Goal: Feedback & Contribution: Submit feedback/report problem

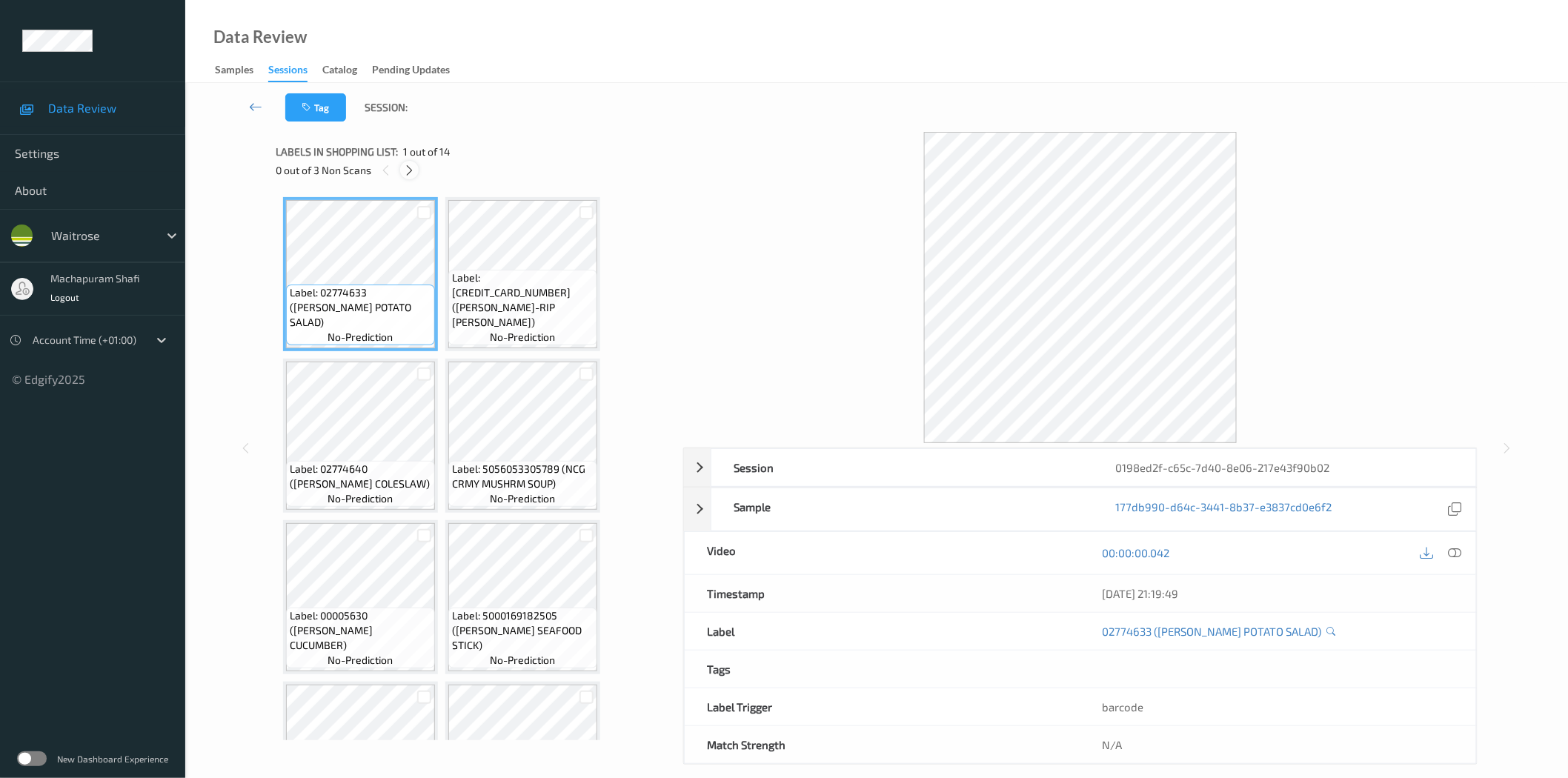
click at [402, 163] on div at bounding box center [409, 170] width 18 height 18
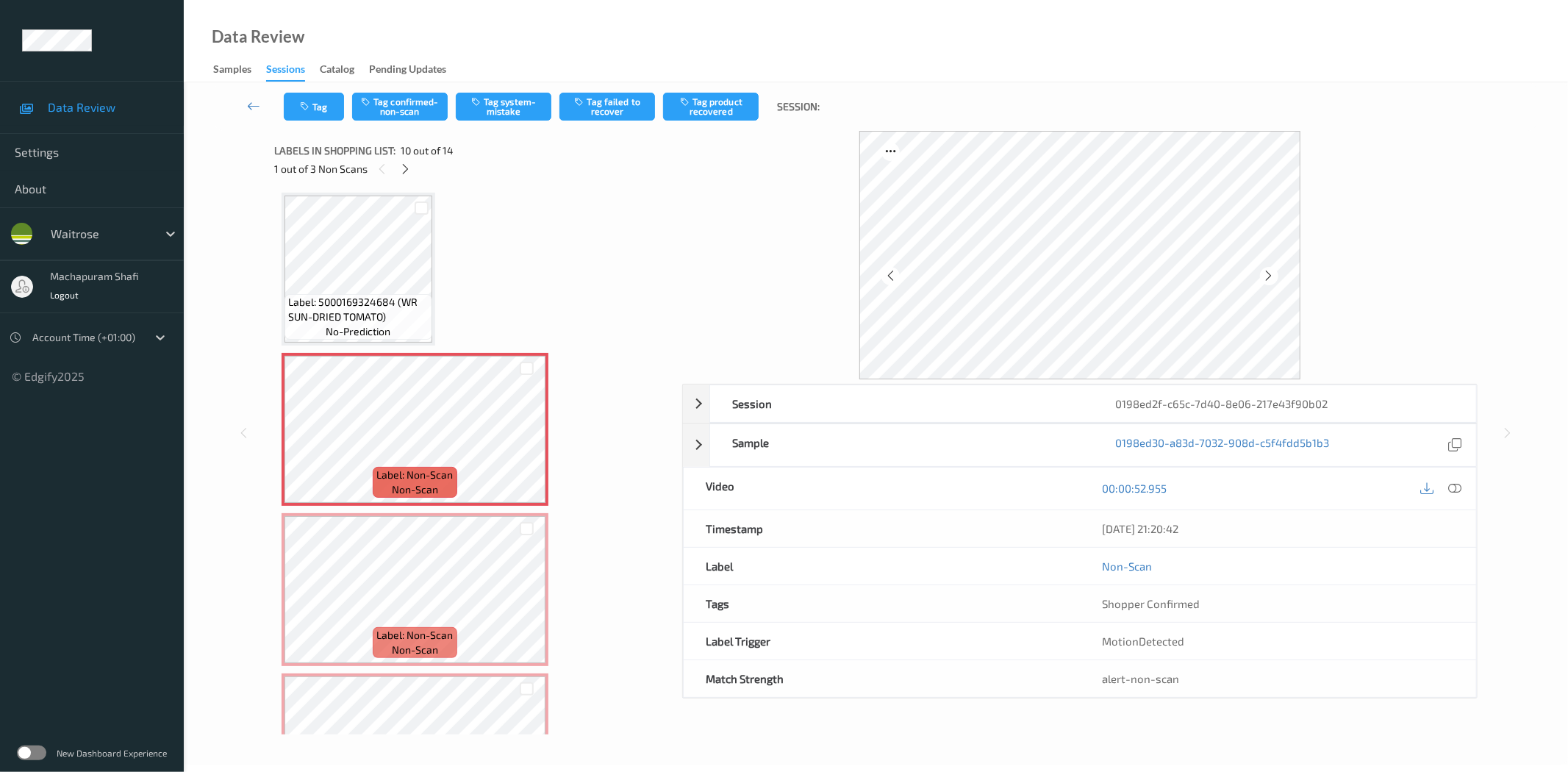
drag, startPoint x: 1453, startPoint y: 488, endPoint x: 1429, endPoint y: 446, distance: 48.4
click at [1453, 488] on icon at bounding box center [1455, 488] width 13 height 13
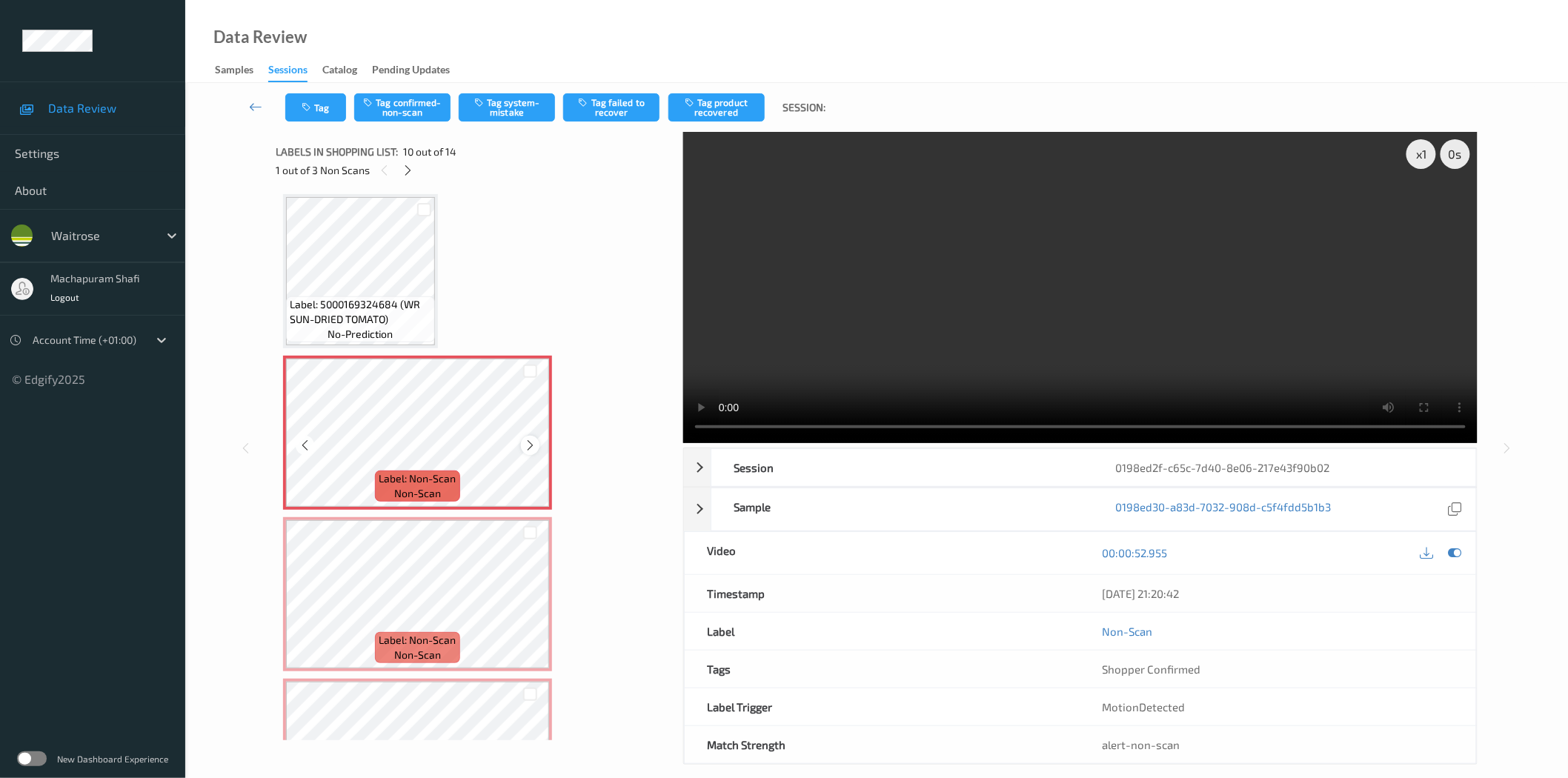
click at [527, 439] on icon at bounding box center [530, 445] width 13 height 14
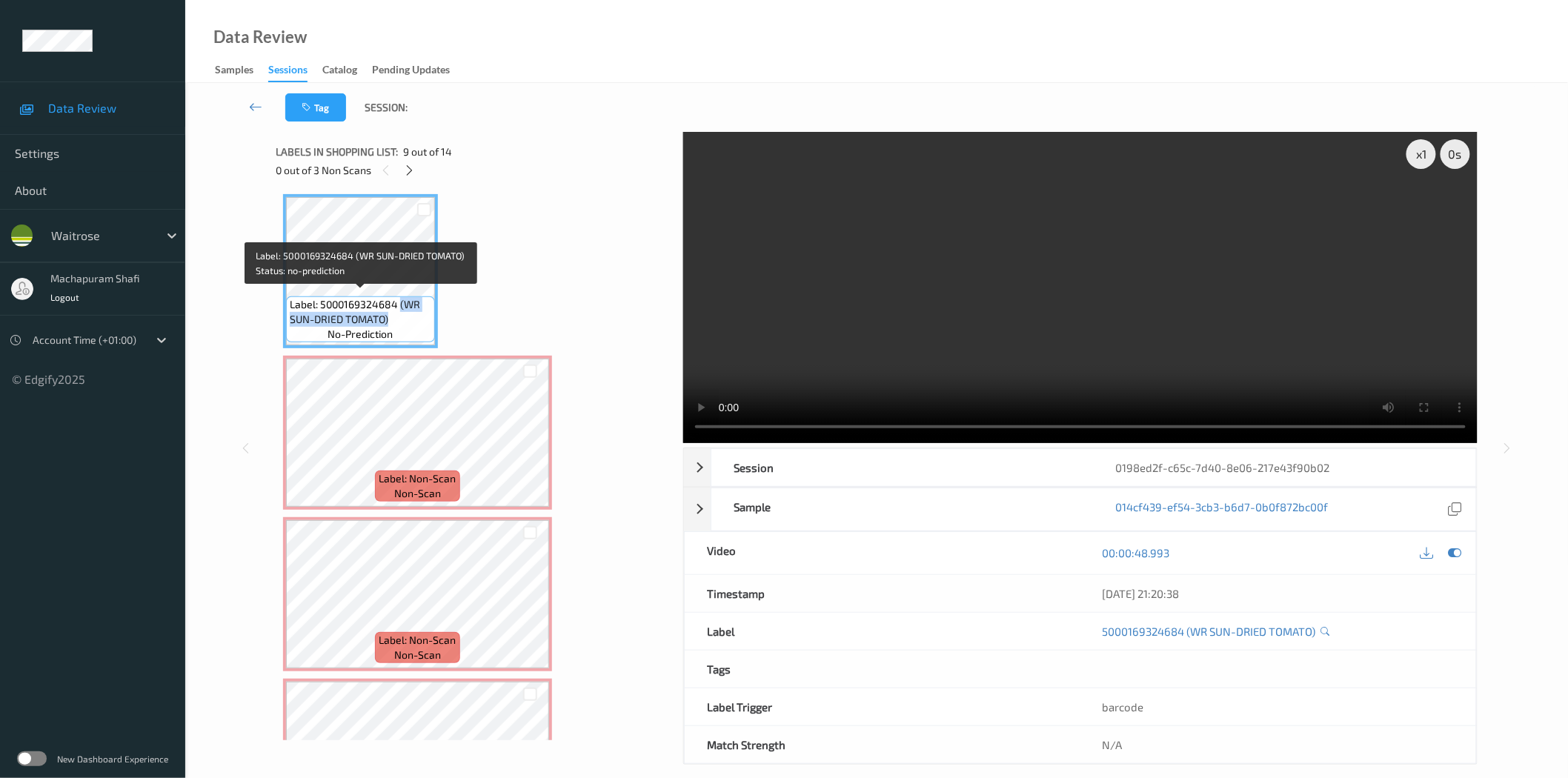
drag, startPoint x: 400, startPoint y: 303, endPoint x: 433, endPoint y: 327, distance: 40.8
click at [433, 327] on div "Label: 5000169324684 (WR SUN-DRIED TOMATO) no-prediction" at bounding box center [360, 319] width 149 height 46
copy span "(WR SUN-DRIED TOMATO)"
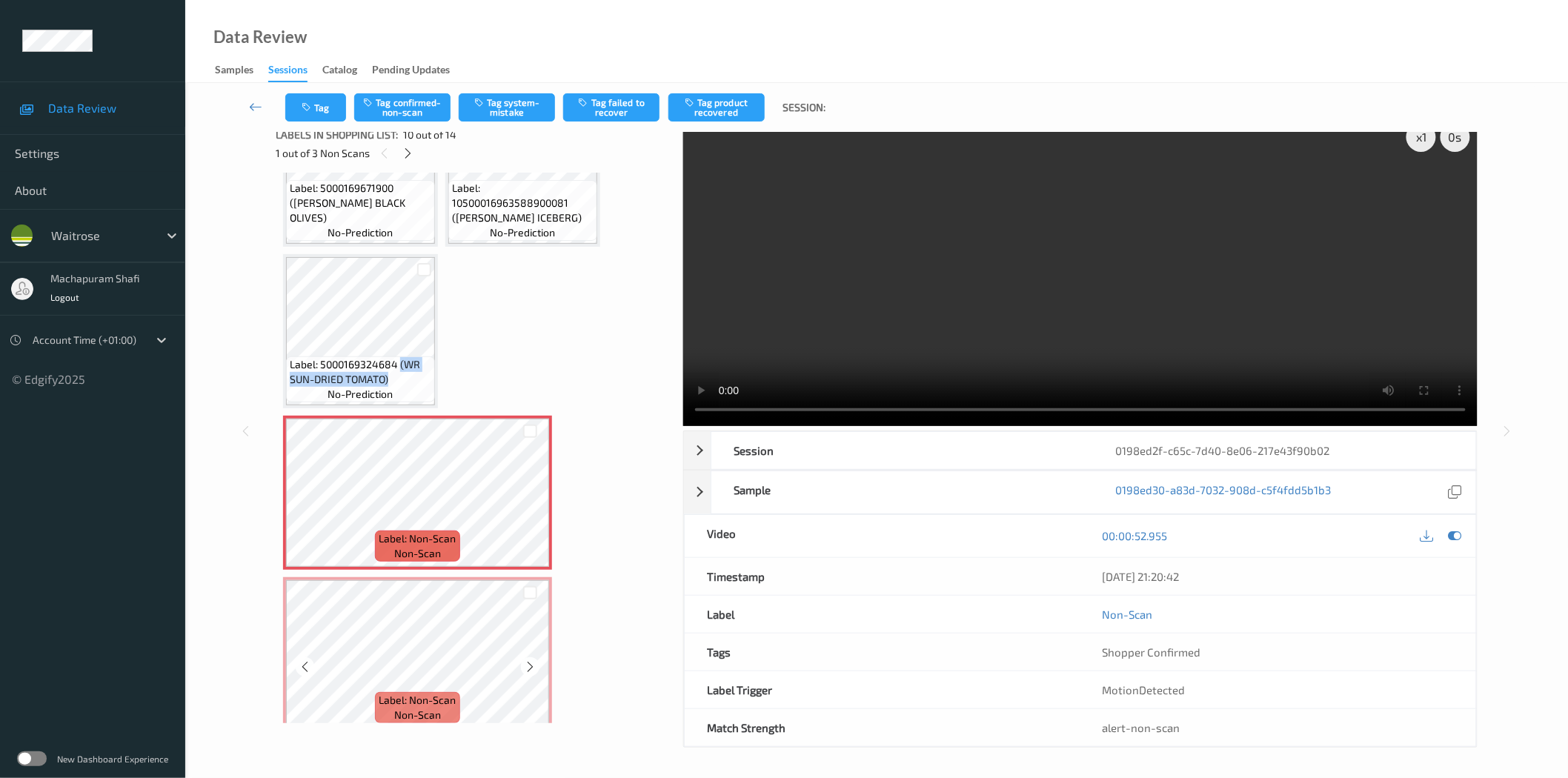
scroll to position [901, 0]
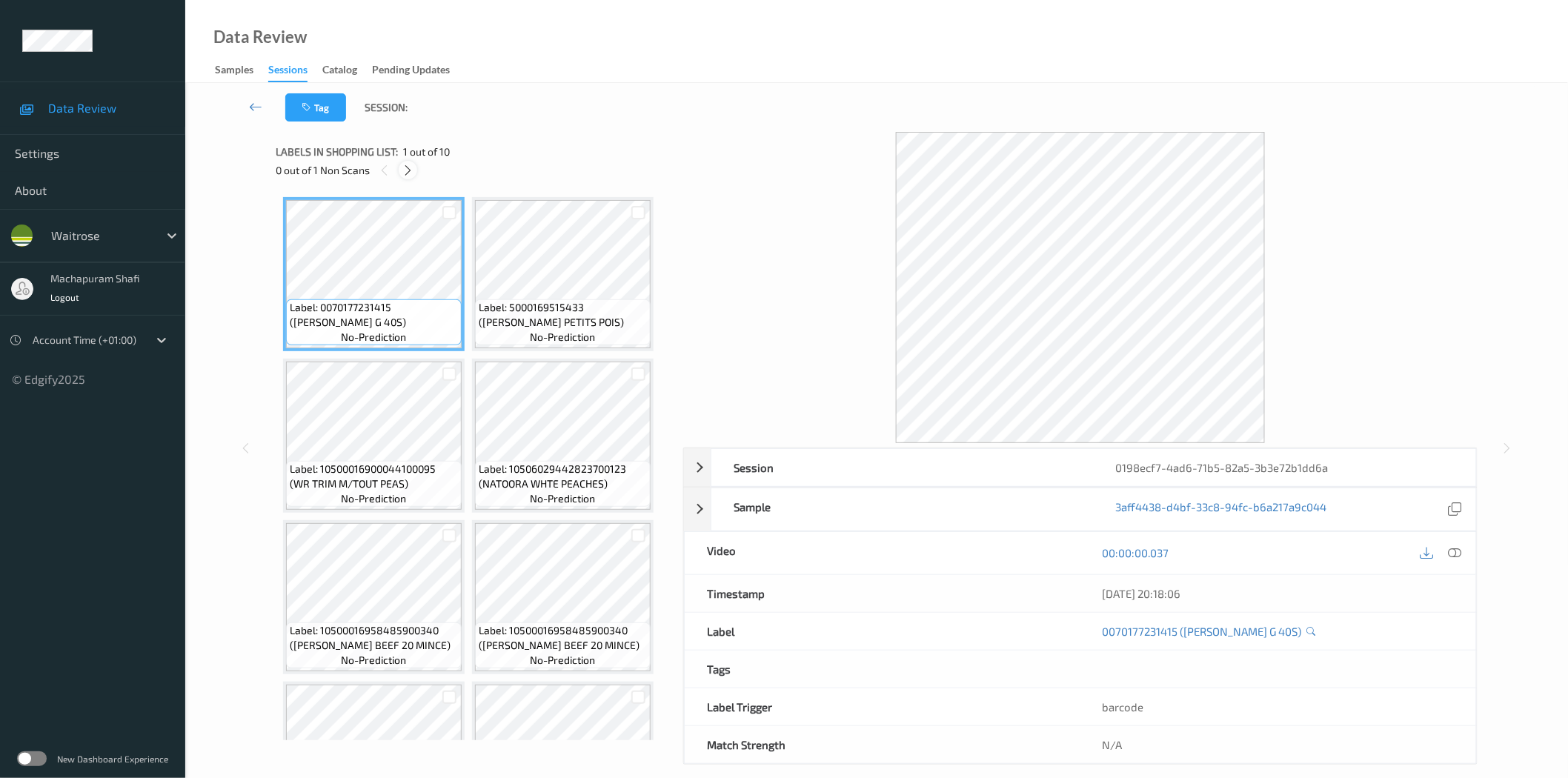
click at [410, 174] on icon at bounding box center [408, 170] width 13 height 14
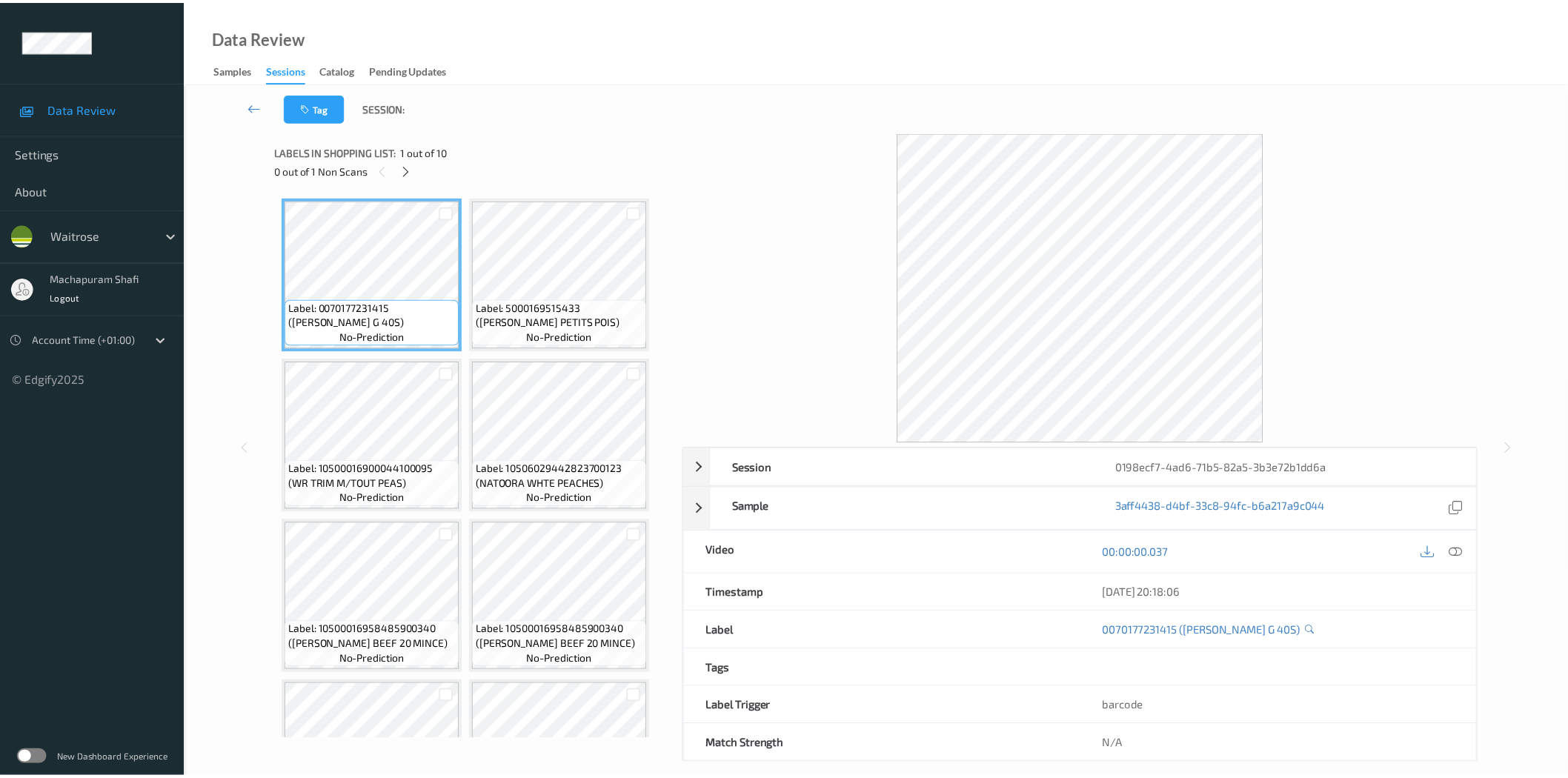
scroll to position [420, 0]
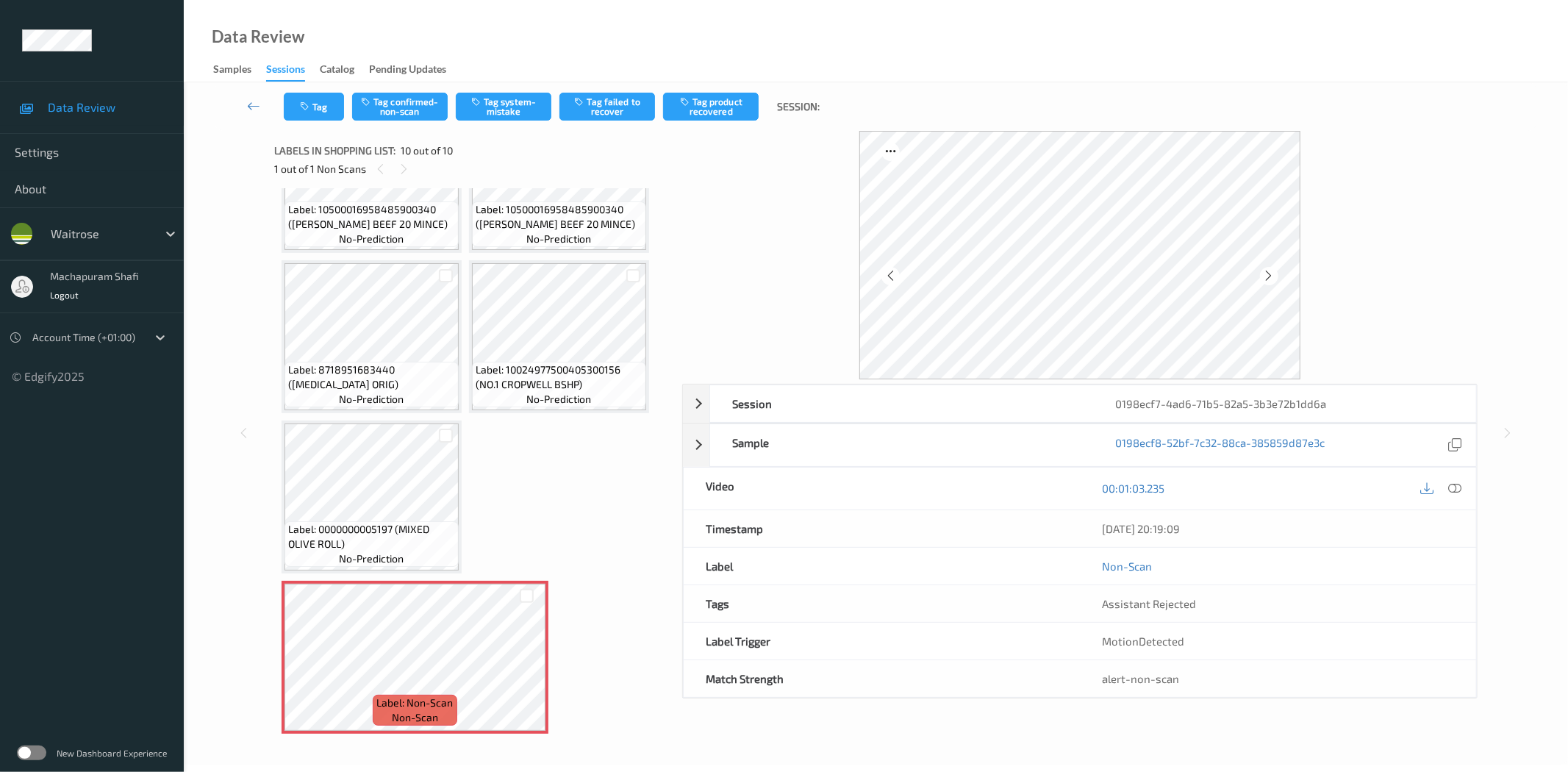
drag, startPoint x: 1461, startPoint y: 485, endPoint x: 1188, endPoint y: 394, distance: 287.8
click at [1458, 485] on div at bounding box center [1454, 488] width 20 height 20
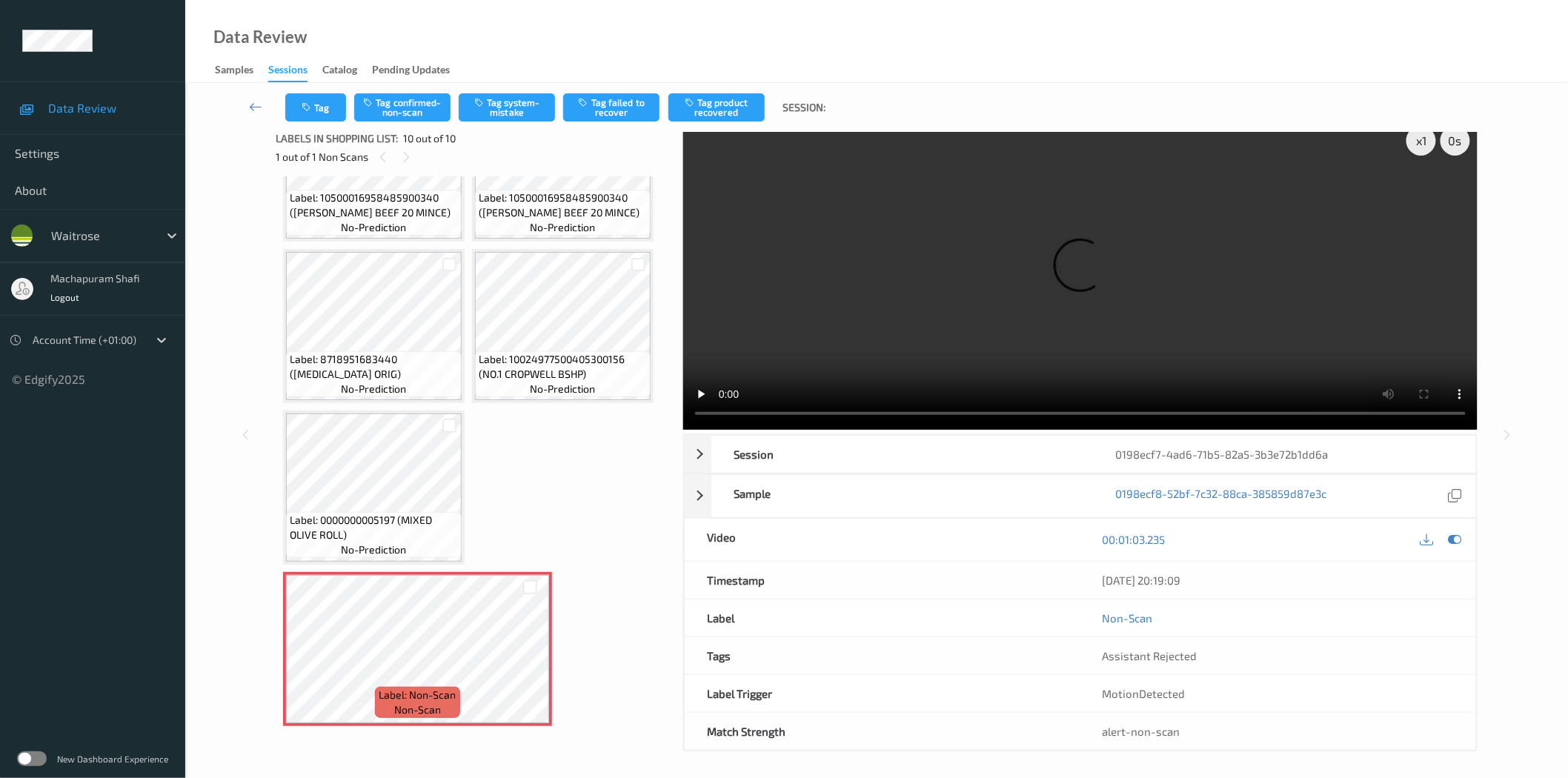
scroll to position [18, 0]
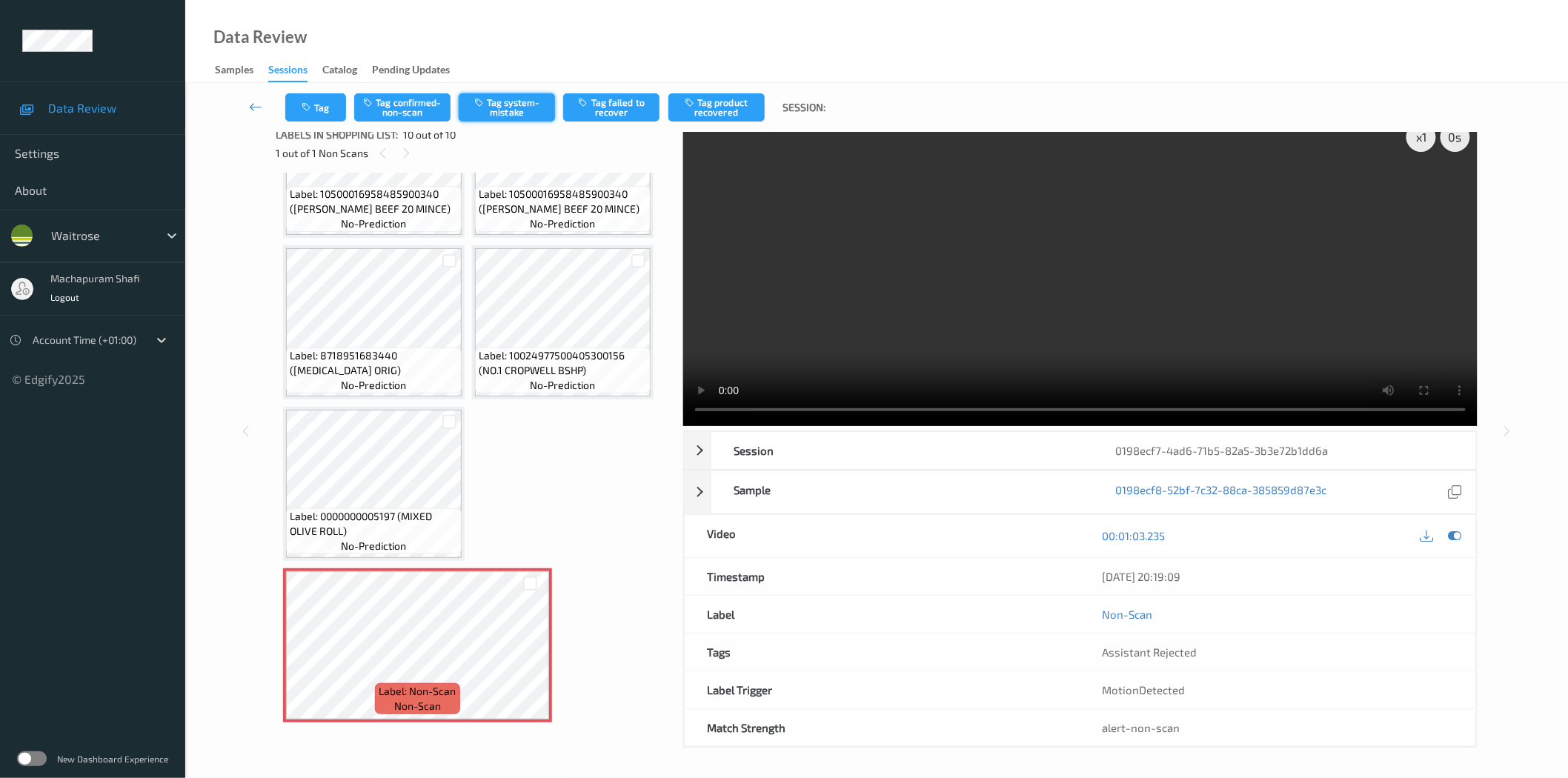
click at [512, 99] on button "Tag system-mistake" at bounding box center [506, 107] width 96 height 28
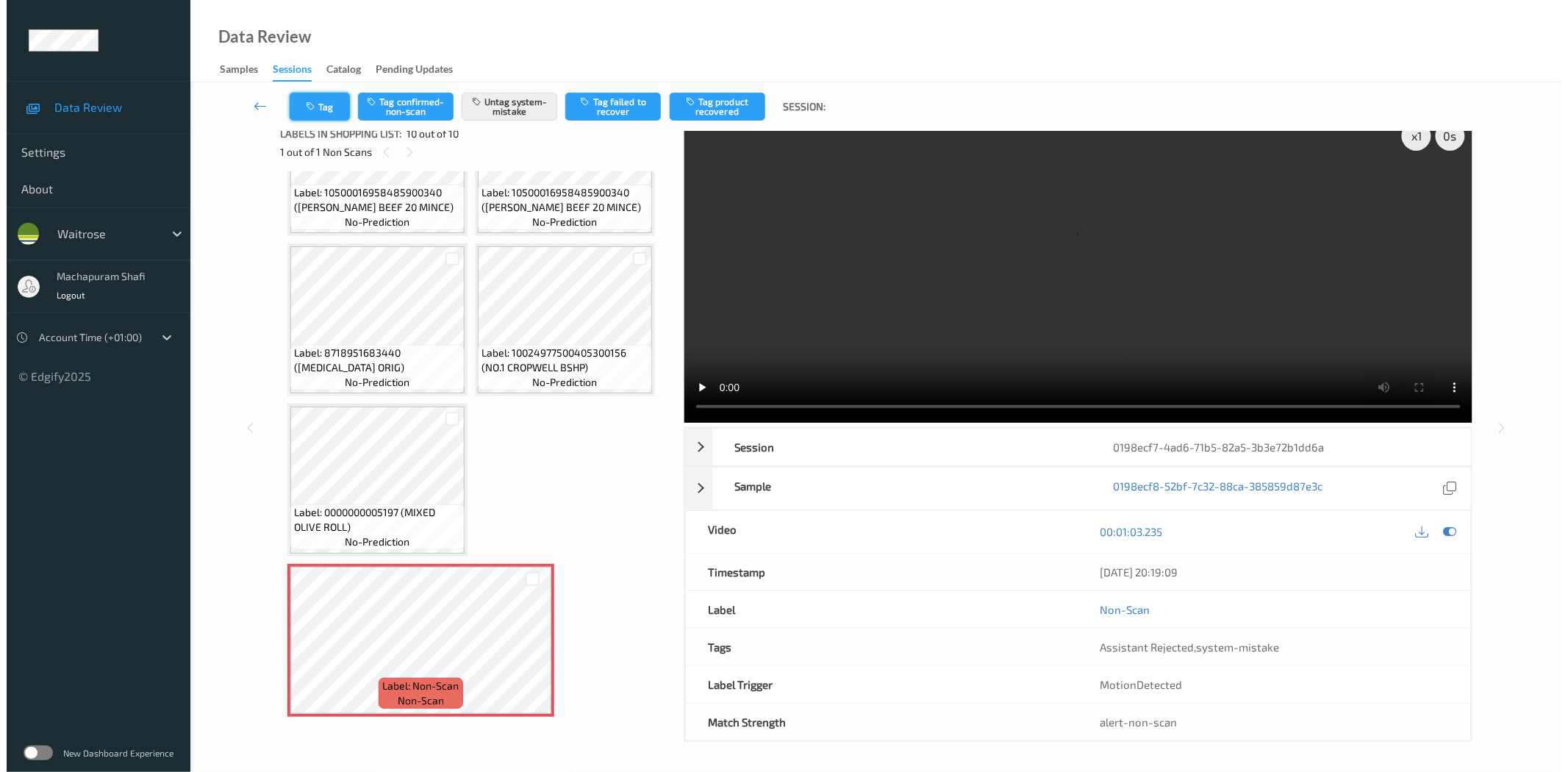
scroll to position [0, 0]
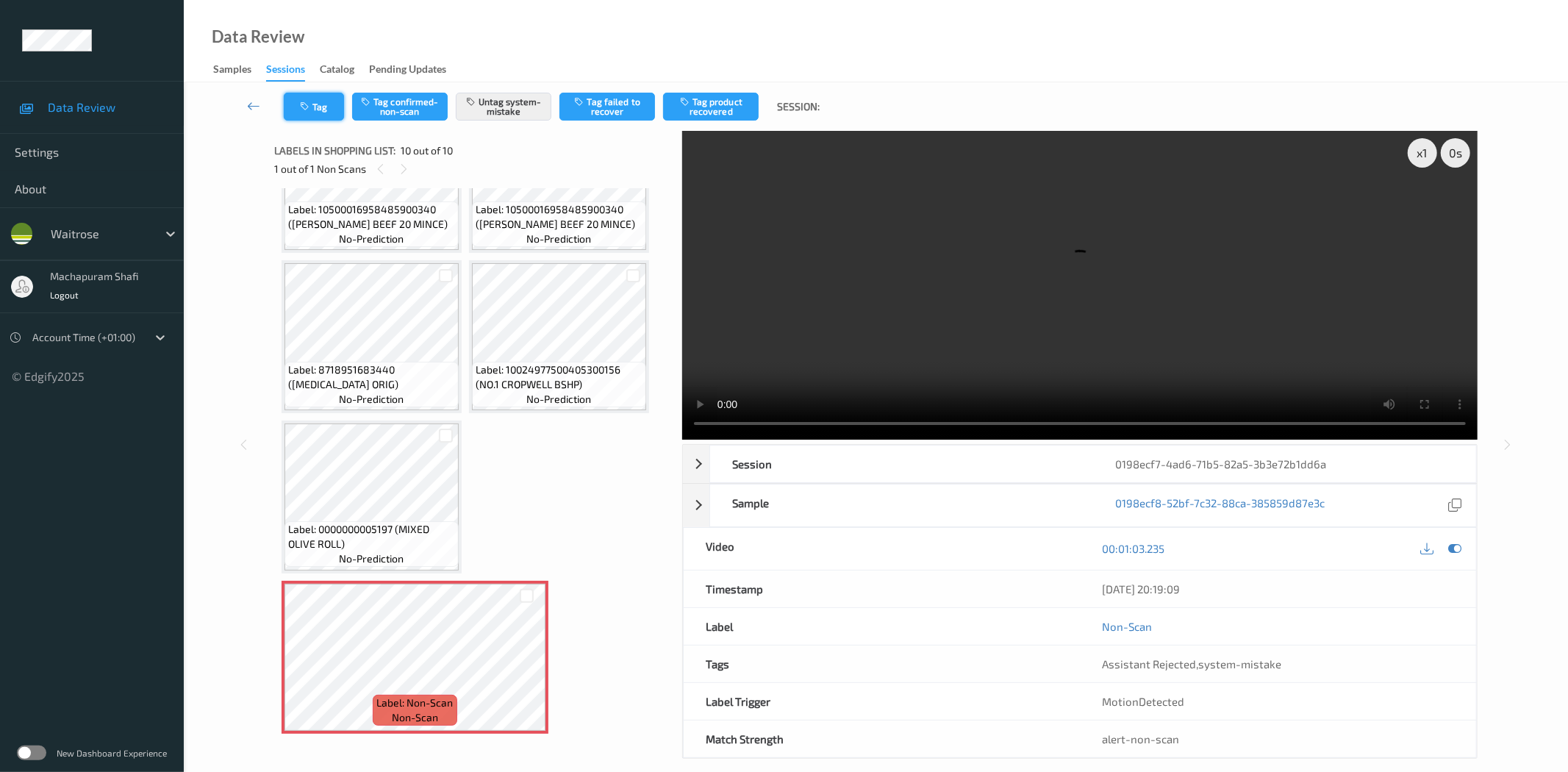
click at [314, 109] on button "Tag" at bounding box center [314, 106] width 60 height 28
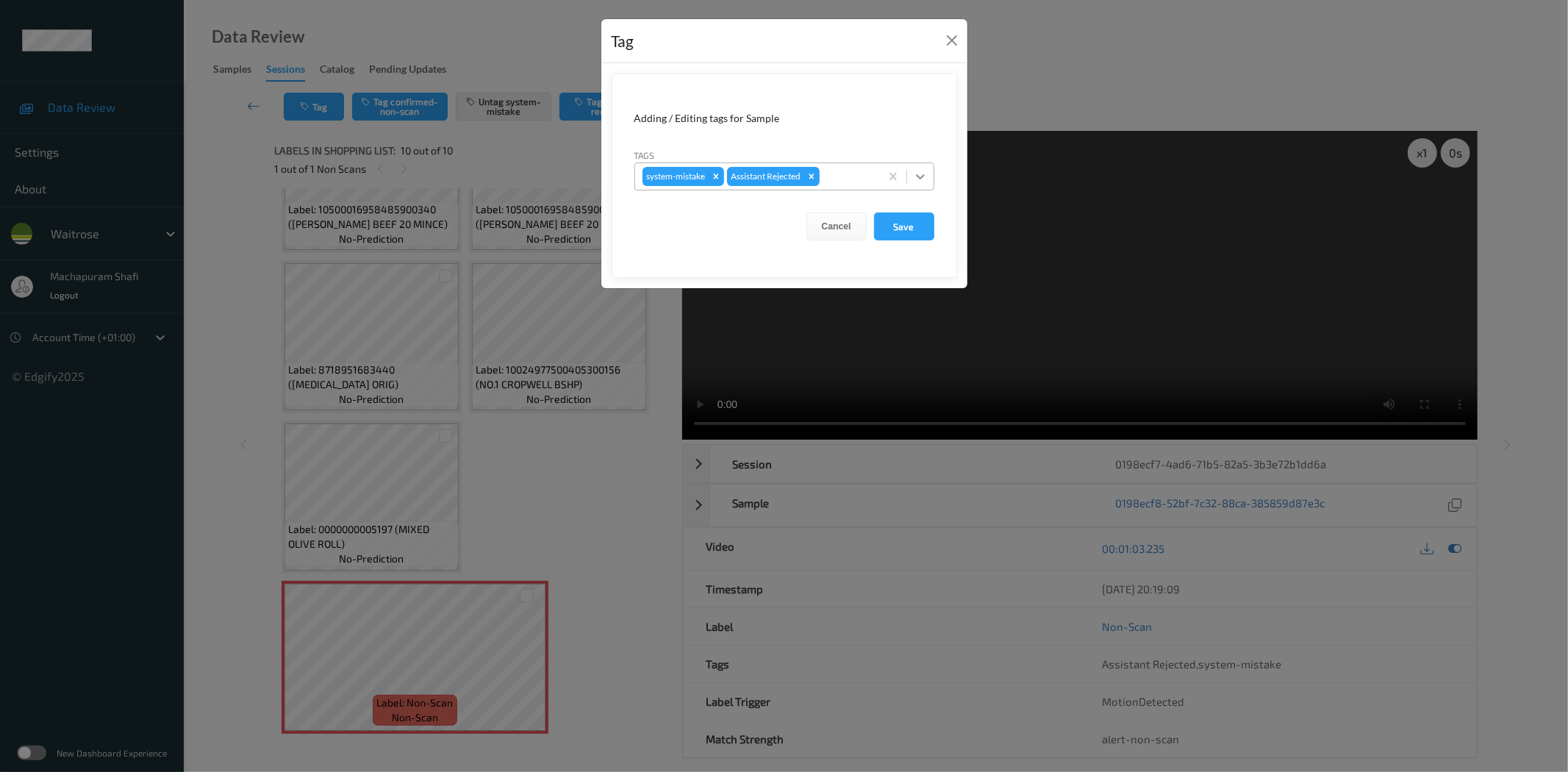
click at [921, 173] on icon at bounding box center [920, 176] width 15 height 15
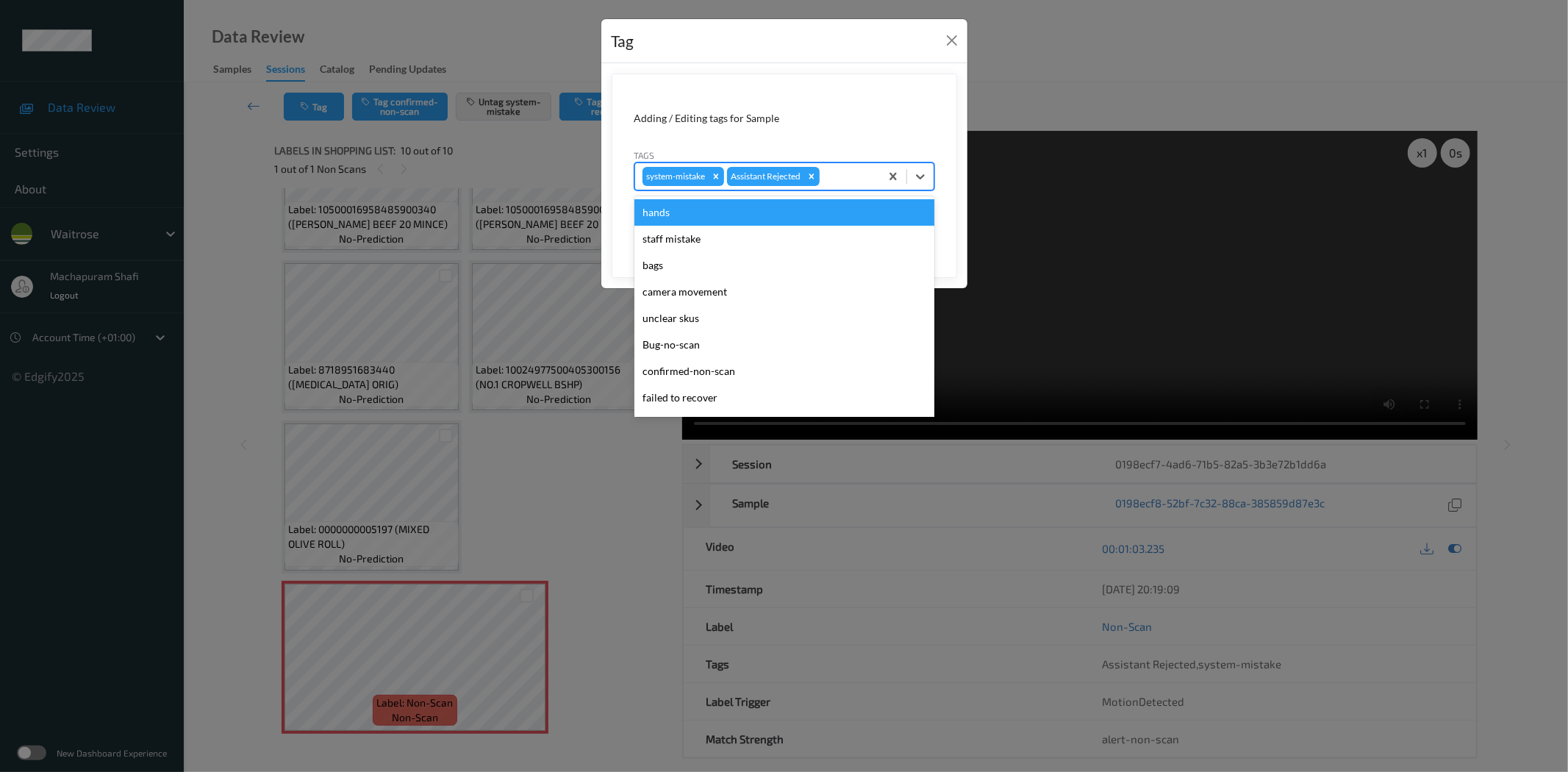
scroll to position [314, 0]
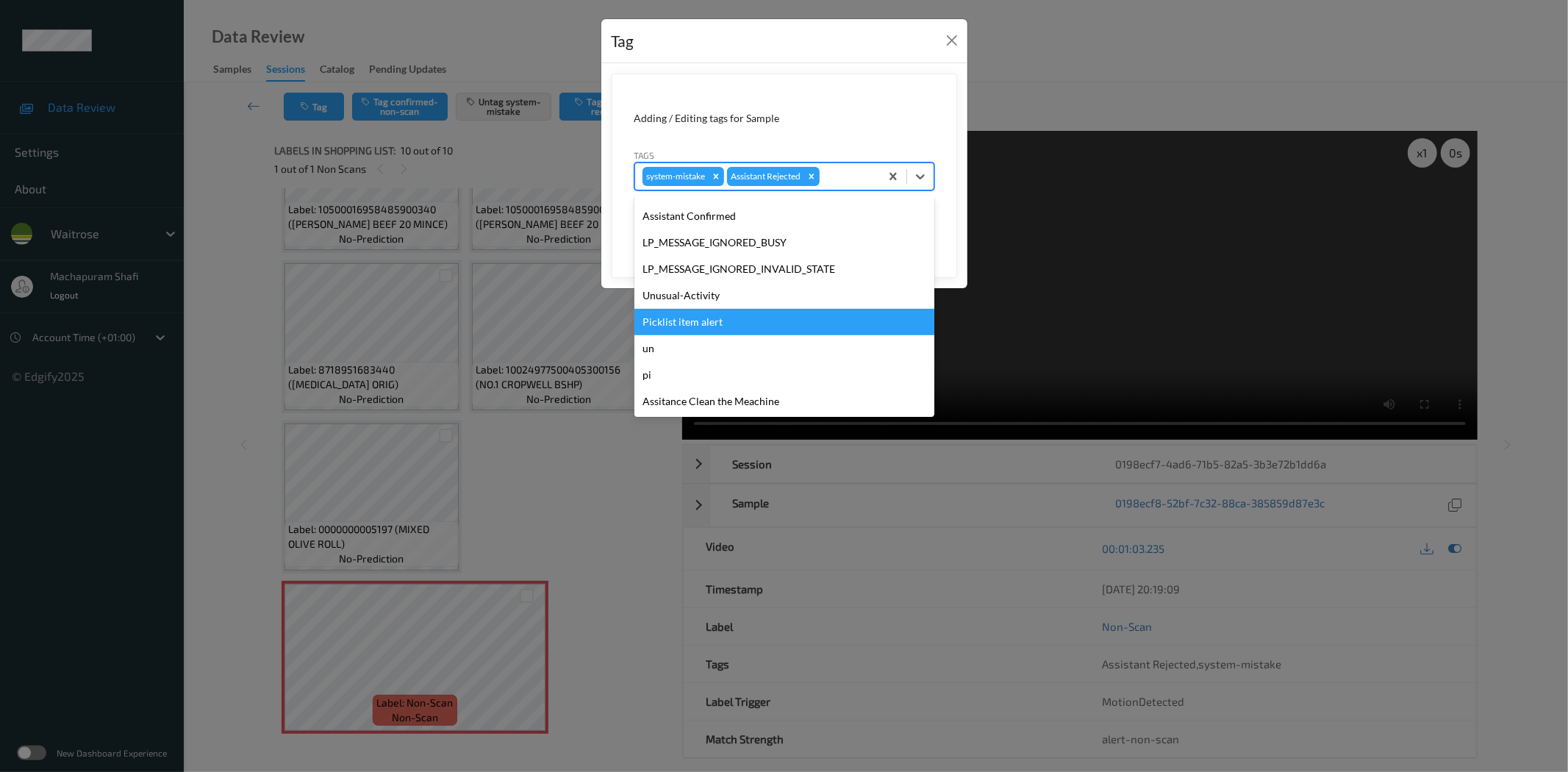
click at [673, 317] on div "Picklist item alert" at bounding box center [784, 322] width 300 height 26
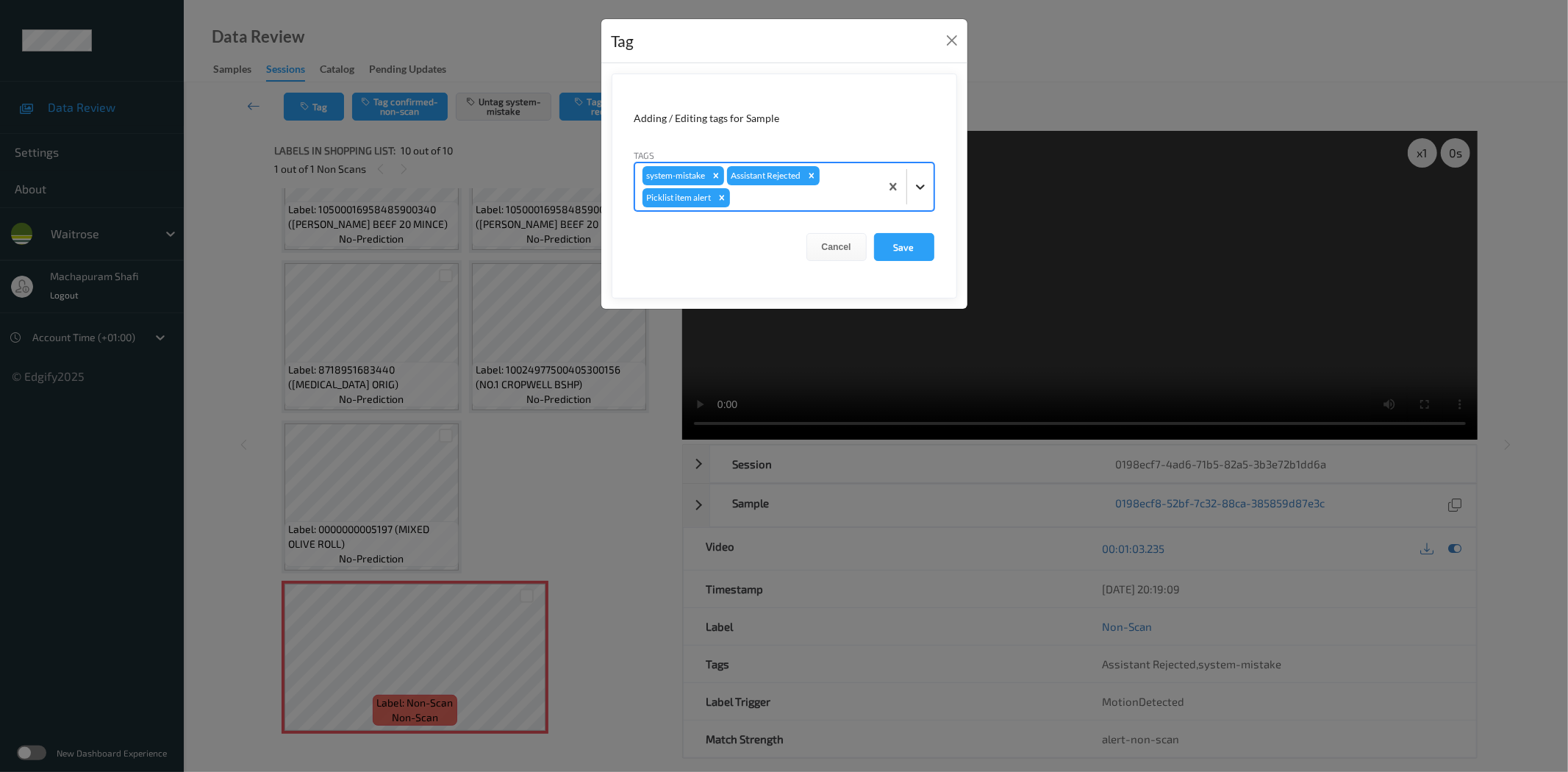
click at [923, 182] on icon at bounding box center [920, 186] width 15 height 15
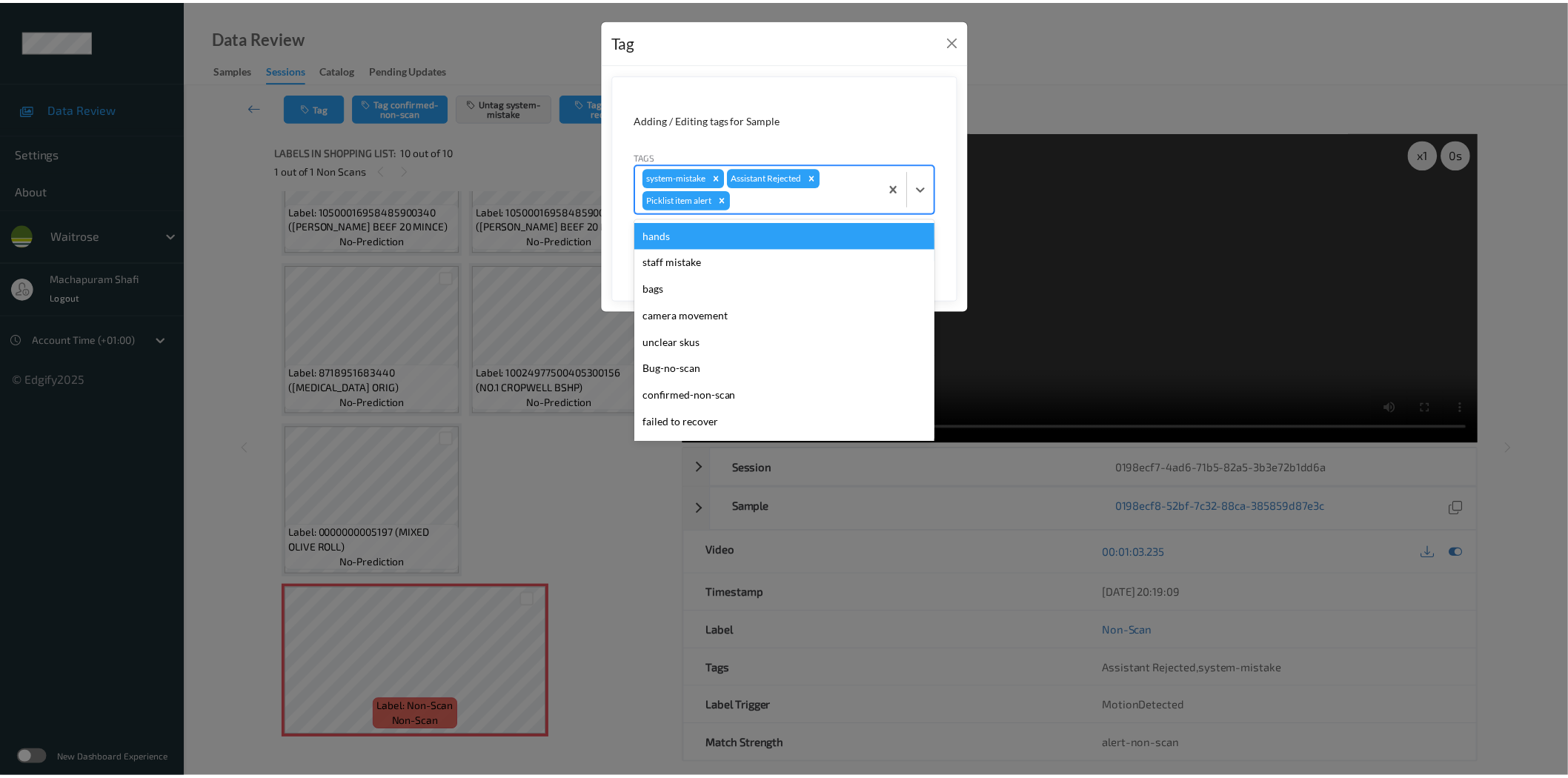
scroll to position [290, 0]
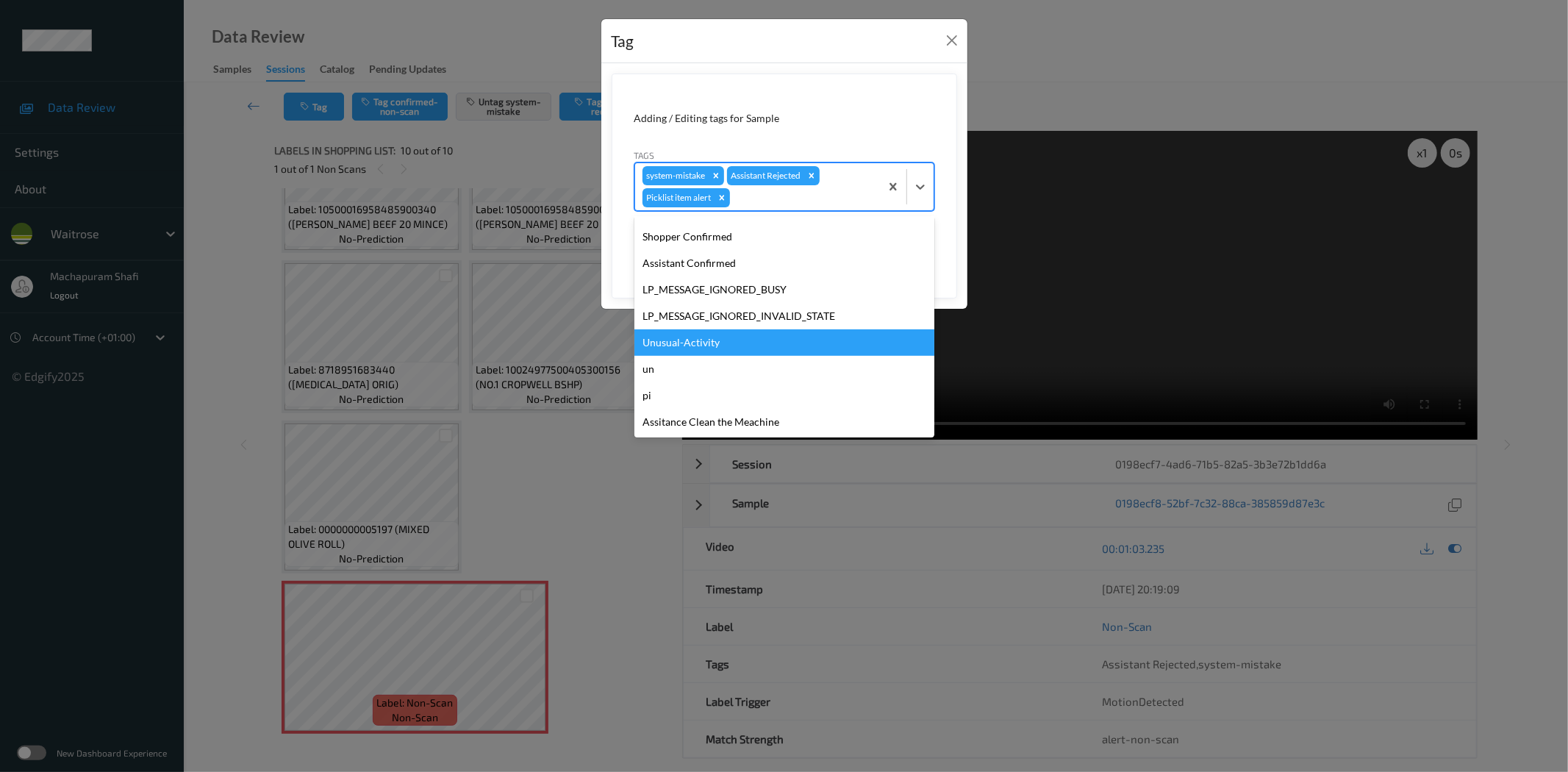
click at [652, 341] on div "Unusual-Activity" at bounding box center [784, 342] width 300 height 26
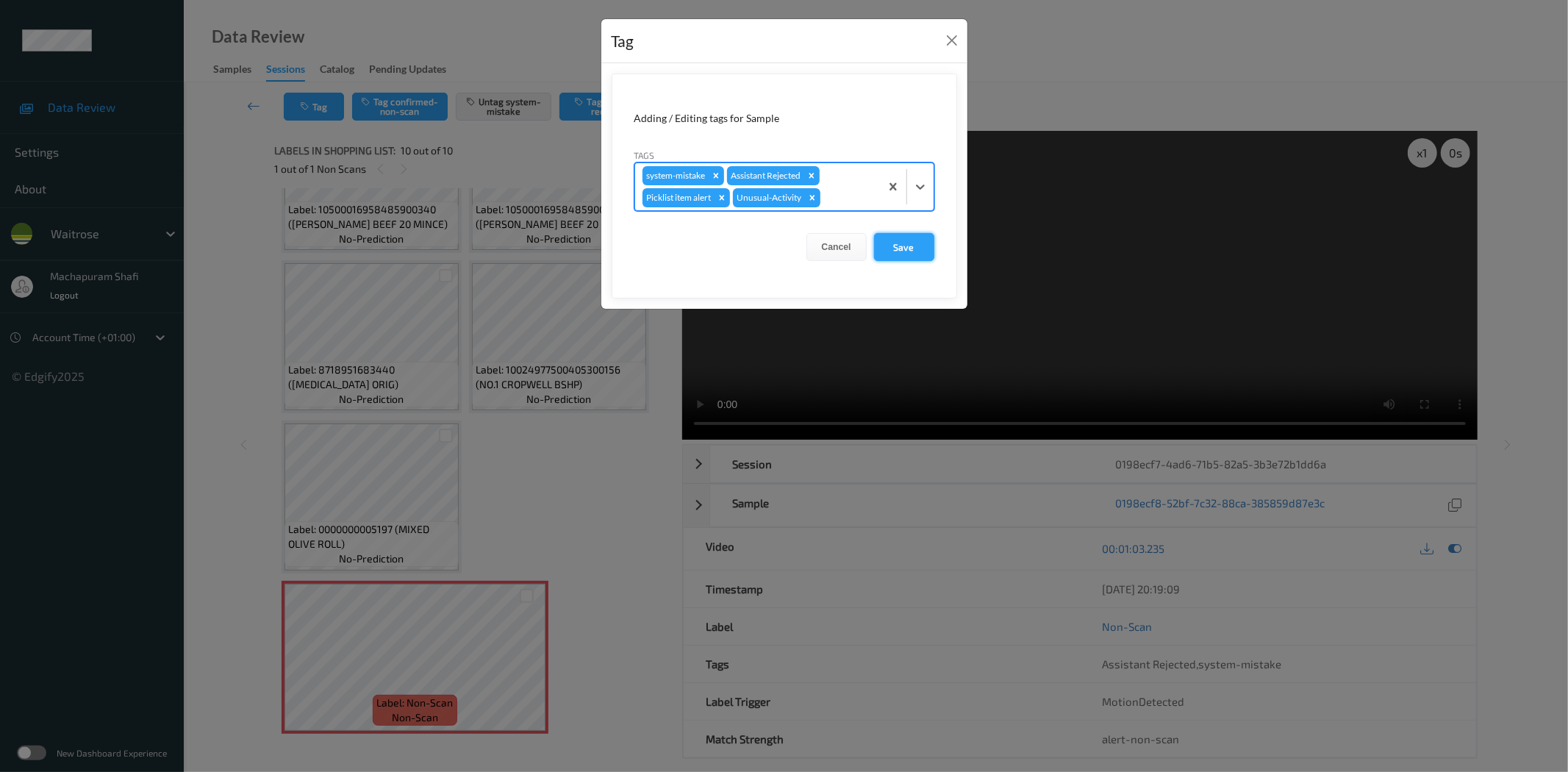
click at [912, 241] on button "Save" at bounding box center [904, 247] width 60 height 28
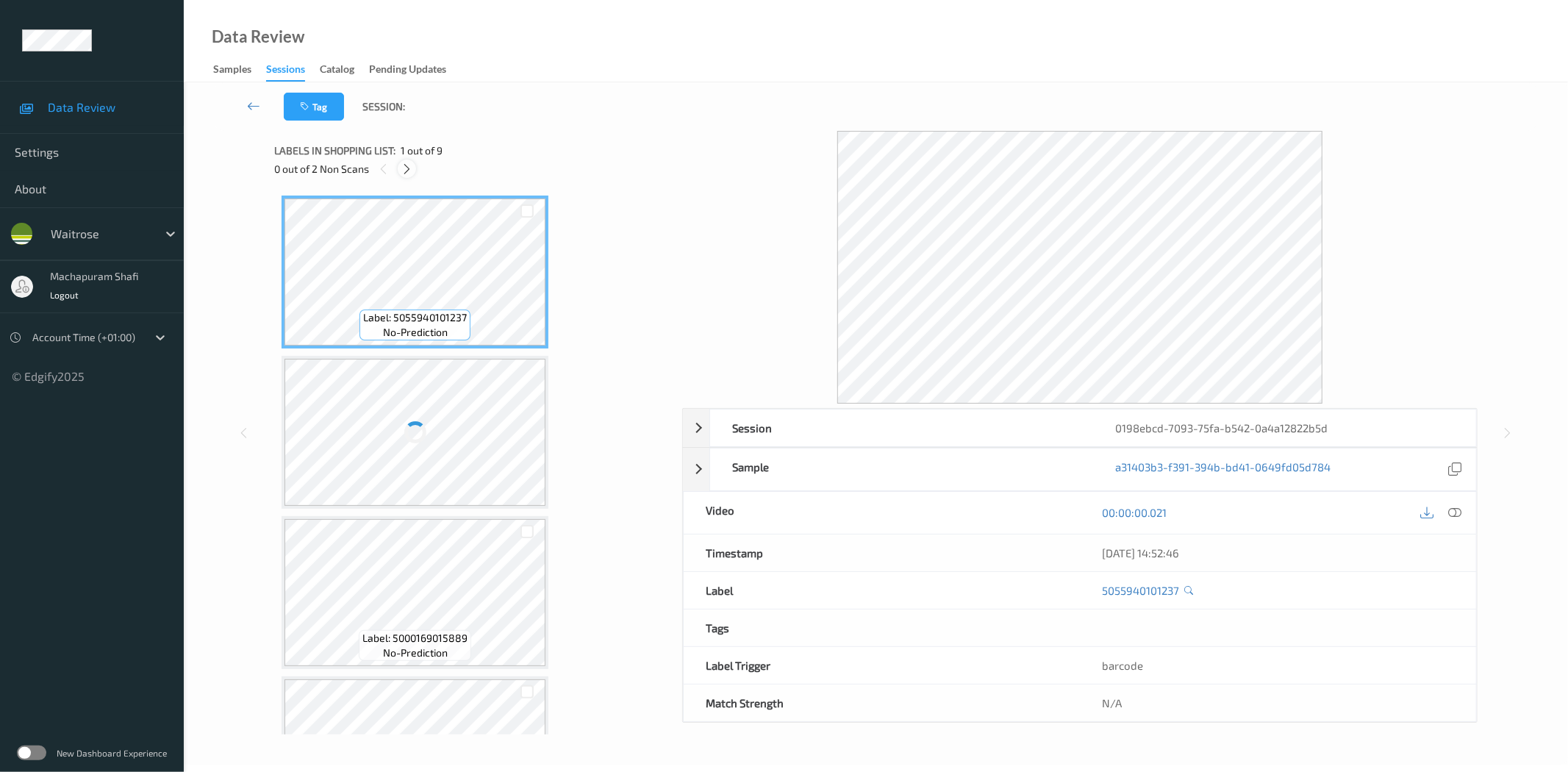
click at [408, 169] on icon at bounding box center [407, 169] width 13 height 13
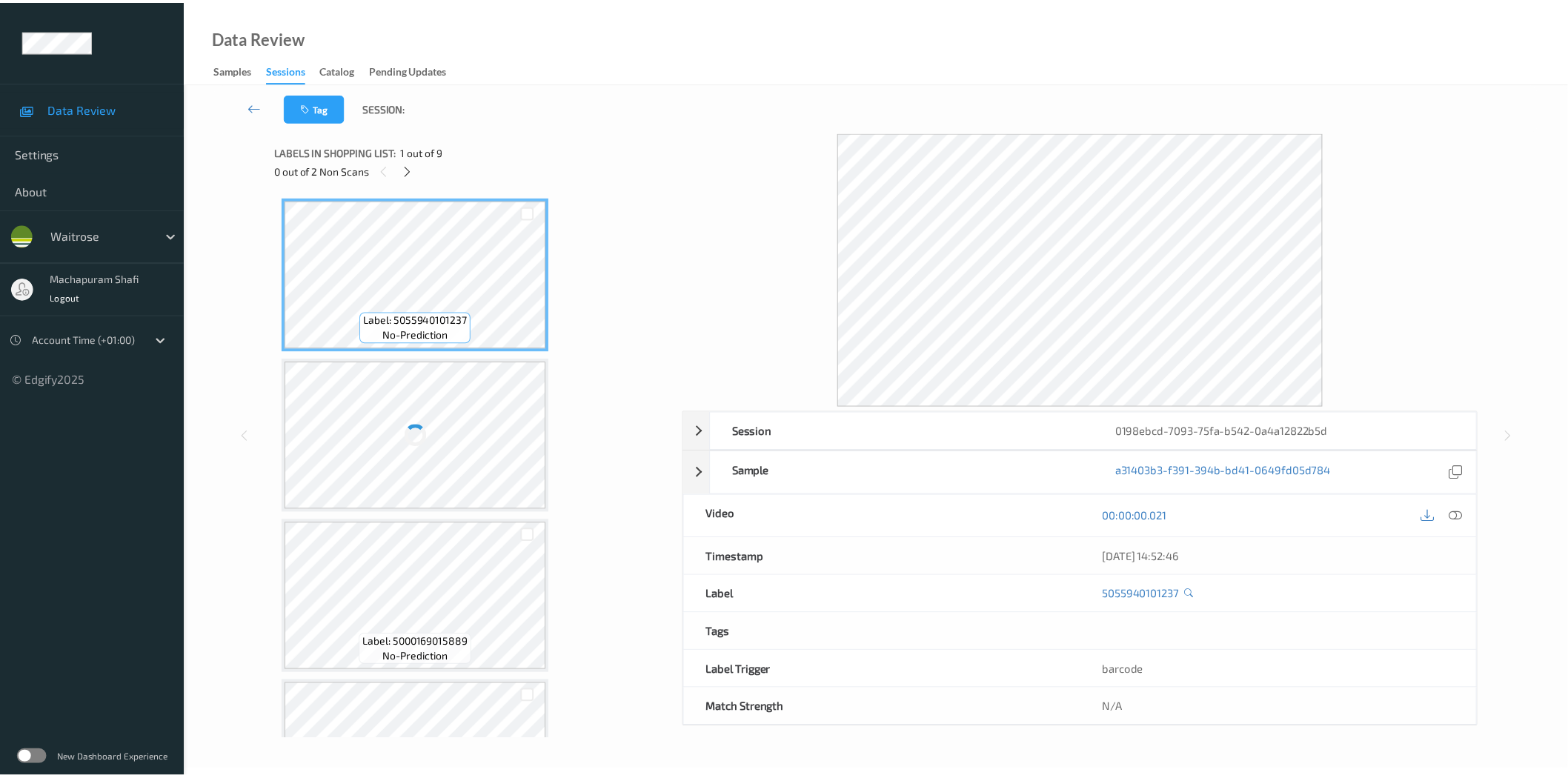
scroll to position [649, 0]
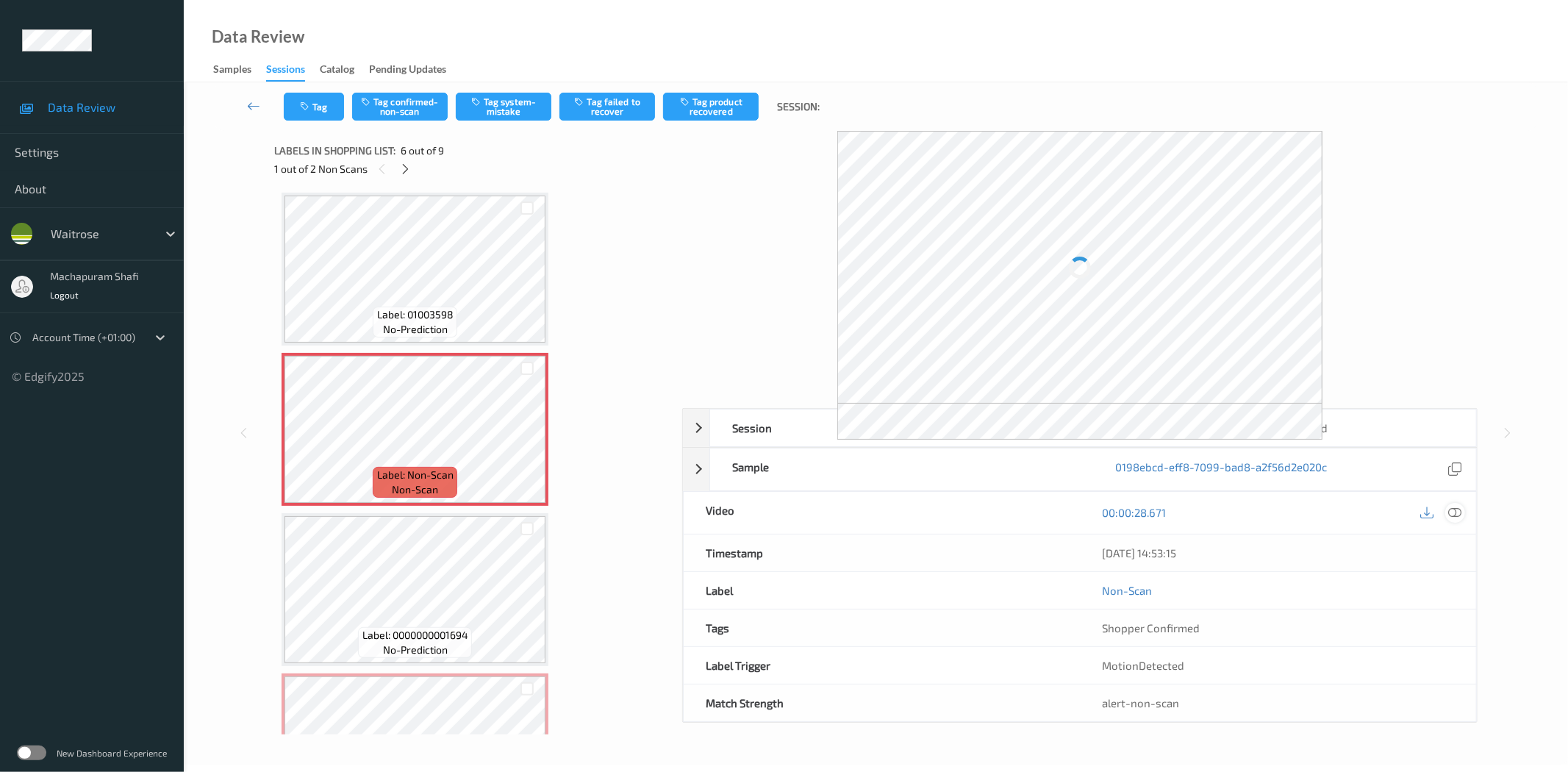
click at [1449, 511] on icon at bounding box center [1455, 512] width 13 height 13
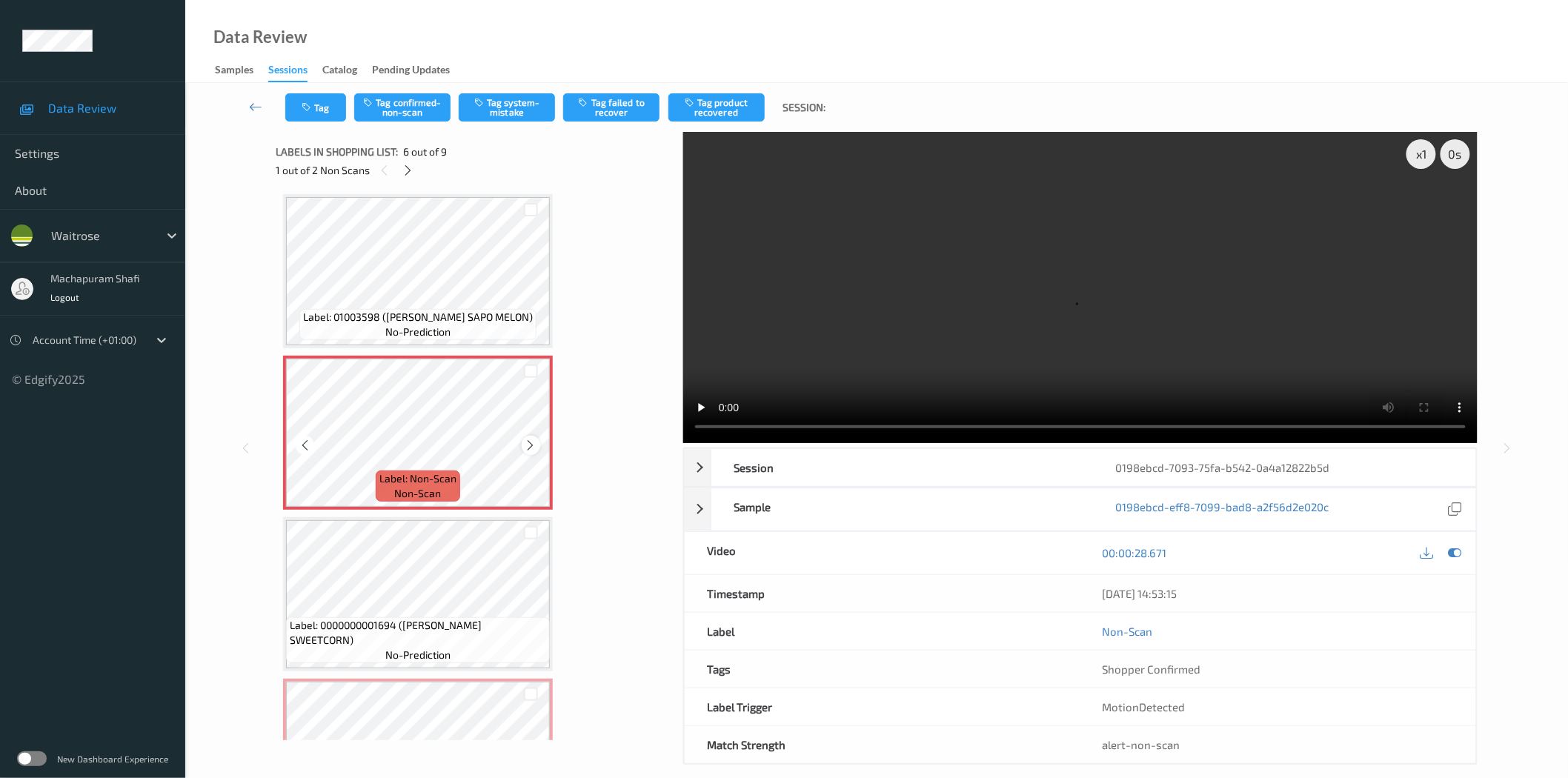
click at [525, 441] on icon at bounding box center [531, 445] width 13 height 14
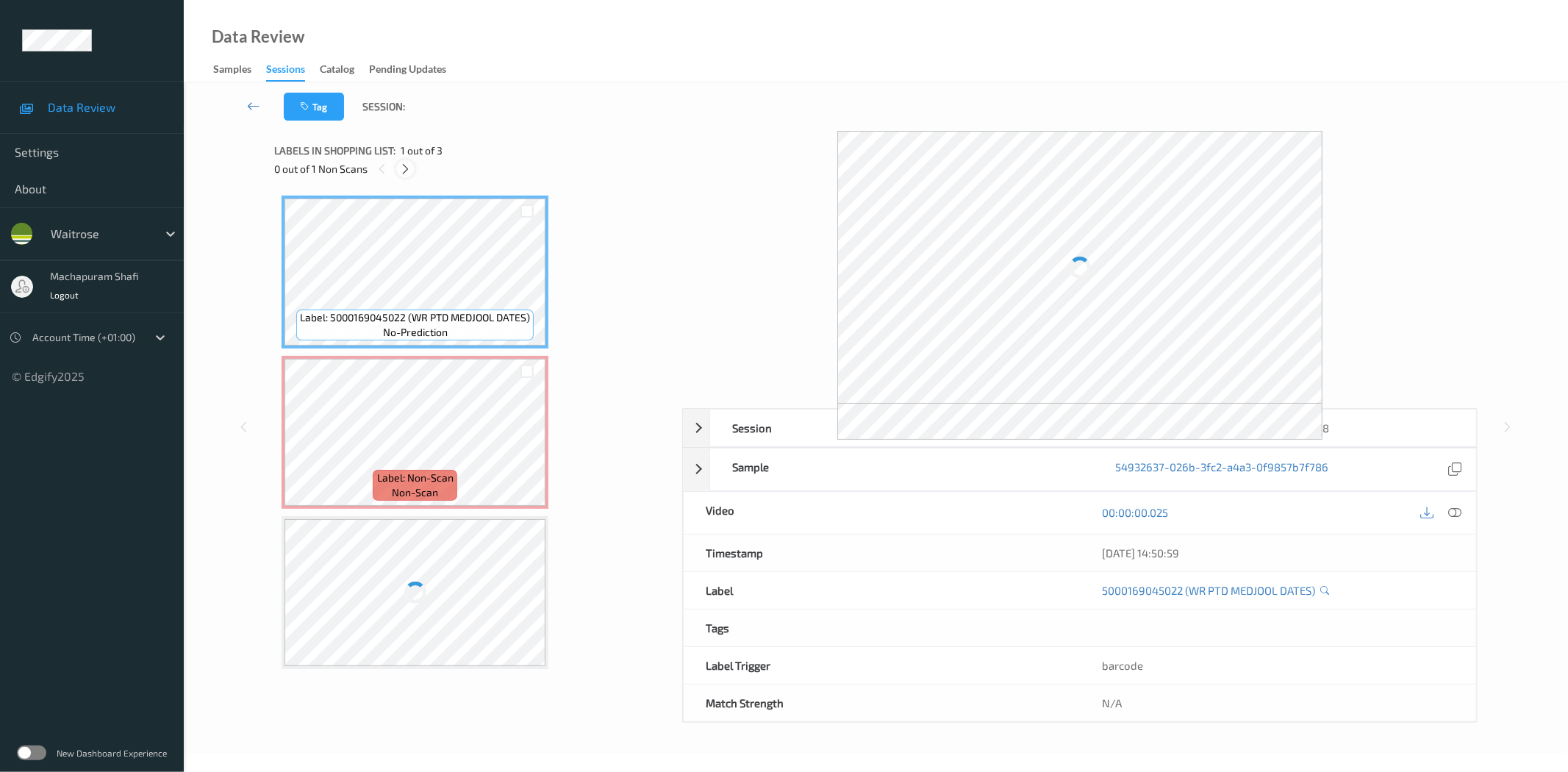
click at [401, 165] on icon at bounding box center [405, 169] width 13 height 13
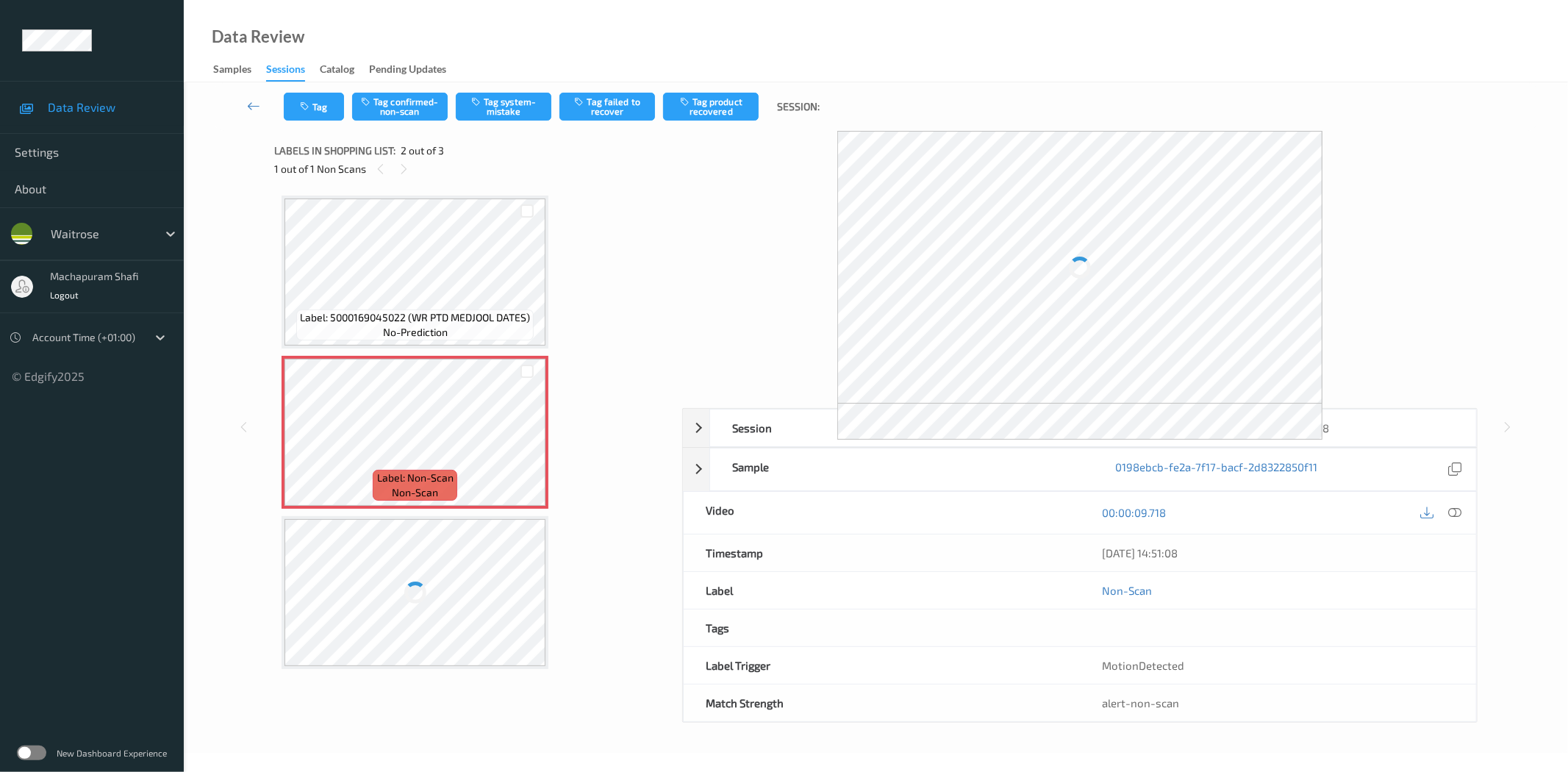
drag, startPoint x: 1453, startPoint y: 514, endPoint x: 1423, endPoint y: 509, distance: 30.4
click at [1453, 514] on icon at bounding box center [1455, 512] width 13 height 13
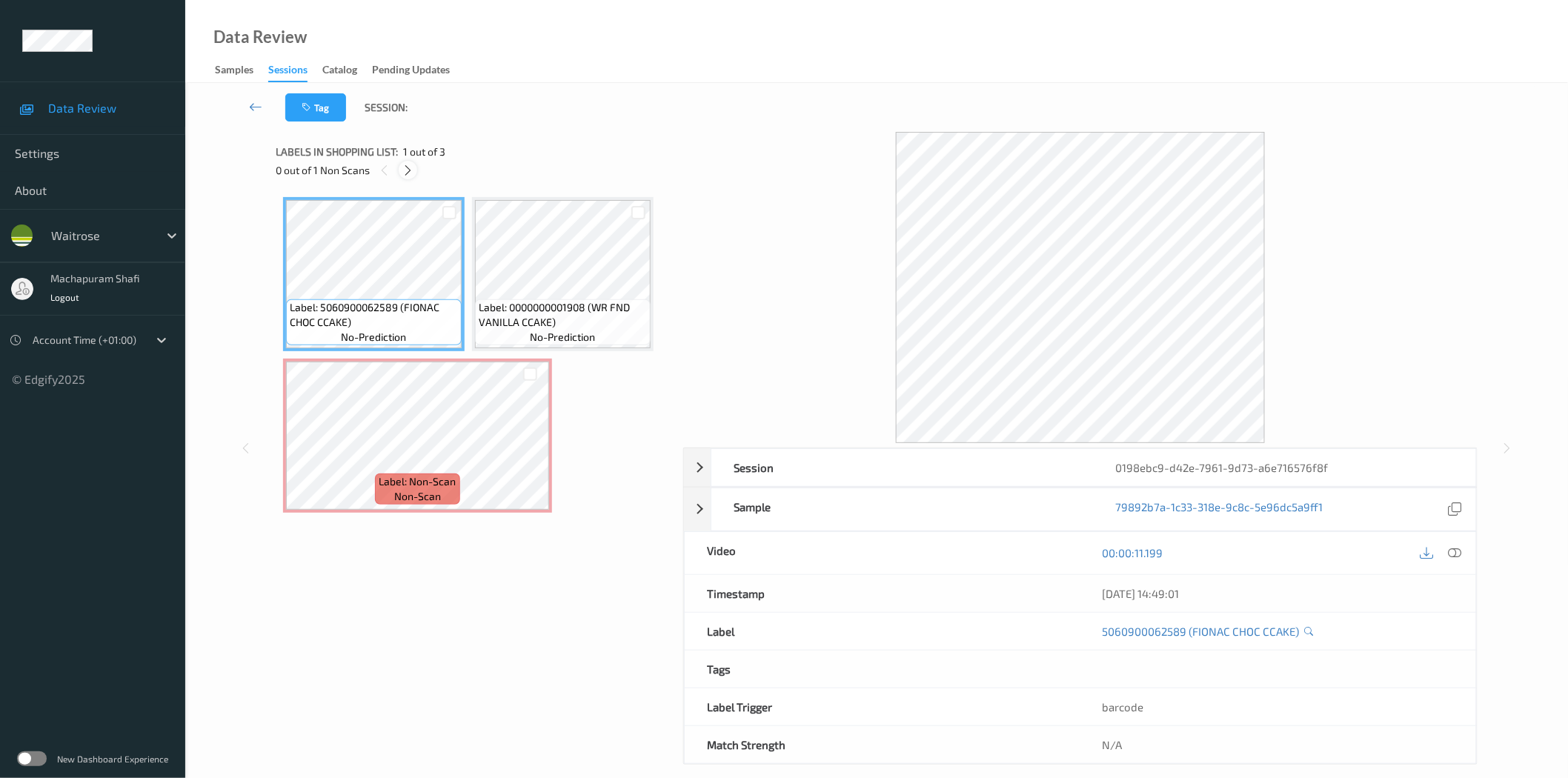
click at [406, 173] on icon at bounding box center [408, 170] width 13 height 14
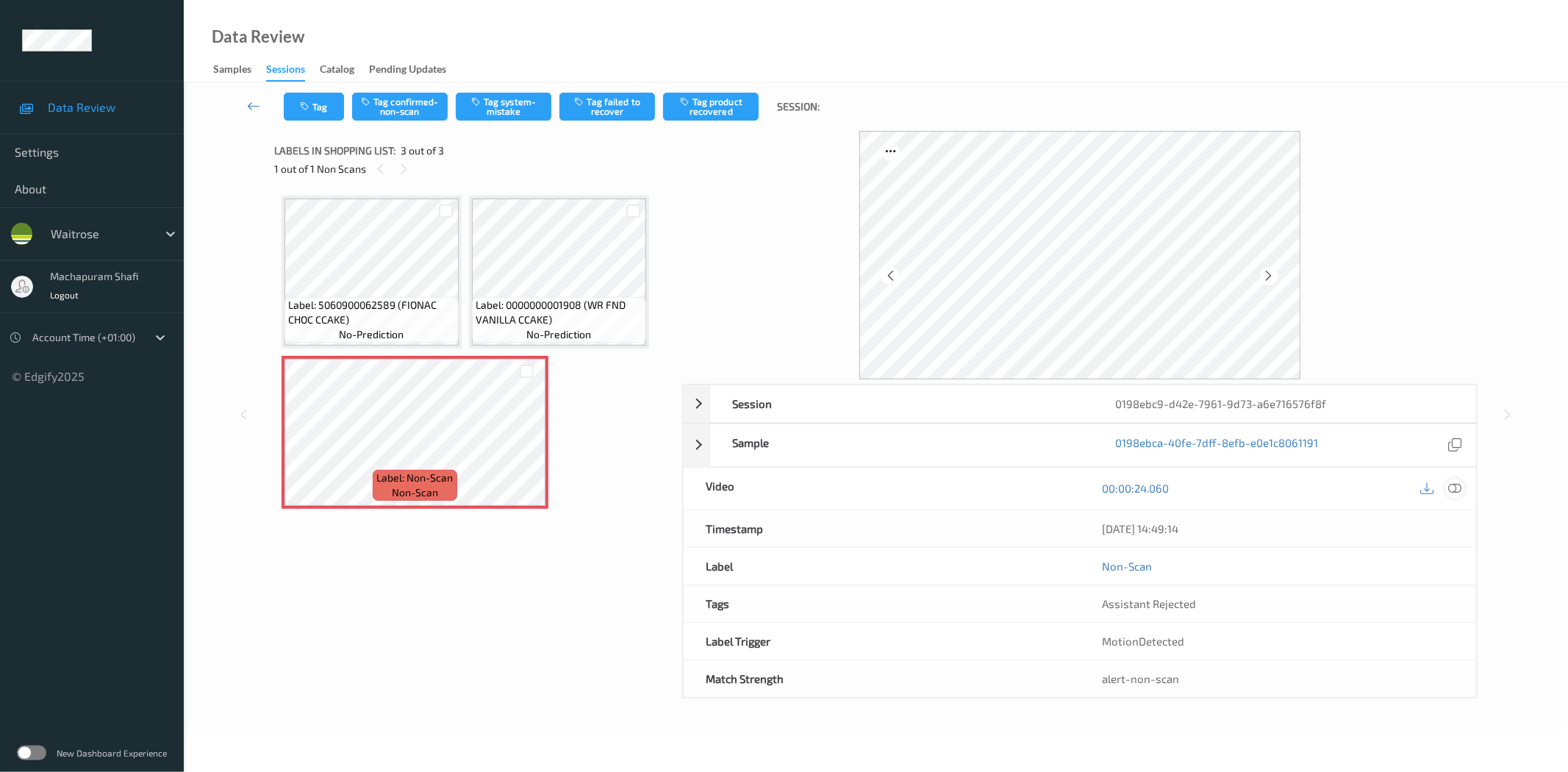
click at [1457, 485] on icon at bounding box center [1455, 488] width 13 height 13
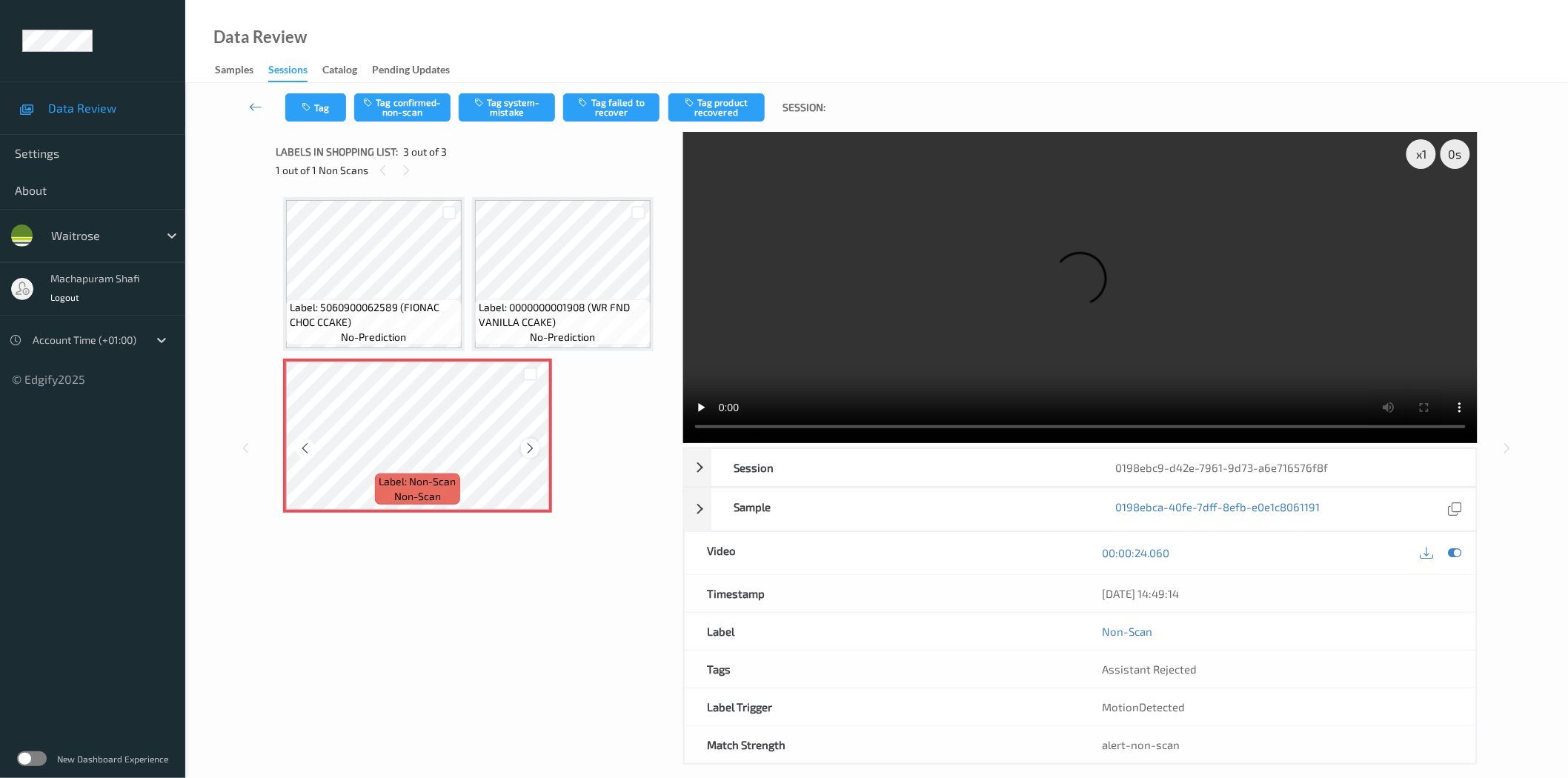
click at [532, 445] on icon at bounding box center [530, 448] width 13 height 14
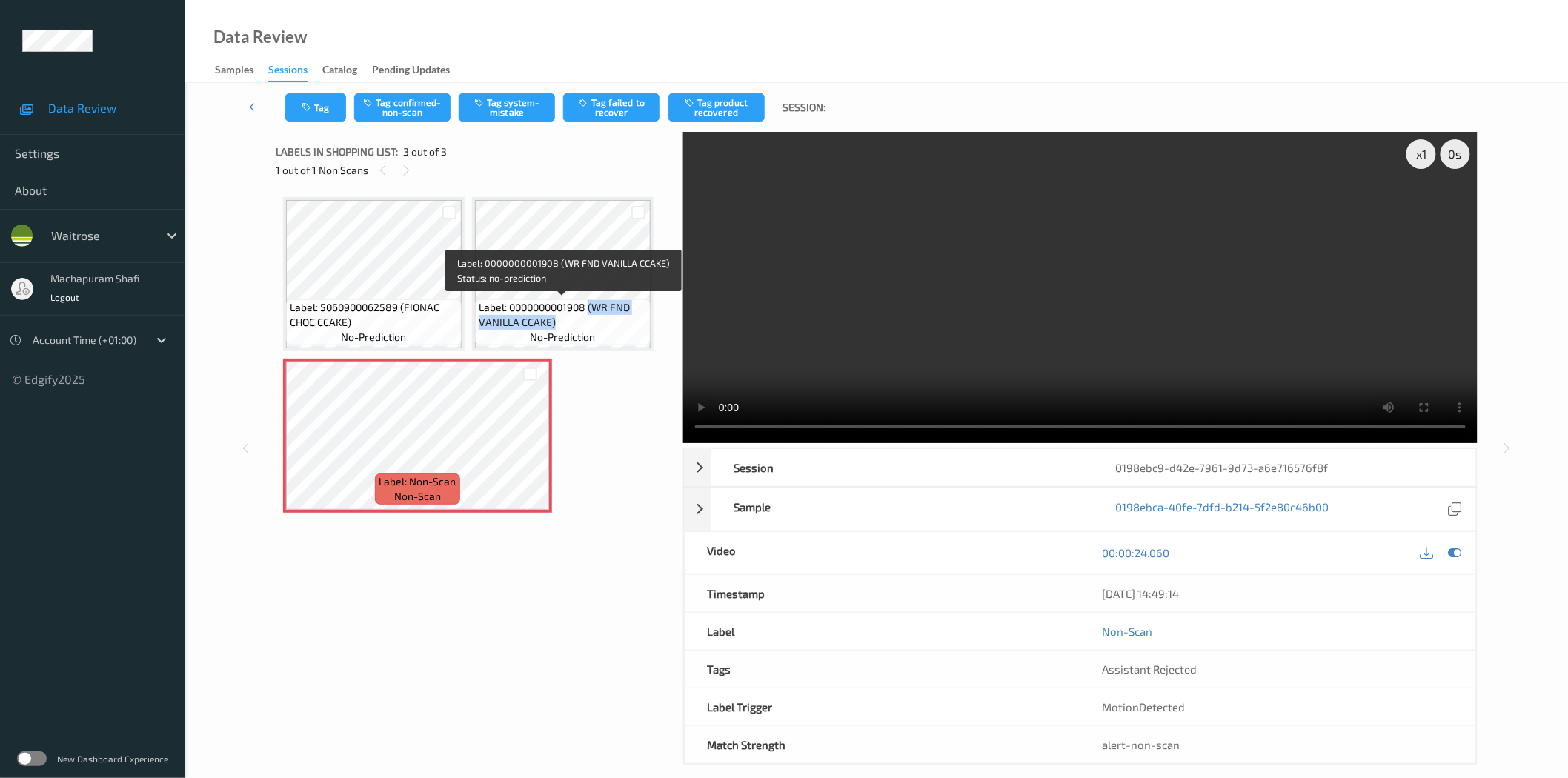
drag, startPoint x: 589, startPoint y: 303, endPoint x: 615, endPoint y: 331, distance: 38.2
click at [615, 331] on div "Label: 0000000001908 (WR FND VANILLA CCAKE) no-prediction" at bounding box center [562, 323] width 176 height 46
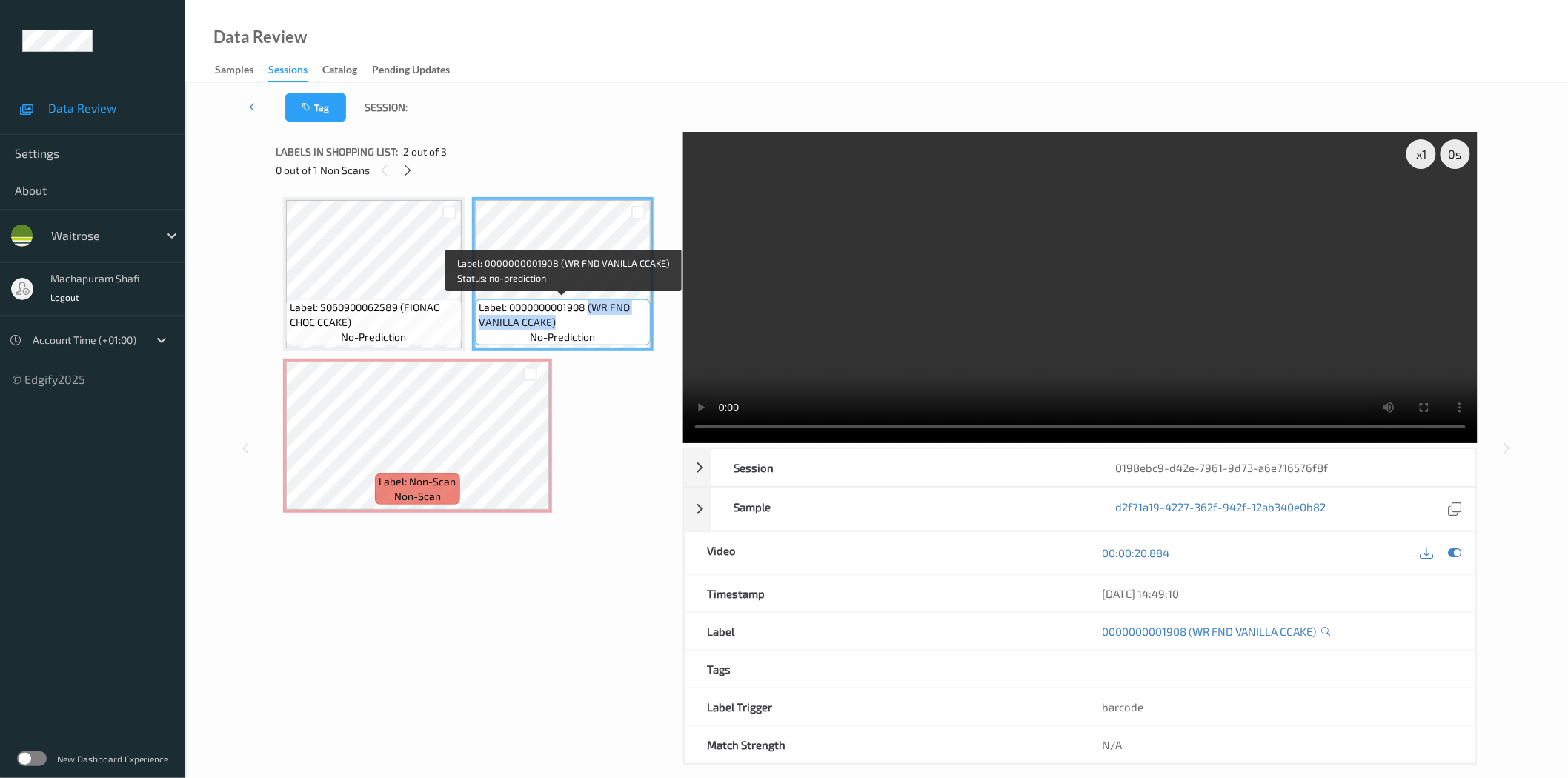
copy span "(WR FND VANILLA CCAKE)"
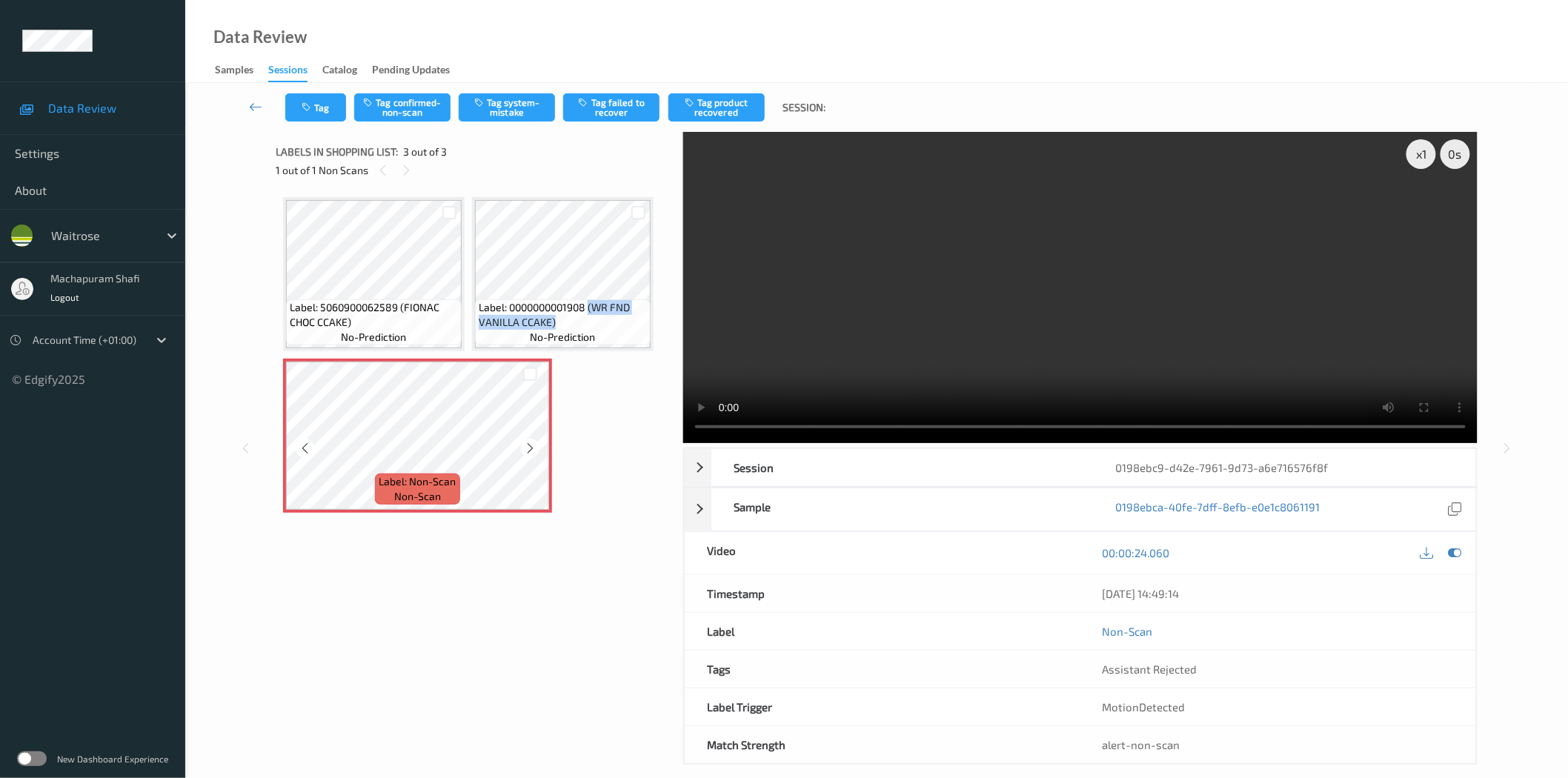
click at [427, 474] on div "Label: Non-Scan non-scan" at bounding box center [417, 489] width 84 height 31
click at [504, 113] on button "Tag system-mistake" at bounding box center [506, 107] width 96 height 28
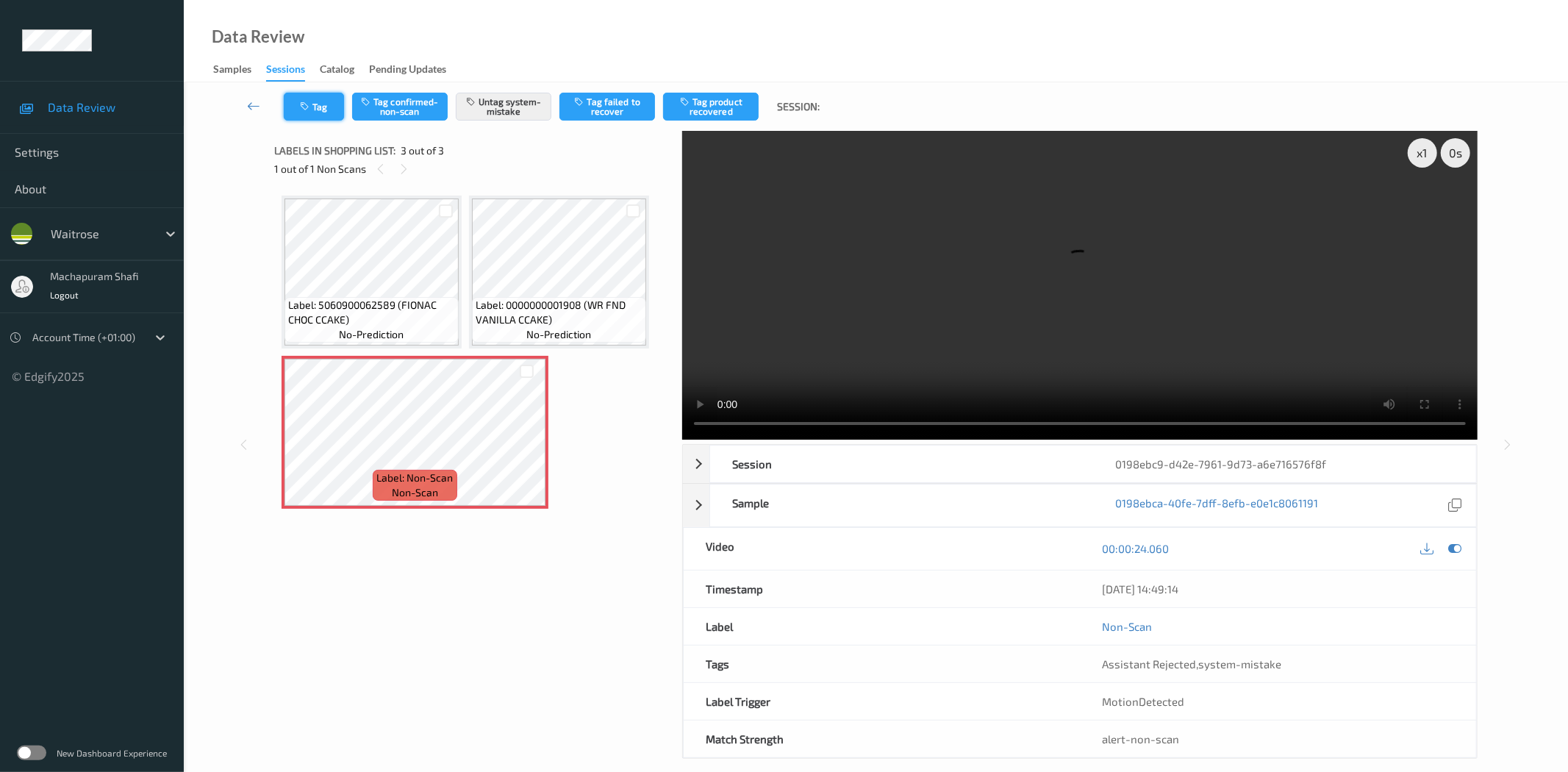
click at [321, 120] on button "Tag" at bounding box center [314, 106] width 60 height 28
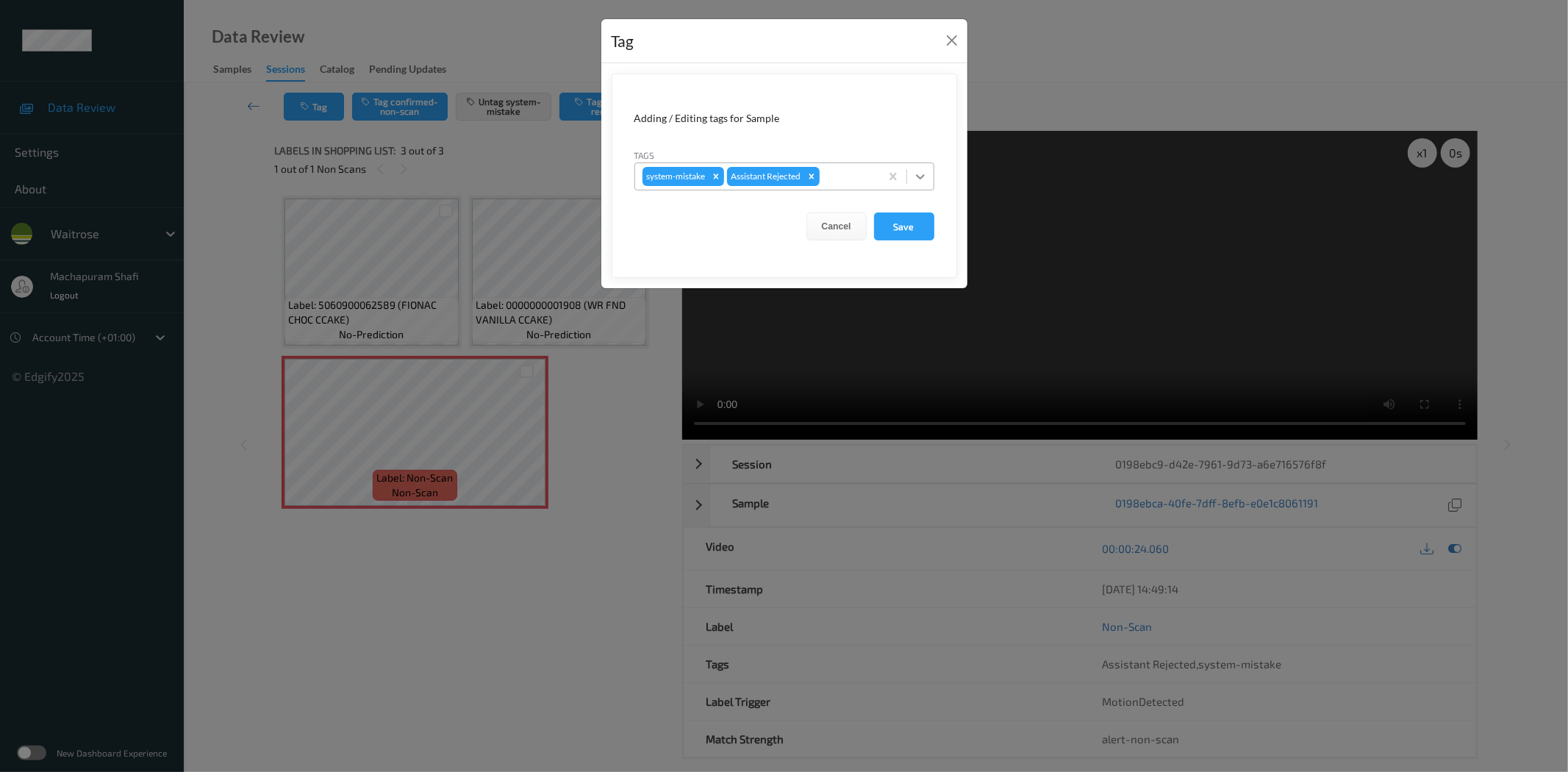
click at [919, 173] on icon at bounding box center [920, 176] width 15 height 15
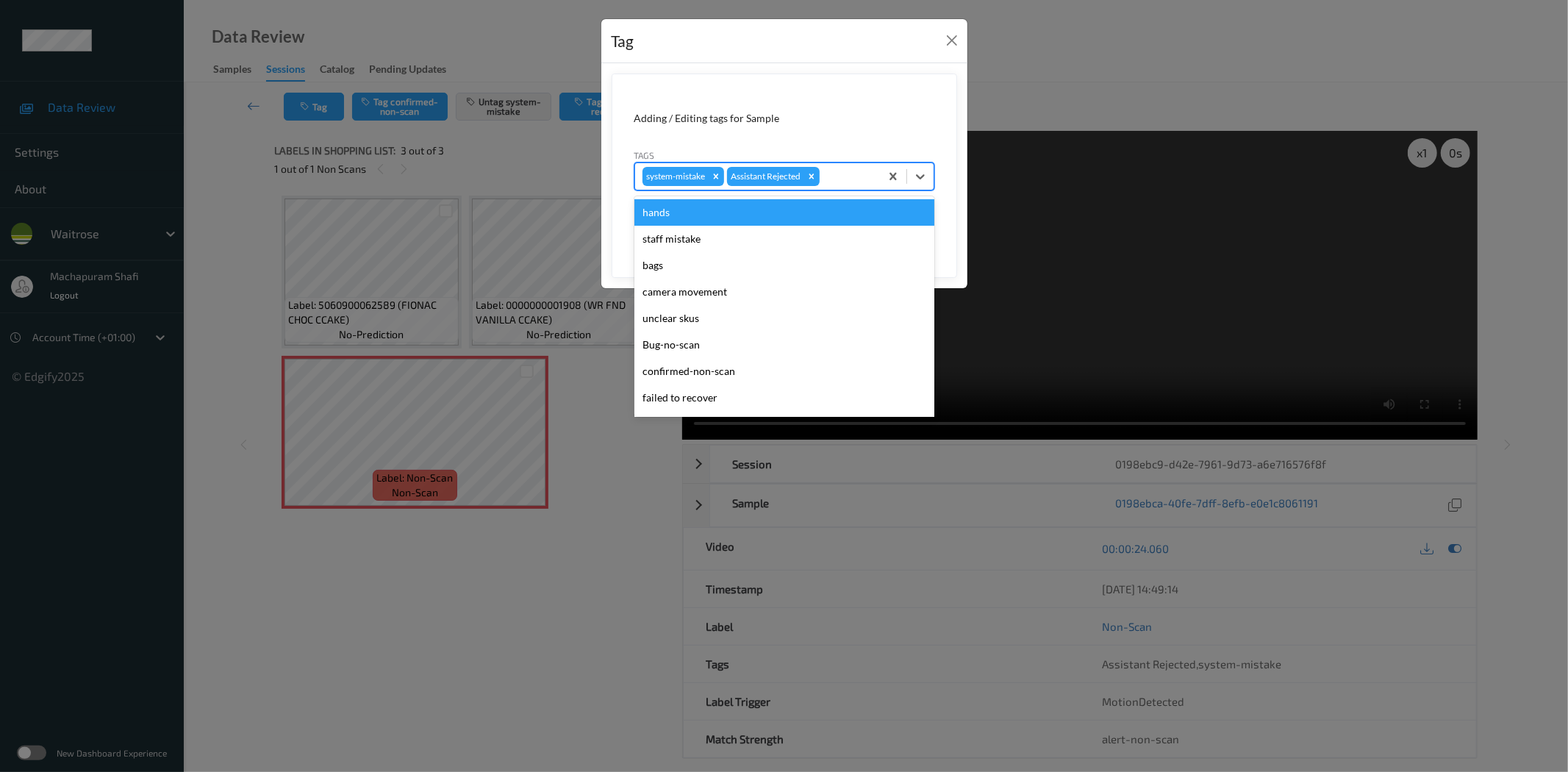
scroll to position [314, 0]
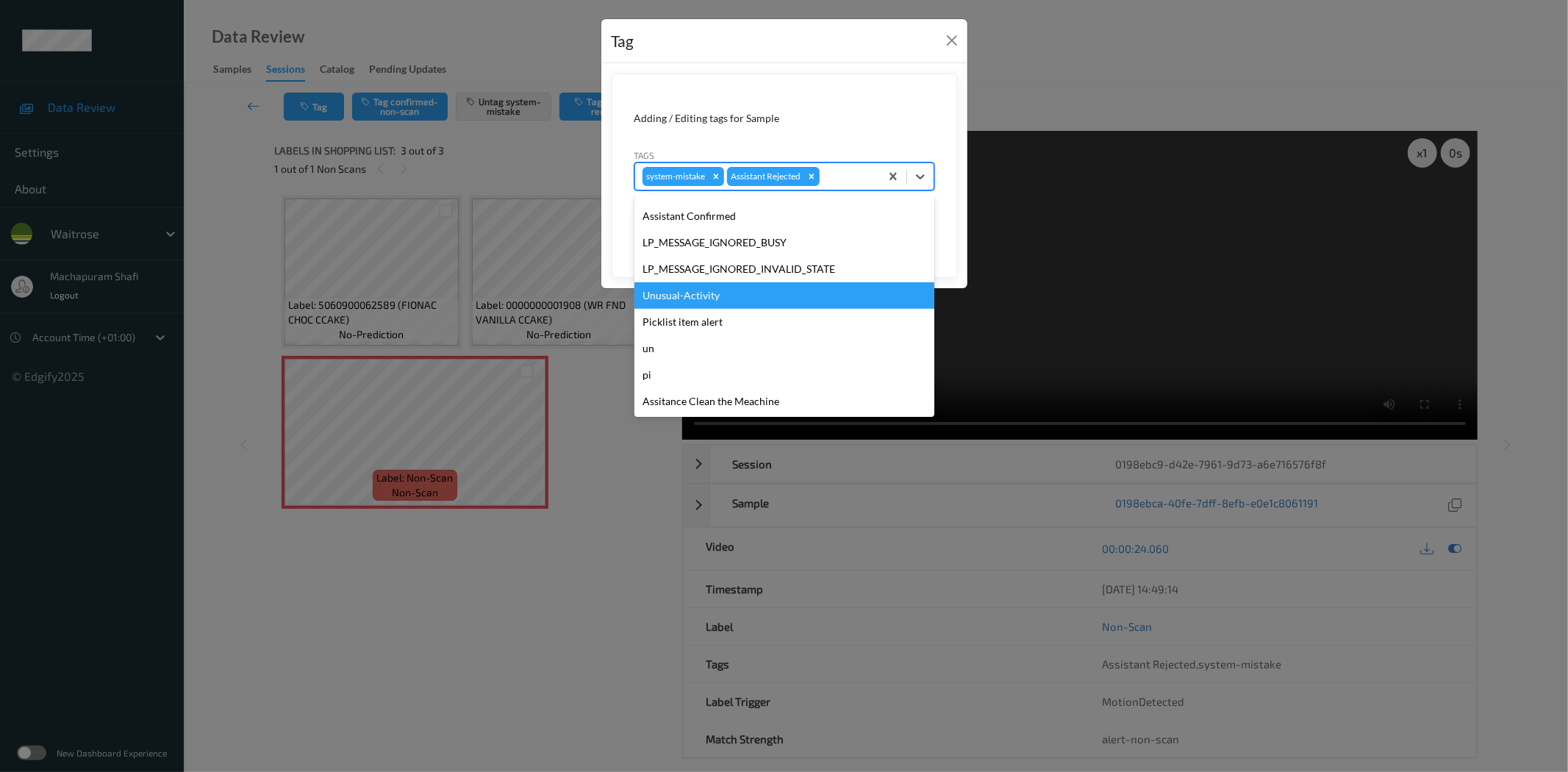
click at [682, 289] on div "Unusual-Activity" at bounding box center [784, 295] width 300 height 26
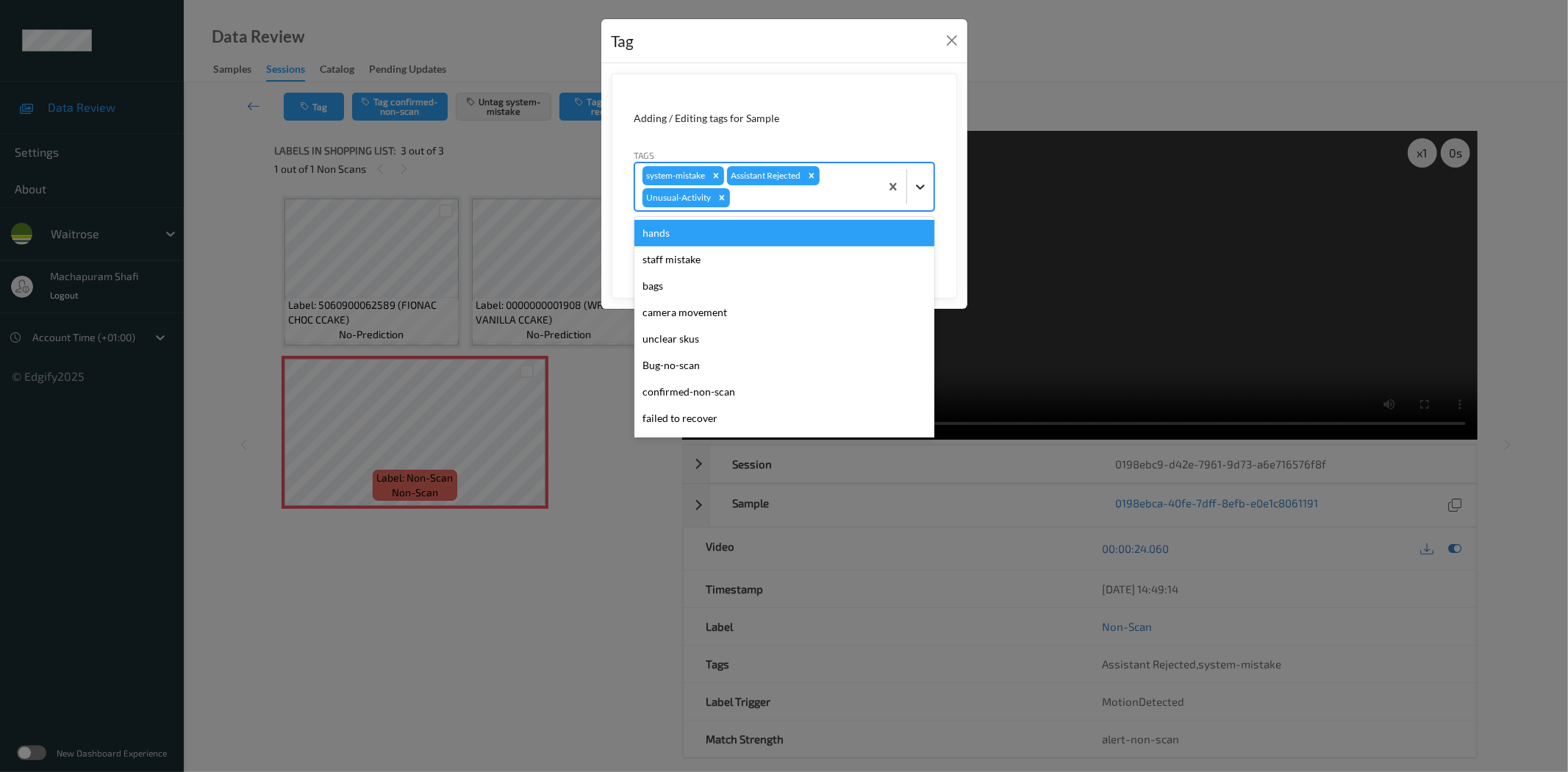
click at [915, 176] on div at bounding box center [919, 186] width 26 height 26
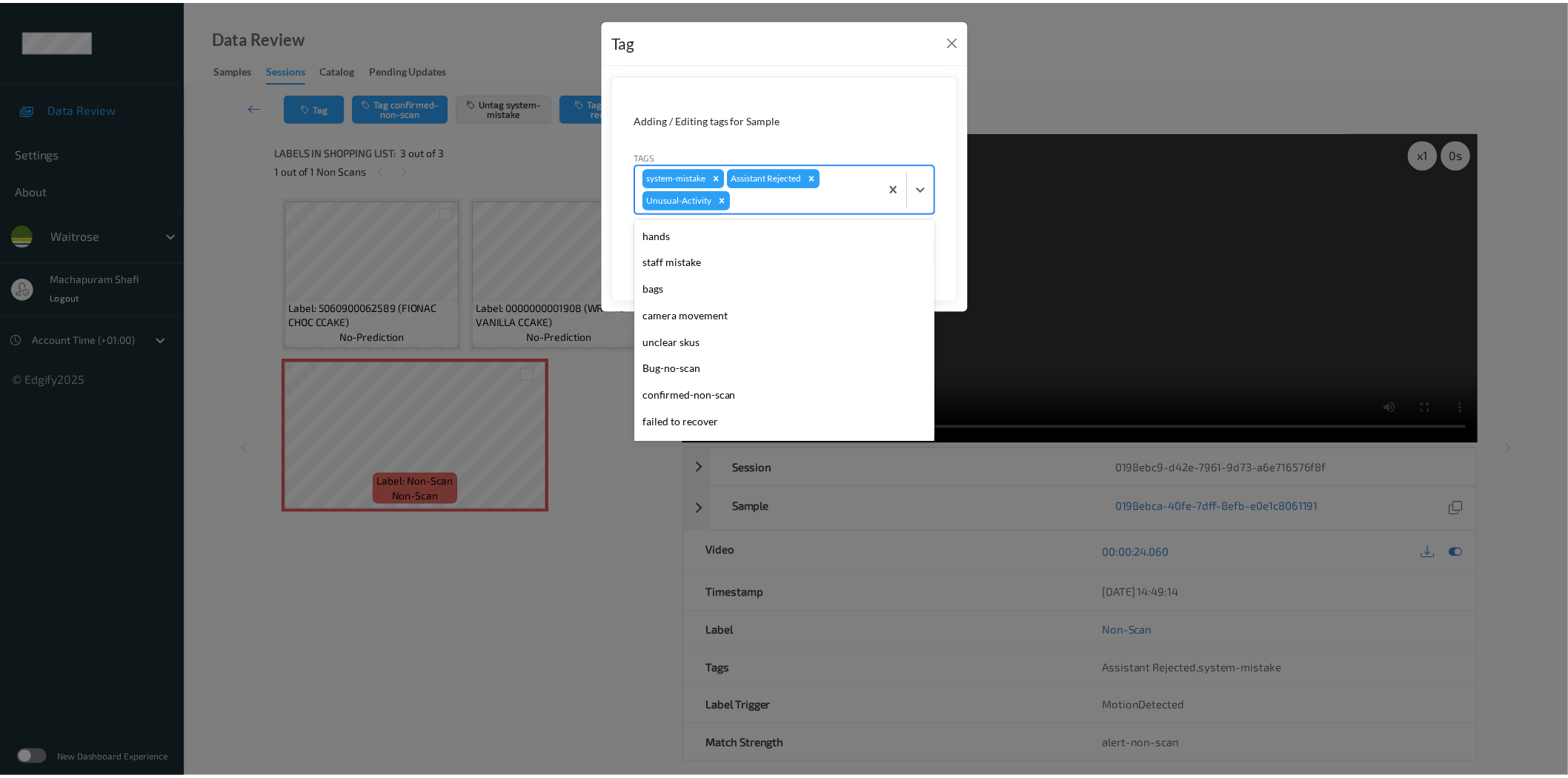
scroll to position [290, 0]
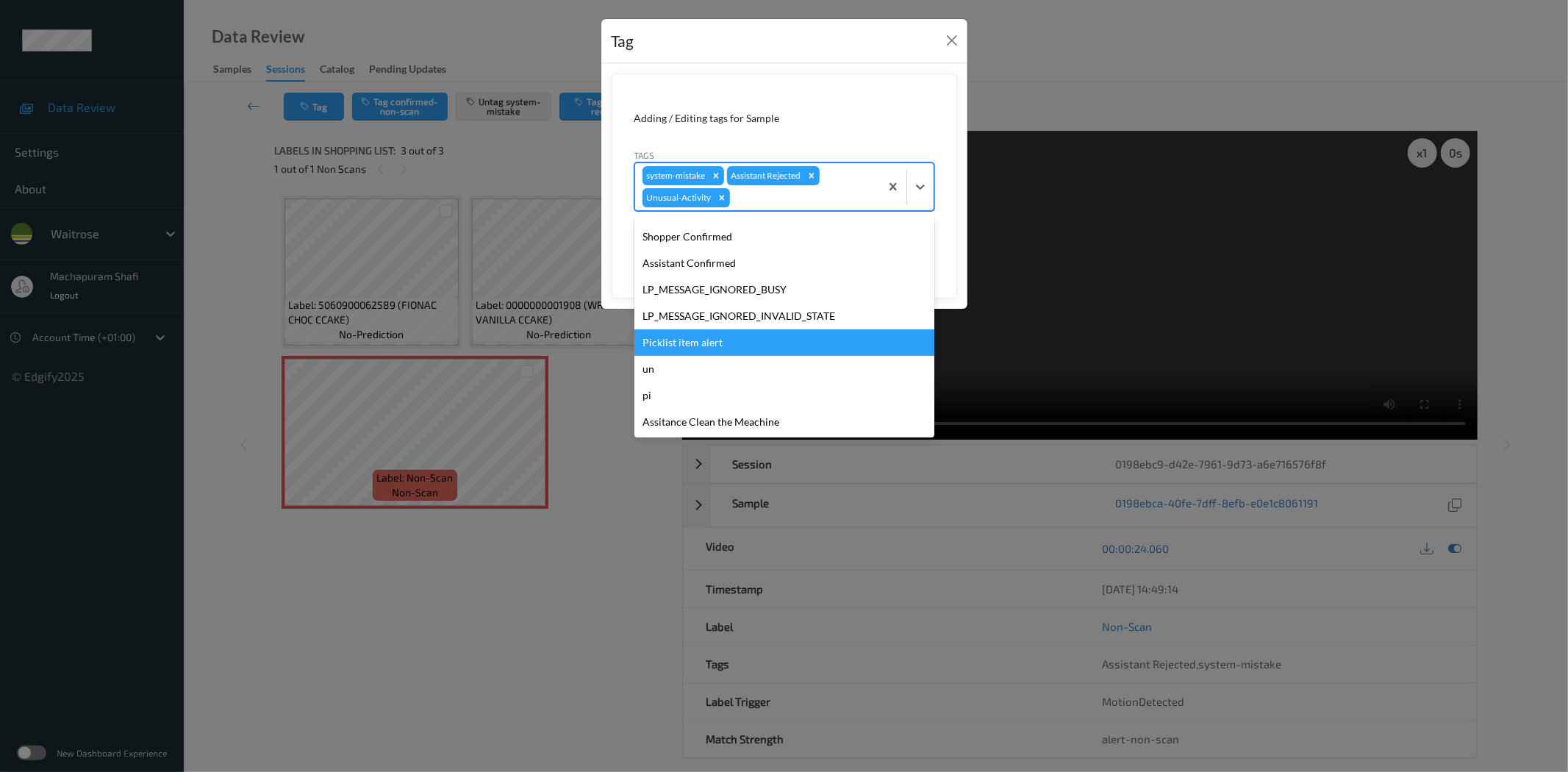
click at [670, 339] on div "Picklist item alert" at bounding box center [784, 342] width 300 height 26
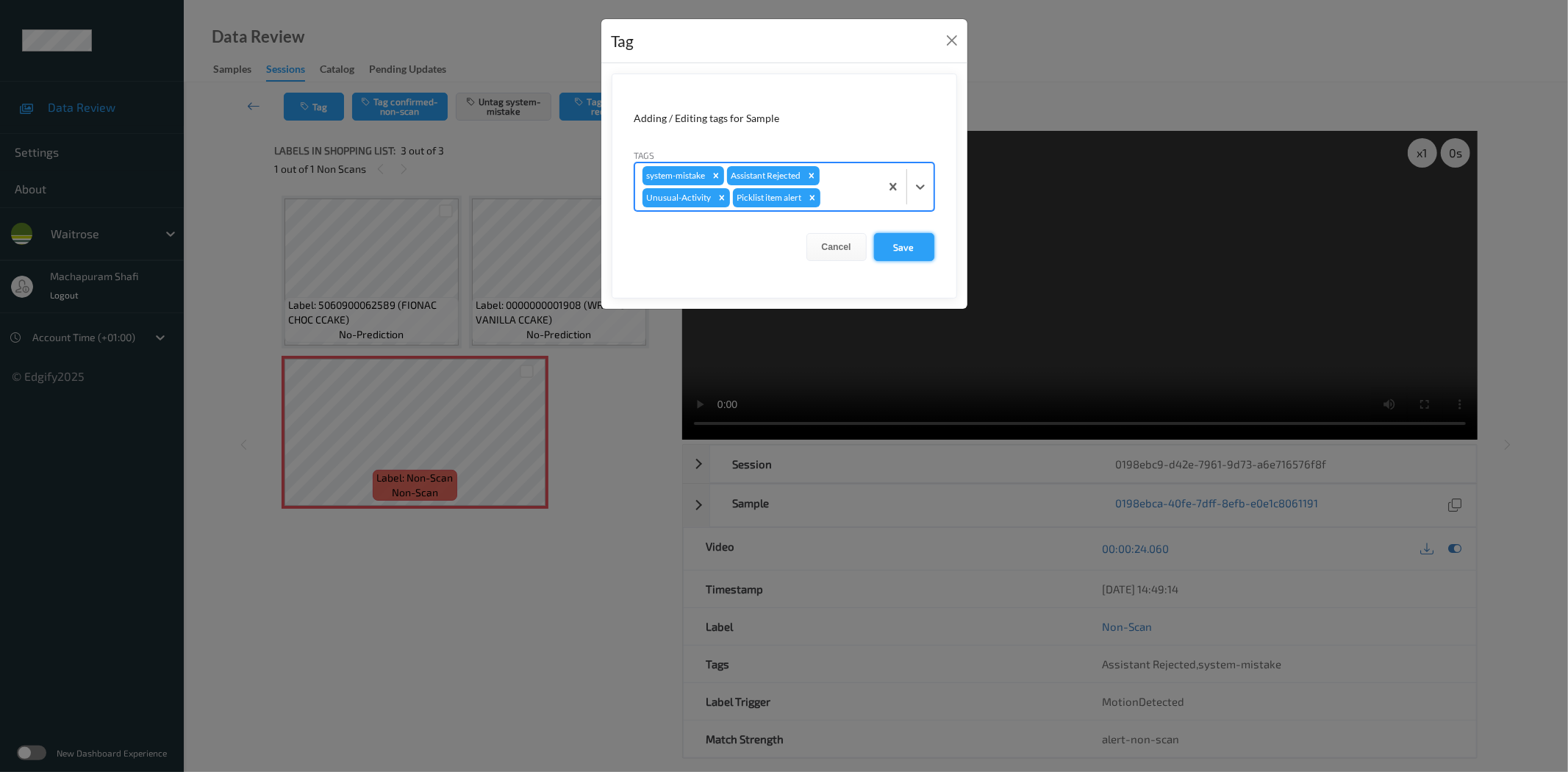
click at [901, 259] on button "Save" at bounding box center [904, 247] width 60 height 28
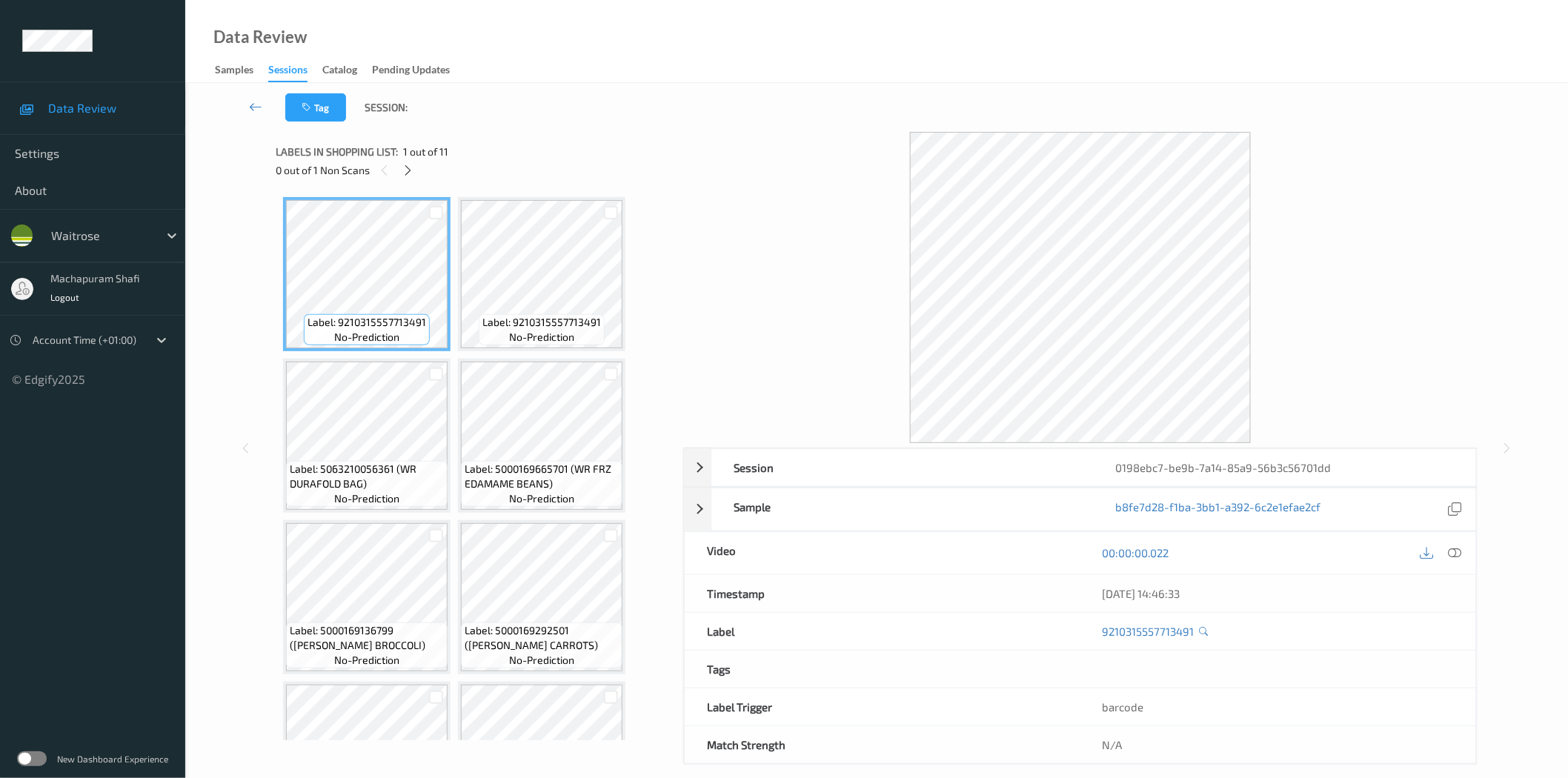
click at [408, 174] on icon at bounding box center [408, 170] width 13 height 14
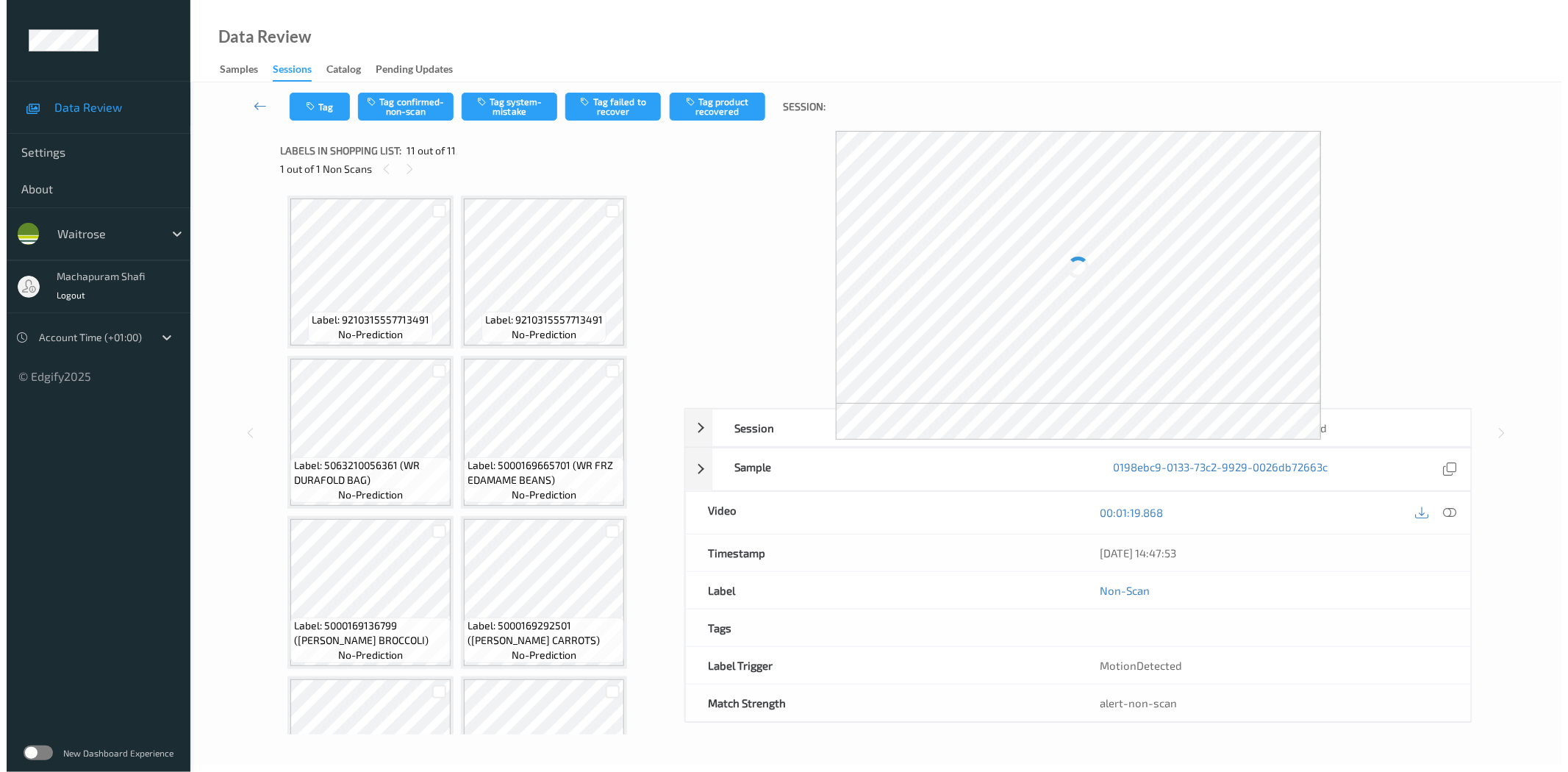
scroll to position [416, 0]
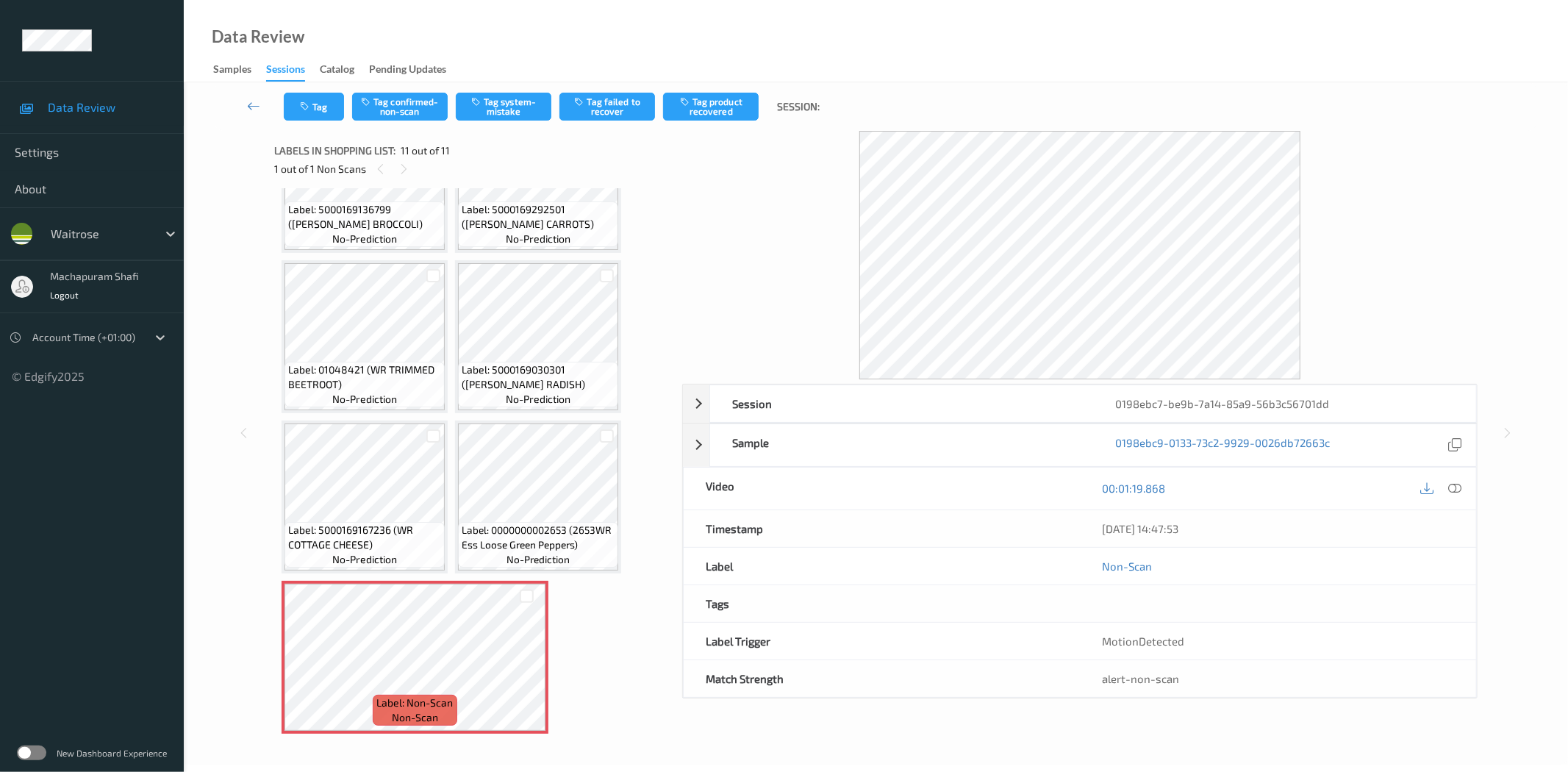
click at [1453, 484] on icon at bounding box center [1455, 488] width 13 height 13
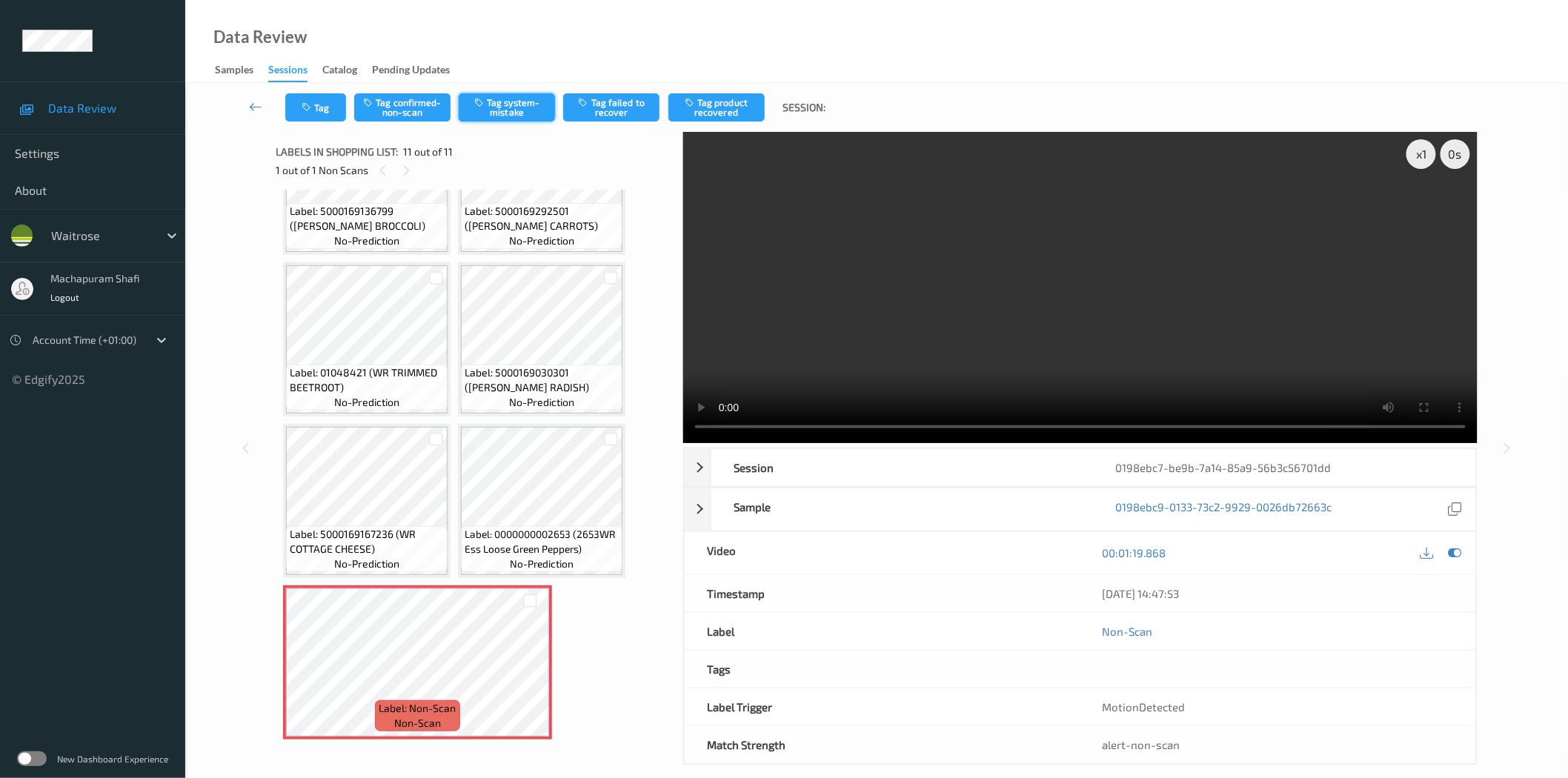
click at [517, 110] on button "Tag system-mistake" at bounding box center [506, 107] width 96 height 28
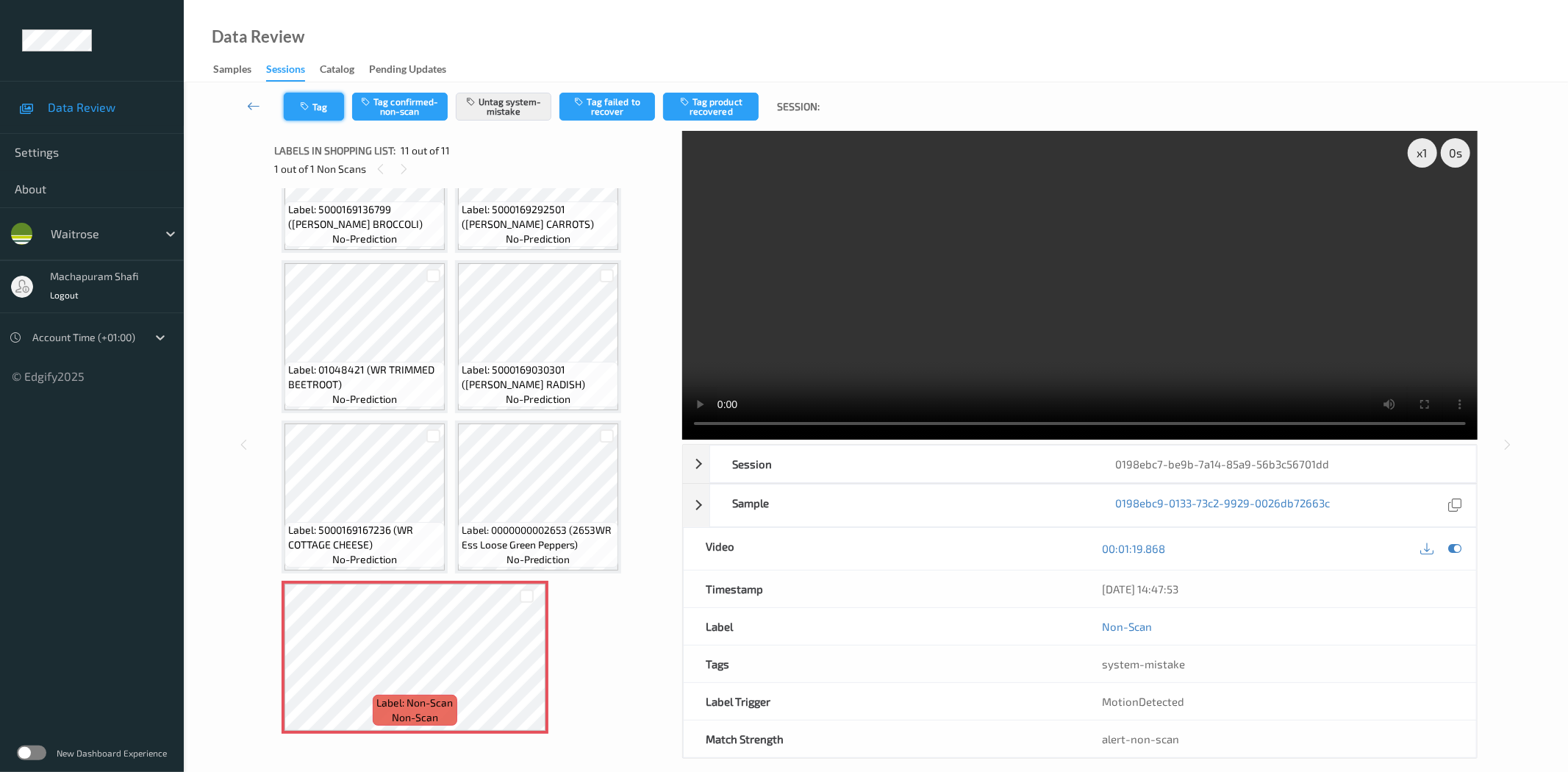
click at [306, 105] on icon "button" at bounding box center [306, 106] width 13 height 10
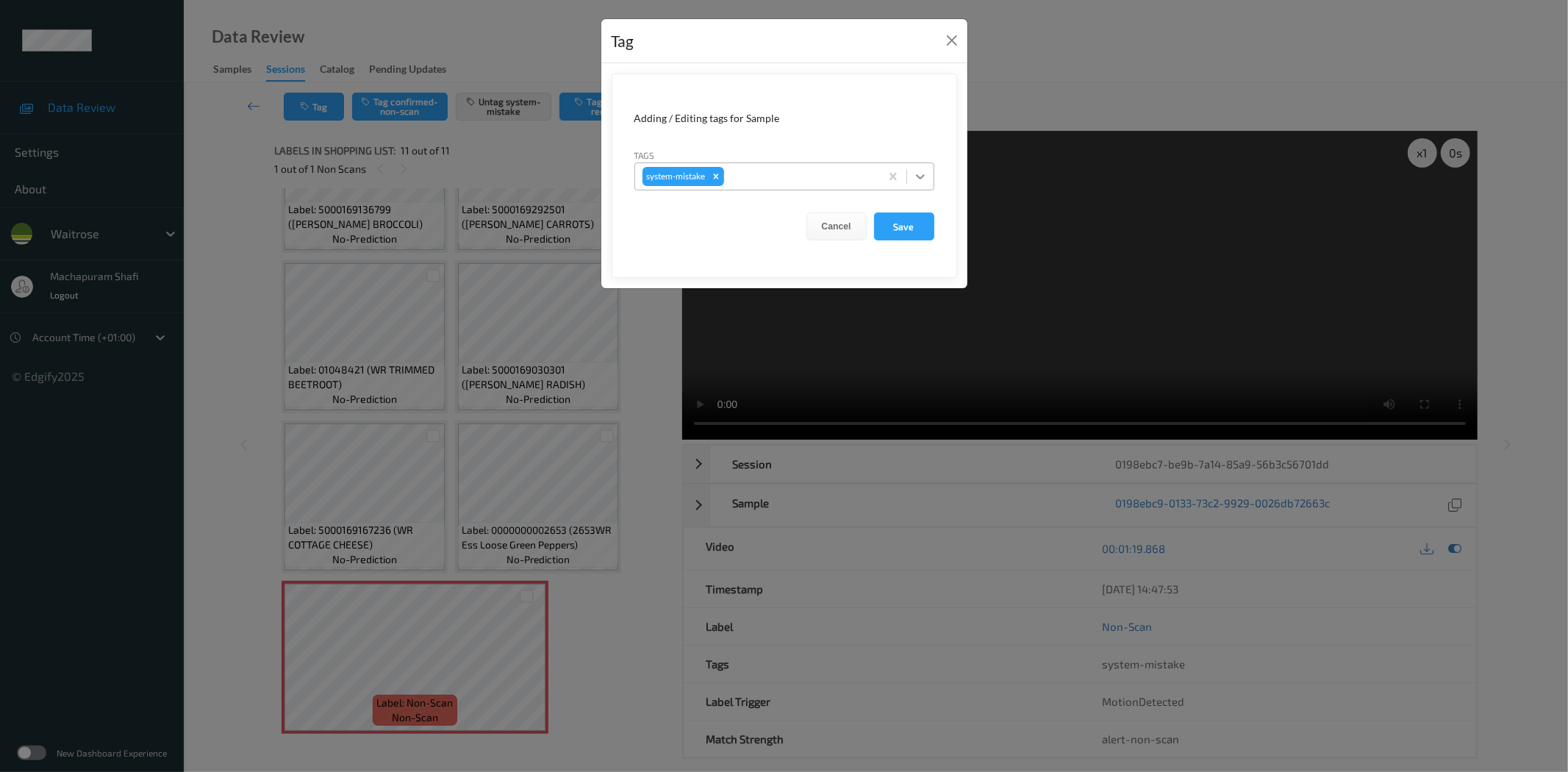
click at [919, 173] on icon at bounding box center [920, 176] width 15 height 15
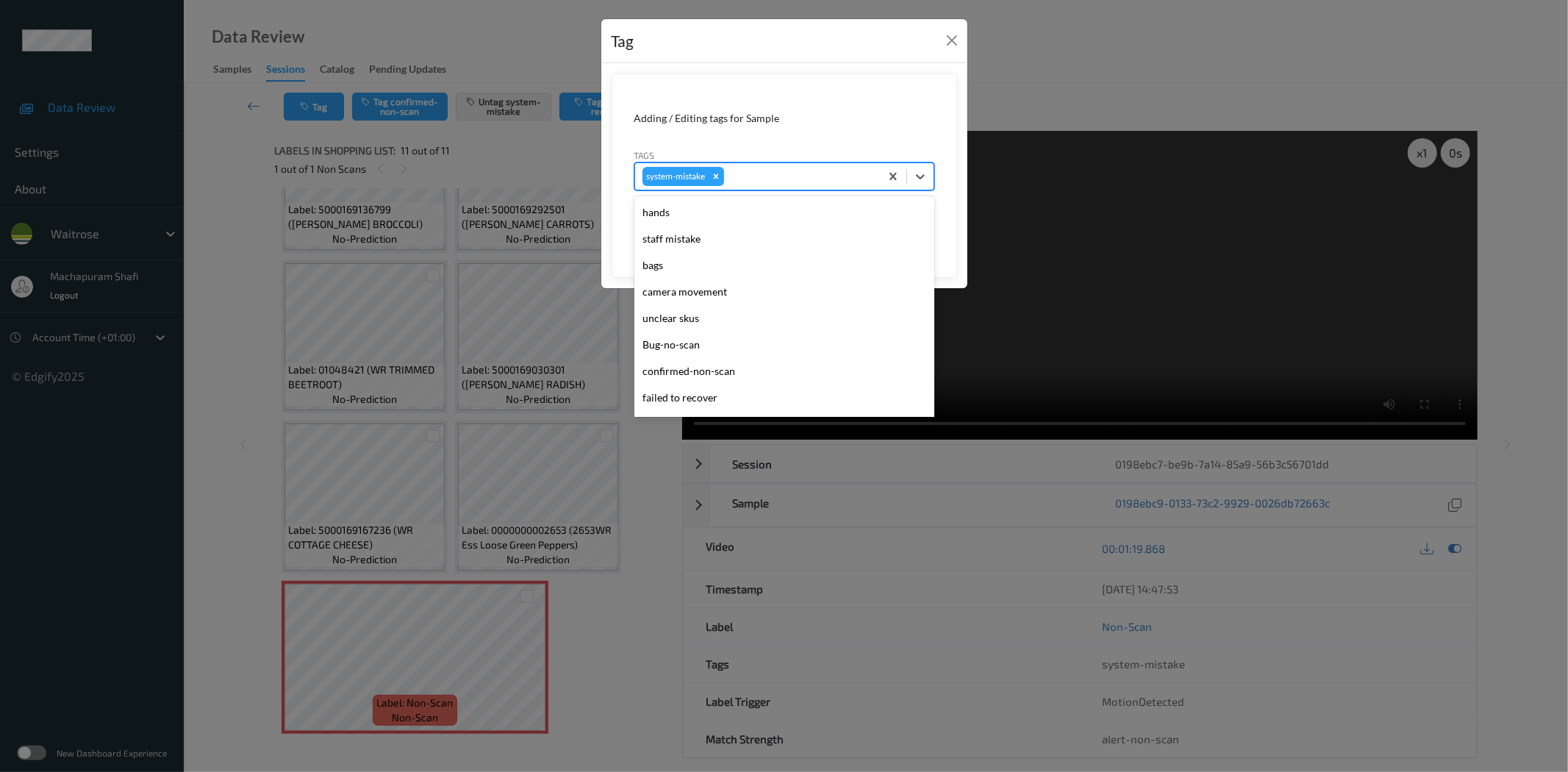
scroll to position [341, 0]
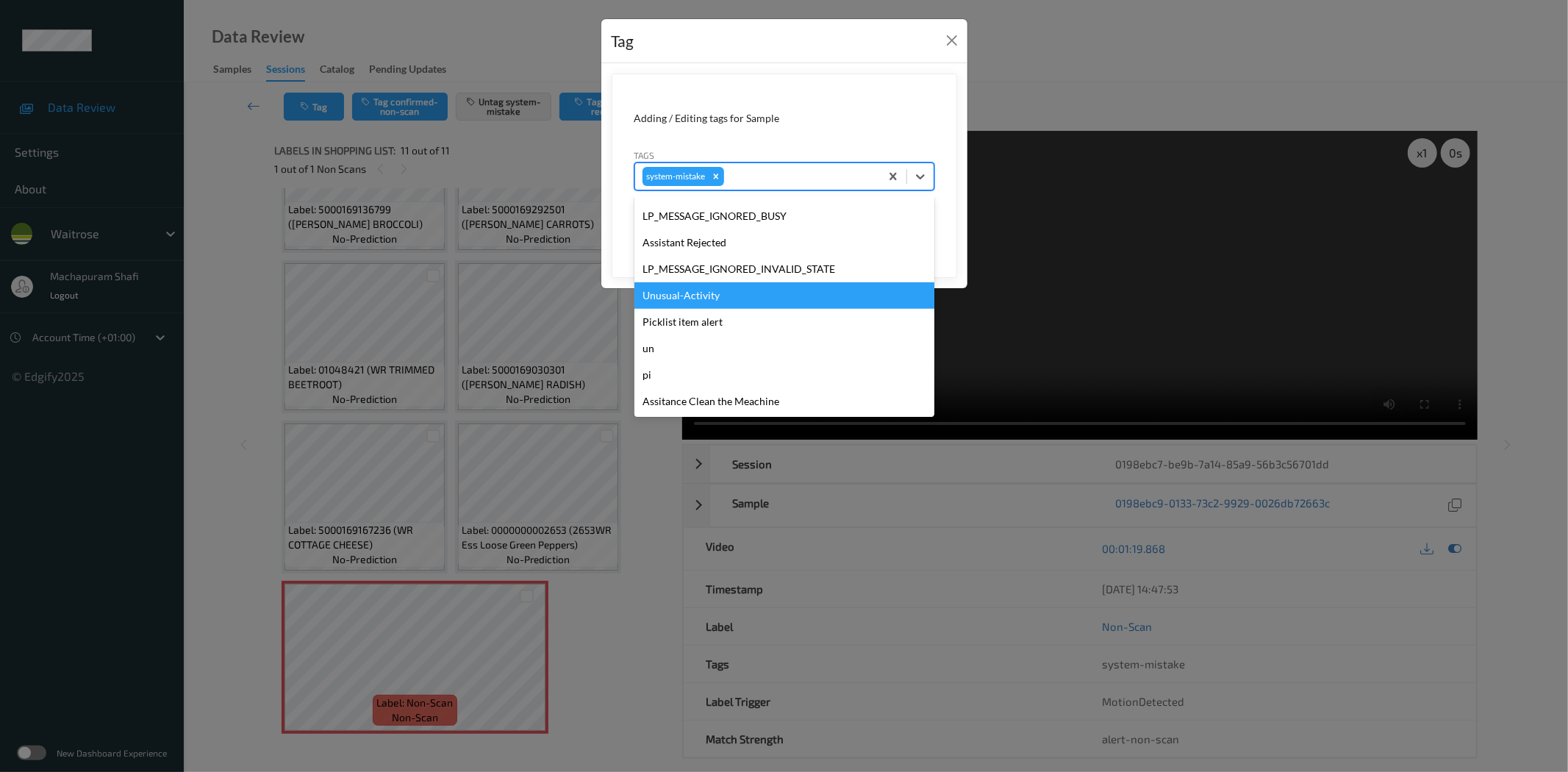
click at [671, 295] on div "Unusual-Activity" at bounding box center [784, 295] width 300 height 26
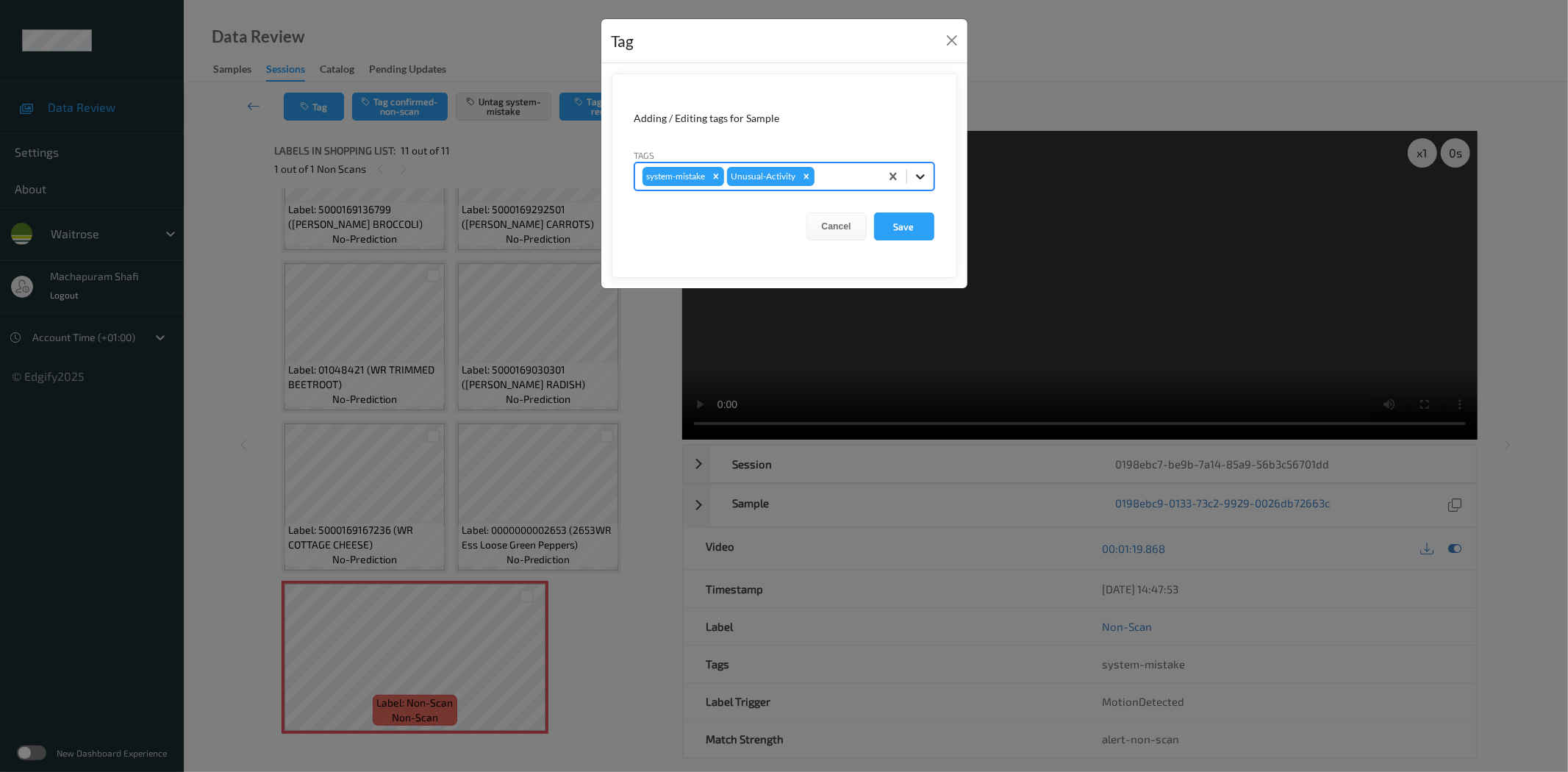
click at [922, 175] on icon at bounding box center [919, 177] width 9 height 6
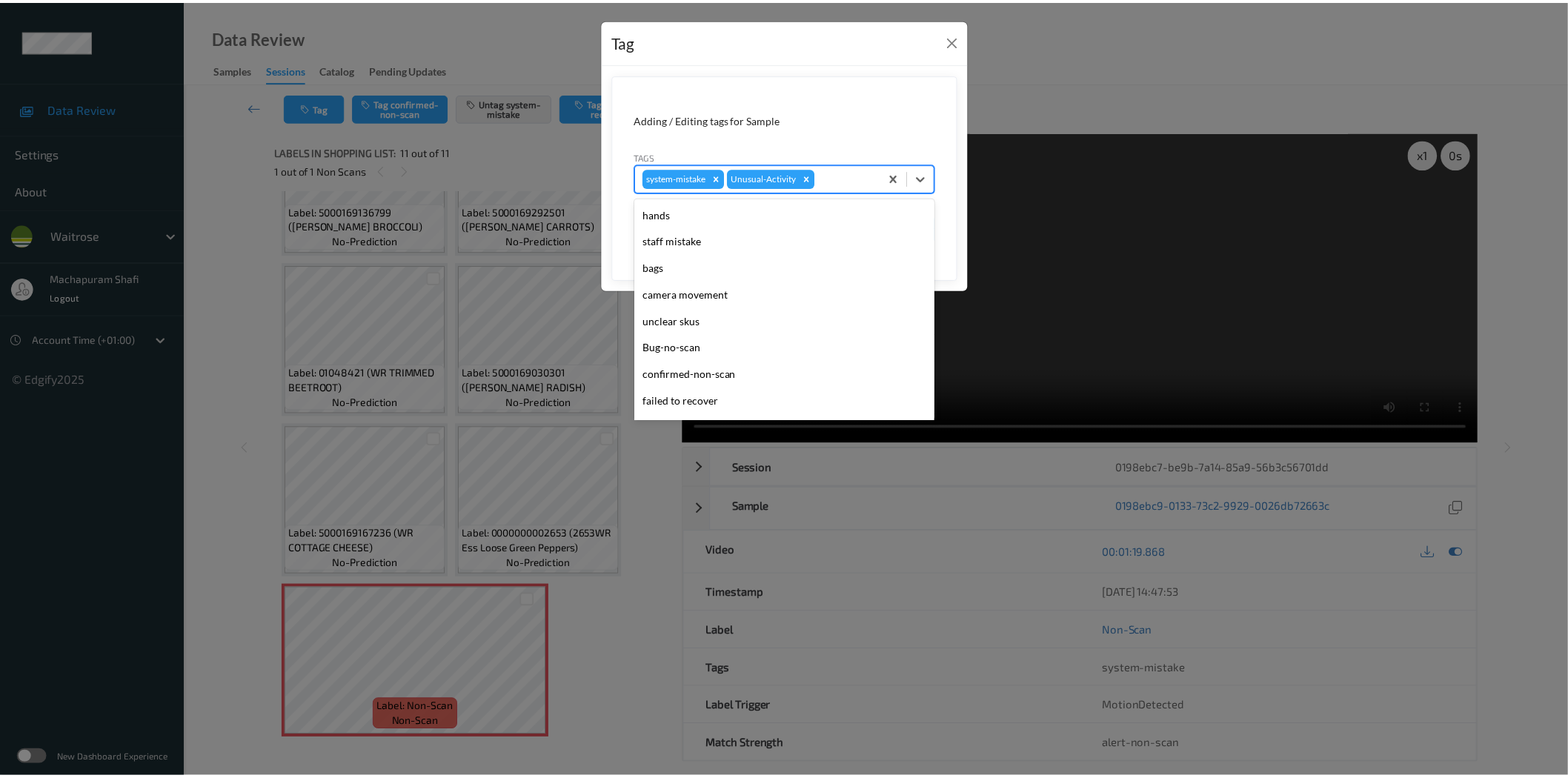
scroll to position [316, 0]
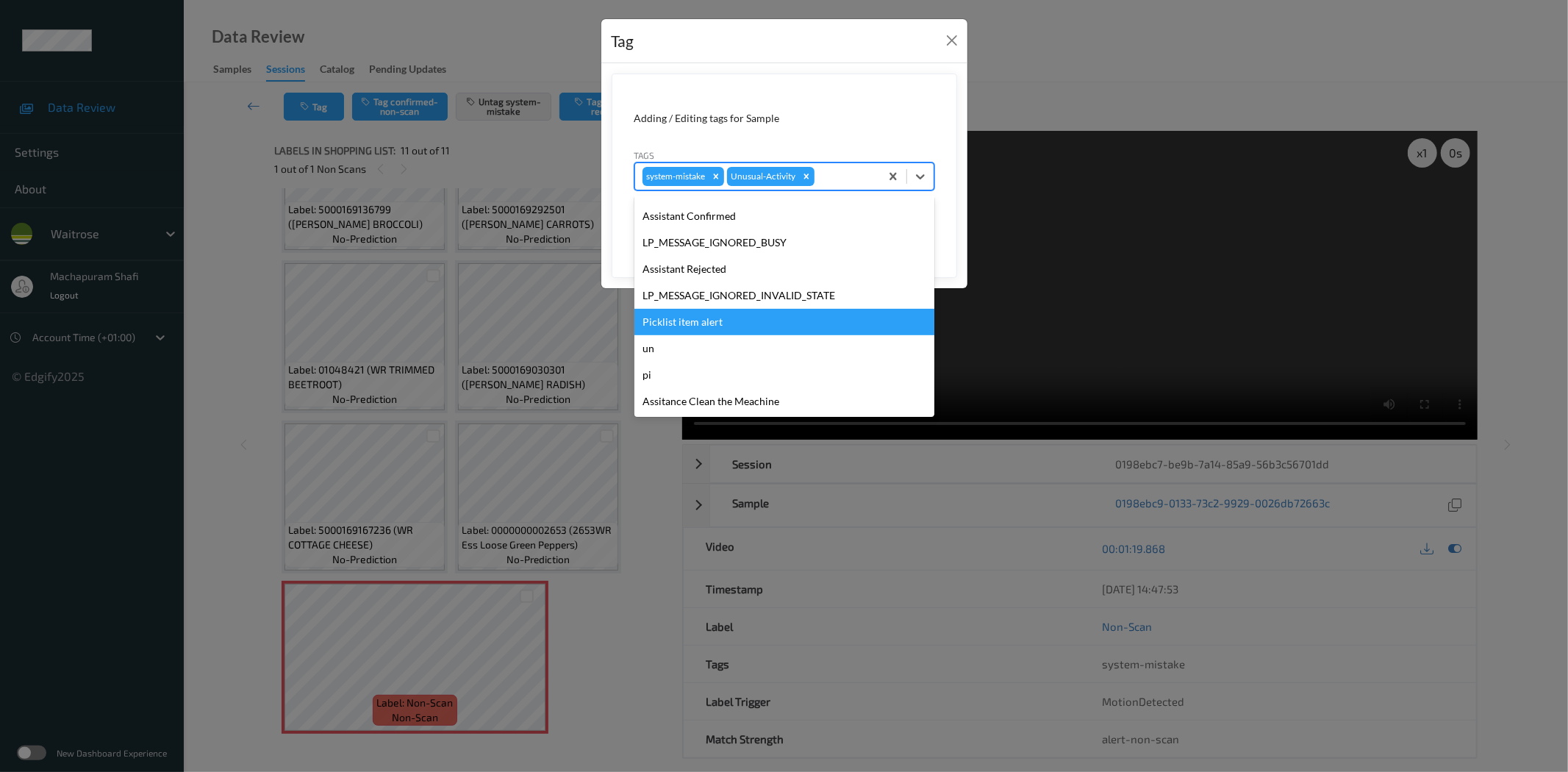
click at [678, 325] on div "Picklist item alert" at bounding box center [784, 322] width 300 height 26
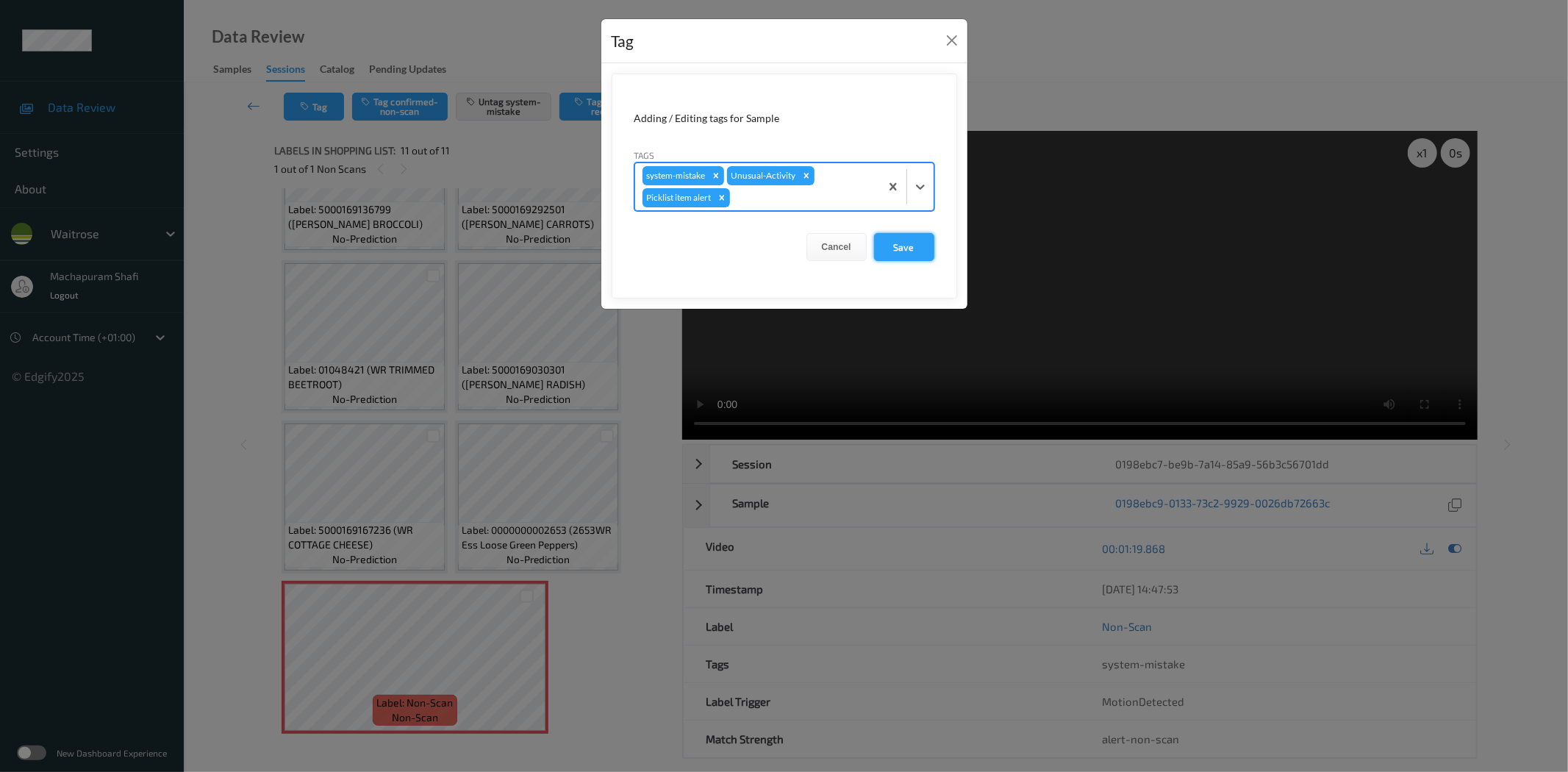
click at [893, 247] on button "Save" at bounding box center [904, 247] width 60 height 28
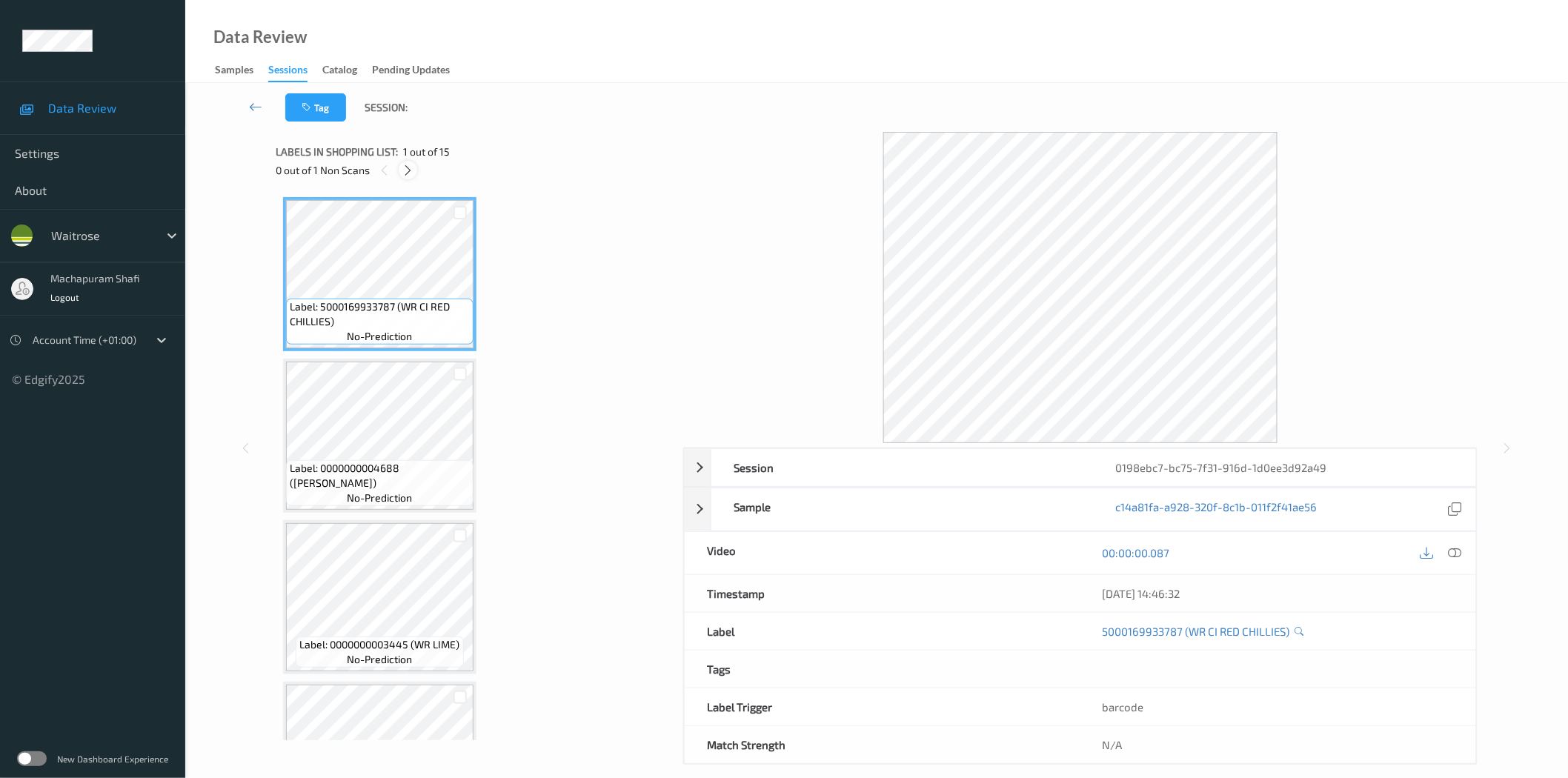
click at [404, 170] on icon at bounding box center [408, 170] width 13 height 14
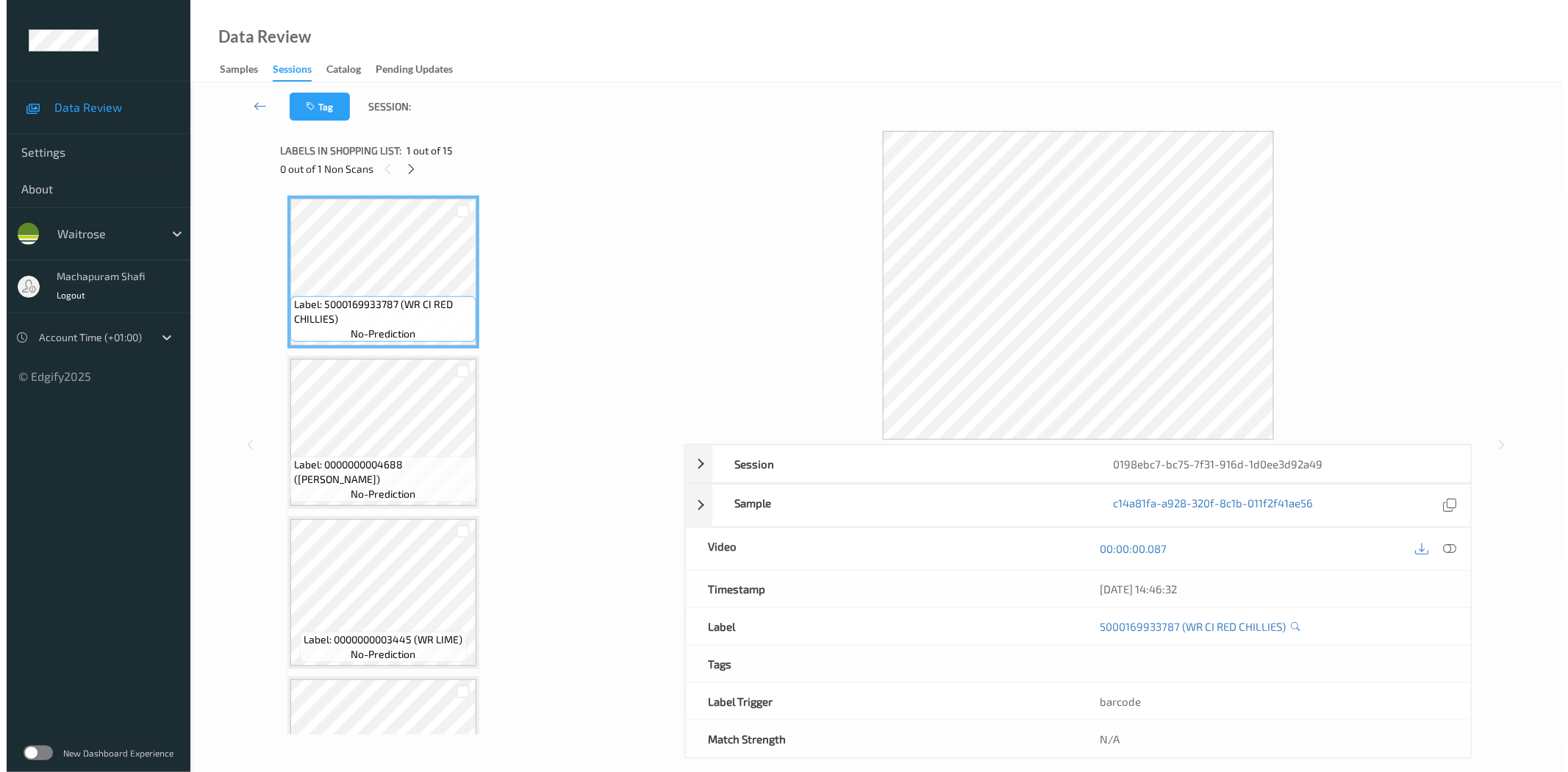
scroll to position [485, 0]
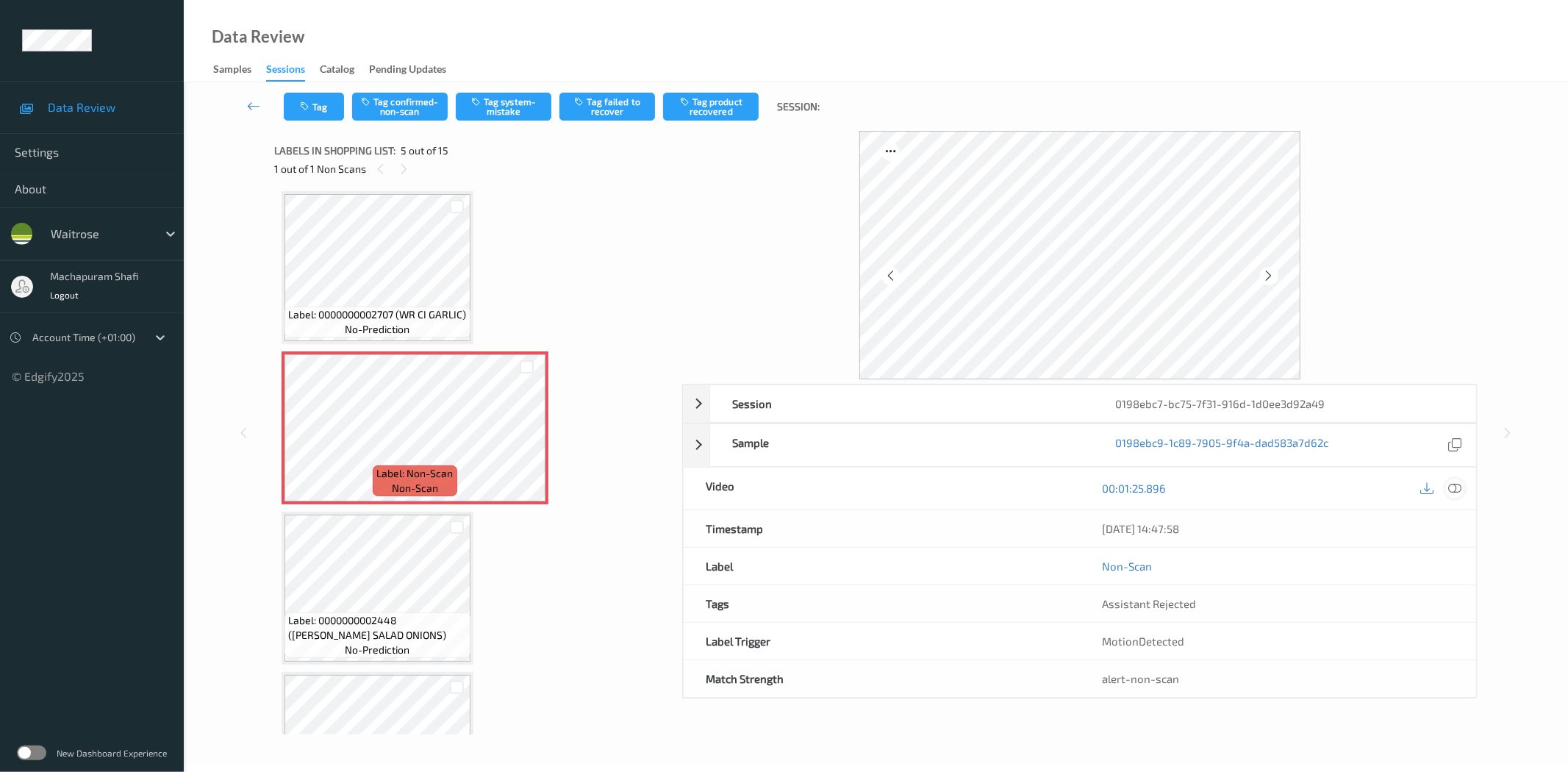
click at [1450, 490] on icon at bounding box center [1455, 488] width 13 height 13
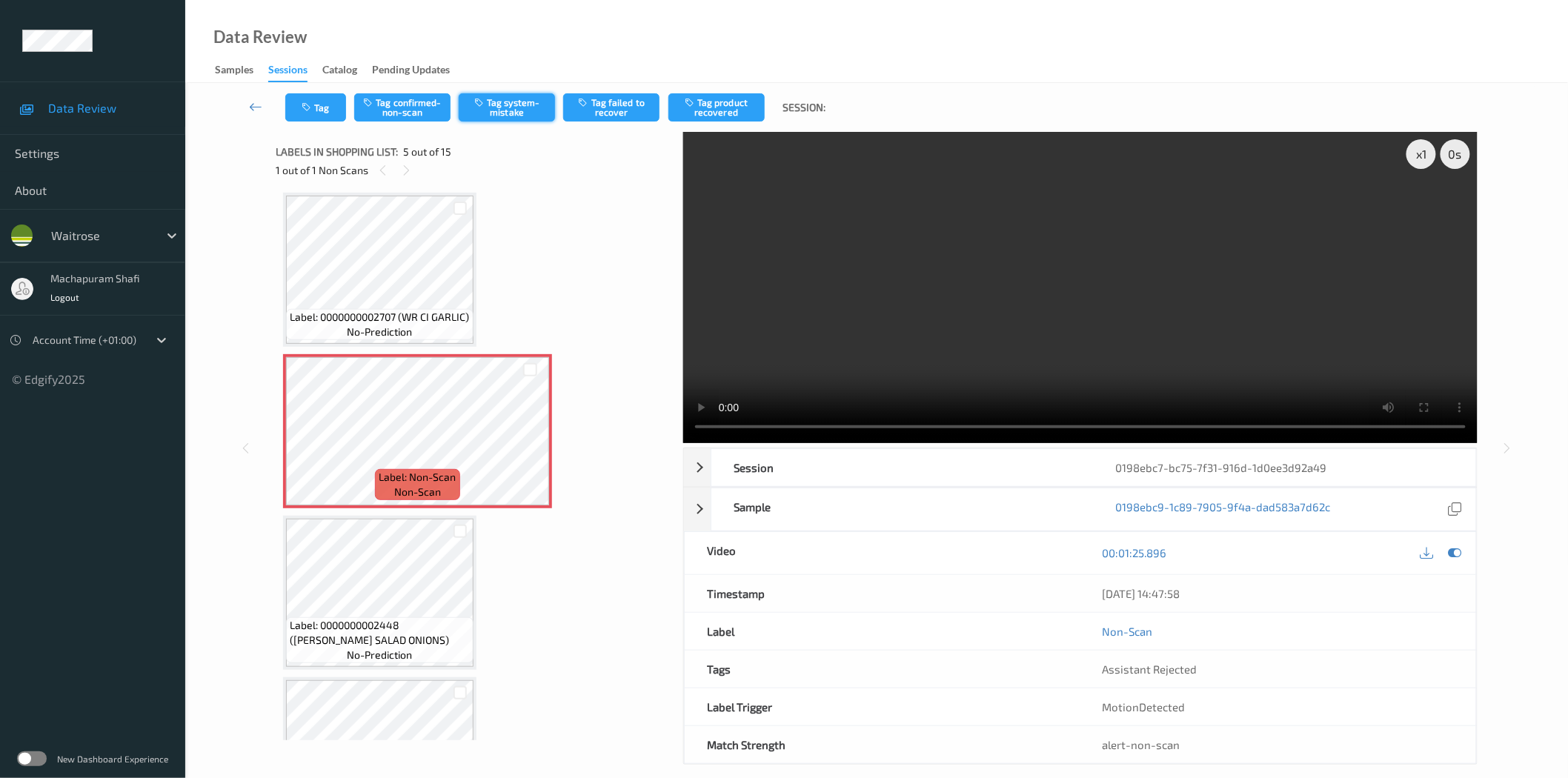
click at [525, 120] on button "Tag system-mistake" at bounding box center [506, 107] width 96 height 28
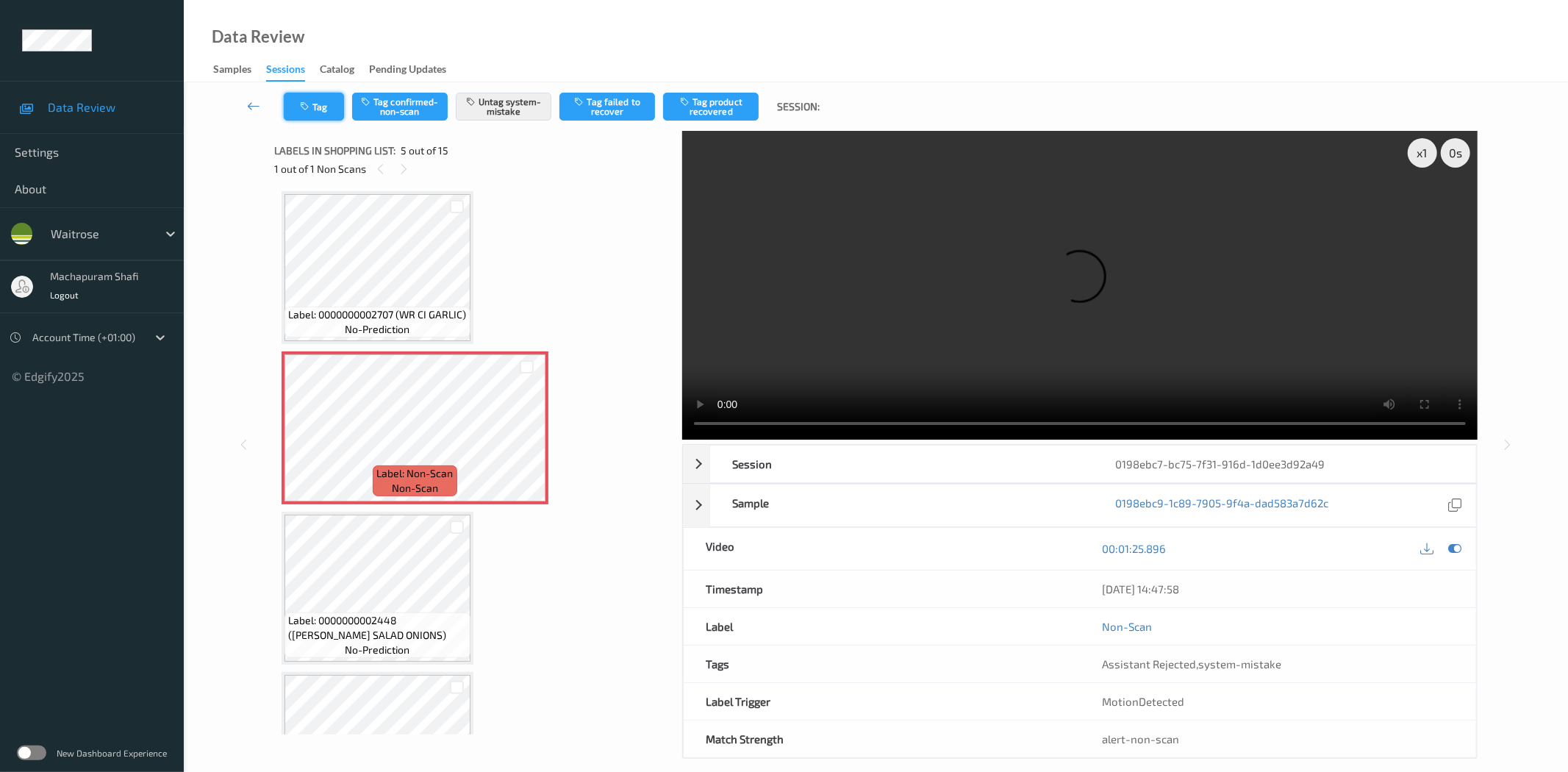
click at [316, 106] on button "Tag" at bounding box center [314, 106] width 60 height 28
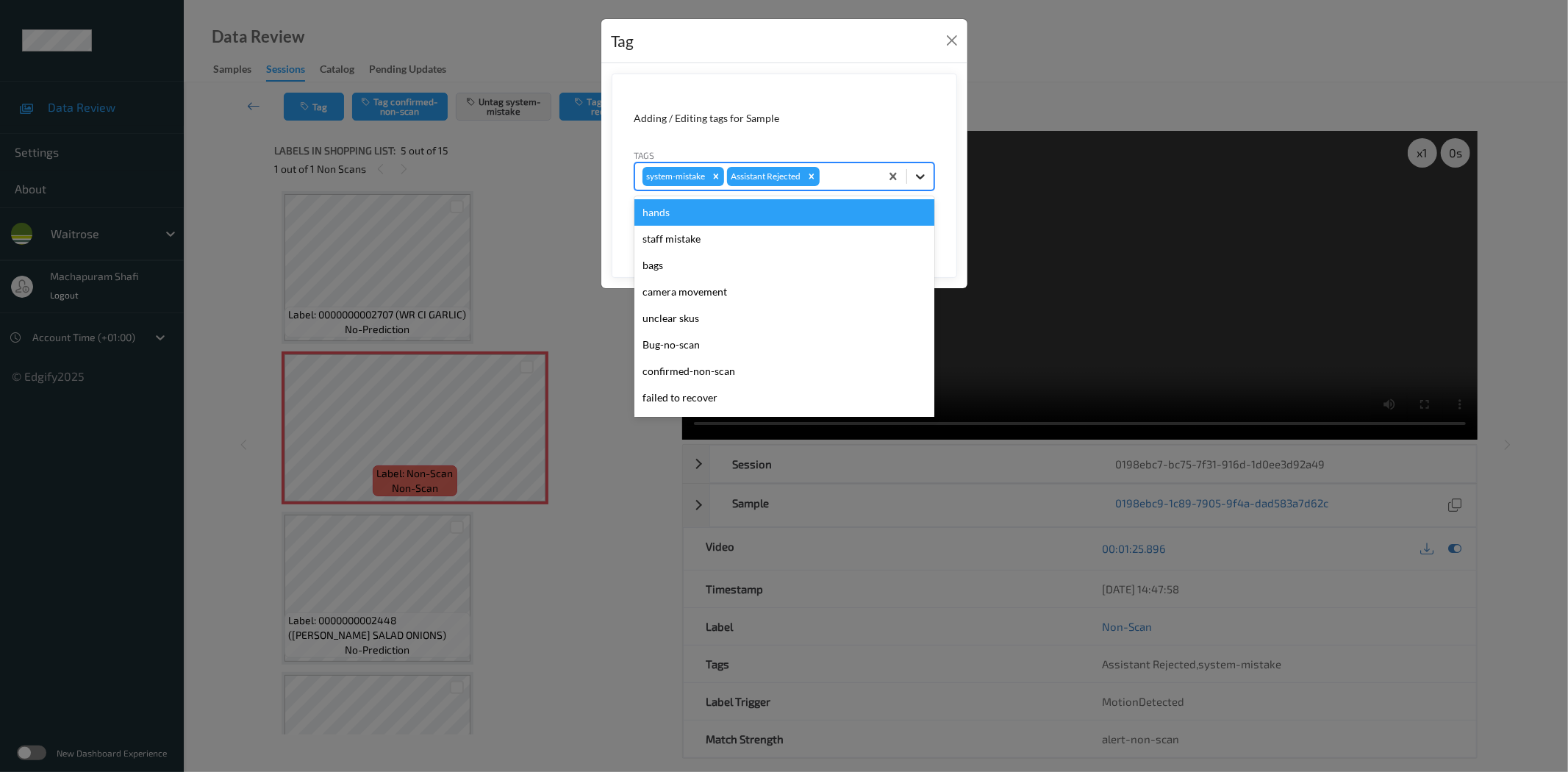
click at [922, 171] on icon at bounding box center [920, 176] width 15 height 15
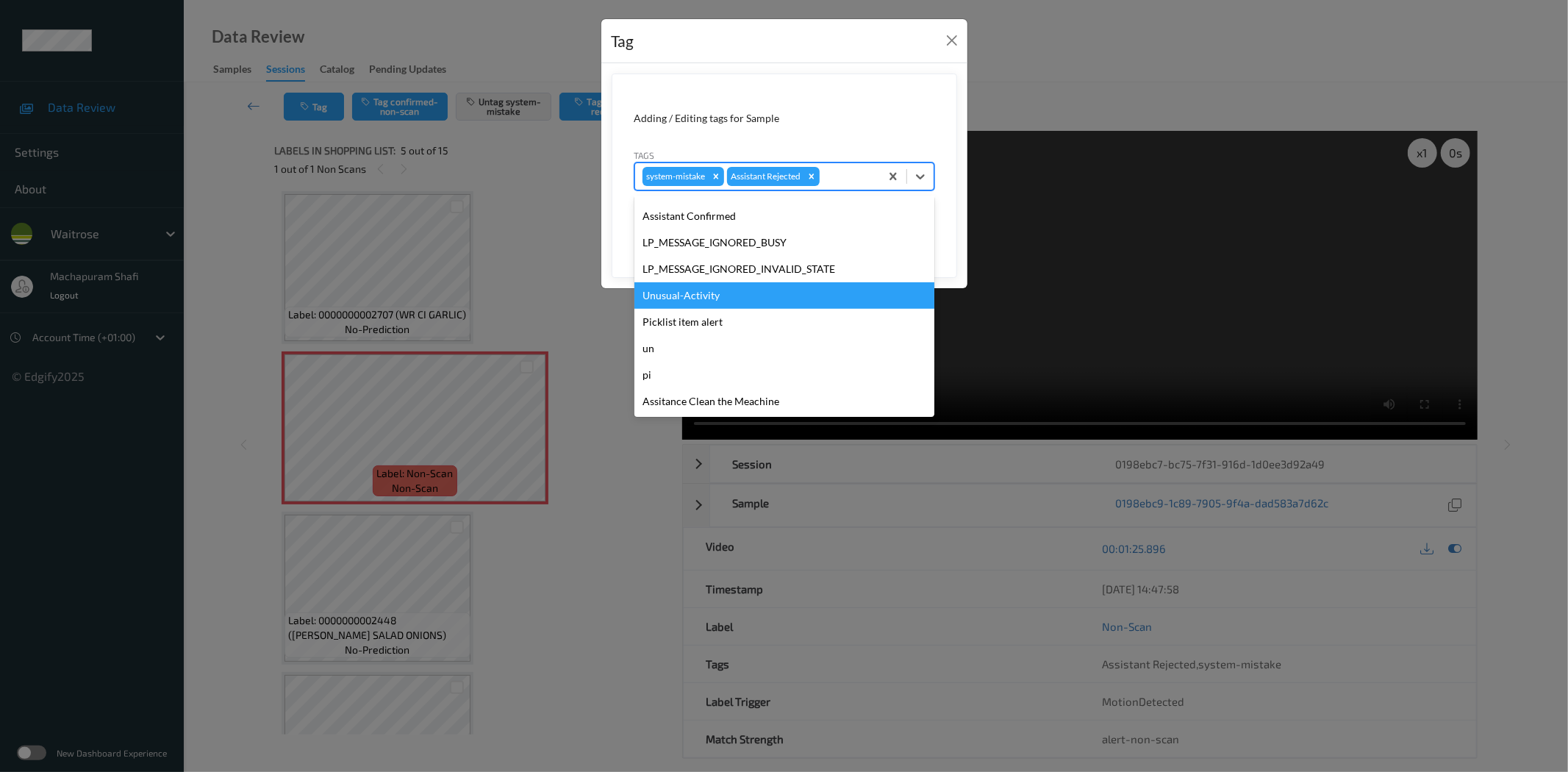
click at [686, 285] on div "Unusual-Activity" at bounding box center [784, 295] width 300 height 26
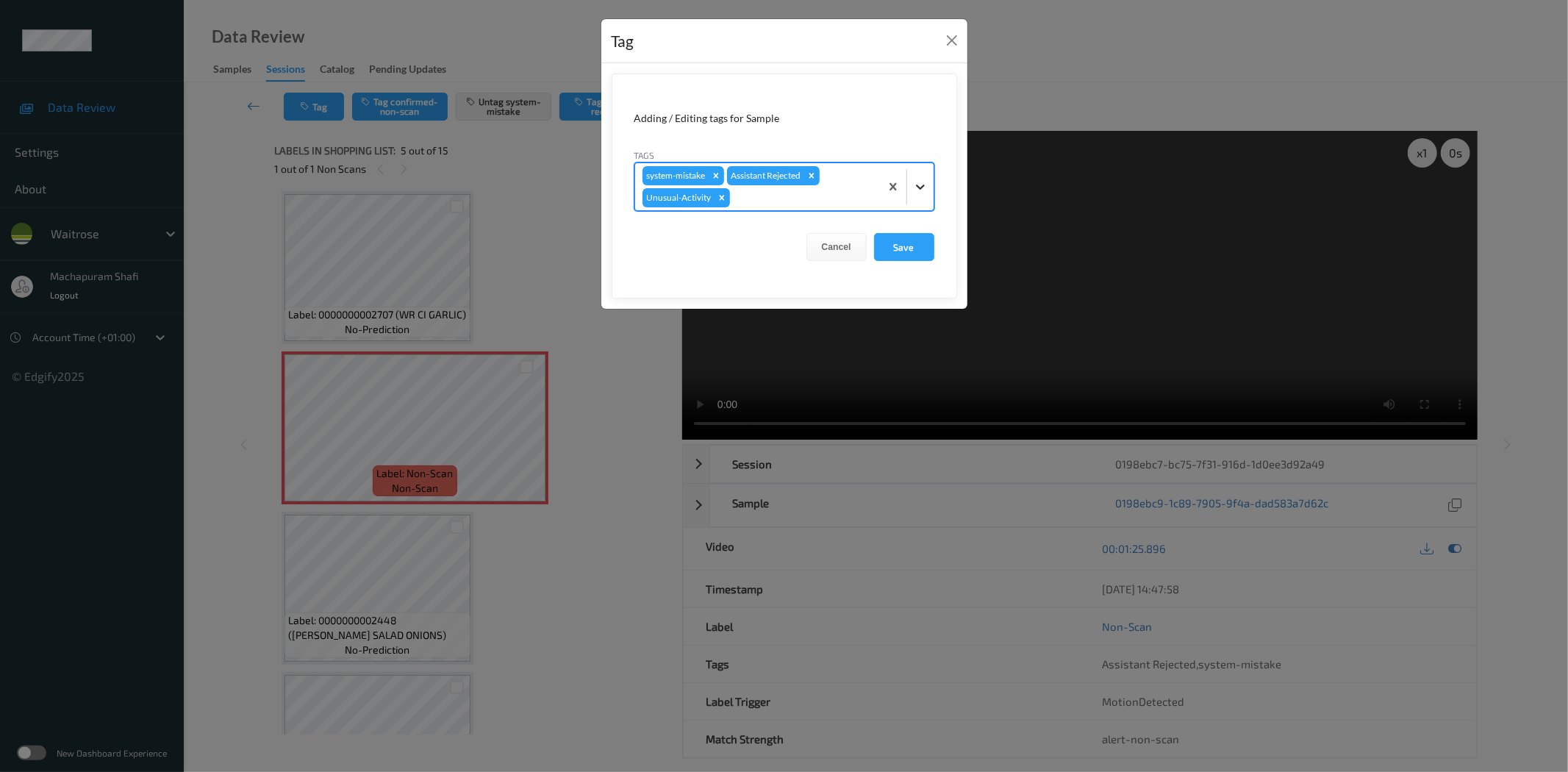
click at [921, 179] on icon at bounding box center [920, 186] width 15 height 15
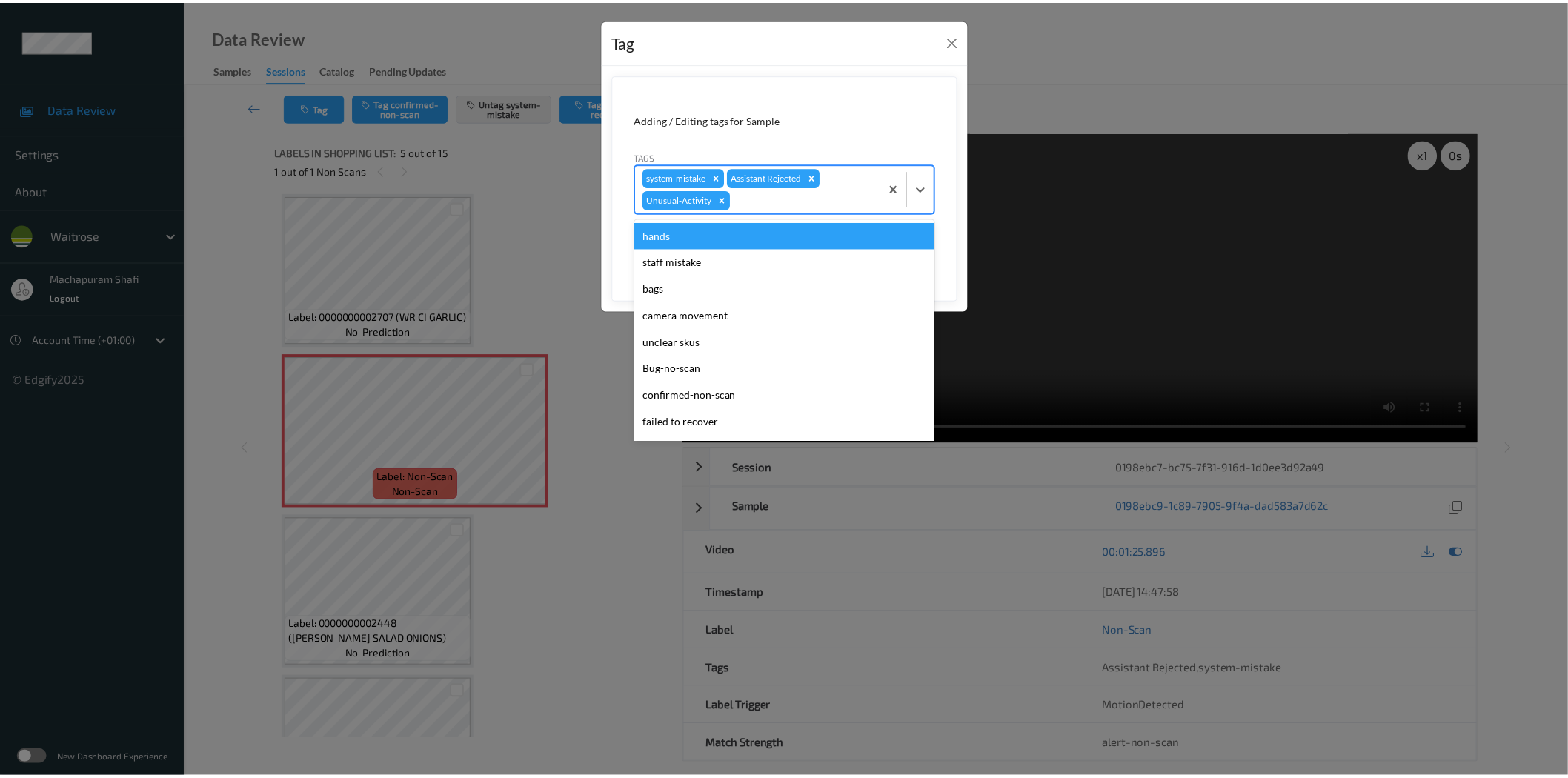
scroll to position [290, 0]
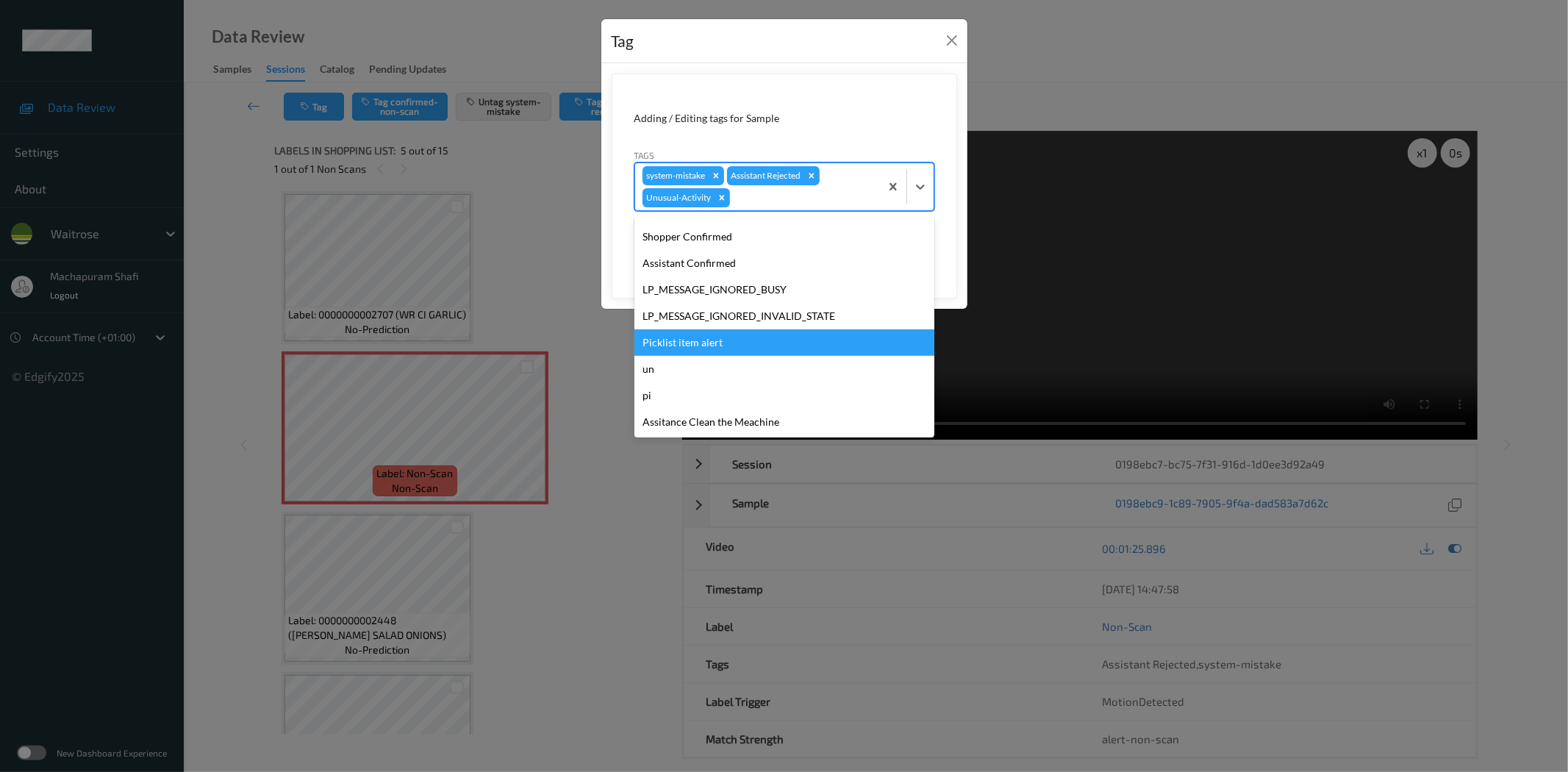
click at [701, 339] on div "Picklist item alert" at bounding box center [784, 342] width 300 height 26
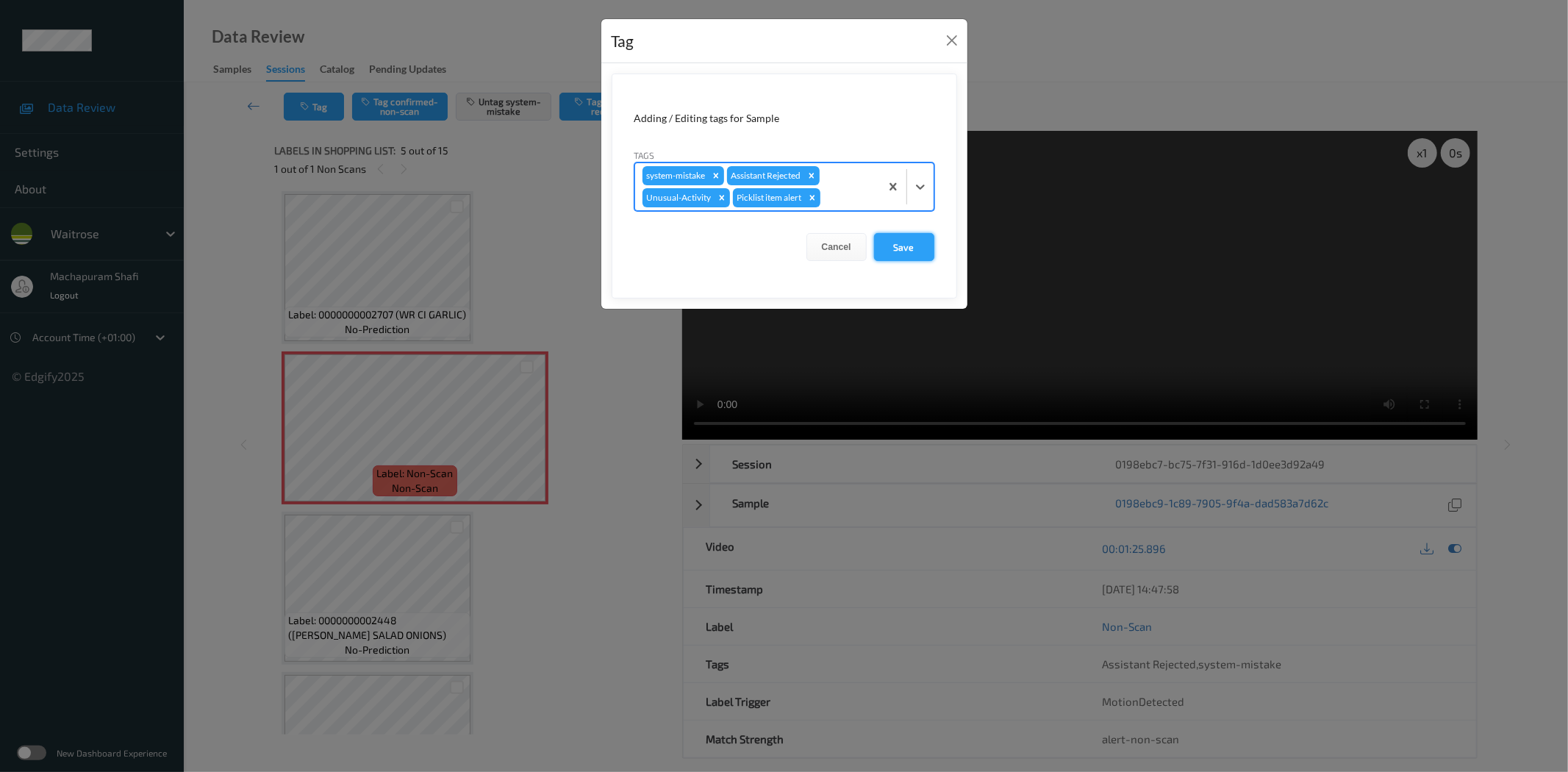
click at [884, 244] on button "Save" at bounding box center [904, 247] width 60 height 28
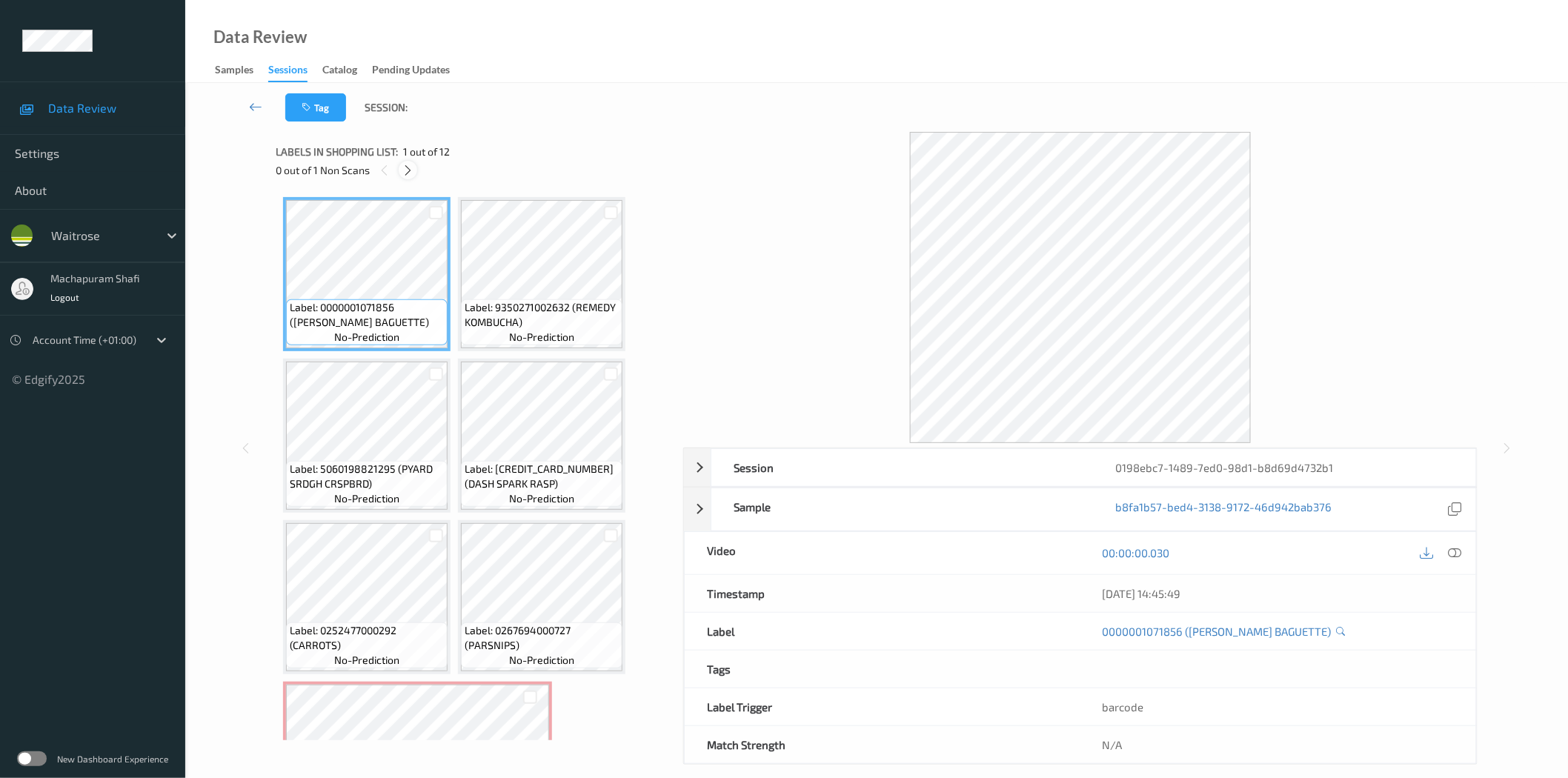
click at [410, 166] on icon at bounding box center [408, 170] width 13 height 14
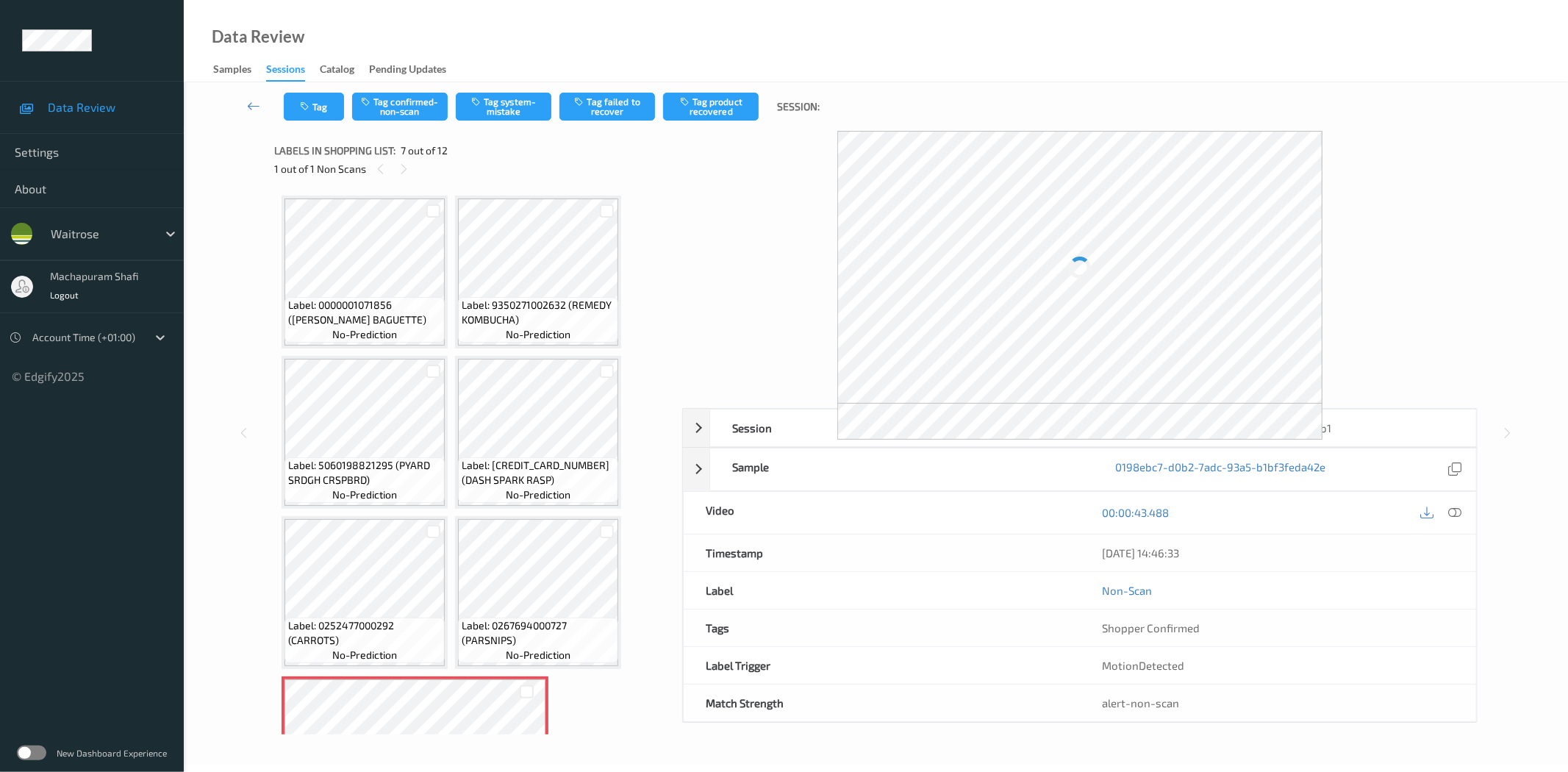
scroll to position [326, 0]
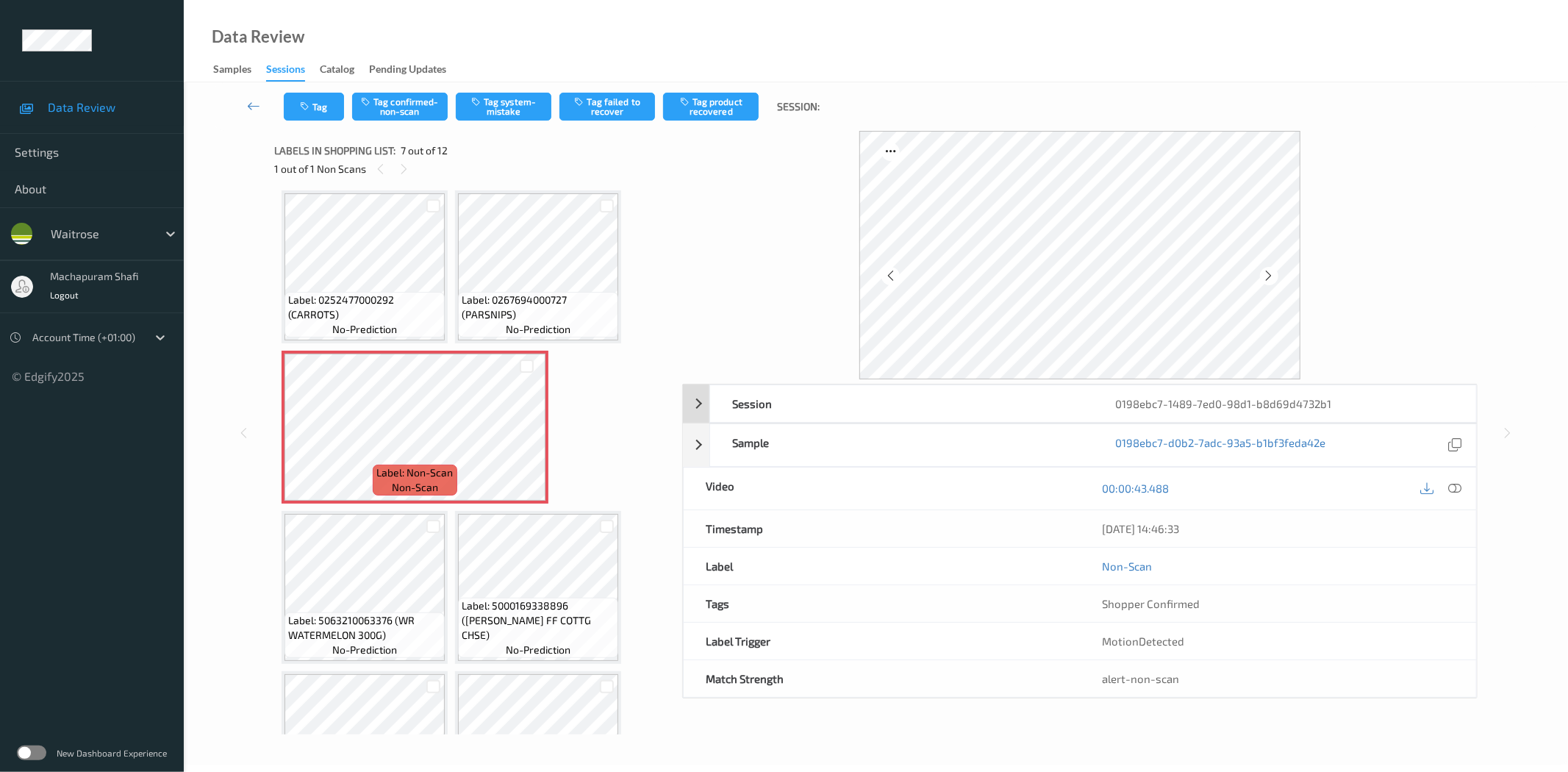
drag, startPoint x: 1457, startPoint y: 489, endPoint x: 1350, endPoint y: 280, distance: 234.8
click at [1457, 489] on icon at bounding box center [1455, 488] width 13 height 13
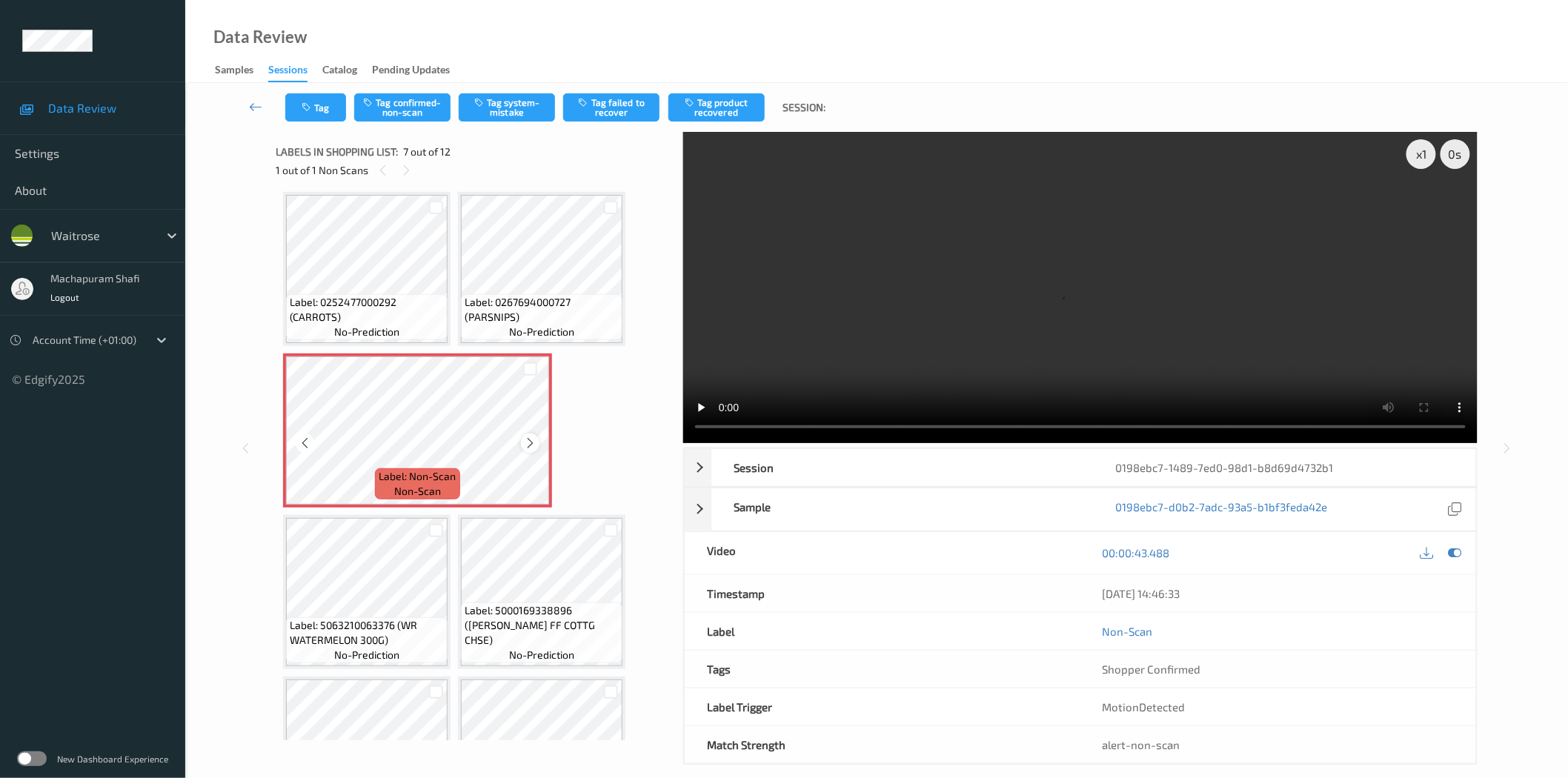
click at [521, 441] on div at bounding box center [530, 442] width 18 height 18
click at [528, 439] on icon at bounding box center [530, 443] width 13 height 14
click at [526, 442] on icon at bounding box center [530, 443] width 13 height 14
click at [505, 109] on button "Tag system-mistake" at bounding box center [506, 107] width 96 height 28
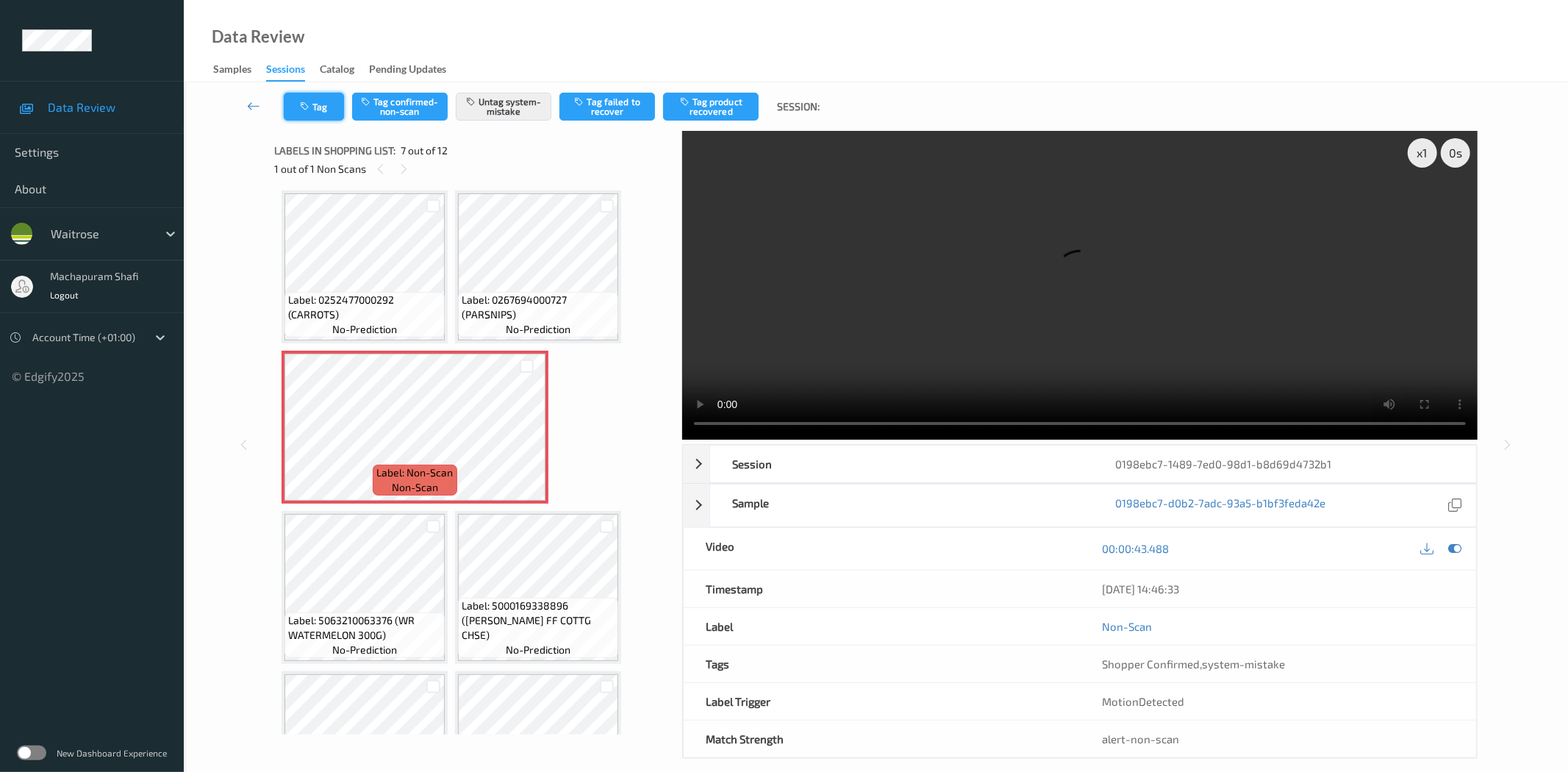
click at [303, 107] on icon "button" at bounding box center [306, 106] width 13 height 10
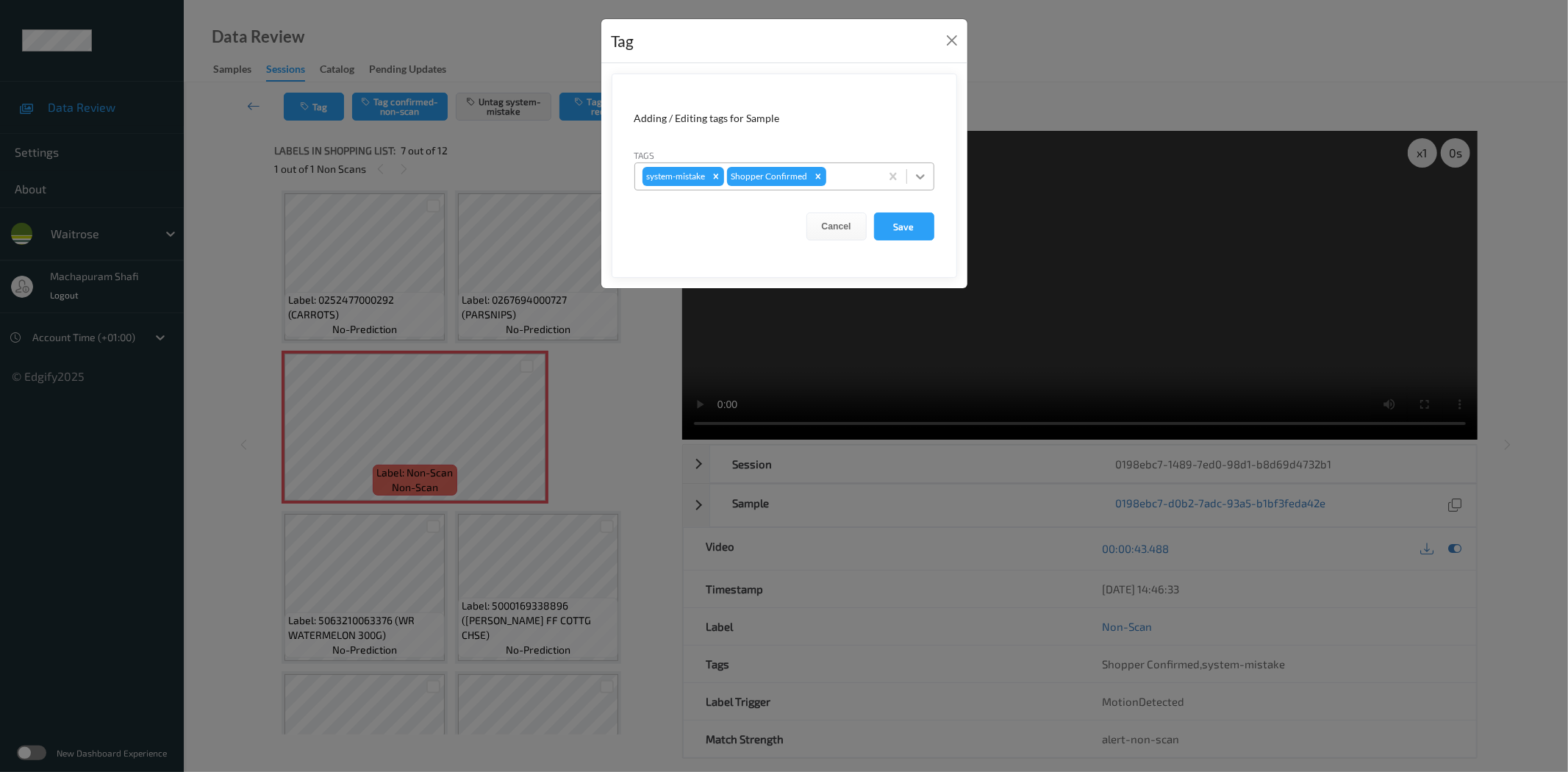
click at [924, 171] on icon at bounding box center [920, 176] width 15 height 15
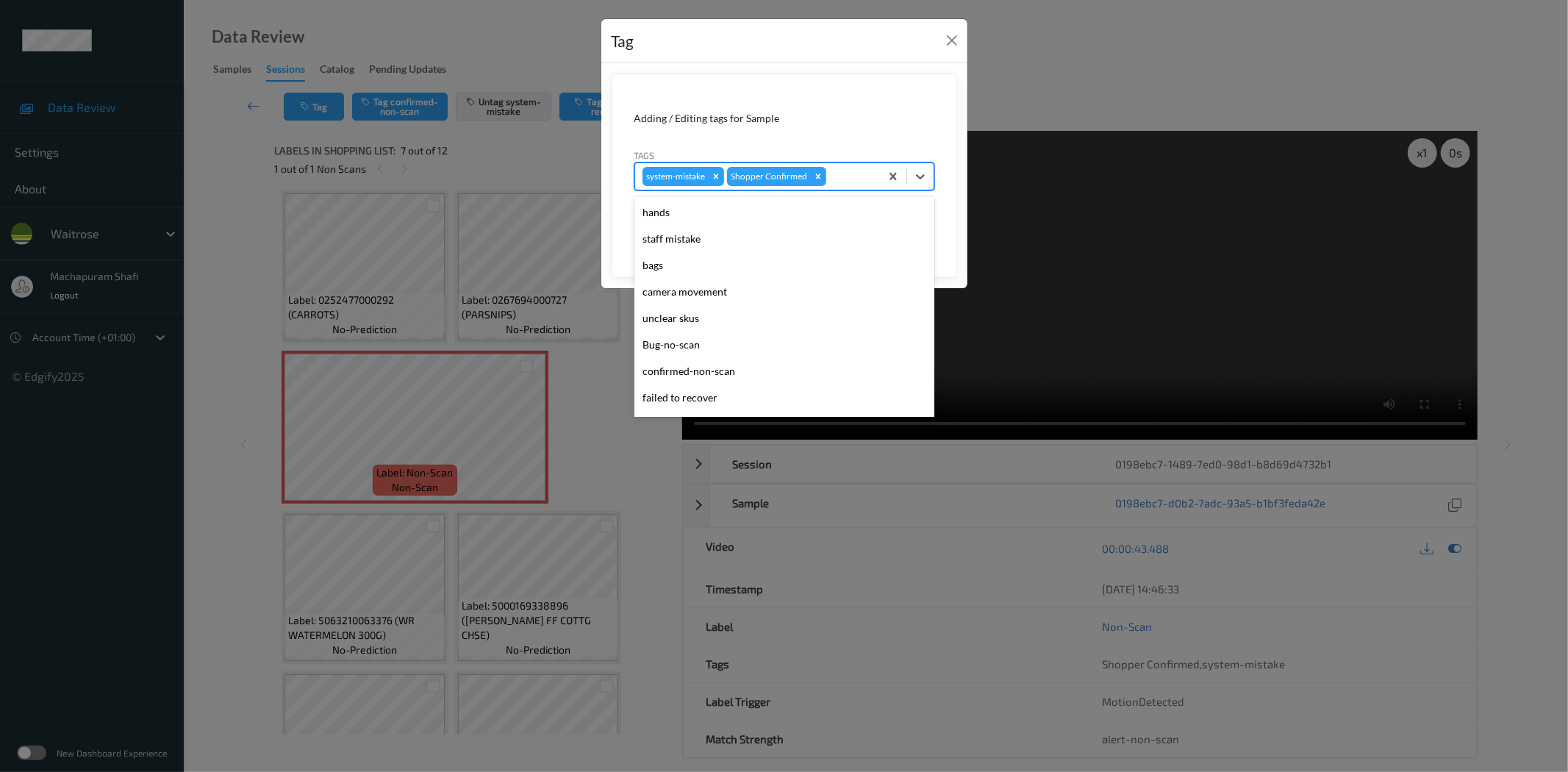
scroll to position [314, 0]
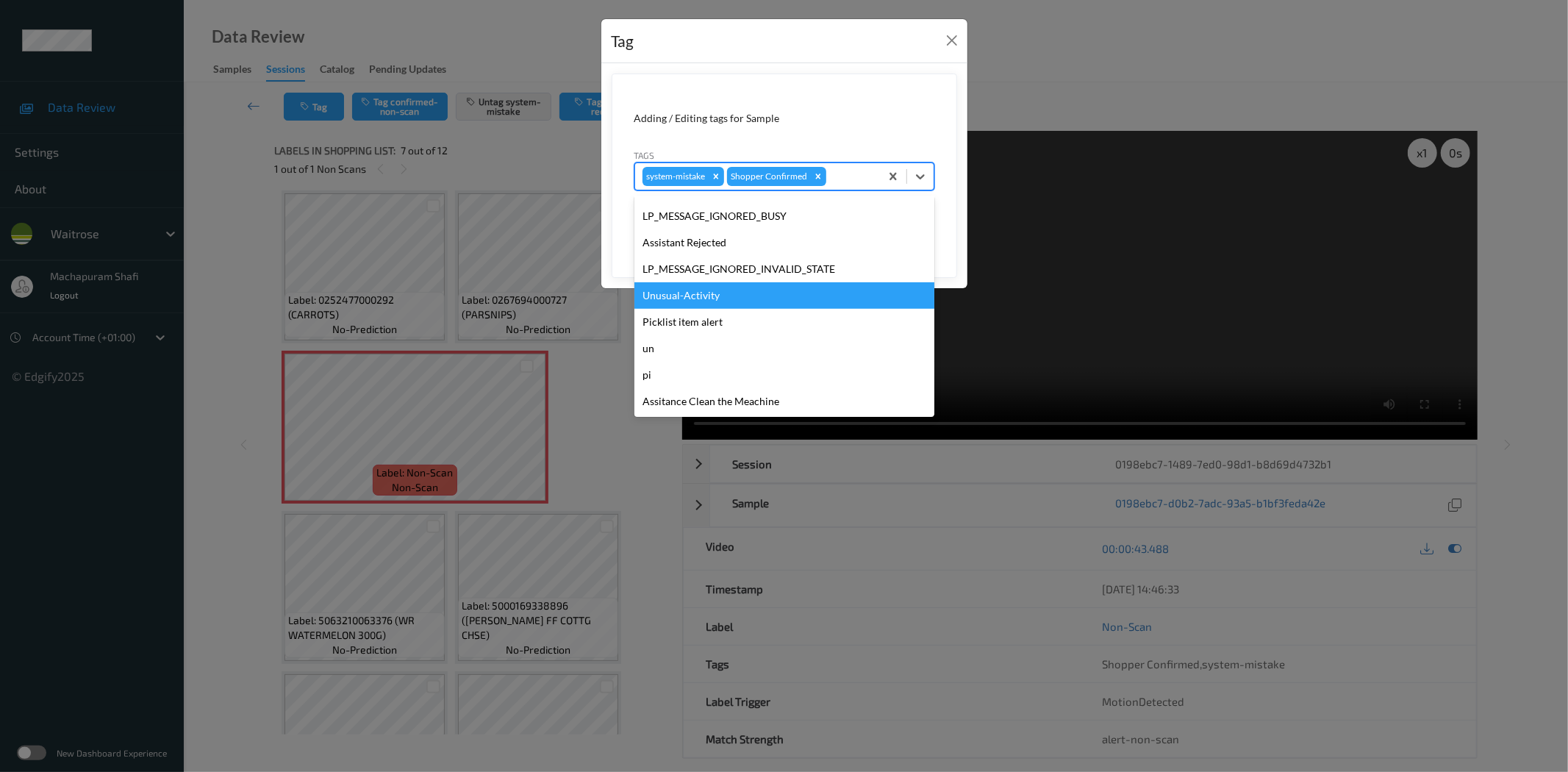
click at [671, 290] on div "Unusual-Activity" at bounding box center [784, 295] width 300 height 26
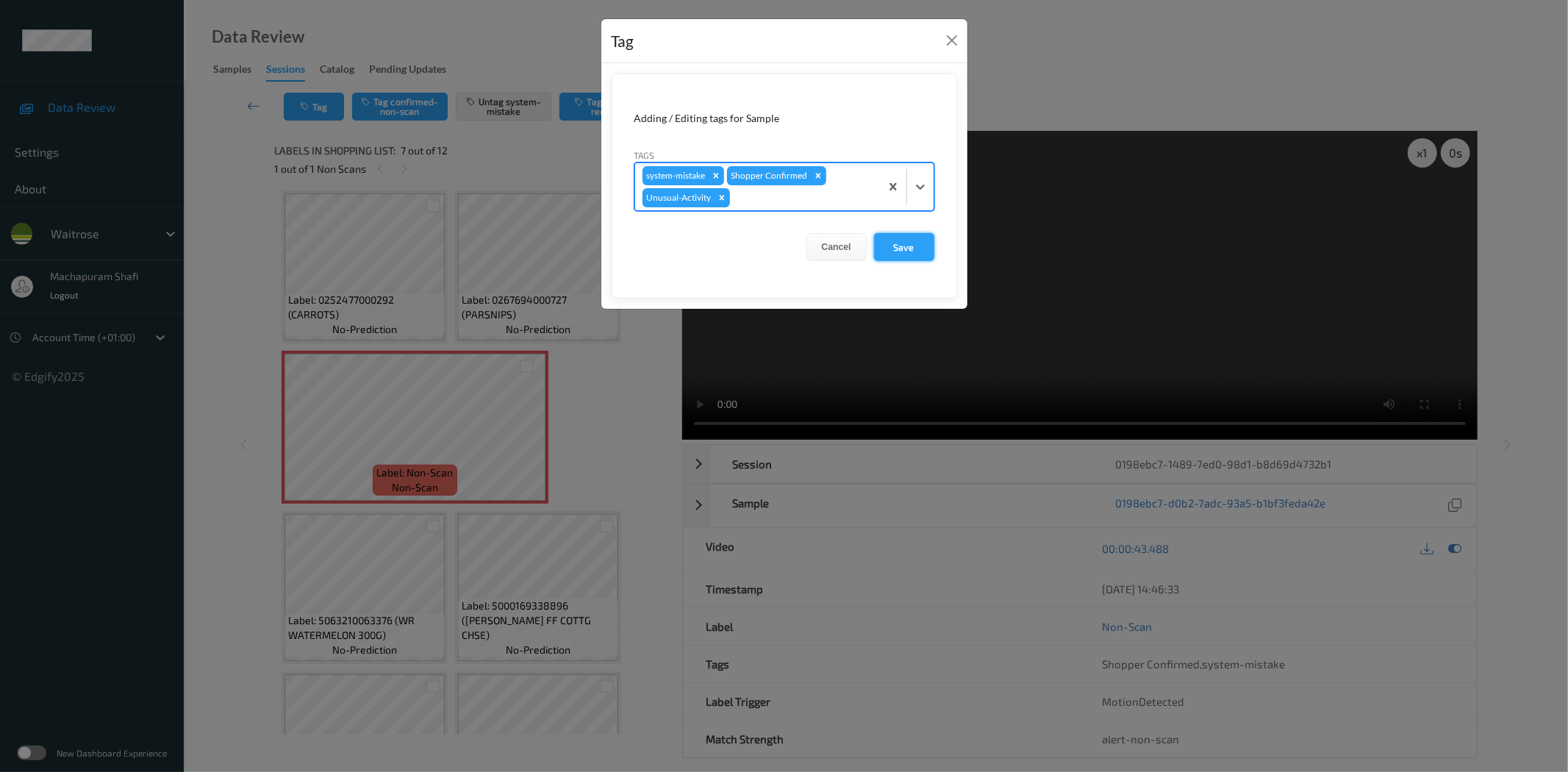
click at [895, 248] on button "Save" at bounding box center [904, 247] width 60 height 28
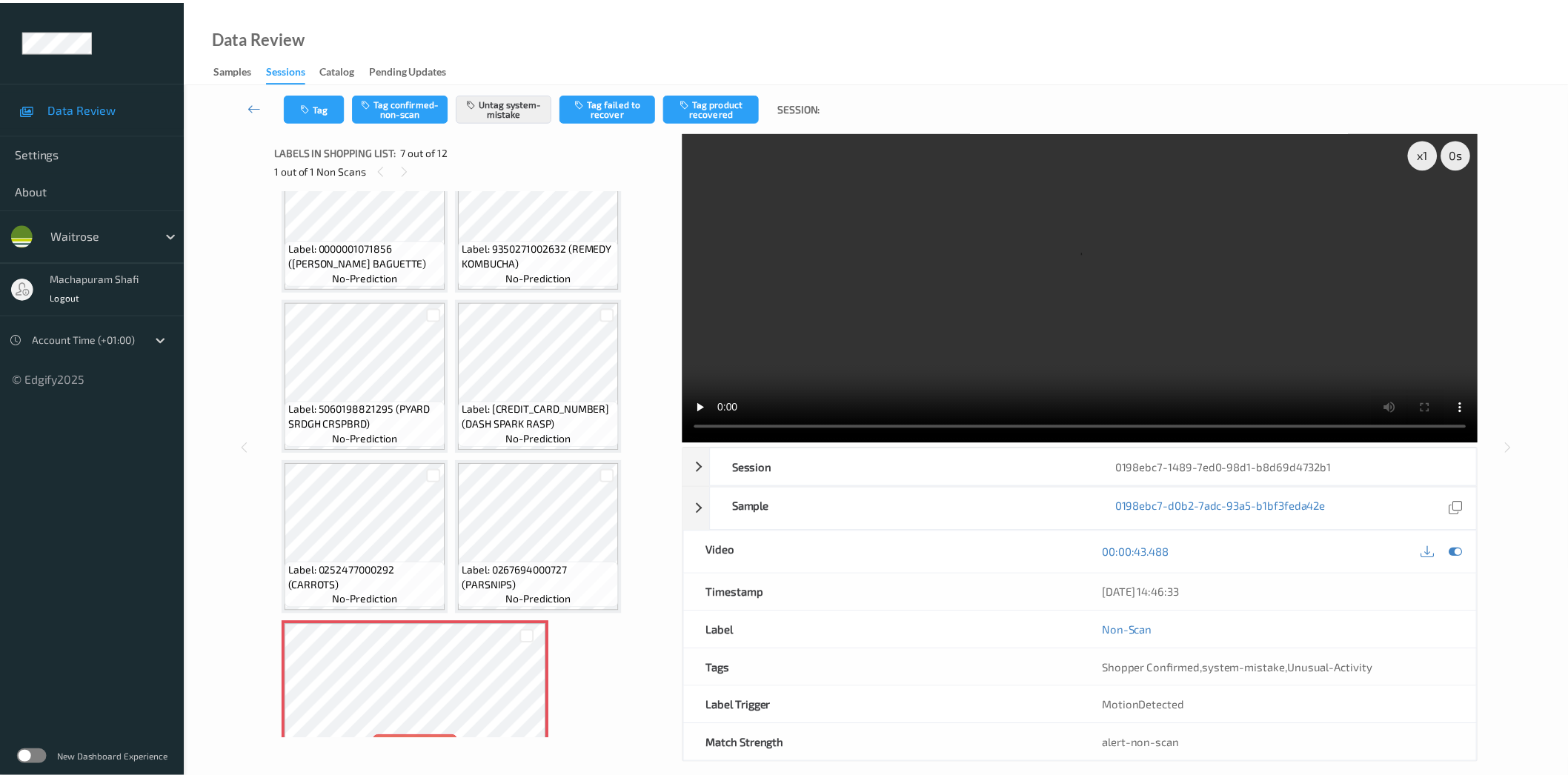
scroll to position [0, 0]
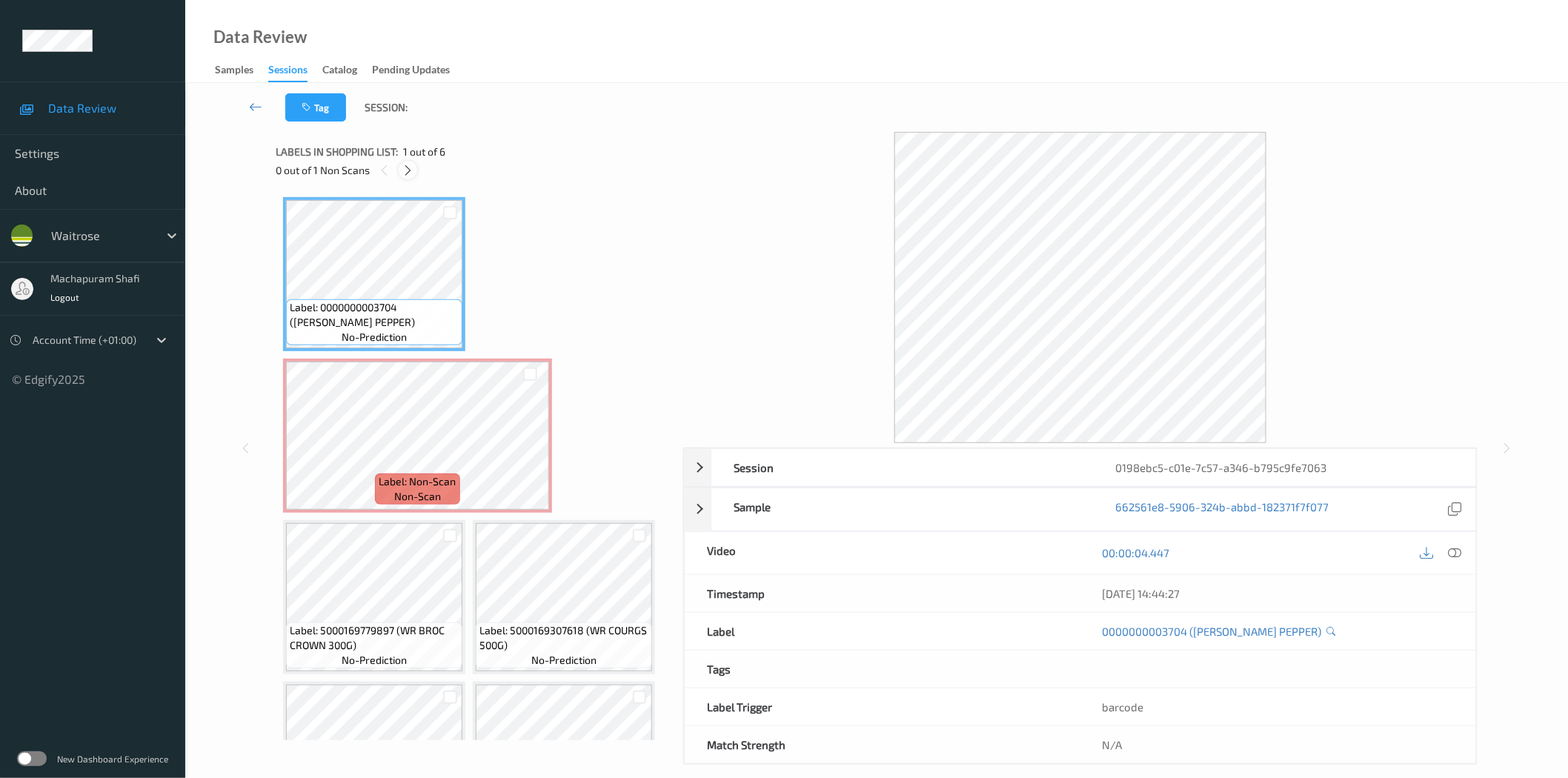
click at [404, 164] on icon at bounding box center [408, 170] width 13 height 14
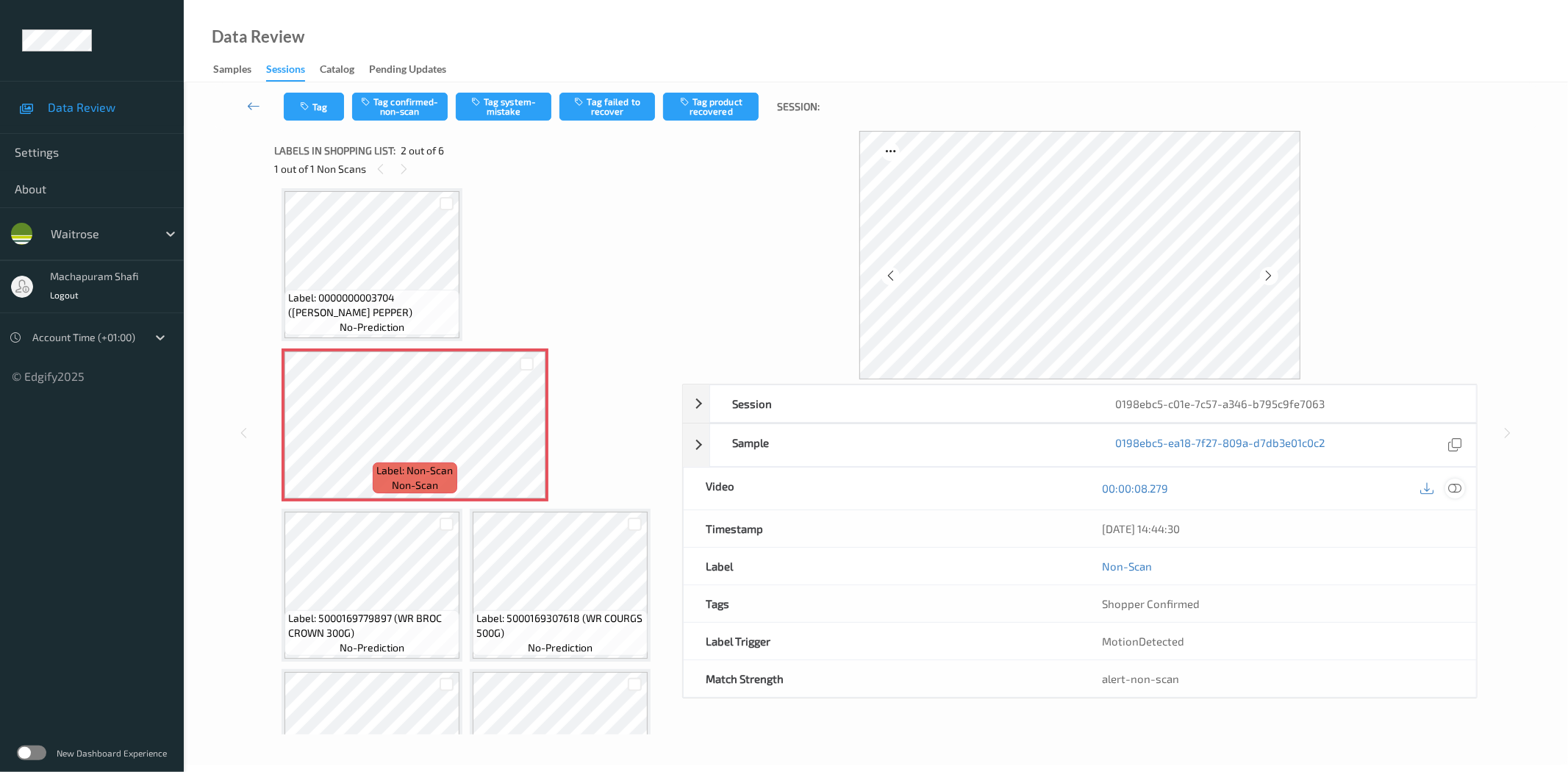
click at [1453, 488] on icon at bounding box center [1455, 488] width 13 height 13
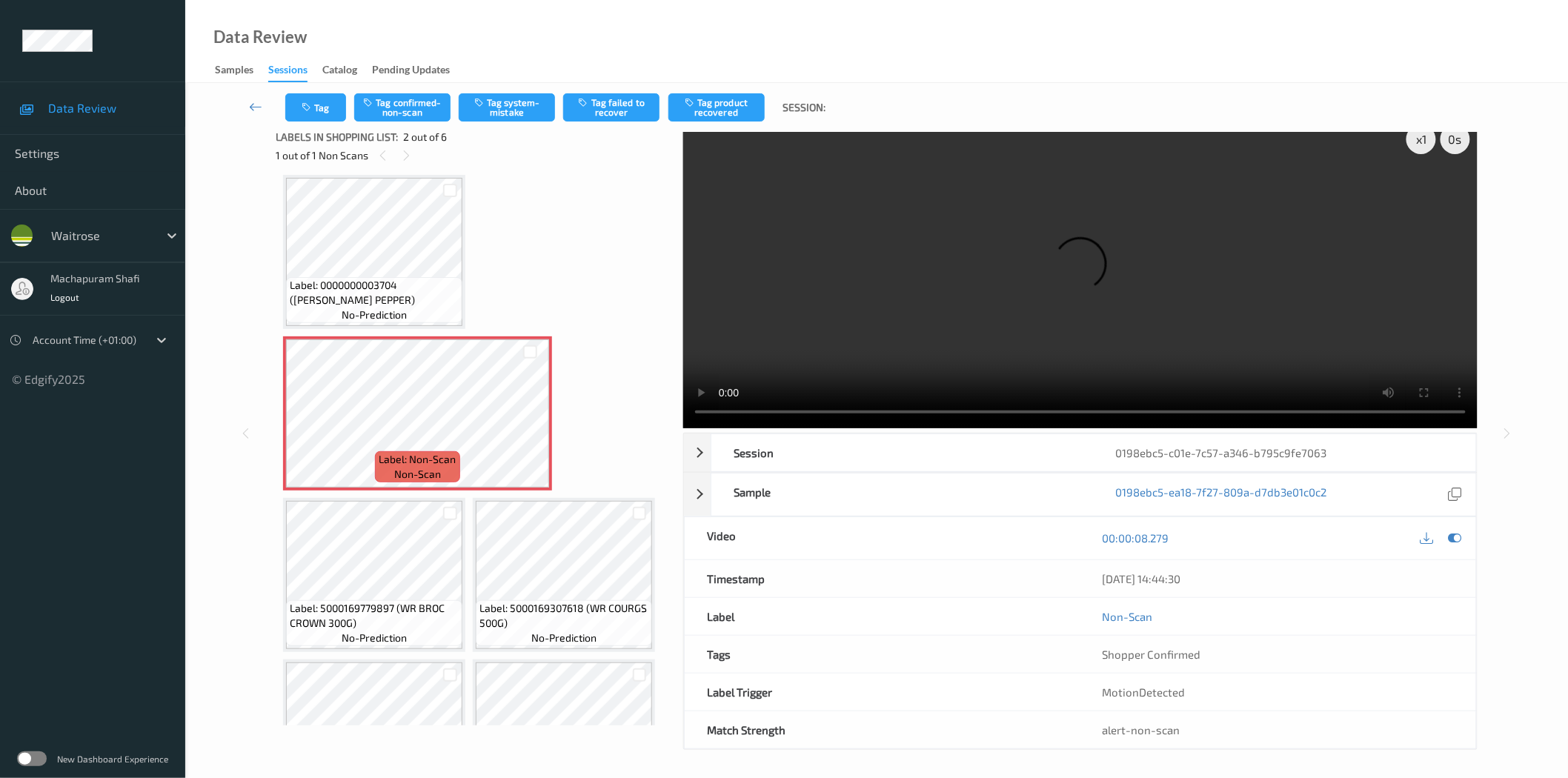
scroll to position [18, 0]
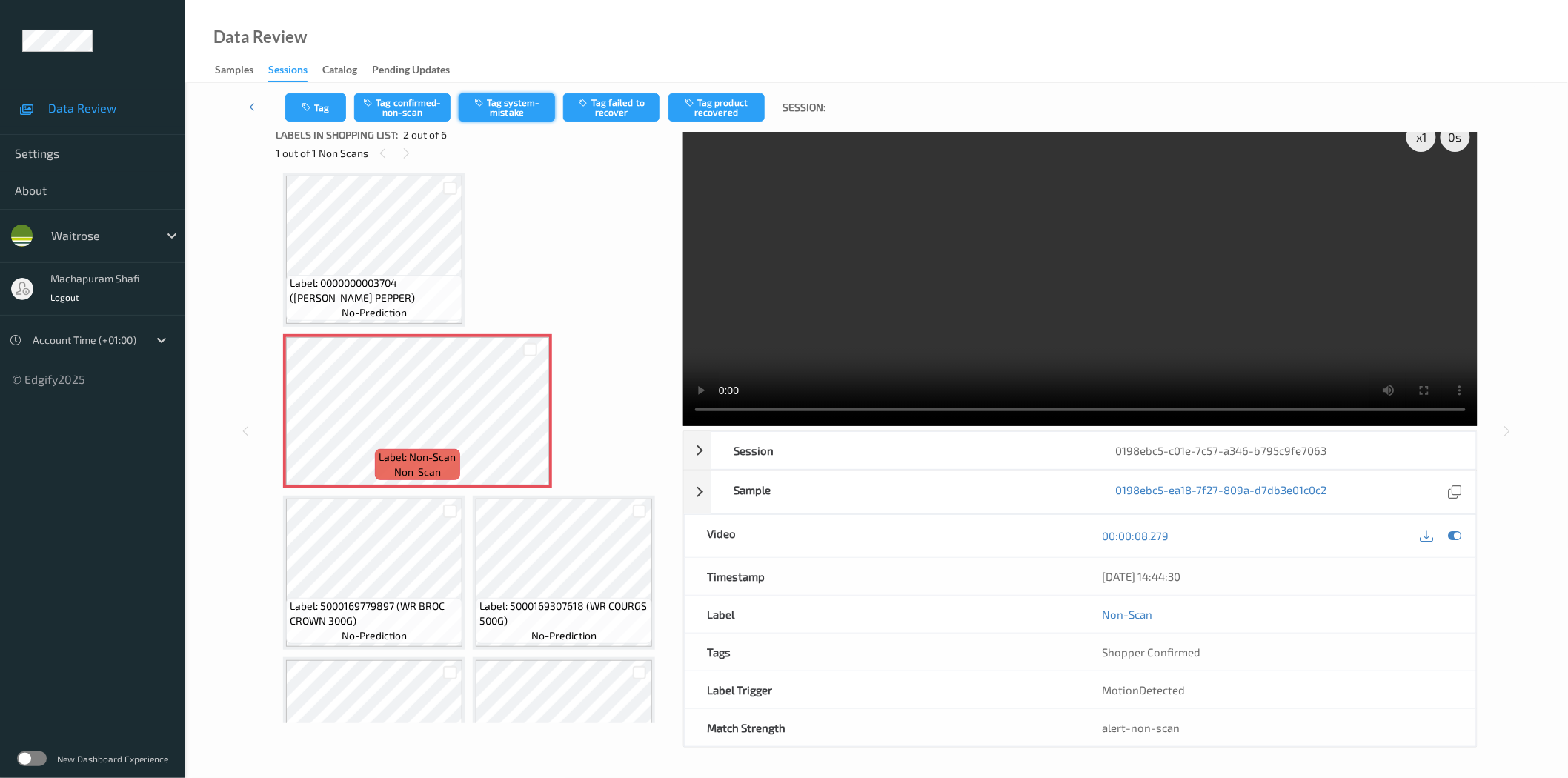
click at [506, 119] on button "Tag system-mistake" at bounding box center [506, 107] width 96 height 28
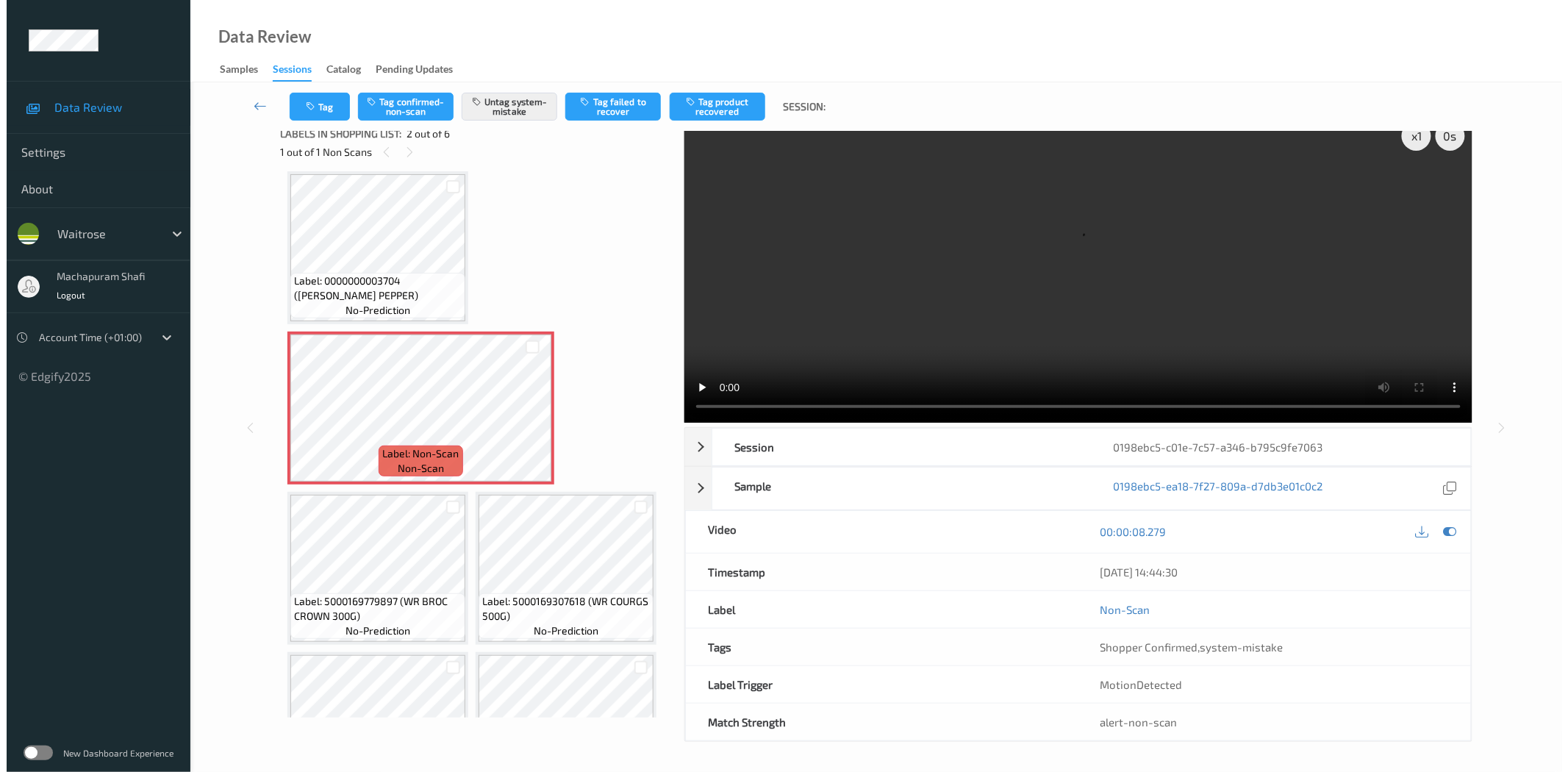
scroll to position [0, 0]
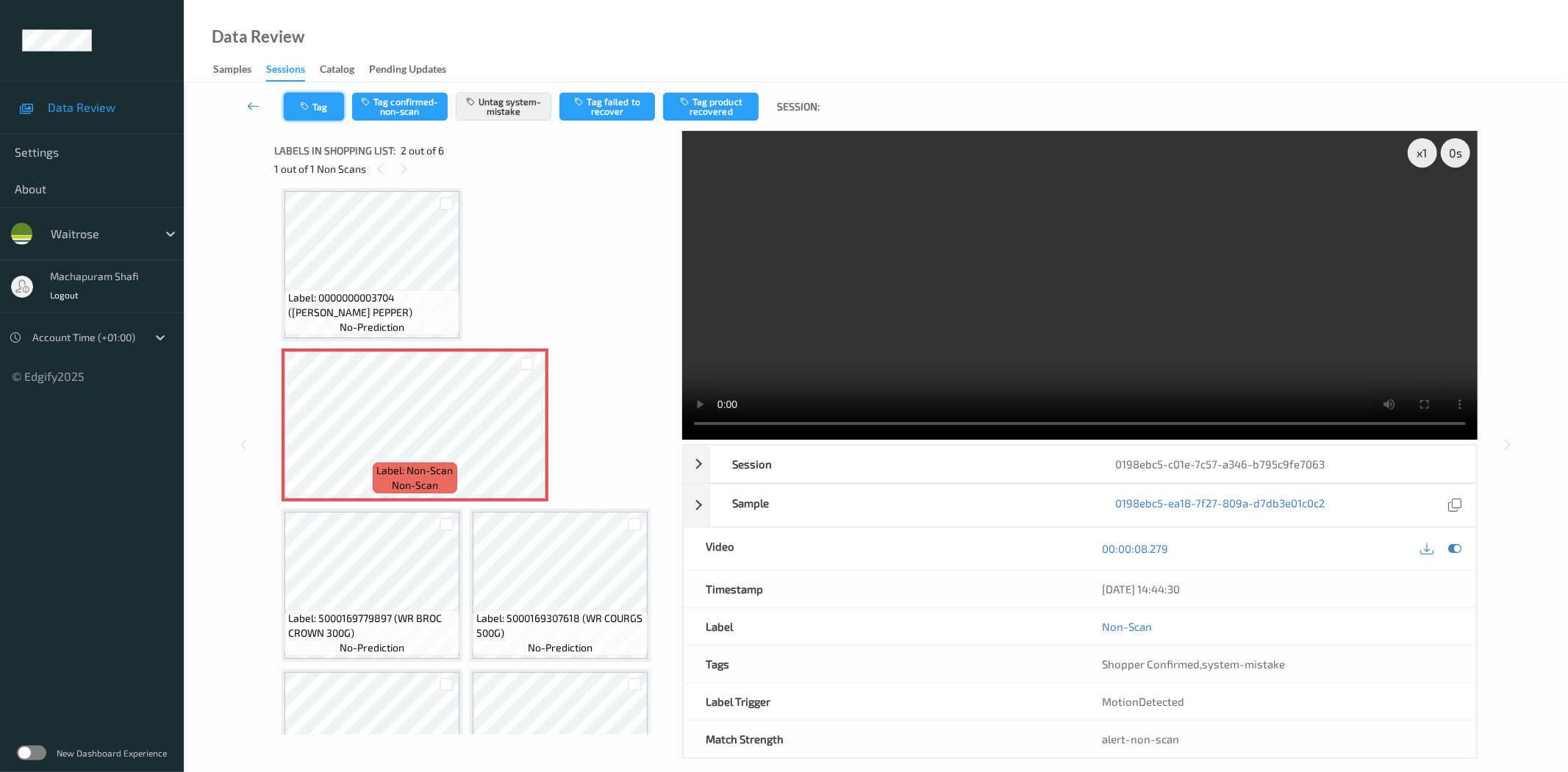
click at [306, 111] on icon "button" at bounding box center [306, 106] width 13 height 10
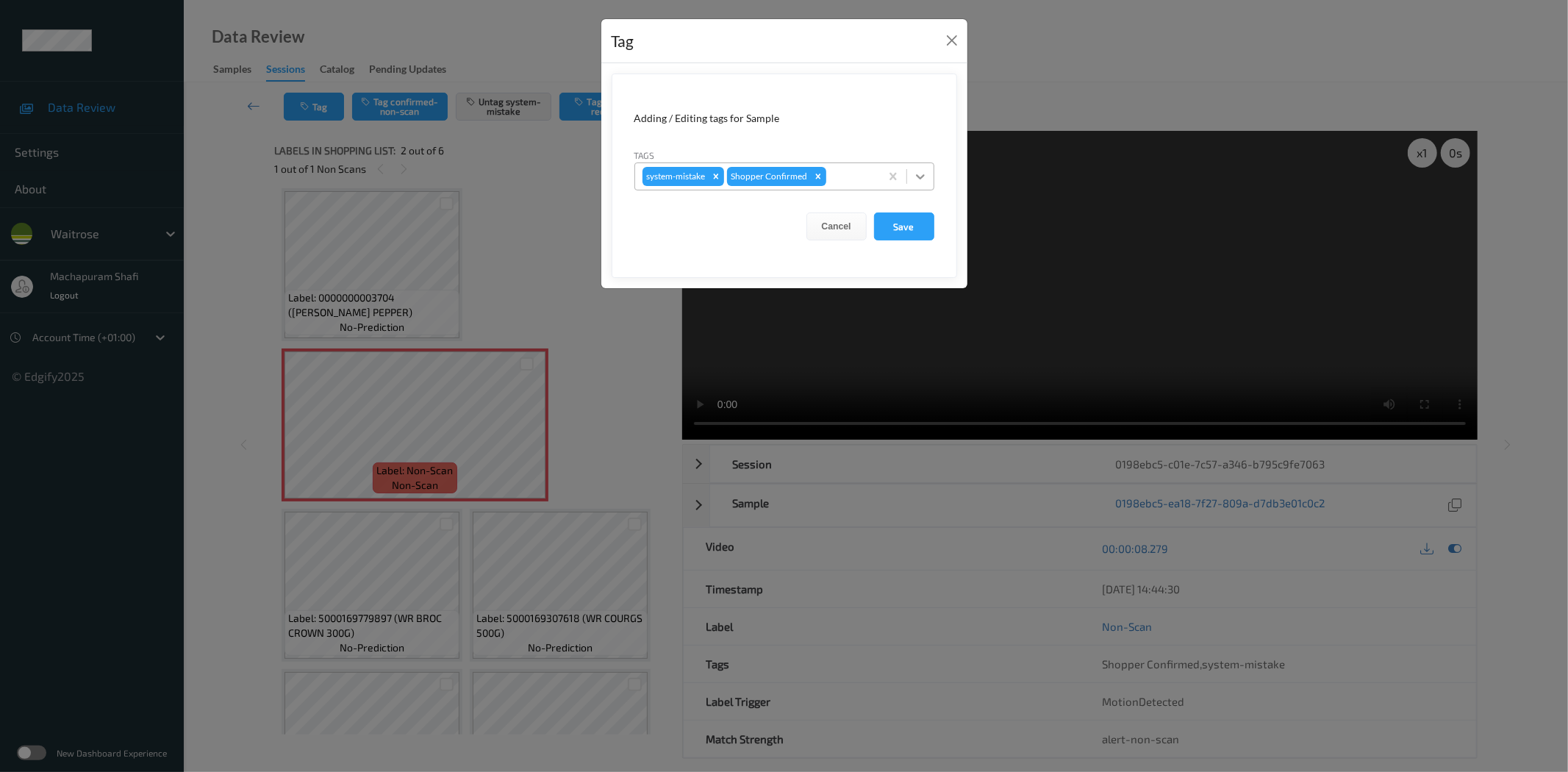
click at [915, 176] on icon at bounding box center [920, 176] width 15 height 15
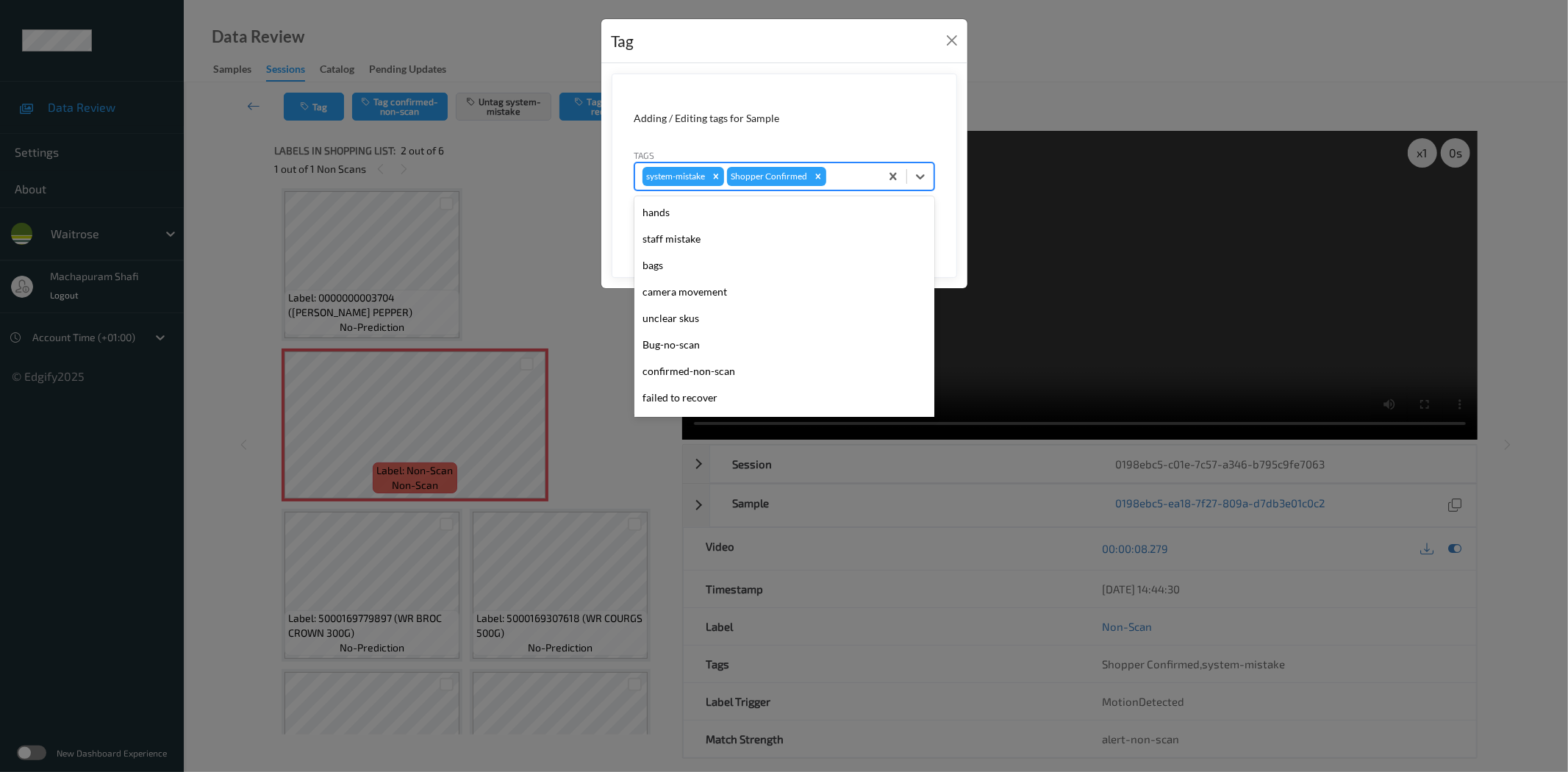
scroll to position [314, 0]
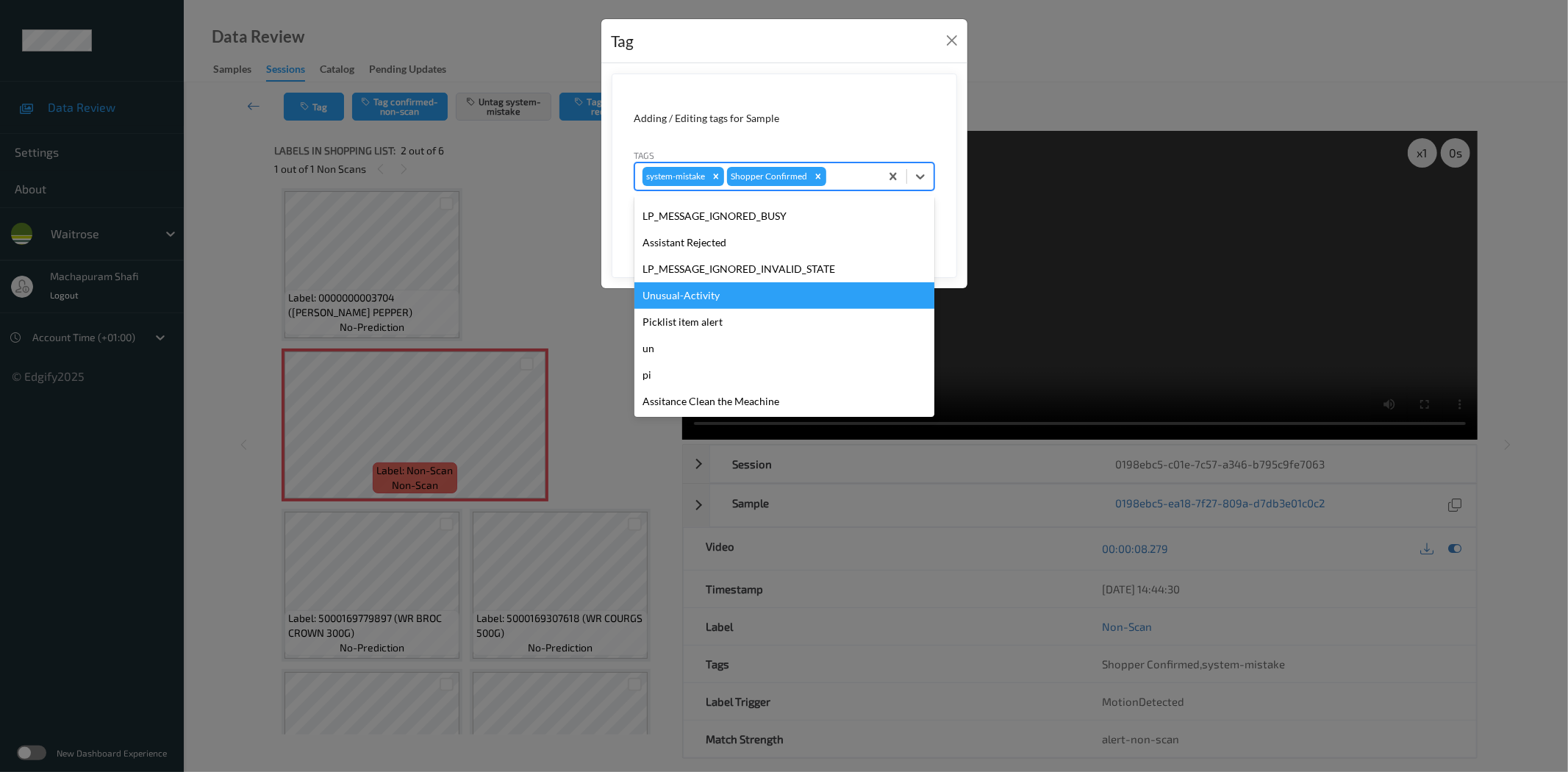
click at [680, 296] on div "Unusual-Activity" at bounding box center [784, 295] width 300 height 26
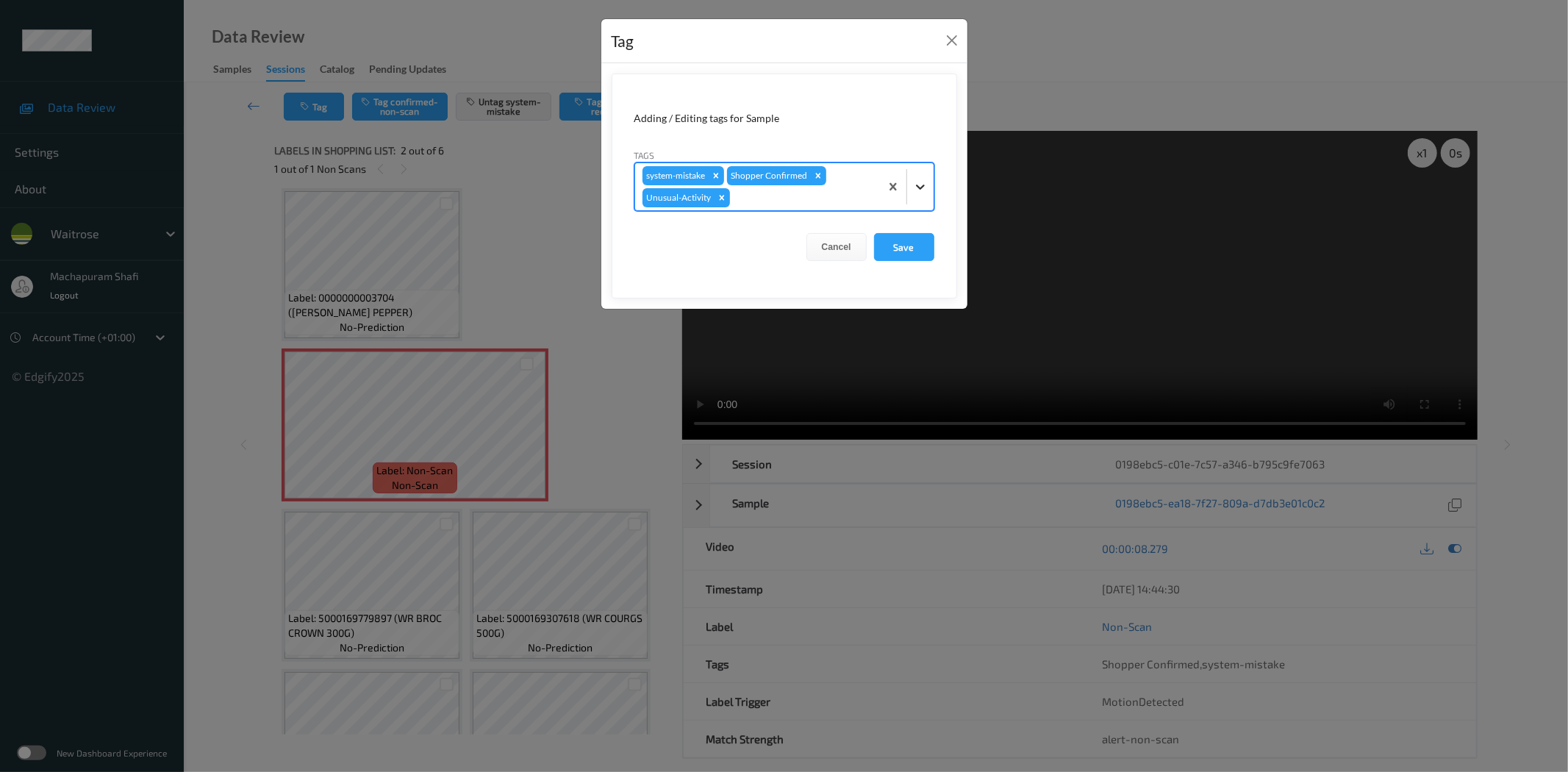
click at [925, 193] on icon at bounding box center [920, 186] width 15 height 15
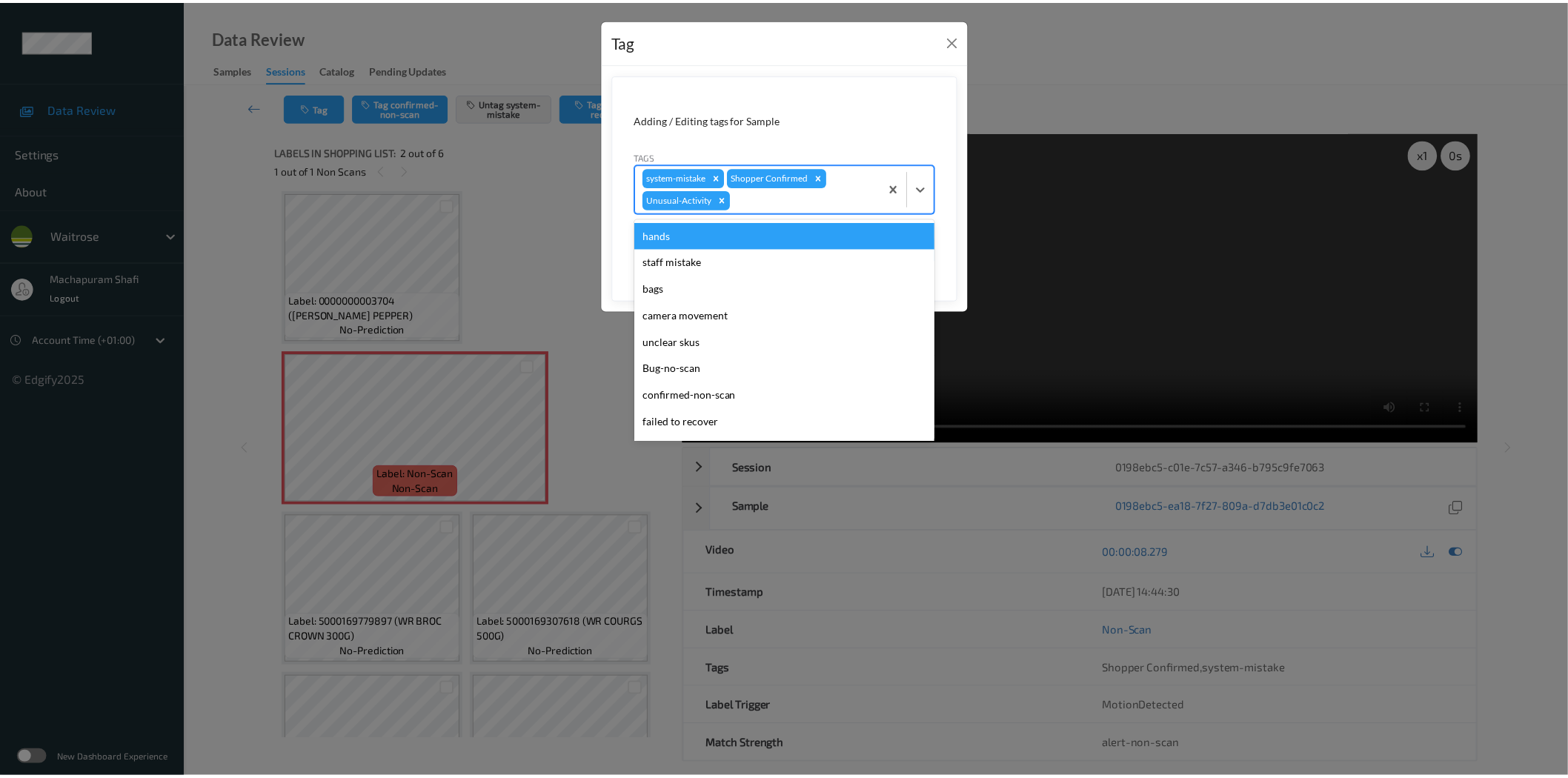
scroll to position [290, 0]
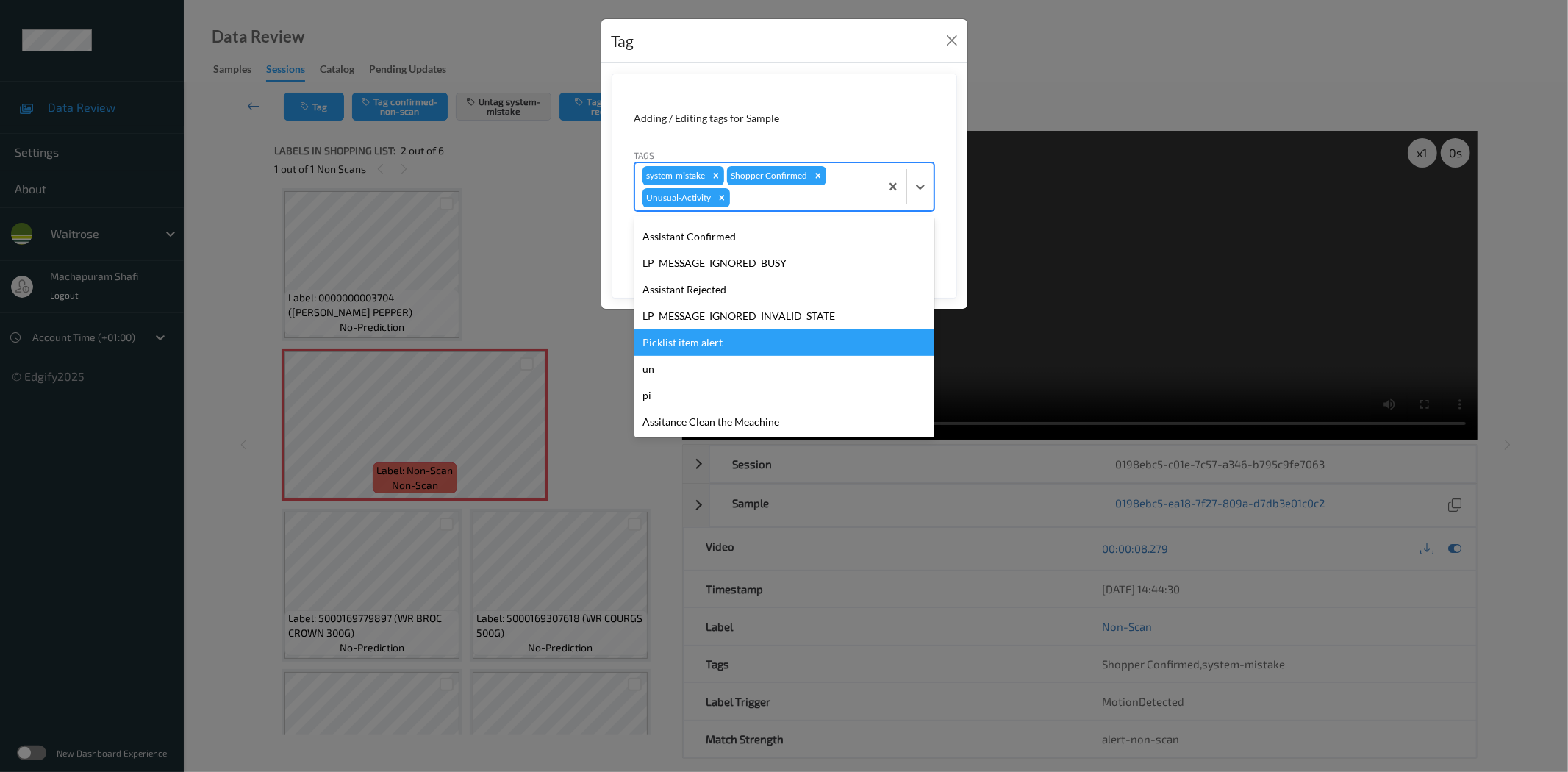
click at [687, 347] on div "Picklist item alert" at bounding box center [784, 342] width 300 height 26
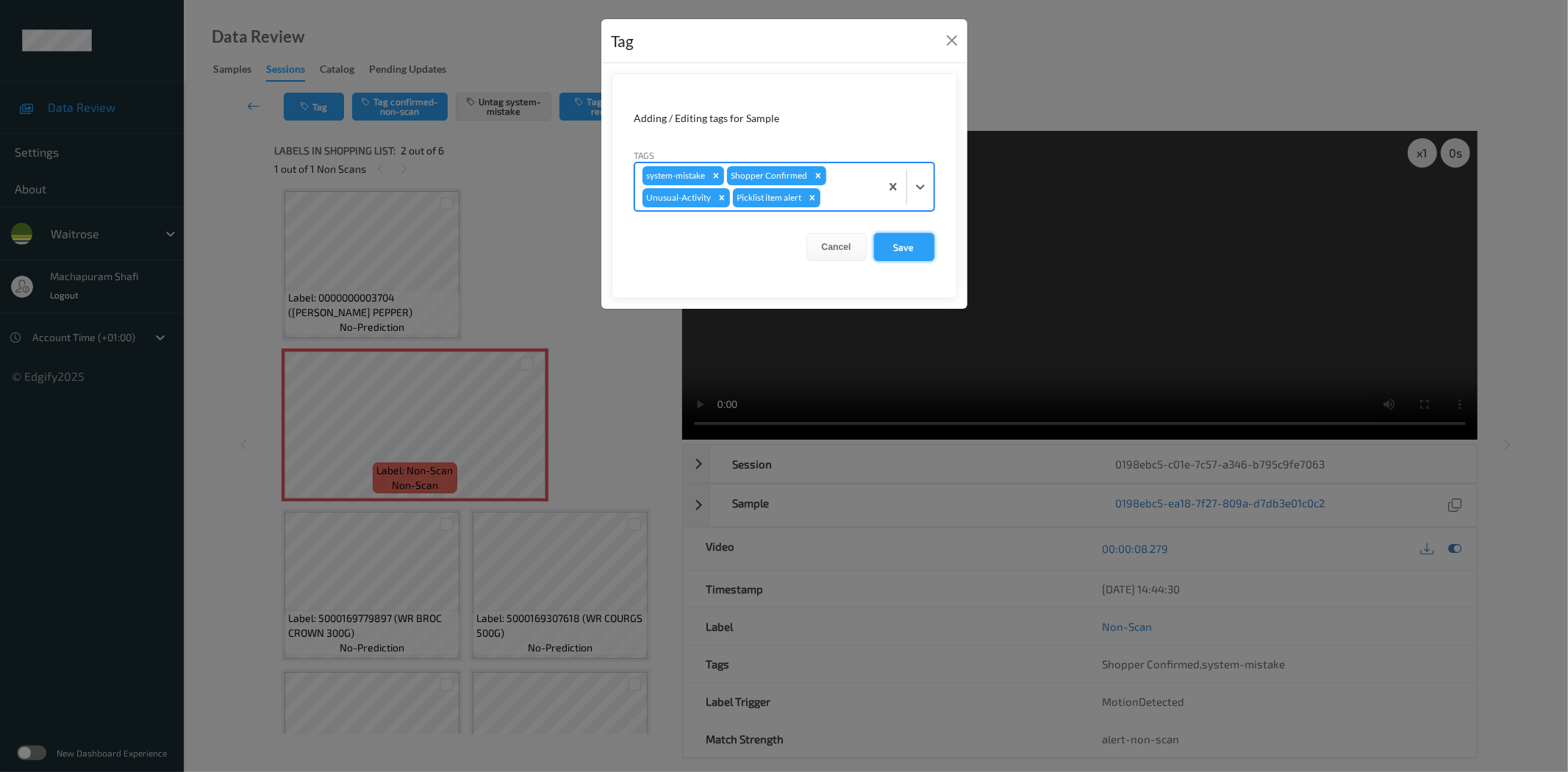
click at [892, 240] on button "Save" at bounding box center [904, 247] width 60 height 28
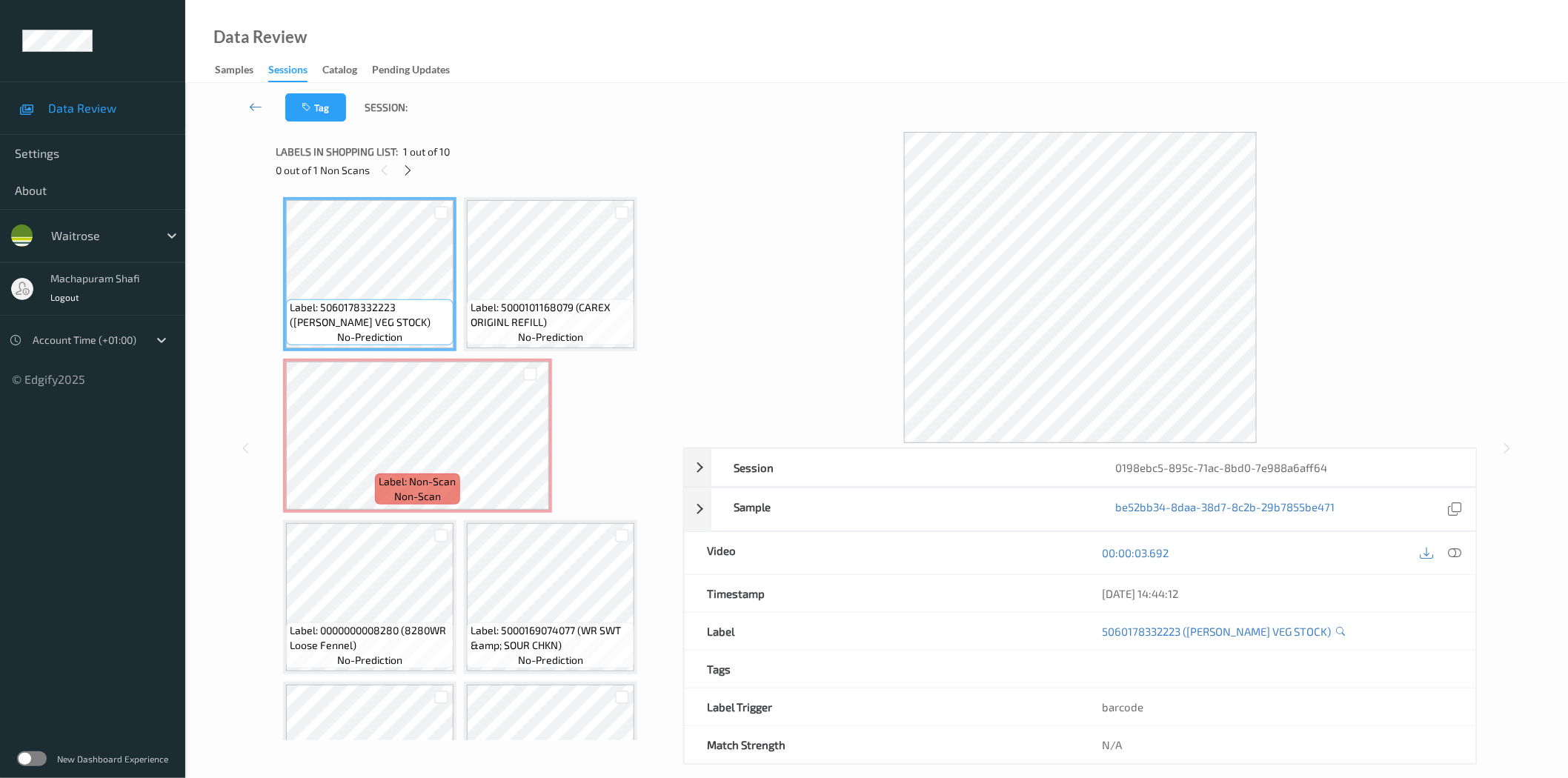
click at [410, 171] on icon at bounding box center [408, 170] width 13 height 14
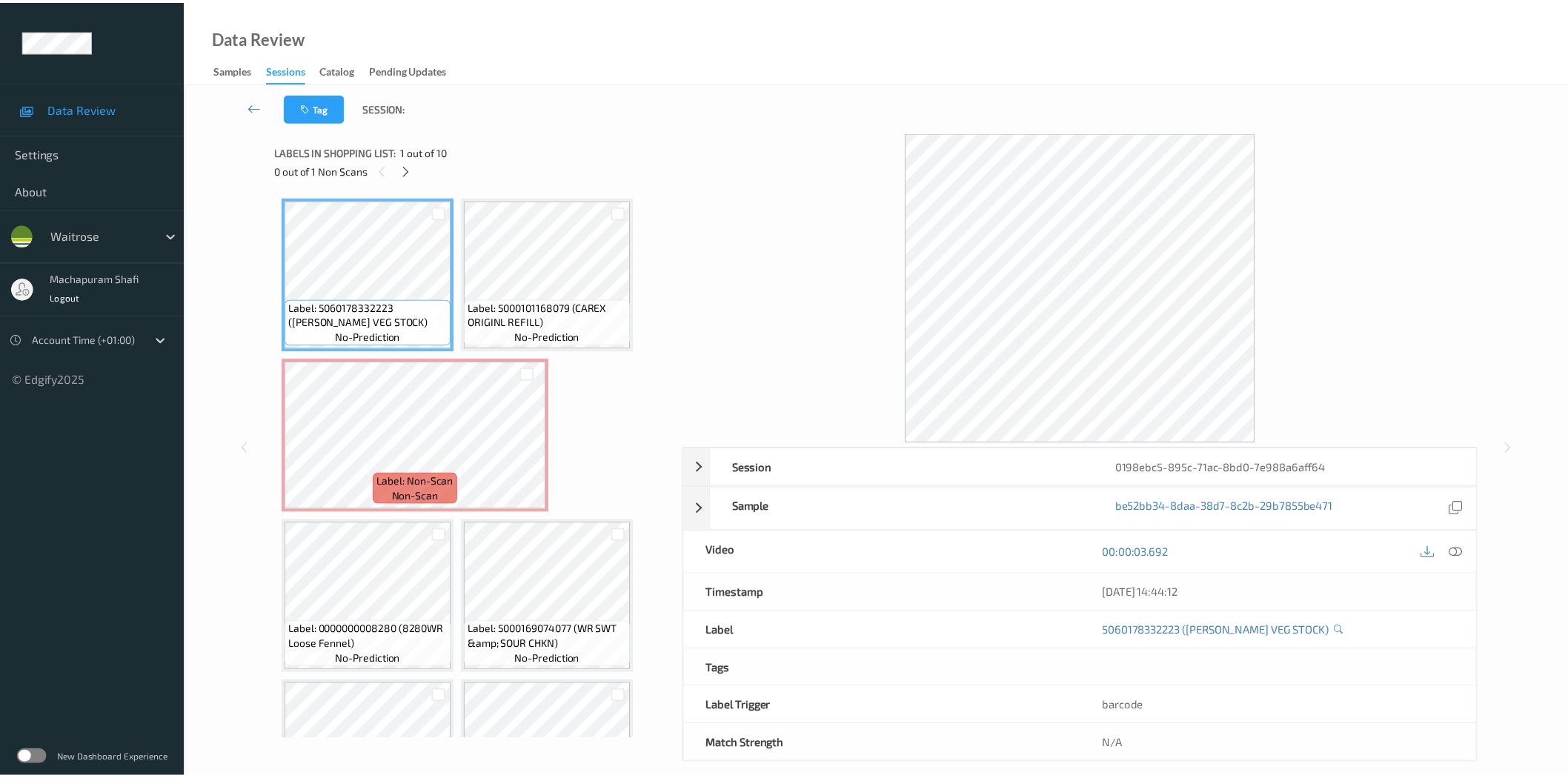
scroll to position [7, 0]
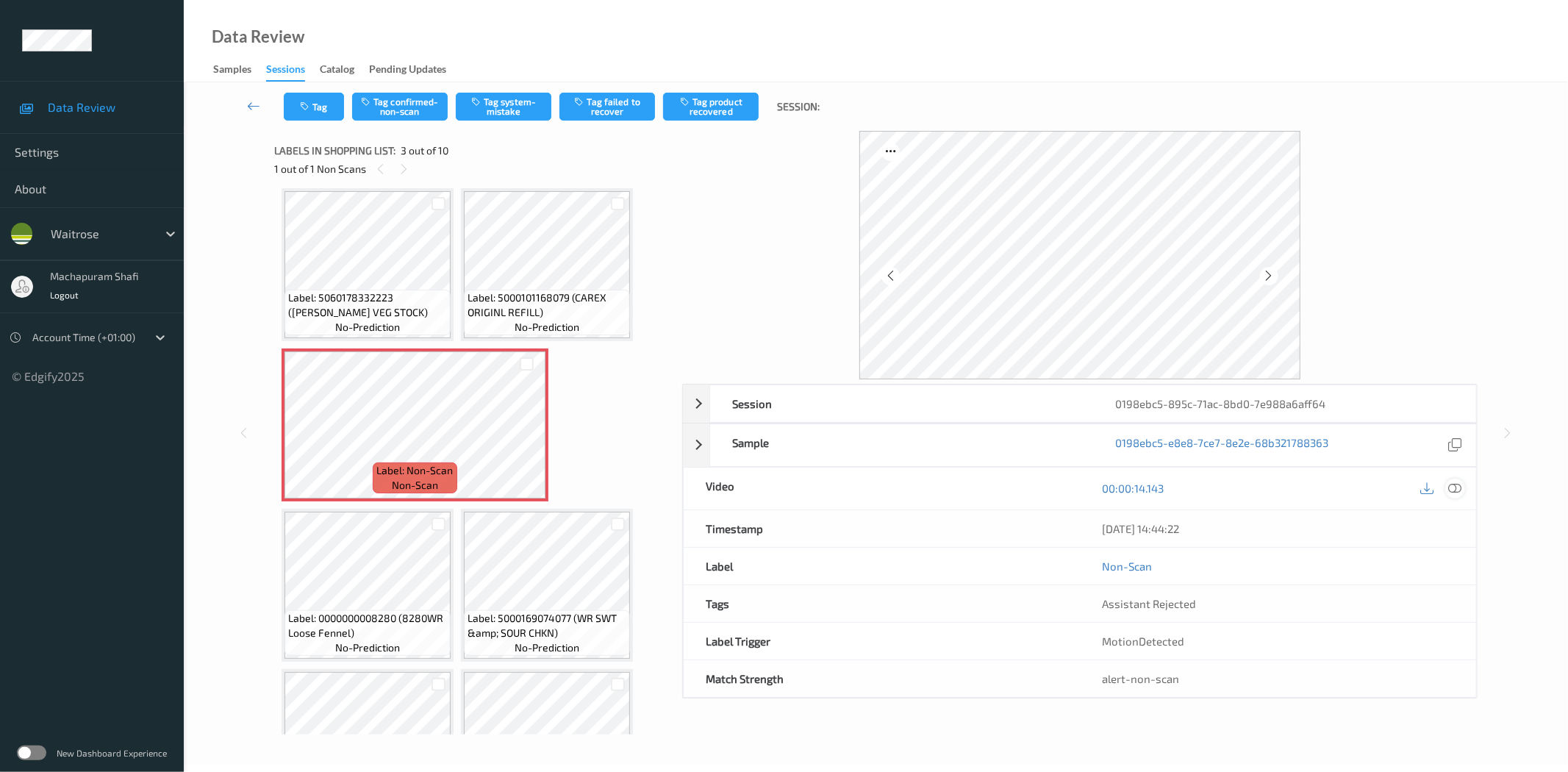
click at [1461, 491] on div at bounding box center [1454, 488] width 20 height 20
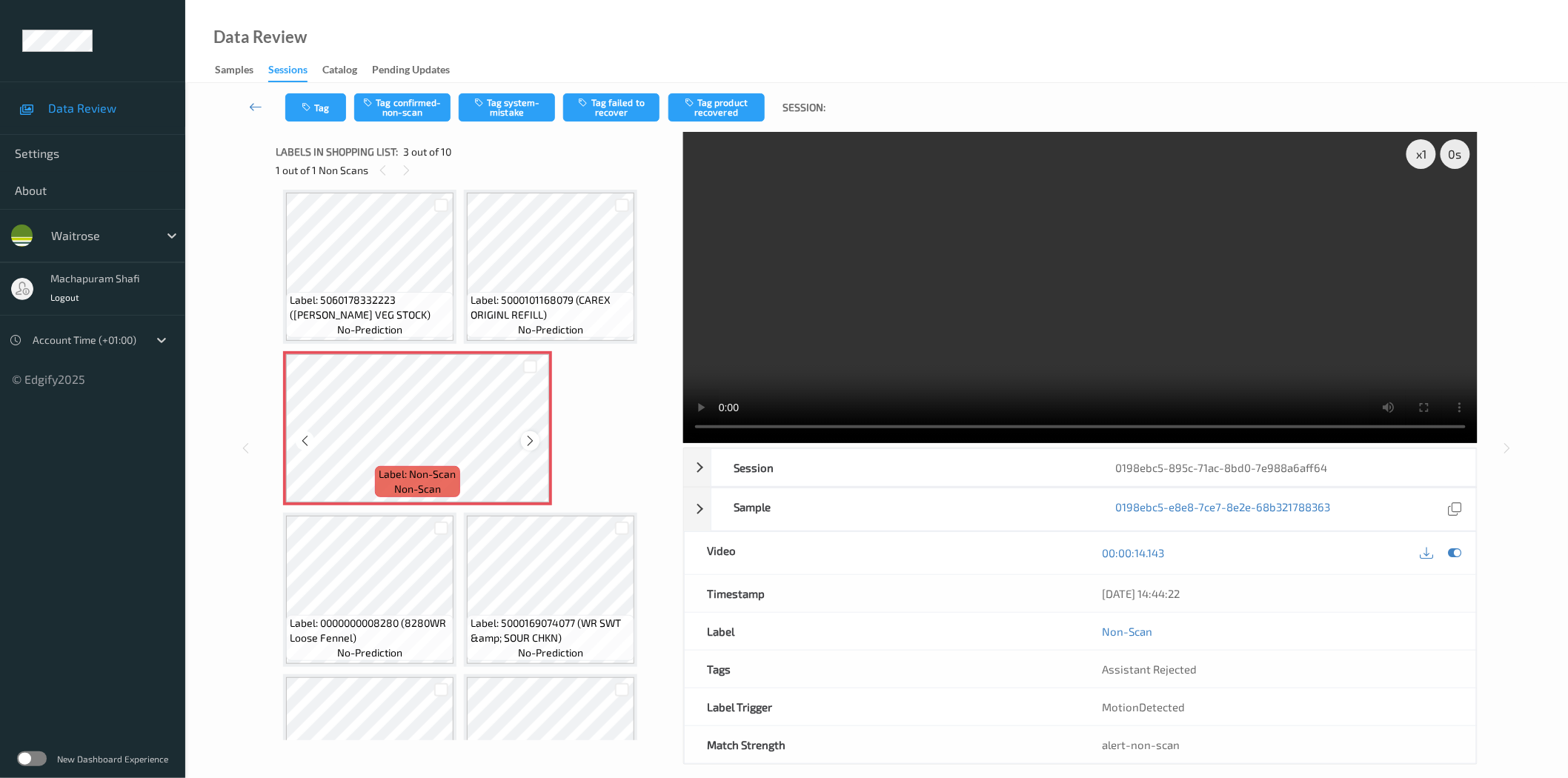
click at [527, 435] on icon at bounding box center [530, 440] width 13 height 14
click at [530, 440] on icon at bounding box center [530, 440] width 13 height 14
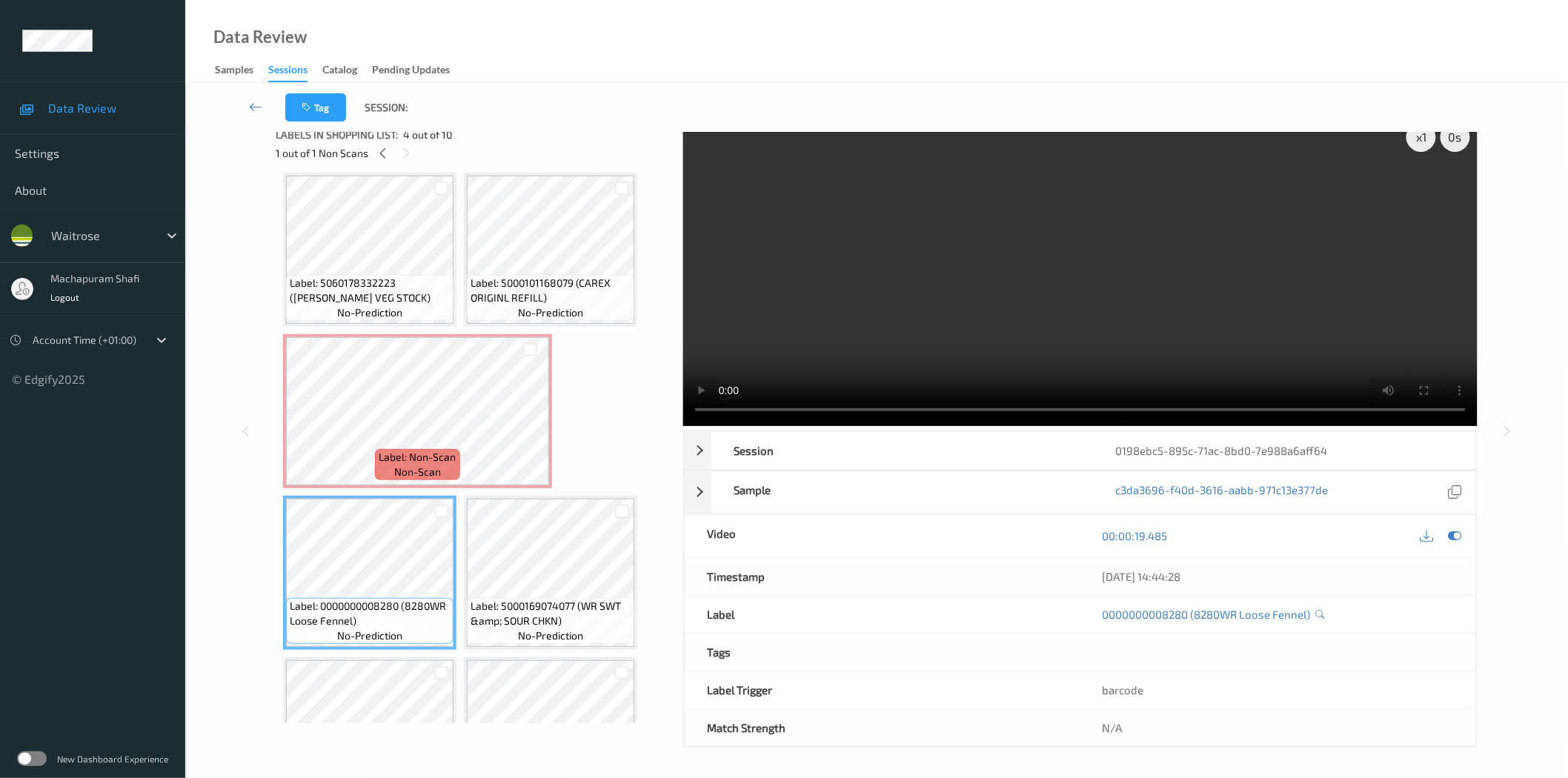
scroll to position [336, 0]
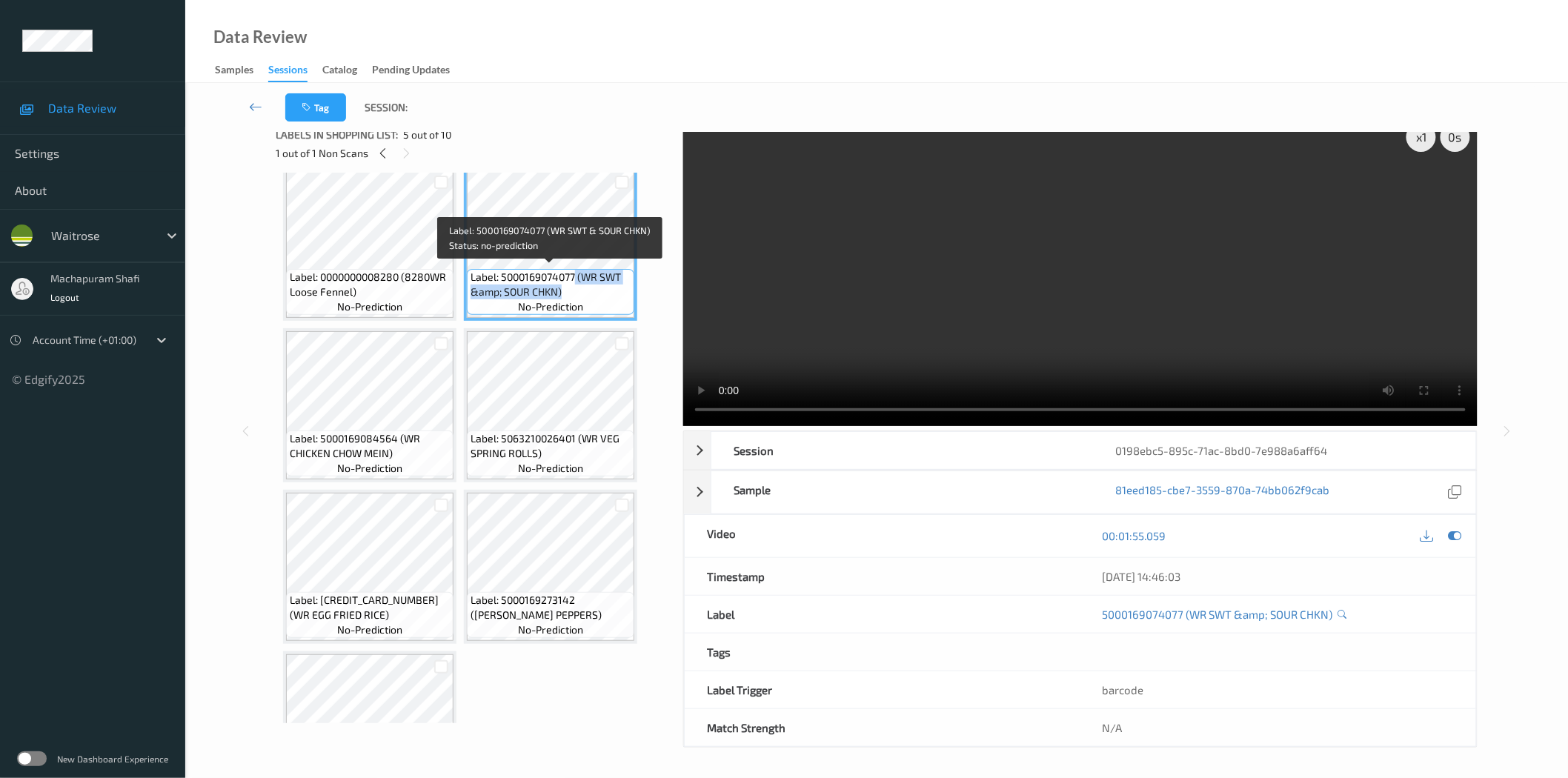
drag, startPoint x: 575, startPoint y: 272, endPoint x: 599, endPoint y: 299, distance: 36.1
click at [599, 299] on div "Label: 5000169074077 (WR SWT &amp; SOUR CHKN) no-prediction" at bounding box center [550, 292] width 167 height 46
copy span "(WR SWT &amp; SOUR CHKN)"
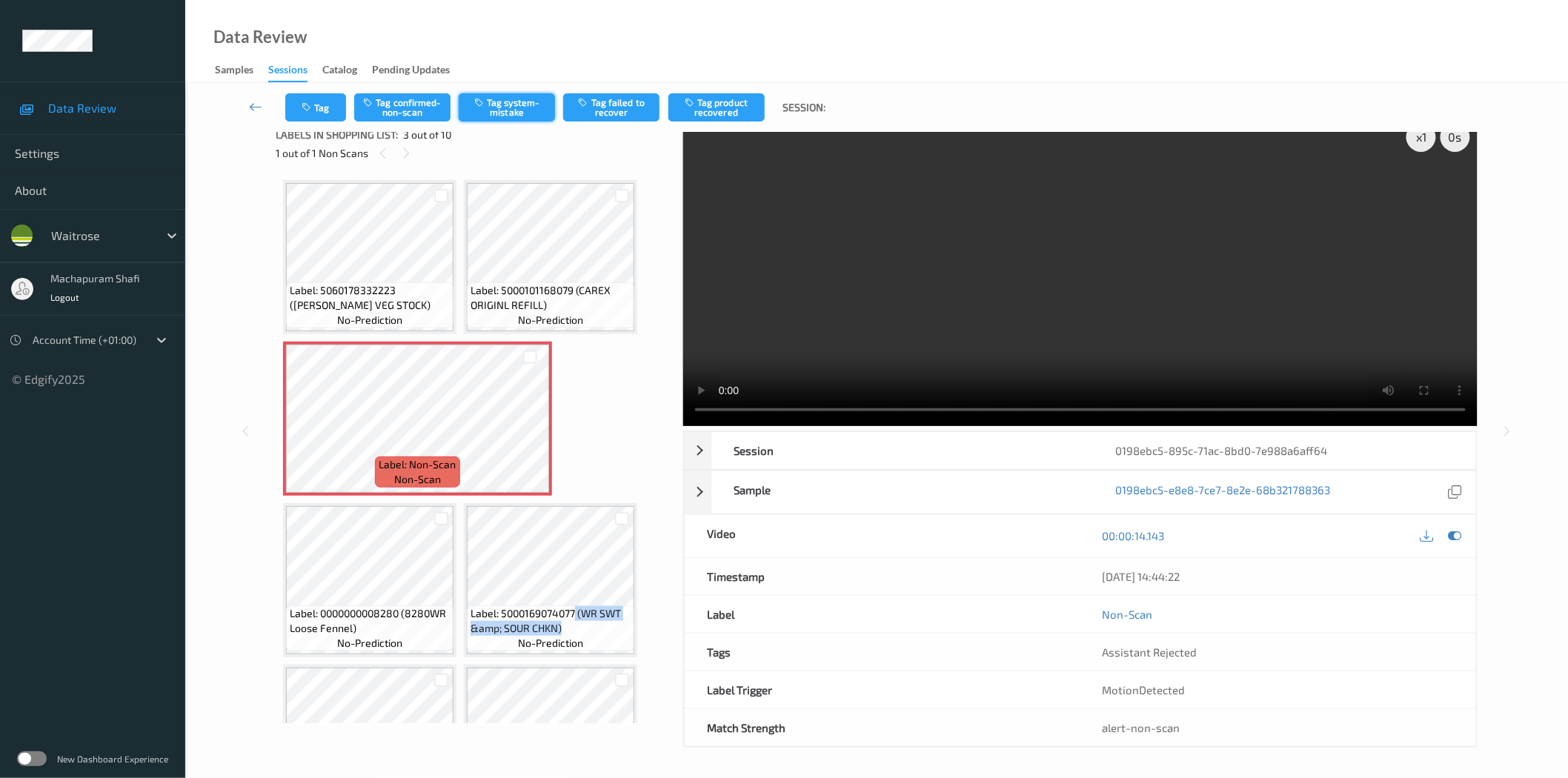
click at [526, 115] on button "Tag system-mistake" at bounding box center [506, 107] width 96 height 28
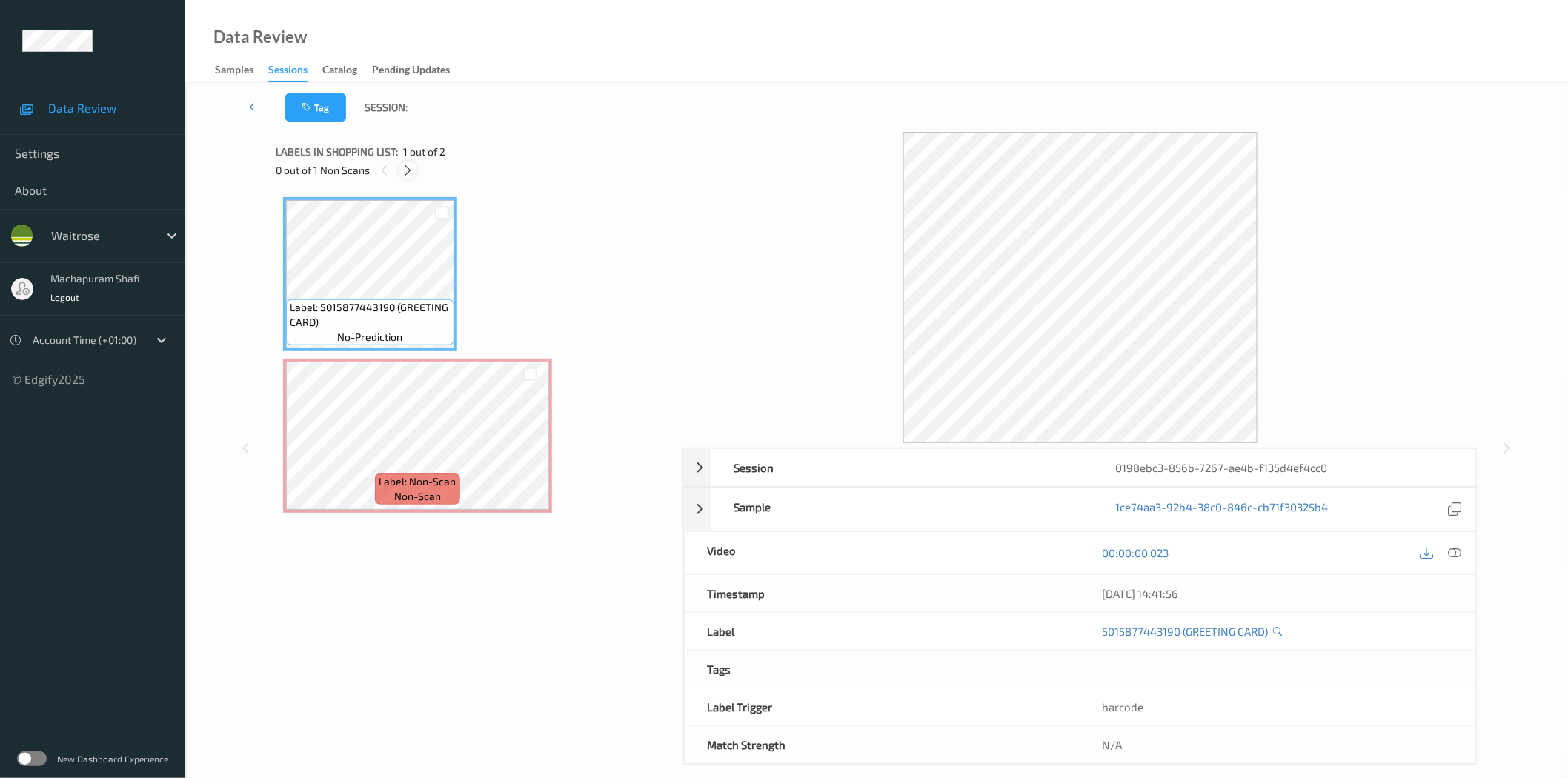
click at [409, 166] on icon at bounding box center [408, 170] width 13 height 14
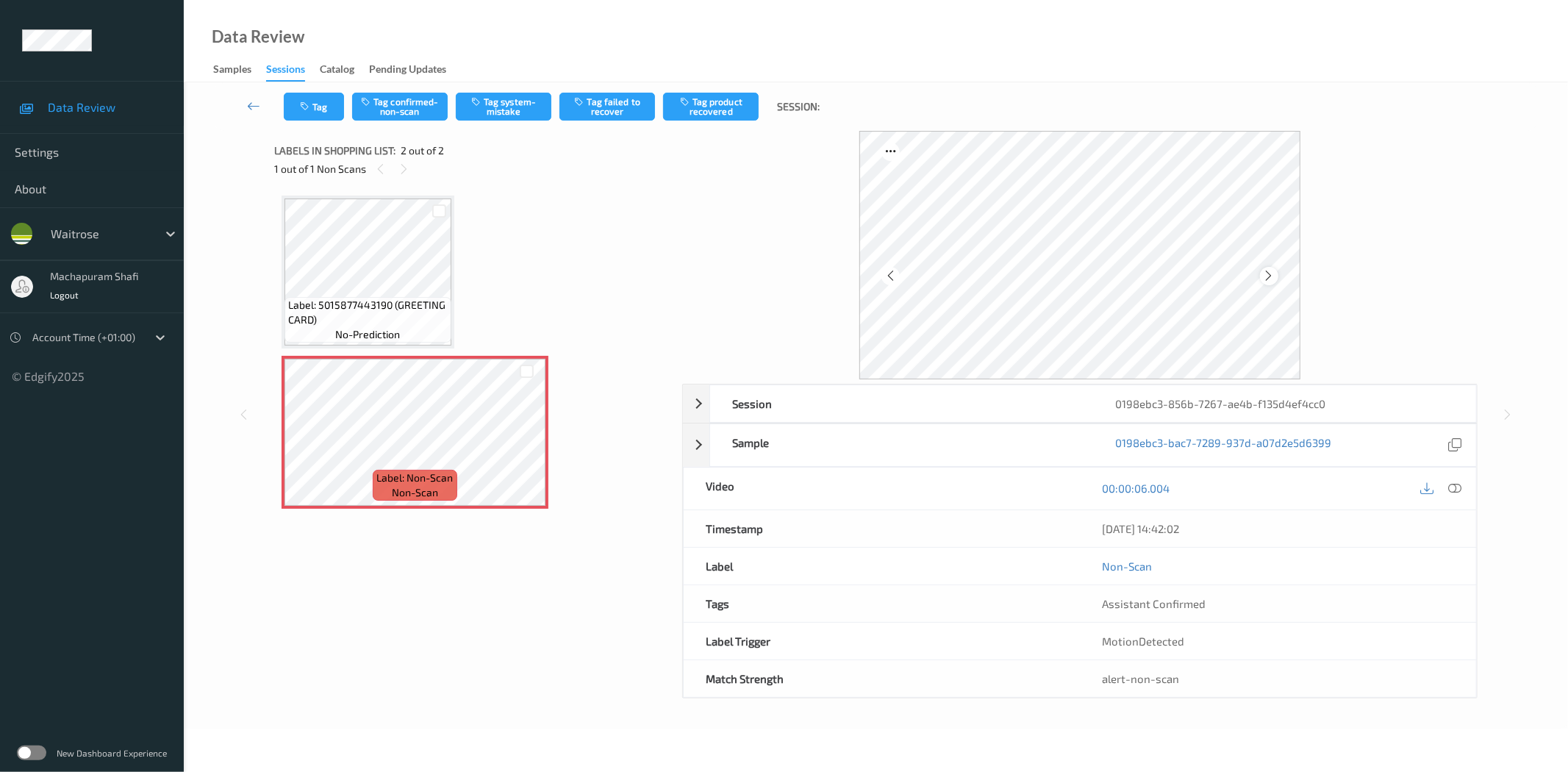
click at [1261, 278] on div at bounding box center [1269, 276] width 18 height 18
click at [1449, 485] on icon at bounding box center [1455, 488] width 13 height 13
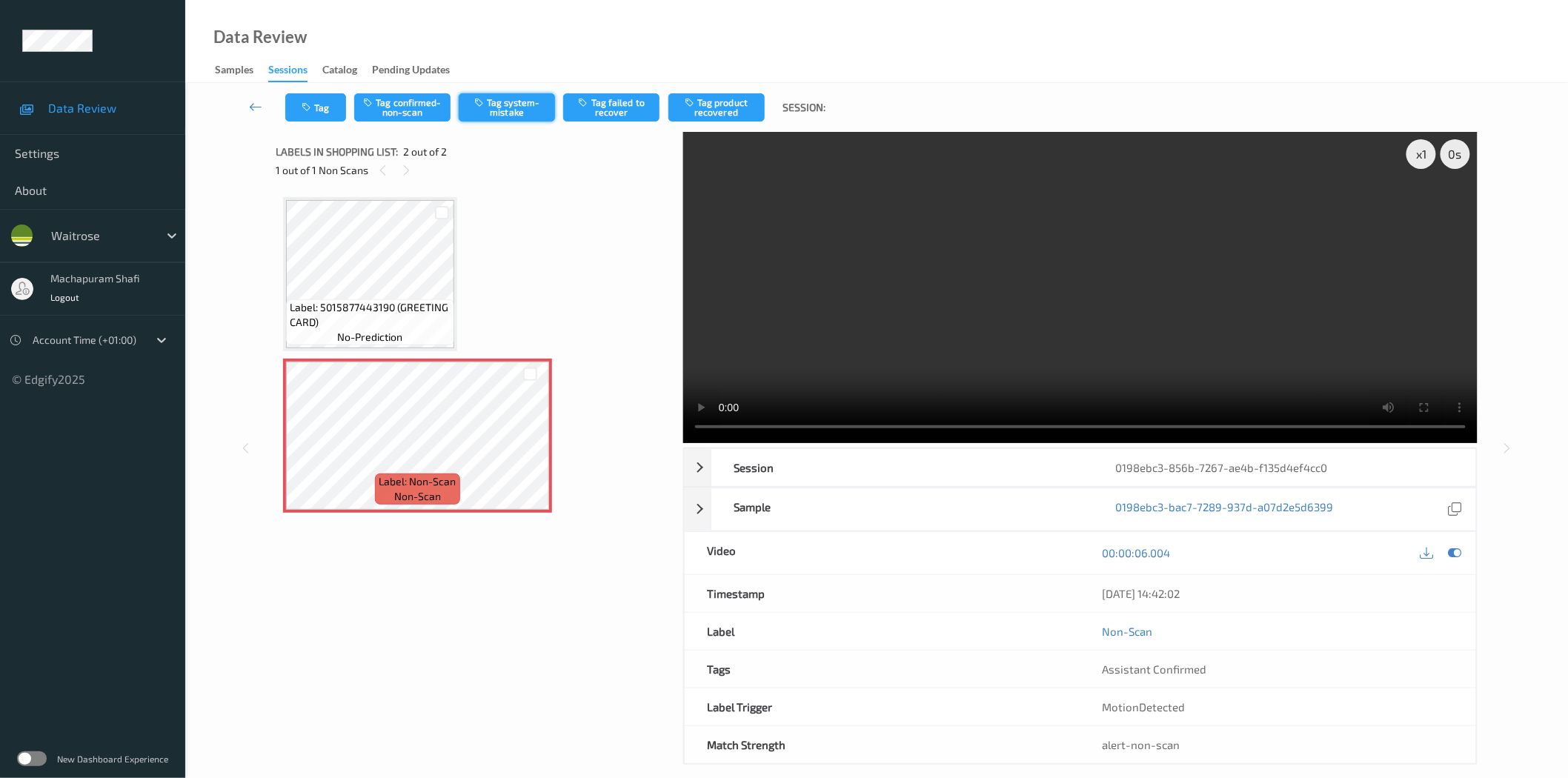
click at [521, 115] on button "Tag system-mistake" at bounding box center [506, 107] width 96 height 28
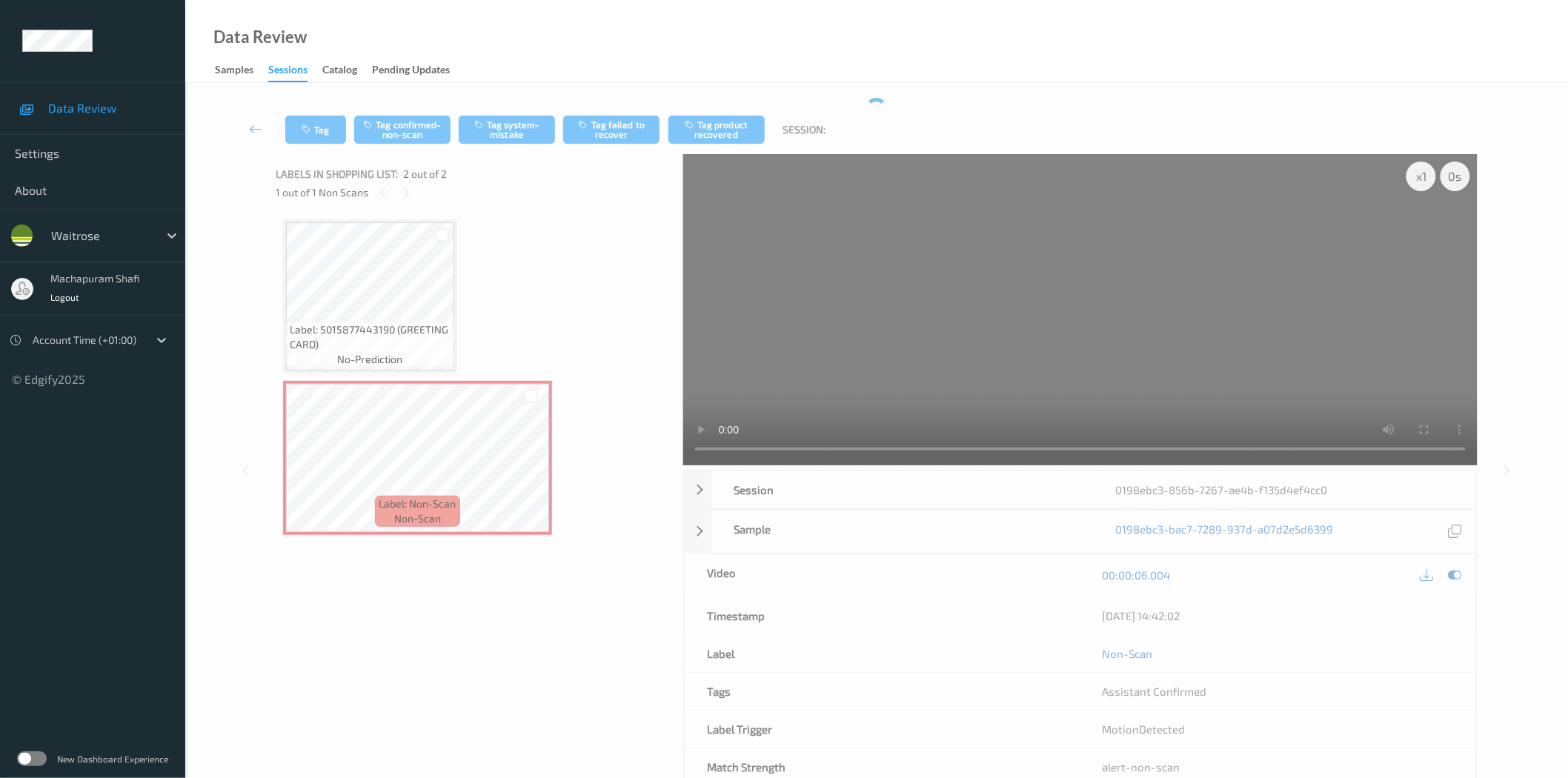
click at [515, 107] on div "Tag Tag confirmed-non-scan Tag system-mistake Tag failed to recover Tag product…" at bounding box center [877, 129] width 1322 height 49
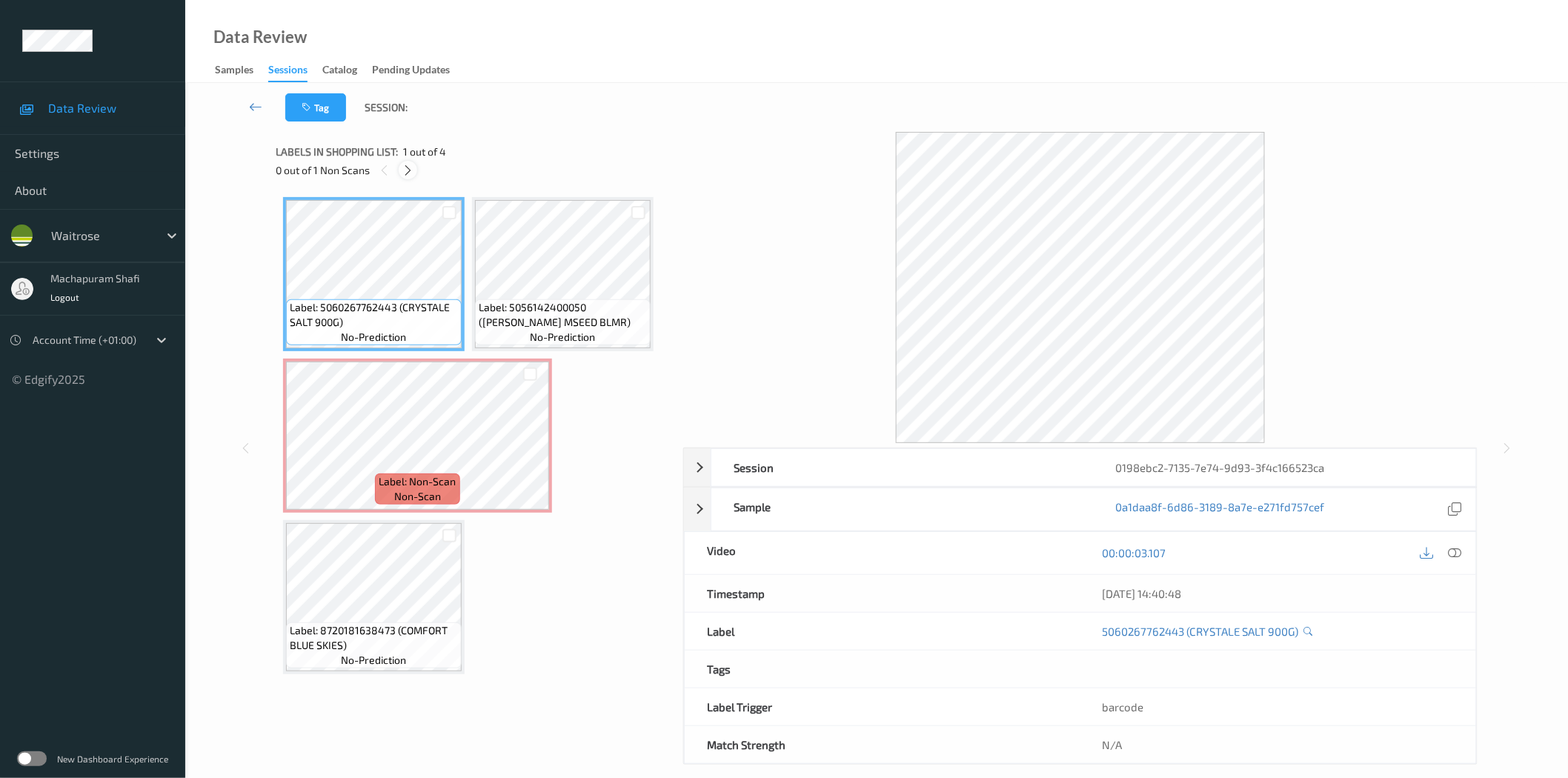
click at [403, 167] on icon at bounding box center [408, 170] width 13 height 14
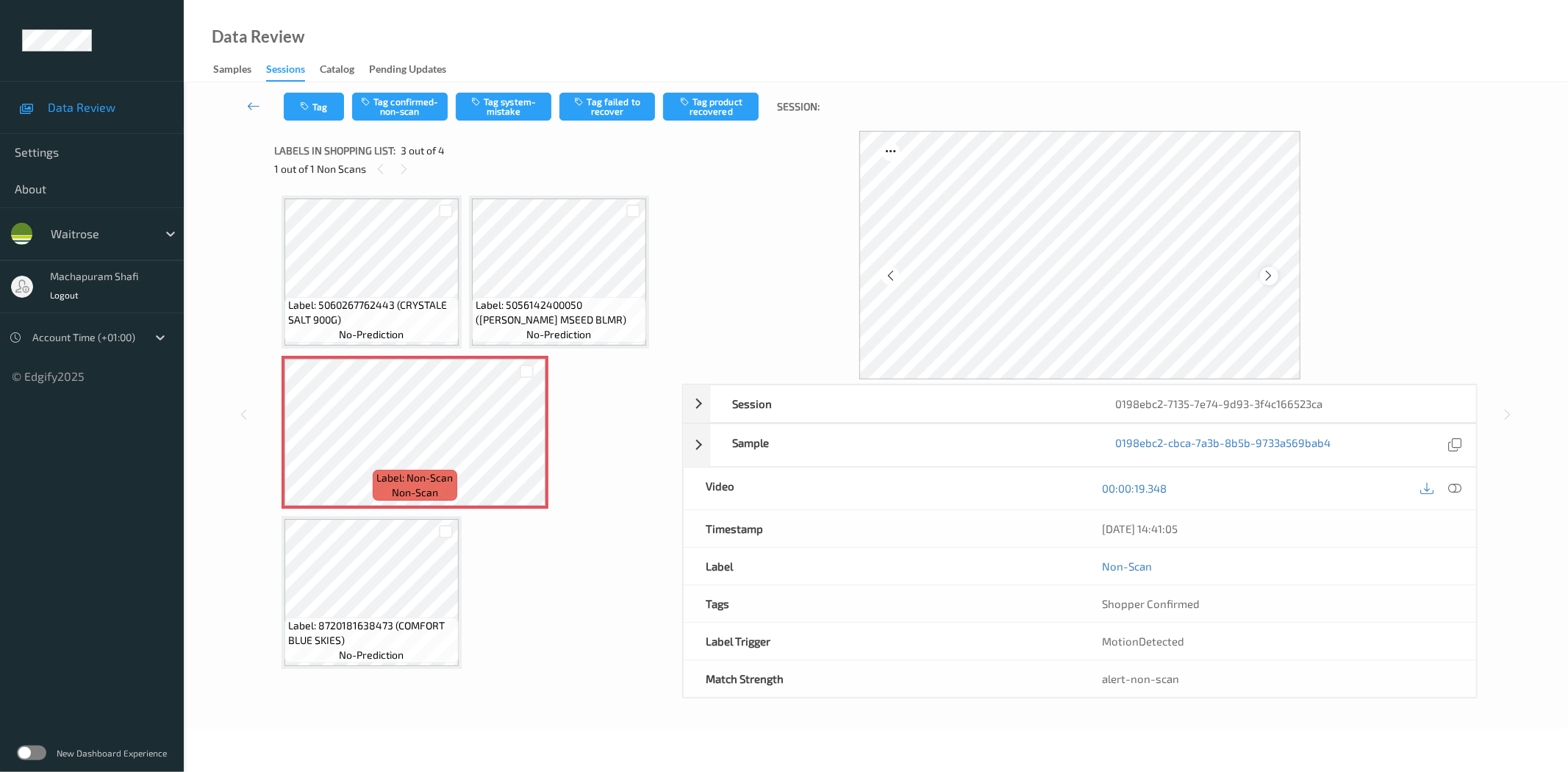
click at [1268, 277] on icon at bounding box center [1269, 276] width 13 height 13
click at [1457, 491] on icon at bounding box center [1455, 488] width 13 height 13
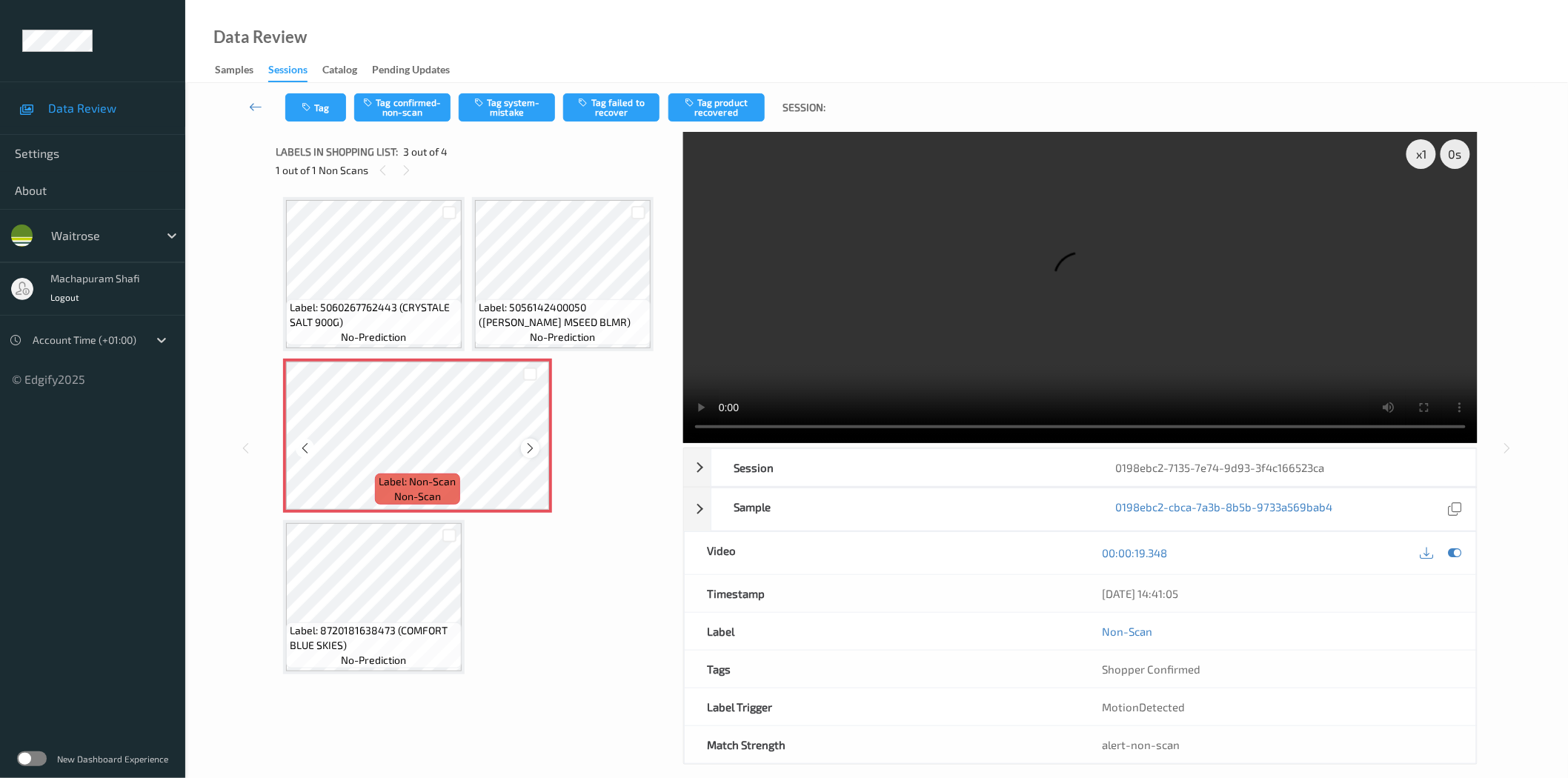
click at [531, 445] on icon at bounding box center [530, 448] width 13 height 14
click at [527, 446] on icon at bounding box center [530, 448] width 13 height 14
click at [514, 108] on button "Tag system-mistake" at bounding box center [506, 107] width 96 height 28
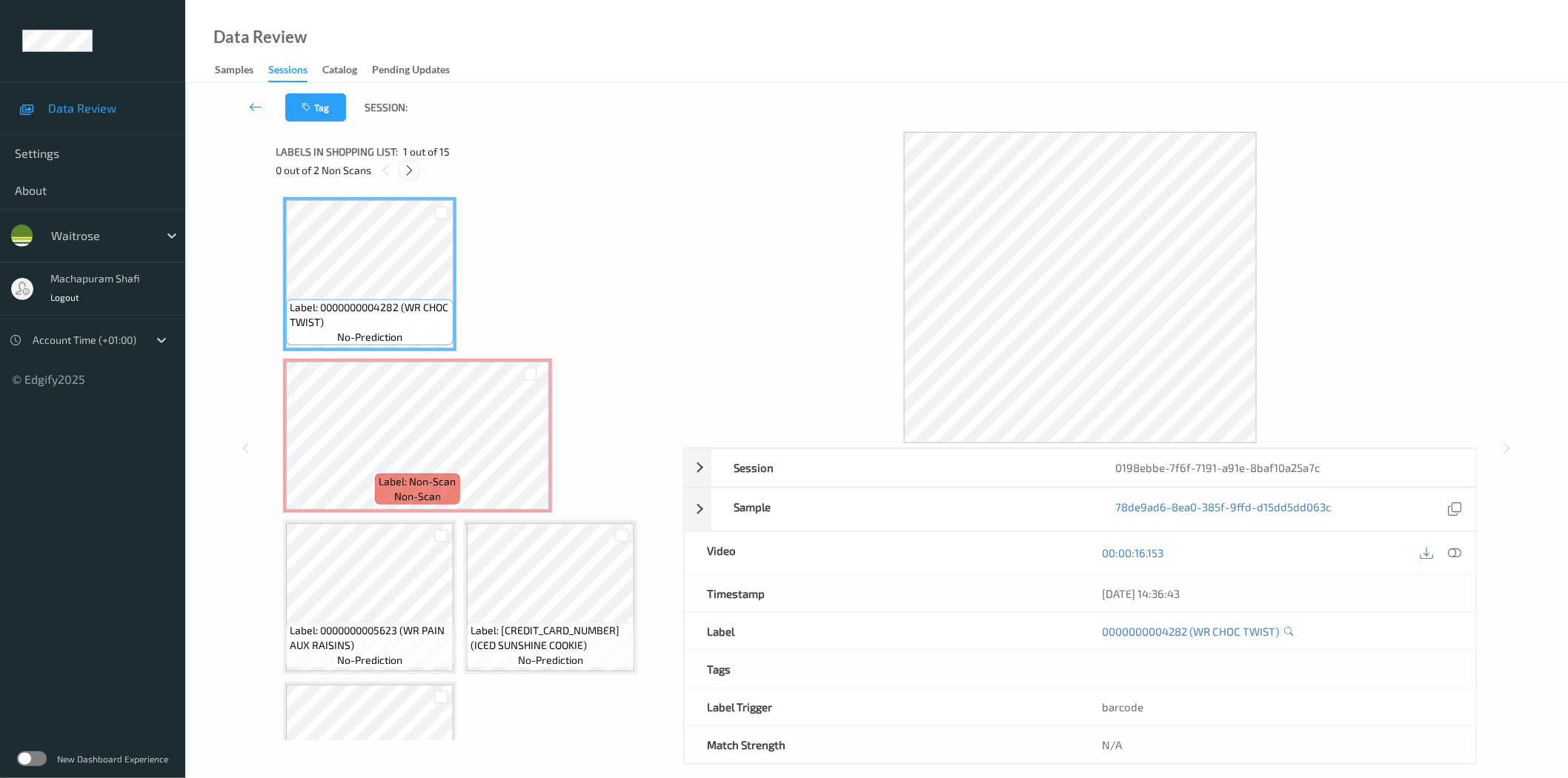
click at [403, 170] on icon at bounding box center [409, 170] width 13 height 14
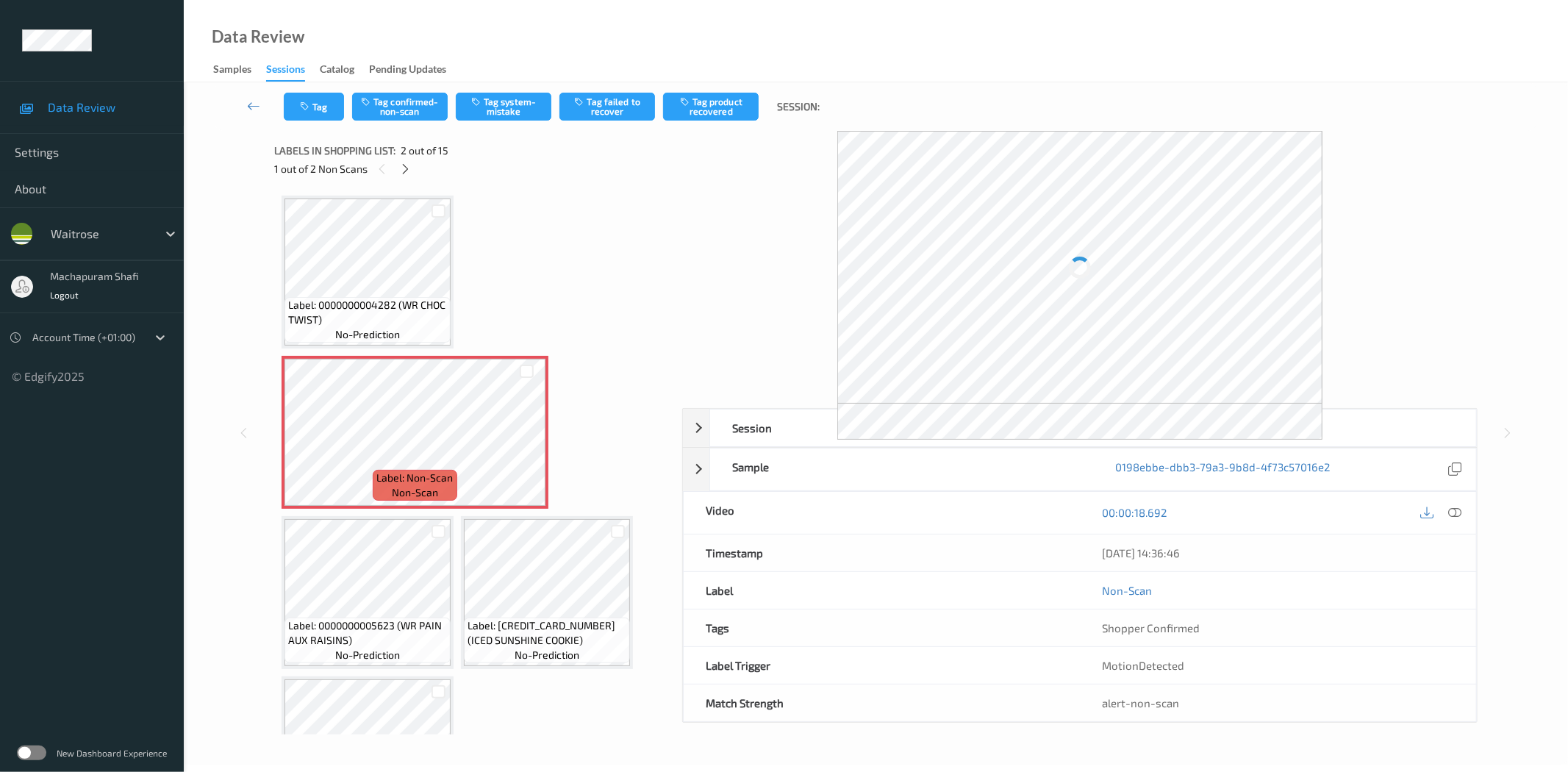
scroll to position [7, 0]
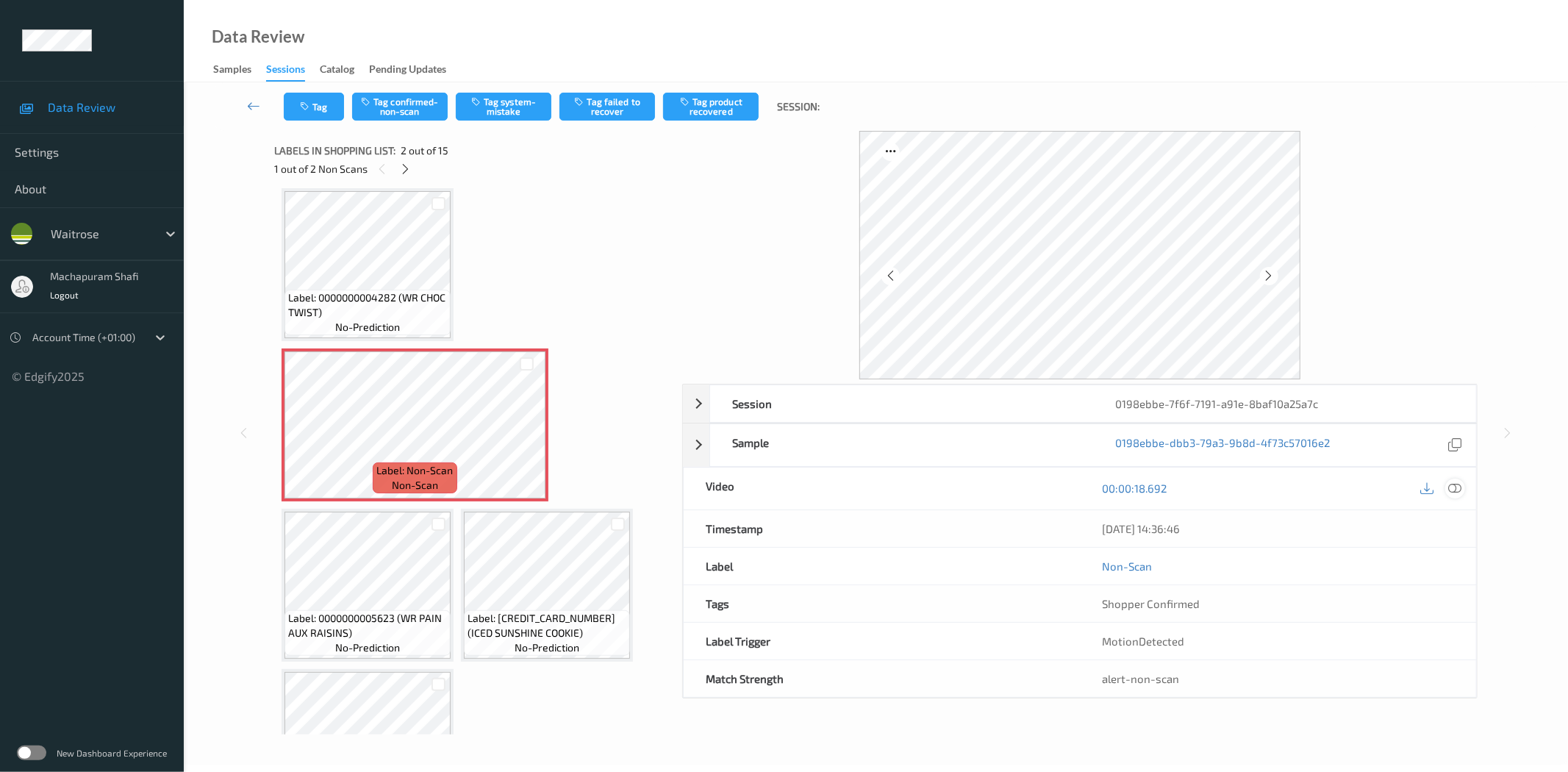
click at [1453, 492] on icon at bounding box center [1455, 488] width 13 height 13
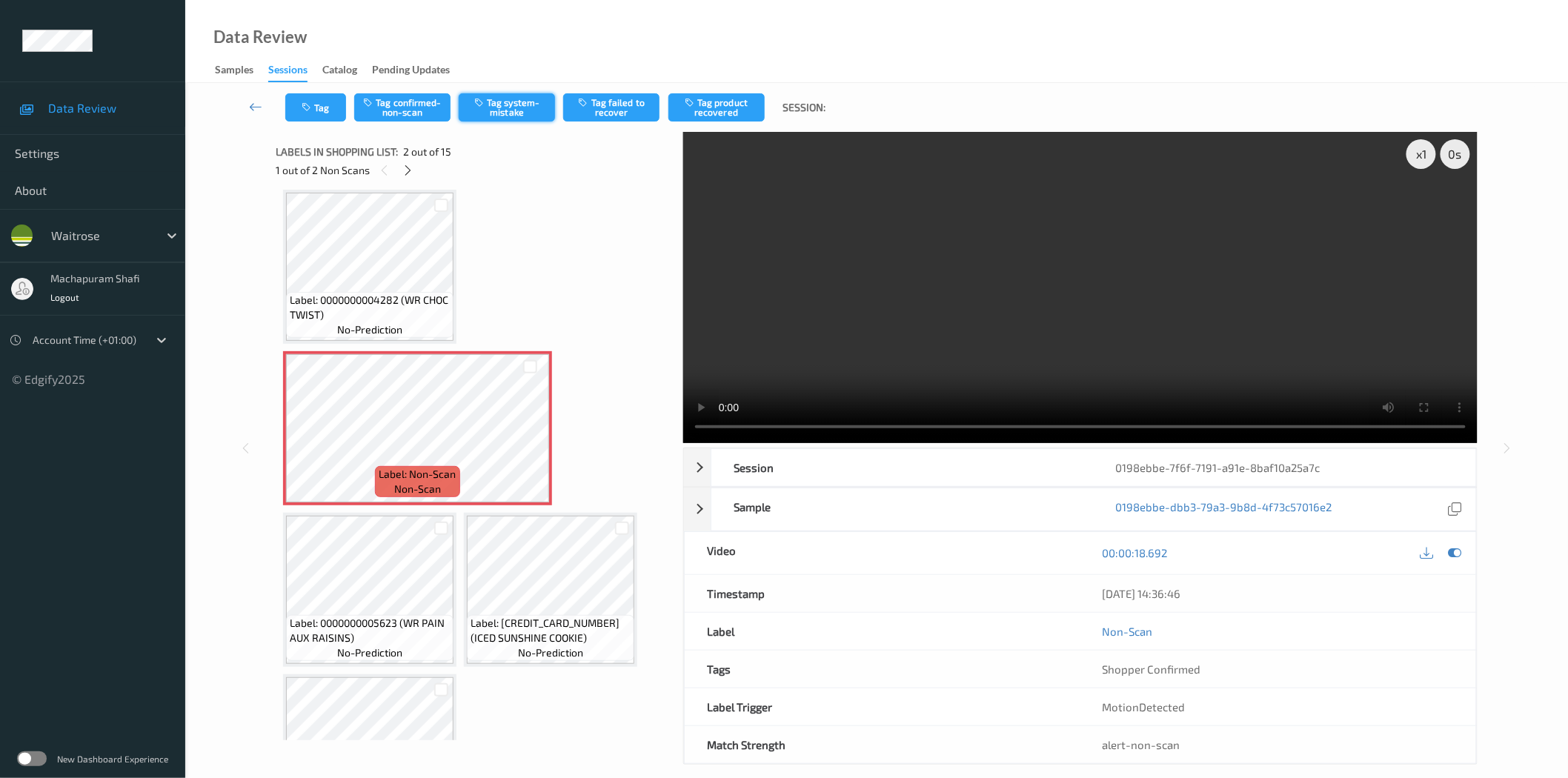
click at [477, 95] on button "Tag system-mistake" at bounding box center [506, 107] width 96 height 28
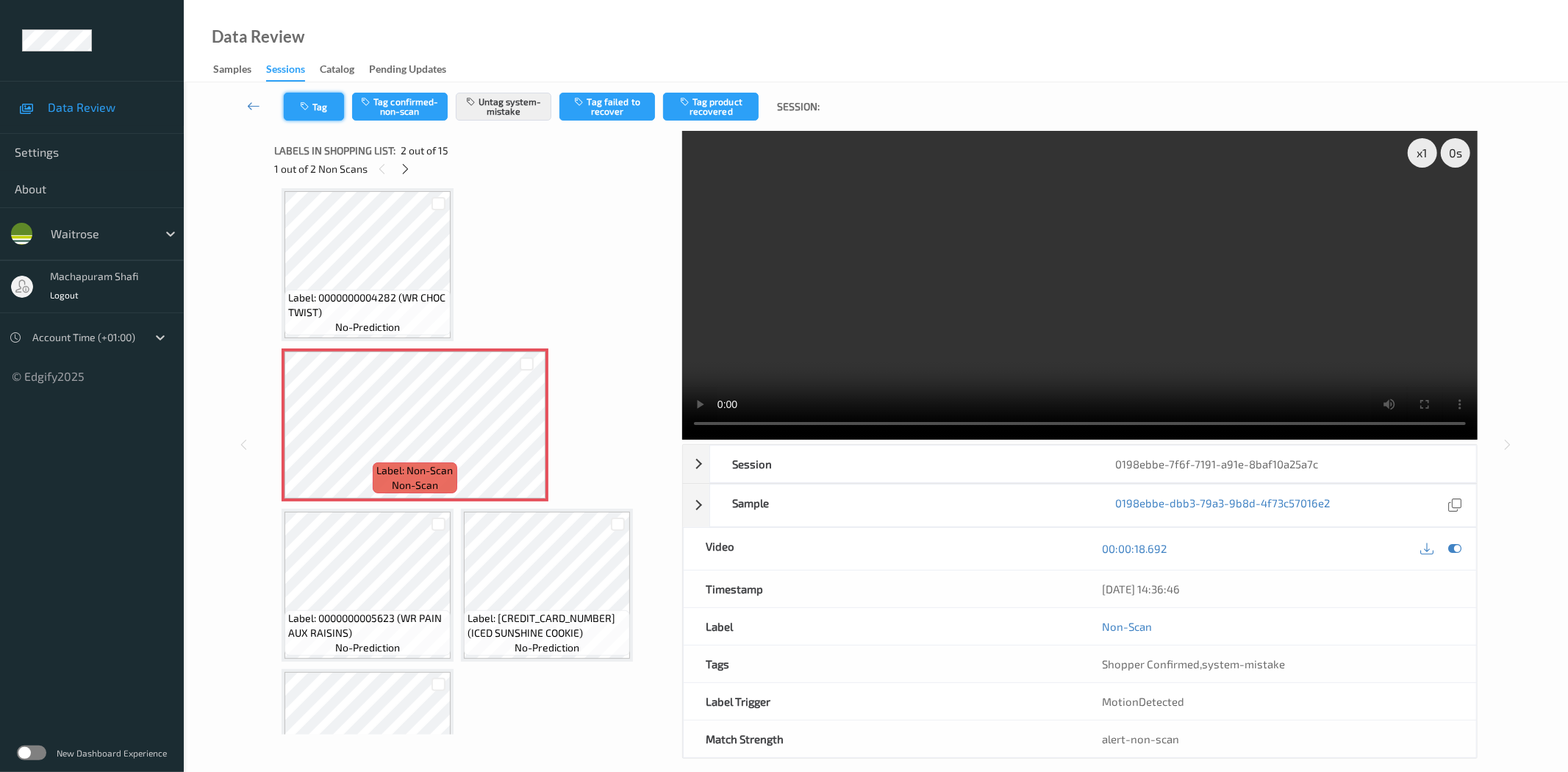
click at [312, 101] on button "Tag" at bounding box center [314, 106] width 60 height 28
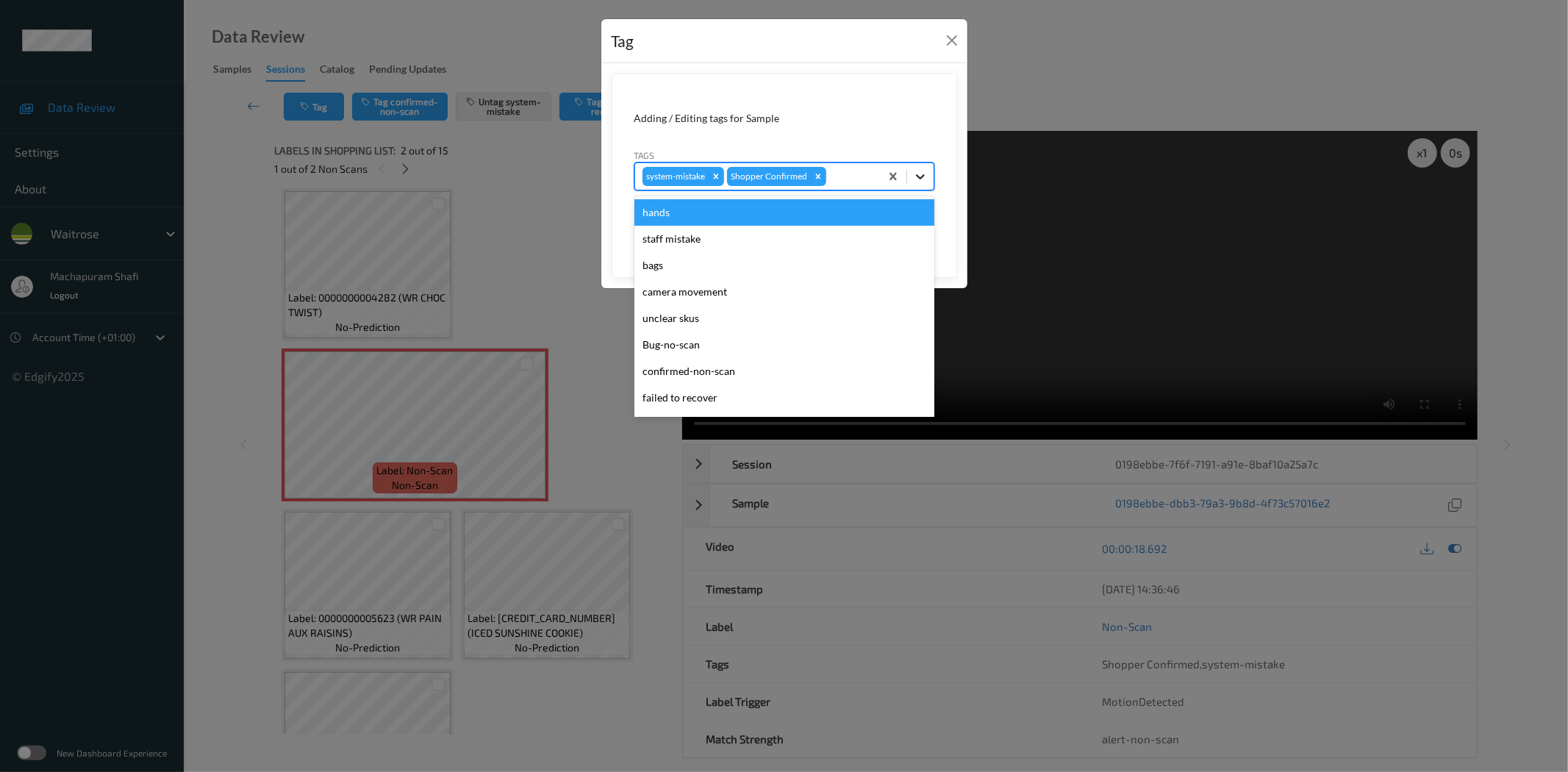
click at [916, 173] on icon at bounding box center [920, 176] width 15 height 15
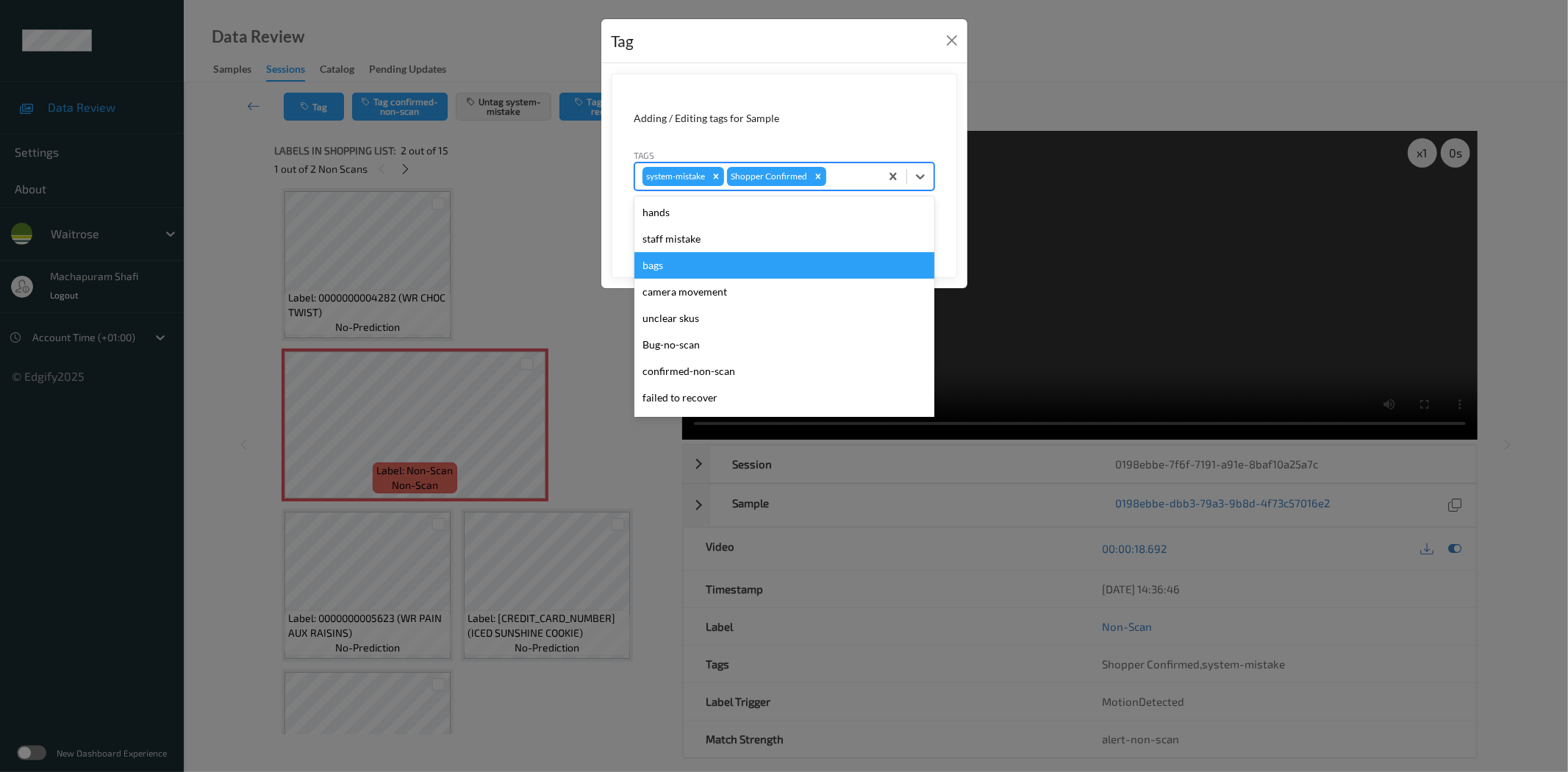
scroll to position [314, 0]
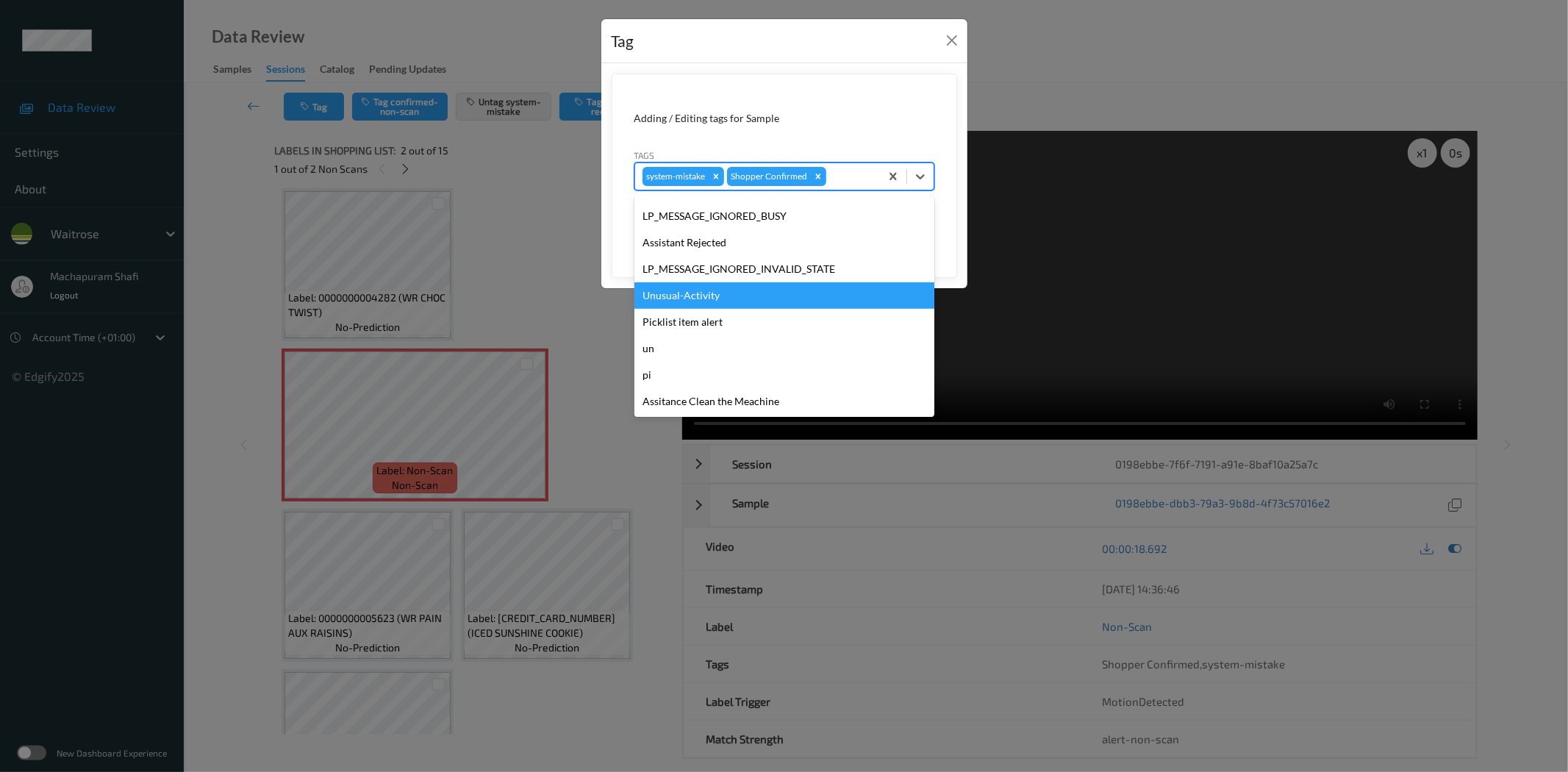
click at [684, 294] on div "Unusual-Activity" at bounding box center [784, 295] width 300 height 26
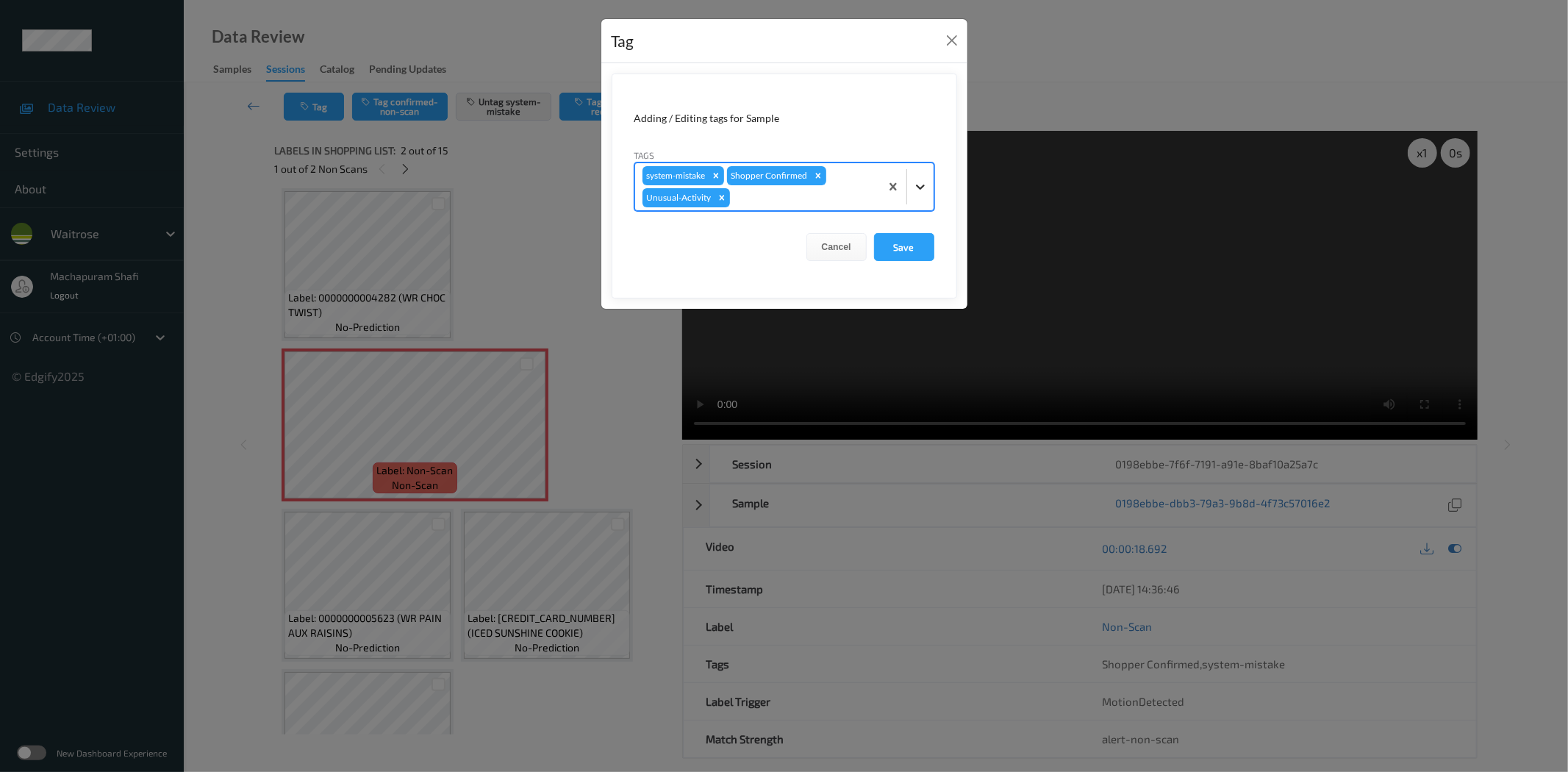
click at [919, 181] on icon at bounding box center [920, 186] width 15 height 15
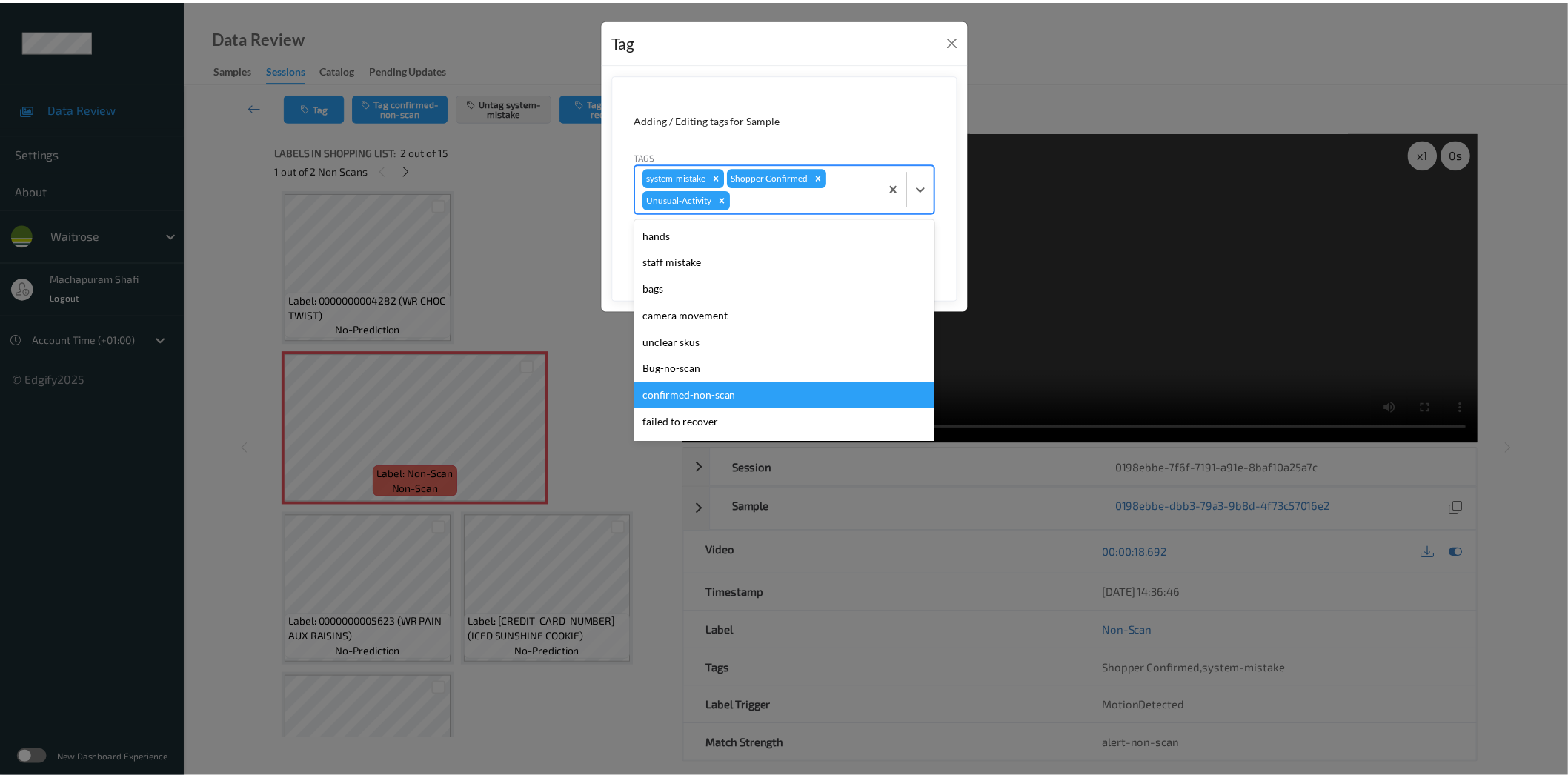
scroll to position [290, 0]
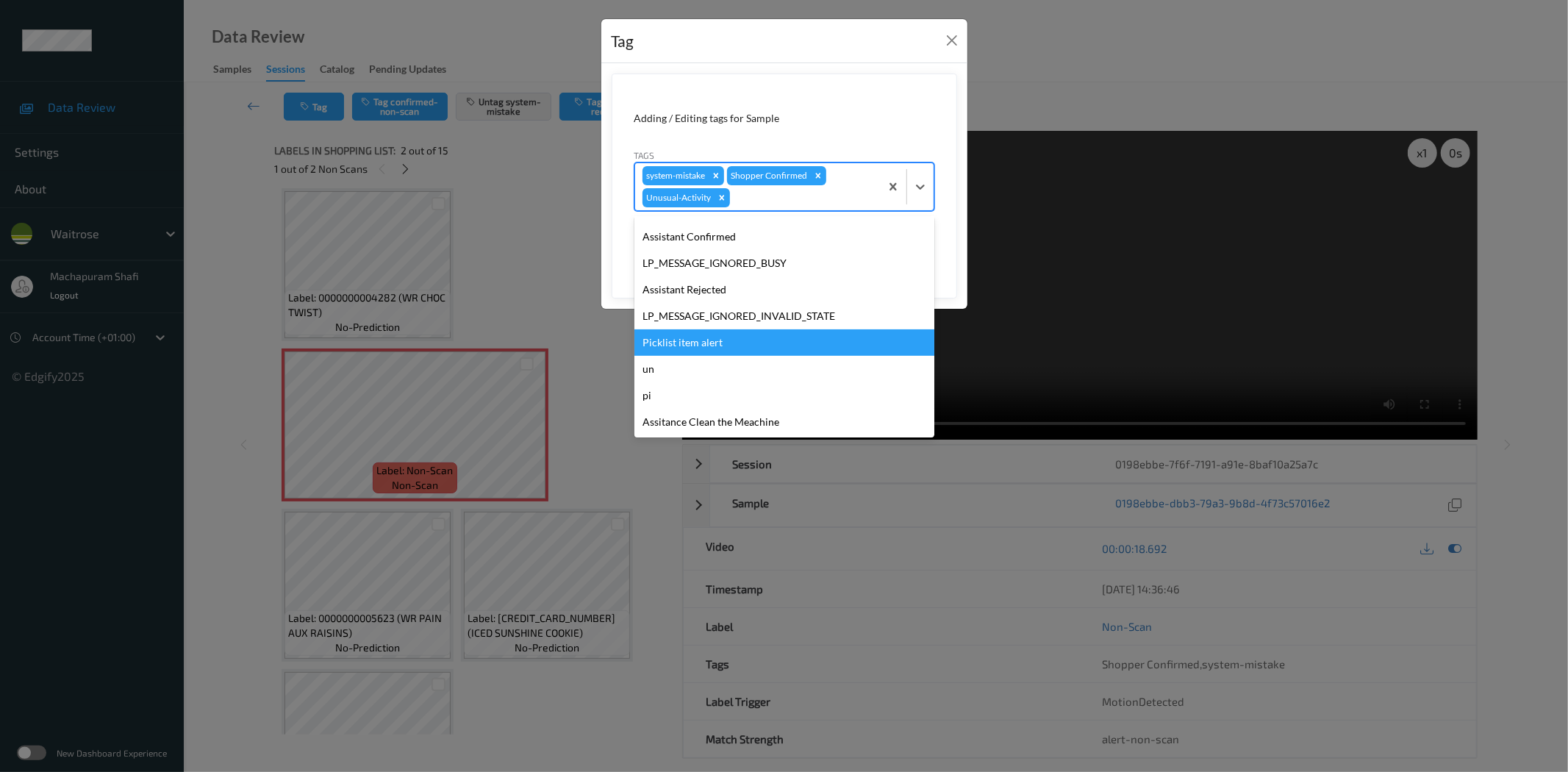
click at [683, 339] on div "Picklist item alert" at bounding box center [784, 342] width 300 height 26
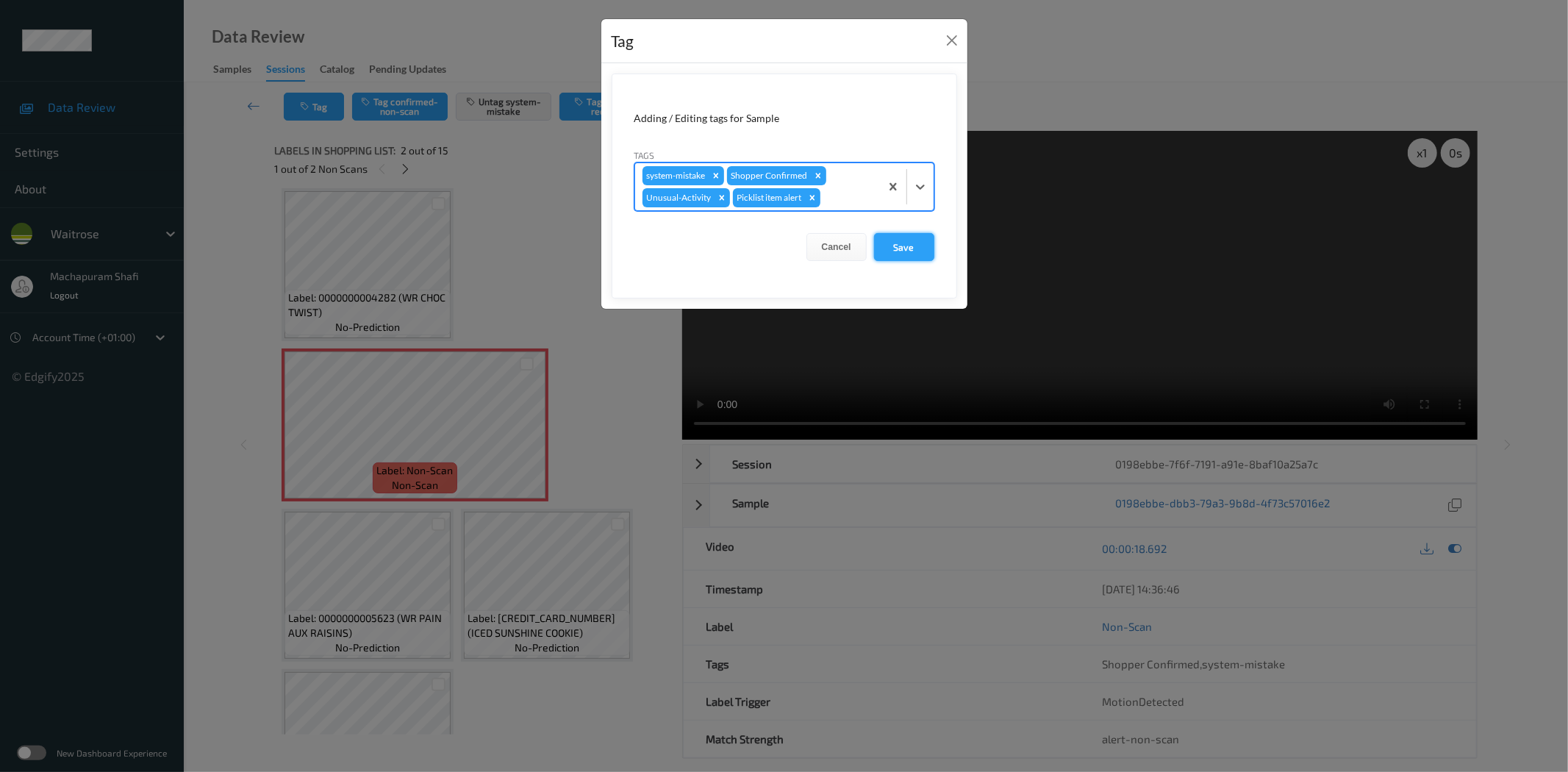
click at [908, 243] on button "Save" at bounding box center [904, 247] width 60 height 28
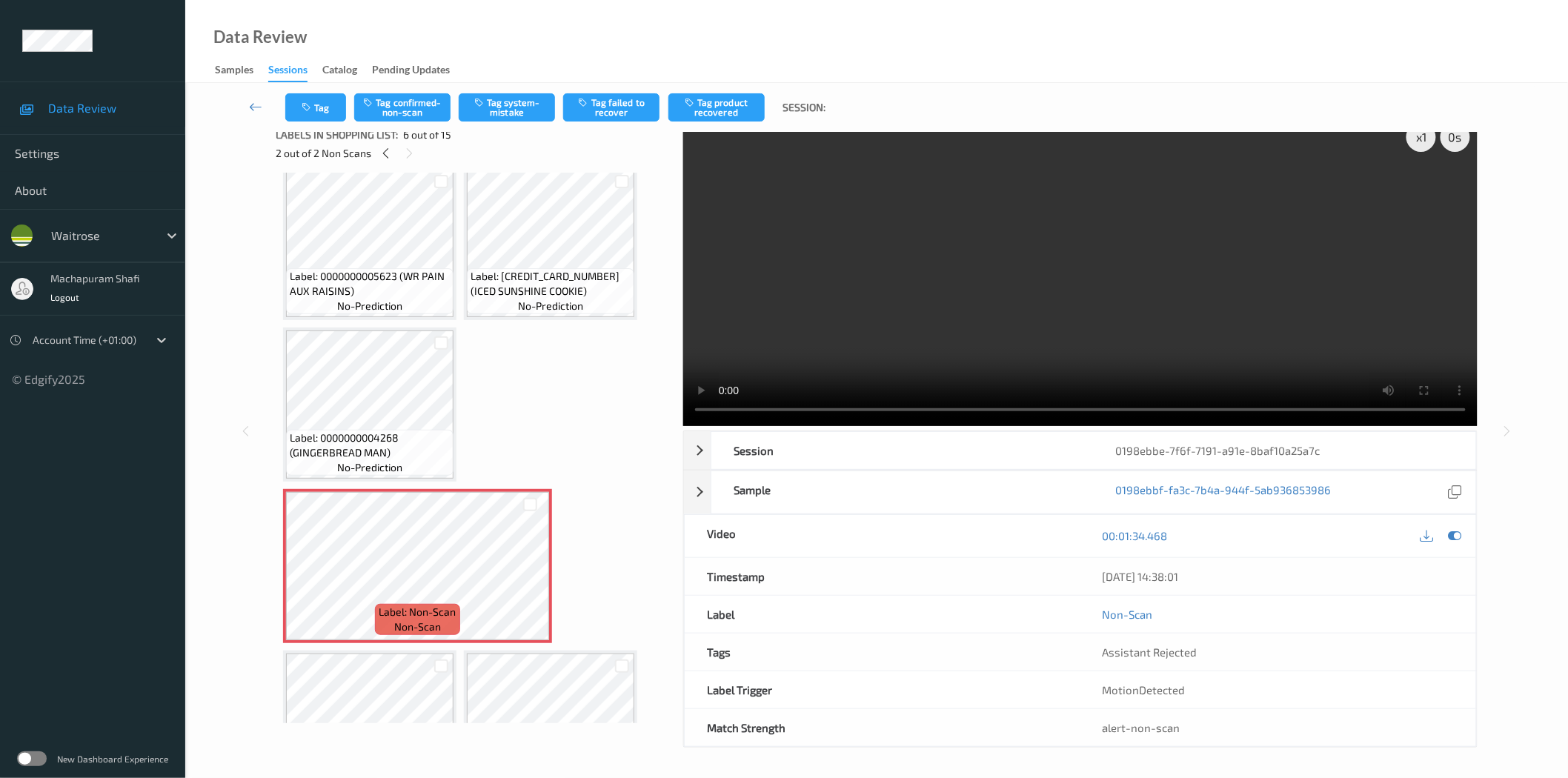
scroll to position [336, 0]
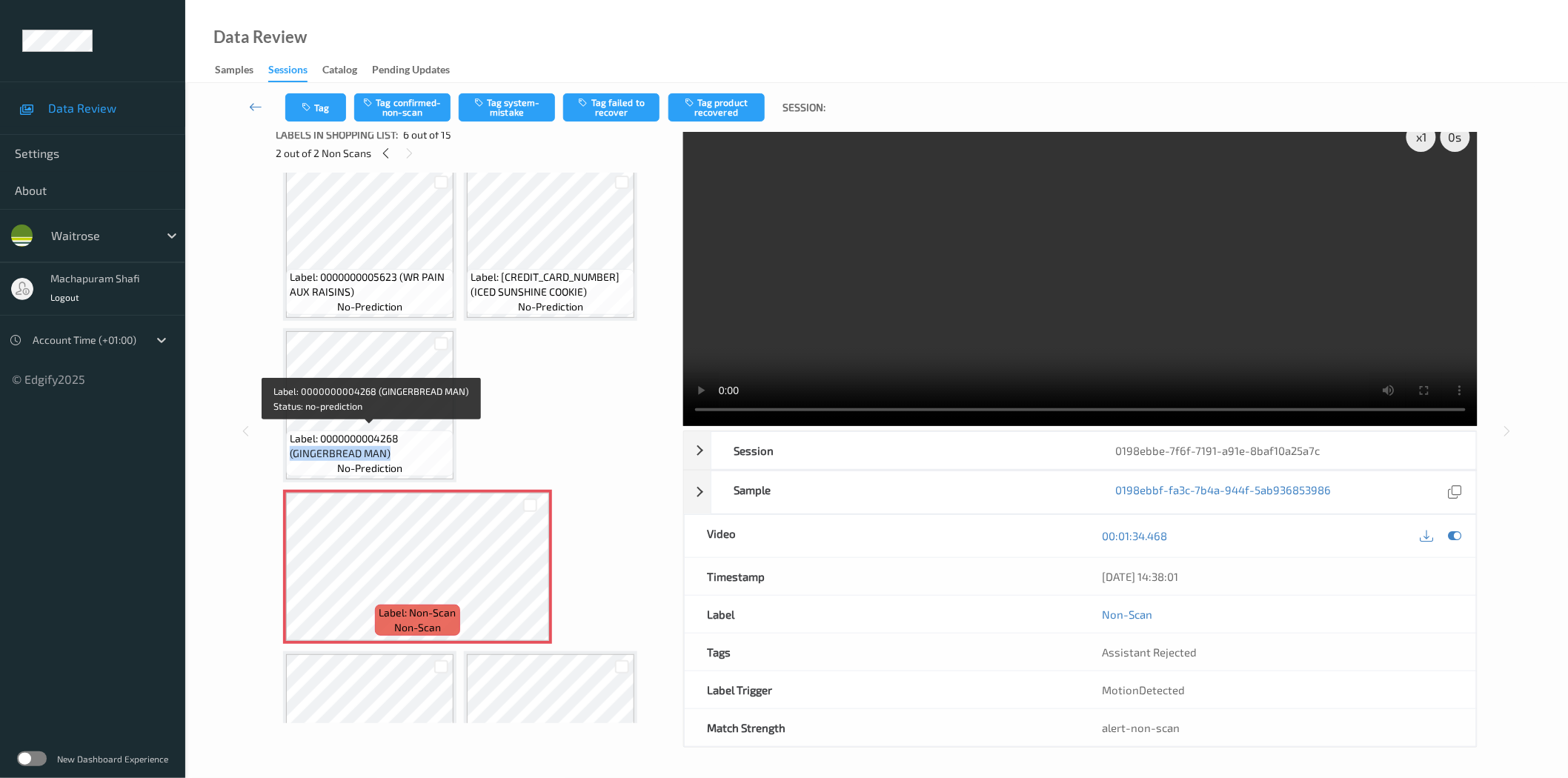
drag, startPoint x: 290, startPoint y: 450, endPoint x: 395, endPoint y: 451, distance: 105.0
click at [395, 451] on span "Label: 0000000004268 (GINGERBREAD MAN)" at bounding box center [370, 446] width 160 height 29
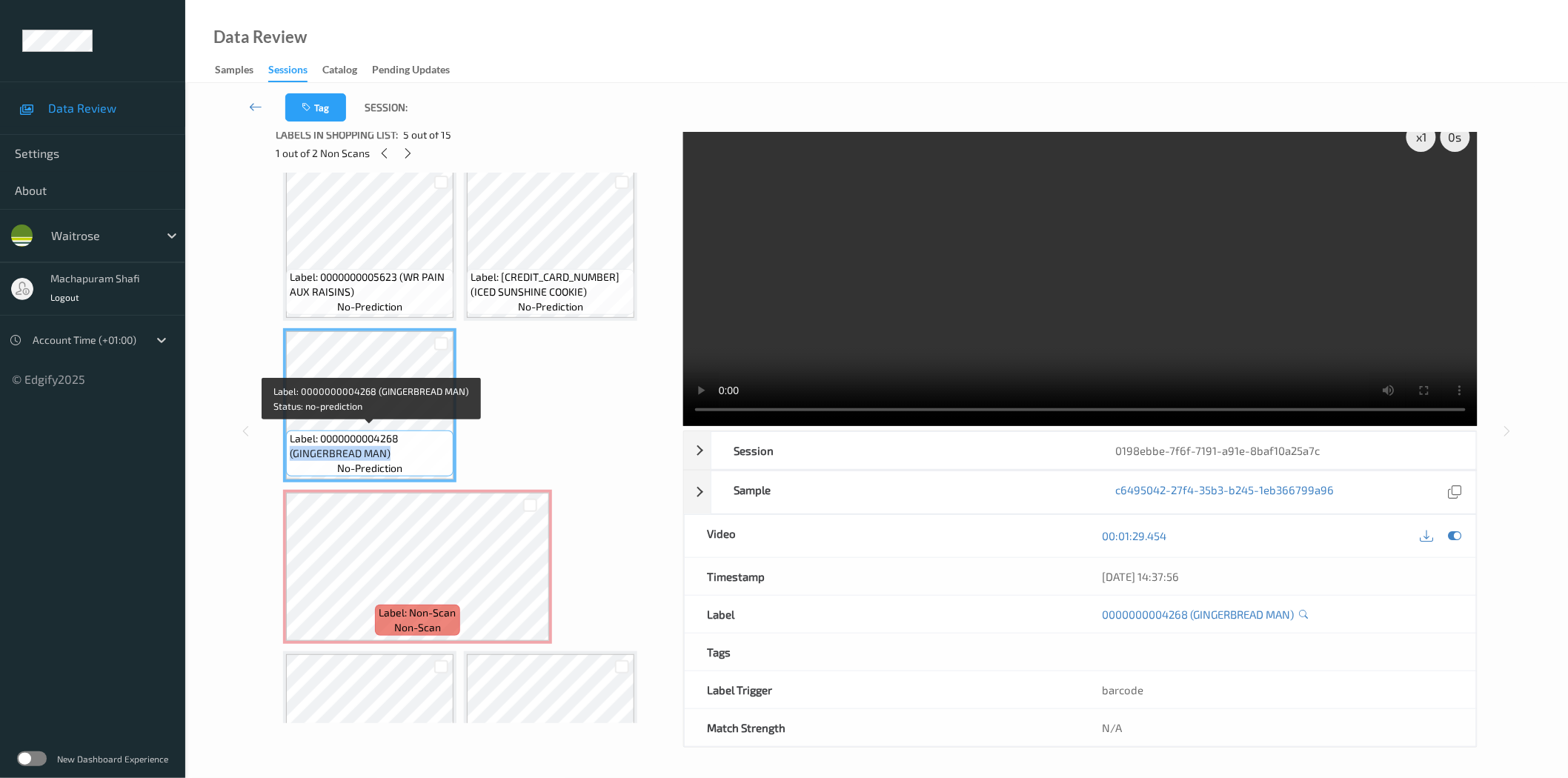
copy span "(GINGERBREAD MAN)"
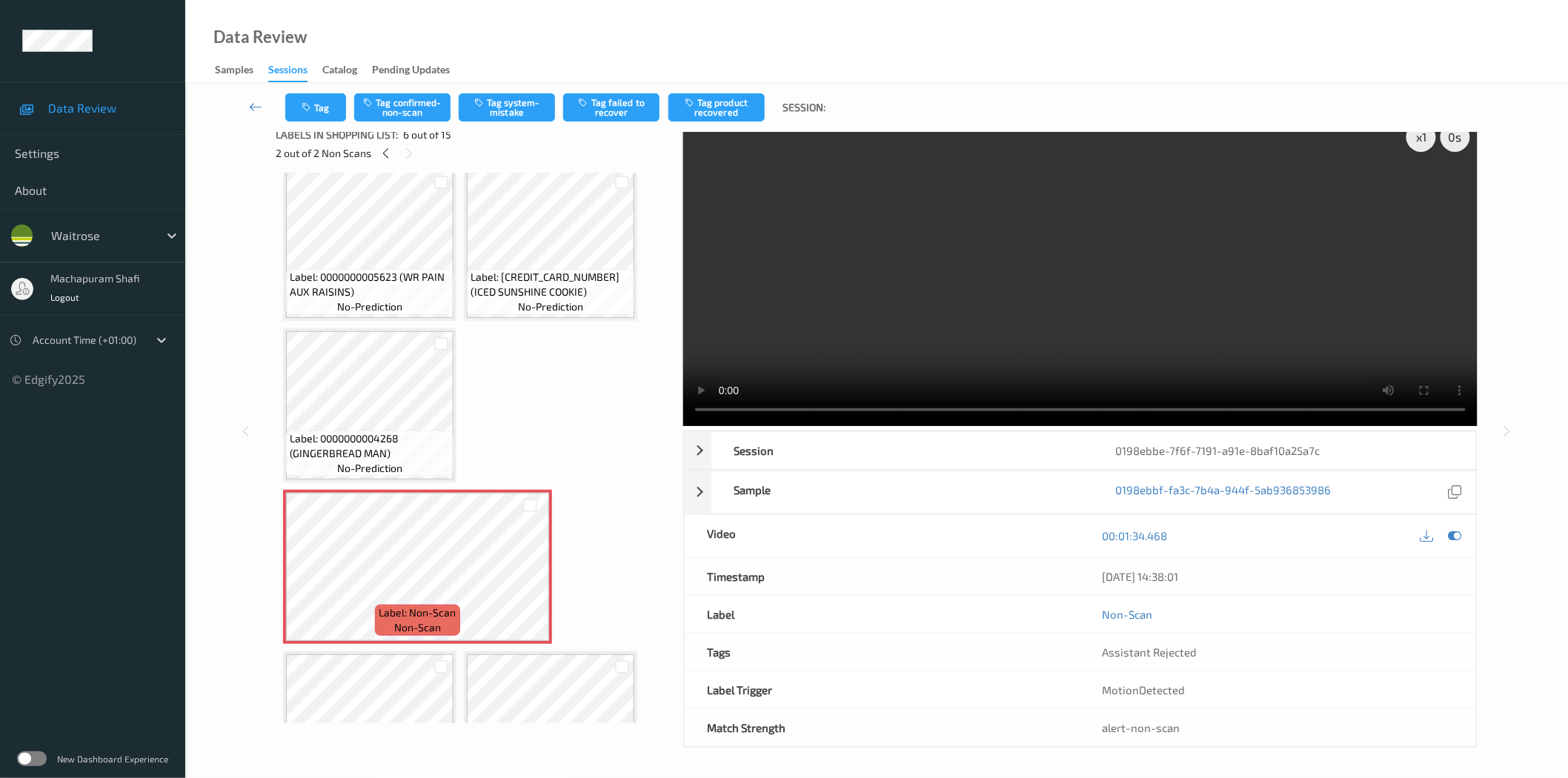
click at [511, 89] on div "Tag Tag confirmed-non-scan Tag system-mistake Tag failed to recover Tag product…" at bounding box center [877, 107] width 1322 height 49
click at [516, 109] on button "Tag system-mistake" at bounding box center [506, 107] width 96 height 28
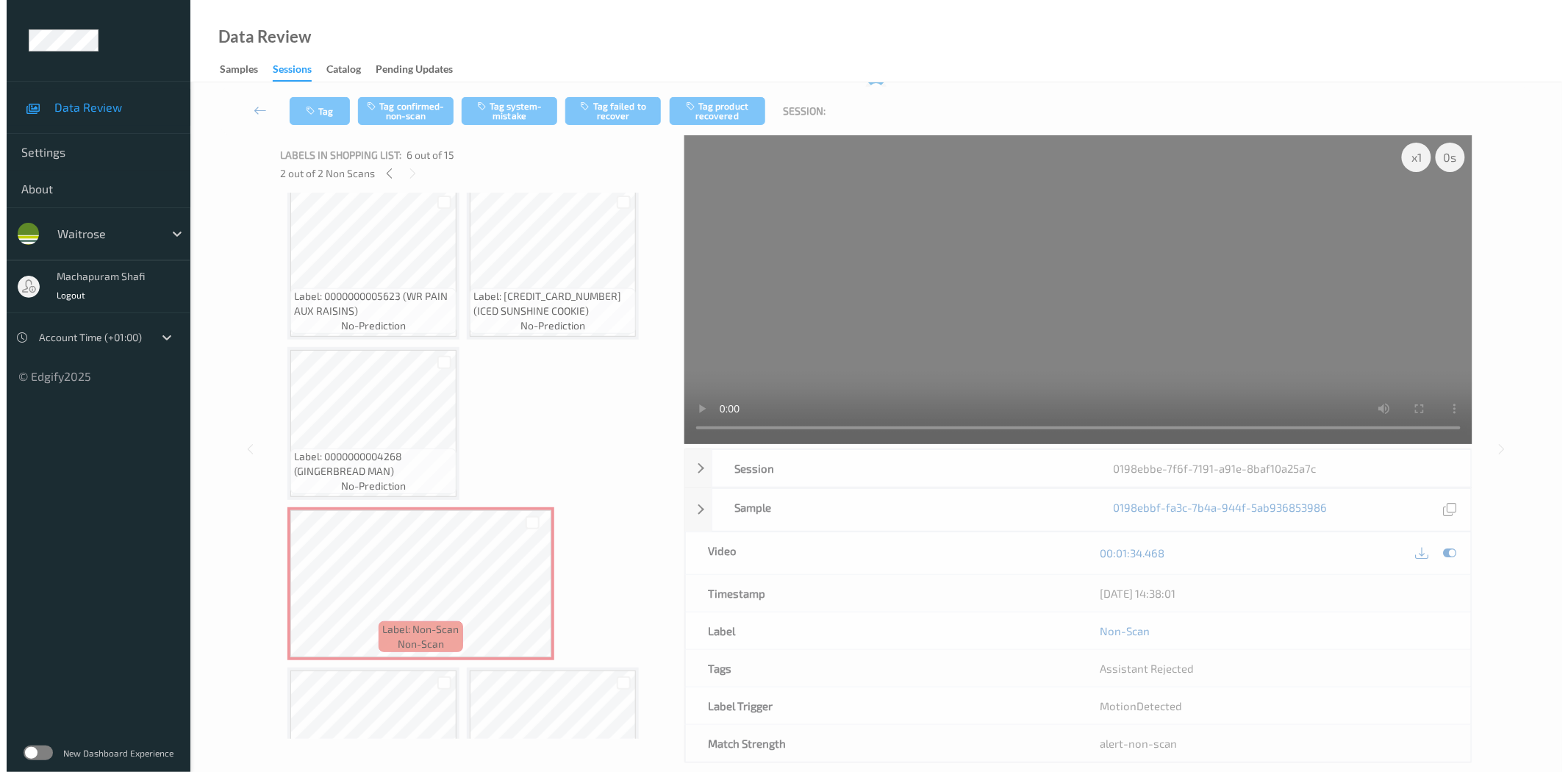
scroll to position [0, 0]
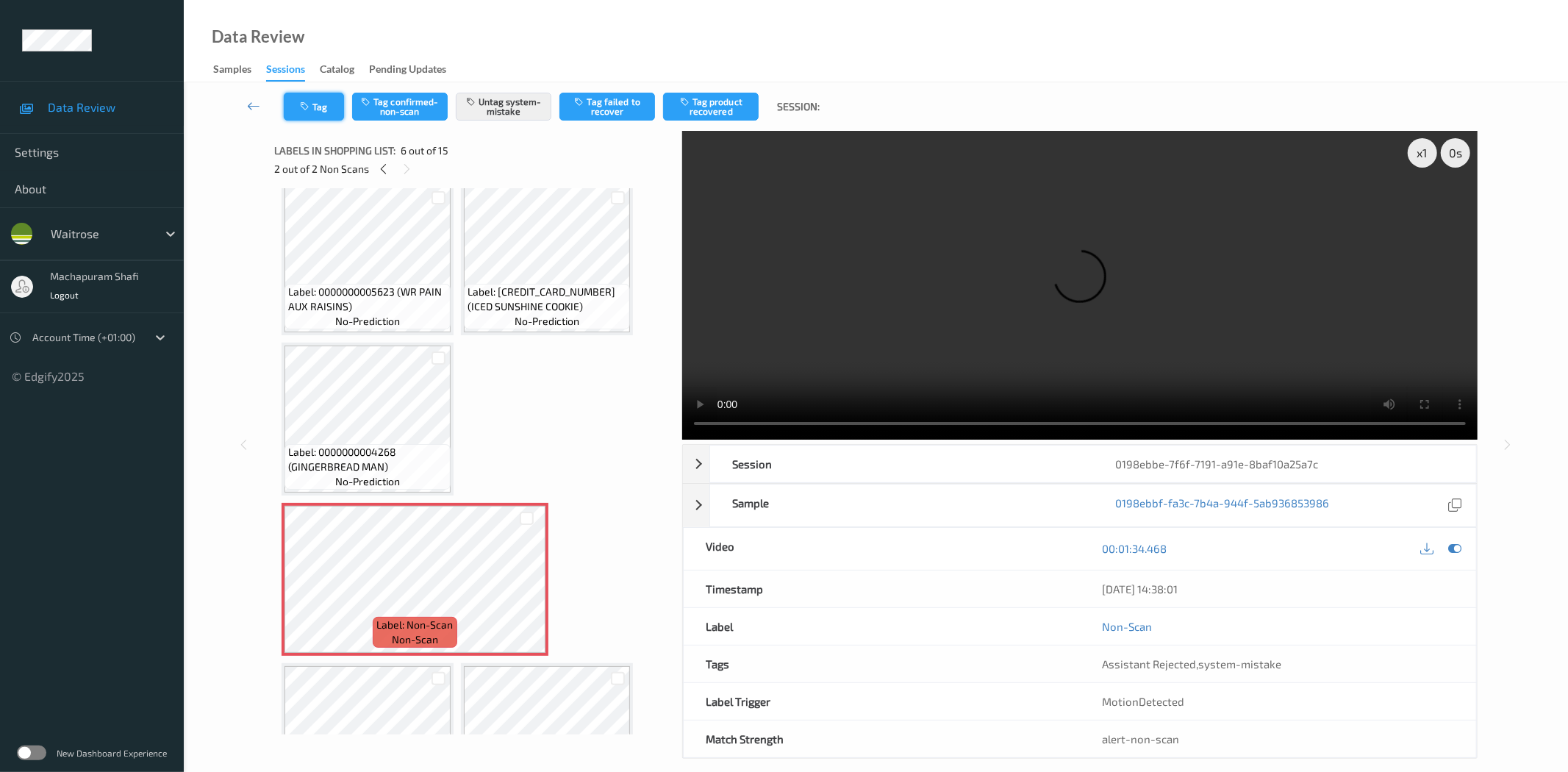
click at [313, 109] on button "Tag" at bounding box center [314, 106] width 60 height 28
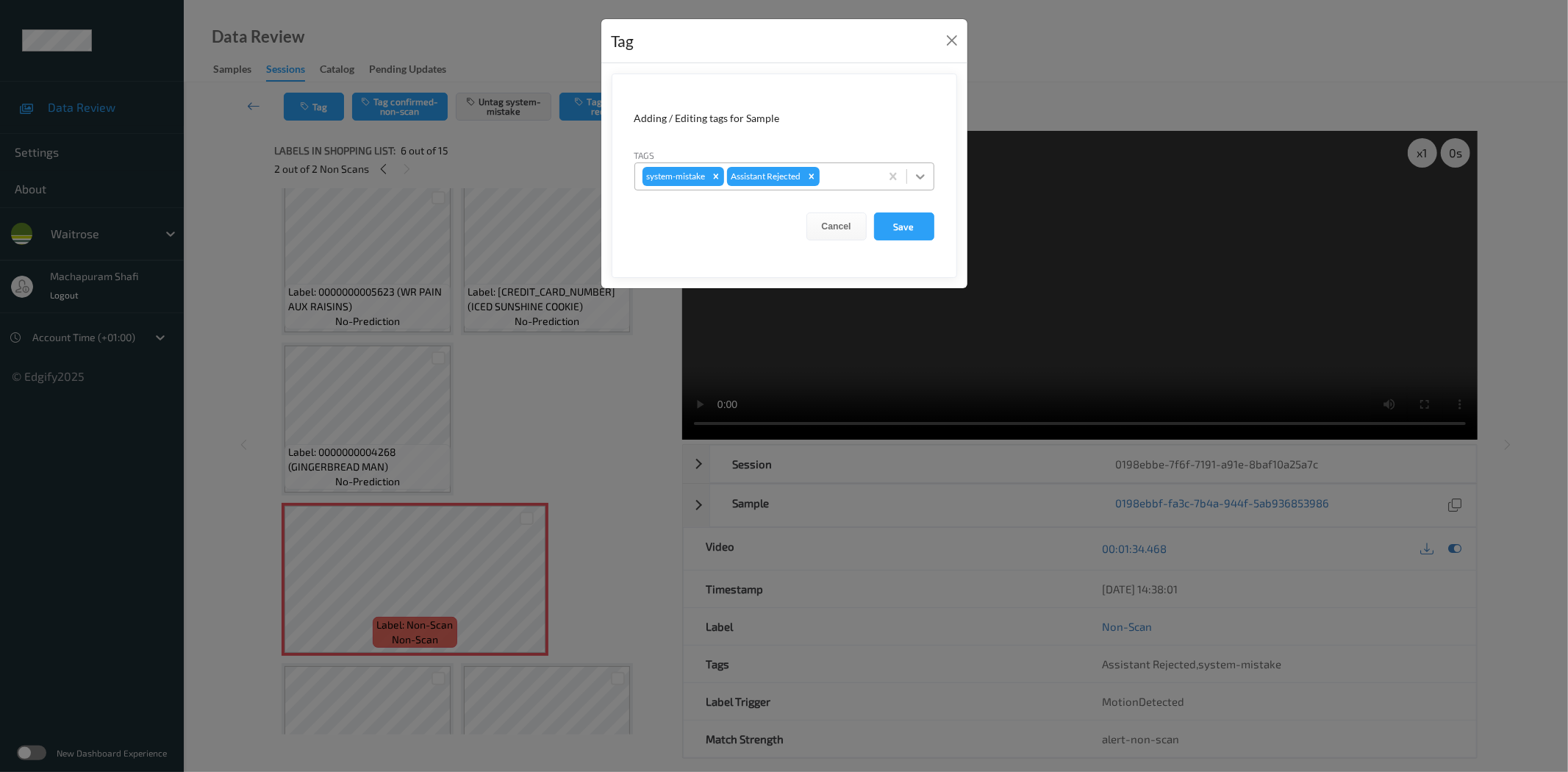
click at [916, 177] on icon at bounding box center [920, 176] width 15 height 15
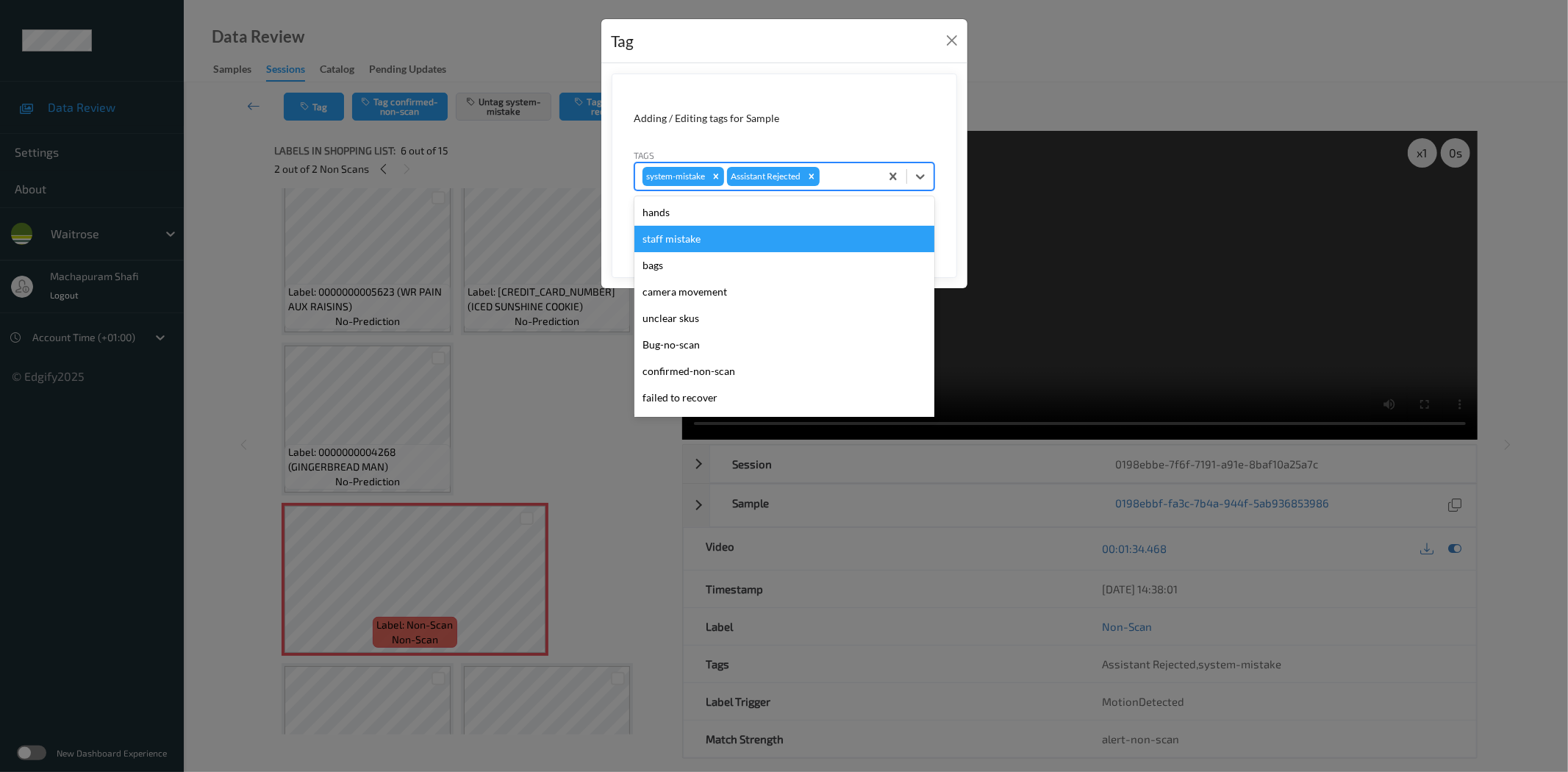
scroll to position [314, 0]
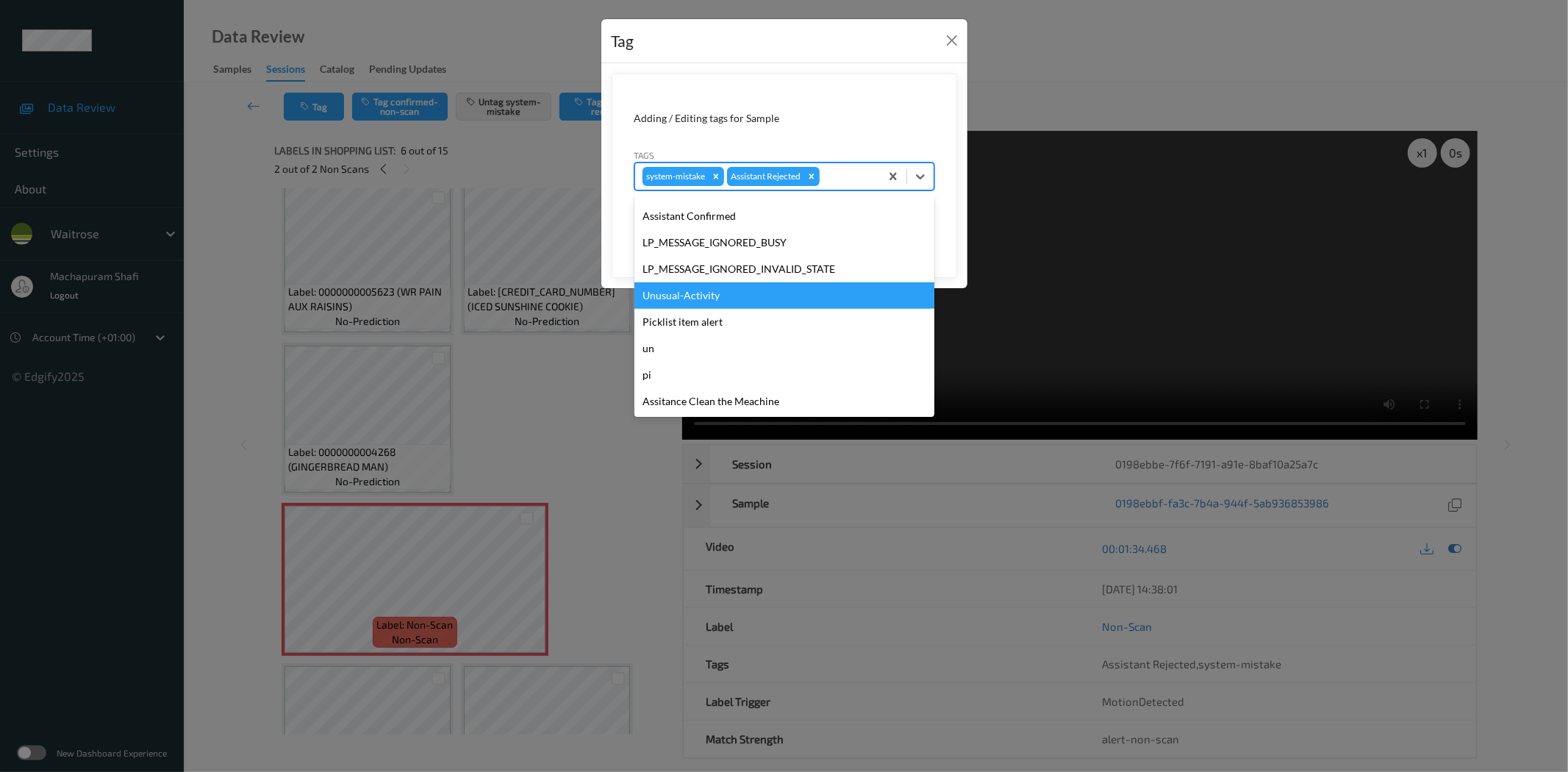
click at [699, 294] on div "Unusual-Activity" at bounding box center [784, 295] width 300 height 26
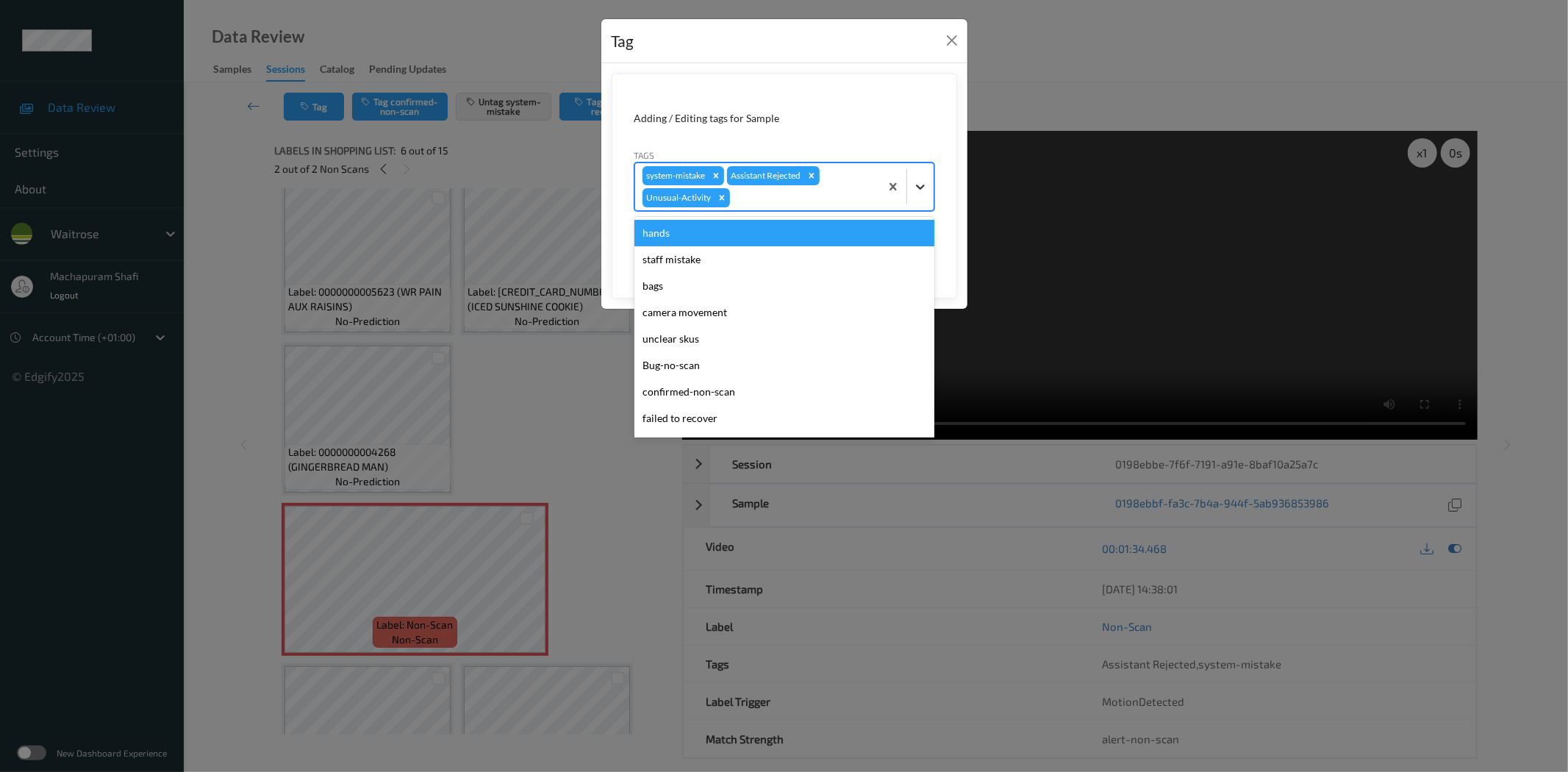
drag, startPoint x: 910, startPoint y: 182, endPoint x: 839, endPoint y: 269, distance: 112.3
click at [912, 182] on div at bounding box center [919, 186] width 26 height 26
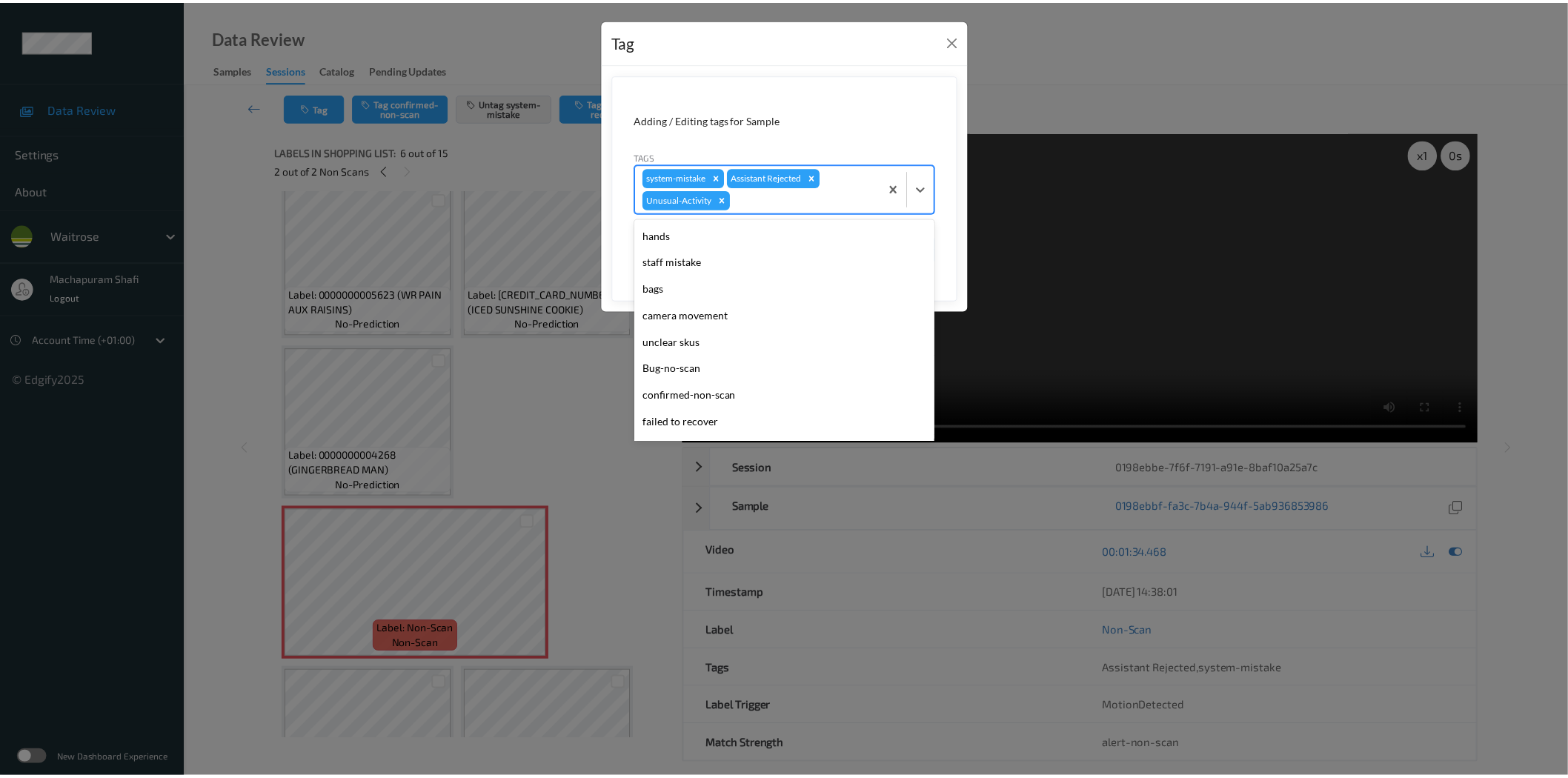
scroll to position [290, 0]
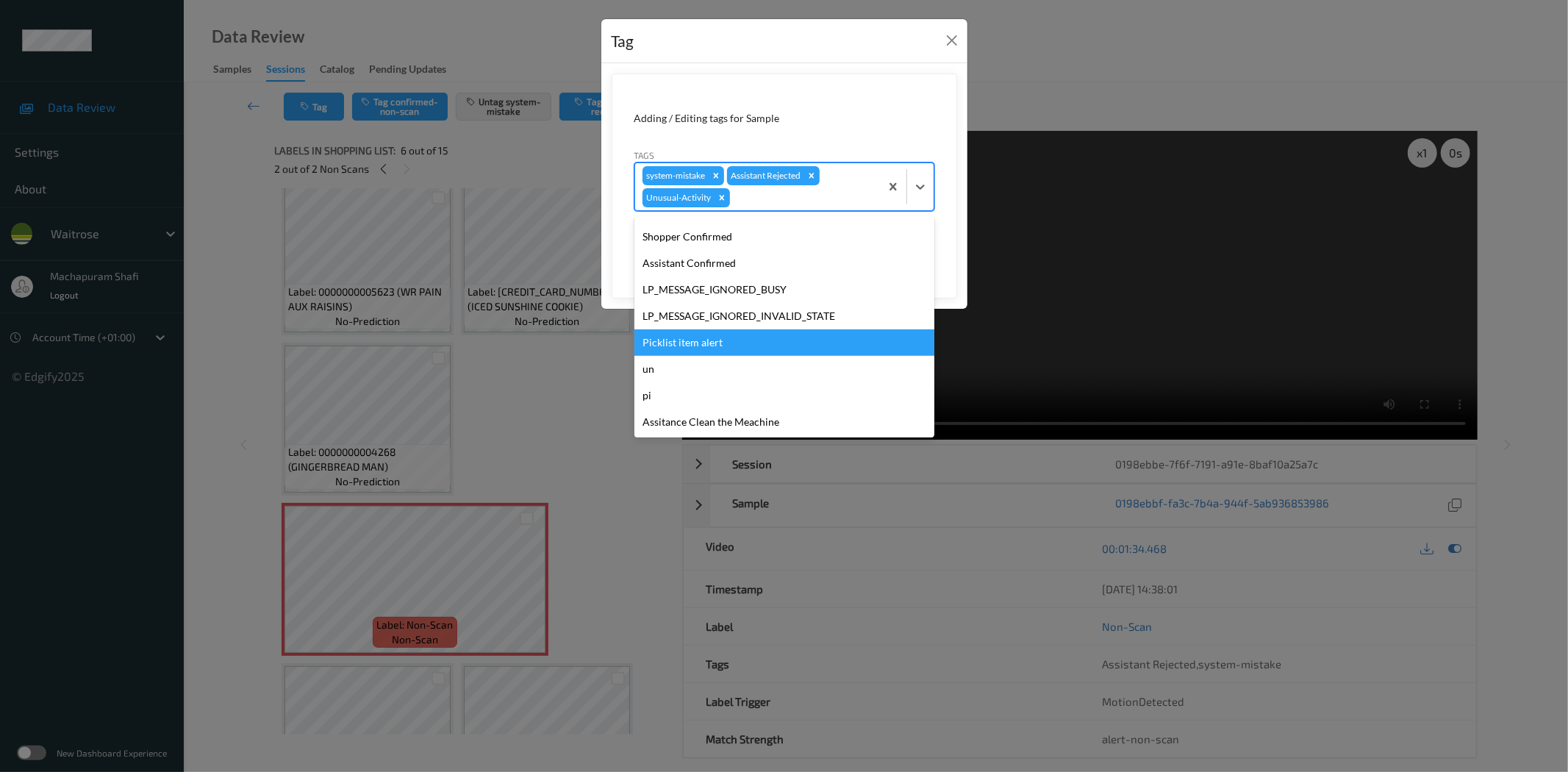
click at [679, 341] on div "Picklist item alert" at bounding box center [784, 342] width 300 height 26
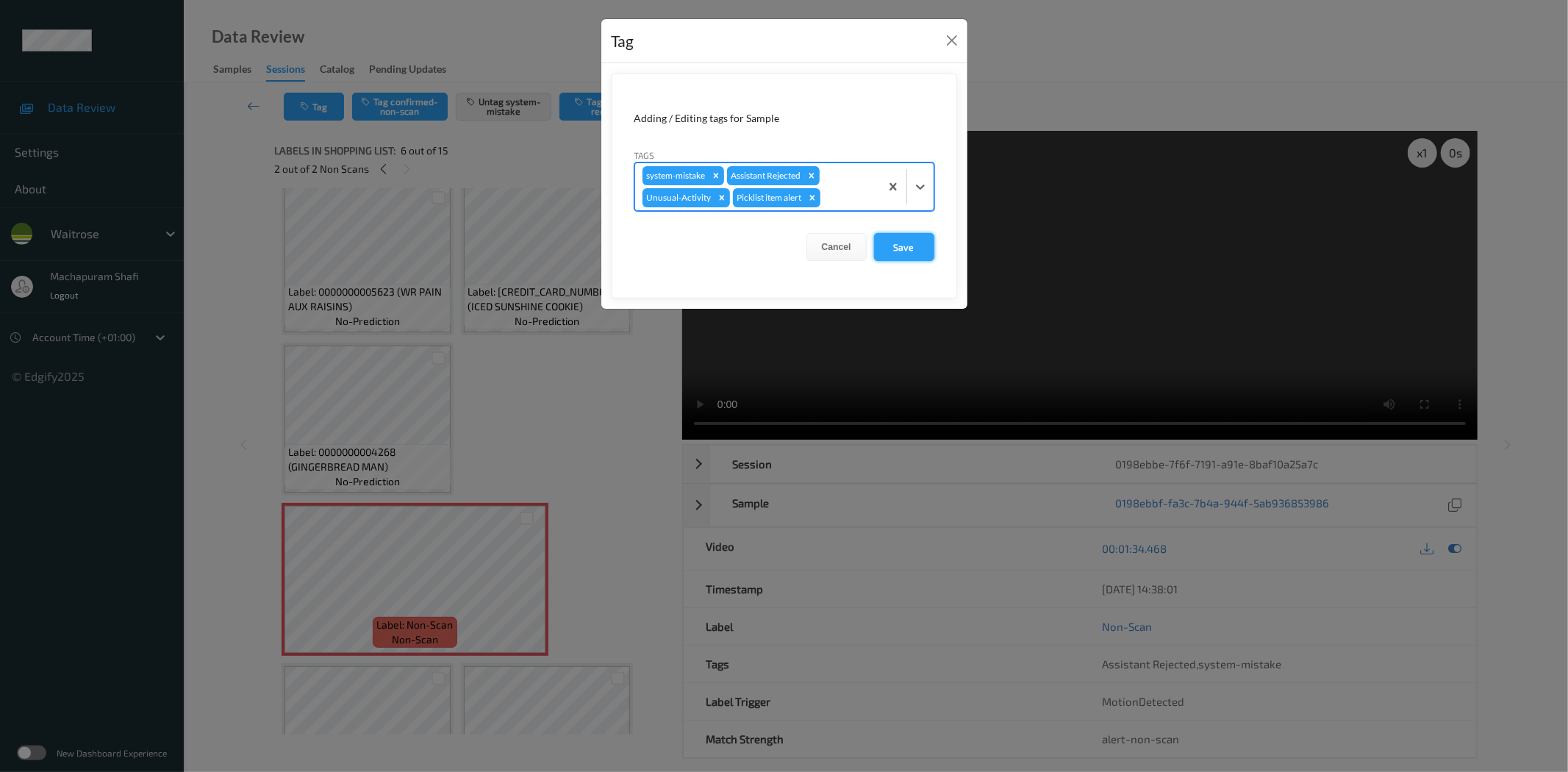
click at [900, 248] on button "Save" at bounding box center [904, 247] width 60 height 28
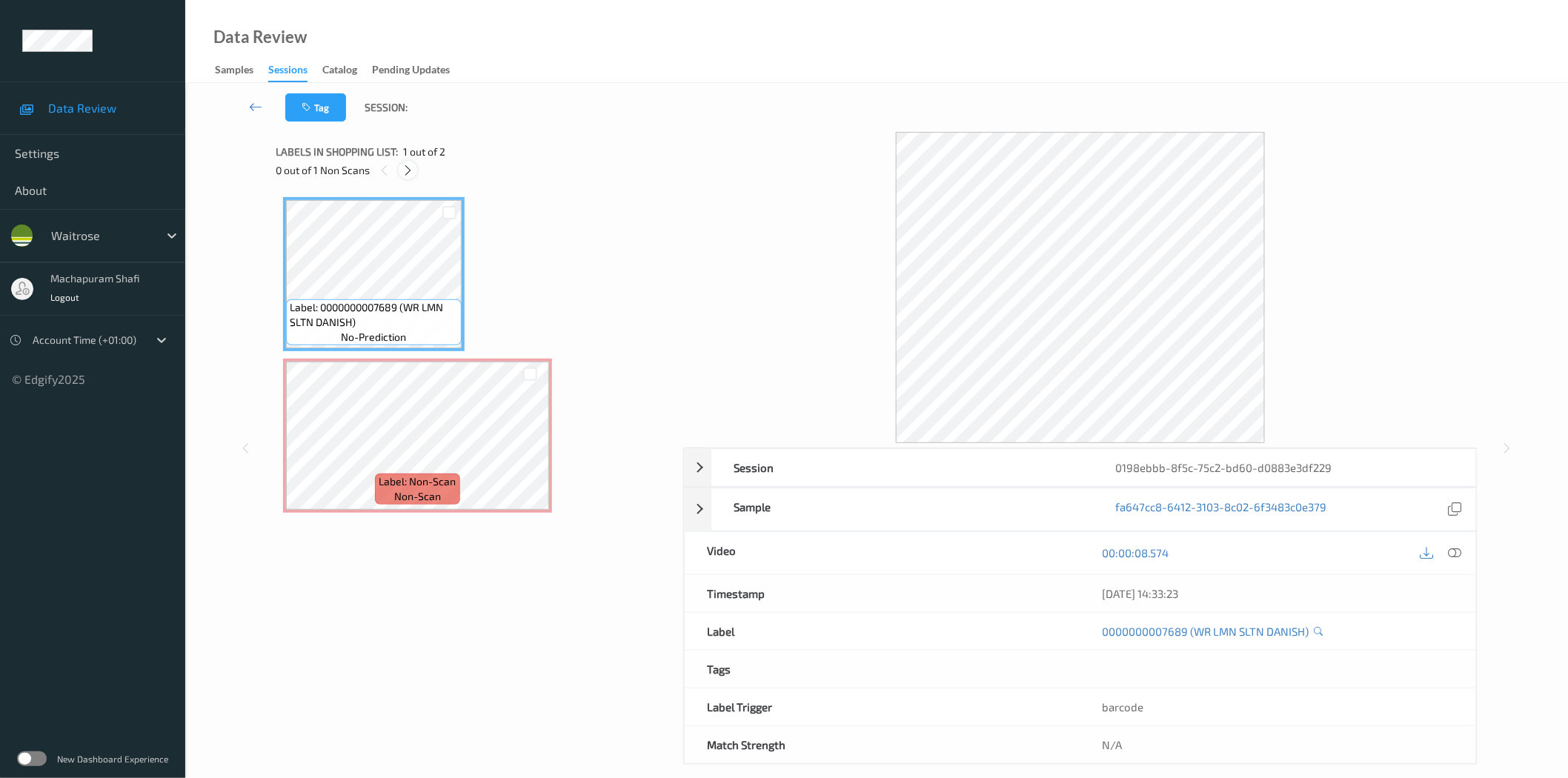
click at [408, 165] on icon at bounding box center [408, 170] width 13 height 14
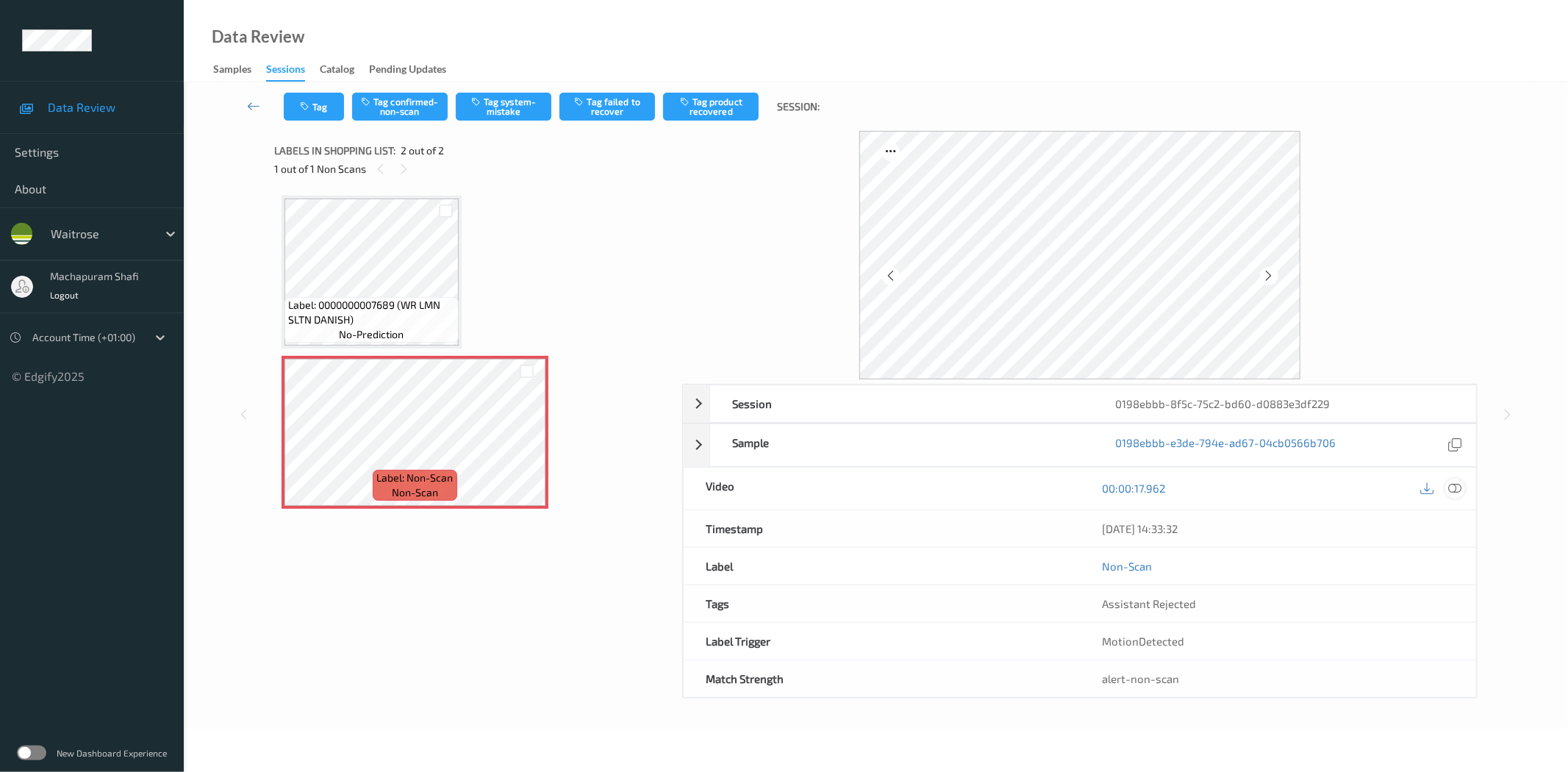
click at [1453, 491] on icon at bounding box center [1455, 488] width 13 height 13
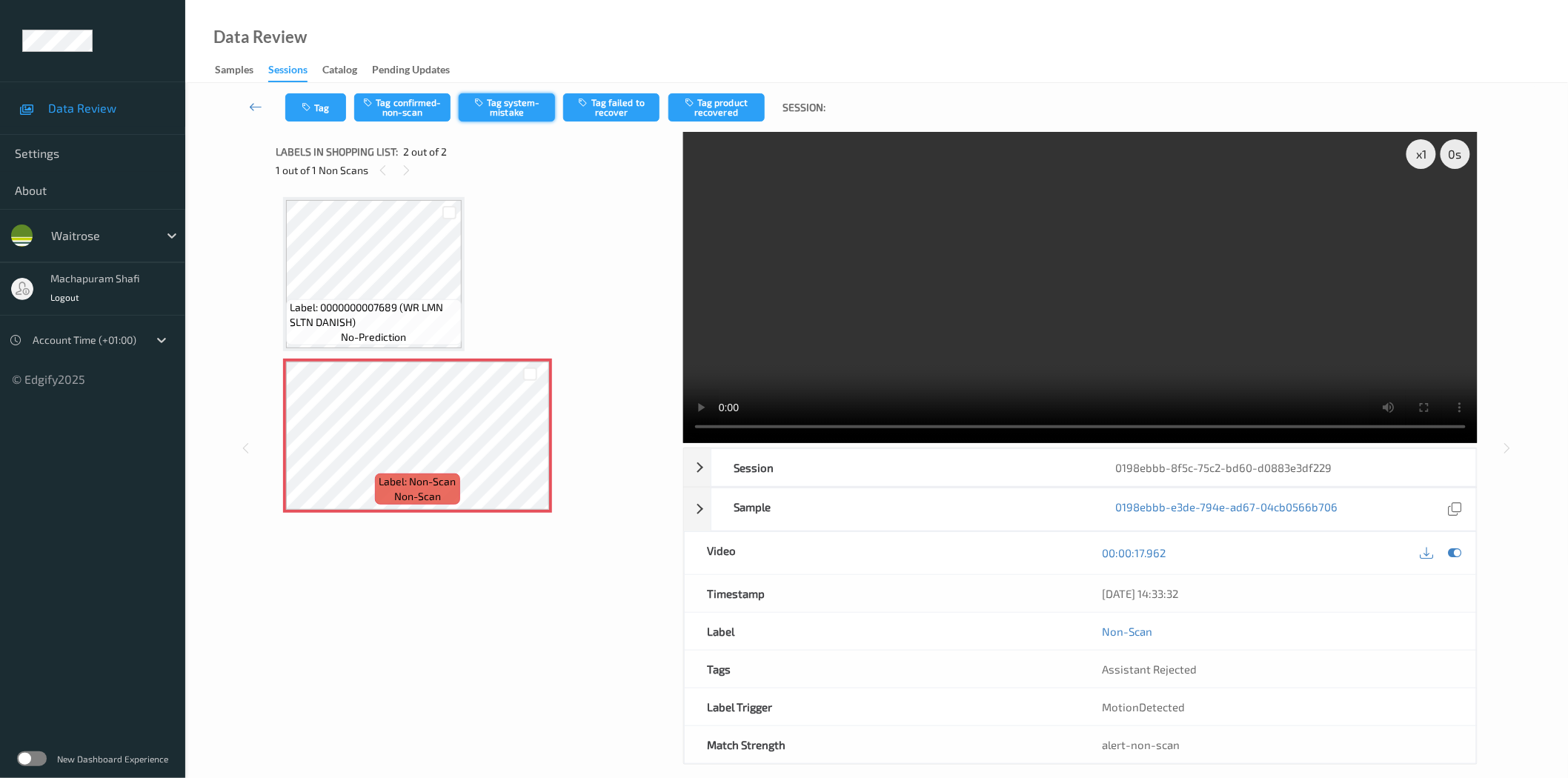
click at [504, 104] on button "Tag system-mistake" at bounding box center [506, 107] width 96 height 28
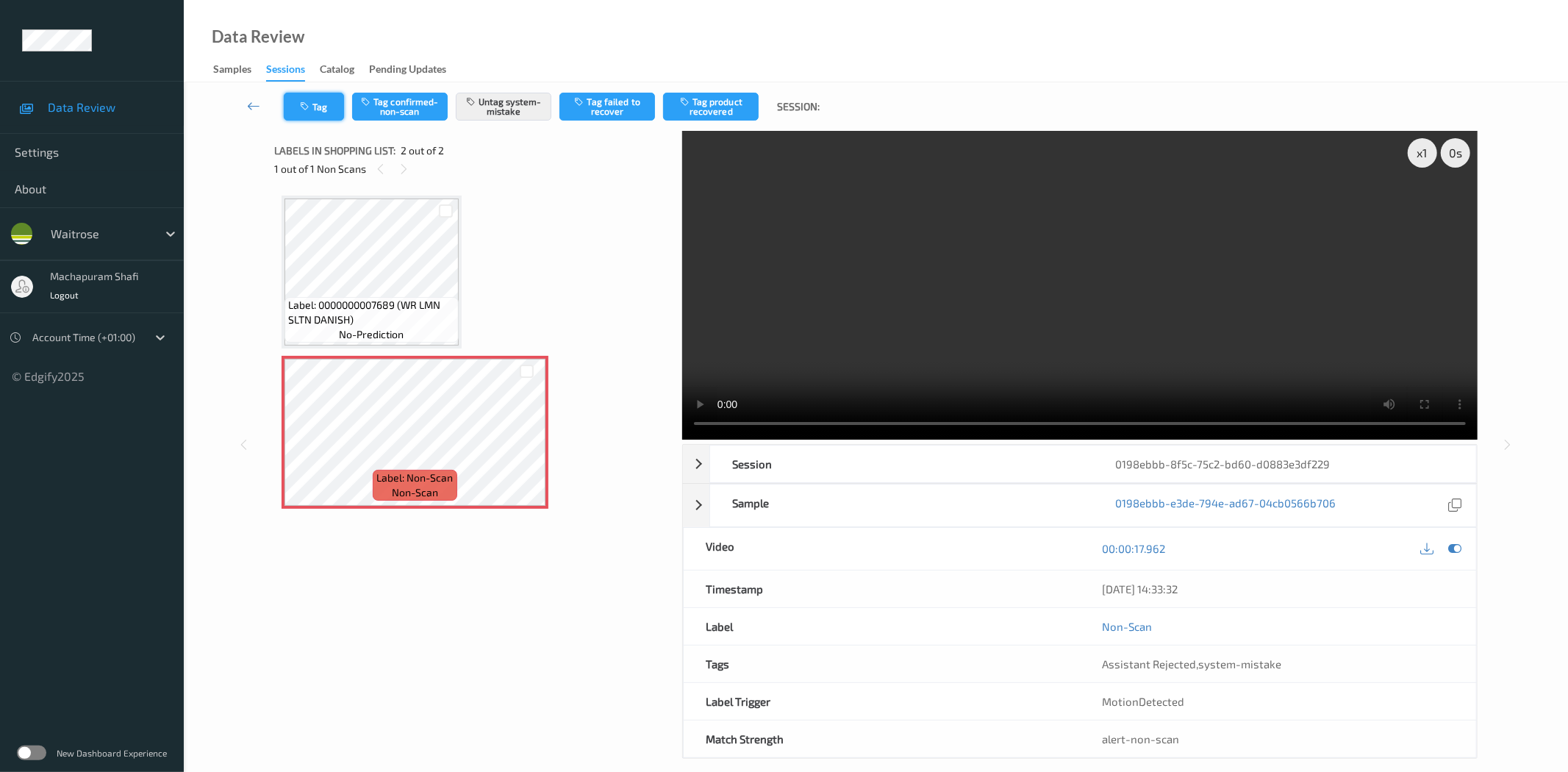
click at [311, 104] on icon "button" at bounding box center [306, 106] width 13 height 10
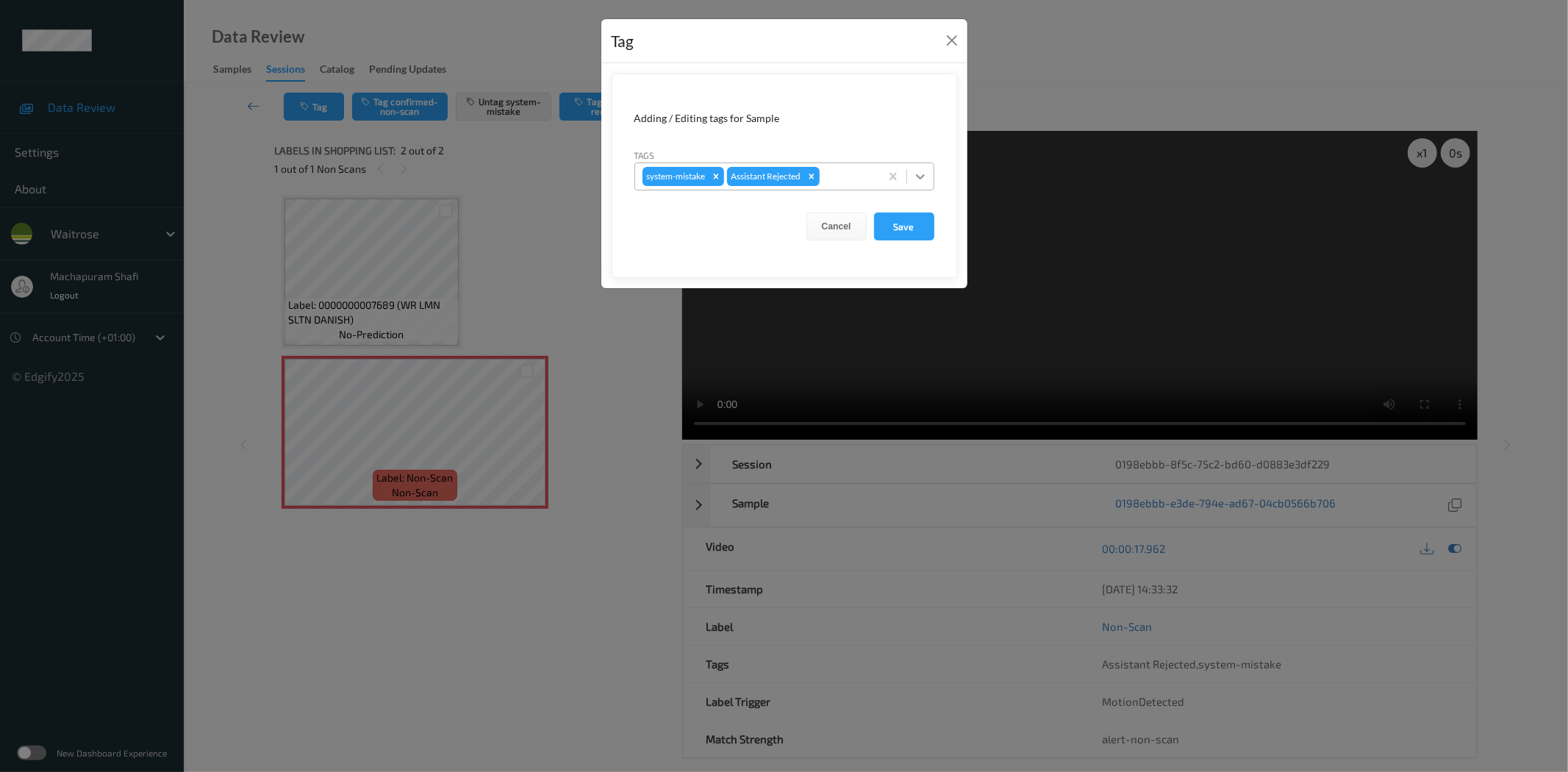
click at [923, 172] on icon at bounding box center [920, 176] width 15 height 15
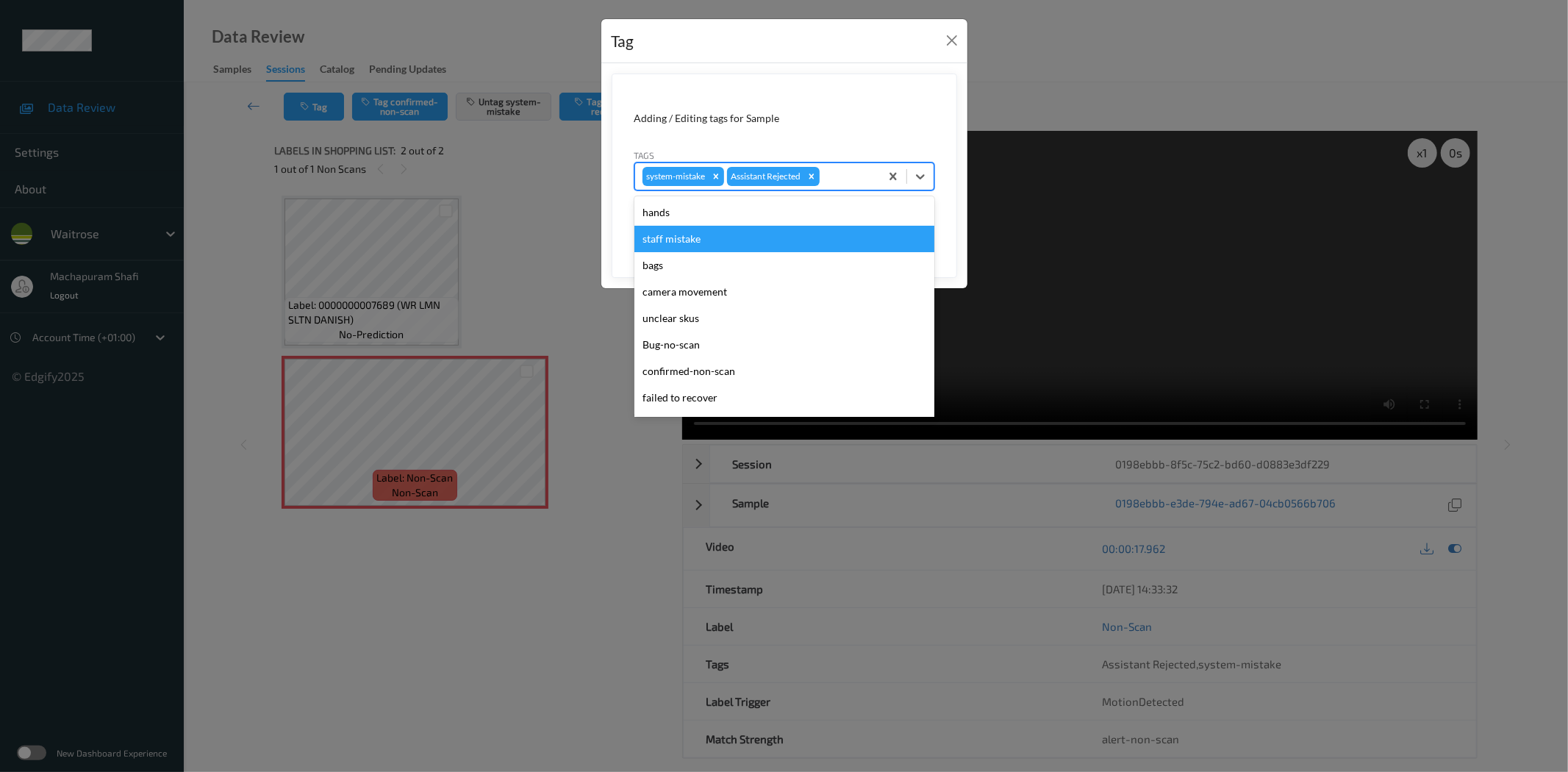
scroll to position [314, 0]
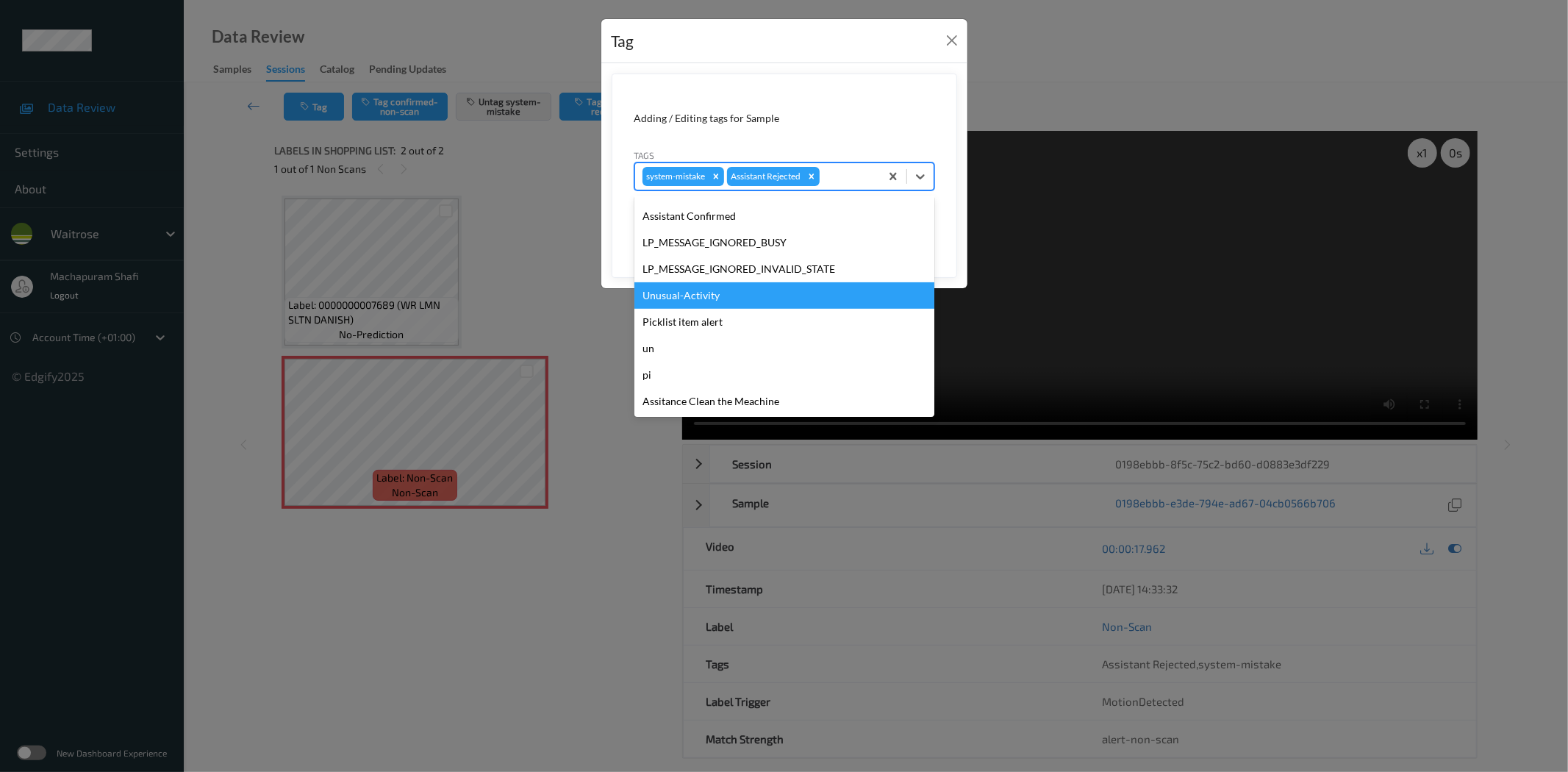
click at [689, 289] on div "Unusual-Activity" at bounding box center [784, 295] width 300 height 26
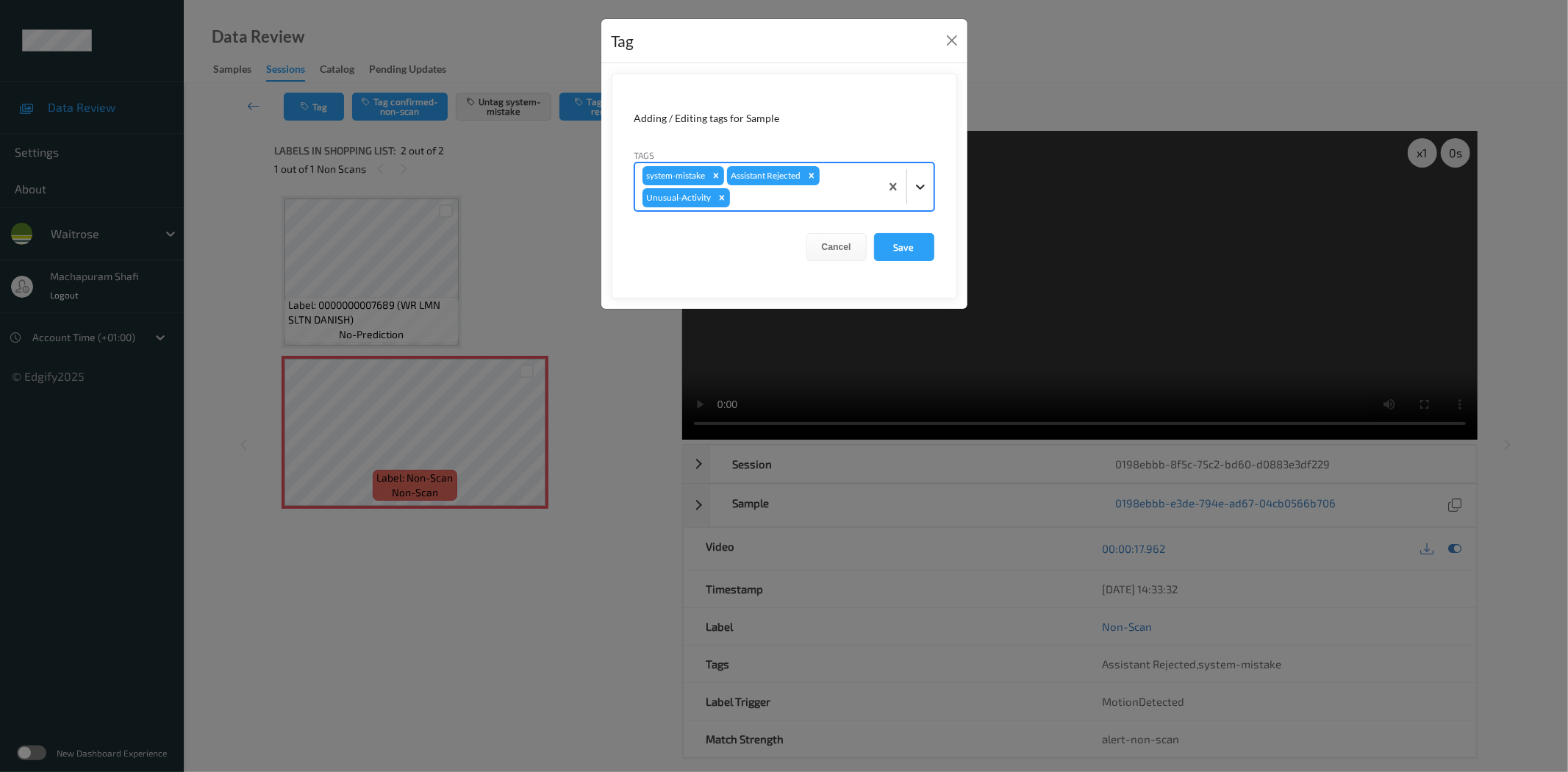
click at [917, 189] on icon at bounding box center [920, 186] width 15 height 15
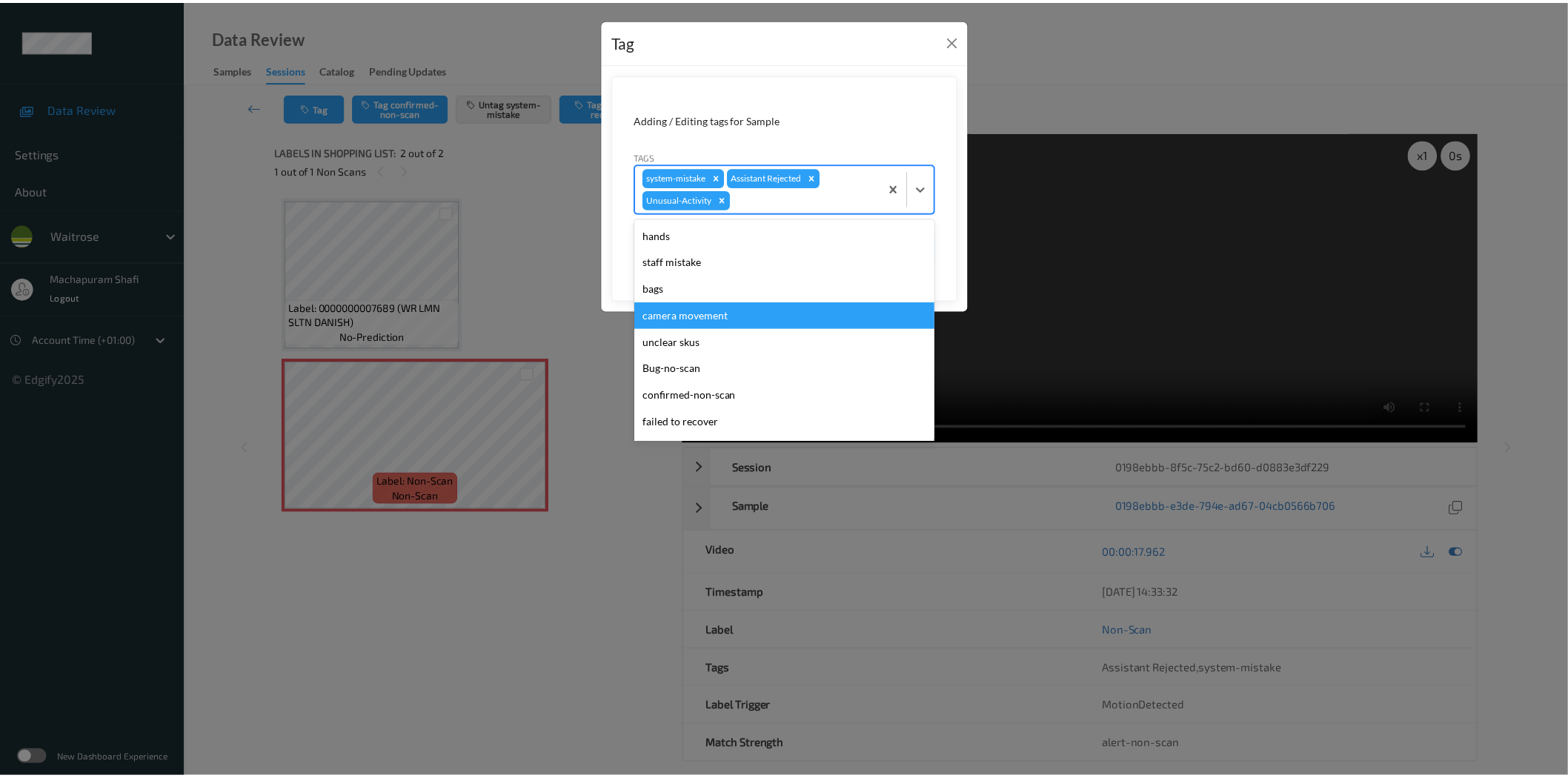
scroll to position [290, 0]
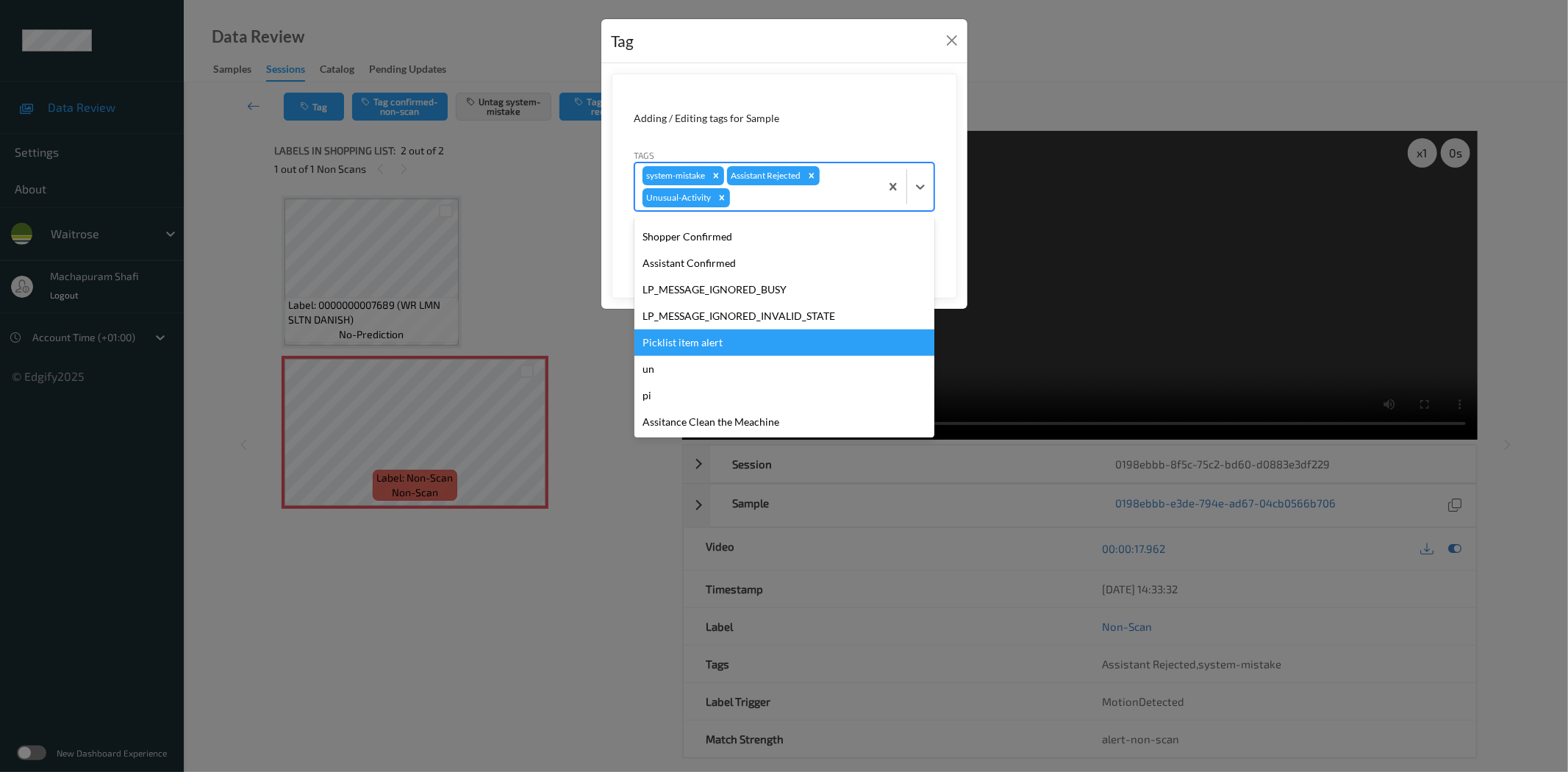
click at [691, 339] on div "Picklist item alert" at bounding box center [784, 342] width 300 height 26
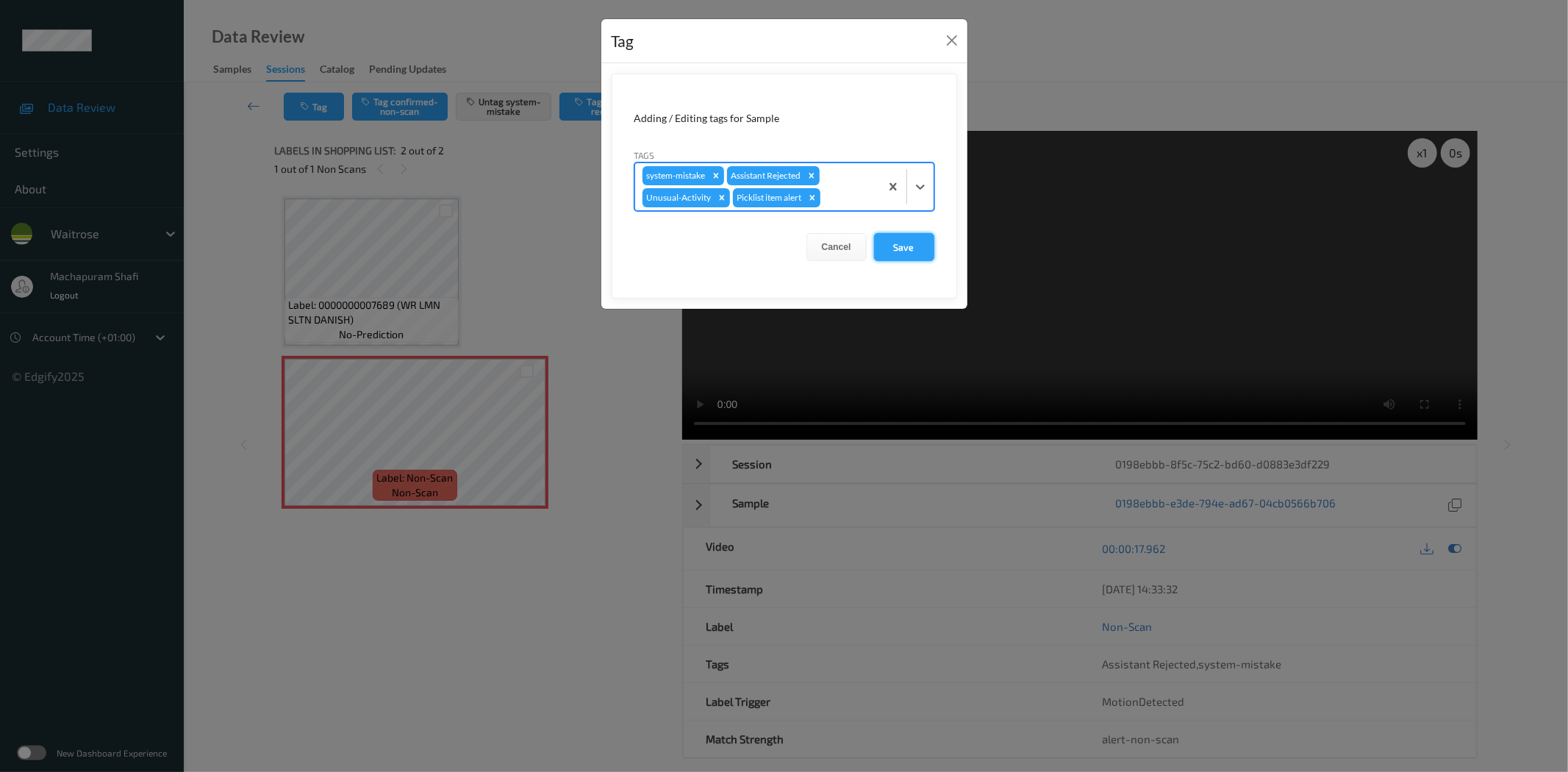
click at [910, 251] on button "Save" at bounding box center [904, 247] width 60 height 28
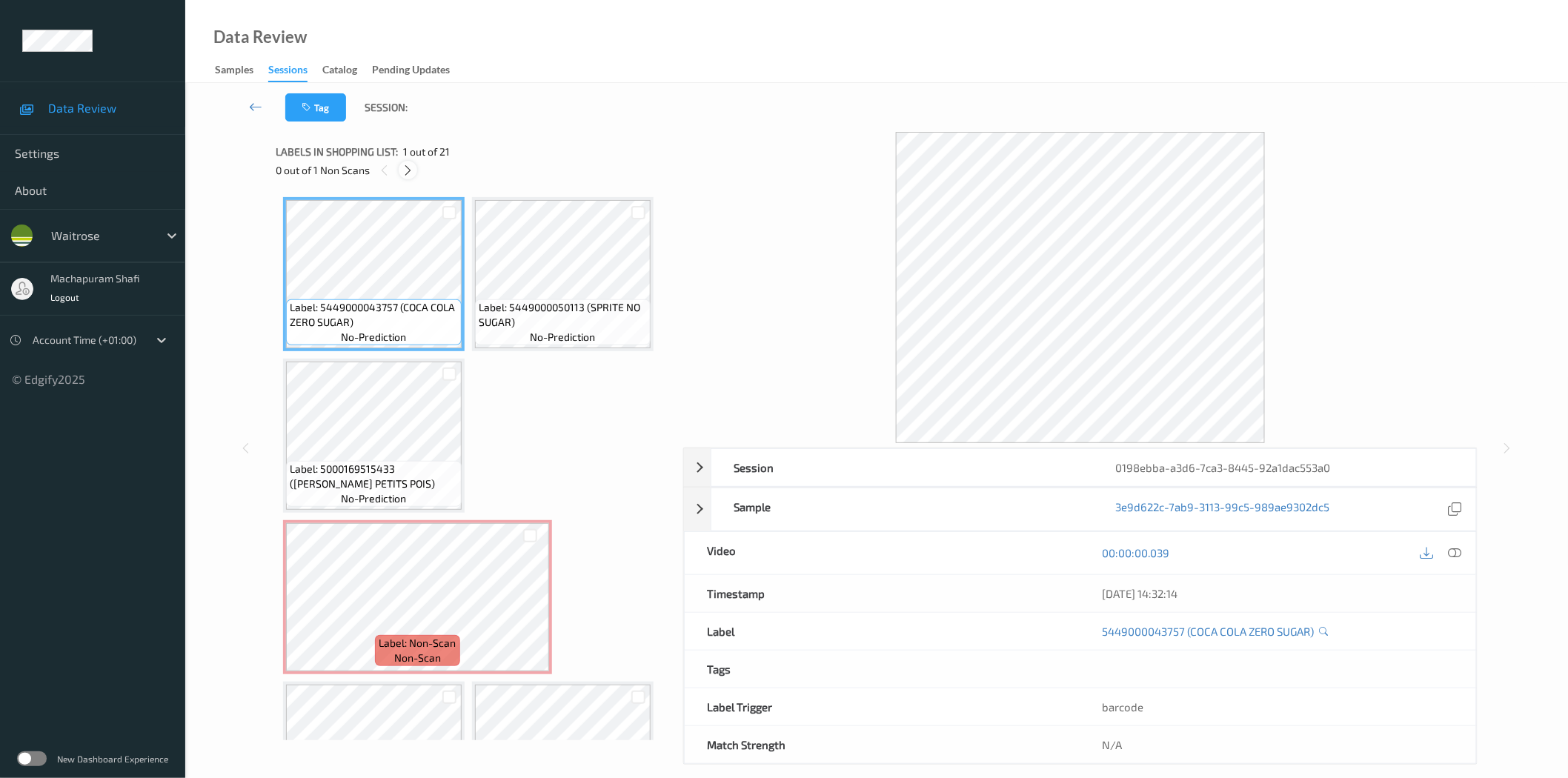
click at [401, 167] on icon at bounding box center [408, 170] width 13 height 14
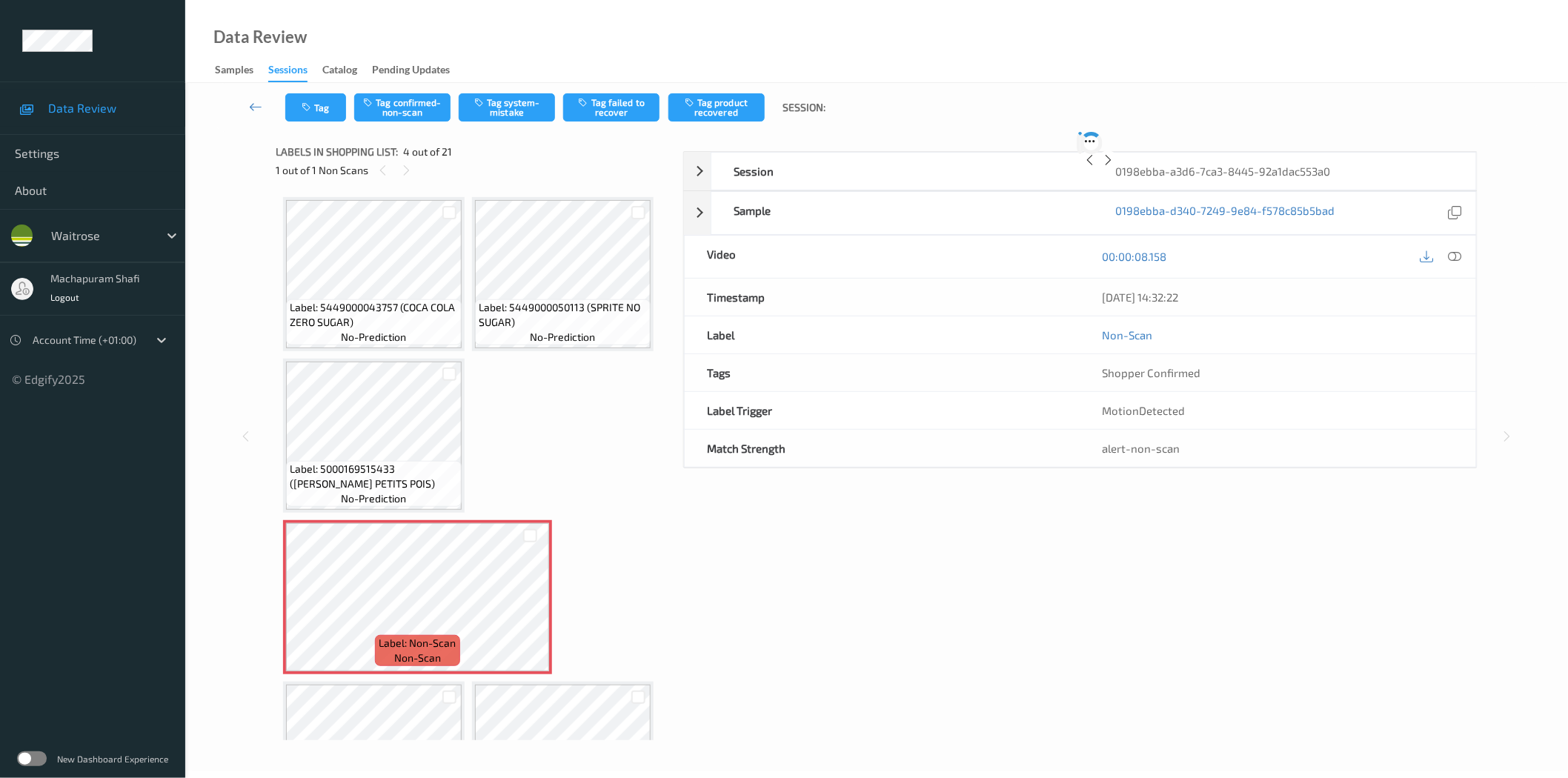
scroll to position [167, 0]
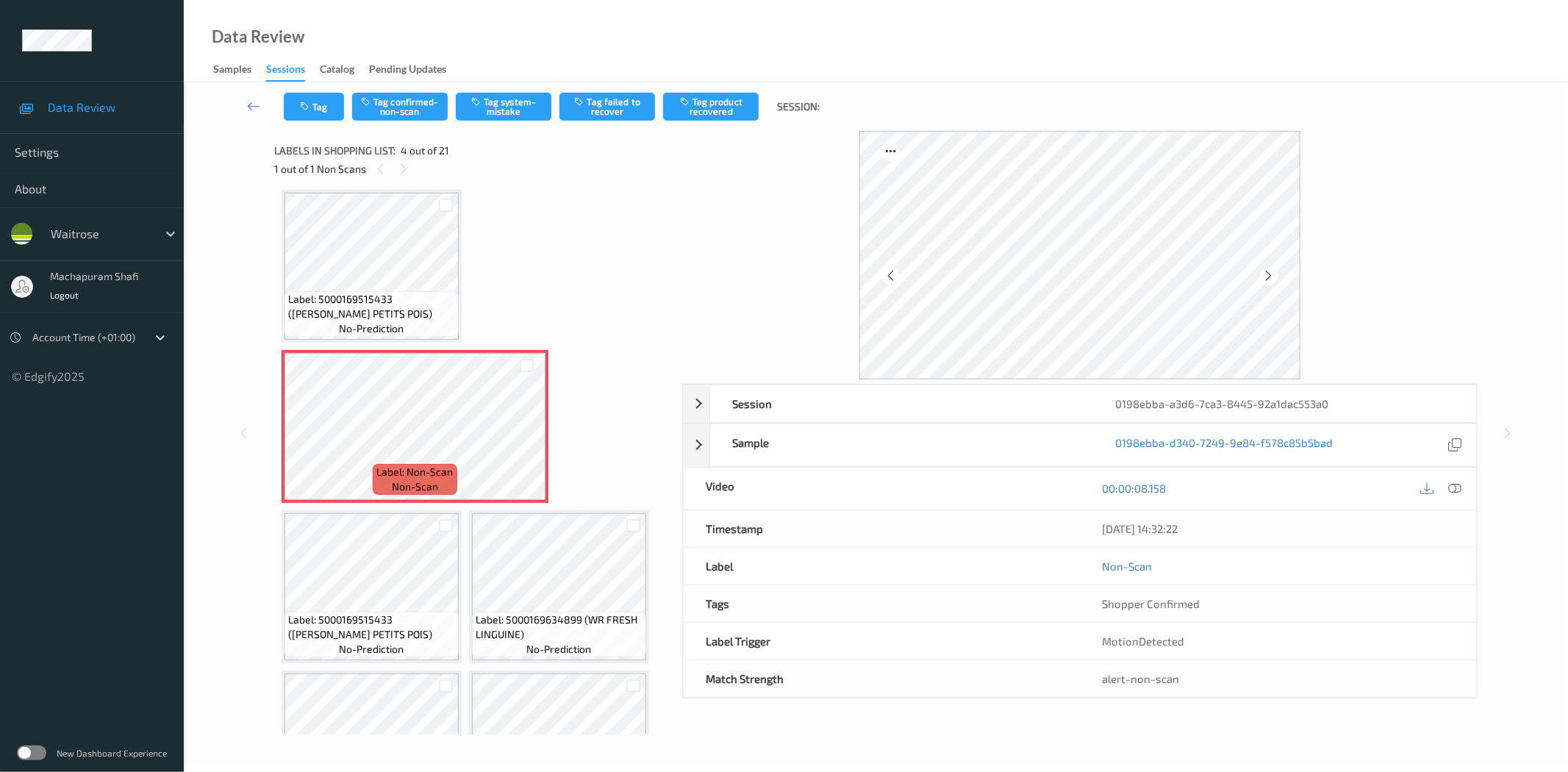
click at [1453, 484] on icon at bounding box center [1455, 488] width 13 height 13
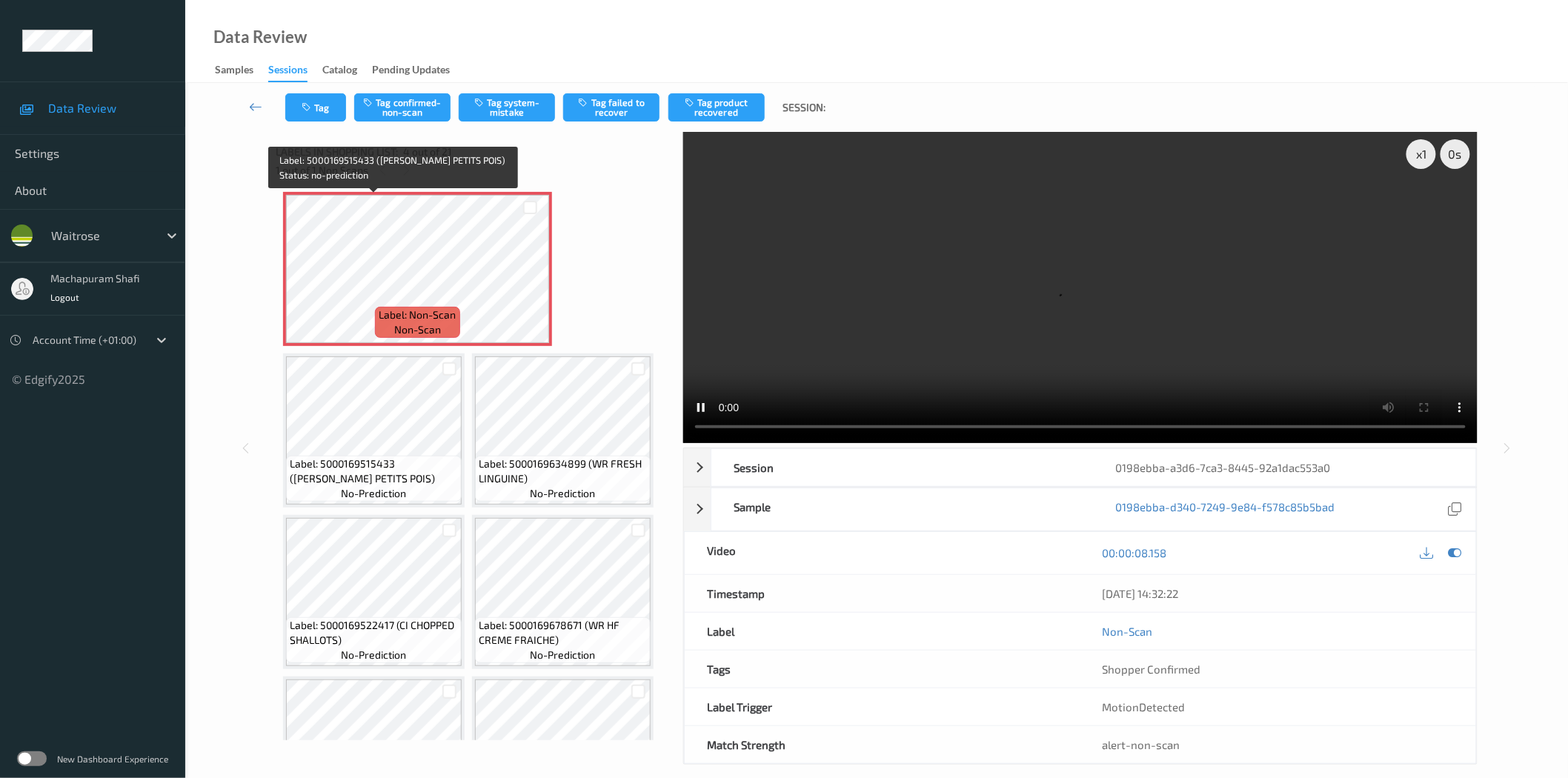
scroll to position [329, 0]
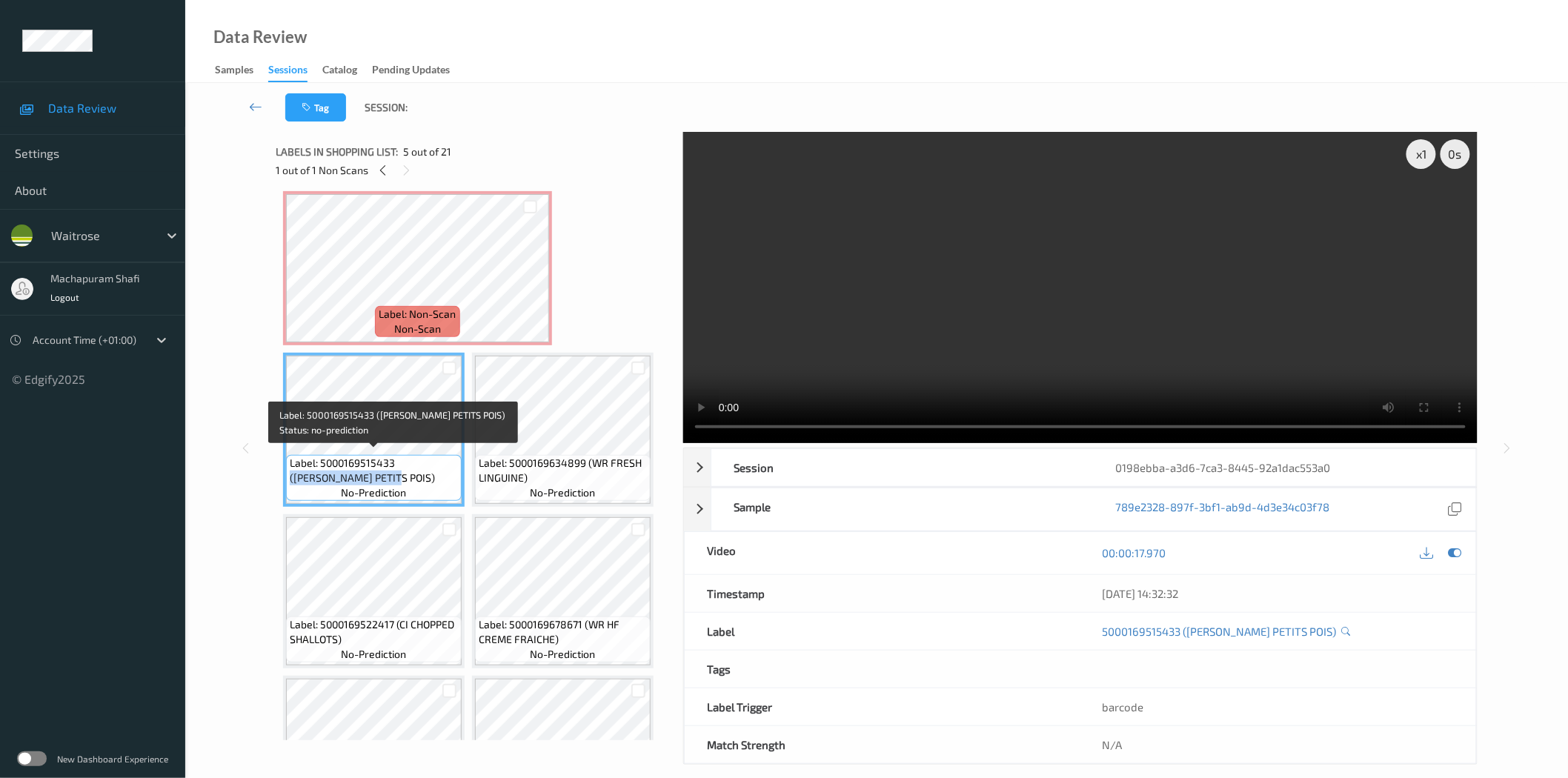
drag, startPoint x: 397, startPoint y: 460, endPoint x: 427, endPoint y: 477, distance: 34.5
click at [427, 477] on span "Label: 5000169515433 (WR ESS PETITS POIS)" at bounding box center [373, 470] width 168 height 29
copy span "(WR ESS PETITS POIS)"
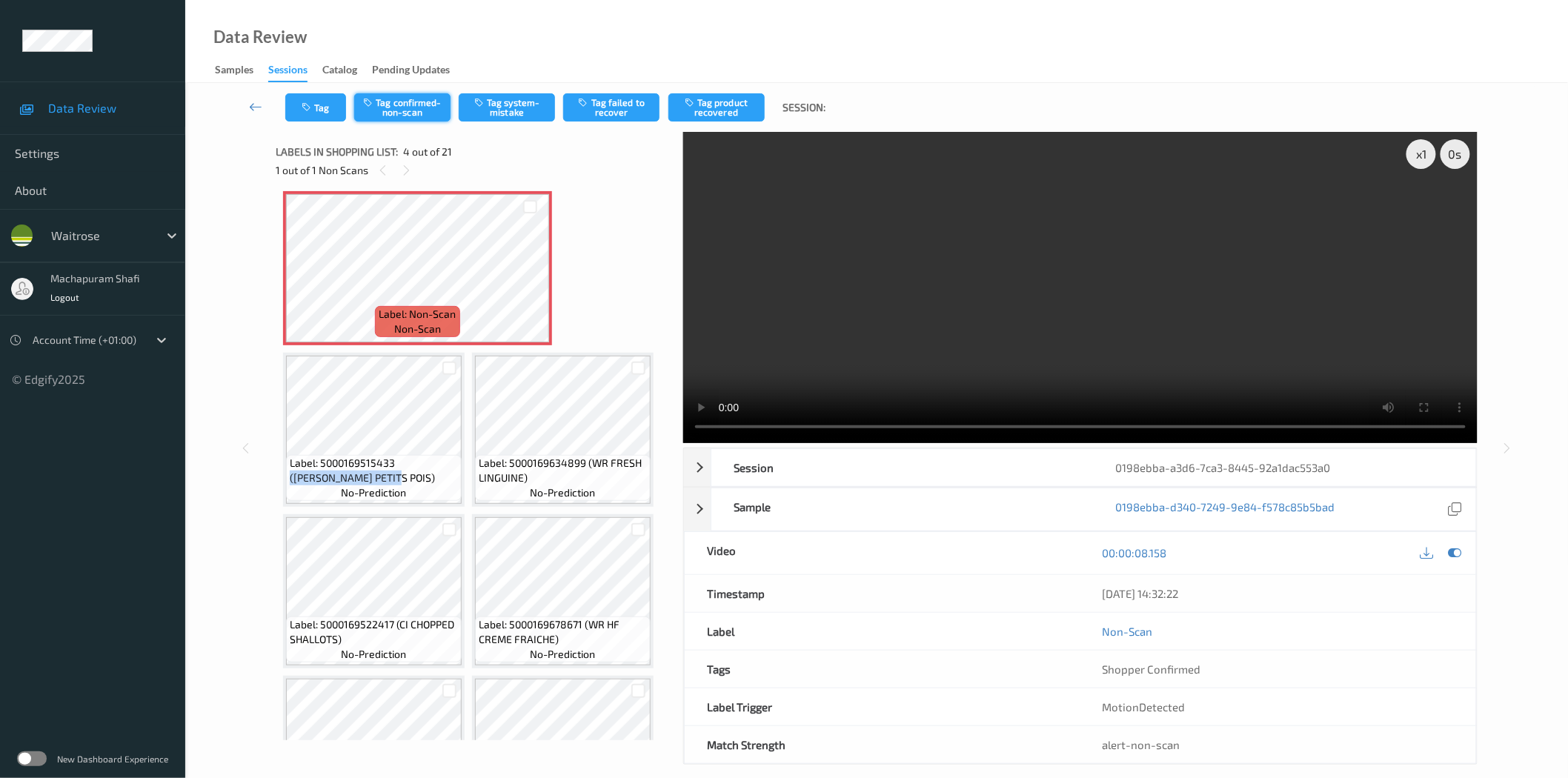
click at [405, 102] on button "Tag confirmed-non-scan" at bounding box center [402, 107] width 96 height 28
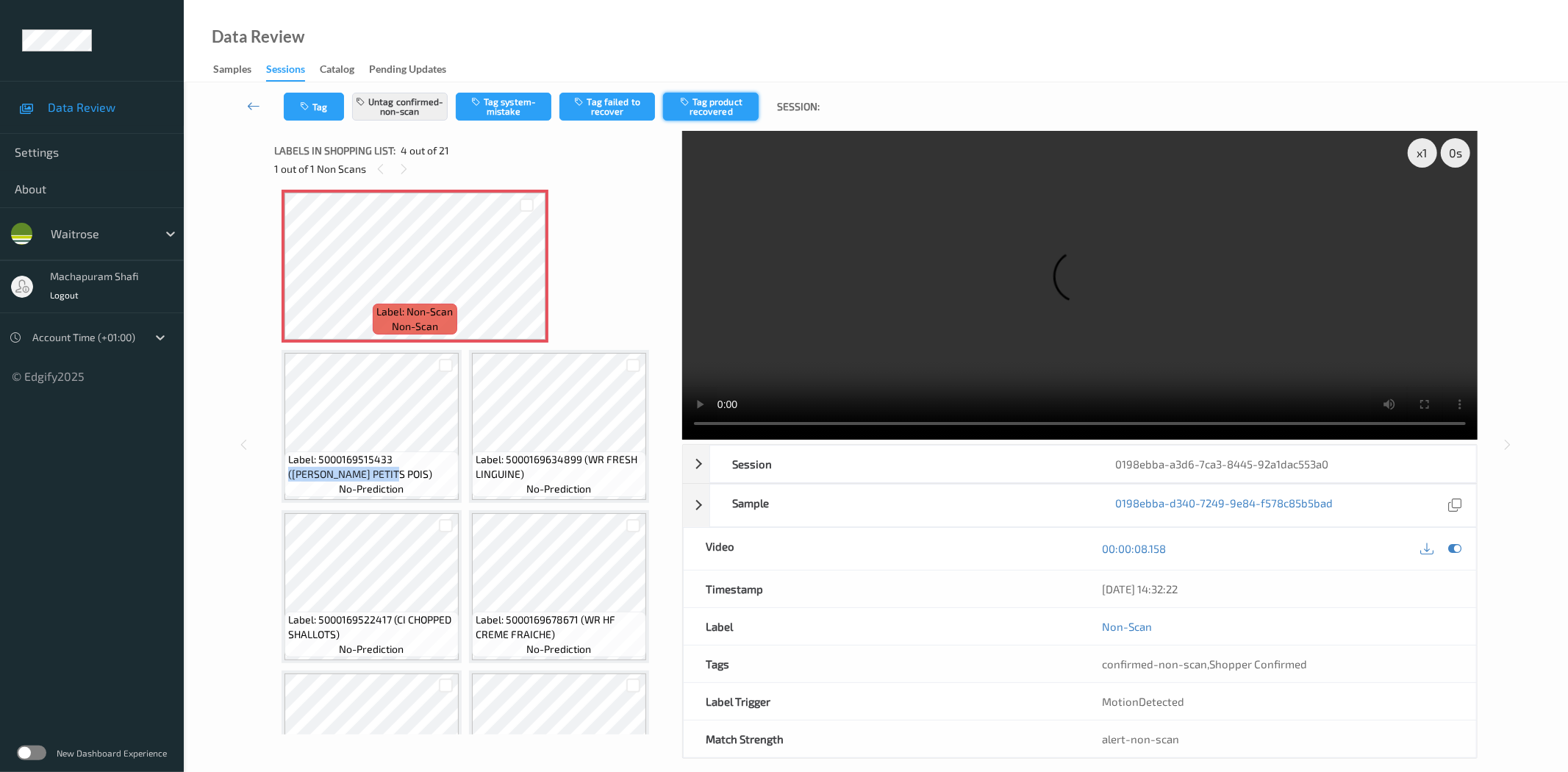
click at [712, 99] on button "Tag product recovered" at bounding box center [710, 106] width 96 height 28
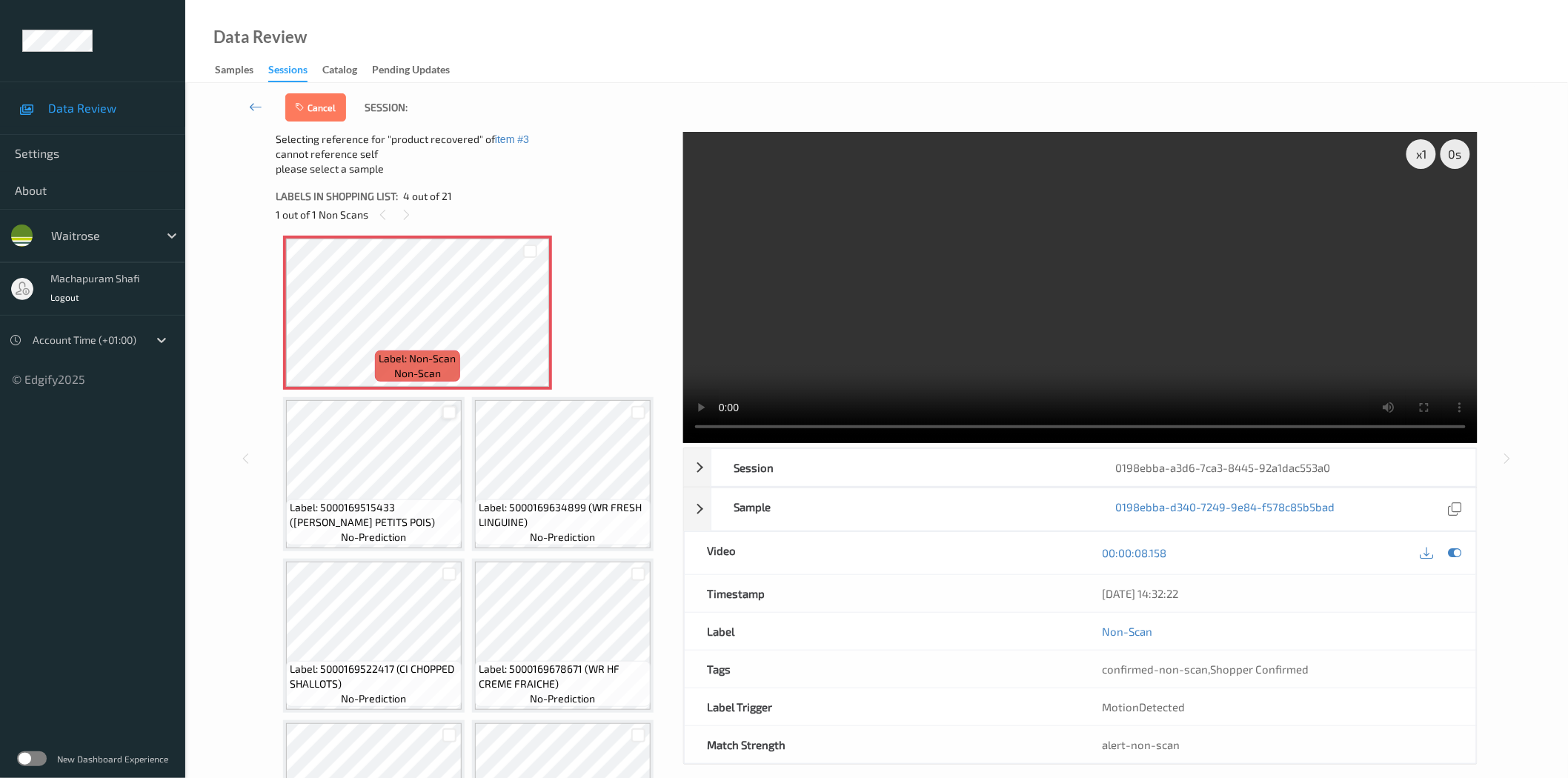
click at [448, 406] on div at bounding box center [449, 413] width 14 height 14
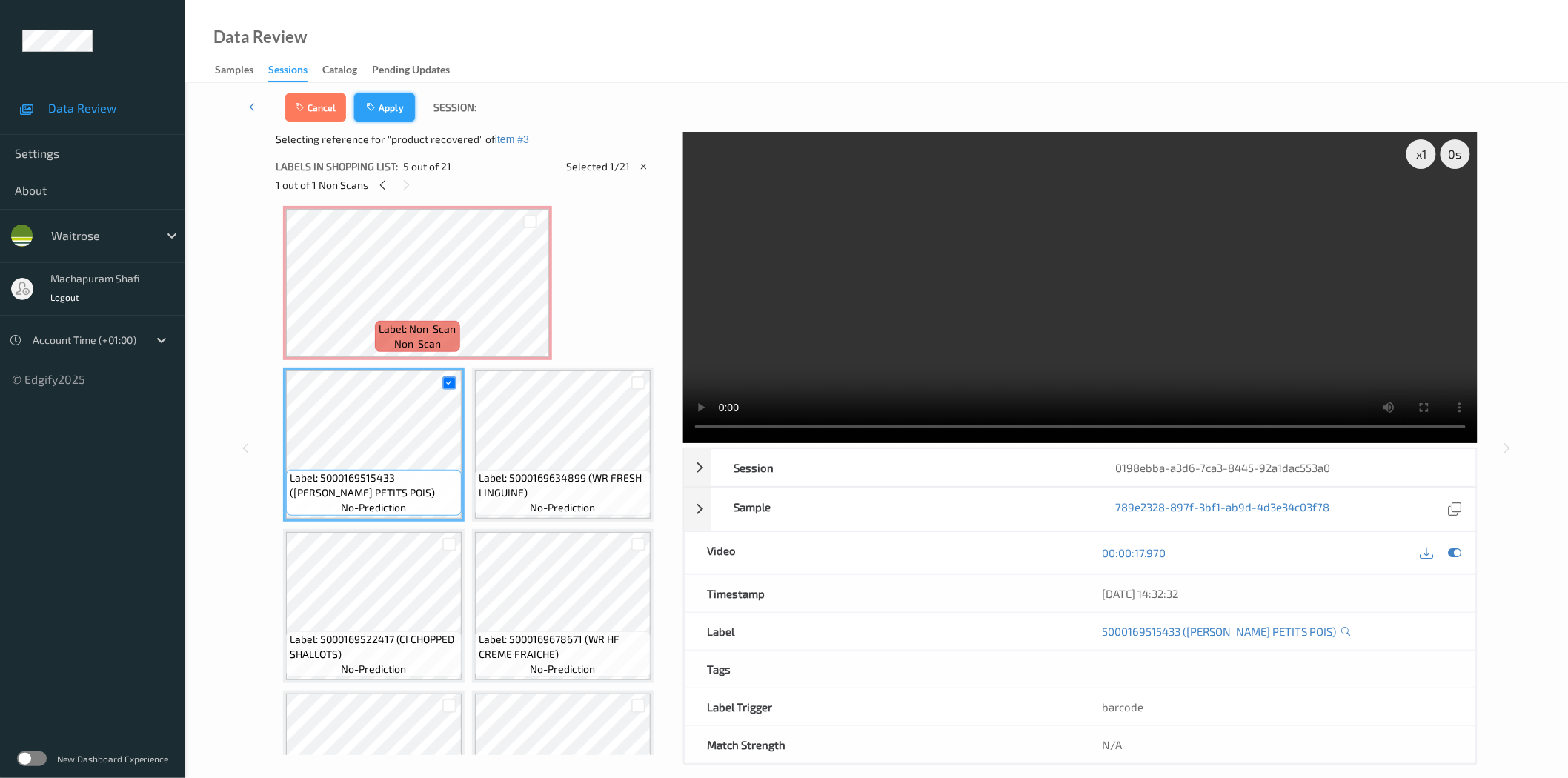
click at [403, 101] on button "Apply" at bounding box center [385, 107] width 61 height 28
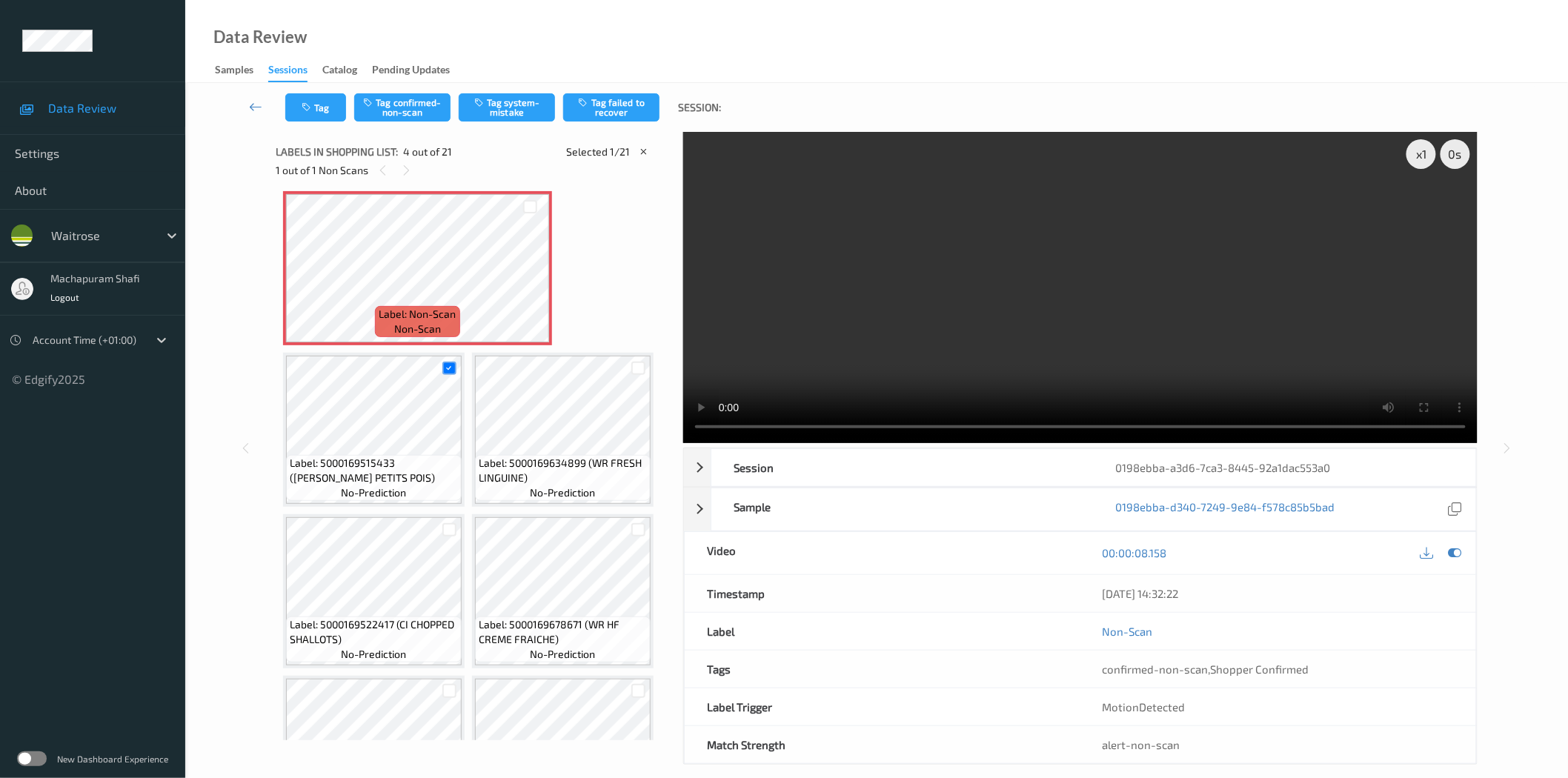
scroll to position [167, 0]
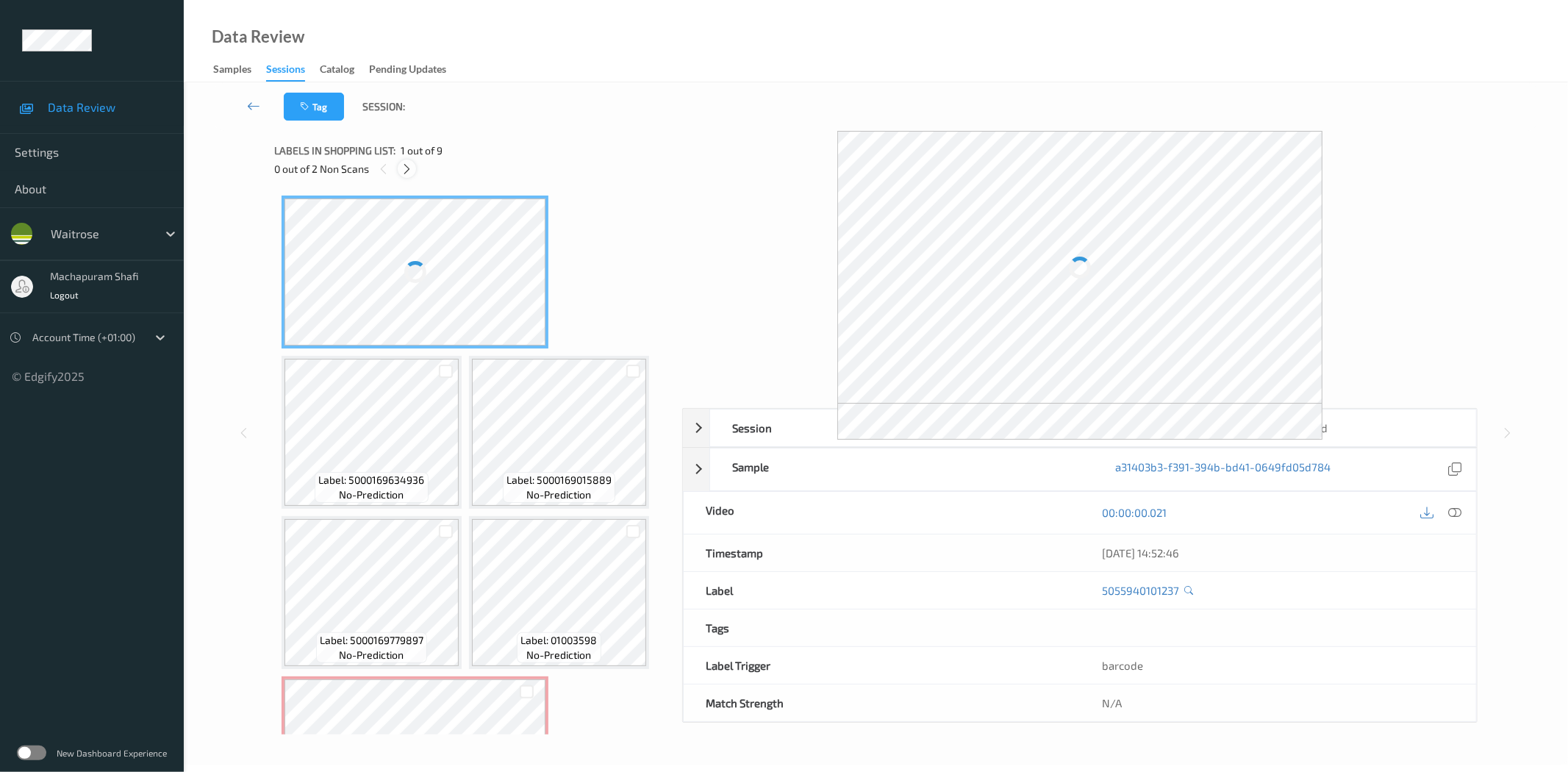
click at [400, 163] on div at bounding box center [406, 168] width 18 height 18
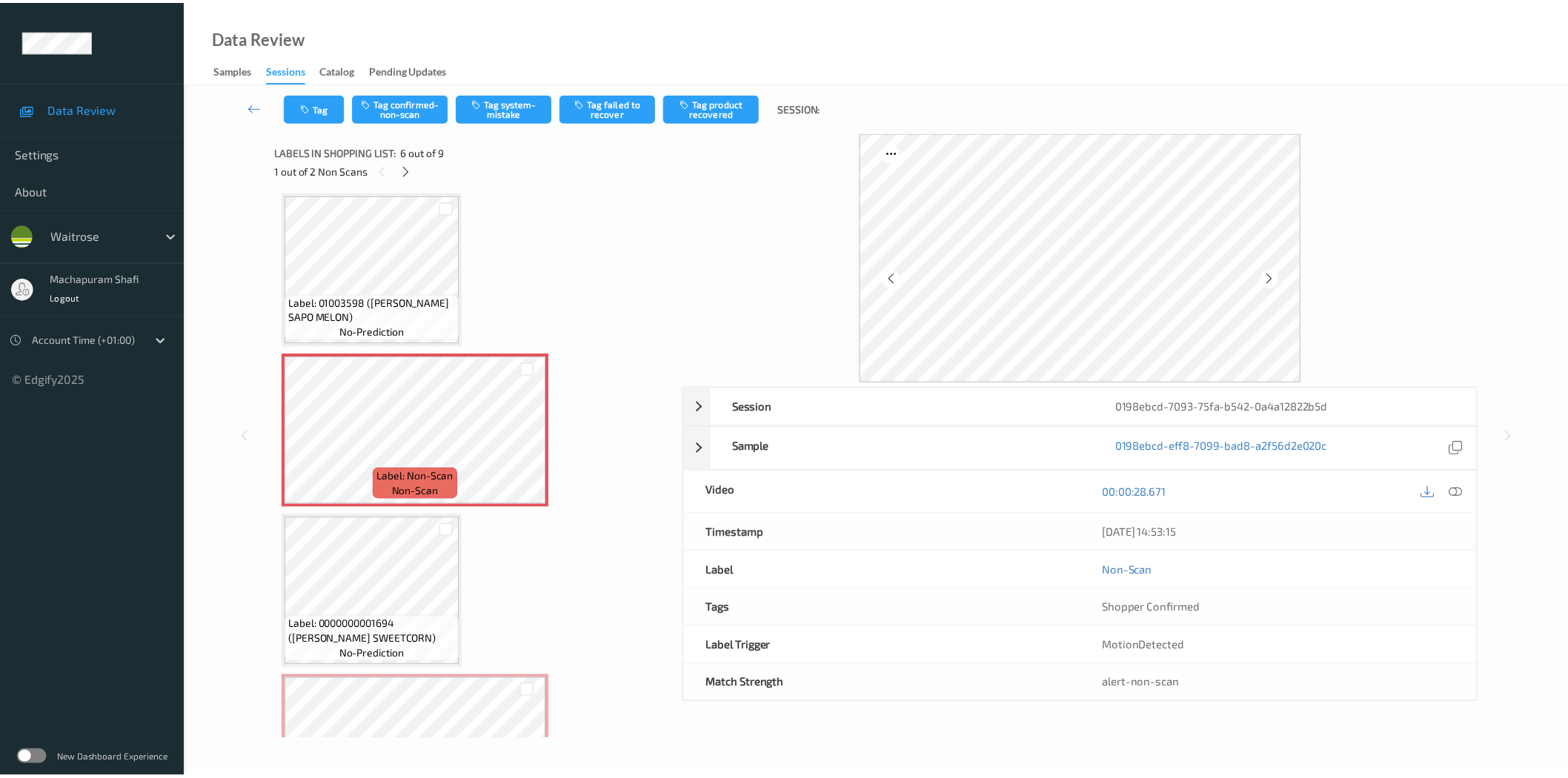
scroll to position [167, 0]
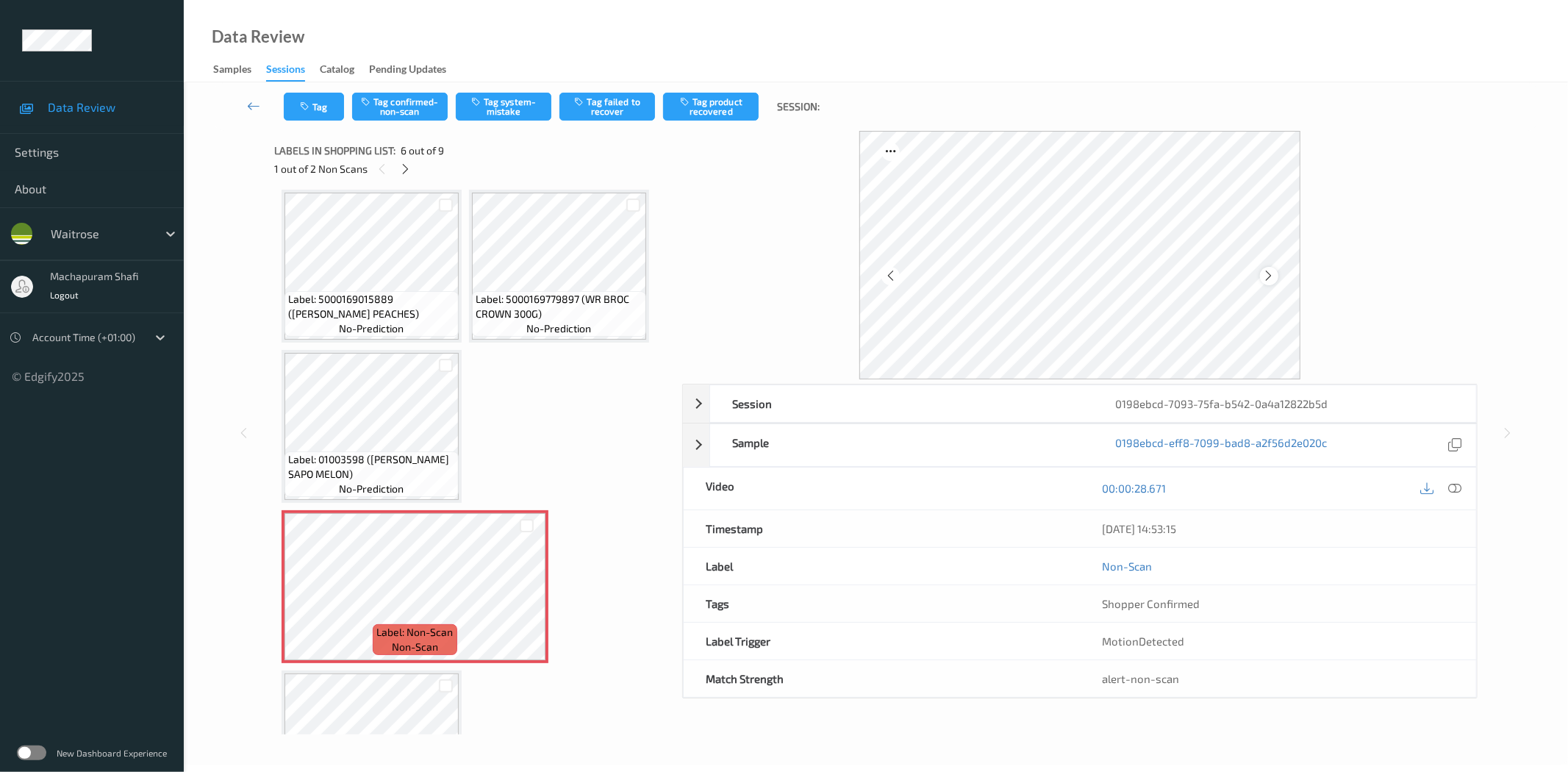
click at [1263, 277] on icon at bounding box center [1269, 276] width 13 height 13
click at [1457, 481] on icon at bounding box center [1455, 488] width 13 height 13
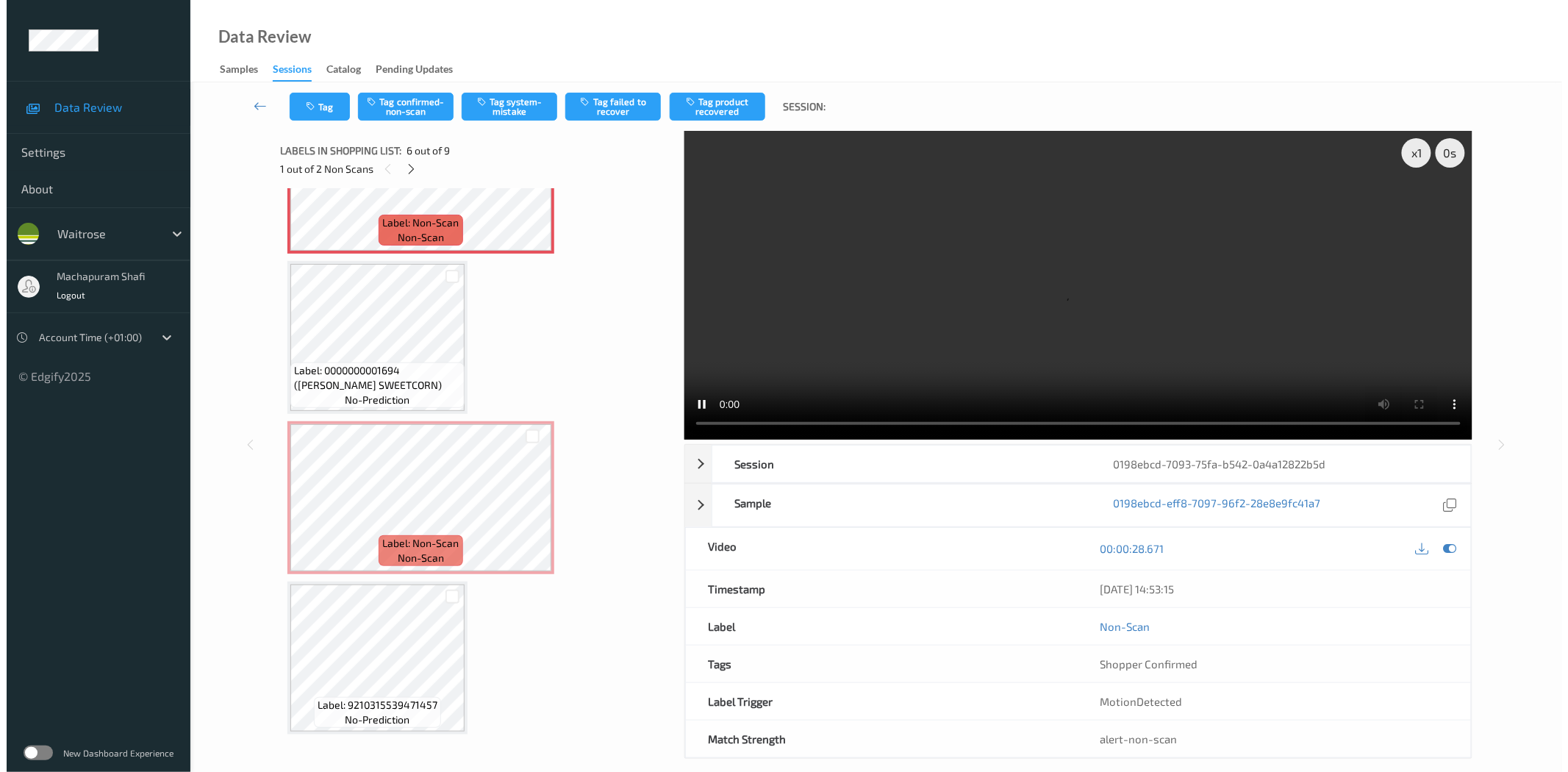
scroll to position [248, 0]
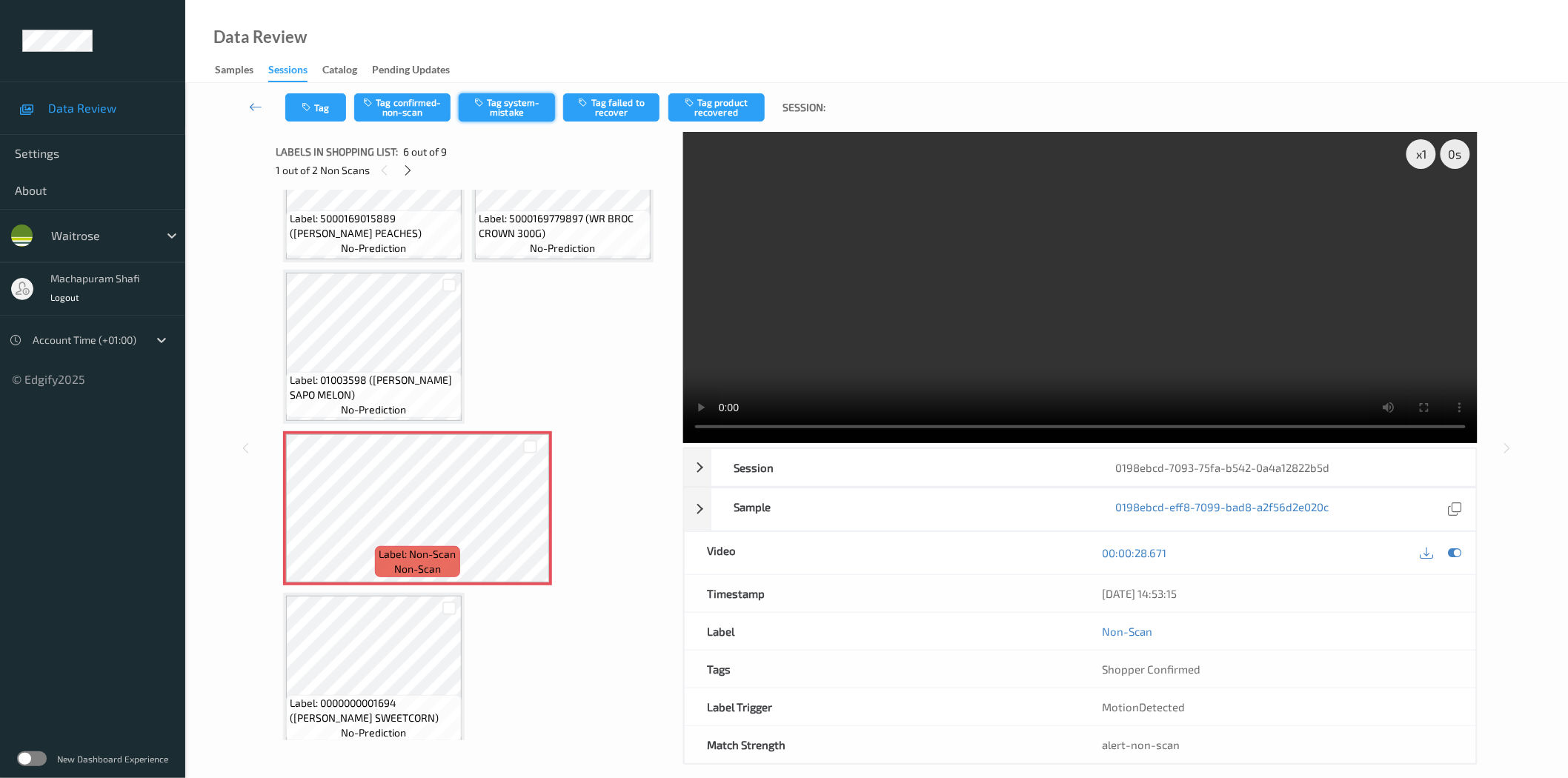
click at [523, 104] on button "Tag system-mistake" at bounding box center [506, 107] width 96 height 28
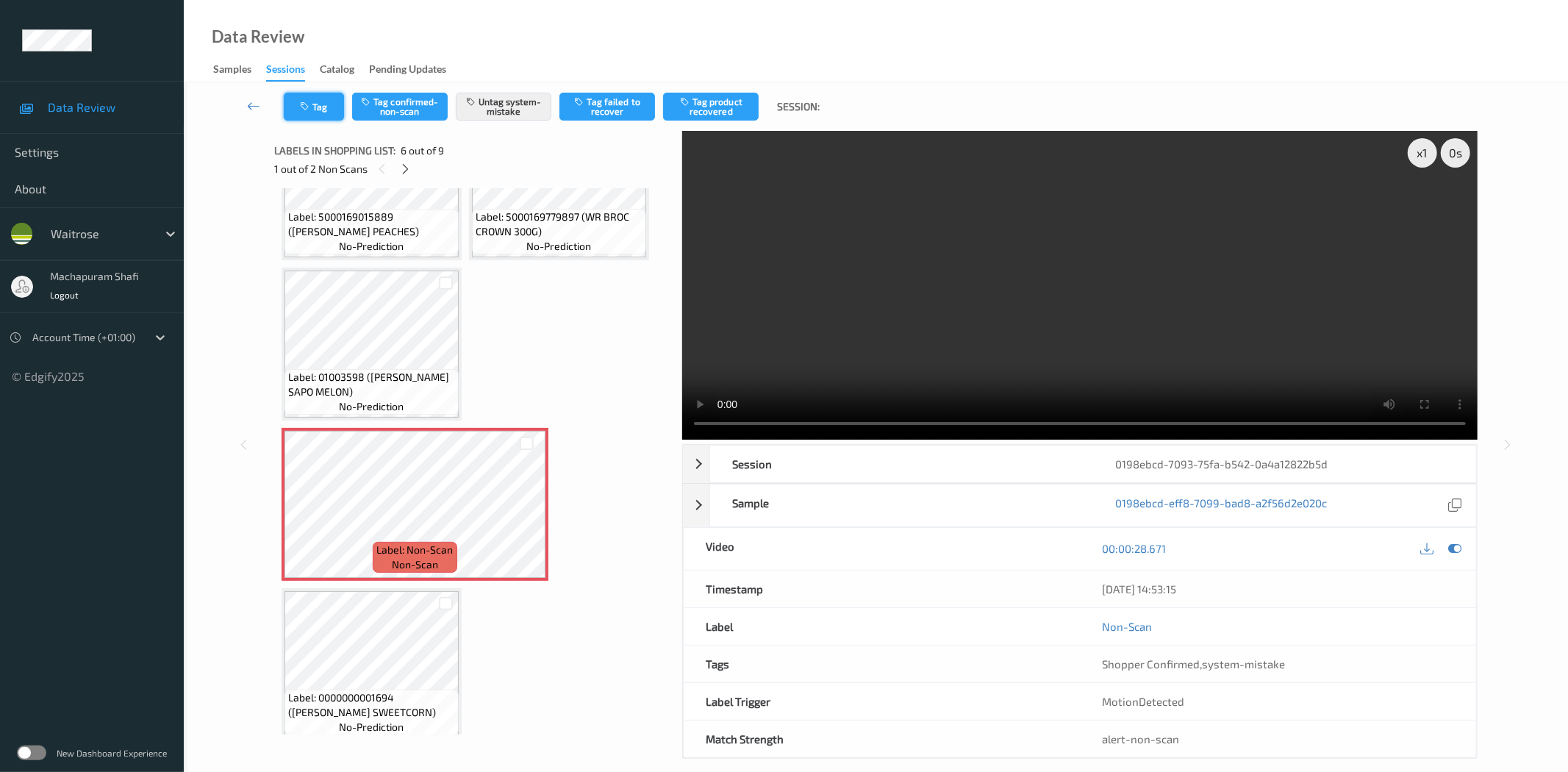
click at [310, 105] on icon "button" at bounding box center [306, 106] width 13 height 10
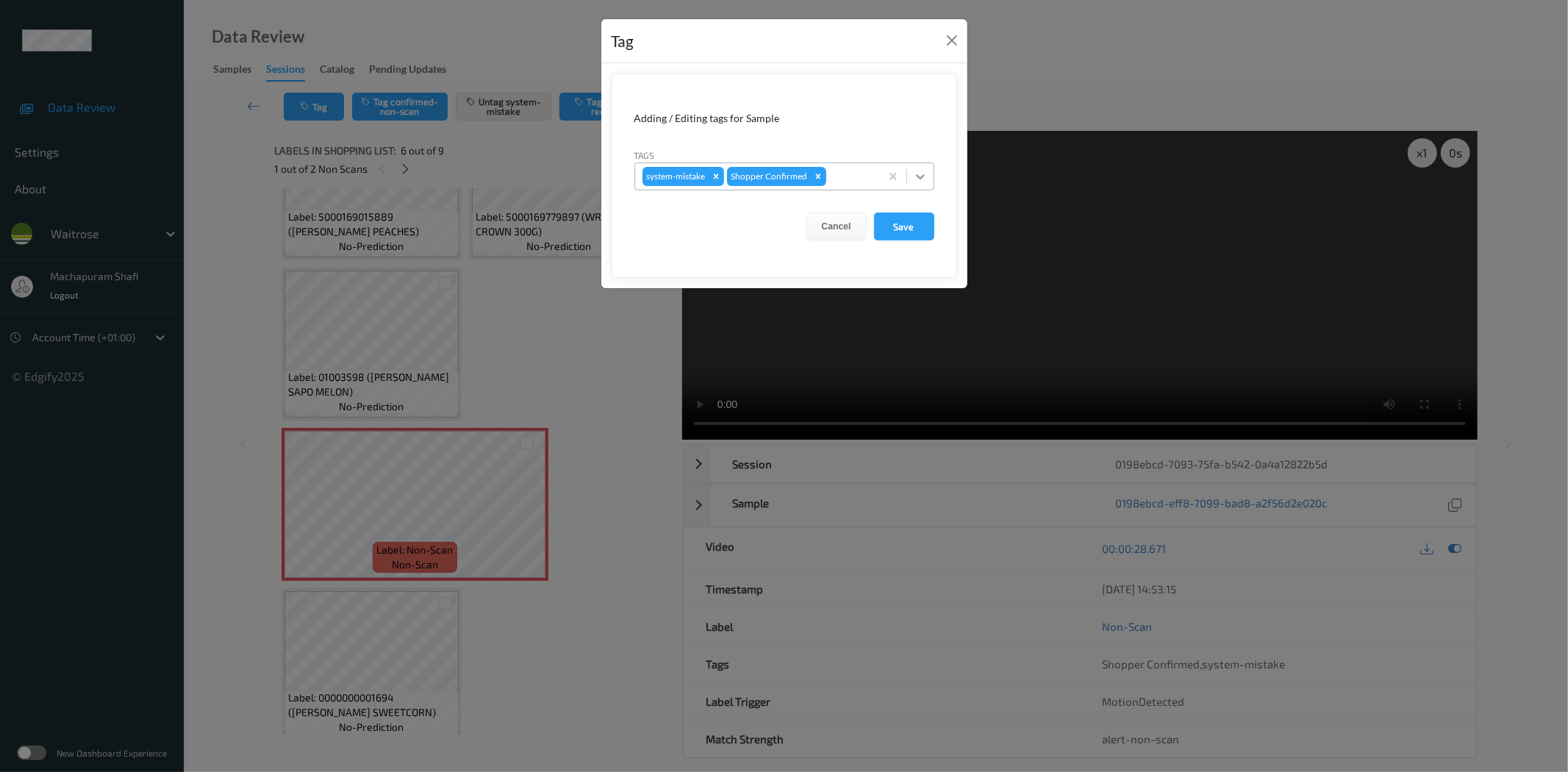
click at [922, 170] on icon at bounding box center [920, 176] width 15 height 15
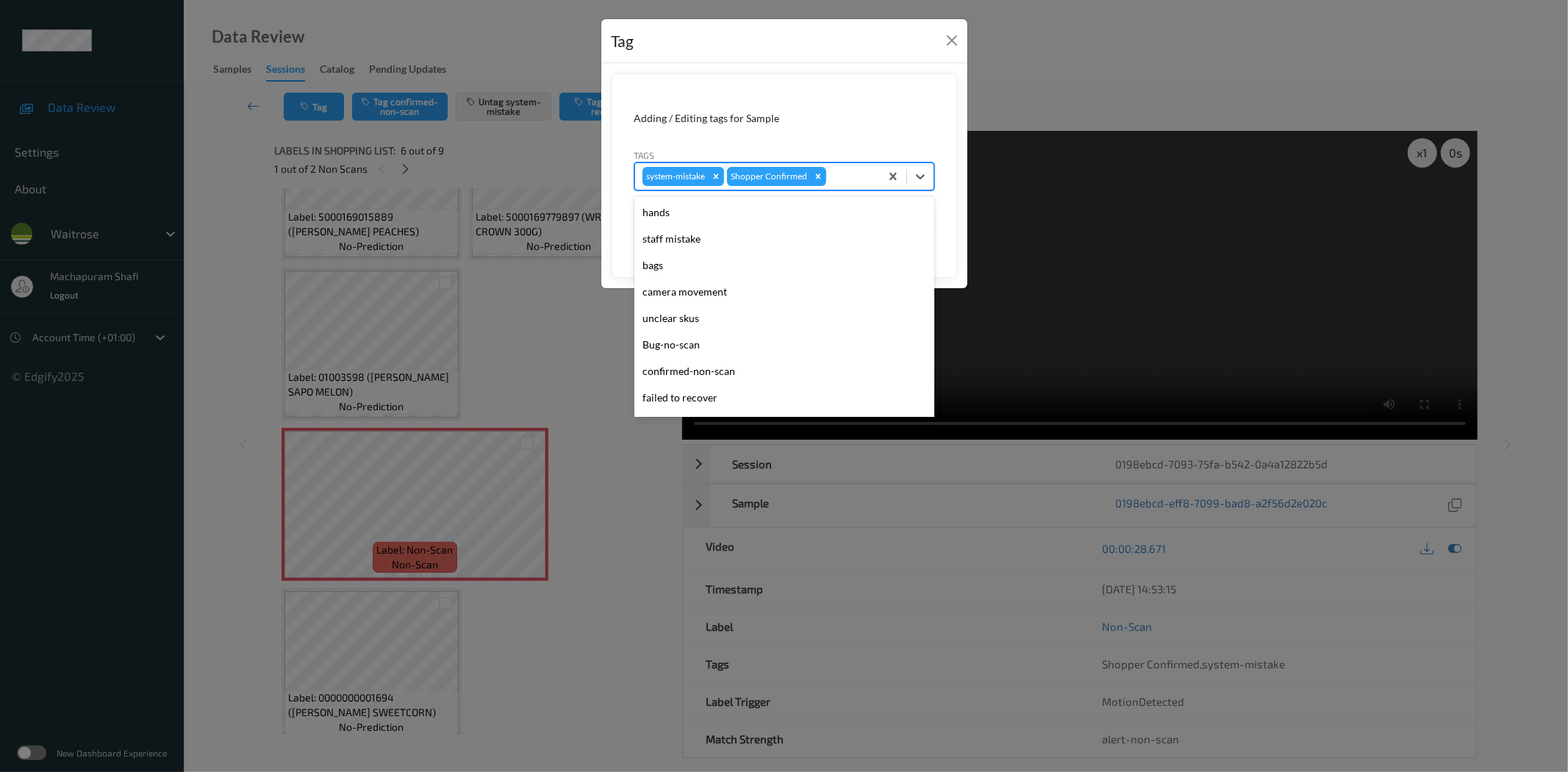
scroll to position [314, 0]
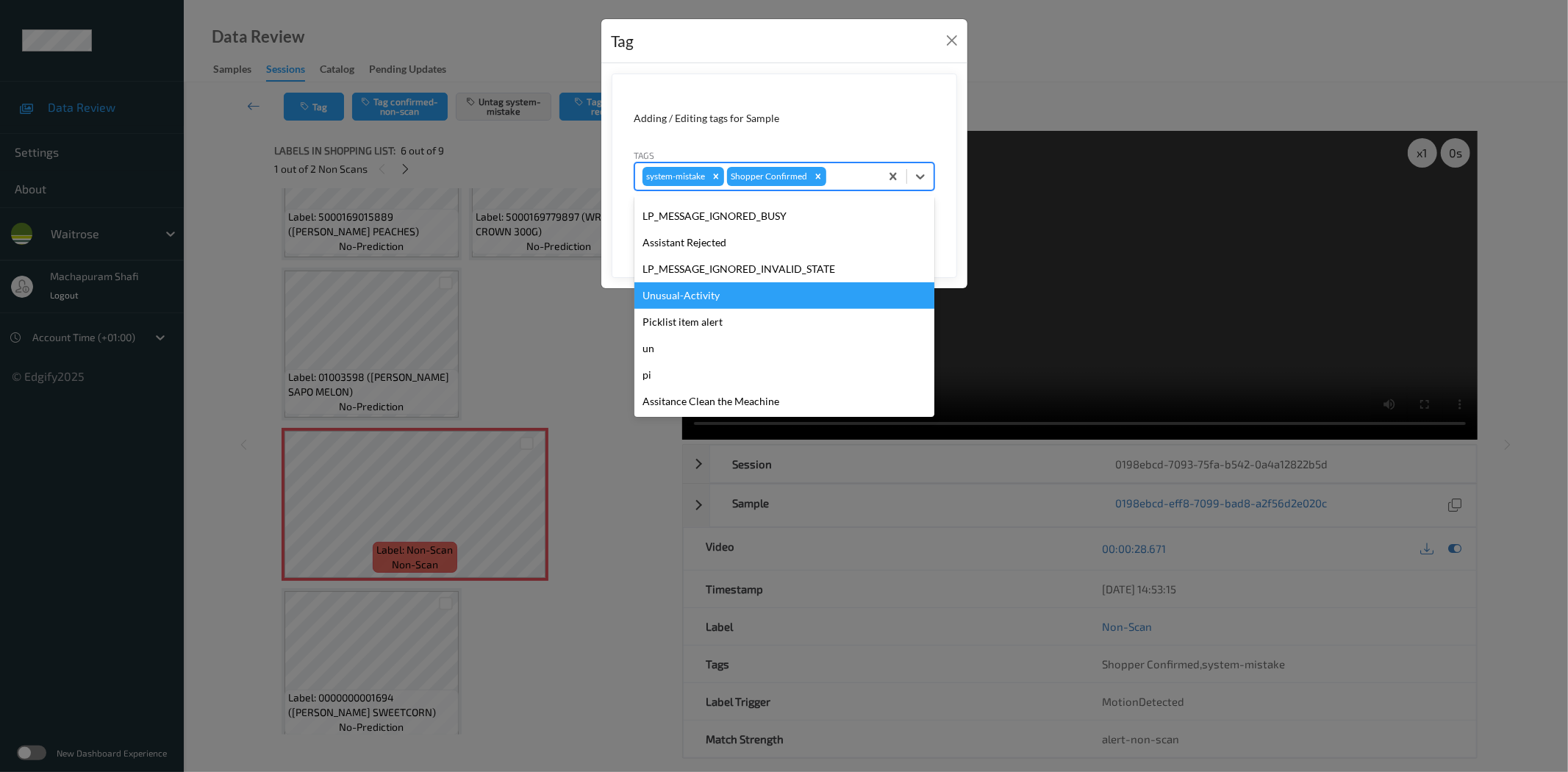
click at [708, 296] on div "Unusual-Activity" at bounding box center [784, 295] width 300 height 26
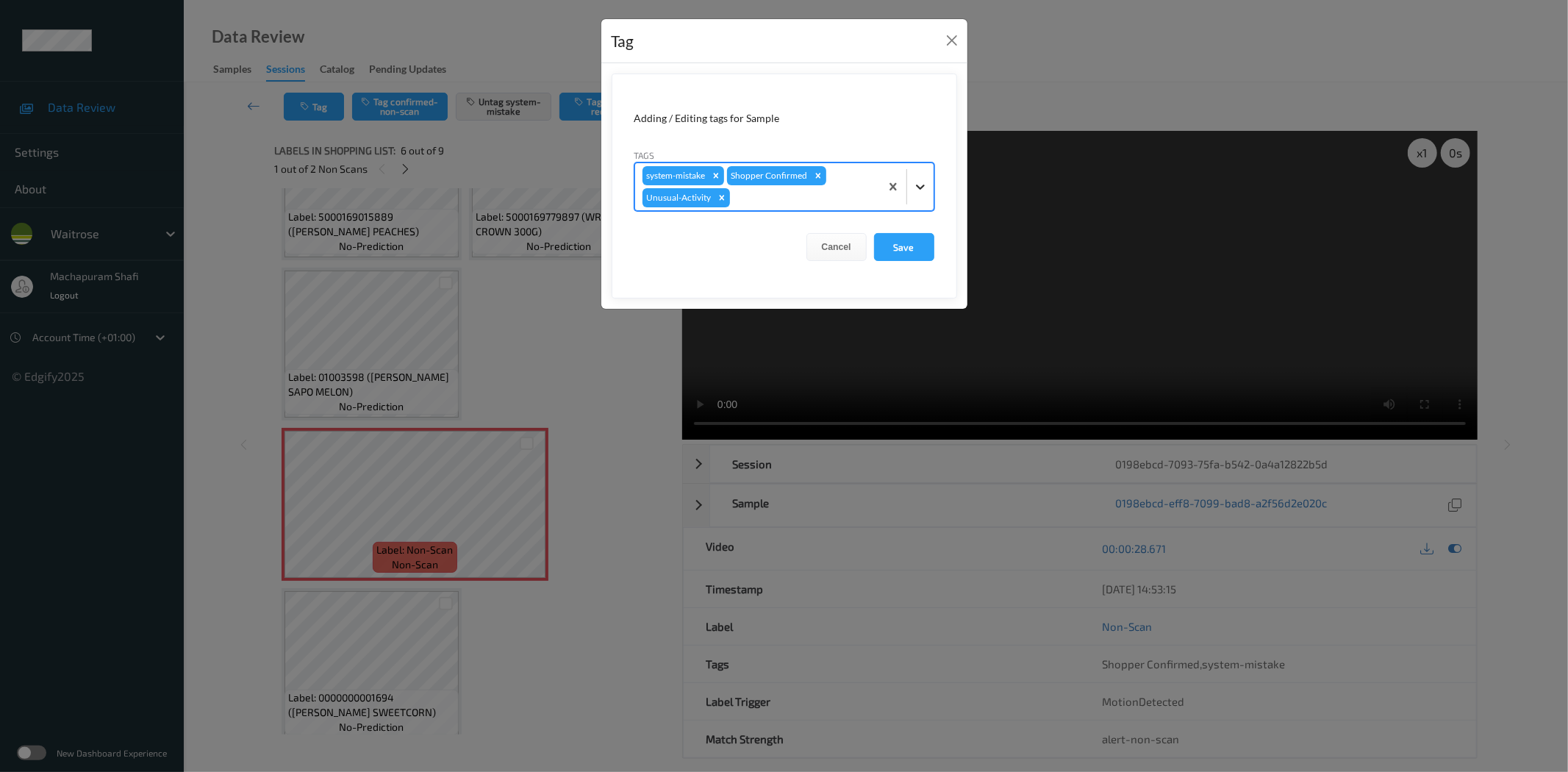
click at [931, 183] on div at bounding box center [919, 186] width 26 height 26
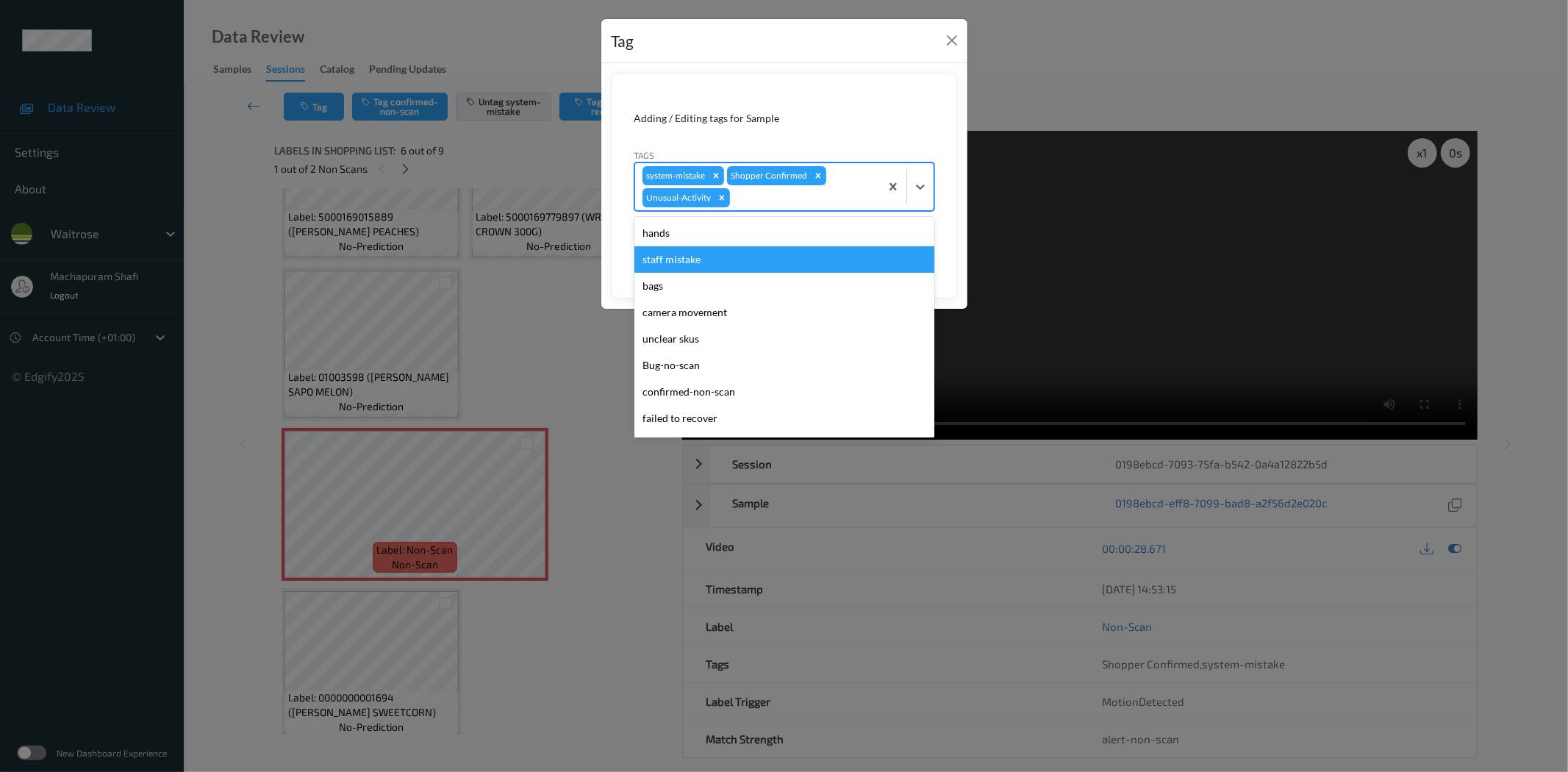
scroll to position [288, 0]
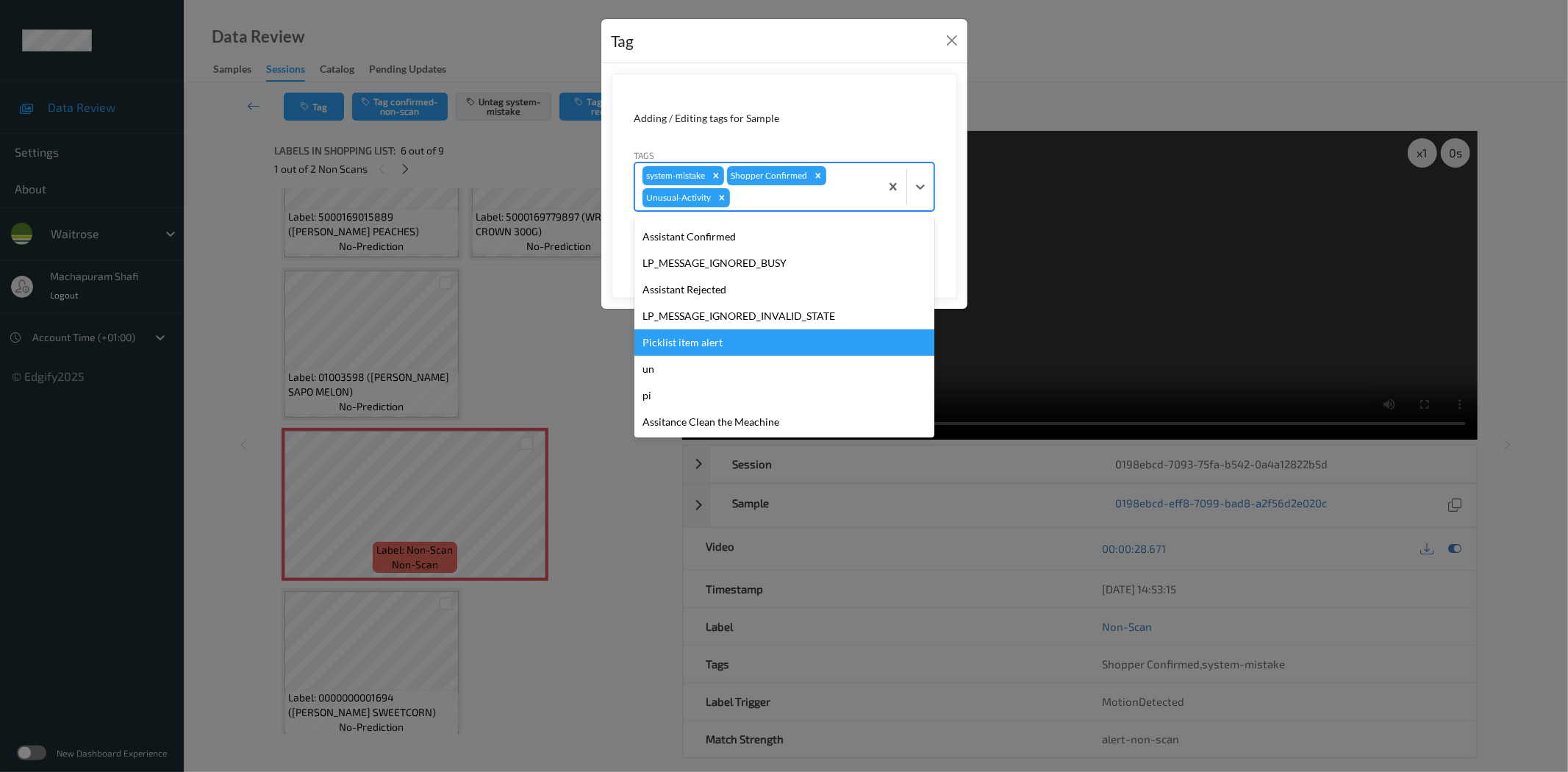
click at [692, 344] on div "Picklist item alert" at bounding box center [784, 342] width 300 height 26
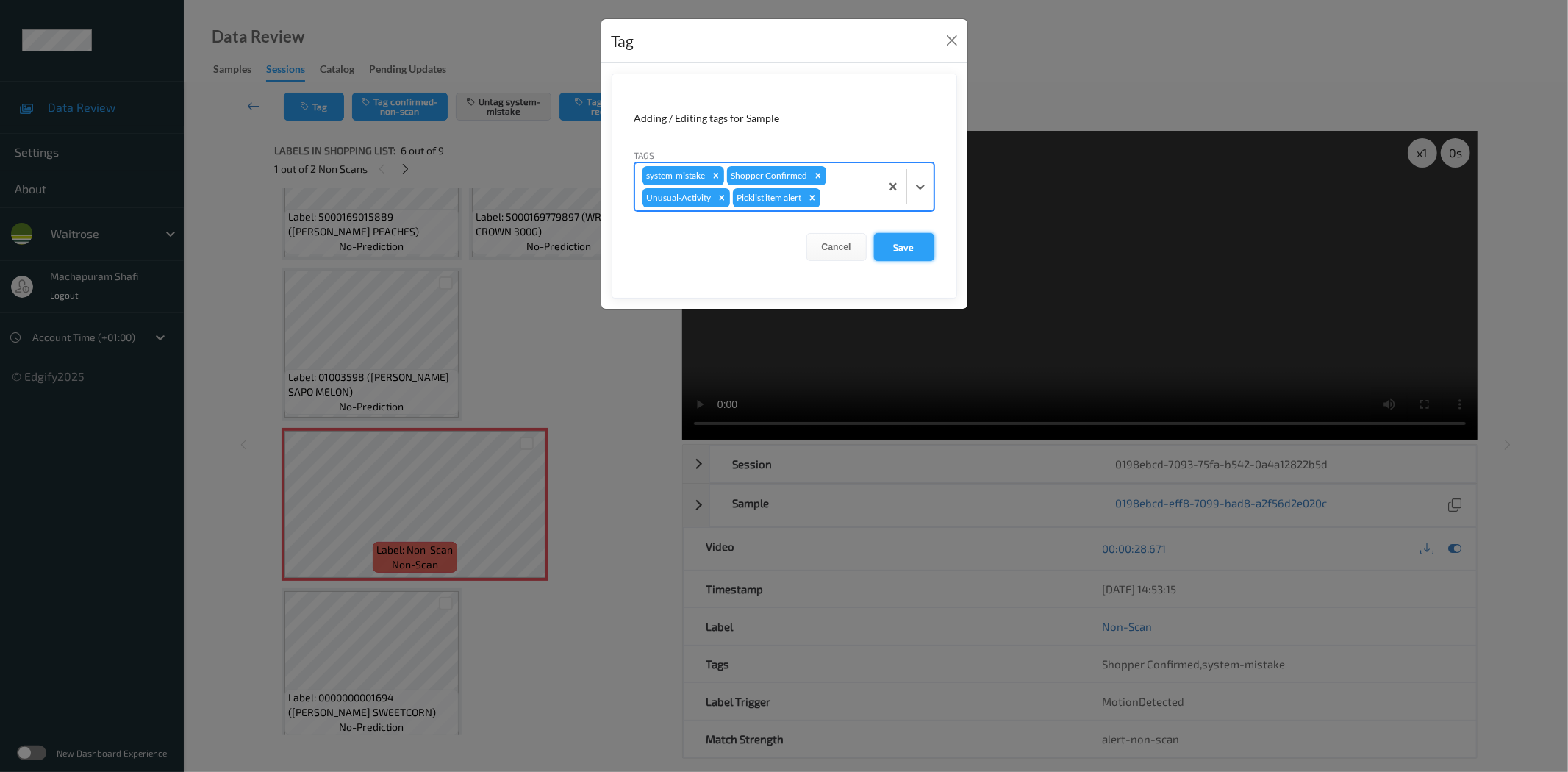
click at [914, 243] on button "Save" at bounding box center [904, 247] width 60 height 28
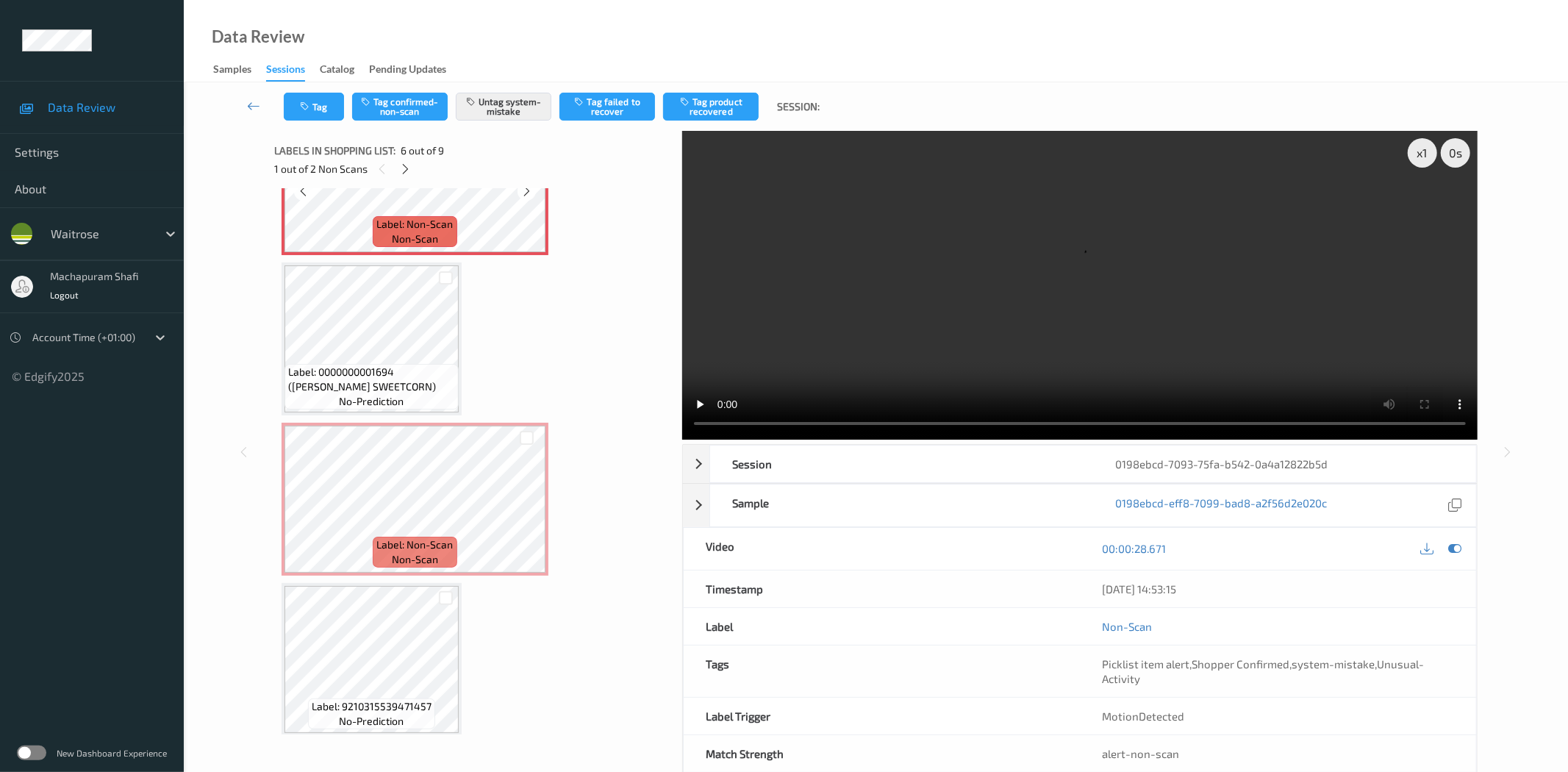
scroll to position [576, 0]
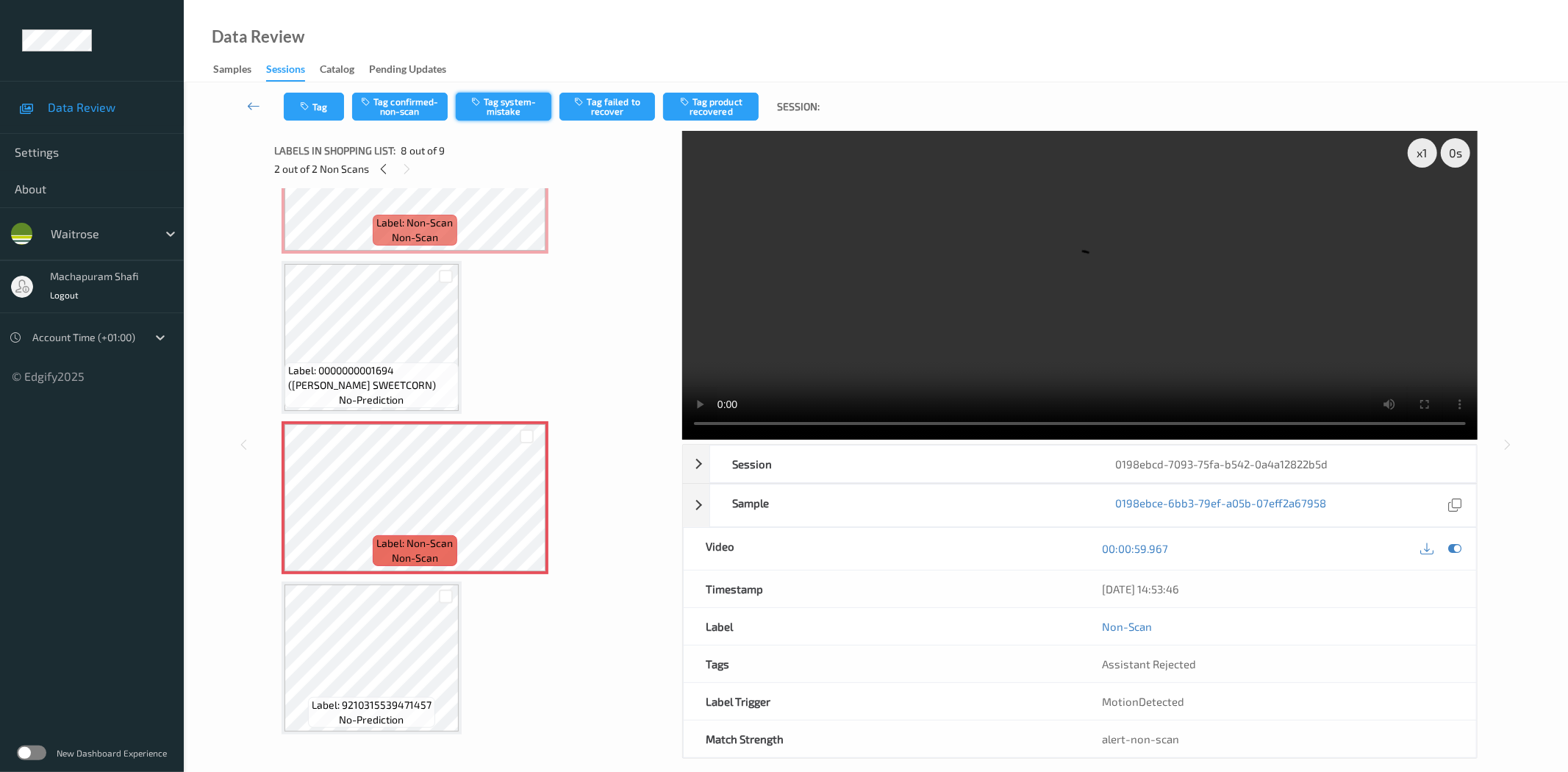
click at [502, 99] on button "Tag system-mistake" at bounding box center [503, 106] width 96 height 28
click at [307, 105] on icon "button" at bounding box center [306, 106] width 13 height 10
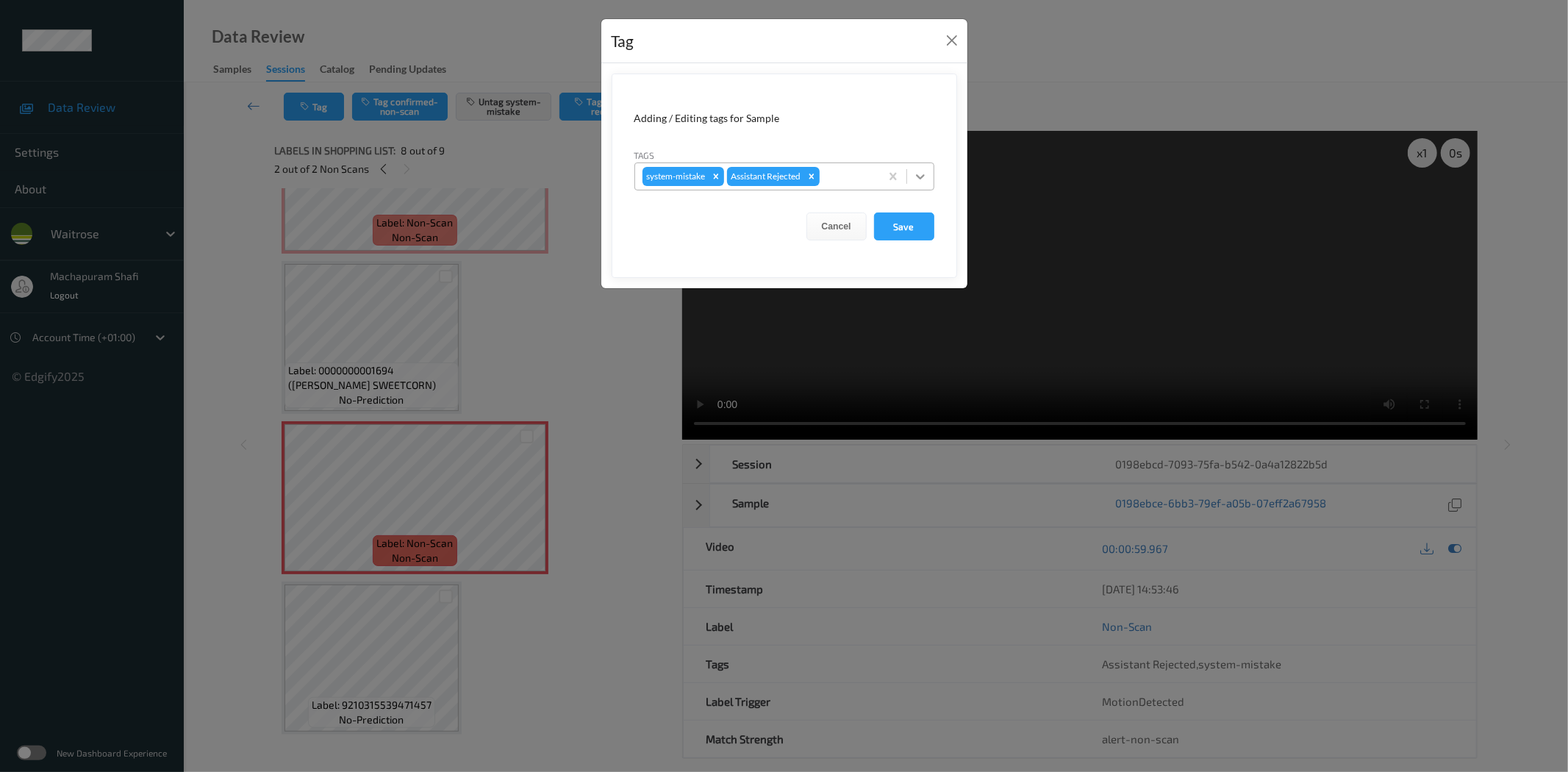
click at [923, 176] on icon at bounding box center [920, 176] width 15 height 15
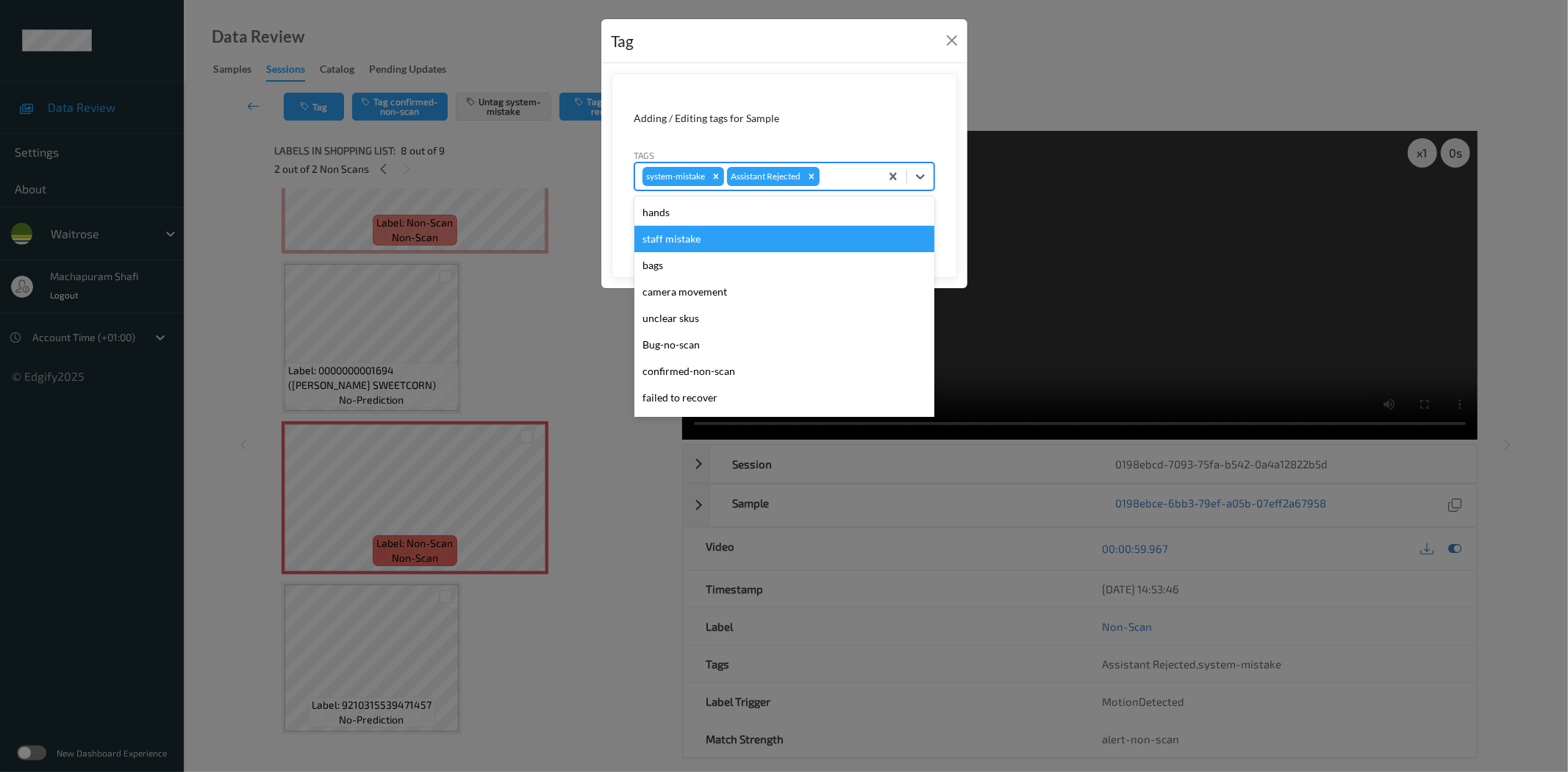
scroll to position [314, 0]
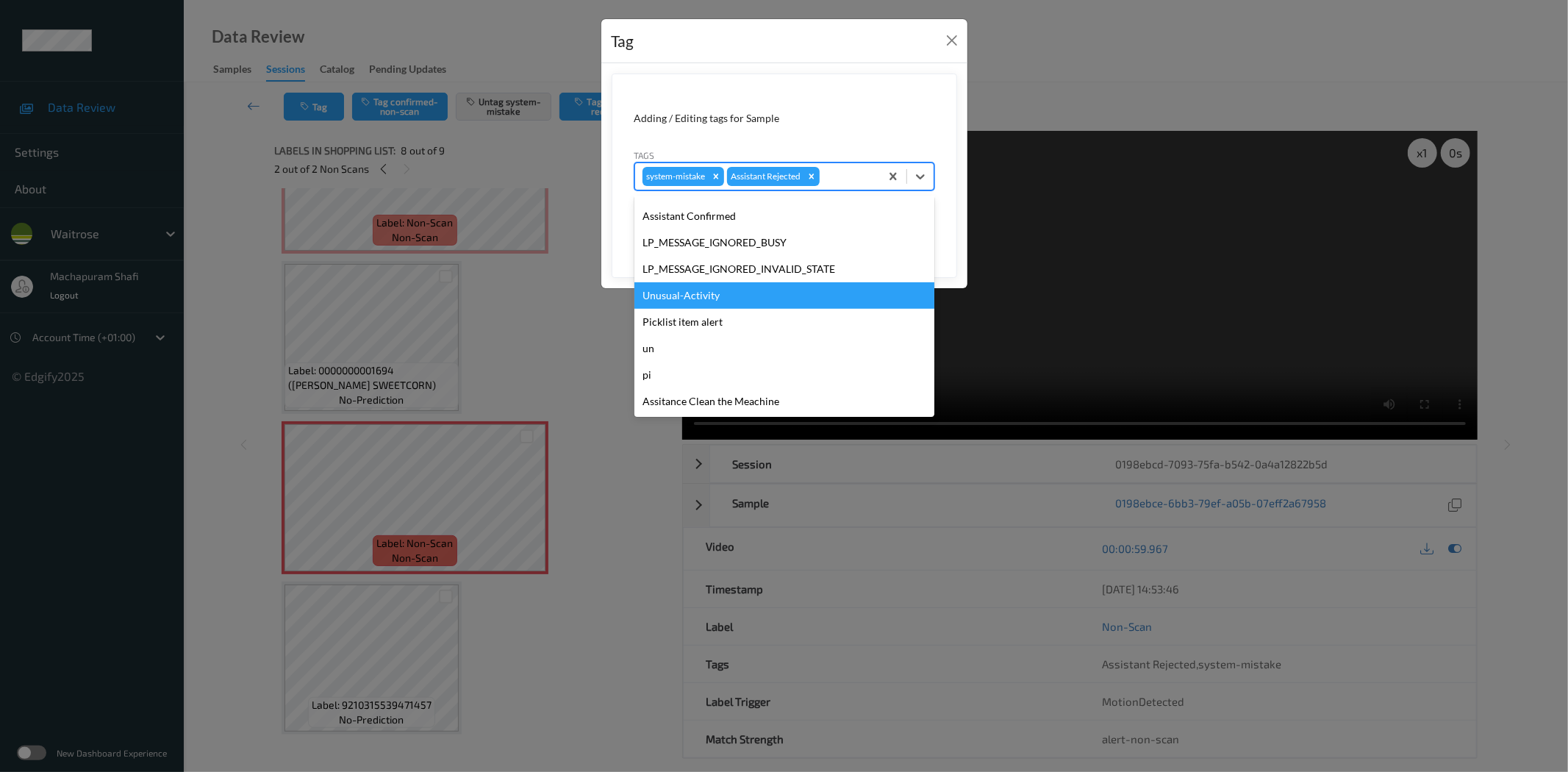
click at [696, 290] on div "Unusual-Activity" at bounding box center [784, 295] width 300 height 26
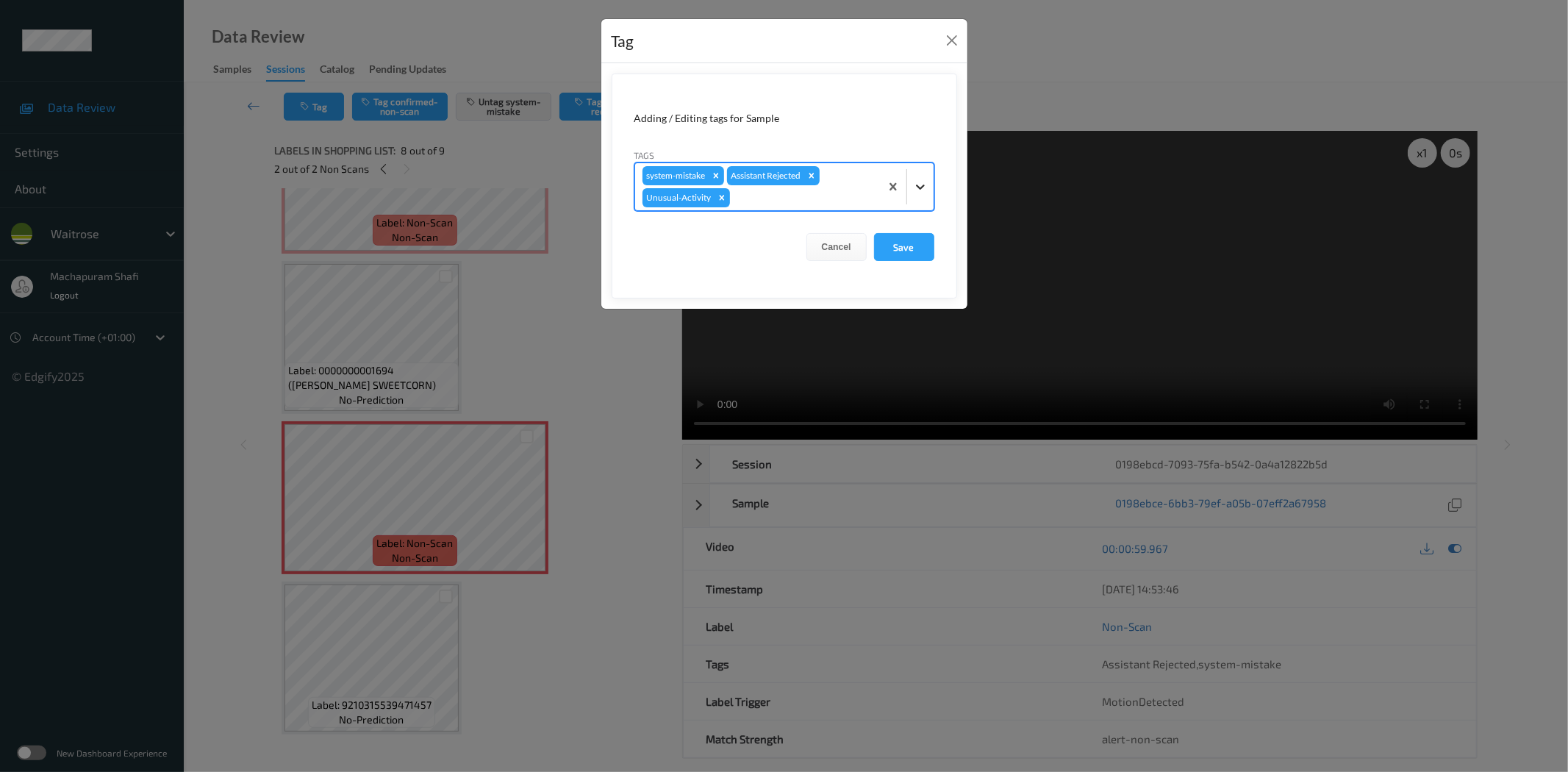
click at [929, 182] on div at bounding box center [919, 186] width 26 height 26
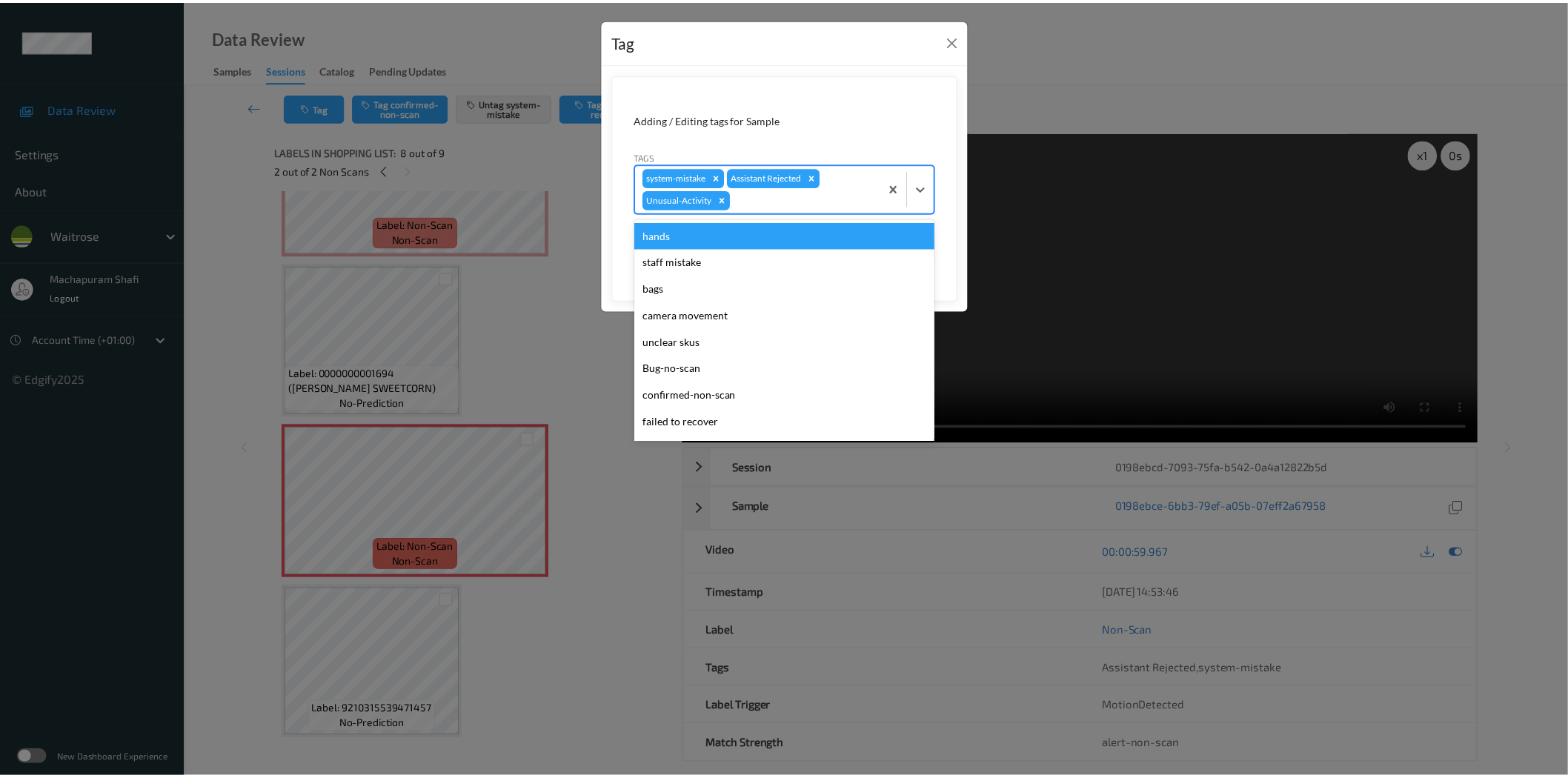
scroll to position [290, 0]
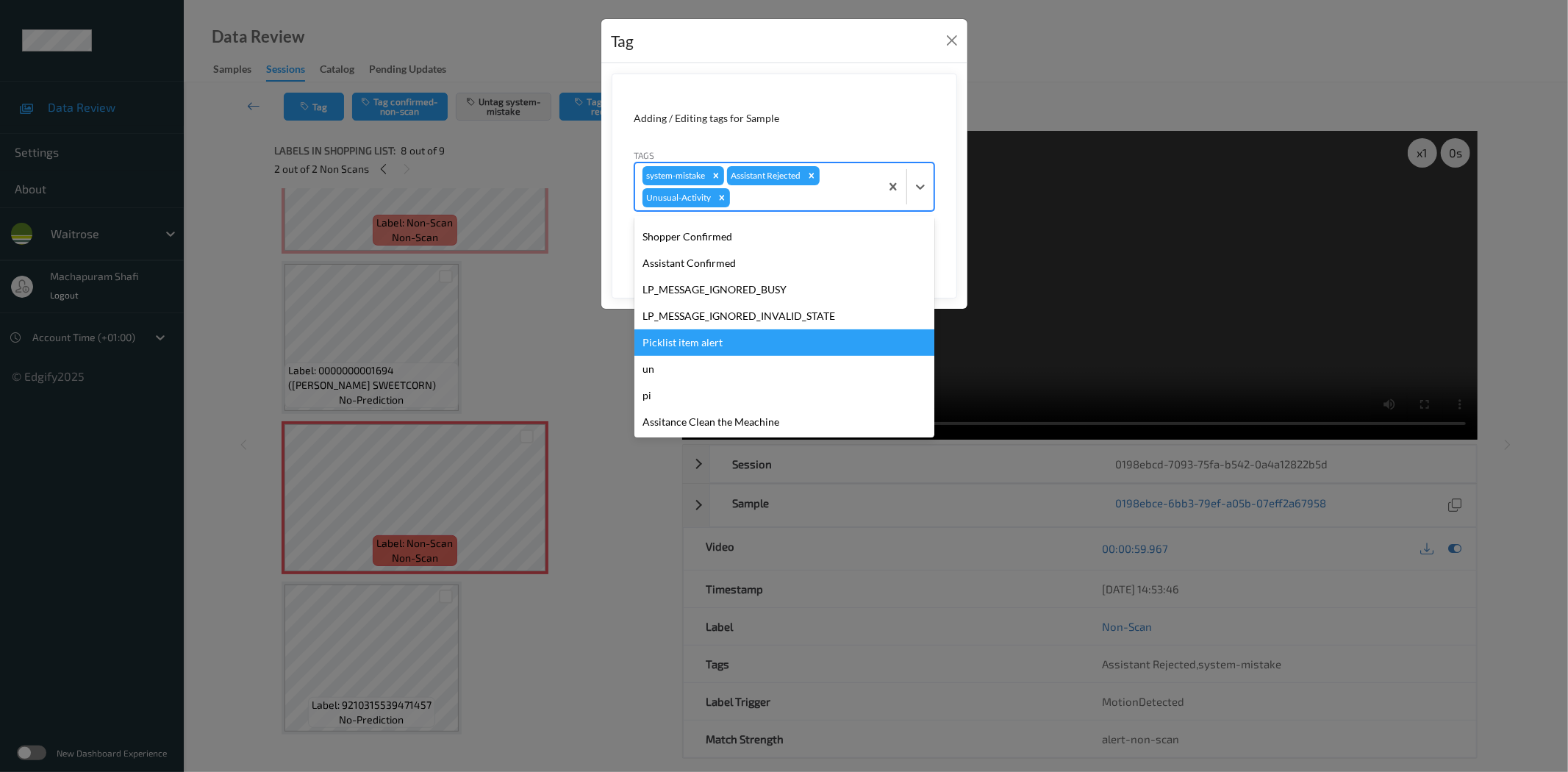
click at [703, 338] on div "Picklist item alert" at bounding box center [784, 342] width 300 height 26
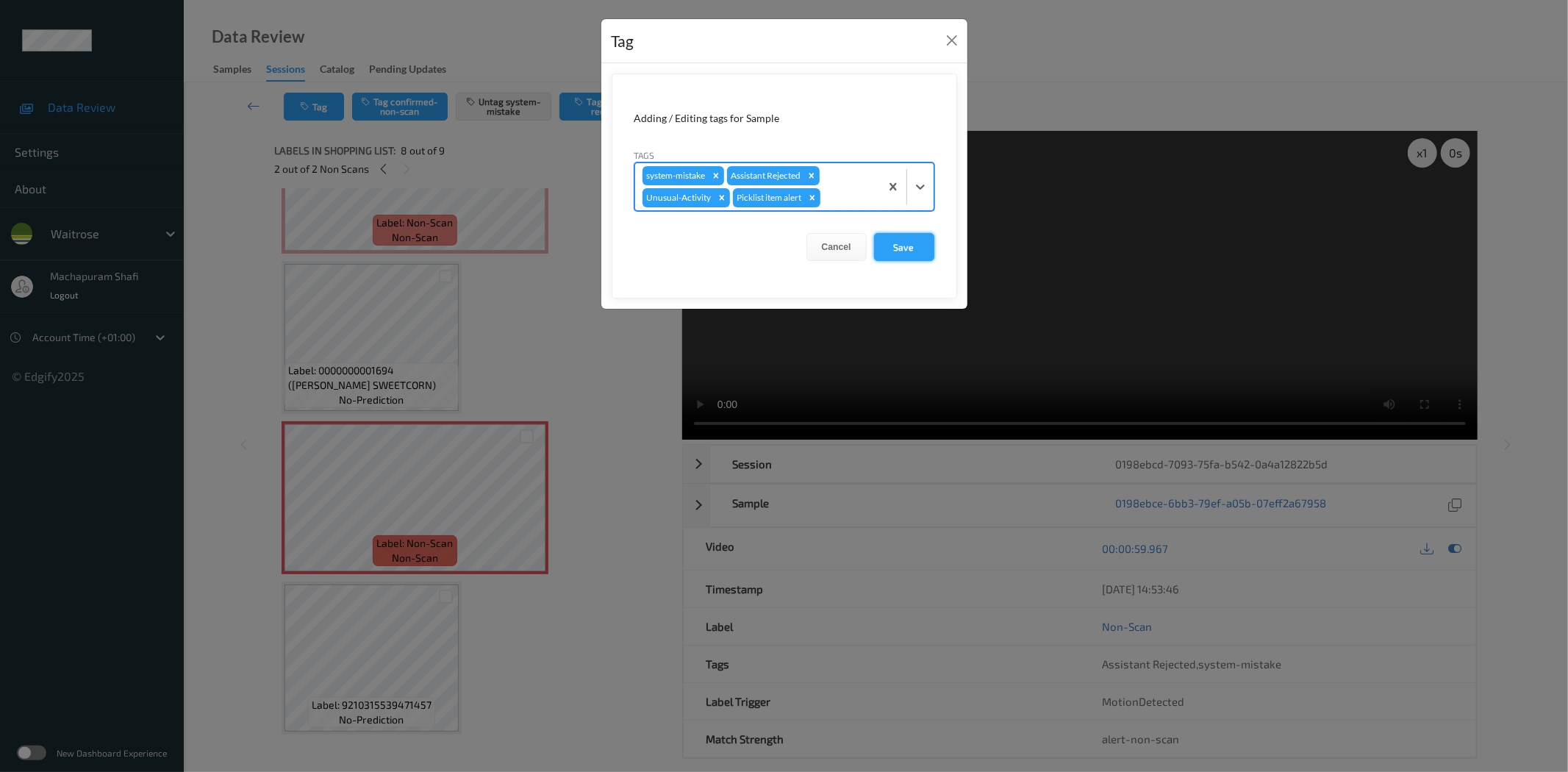
click at [900, 241] on button "Save" at bounding box center [904, 247] width 60 height 28
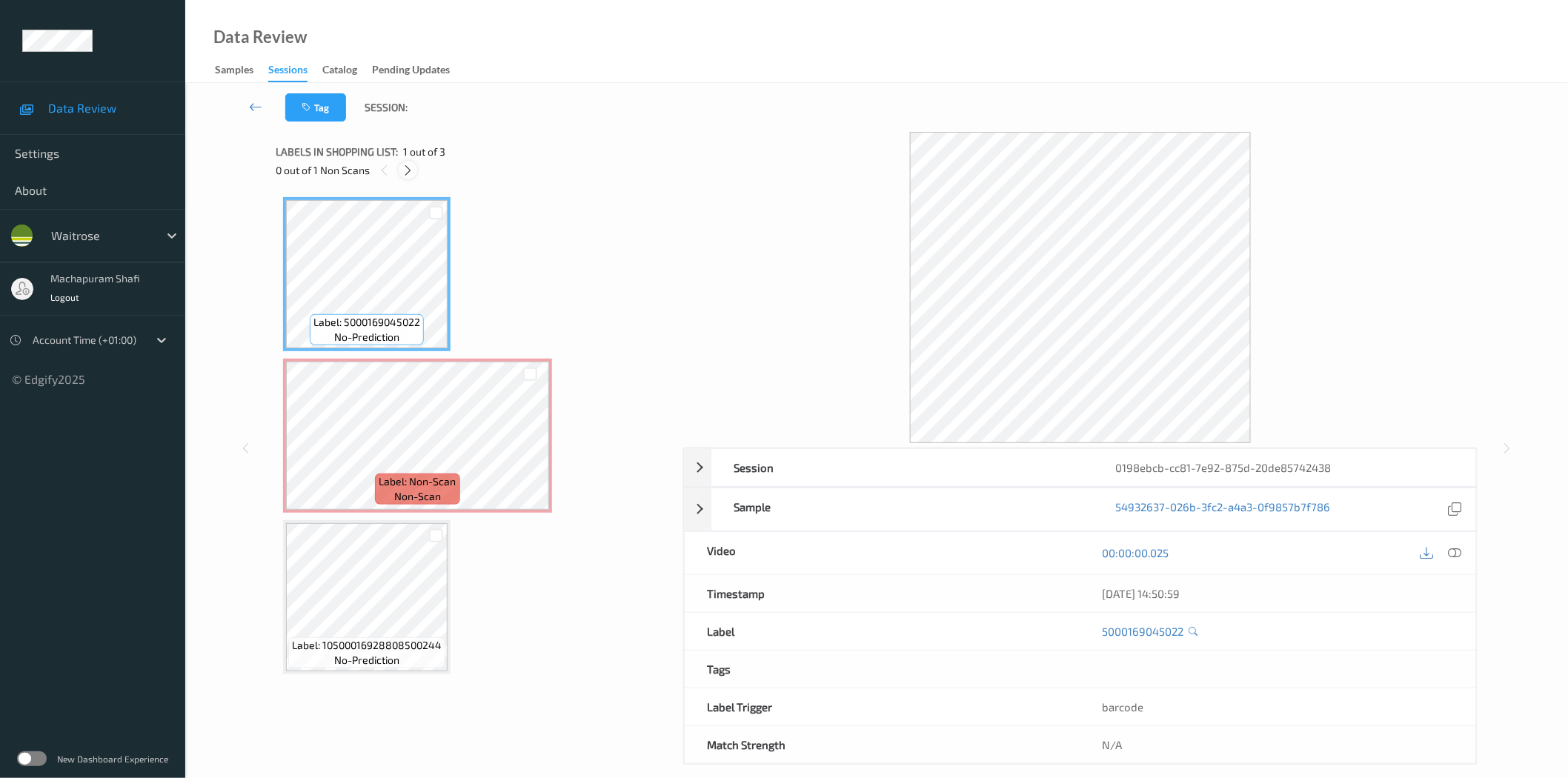
click at [406, 173] on icon at bounding box center [408, 170] width 13 height 14
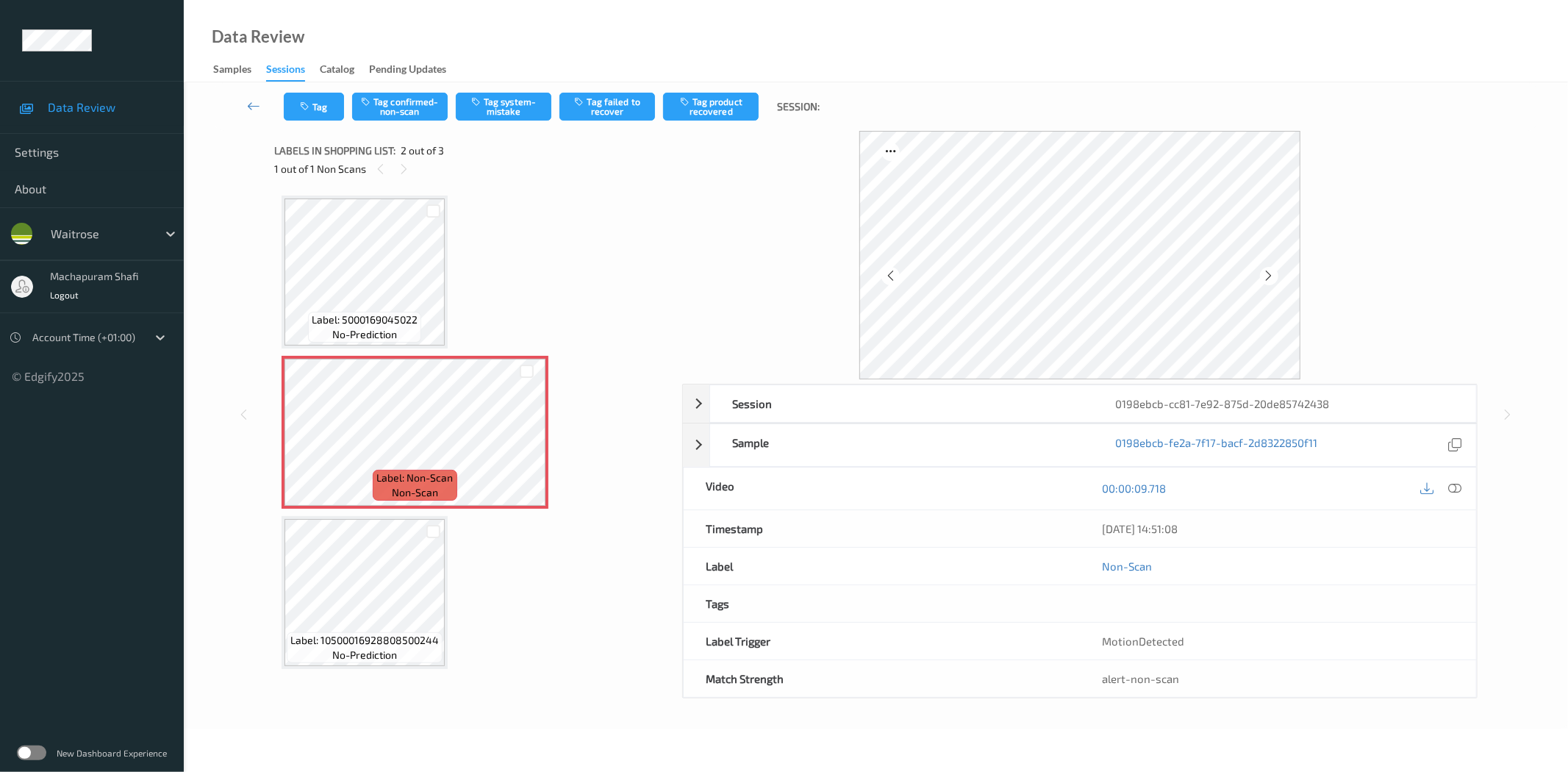
click at [1453, 487] on icon at bounding box center [1455, 488] width 13 height 13
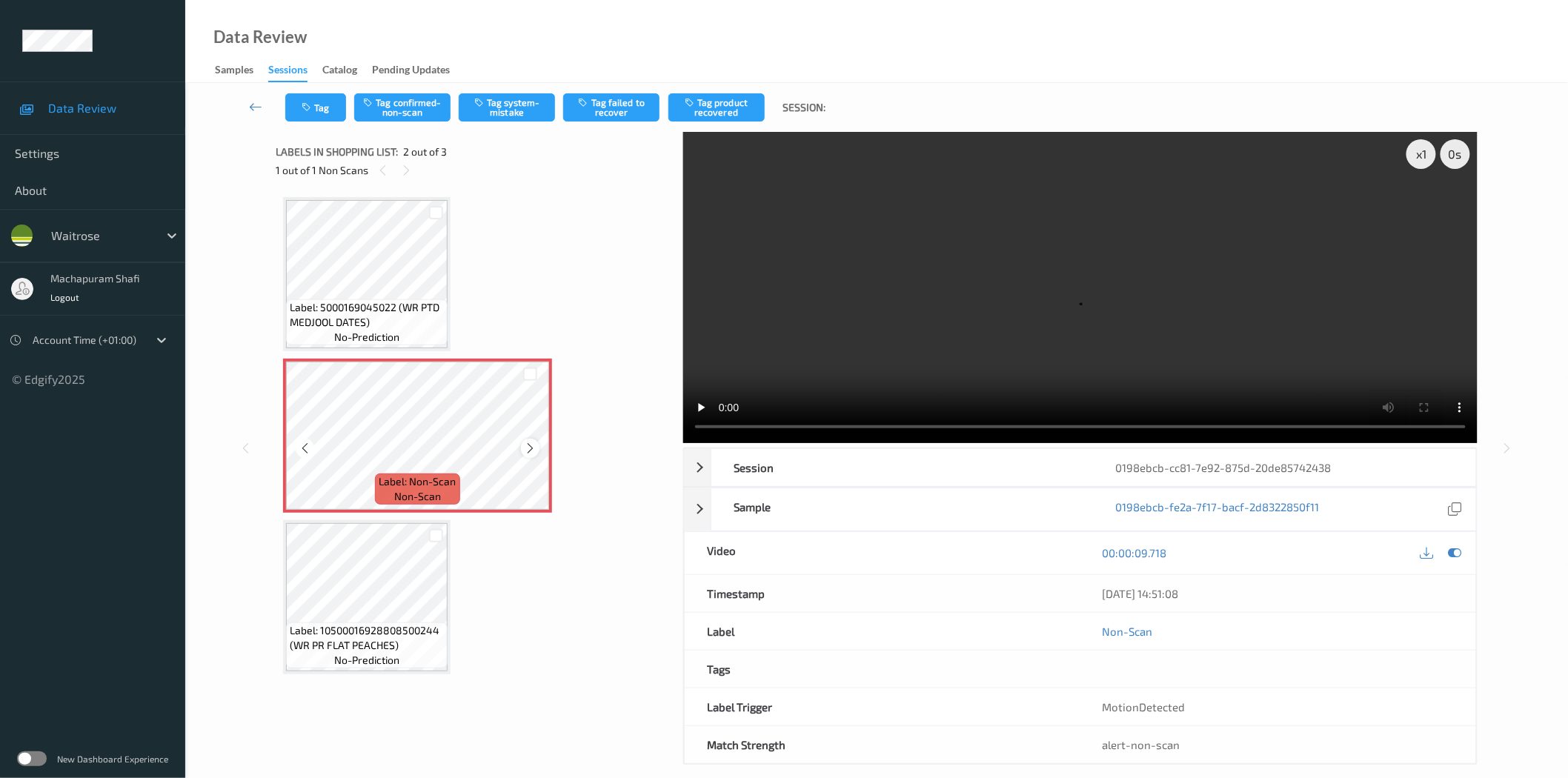
click at [525, 443] on icon at bounding box center [530, 448] width 13 height 14
click at [485, 109] on button "Tag system-mistake" at bounding box center [506, 107] width 96 height 28
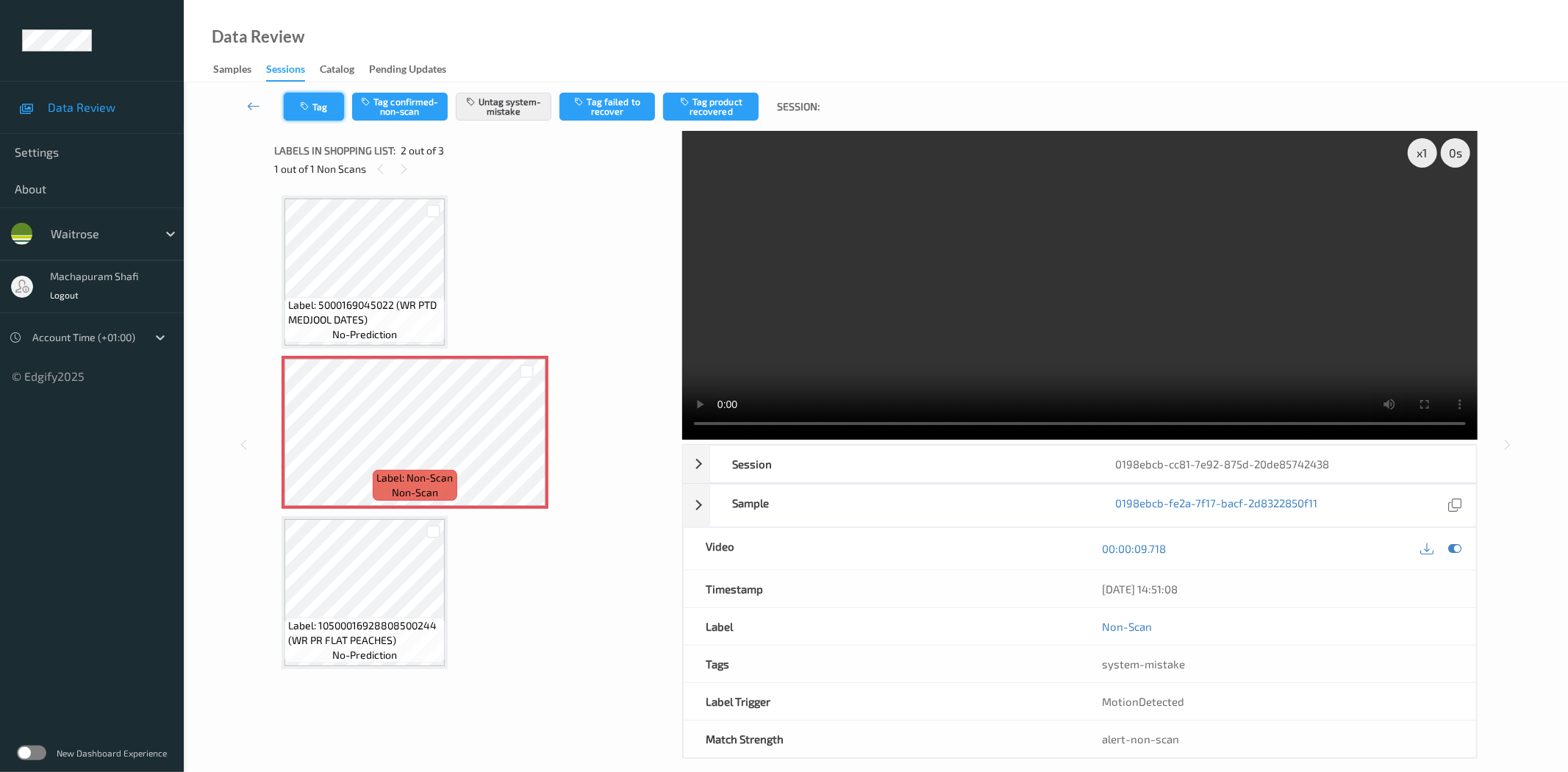
click at [297, 103] on button "Tag" at bounding box center [314, 106] width 60 height 28
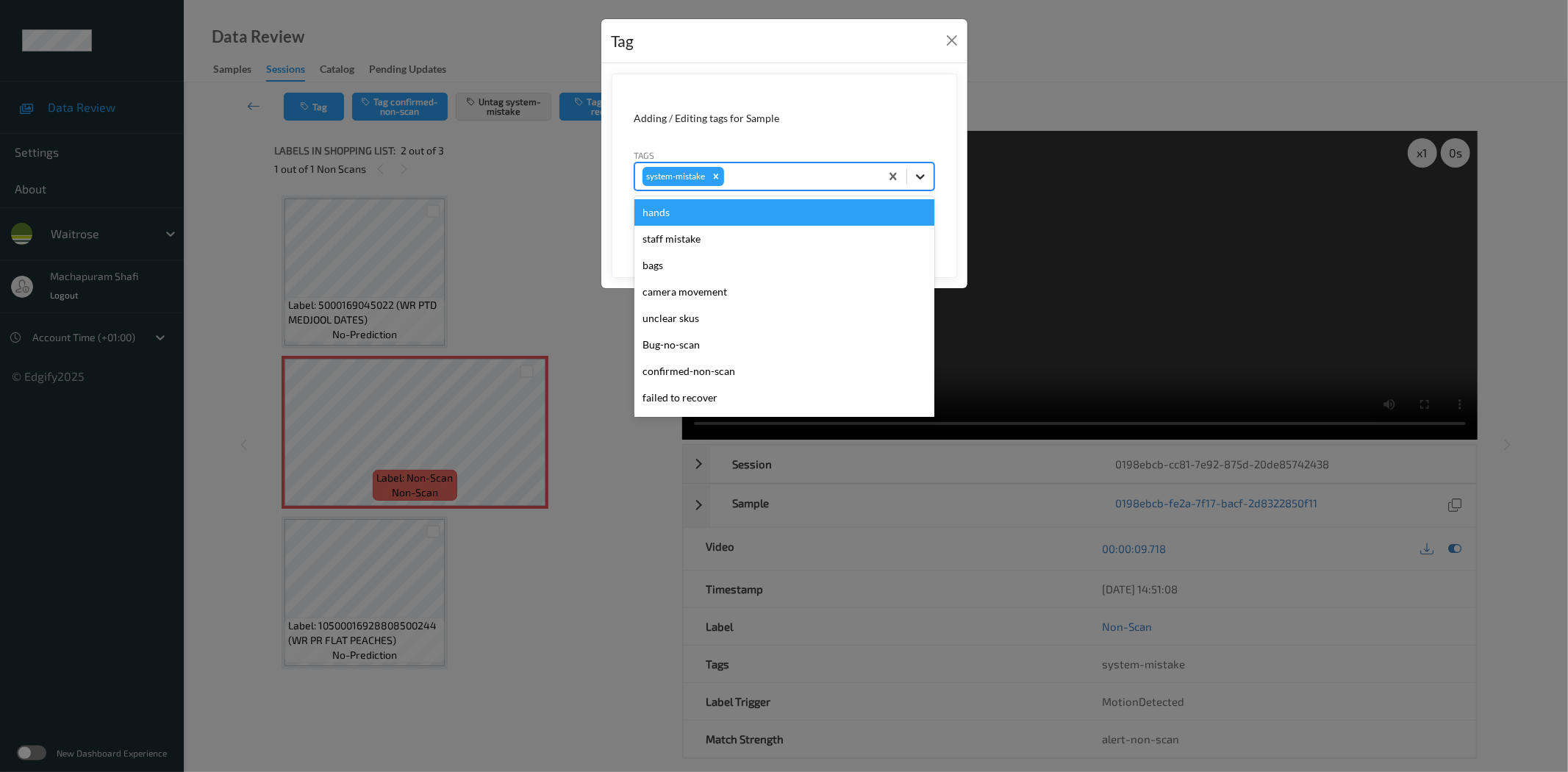
click at [926, 173] on icon at bounding box center [920, 176] width 15 height 15
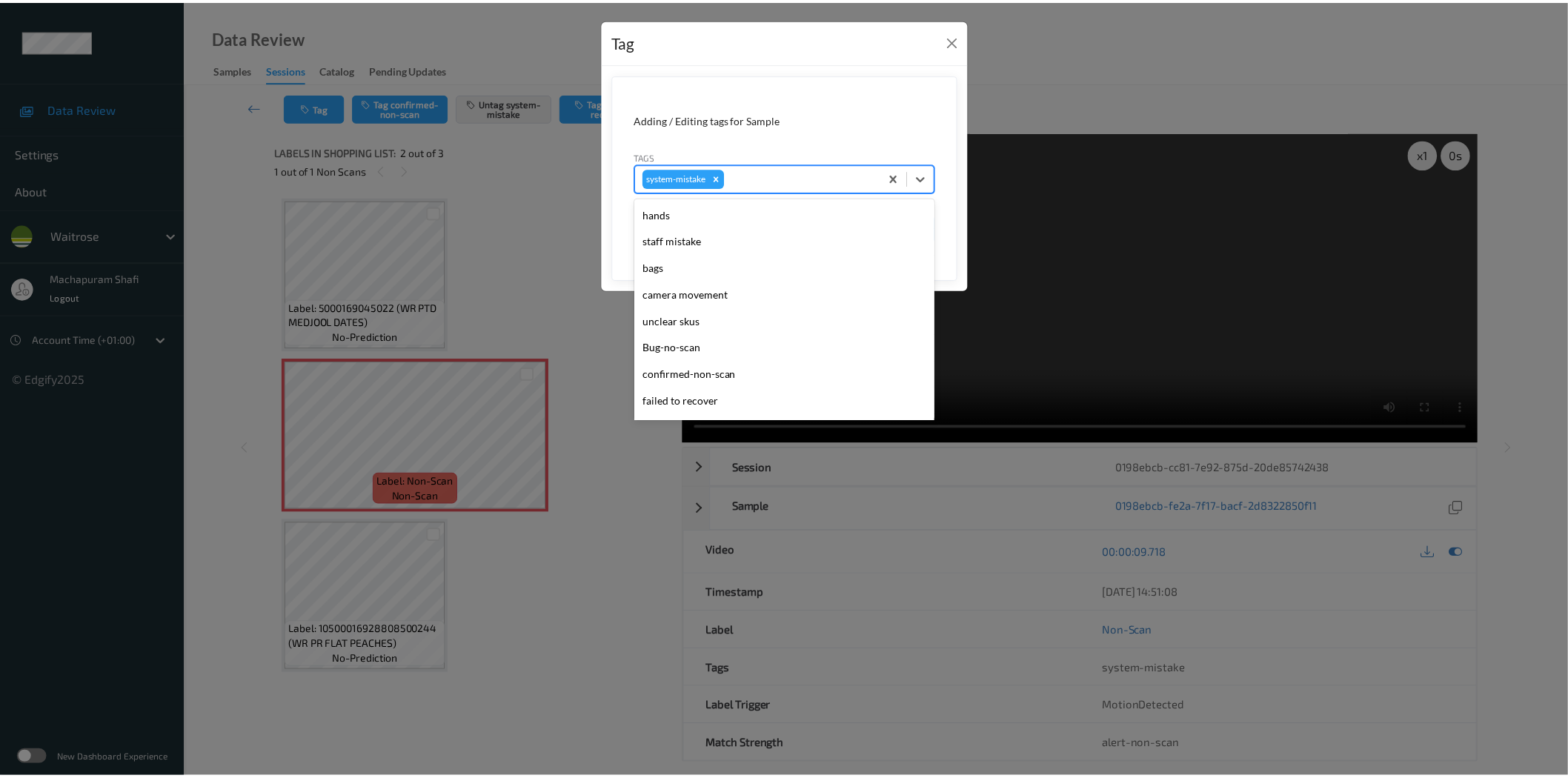
scroll to position [343, 0]
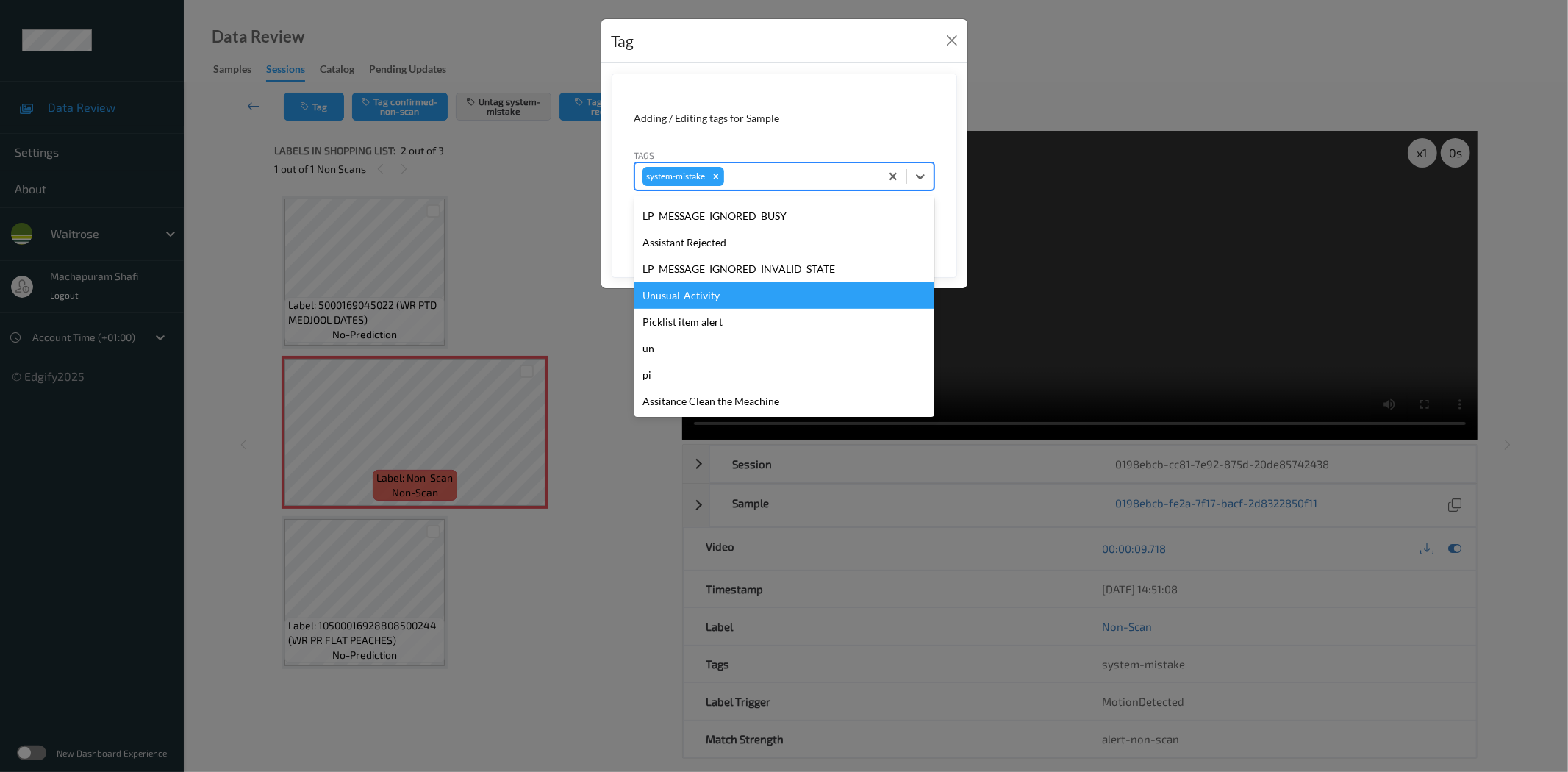
click at [672, 299] on div "Unusual-Activity" at bounding box center [784, 295] width 300 height 26
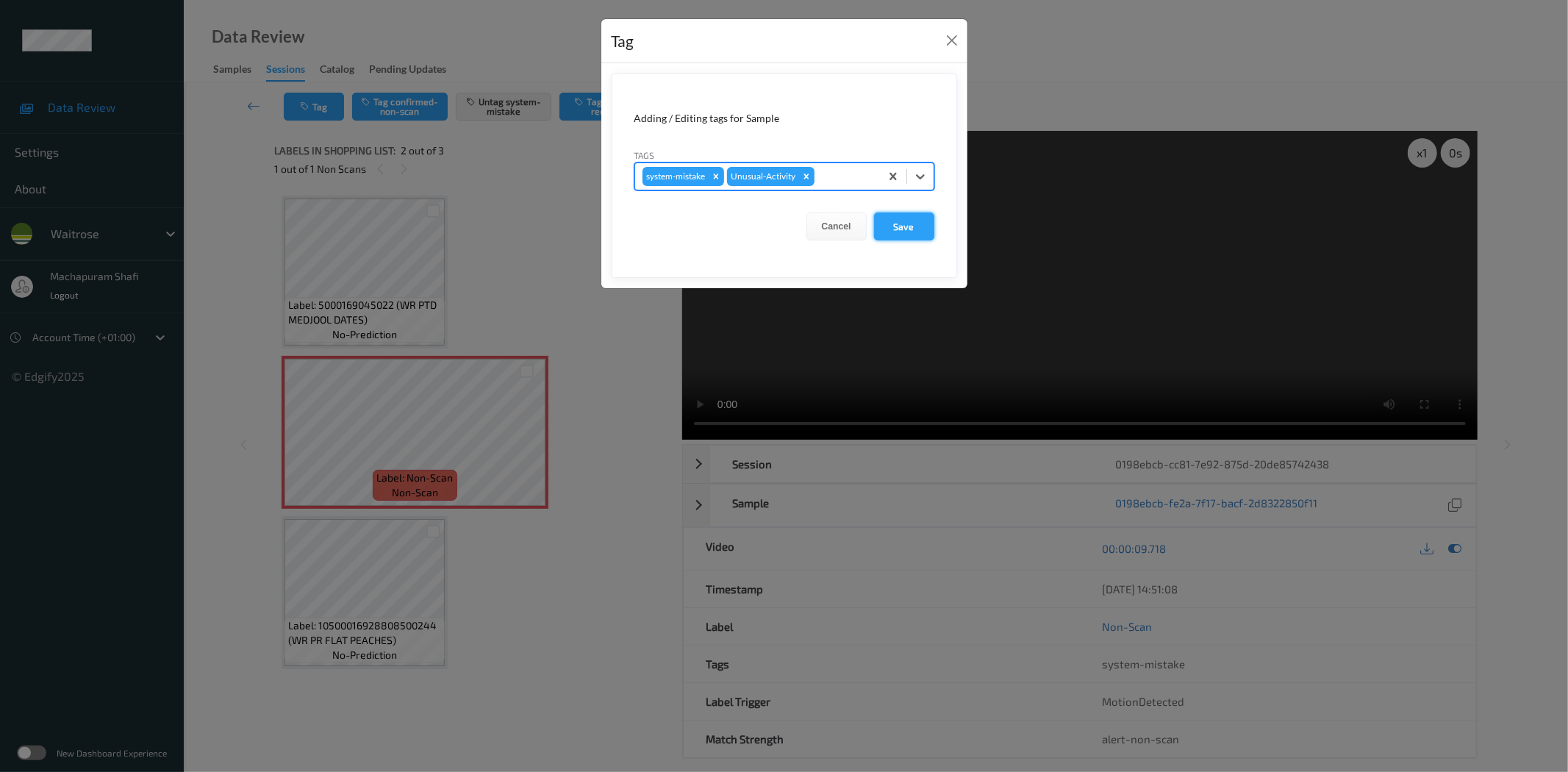
click at [908, 228] on button "Save" at bounding box center [904, 226] width 60 height 28
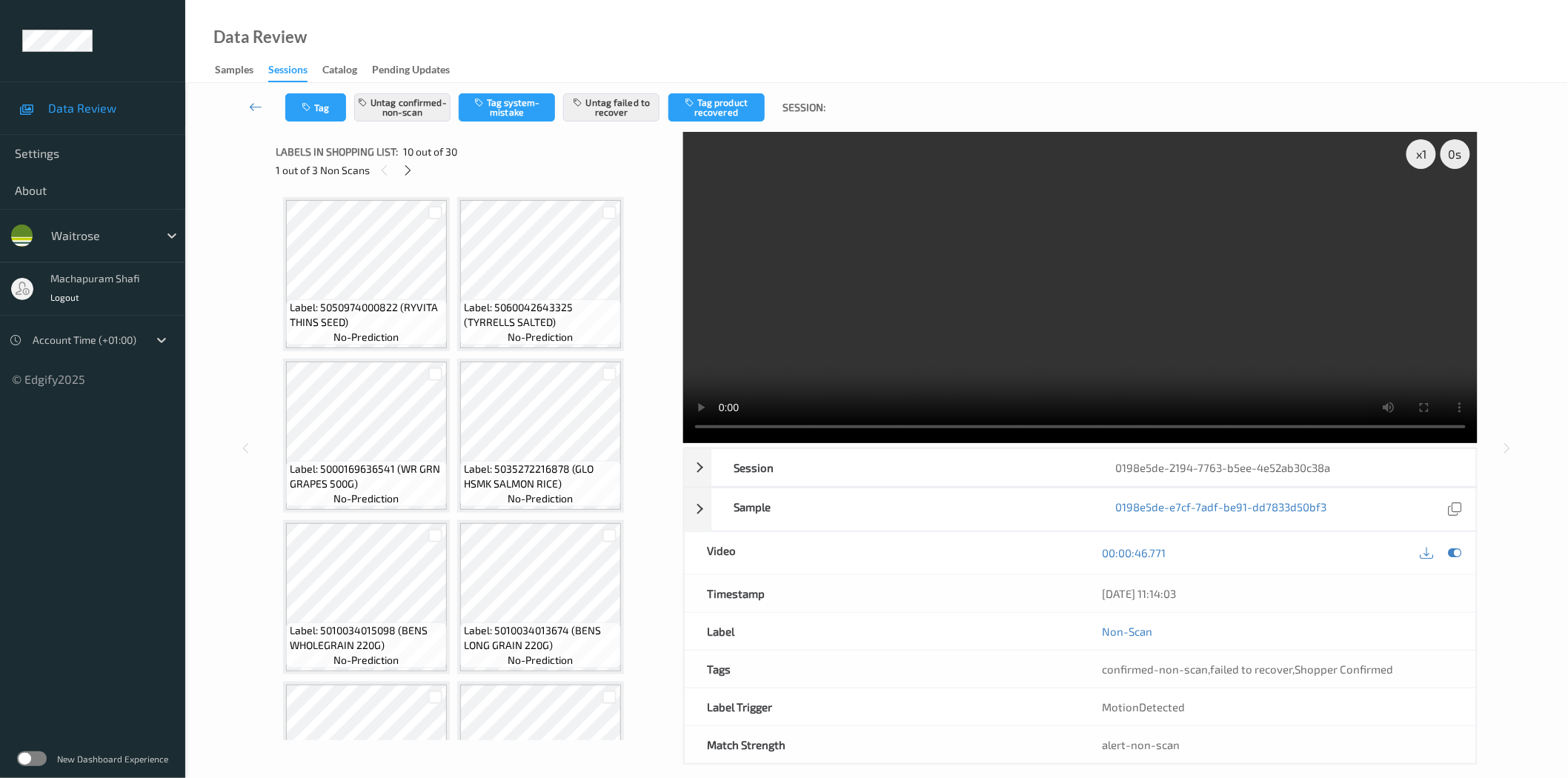
scroll to position [810, 0]
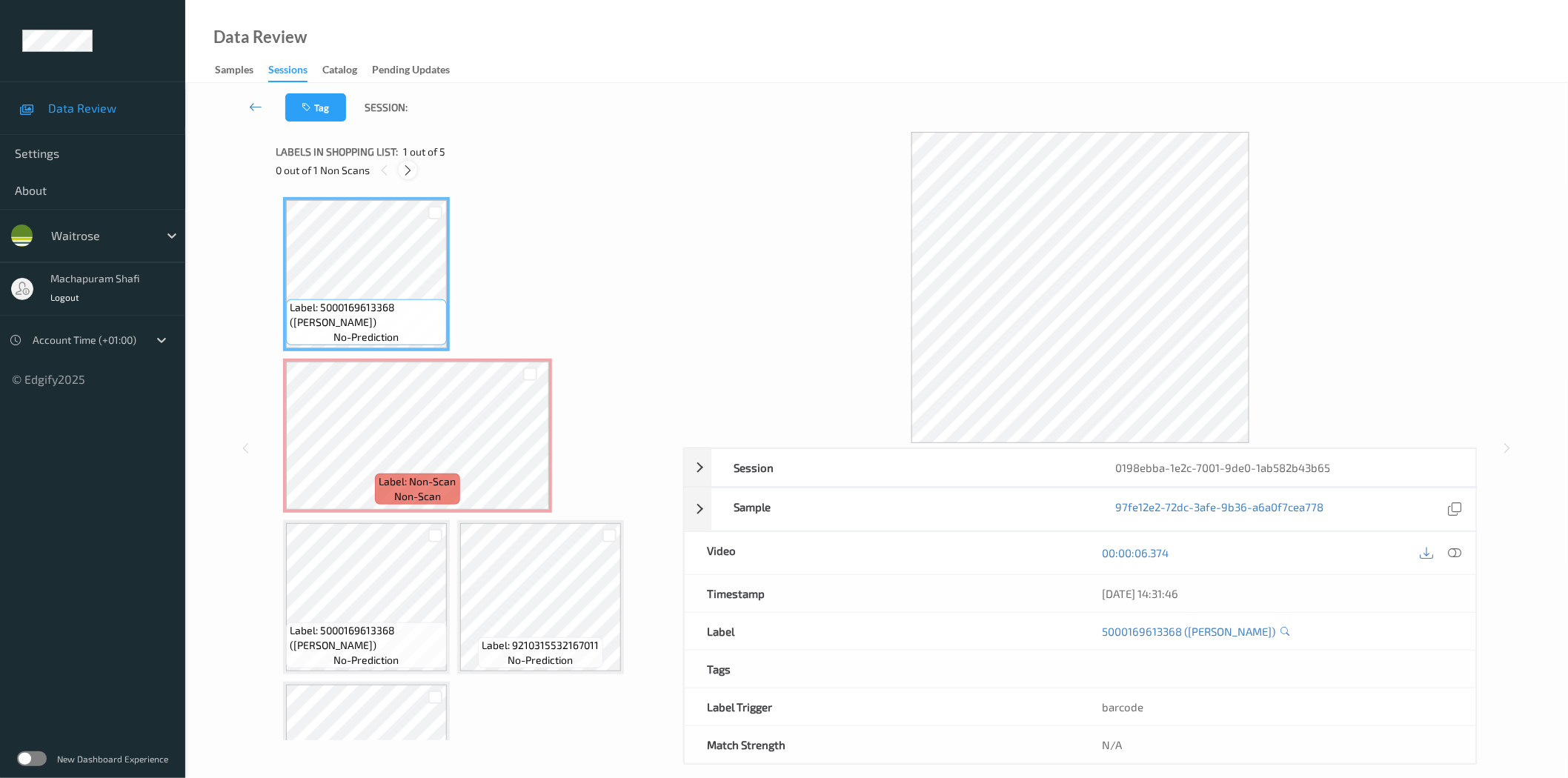
click at [409, 171] on icon at bounding box center [408, 170] width 13 height 14
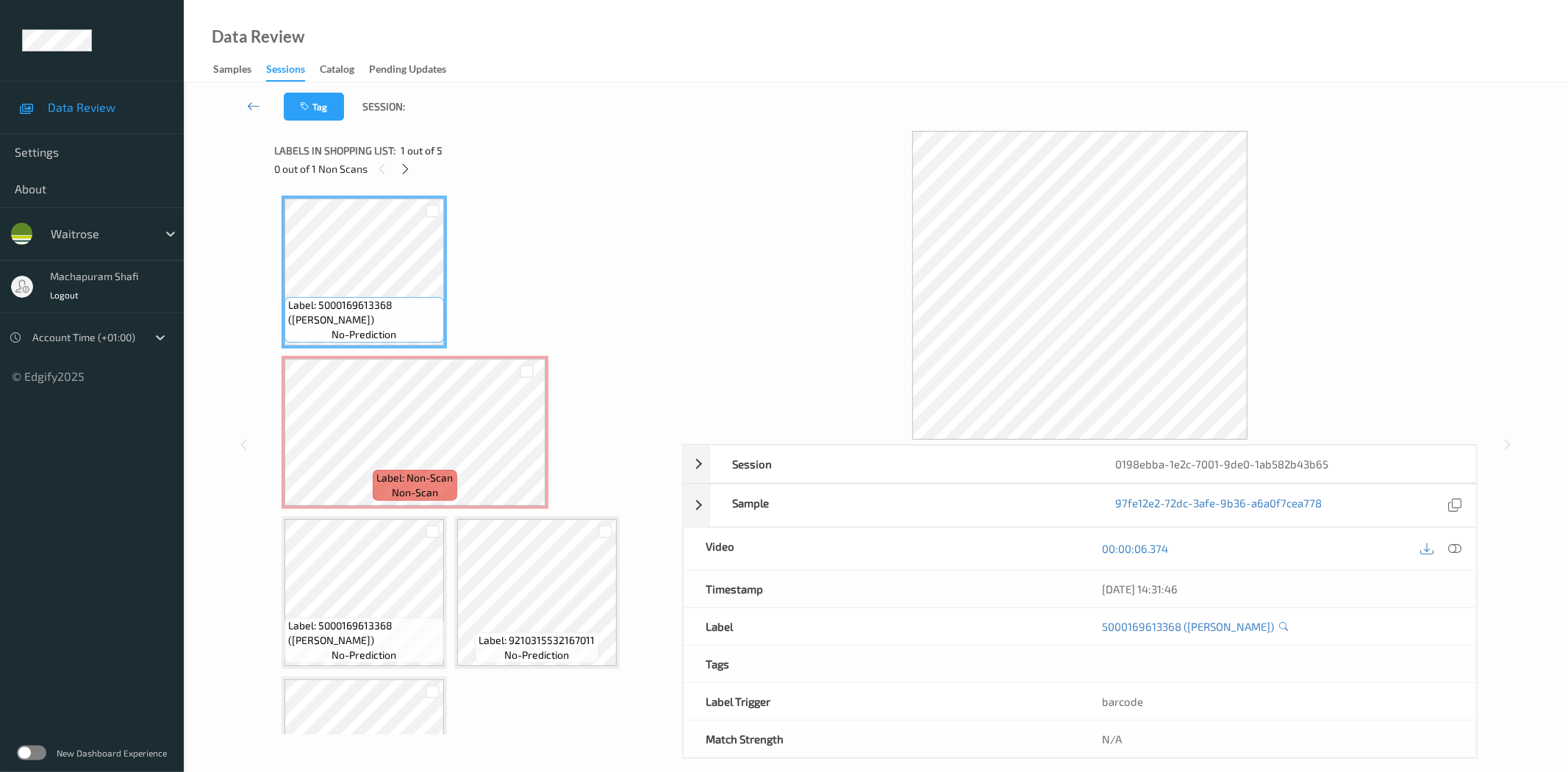
scroll to position [7, 0]
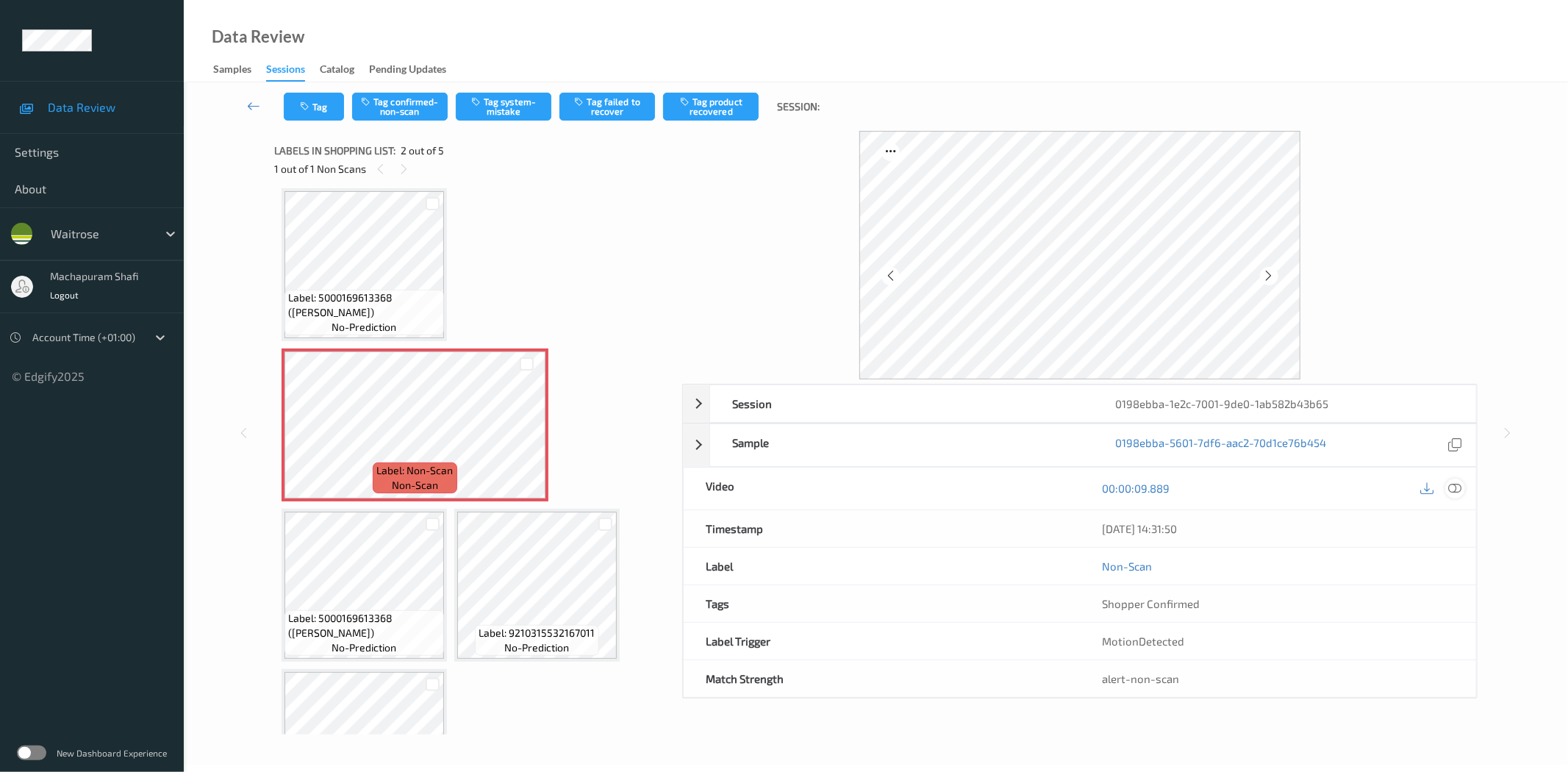
click at [1453, 484] on icon at bounding box center [1455, 488] width 13 height 13
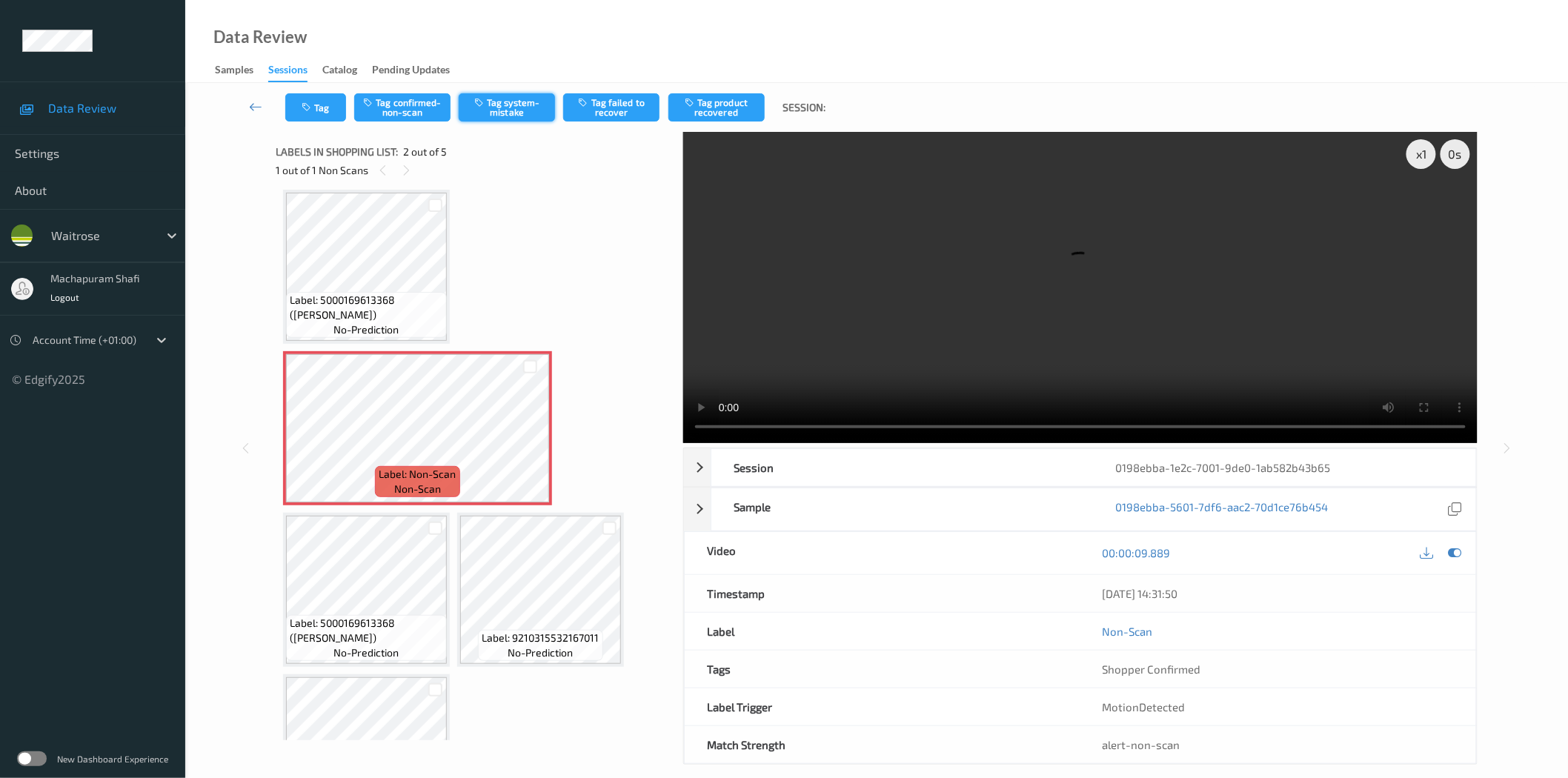
click at [511, 102] on button "Tag system-mistake" at bounding box center [506, 107] width 96 height 28
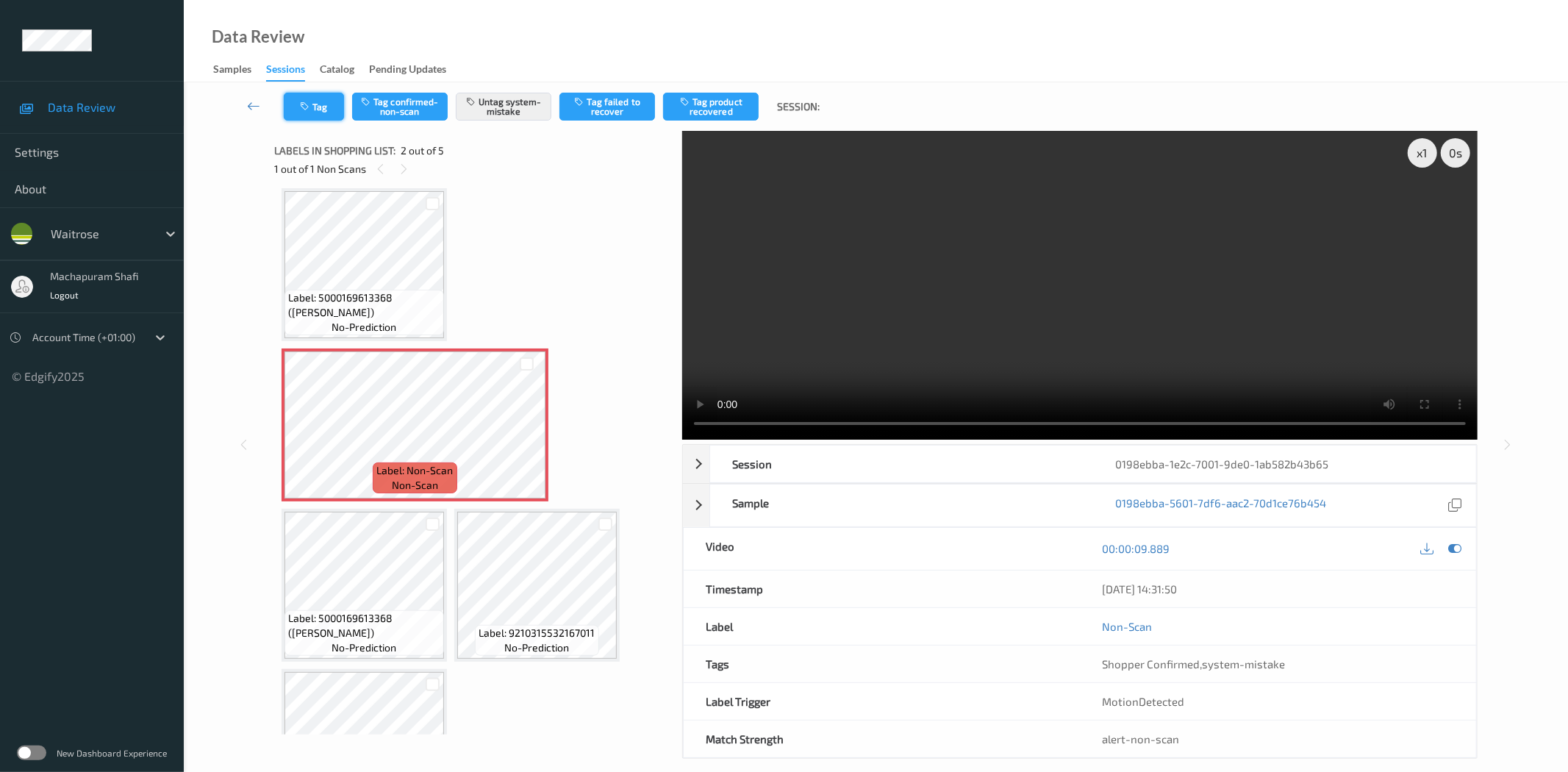
click at [310, 108] on icon "button" at bounding box center [306, 106] width 13 height 10
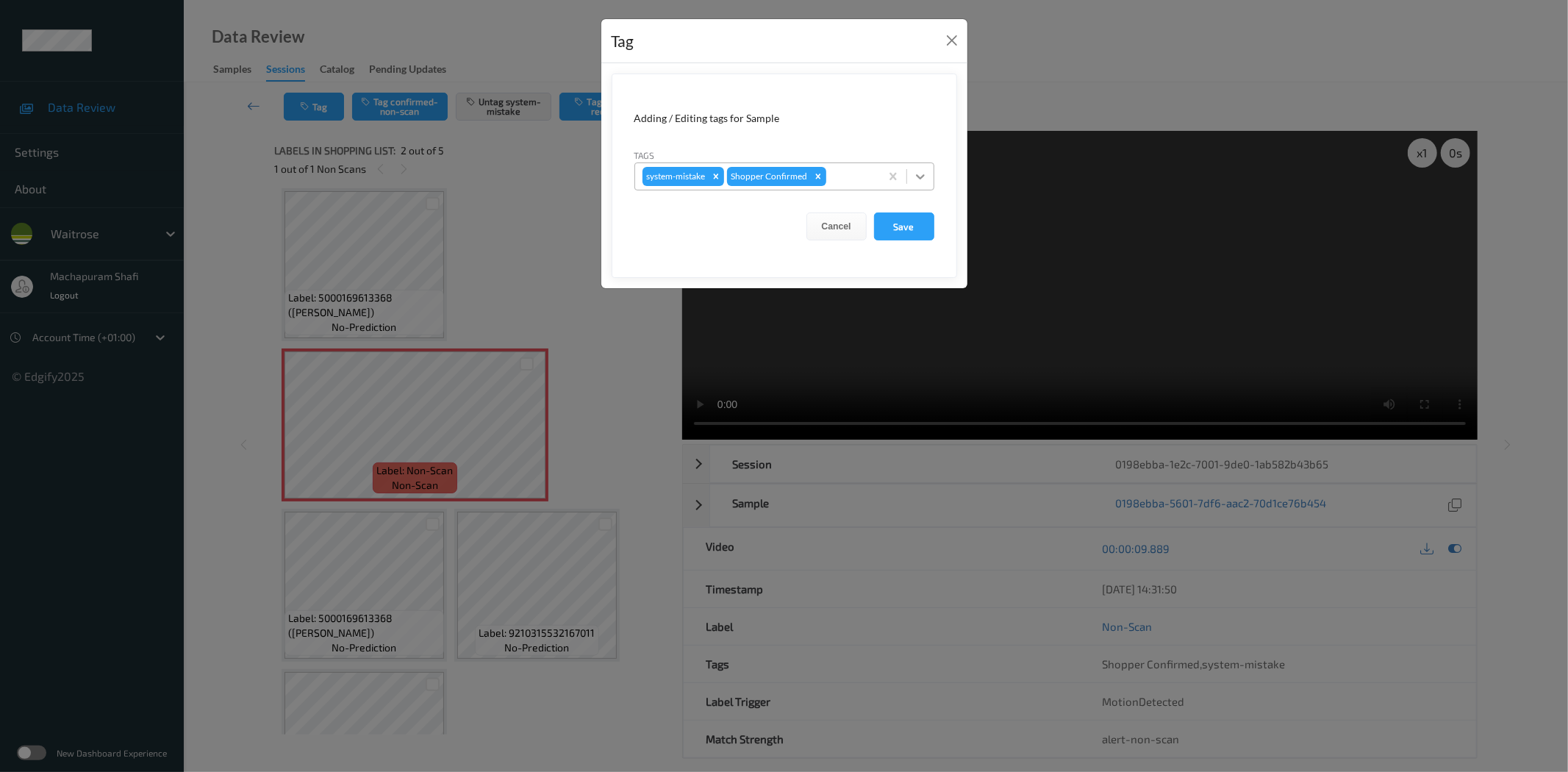
click at [915, 175] on icon at bounding box center [920, 176] width 15 height 15
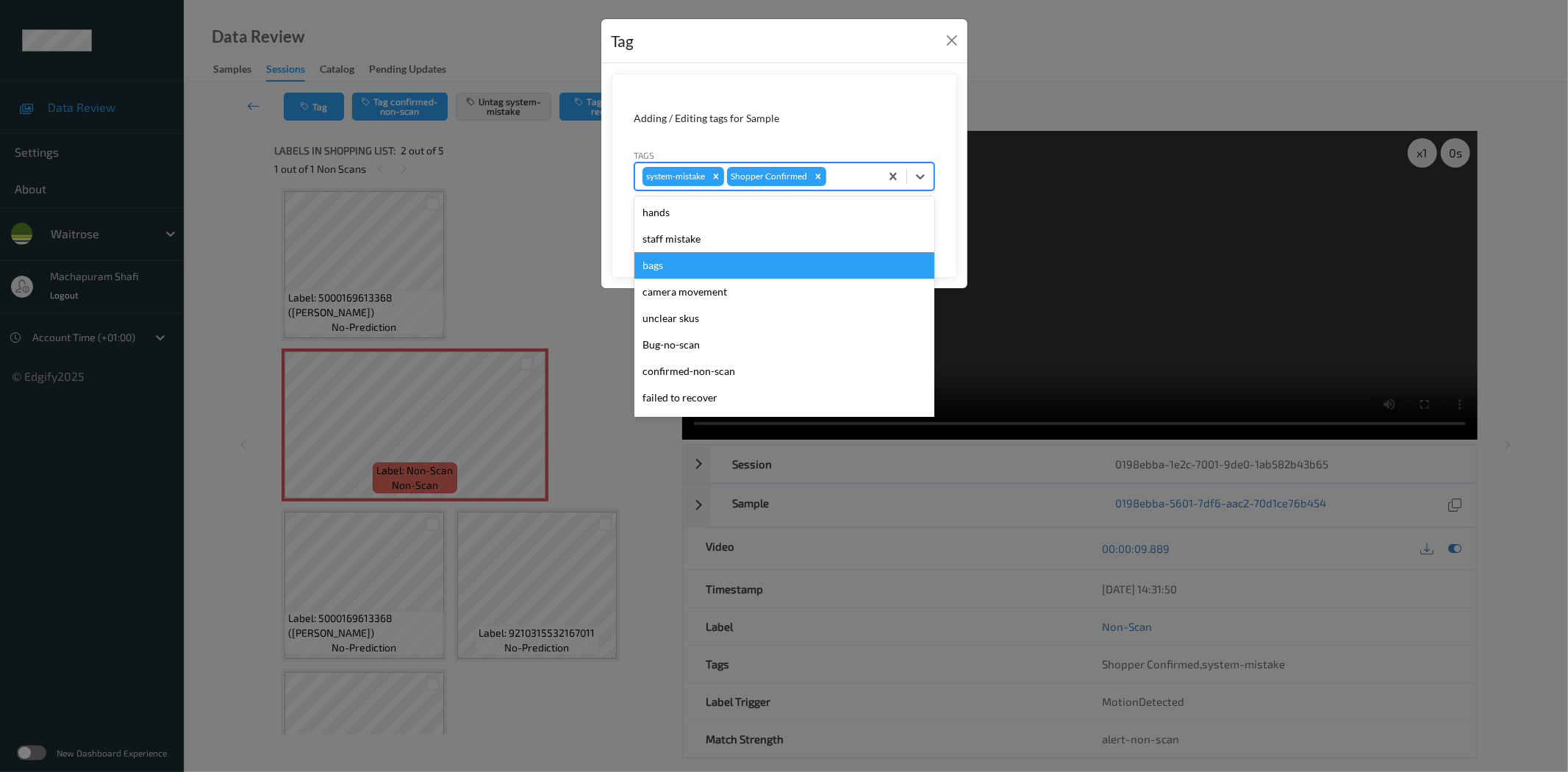
scroll to position [314, 0]
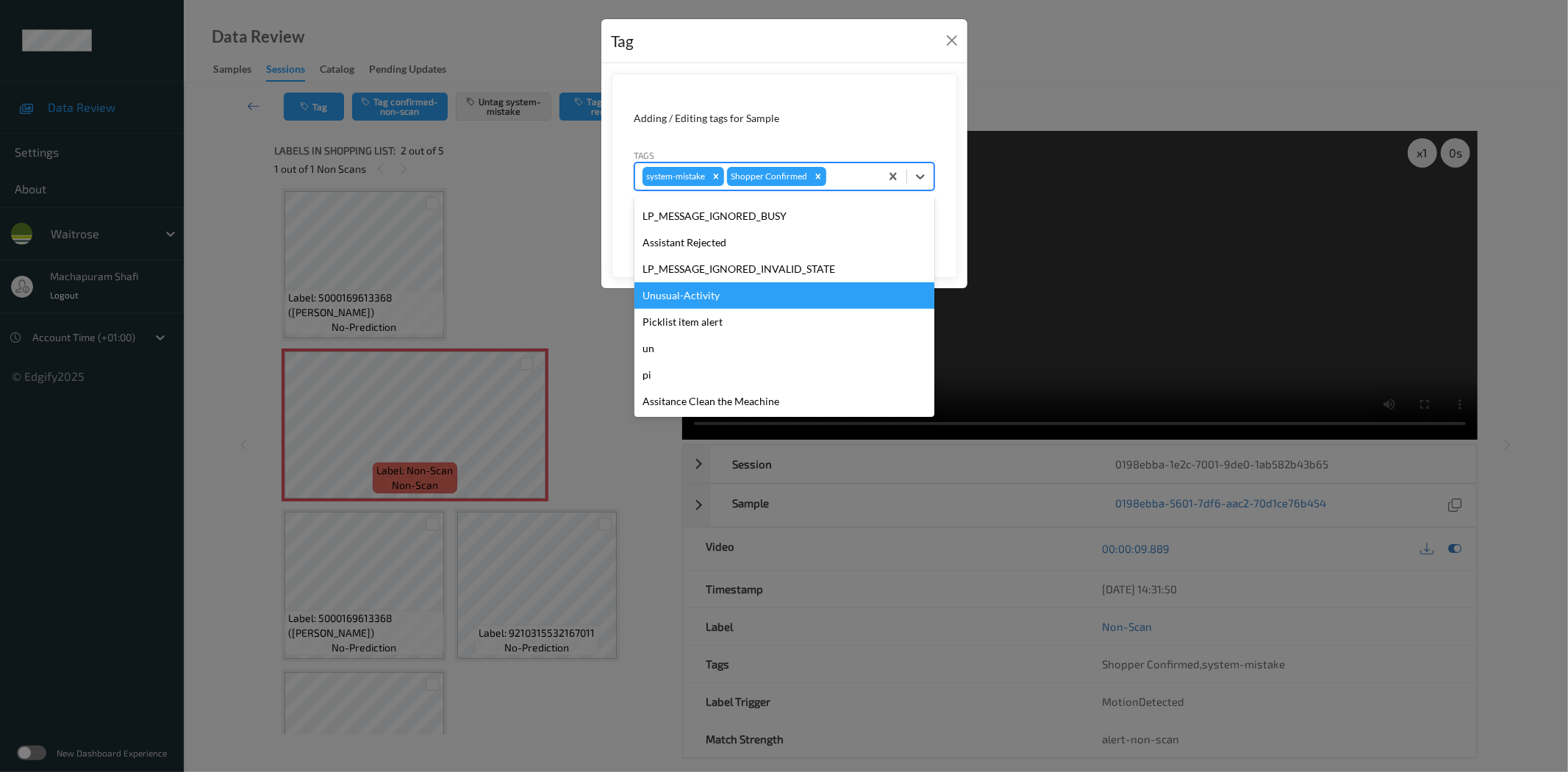
click at [702, 295] on div "Unusual-Activity" at bounding box center [784, 295] width 300 height 26
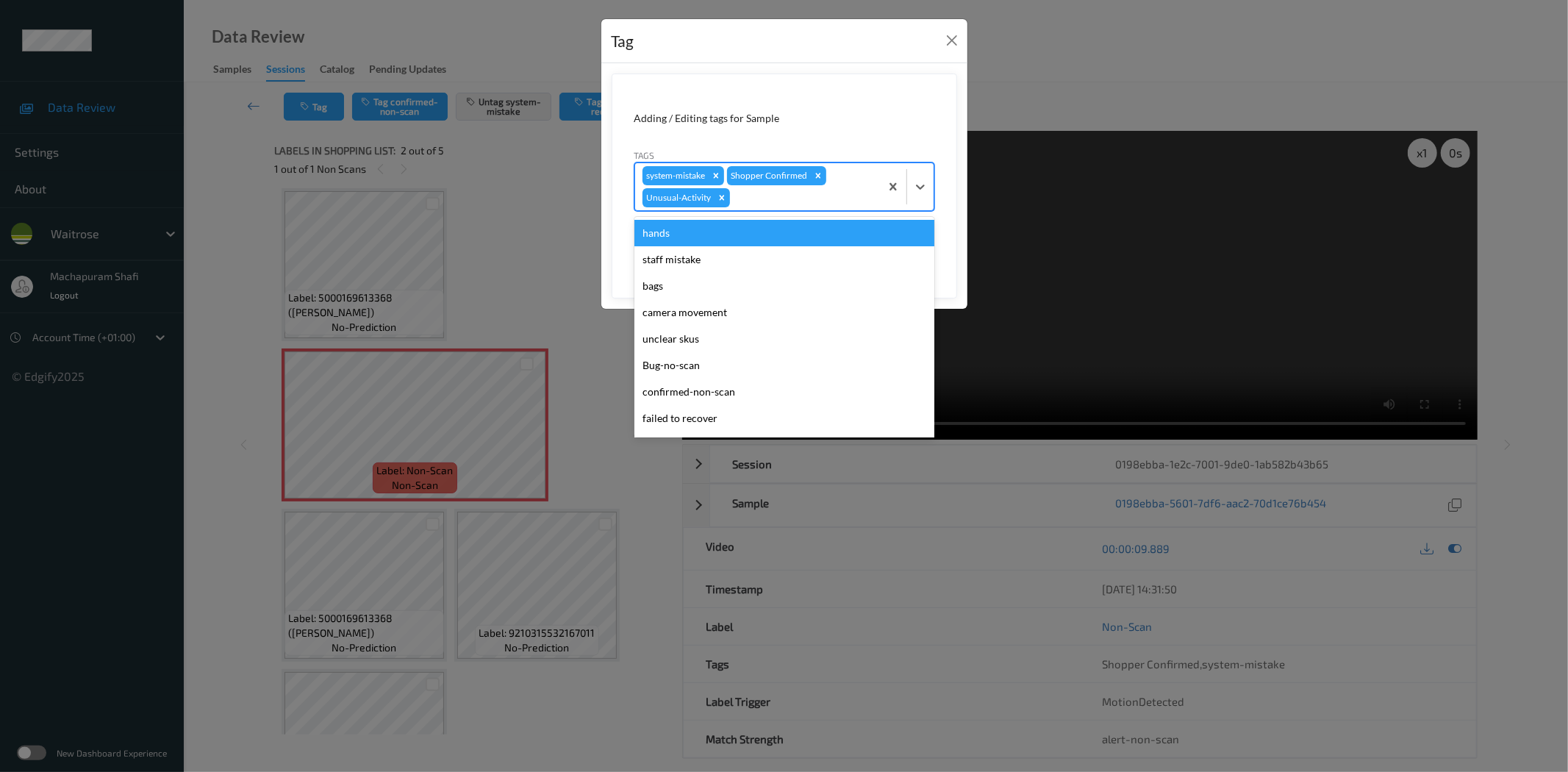
drag, startPoint x: 913, startPoint y: 170, endPoint x: 899, endPoint y: 263, distance: 94.0
click at [913, 171] on div at bounding box center [907, 187] width 54 height 47
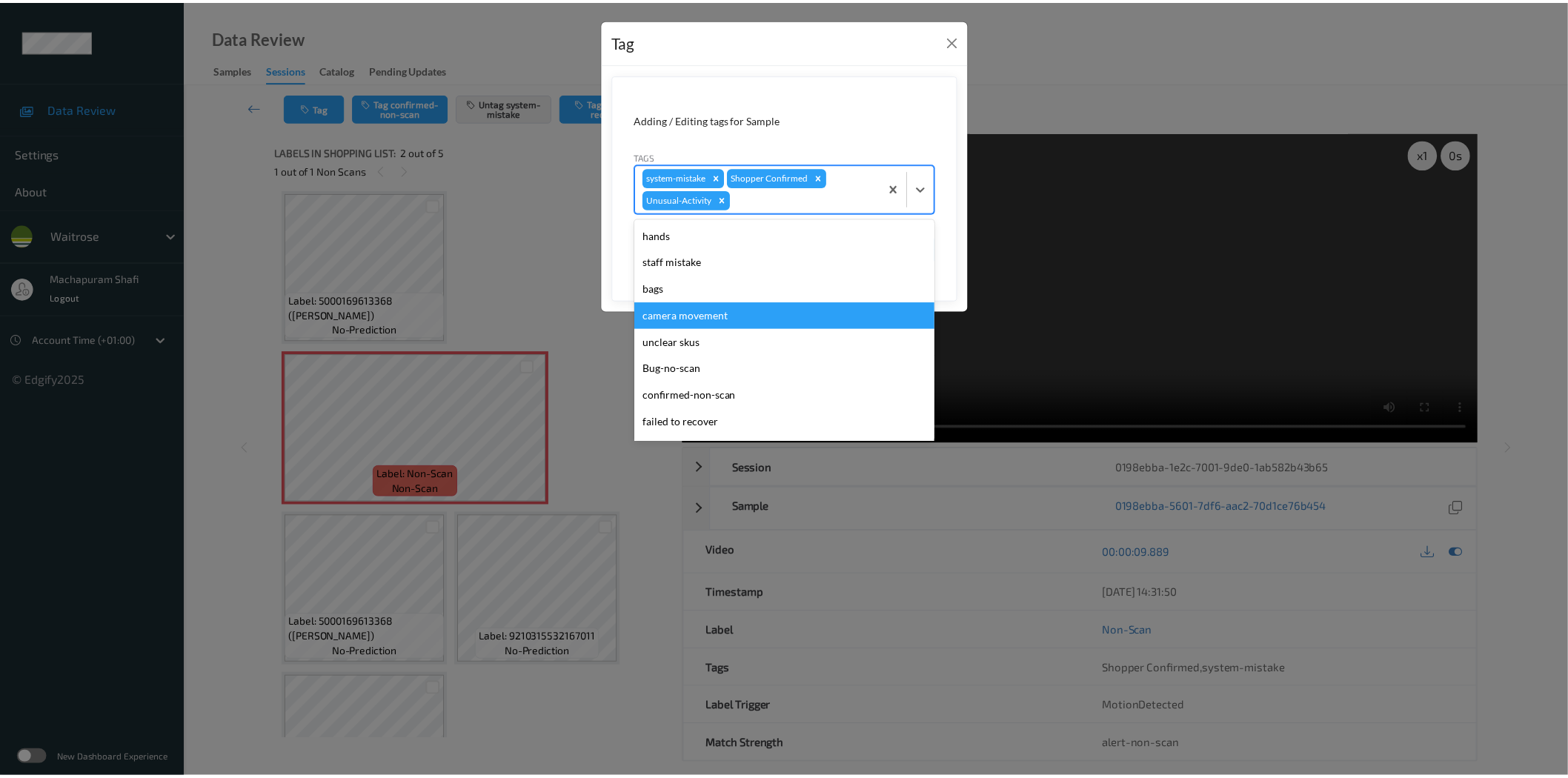
scroll to position [290, 0]
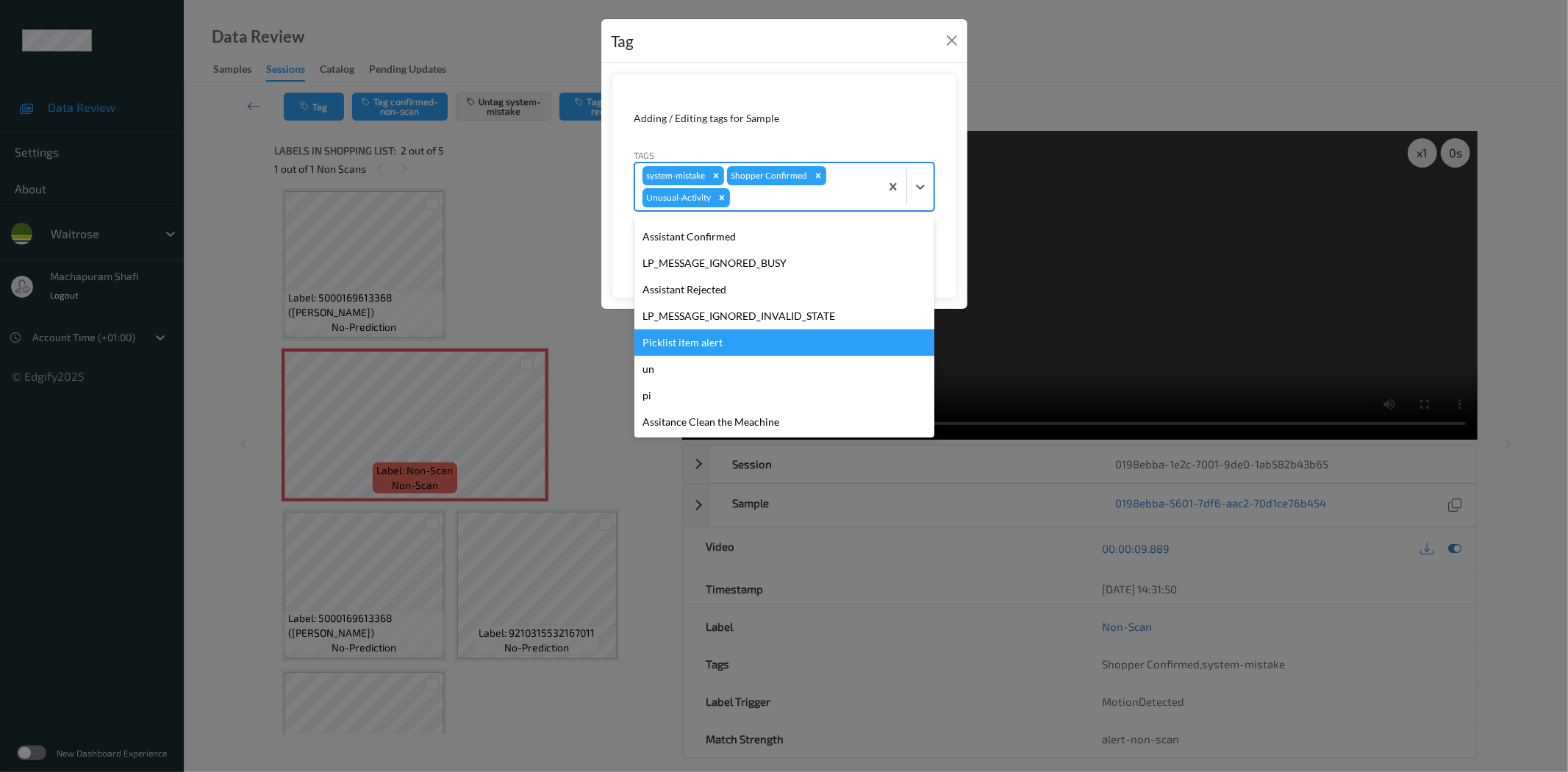
click at [676, 341] on div "Picklist item alert" at bounding box center [784, 342] width 300 height 26
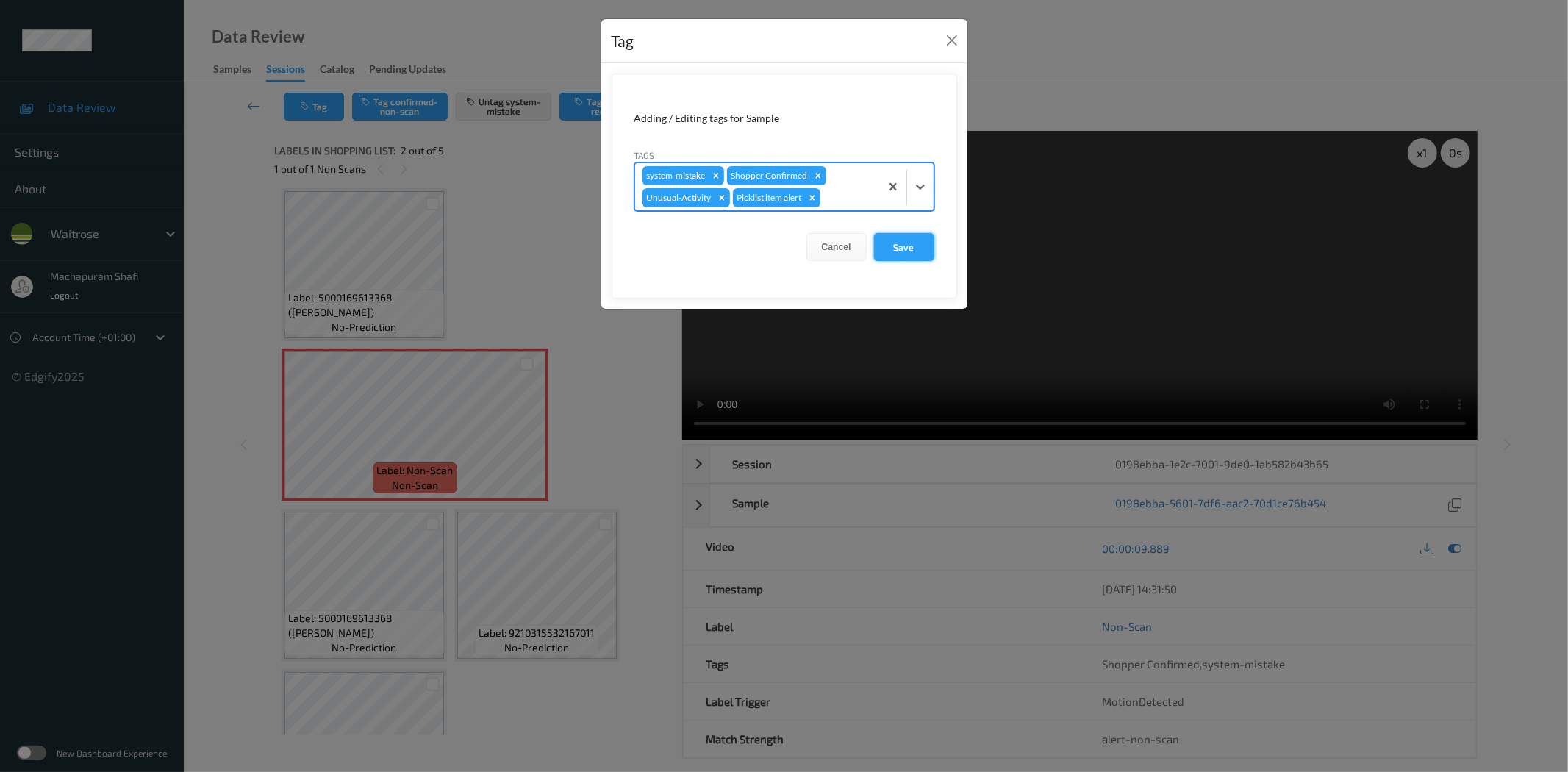
click at [907, 246] on button "Save" at bounding box center [904, 247] width 60 height 28
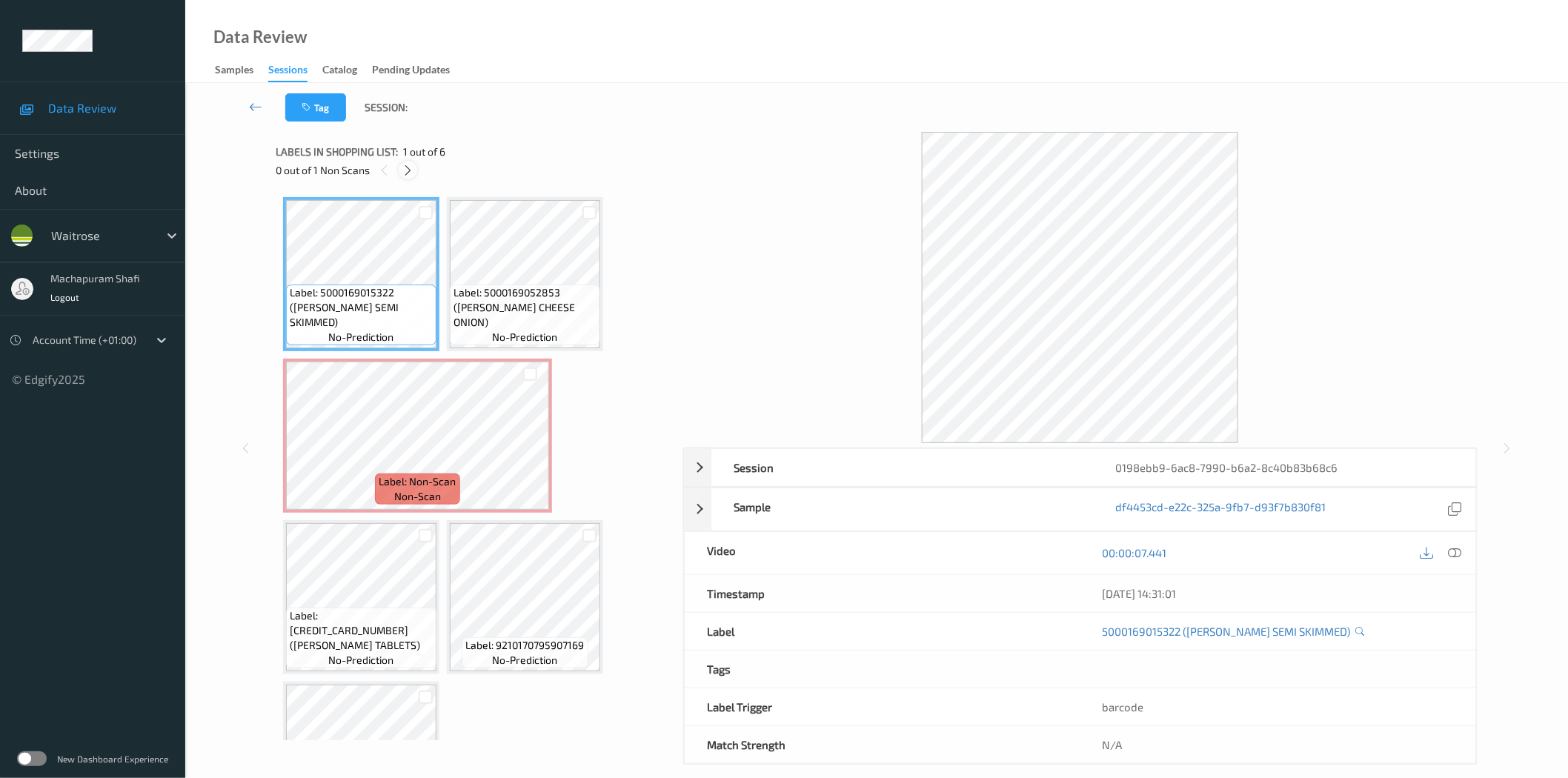
click at [406, 167] on icon at bounding box center [408, 170] width 13 height 14
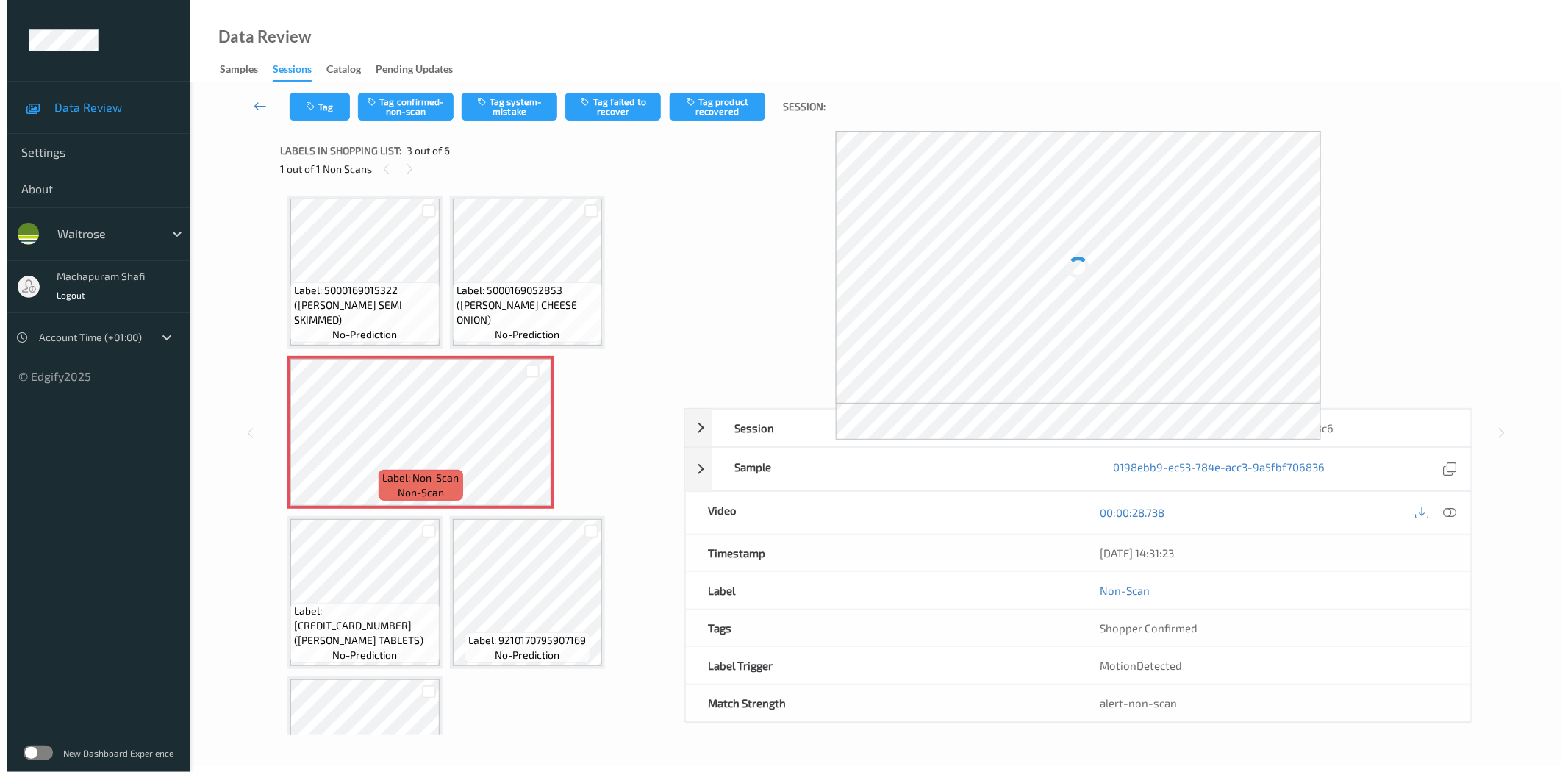
scroll to position [7, 0]
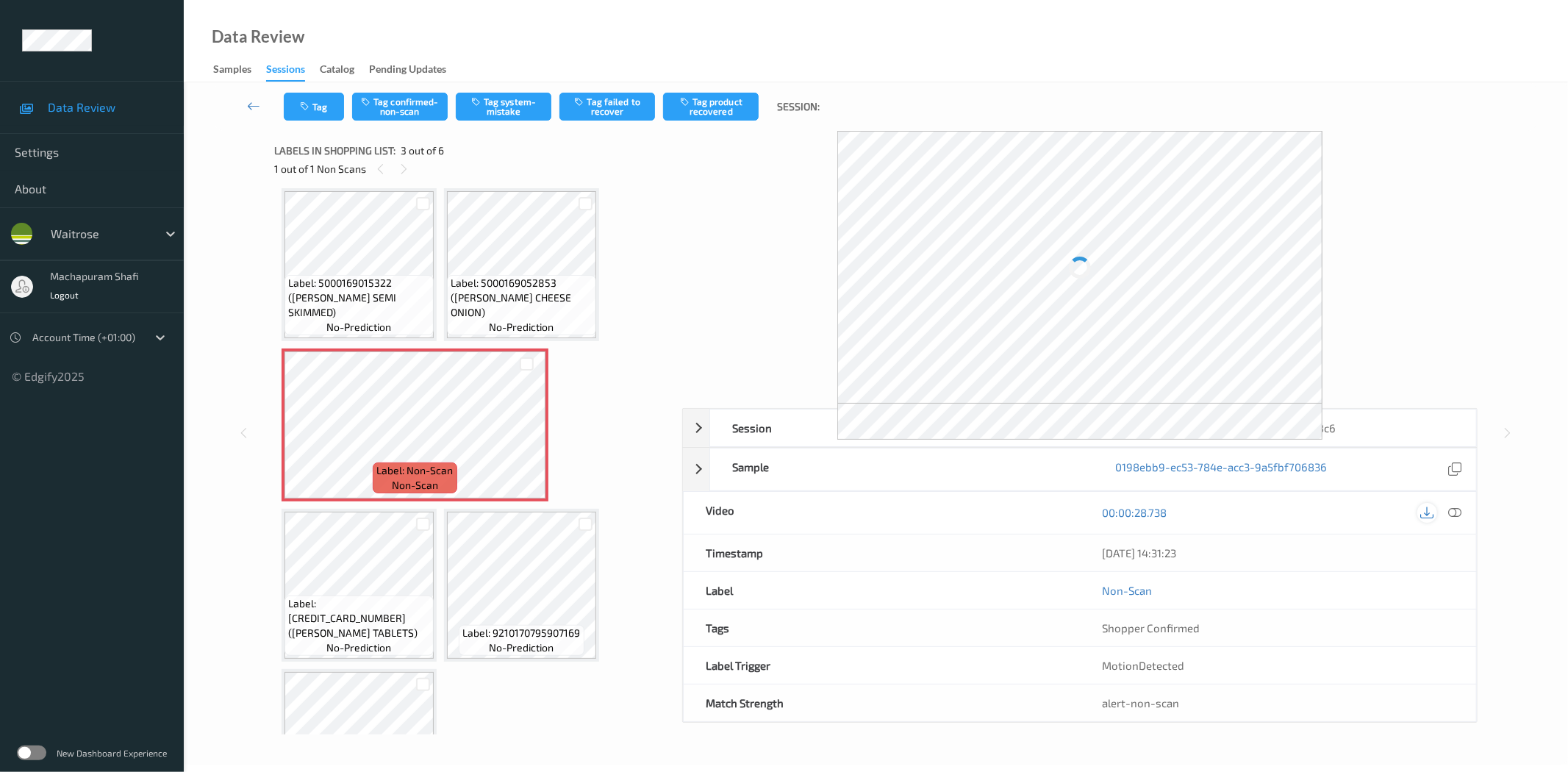
drag, startPoint x: 1450, startPoint y: 510, endPoint x: 1426, endPoint y: 494, distance: 28.8
click at [1450, 510] on div "Session 0198ebb9-6ac8-7990-b6a2-8c40b83b68c6 Session ID 0198ebb9-6ac8-7990-b6a2…" at bounding box center [1079, 565] width 795 height 314
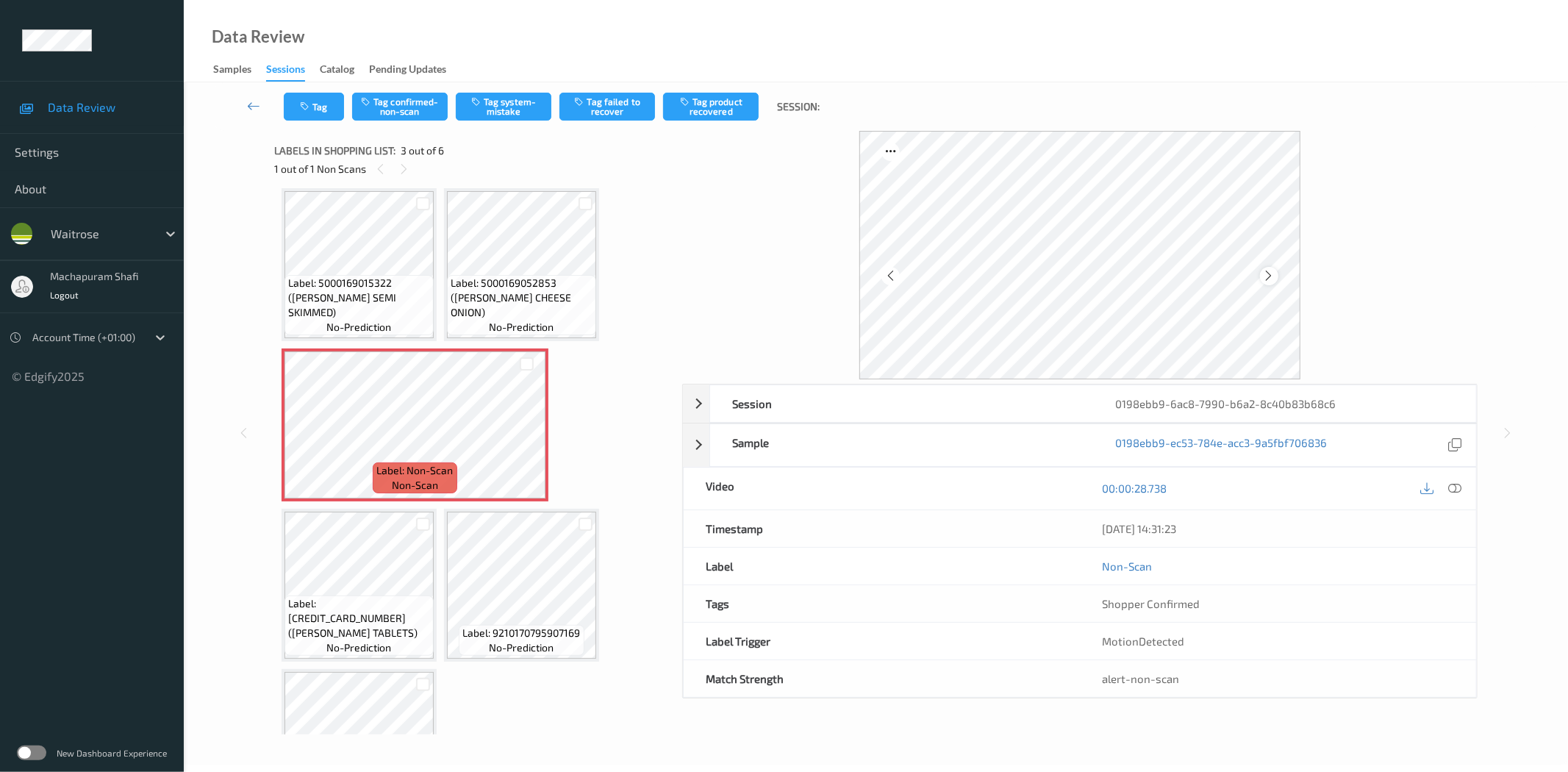
click at [1268, 276] on icon at bounding box center [1269, 276] width 13 height 13
click at [1453, 486] on icon at bounding box center [1455, 488] width 13 height 13
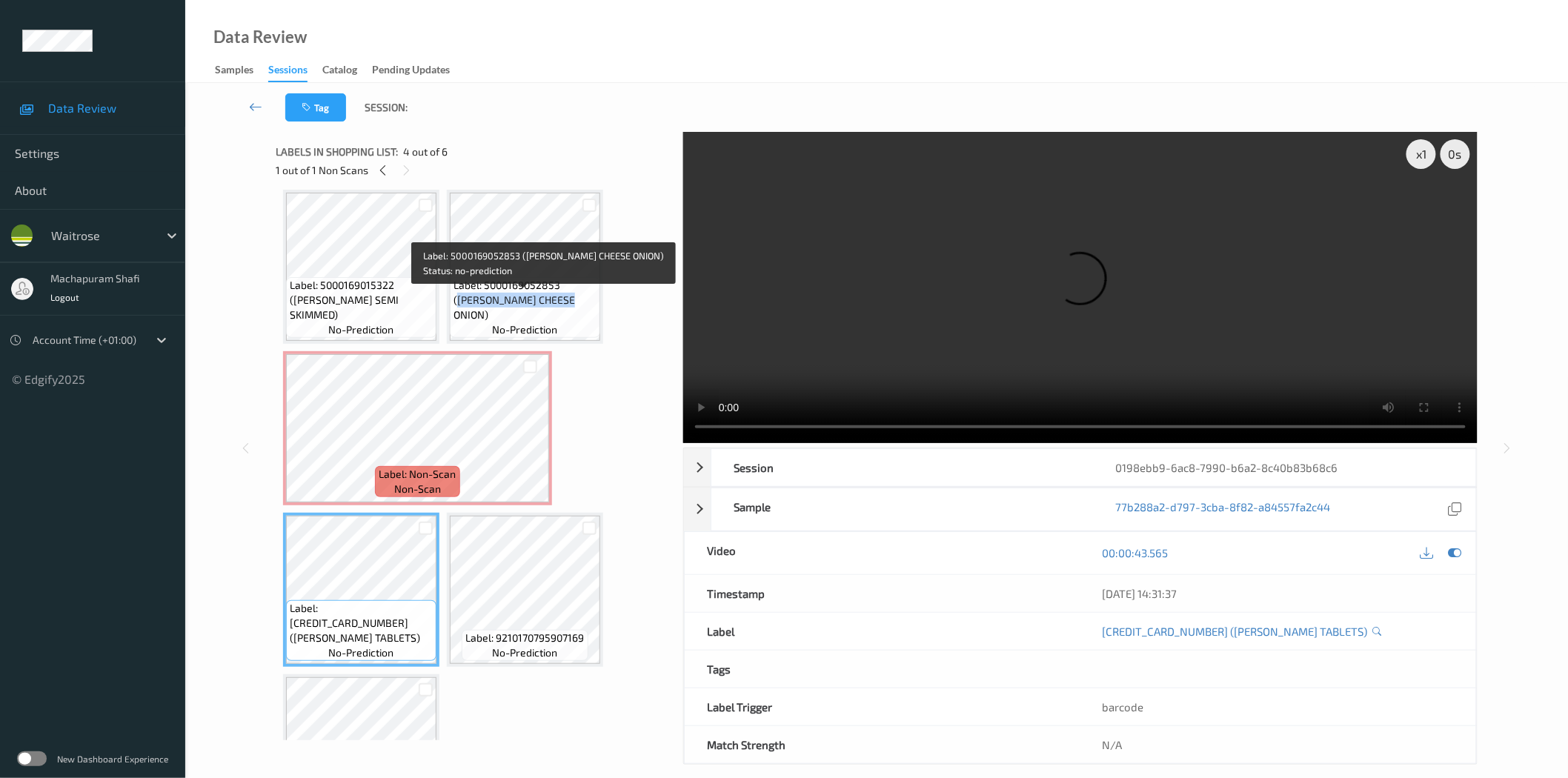
drag, startPoint x: 565, startPoint y: 299, endPoint x: 581, endPoint y: 328, distance: 33.1
click at [581, 320] on span "Label: 5000169052853 (WR ESS CHEESE ONION)" at bounding box center [525, 300] width 143 height 45
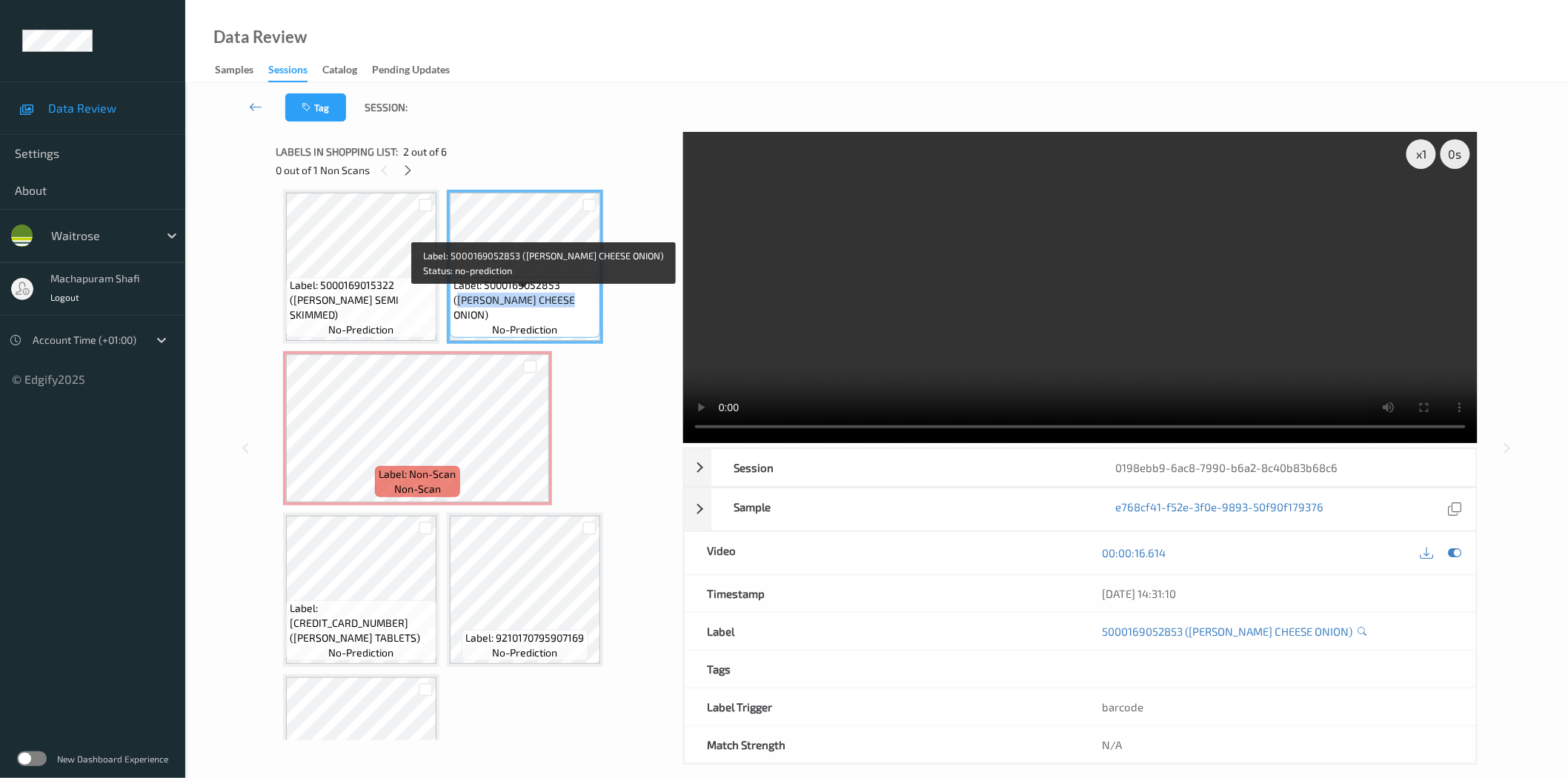
copy span "WR ESS CHEESE ONION)"
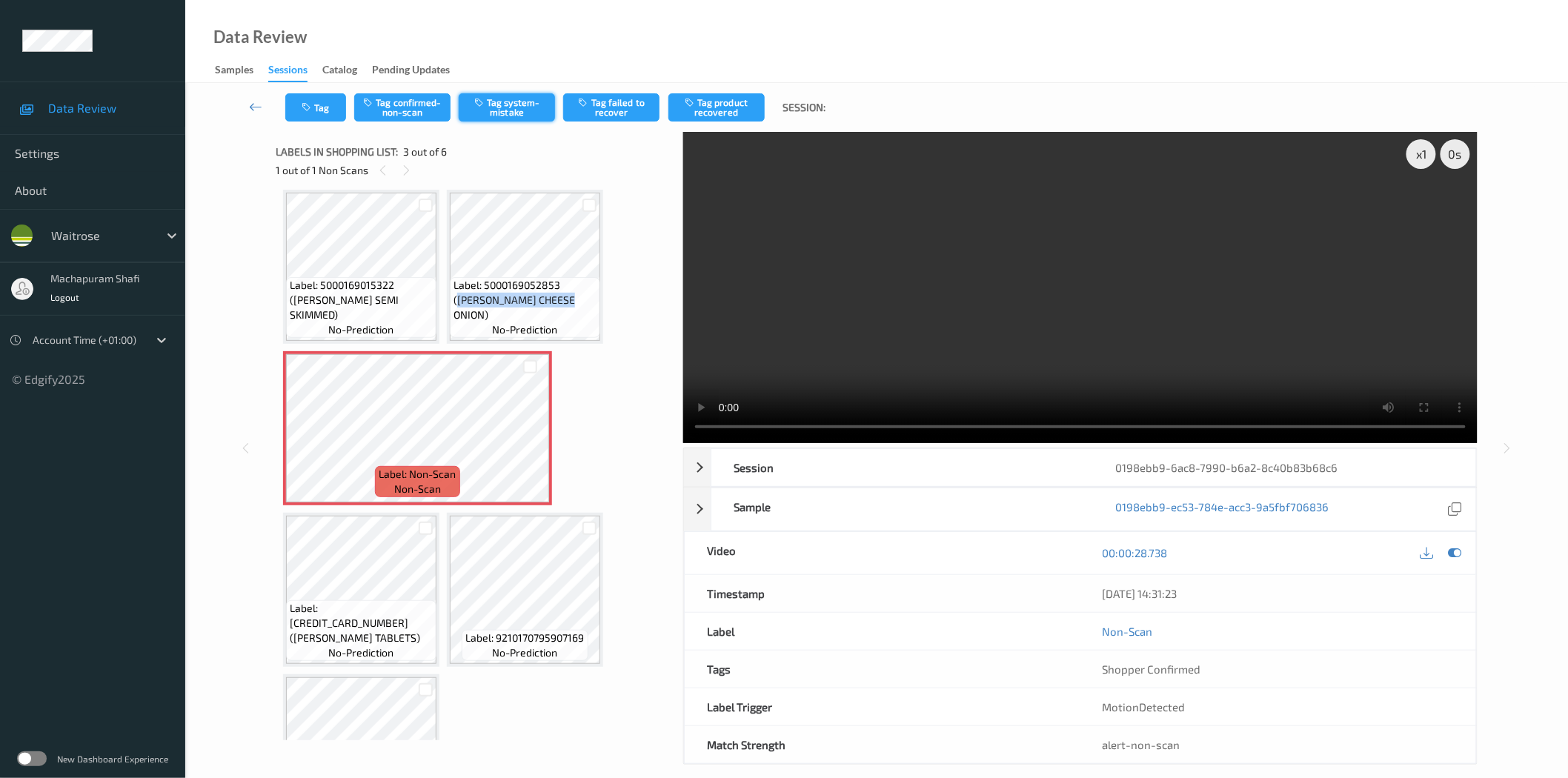
click at [495, 105] on button "Tag system-mistake" at bounding box center [506, 107] width 96 height 28
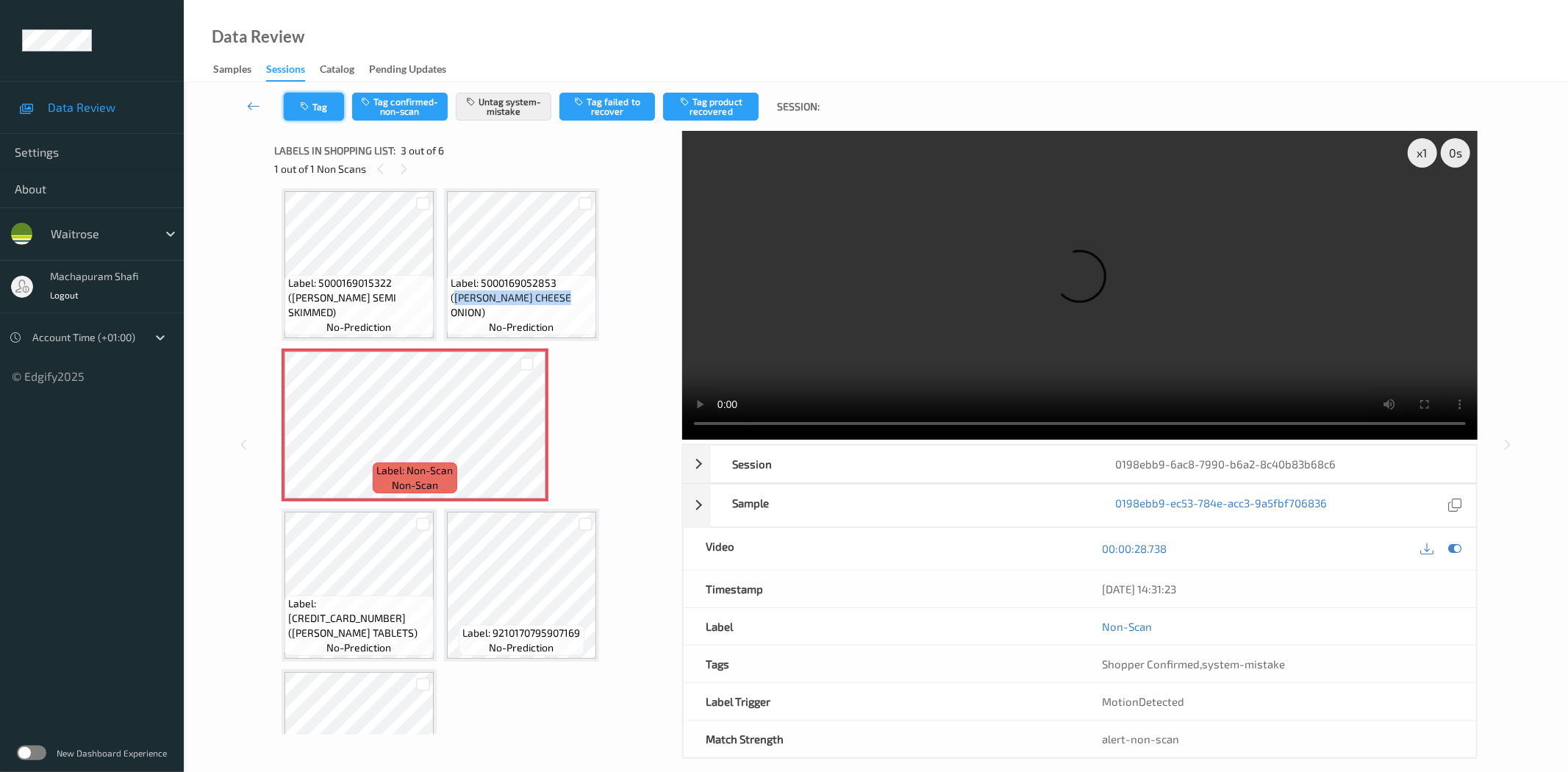
click at [311, 107] on icon "button" at bounding box center [306, 106] width 13 height 10
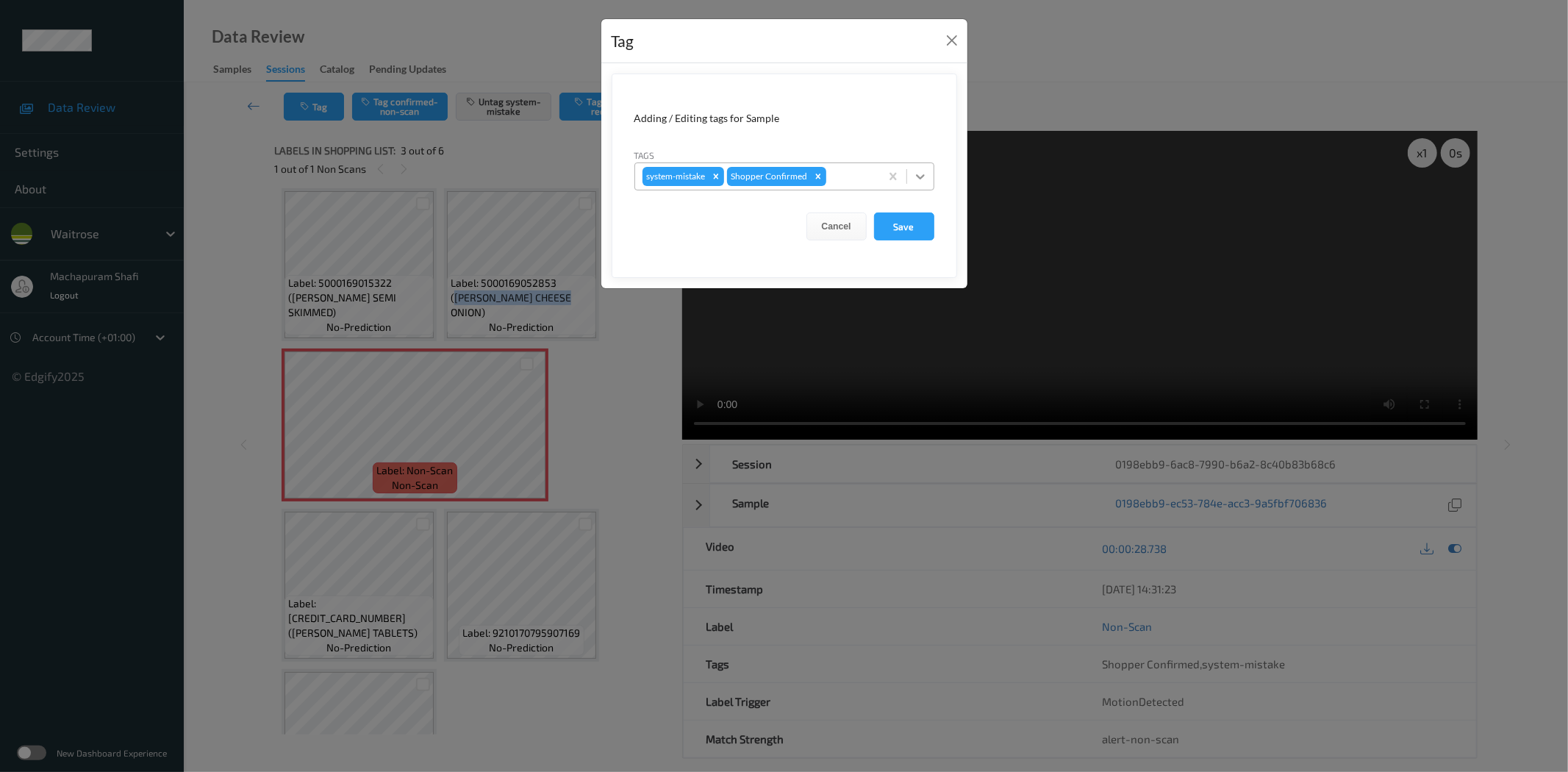
click at [923, 171] on icon at bounding box center [920, 176] width 15 height 15
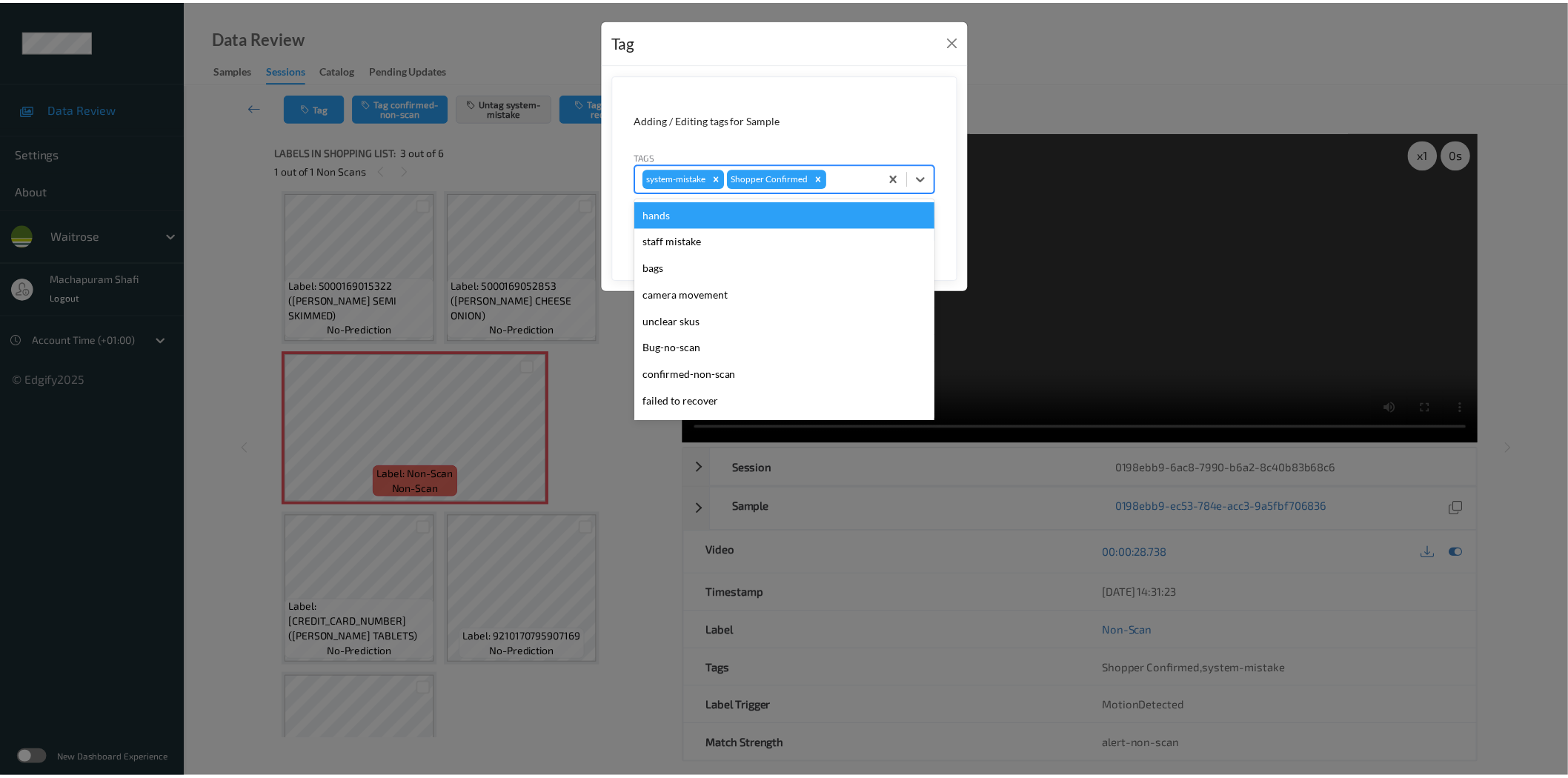
scroll to position [316, 0]
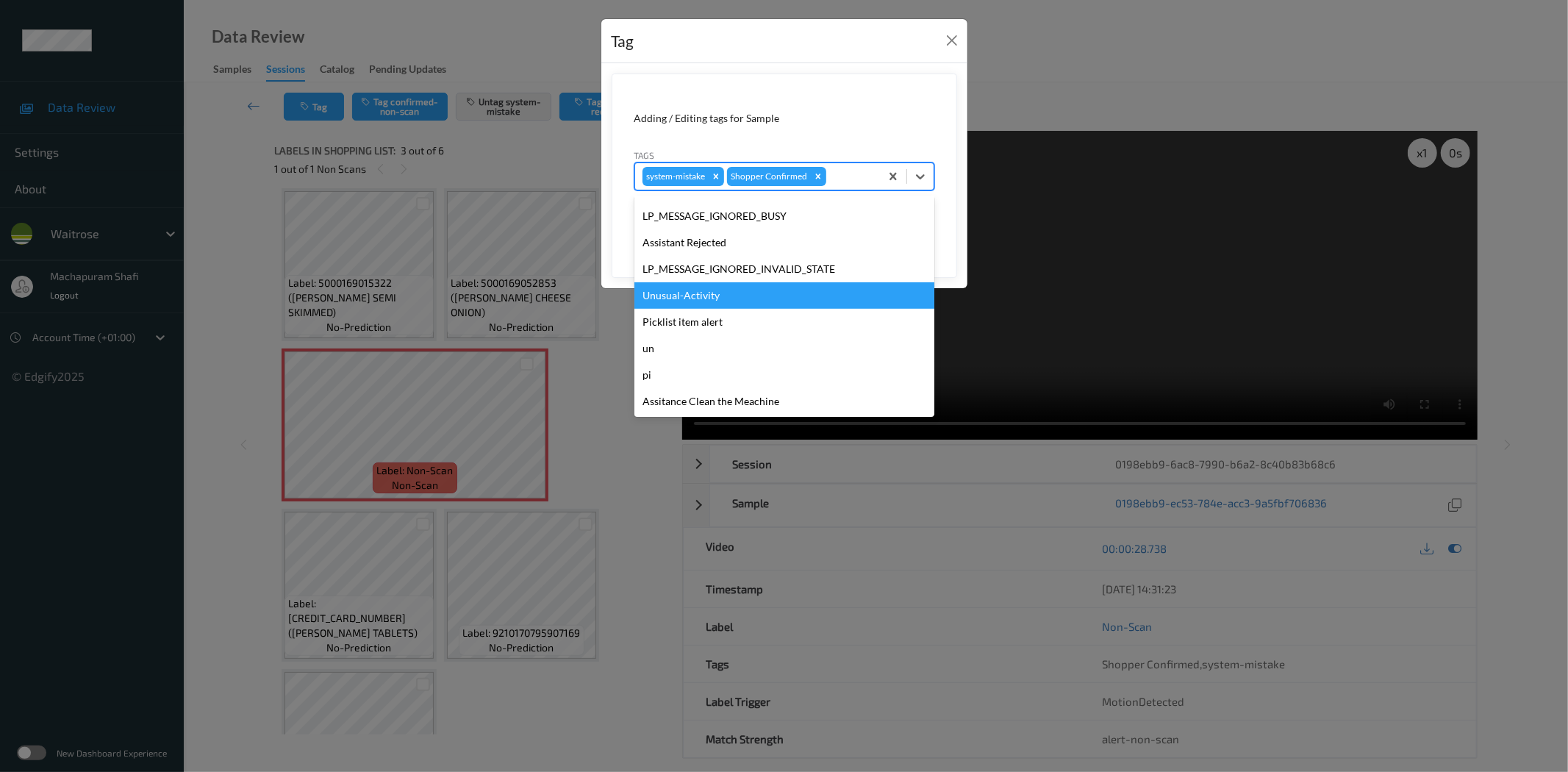
click at [695, 291] on div "Unusual-Activity" at bounding box center [784, 295] width 300 height 26
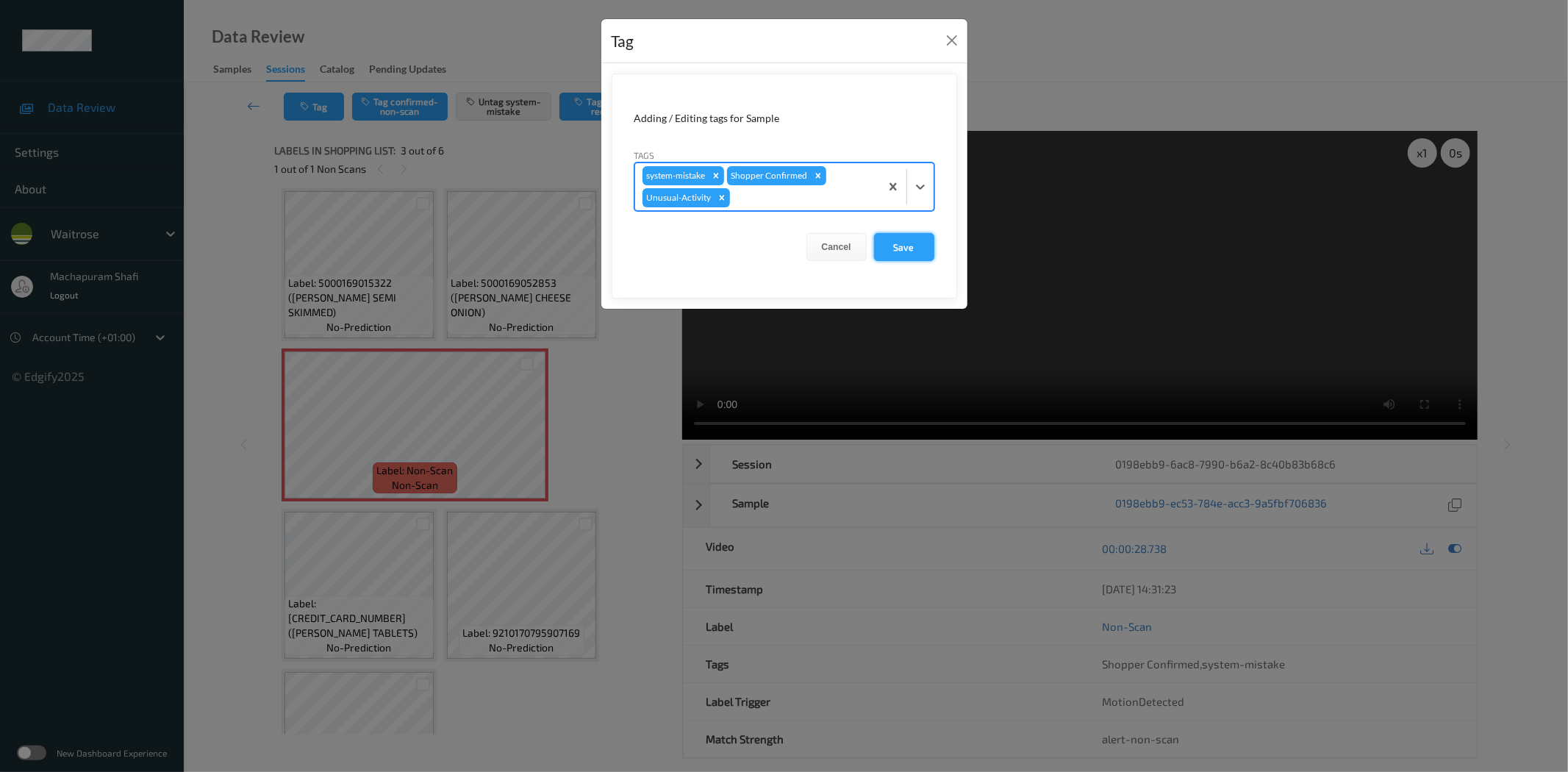
click at [904, 245] on button "Save" at bounding box center [904, 247] width 60 height 28
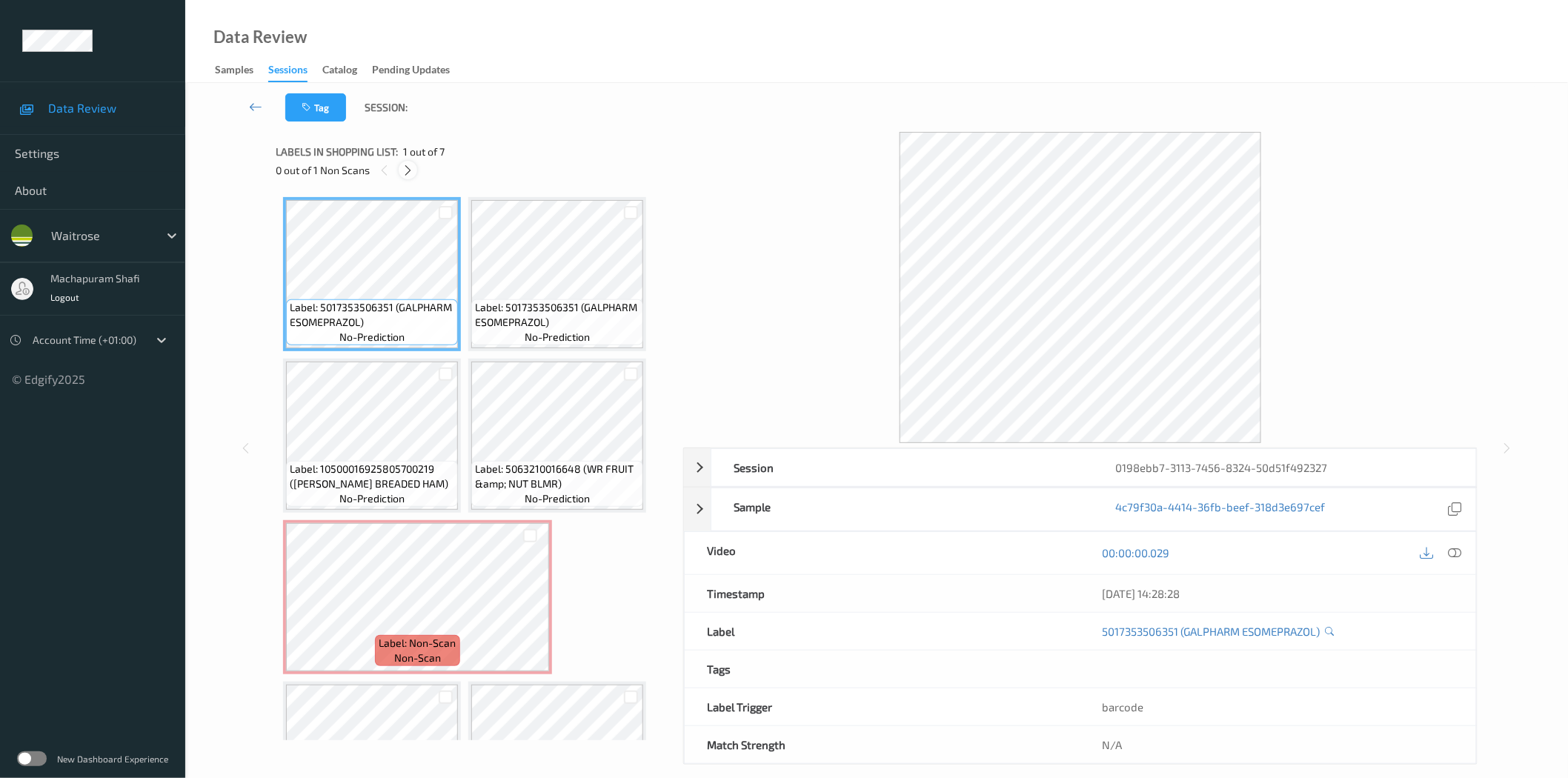
click at [409, 175] on icon at bounding box center [408, 170] width 13 height 14
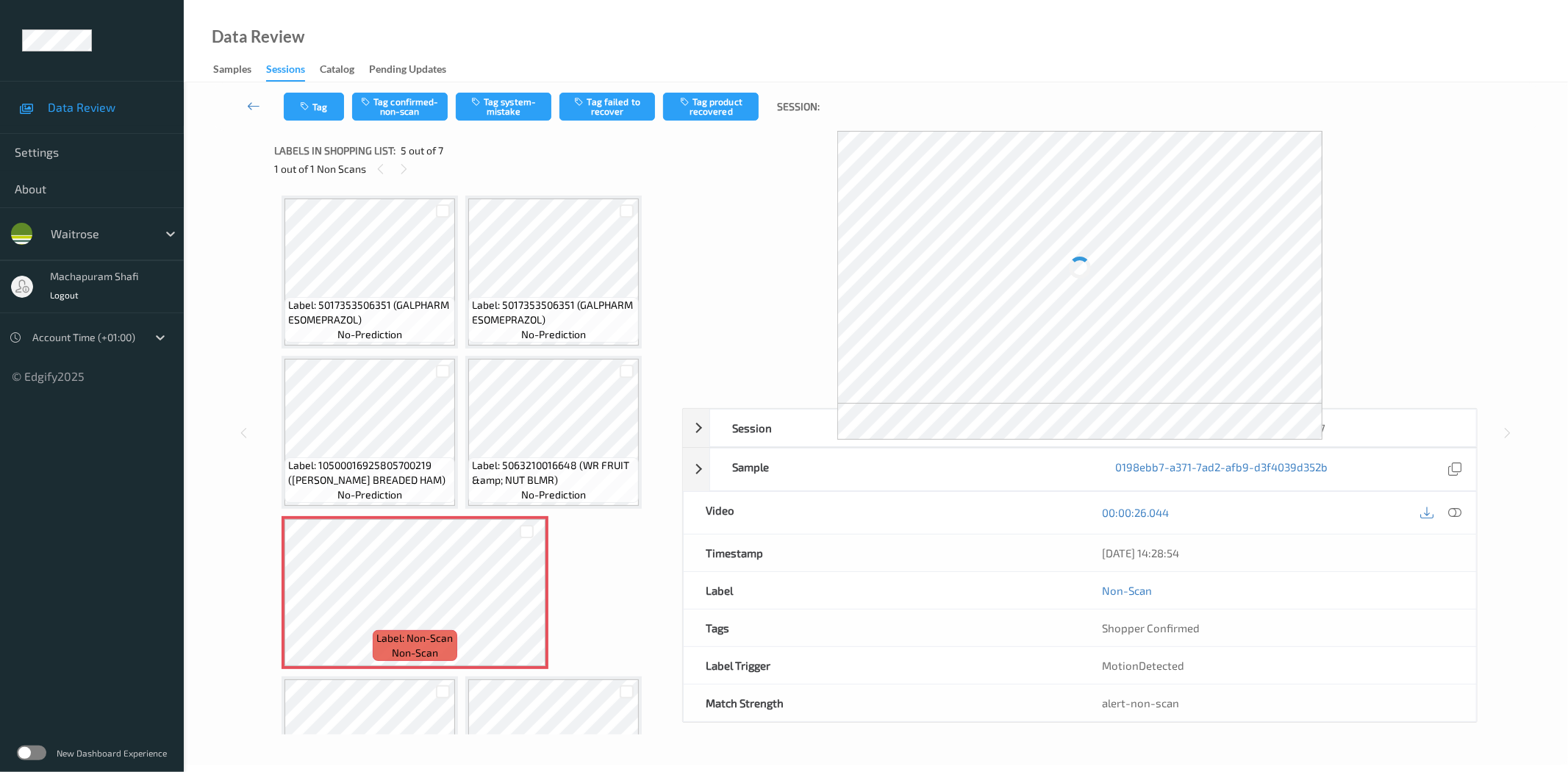
scroll to position [98, 0]
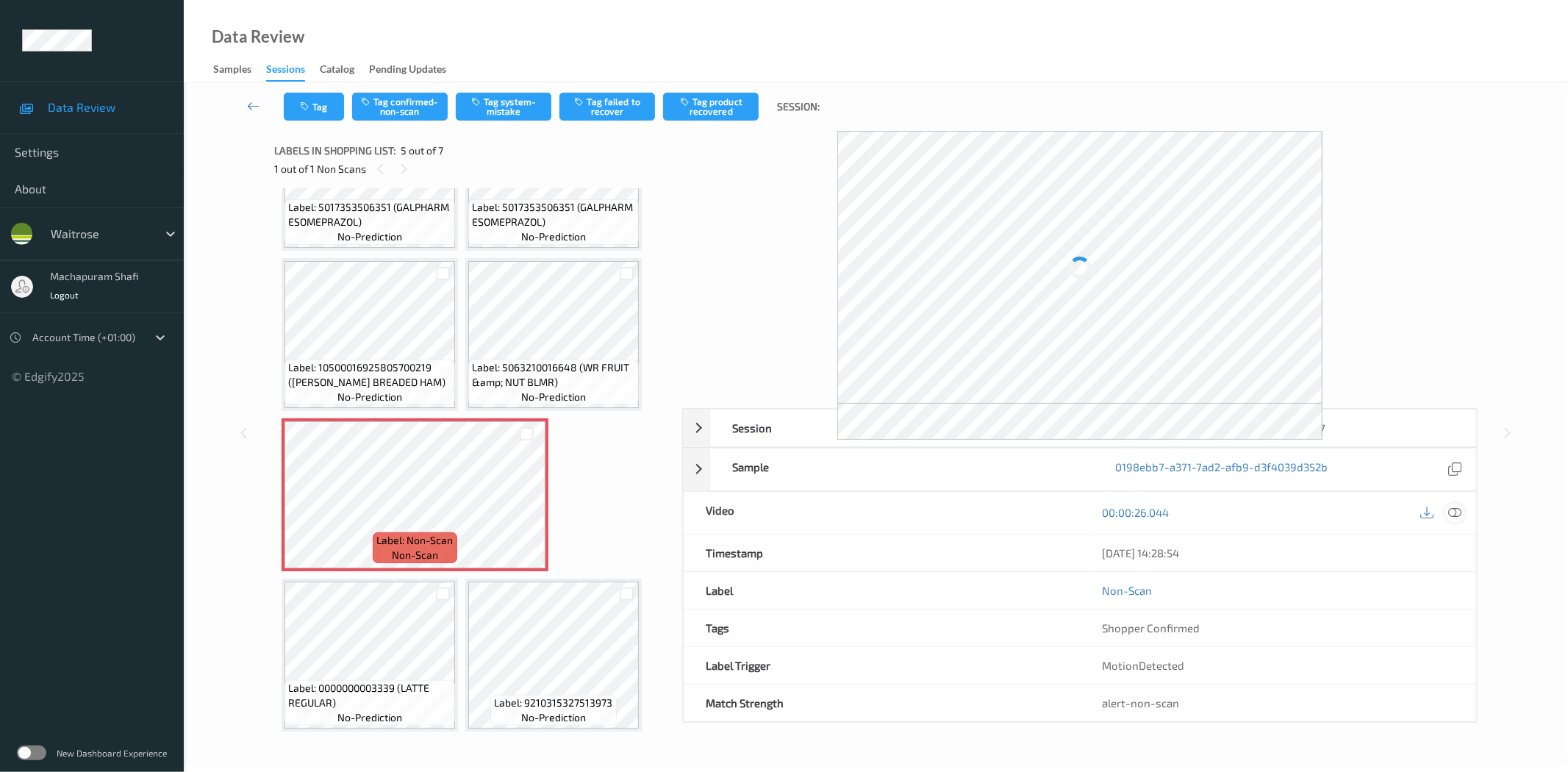
click at [1457, 513] on icon at bounding box center [1455, 512] width 13 height 13
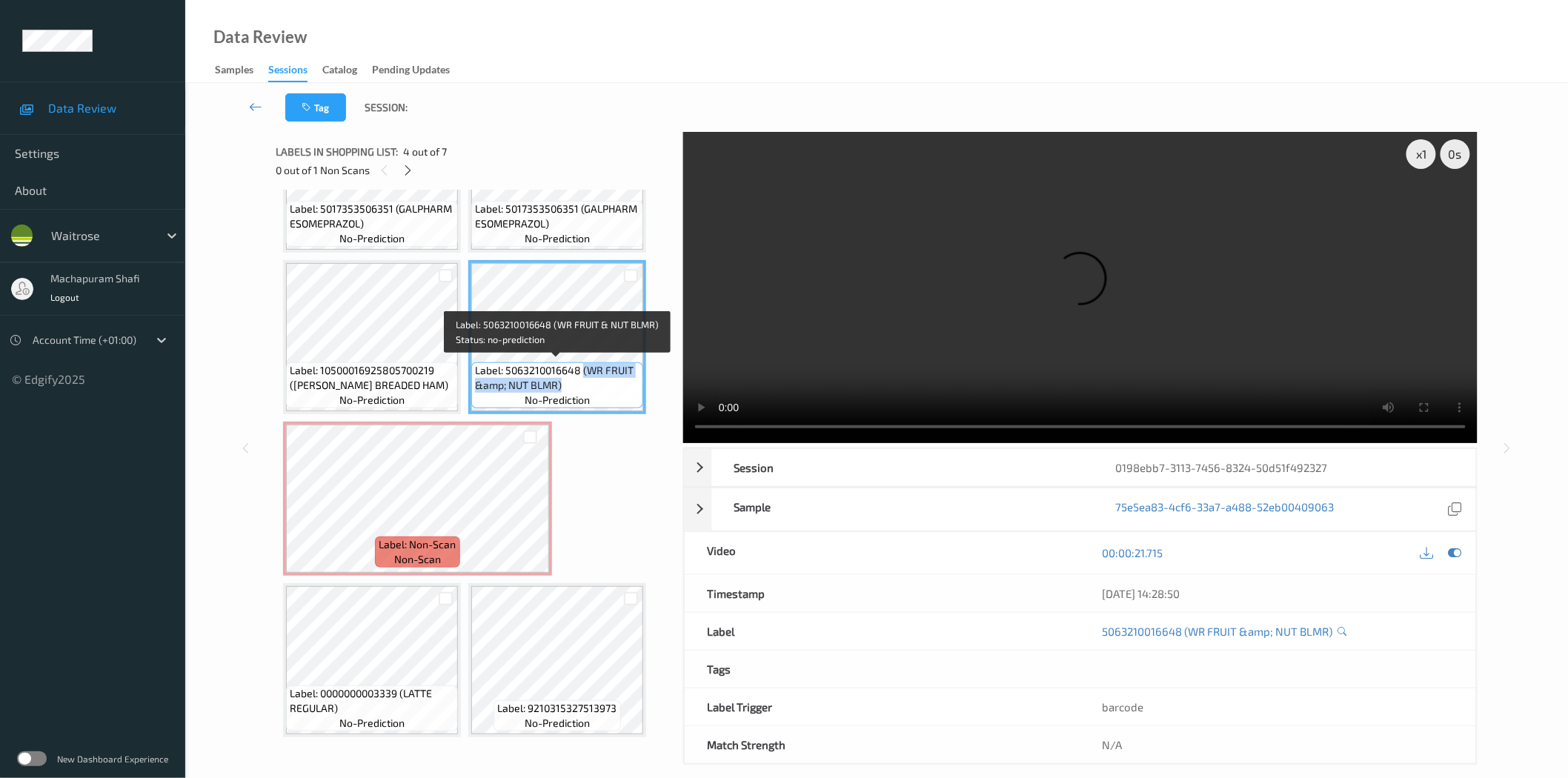
drag, startPoint x: 582, startPoint y: 369, endPoint x: 630, endPoint y: 391, distance: 52.8
click at [630, 391] on div "Label: 5063210016648 (WR FRUIT &amp; NUT BLMR) no-prediction" at bounding box center [557, 385] width 172 height 46
copy span "(WR FRUIT &amp; NUT BLMR)"
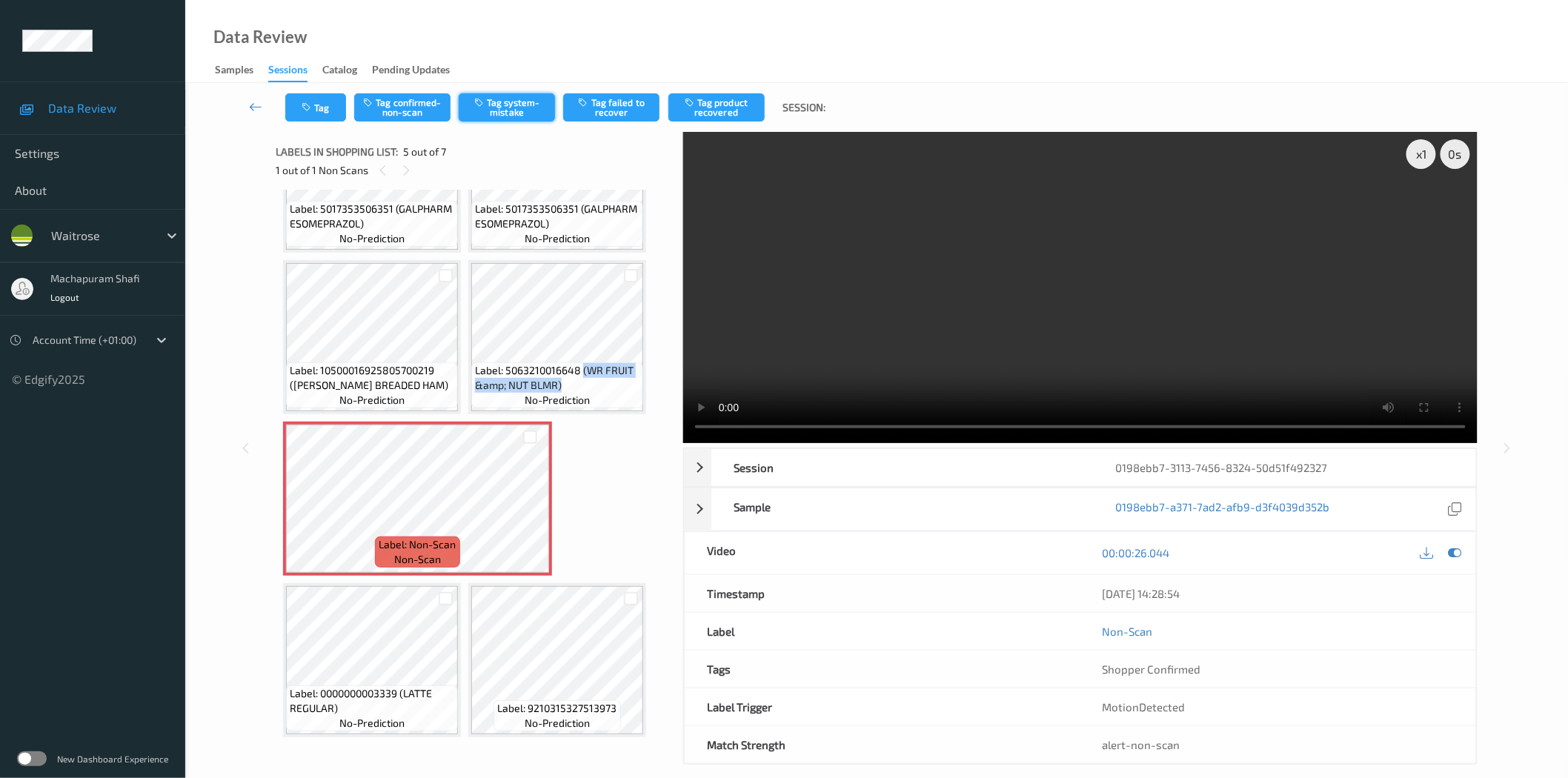
click at [506, 120] on button "Tag system-mistake" at bounding box center [506, 107] width 96 height 28
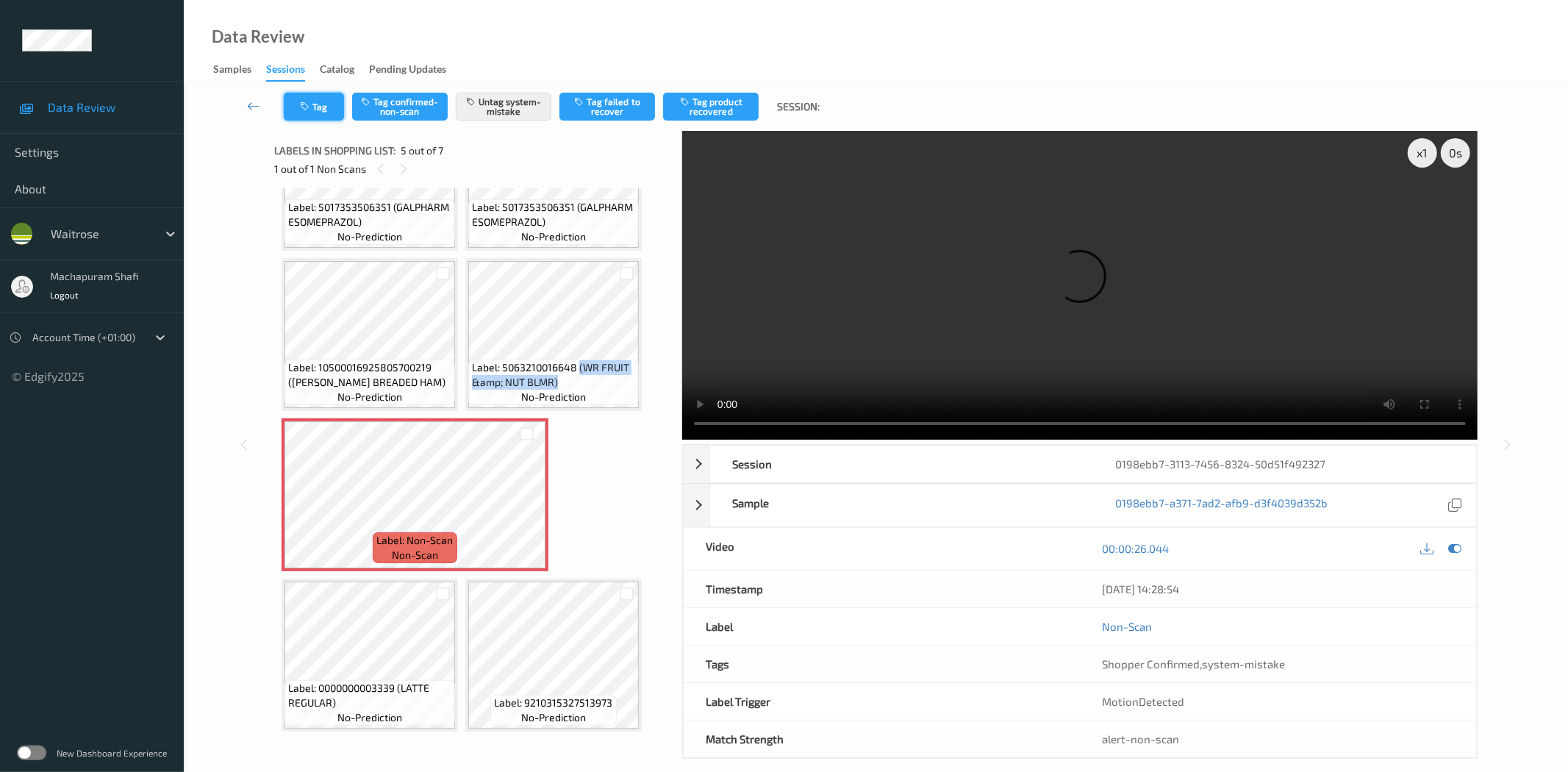
click at [314, 101] on button "Tag" at bounding box center [314, 106] width 60 height 28
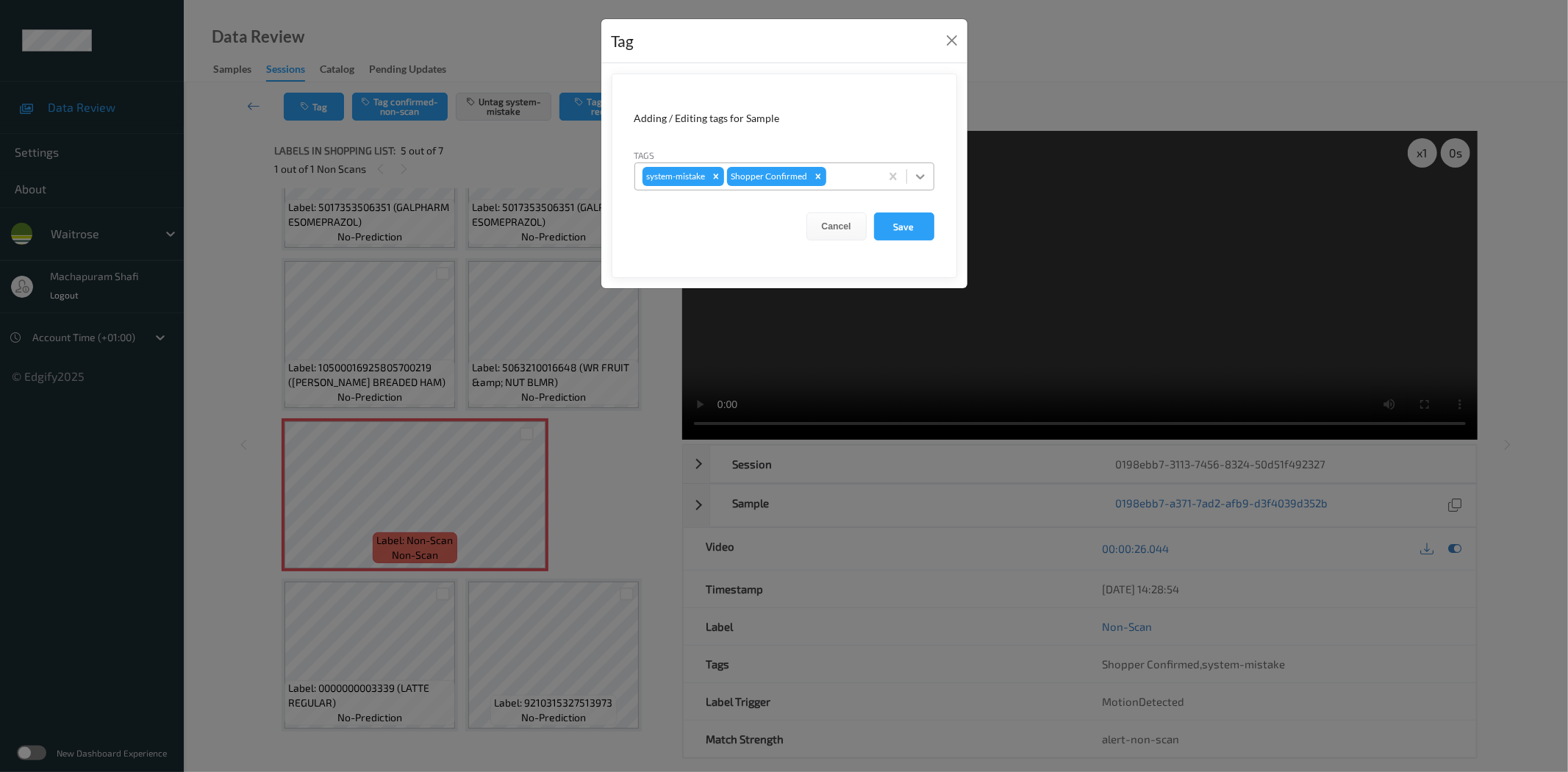
drag, startPoint x: 923, startPoint y: 172, endPoint x: 906, endPoint y: 187, distance: 22.7
click at [922, 172] on icon at bounding box center [920, 176] width 15 height 15
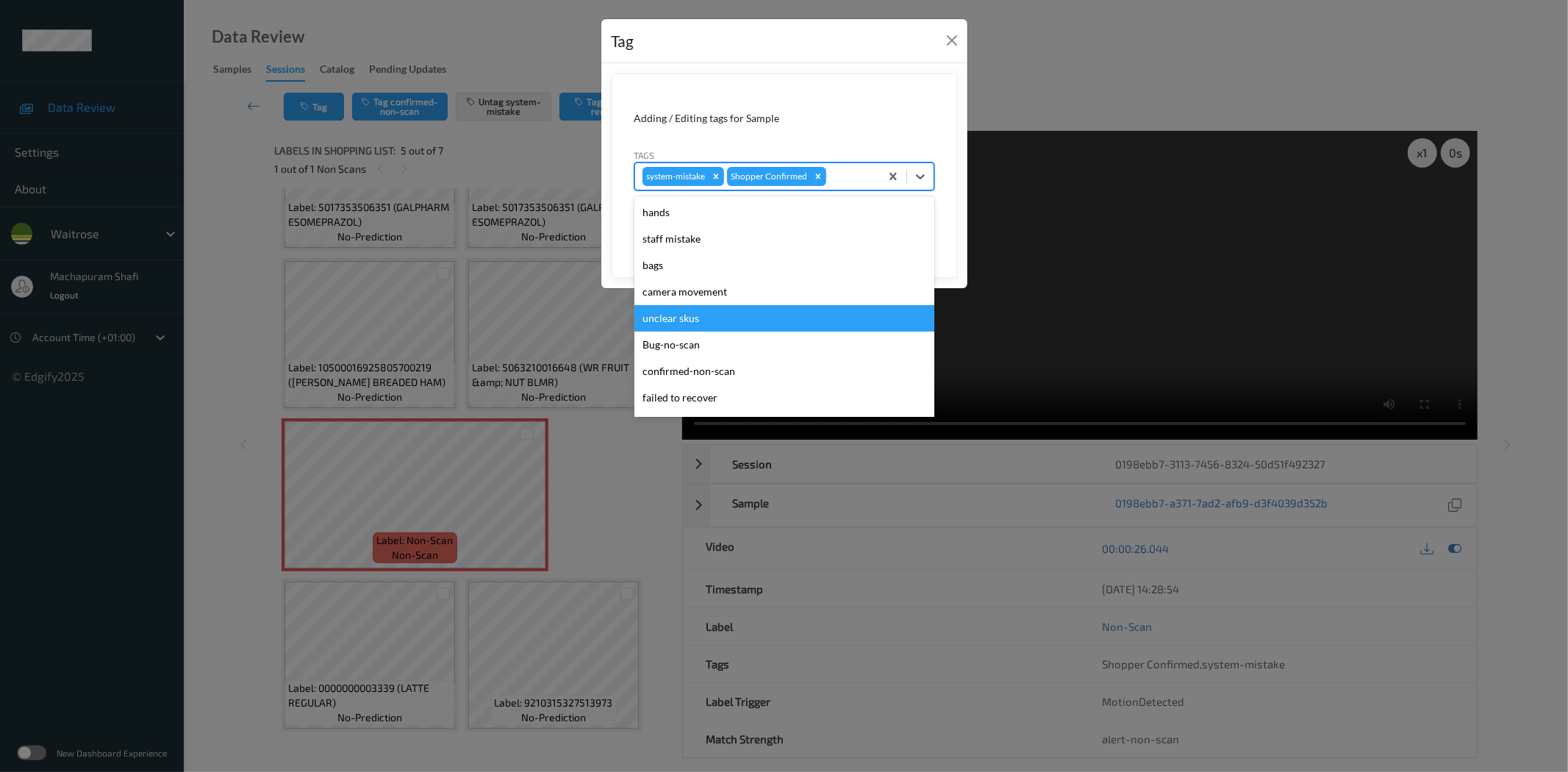
scroll to position [314, 0]
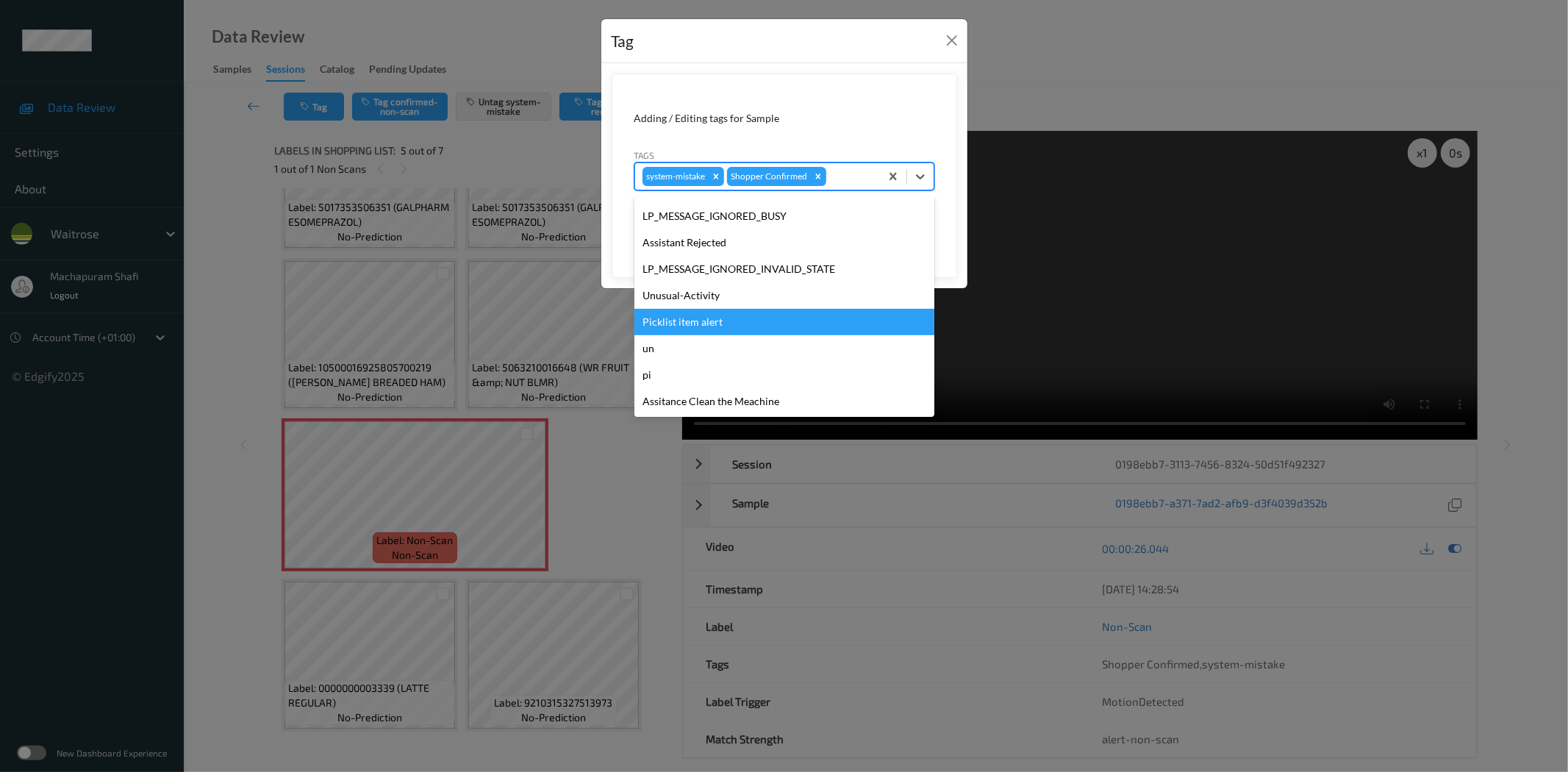
click at [694, 296] on div "Unusual-Activity" at bounding box center [784, 295] width 300 height 26
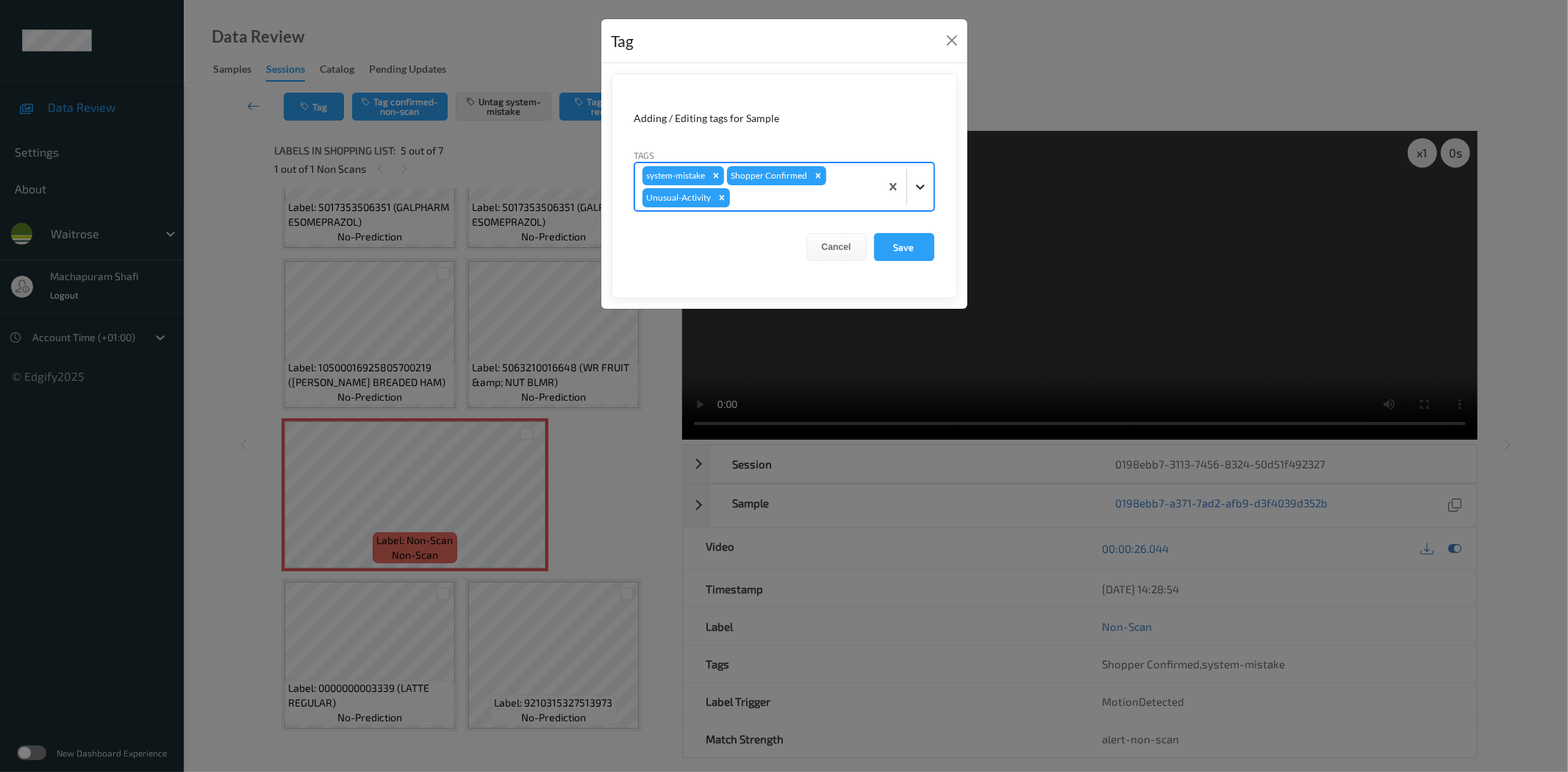
click at [913, 182] on icon at bounding box center [920, 186] width 15 height 15
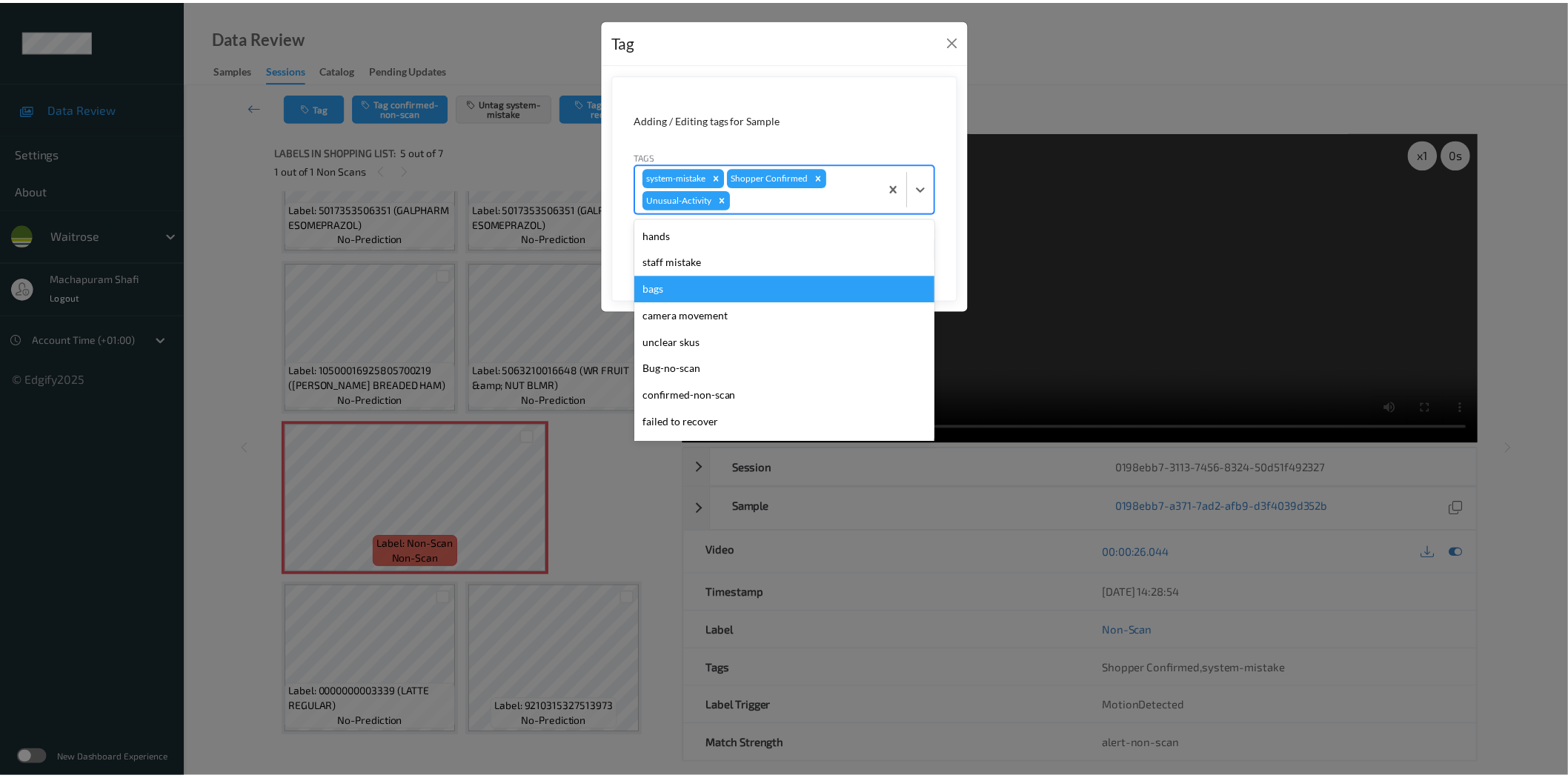
scroll to position [290, 0]
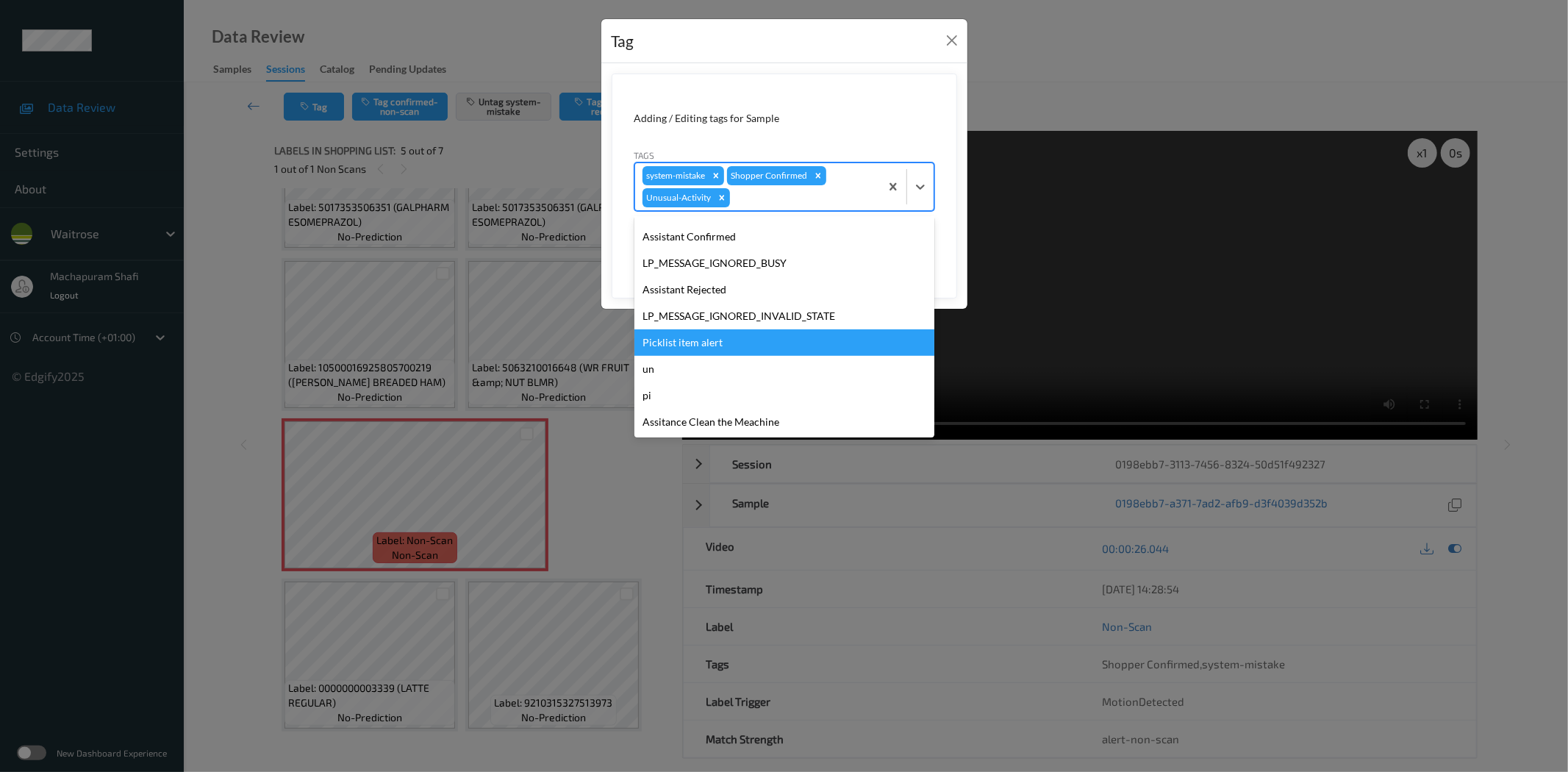
click at [664, 348] on div "Picklist item alert" at bounding box center [784, 342] width 300 height 26
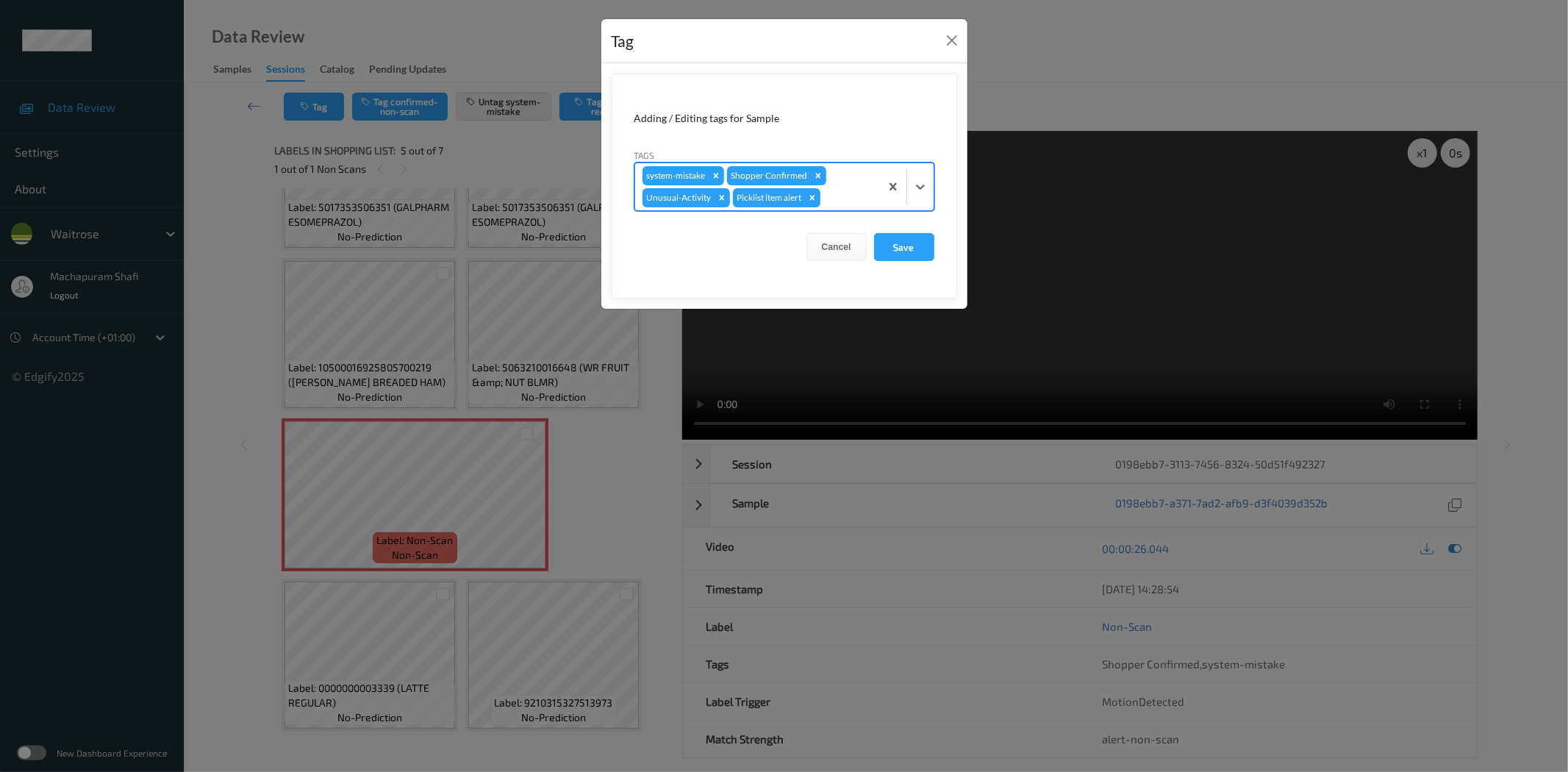
click at [889, 250] on button "Save" at bounding box center [904, 247] width 60 height 28
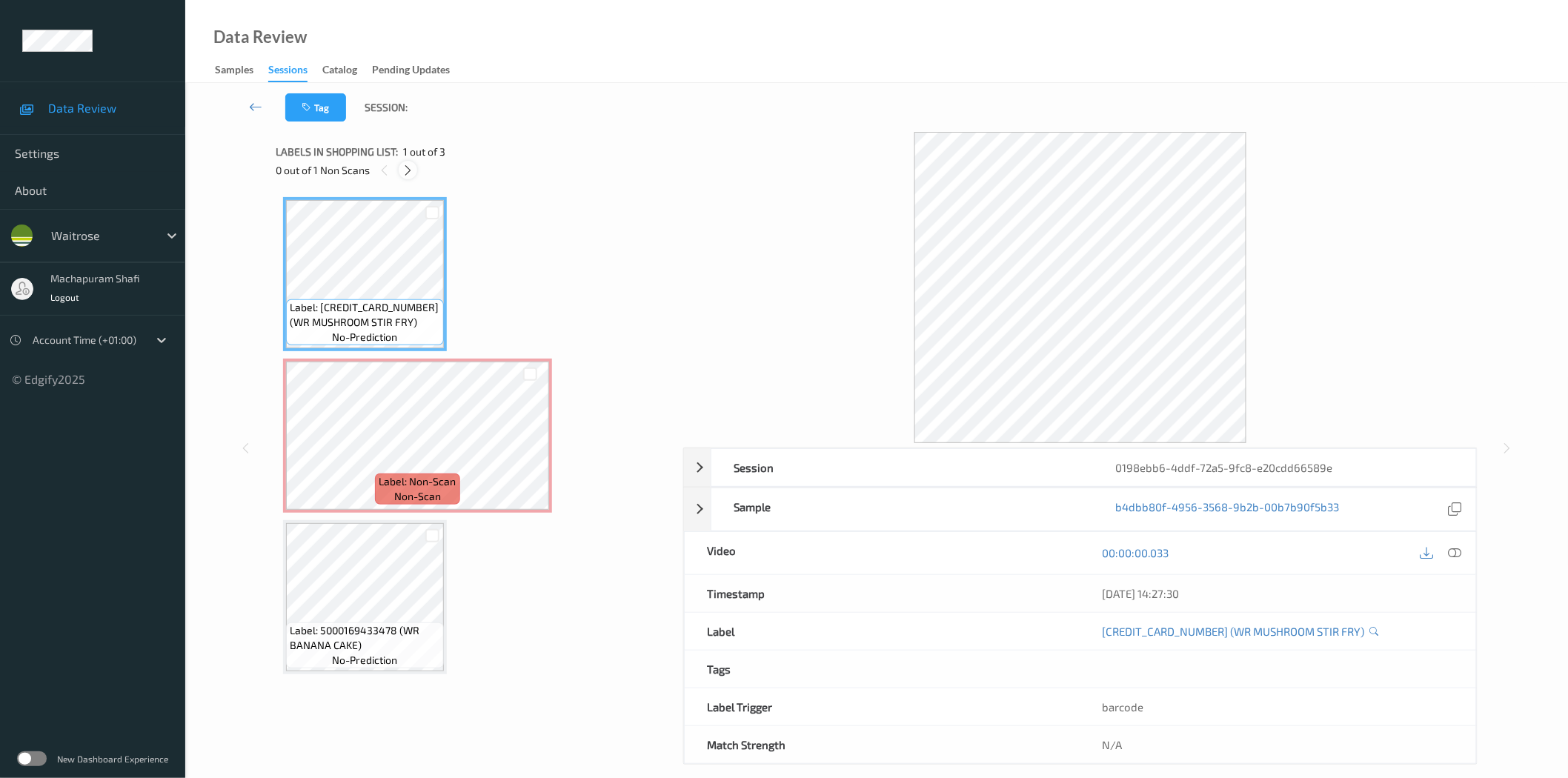
click at [404, 169] on icon at bounding box center [408, 170] width 13 height 14
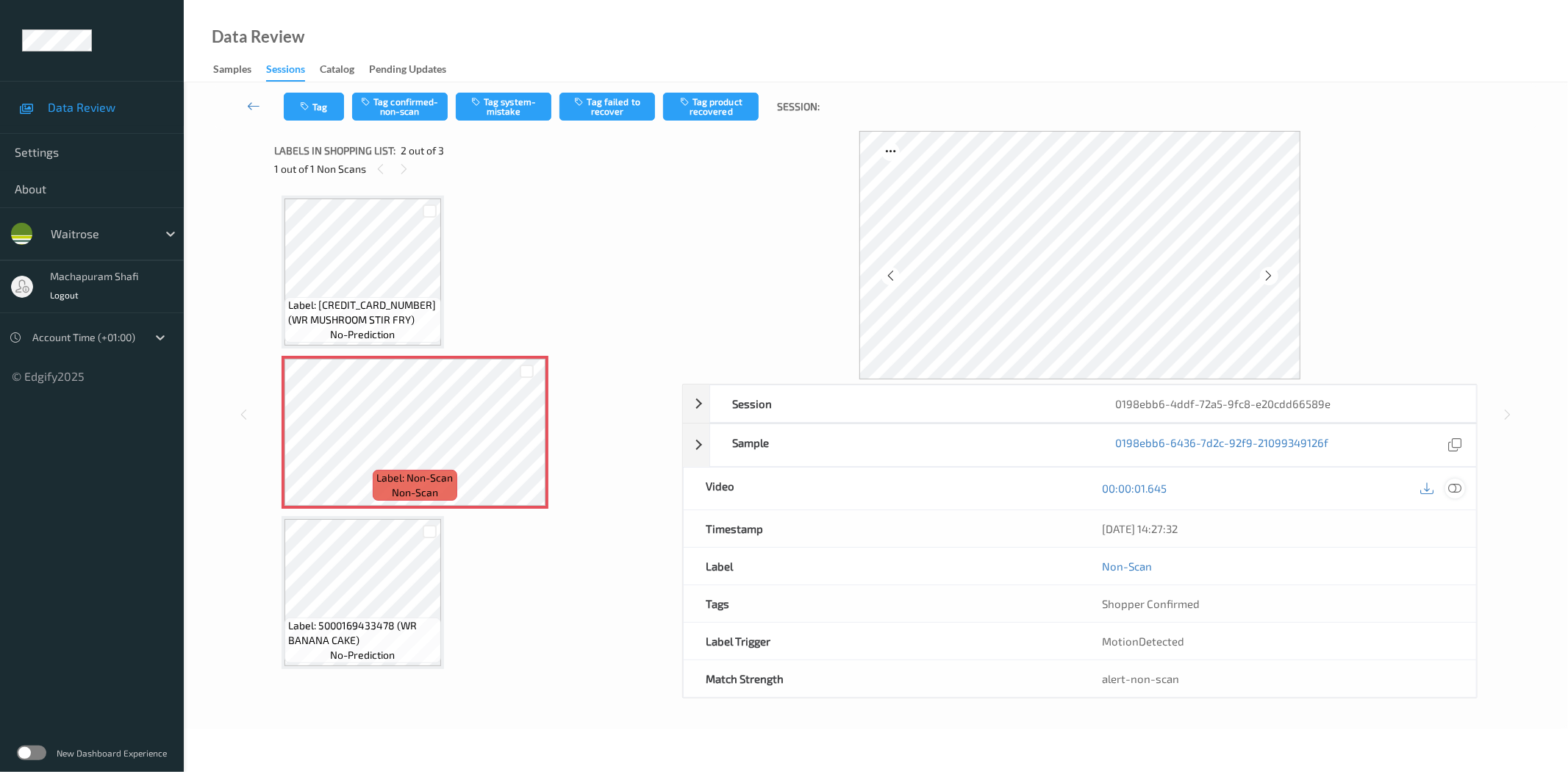
drag, startPoint x: 1452, startPoint y: 489, endPoint x: 1356, endPoint y: 107, distance: 393.9
click at [1452, 487] on icon at bounding box center [1455, 488] width 13 height 13
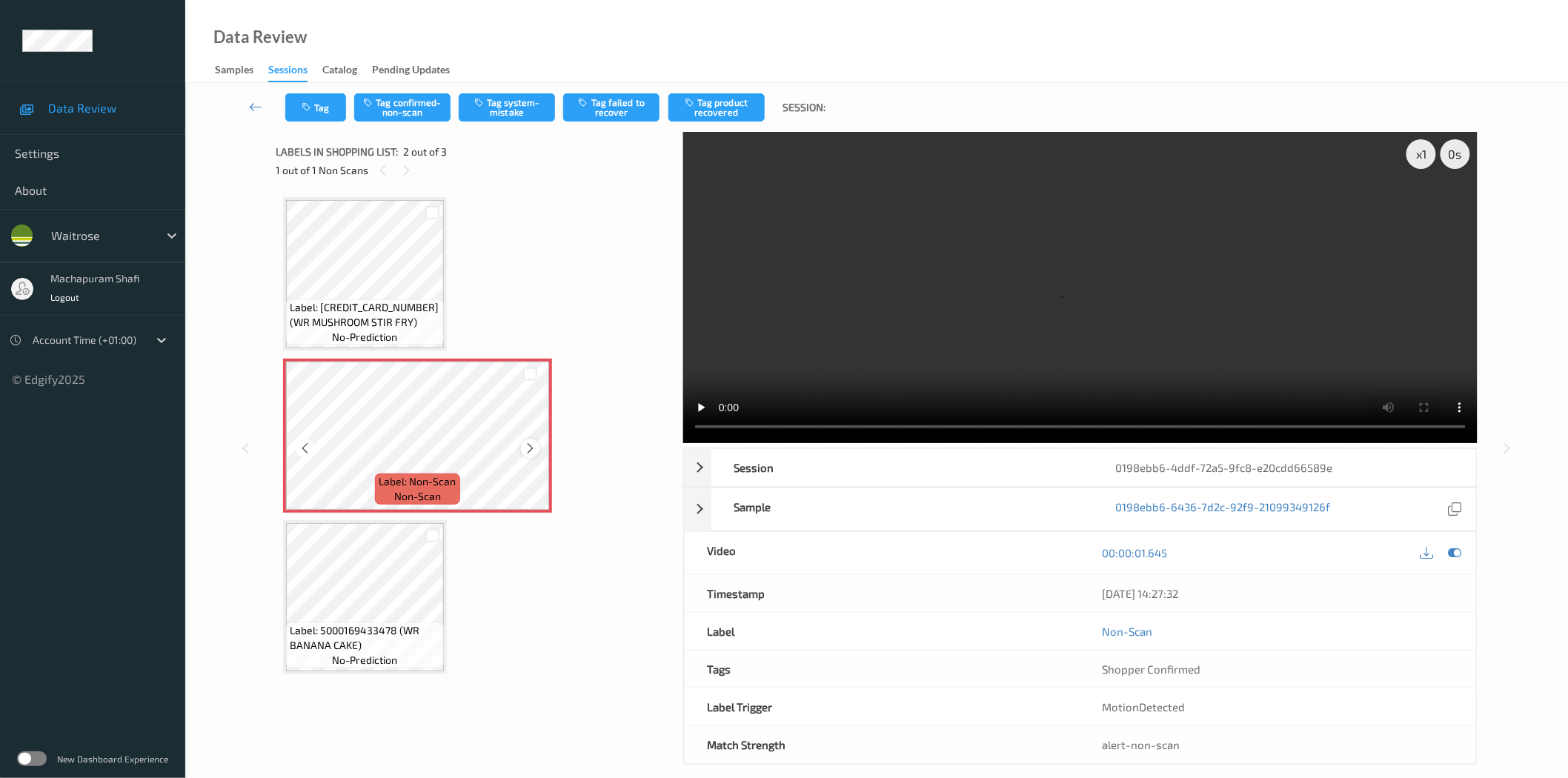
click at [538, 450] on div at bounding box center [530, 448] width 18 height 18
click at [512, 110] on button "Tag system-mistake" at bounding box center [506, 107] width 96 height 28
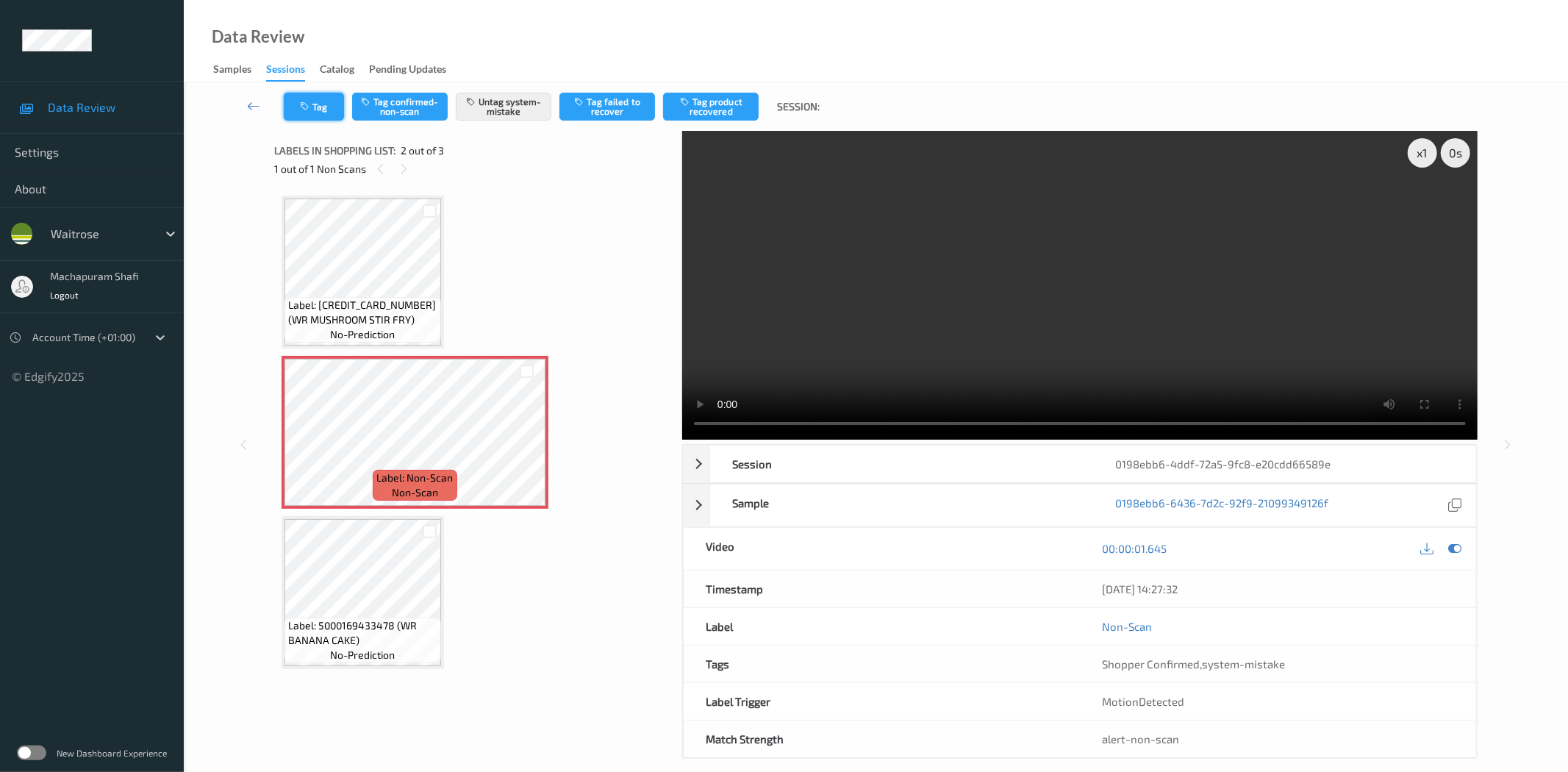
click at [316, 107] on button "Tag" at bounding box center [314, 106] width 60 height 28
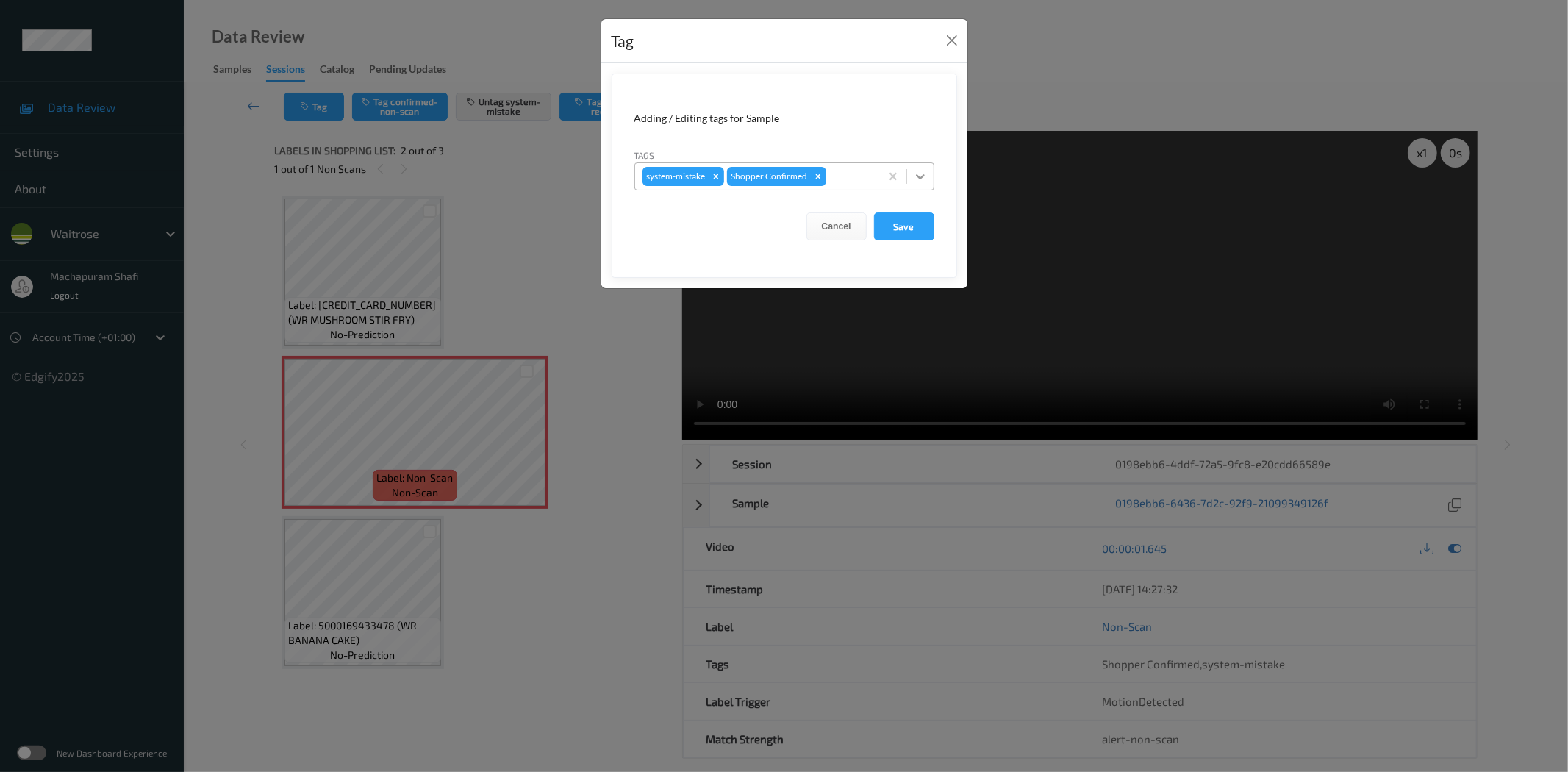
click at [919, 167] on div at bounding box center [919, 176] width 26 height 26
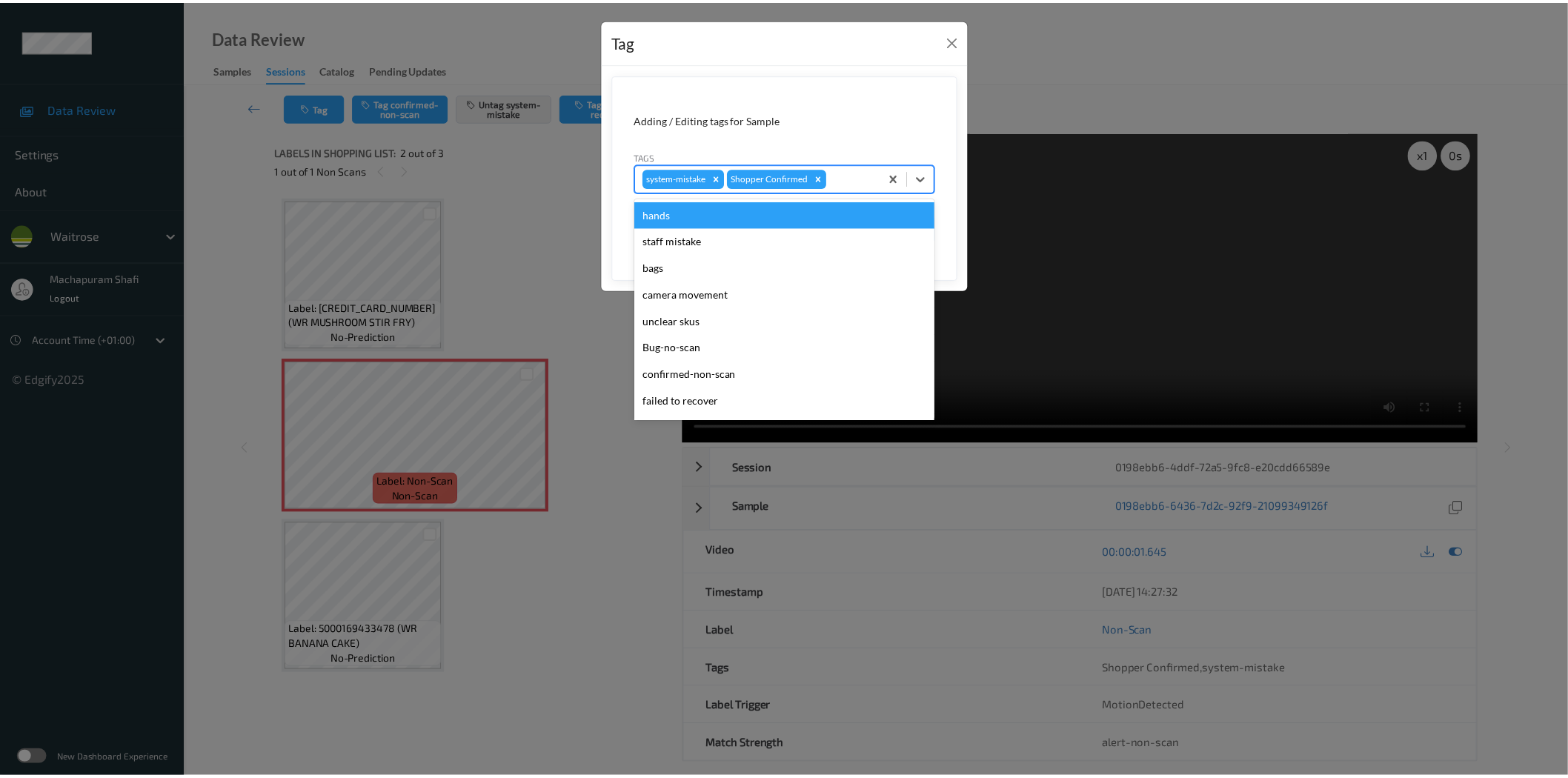
scroll to position [316, 0]
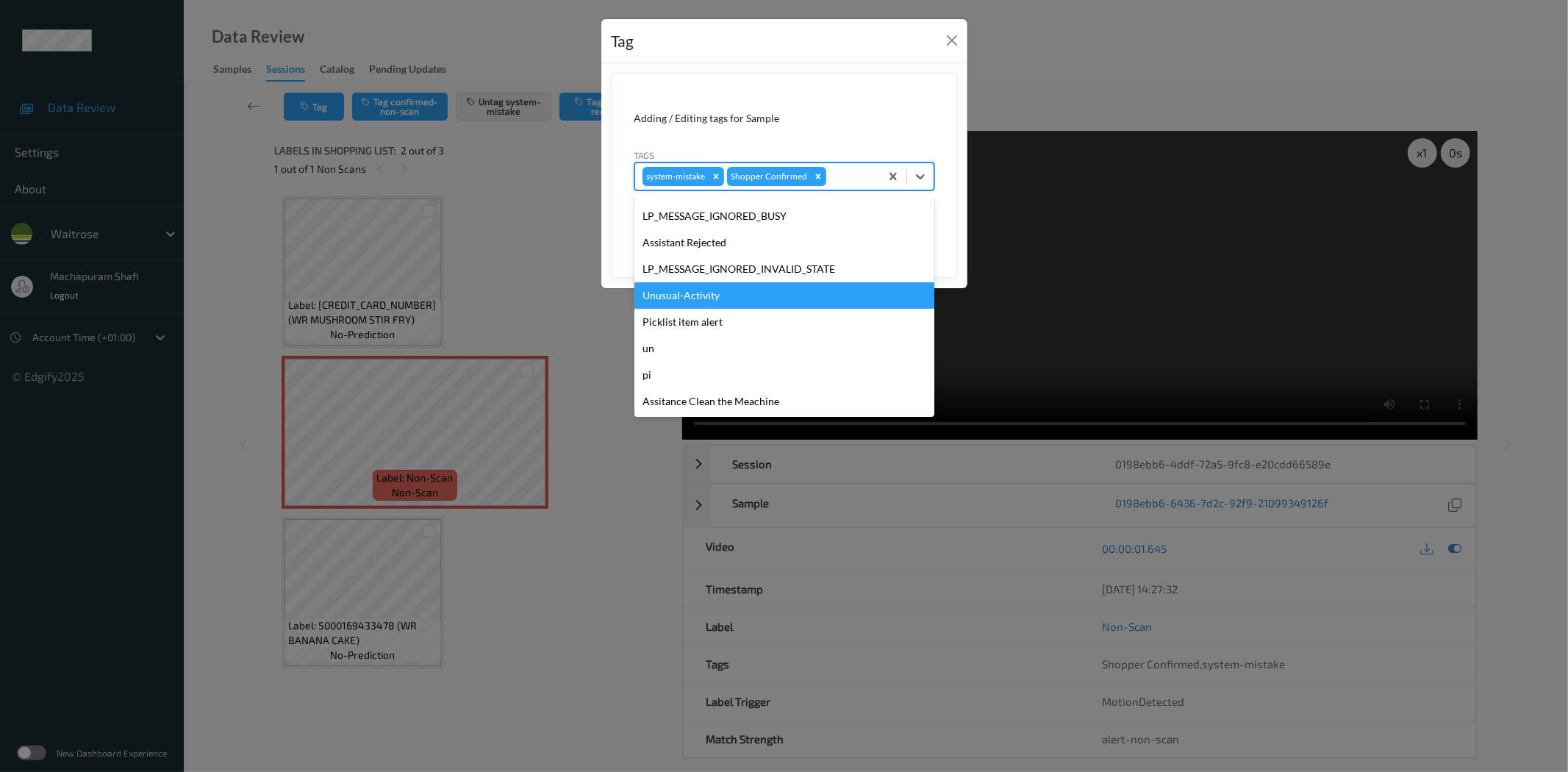
click at [707, 296] on div "Unusual-Activity" at bounding box center [784, 295] width 300 height 26
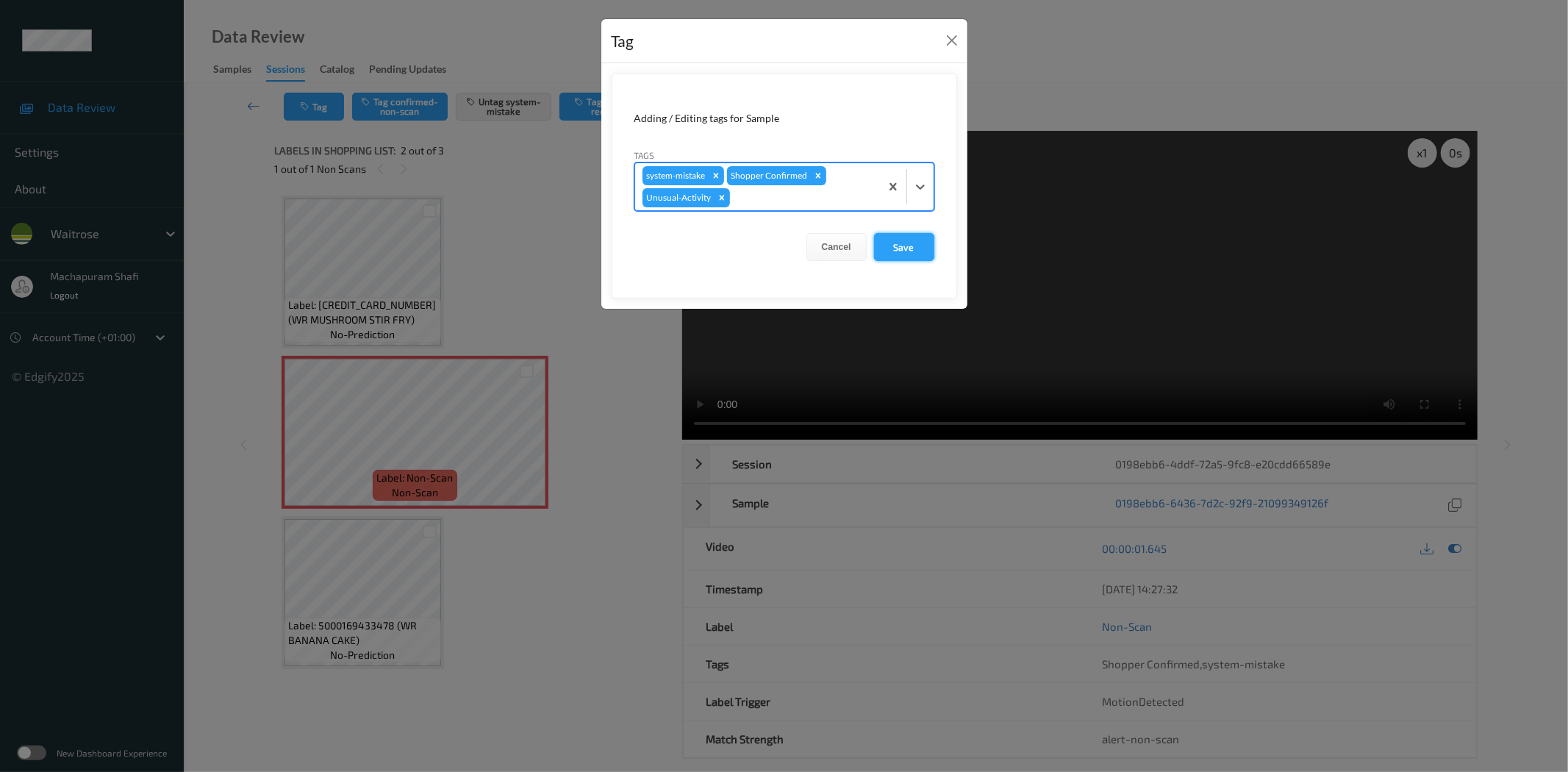
click at [917, 246] on button "Save" at bounding box center [904, 247] width 60 height 28
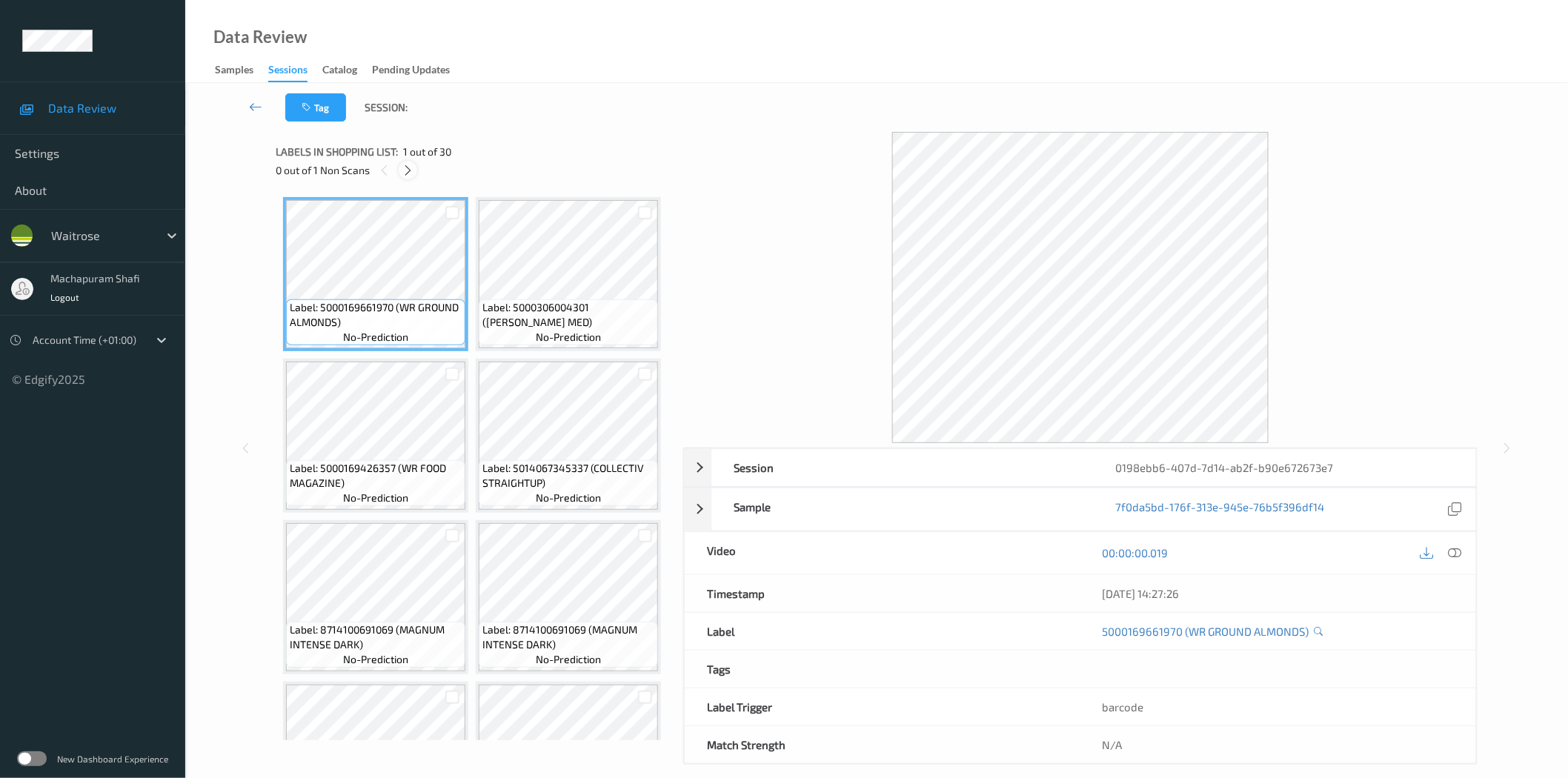
click at [405, 171] on icon at bounding box center [408, 170] width 13 height 14
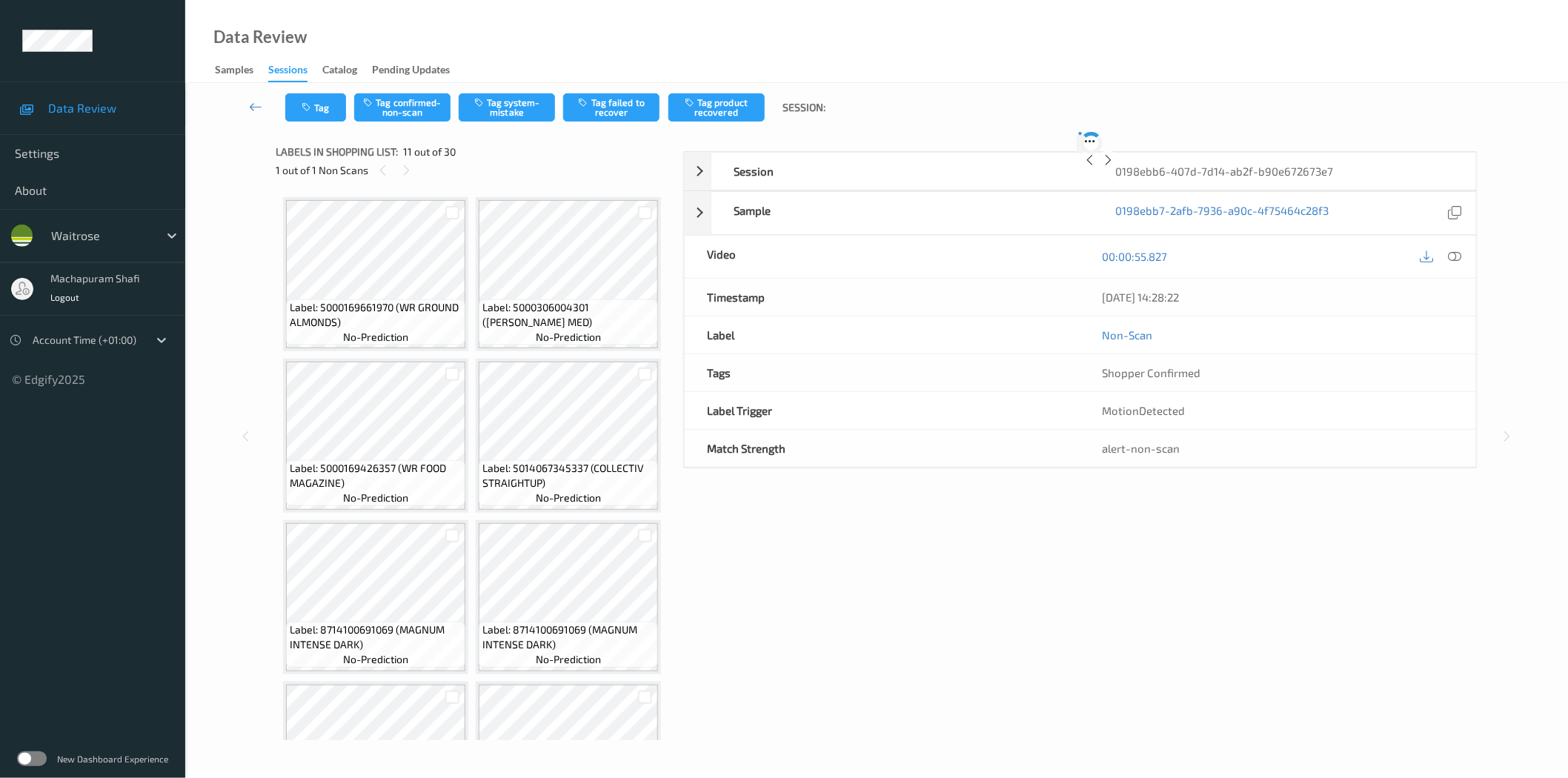
scroll to position [1452, 0]
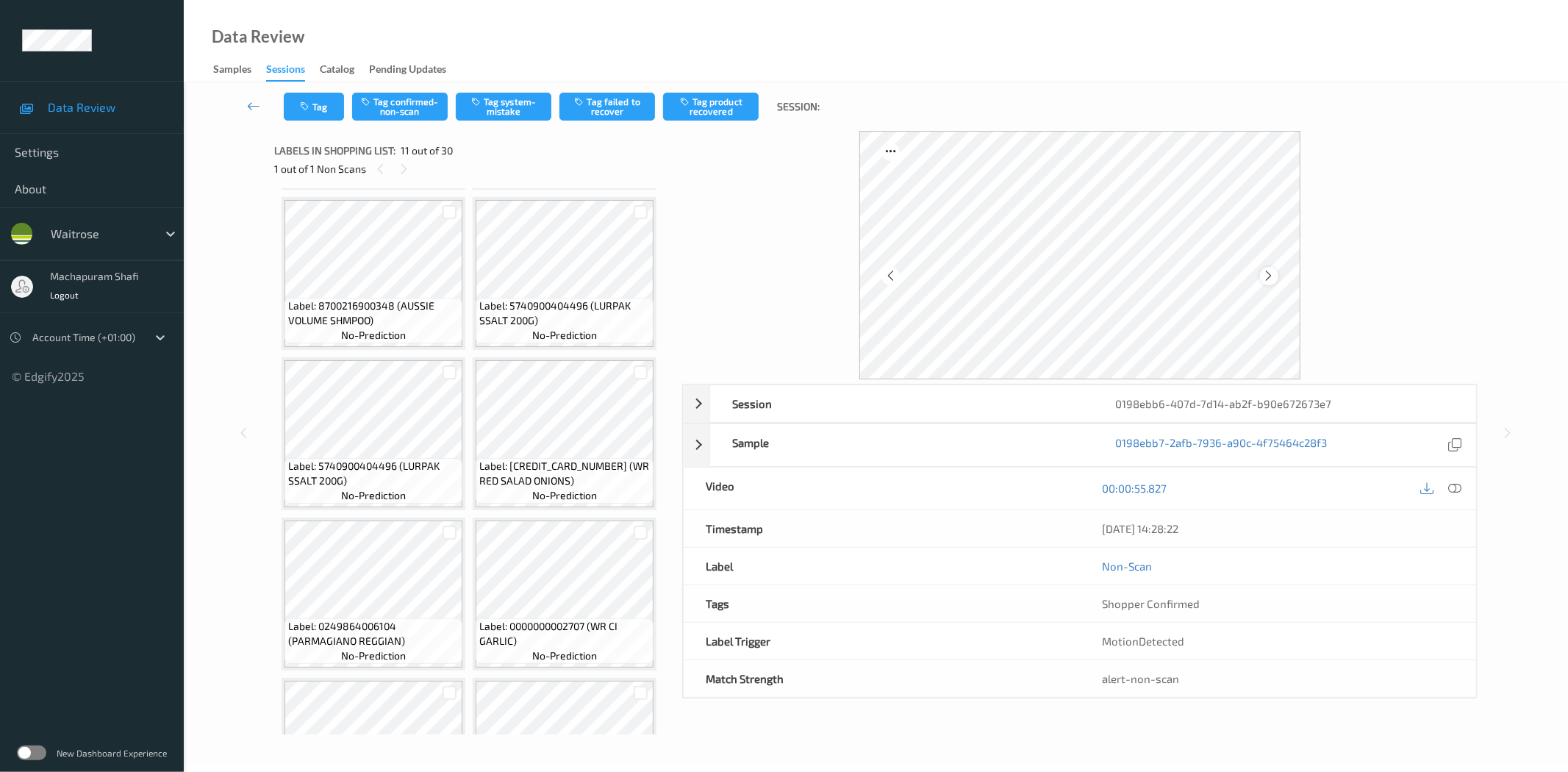
click at [1263, 274] on icon at bounding box center [1269, 276] width 13 height 13
click at [1265, 273] on icon at bounding box center [1269, 276] width 13 height 13
click at [1452, 489] on icon at bounding box center [1455, 488] width 13 height 13
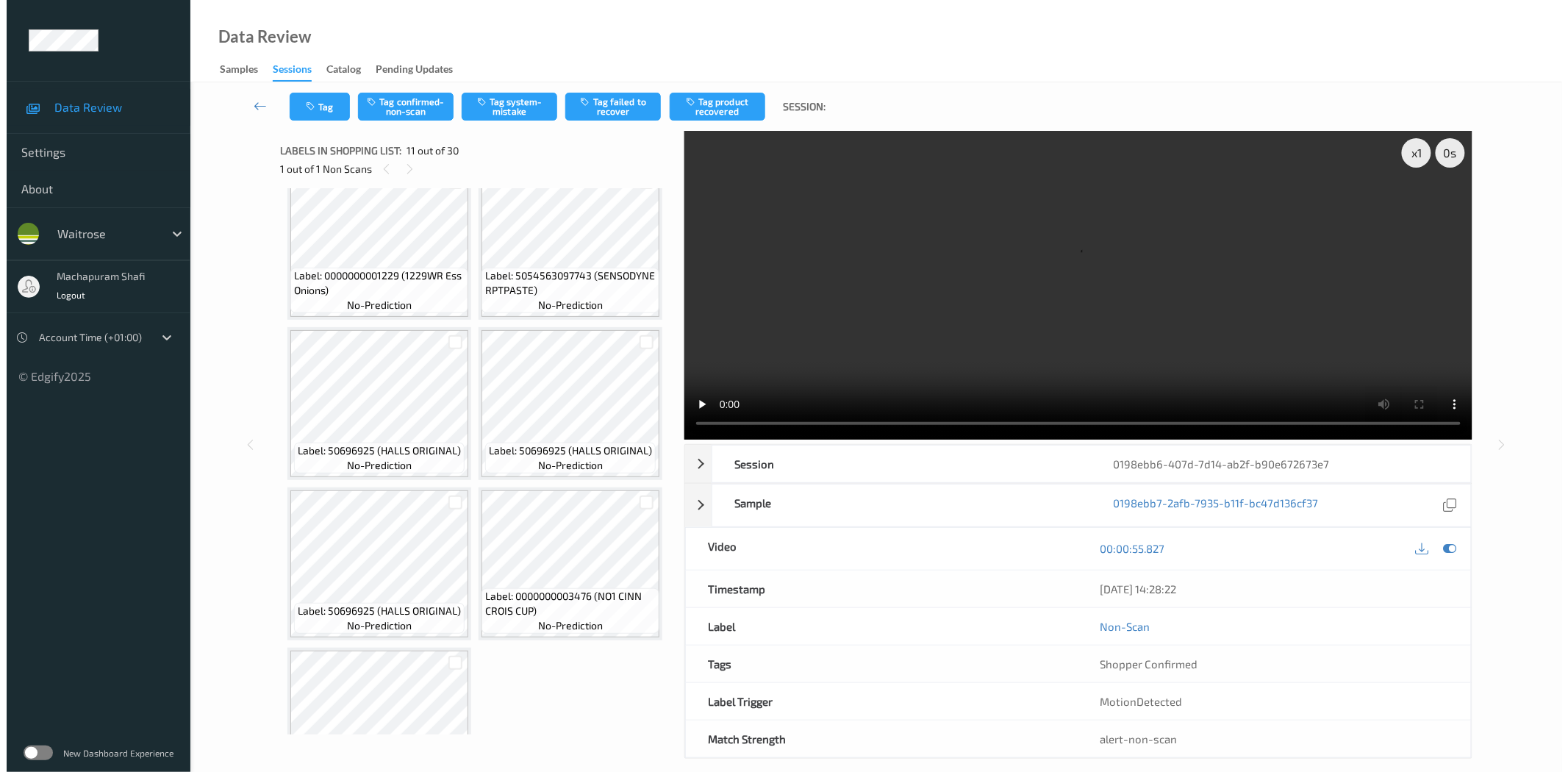
scroll to position [1298, 0]
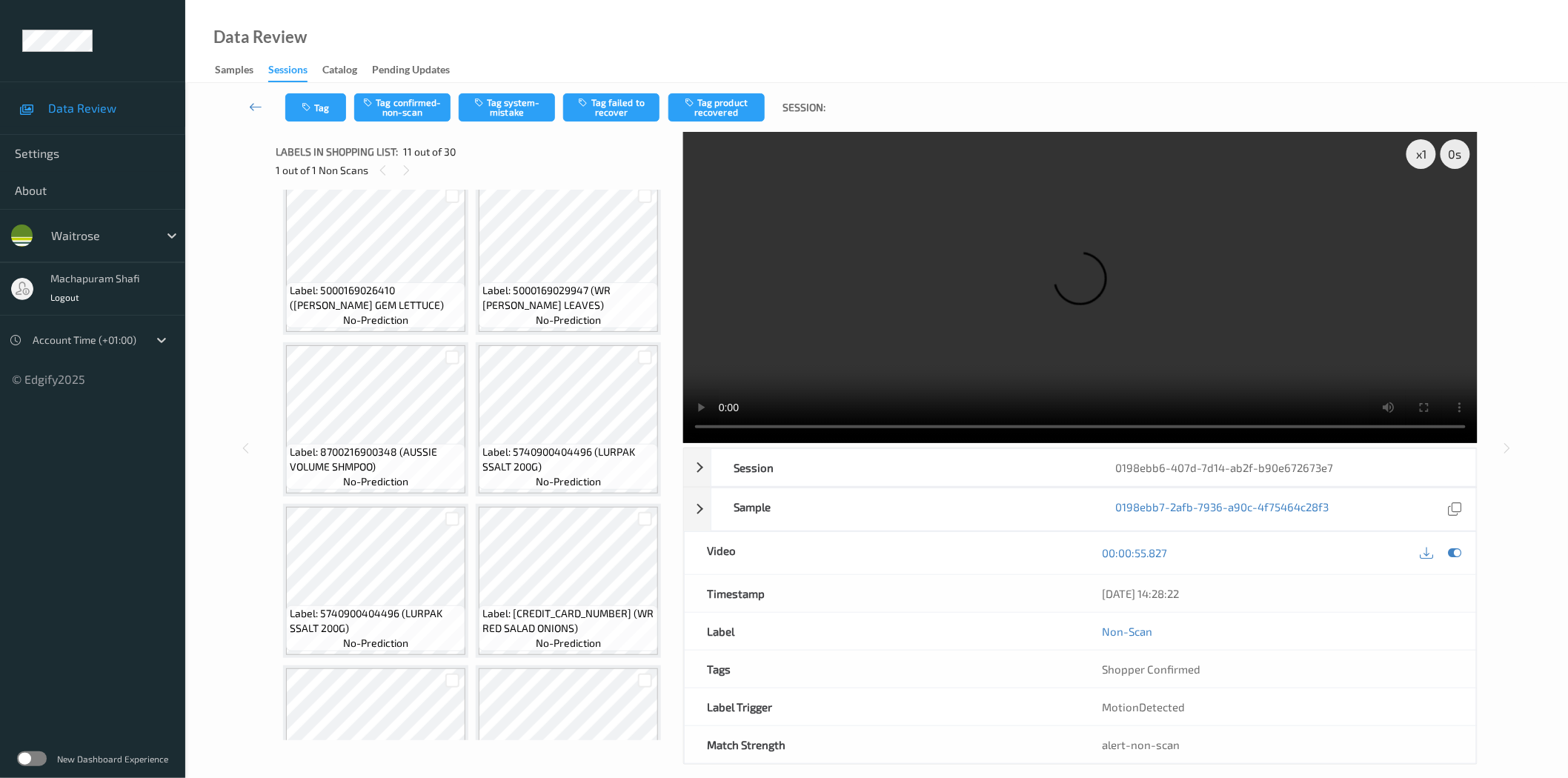
click at [517, 107] on button "Tag system-mistake" at bounding box center [506, 107] width 96 height 28
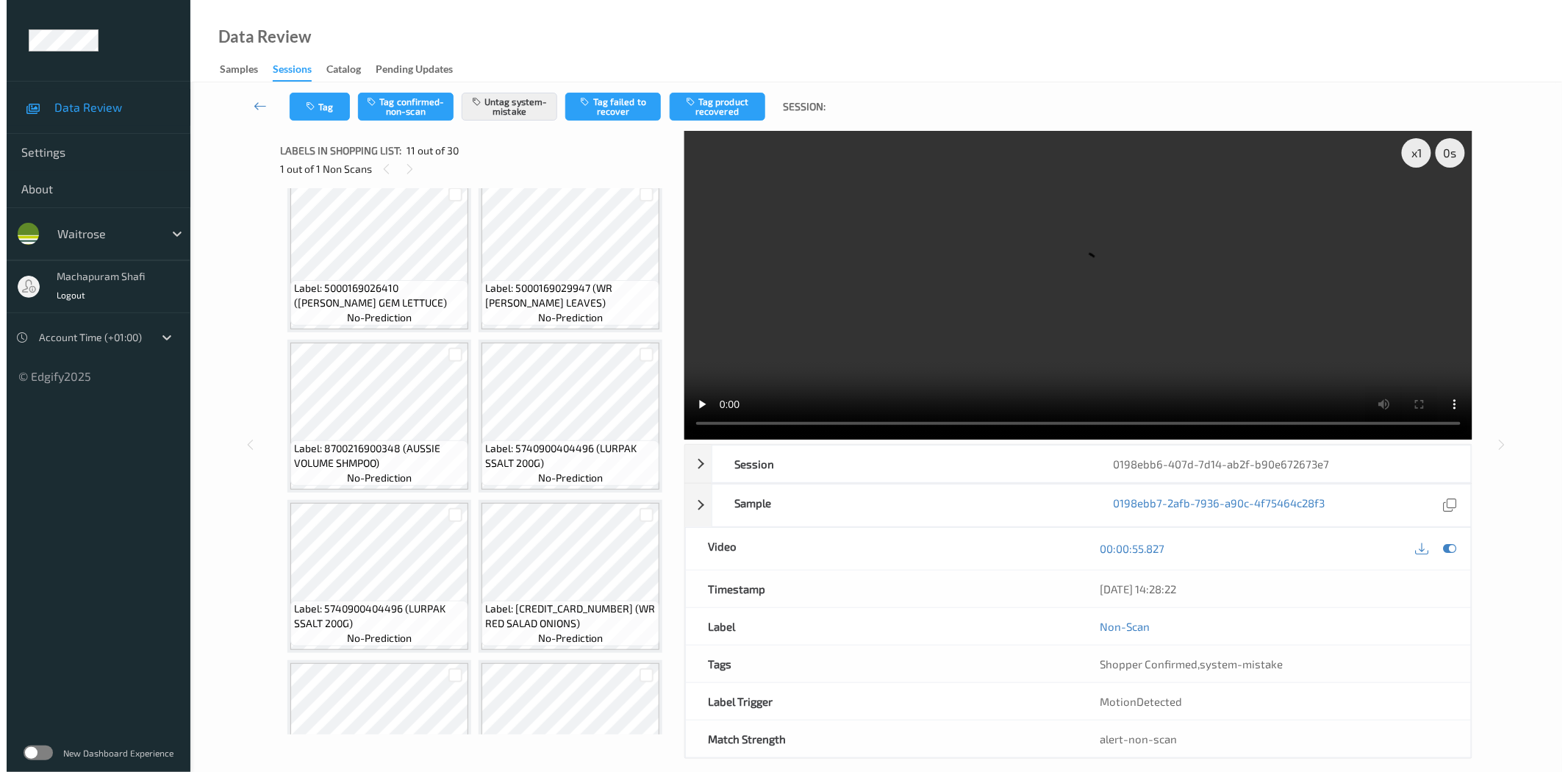
scroll to position [661, 0]
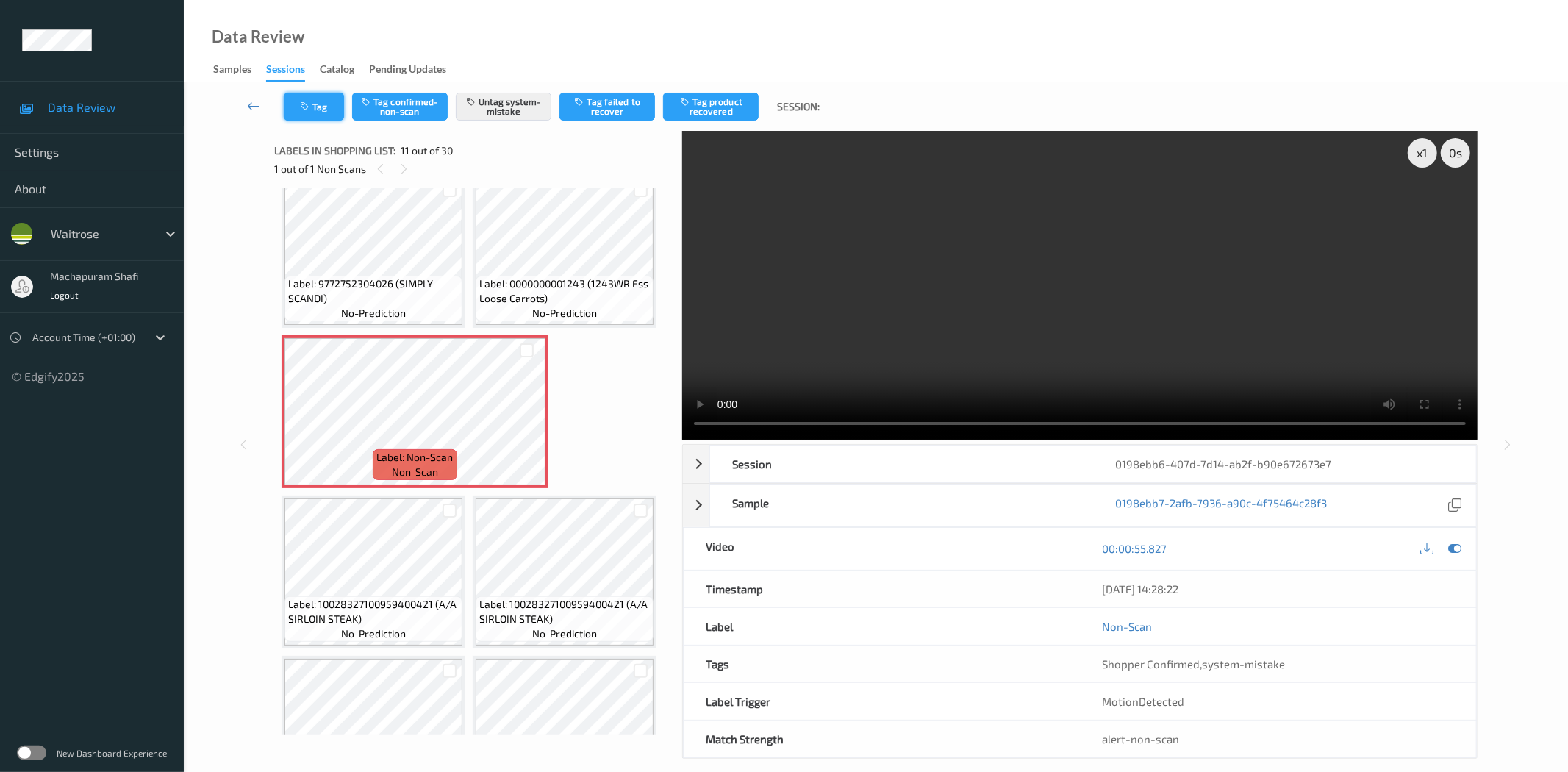
click at [305, 108] on icon "button" at bounding box center [306, 106] width 13 height 10
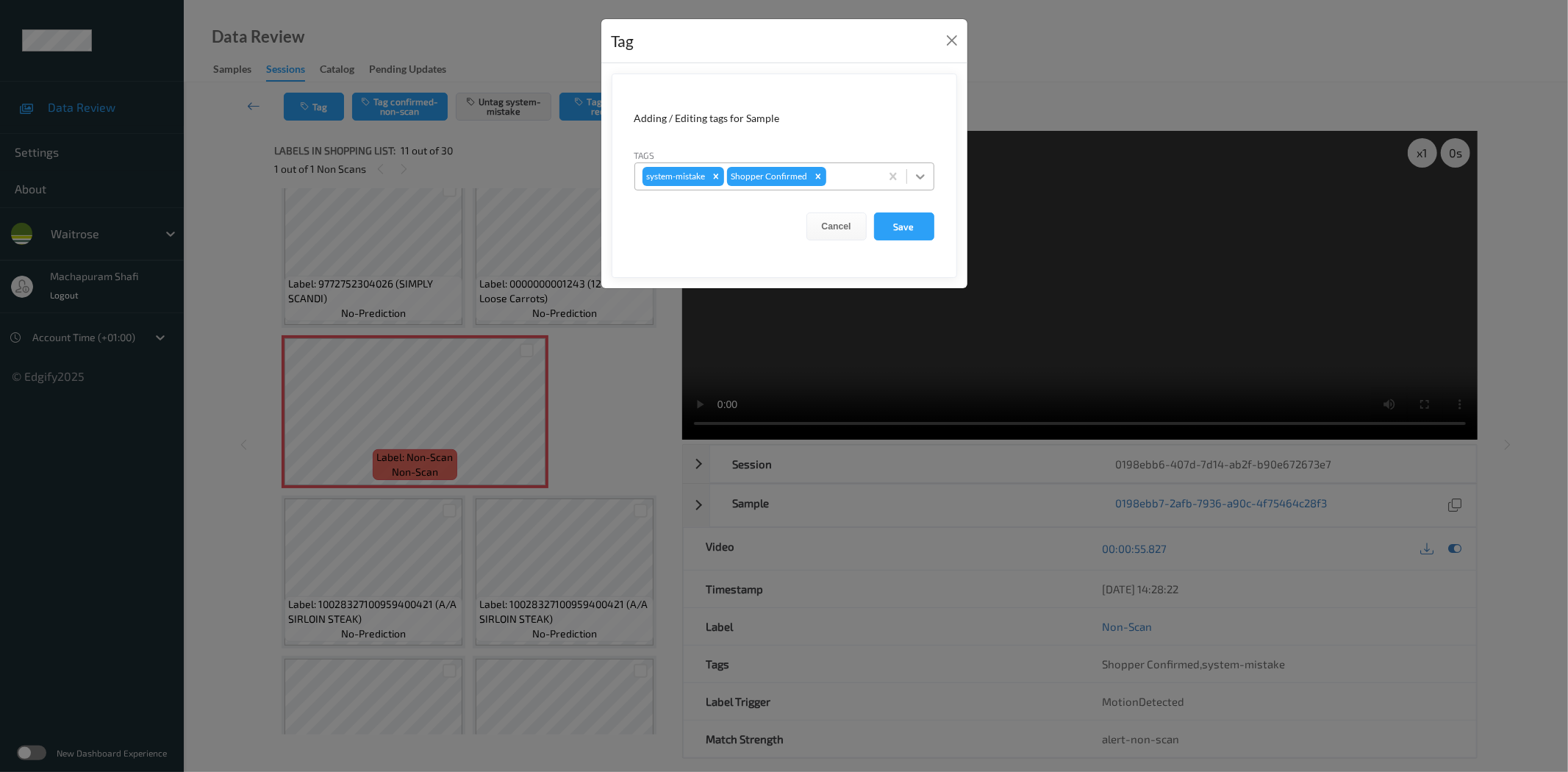
click at [919, 169] on icon at bounding box center [920, 176] width 15 height 15
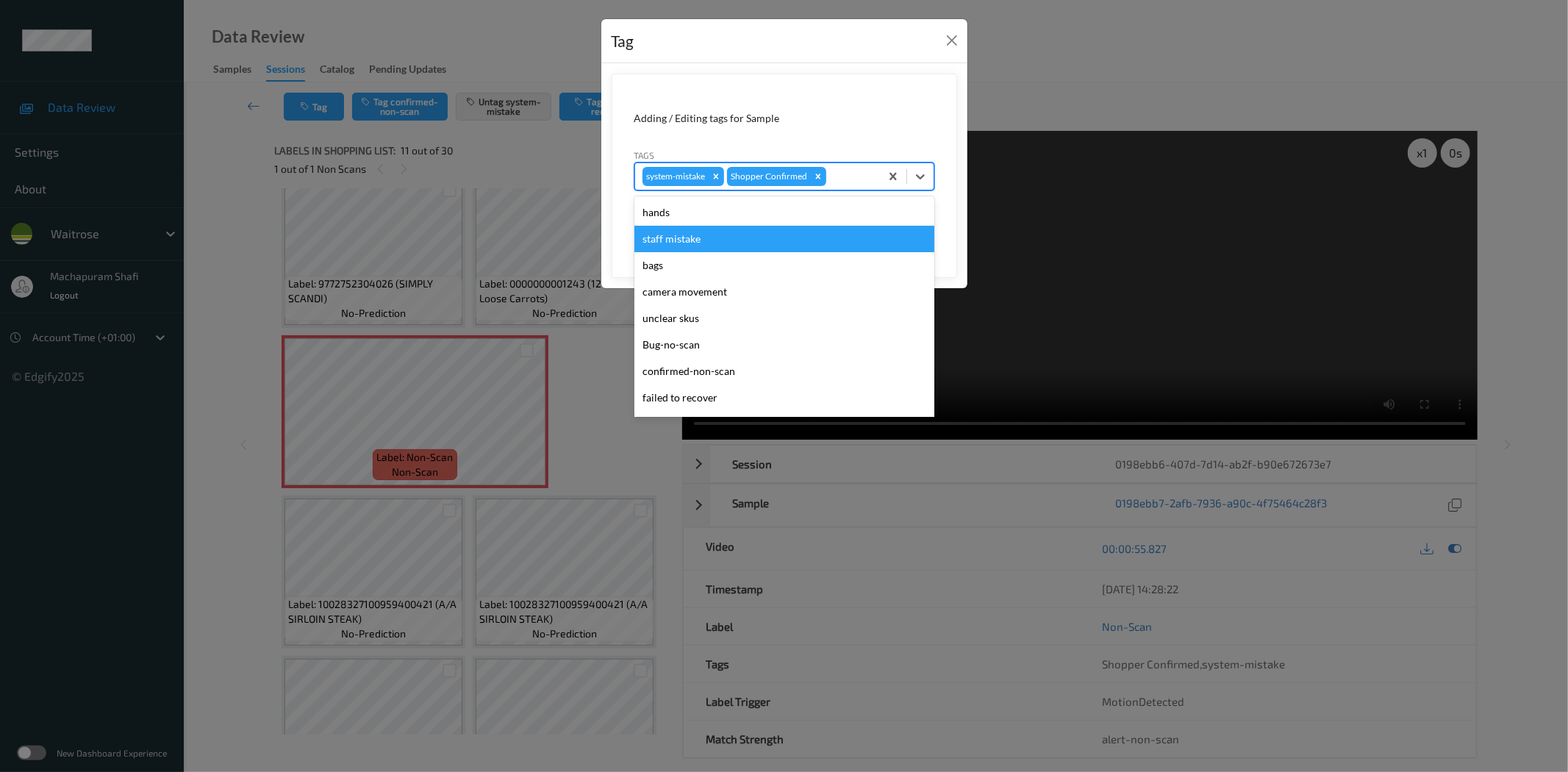
scroll to position [314, 0]
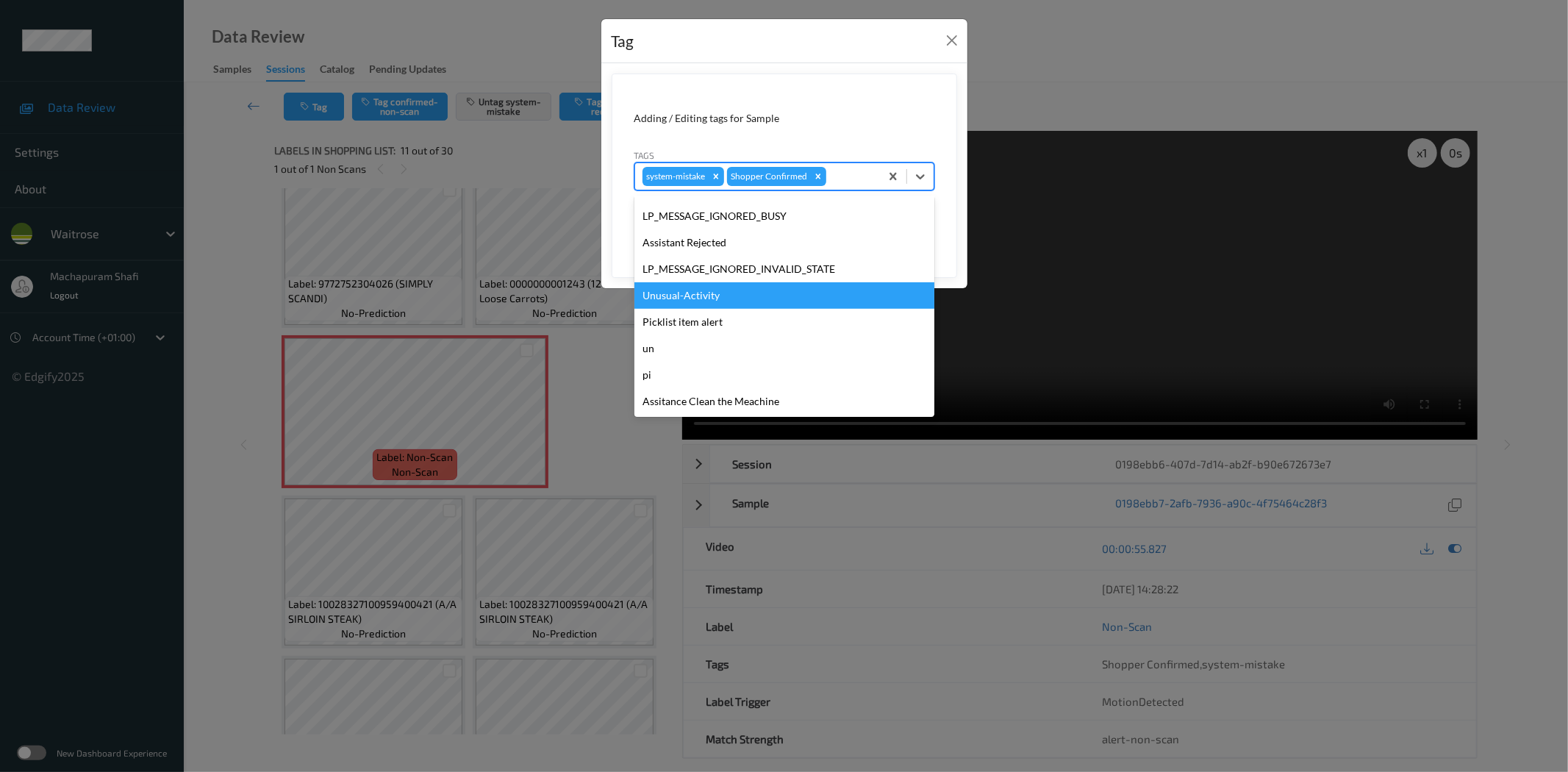
click at [670, 288] on div "Unusual-Activity" at bounding box center [784, 295] width 300 height 26
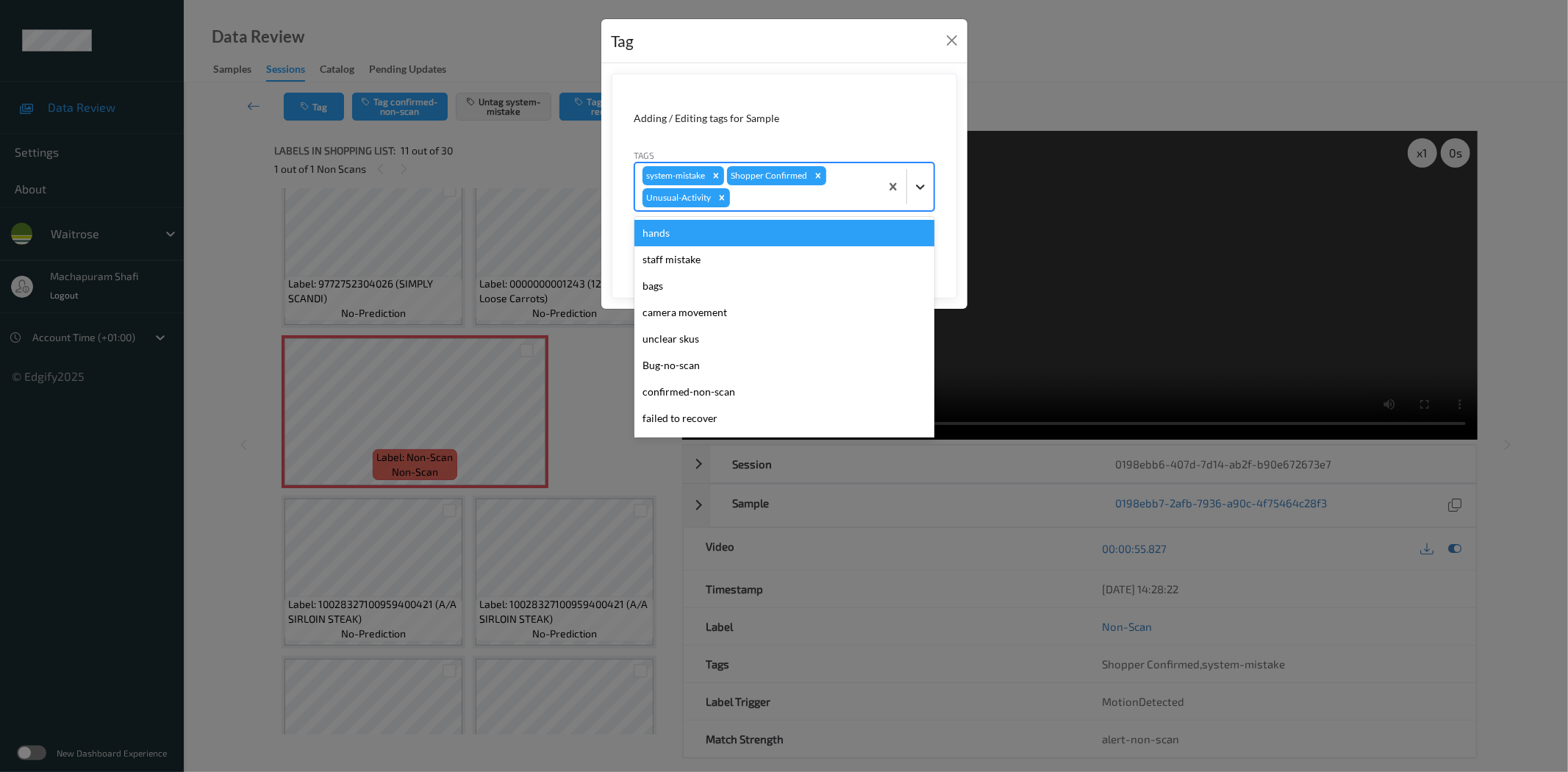
drag, startPoint x: 914, startPoint y: 179, endPoint x: 855, endPoint y: 269, distance: 107.6
click at [915, 182] on icon at bounding box center [920, 186] width 15 height 15
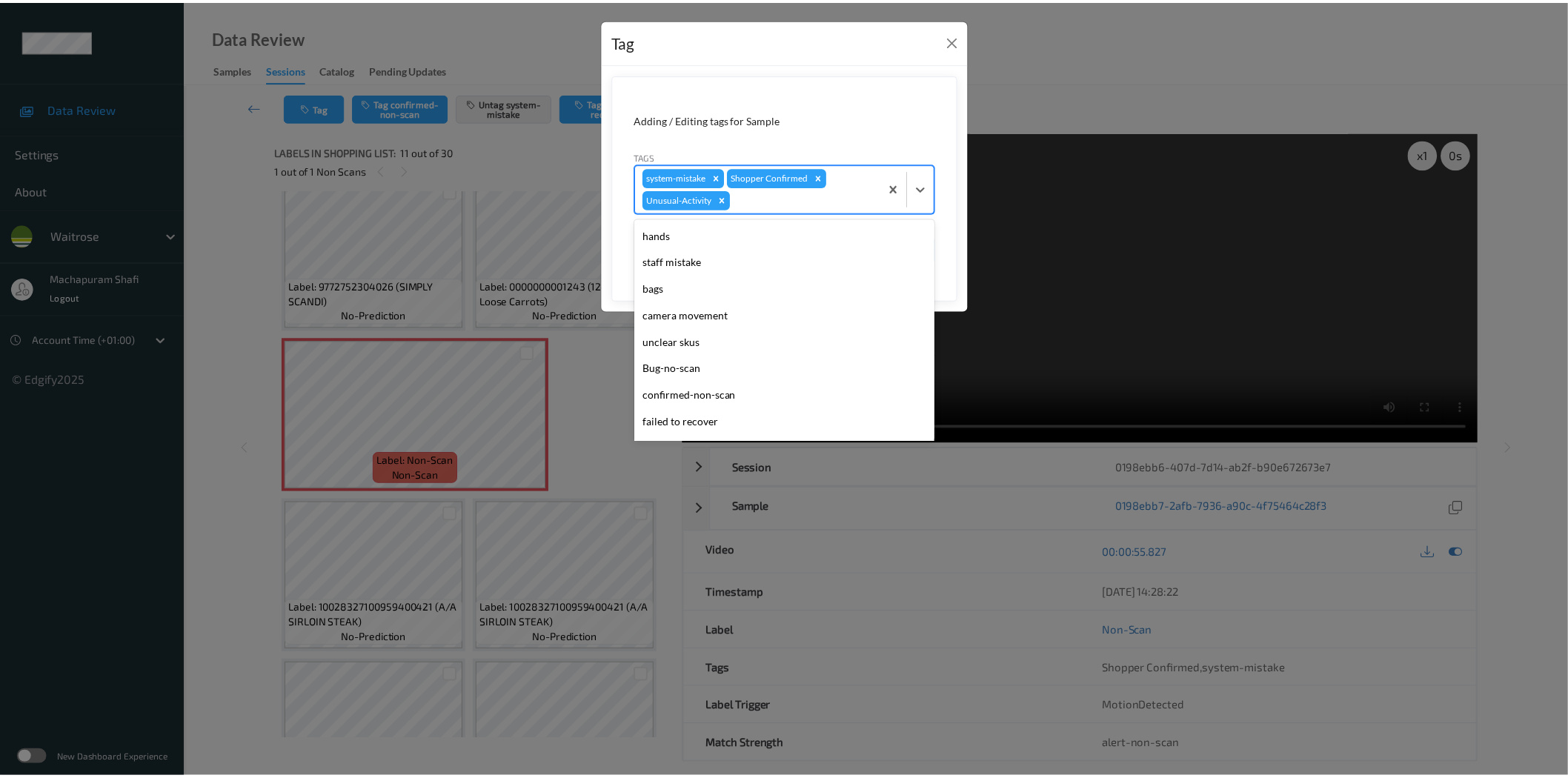
scroll to position [290, 0]
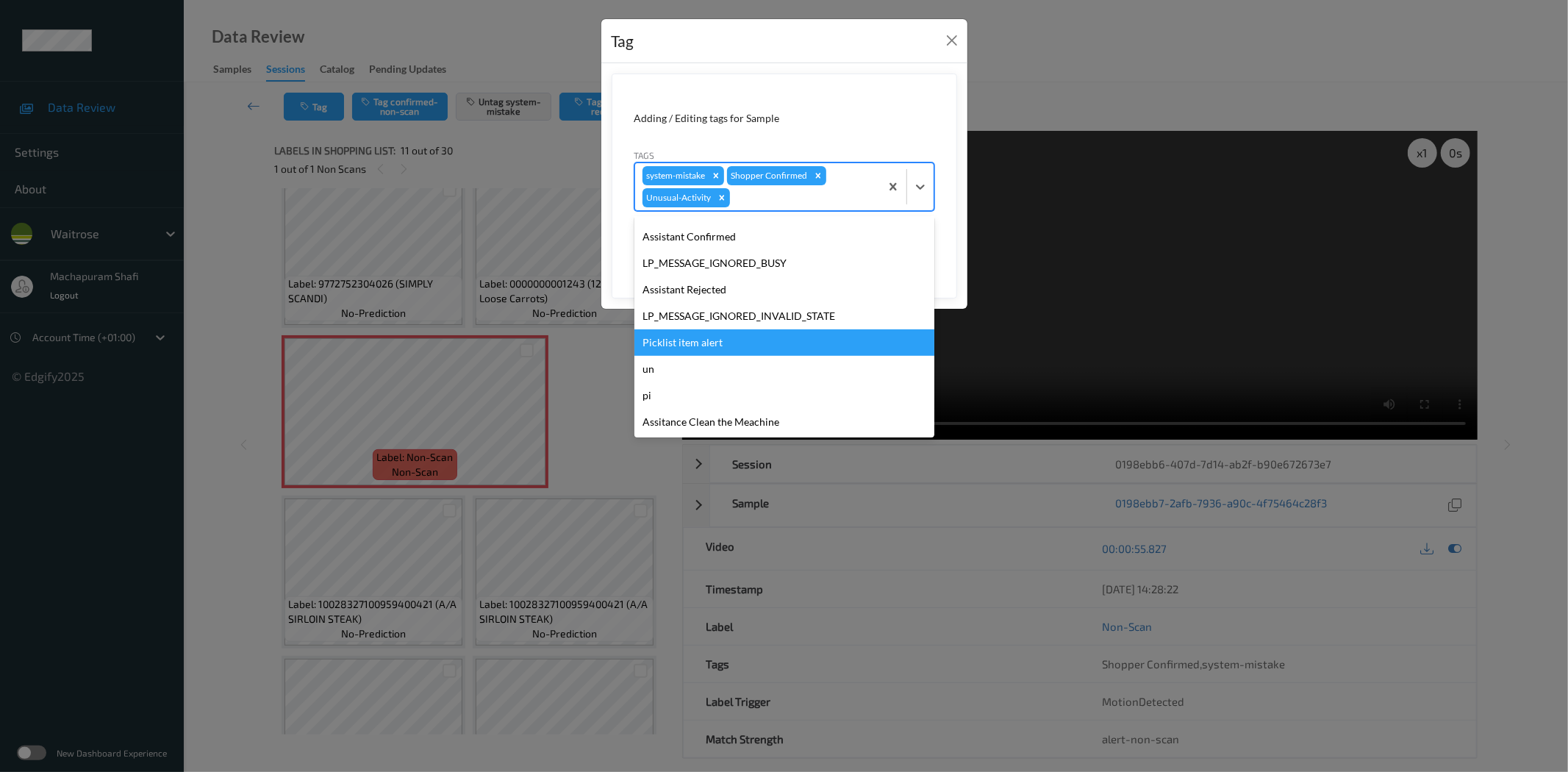
click at [694, 335] on div "Picklist item alert" at bounding box center [784, 342] width 300 height 26
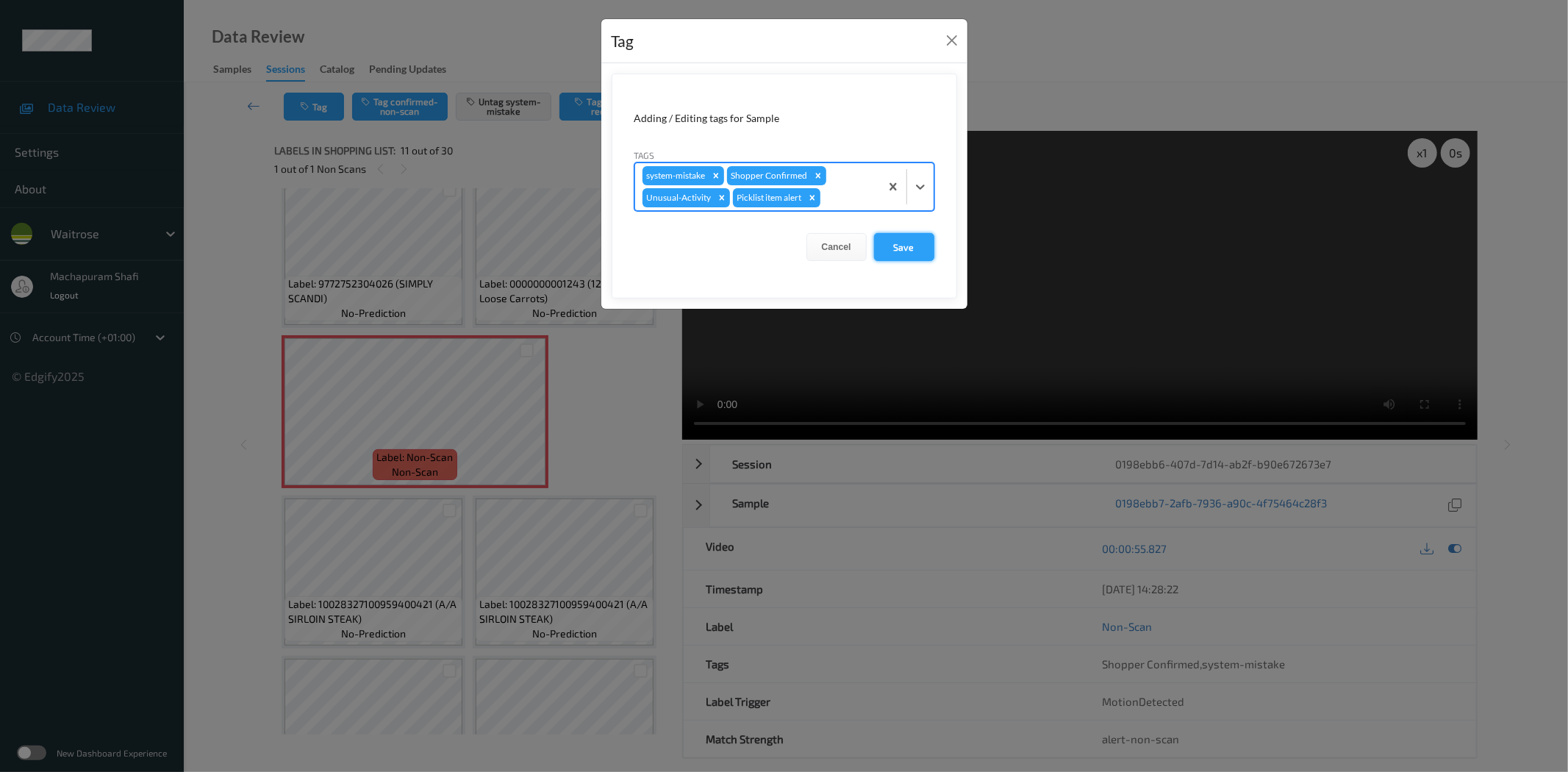
click at [914, 247] on button "Save" at bounding box center [904, 247] width 60 height 28
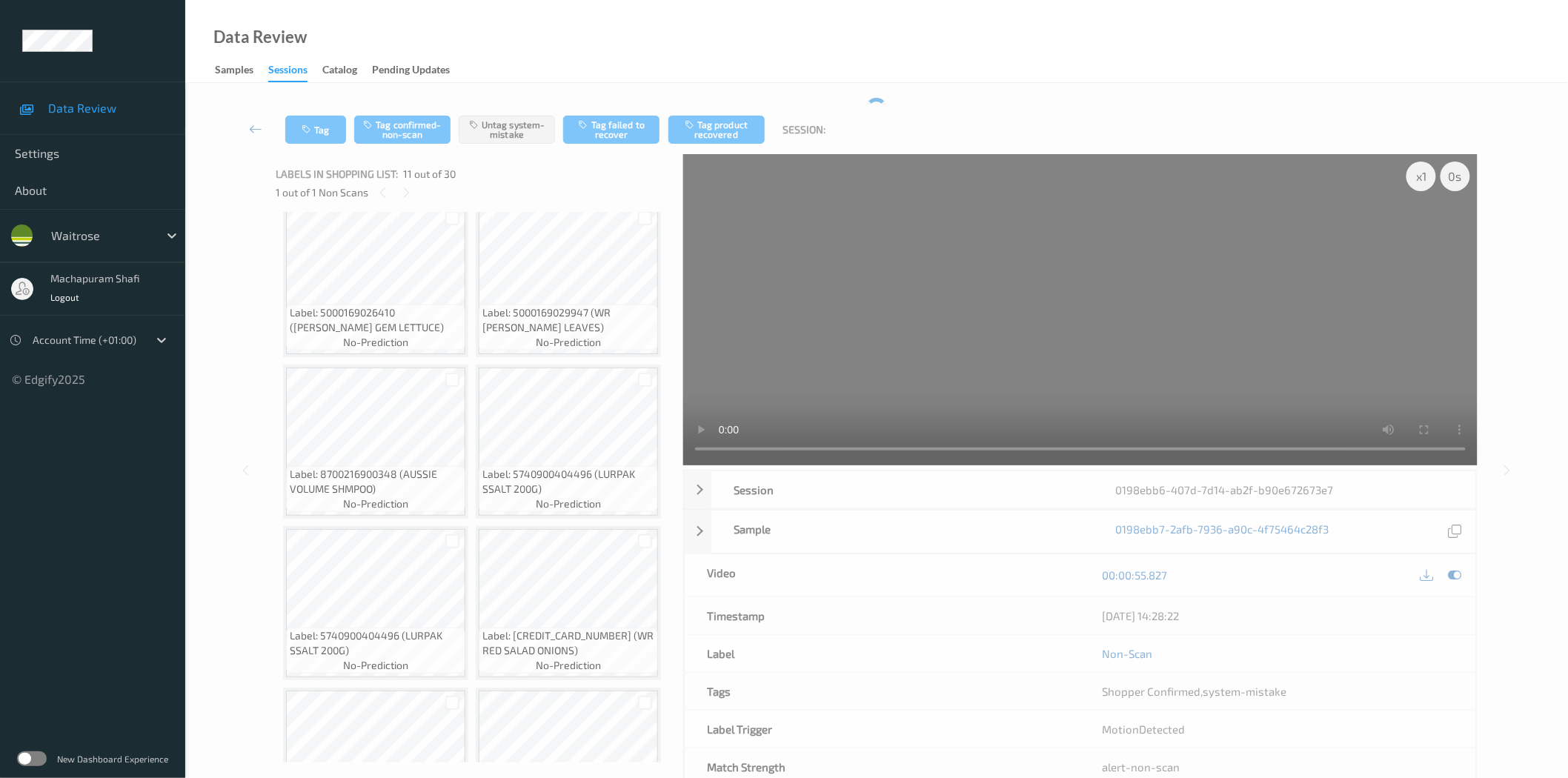
scroll to position [667, 0]
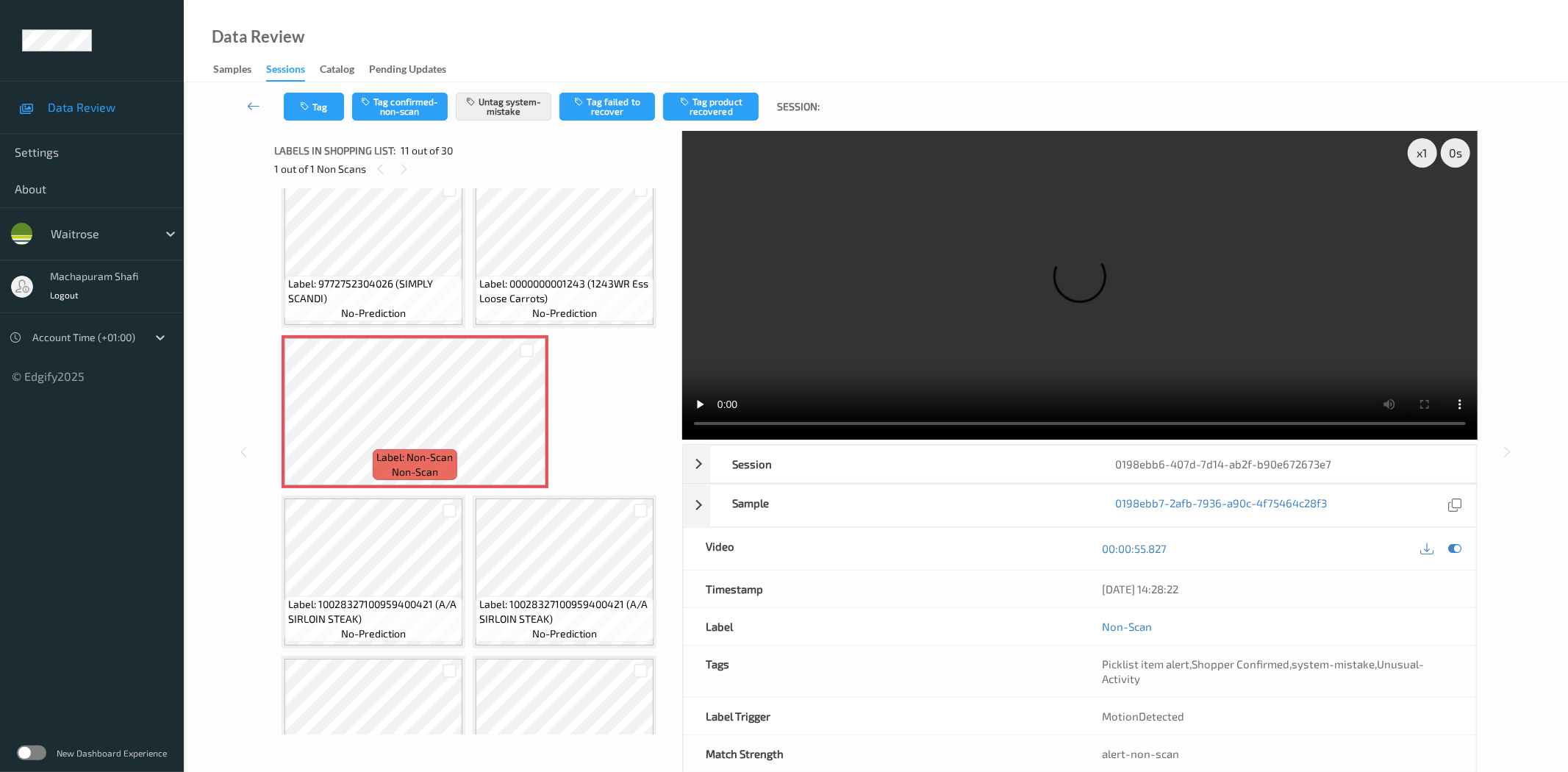
click at [449, 16] on div "Data Review Samples Sessions Catalog Pending Updates" at bounding box center [876, 41] width 1384 height 82
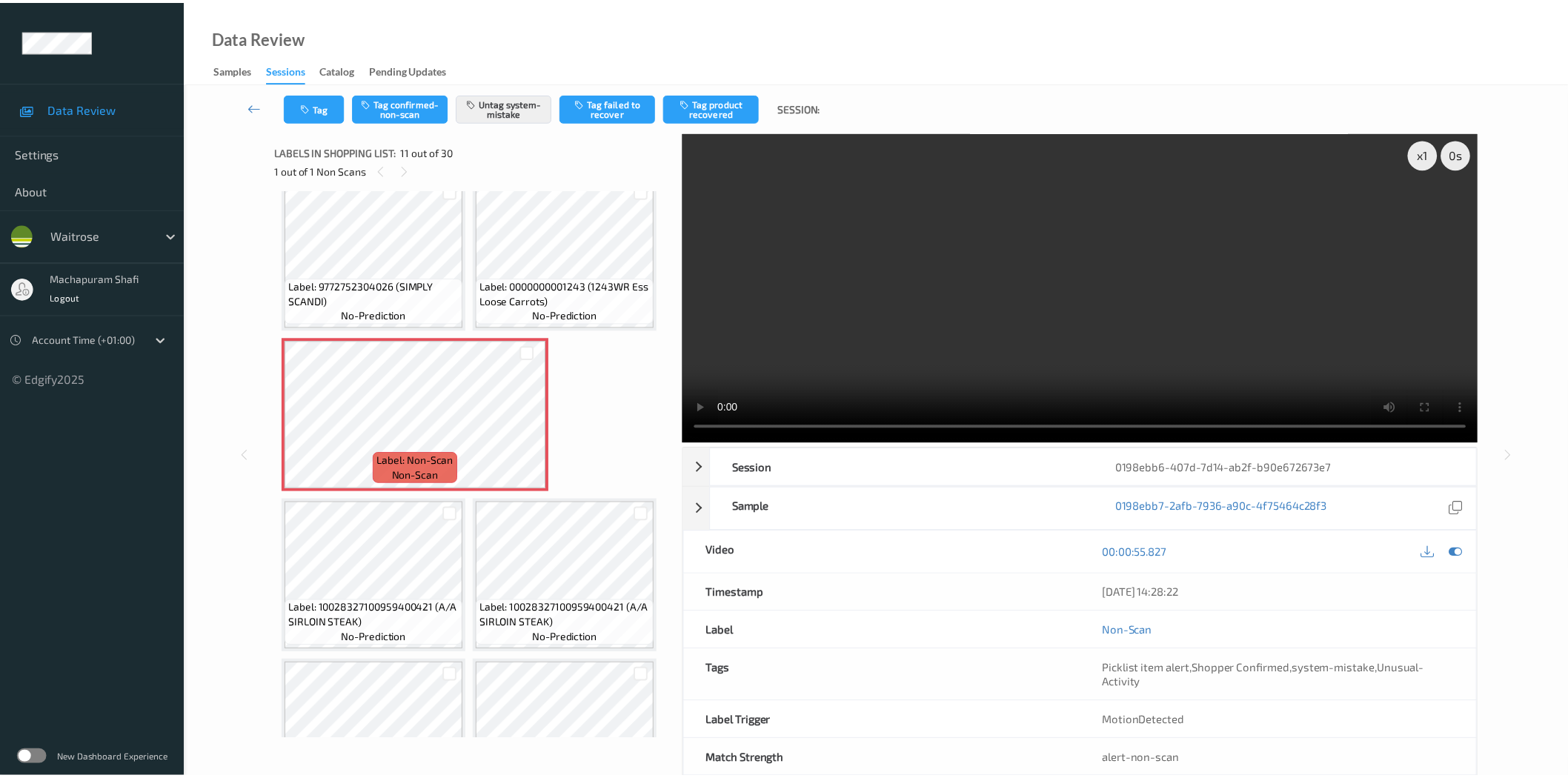
scroll to position [1308, 0]
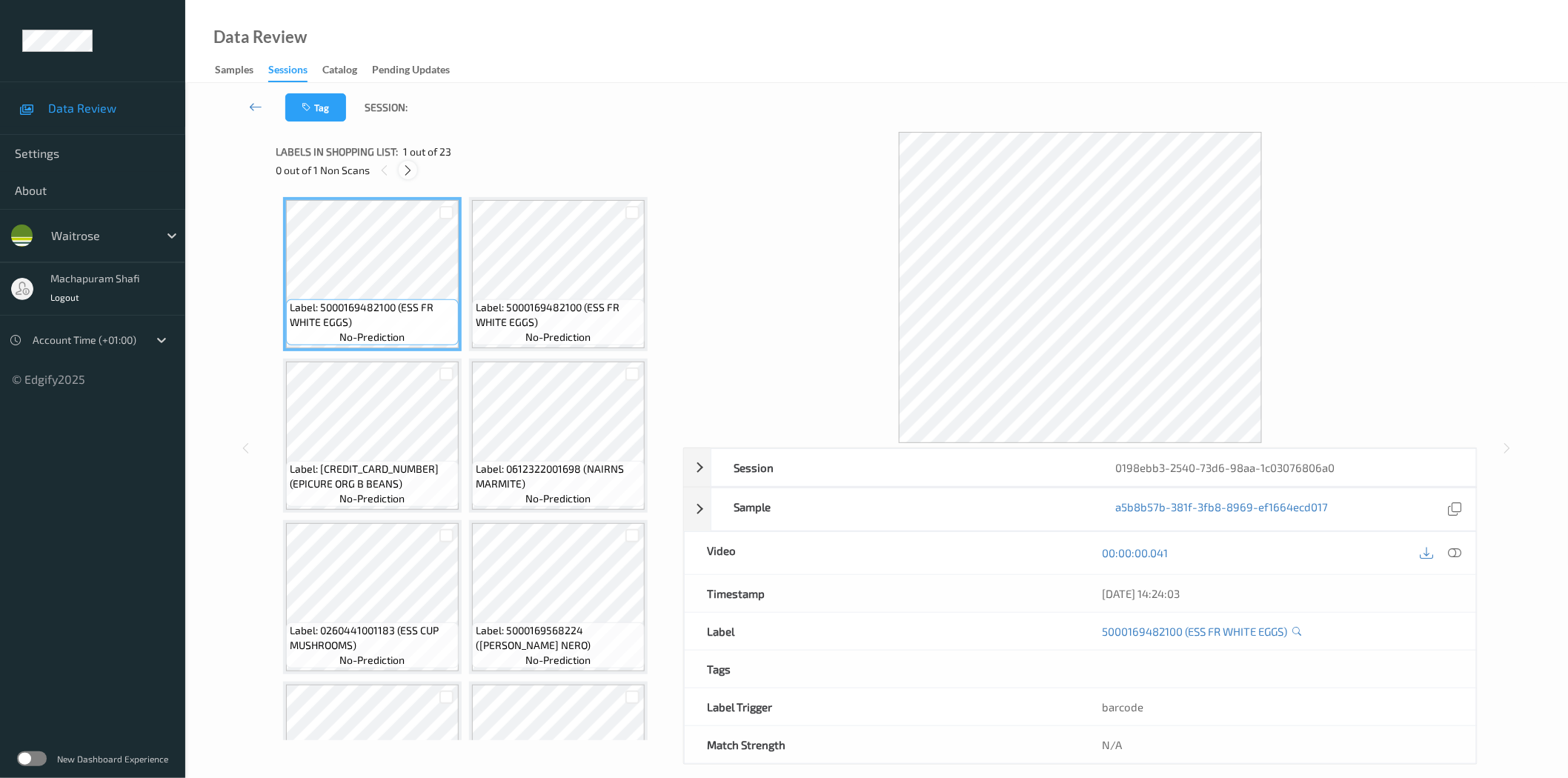
click at [402, 166] on icon at bounding box center [408, 170] width 13 height 14
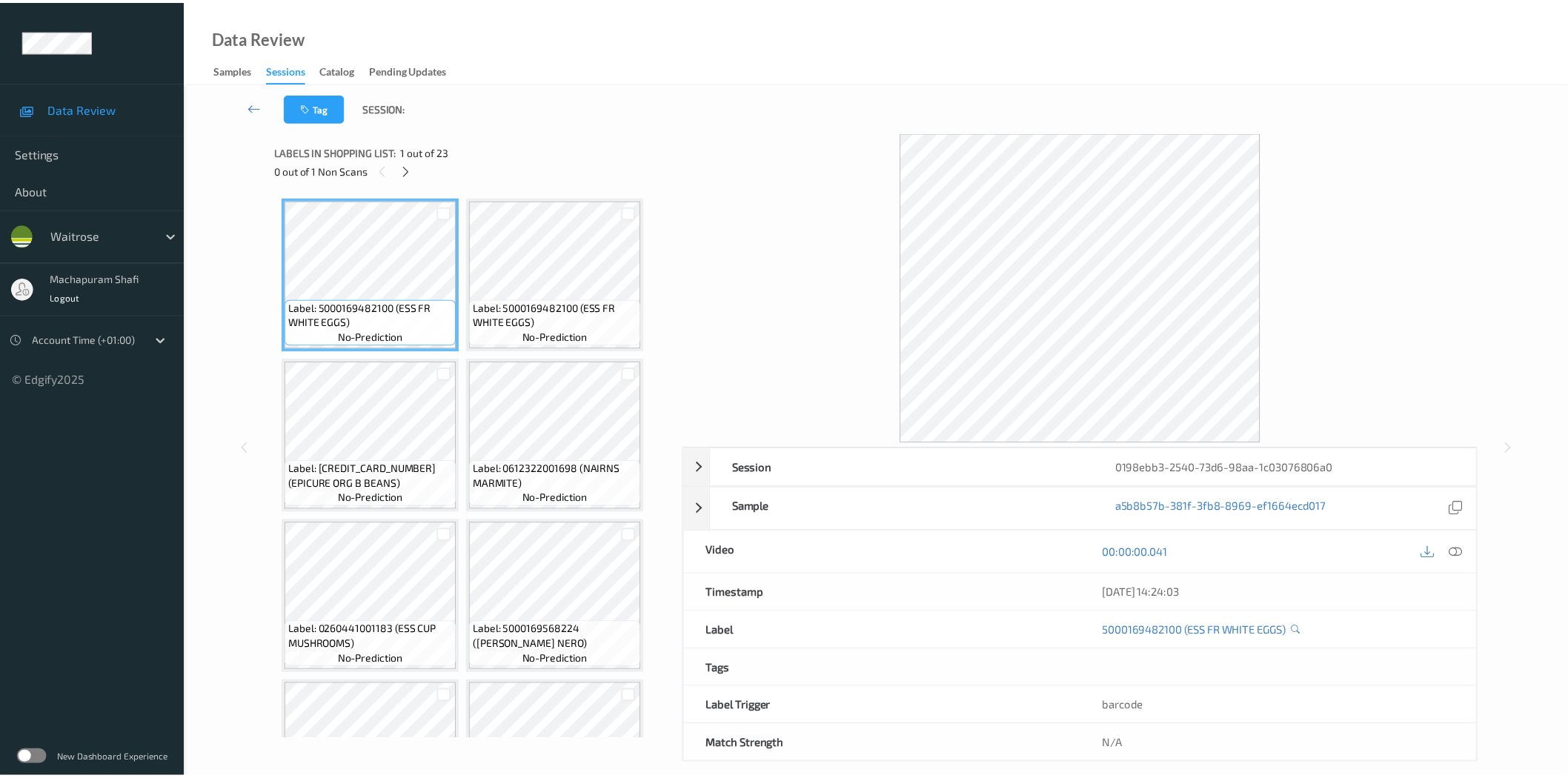
scroll to position [1131, 0]
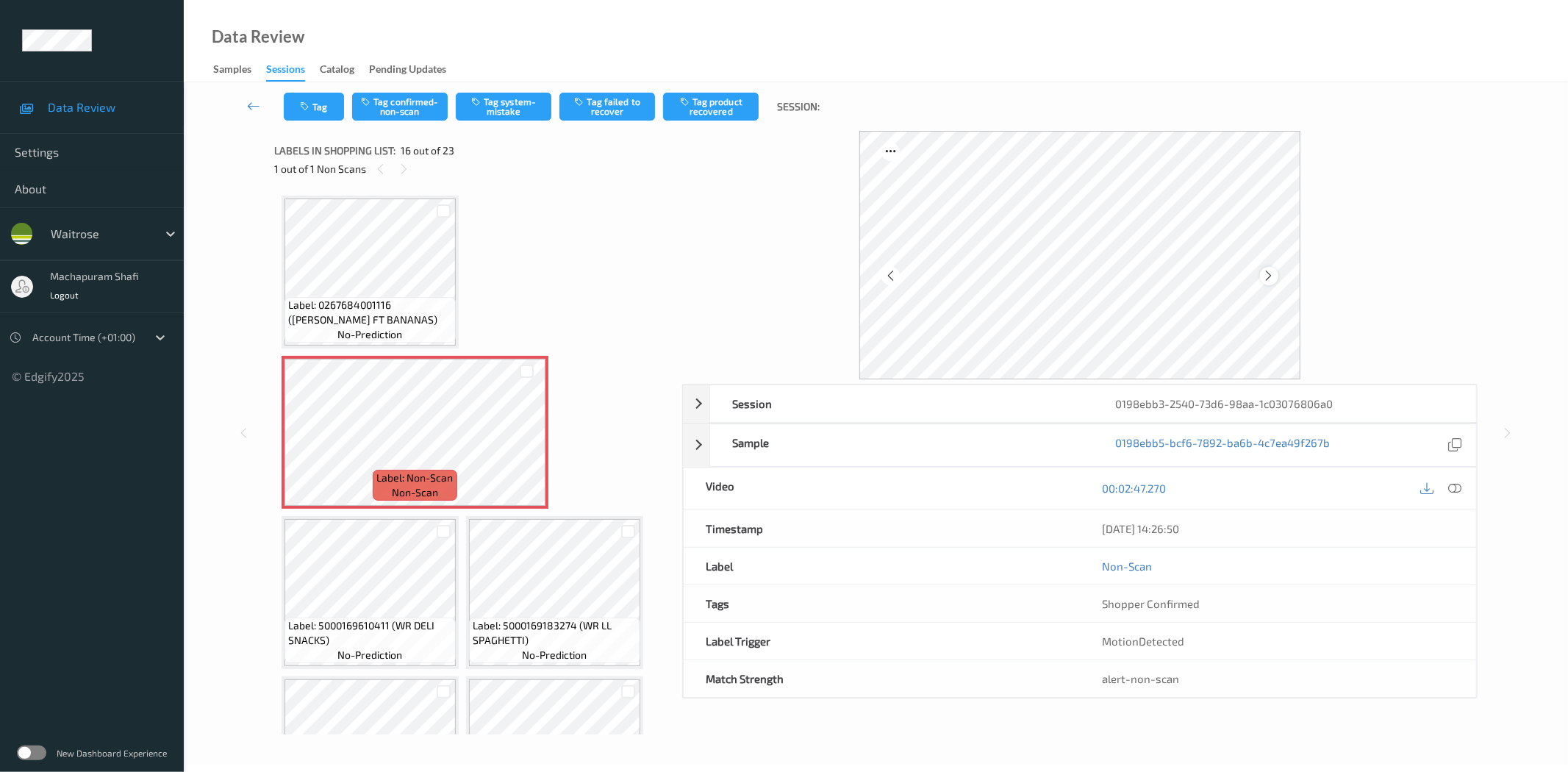
click at [1273, 275] on icon at bounding box center [1269, 276] width 13 height 13
click at [1453, 480] on div at bounding box center [1454, 488] width 20 height 20
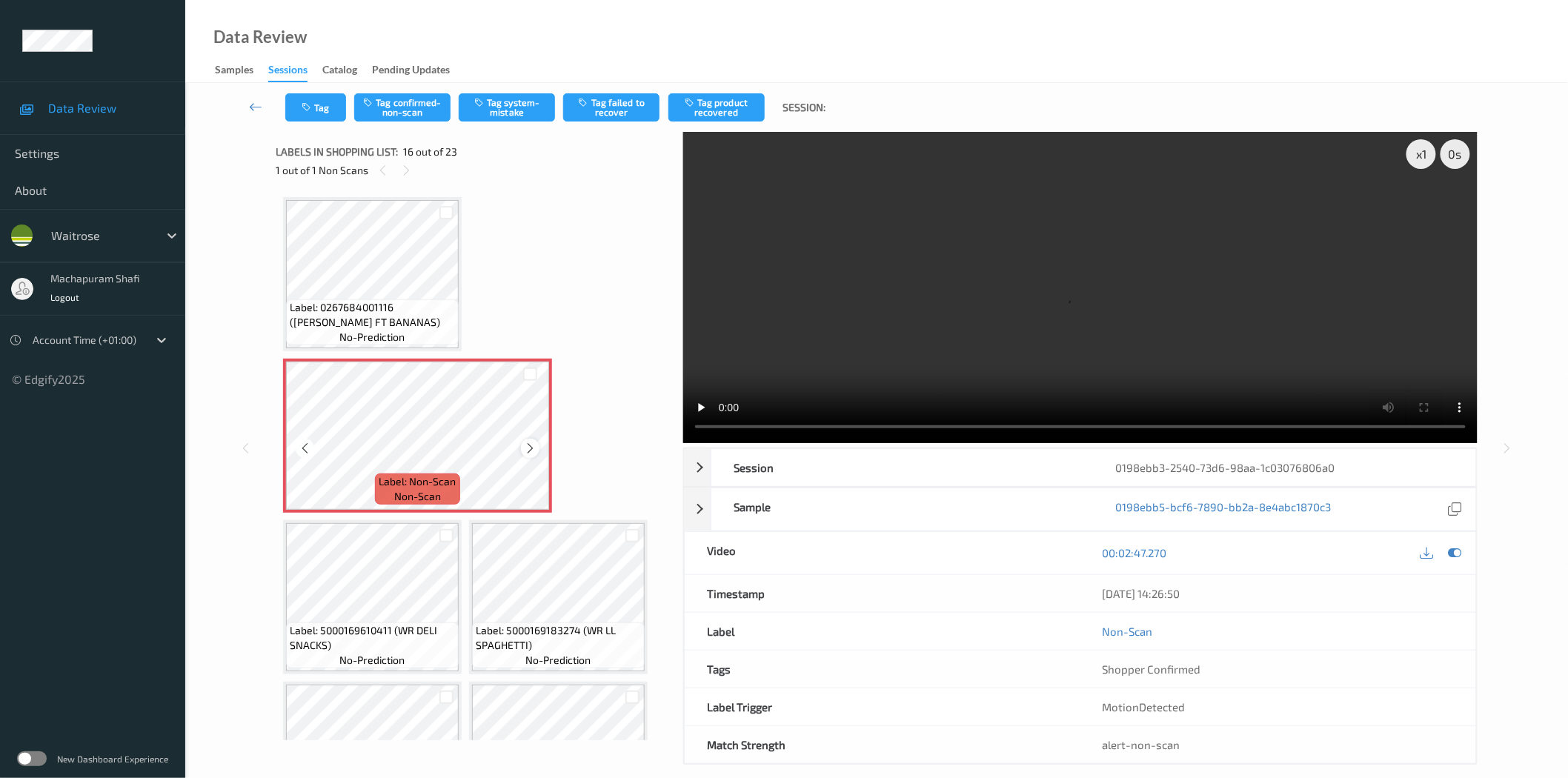
click at [527, 442] on icon at bounding box center [530, 448] width 13 height 14
click at [529, 442] on icon at bounding box center [530, 448] width 13 height 14
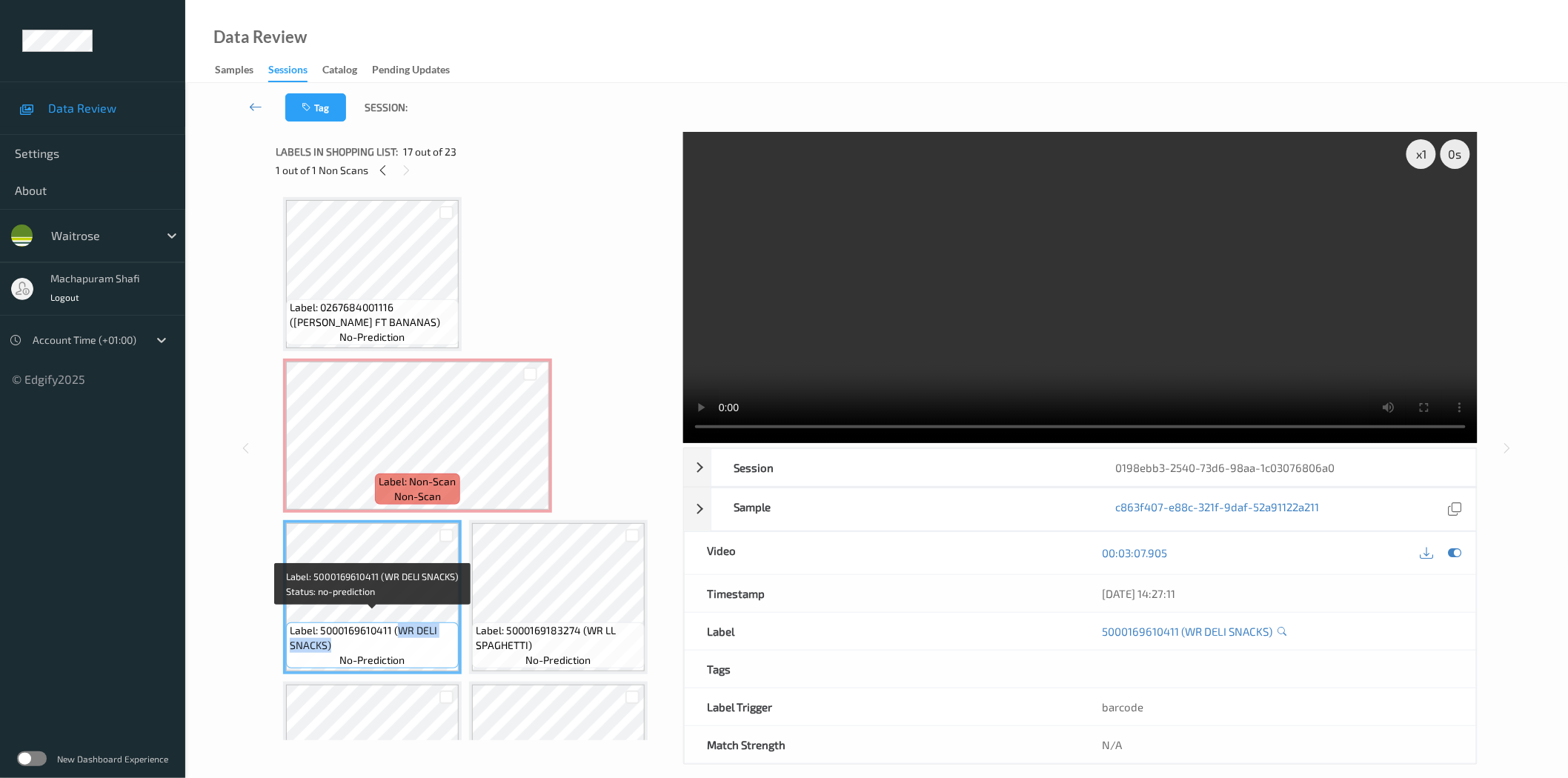
drag, startPoint x: 399, startPoint y: 620, endPoint x: 413, endPoint y: 641, distance: 25.2
click at [413, 641] on span "Label: 5000169610411 (WR DELI SNACKS)" at bounding box center [372, 638] width 165 height 29
copy span "WR DELI SNACKS)"
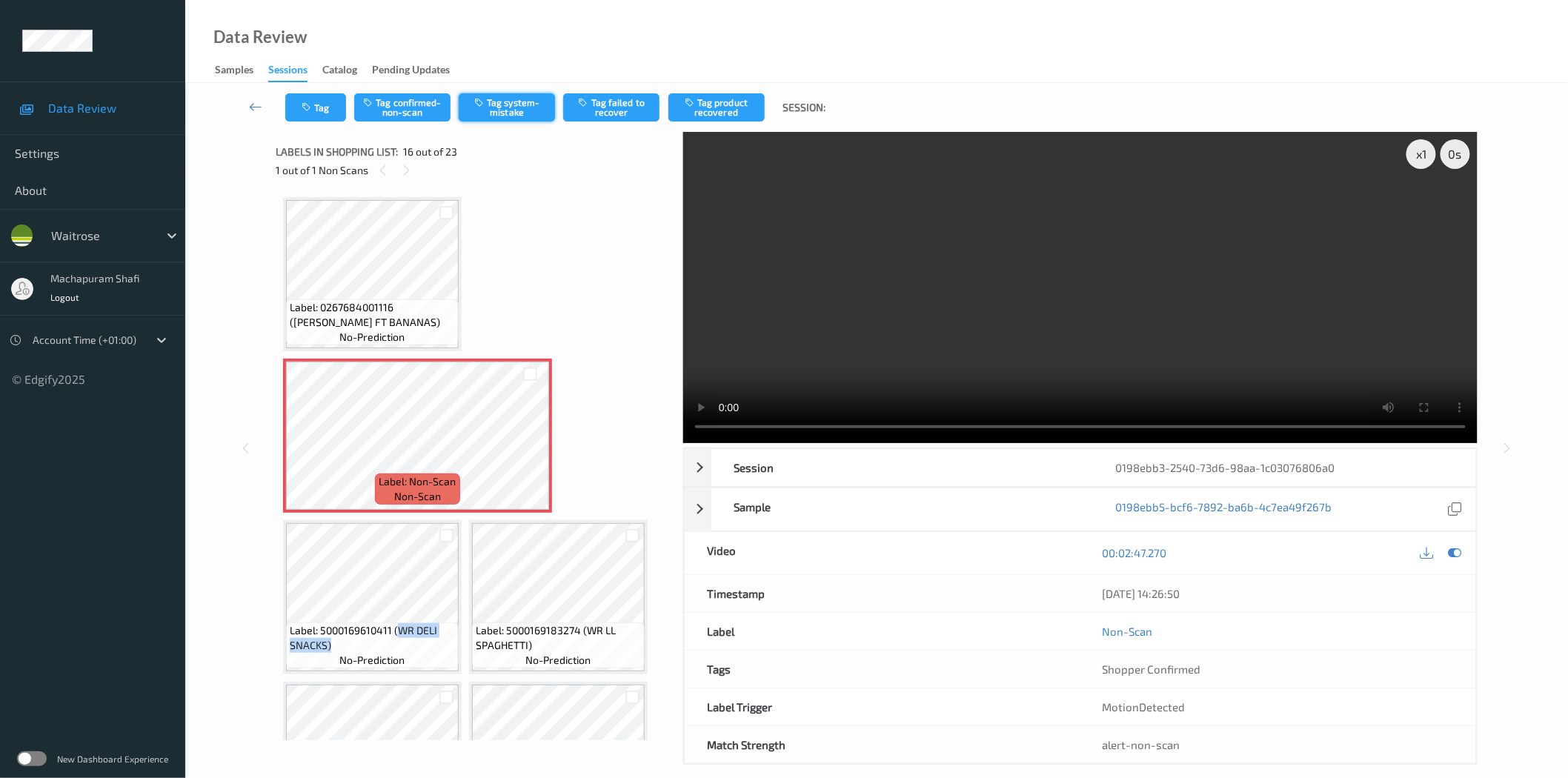
click at [497, 113] on button "Tag system-mistake" at bounding box center [506, 107] width 96 height 28
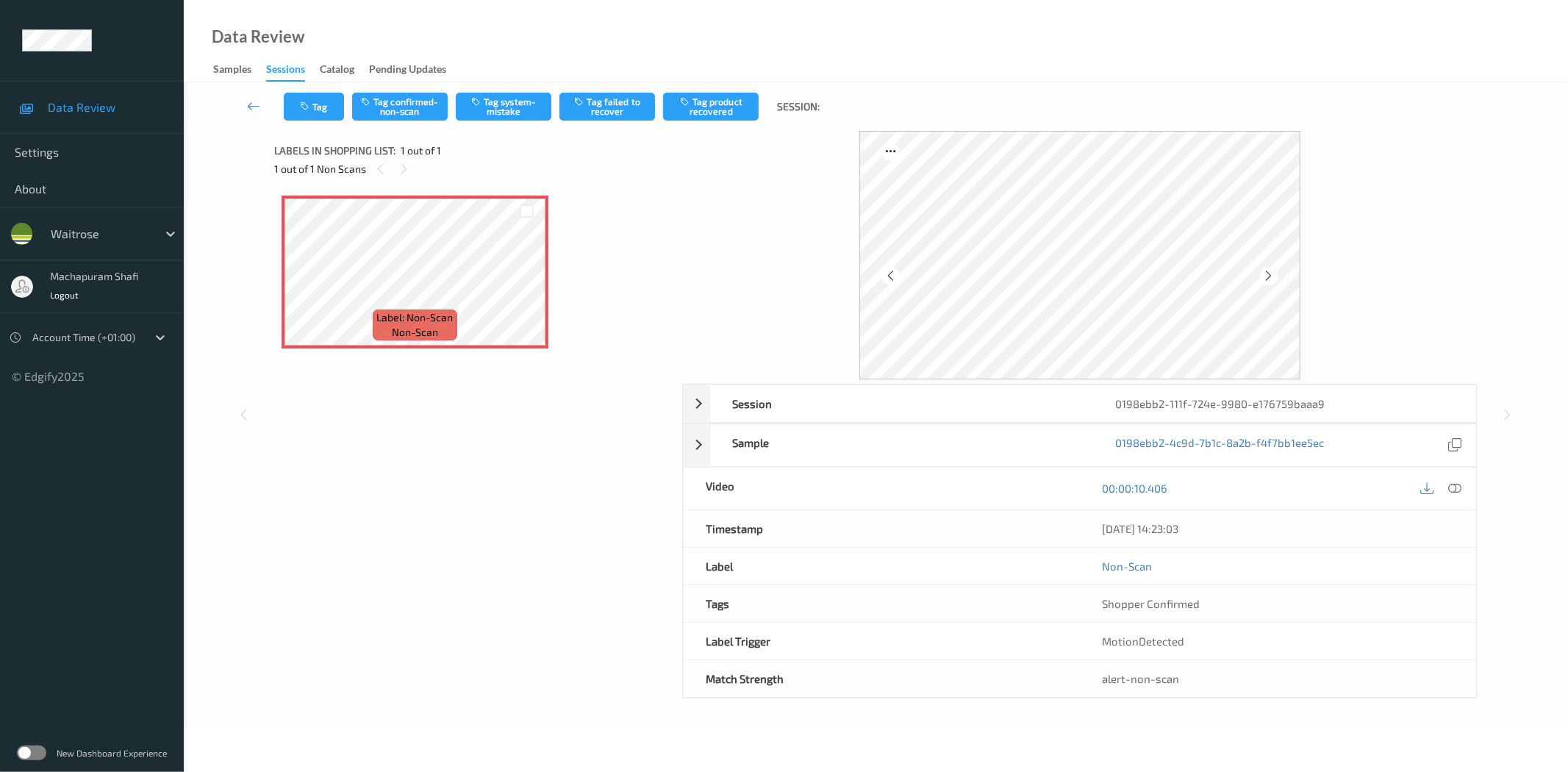
drag, startPoint x: 1459, startPoint y: 486, endPoint x: 1427, endPoint y: 502, distance: 35.8
click at [1458, 486] on icon at bounding box center [1455, 488] width 13 height 13
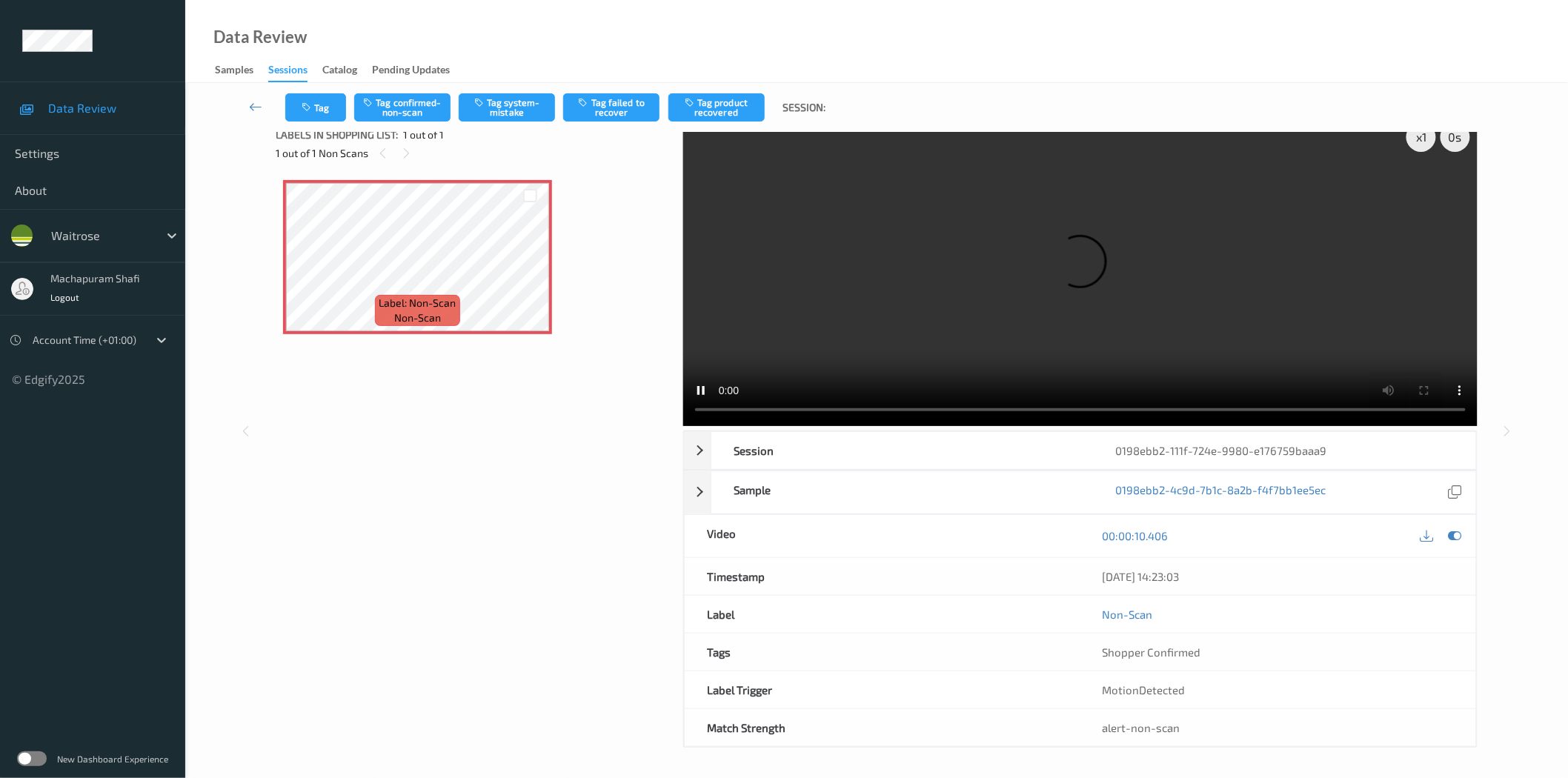
scroll to position [18, 0]
click at [400, 112] on button "Tag confirmed-non-scan" at bounding box center [402, 107] width 96 height 28
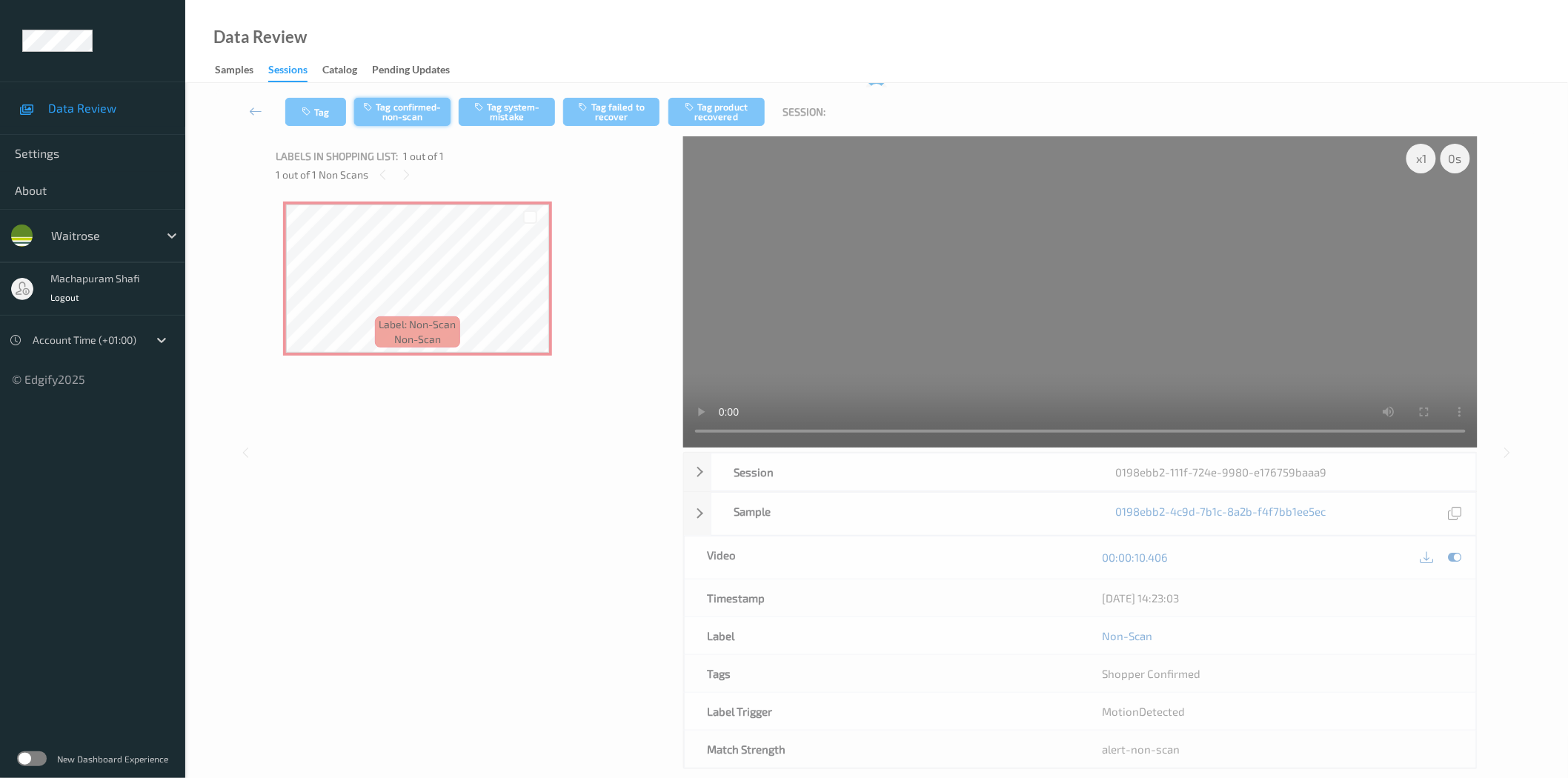
scroll to position [0, 0]
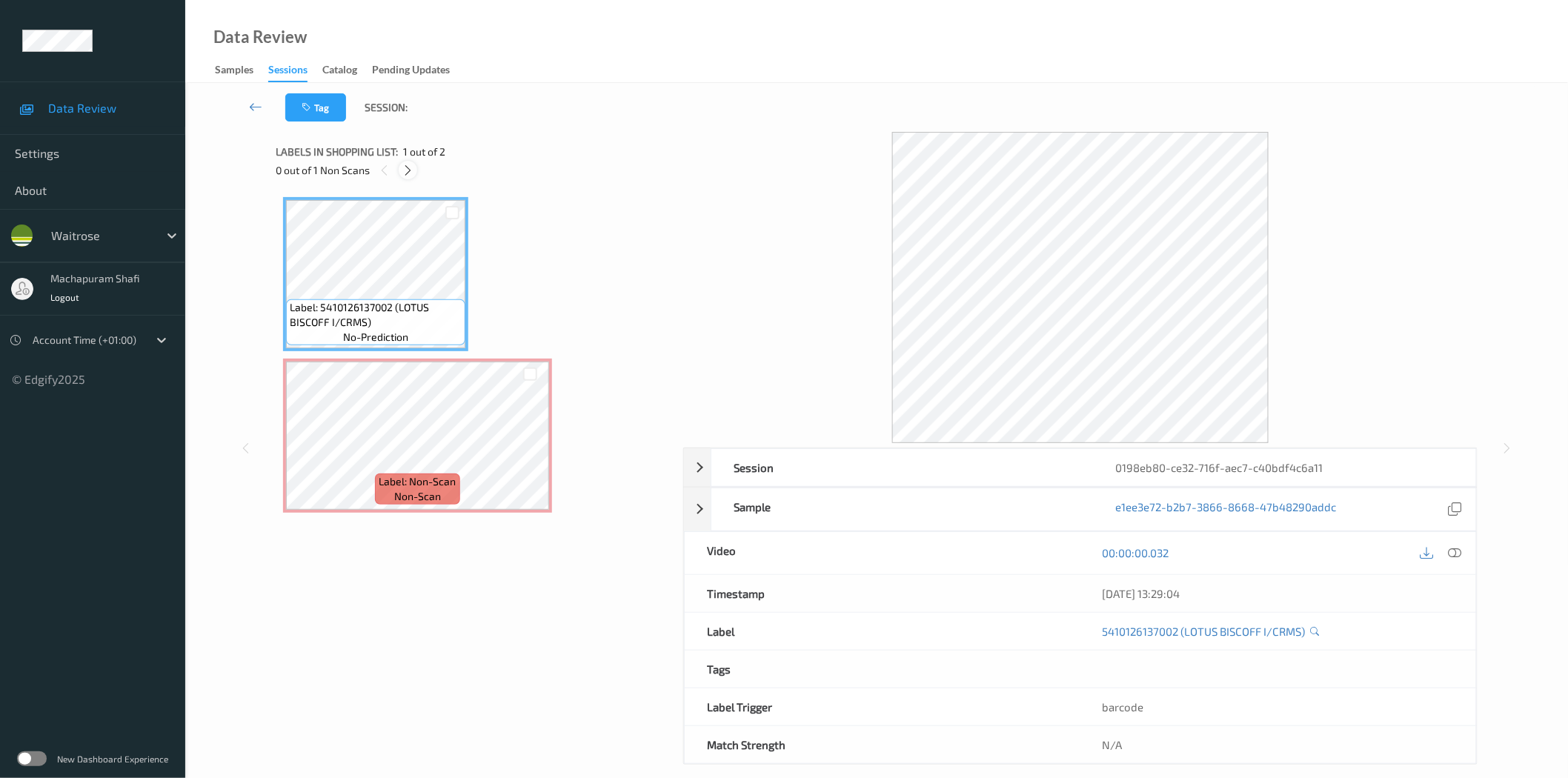
click at [408, 165] on icon at bounding box center [408, 170] width 13 height 14
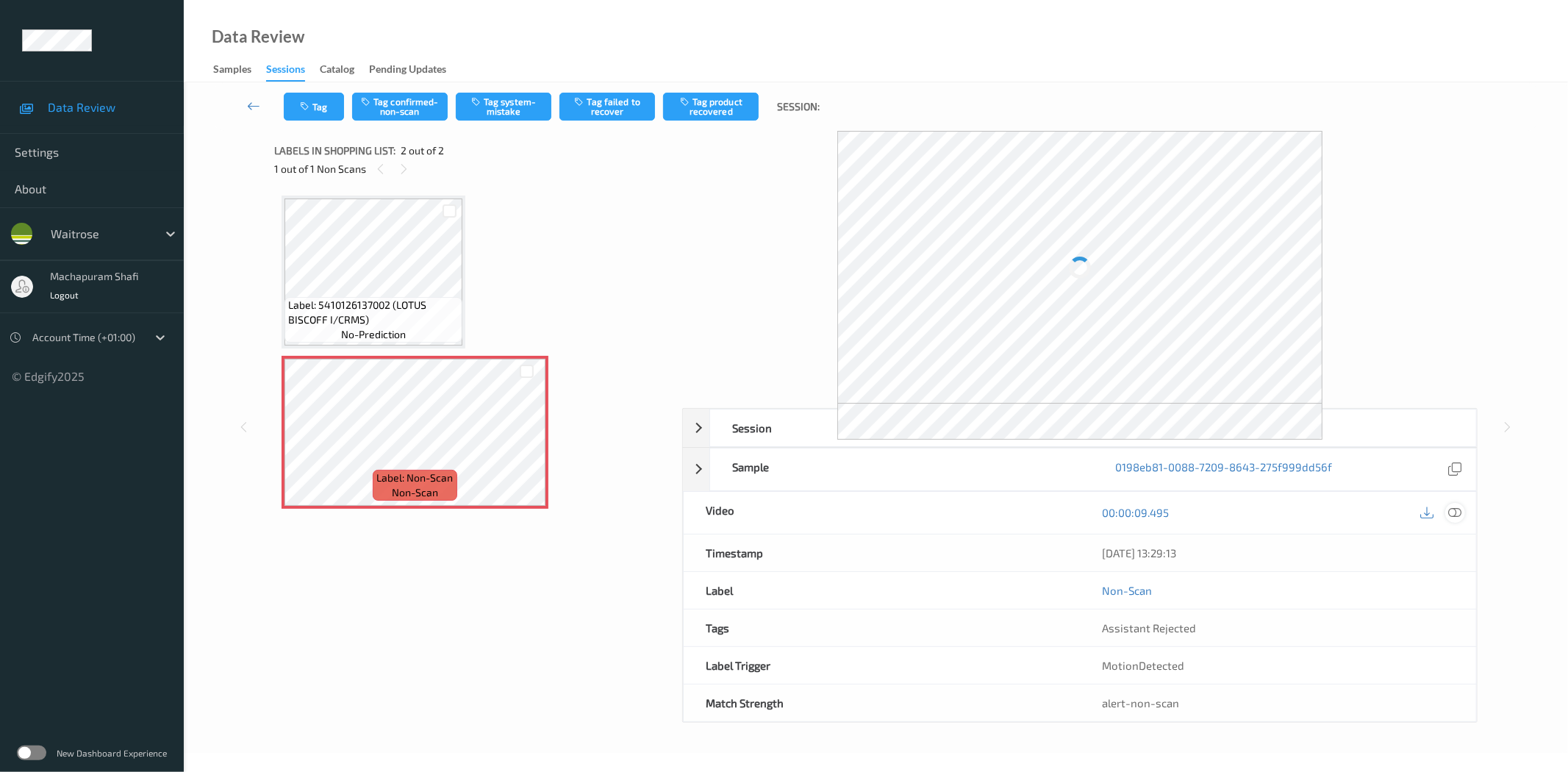
click at [1459, 511] on icon at bounding box center [1455, 512] width 13 height 13
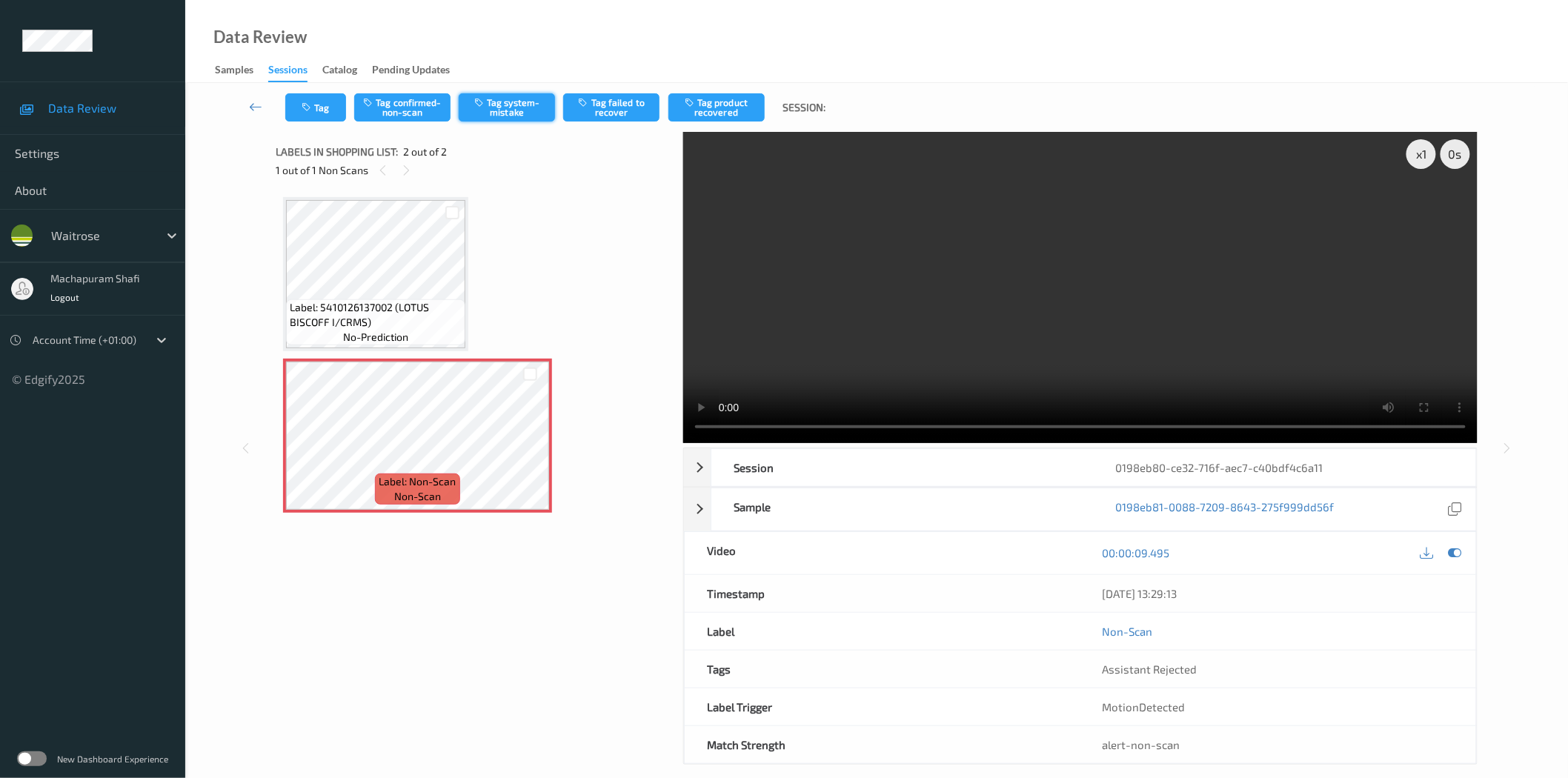
click at [506, 110] on button "Tag system-mistake" at bounding box center [506, 107] width 96 height 28
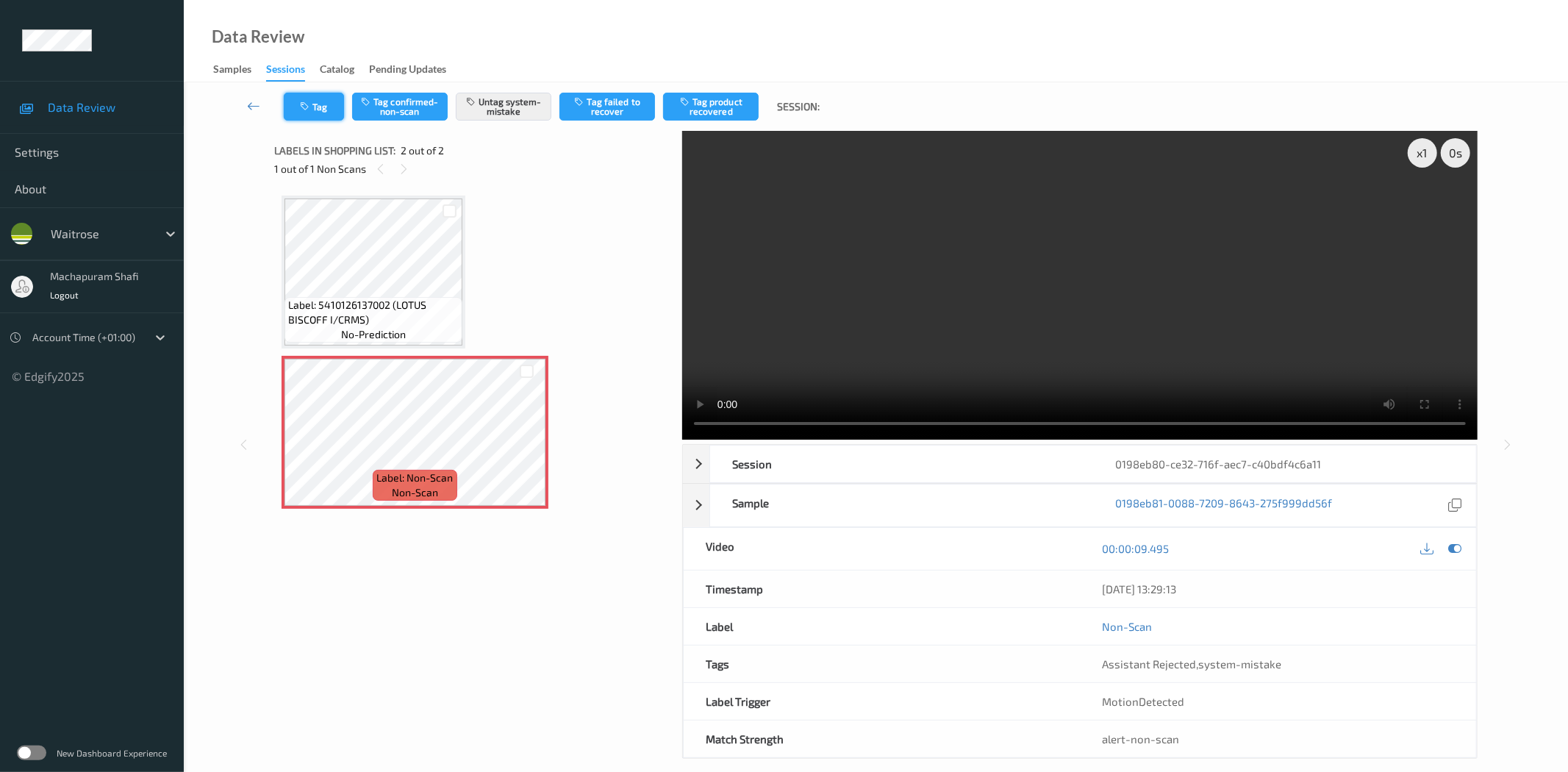
click at [314, 98] on button "Tag" at bounding box center [314, 106] width 60 height 28
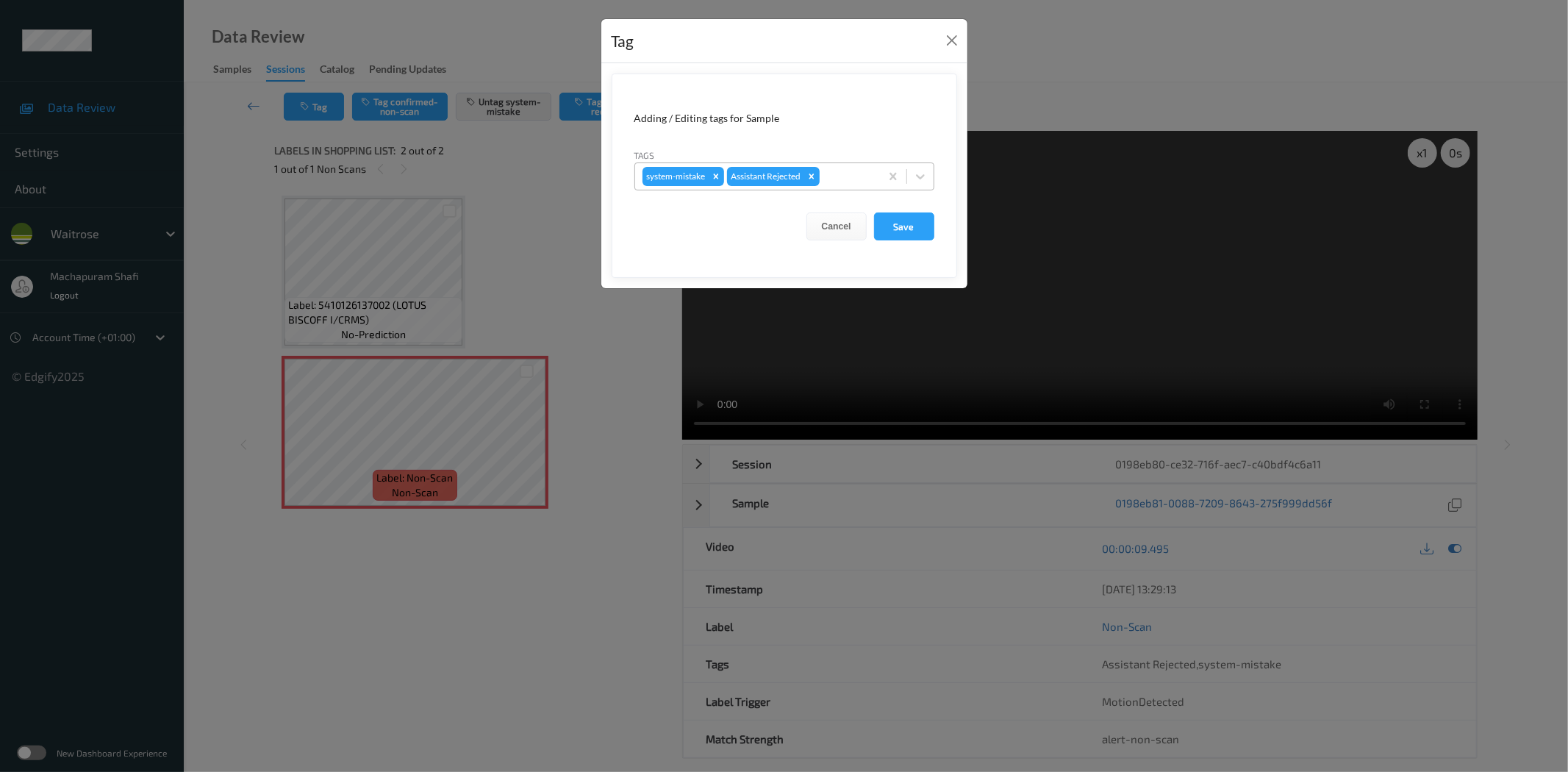
click at [934, 180] on div "system-mistake Assistant Rejected" at bounding box center [784, 176] width 300 height 28
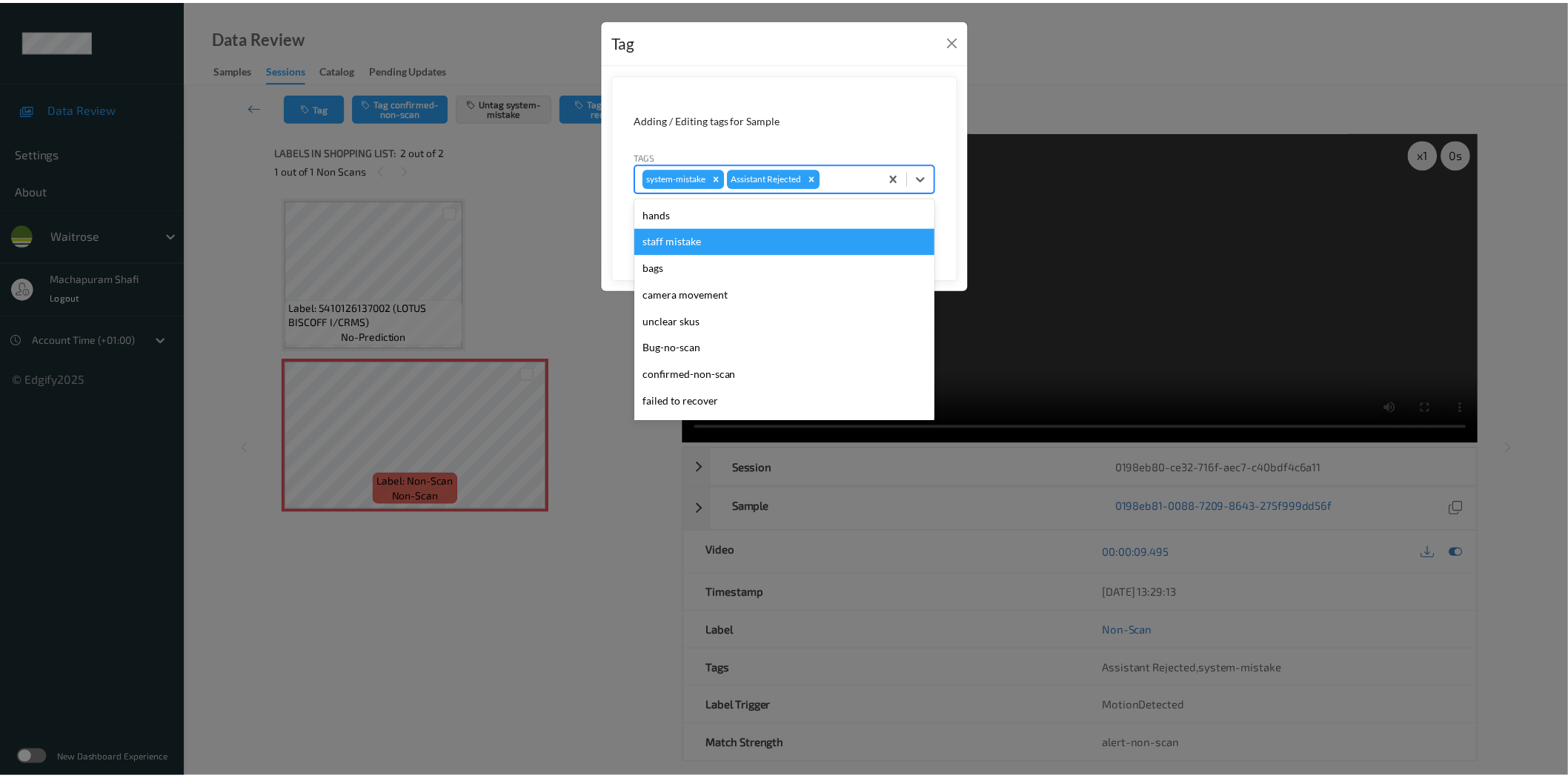
scroll to position [316, 0]
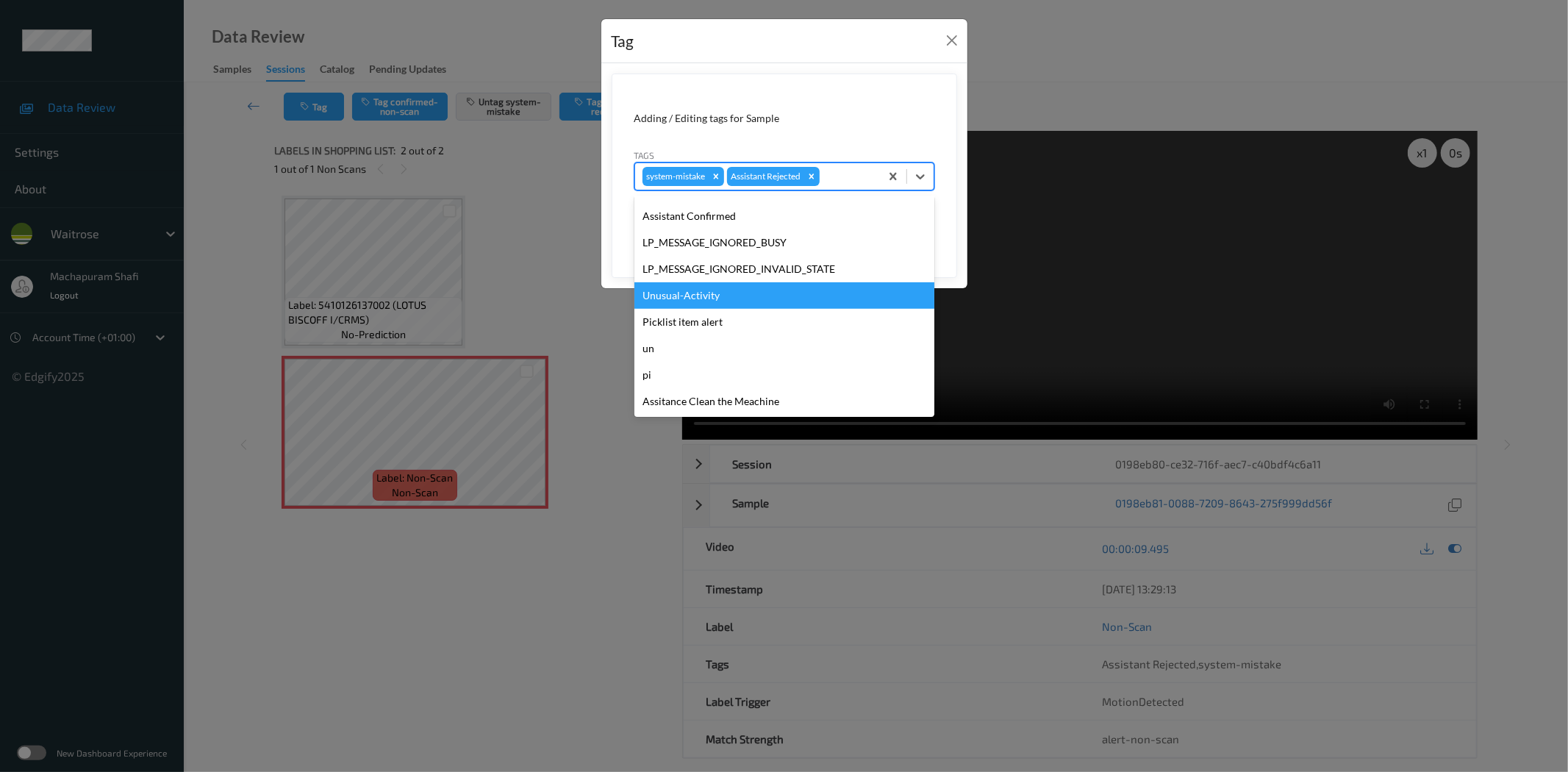
click at [683, 294] on div "Unusual-Activity" at bounding box center [784, 295] width 300 height 26
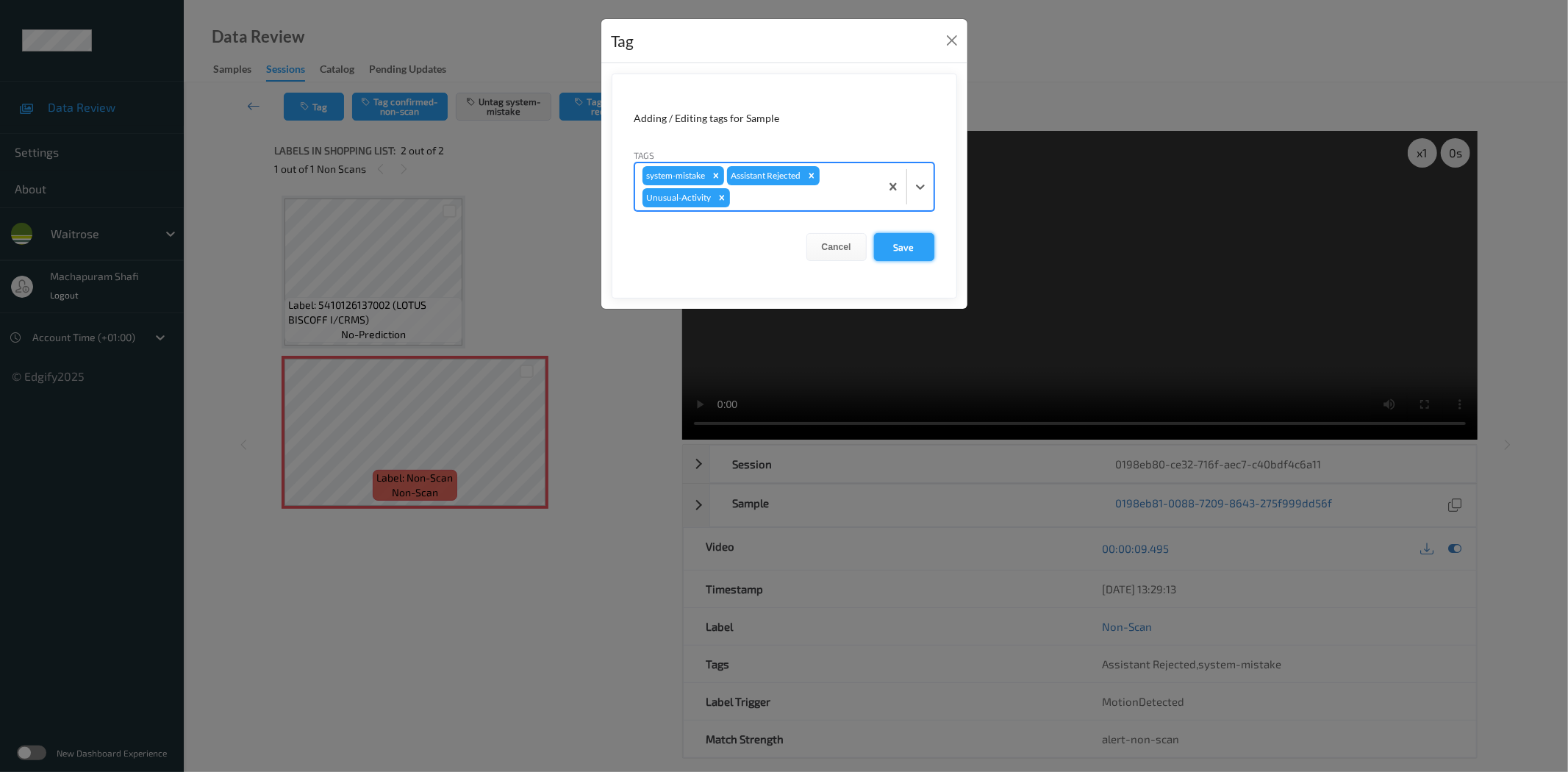
click at [904, 247] on button "Save" at bounding box center [904, 247] width 60 height 28
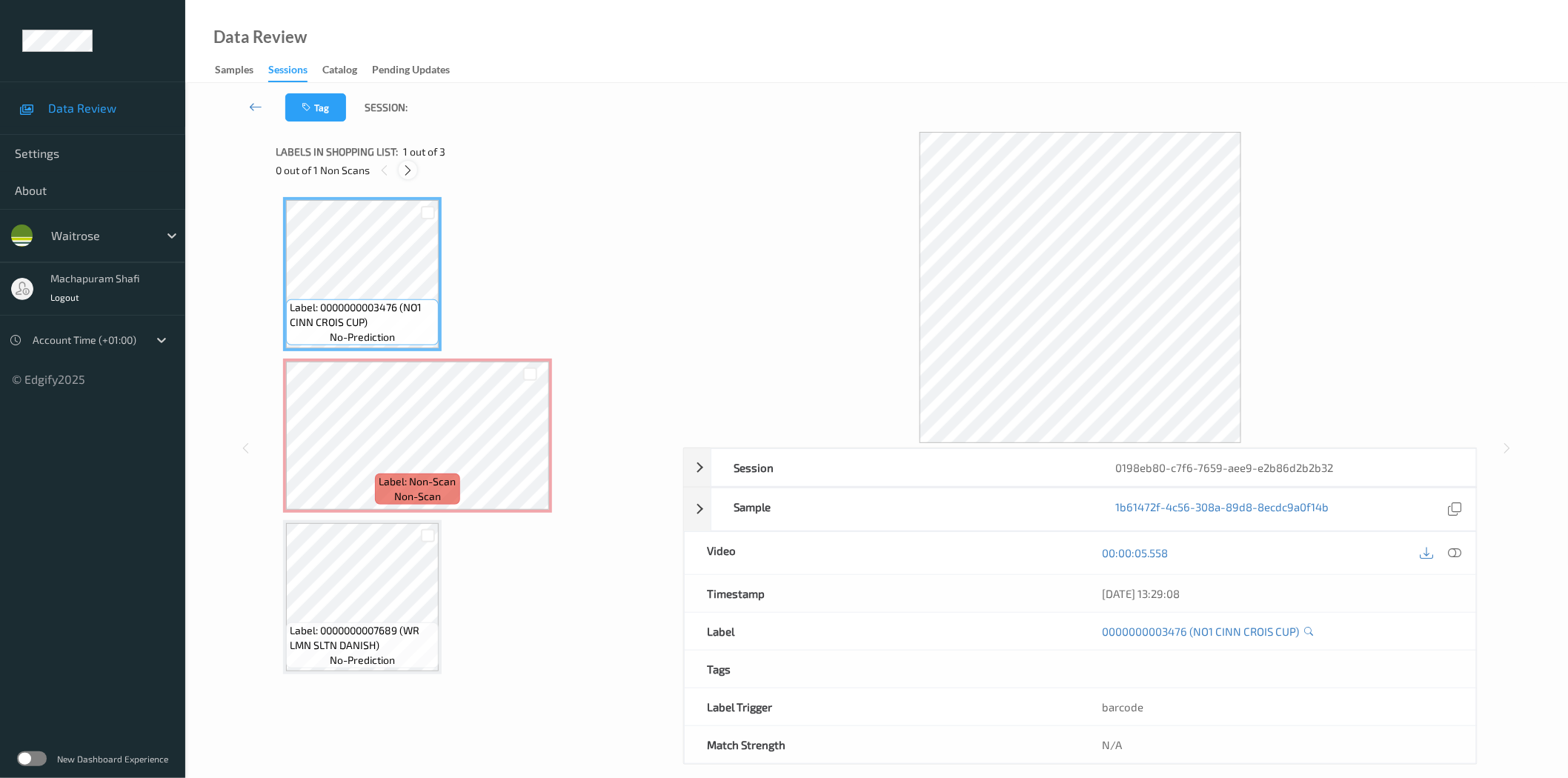
click at [409, 169] on icon at bounding box center [408, 170] width 13 height 14
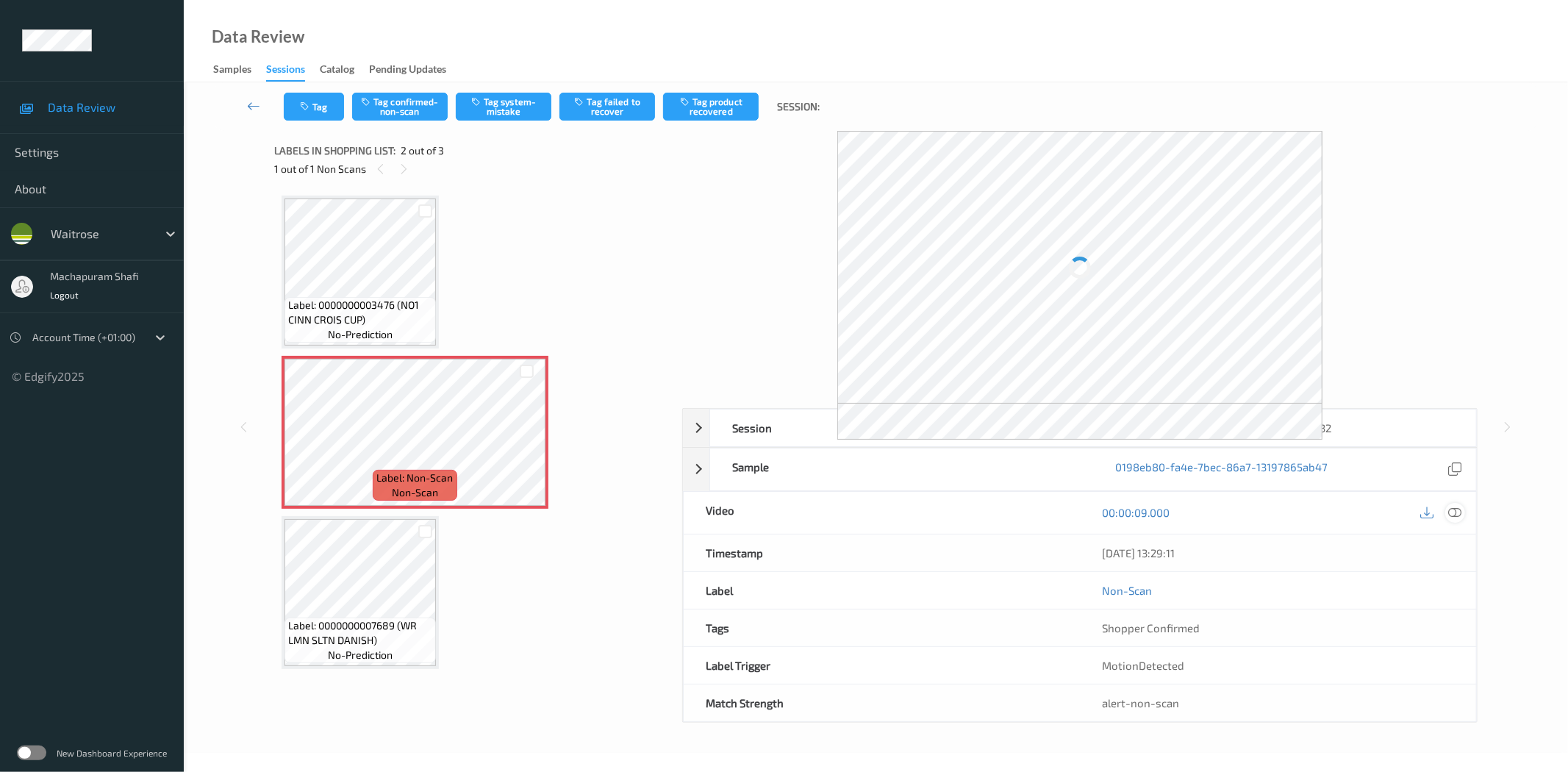
click at [1457, 513] on icon at bounding box center [1455, 512] width 13 height 13
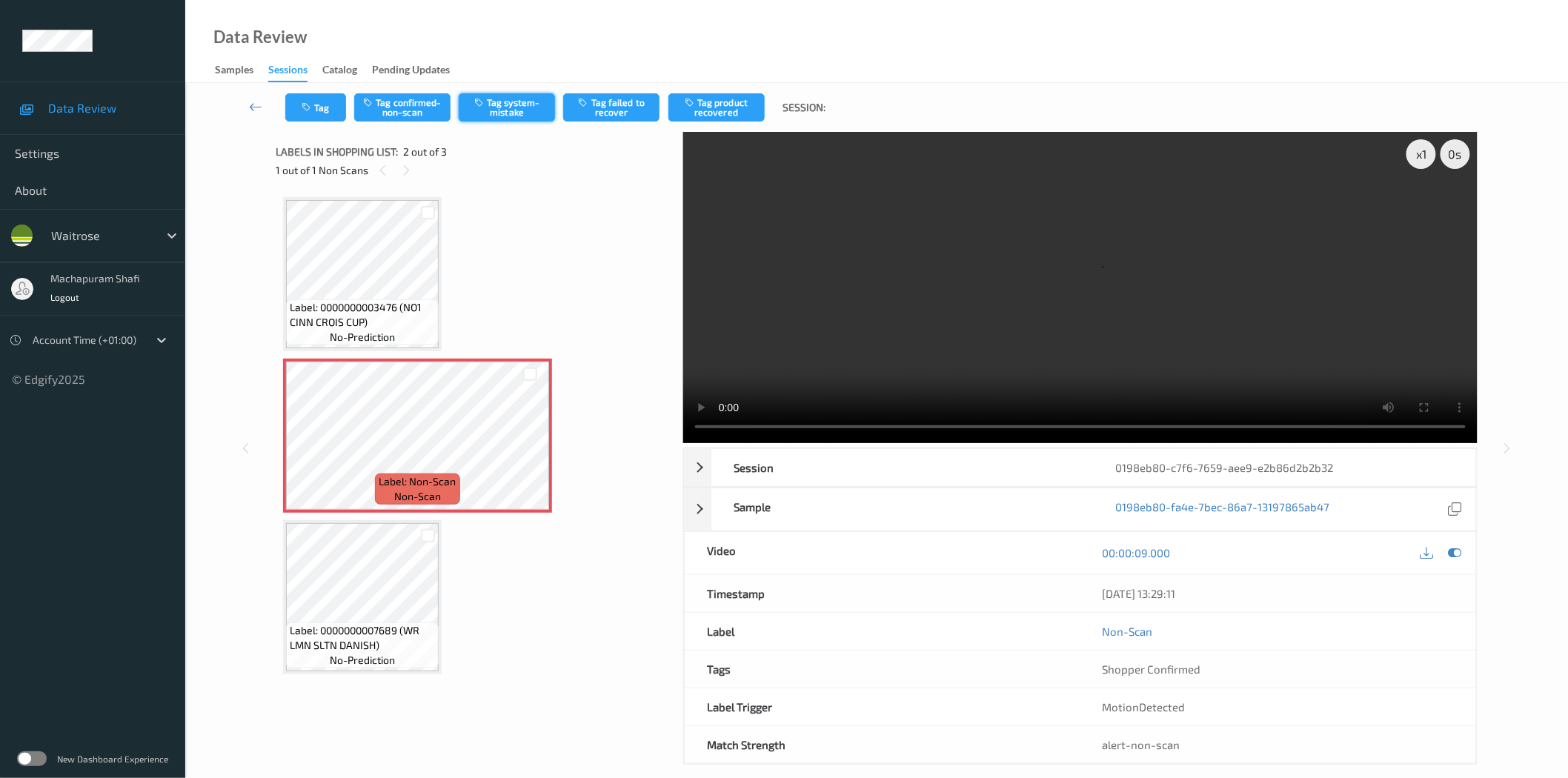
click at [487, 112] on button "Tag system-mistake" at bounding box center [506, 107] width 96 height 28
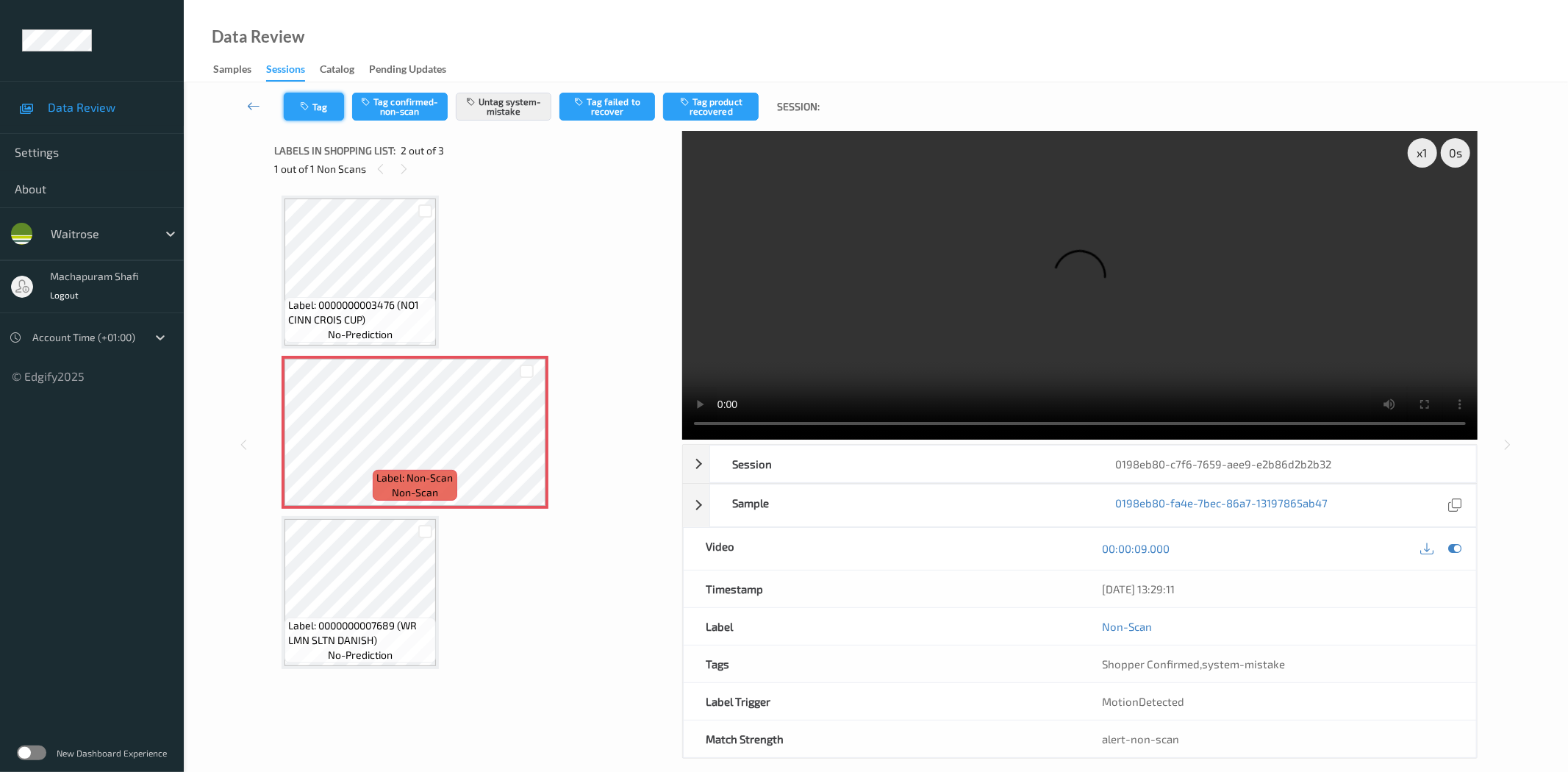
click at [311, 103] on icon "button" at bounding box center [306, 106] width 13 height 10
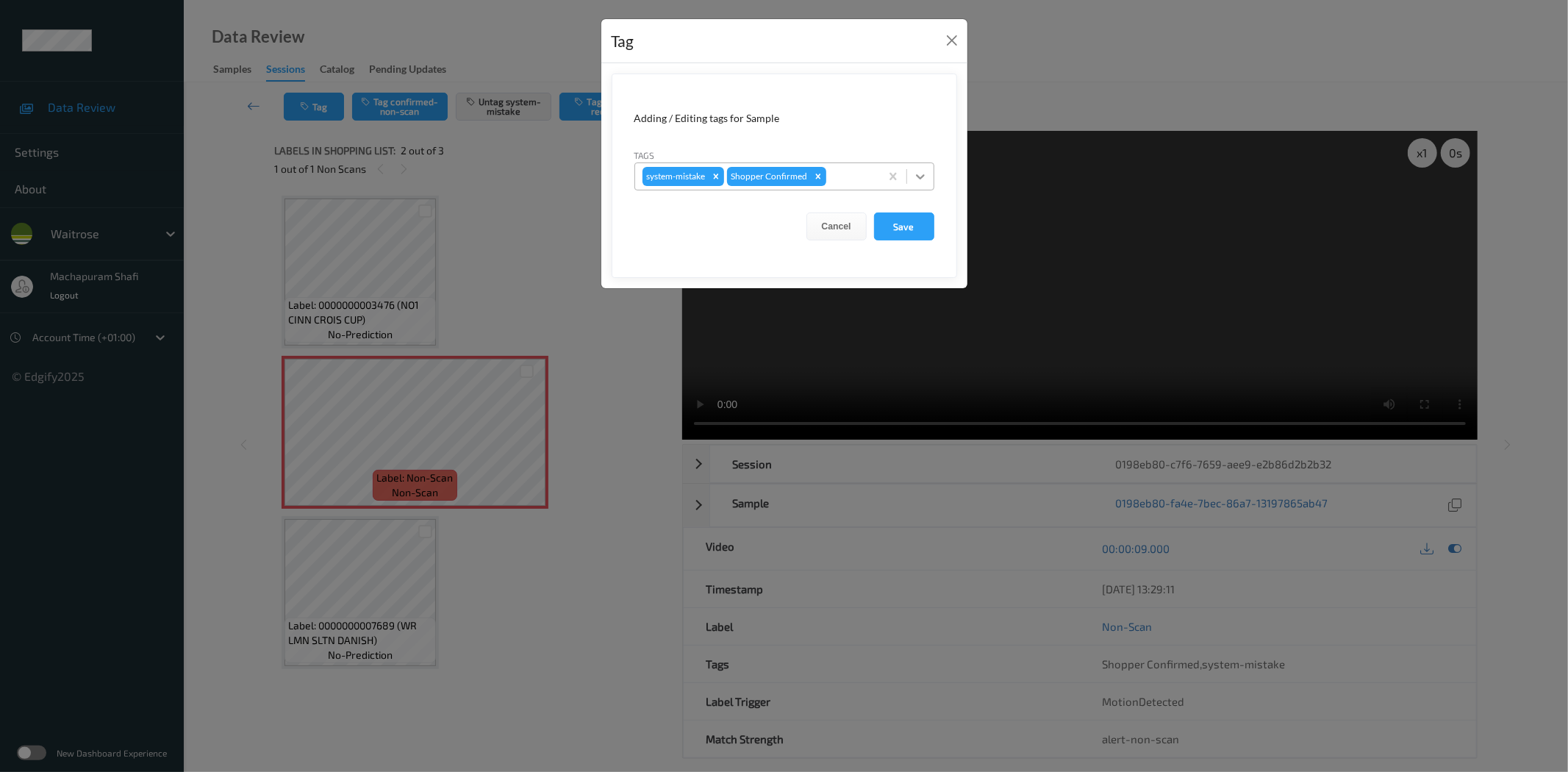
click at [928, 175] on div at bounding box center [919, 176] width 26 height 26
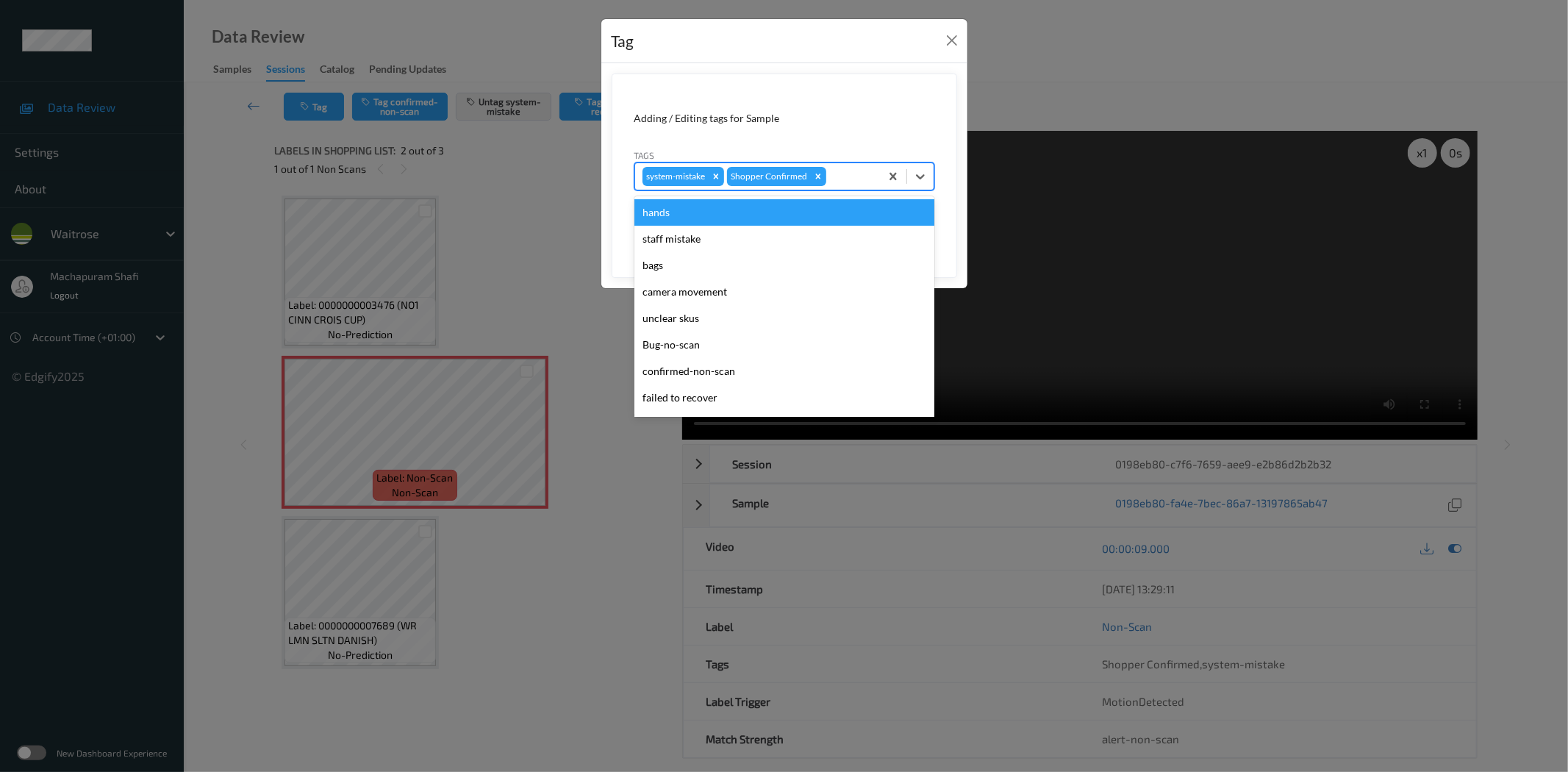
scroll to position [314, 0]
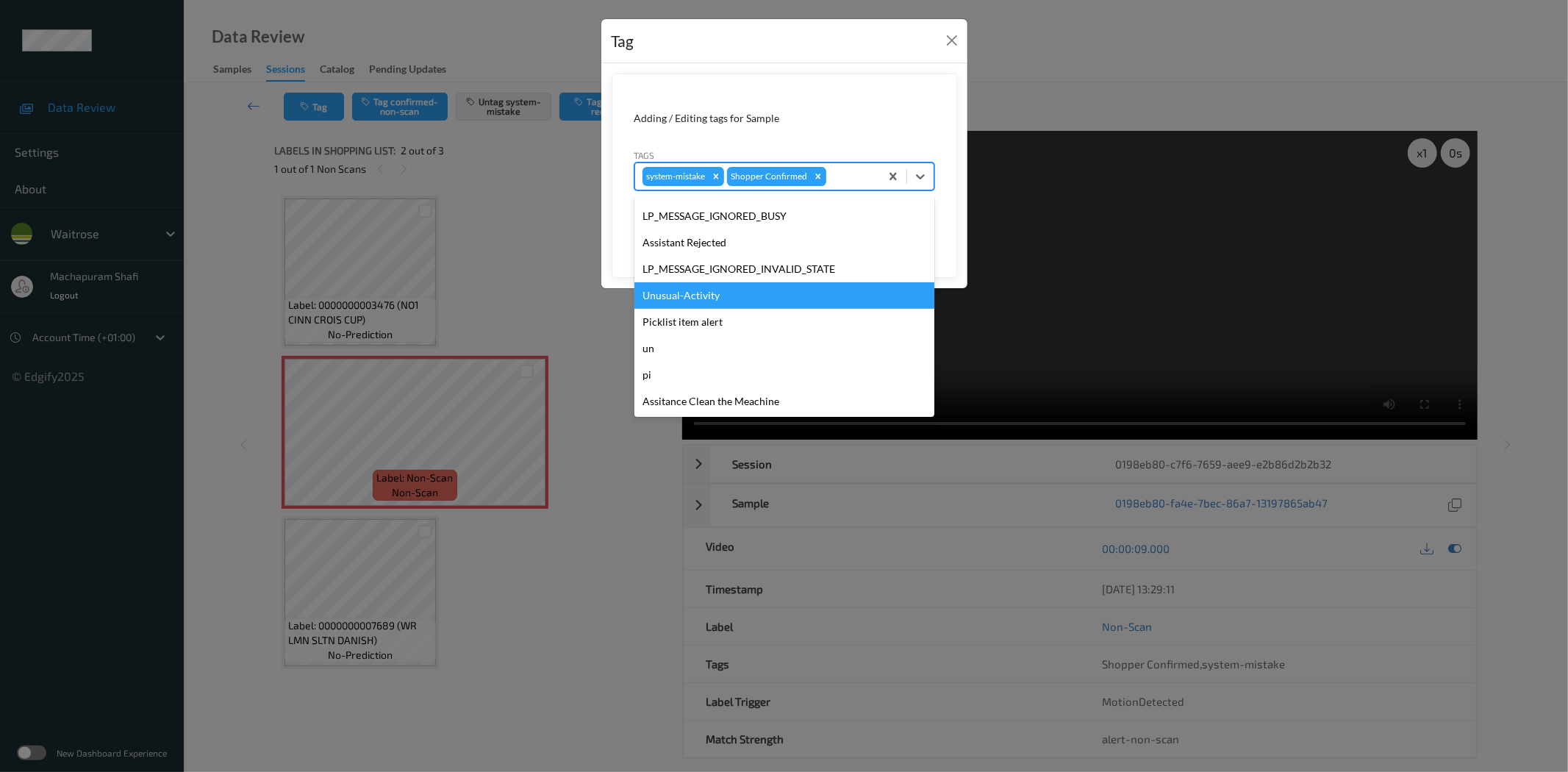
click at [703, 297] on div "Unusual-Activity" at bounding box center [784, 295] width 300 height 26
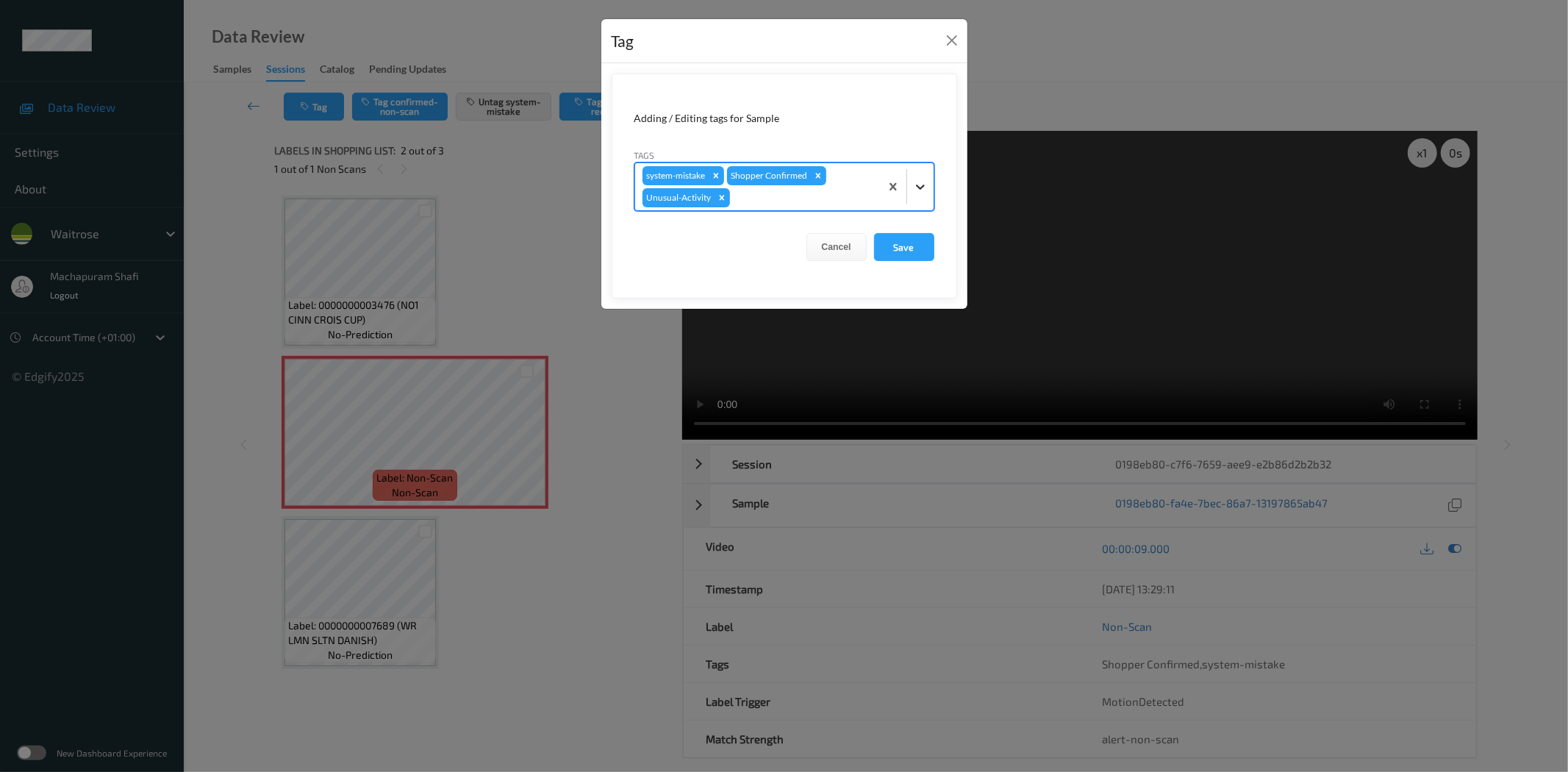
click at [913, 179] on icon at bounding box center [920, 186] width 15 height 15
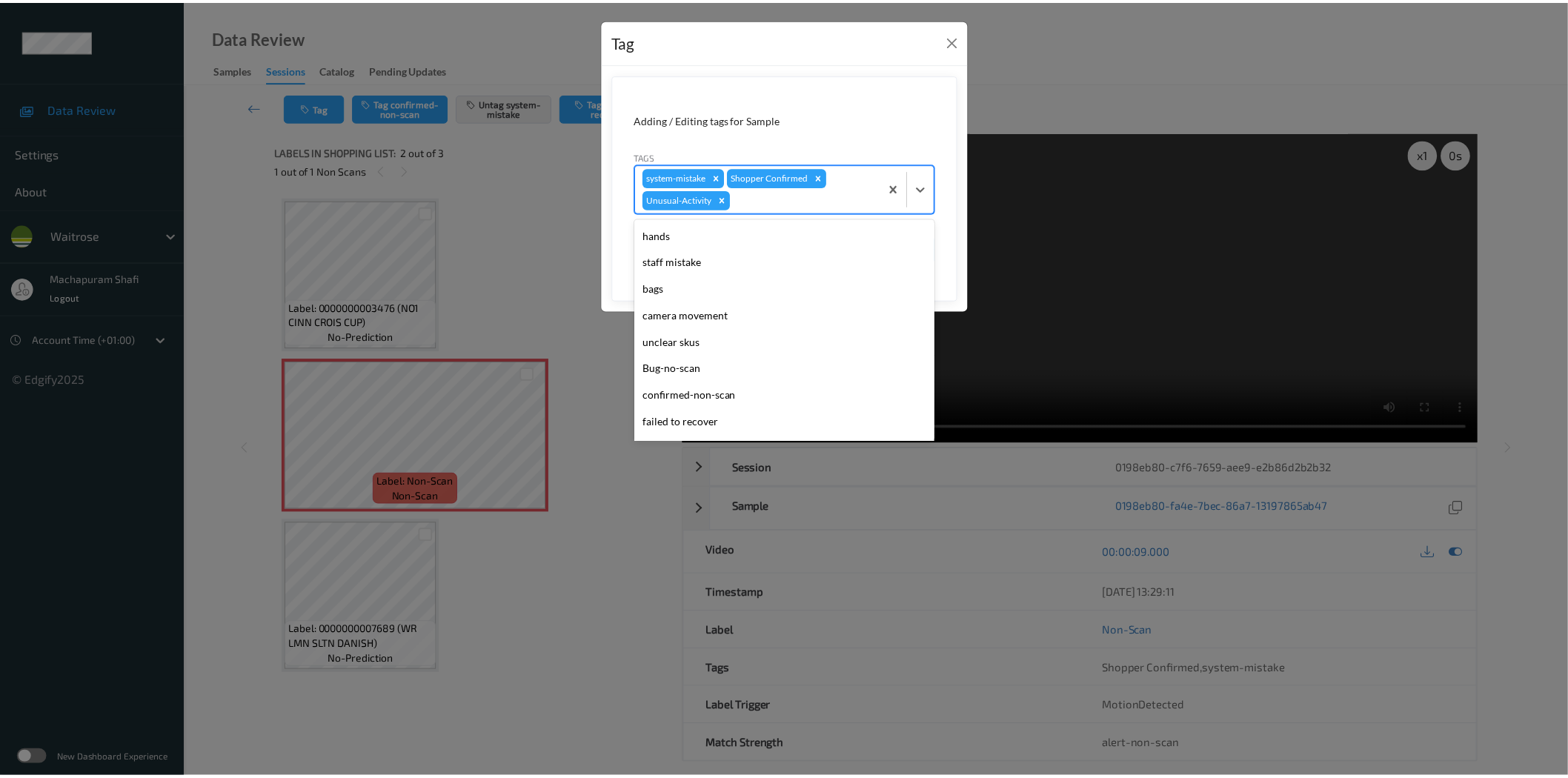
scroll to position [290, 0]
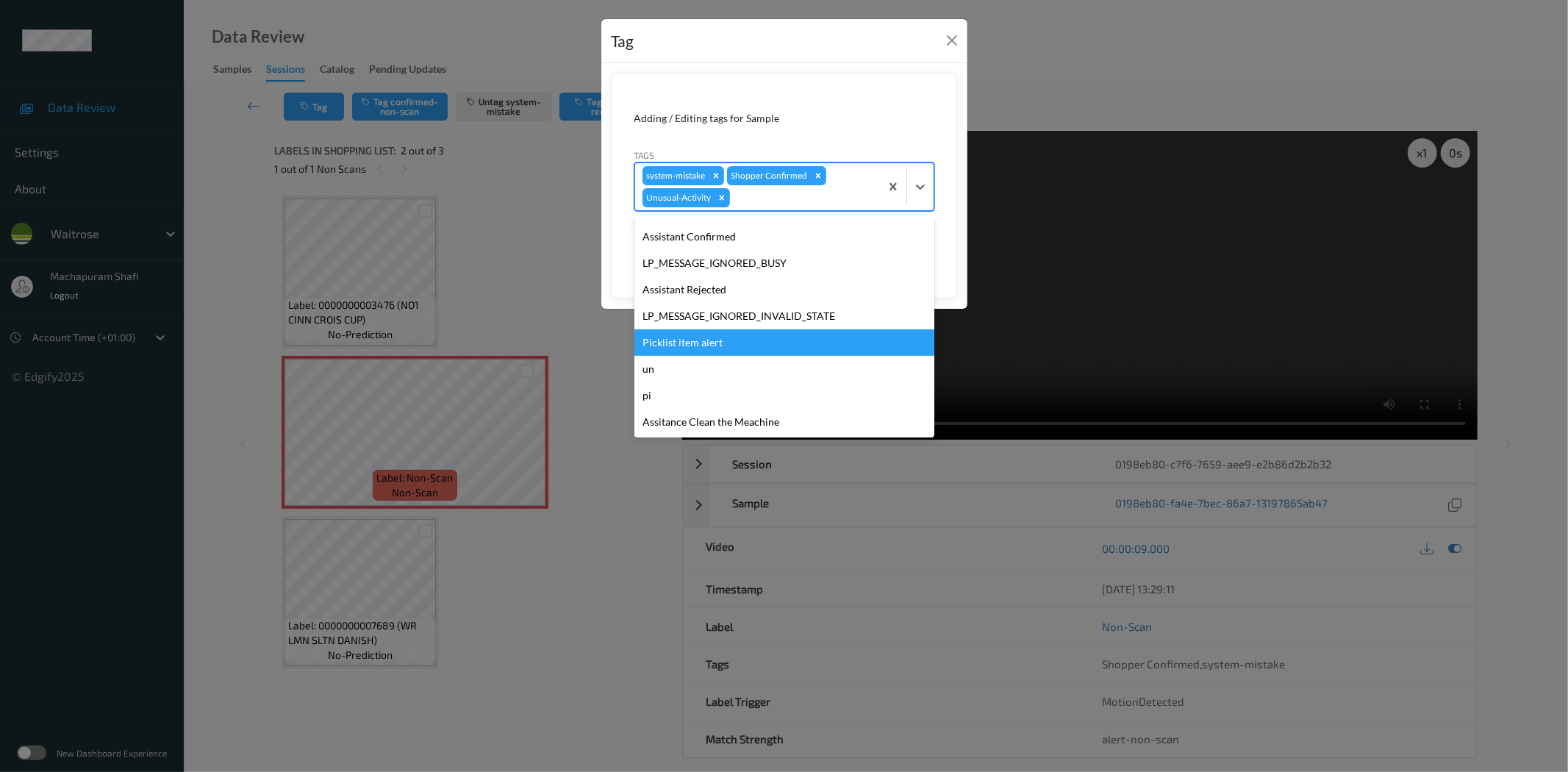
click at [699, 333] on div "Picklist item alert" at bounding box center [784, 342] width 300 height 26
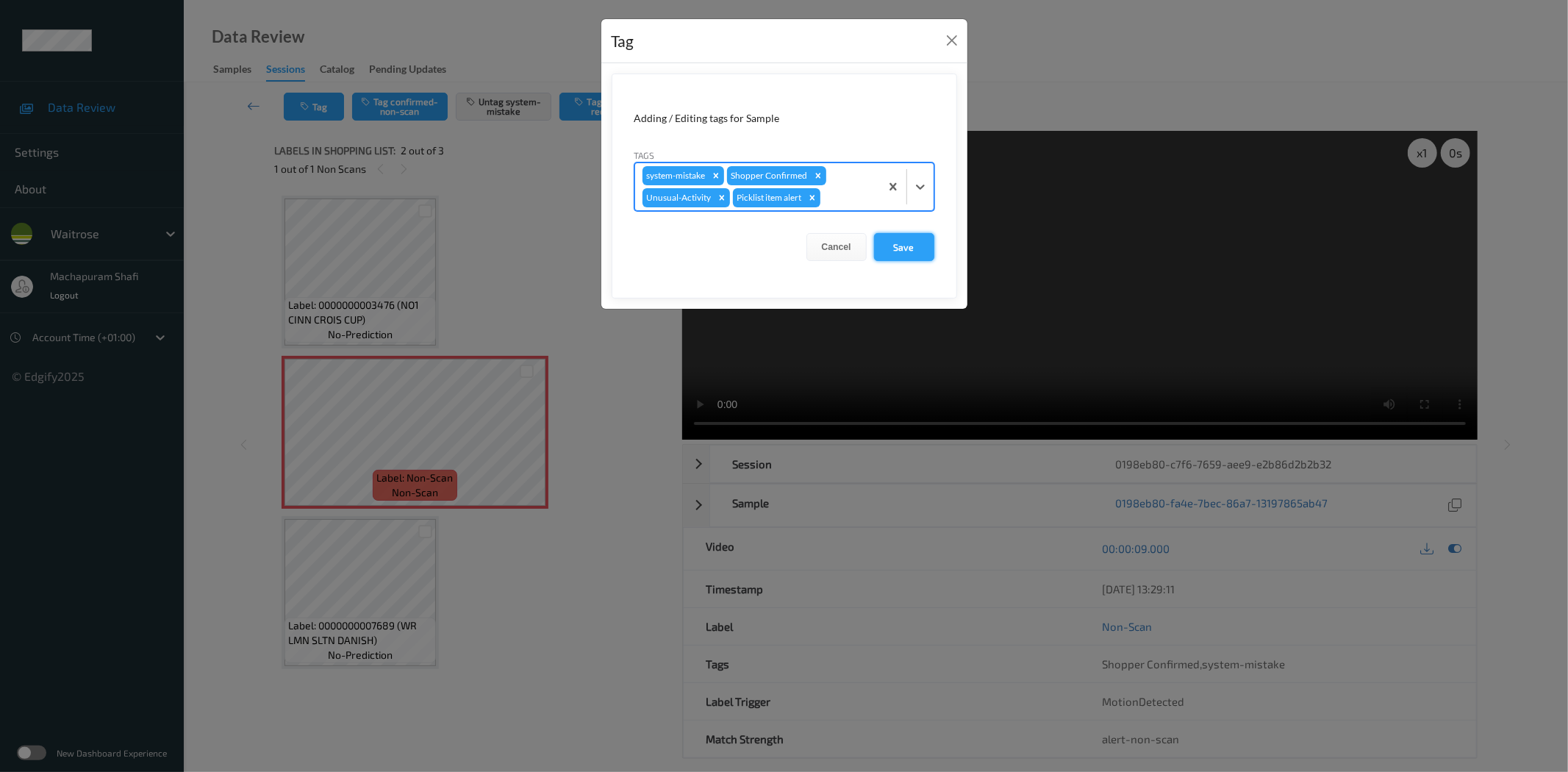
click at [894, 250] on button "Save" at bounding box center [904, 247] width 60 height 28
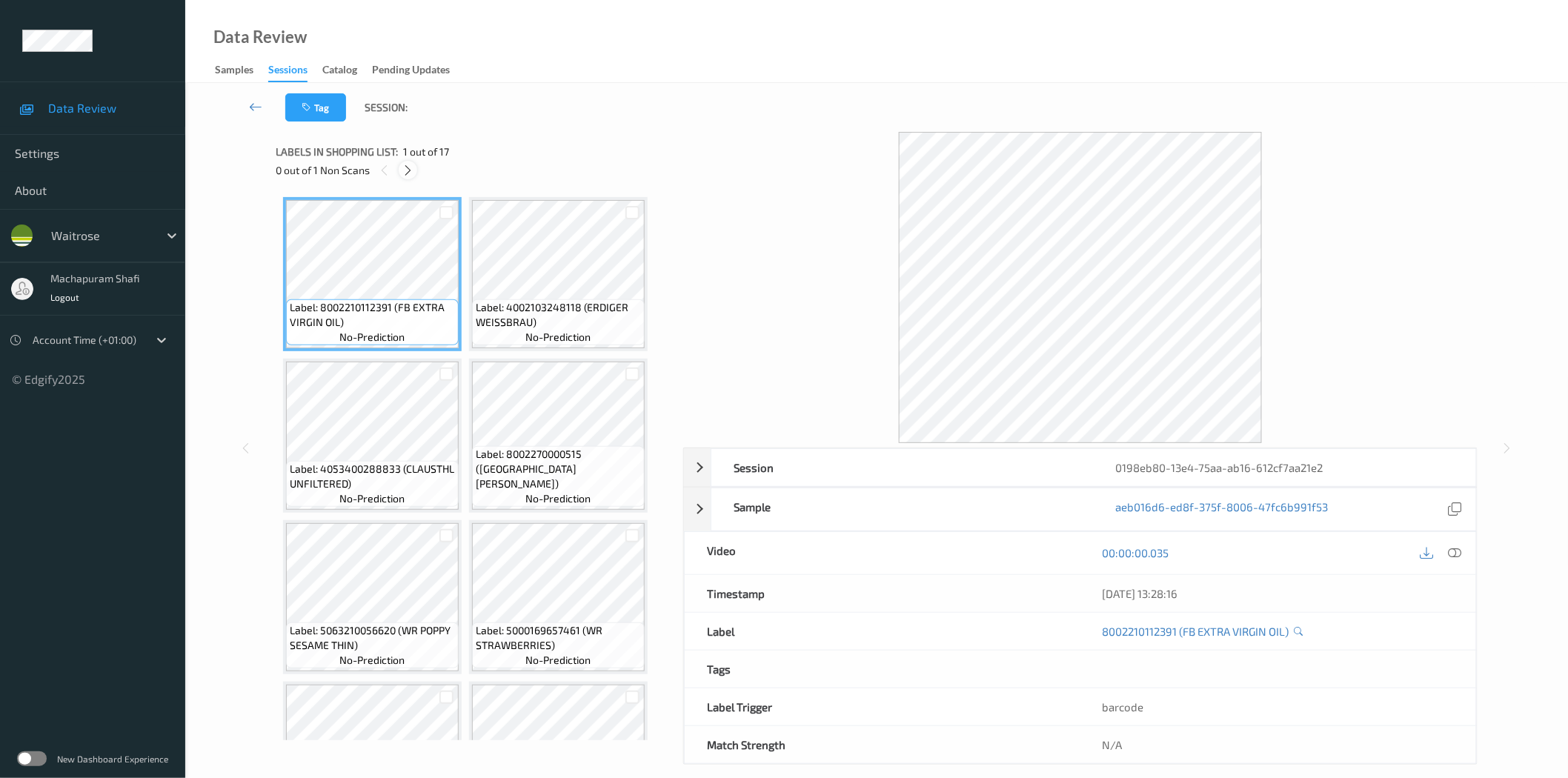
click at [404, 171] on icon at bounding box center [408, 170] width 13 height 14
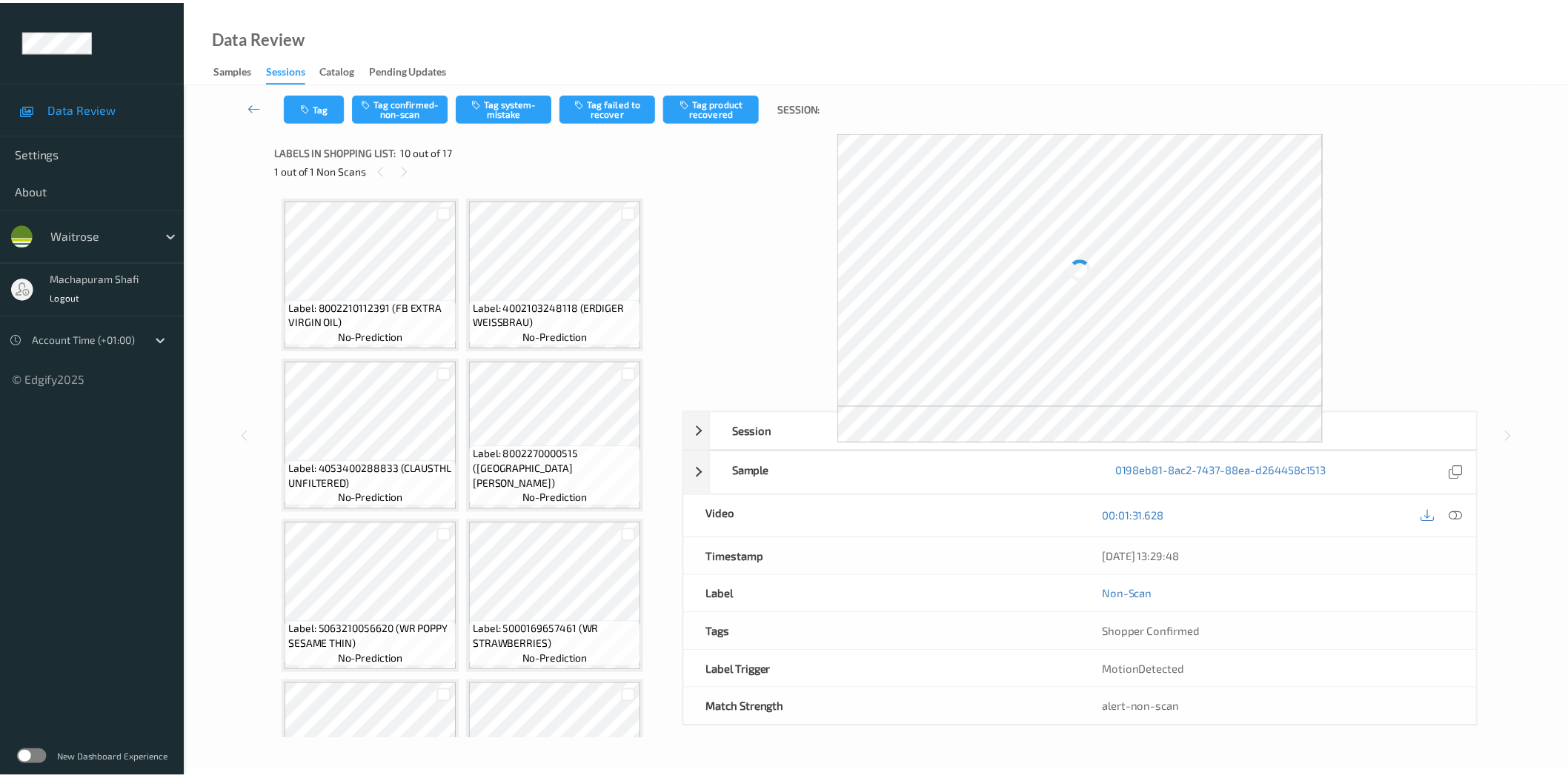
scroll to position [649, 0]
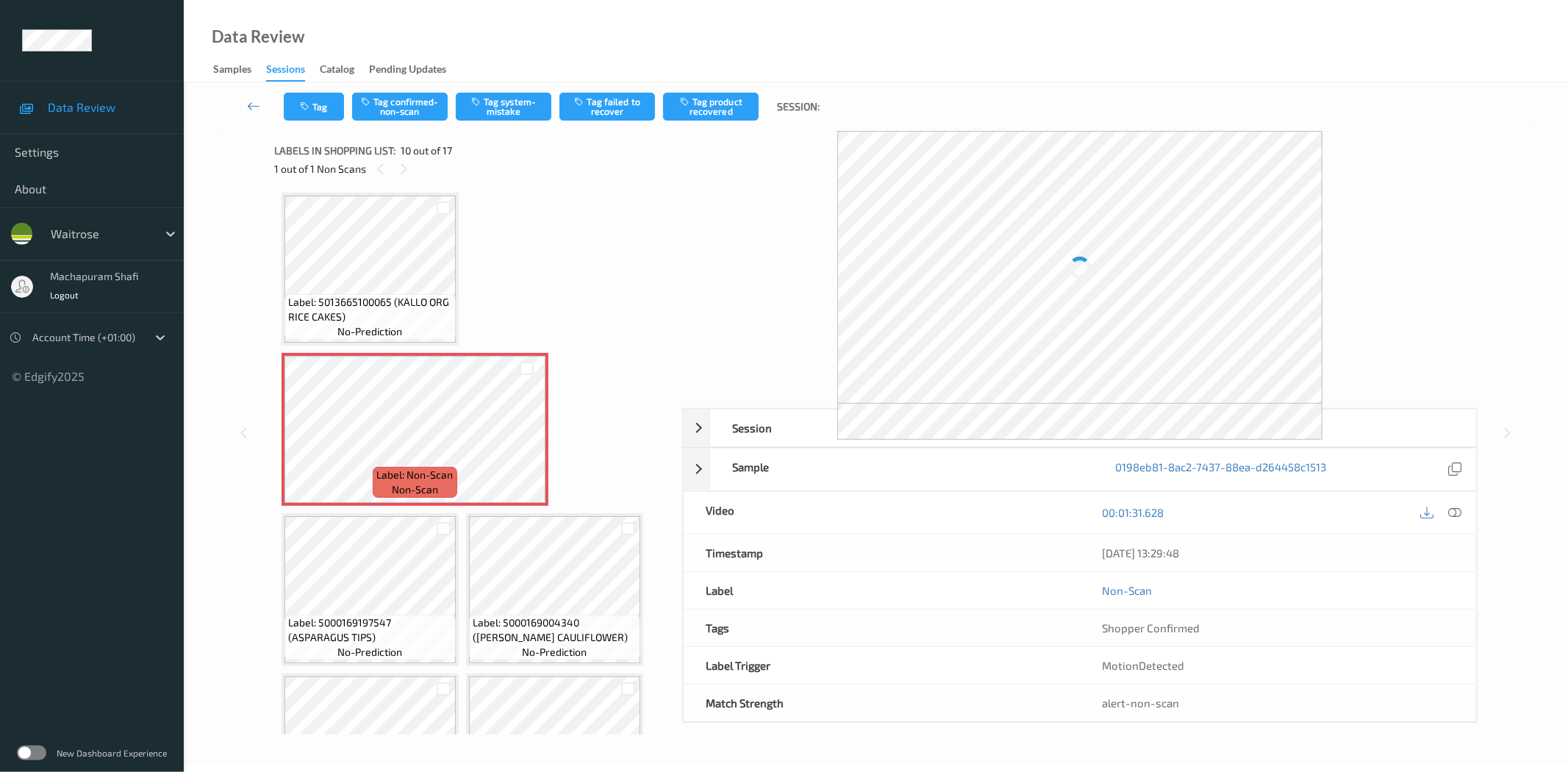
click at [1449, 516] on icon at bounding box center [1455, 512] width 13 height 13
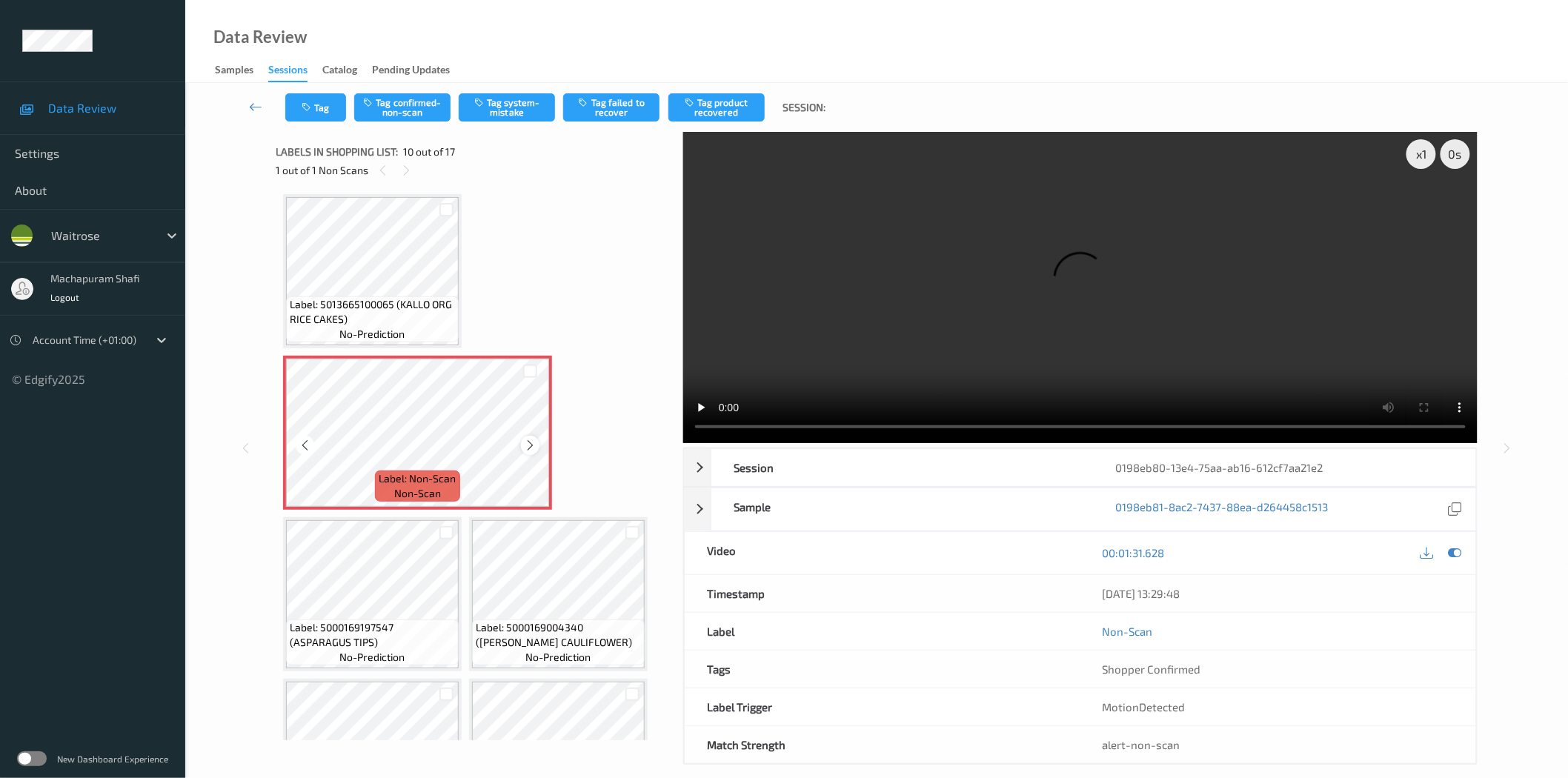
click at [524, 439] on icon at bounding box center [530, 445] width 13 height 14
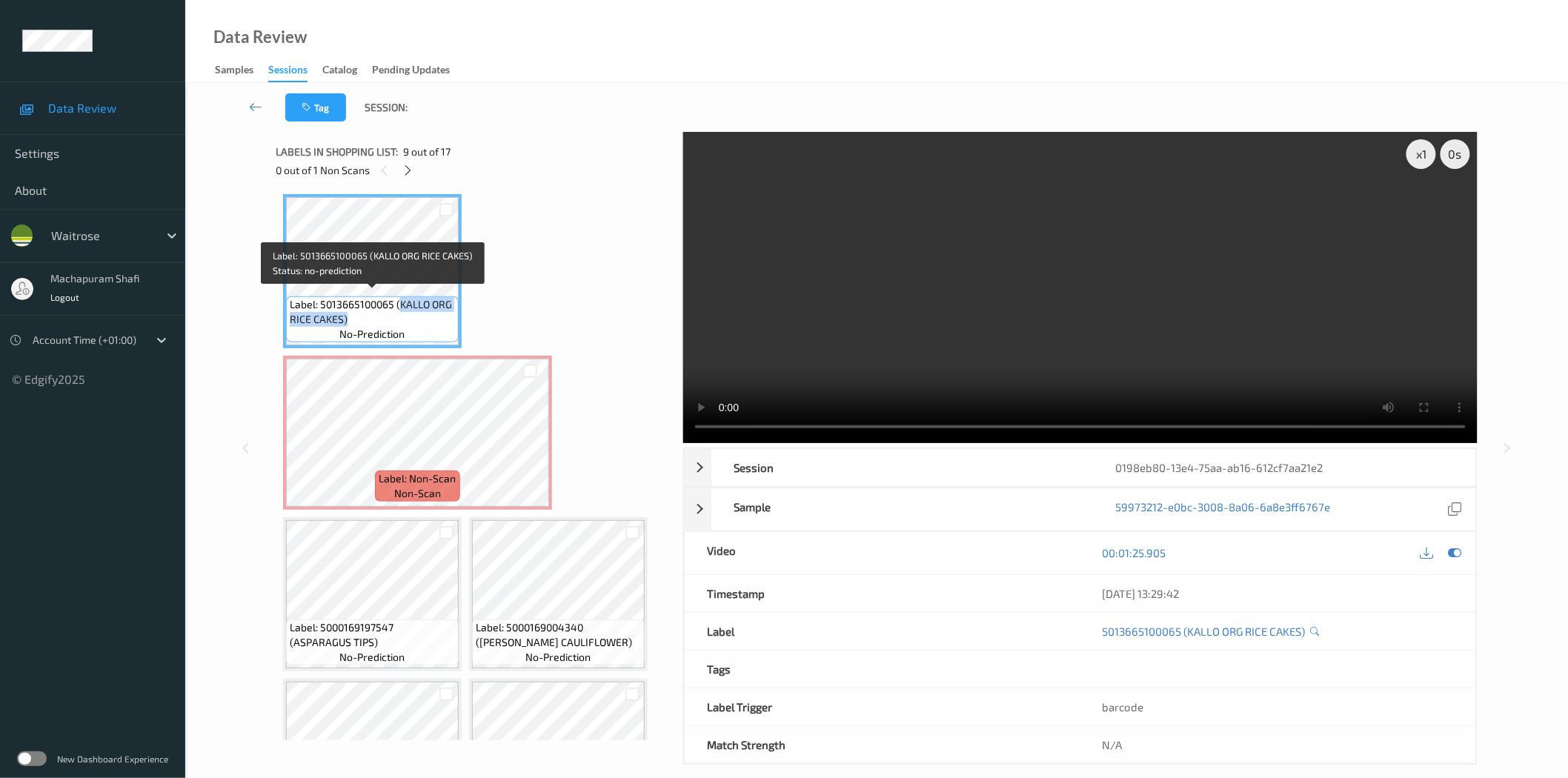
drag, startPoint x: 398, startPoint y: 301, endPoint x: 437, endPoint y: 334, distance: 51.1
click at [437, 334] on div "Label: 5013665100065 (KALLO ORG RICE CAKES) no-prediction" at bounding box center [372, 319] width 173 height 46
copy span "KALLO ORG RICE CAKES)"
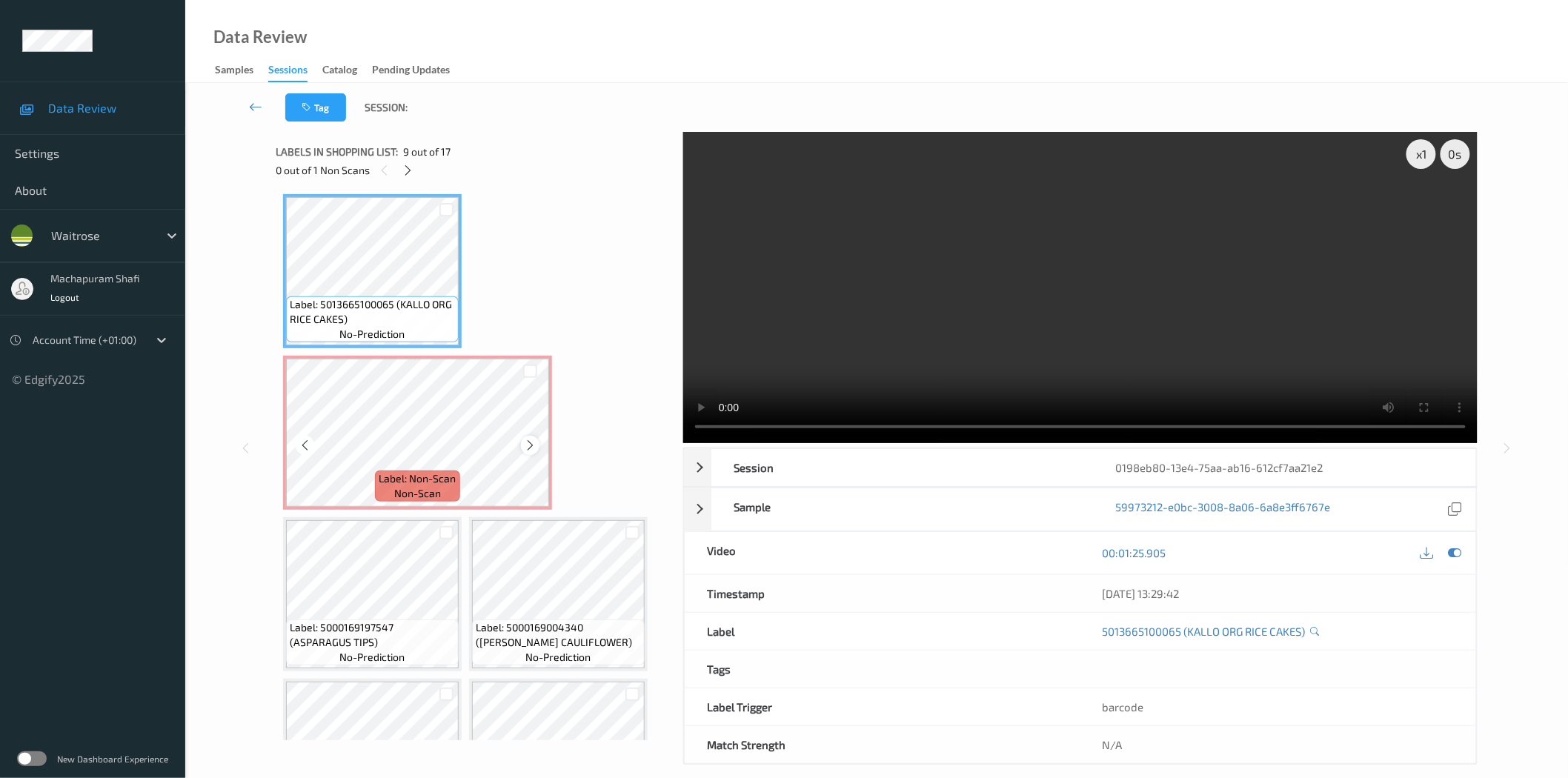
click at [529, 443] on icon at bounding box center [530, 445] width 13 height 14
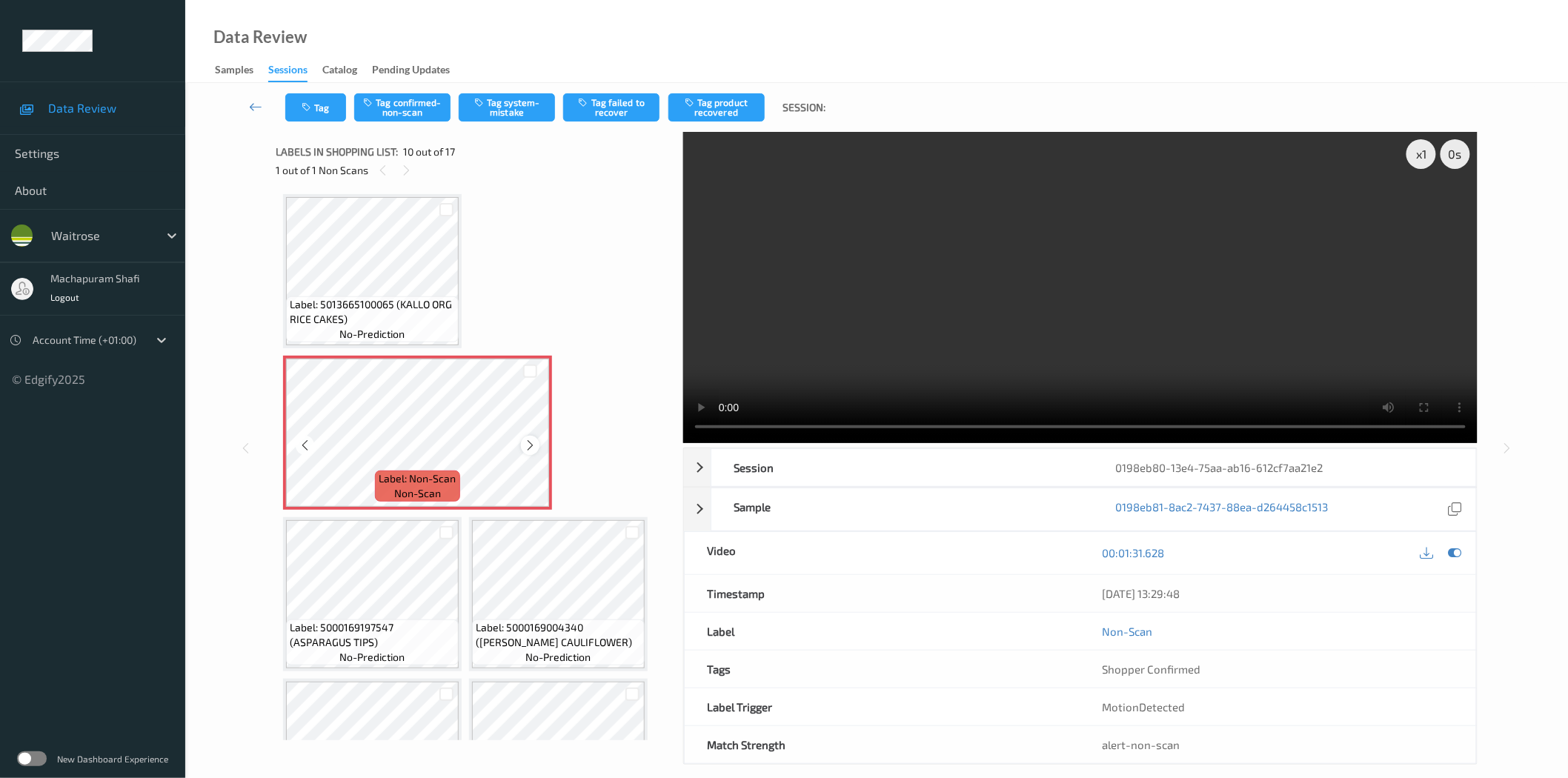
click at [526, 441] on icon at bounding box center [530, 445] width 13 height 14
click at [509, 101] on button "Tag system-mistake" at bounding box center [506, 107] width 96 height 28
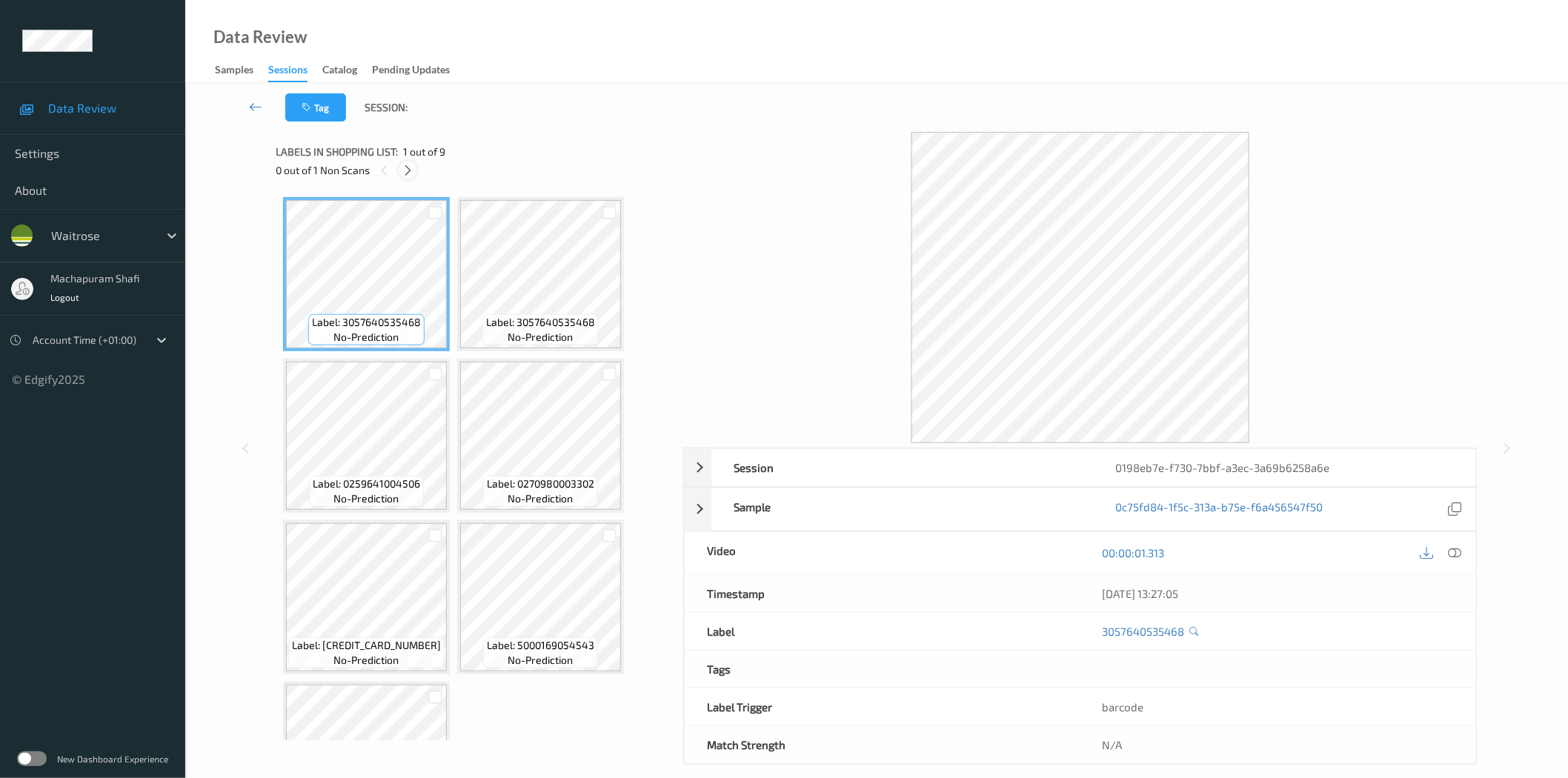
click at [405, 167] on icon at bounding box center [408, 170] width 13 height 14
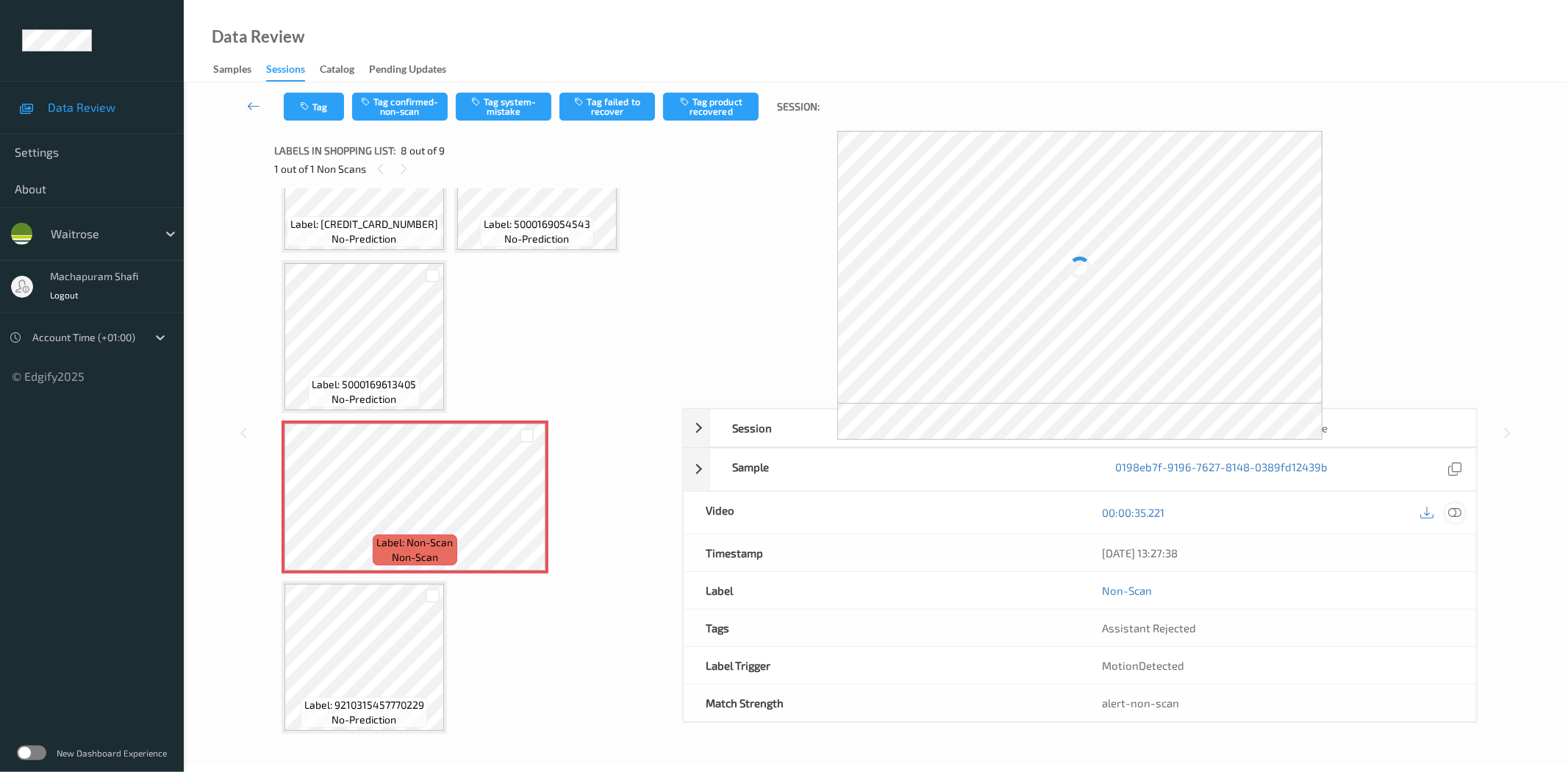
click at [1457, 511] on icon at bounding box center [1455, 512] width 13 height 13
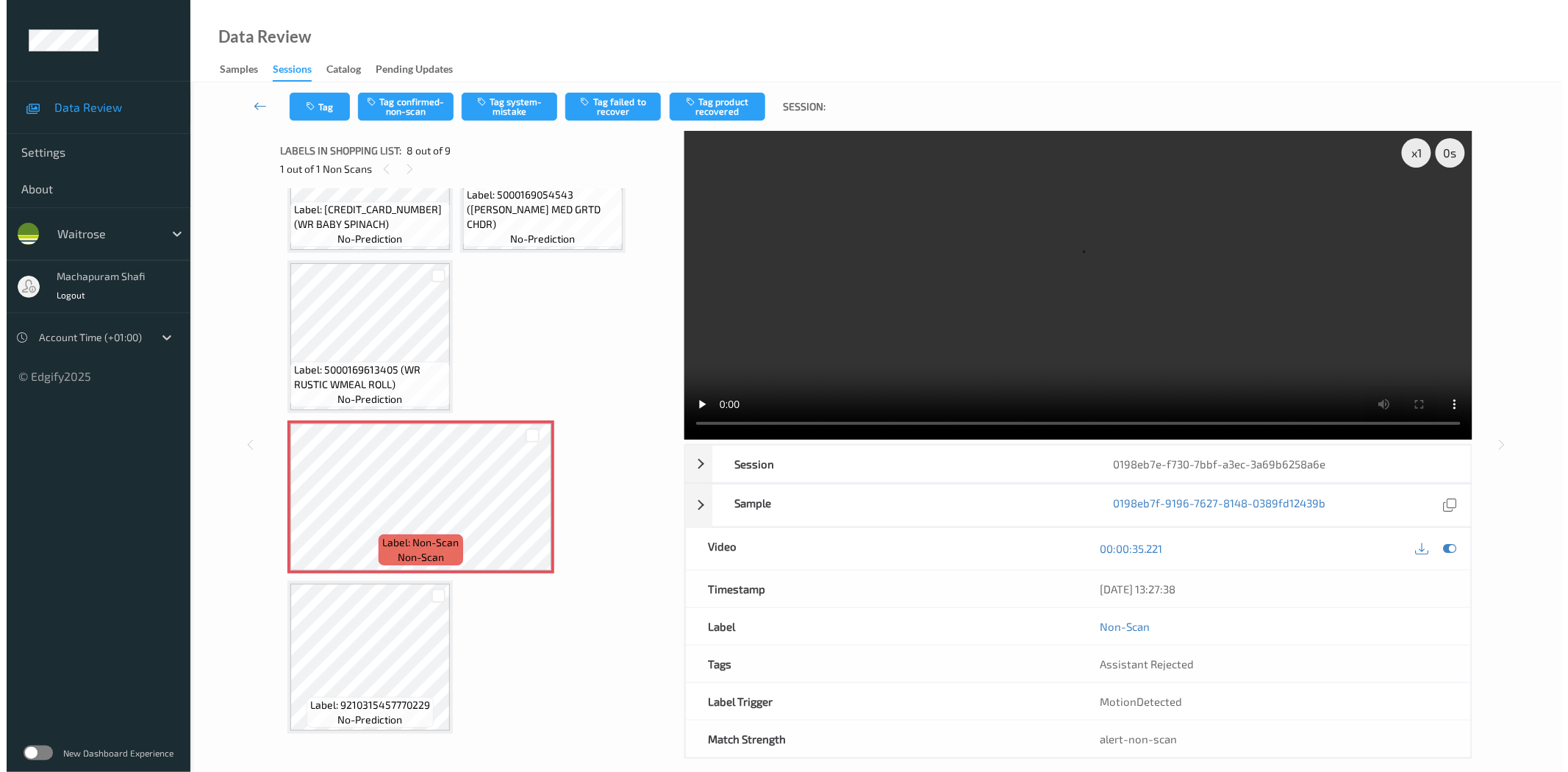
scroll to position [401, 0]
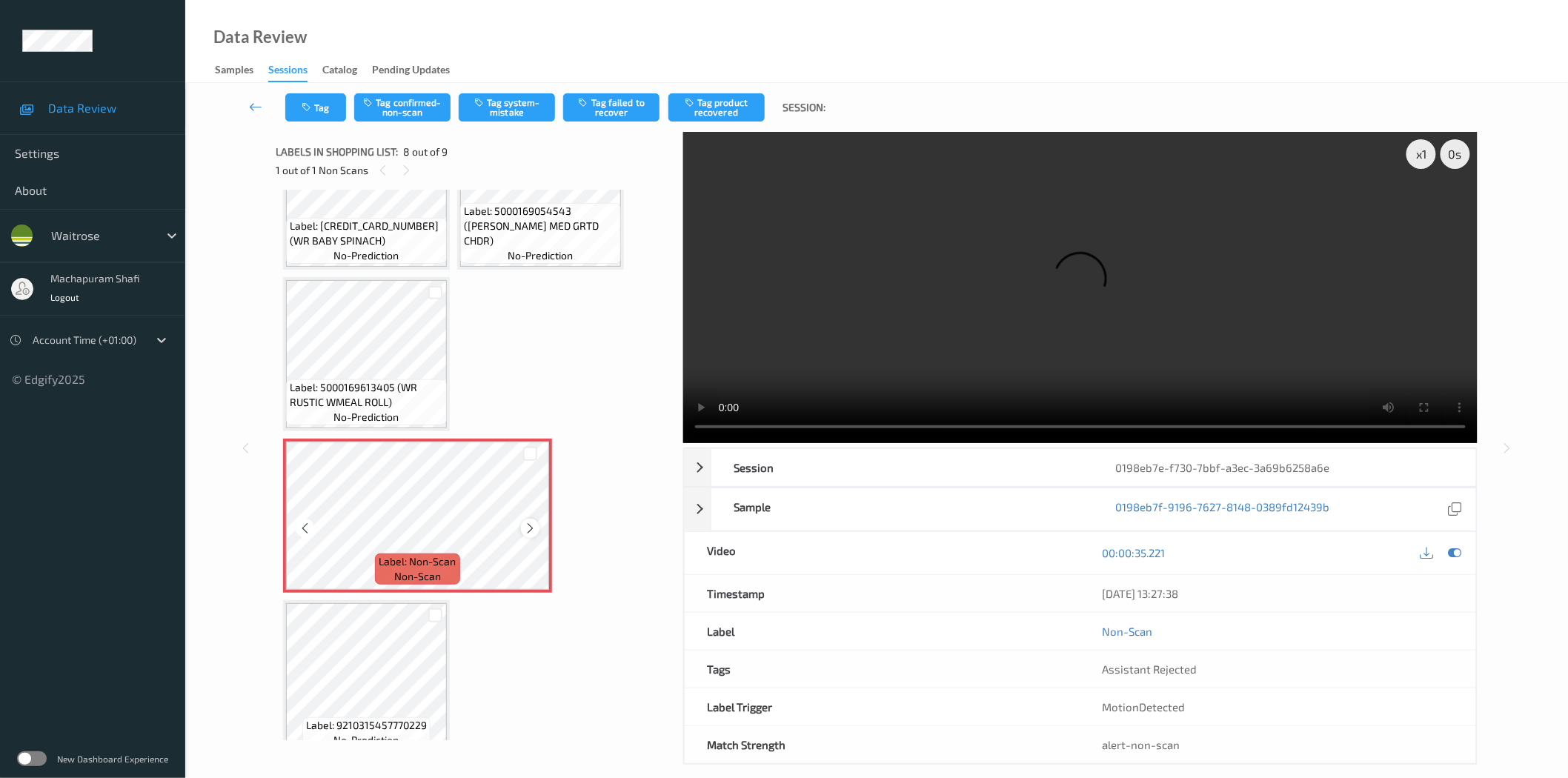
click at [528, 524] on icon at bounding box center [530, 528] width 13 height 14
click at [522, 518] on div at bounding box center [530, 527] width 18 height 18
click at [519, 111] on button "Tag system-mistake" at bounding box center [506, 107] width 96 height 28
click at [516, 110] on button "Tag system-mistake" at bounding box center [506, 107] width 96 height 28
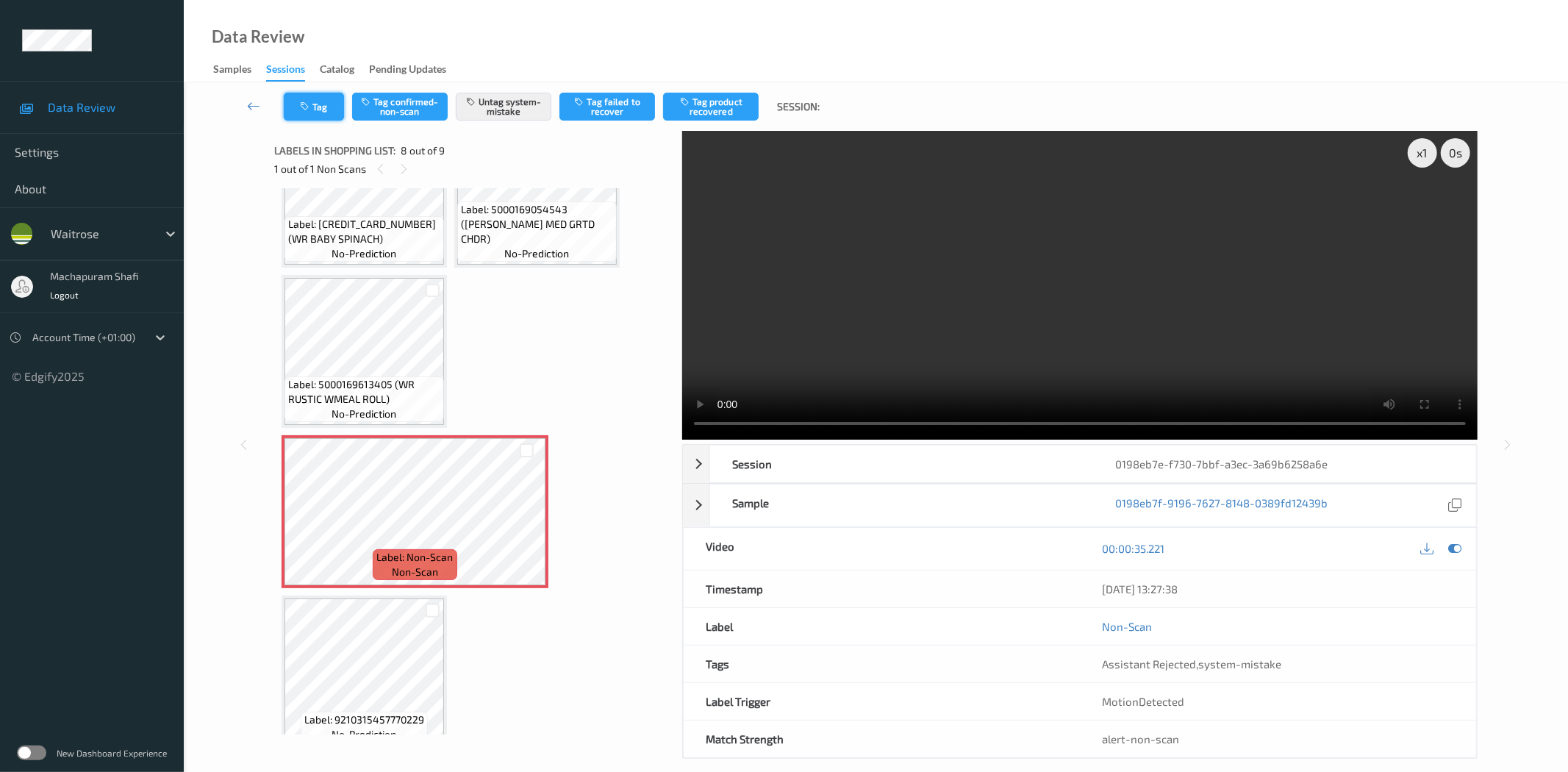
click at [313, 111] on button "Tag" at bounding box center [314, 106] width 60 height 28
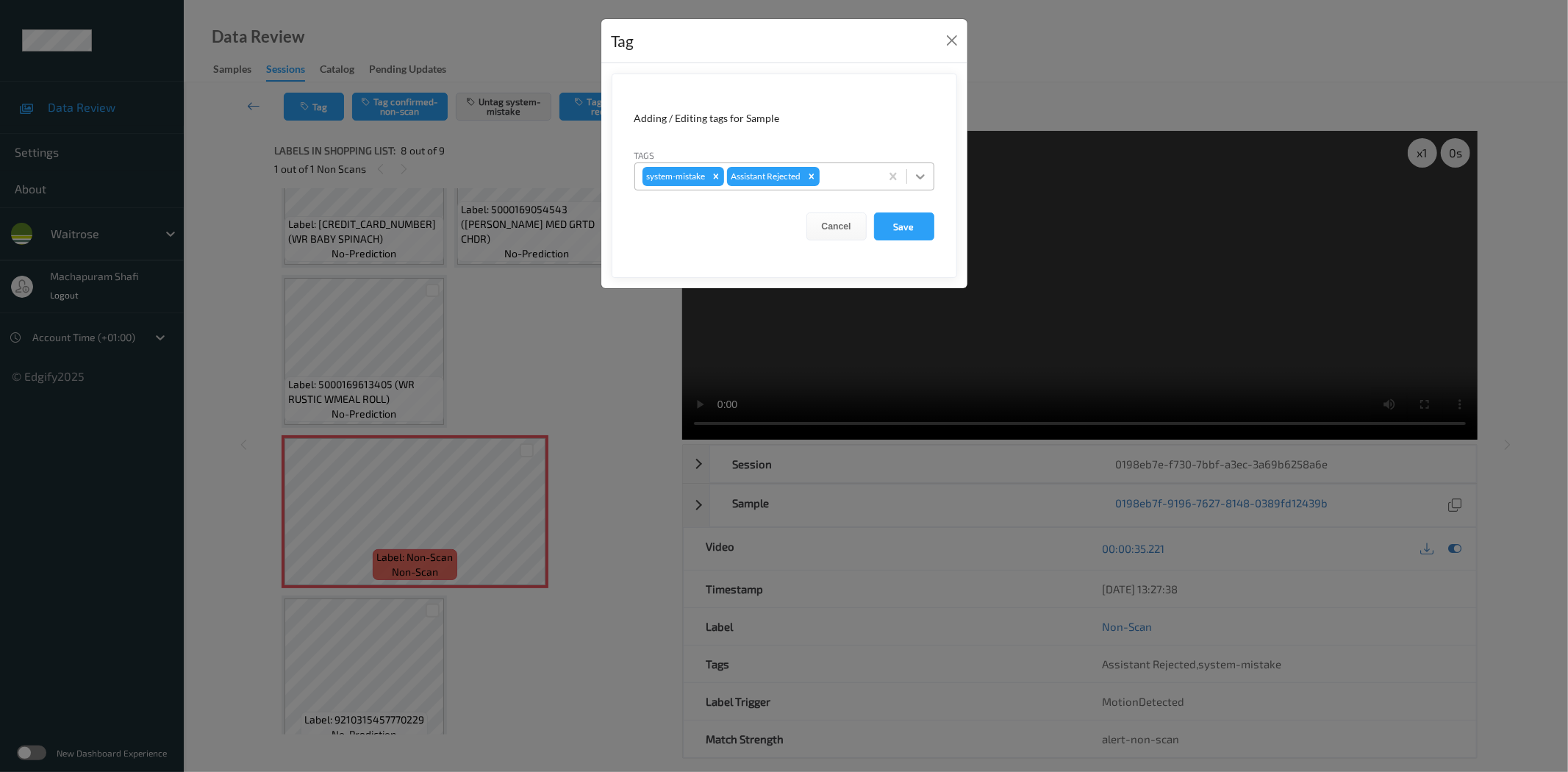
click at [915, 171] on icon at bounding box center [920, 176] width 15 height 15
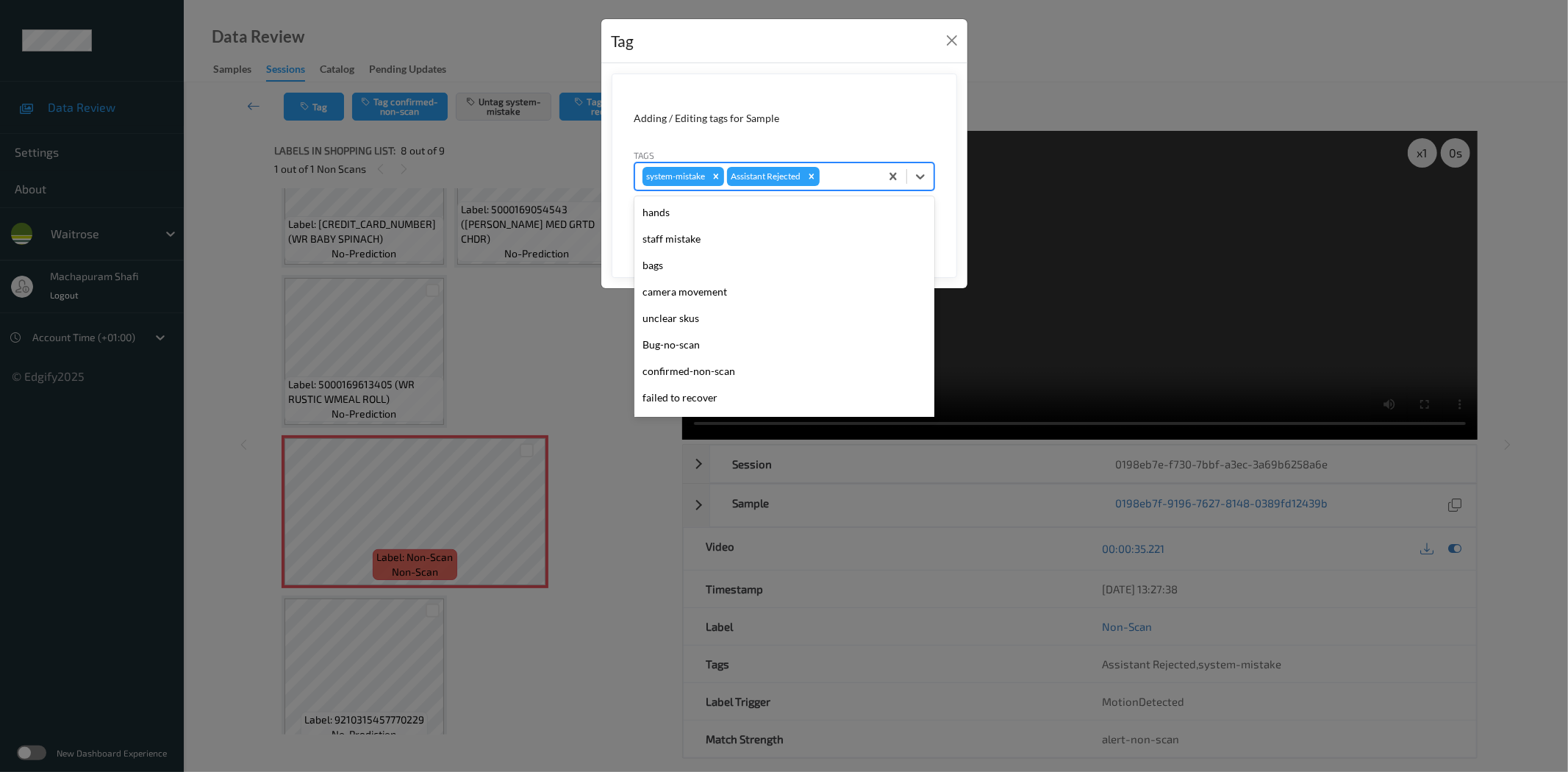
scroll to position [314, 0]
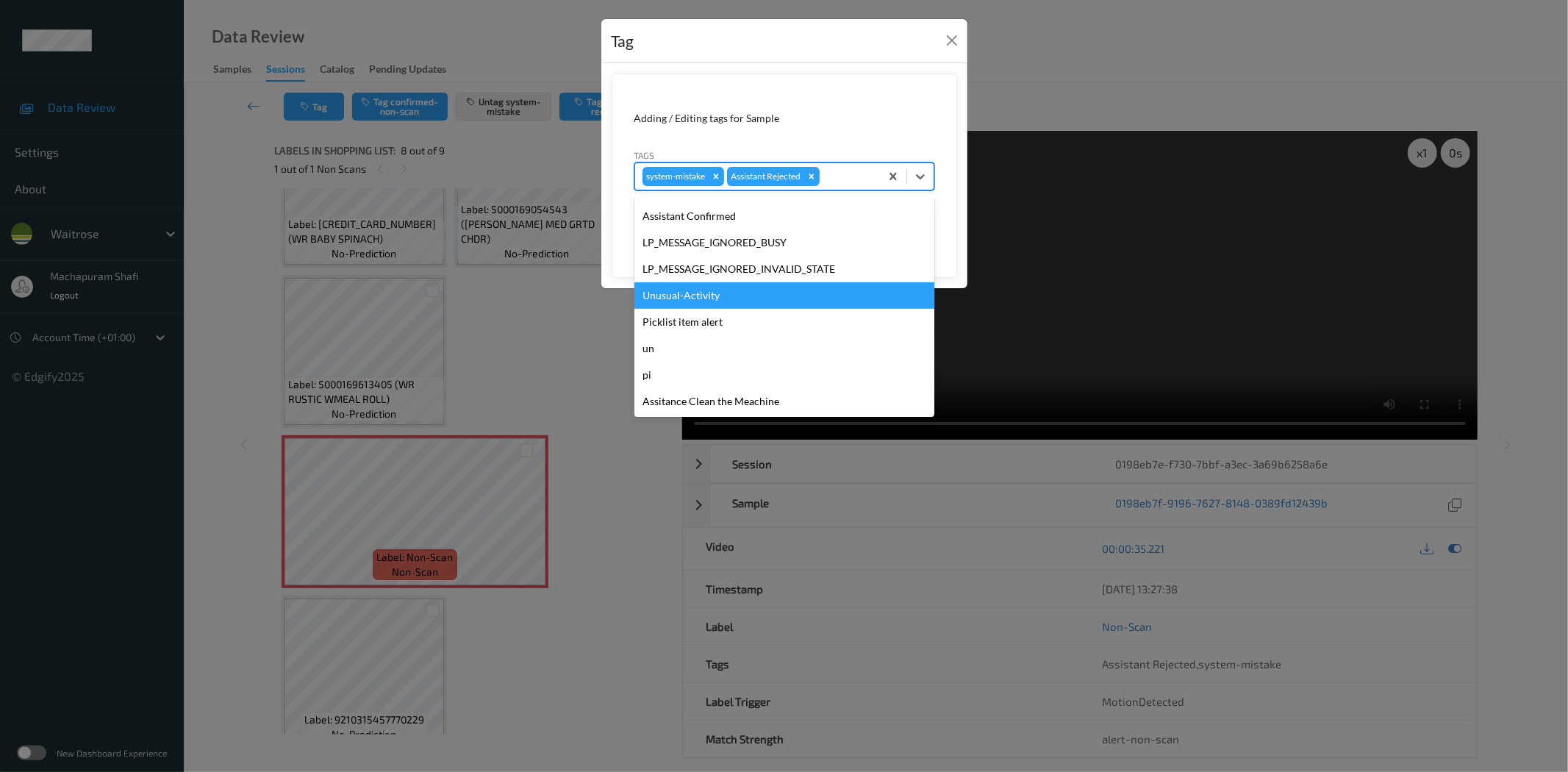
click at [656, 291] on div "Unusual-Activity" at bounding box center [784, 295] width 300 height 26
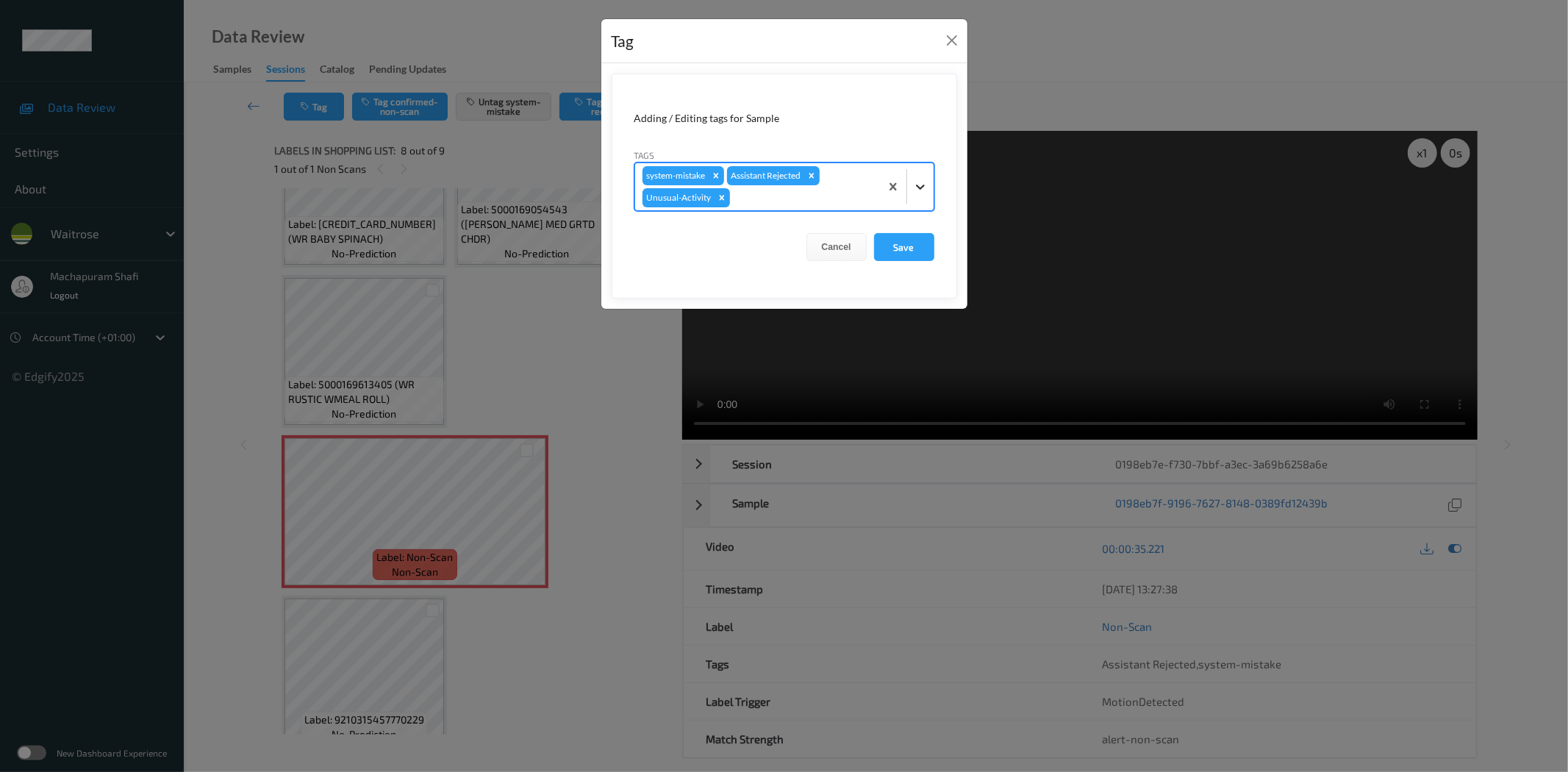
click at [923, 185] on icon at bounding box center [920, 186] width 15 height 15
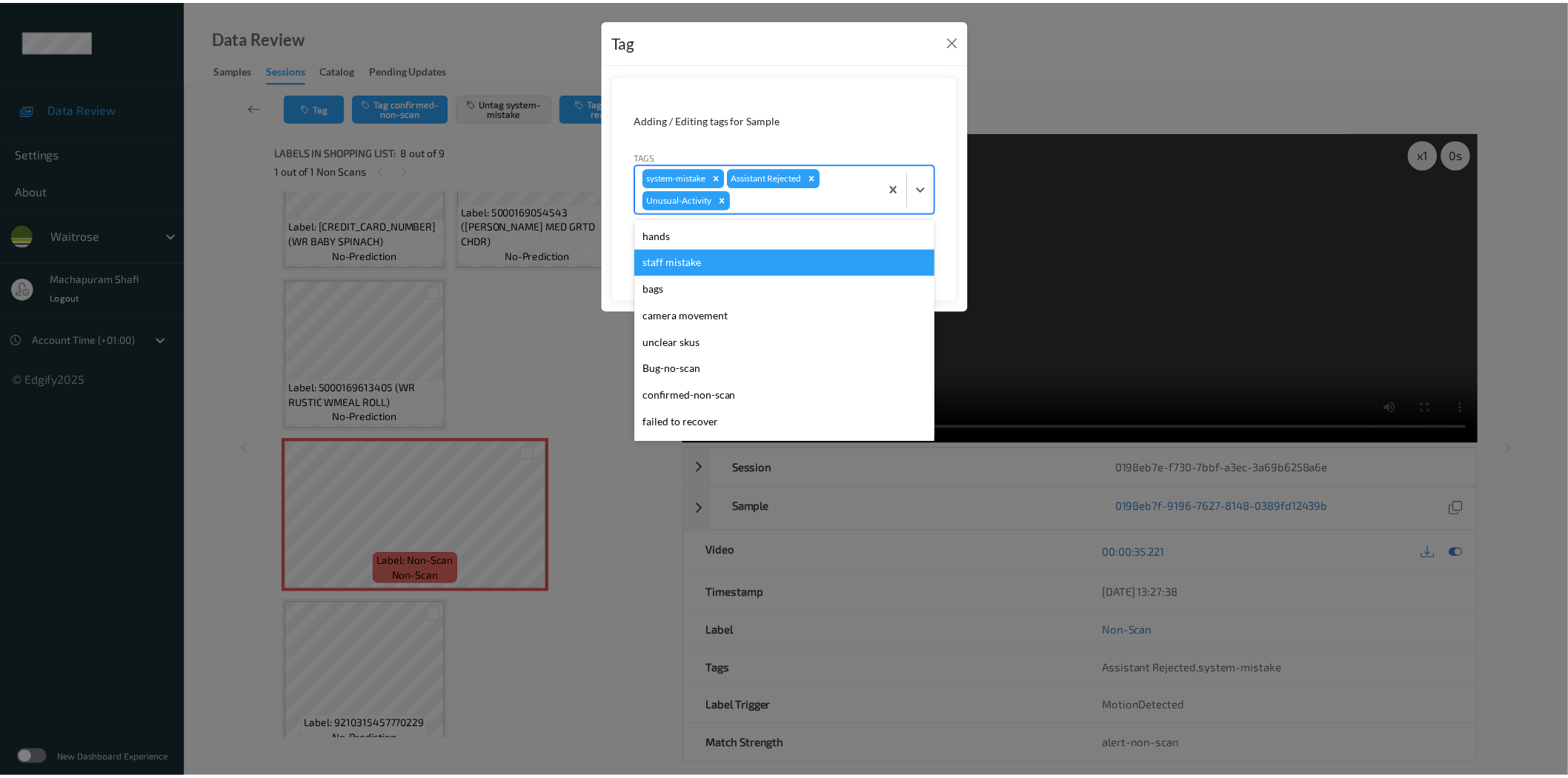
scroll to position [290, 0]
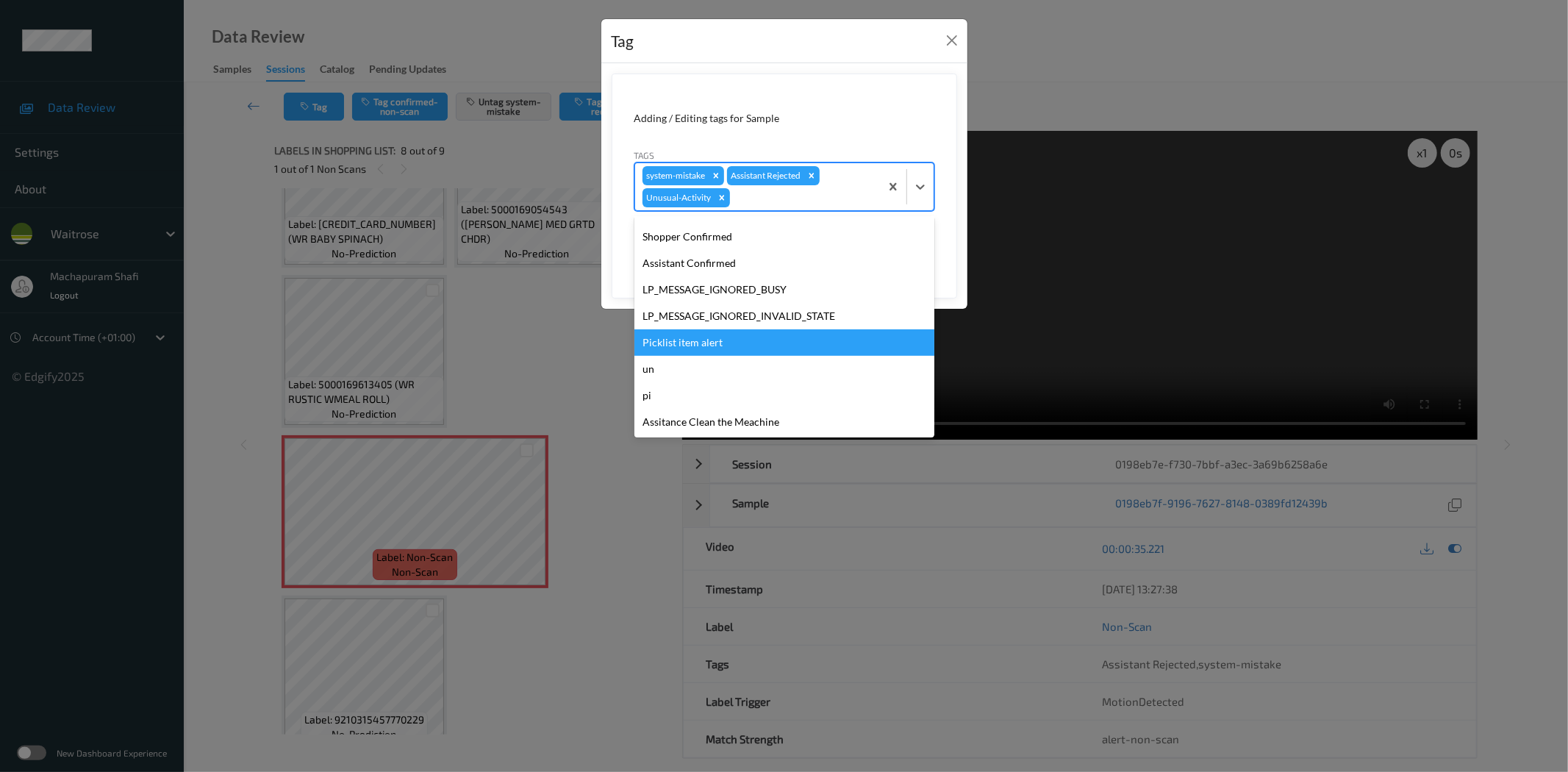
click at [703, 339] on div "Picklist item alert" at bounding box center [784, 342] width 300 height 26
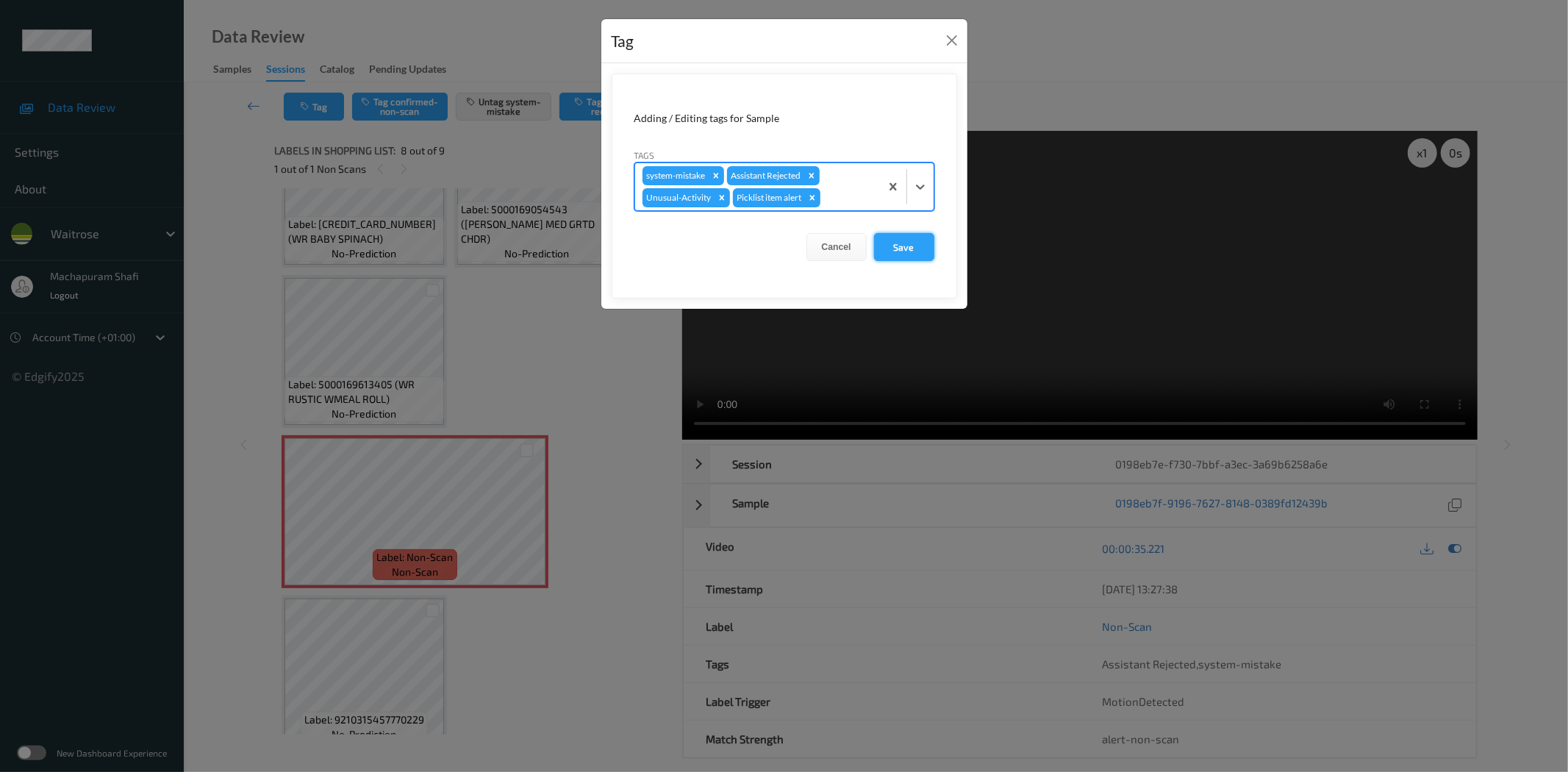
click at [876, 253] on button "Save" at bounding box center [904, 247] width 60 height 28
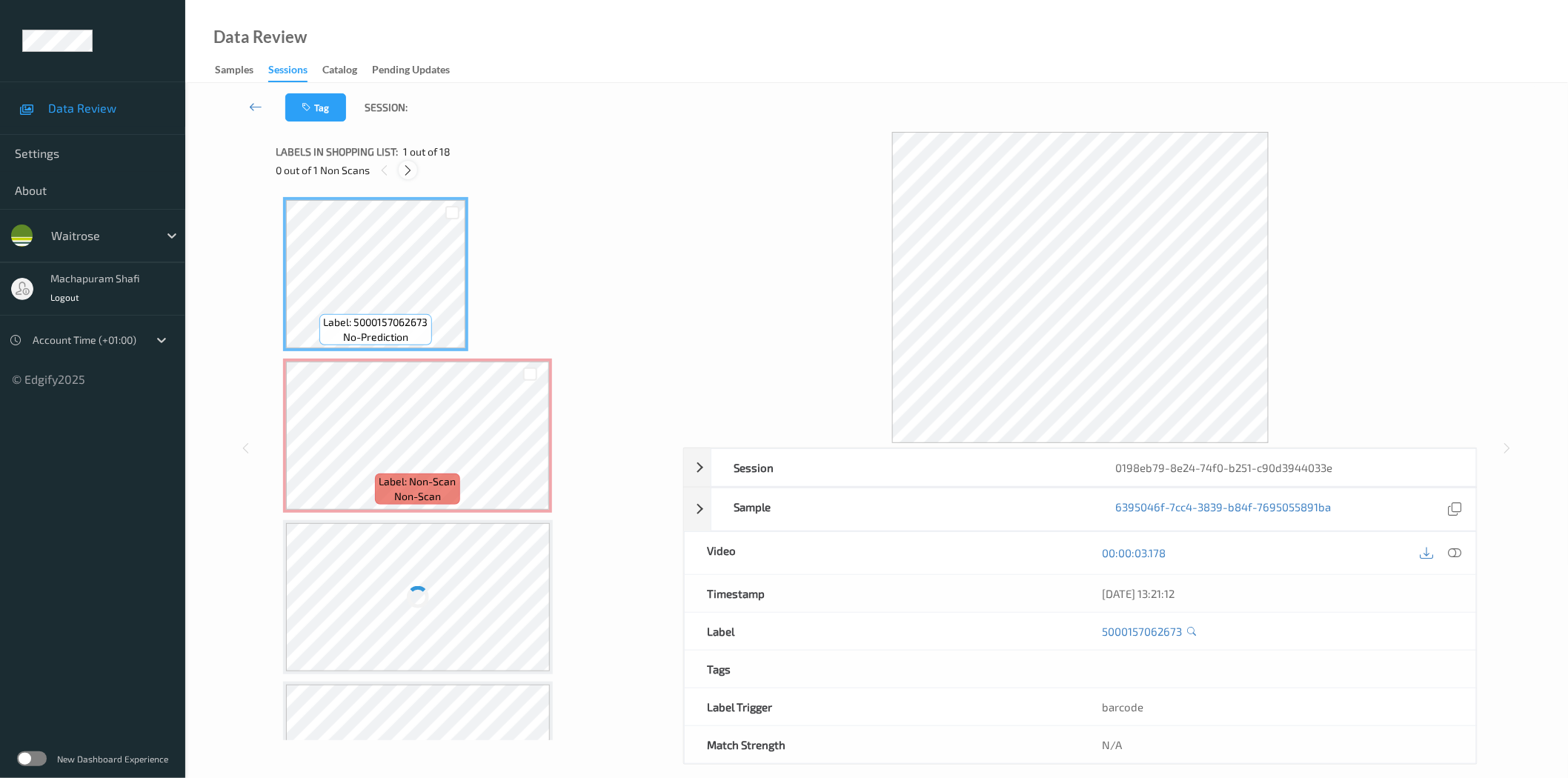
click at [411, 171] on icon at bounding box center [408, 170] width 13 height 14
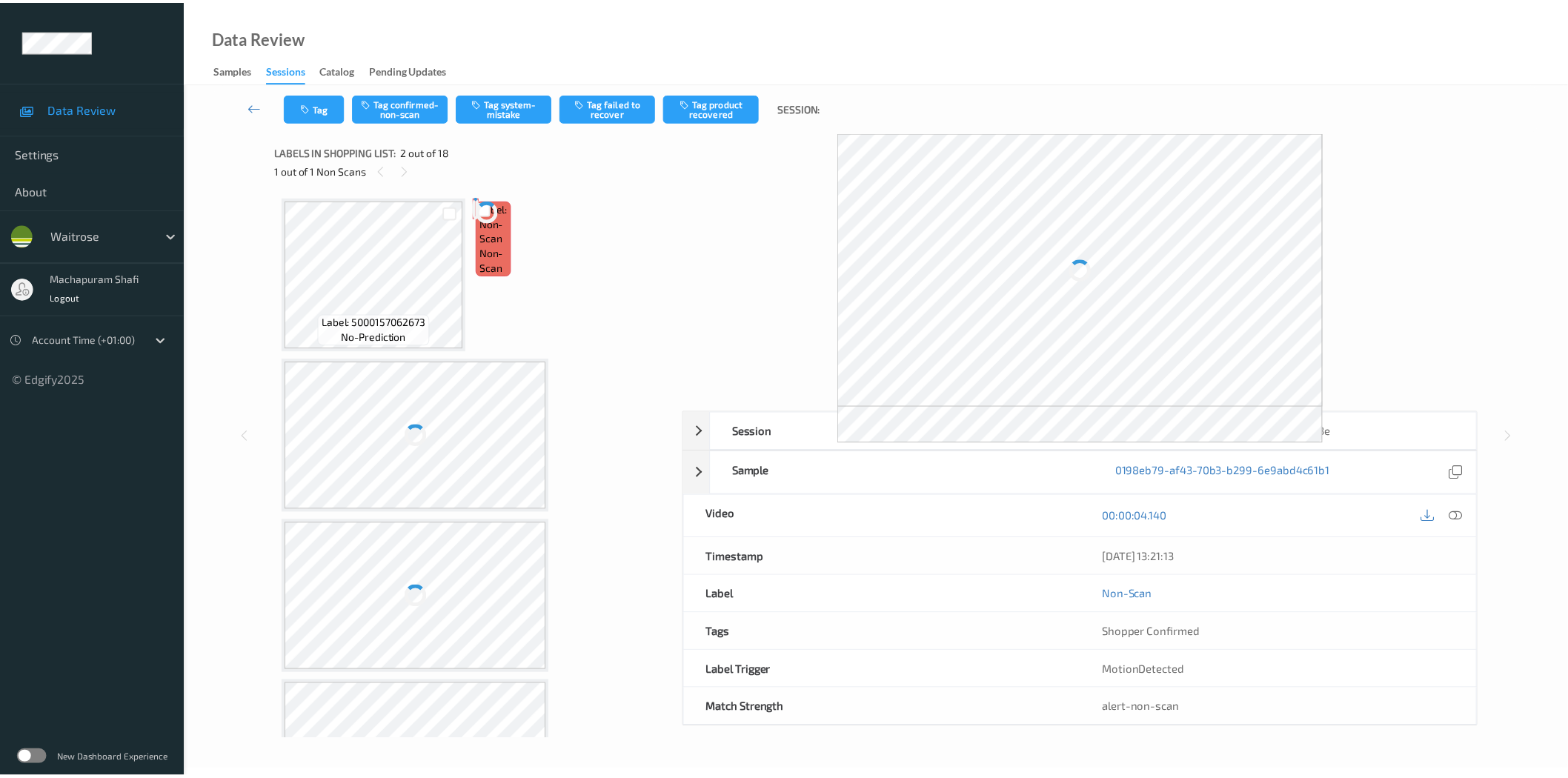
scroll to position [7, 0]
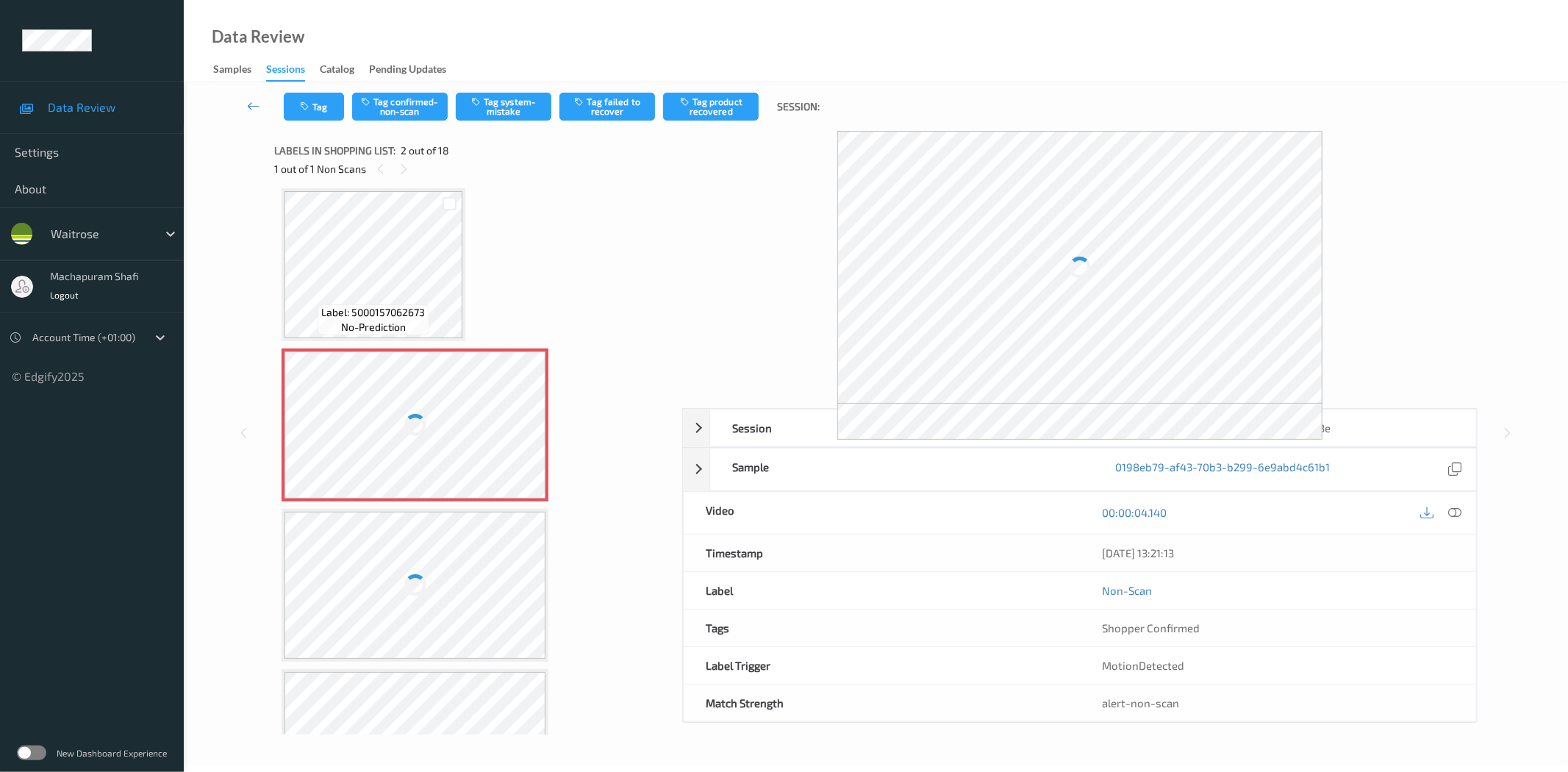
drag, startPoint x: 1460, startPoint y: 516, endPoint x: 1399, endPoint y: 469, distance: 77.0
click at [1460, 516] on icon at bounding box center [1455, 512] width 13 height 13
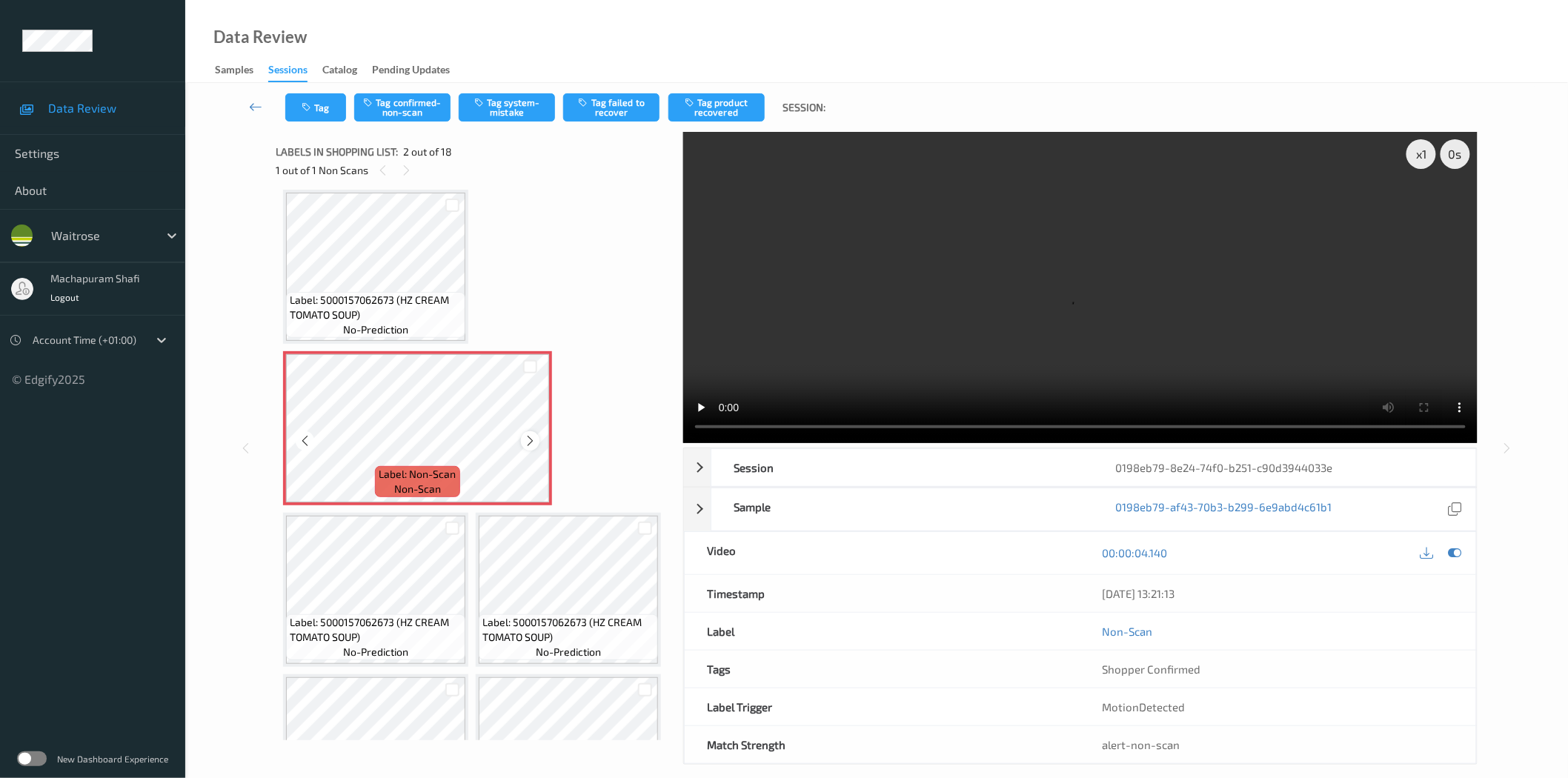
click at [530, 442] on icon at bounding box center [530, 440] width 13 height 14
click at [529, 439] on icon at bounding box center [530, 440] width 13 height 14
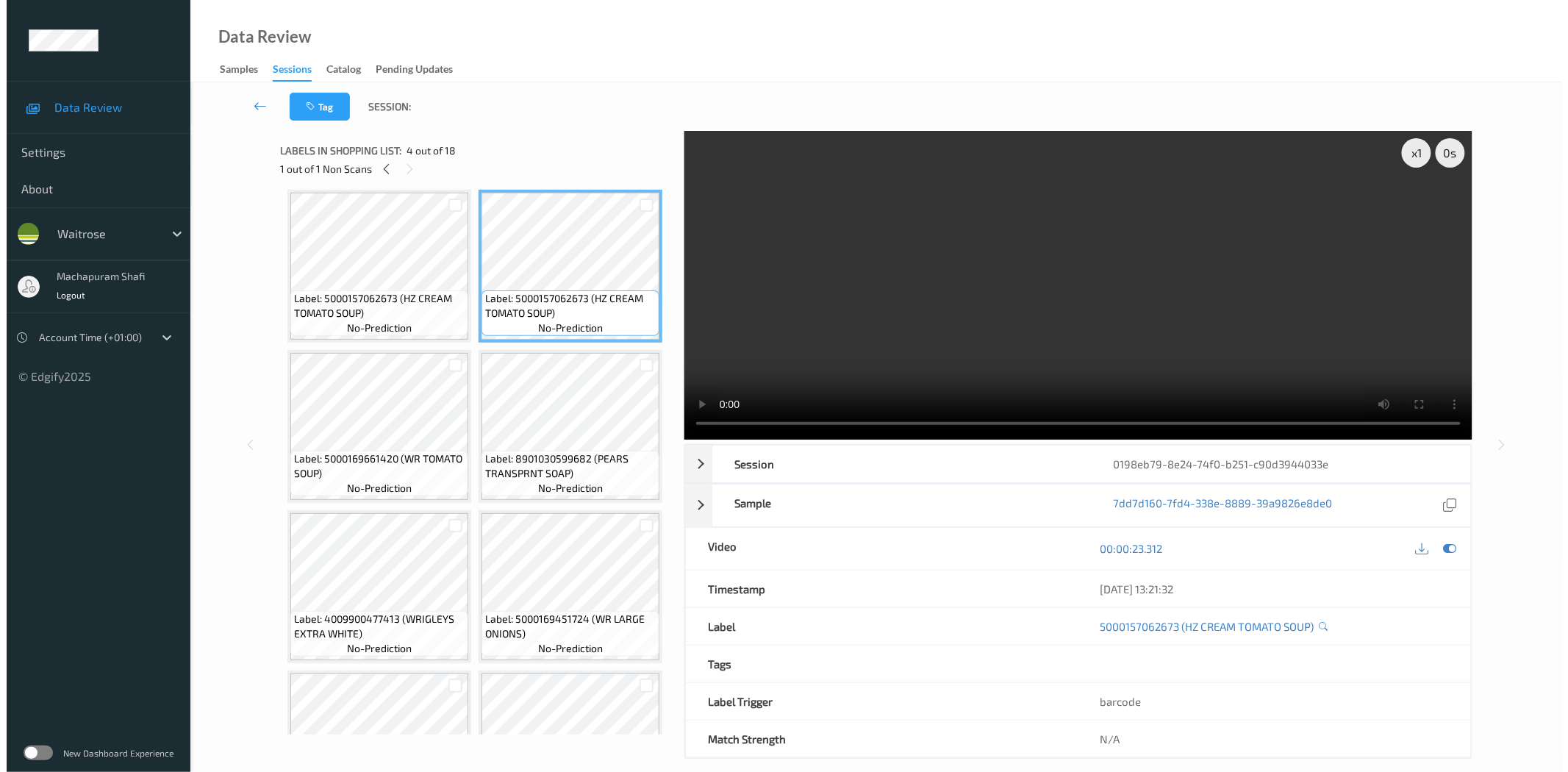
scroll to position [0, 0]
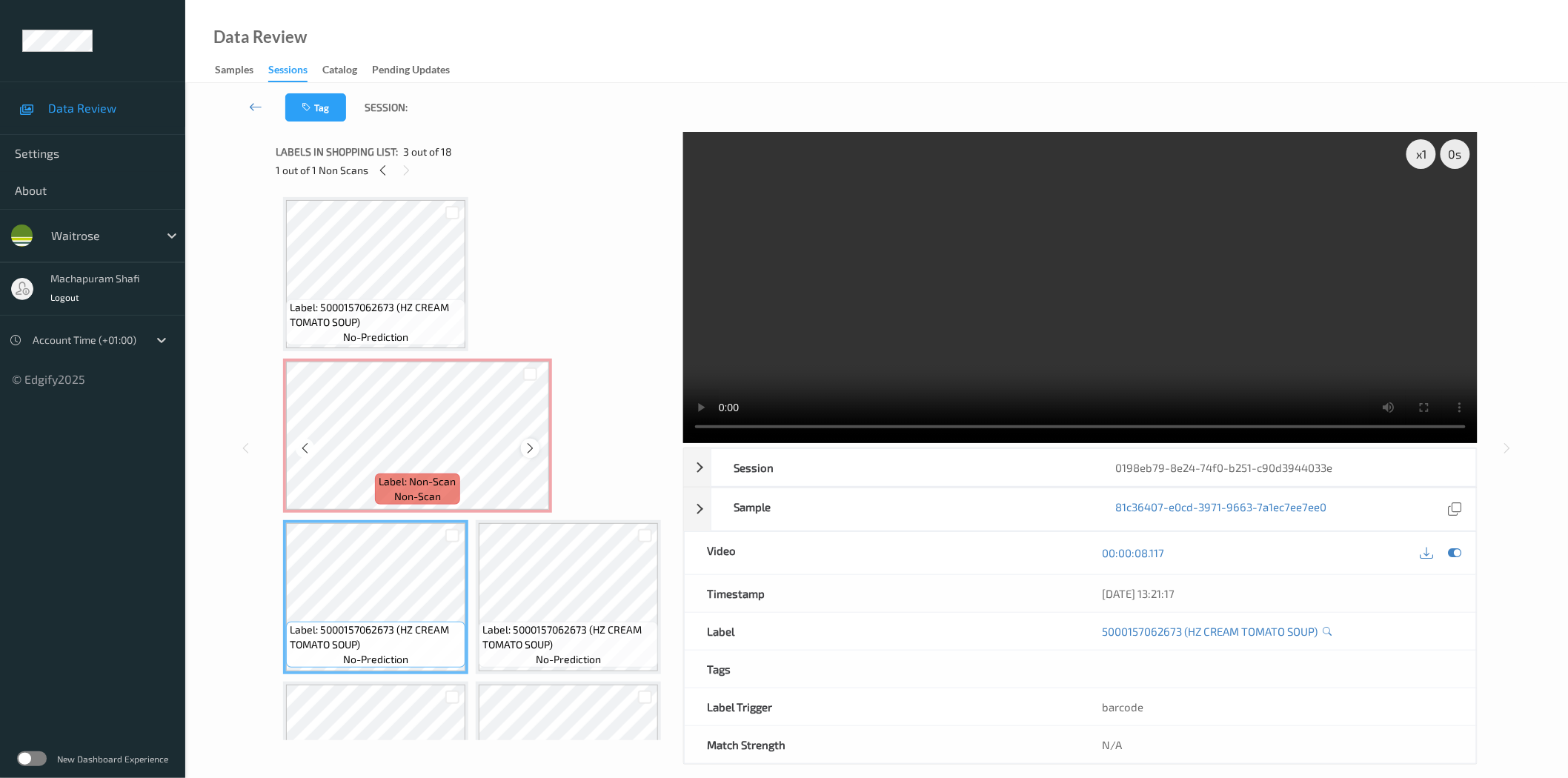
click at [531, 442] on icon at bounding box center [530, 448] width 13 height 14
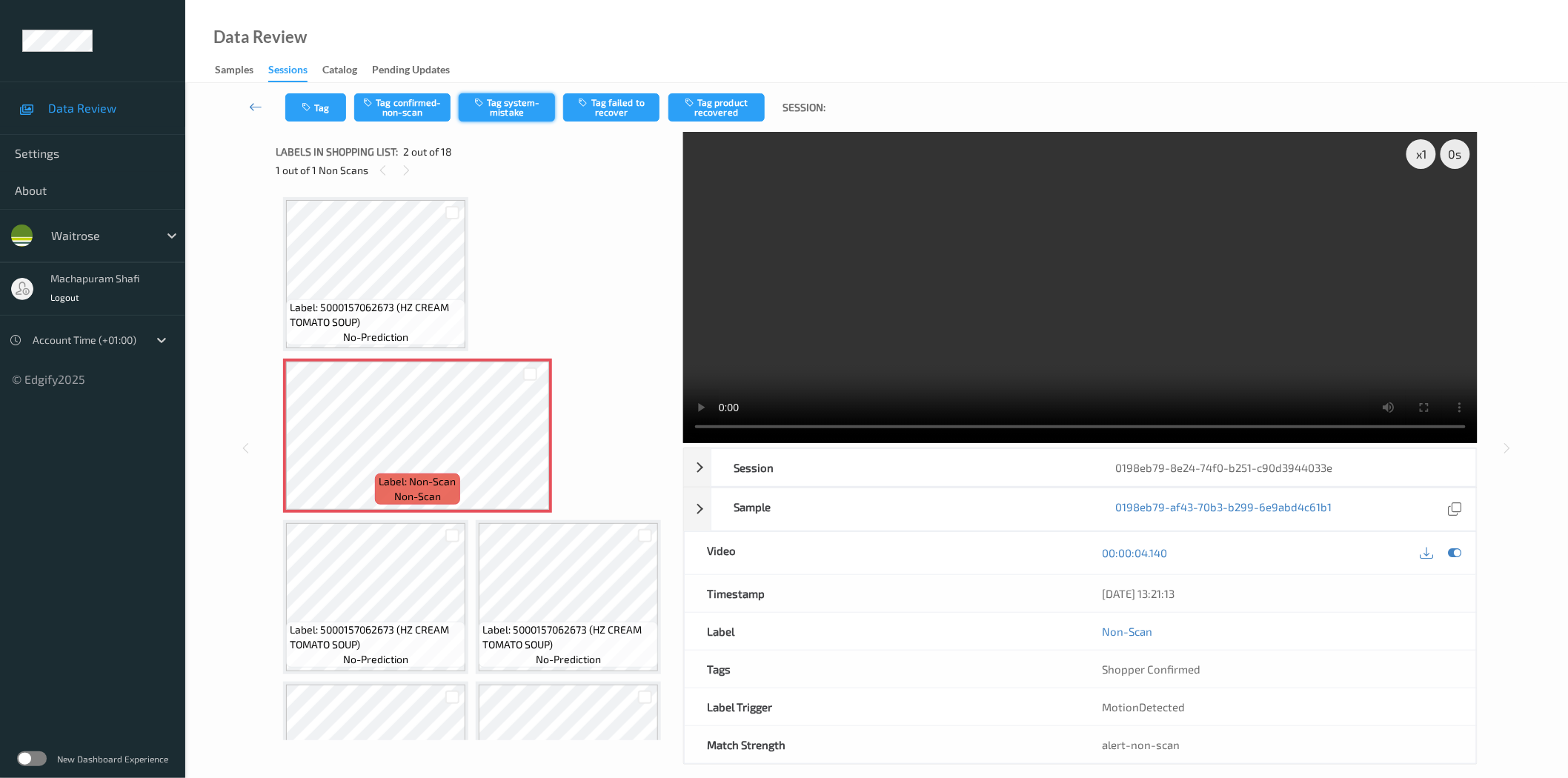
click at [521, 109] on button "Tag system-mistake" at bounding box center [506, 107] width 96 height 28
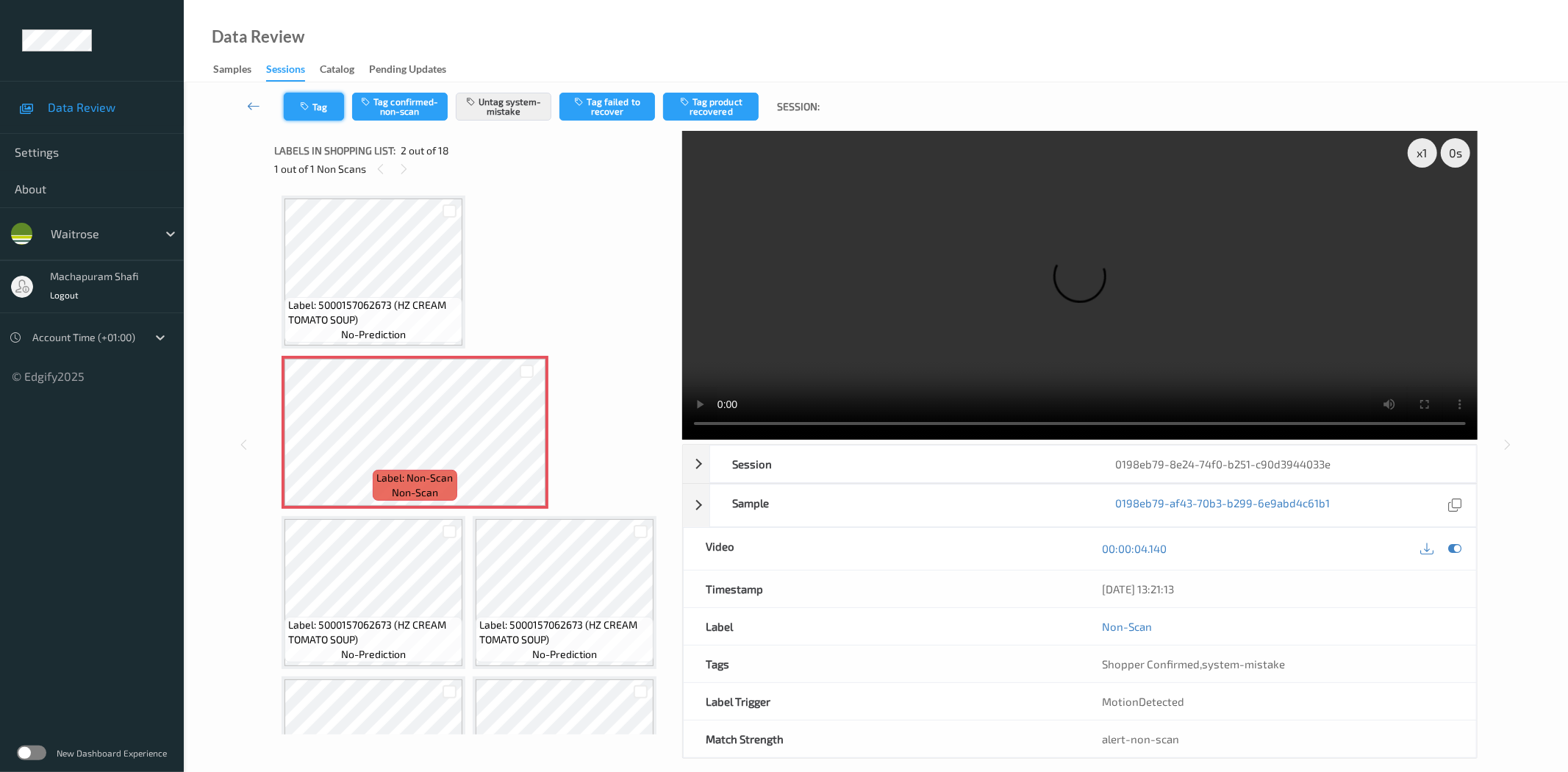
click at [318, 113] on button "Tag" at bounding box center [314, 106] width 60 height 28
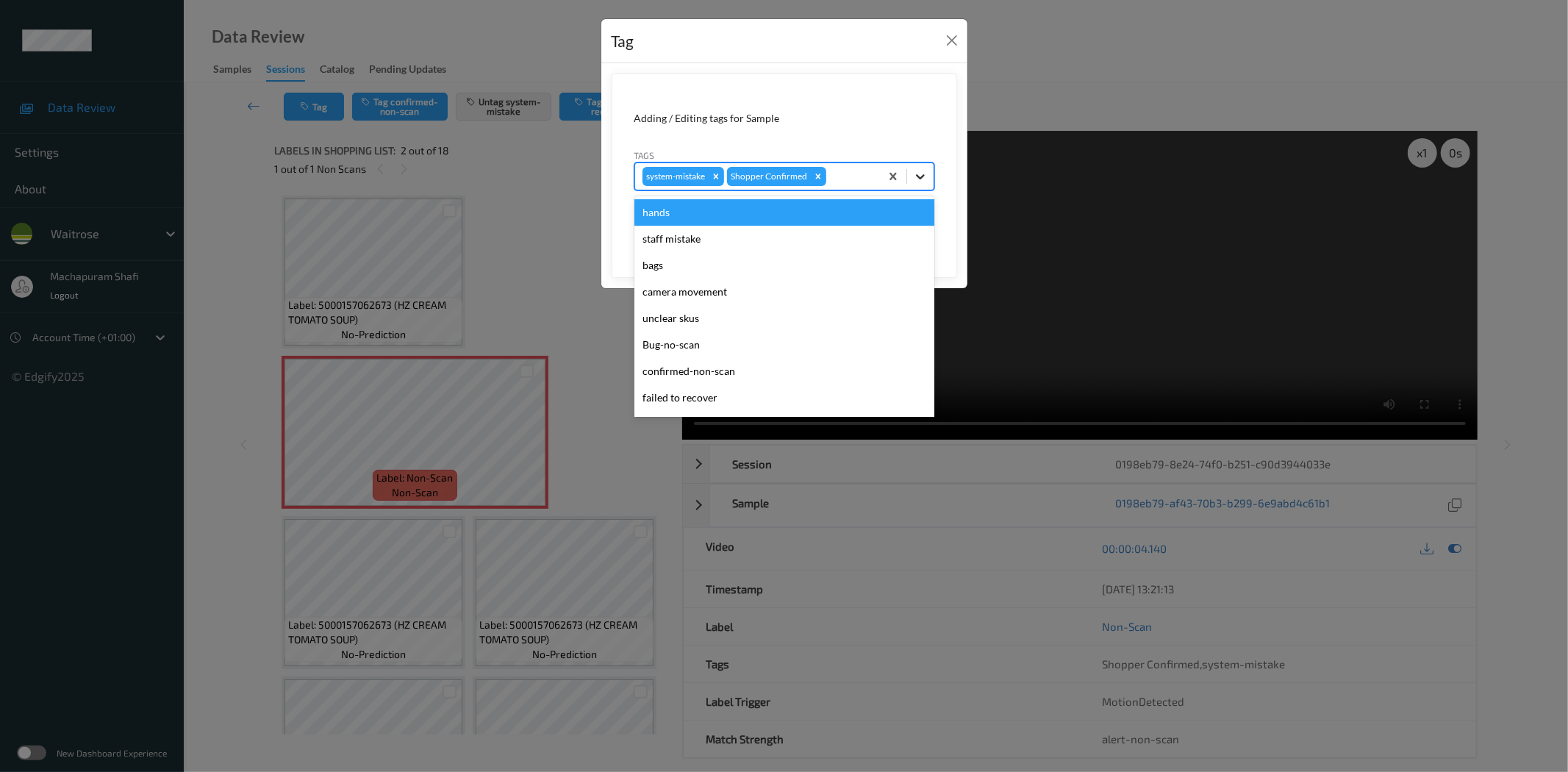
click at [922, 179] on icon at bounding box center [920, 176] width 15 height 15
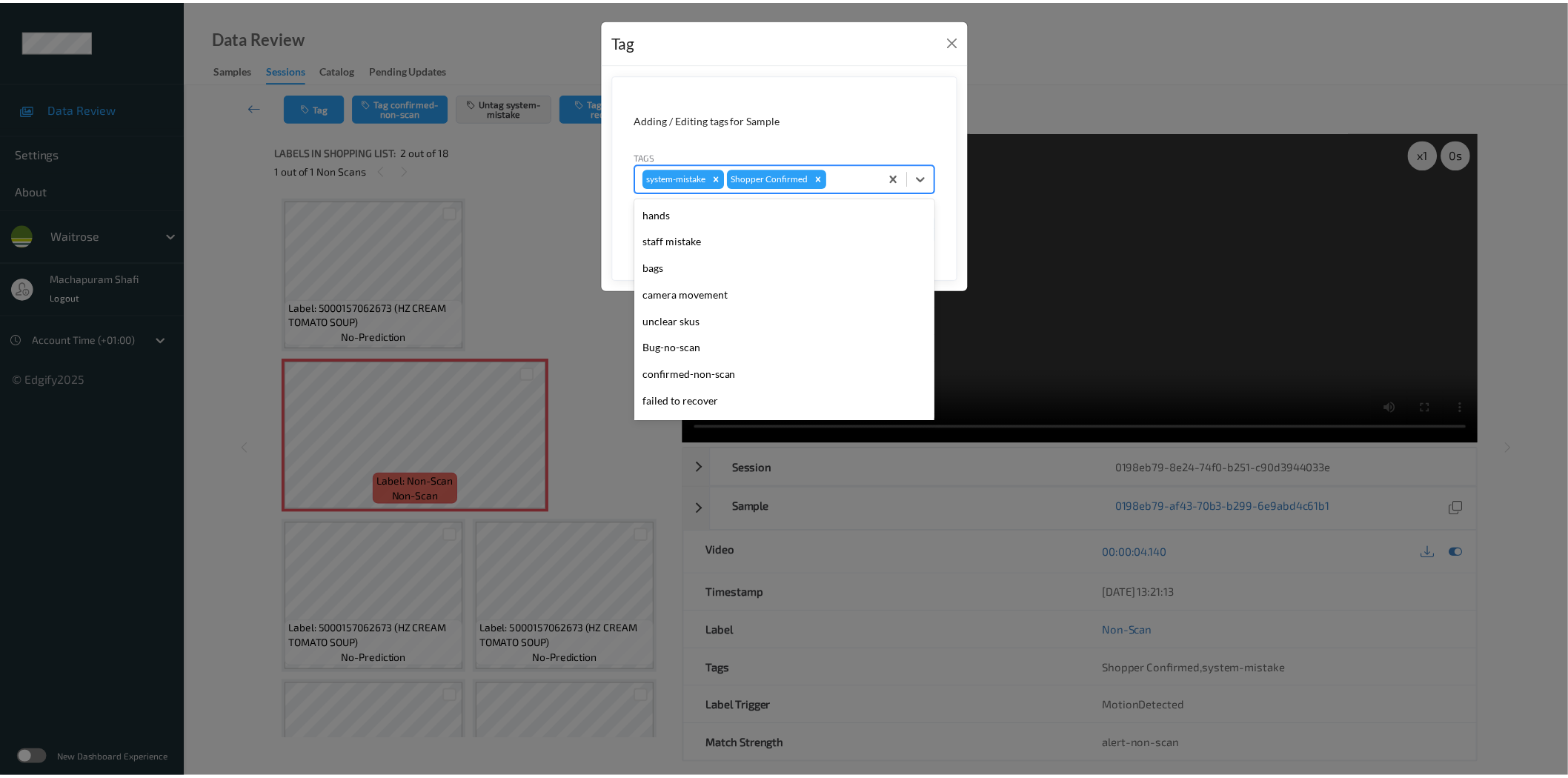
scroll to position [316, 0]
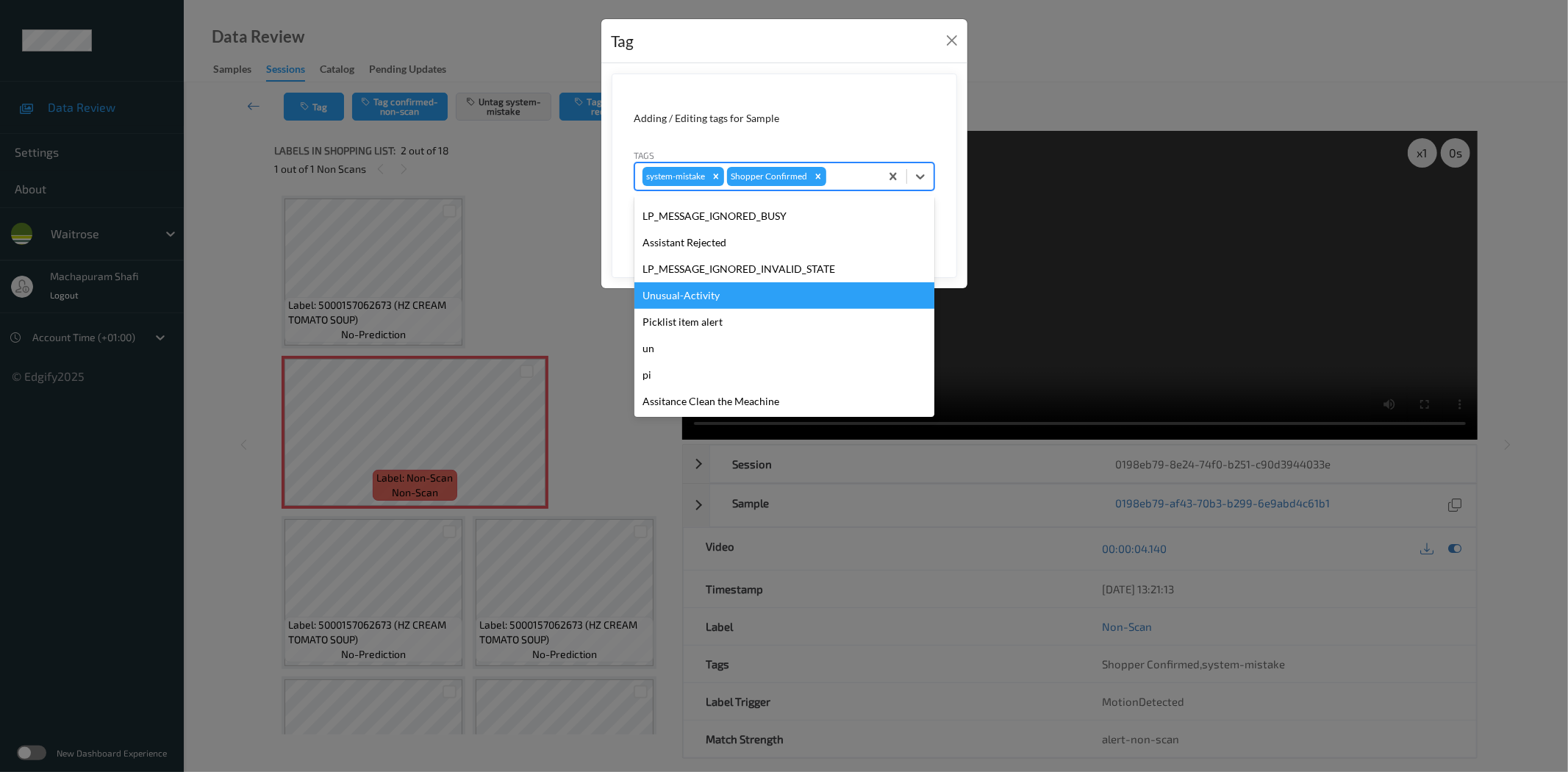
click at [686, 299] on div "Unusual-Activity" at bounding box center [784, 295] width 300 height 26
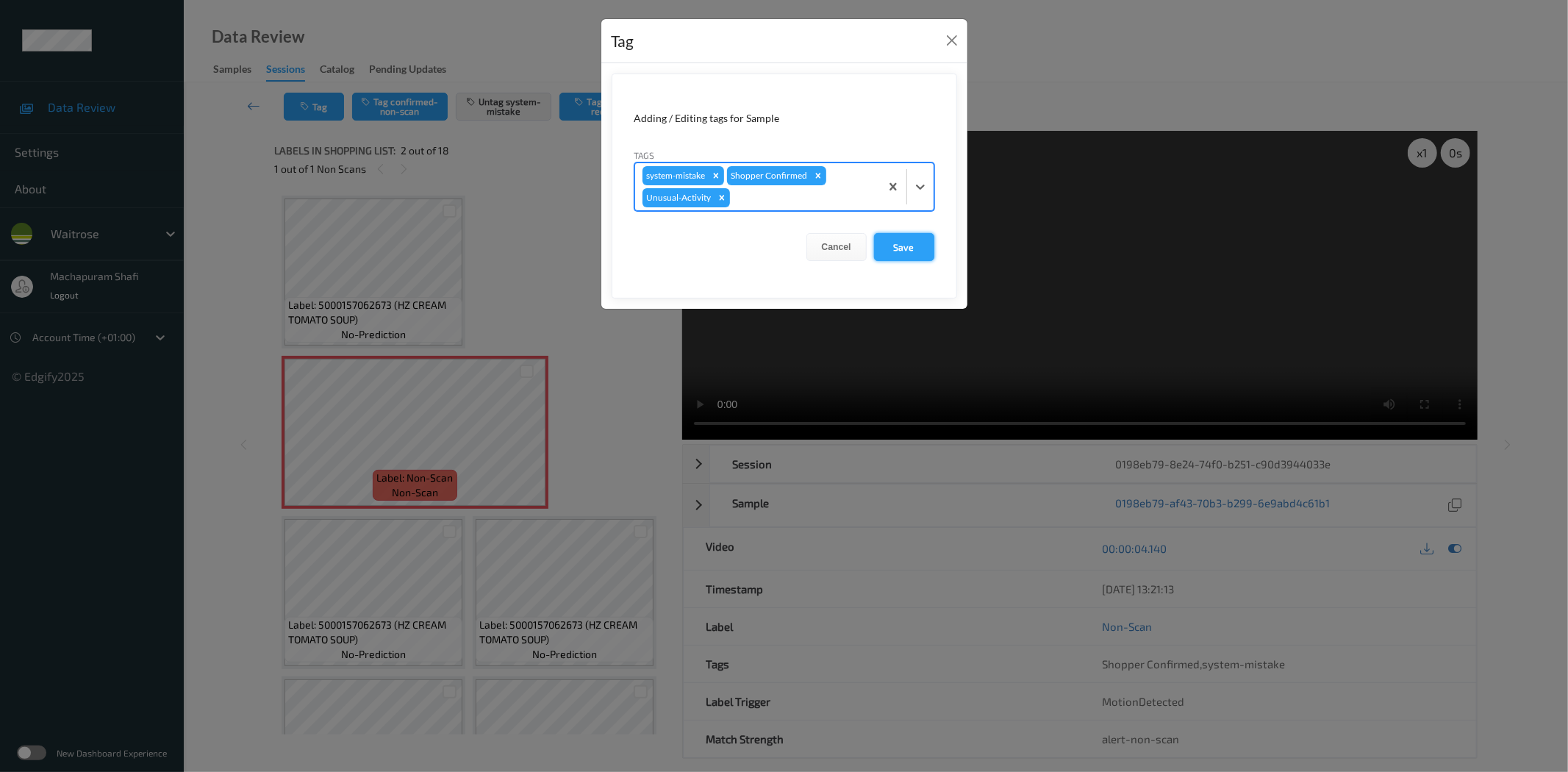
click at [908, 247] on button "Save" at bounding box center [904, 247] width 60 height 28
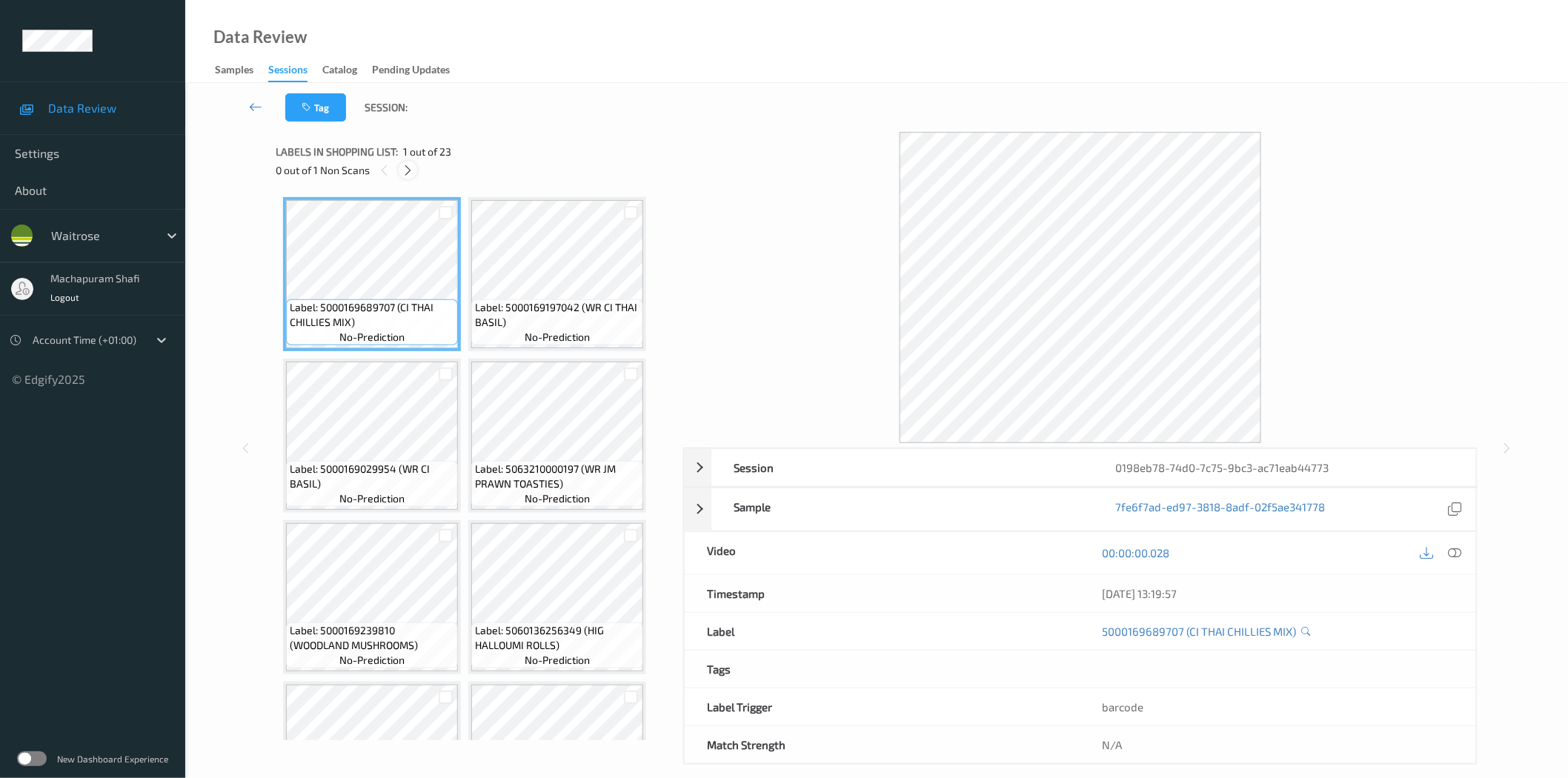
click at [406, 166] on icon at bounding box center [408, 170] width 13 height 14
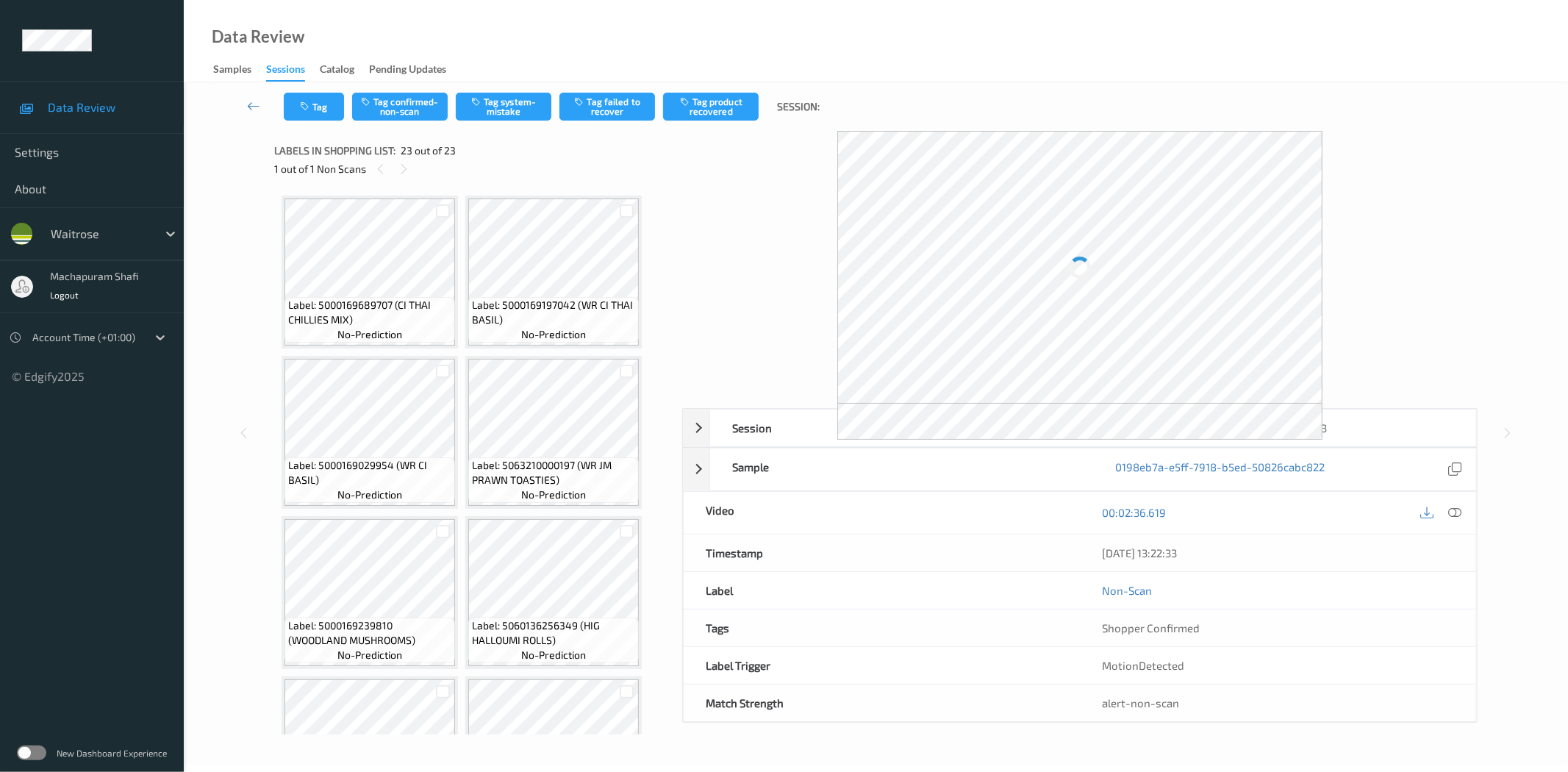
scroll to position [1372, 0]
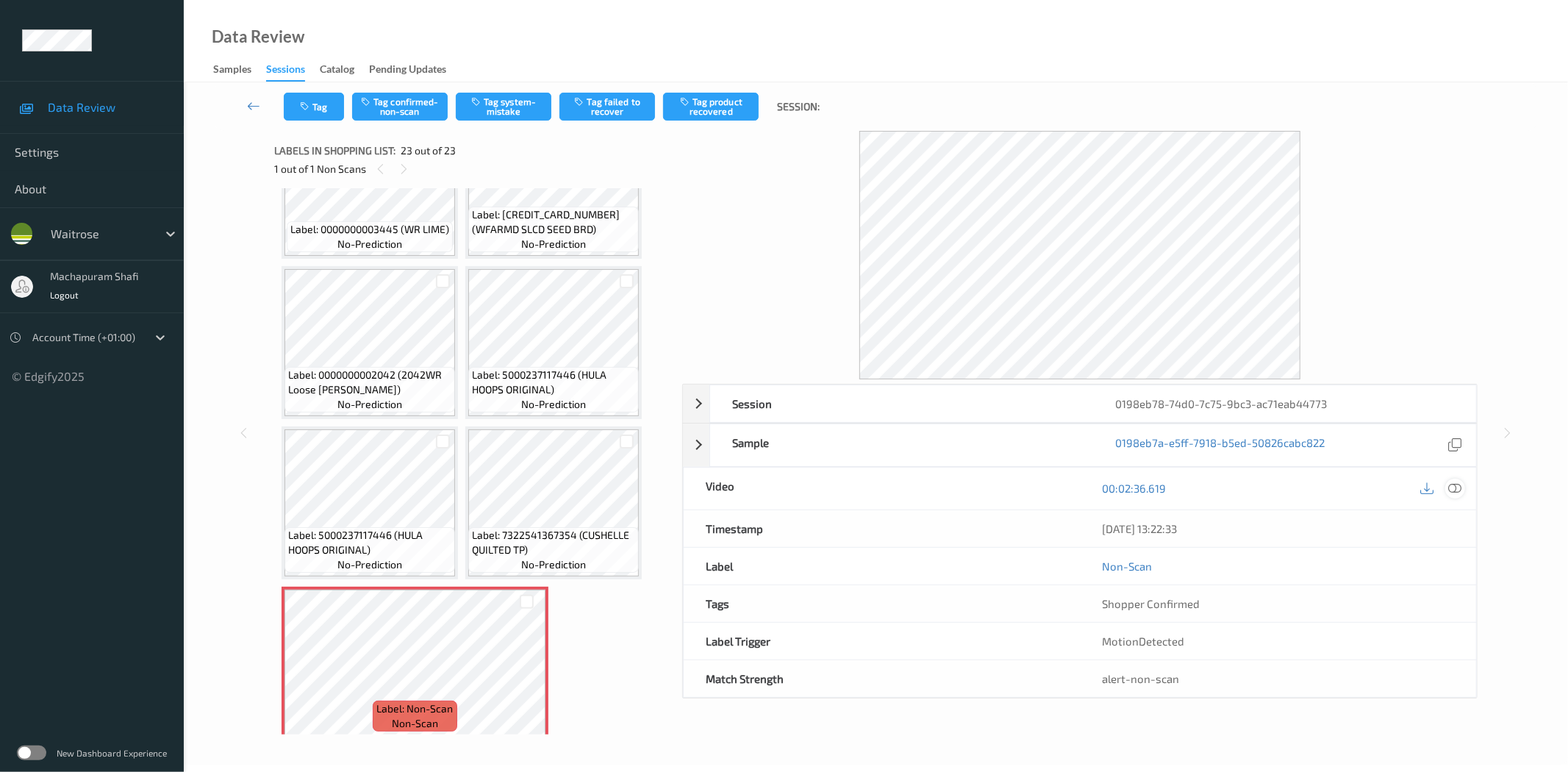
click at [1457, 490] on icon at bounding box center [1455, 488] width 13 height 13
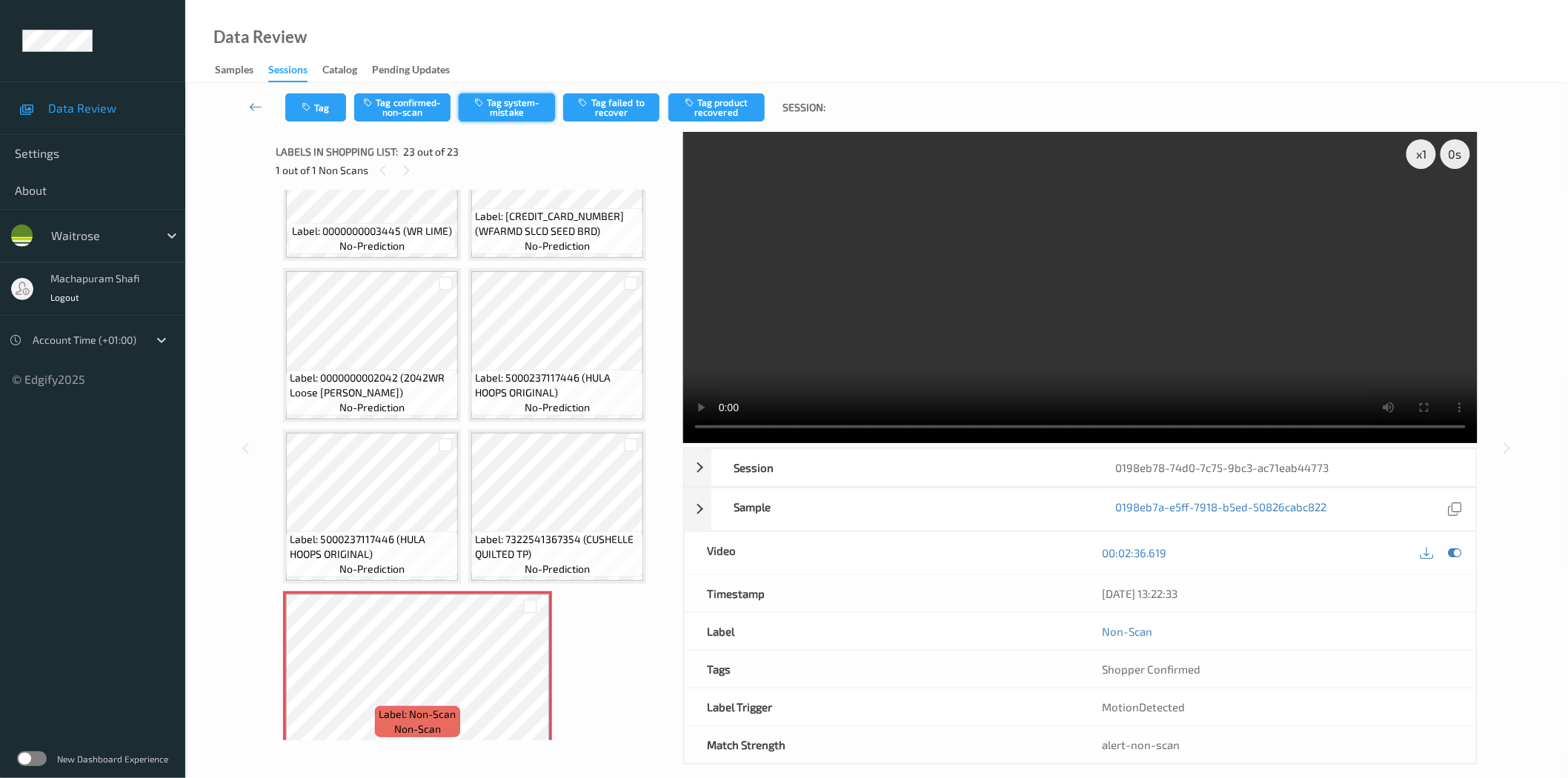
click at [543, 102] on button "Tag system-mistake" at bounding box center [506, 107] width 96 height 28
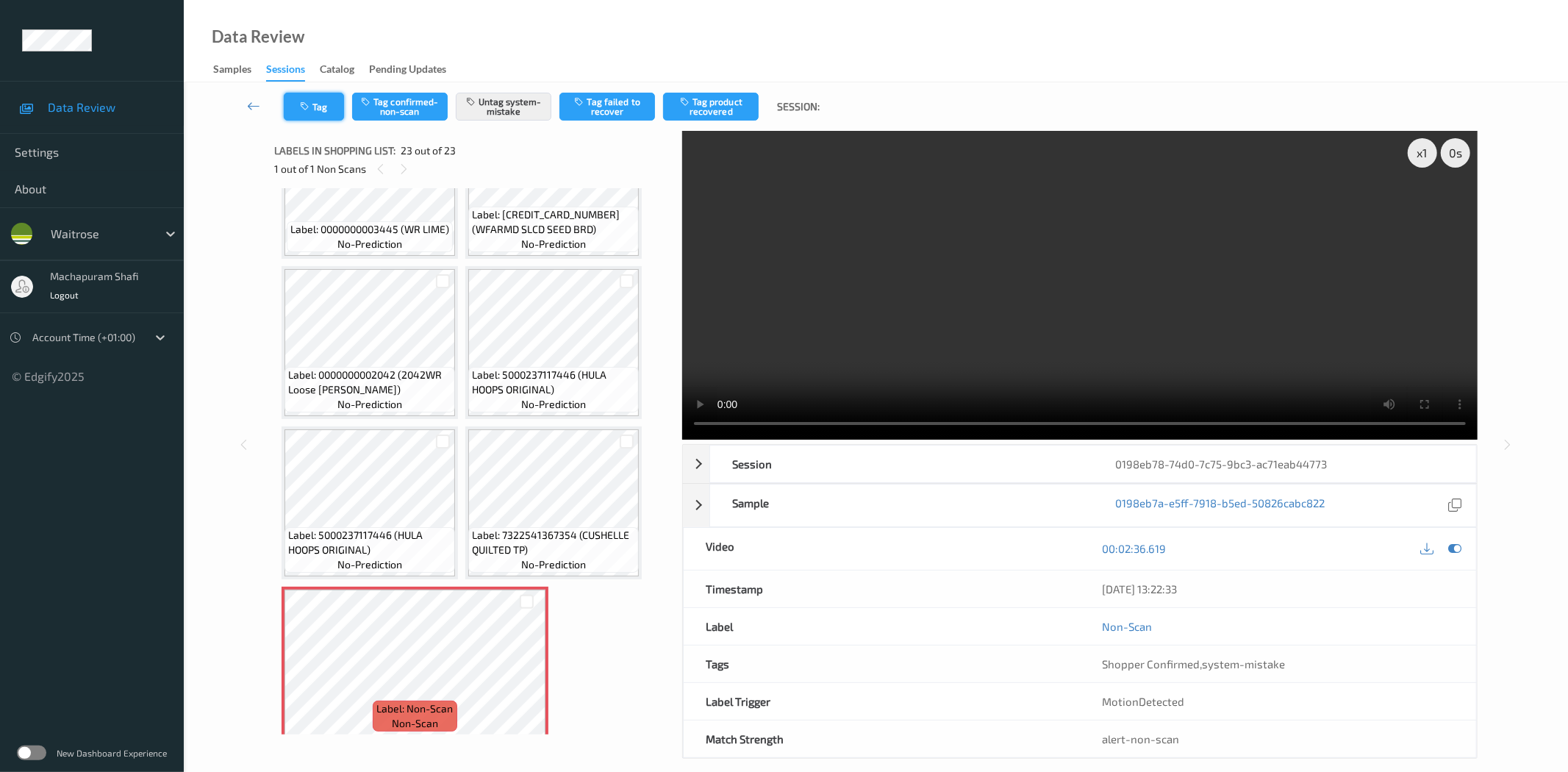
click at [314, 100] on button "Tag" at bounding box center [314, 106] width 60 height 28
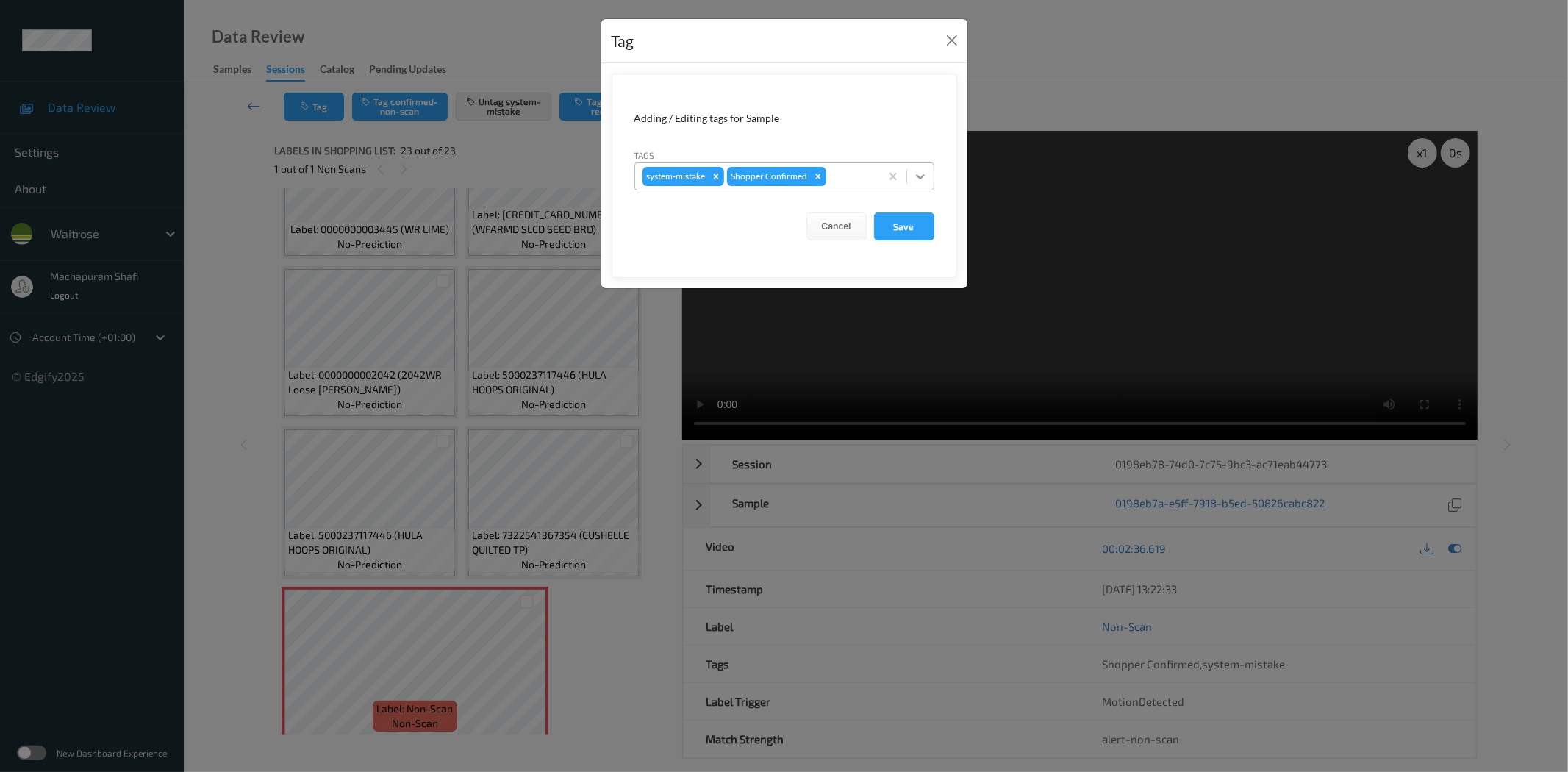
click at [915, 168] on div at bounding box center [919, 176] width 26 height 26
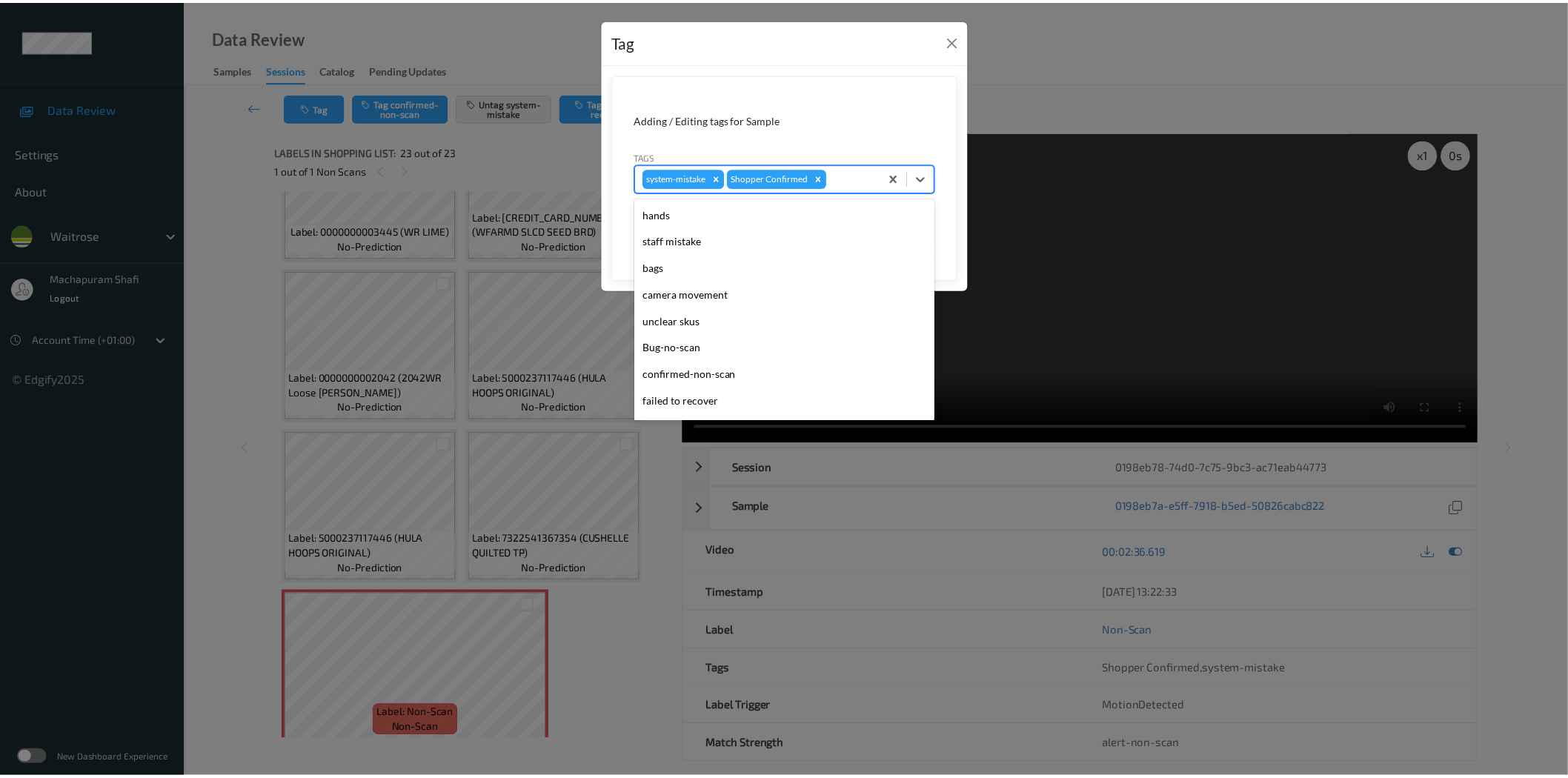
scroll to position [316, 0]
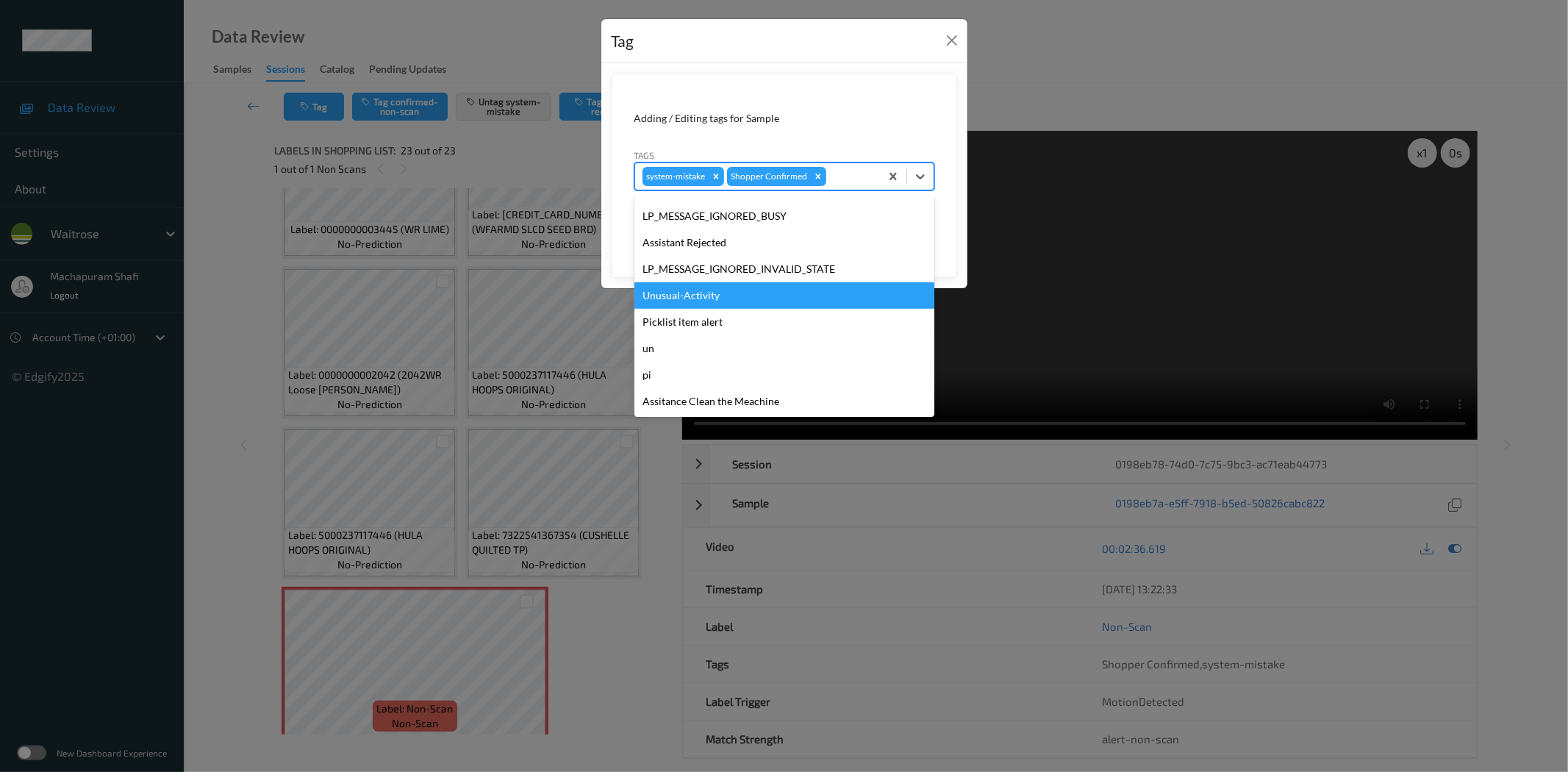
click at [692, 296] on div "Unusual-Activity" at bounding box center [784, 295] width 300 height 26
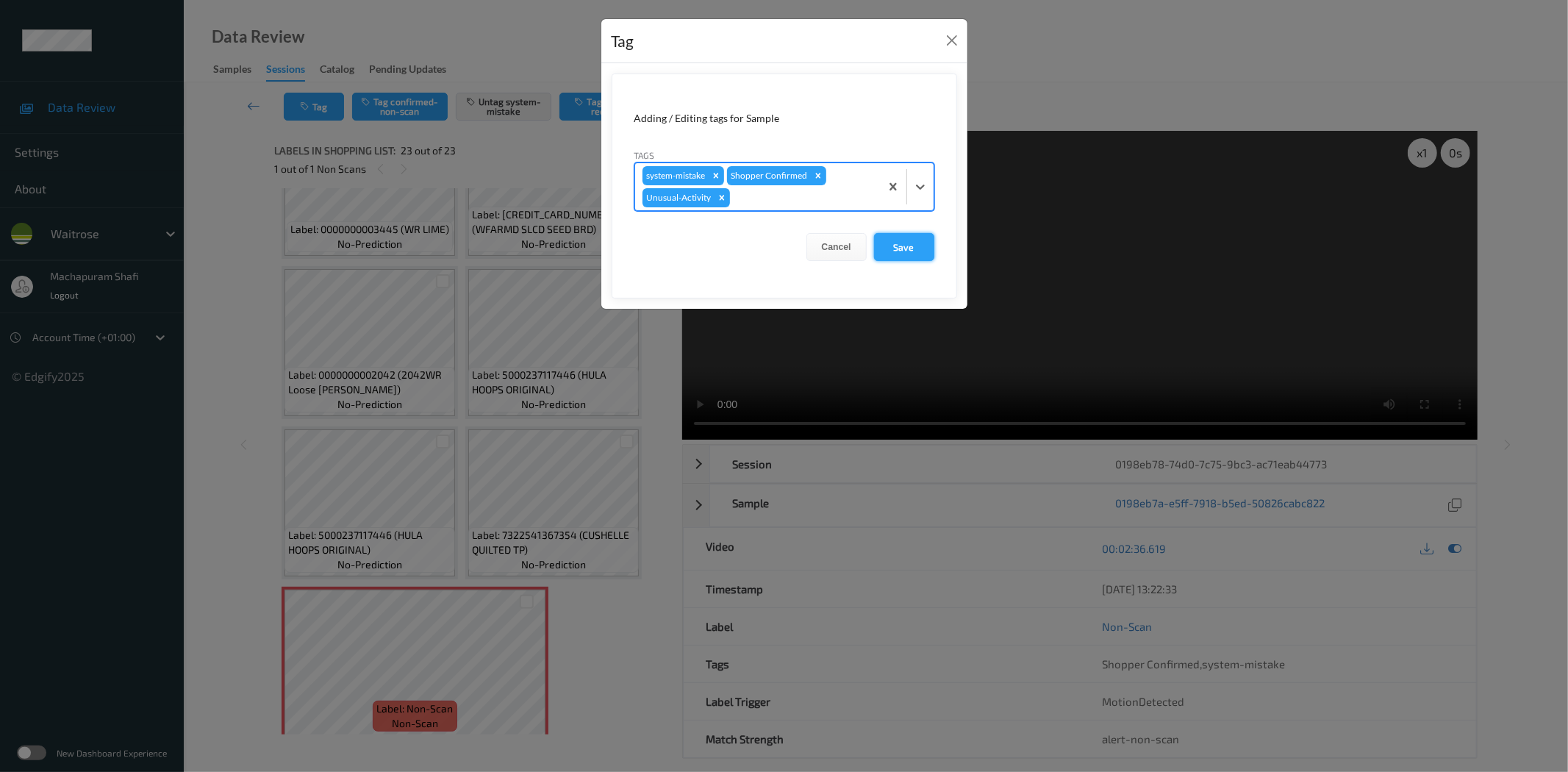
click at [898, 237] on button "Save" at bounding box center [904, 247] width 60 height 28
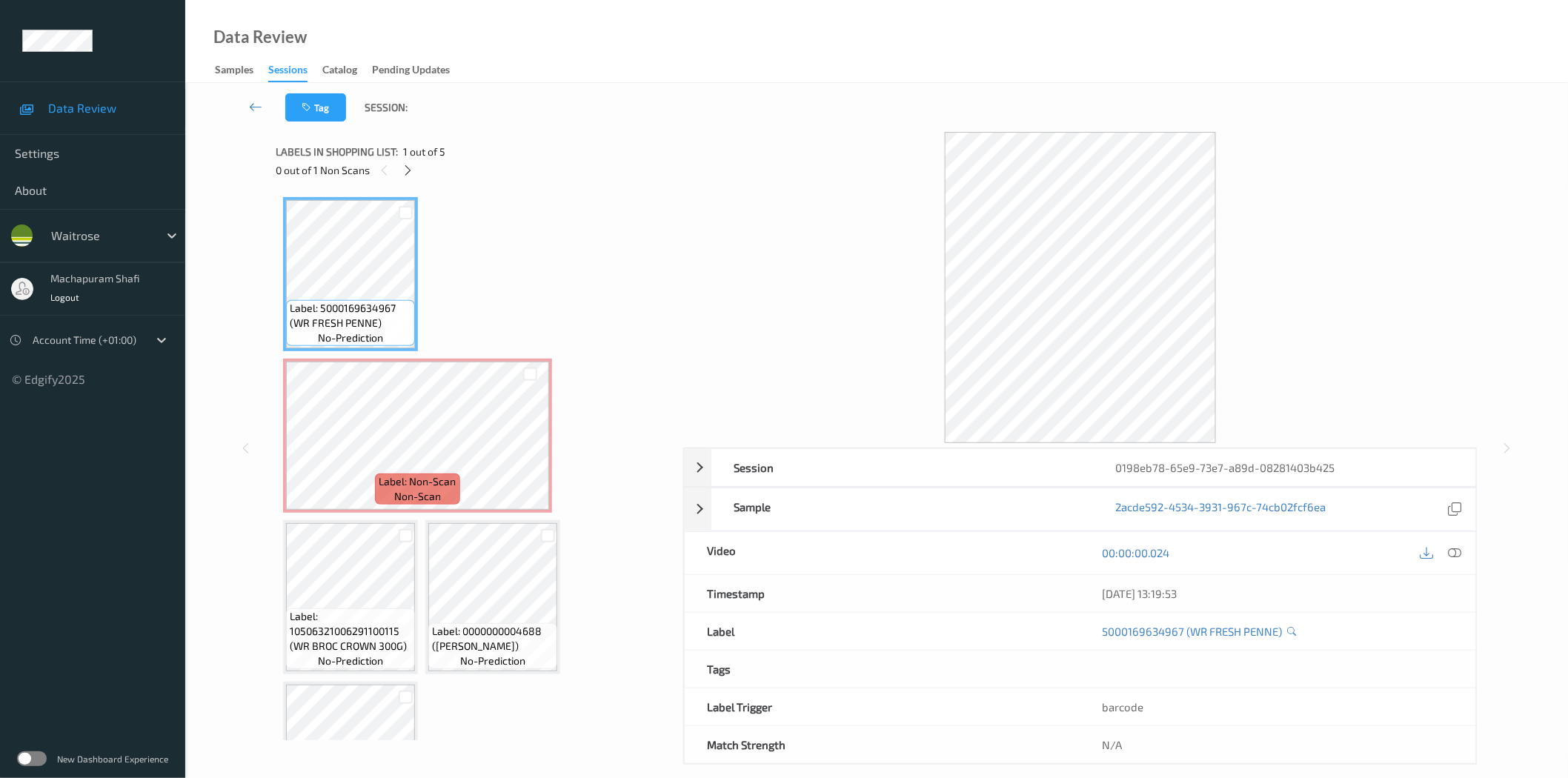
drag, startPoint x: 402, startPoint y: 171, endPoint x: 471, endPoint y: 225, distance: 87.6
click at [402, 171] on icon at bounding box center [408, 170] width 13 height 14
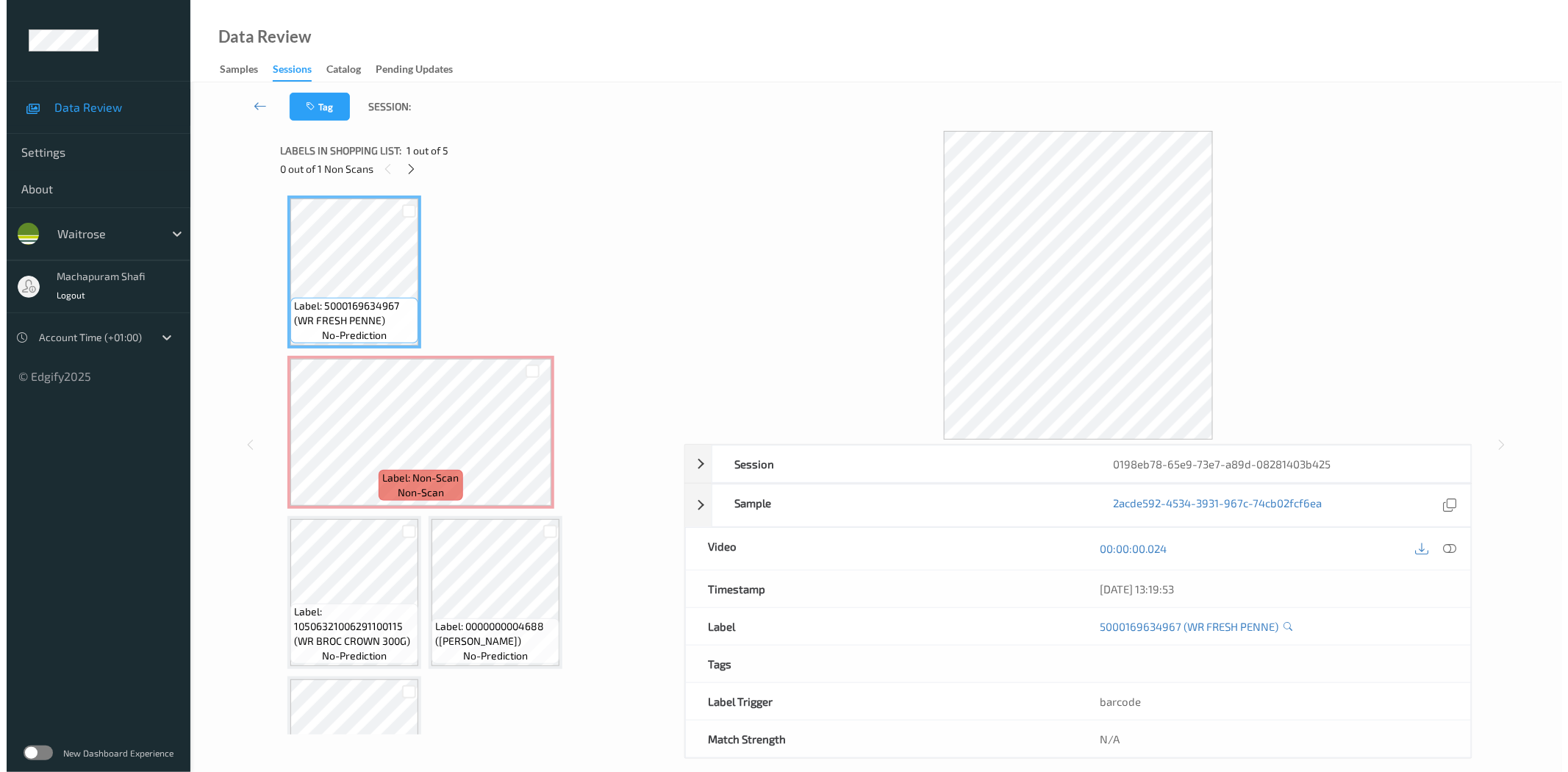
scroll to position [7, 0]
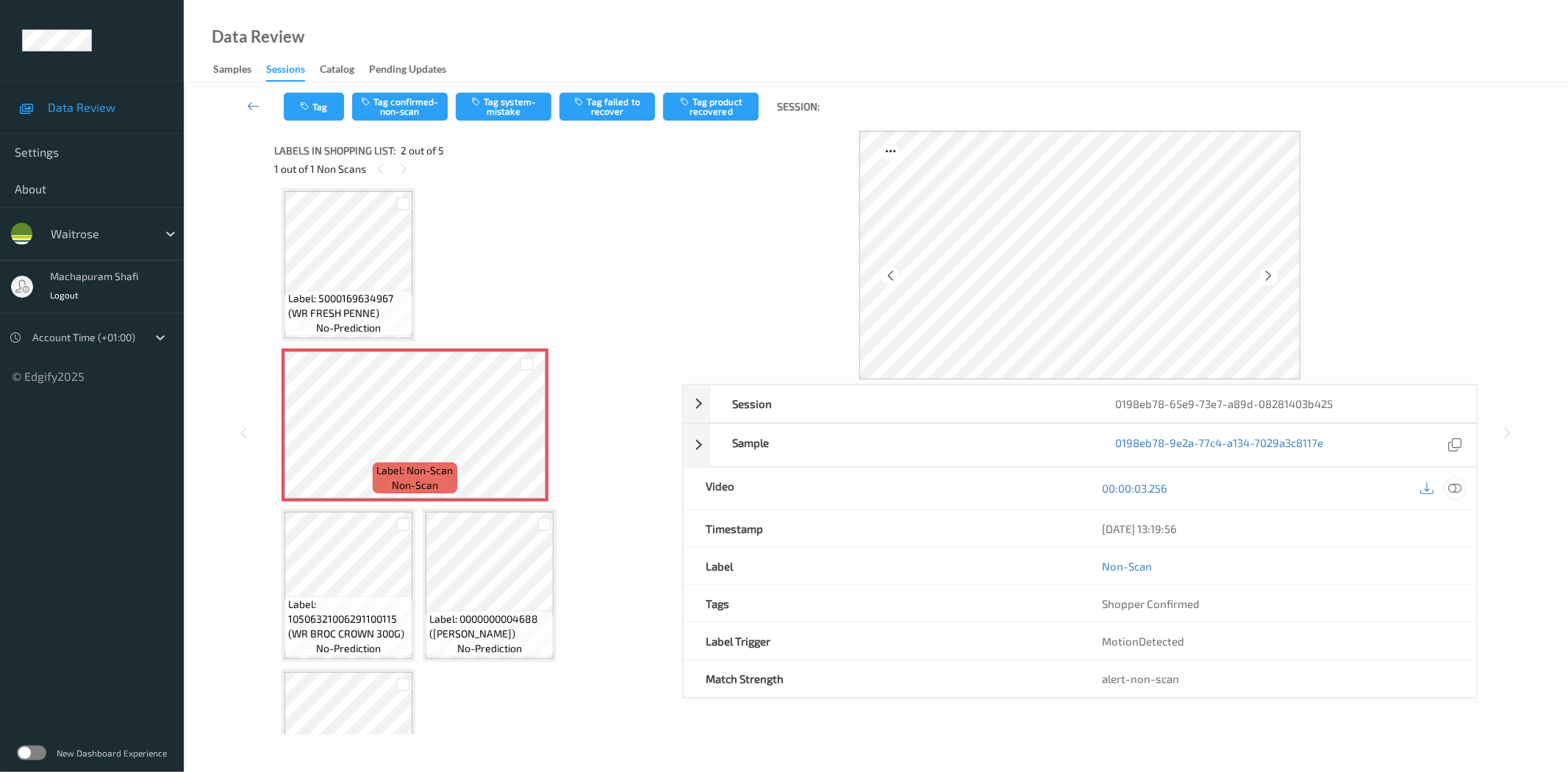
click at [1449, 481] on icon at bounding box center [1455, 488] width 13 height 13
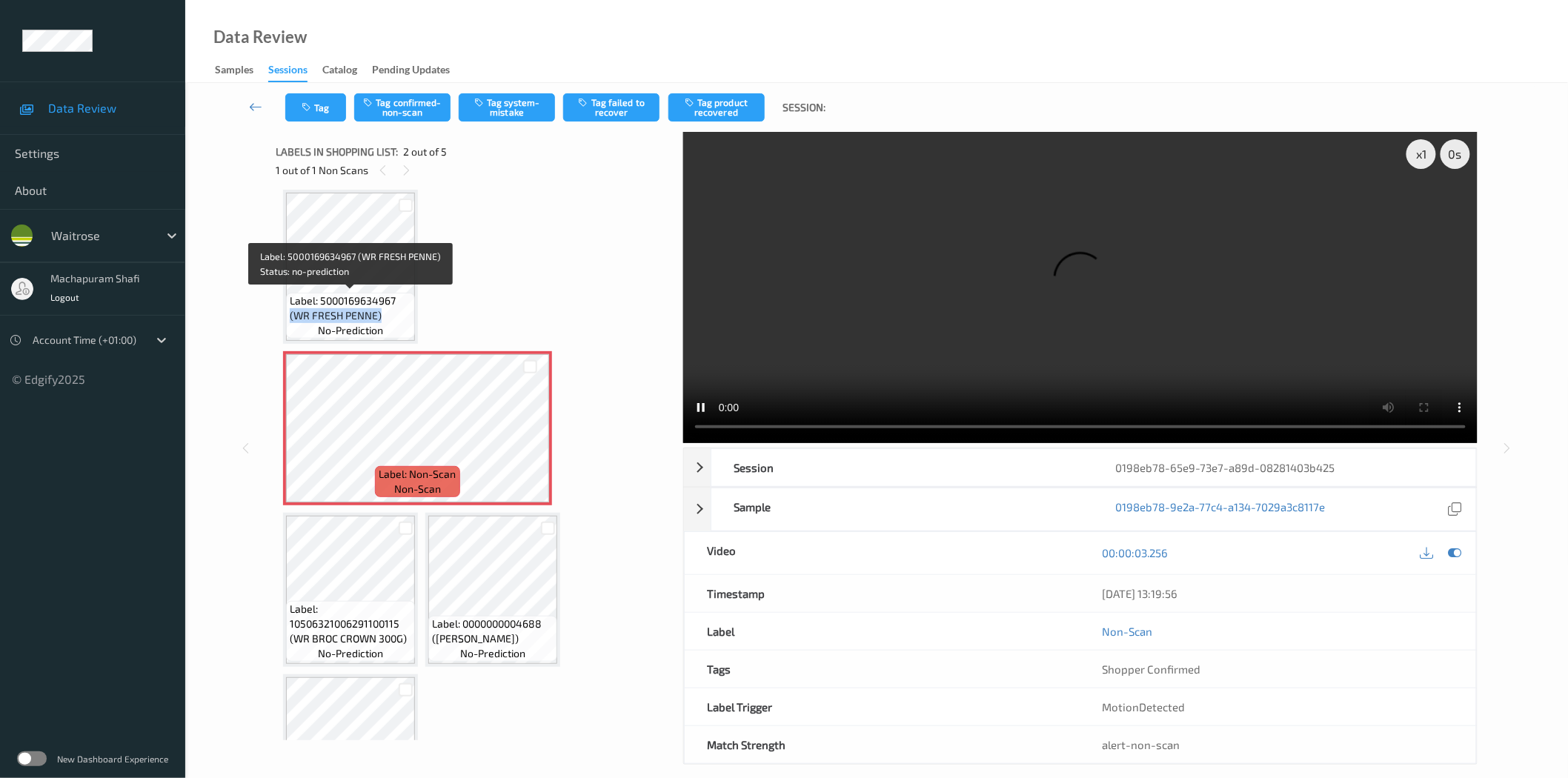
drag, startPoint x: 290, startPoint y: 315, endPoint x: 379, endPoint y: 312, distance: 89.1
click at [379, 312] on span "Label: 5000169634967 (WR FRESH PENNE)" at bounding box center [350, 307] width 122 height 29
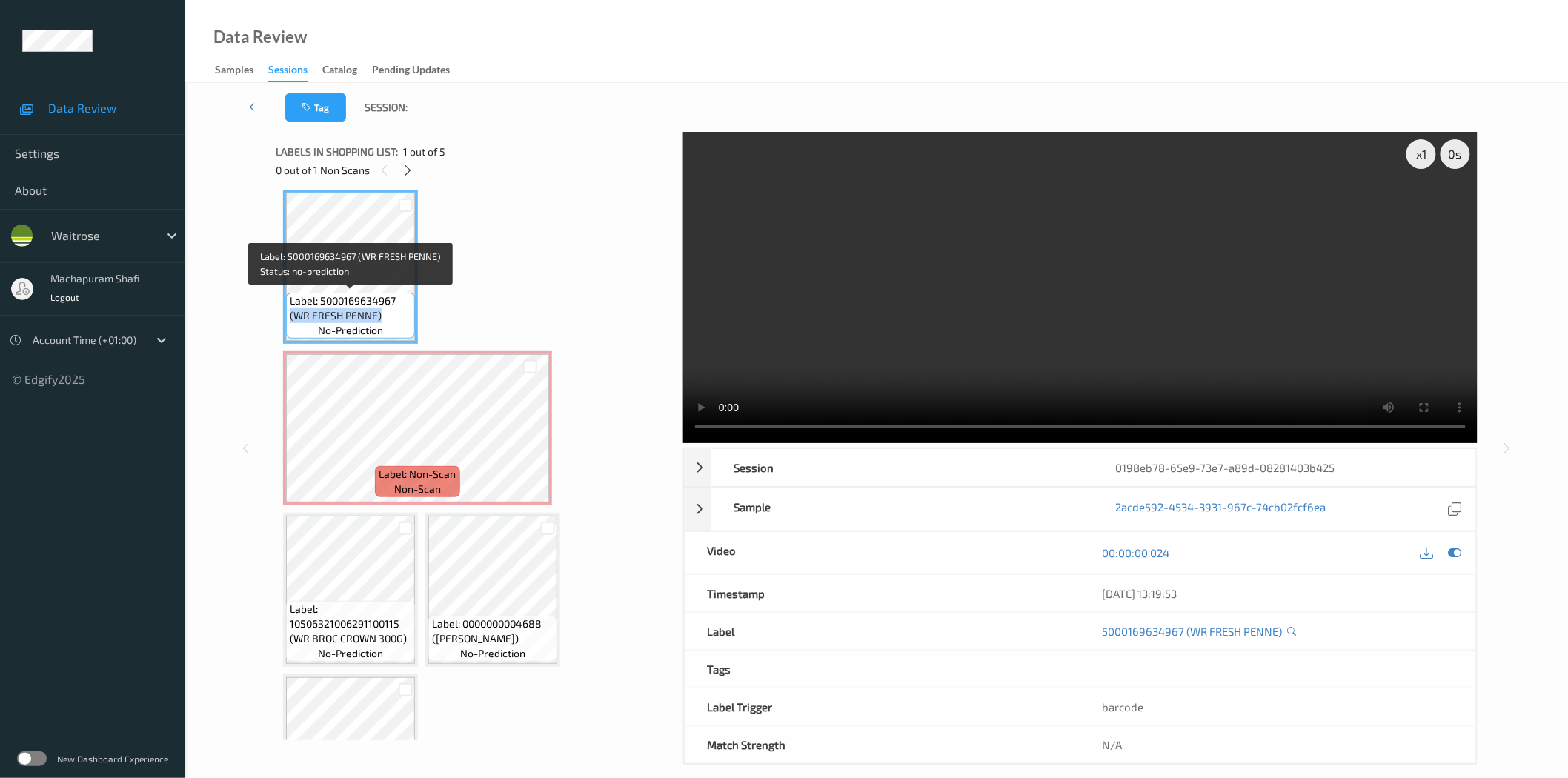
copy span "(WR FRESH PENNE)"
click at [530, 438] on icon at bounding box center [530, 440] width 13 height 14
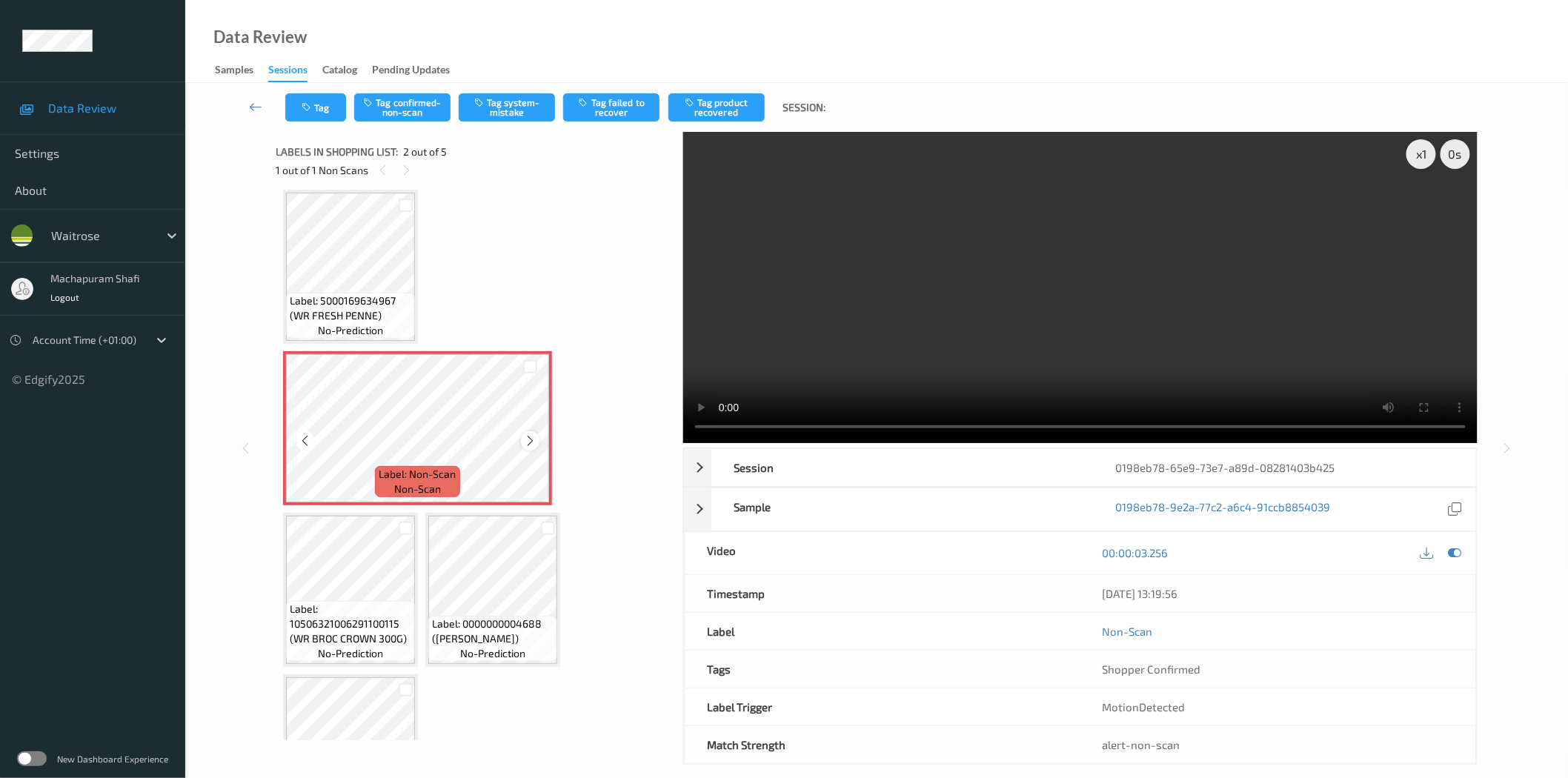
click at [534, 437] on icon at bounding box center [530, 440] width 13 height 14
click at [522, 440] on div at bounding box center [530, 440] width 18 height 18
click at [499, 98] on button "Tag system-mistake" at bounding box center [506, 107] width 96 height 28
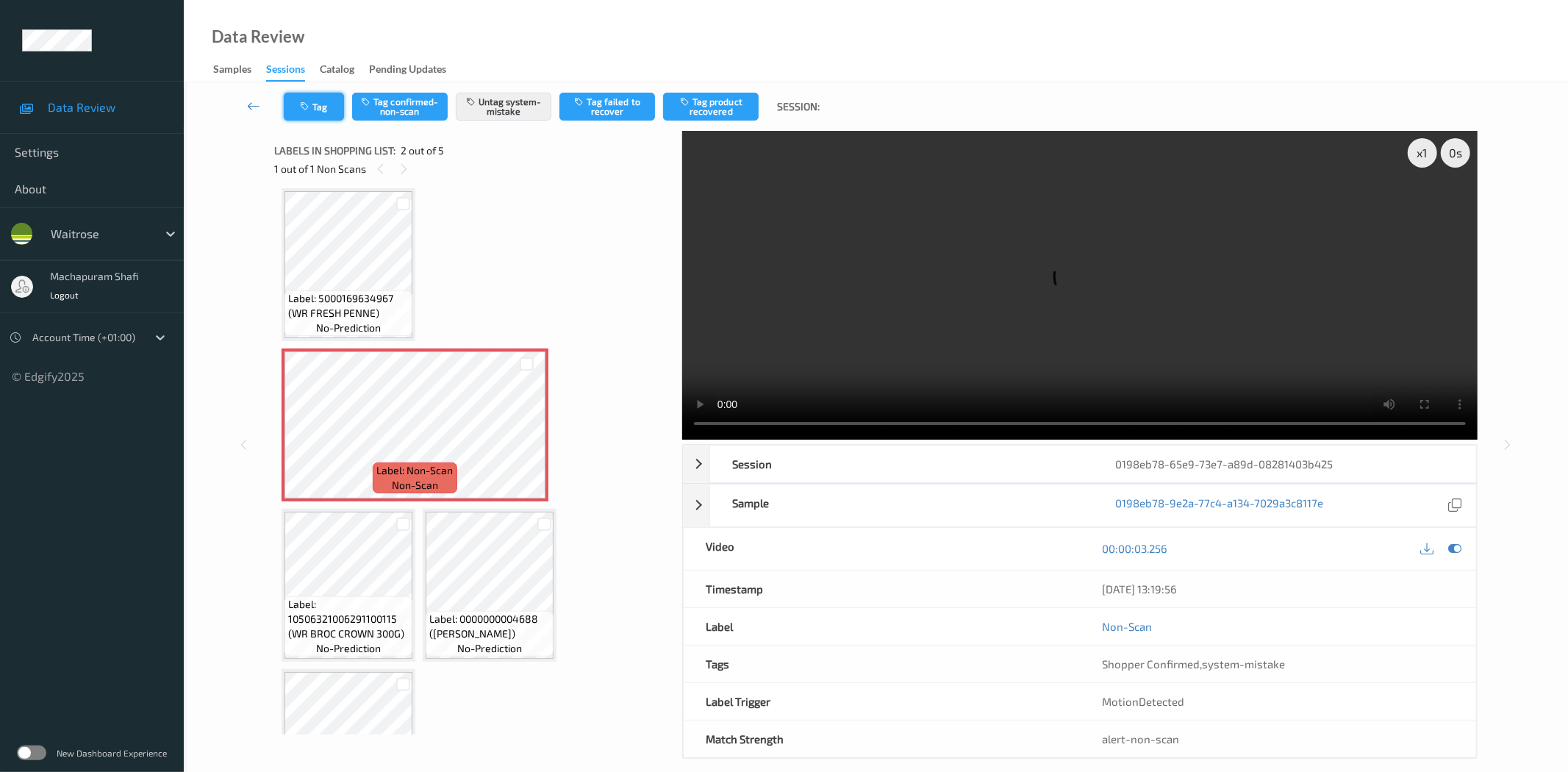
click at [313, 105] on button "Tag" at bounding box center [314, 106] width 60 height 28
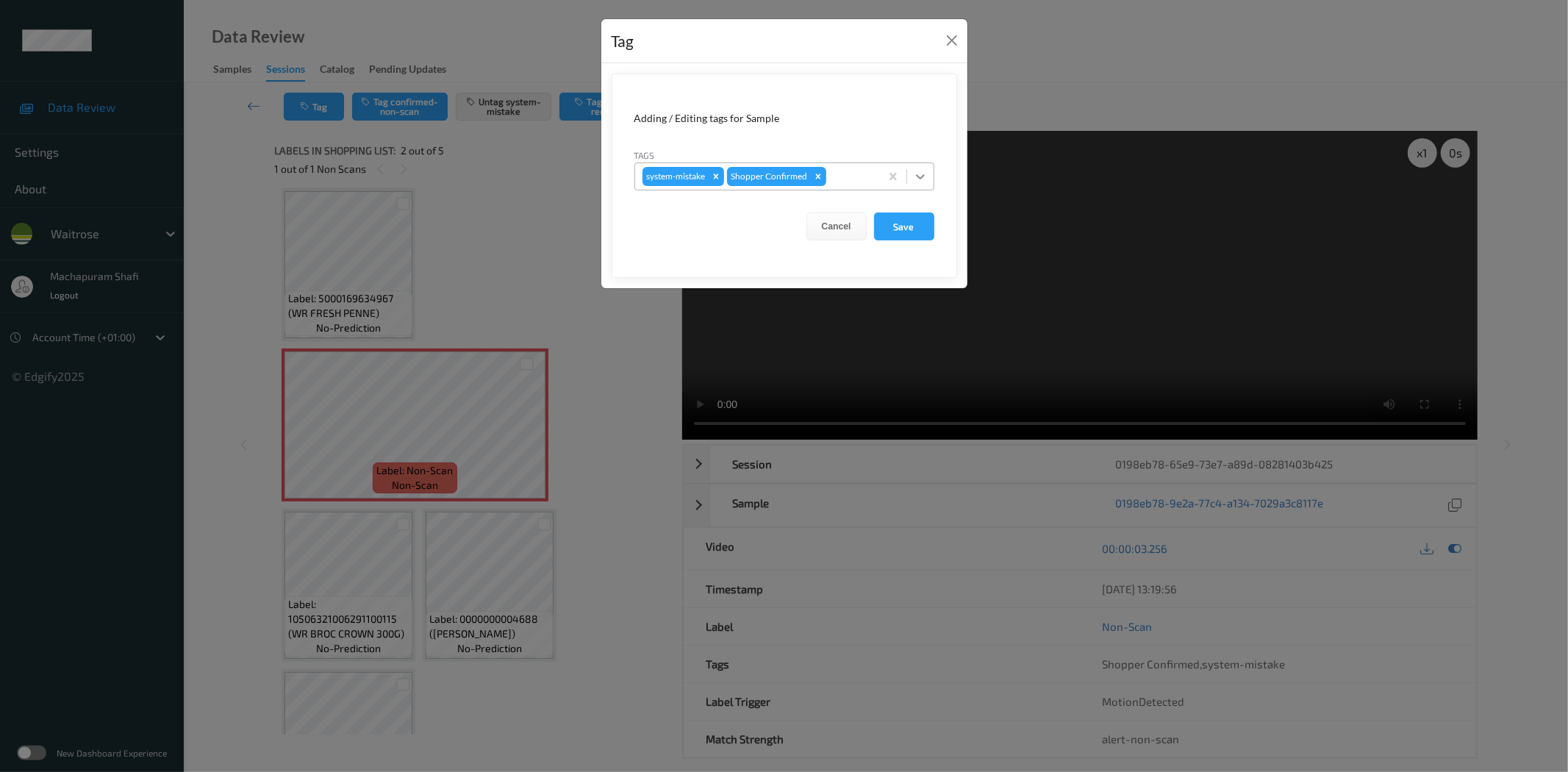
click at [916, 173] on icon at bounding box center [920, 176] width 15 height 15
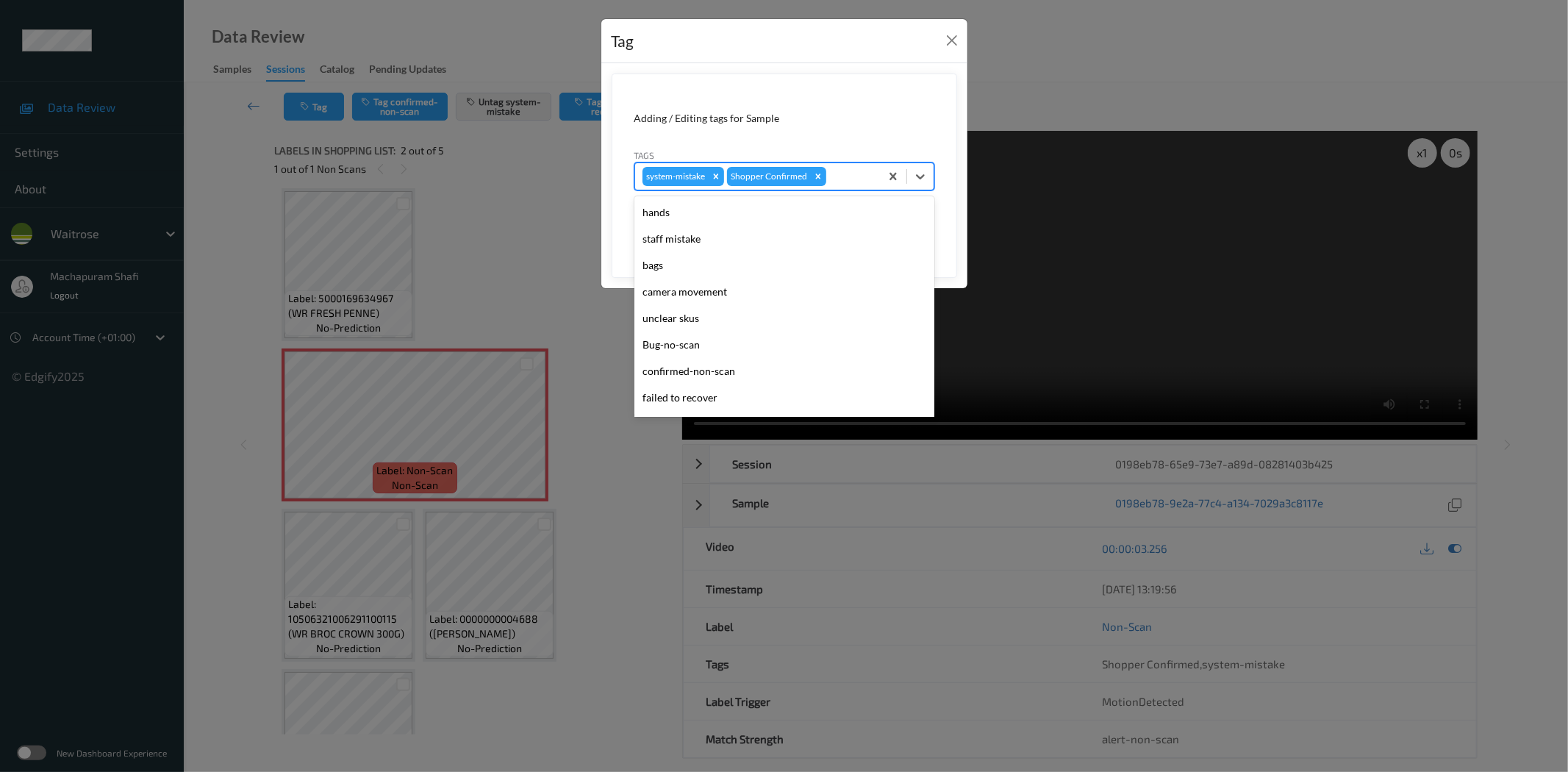
scroll to position [314, 0]
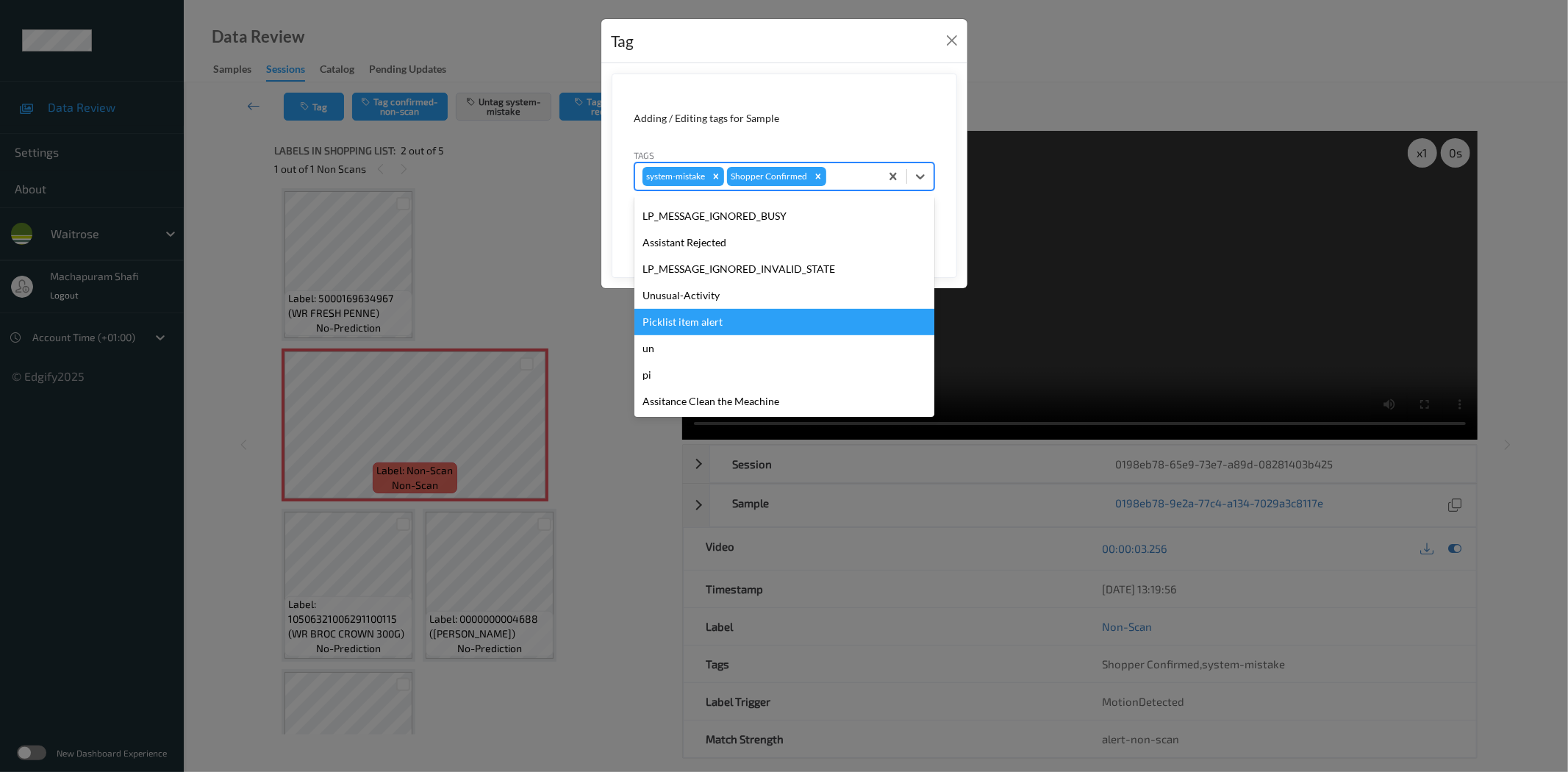
click at [701, 321] on div "Picklist item alert" at bounding box center [784, 322] width 300 height 26
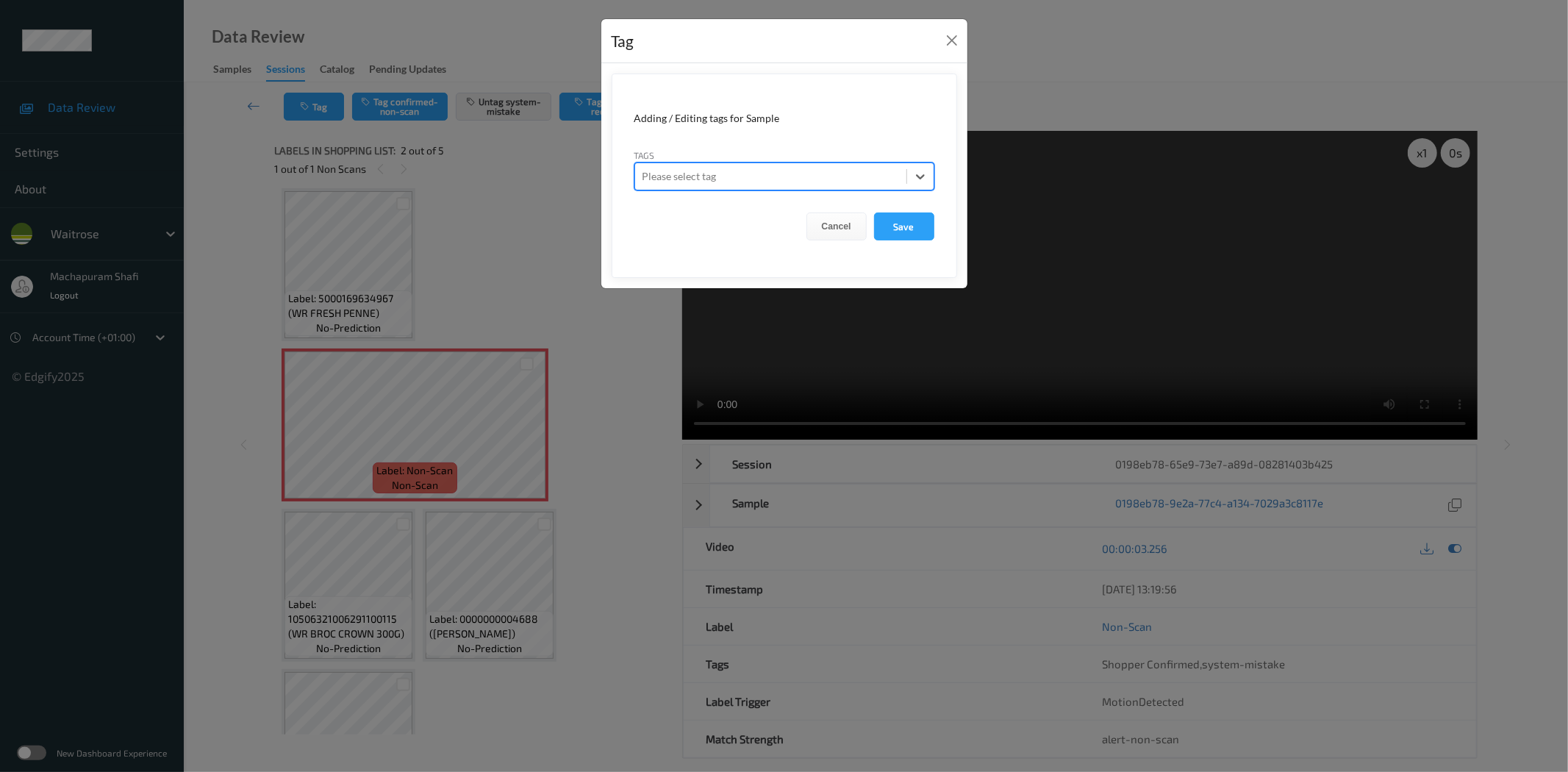
click at [1051, 53] on div "Tag Adding / Editing tags for Sample Tags All selected options have been cleare…" at bounding box center [784, 386] width 1568 height 772
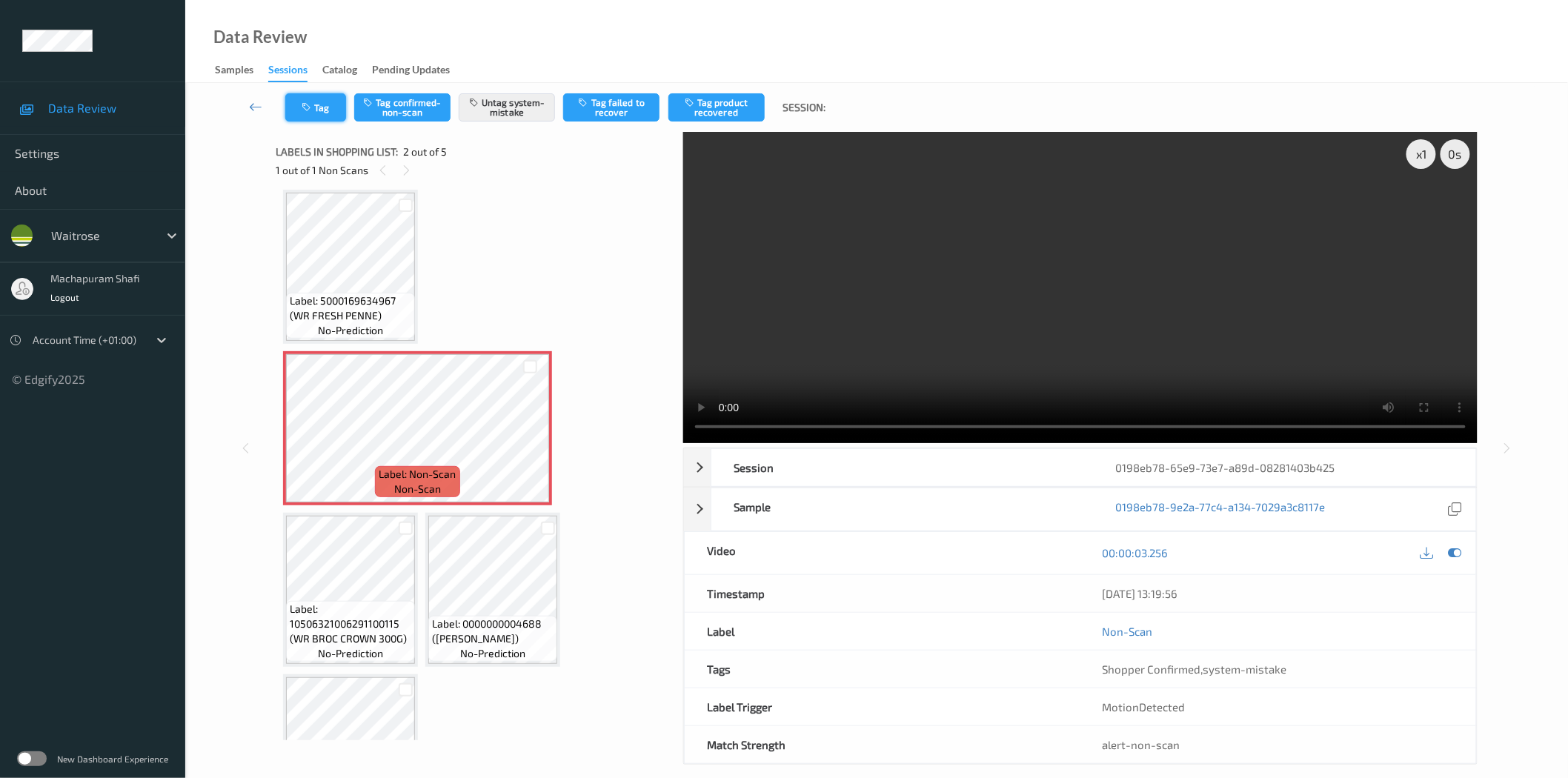
click at [323, 106] on button "Tag" at bounding box center [315, 107] width 61 height 28
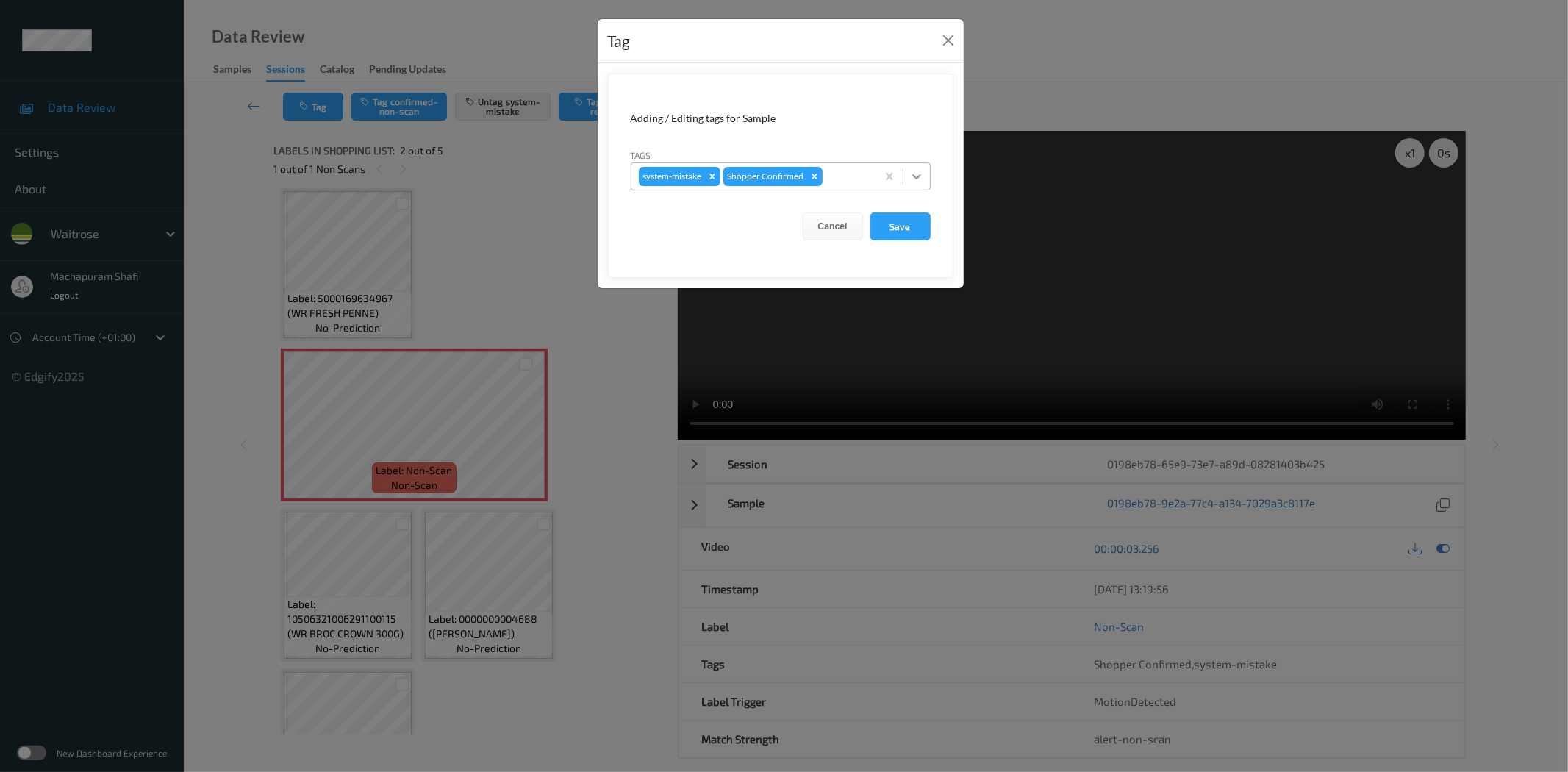
drag, startPoint x: 924, startPoint y: 171, endPoint x: 903, endPoint y: 185, distance: 25.2
click at [923, 171] on div at bounding box center [916, 176] width 26 height 26
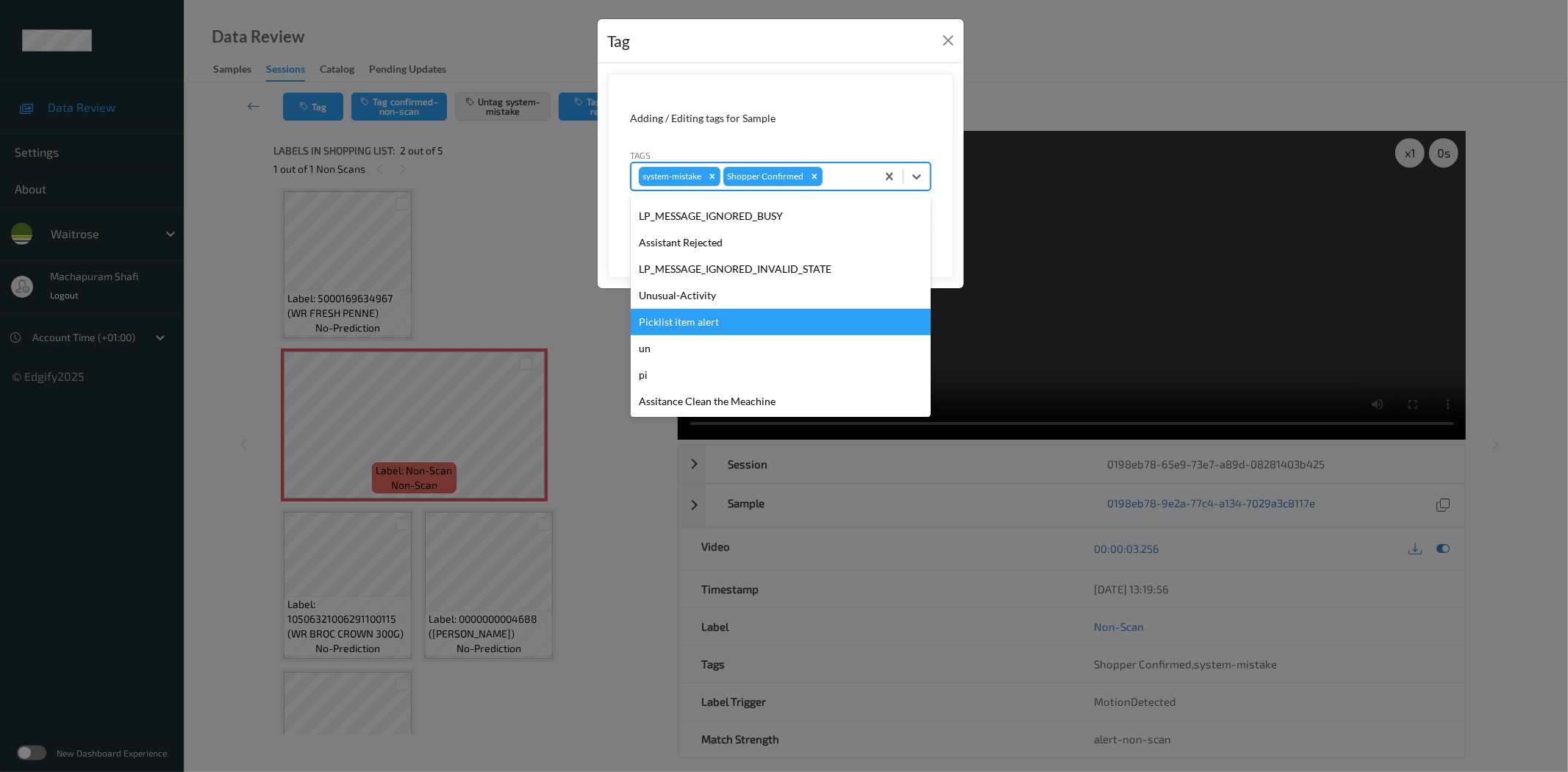
click at [683, 317] on div "Picklist item alert" at bounding box center [780, 322] width 300 height 26
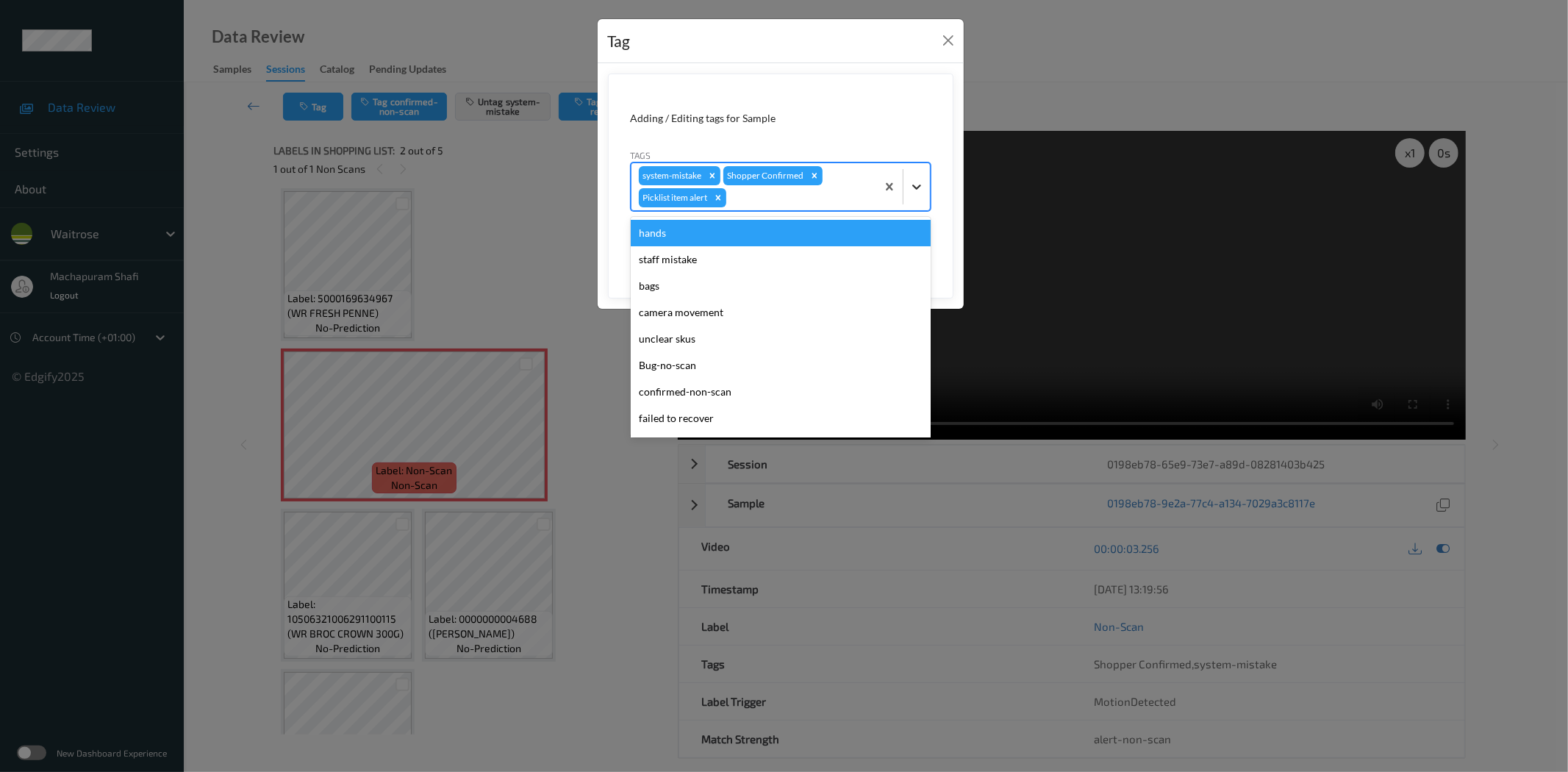
click at [915, 185] on icon at bounding box center [916, 186] width 15 height 15
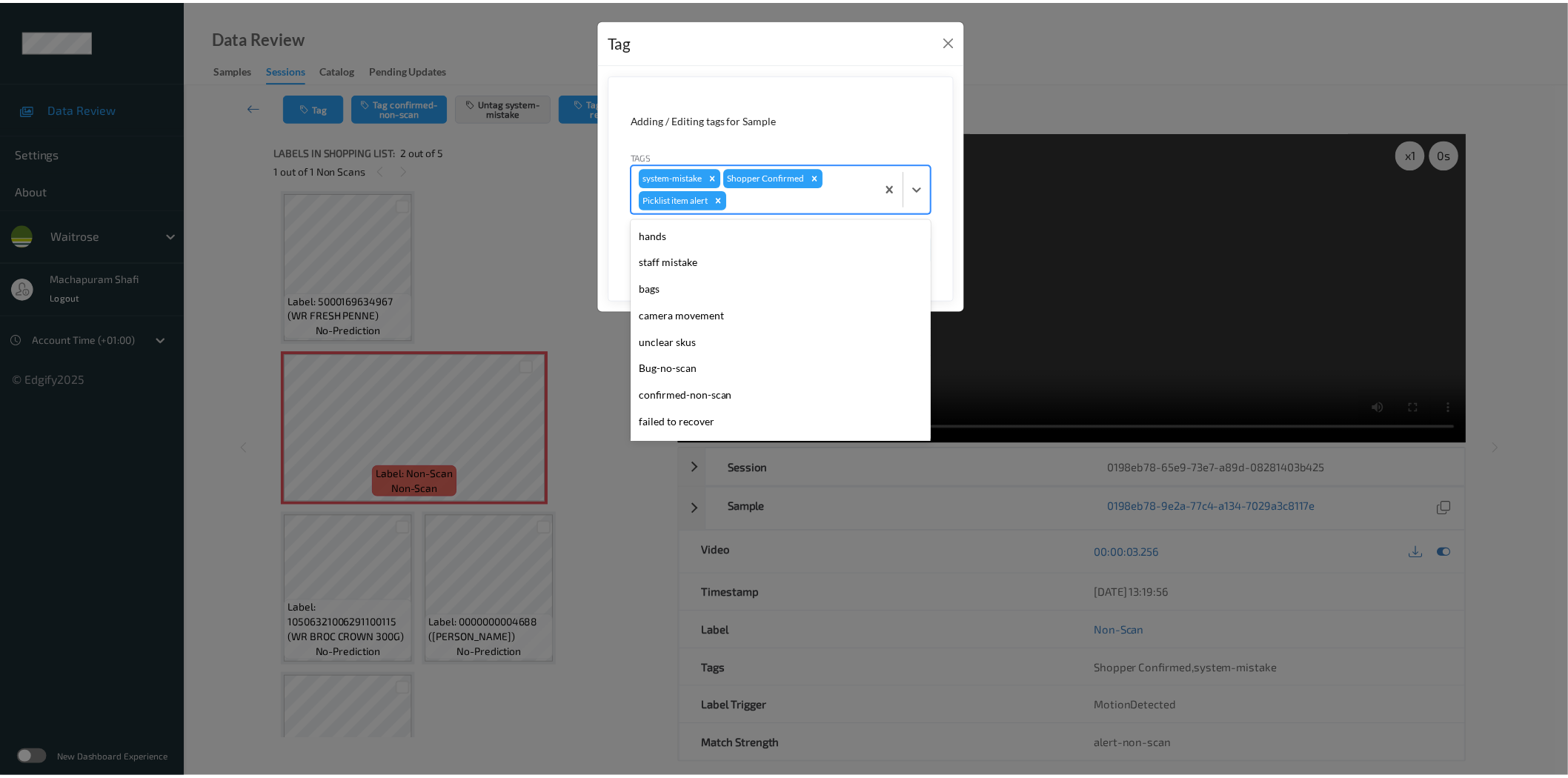
scroll to position [290, 0]
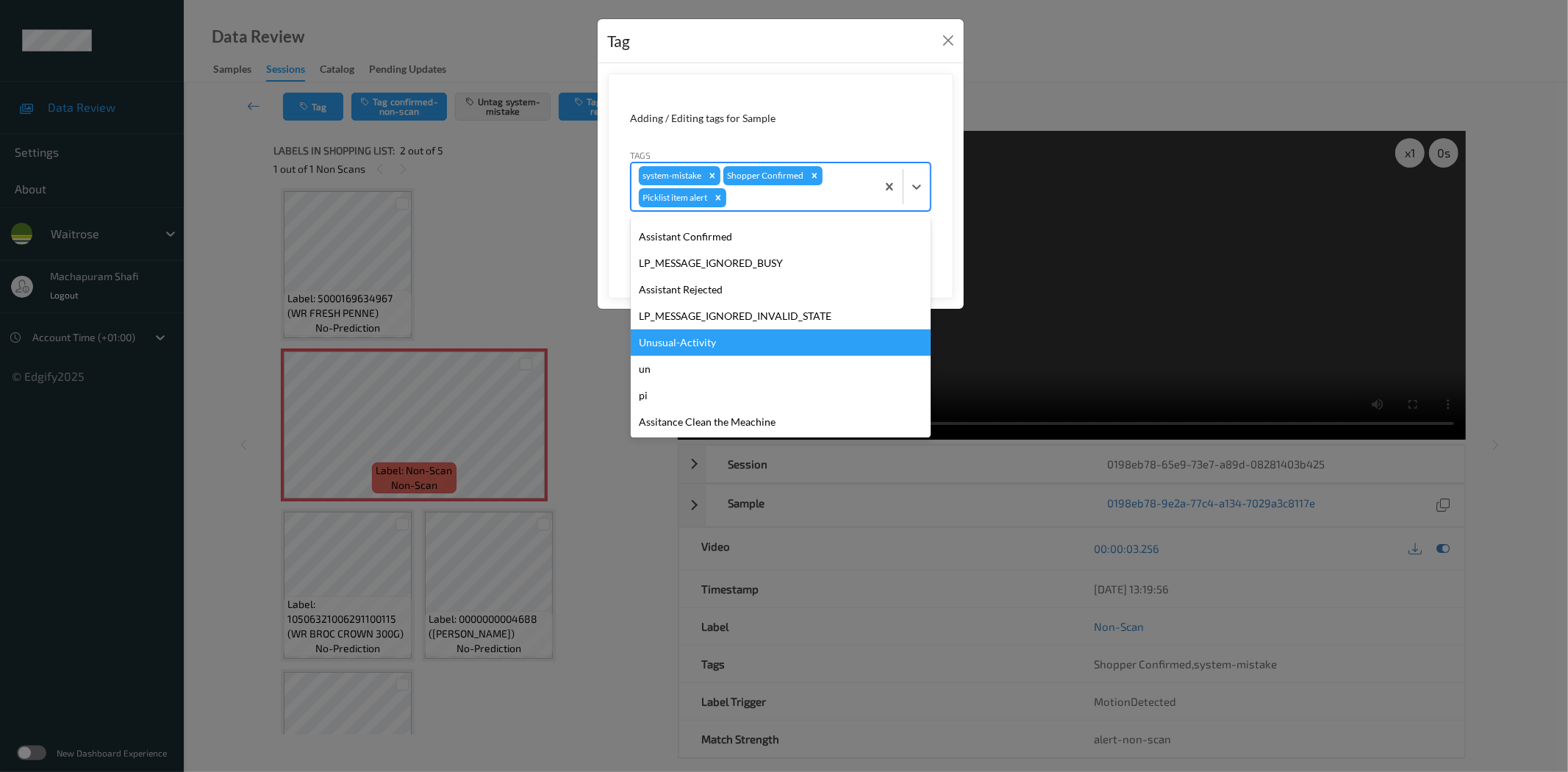
click at [700, 337] on div "Unusual-Activity" at bounding box center [780, 342] width 300 height 26
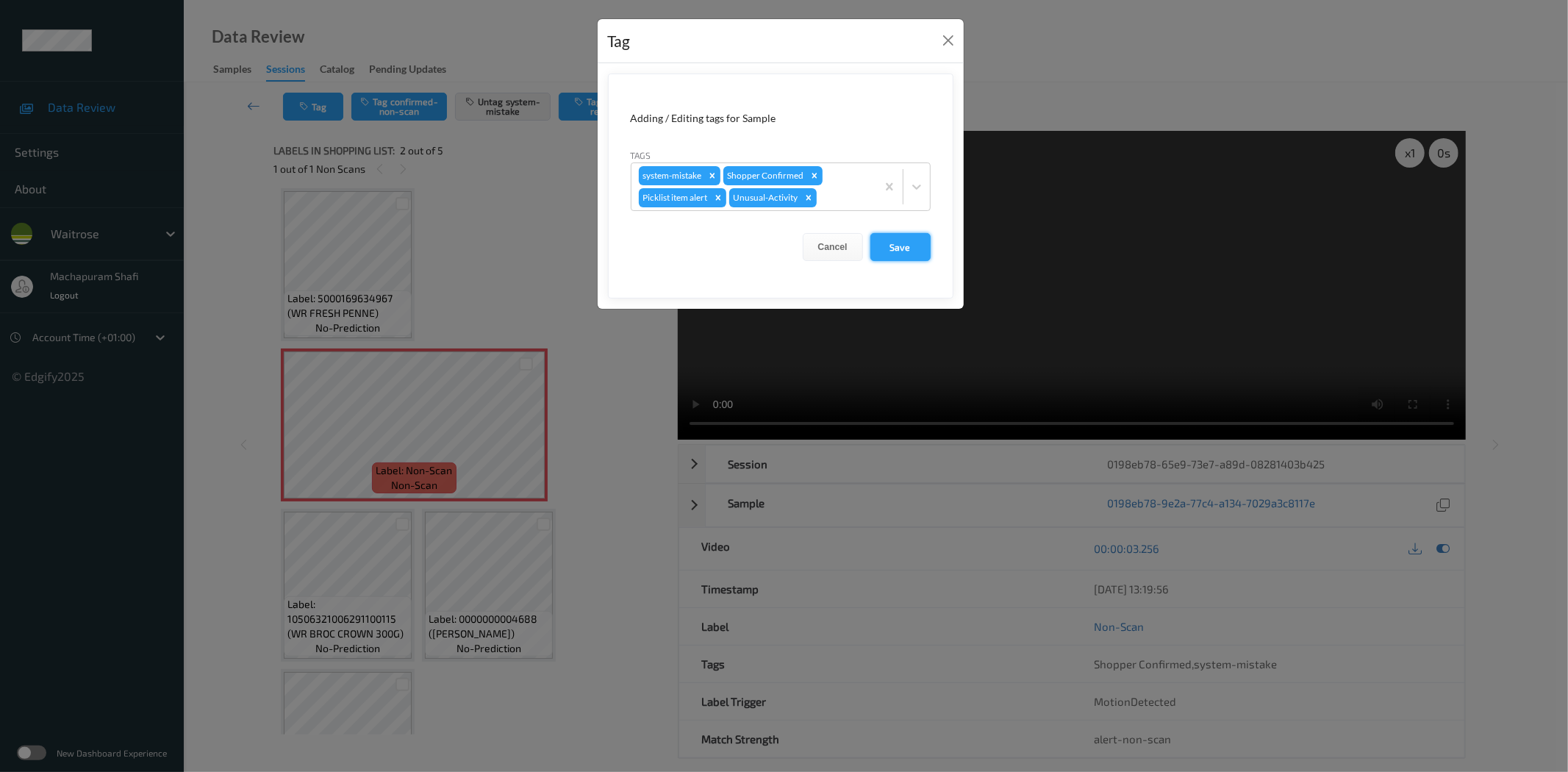
click at [890, 254] on button "Save" at bounding box center [901, 247] width 60 height 28
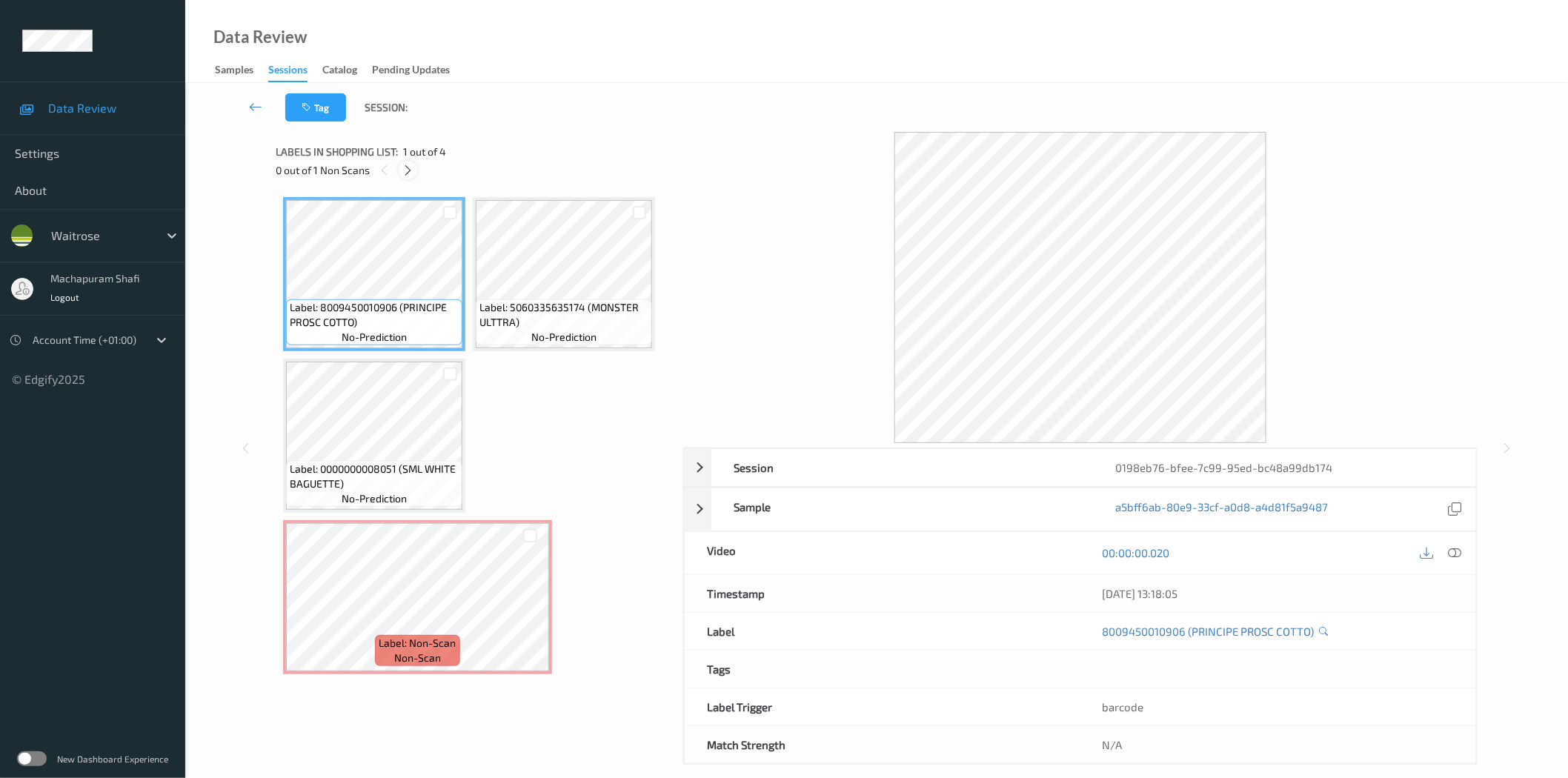
click at [404, 178] on div at bounding box center [408, 170] width 18 height 18
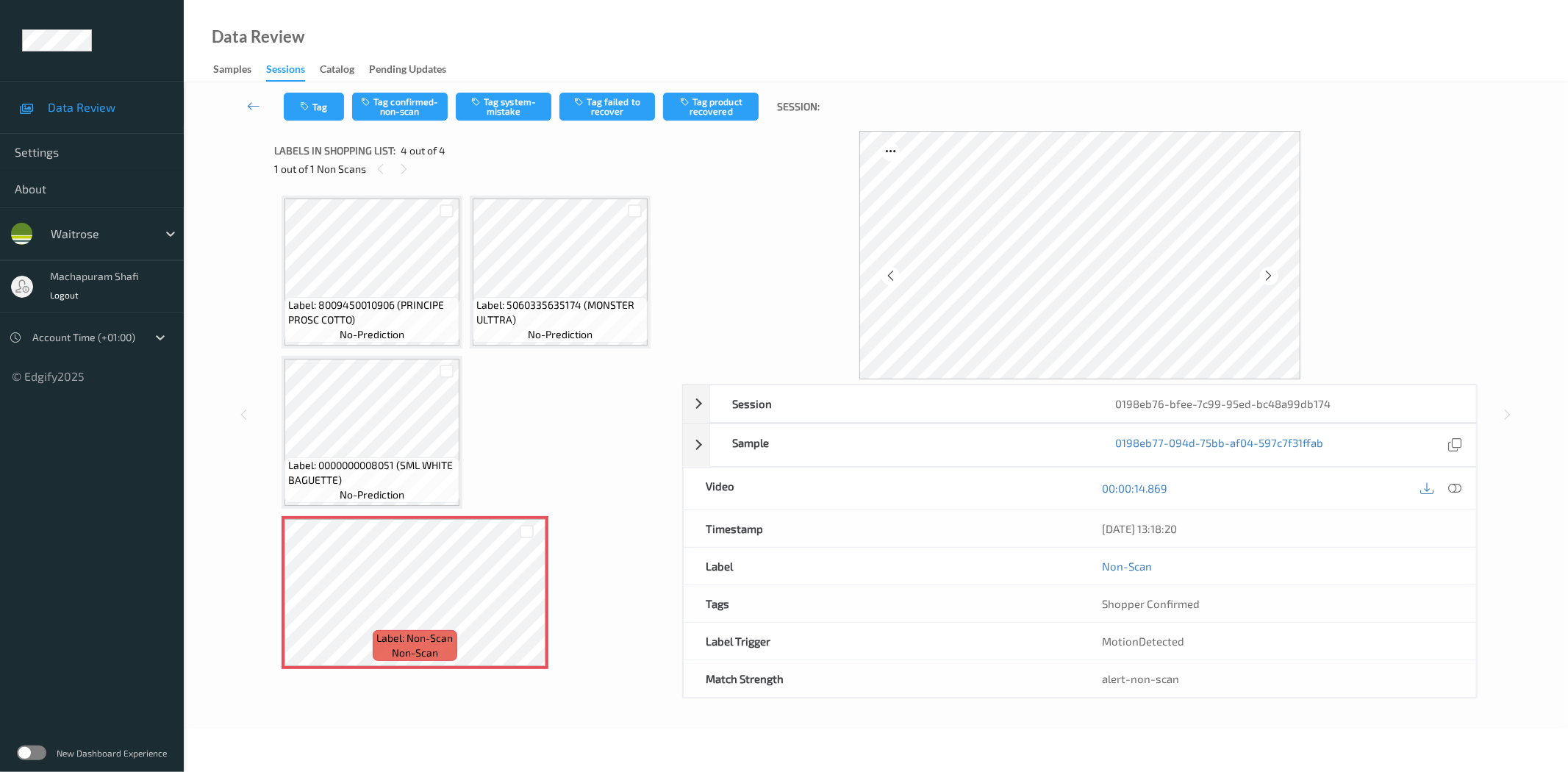
drag, startPoint x: 1452, startPoint y: 488, endPoint x: 1452, endPoint y: 473, distance: 15.0
click at [1452, 488] on icon at bounding box center [1455, 488] width 13 height 13
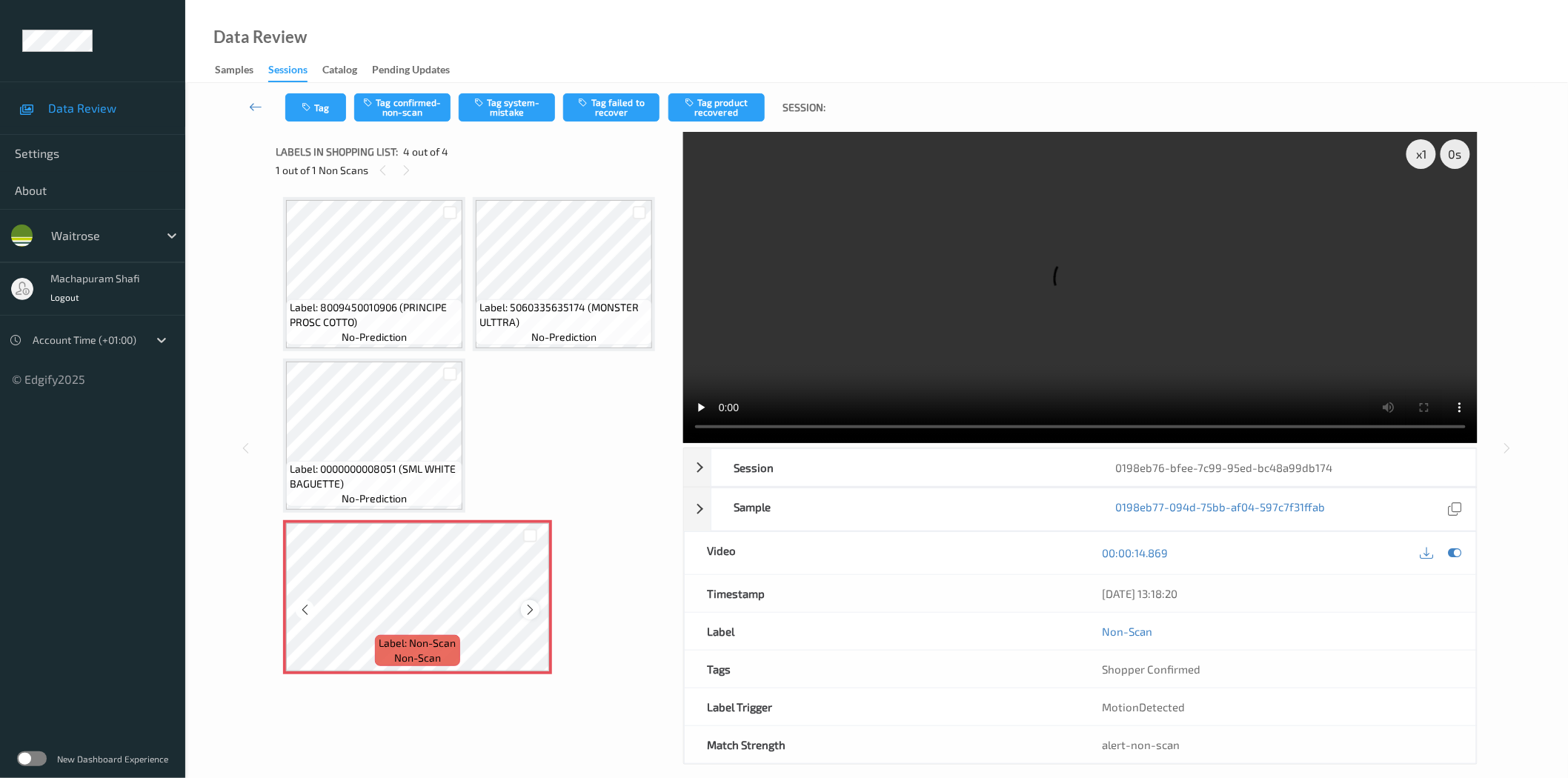
click at [530, 608] on icon at bounding box center [530, 609] width 13 height 14
click at [978, 443] on div "x 1 0 s Session 0198eb76-bfee-7c99-95ed-bc48a99db174 Session ID 0198eb76-bfee-7…" at bounding box center [1080, 448] width 794 height 633
click at [506, 112] on button "Tag system-mistake" at bounding box center [506, 107] width 96 height 28
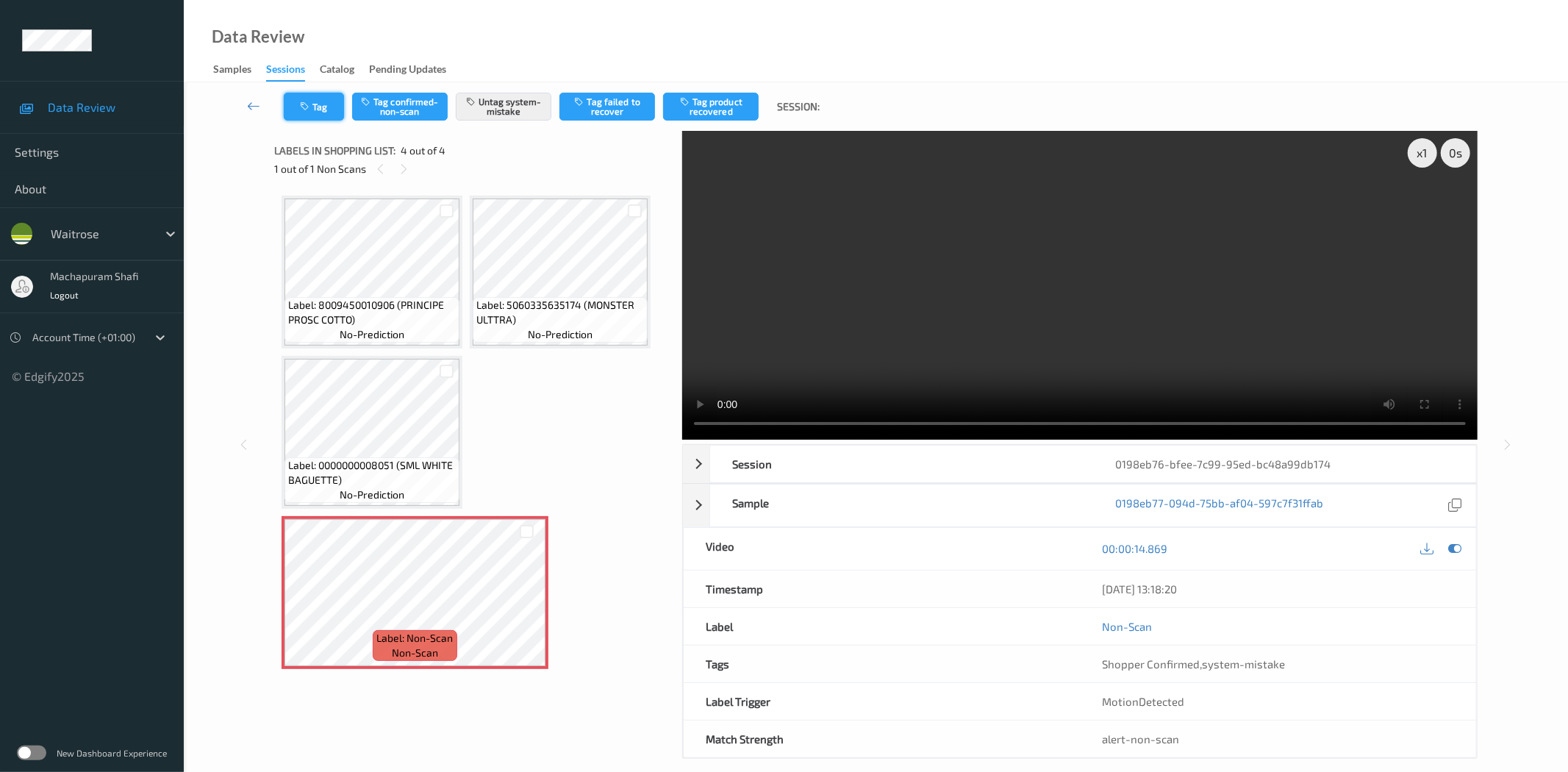
click at [313, 113] on button "Tag" at bounding box center [314, 106] width 60 height 28
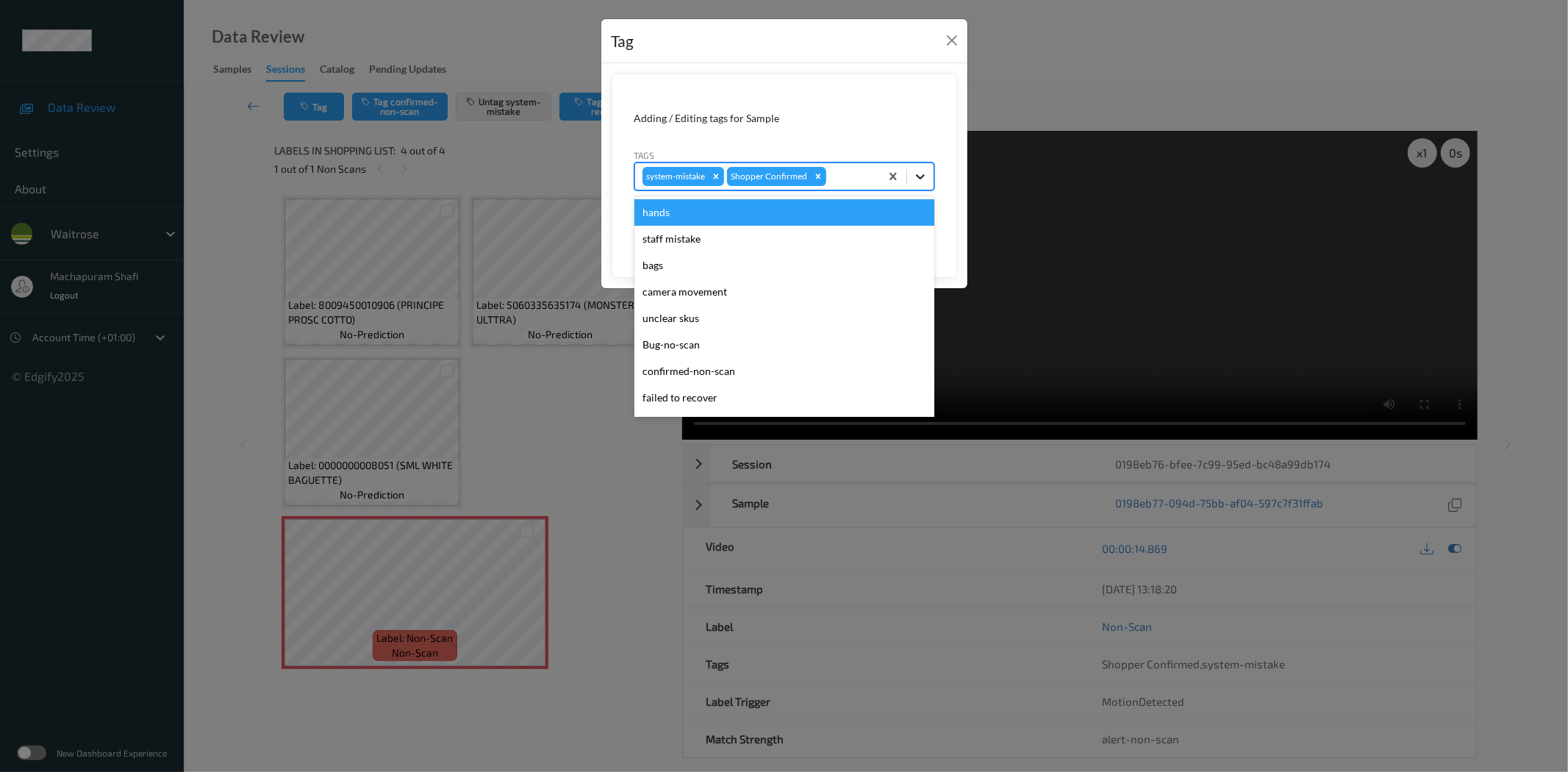
click at [929, 164] on div at bounding box center [919, 176] width 26 height 26
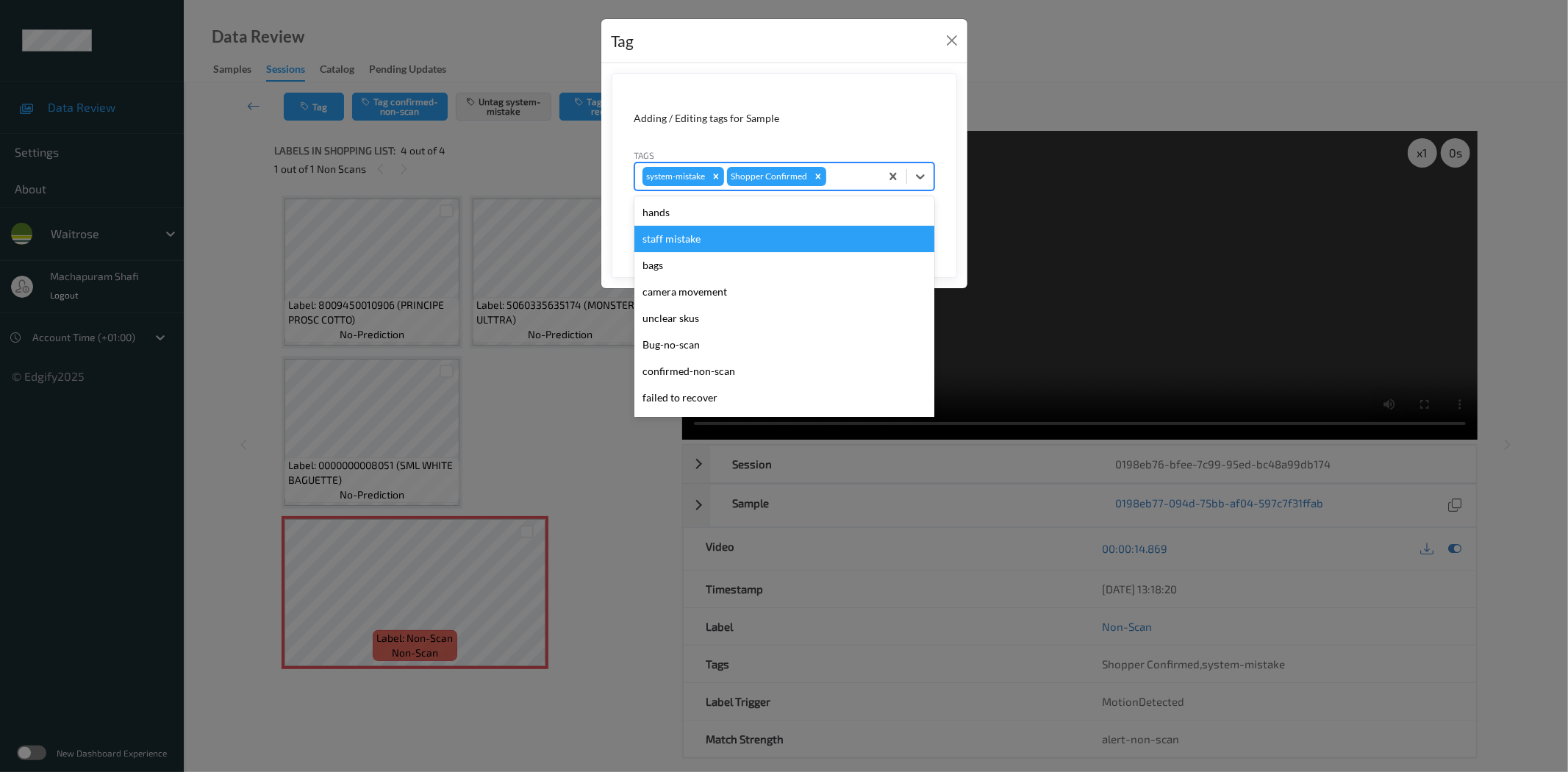
scroll to position [314, 0]
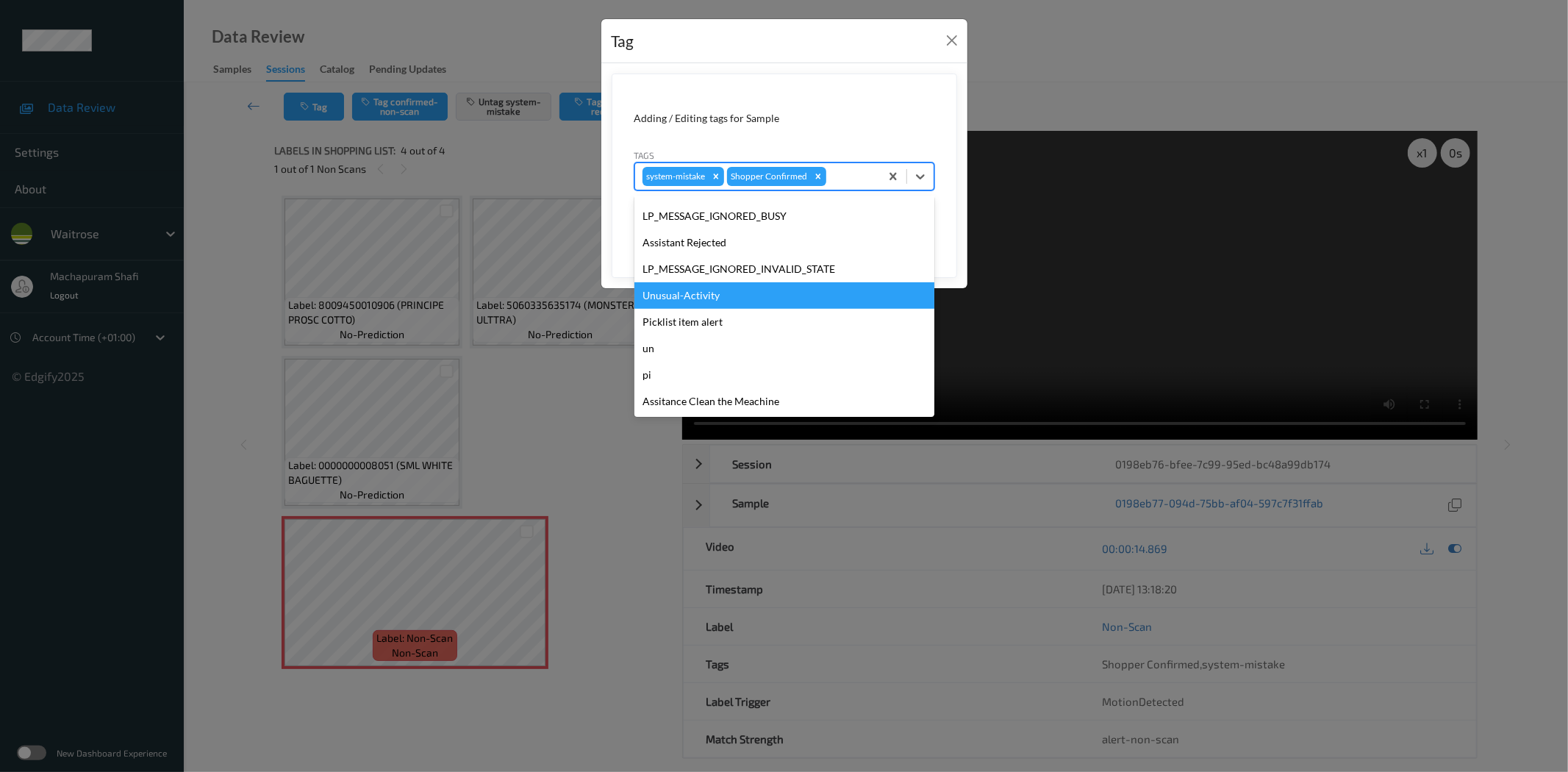
click at [709, 296] on div "Unusual-Activity" at bounding box center [784, 295] width 300 height 26
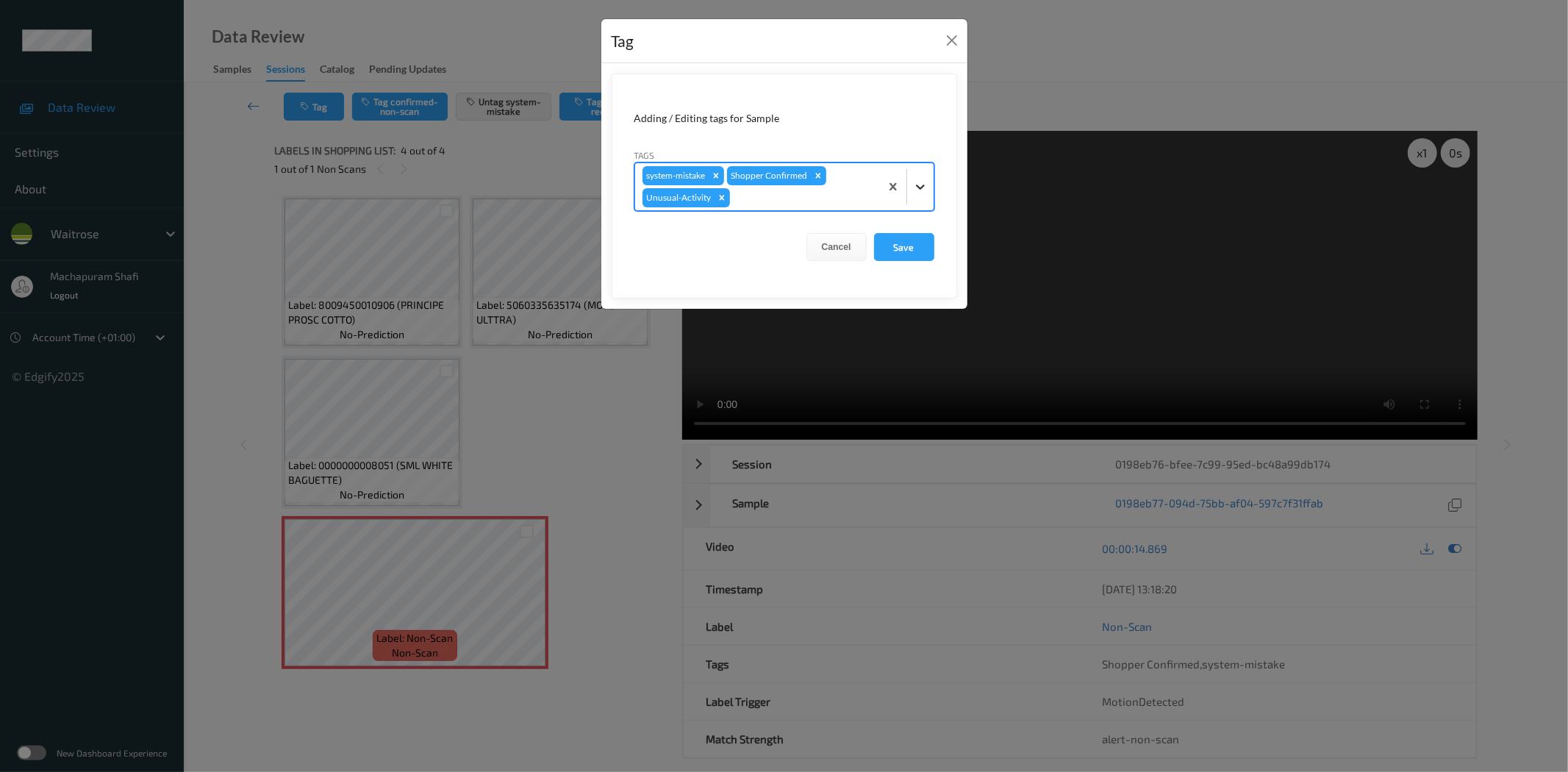
click at [928, 180] on div at bounding box center [919, 186] width 26 height 26
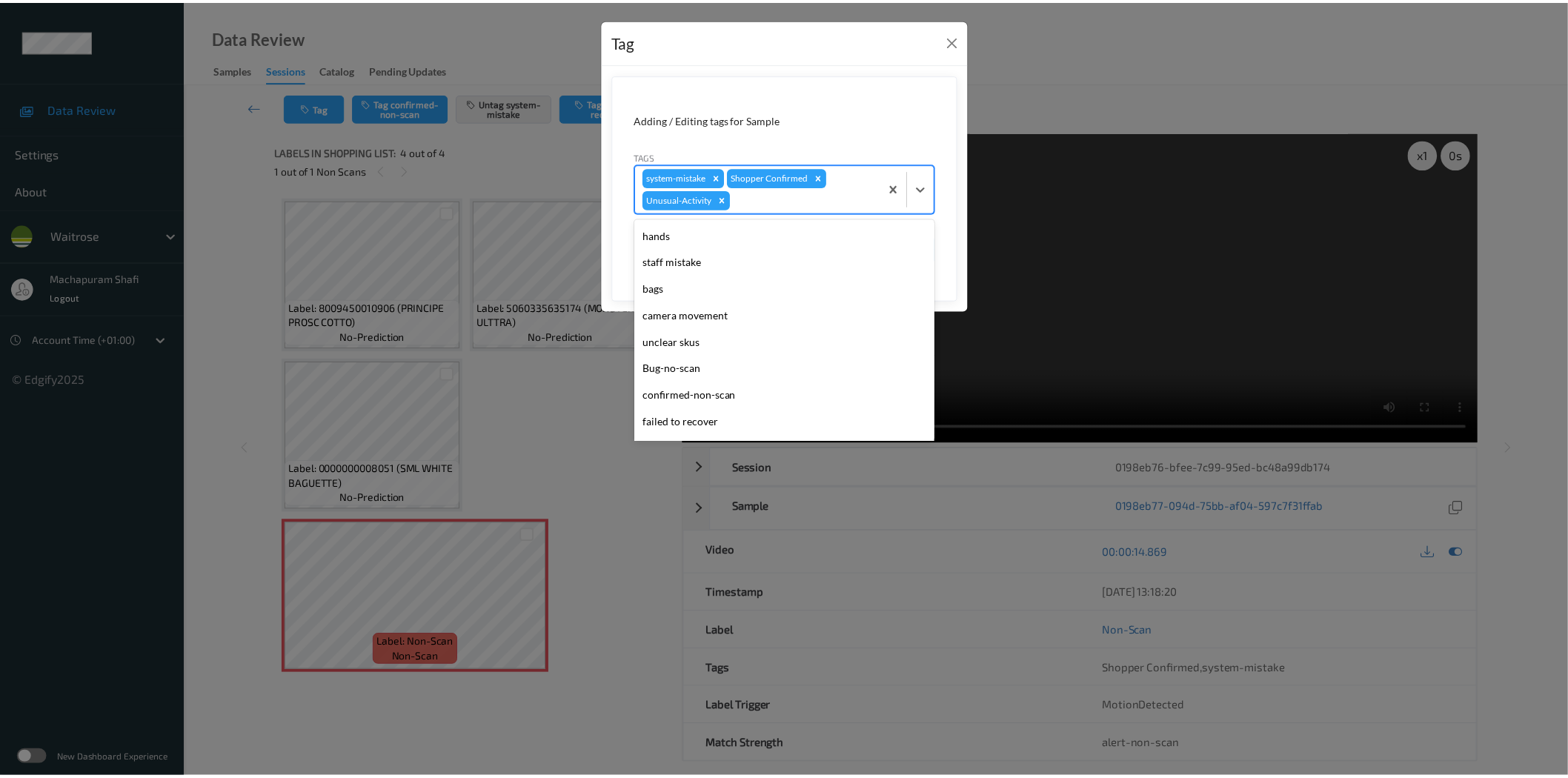
scroll to position [290, 0]
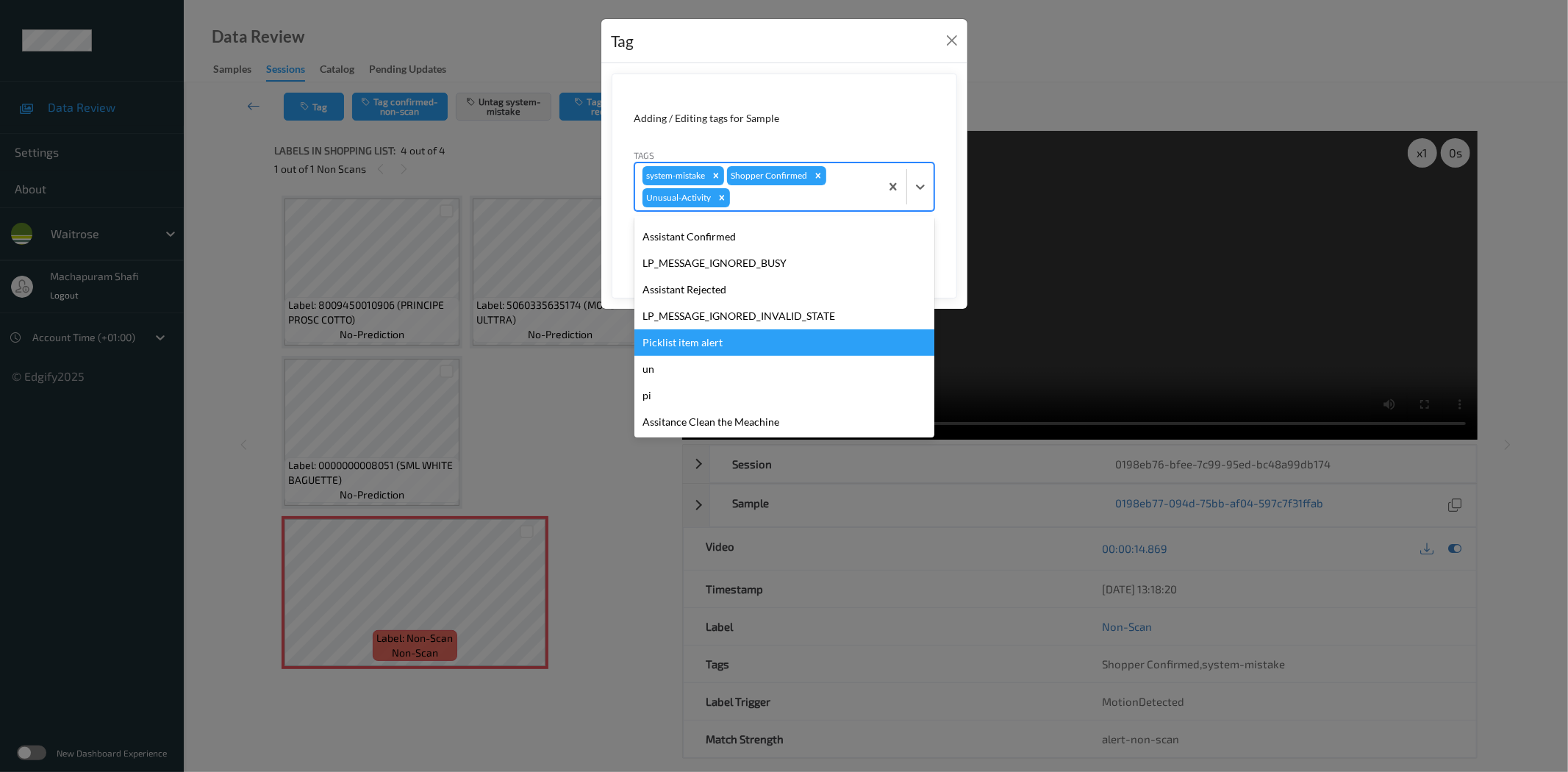
click at [703, 345] on div "Picklist item alert" at bounding box center [784, 342] width 300 height 26
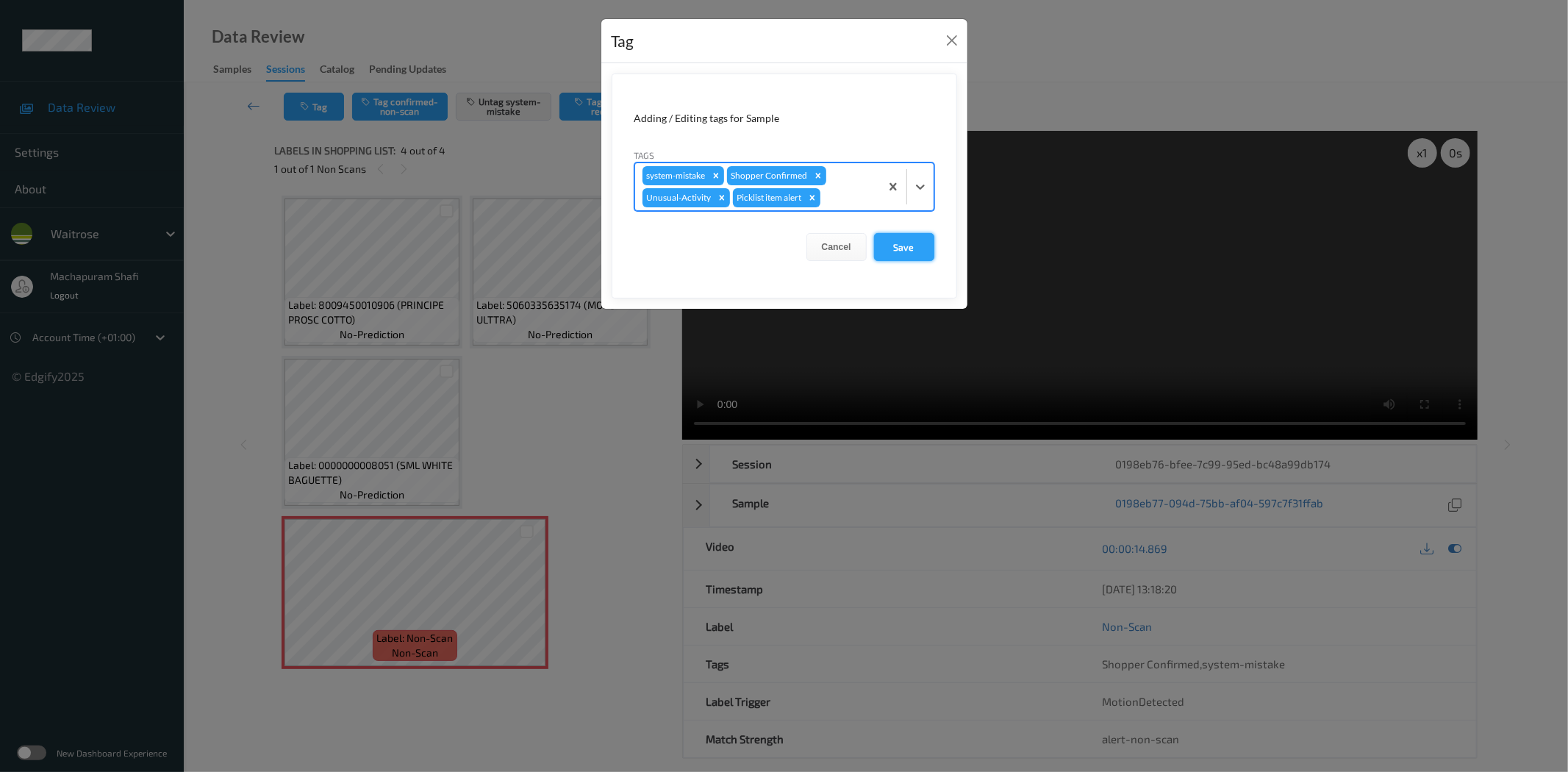
click at [932, 237] on button "Save" at bounding box center [904, 247] width 60 height 28
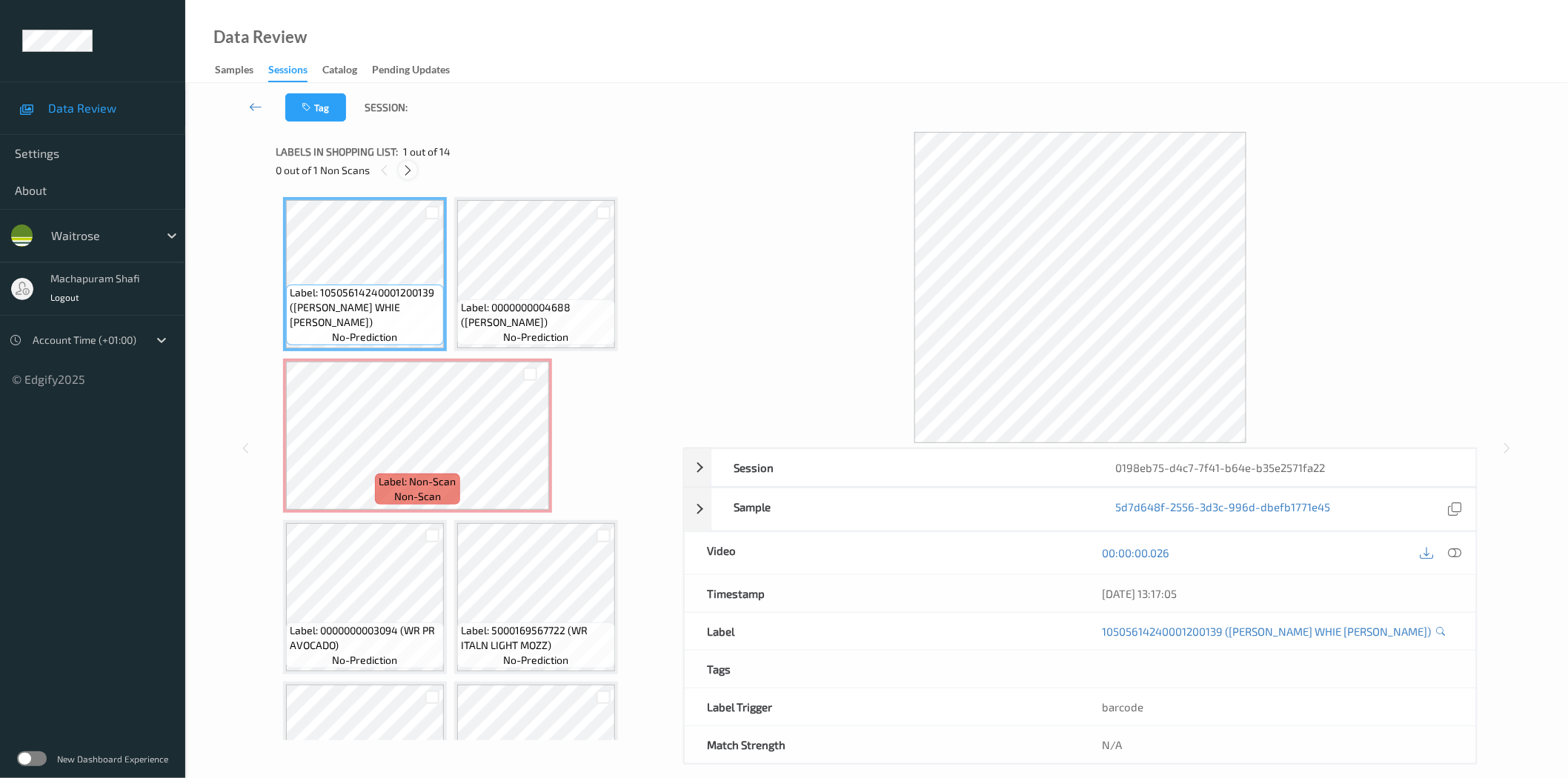
click at [412, 169] on icon at bounding box center [408, 170] width 13 height 14
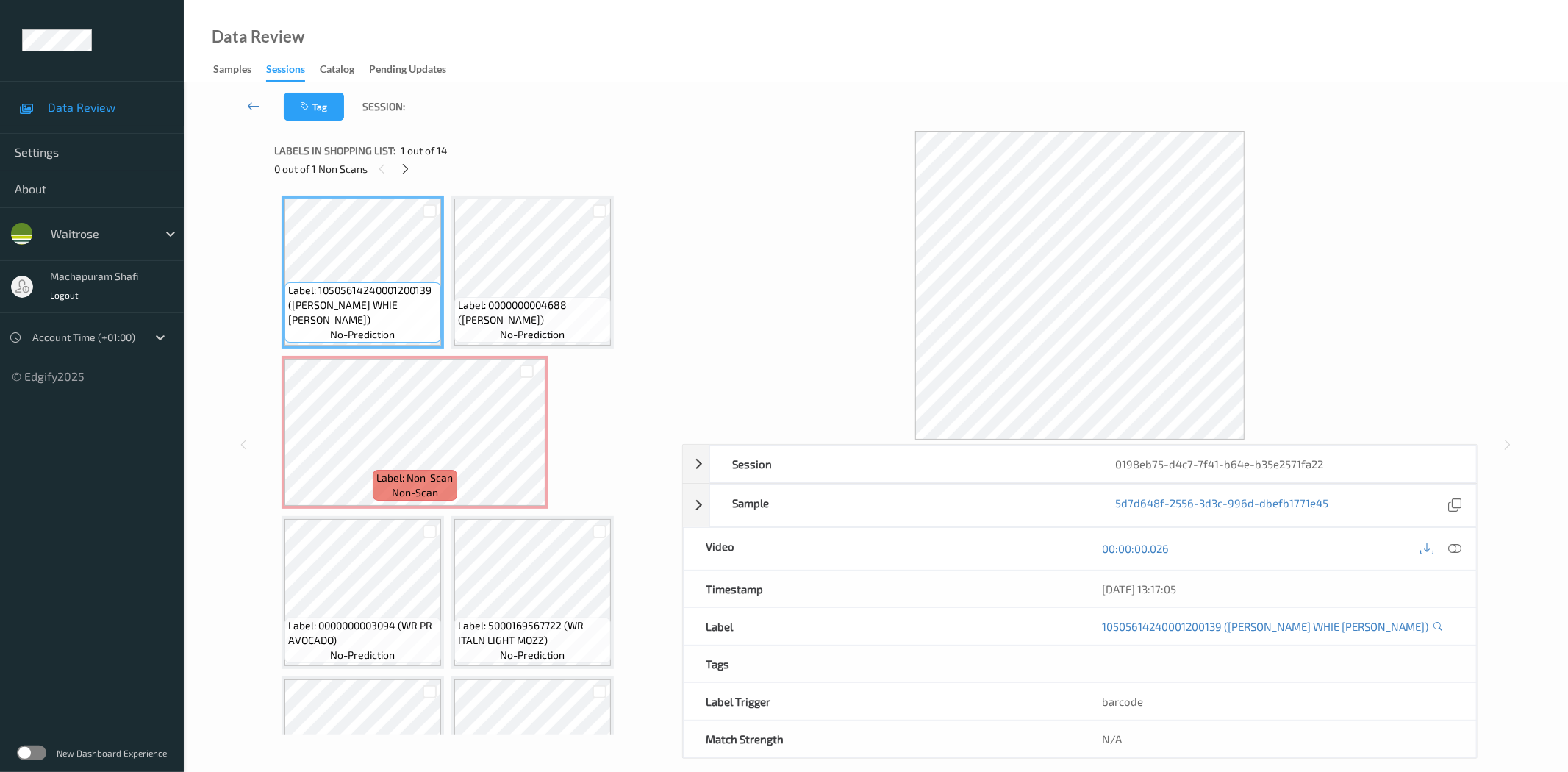
scroll to position [7, 0]
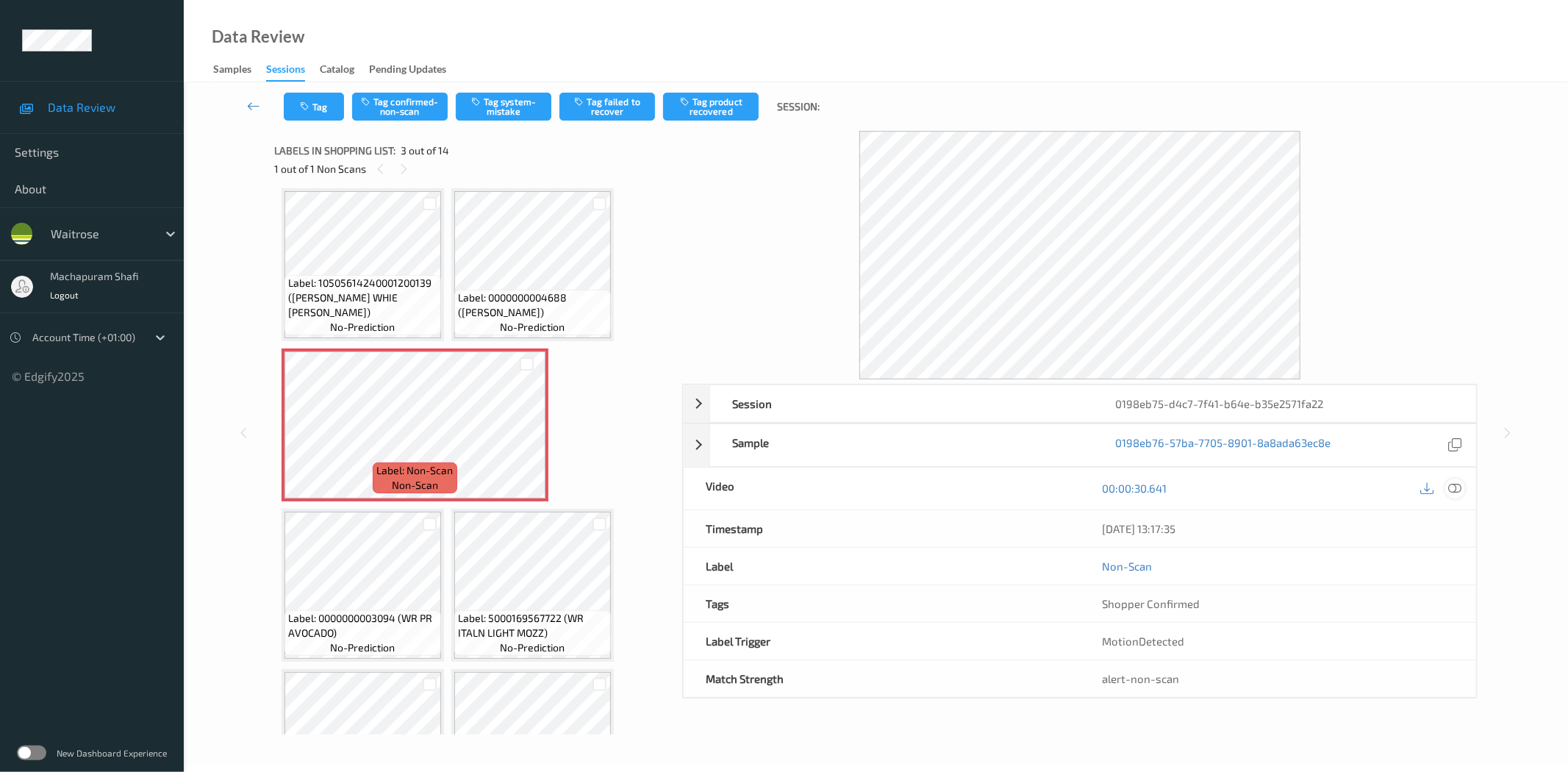
click at [1464, 492] on div at bounding box center [1454, 488] width 20 height 20
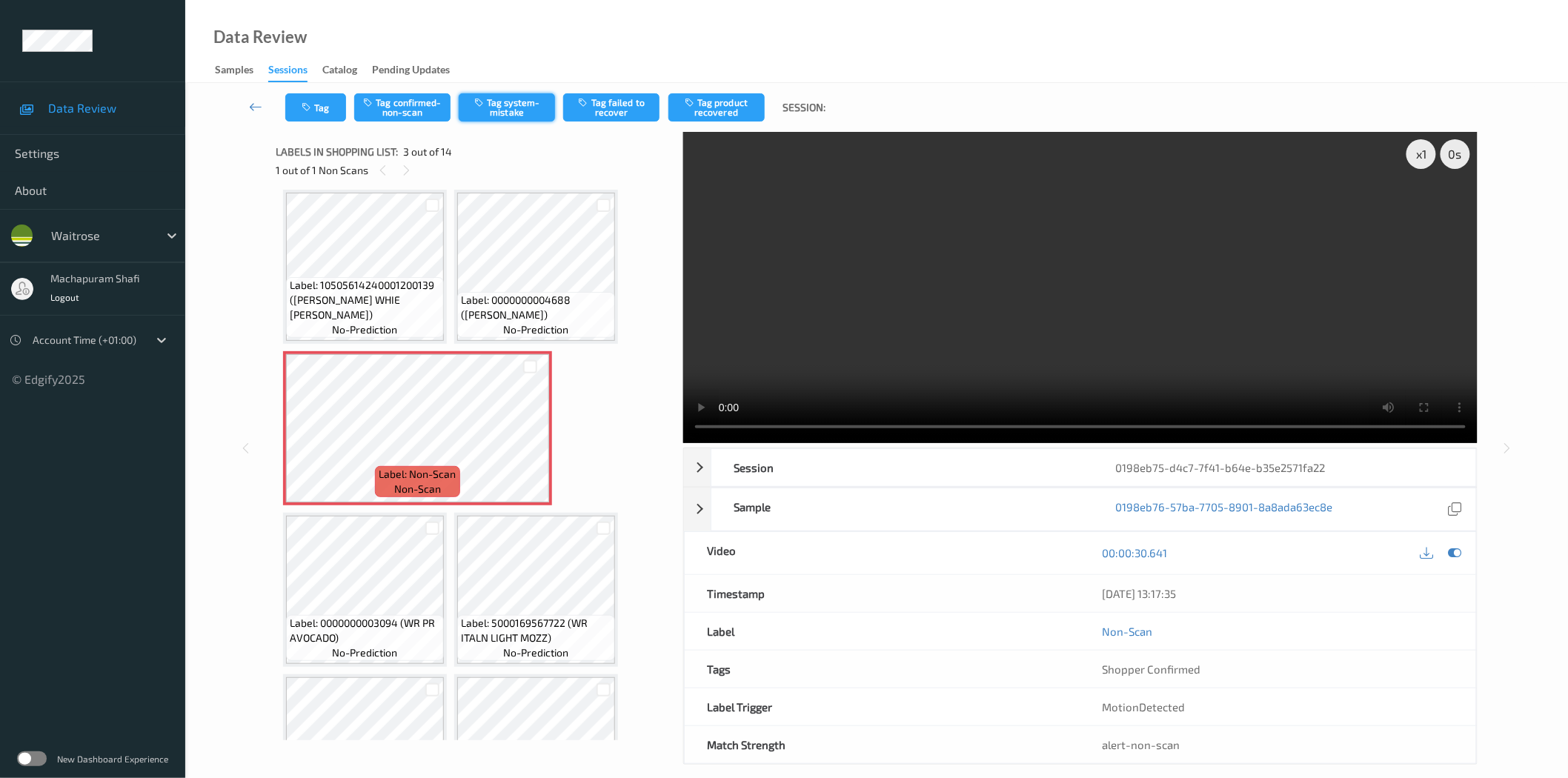
click at [510, 104] on button "Tag system-mistake" at bounding box center [506, 107] width 96 height 28
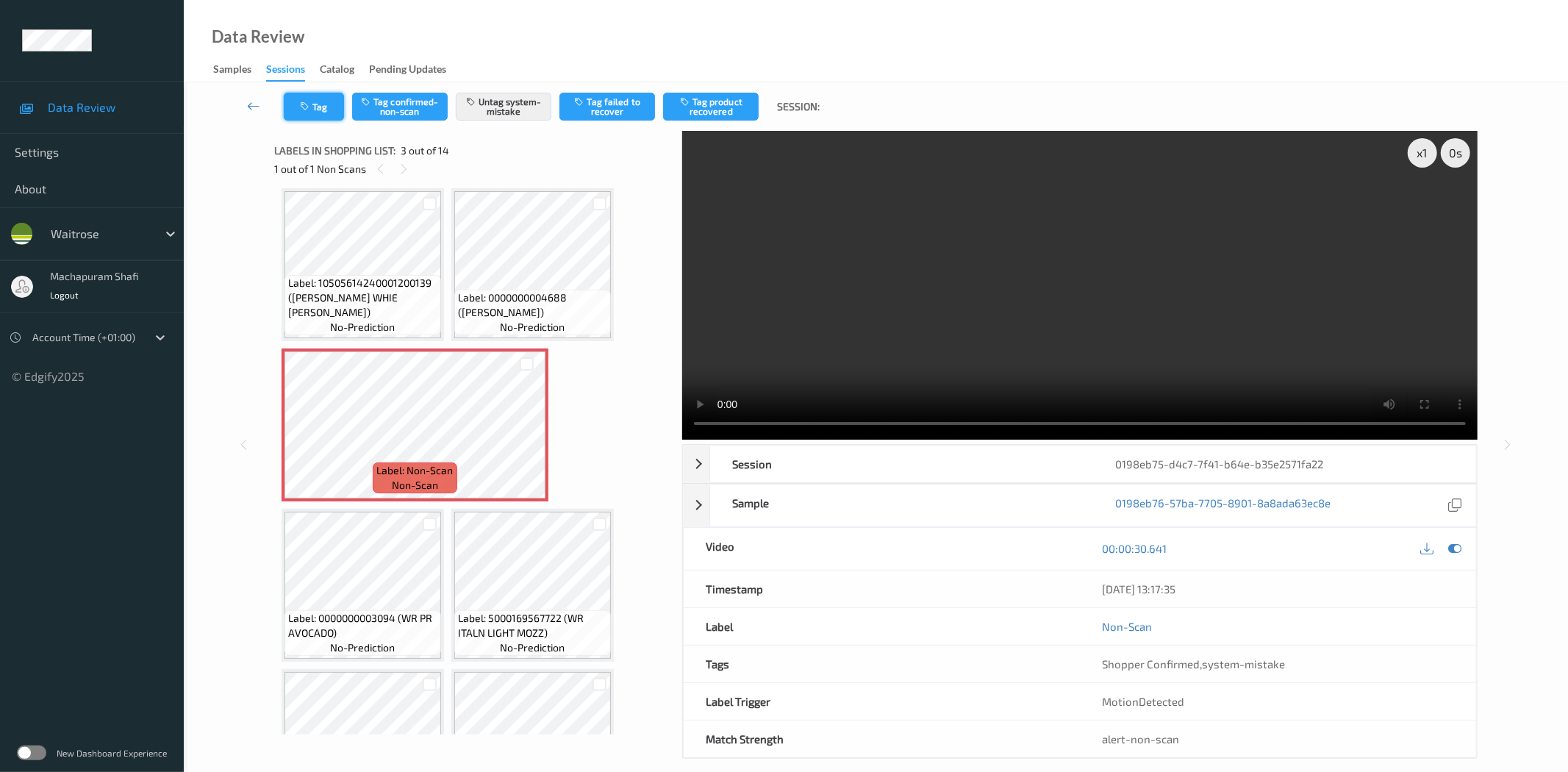
click at [333, 93] on button "Tag" at bounding box center [314, 106] width 60 height 28
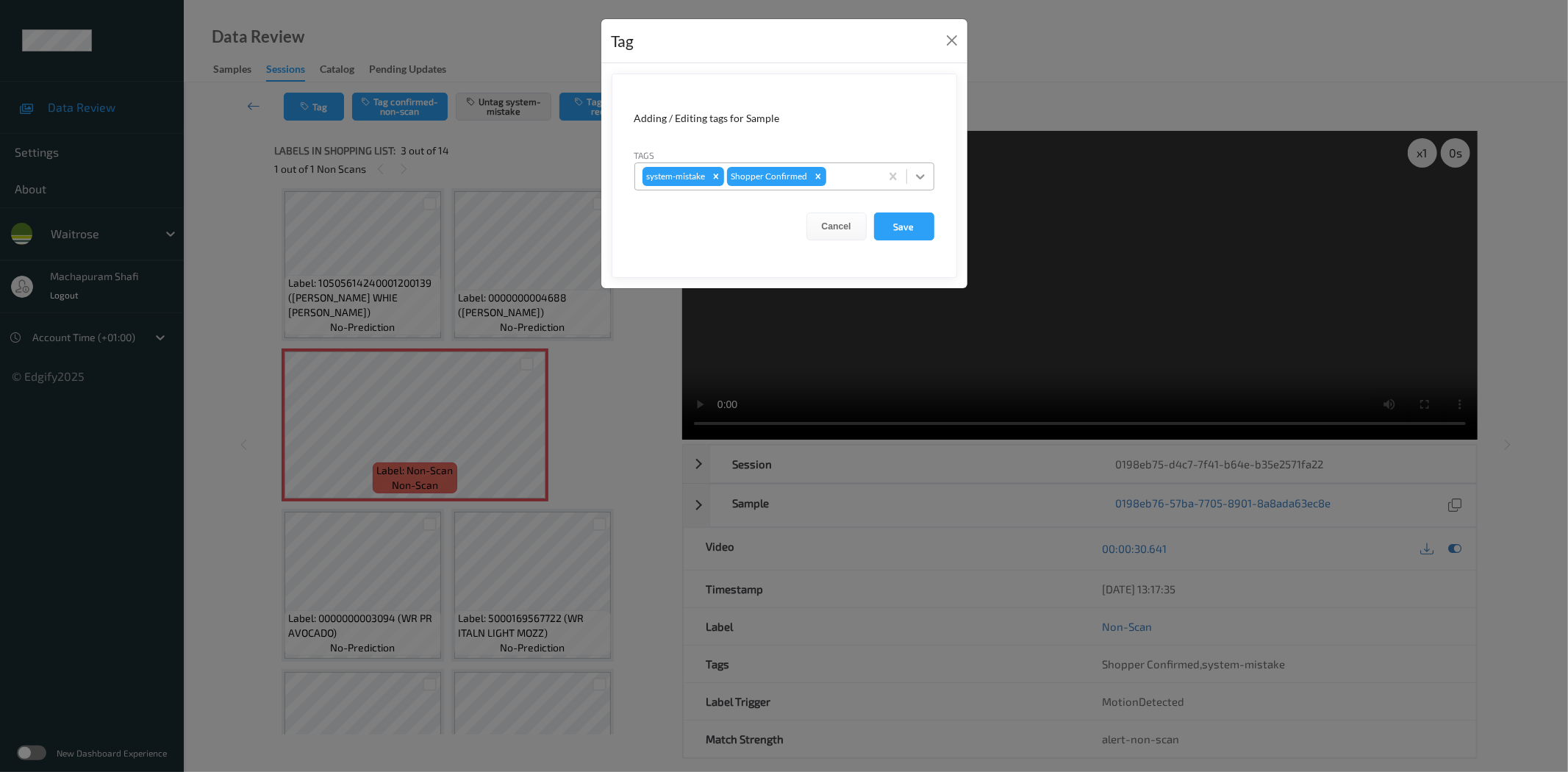
click at [915, 171] on icon at bounding box center [920, 176] width 15 height 15
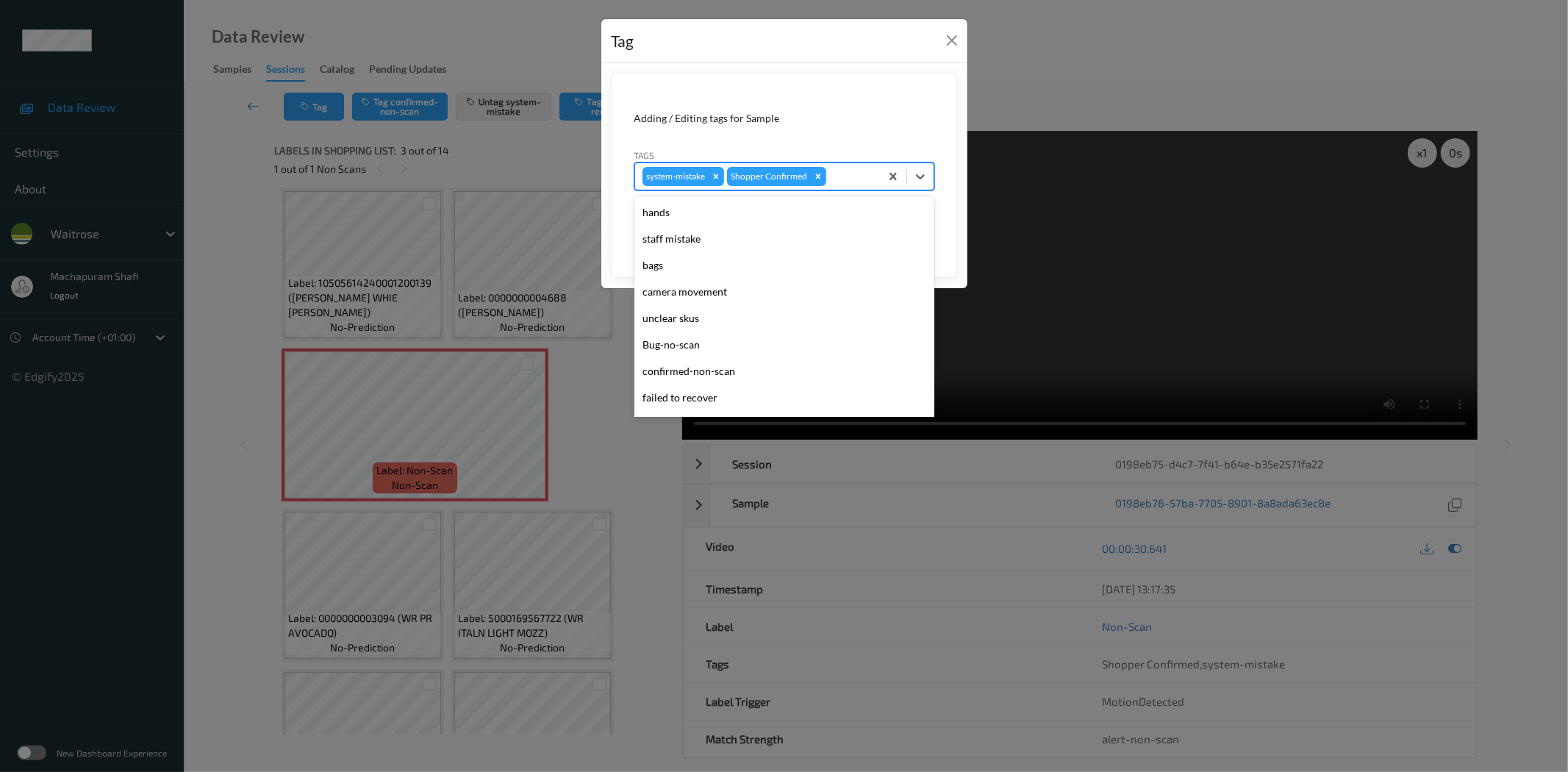
scroll to position [314, 0]
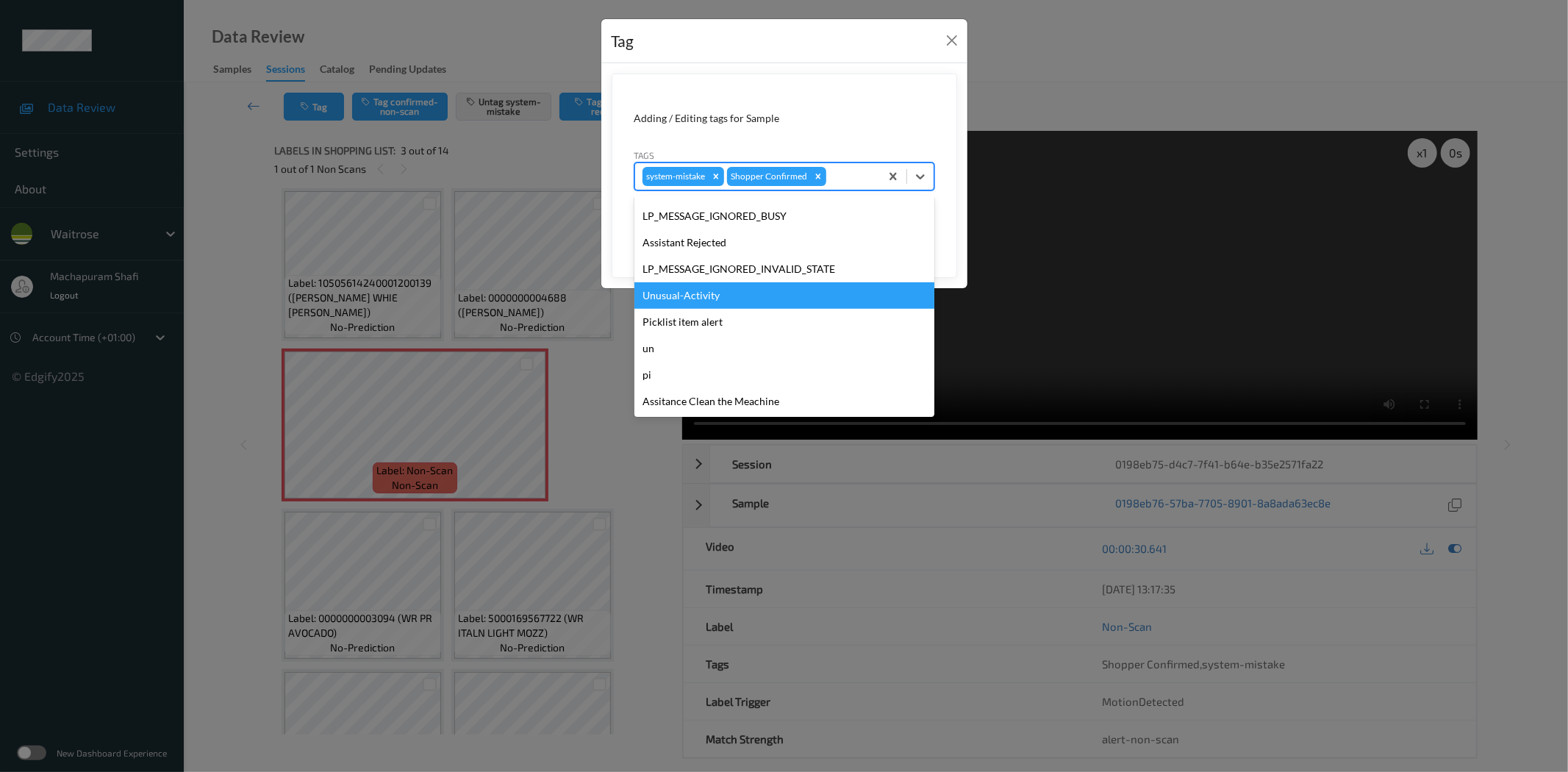
click at [685, 295] on div "Unusual-Activity" at bounding box center [784, 295] width 300 height 26
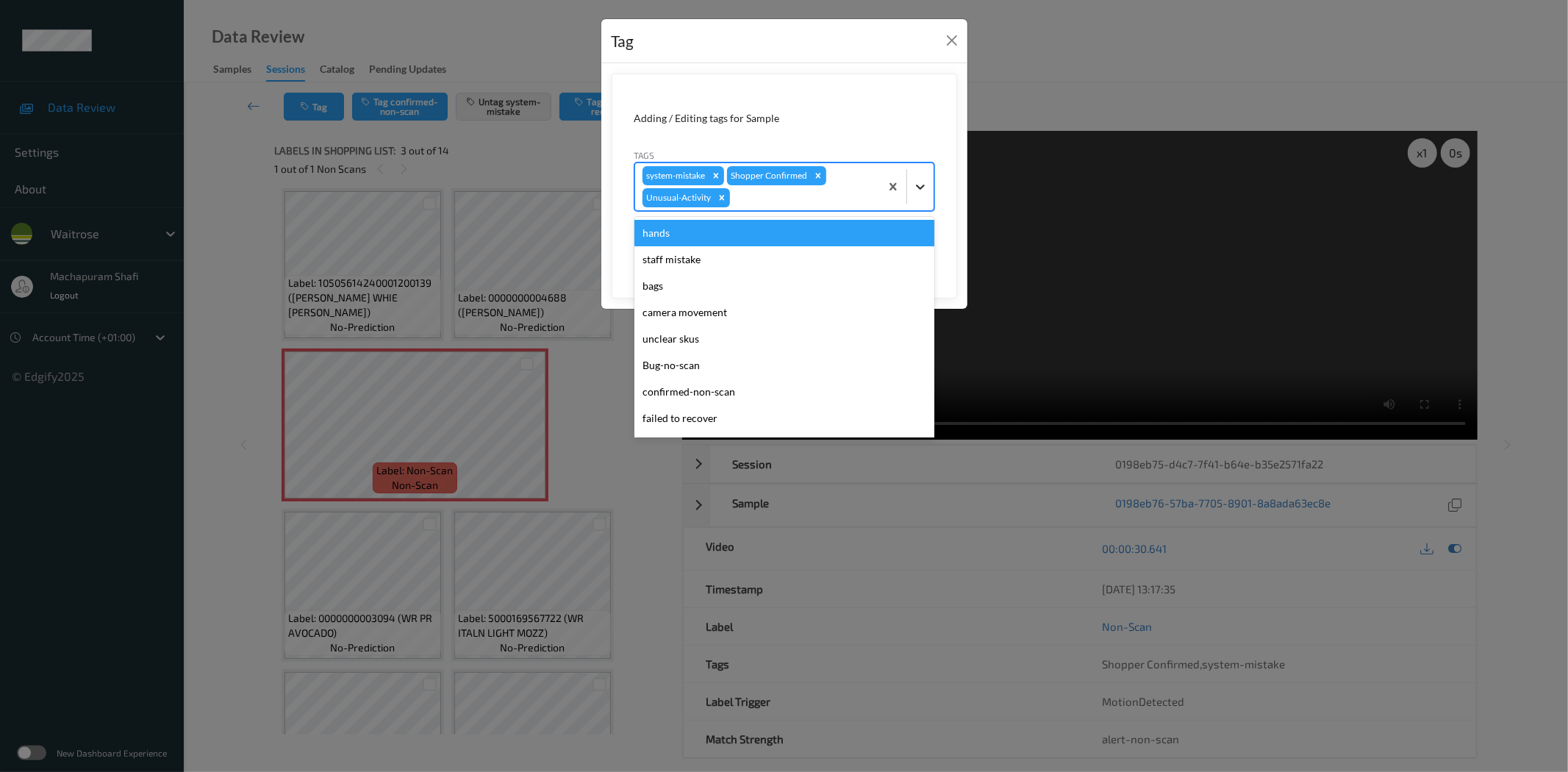
click at [916, 175] on div at bounding box center [919, 186] width 26 height 26
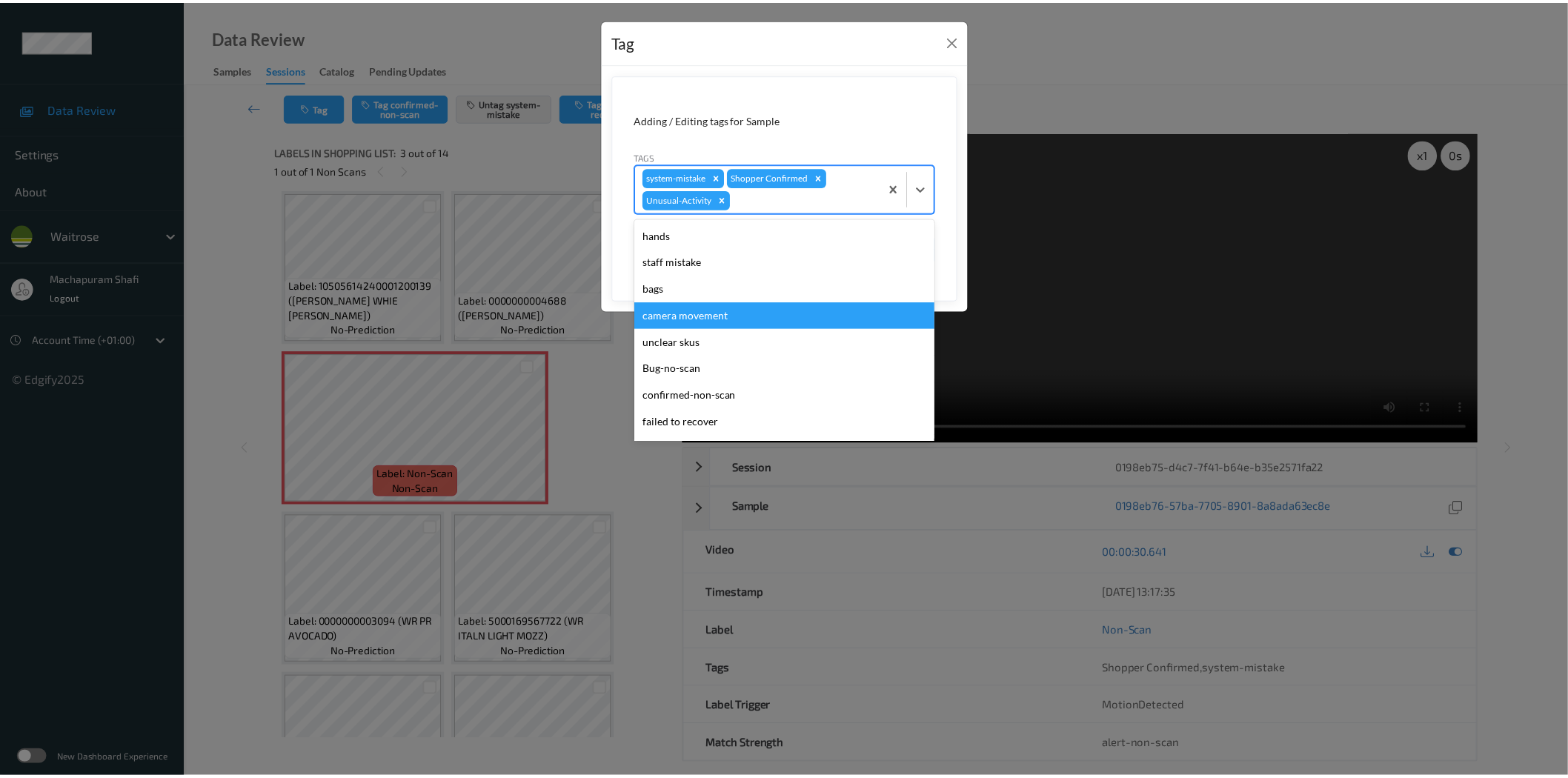
scroll to position [290, 0]
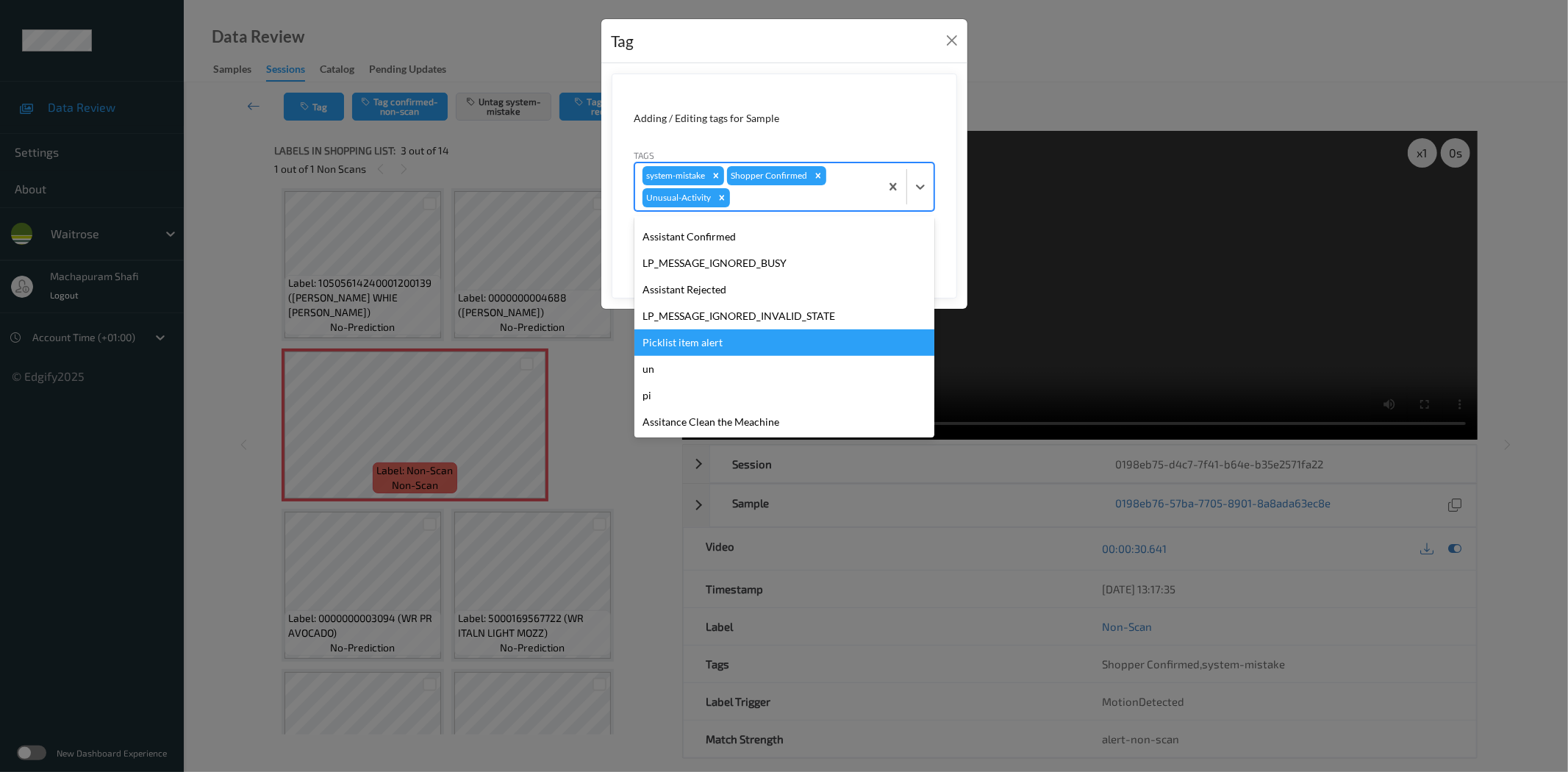
click at [694, 335] on div "Picklist item alert" at bounding box center [784, 342] width 300 height 26
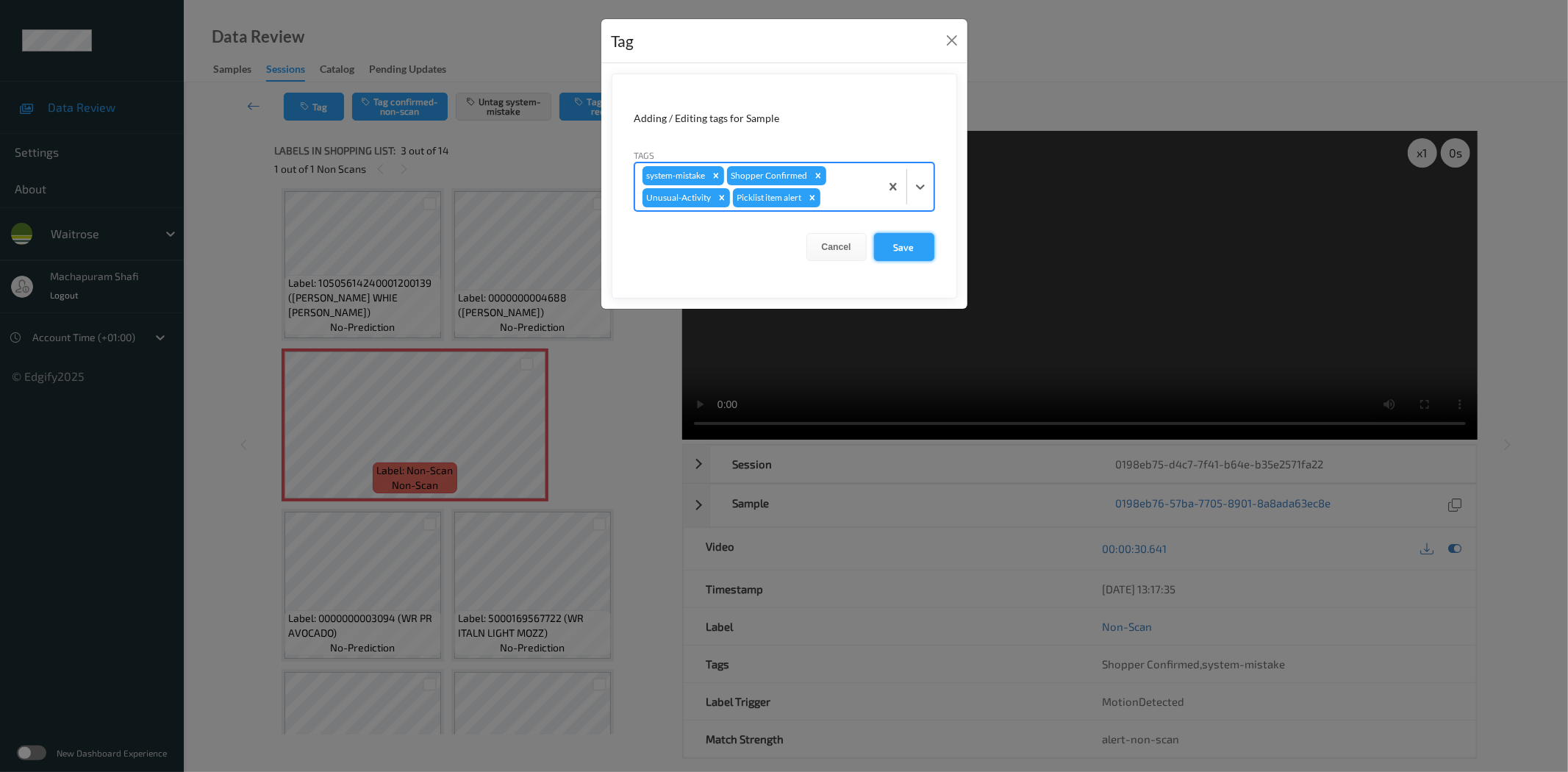
click at [921, 256] on button "Save" at bounding box center [904, 247] width 60 height 28
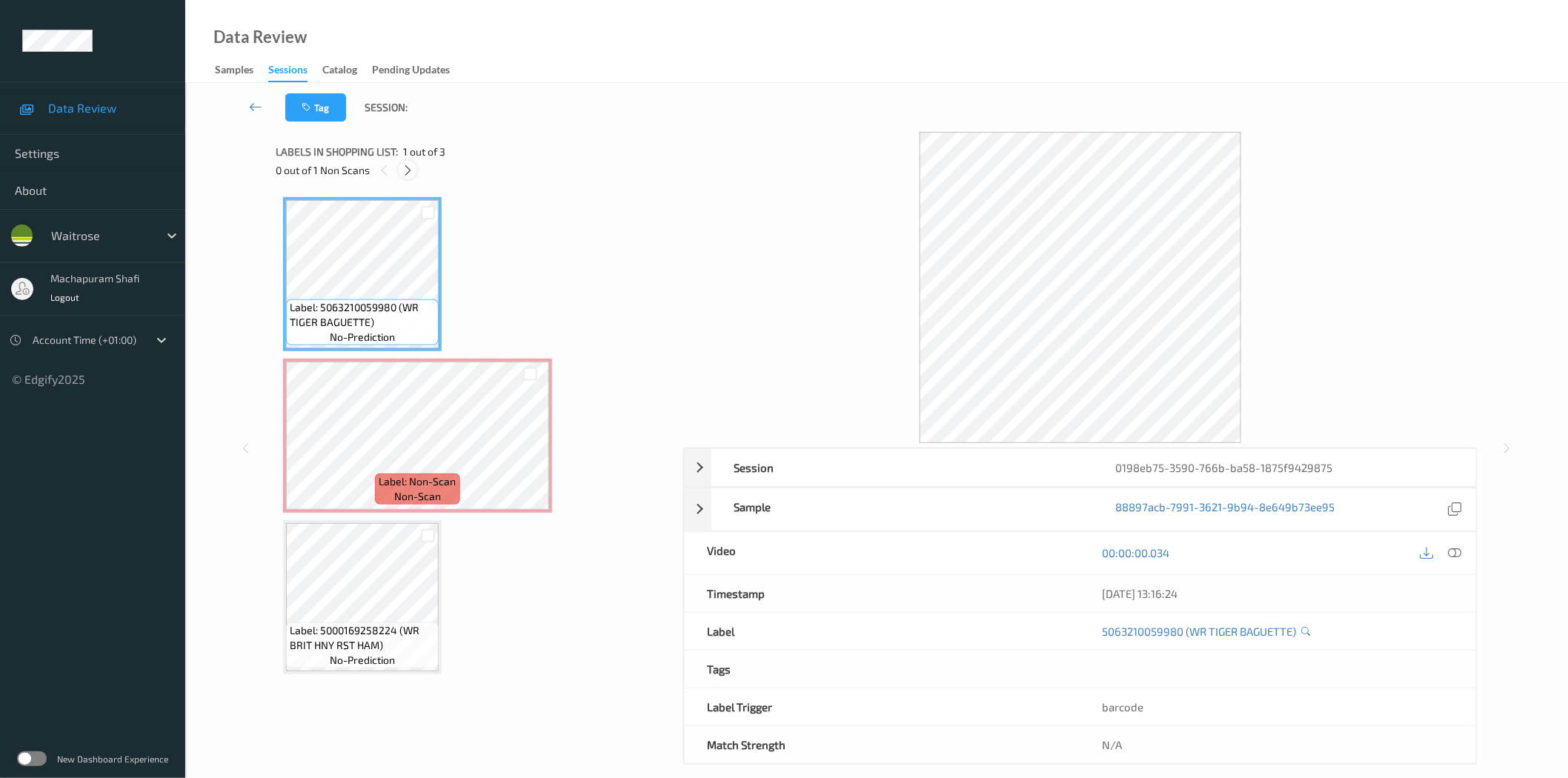
click at [415, 166] on div at bounding box center [408, 170] width 18 height 18
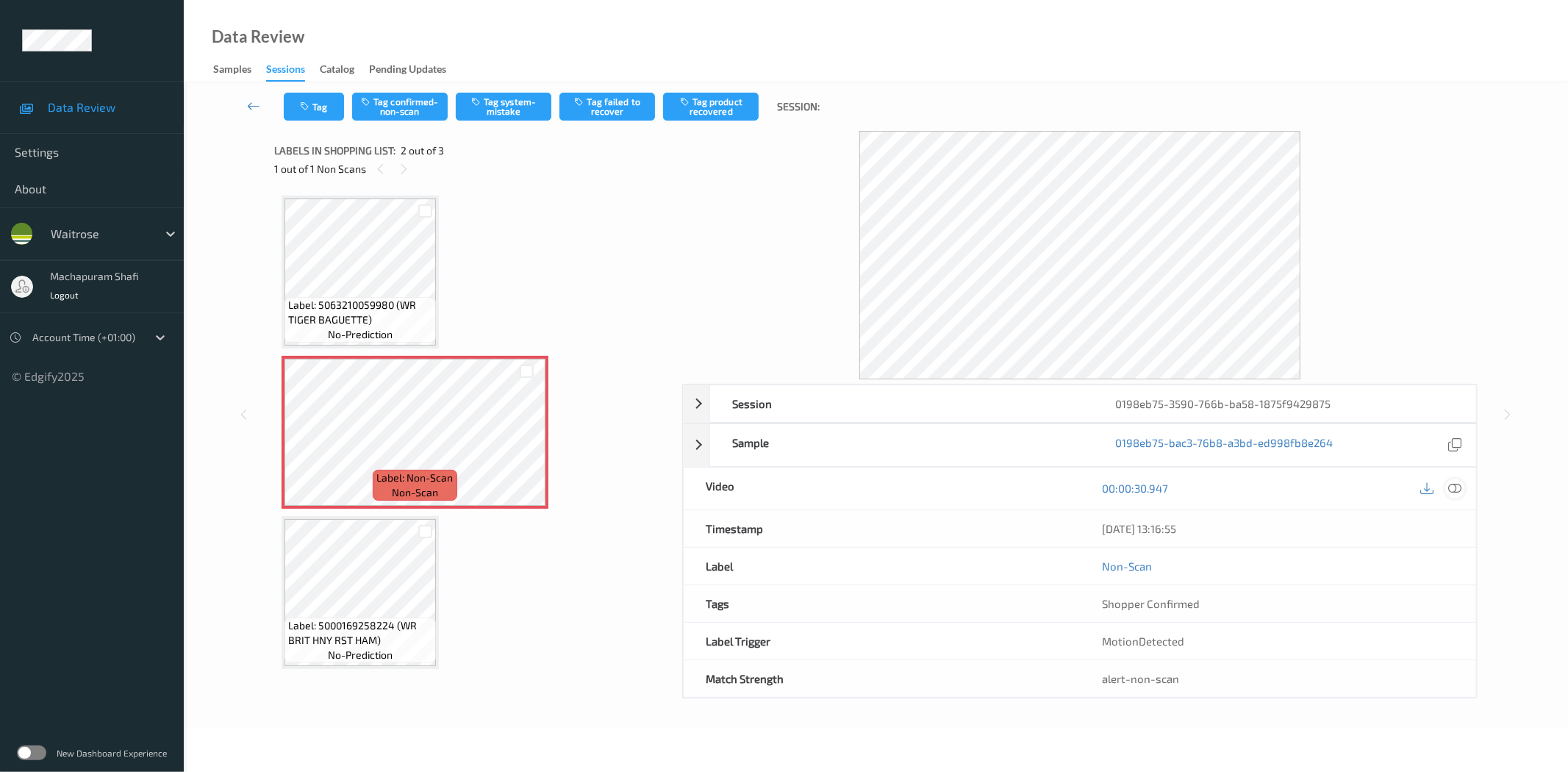
click at [1459, 484] on icon at bounding box center [1455, 488] width 13 height 13
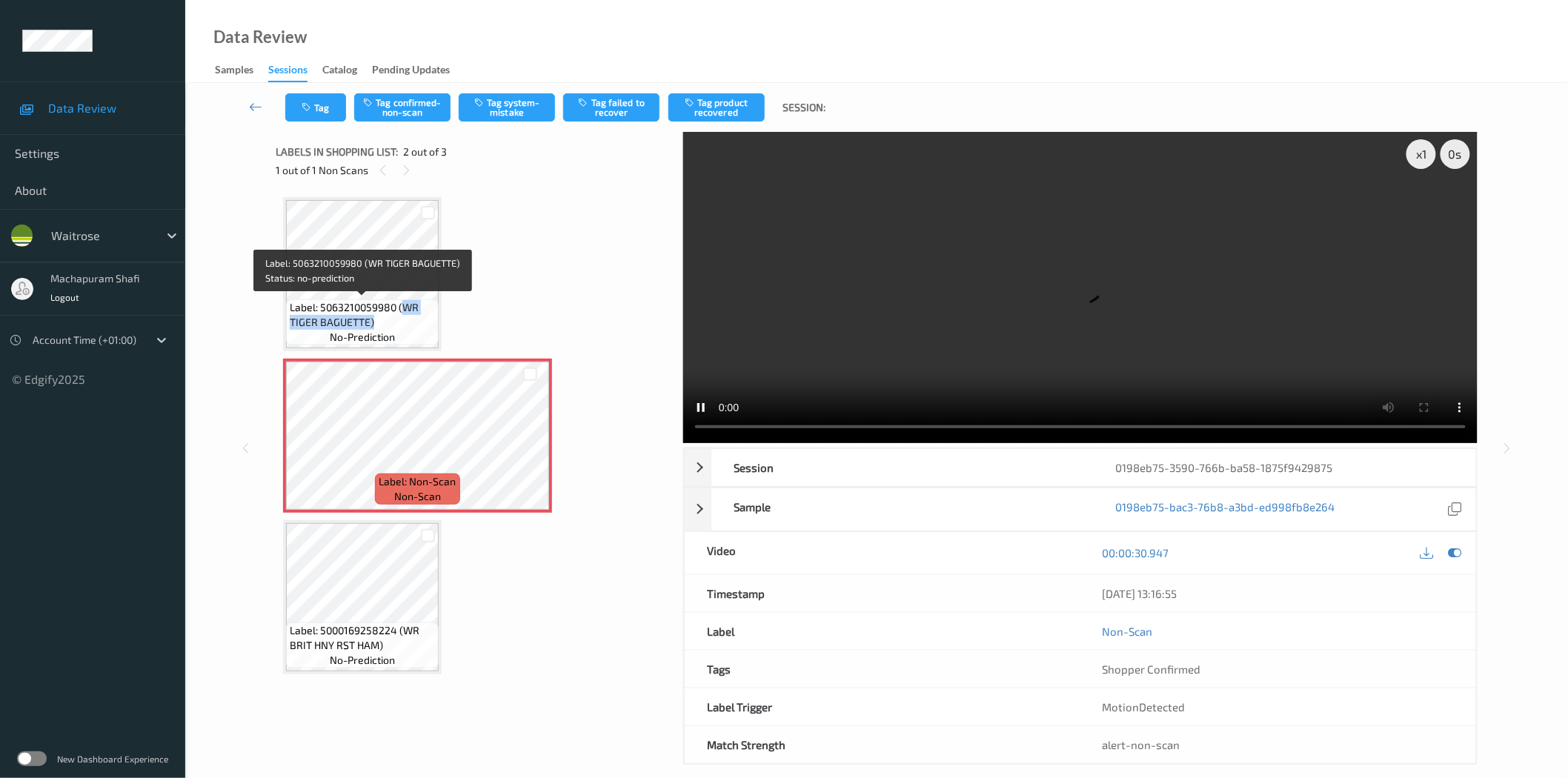
drag, startPoint x: 400, startPoint y: 303, endPoint x: 413, endPoint y: 319, distance: 20.6
click at [413, 319] on span "Label: 5063210059980 (WR TIGER BAGUETTE)" at bounding box center [362, 315] width 145 height 29
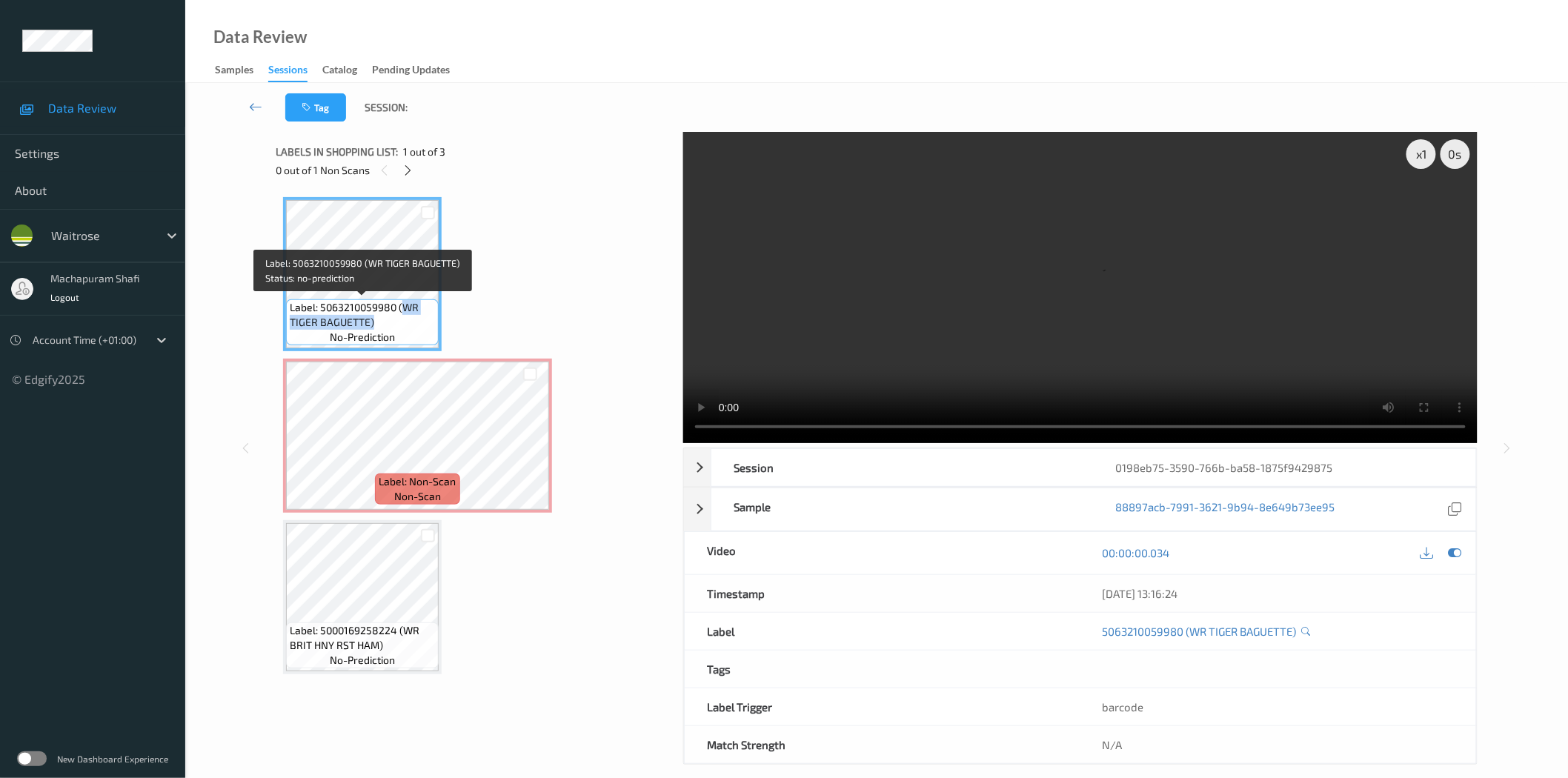
copy span "WR TIGER BAGUETTE)"
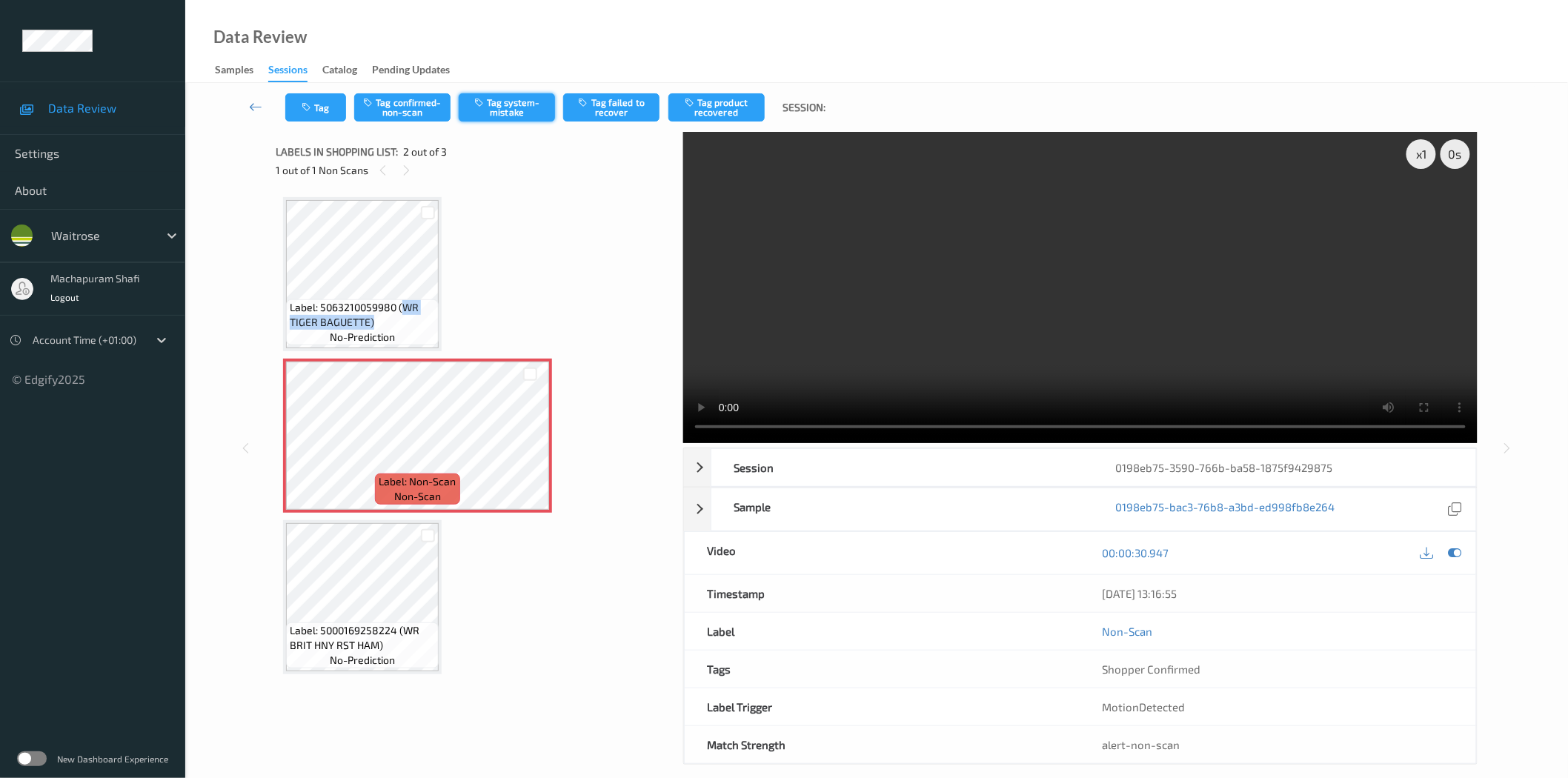
click at [506, 102] on button "Tag system-mistake" at bounding box center [506, 107] width 96 height 28
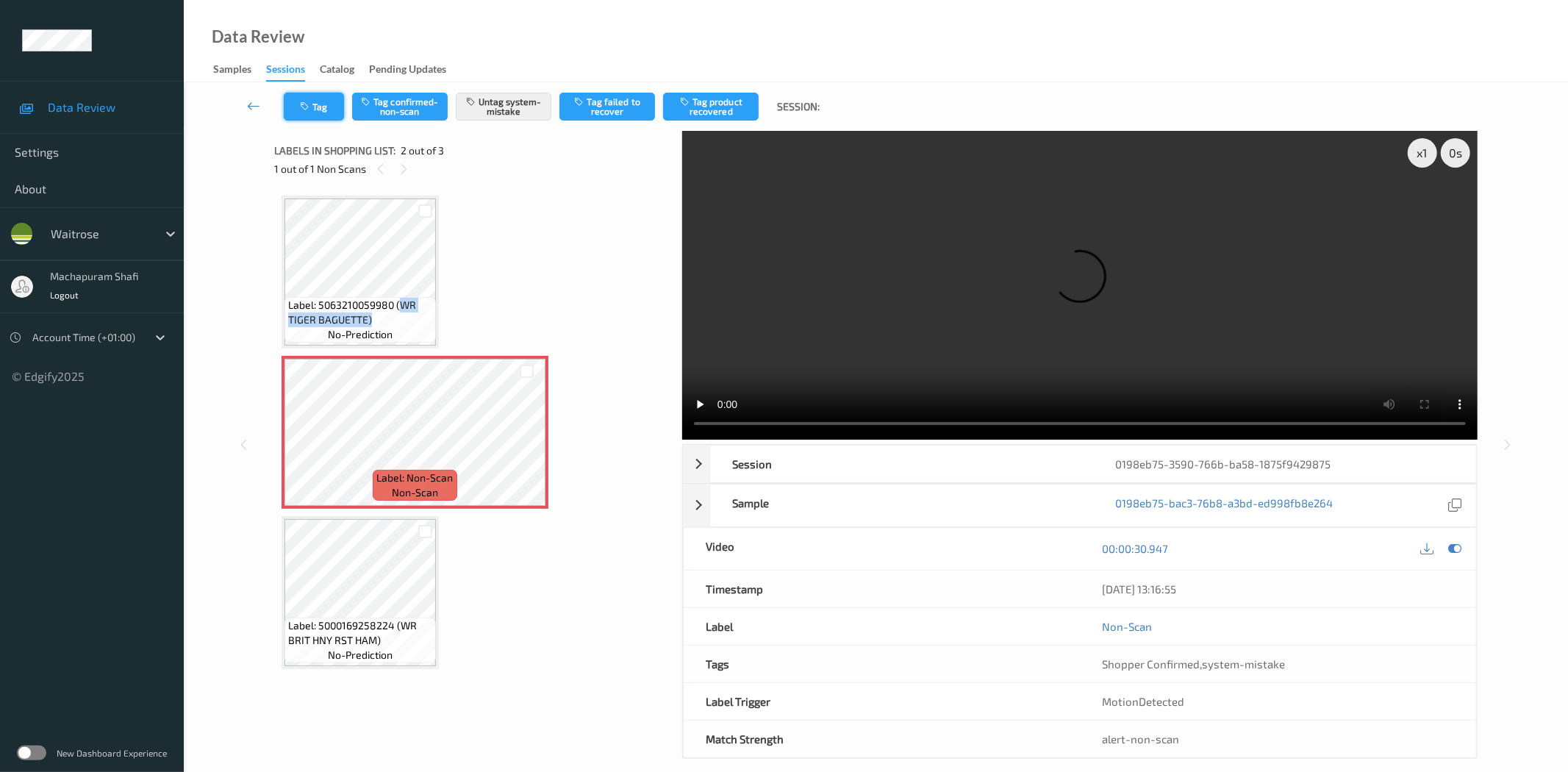
click at [306, 107] on icon "button" at bounding box center [306, 106] width 13 height 10
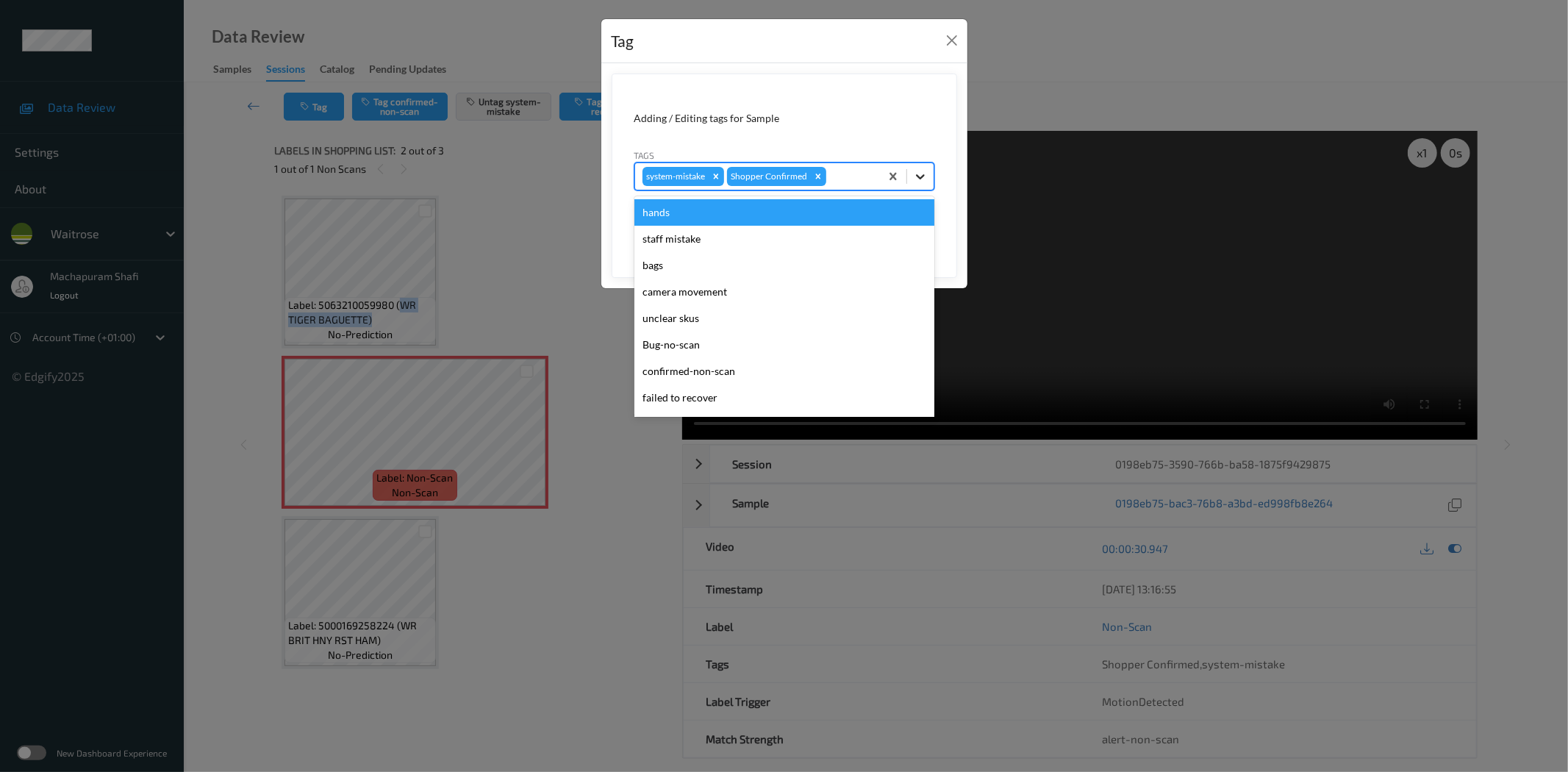
click at [927, 177] on icon at bounding box center [920, 176] width 15 height 15
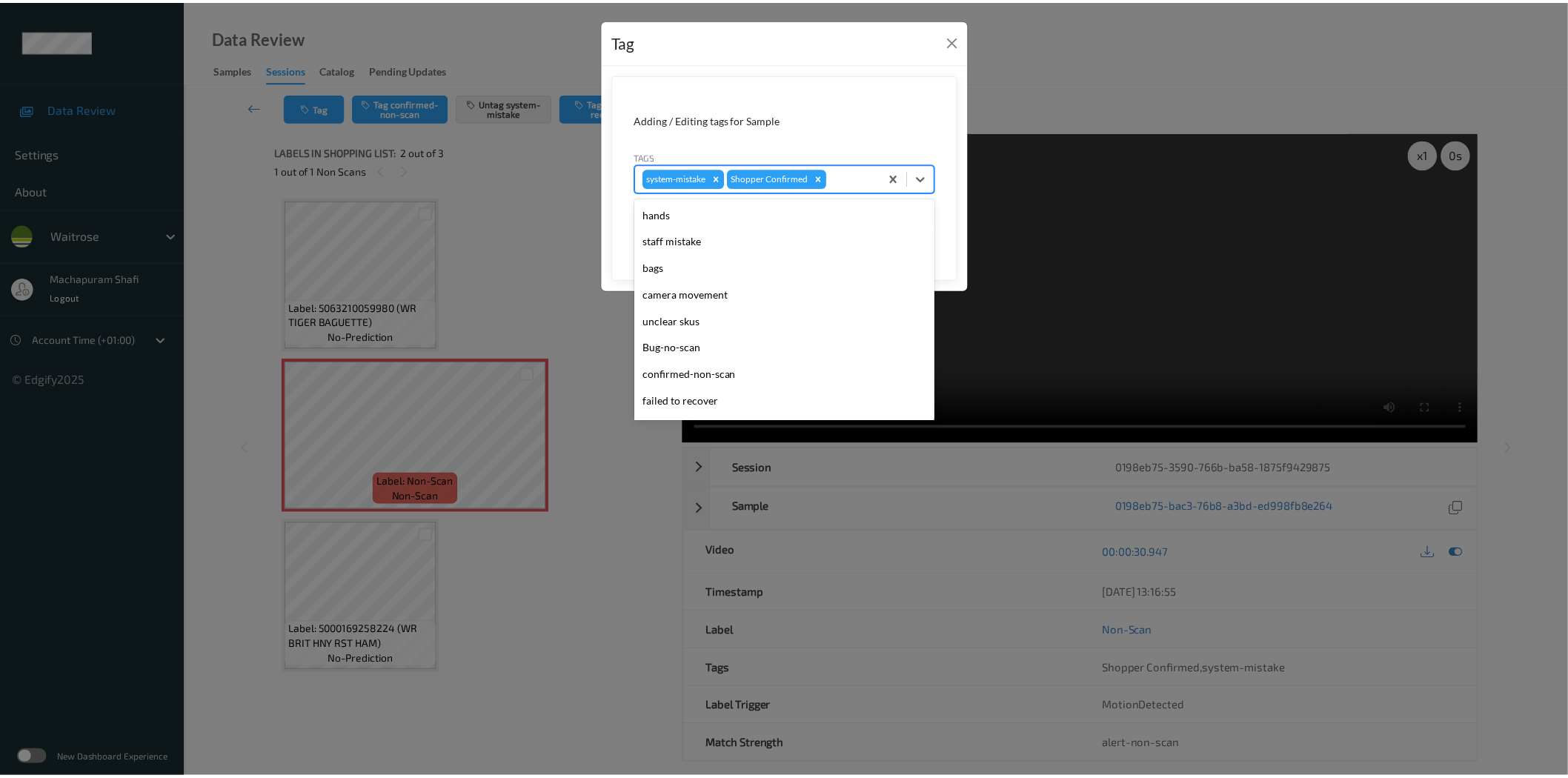
scroll to position [316, 0]
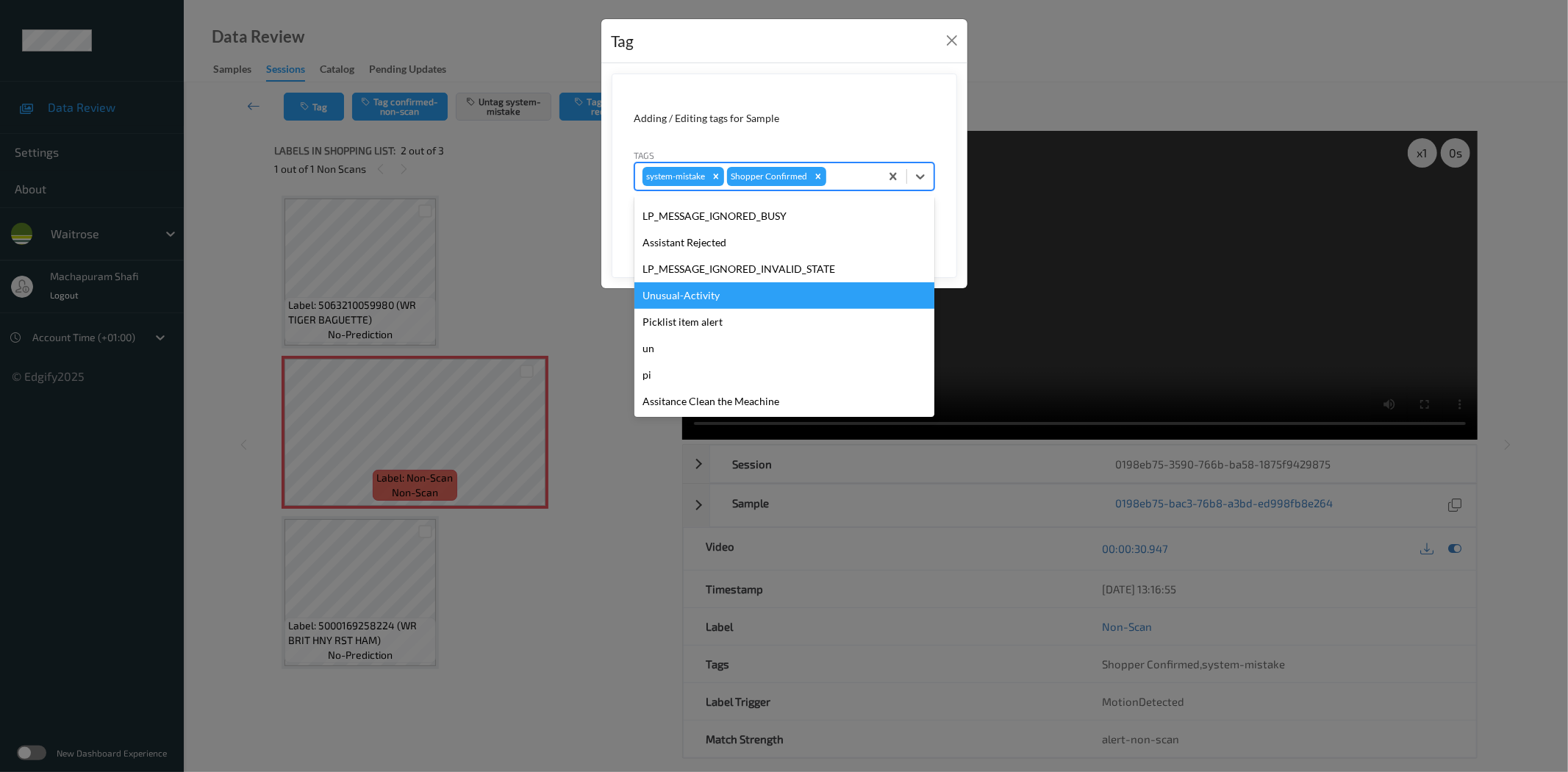
click at [708, 294] on div "Unusual-Activity" at bounding box center [784, 295] width 300 height 26
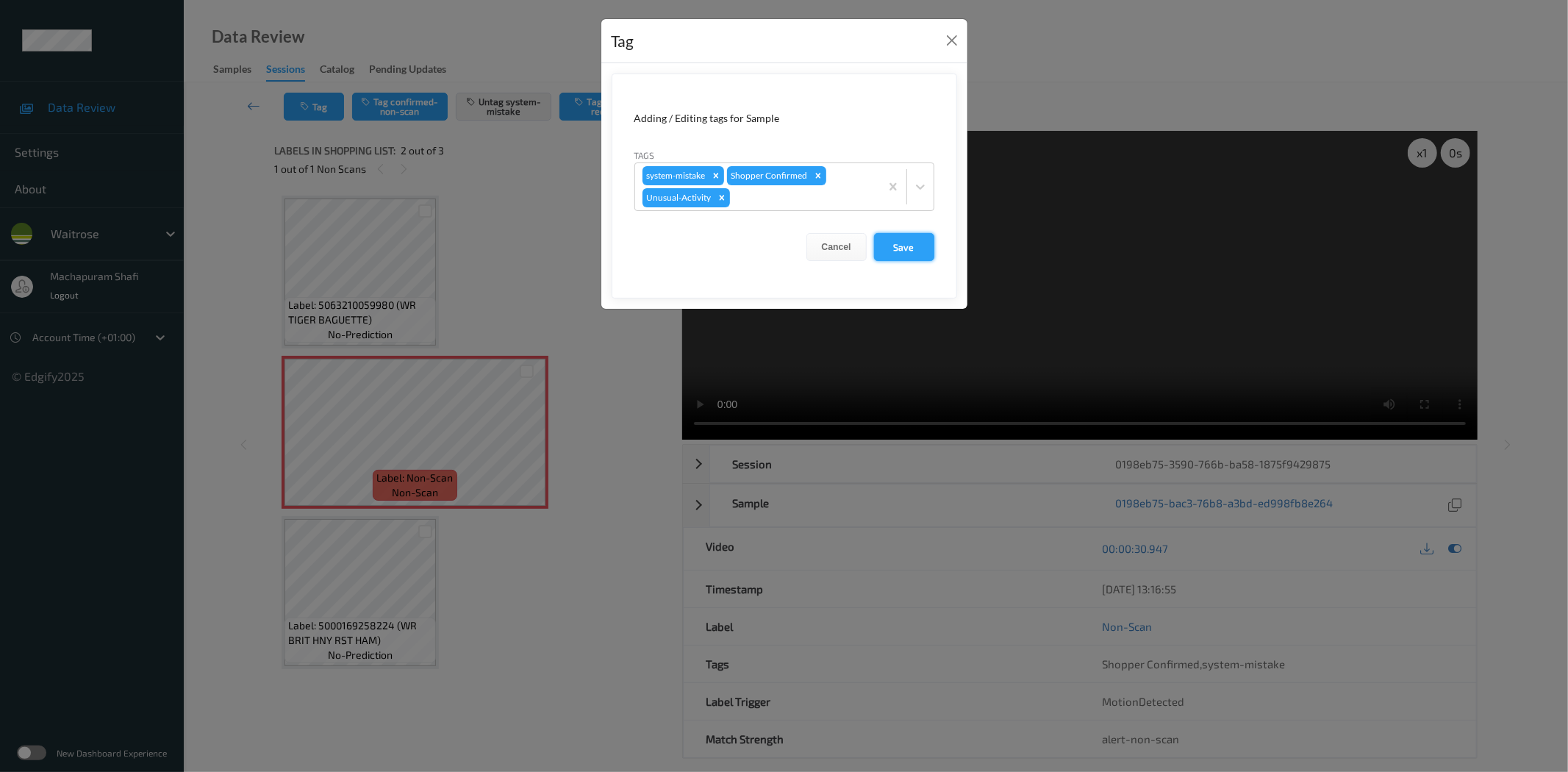
click at [900, 239] on button "Save" at bounding box center [904, 247] width 60 height 28
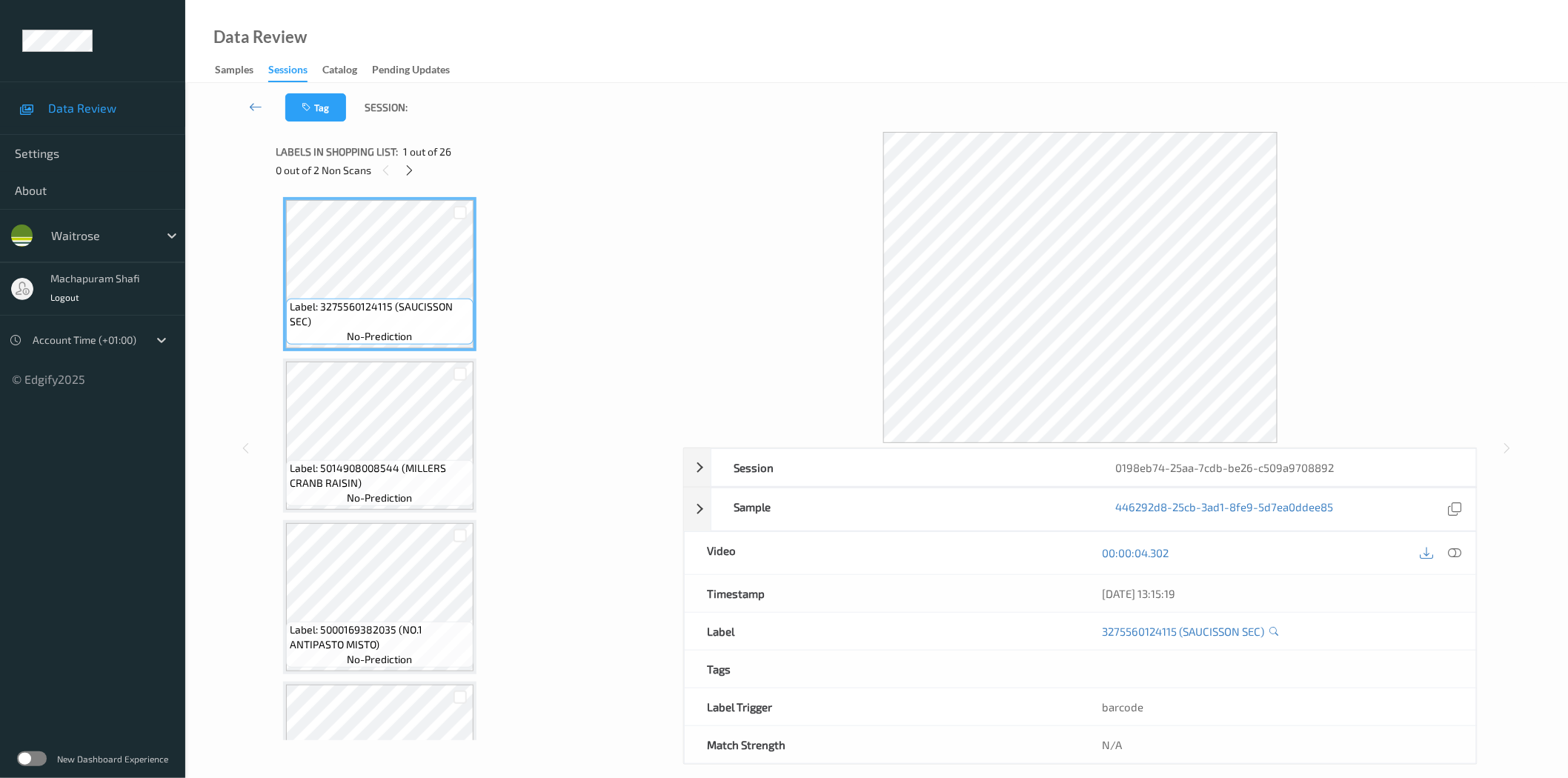
click at [421, 173] on div "0 out of 2 Non Scans" at bounding box center [474, 170] width 397 height 18
click at [410, 171] on icon at bounding box center [409, 170] width 13 height 14
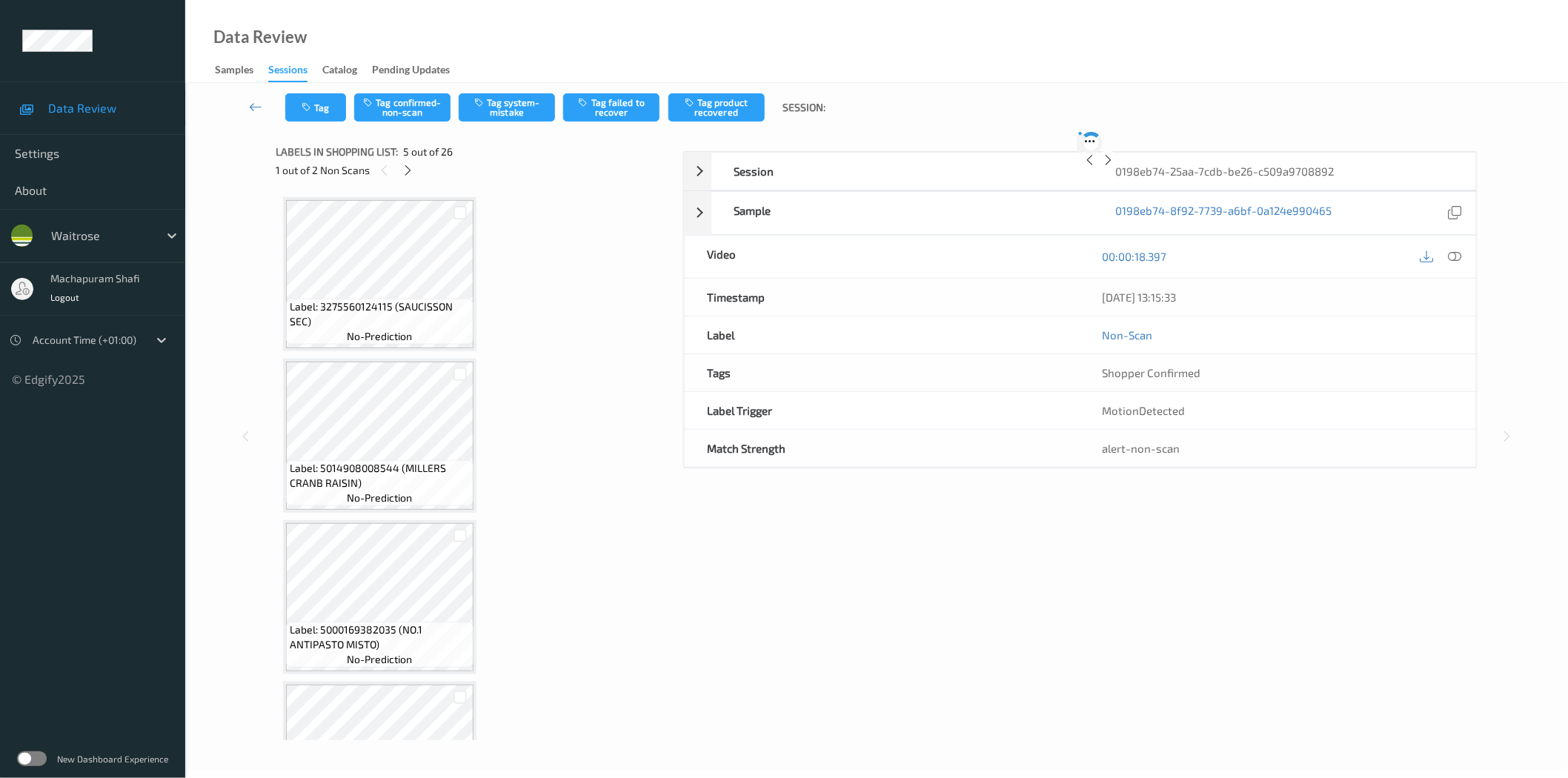
scroll to position [489, 0]
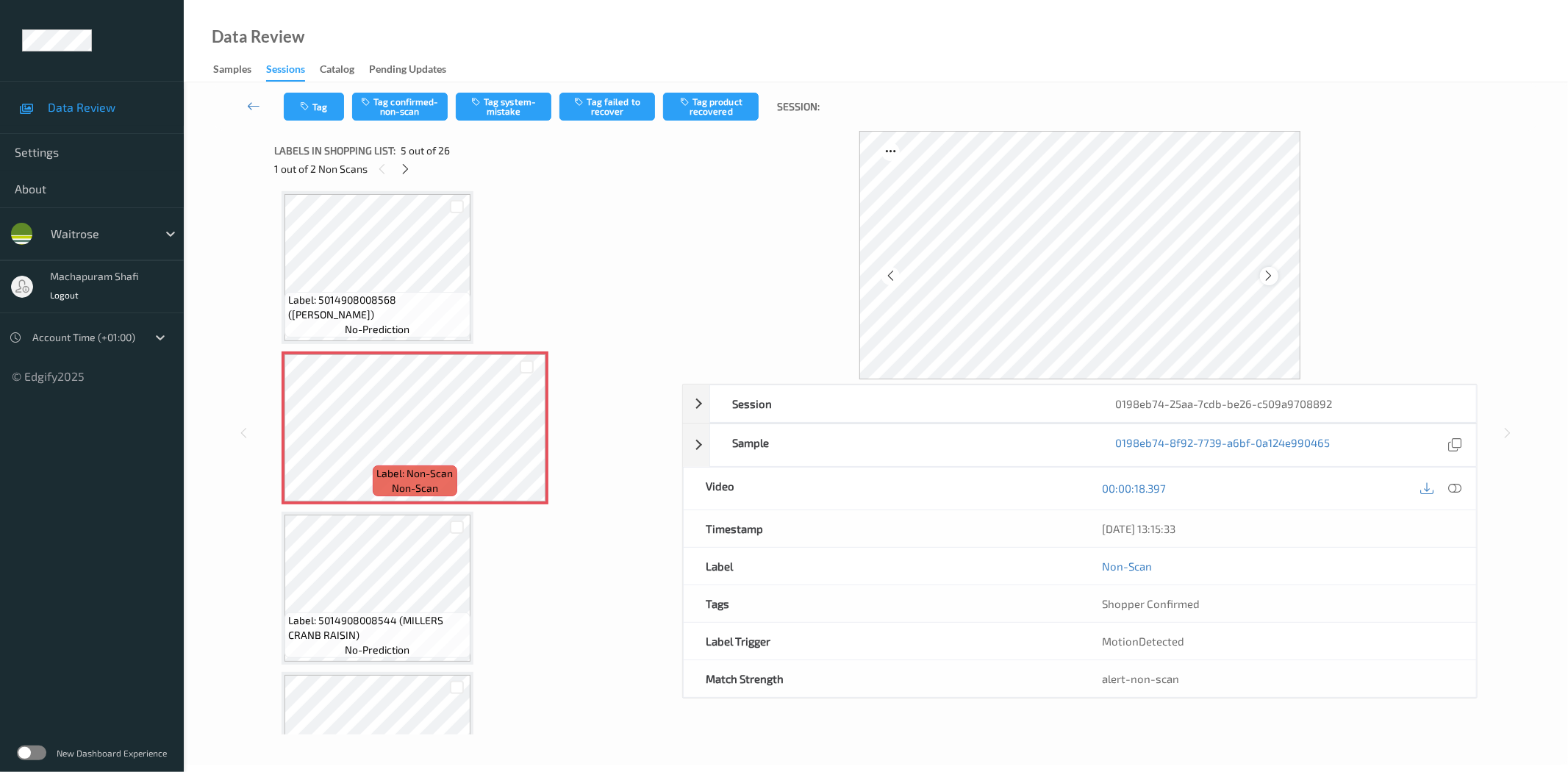
click at [1269, 272] on icon at bounding box center [1269, 276] width 13 height 13
click at [1453, 482] on icon at bounding box center [1455, 488] width 13 height 13
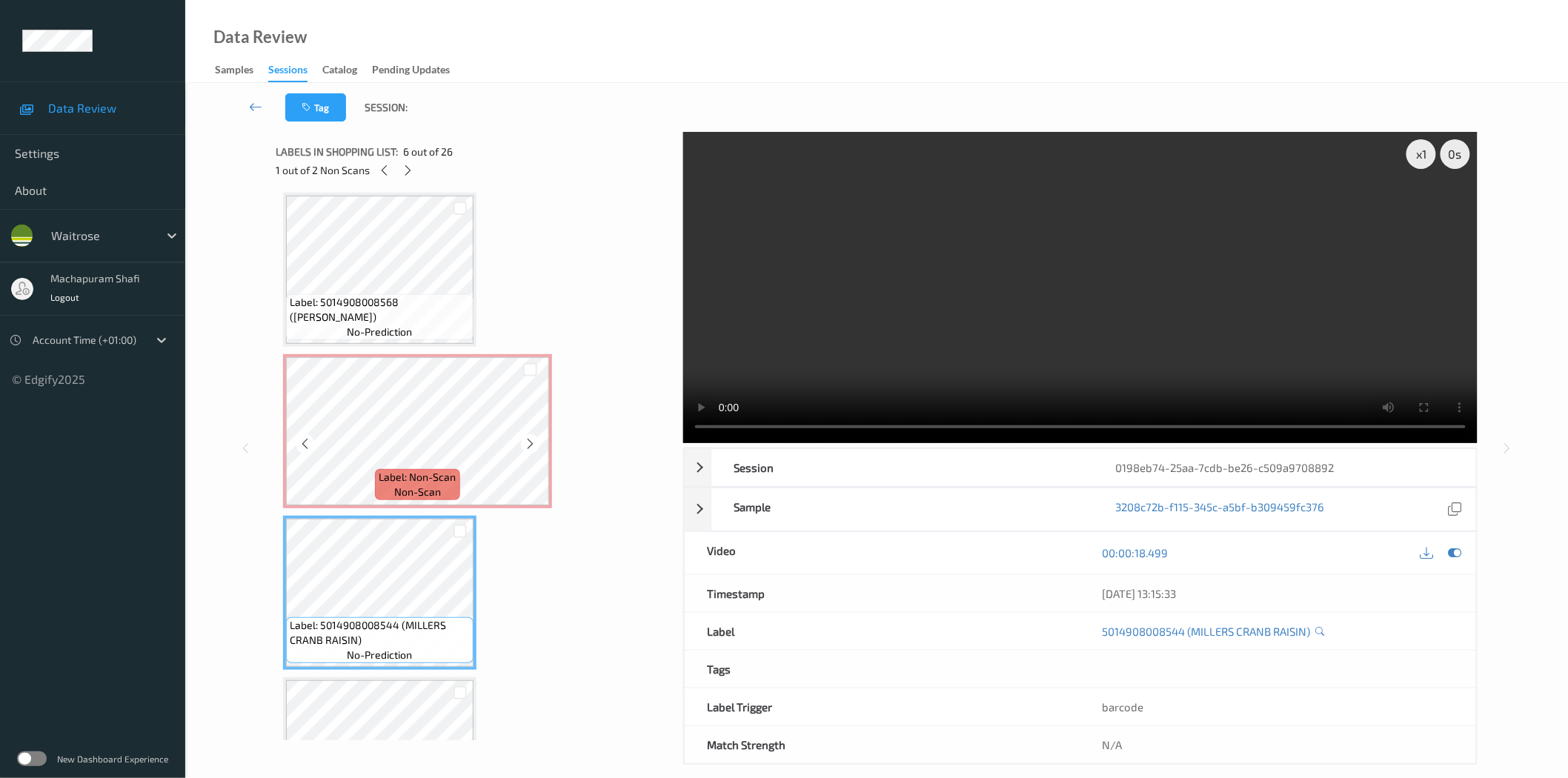
scroll to position [818, 0]
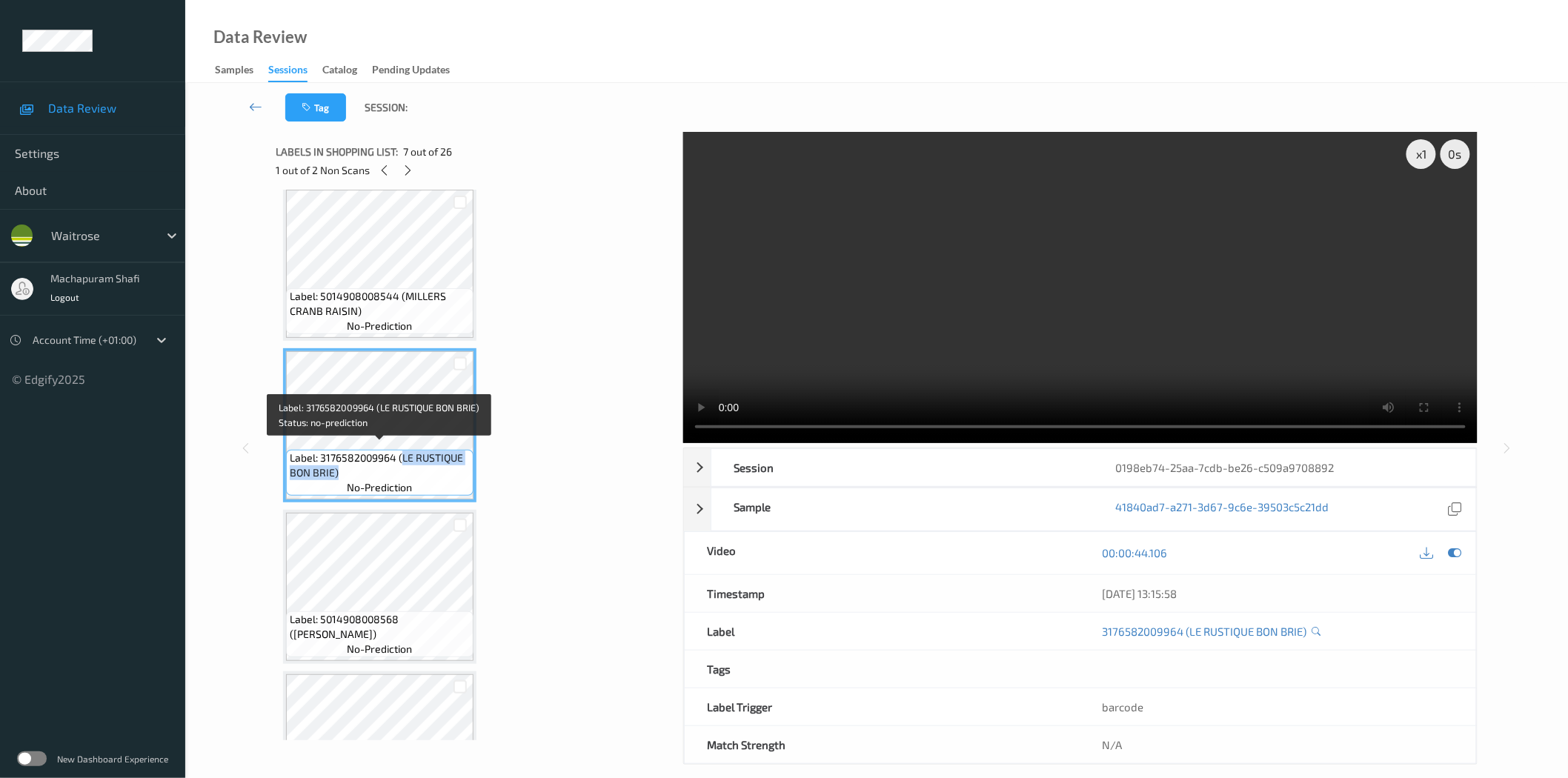
drag, startPoint x: 401, startPoint y: 449, endPoint x: 432, endPoint y: 477, distance: 41.8
click at [432, 477] on div "Label: 3176582009964 (LE RUSTIQUE BON BRIE) no-prediction" at bounding box center [379, 473] width 187 height 46
copy span "LE RUSTIQUE BON BRIE)"
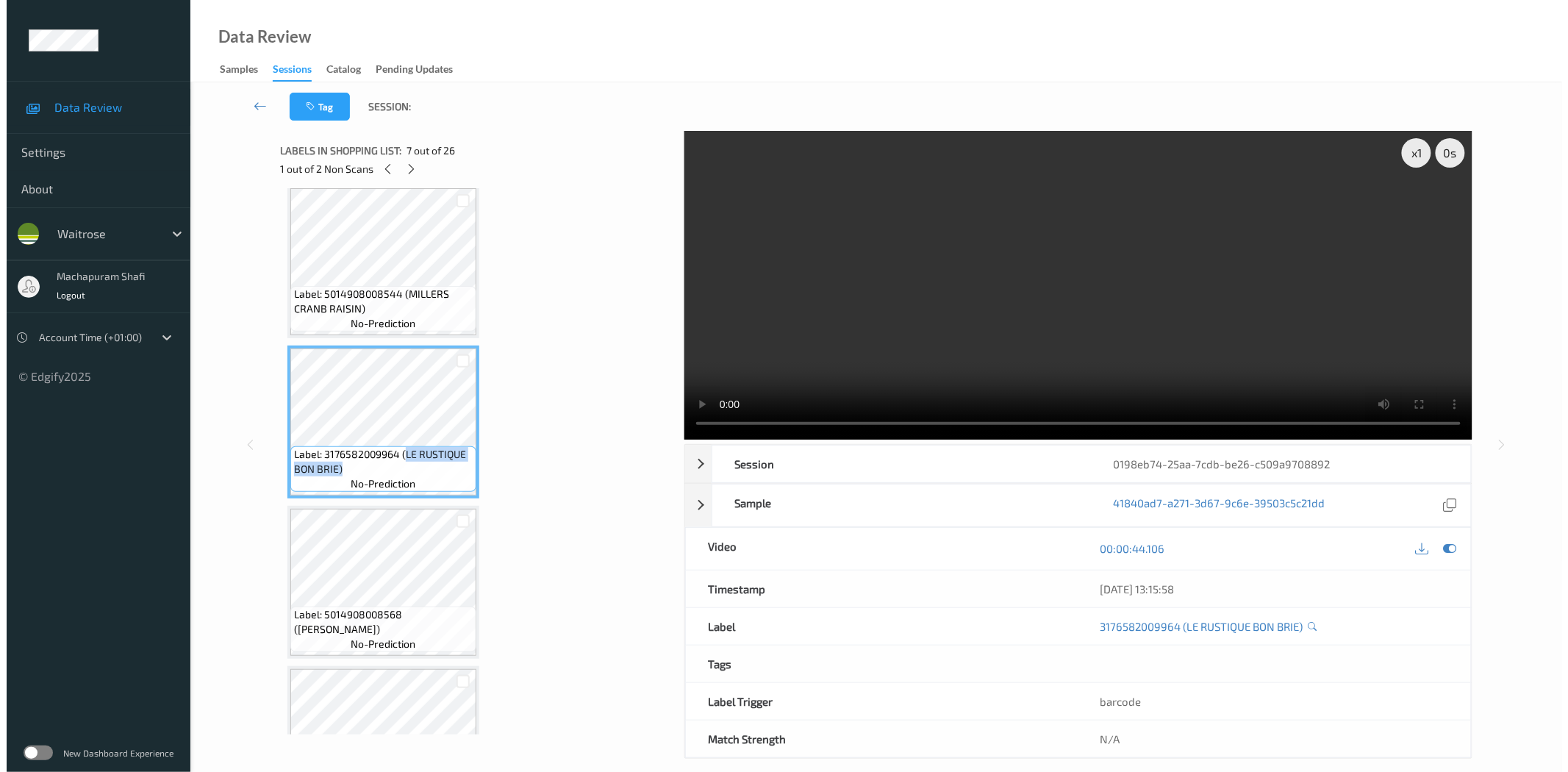
scroll to position [485, 0]
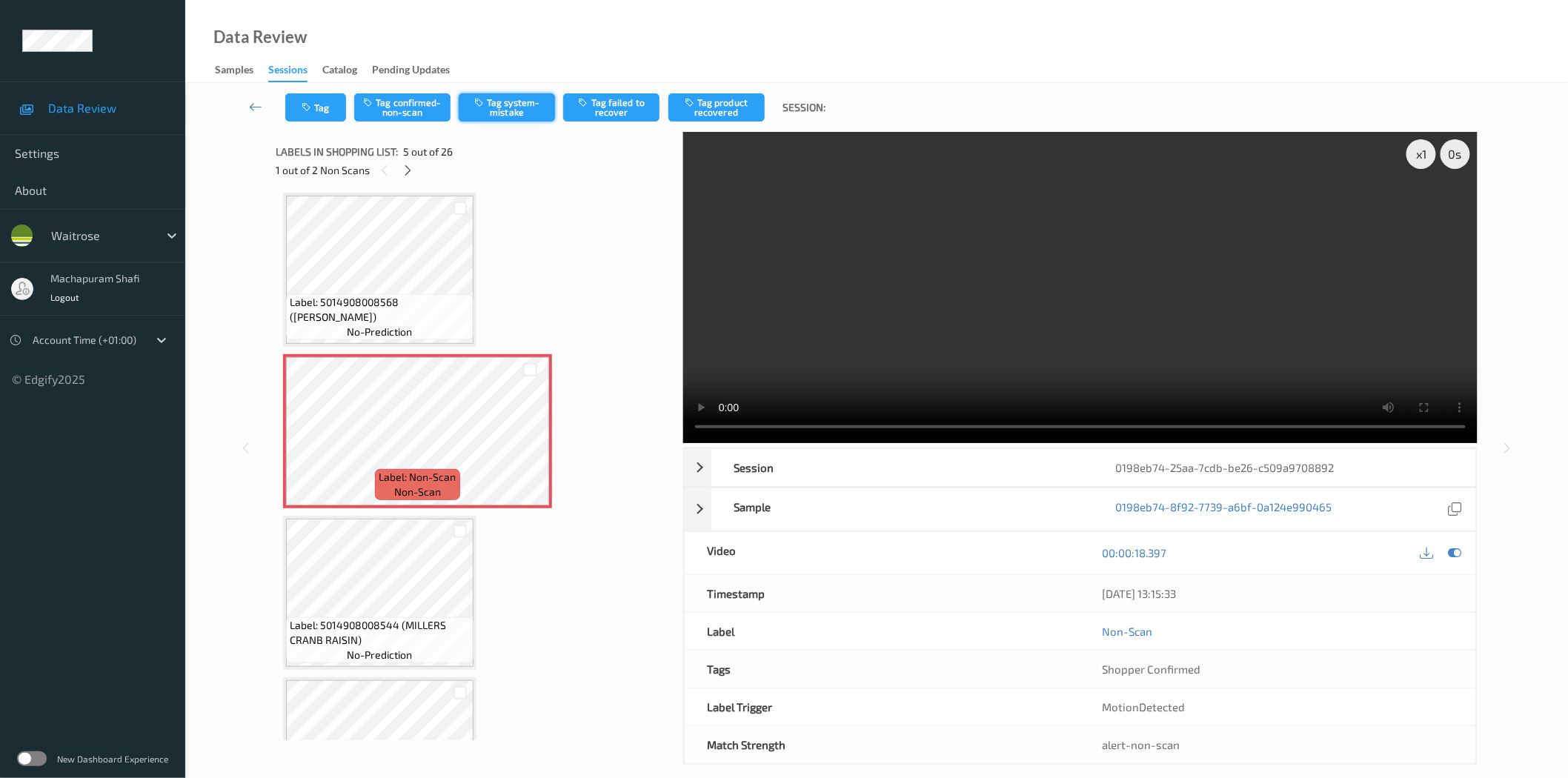
click at [499, 108] on button "Tag system-mistake" at bounding box center [506, 107] width 96 height 28
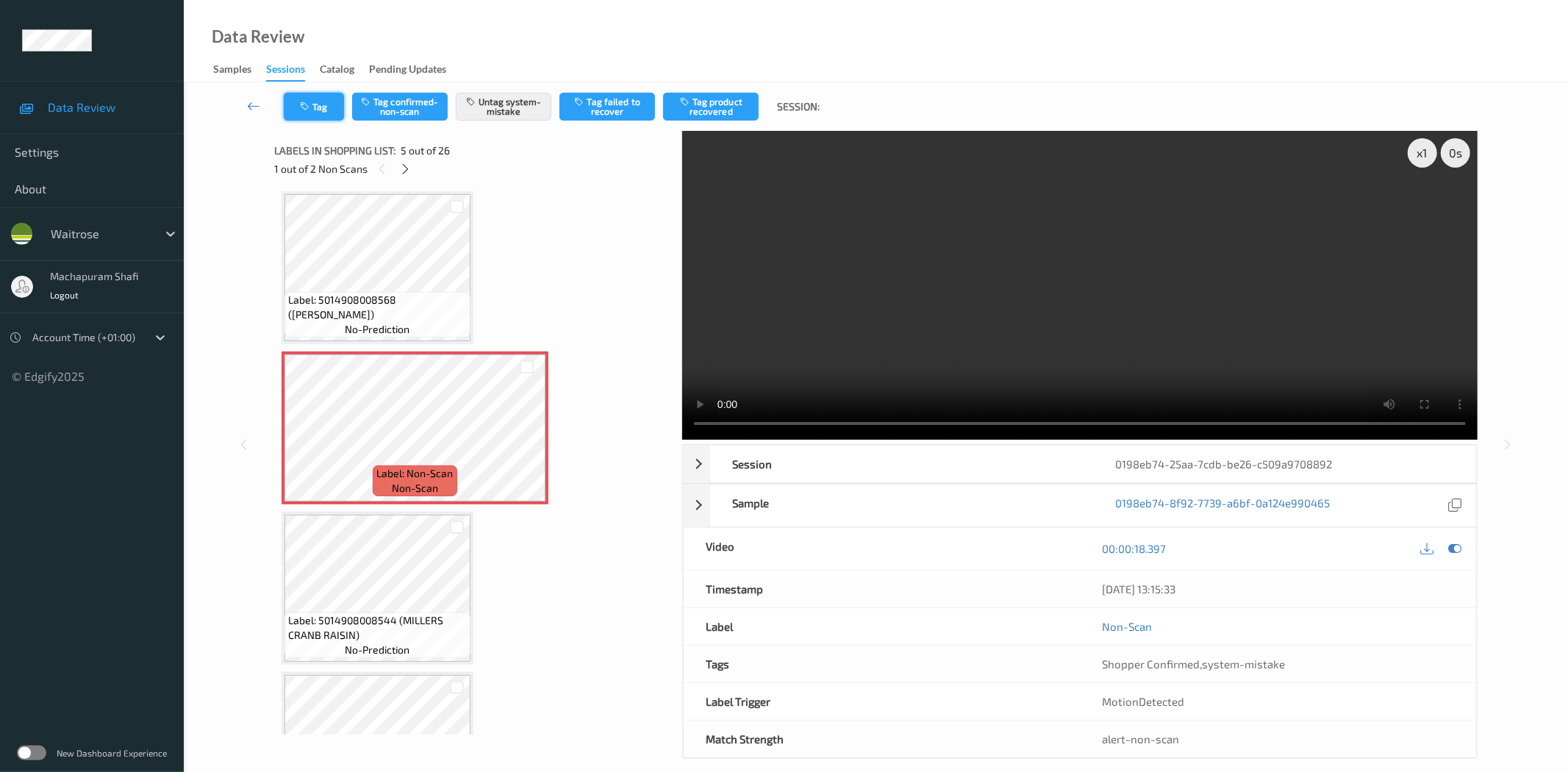
click at [306, 107] on icon "button" at bounding box center [306, 106] width 13 height 10
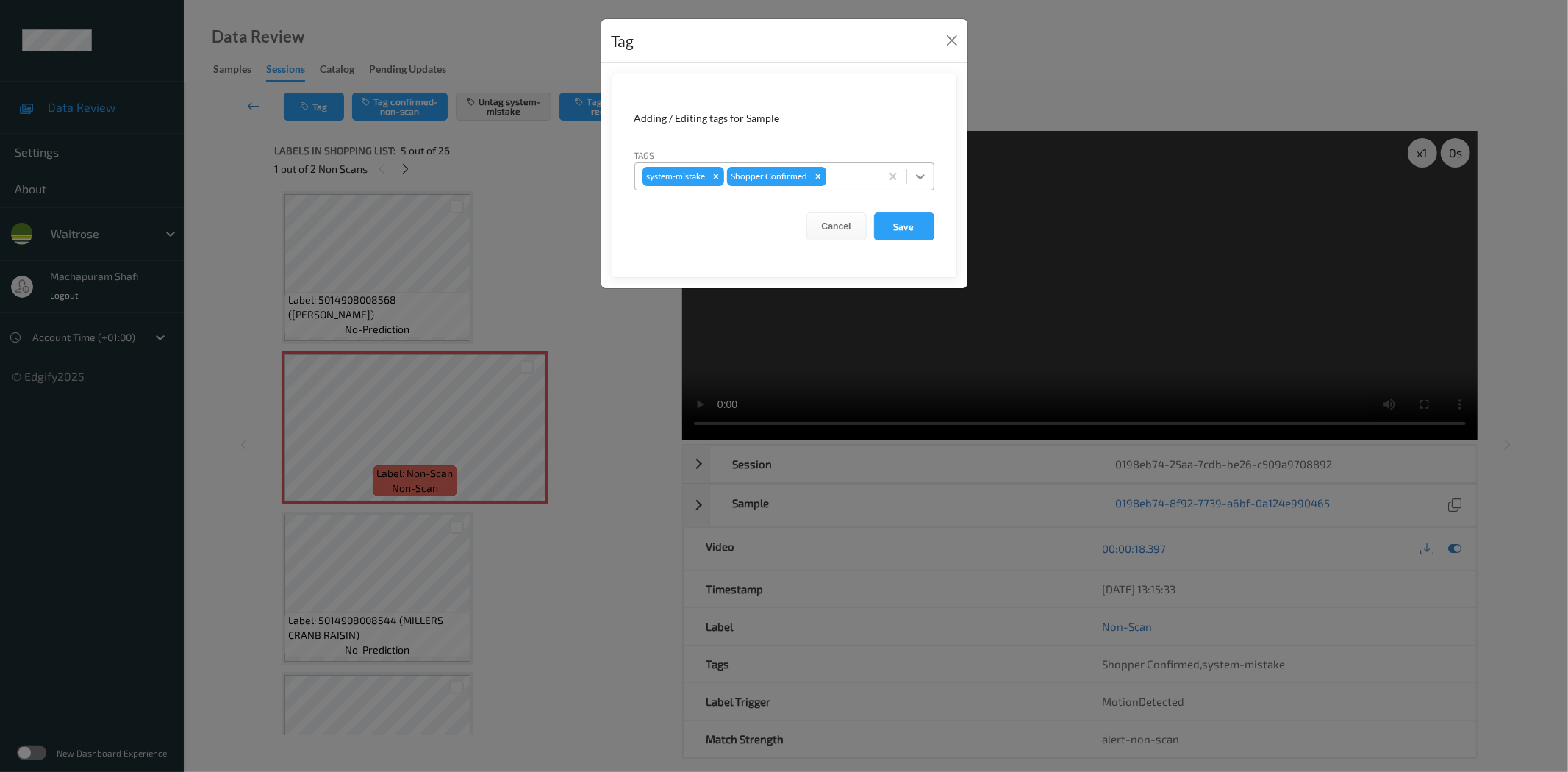
click at [920, 171] on icon at bounding box center [920, 176] width 15 height 15
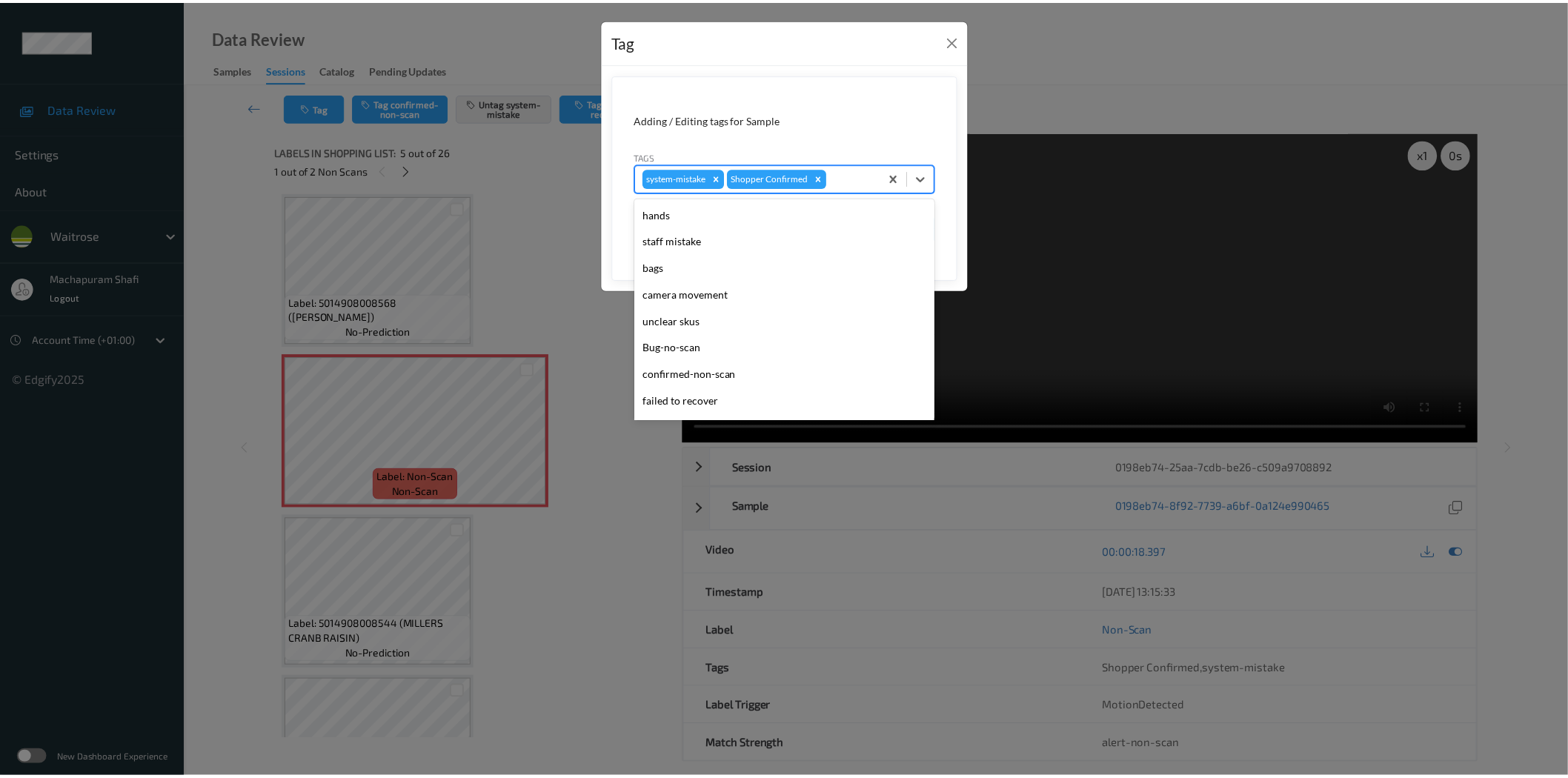
scroll to position [316, 0]
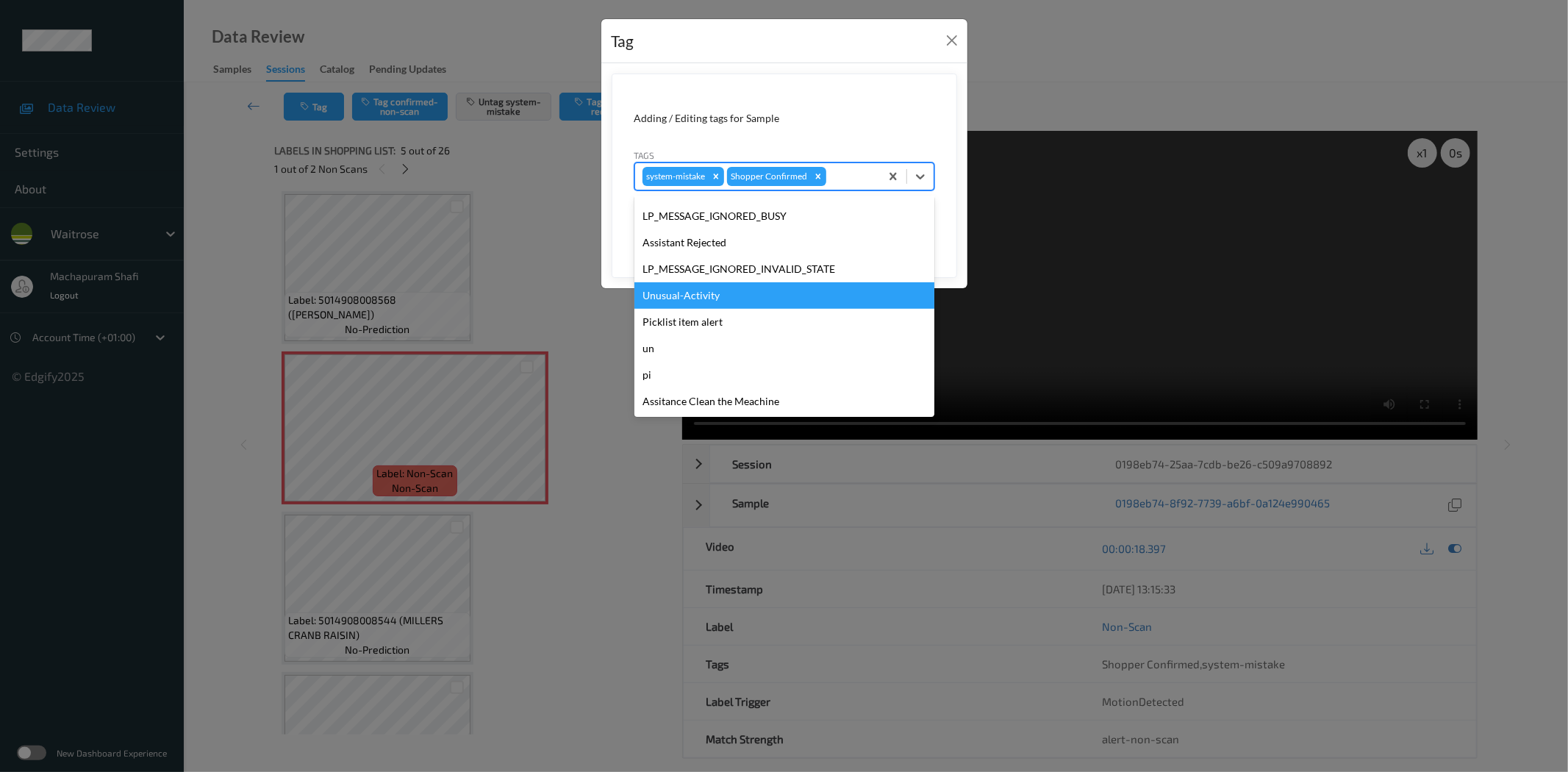
click at [697, 295] on div "Unusual-Activity" at bounding box center [784, 295] width 300 height 26
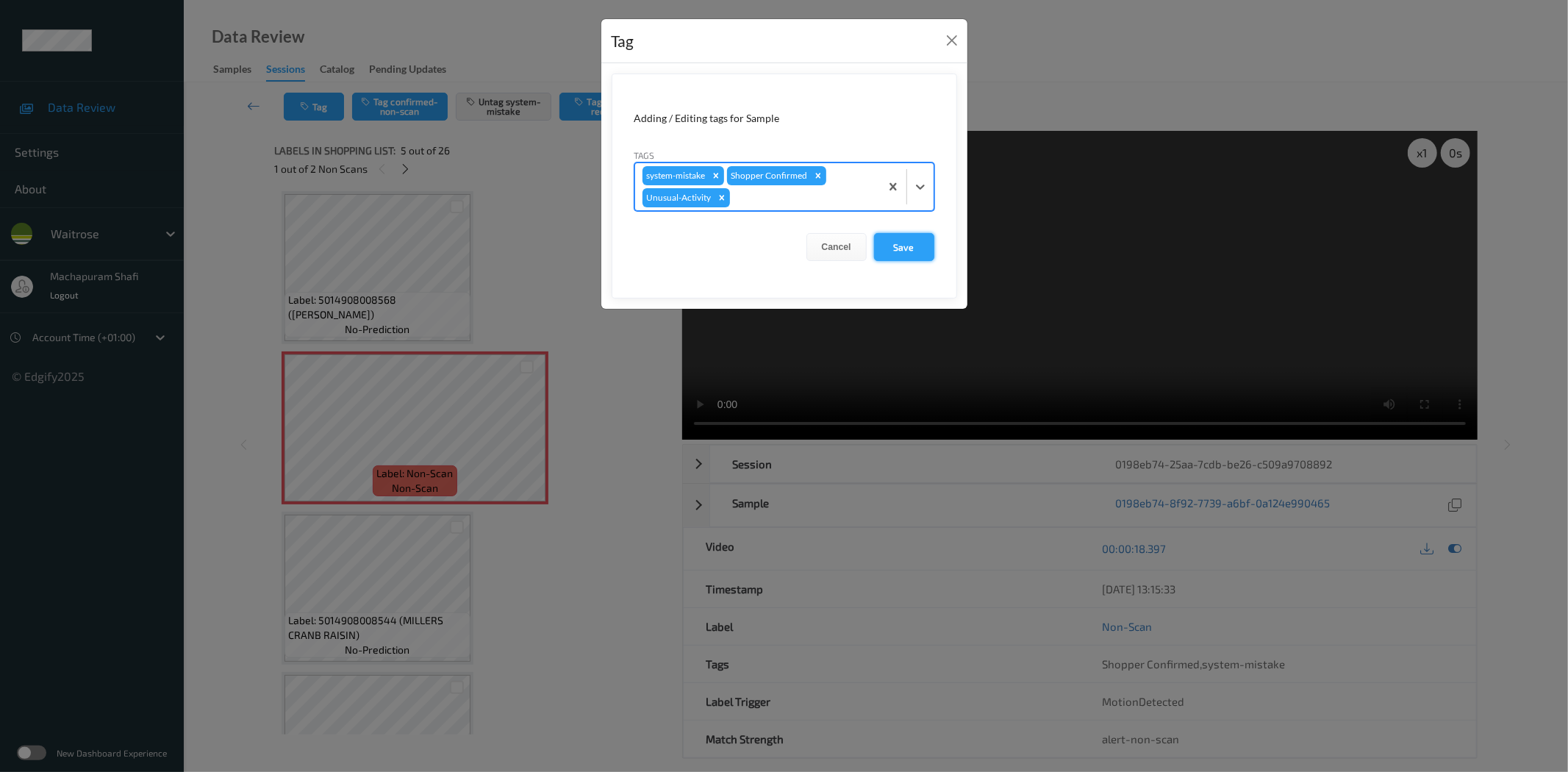
click at [891, 243] on button "Save" at bounding box center [904, 247] width 60 height 28
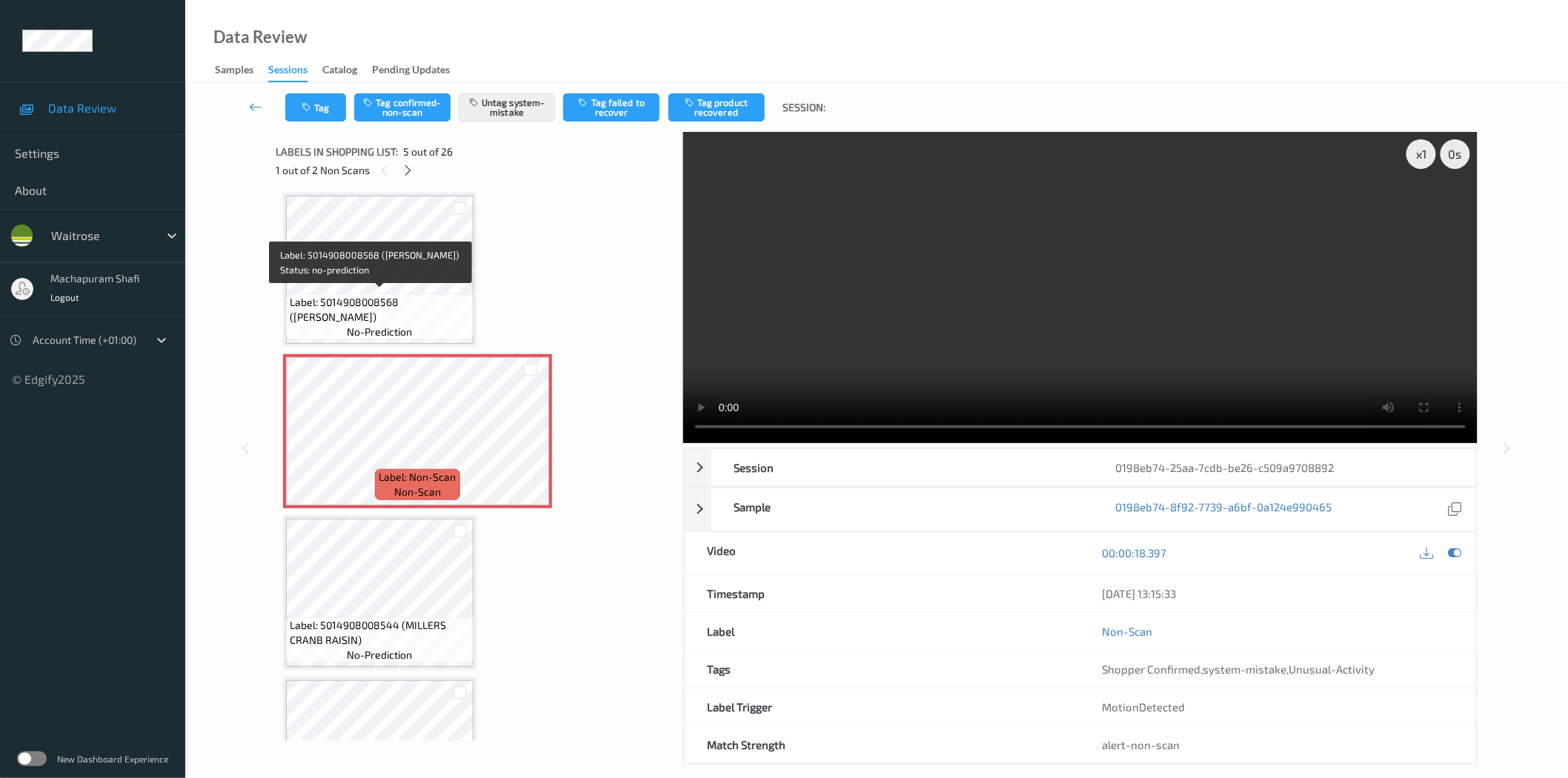
drag, startPoint x: 400, startPoint y: 297, endPoint x: 452, endPoint y: 311, distance: 53.9
click at [452, 311] on span "Label: 5014908008568 (MILLERS FIG SULTANA)" at bounding box center [380, 309] width 180 height 29
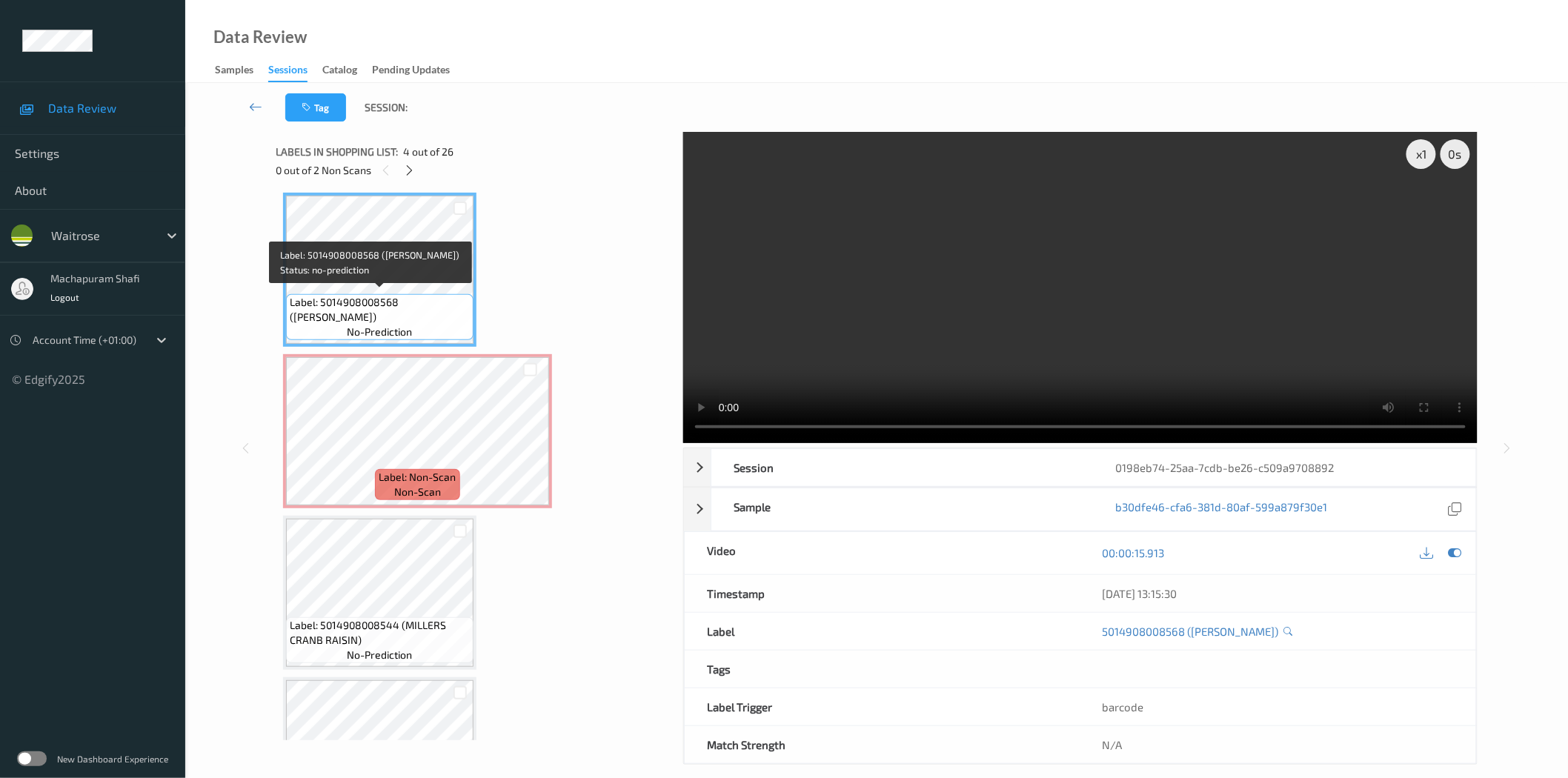
copy span "(MILLERS FIG SULTANA)"
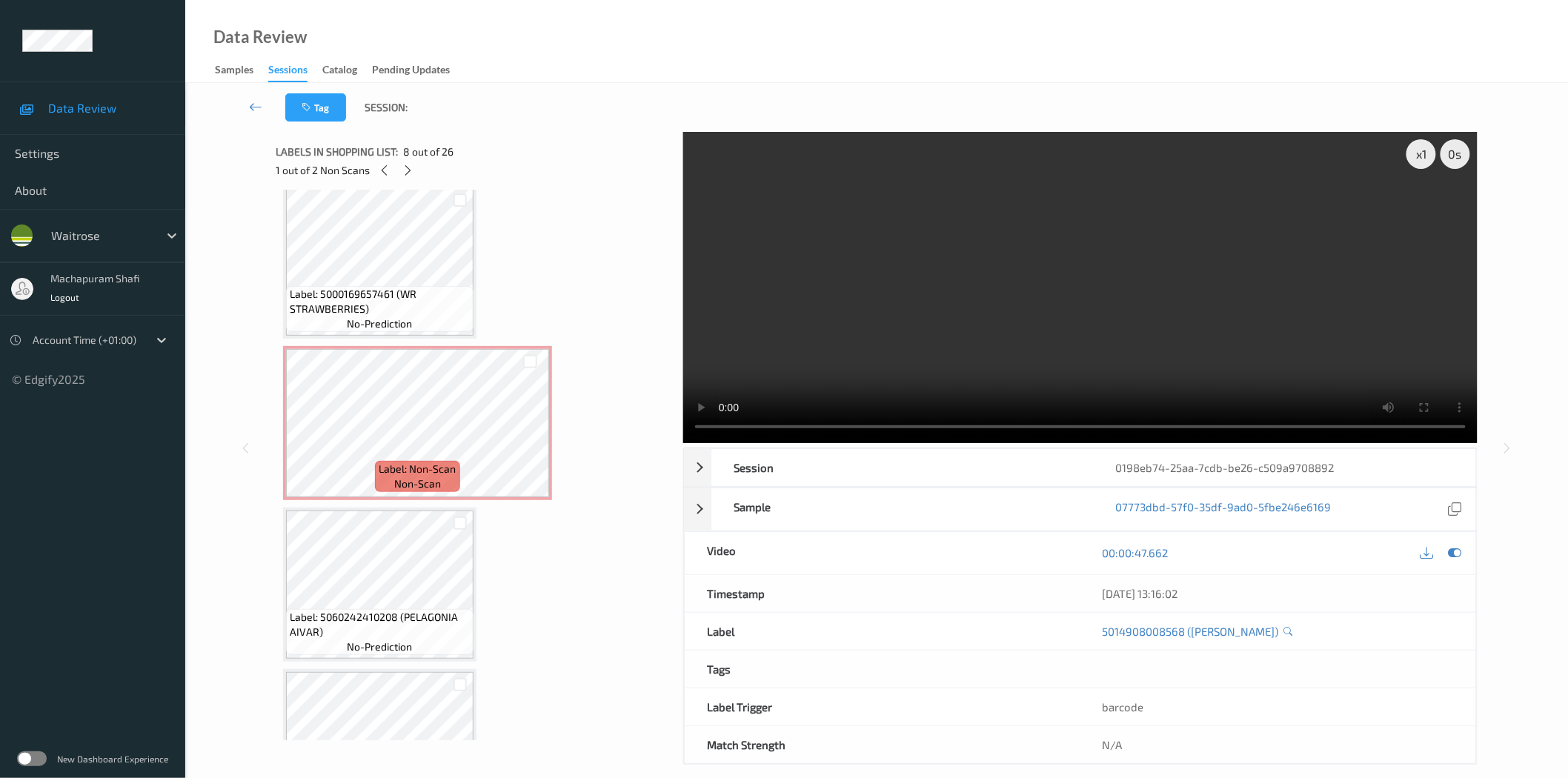
scroll to position [1647, 0]
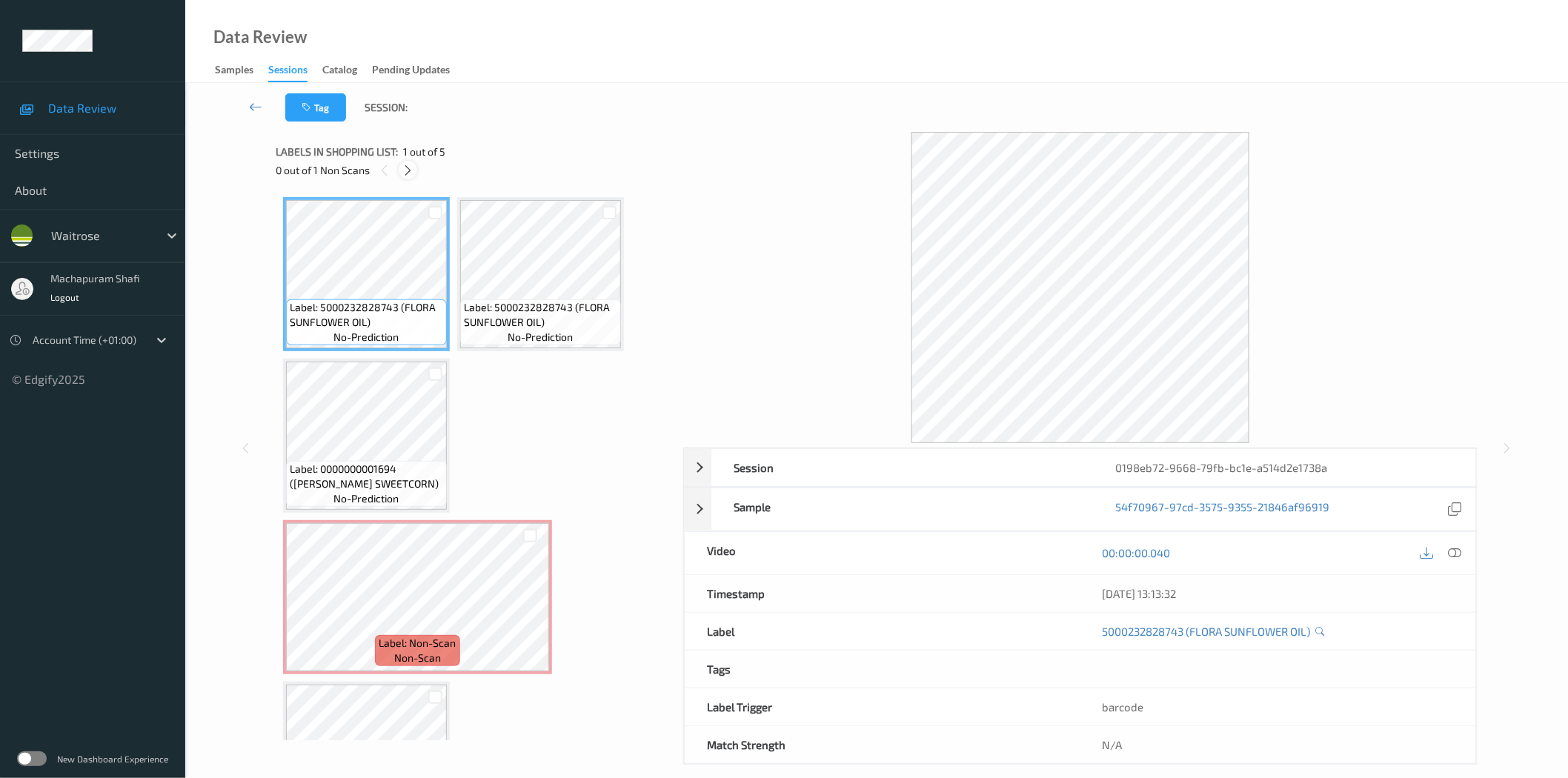
click at [413, 172] on icon at bounding box center [408, 170] width 13 height 14
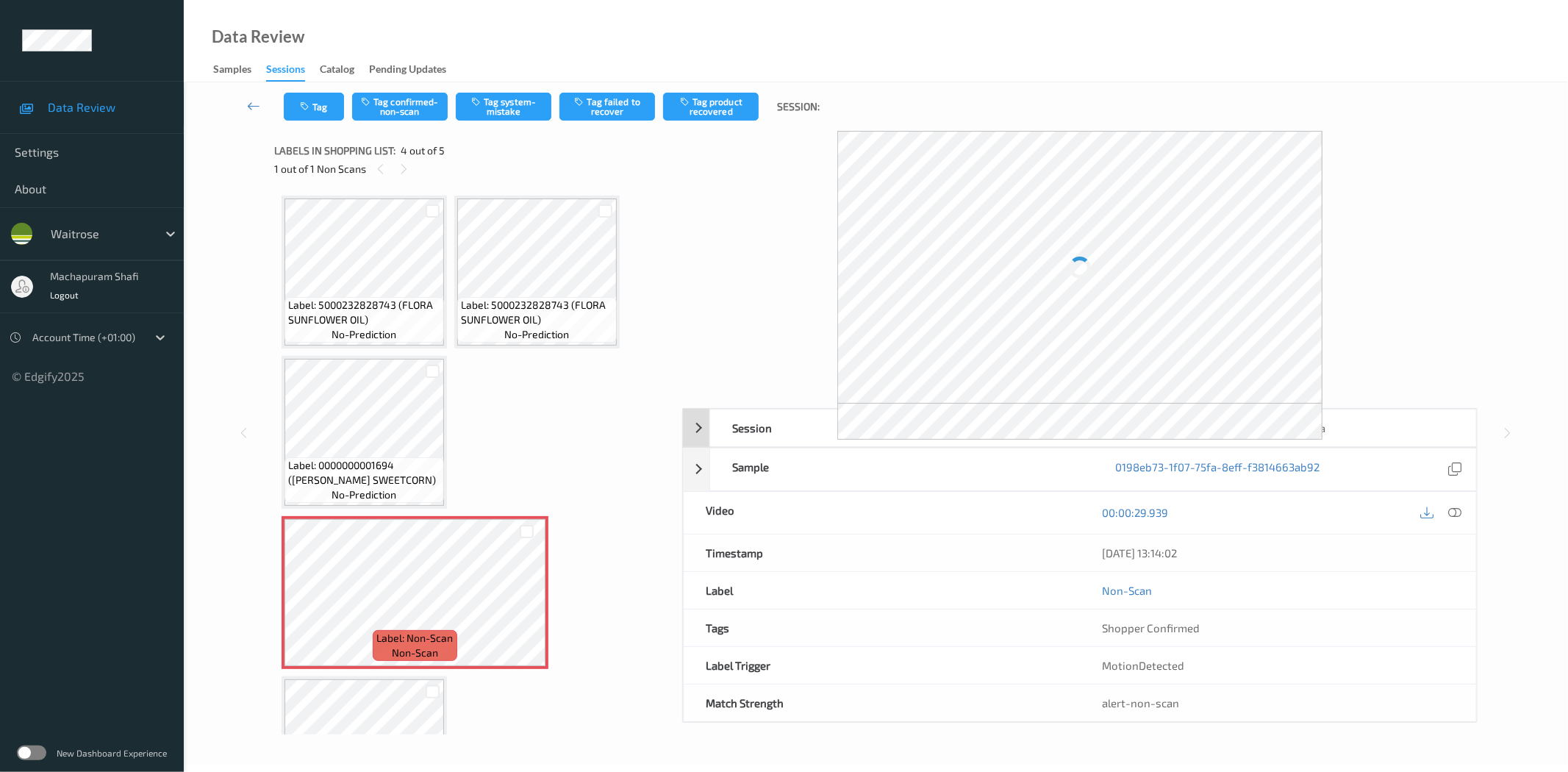
scroll to position [98, 0]
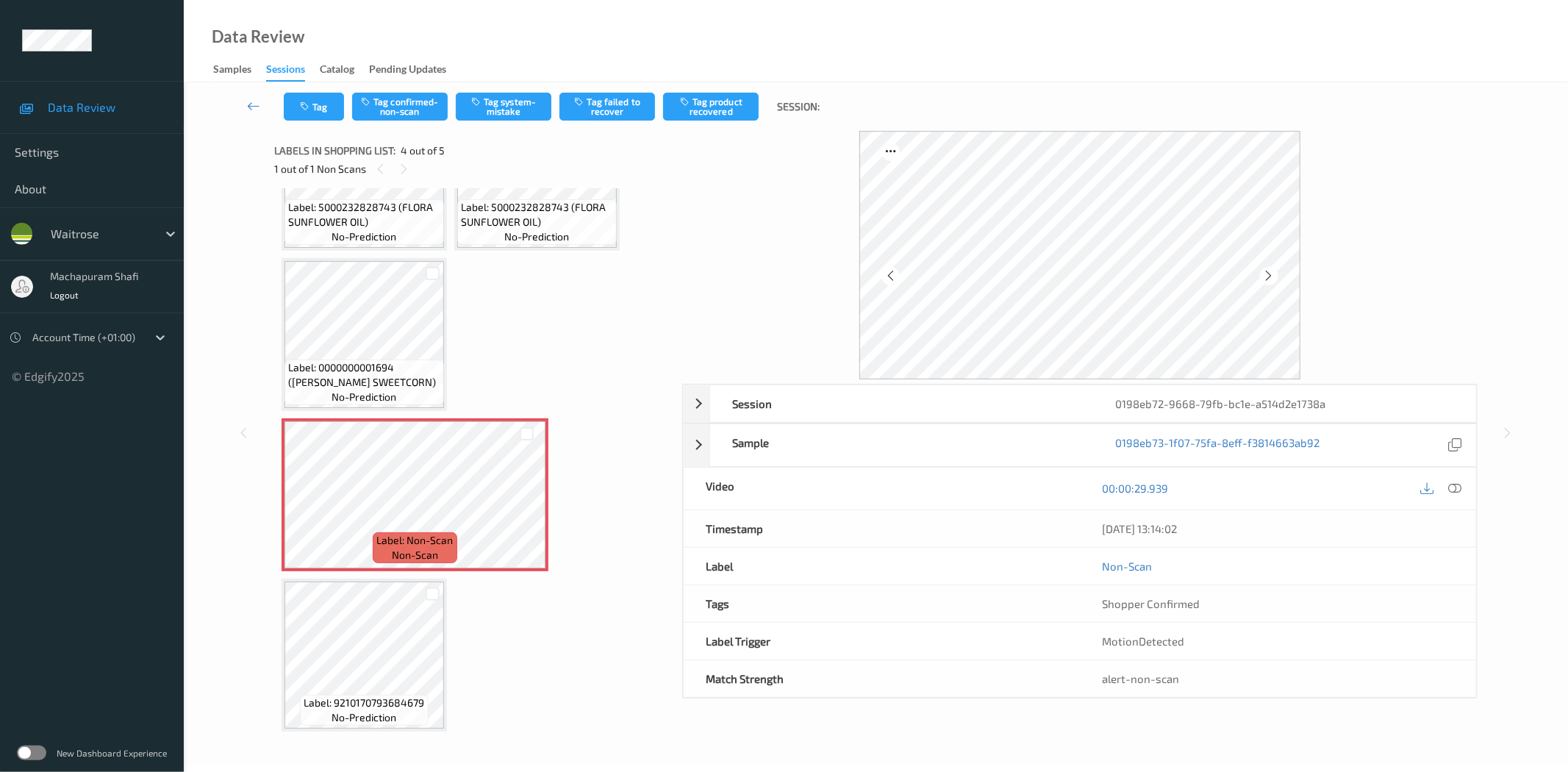
drag, startPoint x: 1453, startPoint y: 488, endPoint x: 1446, endPoint y: 471, distance: 18.4
click at [1453, 488] on icon at bounding box center [1455, 488] width 13 height 13
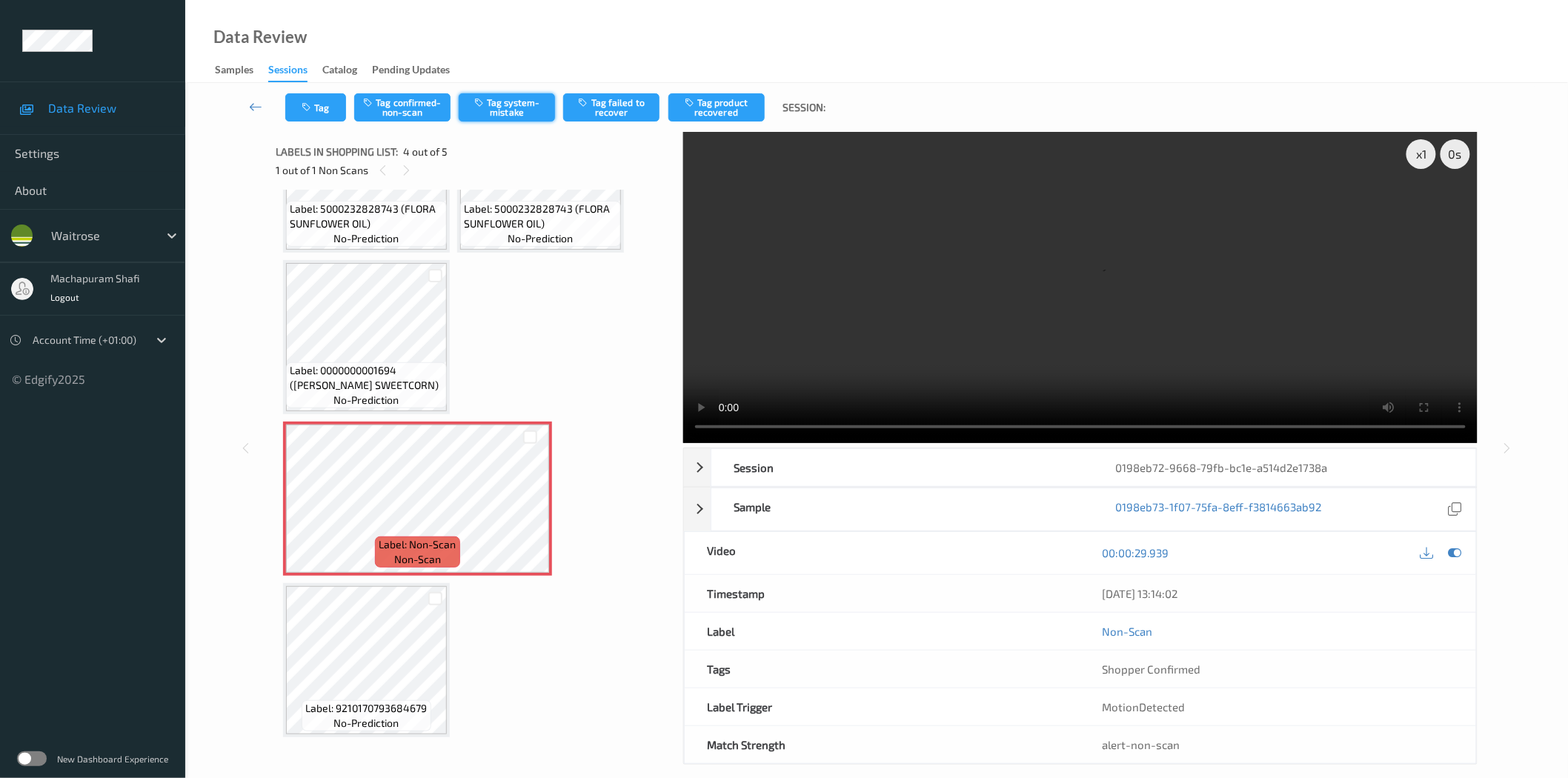
click at [501, 104] on button "Tag system-mistake" at bounding box center [506, 107] width 96 height 28
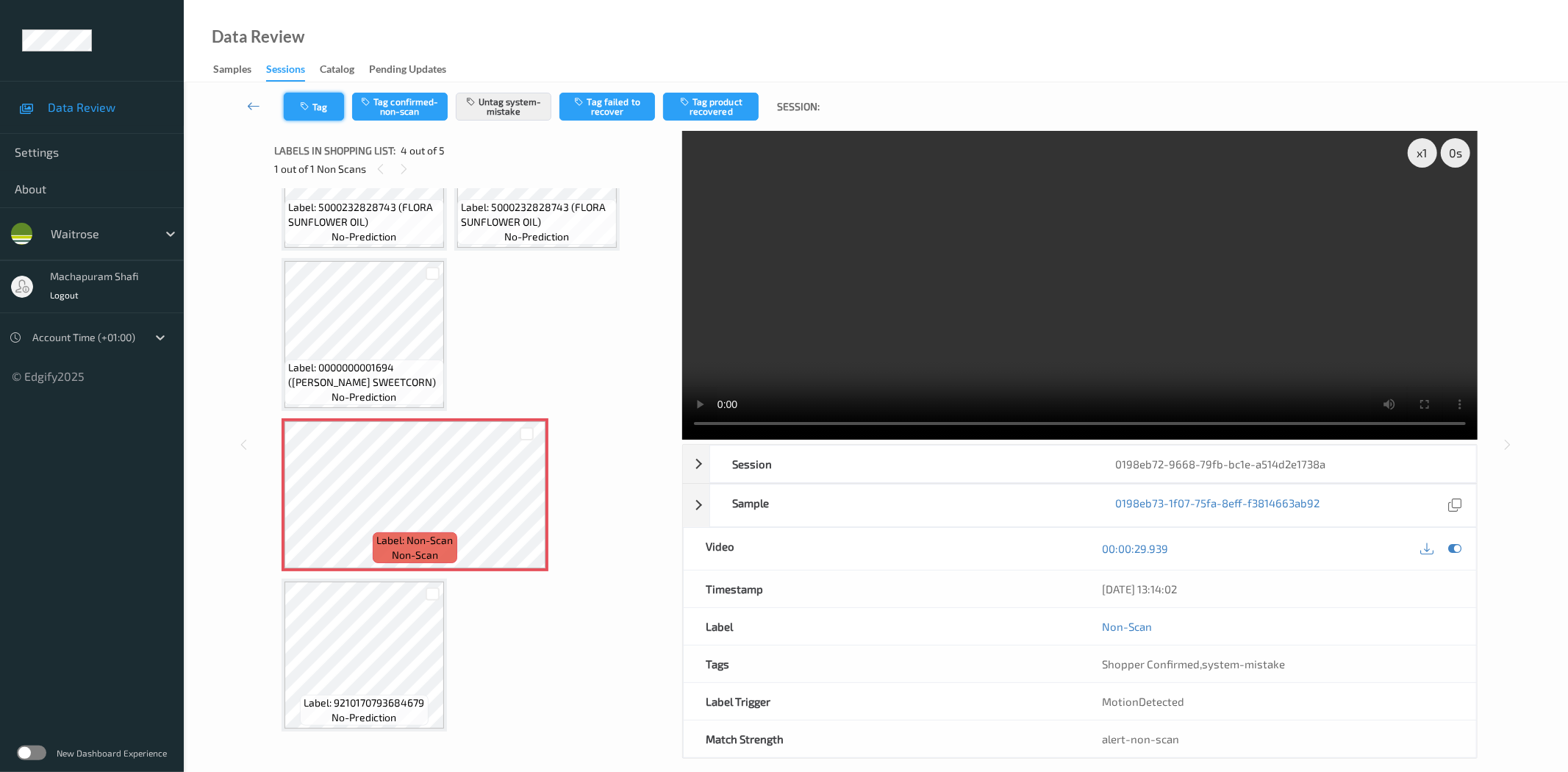
click at [317, 111] on button "Tag" at bounding box center [314, 106] width 60 height 28
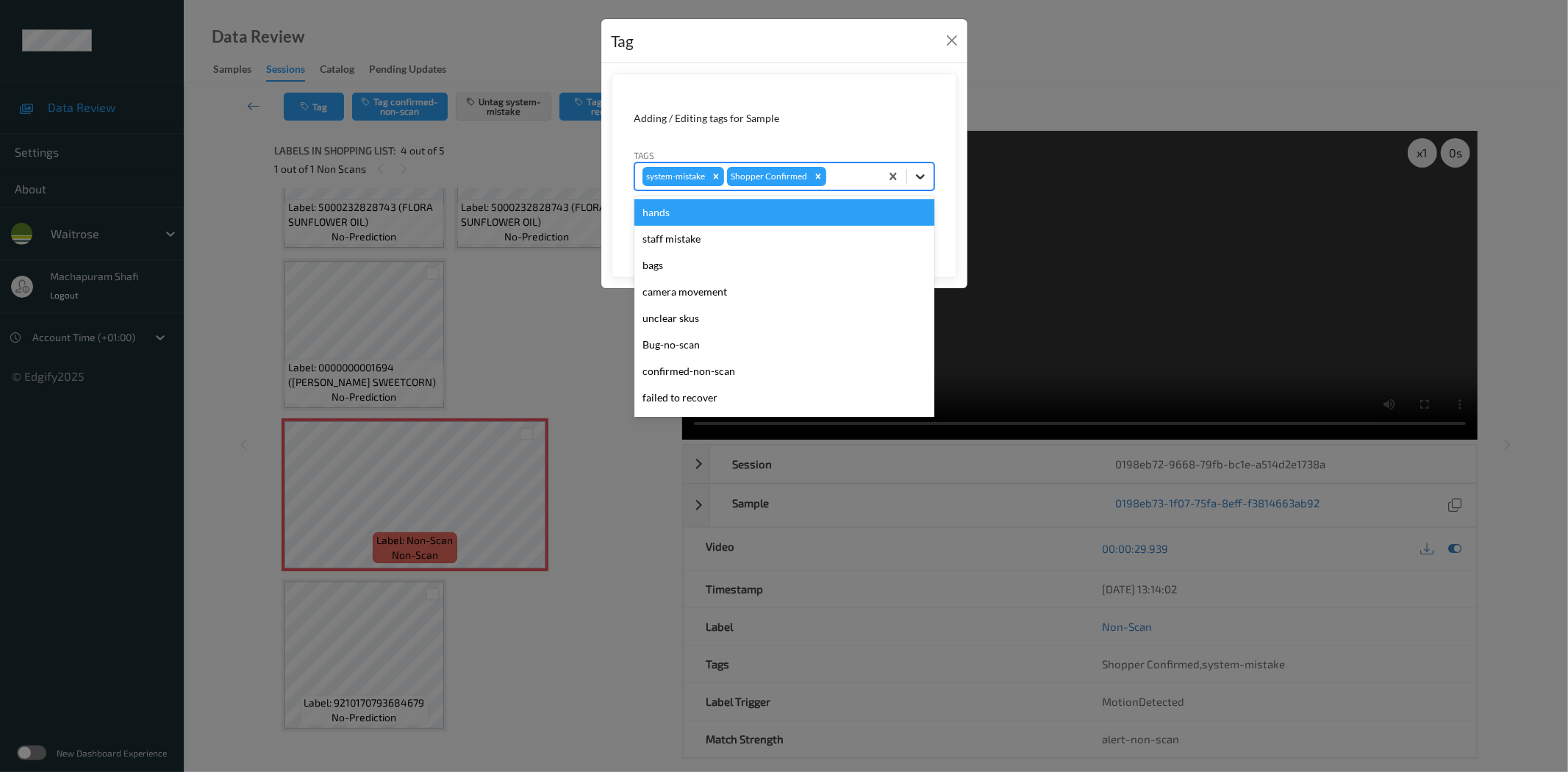
click at [920, 171] on icon at bounding box center [920, 176] width 15 height 15
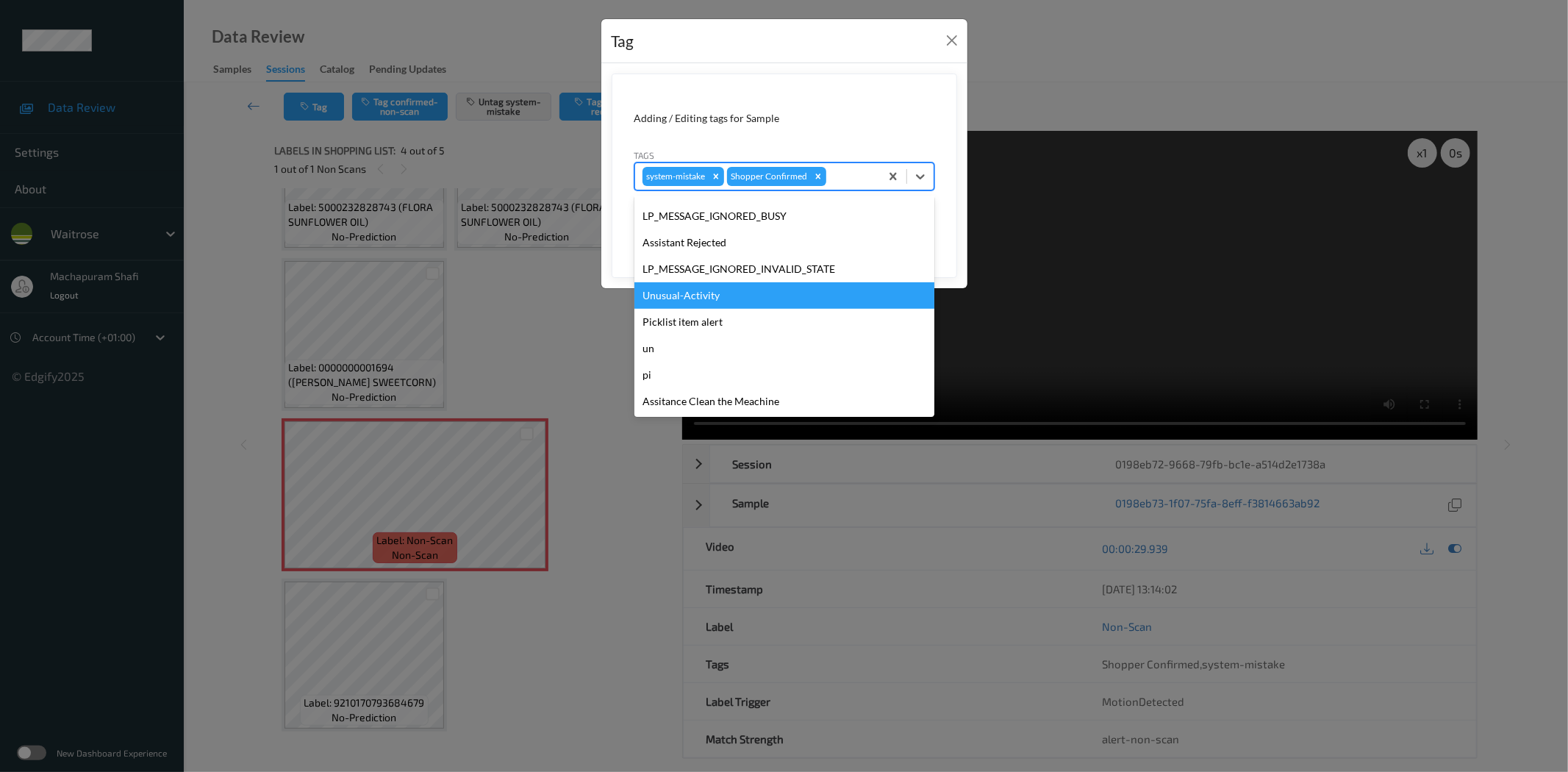
click at [687, 297] on div "Unusual-Activity" at bounding box center [784, 295] width 300 height 26
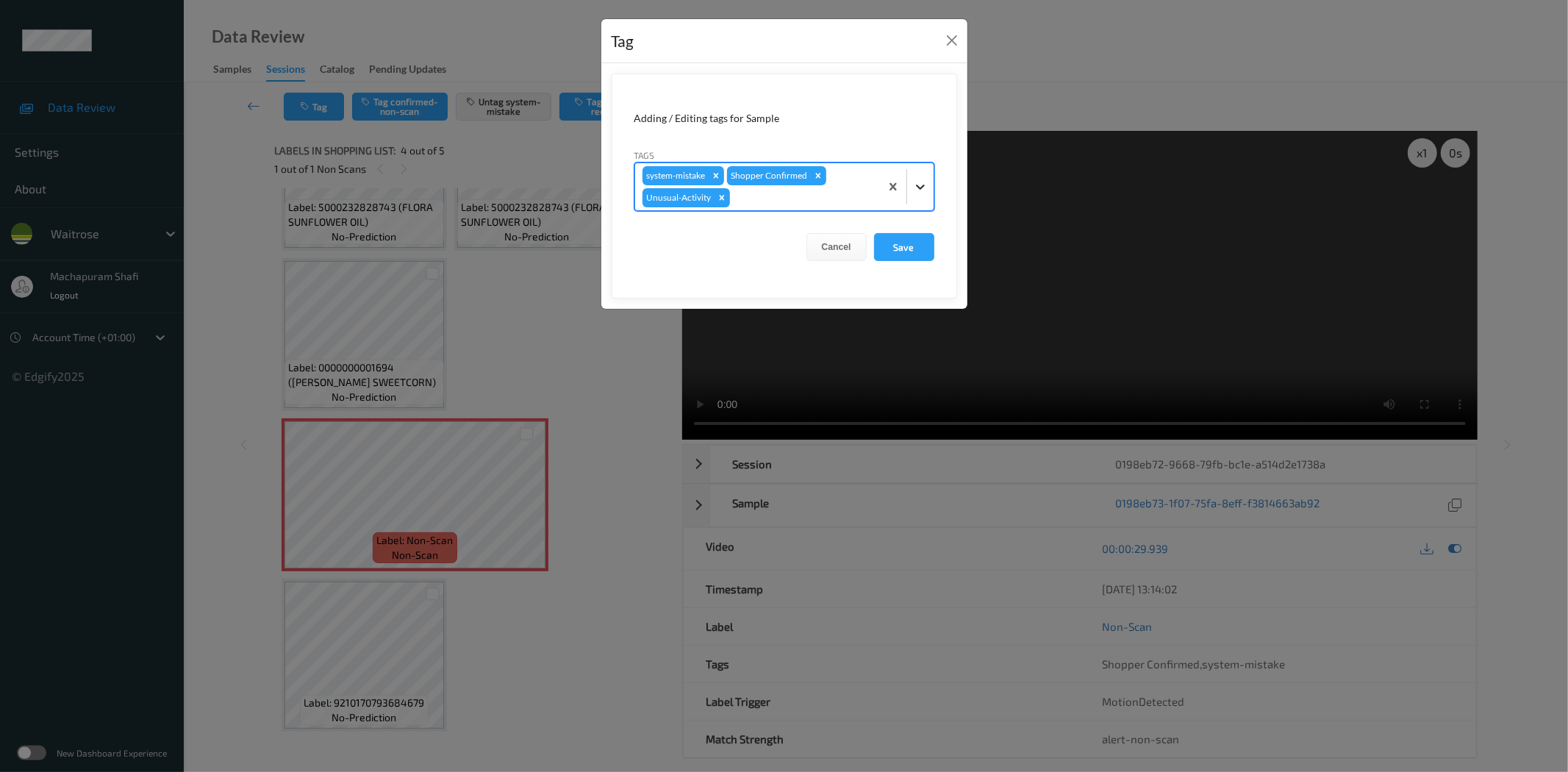
click at [924, 176] on div at bounding box center [919, 186] width 26 height 26
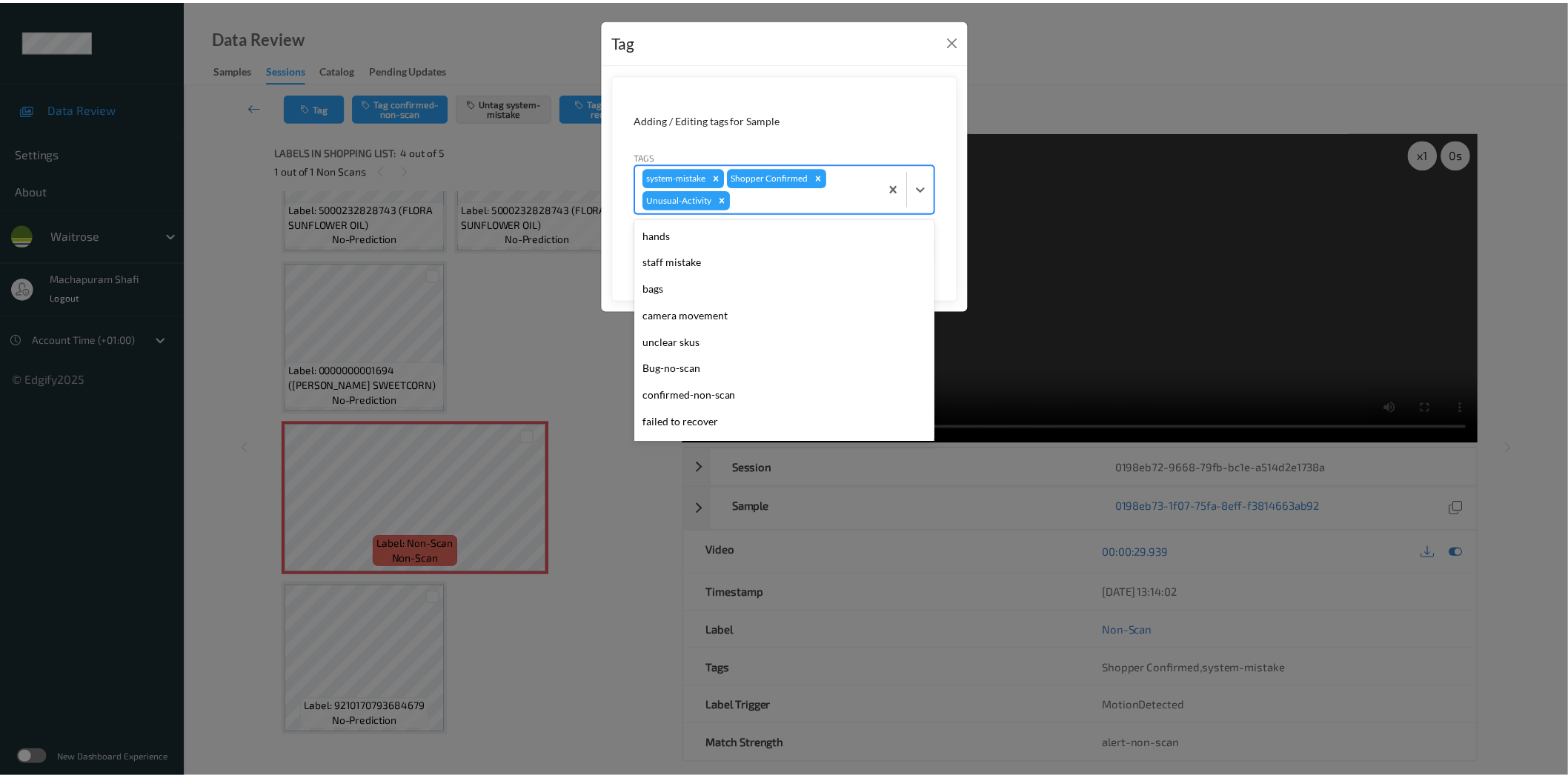
scroll to position [290, 0]
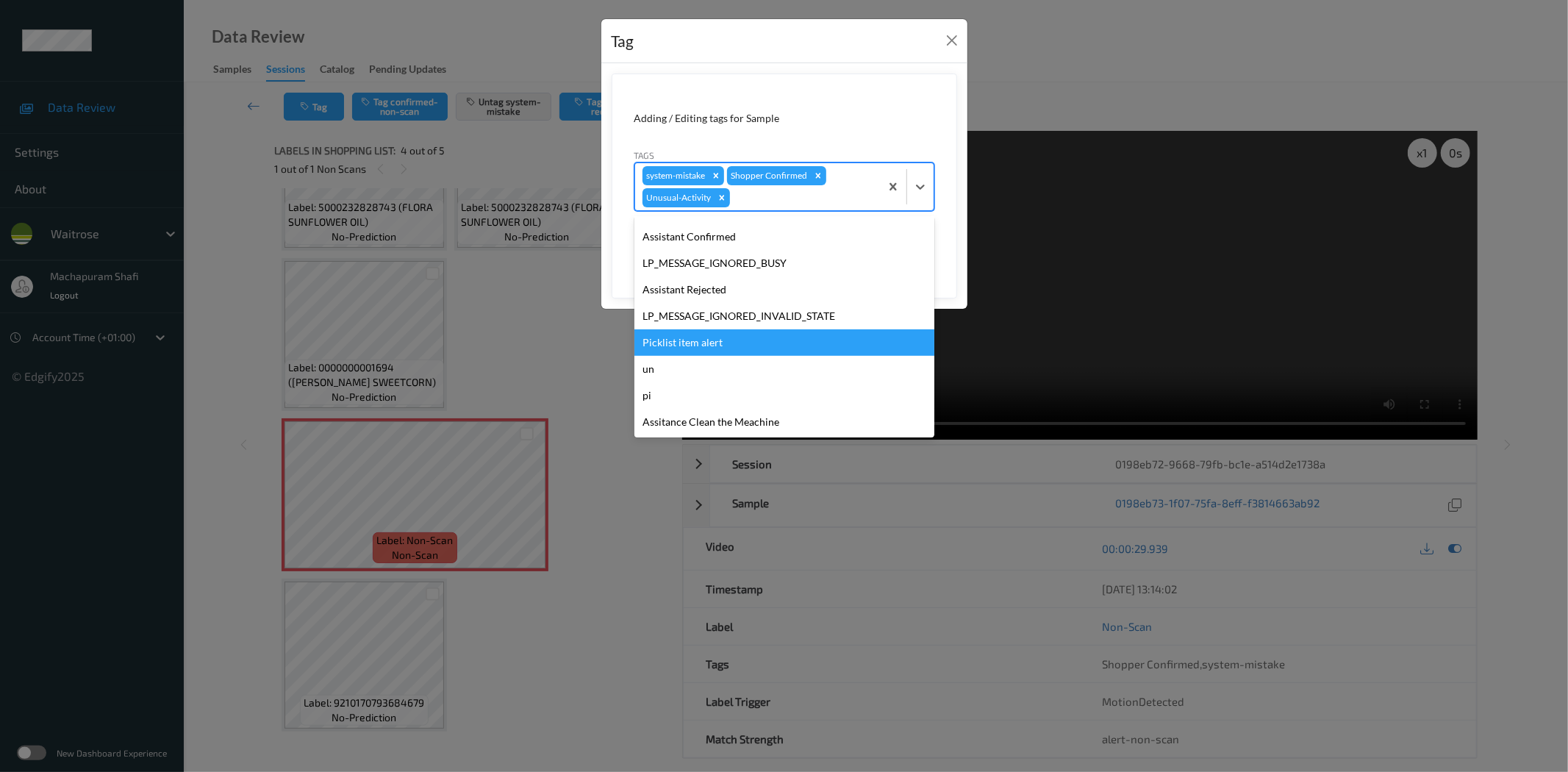
click at [661, 340] on div "Picklist item alert" at bounding box center [784, 342] width 300 height 26
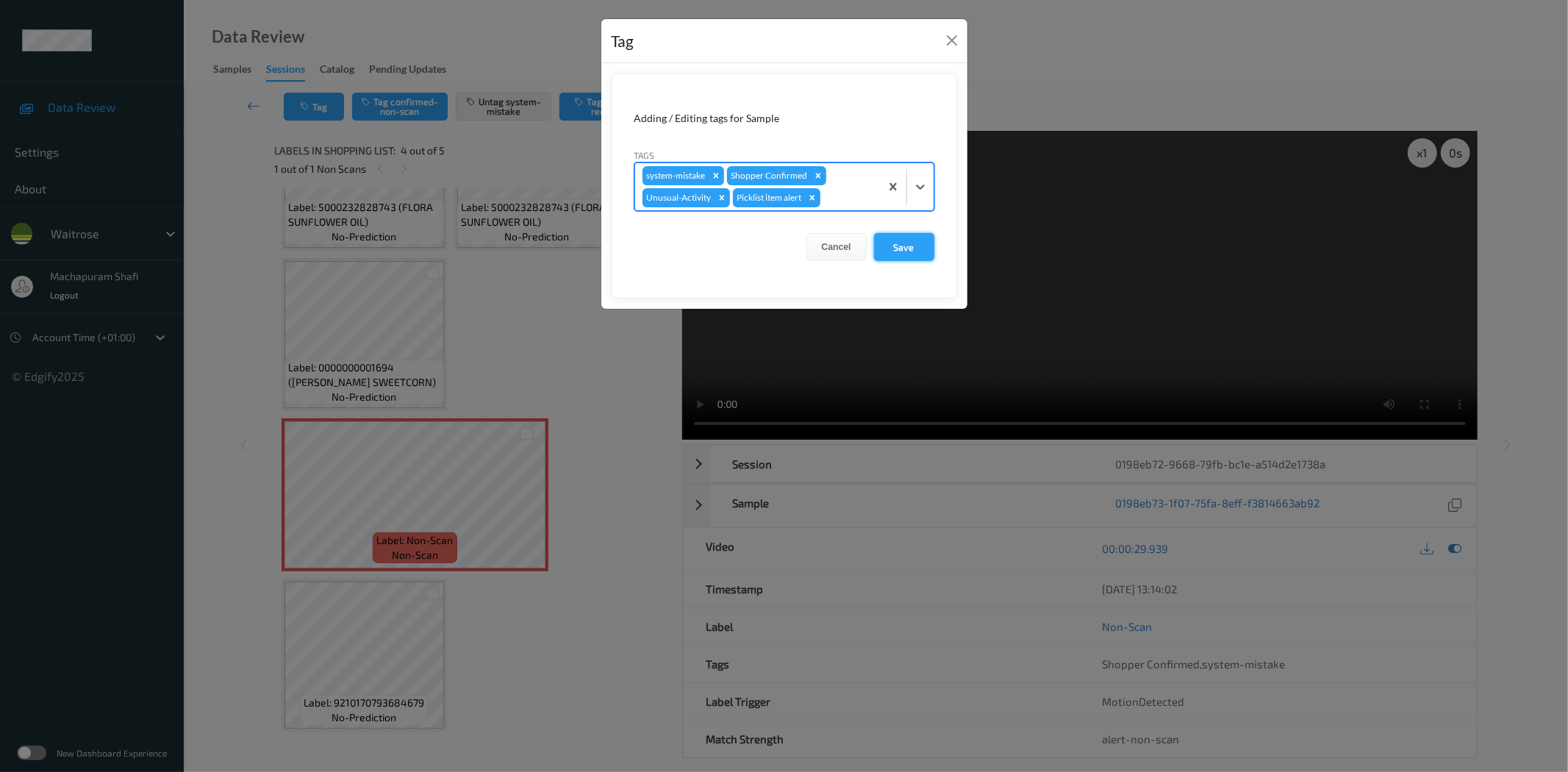
click at [909, 258] on button "Save" at bounding box center [904, 247] width 60 height 28
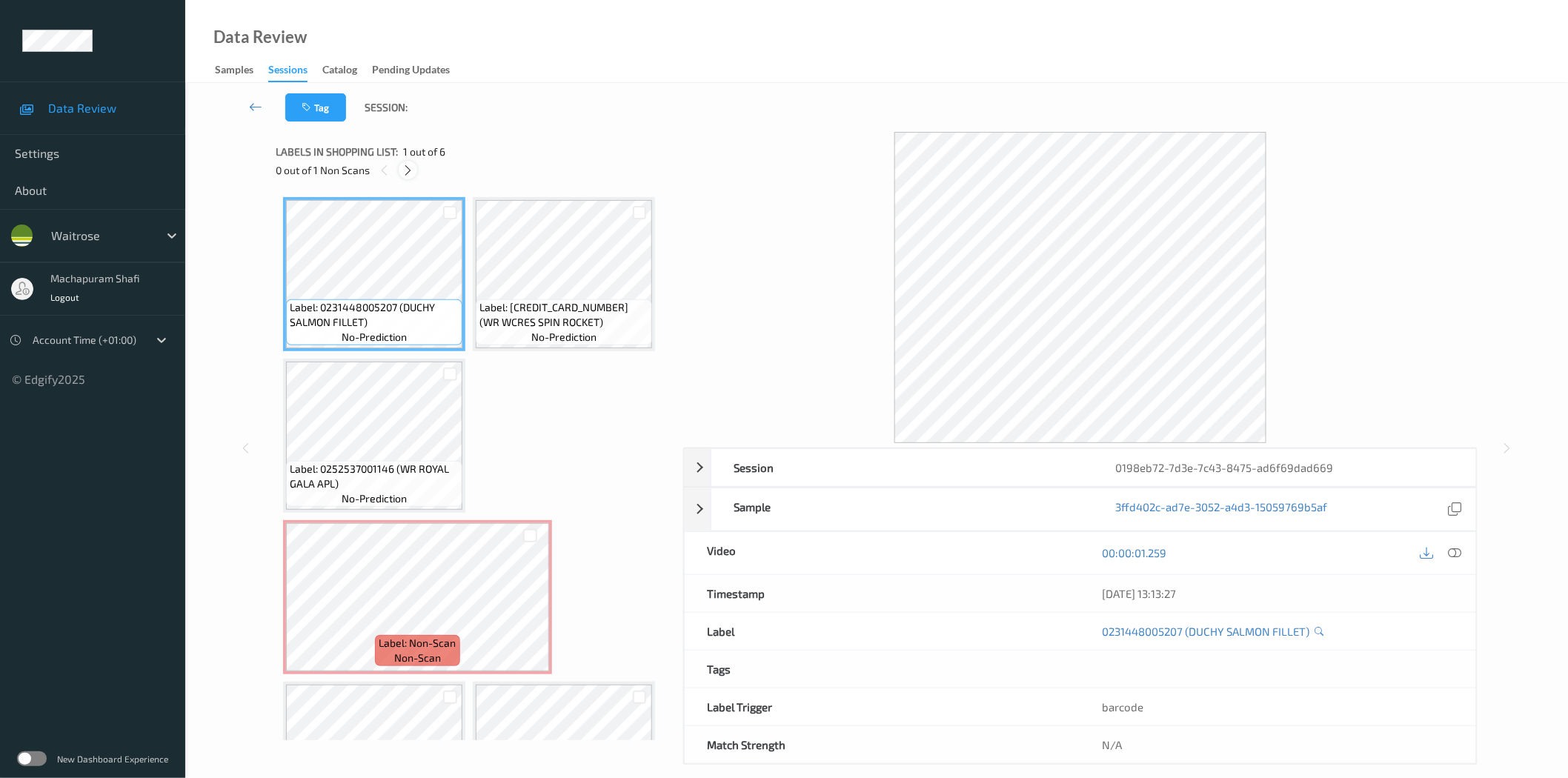
click at [409, 173] on icon at bounding box center [408, 170] width 13 height 14
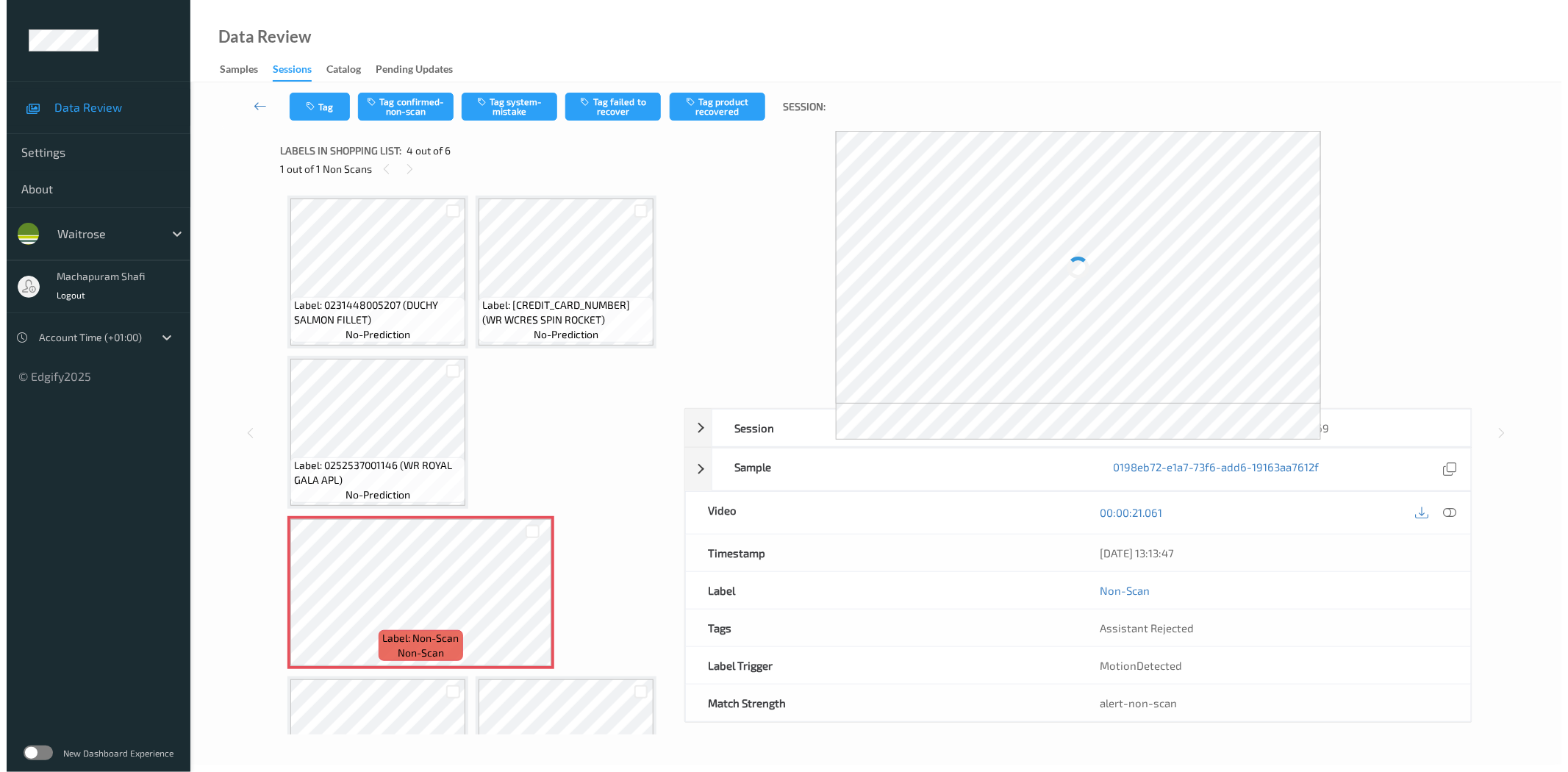
scroll to position [98, 0]
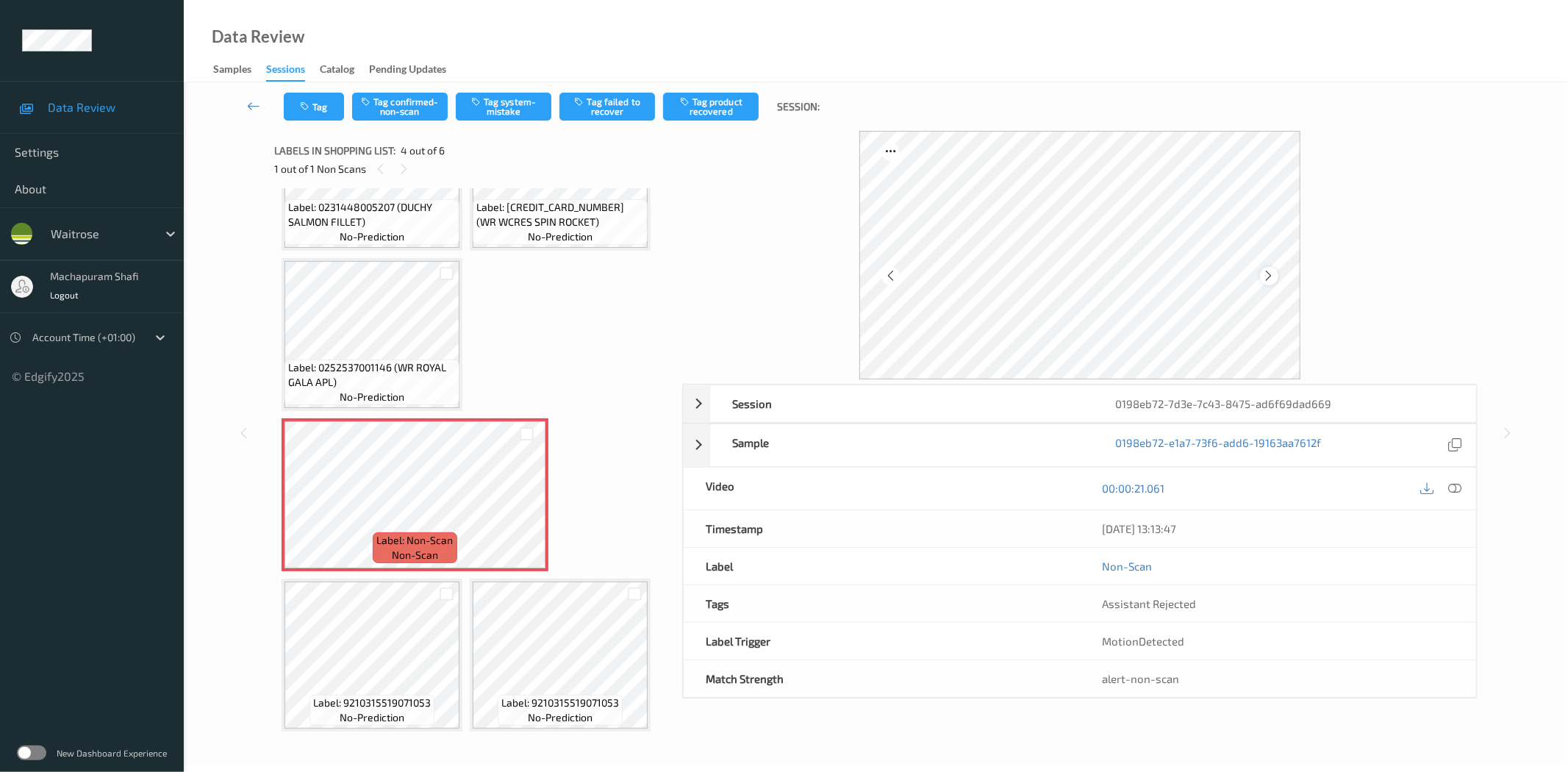
click at [1272, 281] on icon at bounding box center [1269, 276] width 13 height 13
click at [1450, 487] on icon at bounding box center [1455, 488] width 13 height 13
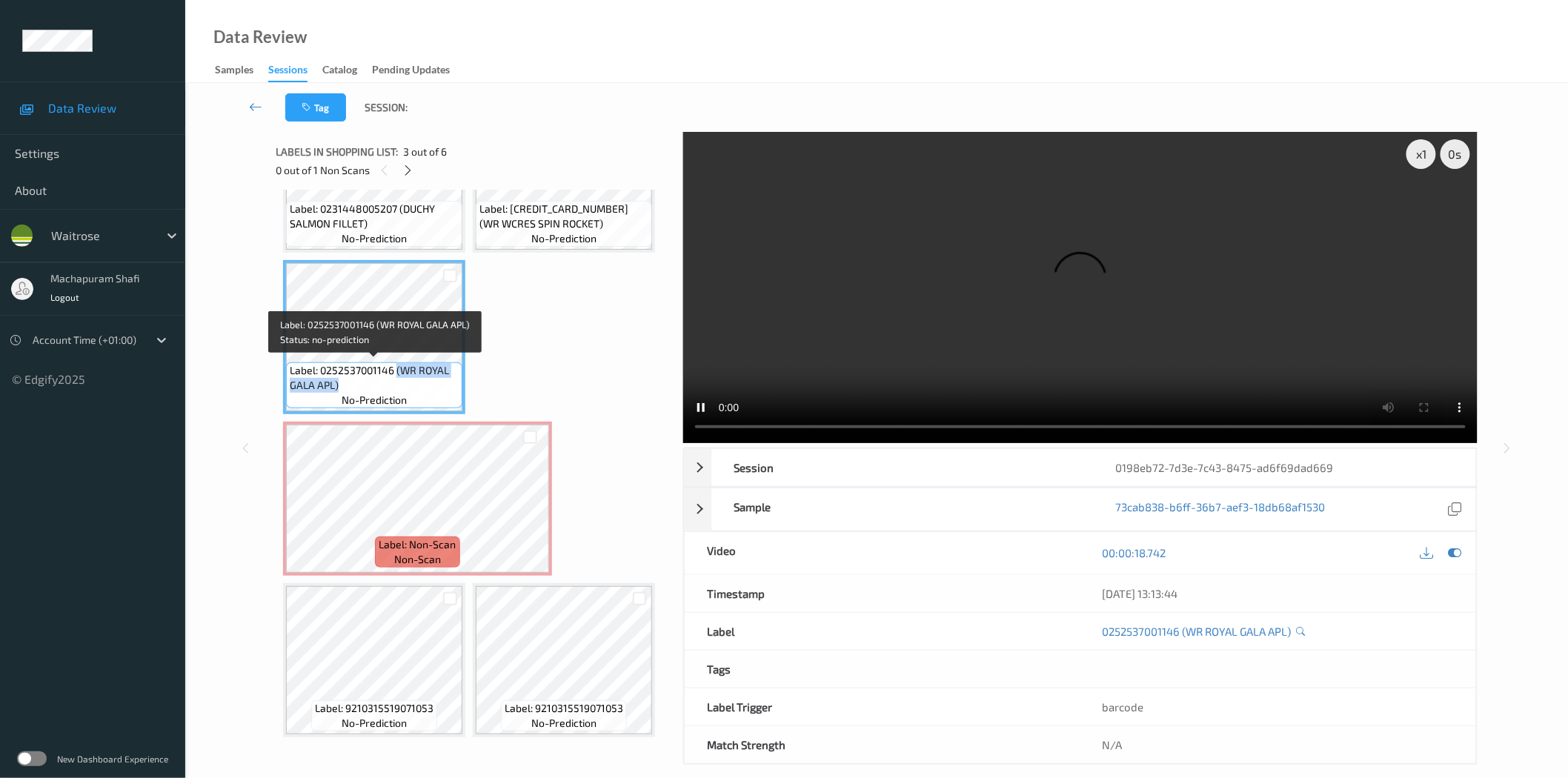
drag, startPoint x: 396, startPoint y: 368, endPoint x: 454, endPoint y: 389, distance: 61.7
click at [454, 389] on span "Label: 0252537001146 (WR ROYAL GALA APL)" at bounding box center [374, 377] width 169 height 29
copy span "(WR ROYAL GALA APL)"
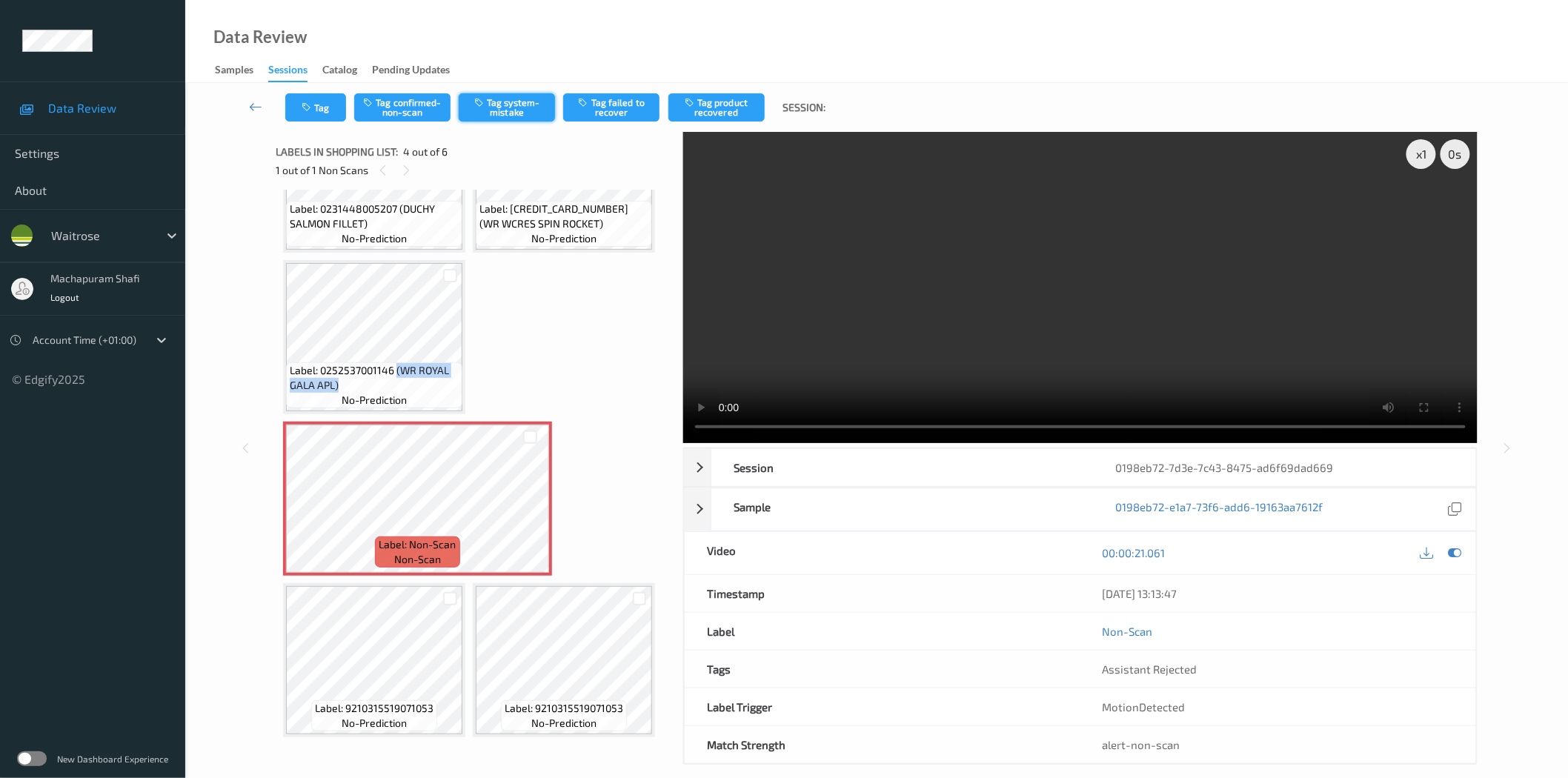
click at [514, 109] on button "Tag system-mistake" at bounding box center [506, 107] width 96 height 28
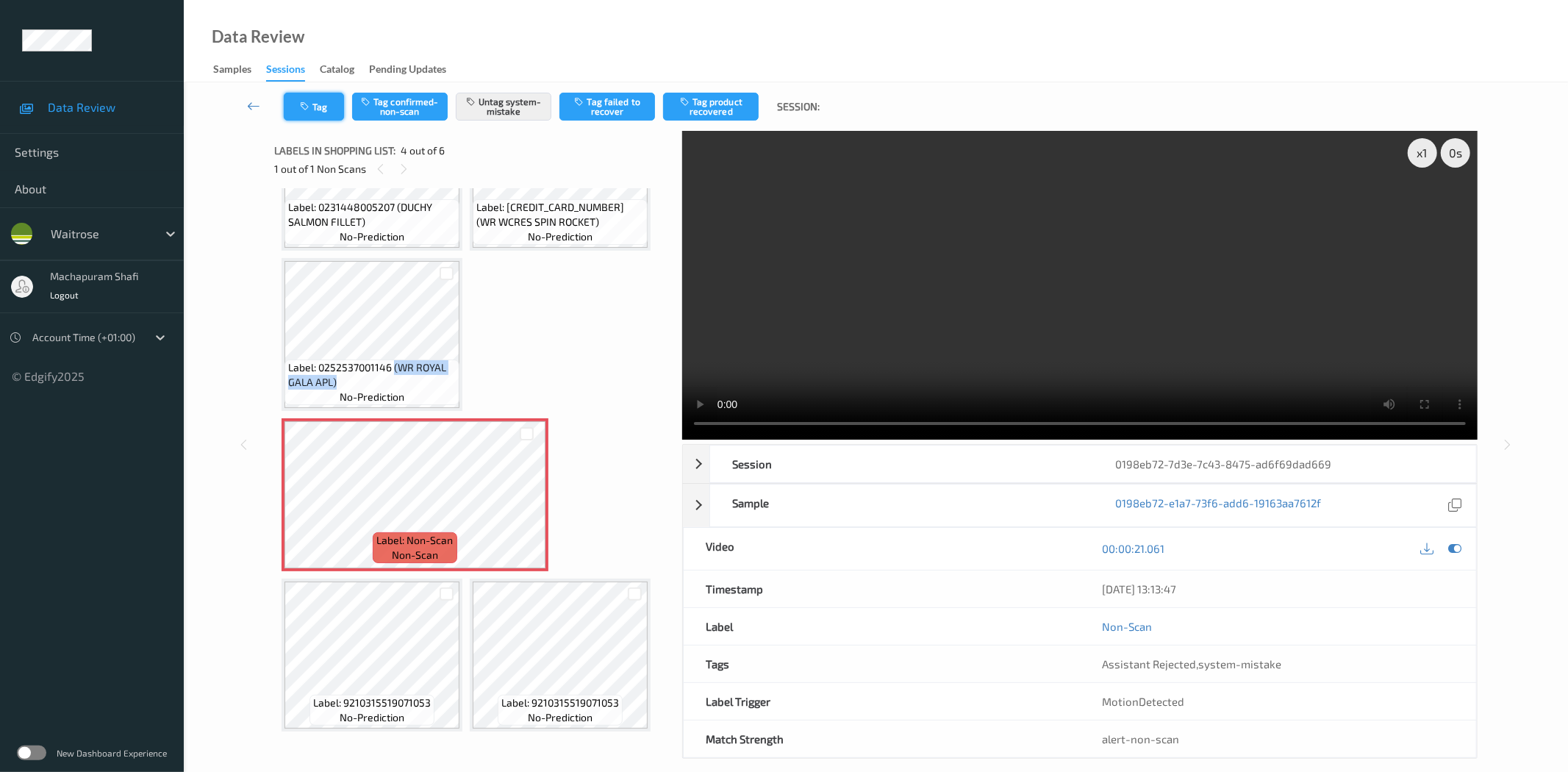
click at [318, 106] on button "Tag" at bounding box center [314, 106] width 60 height 28
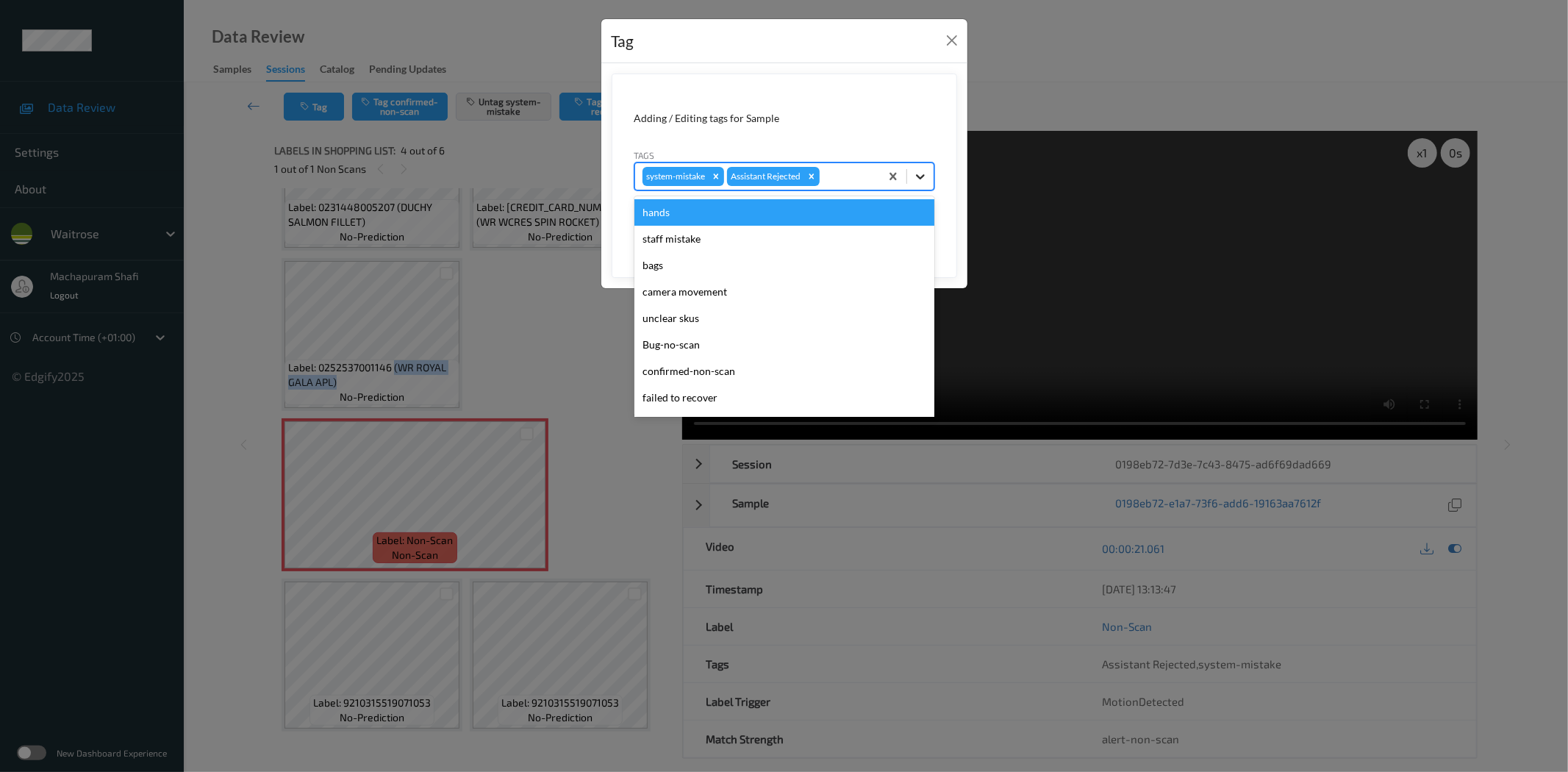
click at [919, 170] on icon at bounding box center [920, 176] width 15 height 15
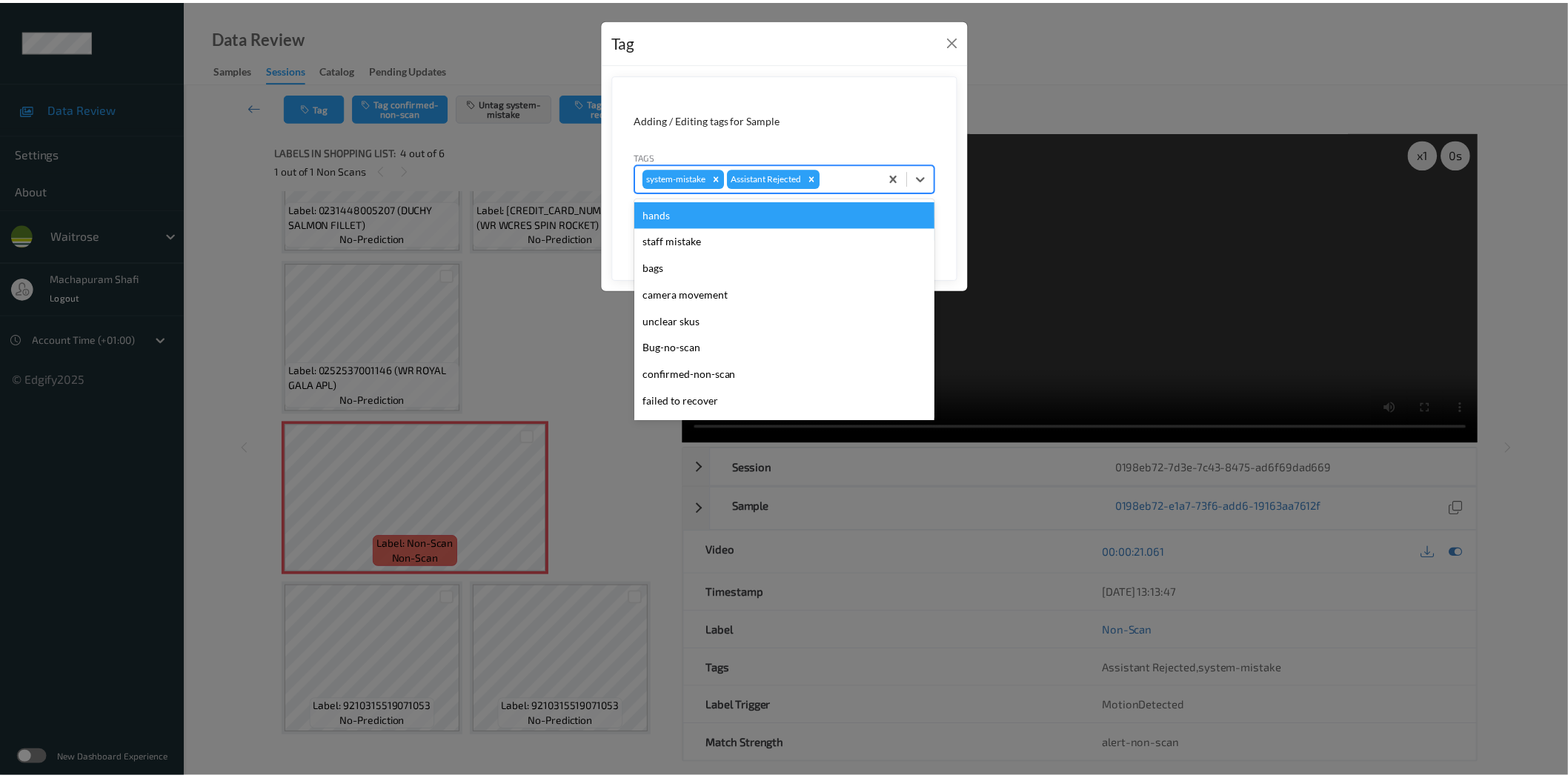
scroll to position [316, 0]
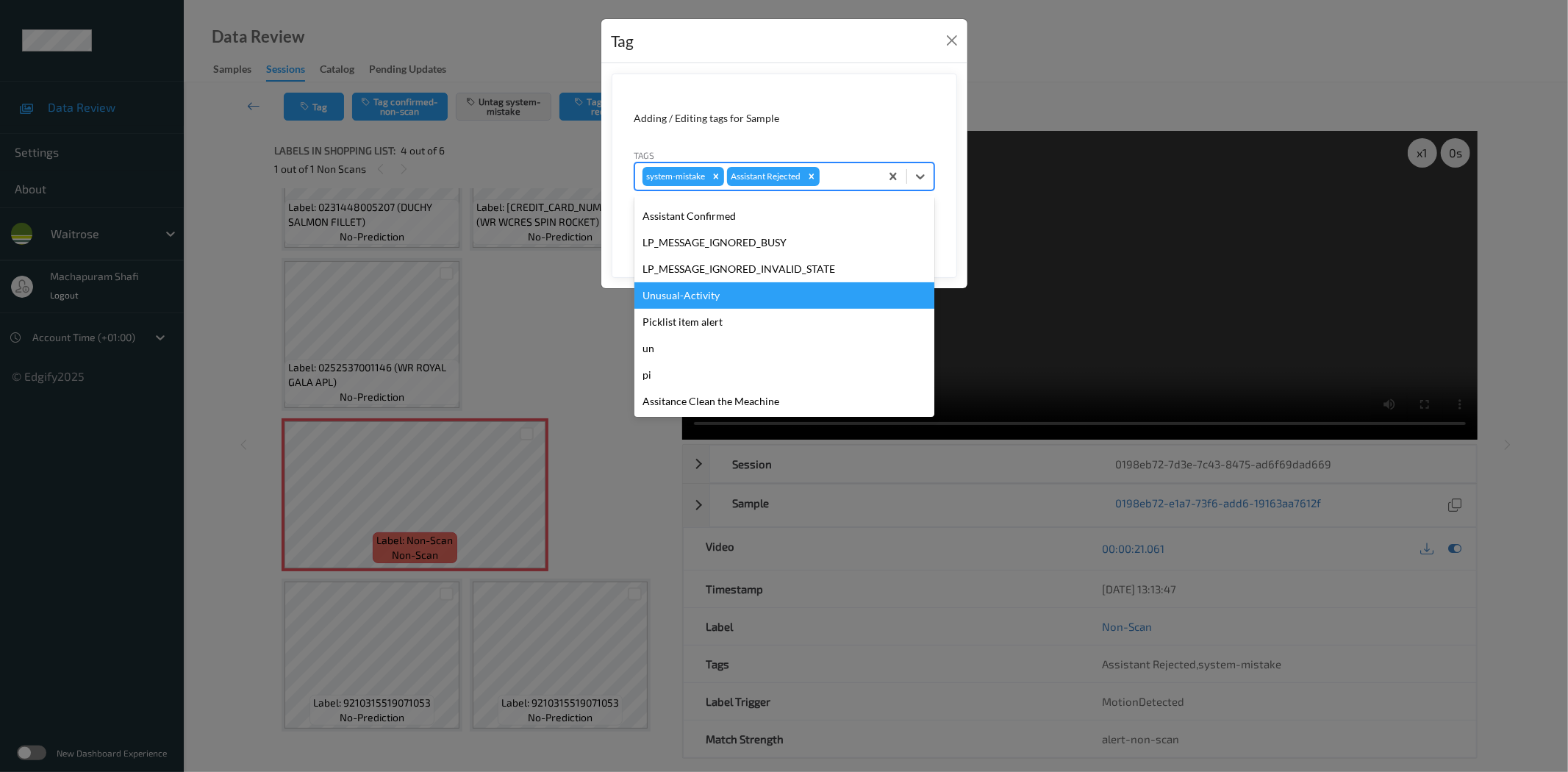
click at [695, 292] on div "Unusual-Activity" at bounding box center [784, 295] width 300 height 26
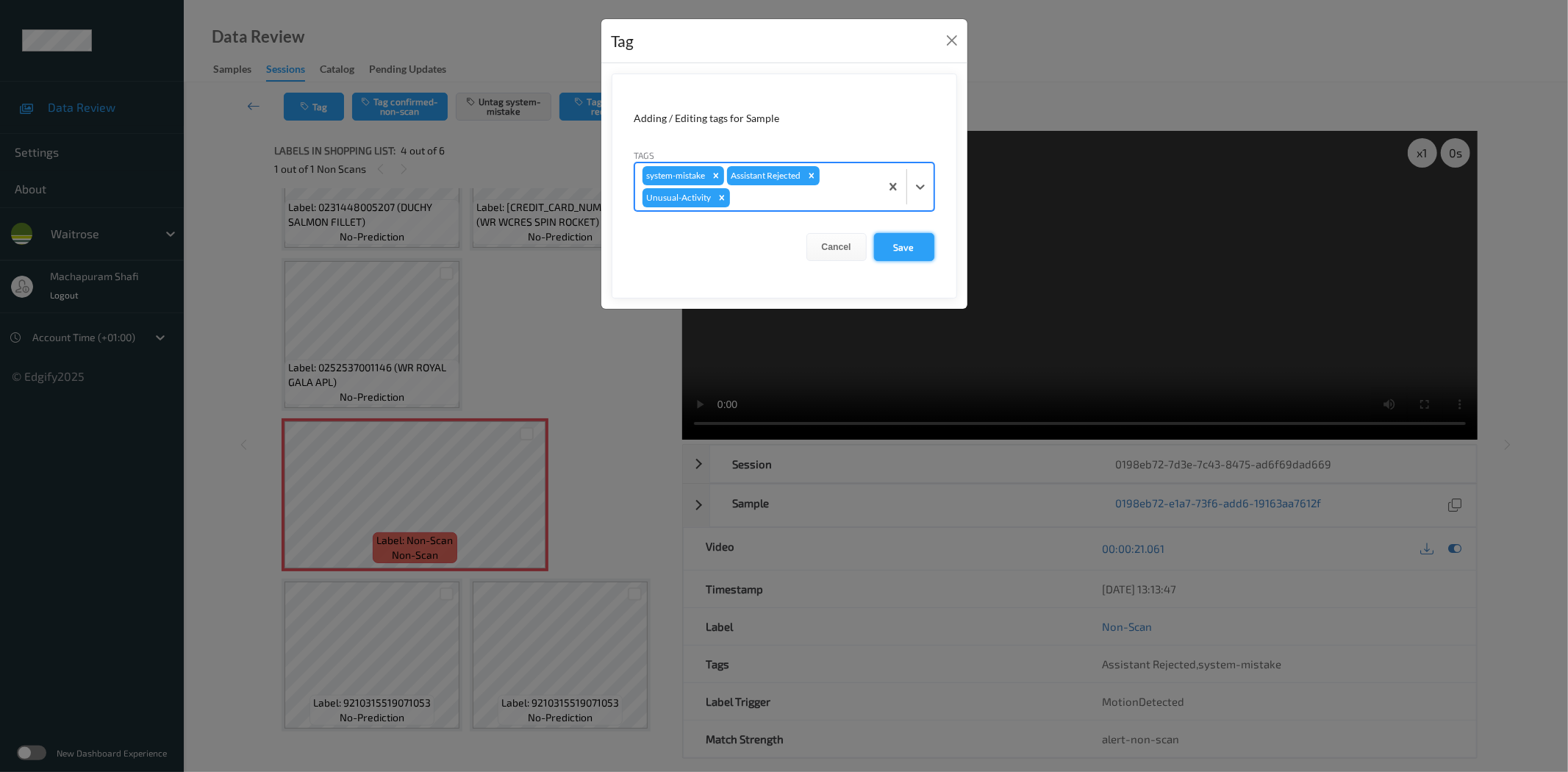
click at [901, 247] on button "Save" at bounding box center [904, 247] width 60 height 28
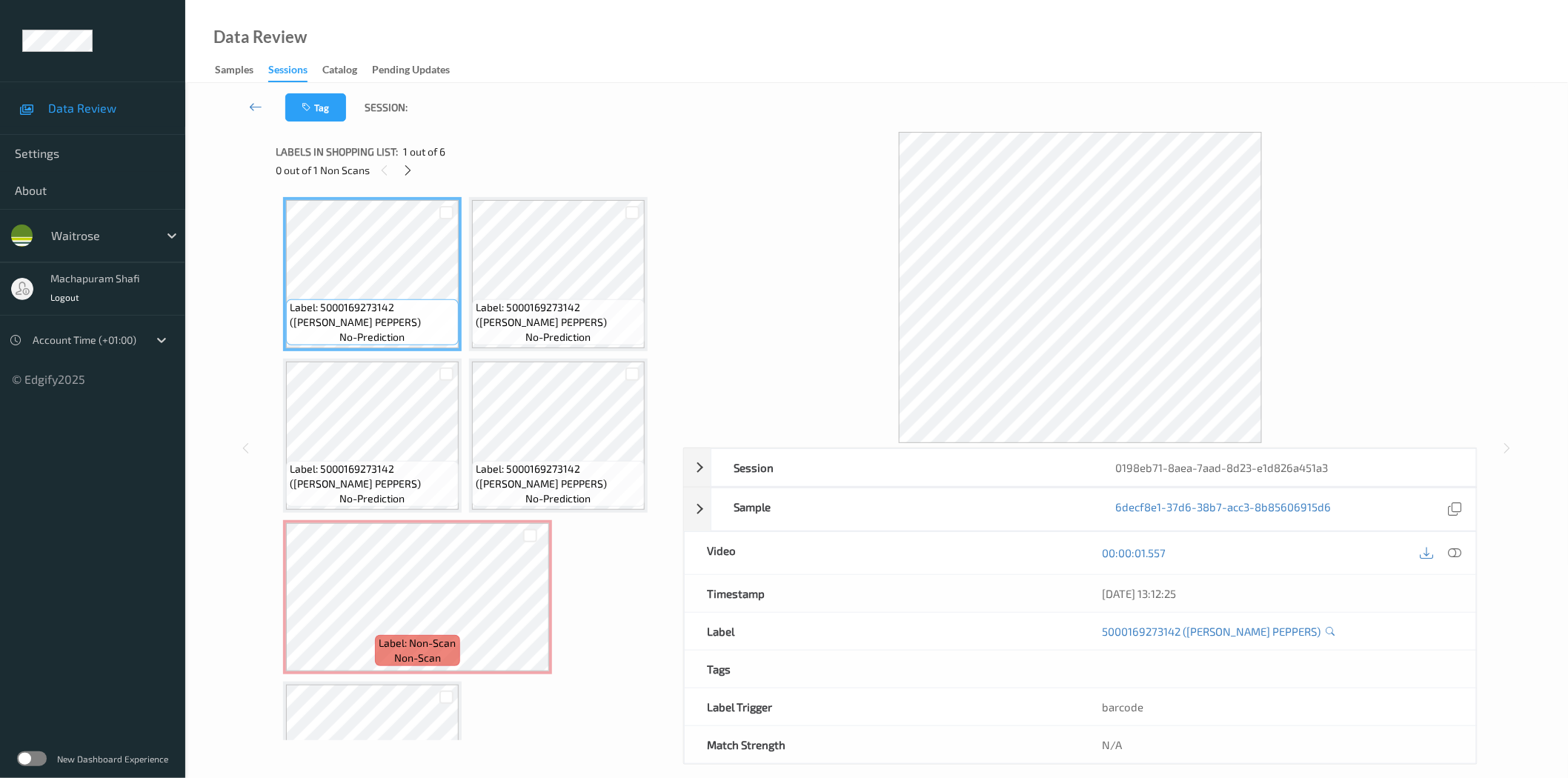
drag, startPoint x: 408, startPoint y: 171, endPoint x: 472, endPoint y: 222, distance: 81.8
click at [408, 170] on icon at bounding box center [408, 170] width 13 height 14
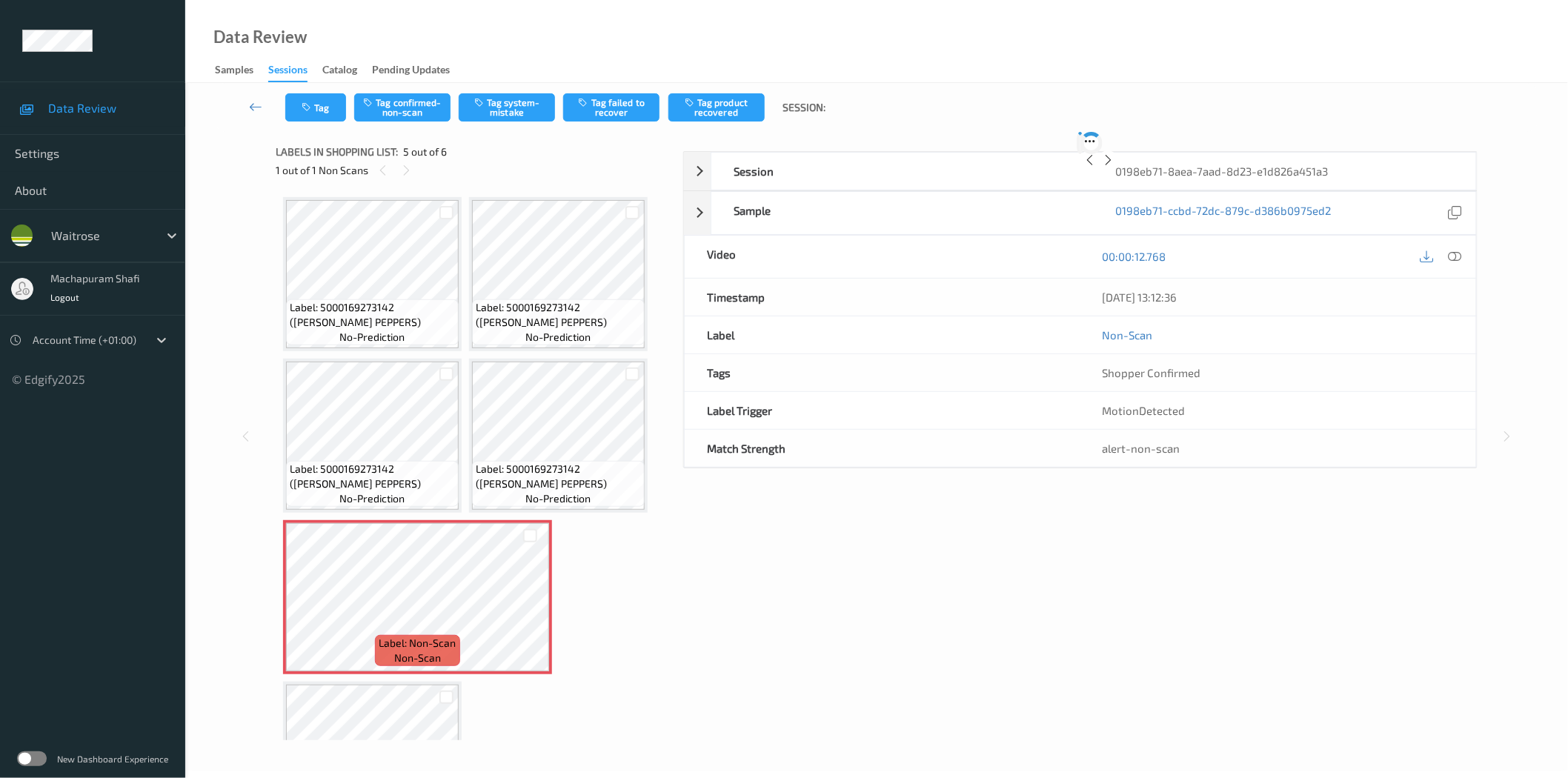
scroll to position [99, 0]
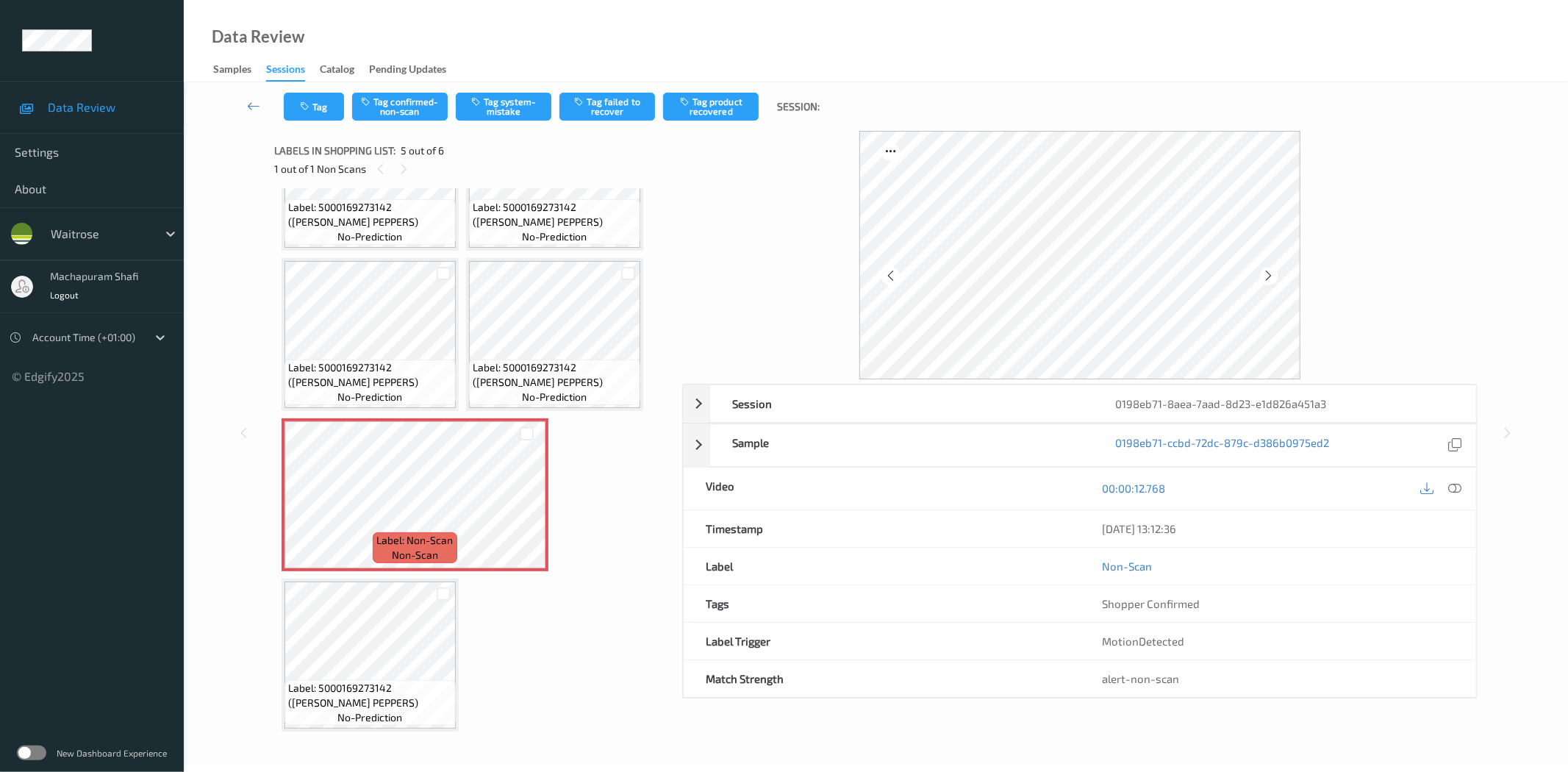
click at [1449, 485] on icon at bounding box center [1455, 488] width 13 height 13
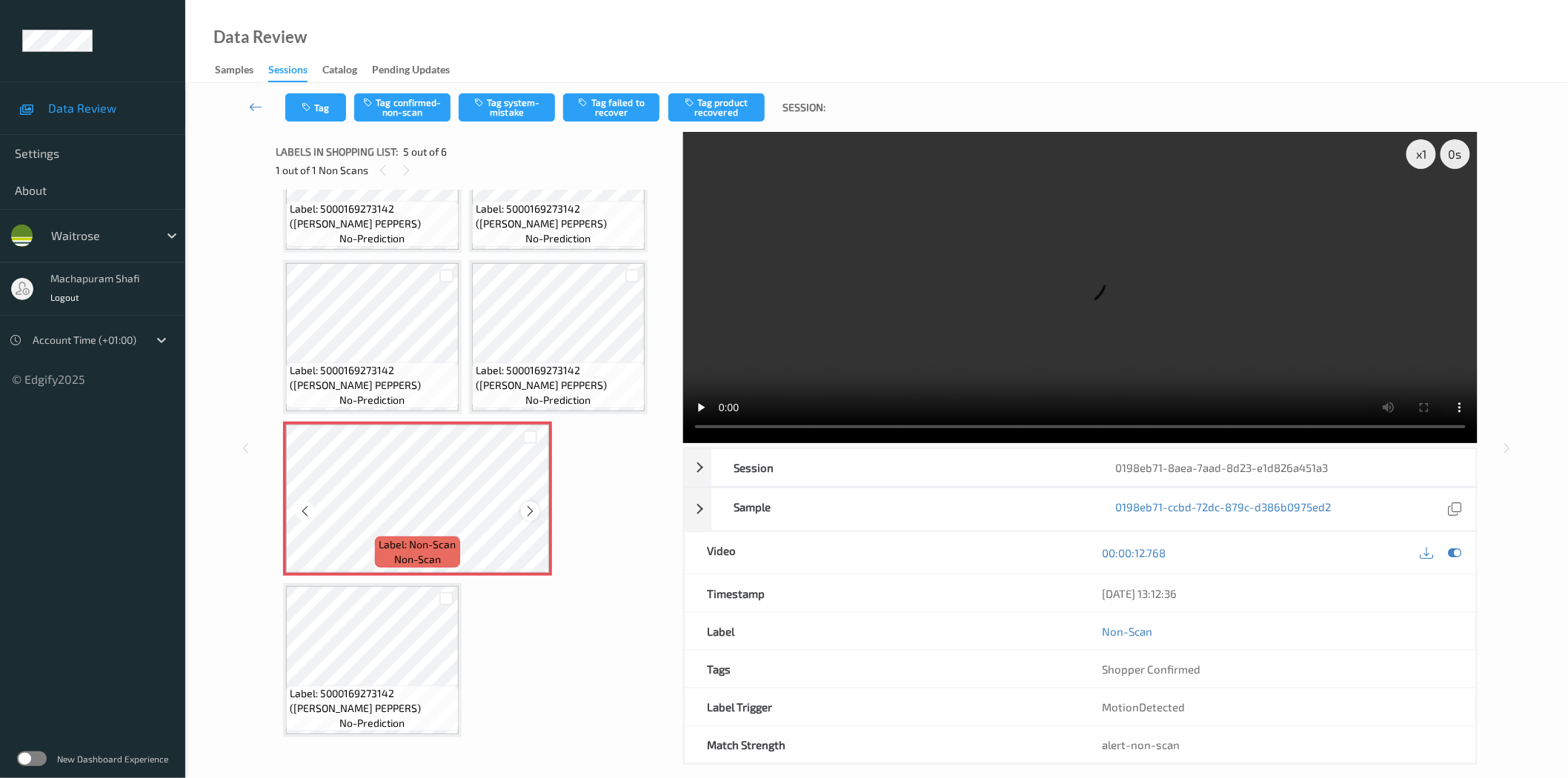
click at [524, 508] on icon at bounding box center [530, 511] width 13 height 14
click at [400, 112] on button "Tag confirmed-non-scan" at bounding box center [402, 107] width 96 height 28
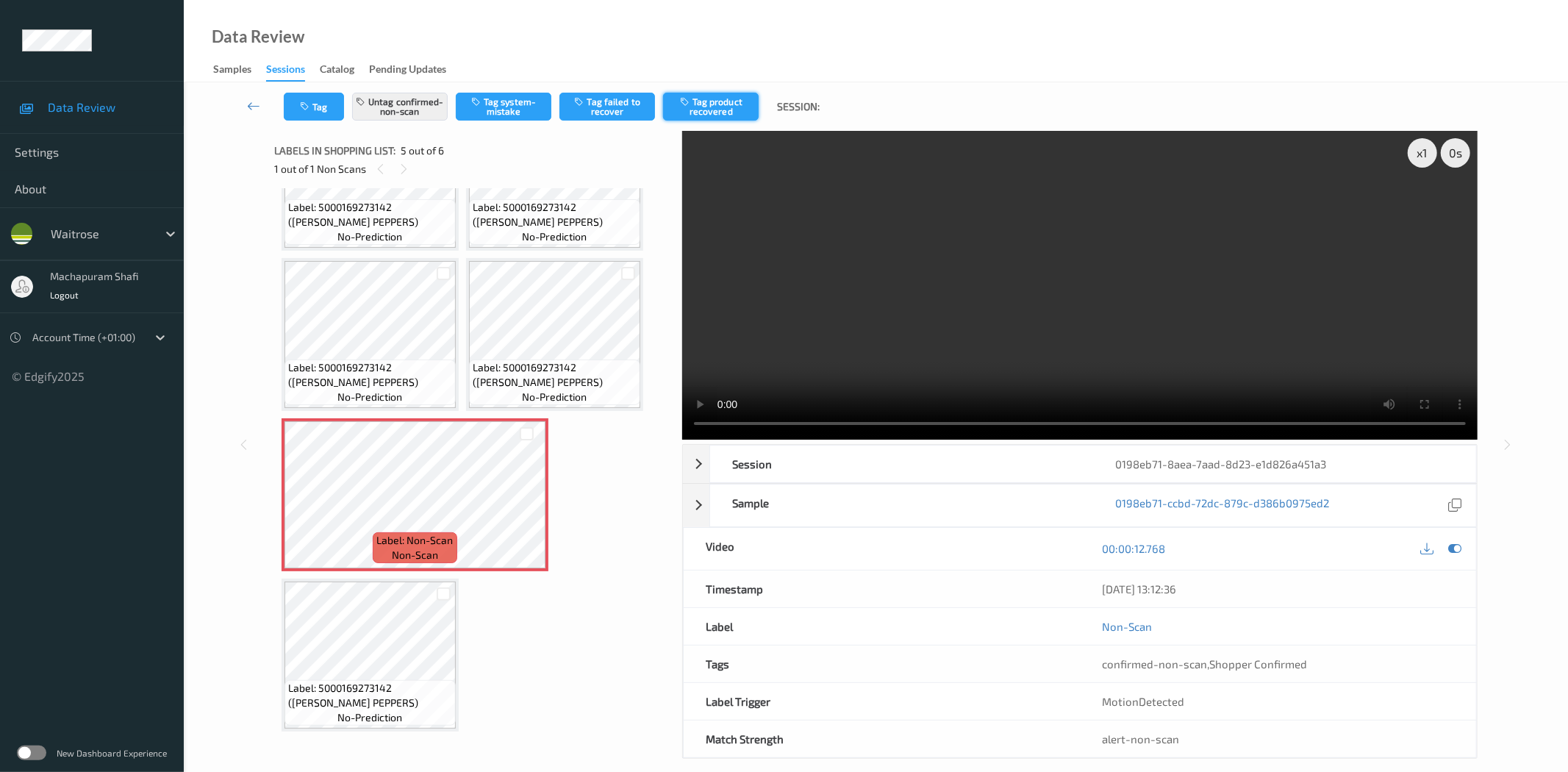
click at [710, 100] on button "Tag product recovered" at bounding box center [710, 106] width 96 height 28
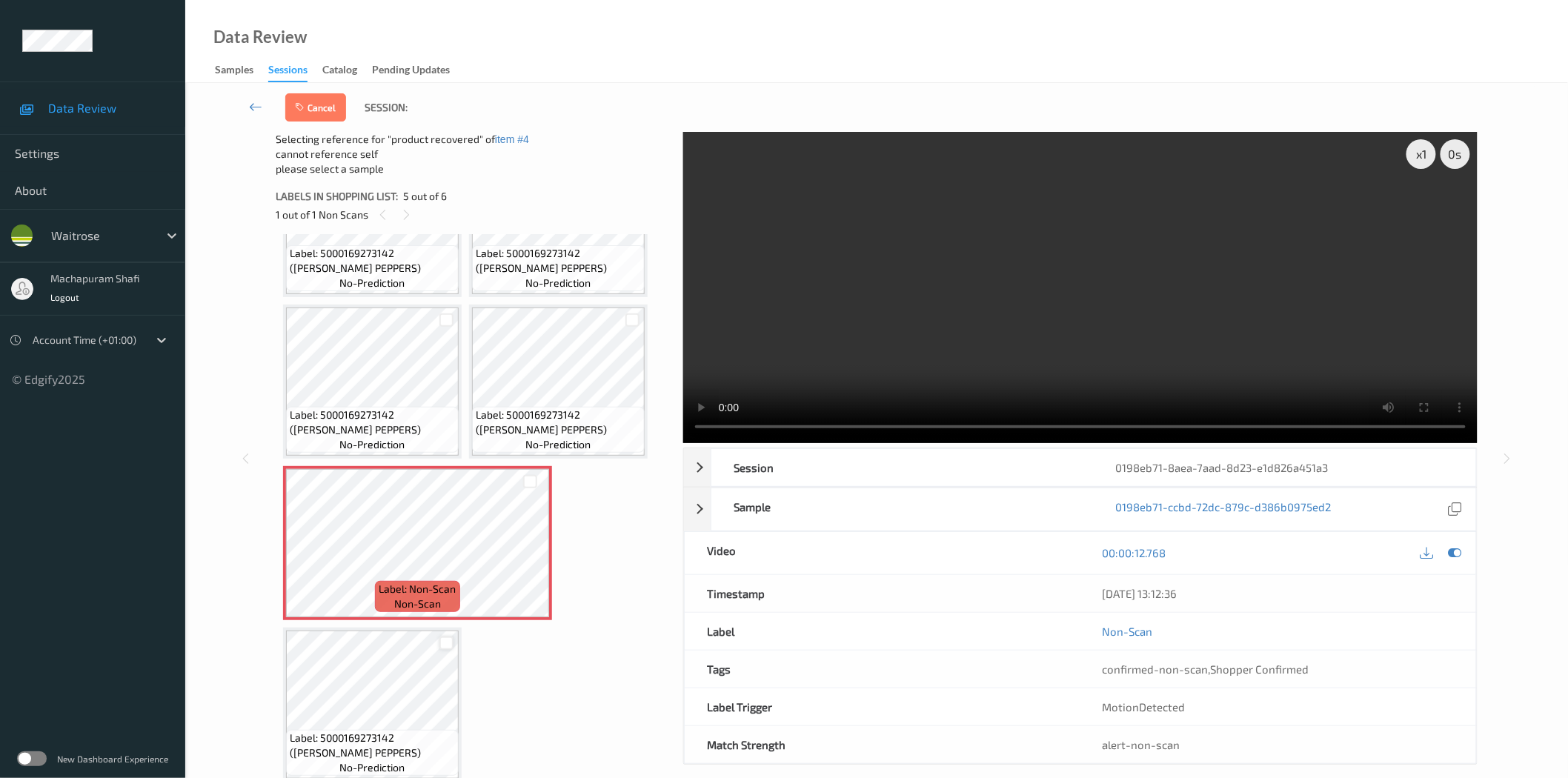
click at [440, 636] on div at bounding box center [447, 643] width 14 height 14
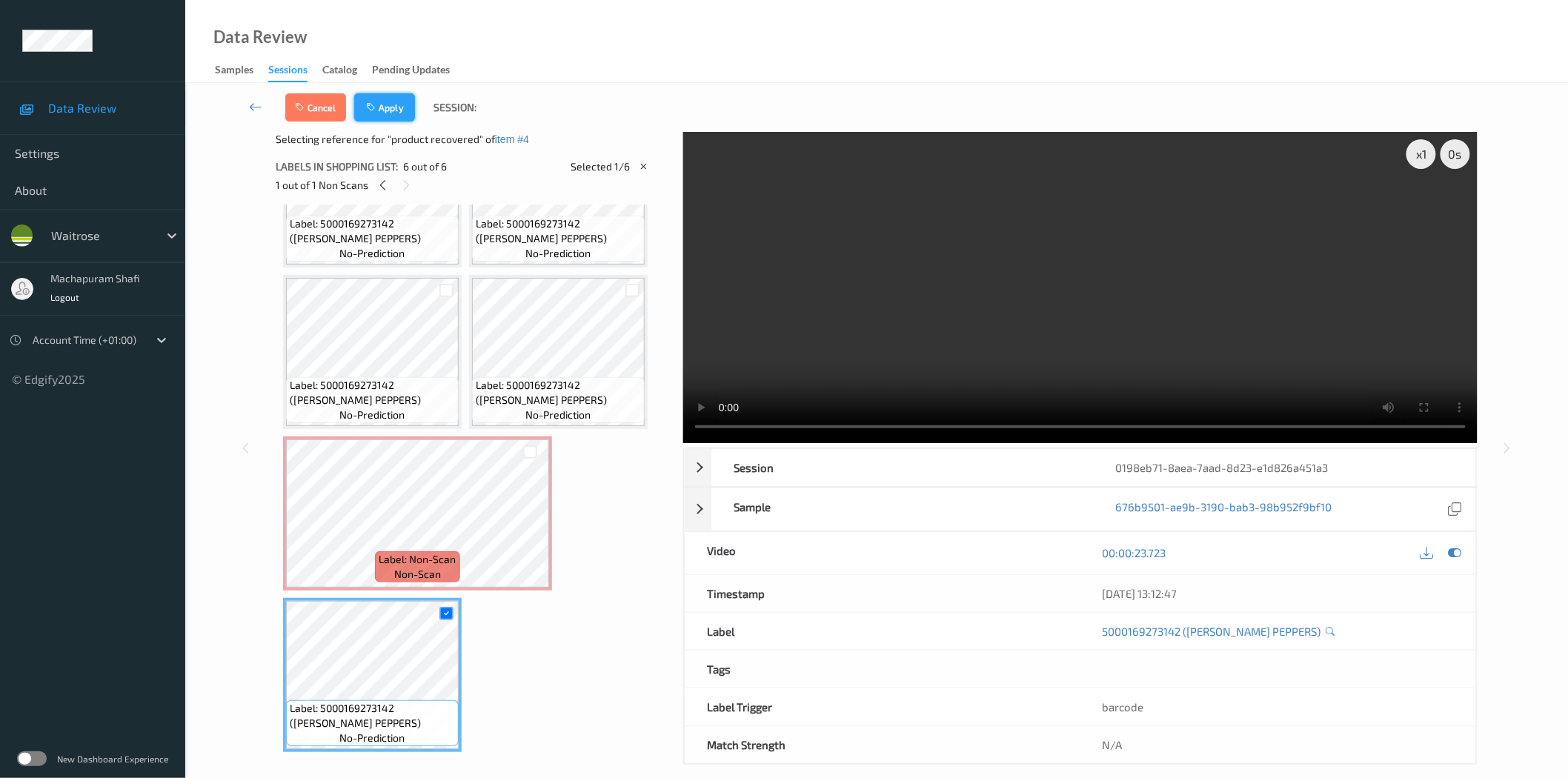
click at [389, 105] on button "Apply" at bounding box center [385, 107] width 61 height 28
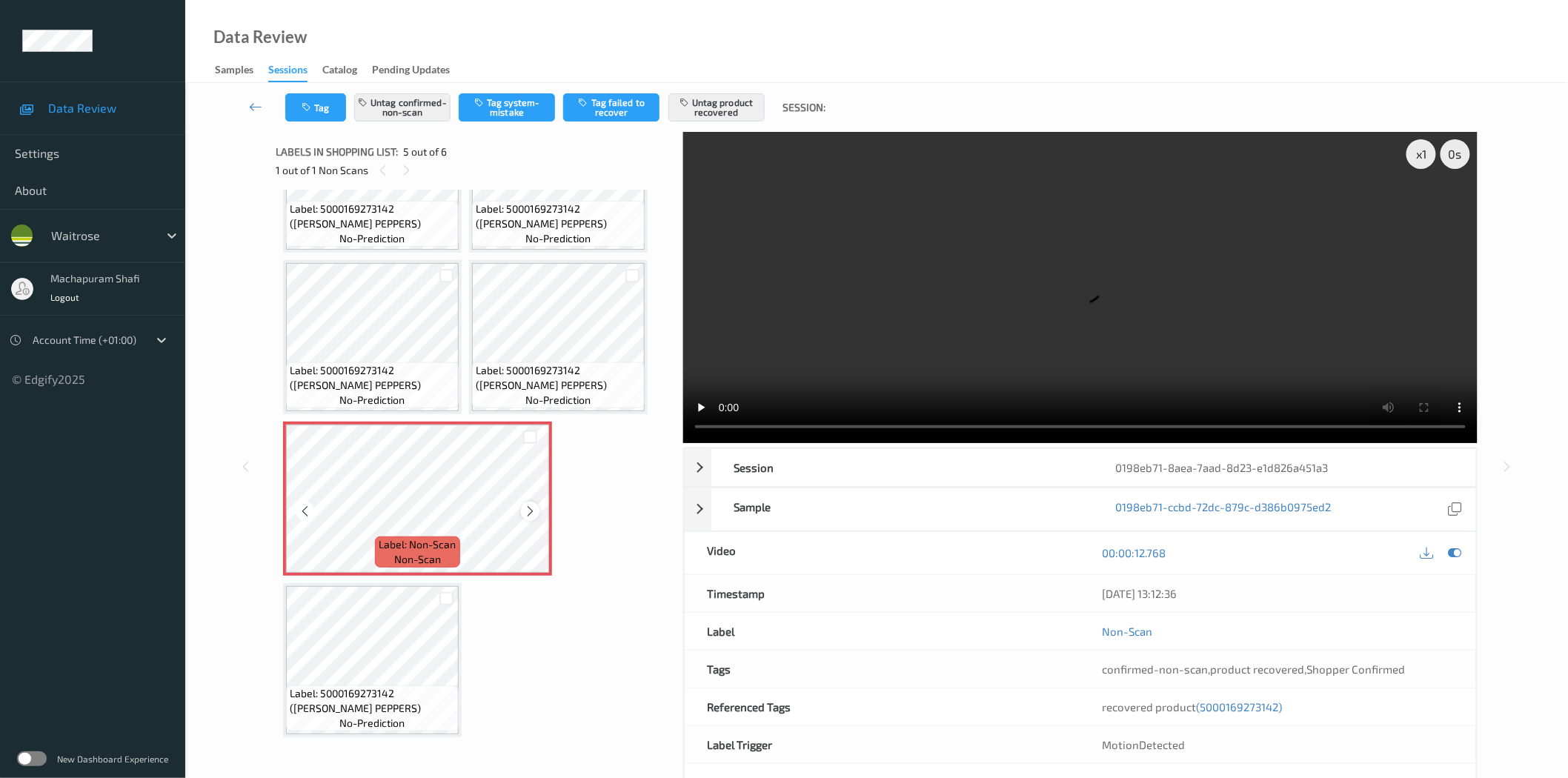
click at [530, 511] on icon at bounding box center [530, 511] width 13 height 14
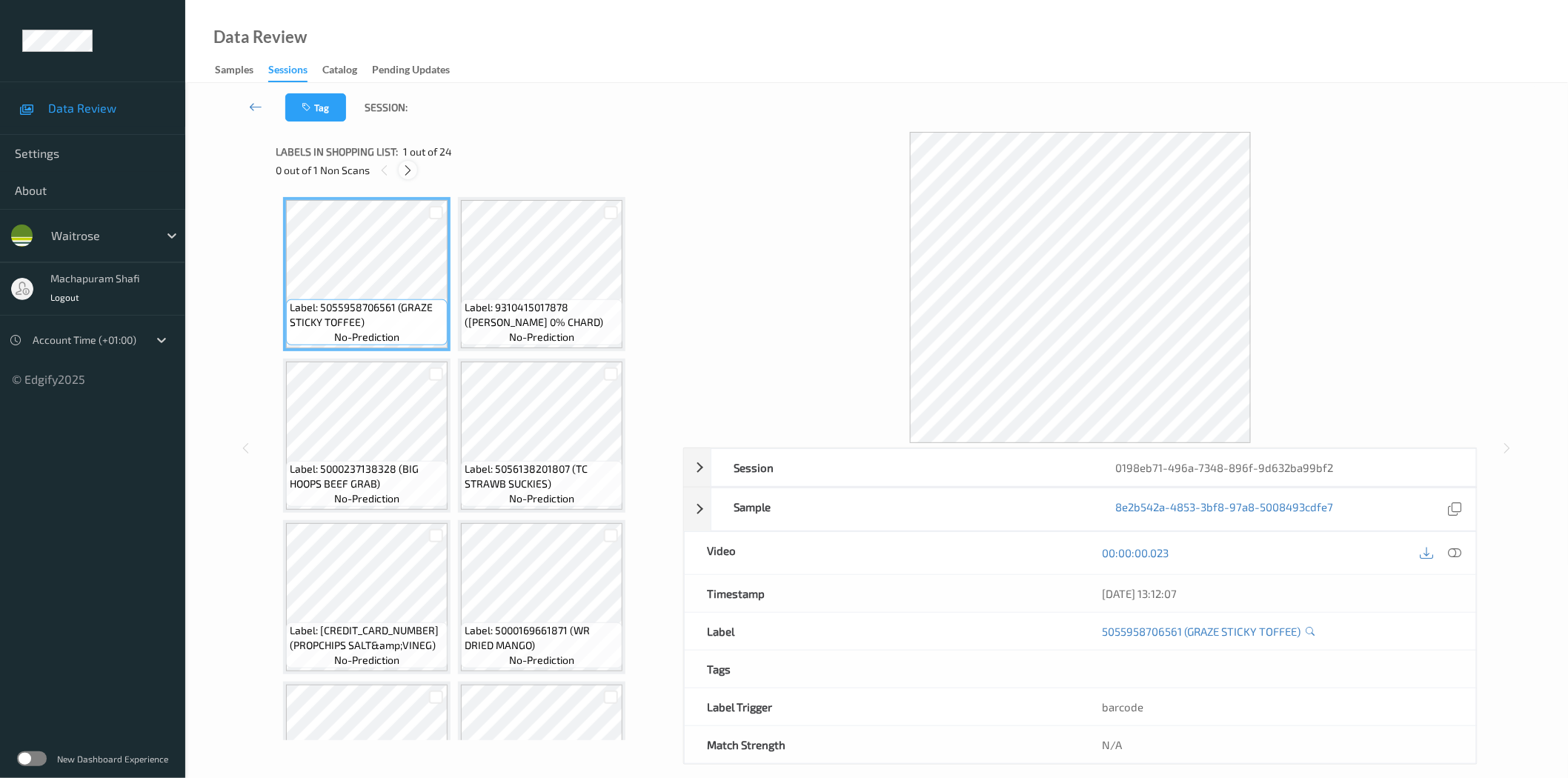
click at [412, 169] on icon at bounding box center [408, 170] width 13 height 14
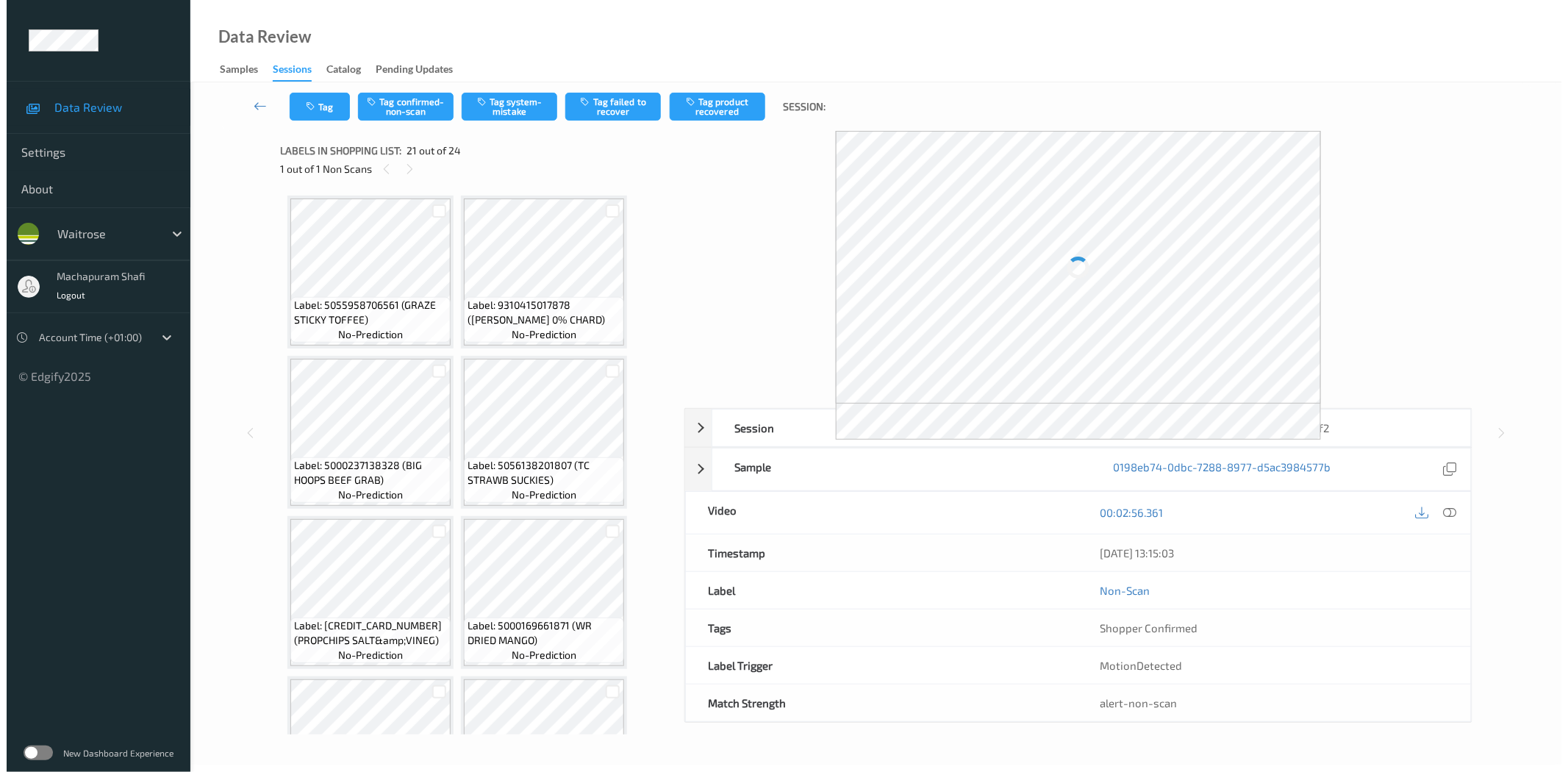
scroll to position [1441, 0]
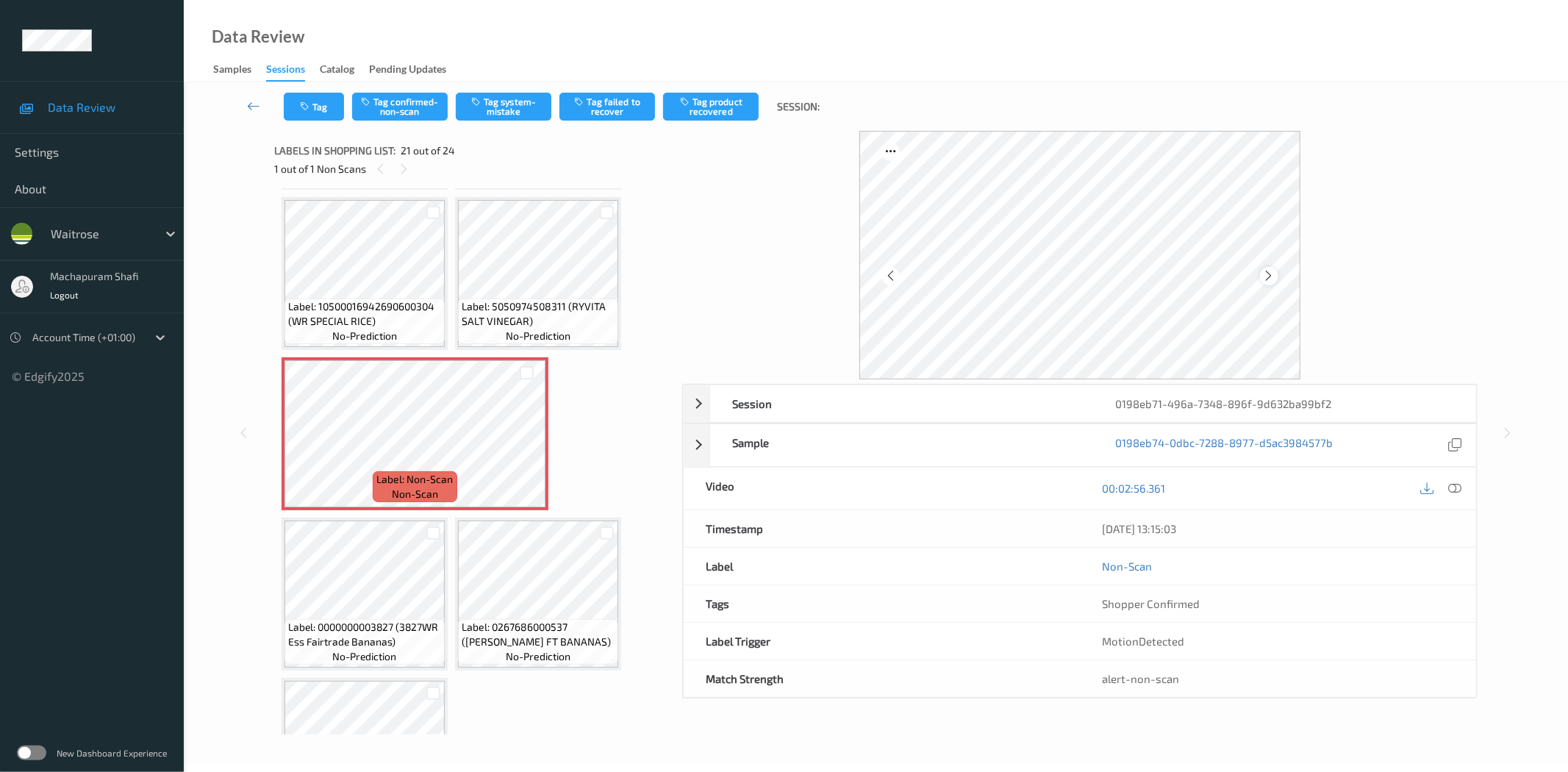
click at [1269, 277] on icon at bounding box center [1269, 276] width 13 height 13
click at [1459, 487] on icon at bounding box center [1455, 488] width 13 height 13
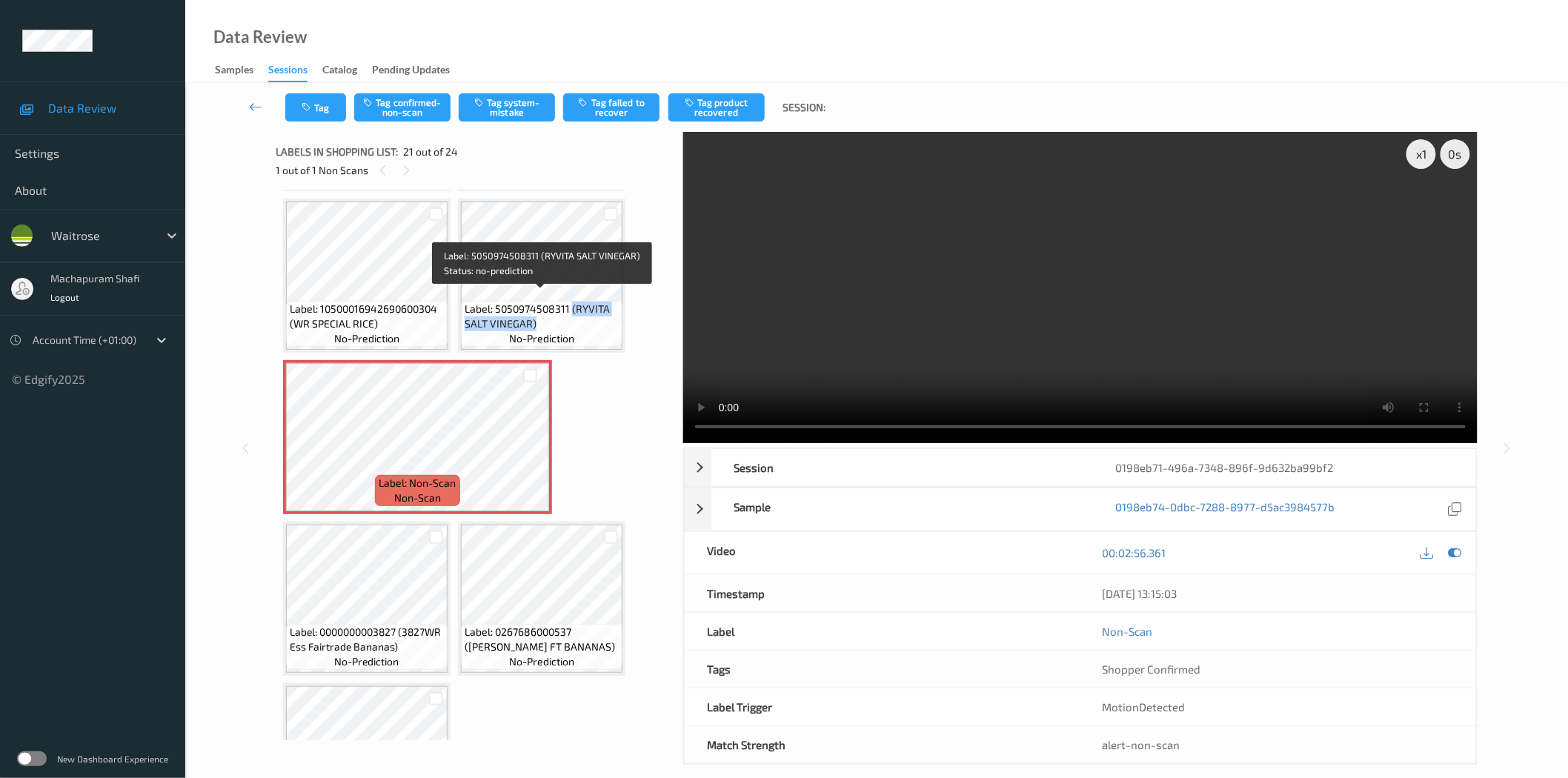
drag, startPoint x: 570, startPoint y: 299, endPoint x: 609, endPoint y: 328, distance: 48.6
click at [609, 328] on div "Label: 5050974508311 (RYVITA SALT VINEGAR) no-prediction" at bounding box center [542, 324] width 162 height 46
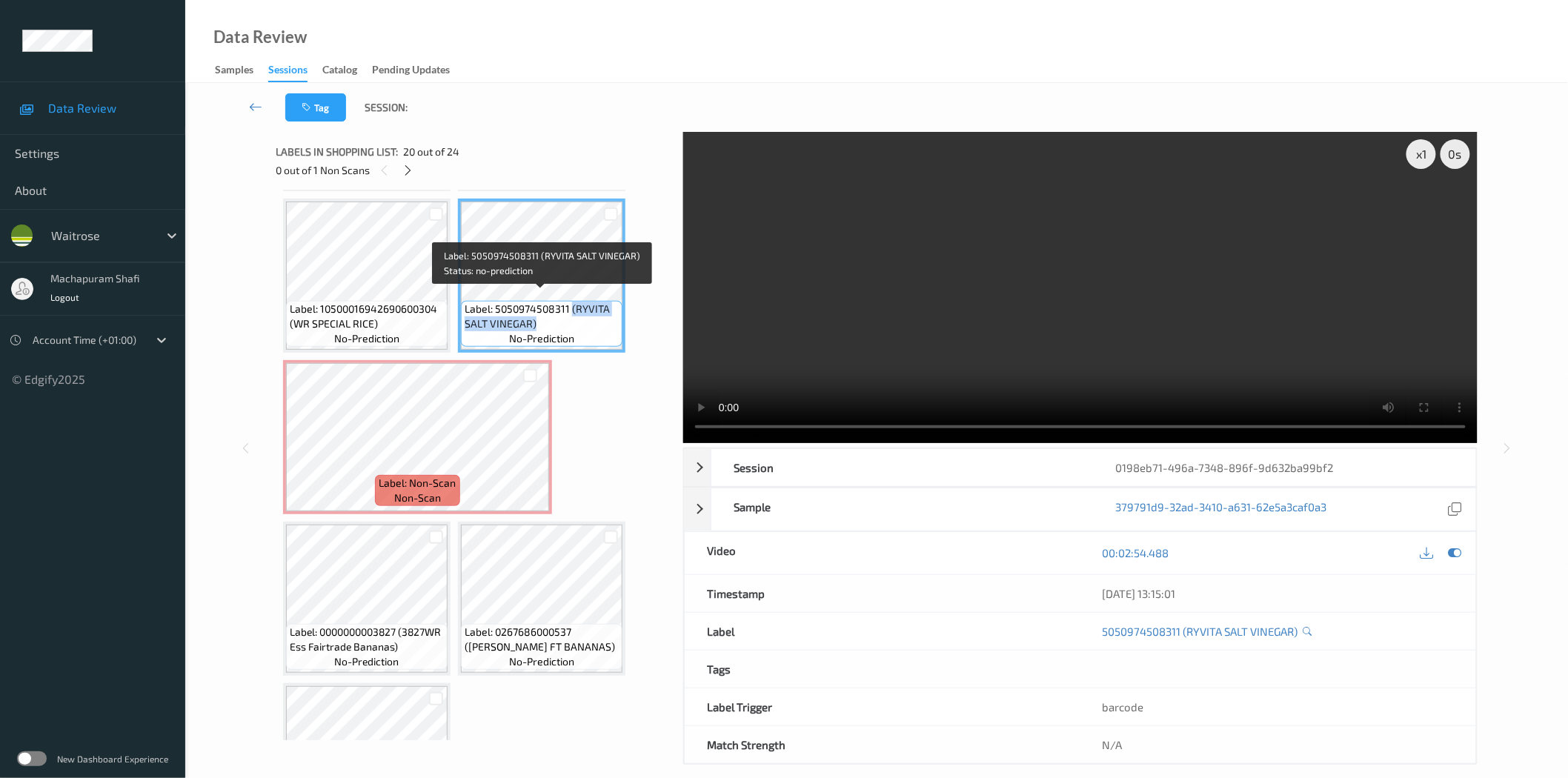
copy span "(RYVITA SALT VINEGAR)"
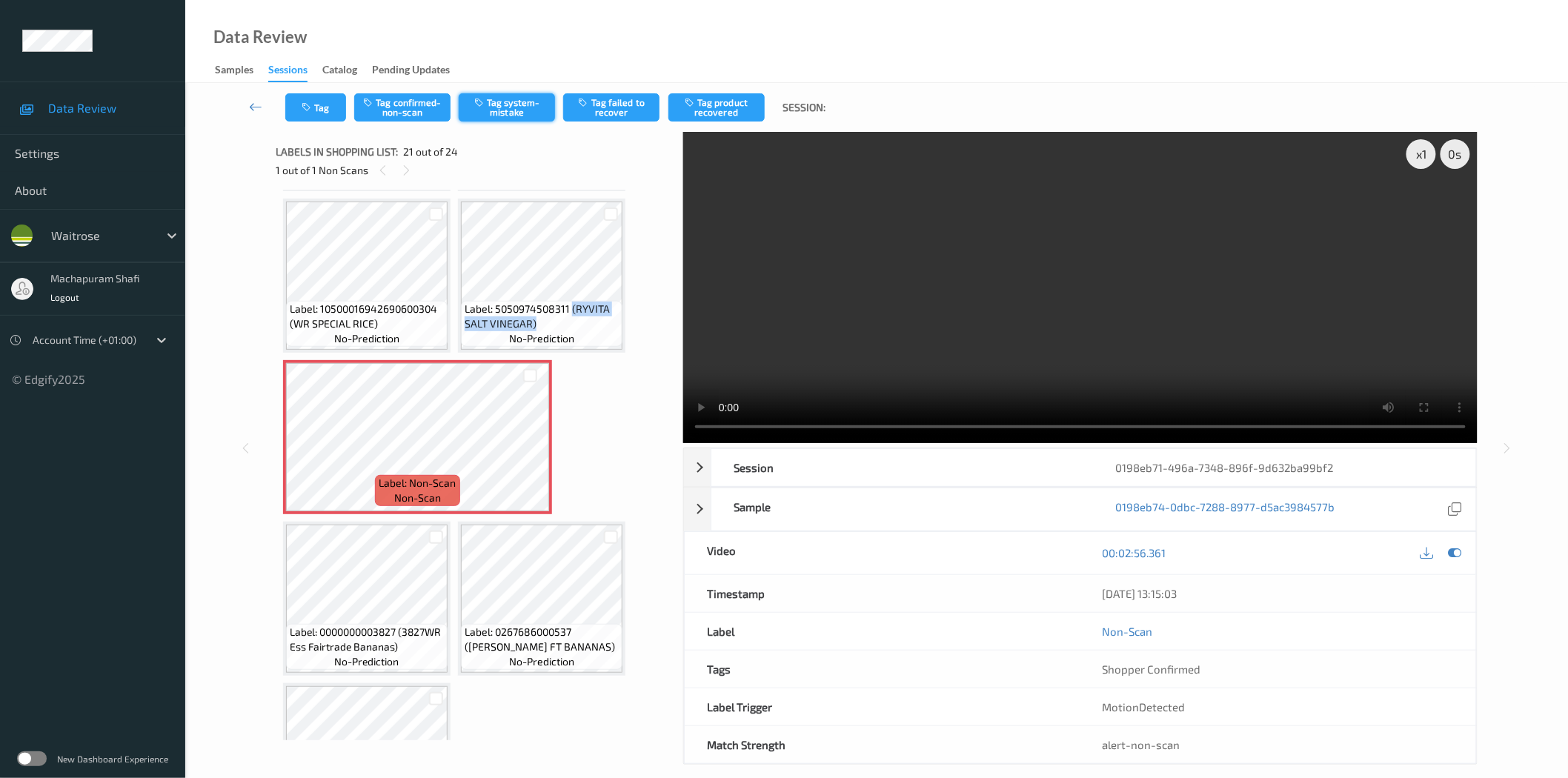
click at [495, 114] on button "Tag system-mistake" at bounding box center [506, 107] width 96 height 28
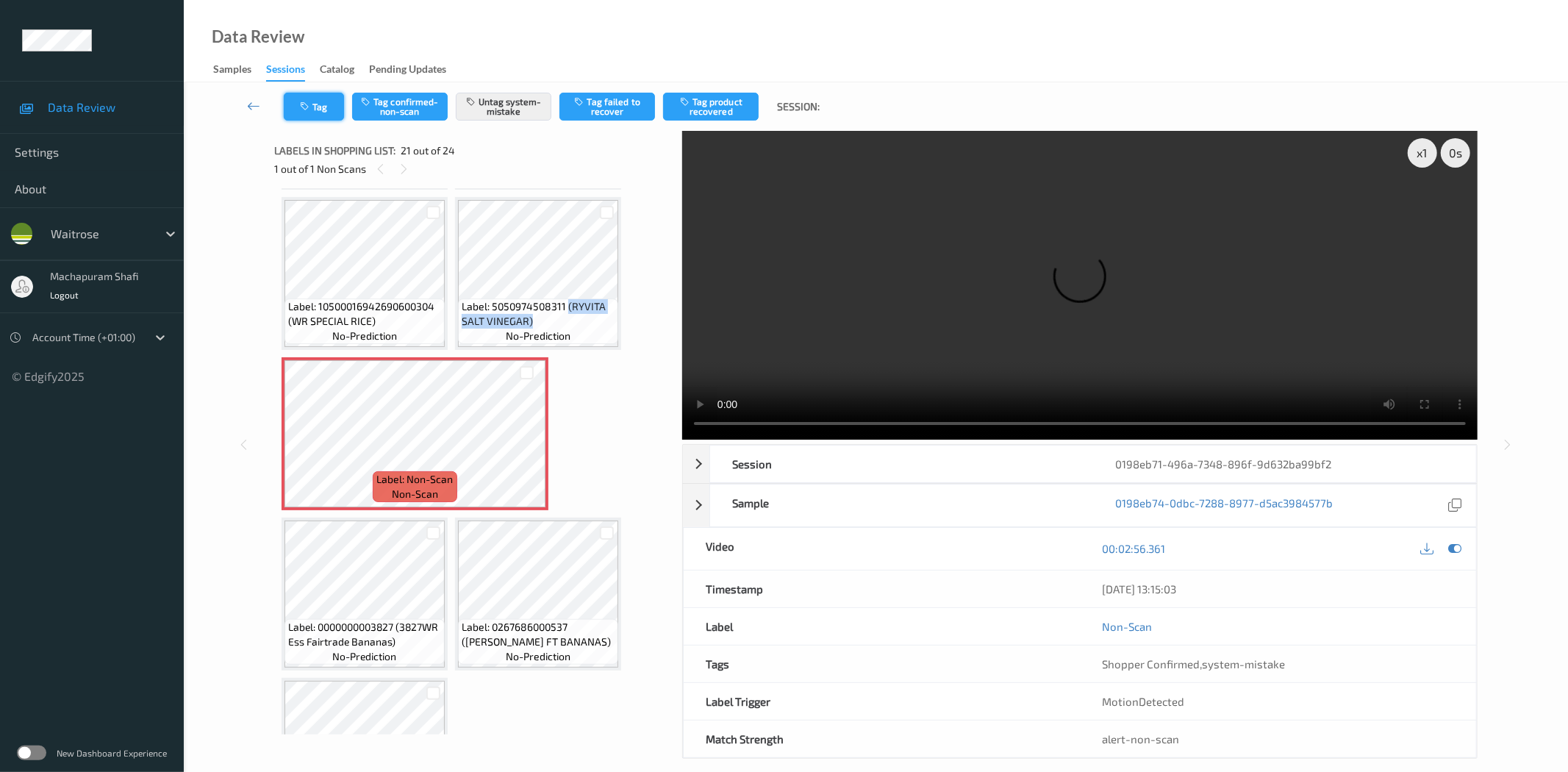
click at [306, 109] on icon "button" at bounding box center [306, 106] width 13 height 10
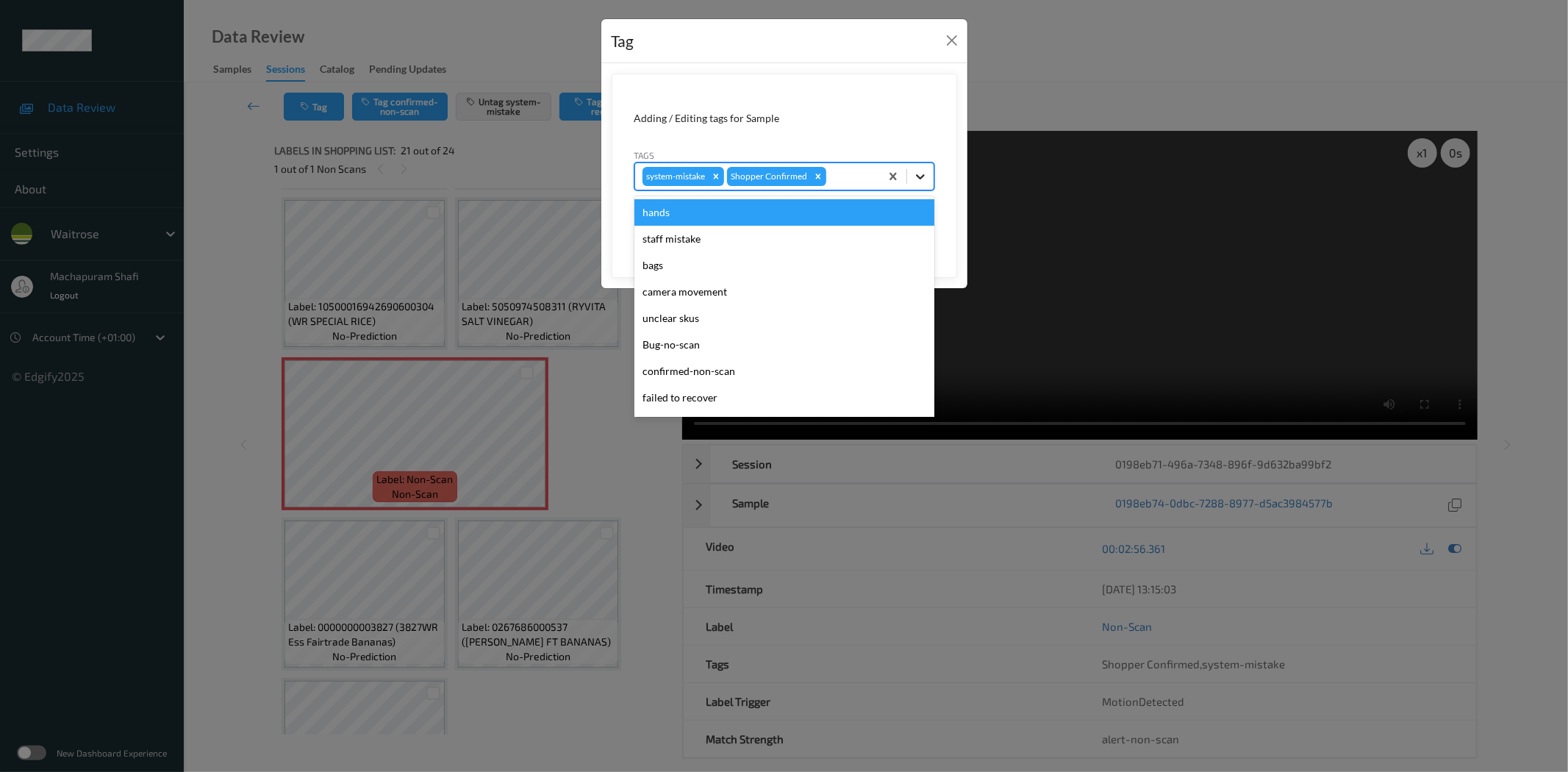
click at [925, 174] on icon at bounding box center [920, 176] width 15 height 15
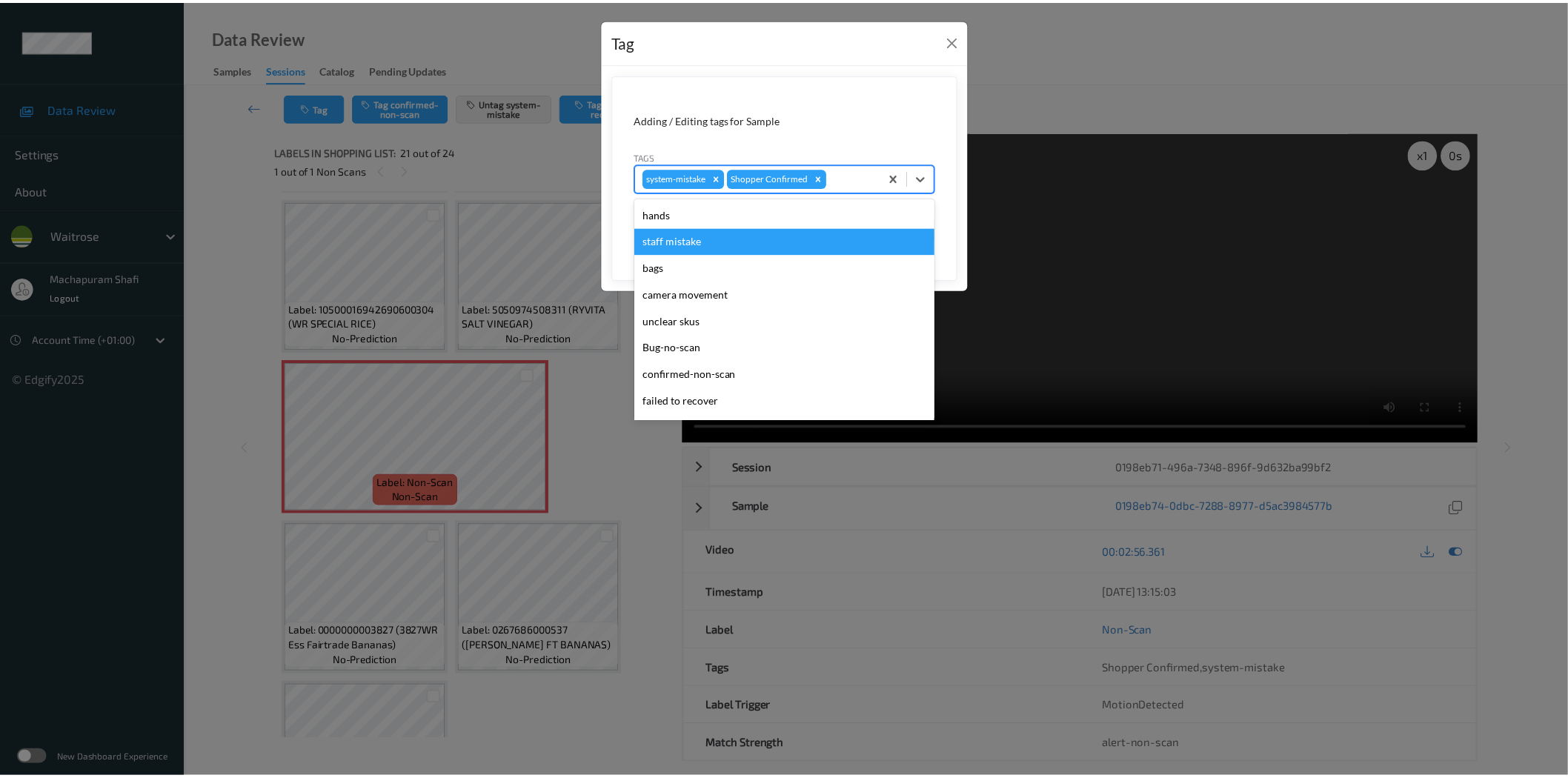
scroll to position [316, 0]
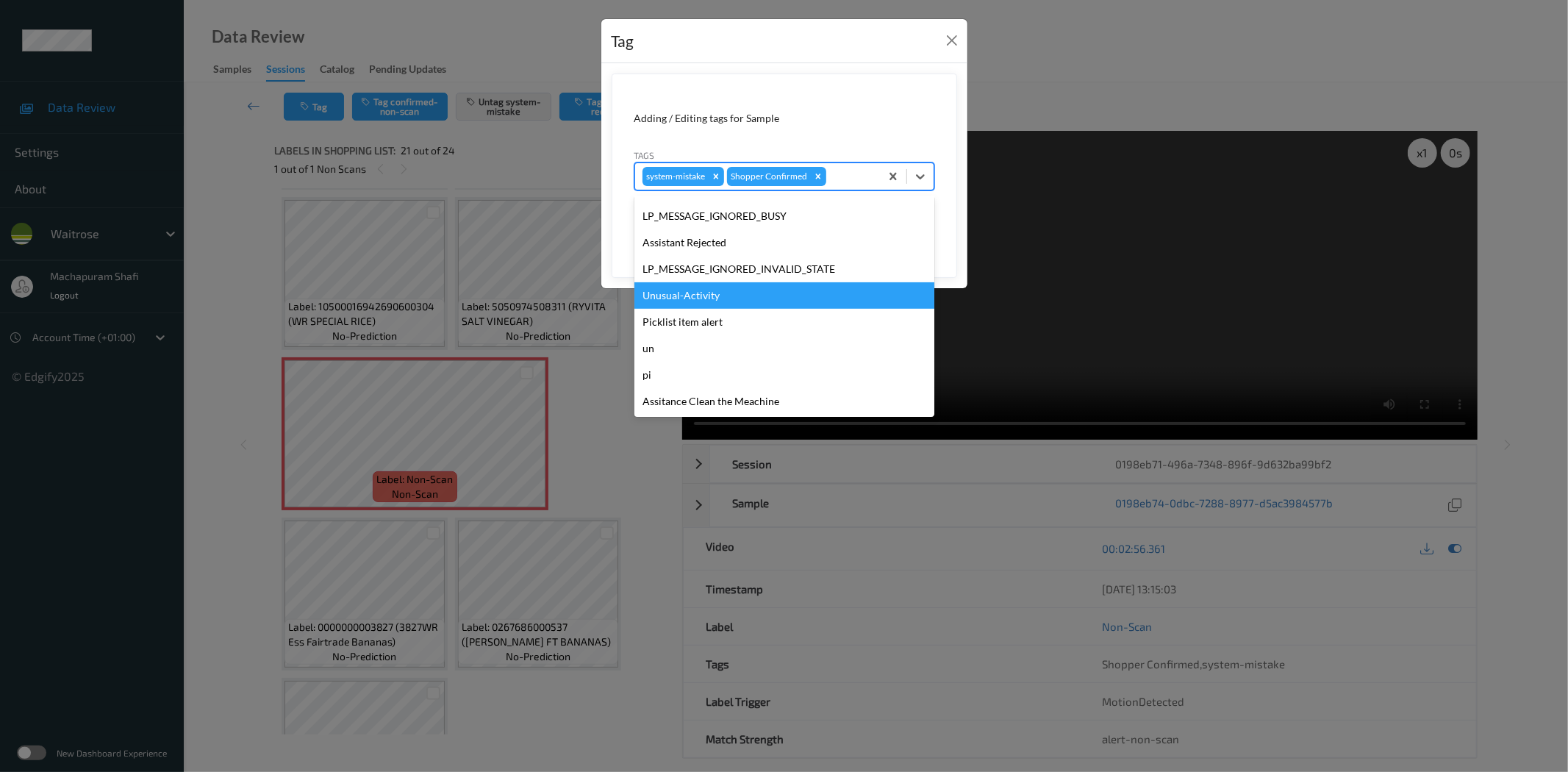
click at [694, 301] on div "Unusual-Activity" at bounding box center [784, 295] width 300 height 26
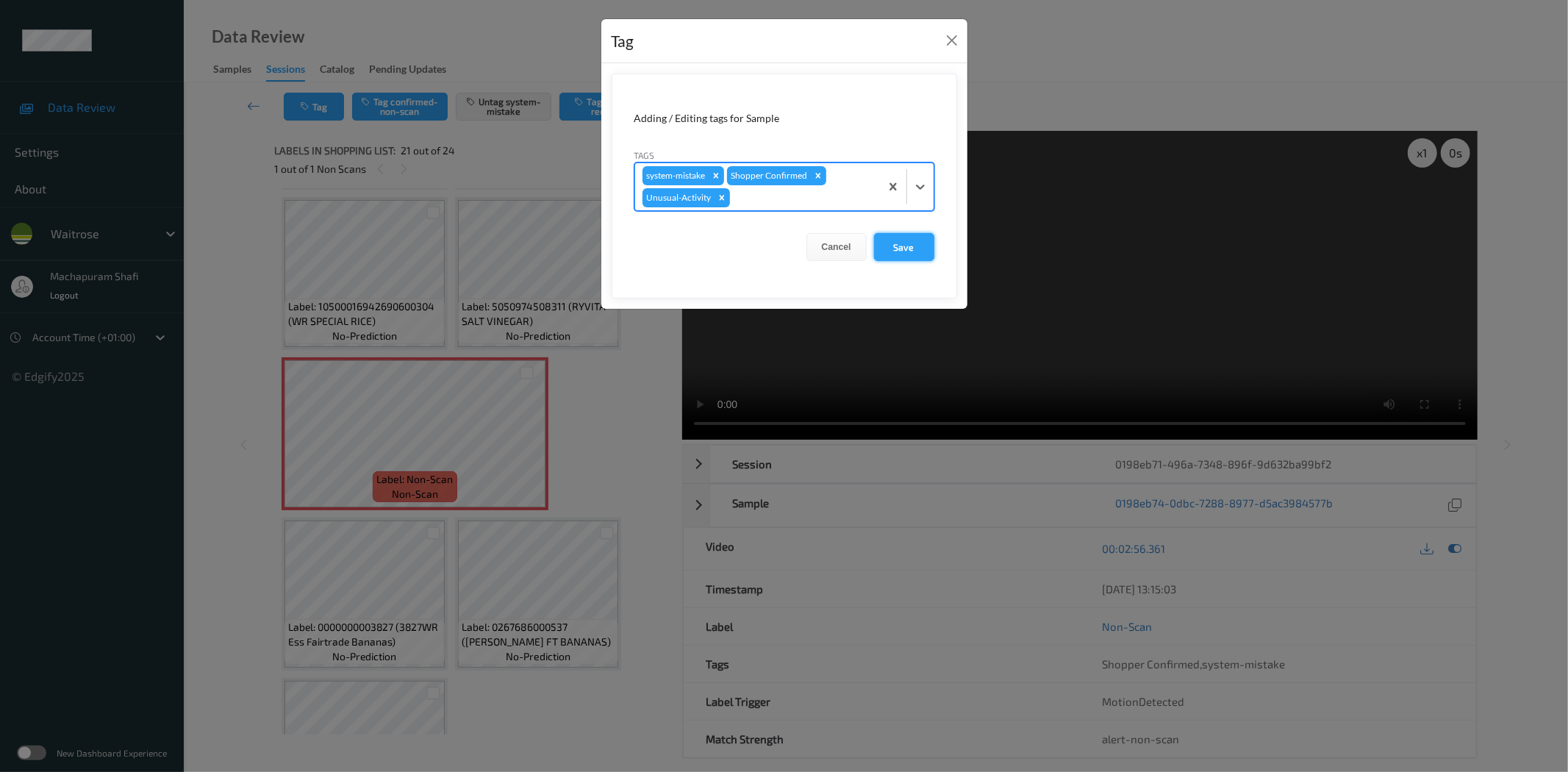
click at [899, 245] on button "Save" at bounding box center [904, 247] width 60 height 28
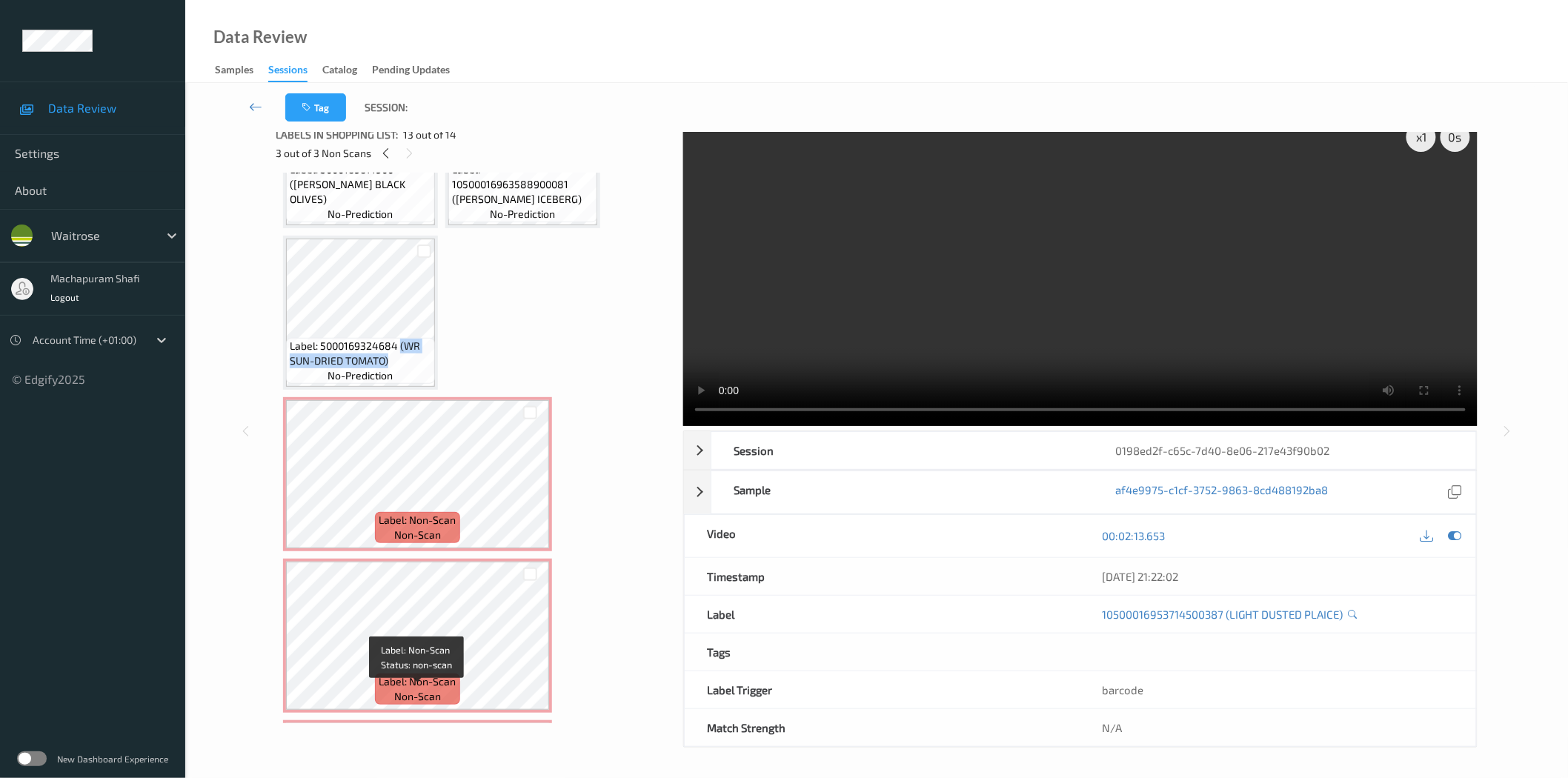
scroll to position [572, 0]
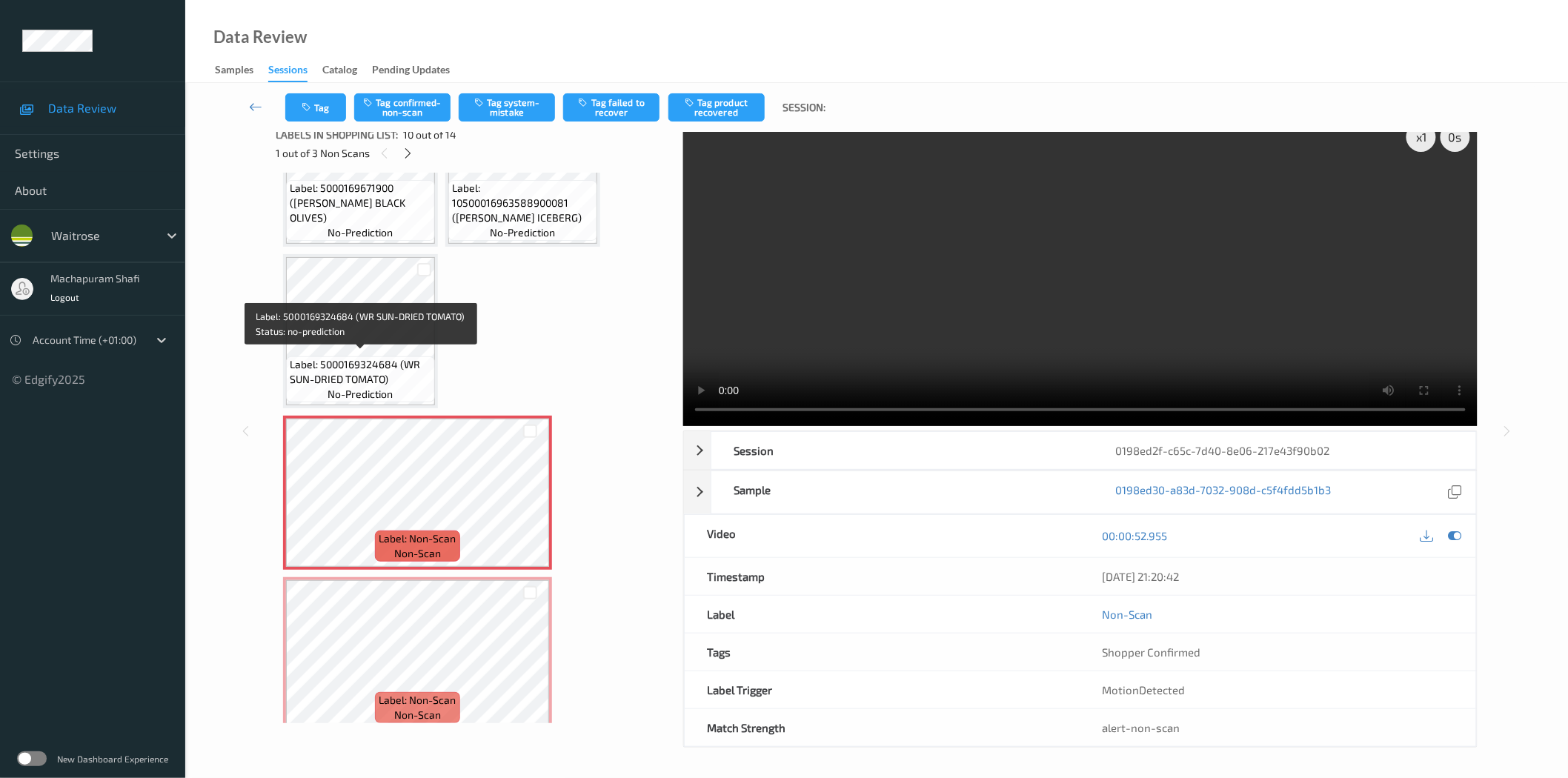
click at [397, 358] on span "Label: 5000169324684 (WR SUN-DRIED TOMATO)" at bounding box center [361, 371] width 142 height 29
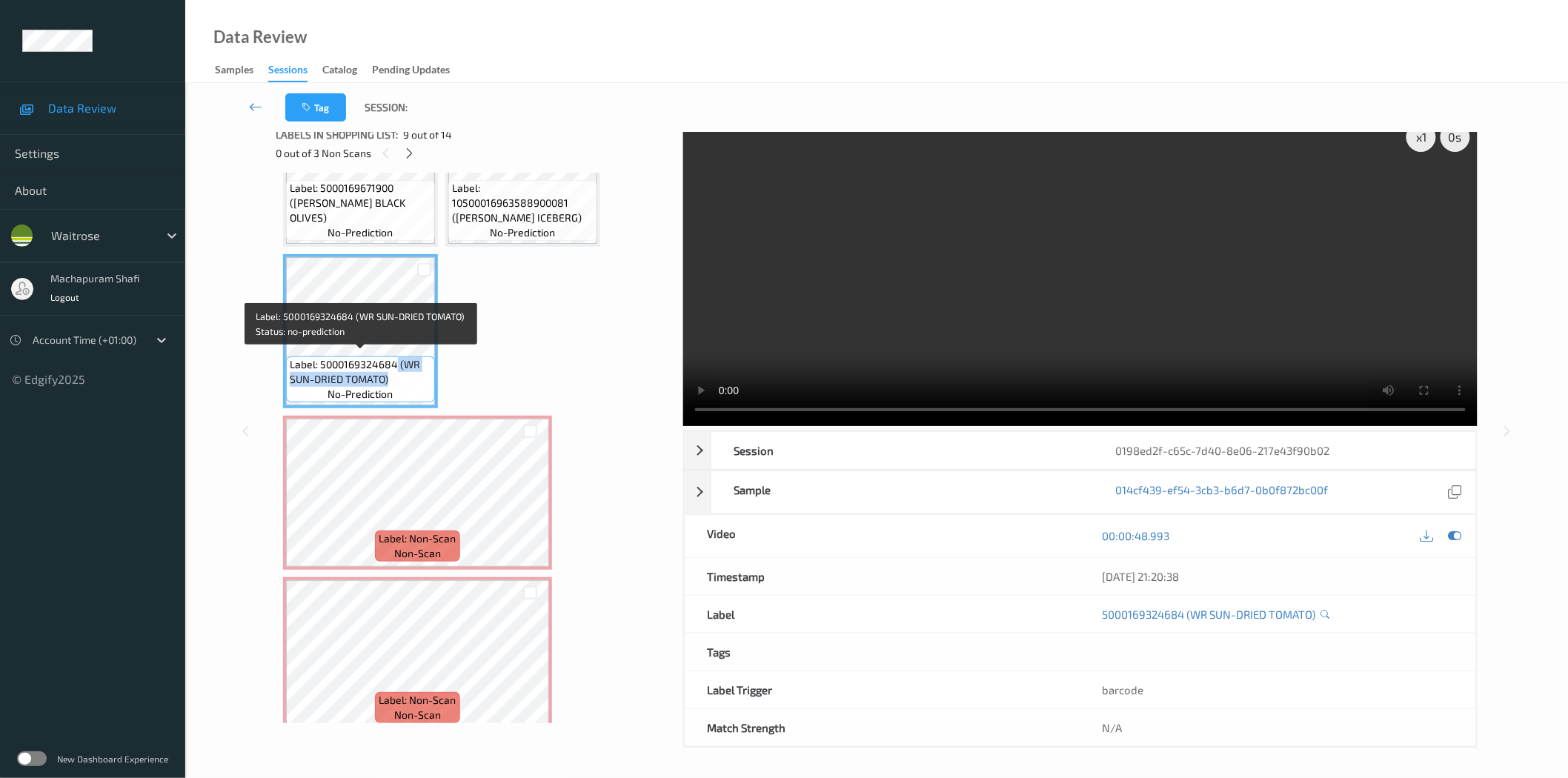
drag, startPoint x: 397, startPoint y: 358, endPoint x: 412, endPoint y: 381, distance: 27.5
click at [412, 381] on div "Label: 5000169324684 (WR SUN-DRIED TOMATO) no-prediction" at bounding box center [360, 380] width 149 height 46
copy span "(WR SUN-DRIED TOMATO)"
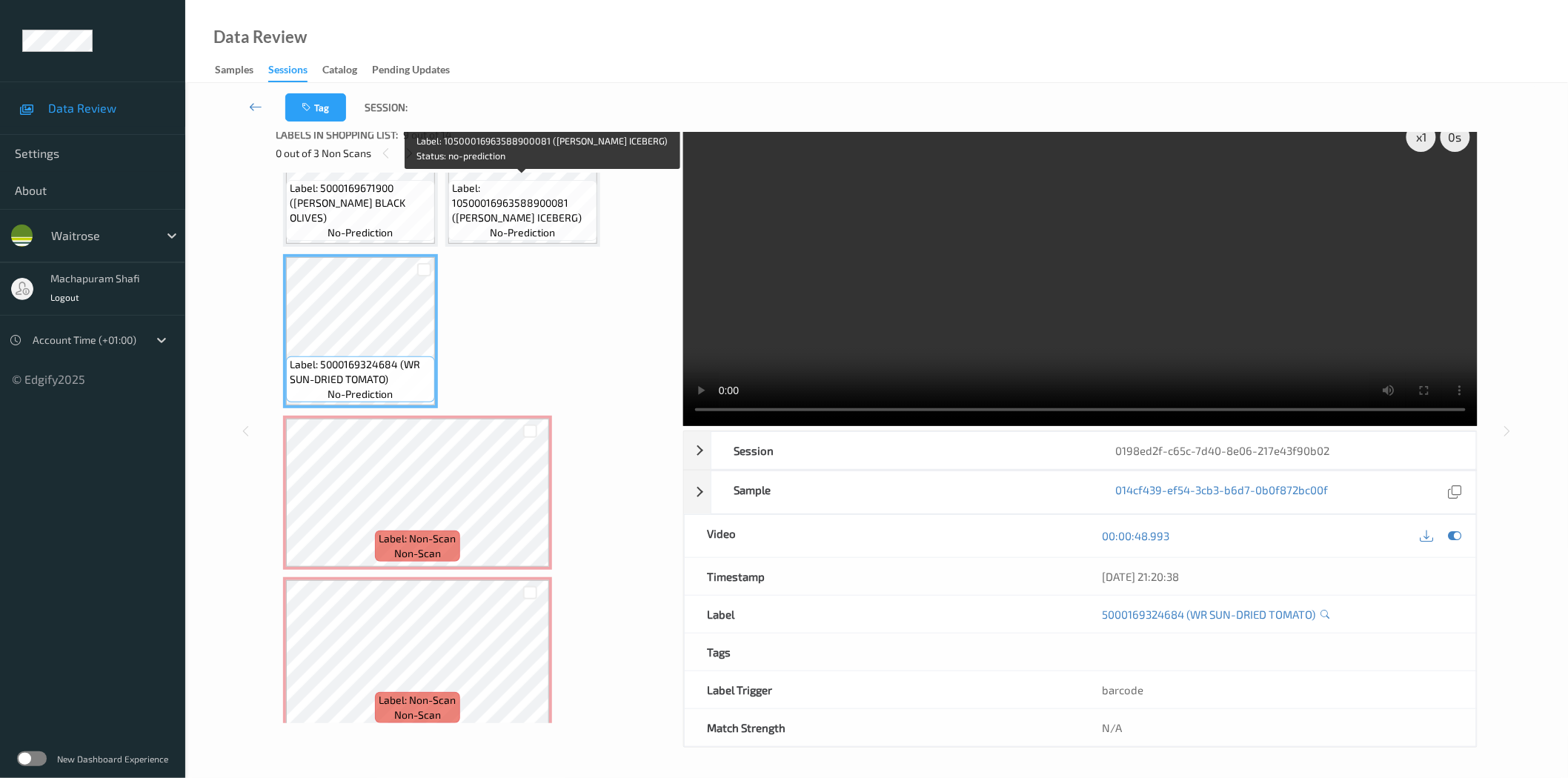
click at [526, 204] on span "Label: 10500016963588900081 (WR ESS ICEBERG)" at bounding box center [523, 203] width 142 height 45
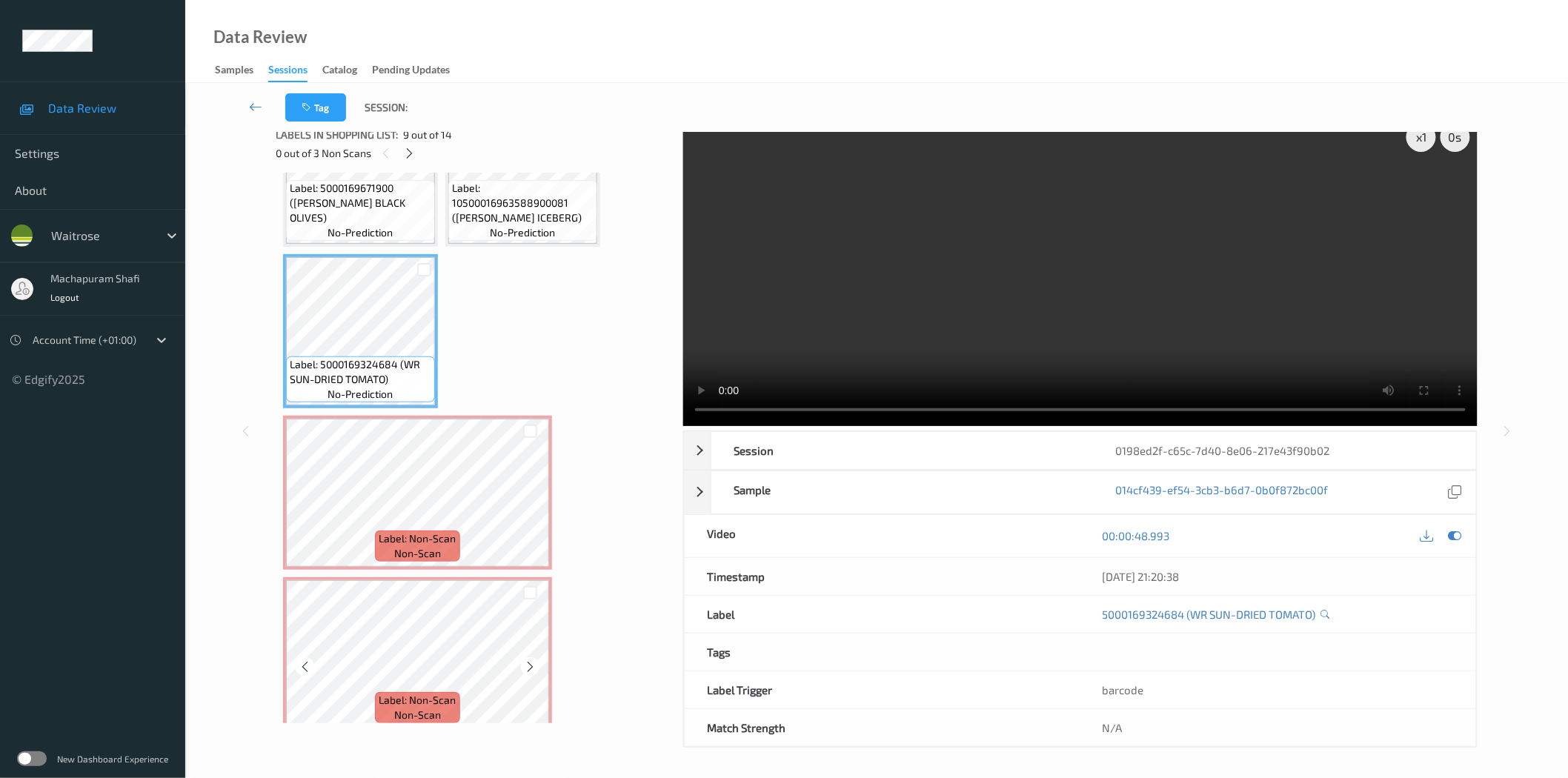
scroll to position [901, 0]
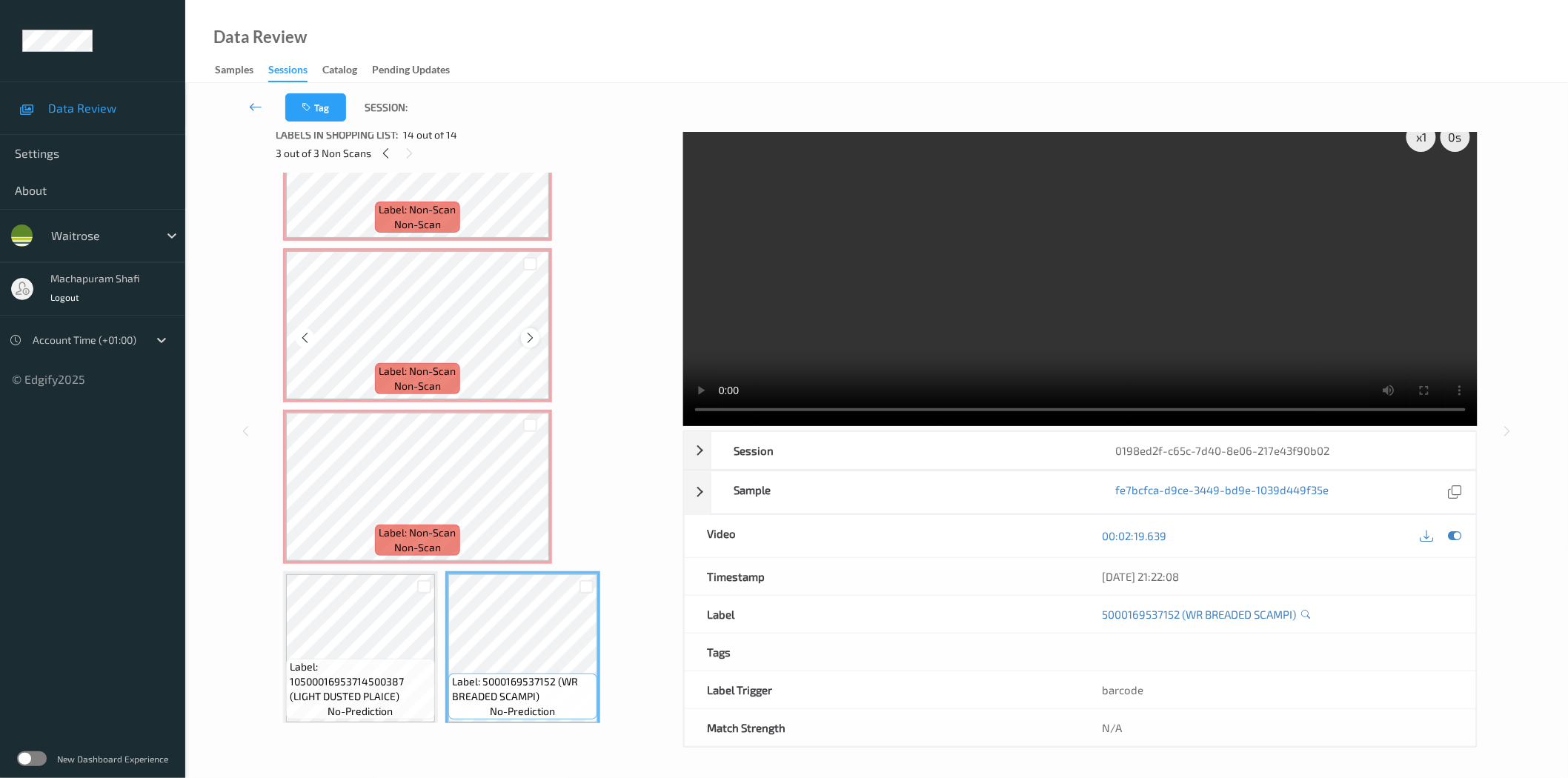
click at [524, 331] on icon at bounding box center [530, 338] width 13 height 14
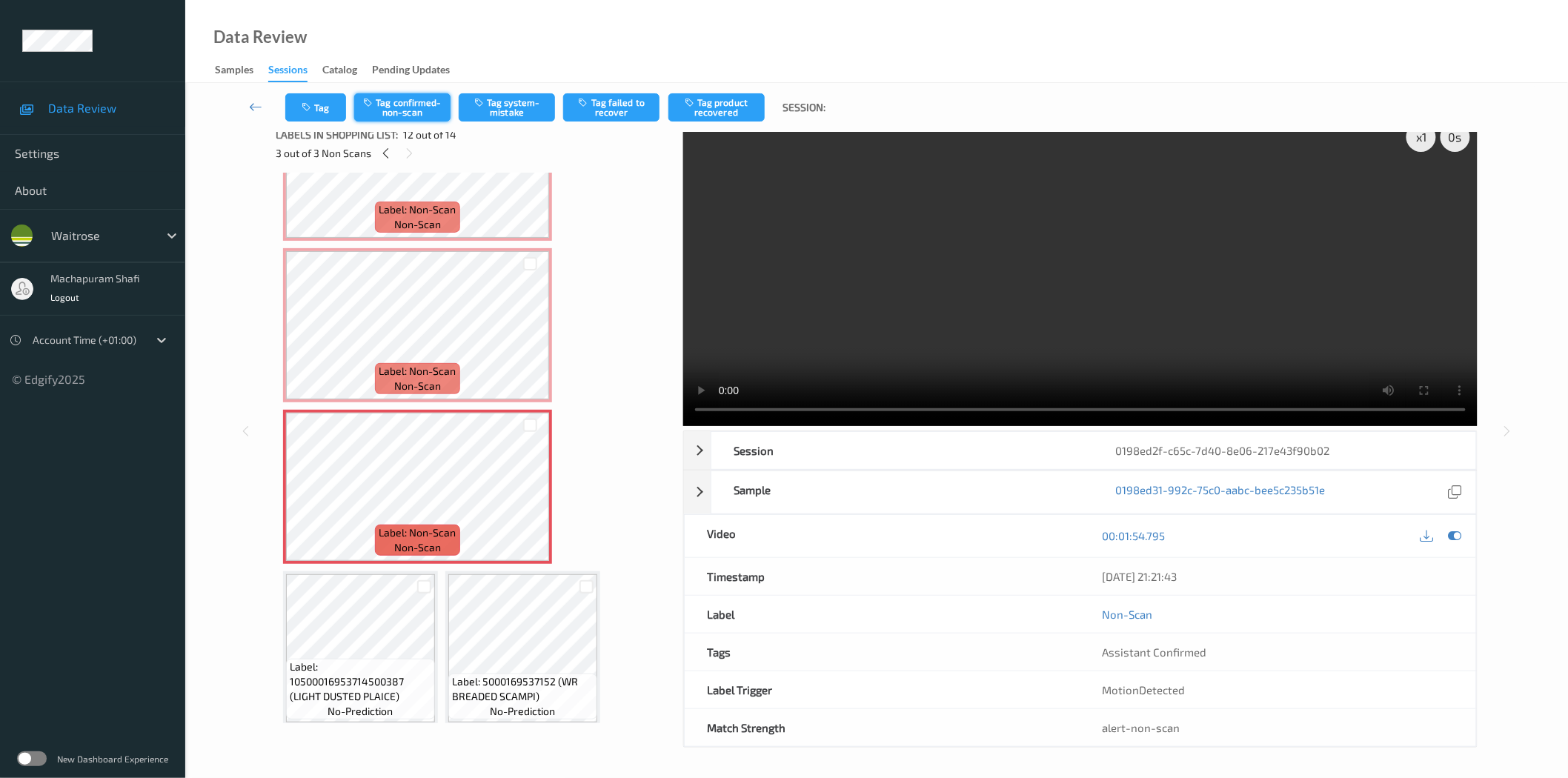
click at [412, 109] on button "Tag confirmed-non-scan" at bounding box center [402, 107] width 96 height 28
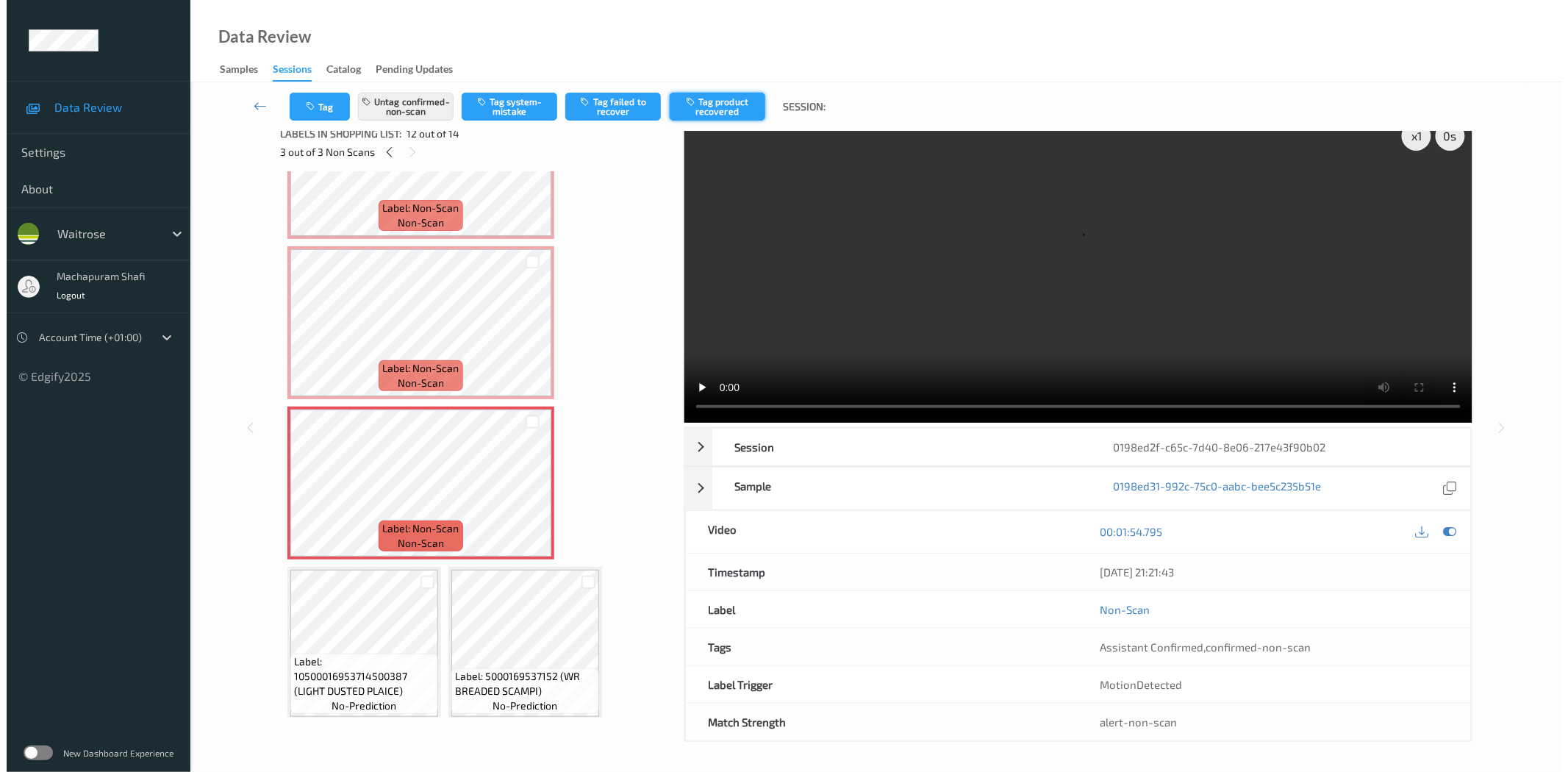
scroll to position [0, 0]
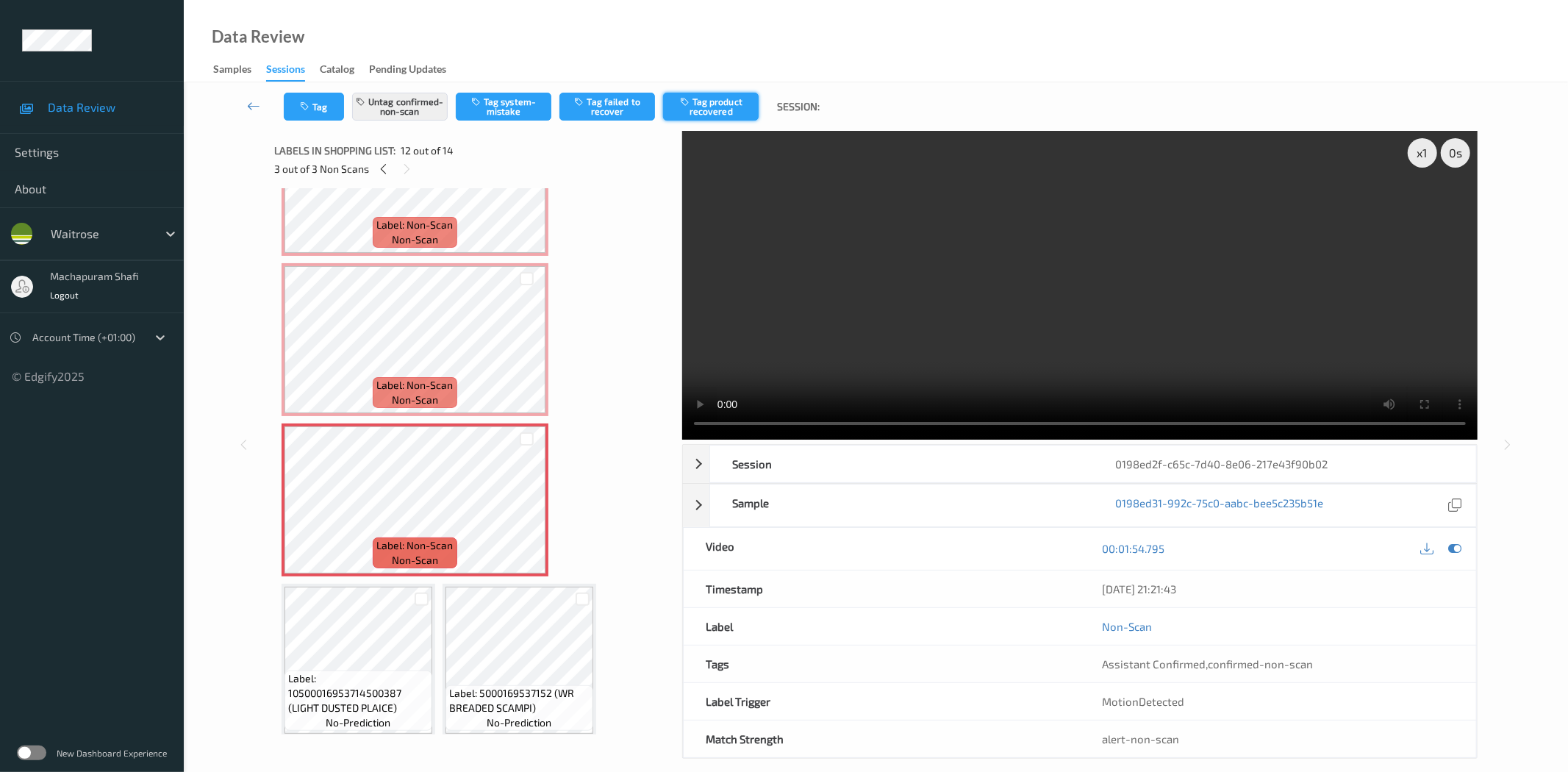
click at [726, 105] on button "Tag product recovered" at bounding box center [710, 106] width 96 height 28
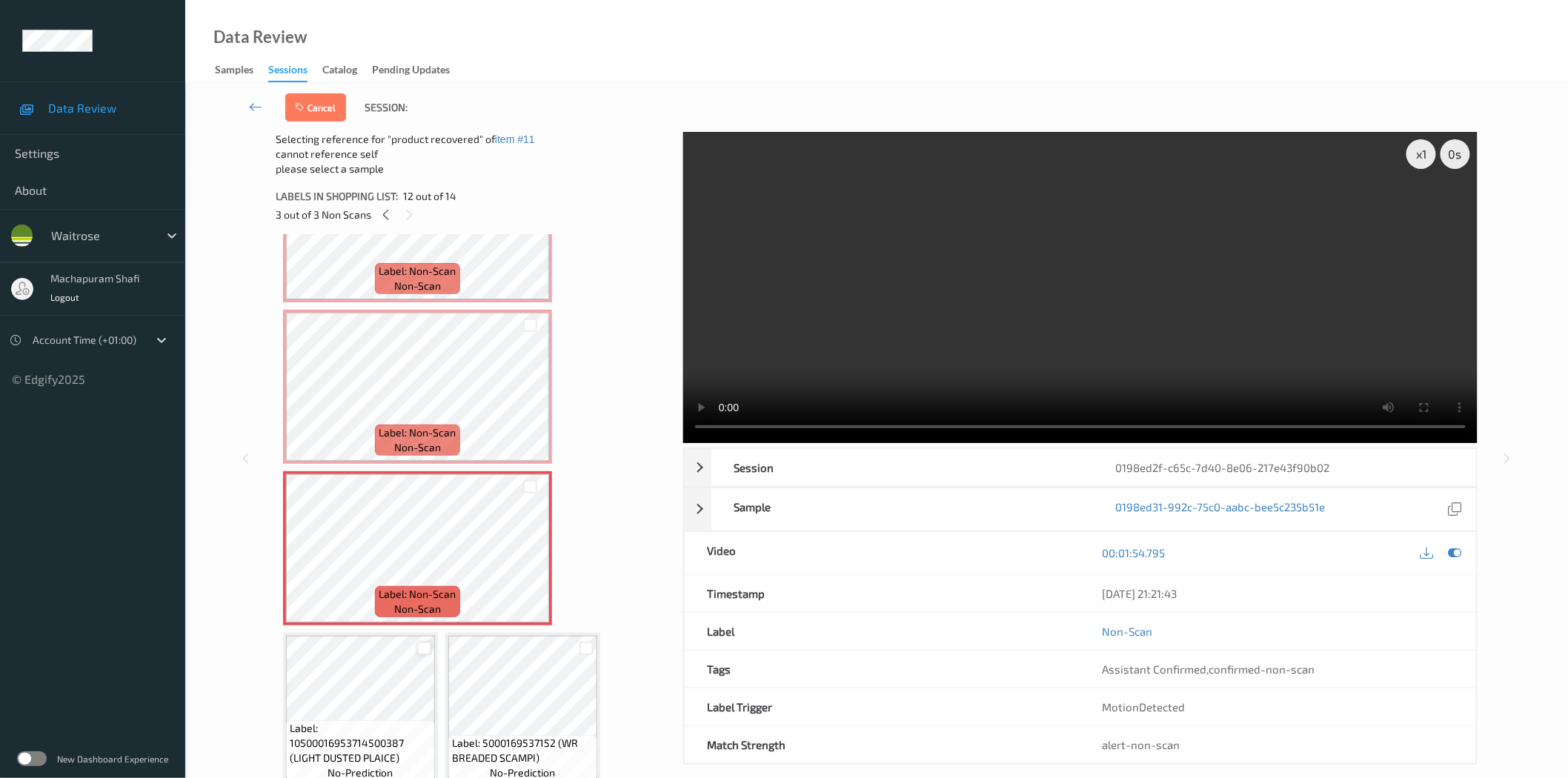
click at [424, 642] on div at bounding box center [424, 649] width 14 height 14
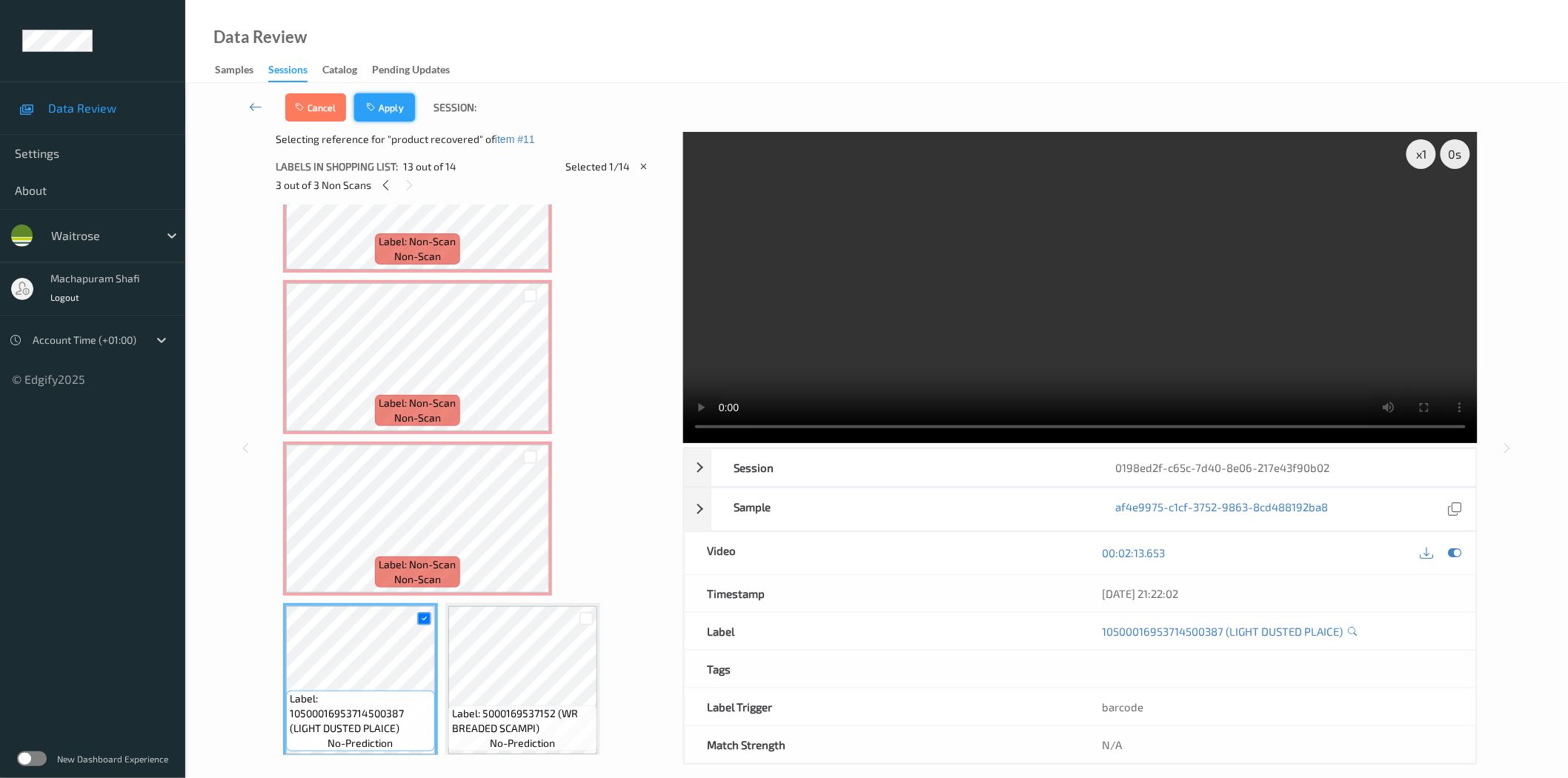
click at [397, 101] on button "Apply" at bounding box center [385, 107] width 61 height 28
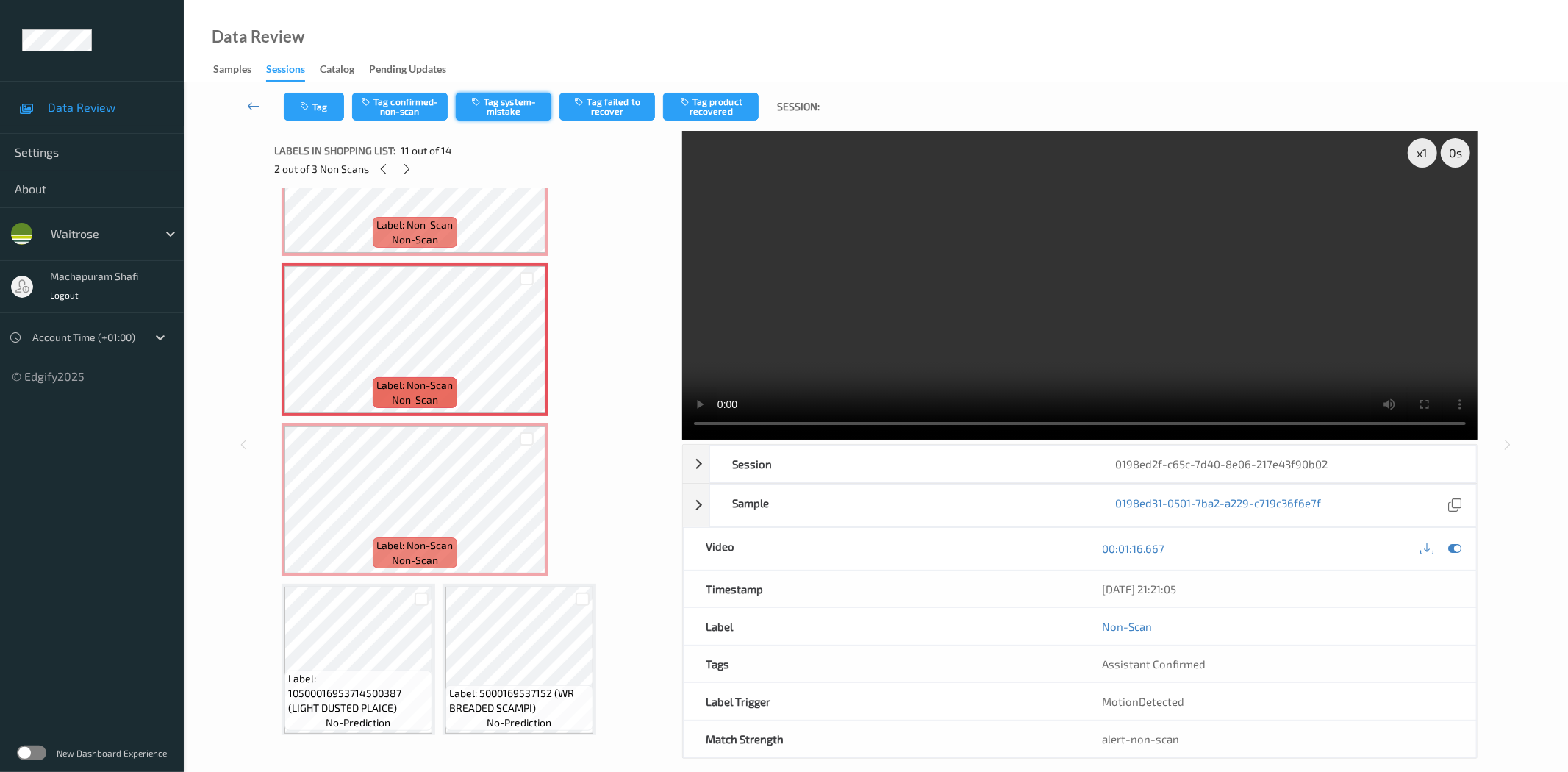
click at [491, 108] on button "Tag system-mistake" at bounding box center [503, 106] width 96 height 28
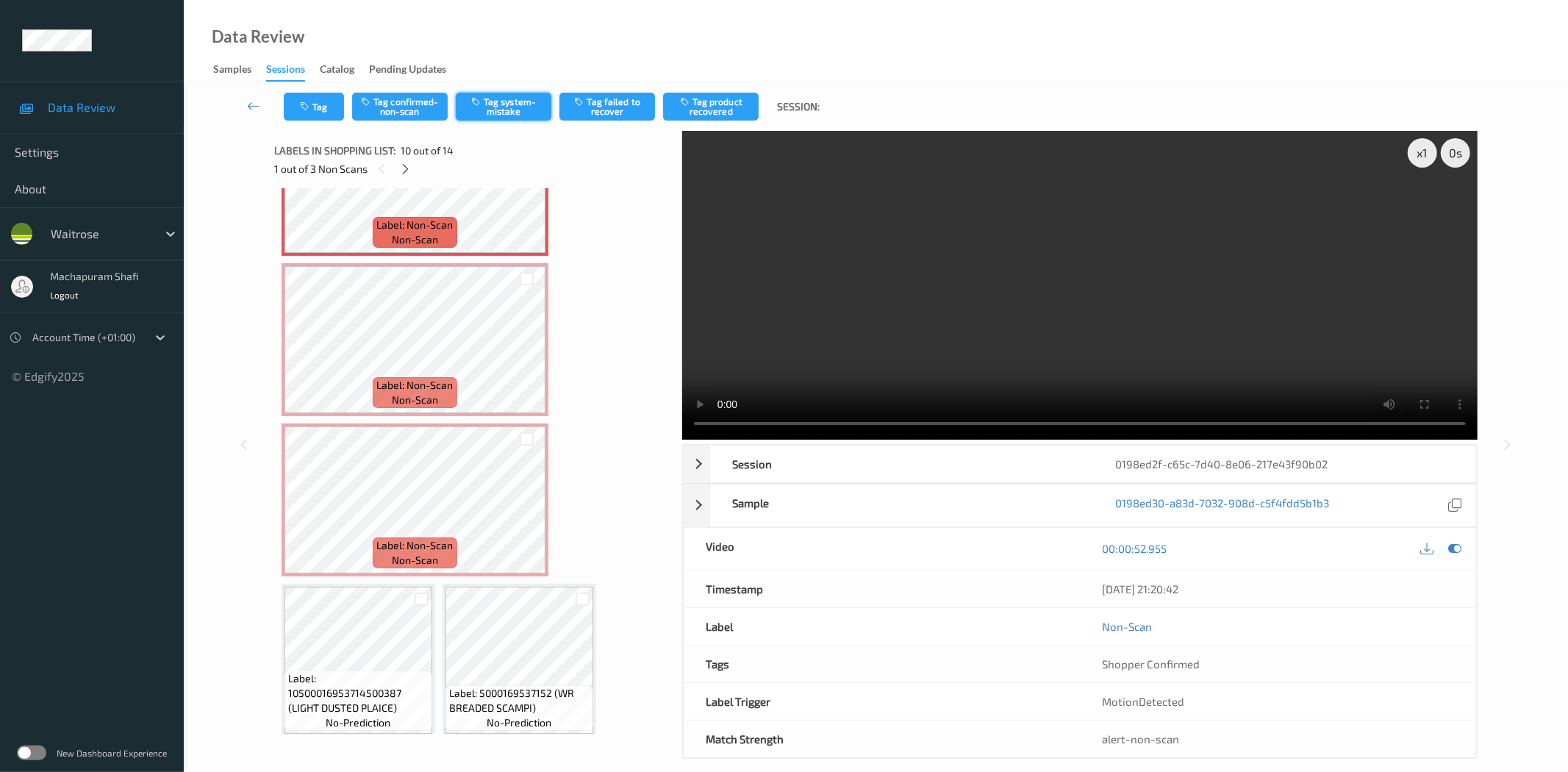
click at [496, 111] on button "Tag system-mistake" at bounding box center [503, 106] width 96 height 28
click at [310, 104] on icon "button" at bounding box center [306, 106] width 13 height 10
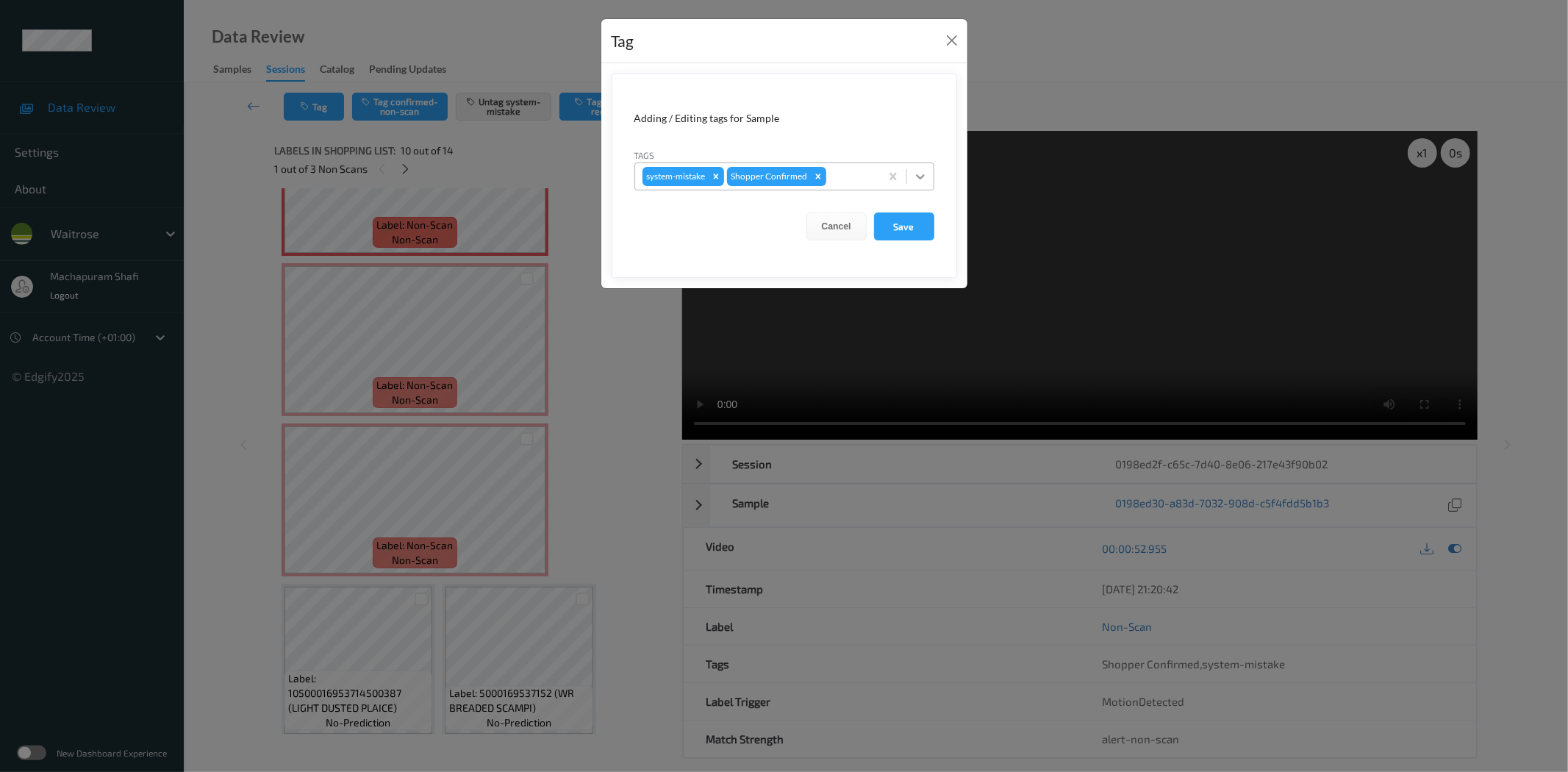
click at [916, 173] on icon at bounding box center [920, 176] width 15 height 15
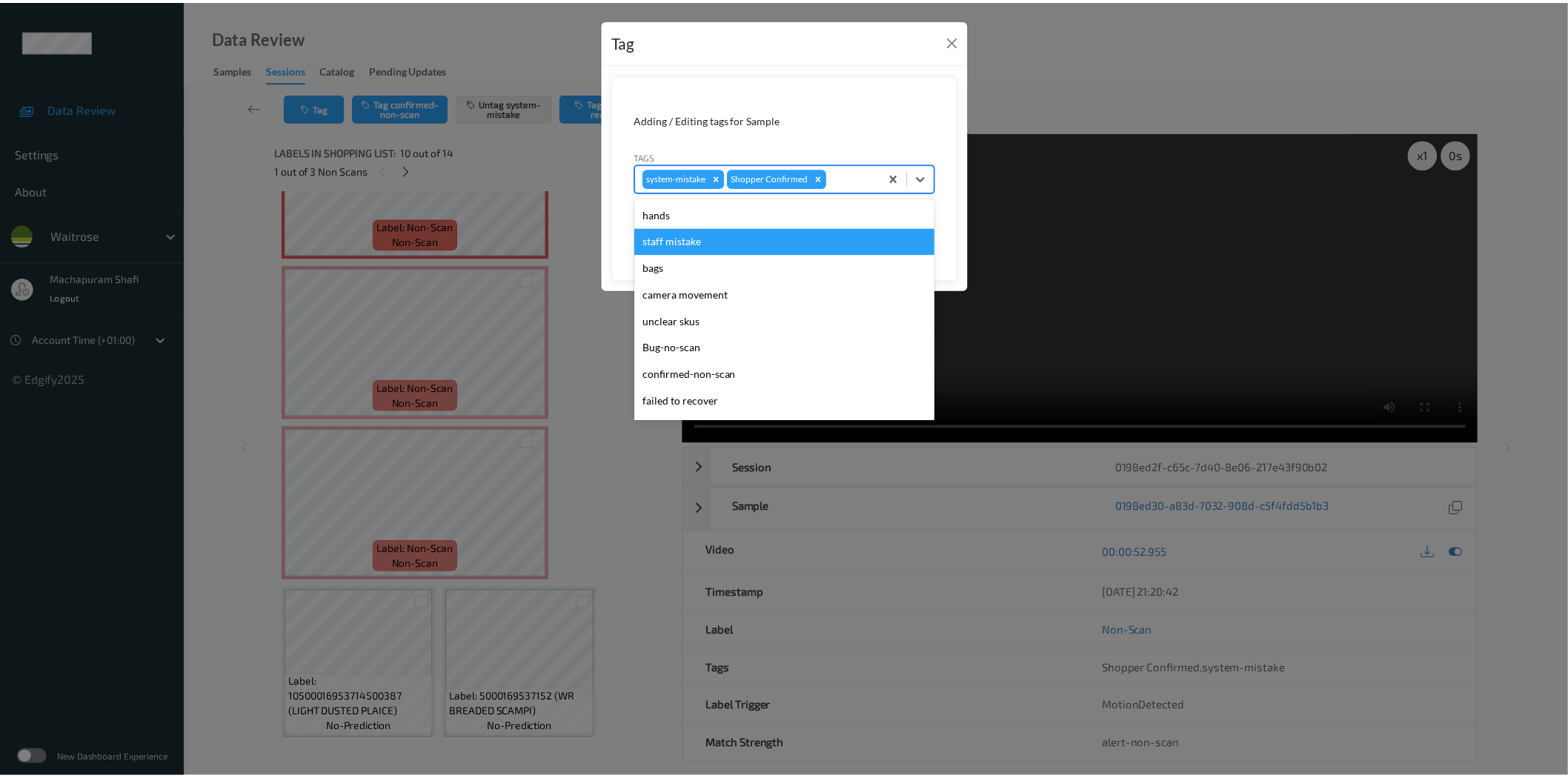
scroll to position [316, 0]
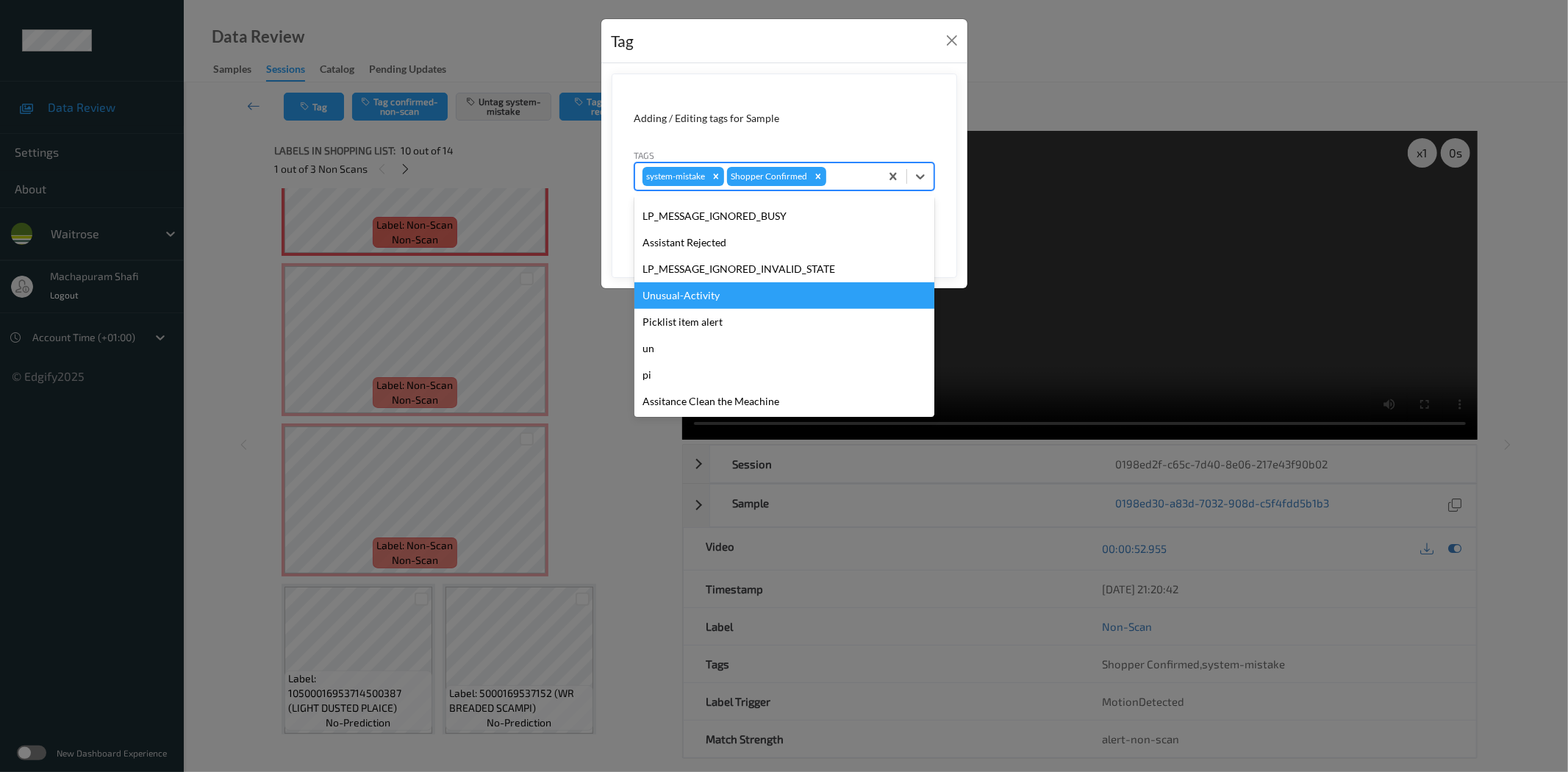
click at [695, 294] on div "Unusual-Activity" at bounding box center [784, 295] width 300 height 26
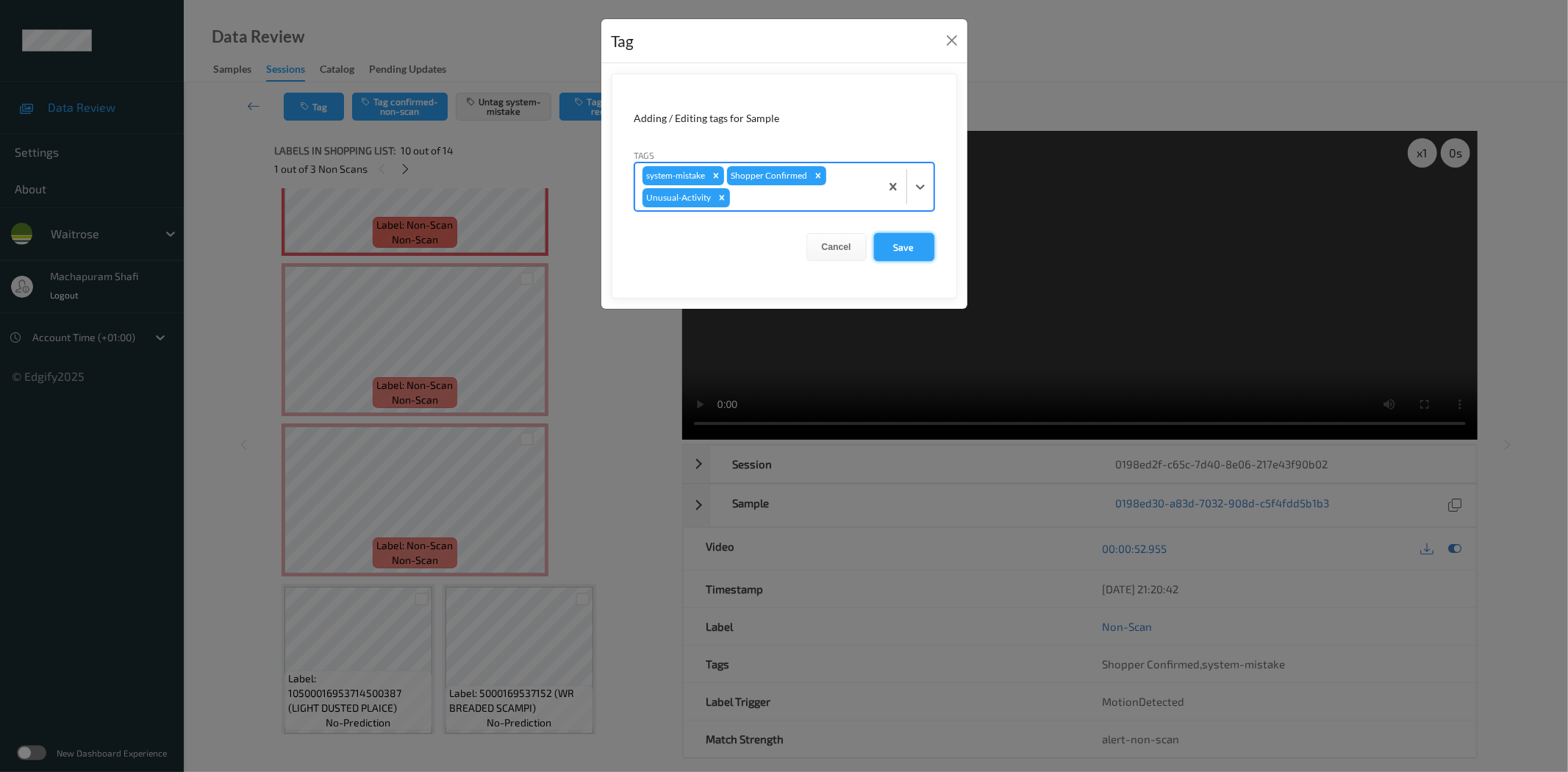
click at [899, 244] on button "Save" at bounding box center [904, 247] width 60 height 28
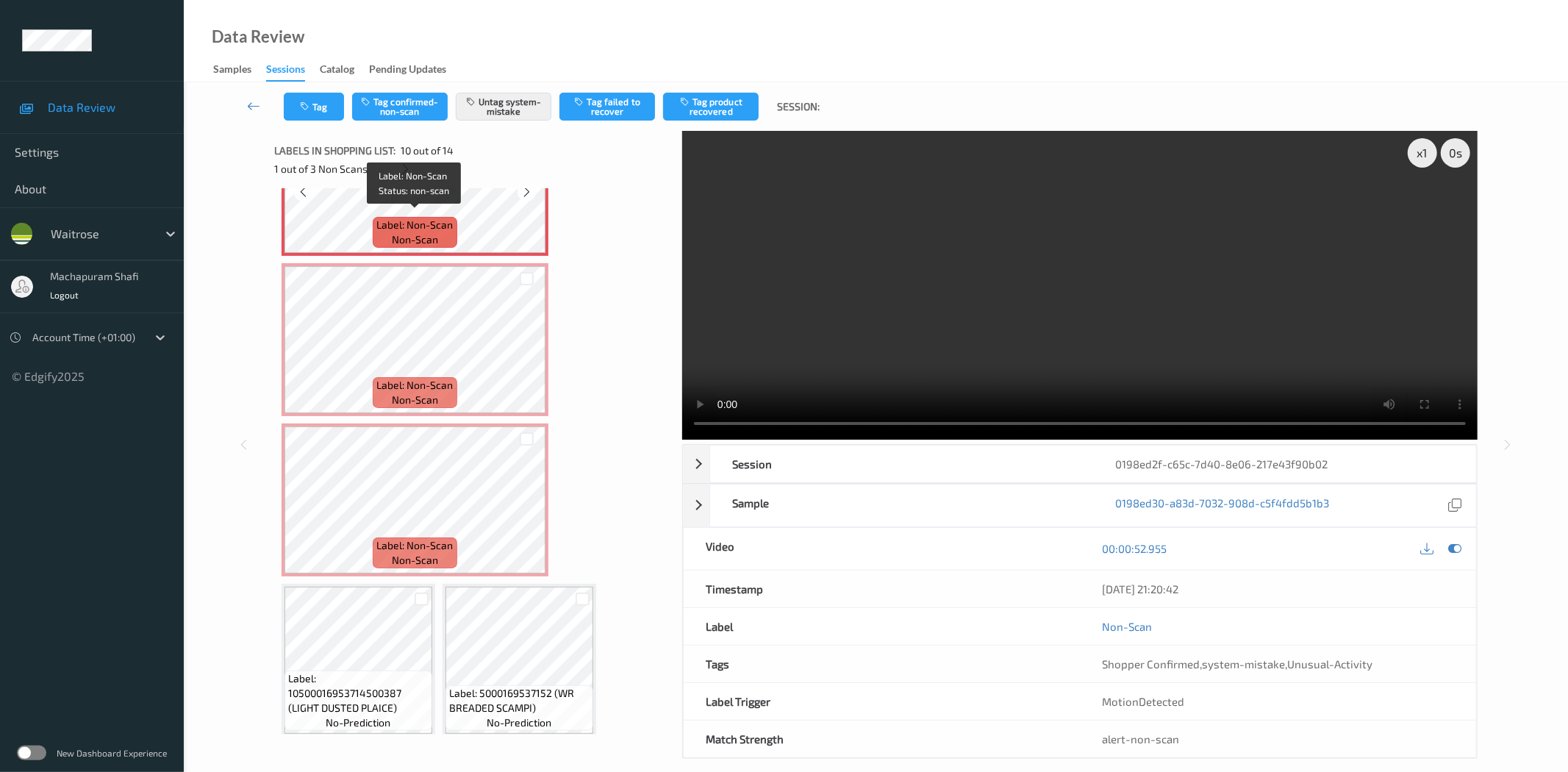
click at [434, 217] on span "Label: Non-Scan" at bounding box center [414, 224] width 77 height 15
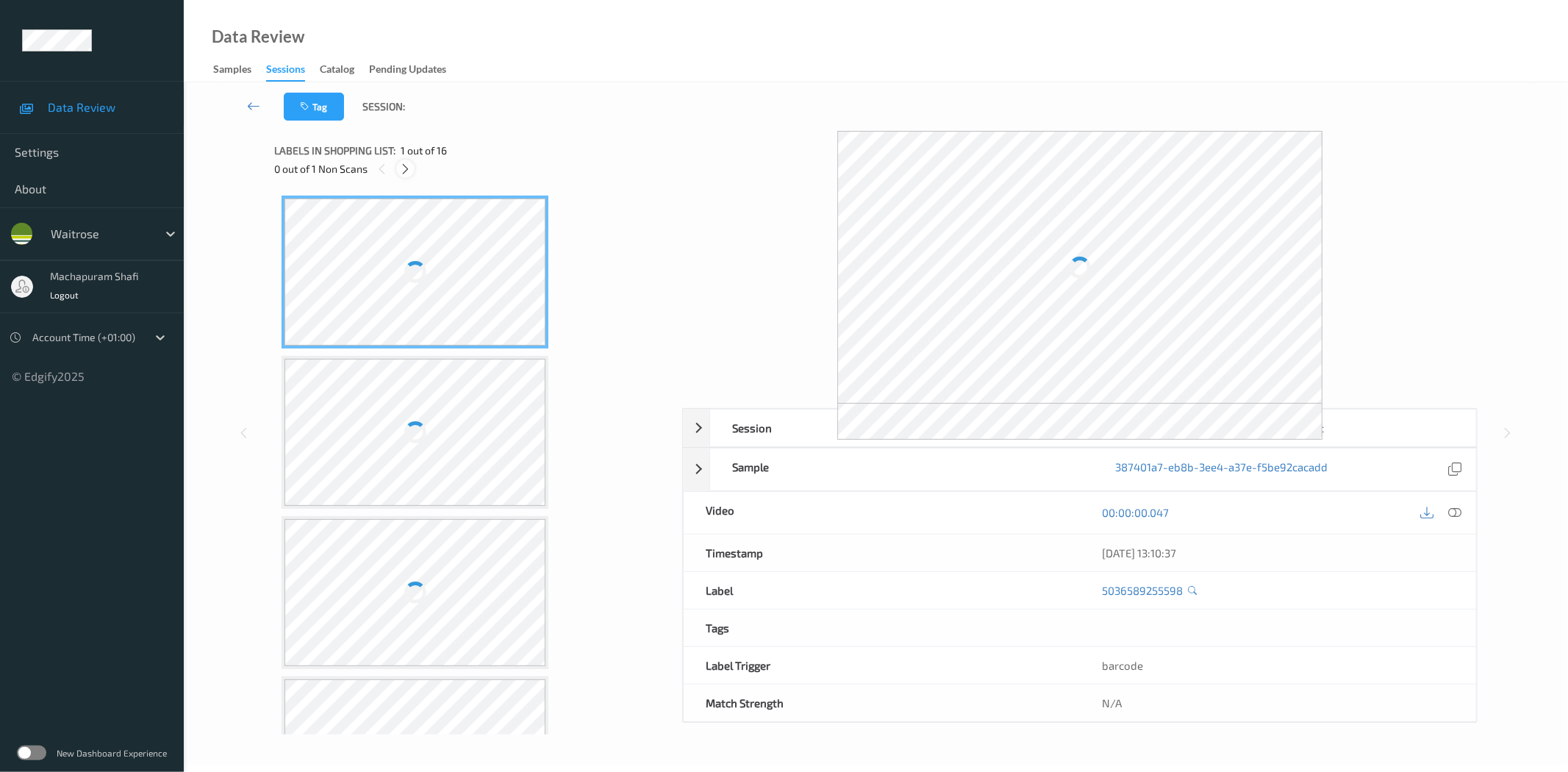
click at [407, 170] on icon at bounding box center [405, 169] width 13 height 13
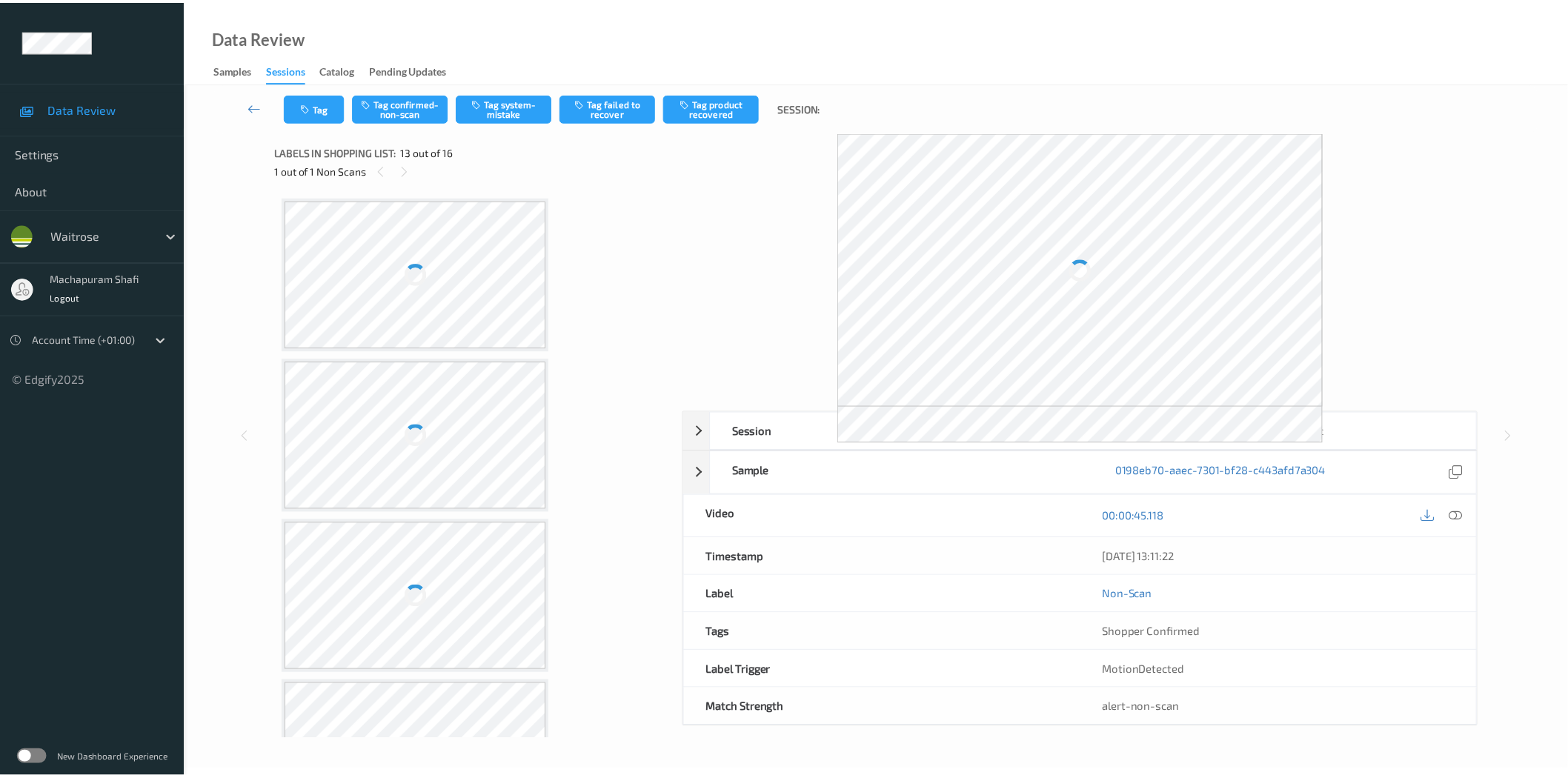
scroll to position [1773, 0]
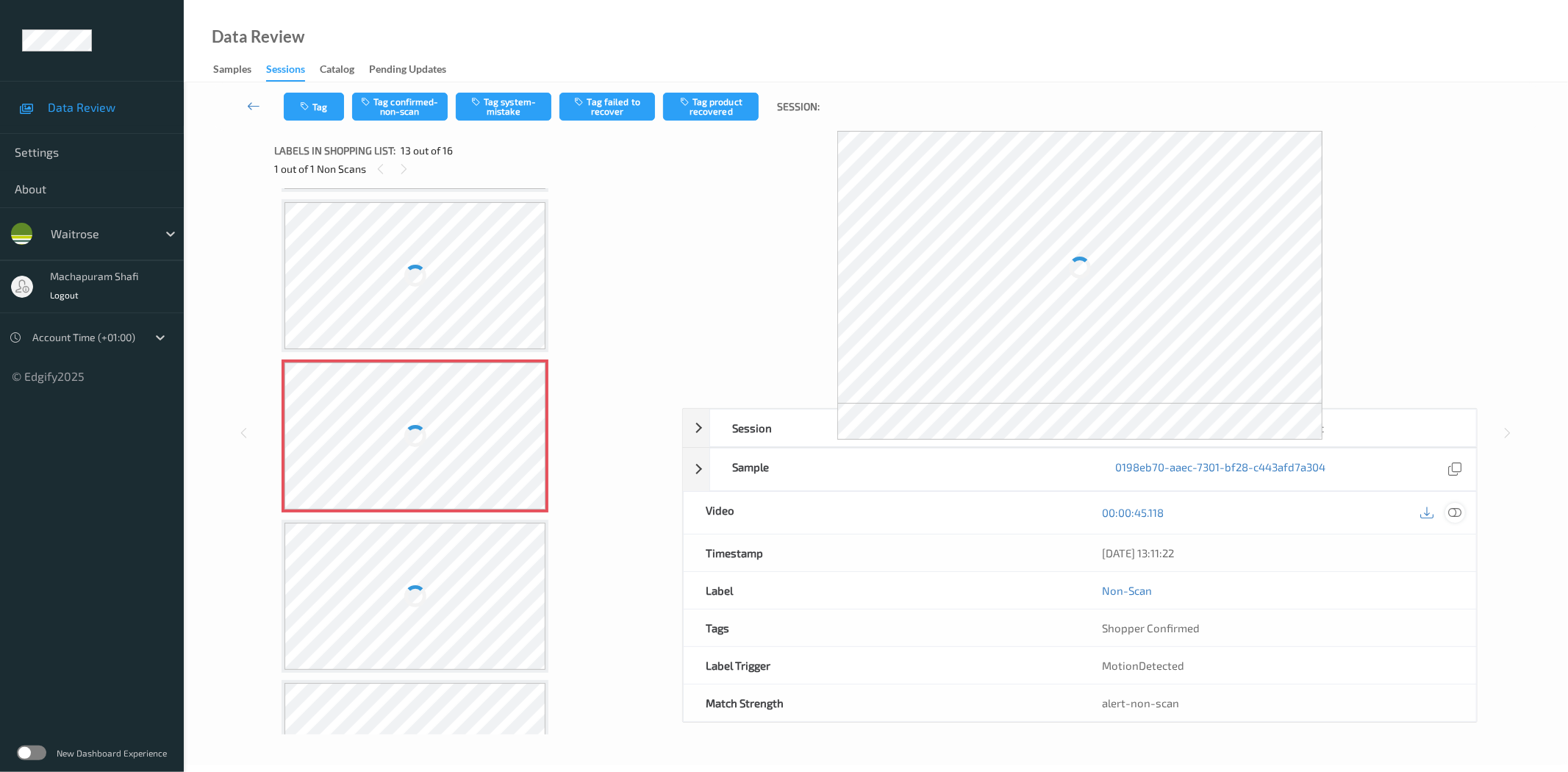
click at [1452, 517] on icon at bounding box center [1455, 512] width 13 height 13
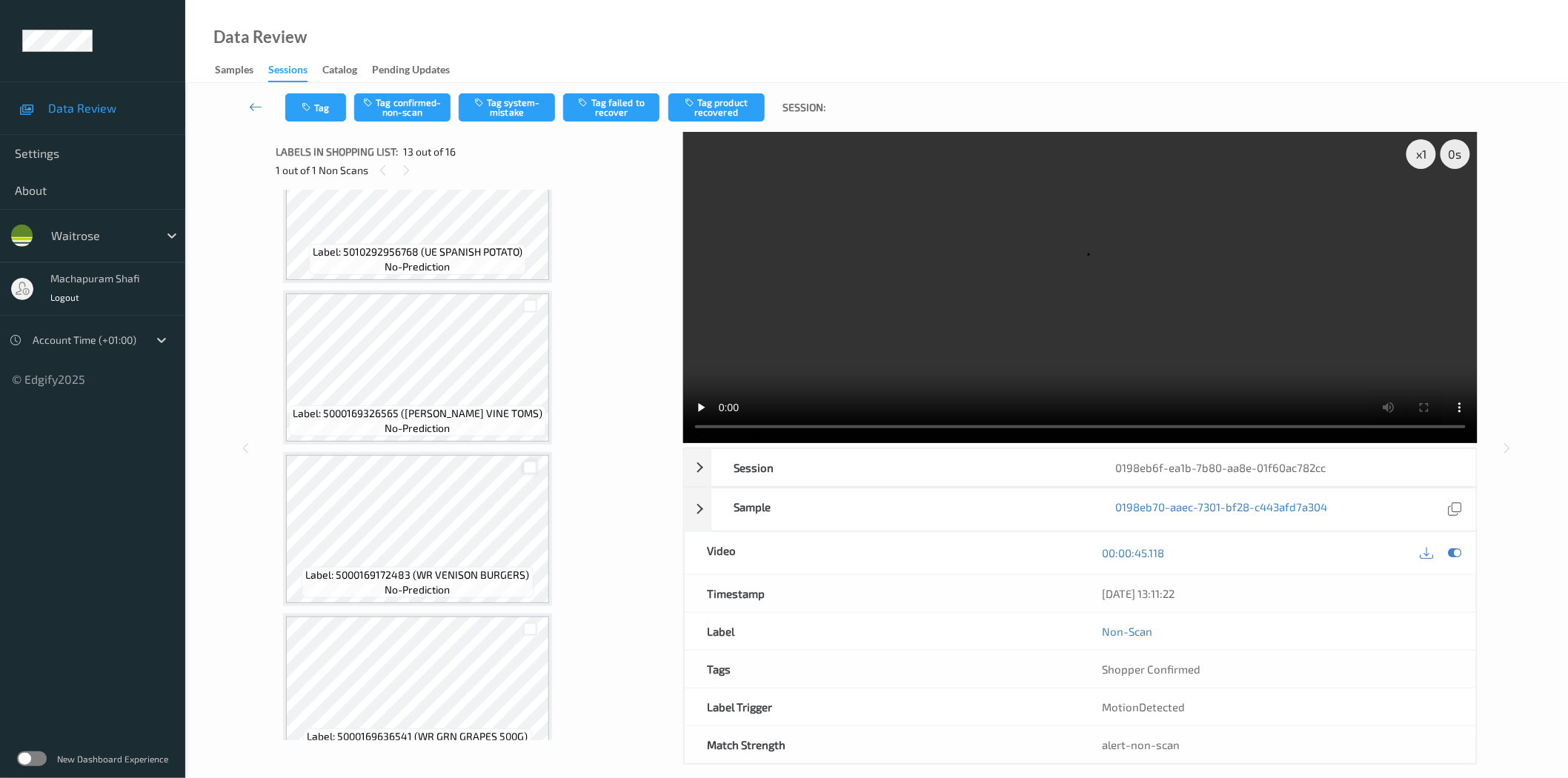
scroll to position [1695, 0]
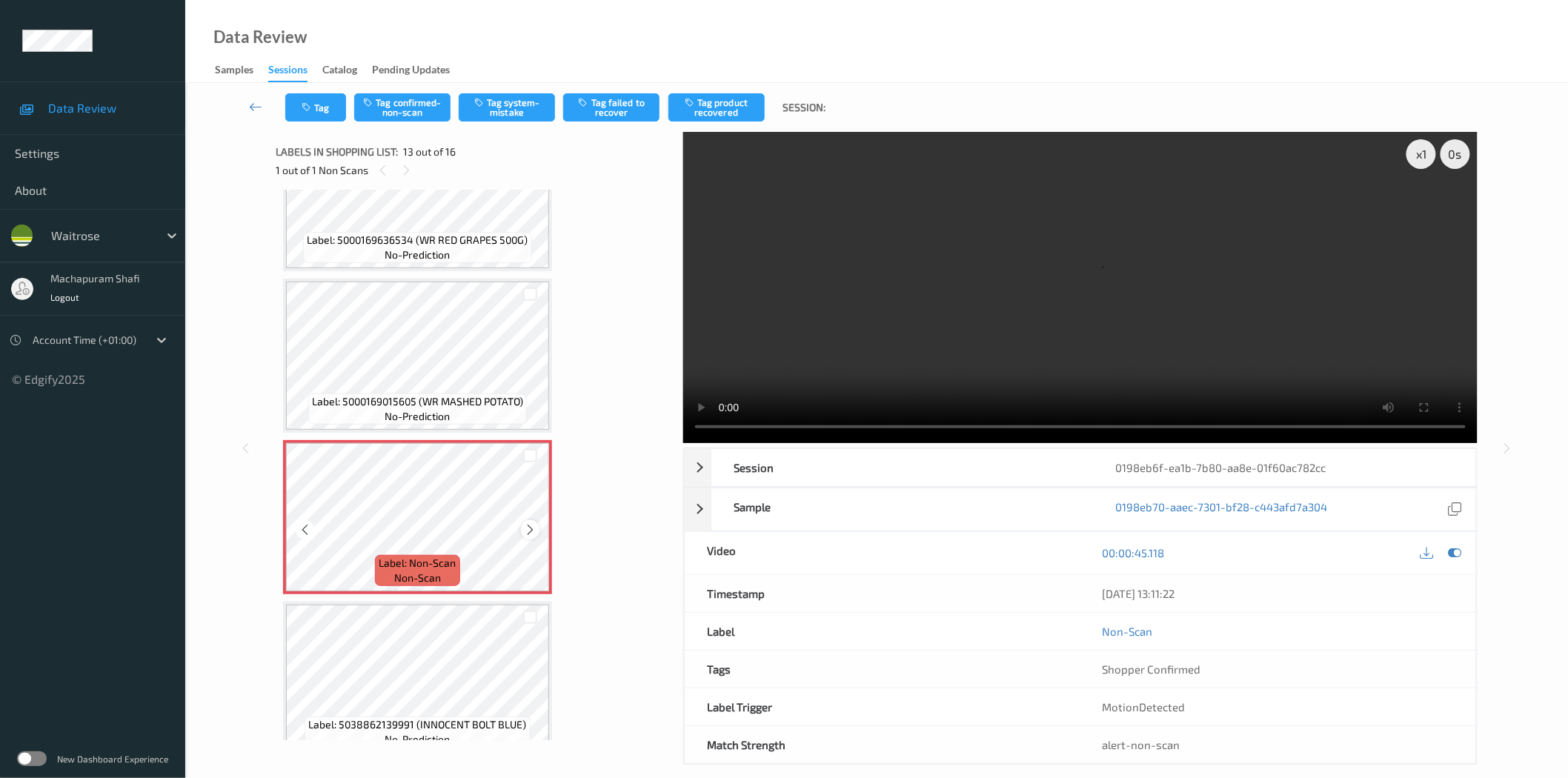
click at [526, 523] on icon at bounding box center [530, 530] width 13 height 14
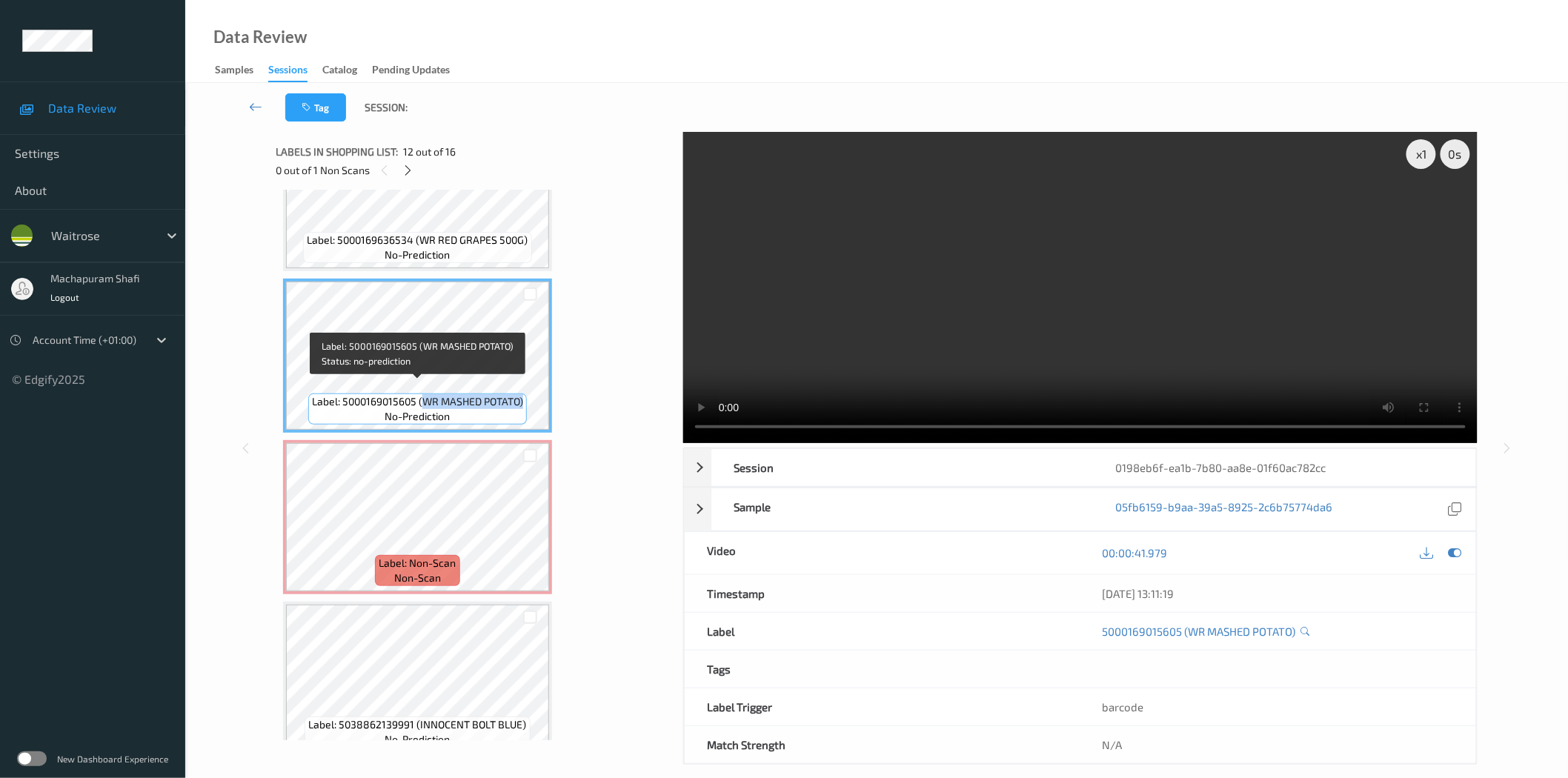
drag, startPoint x: 445, startPoint y: 391, endPoint x: 522, endPoint y: 393, distance: 77.0
click at [522, 394] on span "Label: 5000169015605 (WR MASHED POTATO)" at bounding box center [417, 401] width 211 height 15
copy span "WR MASHED POTATO)"
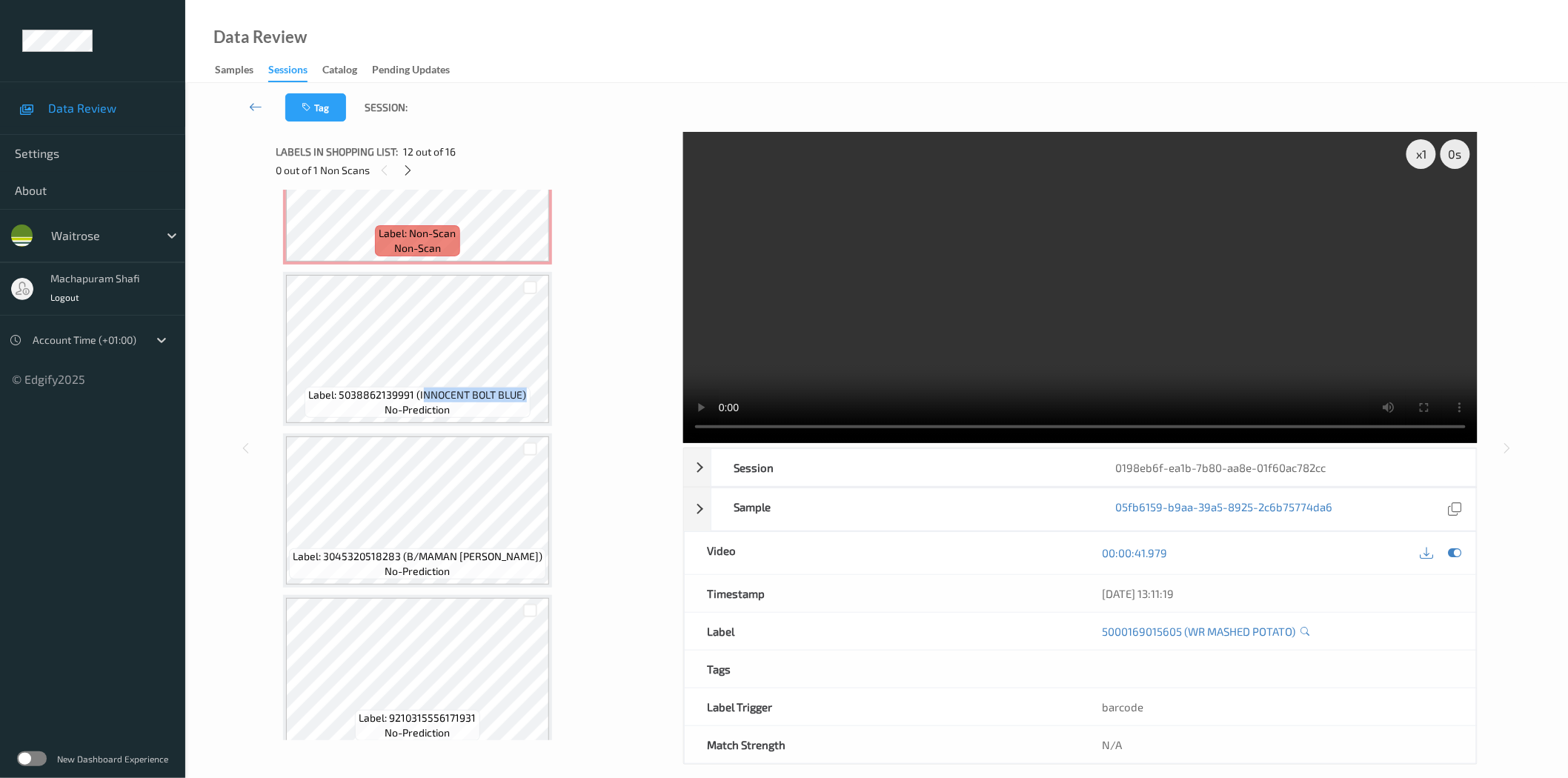
drag, startPoint x: 423, startPoint y: 383, endPoint x: 527, endPoint y: 383, distance: 104.0
click at [527, 387] on div "Label: 5038862139991 (INNOCENT BOLT BLUE) no-prediction" at bounding box center [416, 402] width 225 height 31
copy span "NNOCENT BOLT BLUE)"
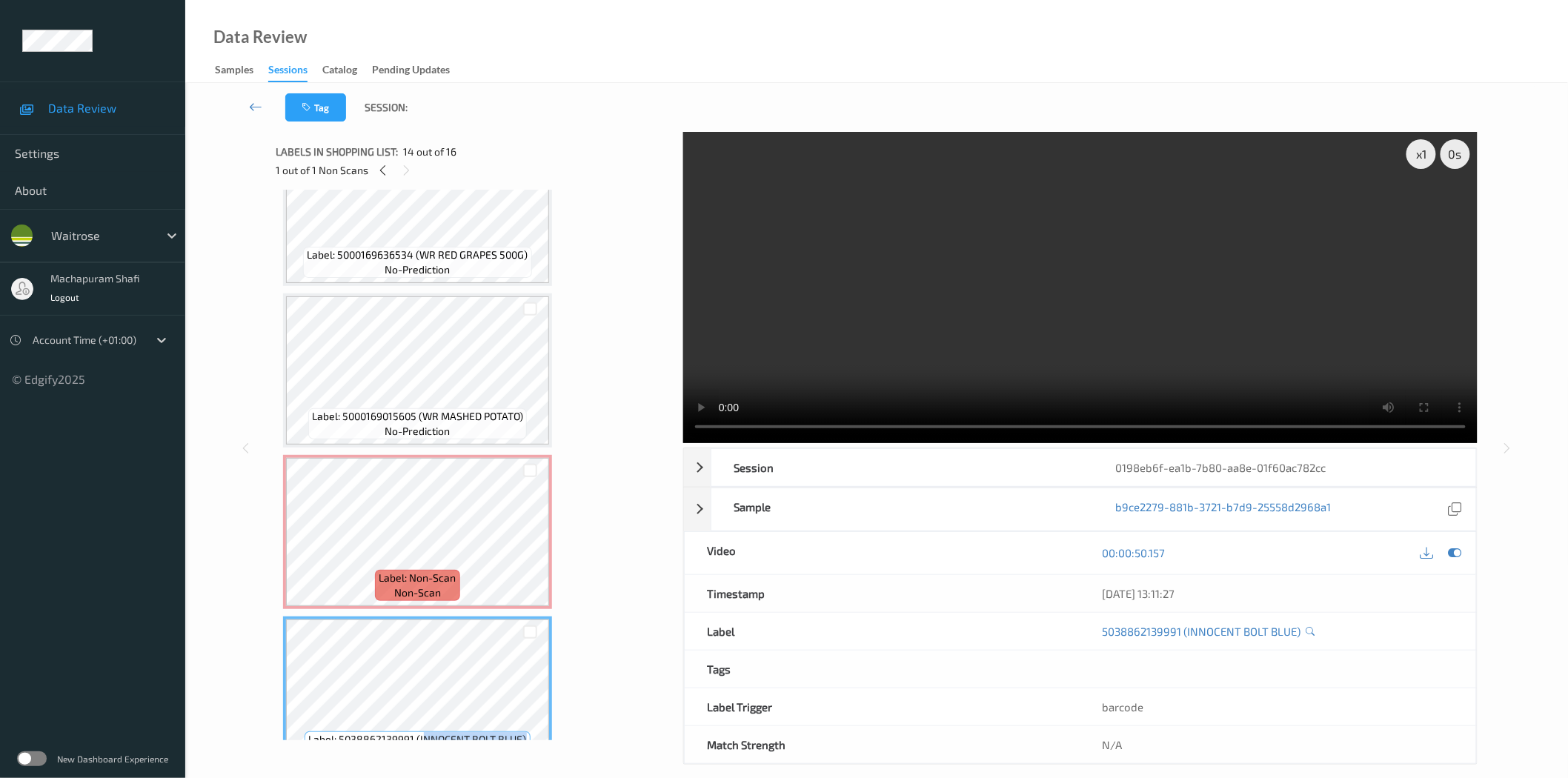
scroll to position [1695, 0]
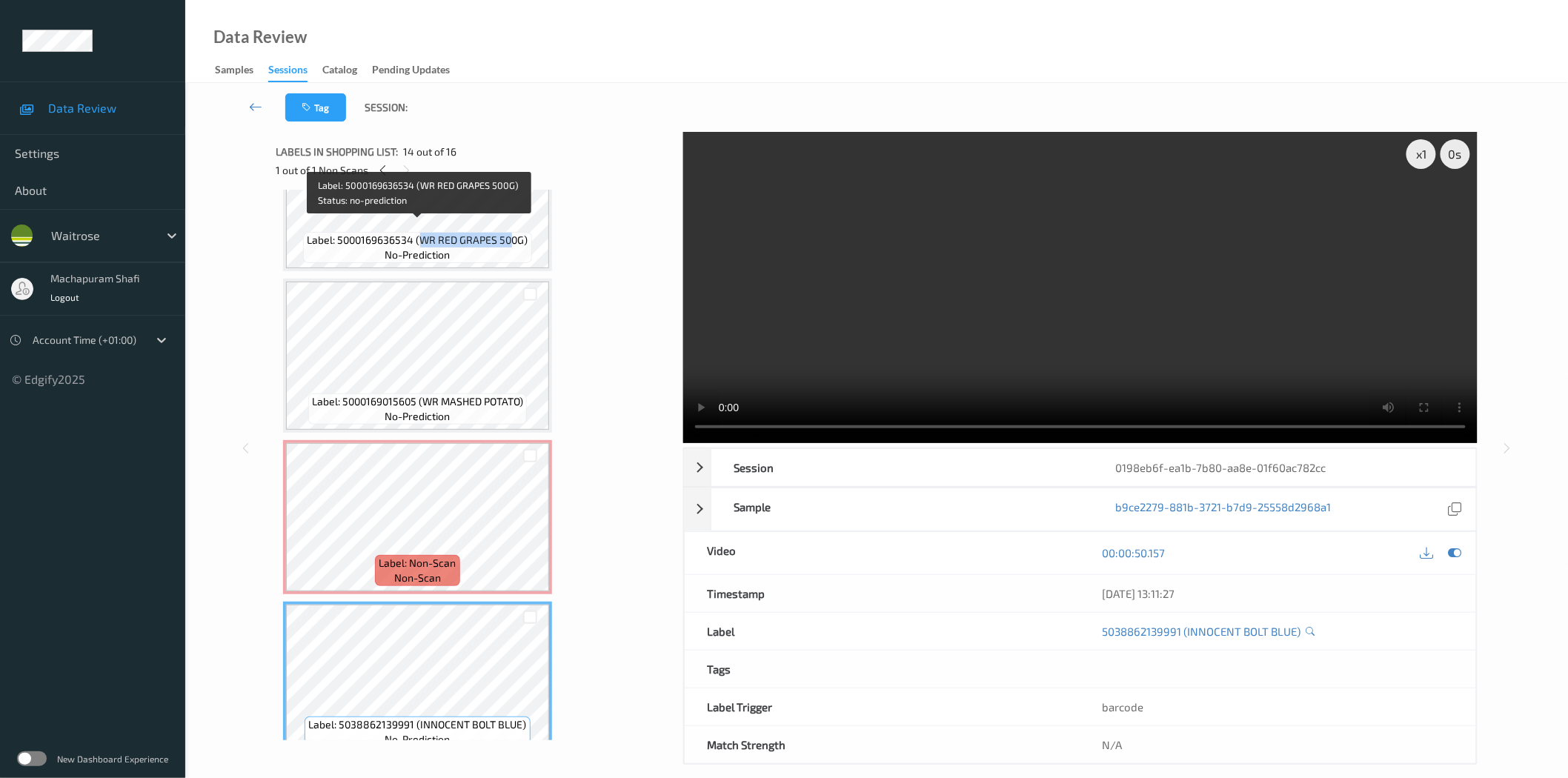
drag, startPoint x: 421, startPoint y: 229, endPoint x: 509, endPoint y: 227, distance: 88.0
click at [509, 233] on span "Label: 5000169636534 (WR RED GRAPES 500G)" at bounding box center [417, 240] width 221 height 15
click at [493, 233] on span "Label: 5000169636534 (WR RED GRAPES 500G)" at bounding box center [417, 240] width 221 height 15
click at [457, 233] on span "Label: 5000169636534 (WR RED GRAPES 500G)" at bounding box center [417, 240] width 221 height 15
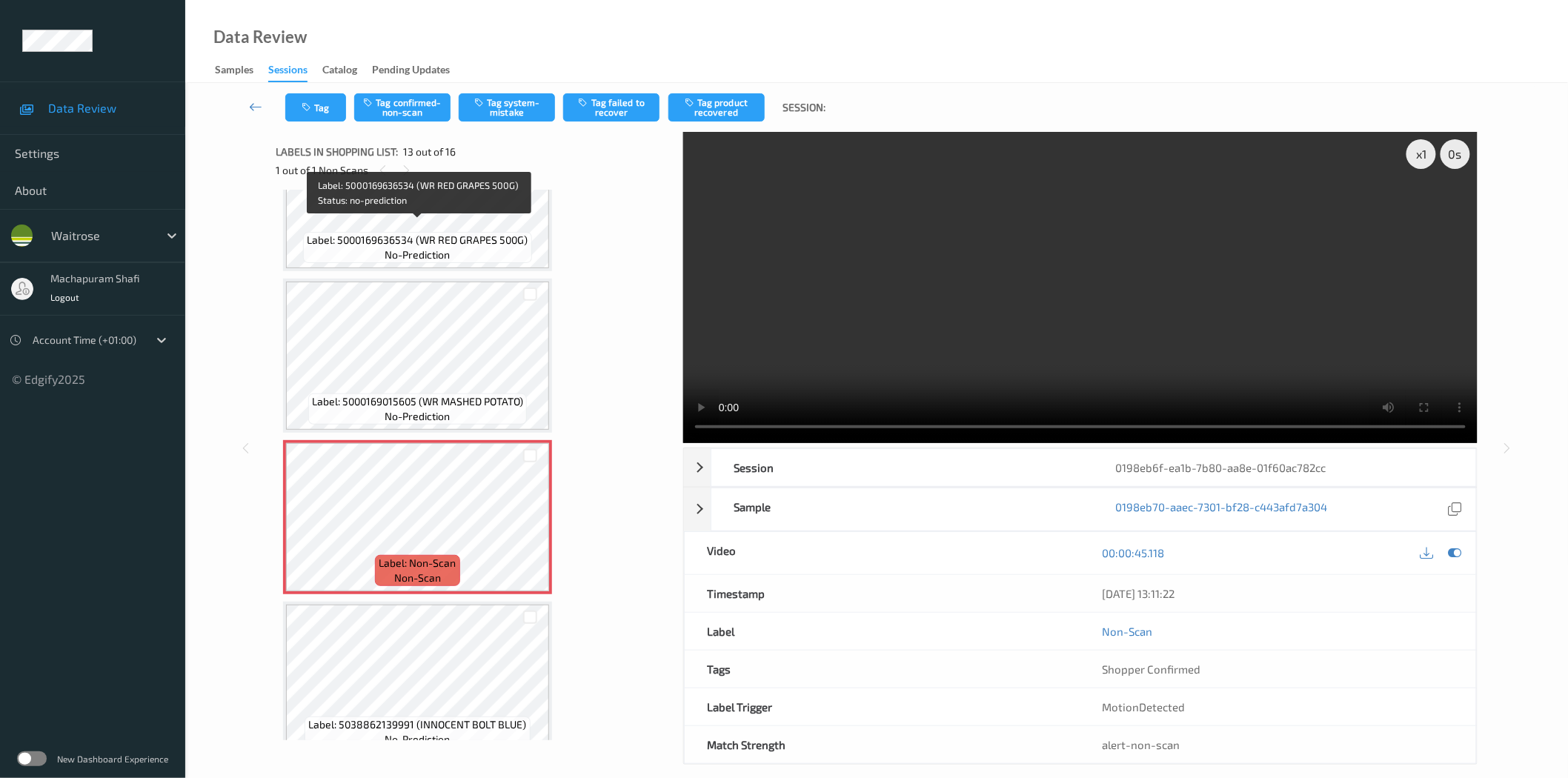
click at [455, 233] on span "Label: 5000169636534 (WR RED GRAPES 500G)" at bounding box center [417, 240] width 221 height 15
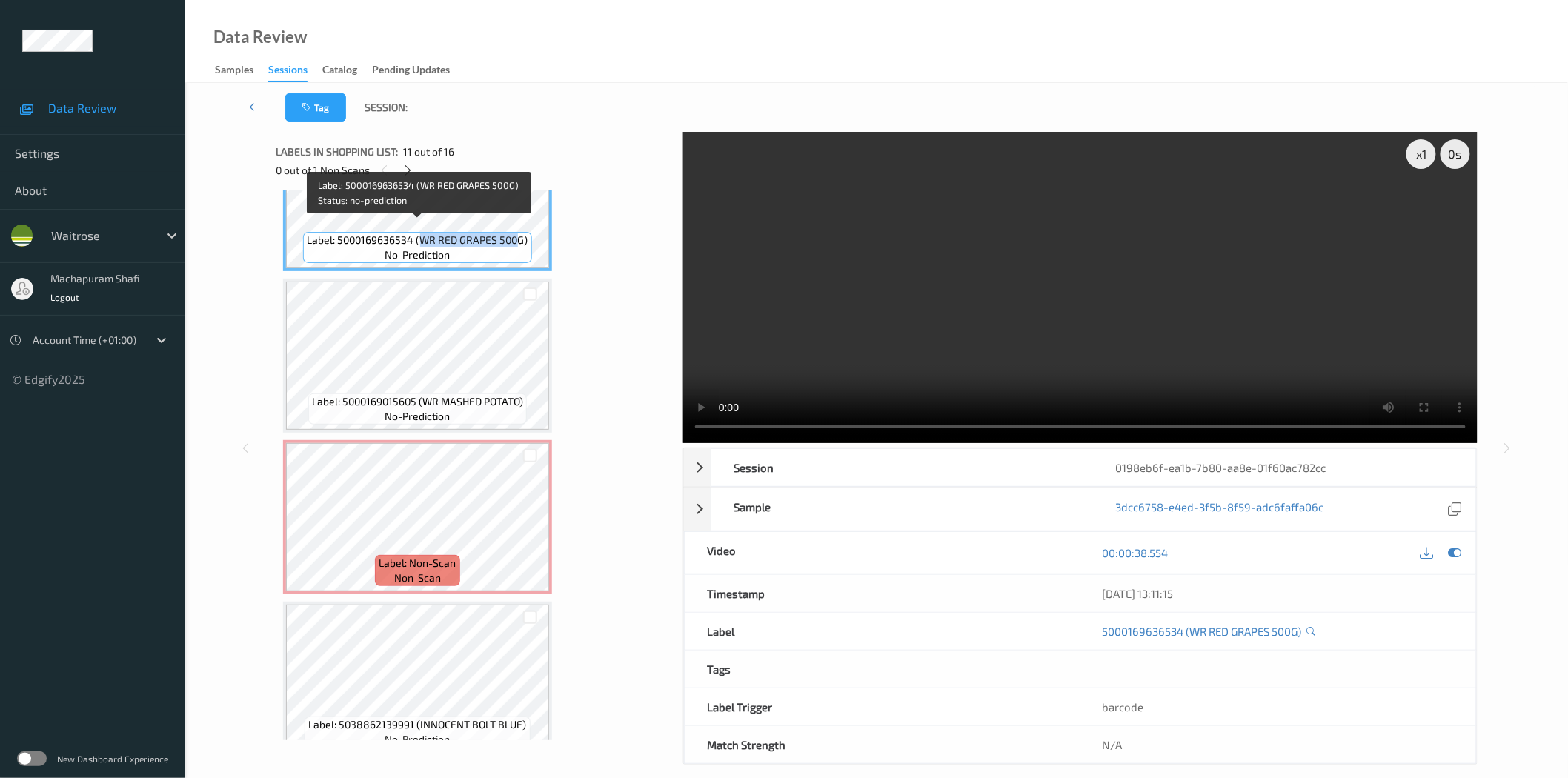
drag, startPoint x: 420, startPoint y: 225, endPoint x: 518, endPoint y: 240, distance: 99.1
click at [518, 240] on div "Label: 5000169636534 (WR RED GRAPES 500G) no-prediction" at bounding box center [417, 247] width 229 height 31
copy span "WR RED GRAPES 500"
click at [485, 233] on span "Label: 5000169636534 (WR RED GRAPES 500G)" at bounding box center [417, 240] width 221 height 15
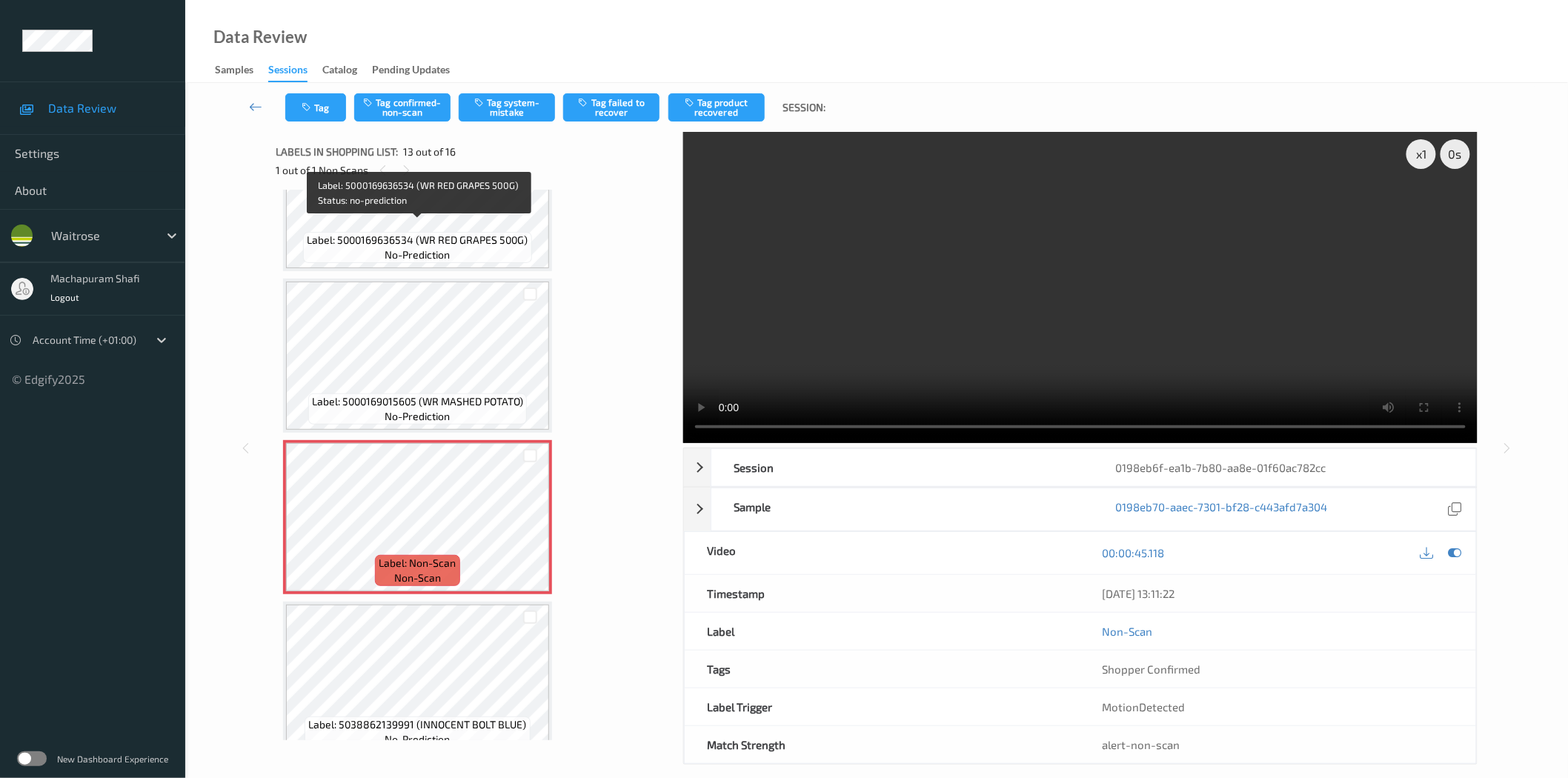
click at [475, 233] on span "Label: 5000169636534 (WR RED GRAPES 500G)" at bounding box center [417, 240] width 221 height 15
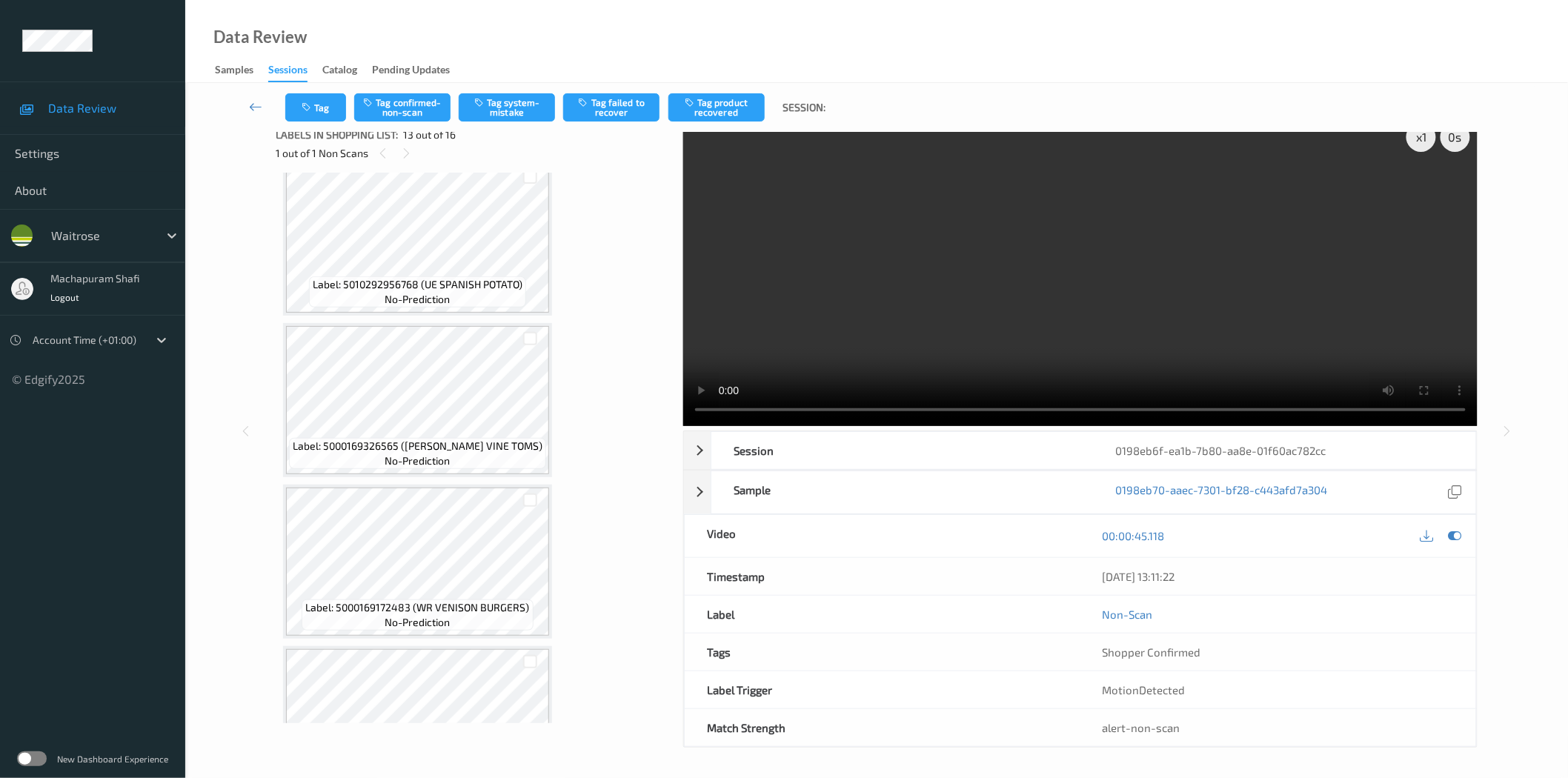
scroll to position [1976, 0]
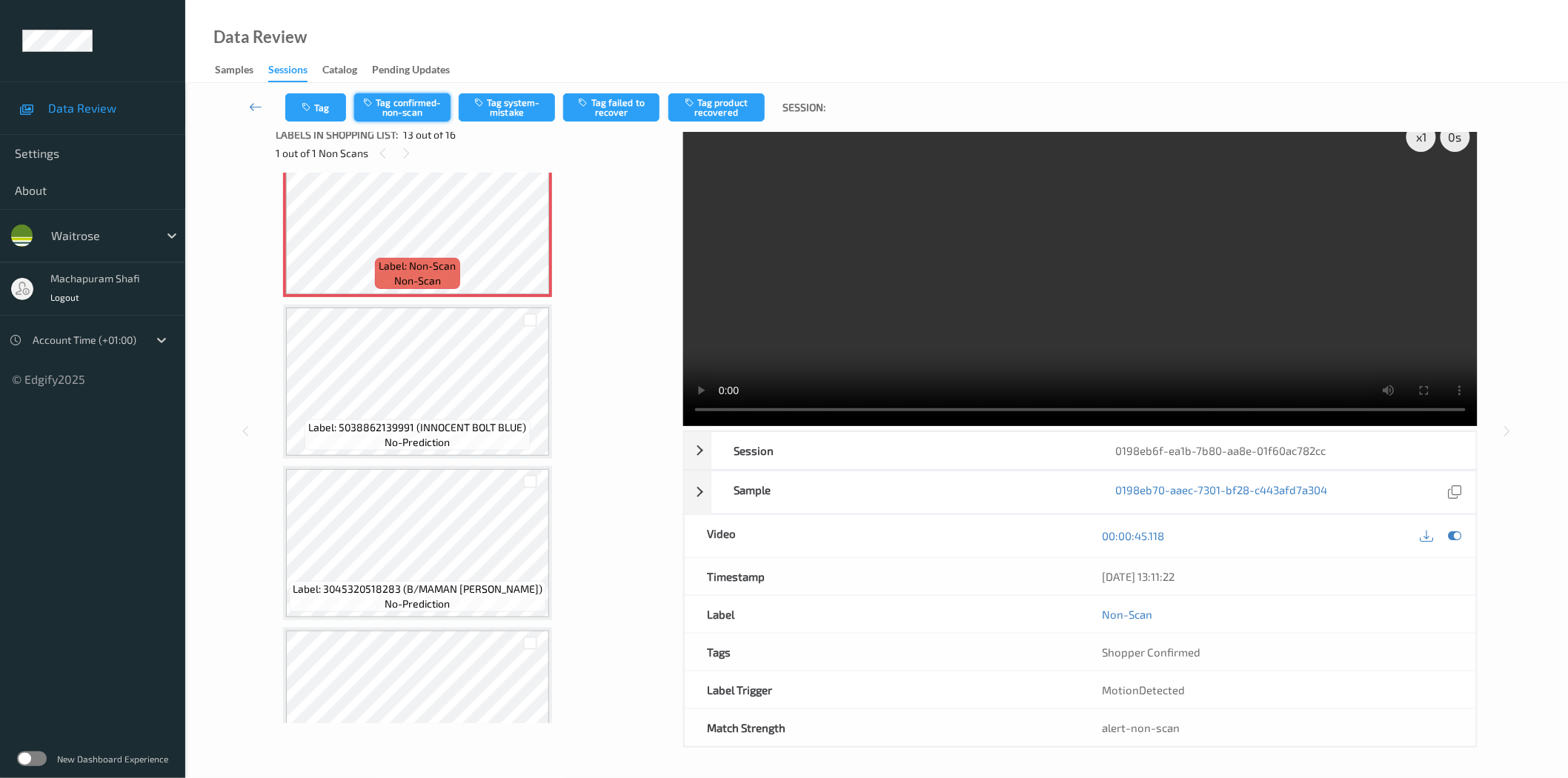
click at [406, 112] on button "Tag confirmed-non-scan" at bounding box center [402, 107] width 96 height 28
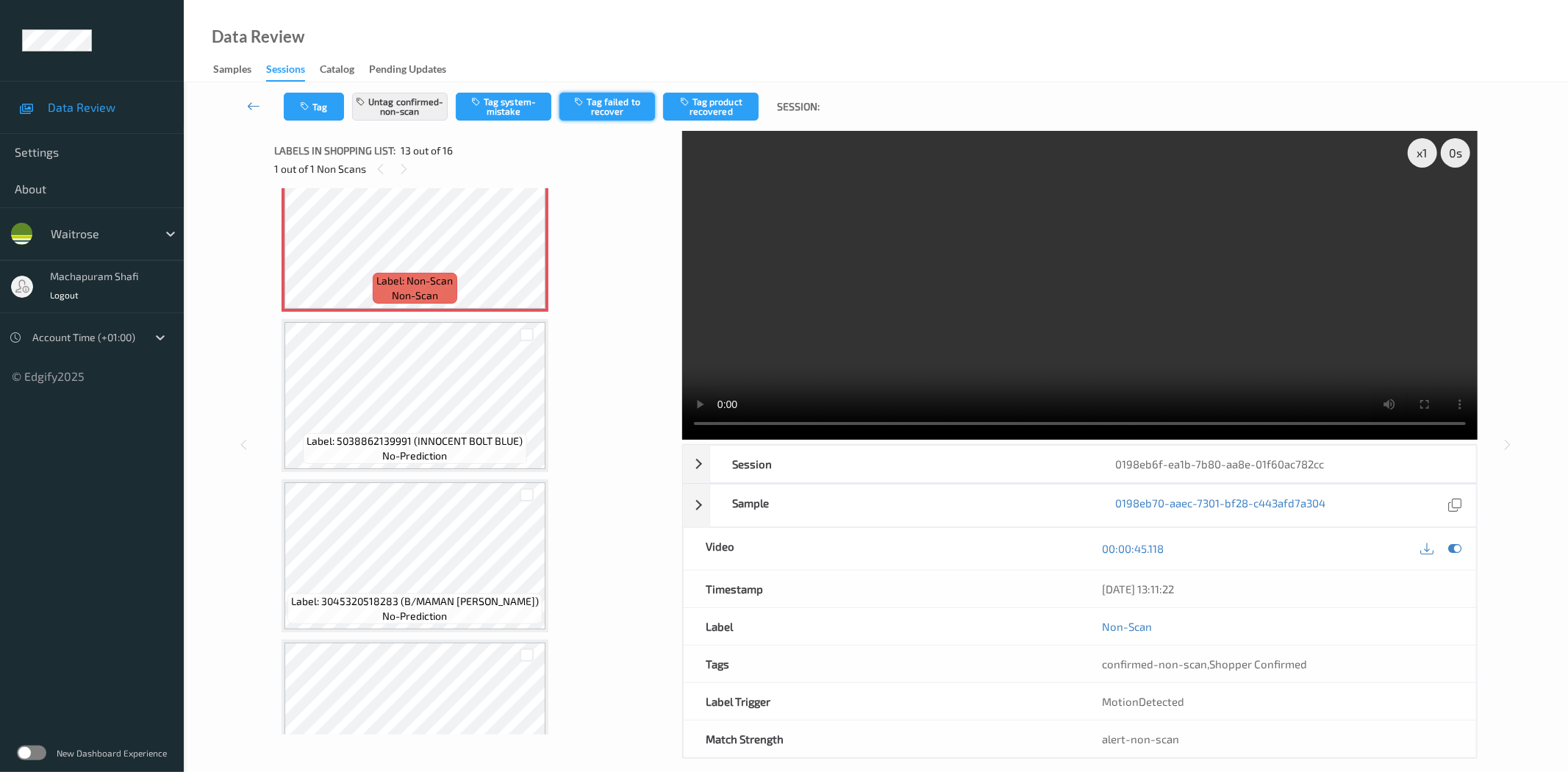
click at [612, 107] on button "Tag failed to recover" at bounding box center [607, 106] width 96 height 28
click at [611, 101] on button "Tag failed to recover" at bounding box center [607, 106] width 96 height 28
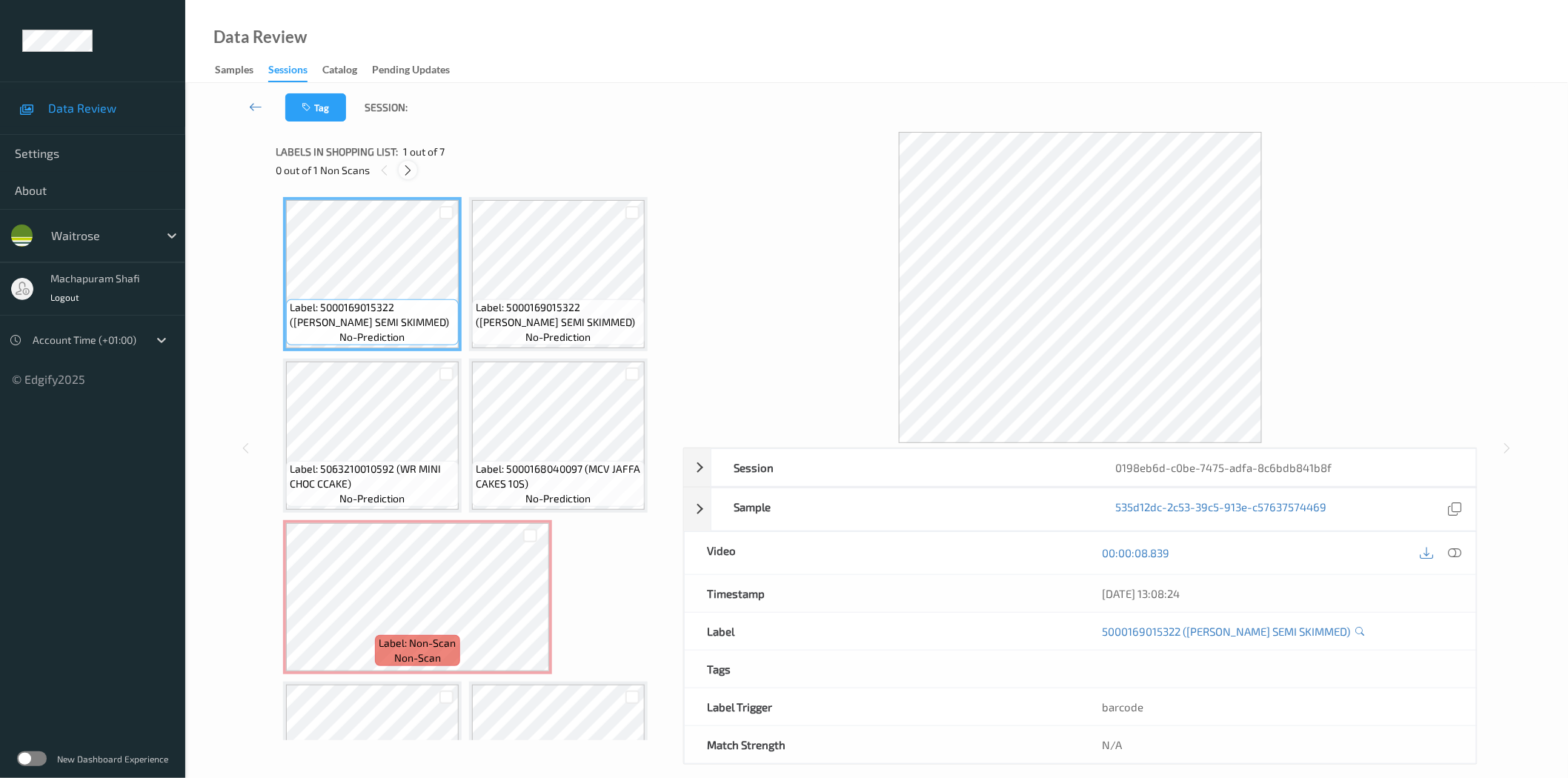
click at [406, 165] on icon at bounding box center [408, 170] width 13 height 14
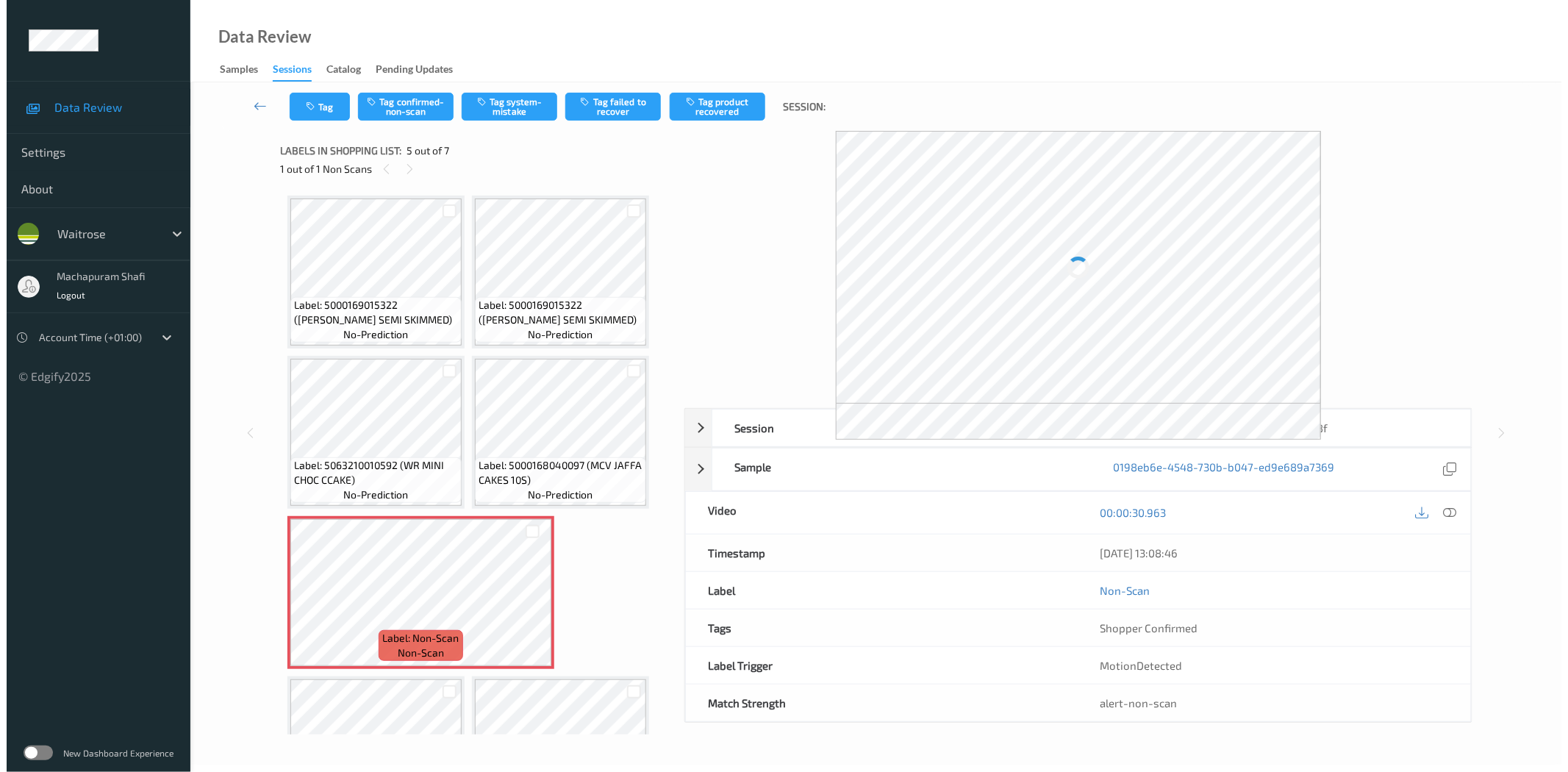
scroll to position [98, 0]
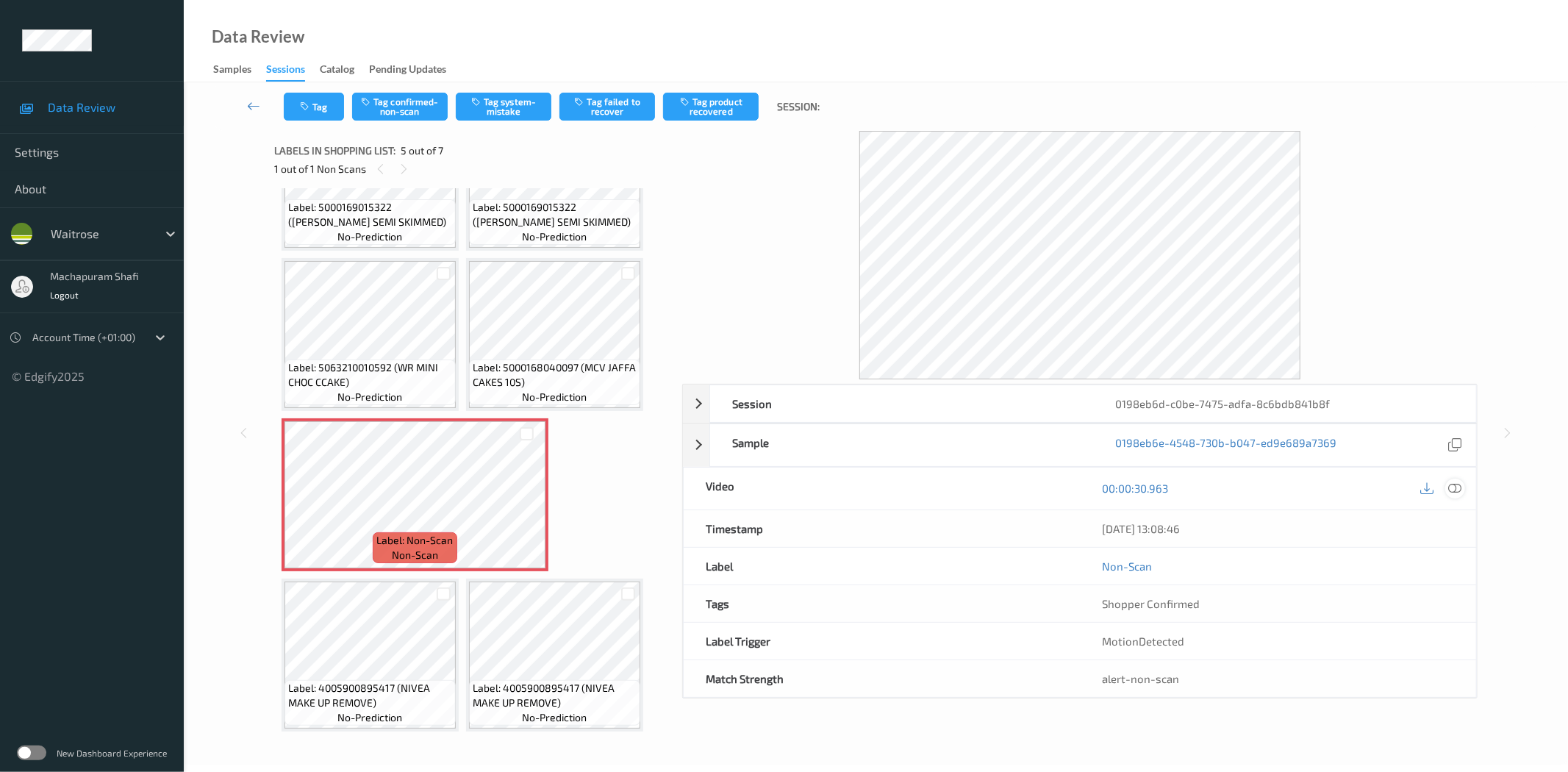
click at [1464, 488] on div at bounding box center [1454, 488] width 20 height 20
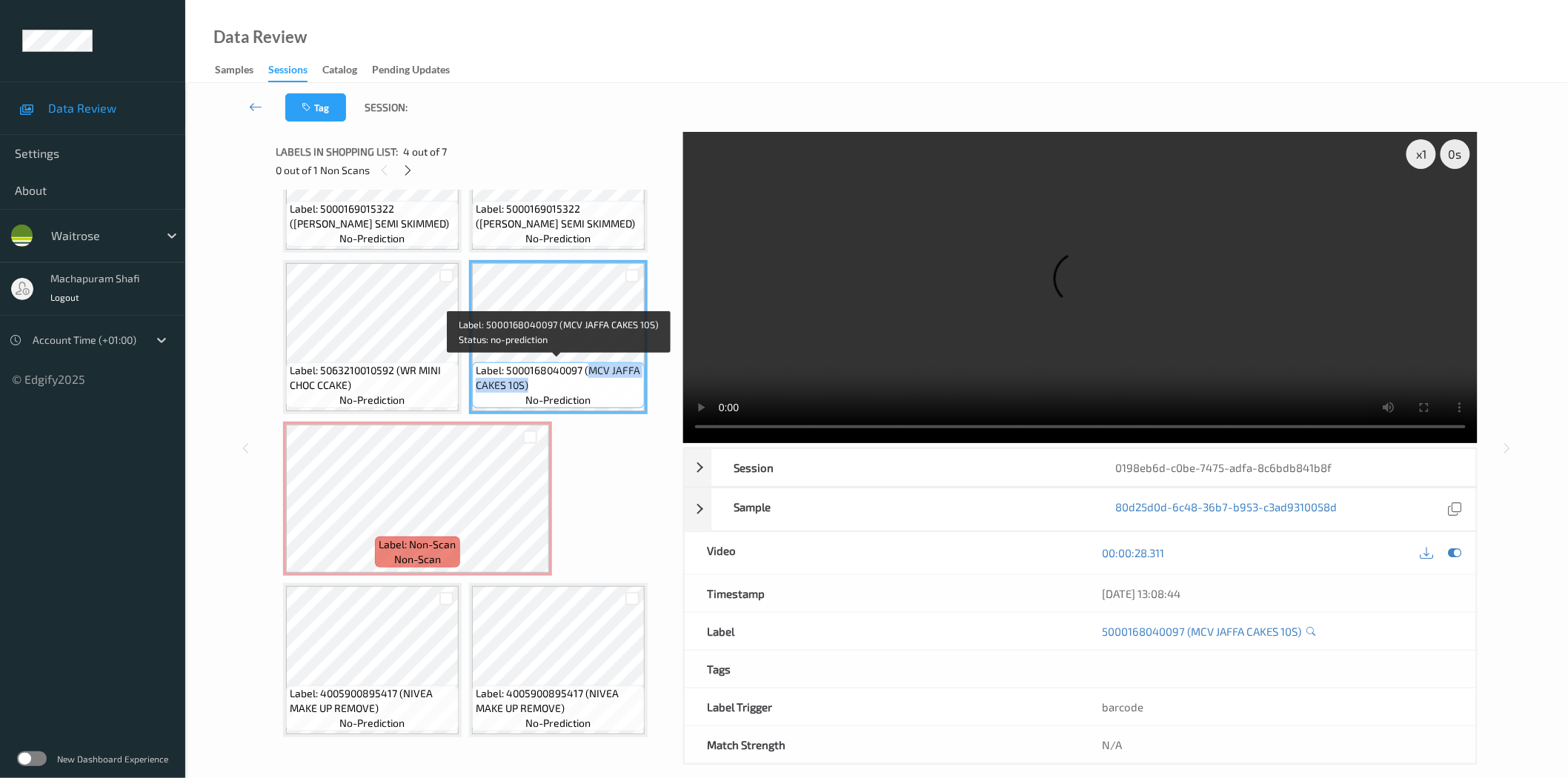
drag, startPoint x: 586, startPoint y: 368, endPoint x: 625, endPoint y: 396, distance: 48.0
click at [625, 396] on div "Label: 5000168040097 (MCV JAFFA CAKES 10S) no-prediction" at bounding box center [558, 385] width 173 height 46
copy span "MCV JAFFA CAKES 10S)"
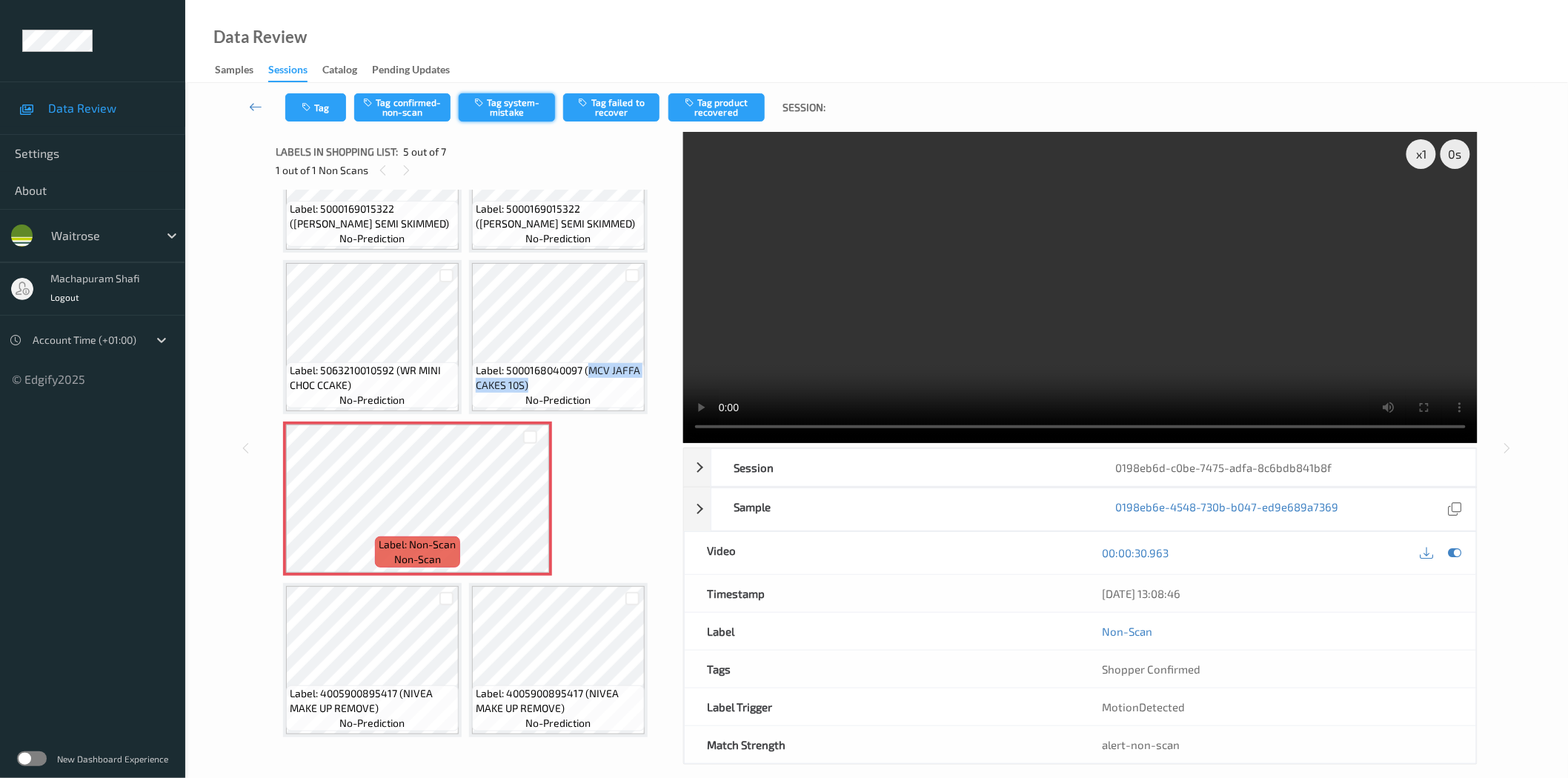
click at [522, 107] on button "Tag system-mistake" at bounding box center [506, 107] width 96 height 28
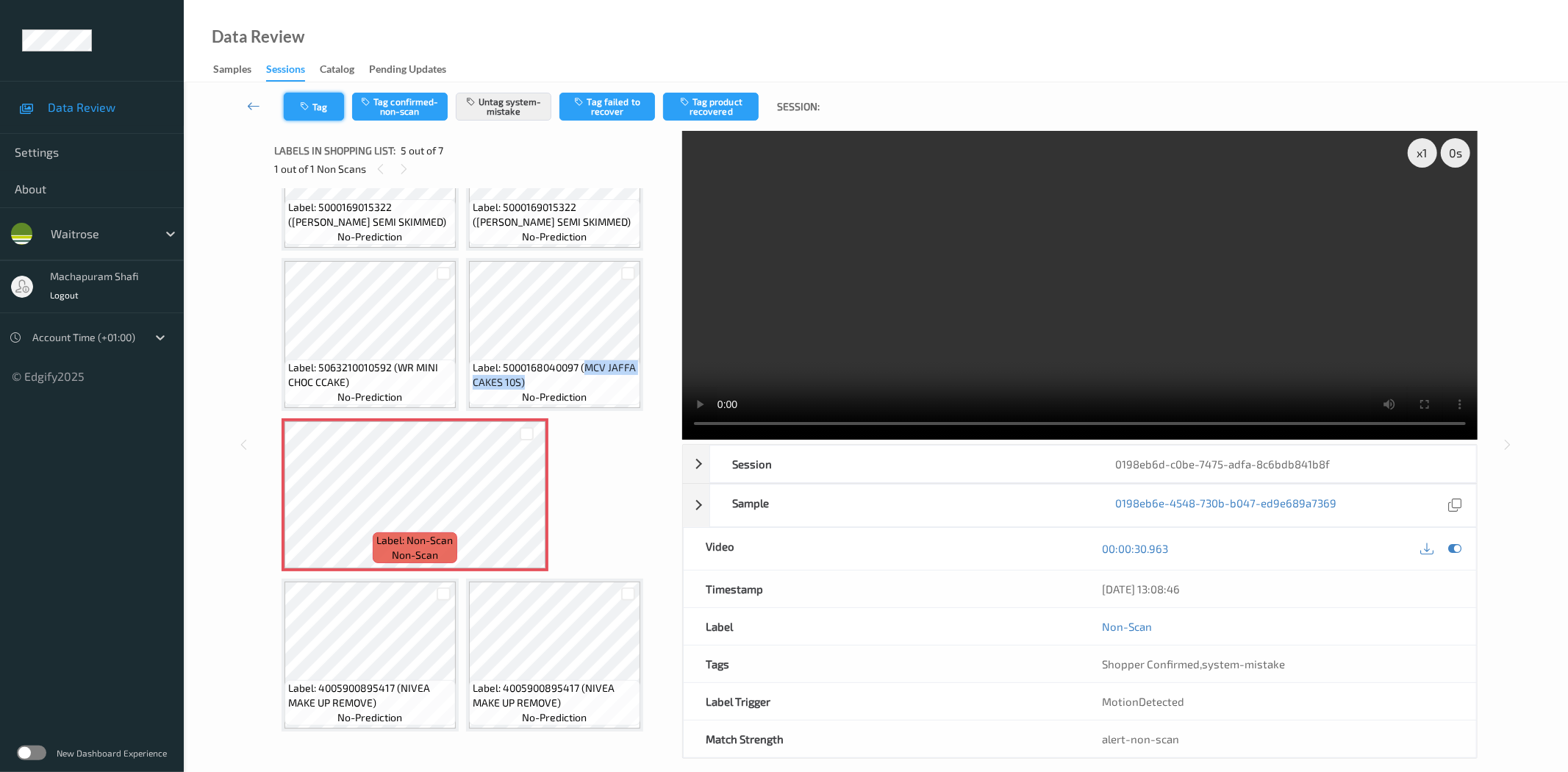
click at [303, 111] on icon "button" at bounding box center [306, 106] width 13 height 10
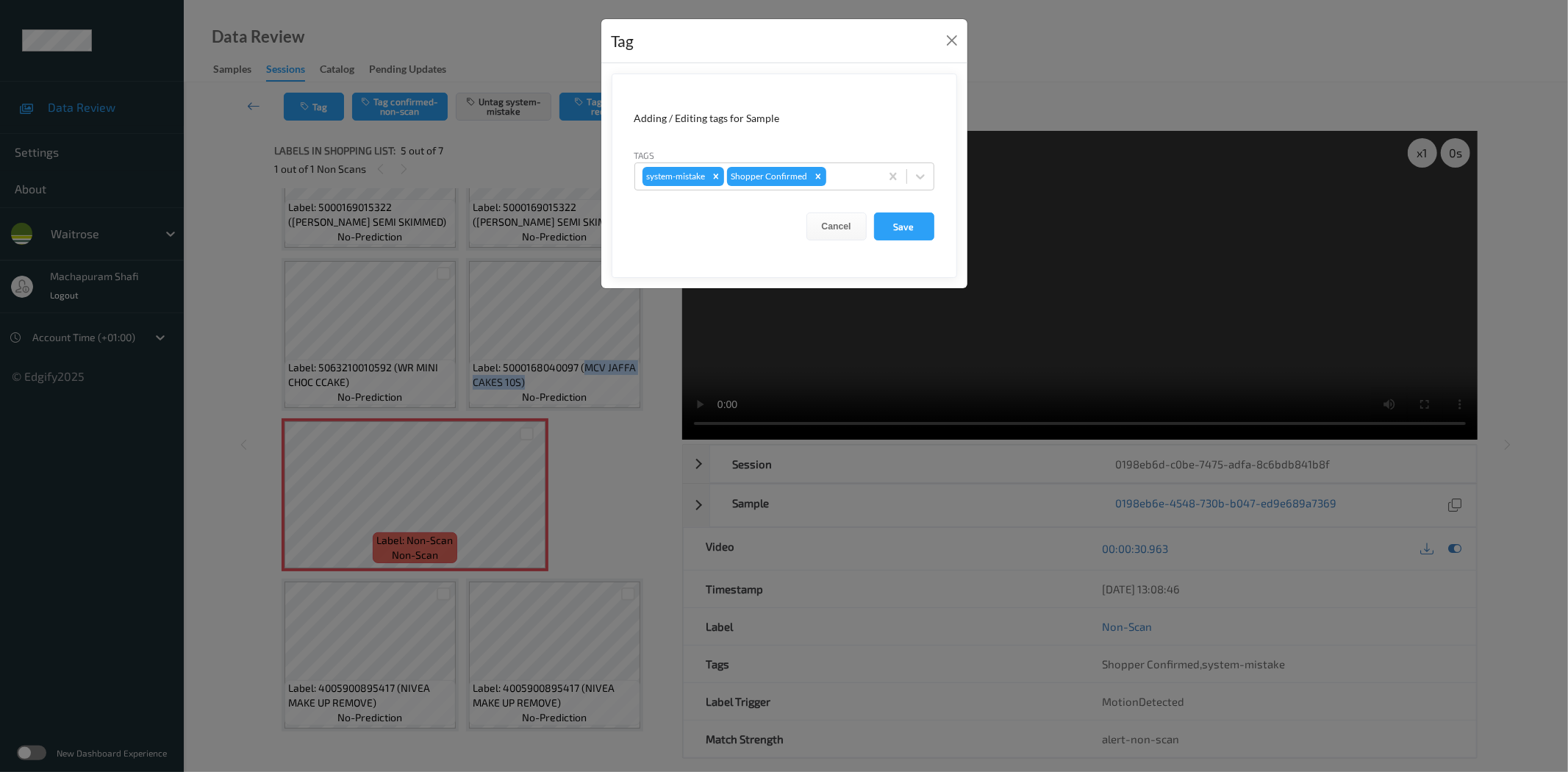
drag, startPoint x: 925, startPoint y: 172, endPoint x: 912, endPoint y: 192, distance: 23.9
click at [924, 172] on icon at bounding box center [920, 176] width 15 height 15
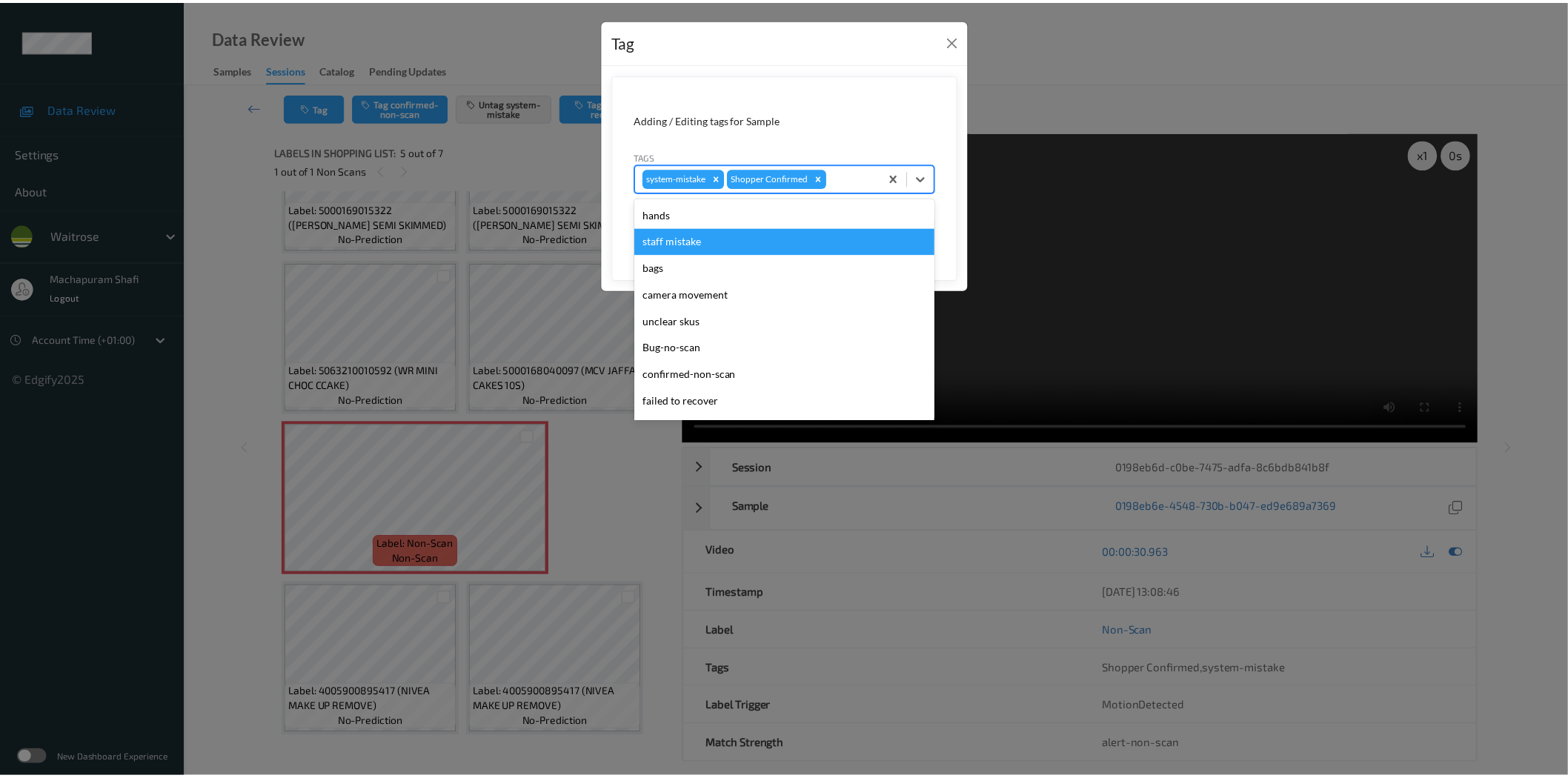
scroll to position [316, 0]
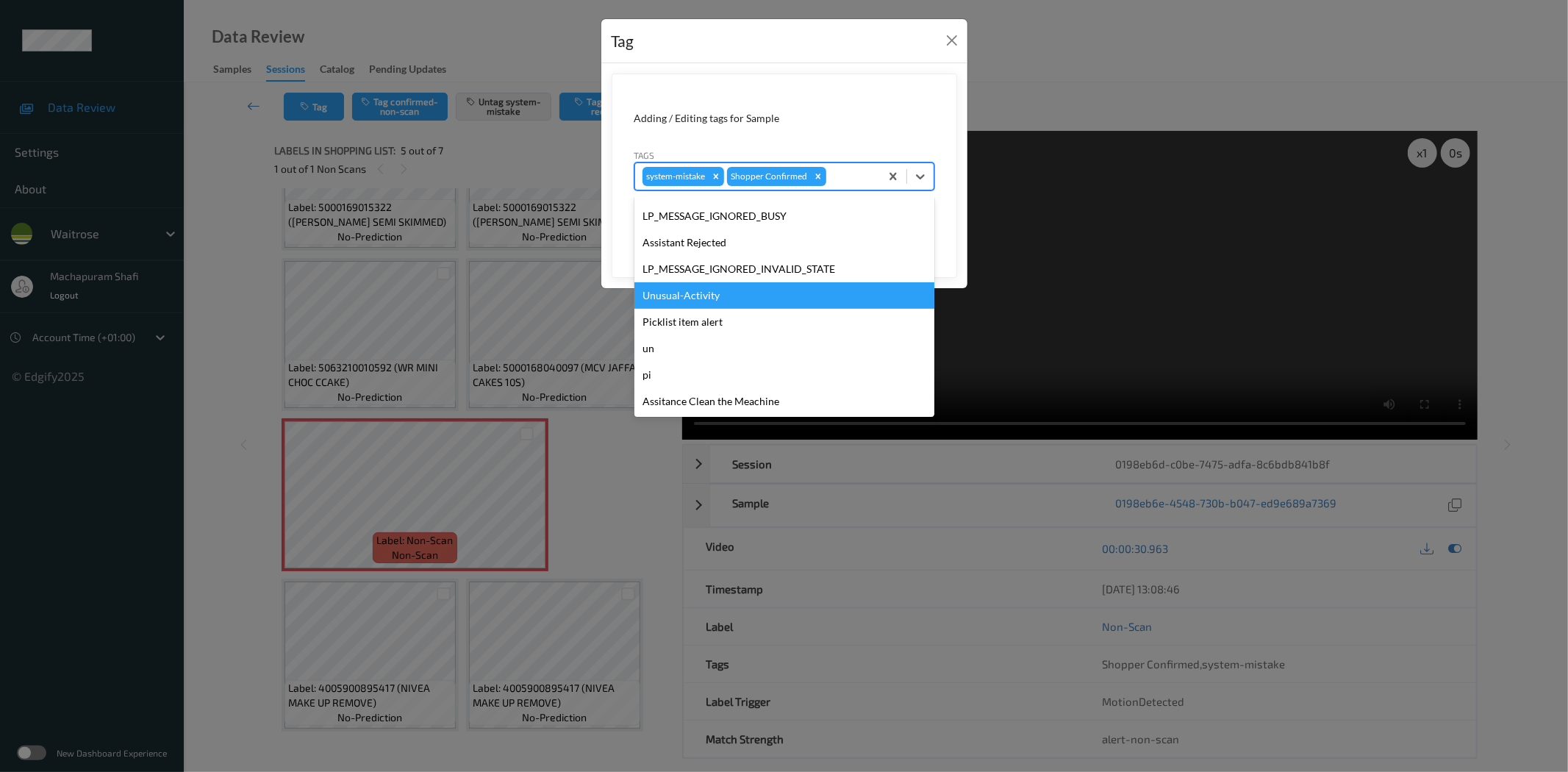
click at [698, 295] on div "Unusual-Activity" at bounding box center [784, 295] width 300 height 26
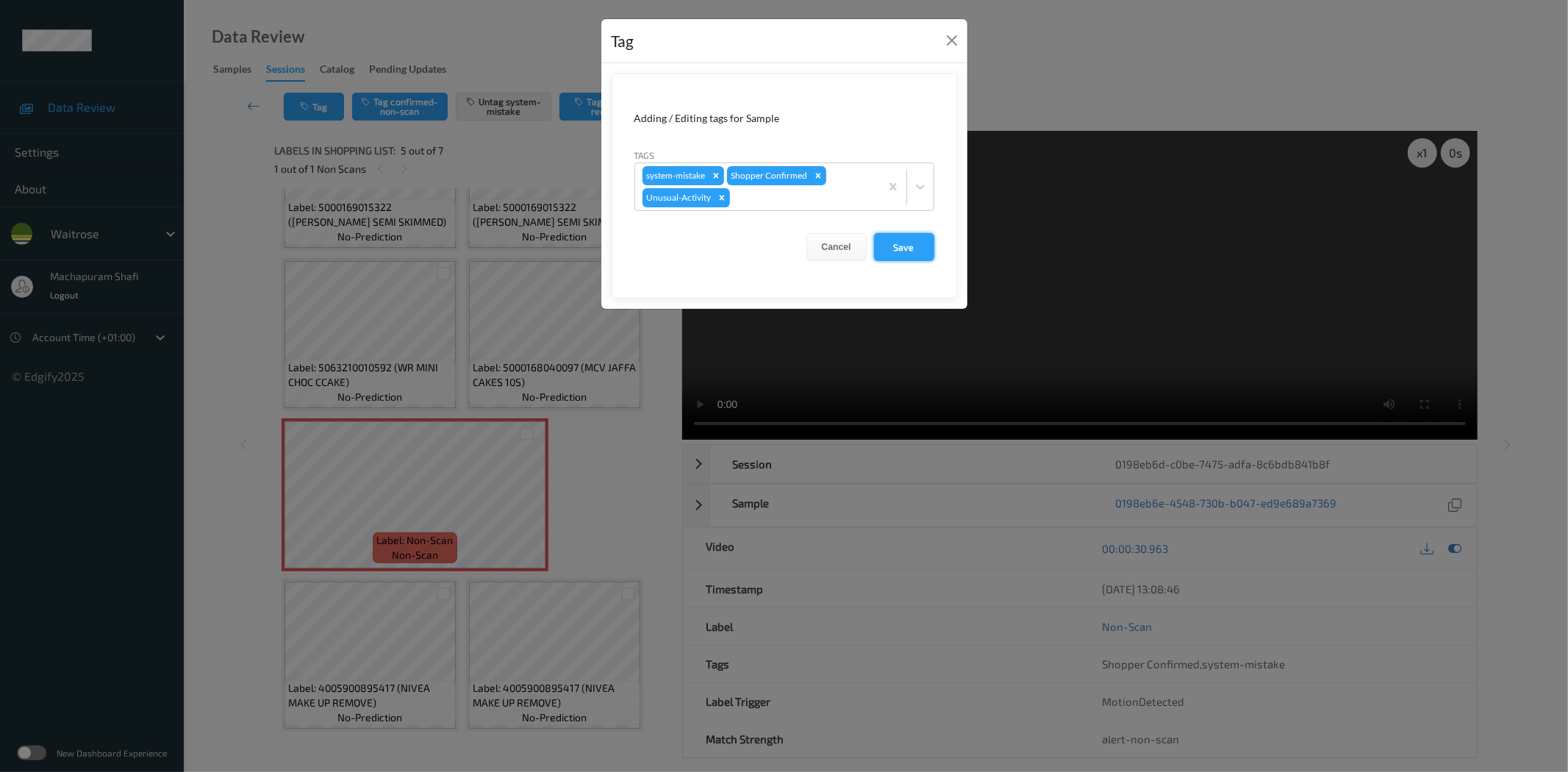
click at [915, 240] on button "Save" at bounding box center [904, 247] width 60 height 28
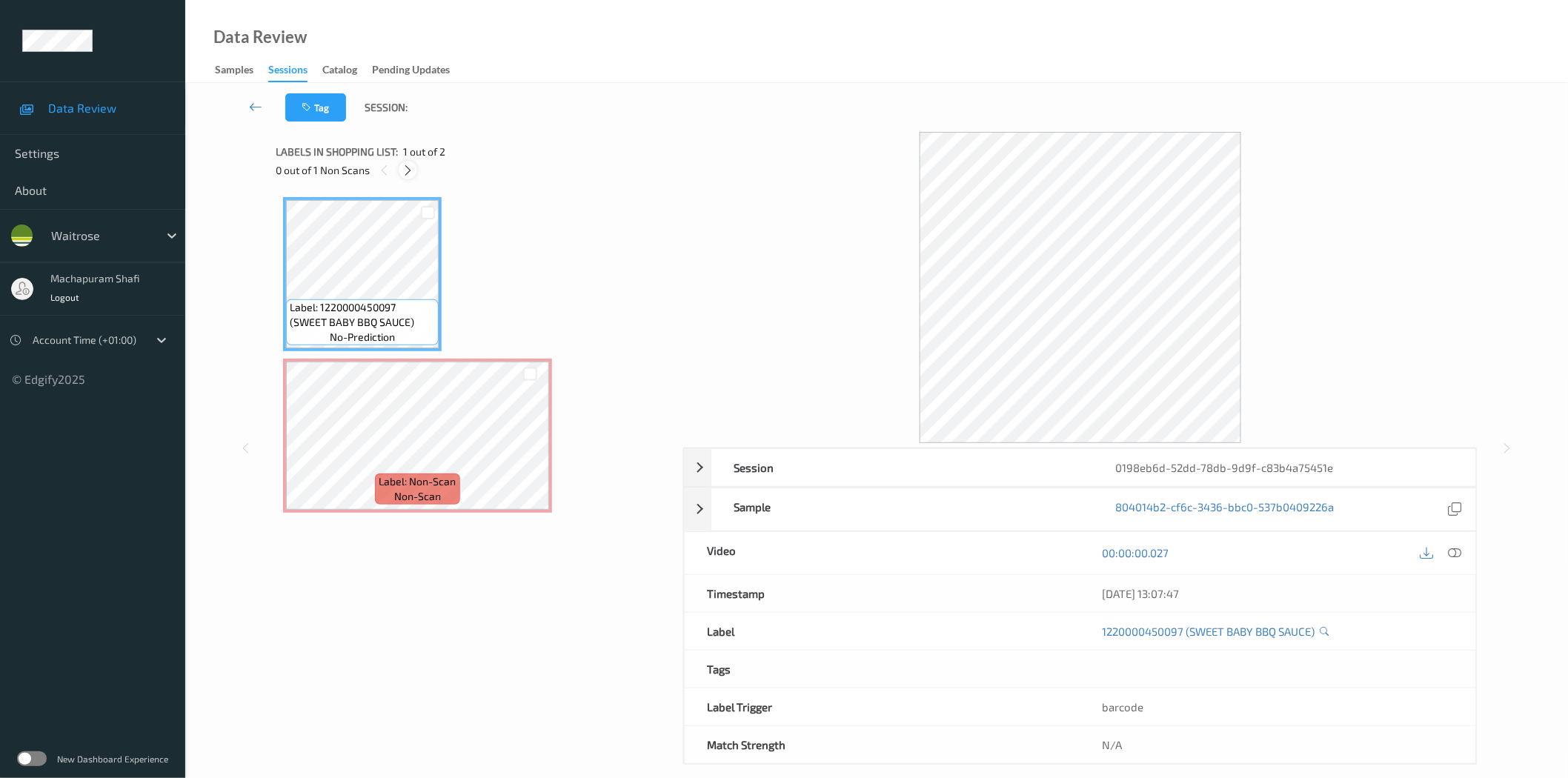
click at [411, 173] on icon at bounding box center [408, 170] width 13 height 14
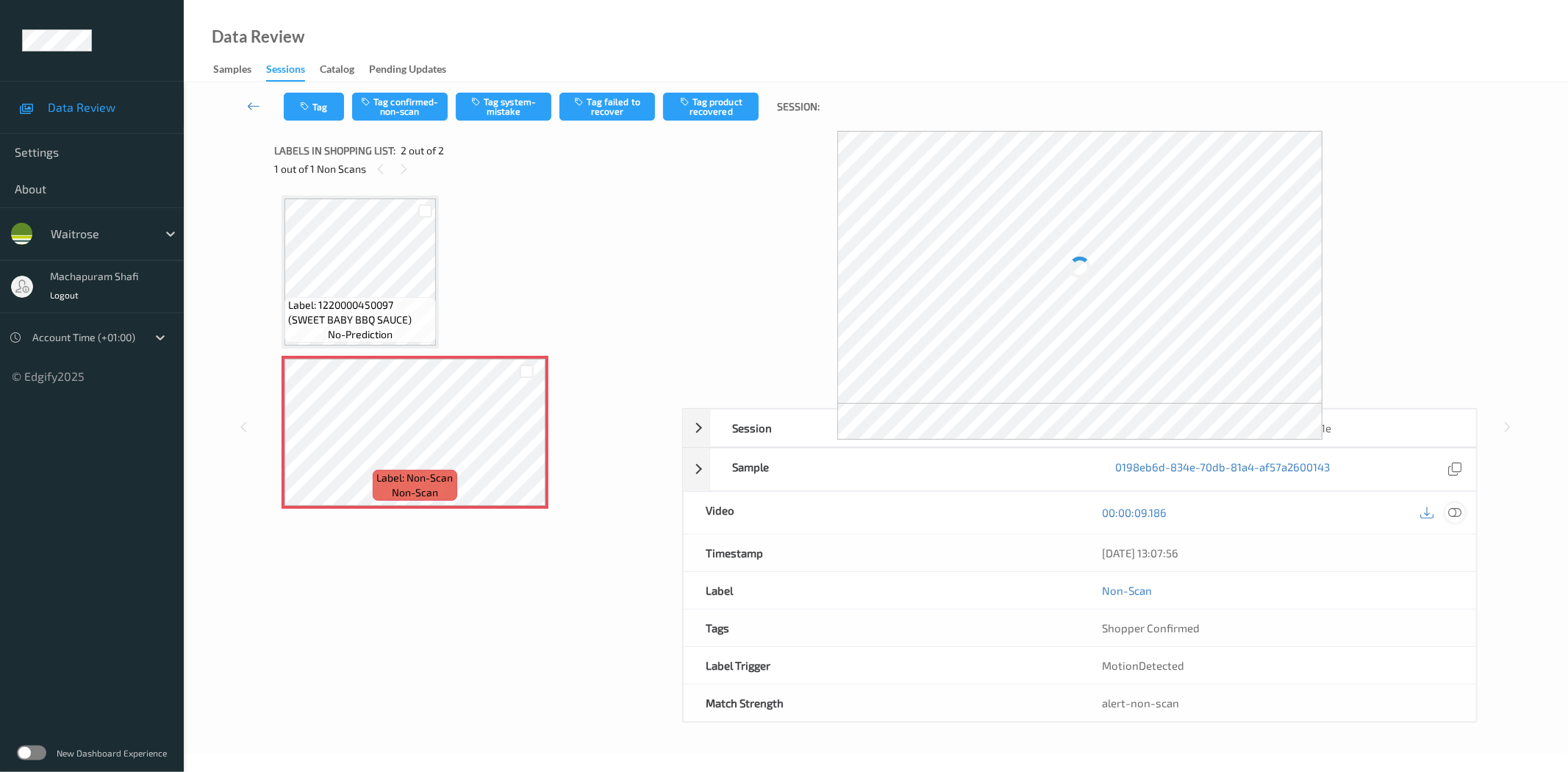
click at [1453, 508] on icon at bounding box center [1455, 512] width 13 height 13
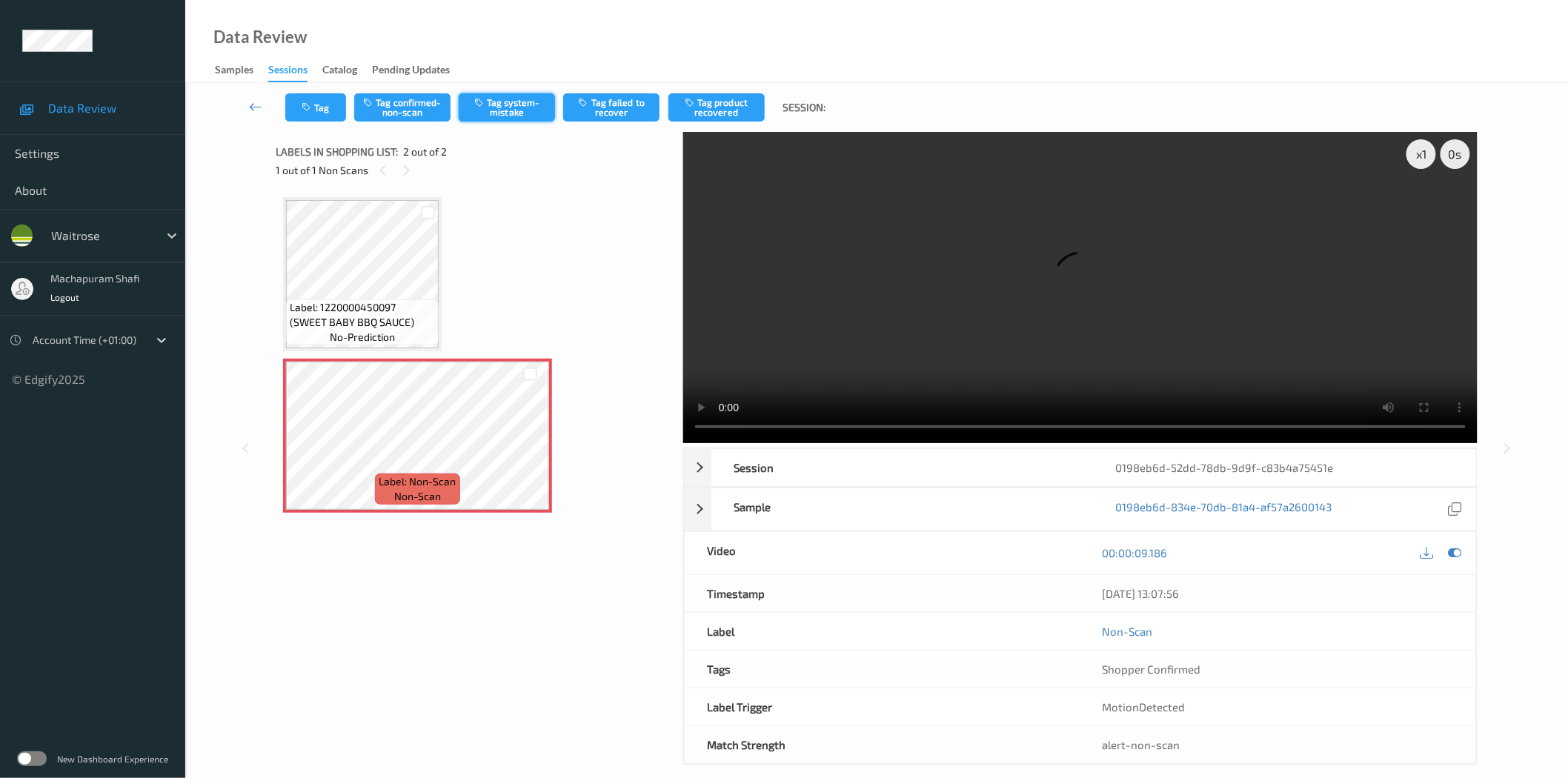
click at [495, 104] on button "Tag system-mistake" at bounding box center [506, 107] width 96 height 28
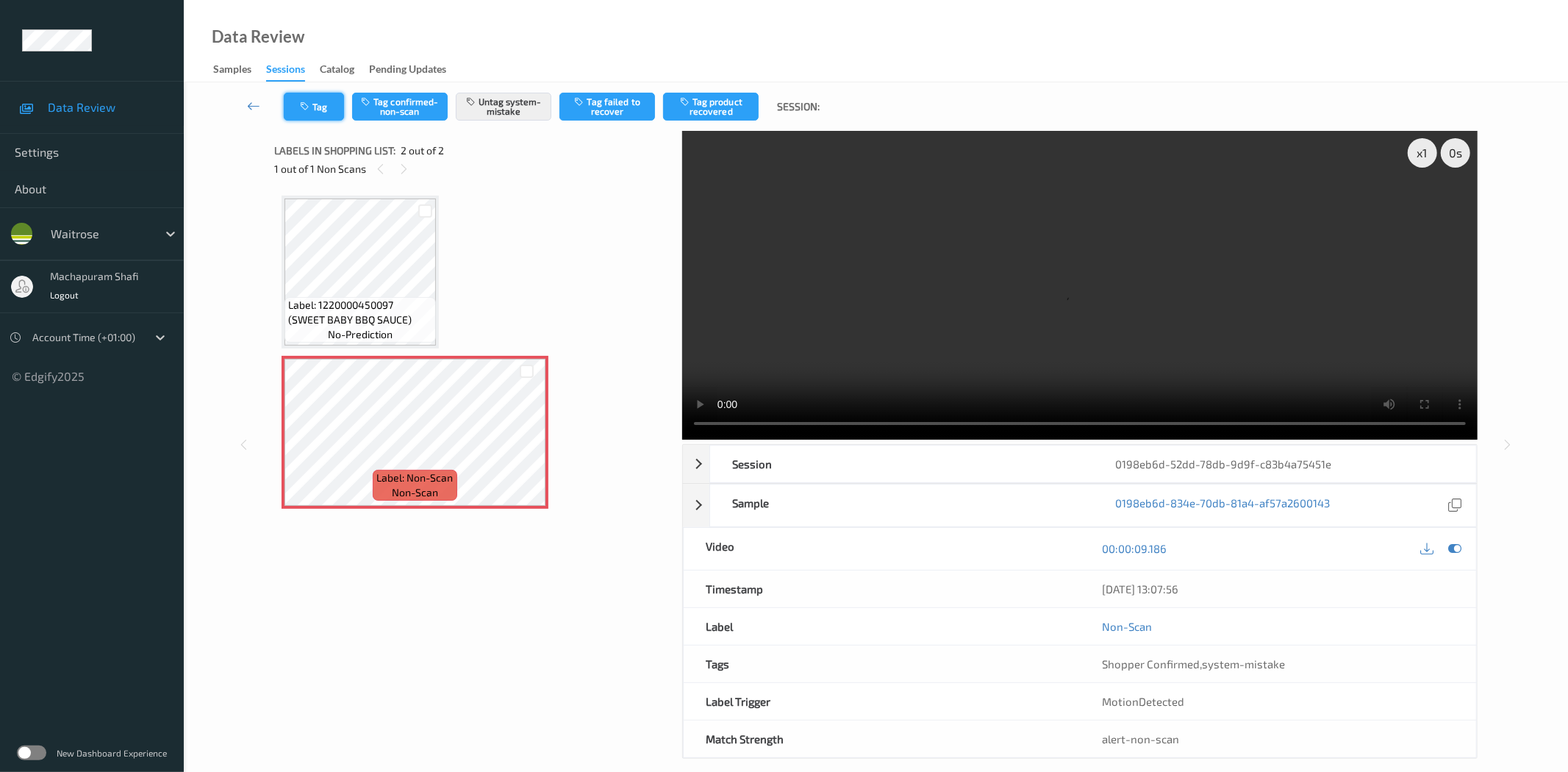
click at [307, 112] on button "Tag" at bounding box center [314, 106] width 60 height 28
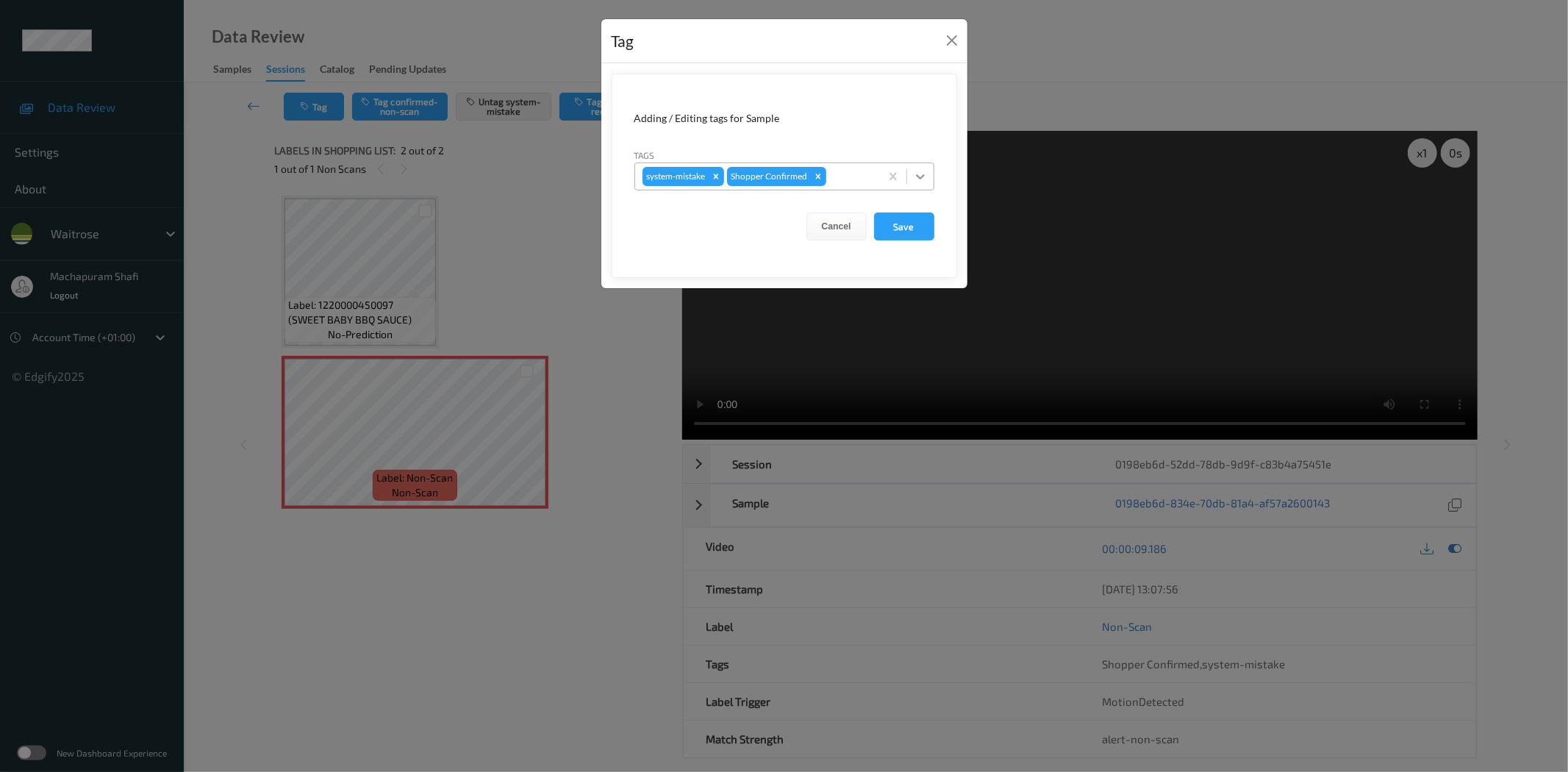
click at [920, 169] on icon at bounding box center [920, 176] width 15 height 15
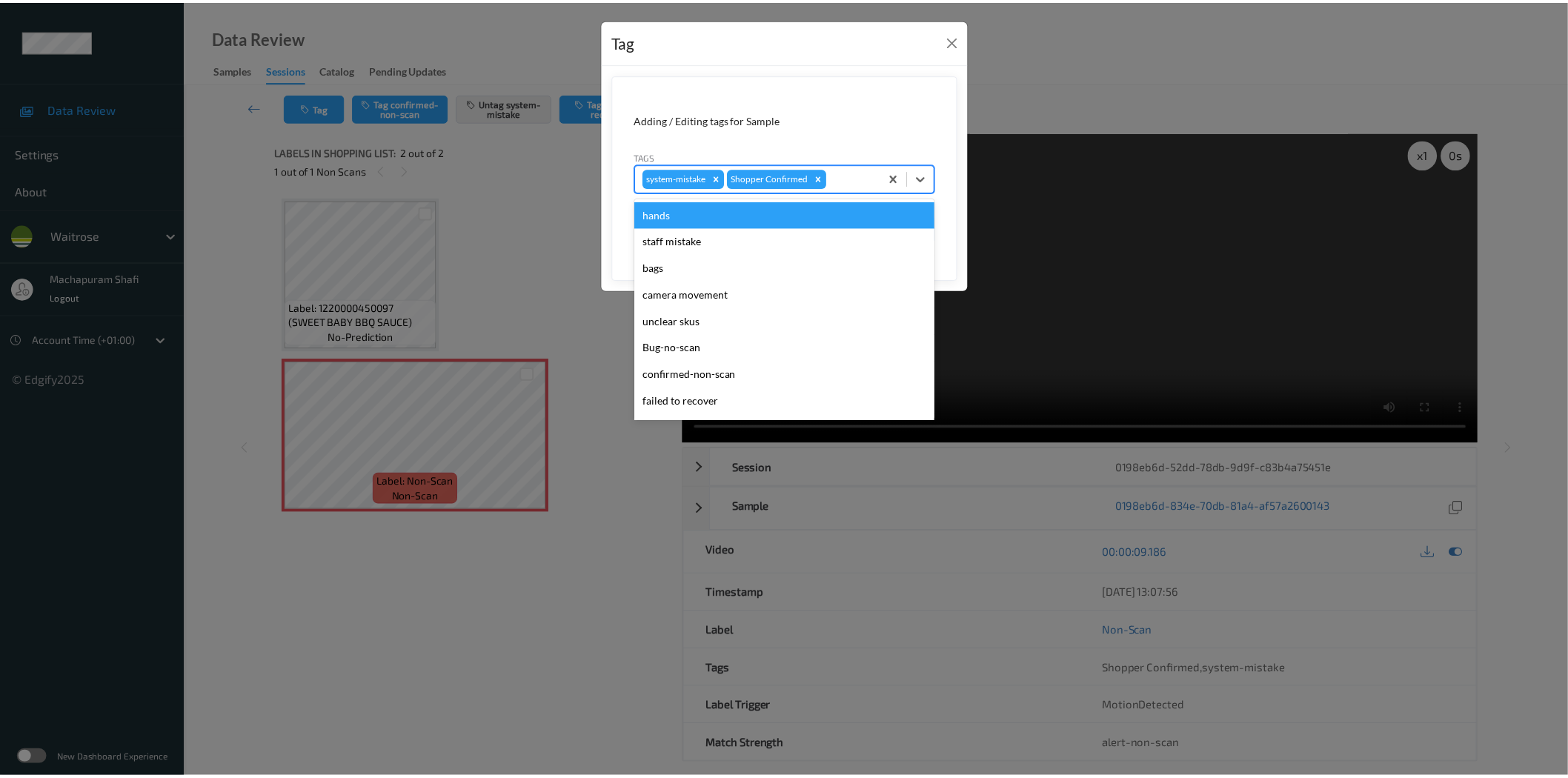
scroll to position [316, 0]
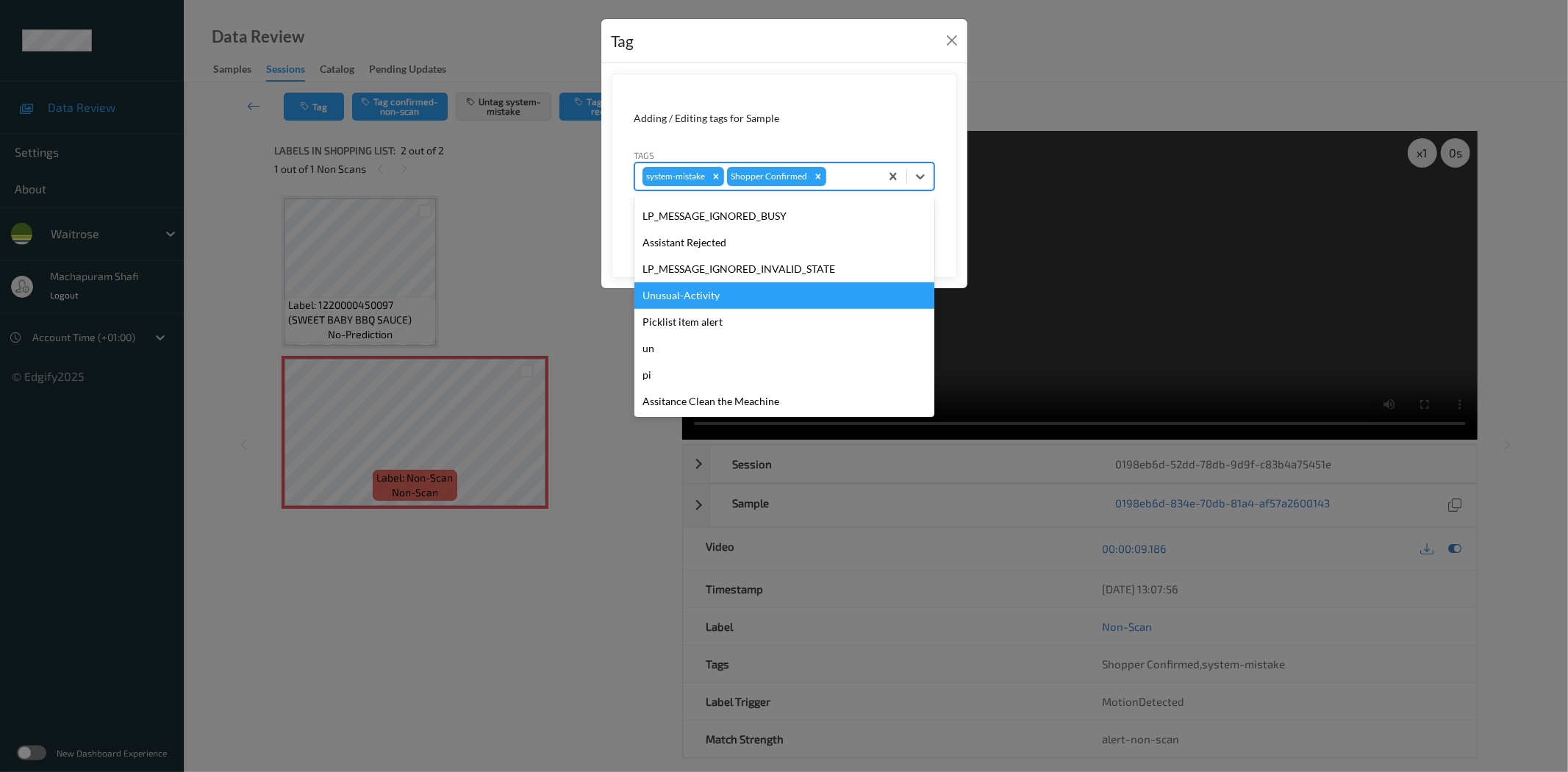
click at [679, 297] on div "Unusual-Activity" at bounding box center [784, 295] width 300 height 26
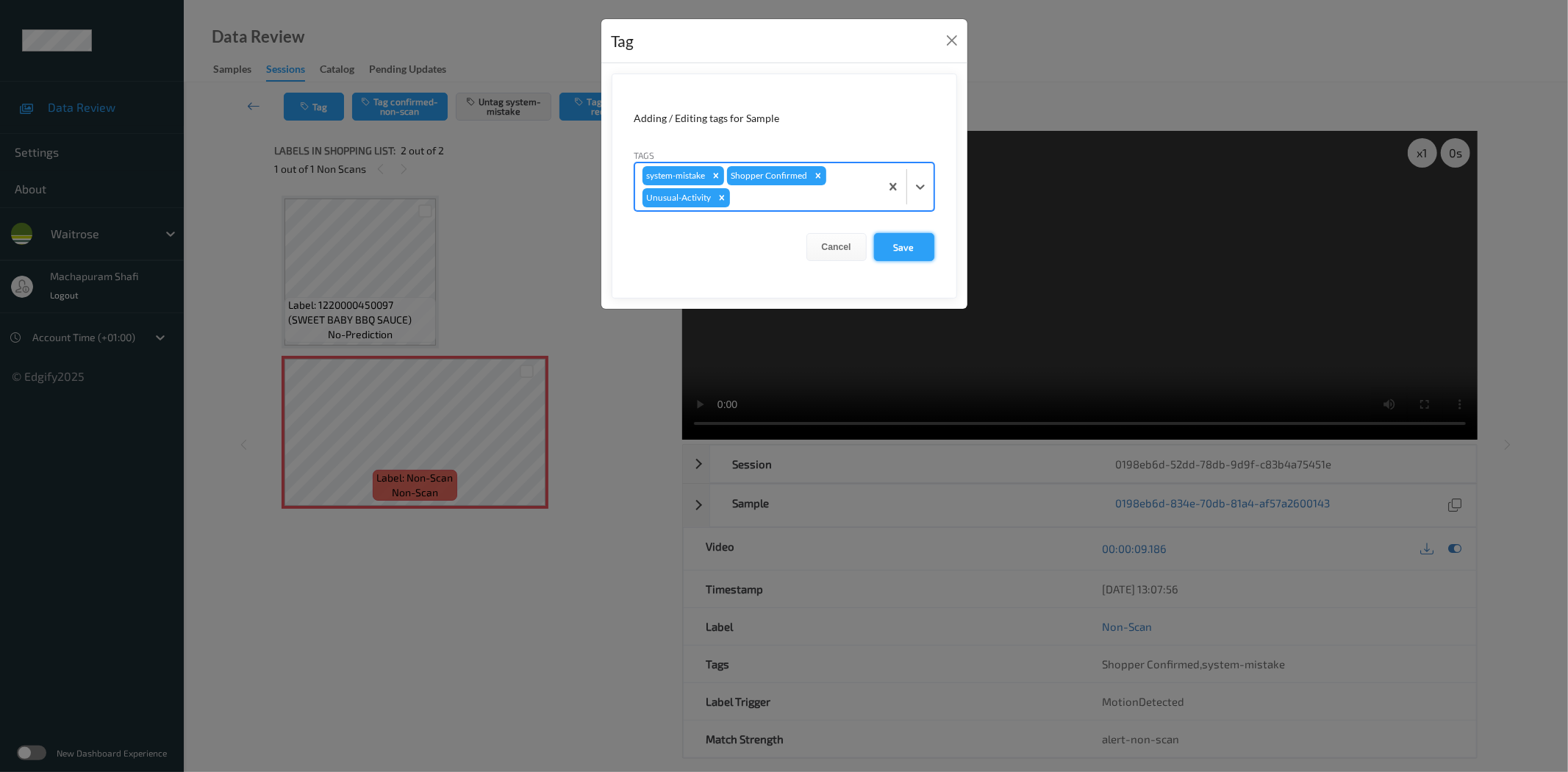
click at [909, 241] on button "Save" at bounding box center [904, 247] width 60 height 28
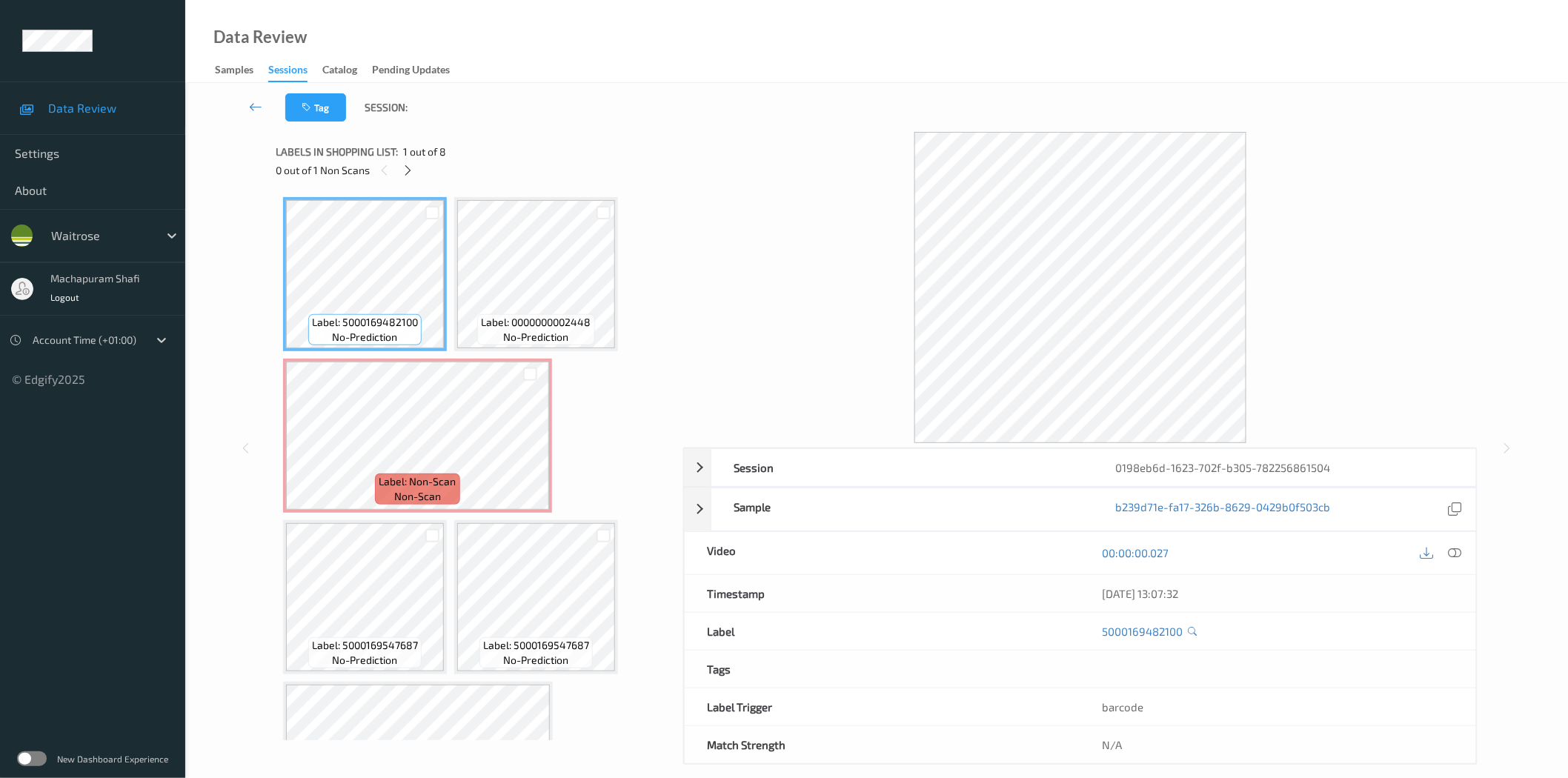
click at [399, 176] on div "0 out of 1 Non Scans" at bounding box center [474, 170] width 397 height 18
click at [401, 165] on icon at bounding box center [408, 170] width 13 height 14
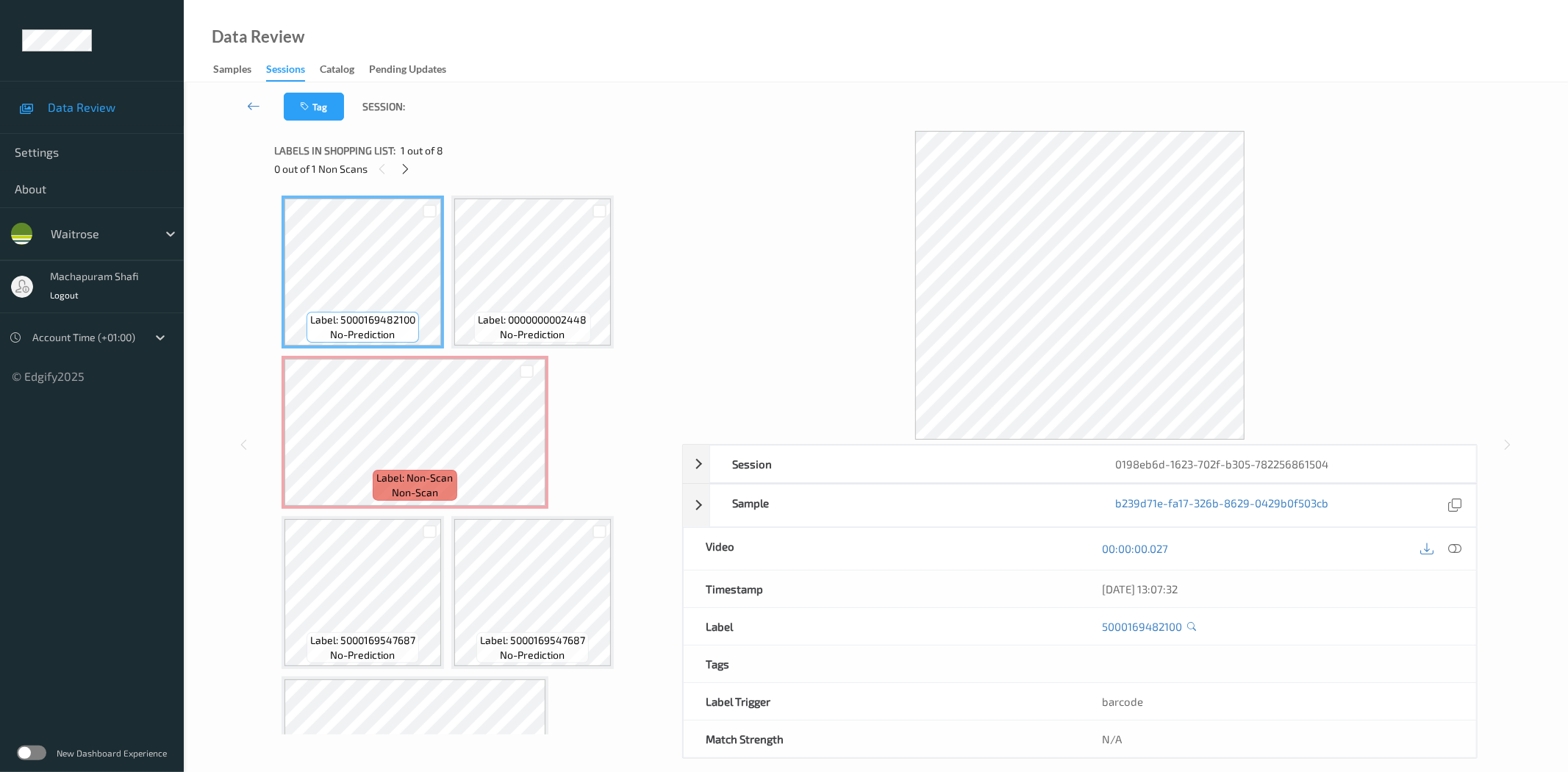
scroll to position [7, 0]
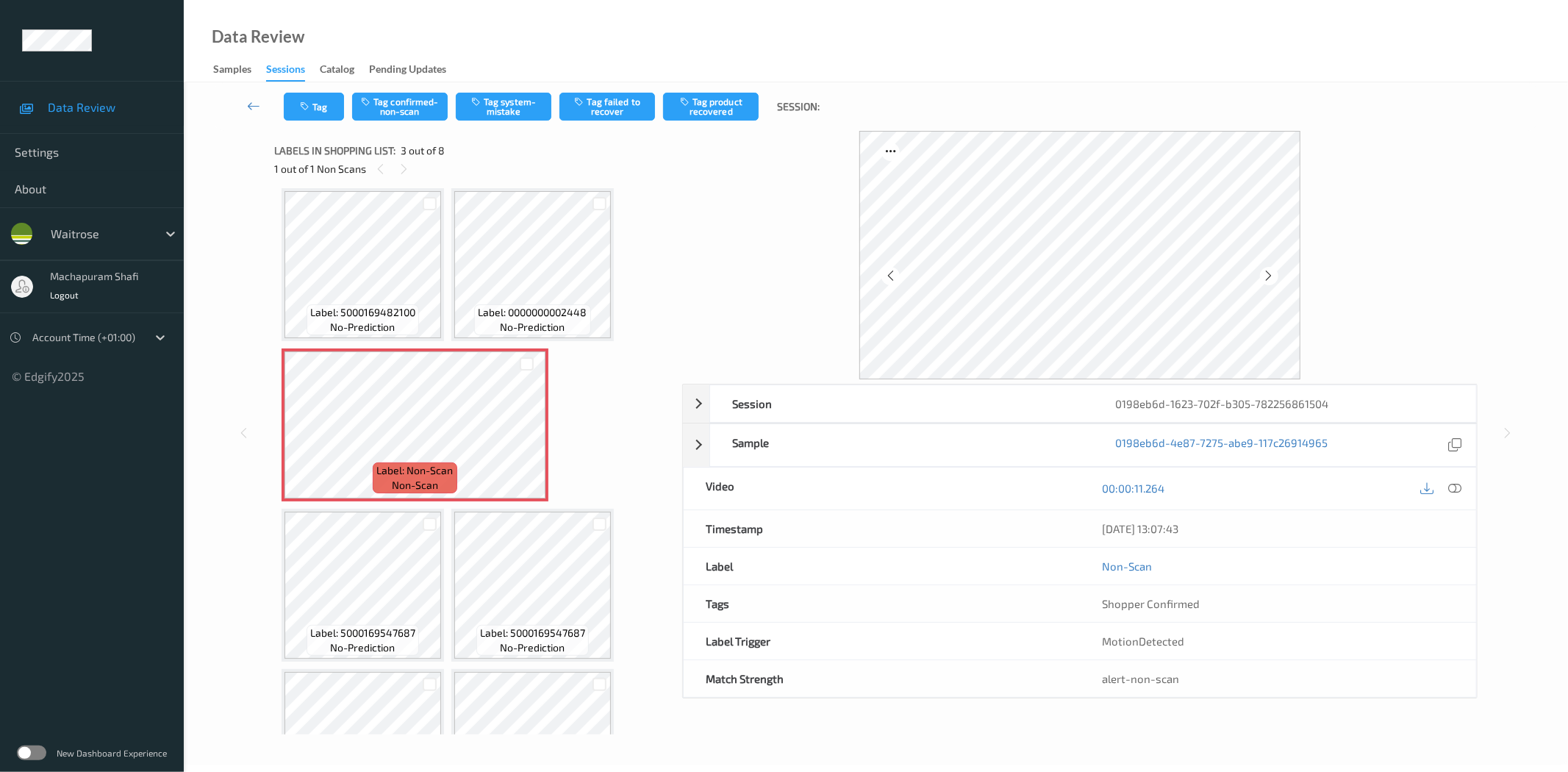
click at [1274, 276] on icon at bounding box center [1269, 276] width 13 height 13
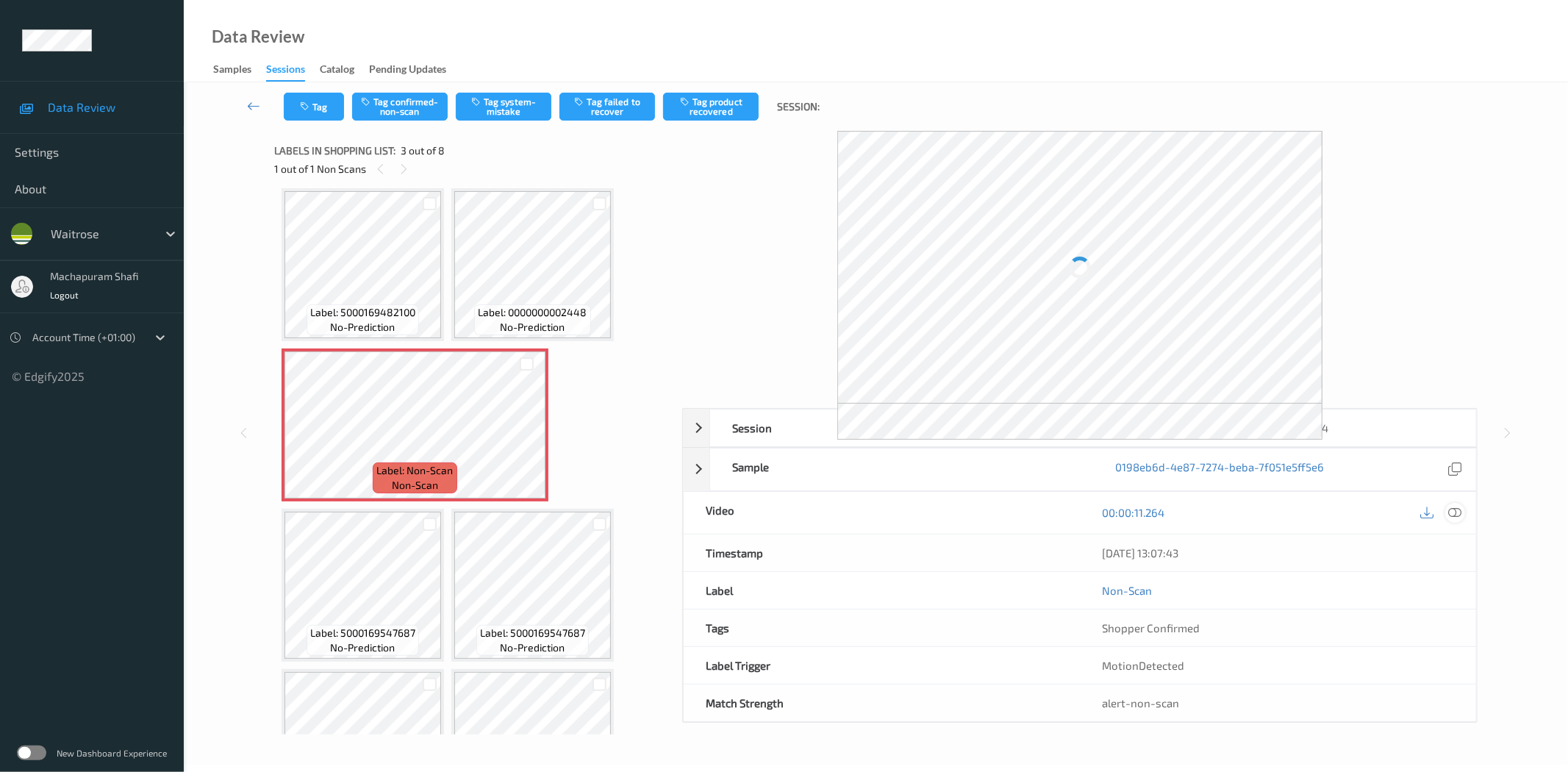
click at [1459, 511] on icon at bounding box center [1455, 512] width 13 height 13
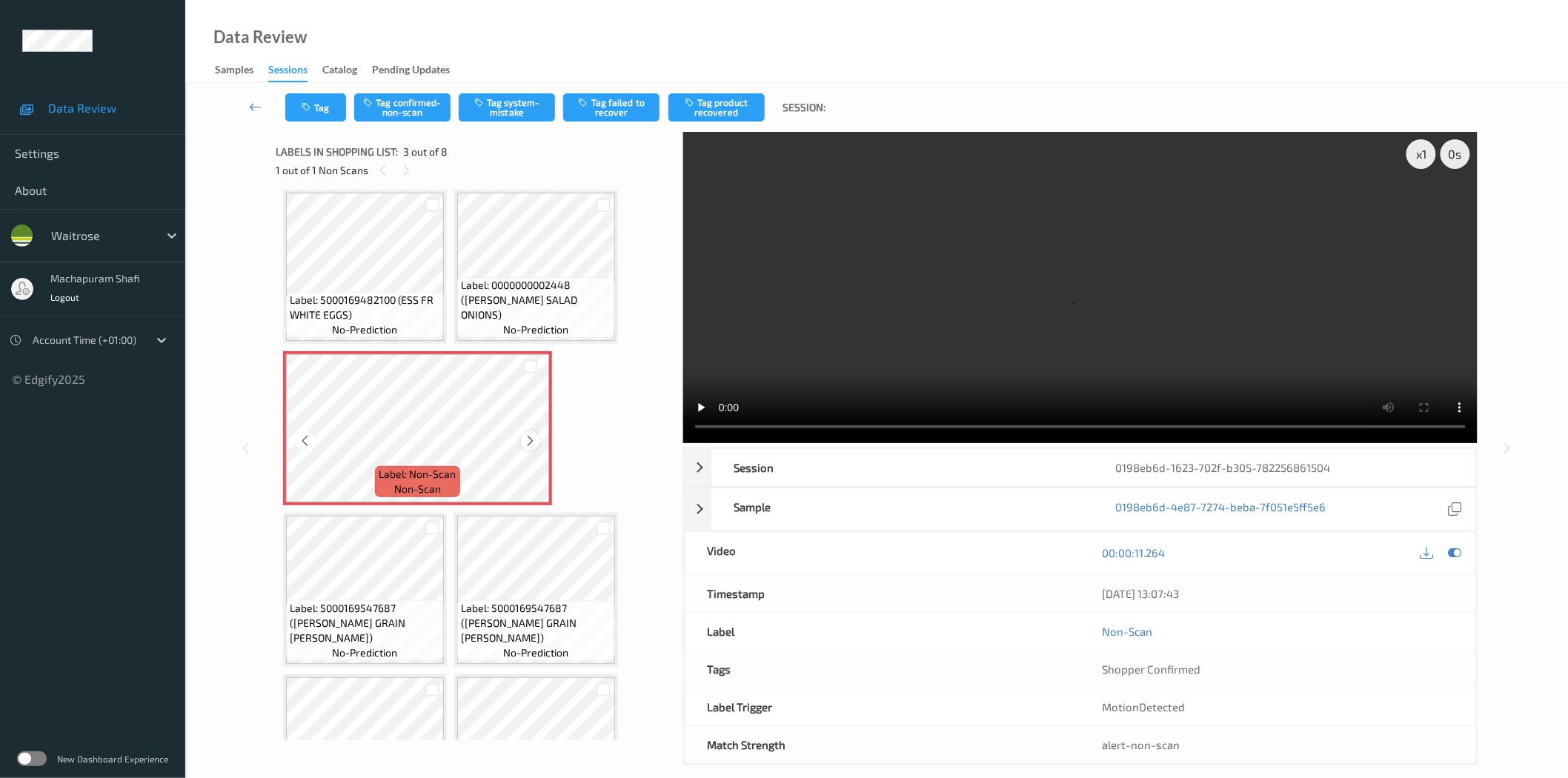
click at [524, 440] on icon at bounding box center [530, 440] width 13 height 14
click at [514, 116] on button "Tag system-mistake" at bounding box center [506, 107] width 96 height 28
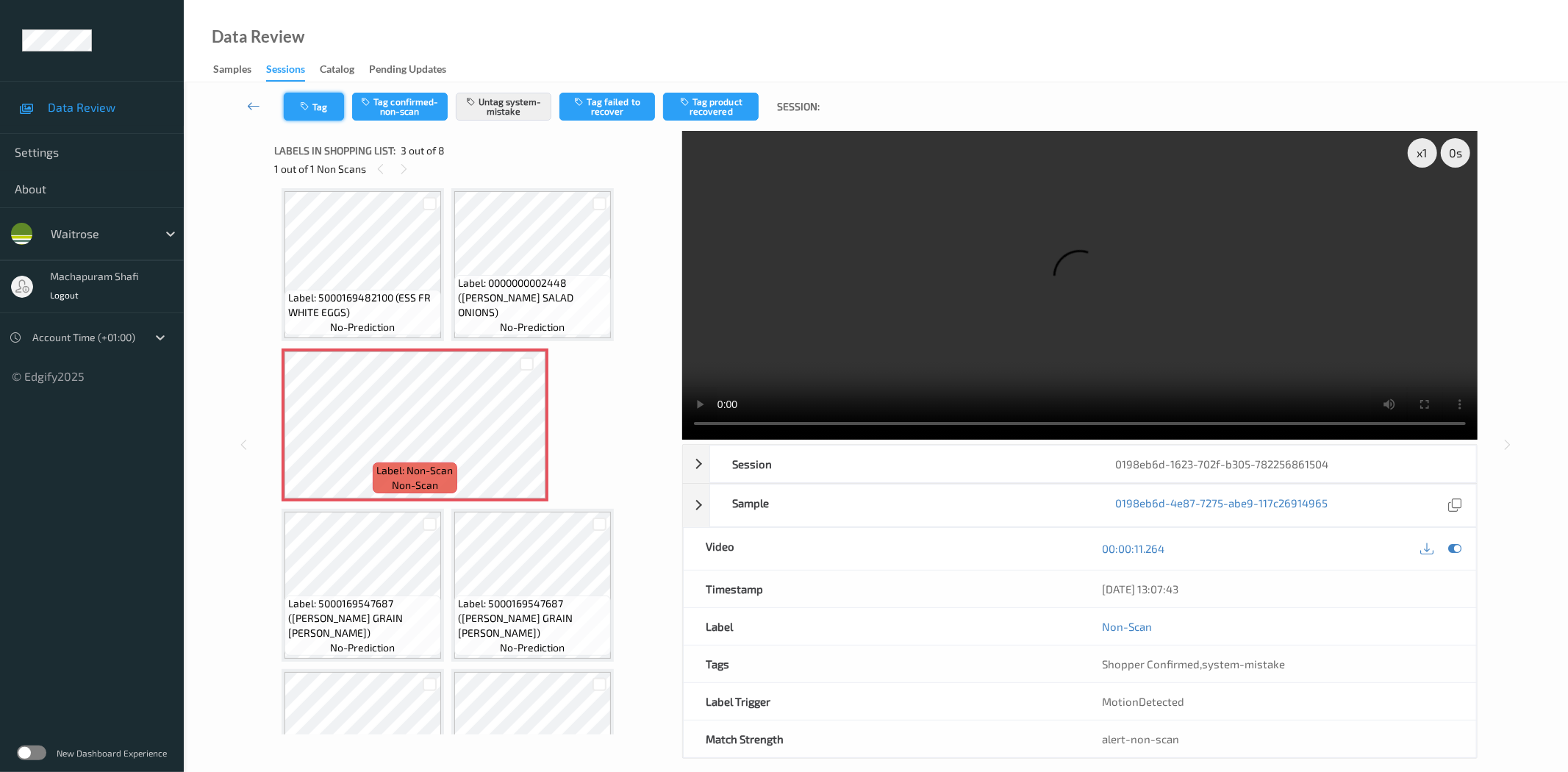
click at [314, 100] on button "Tag" at bounding box center [314, 106] width 60 height 28
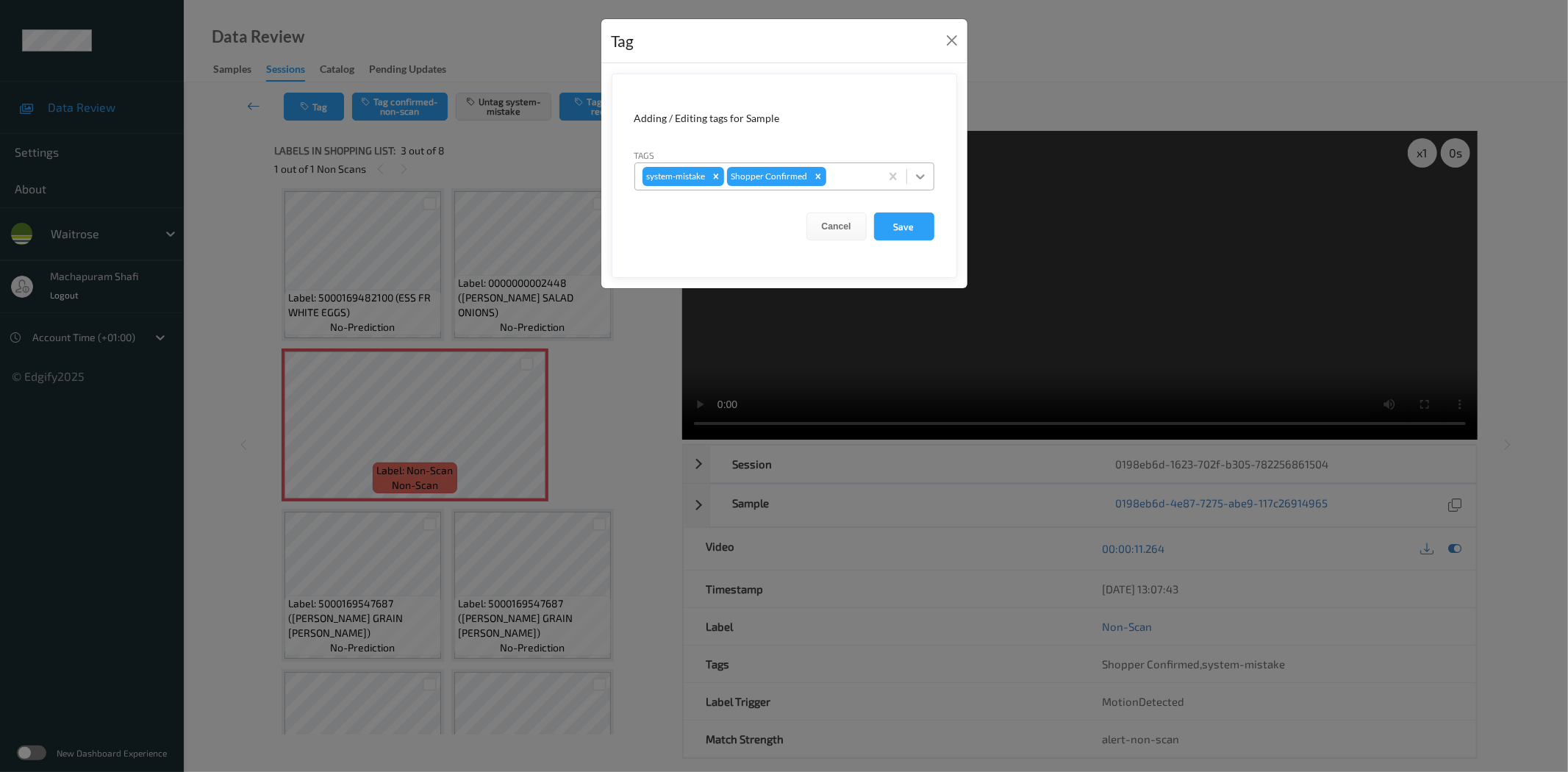
click at [915, 175] on icon at bounding box center [920, 176] width 15 height 15
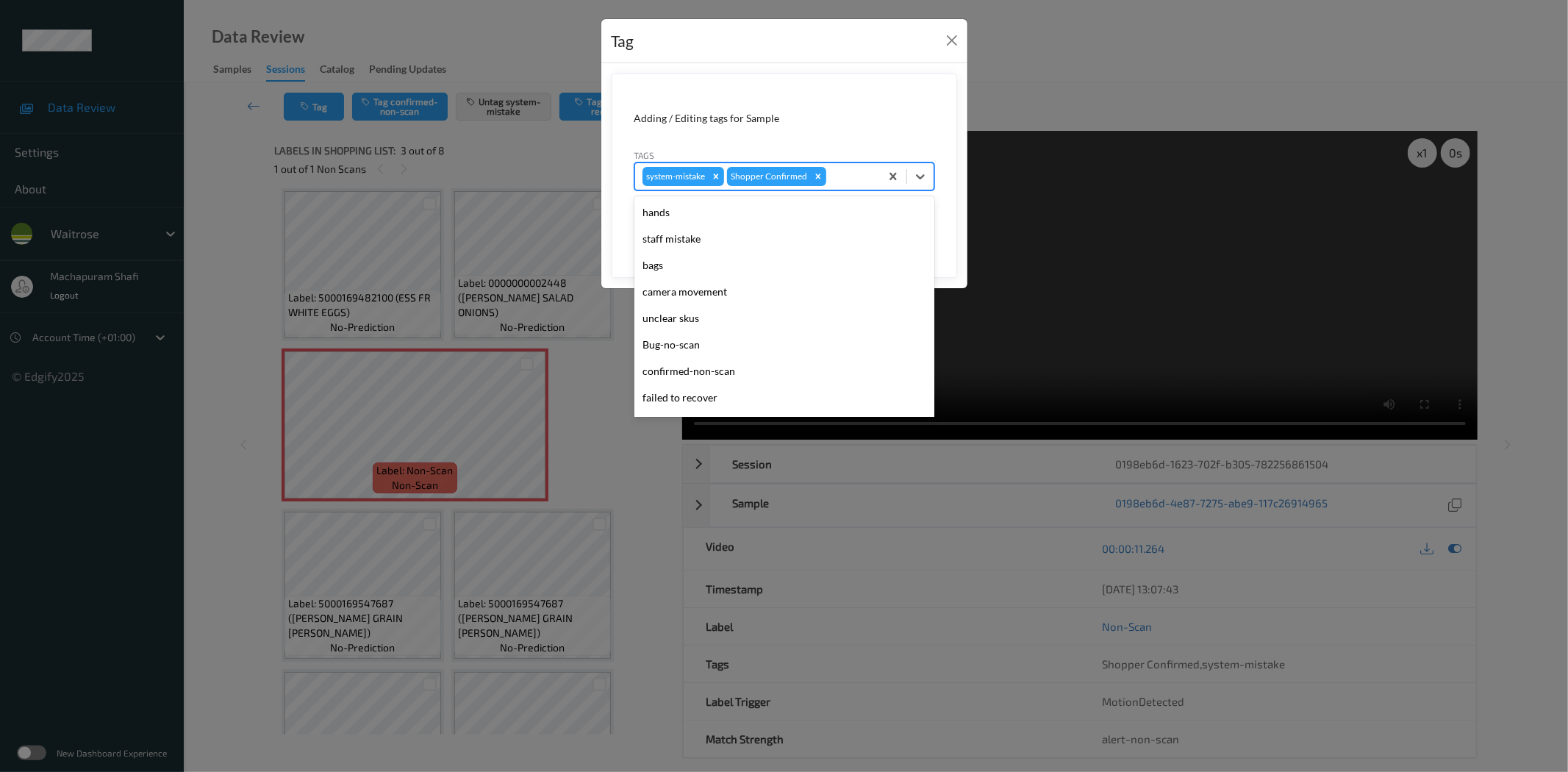
scroll to position [314, 0]
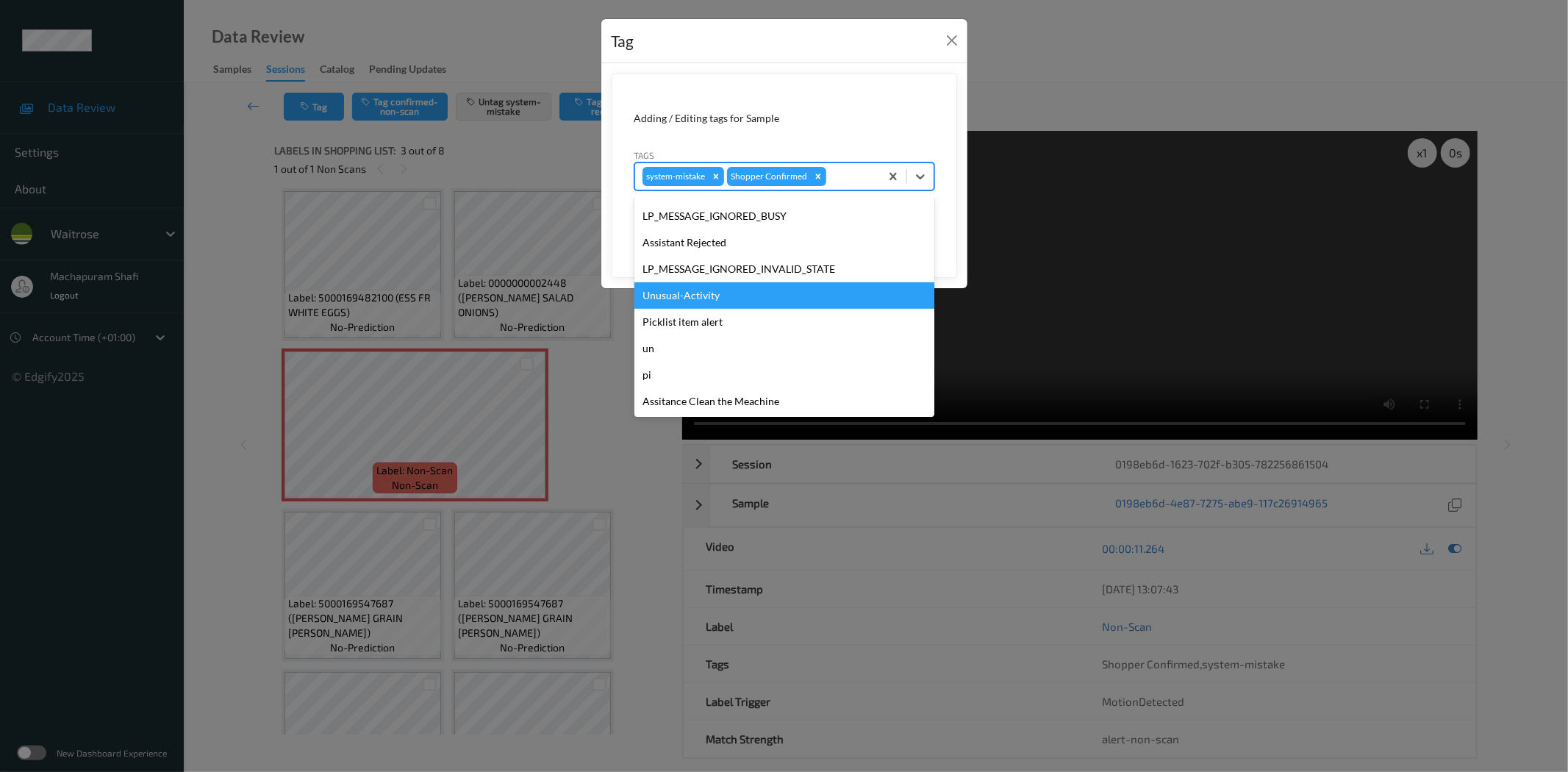
click at [724, 299] on div "Unusual-Activity" at bounding box center [784, 295] width 300 height 26
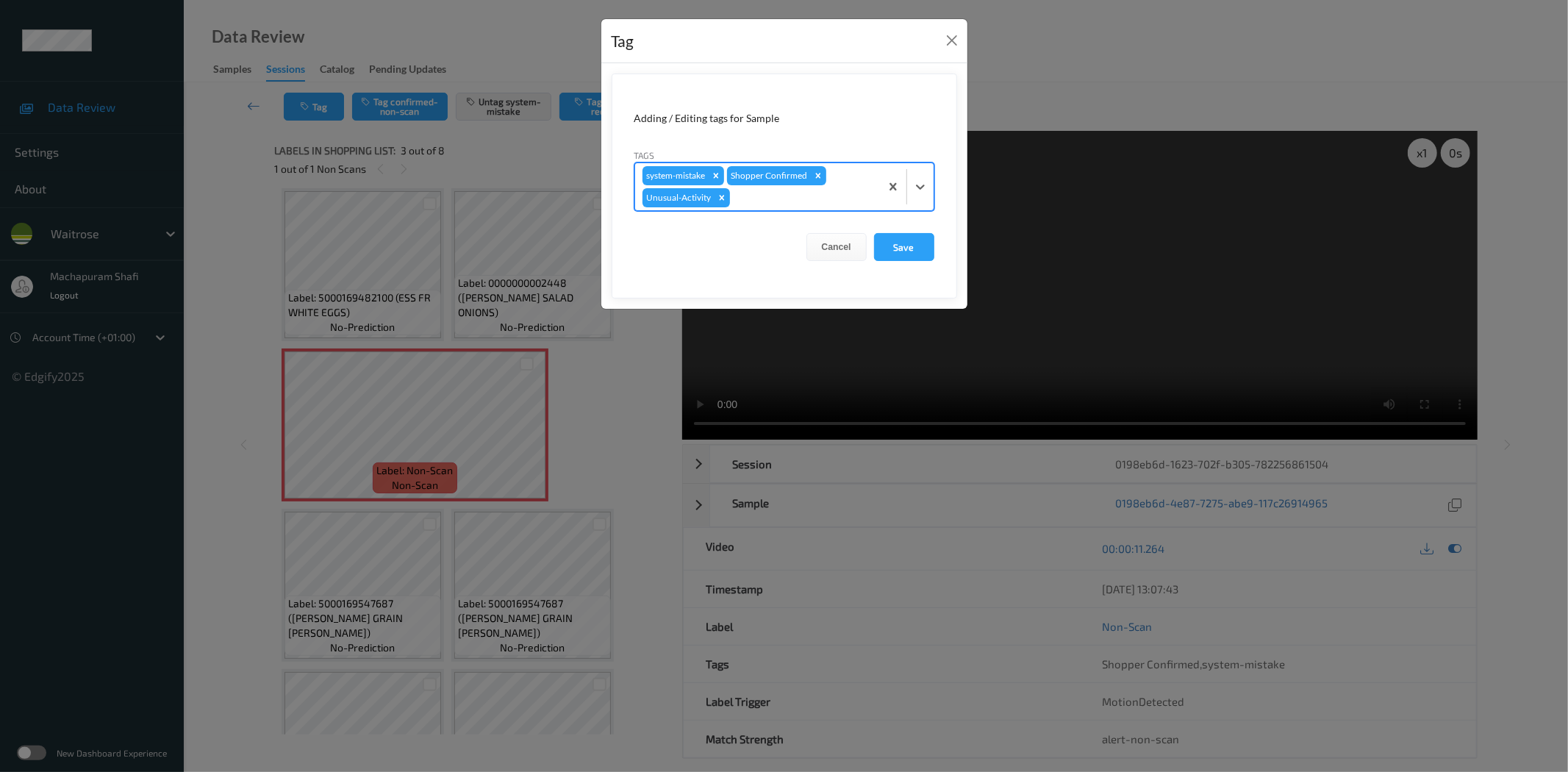
click at [939, 184] on form "Adding / Editing tags for Sample Tags option Unusual-Activity, selected. Select…" at bounding box center [784, 186] width 345 height 225
click at [919, 186] on icon at bounding box center [919, 187] width 9 height 6
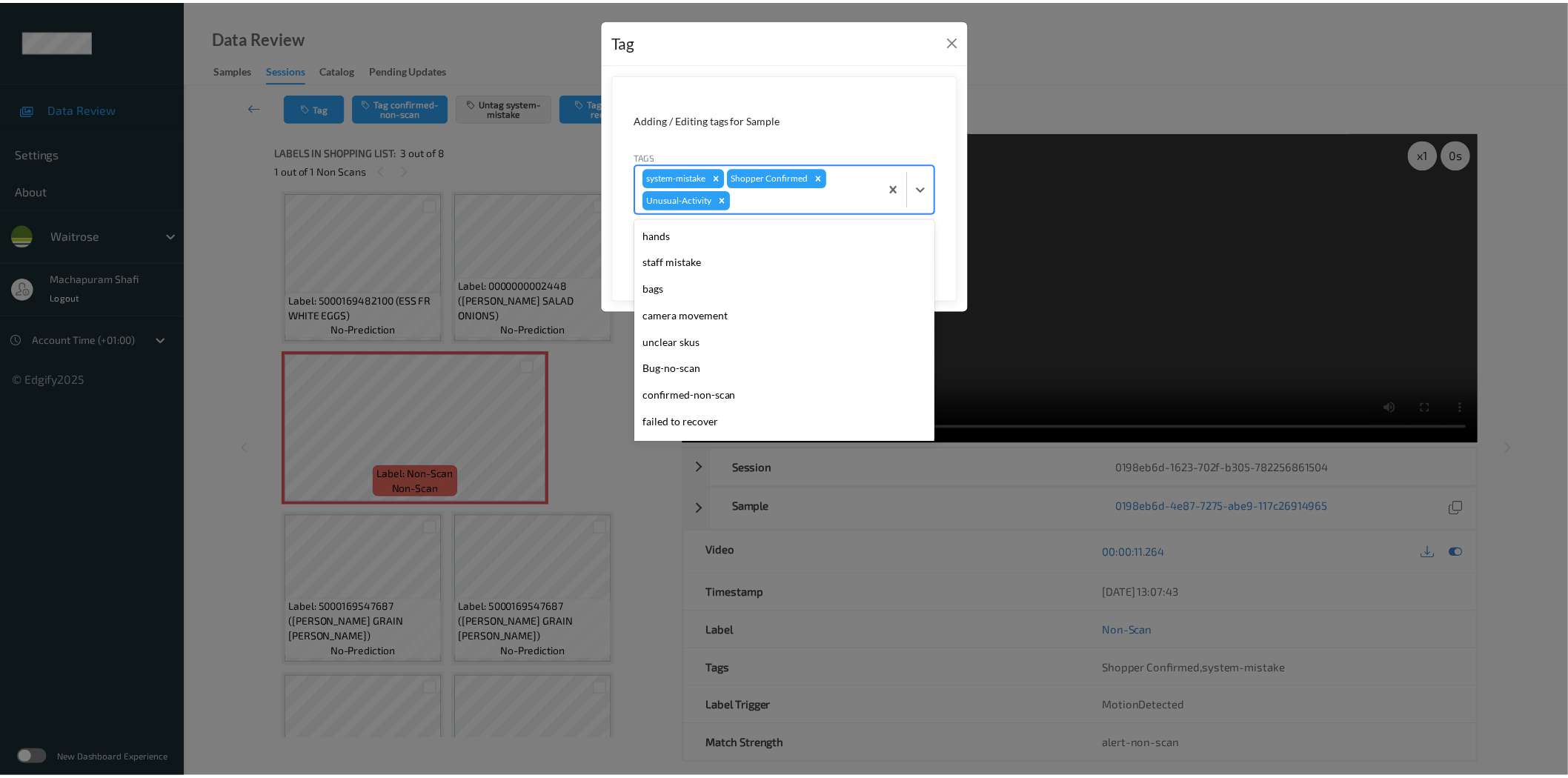
scroll to position [290, 0]
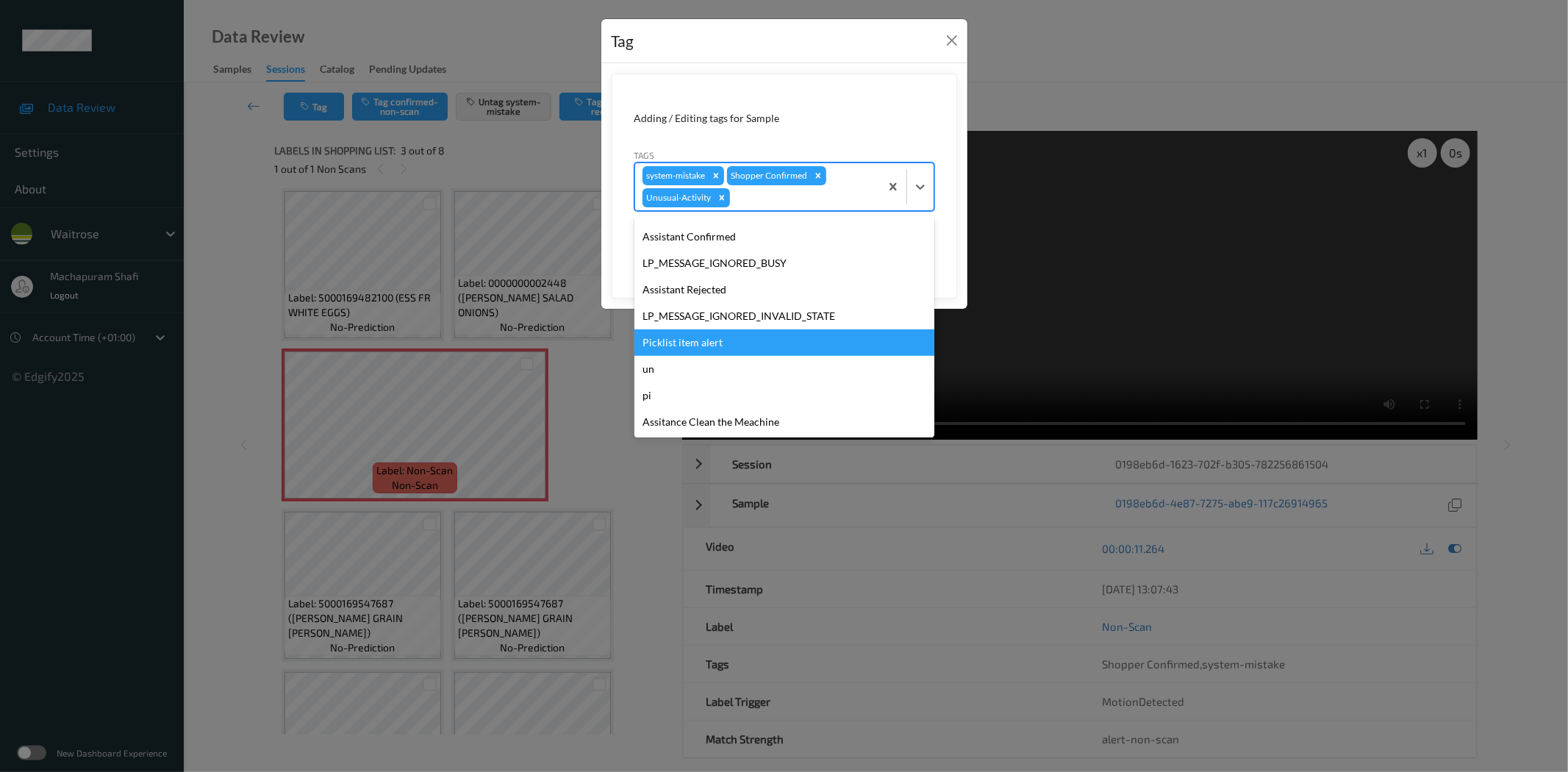
click at [701, 340] on div "Picklist item alert" at bounding box center [784, 342] width 300 height 26
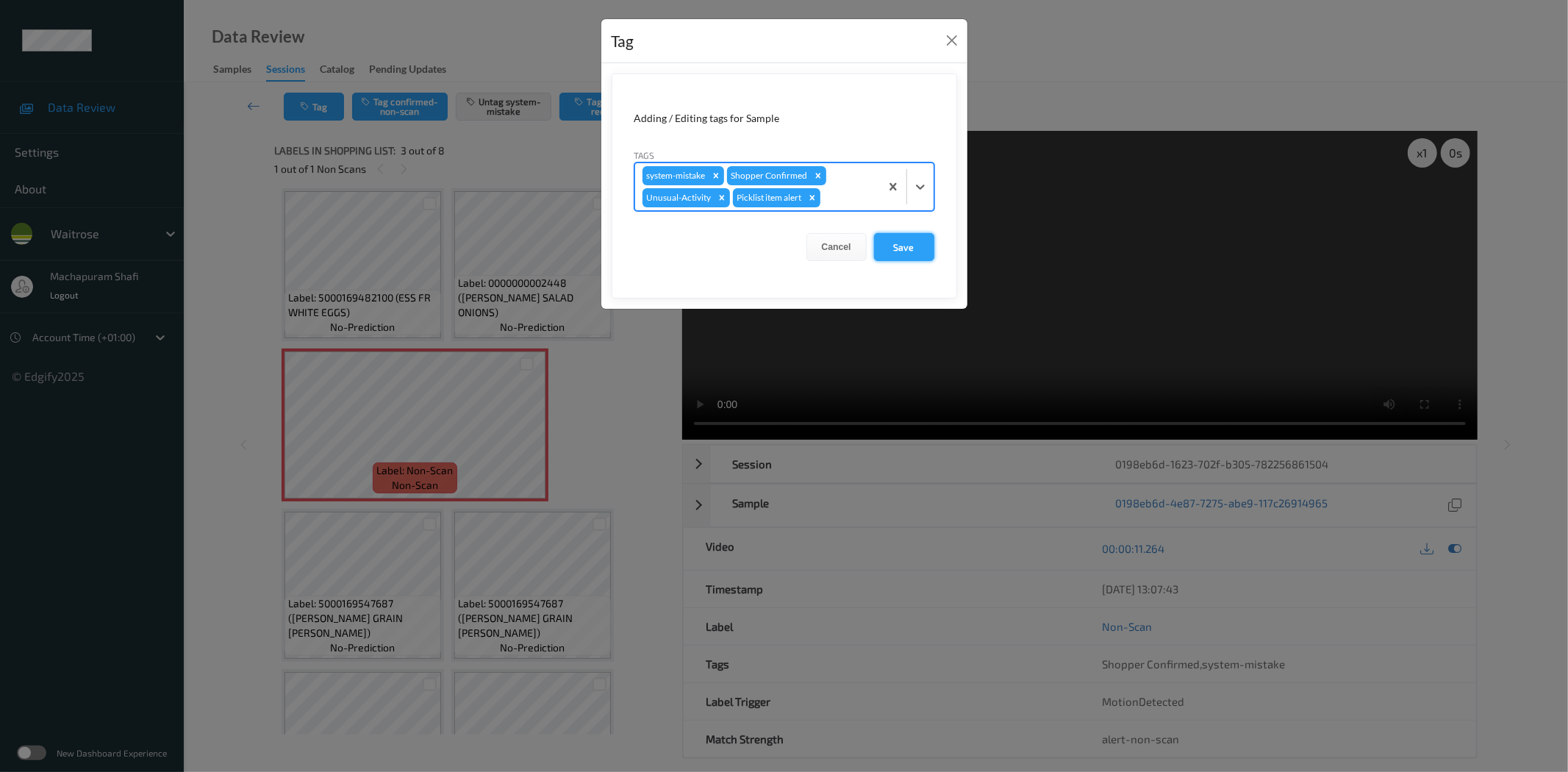
click at [891, 237] on button "Save" at bounding box center [904, 247] width 60 height 28
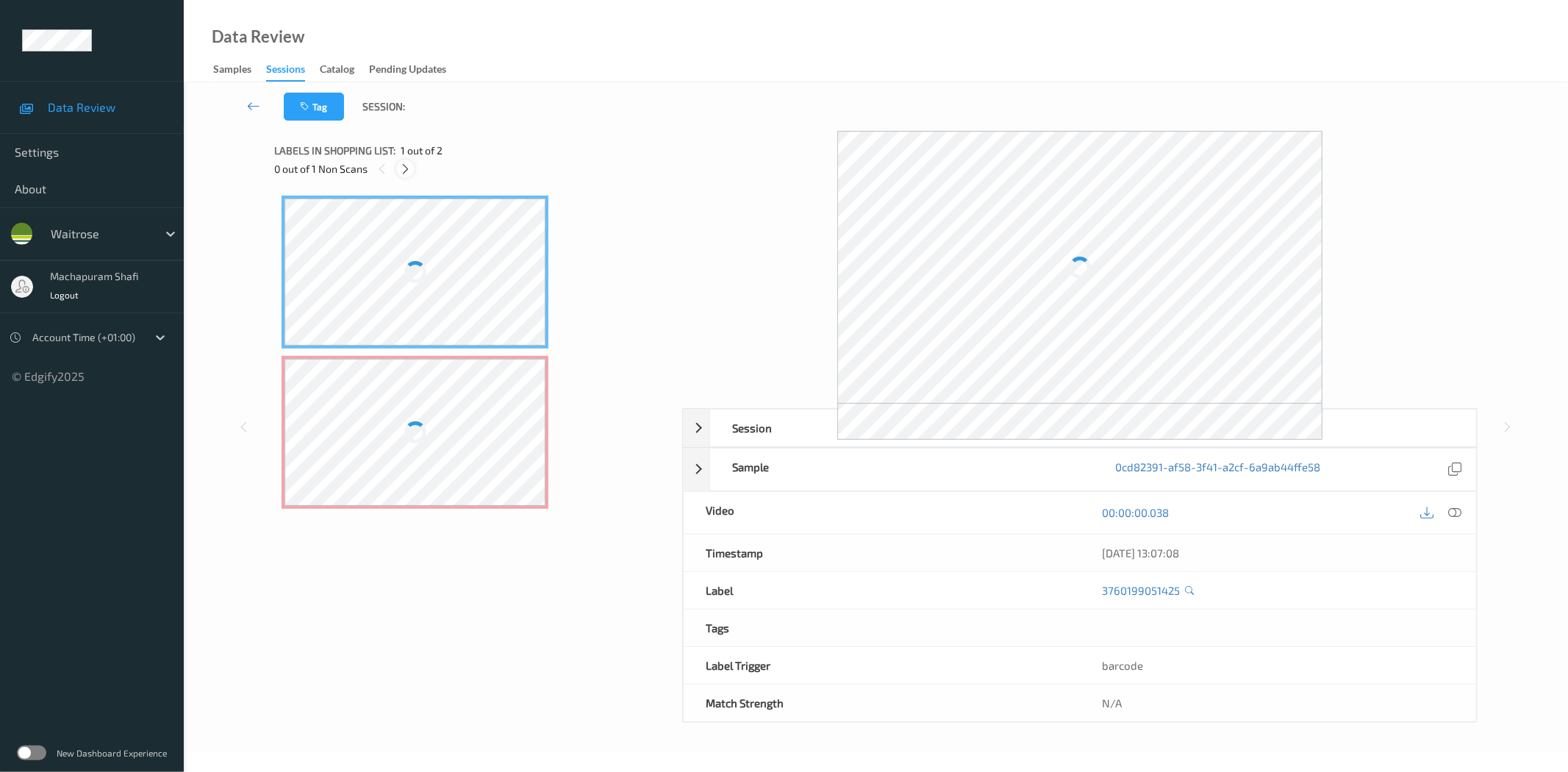
click at [412, 165] on div at bounding box center [405, 168] width 18 height 18
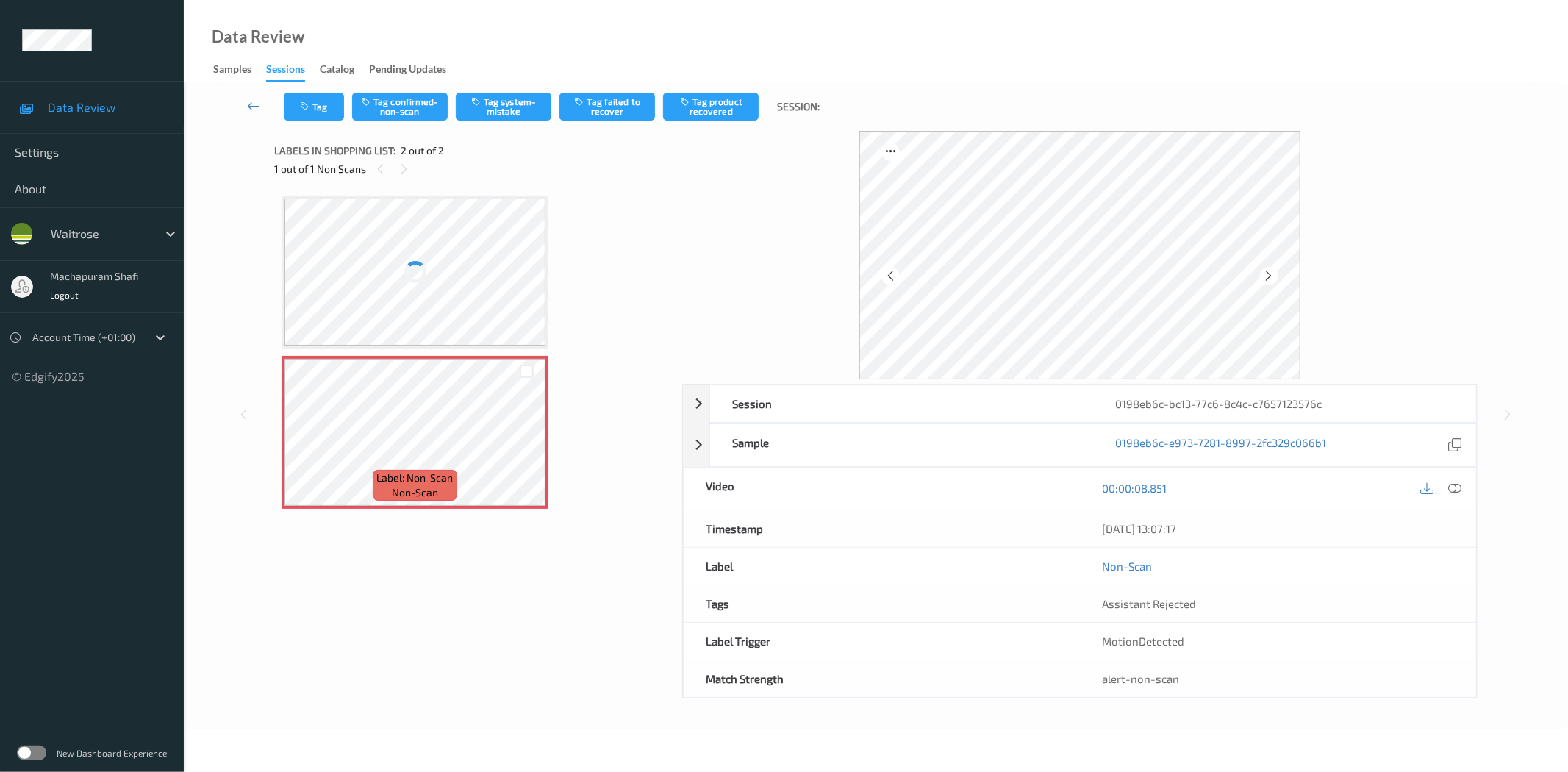
drag, startPoint x: 1459, startPoint y: 489, endPoint x: 1448, endPoint y: 466, distance: 25.5
click at [1459, 489] on icon at bounding box center [1455, 488] width 13 height 13
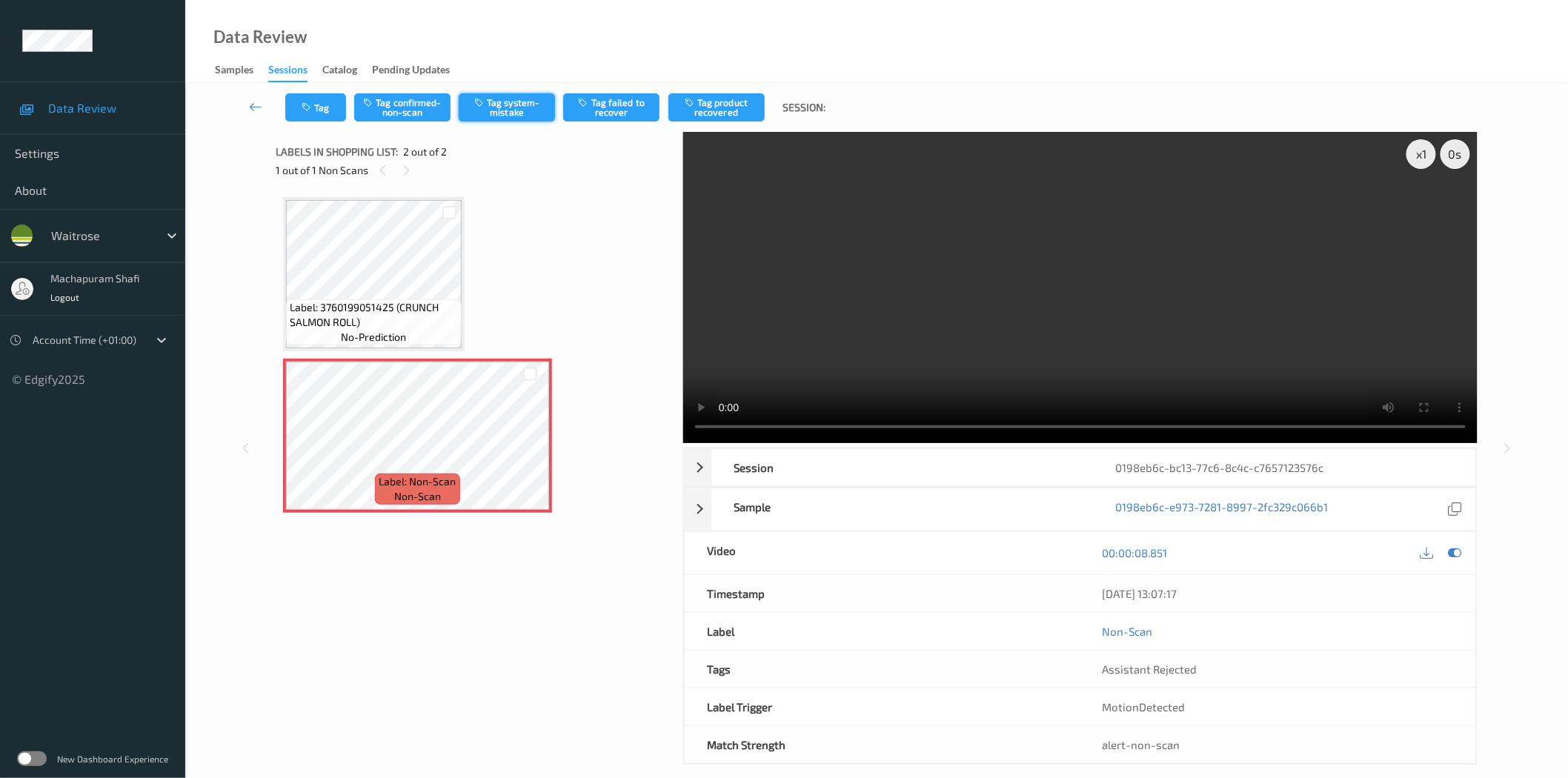
click at [499, 101] on button "Tag system-mistake" at bounding box center [506, 107] width 96 height 28
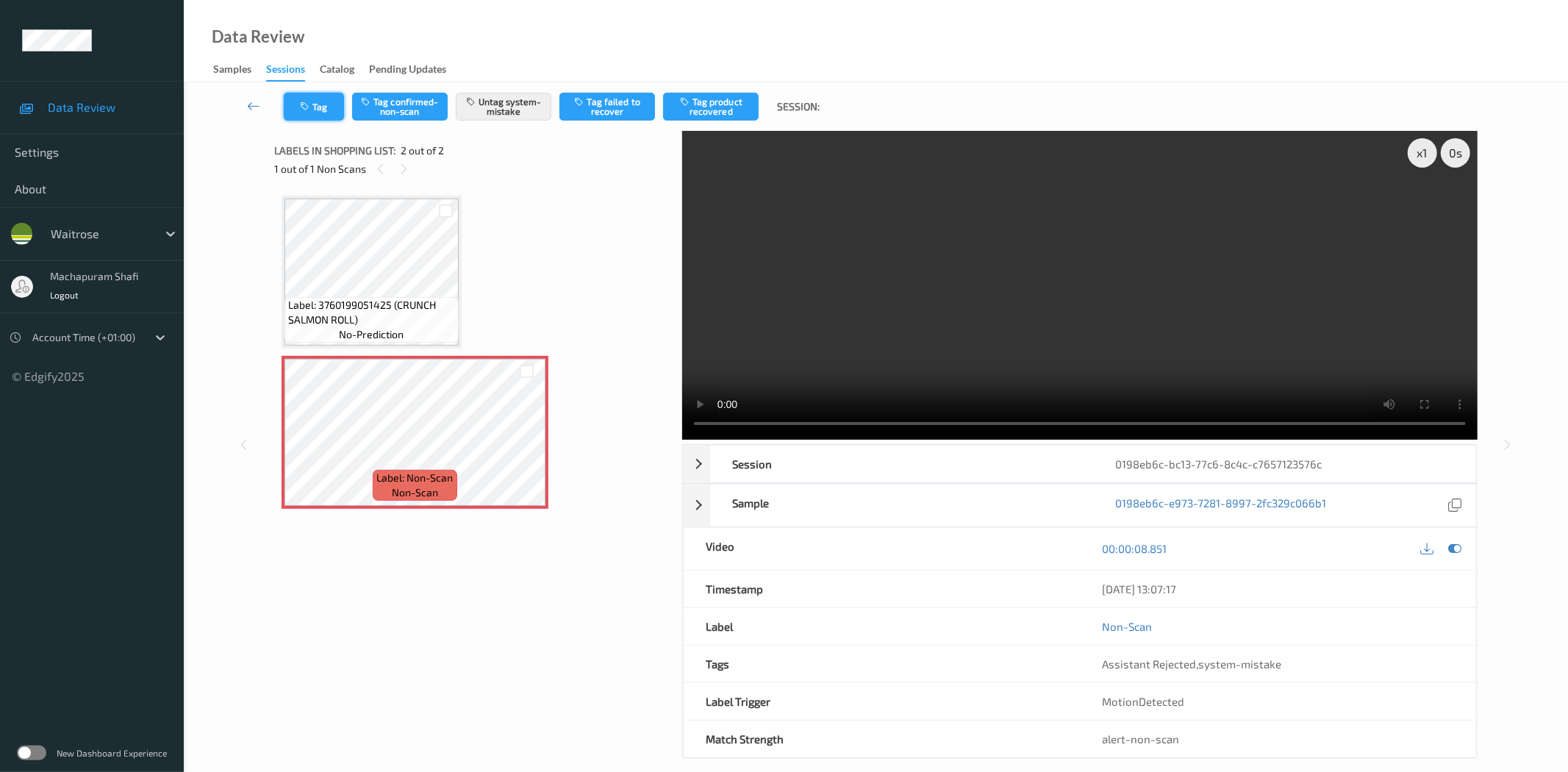
click at [305, 111] on button "Tag" at bounding box center [314, 106] width 60 height 28
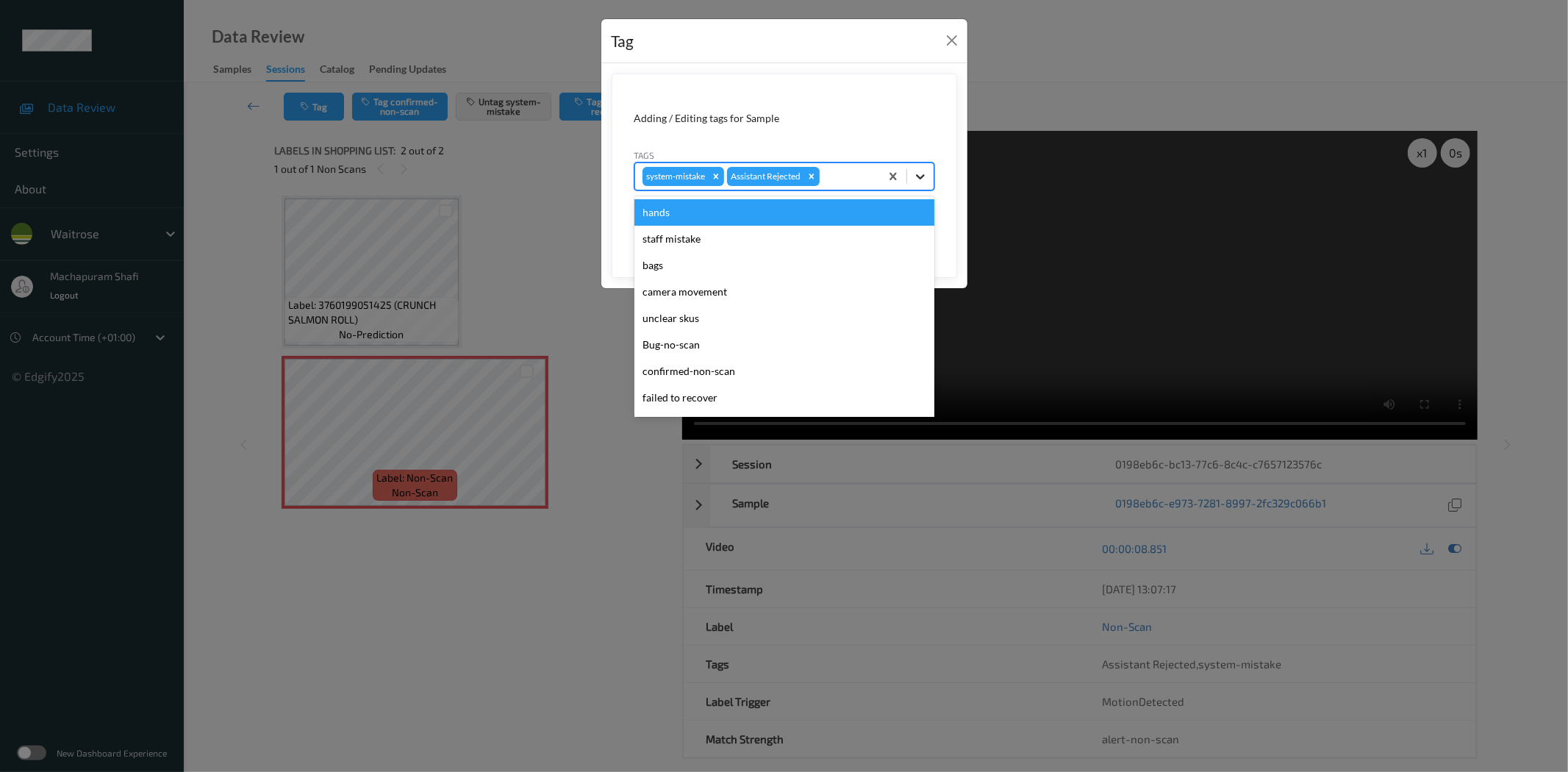
click at [927, 179] on icon at bounding box center [920, 176] width 15 height 15
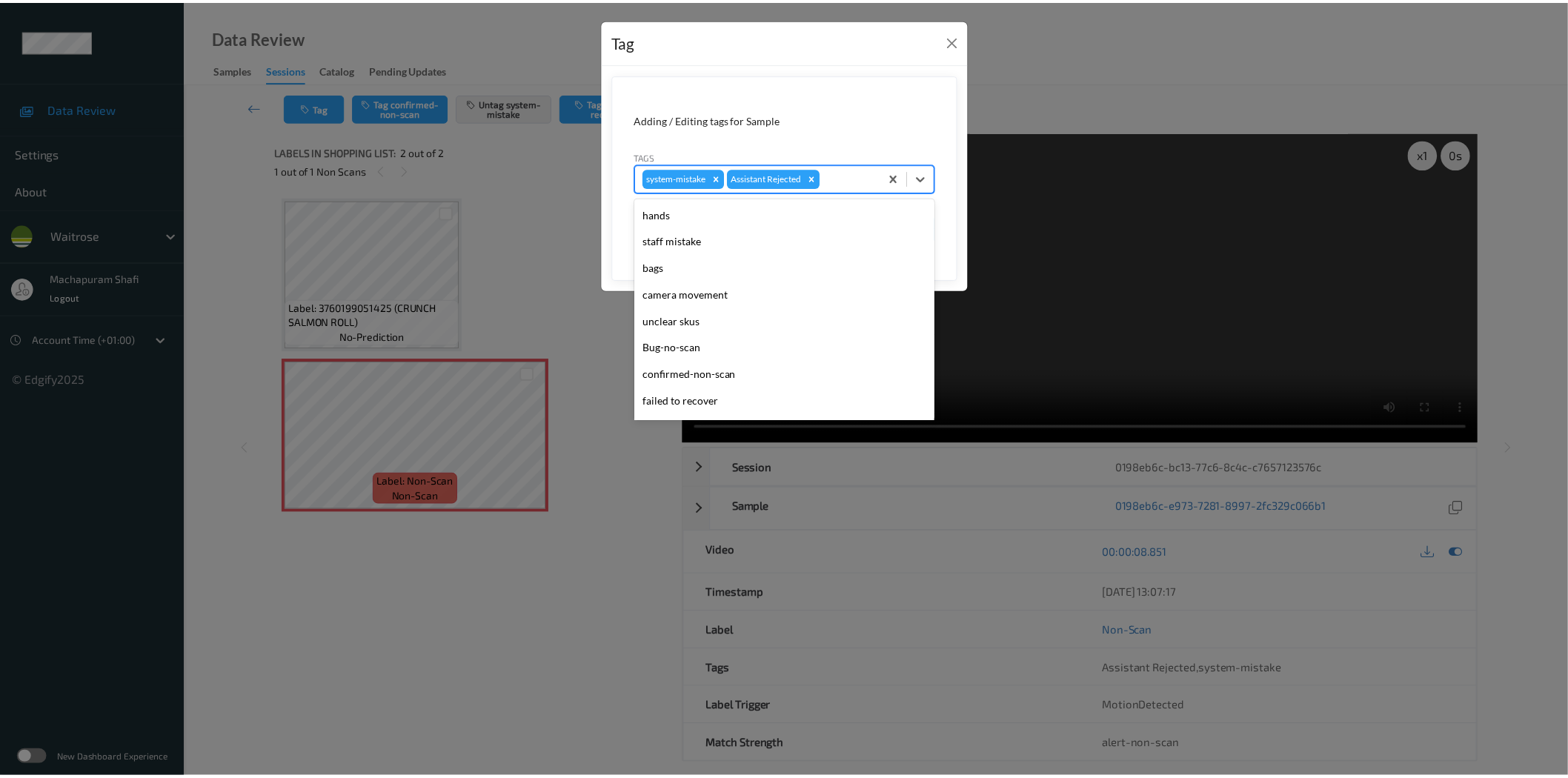
scroll to position [316, 0]
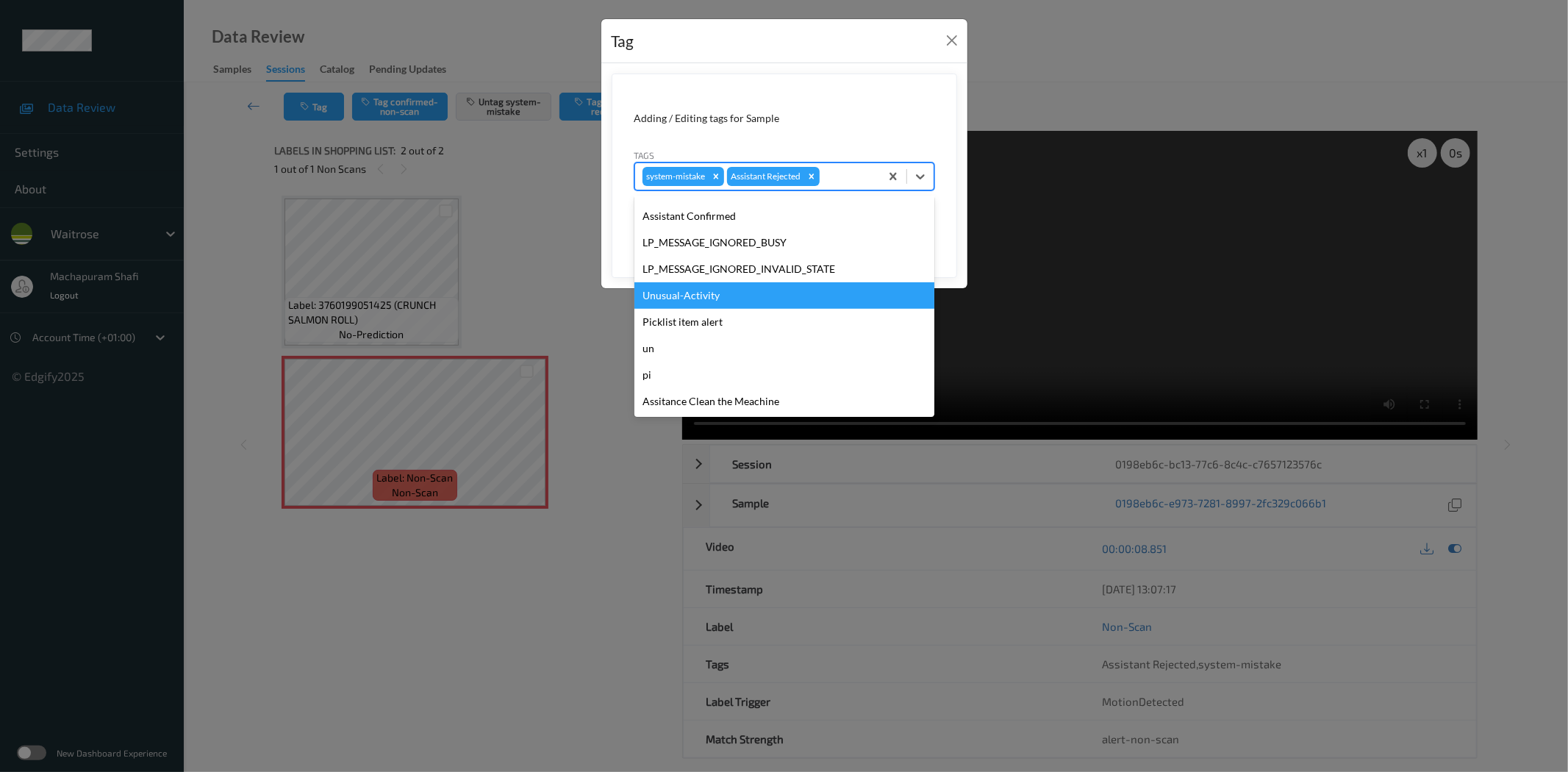
click at [709, 296] on div "Unusual-Activity" at bounding box center [784, 295] width 300 height 26
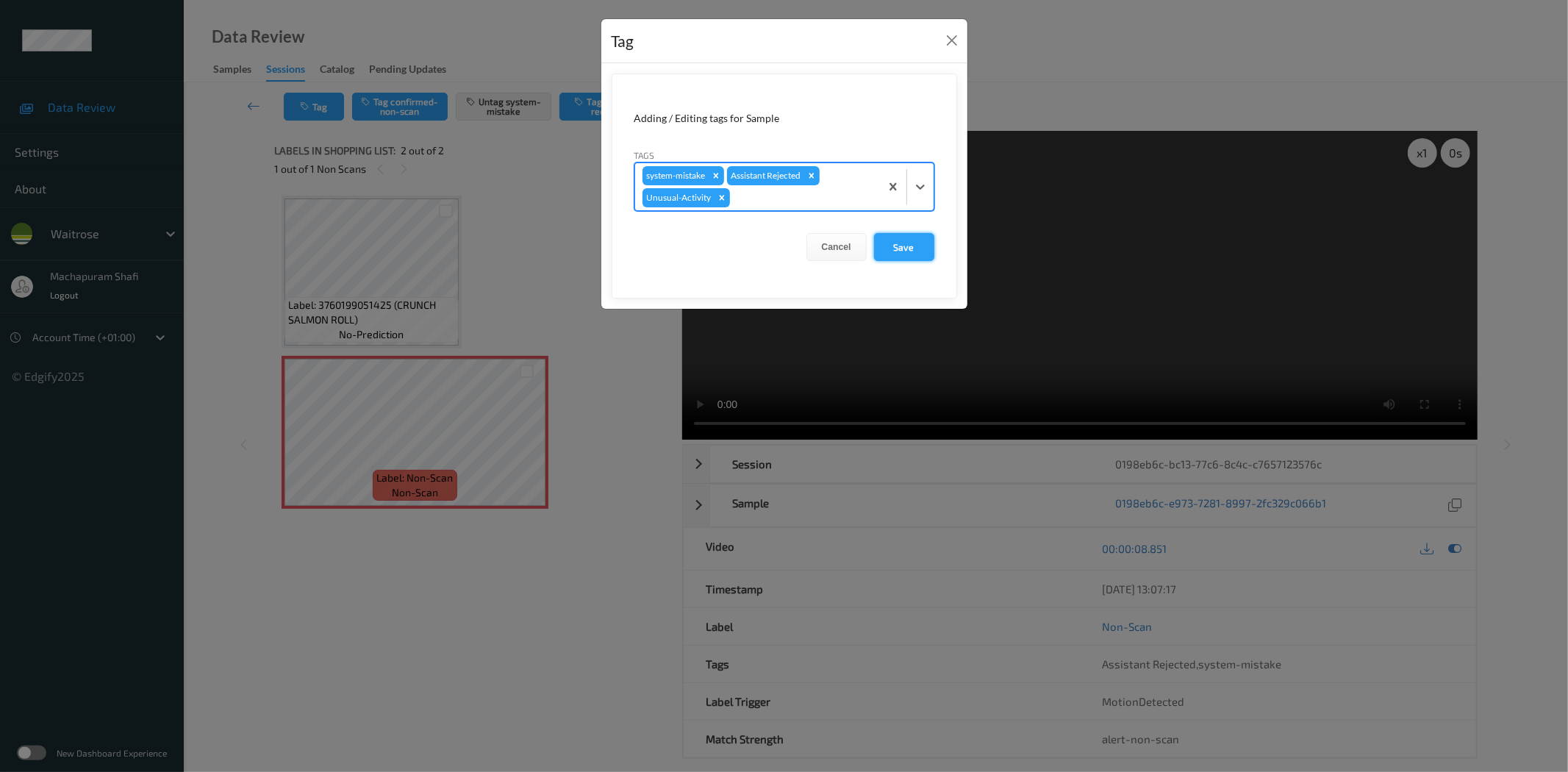
click at [893, 244] on button "Save" at bounding box center [904, 247] width 60 height 28
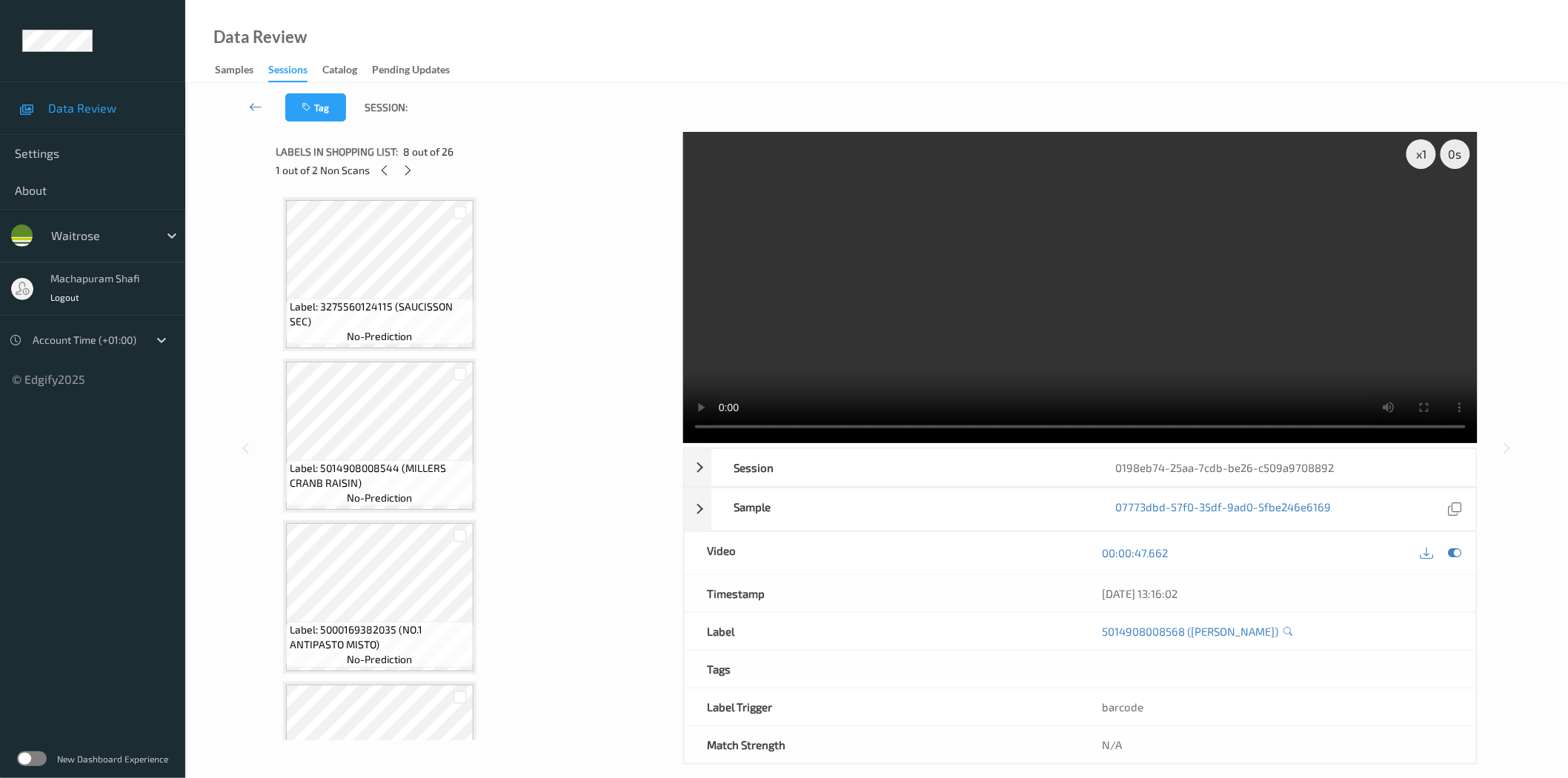
scroll to position [1647, 0]
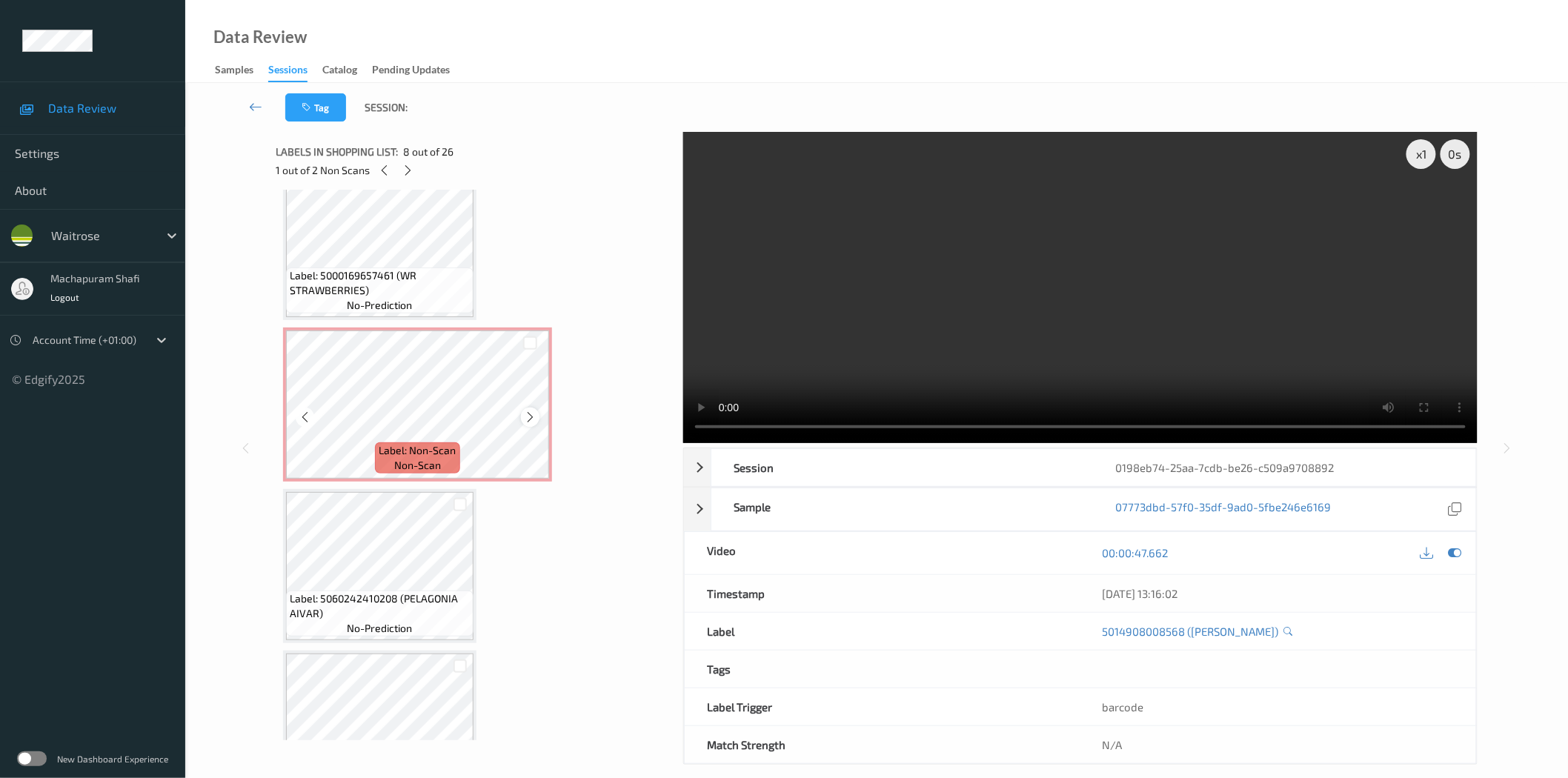
click at [529, 410] on icon at bounding box center [530, 416] width 13 height 14
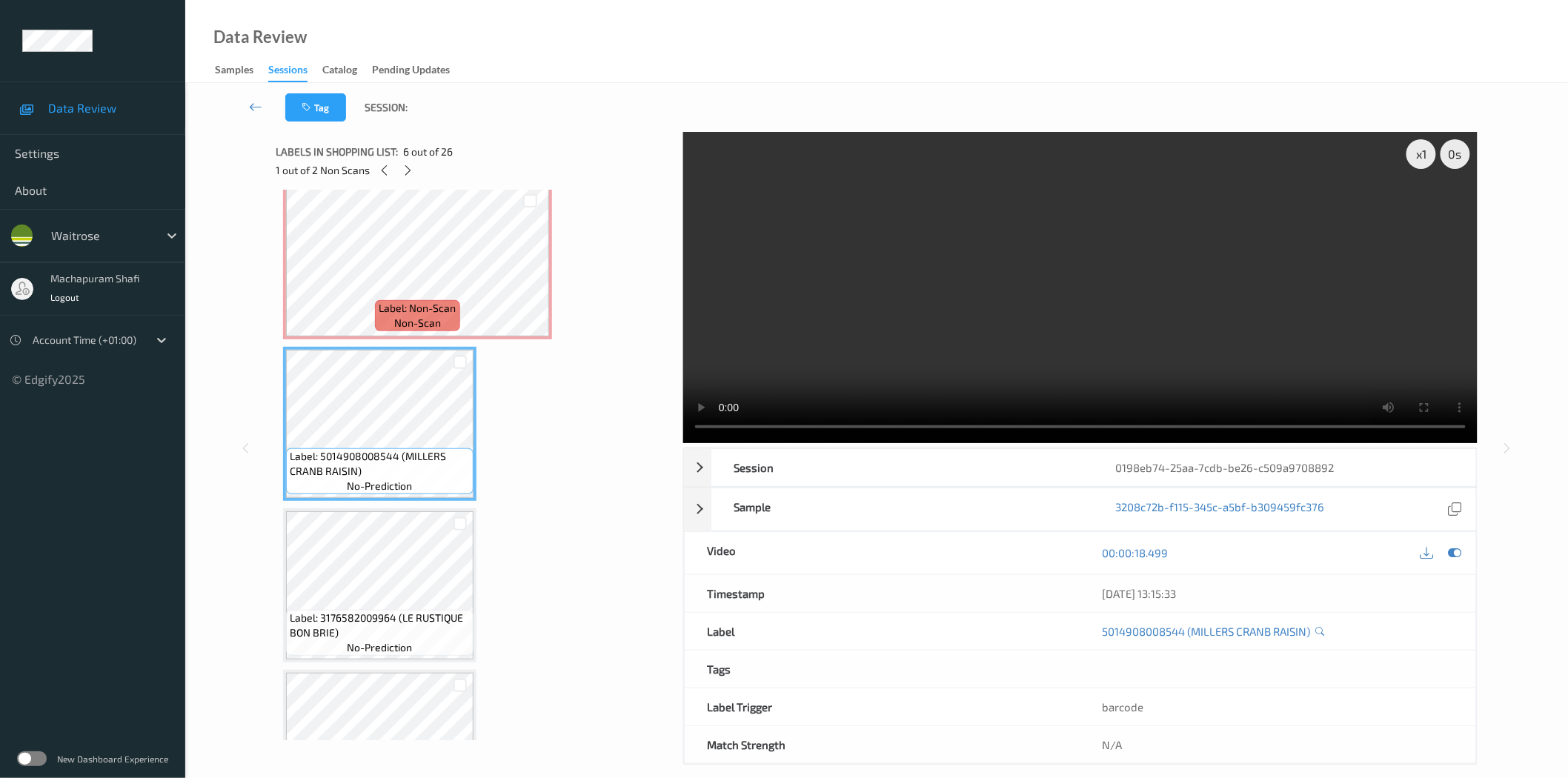
scroll to position [987, 0]
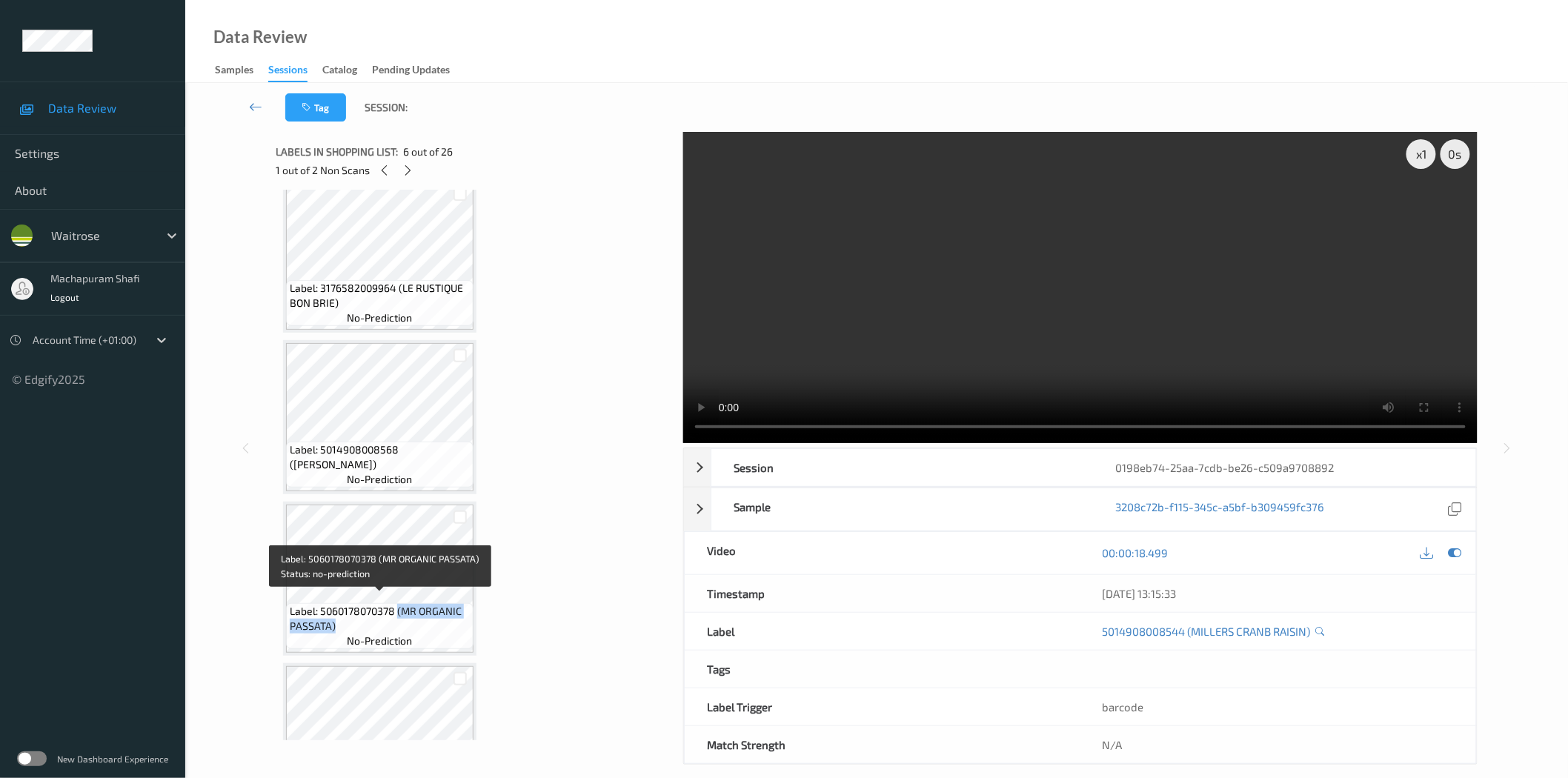
drag, startPoint x: 397, startPoint y: 602, endPoint x: 440, endPoint y: 619, distance: 46.2
click at [440, 619] on span "Label: 5060178070378 (MR ORGANIC PASSATA)" at bounding box center [380, 618] width 180 height 29
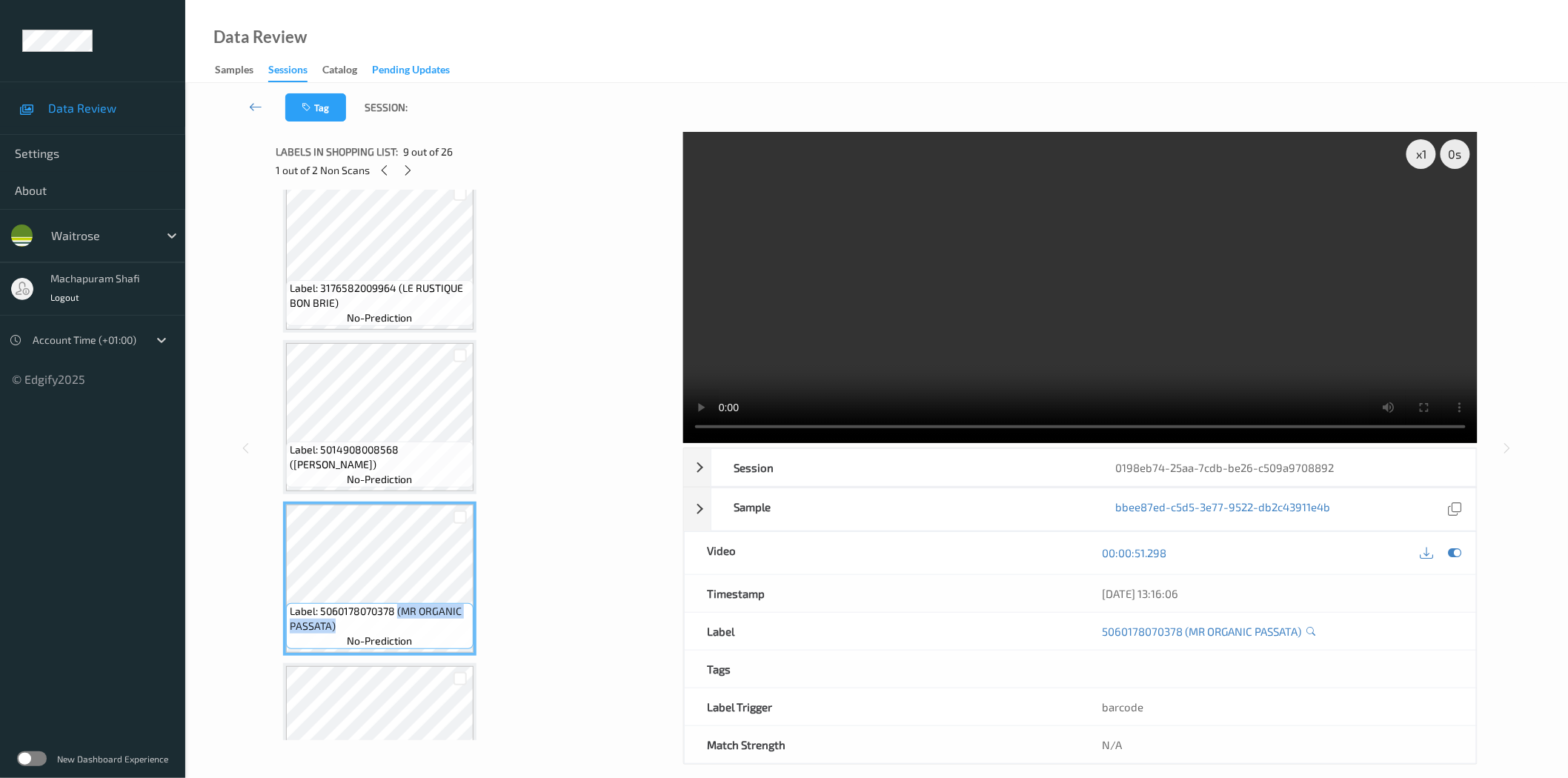
copy span "(MR ORGANIC PASSATA)"
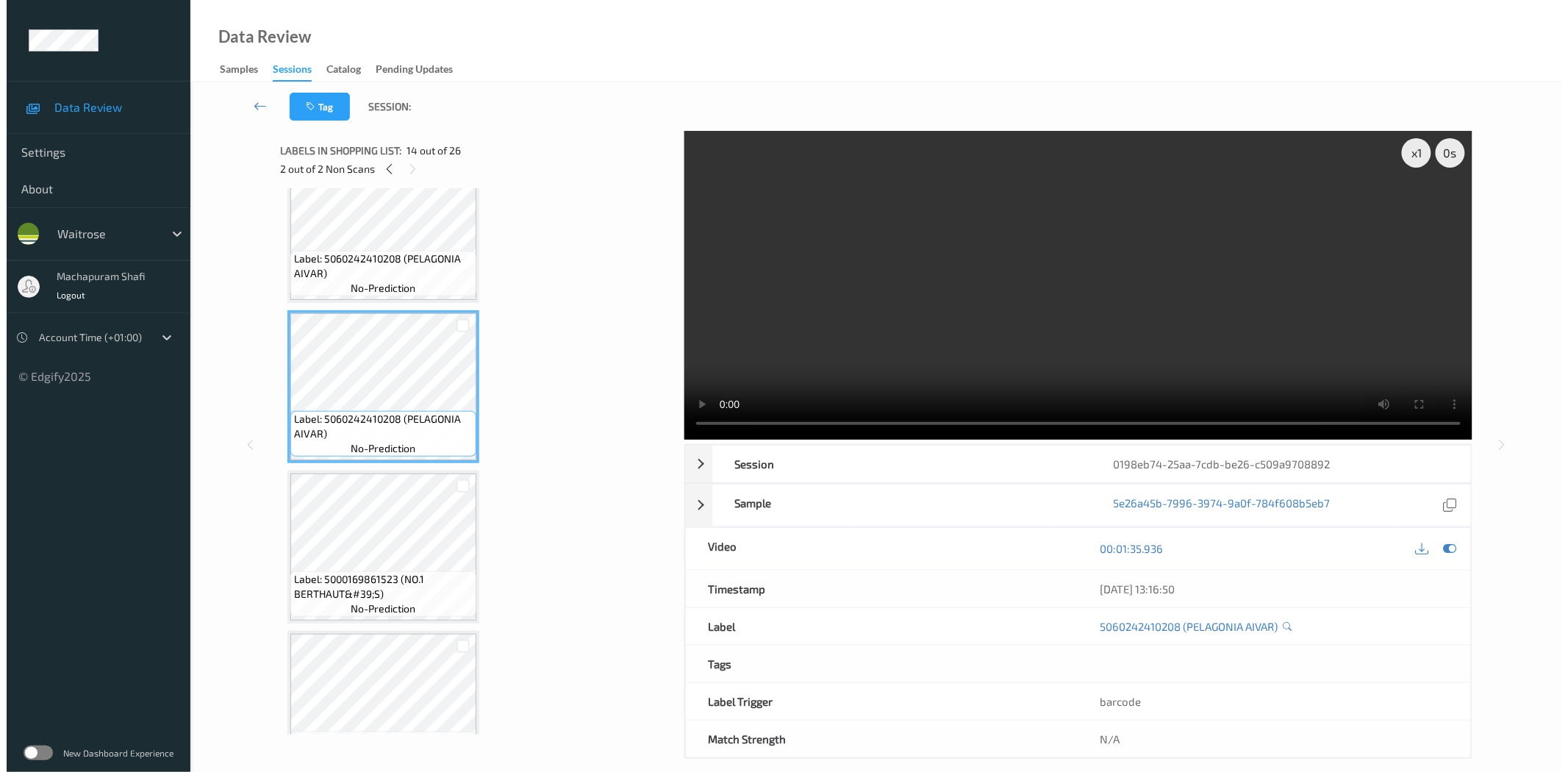
scroll to position [1643, 0]
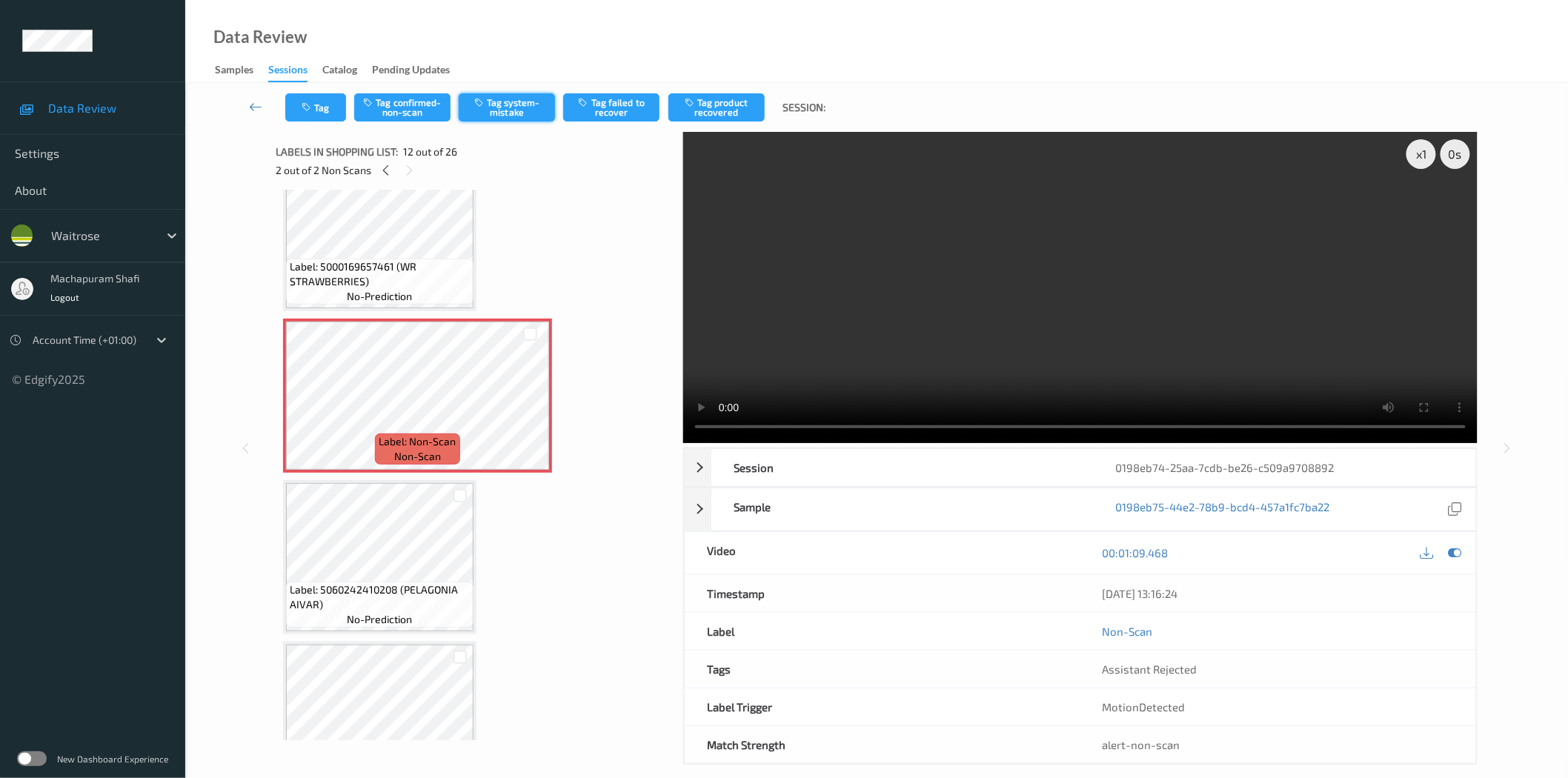
click at [502, 115] on button "Tag system-mistake" at bounding box center [506, 107] width 96 height 28
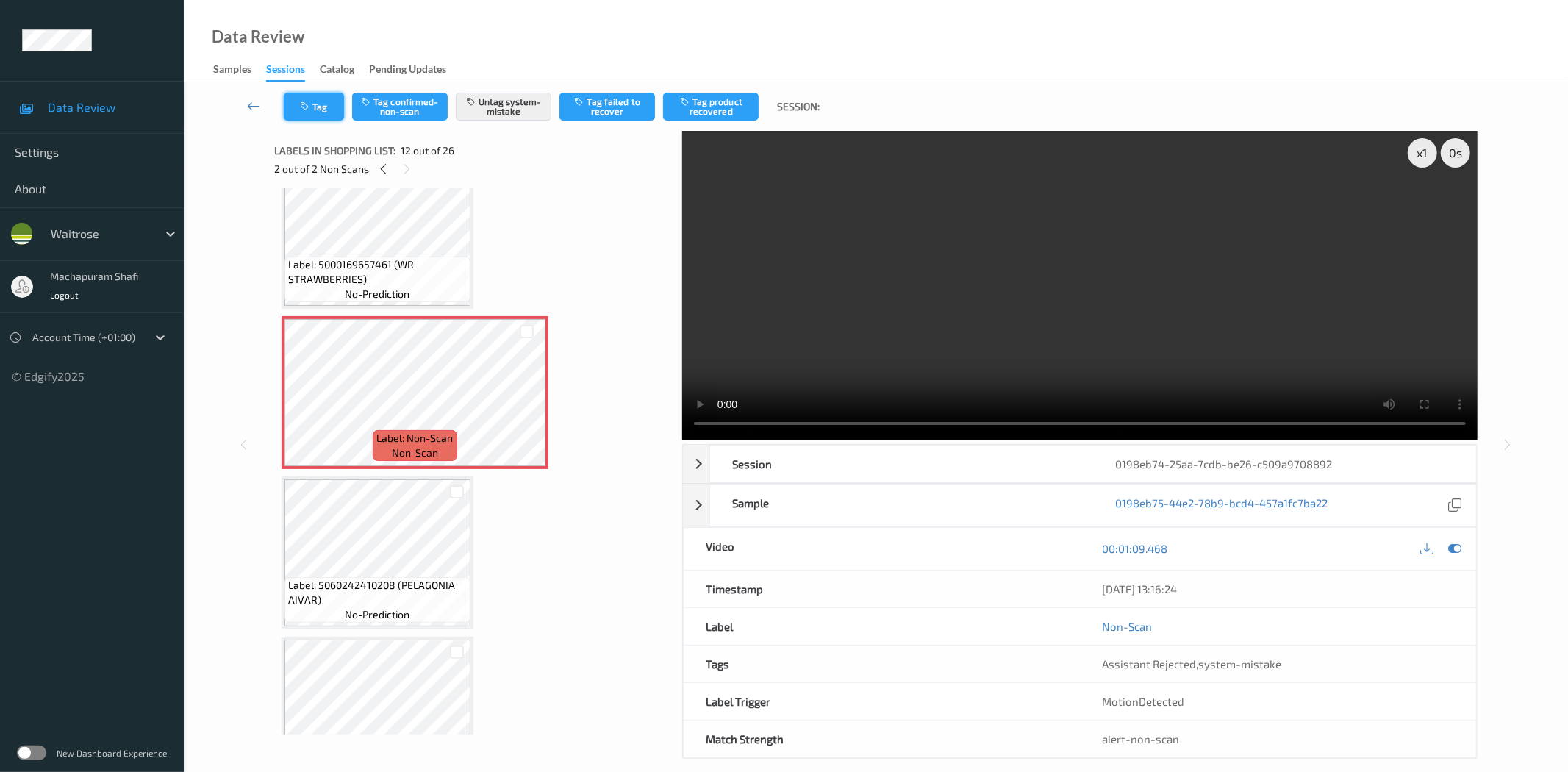
click at [313, 115] on button "Tag" at bounding box center [314, 106] width 60 height 28
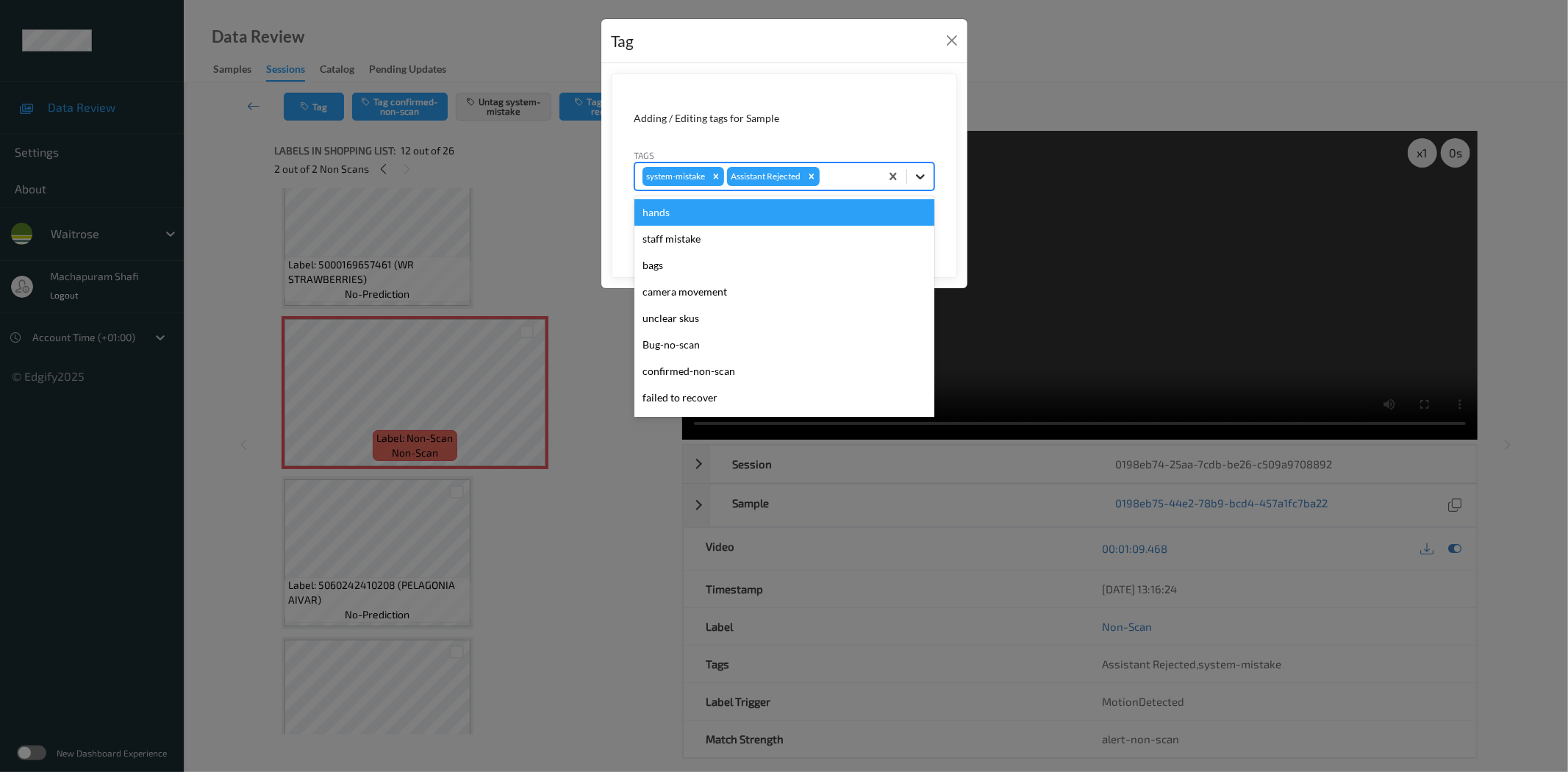
click at [923, 176] on icon at bounding box center [920, 176] width 15 height 15
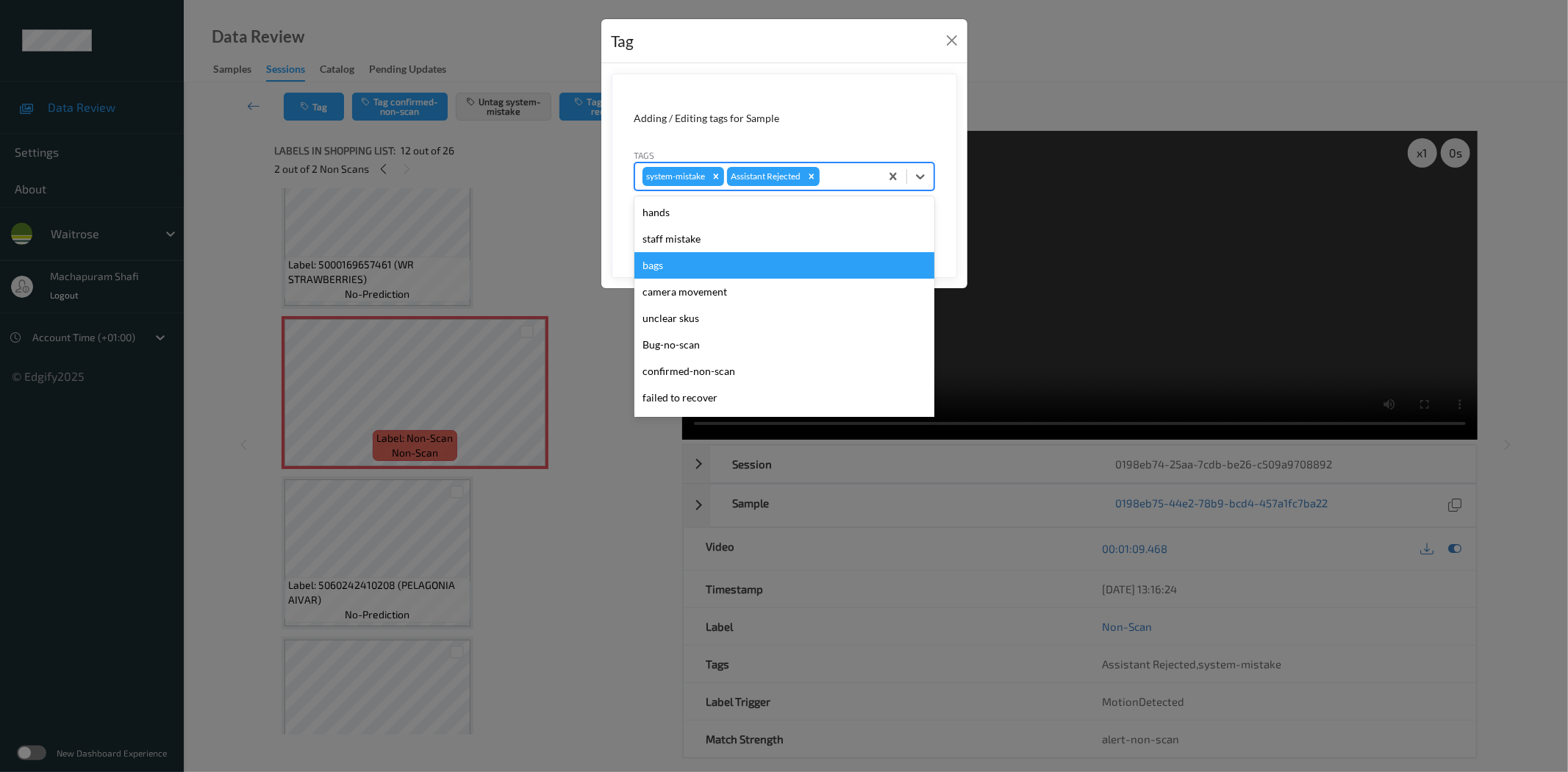
scroll to position [314, 0]
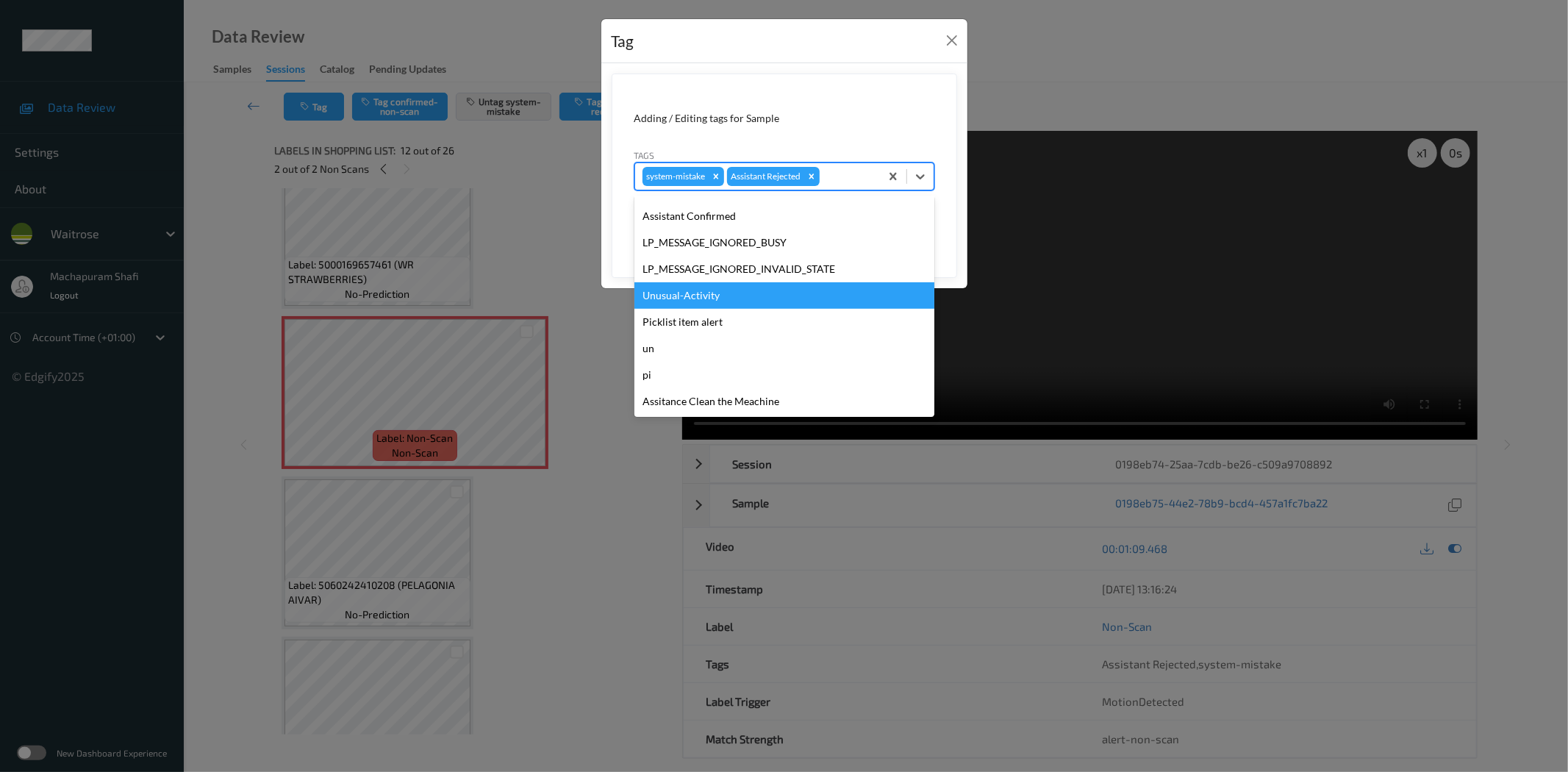
click at [697, 290] on div "Unusual-Activity" at bounding box center [784, 295] width 300 height 26
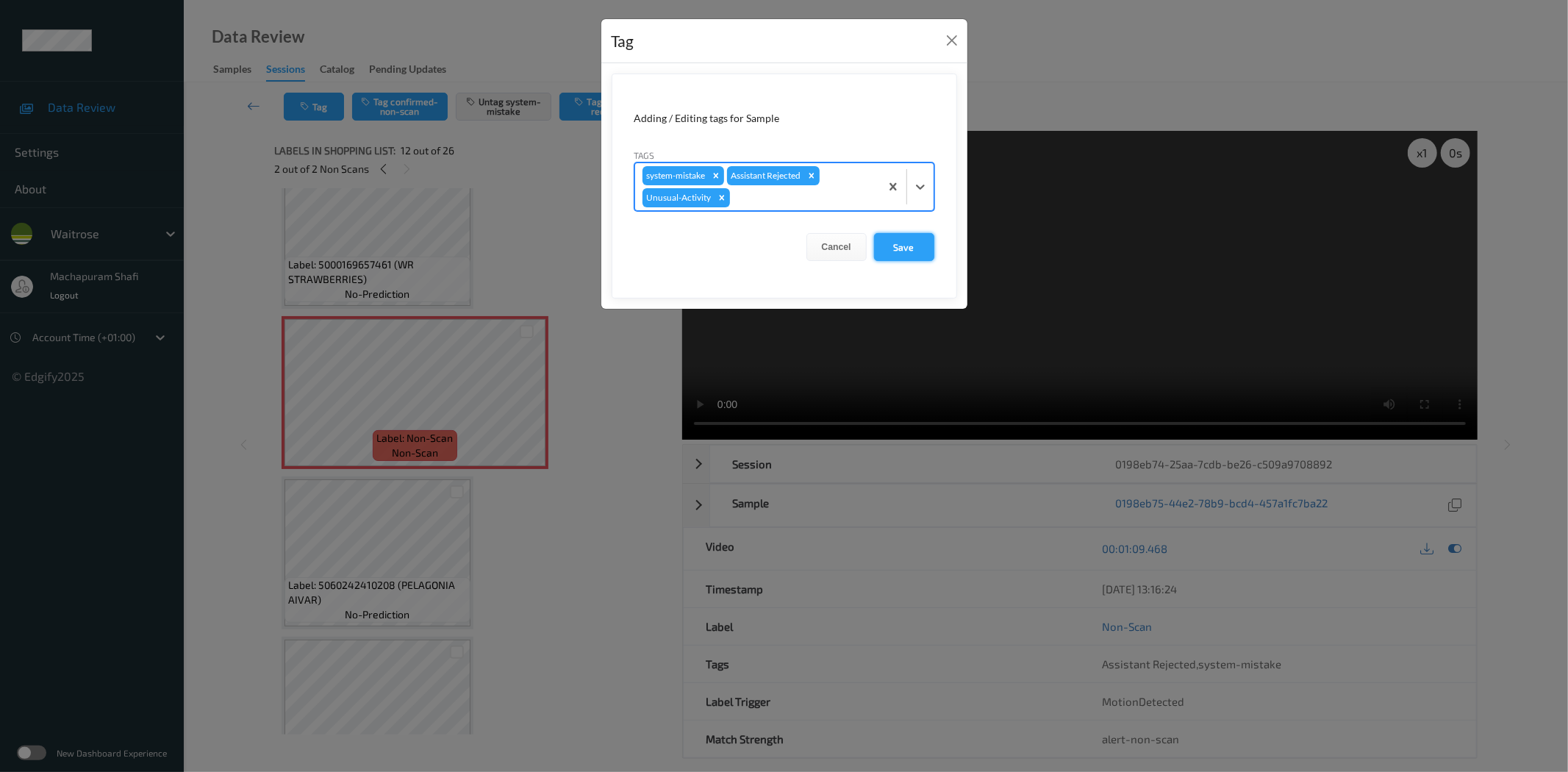
click at [893, 247] on button "Save" at bounding box center [904, 247] width 60 height 28
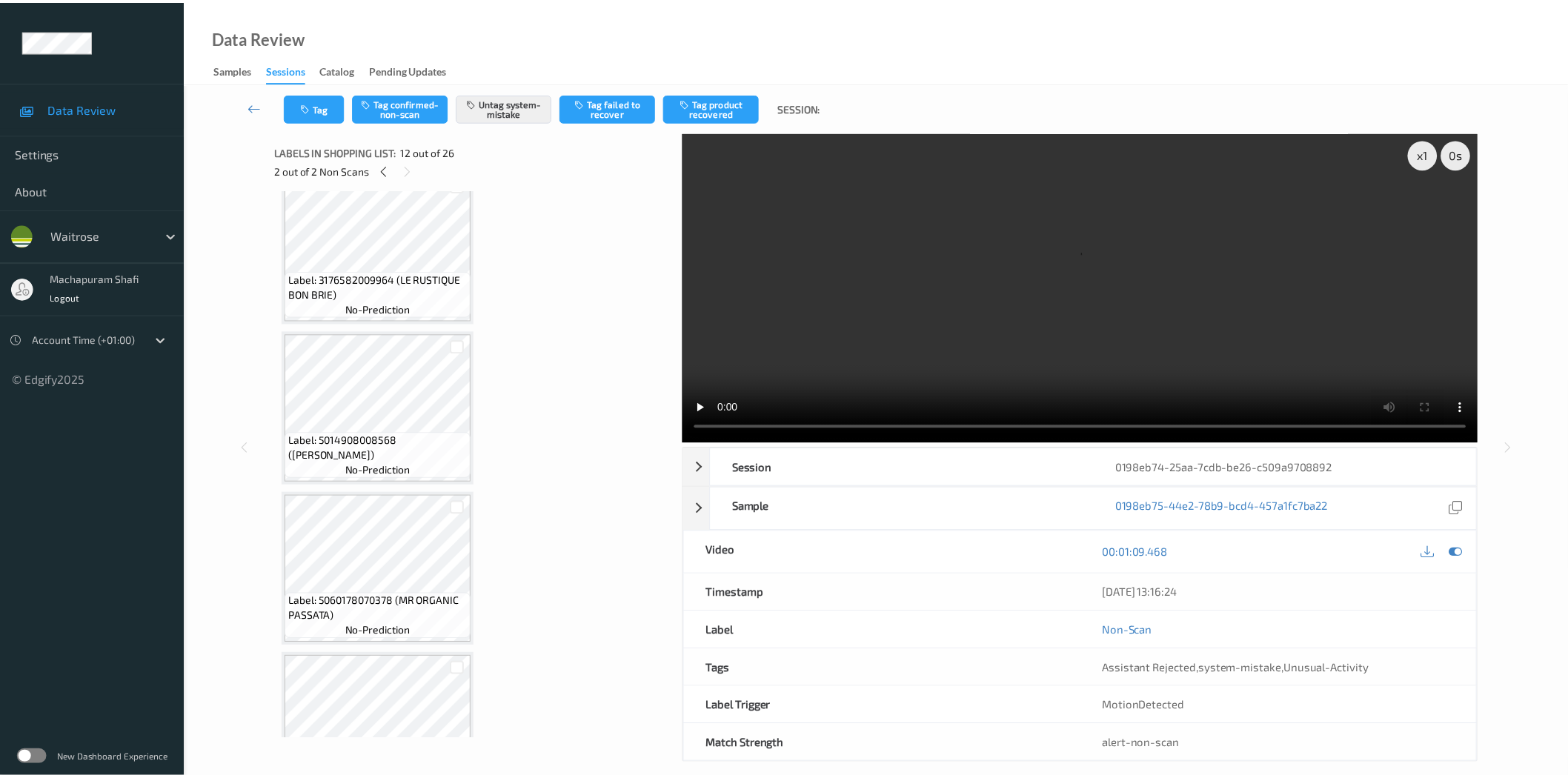
scroll to position [667, 0]
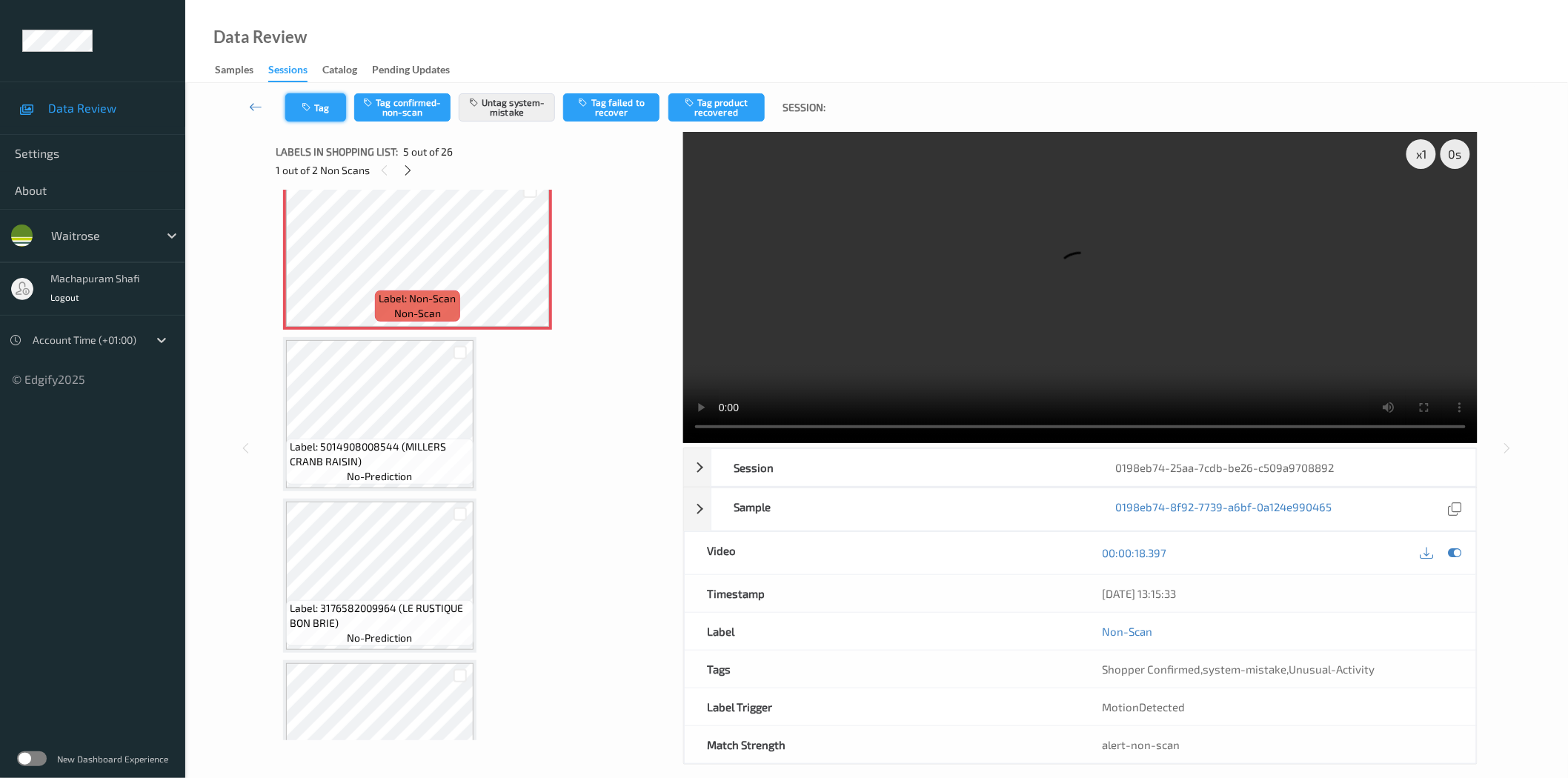
click at [323, 111] on button "Tag" at bounding box center [315, 107] width 61 height 28
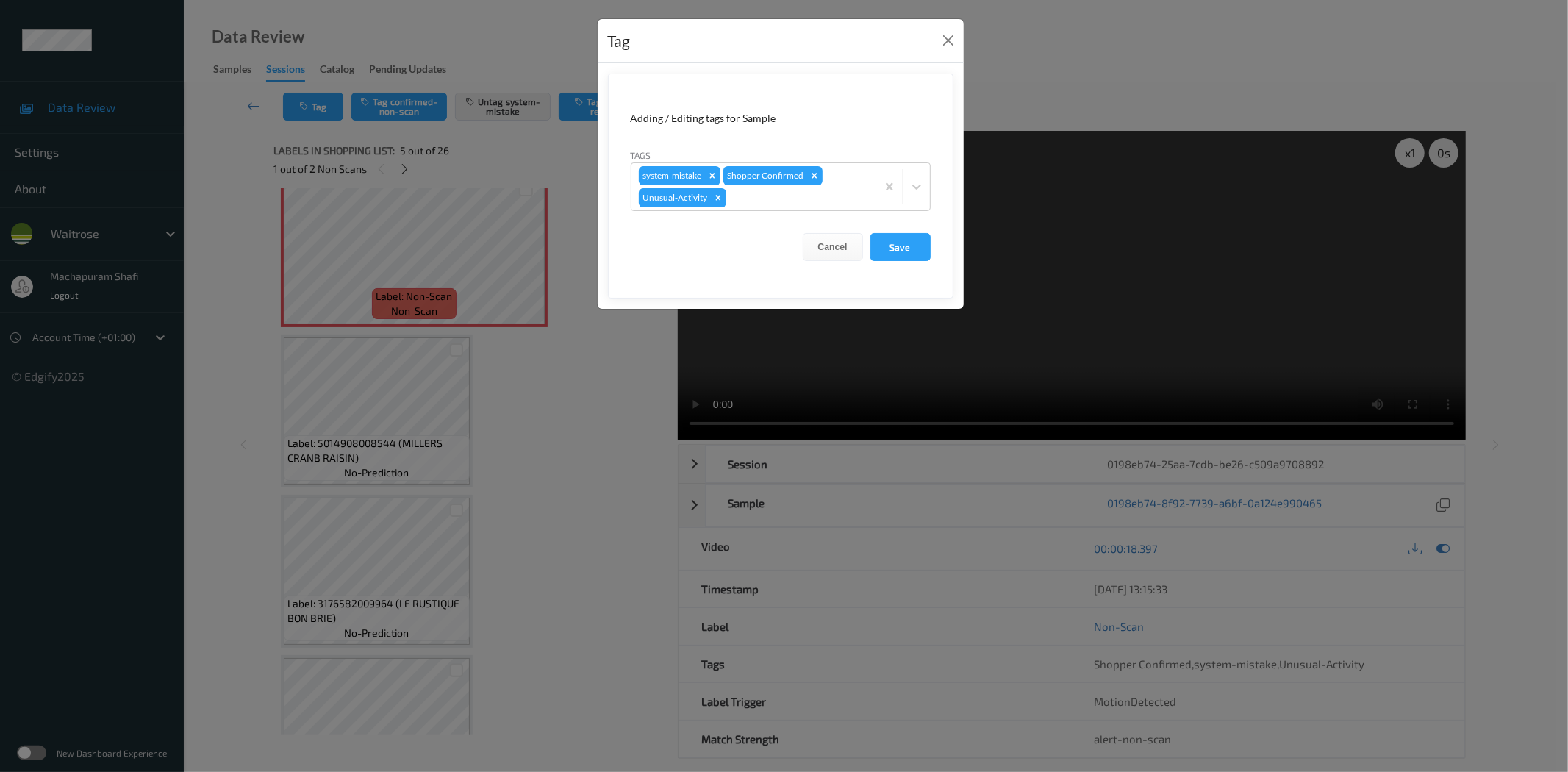
drag, startPoint x: 897, startPoint y: 250, endPoint x: 845, endPoint y: 273, distance: 56.9
click at [897, 248] on button "Save" at bounding box center [901, 247] width 60 height 28
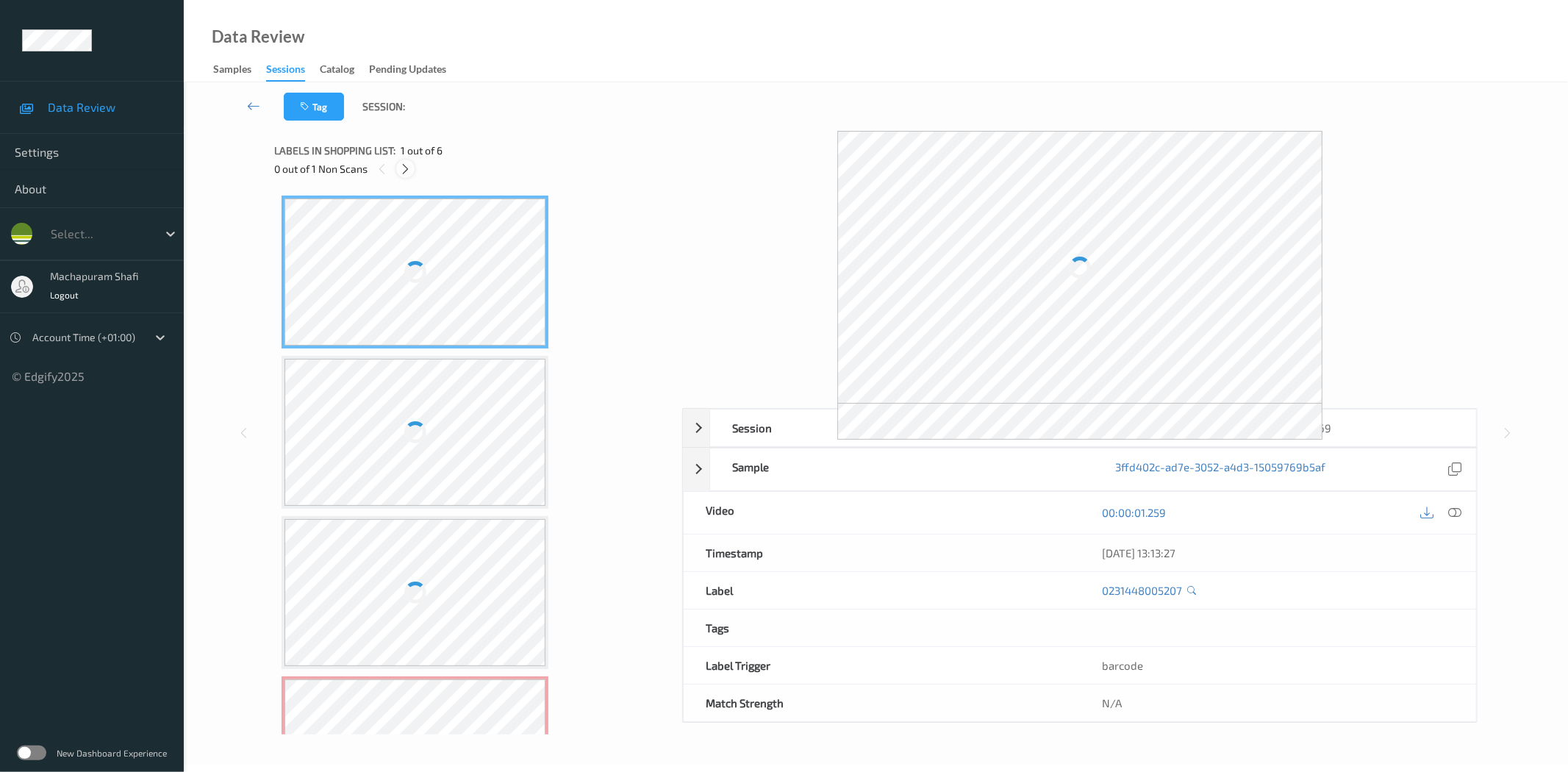
click at [409, 167] on icon at bounding box center [405, 169] width 13 height 13
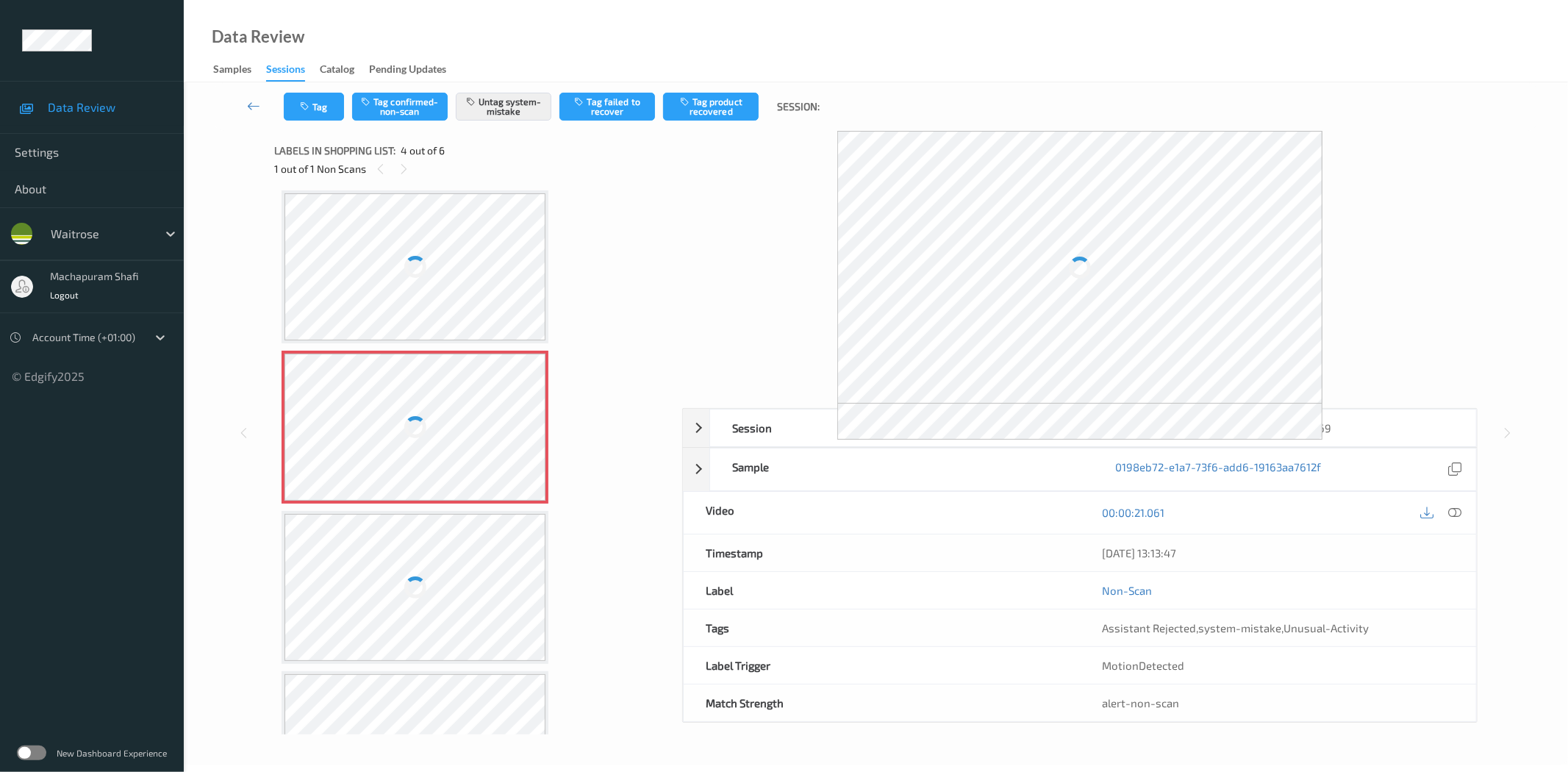
click at [457, 439] on div at bounding box center [415, 427] width 261 height 147
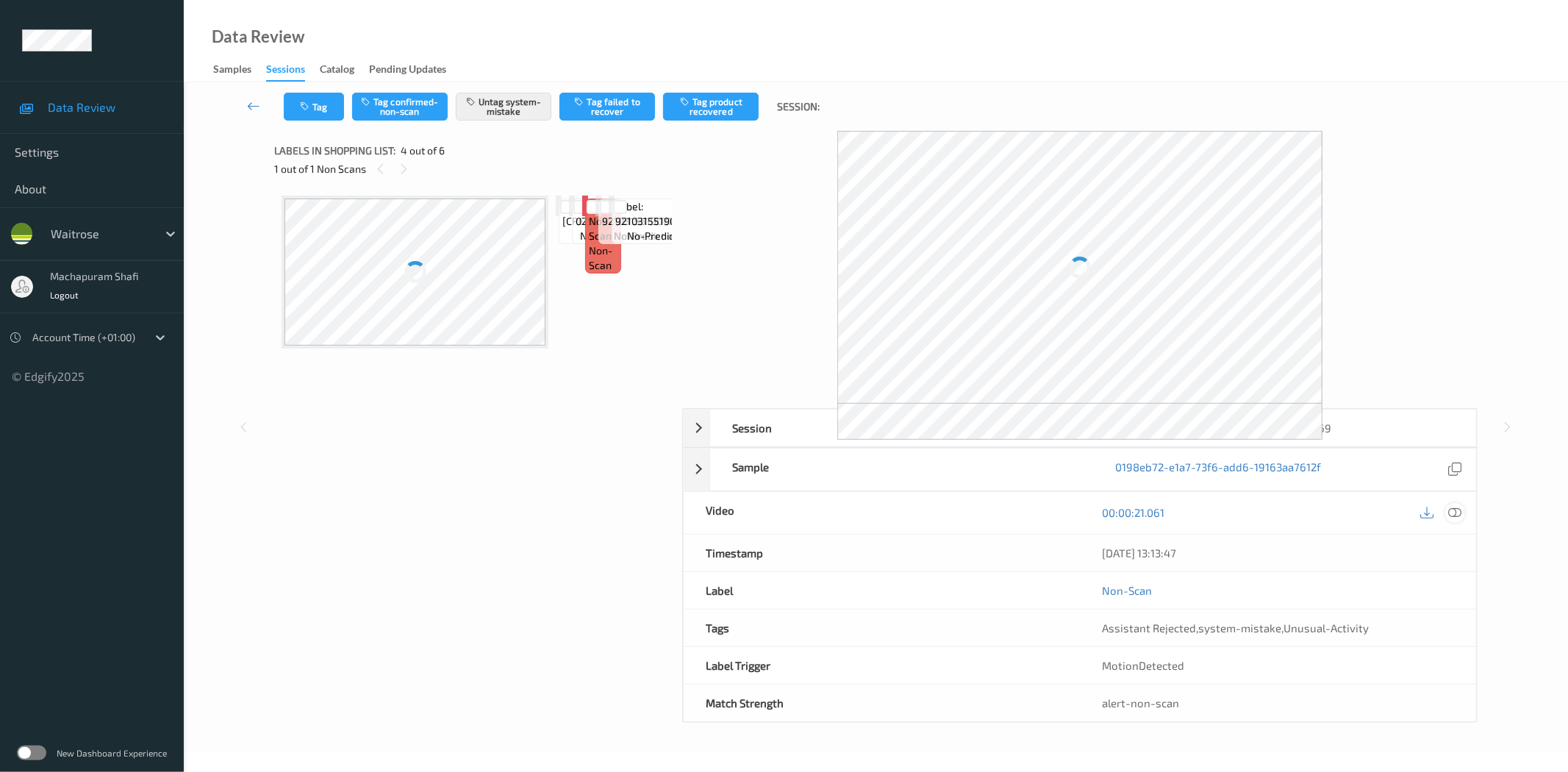
scroll to position [98, 0]
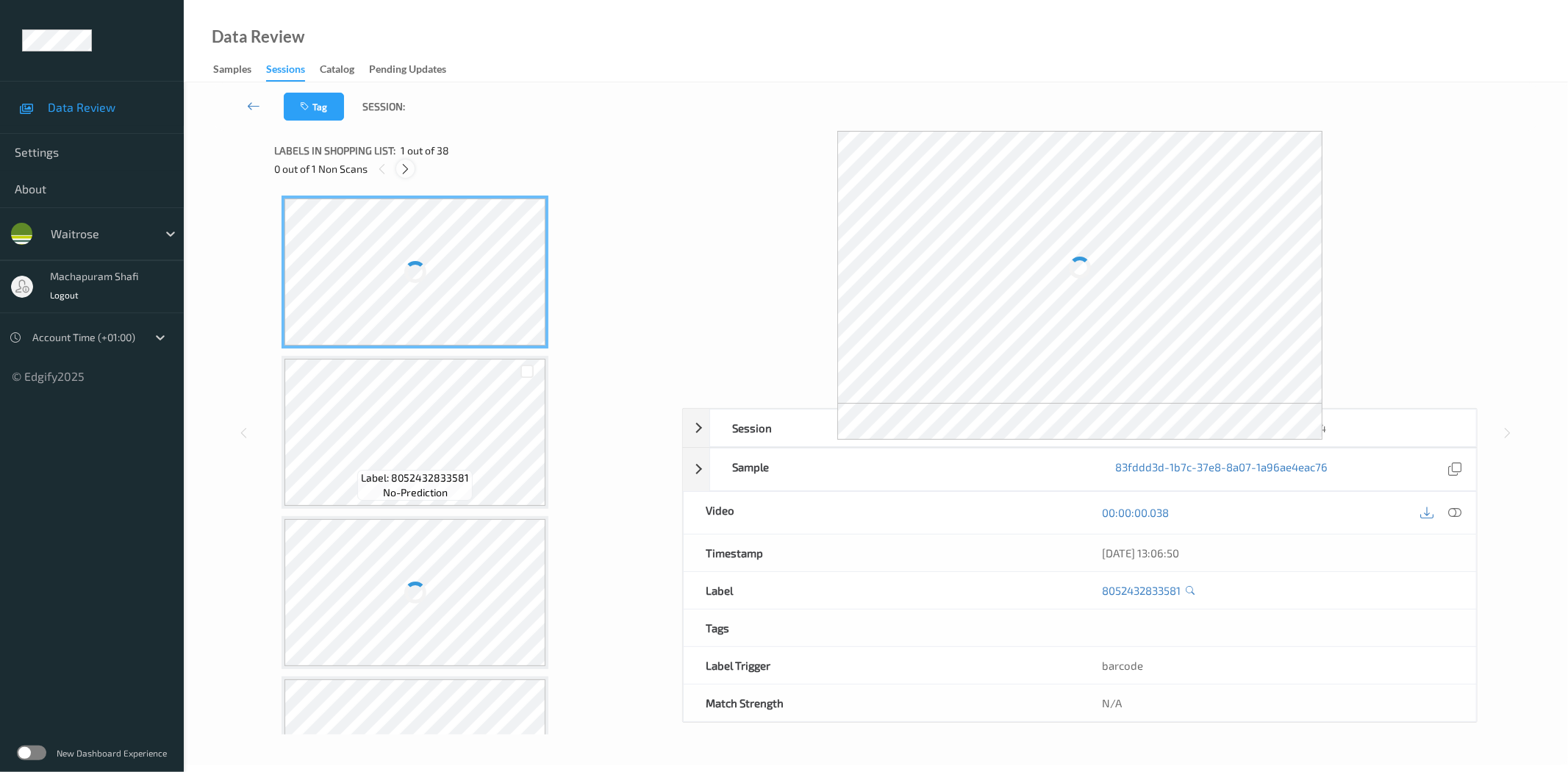
click at [407, 171] on icon at bounding box center [405, 169] width 13 height 13
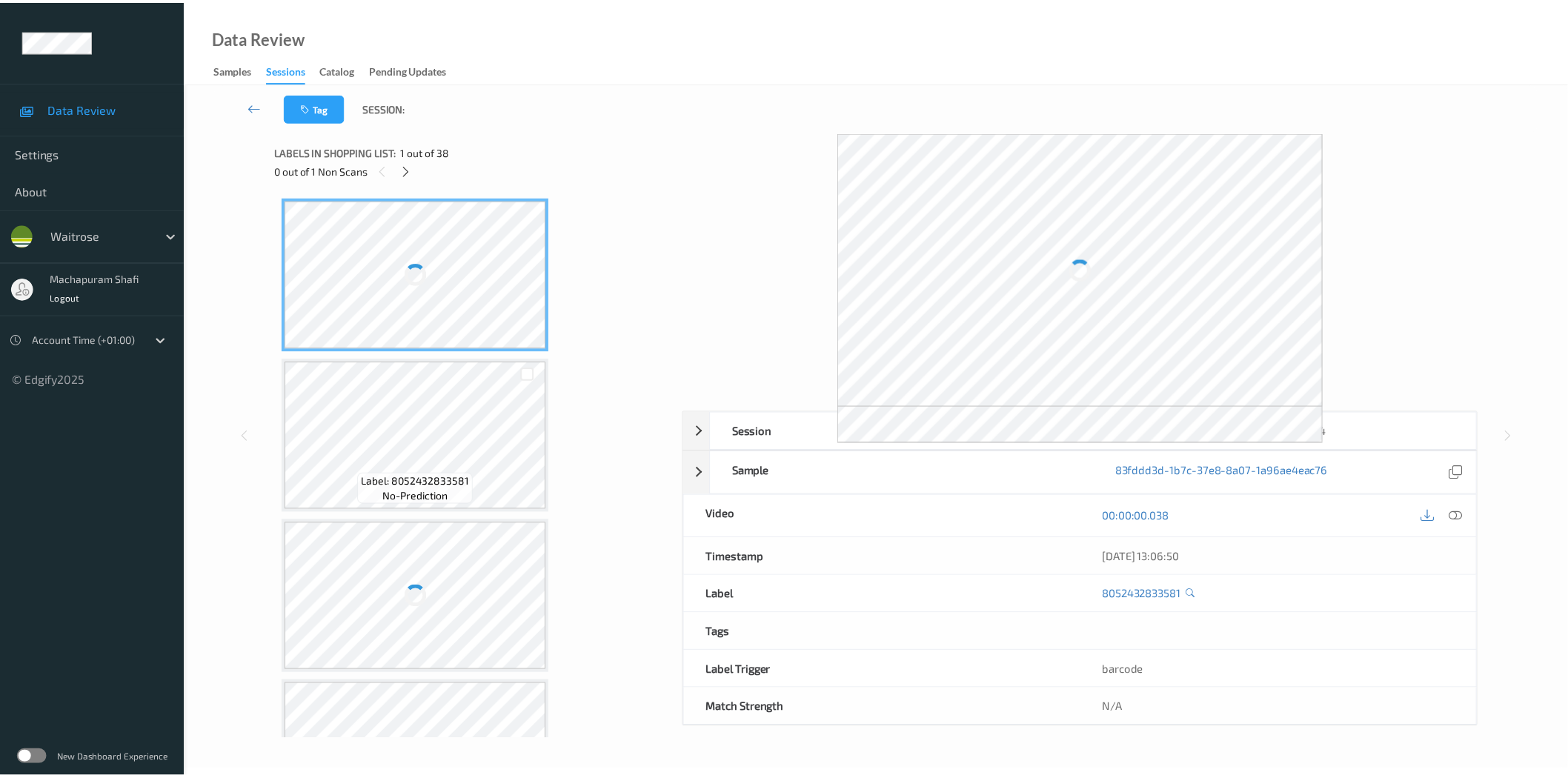
scroll to position [3861, 0]
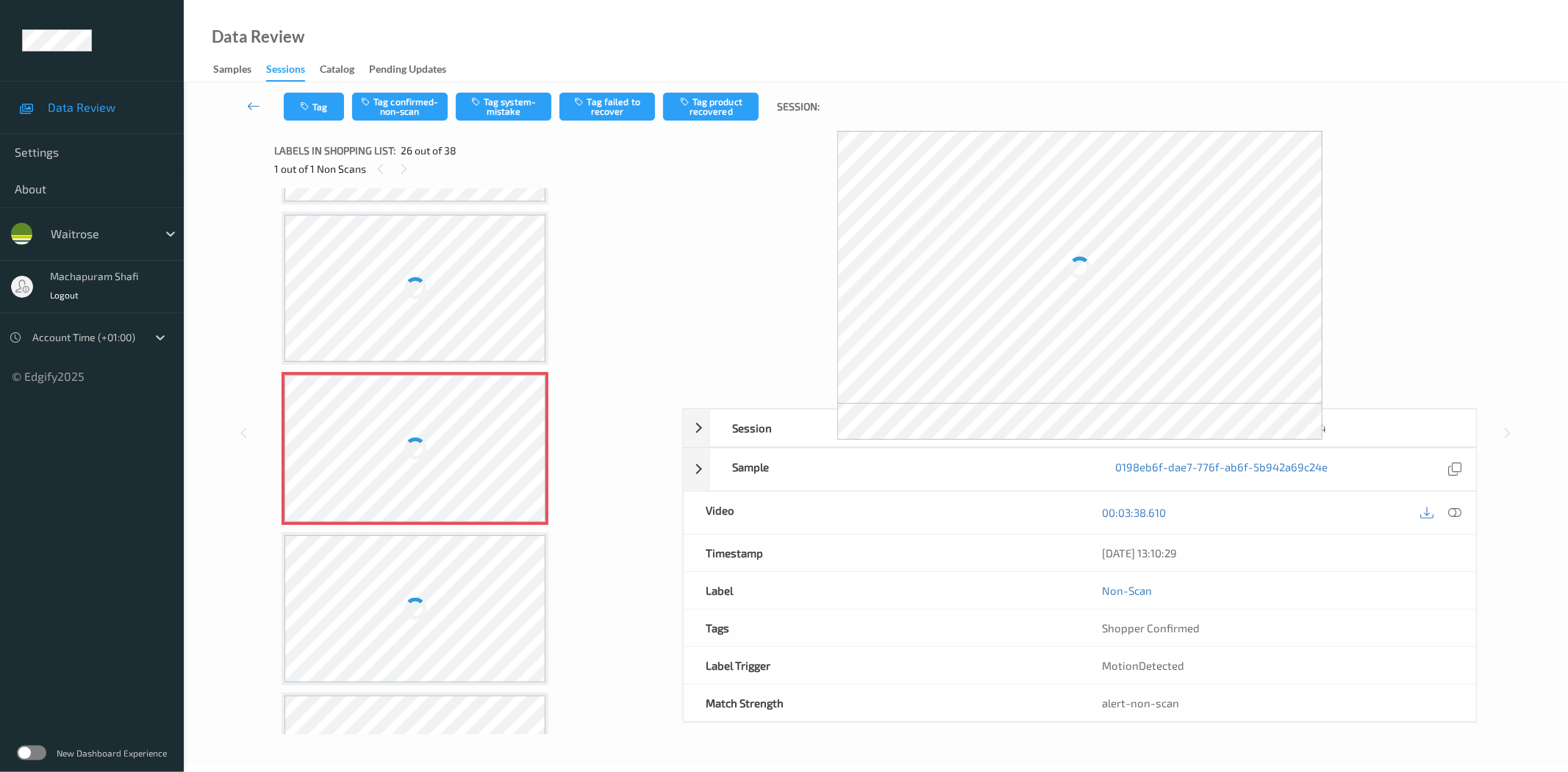
drag, startPoint x: 1458, startPoint y: 514, endPoint x: 1050, endPoint y: 29, distance: 633.8
click at [1458, 514] on icon at bounding box center [1455, 512] width 13 height 13
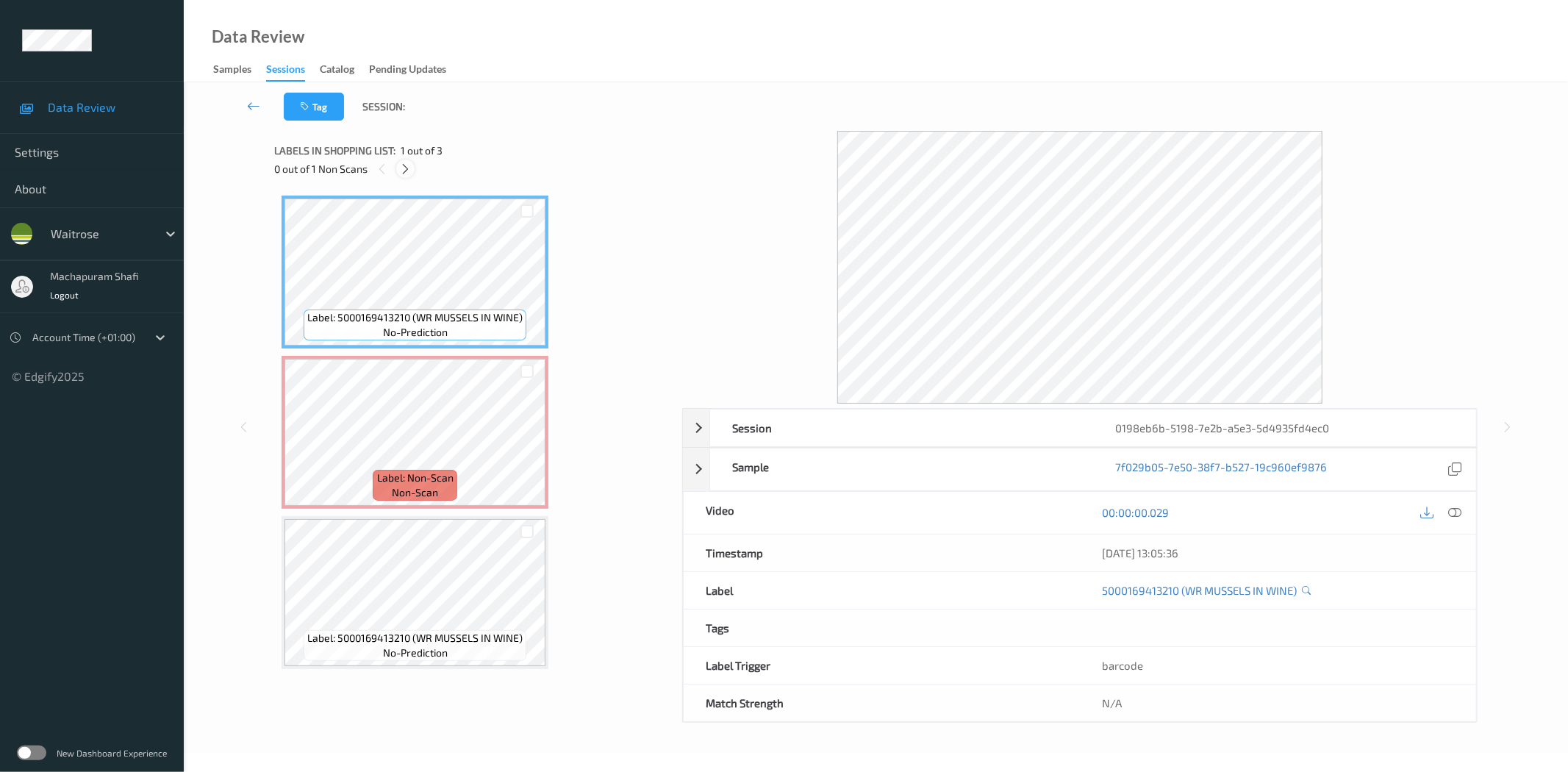
click at [398, 168] on div at bounding box center [405, 168] width 18 height 18
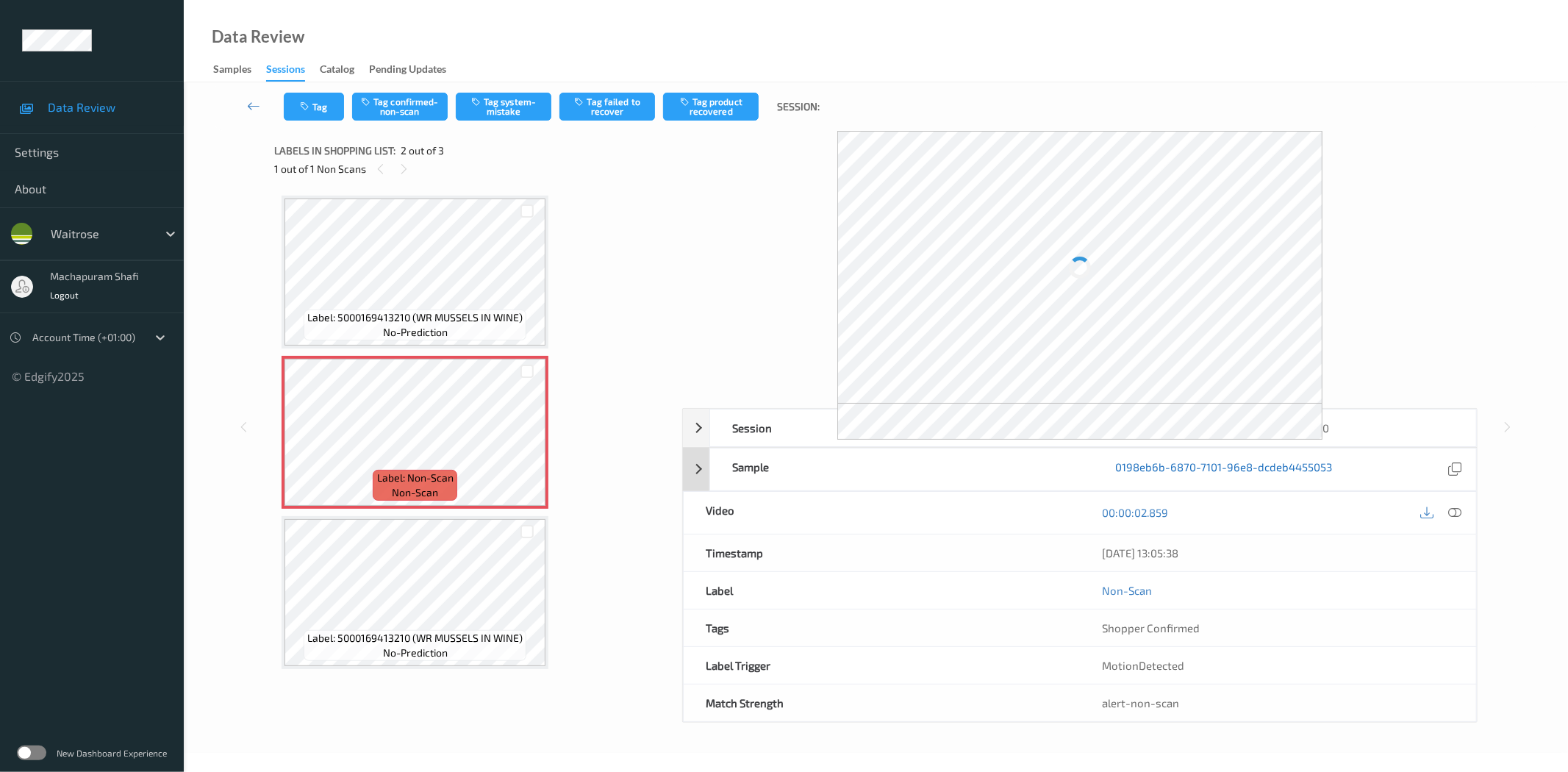
drag, startPoint x: 1453, startPoint y: 510, endPoint x: 1176, endPoint y: 314, distance: 339.3
click at [1453, 510] on icon at bounding box center [1455, 512] width 13 height 13
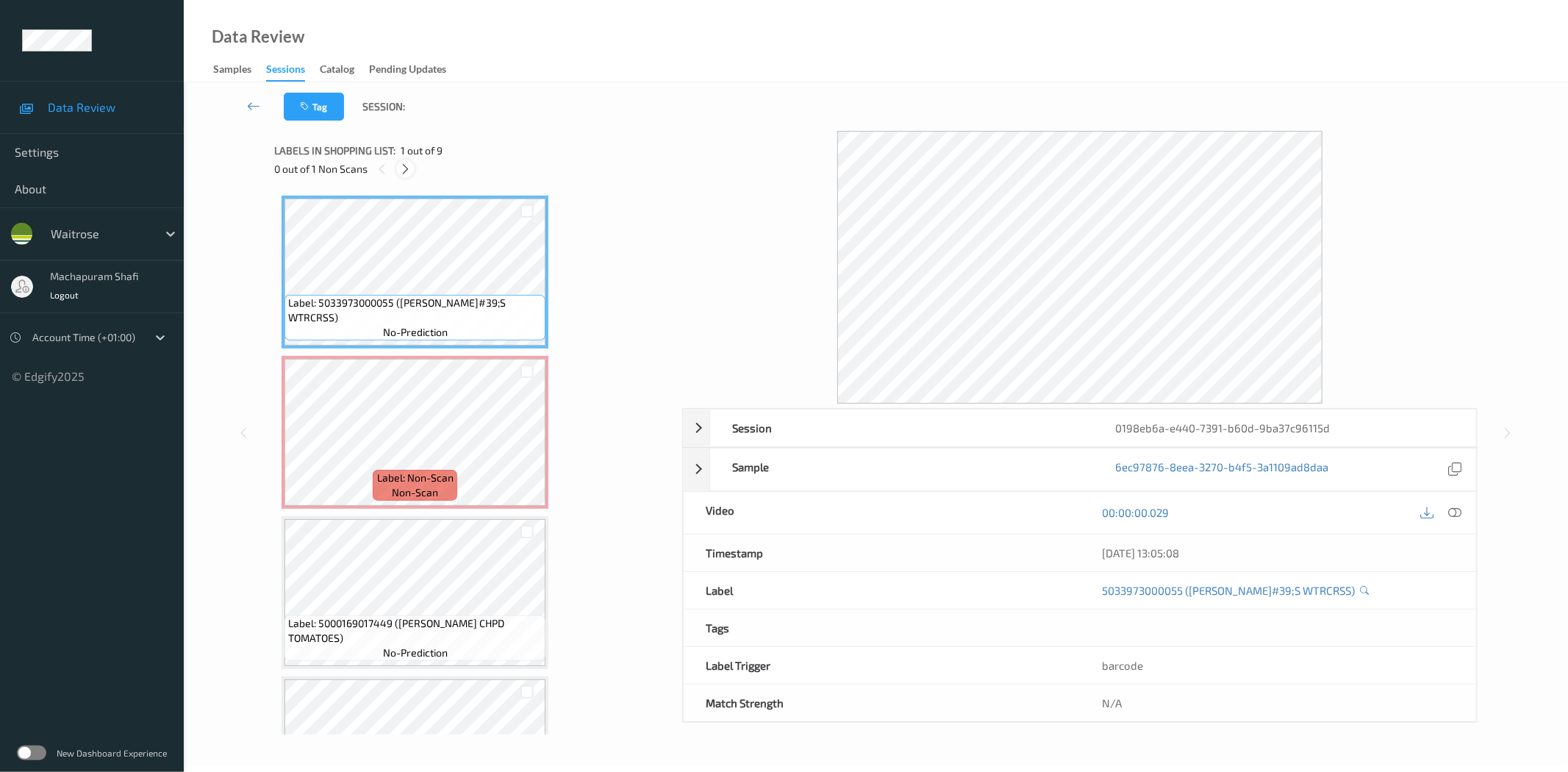
click at [403, 164] on icon at bounding box center [405, 169] width 13 height 13
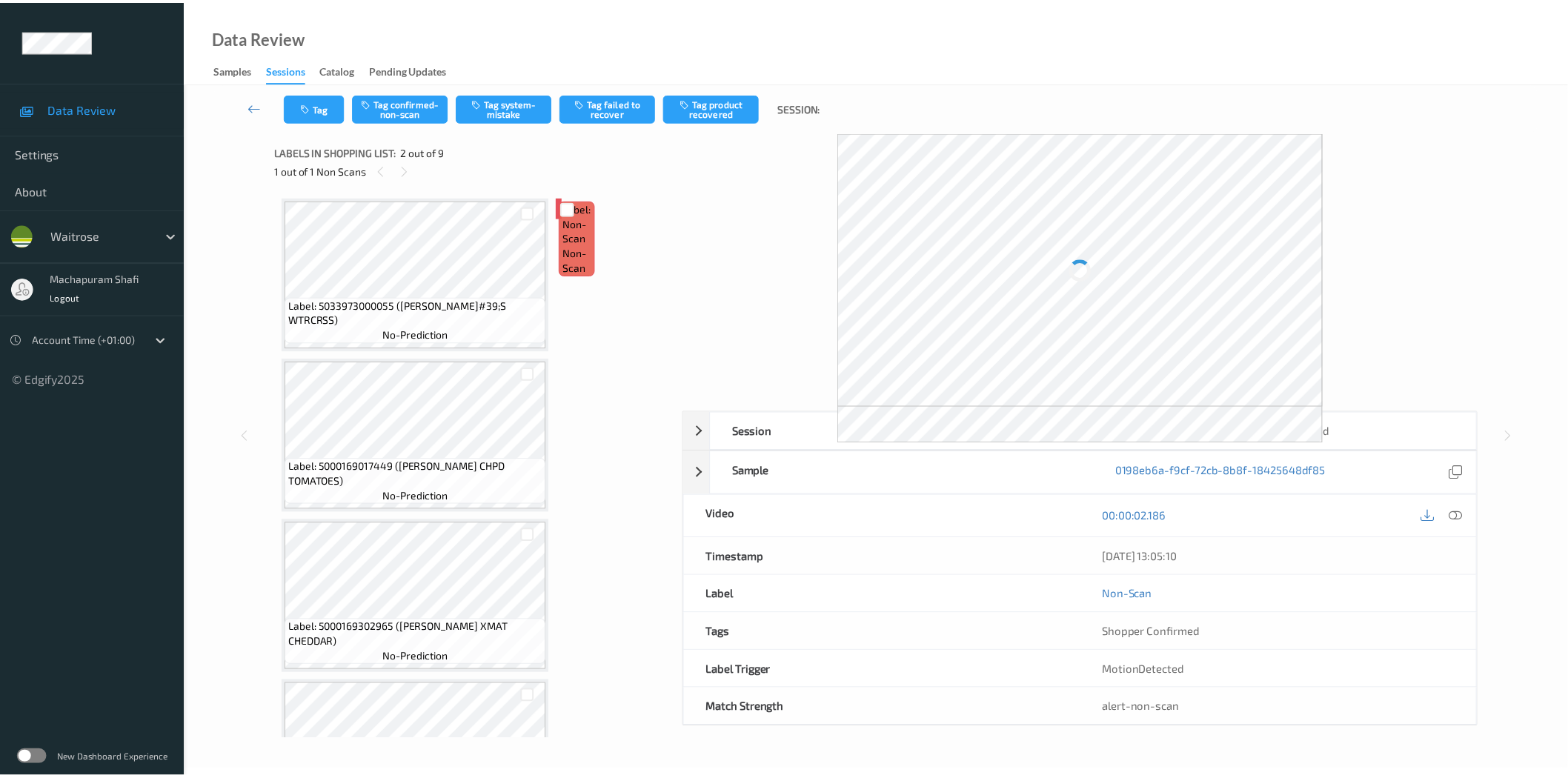
scroll to position [7, 0]
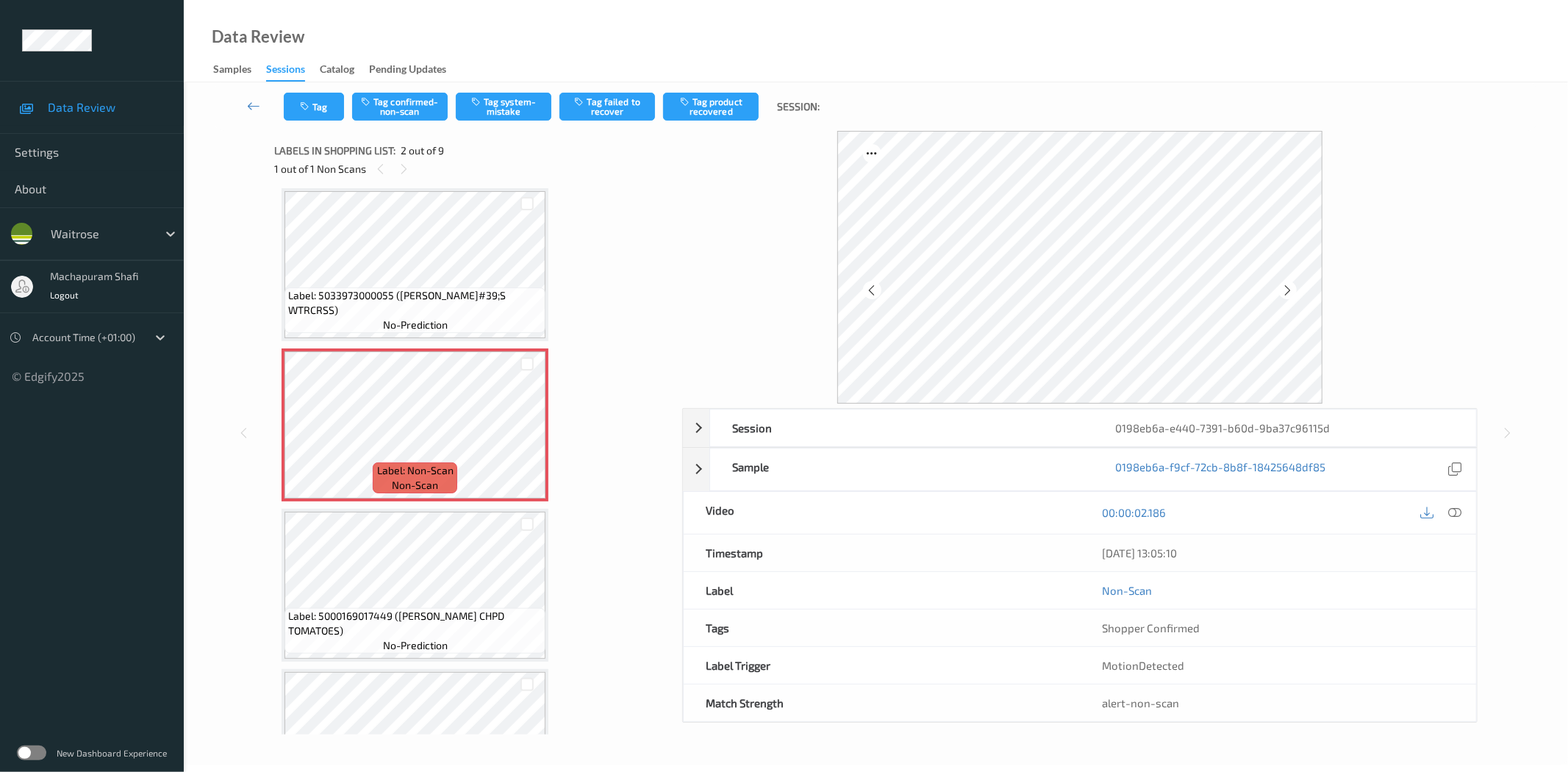
drag, startPoint x: 1458, startPoint y: 510, endPoint x: 1365, endPoint y: 380, distance: 159.8
click at [1458, 510] on icon at bounding box center [1455, 512] width 13 height 13
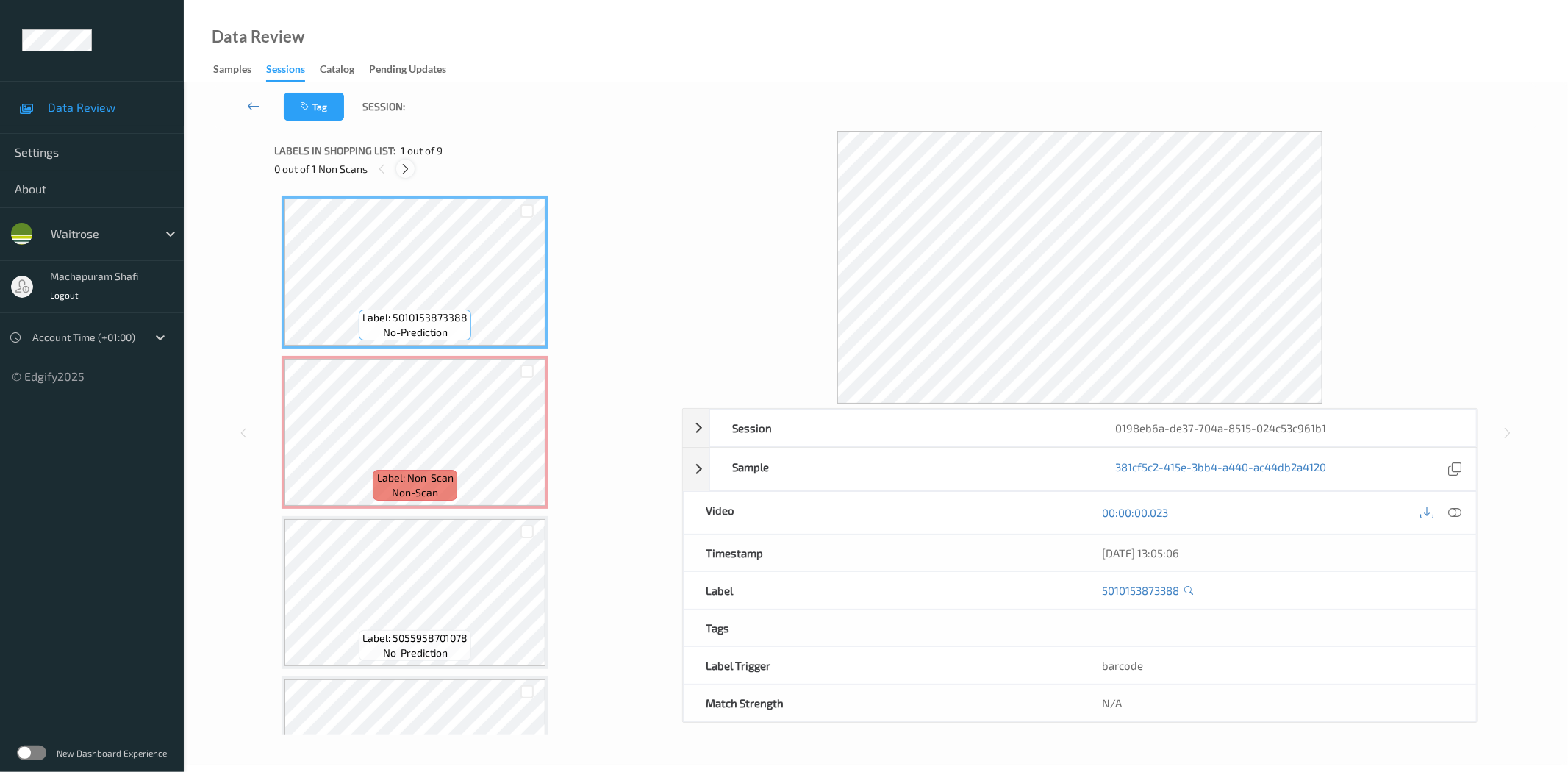
drag, startPoint x: 406, startPoint y: 168, endPoint x: 645, endPoint y: 306, distance: 276.0
click at [407, 167] on icon at bounding box center [405, 169] width 13 height 13
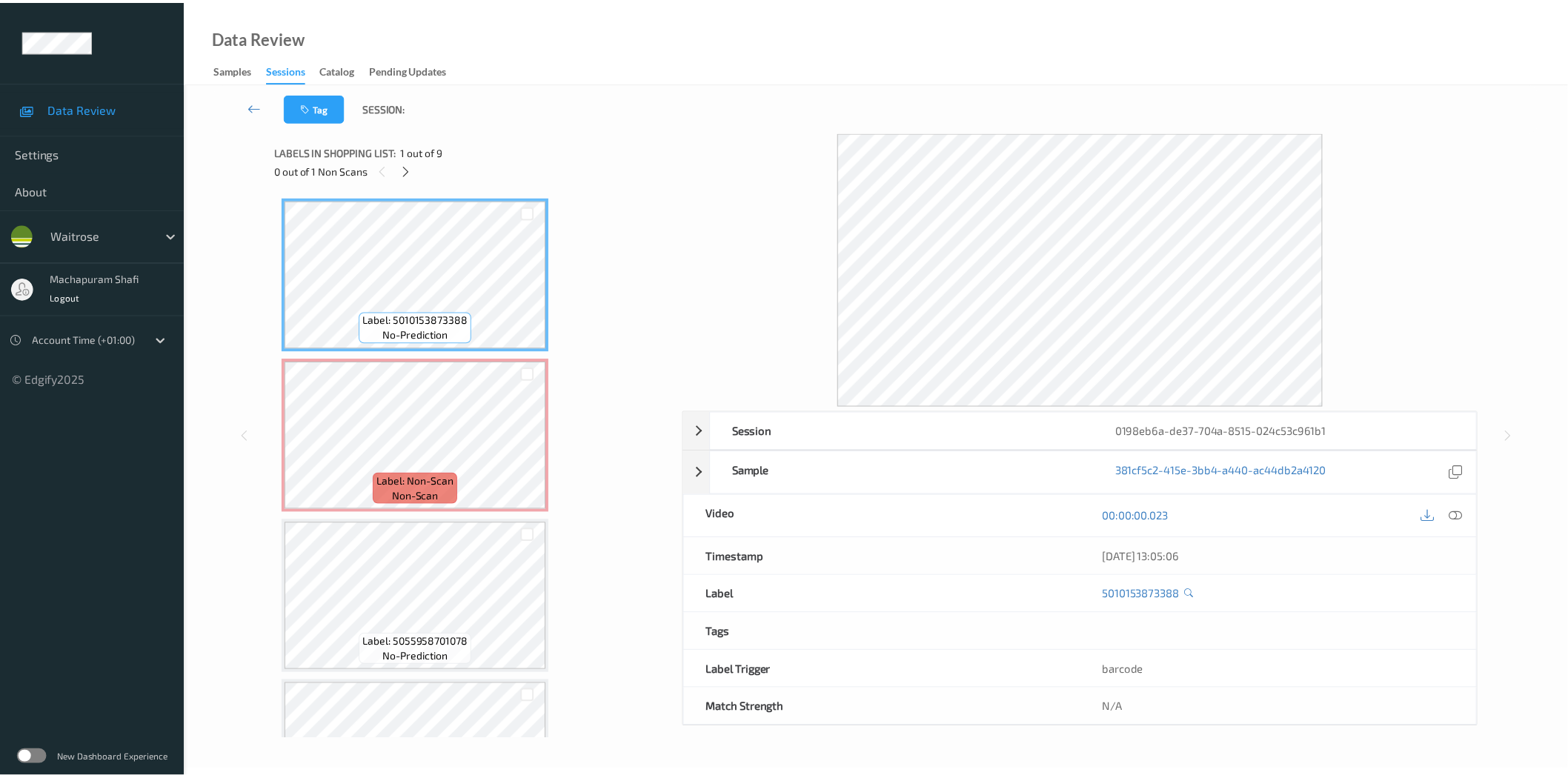
scroll to position [7, 0]
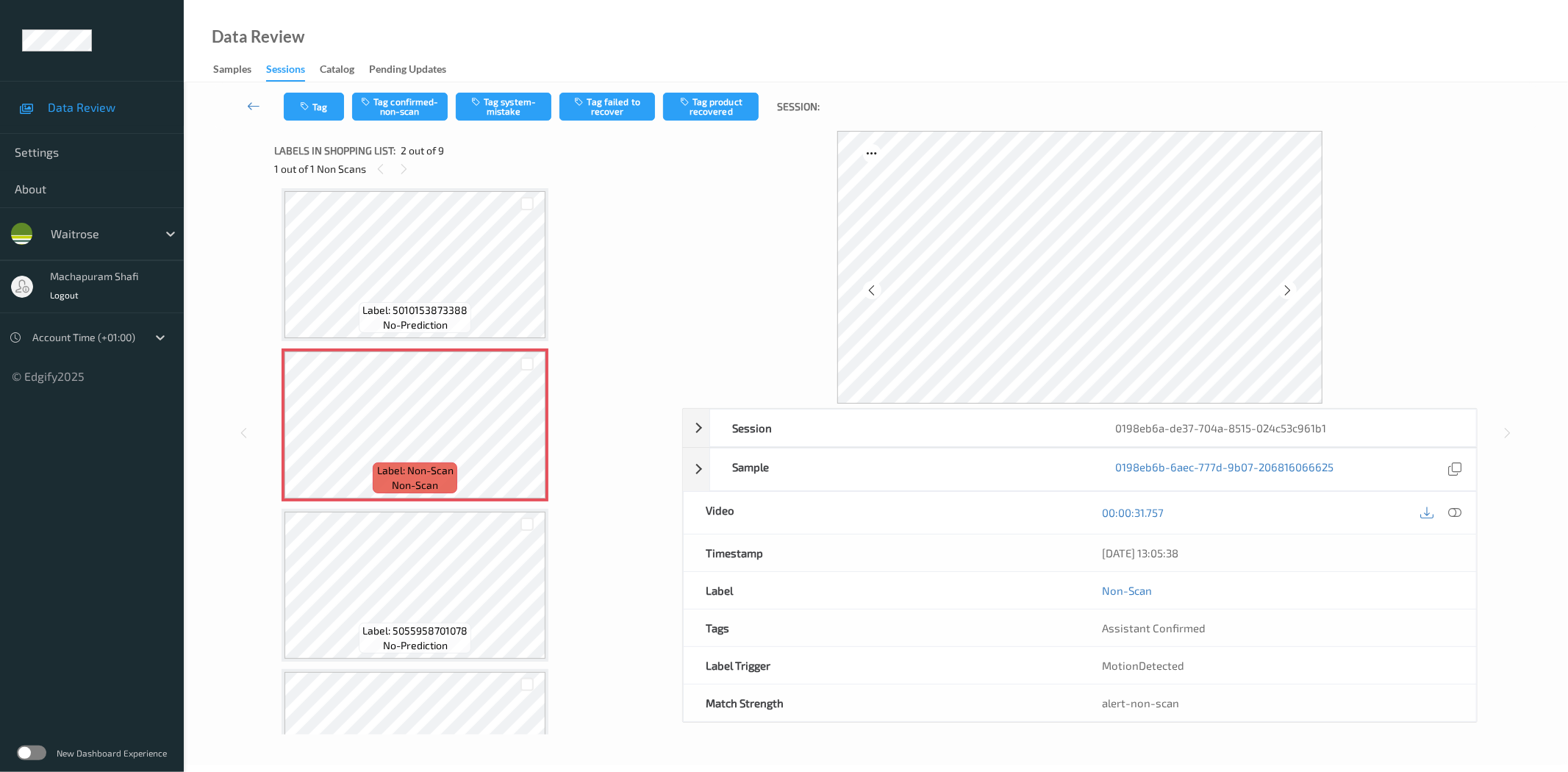
click at [1467, 518] on div "00:00:31.757" at bounding box center [1278, 512] width 397 height 42
click at [1450, 512] on icon at bounding box center [1455, 512] width 13 height 13
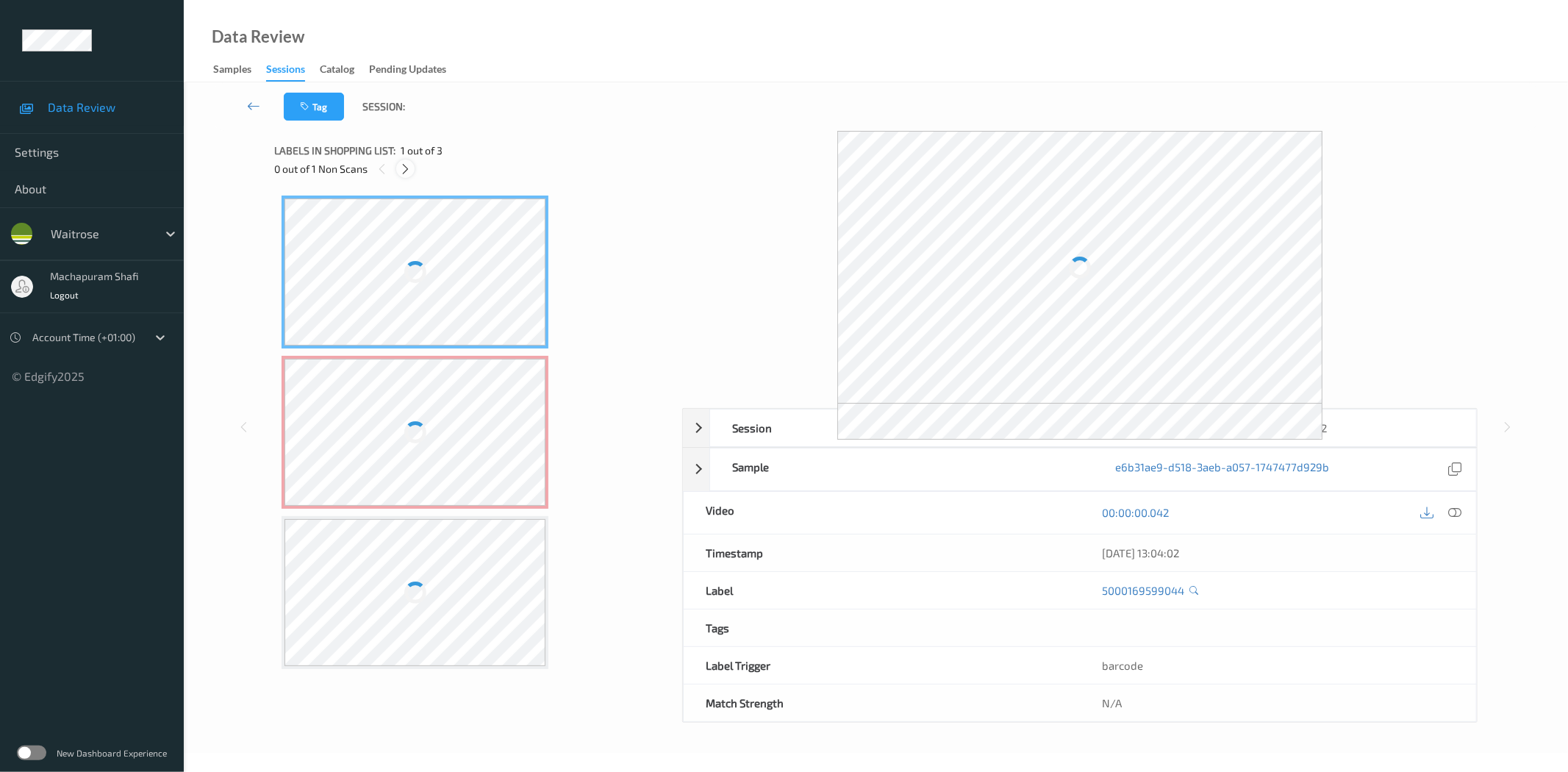
click at [399, 170] on icon at bounding box center [405, 169] width 13 height 13
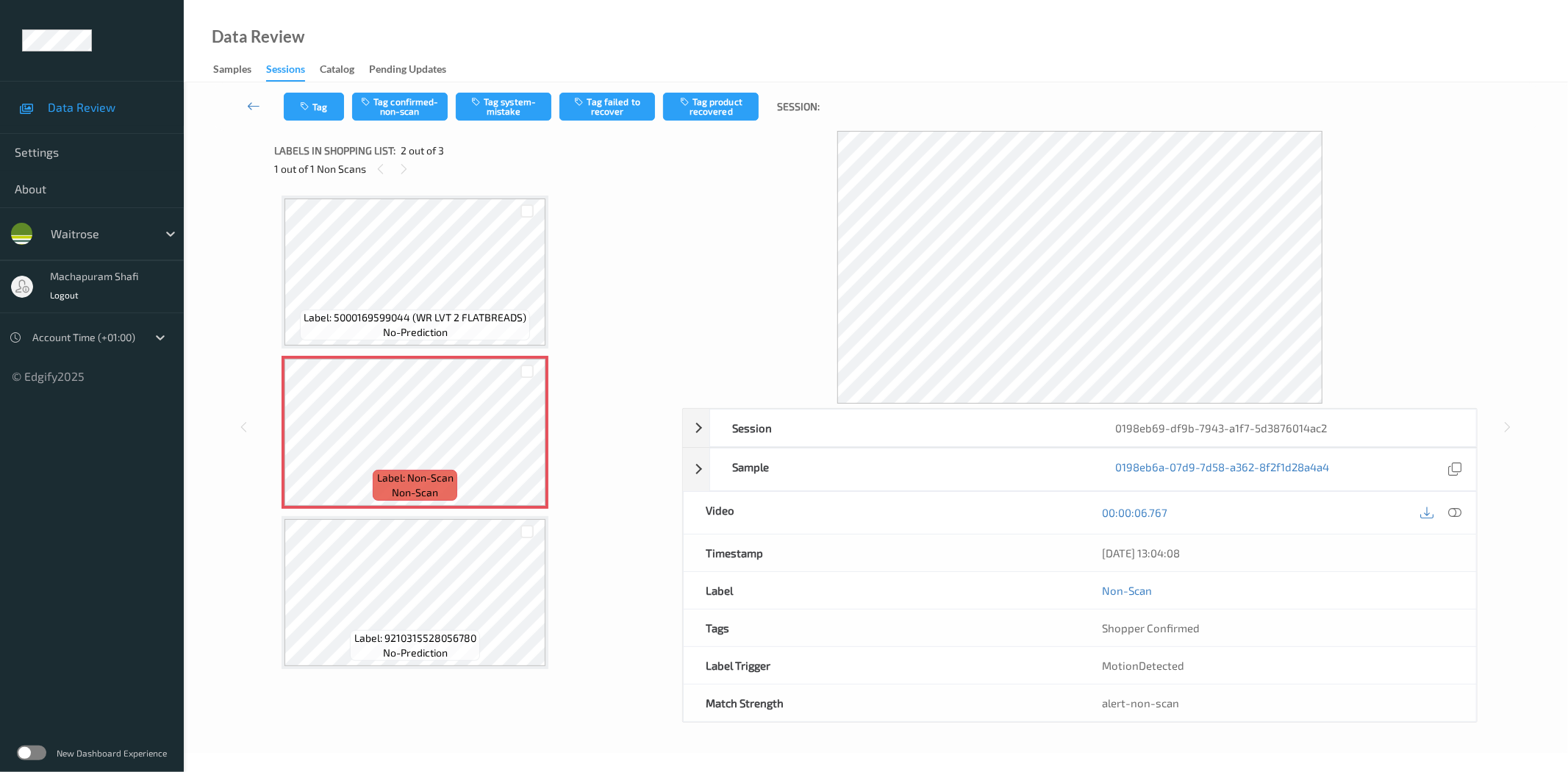
click at [1461, 503] on div "00:00:06.767" at bounding box center [1278, 512] width 397 height 42
click at [1453, 517] on icon at bounding box center [1455, 512] width 13 height 13
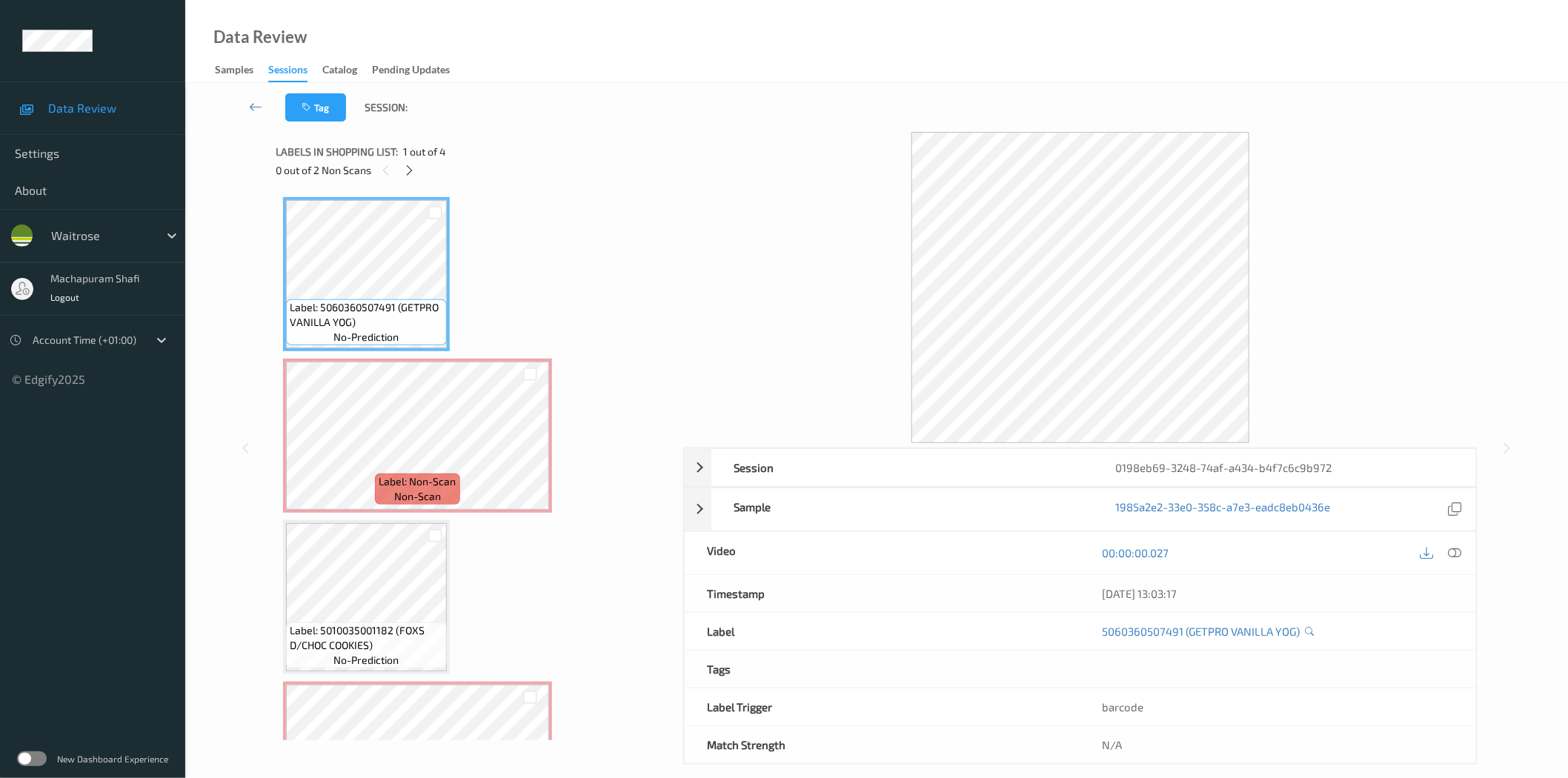
click at [415, 170] on icon at bounding box center [409, 170] width 13 height 14
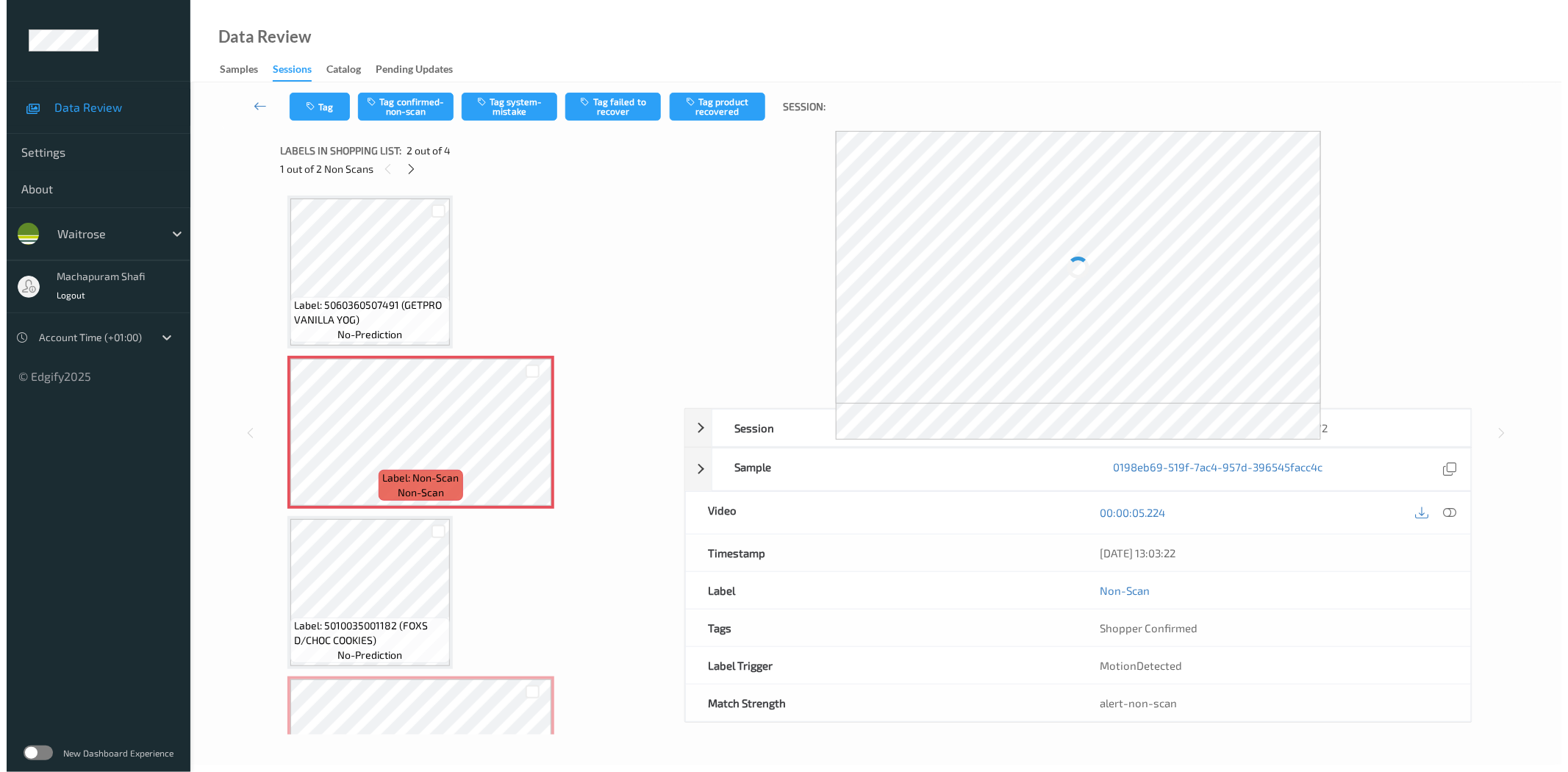
scroll to position [7, 0]
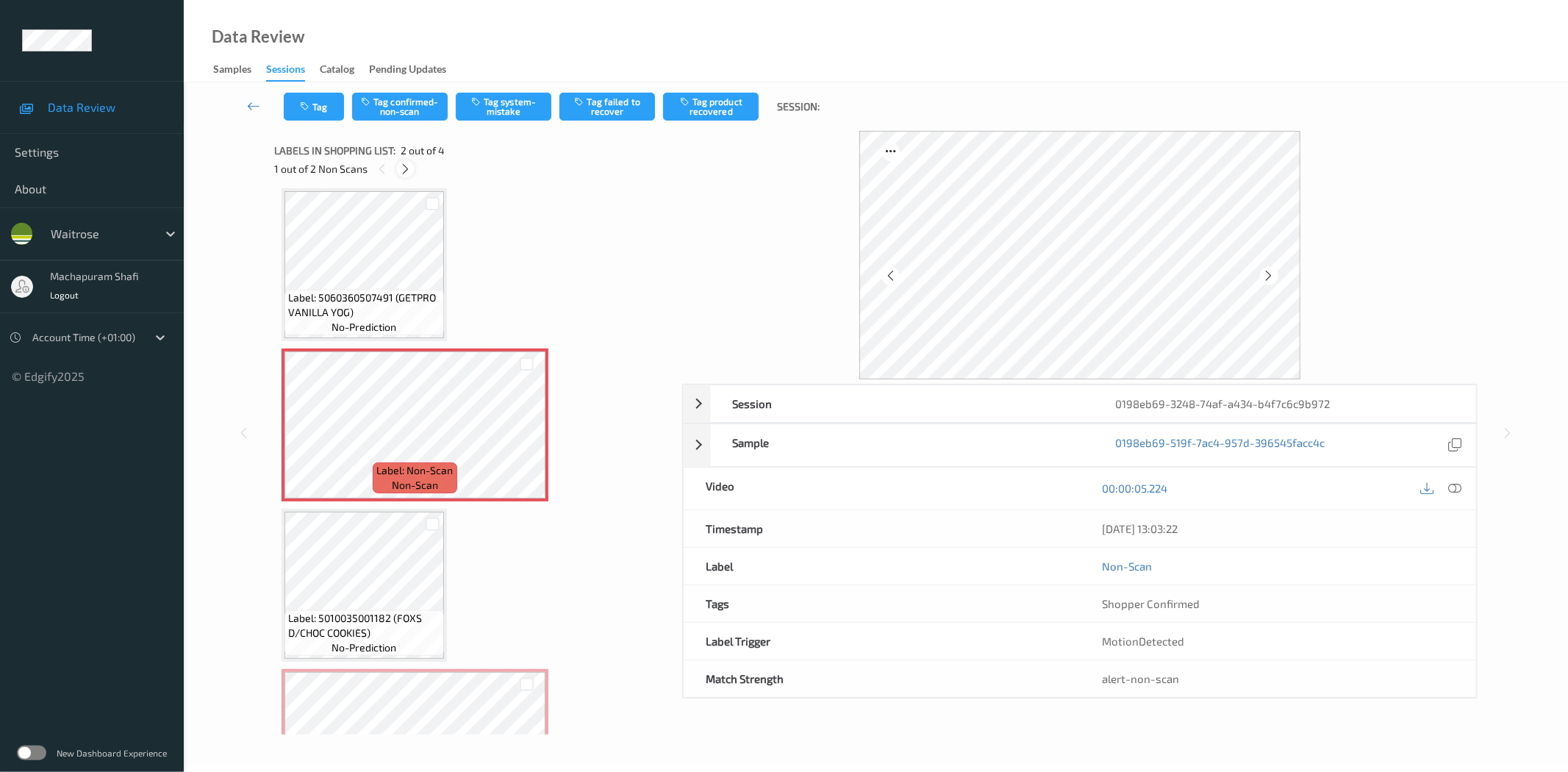
click at [406, 171] on icon at bounding box center [405, 169] width 13 height 13
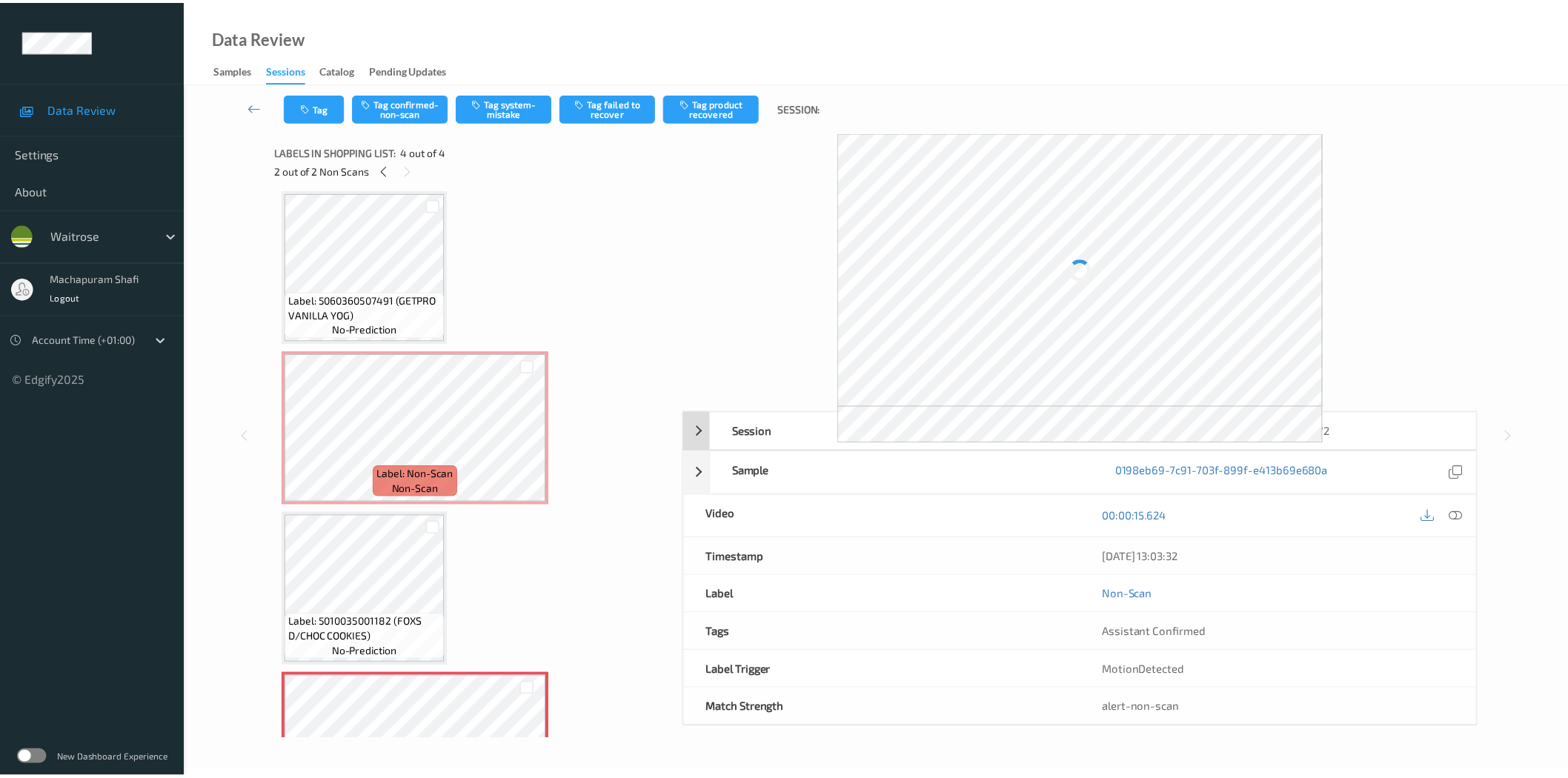
scroll to position [99, 0]
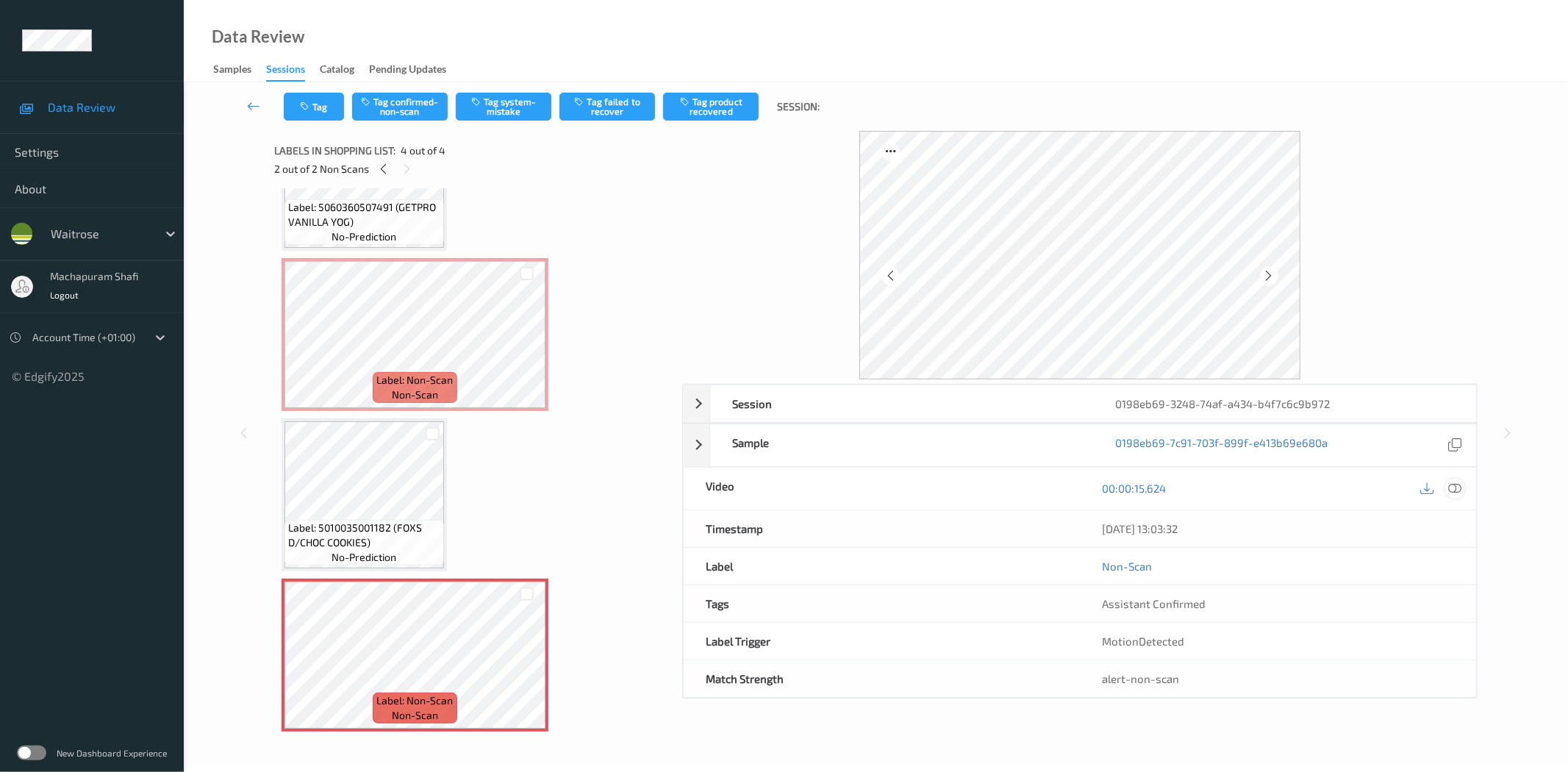
click at [1463, 491] on div at bounding box center [1454, 488] width 20 height 20
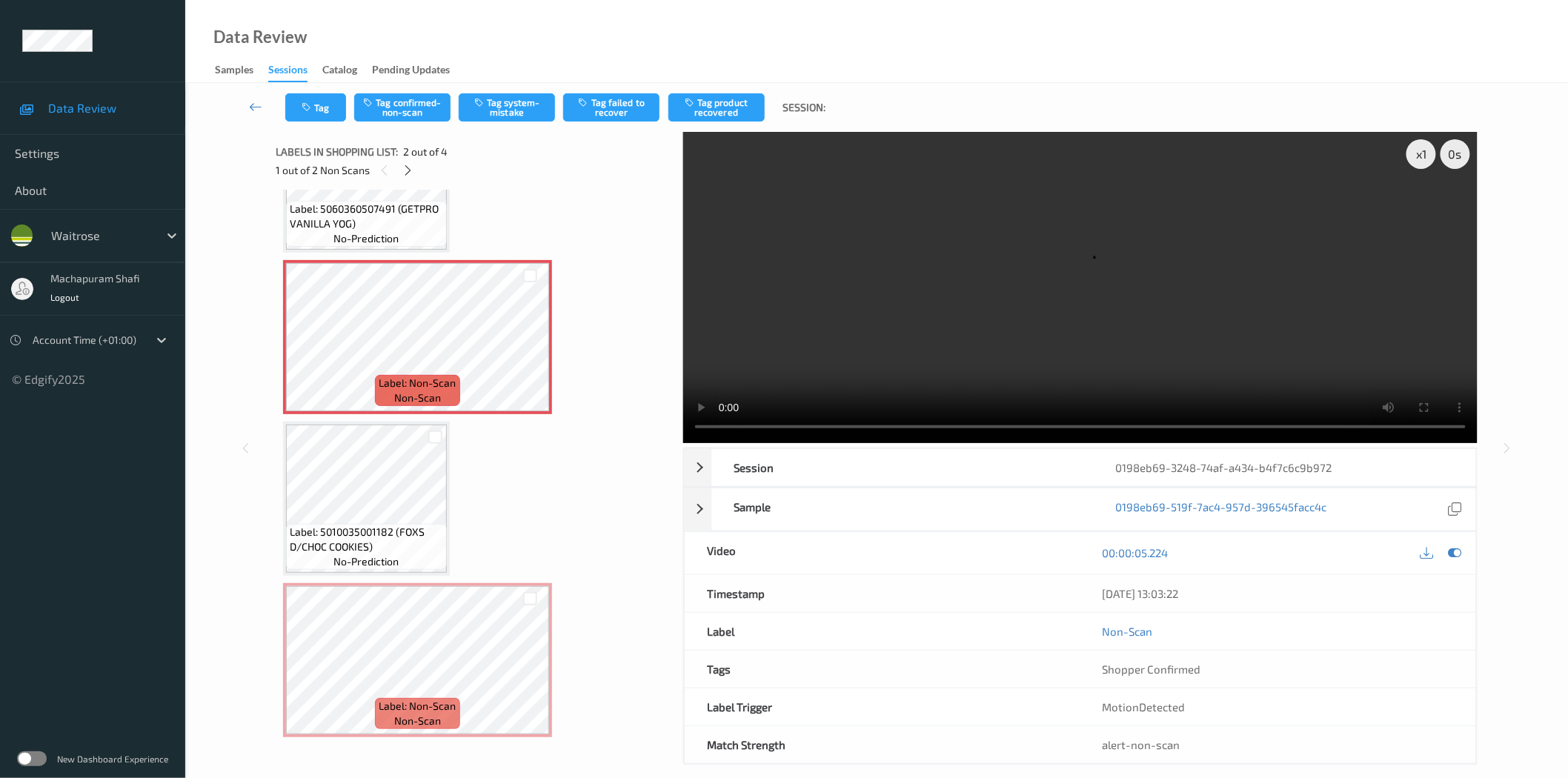
click at [813, 446] on div "x 1 0 s Session 0198eb69-3248-74af-a434-b4f7c6c9b972 Session ID 0198eb69-3248-7…" at bounding box center [1080, 448] width 794 height 633
click at [525, 349] on icon at bounding box center [530, 350] width 13 height 14
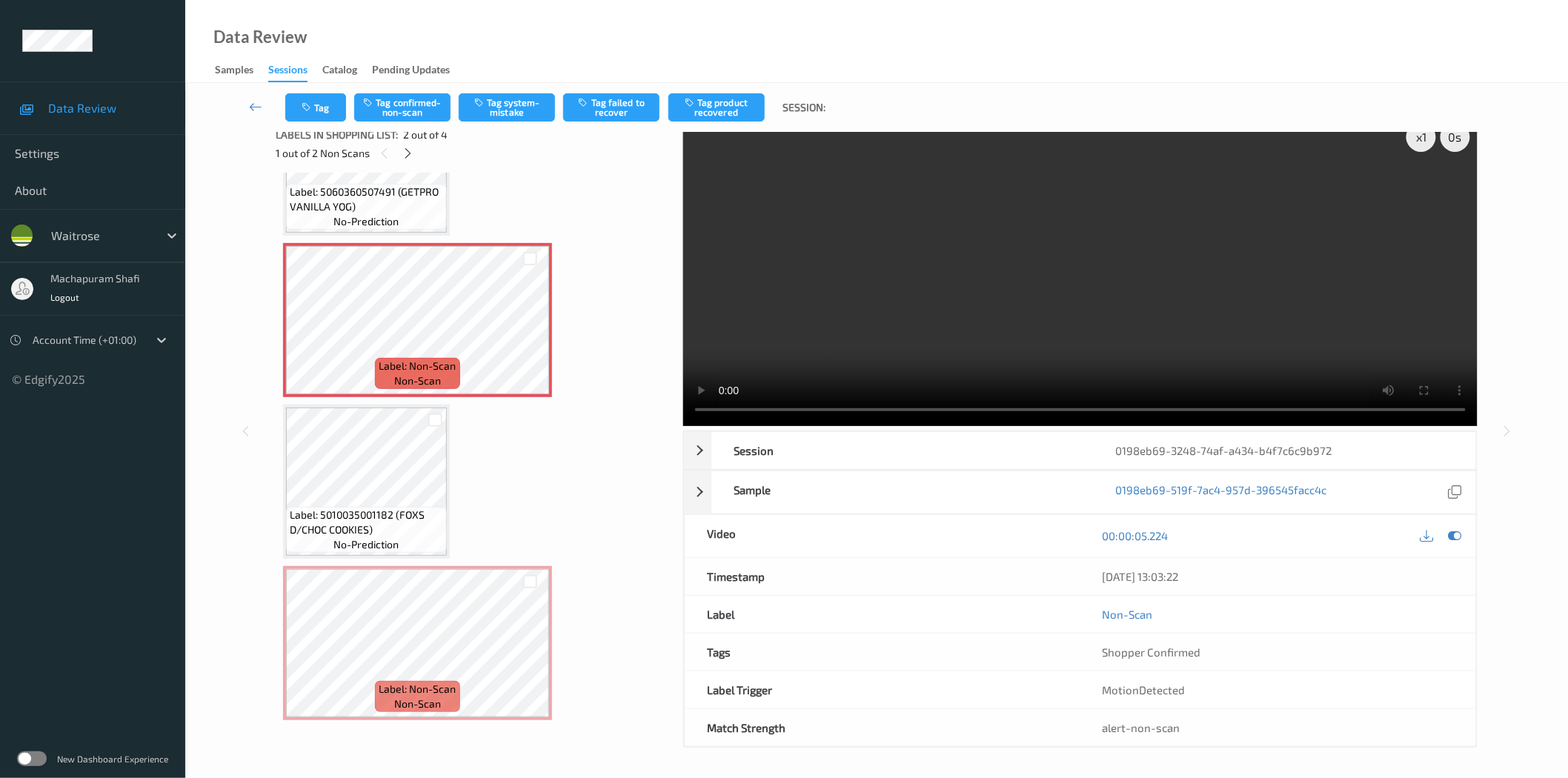
click at [511, 91] on div "Tag Tag confirmed-non-scan Tag system-mistake Tag failed to recover Tag product…" at bounding box center [877, 107] width 1322 height 49
click at [538, 106] on button "Tag system-mistake" at bounding box center [506, 107] width 96 height 28
click at [497, 109] on button "Tag system-mistake" at bounding box center [506, 107] width 96 height 28
click at [516, 113] on button "Tag system-mistake" at bounding box center [506, 107] width 96 height 28
click at [515, 113] on button "Tag system-mistake" at bounding box center [506, 107] width 96 height 28
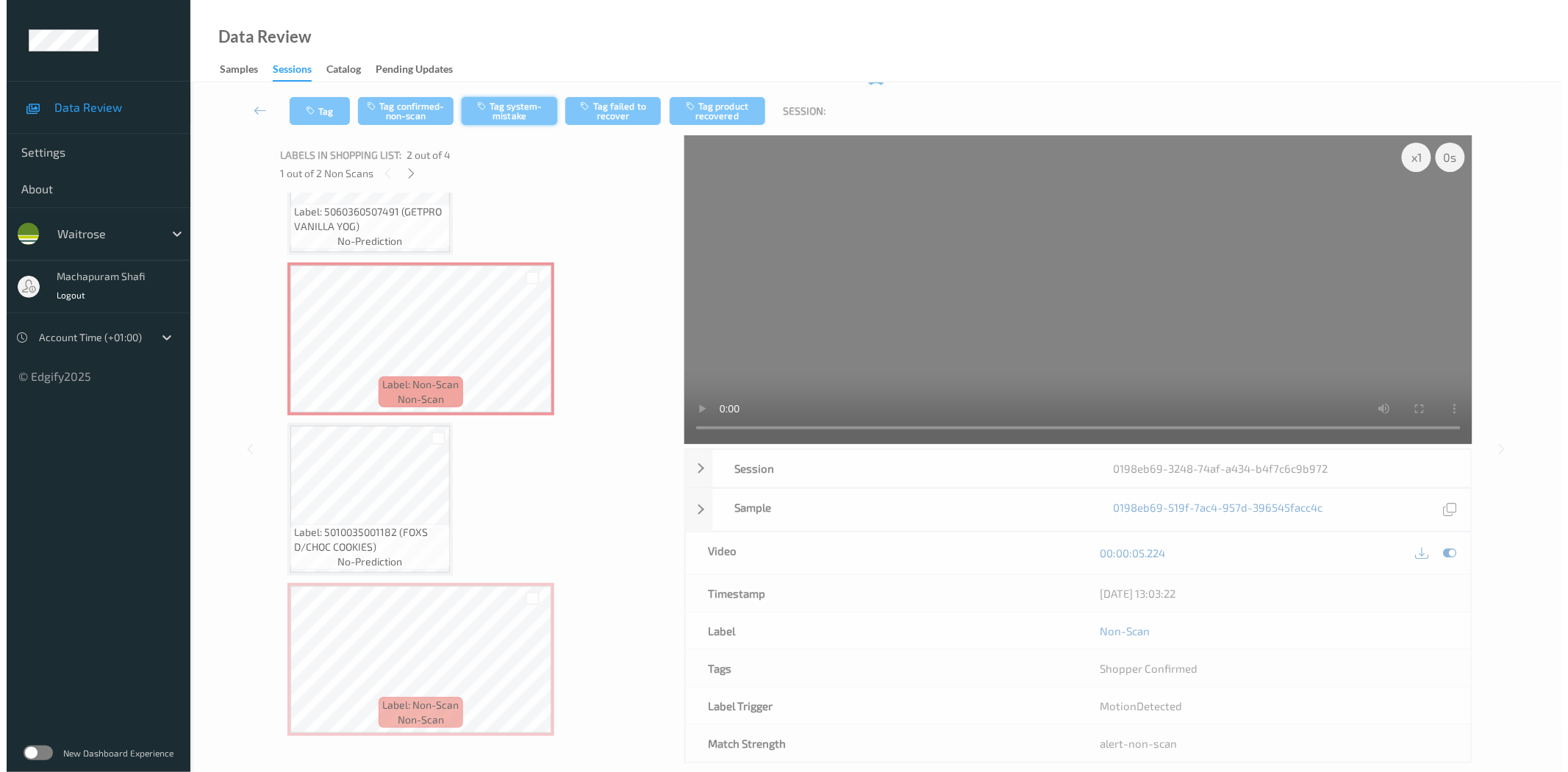
scroll to position [0, 0]
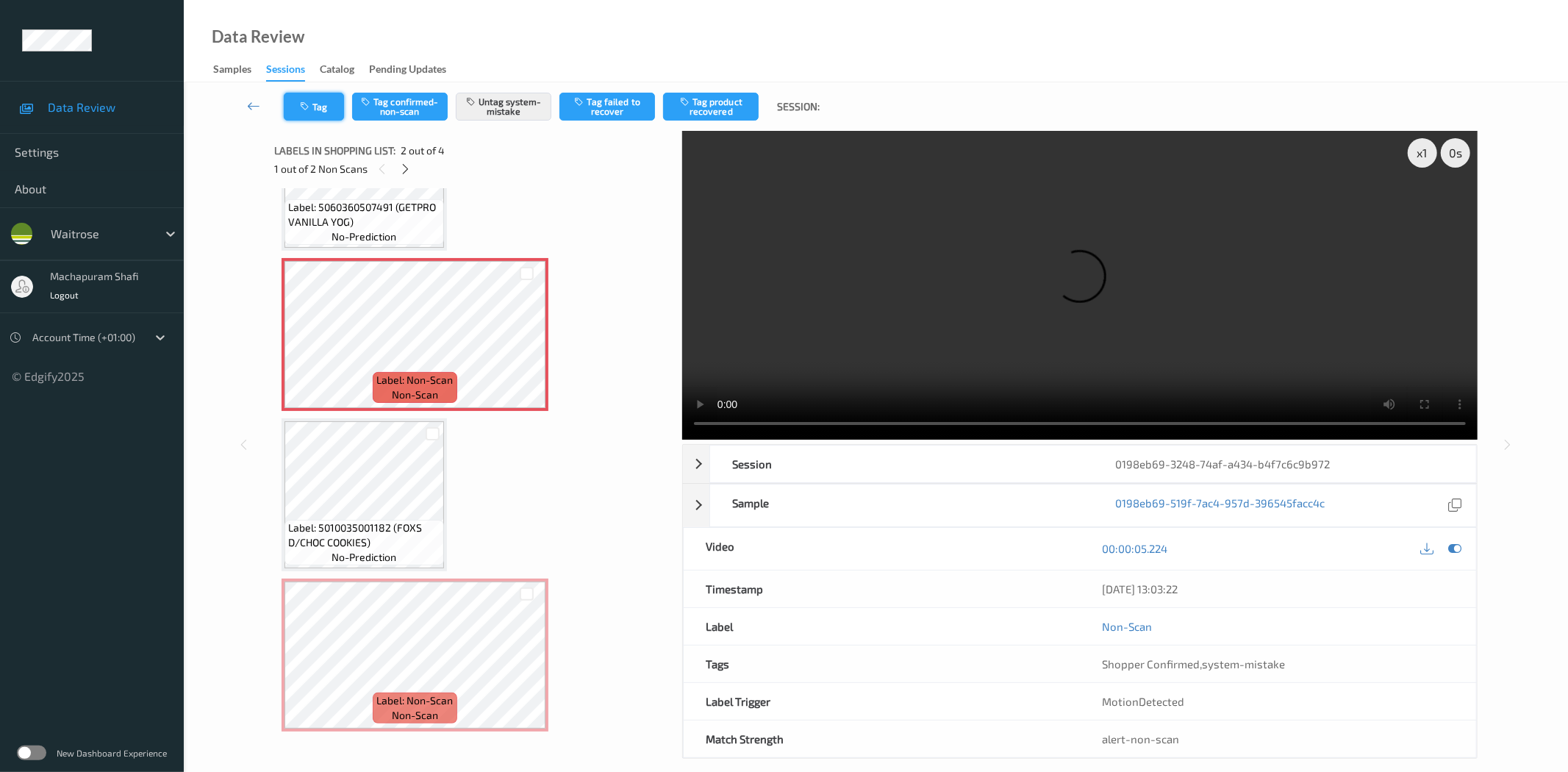
click at [298, 111] on button "Tag" at bounding box center [314, 106] width 60 height 28
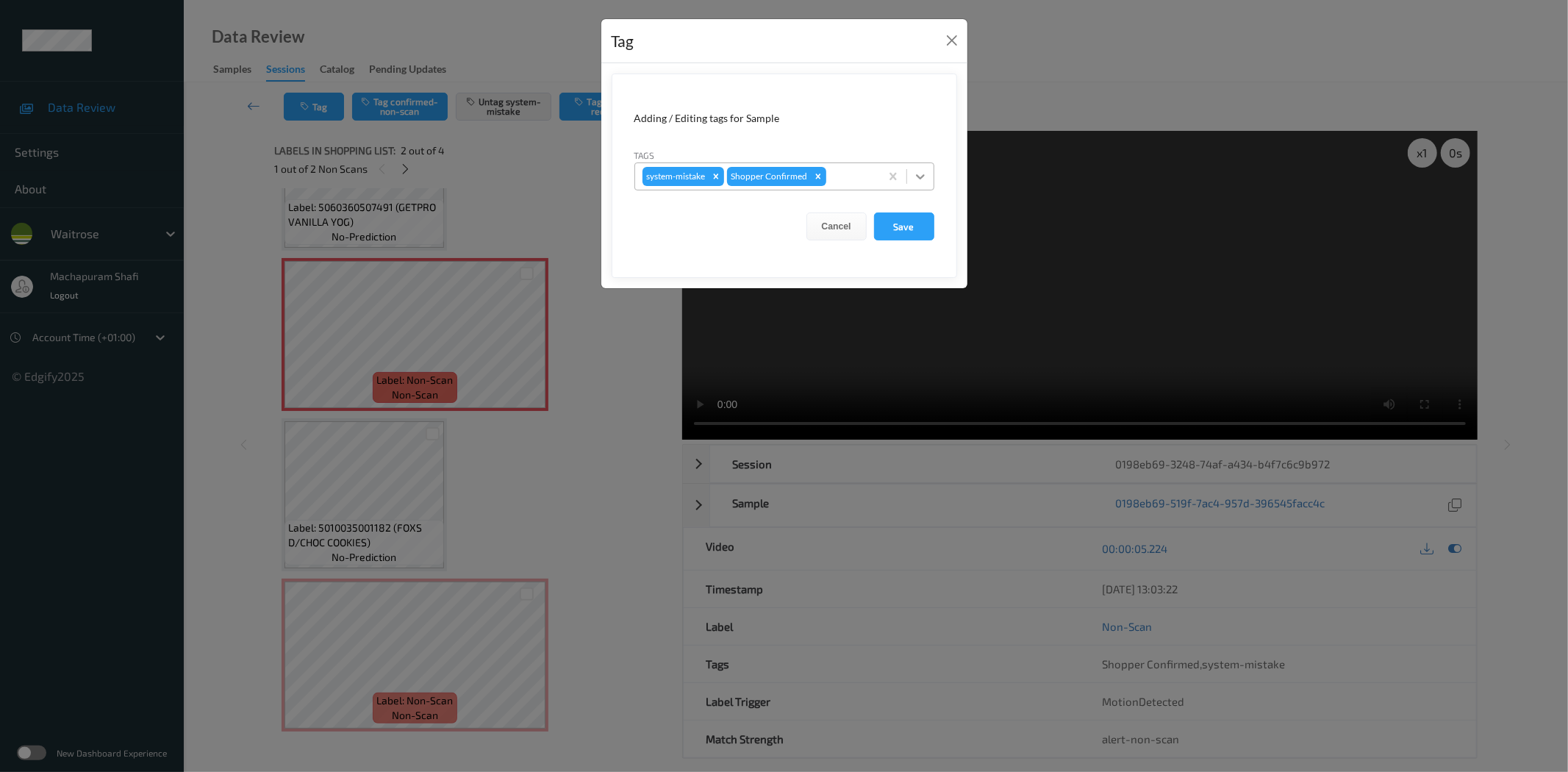
click at [925, 174] on icon at bounding box center [920, 176] width 15 height 15
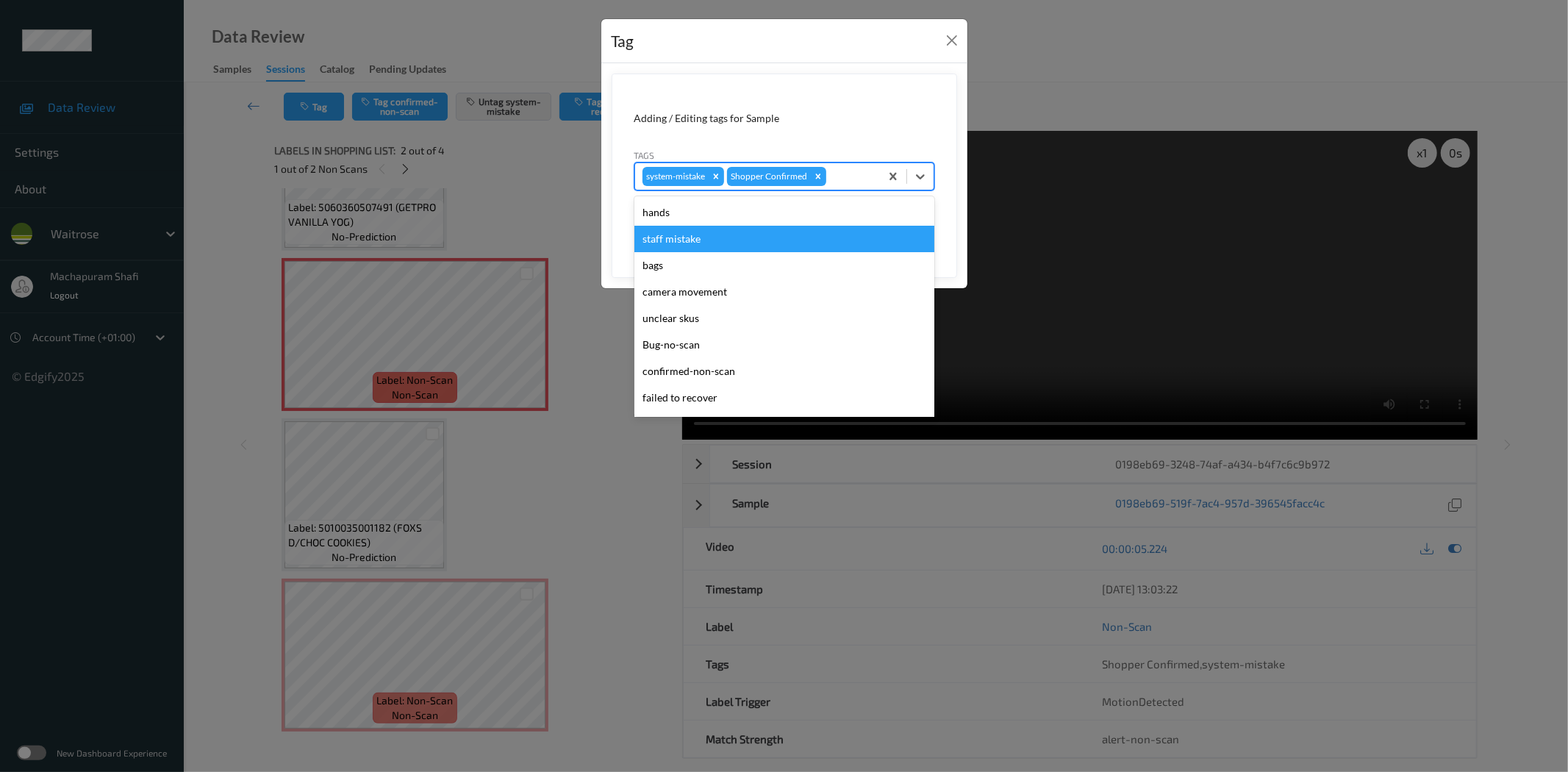
scroll to position [314, 0]
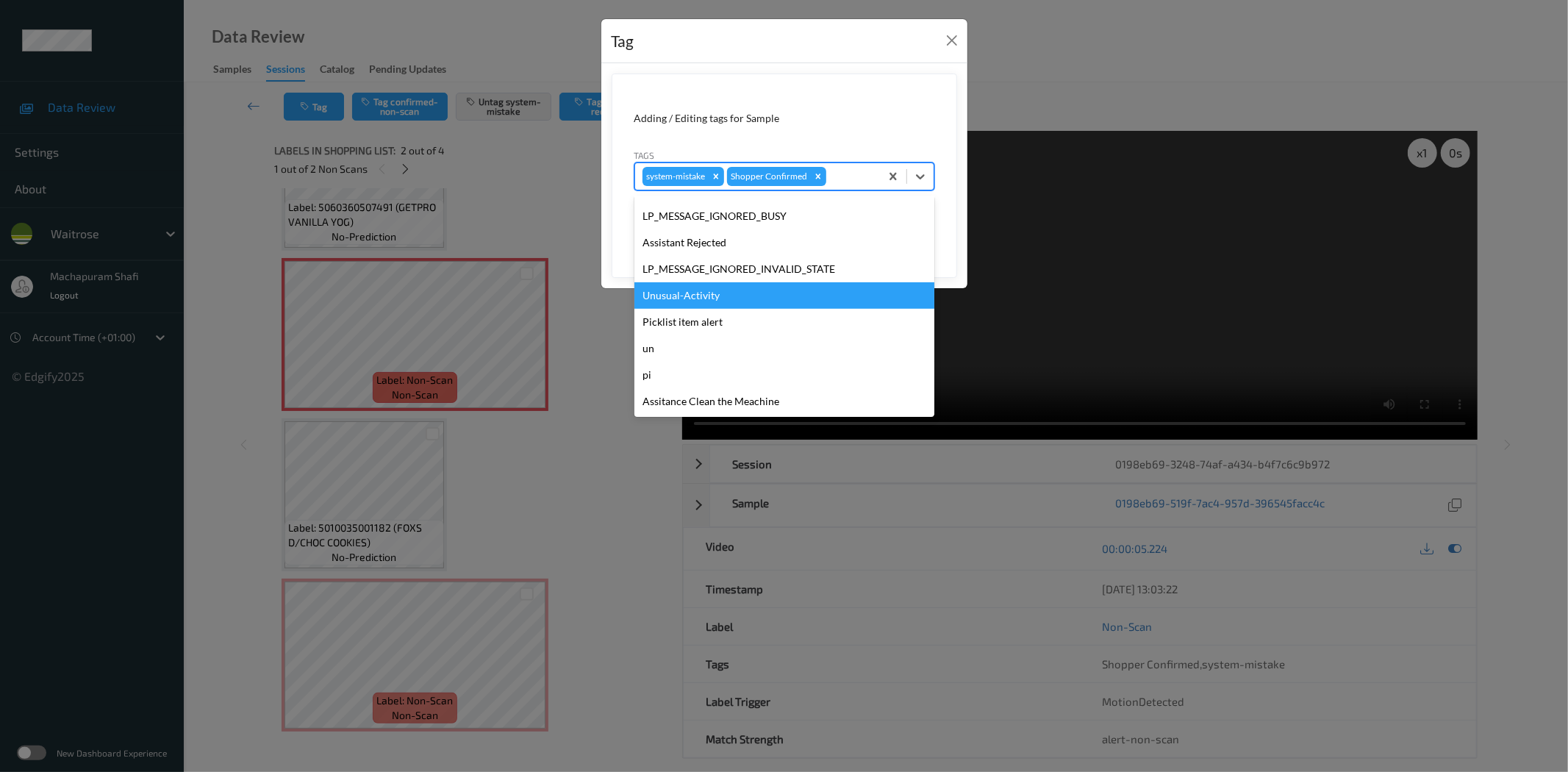
click at [711, 303] on div "Unusual-Activity" at bounding box center [784, 295] width 300 height 26
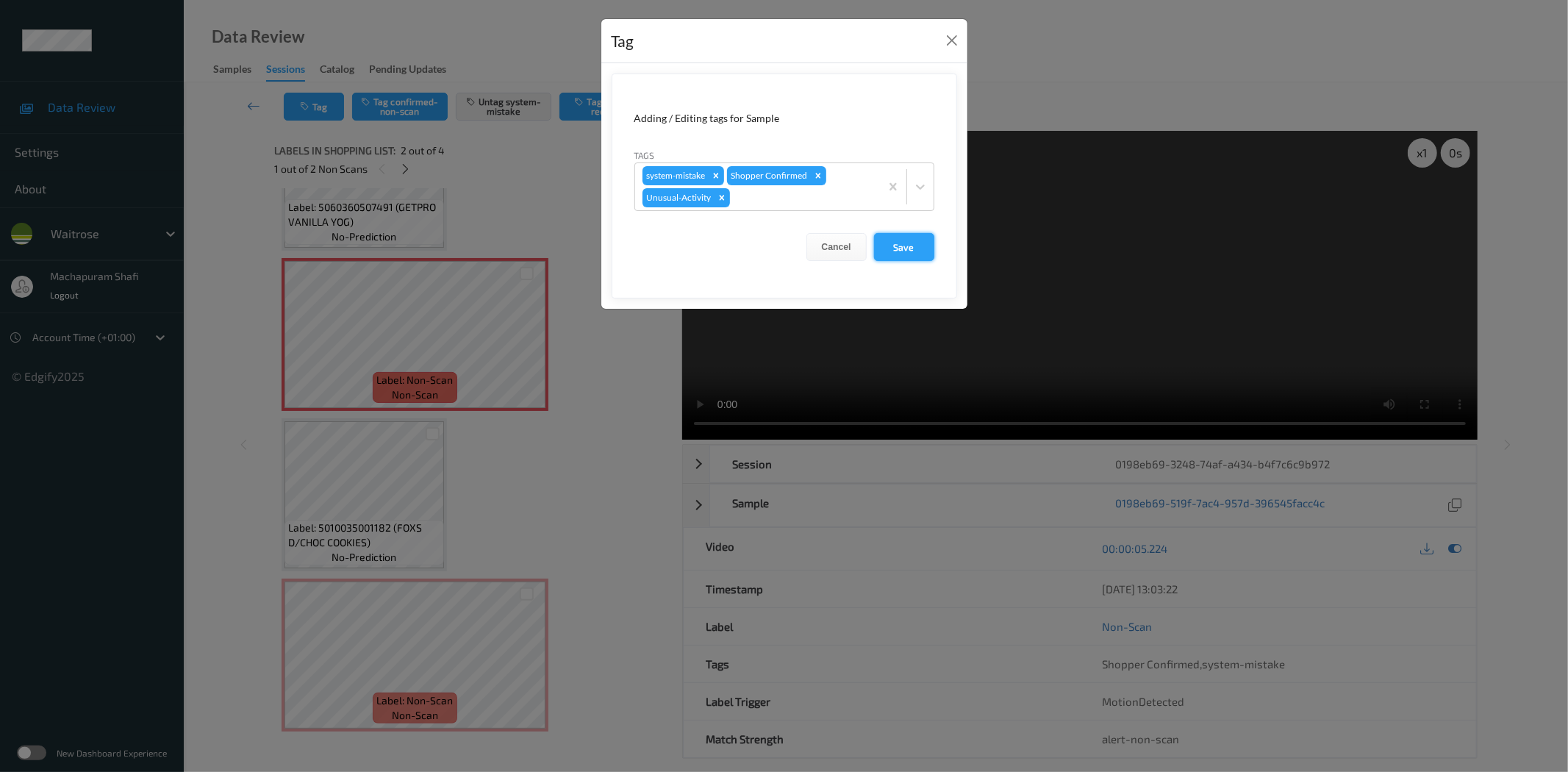
click at [900, 239] on button "Save" at bounding box center [904, 247] width 60 height 28
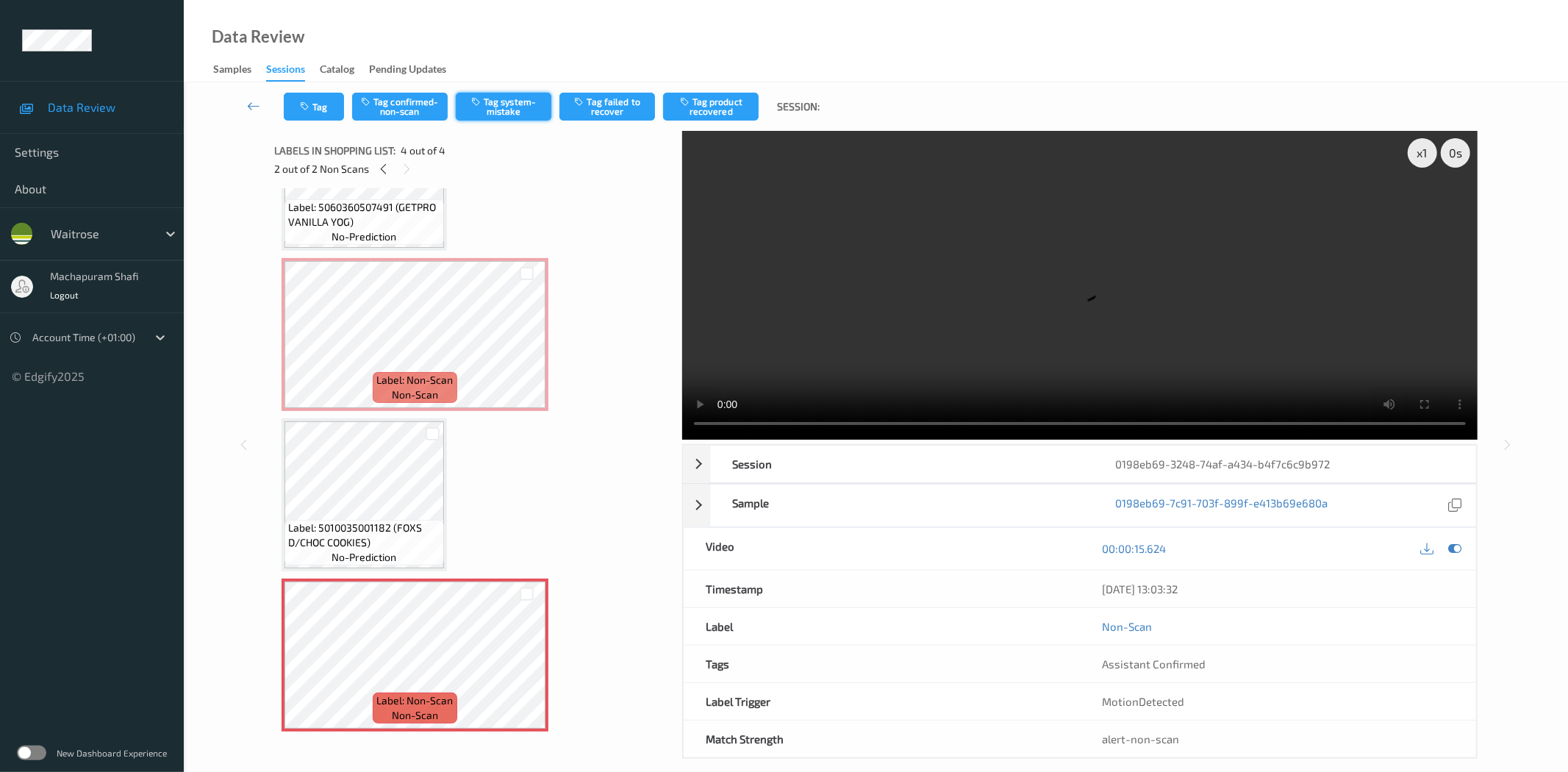
drag, startPoint x: 497, startPoint y: 100, endPoint x: 494, endPoint y: 108, distance: 8.5
click at [497, 100] on button "Tag system-mistake" at bounding box center [503, 106] width 96 height 28
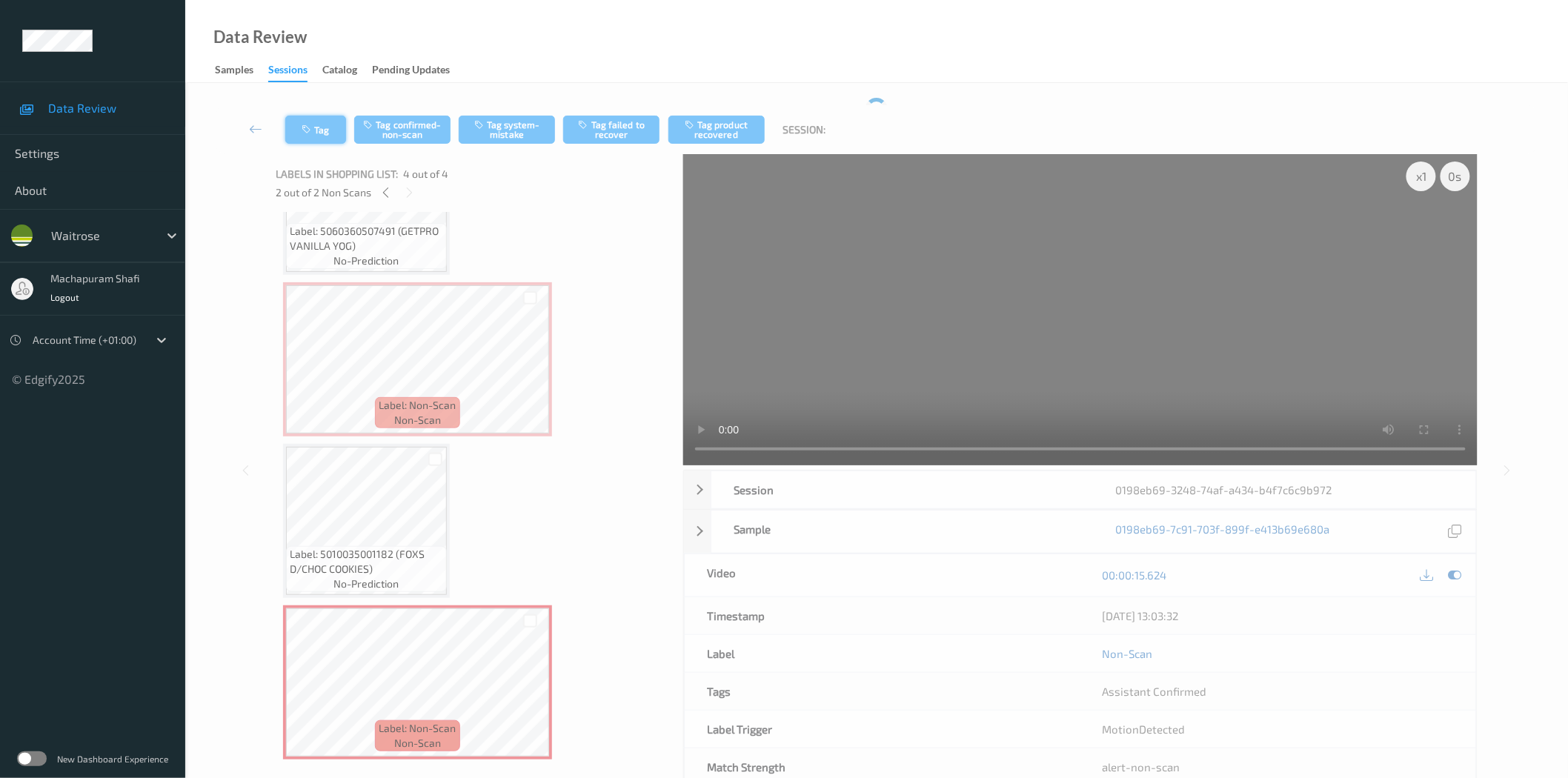
click at [308, 127] on icon "button" at bounding box center [308, 129] width 13 height 10
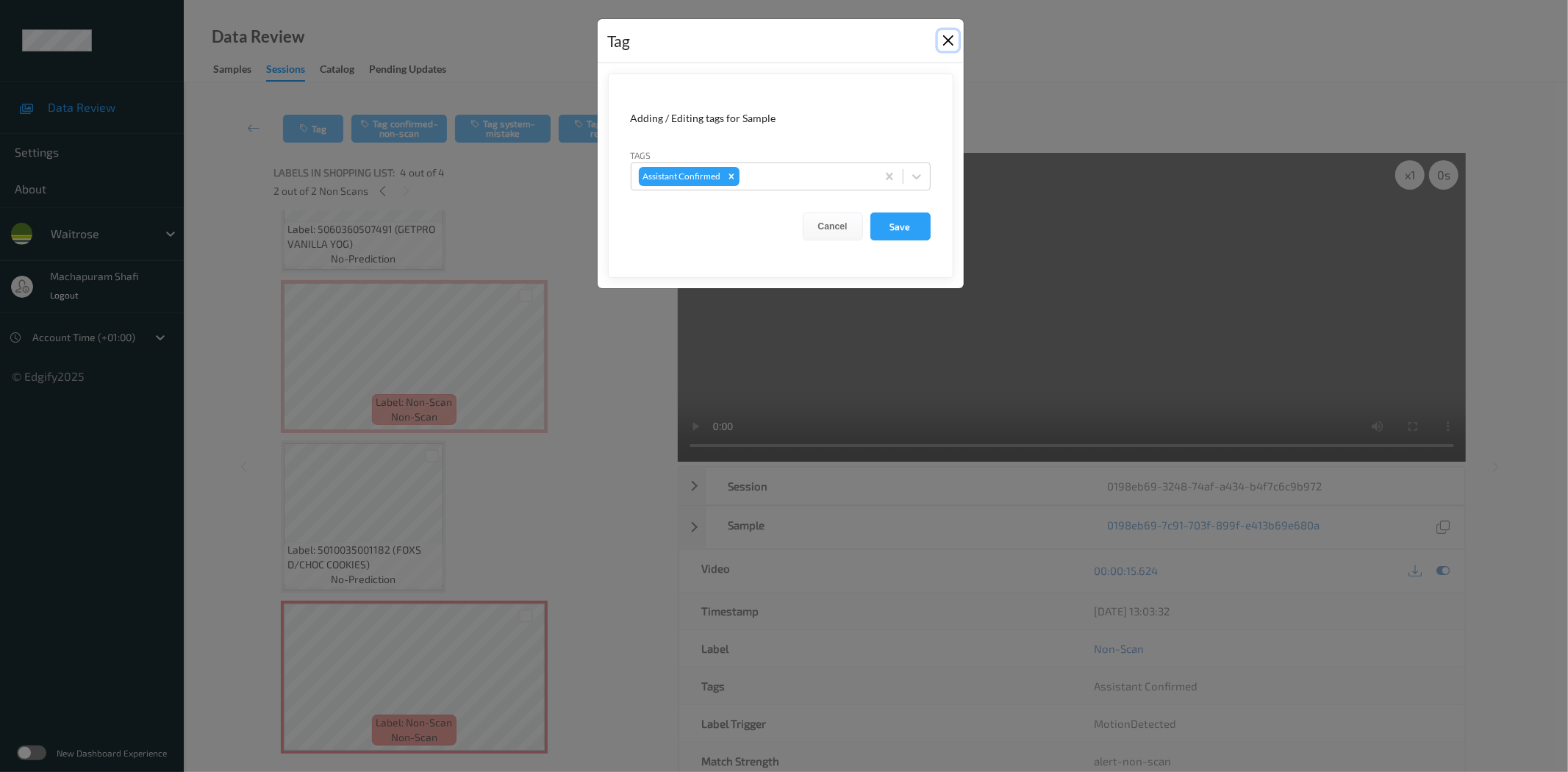
click at [957, 34] on button "Close" at bounding box center [948, 40] width 21 height 21
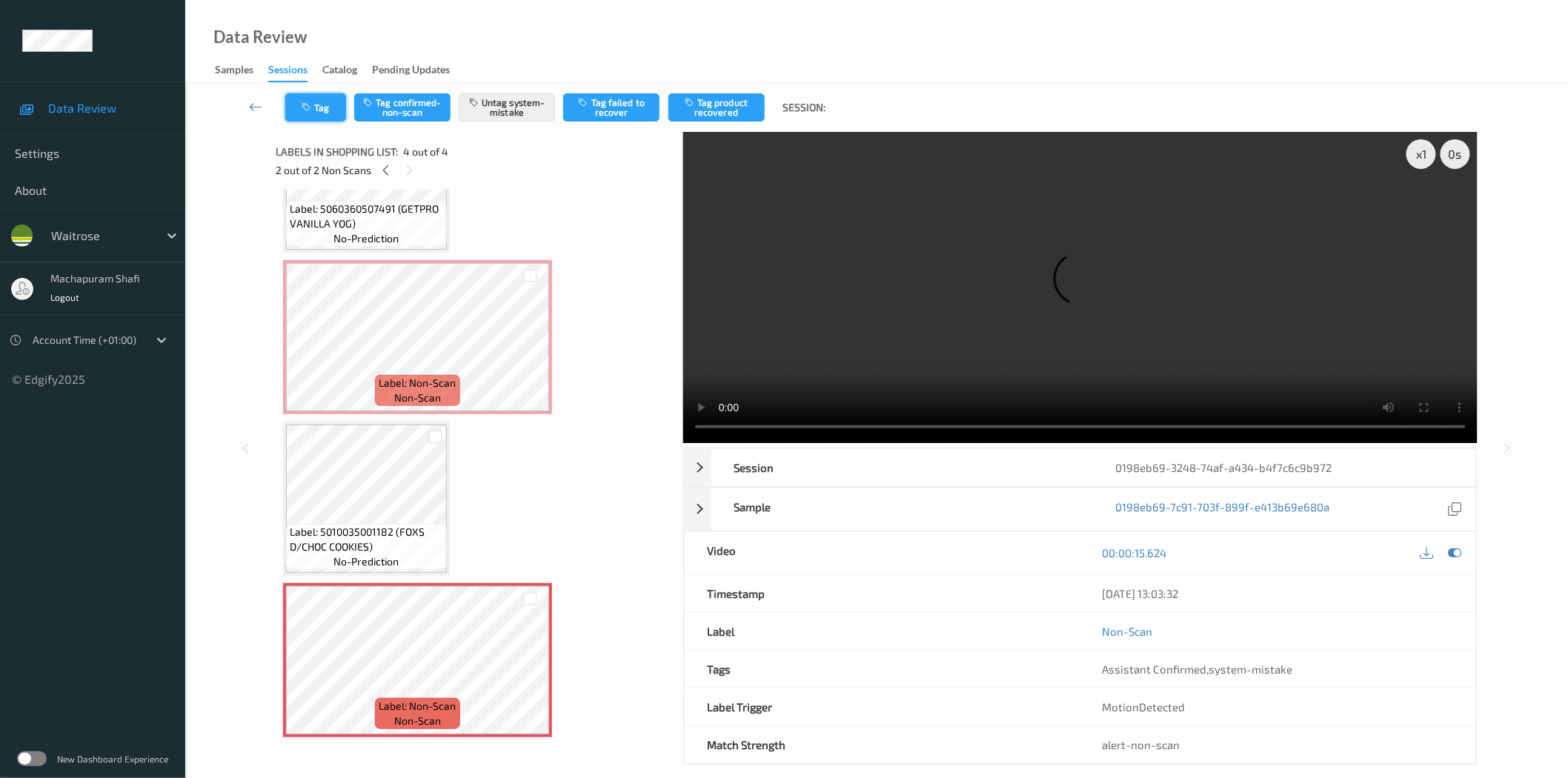
click at [315, 107] on button "Tag" at bounding box center [315, 107] width 61 height 28
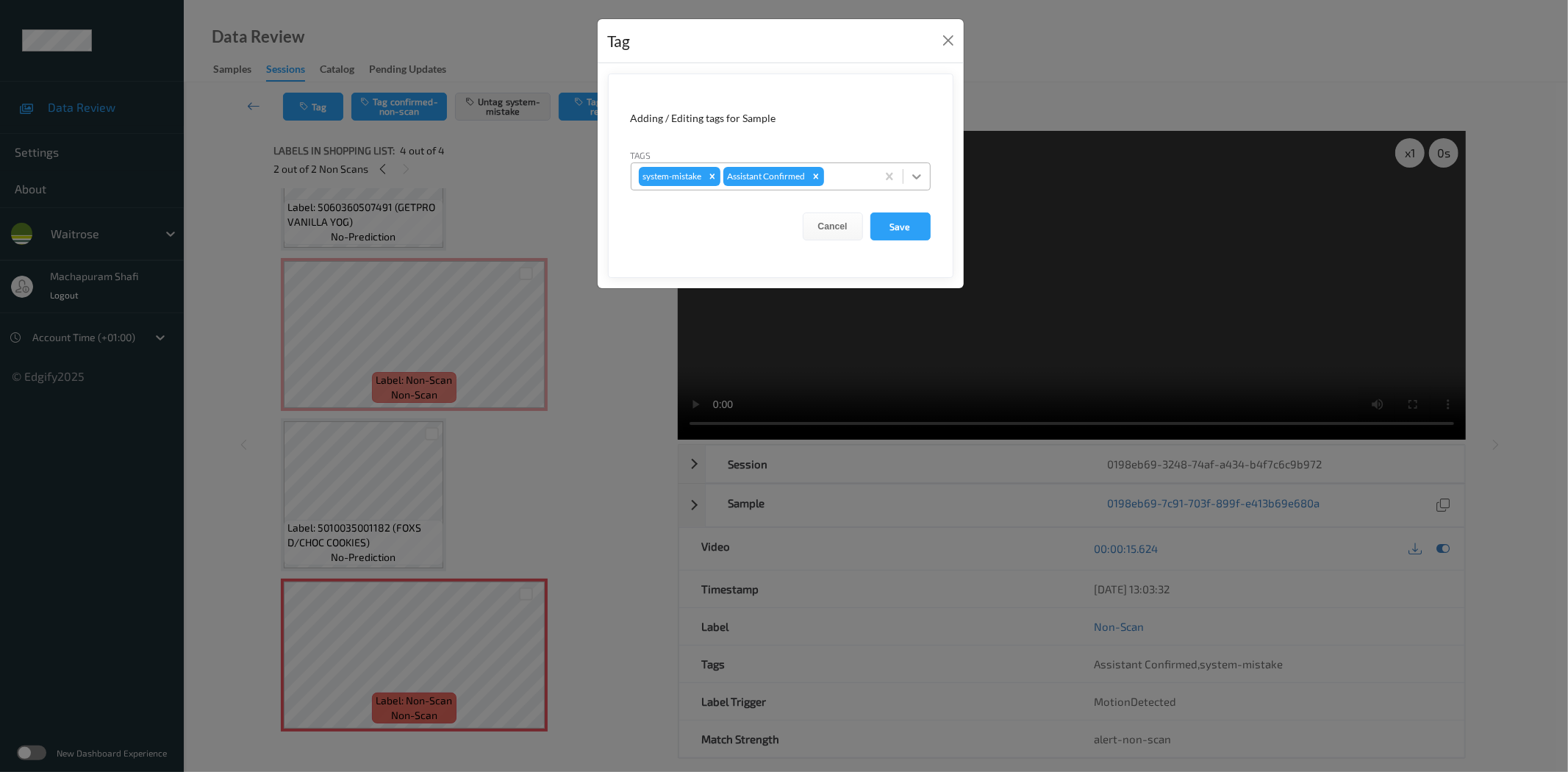
click at [922, 174] on icon at bounding box center [916, 176] width 15 height 15
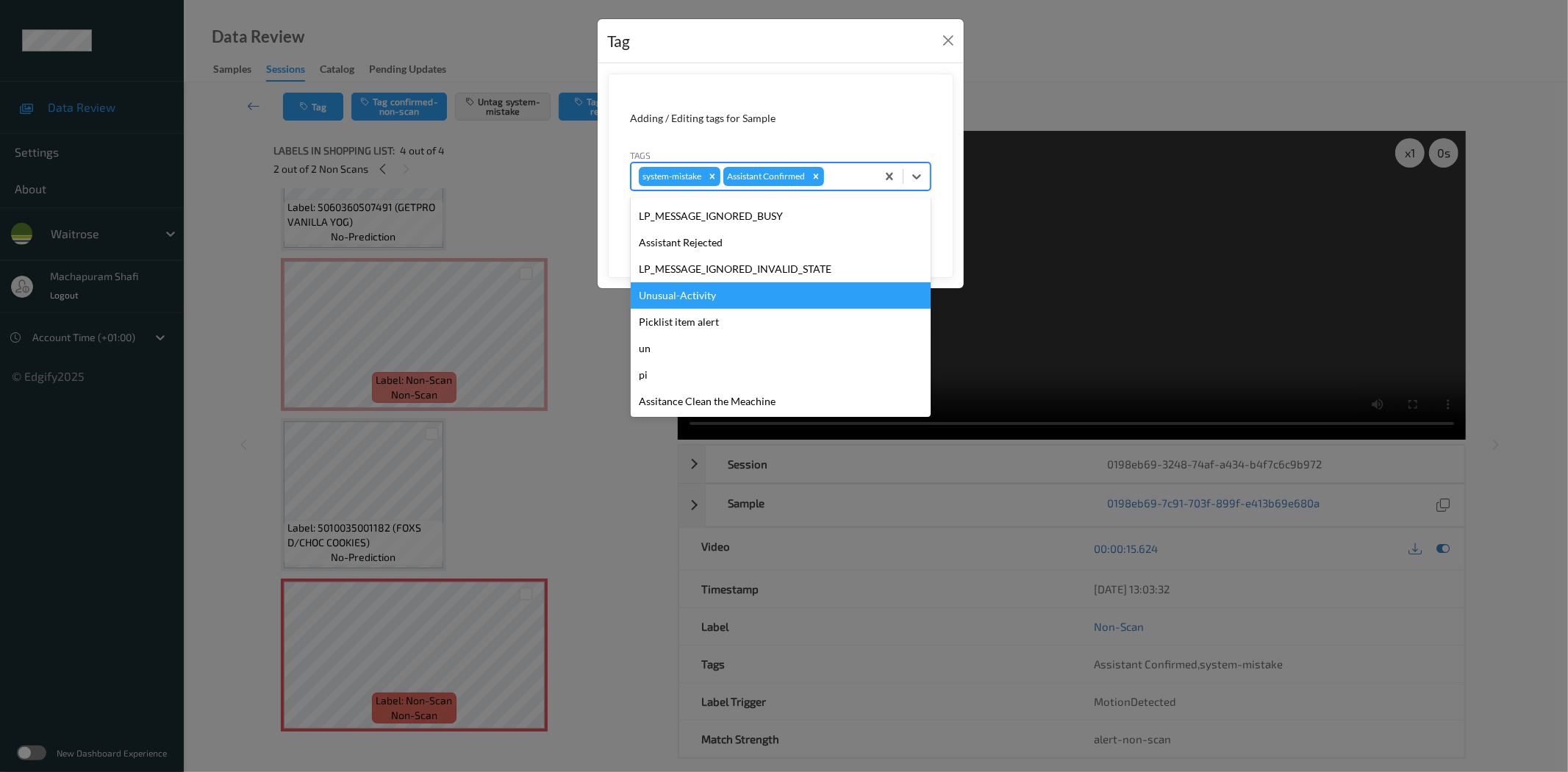
click at [709, 289] on div "Unusual-Activity" at bounding box center [780, 295] width 300 height 26
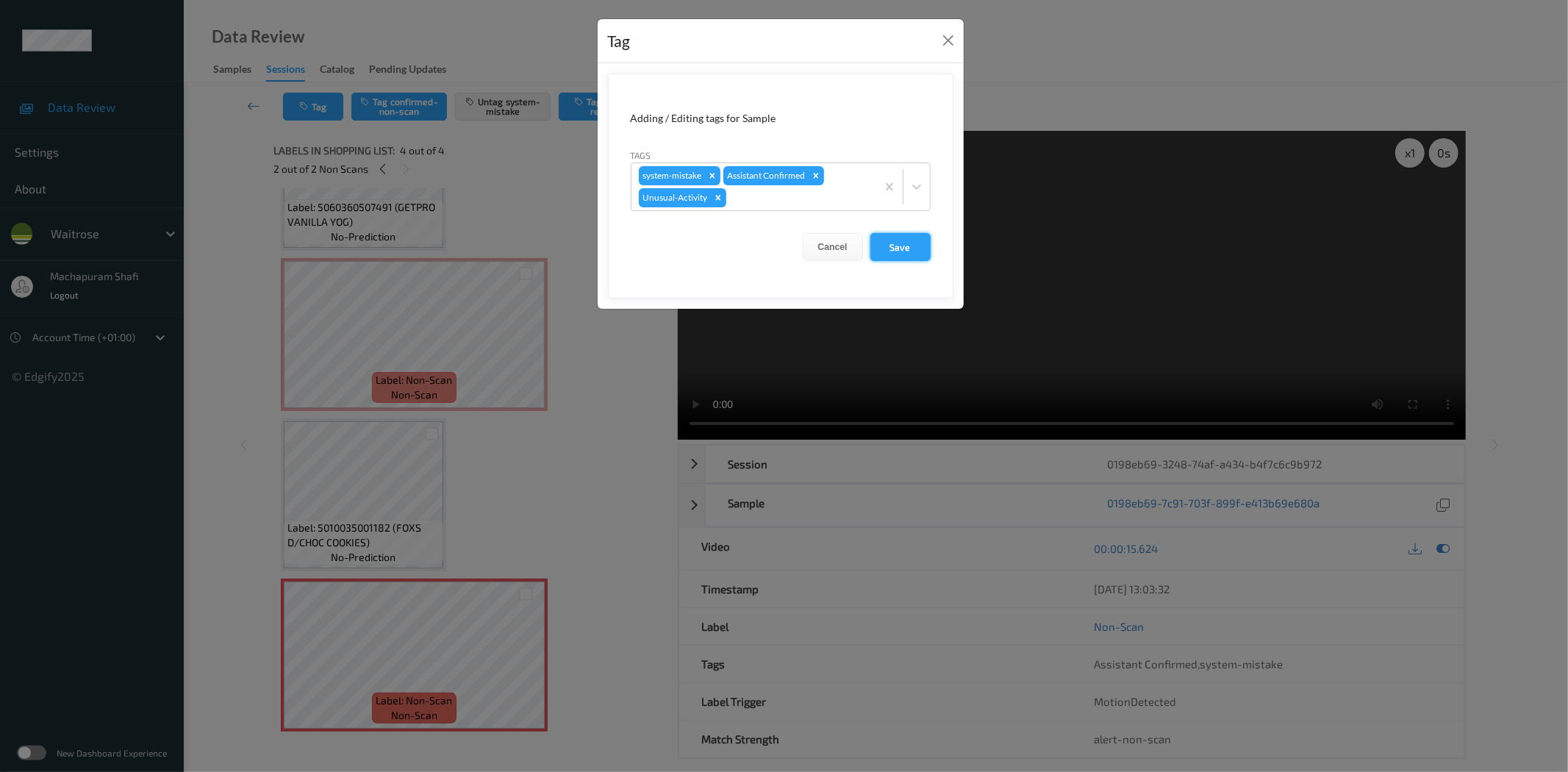
click at [895, 243] on button "Save" at bounding box center [901, 247] width 60 height 28
click at [887, 239] on button "Save" at bounding box center [901, 247] width 60 height 28
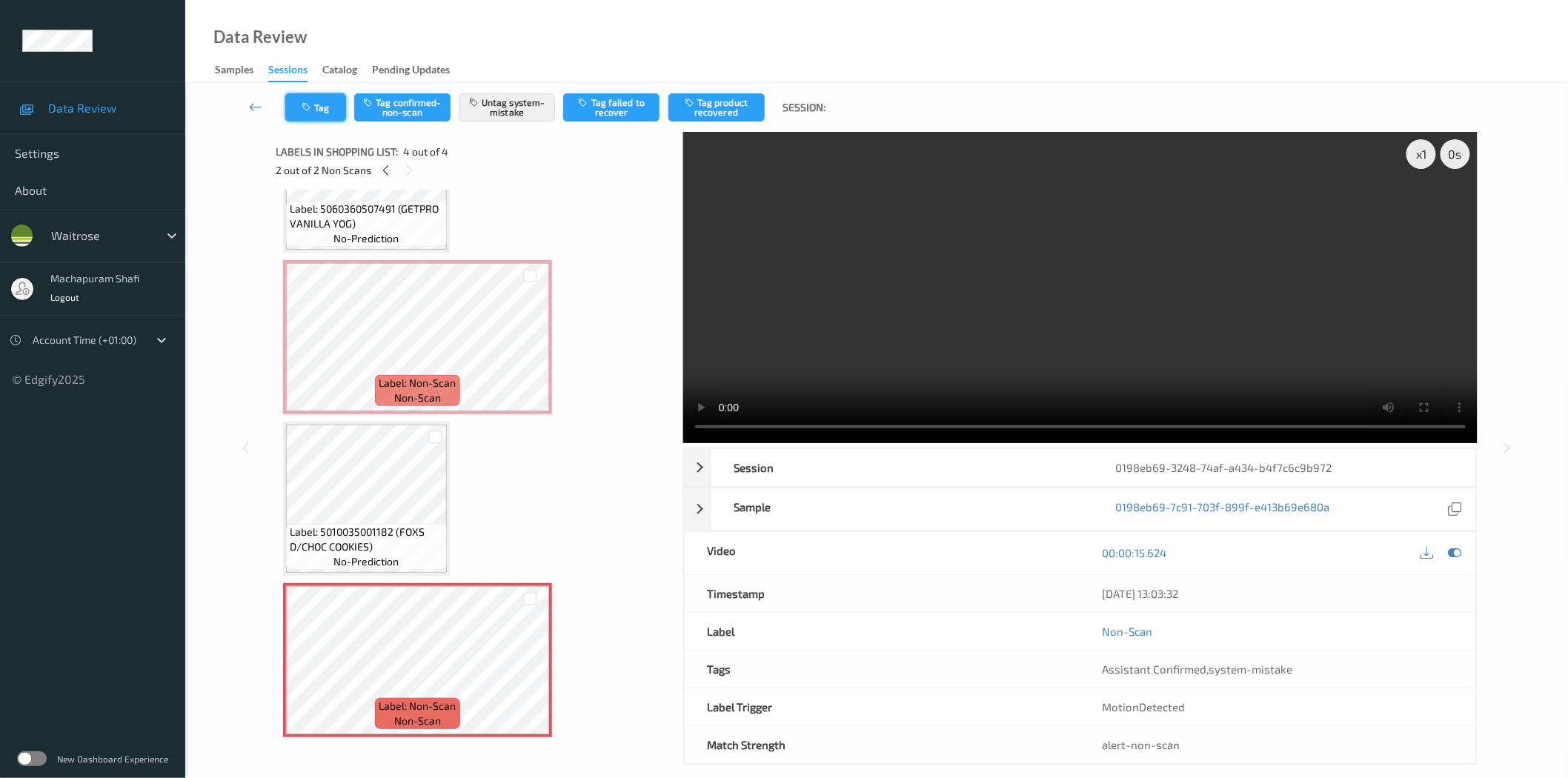
click at [302, 110] on icon "button" at bounding box center [308, 107] width 13 height 10
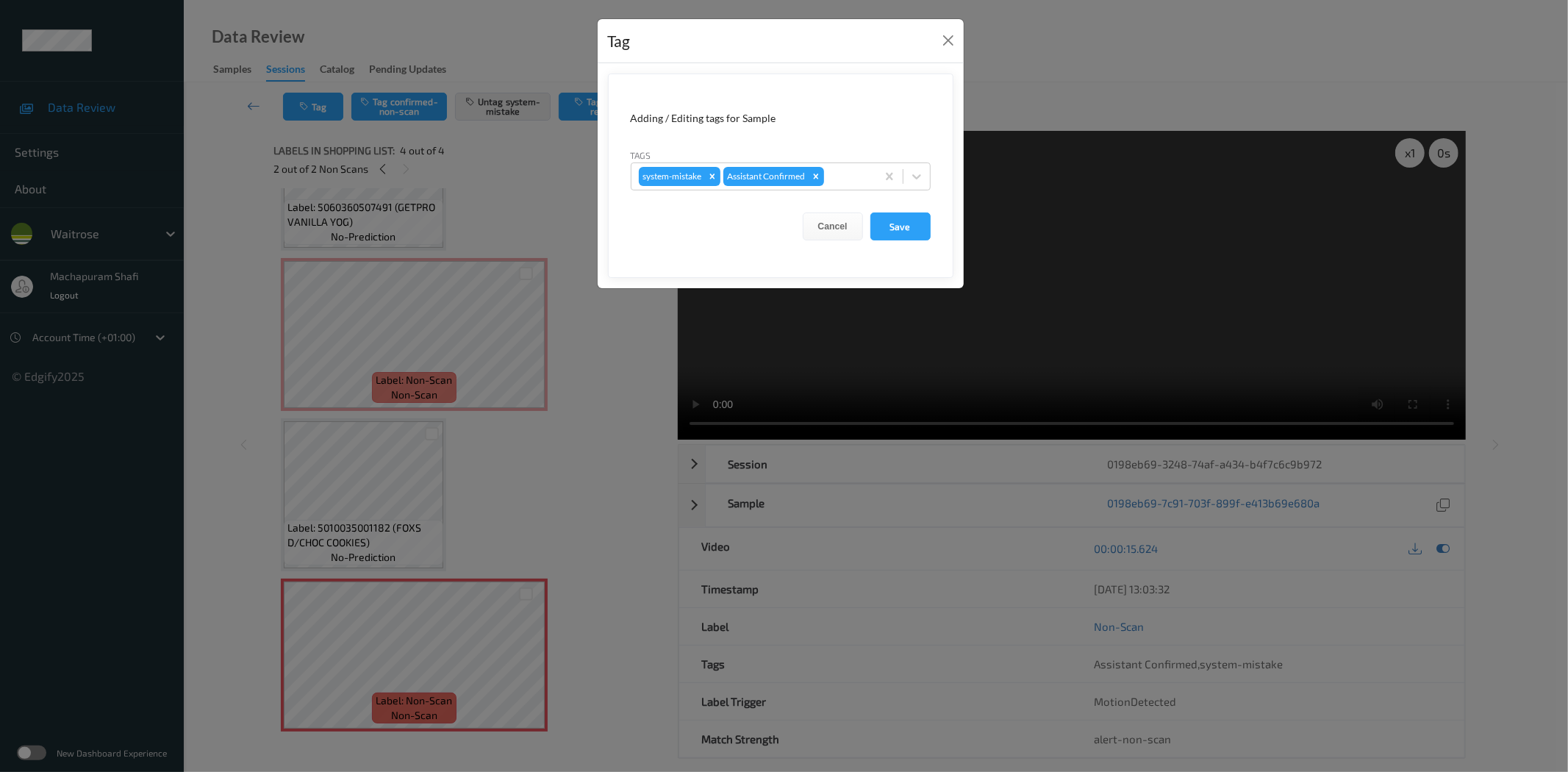
click at [921, 162] on div "Tags system-mistake Assistant Confirmed" at bounding box center [780, 169] width 300 height 43
click at [919, 172] on icon at bounding box center [916, 176] width 15 height 15
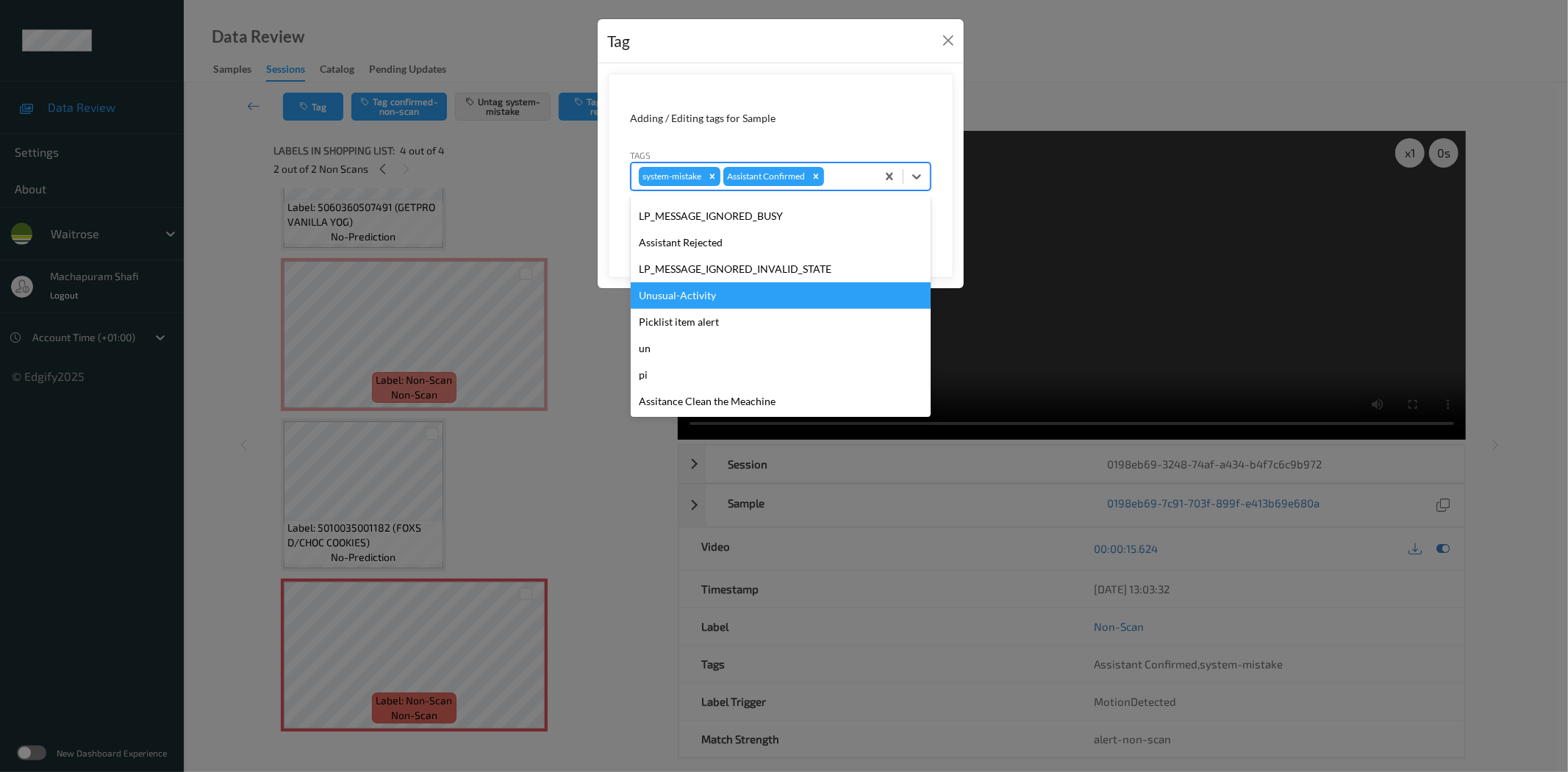
click at [693, 299] on div "Unusual-Activity" at bounding box center [780, 295] width 300 height 26
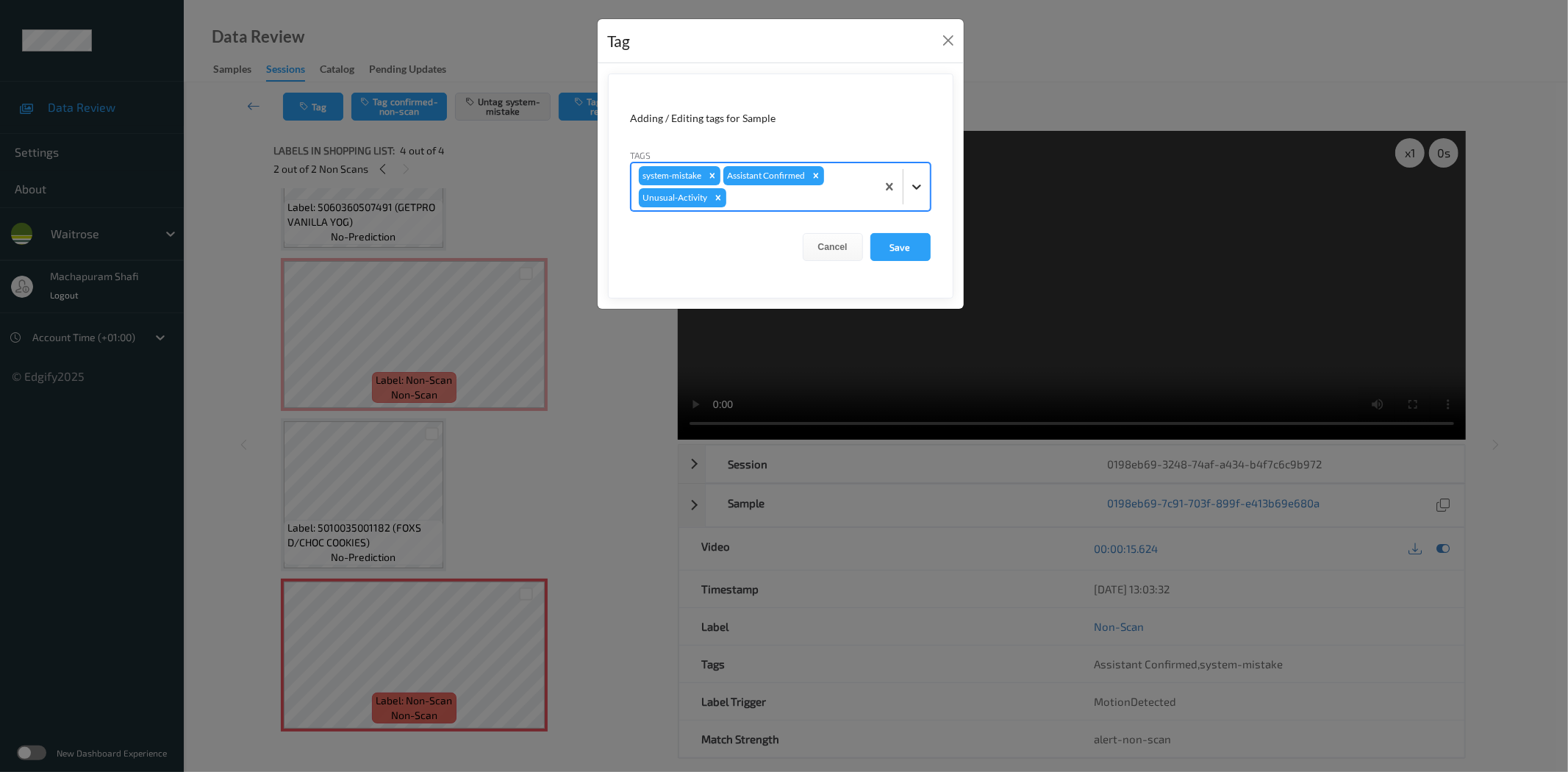
click at [910, 174] on div at bounding box center [916, 186] width 26 height 26
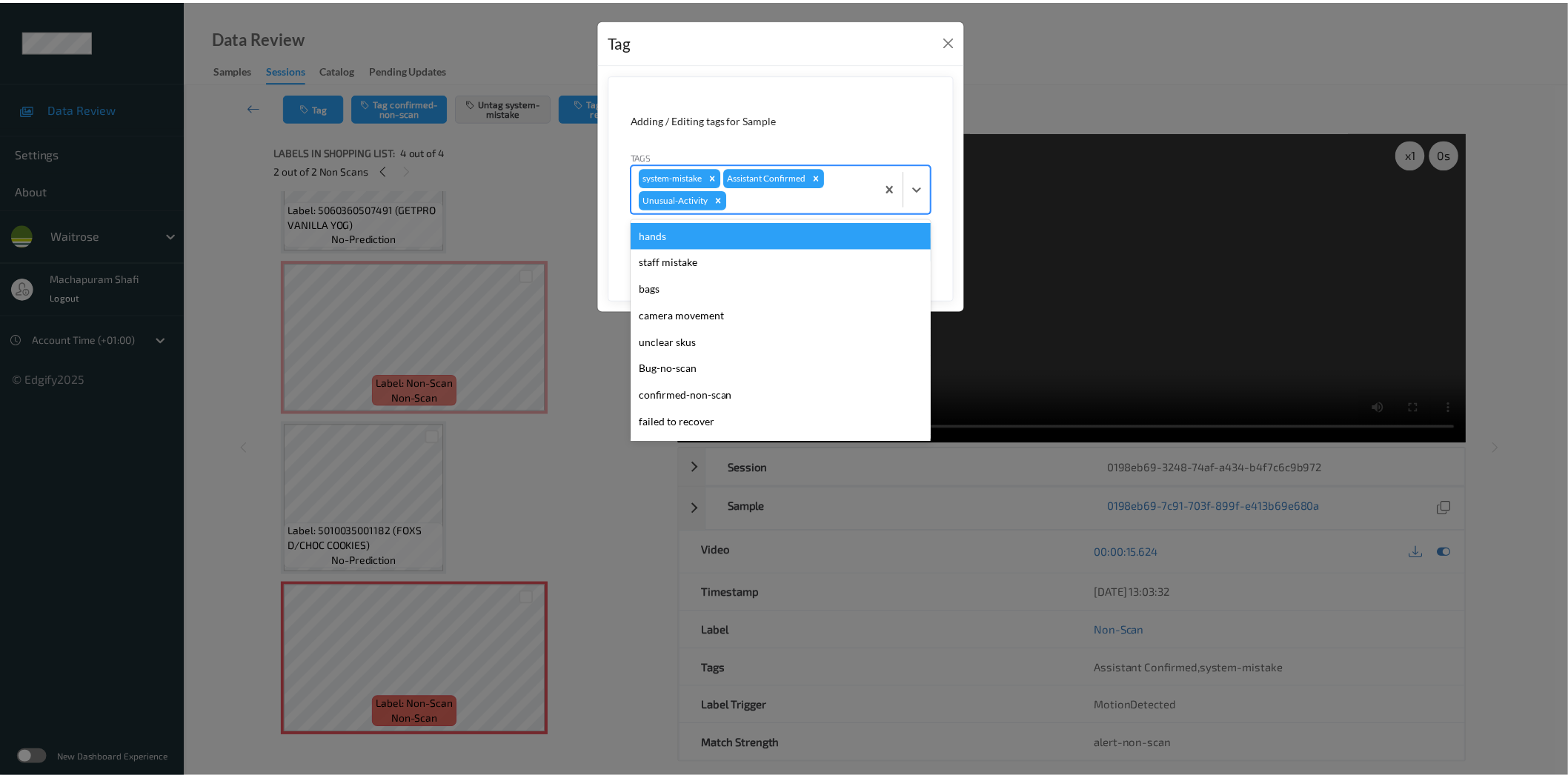
scroll to position [290, 0]
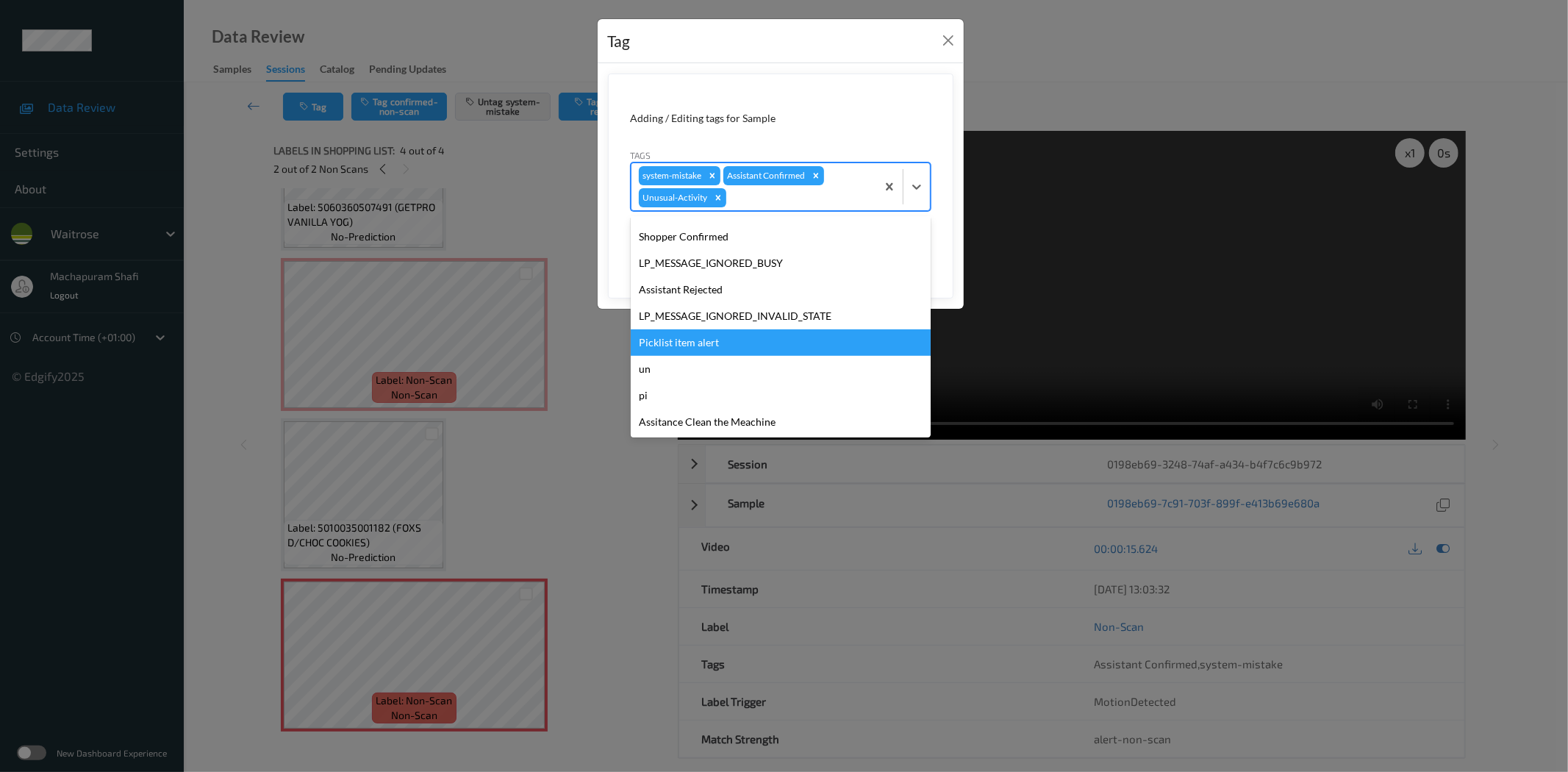
click at [674, 348] on div "Picklist item alert" at bounding box center [780, 342] width 300 height 26
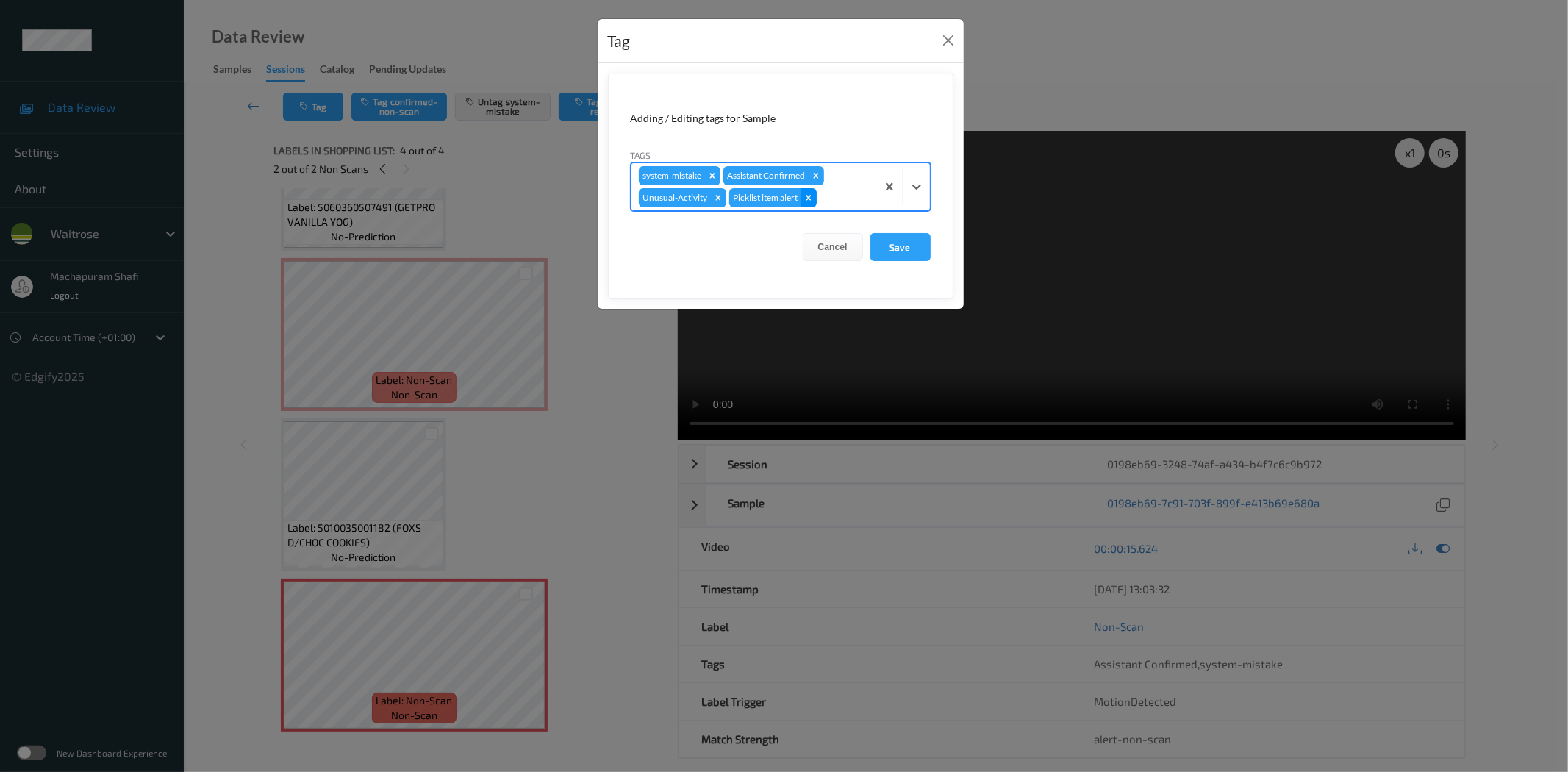
click at [810, 196] on icon "Remove Picklist item alert" at bounding box center [808, 198] width 6 height 6
click at [900, 238] on button "Save" at bounding box center [901, 247] width 60 height 28
click at [910, 243] on form "Adding / Editing tags for Sample Tags system-mistake Assistant Confirmed Unusua…" at bounding box center [780, 186] width 345 height 225
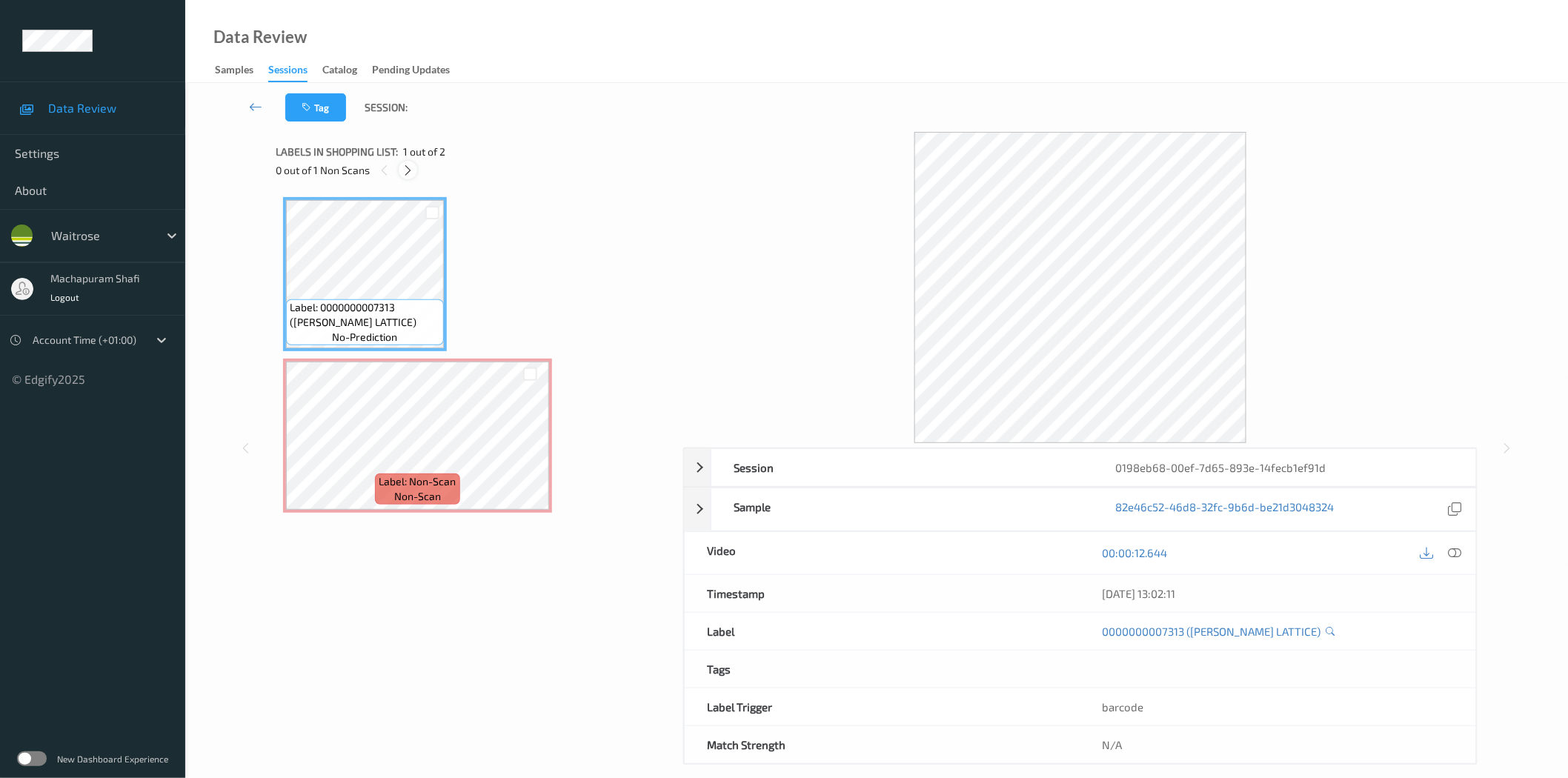
click at [413, 172] on icon at bounding box center [408, 170] width 13 height 14
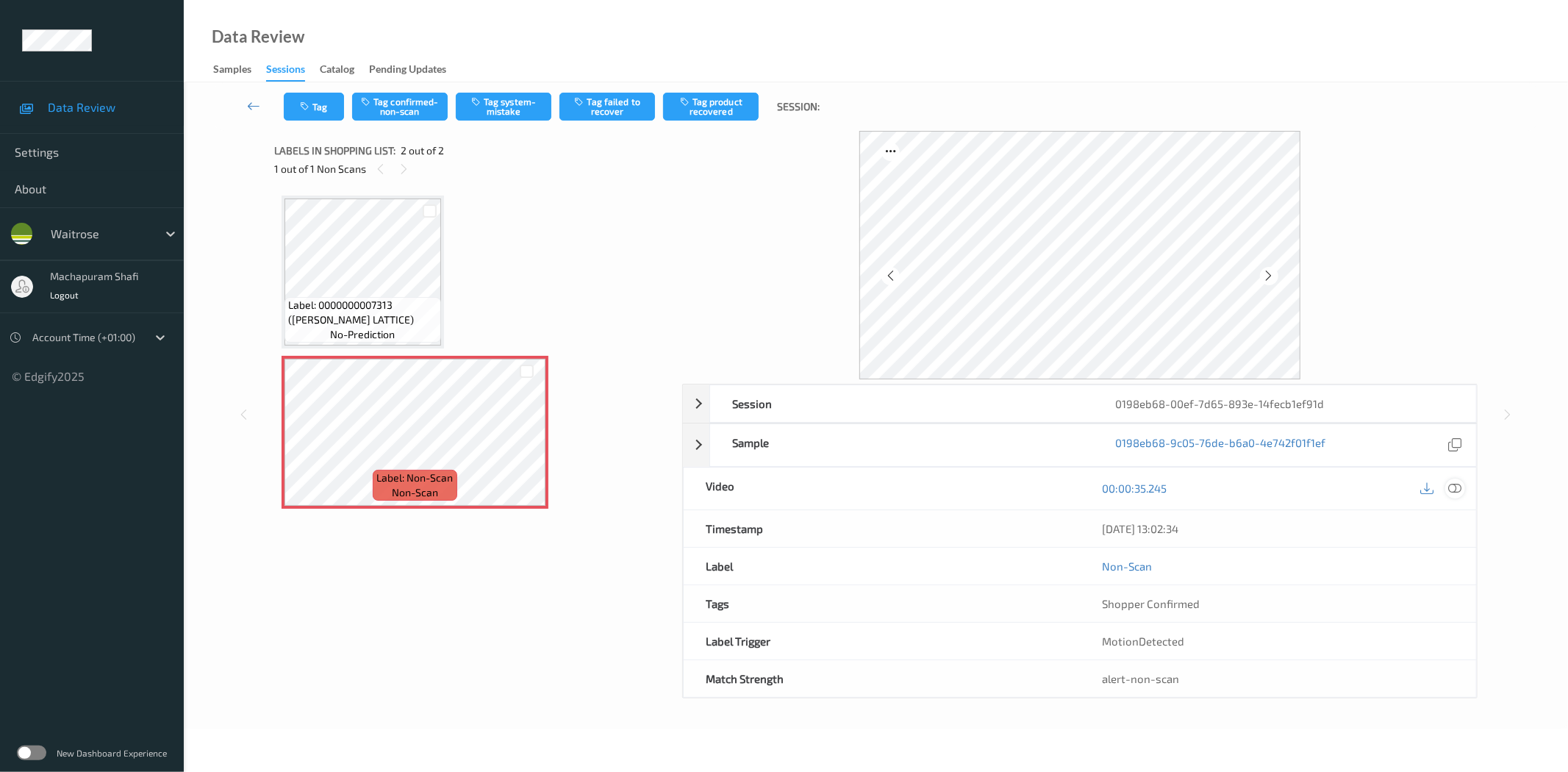
click at [1457, 491] on icon at bounding box center [1455, 488] width 13 height 13
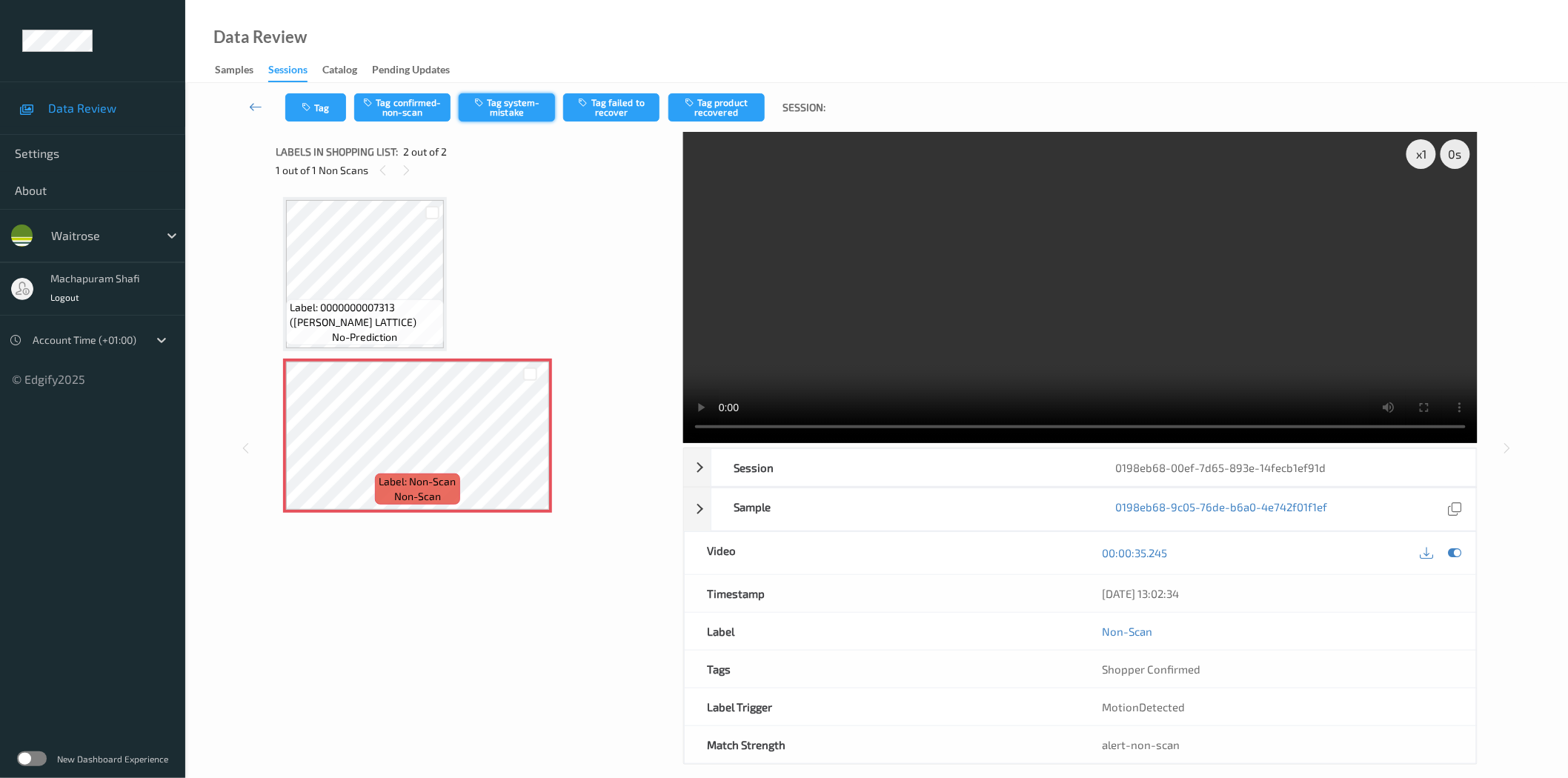
click at [502, 106] on button "Tag system-mistake" at bounding box center [506, 107] width 96 height 28
click at [330, 104] on button "Tag" at bounding box center [315, 107] width 61 height 28
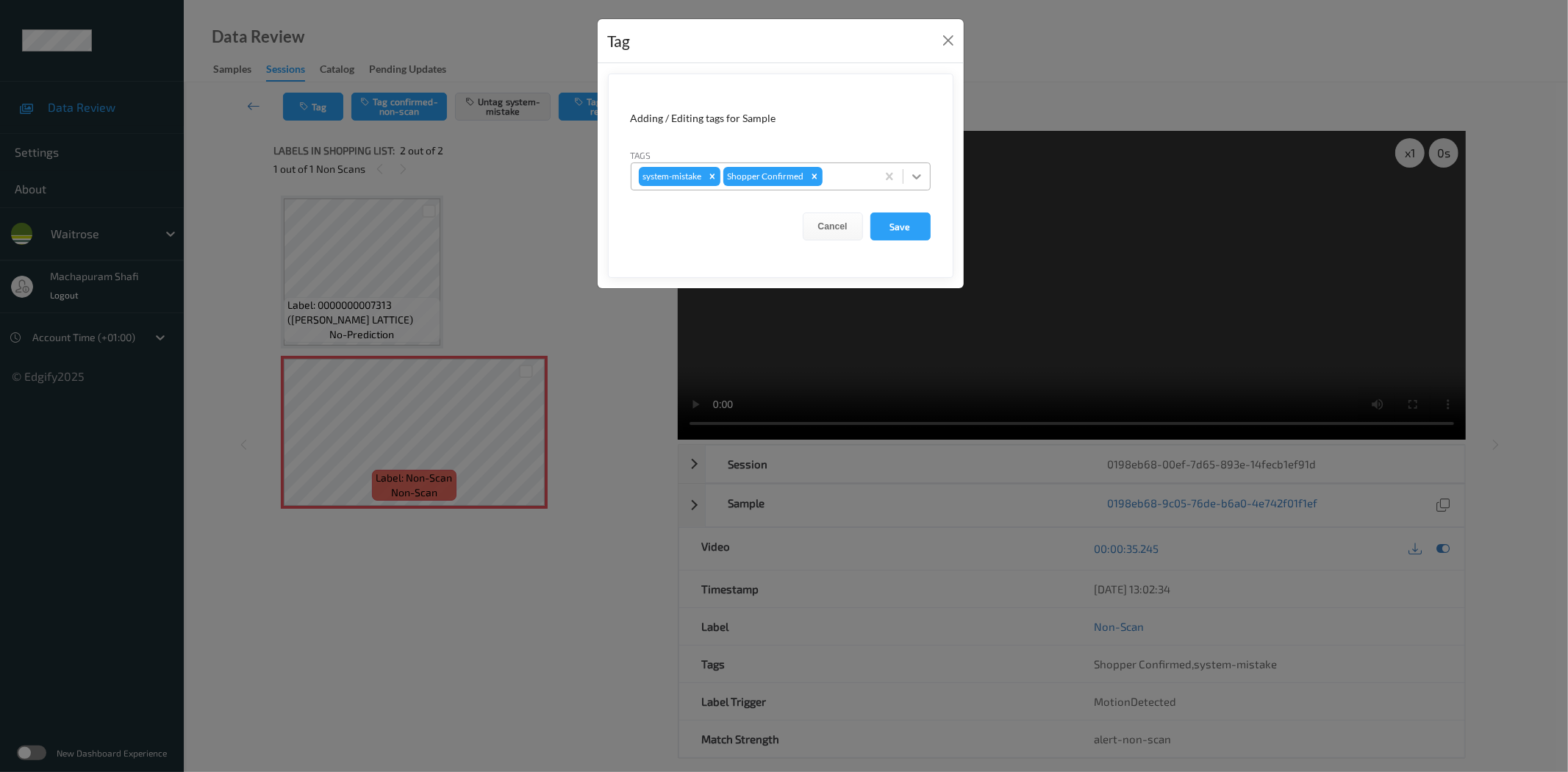
click at [915, 170] on icon at bounding box center [916, 176] width 15 height 15
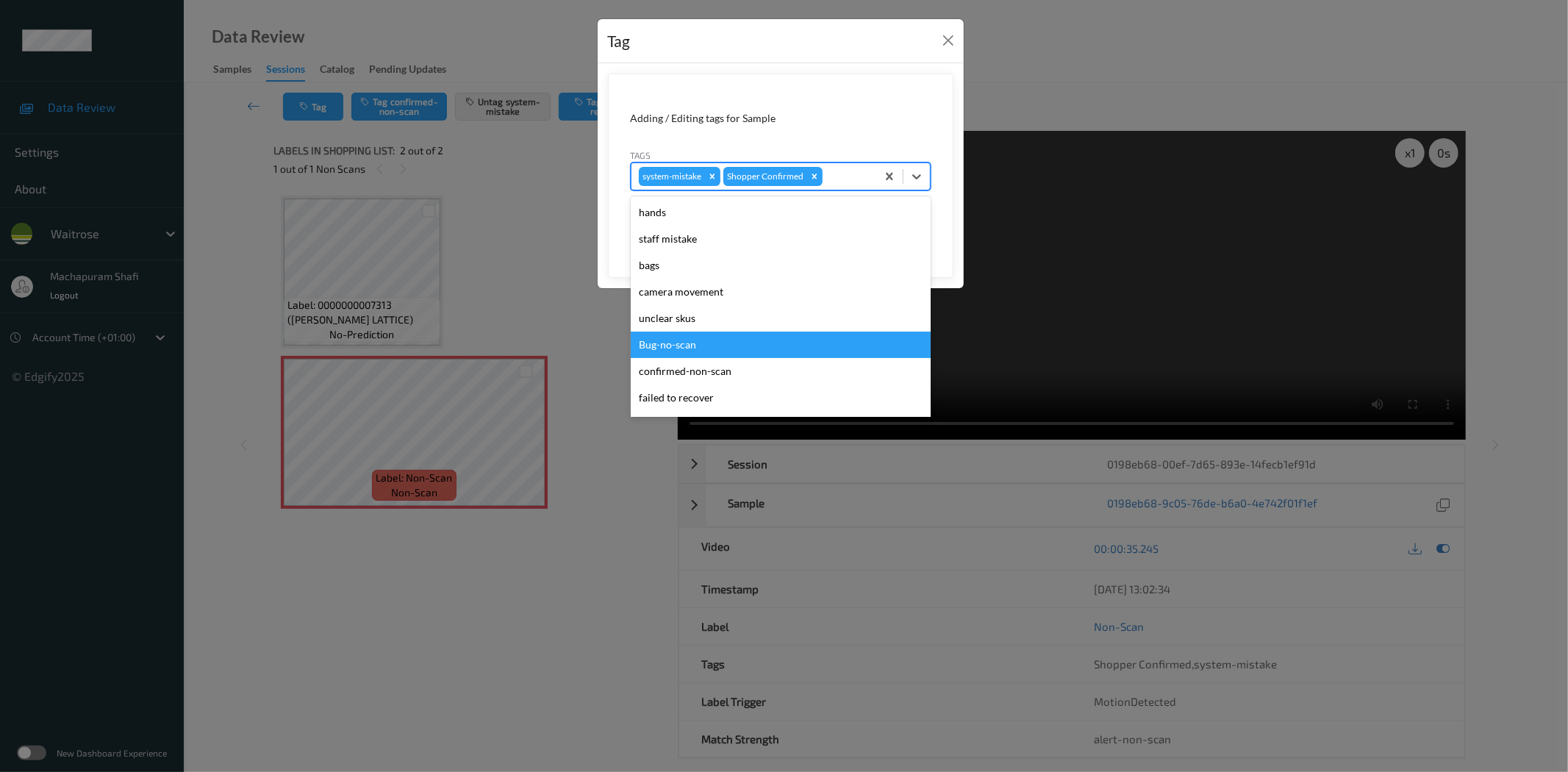
scroll to position [314, 0]
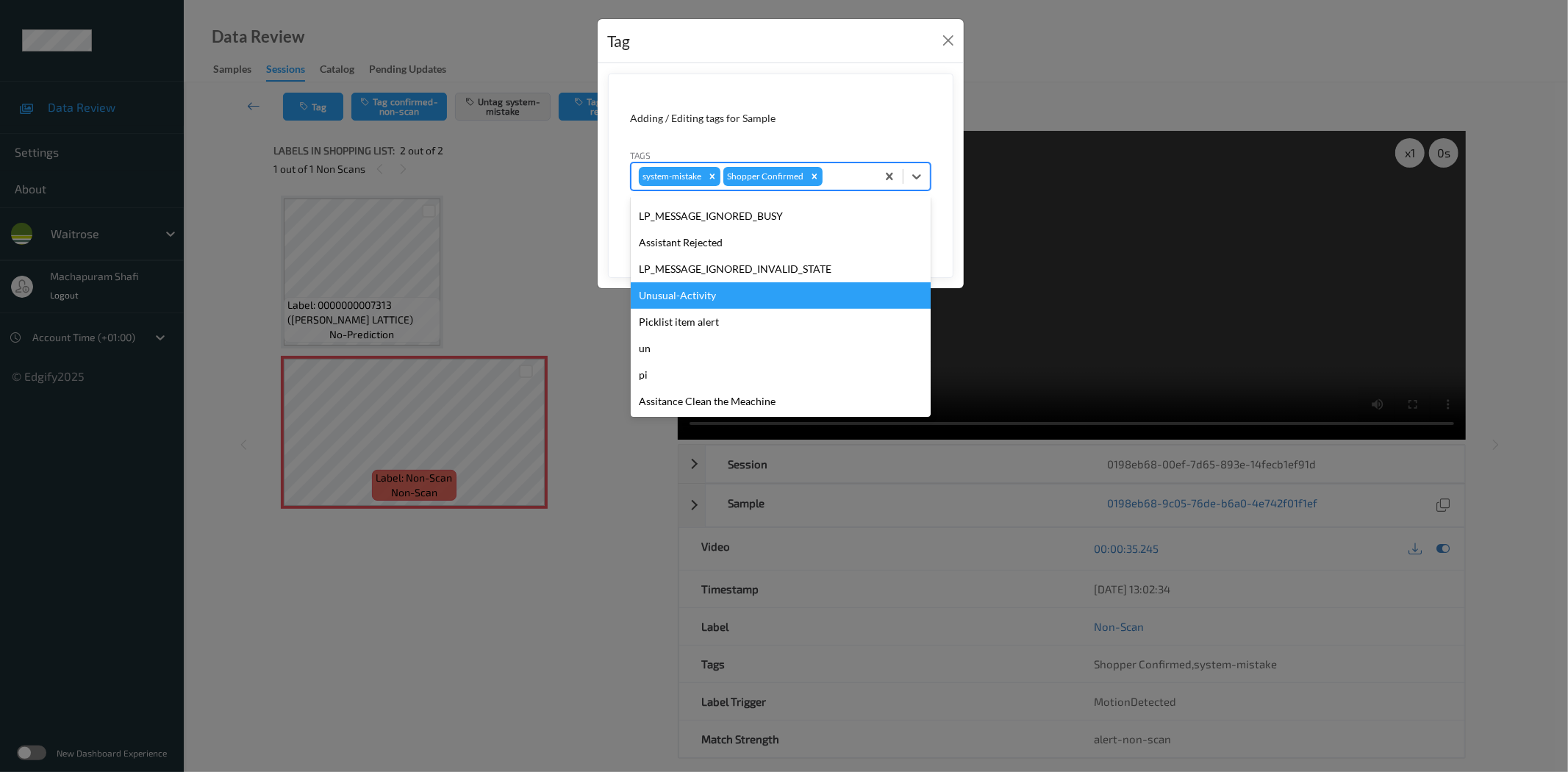
click at [681, 288] on div "Unusual-Activity" at bounding box center [780, 295] width 300 height 26
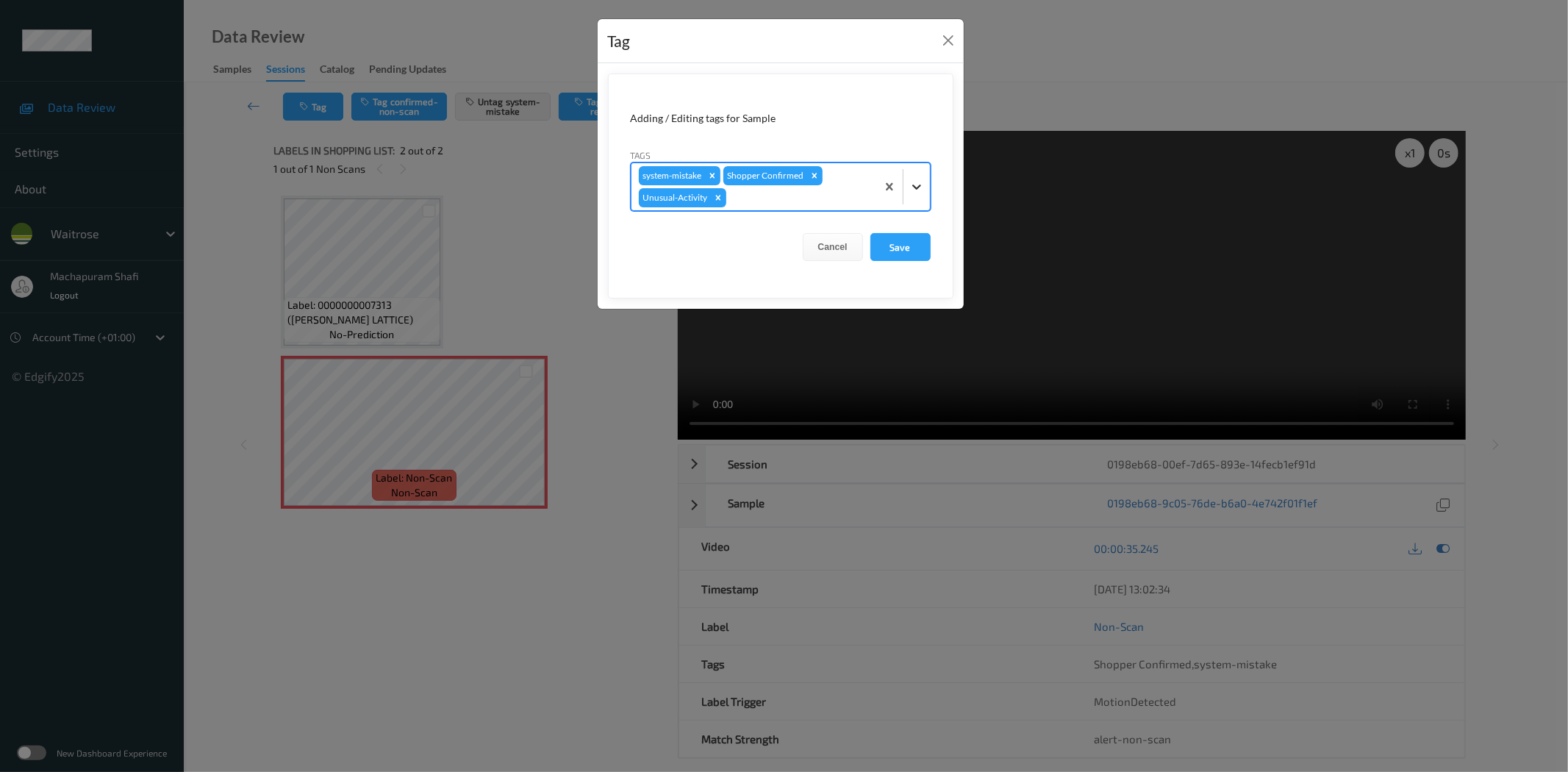
click at [917, 183] on icon at bounding box center [916, 186] width 15 height 15
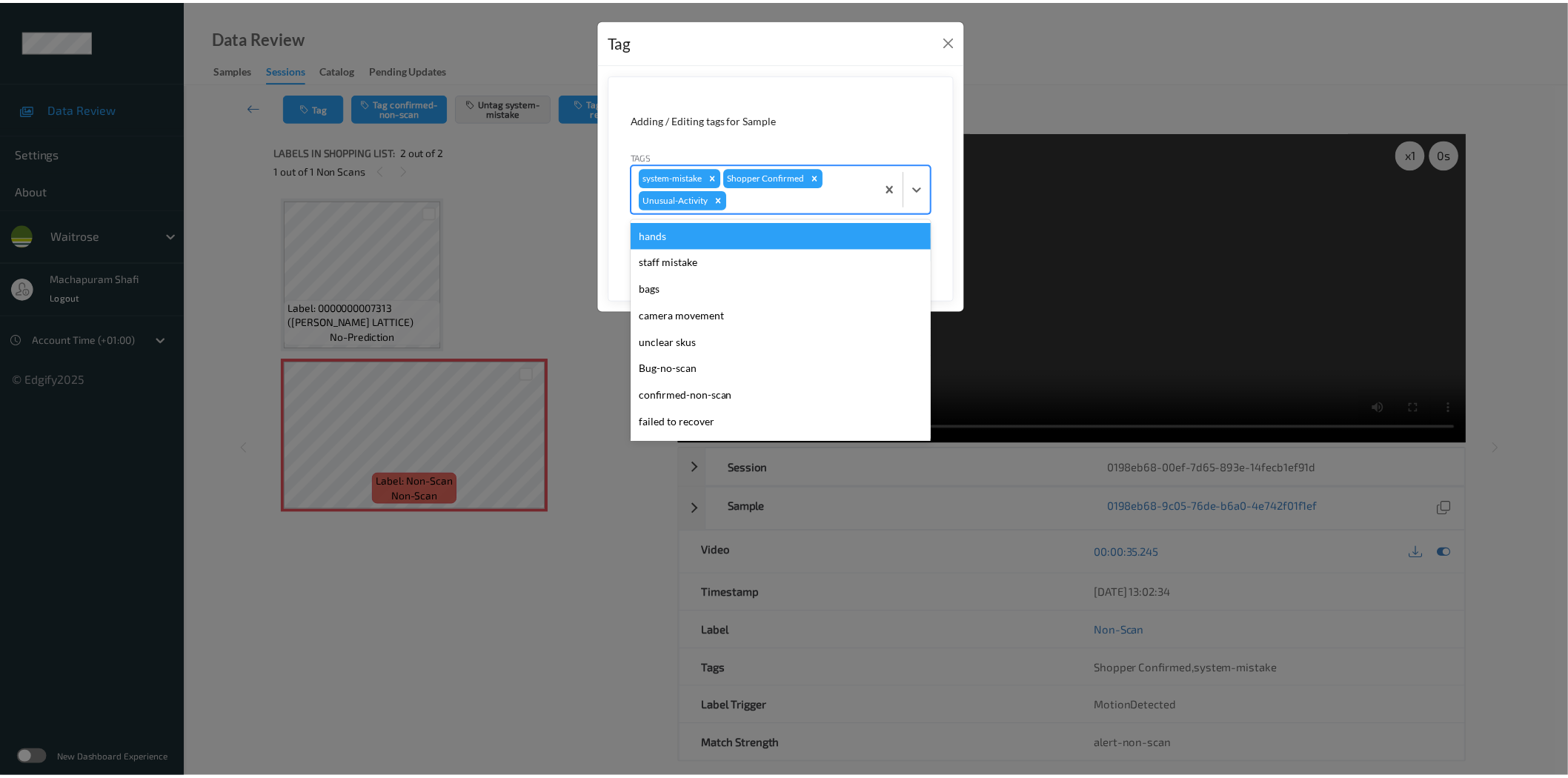
scroll to position [290, 0]
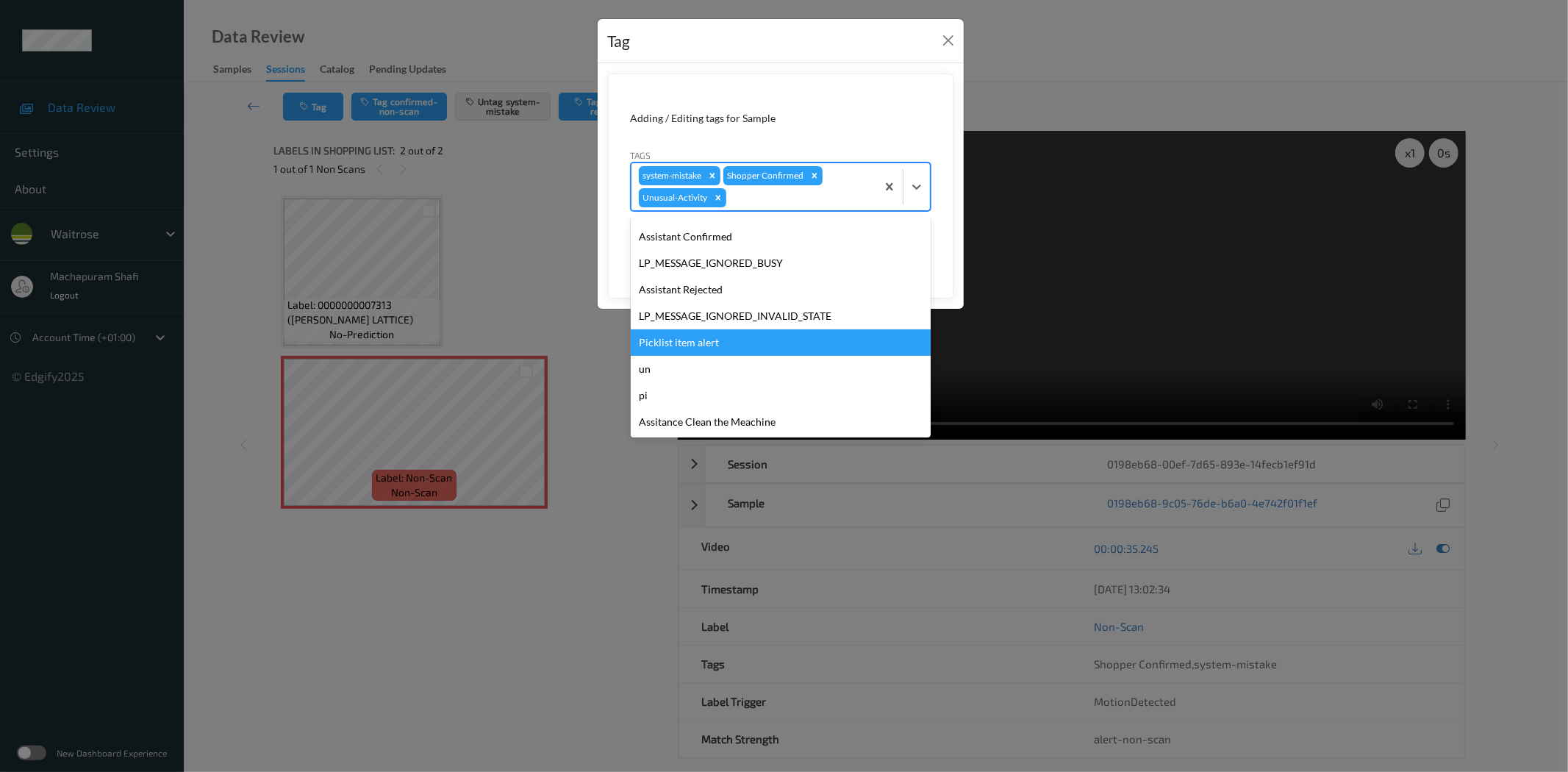
click at [687, 348] on div "Picklist item alert" at bounding box center [780, 342] width 300 height 26
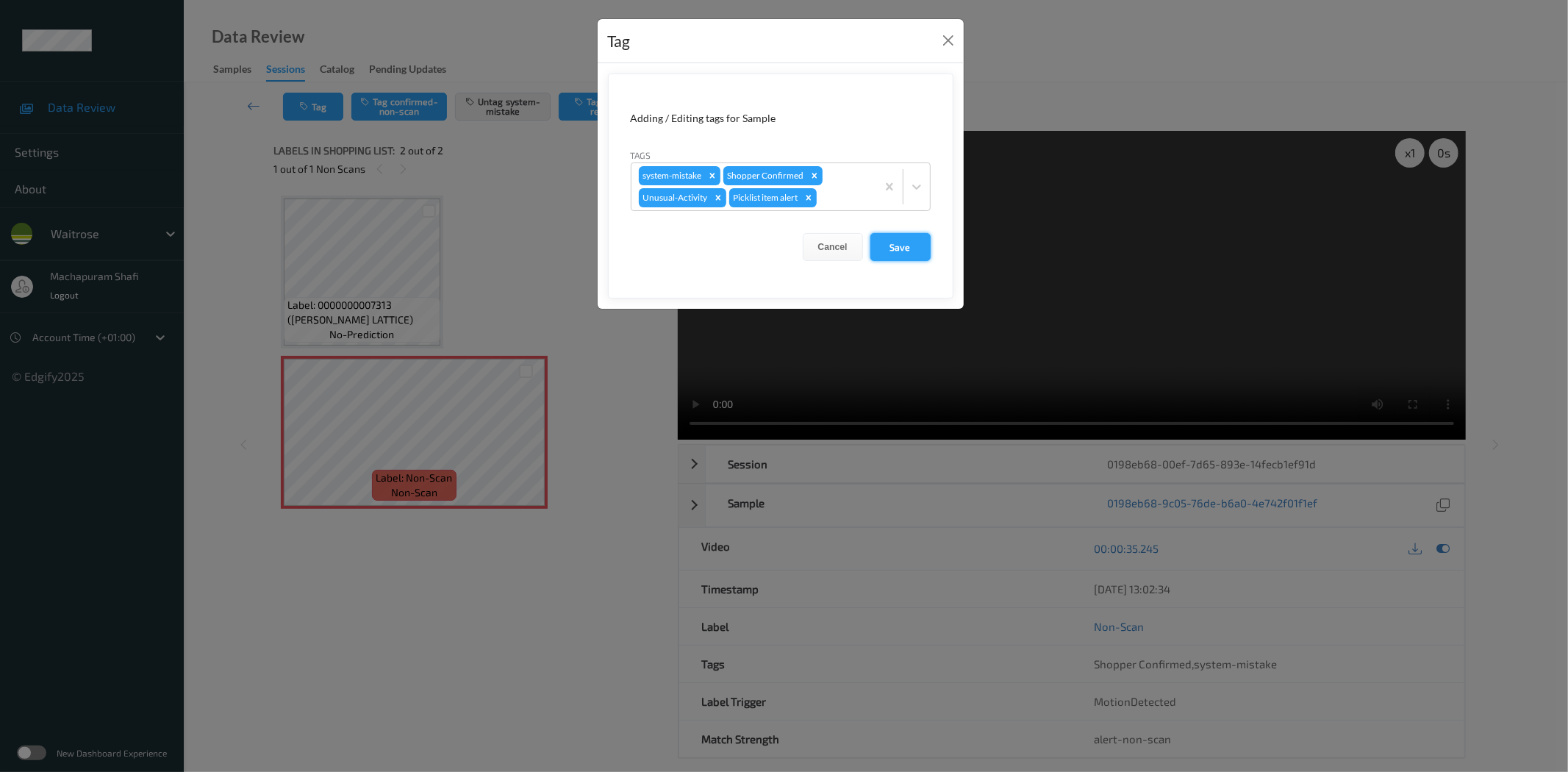
click at [898, 246] on button "Save" at bounding box center [901, 247] width 60 height 28
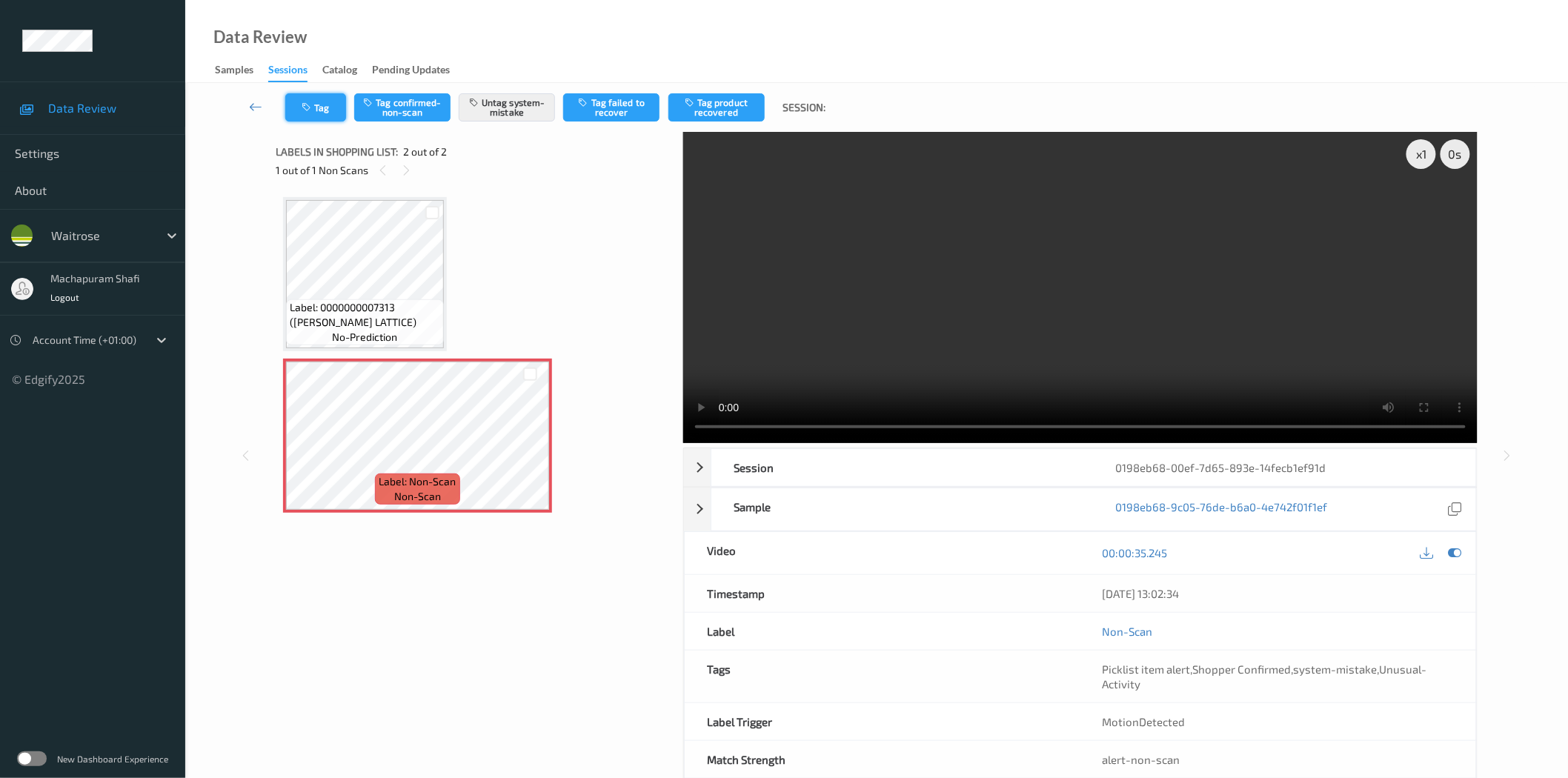
click at [306, 104] on icon "button" at bounding box center [308, 107] width 13 height 10
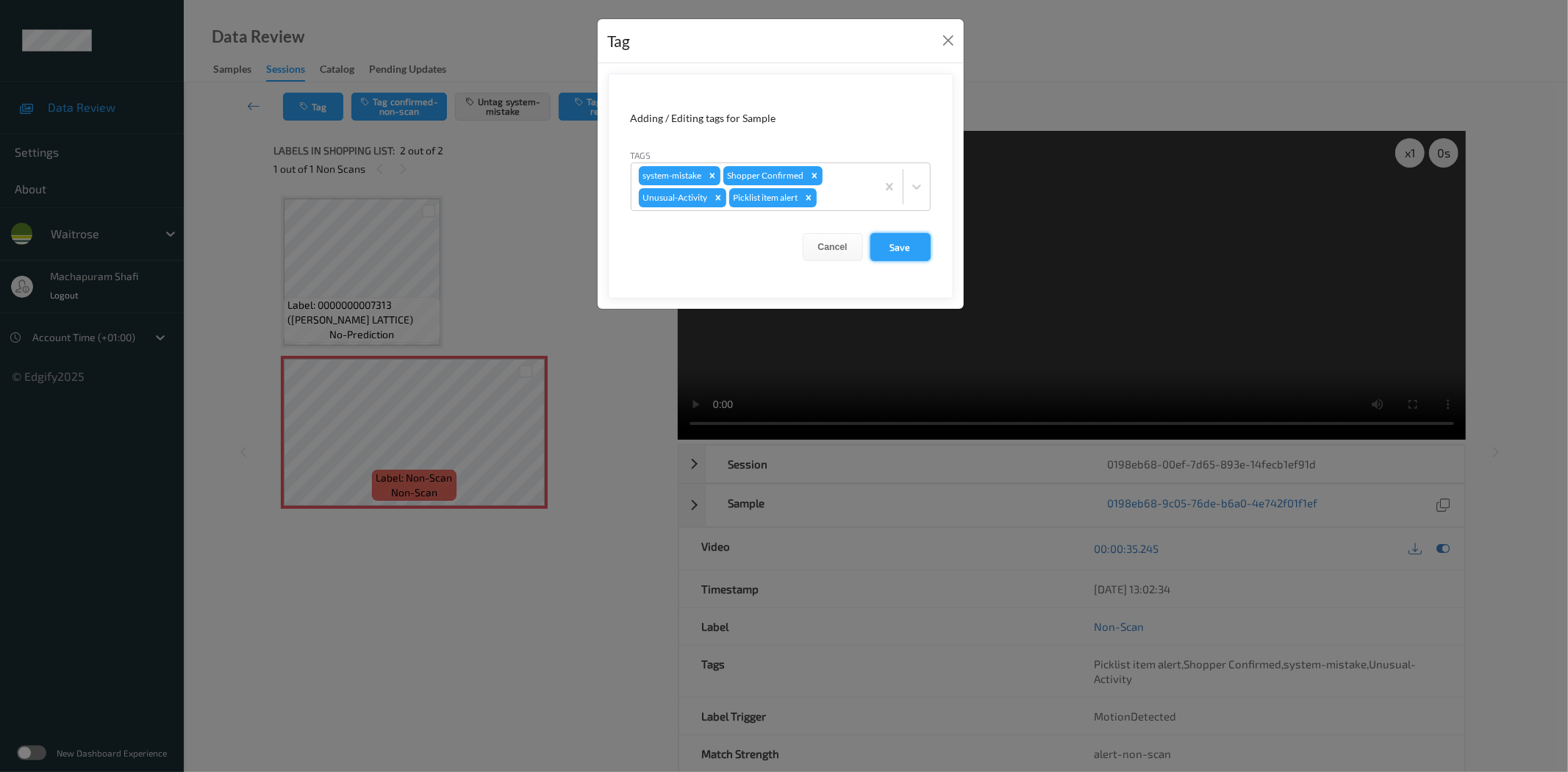
click at [888, 248] on button "Save" at bounding box center [901, 247] width 60 height 28
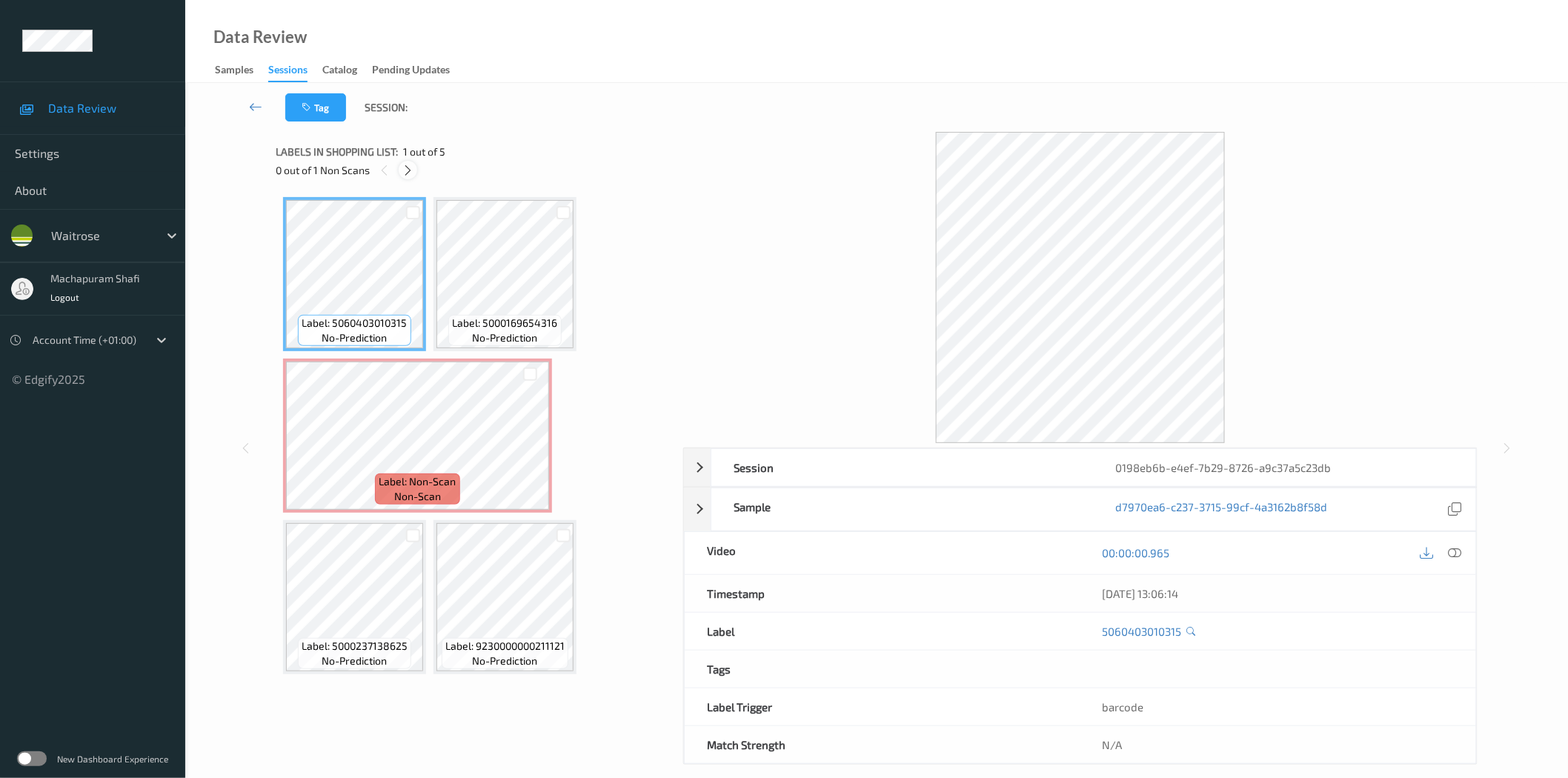
click at [410, 175] on icon at bounding box center [408, 170] width 13 height 14
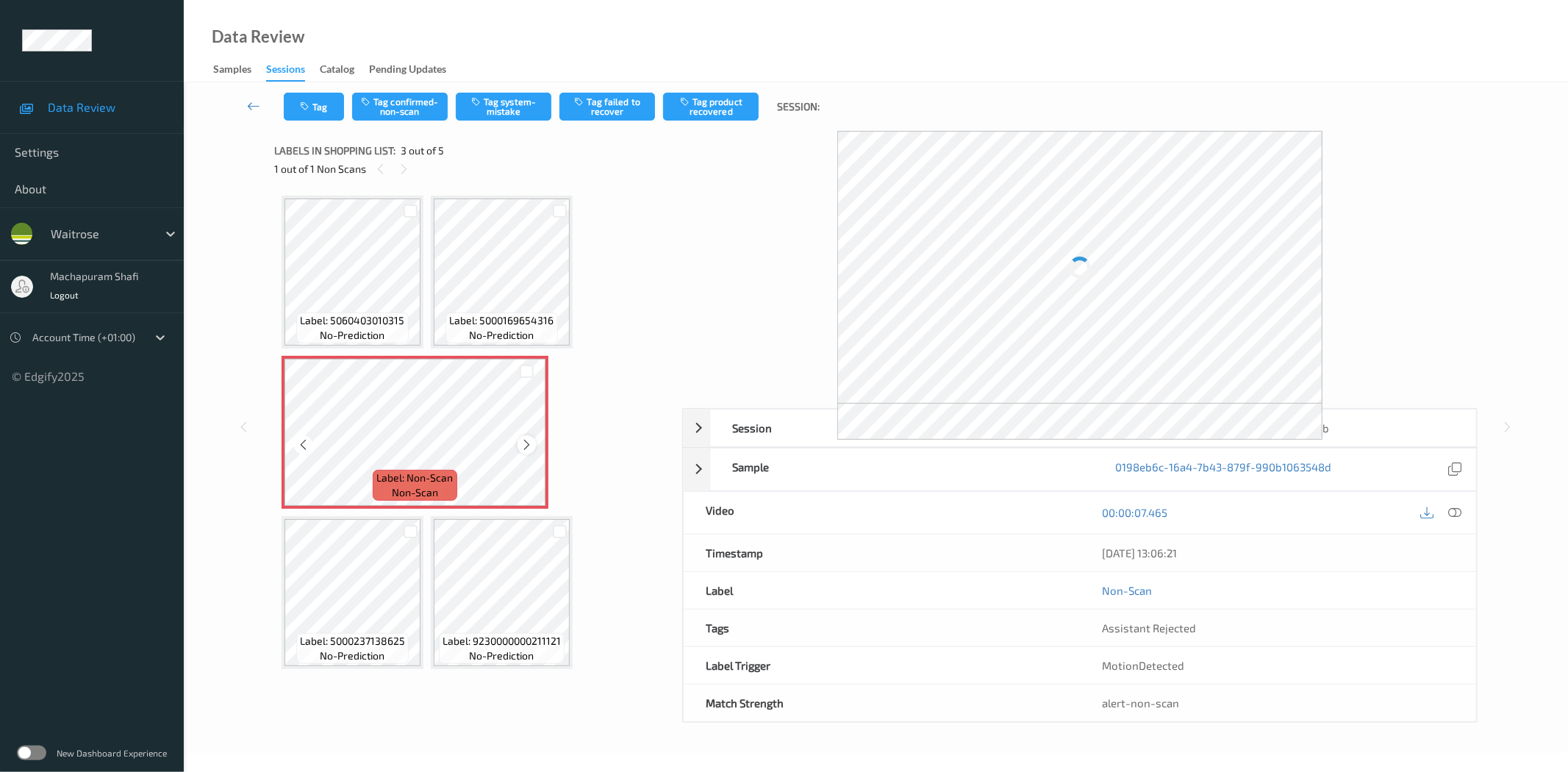
click at [517, 443] on div at bounding box center [526, 444] width 18 height 18
click at [1445, 513] on div at bounding box center [1441, 512] width 47 height 20
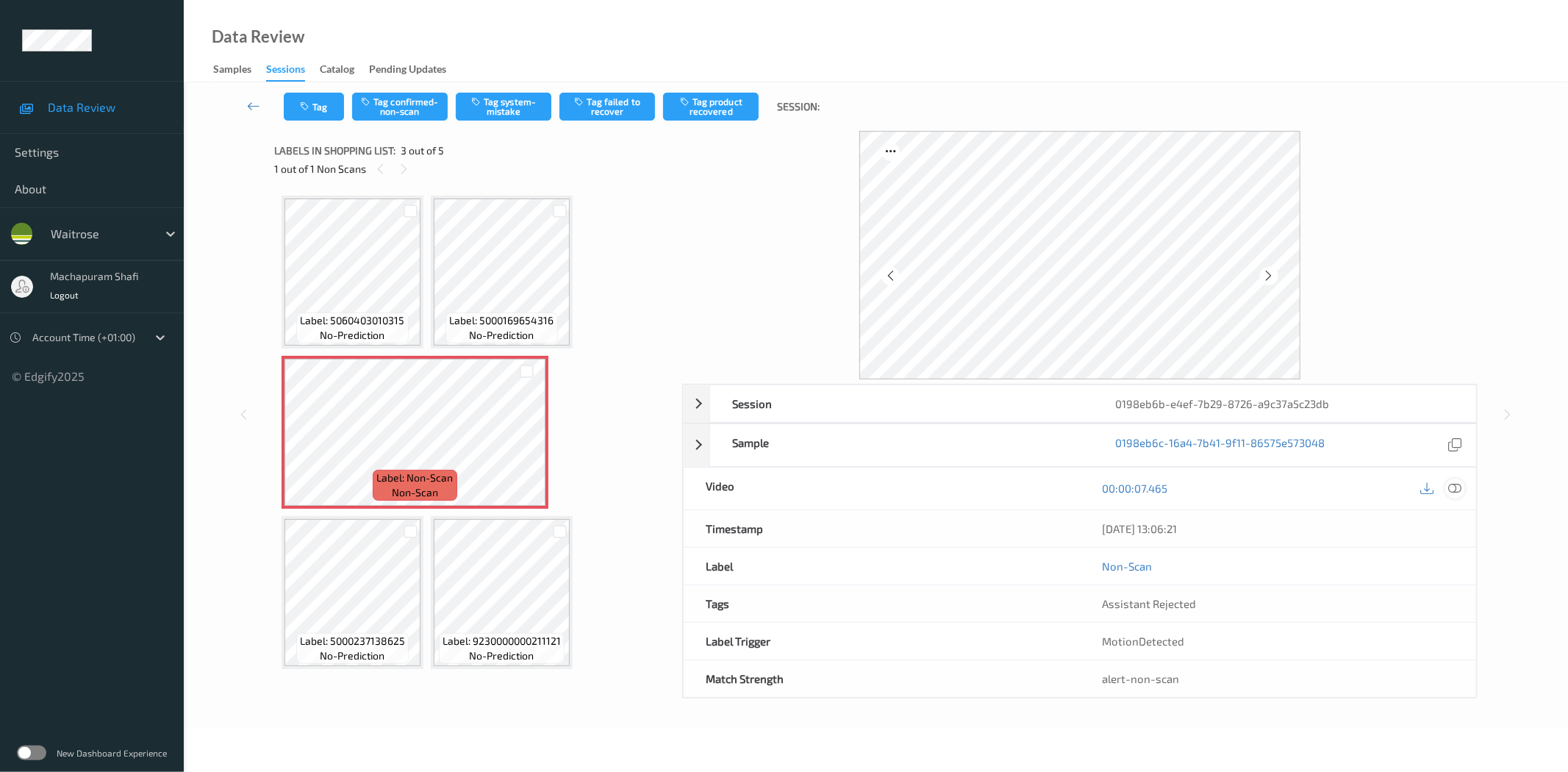
click at [1457, 490] on icon at bounding box center [1455, 488] width 13 height 13
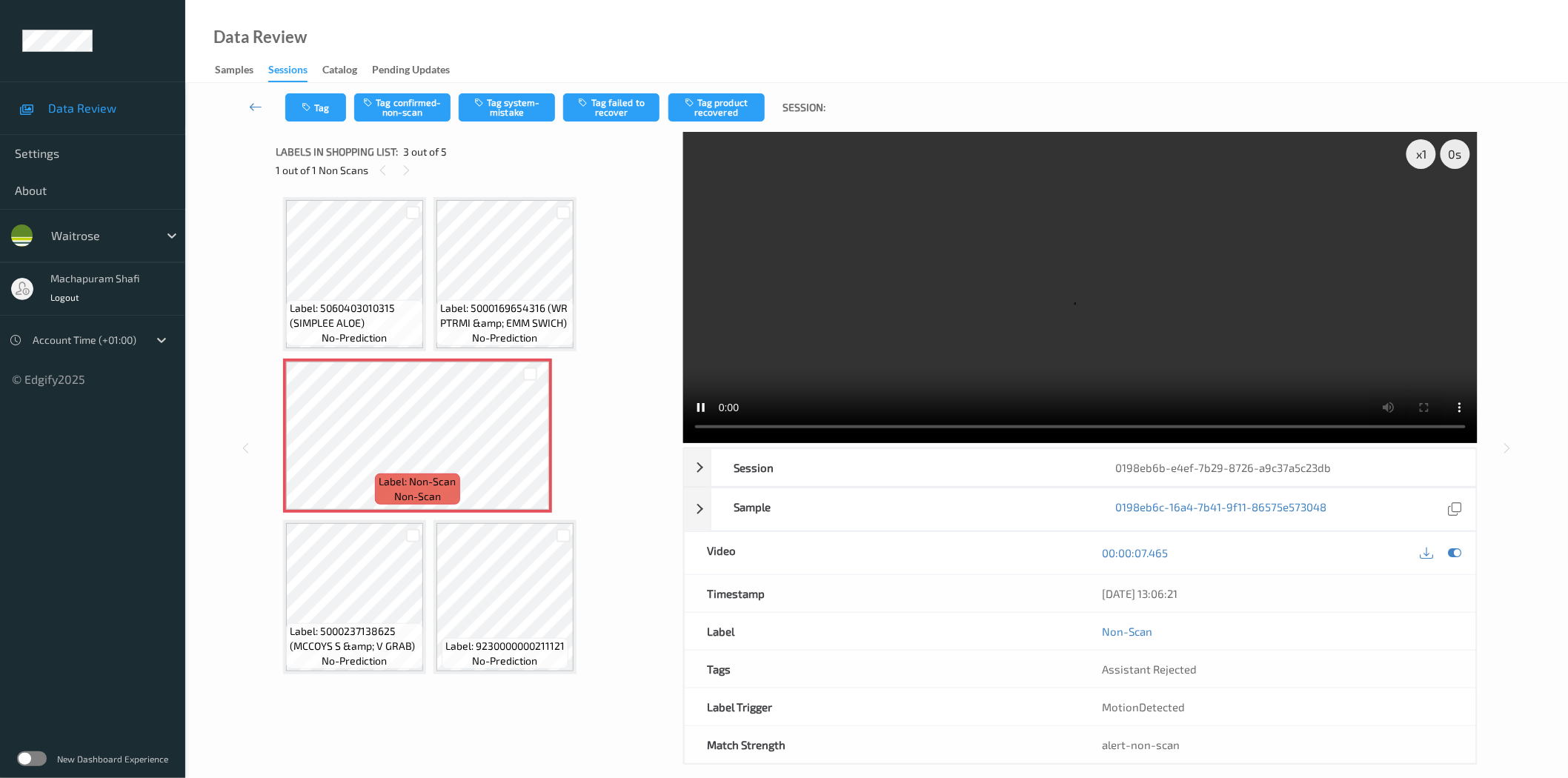
click at [677, 423] on div "x 1 0 s Session 0198eb6b-e4ef-7b29-8726-a9c37a5c23db Session ID 0198eb6b-e4ef-7…" at bounding box center [876, 448] width 1202 height 633
click at [524, 445] on icon at bounding box center [530, 448] width 13 height 14
click at [527, 447] on icon at bounding box center [530, 448] width 13 height 14
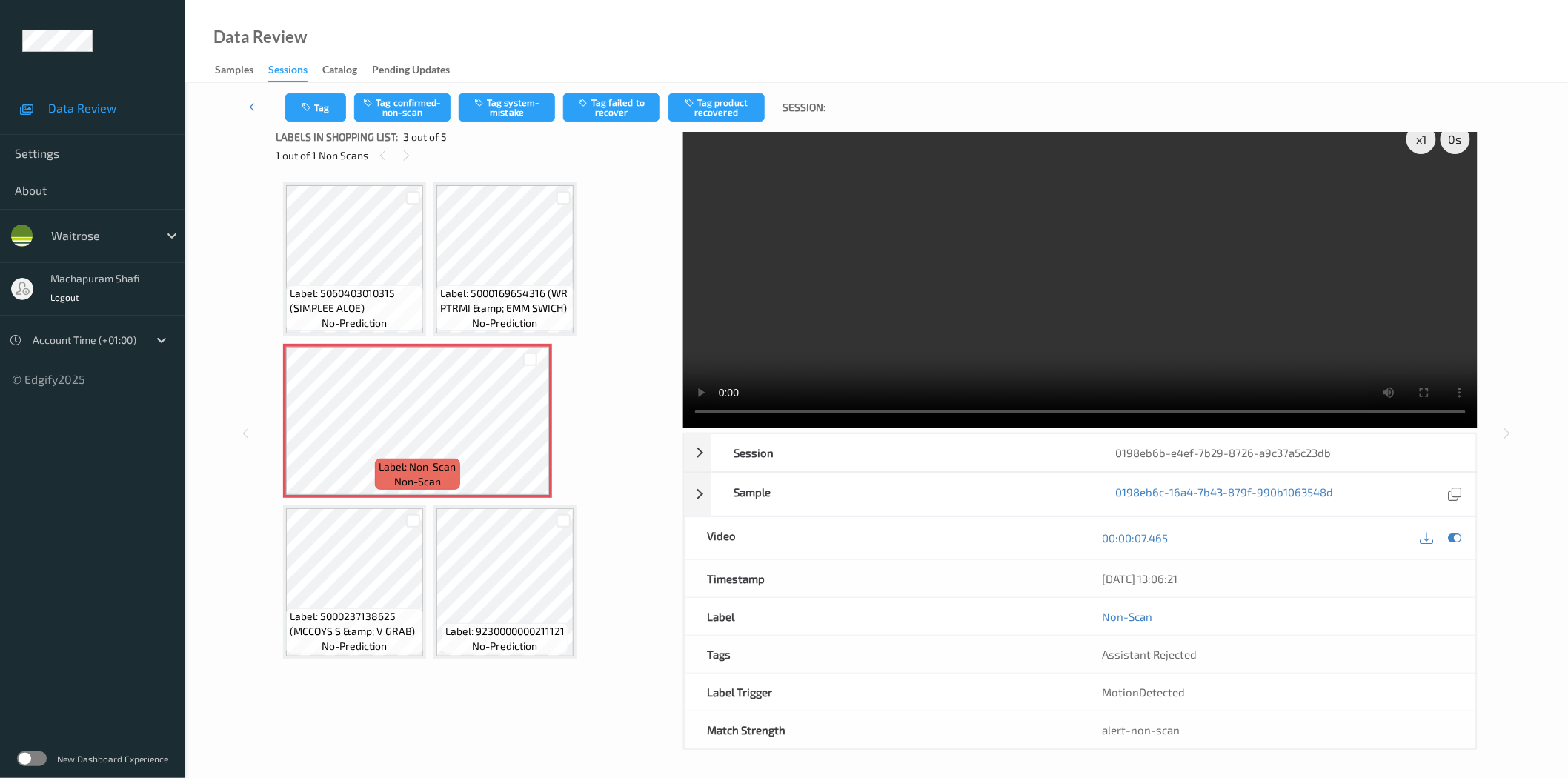
scroll to position [18, 0]
click at [510, 101] on button "Tag system-mistake" at bounding box center [506, 107] width 96 height 28
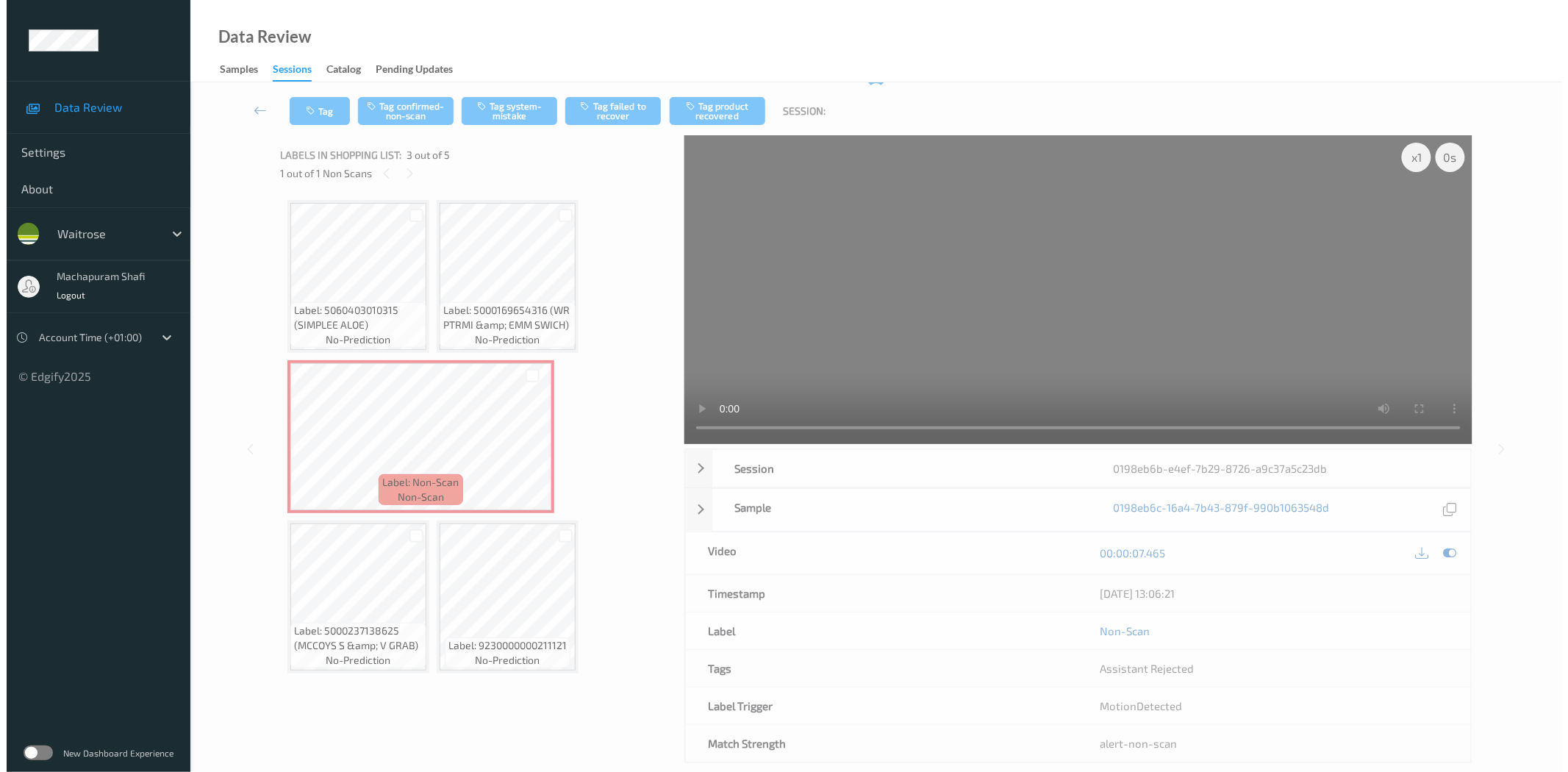
scroll to position [0, 0]
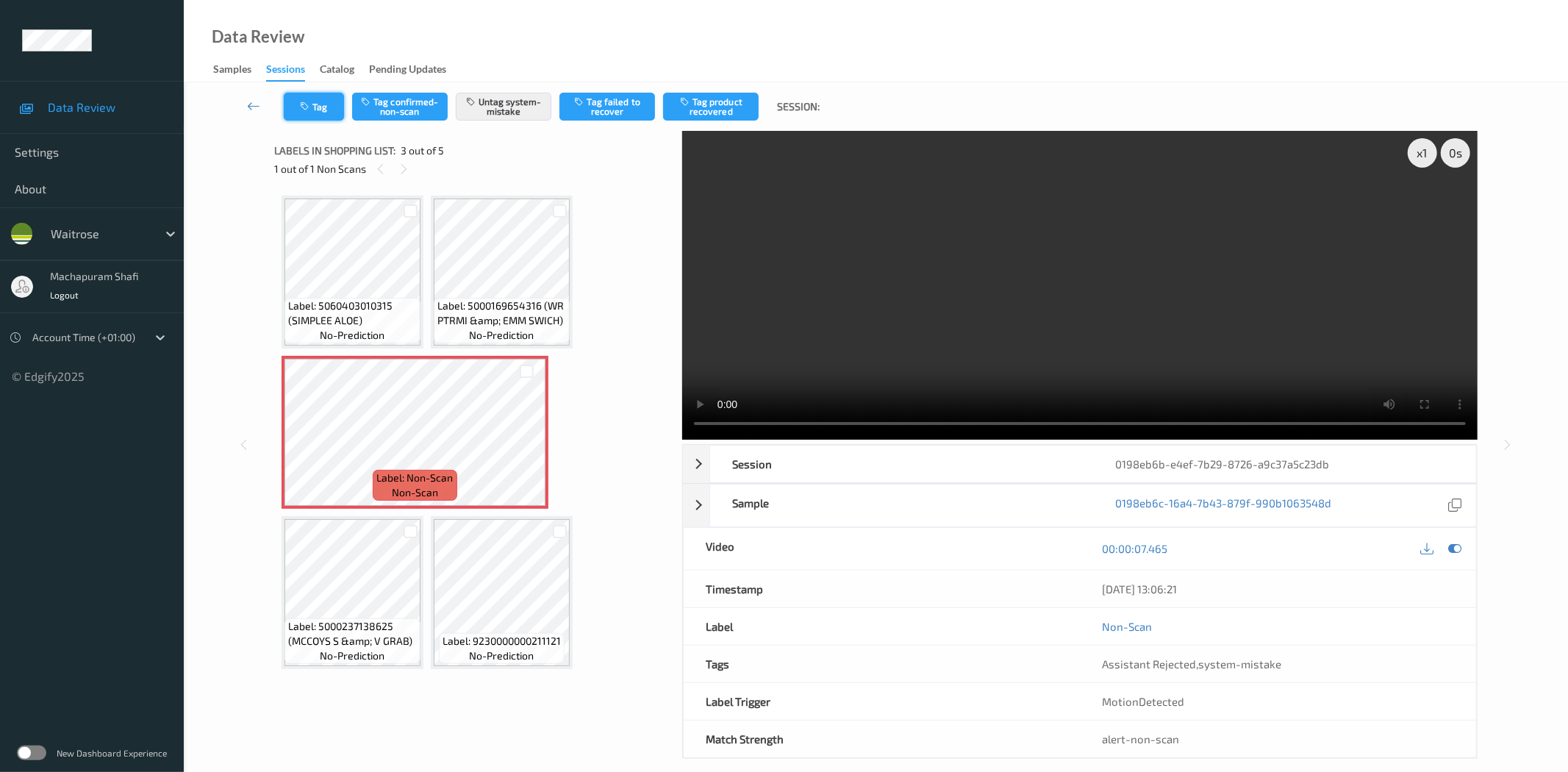
click at [299, 104] on button "Tag" at bounding box center [314, 106] width 60 height 28
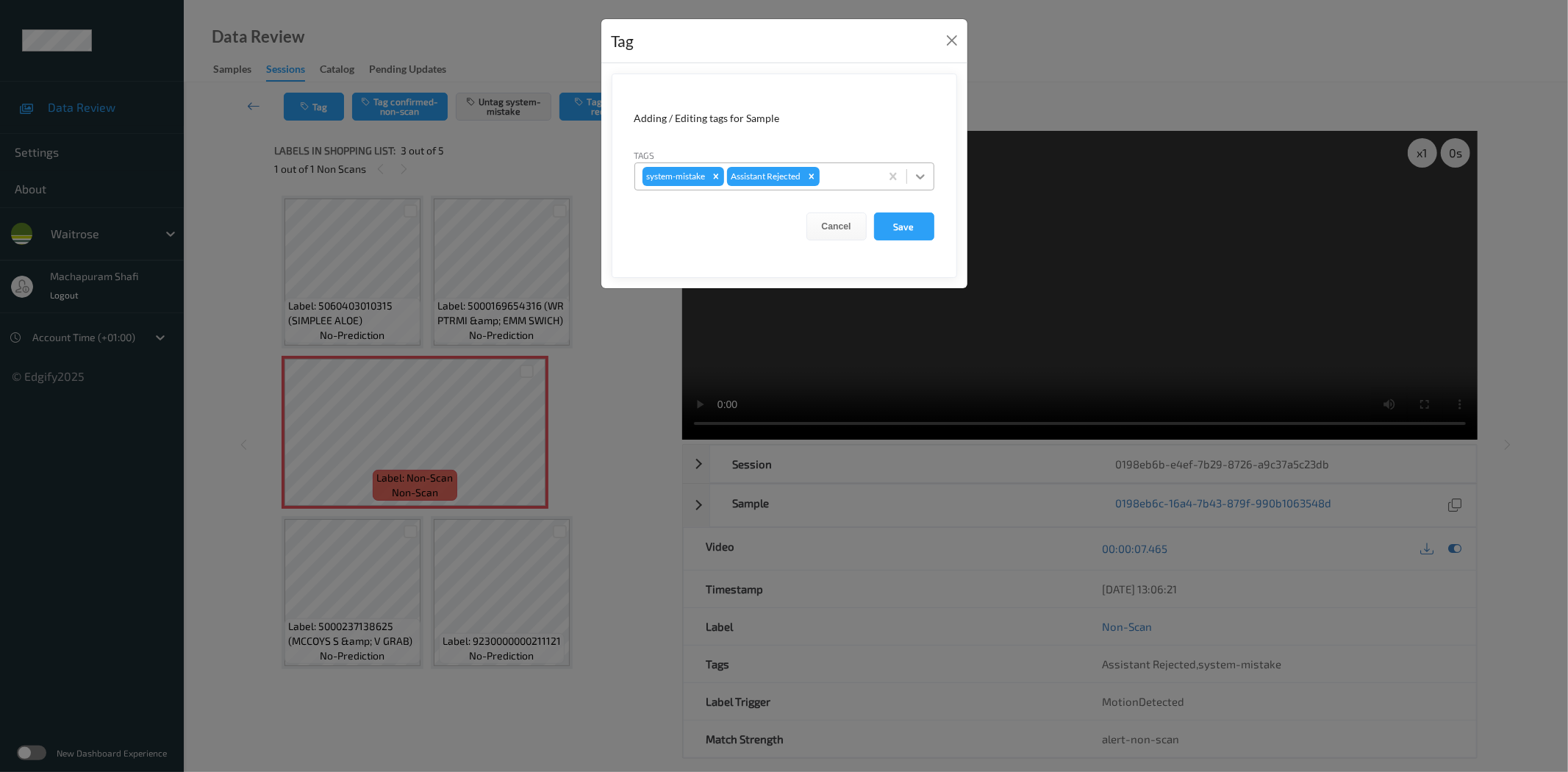
click at [924, 174] on icon at bounding box center [920, 176] width 15 height 15
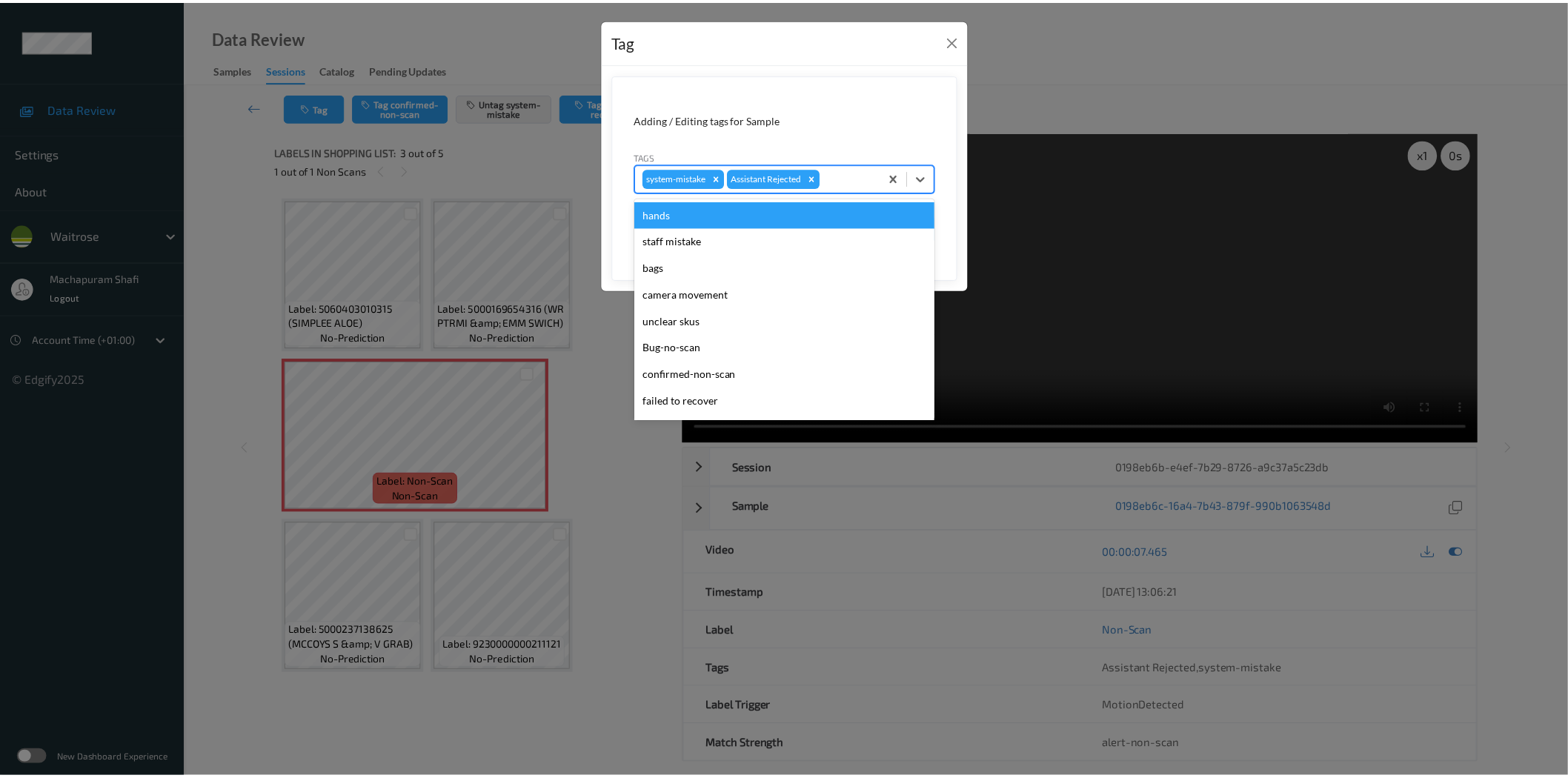
scroll to position [316, 0]
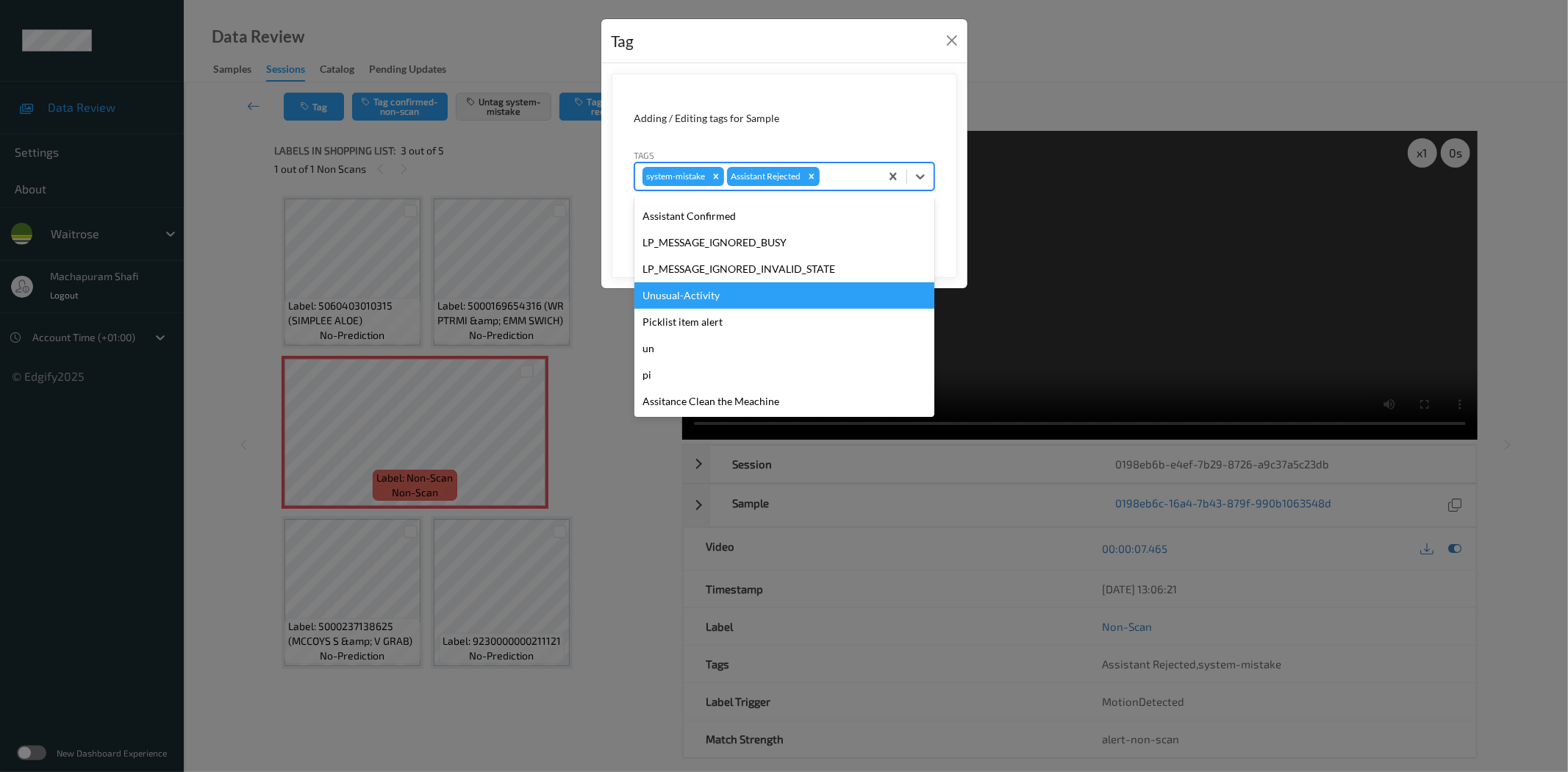
click at [690, 298] on div "Unusual-Activity" at bounding box center [784, 295] width 300 height 26
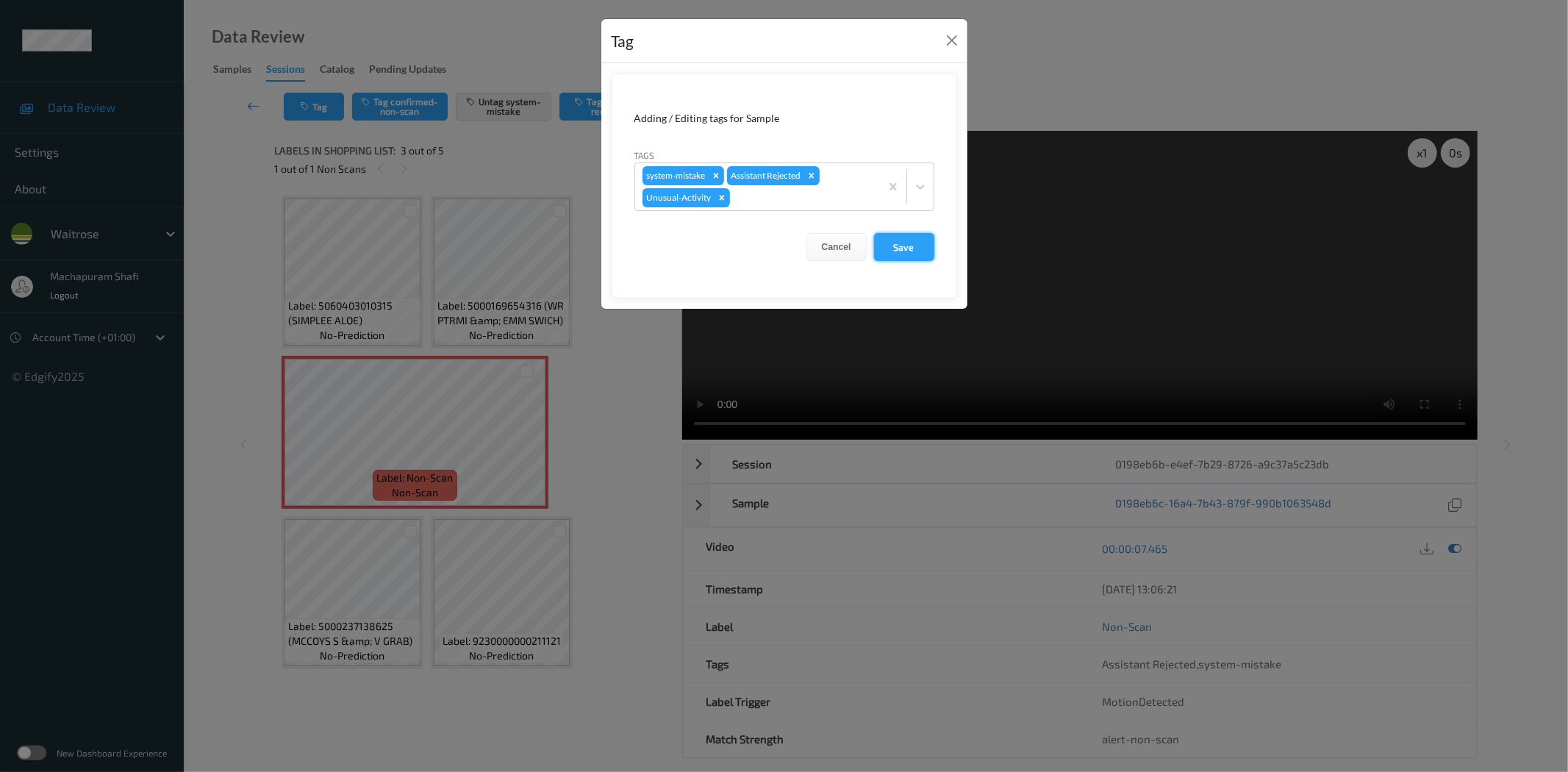
click at [886, 248] on button "Save" at bounding box center [904, 247] width 60 height 28
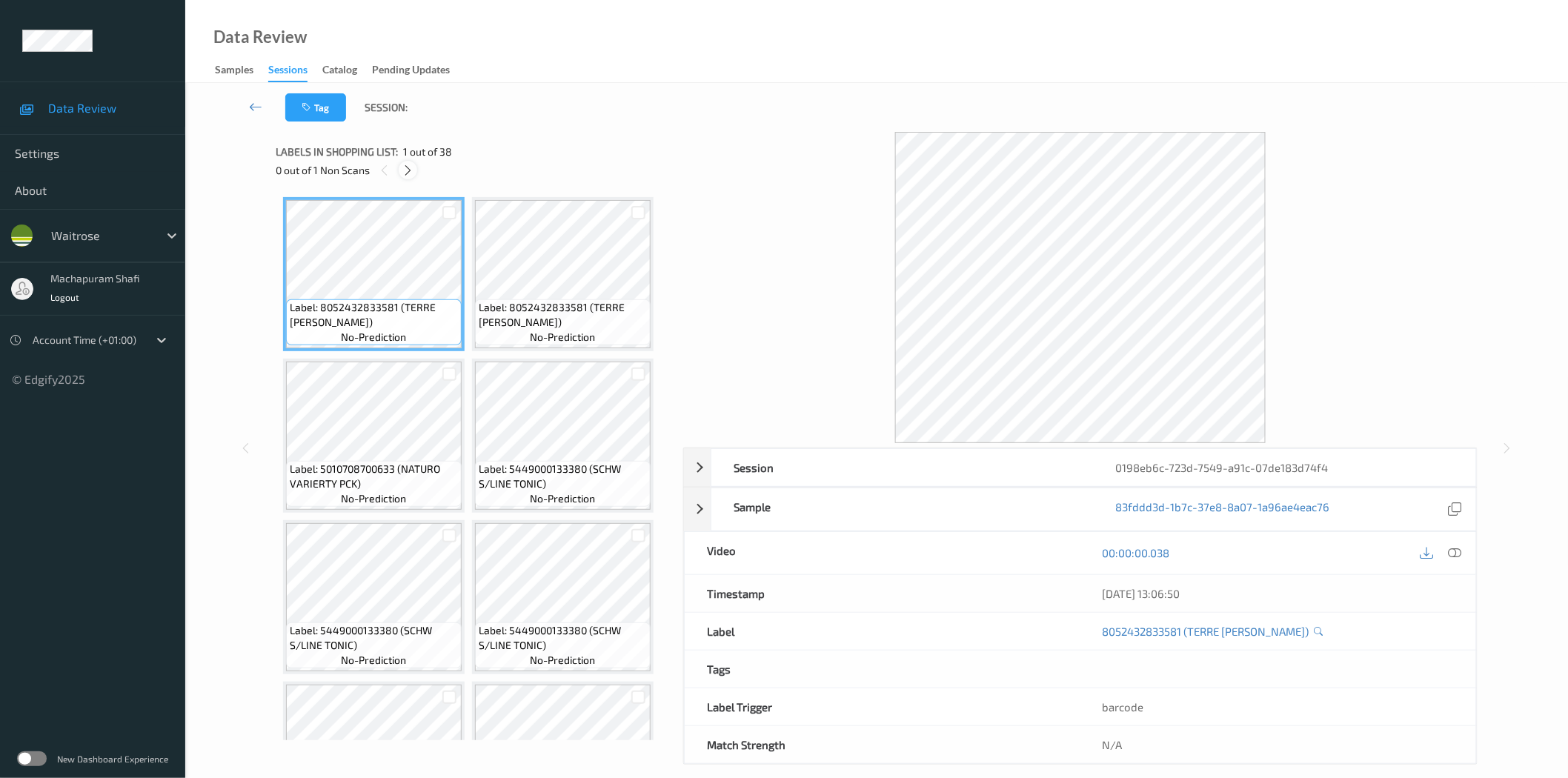
click at [415, 172] on div at bounding box center [408, 170] width 18 height 18
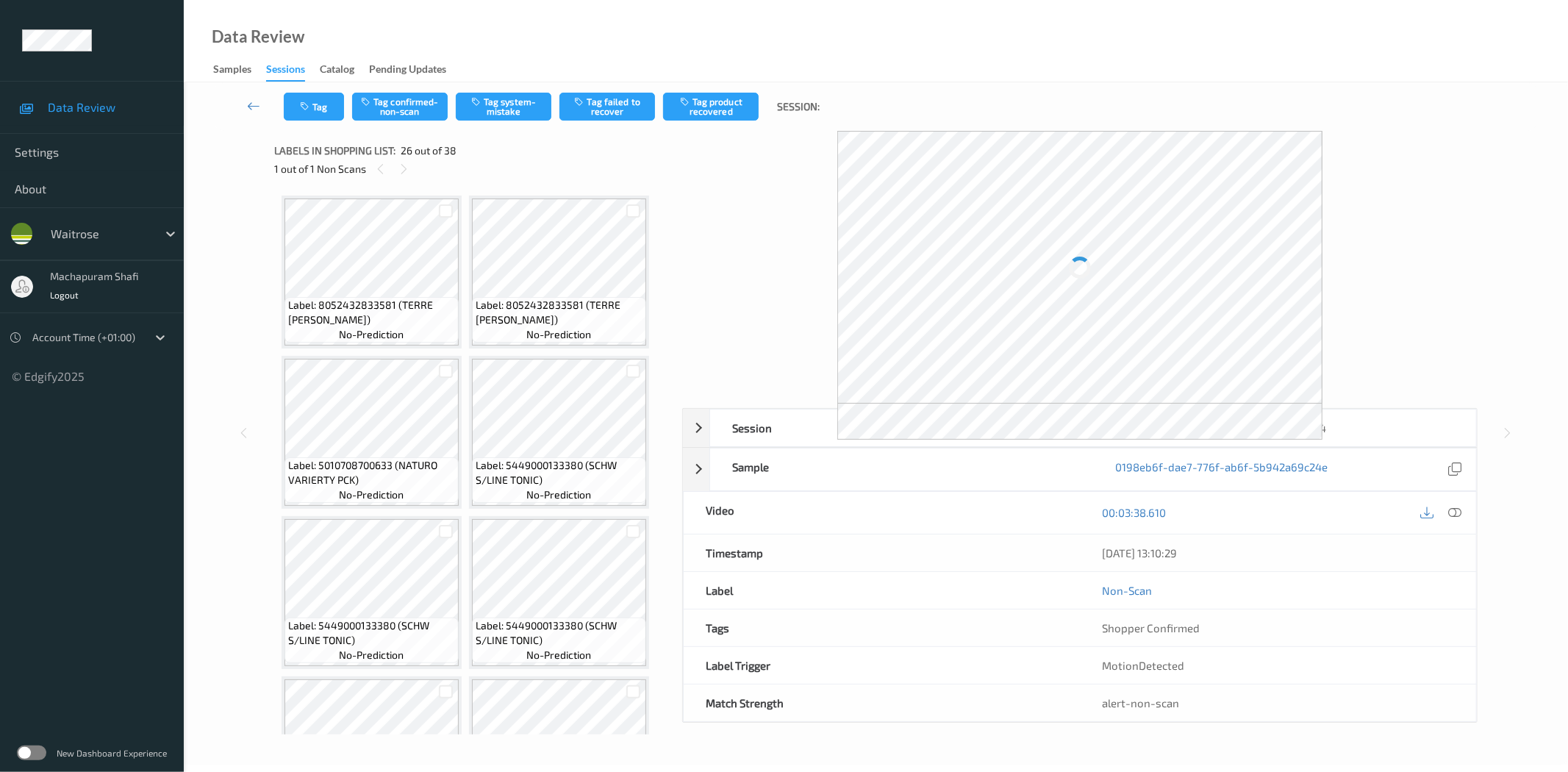
scroll to position [1919, 0]
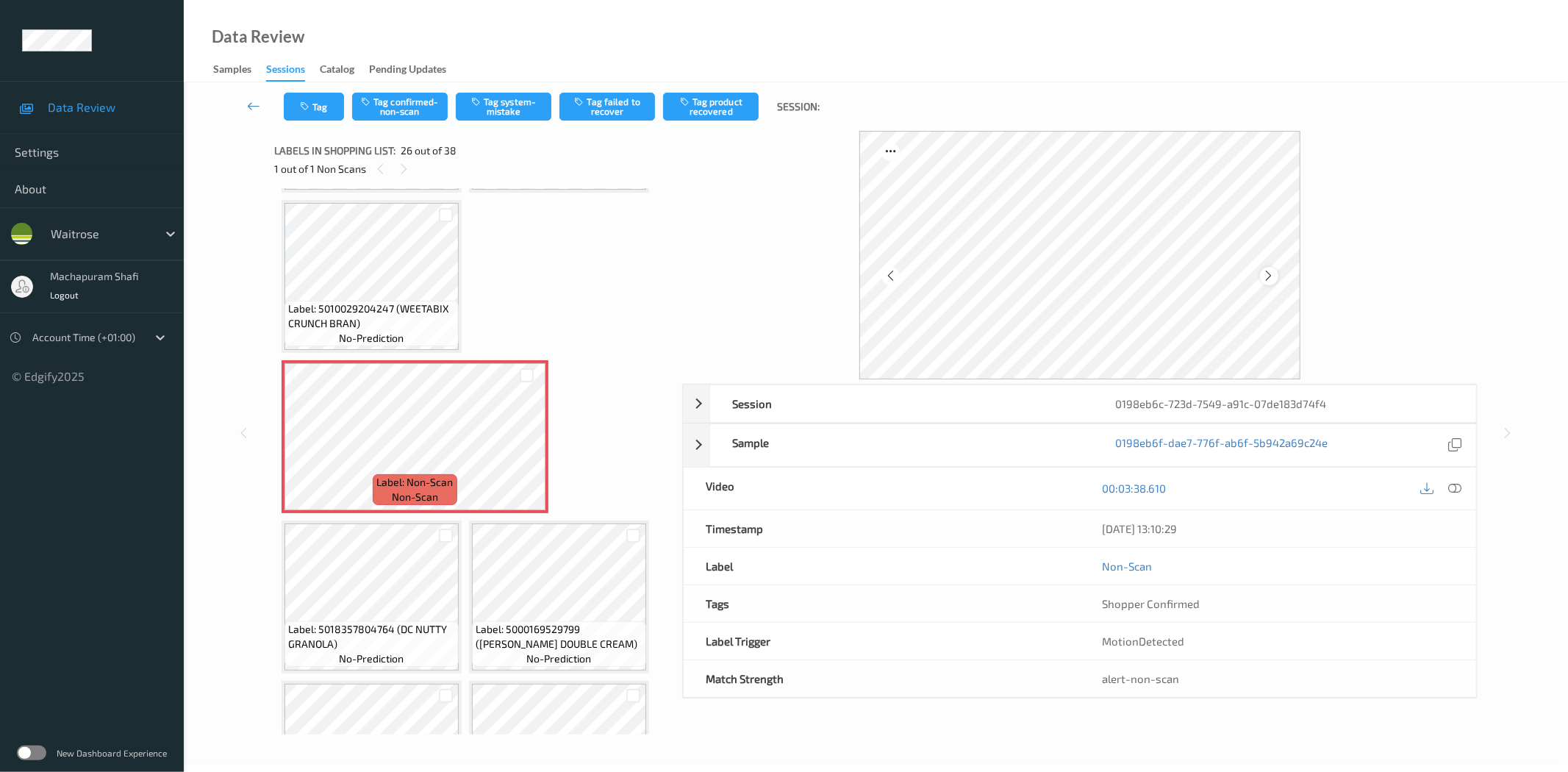
click at [1268, 277] on icon at bounding box center [1269, 276] width 13 height 13
click at [1457, 490] on icon at bounding box center [1455, 488] width 13 height 13
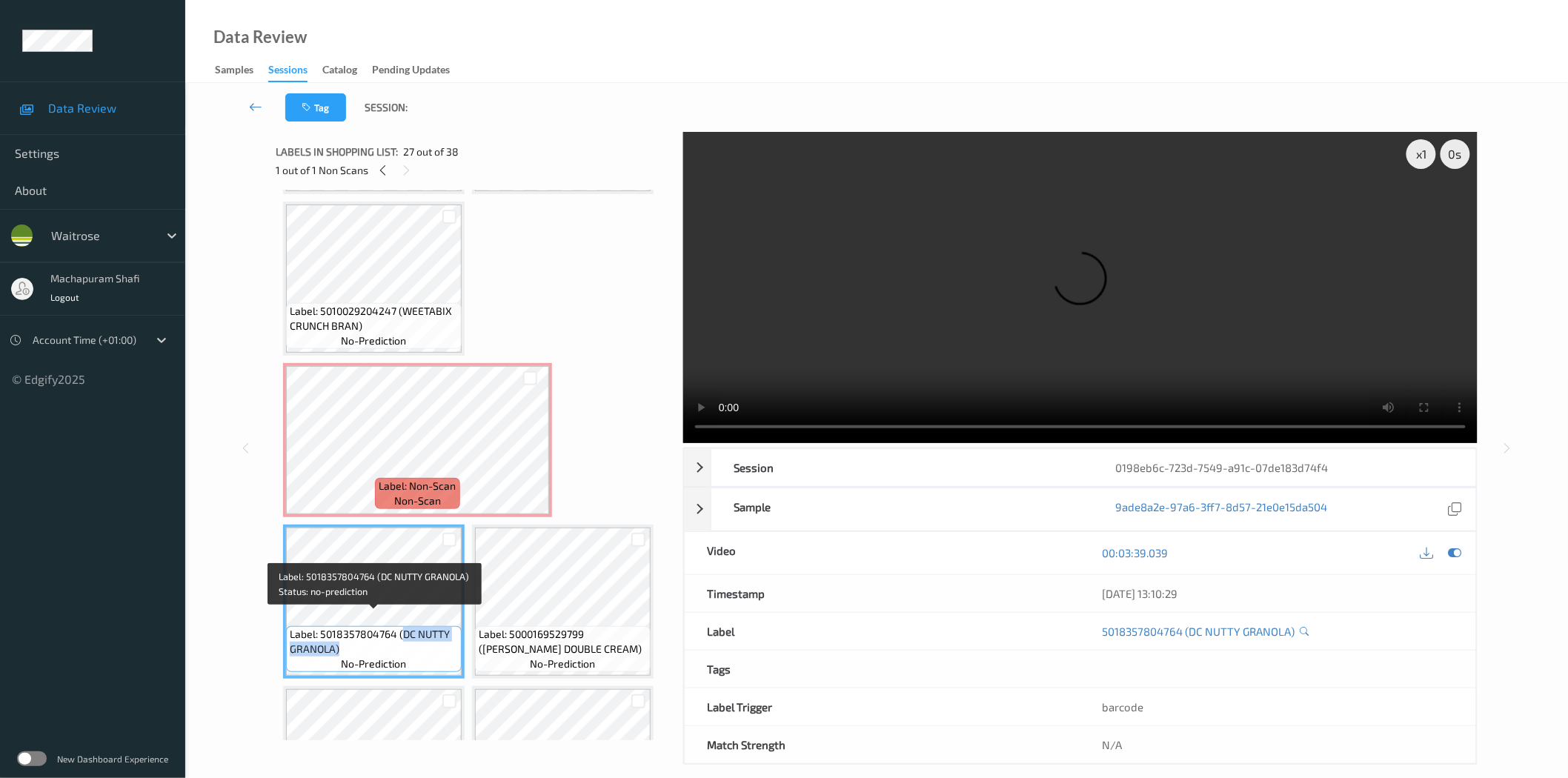
drag, startPoint x: 401, startPoint y: 623, endPoint x: 428, endPoint y: 635, distance: 29.5
click at [428, 635] on span "Label: 5018357804764 (DC NUTTY GRANOLA)" at bounding box center [373, 641] width 168 height 29
copy span "DC NUTTY GRANOLA)"
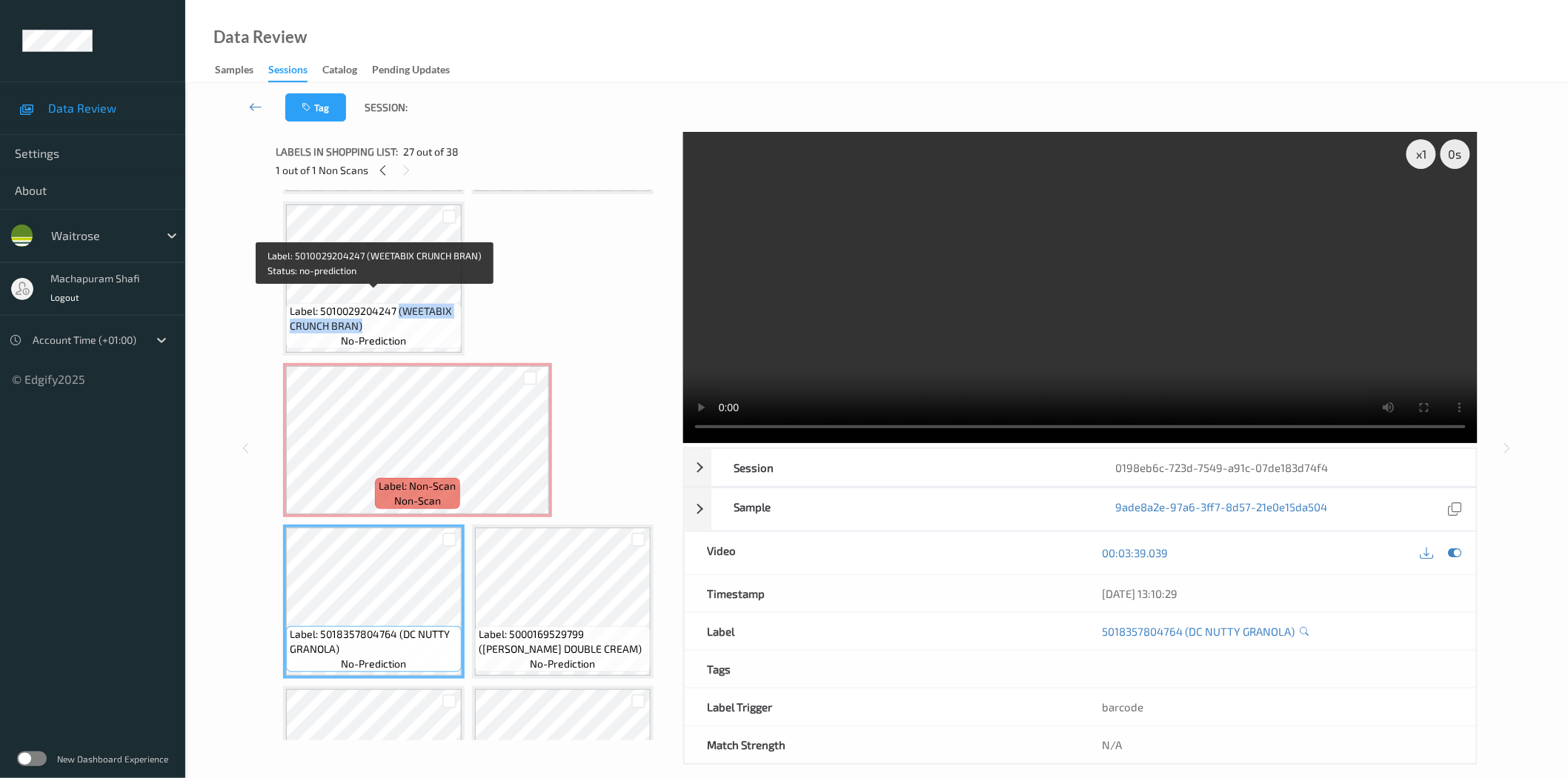
drag, startPoint x: 397, startPoint y: 293, endPoint x: 422, endPoint y: 314, distance: 32.6
click at [422, 314] on span "Label: 5010029204247 (WEETABIX CRUNCH BRAN)" at bounding box center [373, 318] width 168 height 29
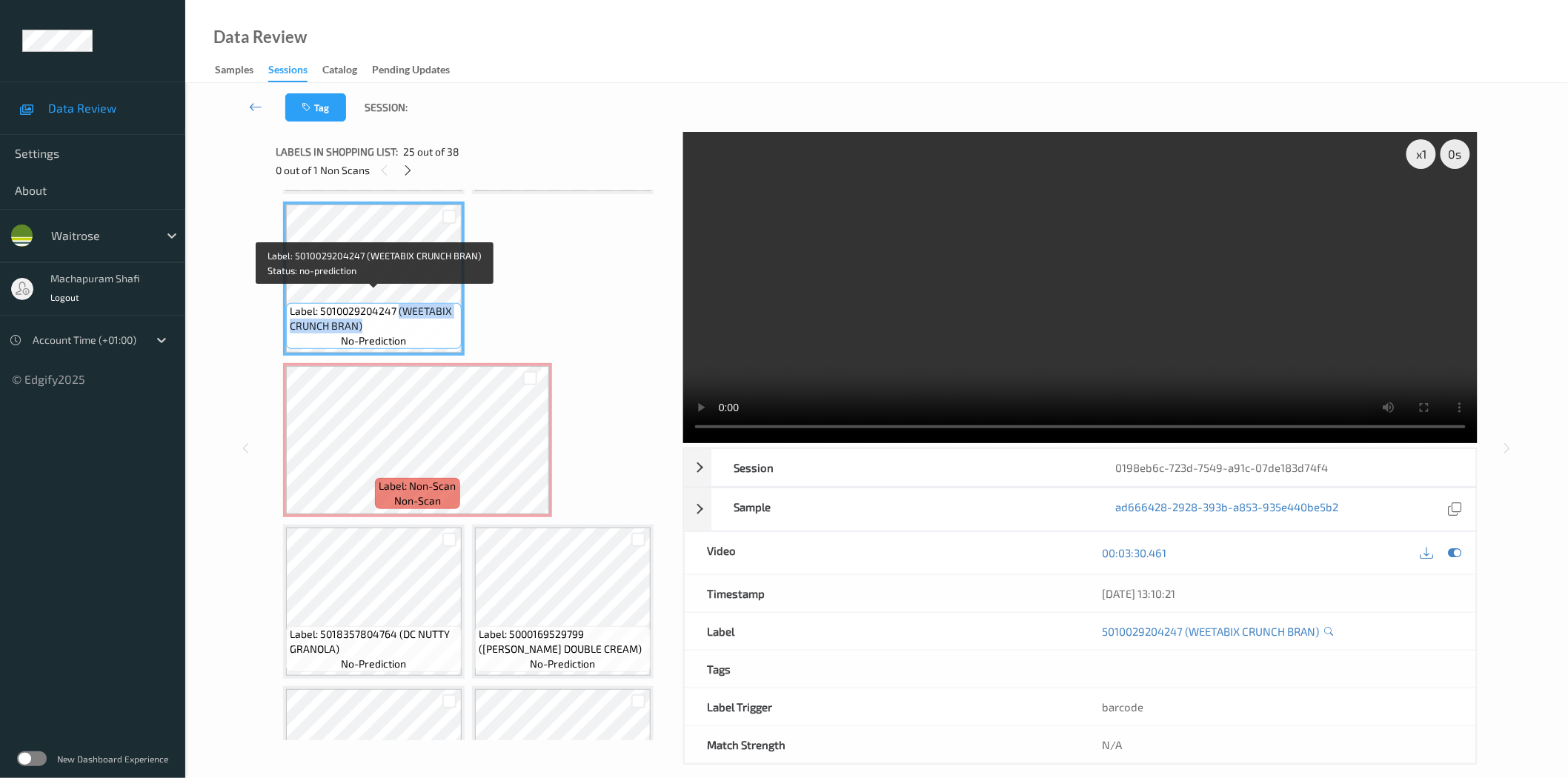
copy span "(WEETABIX CRUNCH BRAN)"
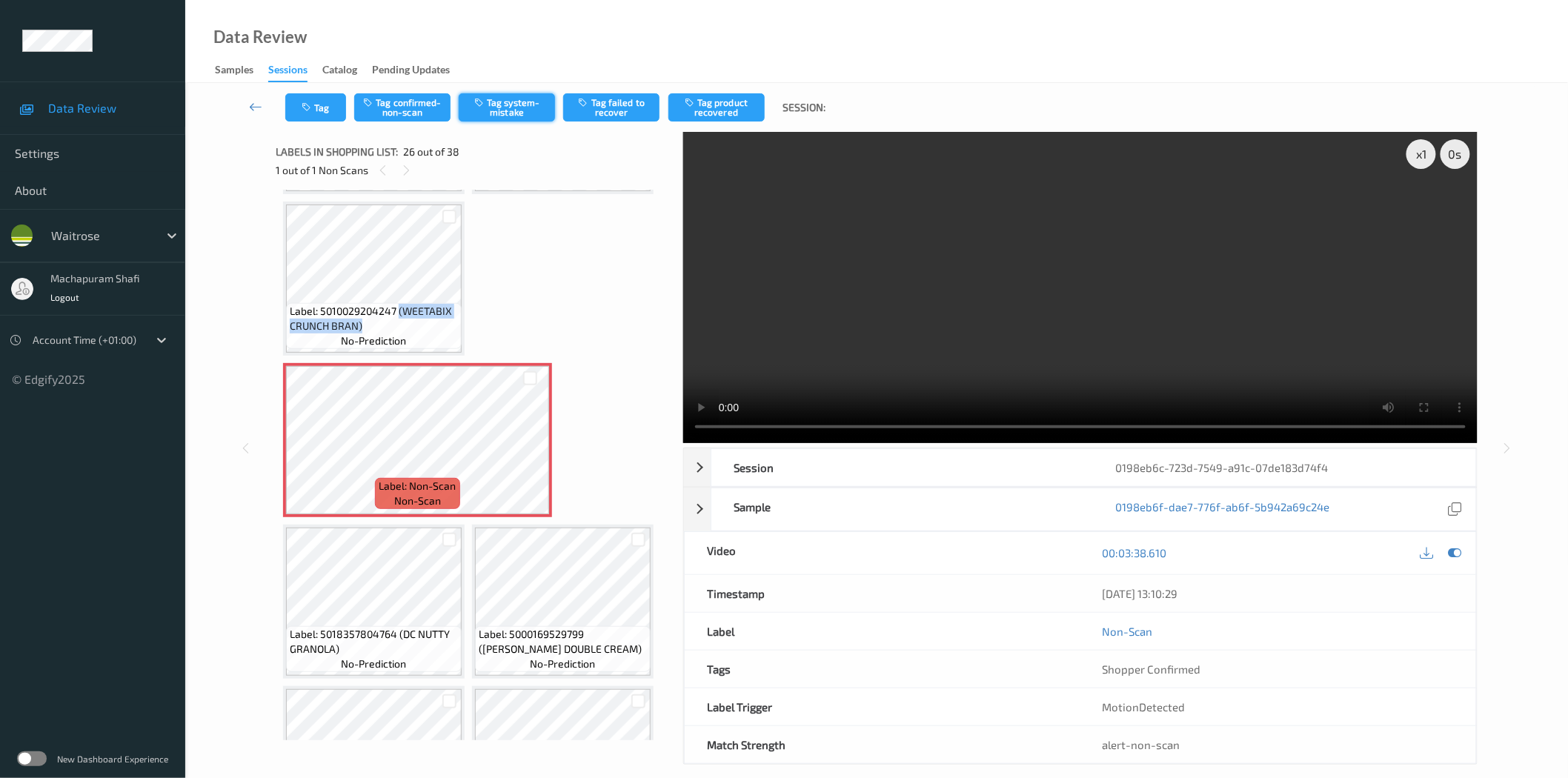
click at [506, 107] on button "Tag system-mistake" at bounding box center [506, 107] width 96 height 28
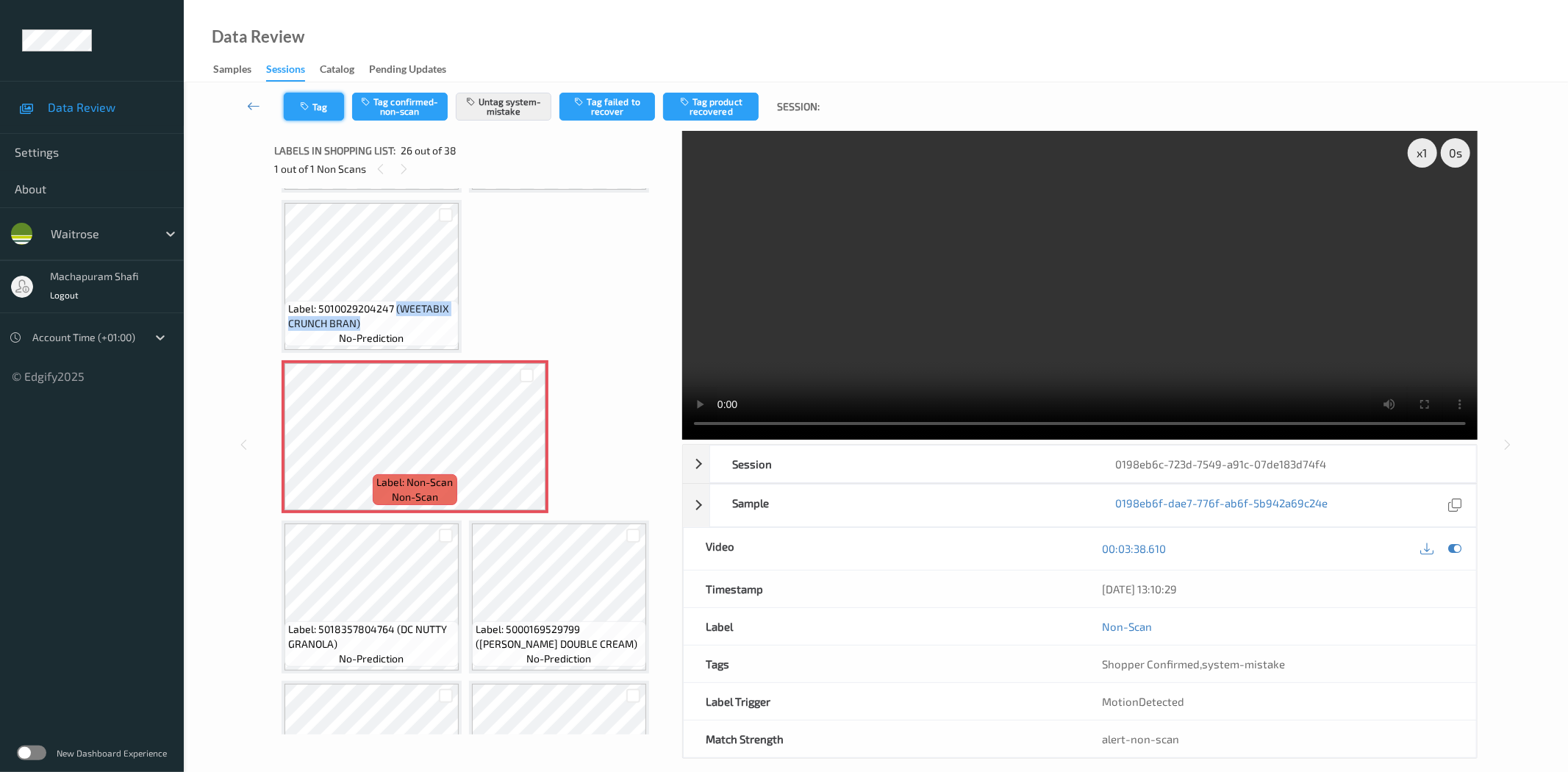
click at [317, 100] on button "Tag" at bounding box center [314, 106] width 60 height 28
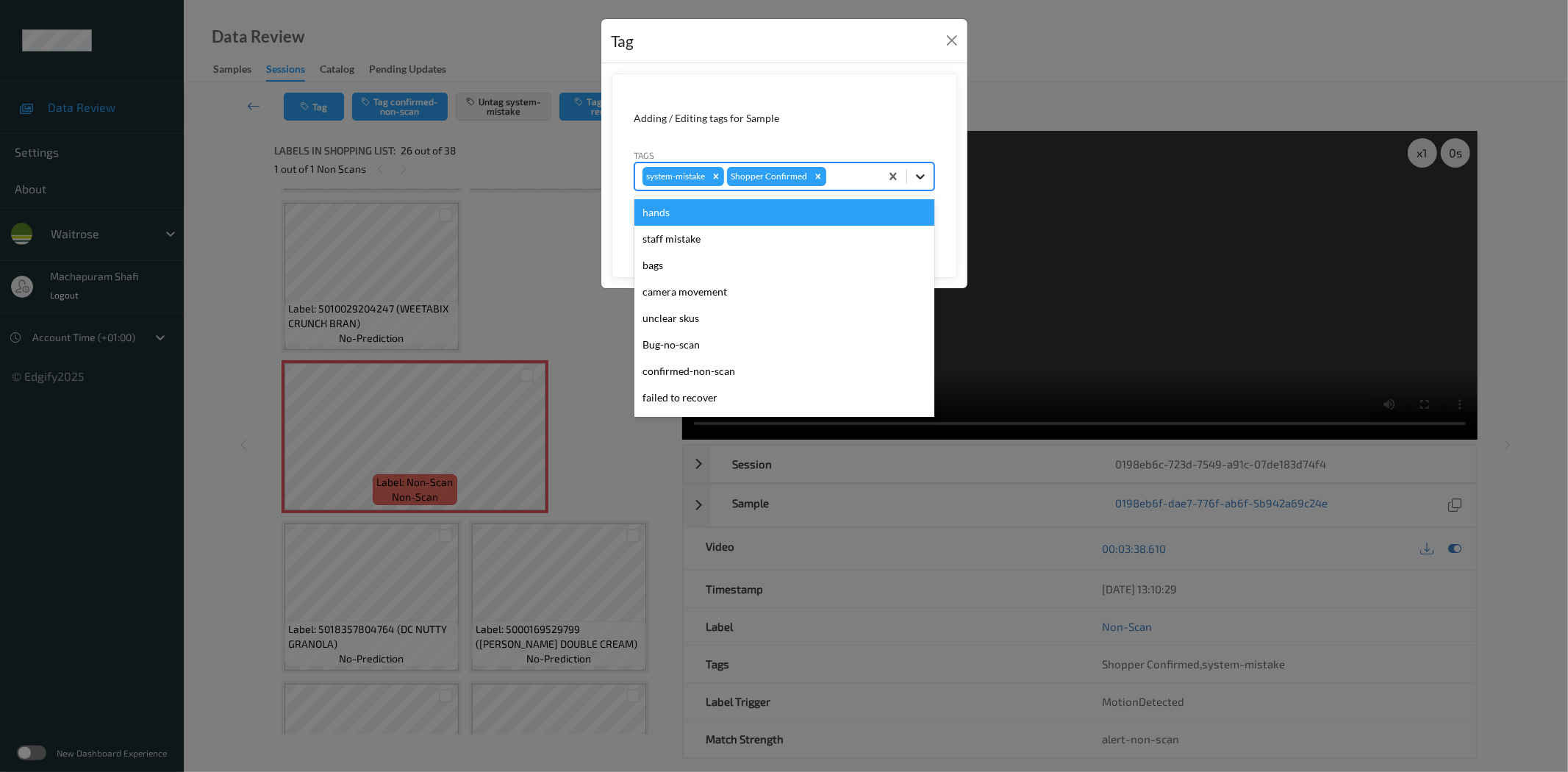
click at [924, 169] on icon at bounding box center [920, 176] width 15 height 15
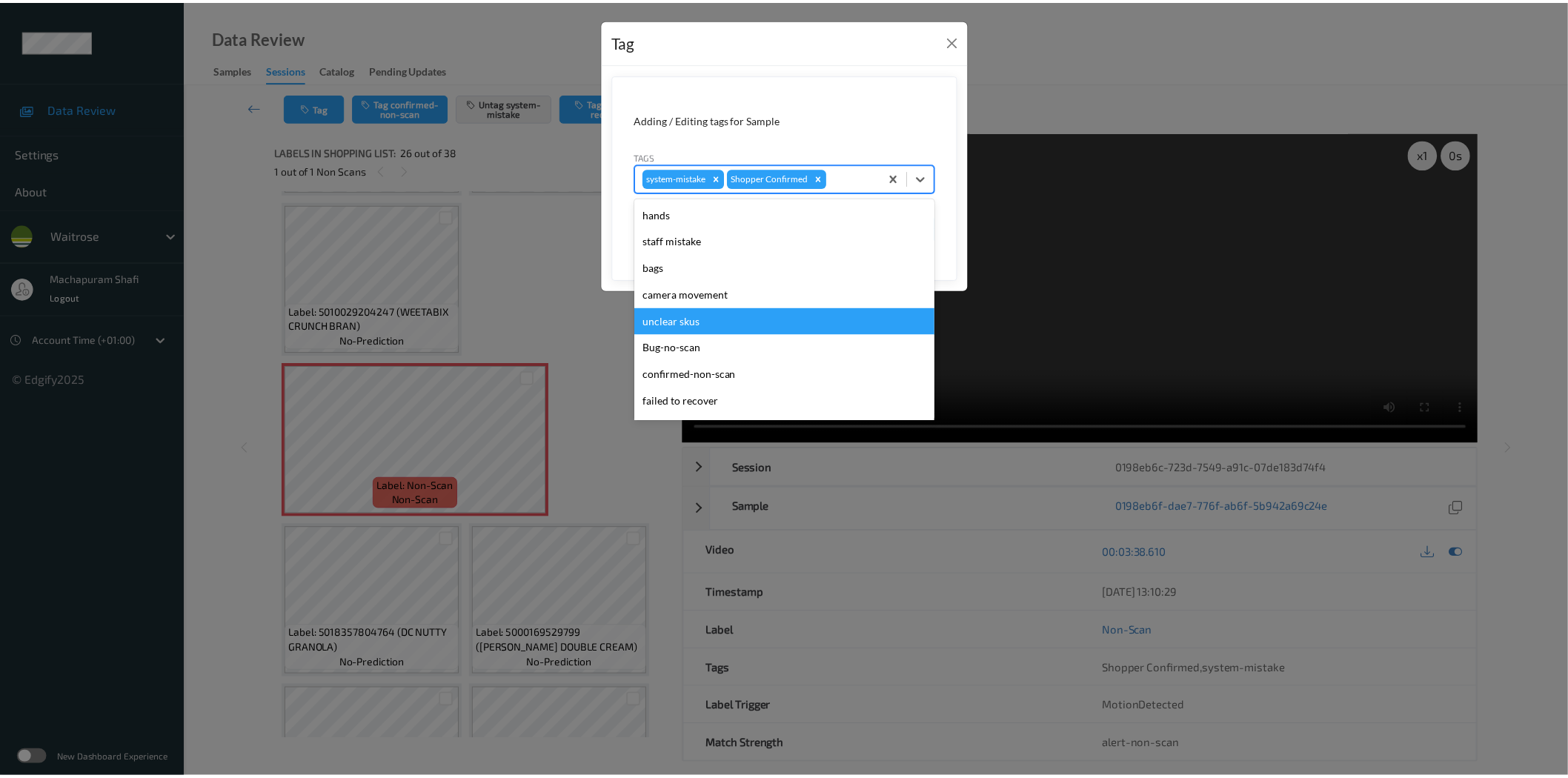
scroll to position [316, 0]
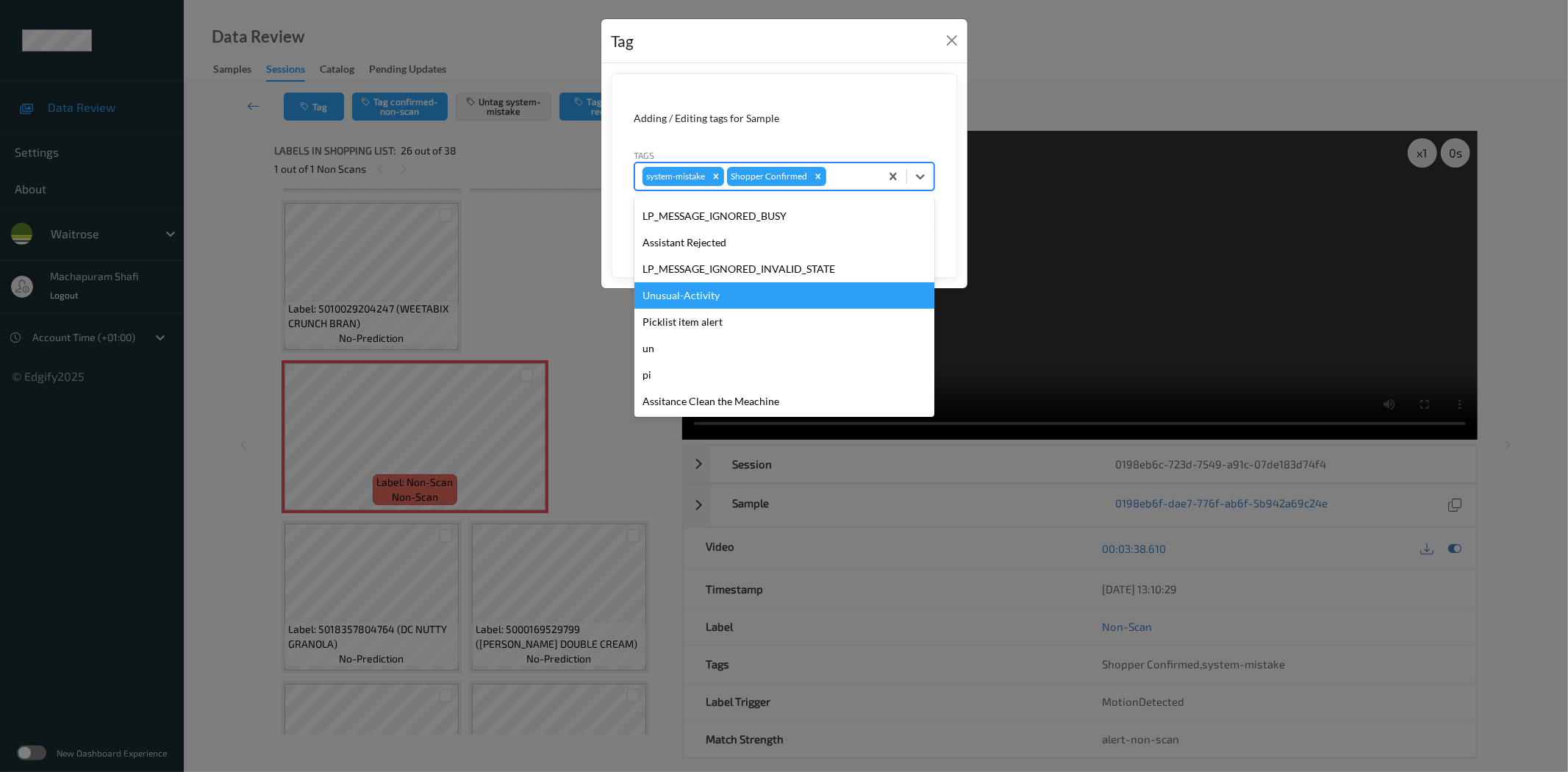
click at [711, 297] on div "Unusual-Activity" at bounding box center [784, 295] width 300 height 26
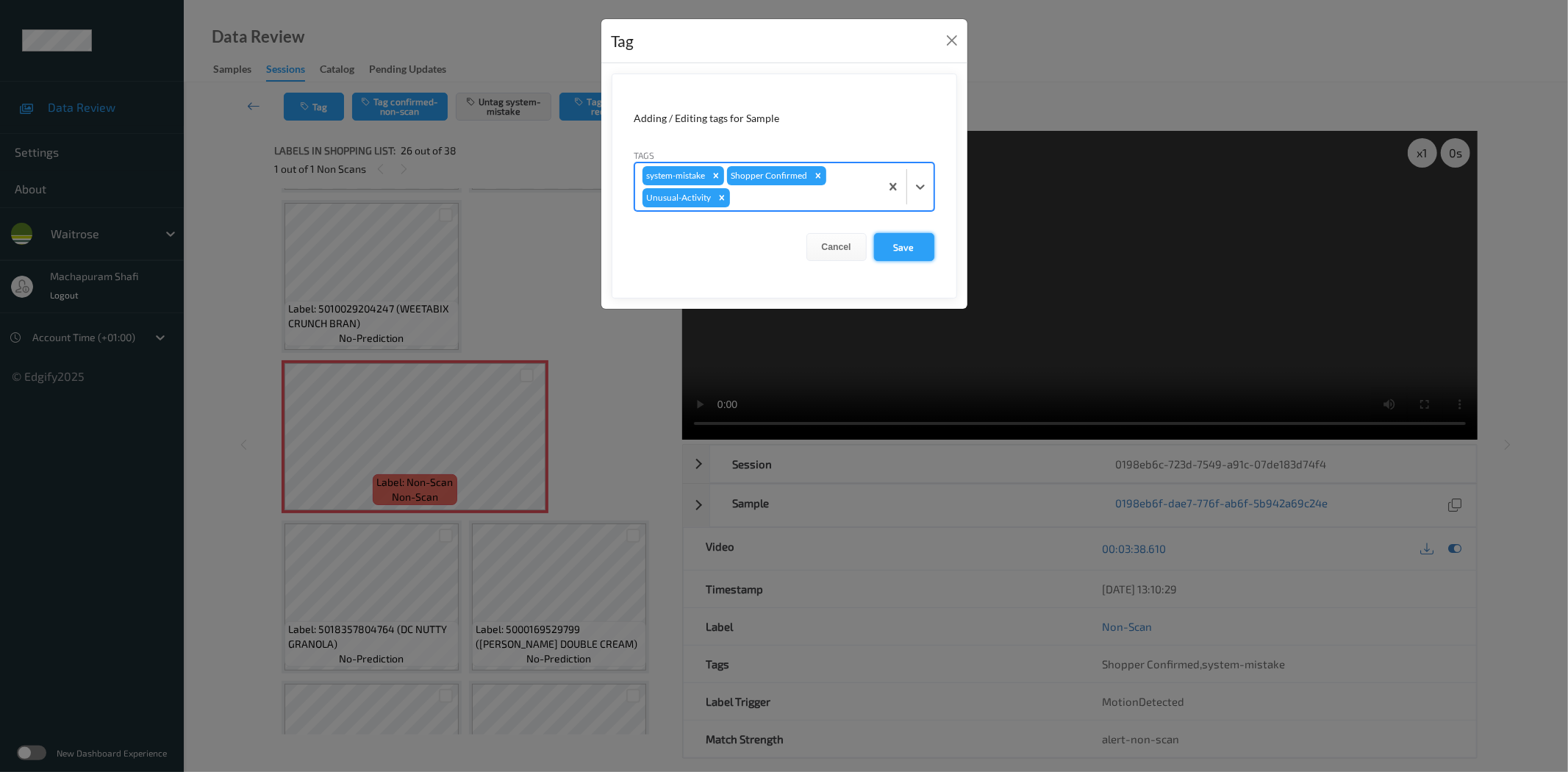
click at [899, 239] on button "Save" at bounding box center [904, 247] width 60 height 28
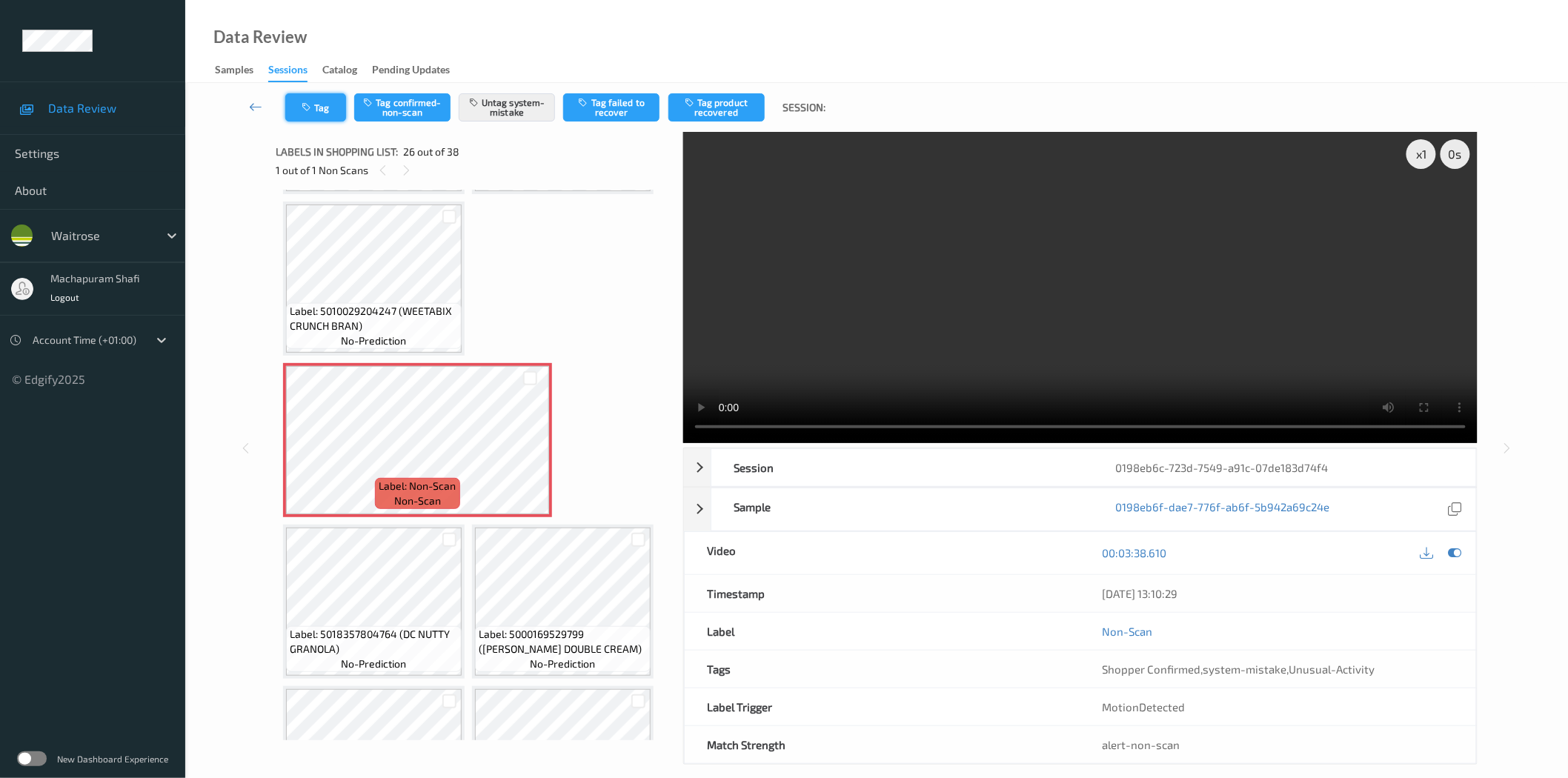
click at [320, 108] on button "Tag" at bounding box center [315, 107] width 61 height 28
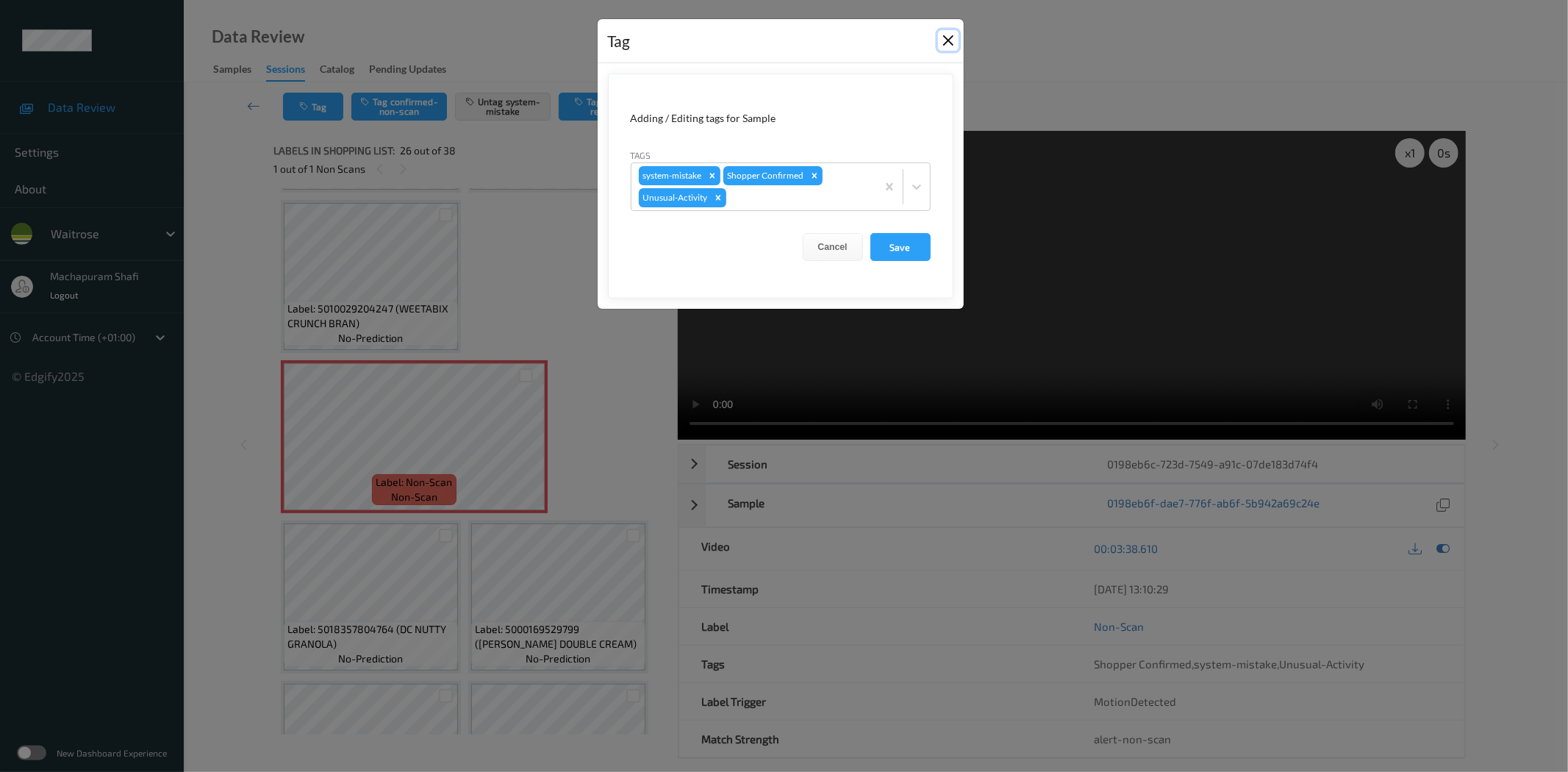
click at [944, 40] on button "Close" at bounding box center [948, 40] width 21 height 21
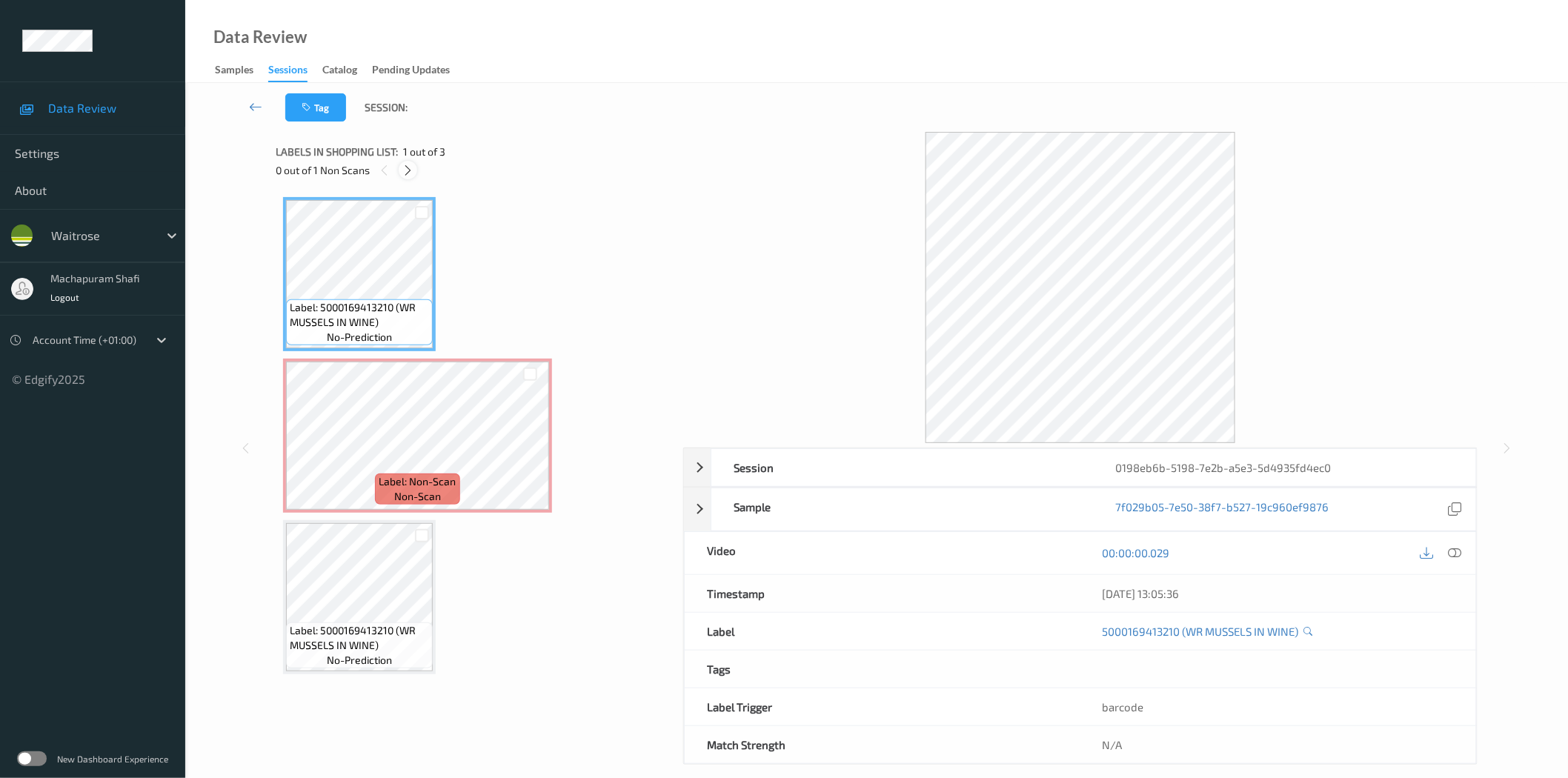
click at [413, 172] on icon at bounding box center [408, 170] width 13 height 14
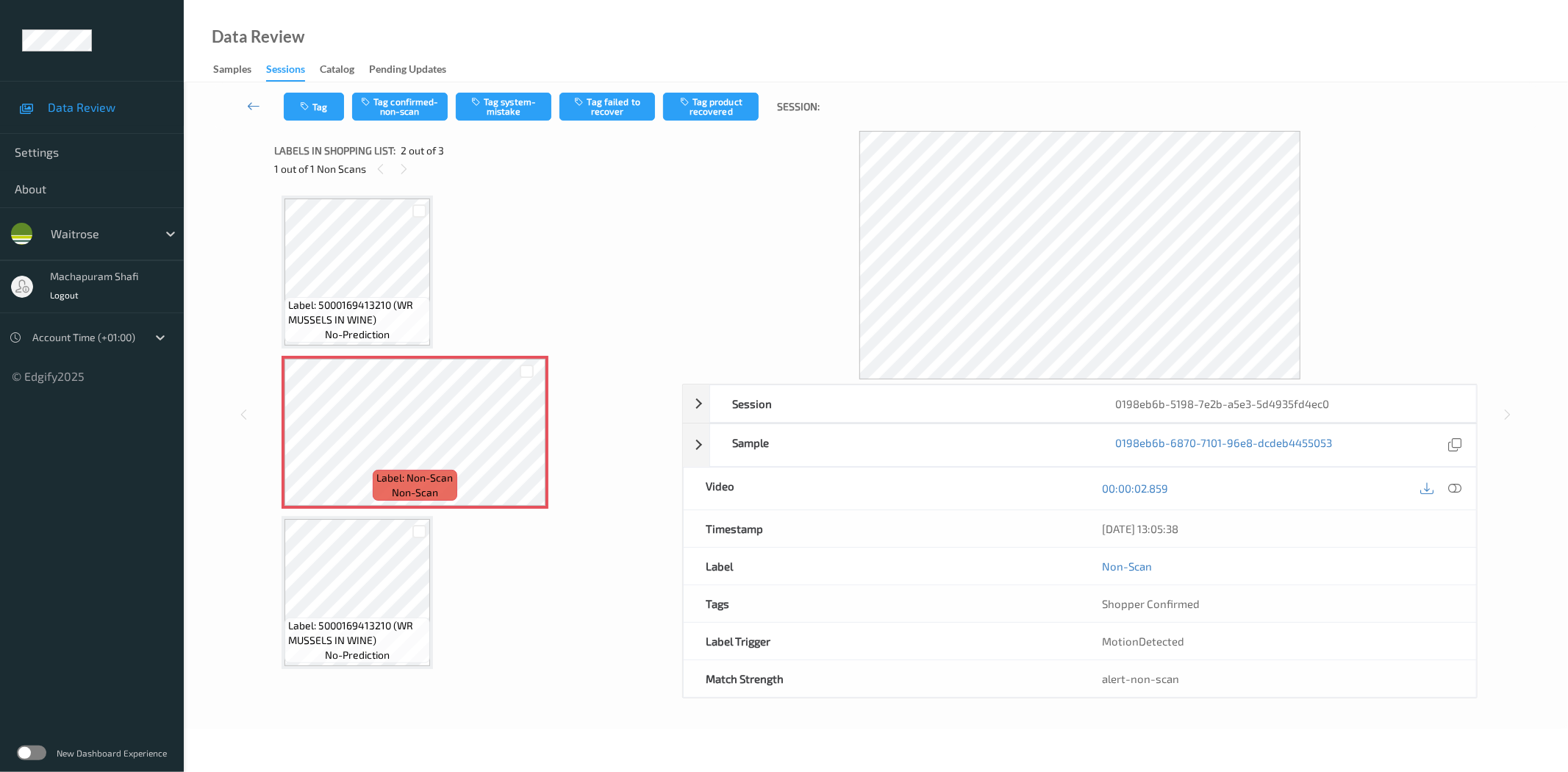
drag, startPoint x: 1455, startPoint y: 487, endPoint x: 1412, endPoint y: 482, distance: 43.3
click at [1455, 487] on icon at bounding box center [1455, 488] width 13 height 13
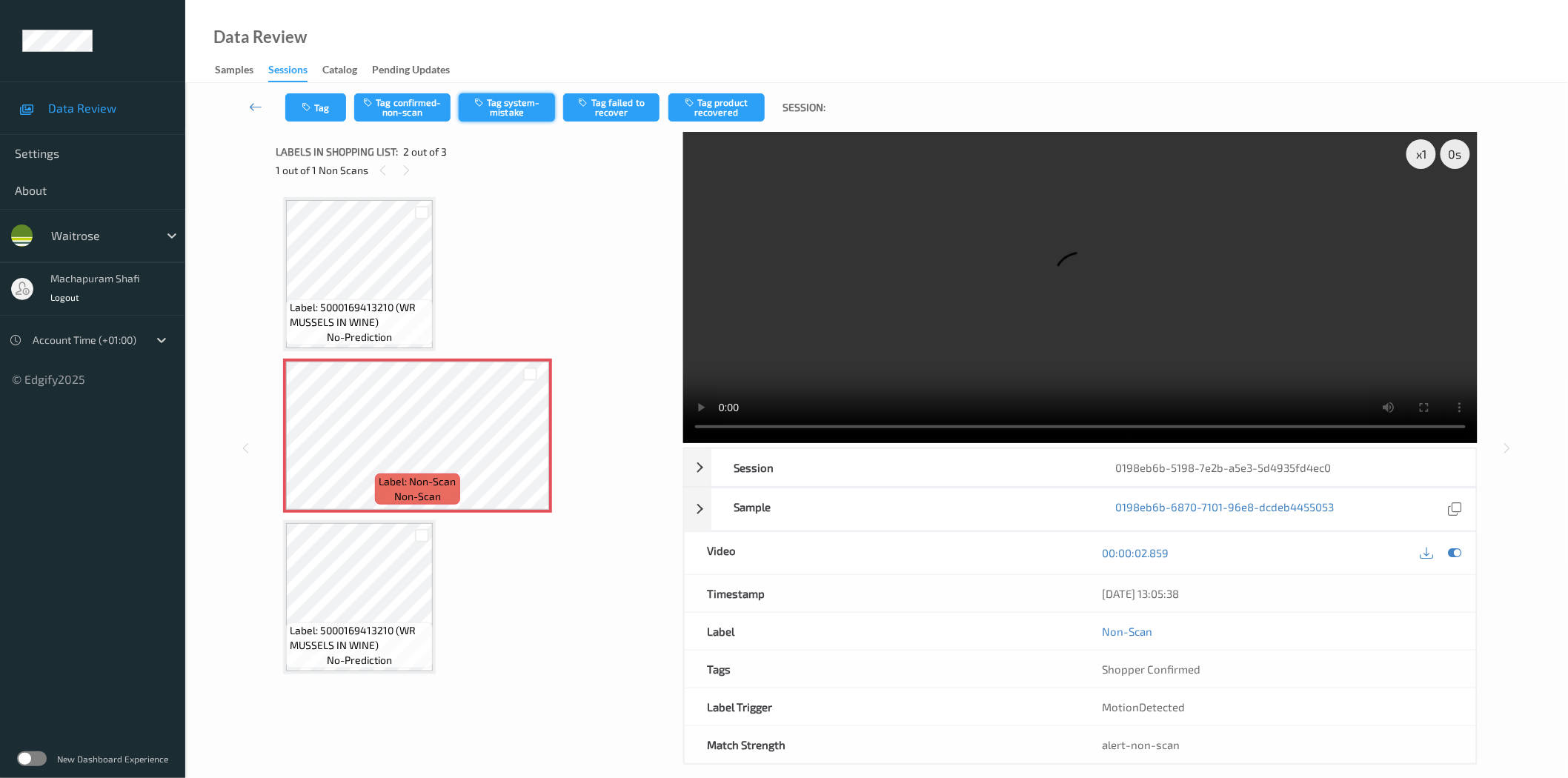
click at [495, 112] on button "Tag system-mistake" at bounding box center [506, 107] width 96 height 28
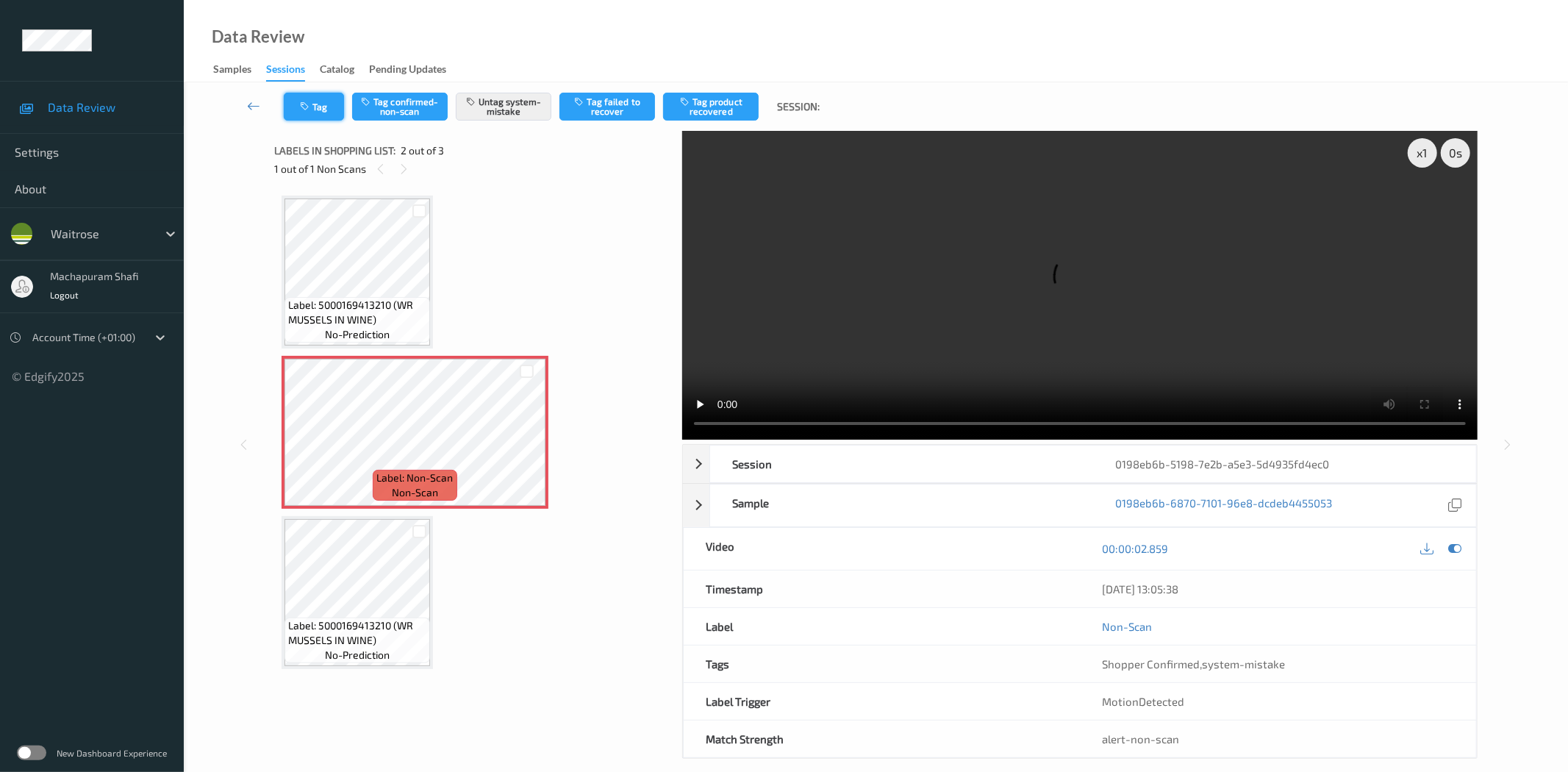
click at [326, 101] on button "Tag" at bounding box center [314, 106] width 60 height 28
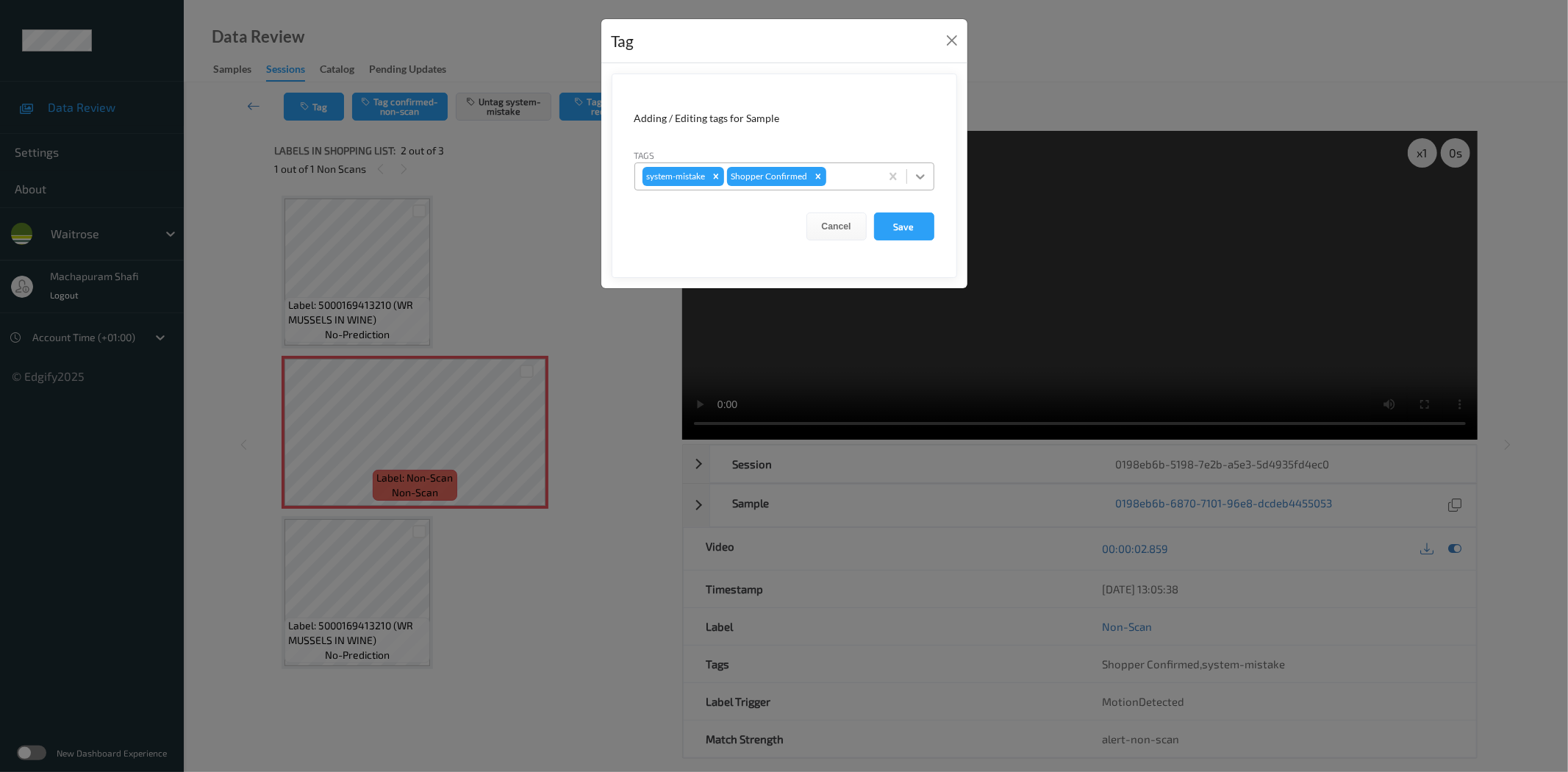
click at [923, 170] on icon at bounding box center [920, 176] width 15 height 15
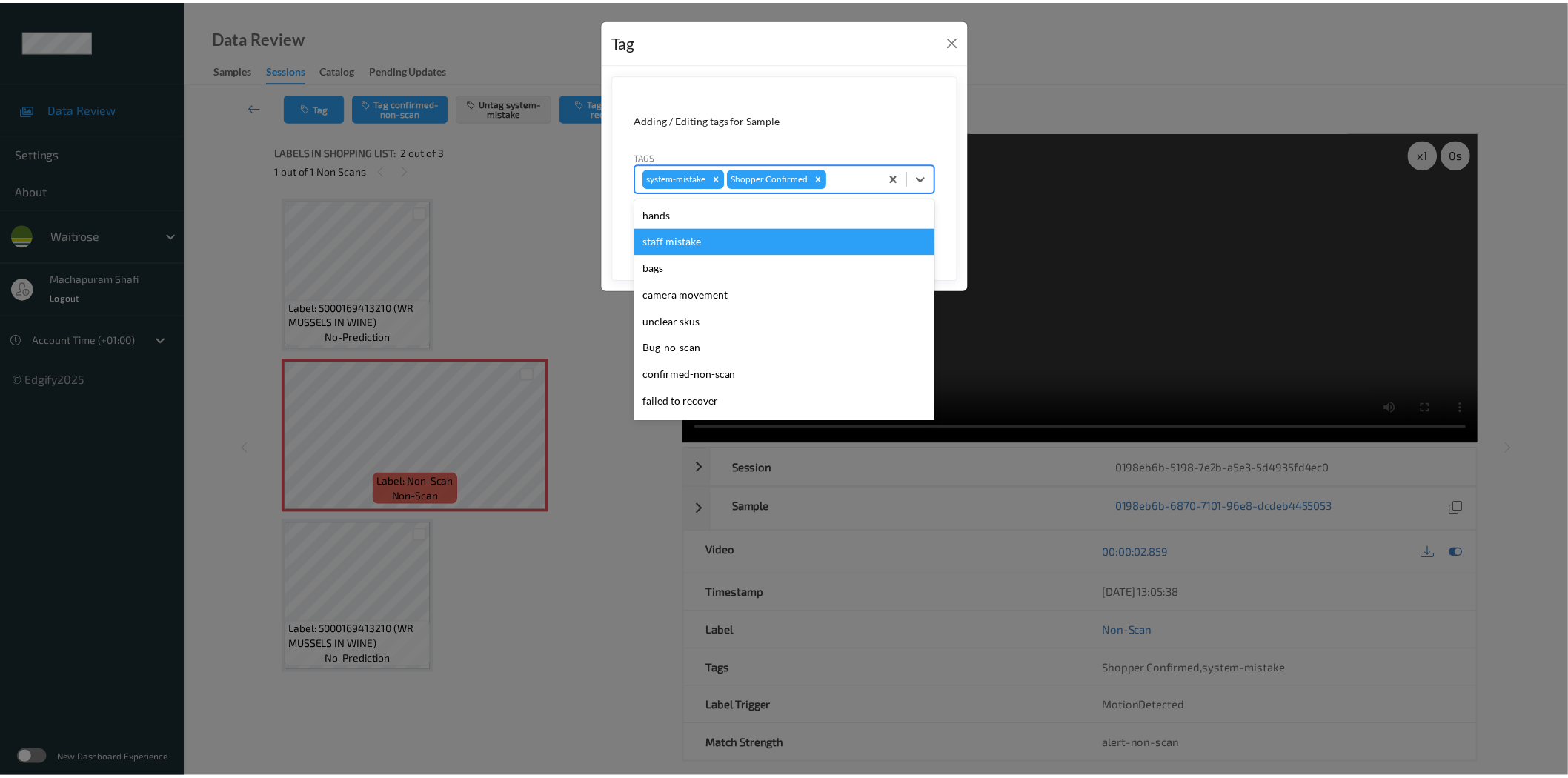
scroll to position [316, 0]
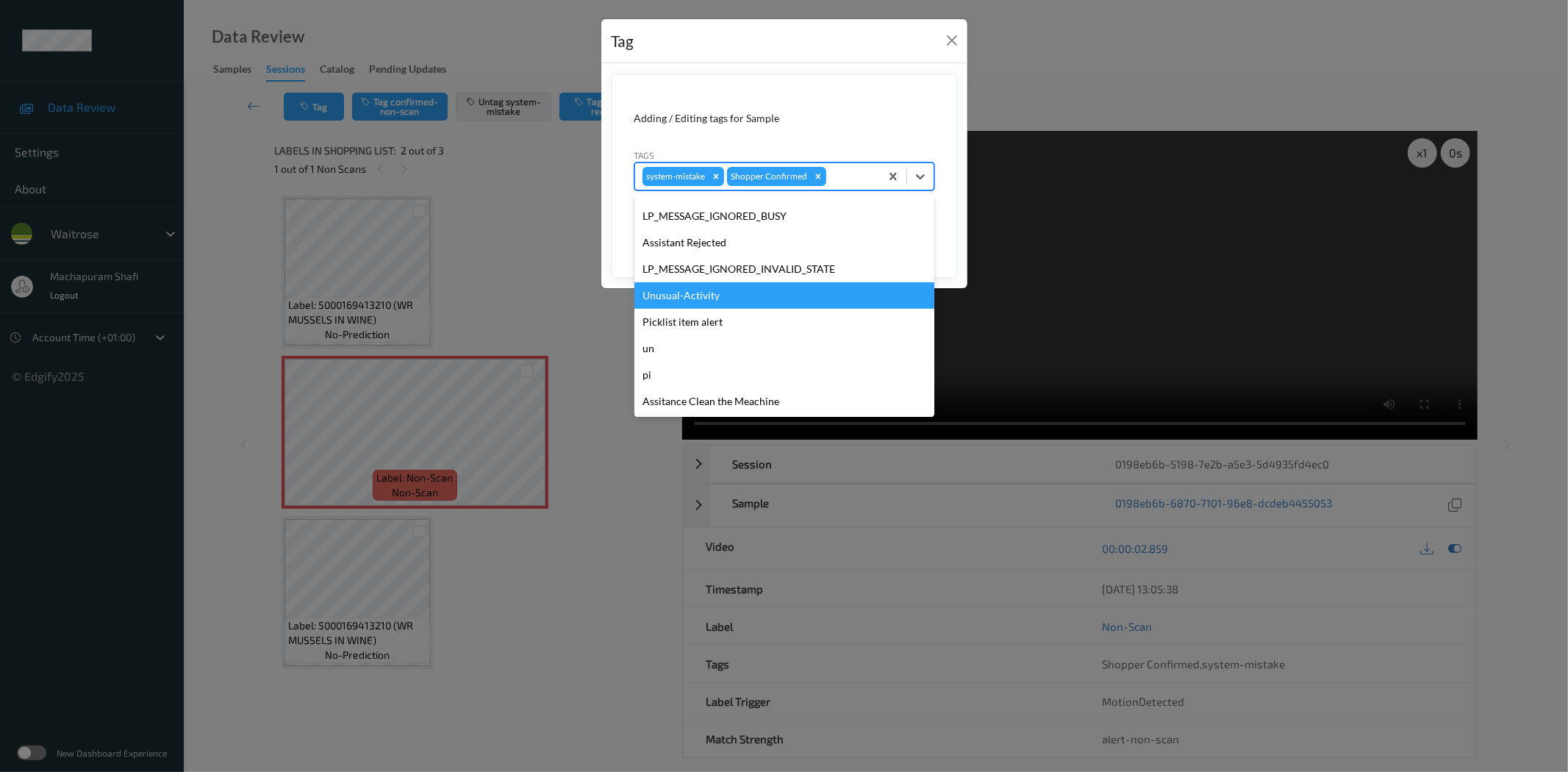
click at [667, 297] on div "Unusual-Activity" at bounding box center [784, 295] width 300 height 26
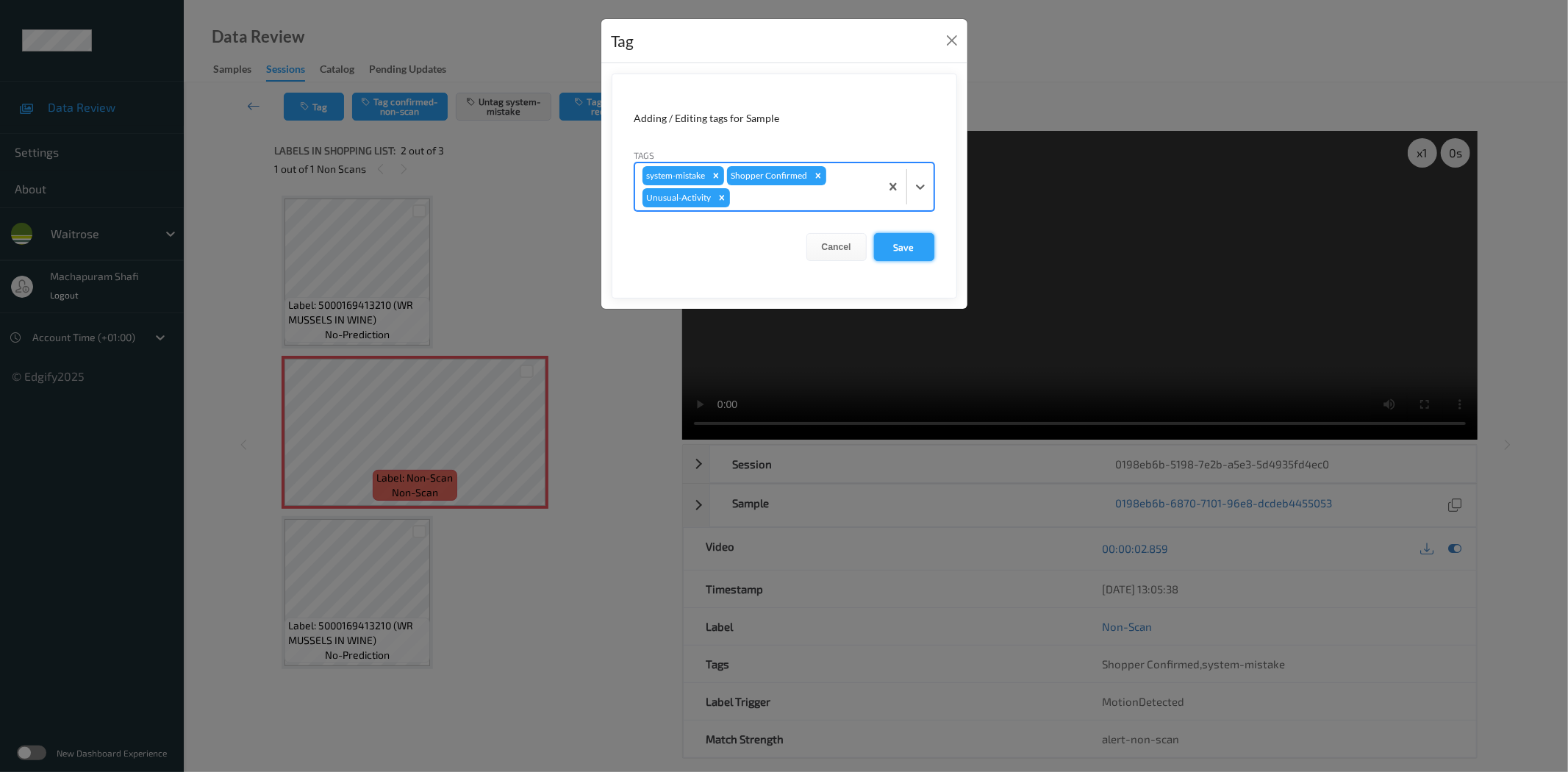
click at [905, 245] on button "Save" at bounding box center [904, 247] width 60 height 28
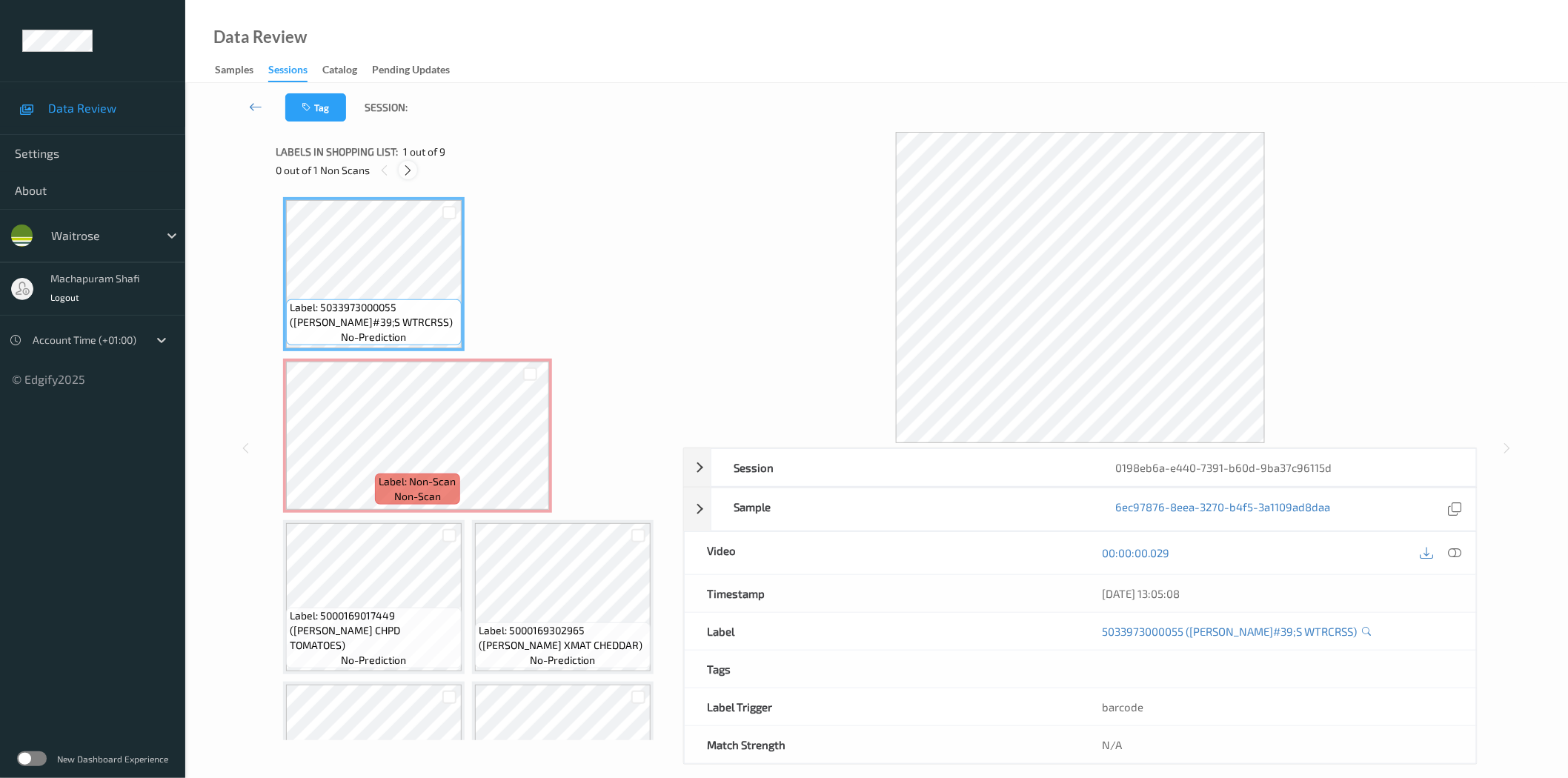
click at [409, 174] on icon at bounding box center [408, 170] width 13 height 14
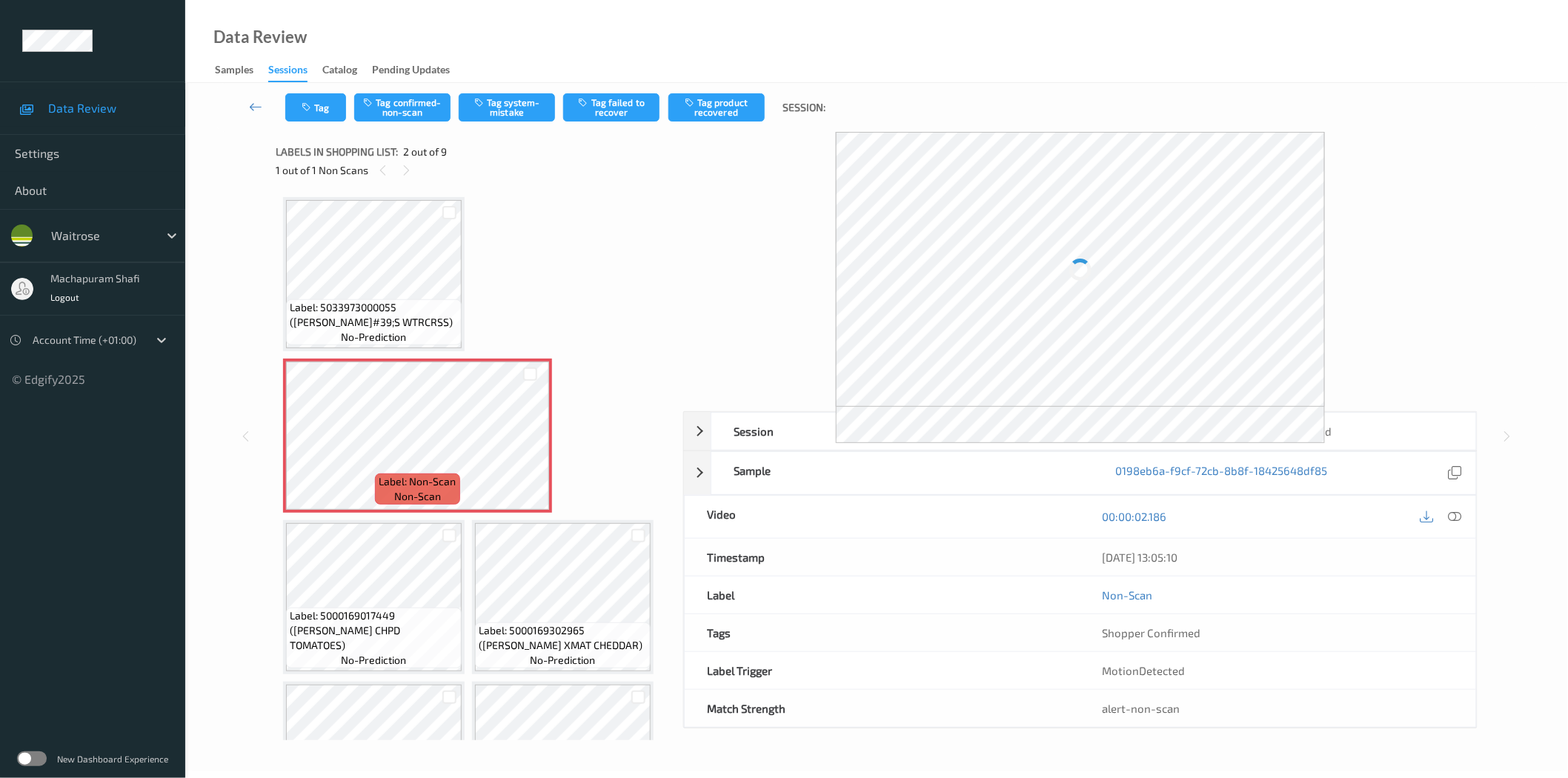
scroll to position [7, 0]
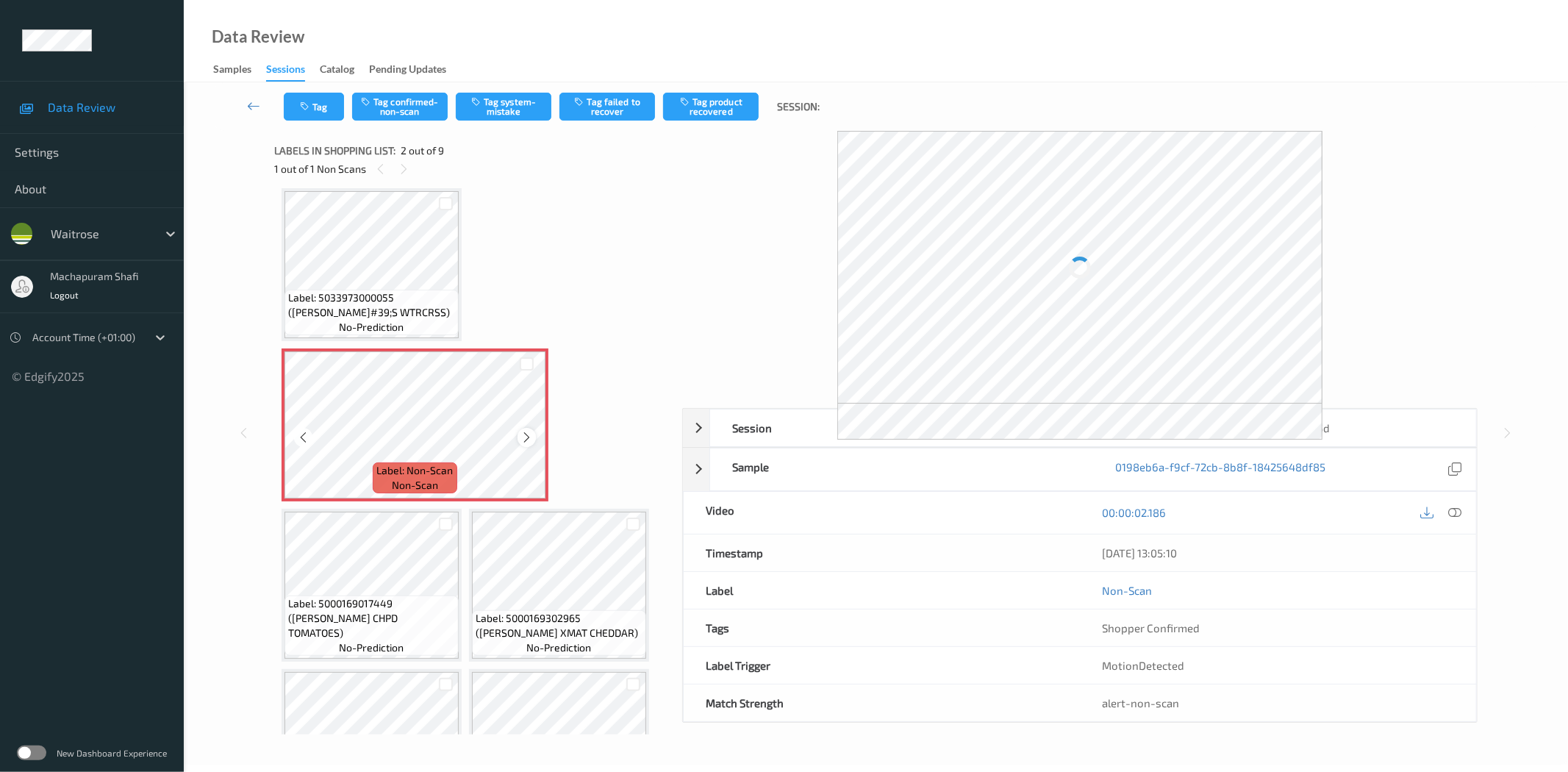
click at [521, 436] on icon at bounding box center [527, 437] width 13 height 13
click at [1444, 510] on div at bounding box center [1441, 512] width 47 height 20
click at [1453, 511] on icon at bounding box center [1455, 512] width 13 height 13
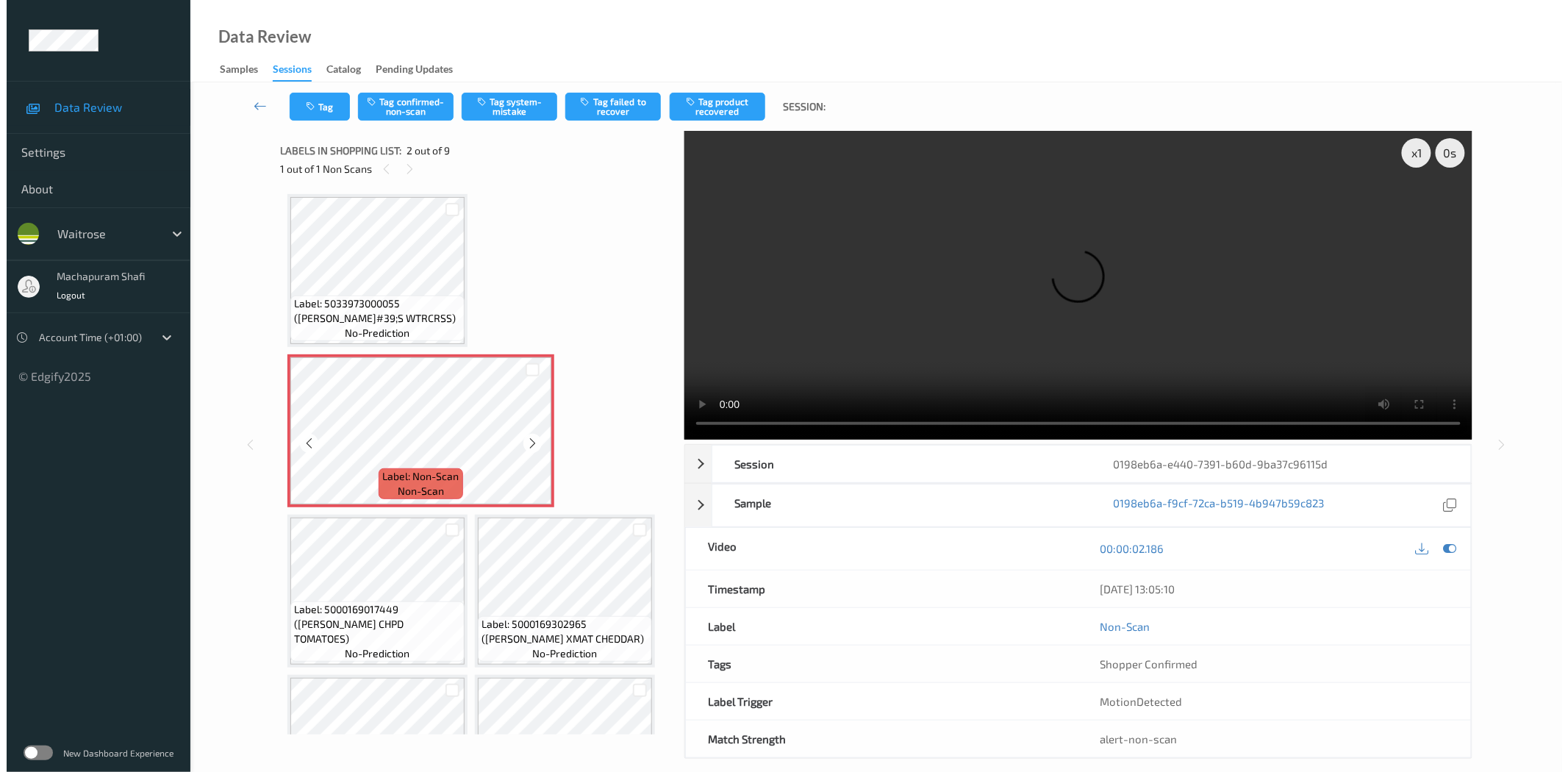
scroll to position [0, 0]
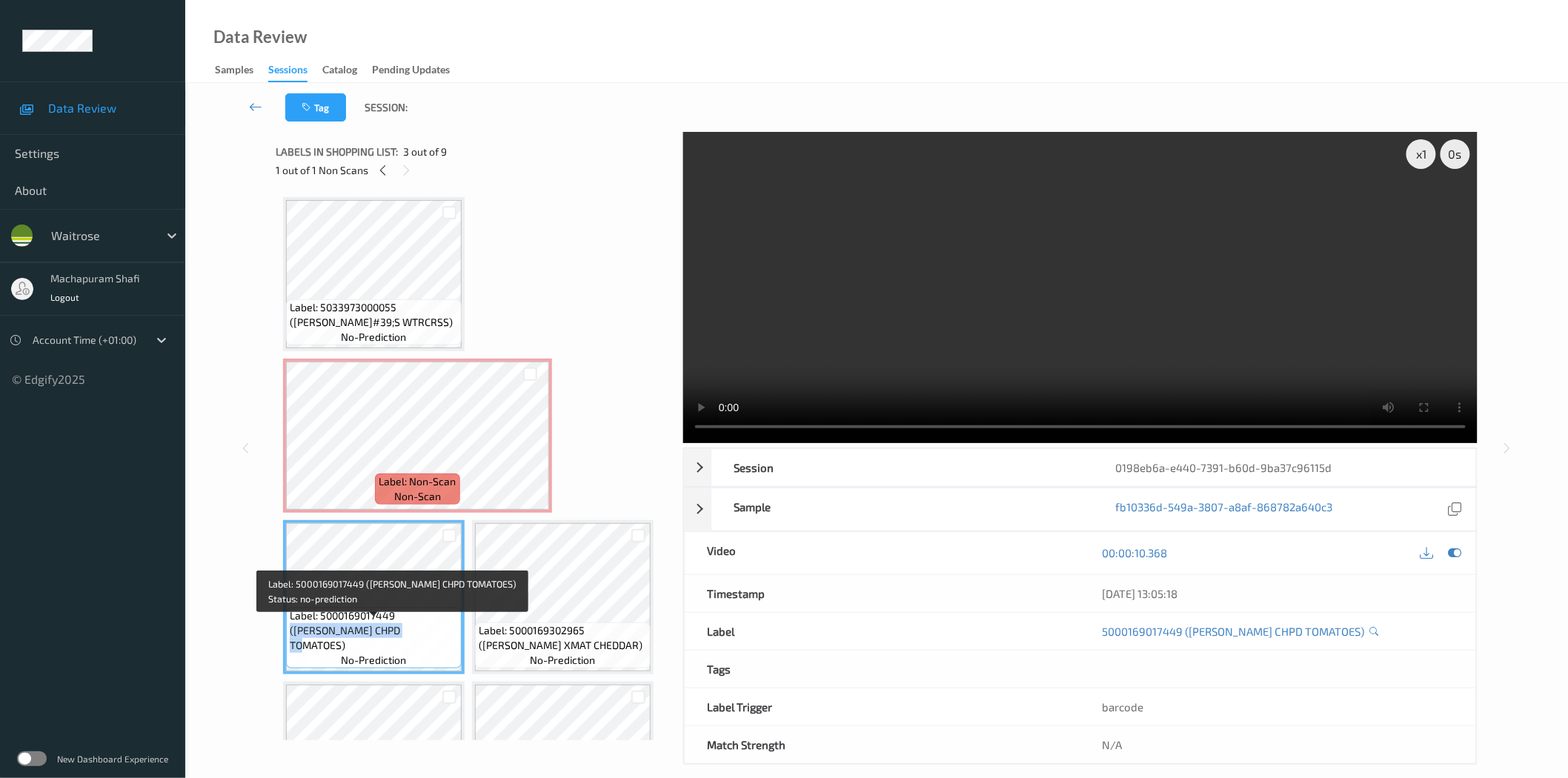
drag, startPoint x: 415, startPoint y: 637, endPoint x: 442, endPoint y: 648, distance: 29.2
click at [442, 648] on span "Label: 5000169017449 ([PERSON_NAME] CHPD TOMATOES)" at bounding box center [373, 631] width 168 height 45
copy span "([PERSON_NAME] CHPD TOMATOES)"
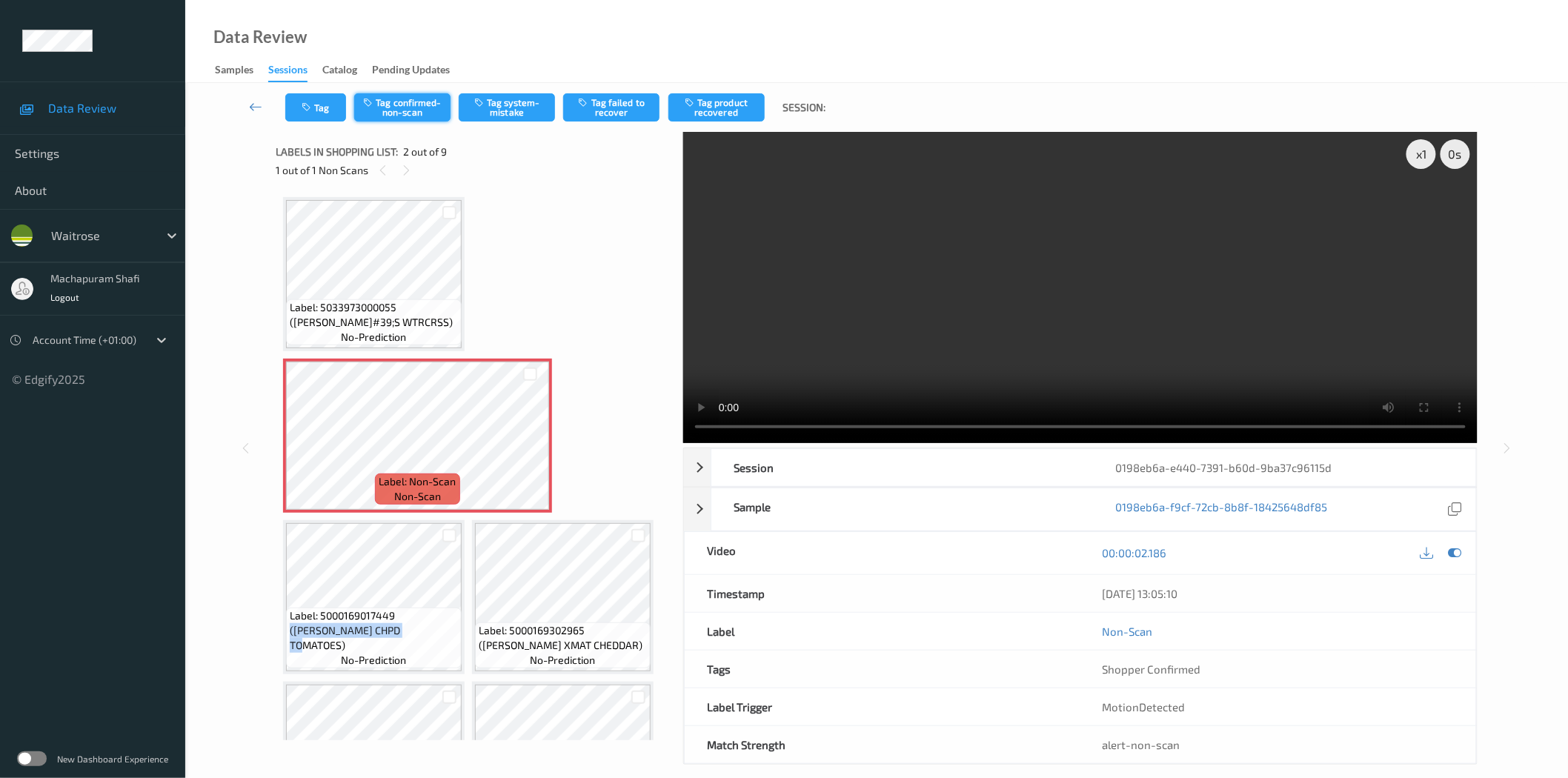
click at [410, 110] on button "Tag confirmed-non-scan" at bounding box center [402, 107] width 96 height 28
click at [396, 112] on button "Tag confirmed-non-scan" at bounding box center [402, 107] width 96 height 28
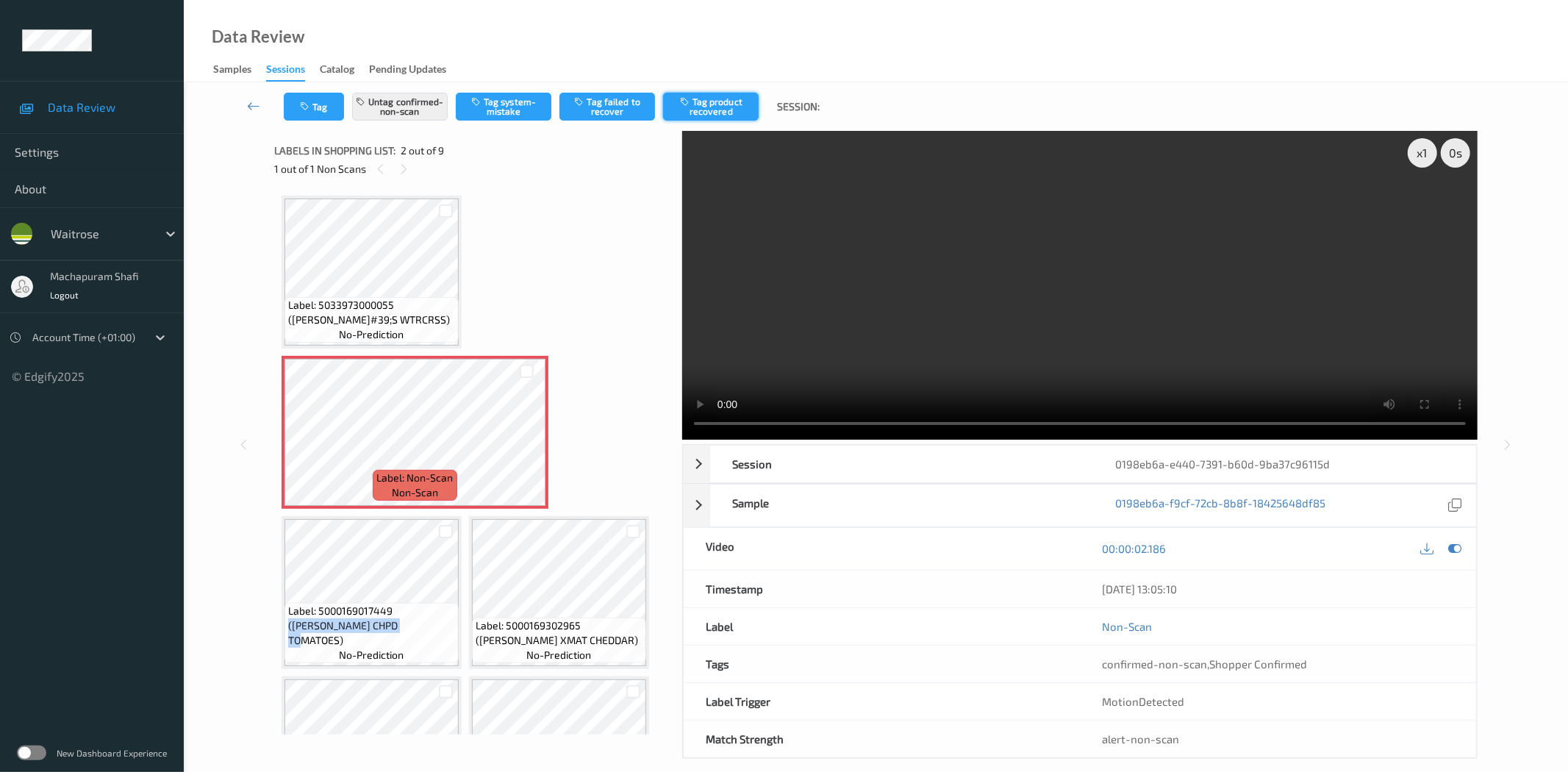
click at [705, 106] on button "Tag product recovered" at bounding box center [710, 106] width 96 height 28
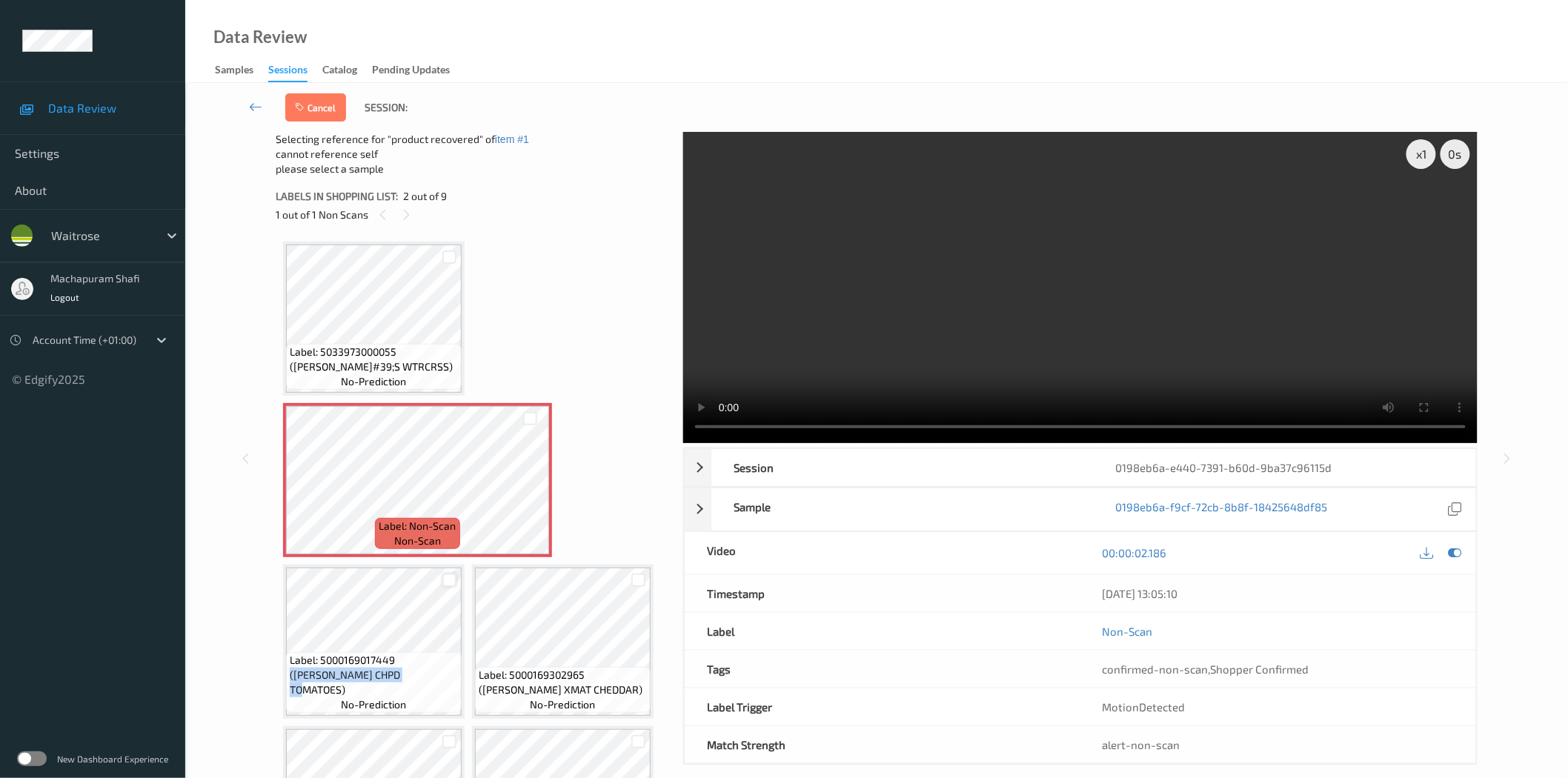
click at [442, 573] on div at bounding box center [449, 581] width 14 height 14
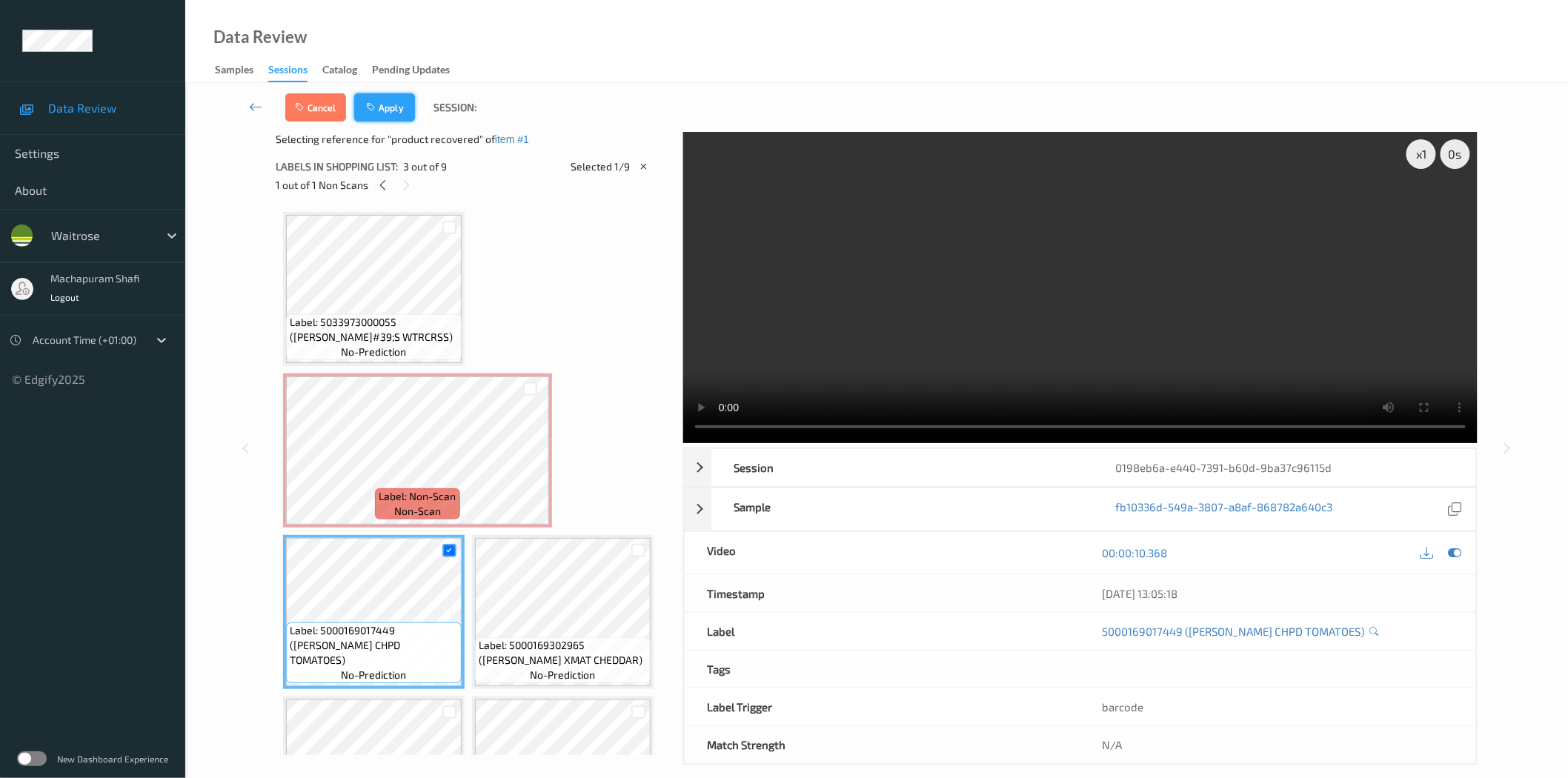
click at [390, 105] on button "Apply" at bounding box center [385, 107] width 61 height 28
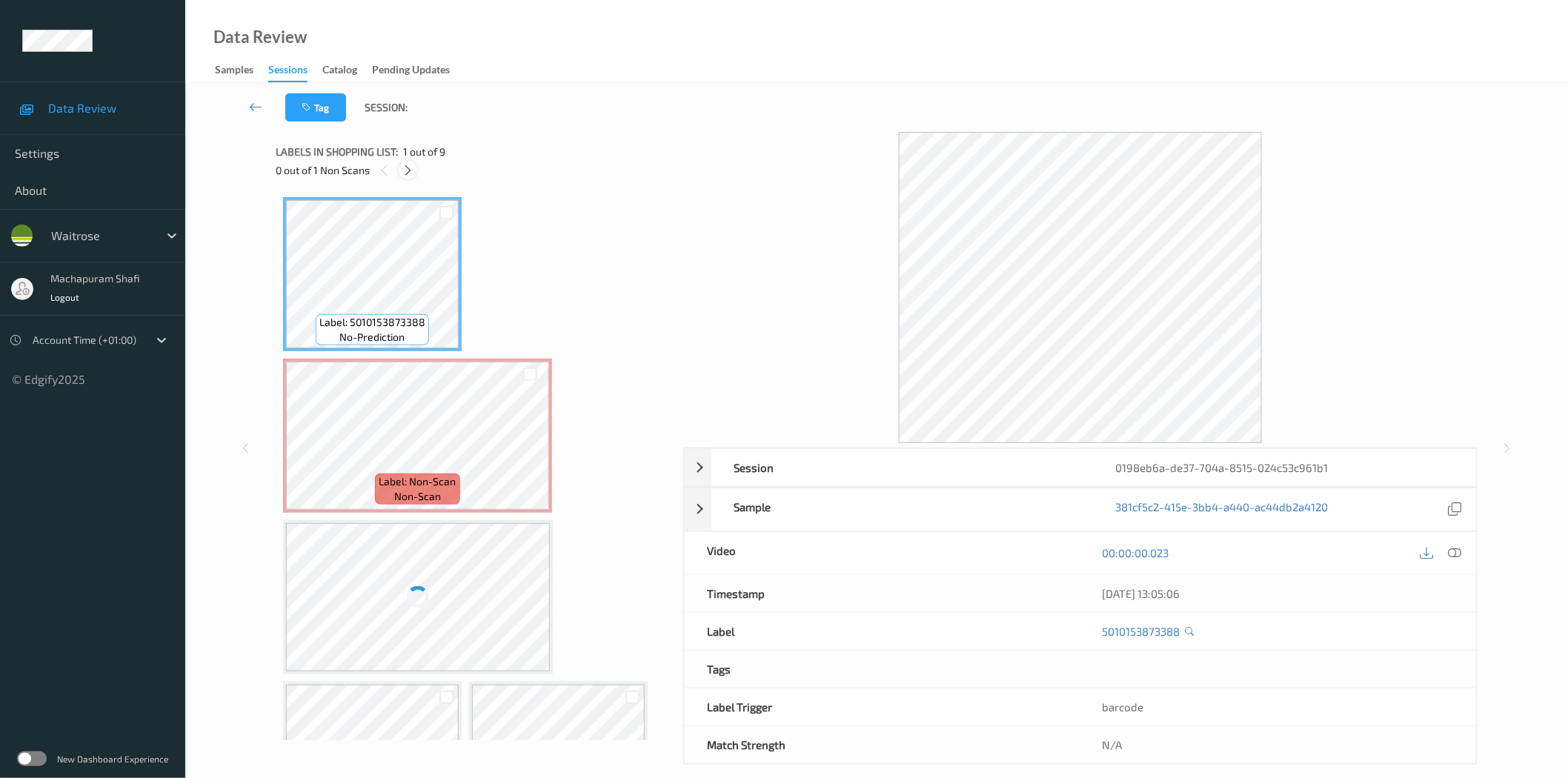
click at [406, 169] on icon at bounding box center [408, 170] width 13 height 14
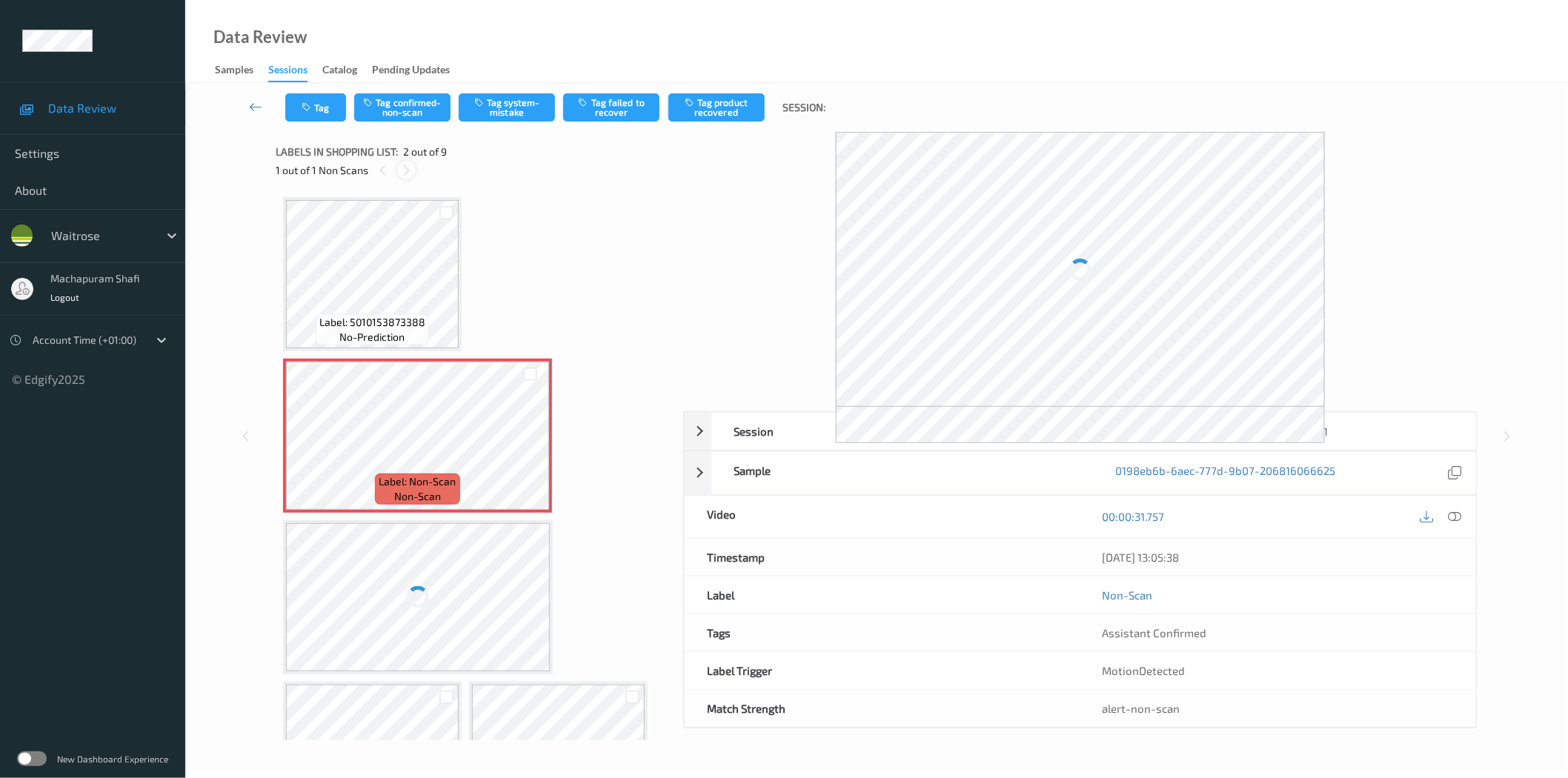
scroll to position [7, 0]
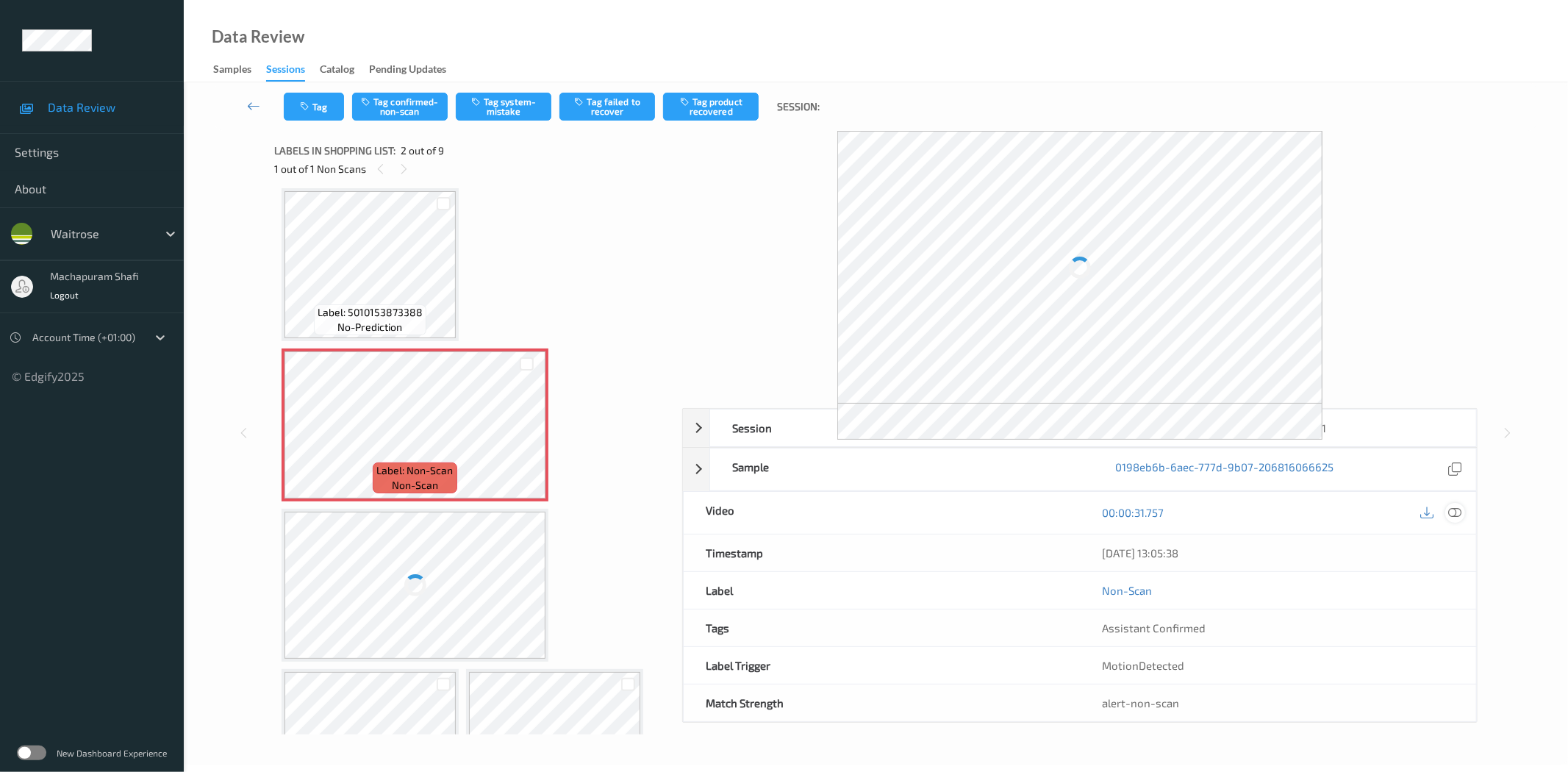
click at [1446, 510] on div at bounding box center [1454, 512] width 20 height 20
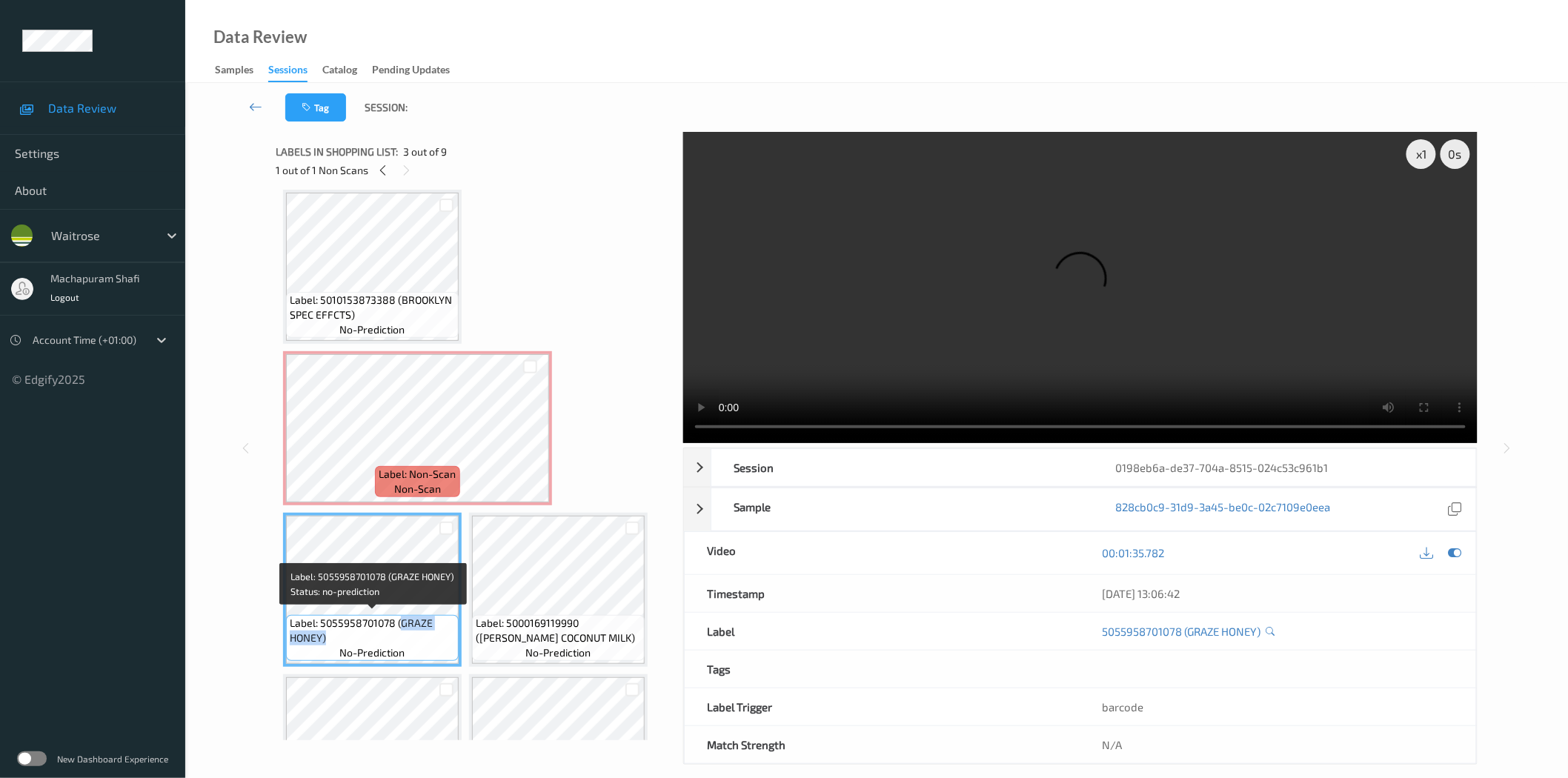
drag, startPoint x: 400, startPoint y: 621, endPoint x: 416, endPoint y: 638, distance: 23.3
click at [416, 638] on span "Label: 5055958701078 (GRAZE HONEY)" at bounding box center [372, 630] width 165 height 29
copy span "GRAZE HONEY)"
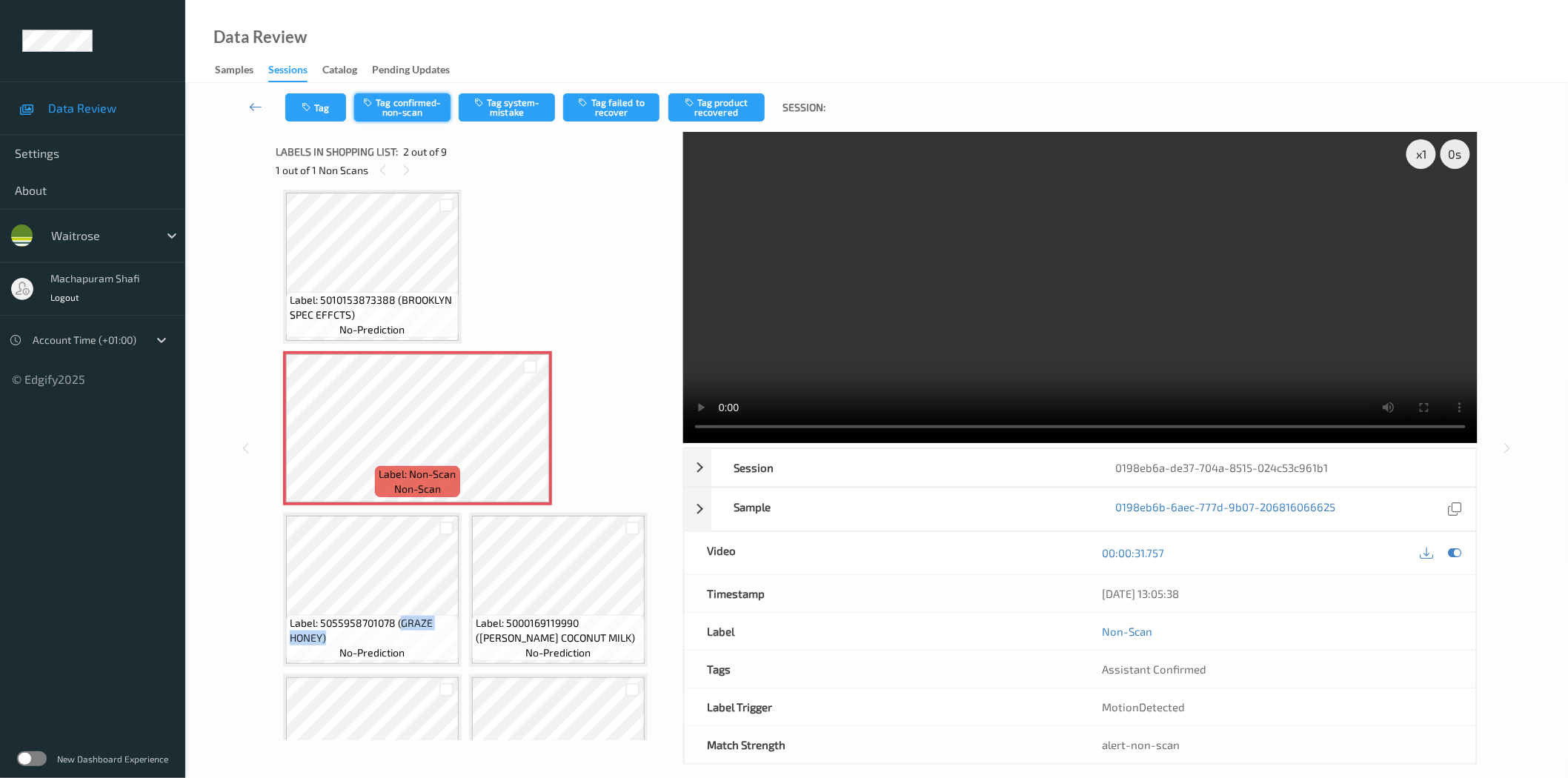
click at [410, 107] on button "Tag confirmed-non-scan" at bounding box center [402, 107] width 96 height 28
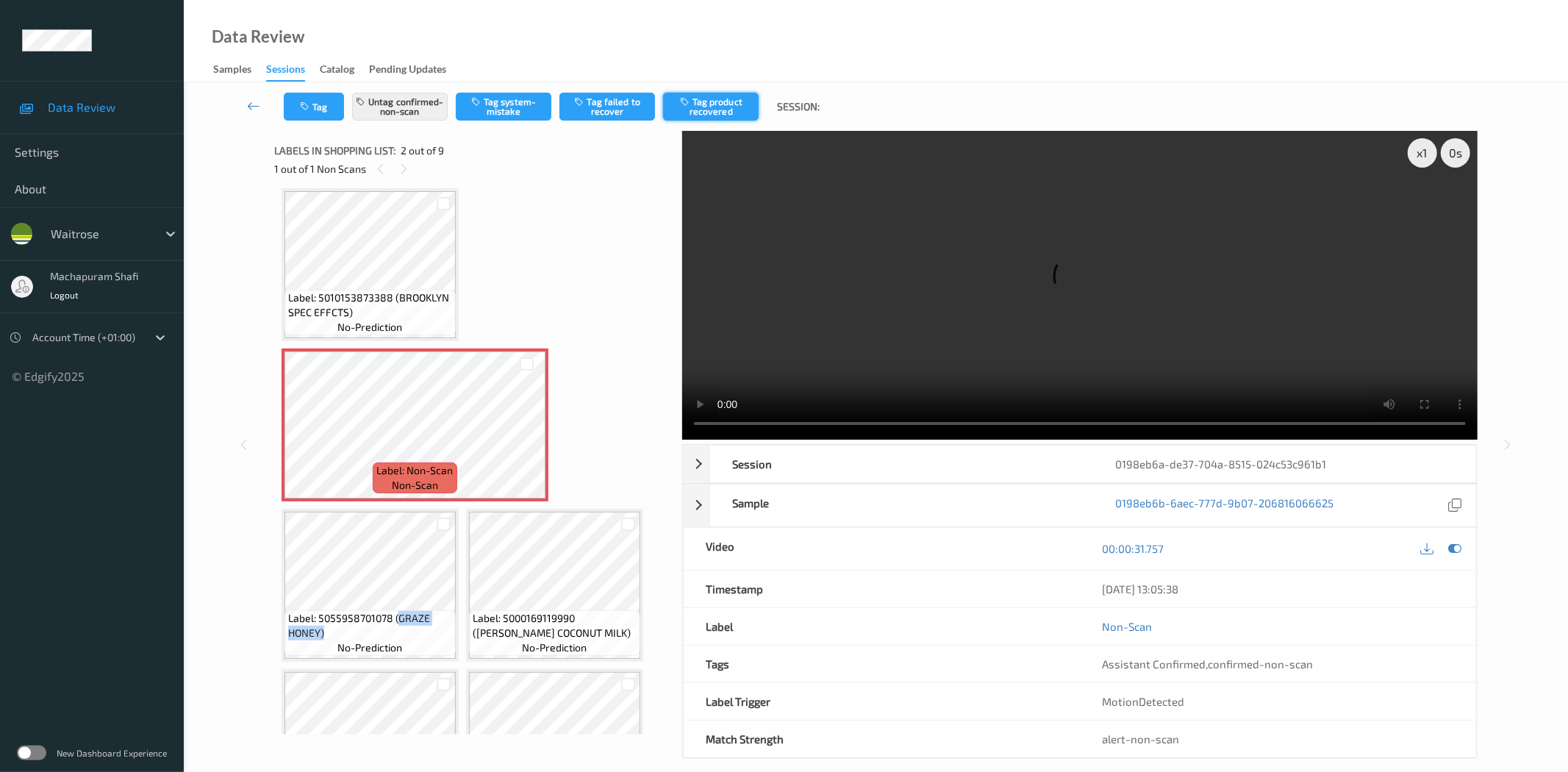
click at [716, 111] on button "Tag product recovered" at bounding box center [710, 106] width 96 height 28
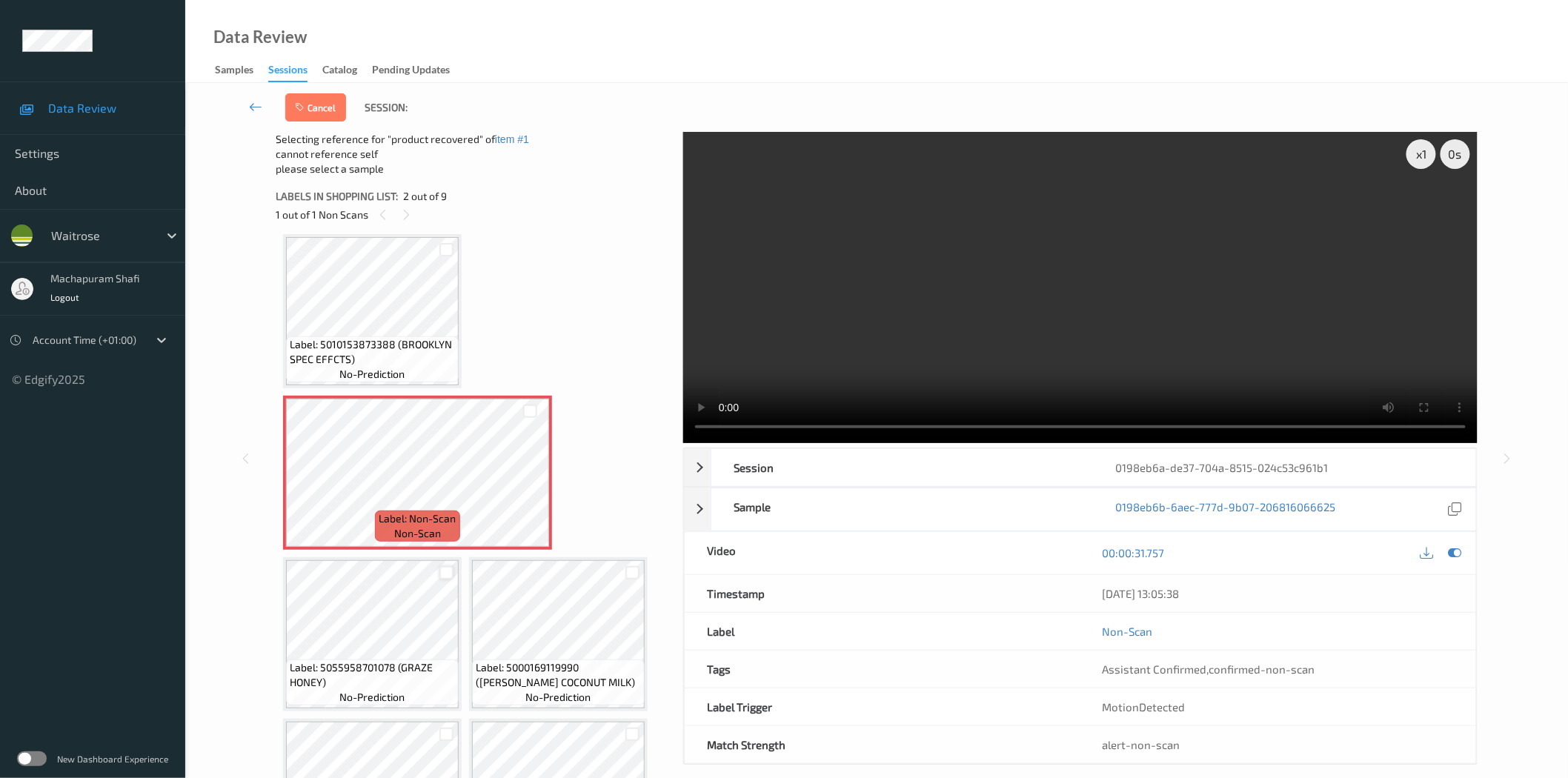
click at [445, 572] on div at bounding box center [447, 573] width 14 height 14
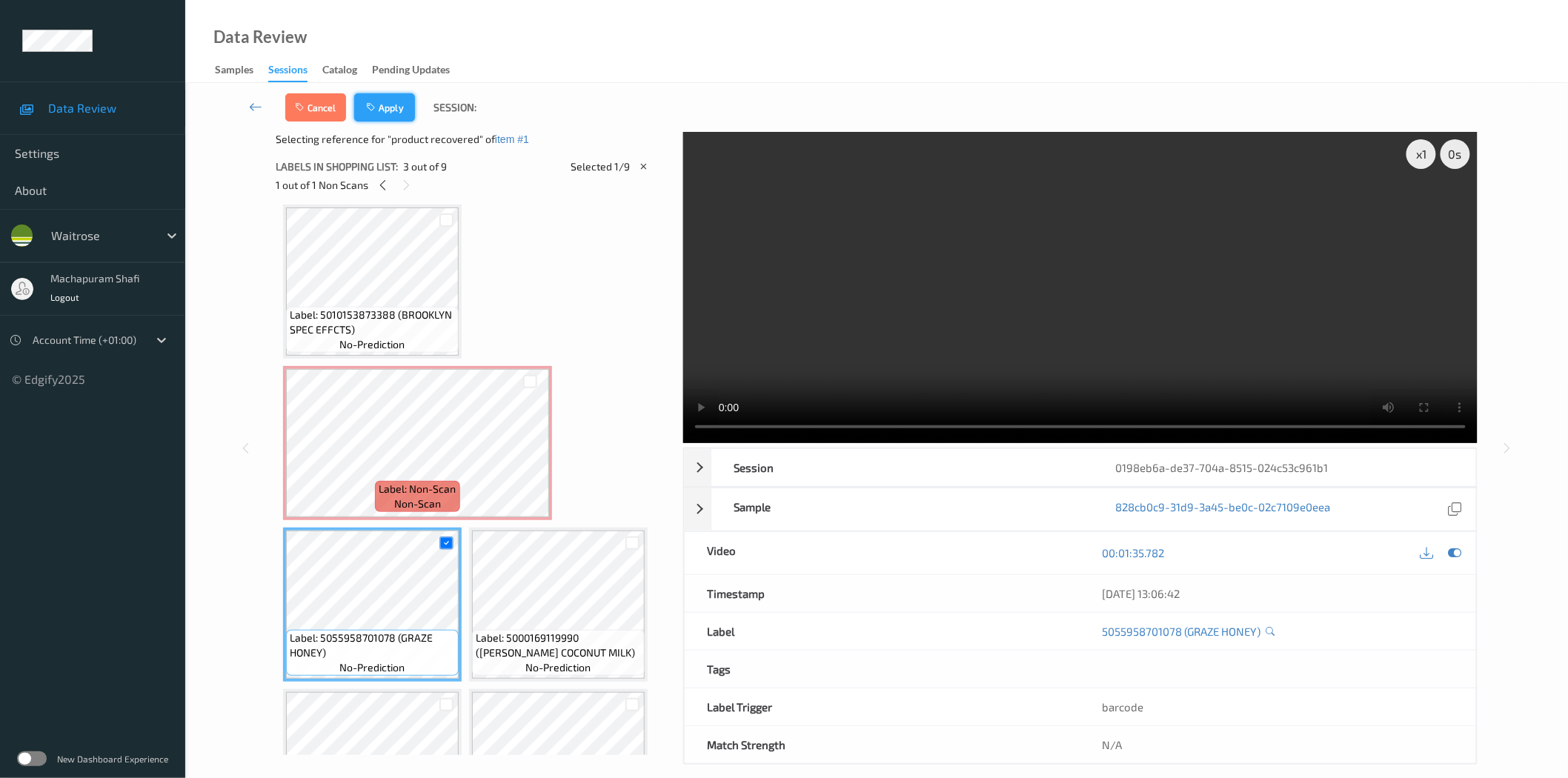
click at [389, 107] on button "Apply" at bounding box center [385, 107] width 61 height 28
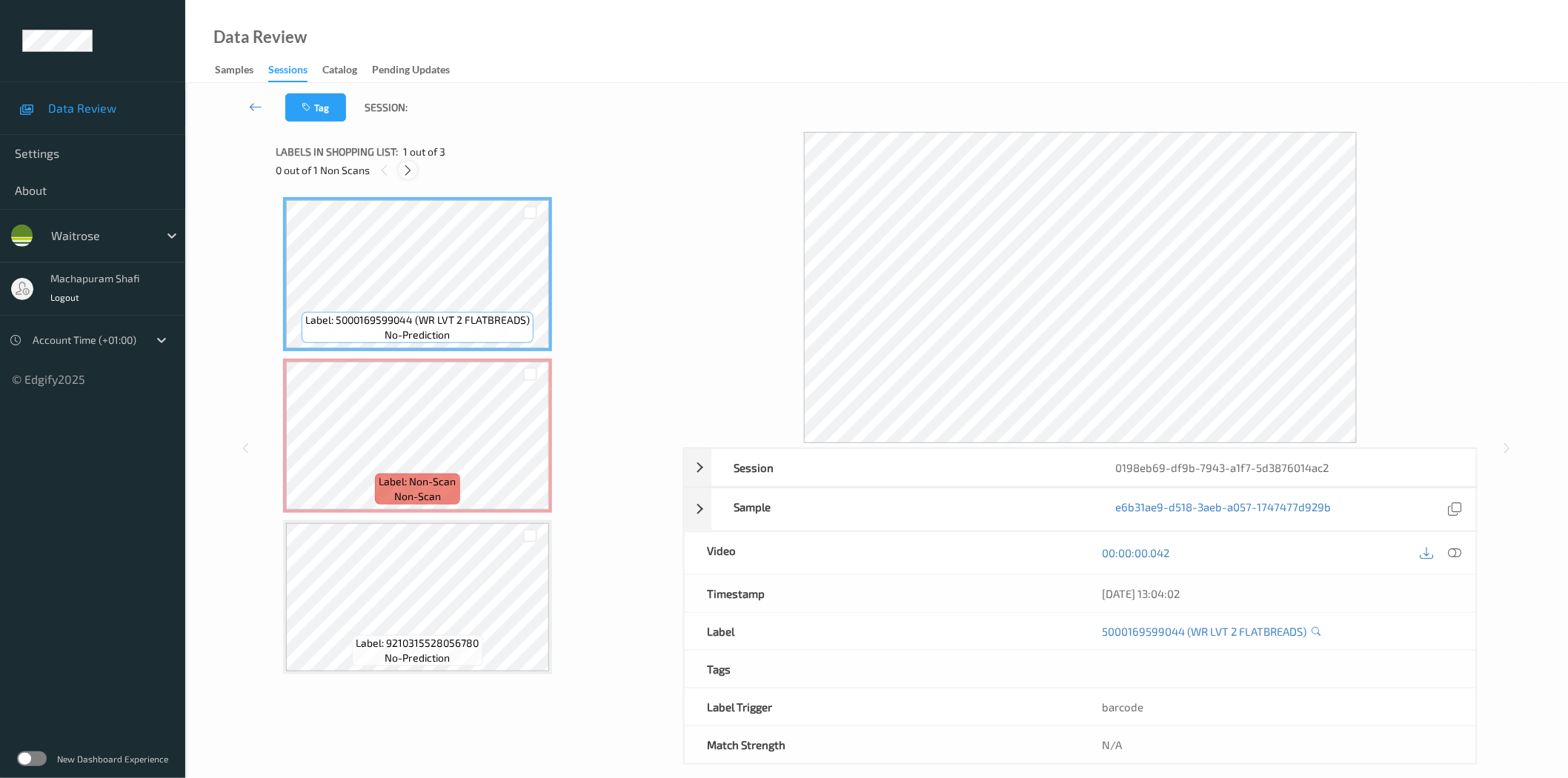
click at [408, 172] on icon at bounding box center [408, 170] width 13 height 14
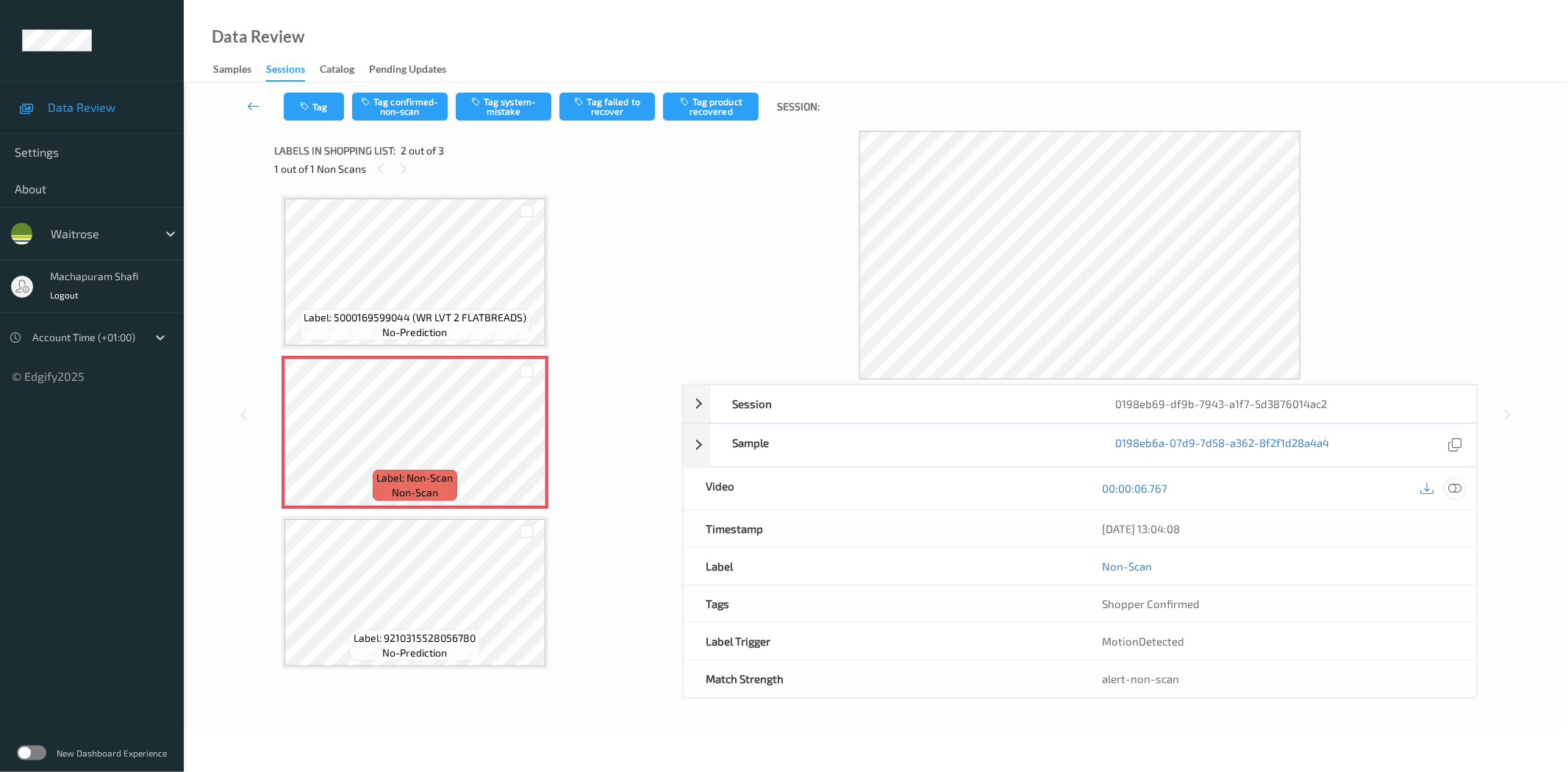
click at [1456, 487] on icon at bounding box center [1455, 488] width 13 height 13
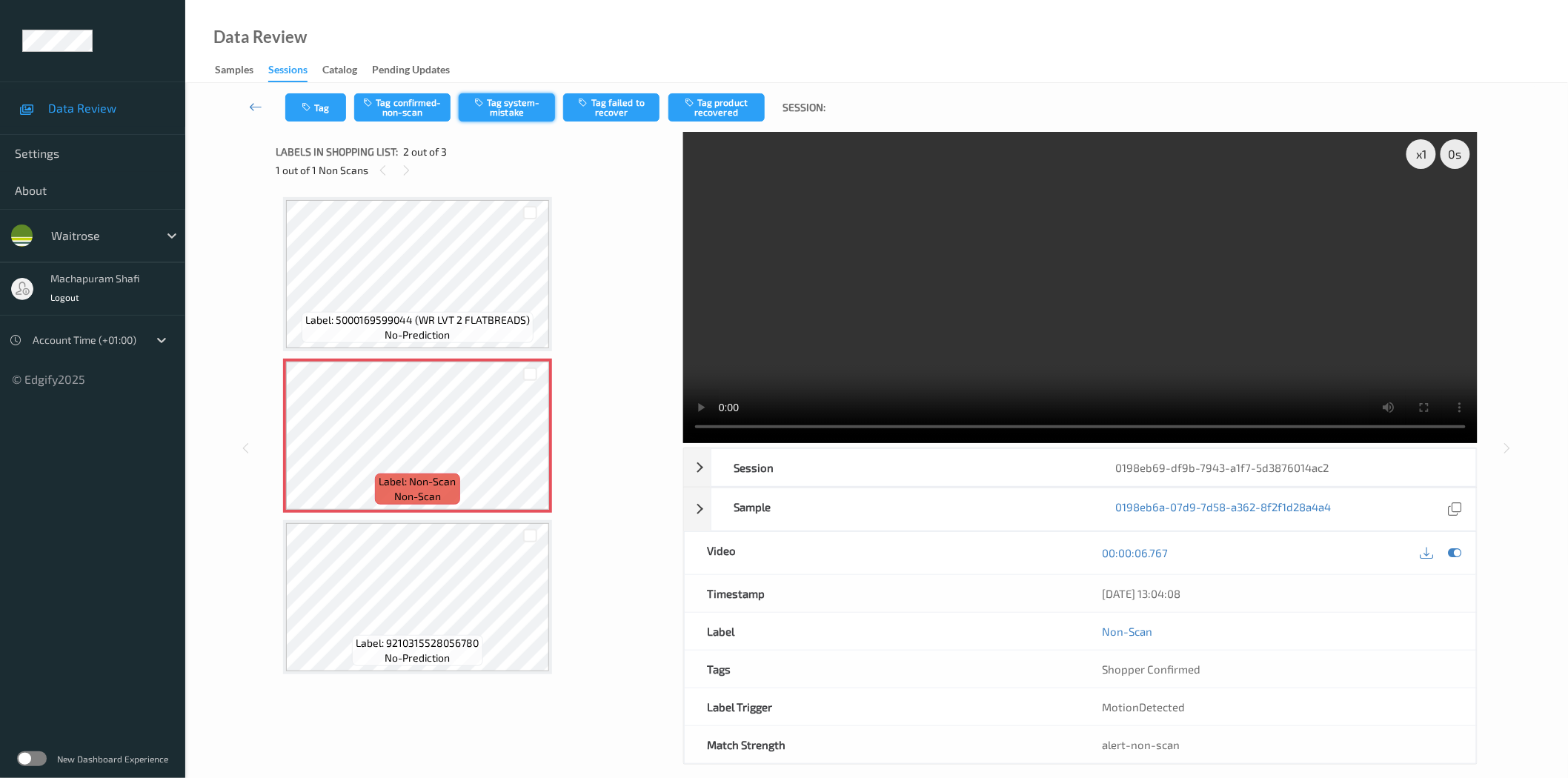
click at [487, 108] on button "Tag system-mistake" at bounding box center [506, 107] width 96 height 28
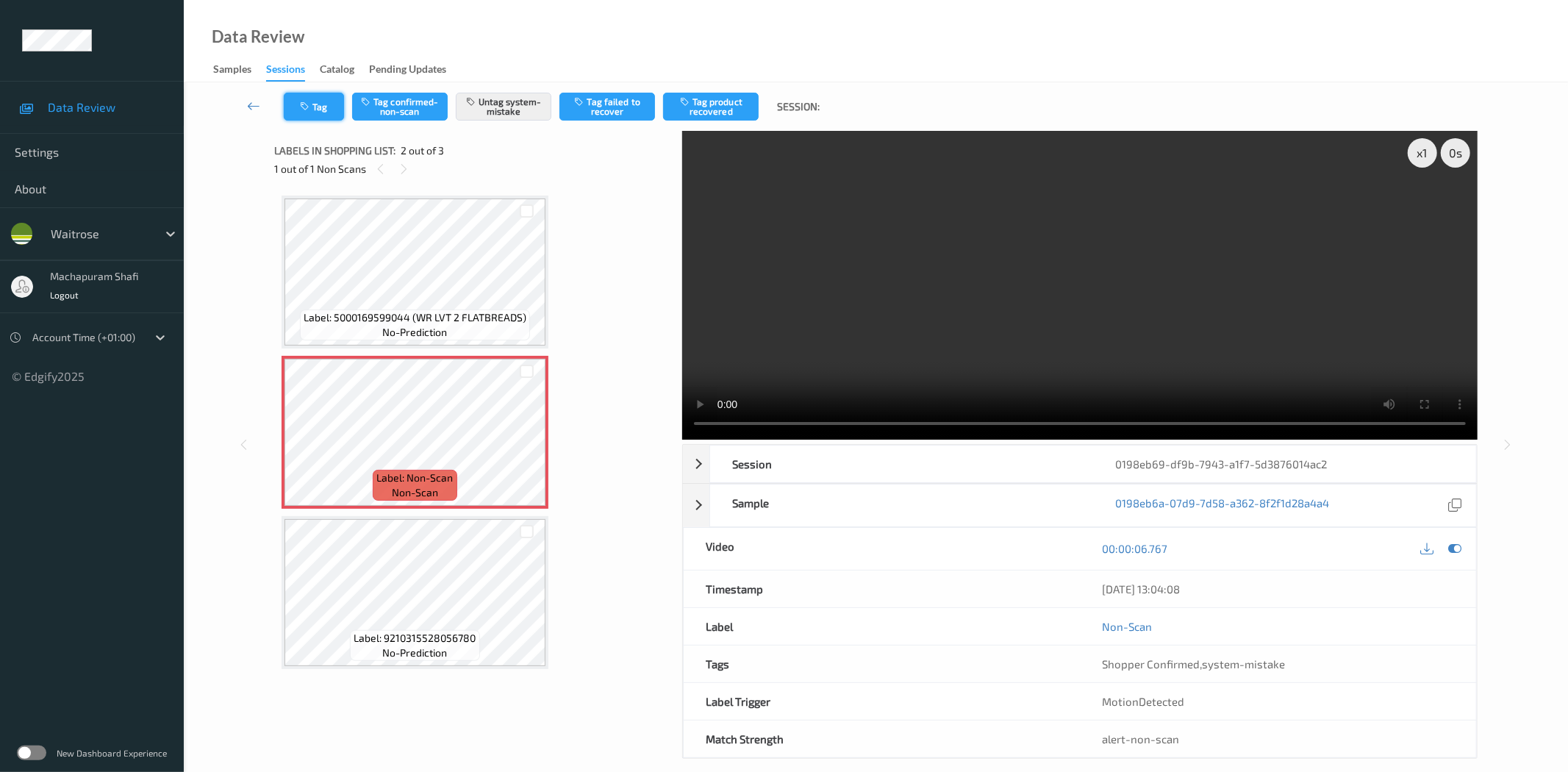
click at [307, 105] on icon "button" at bounding box center [306, 106] width 13 height 10
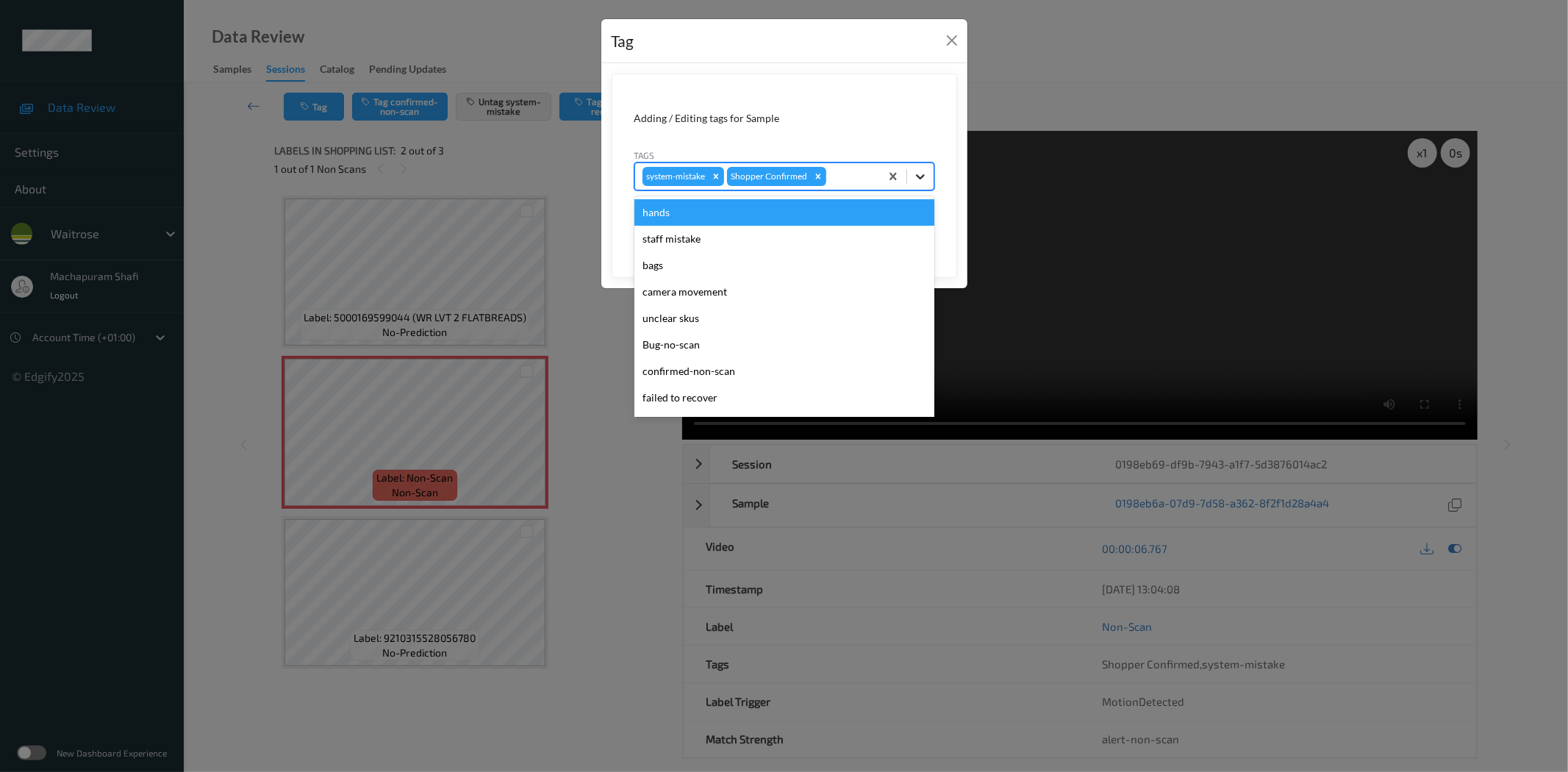
click at [916, 181] on icon at bounding box center [920, 176] width 15 height 15
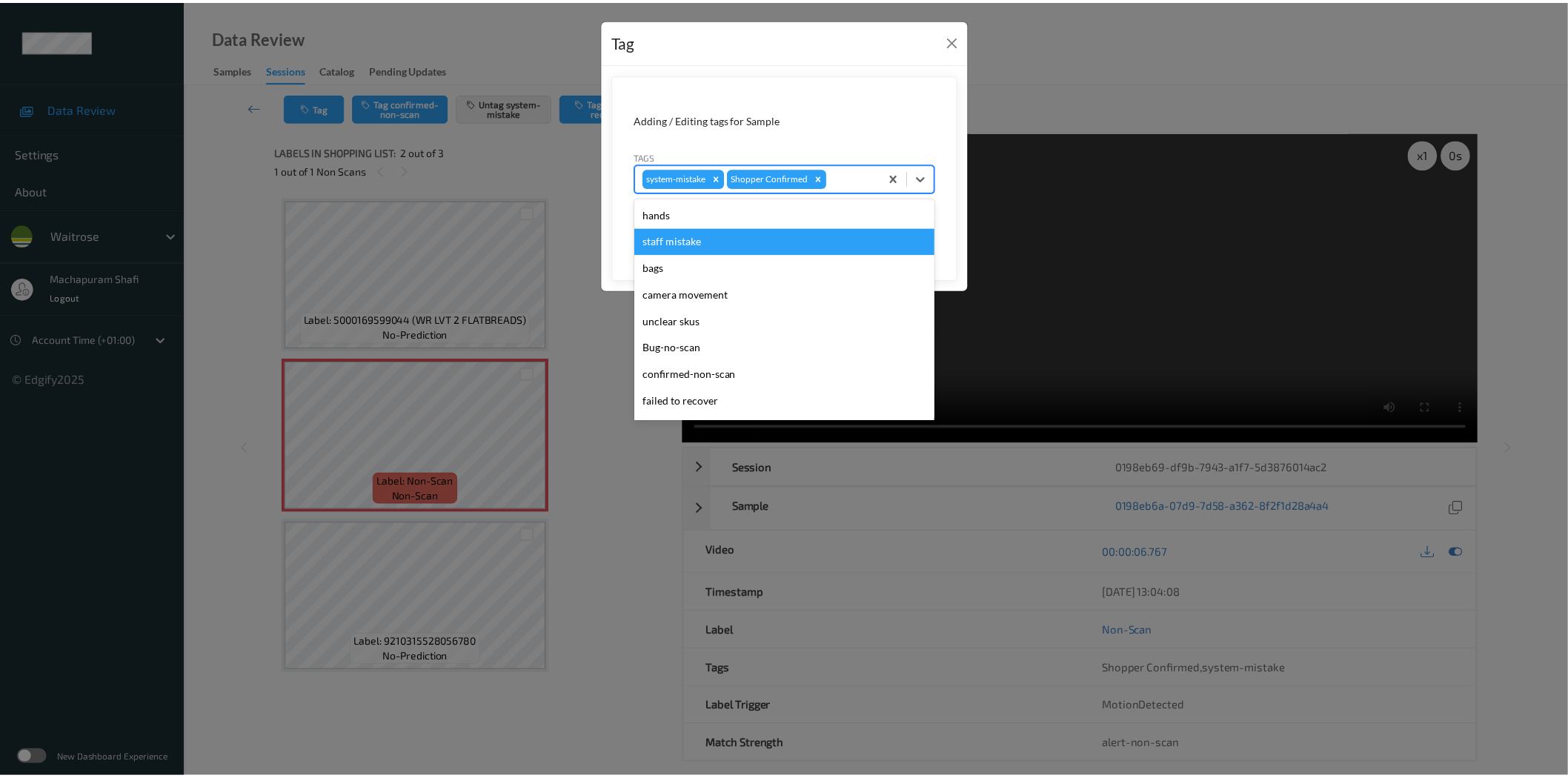
scroll to position [316, 0]
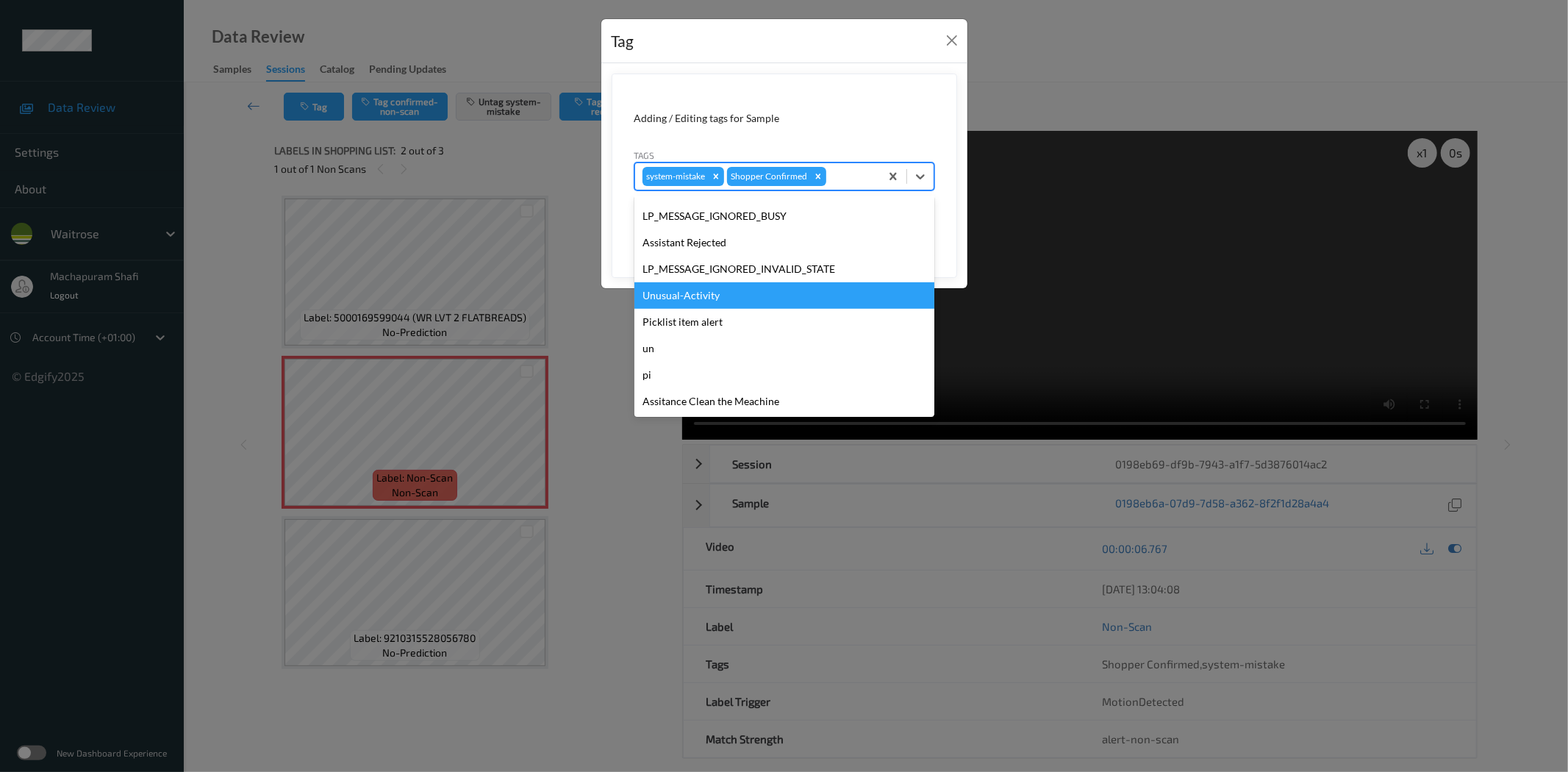
click at [656, 296] on div "Unusual-Activity" at bounding box center [784, 295] width 300 height 26
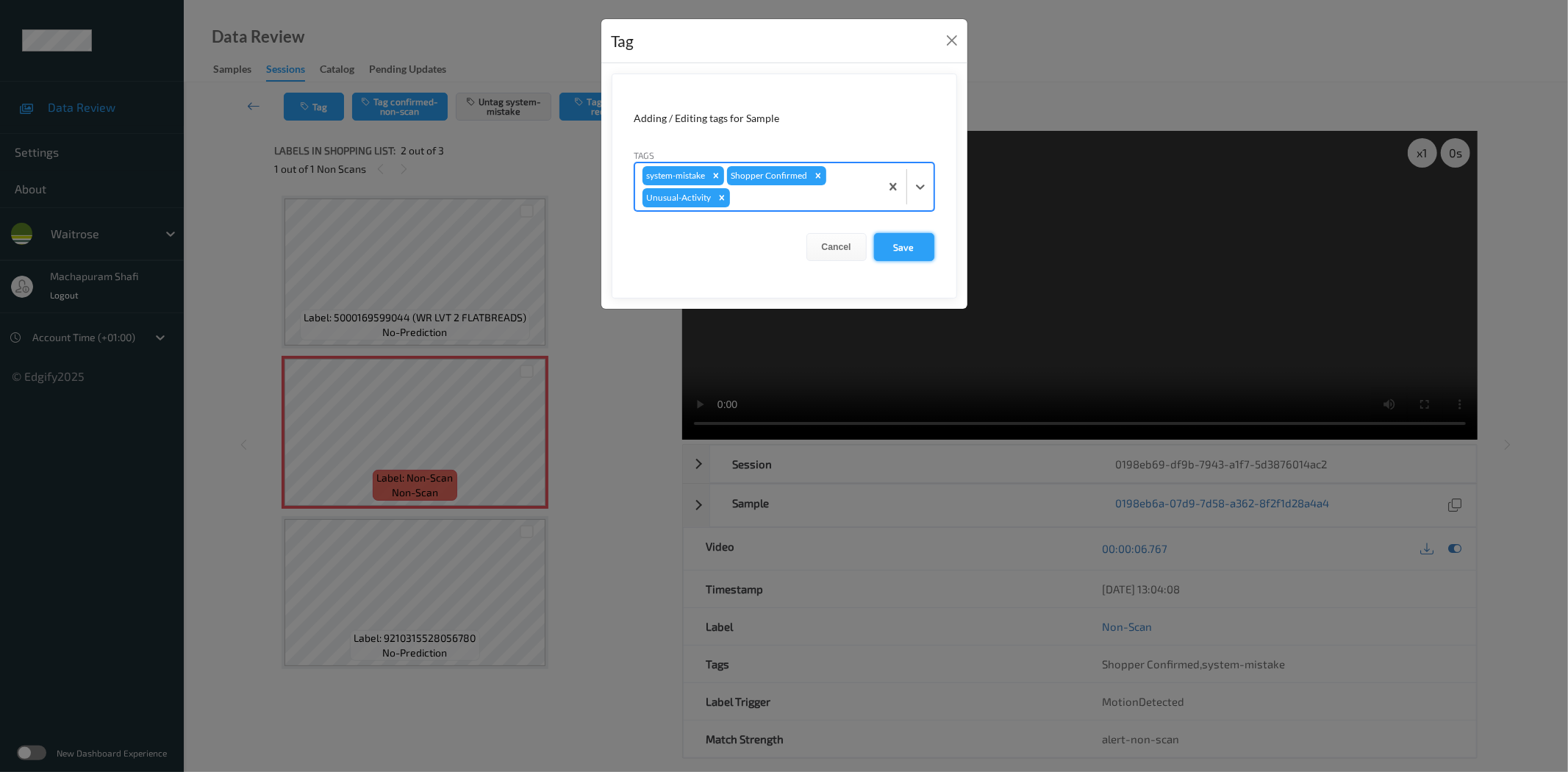
click at [893, 248] on button "Save" at bounding box center [904, 247] width 60 height 28
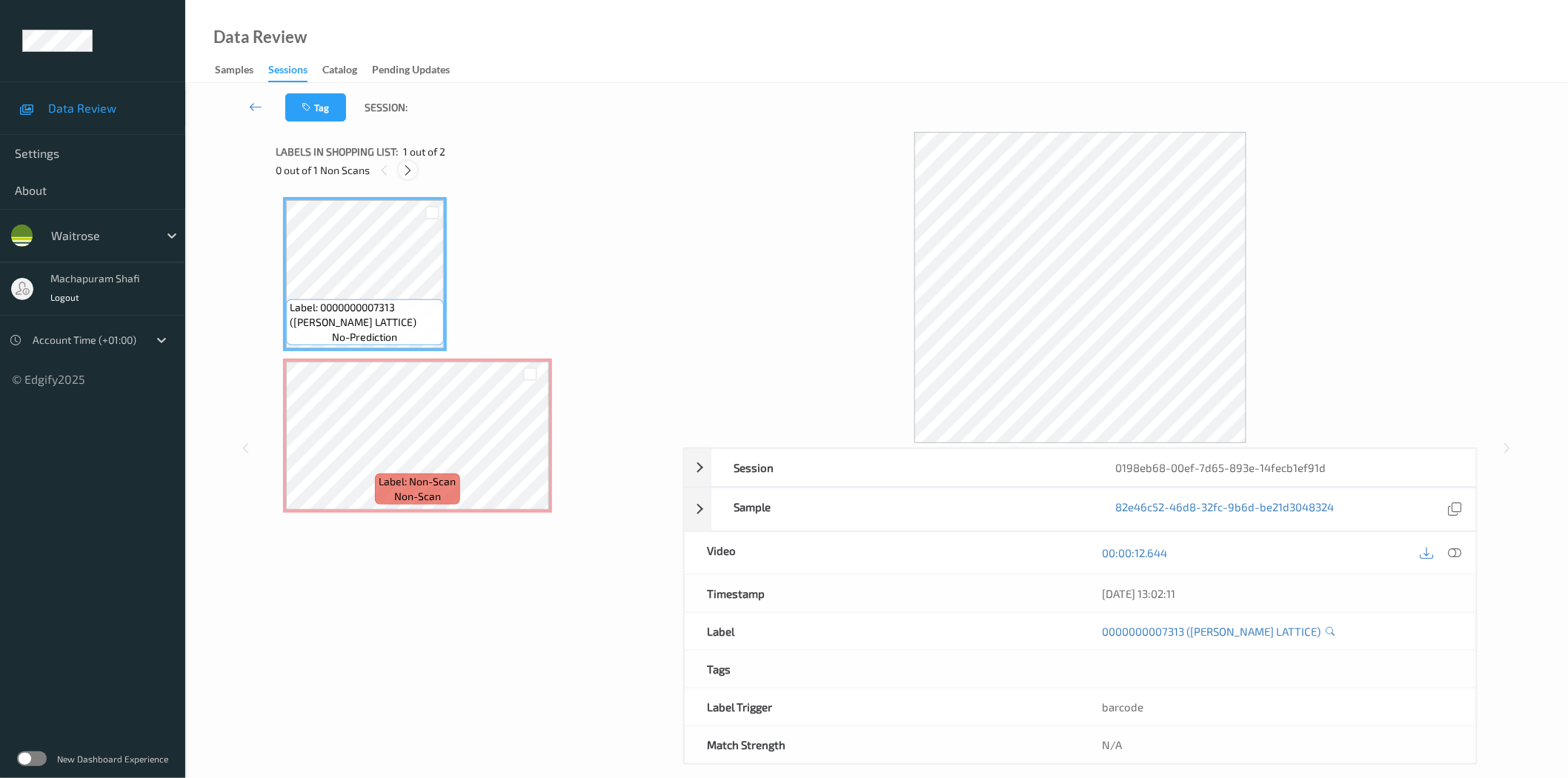
click at [401, 174] on div at bounding box center [408, 170] width 18 height 18
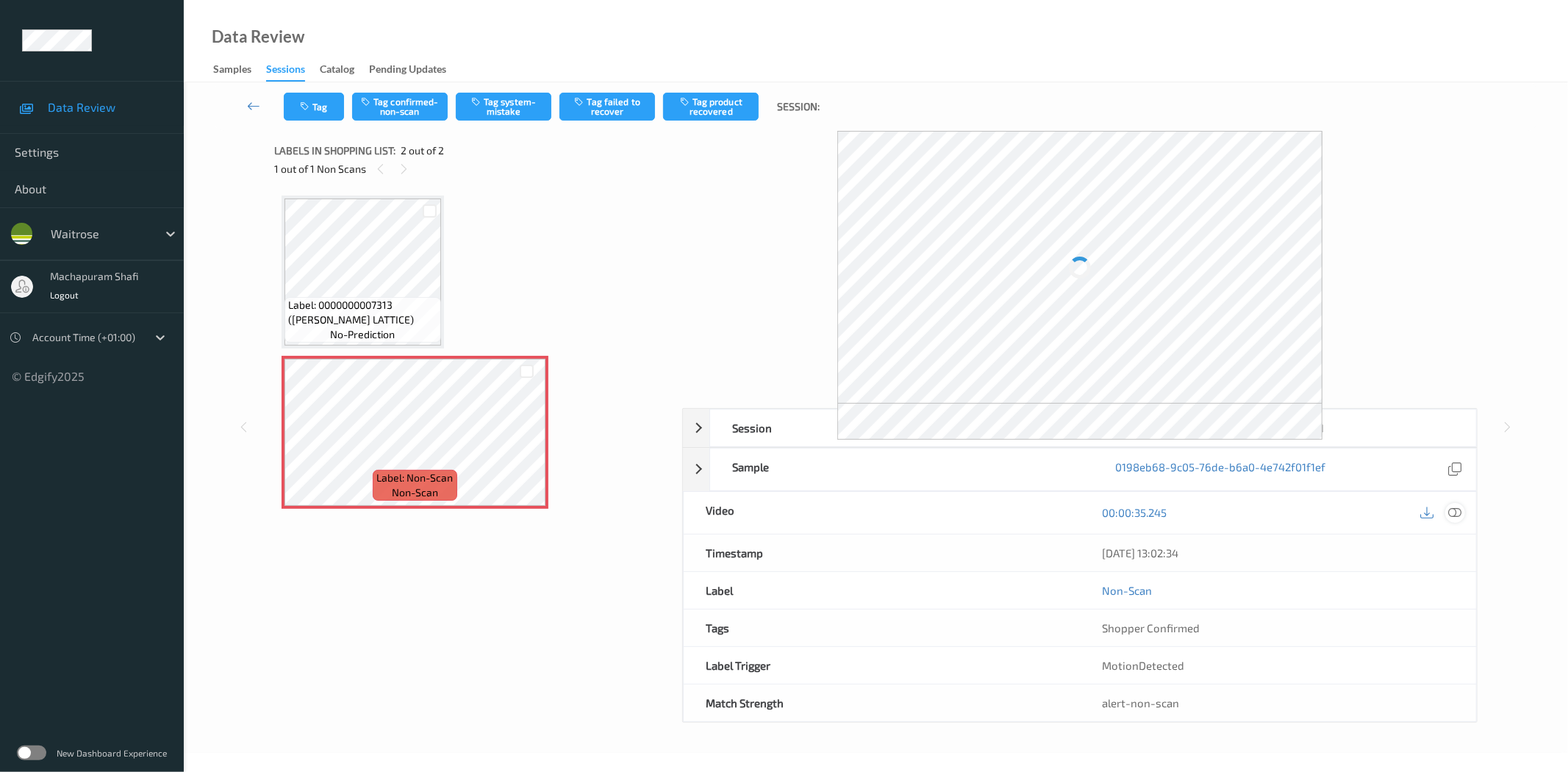
click at [1453, 510] on icon at bounding box center [1455, 512] width 13 height 13
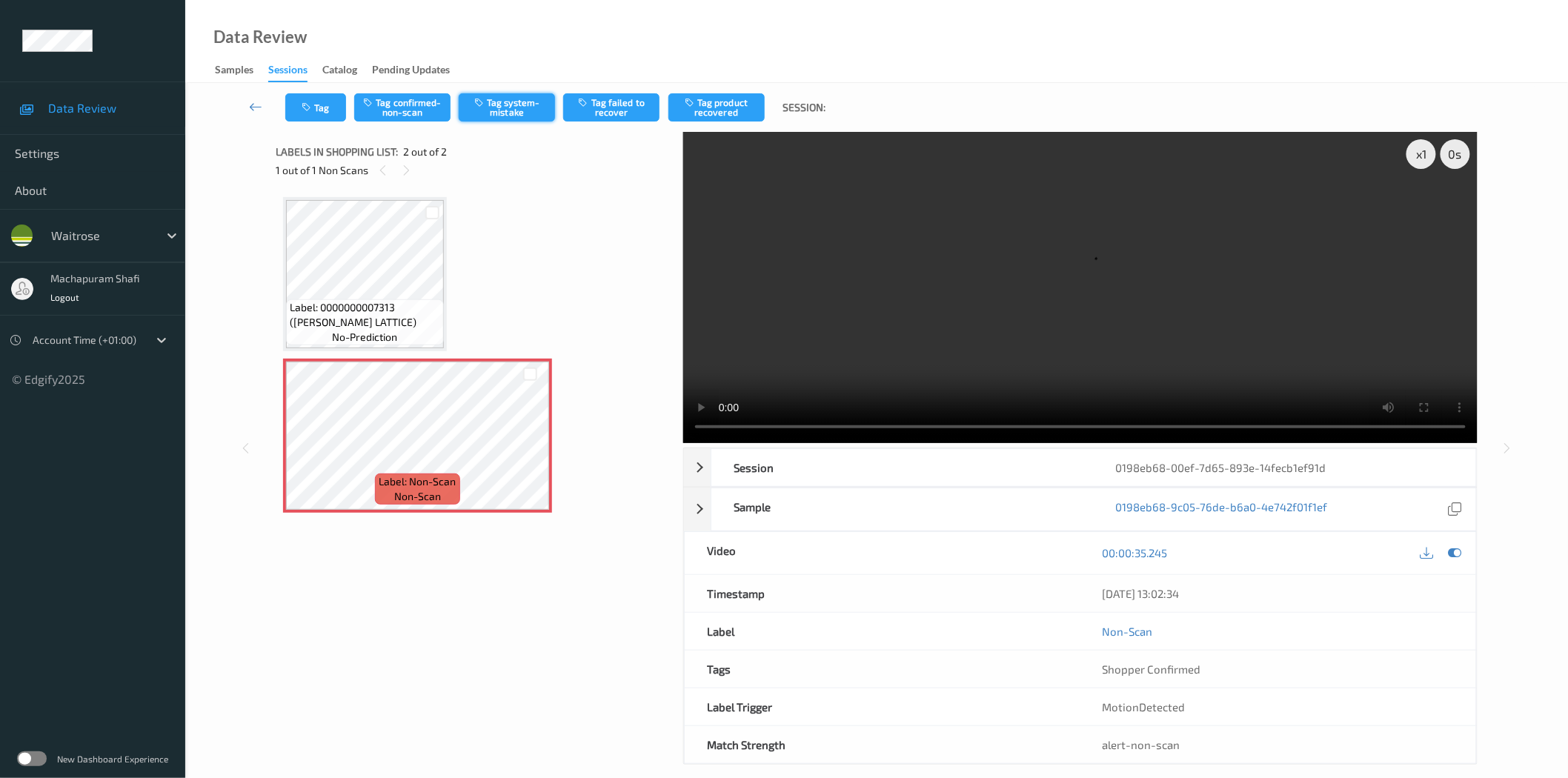
click at [494, 109] on button "Tag system-mistake" at bounding box center [506, 107] width 96 height 28
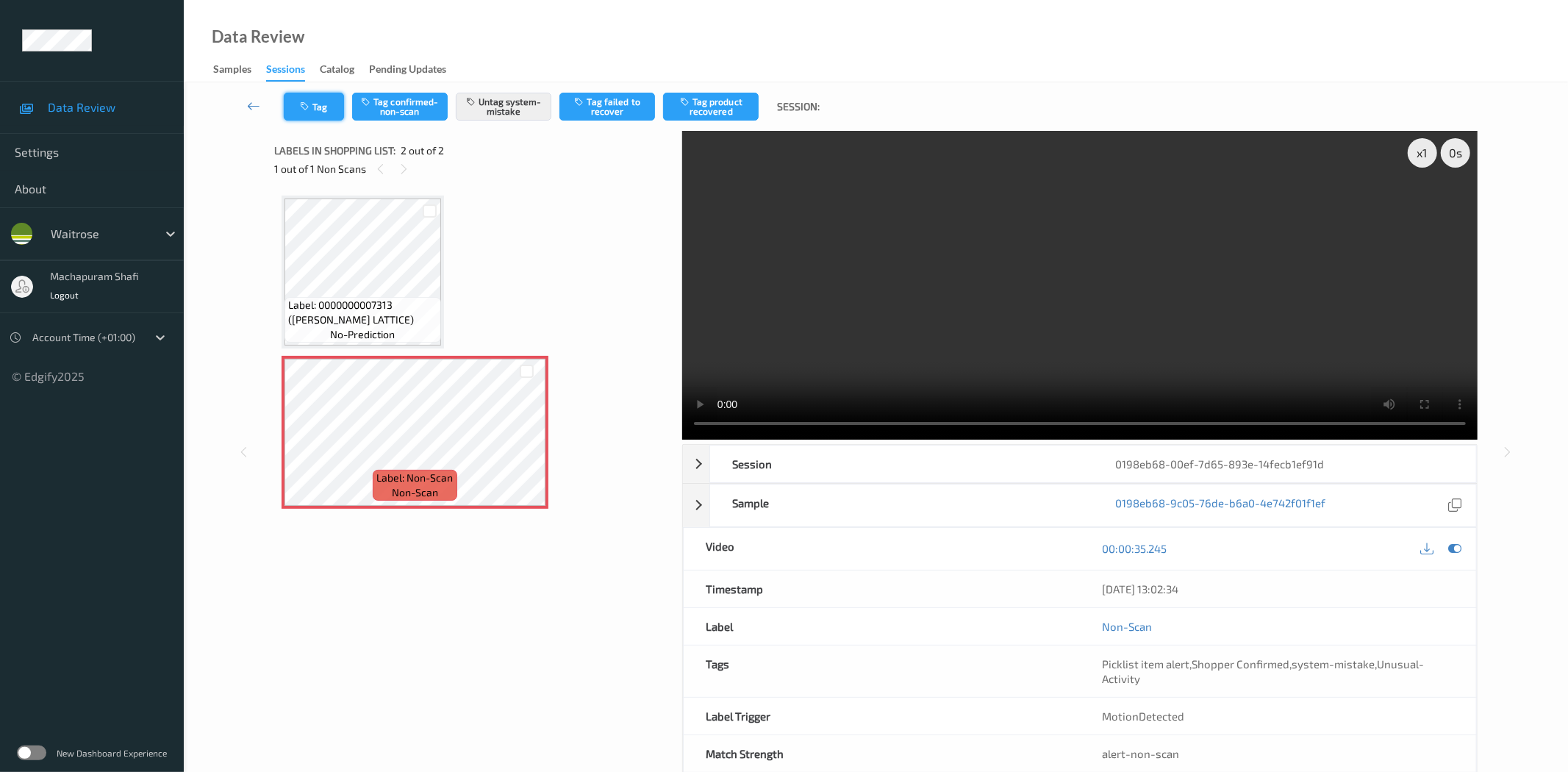
click at [306, 107] on icon "button" at bounding box center [306, 106] width 13 height 10
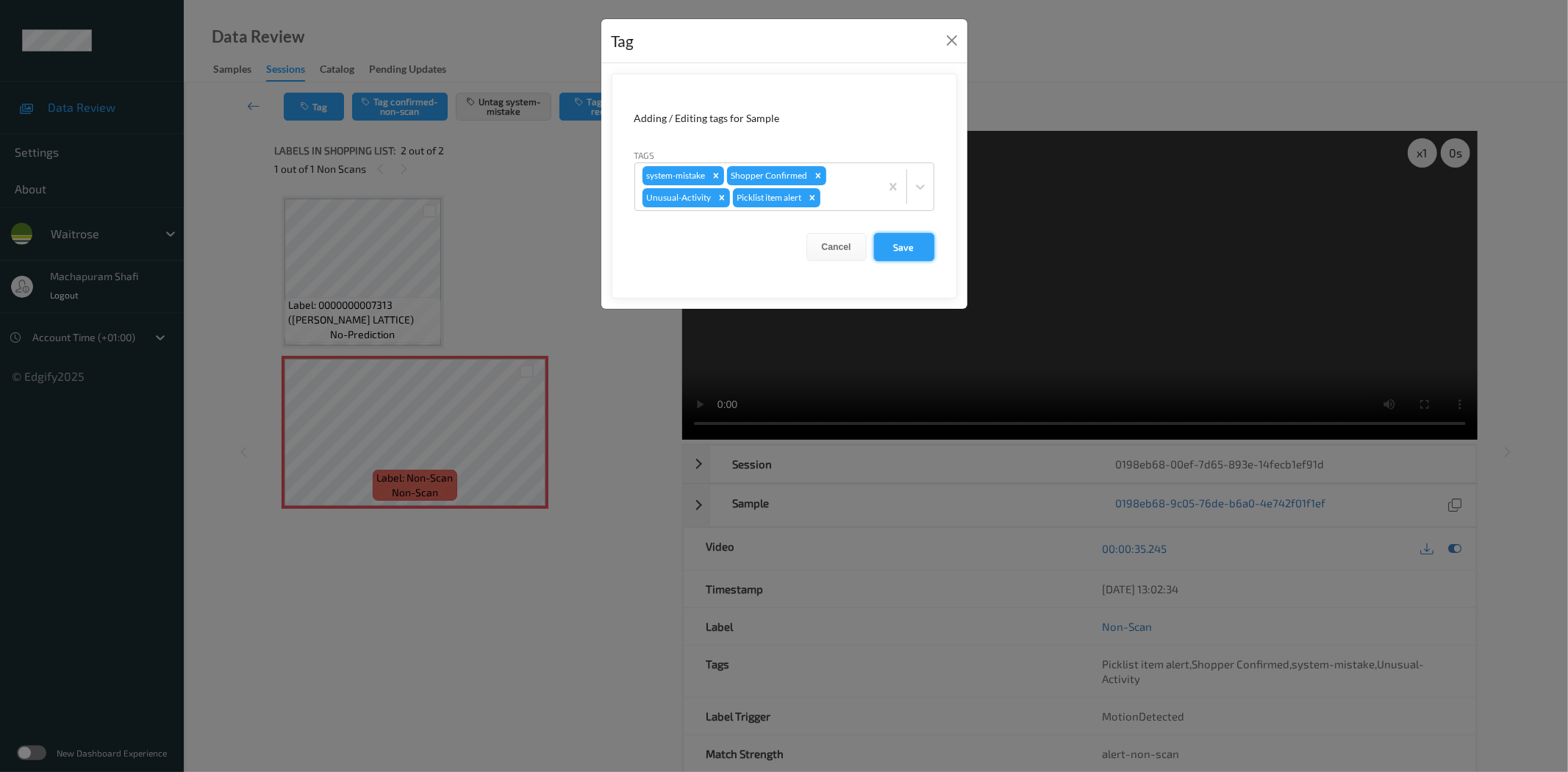
click at [893, 246] on button "Save" at bounding box center [904, 247] width 60 height 28
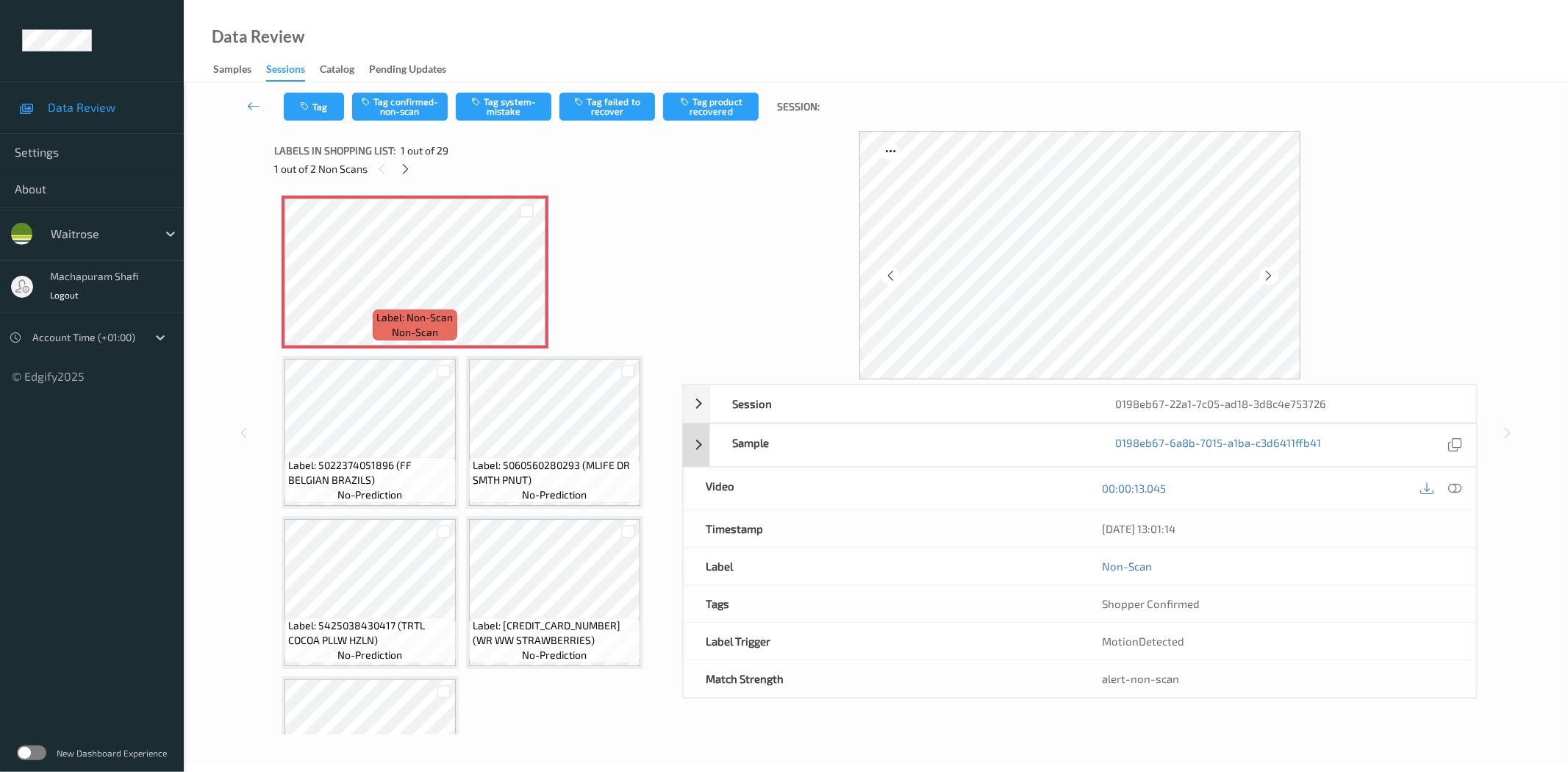
drag, startPoint x: 1451, startPoint y: 491, endPoint x: 1399, endPoint y: 288, distance: 209.6
click at [1451, 491] on icon at bounding box center [1455, 488] width 13 height 13
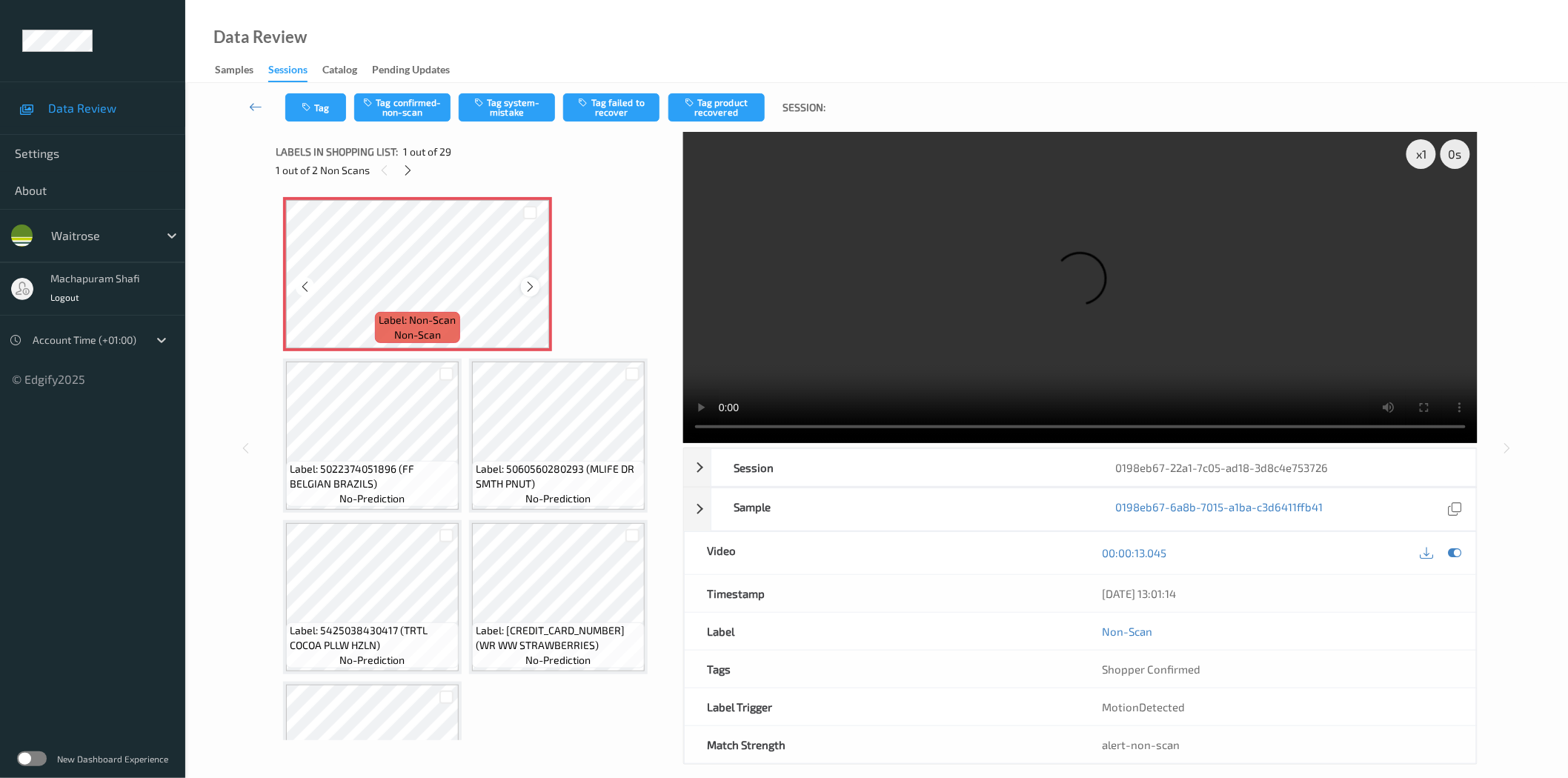
click at [532, 287] on icon at bounding box center [530, 287] width 13 height 14
click at [517, 110] on button "Tag system-mistake" at bounding box center [506, 107] width 96 height 28
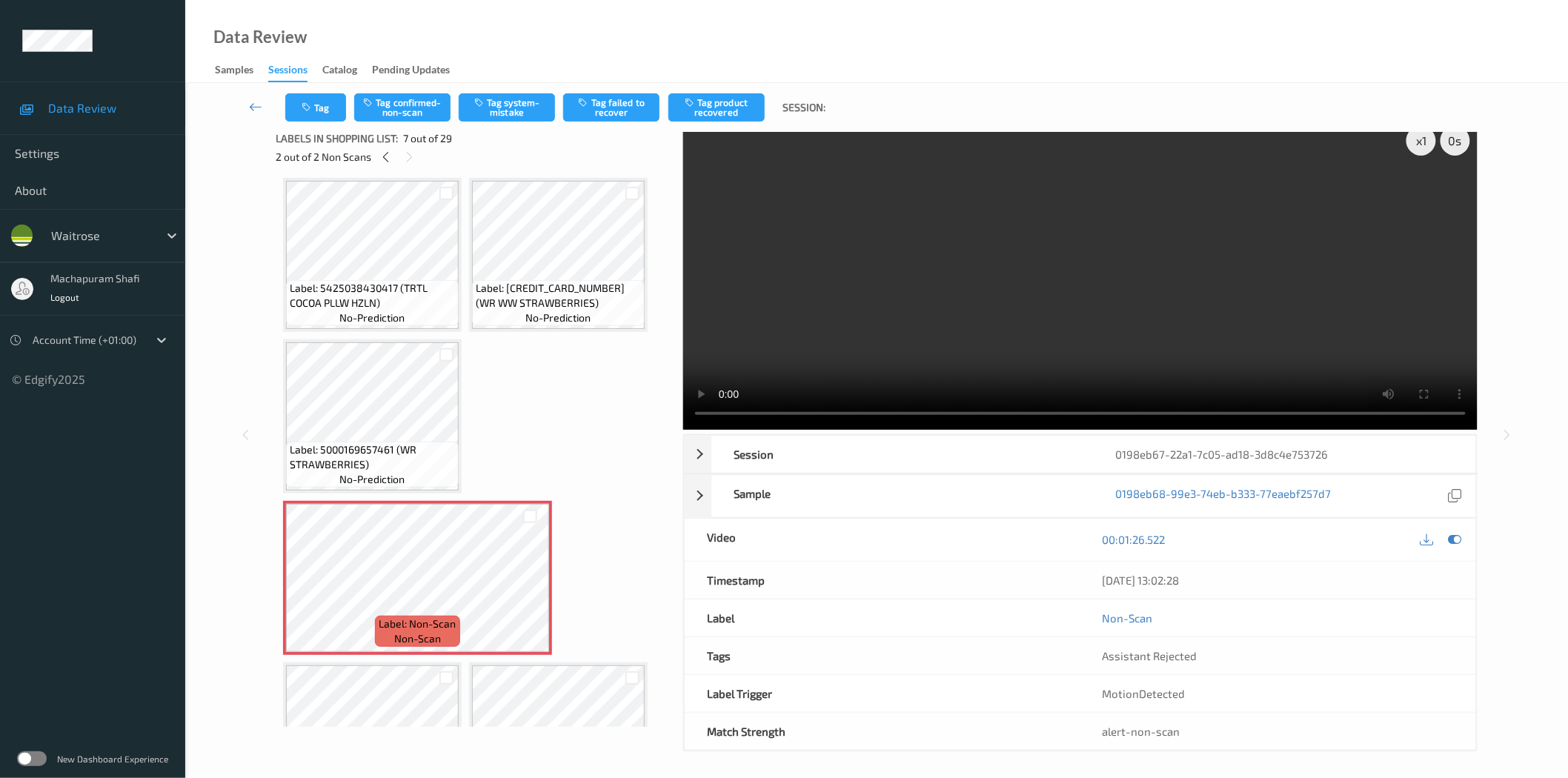
scroll to position [18, 0]
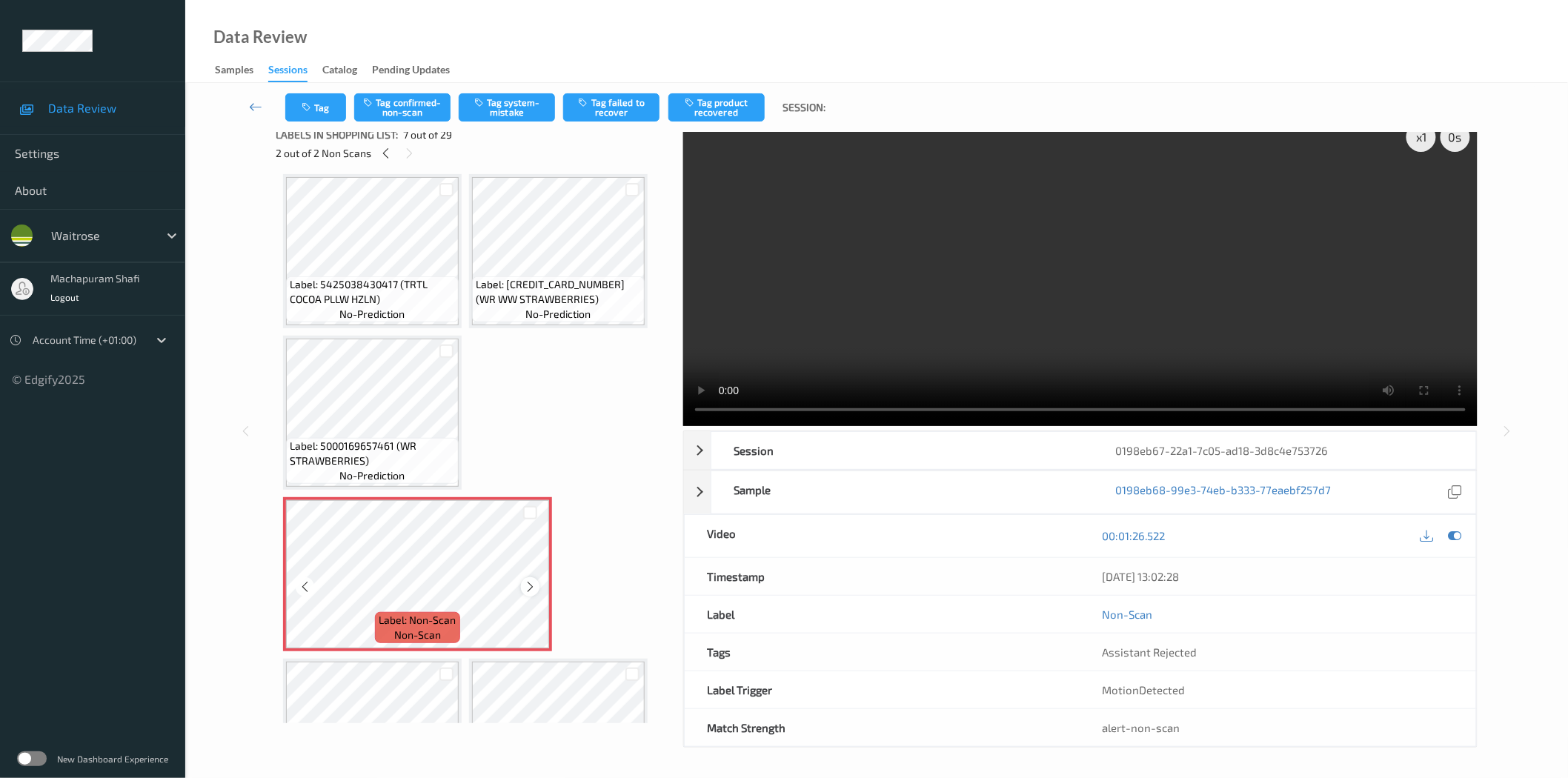
click at [529, 582] on icon at bounding box center [530, 587] width 13 height 14
click at [506, 105] on button "Tag system-mistake" at bounding box center [506, 107] width 96 height 28
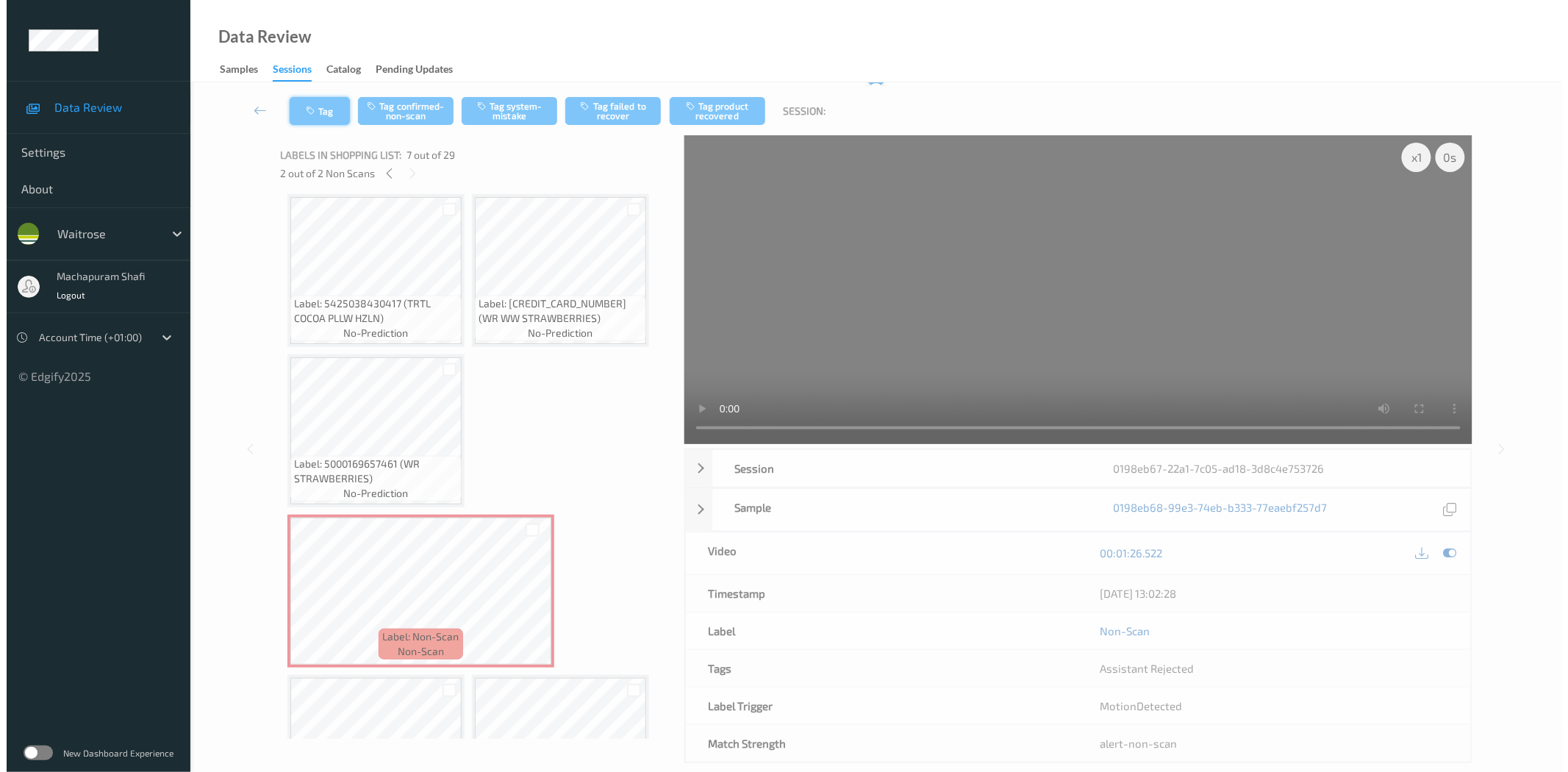
scroll to position [0, 0]
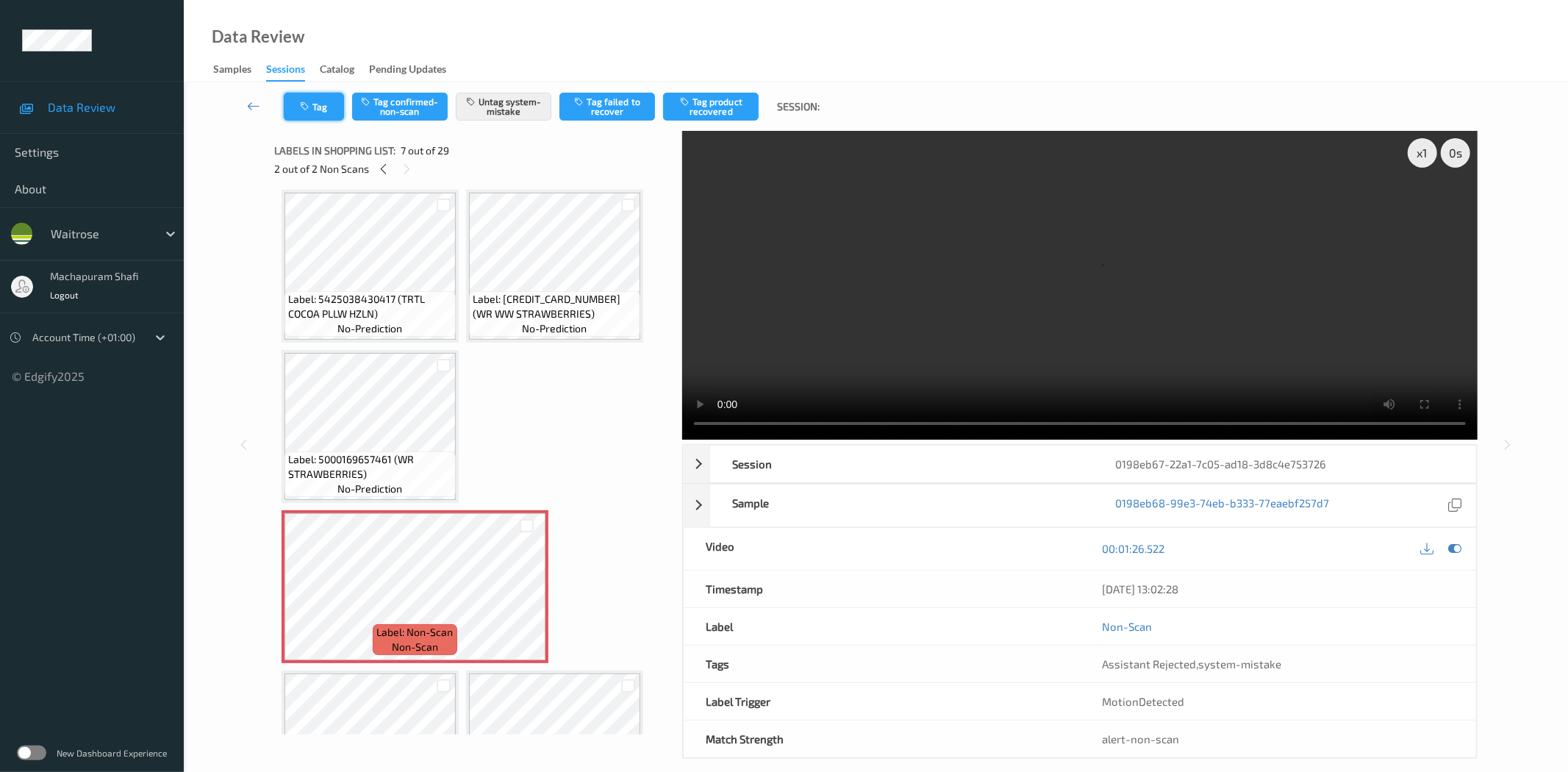
click at [305, 101] on icon "button" at bounding box center [306, 106] width 13 height 10
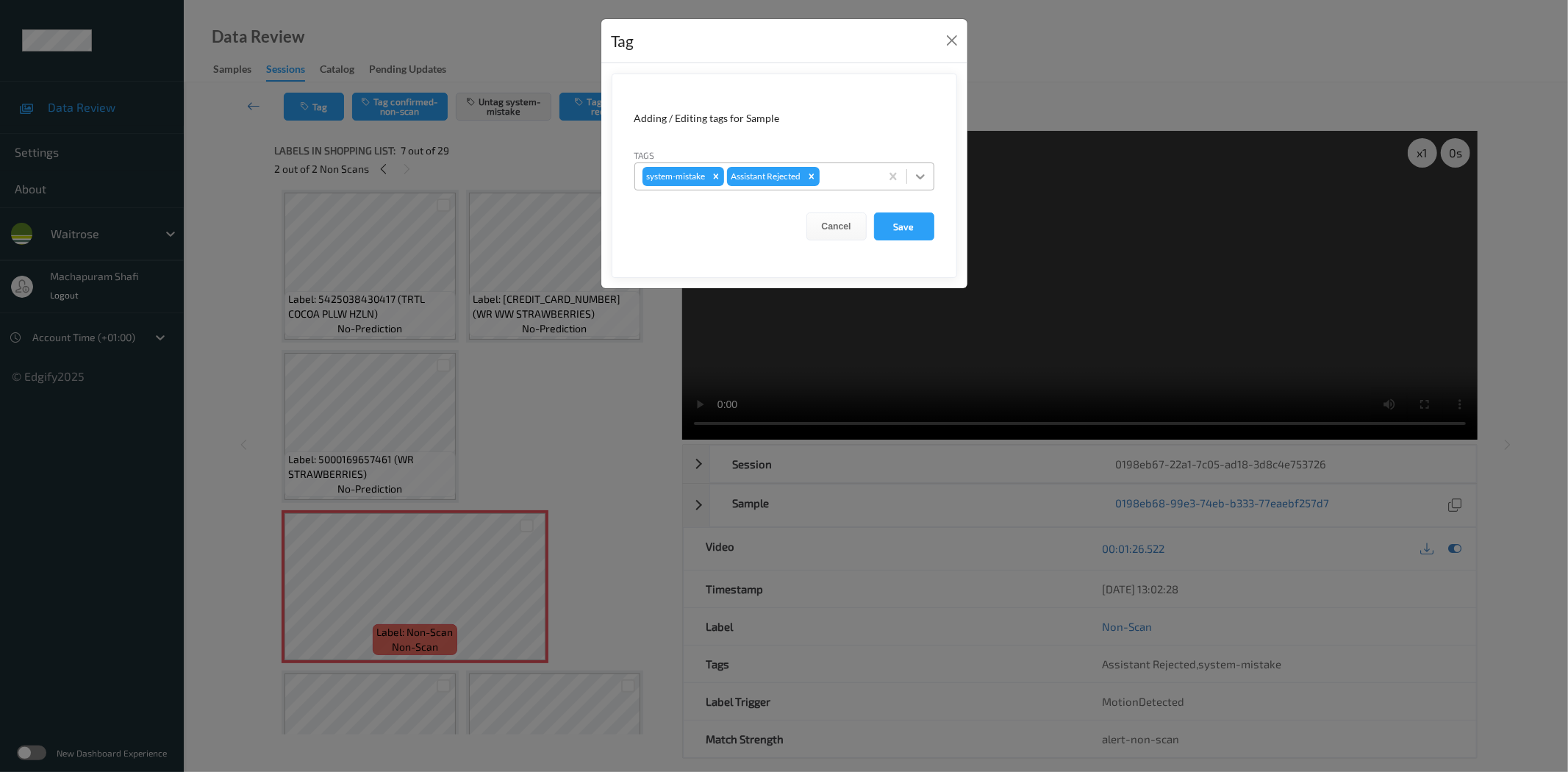
click at [928, 171] on div at bounding box center [919, 176] width 26 height 26
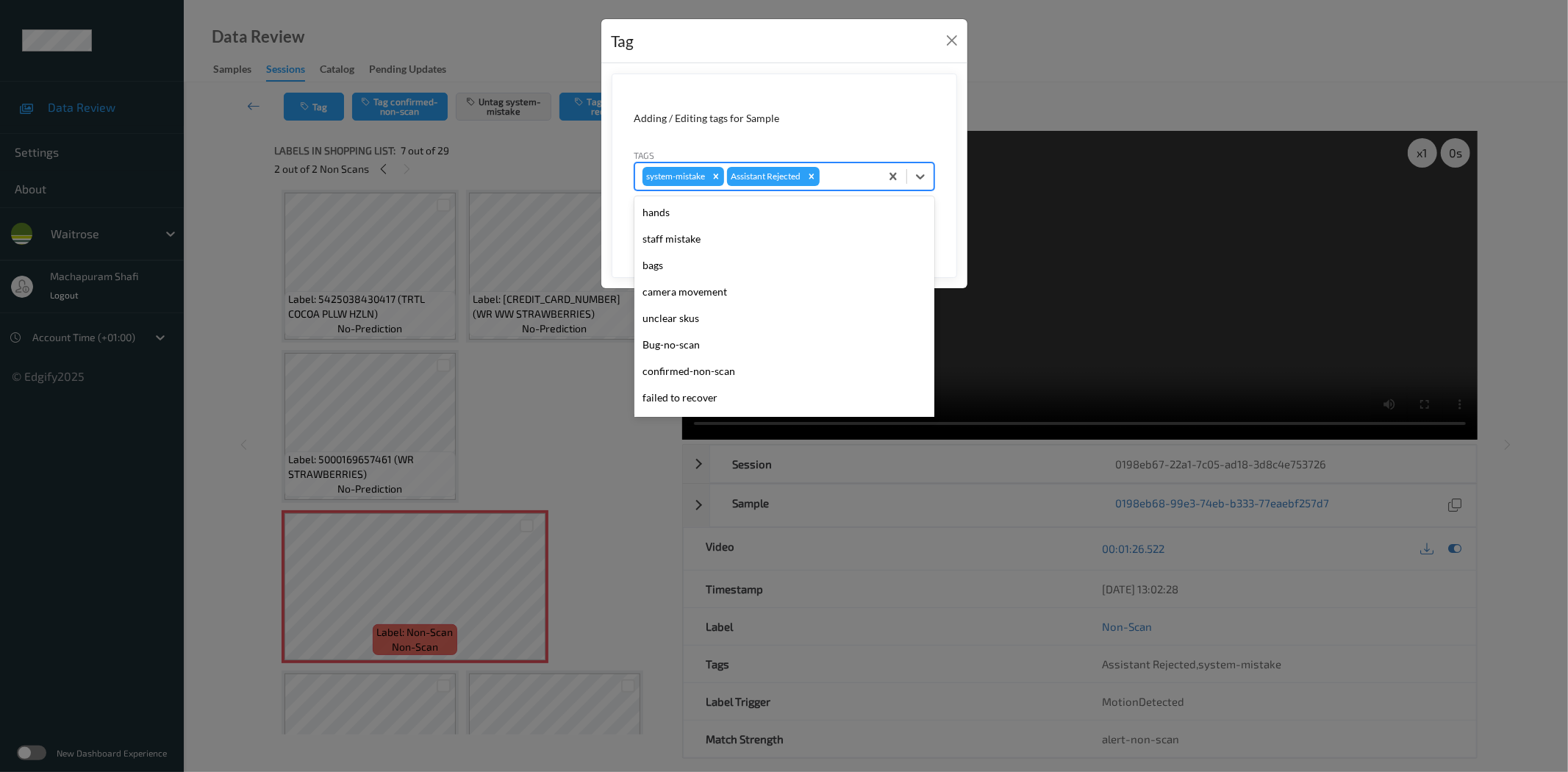
scroll to position [314, 0]
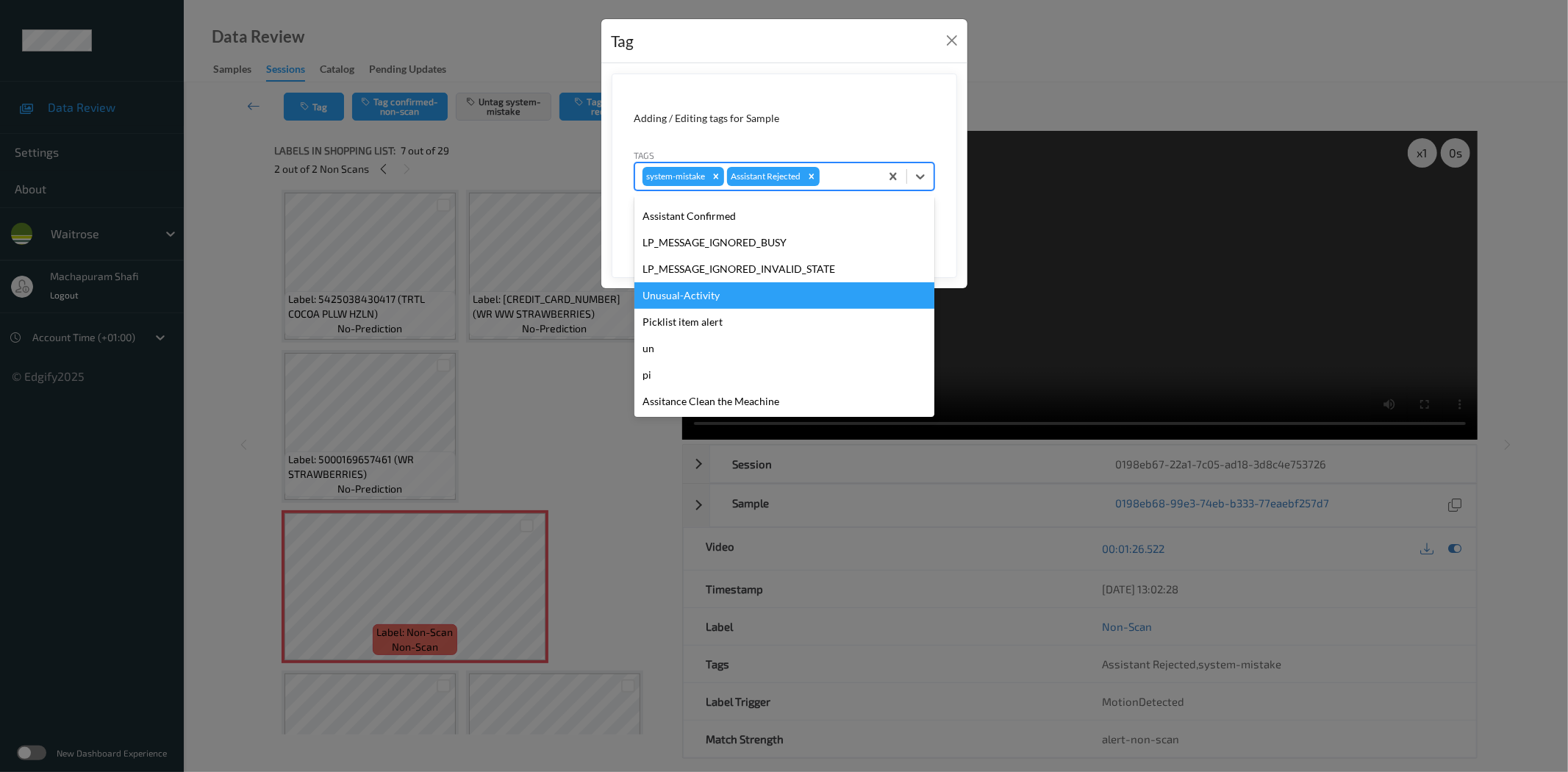
click at [686, 303] on div "Unusual-Activity" at bounding box center [784, 295] width 300 height 26
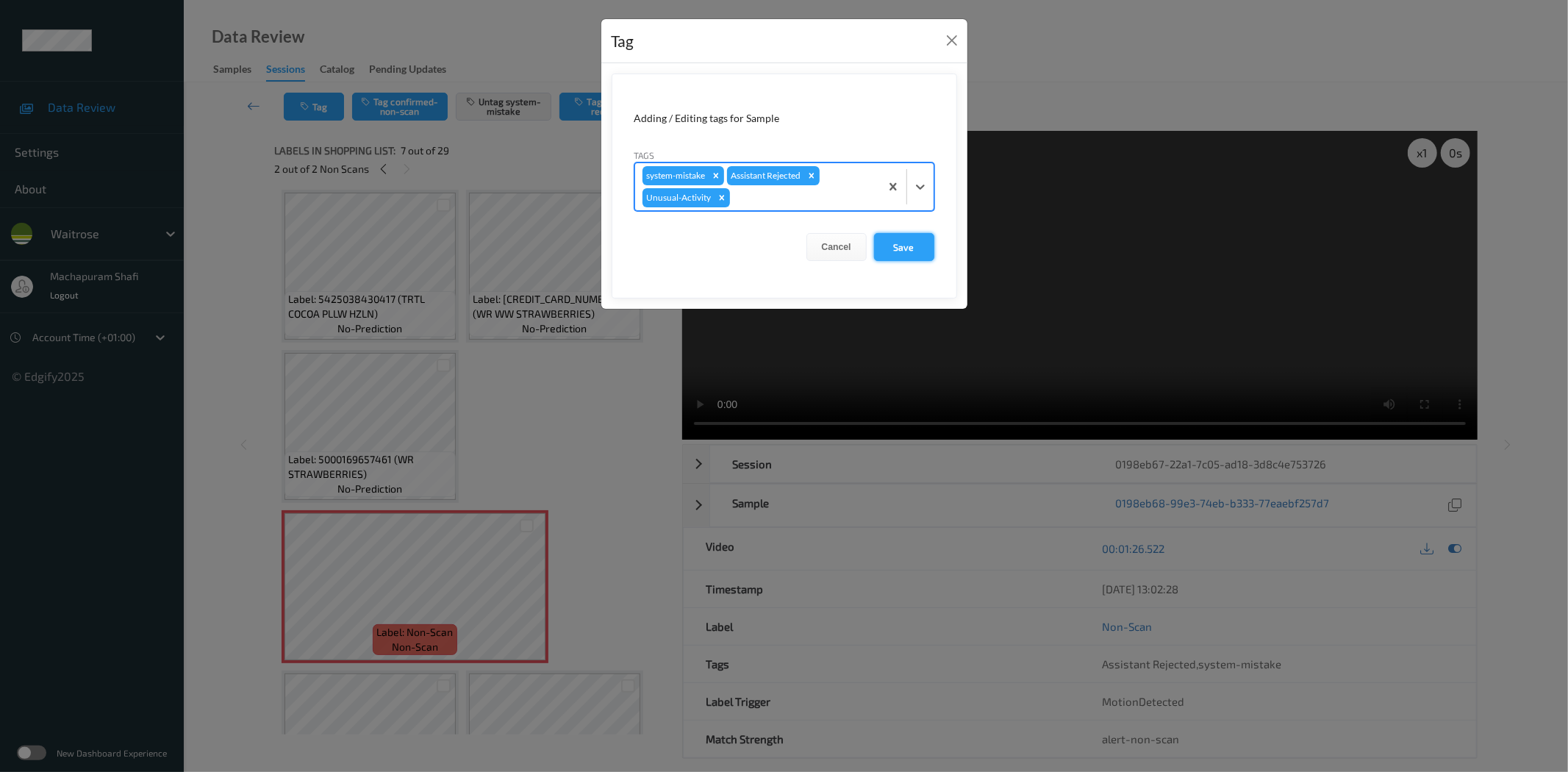
click at [900, 247] on button "Save" at bounding box center [904, 247] width 60 height 28
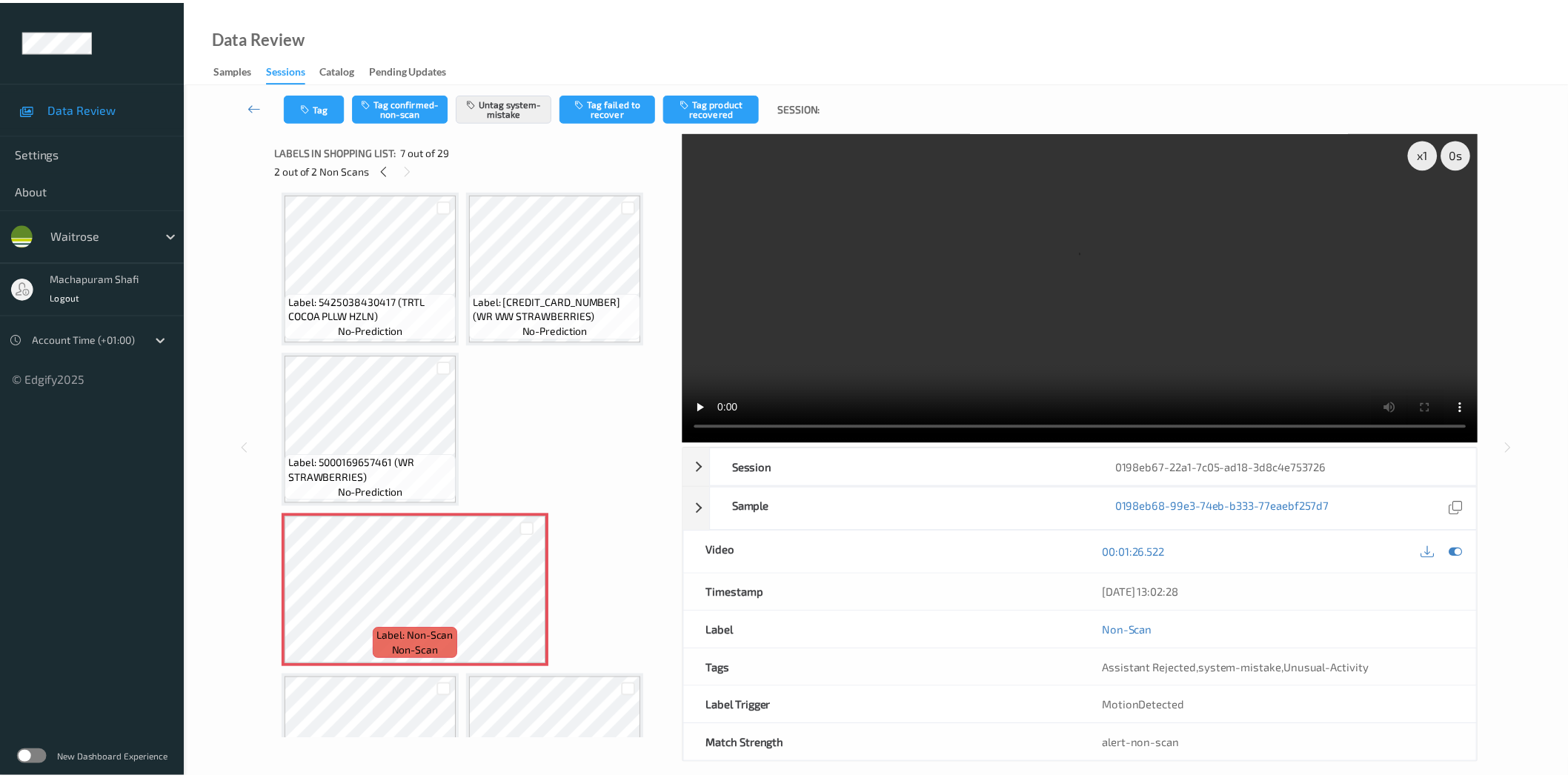
scroll to position [0, 0]
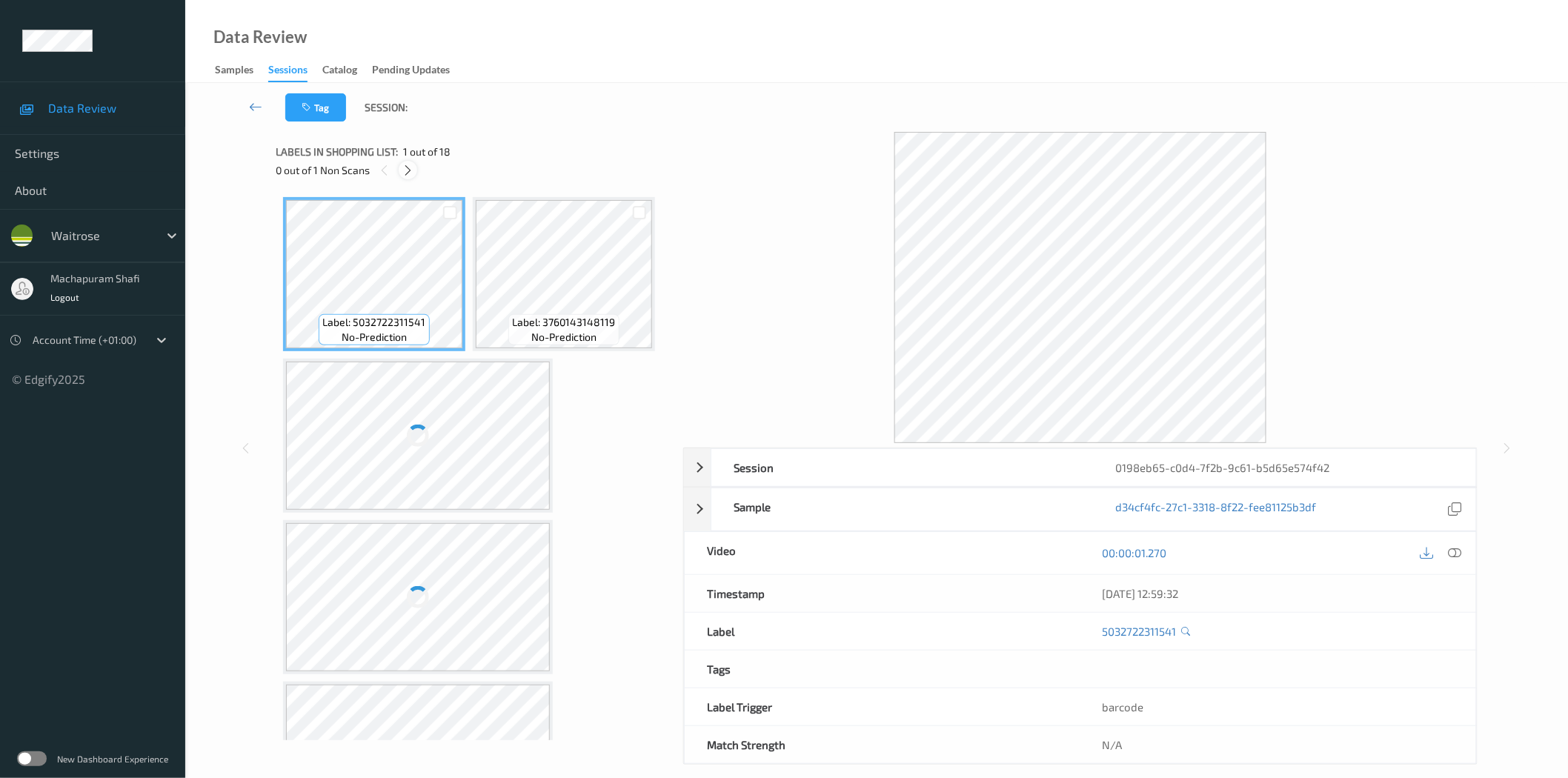
click at [409, 162] on div at bounding box center [408, 170] width 18 height 18
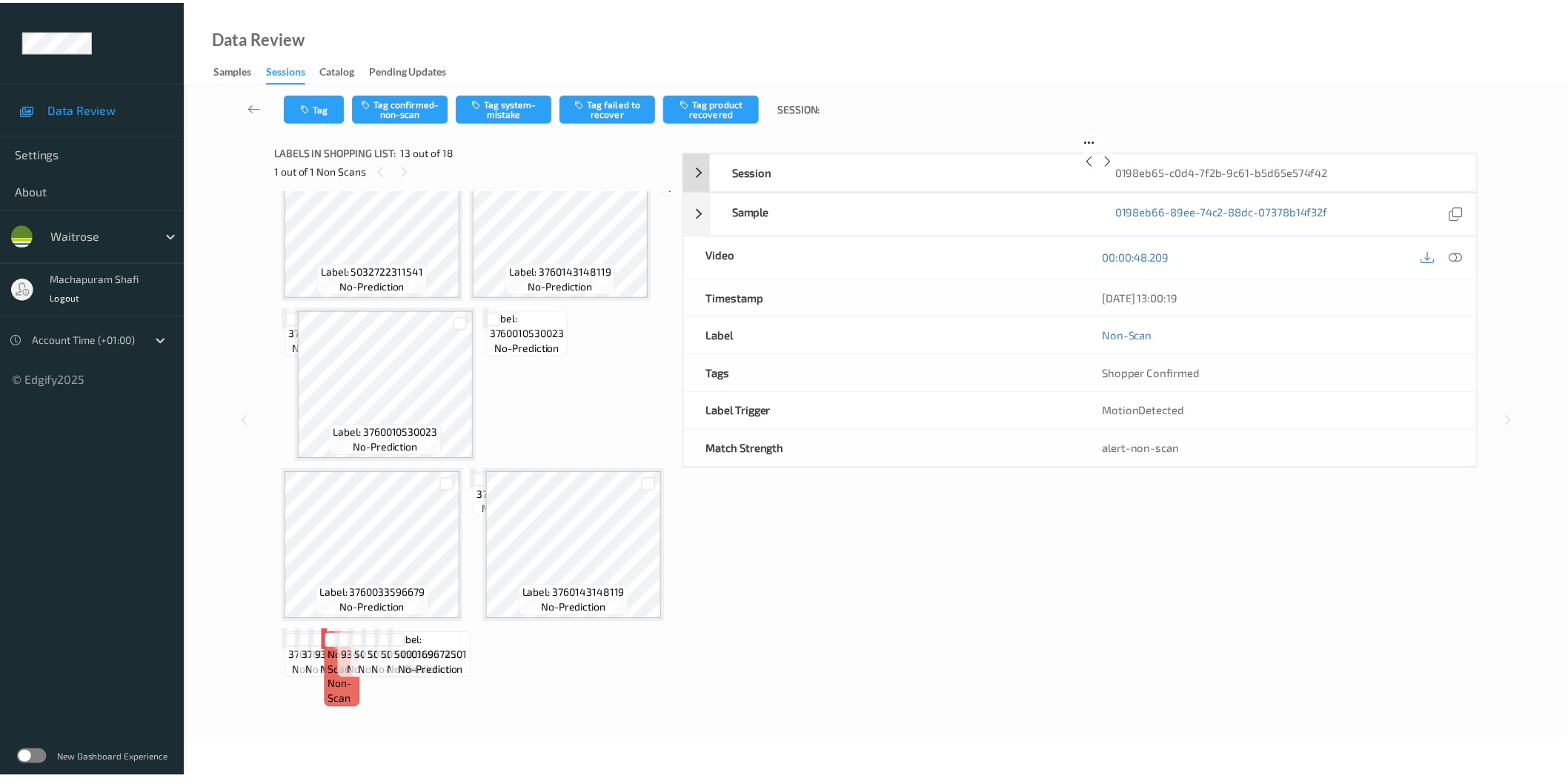
scroll to position [810, 0]
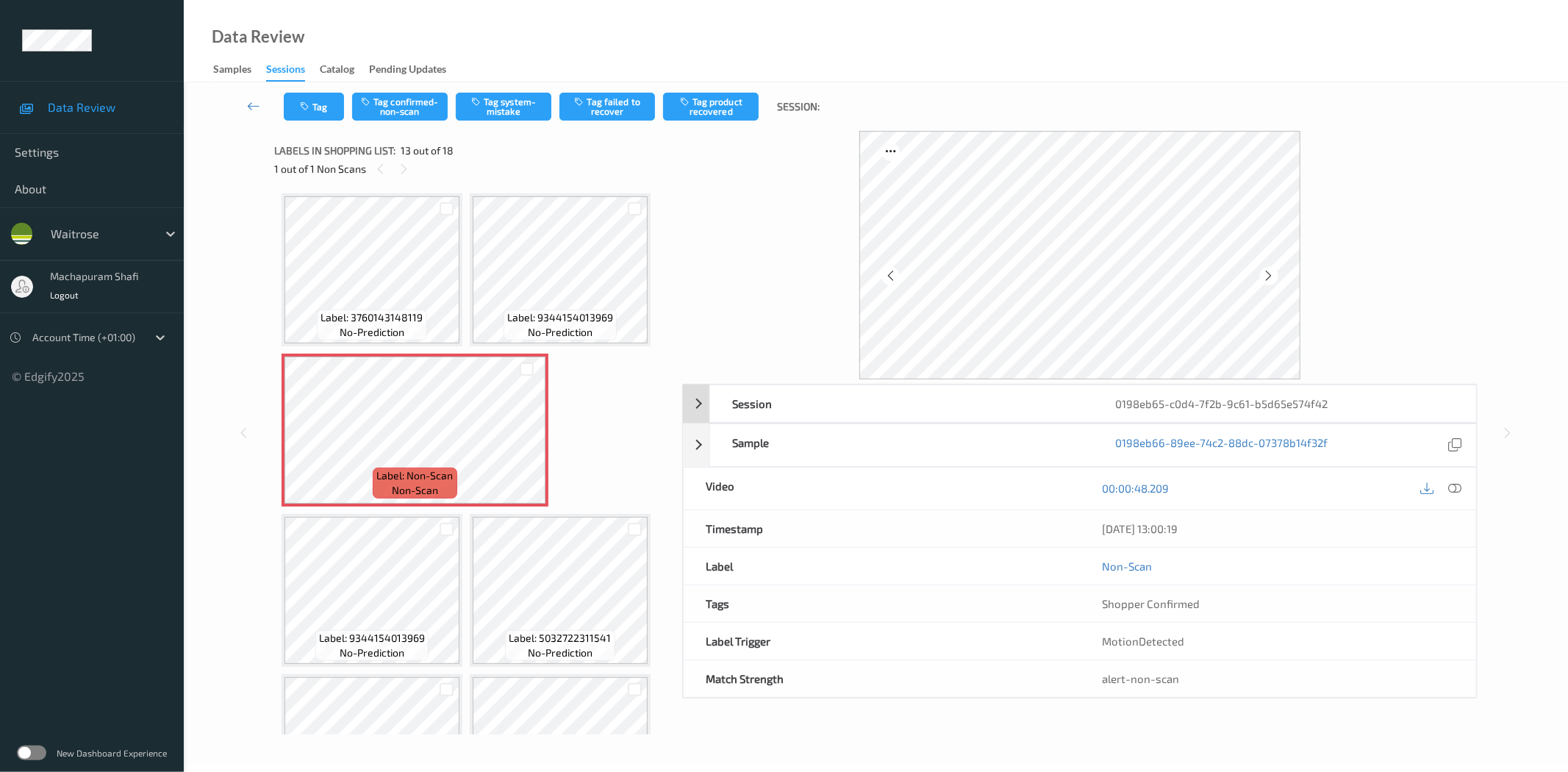
drag, startPoint x: 1451, startPoint y: 484, endPoint x: 1268, endPoint y: 247, distance: 299.4
click at [1451, 484] on icon at bounding box center [1455, 488] width 13 height 13
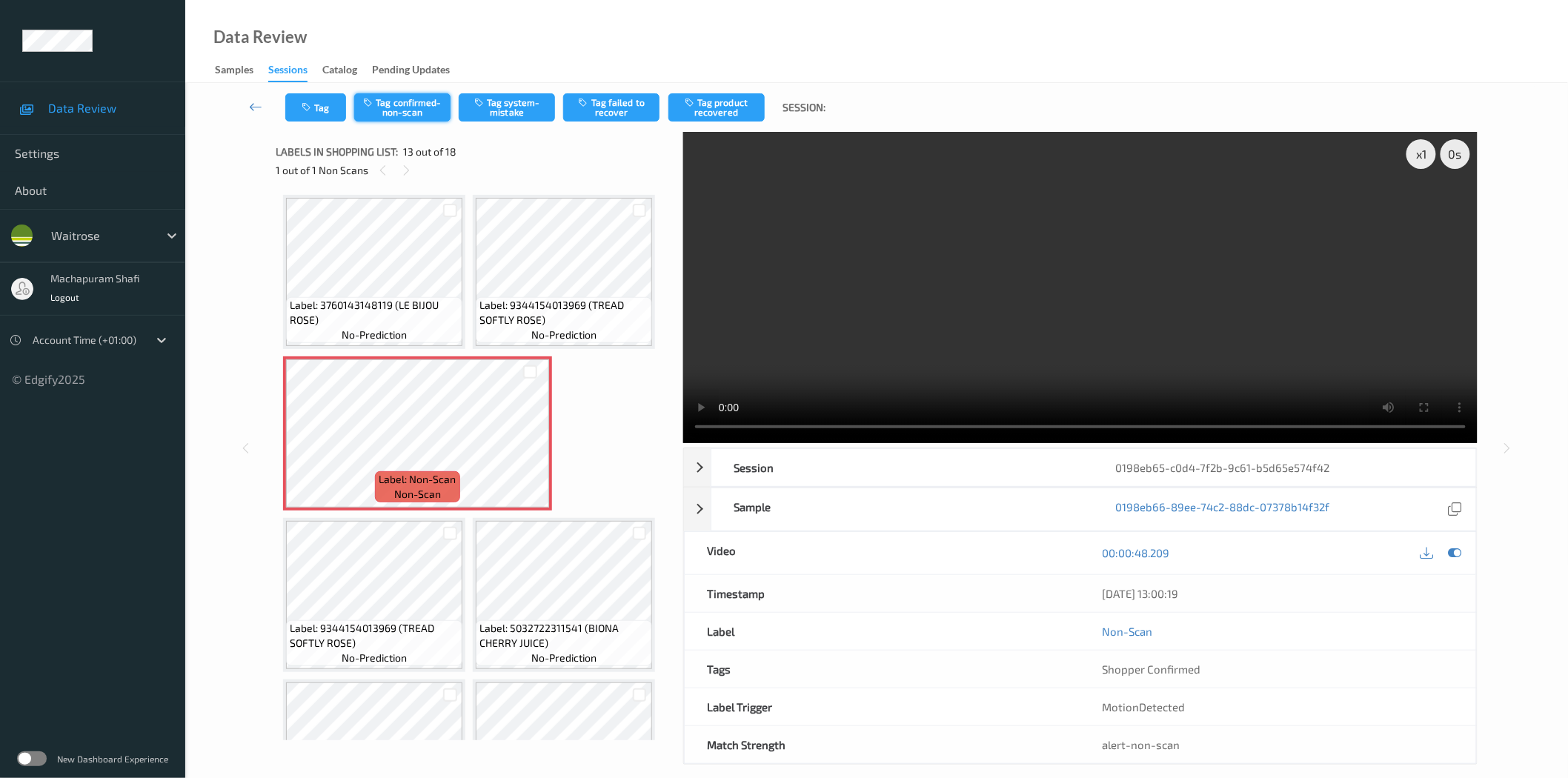
click at [388, 110] on button "Tag confirmed-non-scan" at bounding box center [402, 107] width 96 height 28
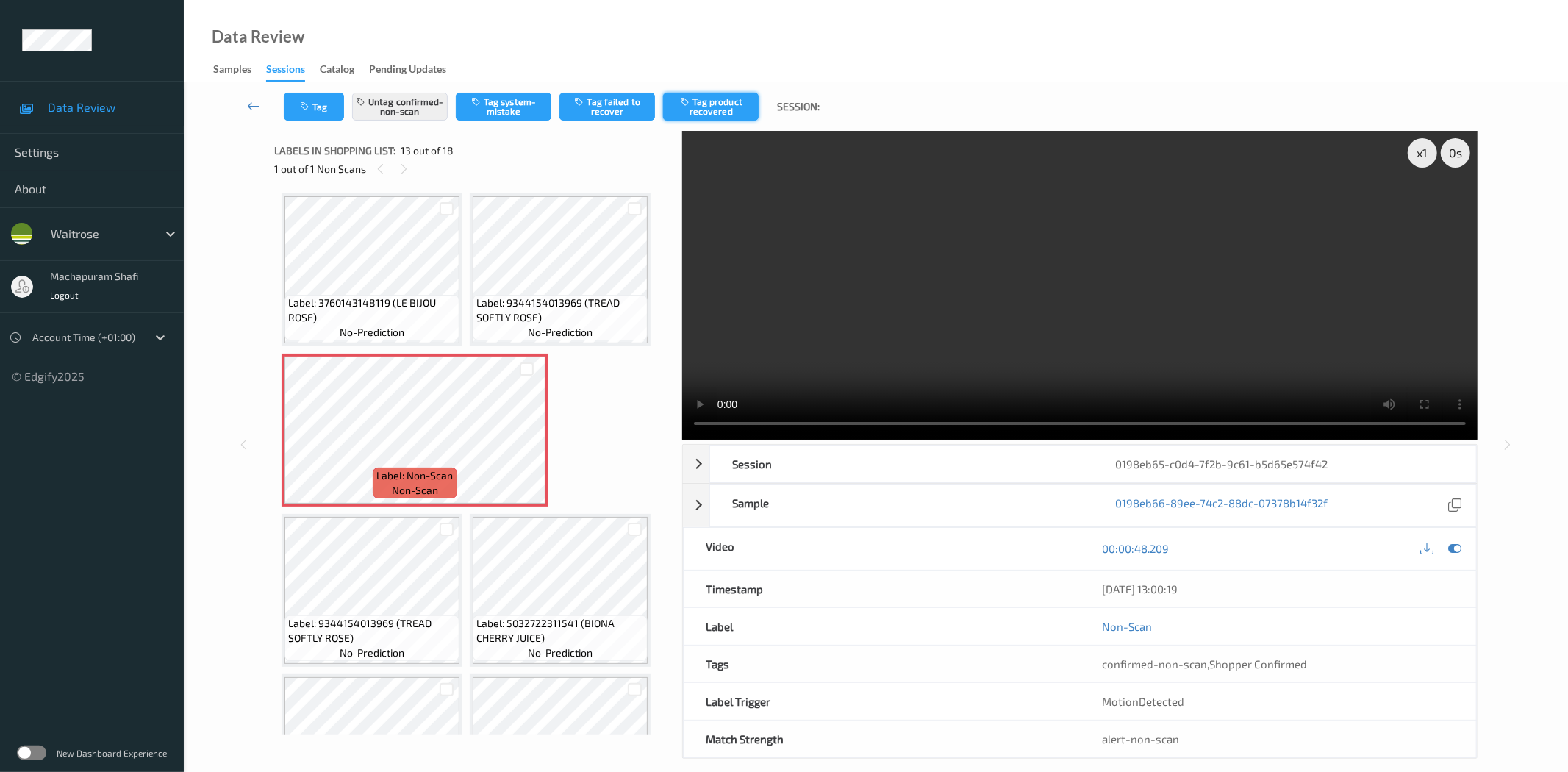
click at [724, 112] on button "Tag product recovered" at bounding box center [710, 106] width 96 height 28
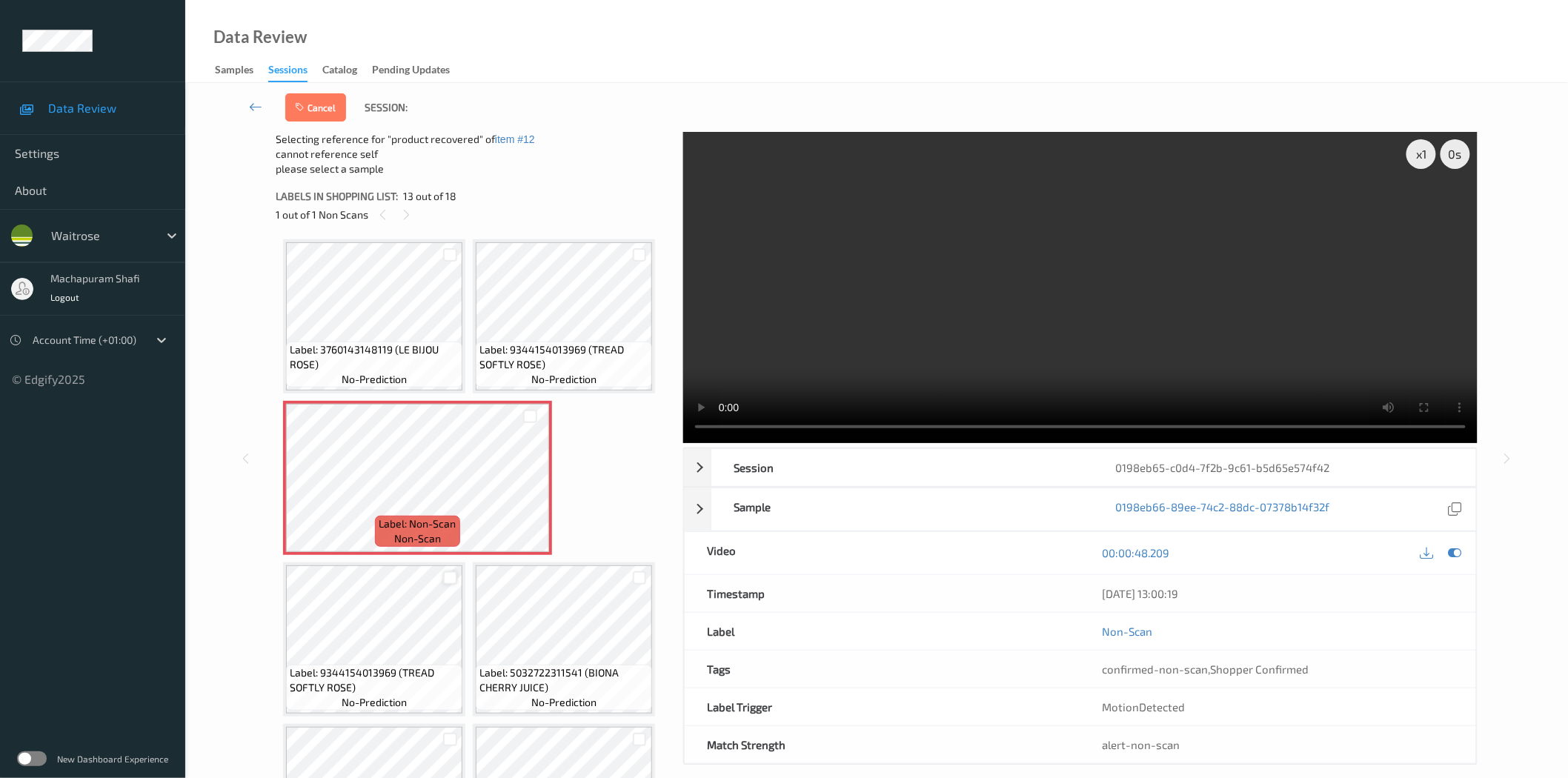
click at [452, 573] on div at bounding box center [450, 578] width 14 height 14
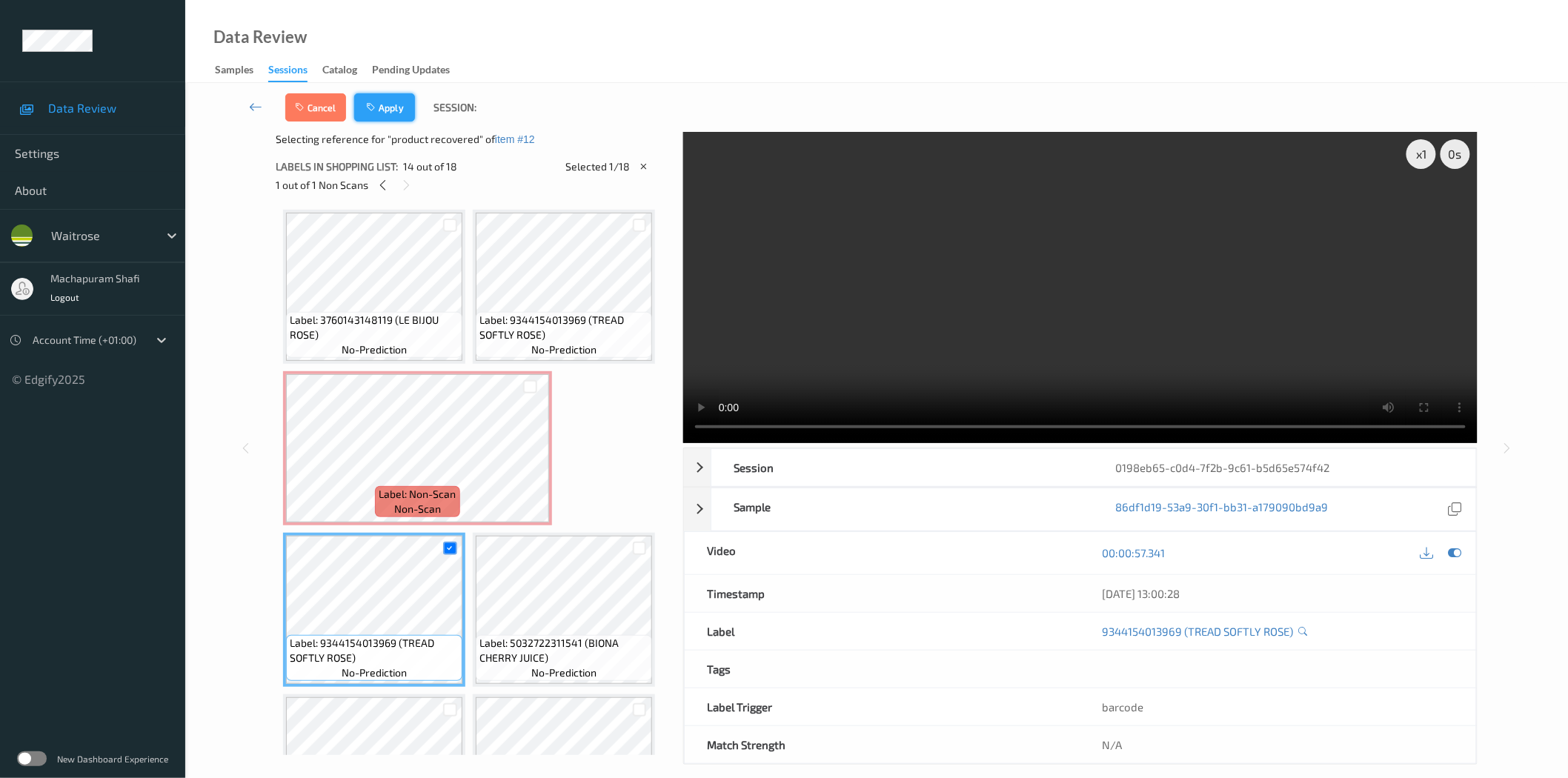
click at [397, 105] on button "Apply" at bounding box center [385, 107] width 61 height 28
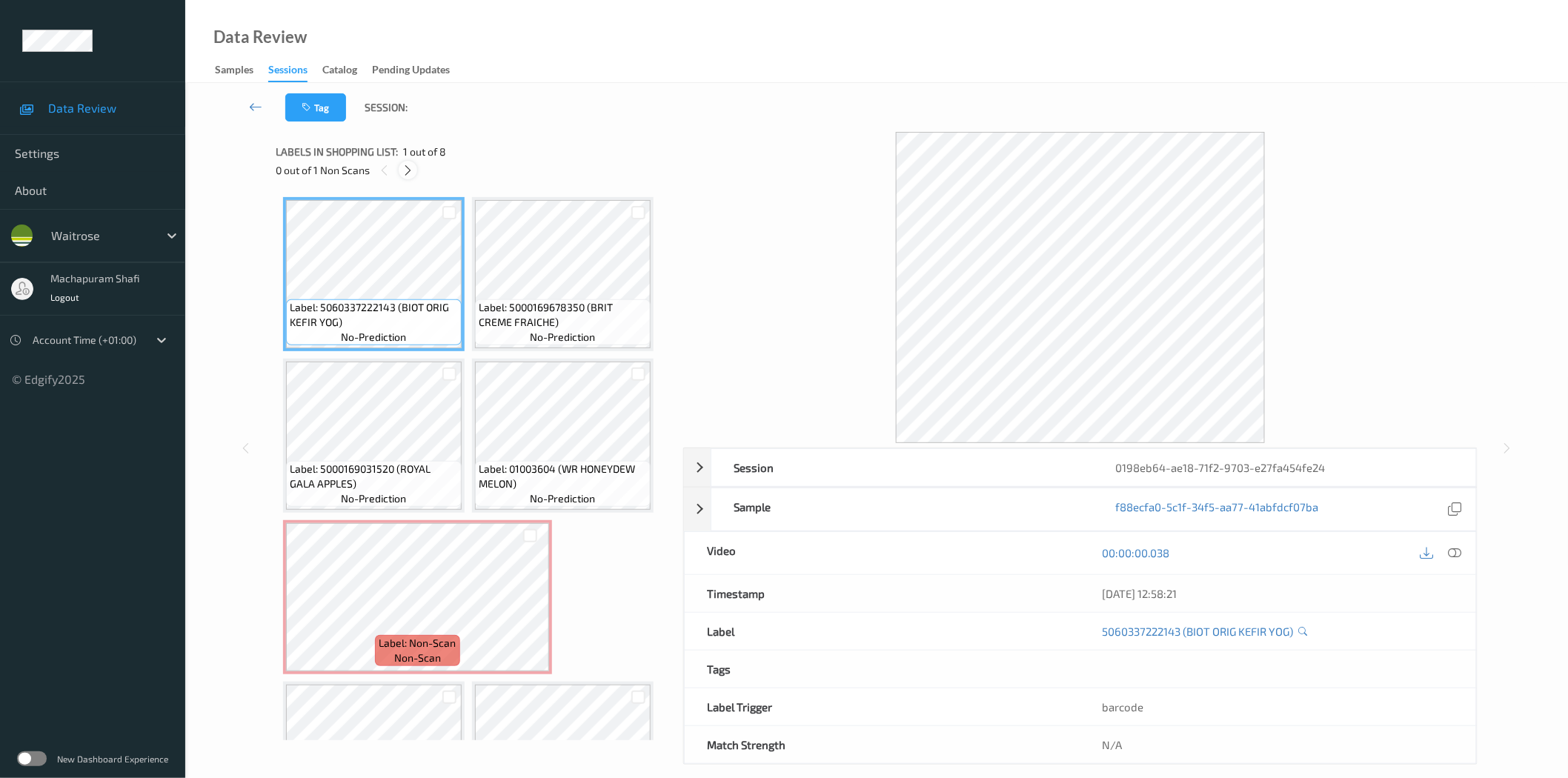
click at [413, 172] on icon at bounding box center [408, 170] width 13 height 14
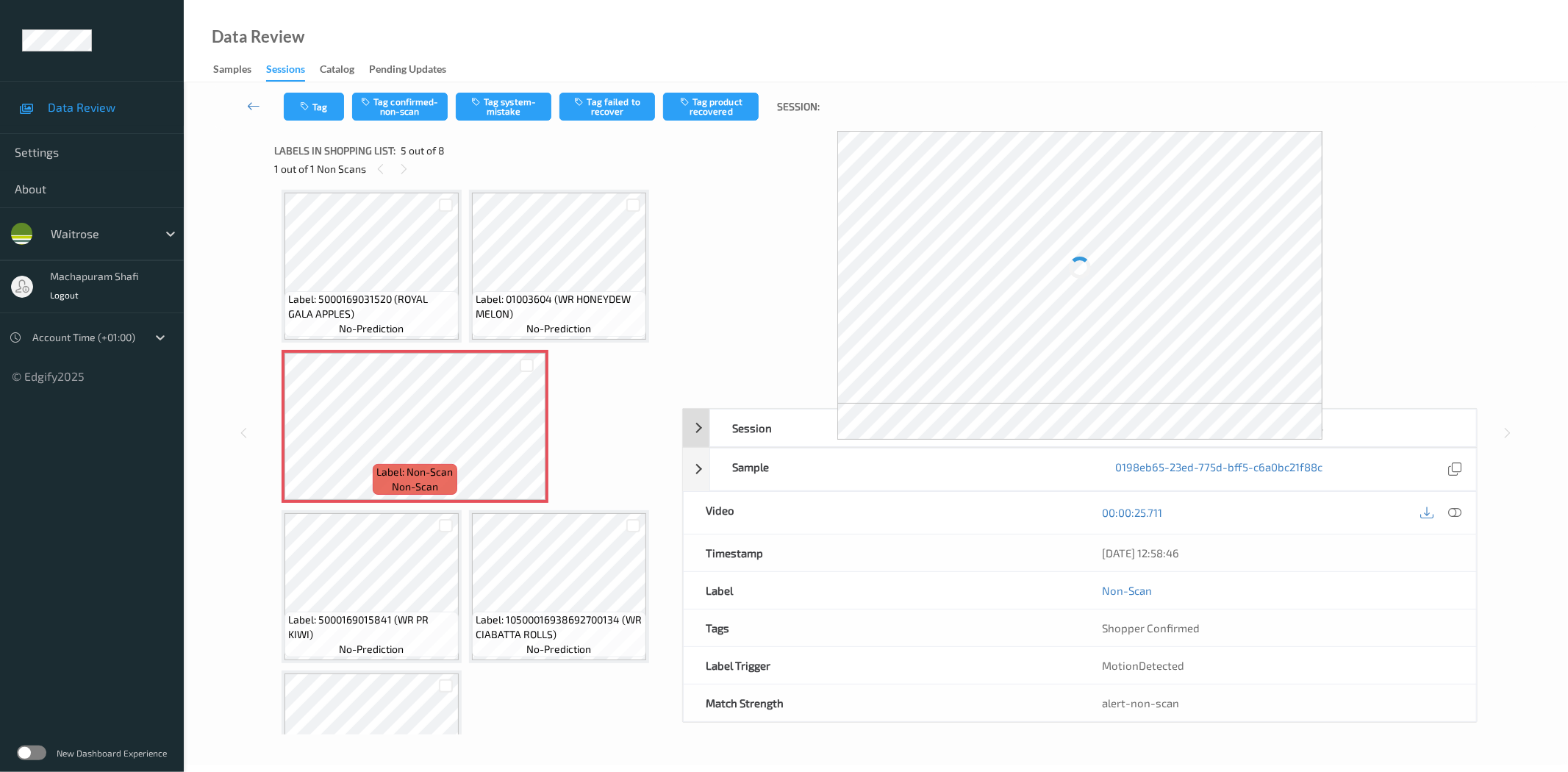
drag, startPoint x: 1455, startPoint y: 512, endPoint x: 1327, endPoint y: 273, distance: 271.1
click at [1455, 512] on icon at bounding box center [1455, 512] width 13 height 13
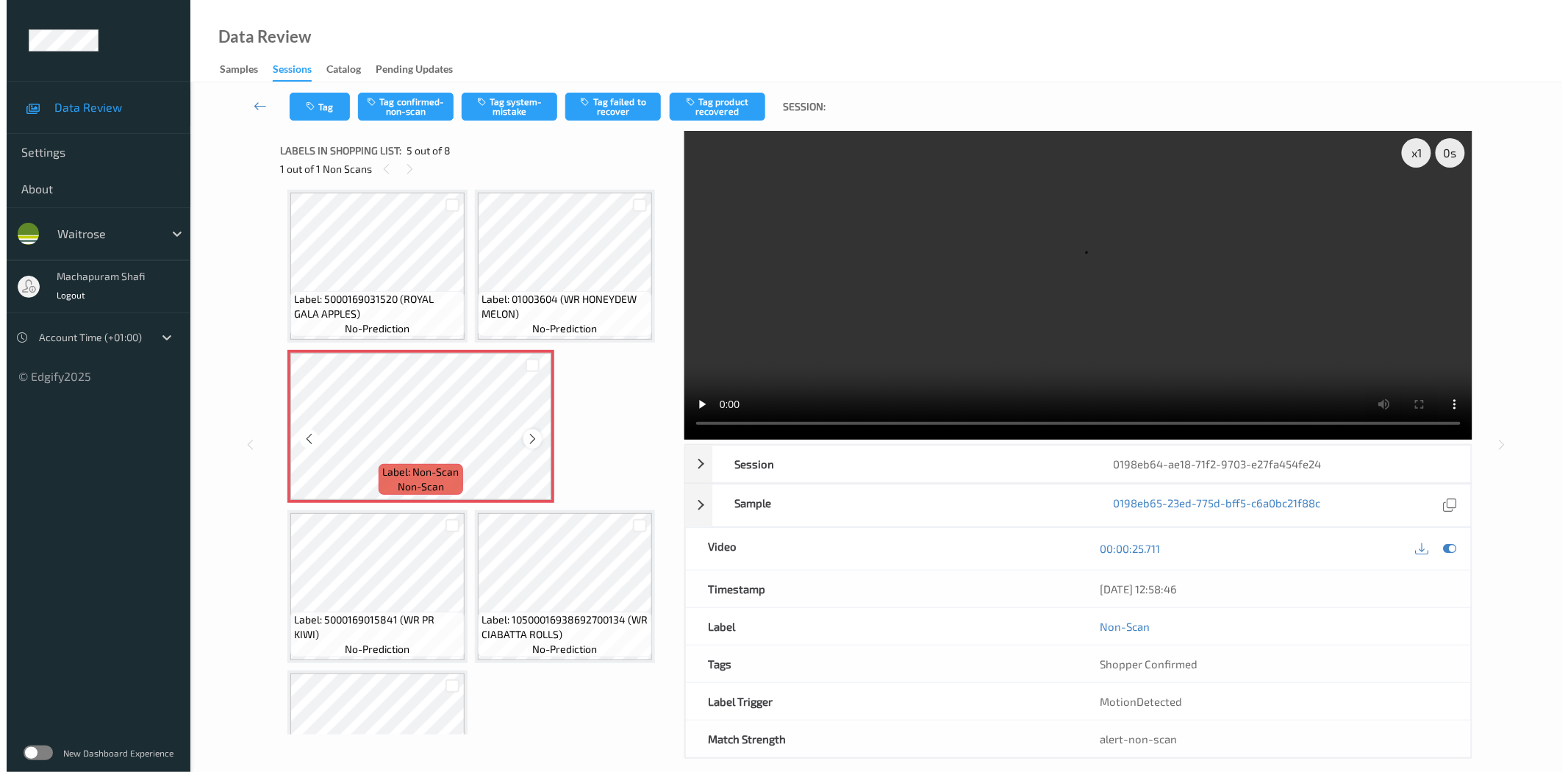
scroll to position [0, 0]
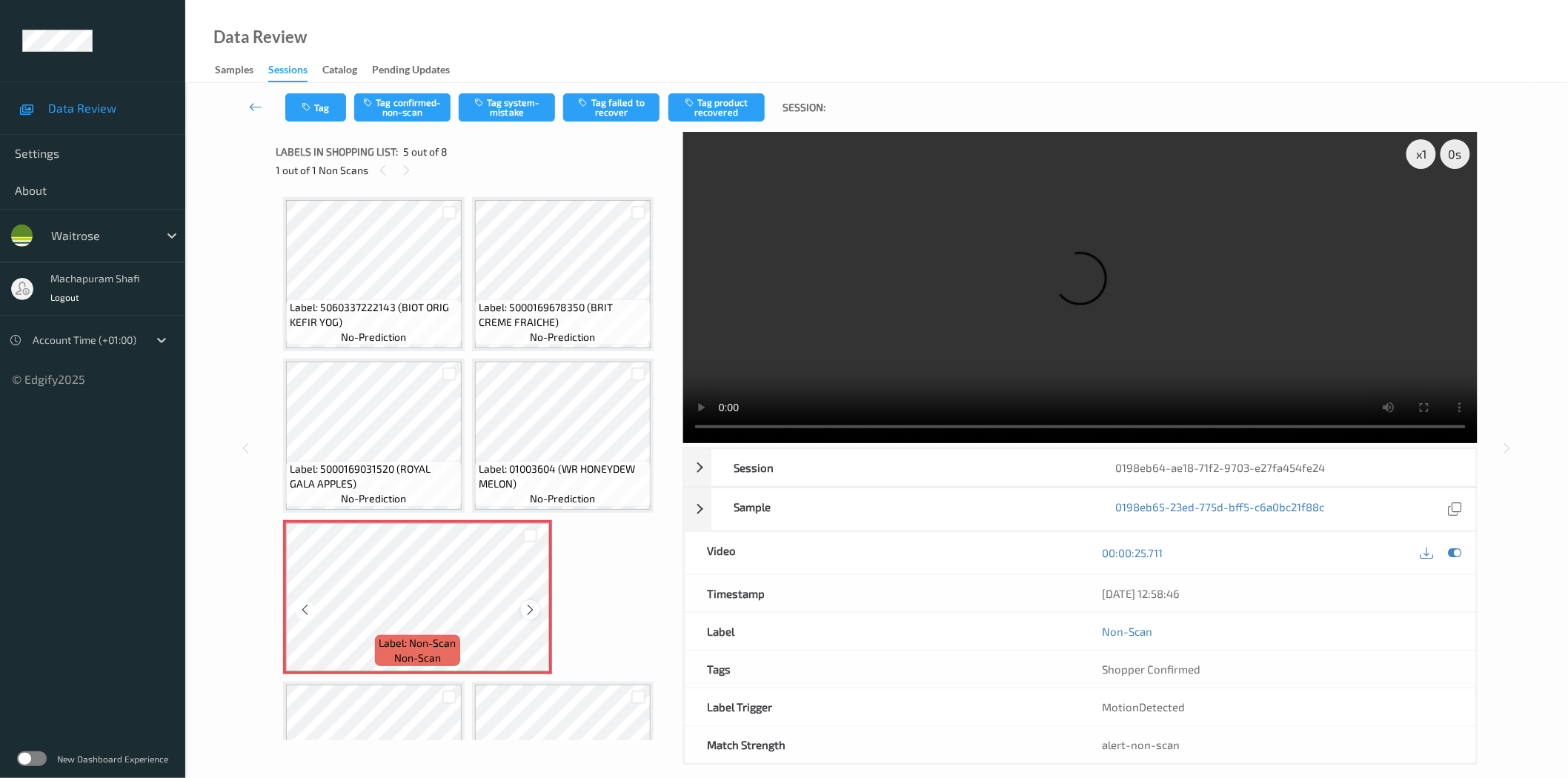
click at [529, 612] on icon at bounding box center [530, 609] width 13 height 14
click at [513, 108] on button "Tag system-mistake" at bounding box center [506, 107] width 96 height 28
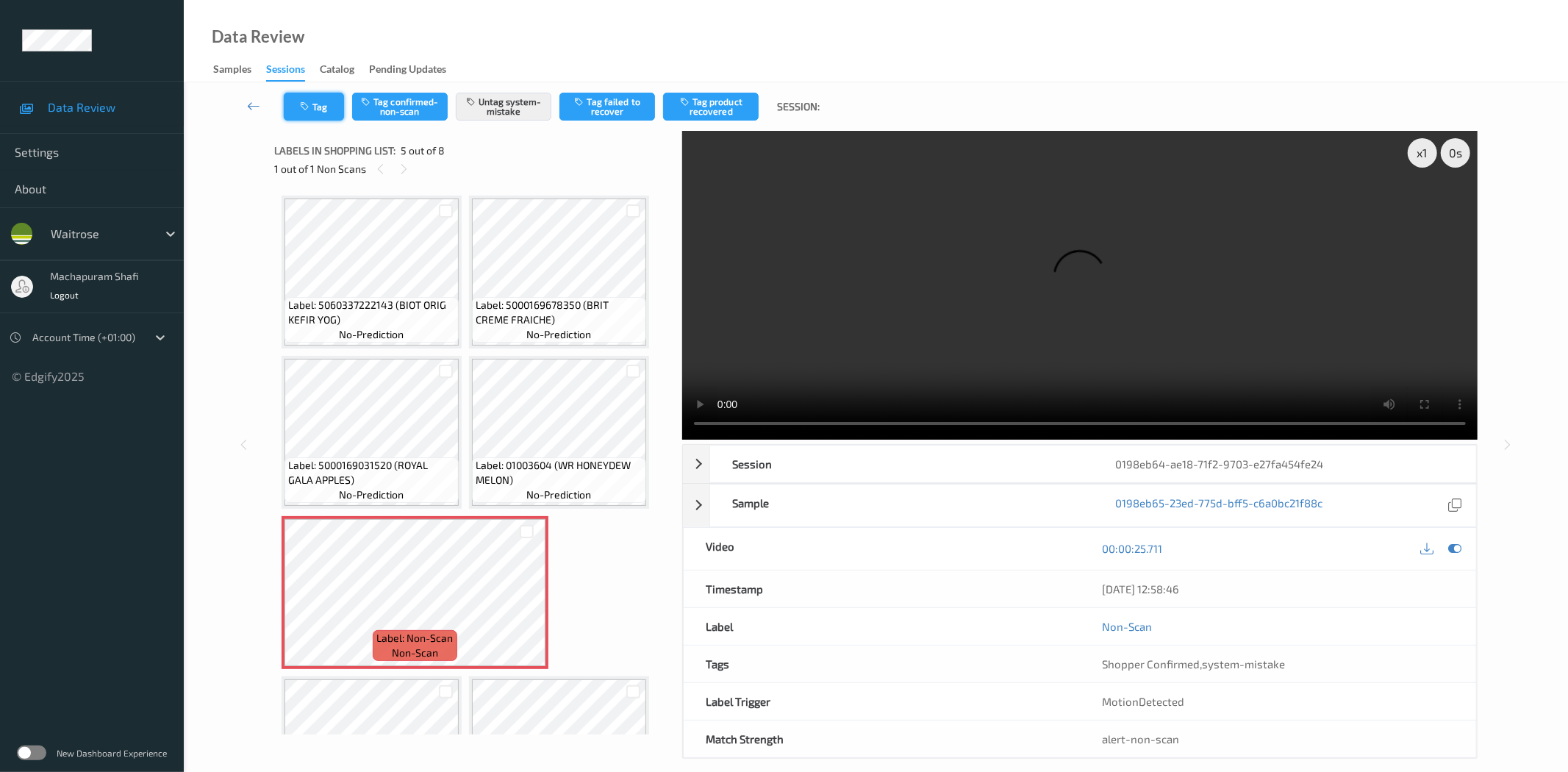
click at [307, 107] on icon "button" at bounding box center [306, 106] width 13 height 10
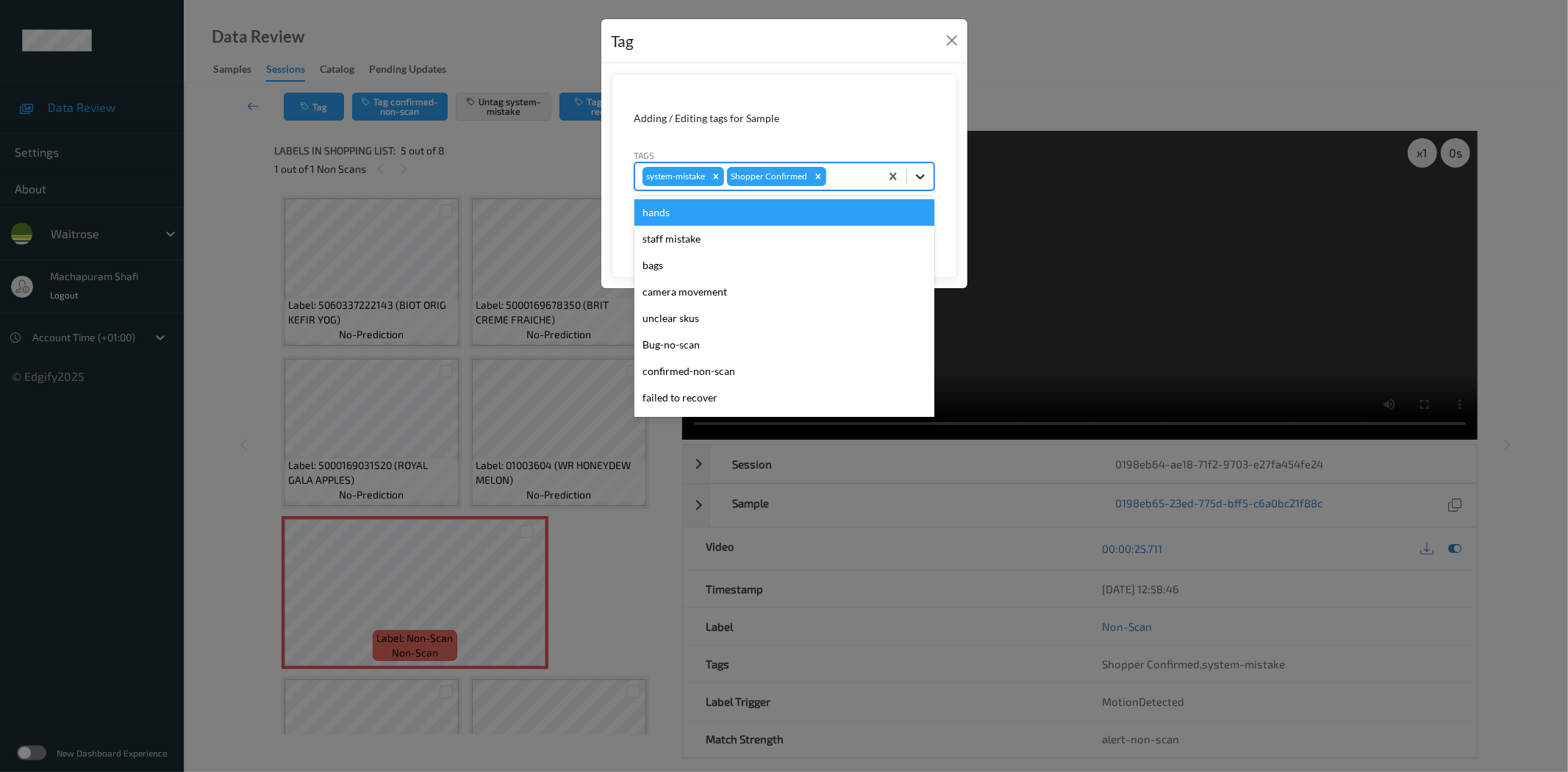
click at [927, 164] on div at bounding box center [919, 176] width 26 height 26
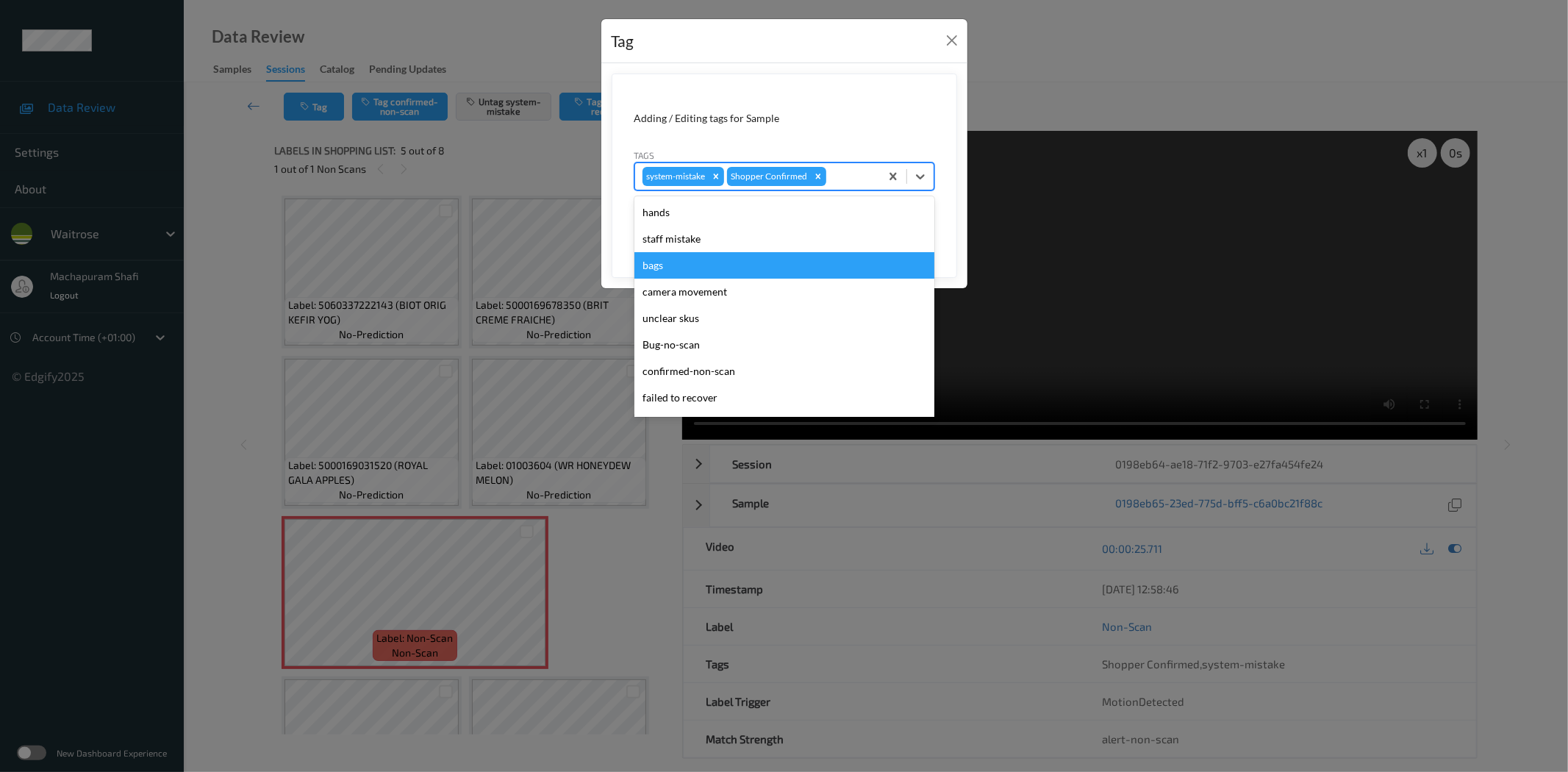
scroll to position [314, 0]
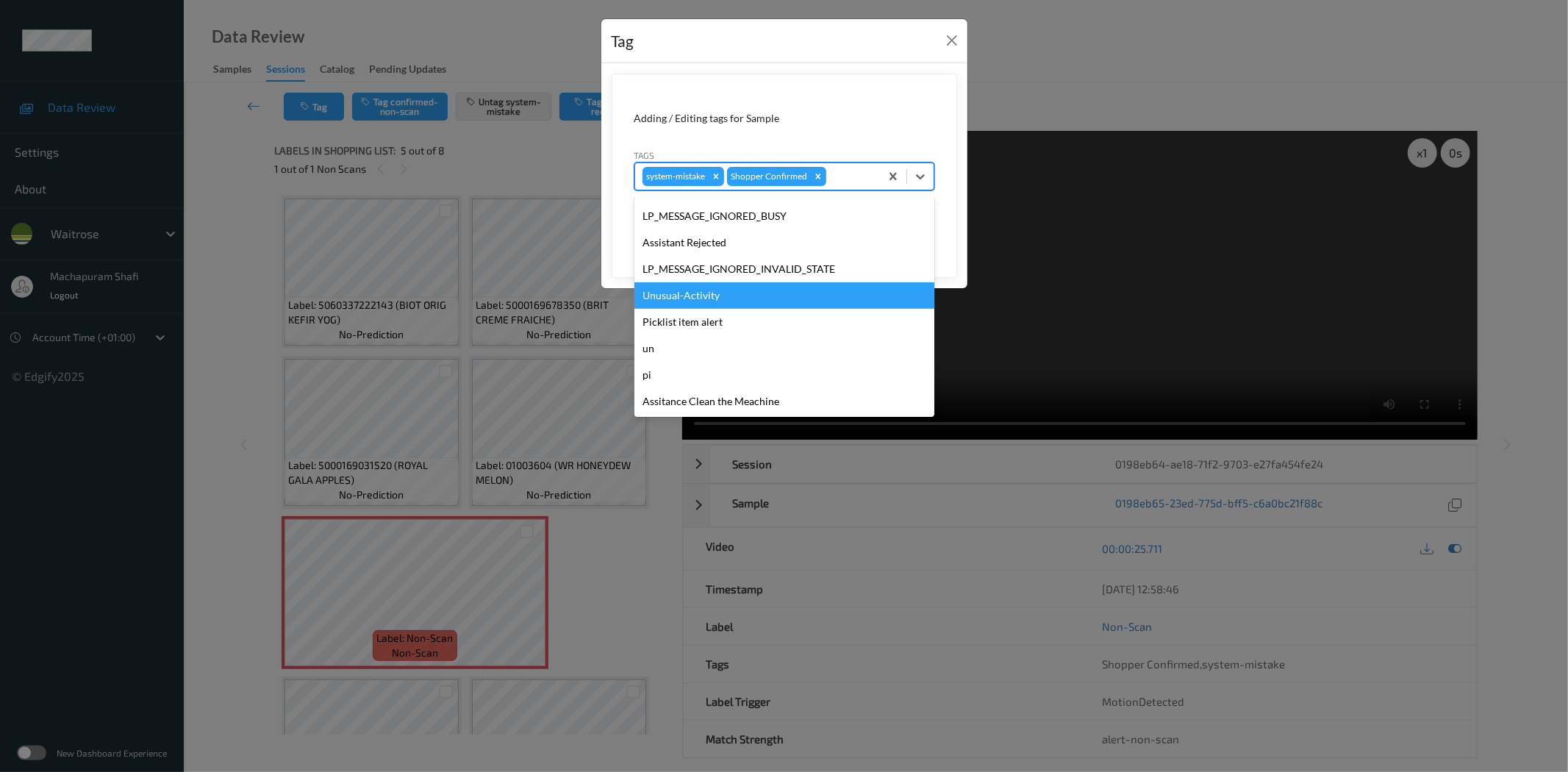
click at [699, 296] on div "Unusual-Activity" at bounding box center [784, 295] width 300 height 26
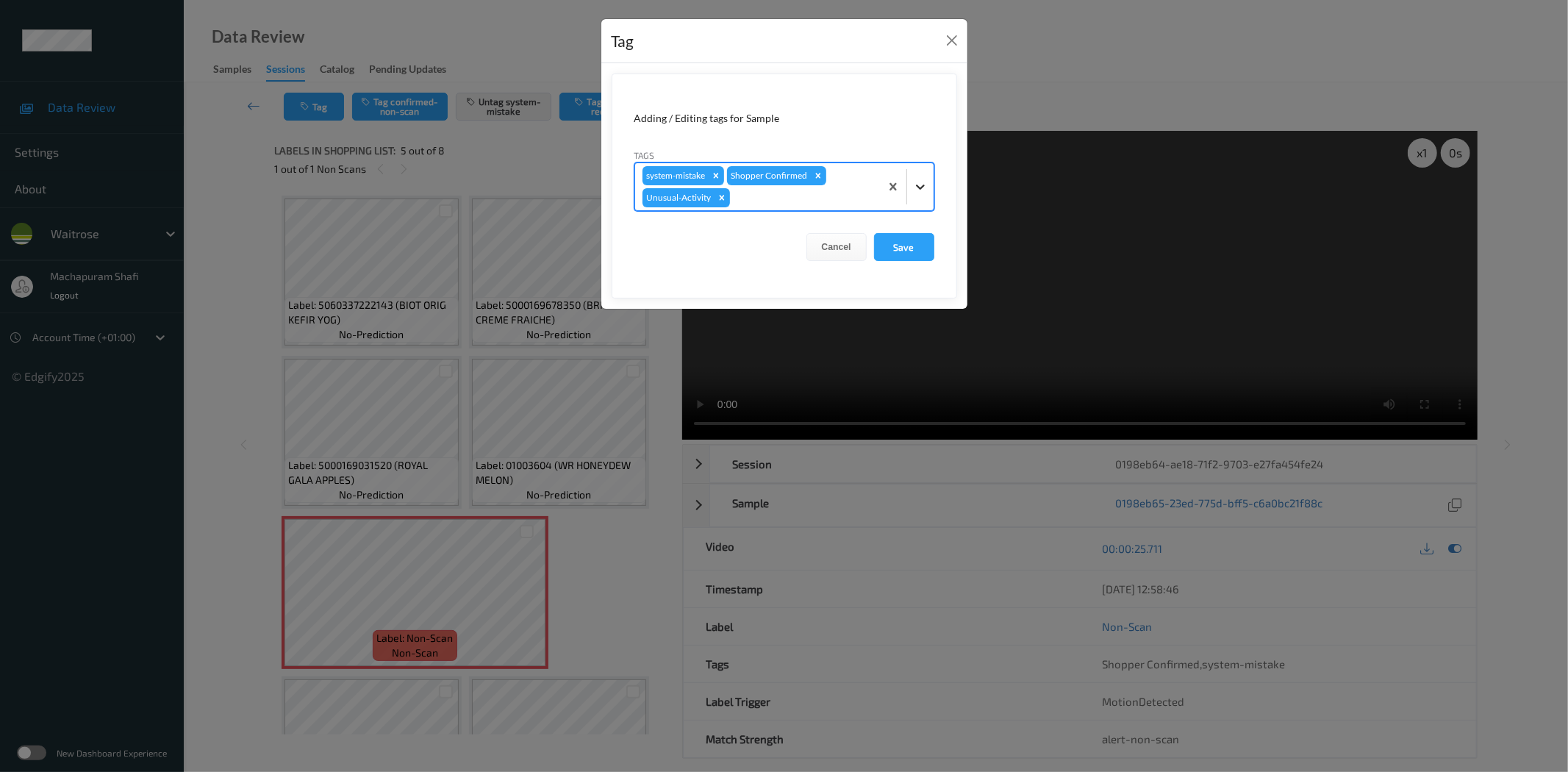
click at [920, 175] on div at bounding box center [919, 186] width 26 height 26
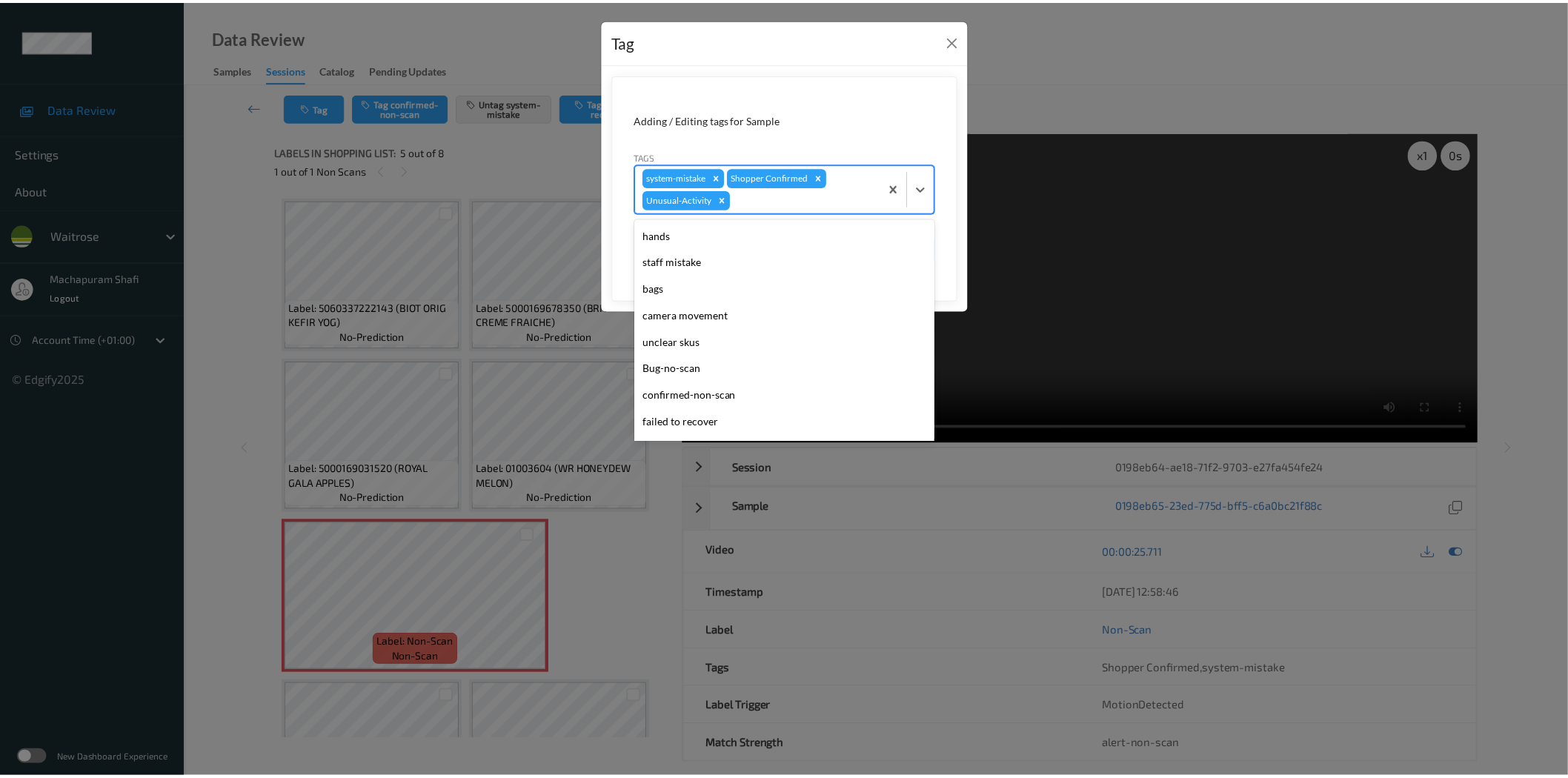
scroll to position [290, 0]
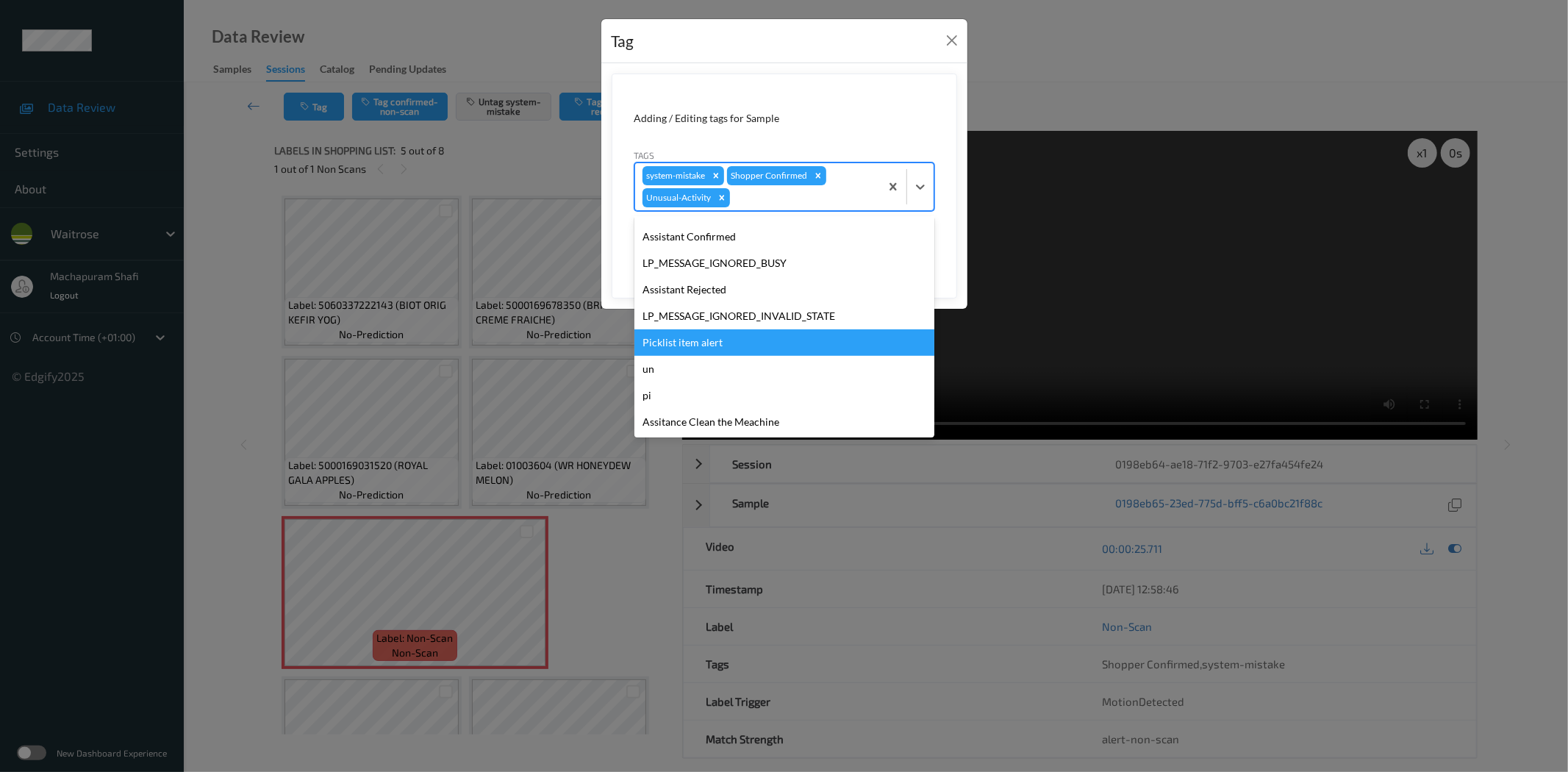
click at [699, 344] on div "Picklist item alert" at bounding box center [784, 342] width 300 height 26
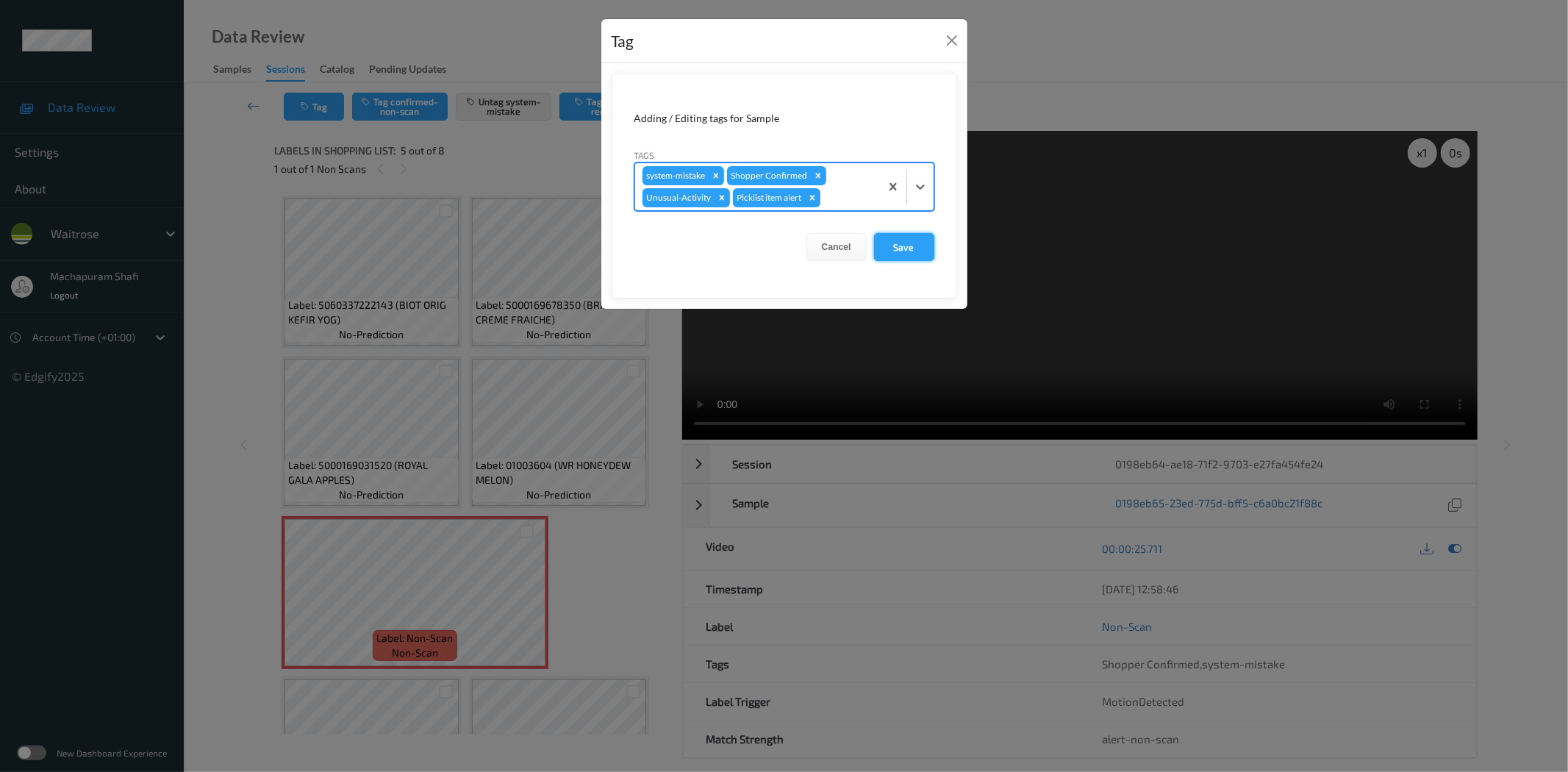
click at [914, 248] on button "Save" at bounding box center [904, 247] width 60 height 28
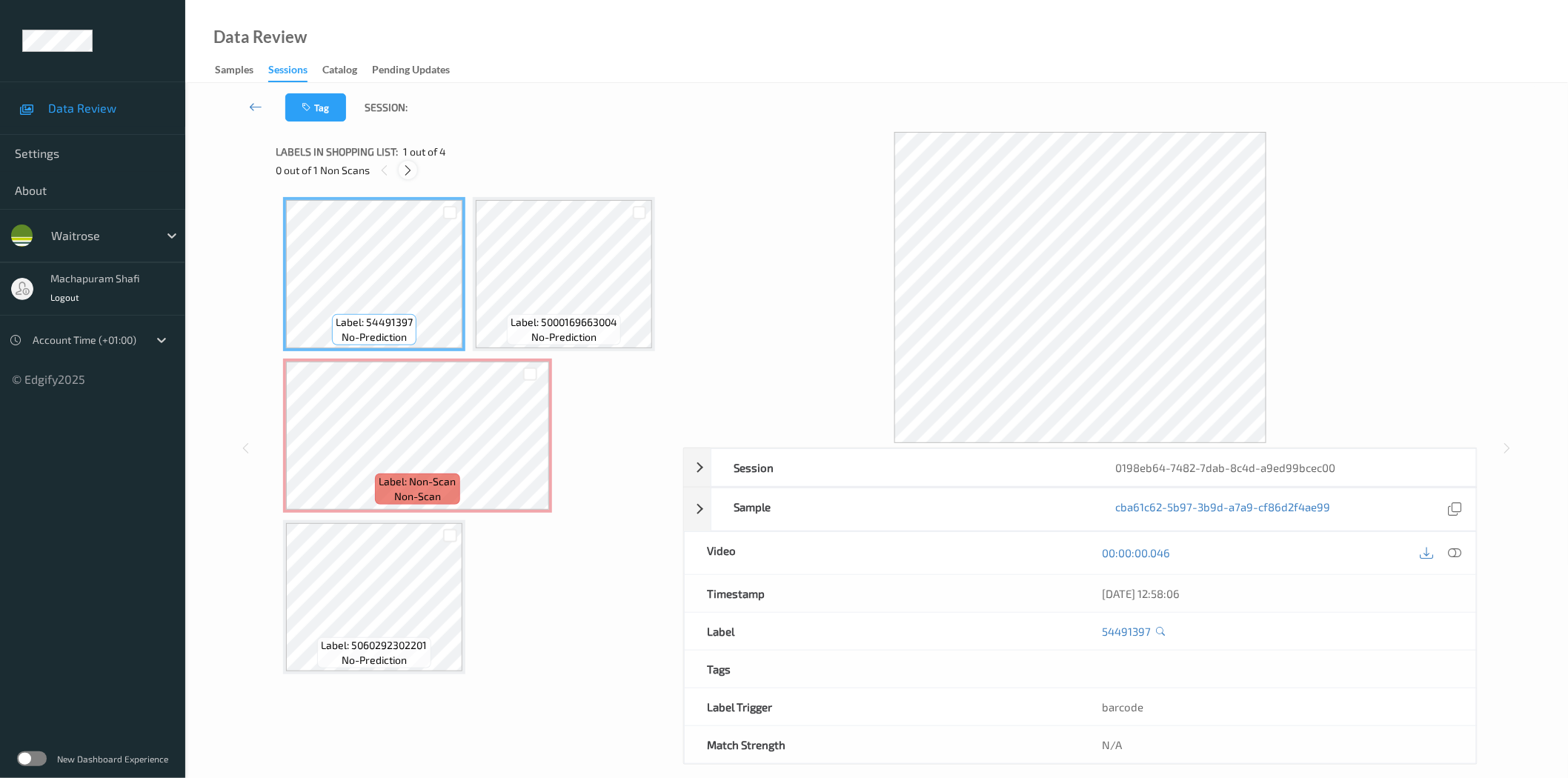
click at [405, 167] on icon at bounding box center [408, 170] width 13 height 14
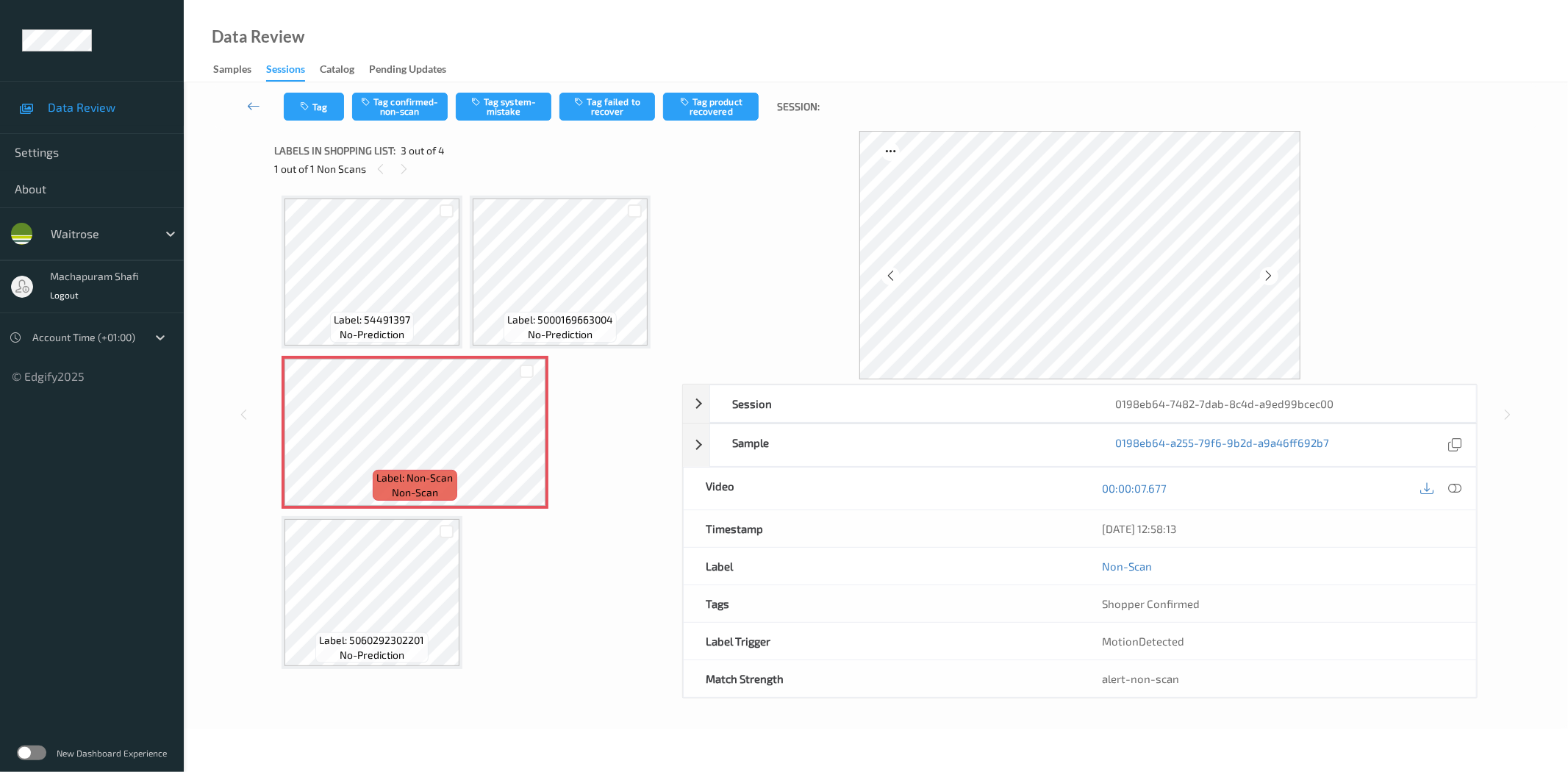
drag, startPoint x: 1453, startPoint y: 491, endPoint x: 1370, endPoint y: 353, distance: 161.0
click at [1453, 491] on icon at bounding box center [1455, 488] width 13 height 13
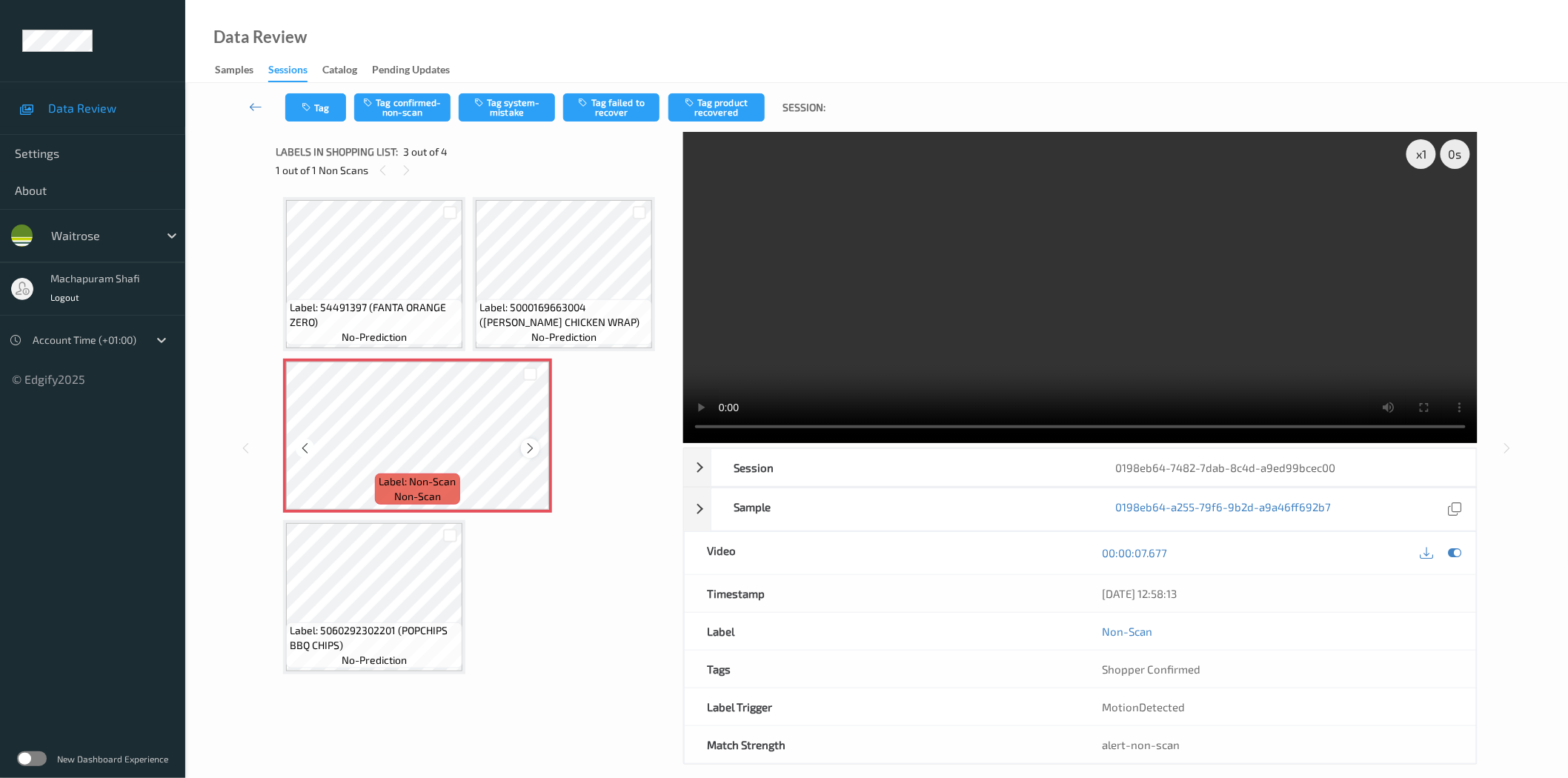
click at [524, 443] on icon at bounding box center [530, 448] width 13 height 14
click at [424, 115] on button "Tag confirmed-non-scan" at bounding box center [402, 107] width 96 height 28
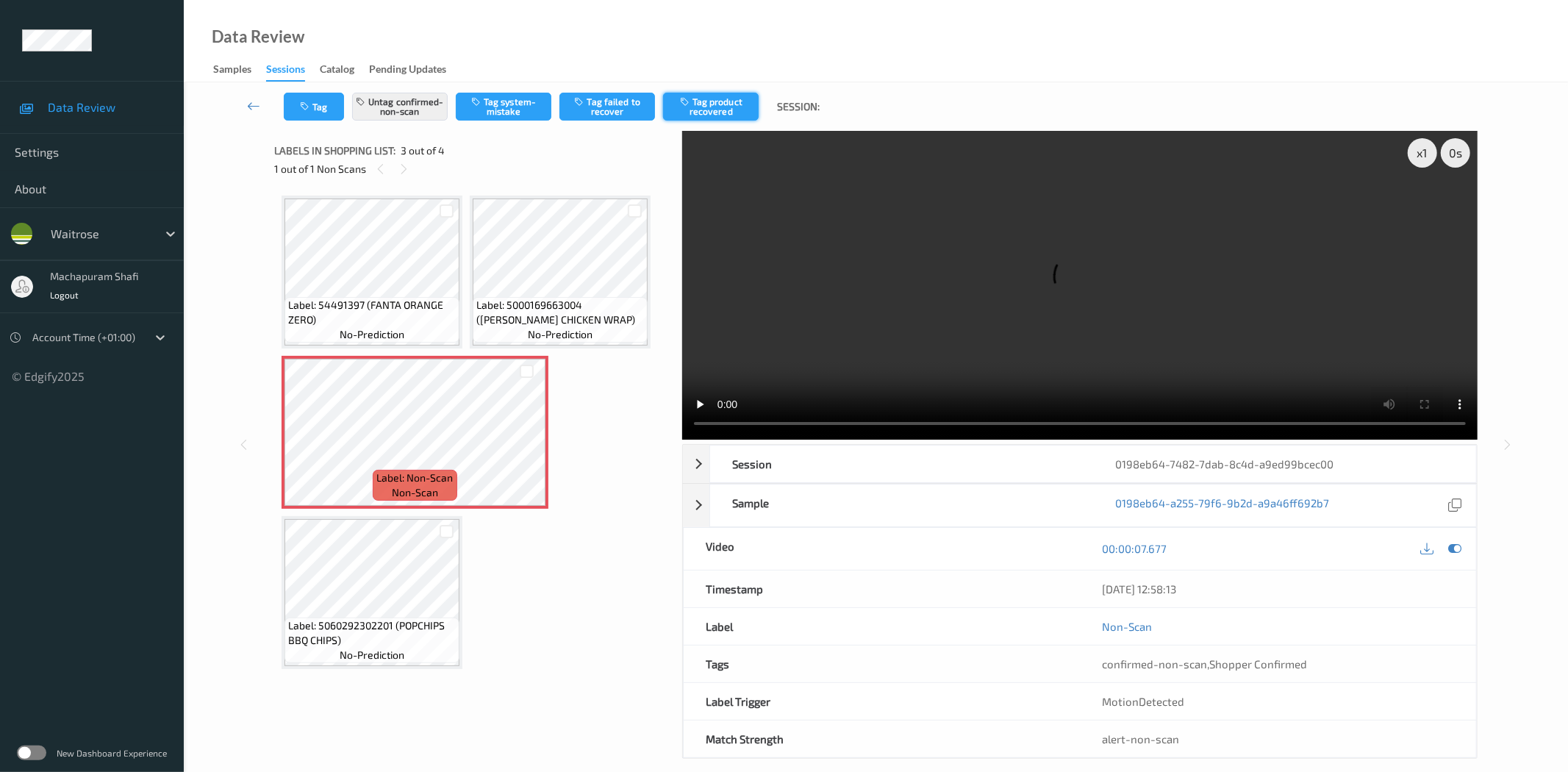
click at [710, 116] on button "Tag product recovered" at bounding box center [710, 106] width 96 height 28
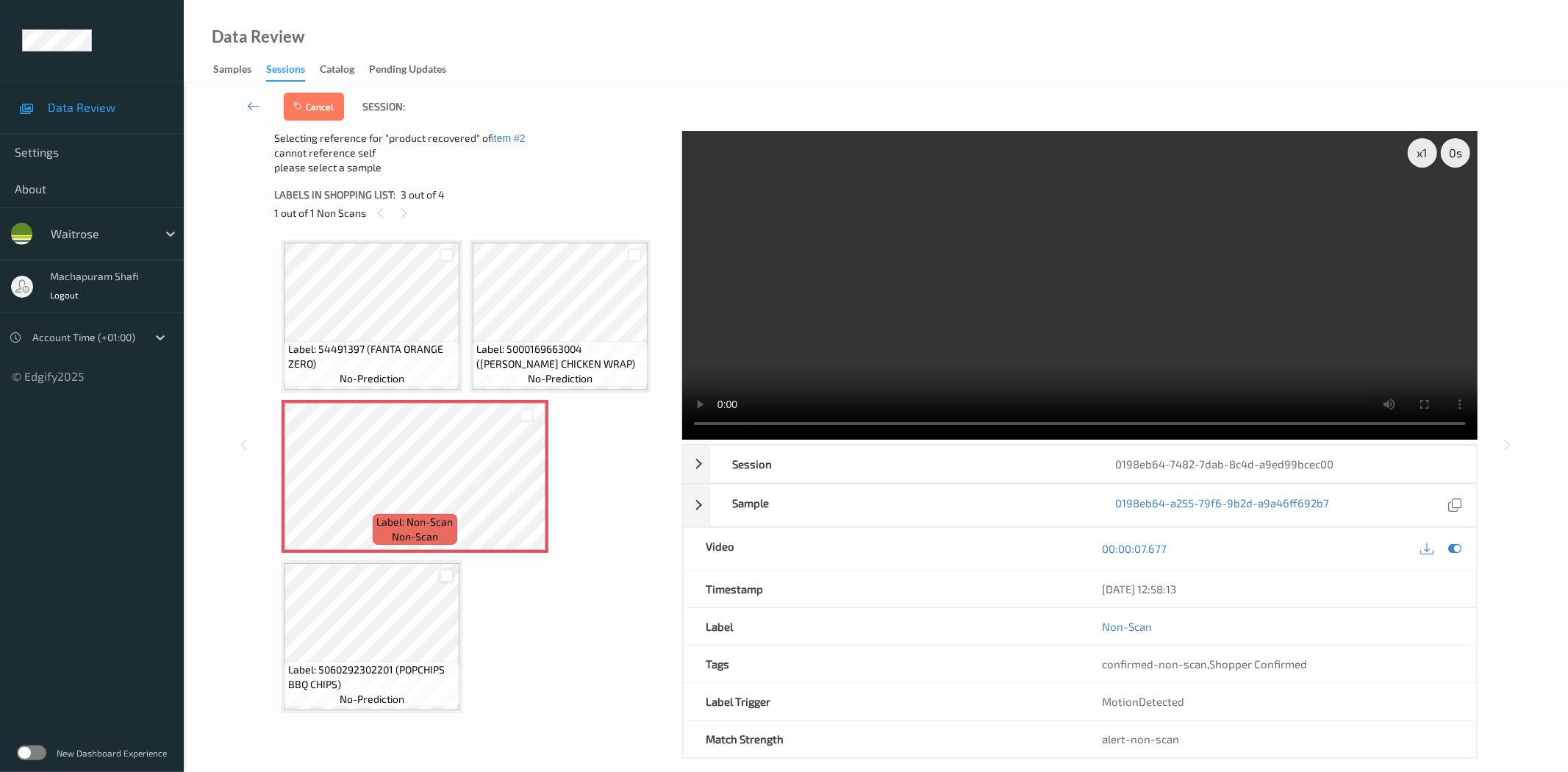
click at [449, 574] on div at bounding box center [446, 576] width 14 height 14
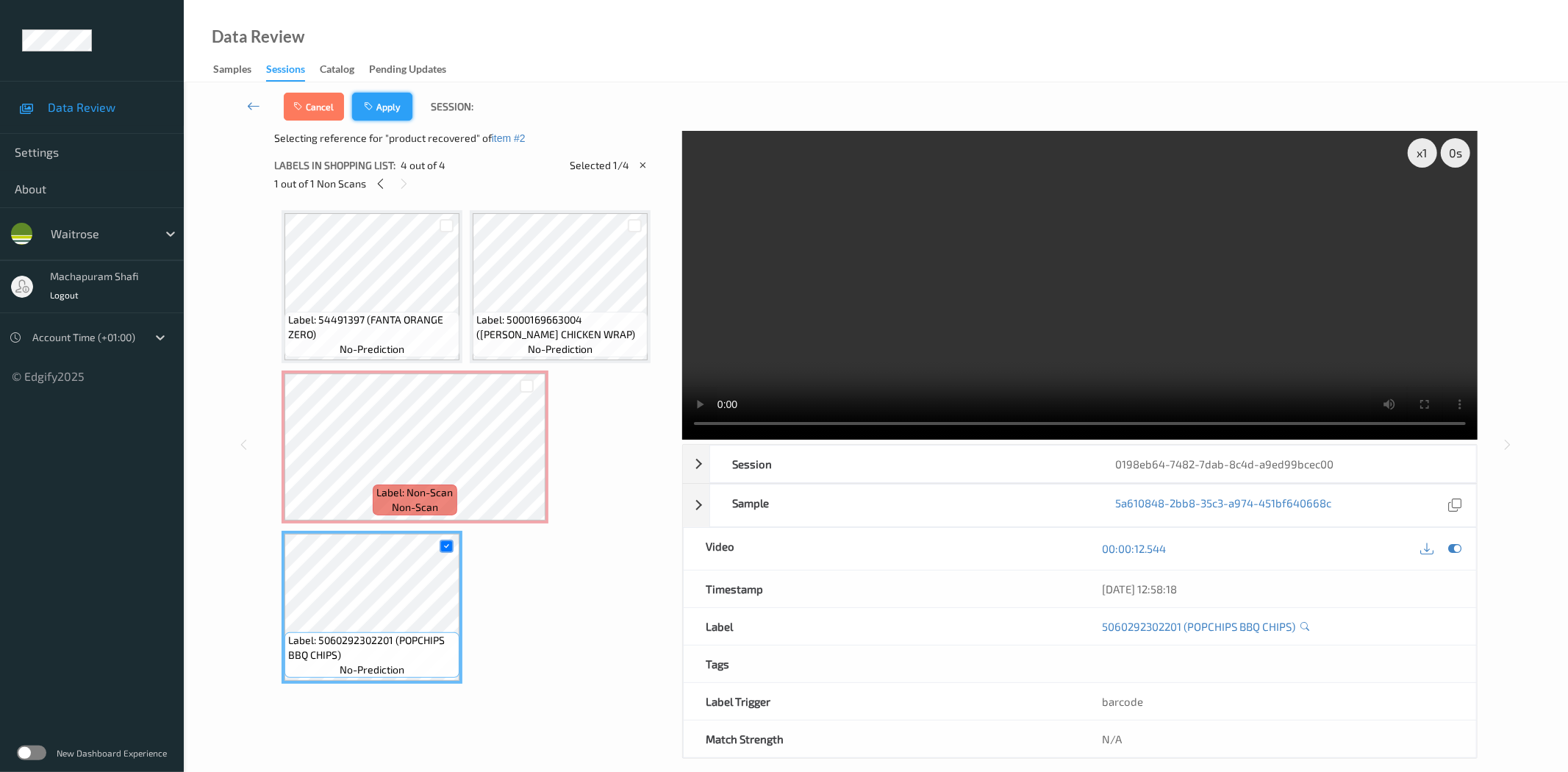
click at [386, 104] on button "Apply" at bounding box center [382, 106] width 60 height 28
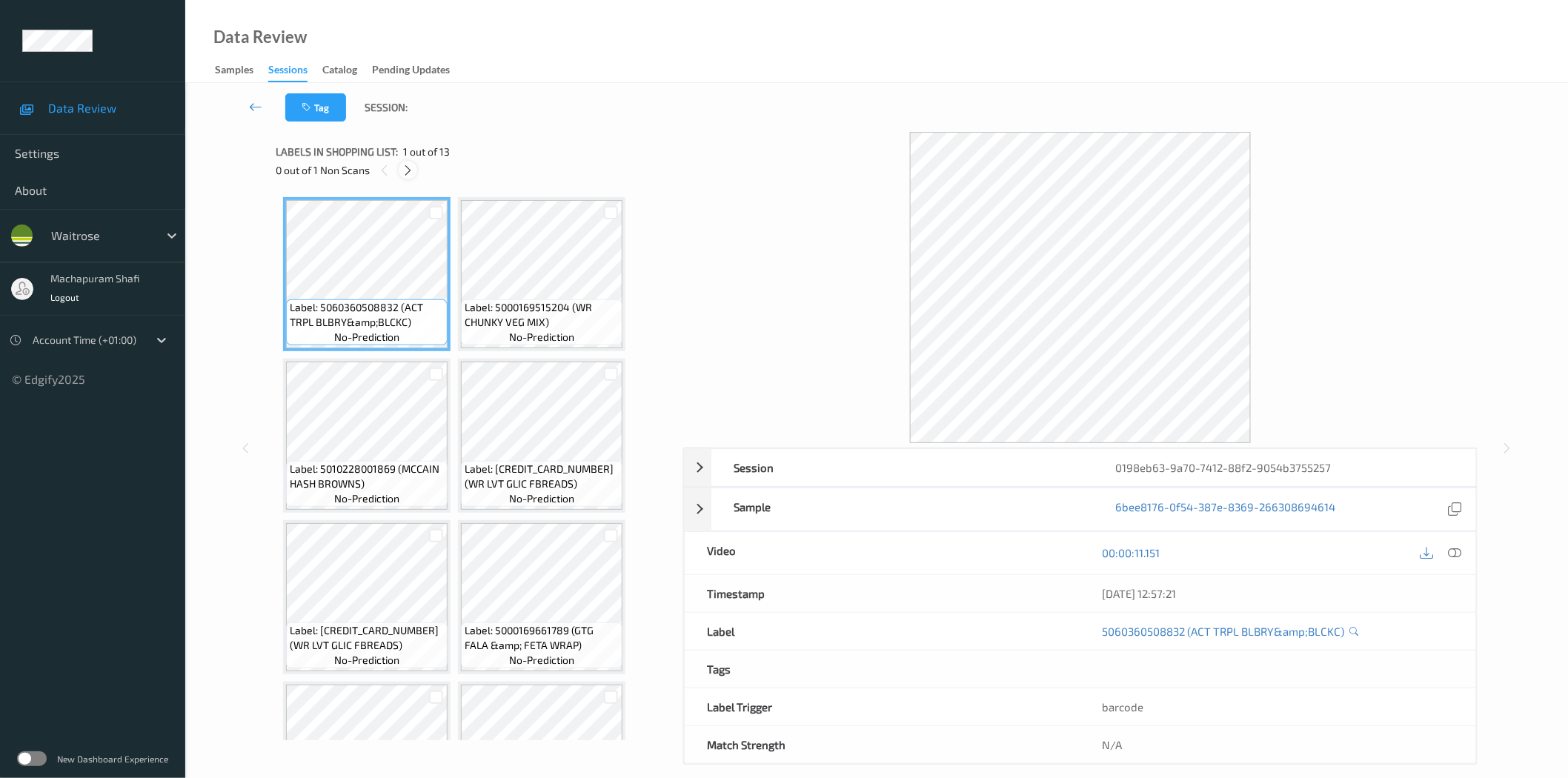
click at [409, 165] on icon at bounding box center [408, 170] width 13 height 14
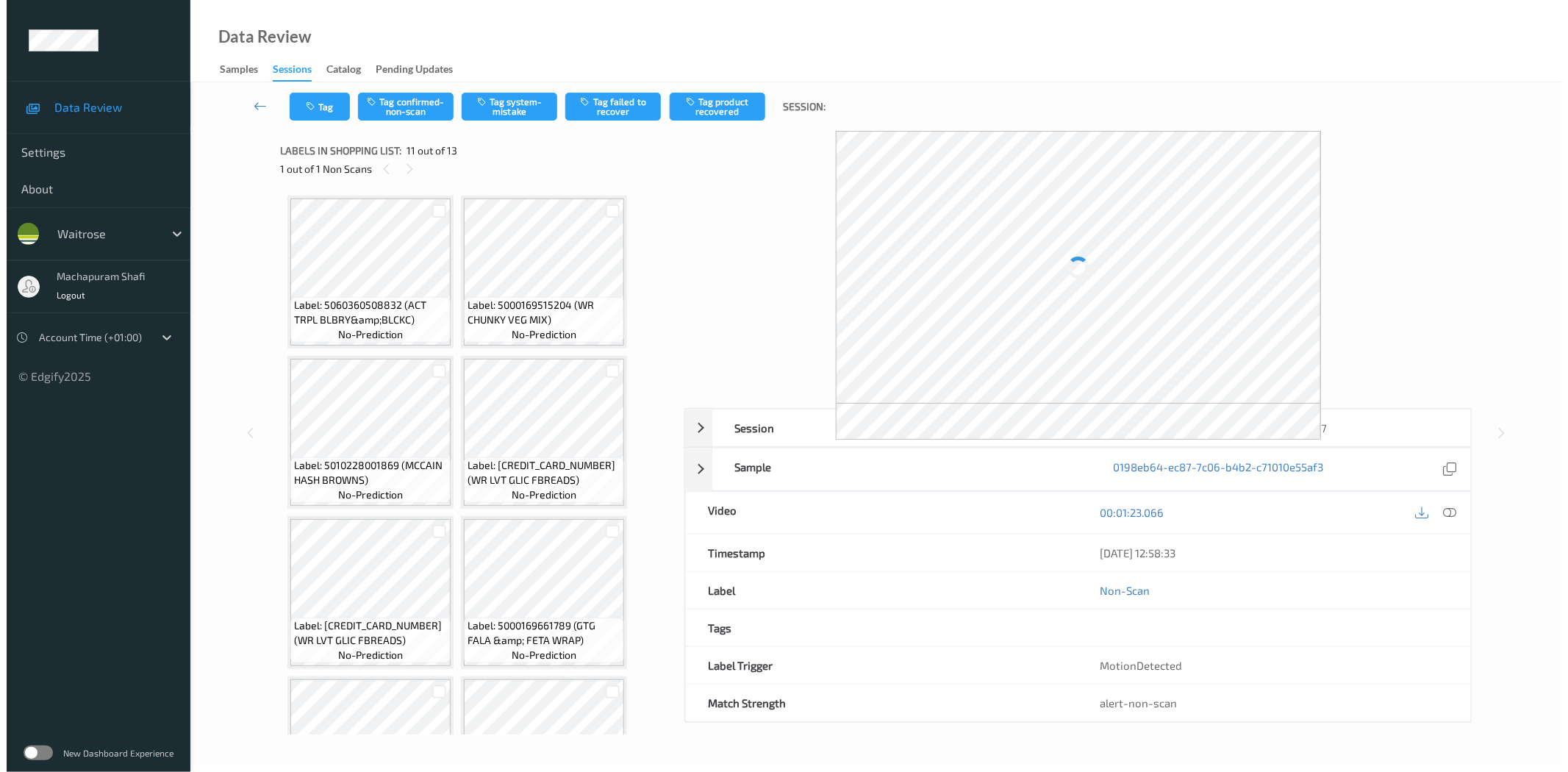
scroll to position [576, 0]
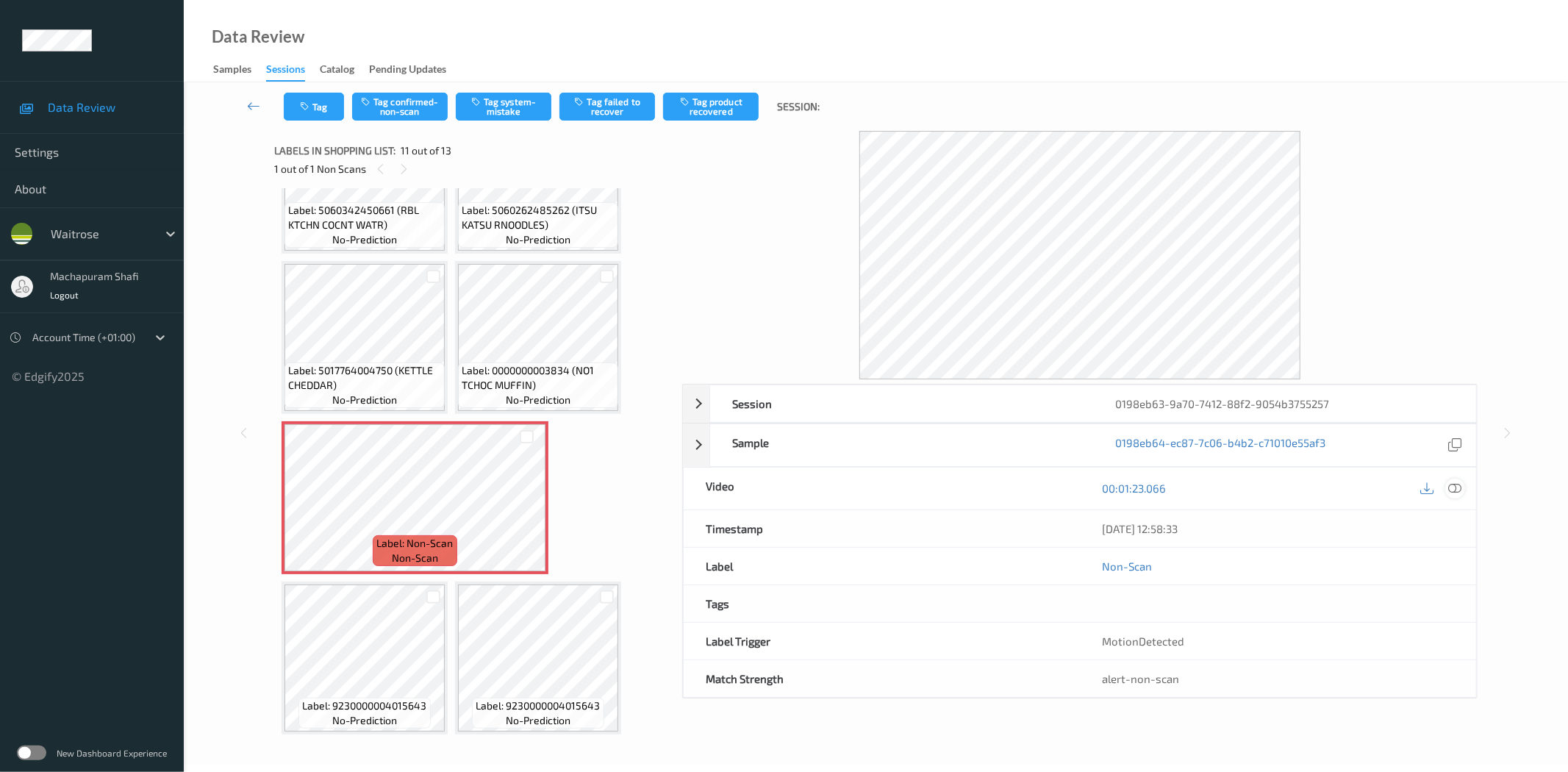
click at [1452, 485] on icon at bounding box center [1455, 488] width 13 height 13
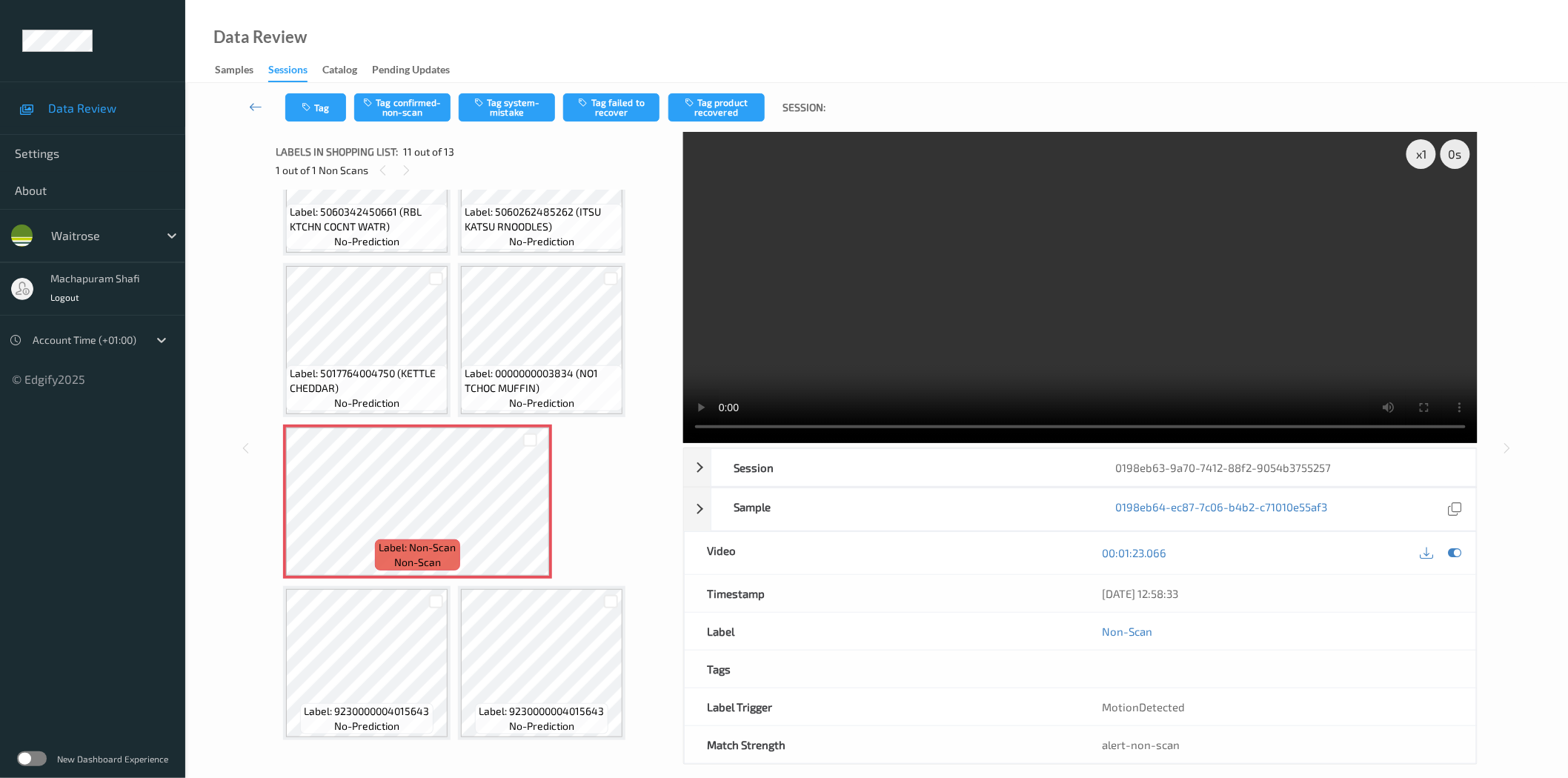
click at [1127, 442] on video at bounding box center [1080, 287] width 794 height 311
click at [506, 109] on button "Tag system-mistake" at bounding box center [506, 107] width 96 height 28
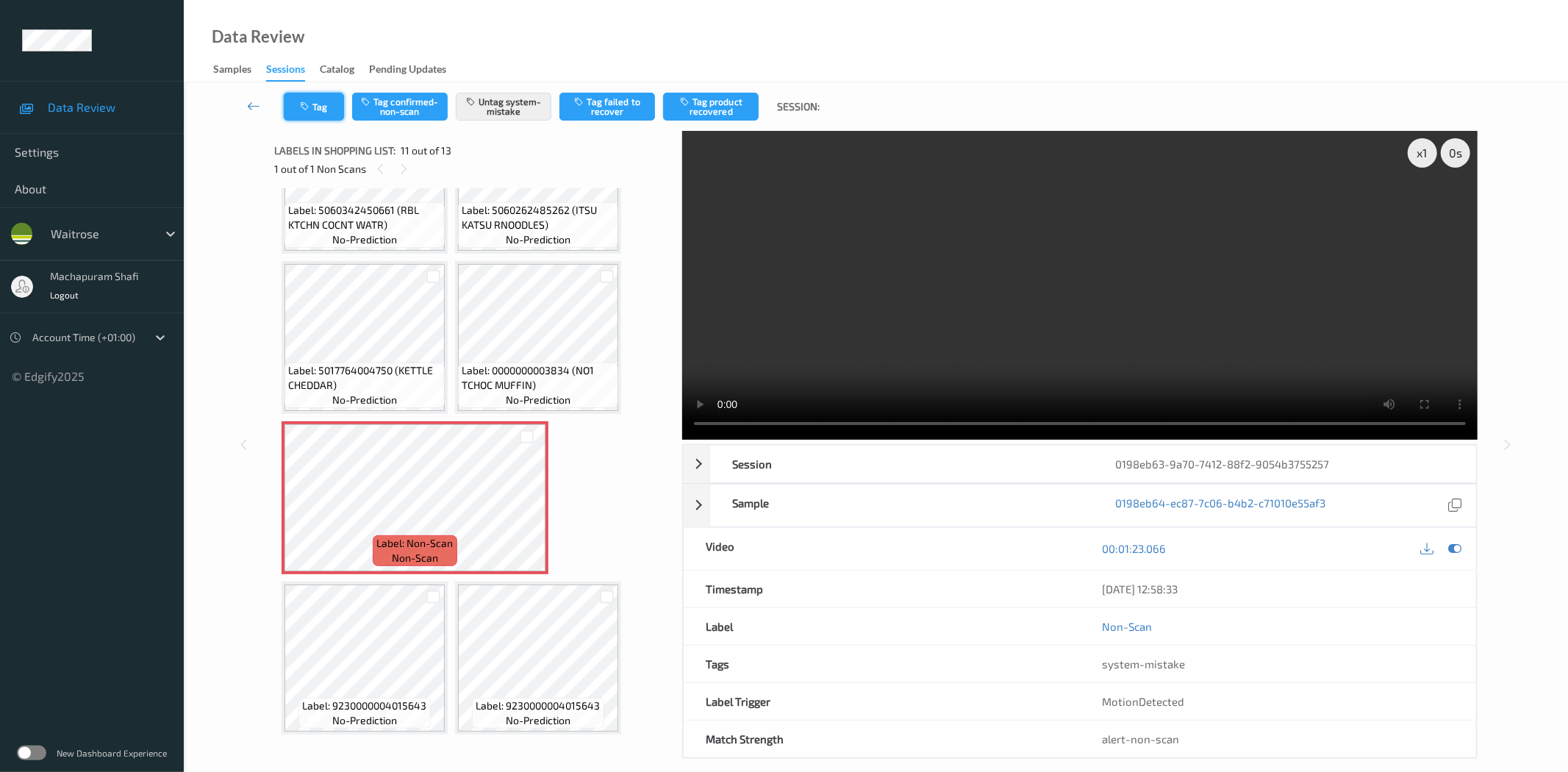
click at [313, 100] on button "Tag" at bounding box center [314, 106] width 60 height 28
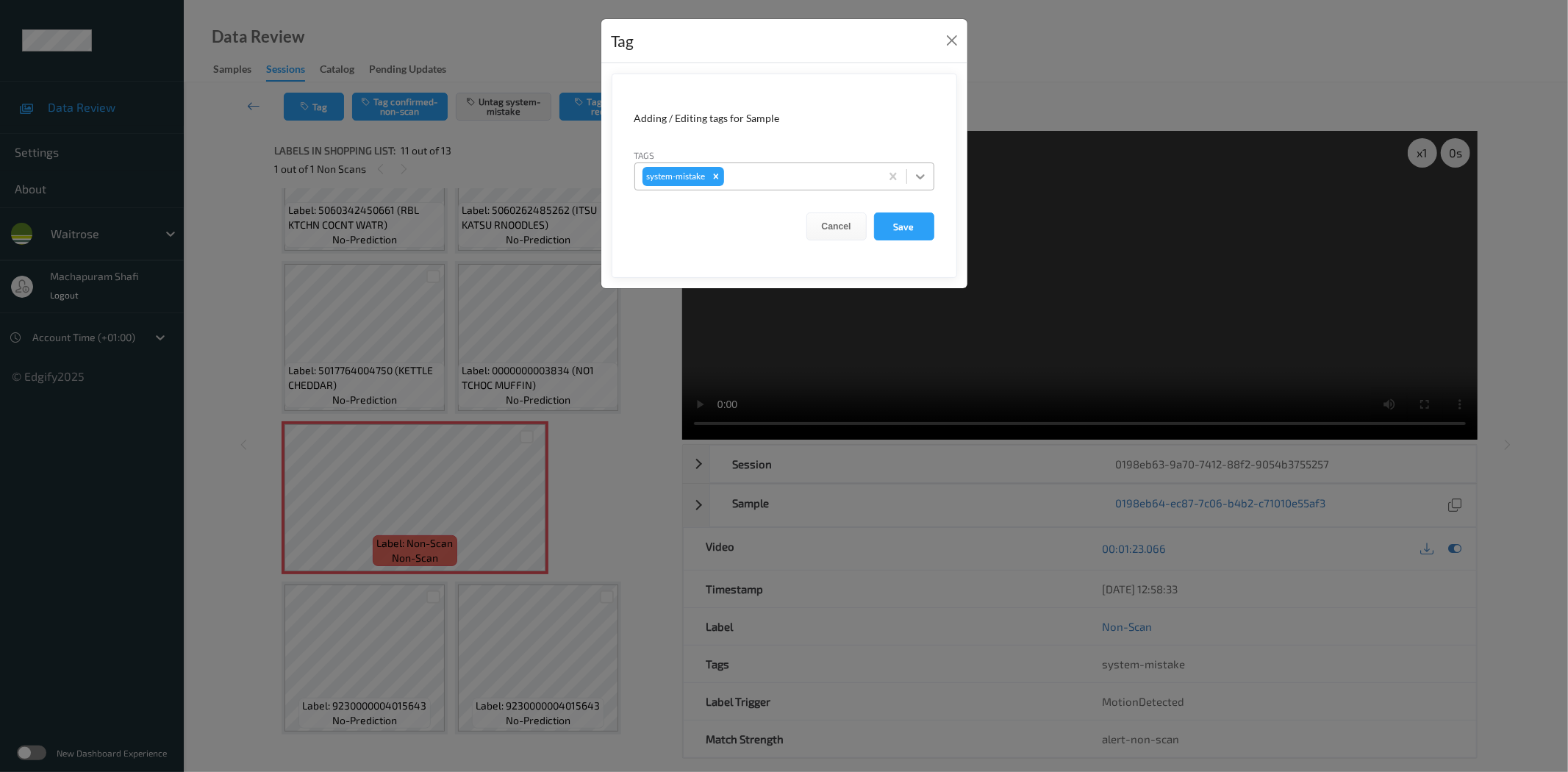
click at [922, 172] on icon at bounding box center [920, 176] width 15 height 15
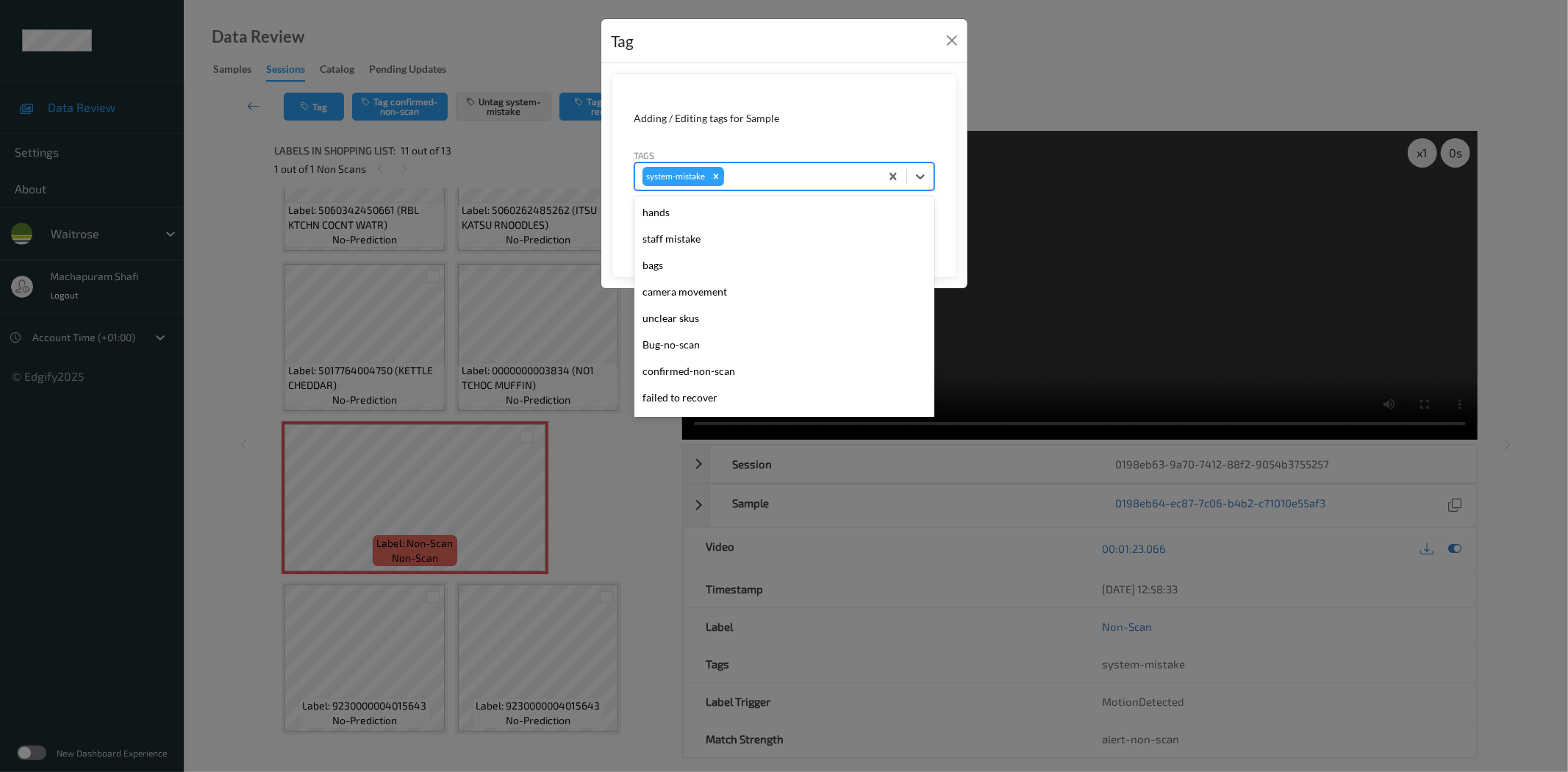
scroll to position [341, 0]
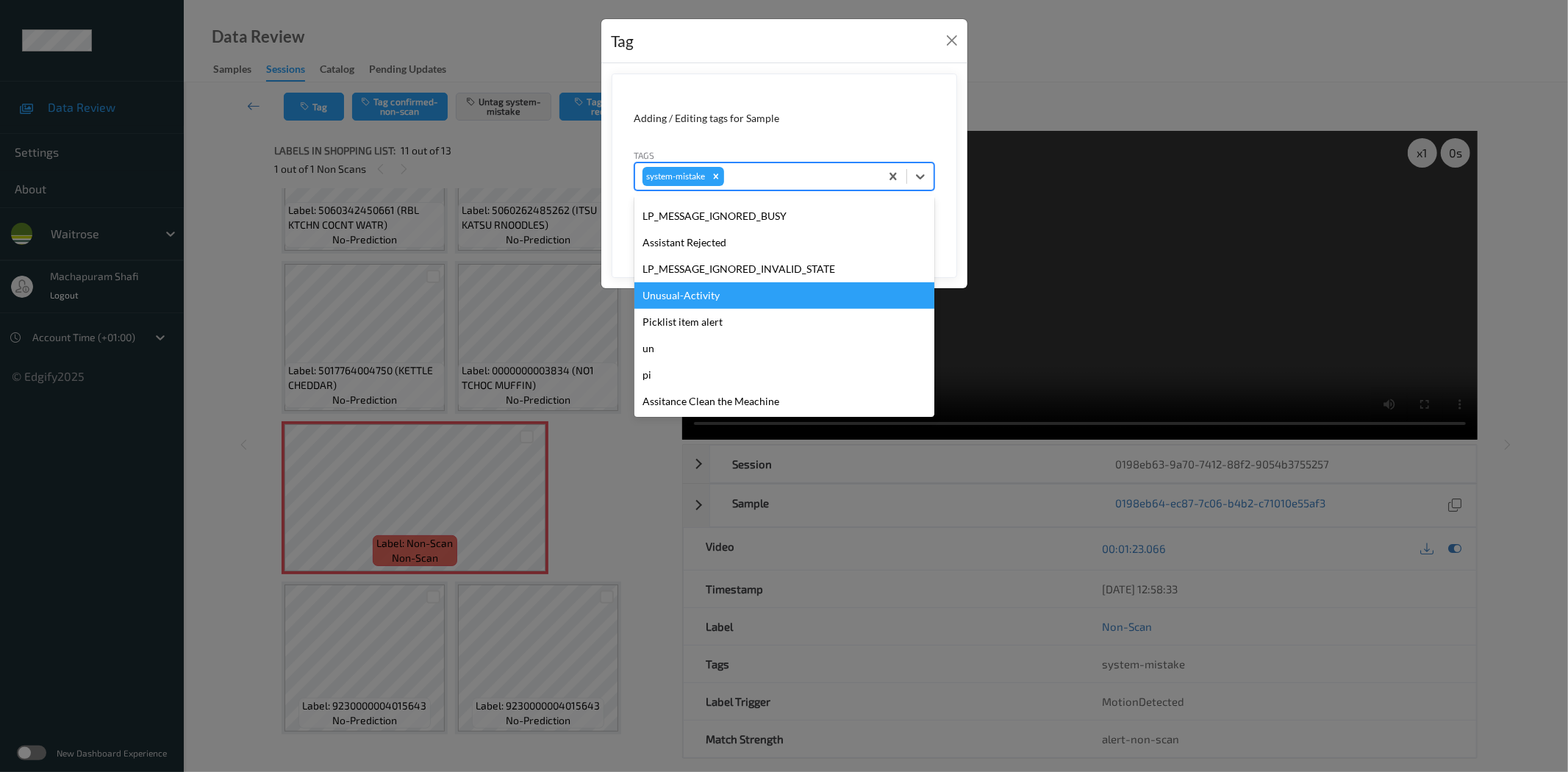
click at [687, 292] on div "Unusual-Activity" at bounding box center [784, 295] width 300 height 26
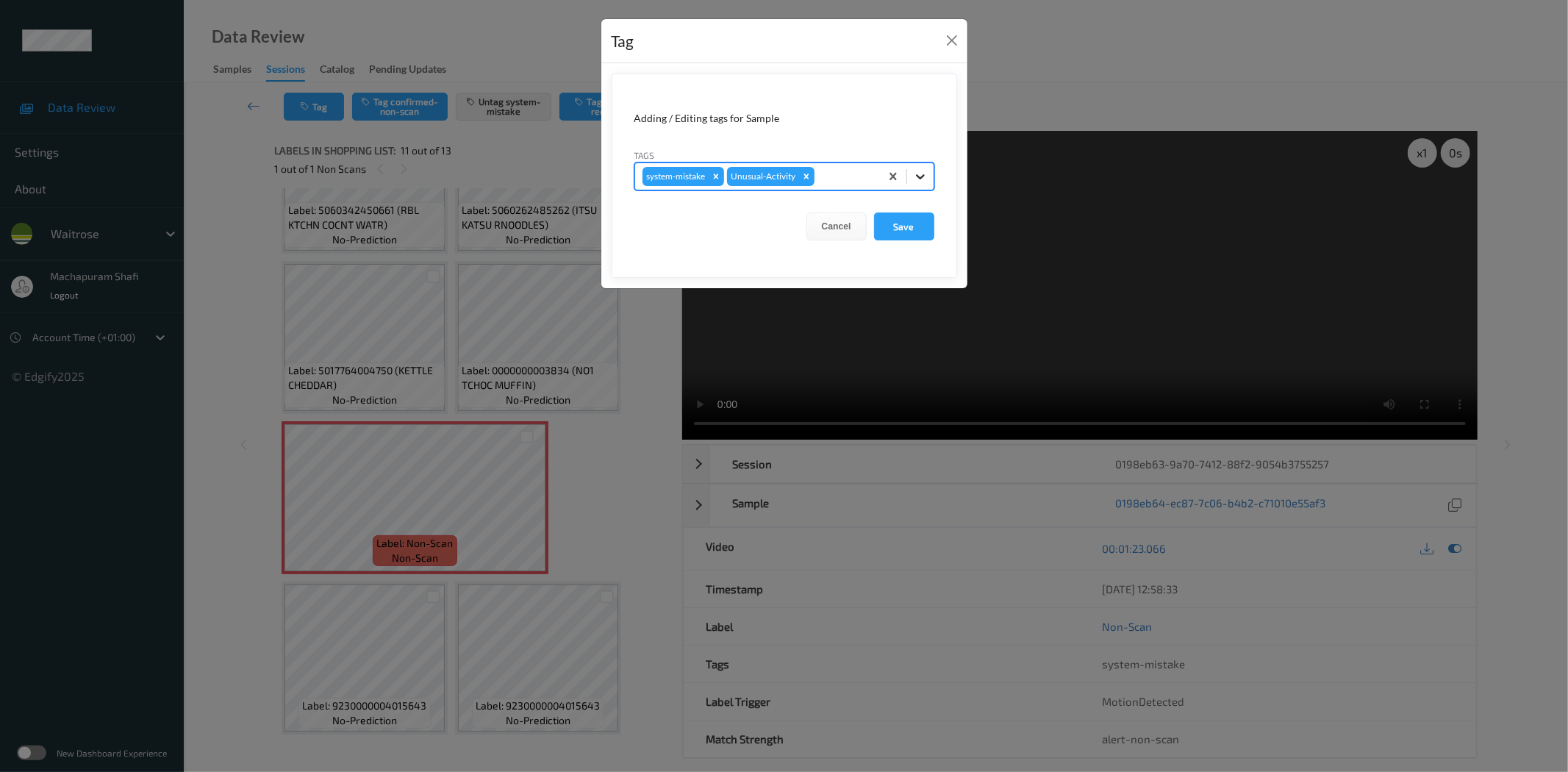
click at [917, 180] on icon at bounding box center [920, 176] width 15 height 15
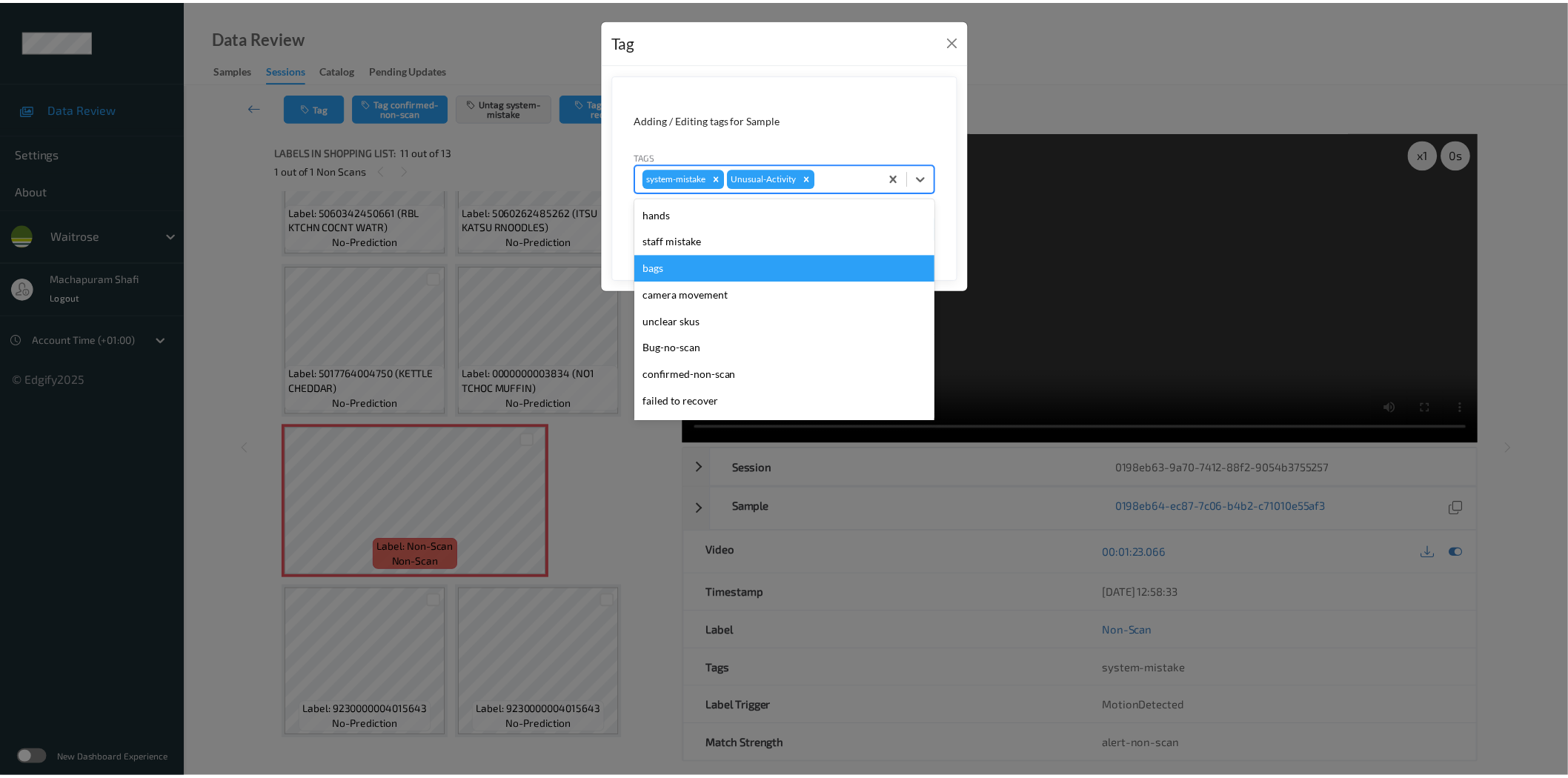
scroll to position [316, 0]
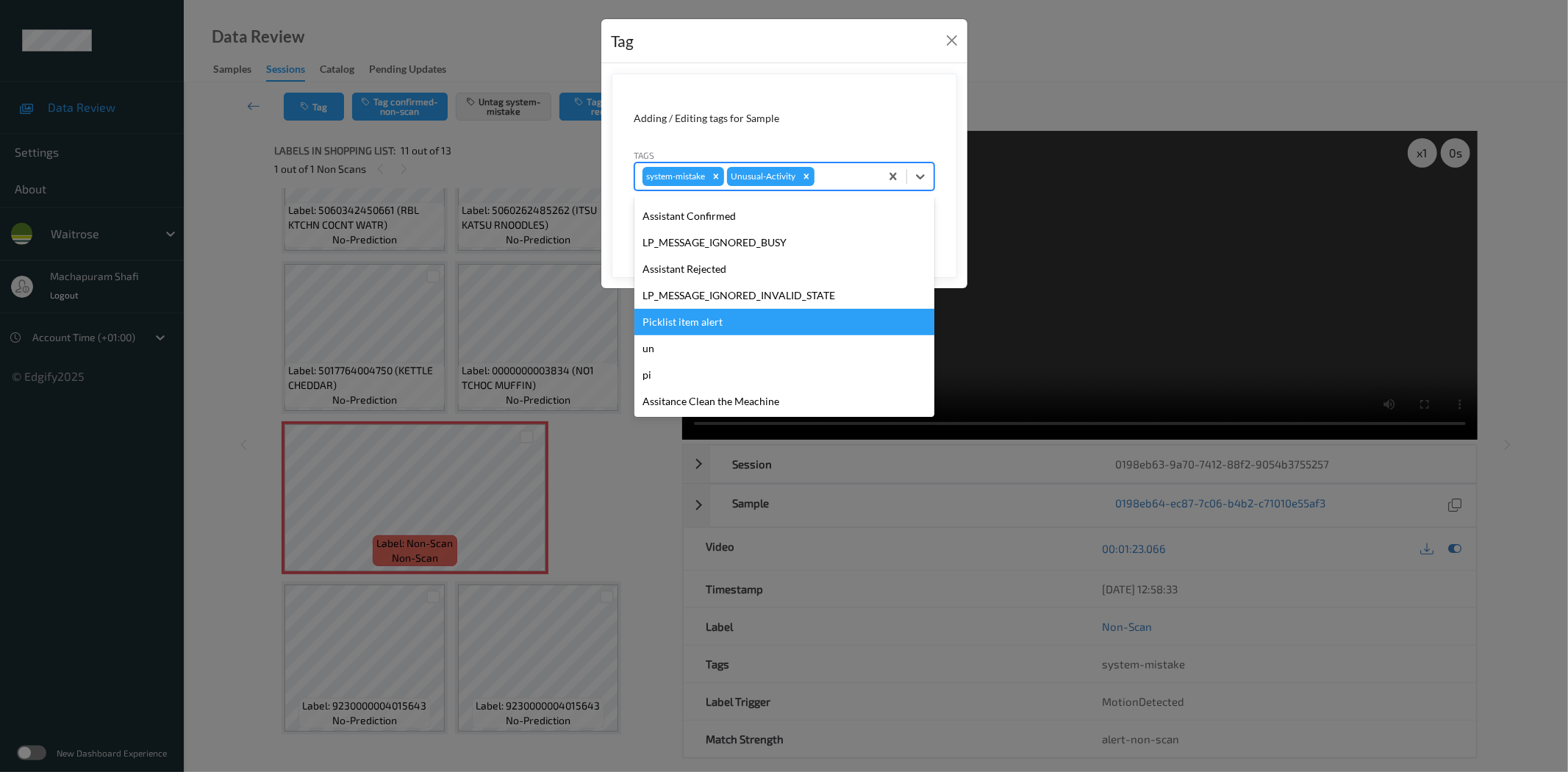
click at [681, 318] on div "Picklist item alert" at bounding box center [784, 322] width 300 height 26
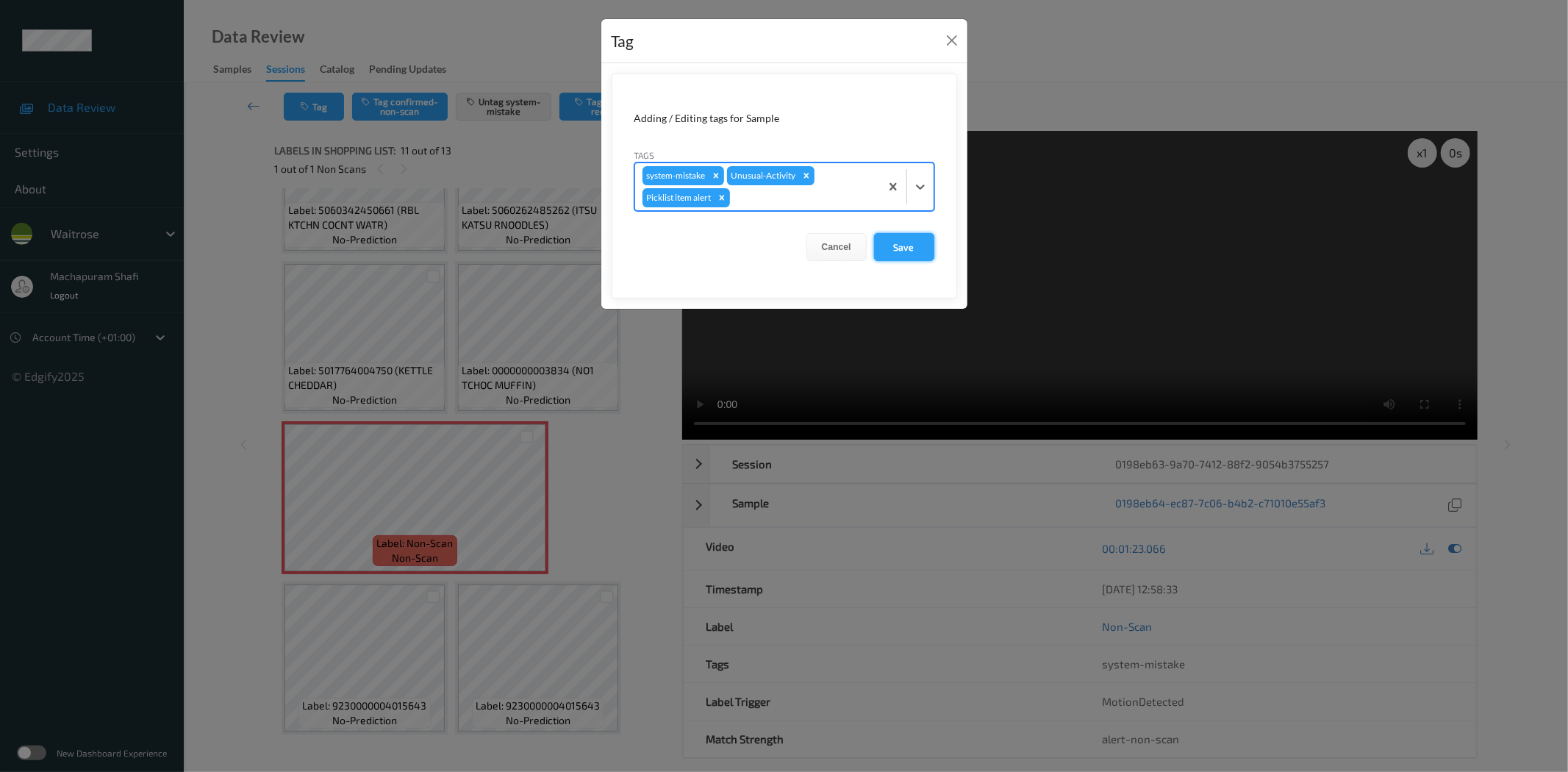
click at [898, 247] on button "Save" at bounding box center [904, 247] width 60 height 28
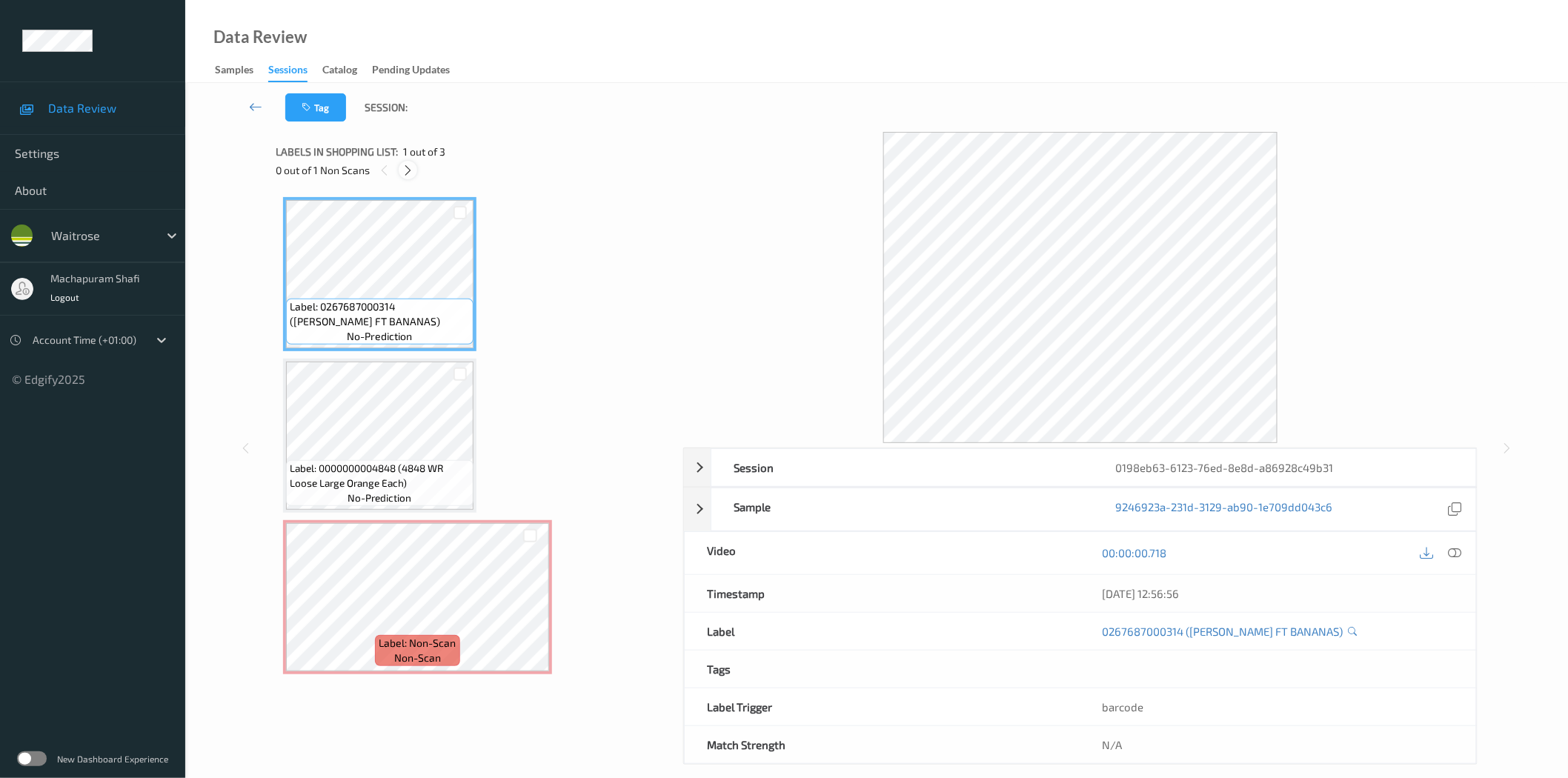
click at [409, 165] on icon at bounding box center [408, 170] width 13 height 14
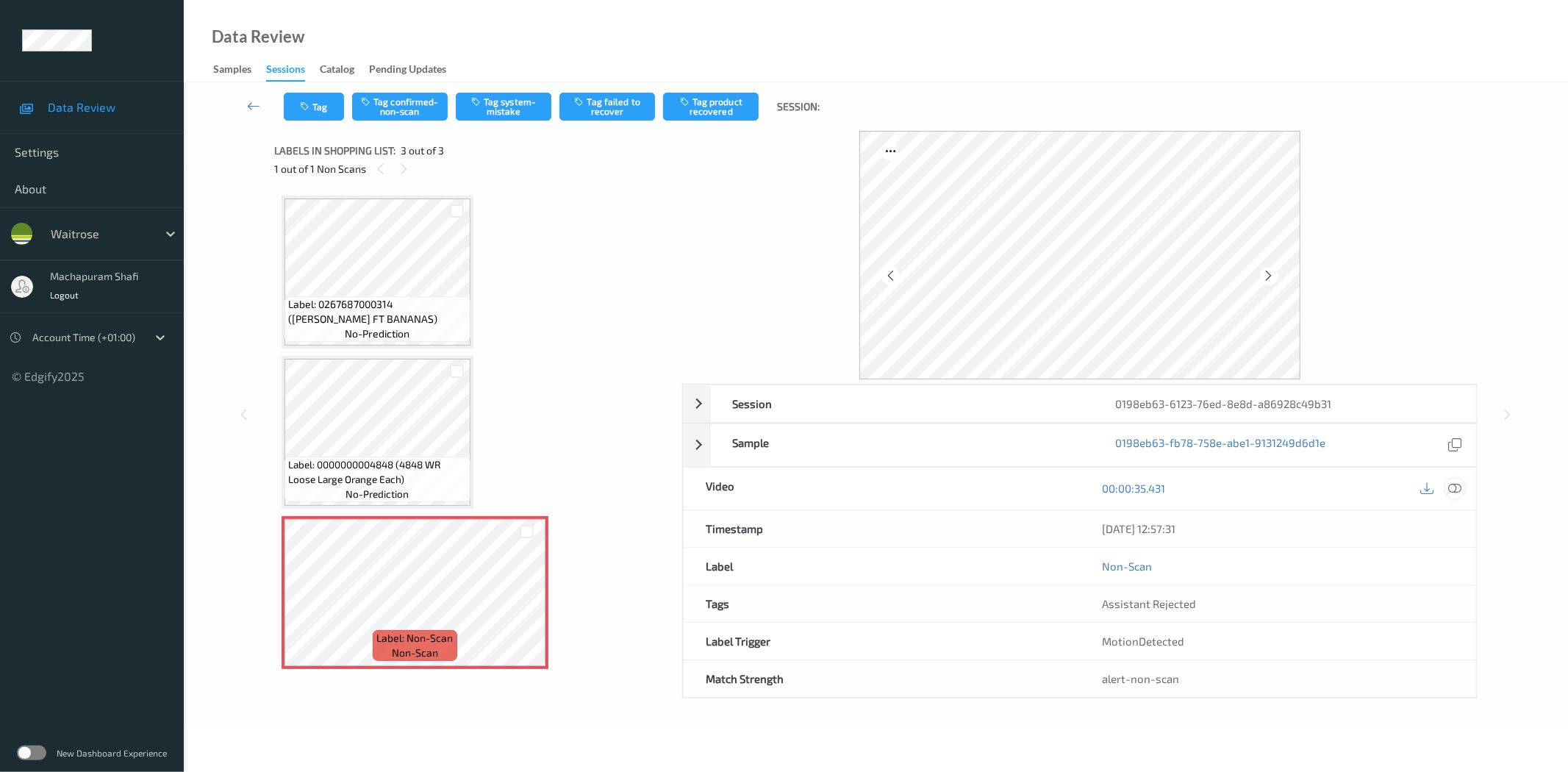
click at [1458, 490] on icon at bounding box center [1455, 488] width 13 height 13
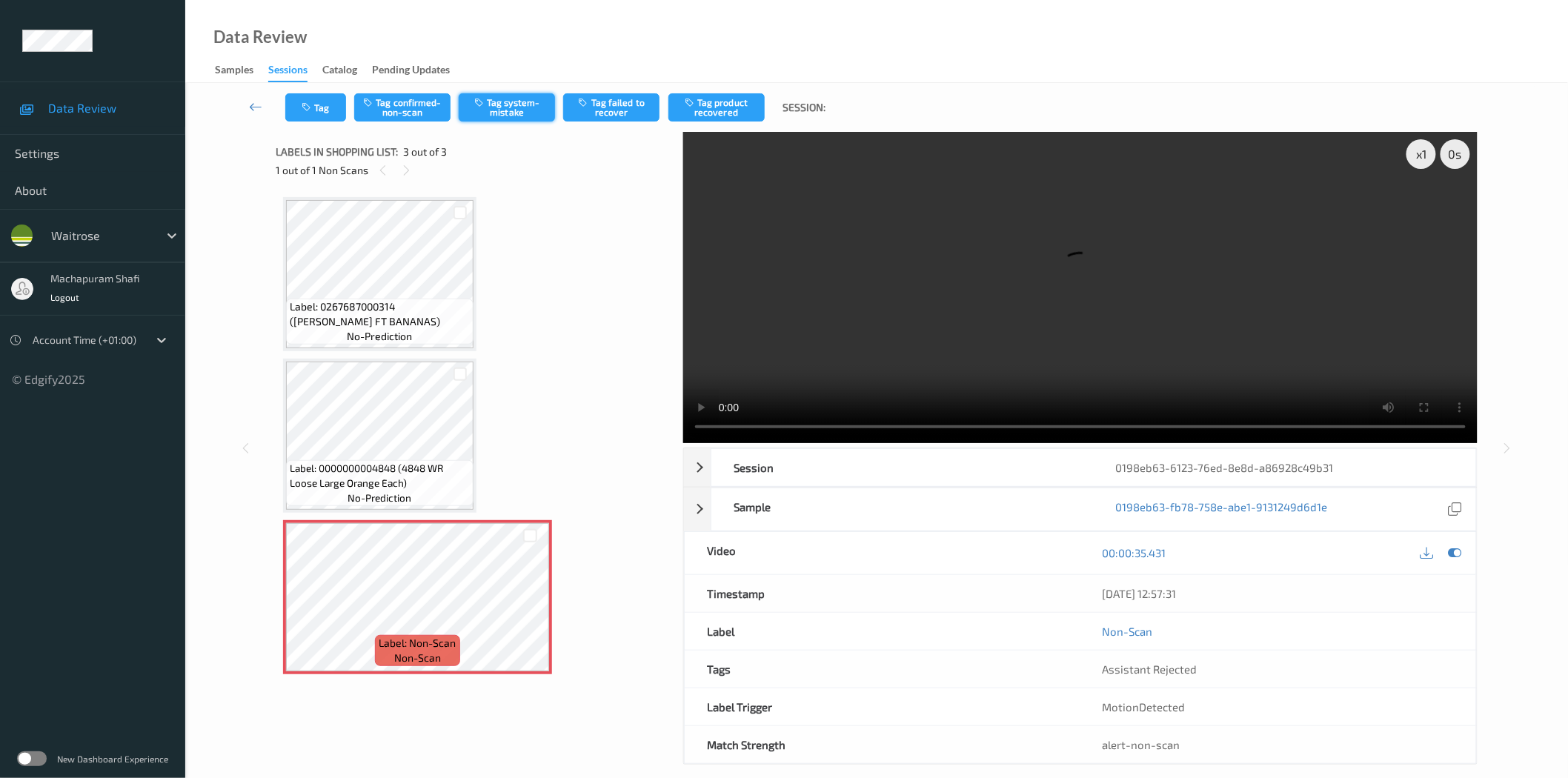
click at [477, 110] on button "Tag system-mistake" at bounding box center [506, 107] width 96 height 28
click at [527, 101] on button "Tag system-mistake" at bounding box center [506, 107] width 96 height 28
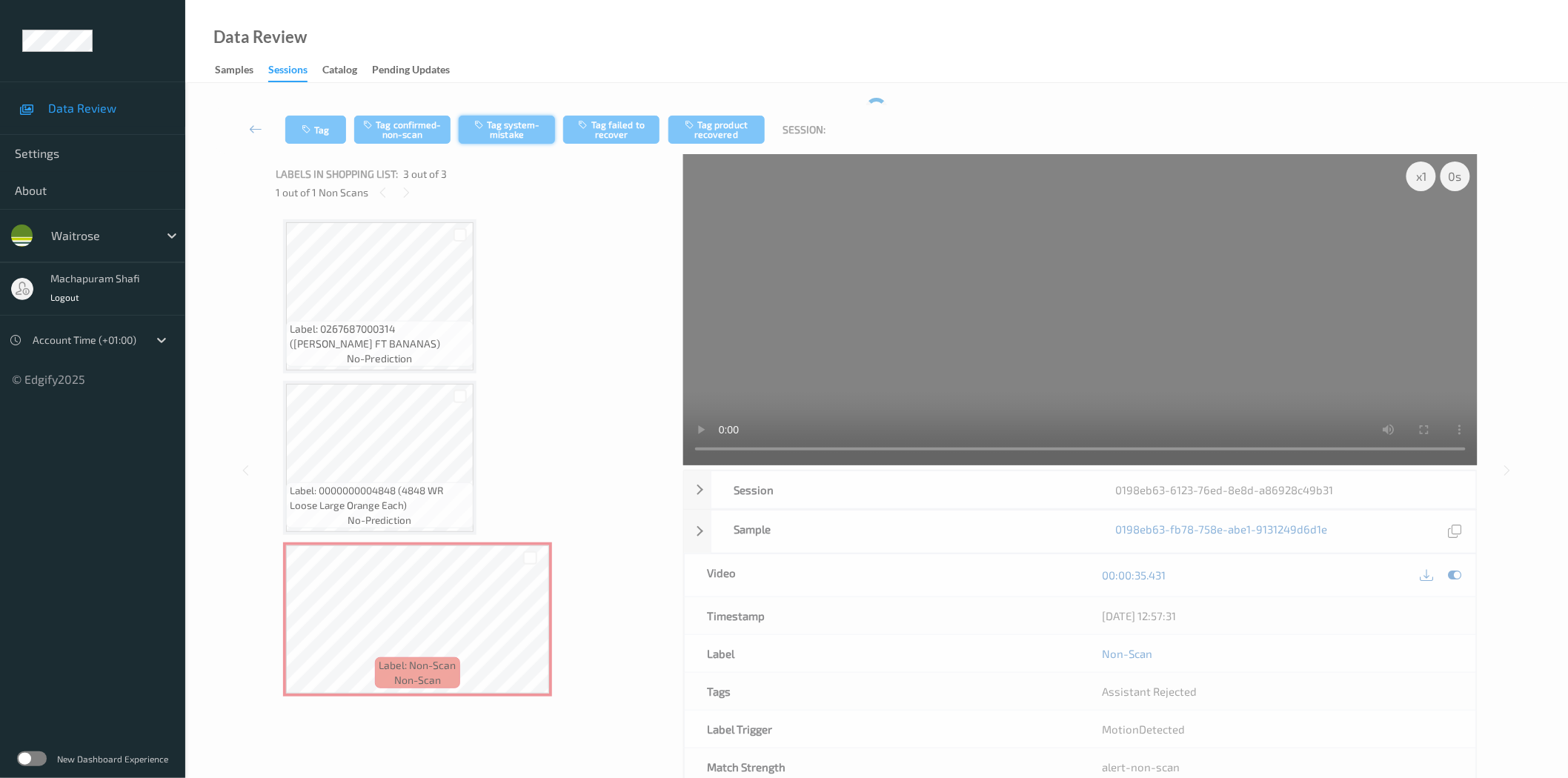
click at [517, 113] on div "Tag Tag confirmed-non-scan Tag system-mistake Tag failed to recover Tag product…" at bounding box center [877, 129] width 1322 height 49
click at [332, 132] on button "Tag" at bounding box center [315, 129] width 61 height 28
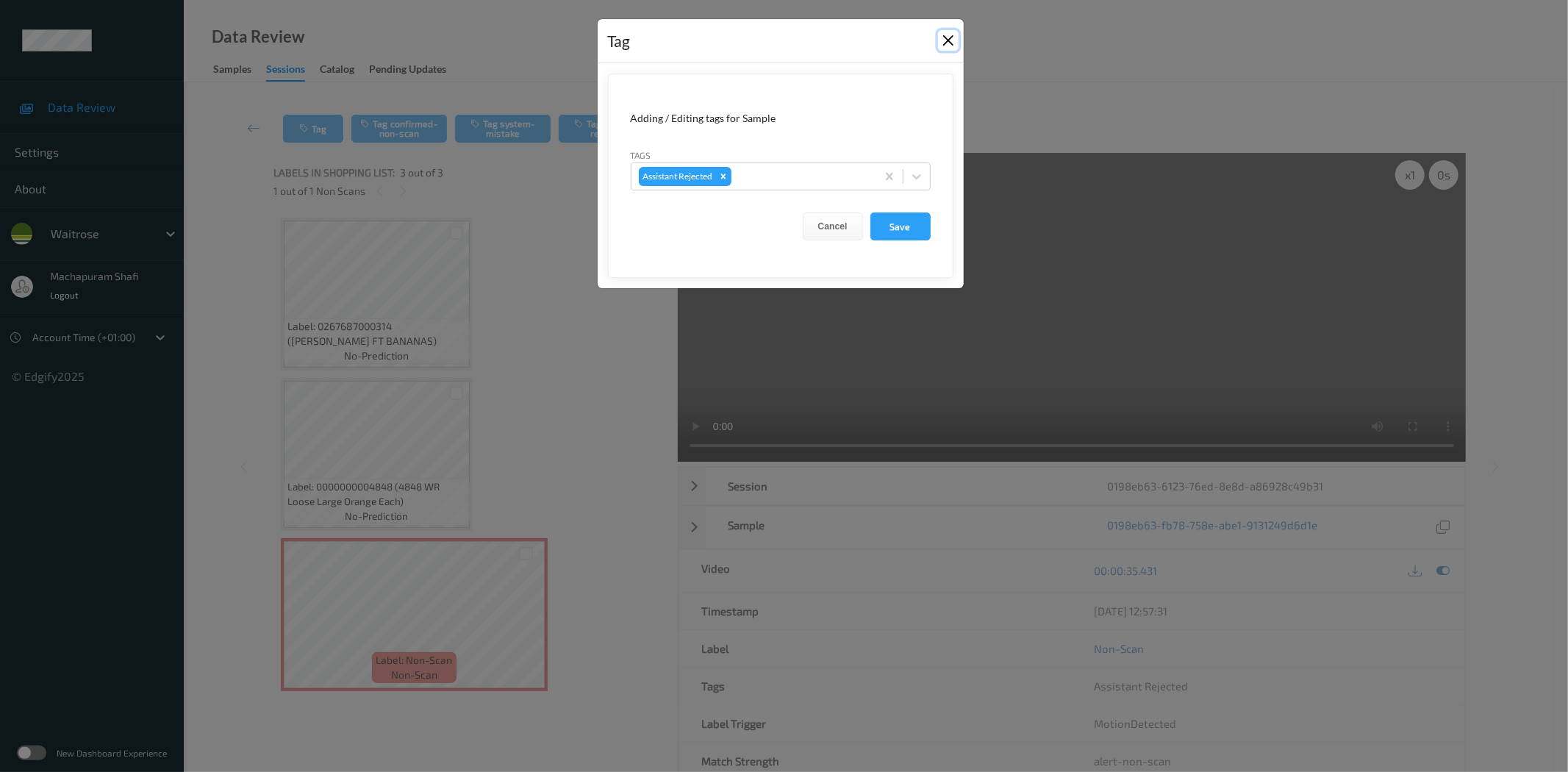
click at [953, 48] on button "Close" at bounding box center [948, 40] width 21 height 21
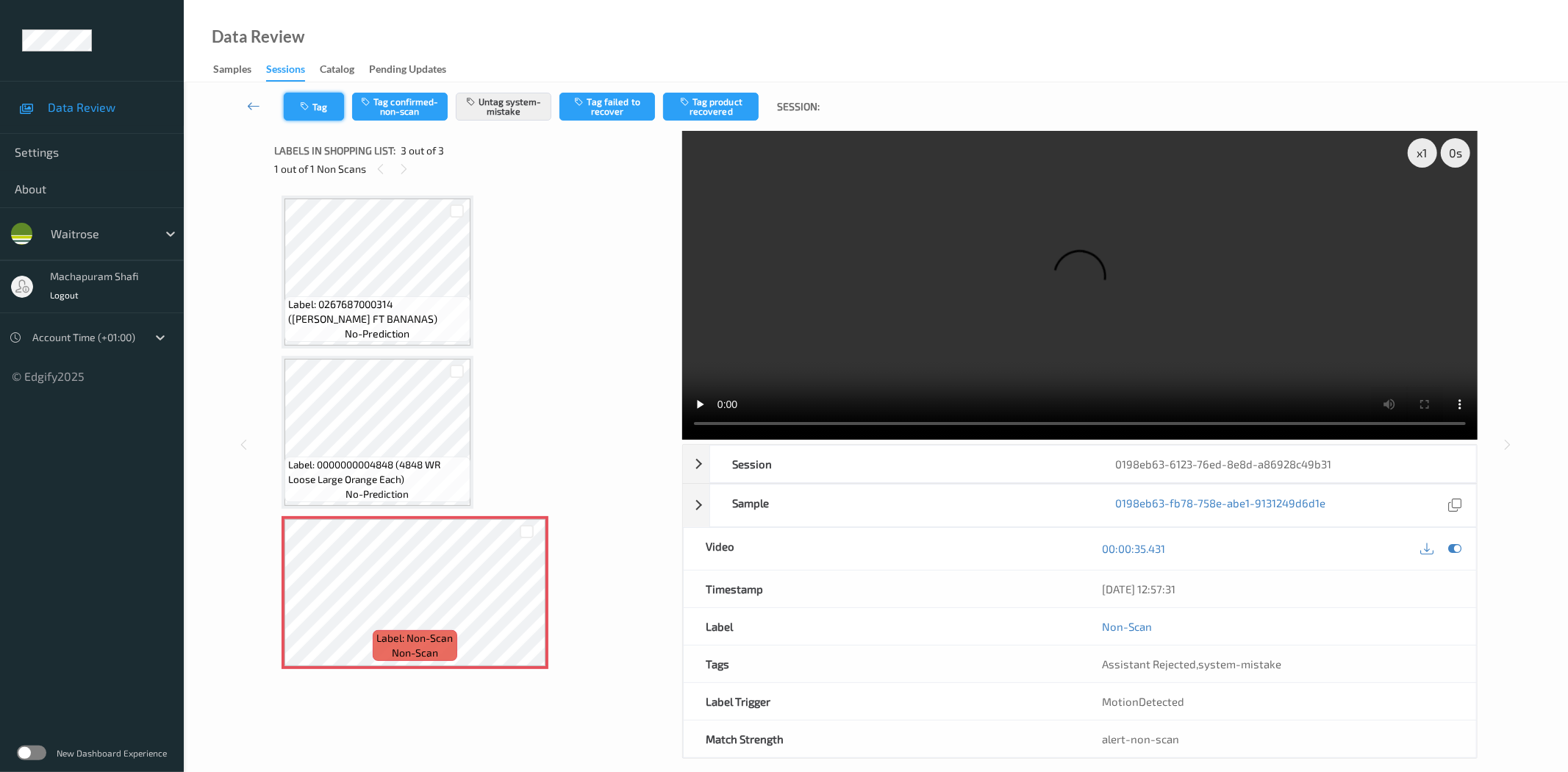
click at [304, 107] on icon "button" at bounding box center [306, 106] width 13 height 10
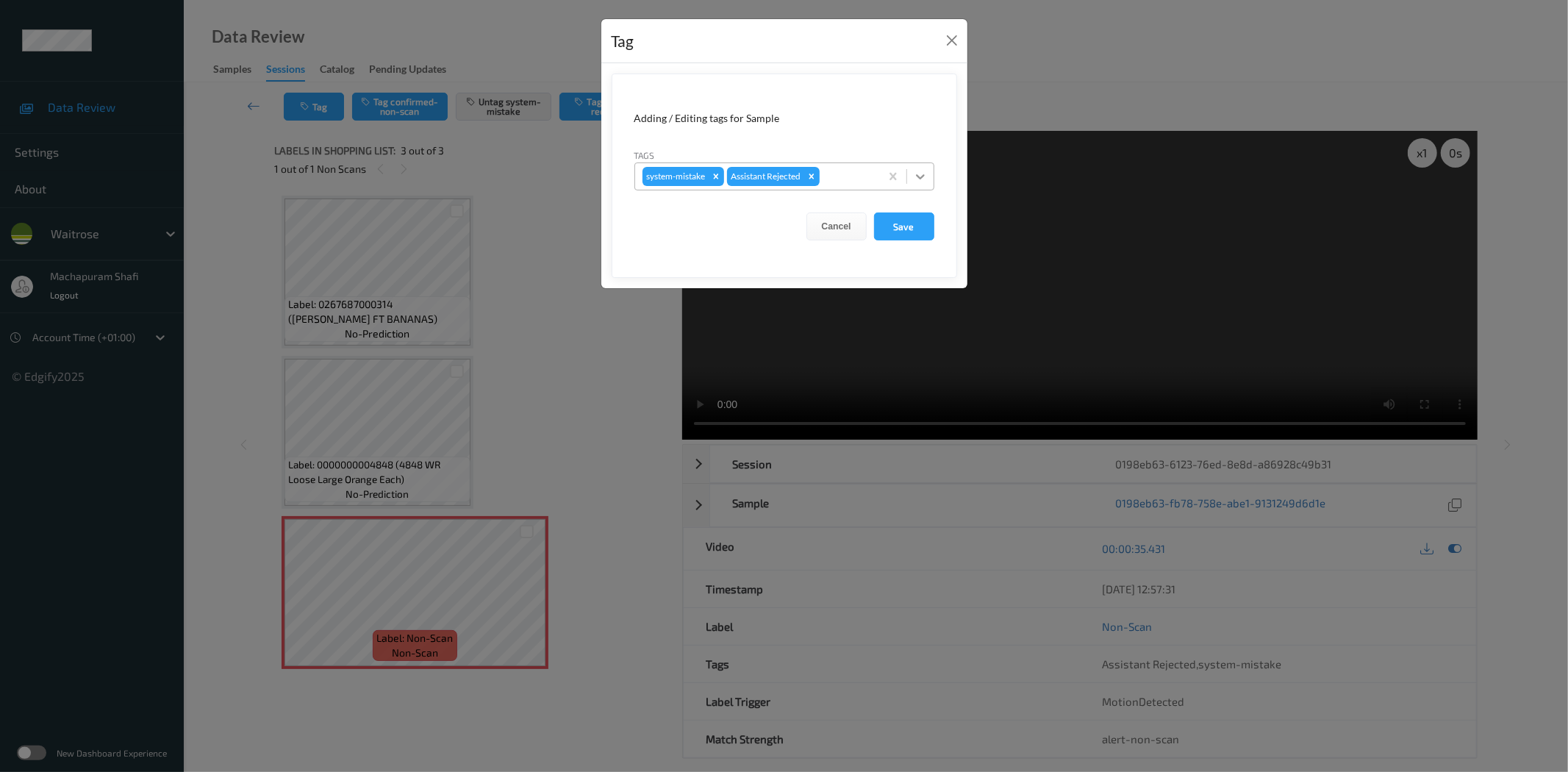
click at [924, 169] on icon at bounding box center [920, 176] width 15 height 15
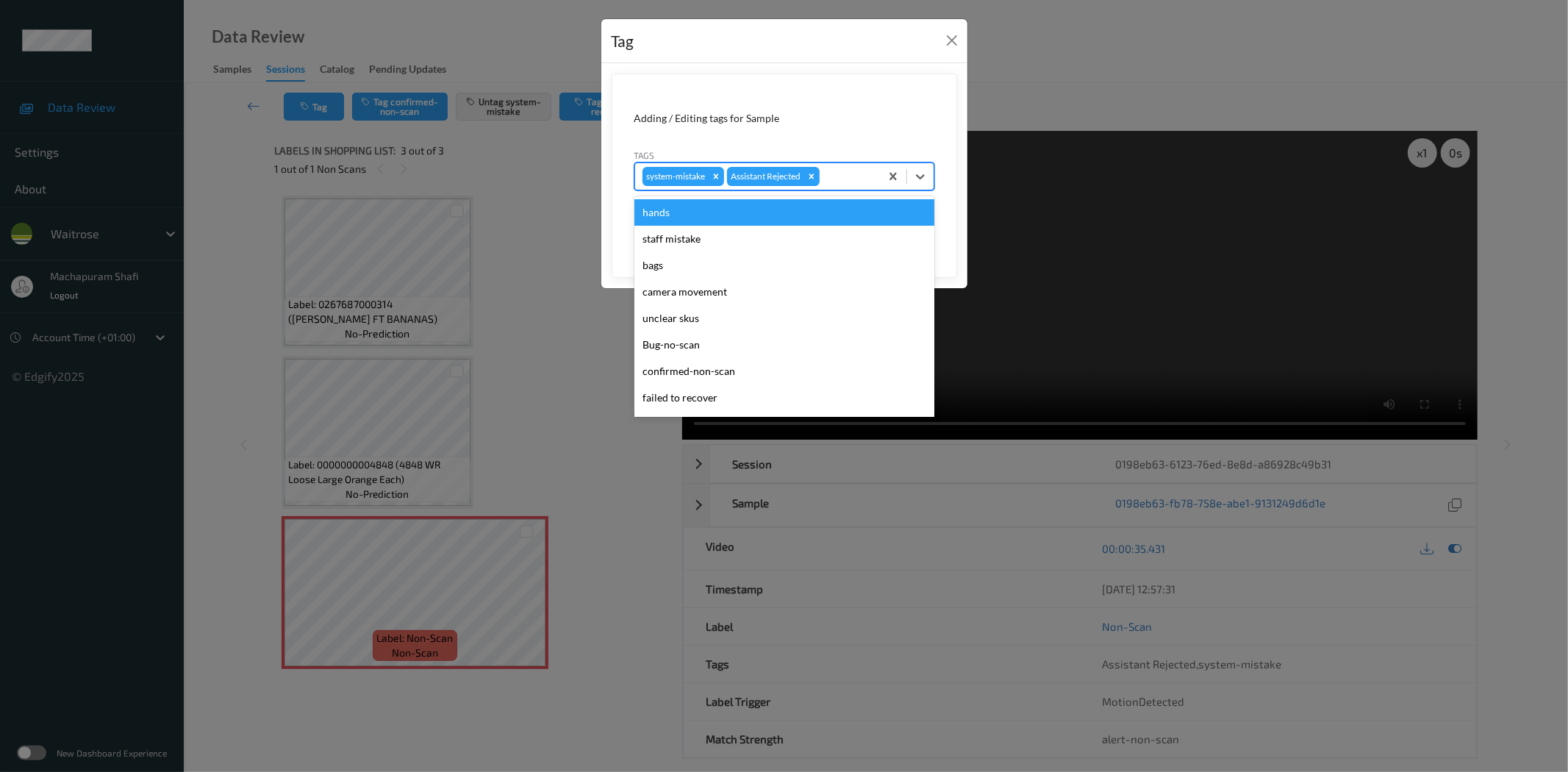
scroll to position [314, 0]
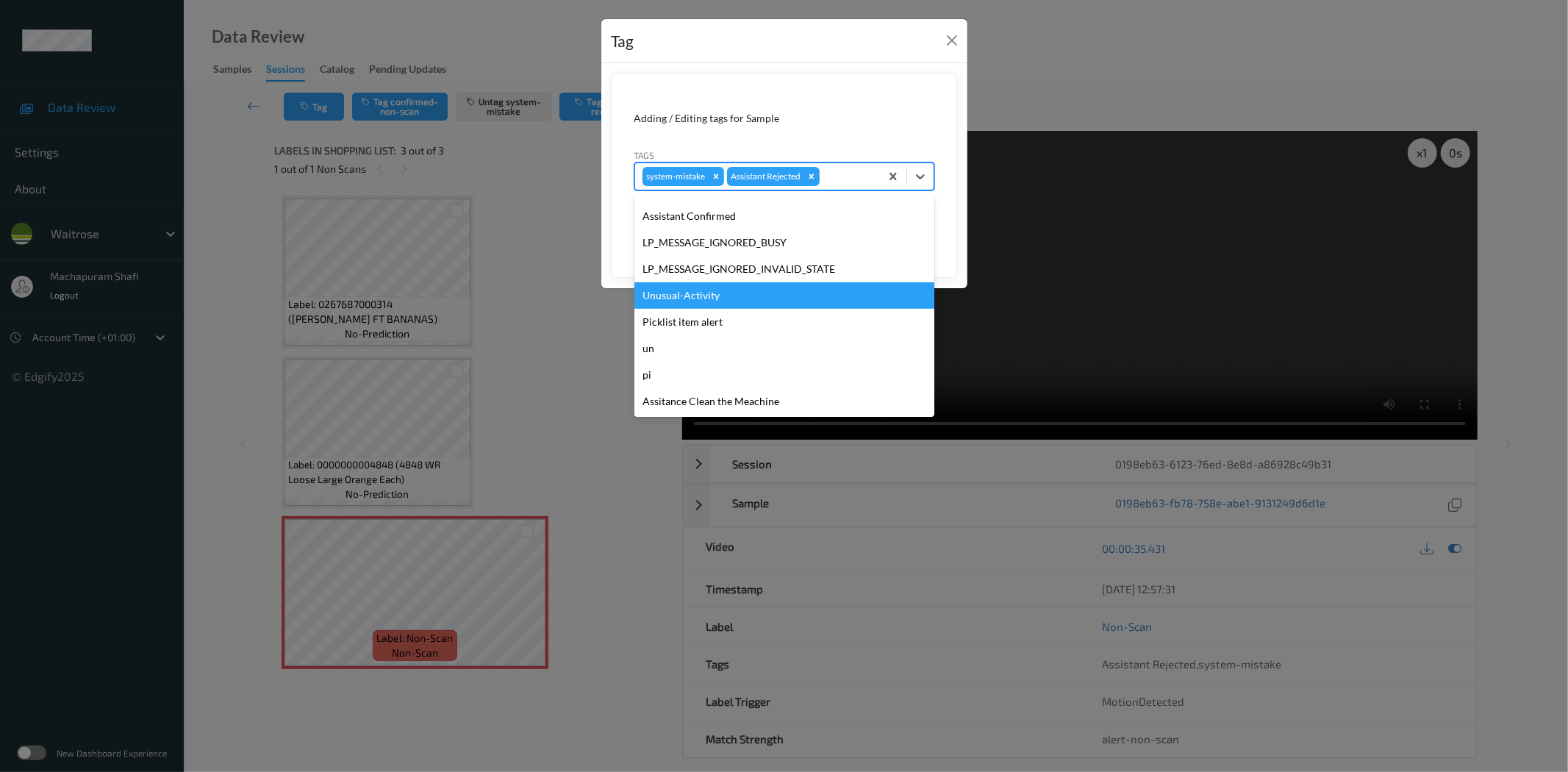
click at [679, 296] on div "Unusual-Activity" at bounding box center [784, 295] width 300 height 26
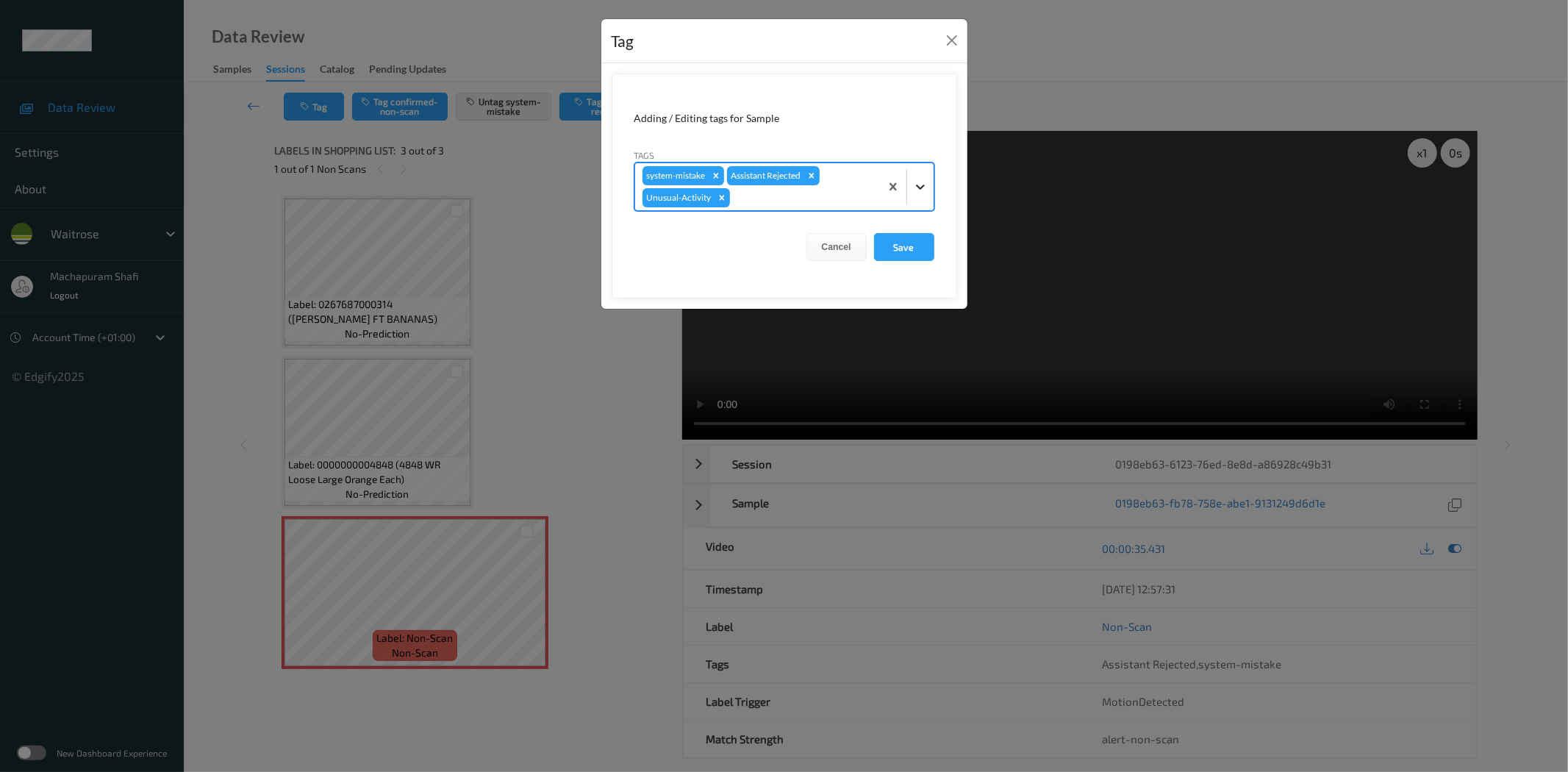
click at [930, 190] on div at bounding box center [919, 186] width 26 height 26
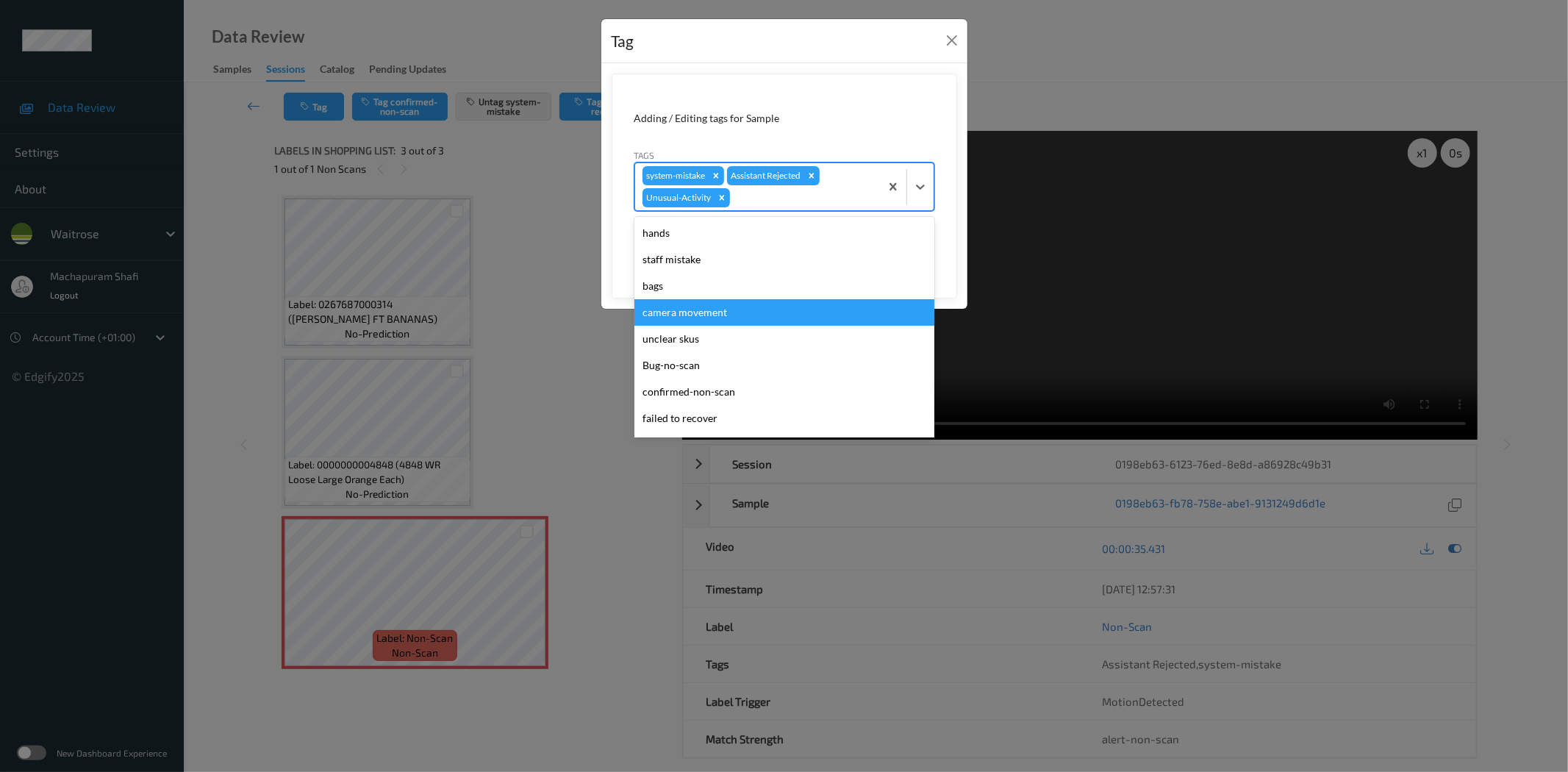
scroll to position [288, 0]
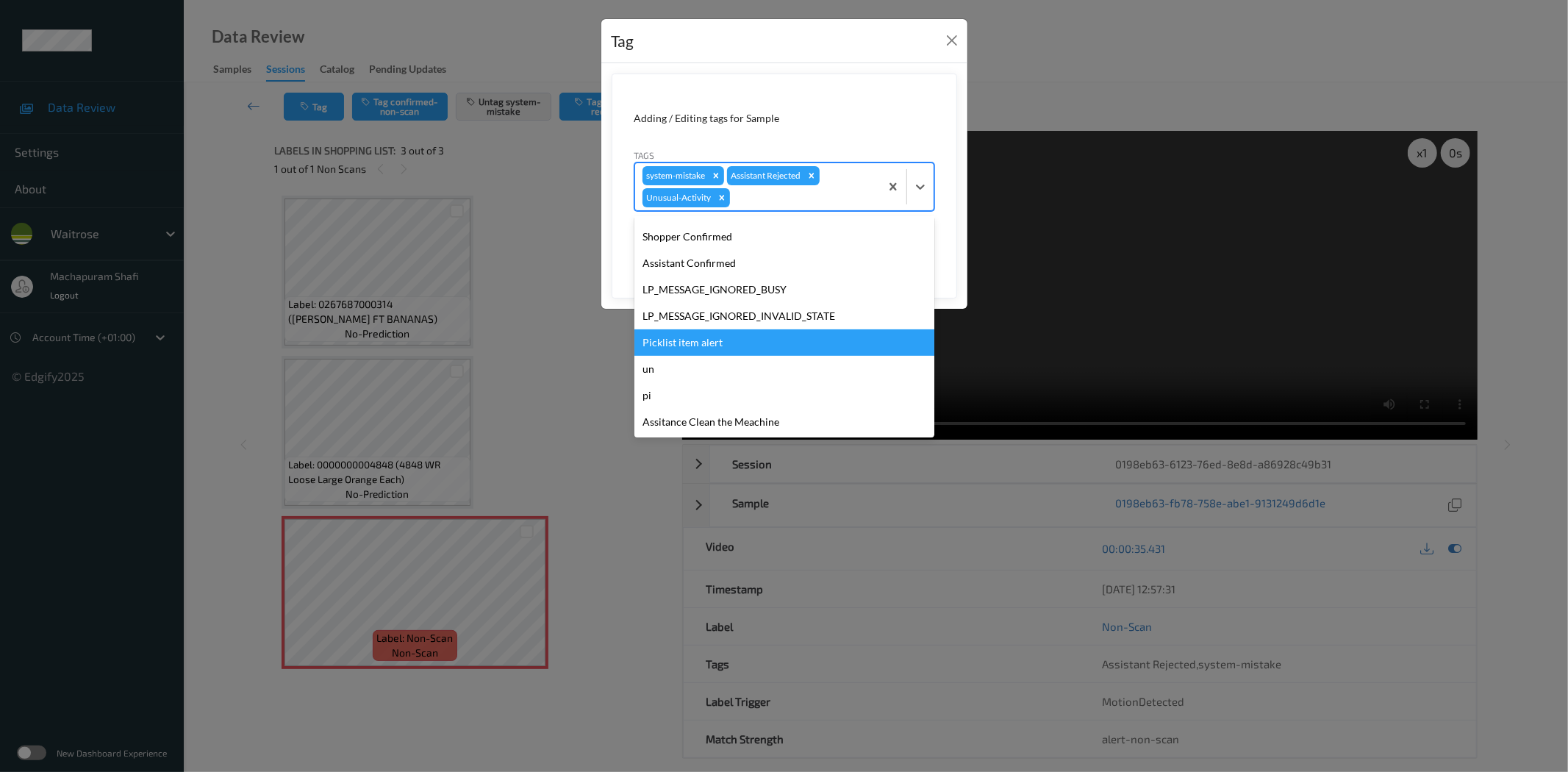
click at [712, 346] on div "Picklist item alert" at bounding box center [784, 342] width 300 height 26
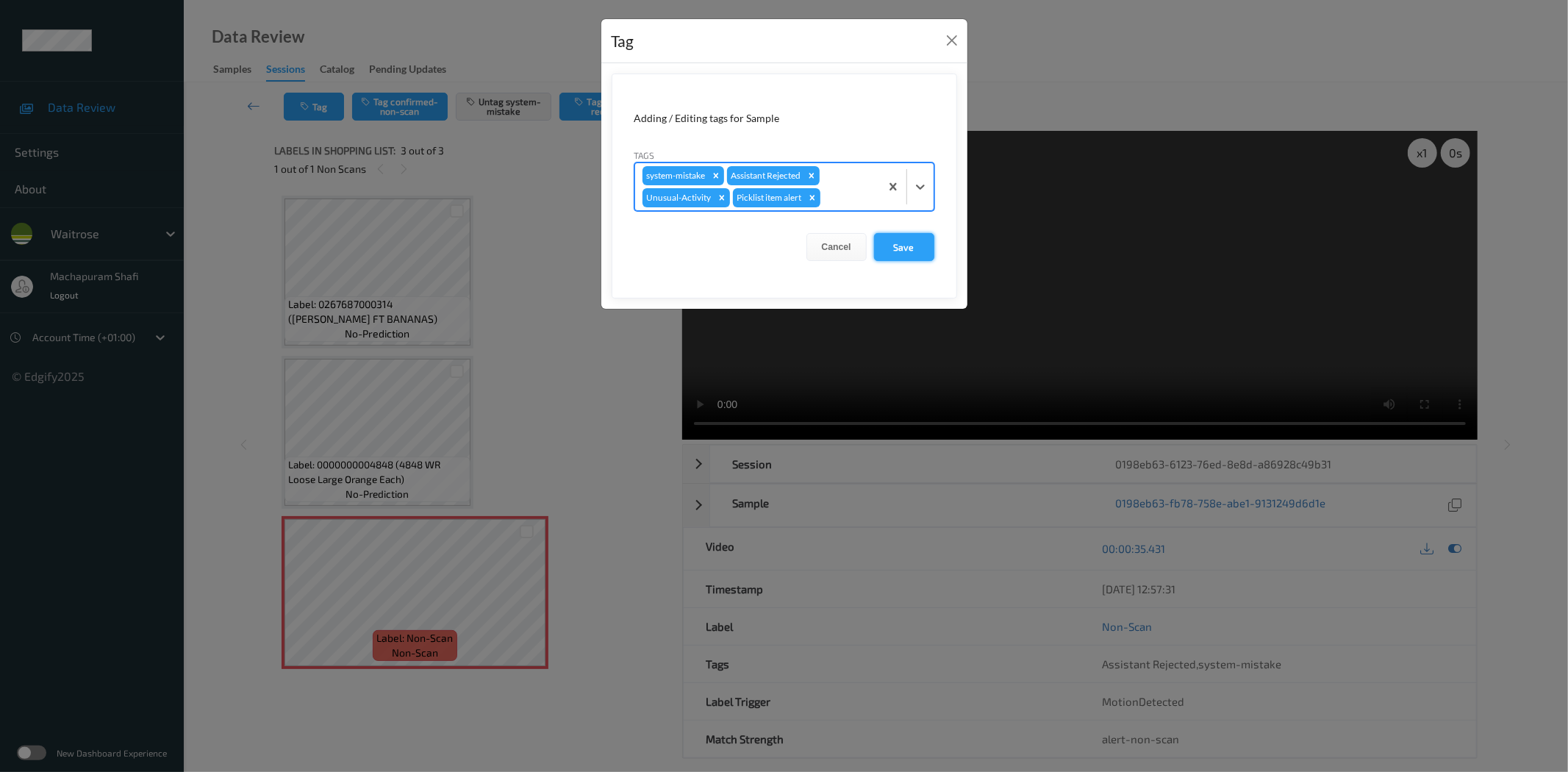
click at [915, 247] on button "Save" at bounding box center [904, 247] width 60 height 28
click at [900, 243] on button "Save" at bounding box center [904, 247] width 60 height 28
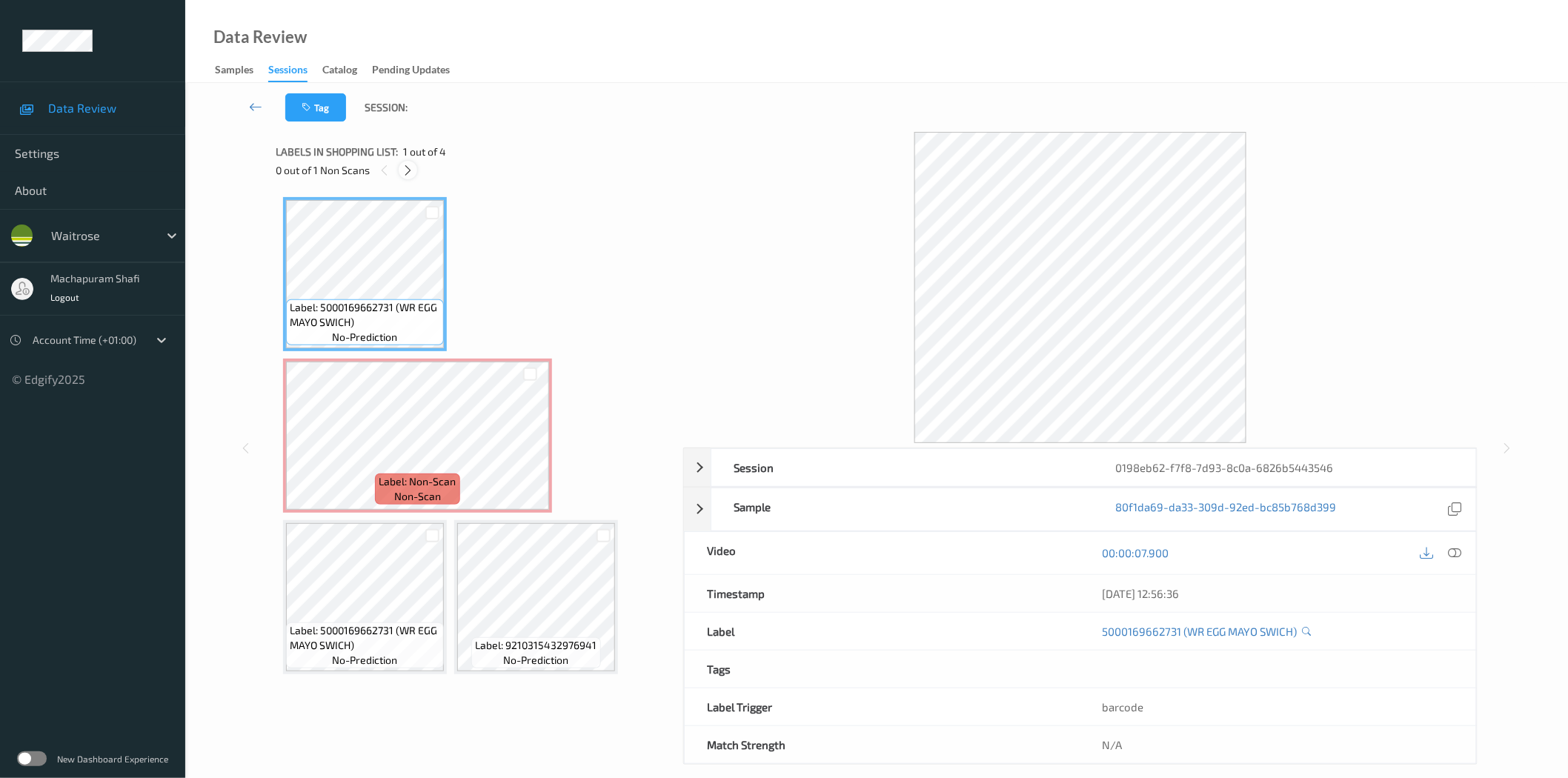
click at [406, 170] on icon at bounding box center [408, 170] width 13 height 14
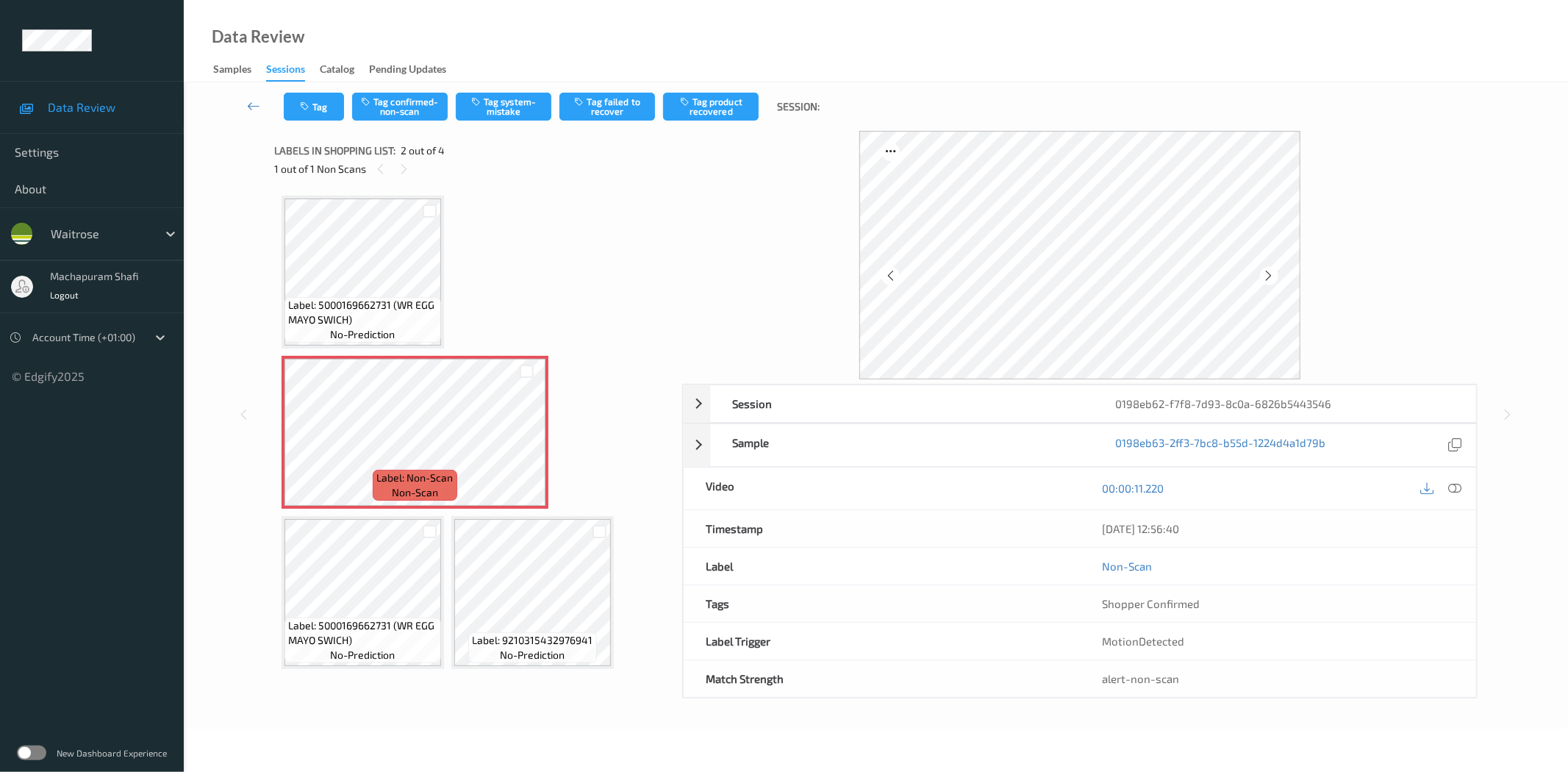
drag, startPoint x: 1456, startPoint y: 487, endPoint x: 1453, endPoint y: 420, distance: 67.1
click at [1456, 487] on icon at bounding box center [1455, 488] width 13 height 13
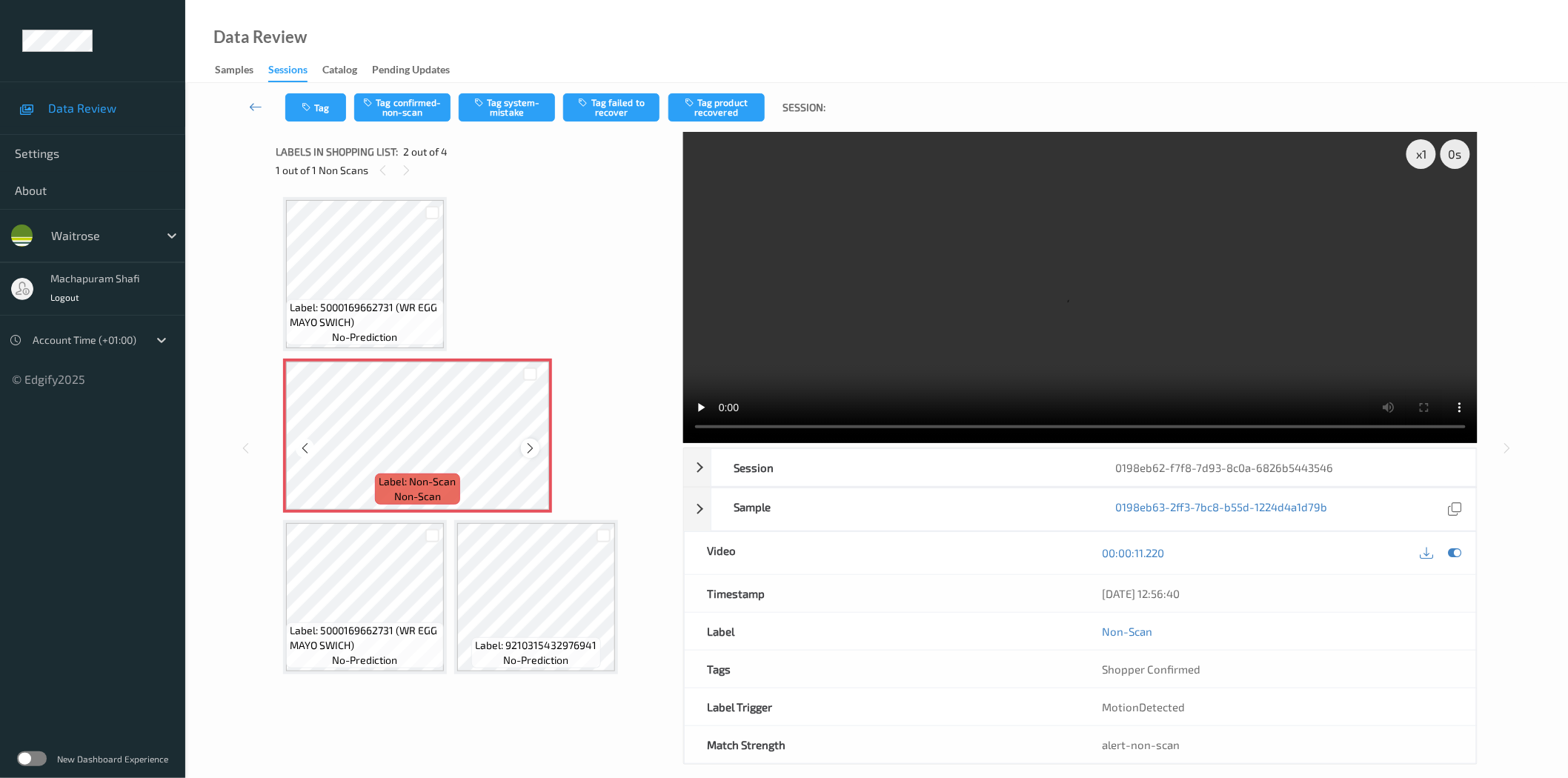
click at [536, 445] on icon at bounding box center [530, 448] width 13 height 14
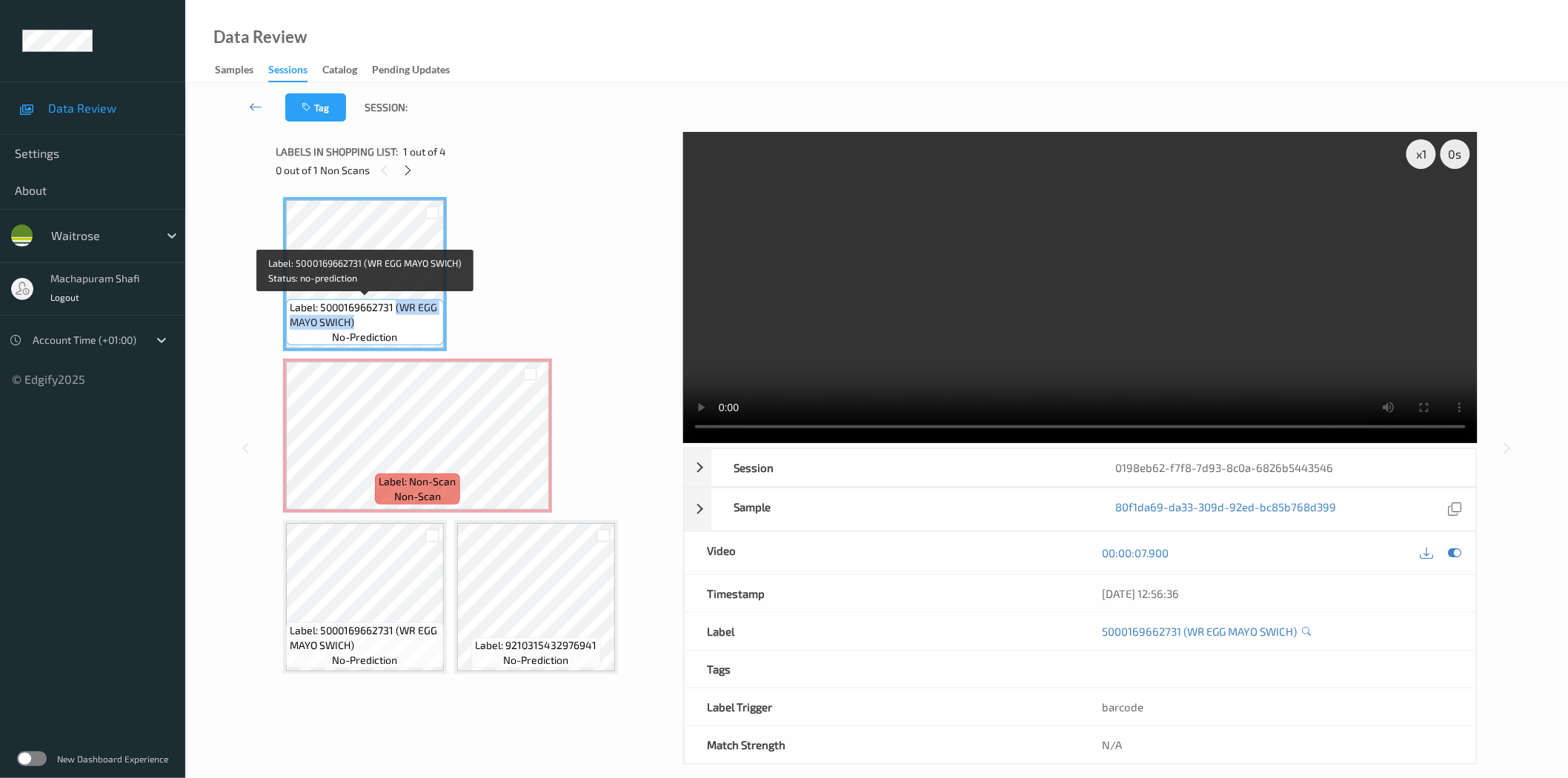
drag, startPoint x: 394, startPoint y: 306, endPoint x: 422, endPoint y: 341, distance: 44.8
click at [422, 341] on div "Label: 5000169662731 (WR EGG MAYO SWICH) no-prediction" at bounding box center [365, 323] width 158 height 46
copy span "(WR EGG MAYO SWICH)"
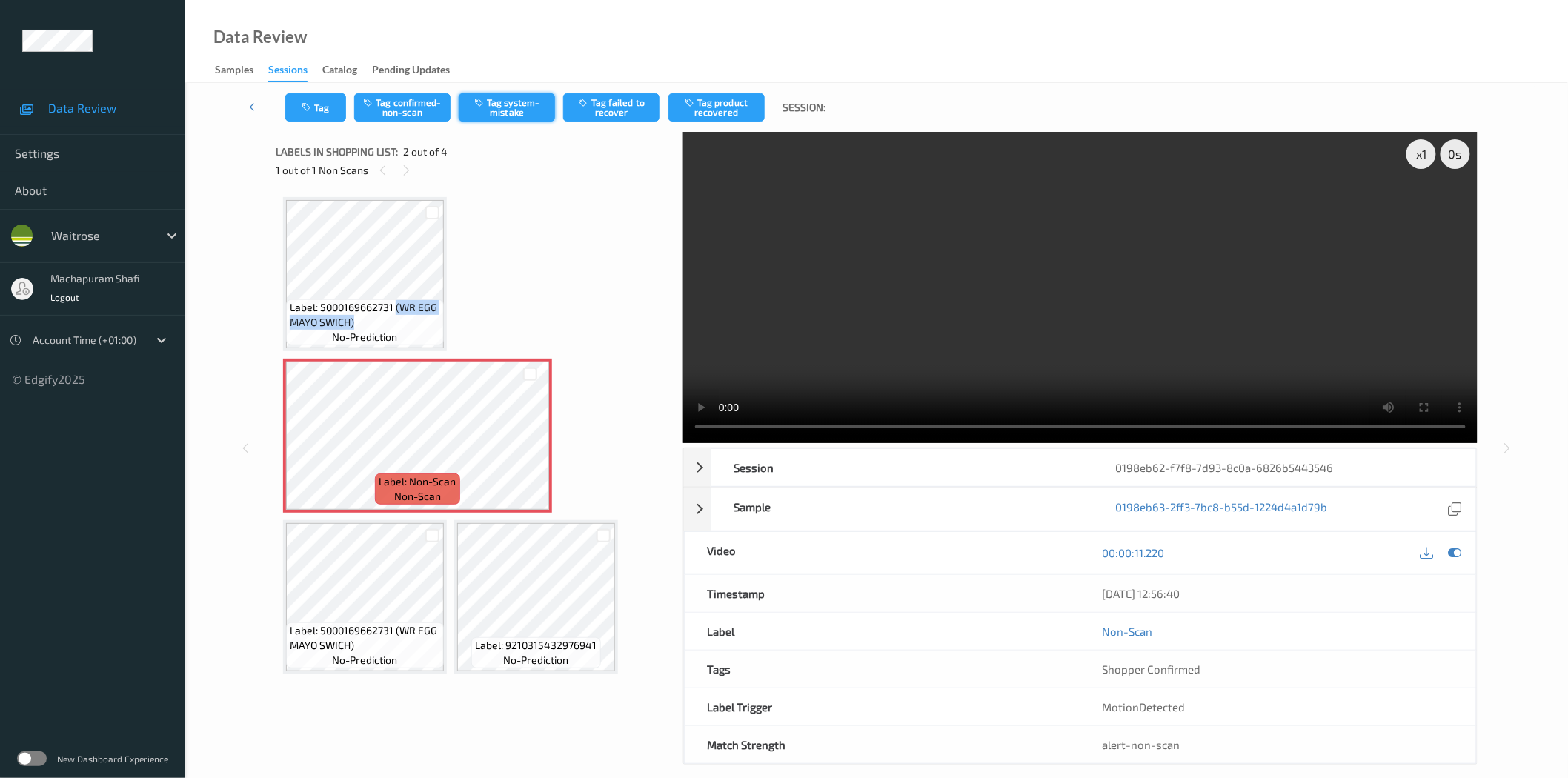
click at [505, 99] on button "Tag system-mistake" at bounding box center [506, 107] width 96 height 28
click at [494, 119] on button "Tag system-mistake" at bounding box center [506, 107] width 96 height 28
click at [507, 112] on button "Tag system-mistake" at bounding box center [506, 107] width 96 height 28
click at [314, 98] on button "Tag" at bounding box center [315, 107] width 61 height 28
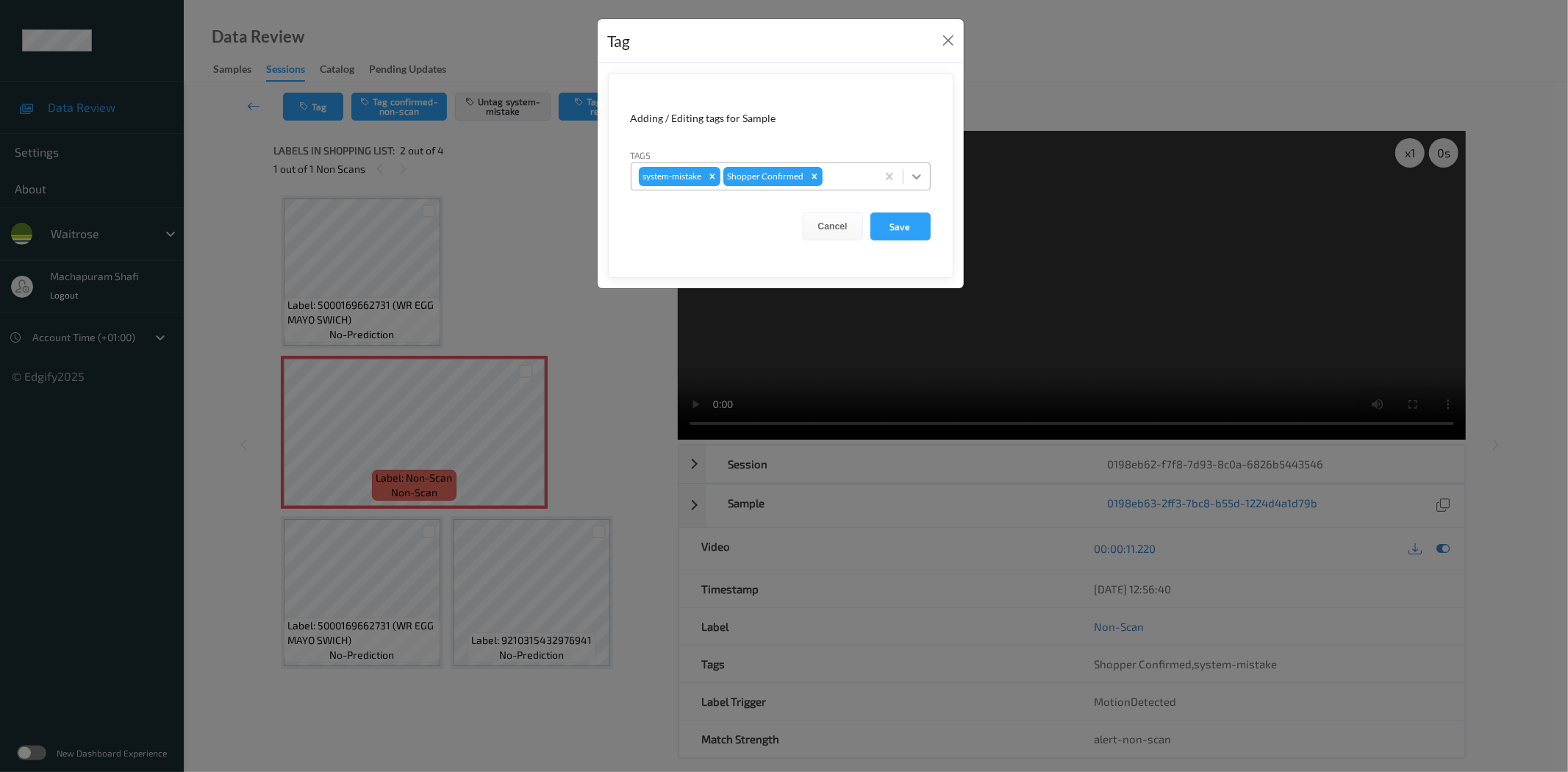
click at [920, 168] on div at bounding box center [916, 176] width 26 height 26
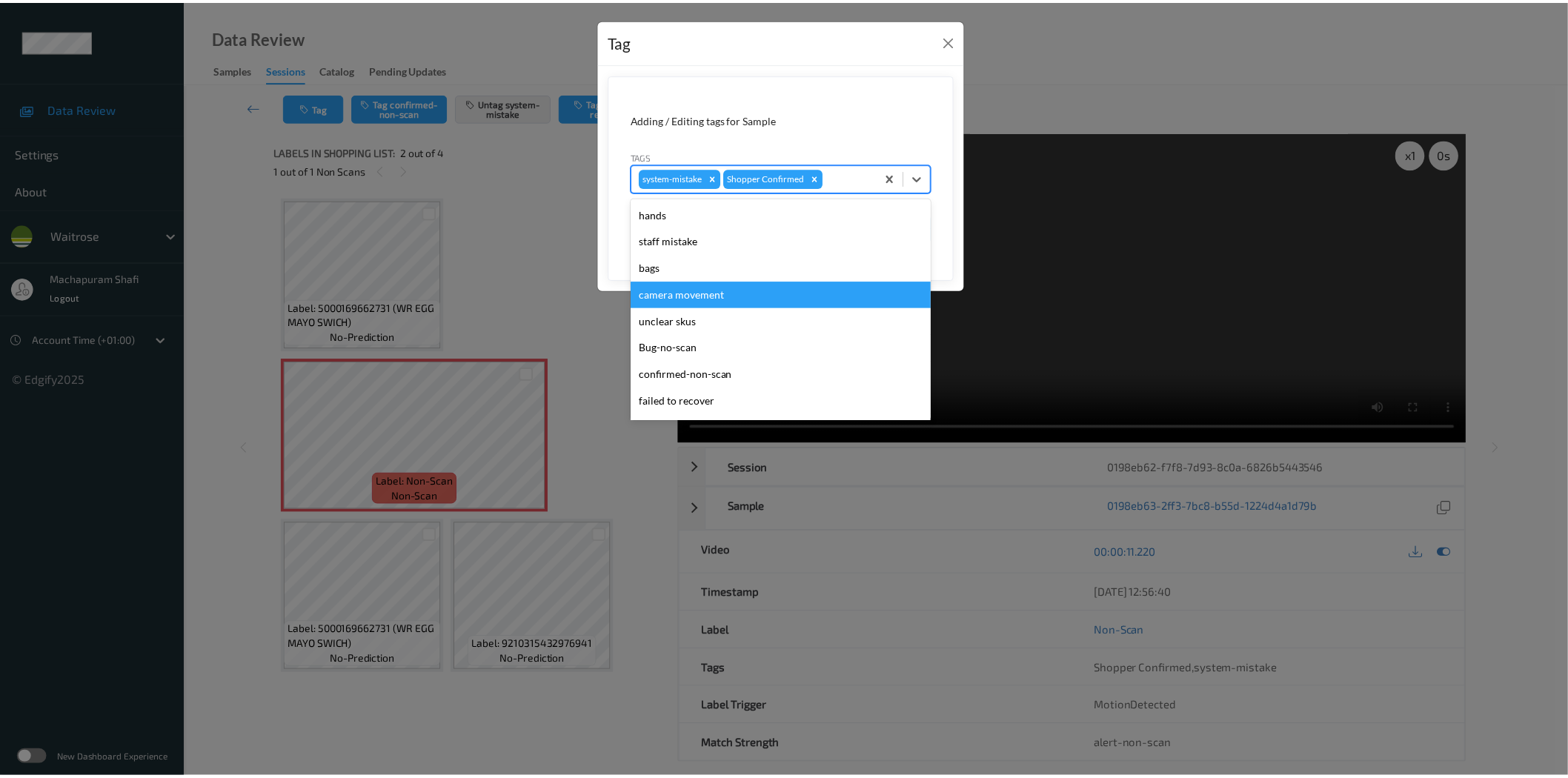
scroll to position [316, 0]
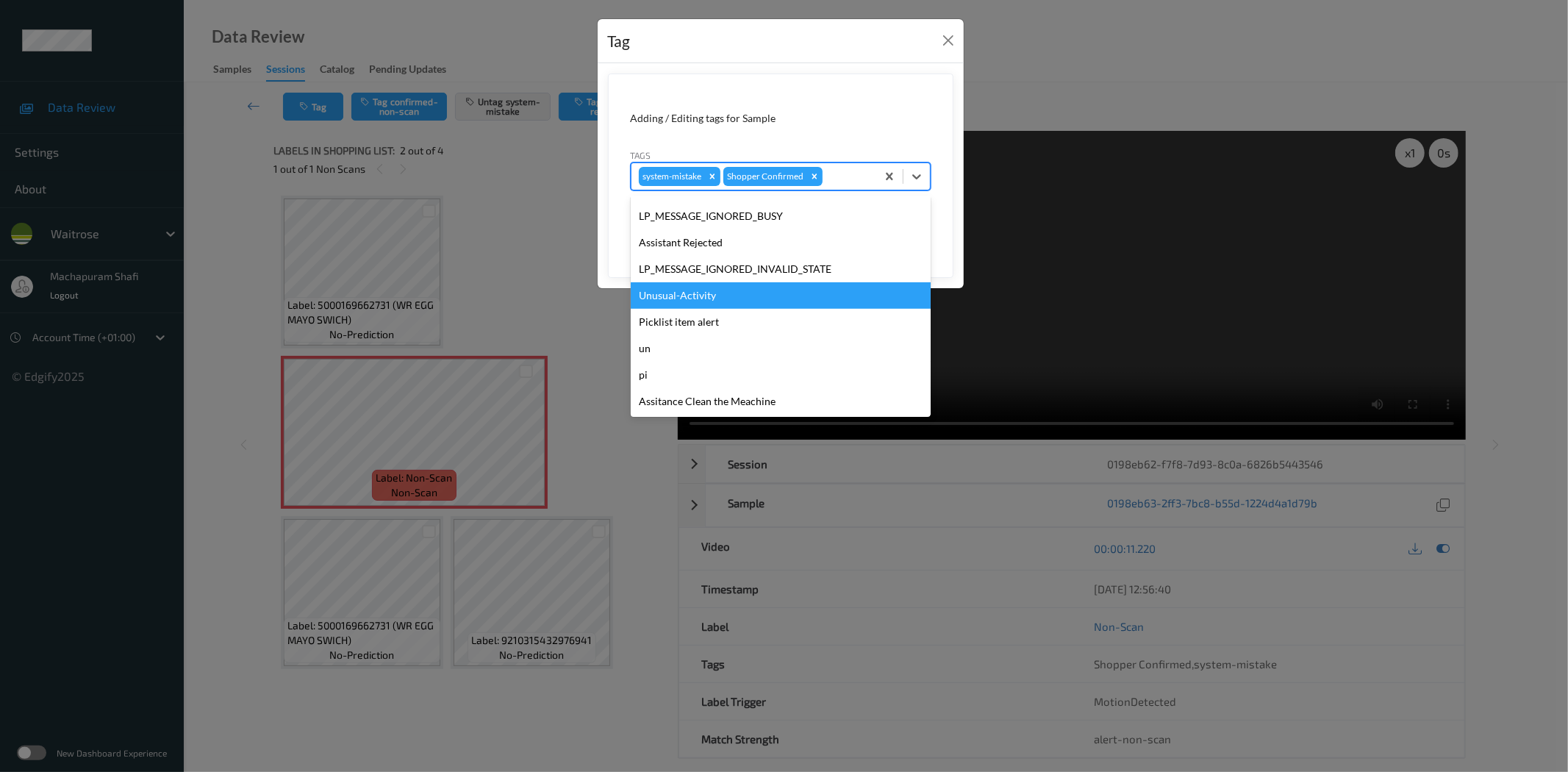
click at [682, 295] on div "Unusual-Activity" at bounding box center [780, 295] width 300 height 26
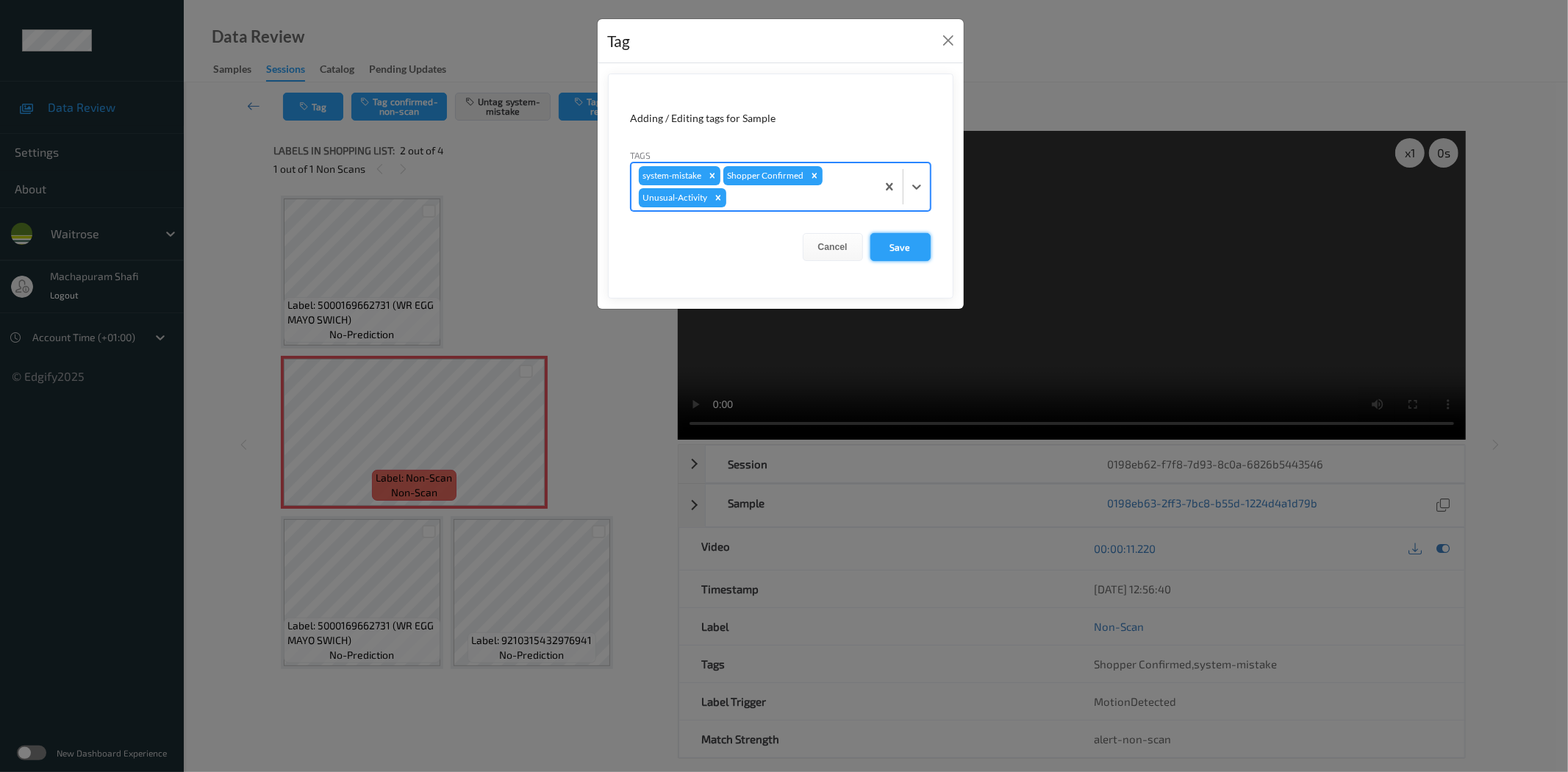
click at [900, 238] on button "Save" at bounding box center [901, 247] width 60 height 28
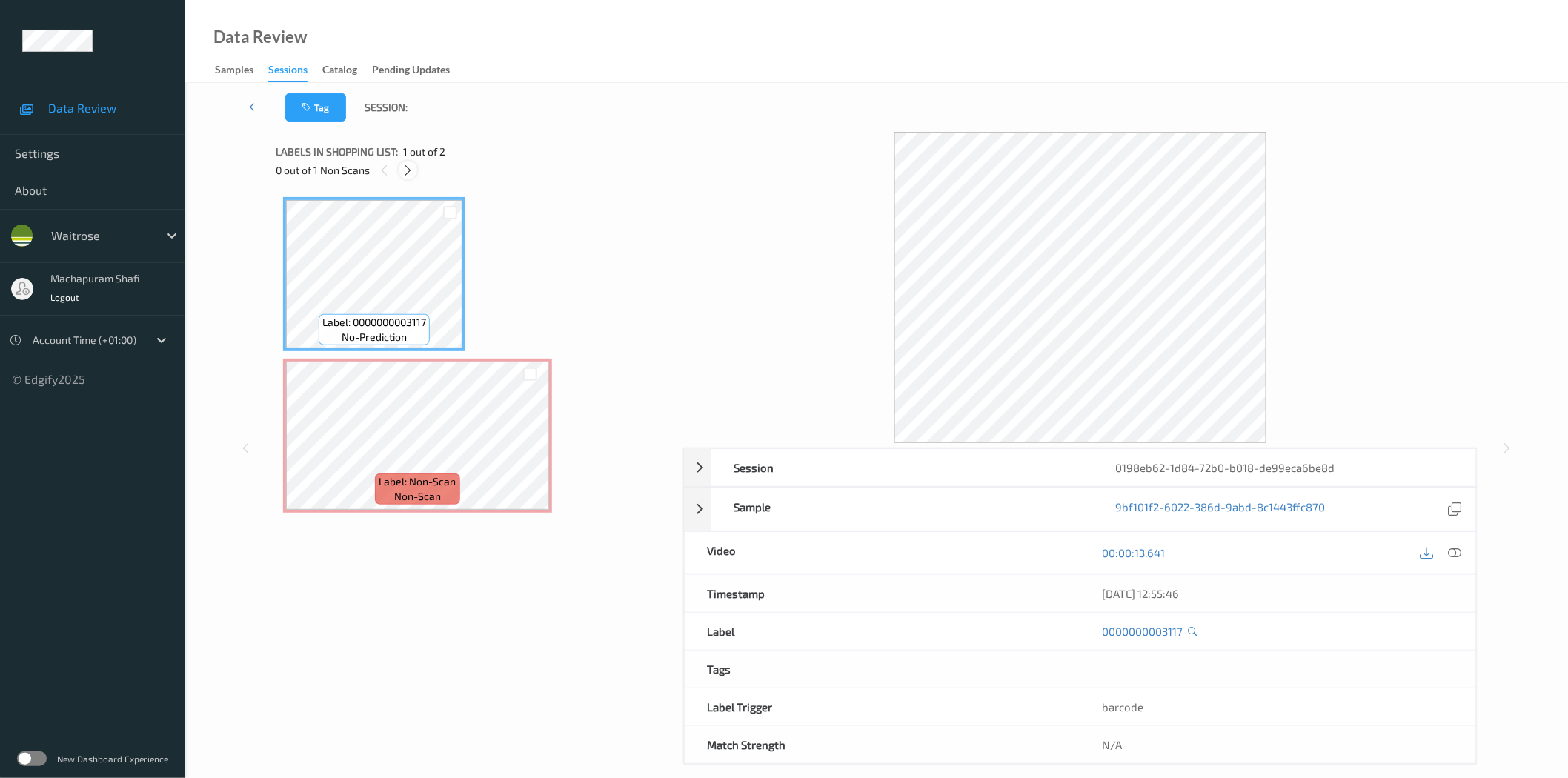
click at [413, 174] on icon at bounding box center [408, 170] width 13 height 14
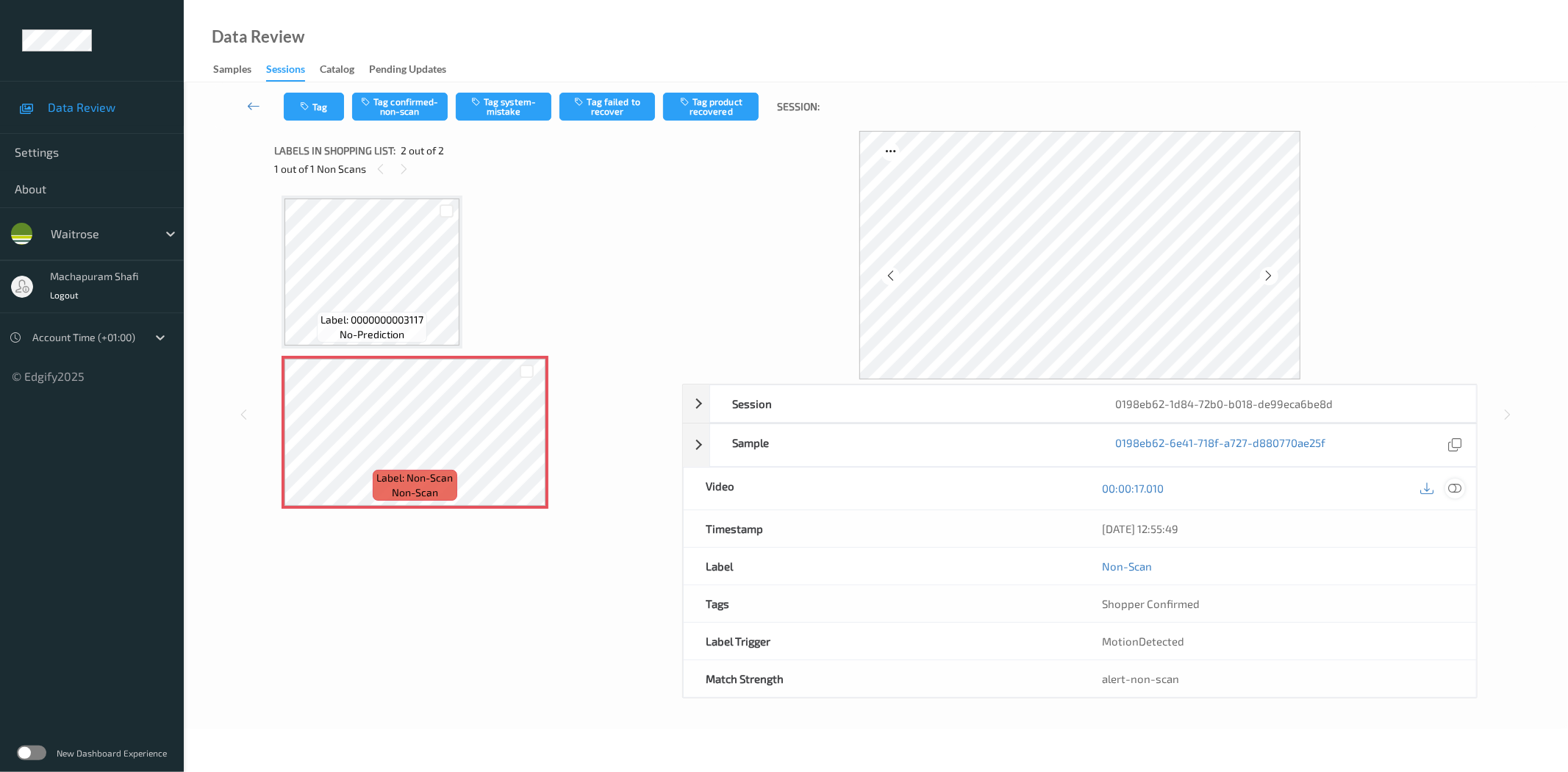
click at [1464, 490] on div at bounding box center [1454, 488] width 20 height 20
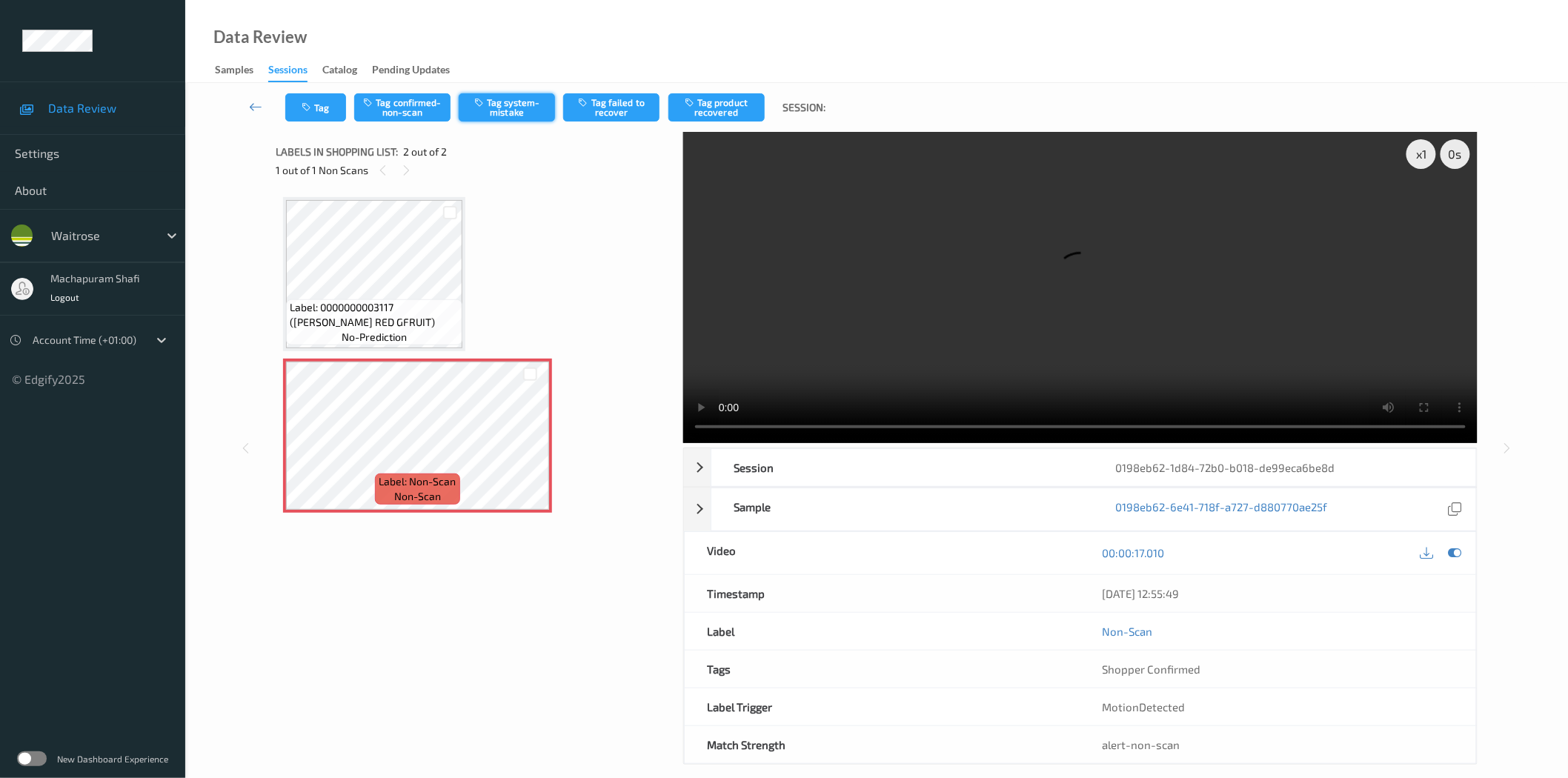
click at [526, 101] on button "Tag system-mistake" at bounding box center [506, 107] width 96 height 28
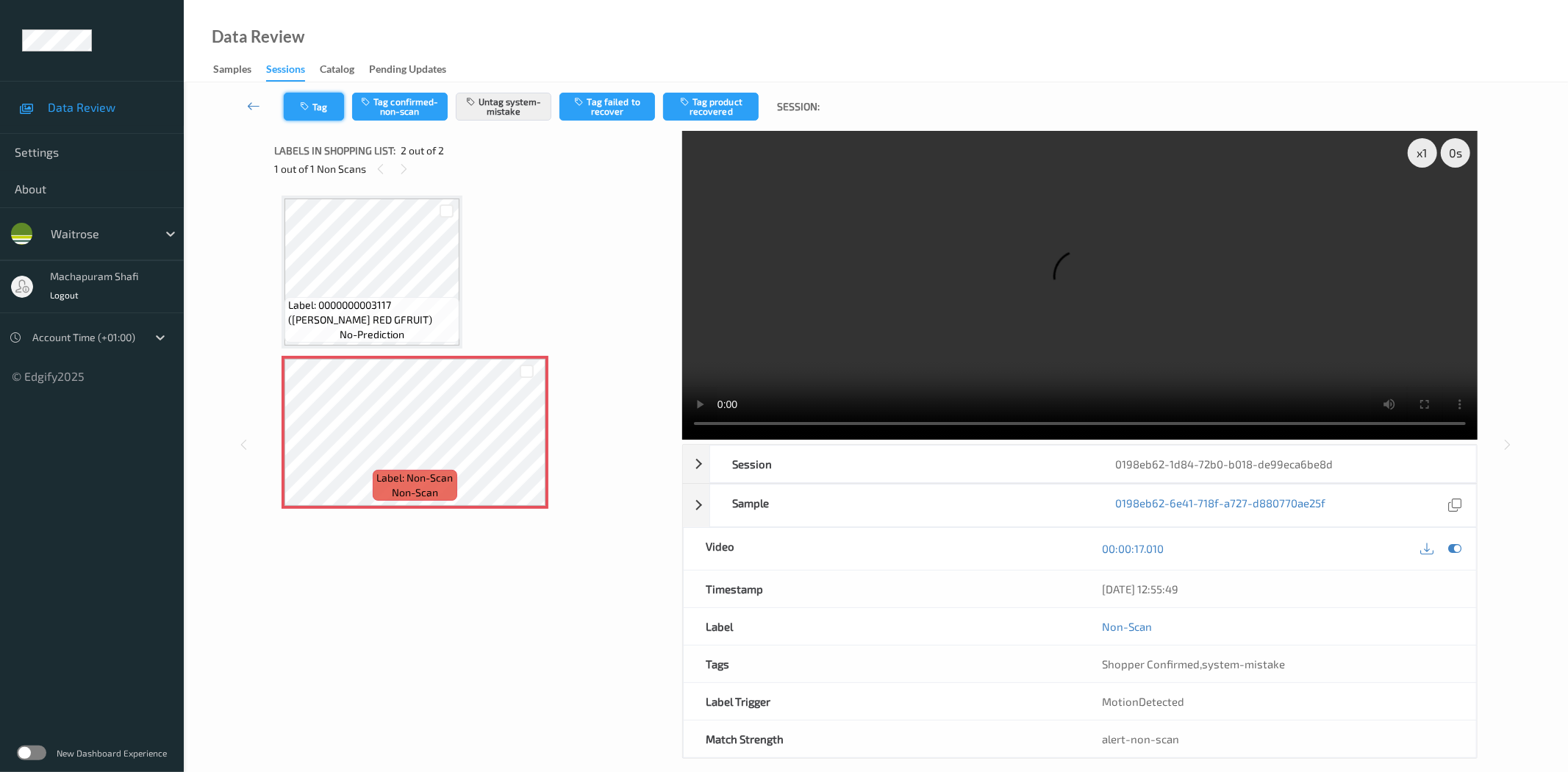
click at [314, 112] on button "Tag" at bounding box center [314, 106] width 60 height 28
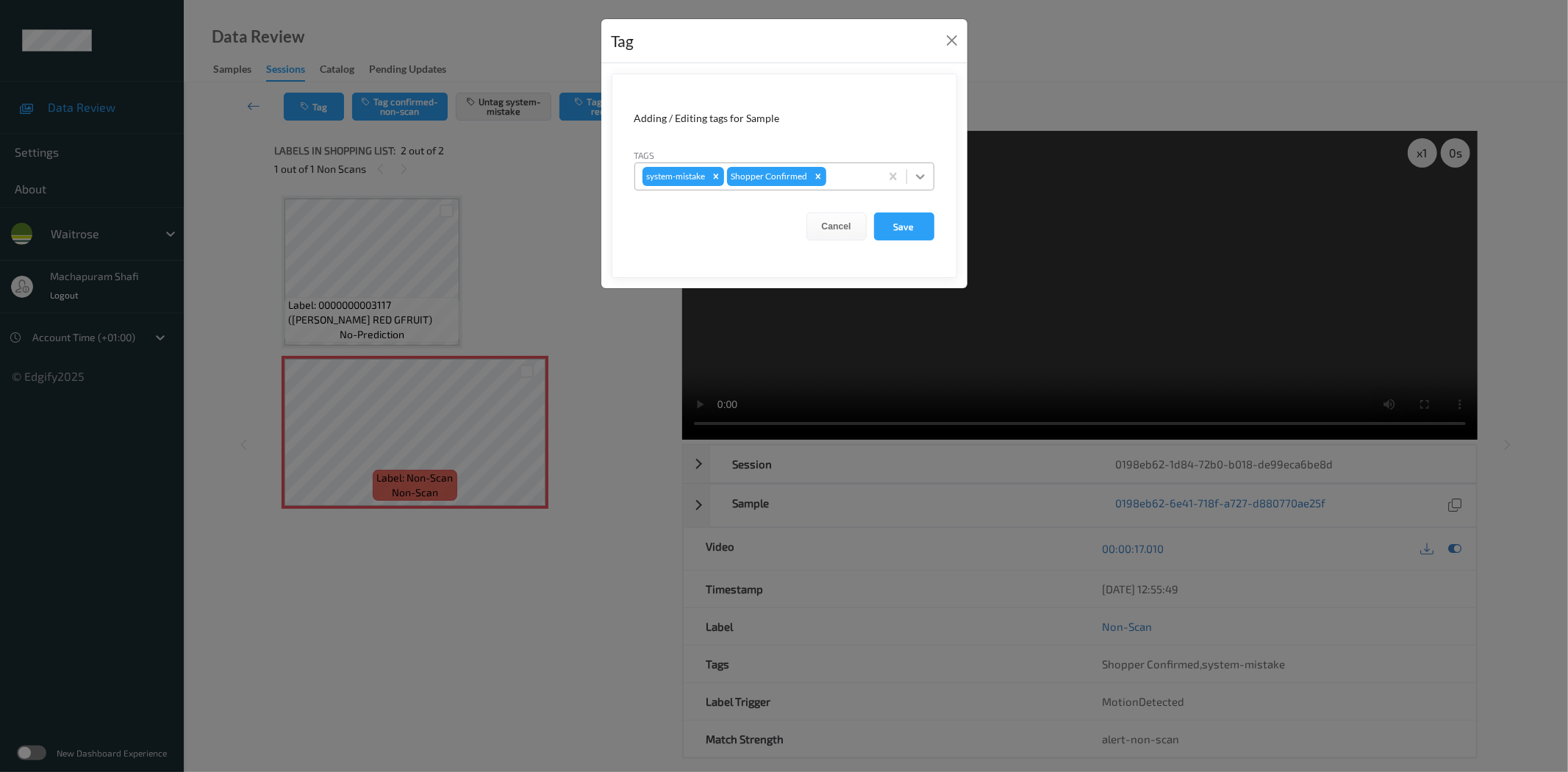
click at [915, 171] on icon at bounding box center [920, 176] width 15 height 15
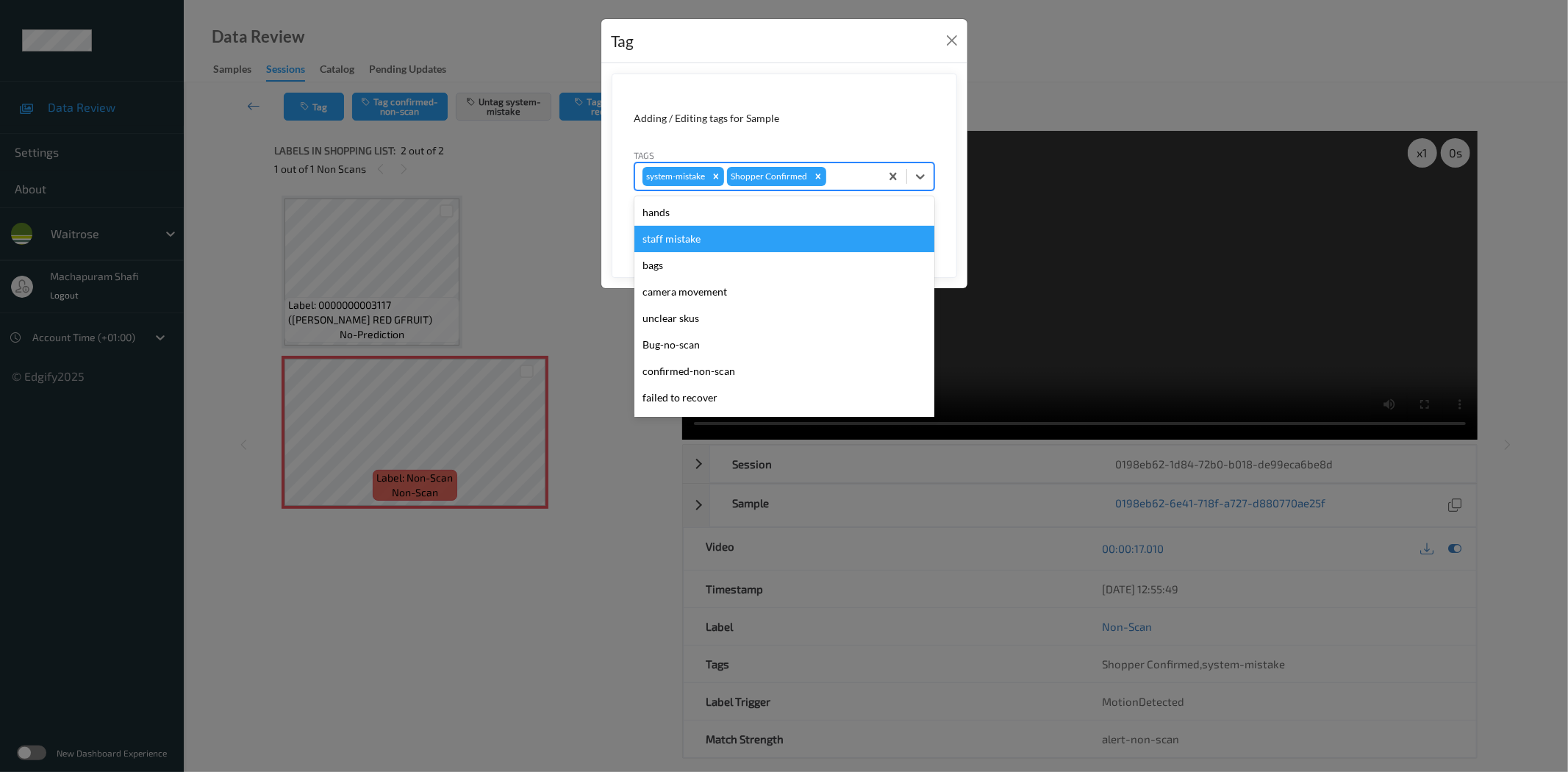
scroll to position [314, 0]
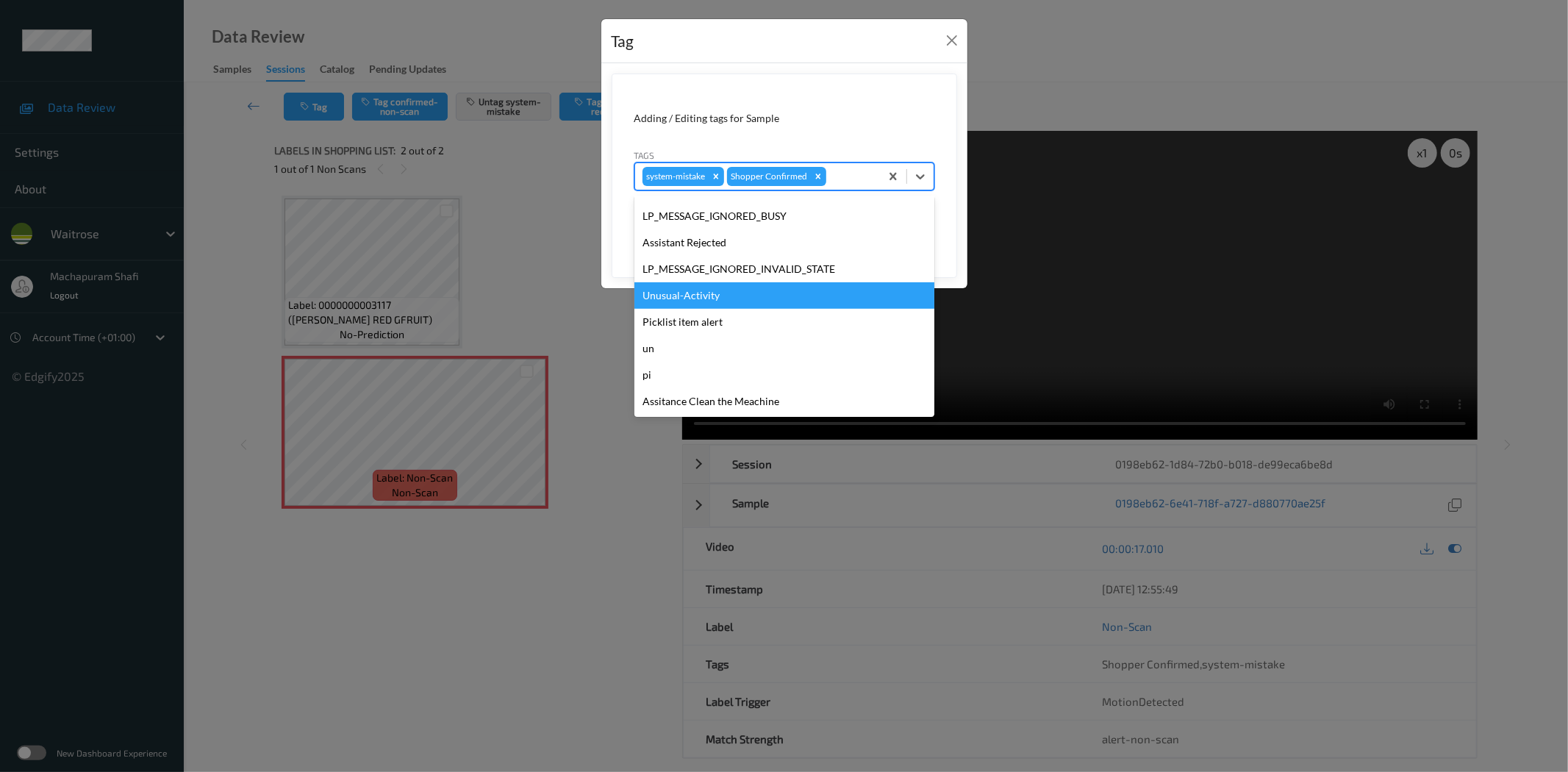
click at [694, 297] on div "Unusual-Activity" at bounding box center [784, 295] width 300 height 26
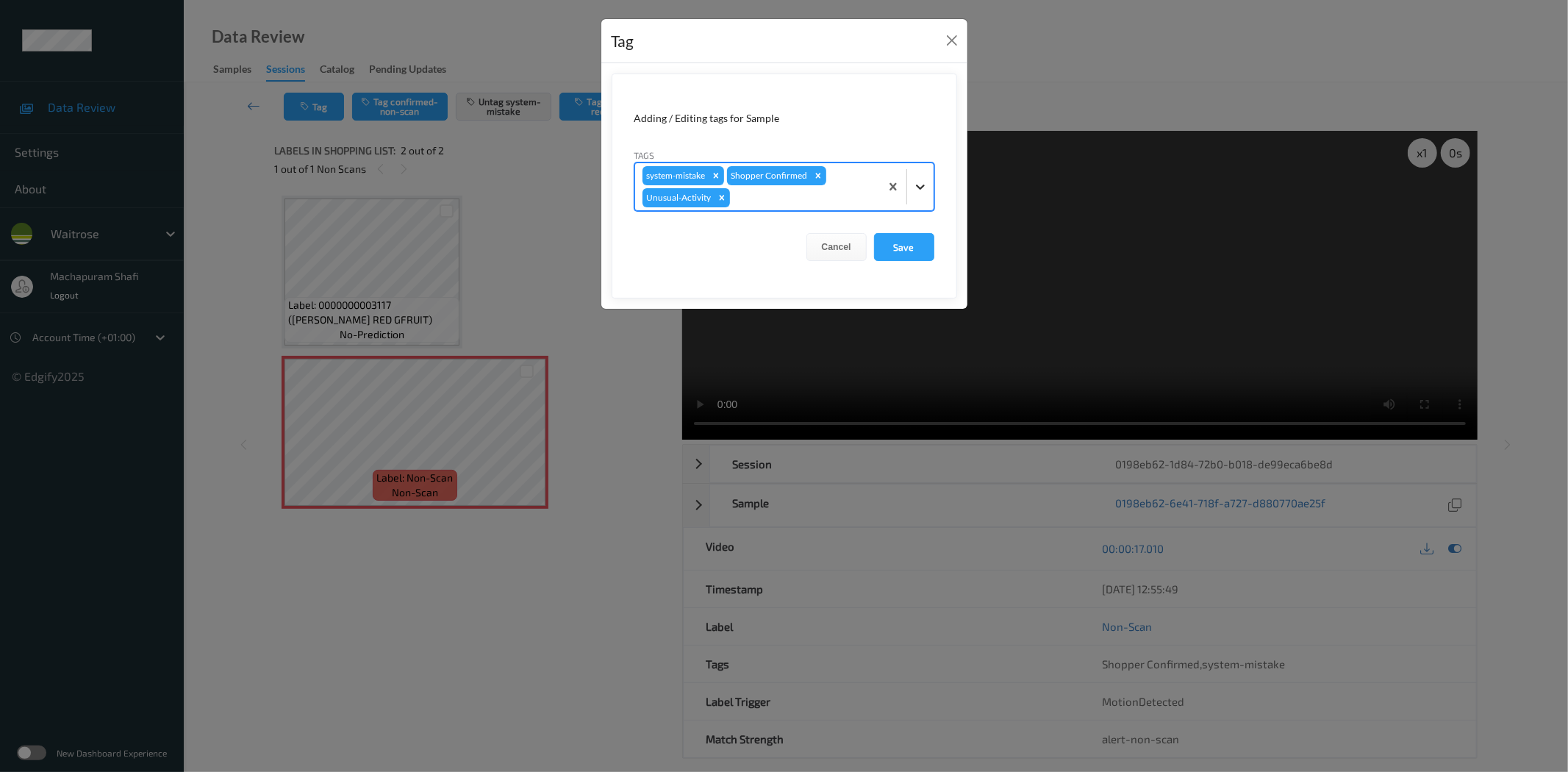
click at [926, 186] on icon at bounding box center [920, 186] width 15 height 15
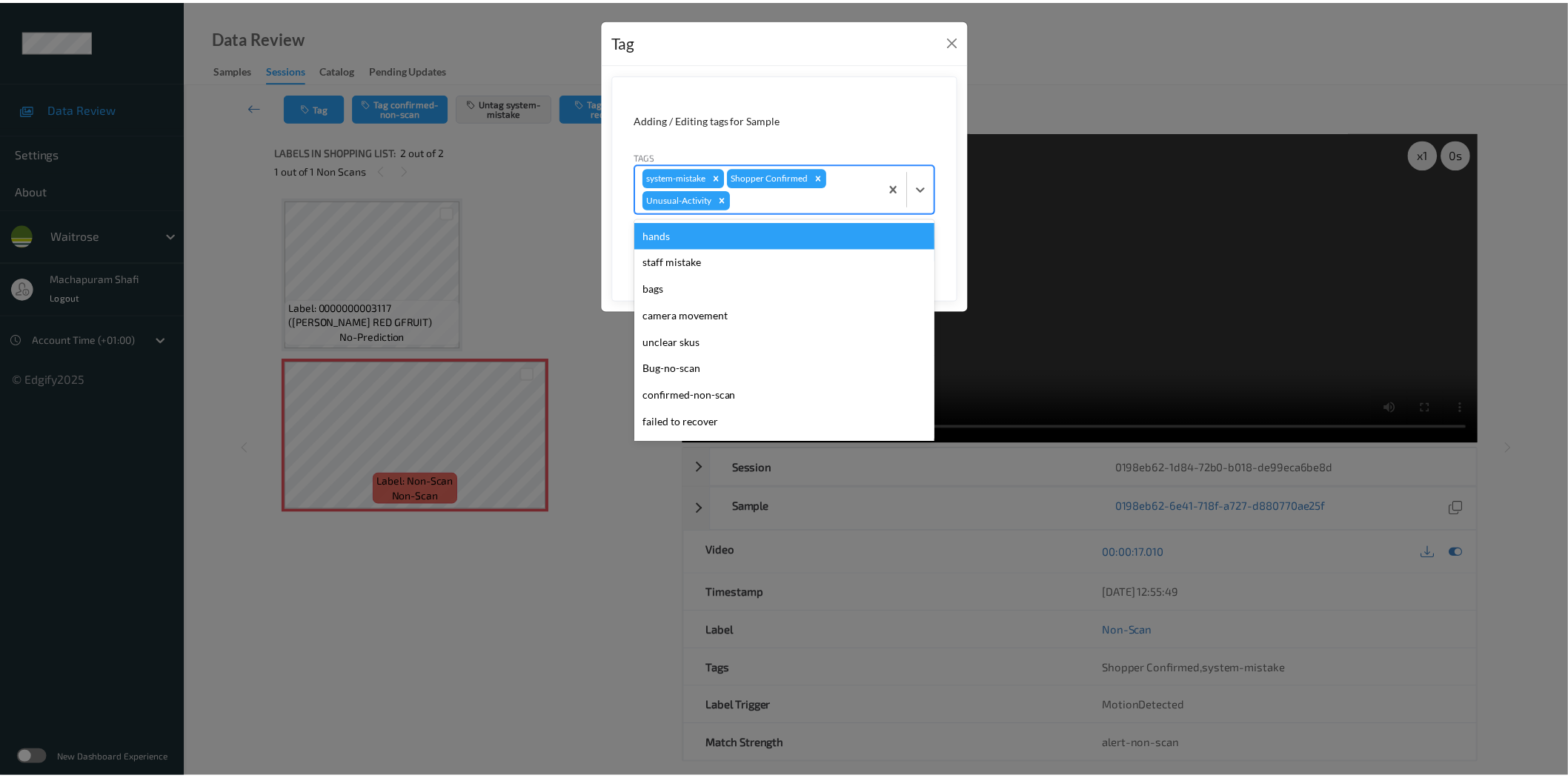
scroll to position [290, 0]
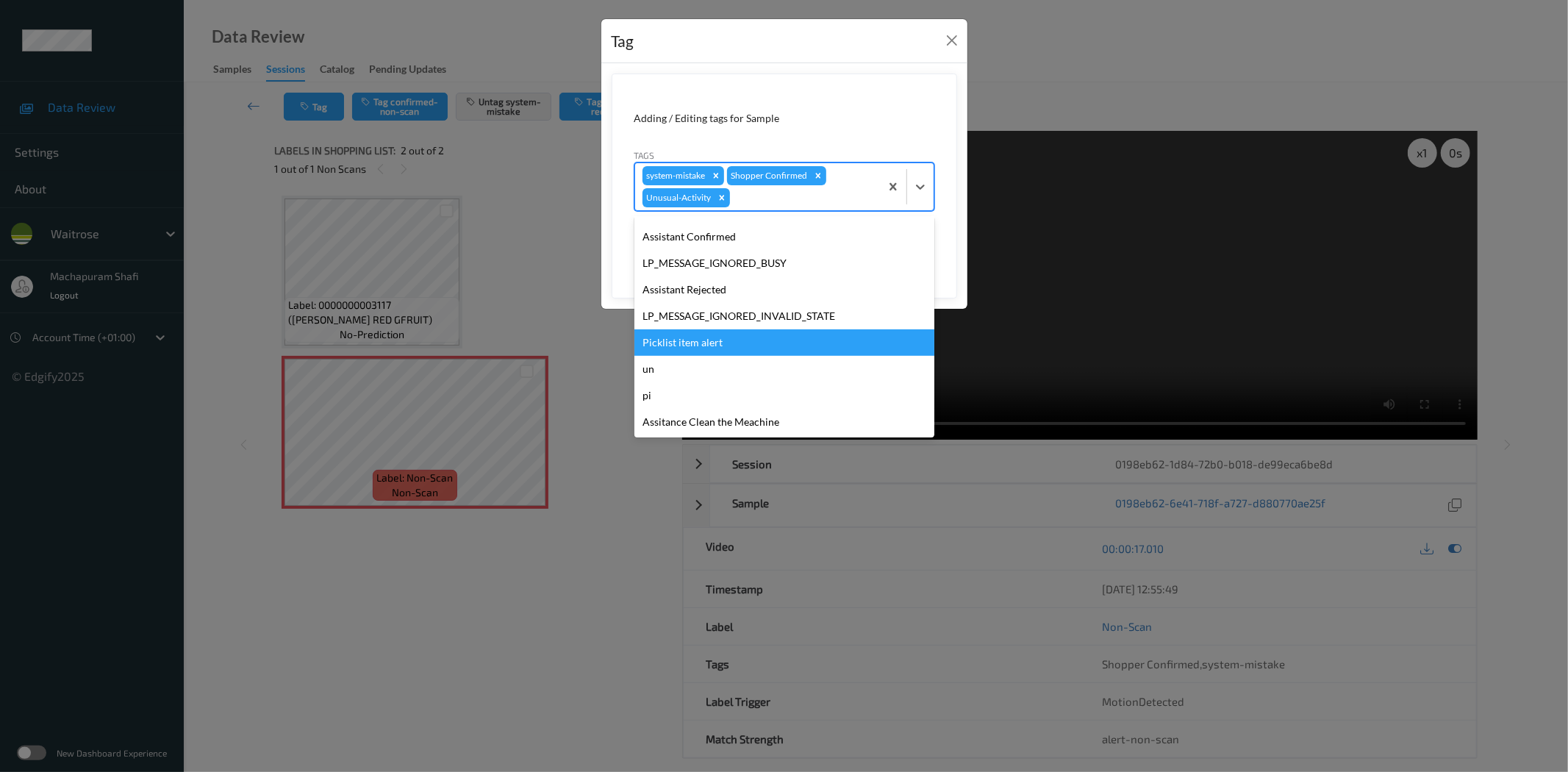
click at [682, 334] on div "Picklist item alert" at bounding box center [784, 342] width 300 height 26
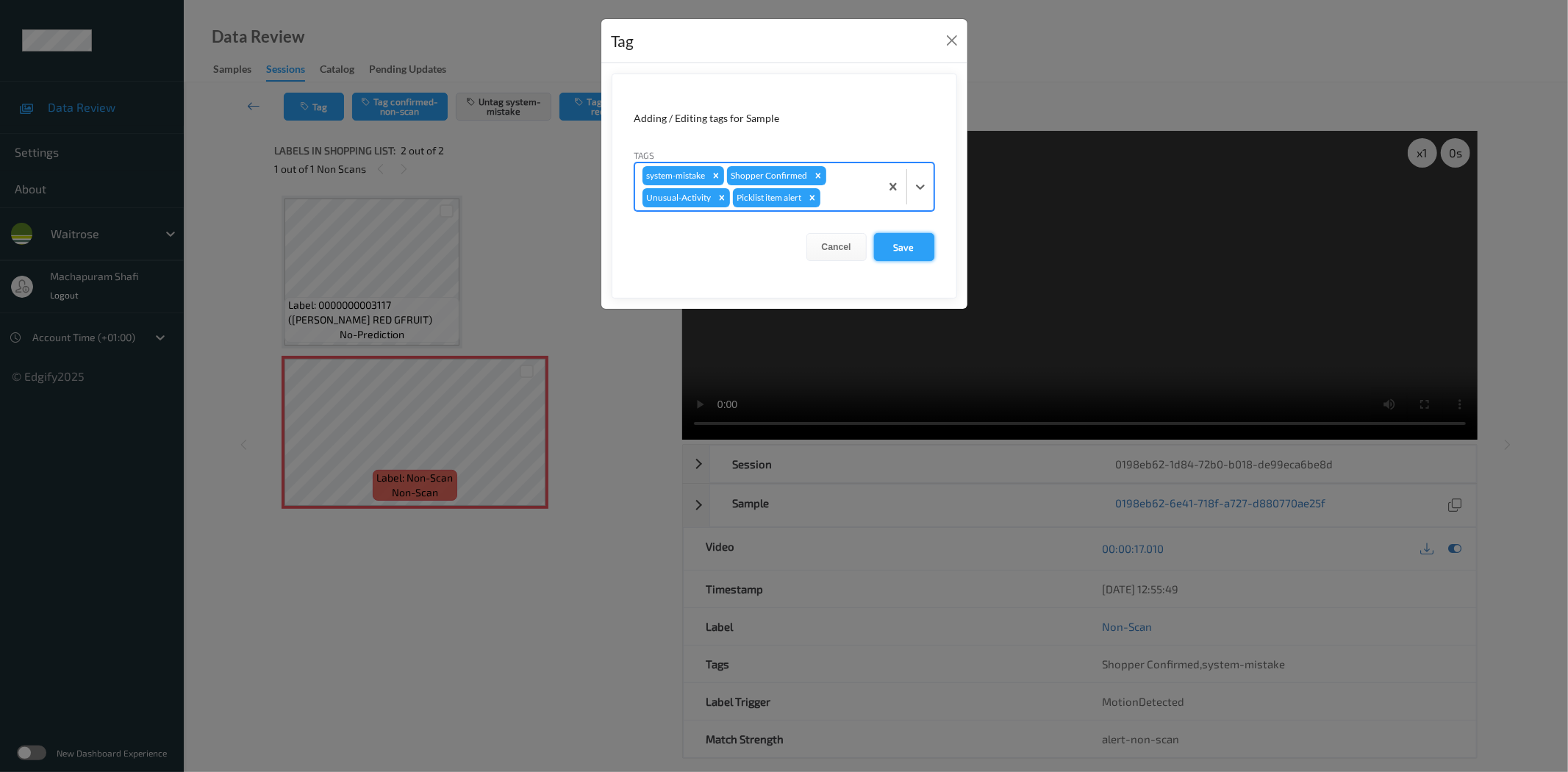
click at [909, 230] on form "Adding / Editing tags for Sample Tags option Picklist item alert, selected. Sel…" at bounding box center [784, 186] width 345 height 225
click at [907, 241] on button "Save" at bounding box center [904, 247] width 60 height 28
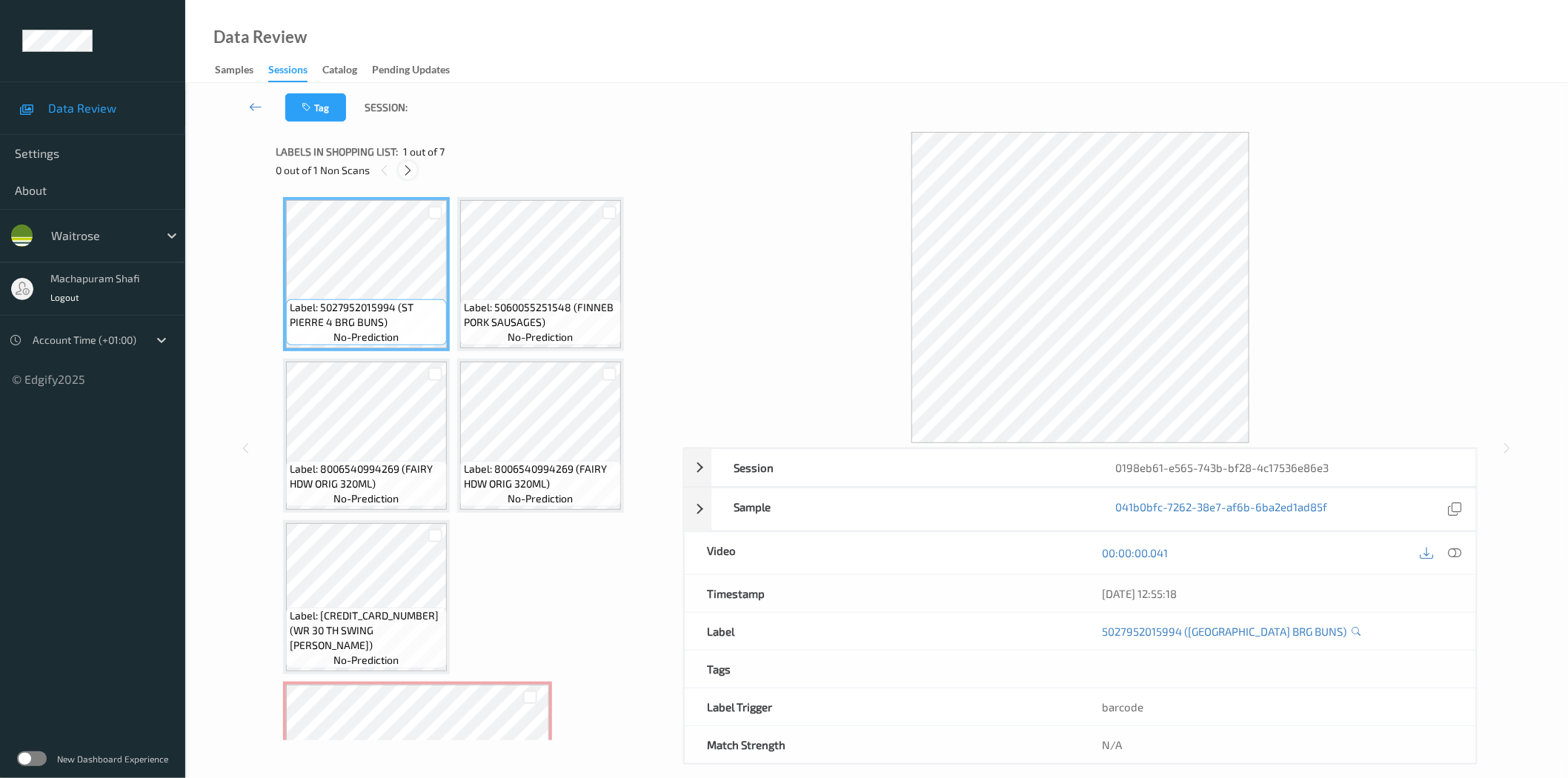
click at [409, 168] on icon at bounding box center [408, 170] width 13 height 14
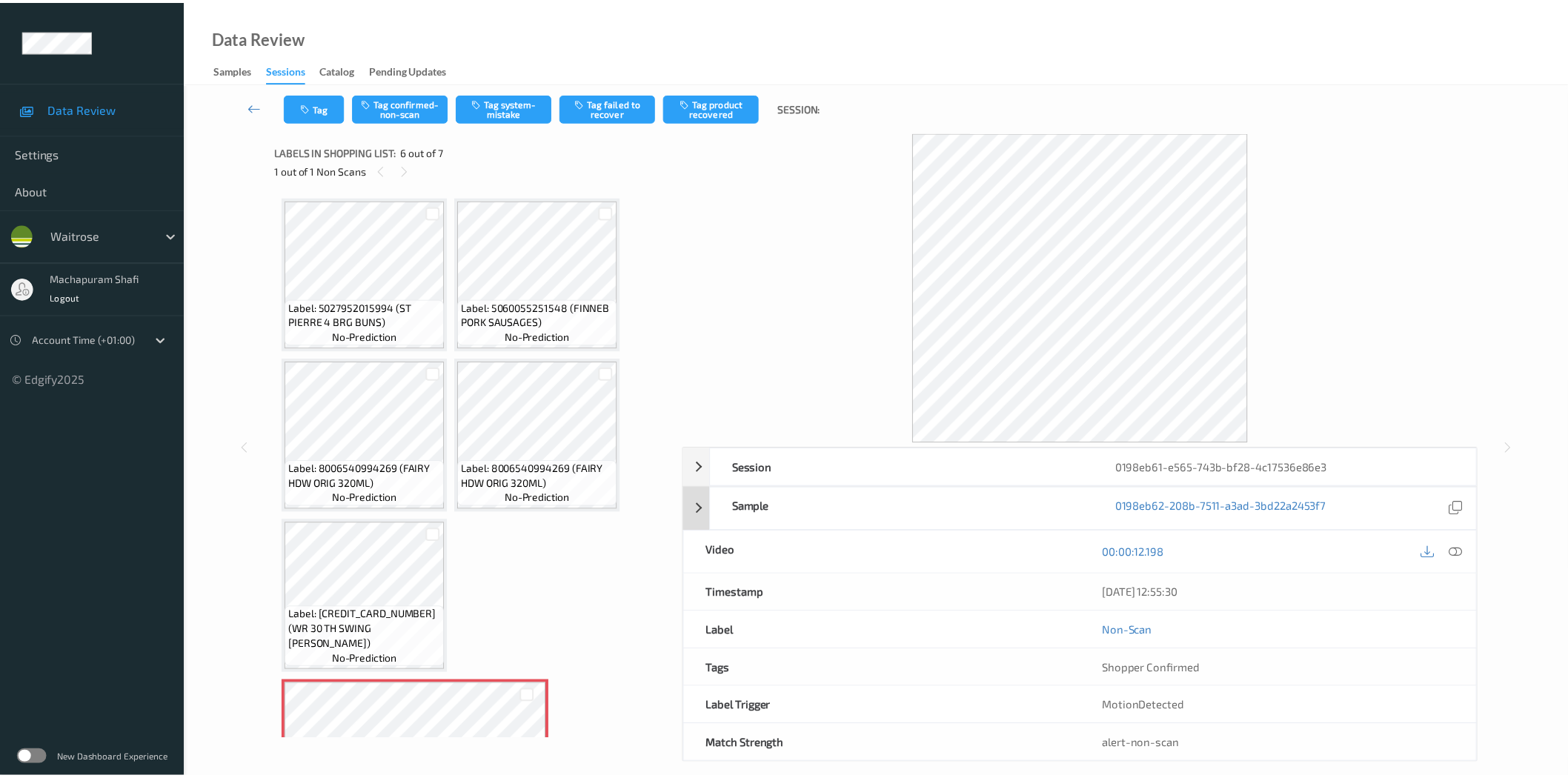
scroll to position [260, 0]
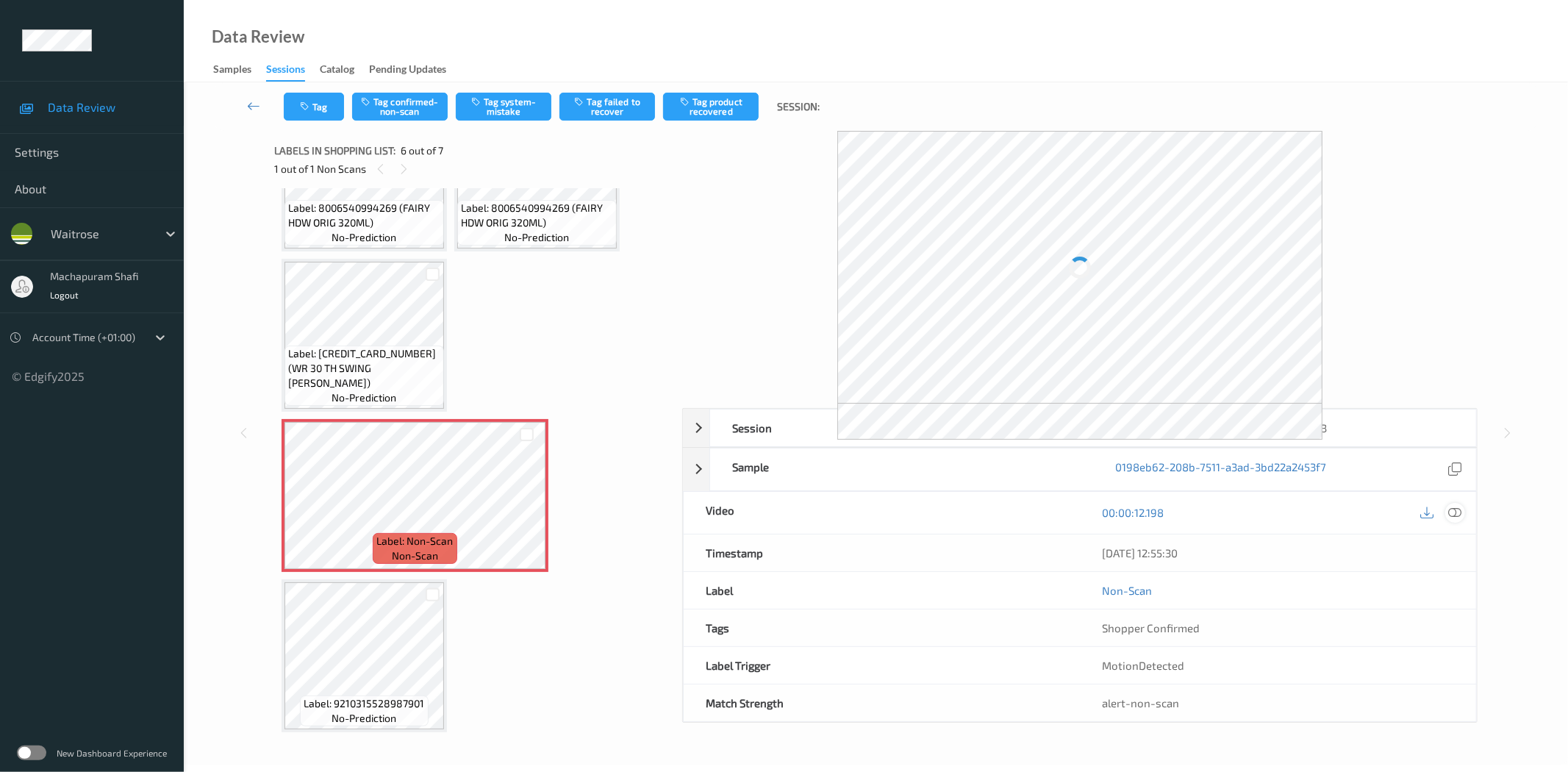
click at [1450, 510] on icon at bounding box center [1455, 512] width 13 height 13
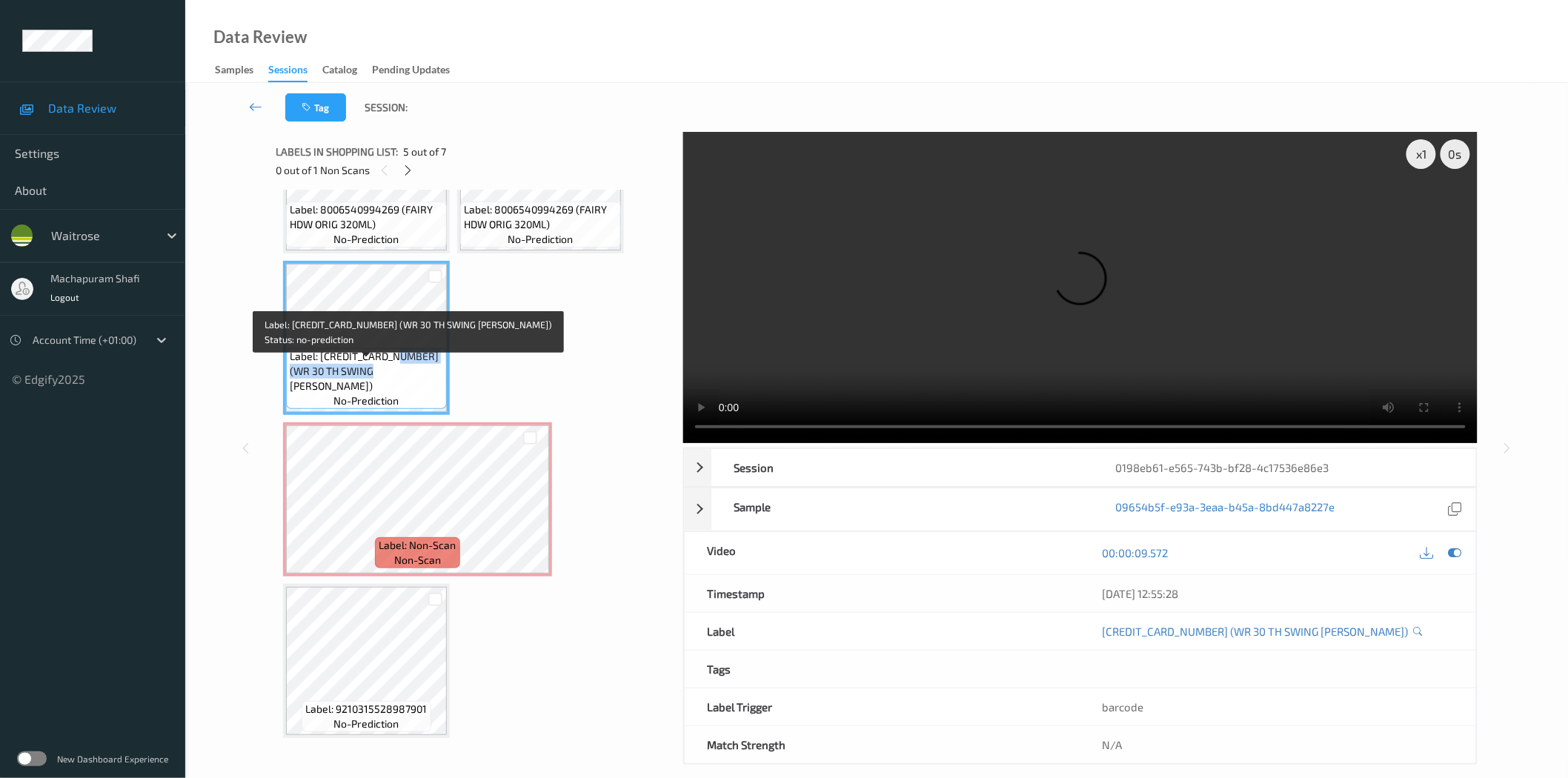
drag, startPoint x: 398, startPoint y: 366, endPoint x: 424, endPoint y: 389, distance: 34.7
click at [424, 389] on span "Label: 5000169639825 (WR 30 TH SWING BLINE)" at bounding box center [366, 371] width 154 height 45
copy span "(WR 30 TH SWING BLINE)"
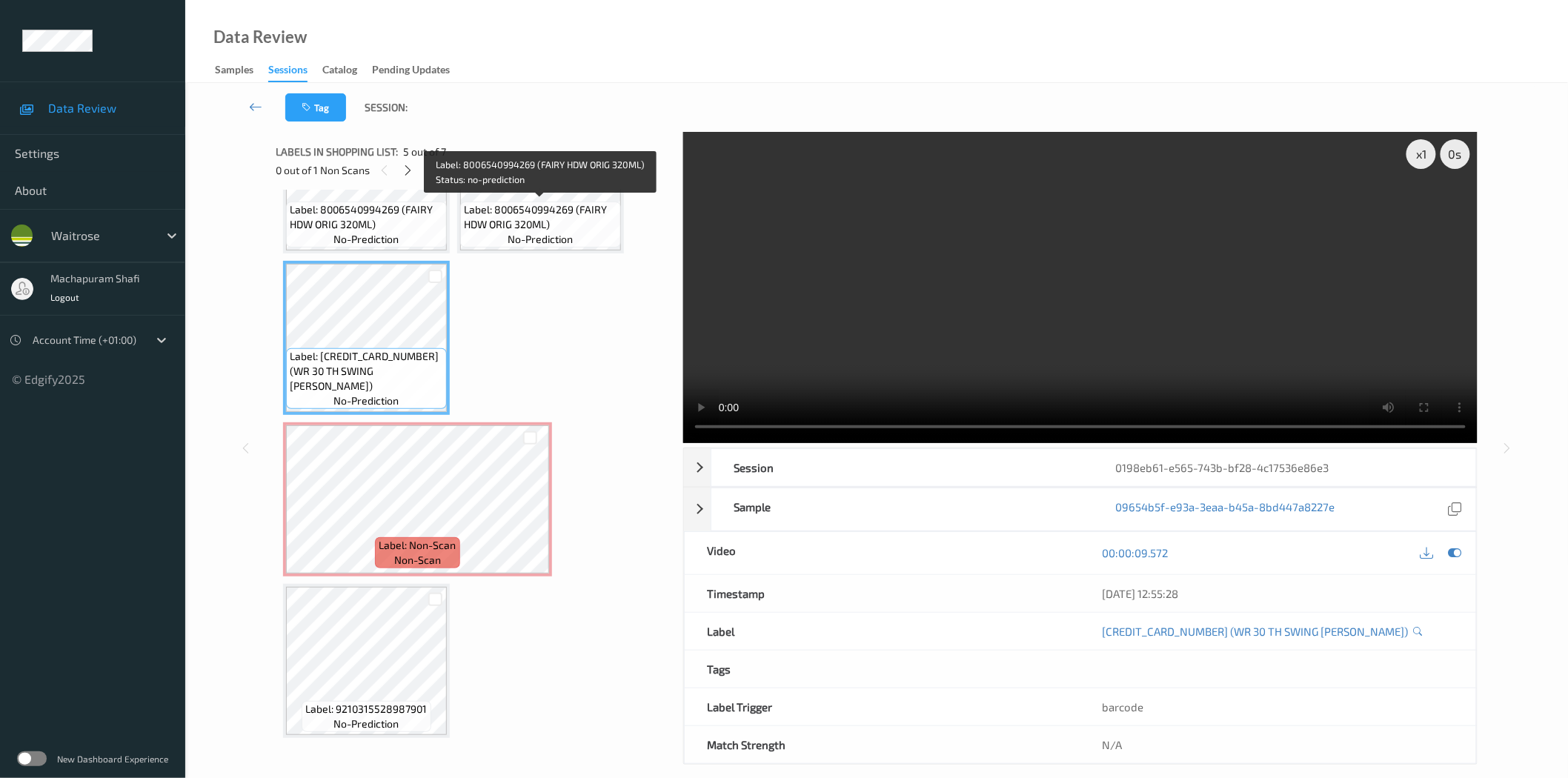
click at [547, 229] on span "Label: 8006540994269 (FAIRY HDW ORIG 320ML)" at bounding box center [540, 217] width 154 height 29
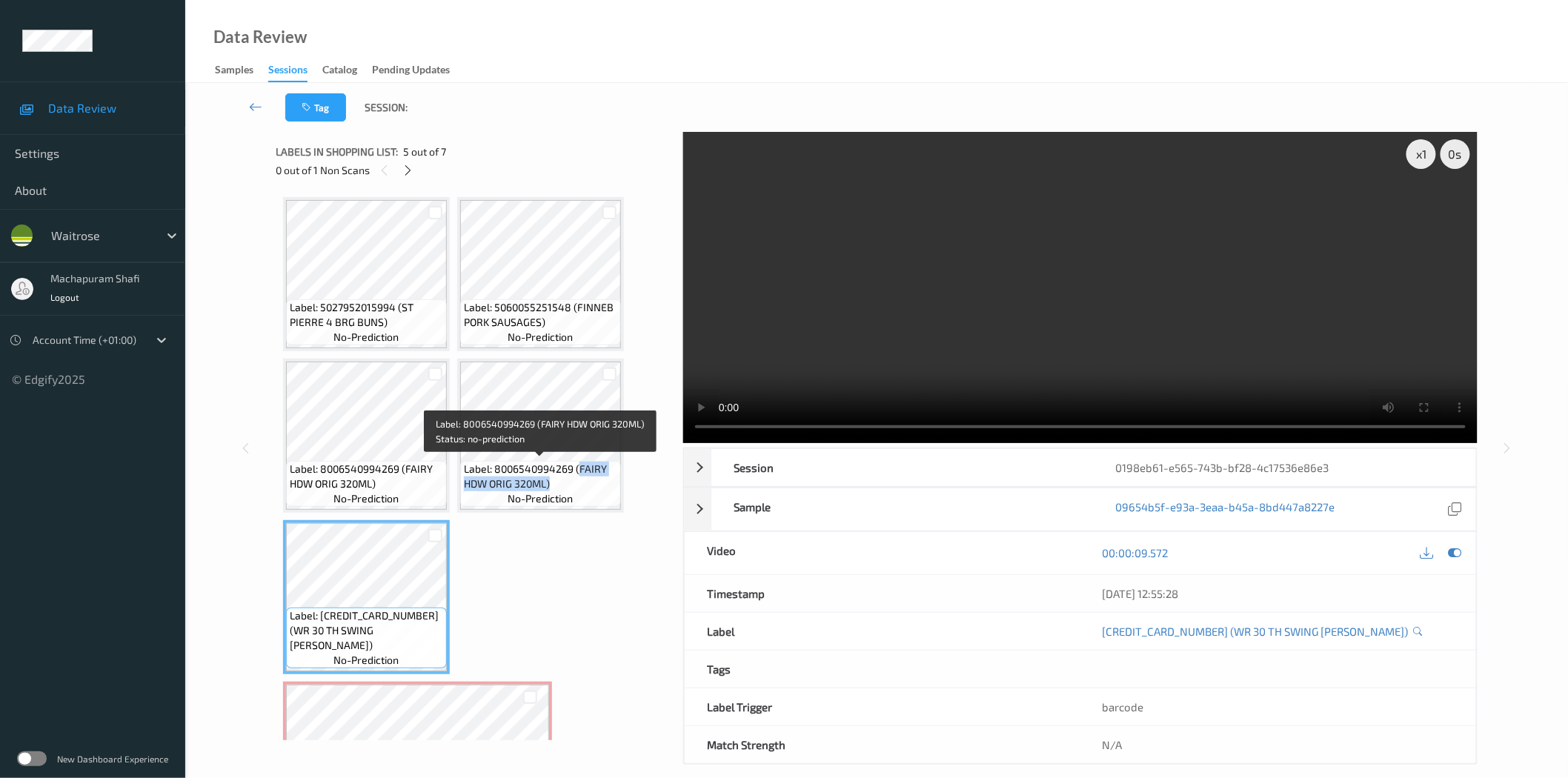
drag, startPoint x: 576, startPoint y: 467, endPoint x: 612, endPoint y: 497, distance: 46.9
click at [612, 497] on div "Label: 8006540994269 (FAIRY HDW ORIG 320ML) no-prediction" at bounding box center [541, 484] width 161 height 46
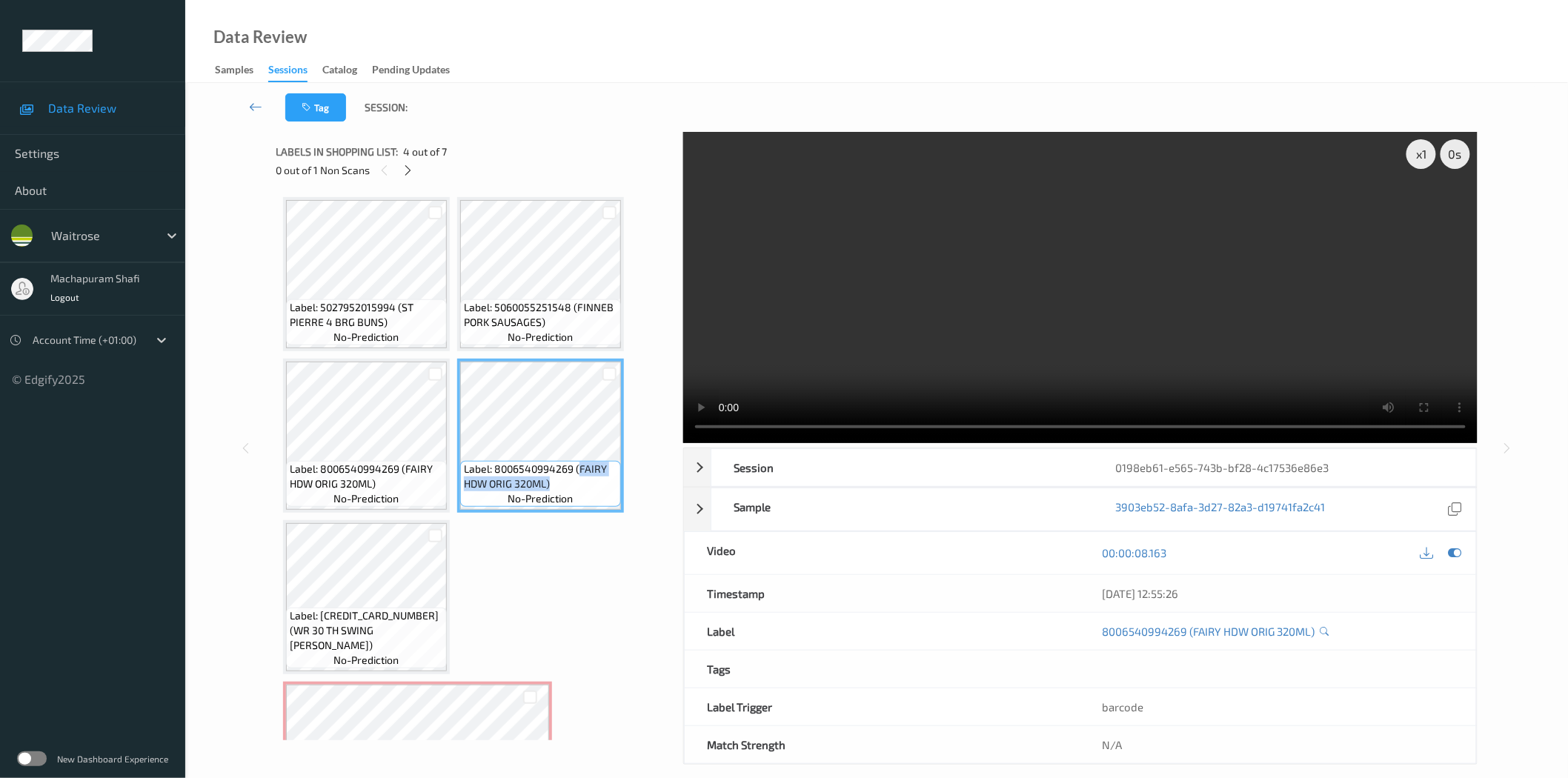
copy span "FAIRY HDW ORIG 320ML)"
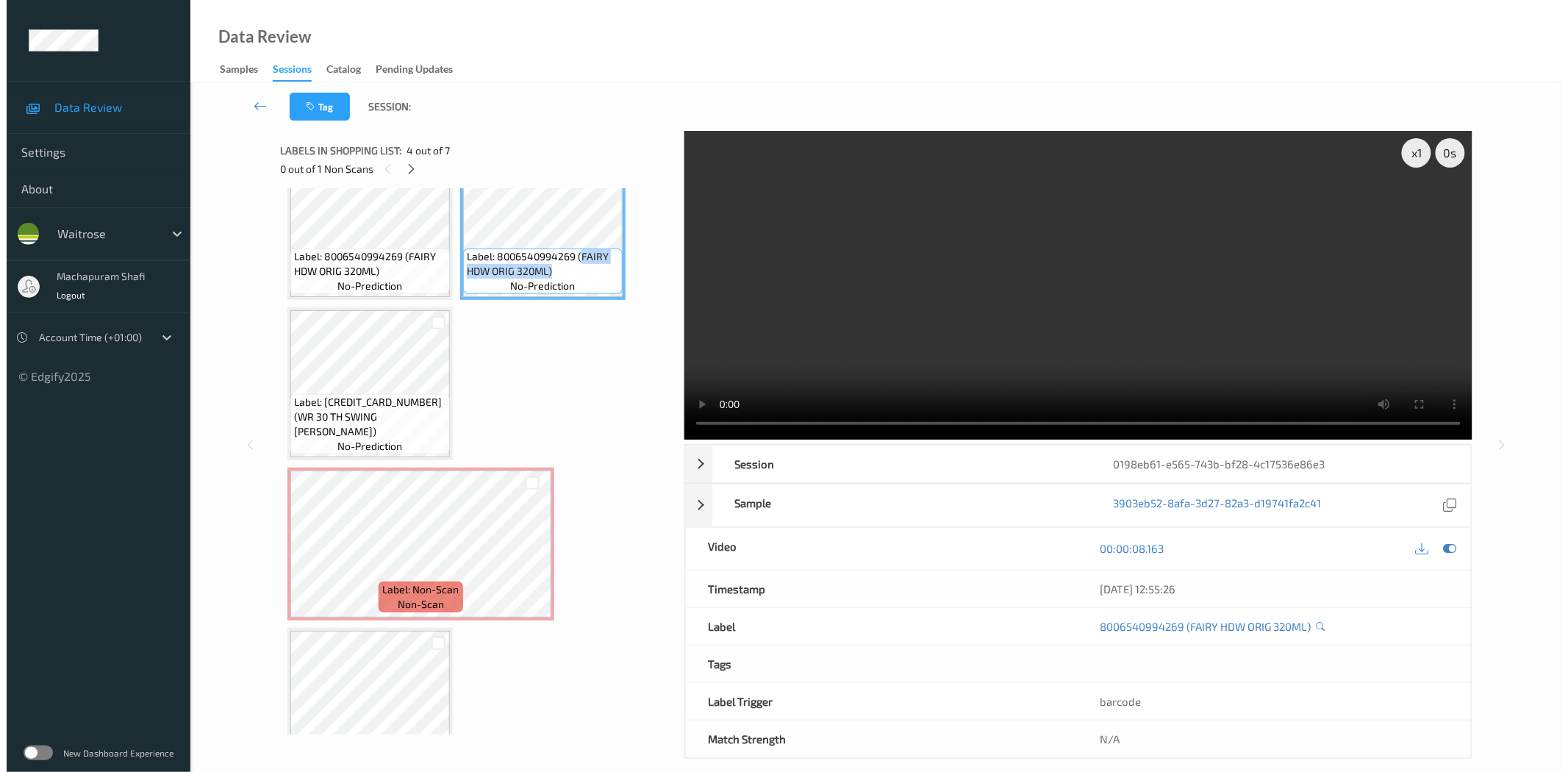
scroll to position [258, 0]
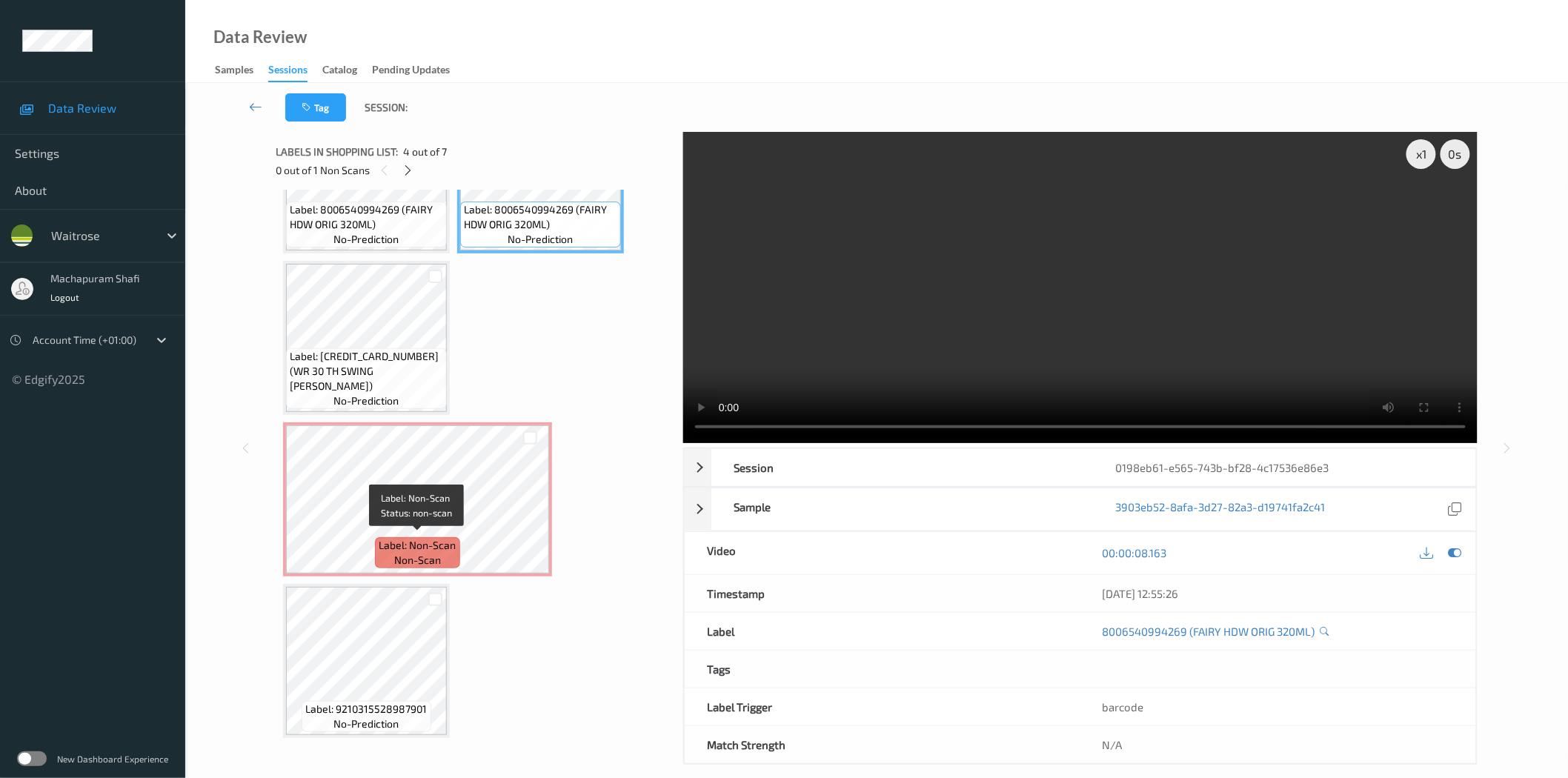
click at [457, 554] on div "Label: Non-Scan non-scan" at bounding box center [417, 553] width 84 height 31
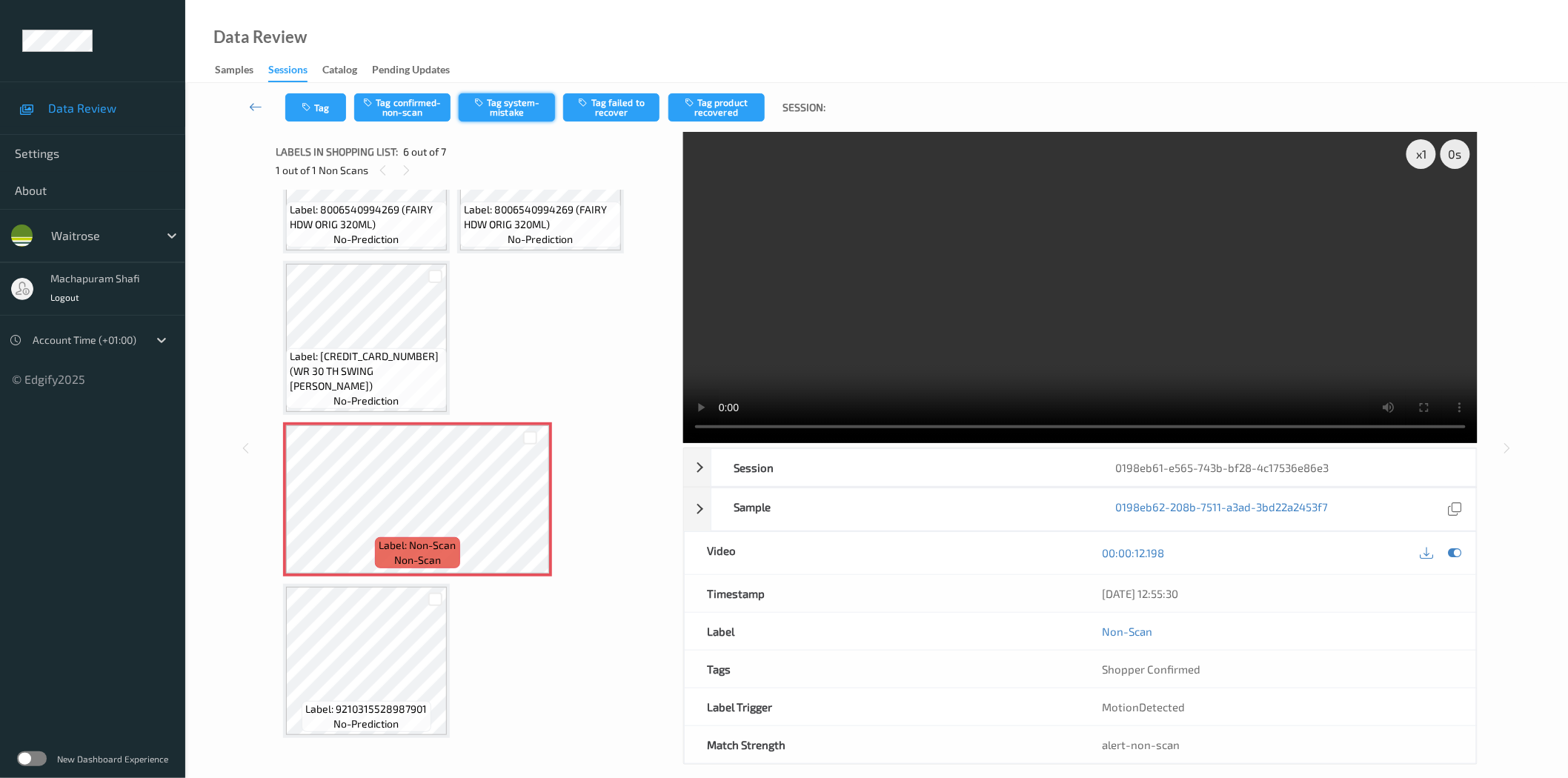
click at [521, 101] on button "Tag system-mistake" at bounding box center [506, 107] width 96 height 28
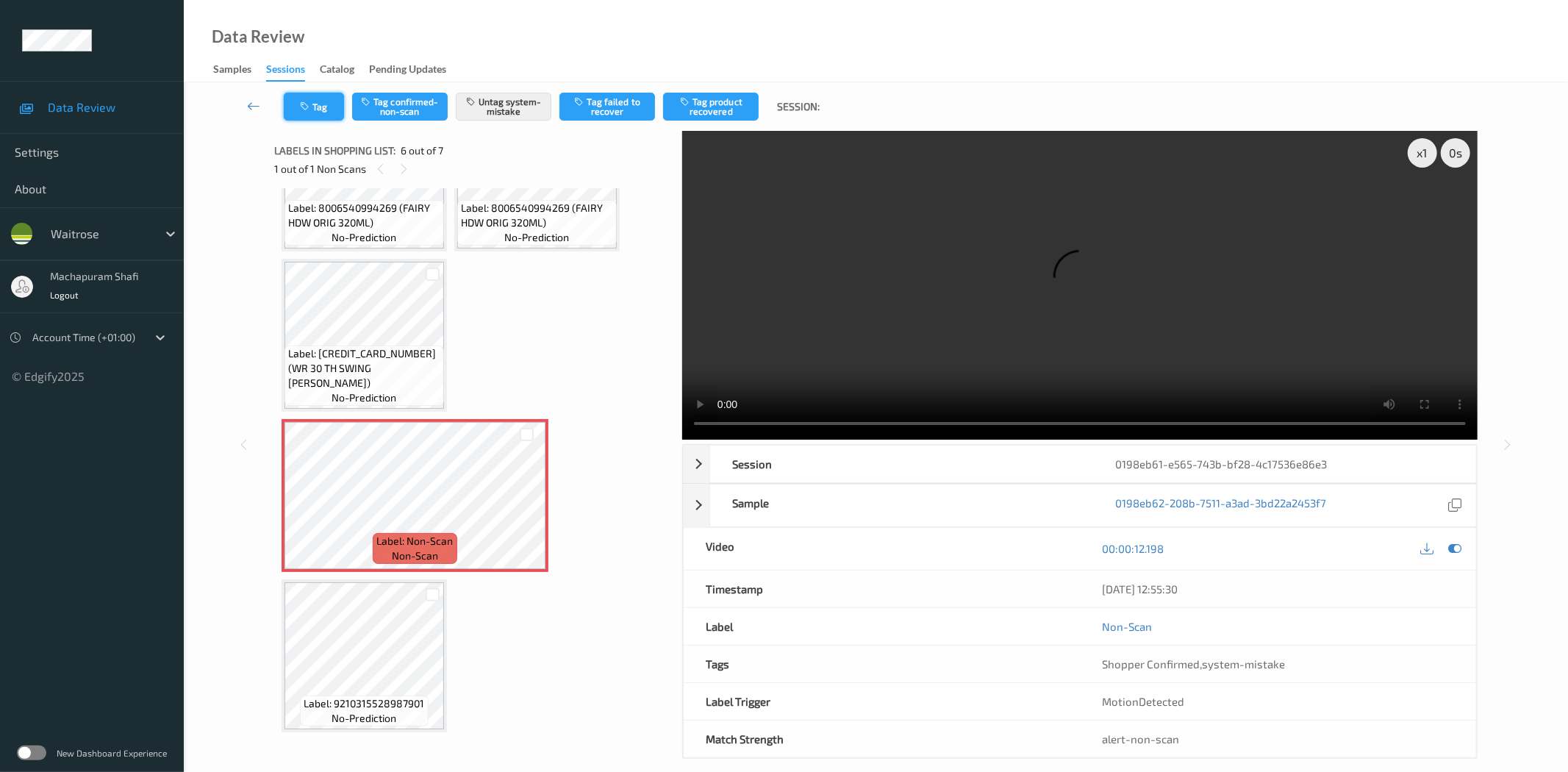
click at [317, 100] on button "Tag" at bounding box center [314, 106] width 60 height 28
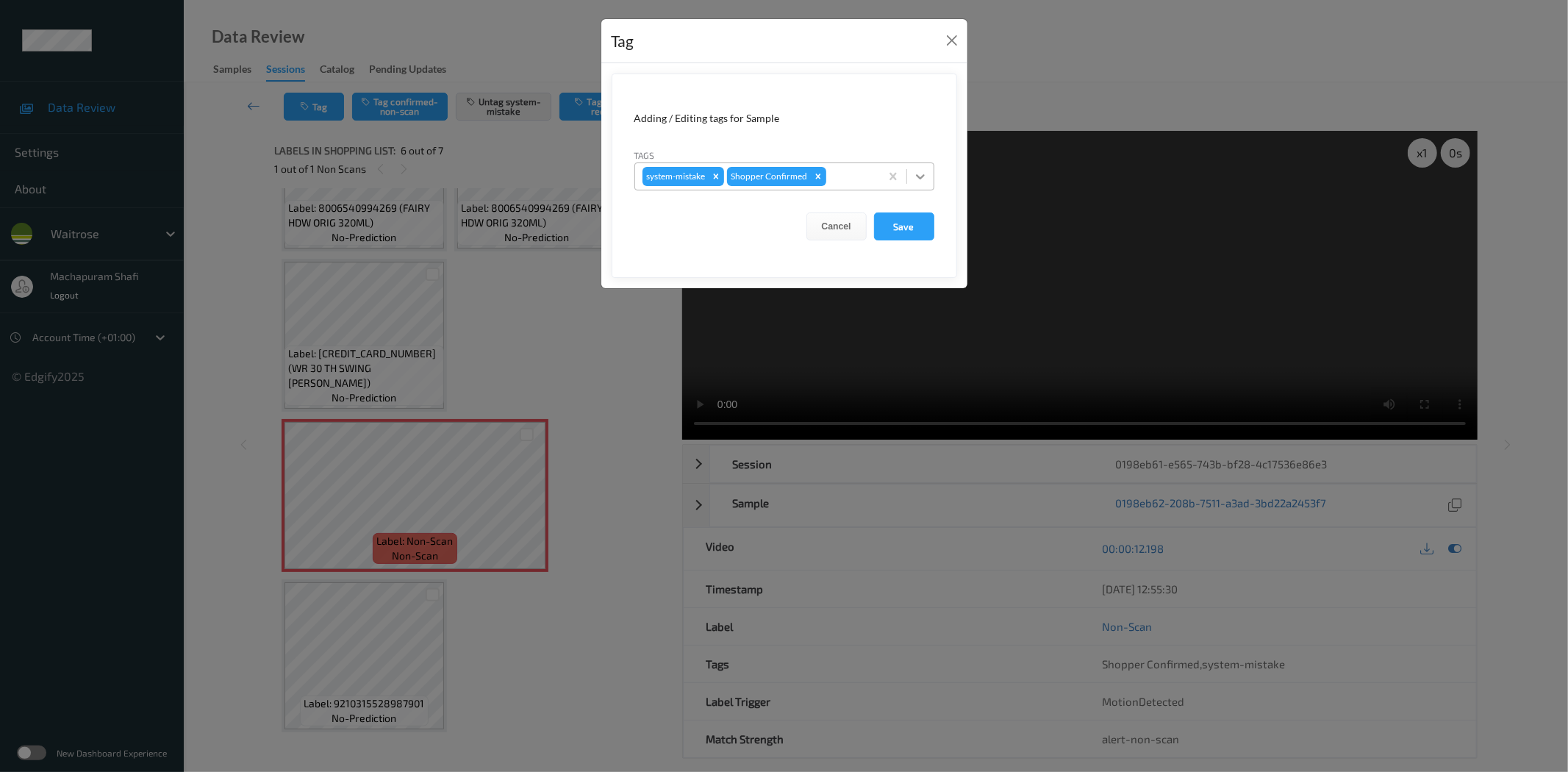
click at [924, 167] on div at bounding box center [919, 176] width 26 height 26
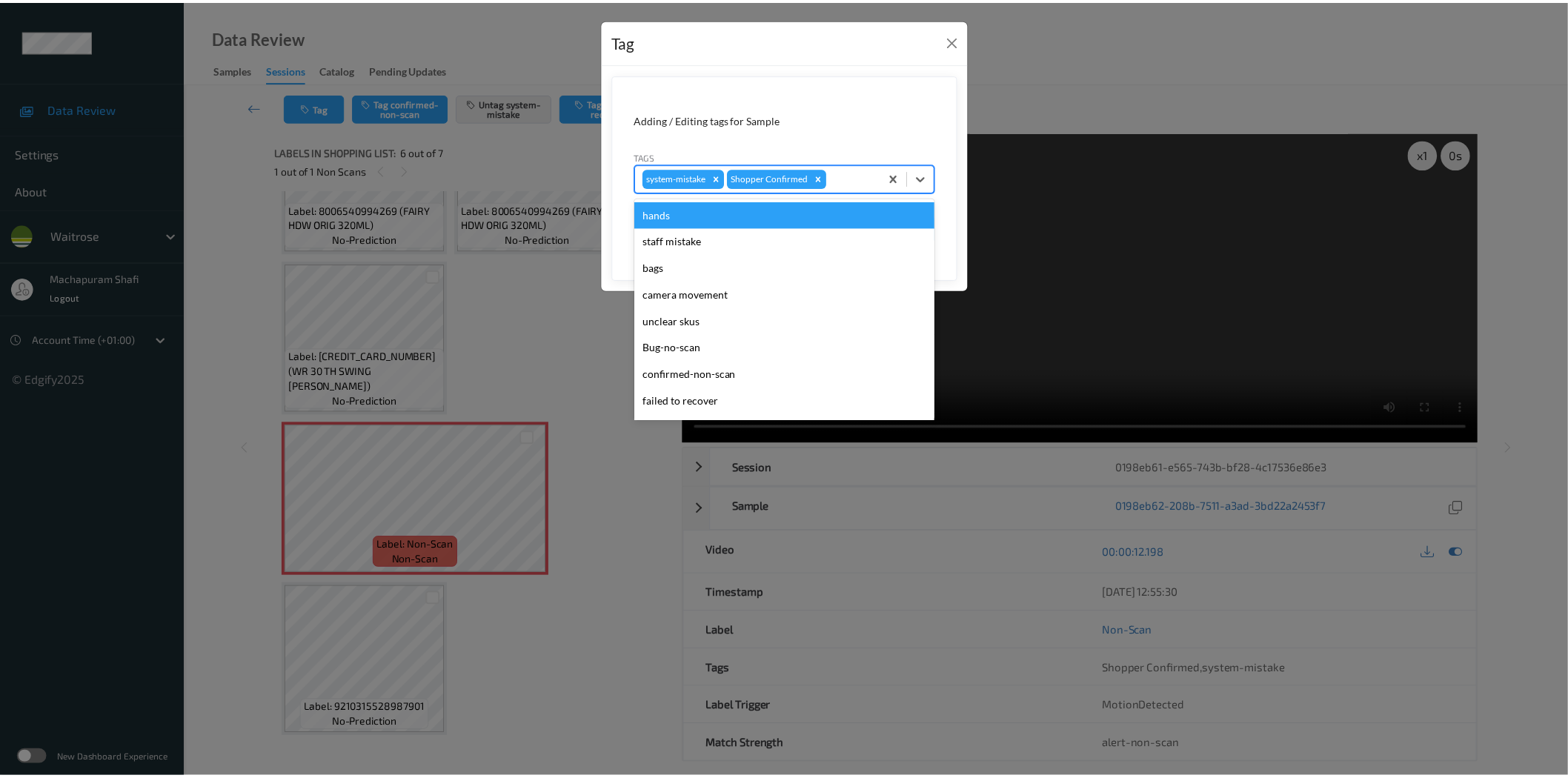
scroll to position [316, 0]
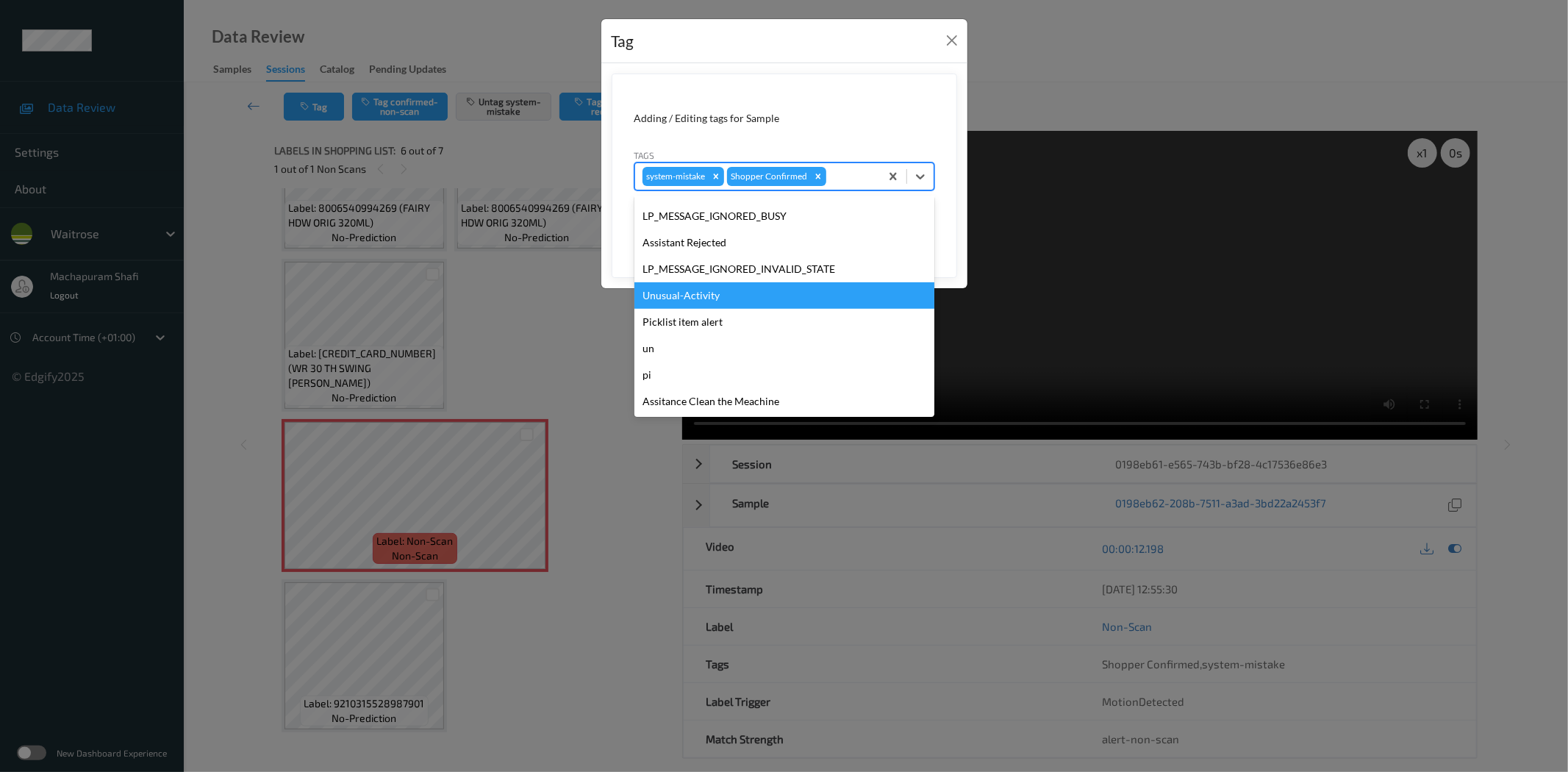
click at [670, 292] on div "Unusual-Activity" at bounding box center [784, 295] width 300 height 26
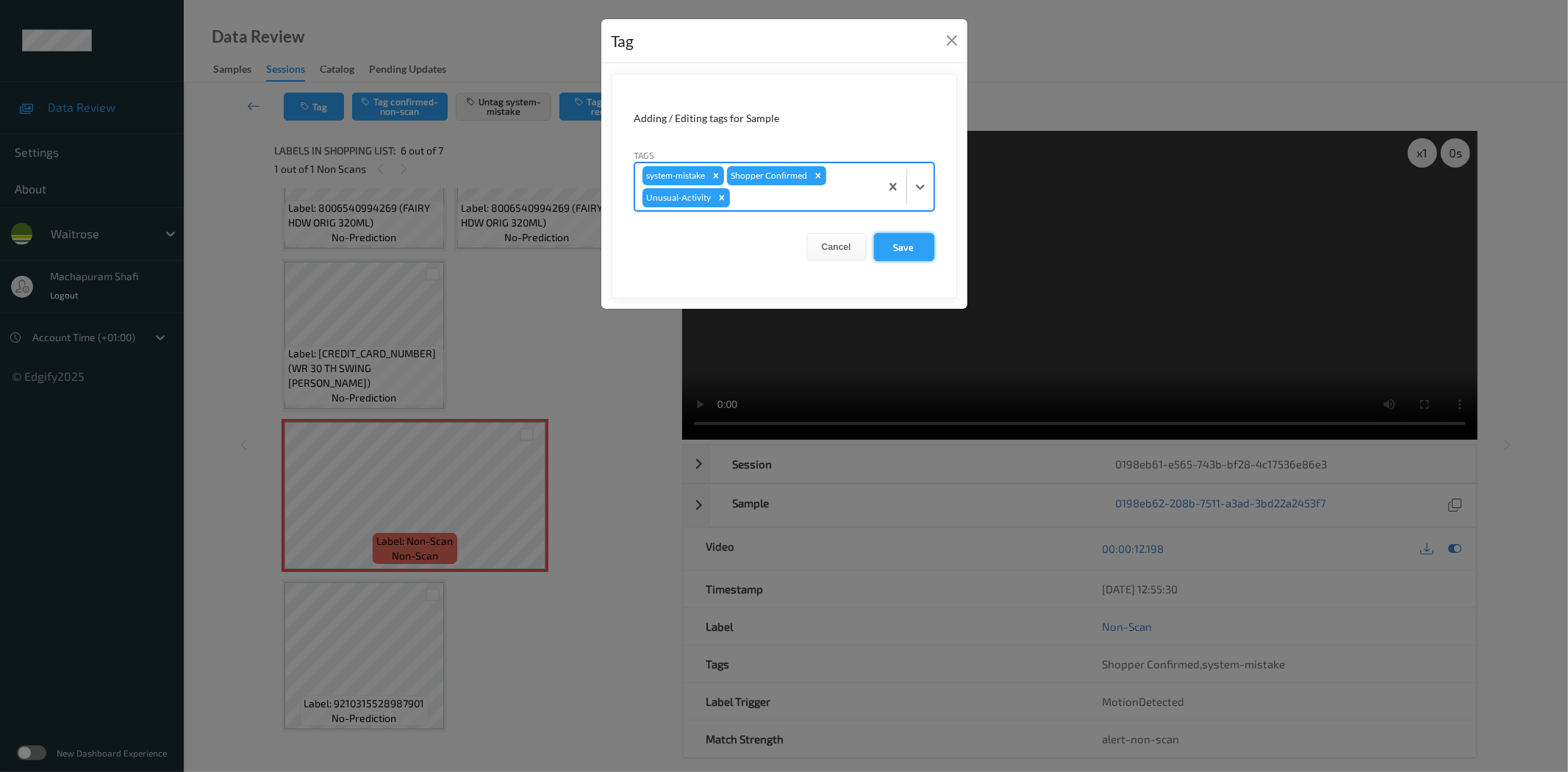
click at [925, 243] on button "Save" at bounding box center [904, 247] width 60 height 28
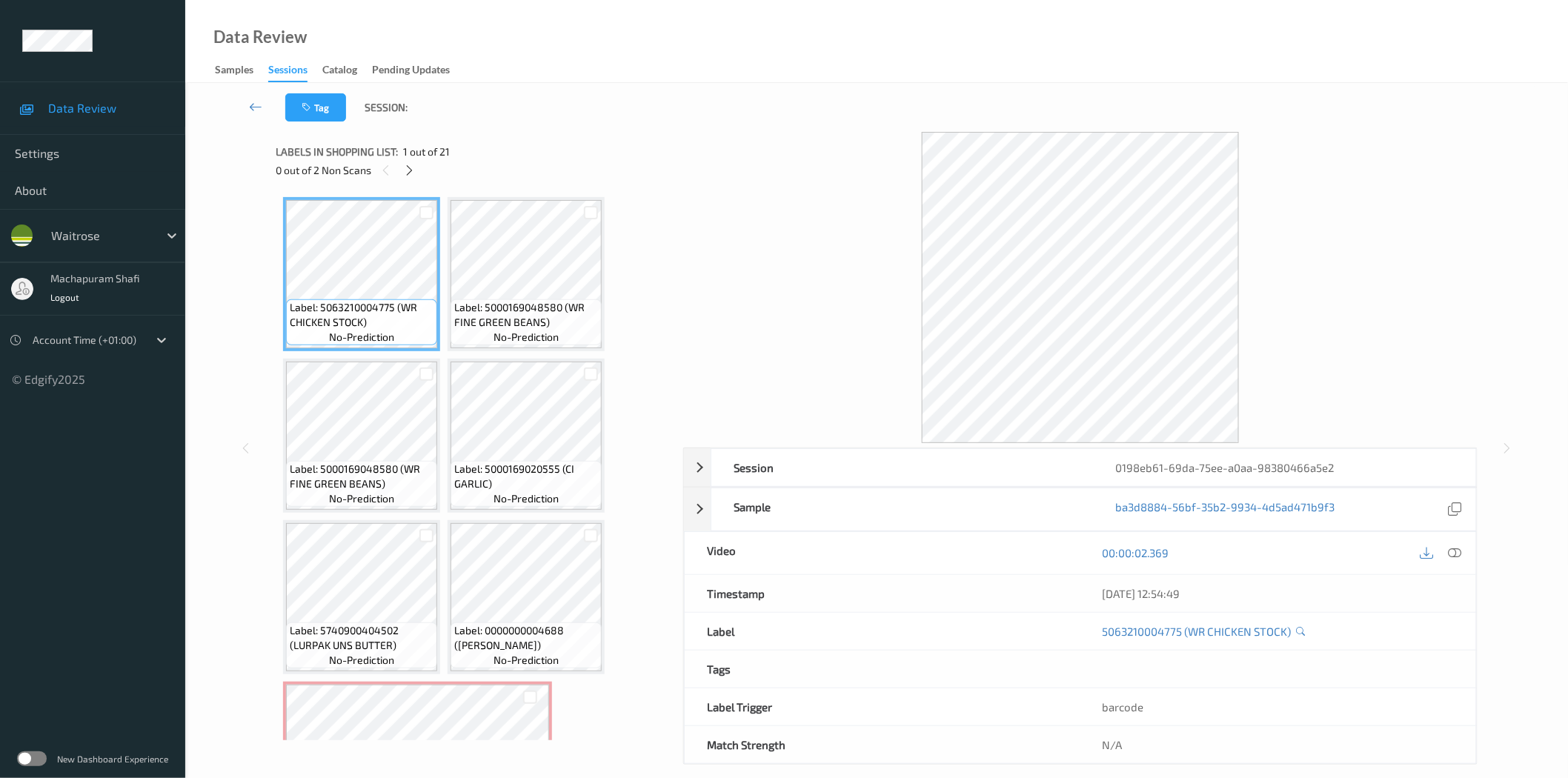
click at [416, 167] on icon at bounding box center [409, 170] width 13 height 14
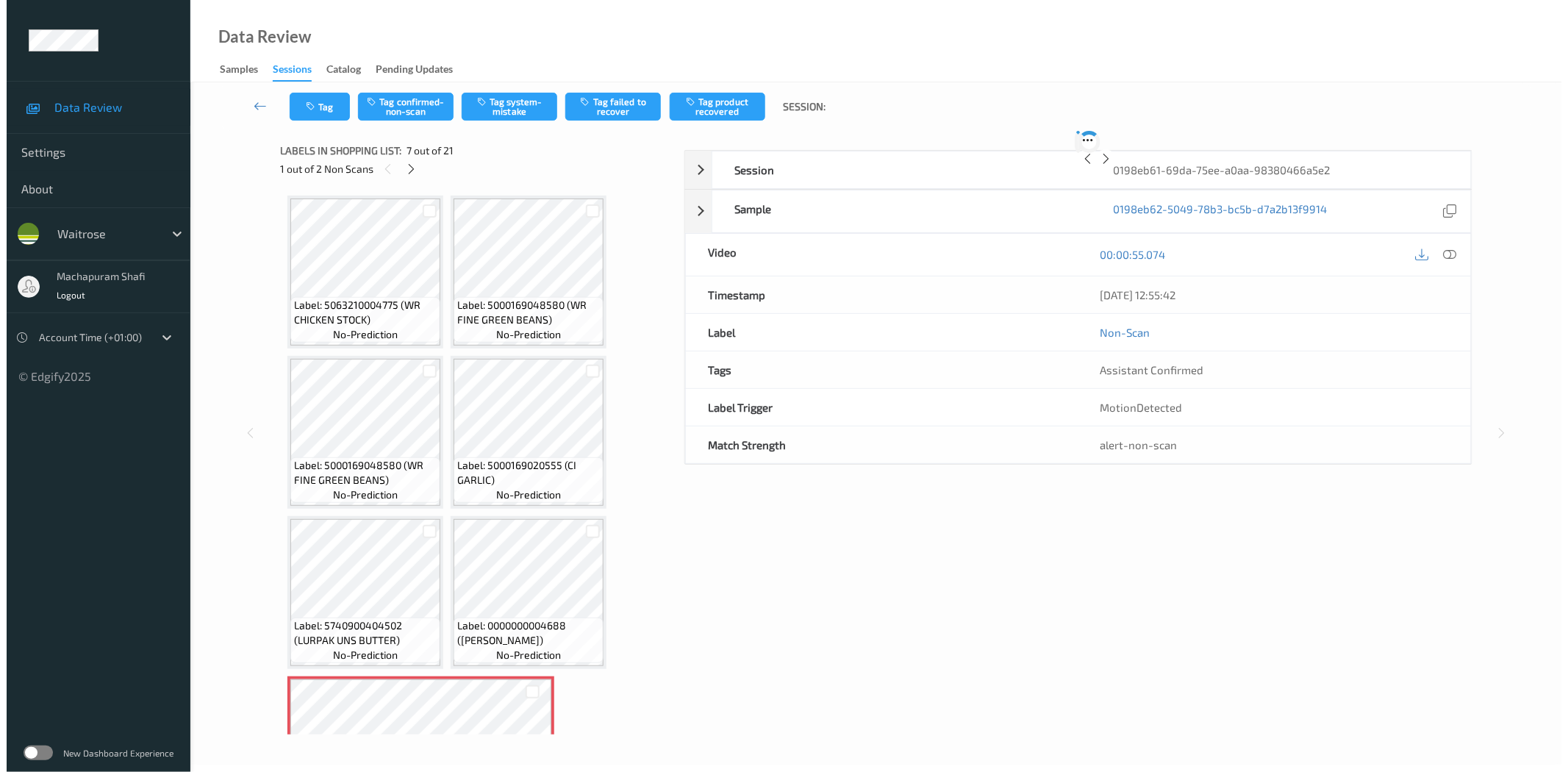
scroll to position [326, 0]
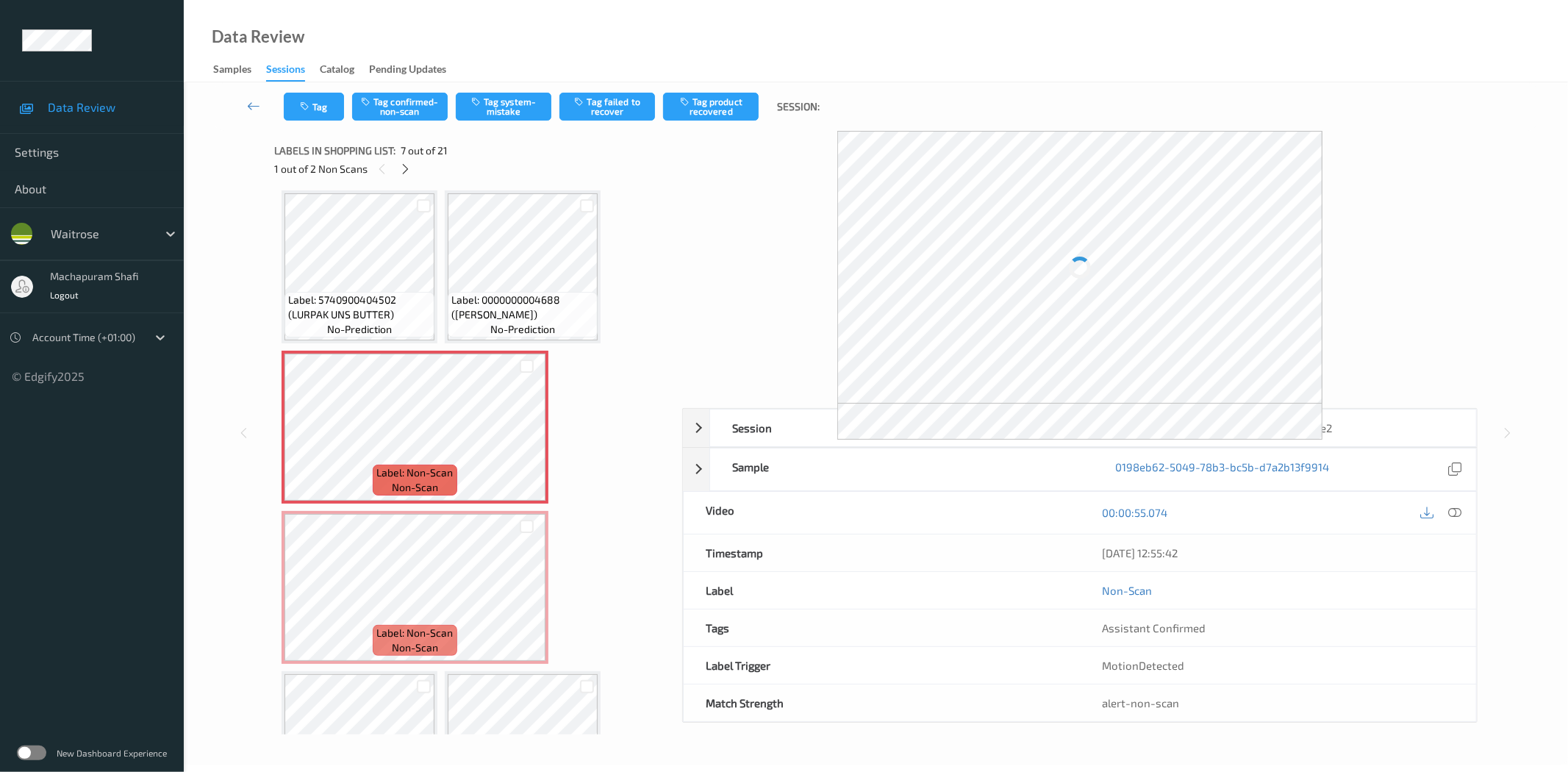
drag, startPoint x: 1453, startPoint y: 508, endPoint x: 1412, endPoint y: 446, distance: 74.3
click at [1453, 508] on icon at bounding box center [1455, 512] width 13 height 13
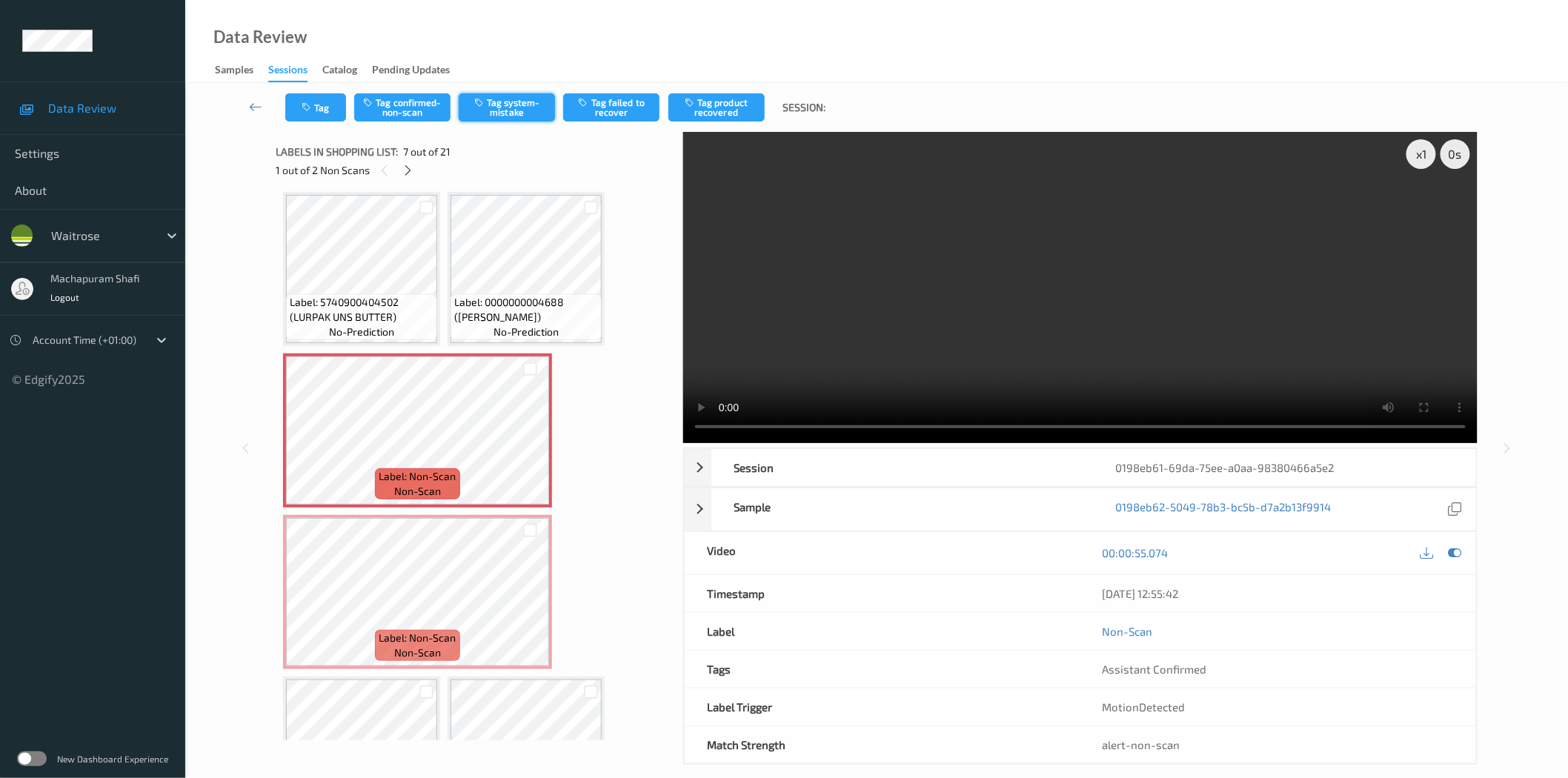
click at [501, 106] on button "Tag system-mistake" at bounding box center [506, 107] width 96 height 28
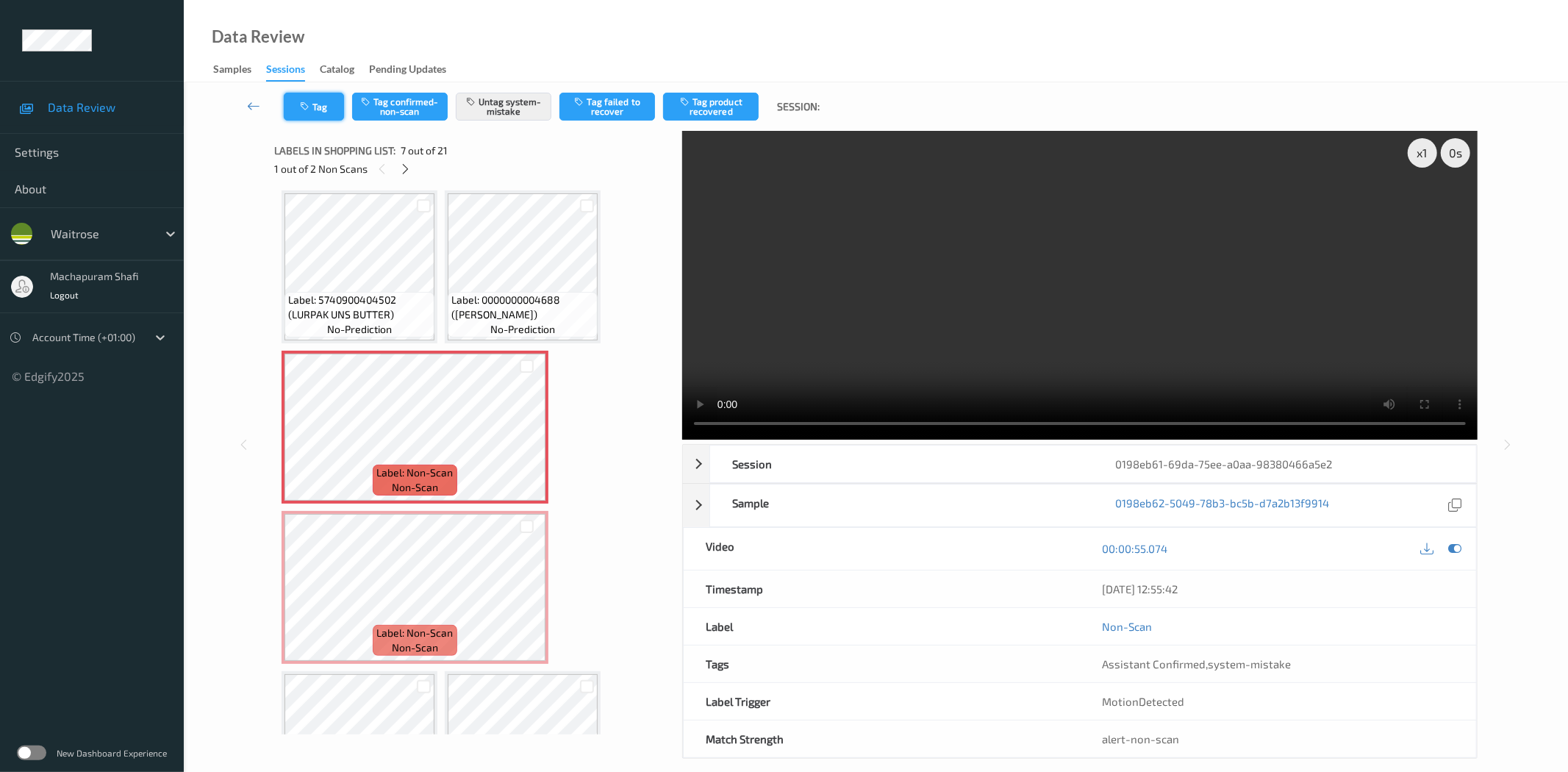
click at [325, 119] on button "Tag" at bounding box center [314, 106] width 60 height 28
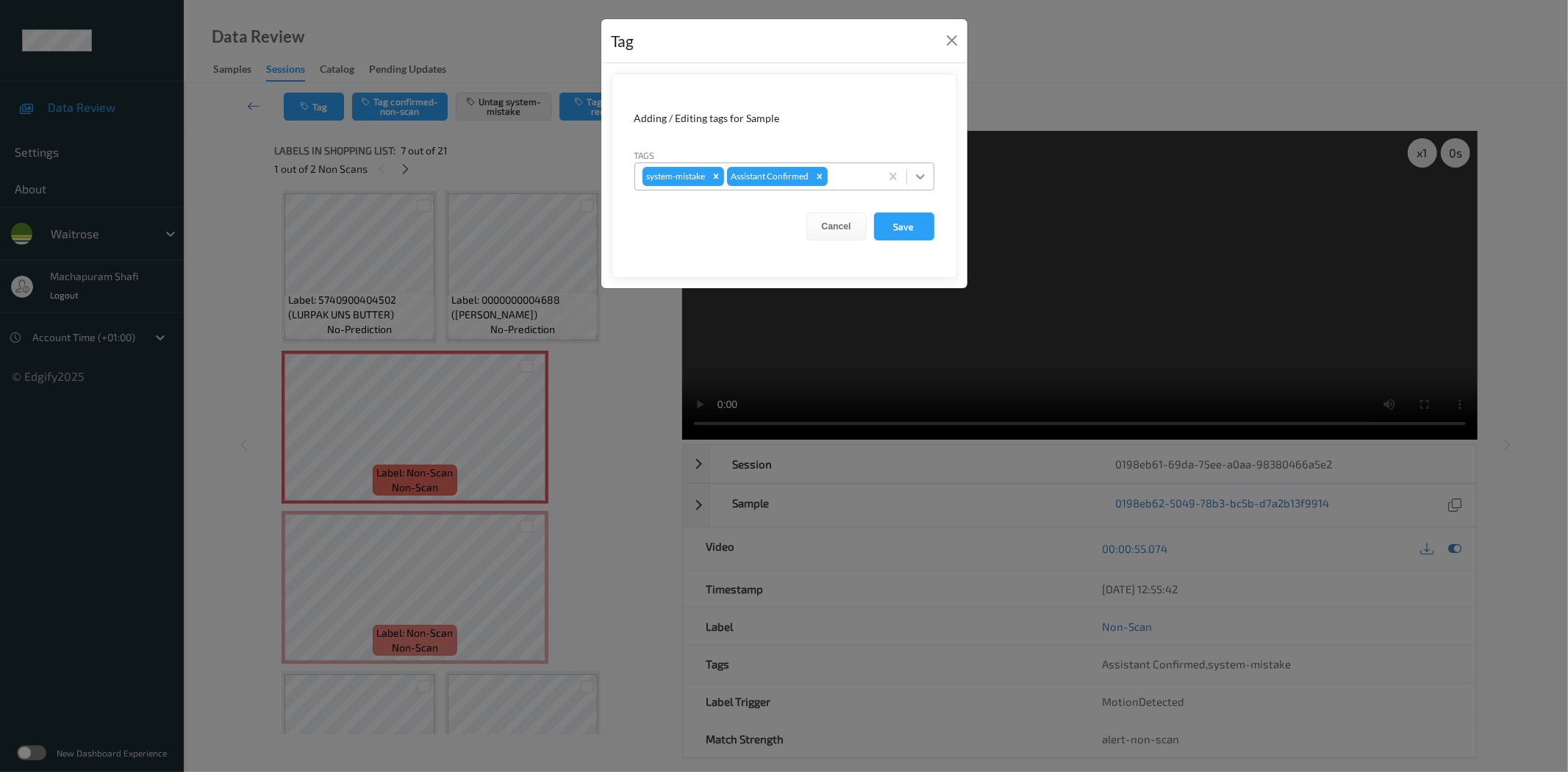
click at [917, 175] on icon at bounding box center [920, 176] width 15 height 15
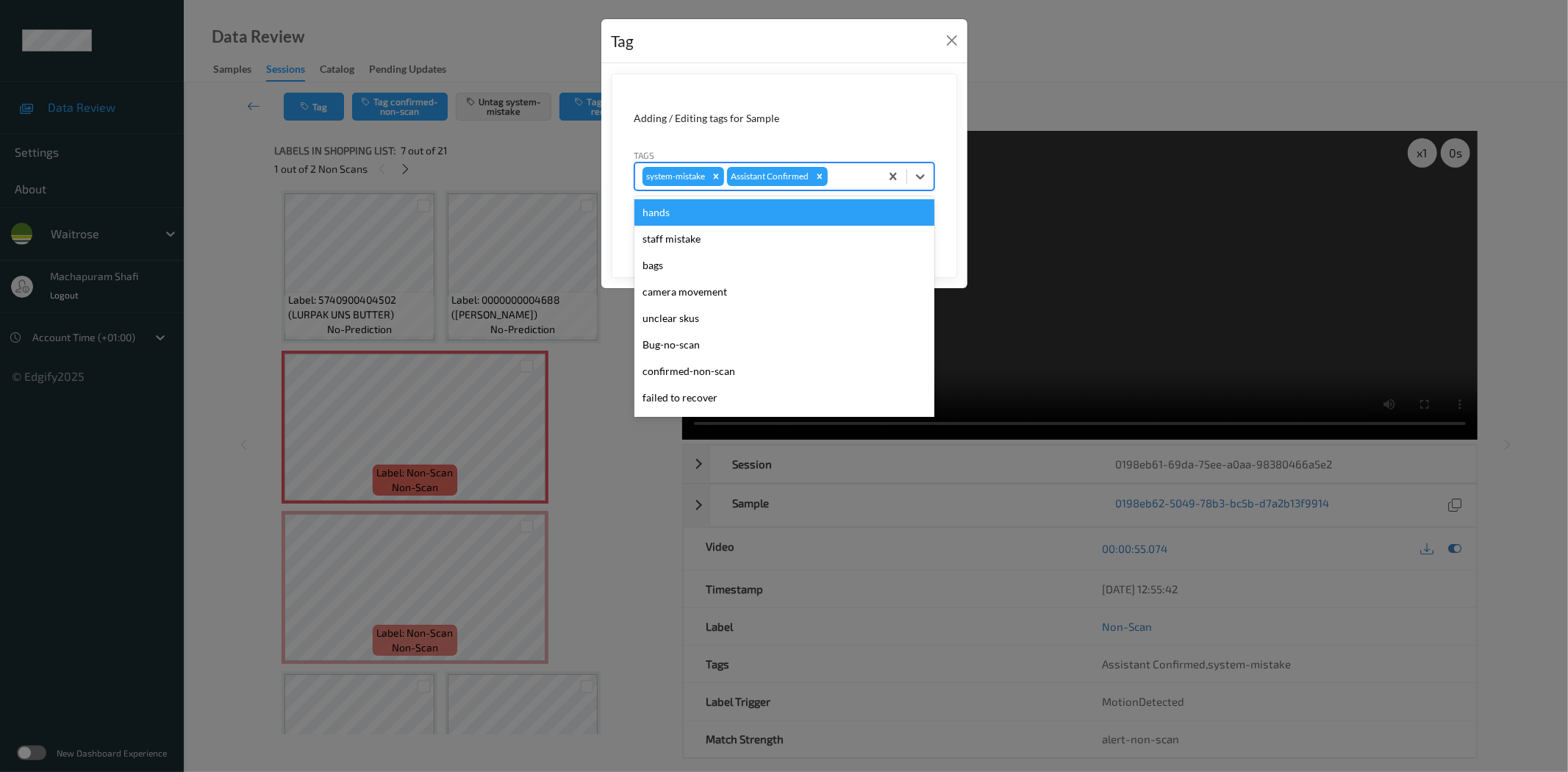
scroll to position [314, 0]
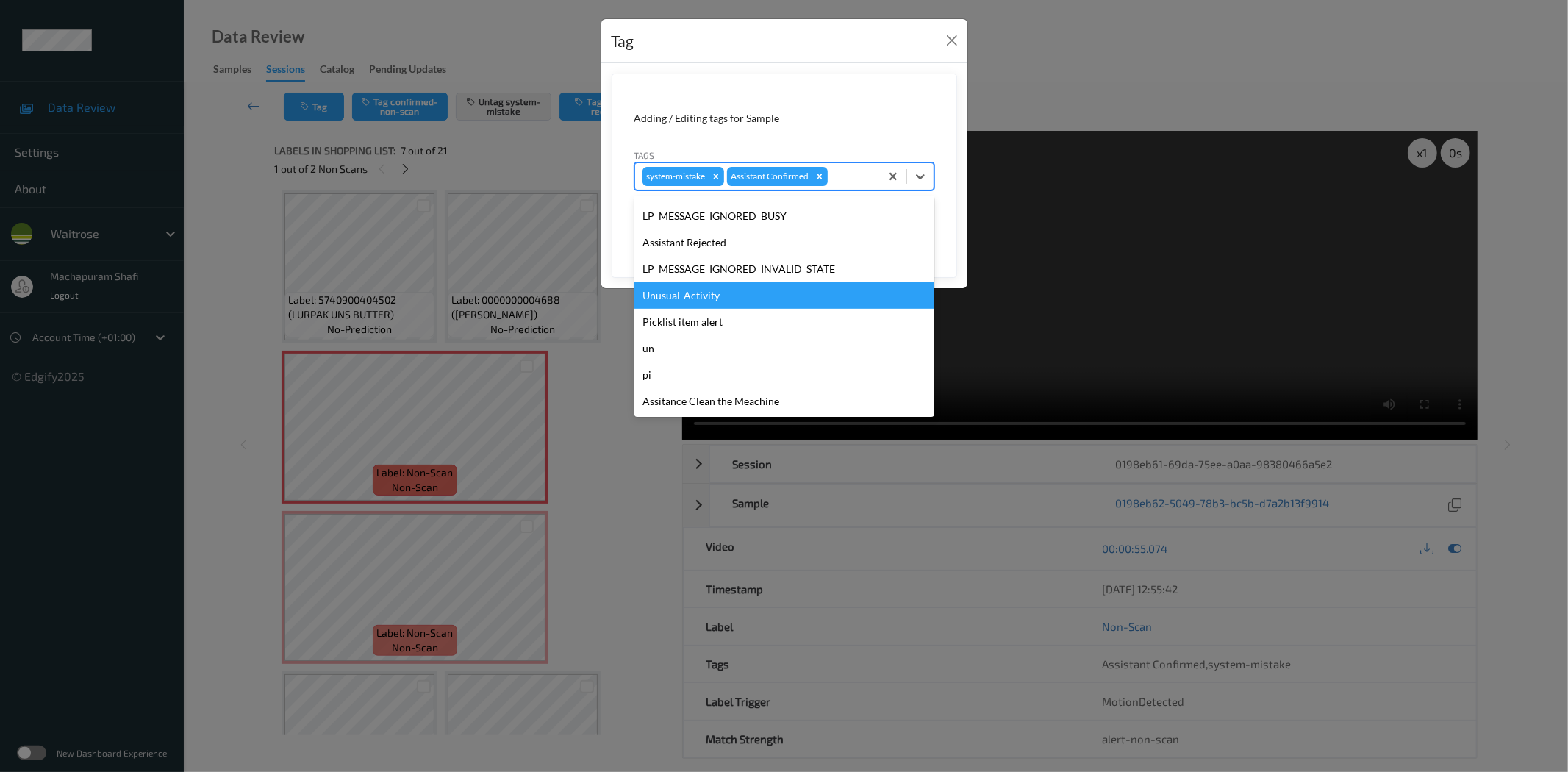
click at [656, 301] on div "Unusual-Activity" at bounding box center [784, 295] width 300 height 26
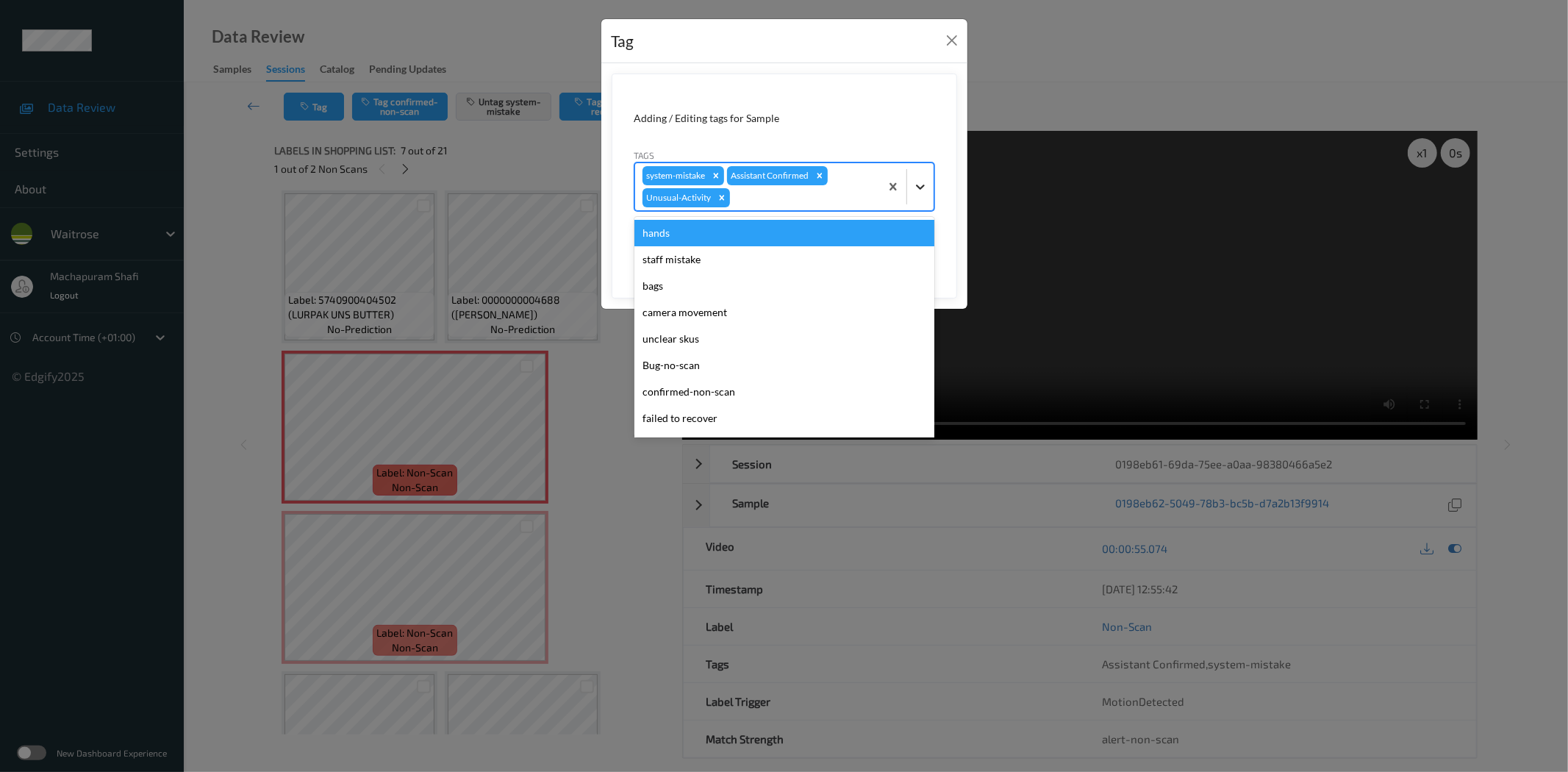
click at [920, 179] on icon at bounding box center [920, 186] width 15 height 15
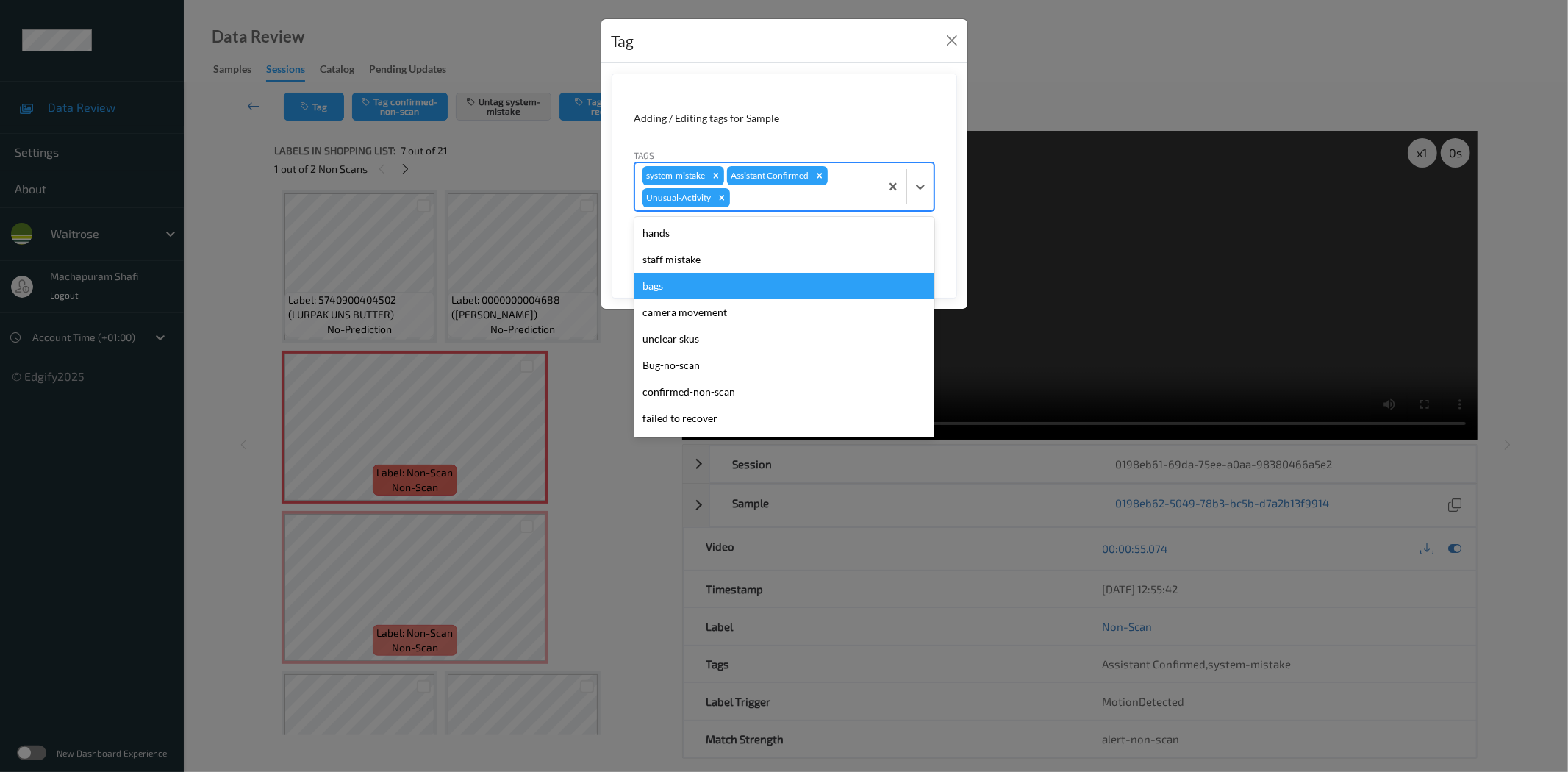
scroll to position [288, 0]
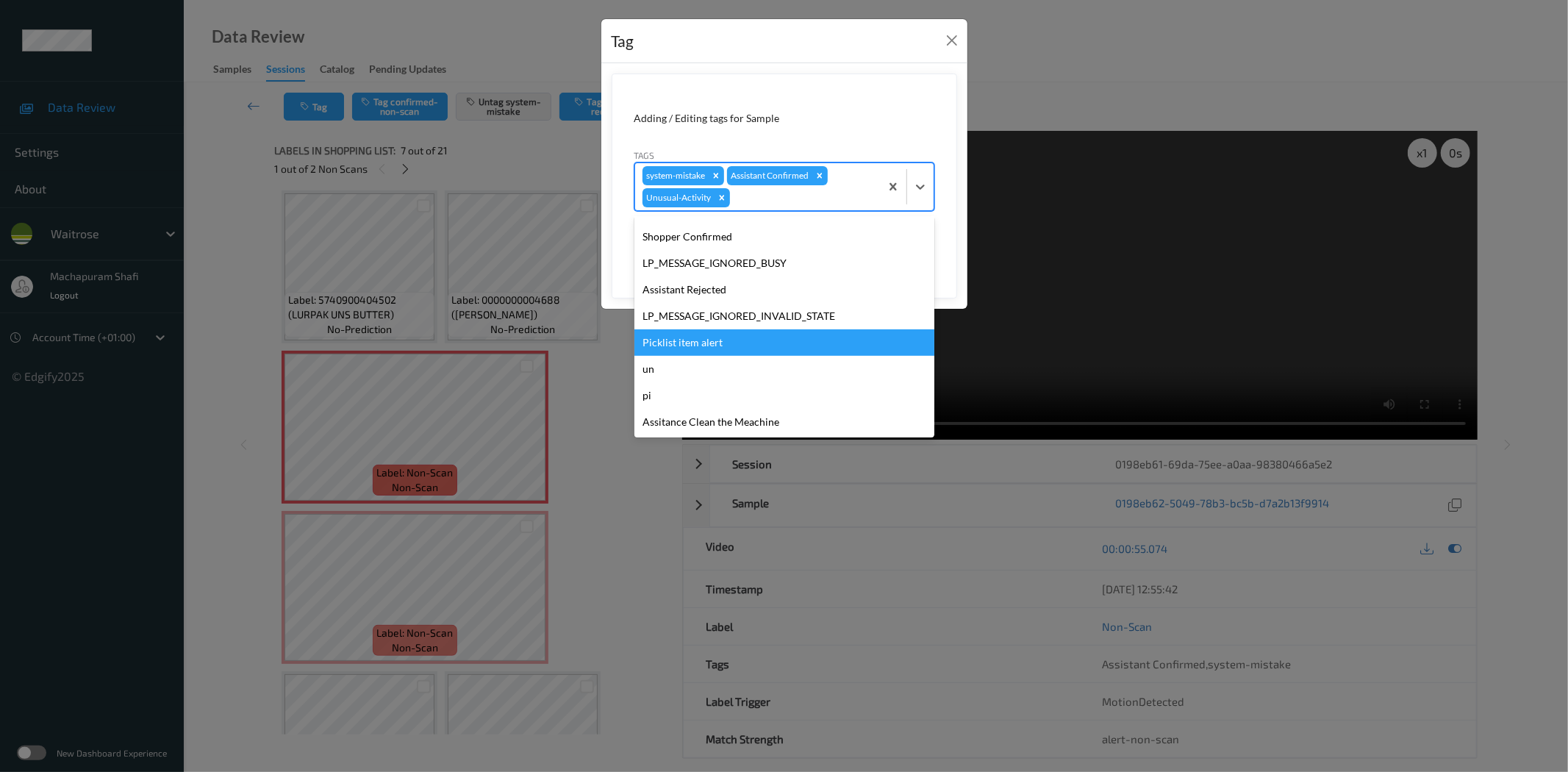
drag, startPoint x: 712, startPoint y: 333, endPoint x: 766, endPoint y: 311, distance: 58.3
click at [710, 334] on div "Picklist item alert" at bounding box center [784, 342] width 300 height 26
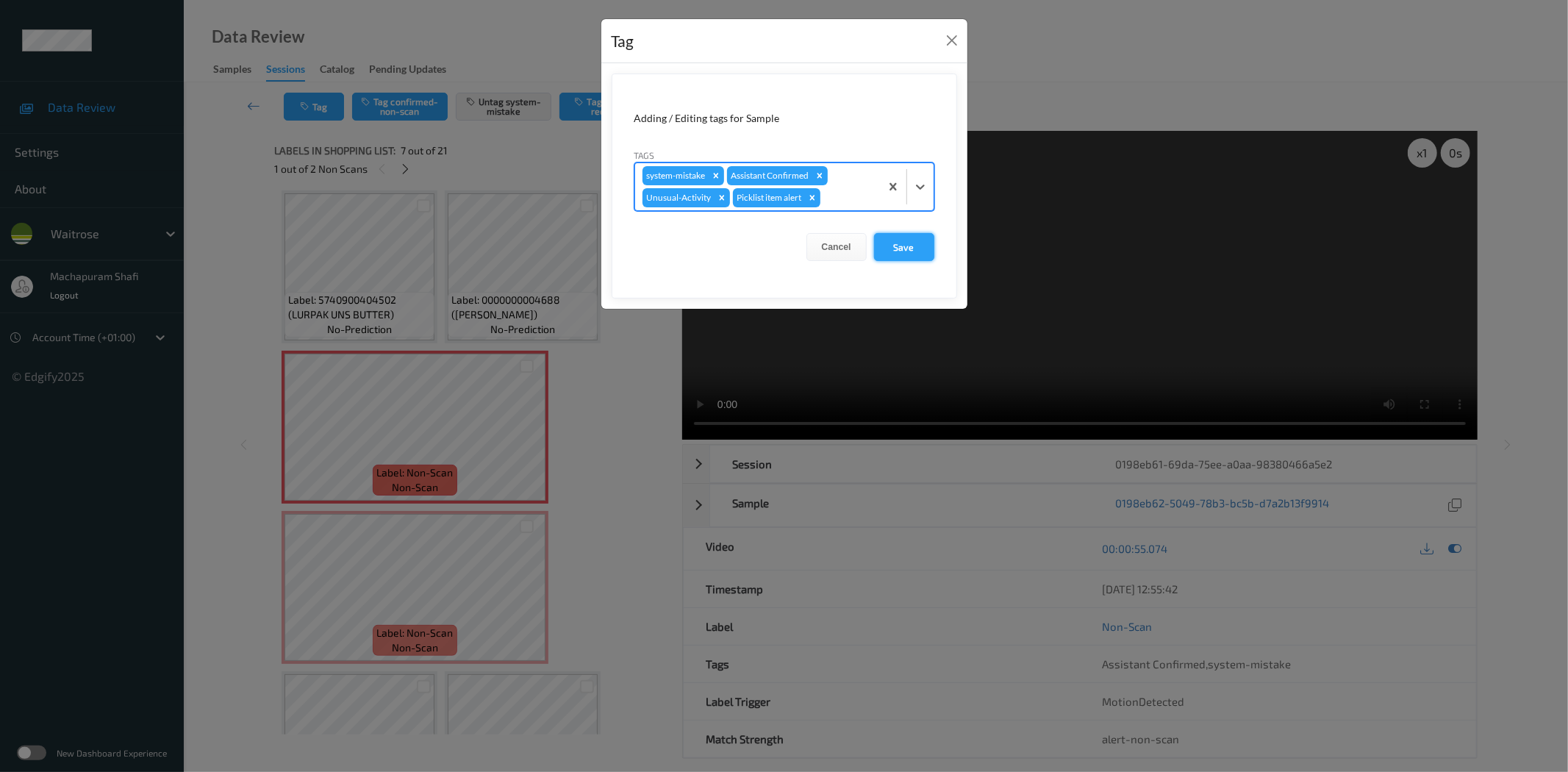
click at [903, 253] on button "Save" at bounding box center [904, 247] width 60 height 28
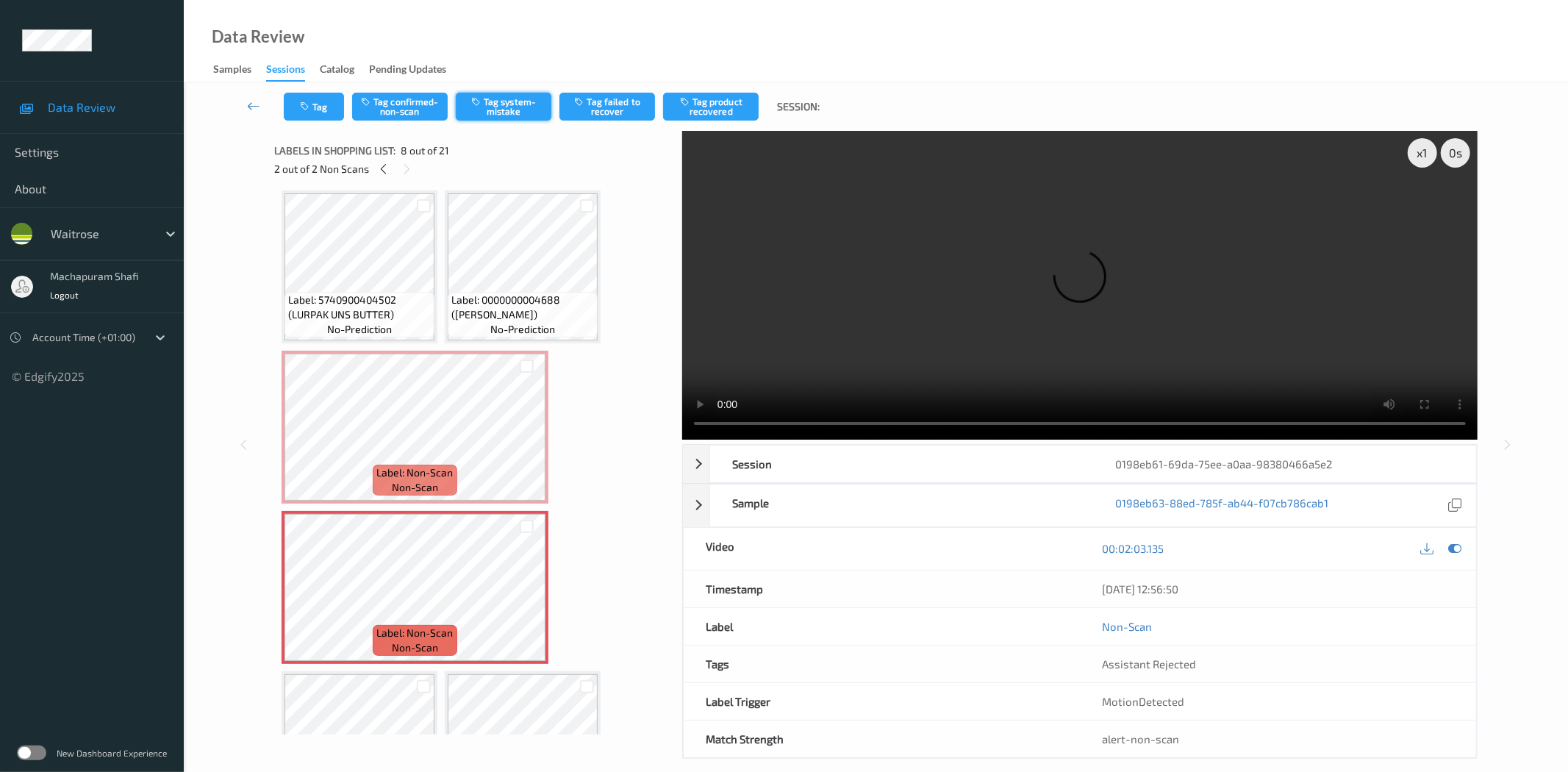
click at [496, 107] on button "Tag system-mistake" at bounding box center [503, 106] width 96 height 28
click at [301, 101] on icon "button" at bounding box center [306, 106] width 13 height 10
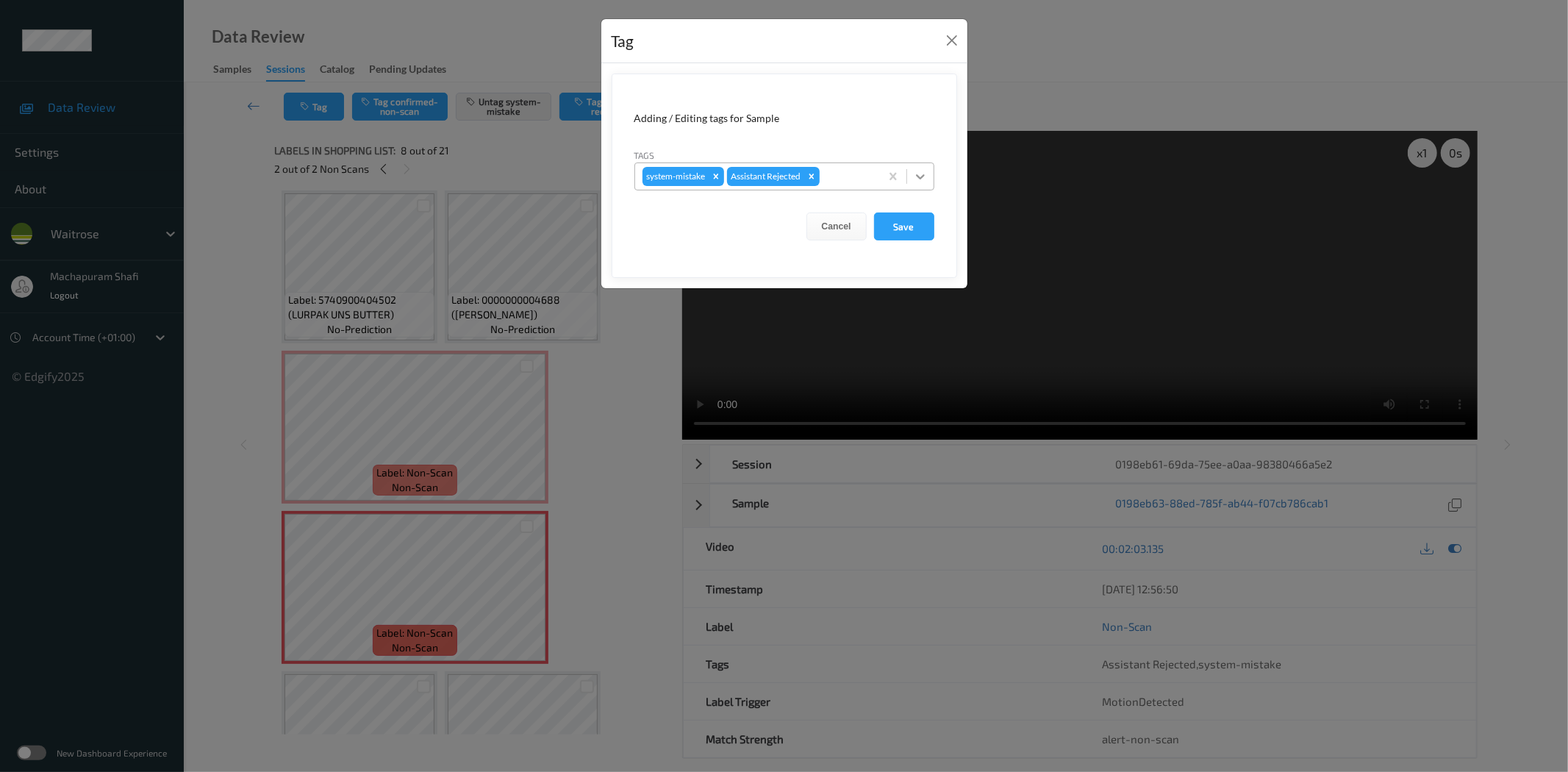
click at [923, 177] on icon at bounding box center [920, 176] width 15 height 15
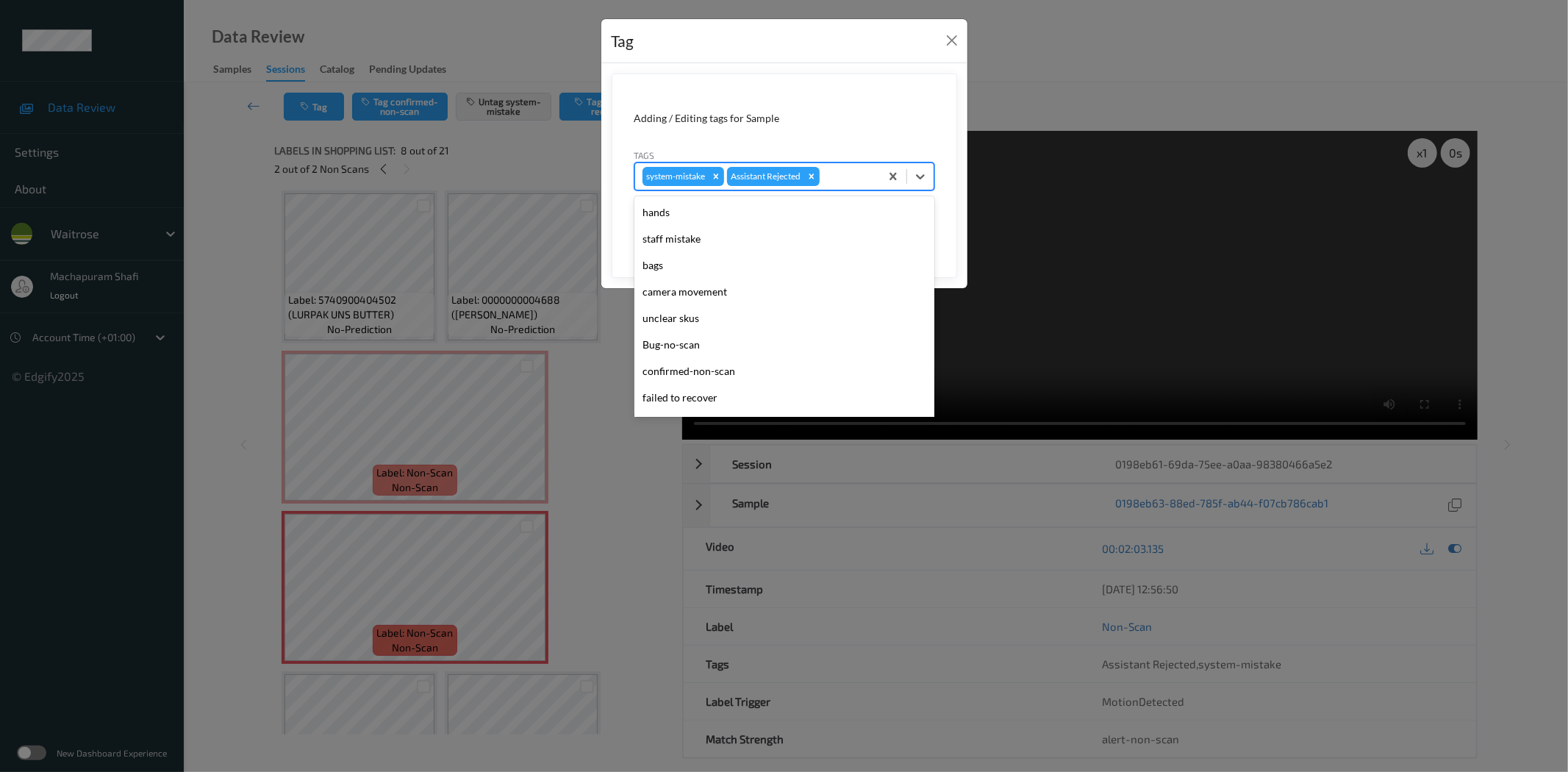
scroll to position [314, 0]
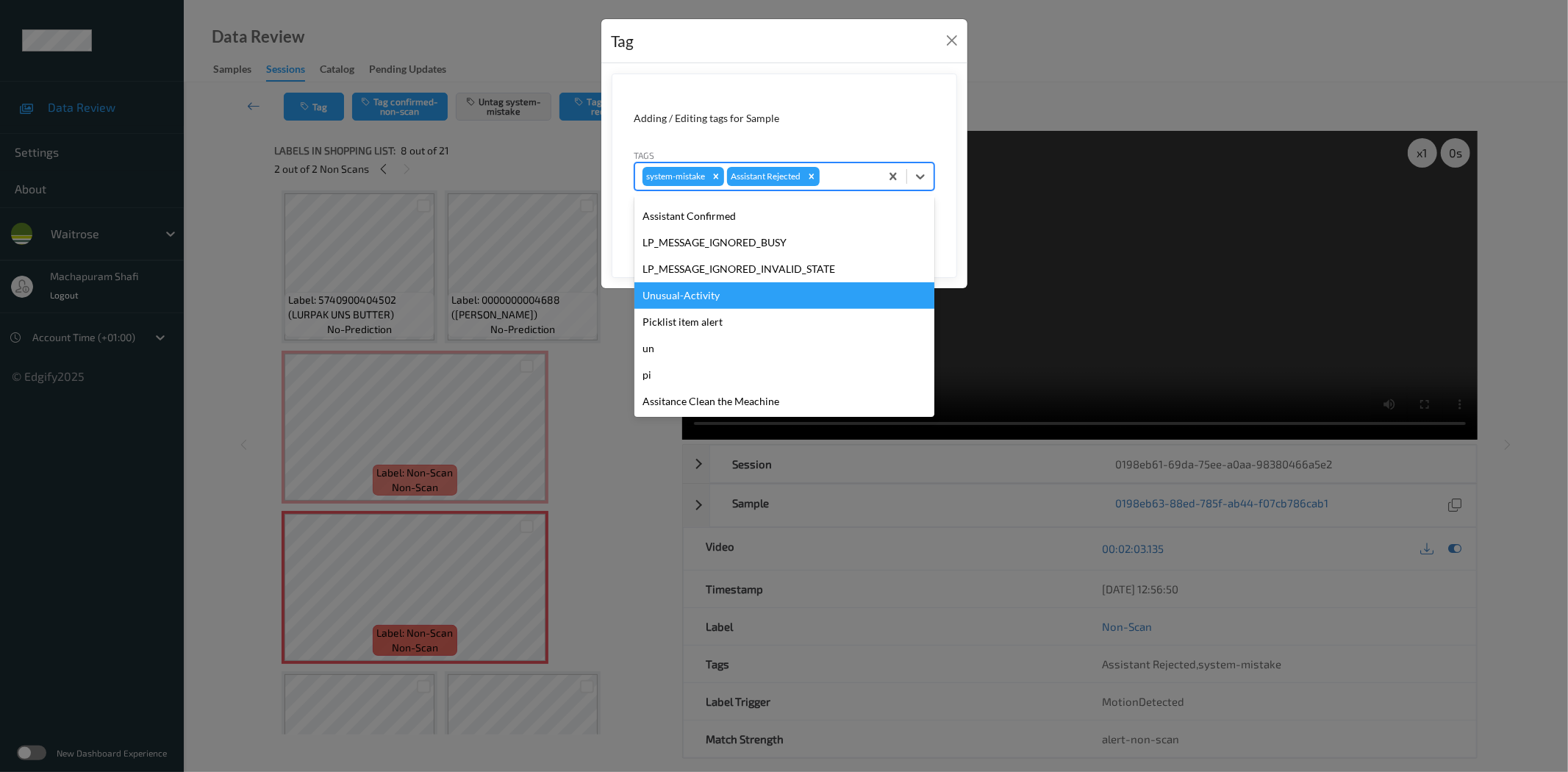
click at [679, 291] on div "Unusual-Activity" at bounding box center [784, 295] width 300 height 26
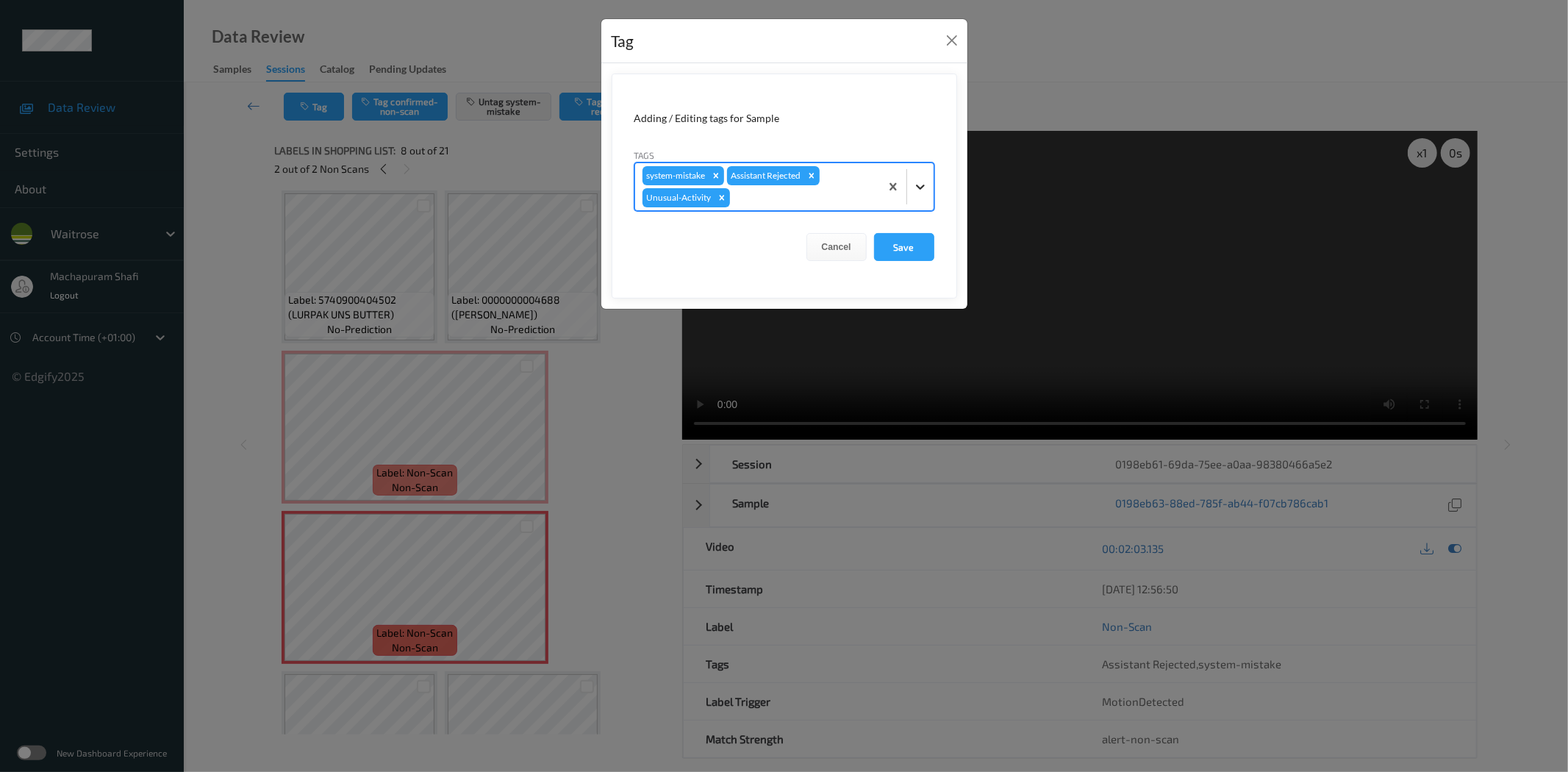
click at [914, 193] on icon at bounding box center [920, 186] width 15 height 15
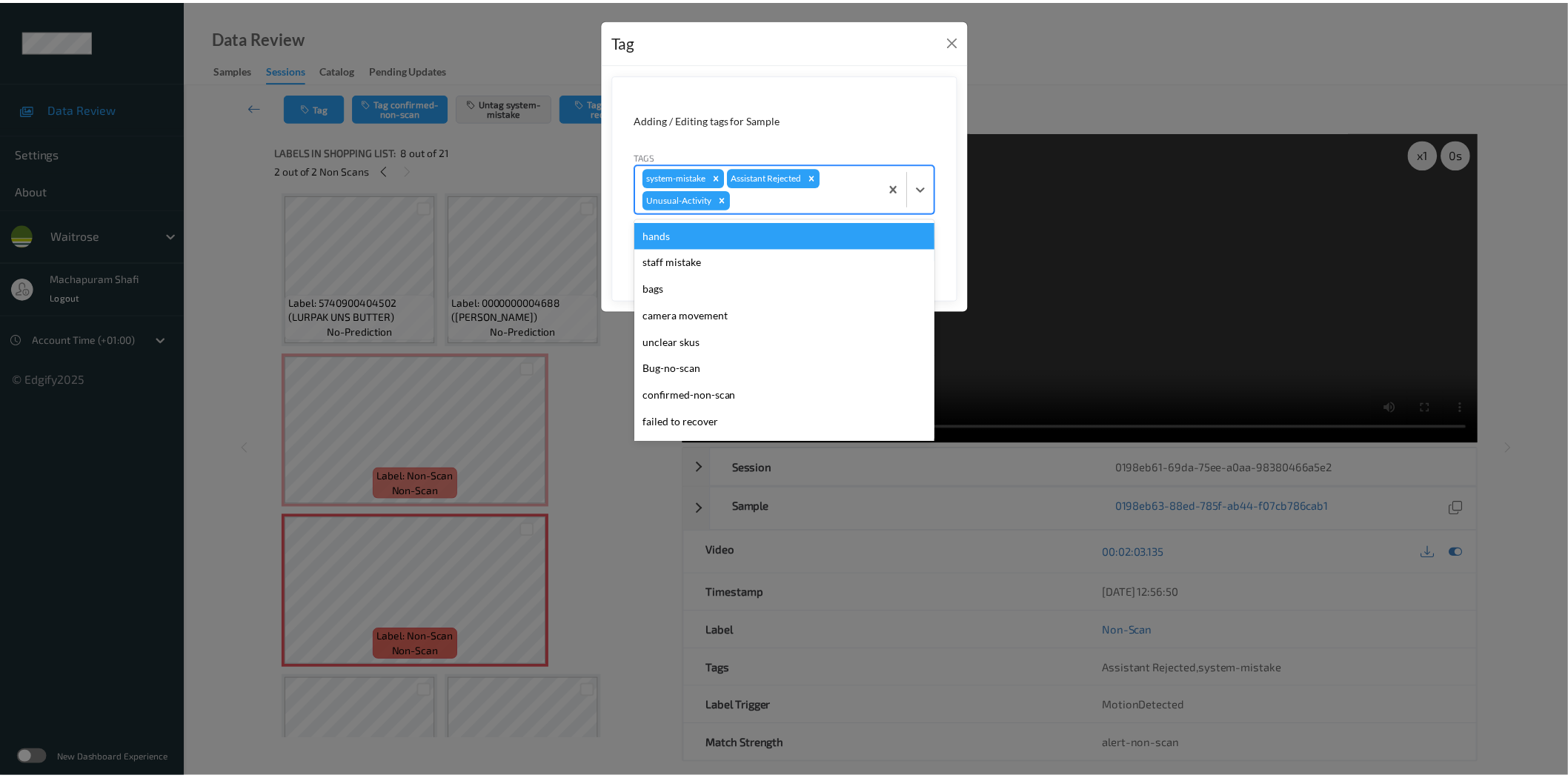
scroll to position [290, 0]
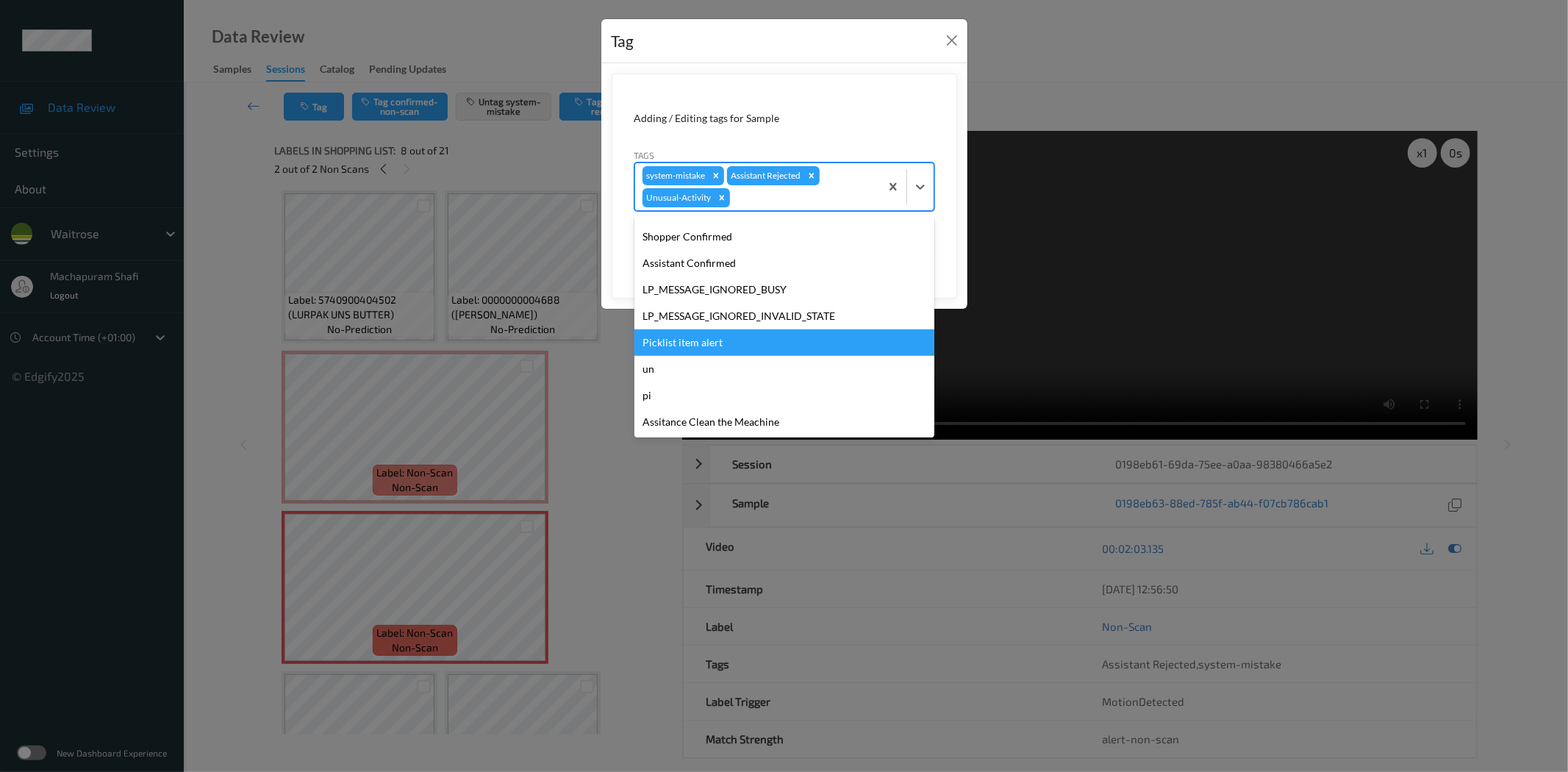
click at [660, 338] on div "Picklist item alert" at bounding box center [784, 342] width 300 height 26
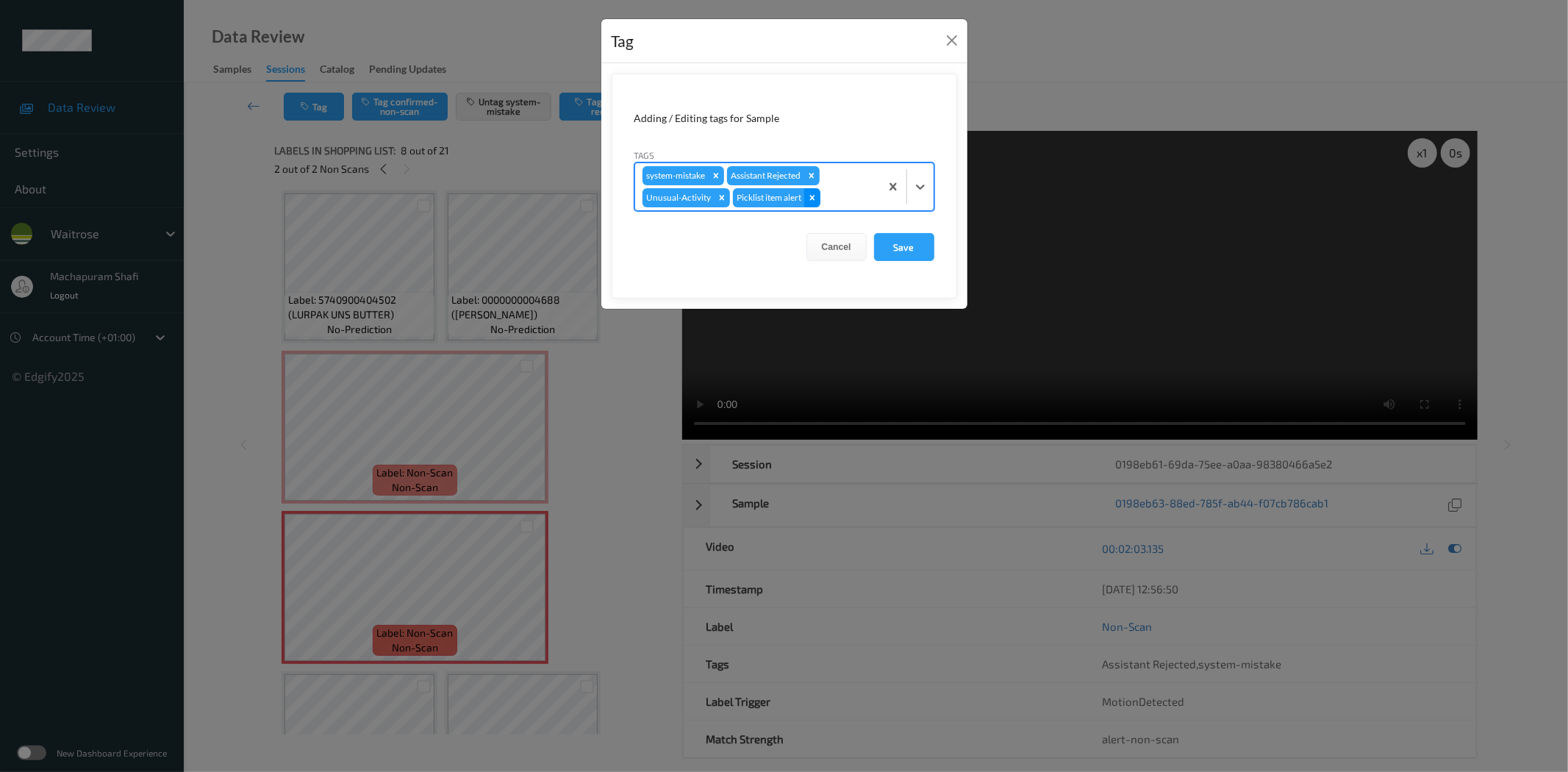
click at [814, 199] on icon "Remove Picklist item alert" at bounding box center [811, 198] width 6 height 6
click at [910, 250] on button "Save" at bounding box center [904, 247] width 60 height 28
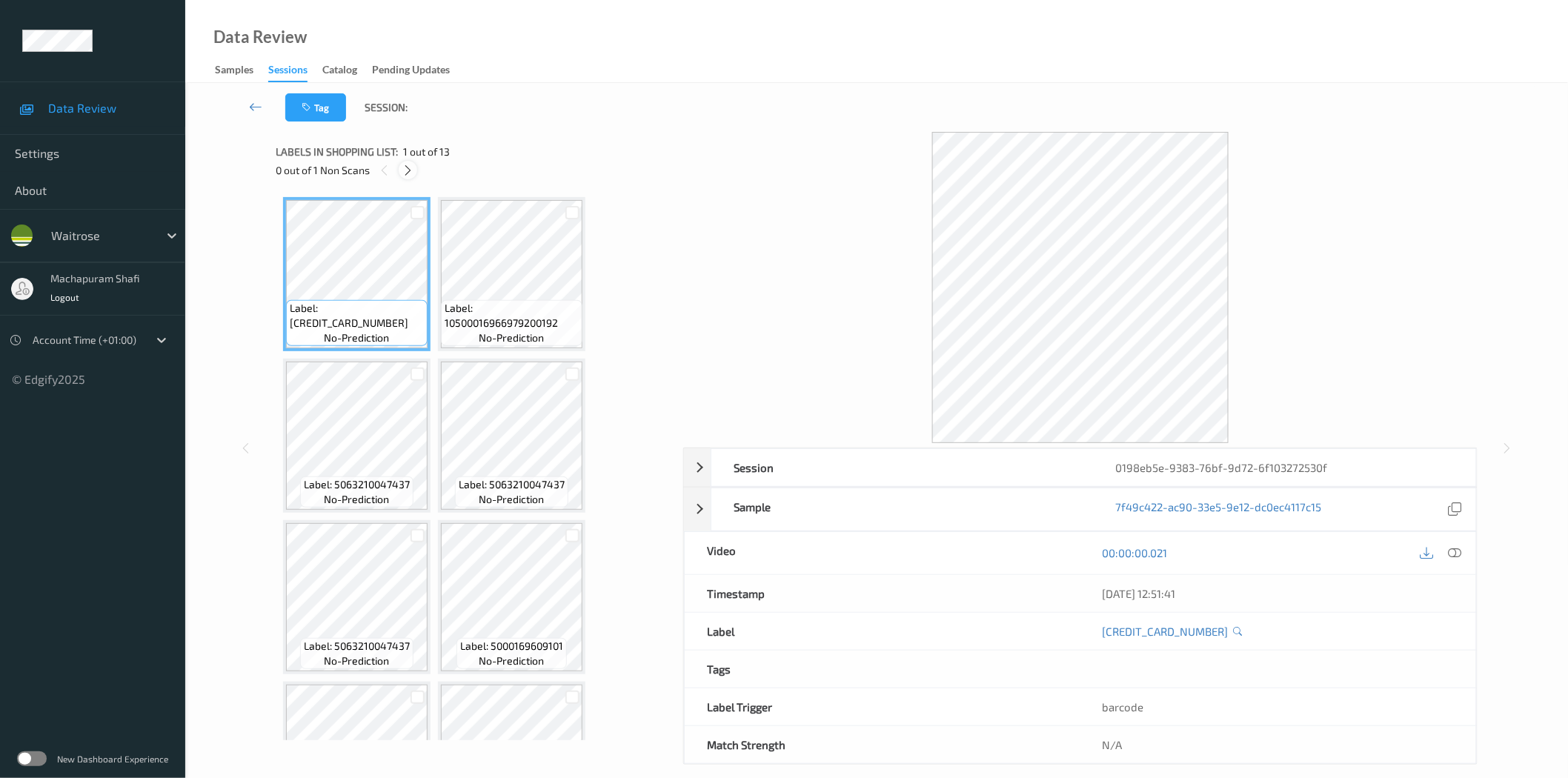
click at [411, 166] on icon at bounding box center [408, 170] width 13 height 14
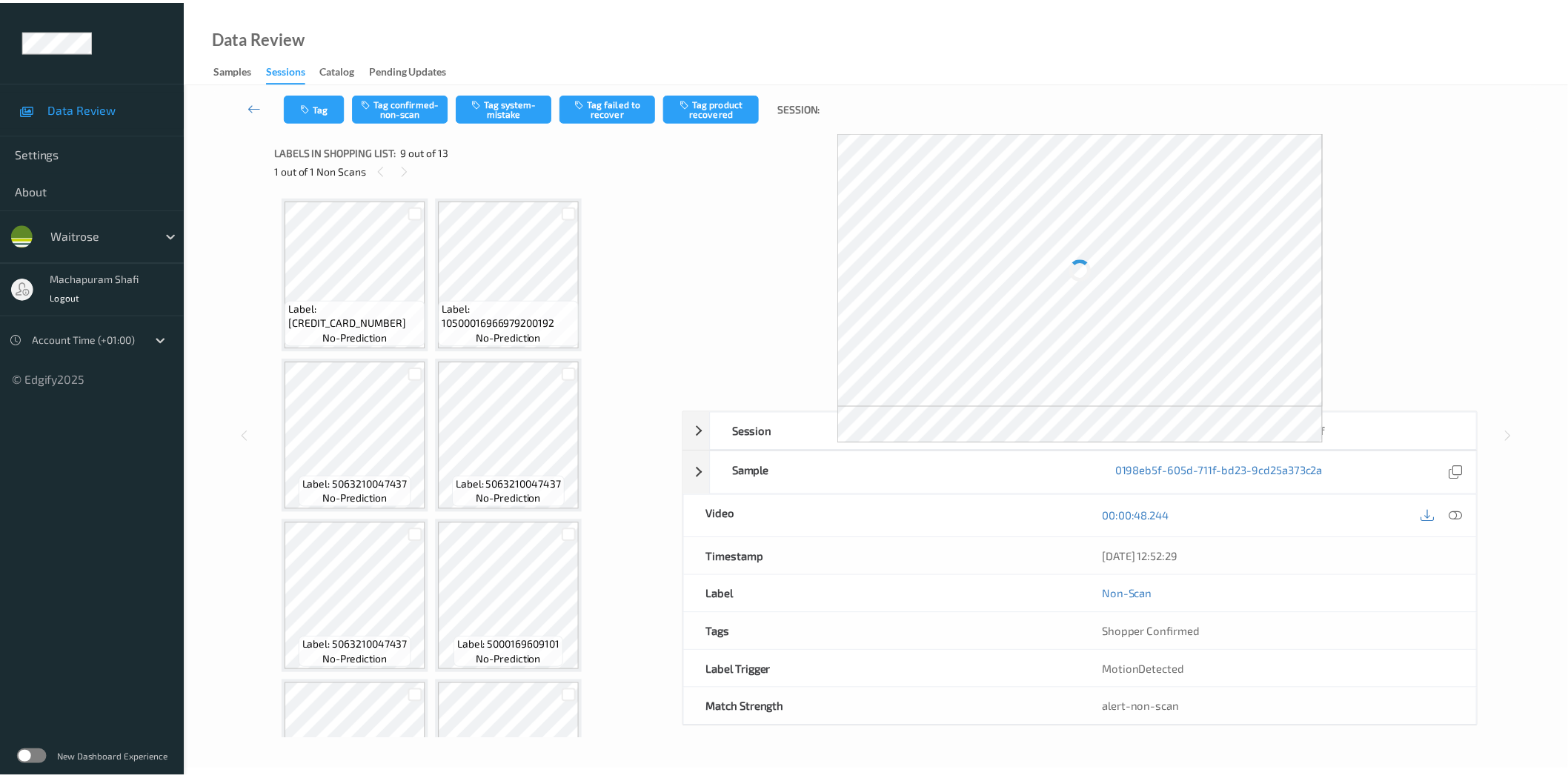
scroll to position [489, 0]
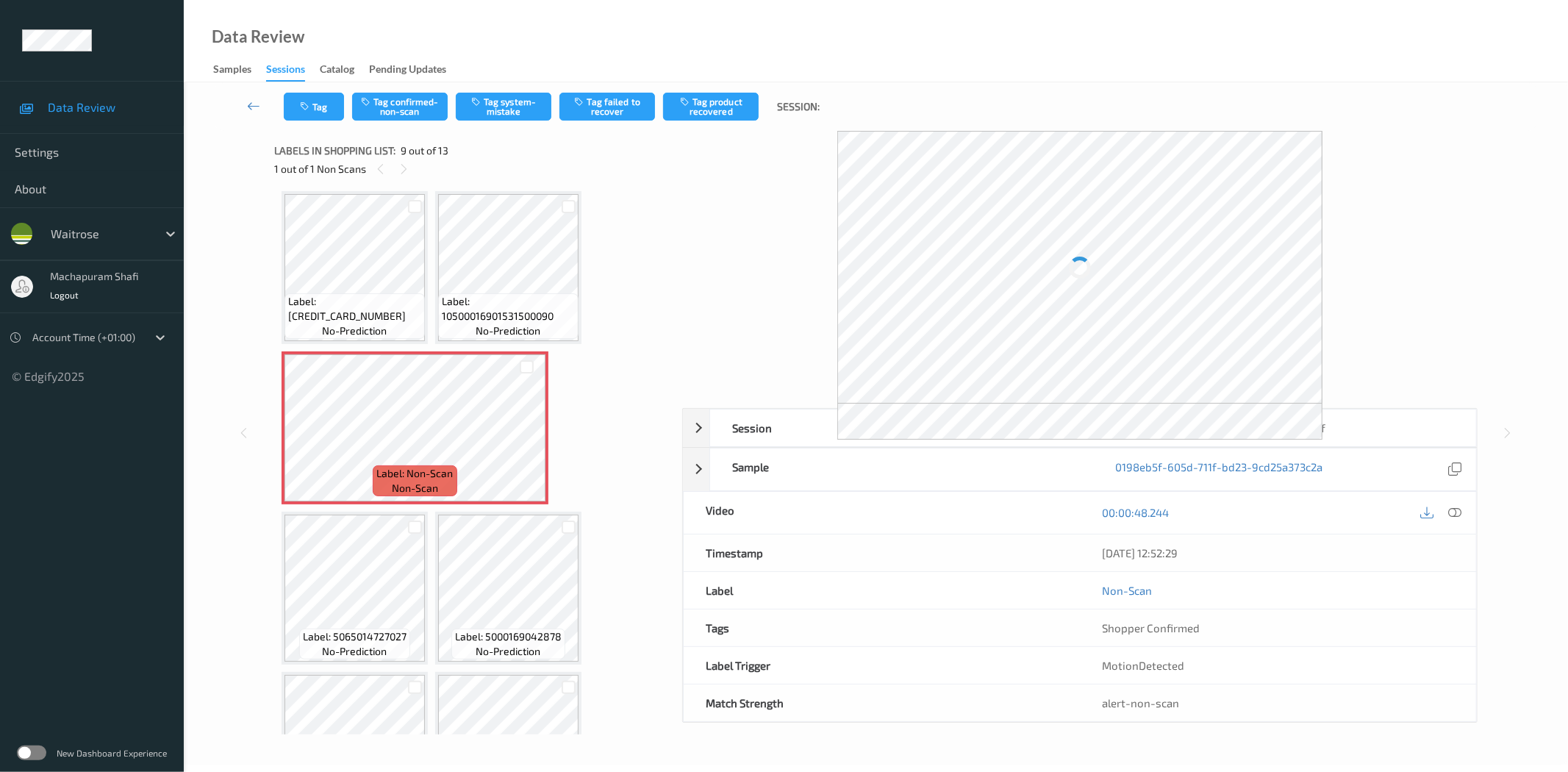
click at [1451, 512] on icon at bounding box center [1455, 512] width 13 height 13
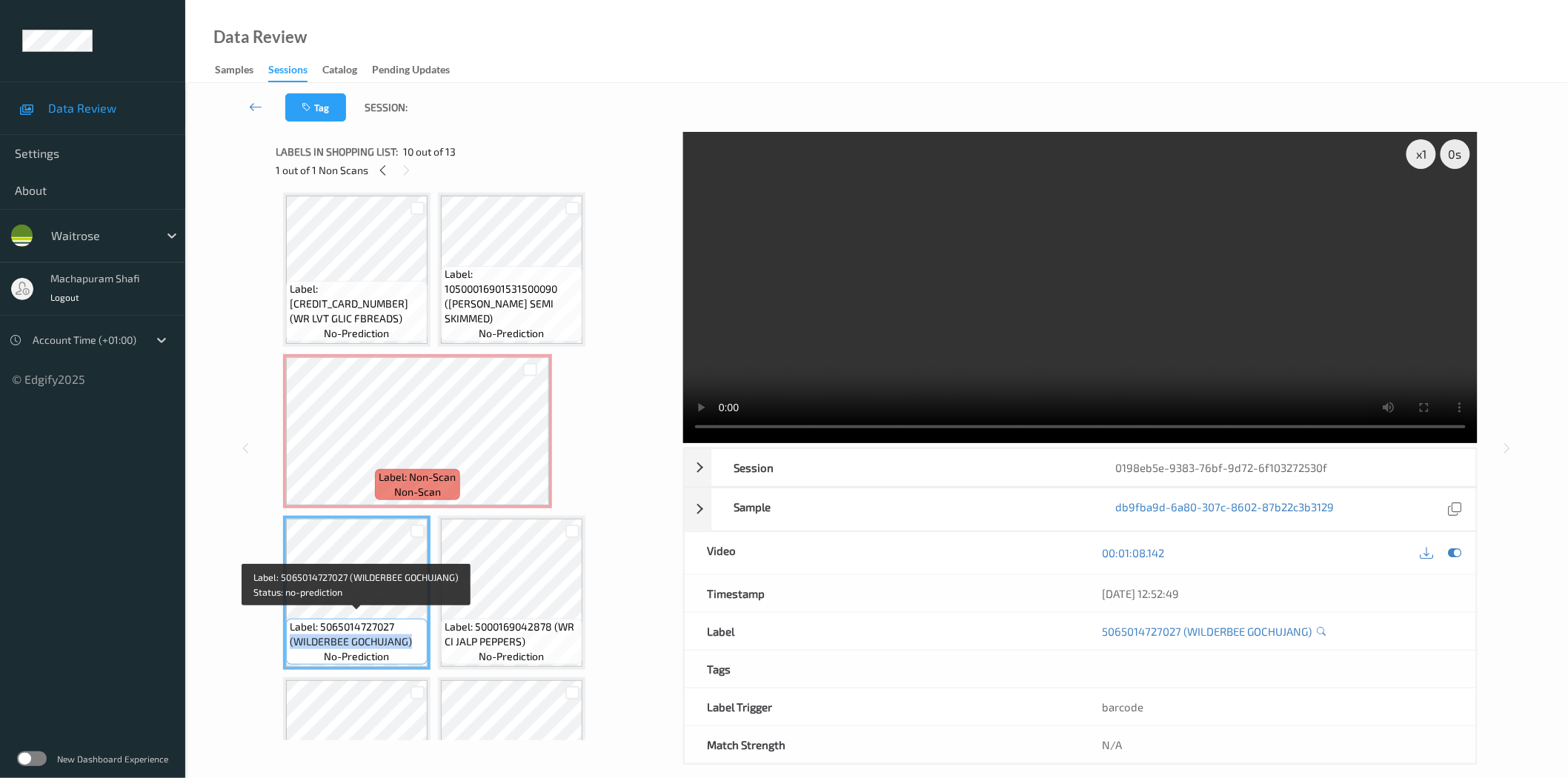
drag, startPoint x: 291, startPoint y: 639, endPoint x: 410, endPoint y: 635, distance: 119.1
click at [410, 635] on span "Label: 5065014727027 (WILDERBEE GOCHUJANG)" at bounding box center [357, 634] width 134 height 29
copy span "(WILDERBEE GOCHUJANG)"
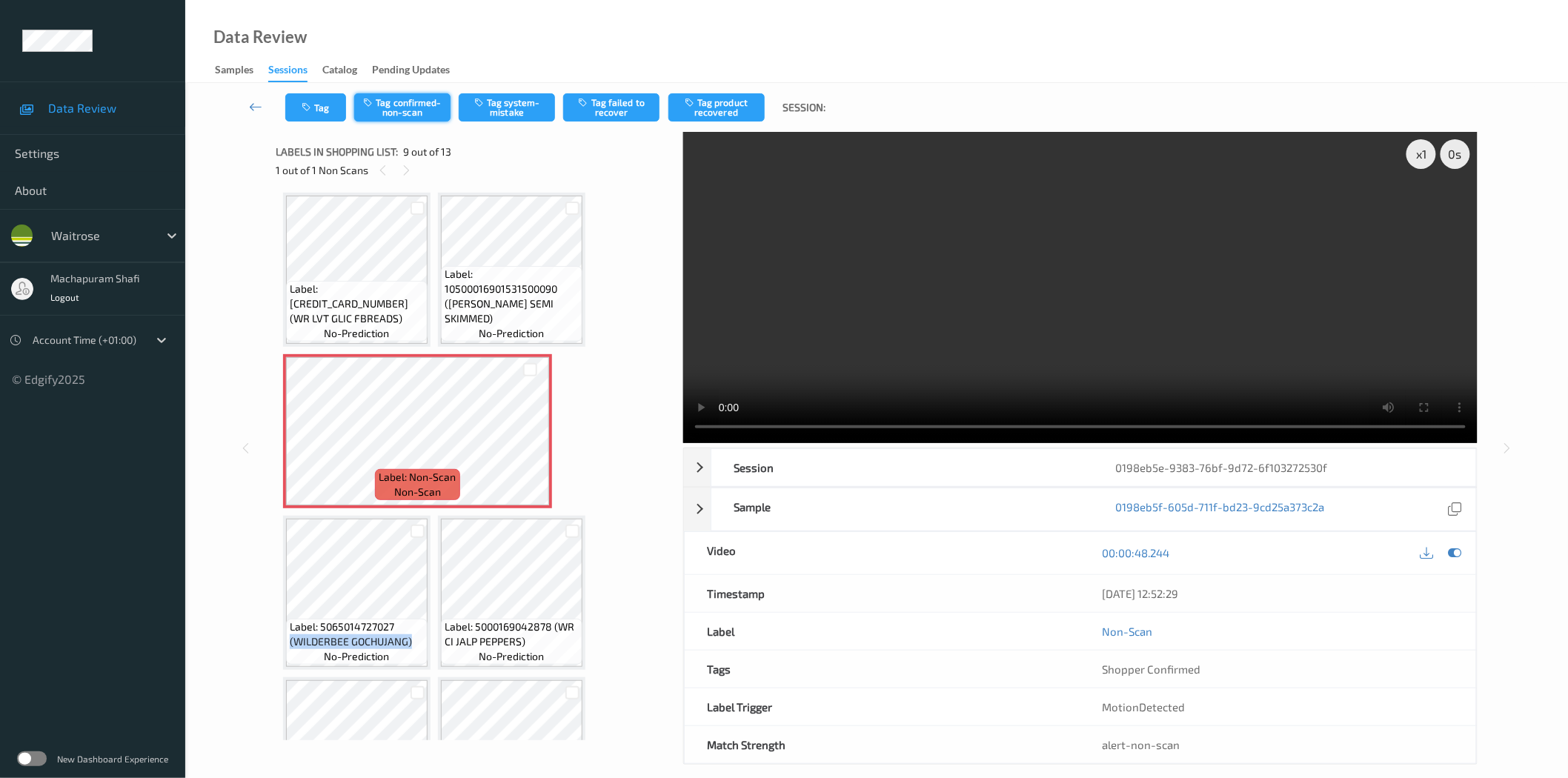
click at [428, 110] on button "Tag confirmed-non-scan" at bounding box center [402, 107] width 96 height 28
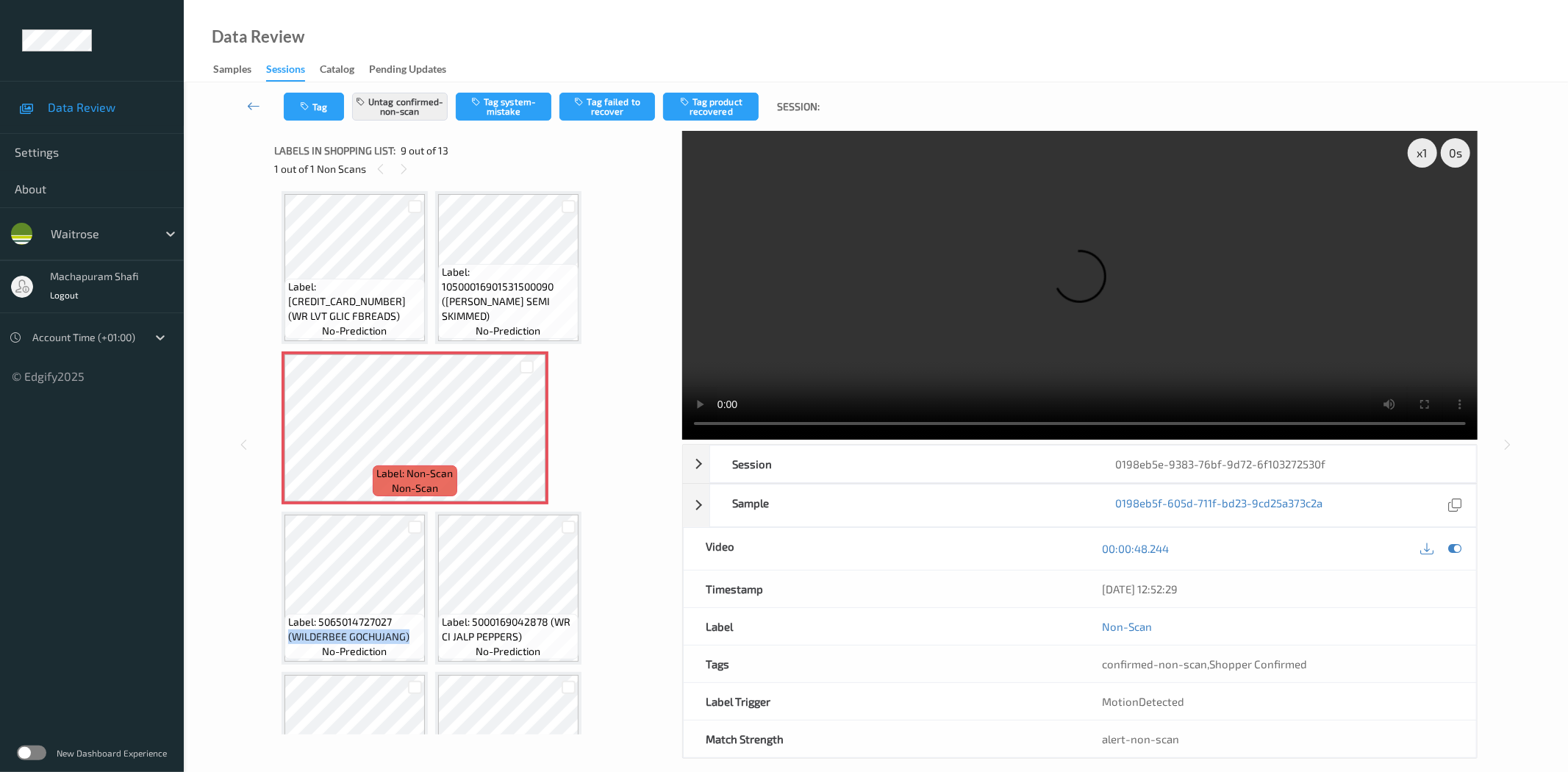
click at [721, 109] on button "Tag product recovered" at bounding box center [710, 106] width 96 height 28
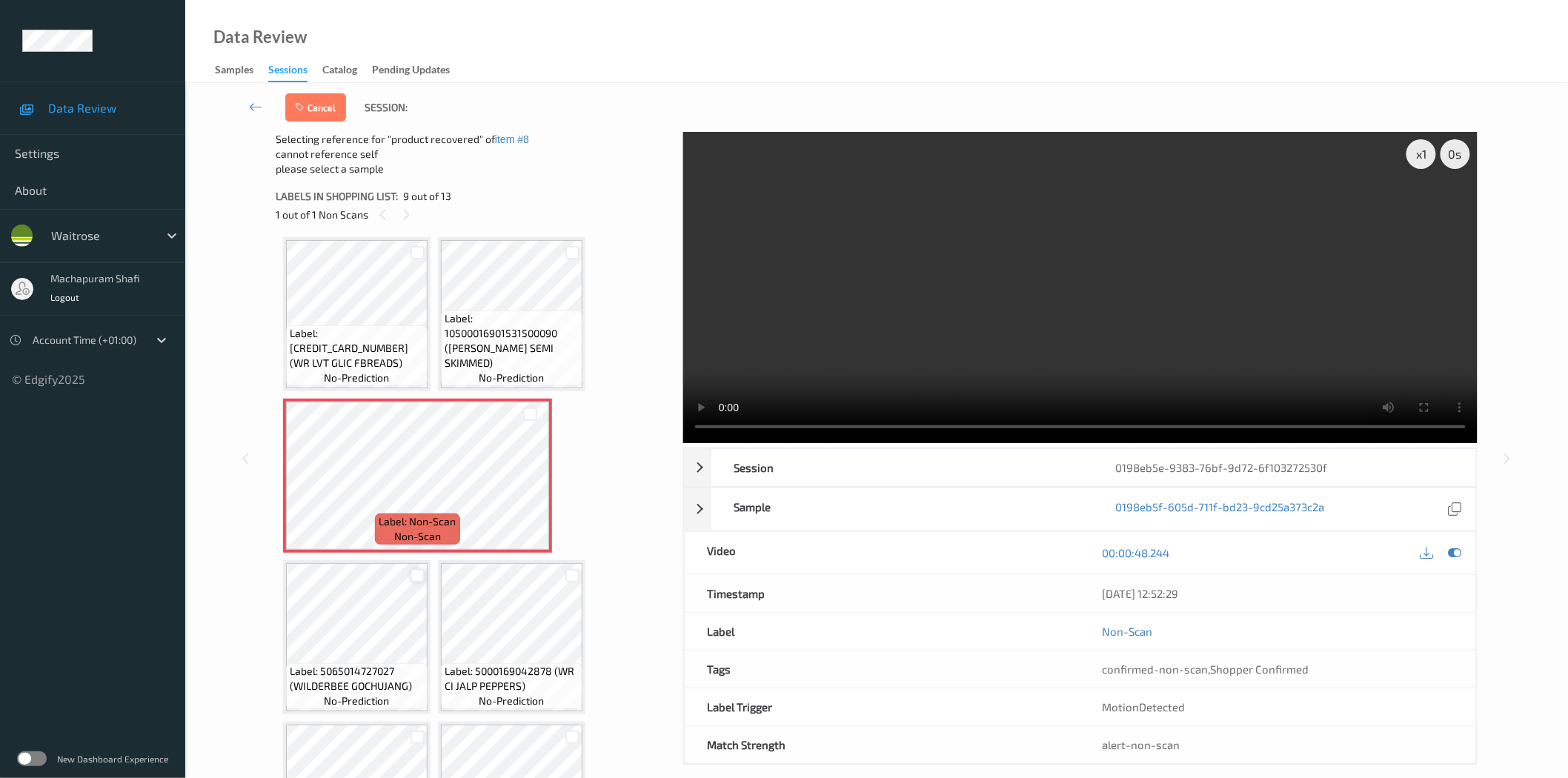
click at [416, 571] on div at bounding box center [417, 577] width 14 height 14
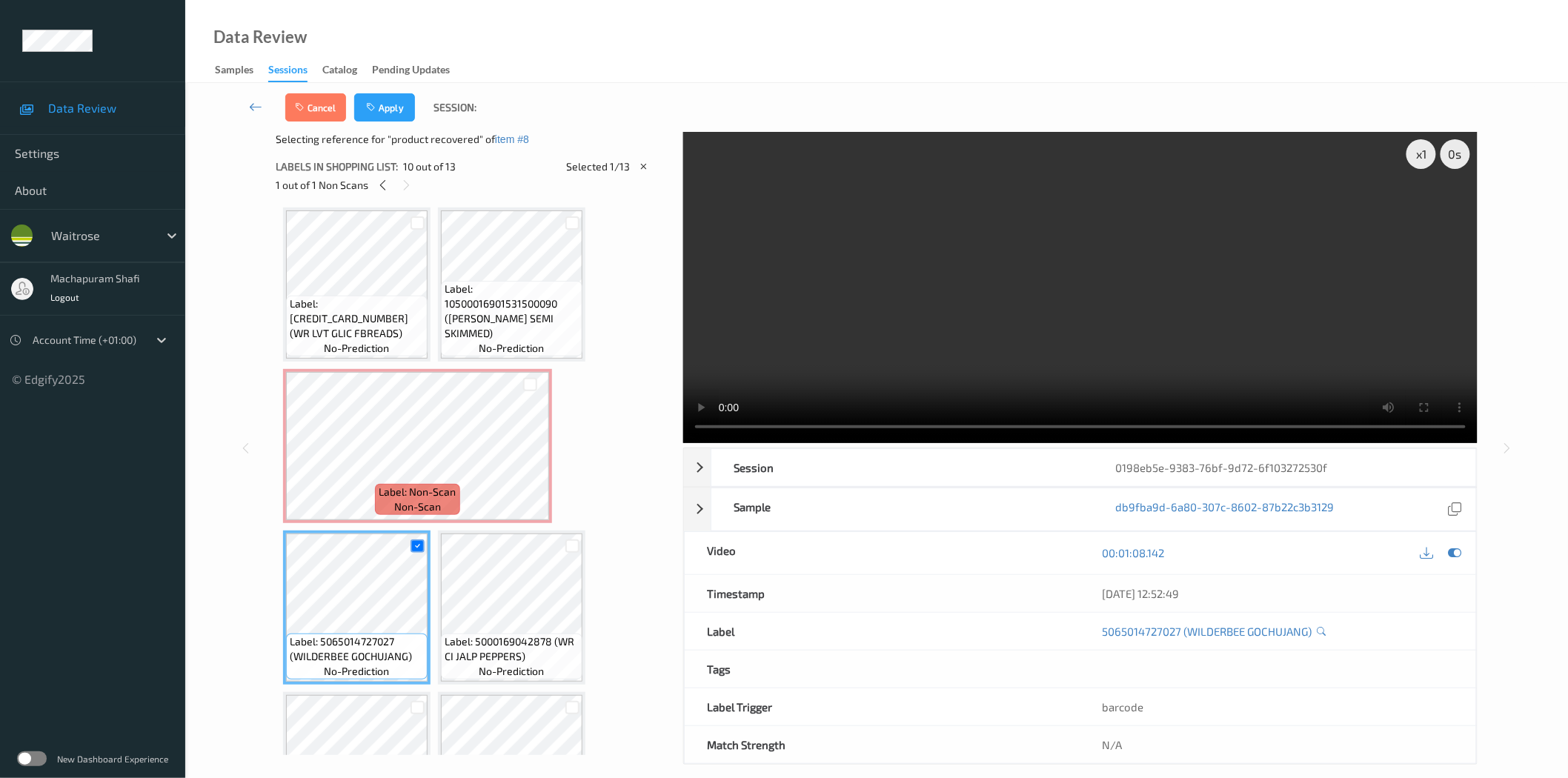
click at [380, 124] on div "Cancel Apply Session:" at bounding box center [877, 107] width 1322 height 49
click at [397, 100] on button "Apply" at bounding box center [385, 107] width 61 height 28
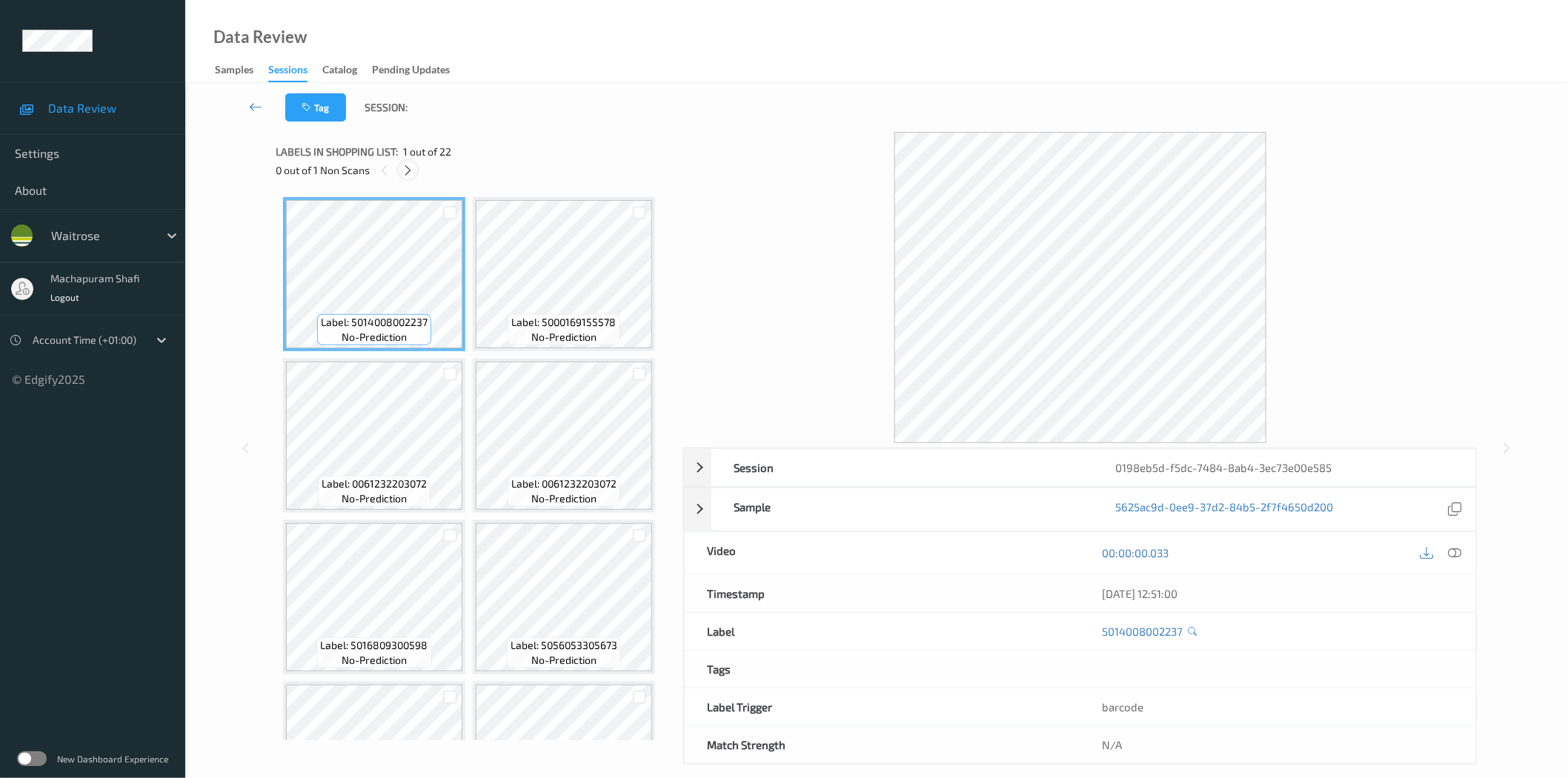
click at [405, 166] on icon at bounding box center [408, 170] width 13 height 14
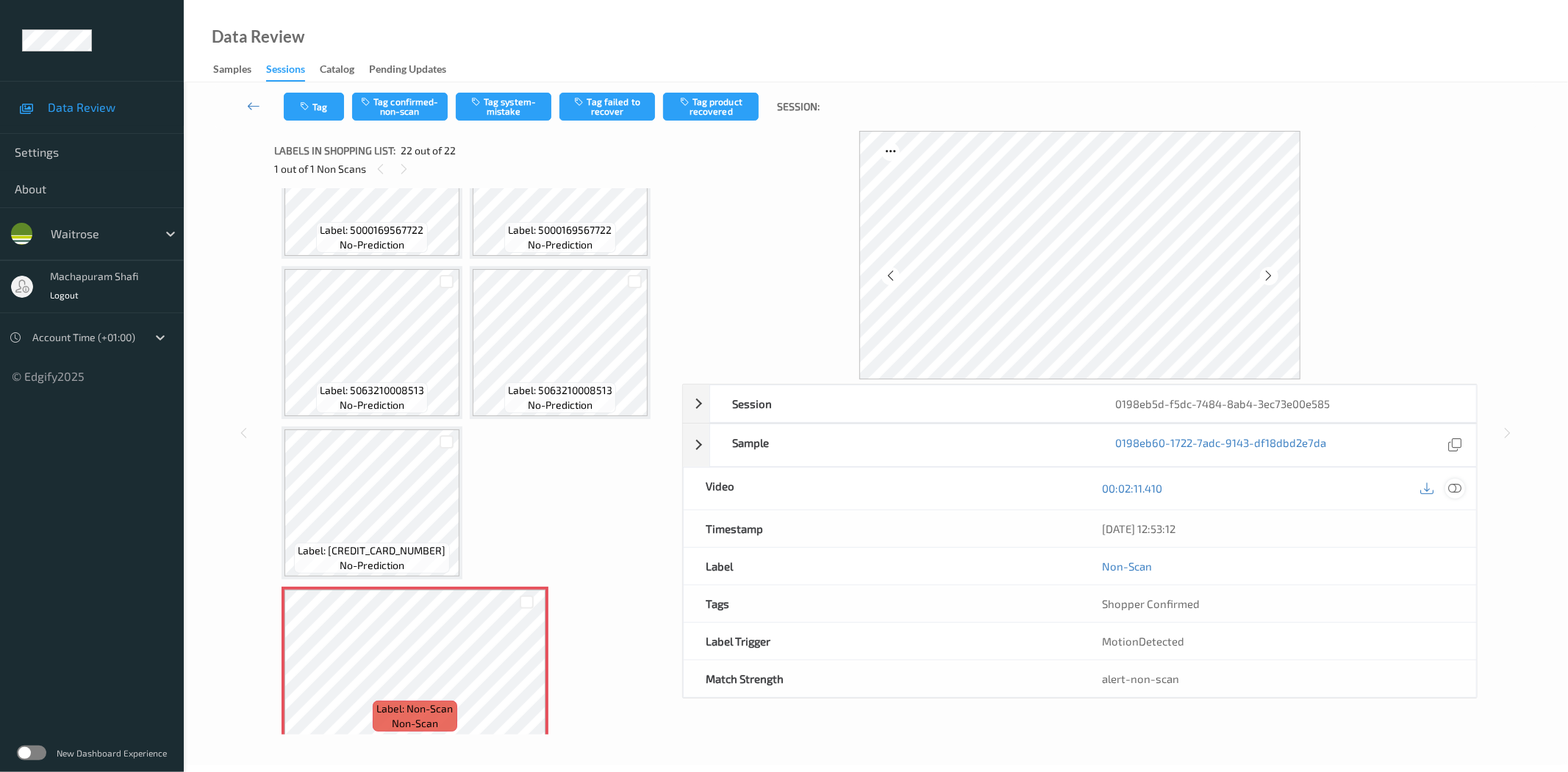
click at [1455, 492] on icon at bounding box center [1455, 488] width 13 height 13
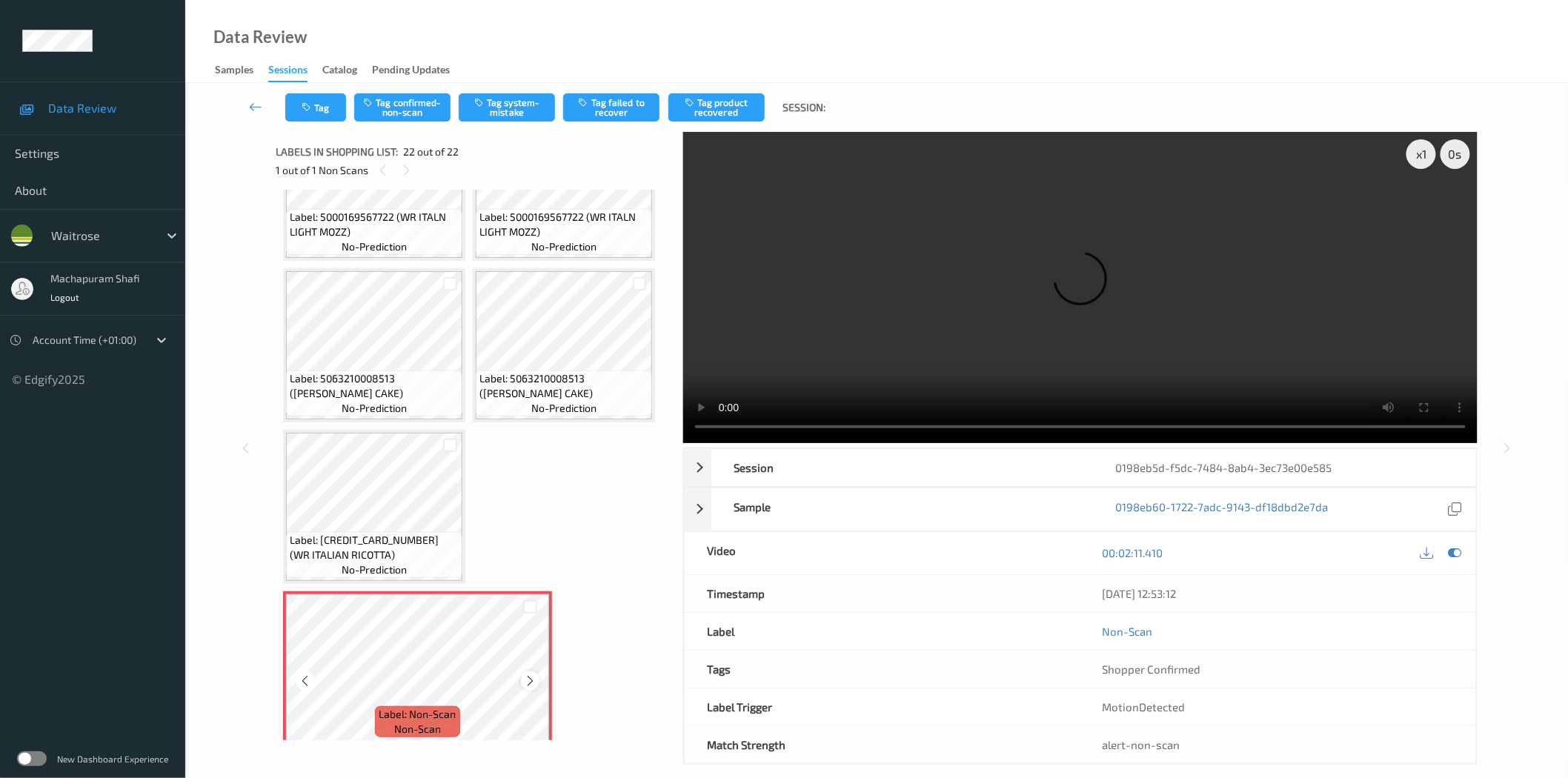
click at [528, 674] on icon at bounding box center [530, 681] width 13 height 14
click at [525, 674] on icon at bounding box center [530, 681] width 13 height 14
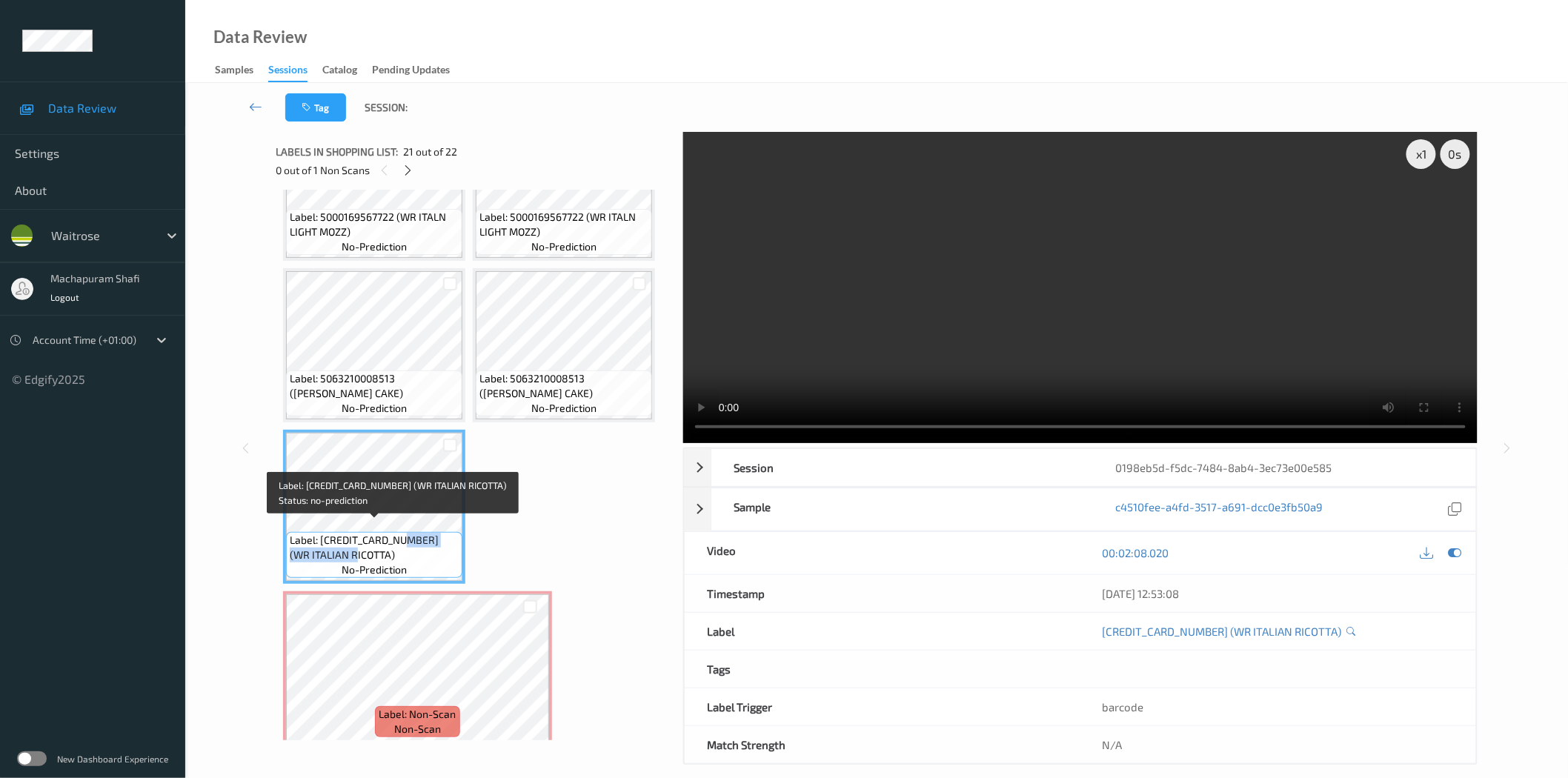
drag, startPoint x: 399, startPoint y: 531, endPoint x: 463, endPoint y: 559, distance: 69.9
click at [462, 559] on div "Label: [CREDIT_CARD_NUMBER] (WR ITALIAN RICOTTA) no-prediction" at bounding box center [373, 555] width 176 height 46
copy span "WR ITALIAN RICOTTA)"
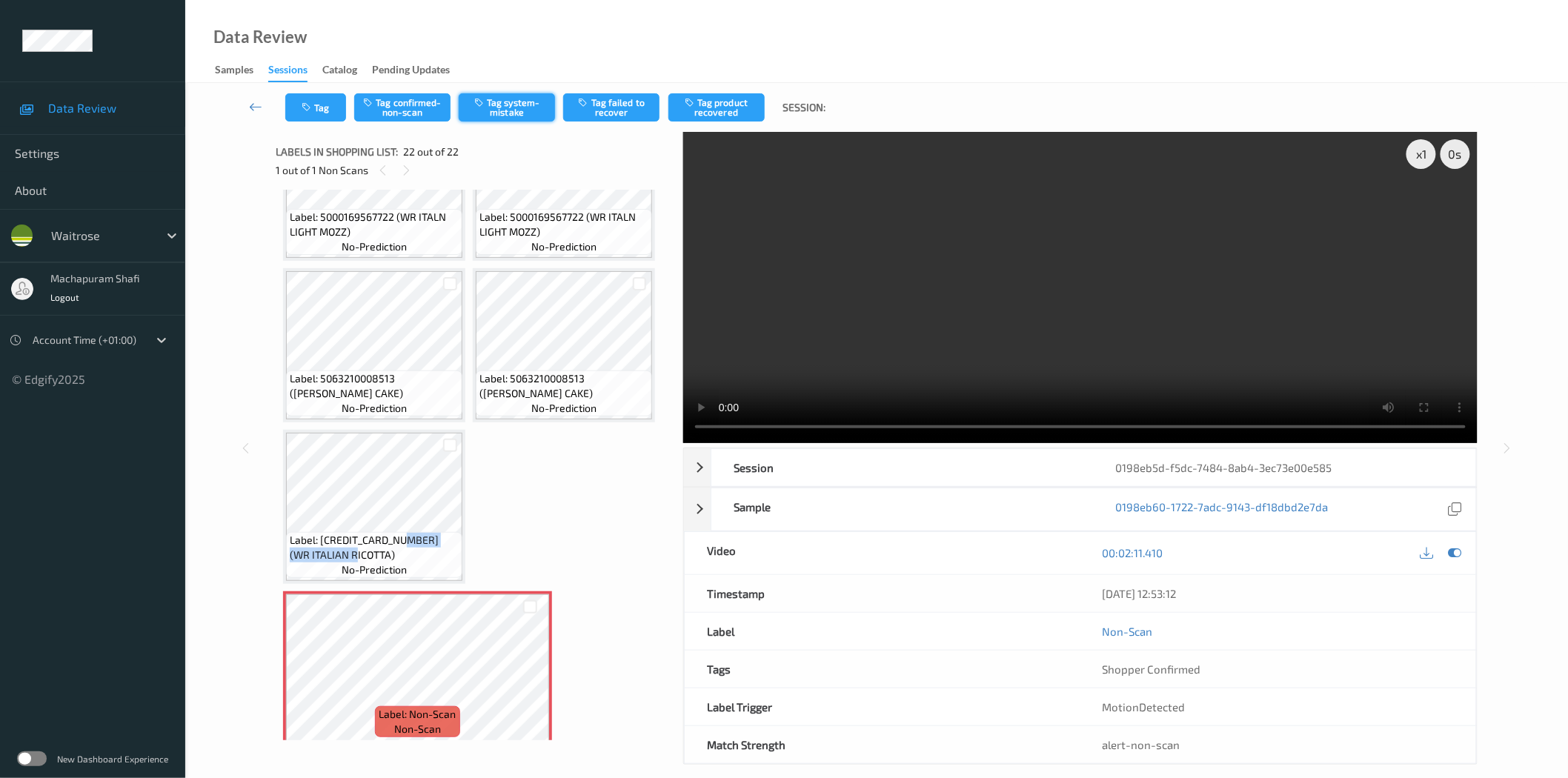
click at [510, 120] on button "Tag system-mistake" at bounding box center [506, 107] width 96 height 28
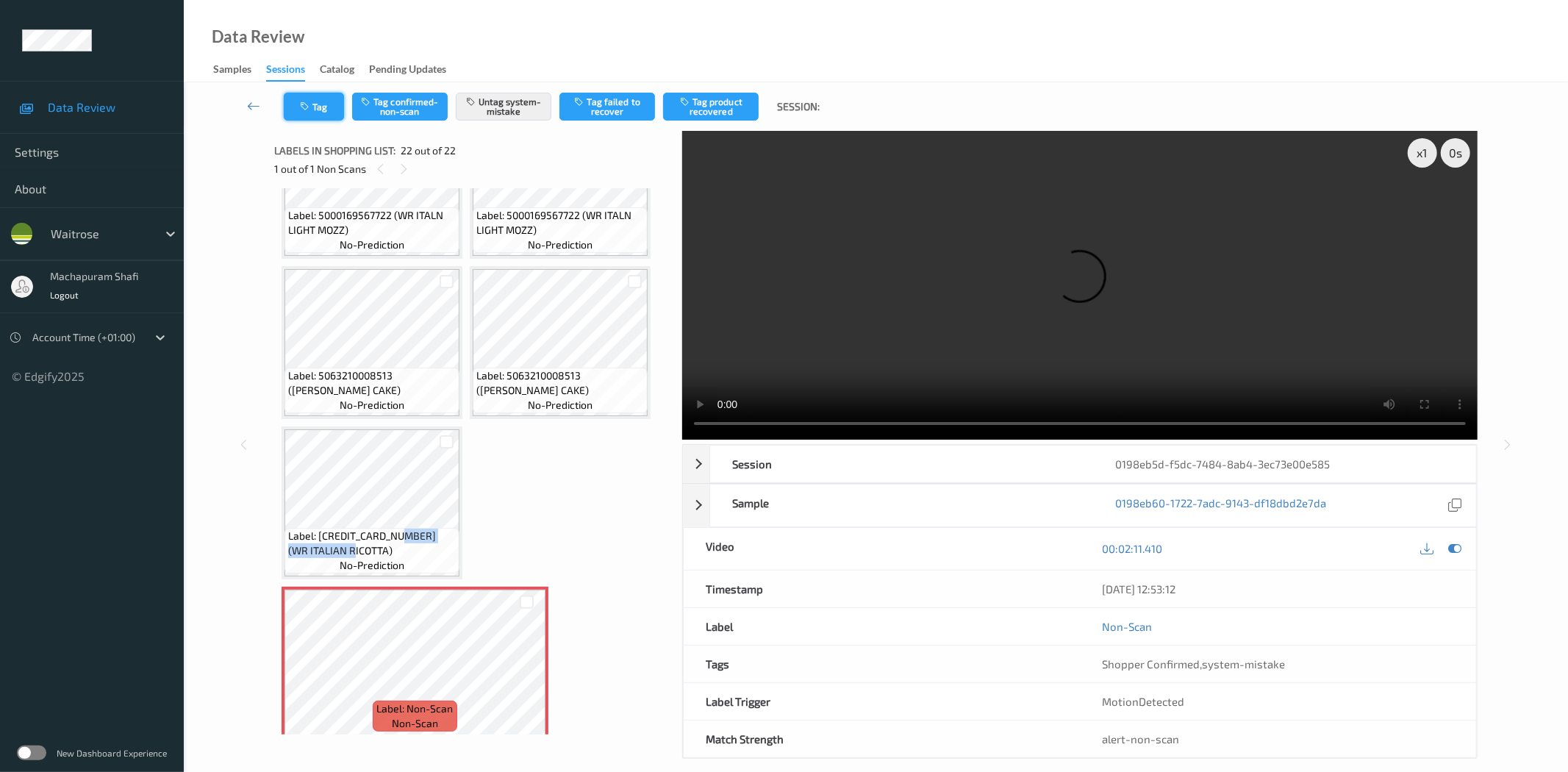
click at [306, 111] on icon "button" at bounding box center [306, 106] width 13 height 10
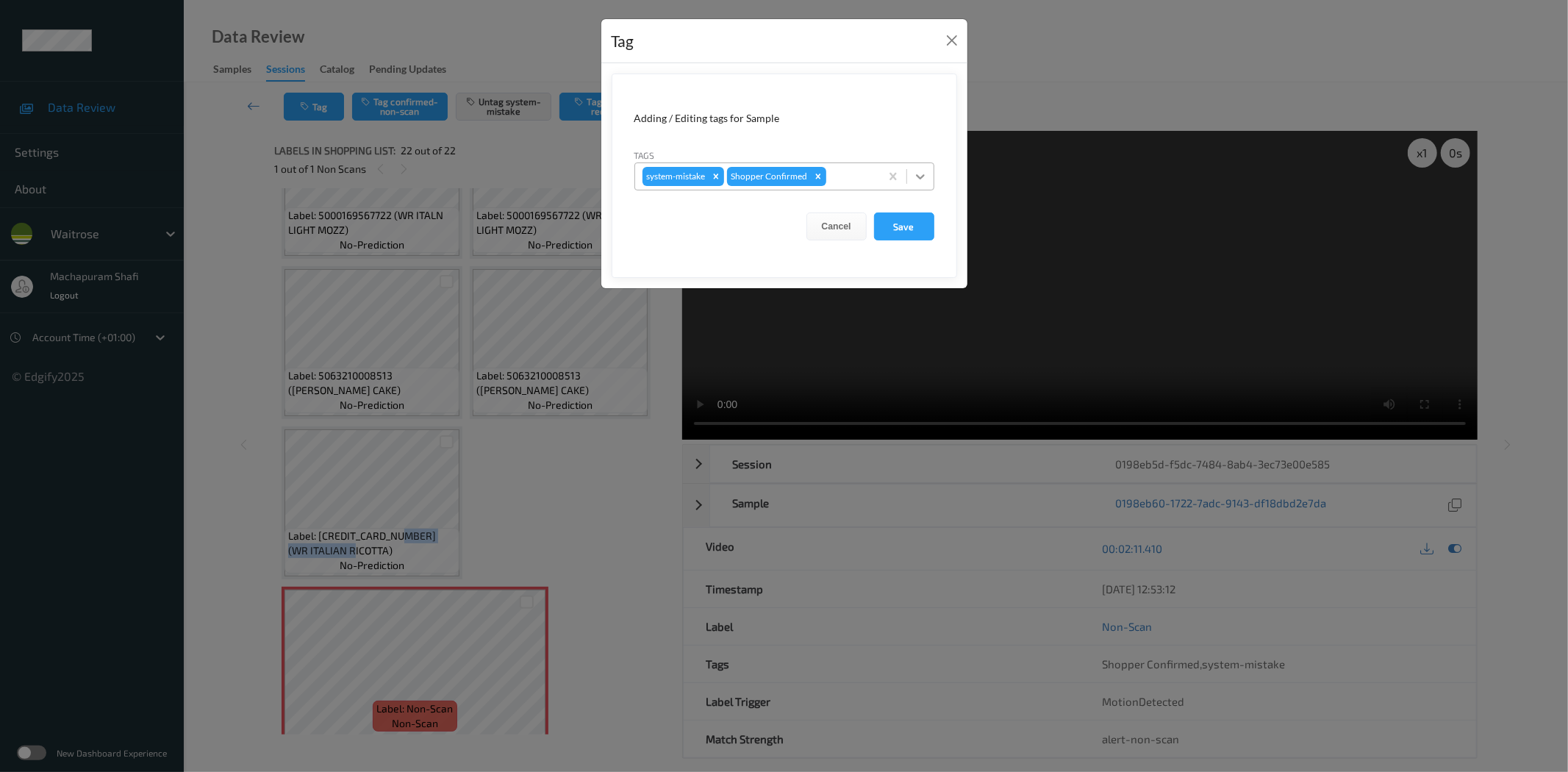
click at [922, 178] on icon at bounding box center [920, 176] width 15 height 15
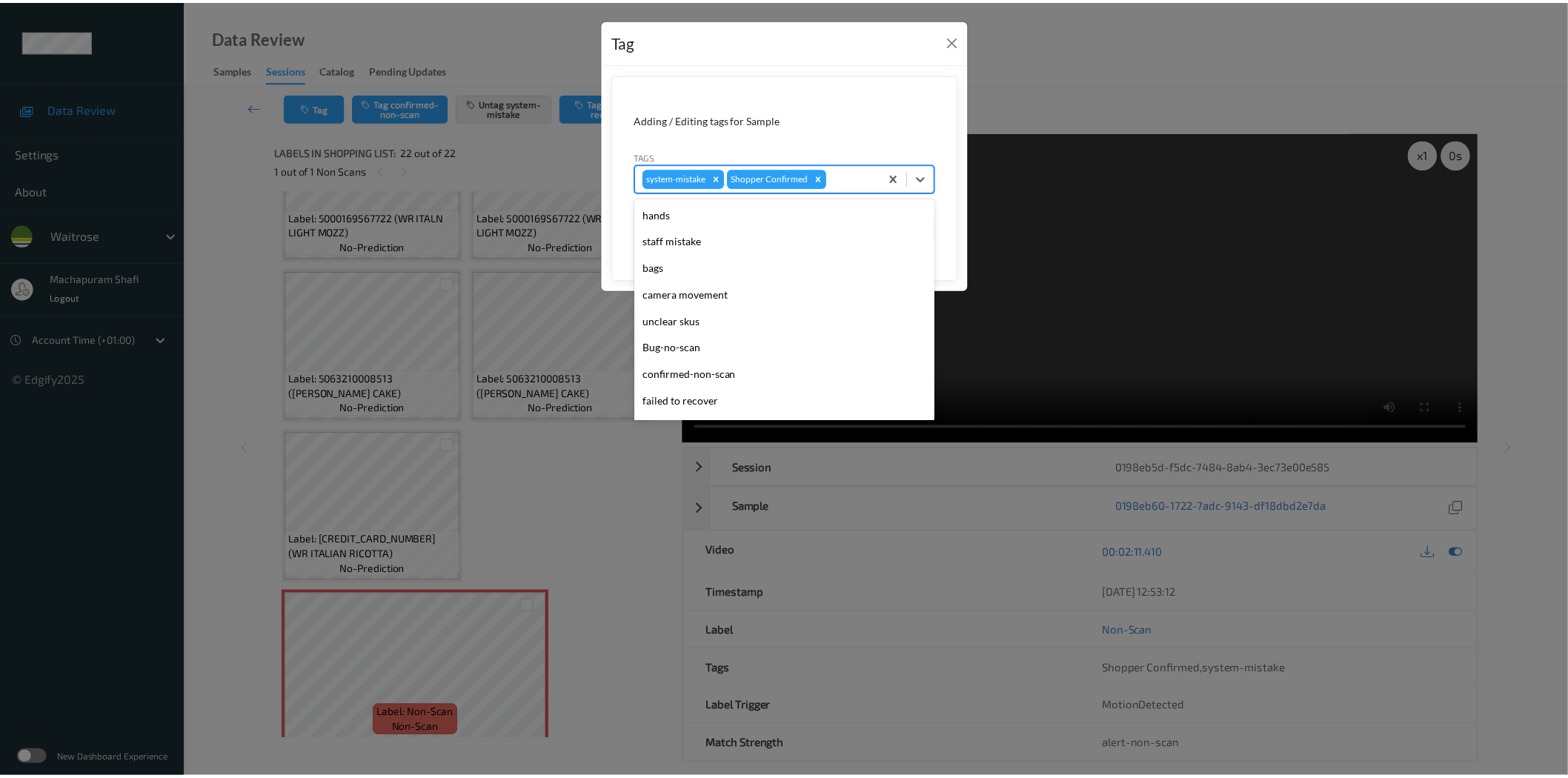
scroll to position [316, 0]
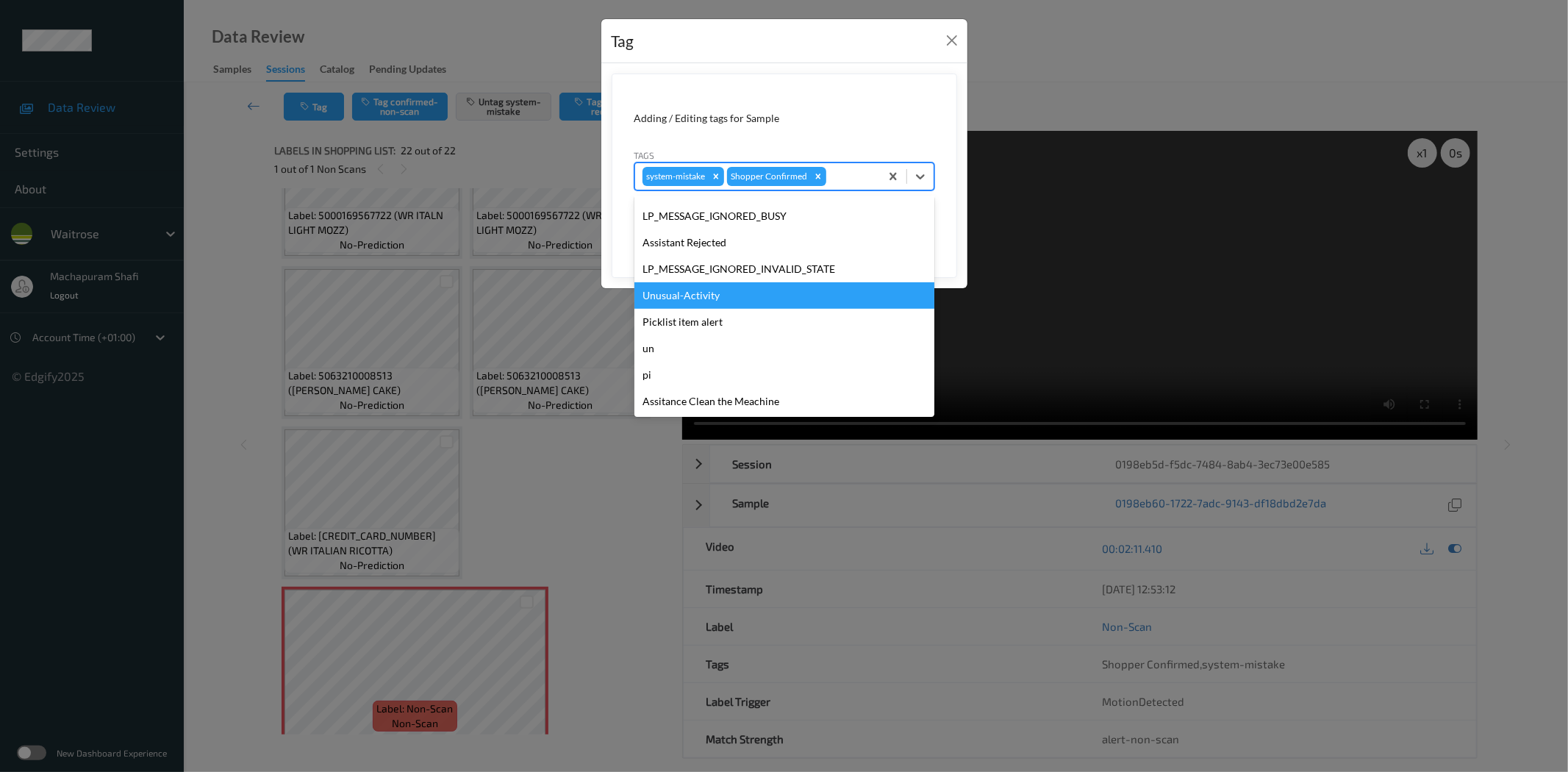
click at [682, 297] on div "Unusual-Activity" at bounding box center [784, 295] width 300 height 26
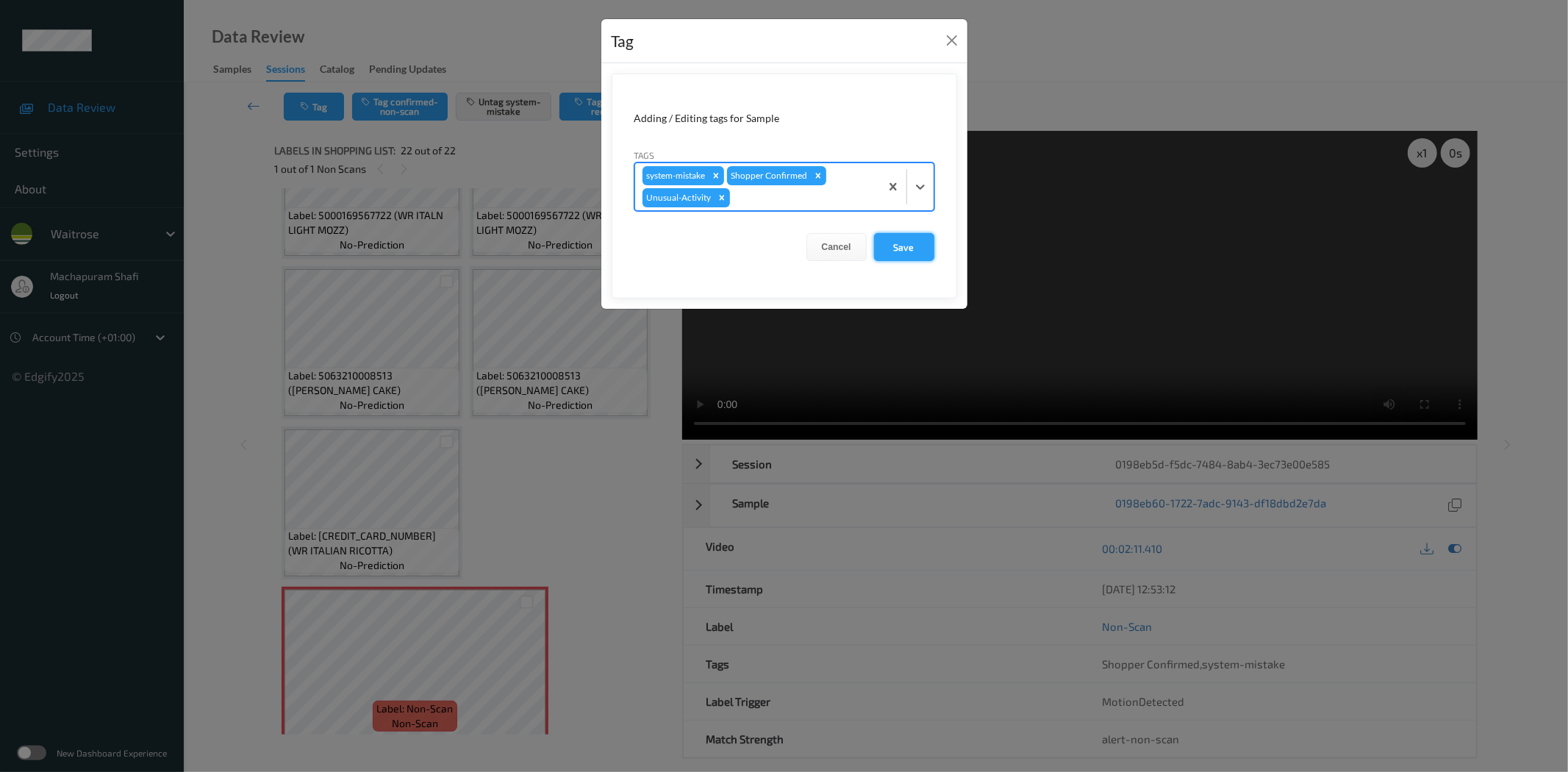
click at [912, 243] on button "Save" at bounding box center [904, 247] width 60 height 28
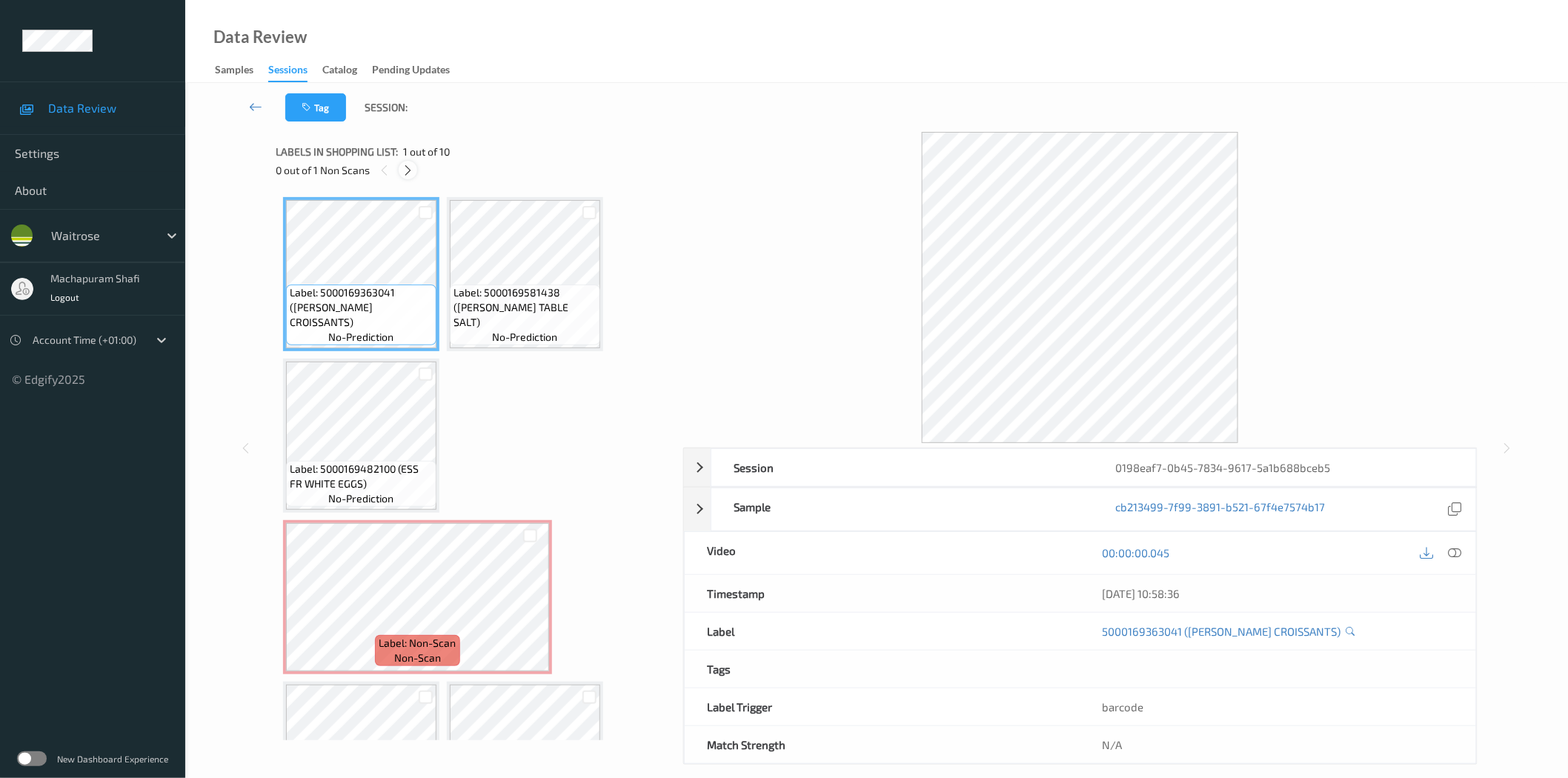
click at [409, 174] on icon at bounding box center [408, 170] width 13 height 14
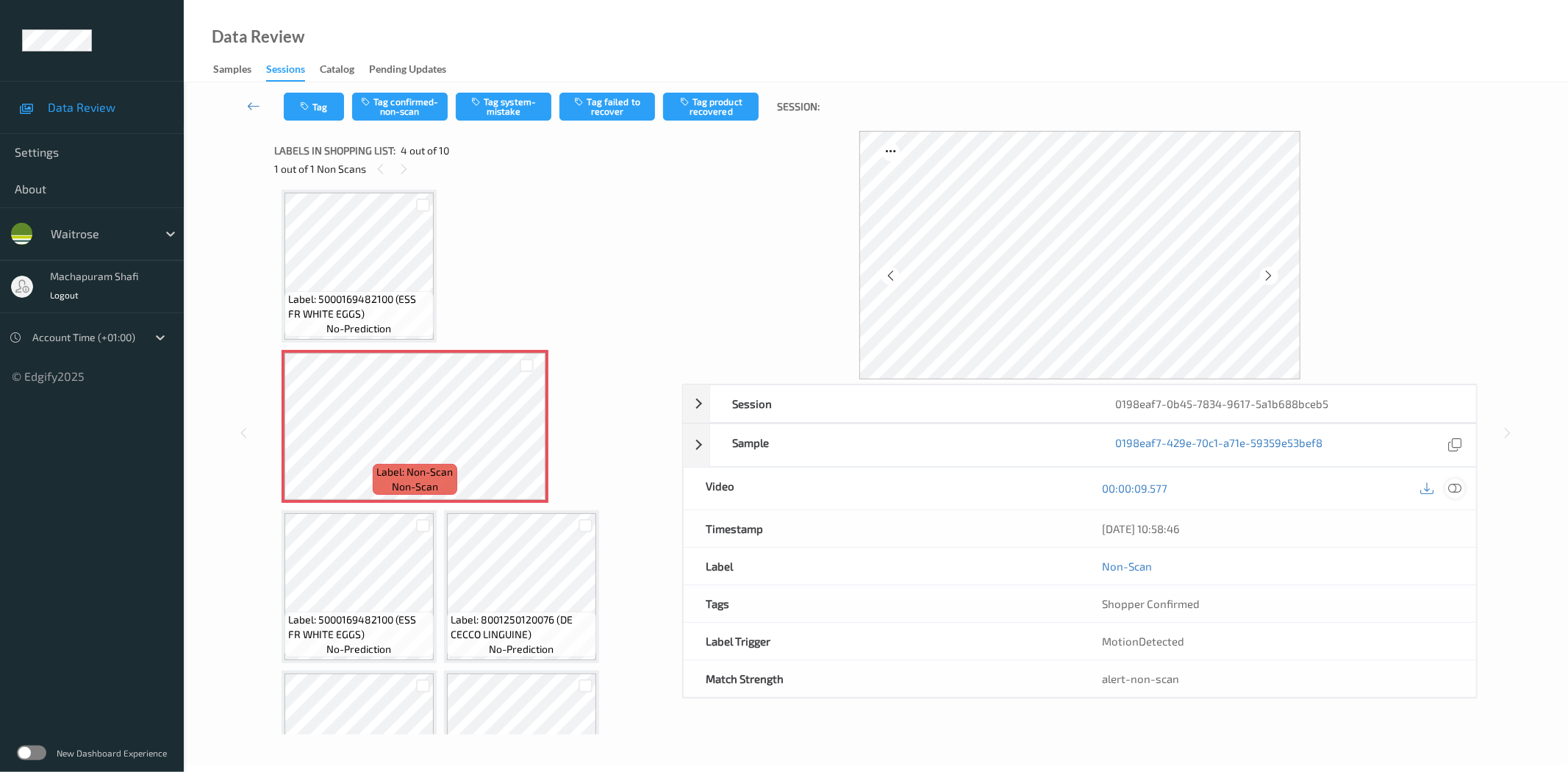
click at [1453, 490] on icon at bounding box center [1455, 488] width 13 height 13
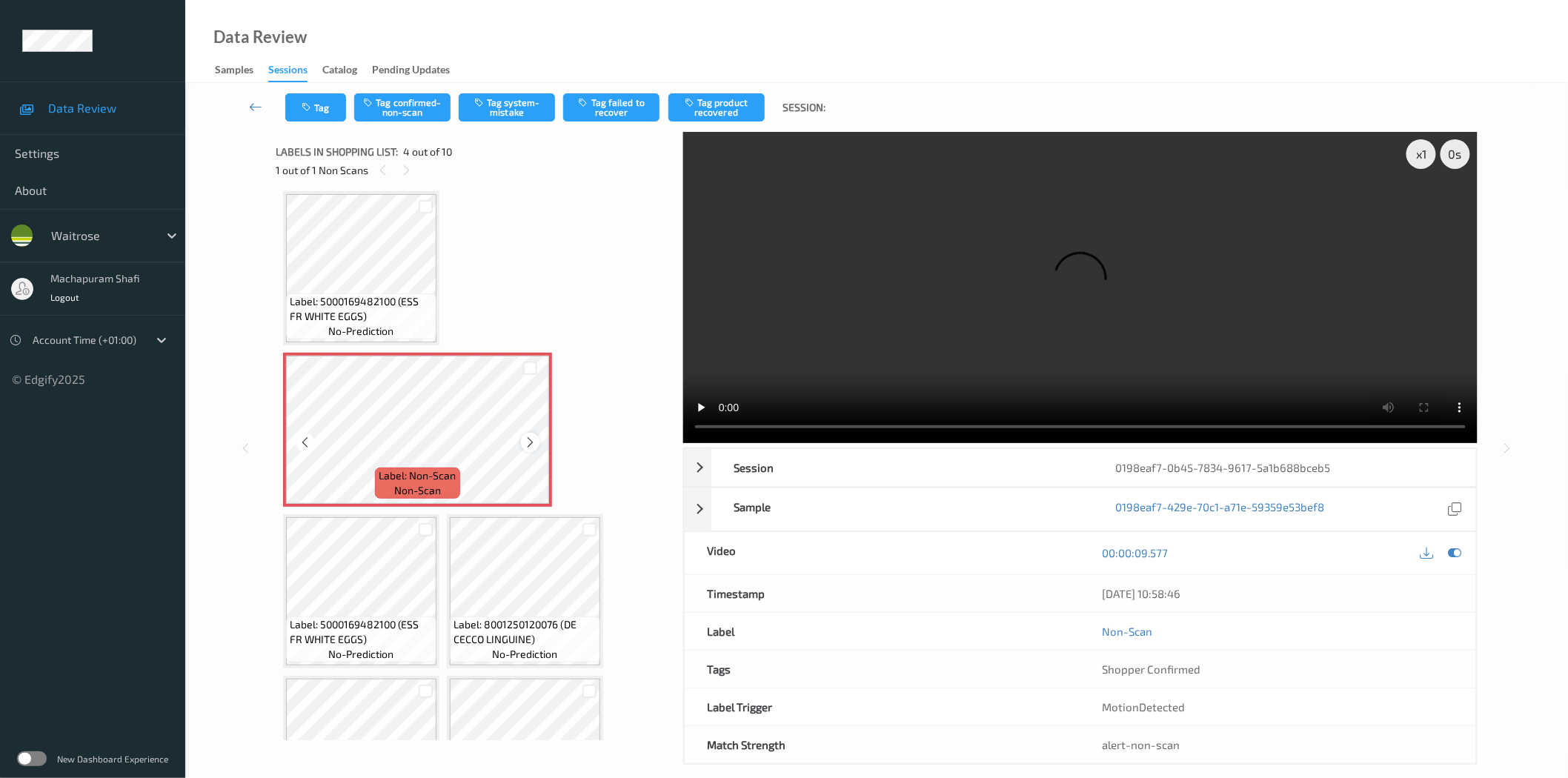
click at [534, 440] on icon at bounding box center [530, 442] width 13 height 14
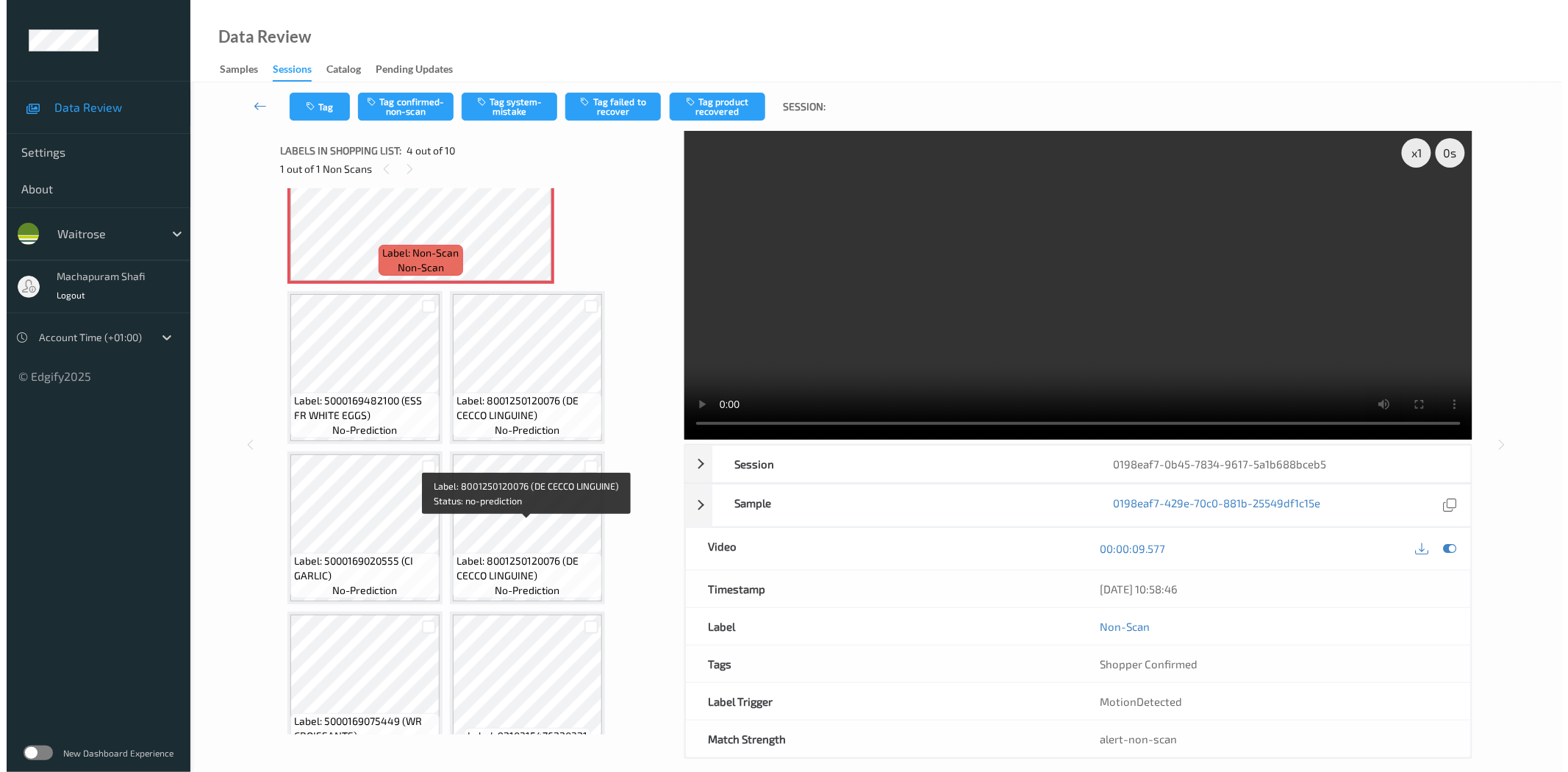
scroll to position [416, 0]
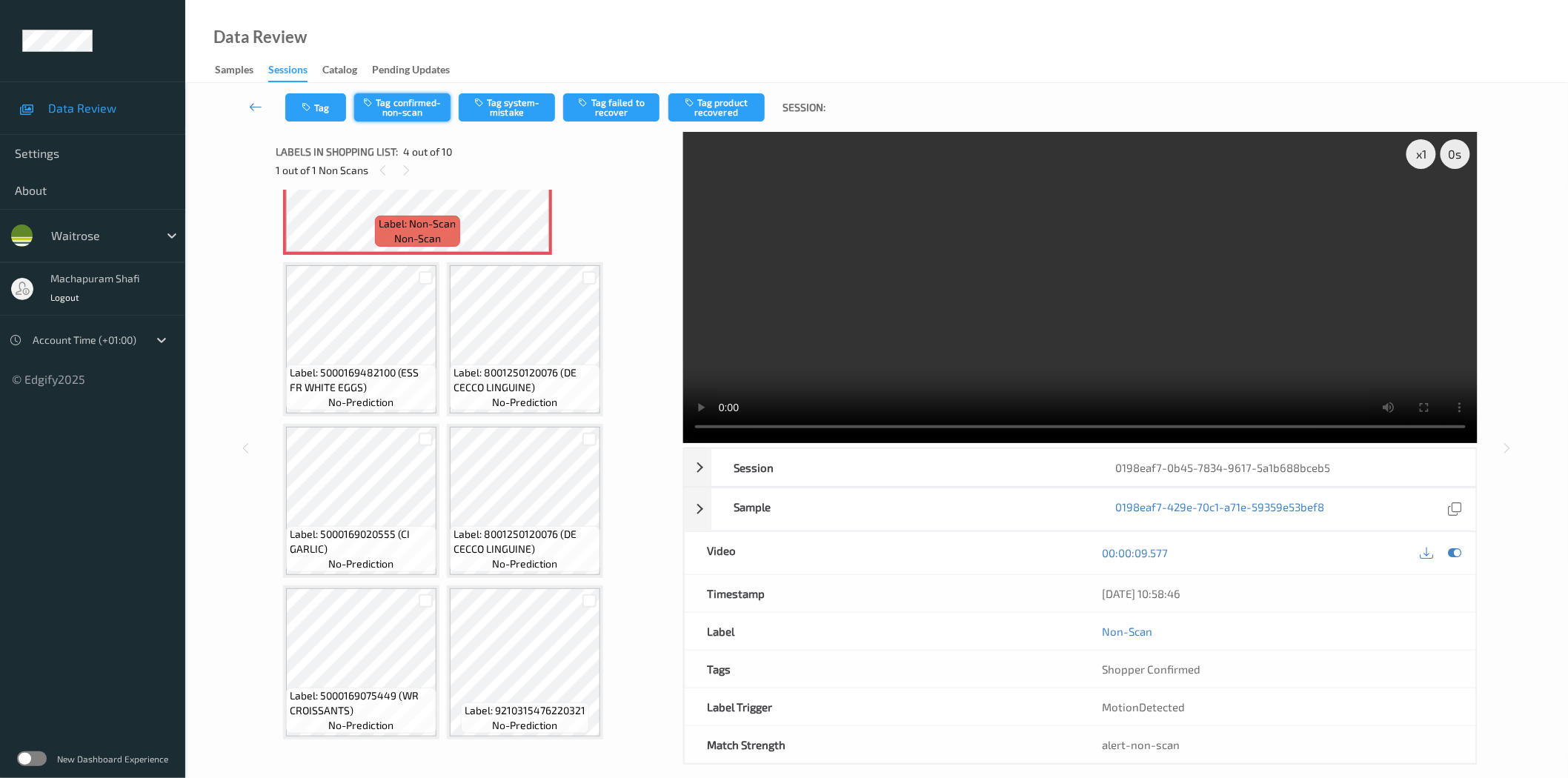
click at [394, 119] on button "Tag confirmed-non-scan" at bounding box center [402, 107] width 96 height 28
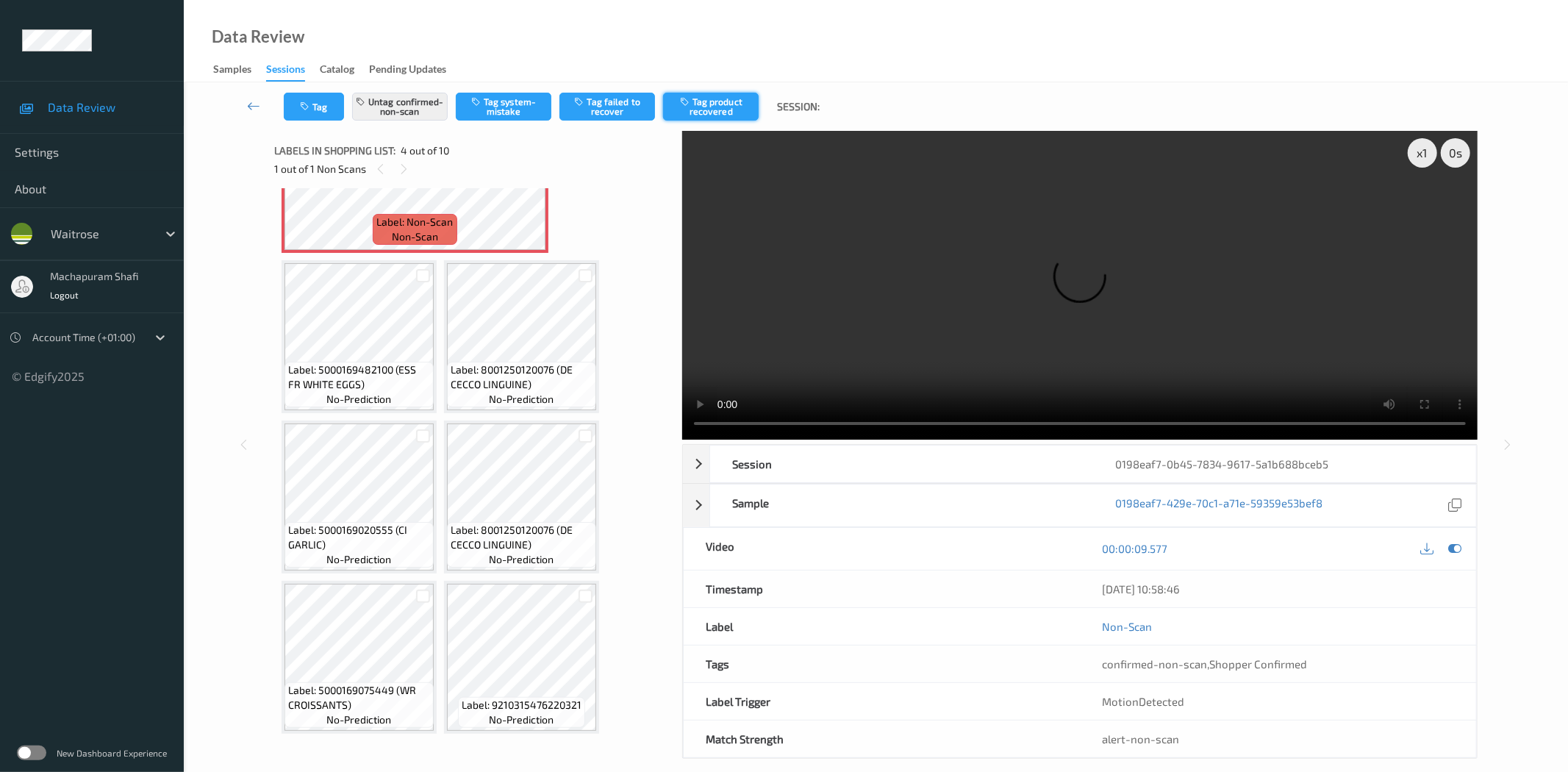
click at [703, 100] on button "Tag product recovered" at bounding box center [710, 106] width 96 height 28
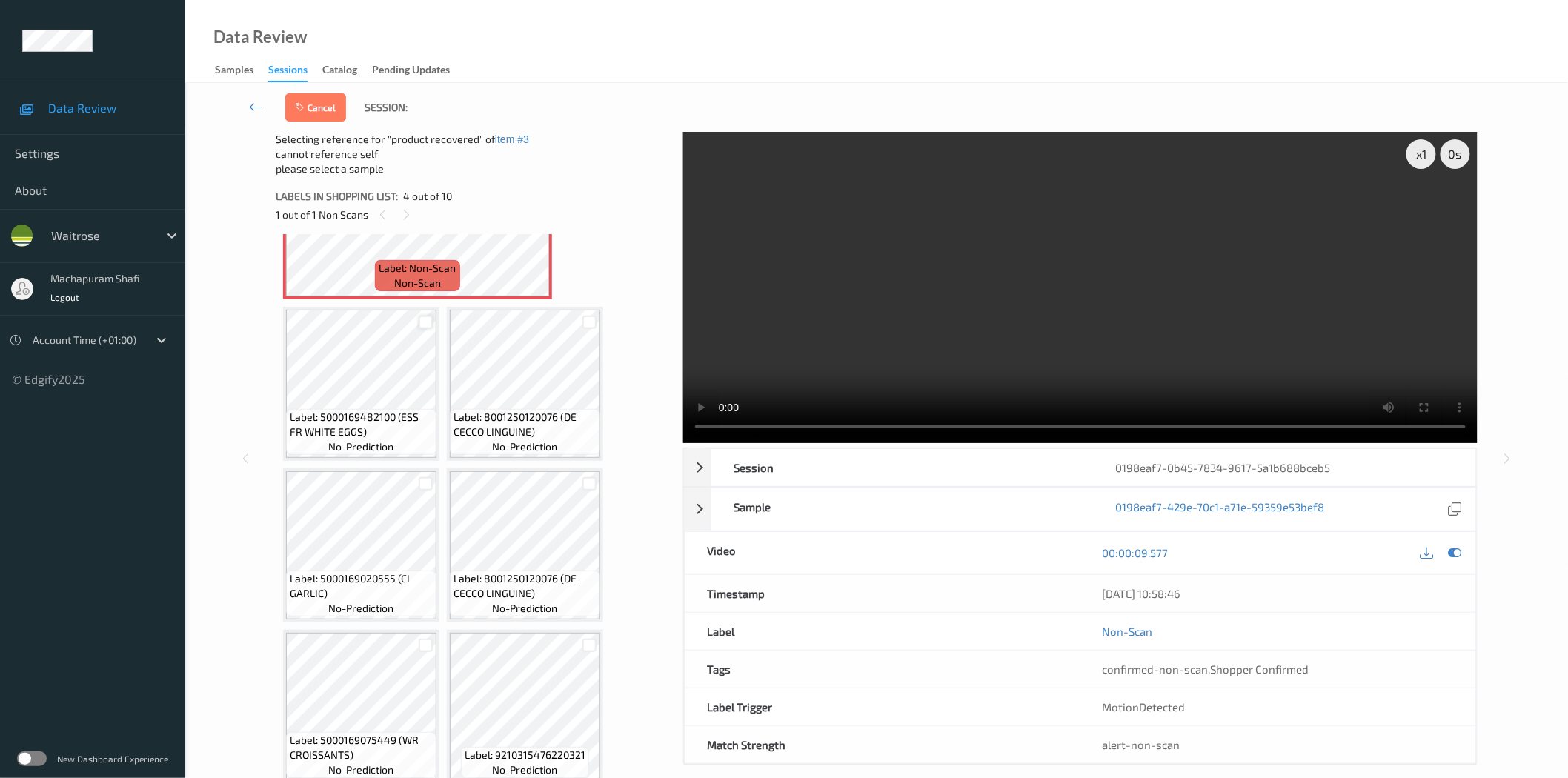
click at [422, 316] on div at bounding box center [426, 323] width 14 height 14
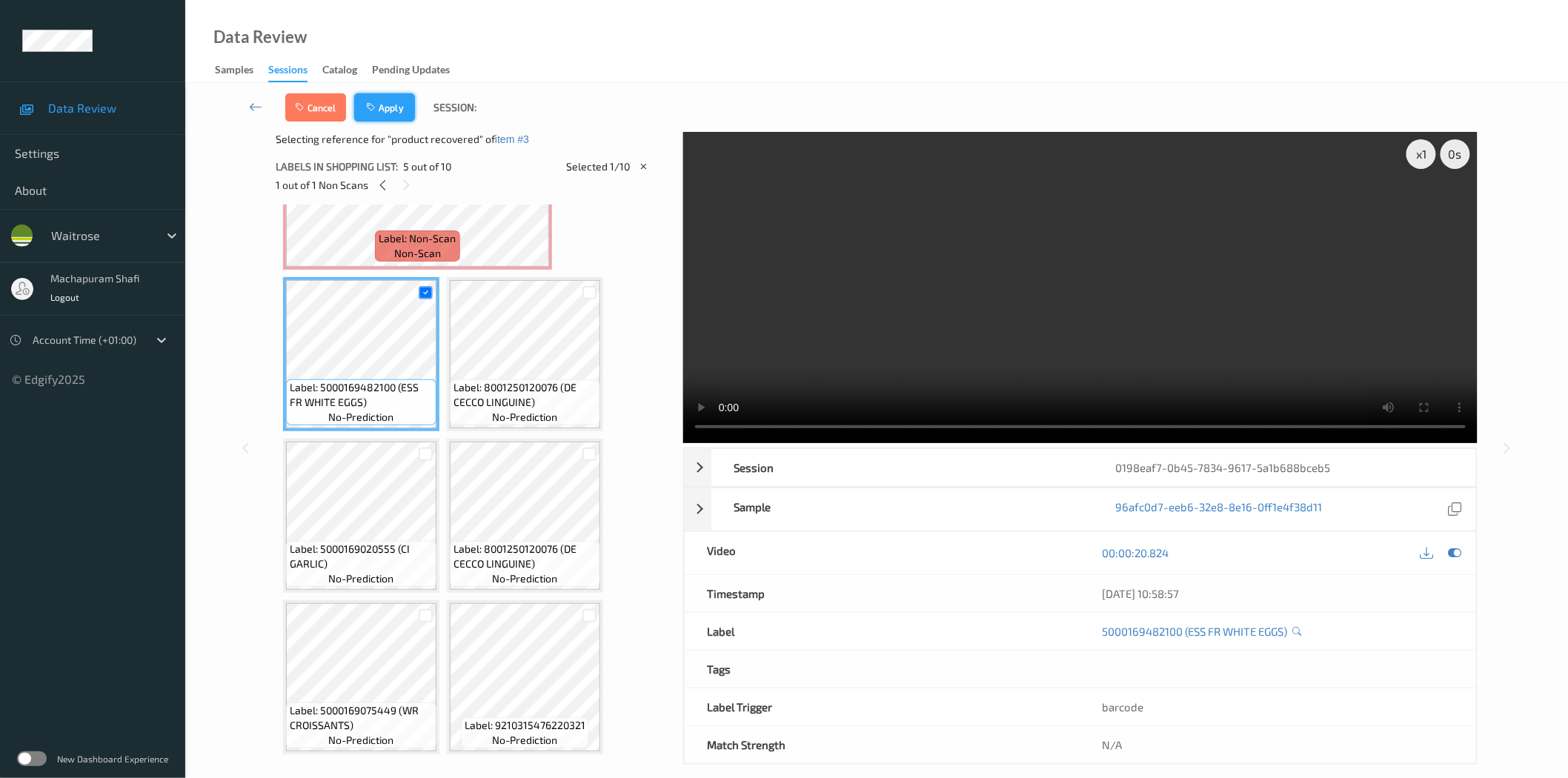
click at [390, 105] on button "Apply" at bounding box center [385, 107] width 61 height 28
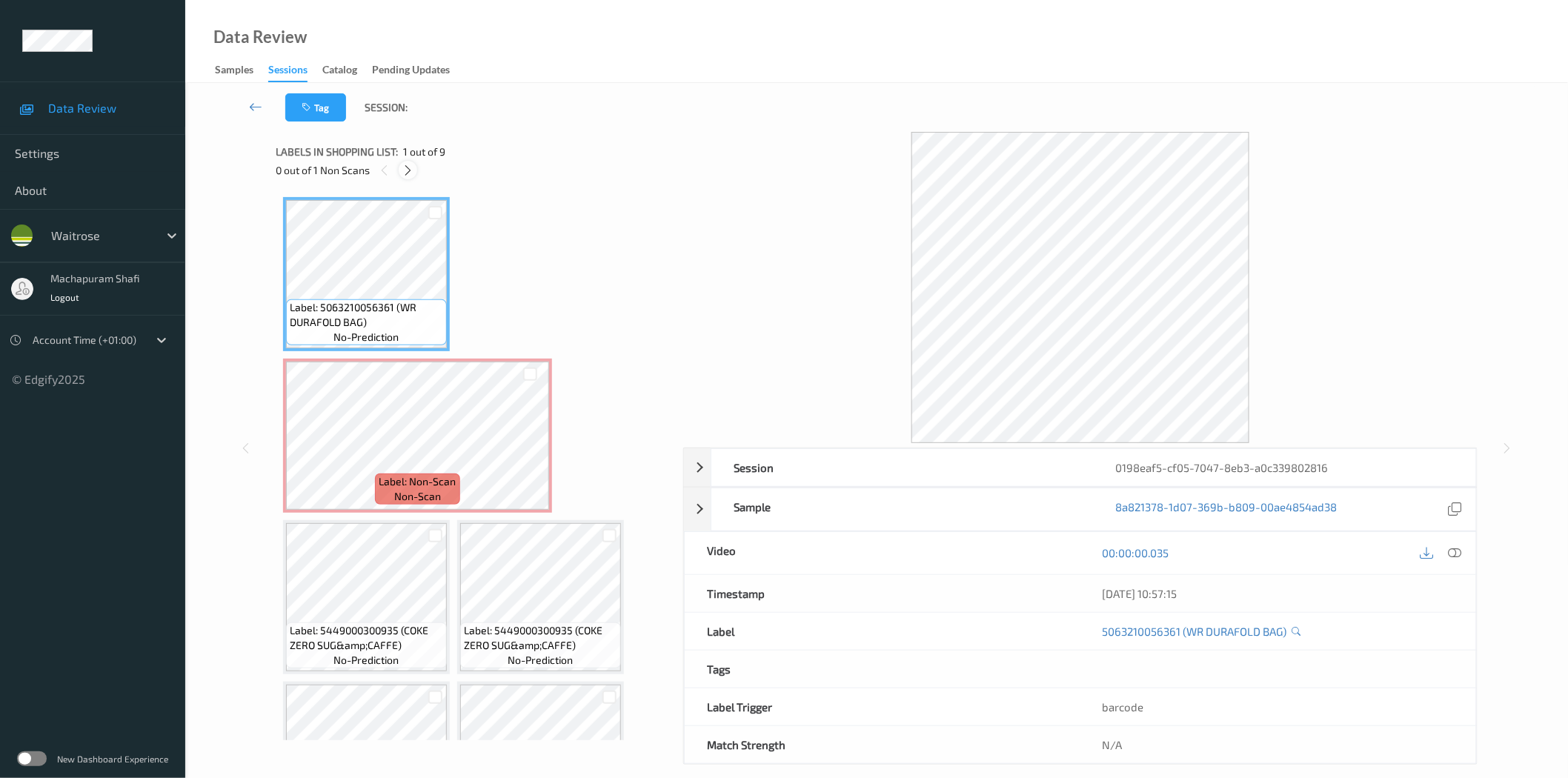
click at [413, 164] on icon at bounding box center [408, 170] width 13 height 14
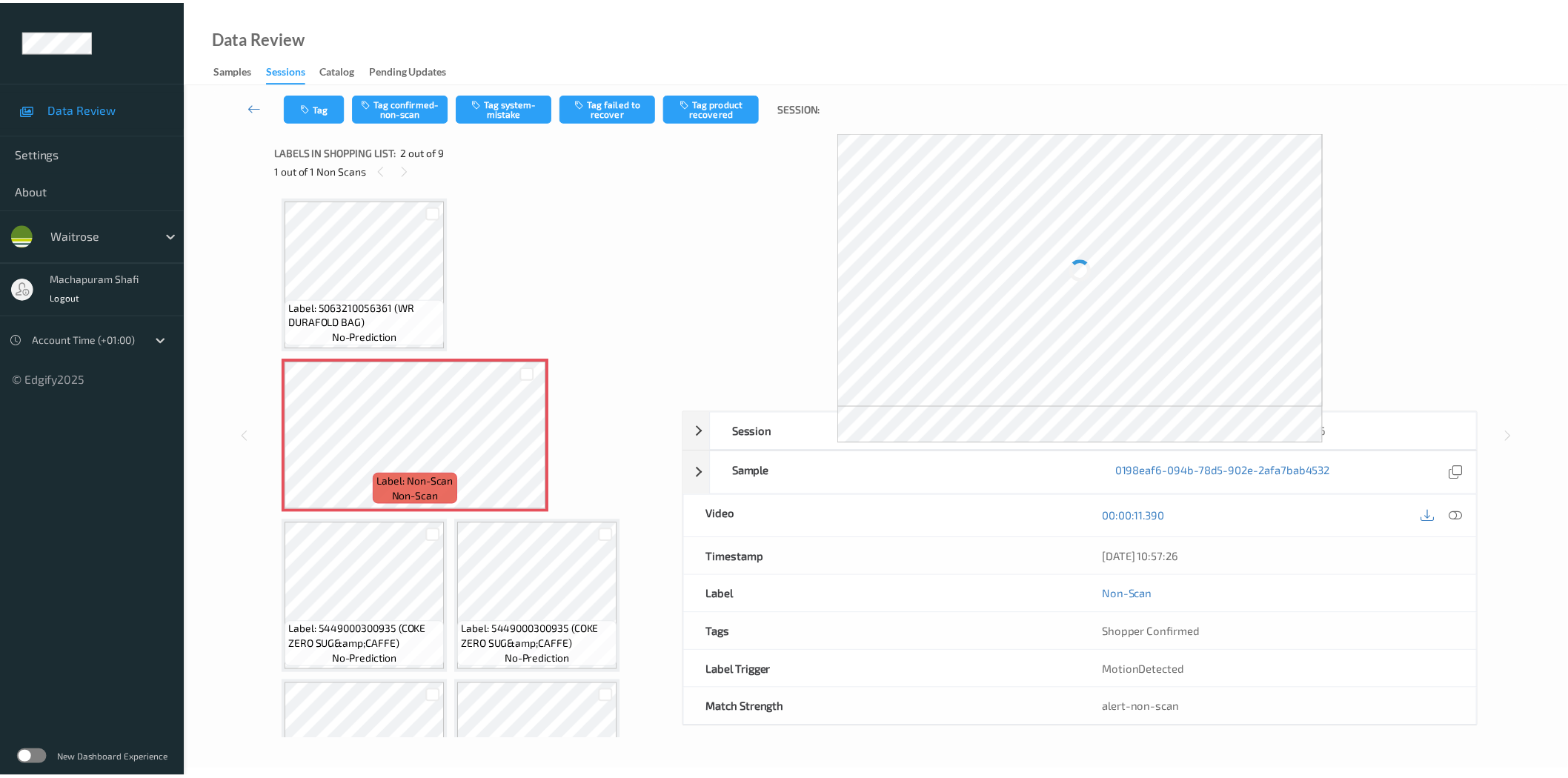
scroll to position [7, 0]
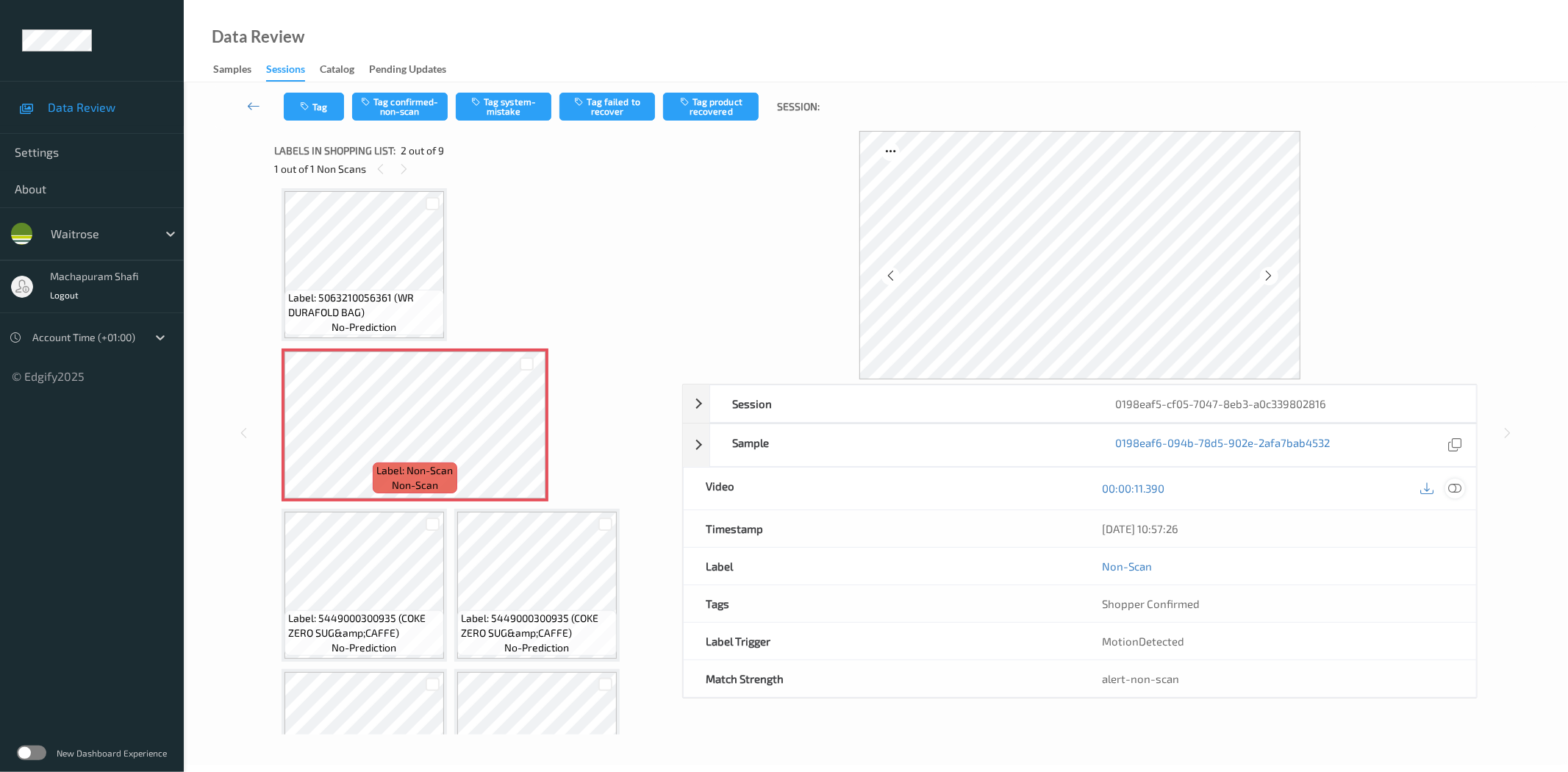
click at [1459, 490] on icon at bounding box center [1455, 488] width 13 height 13
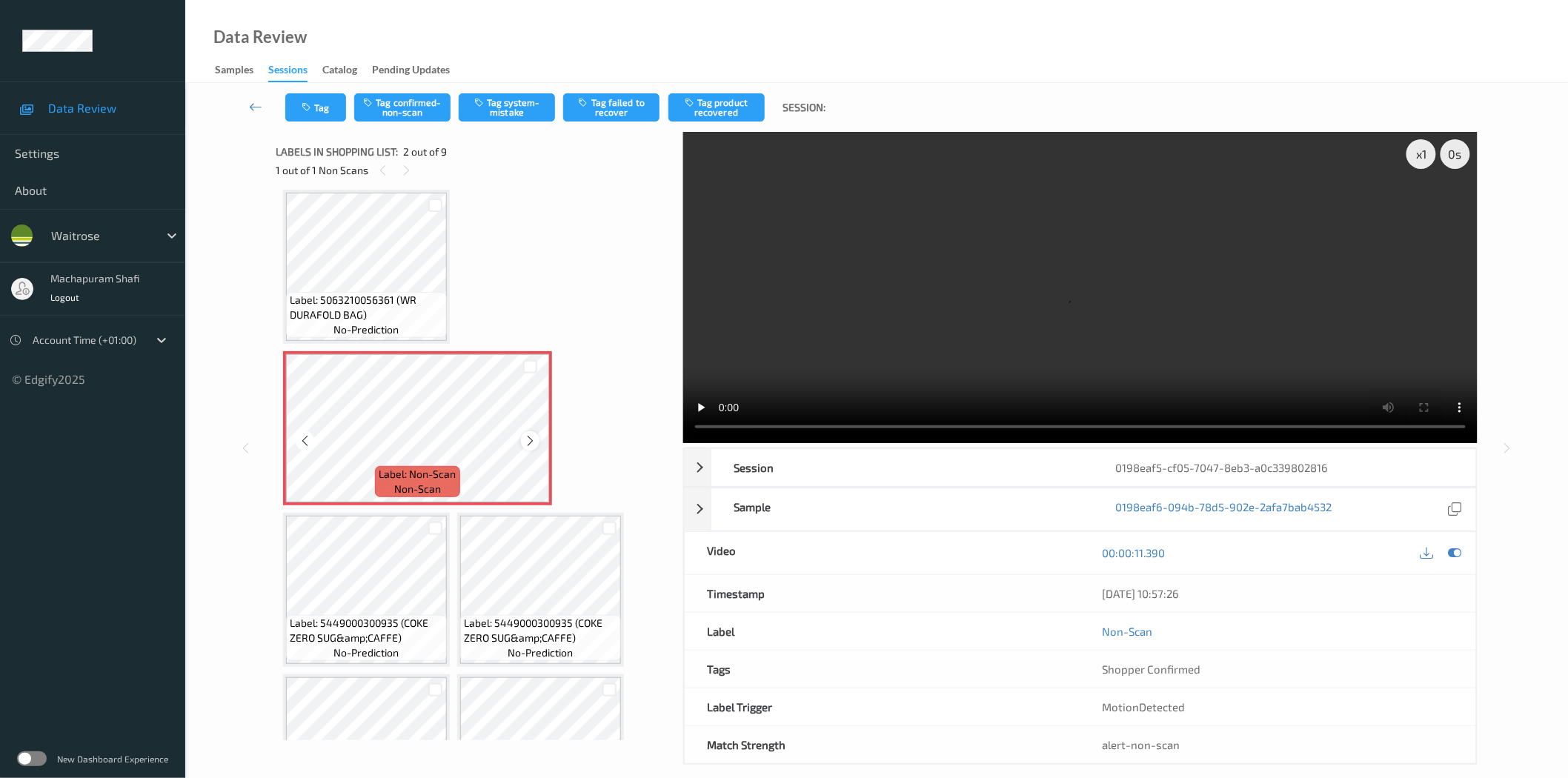
click at [529, 441] on icon at bounding box center [530, 440] width 13 height 14
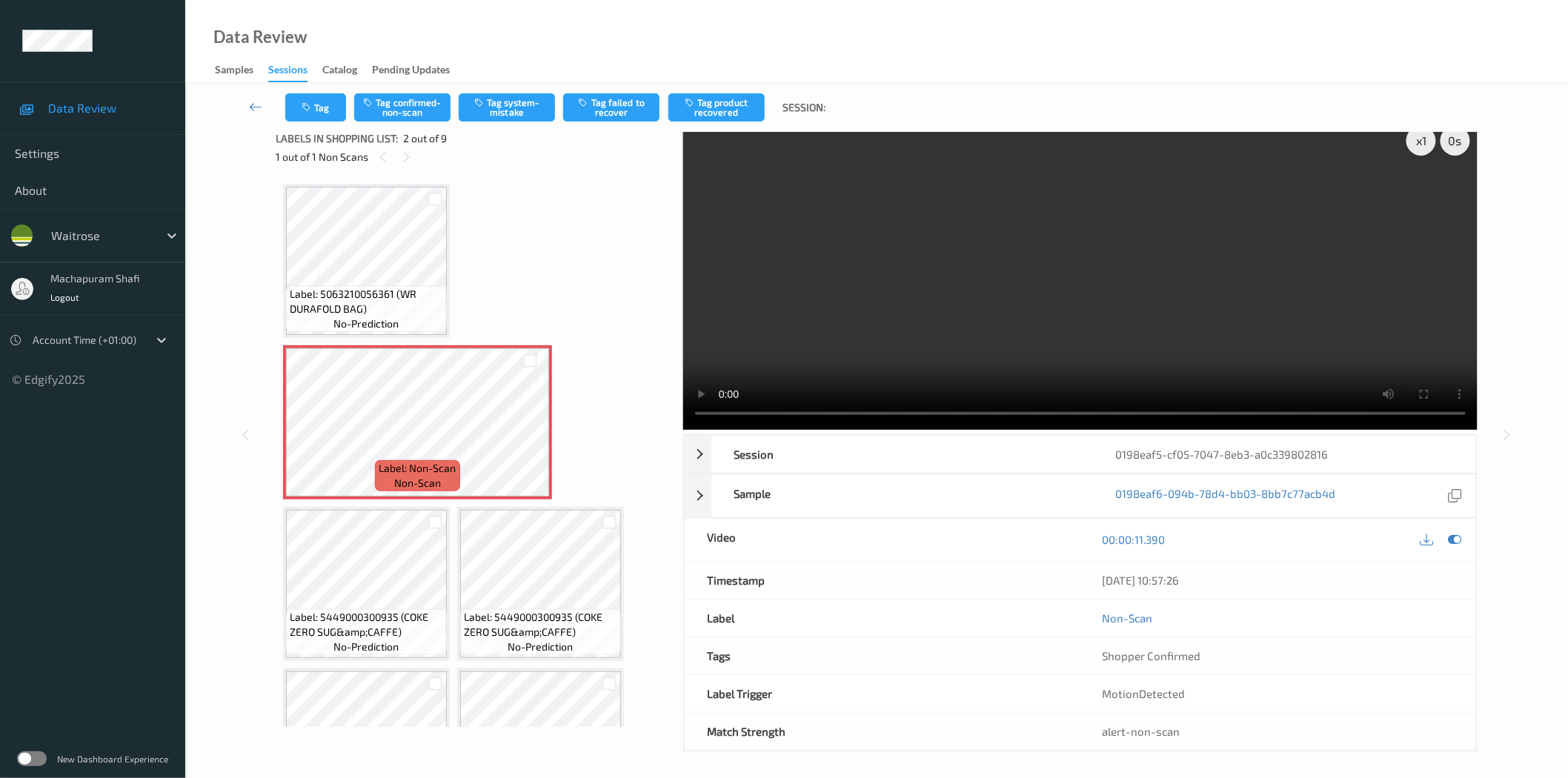
scroll to position [18, 0]
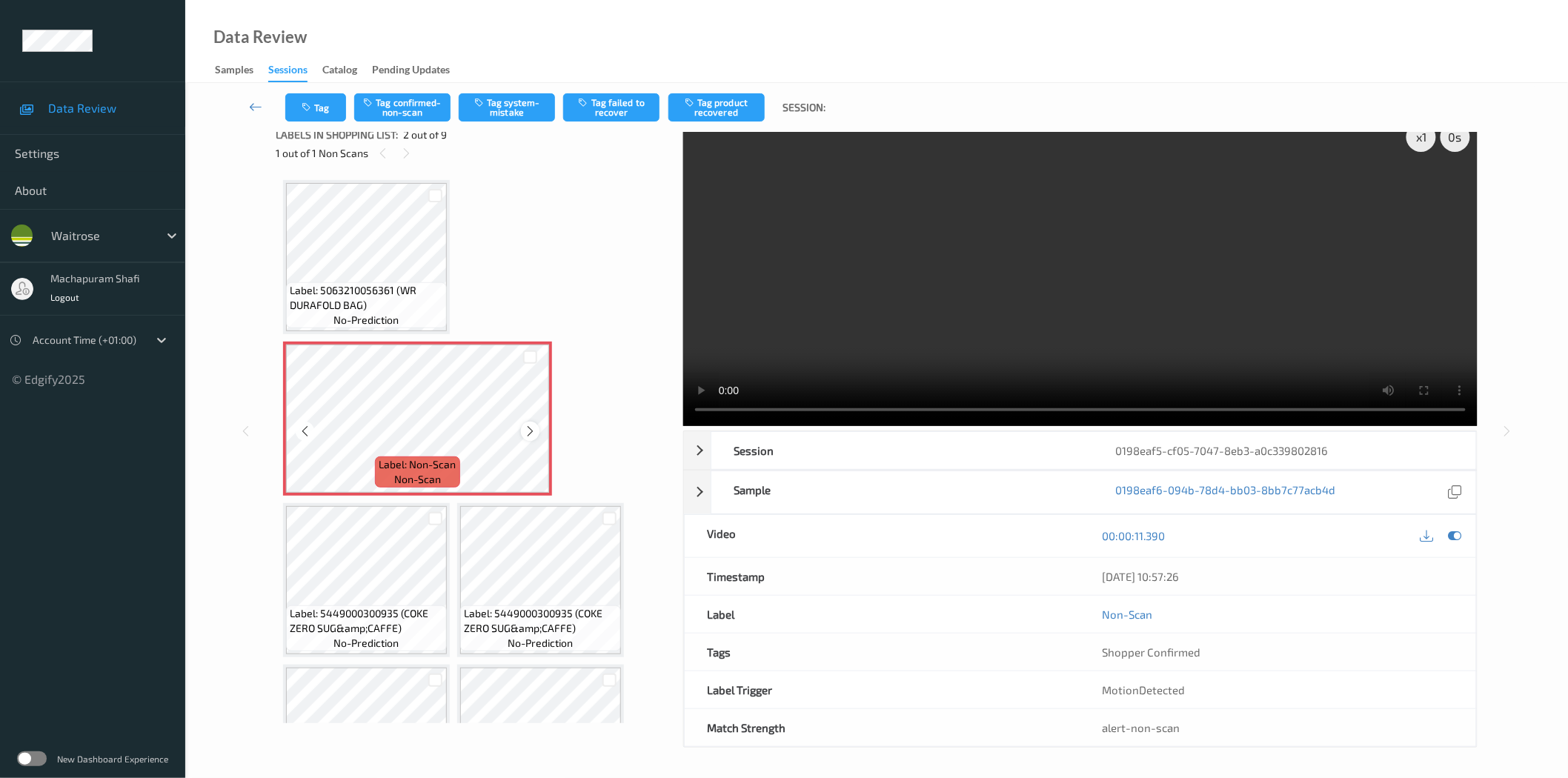
click at [524, 426] on icon at bounding box center [530, 431] width 13 height 14
click at [410, 108] on button "Tag confirmed-non-scan" at bounding box center [402, 107] width 96 height 28
click at [389, 96] on button "Tag confirmed-non-scan" at bounding box center [402, 107] width 96 height 28
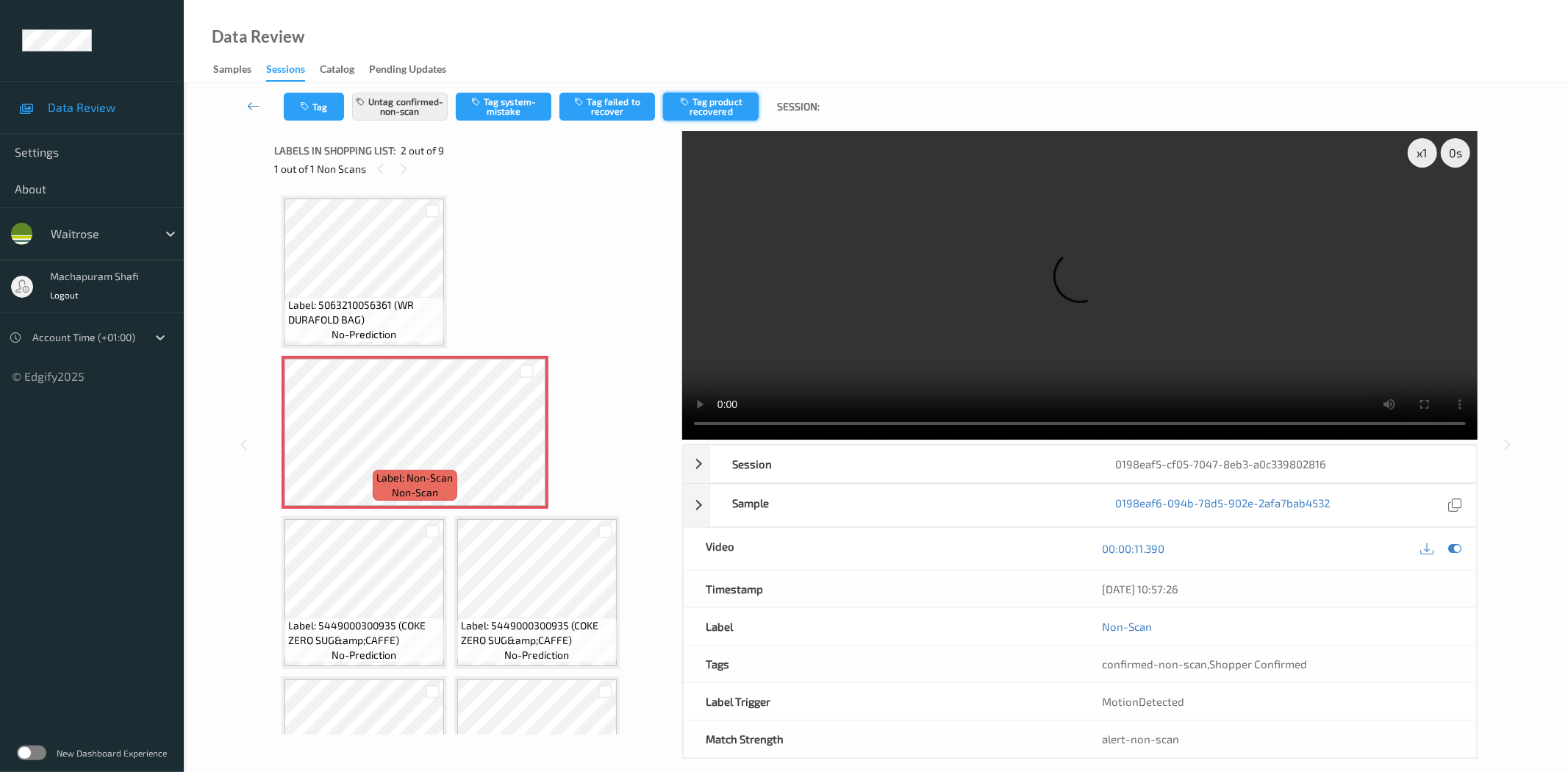
click at [720, 107] on button "Tag product recovered" at bounding box center [710, 106] width 96 height 28
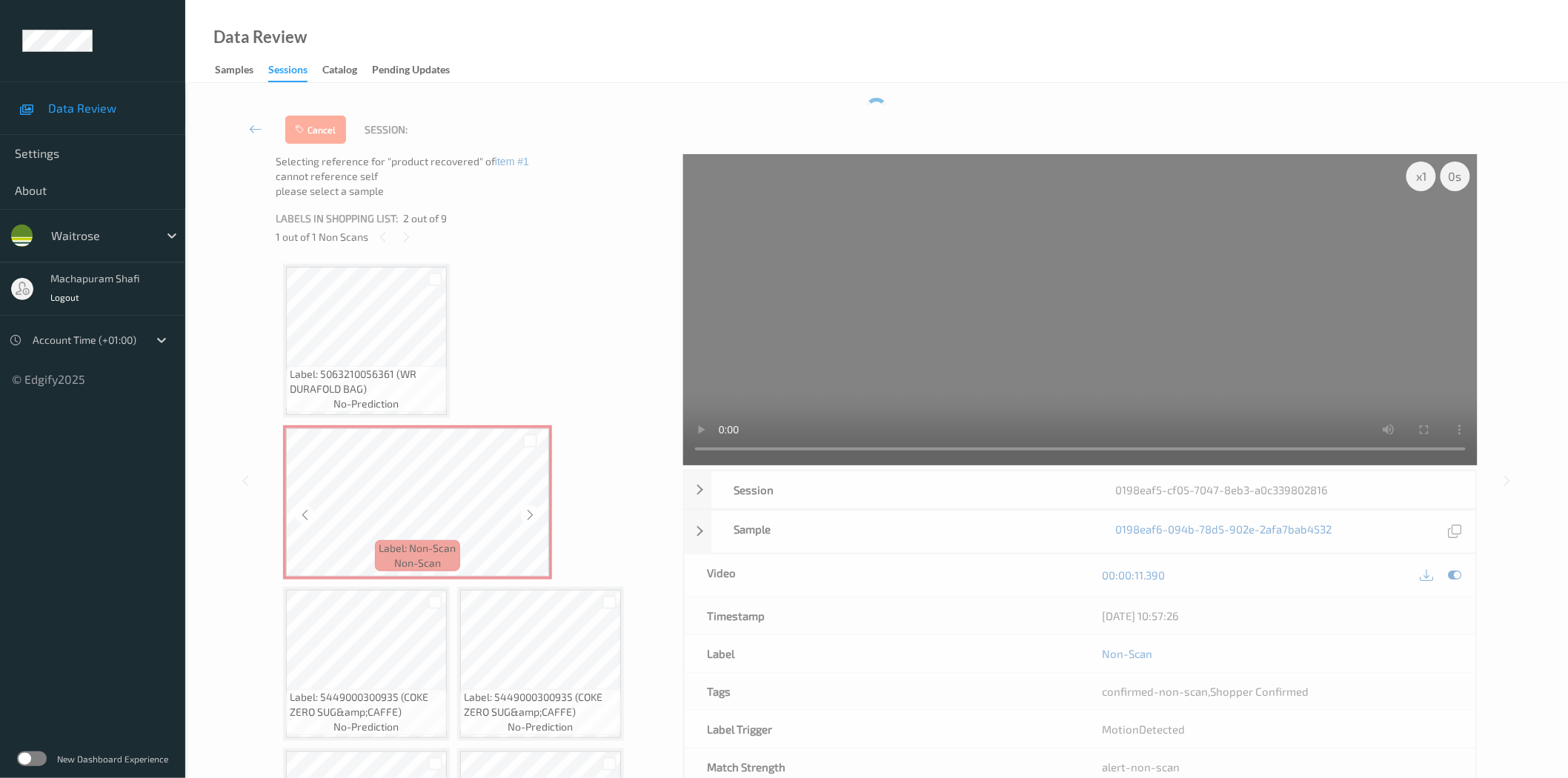
click at [432, 576] on div "Label: Non-Scan non-scan" at bounding box center [417, 502] width 269 height 154
click at [434, 598] on div at bounding box center [436, 603] width 14 height 14
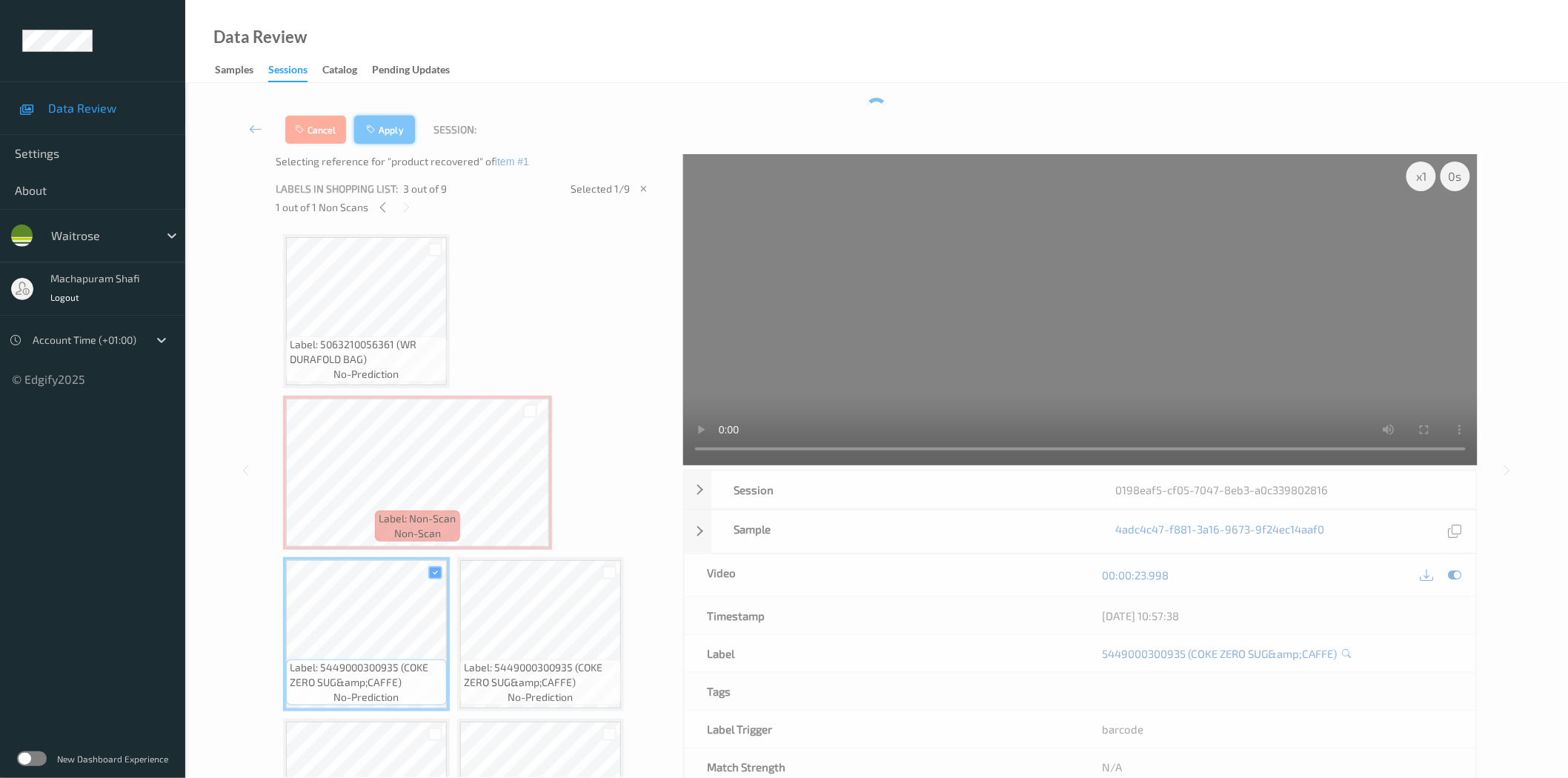
click at [390, 132] on button "Apply" at bounding box center [385, 129] width 61 height 28
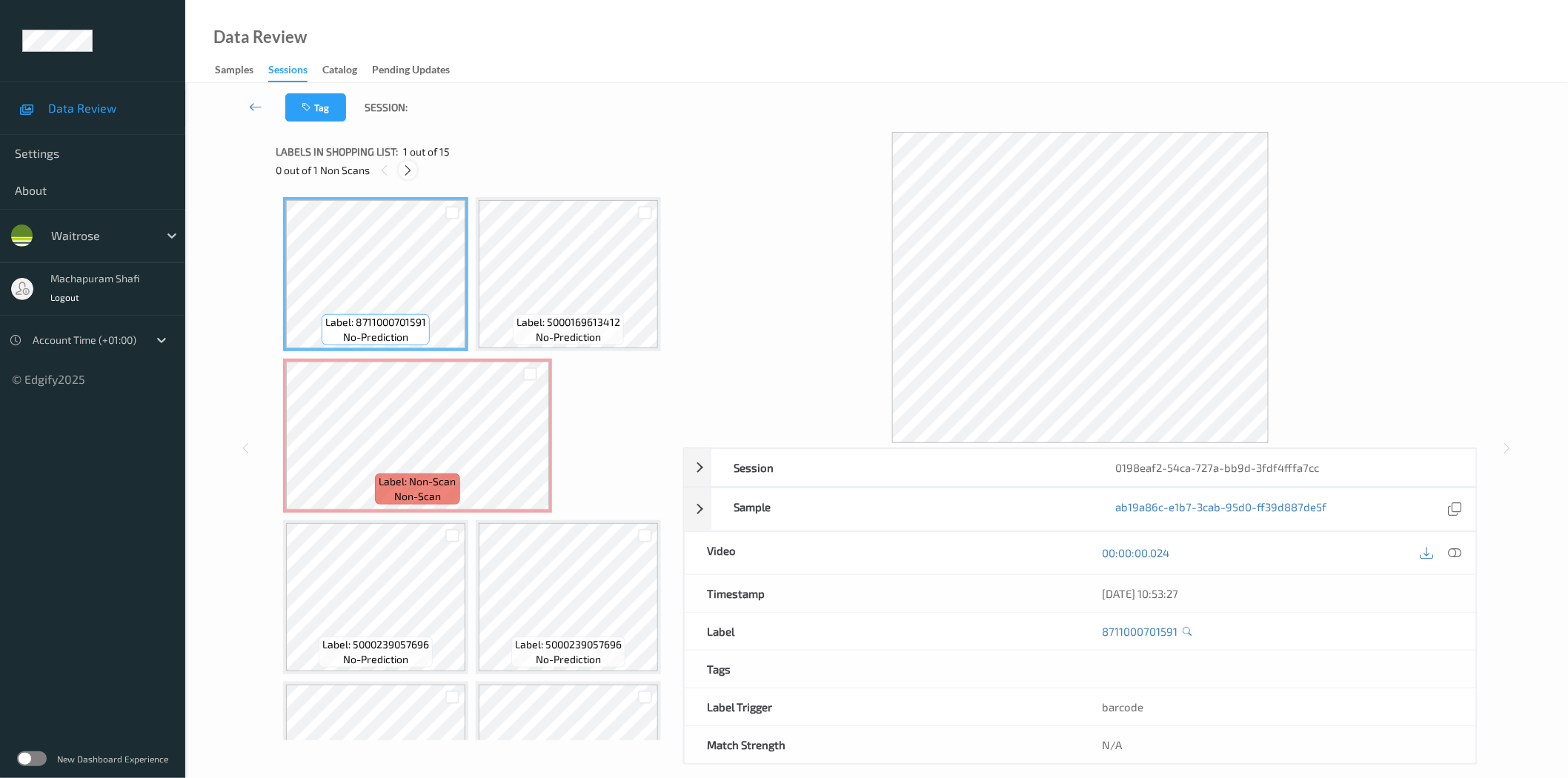
click at [410, 166] on icon at bounding box center [408, 170] width 13 height 14
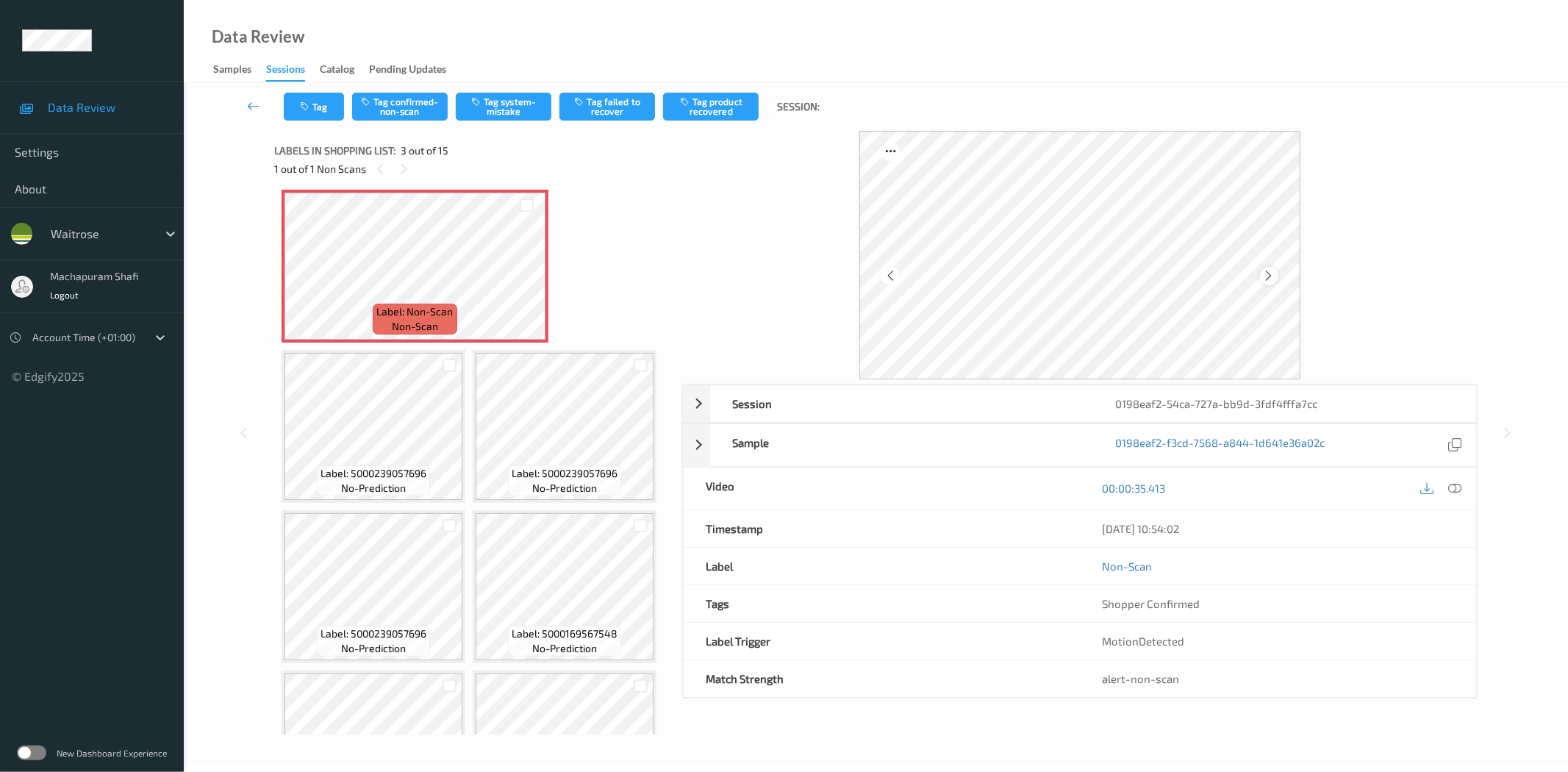
click at [1263, 278] on icon at bounding box center [1269, 276] width 13 height 13
click at [1265, 277] on icon at bounding box center [1269, 276] width 13 height 13
click at [1461, 488] on icon at bounding box center [1455, 488] width 13 height 13
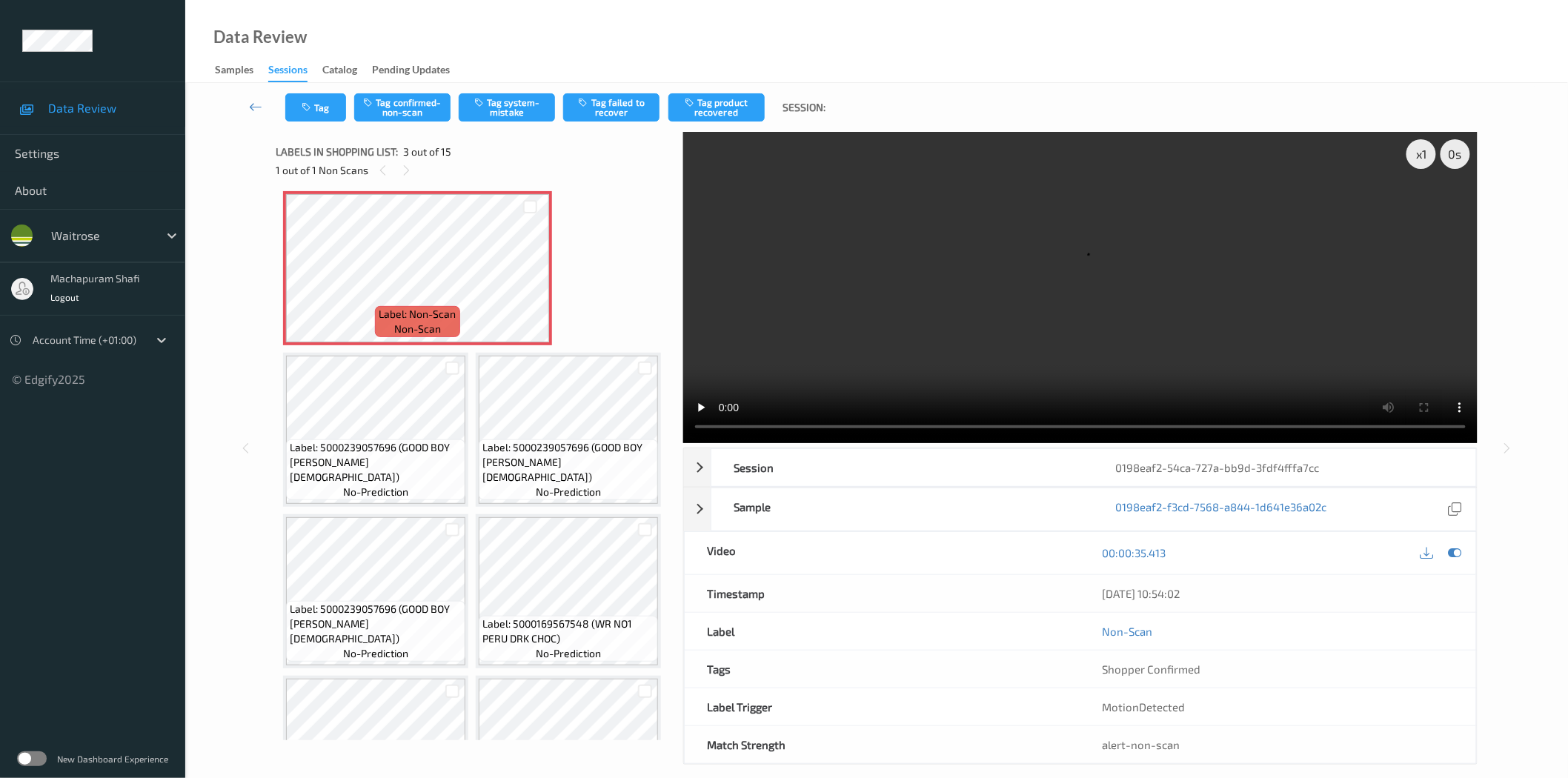
scroll to position [328, 0]
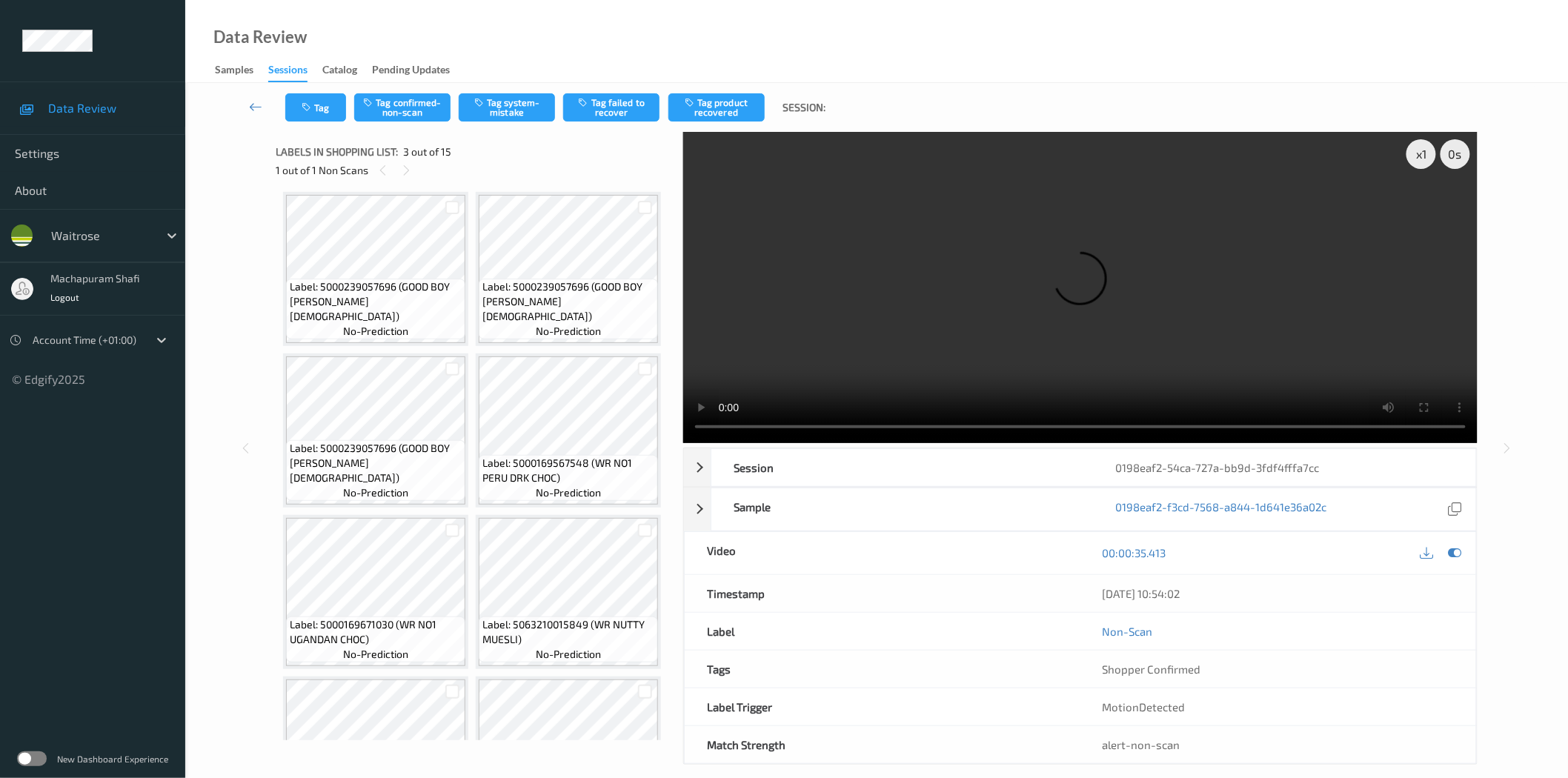
click at [527, 127] on icon at bounding box center [530, 119] width 13 height 14
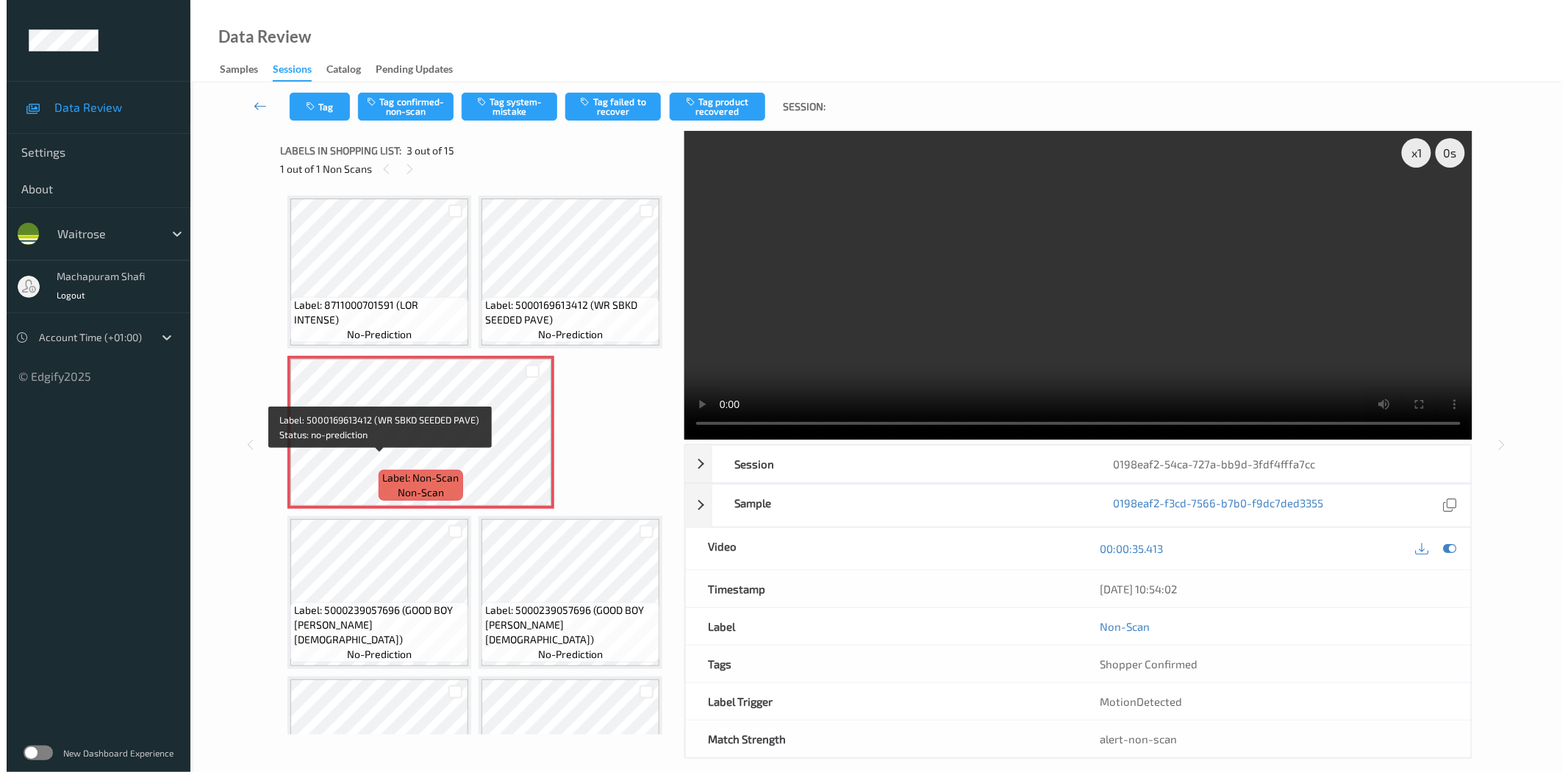
scroll to position [326, 0]
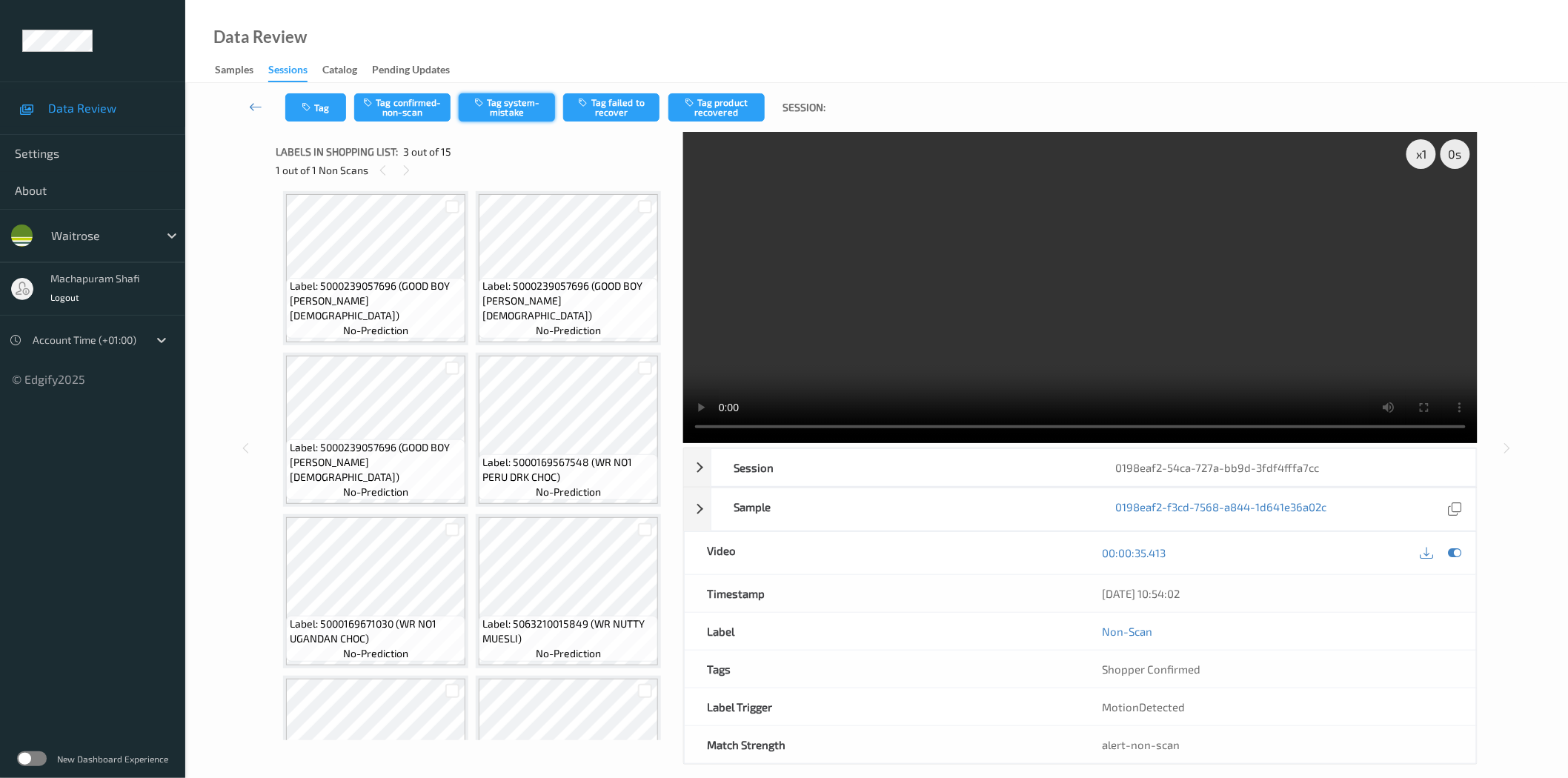
click at [511, 104] on button "Tag system-mistake" at bounding box center [506, 107] width 96 height 28
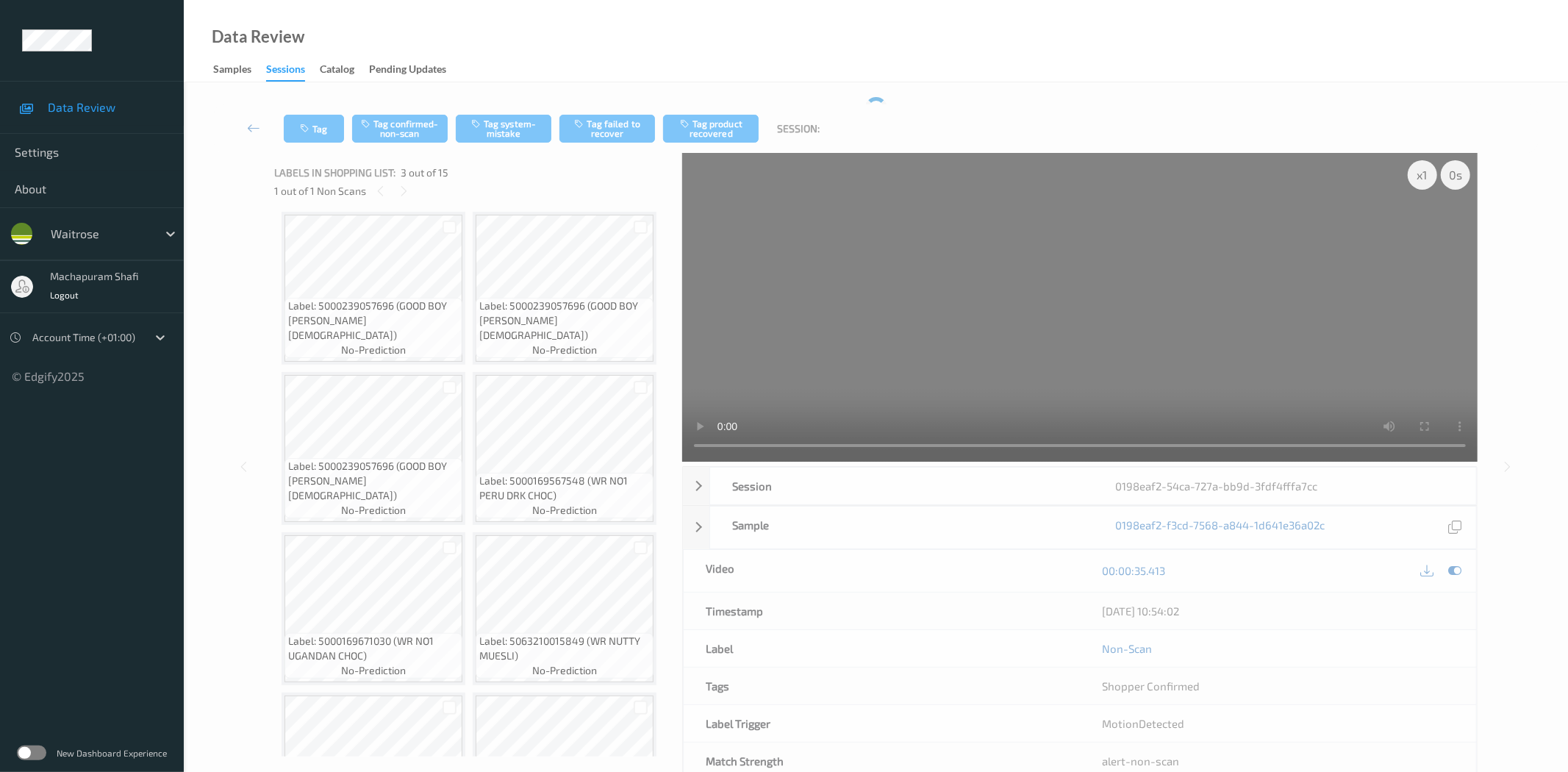
scroll to position [167, 0]
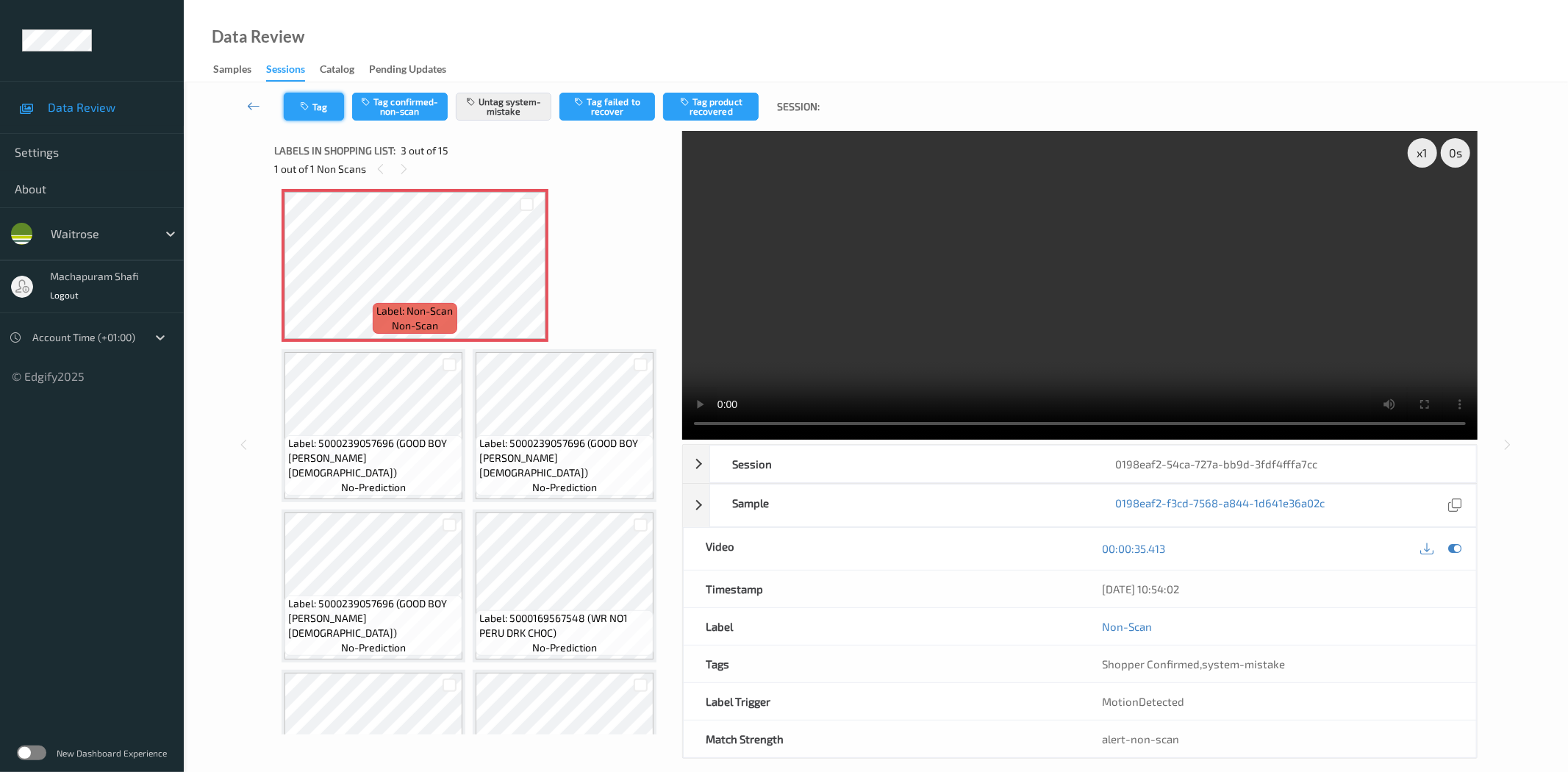
click at [314, 113] on button "Tag" at bounding box center [314, 106] width 60 height 28
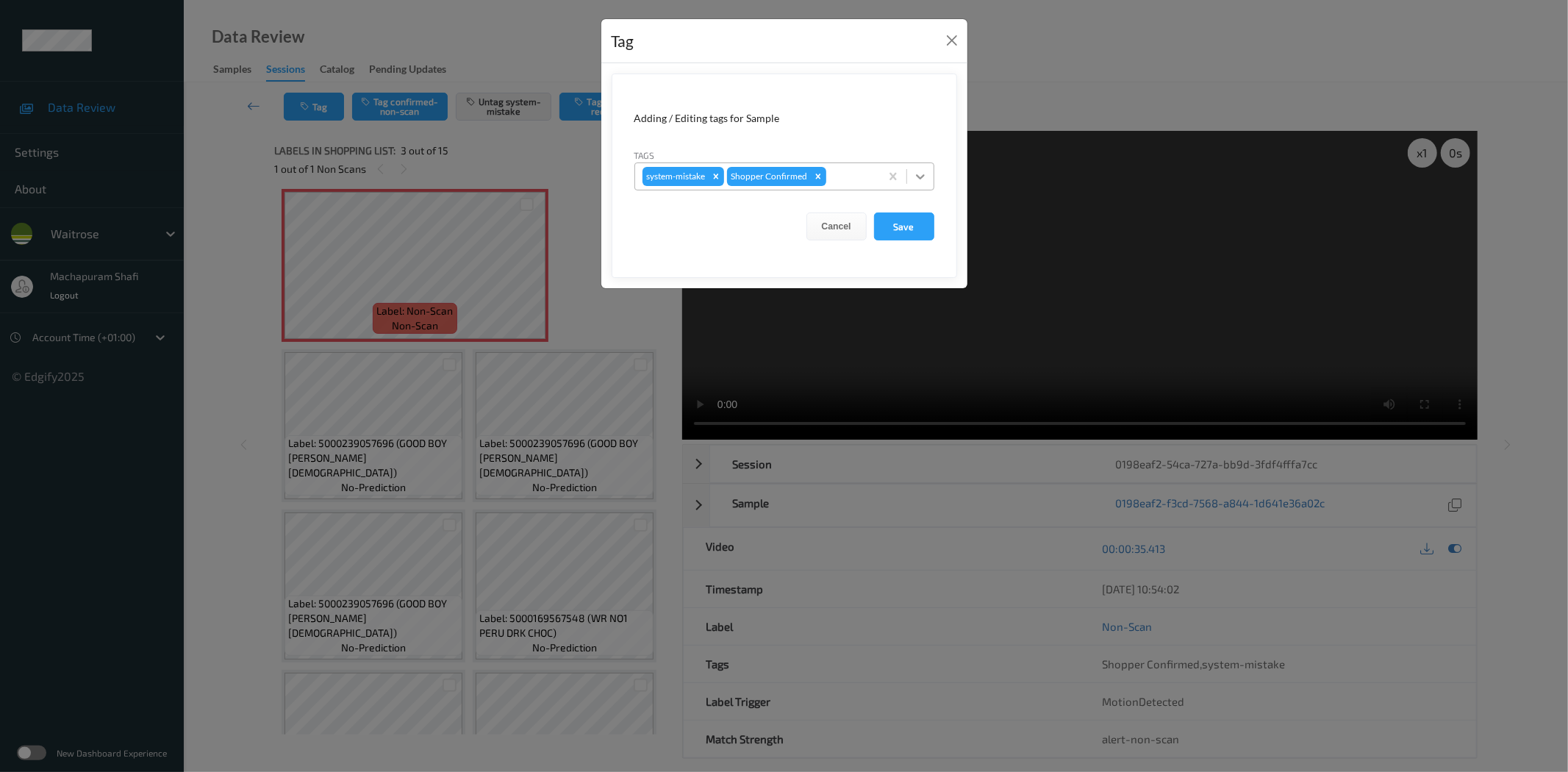
click at [921, 177] on icon at bounding box center [919, 177] width 9 height 6
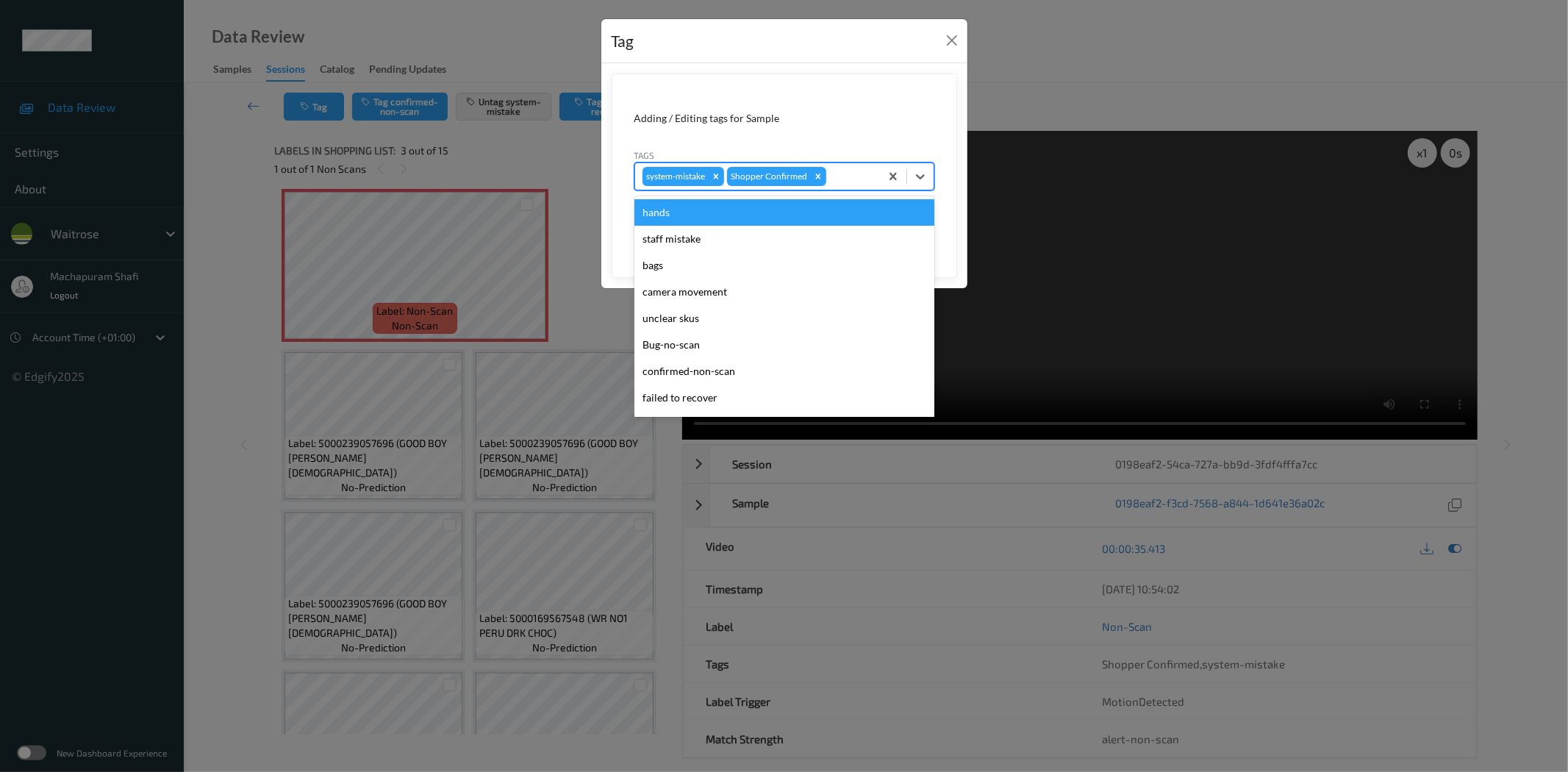
scroll to position [314, 0]
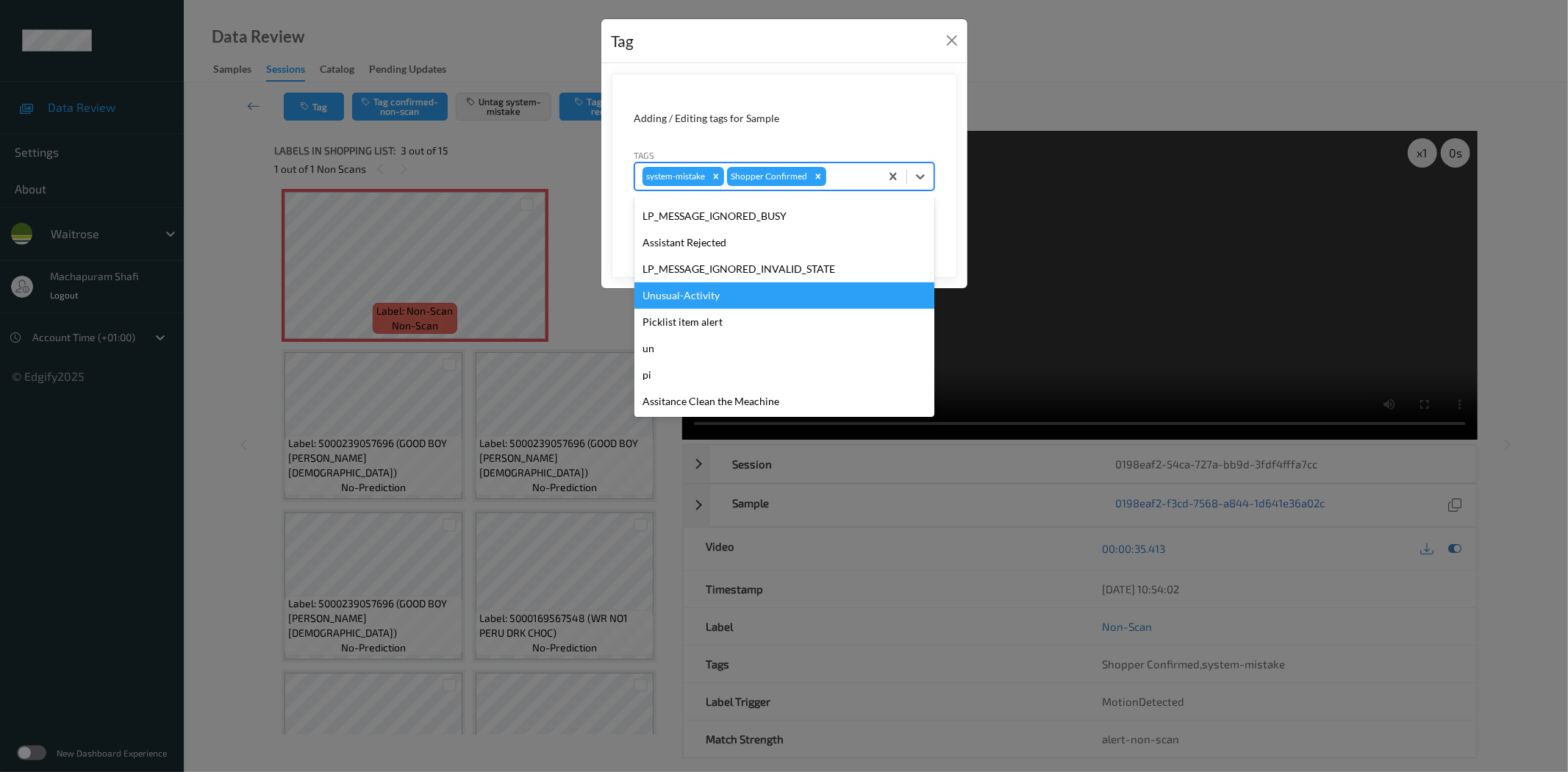
click at [721, 291] on div "Unusual-Activity" at bounding box center [784, 295] width 300 height 26
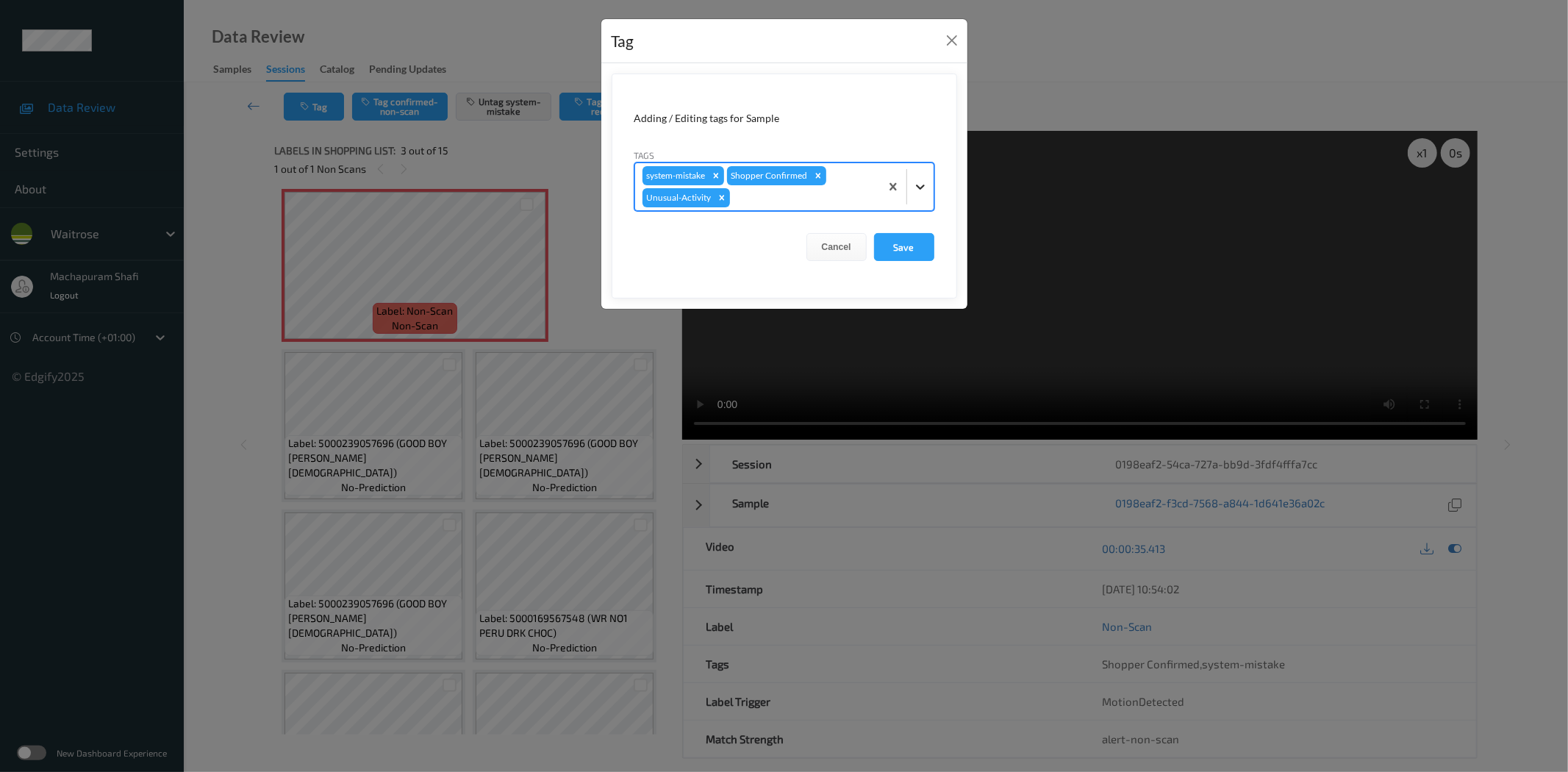
click at [920, 194] on div at bounding box center [919, 186] width 26 height 26
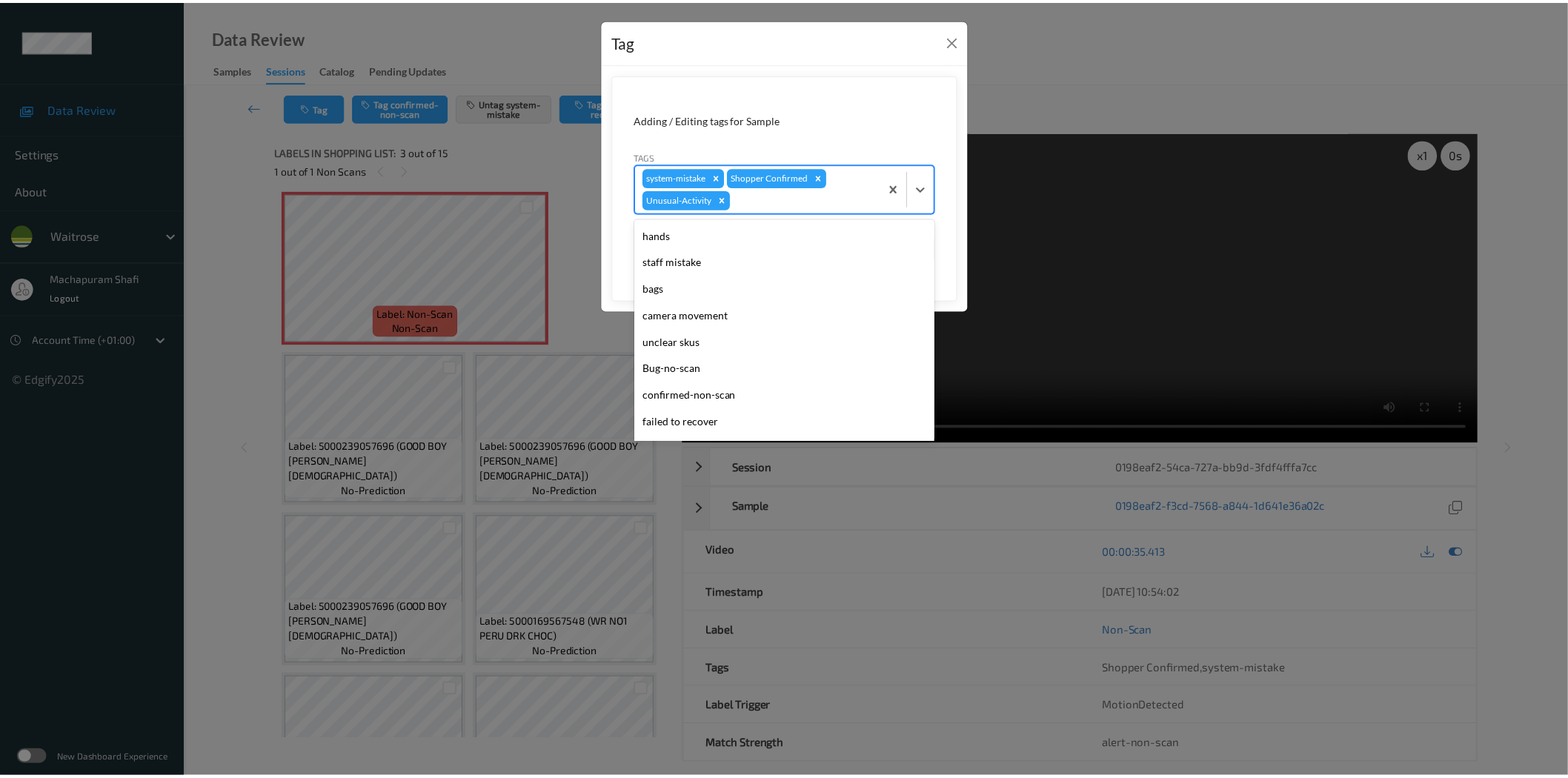
scroll to position [290, 0]
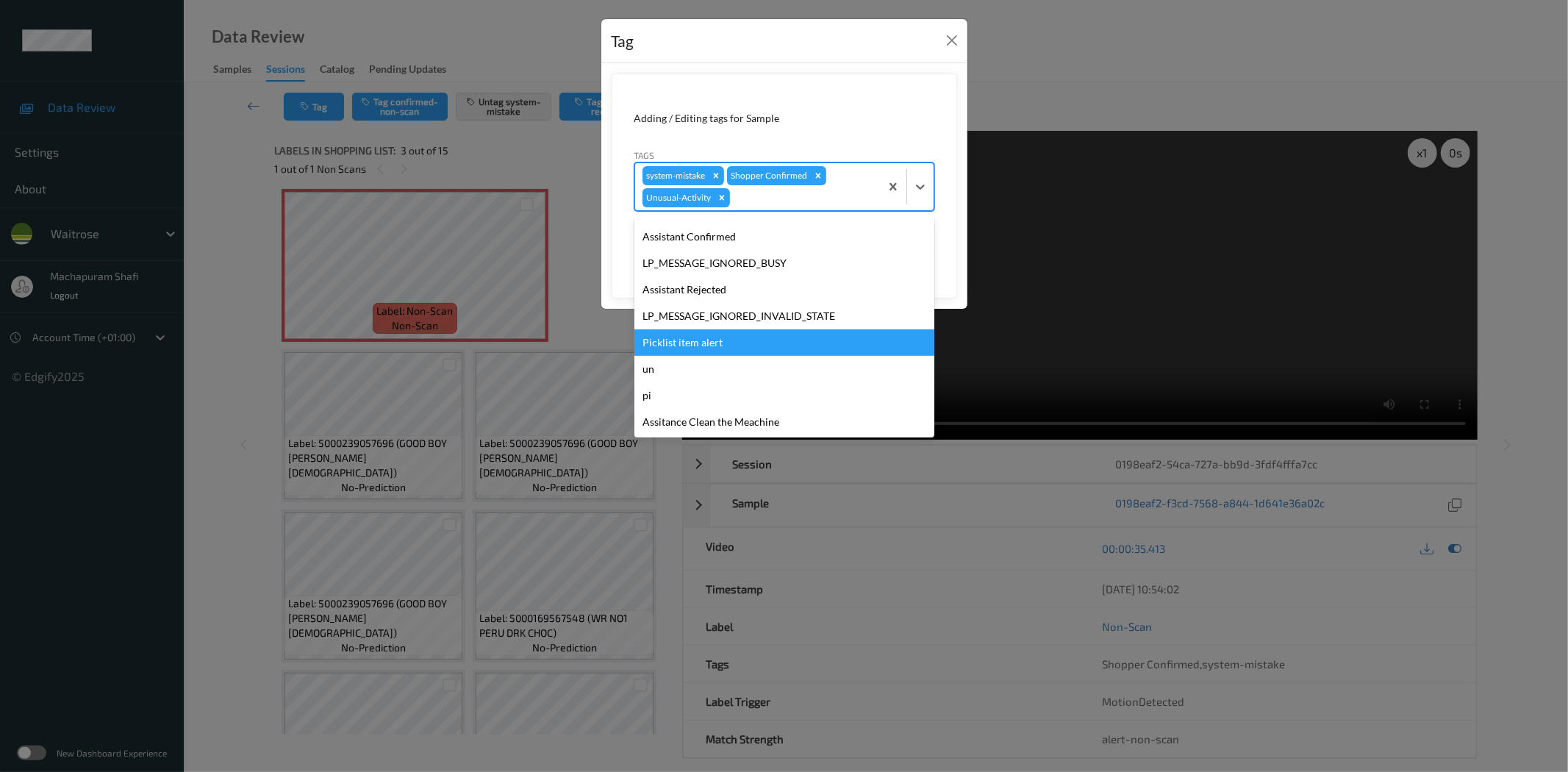
click at [709, 335] on div "Picklist item alert" at bounding box center [784, 342] width 300 height 26
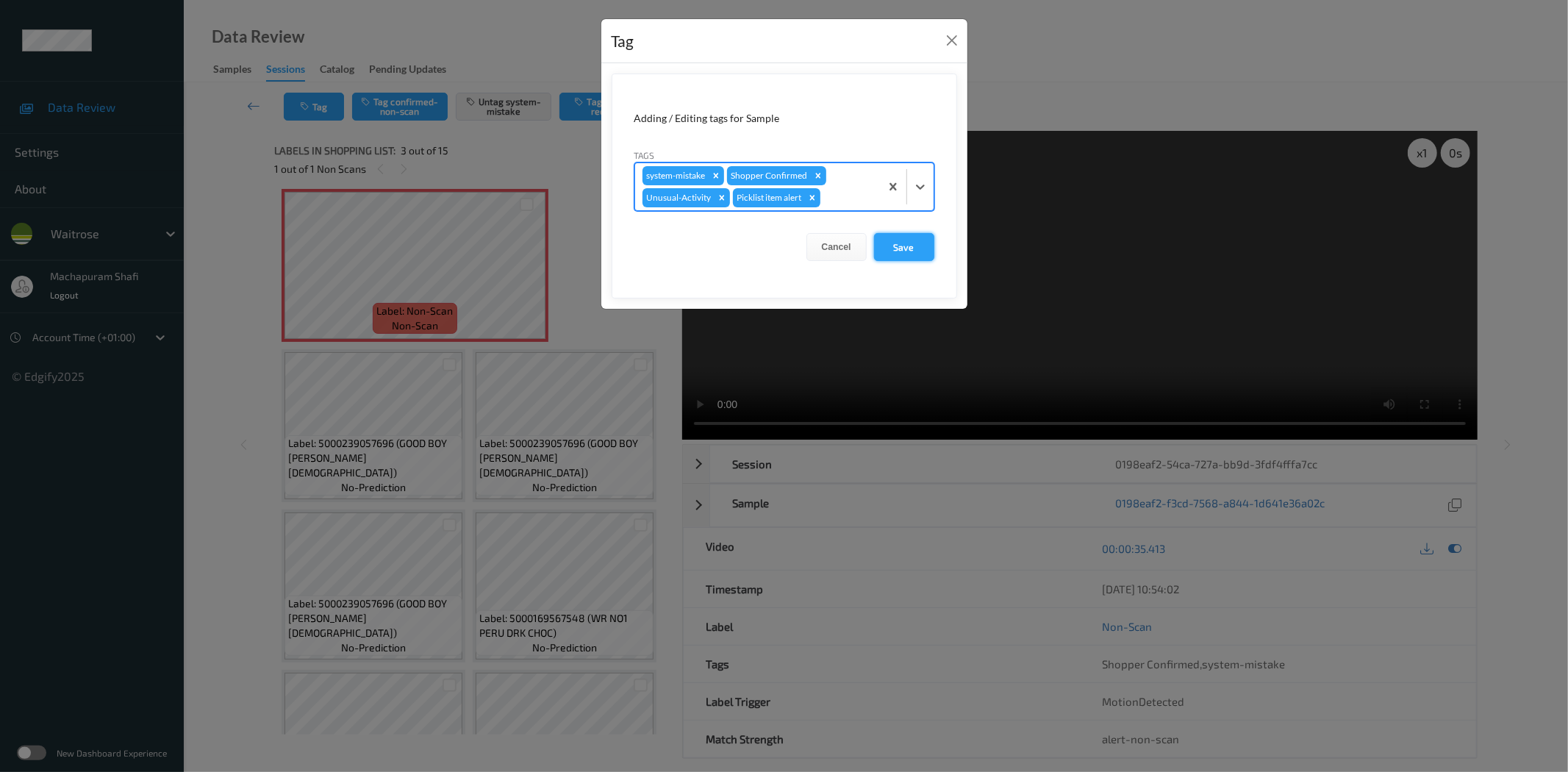
click at [908, 238] on button "Save" at bounding box center [904, 247] width 60 height 28
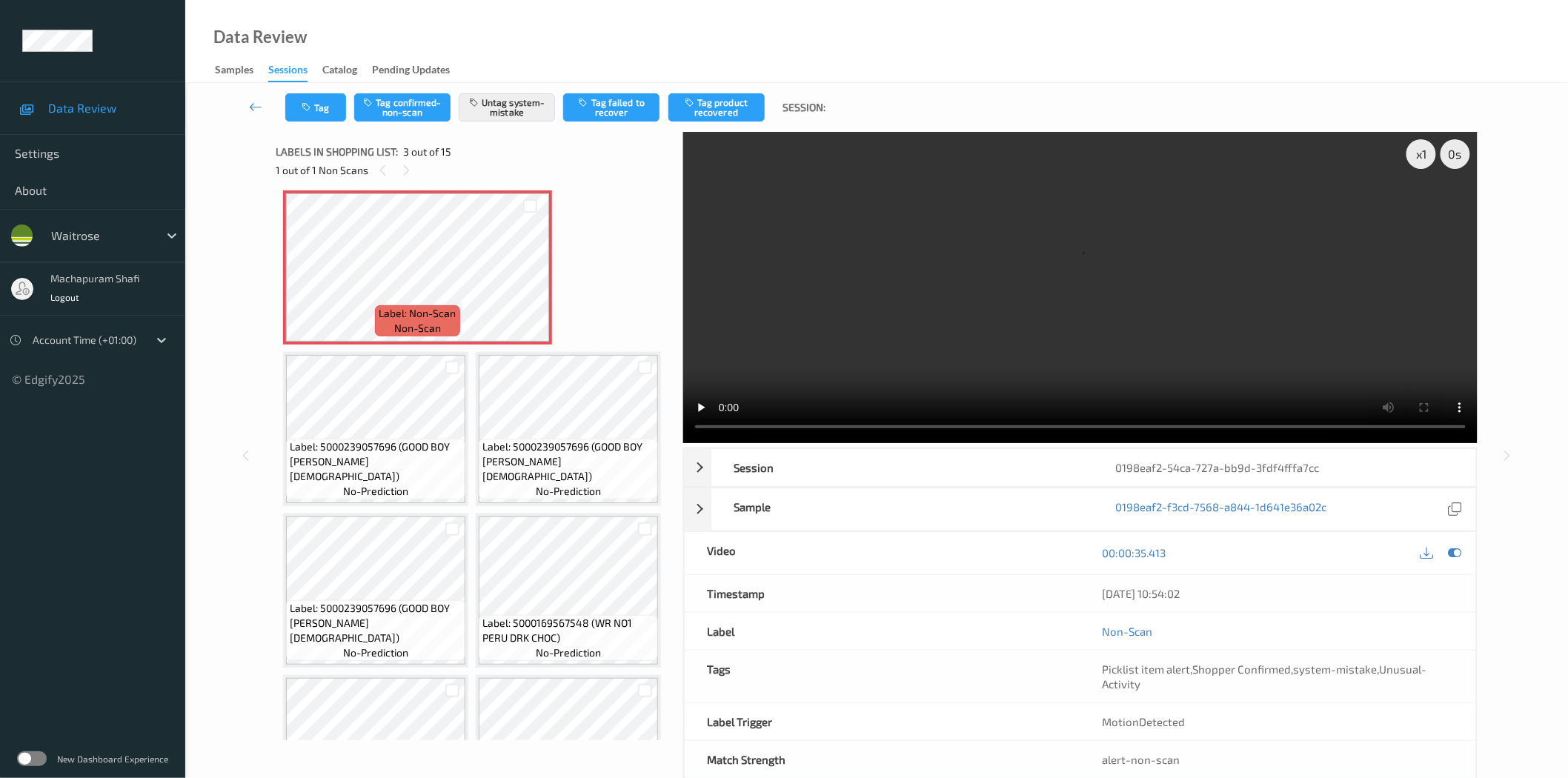
scroll to position [329, 0]
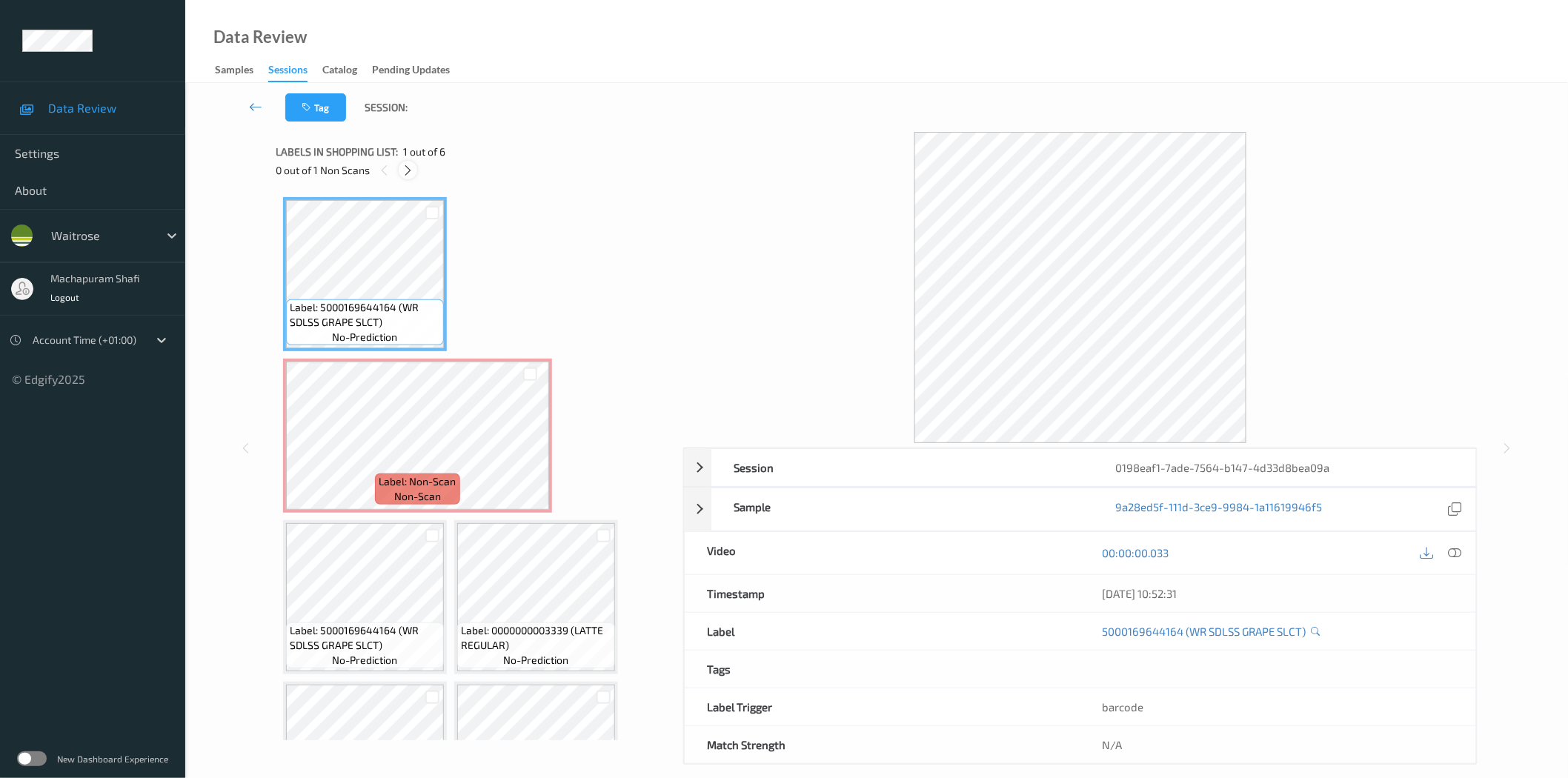
click at [413, 175] on icon at bounding box center [408, 170] width 13 height 14
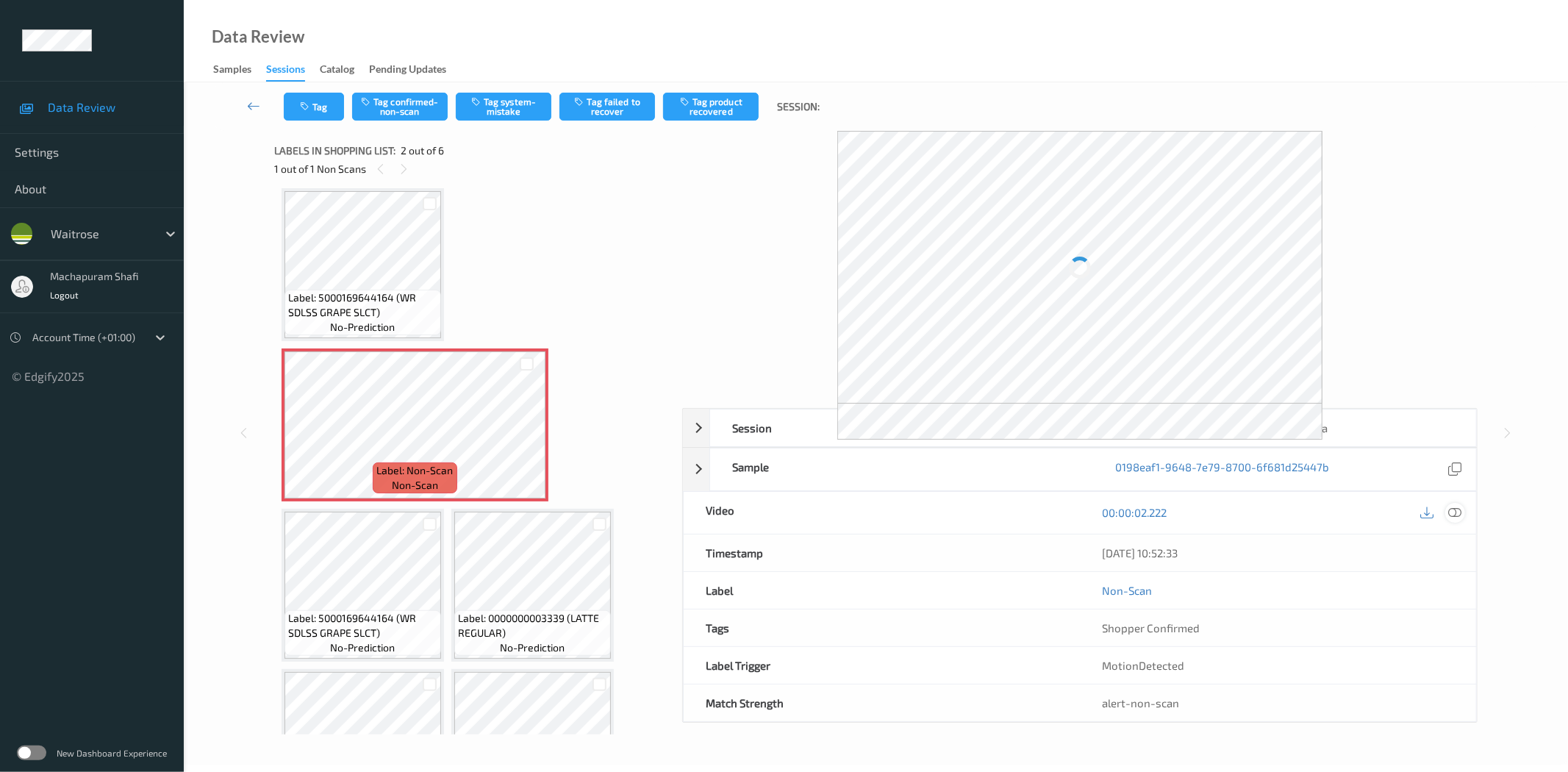
click at [1463, 509] on div at bounding box center [1454, 512] width 20 height 20
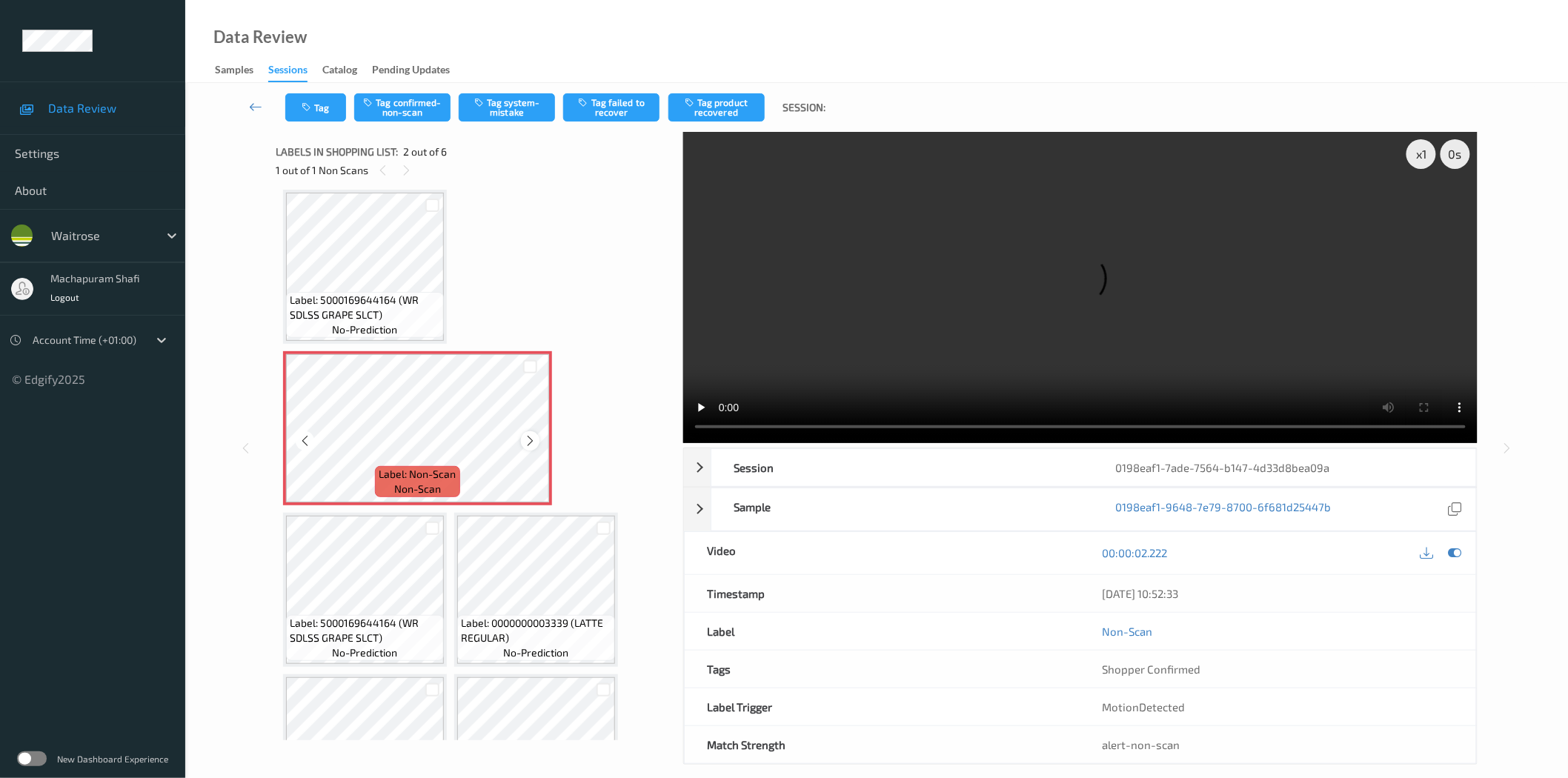
click at [530, 436] on icon at bounding box center [530, 440] width 13 height 14
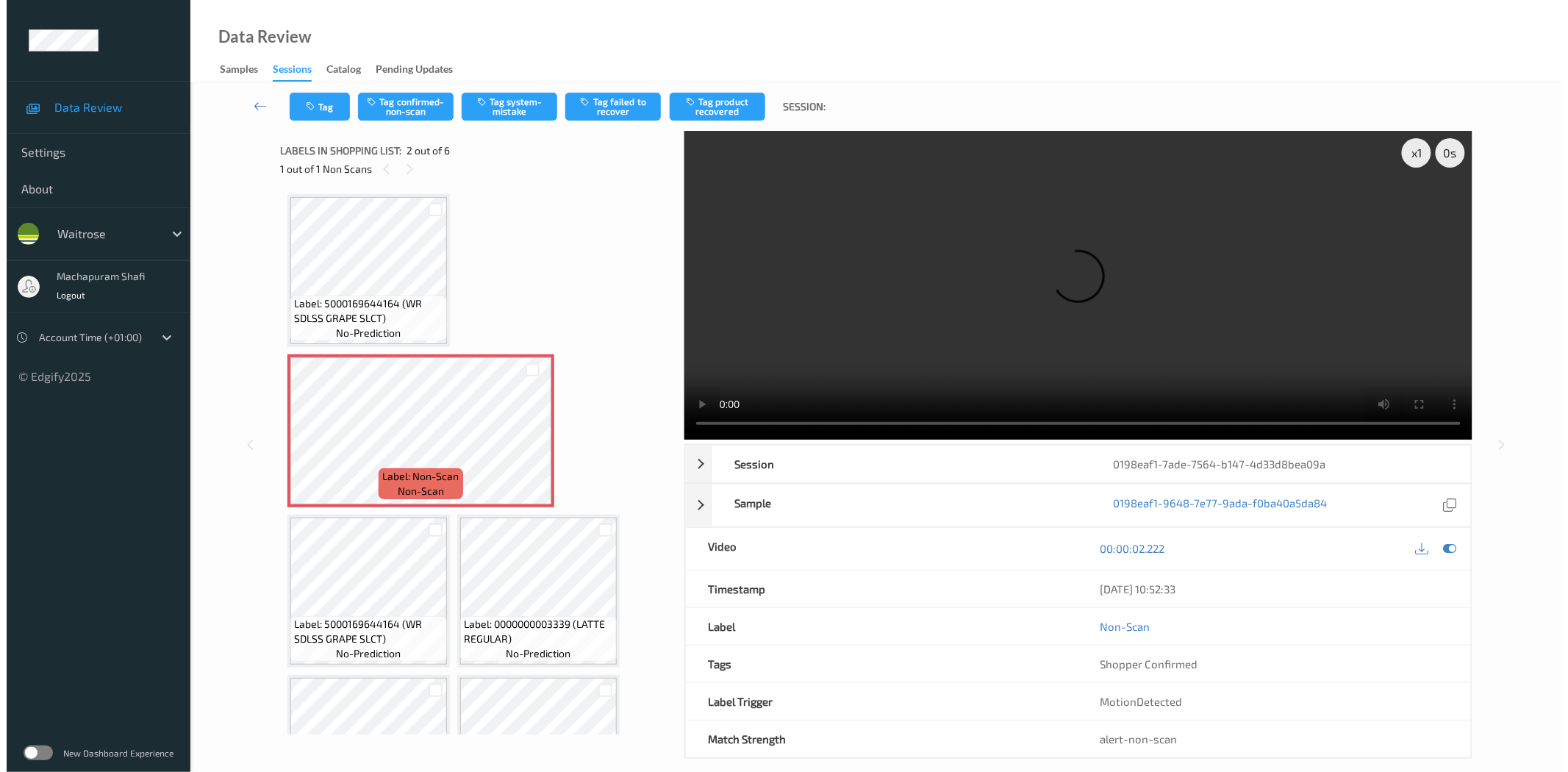
scroll to position [0, 0]
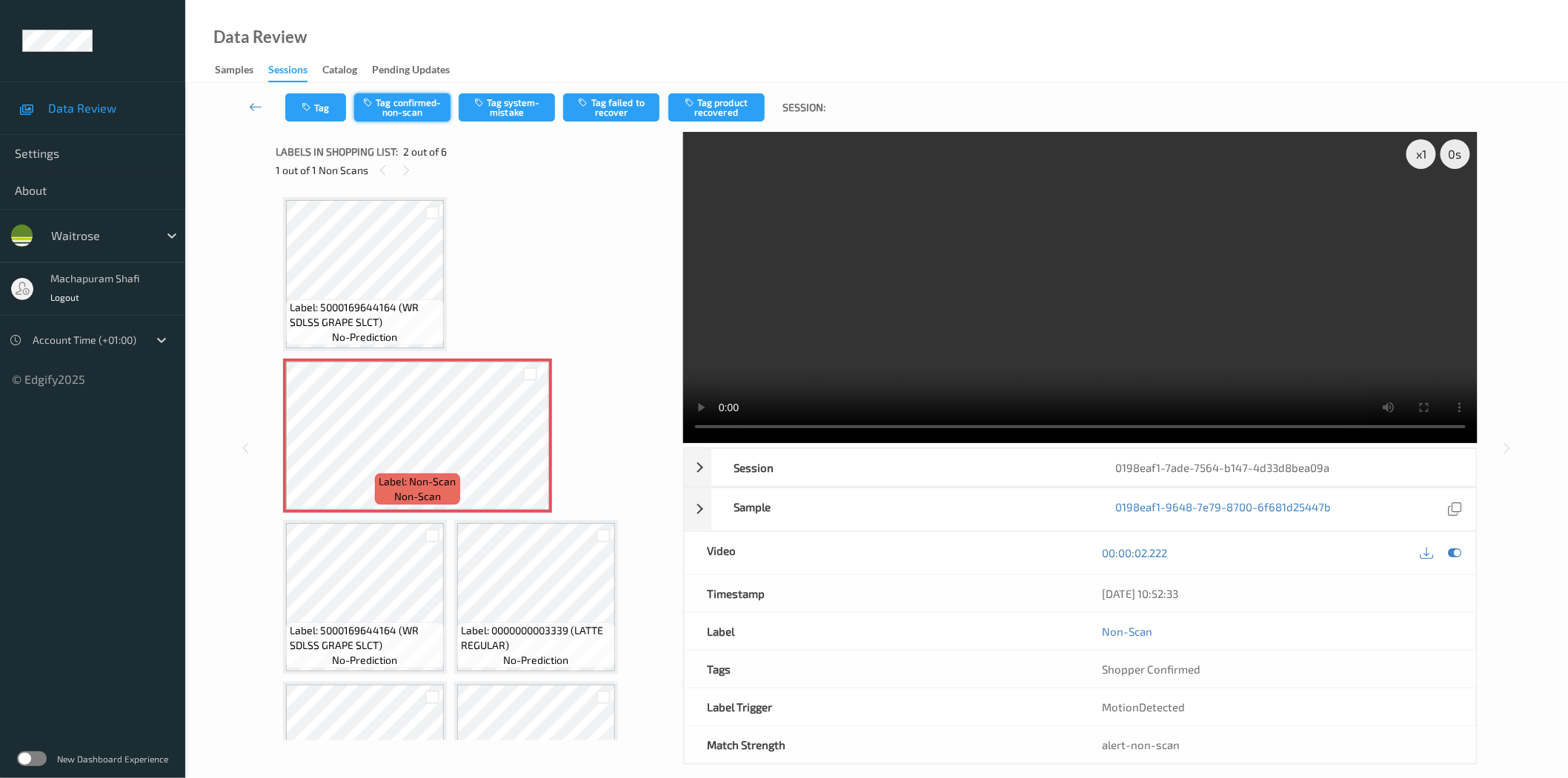
click at [422, 113] on button "Tag confirmed-non-scan" at bounding box center [402, 107] width 96 height 28
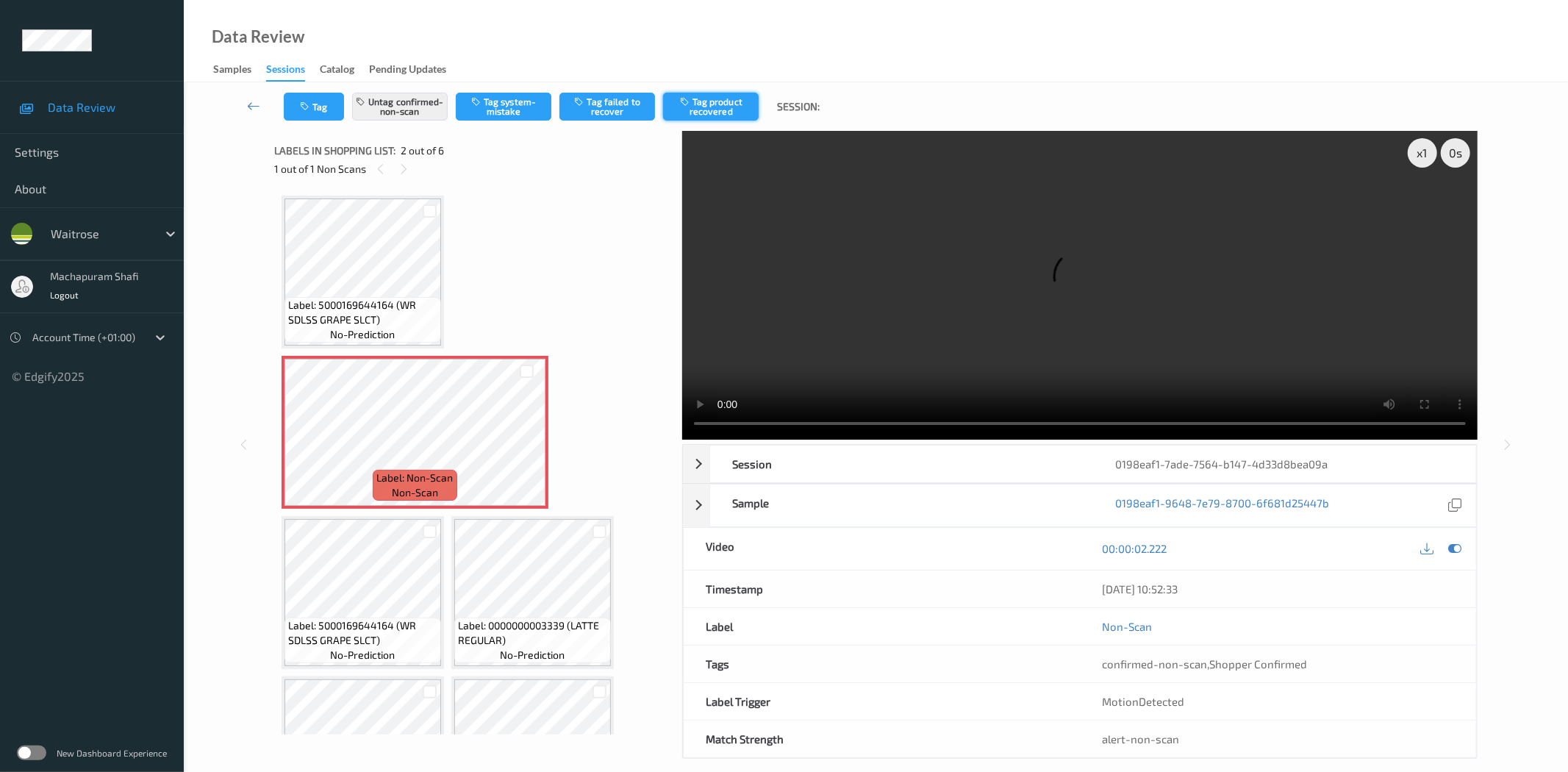
click at [732, 113] on button "Tag product recovered" at bounding box center [710, 106] width 96 height 28
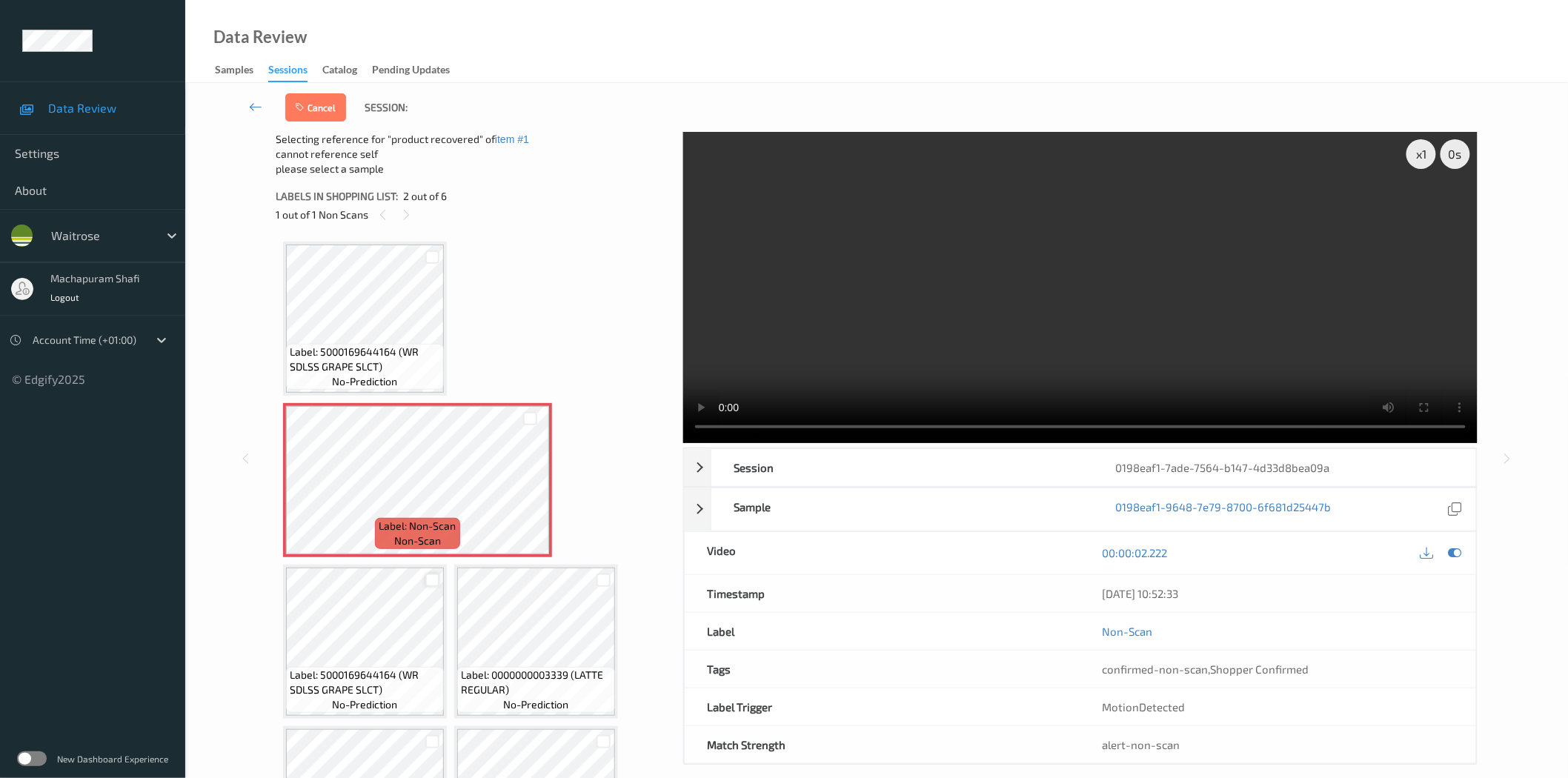
click at [428, 581] on div at bounding box center [432, 581] width 14 height 14
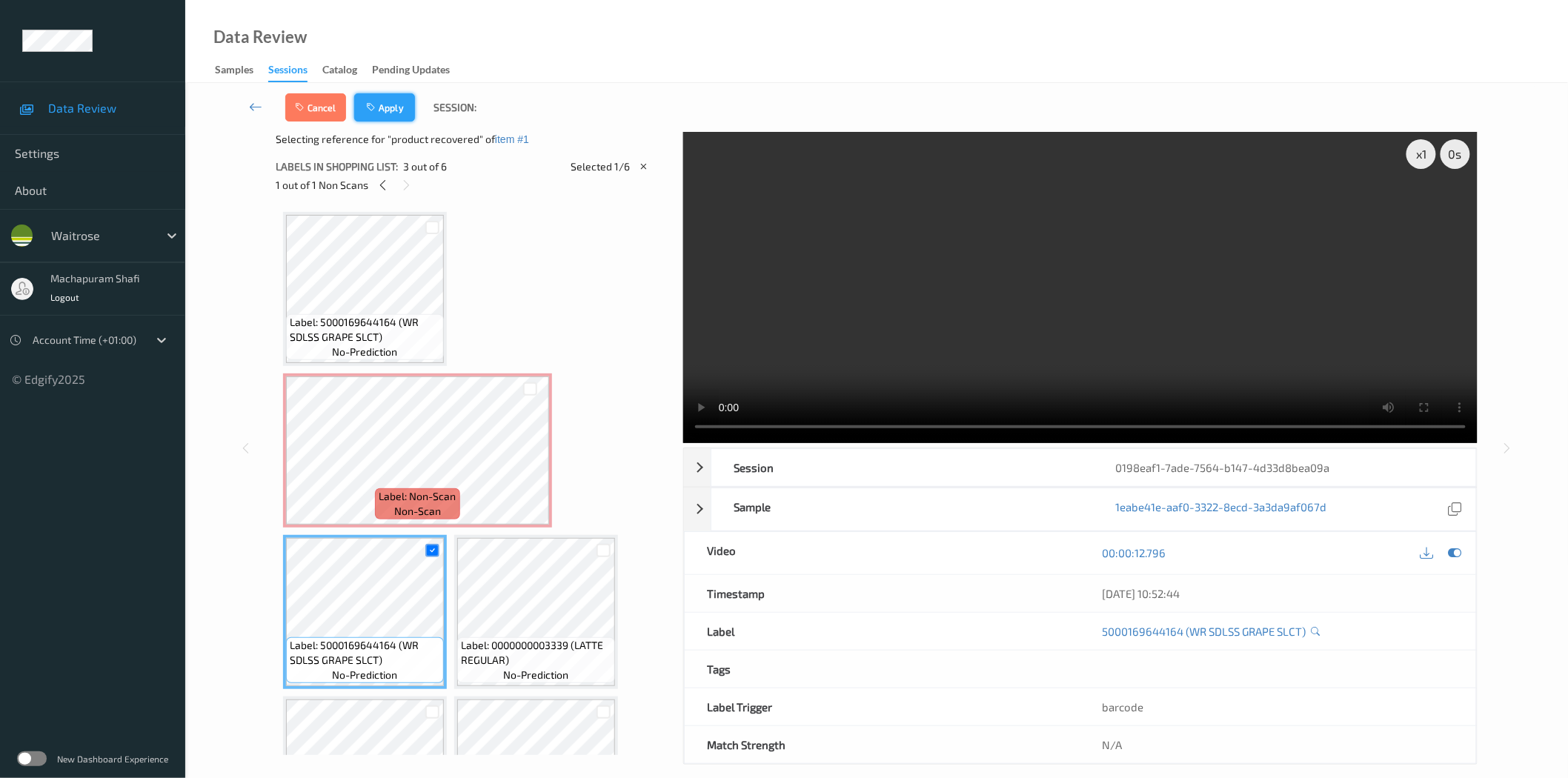
click at [400, 120] on button "Apply" at bounding box center [385, 107] width 61 height 28
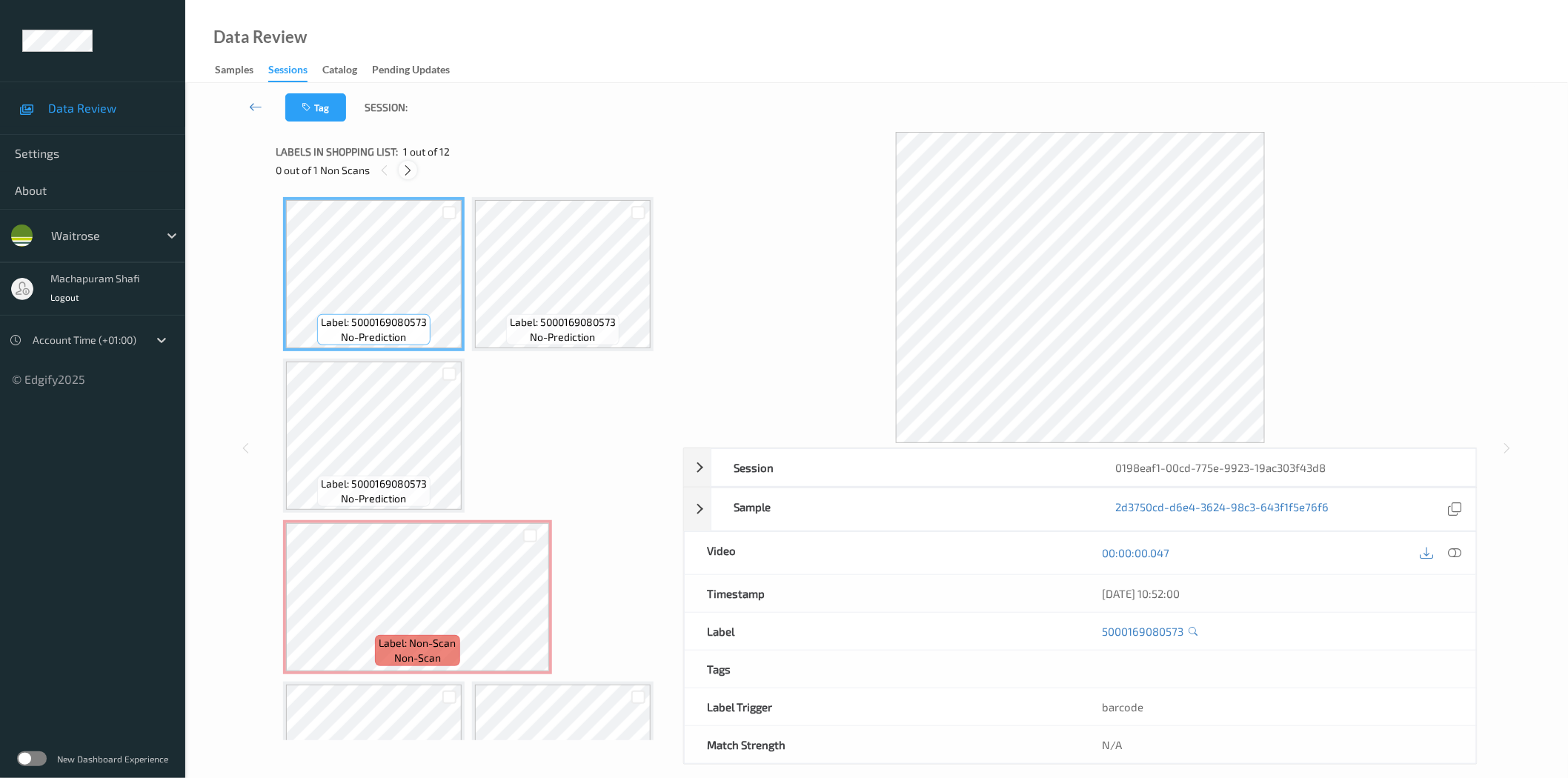
click at [409, 168] on icon at bounding box center [408, 170] width 13 height 14
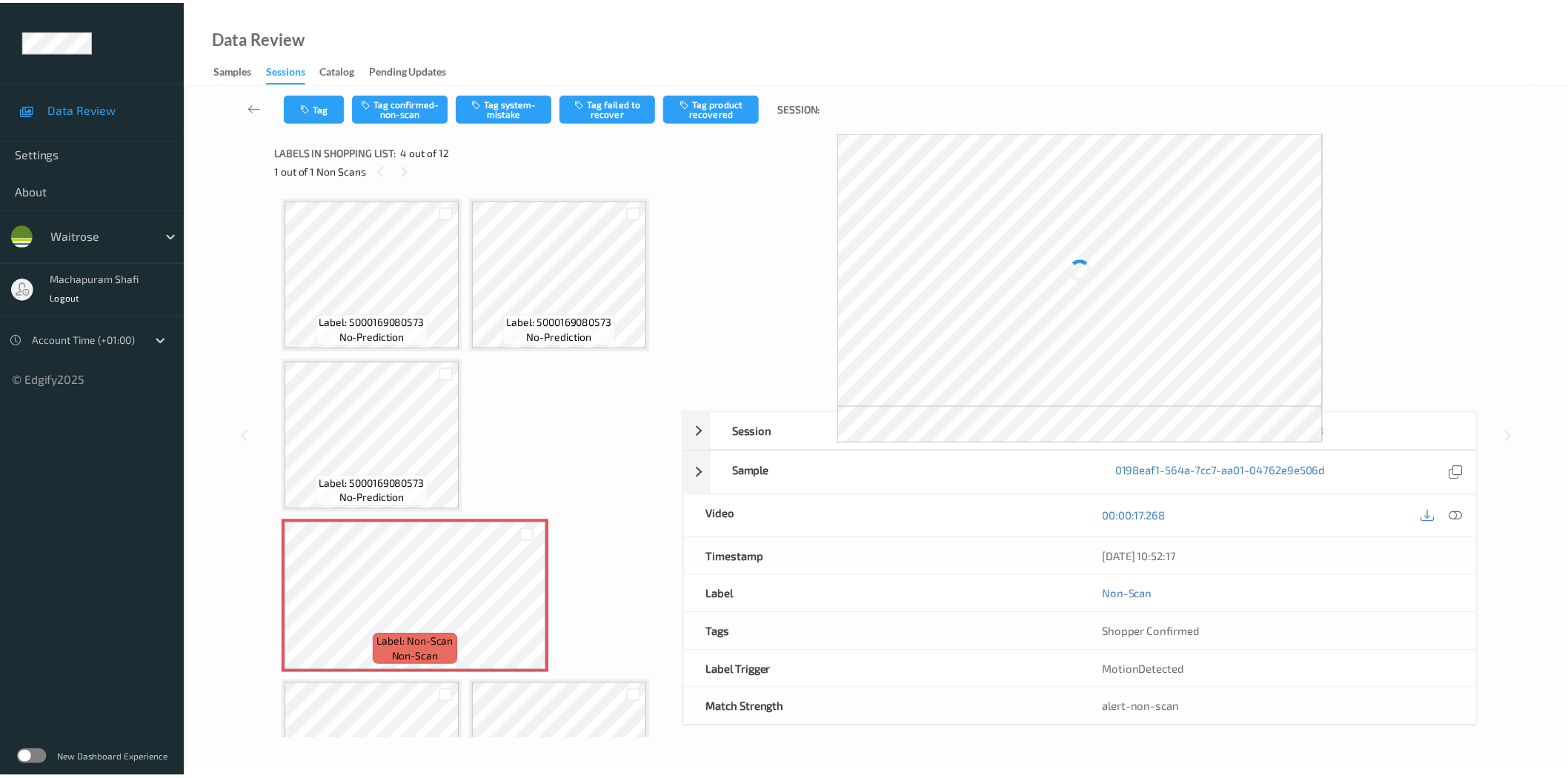
scroll to position [167, 0]
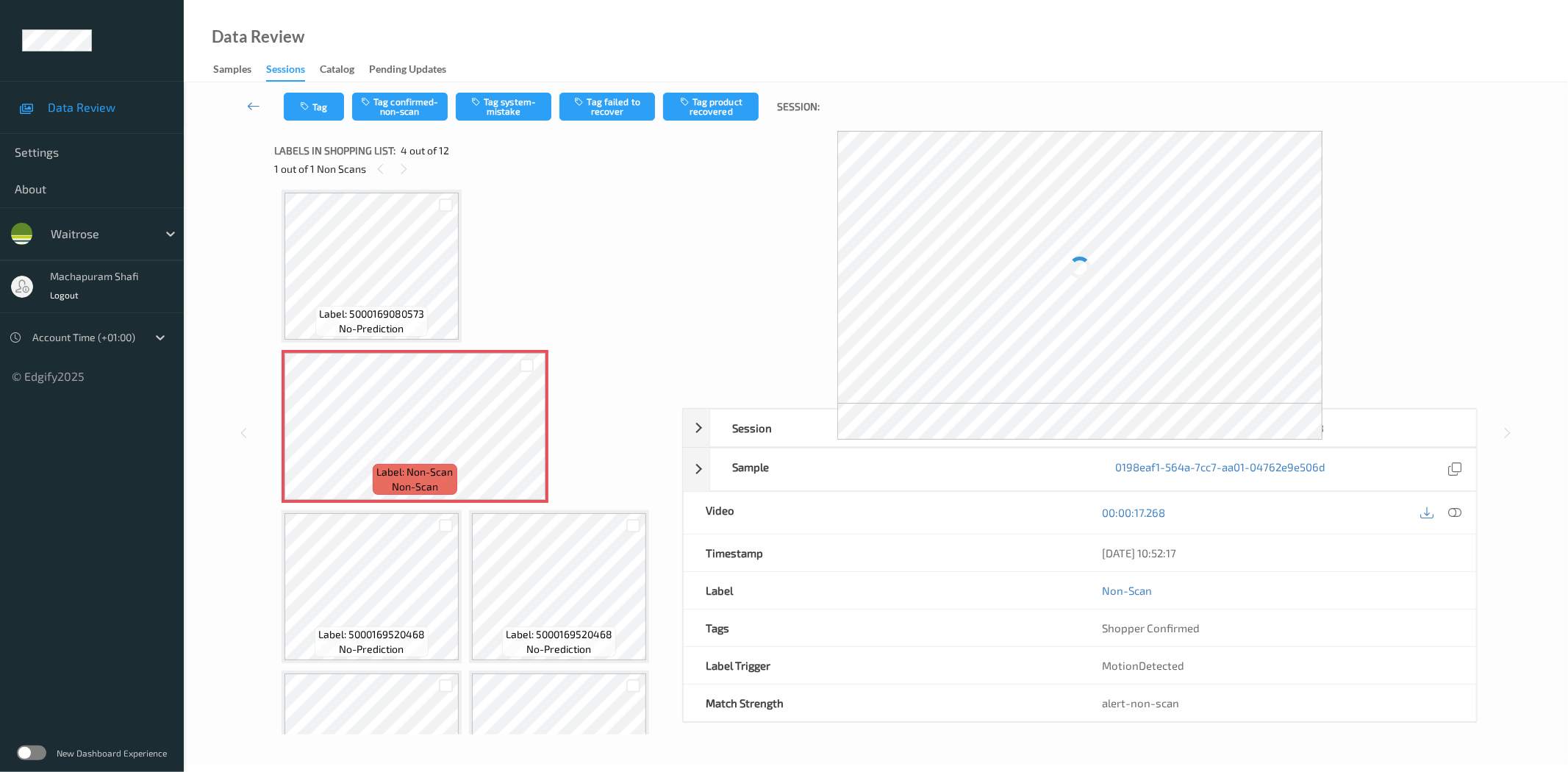
click at [1455, 511] on icon at bounding box center [1455, 512] width 13 height 13
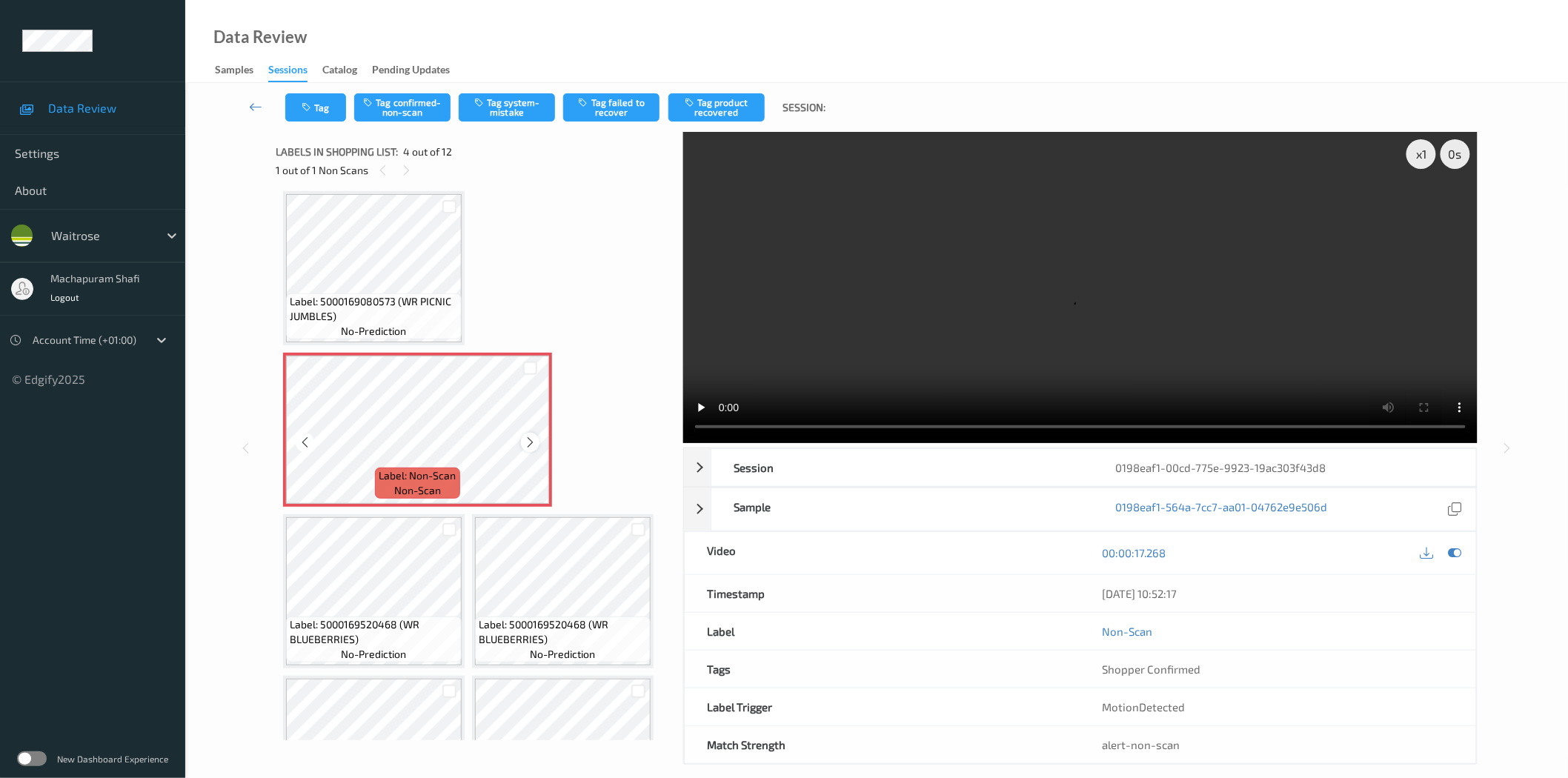
click at [530, 440] on icon at bounding box center [530, 442] width 13 height 14
drag, startPoint x: 401, startPoint y: 297, endPoint x: 451, endPoint y: 315, distance: 53.1
click at [451, 315] on span "Label: 5000169080573 (WR PICNIC JUMBLES)" at bounding box center [373, 308] width 168 height 29
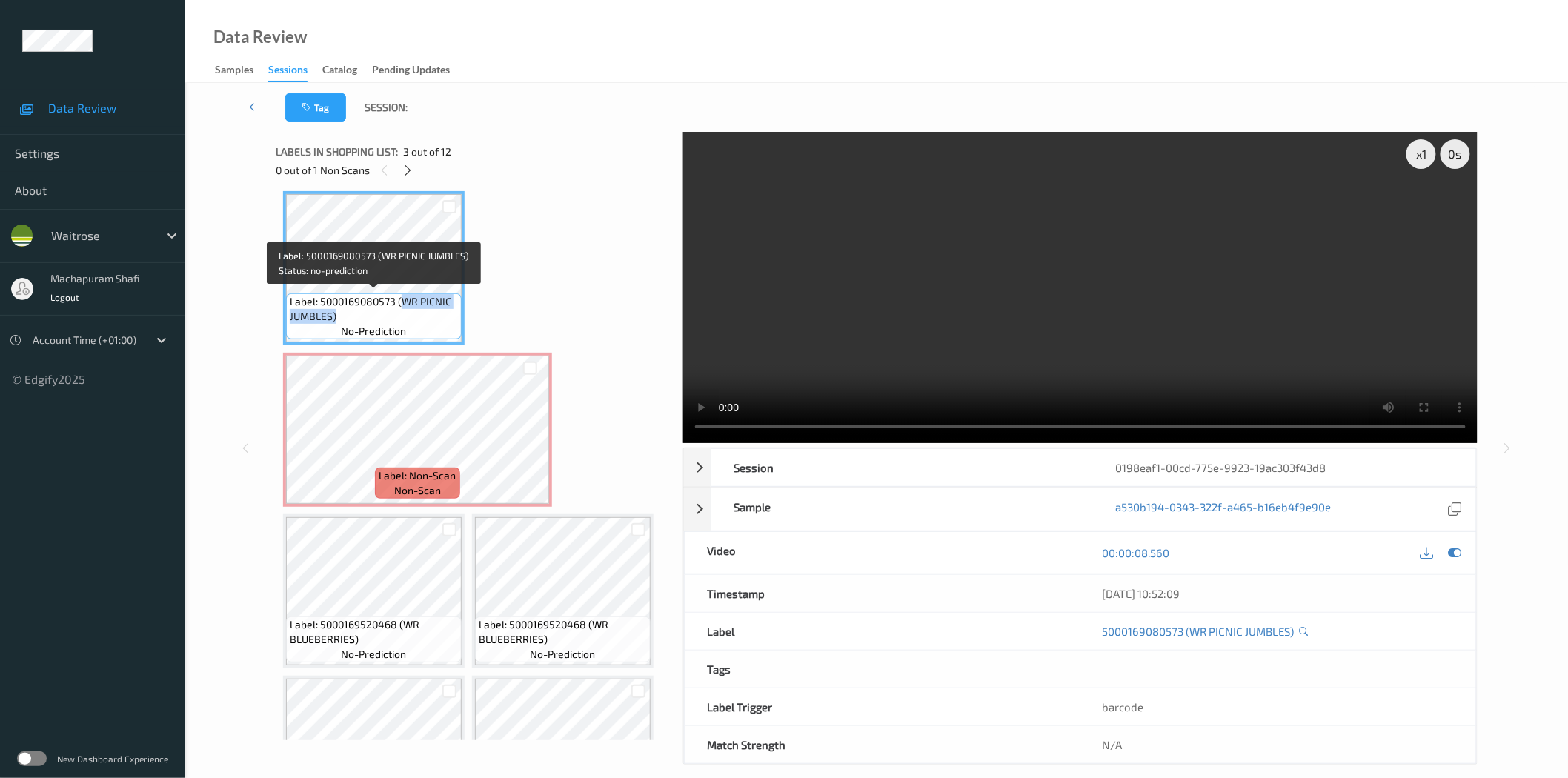
copy span "WR PICNIC JUMBLES)"
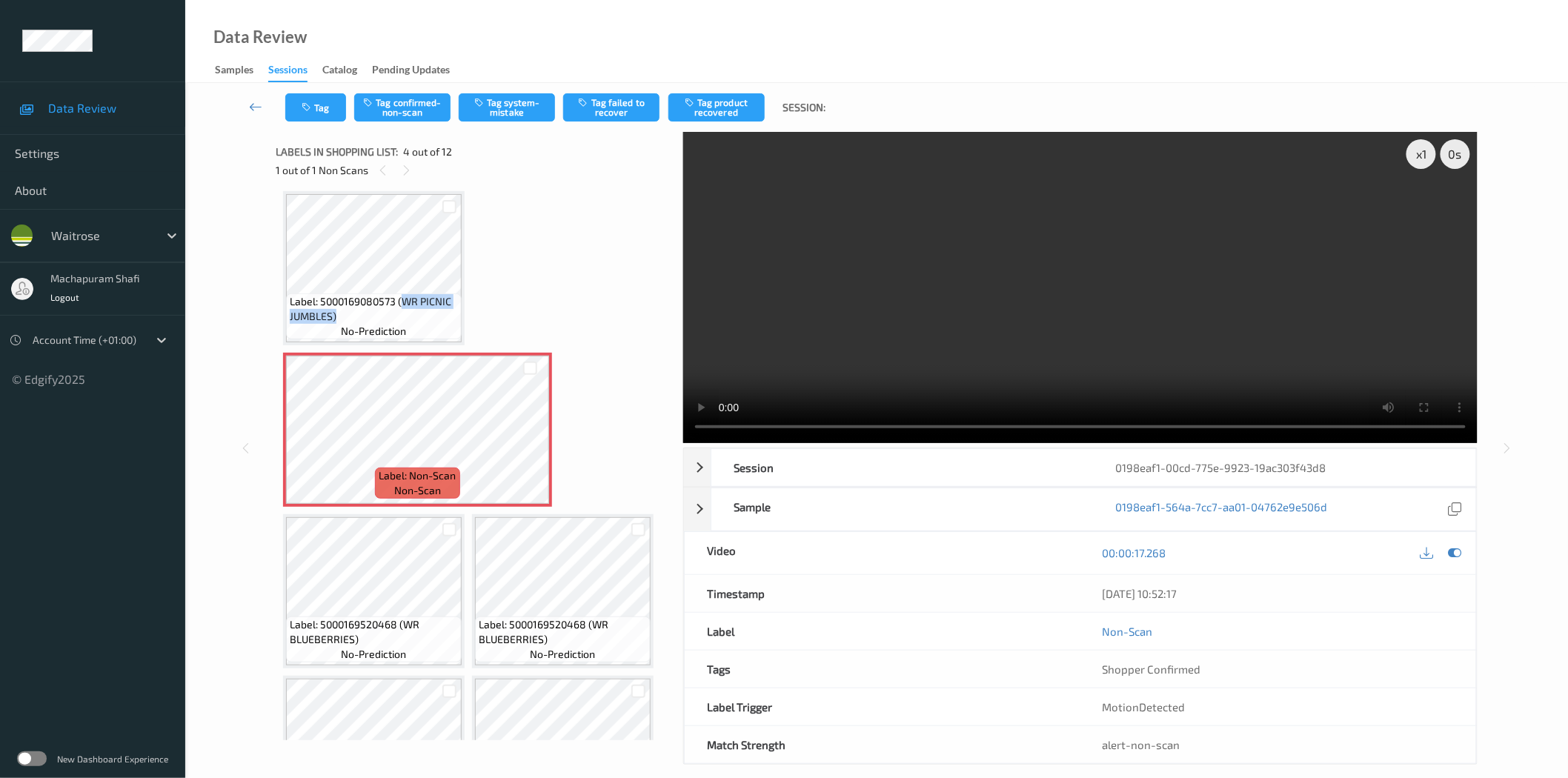
scroll to position [0, 0]
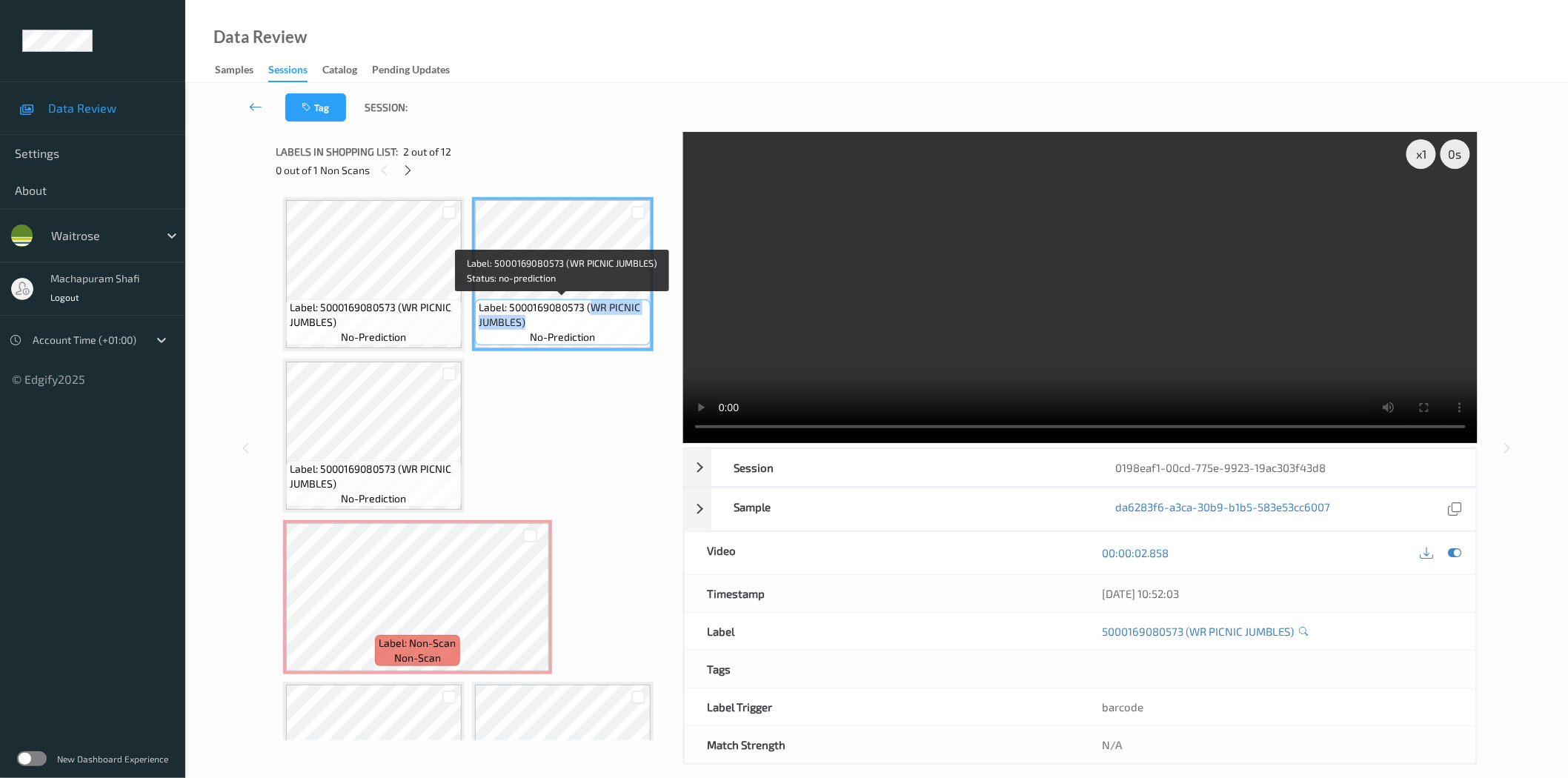
drag, startPoint x: 590, startPoint y: 306, endPoint x: 612, endPoint y: 324, distance: 28.4
click at [612, 324] on span "Label: 5000169080573 (WR PICNIC JUMBLES)" at bounding box center [562, 315] width 168 height 29
copy span "WR PICNIC JUMBLES)"
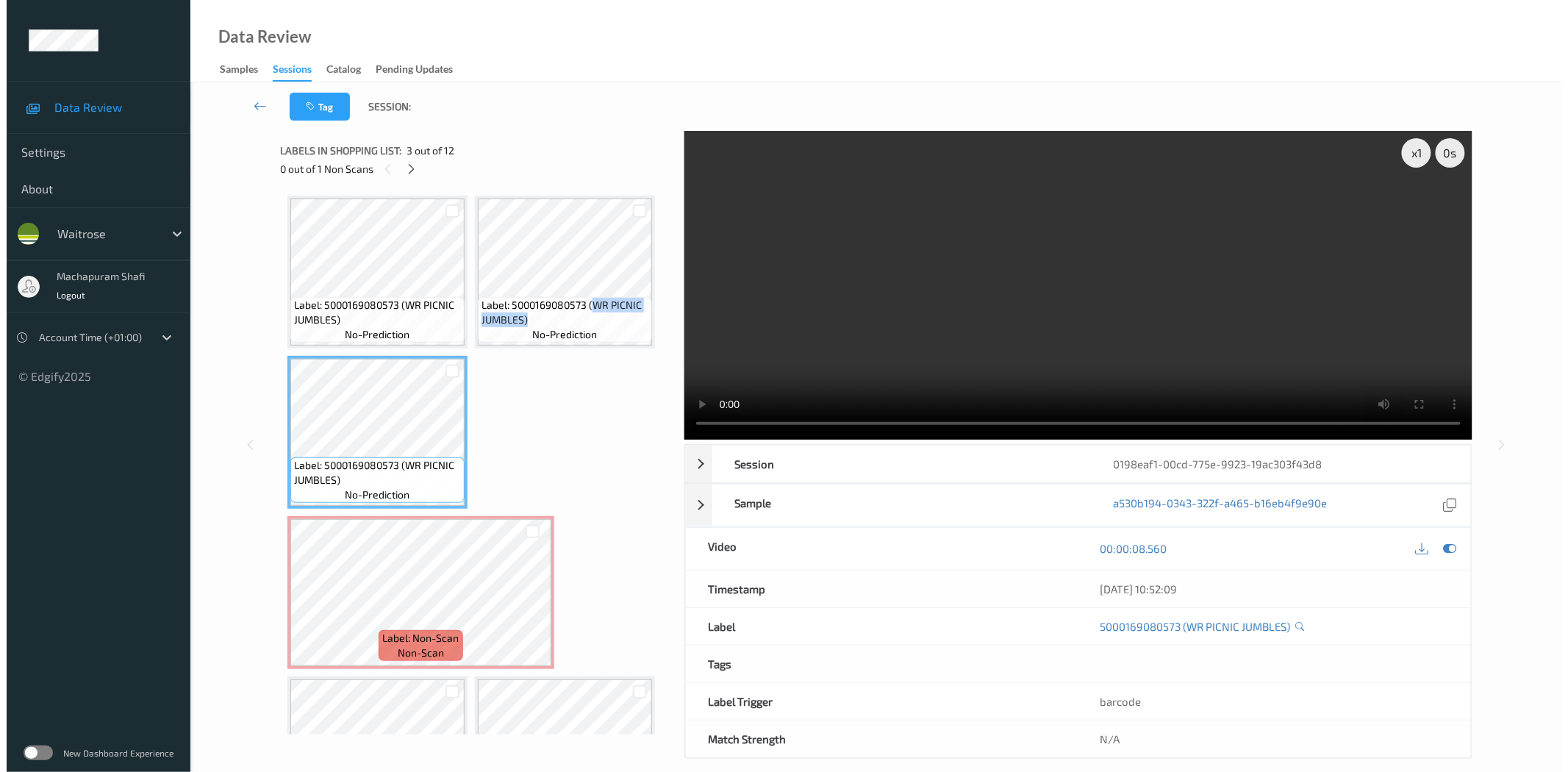
scroll to position [326, 0]
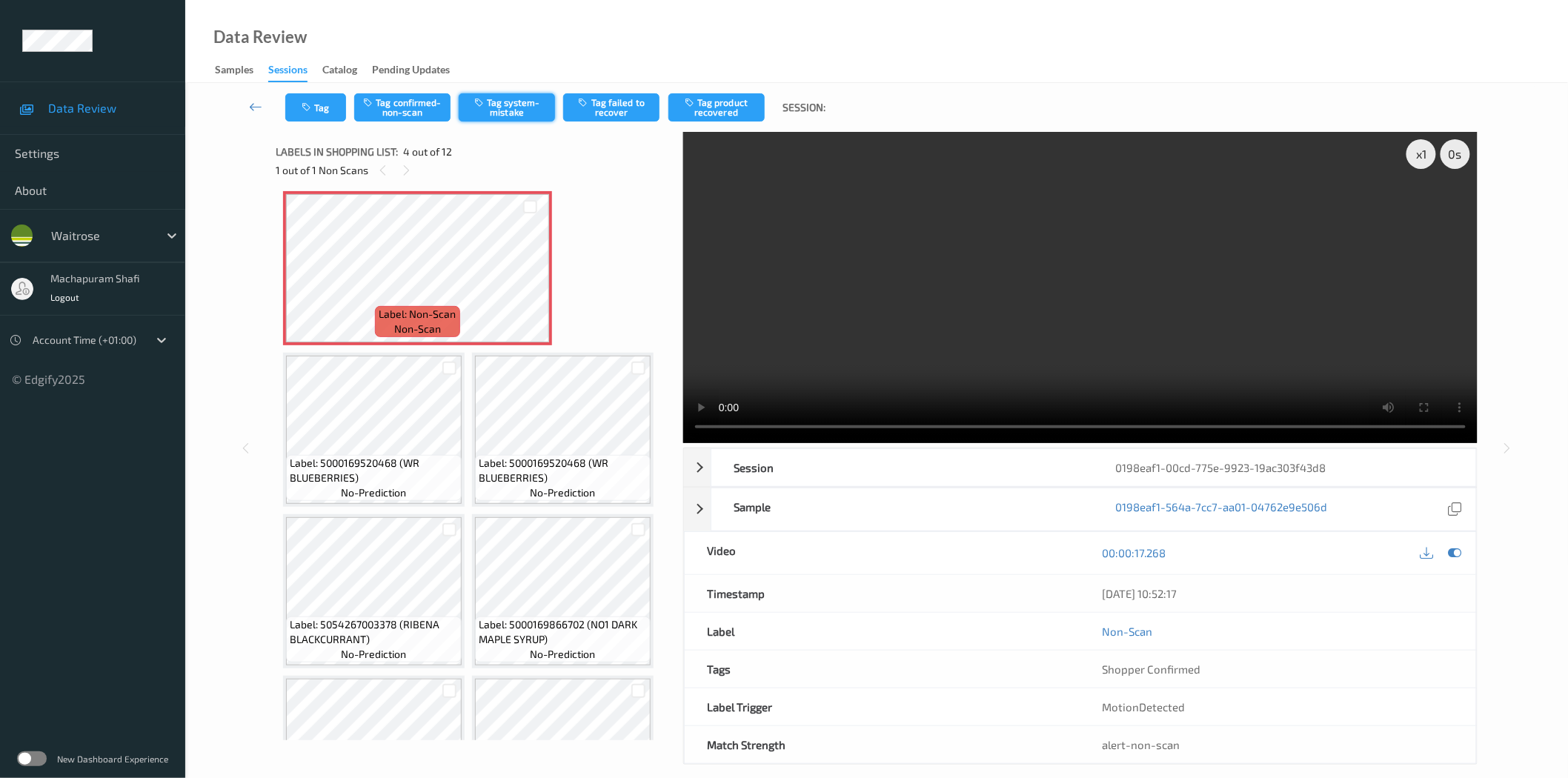
click at [513, 102] on button "Tag system-mistake" at bounding box center [506, 107] width 96 height 28
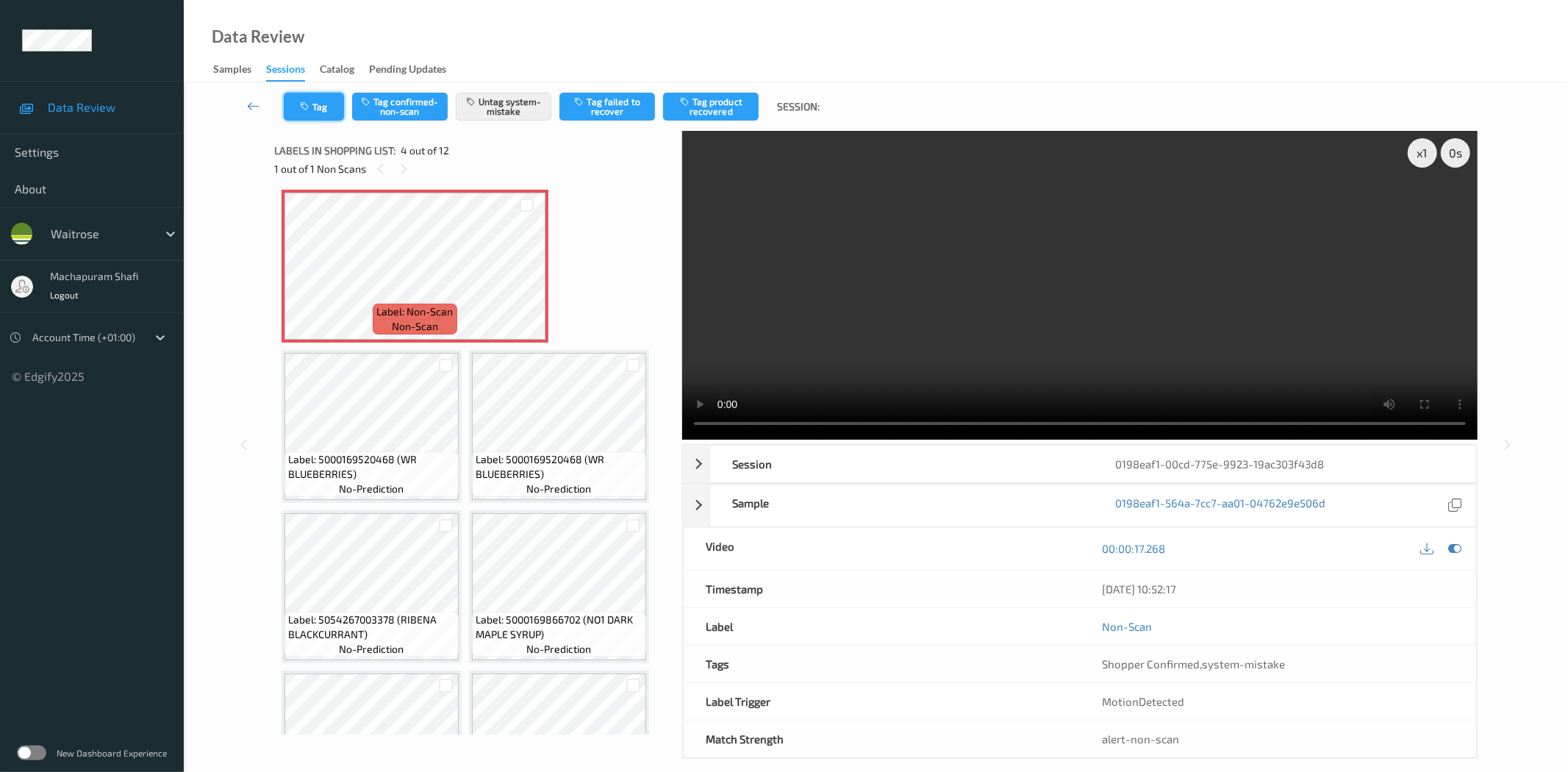
click at [312, 101] on icon "button" at bounding box center [306, 106] width 13 height 10
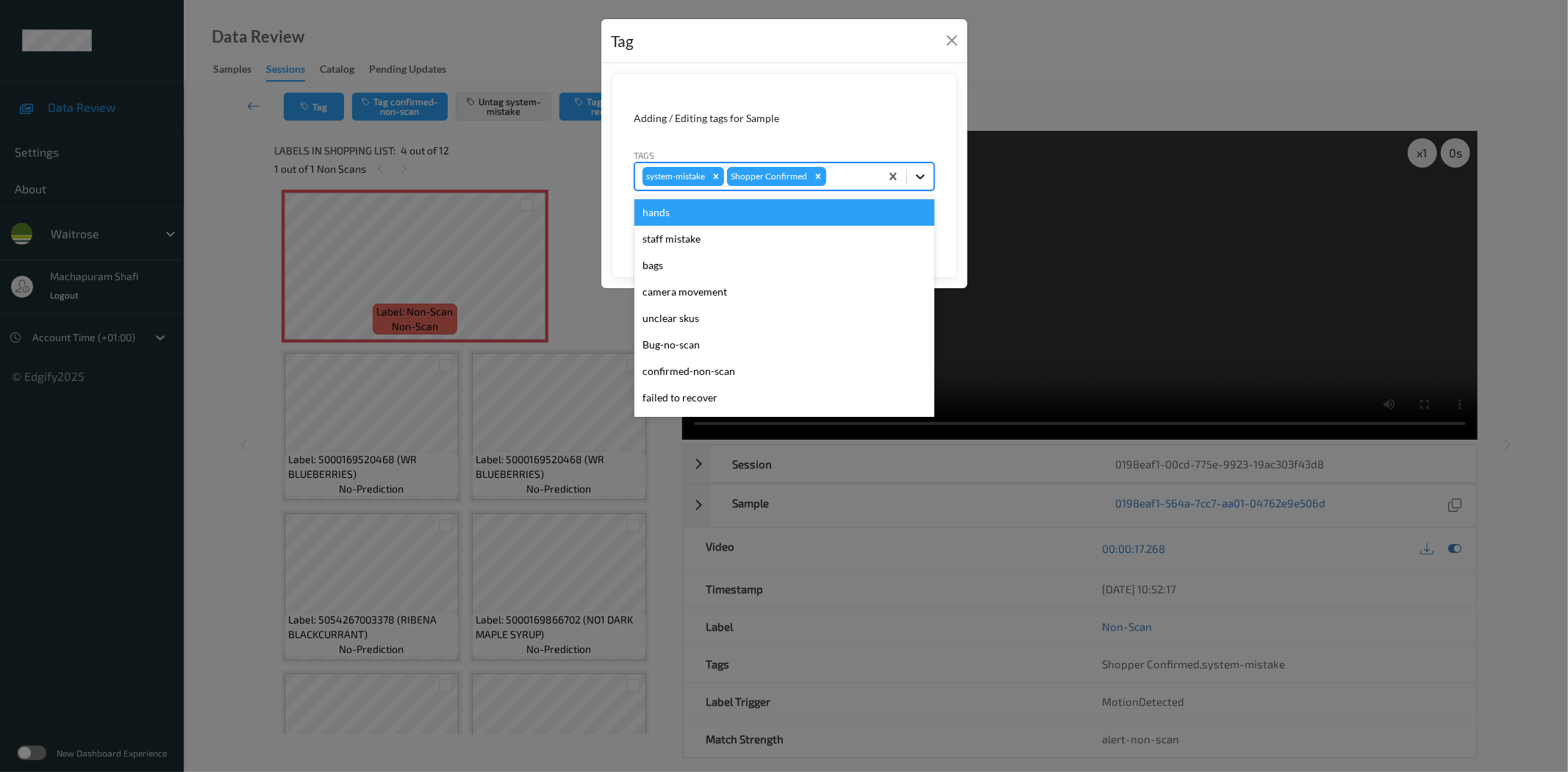
click at [921, 171] on icon at bounding box center [920, 176] width 15 height 15
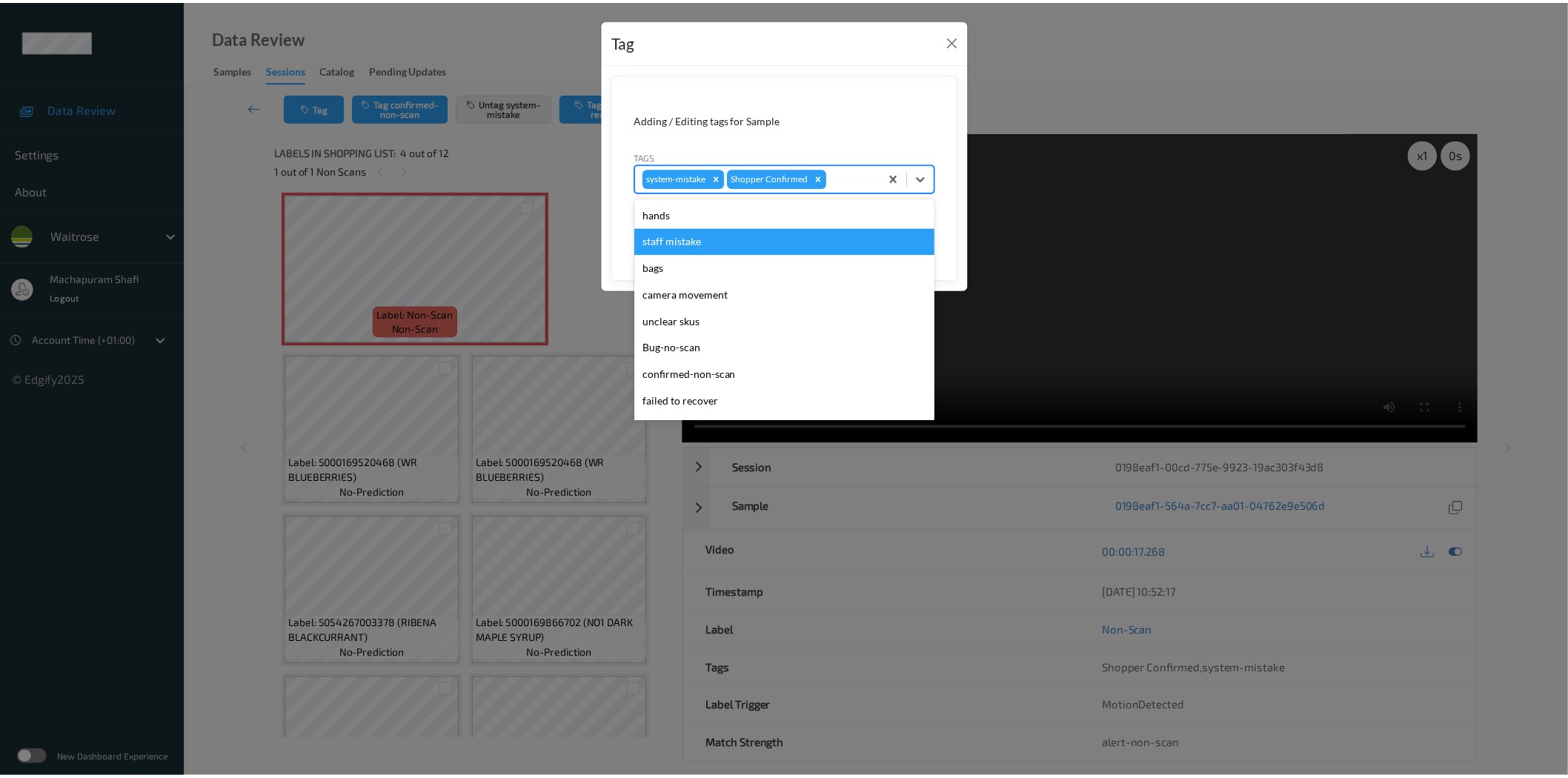
scroll to position [316, 0]
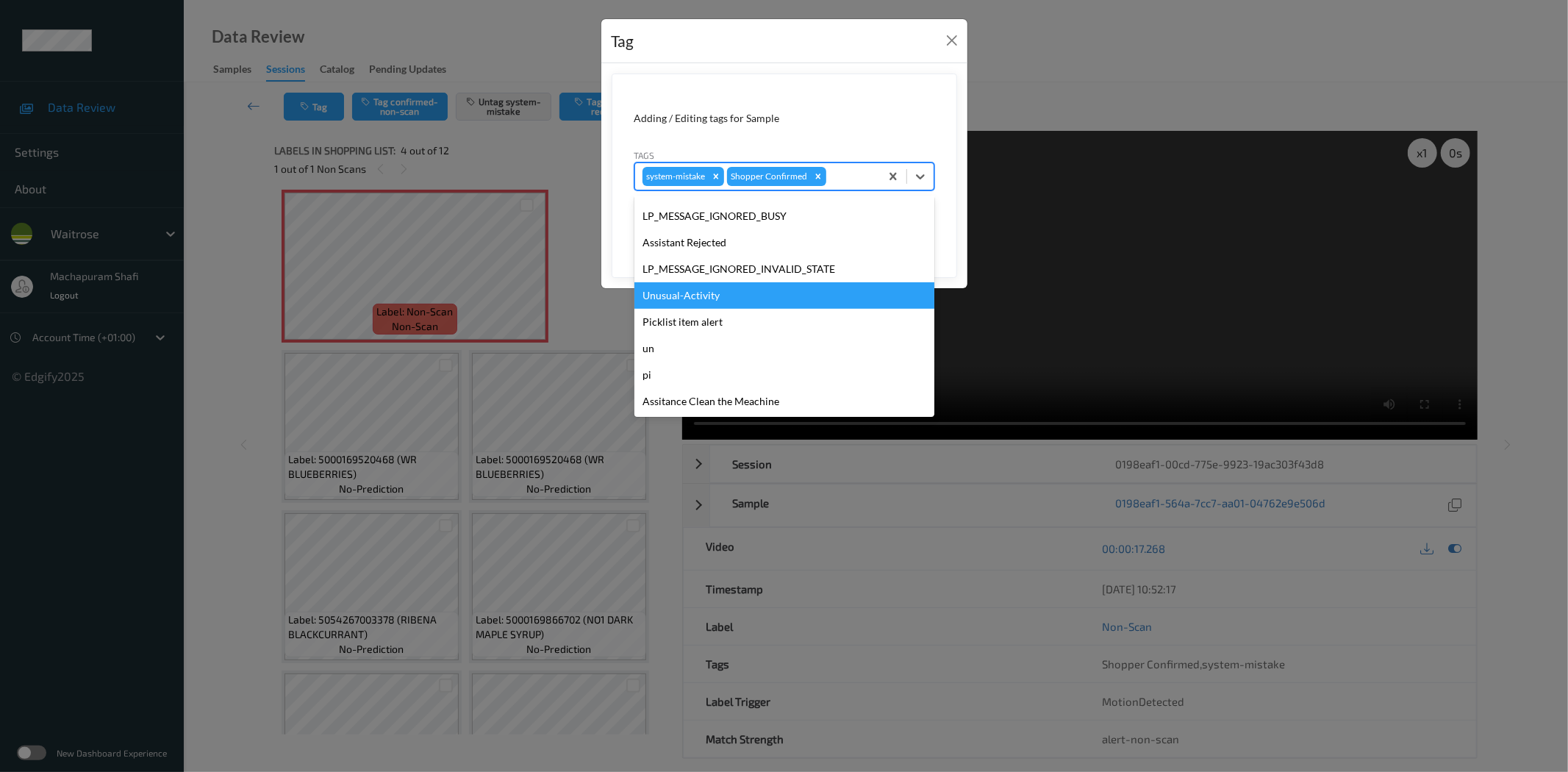
click at [682, 296] on div "Unusual-Activity" at bounding box center [784, 295] width 300 height 26
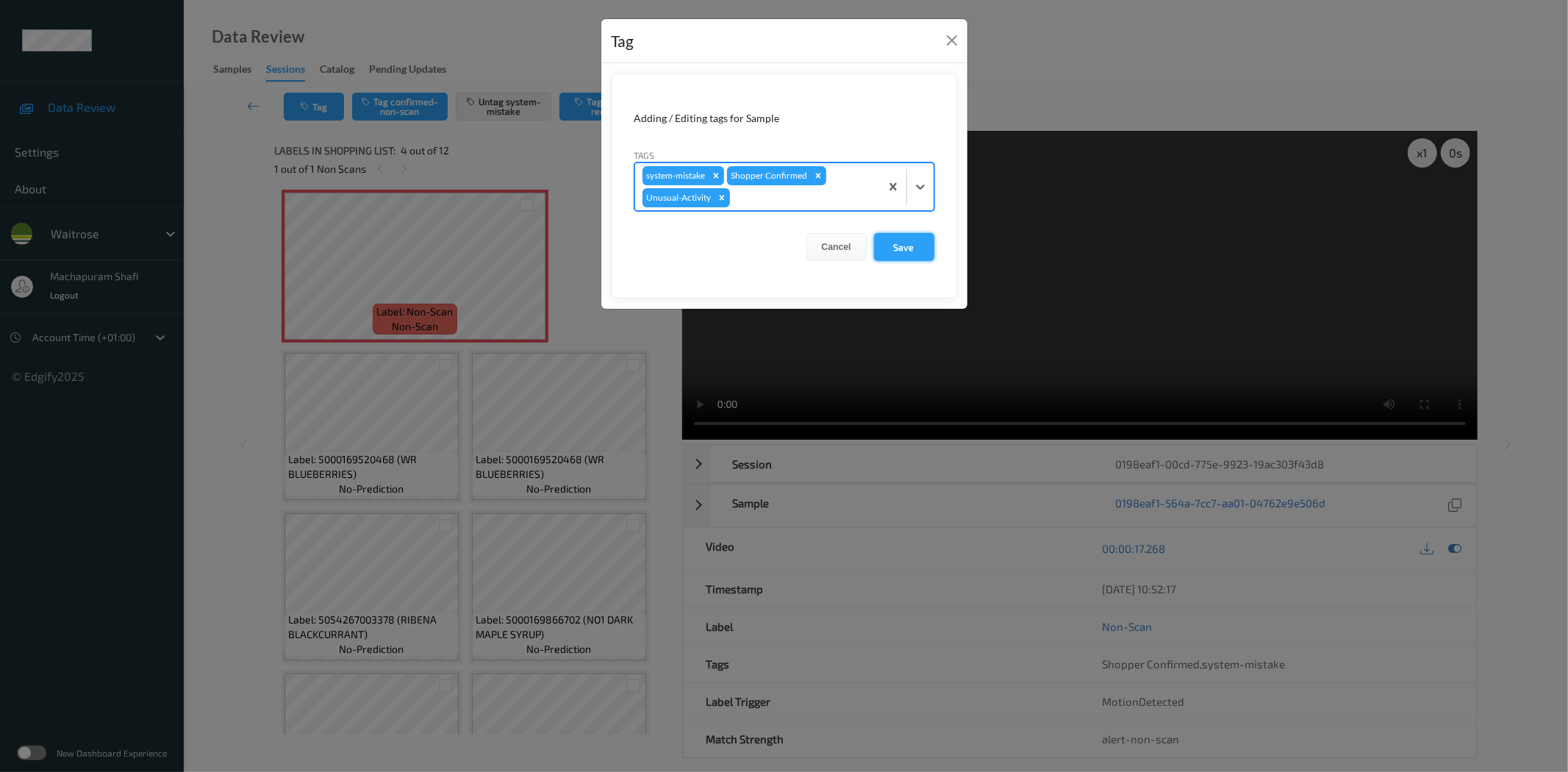
click at [893, 239] on button "Save" at bounding box center [904, 247] width 60 height 28
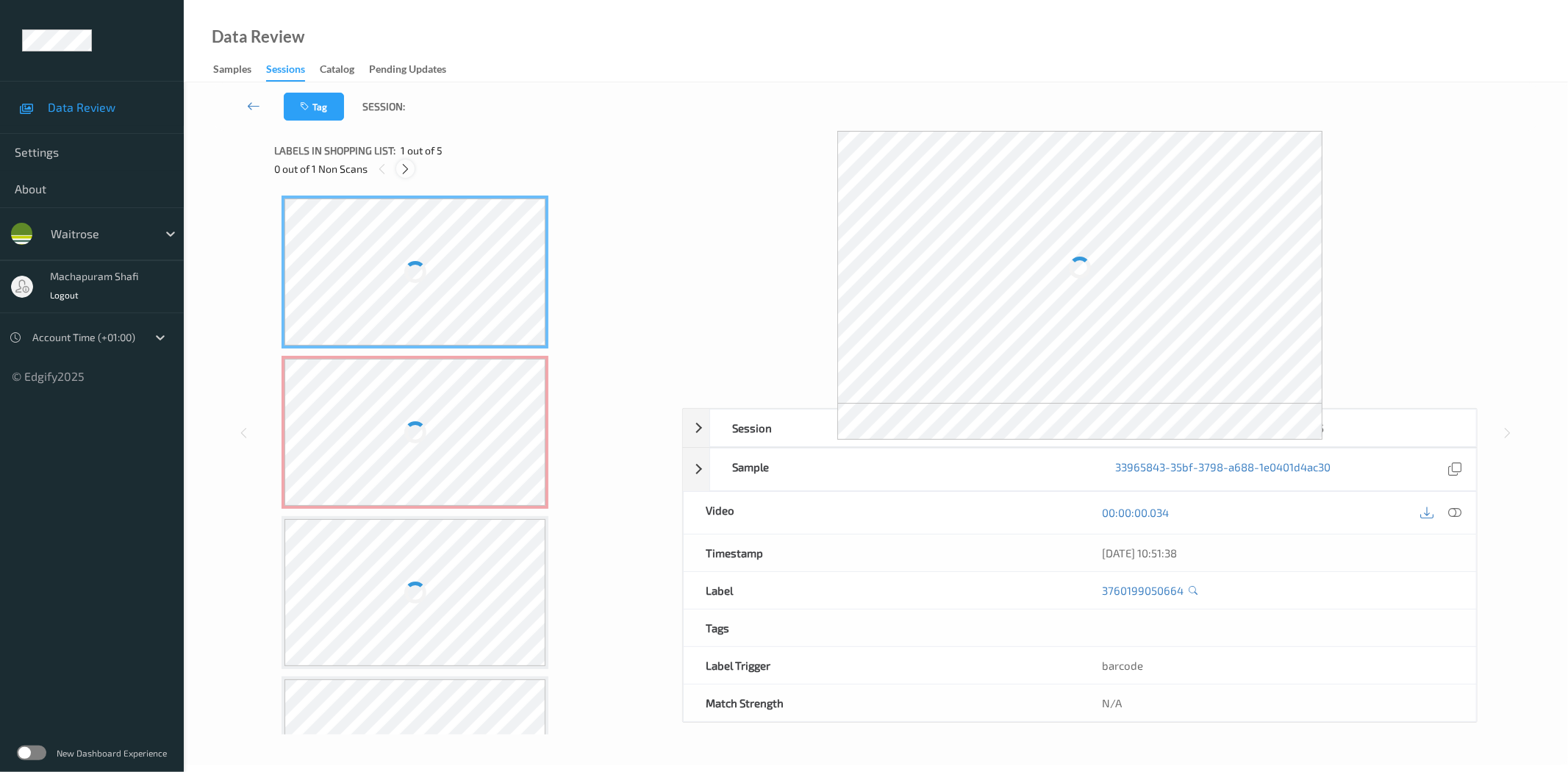
click at [401, 168] on icon at bounding box center [405, 169] width 13 height 13
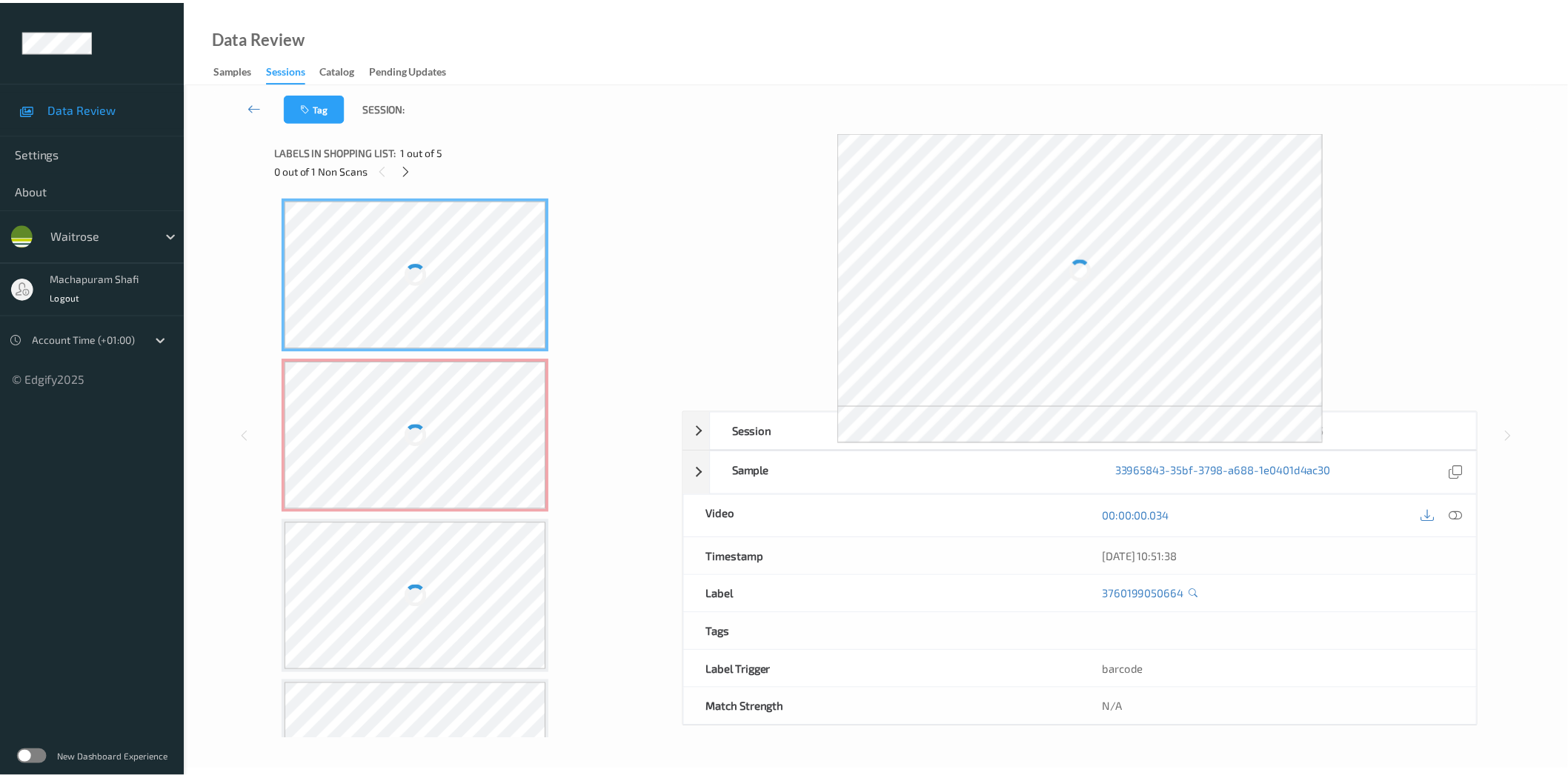
scroll to position [7, 0]
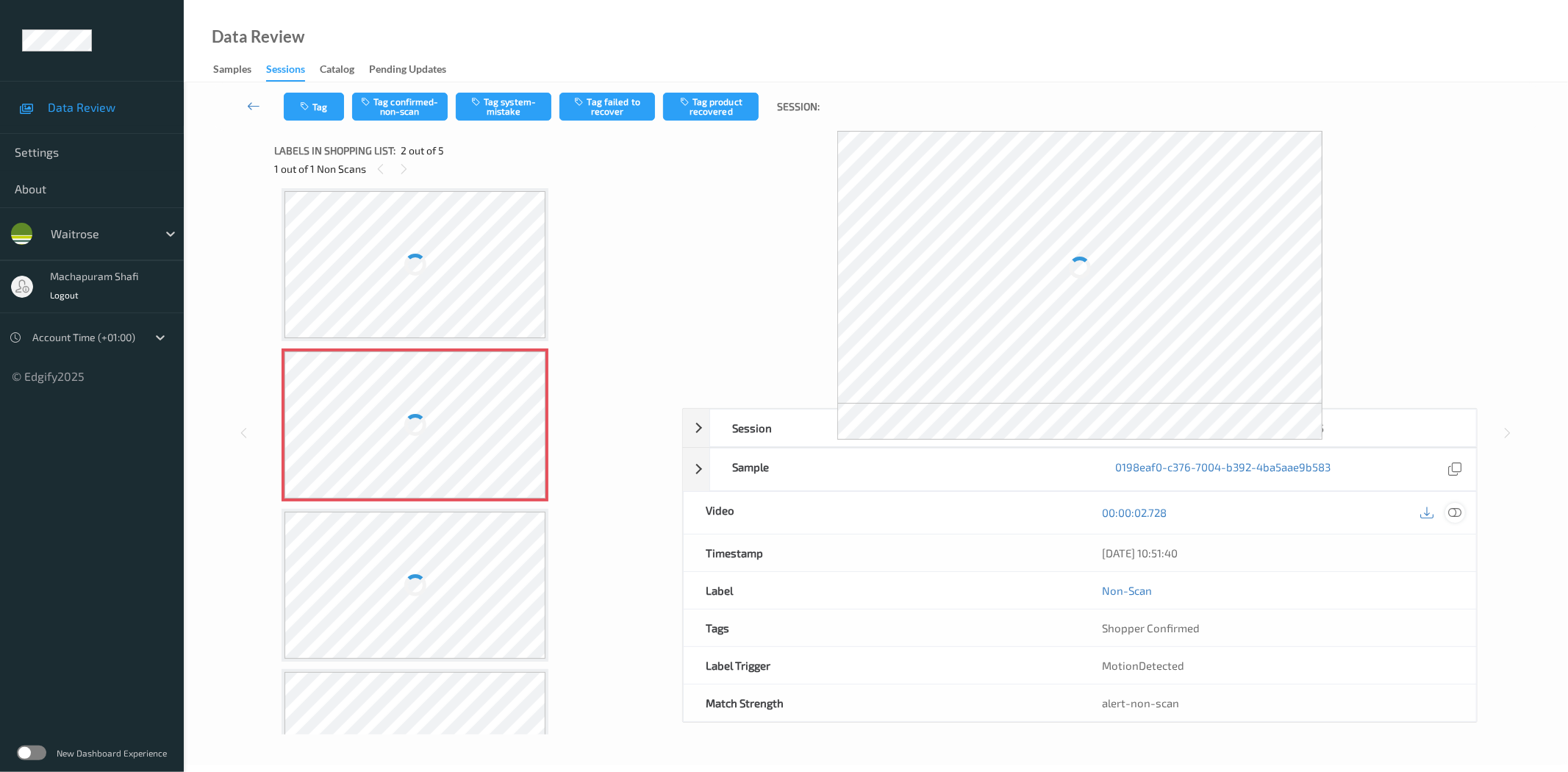
click at [1451, 513] on icon at bounding box center [1455, 512] width 13 height 13
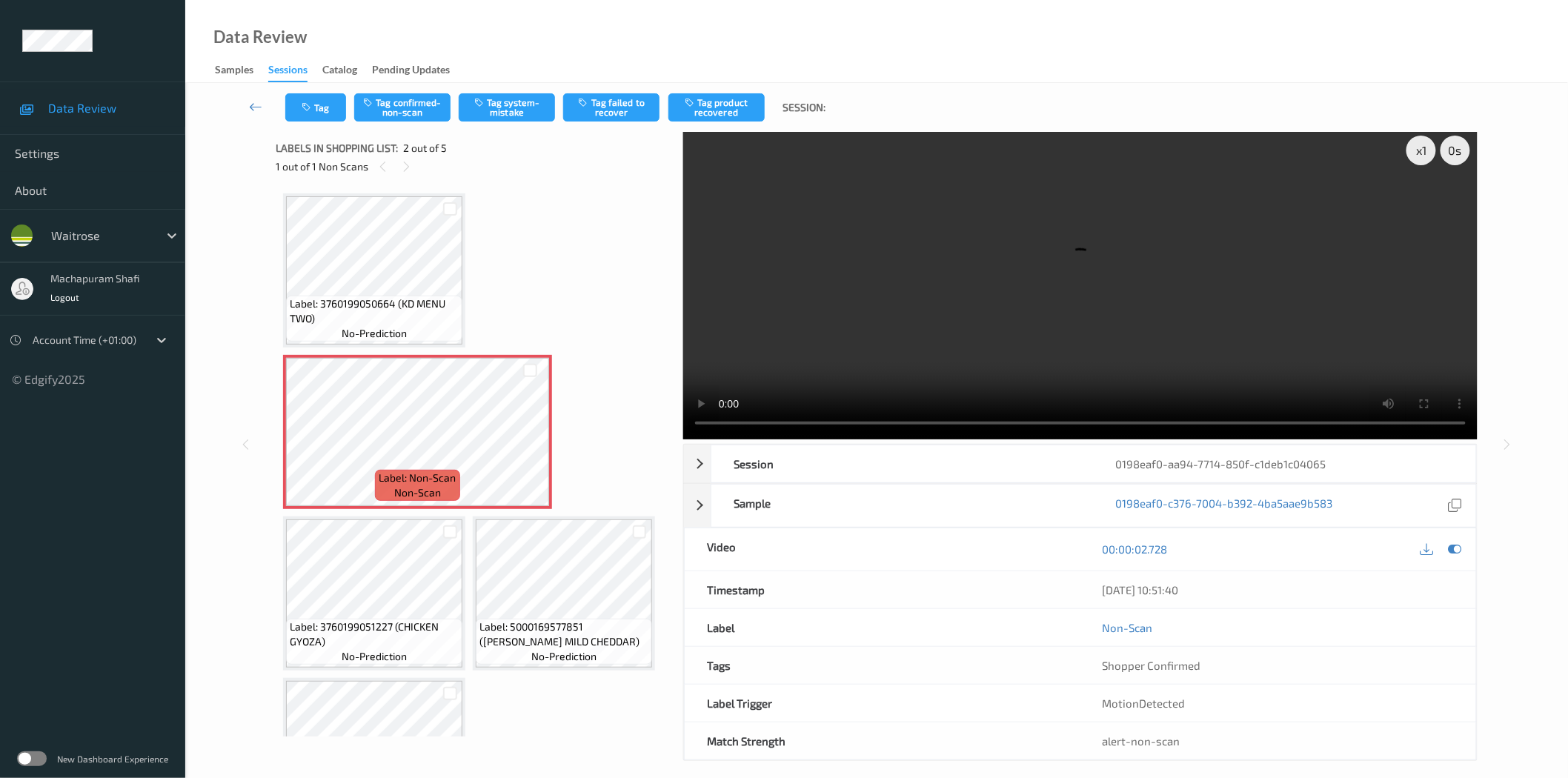
scroll to position [0, 0]
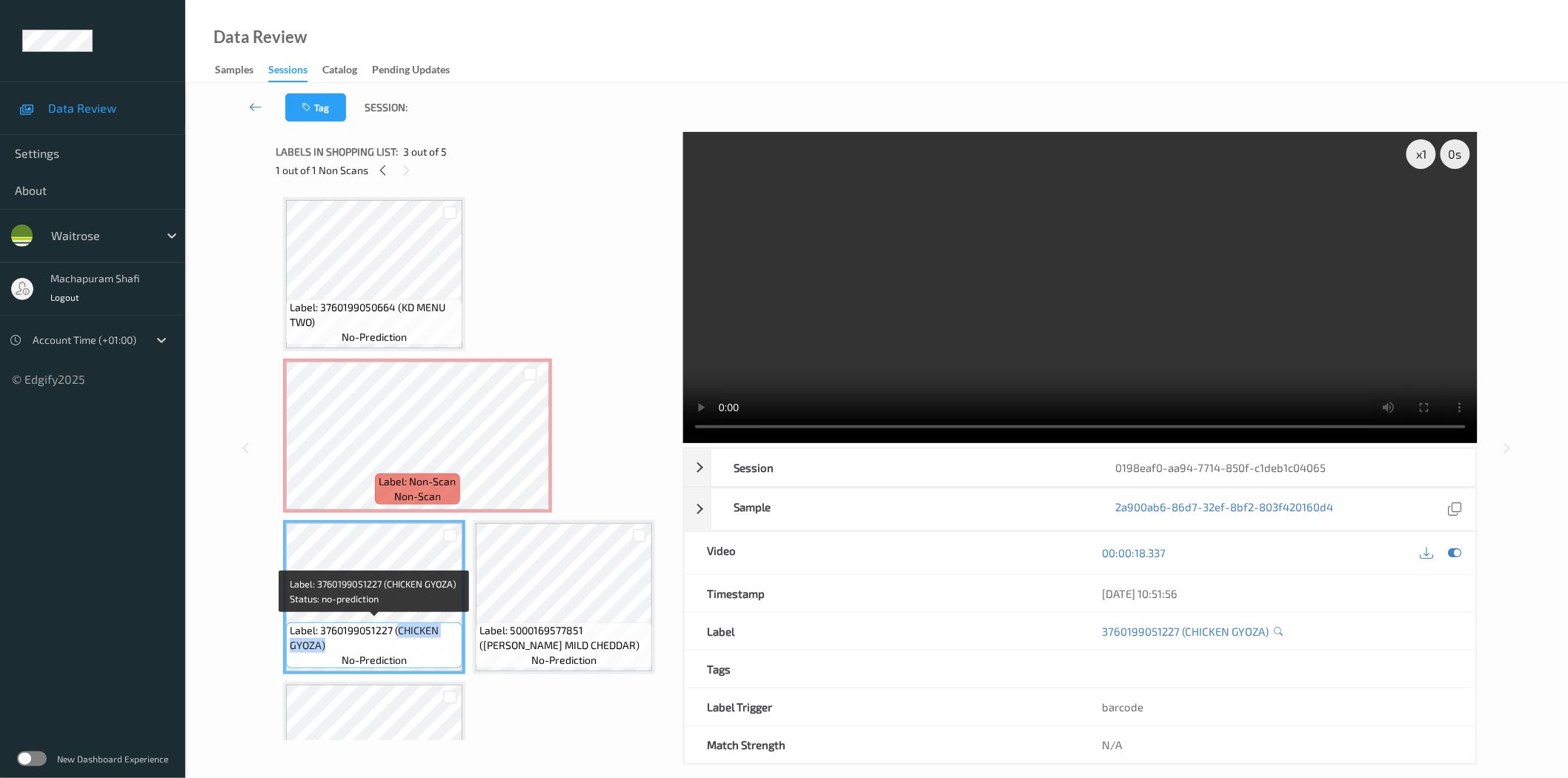
drag, startPoint x: 397, startPoint y: 624, endPoint x: 444, endPoint y: 645, distance: 51.5
click at [444, 645] on span "Label: 3760199051227 (CHICKEN GYOZA)" at bounding box center [374, 638] width 169 height 29
copy span "CHICKEN GYOZA)"
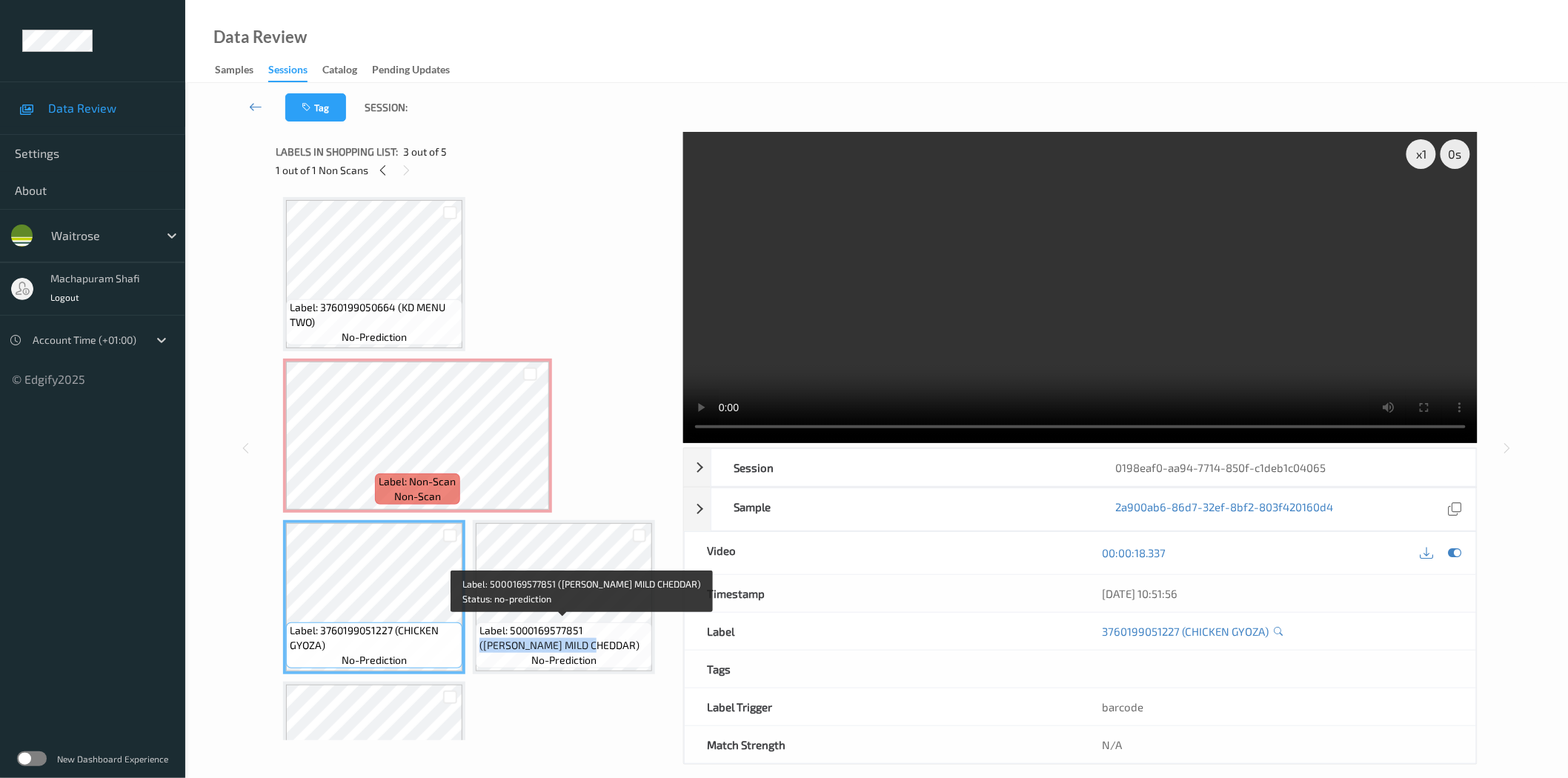
drag, startPoint x: 584, startPoint y: 624, endPoint x: 630, endPoint y: 651, distance: 53.3
click at [630, 651] on div "Label: 5000169577851 ([PERSON_NAME] MILD CHEDDAR) no-prediction" at bounding box center [563, 646] width 176 height 46
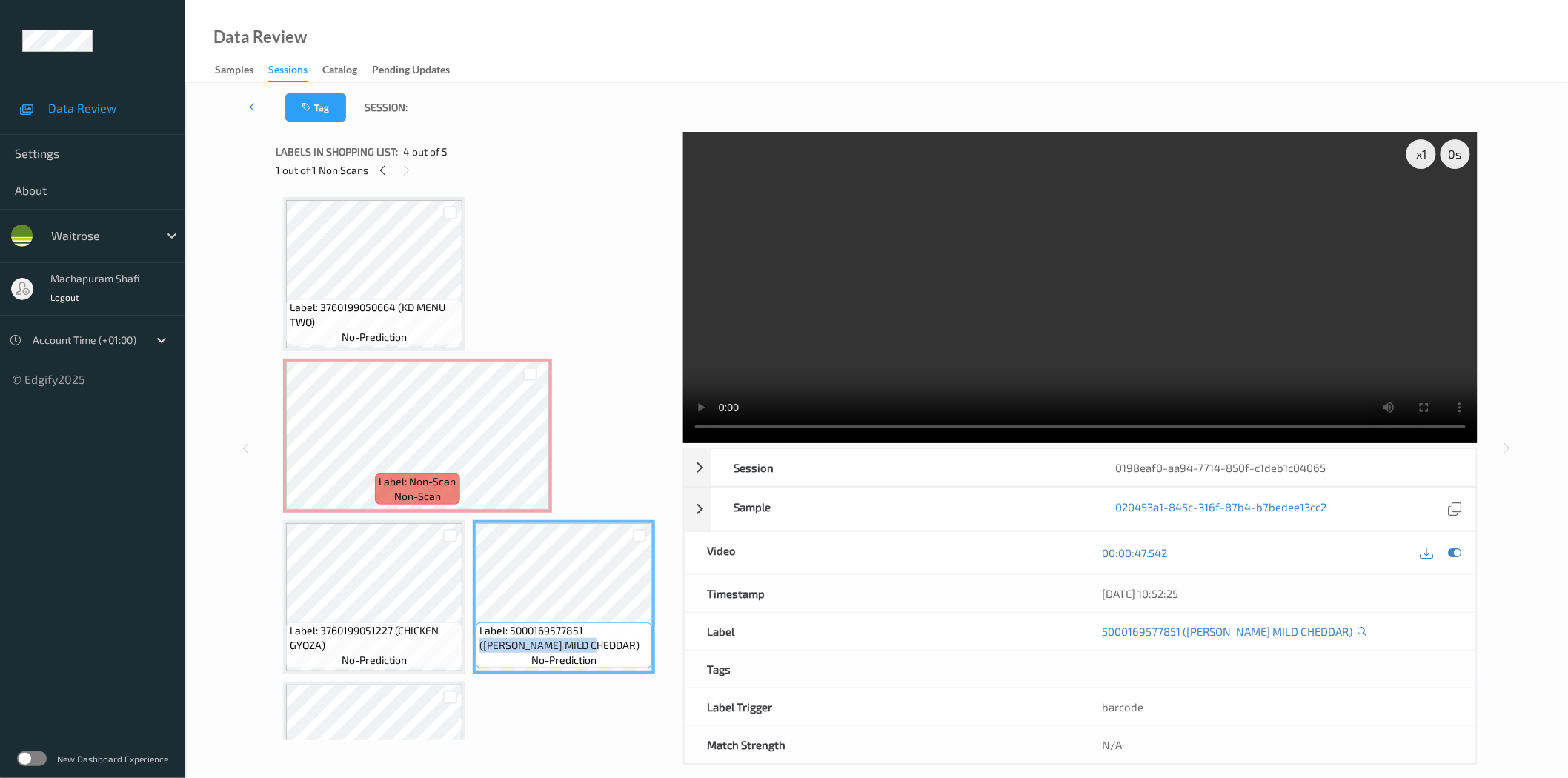
copy span "([PERSON_NAME] MILD CHEDDAR)"
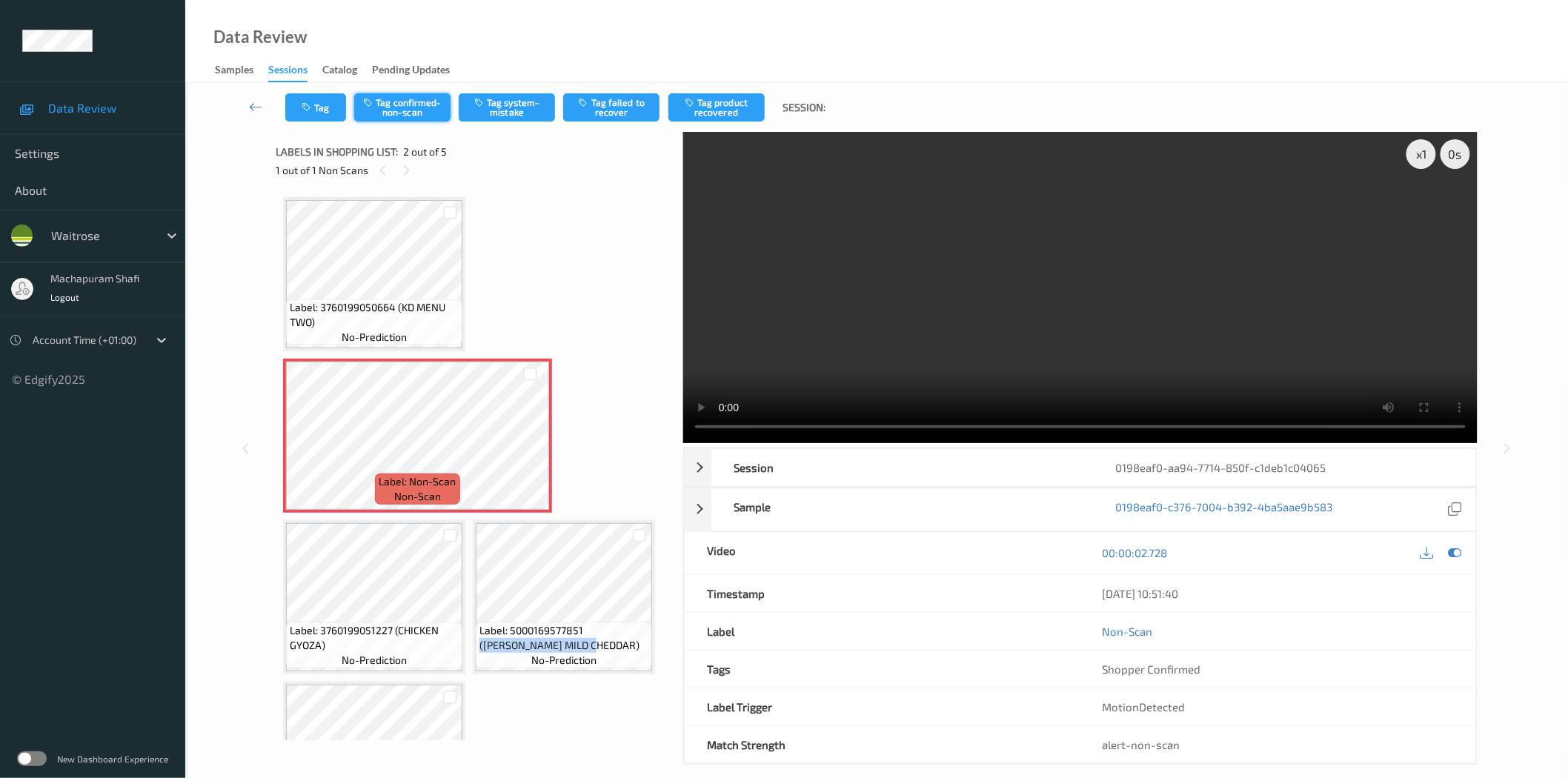
click at [387, 107] on button "Tag confirmed-non-scan" at bounding box center [402, 107] width 96 height 28
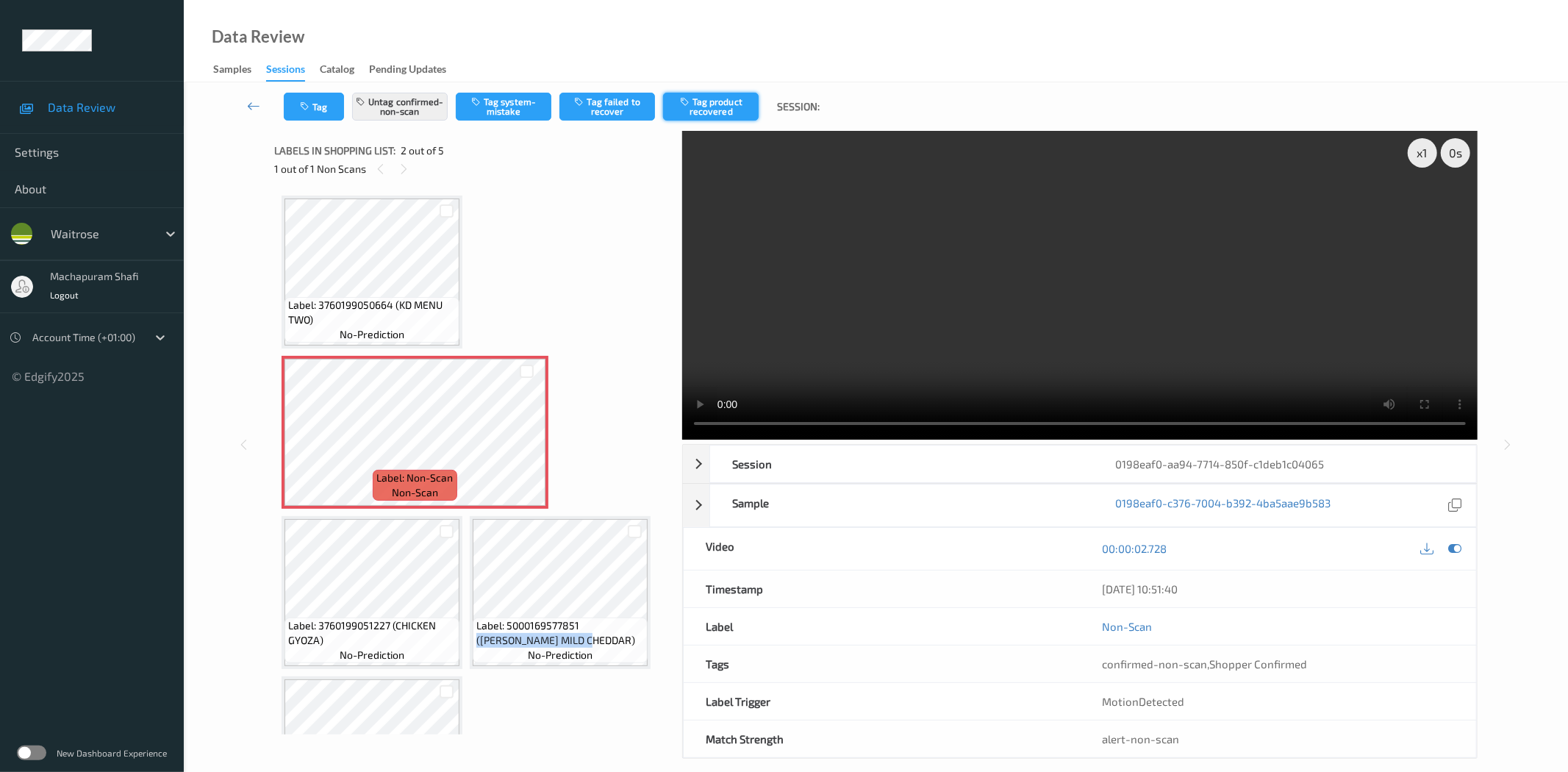
click at [707, 107] on button "Tag product recovered" at bounding box center [710, 106] width 96 height 28
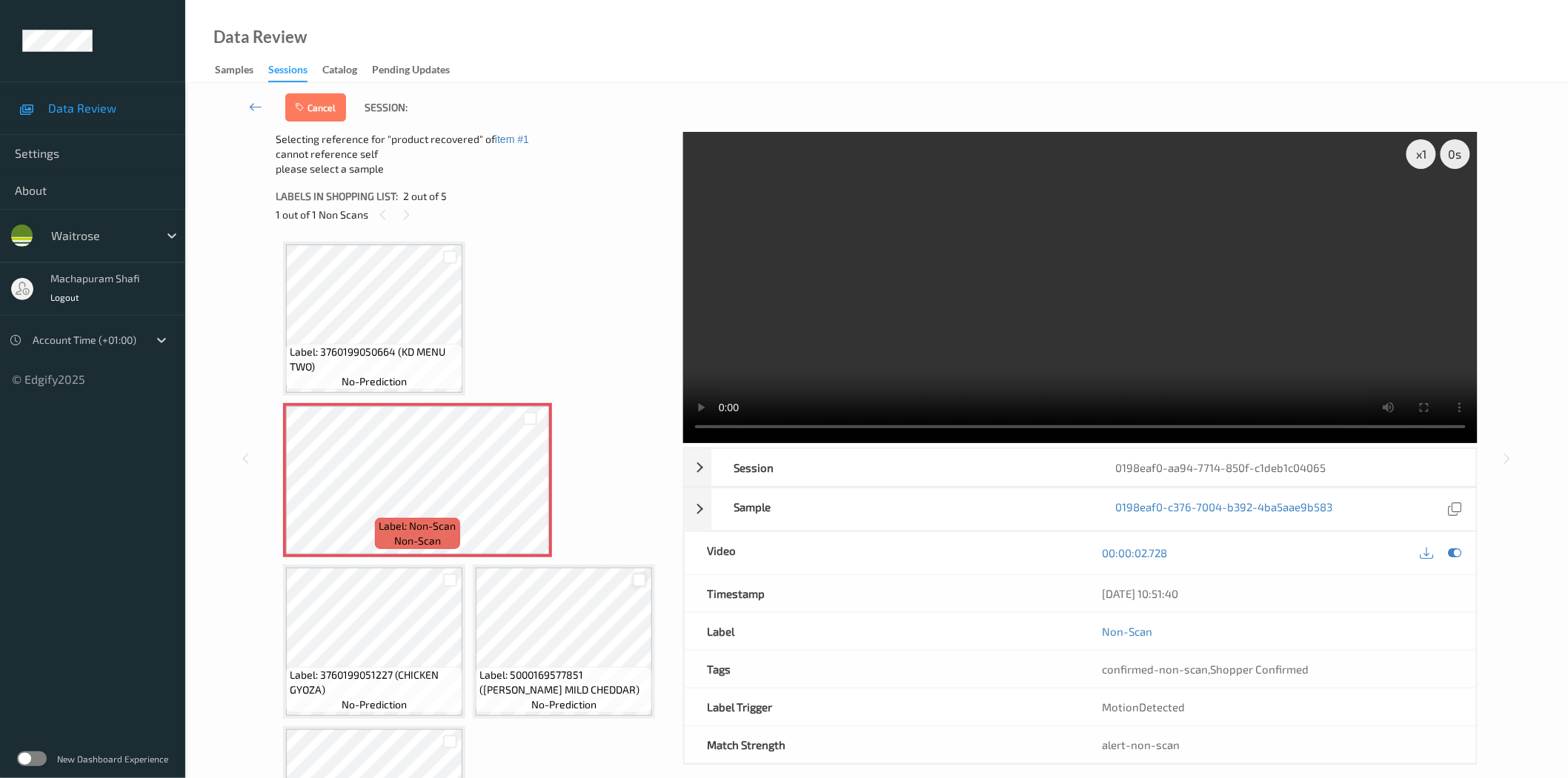
click at [639, 579] on div at bounding box center [640, 581] width 14 height 14
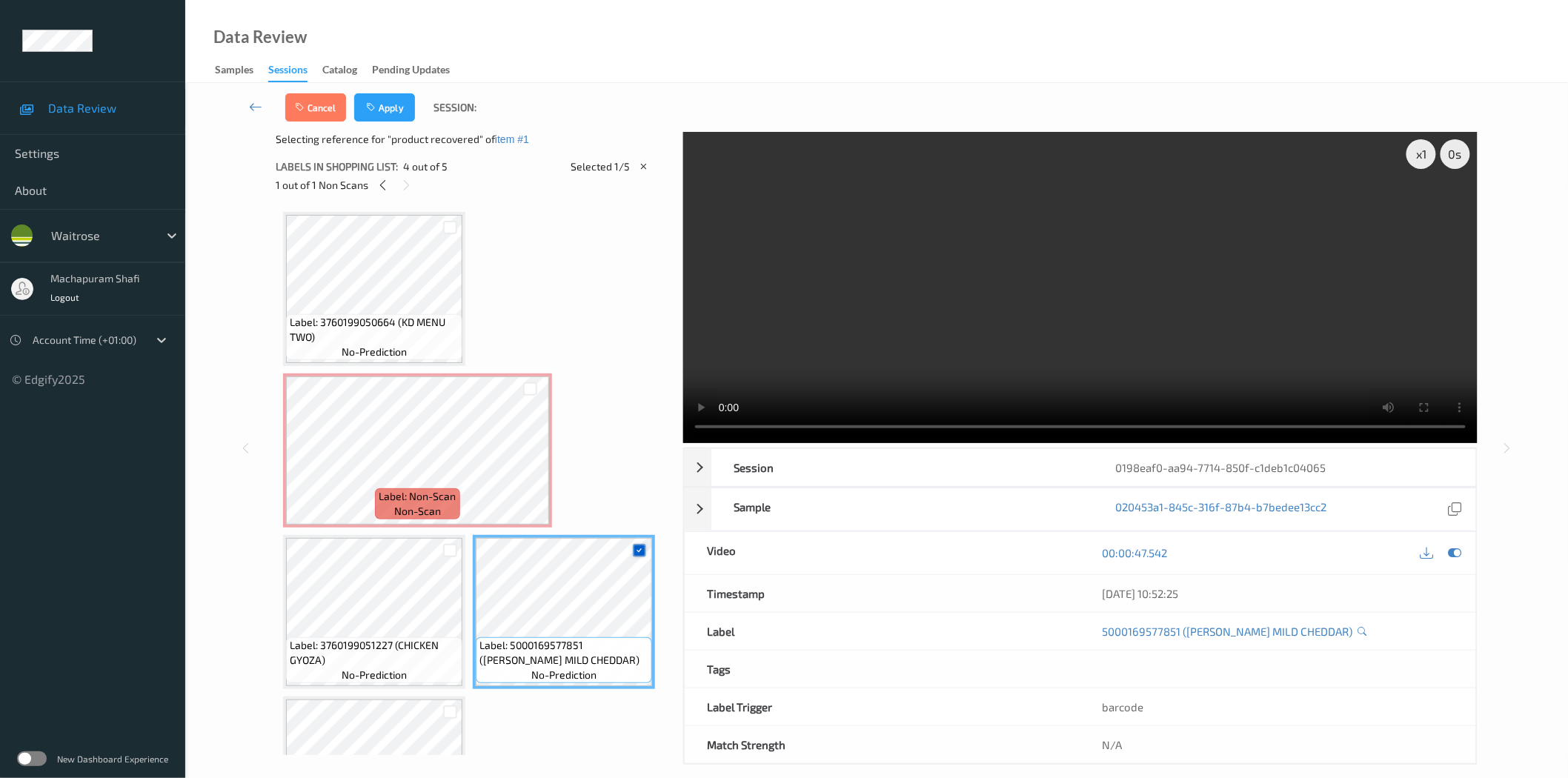
click at [635, 549] on icon at bounding box center [639, 550] width 10 height 10
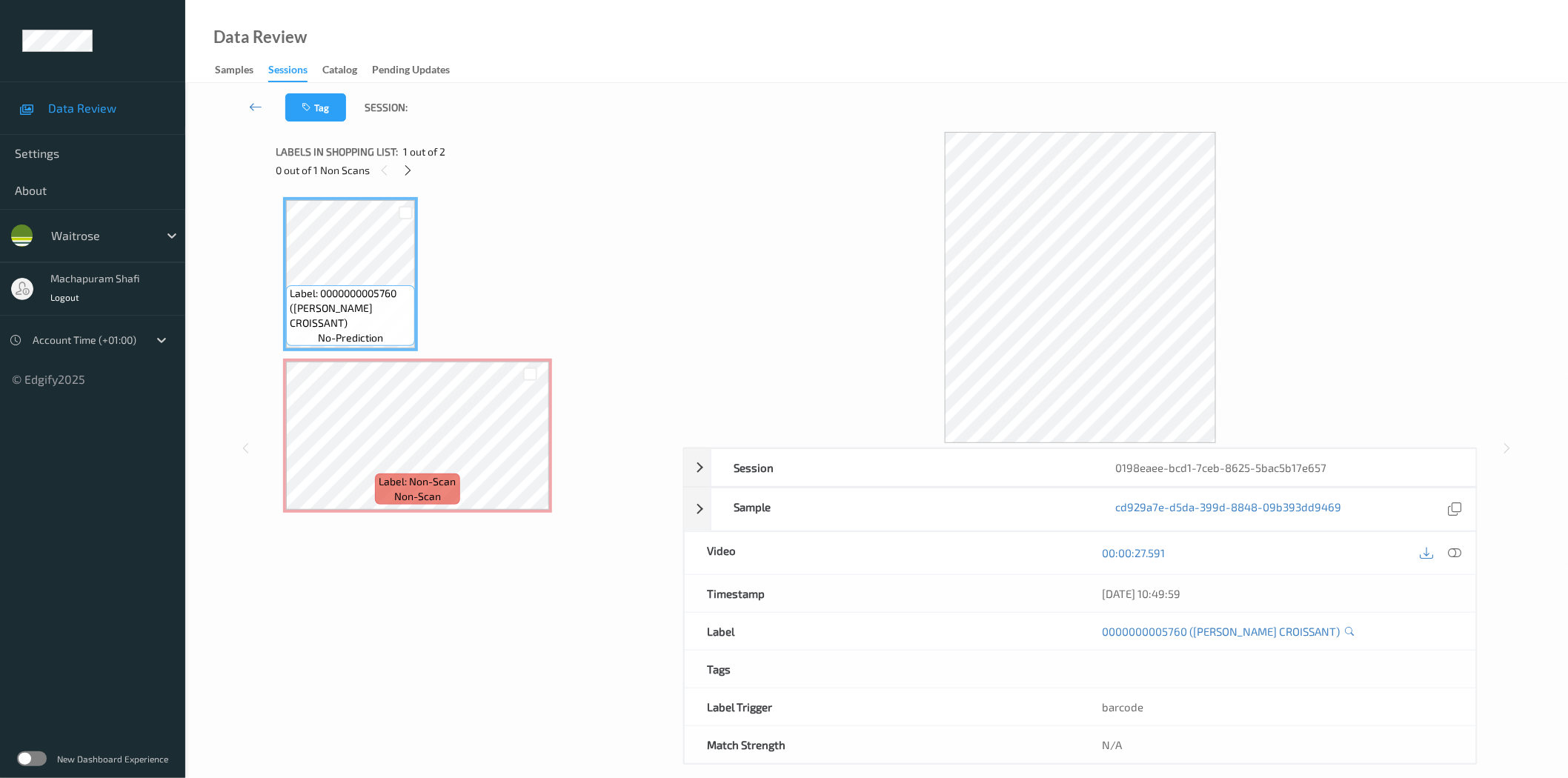
drag, startPoint x: 410, startPoint y: 168, endPoint x: 418, endPoint y: 176, distance: 11.3
click at [410, 168] on icon at bounding box center [408, 170] width 13 height 14
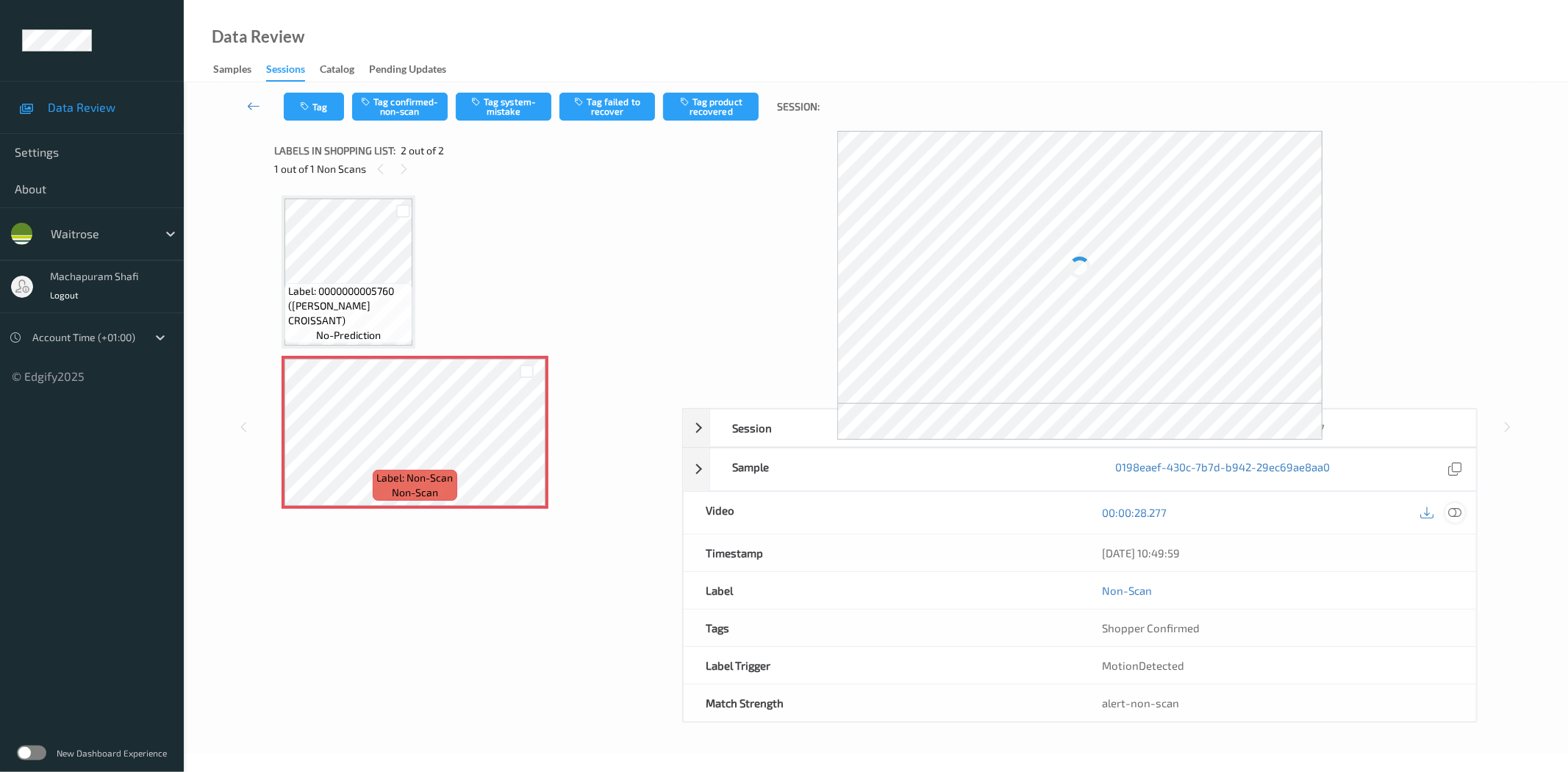
click at [1457, 511] on div "Session 0198eaee-bcd1-7ceb-8625-5bac5b17e657 Session ID 0198eaee-bcd1-7ceb-8625…" at bounding box center [1079, 565] width 795 height 314
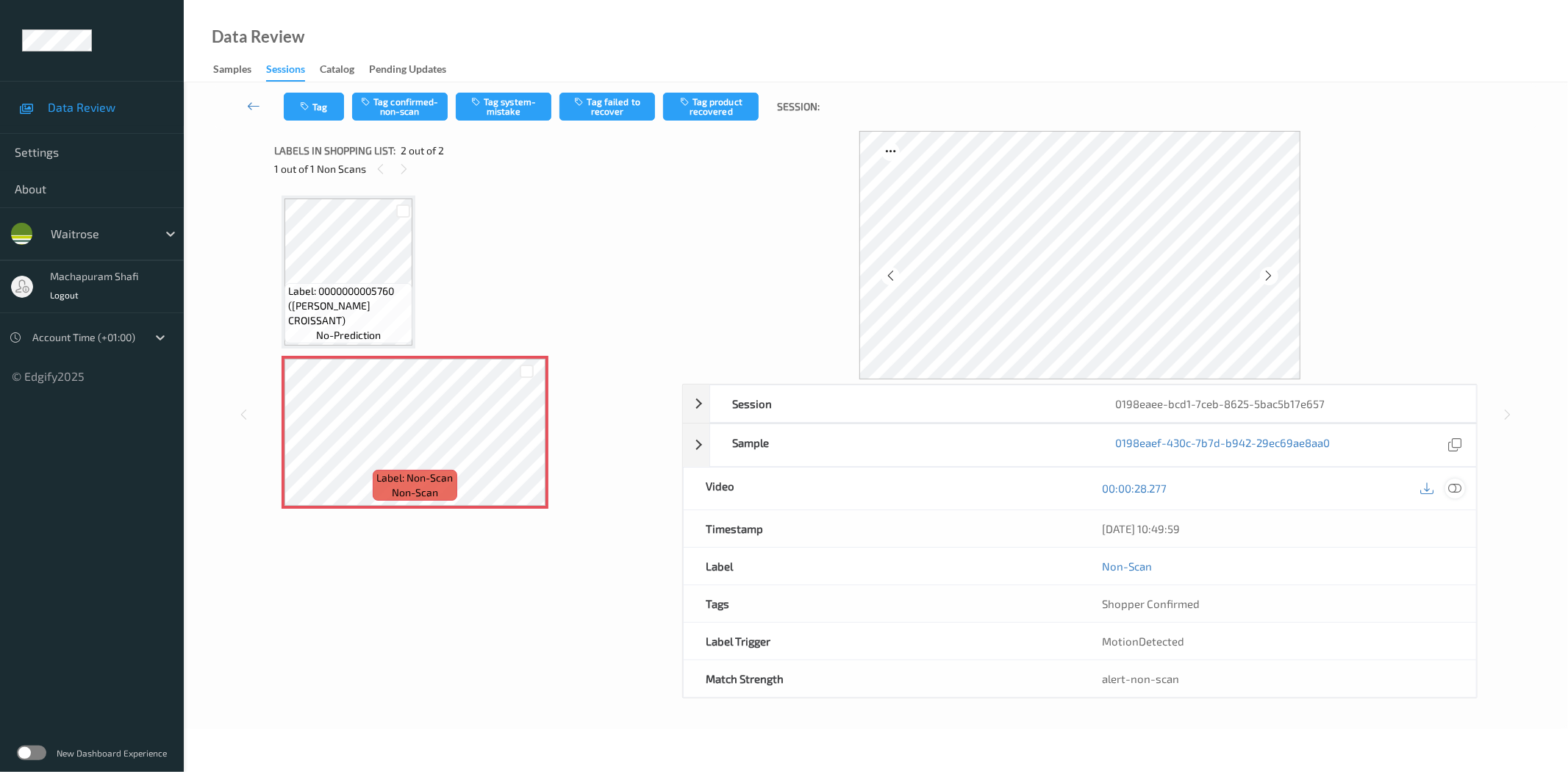
click at [1455, 486] on icon at bounding box center [1455, 488] width 13 height 13
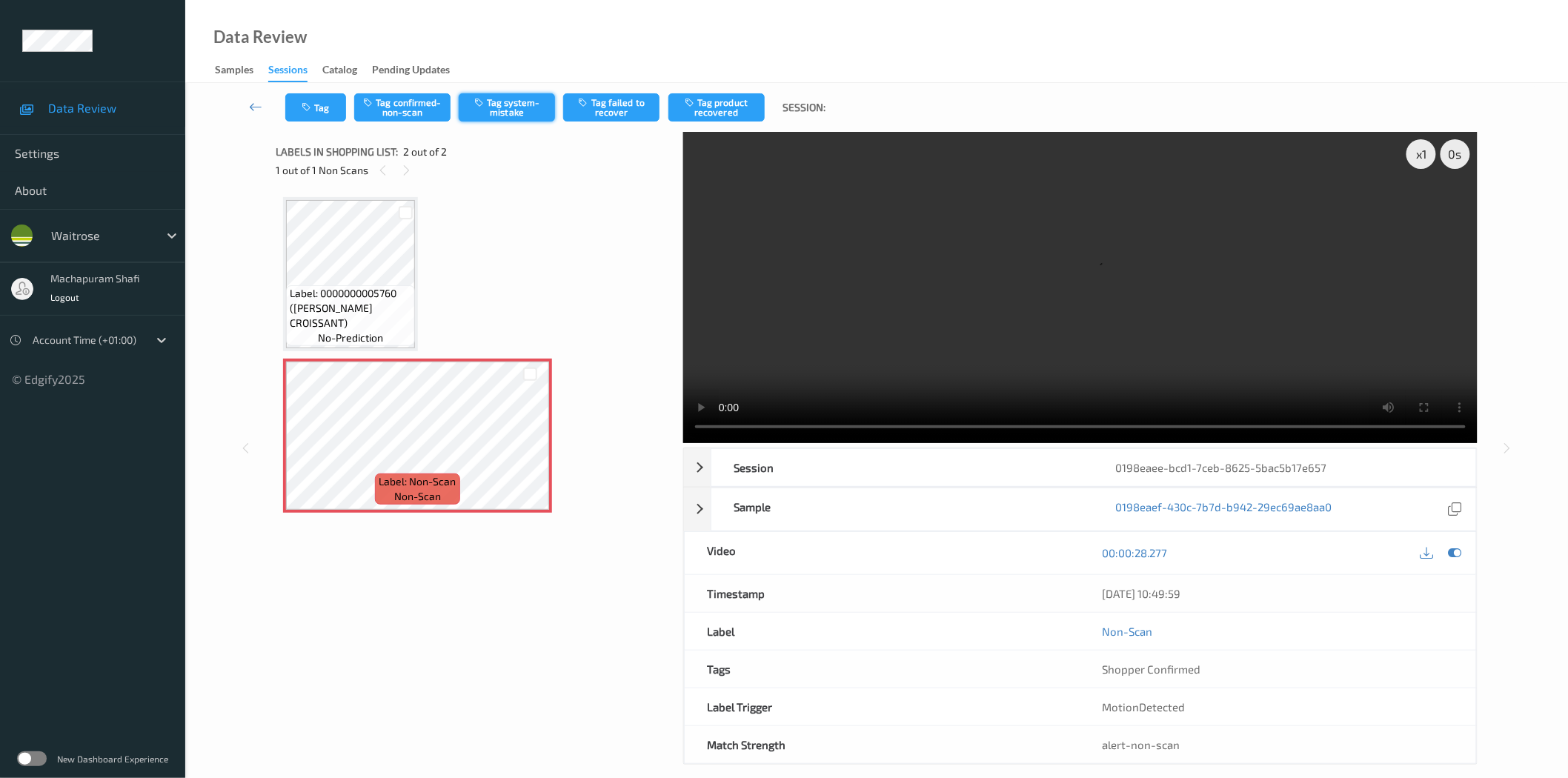
click at [517, 108] on button "Tag system-mistake" at bounding box center [506, 107] width 96 height 28
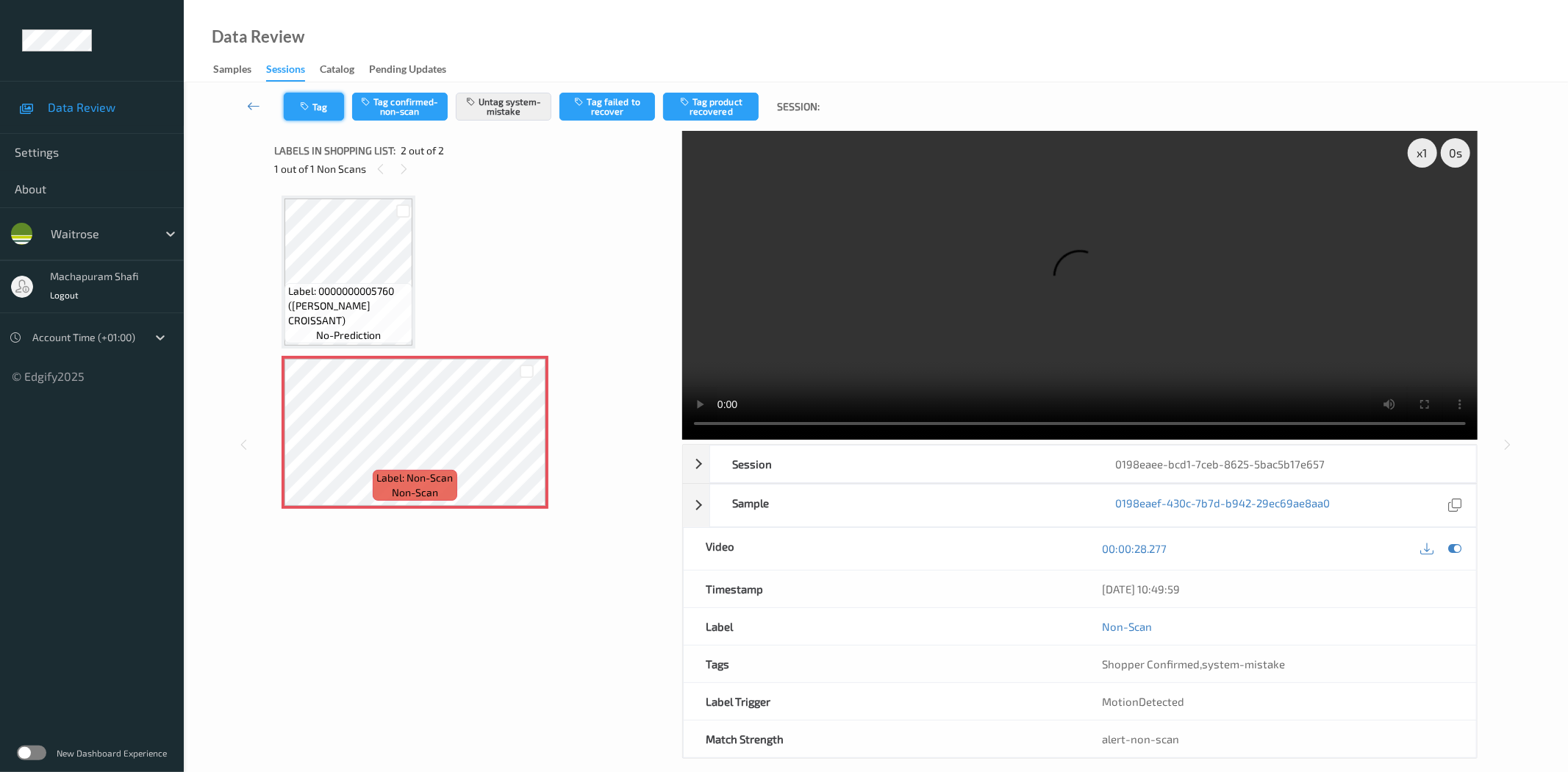
click at [313, 111] on button "Tag" at bounding box center [314, 106] width 60 height 28
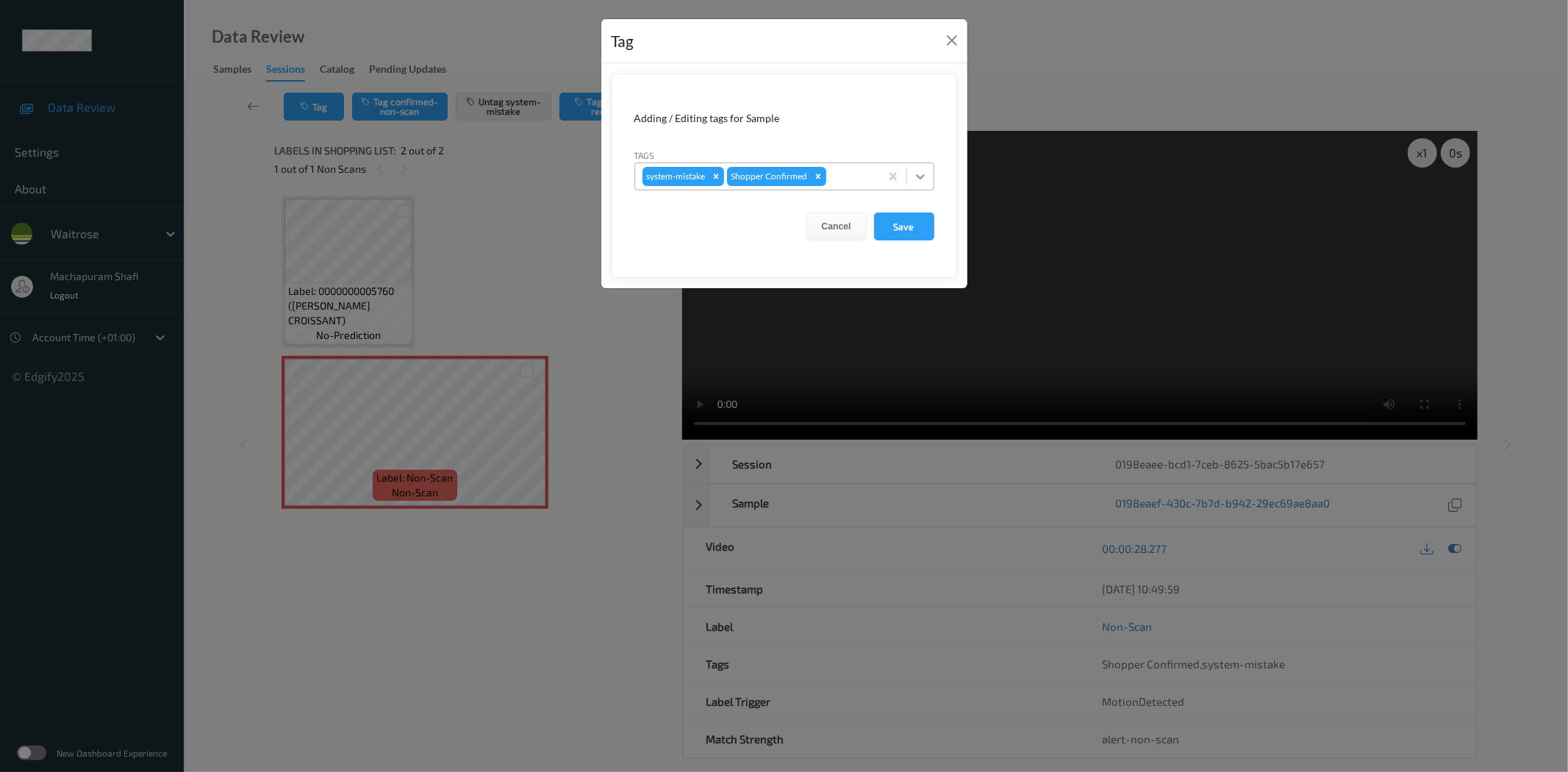
click at [927, 169] on div at bounding box center [919, 176] width 26 height 26
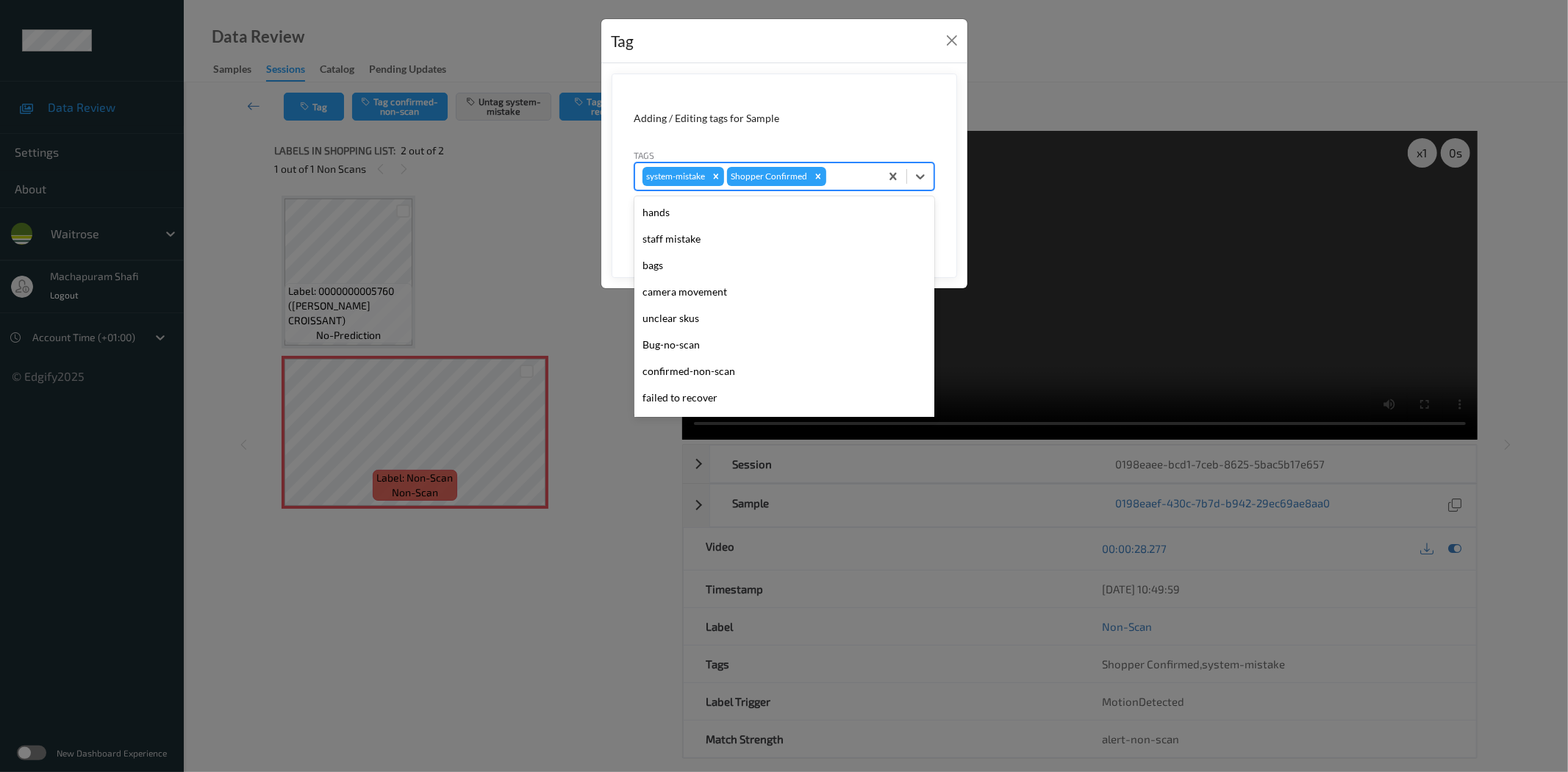
scroll to position [314, 0]
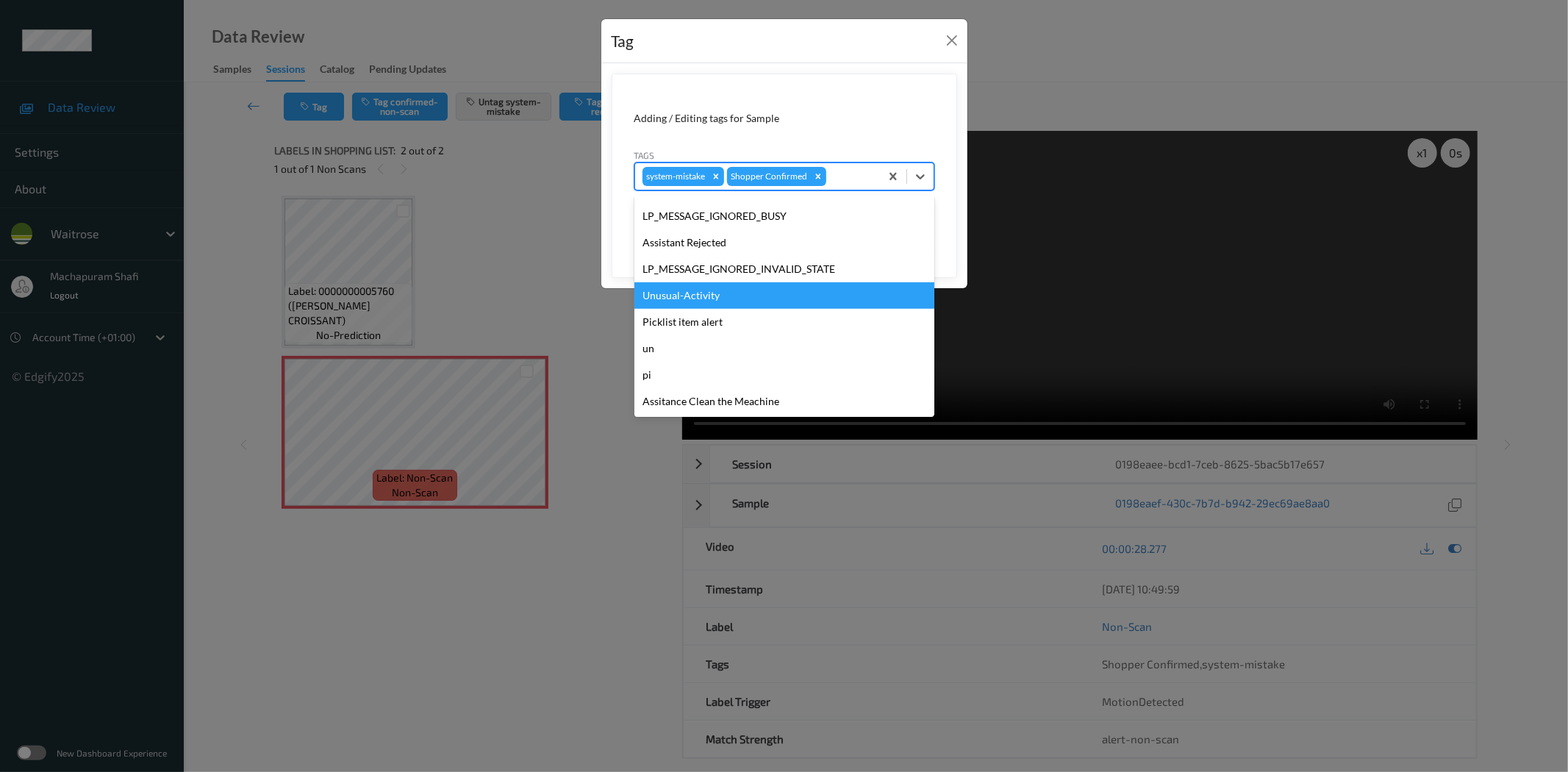
click at [682, 292] on div "Unusual-Activity" at bounding box center [784, 295] width 300 height 26
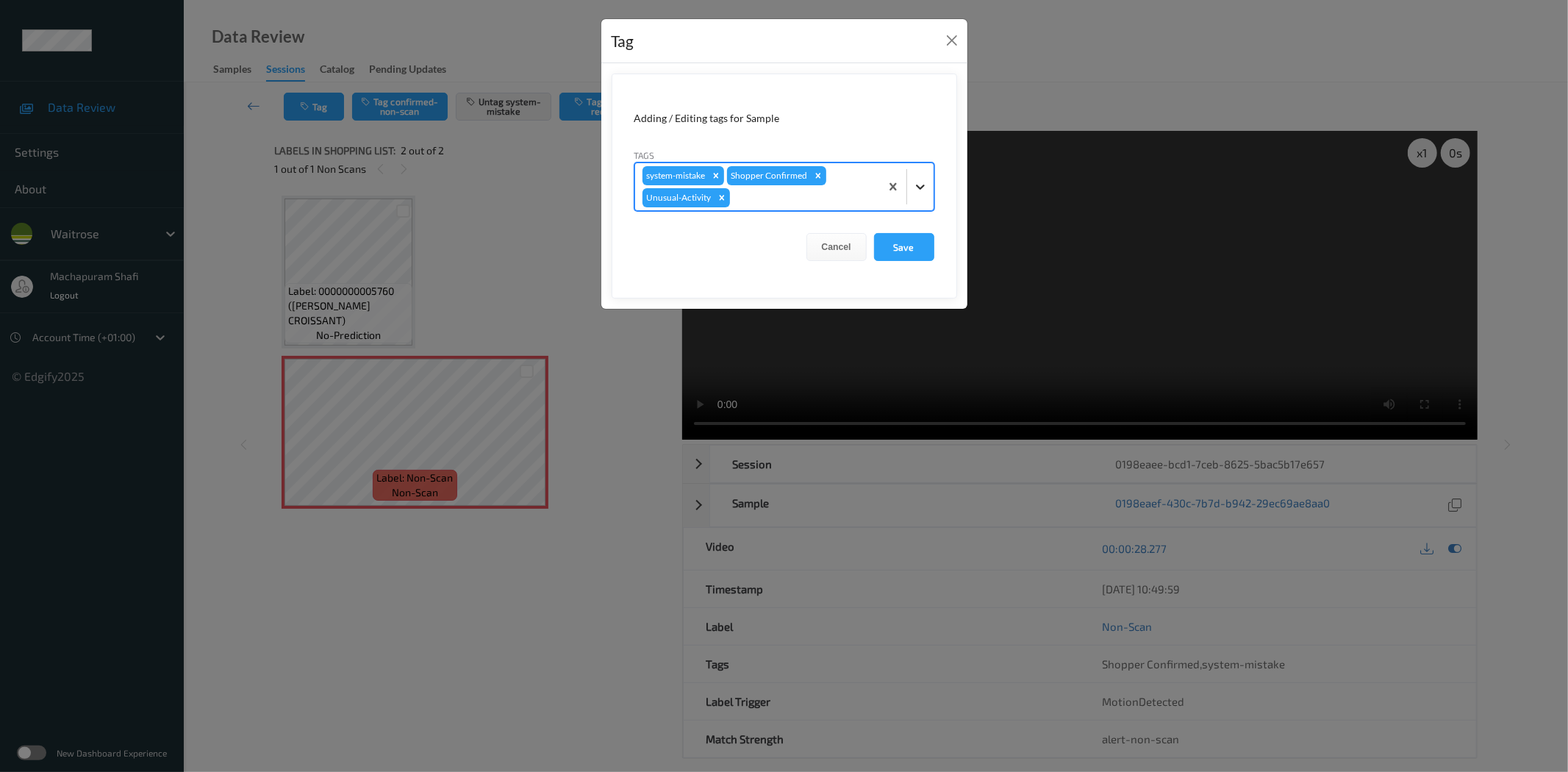
click at [914, 186] on icon at bounding box center [920, 186] width 15 height 15
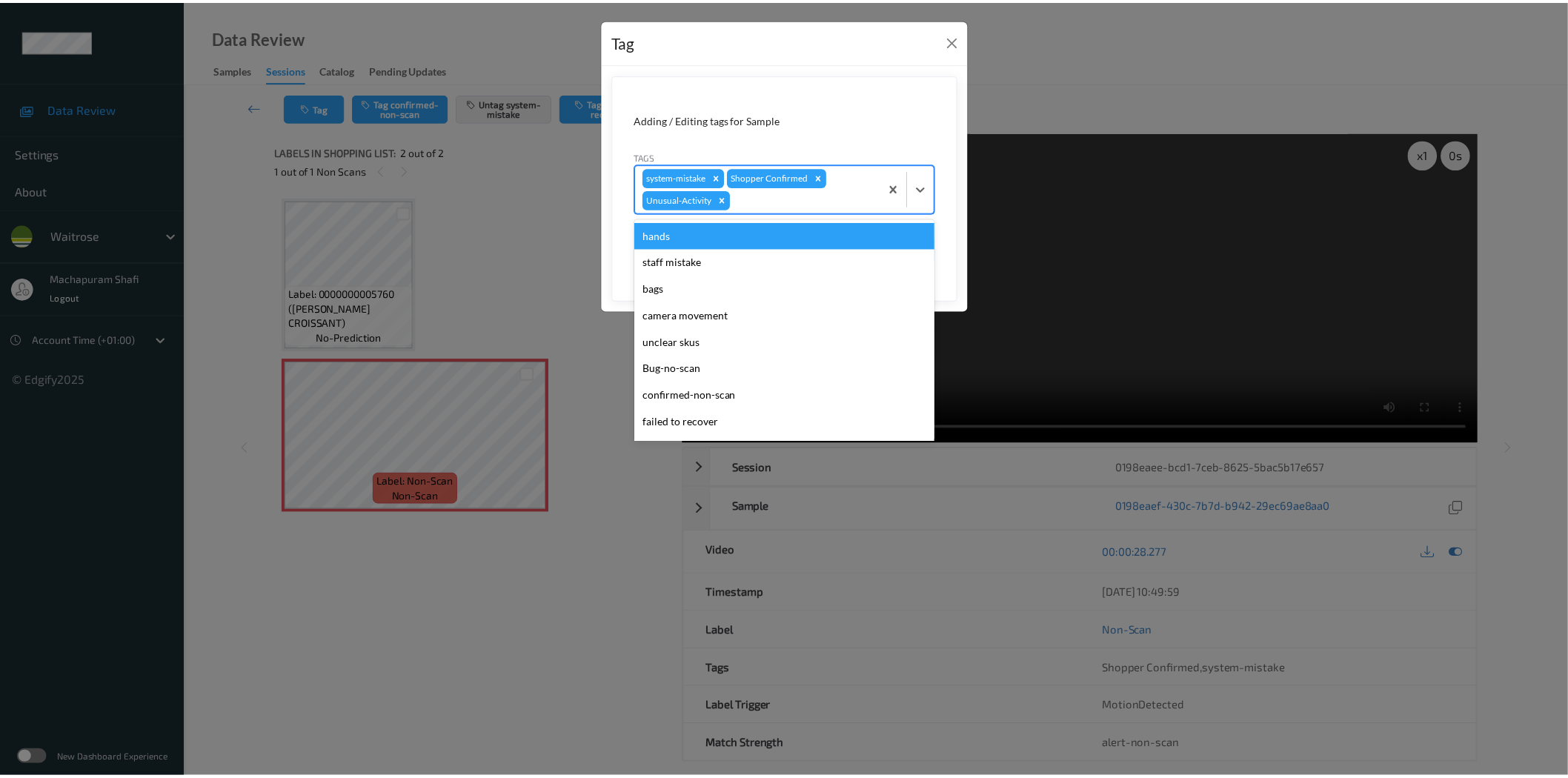
scroll to position [290, 0]
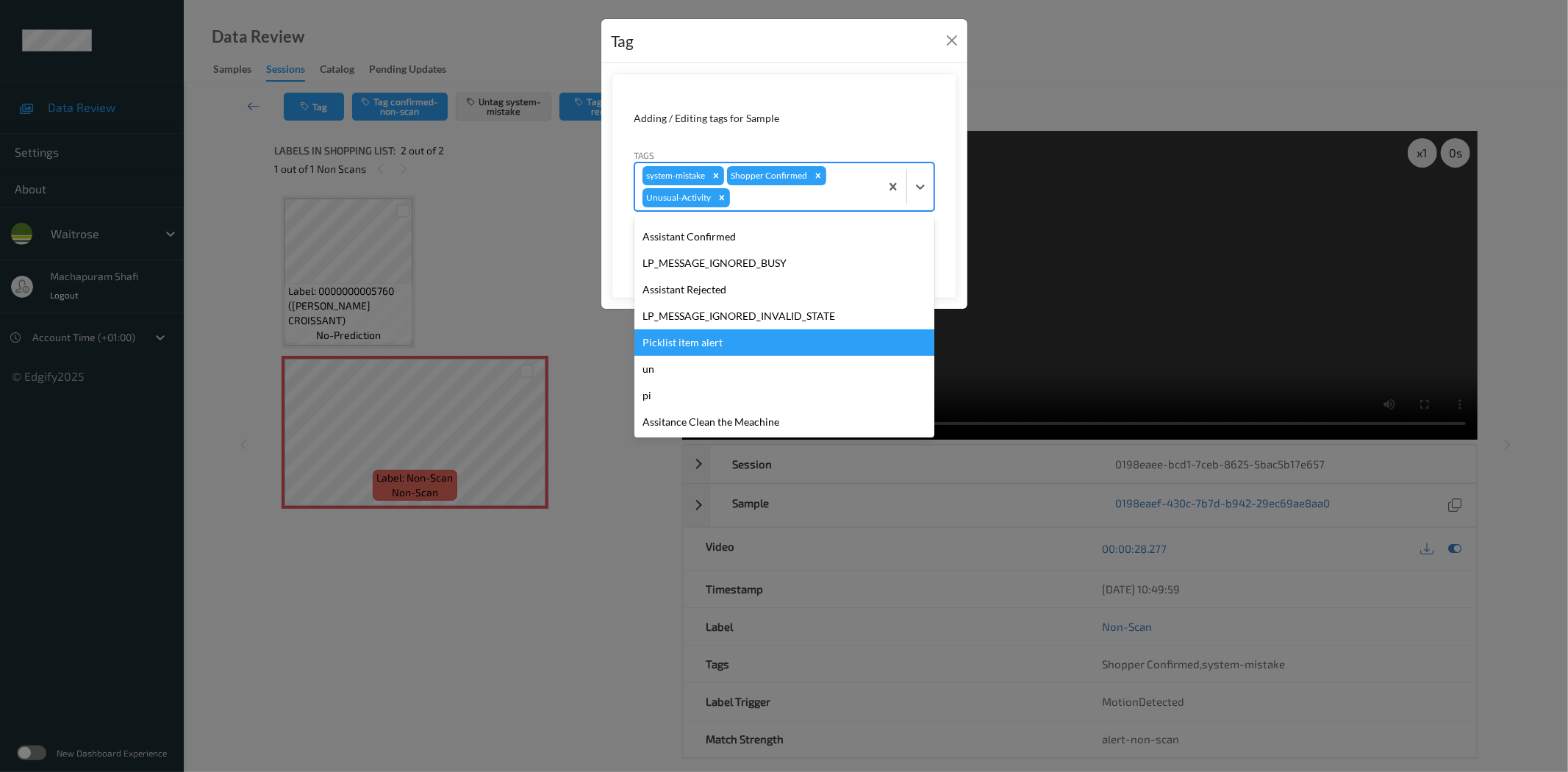
click at [693, 338] on div "Picklist item alert" at bounding box center [784, 342] width 300 height 26
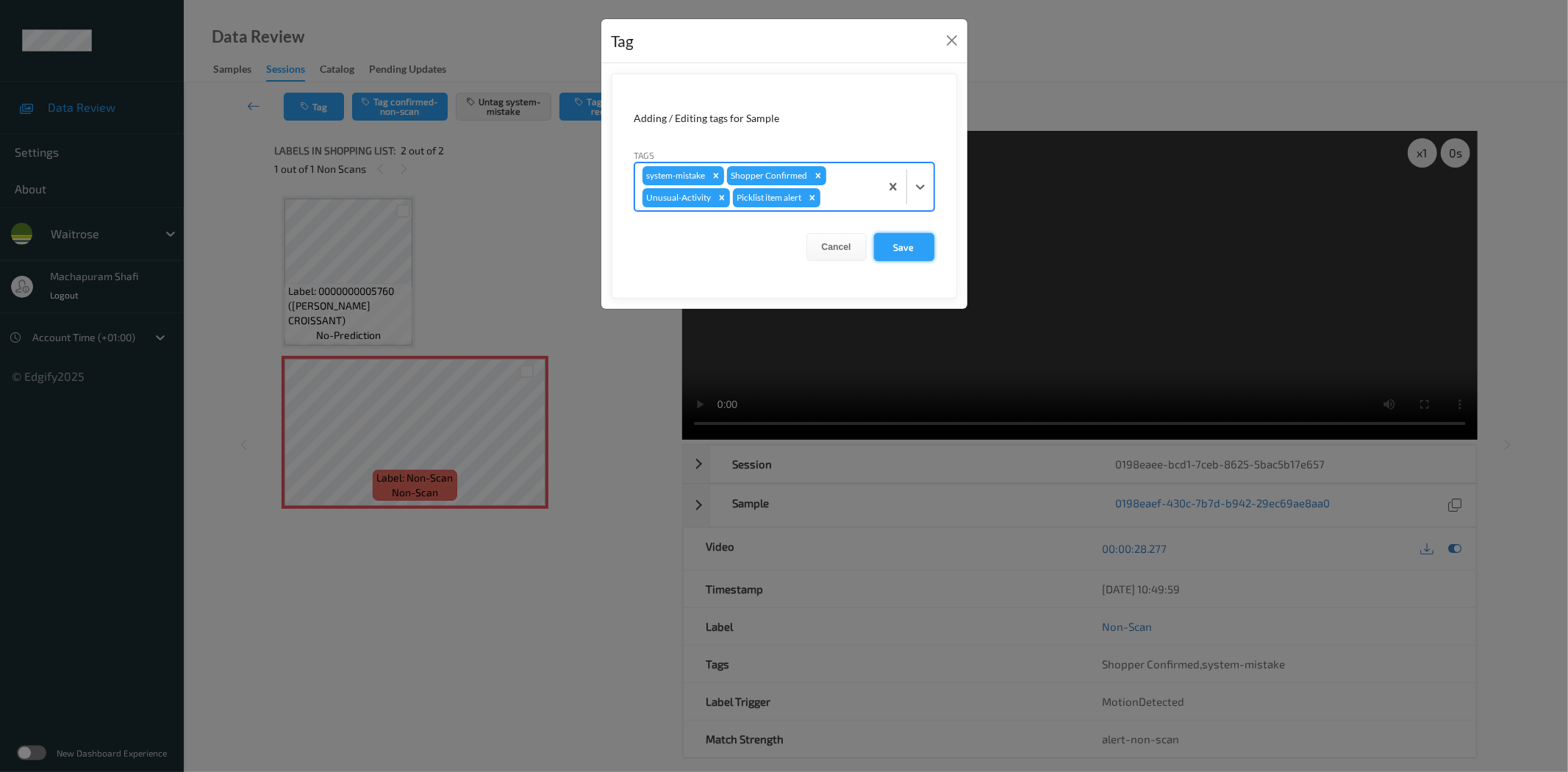
click at [906, 252] on button "Save" at bounding box center [904, 247] width 60 height 28
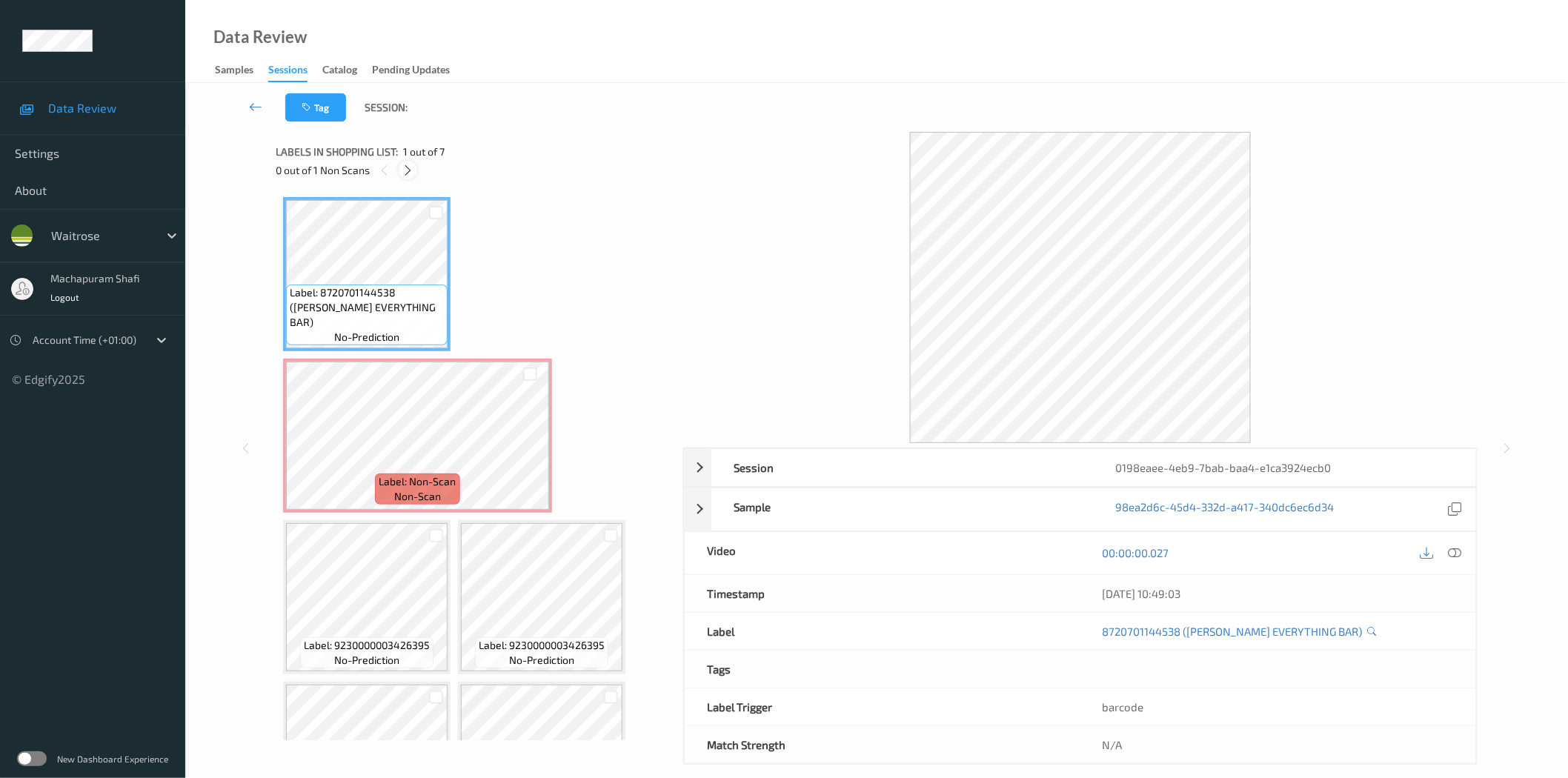
click at [401, 166] on icon at bounding box center [408, 170] width 13 height 14
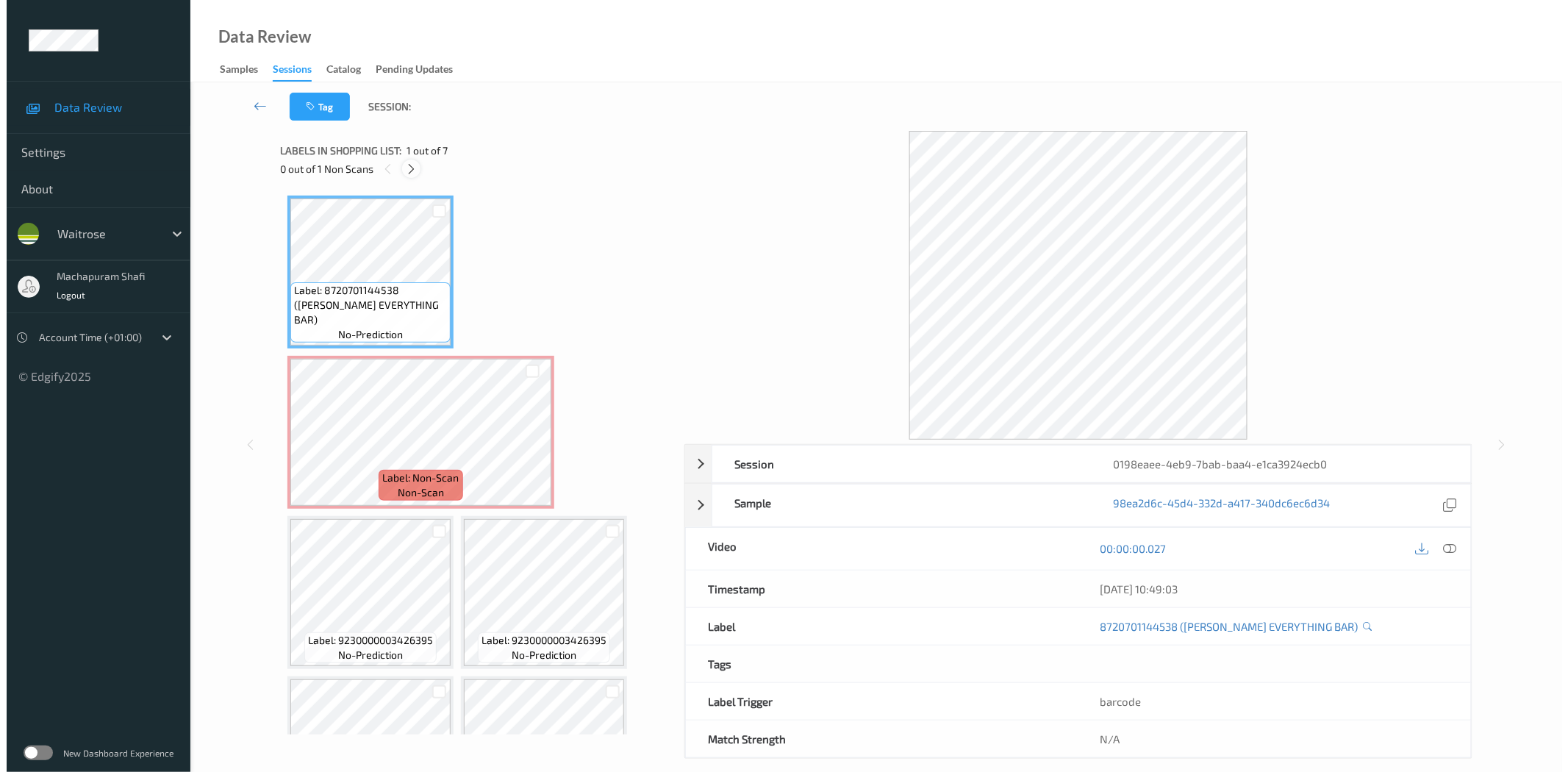
scroll to position [7, 0]
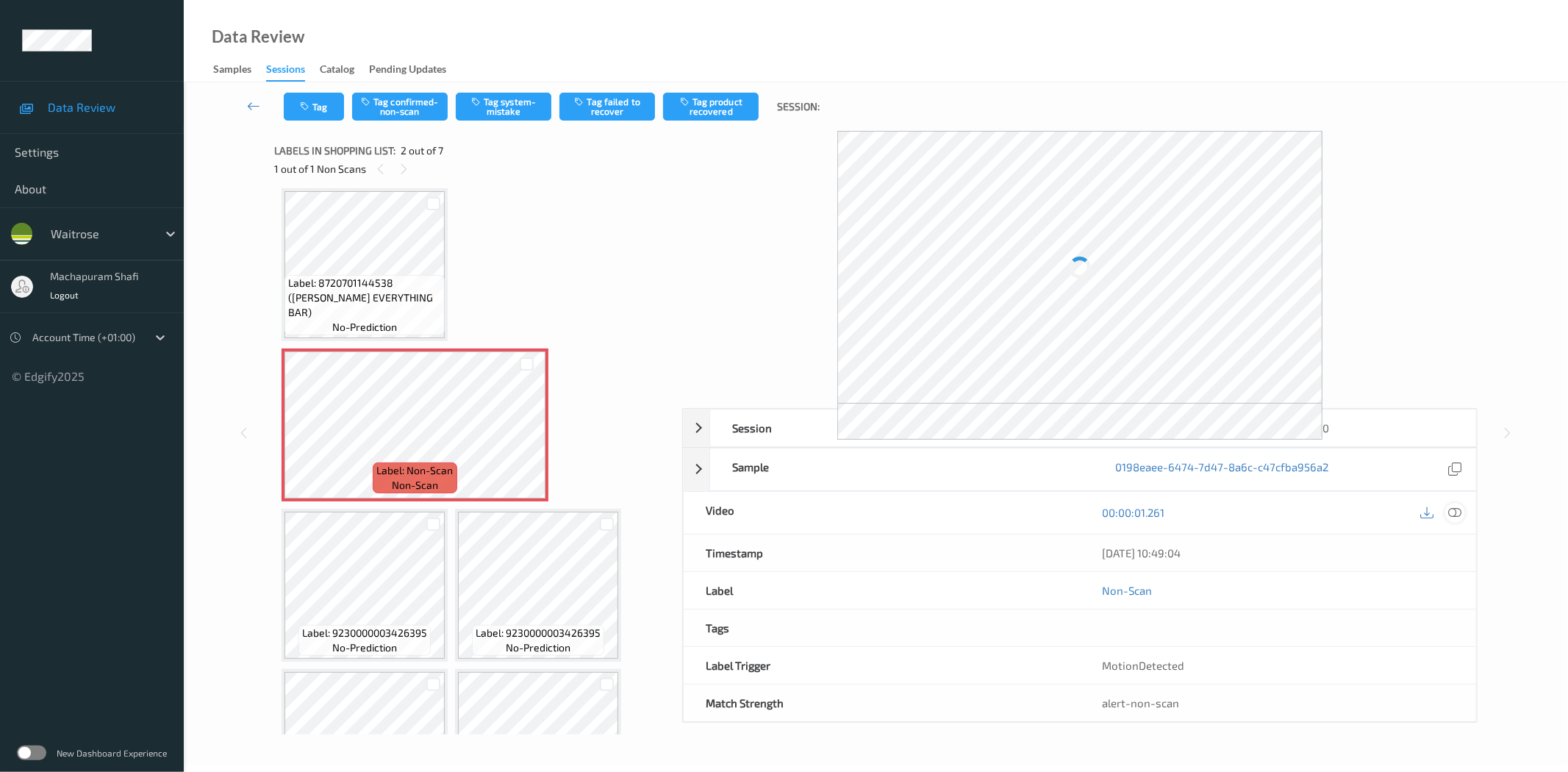
click at [1451, 510] on icon at bounding box center [1455, 512] width 13 height 13
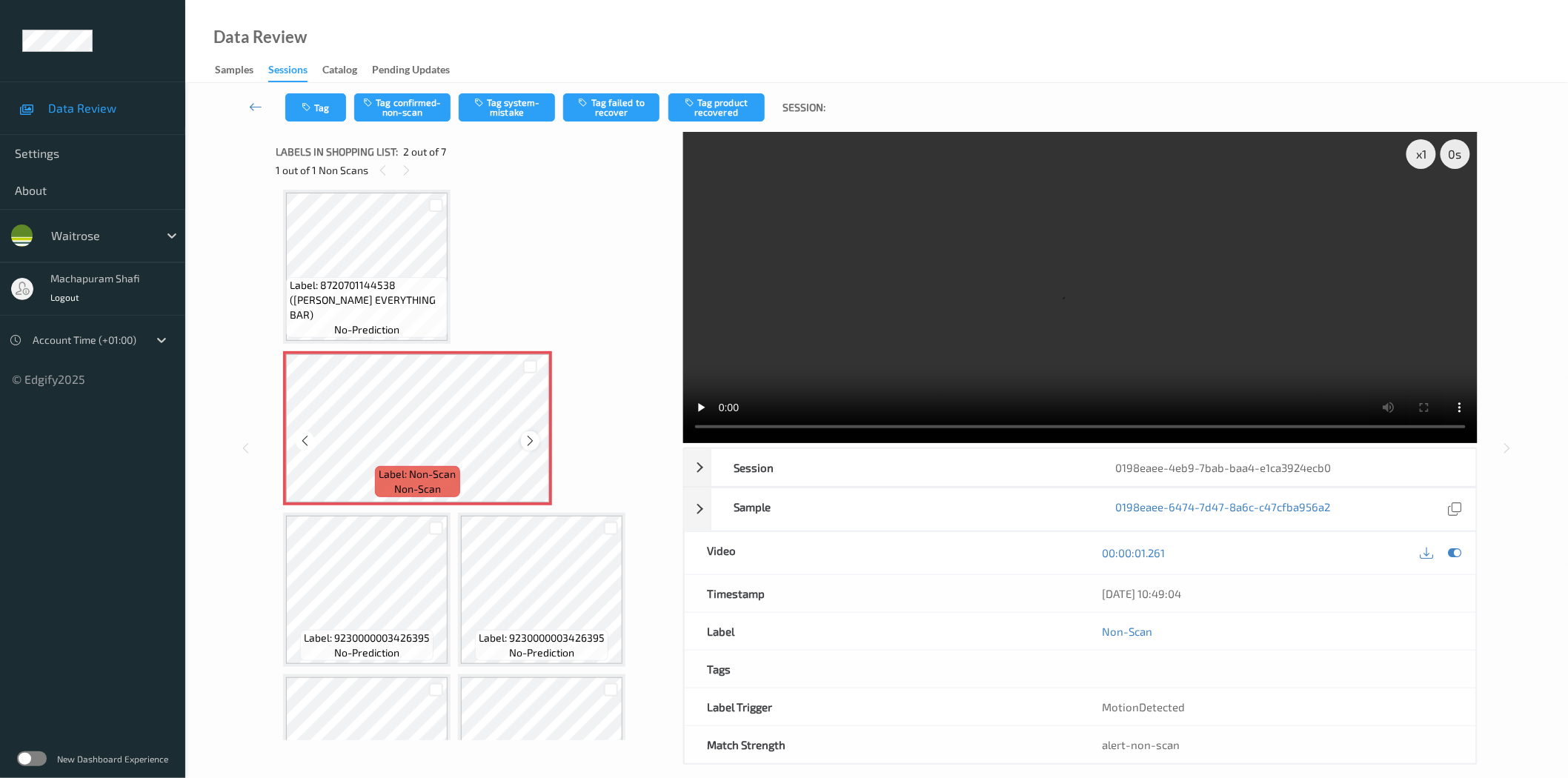
click at [528, 440] on icon at bounding box center [530, 440] width 13 height 14
click at [528, 440] on icon at bounding box center [530, 440] width 13 height 14
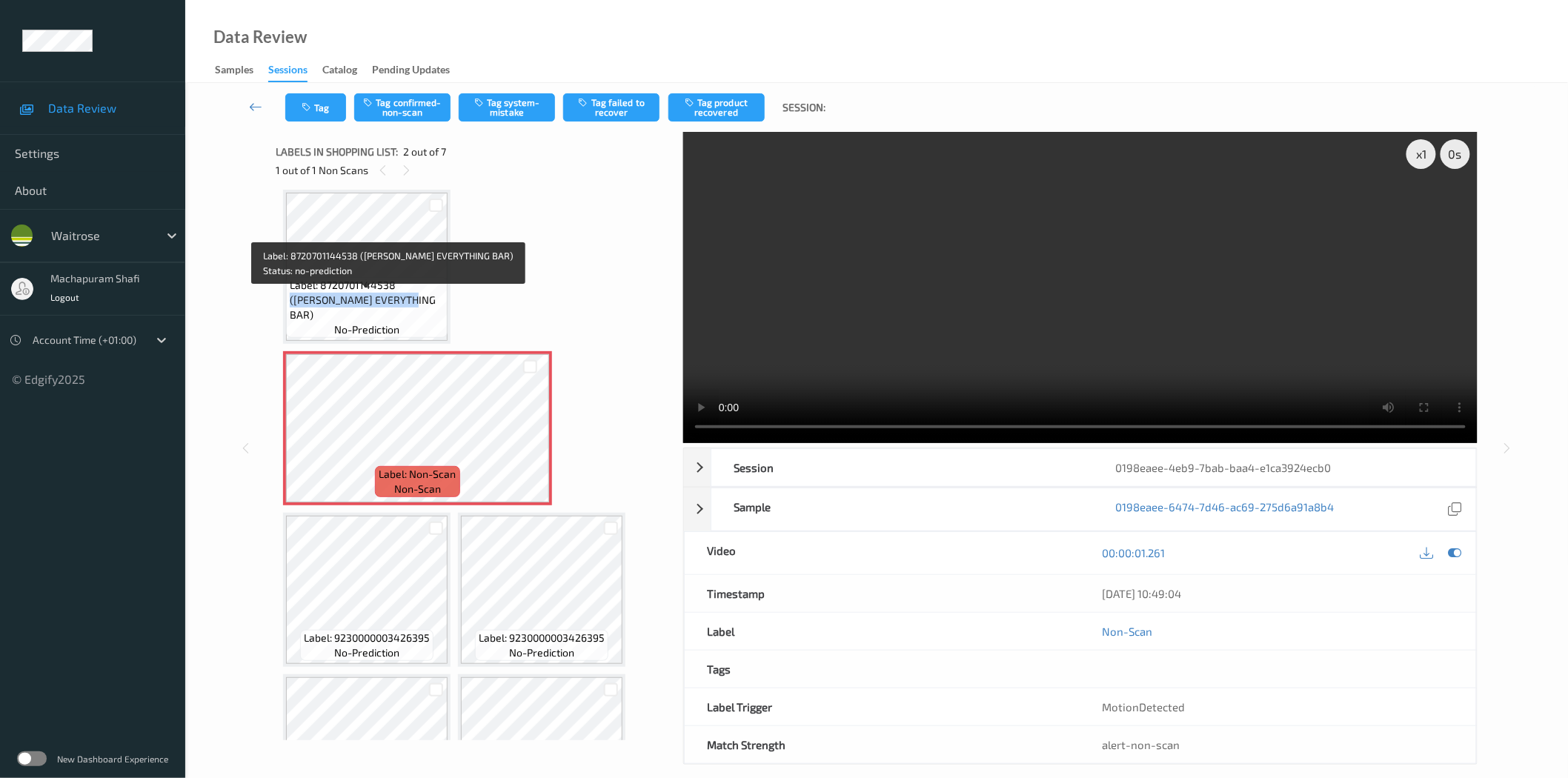
drag, startPoint x: 397, startPoint y: 295, endPoint x: 442, endPoint y: 320, distance: 51.5
click at [442, 320] on span "Label: 8720701144538 (TONYS EVERYTHING BAR)" at bounding box center [367, 300] width 154 height 45
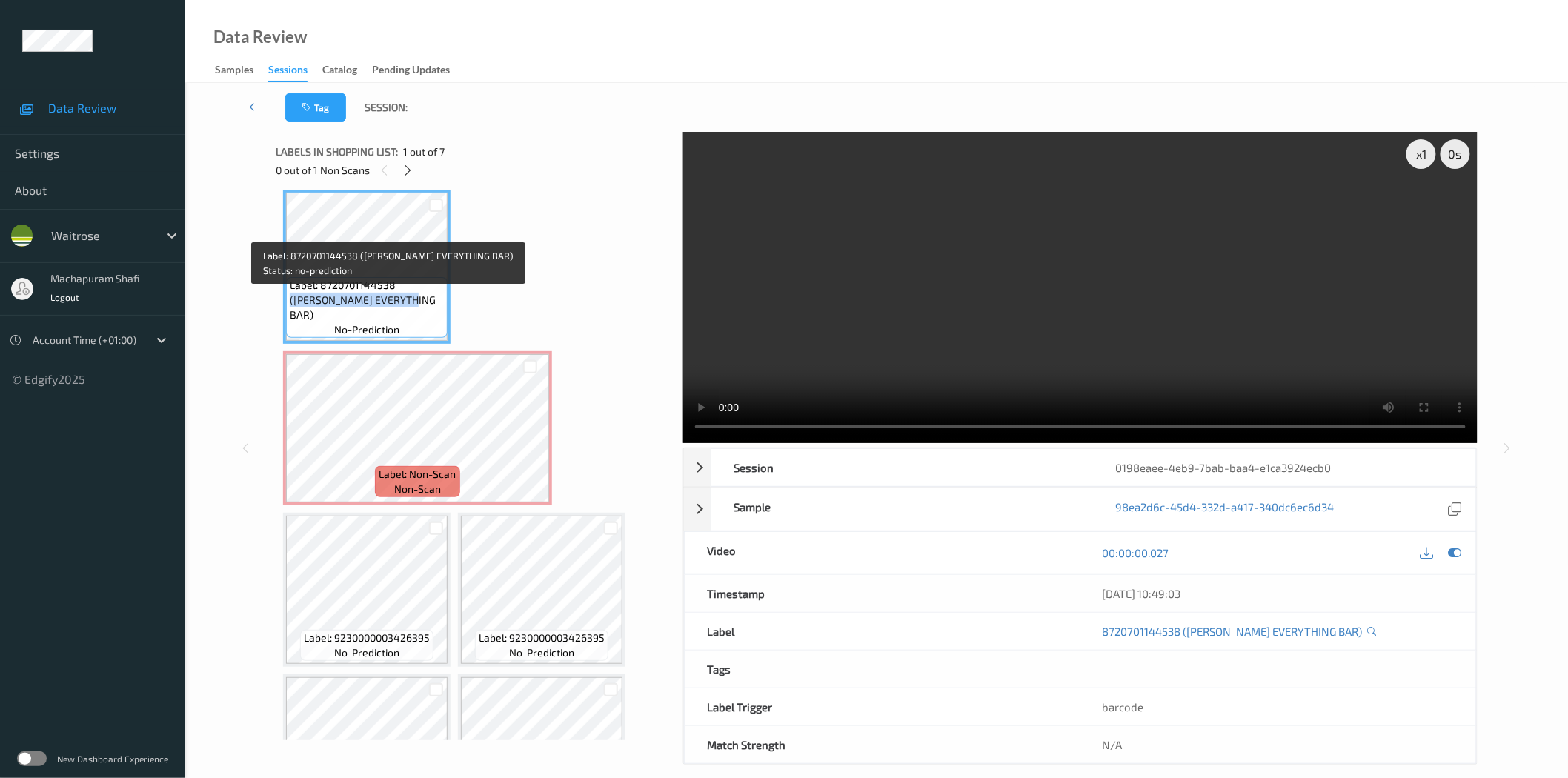
copy span "(TONYS EVERYTHING BAR)"
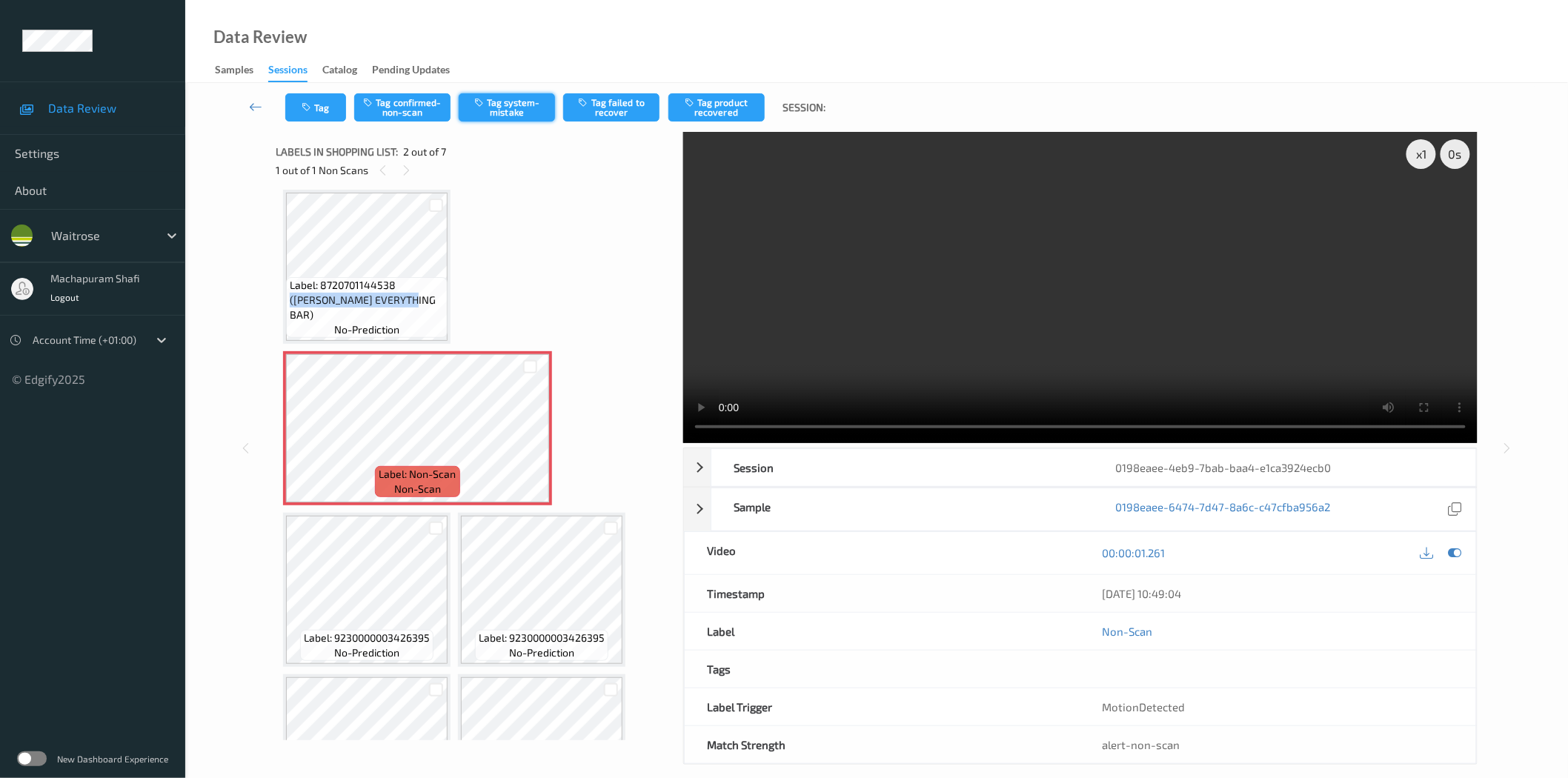
click at [506, 113] on button "Tag system-mistake" at bounding box center [506, 107] width 96 height 28
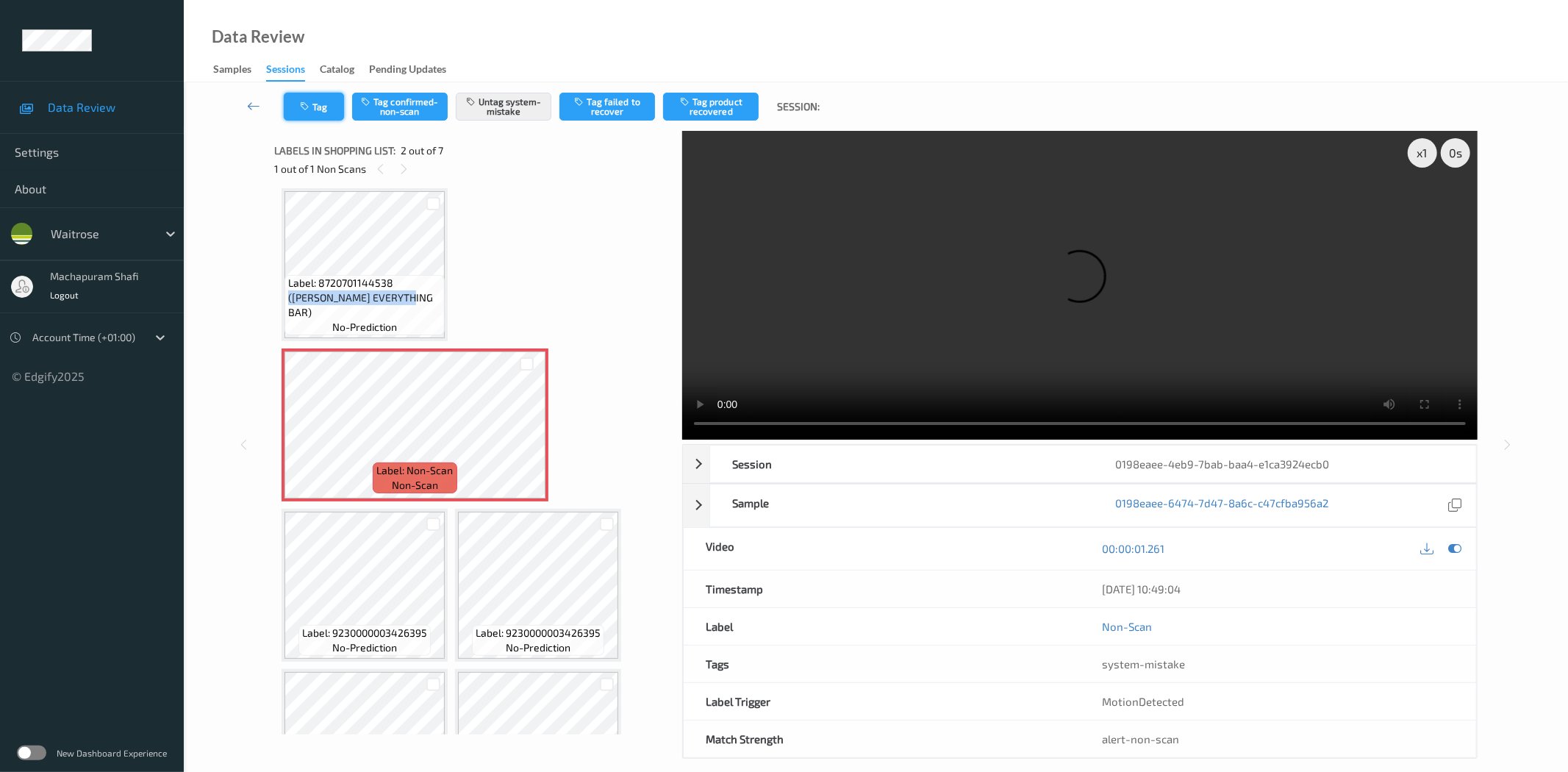
click at [313, 107] on button "Tag" at bounding box center [314, 106] width 60 height 28
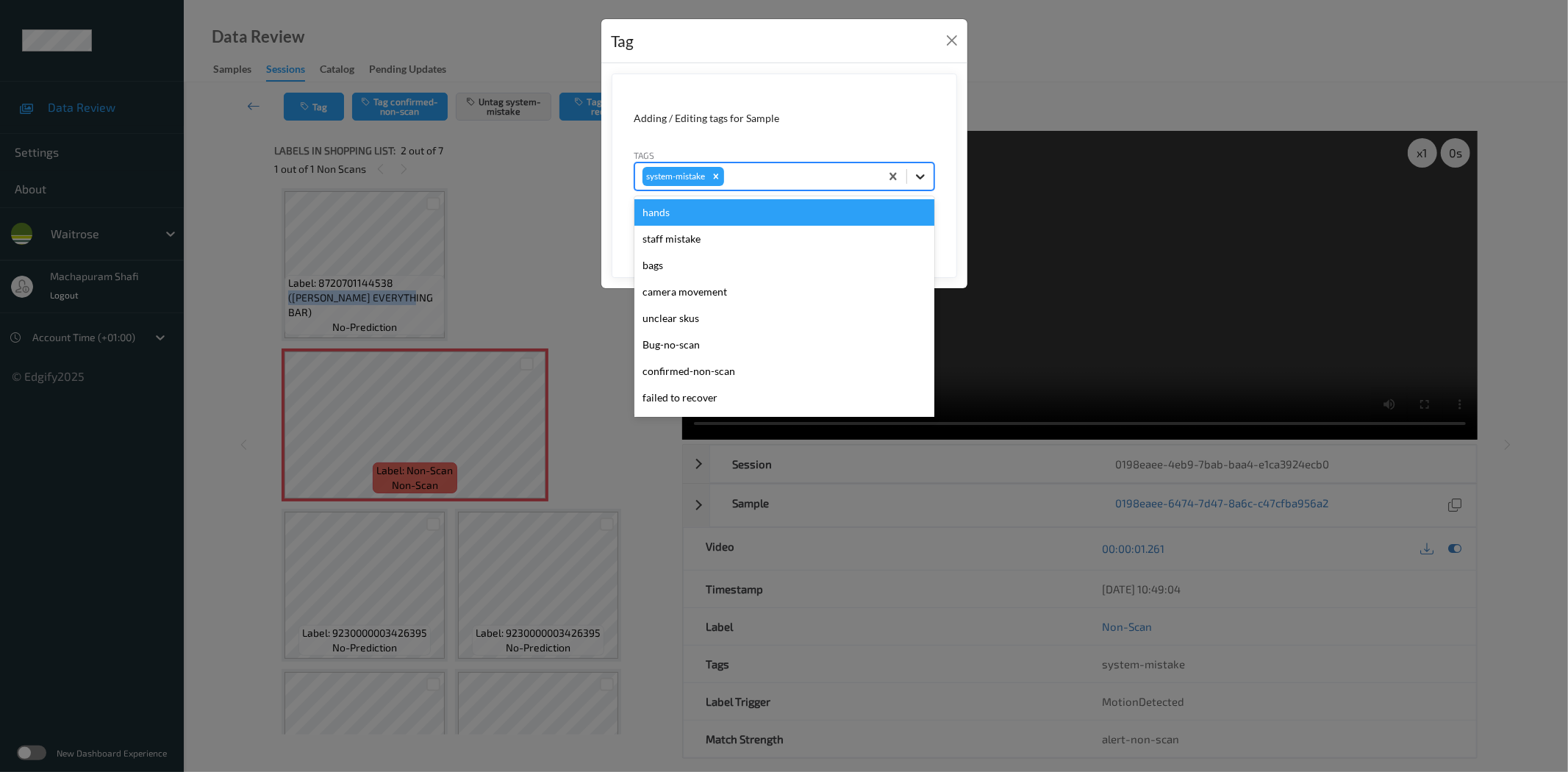
click at [921, 172] on icon at bounding box center [920, 176] width 15 height 15
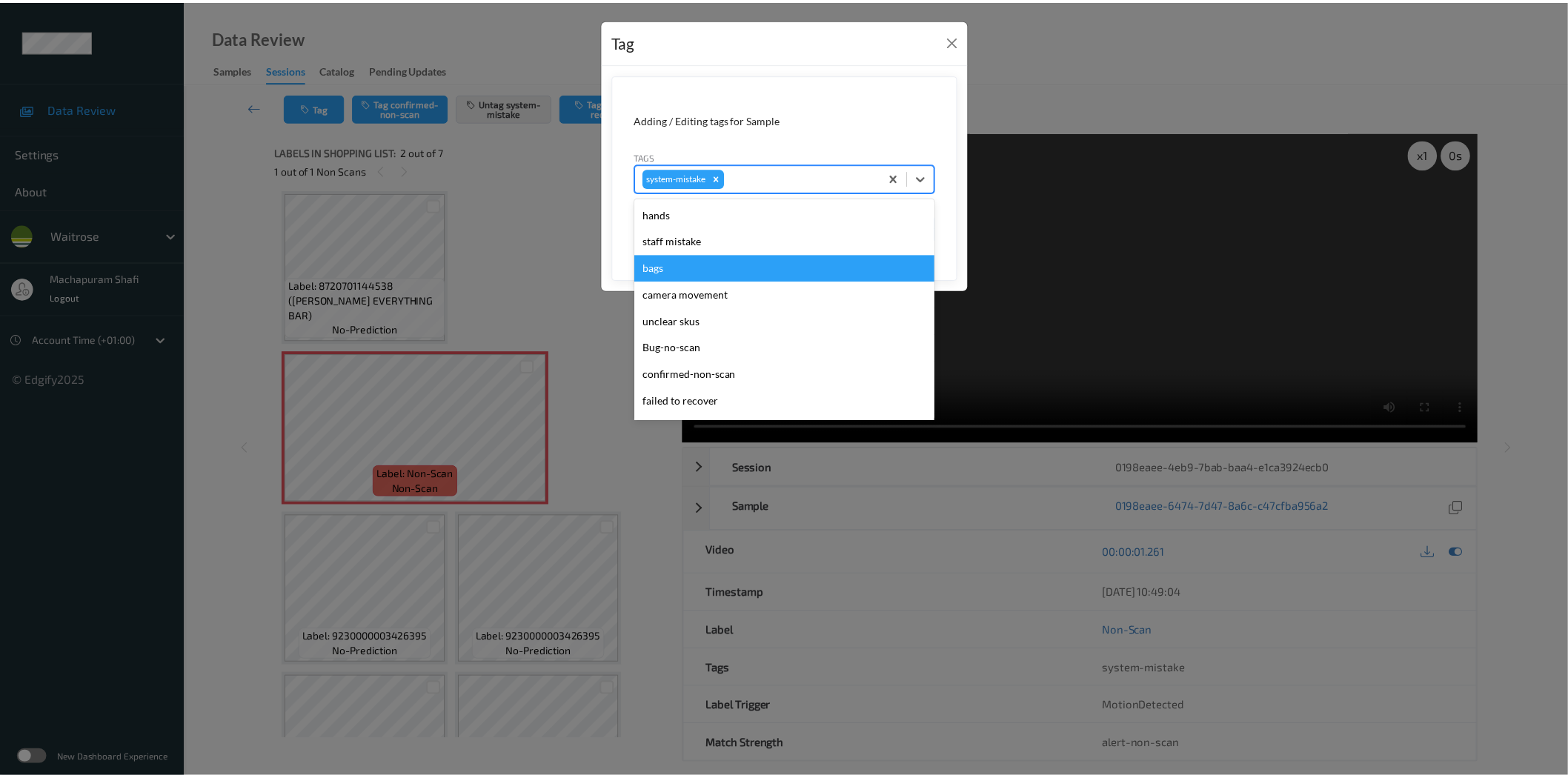
scroll to position [343, 0]
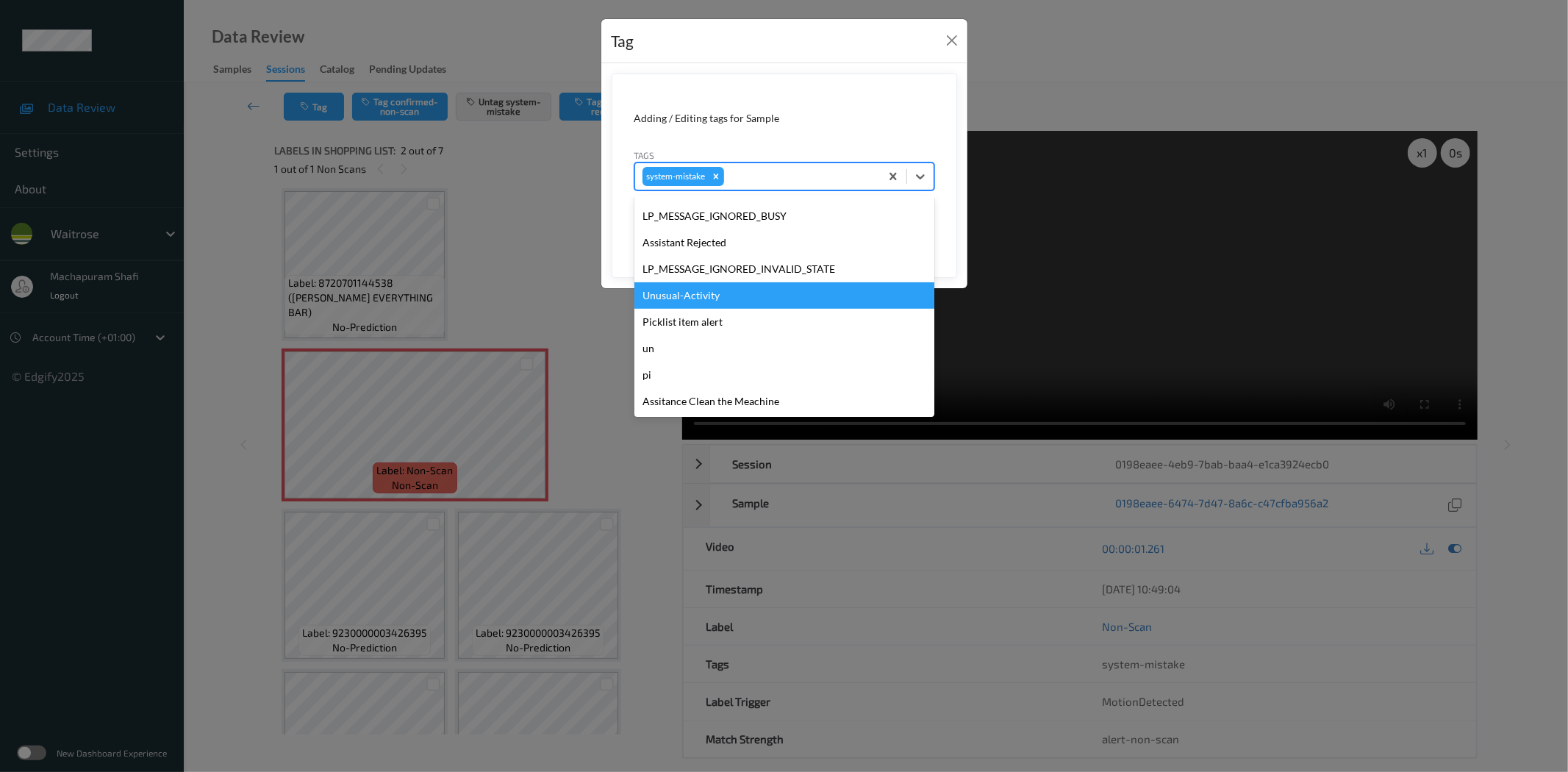
click at [711, 294] on div "Unusual-Activity" at bounding box center [784, 295] width 300 height 26
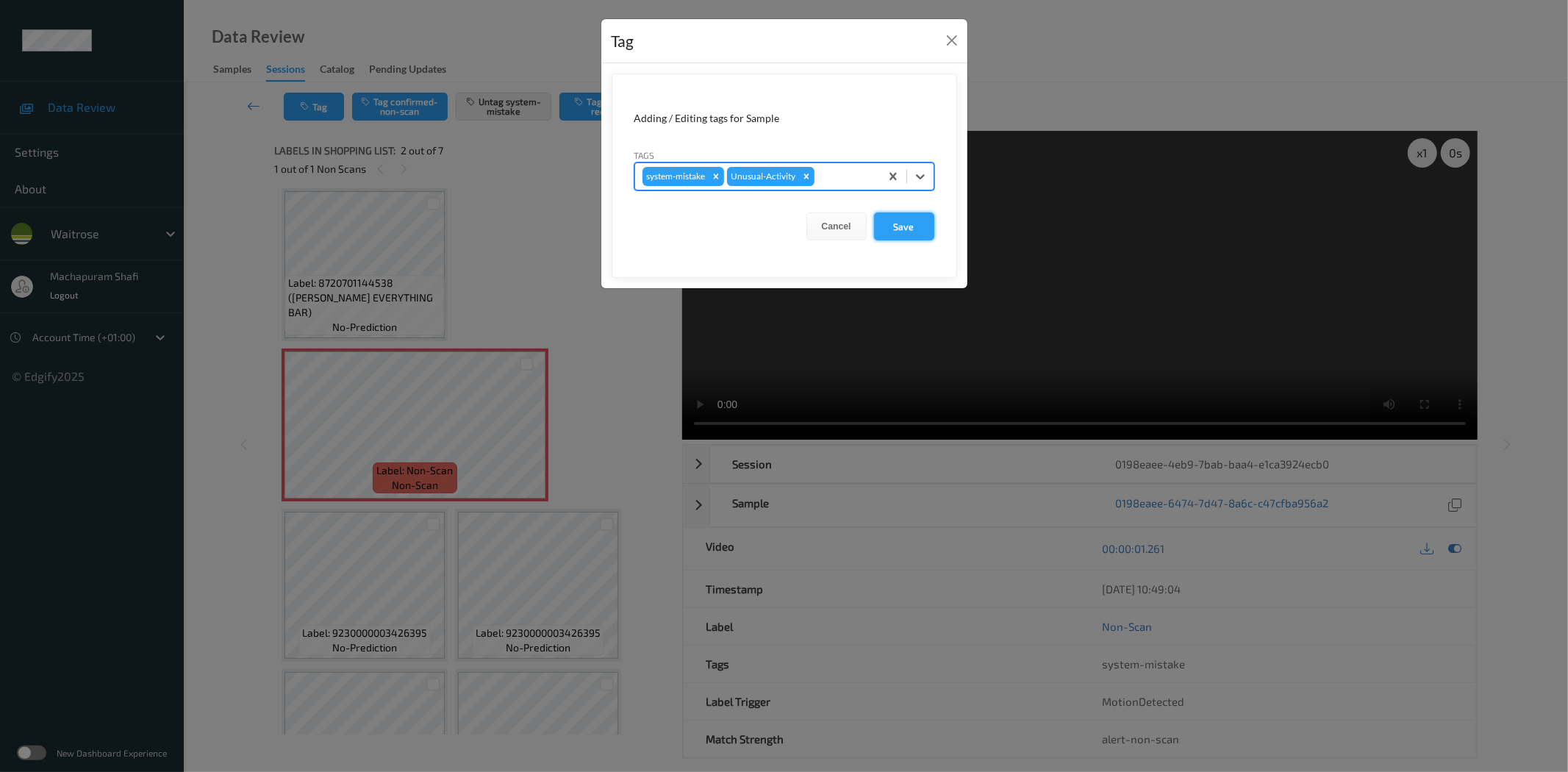
click at [887, 228] on button "Save" at bounding box center [904, 226] width 60 height 28
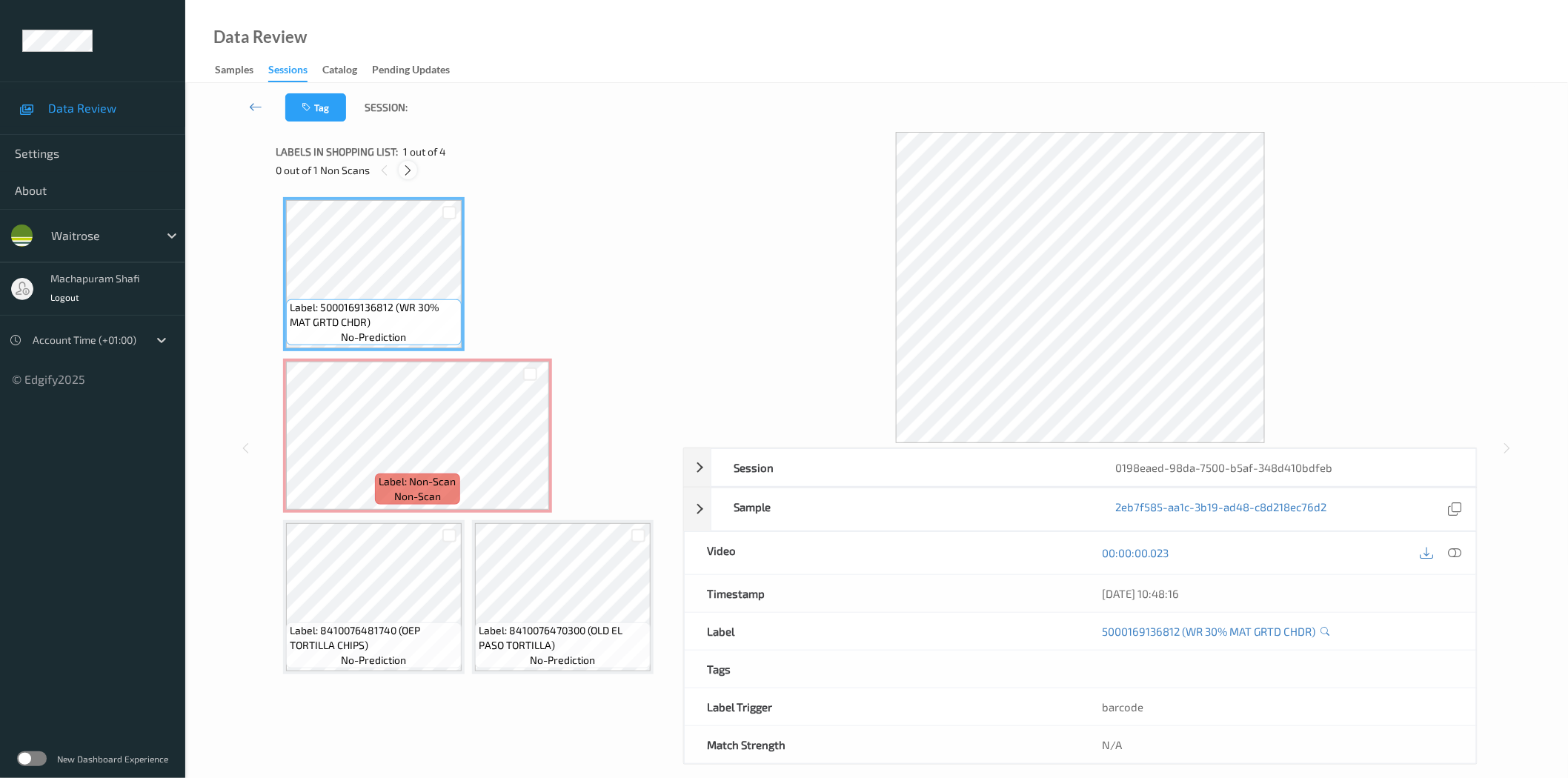
click at [413, 173] on icon at bounding box center [408, 170] width 13 height 14
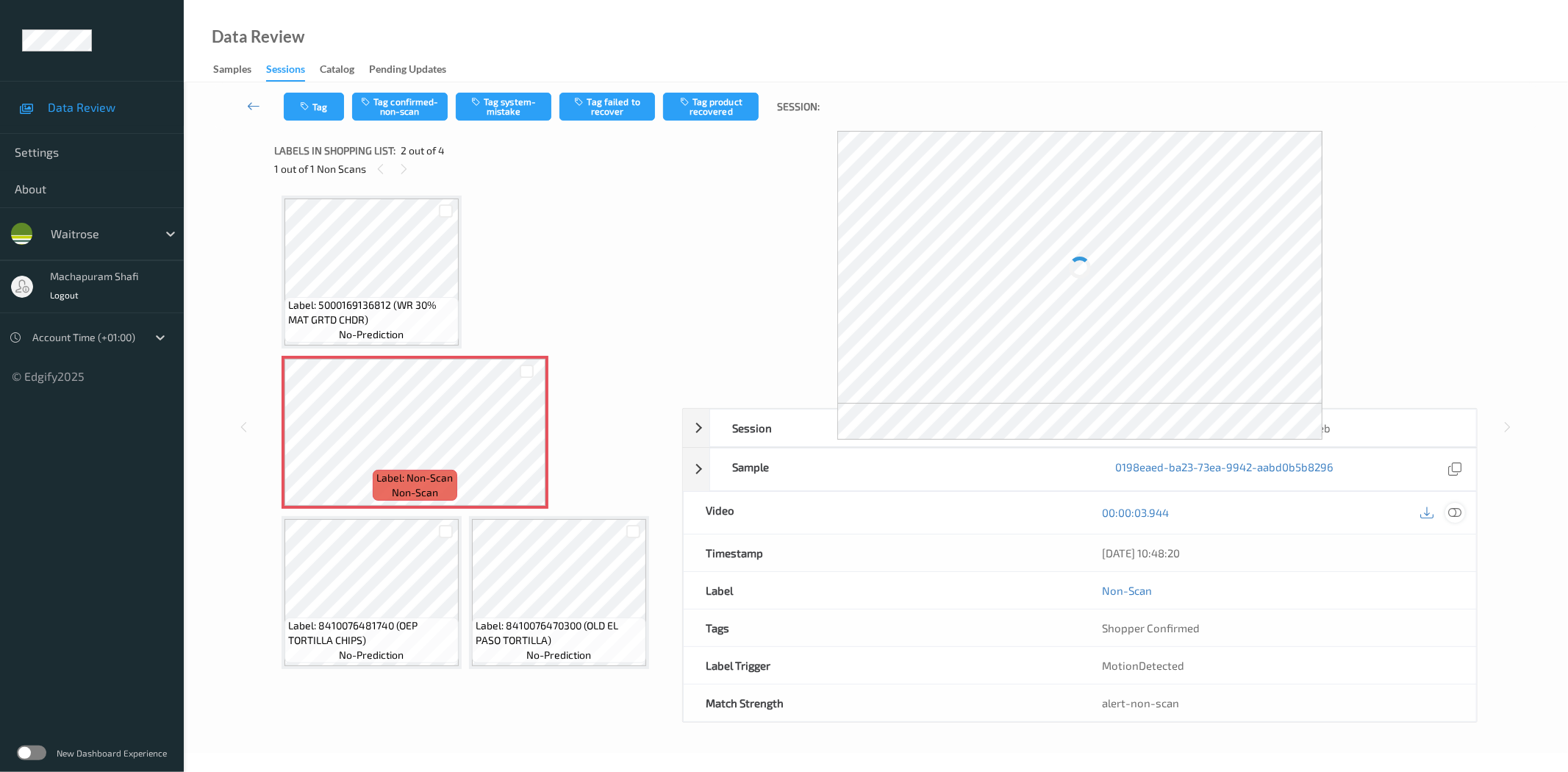
click at [1451, 513] on icon at bounding box center [1455, 512] width 13 height 13
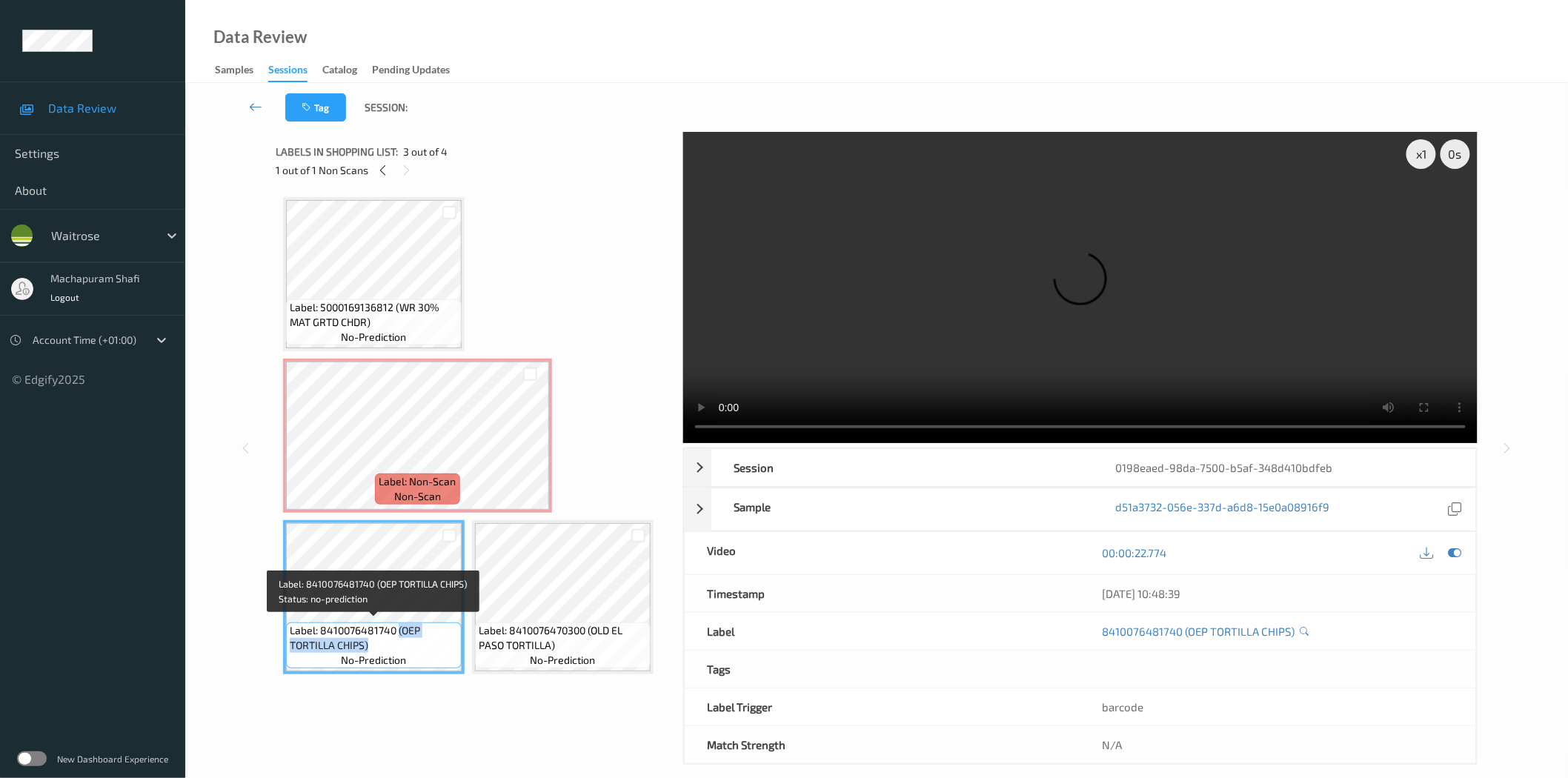
drag, startPoint x: 410, startPoint y: 635, endPoint x: 423, endPoint y: 646, distance: 17.0
click at [423, 646] on span "Label: 8410076481740 (OEP TORTILLA CHIPS)" at bounding box center [373, 638] width 168 height 29
copy span "(OEP TORTILLA CHIPS)"
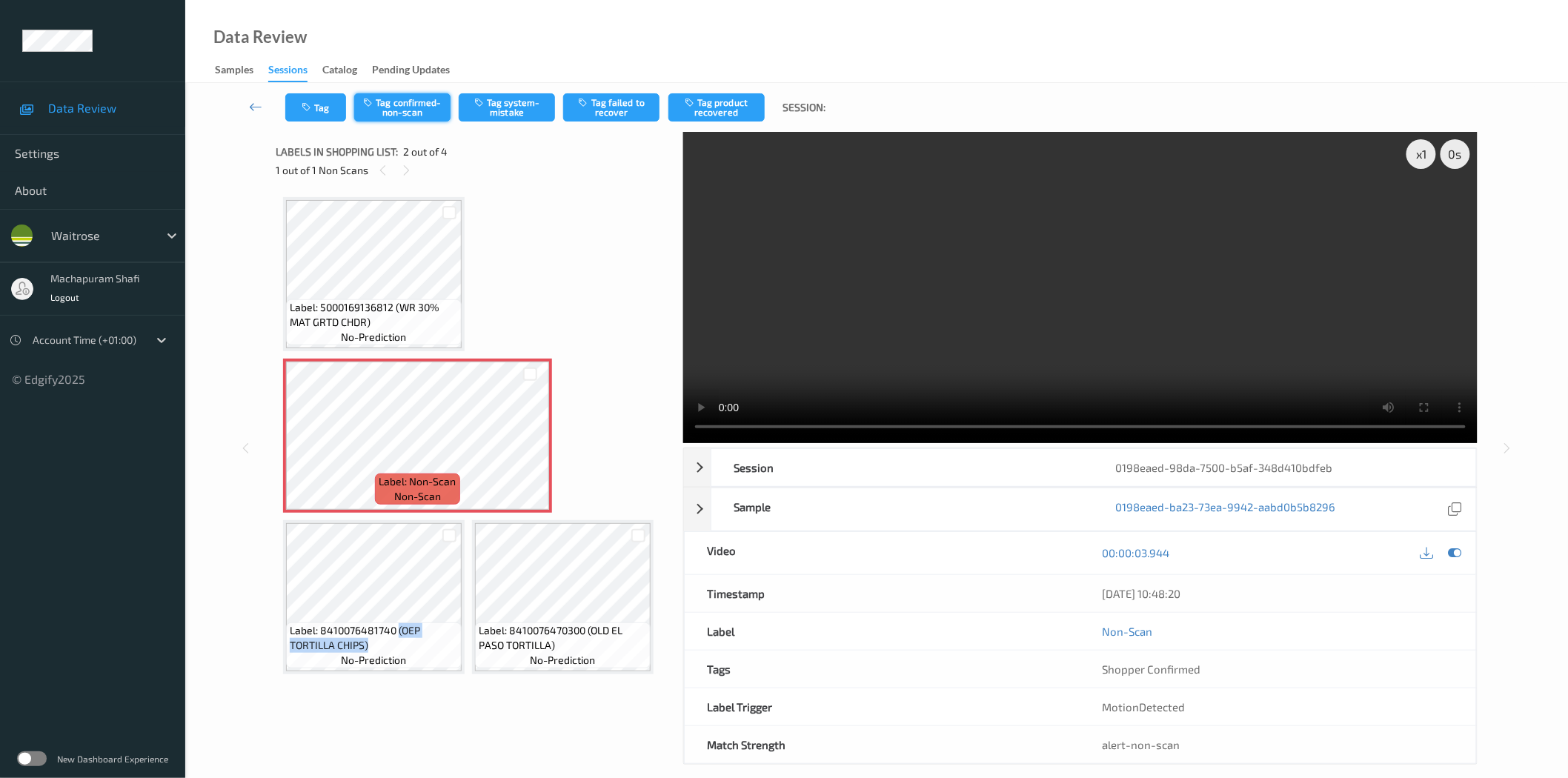
click at [404, 104] on button "Tag confirmed-non-scan" at bounding box center [402, 107] width 96 height 28
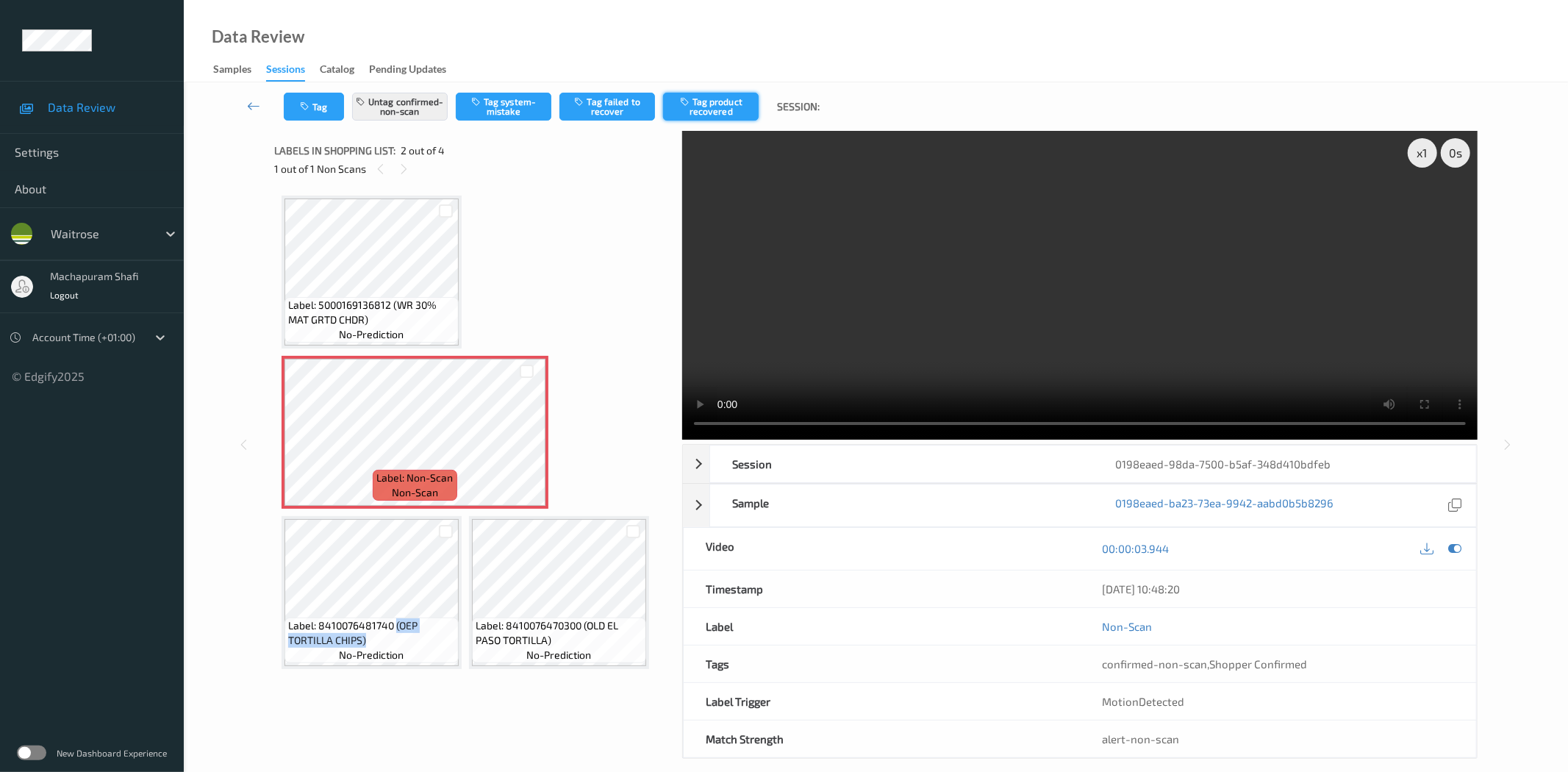
click at [711, 92] on button "Tag product recovered" at bounding box center [710, 106] width 96 height 28
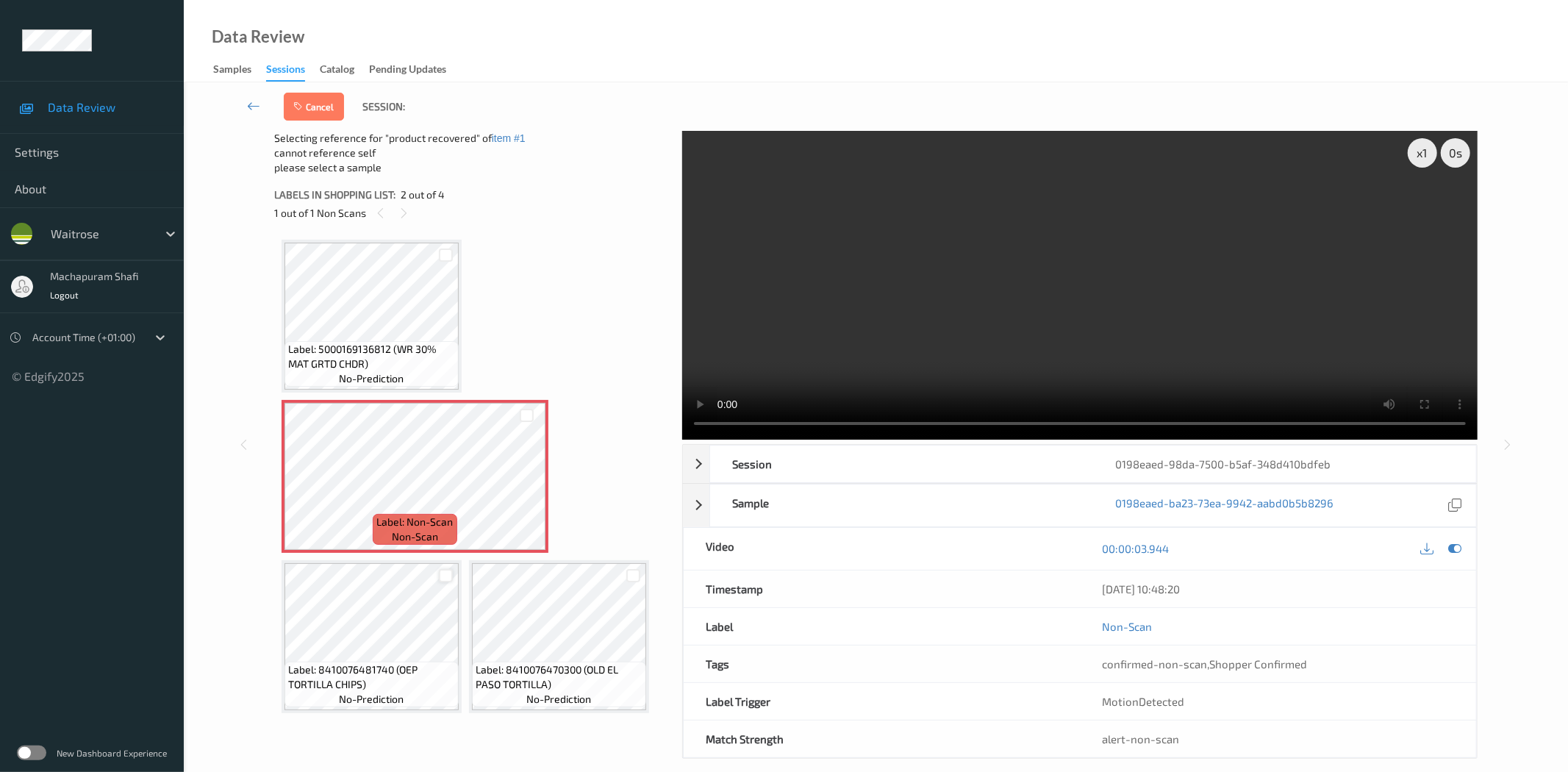
click at [444, 576] on div at bounding box center [446, 576] width 14 height 14
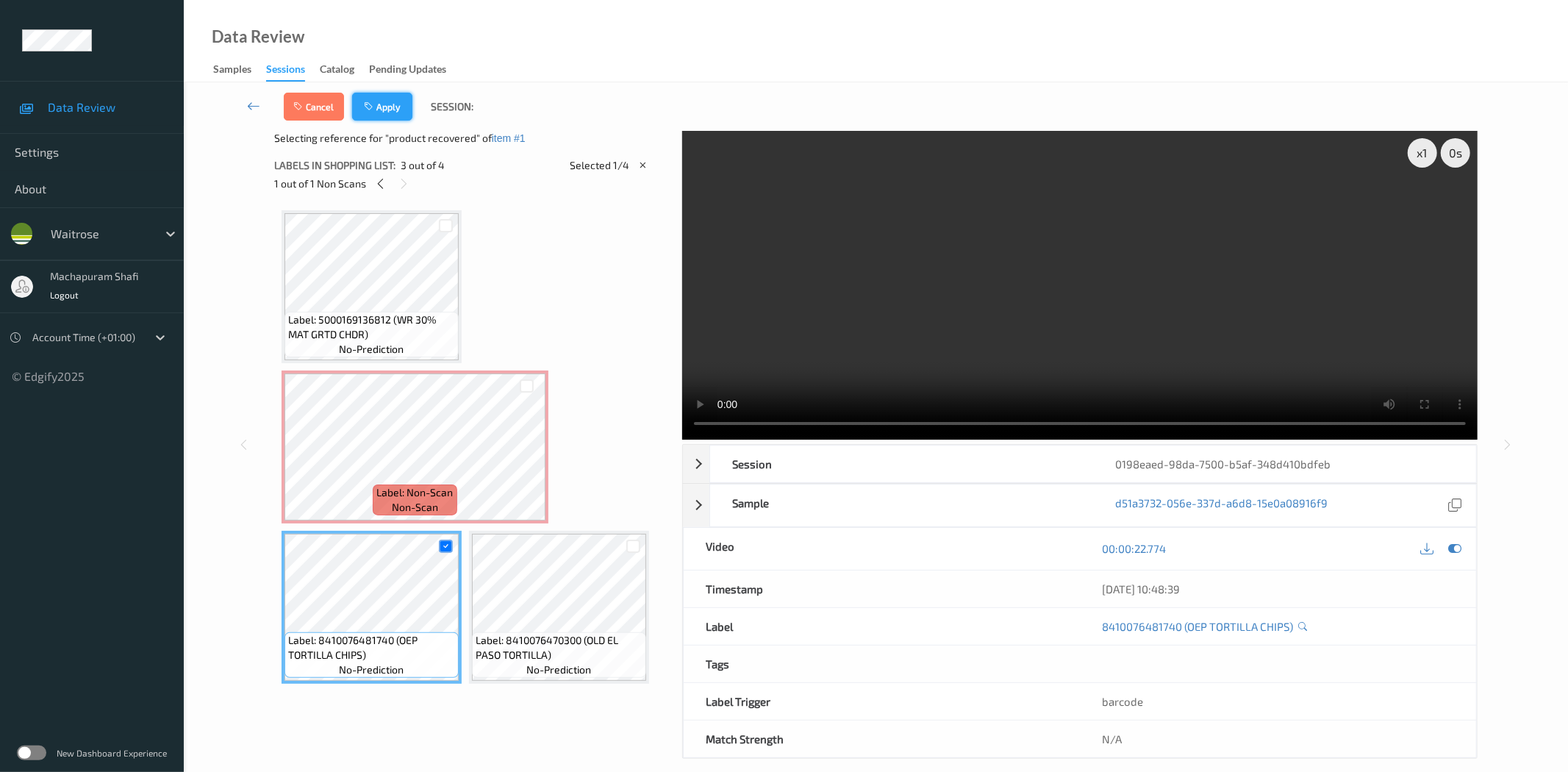
click at [383, 105] on button "Apply" at bounding box center [382, 106] width 60 height 28
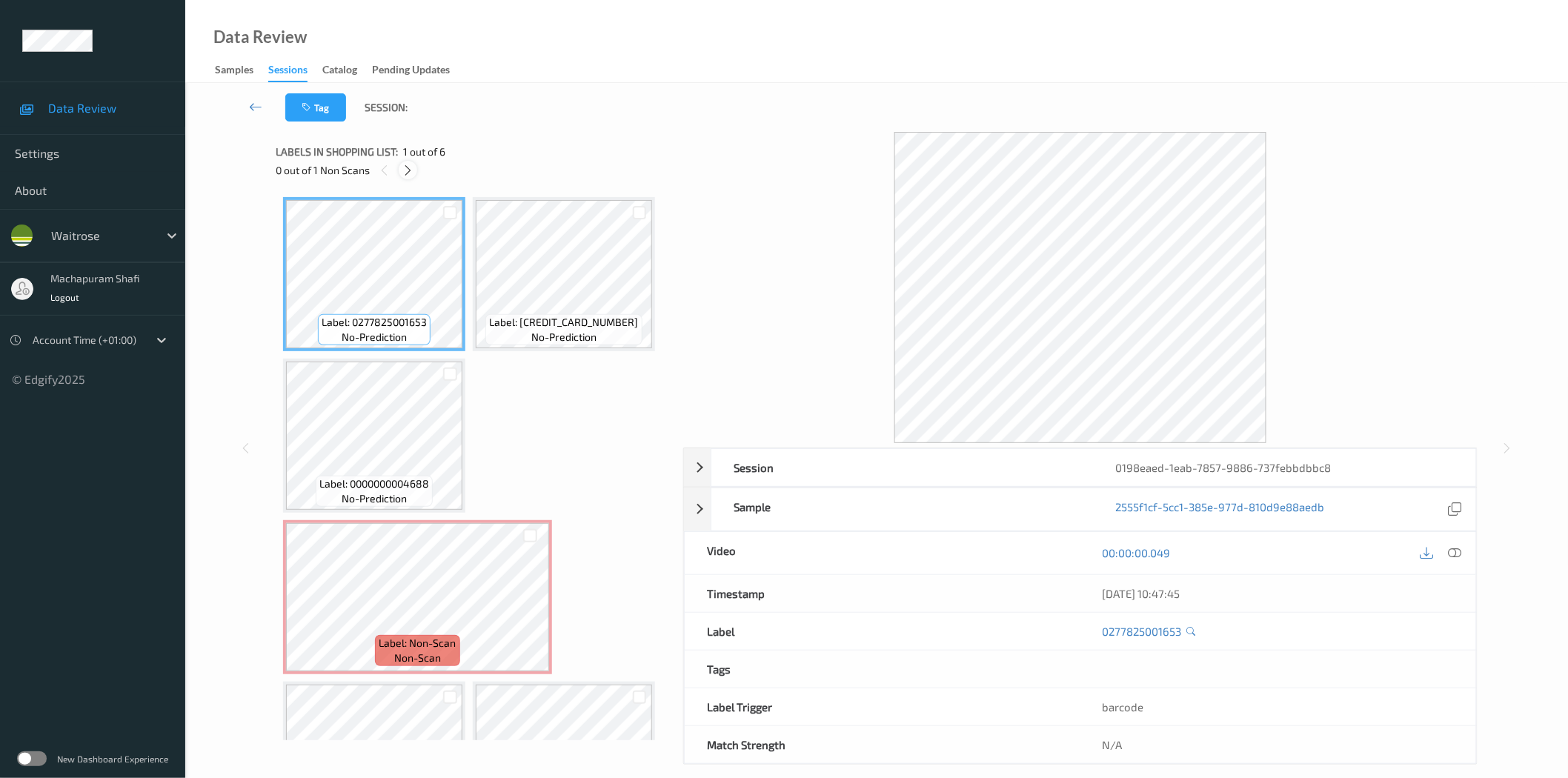
click at [411, 175] on icon at bounding box center [408, 170] width 13 height 14
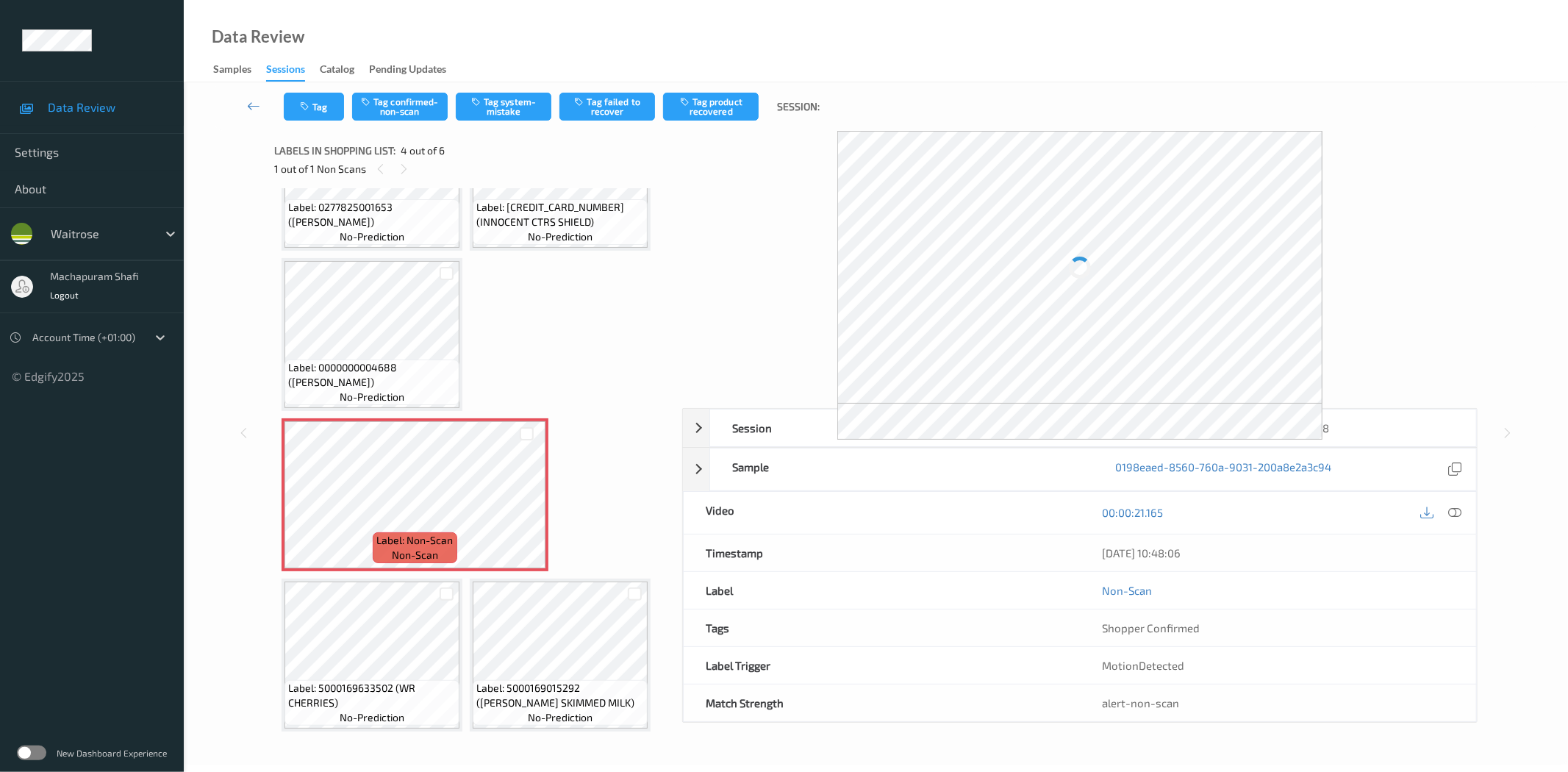
scroll to position [83, 0]
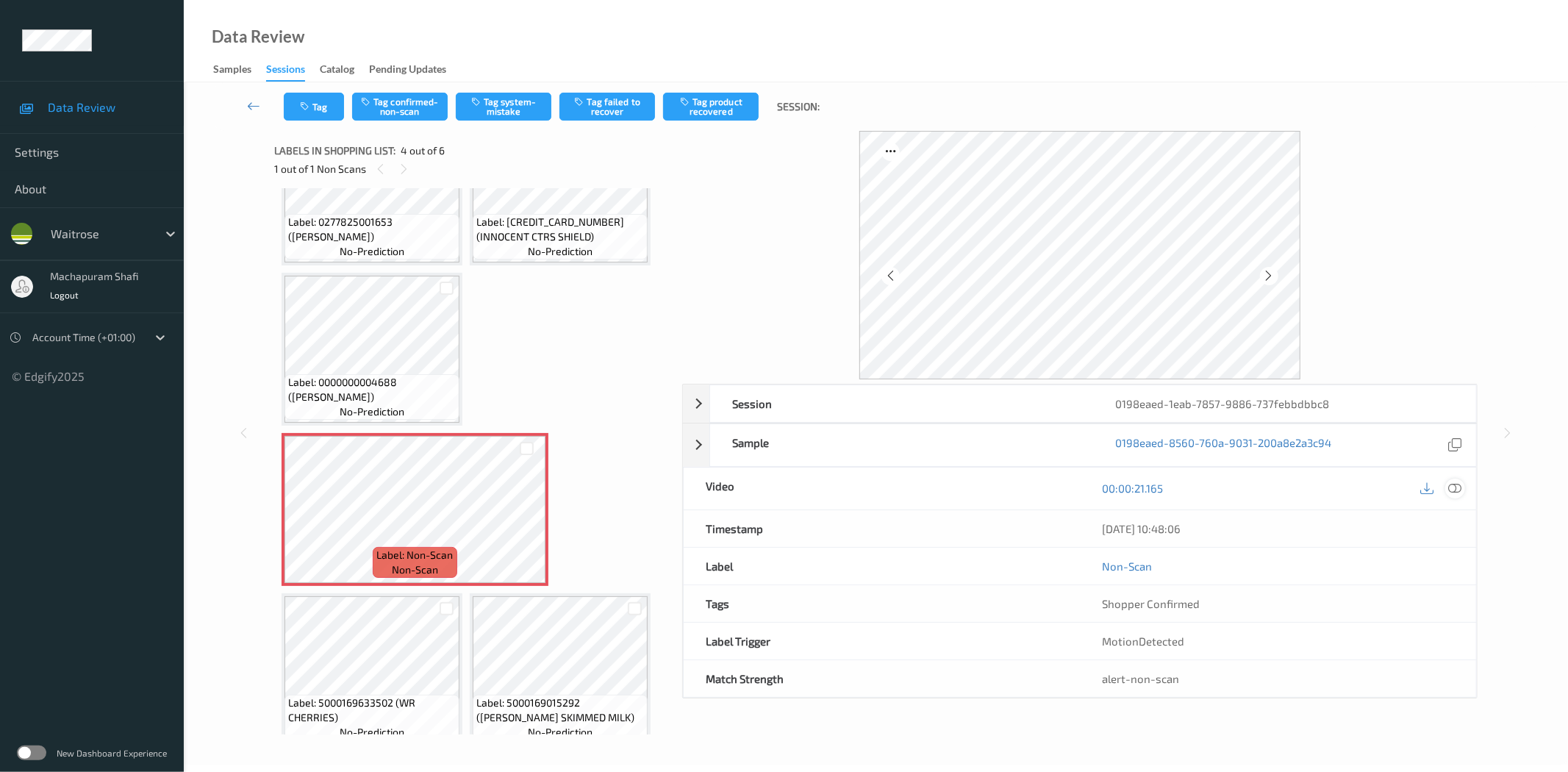
click at [1457, 491] on icon at bounding box center [1455, 488] width 13 height 13
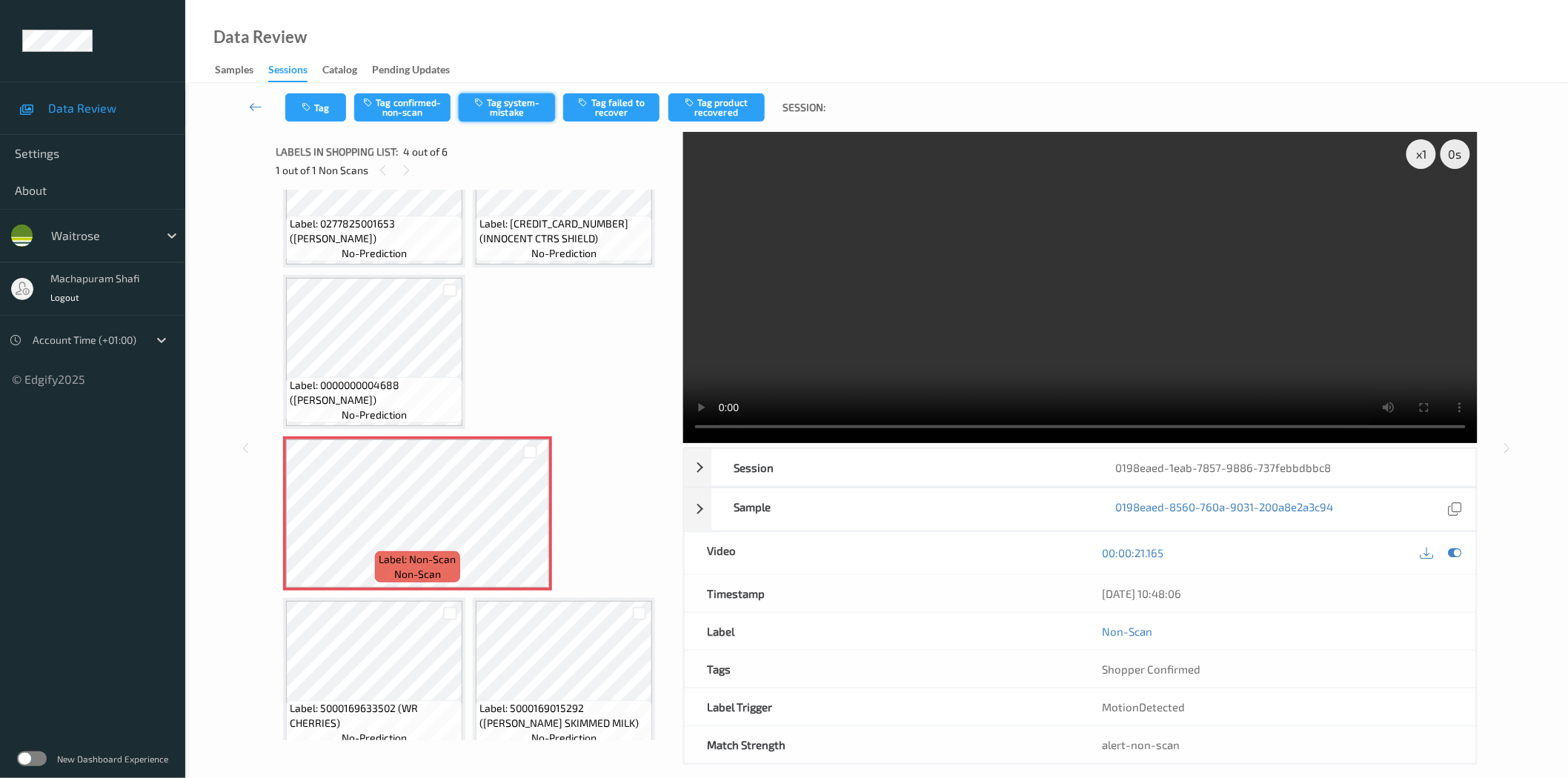
click at [520, 116] on button "Tag system-mistake" at bounding box center [506, 107] width 96 height 28
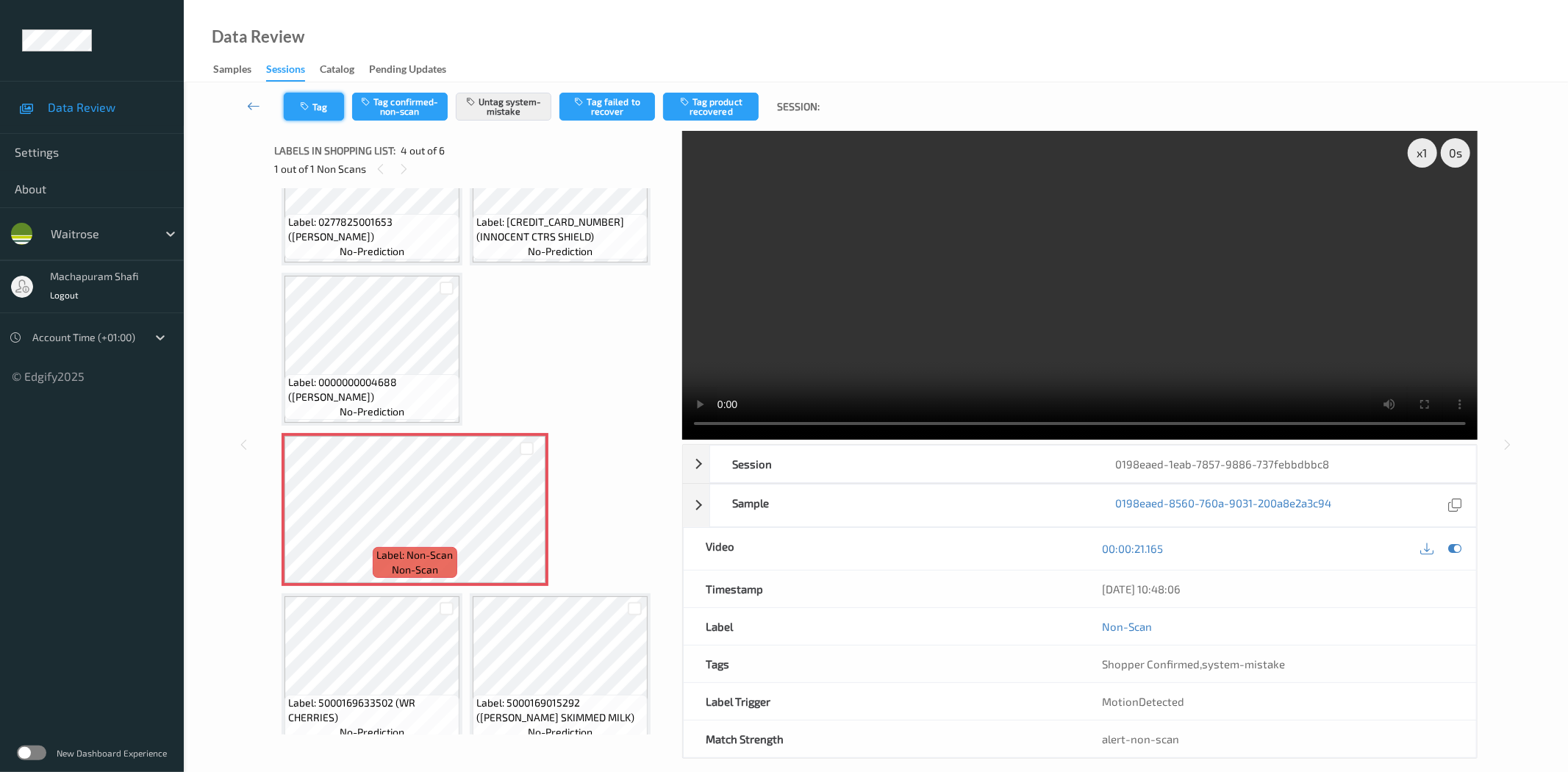
click at [306, 107] on icon "button" at bounding box center [306, 106] width 13 height 10
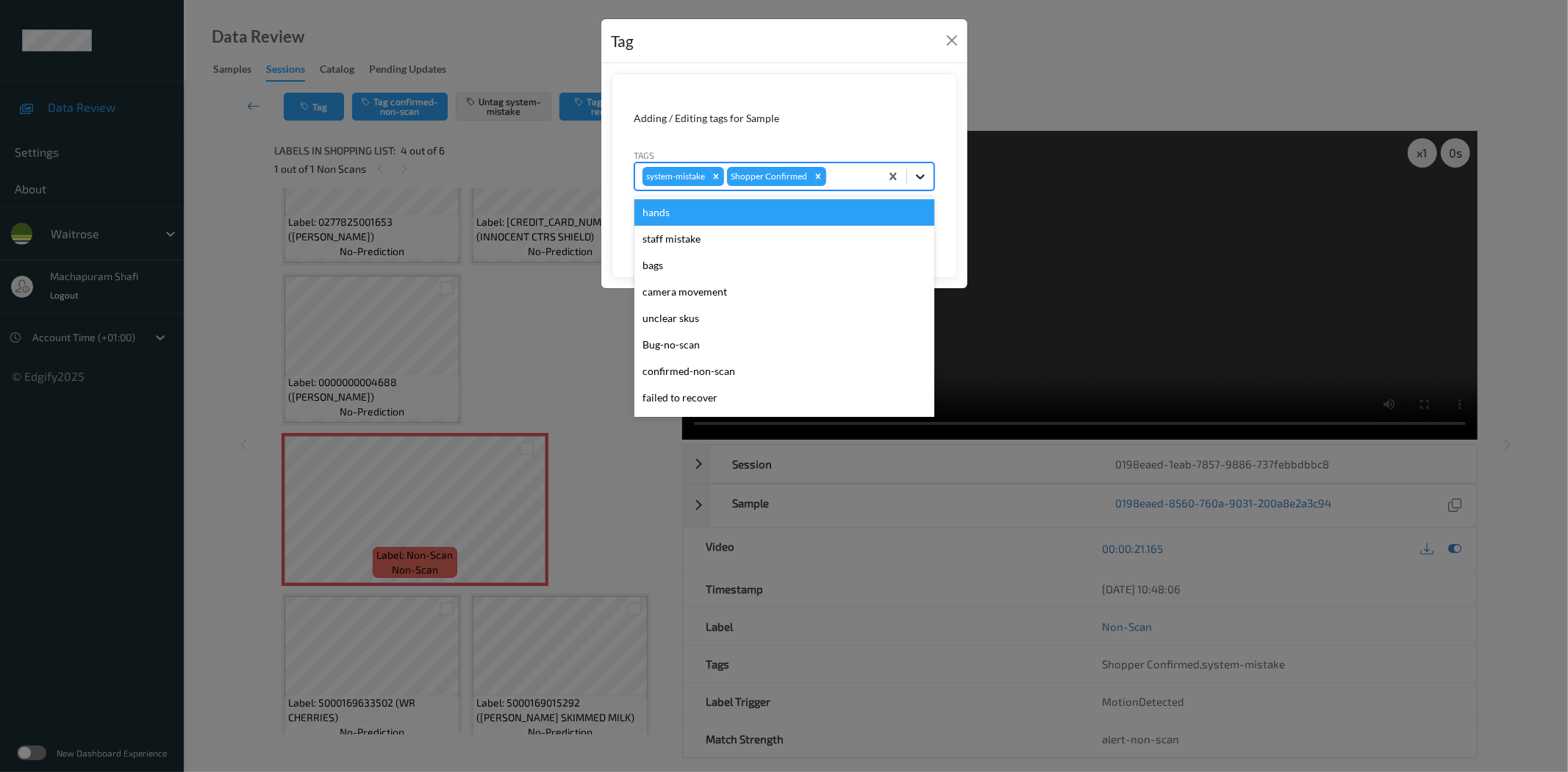
click at [928, 175] on div at bounding box center [919, 176] width 26 height 26
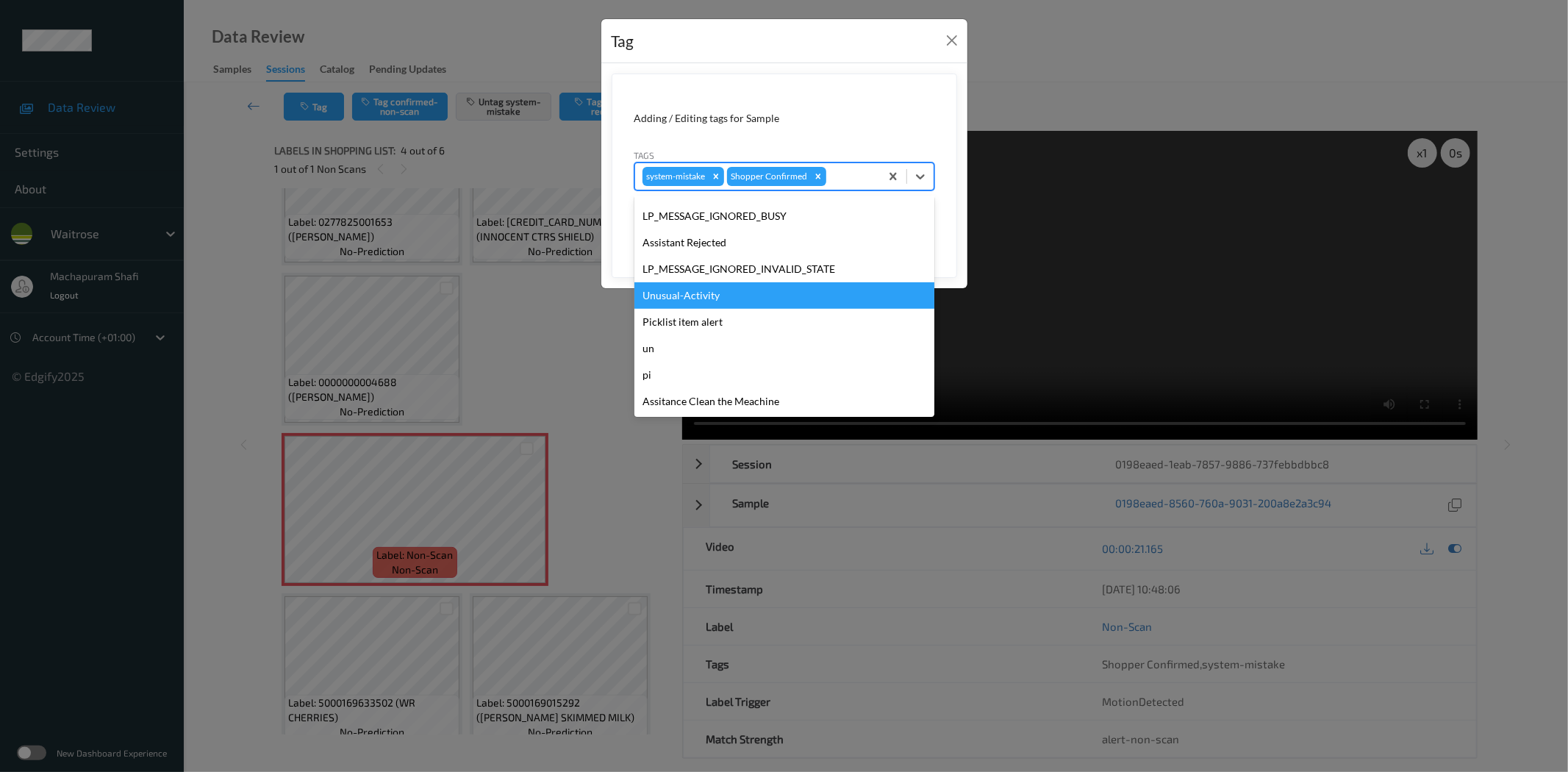
click at [681, 301] on div "Unusual-Activity" at bounding box center [784, 295] width 300 height 26
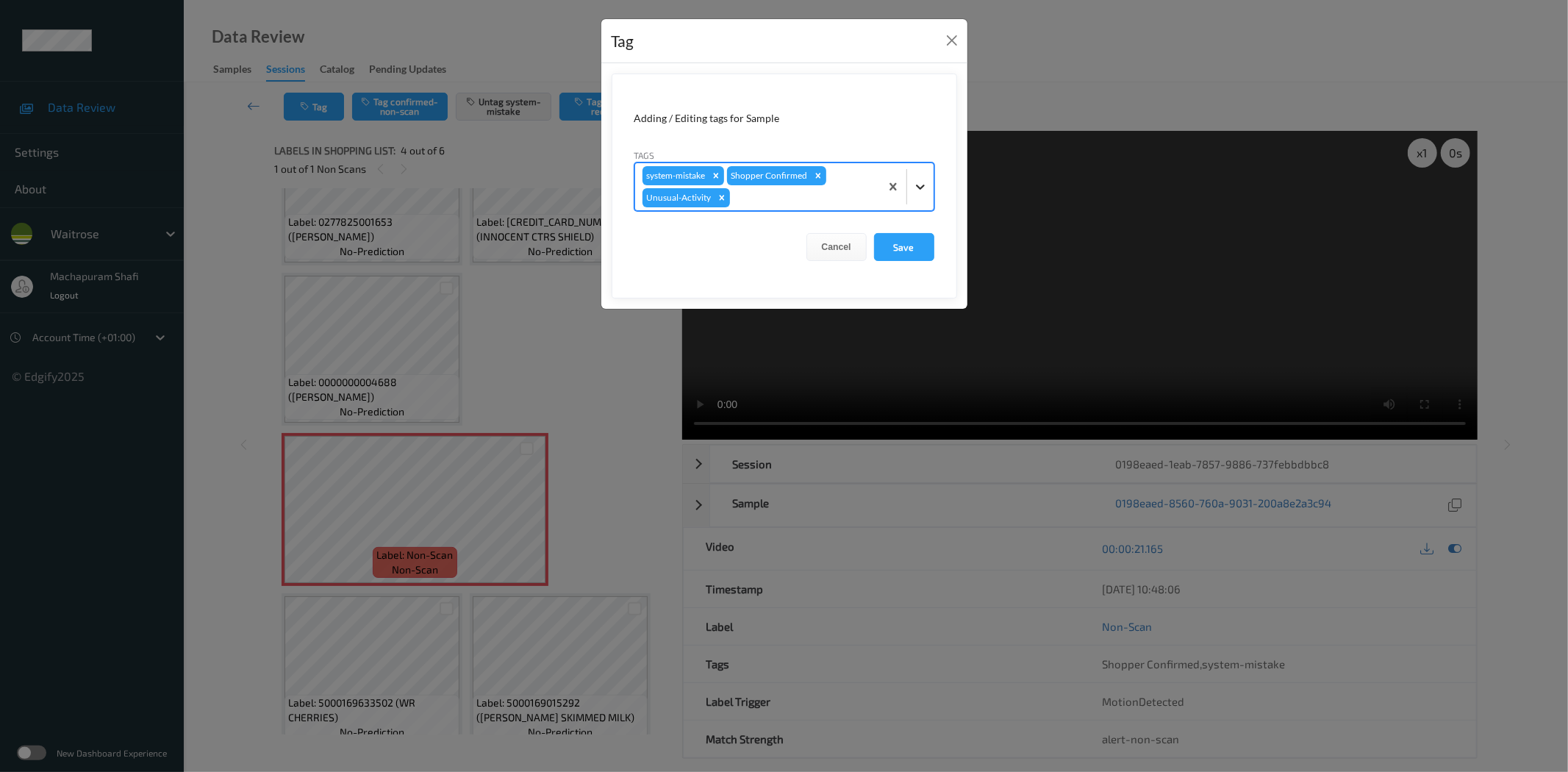
click at [921, 184] on icon at bounding box center [920, 186] width 15 height 15
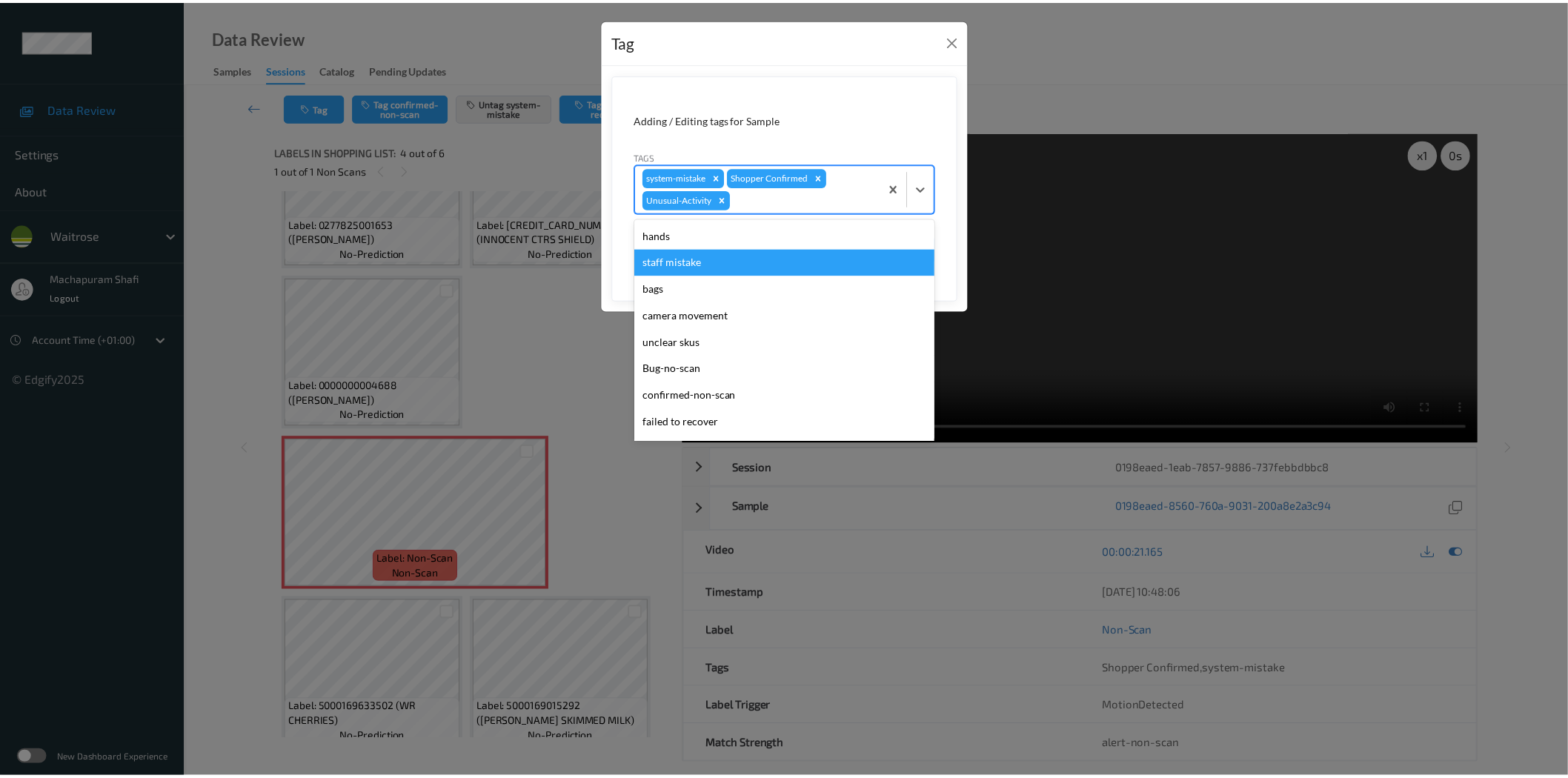
scroll to position [290, 0]
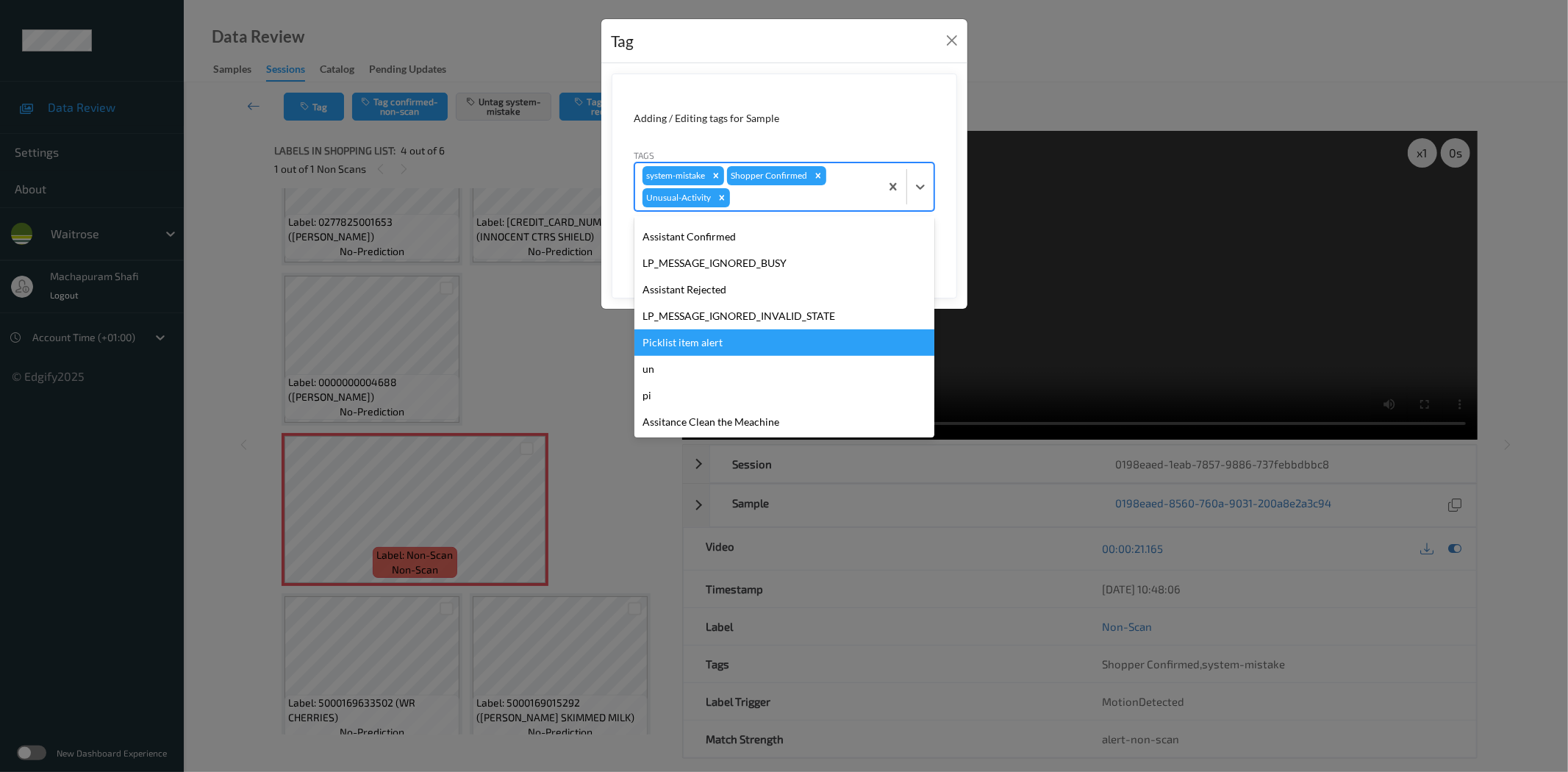
click at [704, 335] on div "Picklist item alert" at bounding box center [784, 342] width 300 height 26
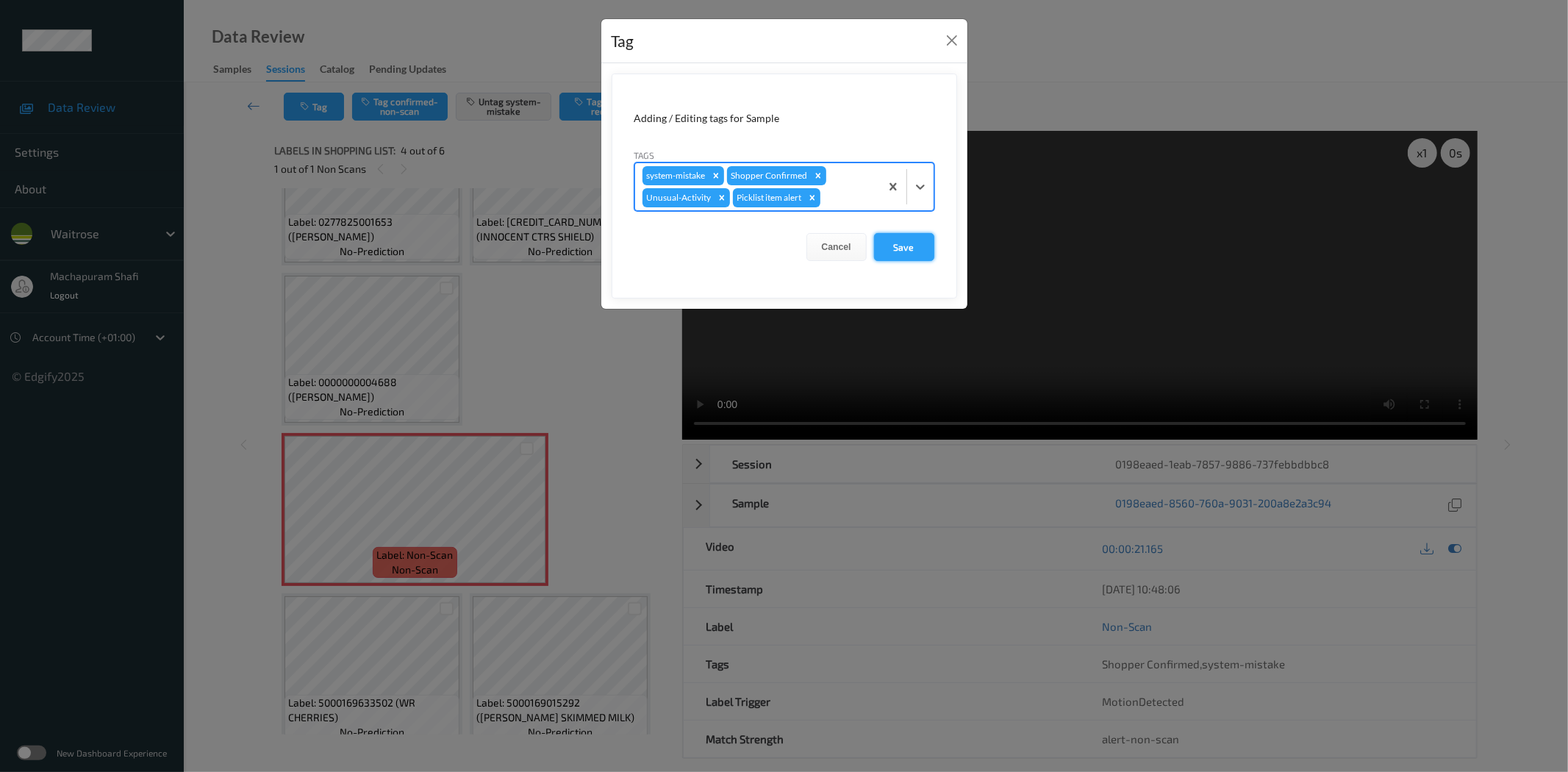
click at [923, 246] on button "Save" at bounding box center [904, 247] width 60 height 28
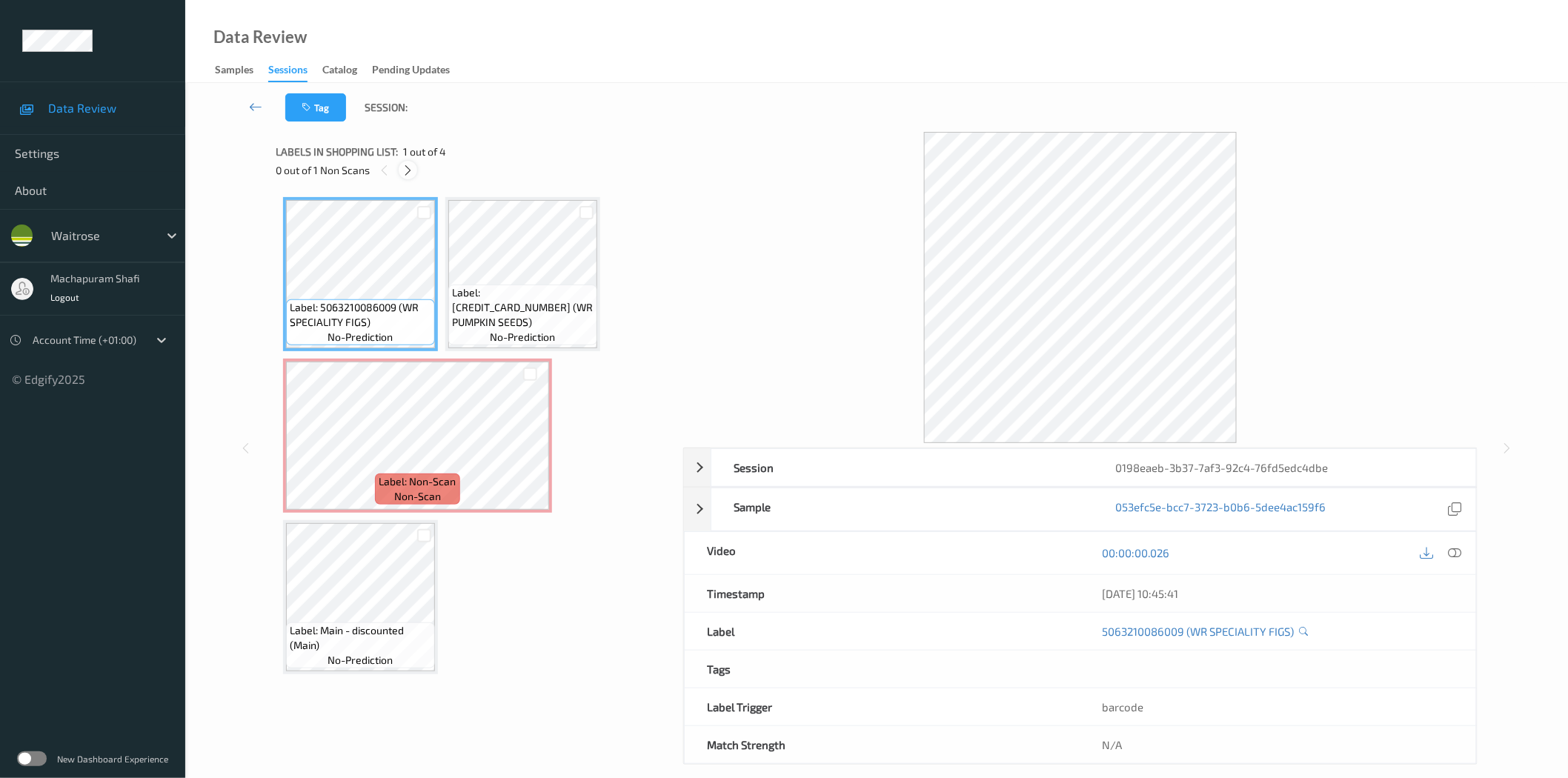
click at [406, 169] on icon at bounding box center [408, 170] width 13 height 14
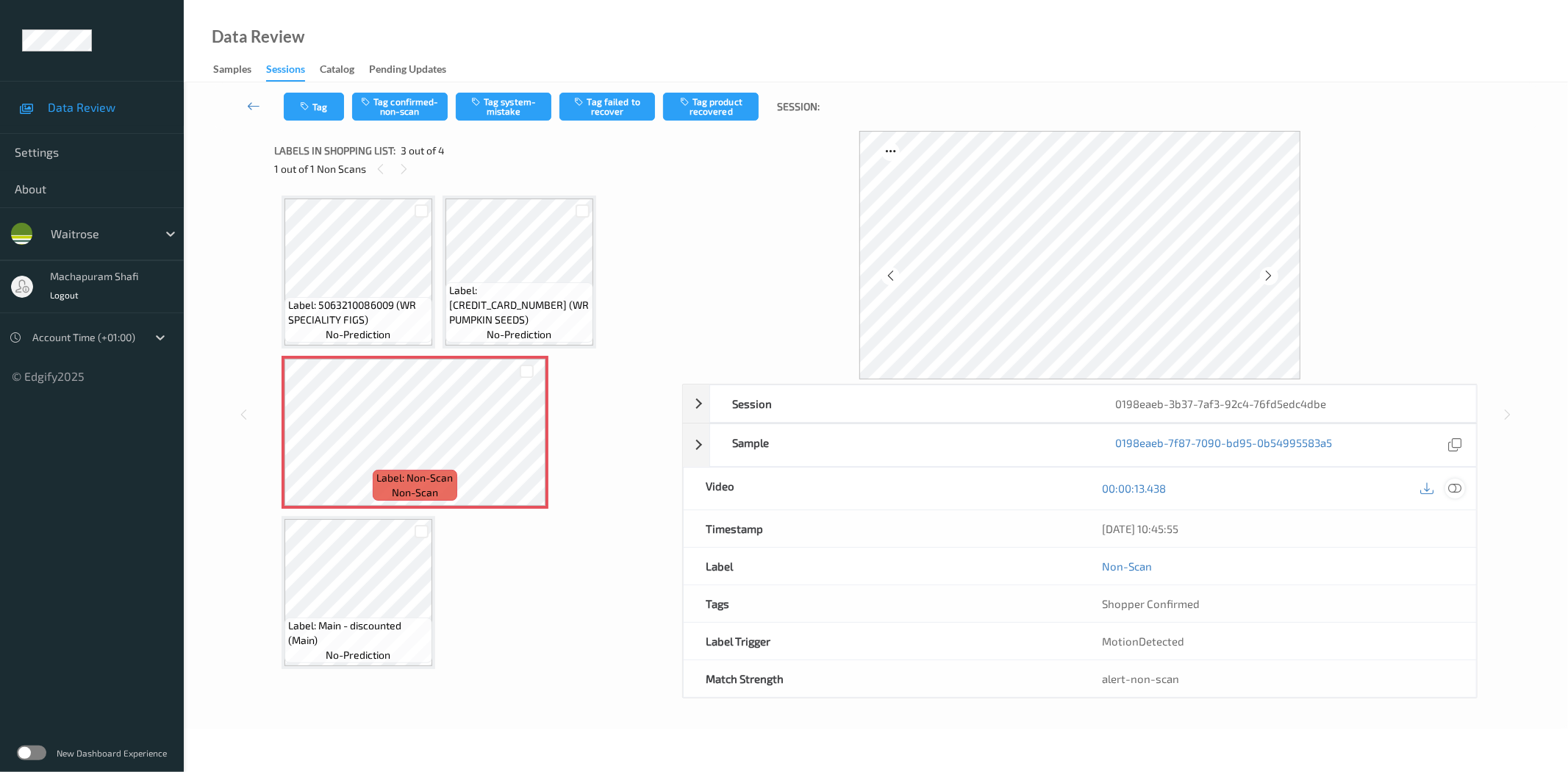
drag, startPoint x: 1452, startPoint y: 488, endPoint x: 1374, endPoint y: 266, distance: 235.3
click at [1451, 488] on icon at bounding box center [1455, 488] width 13 height 13
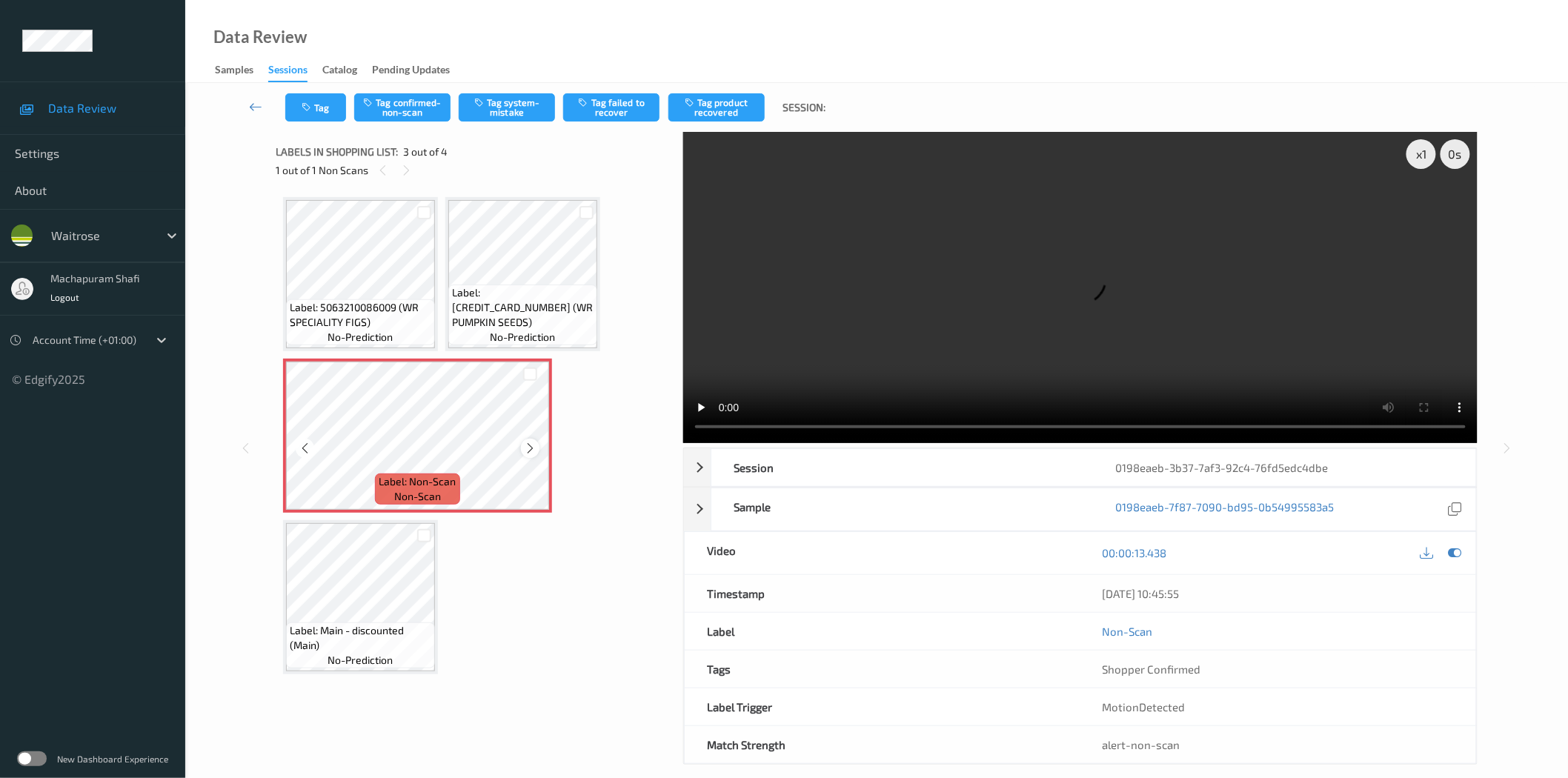
click at [527, 447] on icon at bounding box center [530, 448] width 13 height 14
click at [496, 107] on button "Tag system-mistake" at bounding box center [506, 107] width 96 height 28
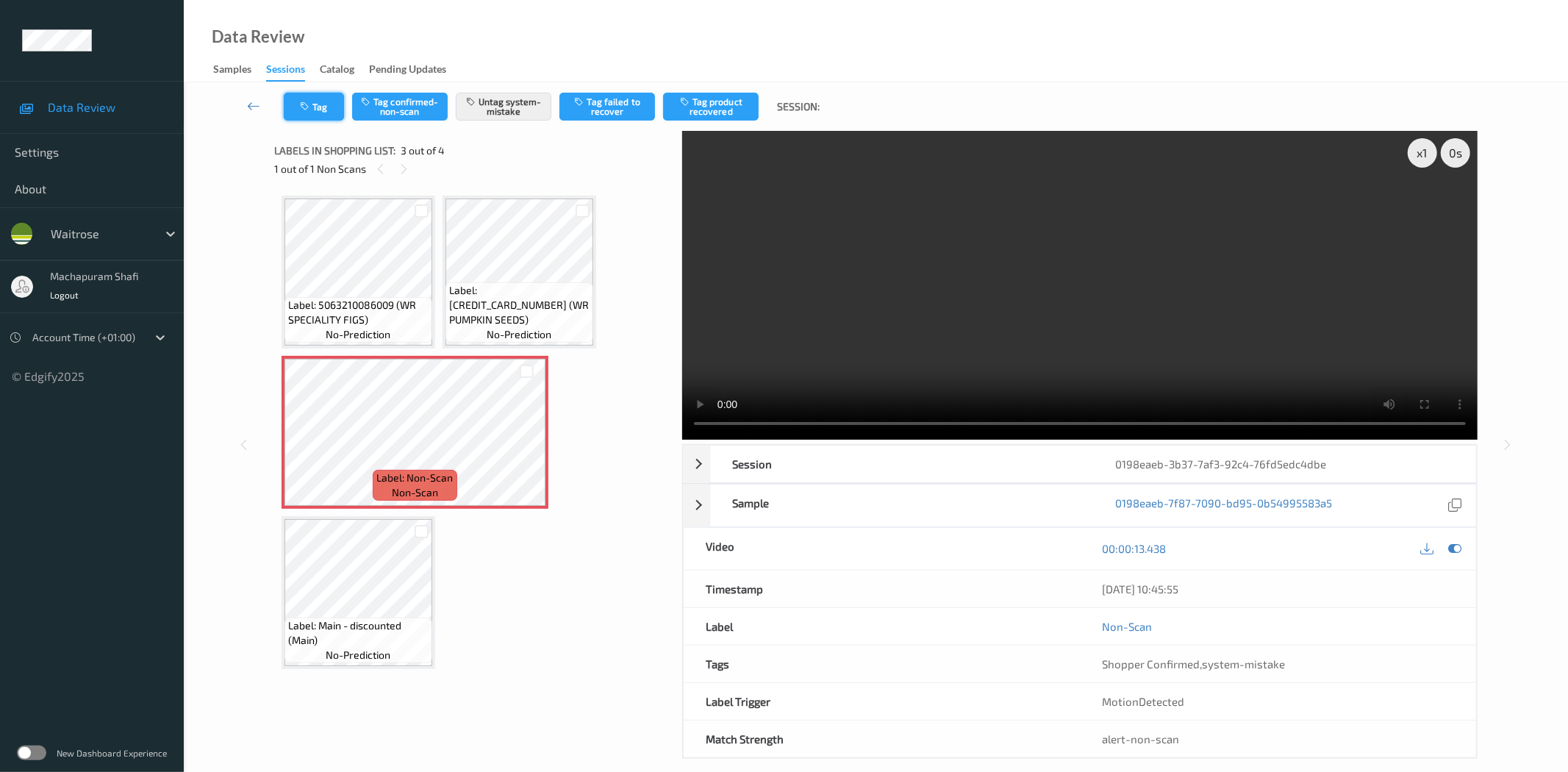
click at [321, 106] on button "Tag" at bounding box center [314, 106] width 60 height 28
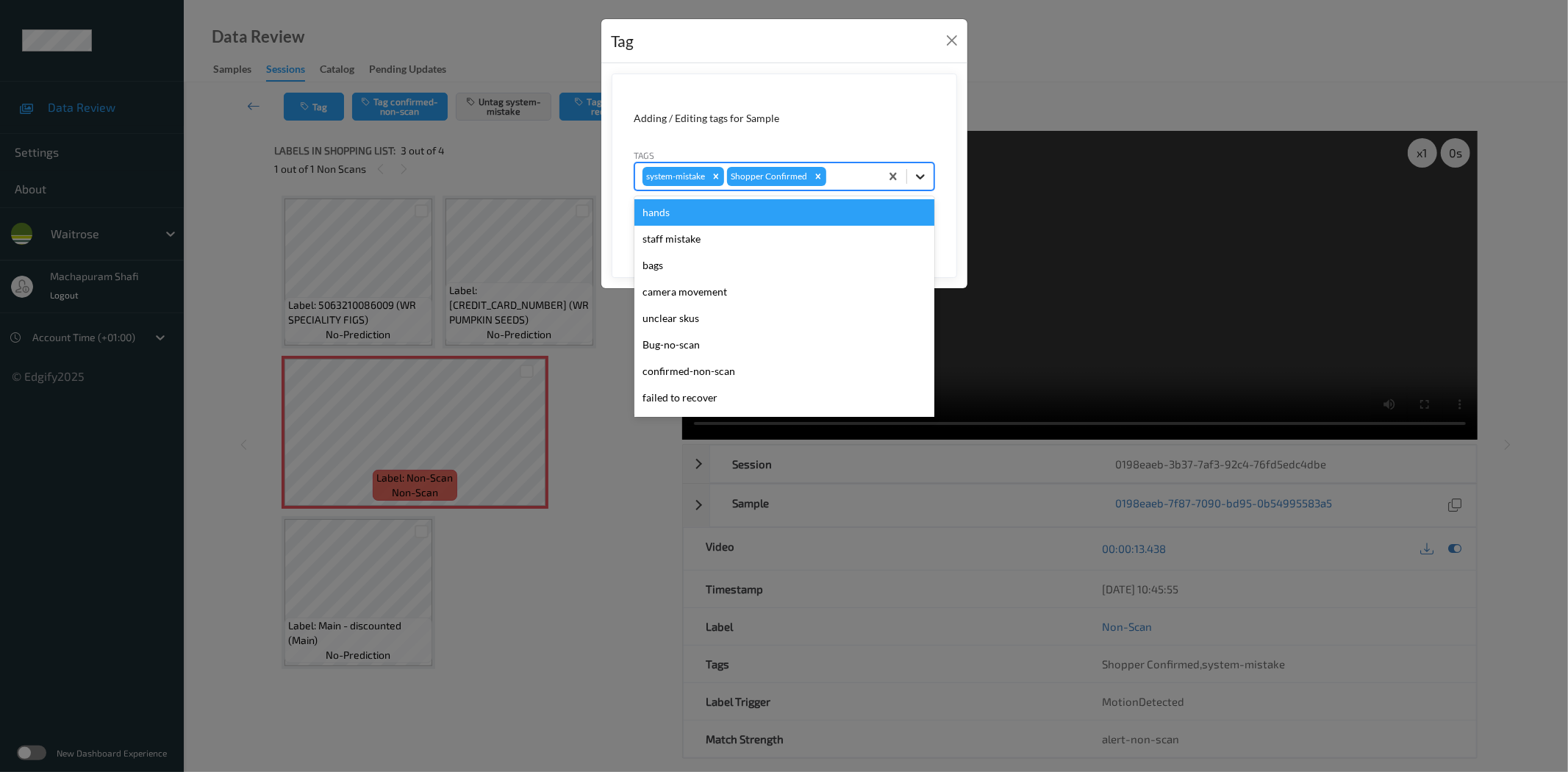
click at [923, 171] on icon at bounding box center [920, 176] width 15 height 15
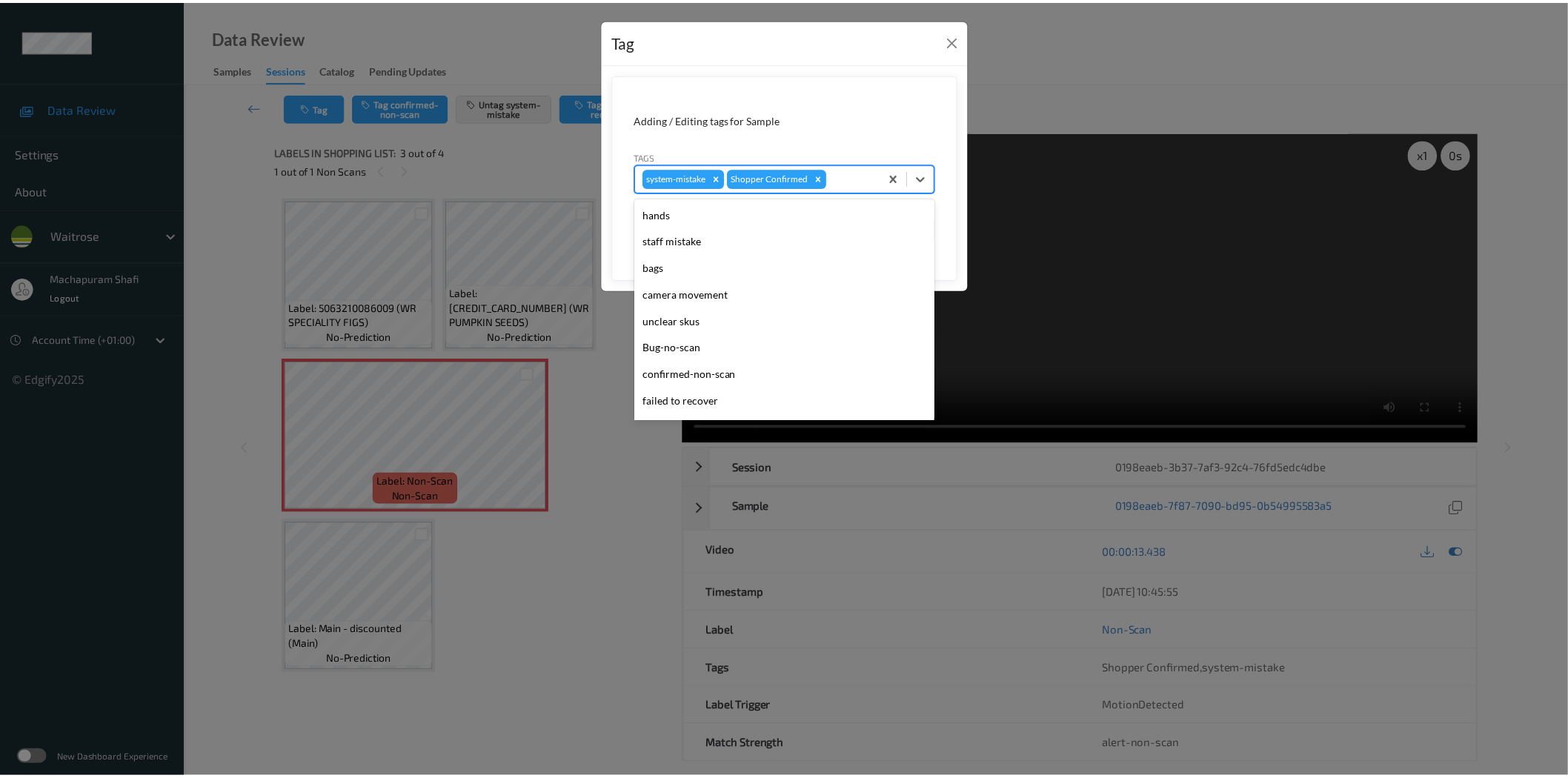
scroll to position [316, 0]
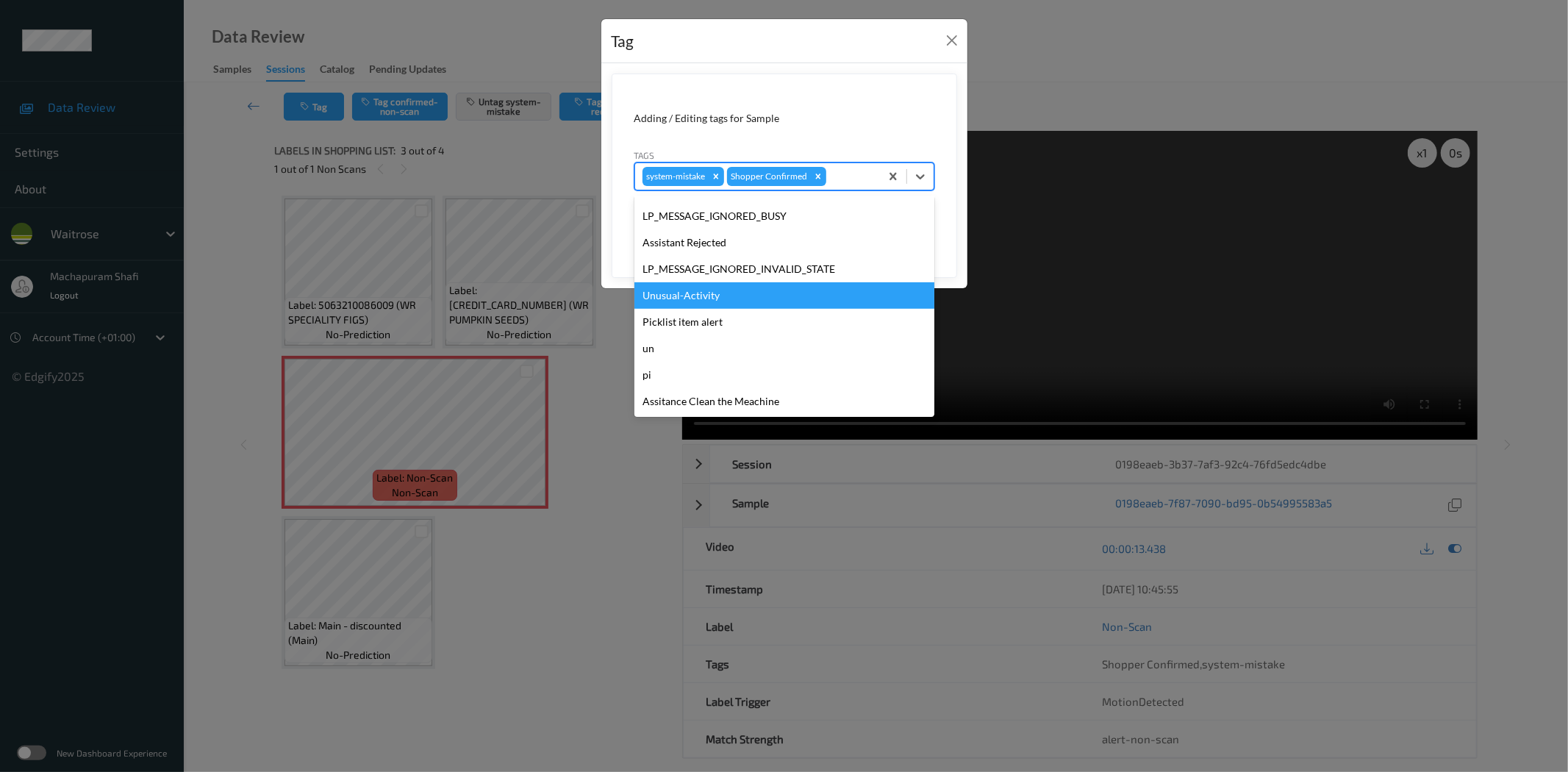
click at [718, 291] on div "Unusual-Activity" at bounding box center [784, 295] width 300 height 26
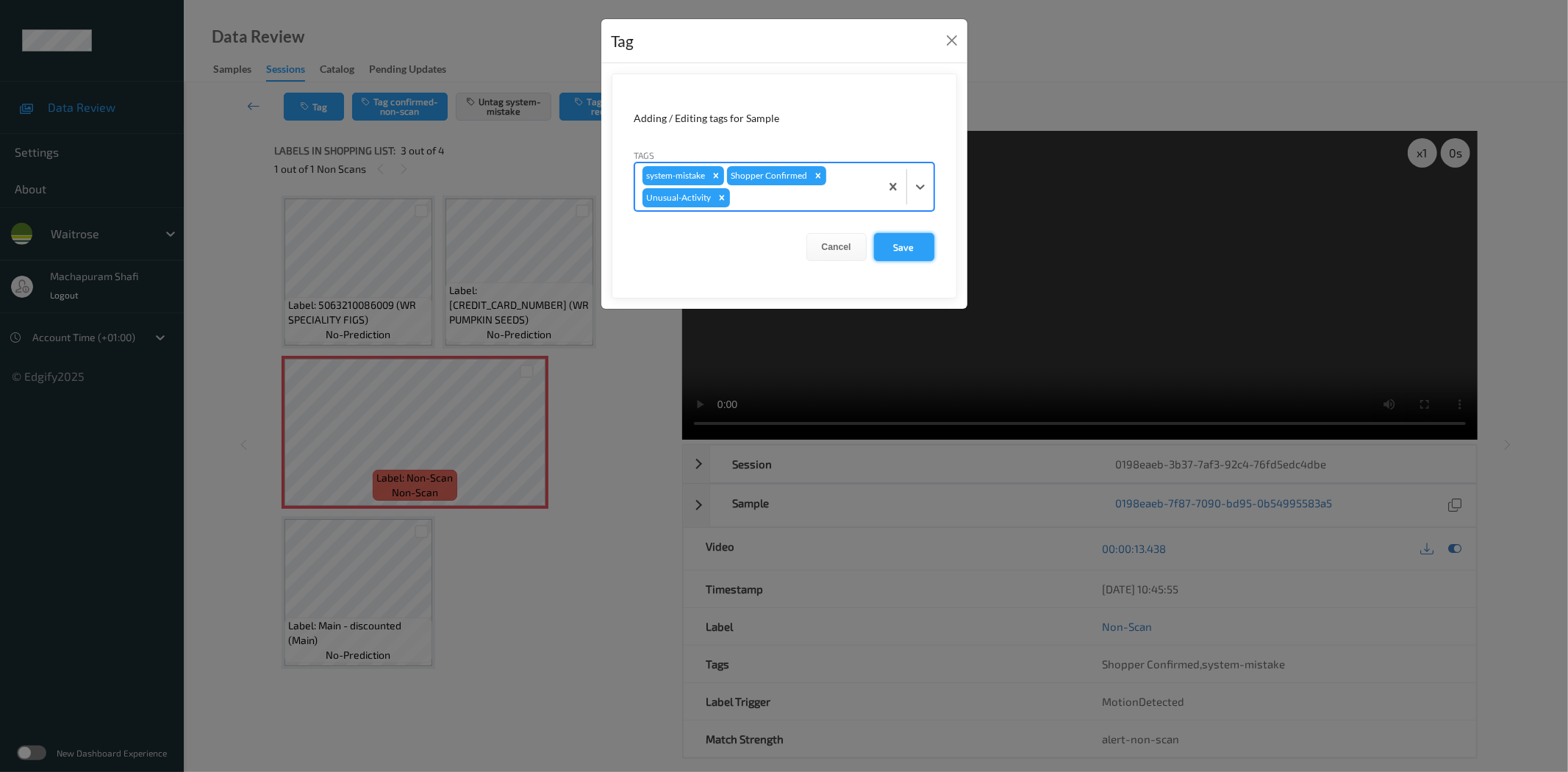
click at [912, 248] on button "Save" at bounding box center [904, 247] width 60 height 28
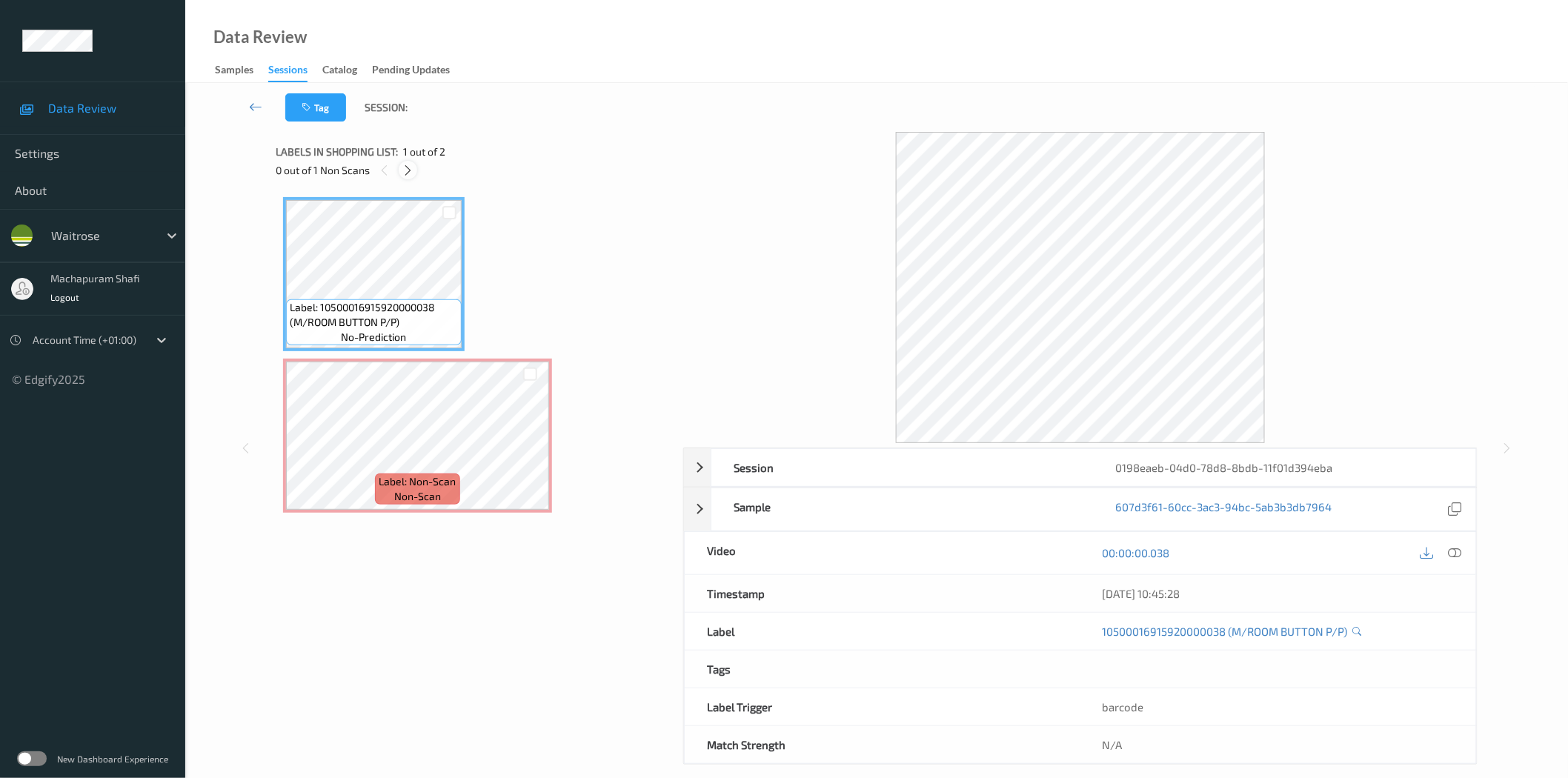
click at [412, 169] on icon at bounding box center [408, 170] width 13 height 14
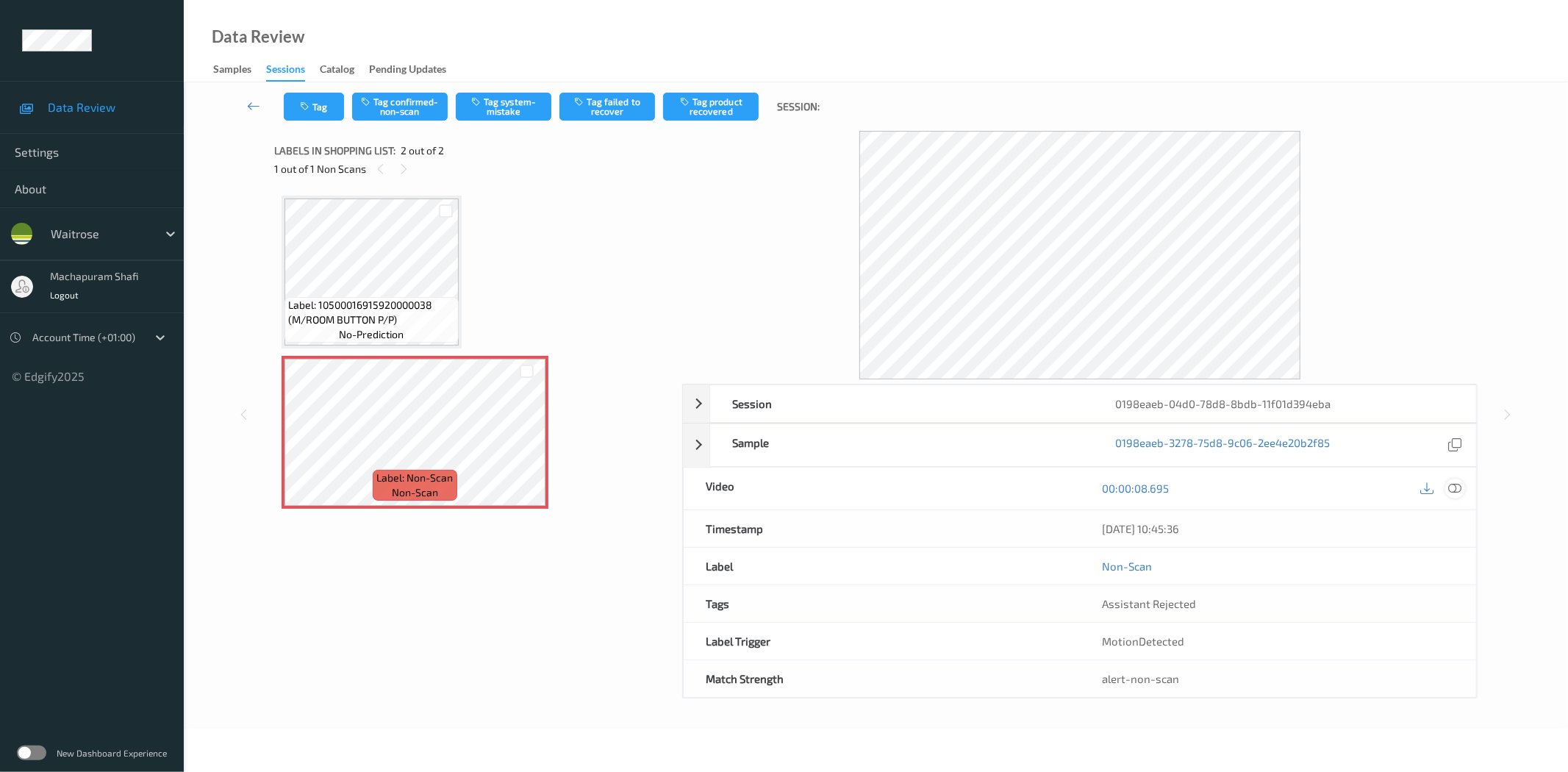
click at [1451, 488] on icon at bounding box center [1455, 488] width 13 height 13
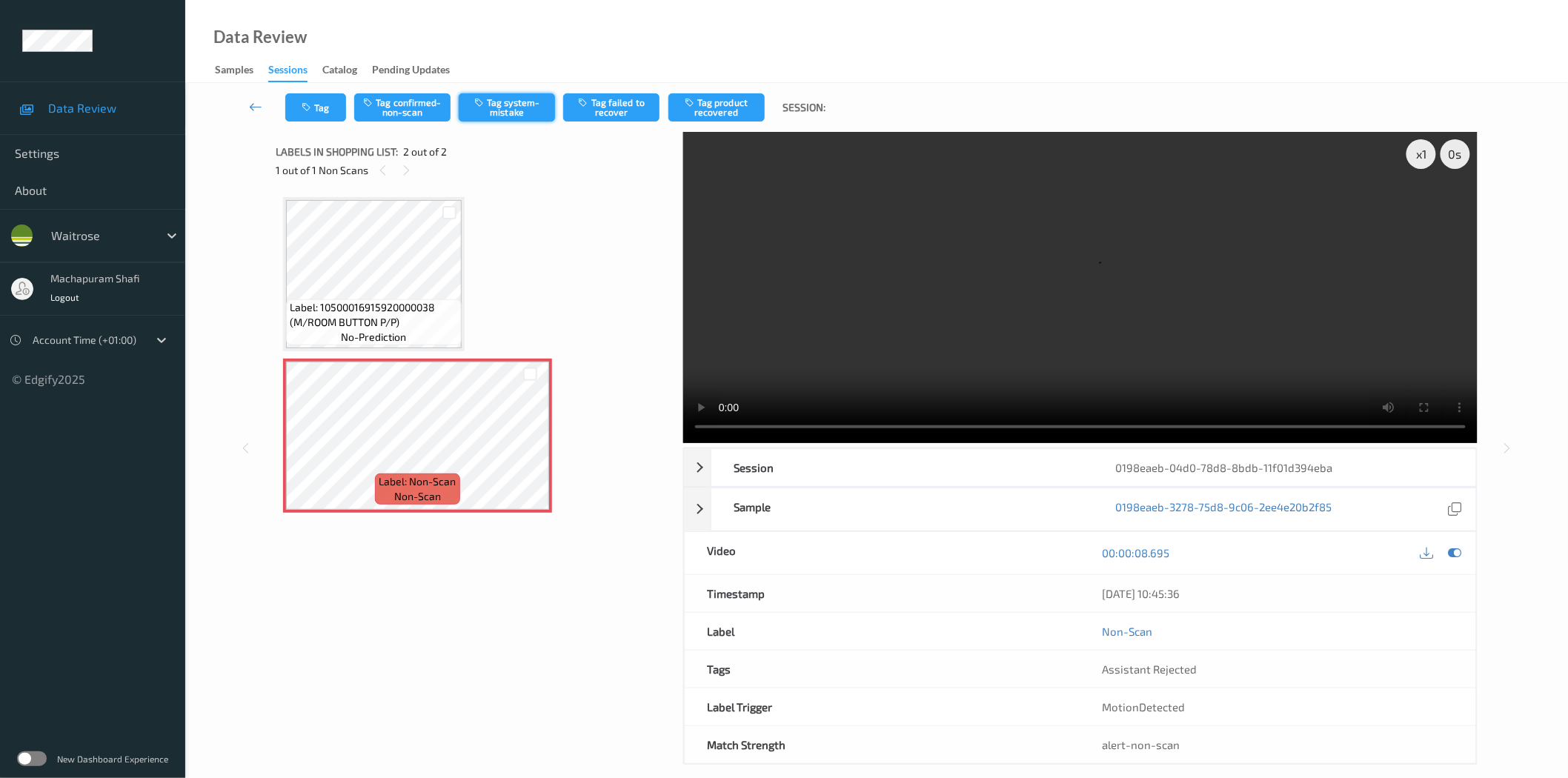
click at [525, 98] on button "Tag system-mistake" at bounding box center [506, 107] width 96 height 28
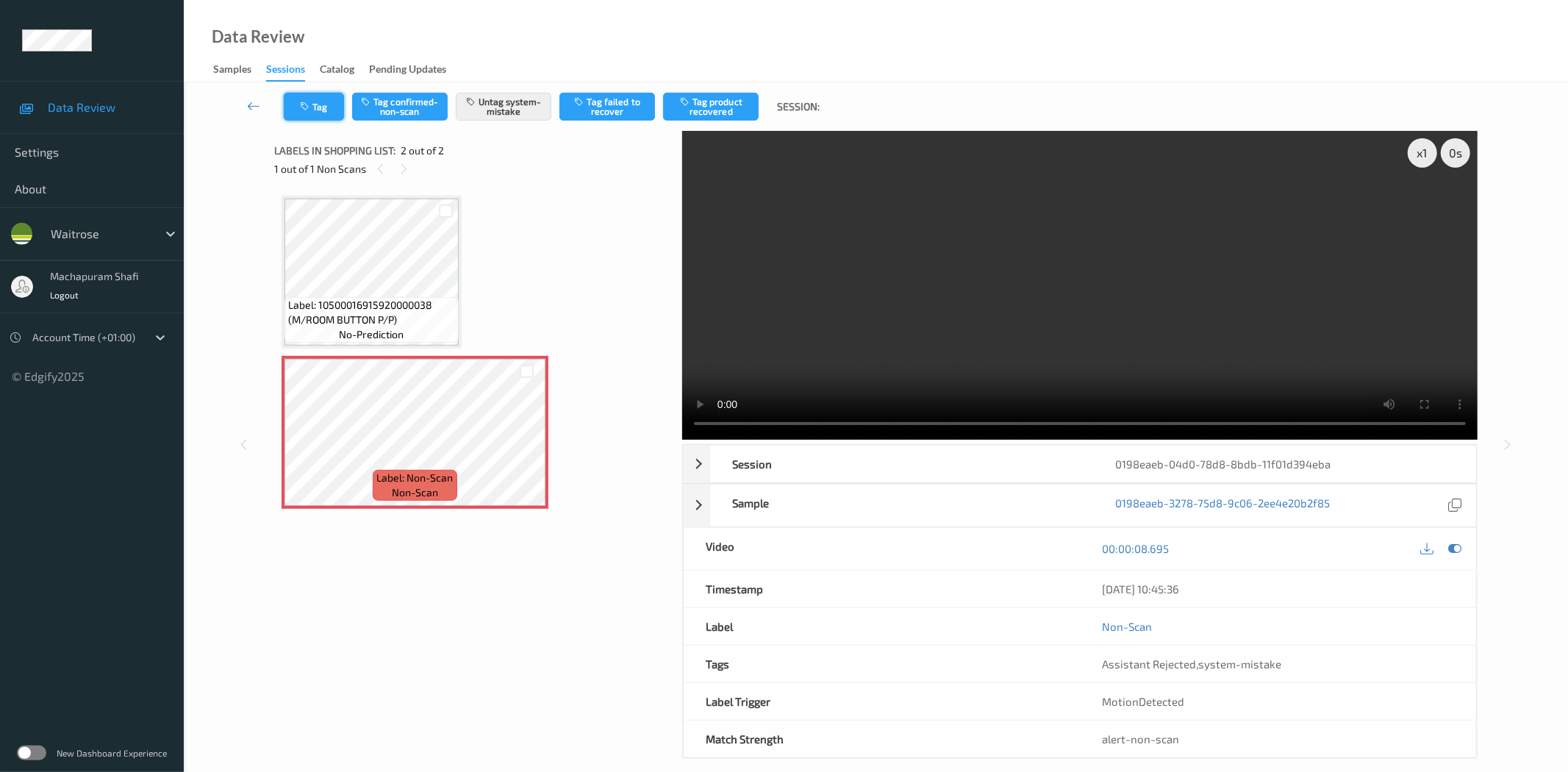
click at [304, 106] on icon "button" at bounding box center [306, 106] width 13 height 10
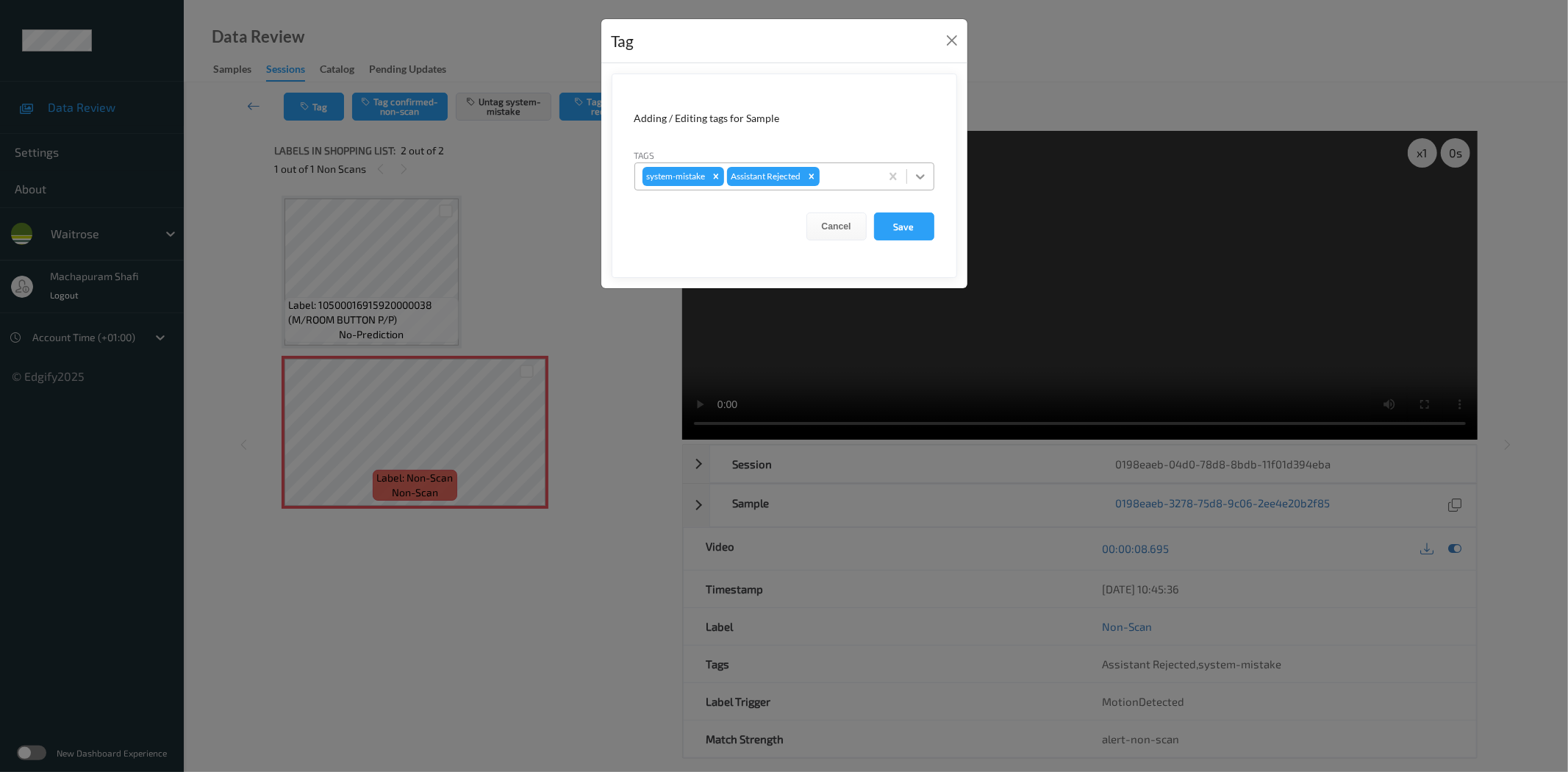
click at [926, 177] on icon at bounding box center [920, 176] width 15 height 15
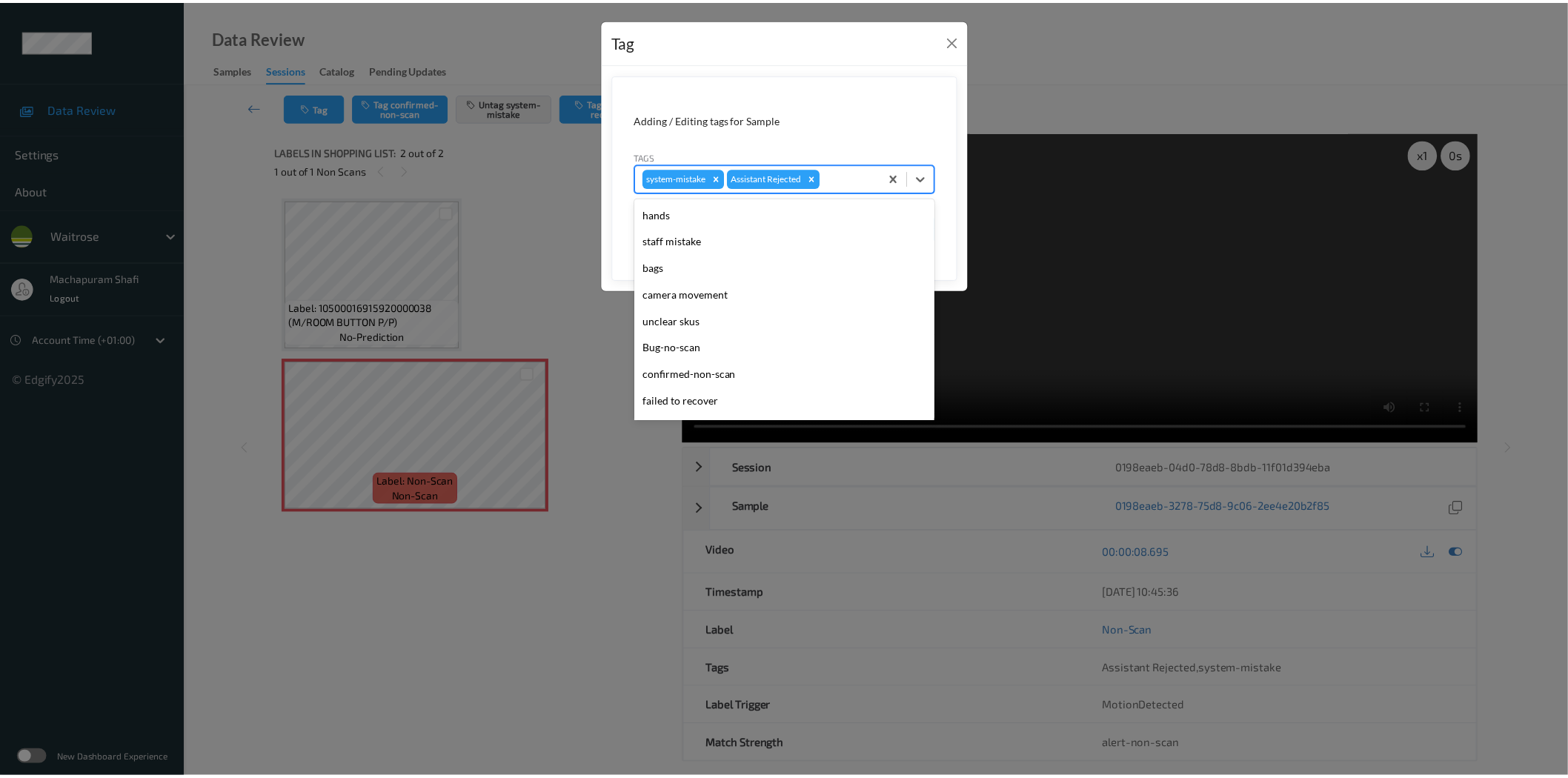
scroll to position [316, 0]
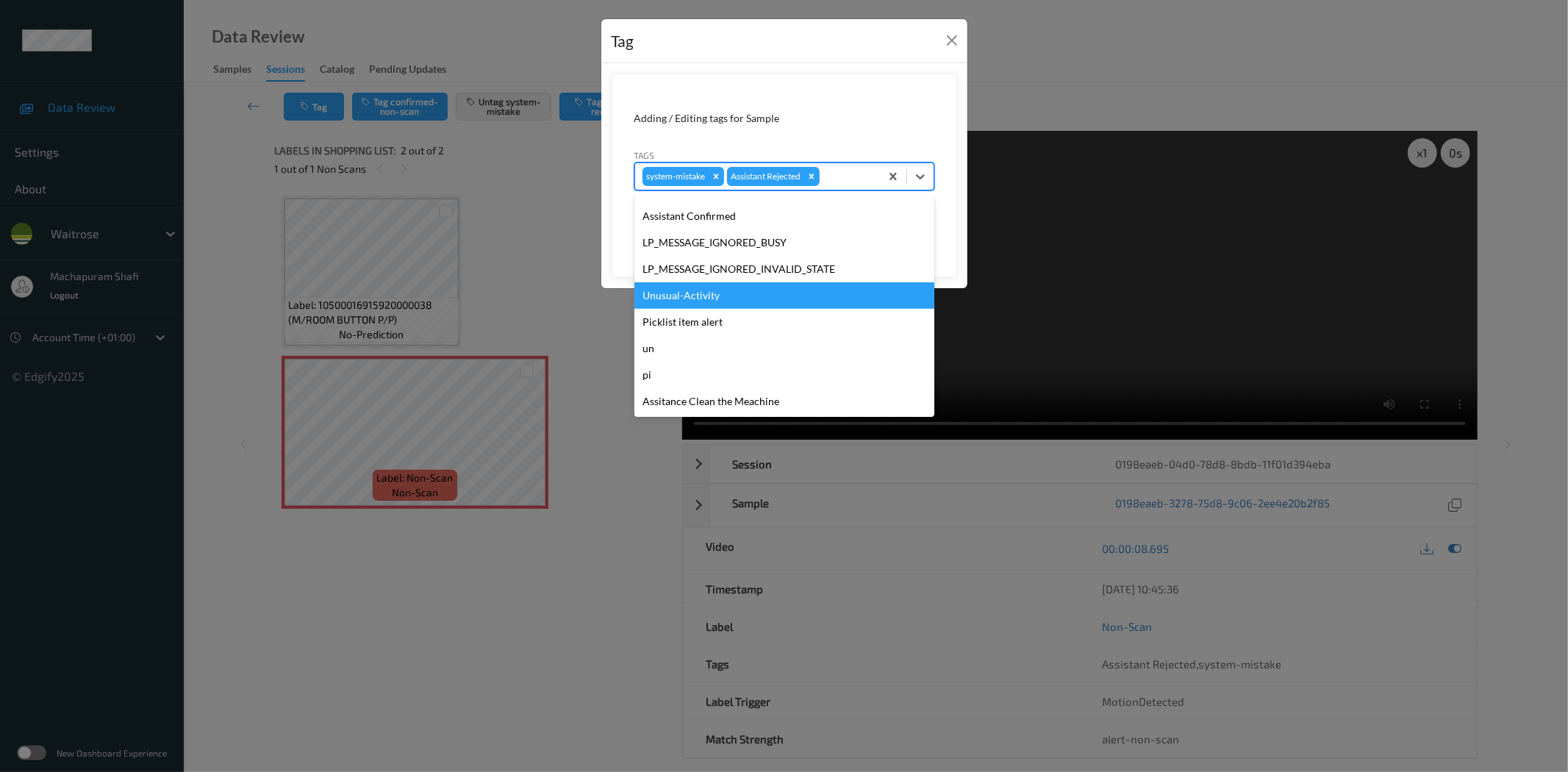
click at [724, 284] on div "Unusual-Activity" at bounding box center [784, 295] width 300 height 26
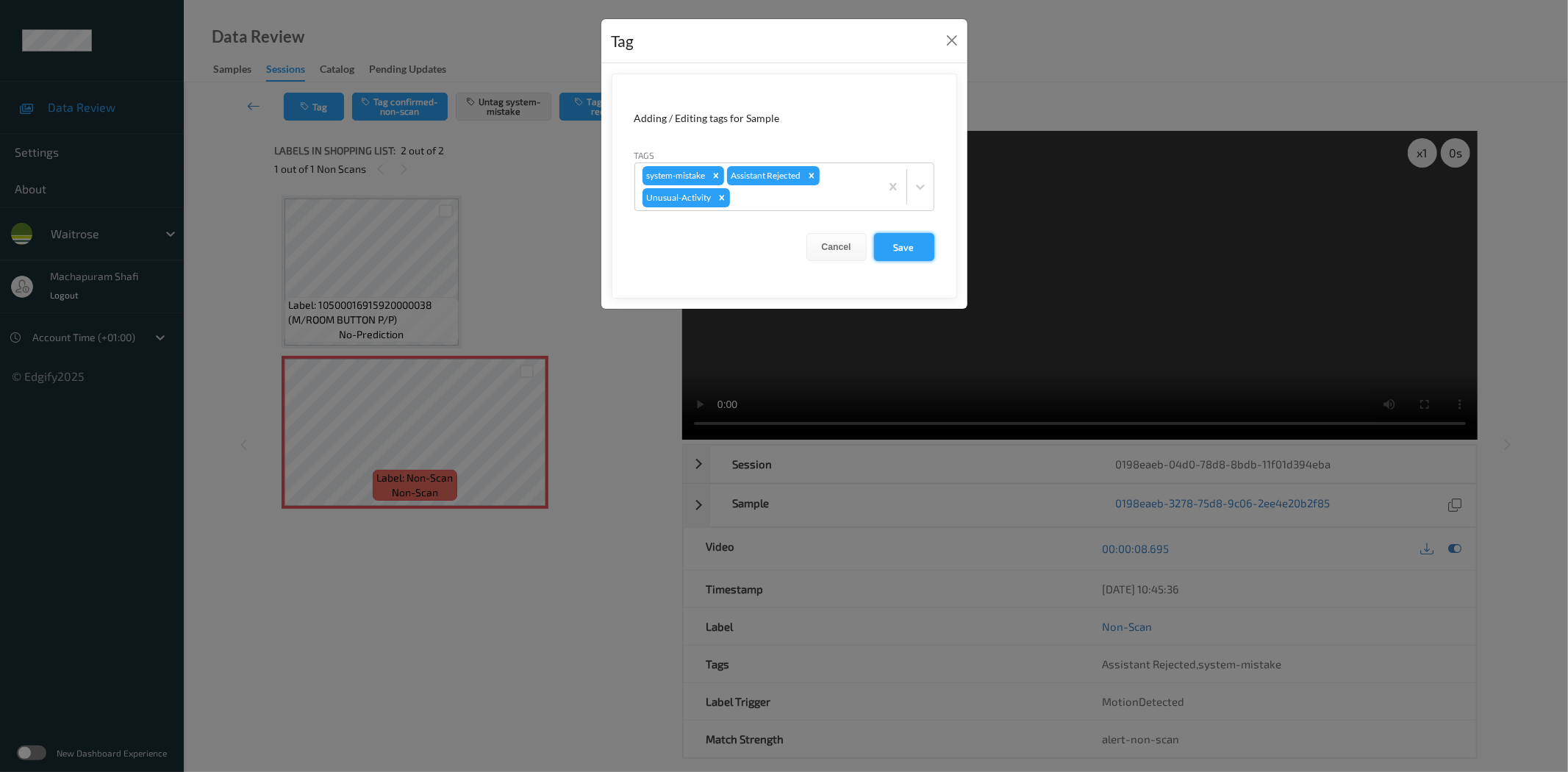
drag, startPoint x: 915, startPoint y: 234, endPoint x: 904, endPoint y: 333, distance: 99.6
click at [914, 234] on button "Save" at bounding box center [904, 247] width 60 height 28
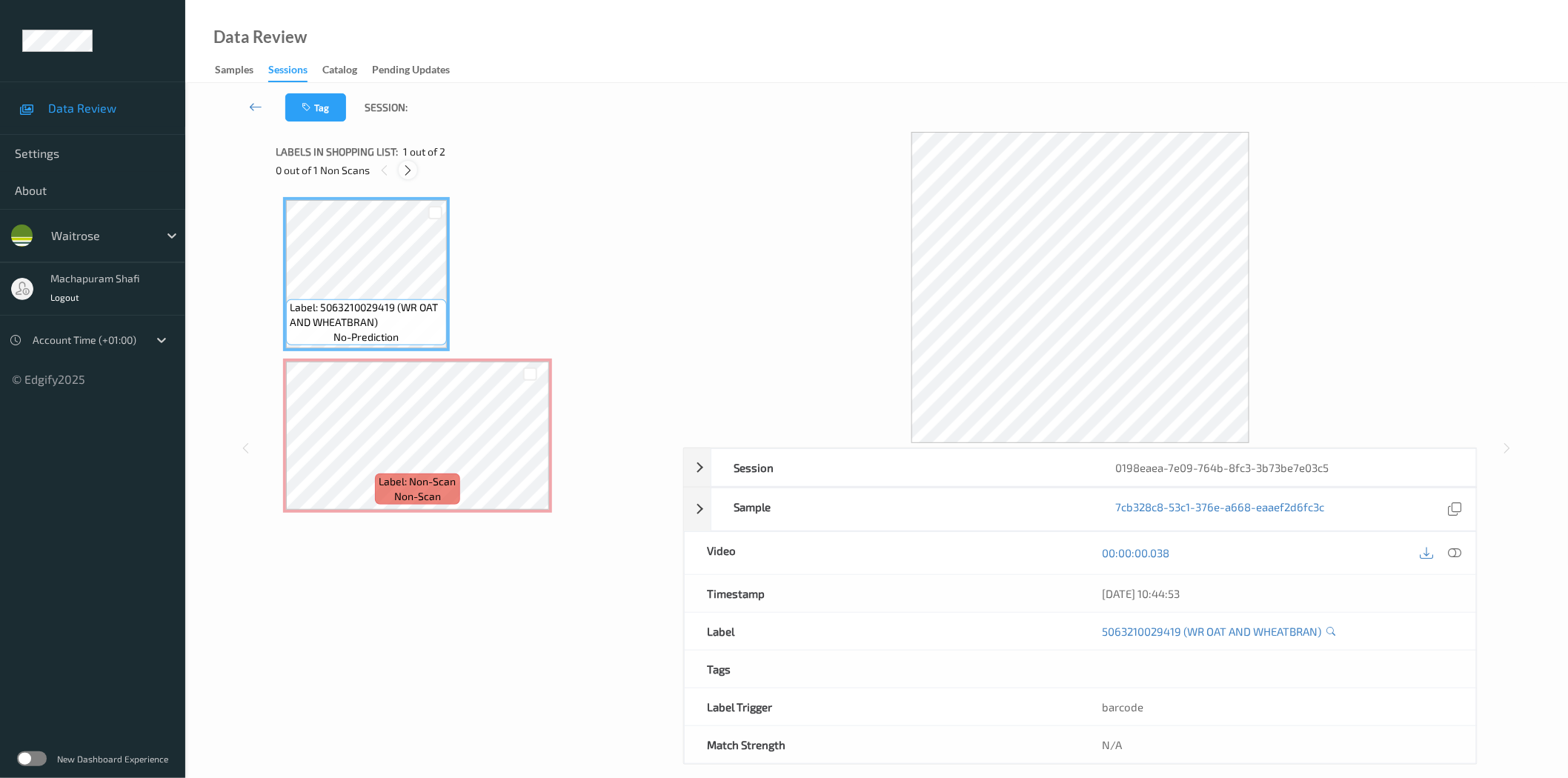
click at [413, 168] on icon at bounding box center [408, 170] width 13 height 14
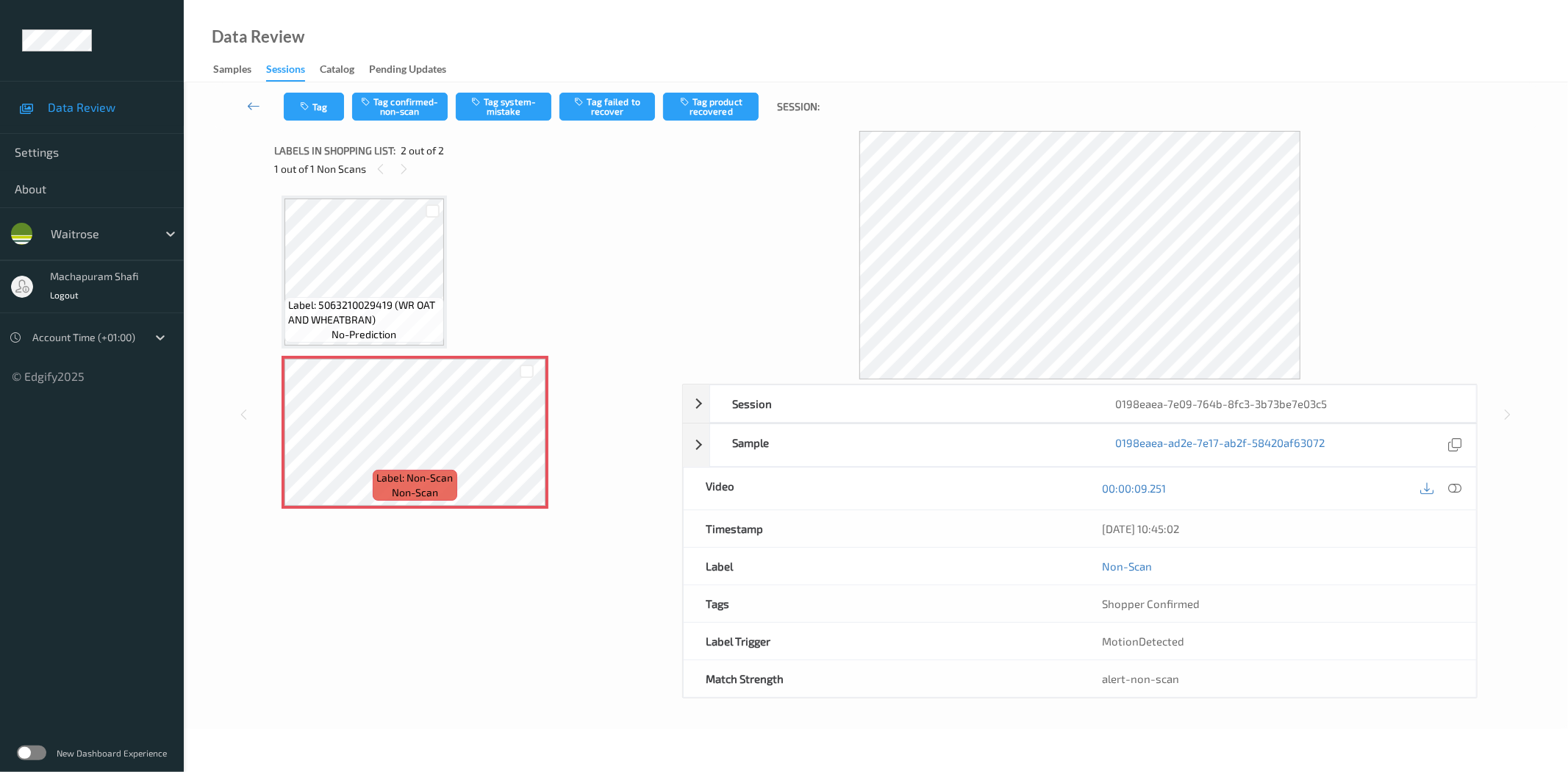
drag, startPoint x: 1459, startPoint y: 488, endPoint x: 1427, endPoint y: 470, distance: 36.7
click at [1459, 488] on icon at bounding box center [1455, 488] width 13 height 13
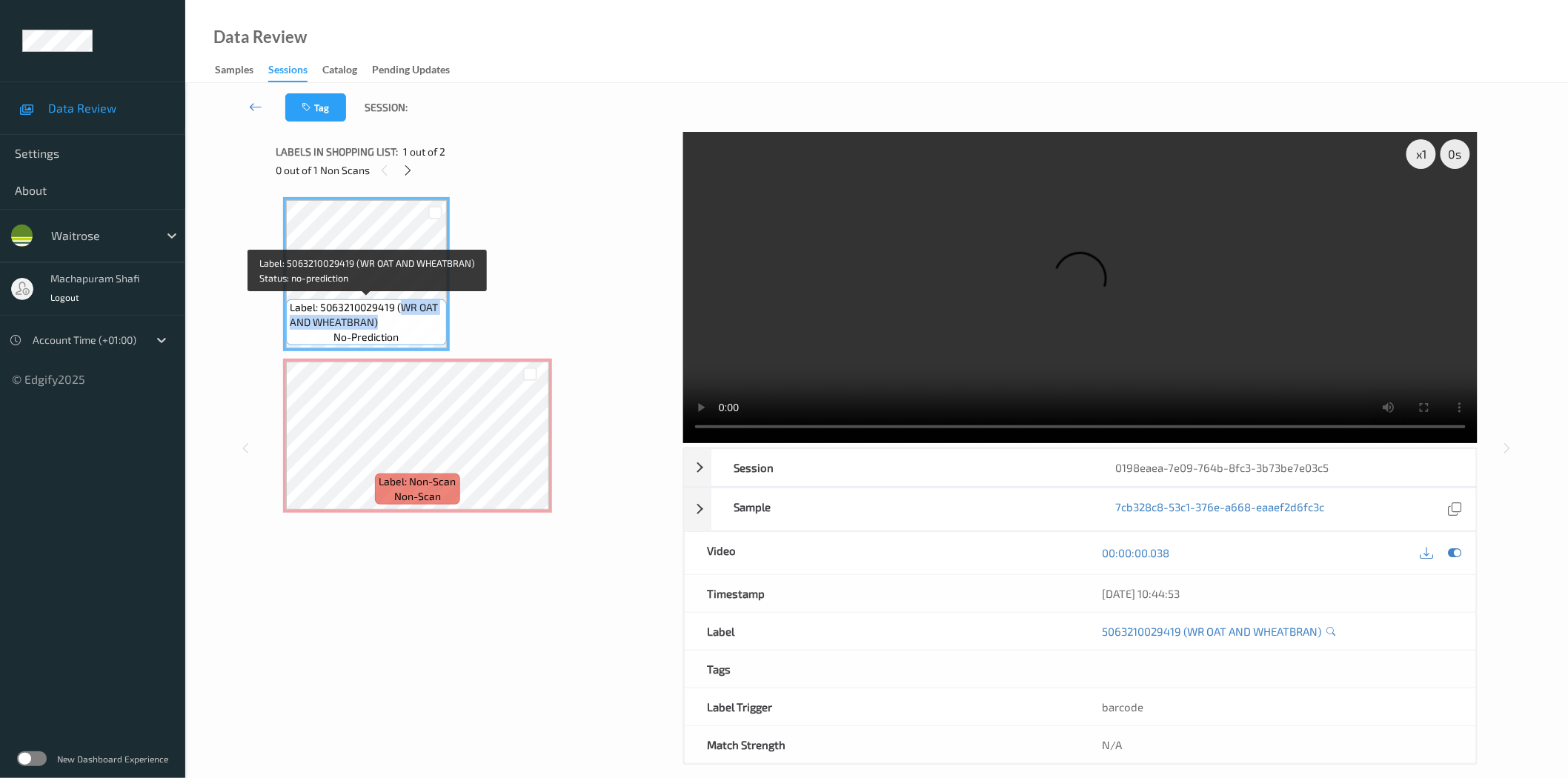
drag, startPoint x: 401, startPoint y: 305, endPoint x: 427, endPoint y: 329, distance: 35.4
click at [427, 329] on div "Label: 5063210029419 (WR OAT AND WHEATBRAN) no-prediction" at bounding box center [366, 323] width 161 height 46
copy span "WR OAT AND WHEATBRAN)"
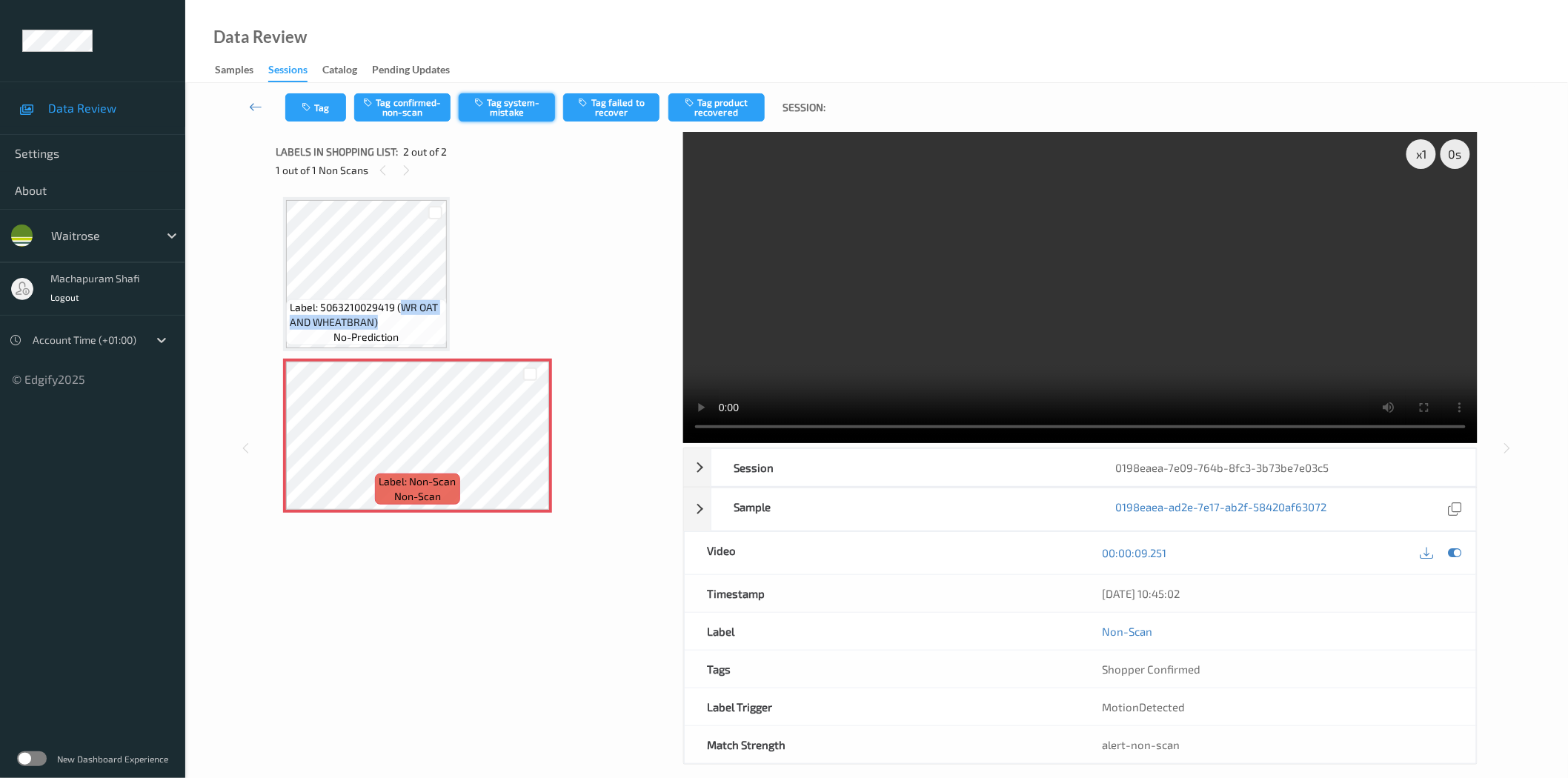
click at [520, 111] on button "Tag system-mistake" at bounding box center [506, 107] width 96 height 28
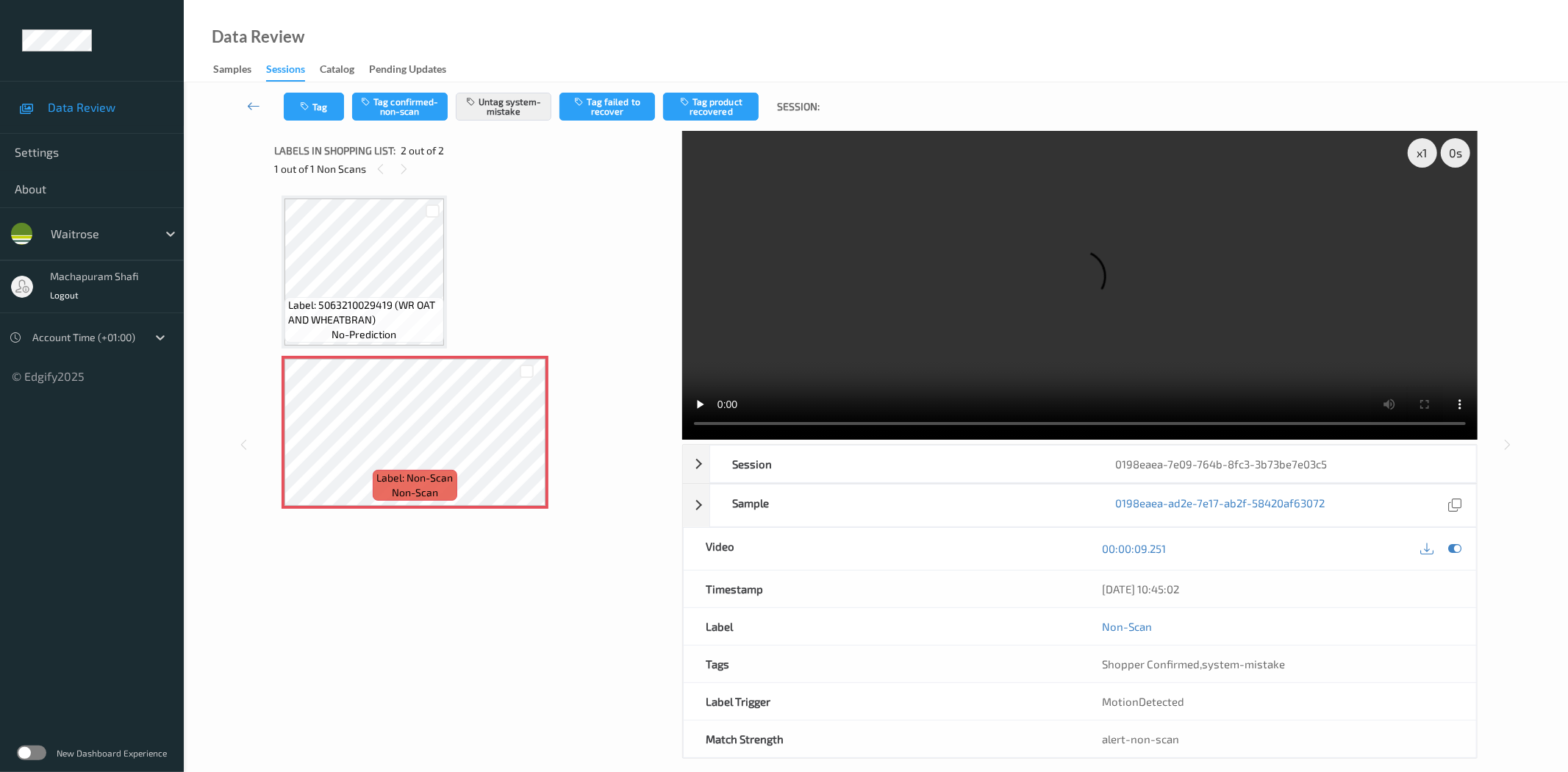
click at [318, 90] on div "Tag Tag confirmed-non-scan Untag system-mistake Tag failed to recover Tag produ…" at bounding box center [876, 106] width 1324 height 48
click at [317, 106] on button "Tag" at bounding box center [314, 106] width 60 height 28
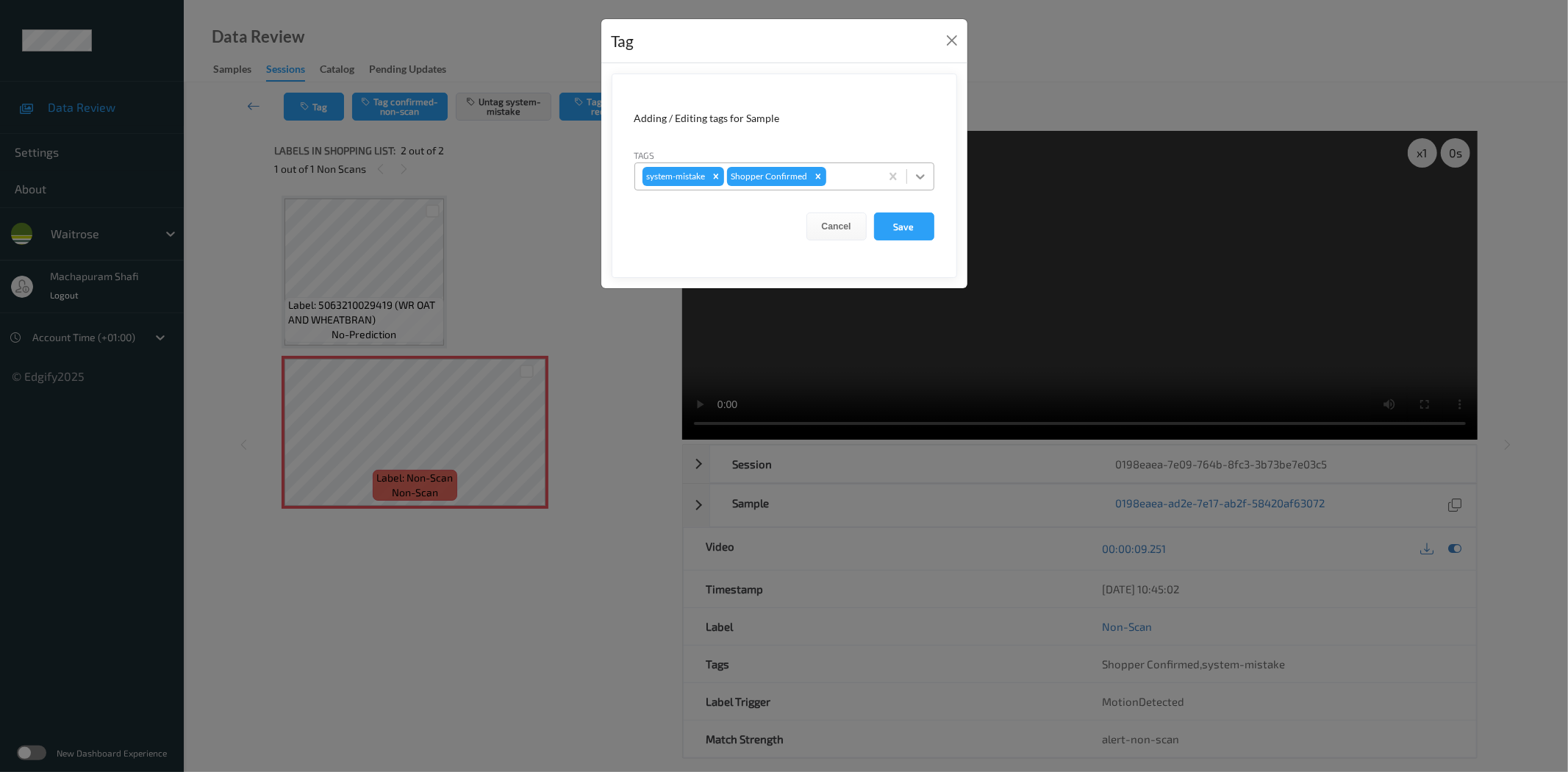
click at [915, 174] on icon at bounding box center [920, 176] width 15 height 15
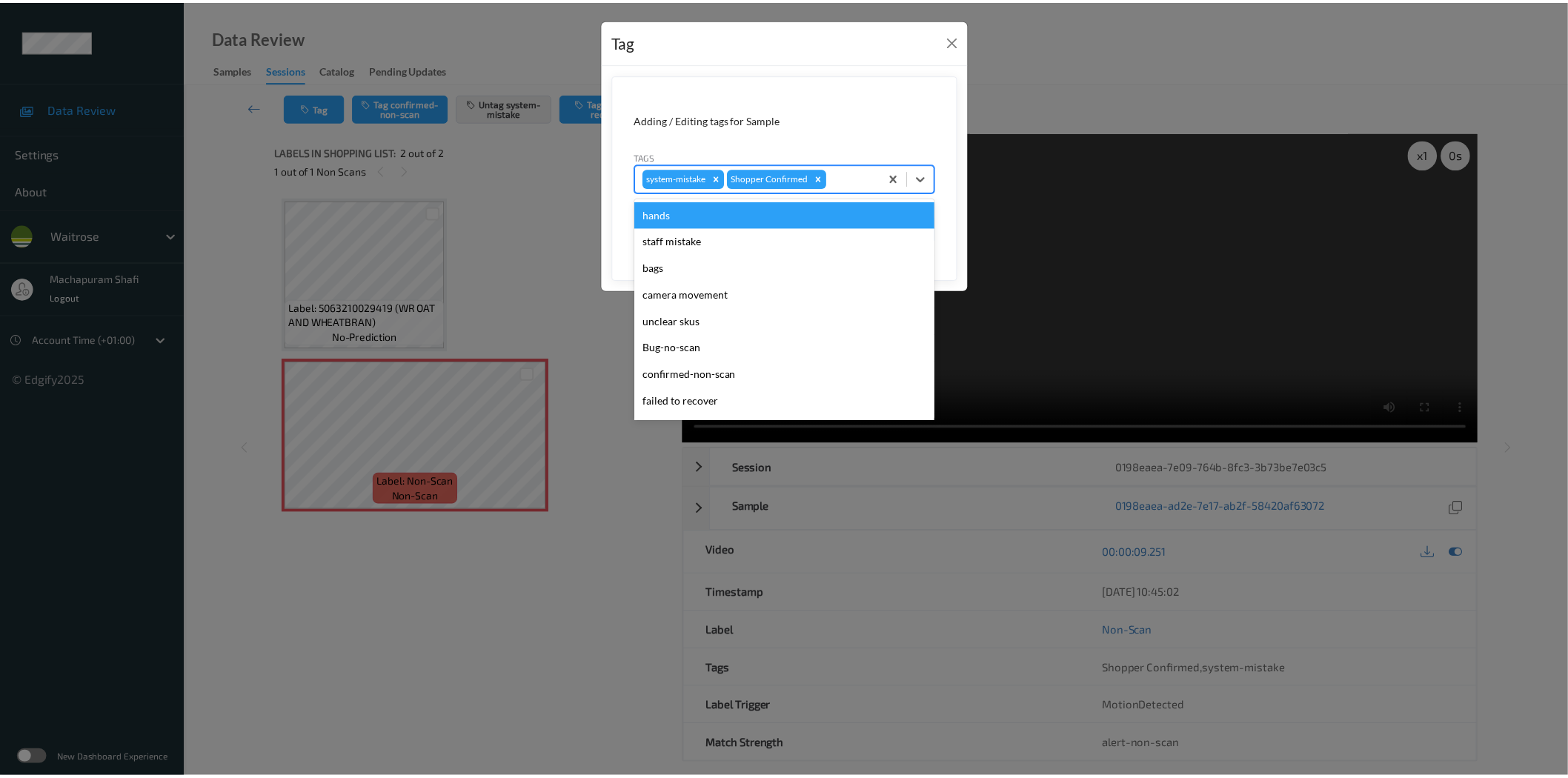
scroll to position [316, 0]
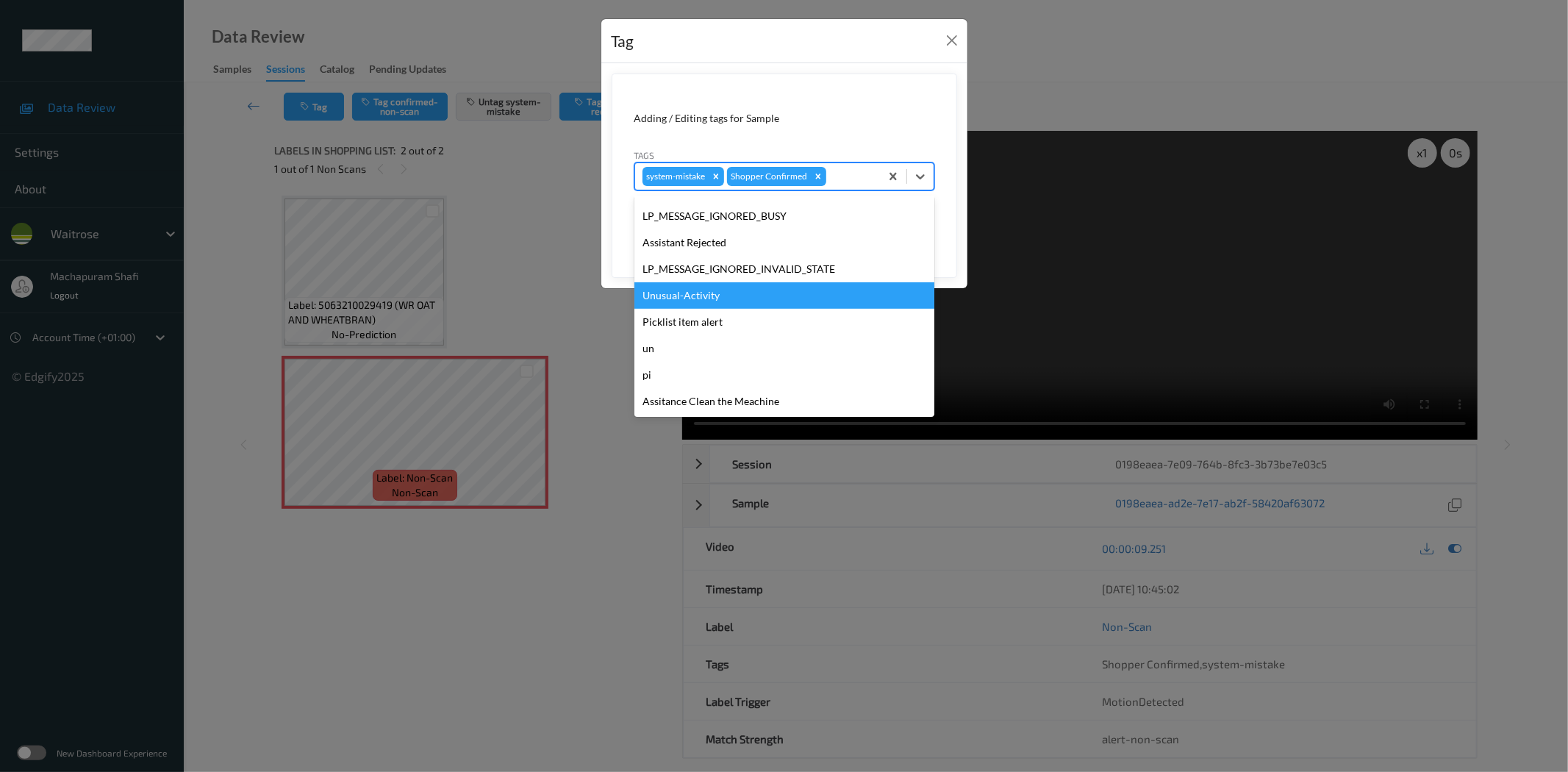
click at [688, 300] on div "Unusual-Activity" at bounding box center [784, 295] width 300 height 26
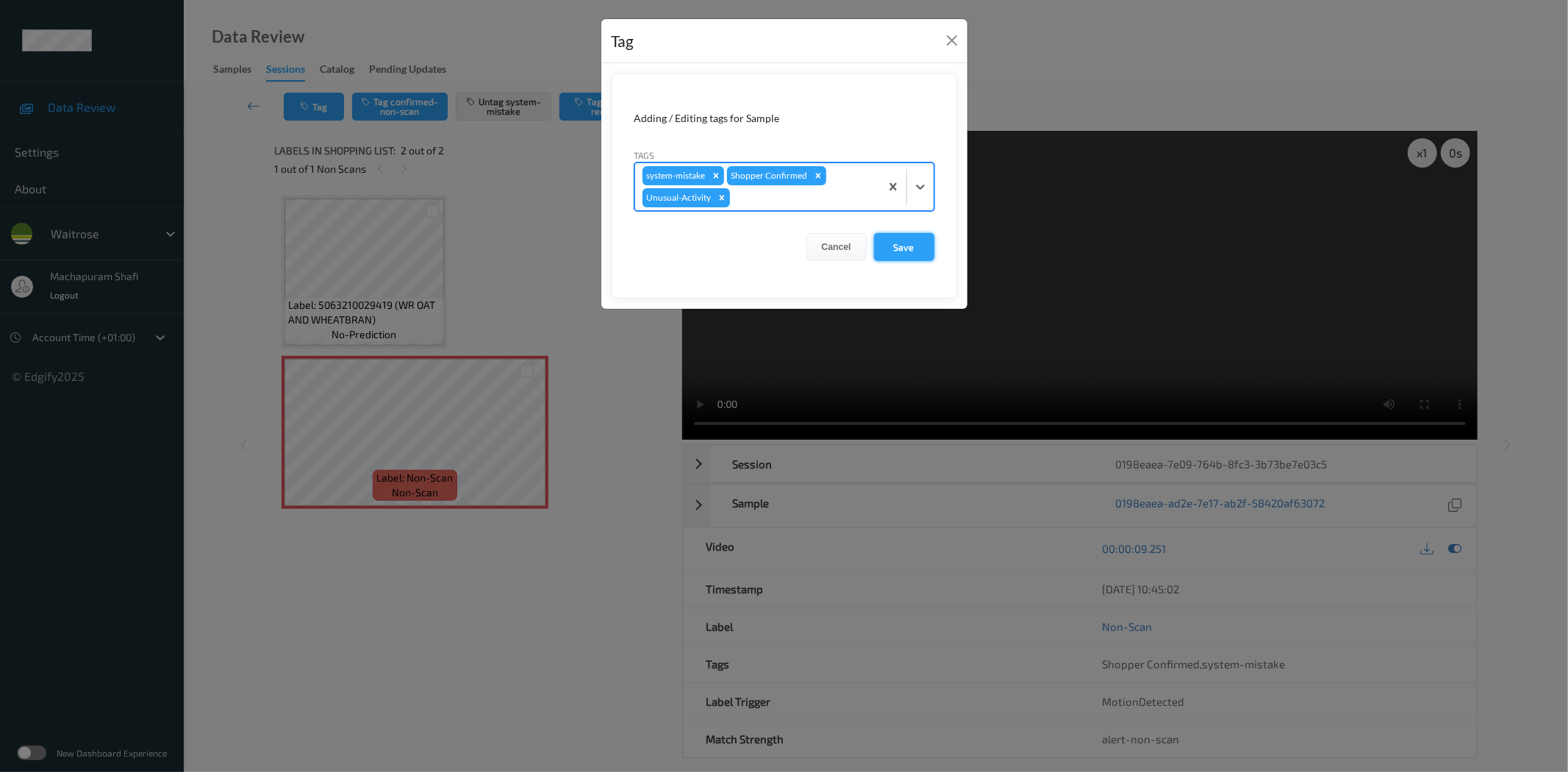
click at [899, 238] on button "Save" at bounding box center [904, 247] width 60 height 28
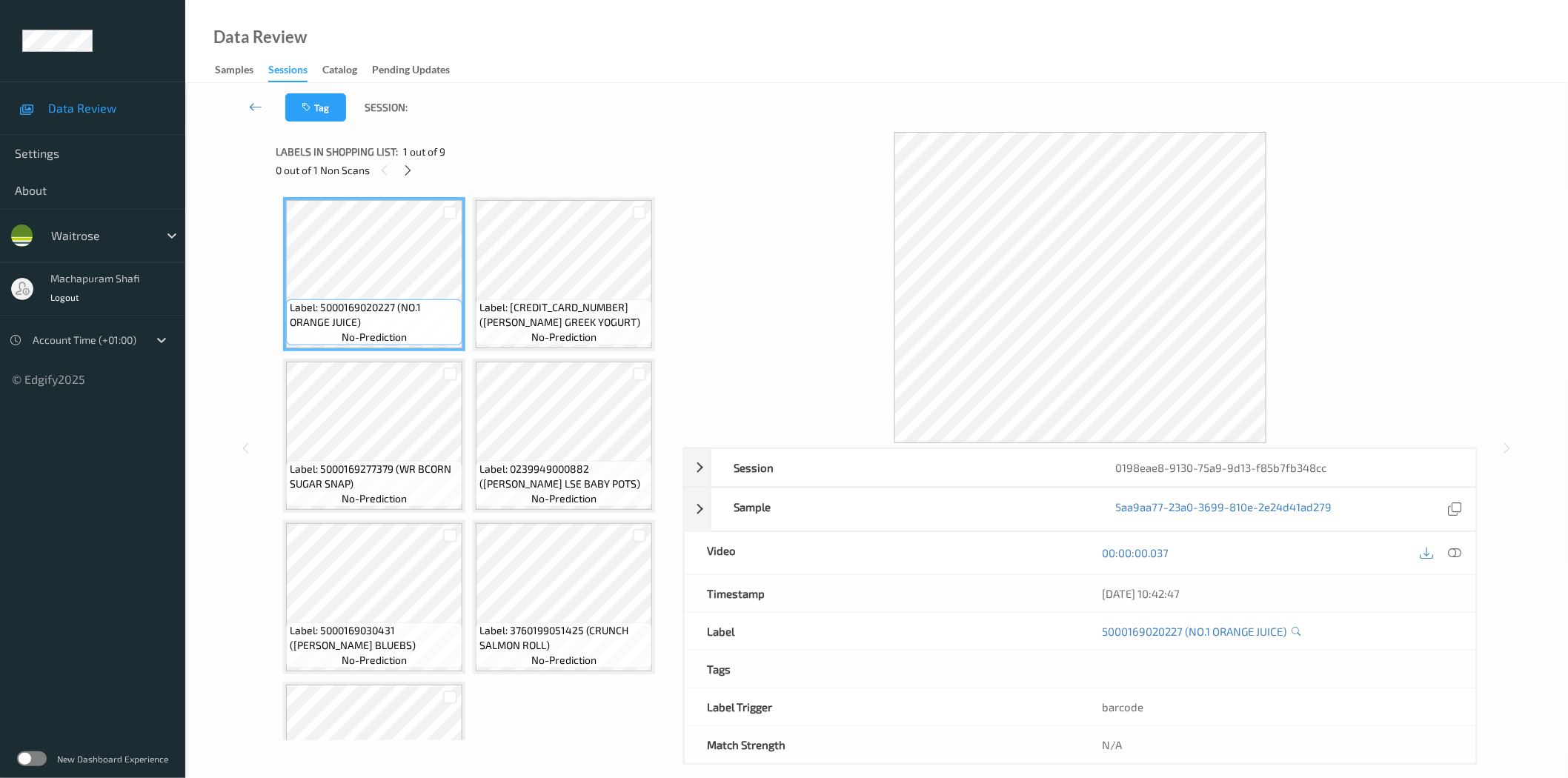
click at [408, 164] on icon at bounding box center [408, 170] width 13 height 14
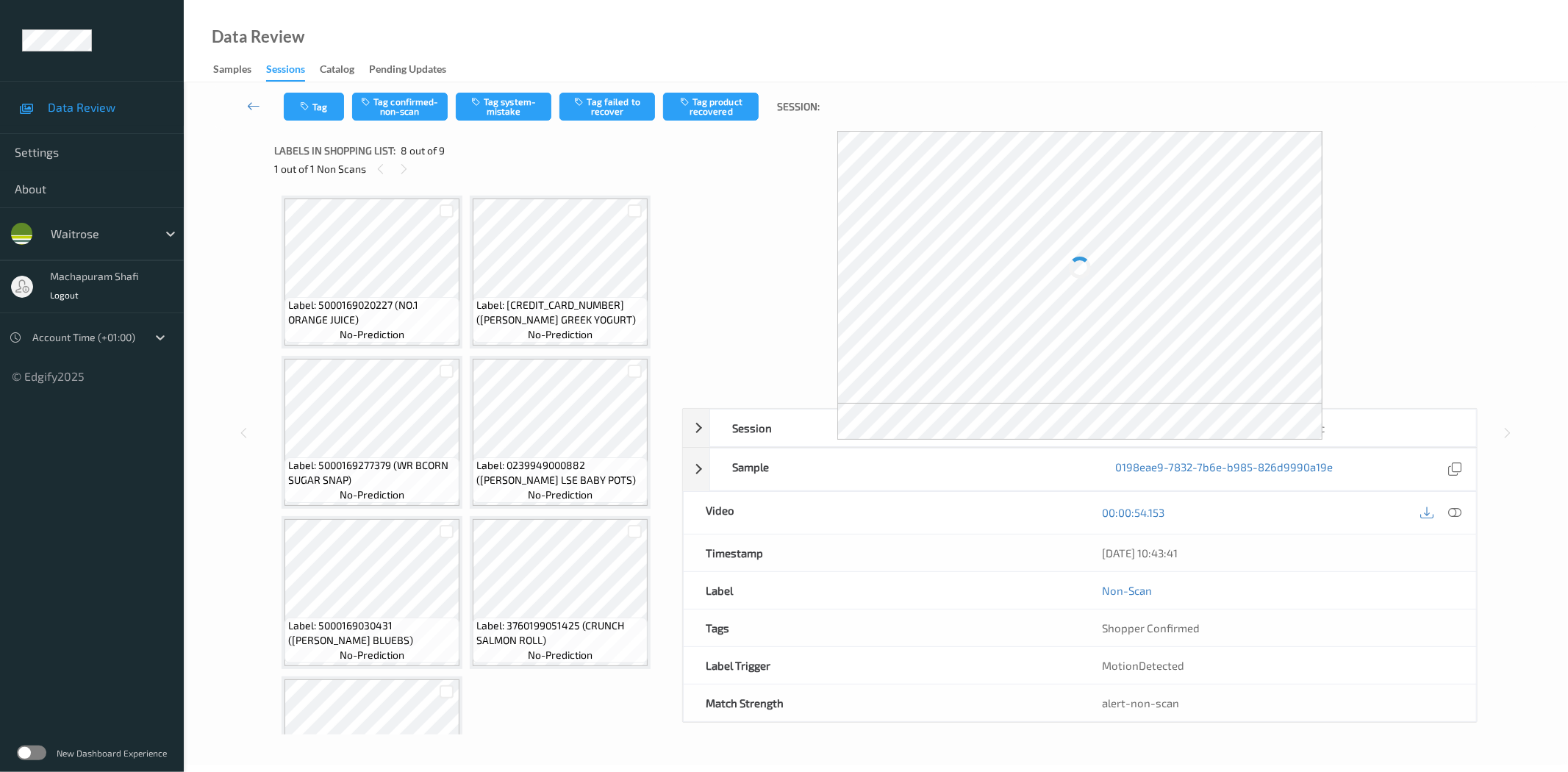
scroll to position [416, 0]
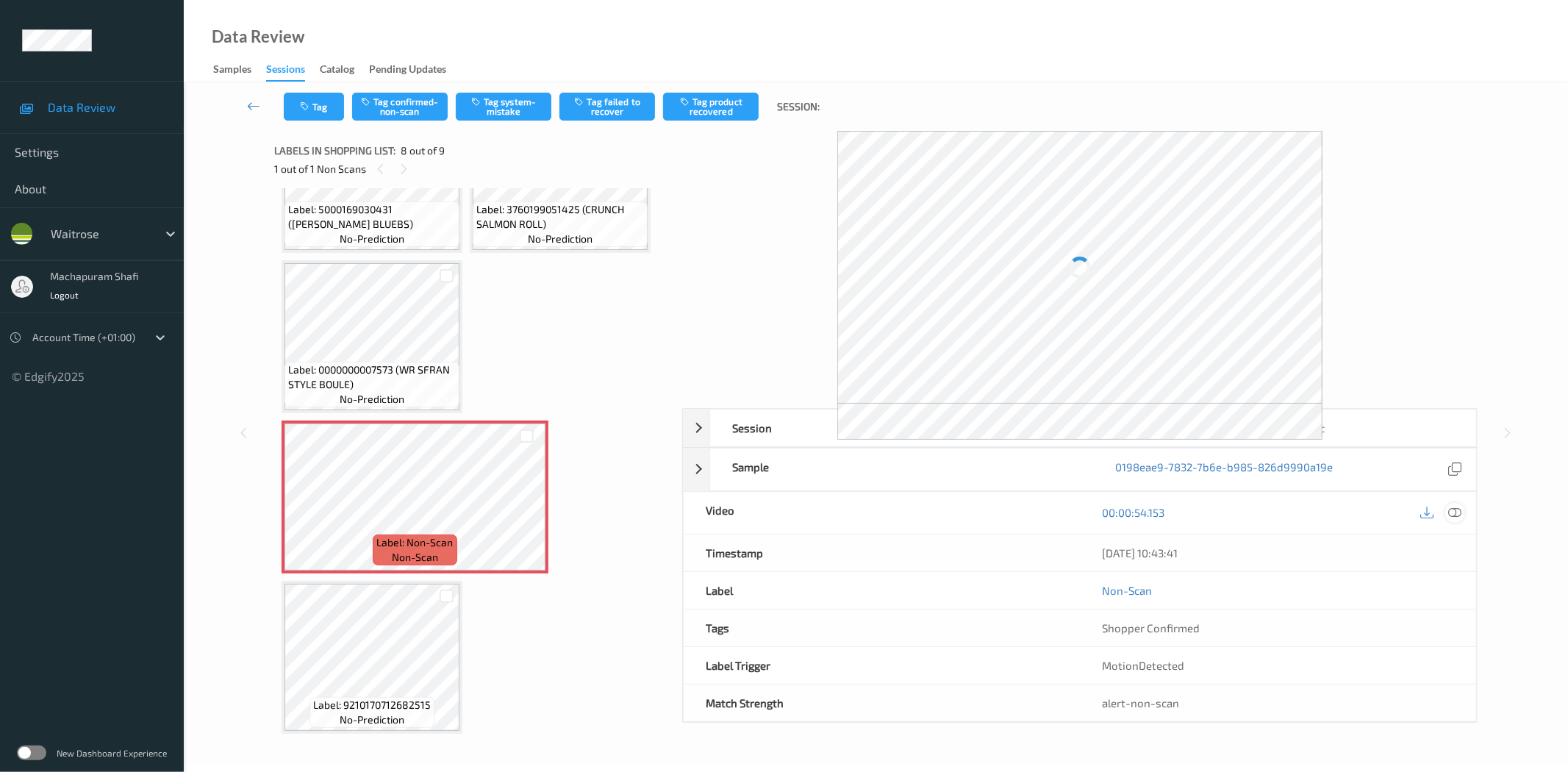
click at [1453, 504] on div "00:00:54.153" at bounding box center [1278, 512] width 397 height 42
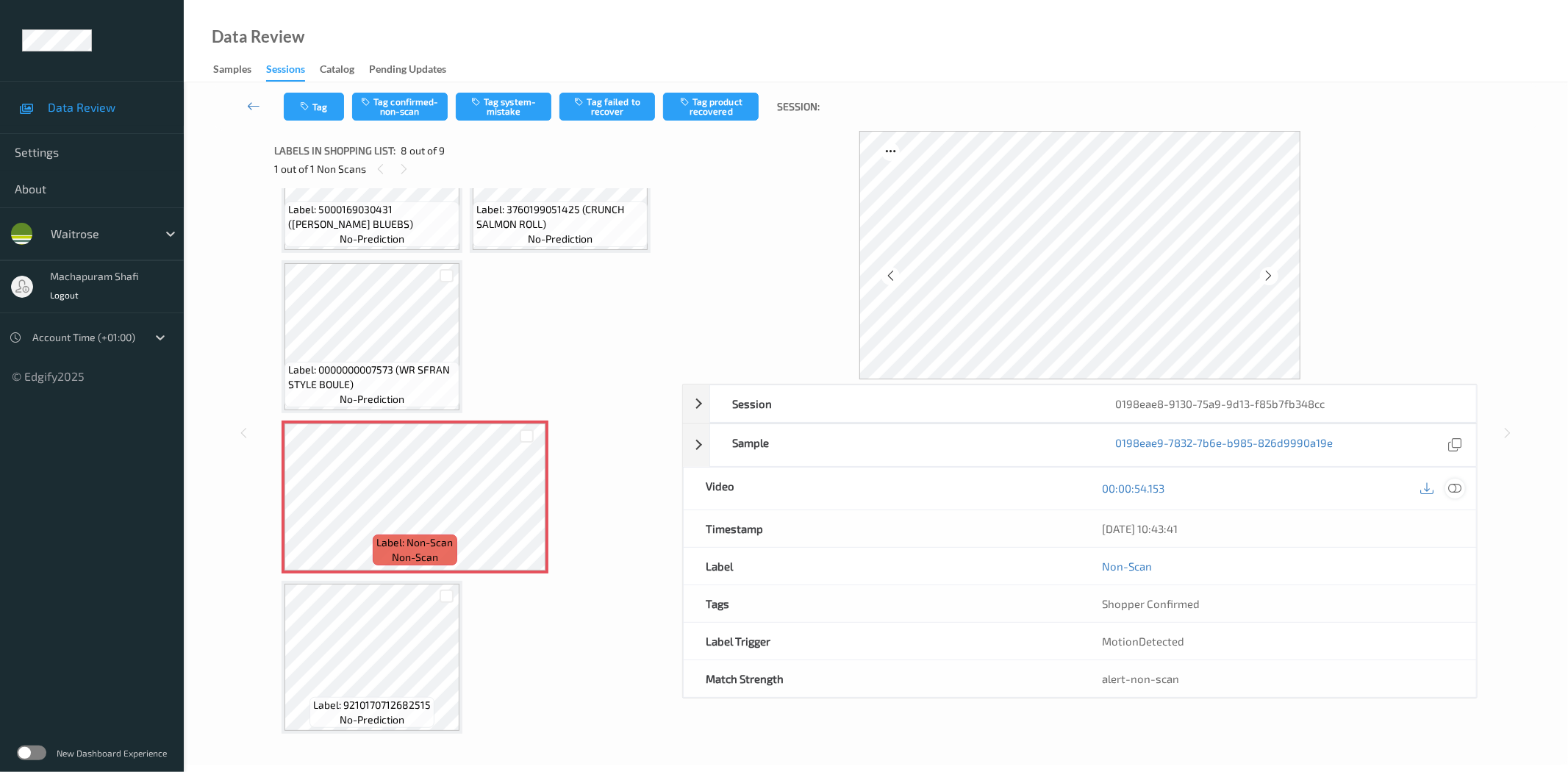
click at [1458, 488] on icon at bounding box center [1455, 488] width 13 height 13
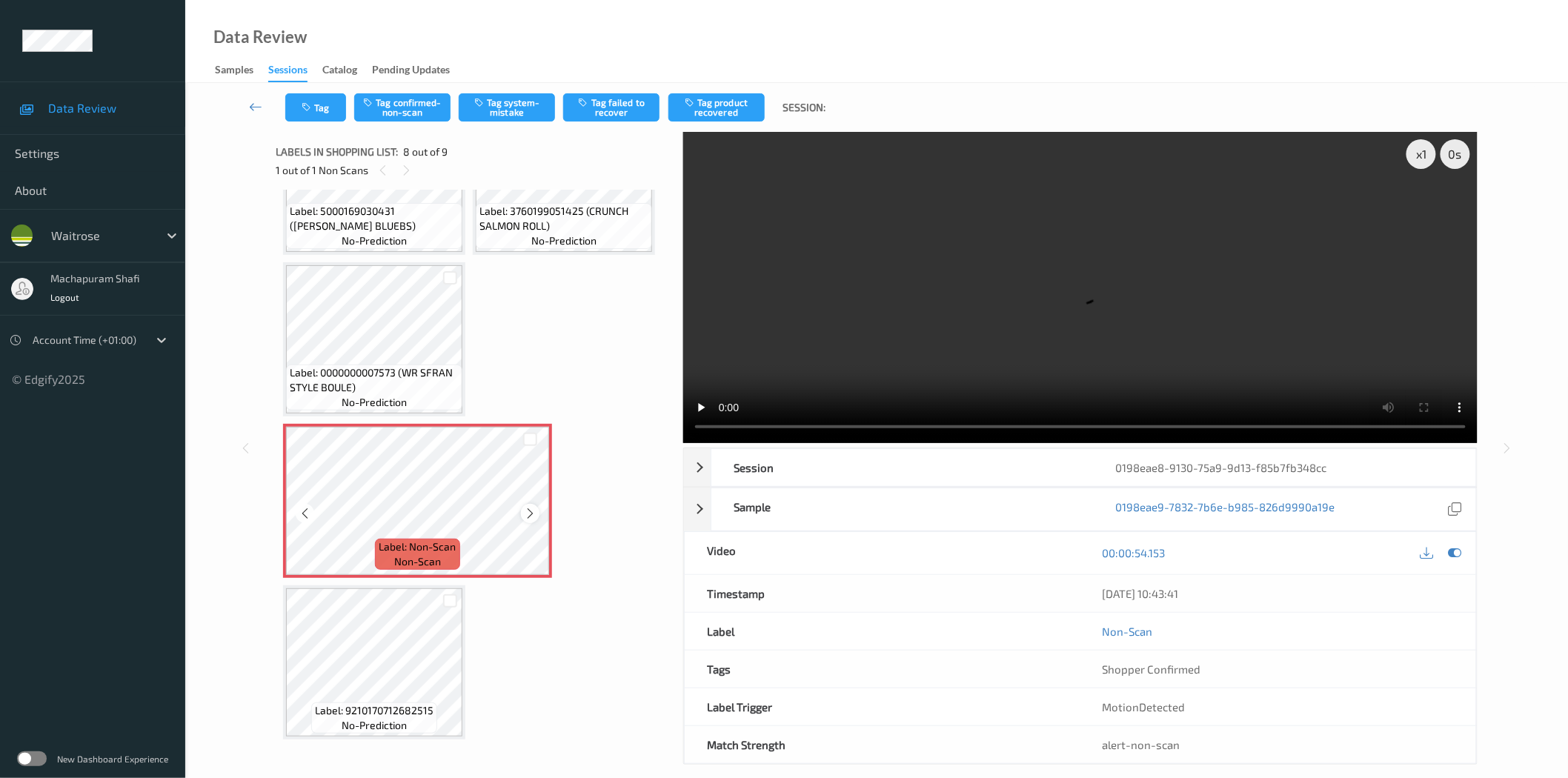
click at [530, 507] on icon at bounding box center [530, 513] width 13 height 14
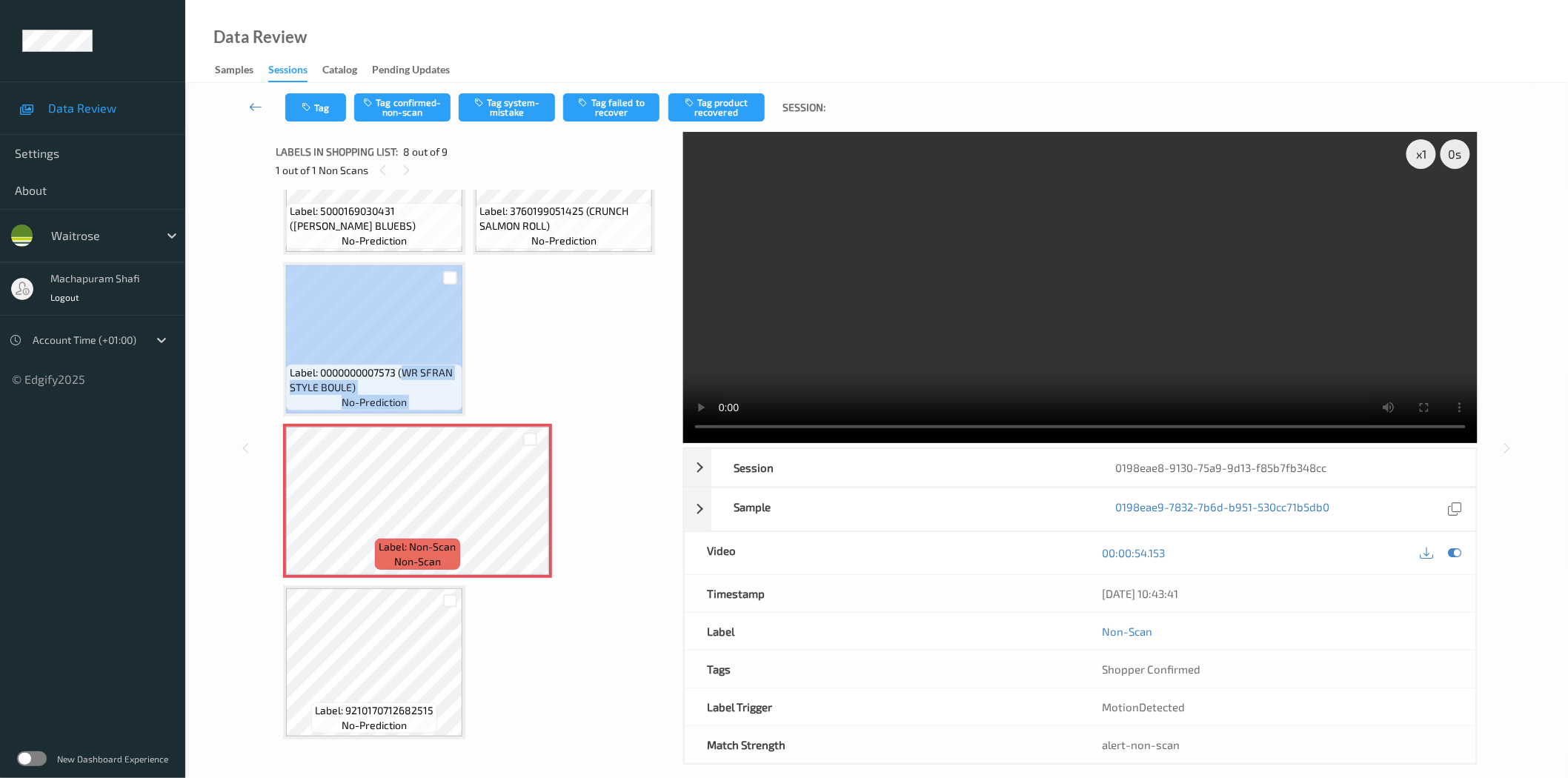
drag, startPoint x: 405, startPoint y: 366, endPoint x: 471, endPoint y: 399, distance: 73.8
click at [471, 399] on div "Label: 5000169020227 (NO.1 ORANGE JUICE) no-prediction Label: [CREDIT_CARD_NUMB…" at bounding box center [474, 259] width 382 height 962
copy div "WR SFRAN STYLE BOULE) no-prediction"
click at [506, 100] on button "Tag system-mistake" at bounding box center [506, 107] width 96 height 28
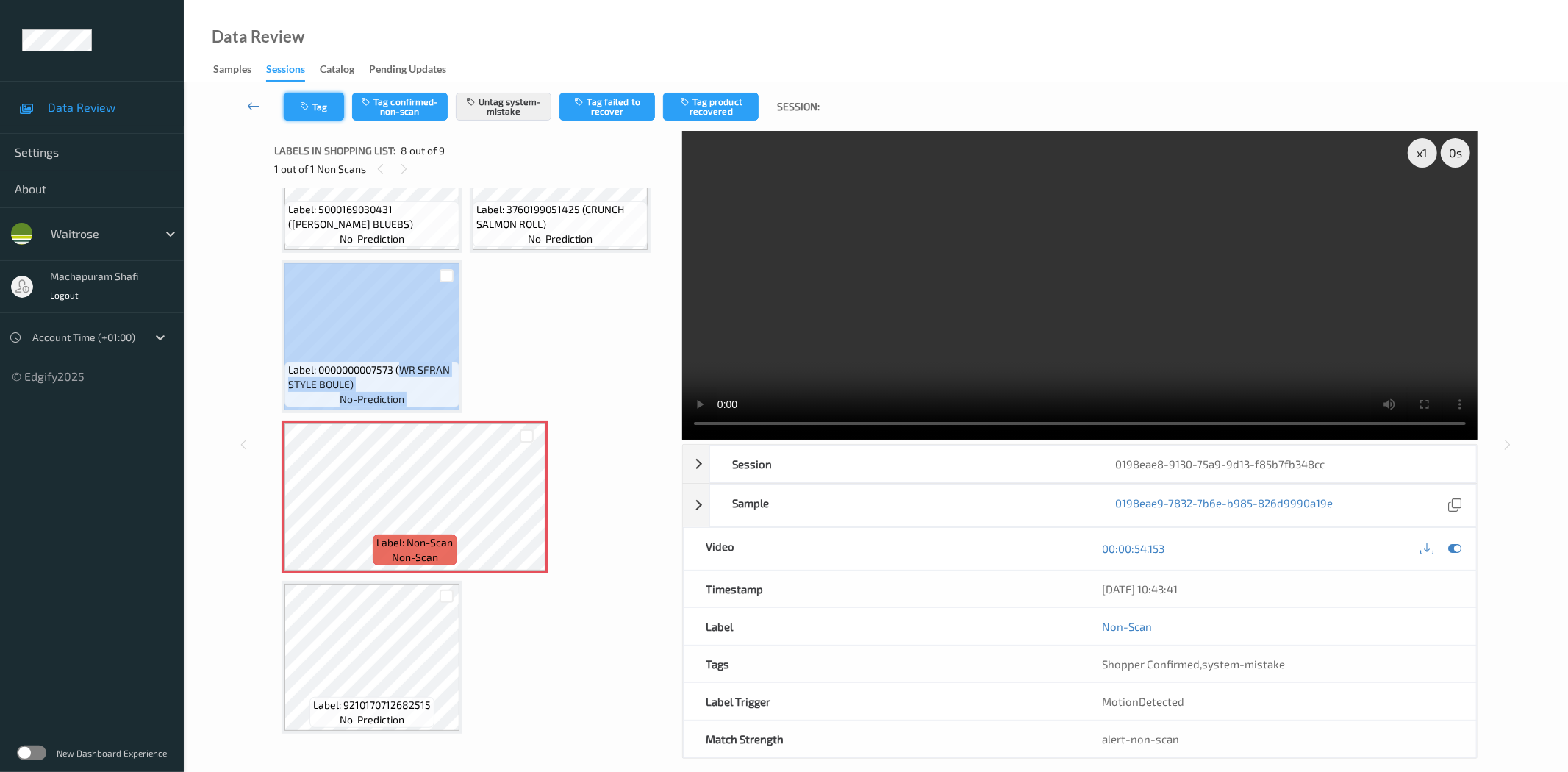
click at [299, 92] on button "Tag" at bounding box center [314, 106] width 60 height 28
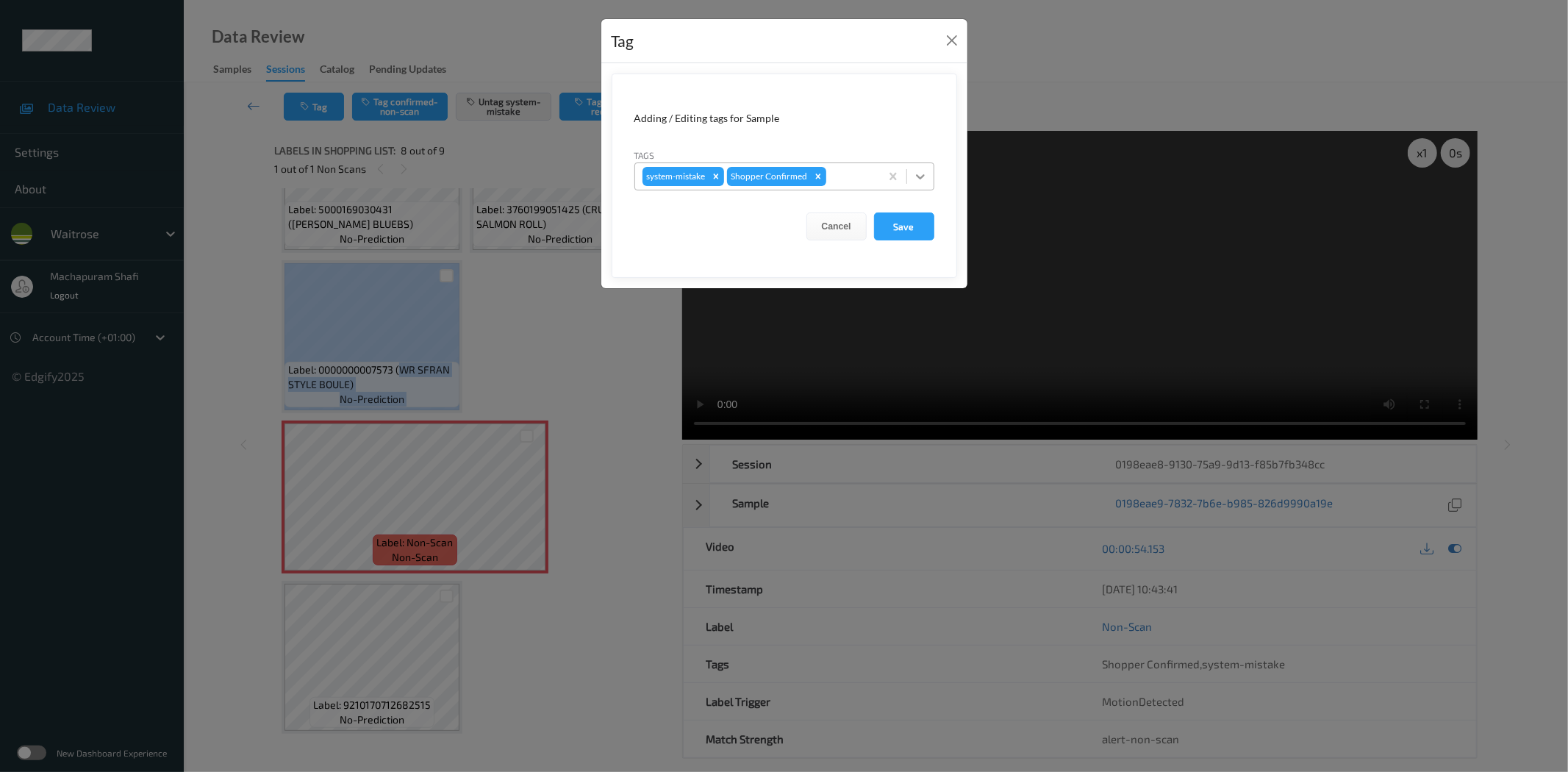
click at [916, 173] on icon at bounding box center [920, 176] width 15 height 15
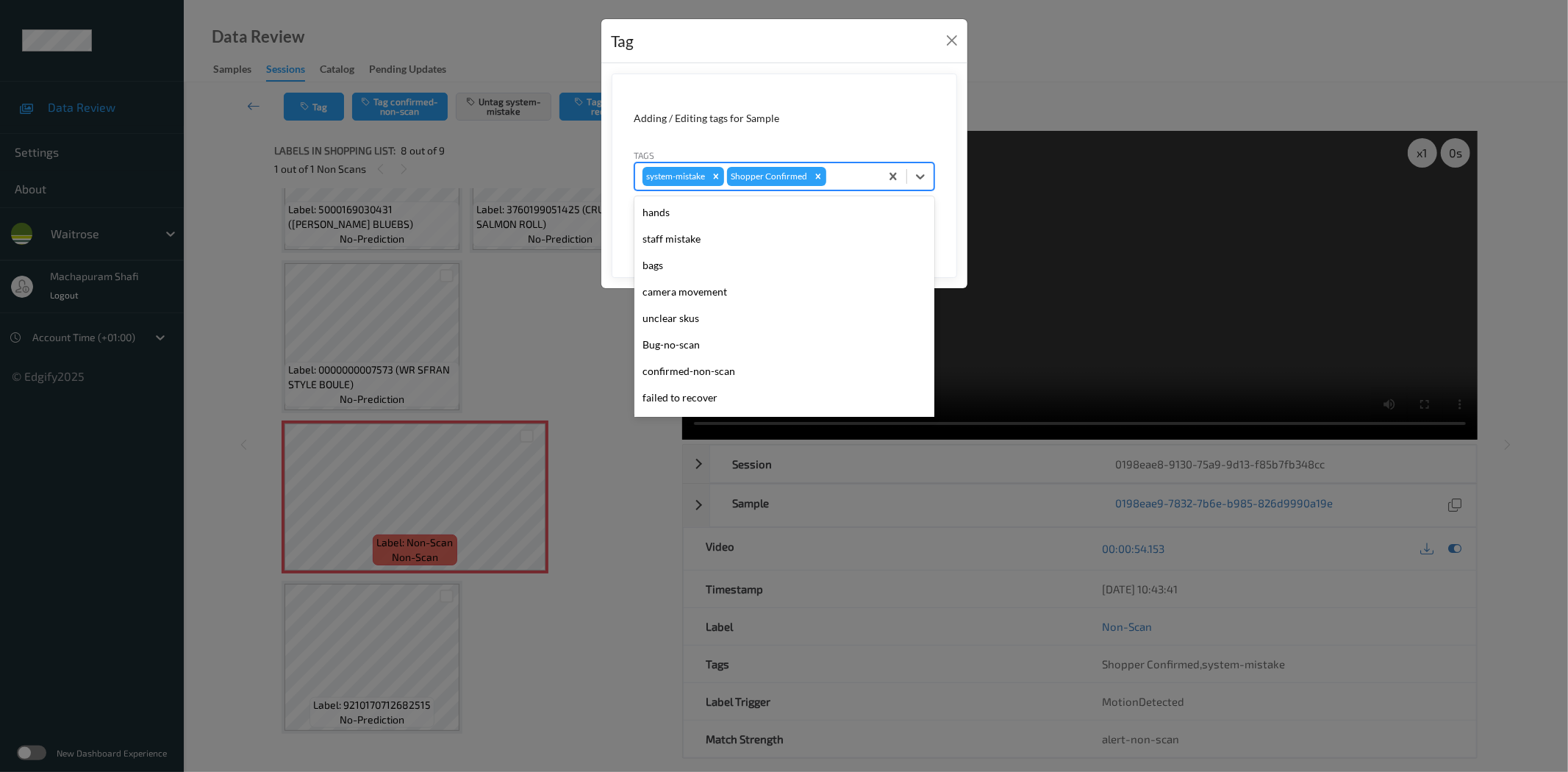
scroll to position [314, 0]
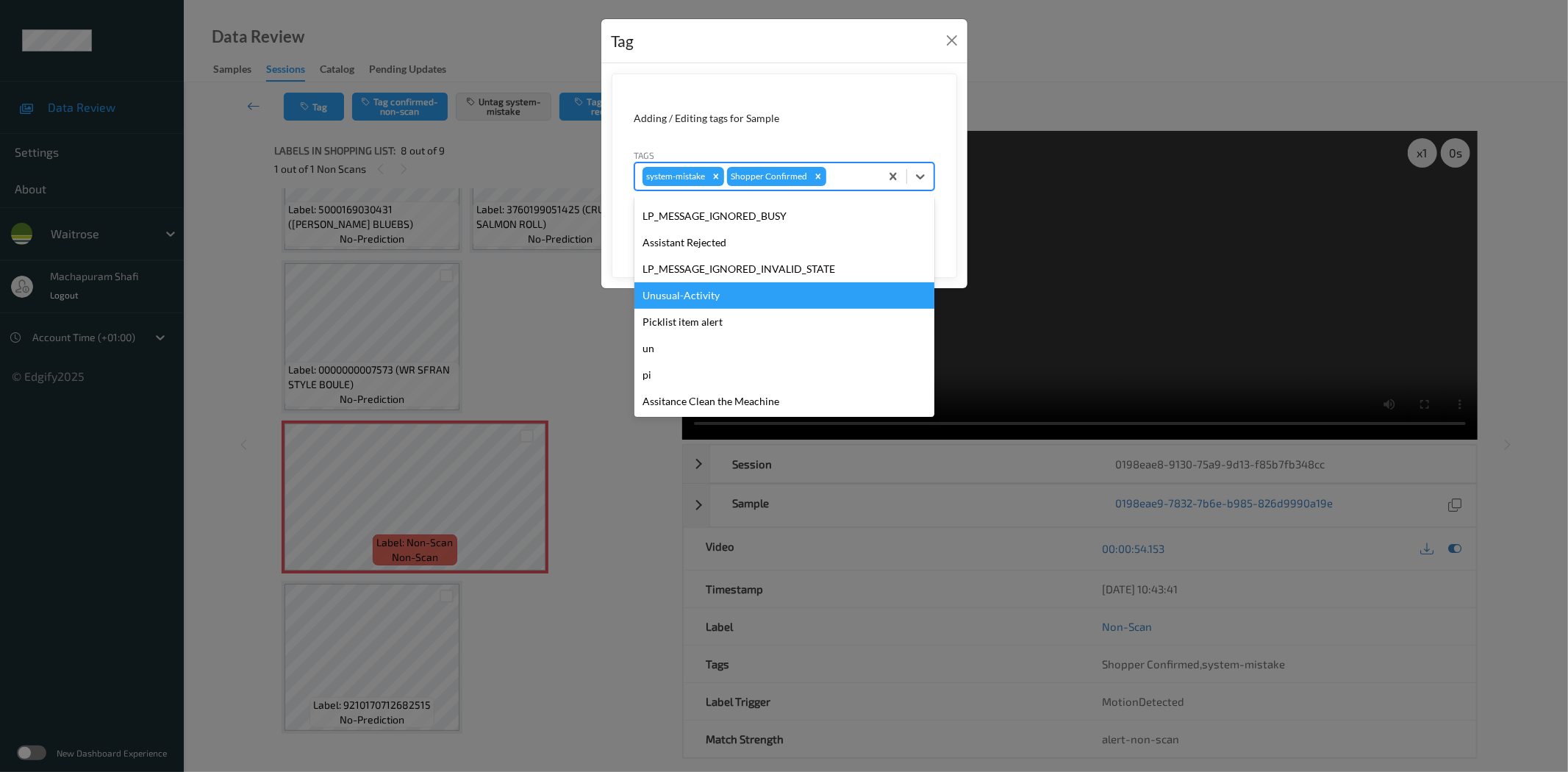
click at [717, 292] on div "Unusual-Activity" at bounding box center [784, 295] width 300 height 26
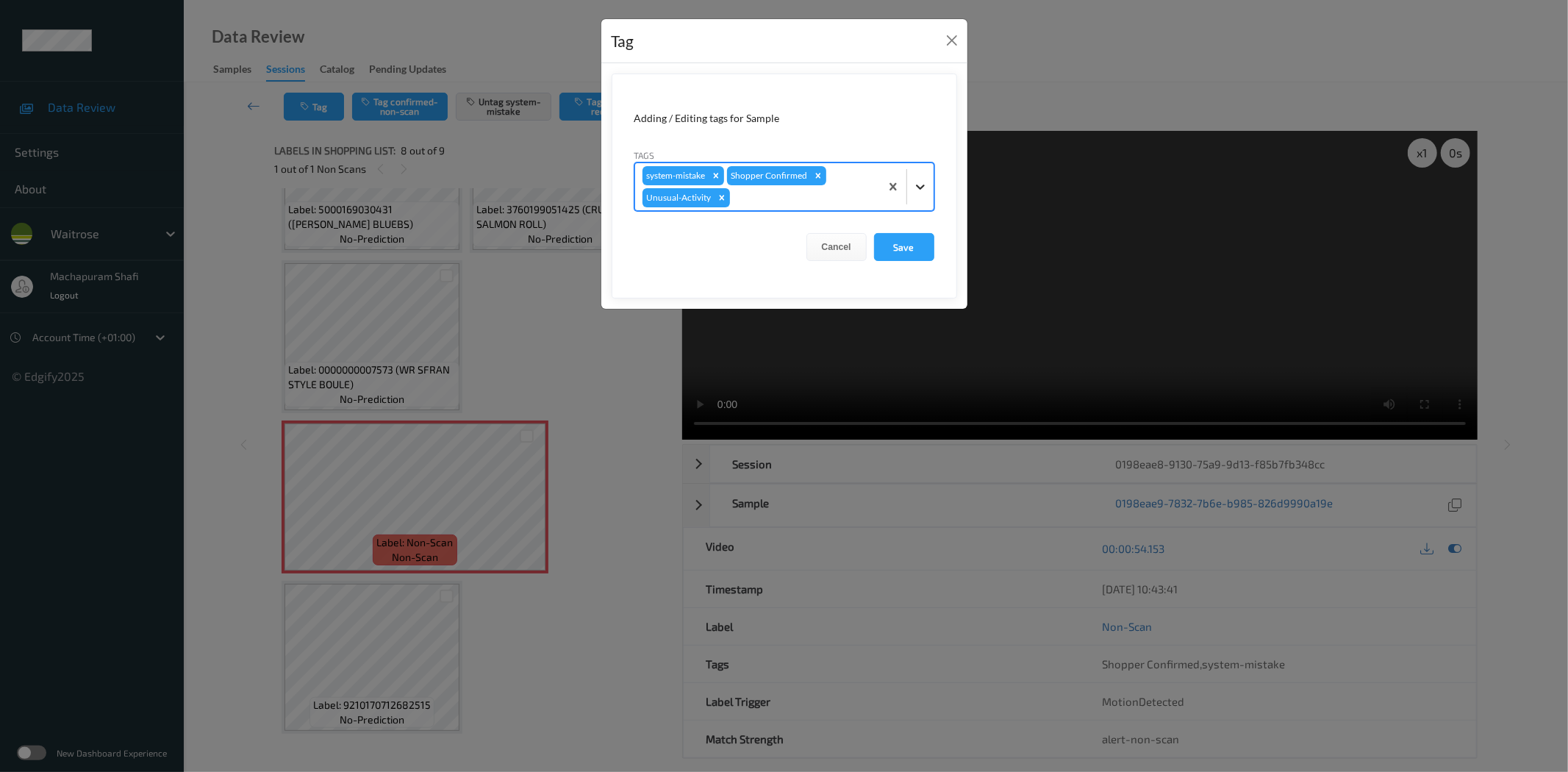
click at [912, 185] on div at bounding box center [919, 186] width 26 height 26
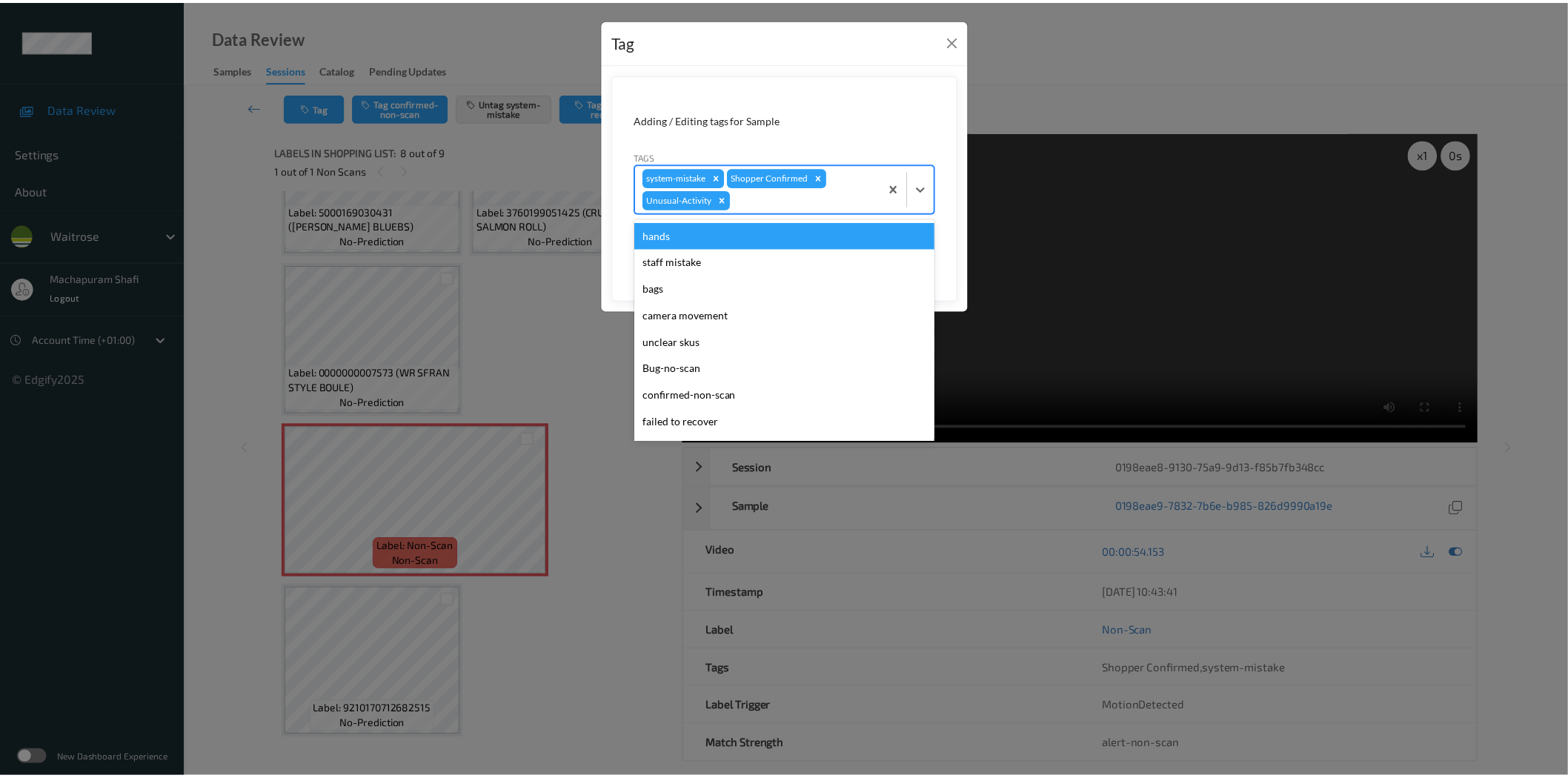
scroll to position [290, 0]
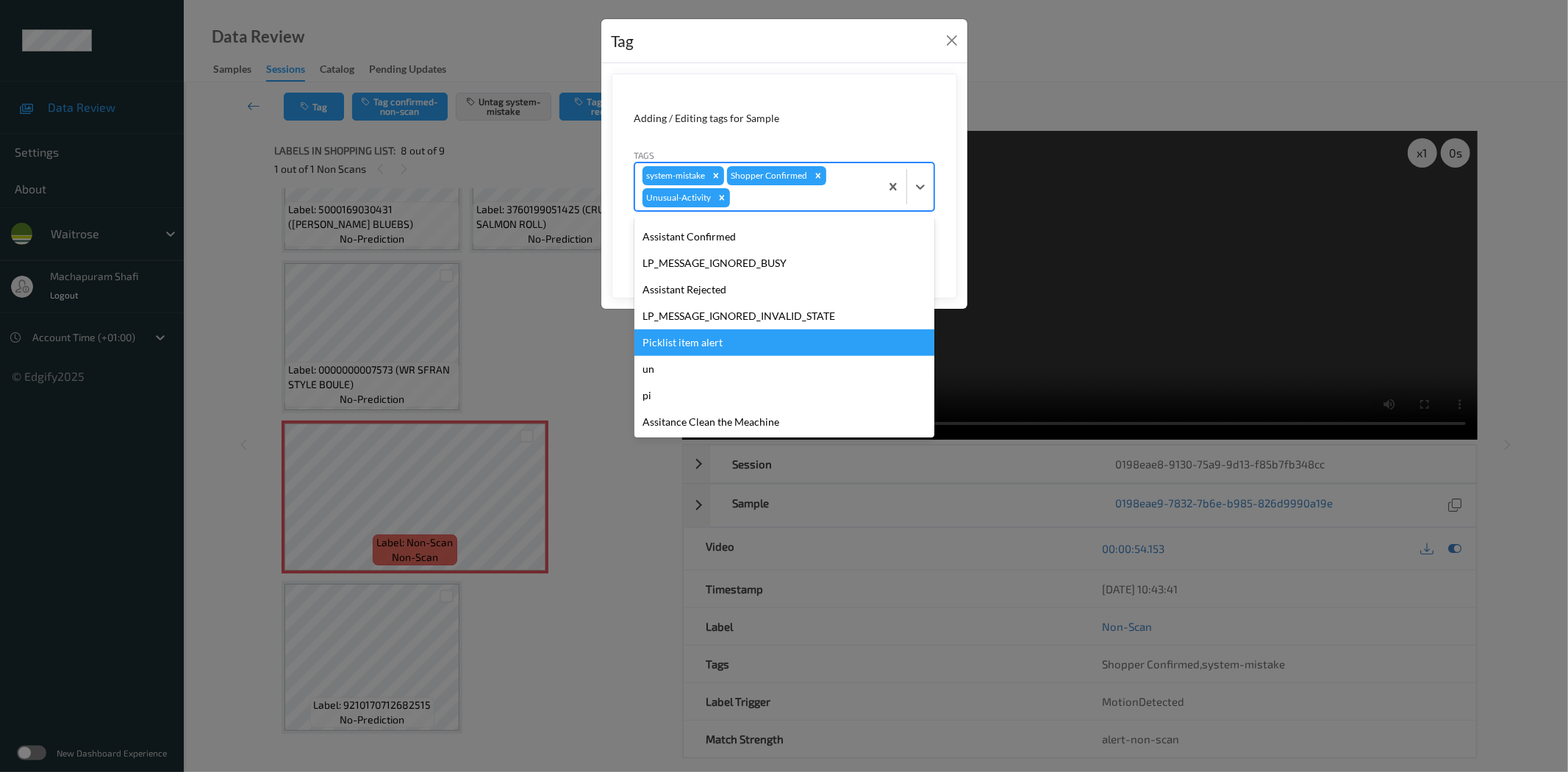
click at [710, 336] on div "Picklist item alert" at bounding box center [784, 342] width 300 height 26
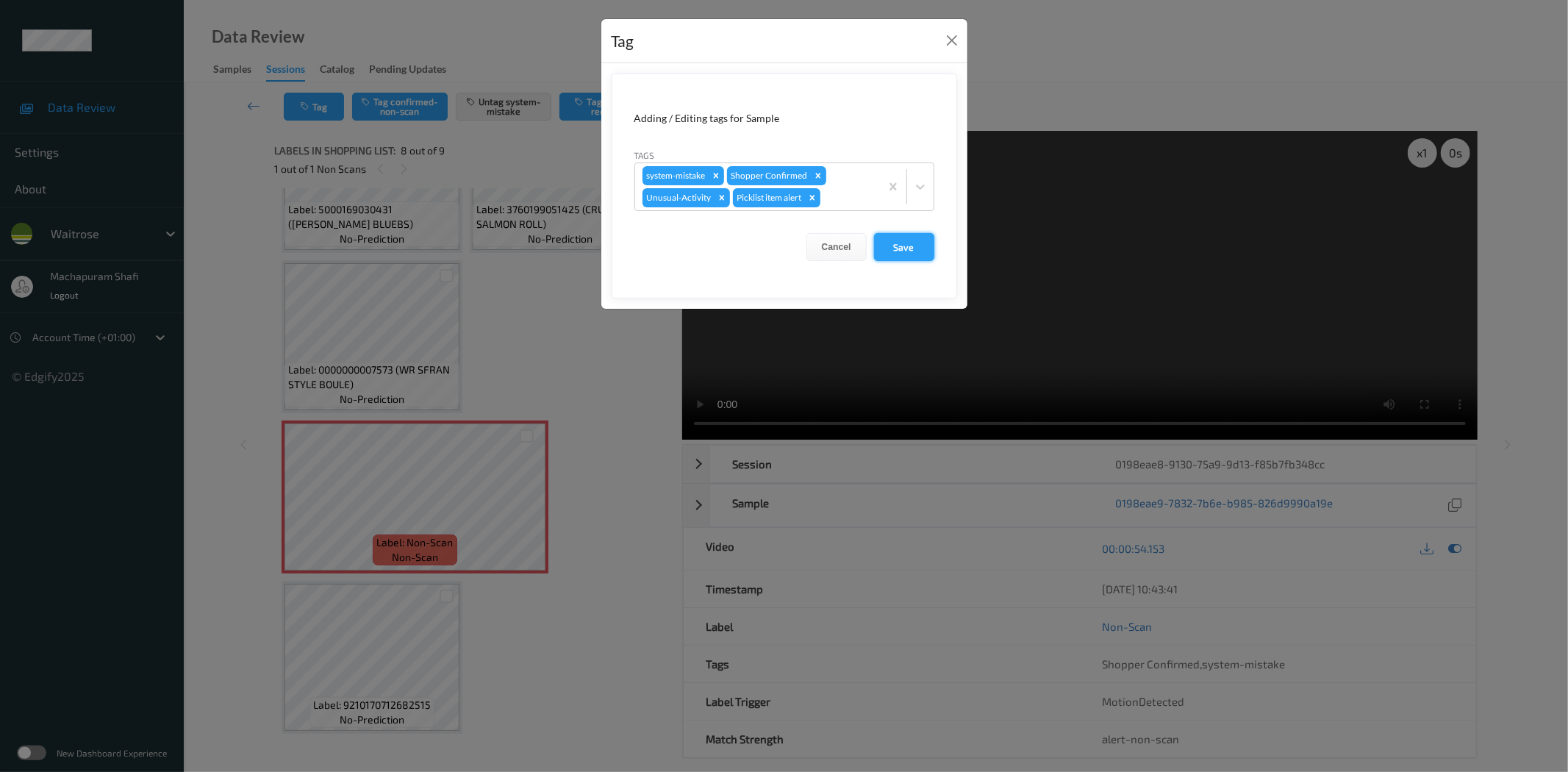
click at [920, 245] on button "Save" at bounding box center [904, 247] width 60 height 28
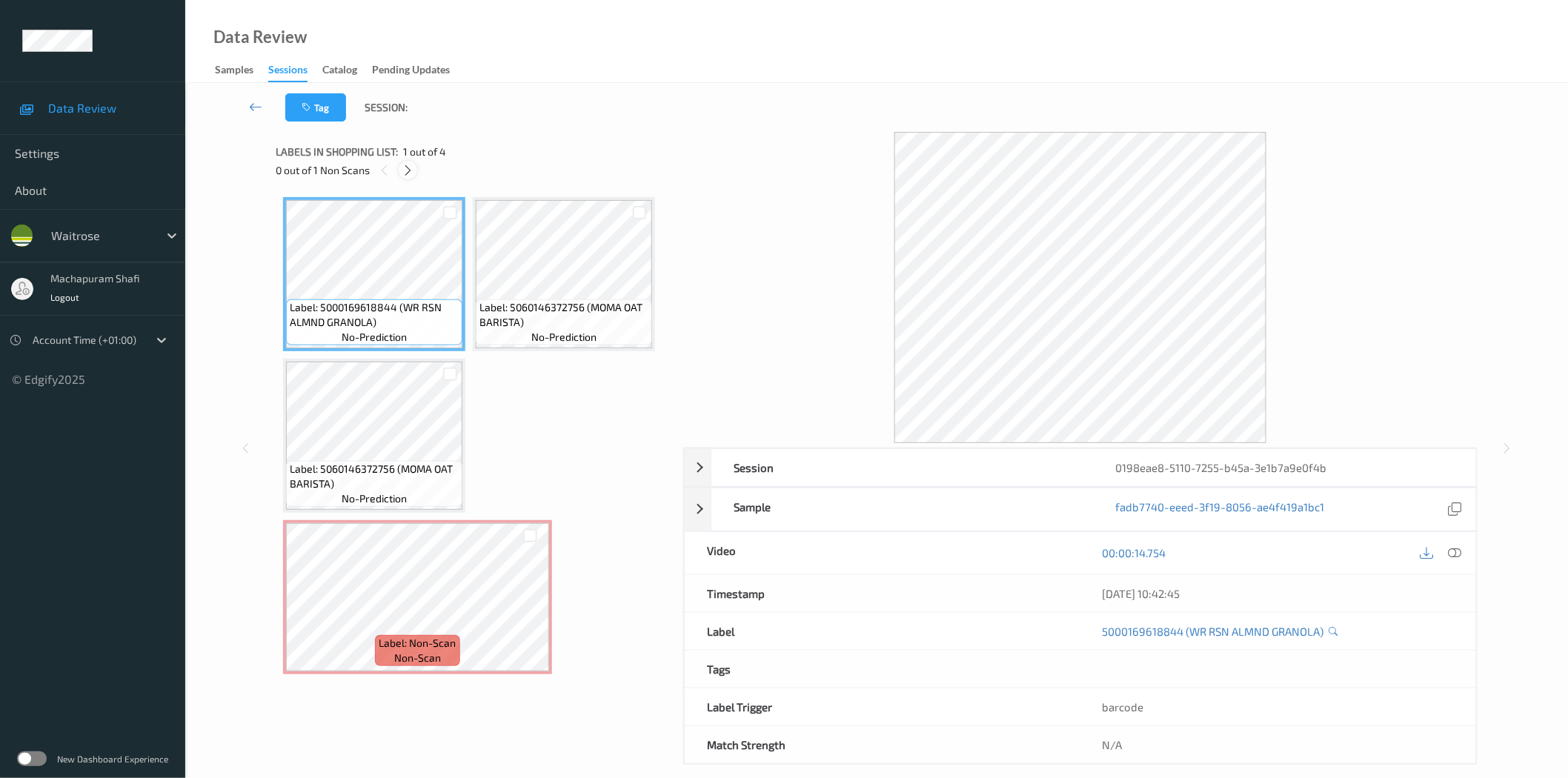
click at [409, 163] on div at bounding box center [408, 170] width 18 height 18
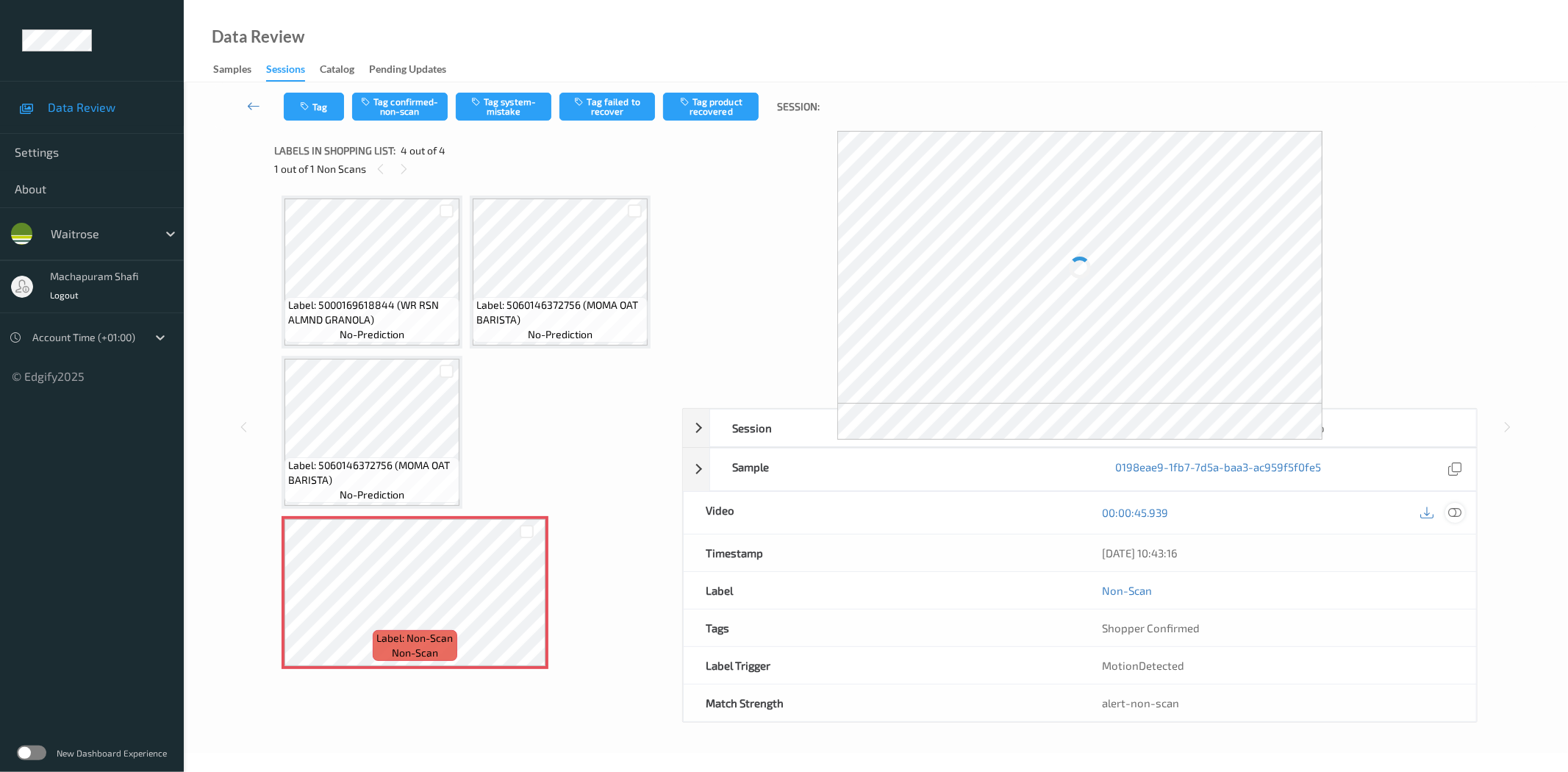
click at [1464, 510] on div at bounding box center [1454, 512] width 20 height 20
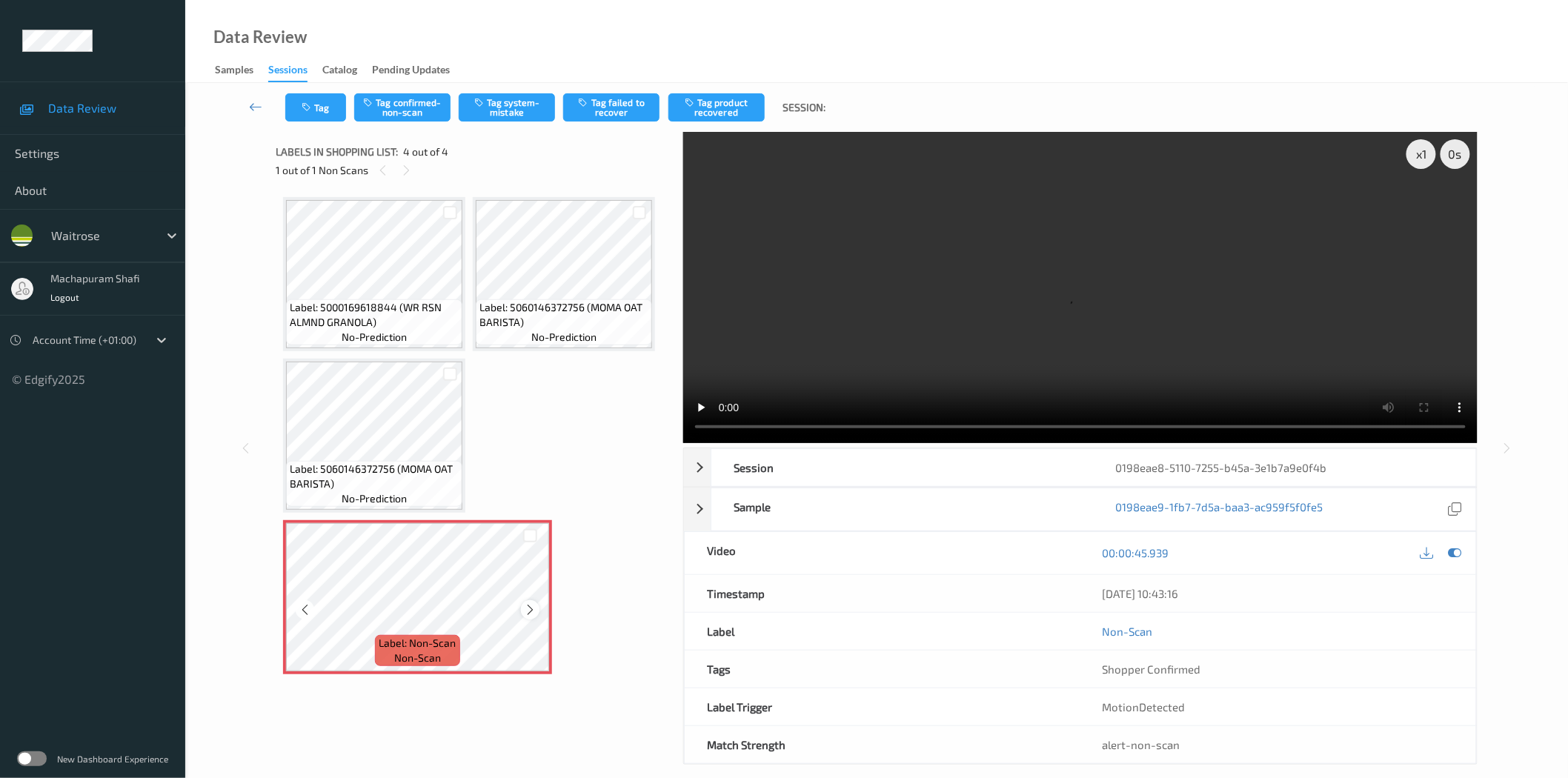
click at [525, 608] on icon at bounding box center [530, 609] width 13 height 14
click at [527, 608] on icon at bounding box center [530, 609] width 13 height 14
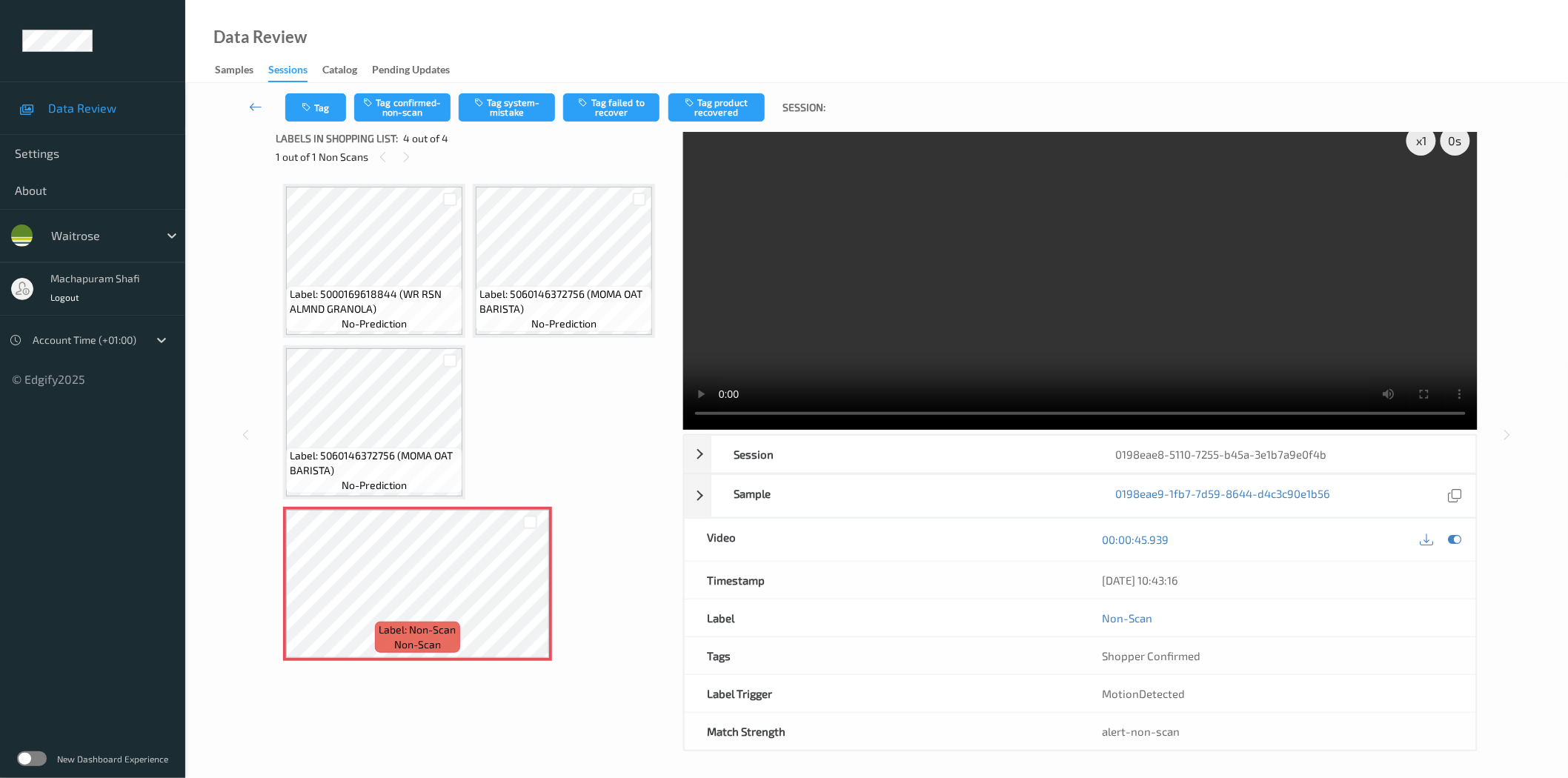
scroll to position [18, 0]
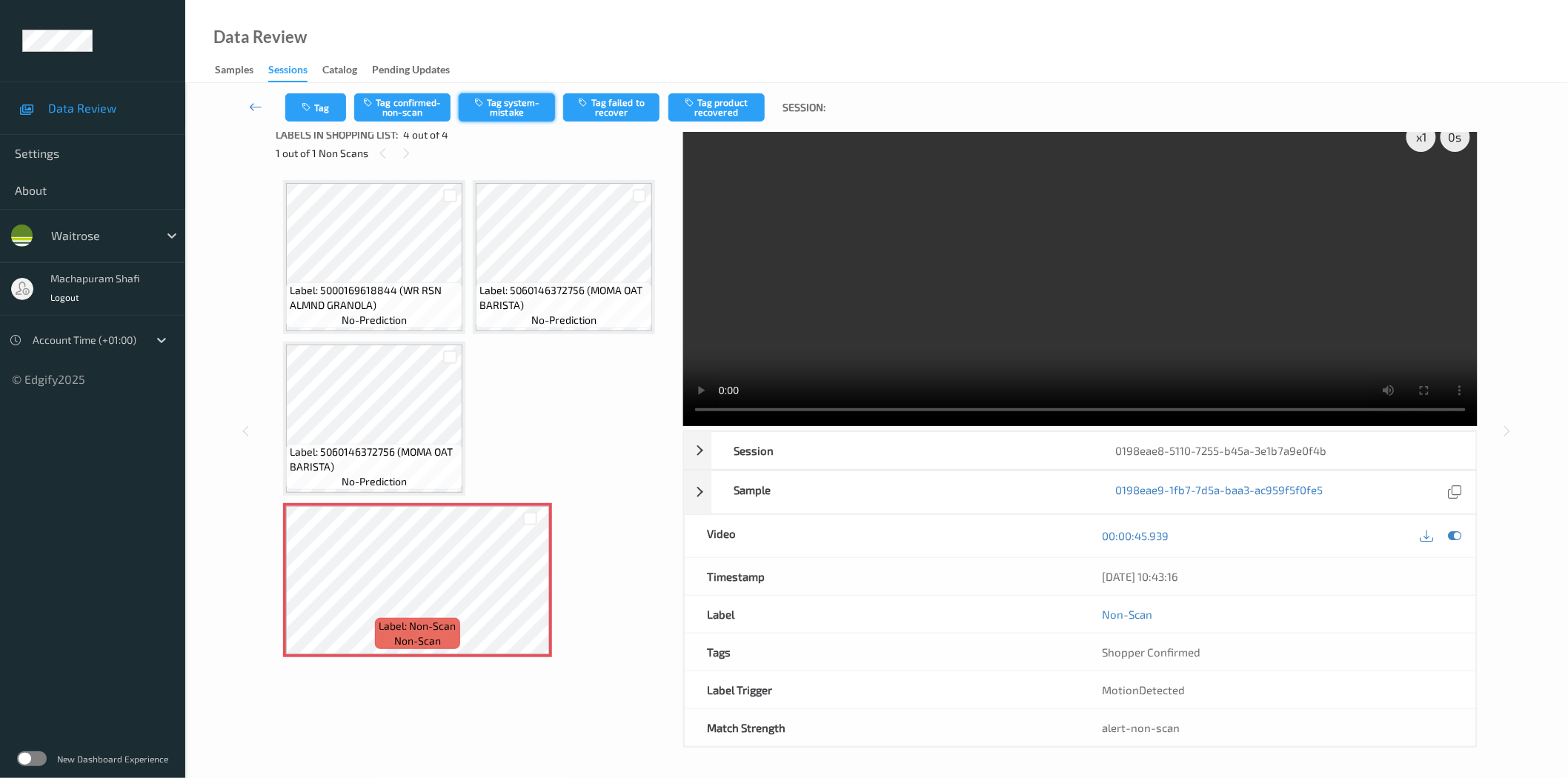
click at [500, 100] on button "Tag system-mistake" at bounding box center [506, 107] width 96 height 28
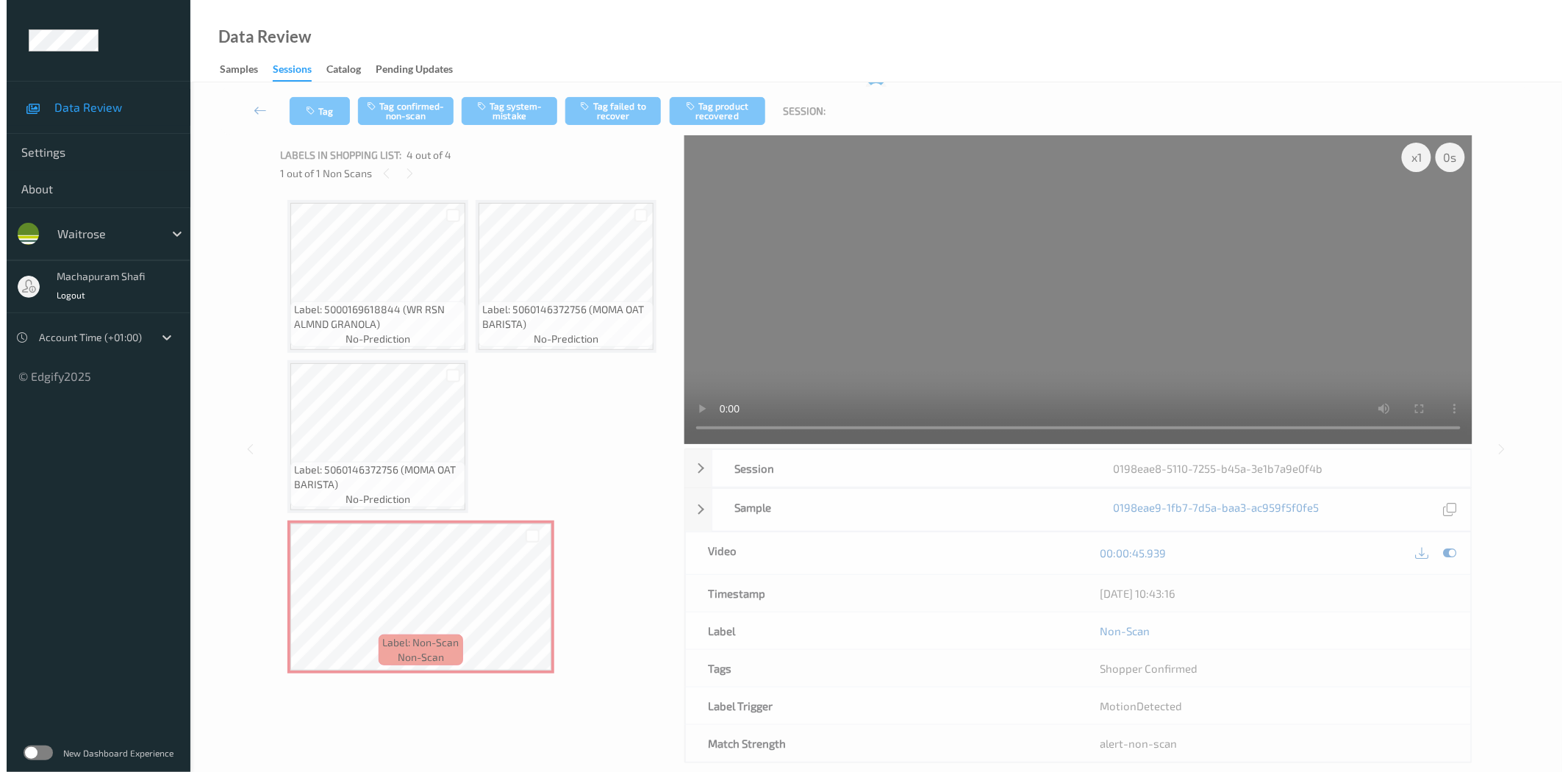
scroll to position [0, 0]
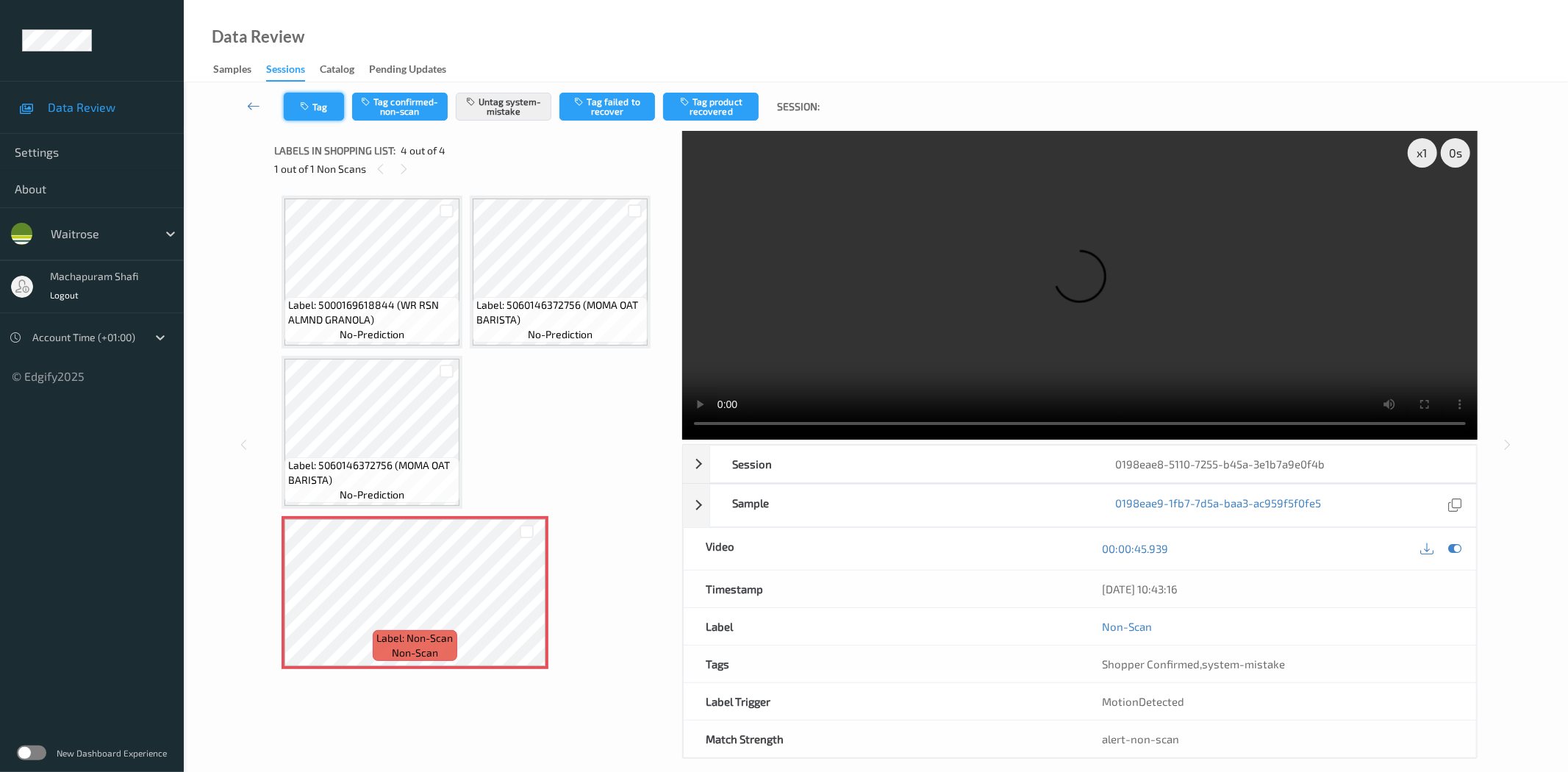
click at [309, 103] on icon "button" at bounding box center [306, 106] width 13 height 10
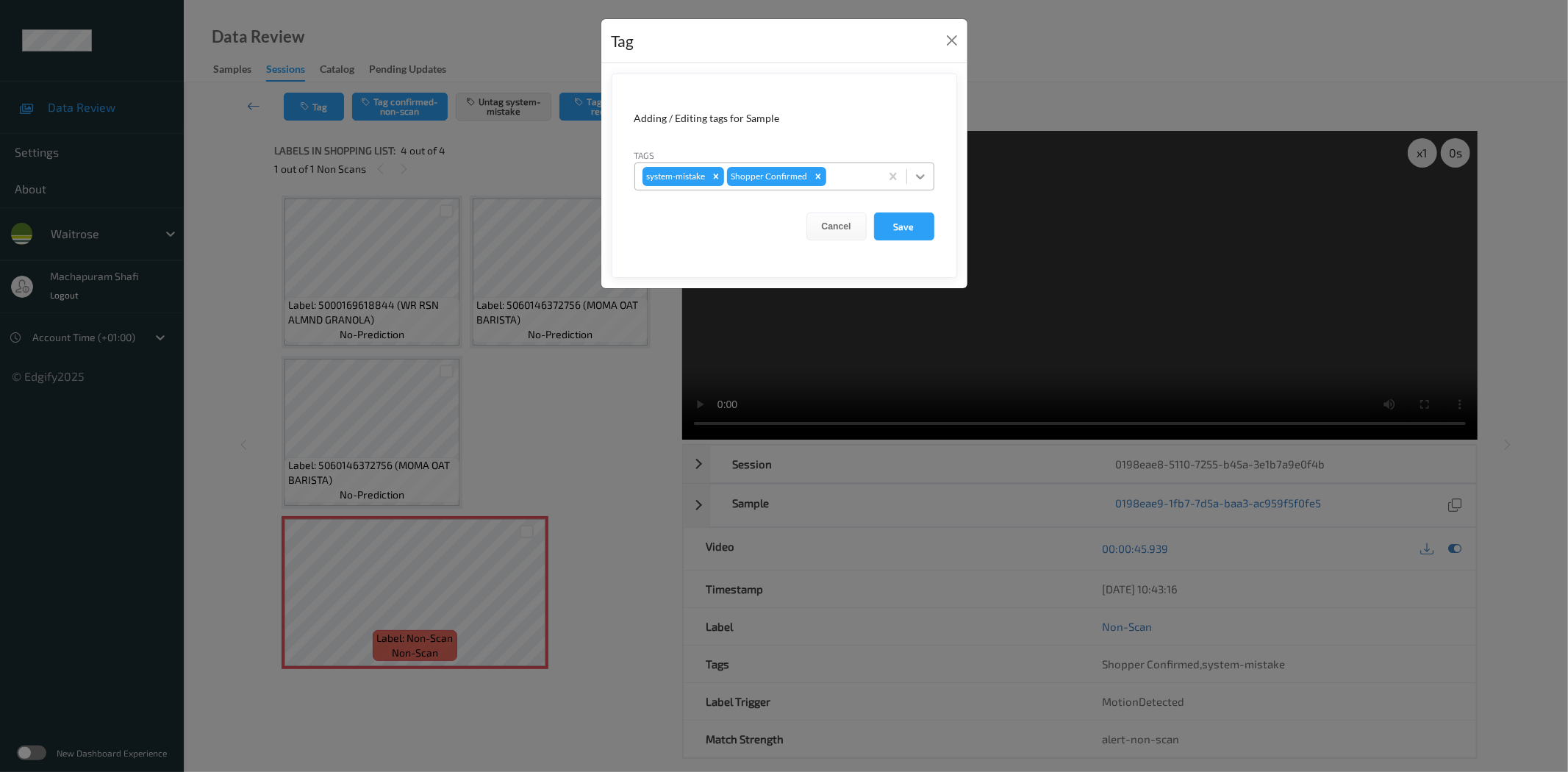
click at [915, 172] on icon at bounding box center [920, 176] width 15 height 15
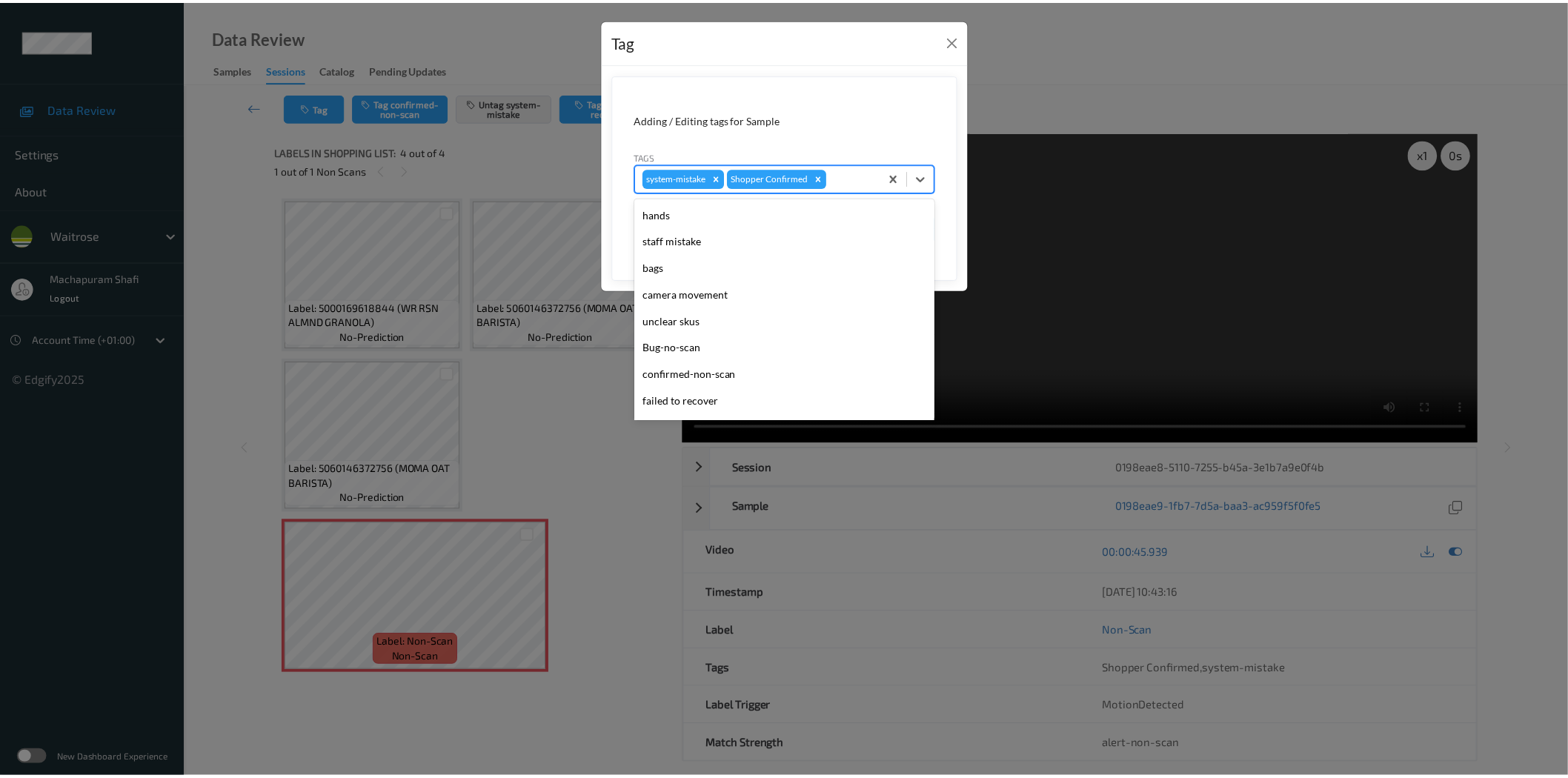
scroll to position [316, 0]
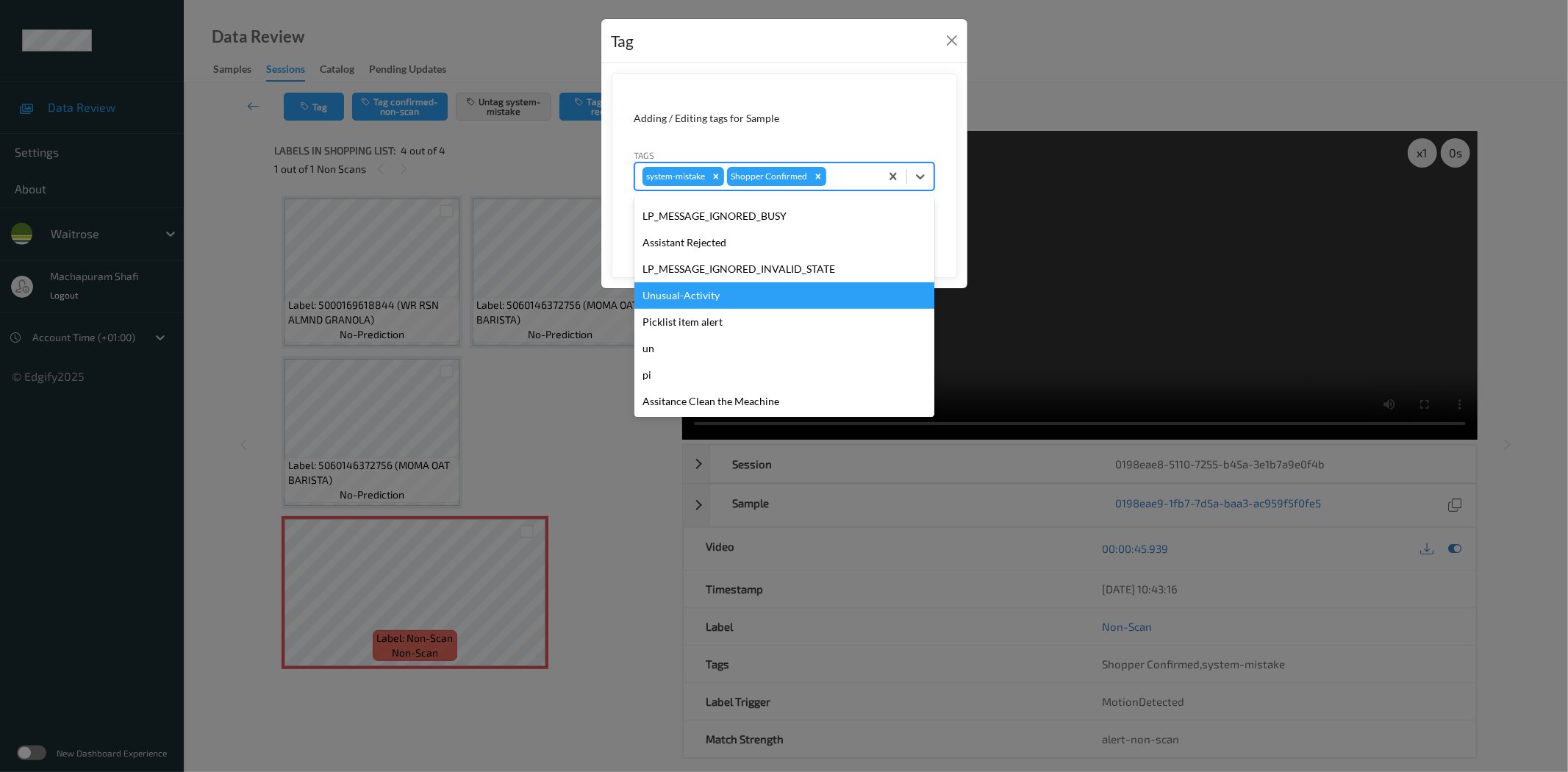
click at [686, 294] on div "Unusual-Activity" at bounding box center [784, 295] width 300 height 26
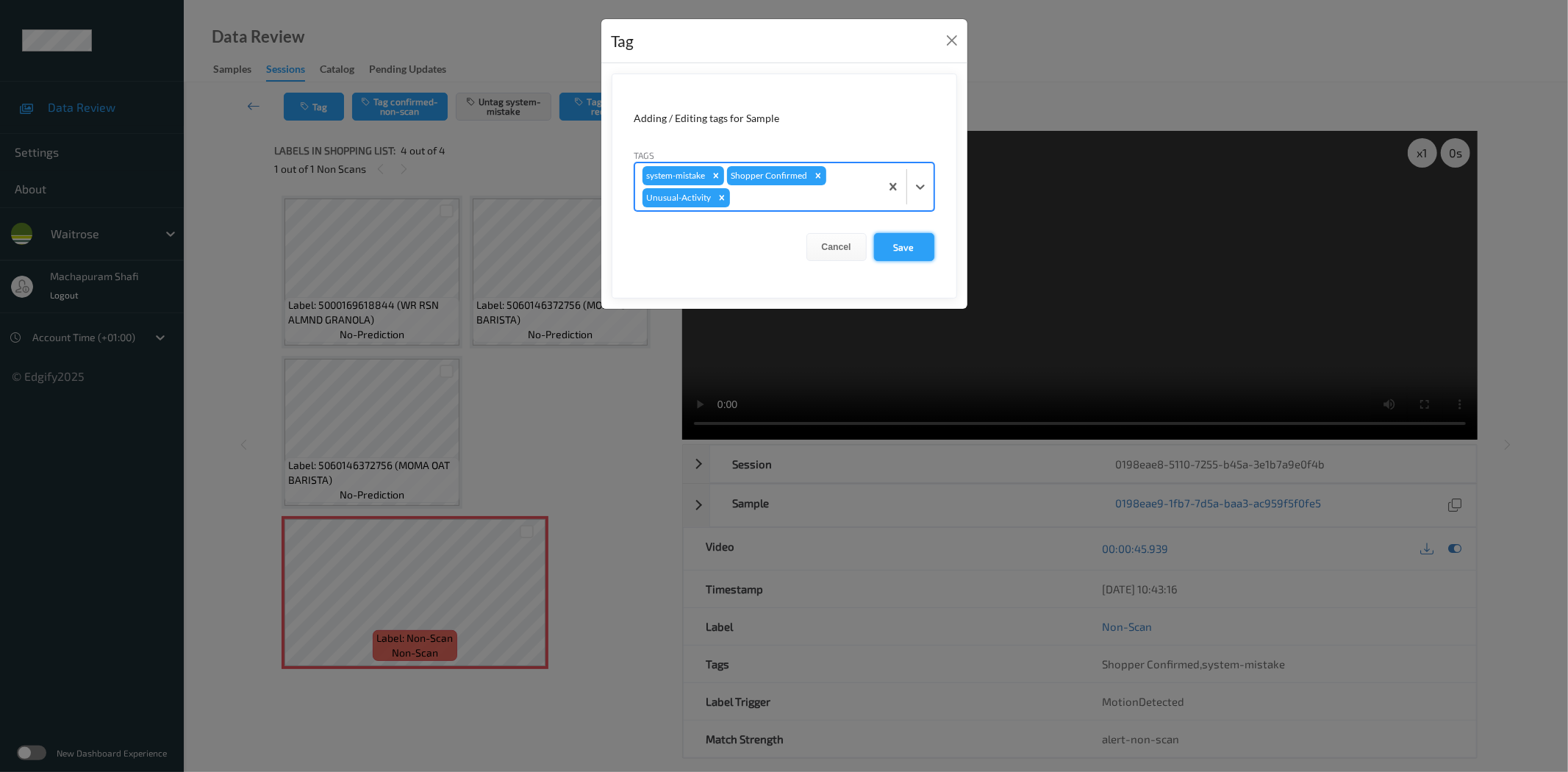
click at [899, 254] on button "Save" at bounding box center [904, 247] width 60 height 28
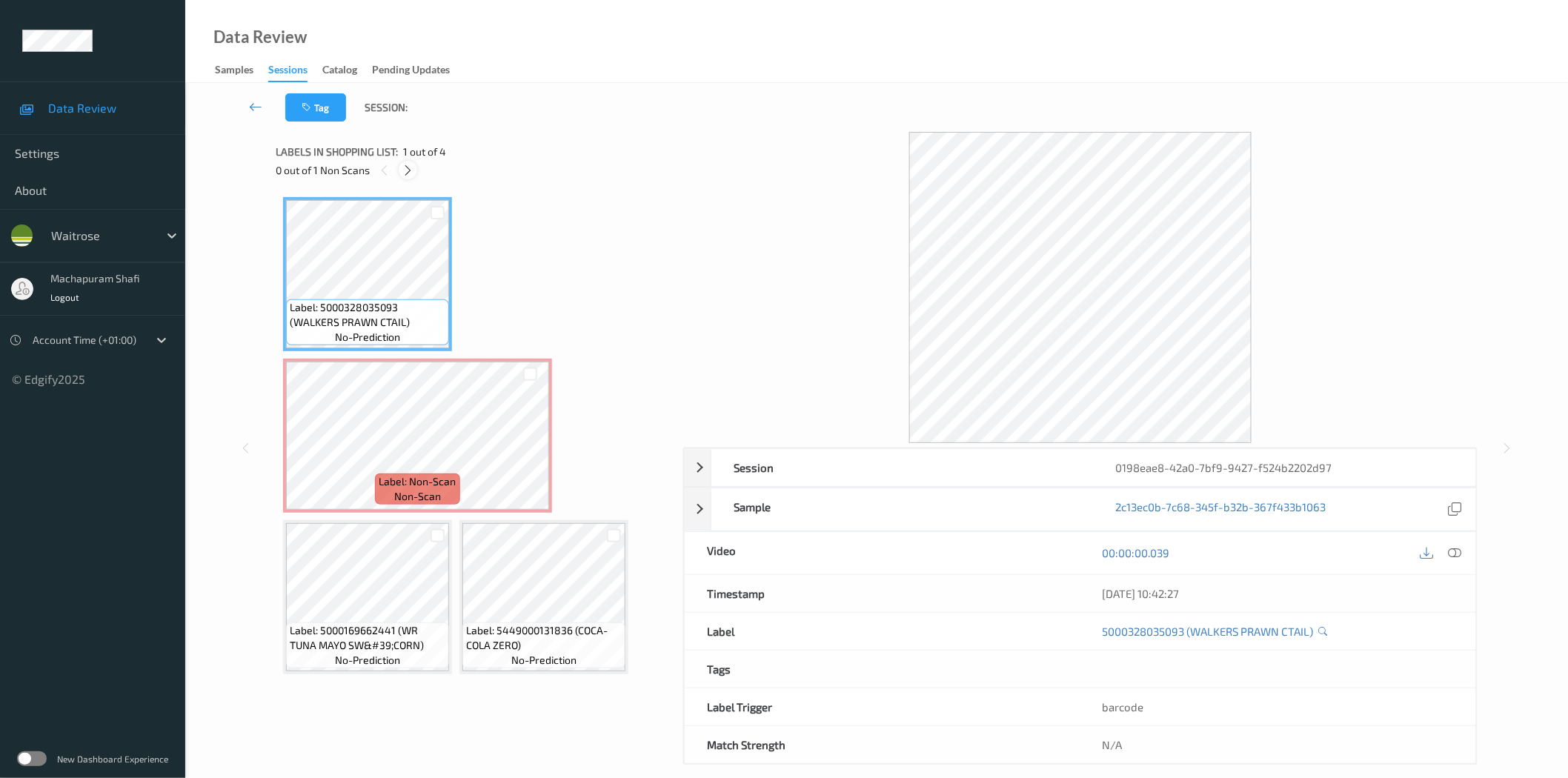
click at [409, 167] on icon at bounding box center [408, 170] width 13 height 14
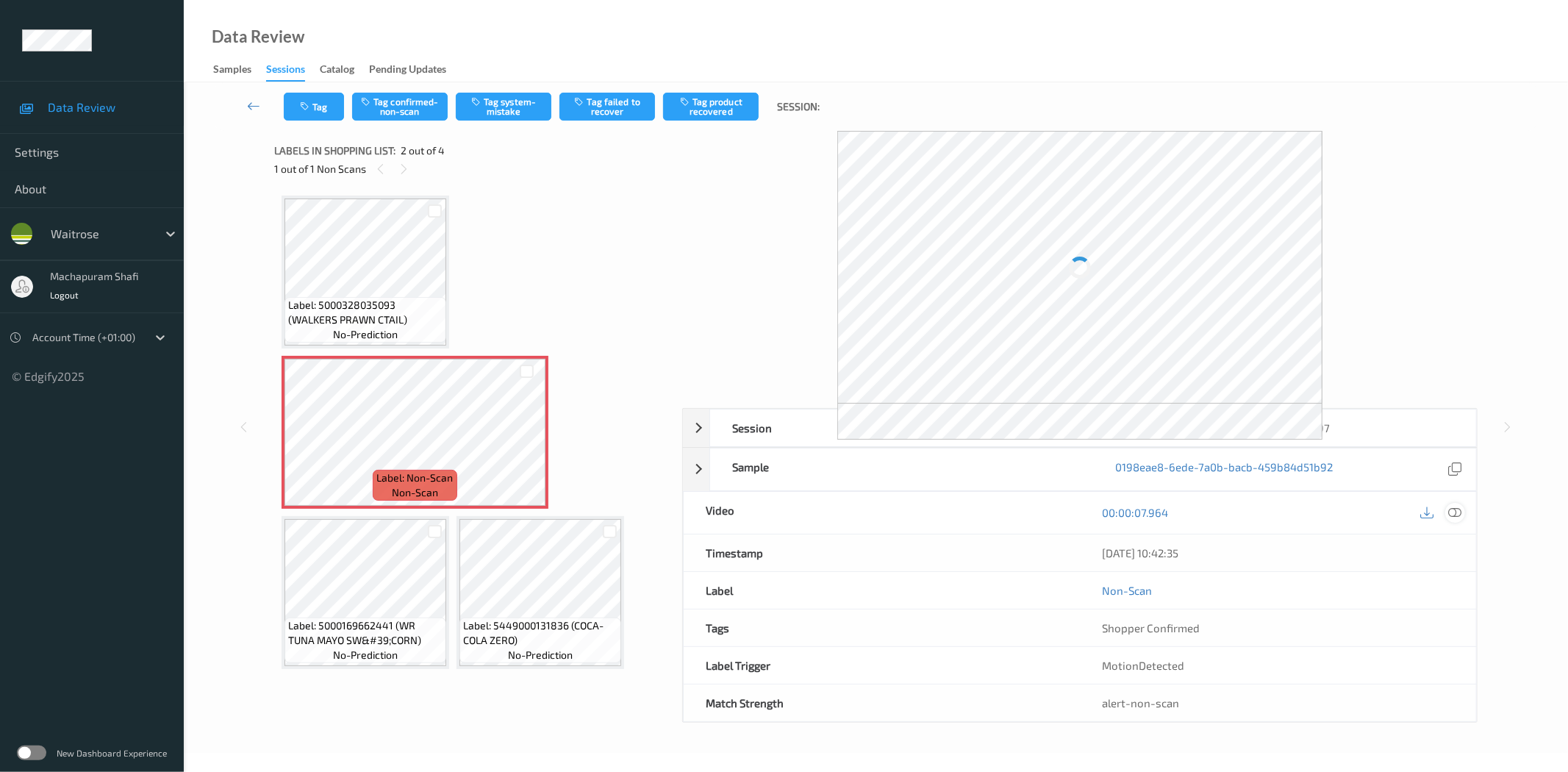
click at [1461, 515] on div "Session 0198eae8-42a0-7bf9-9427-f524b2202d97 Session ID 0198eae8-42a0-7bf9-9427…" at bounding box center [1079, 565] width 795 height 314
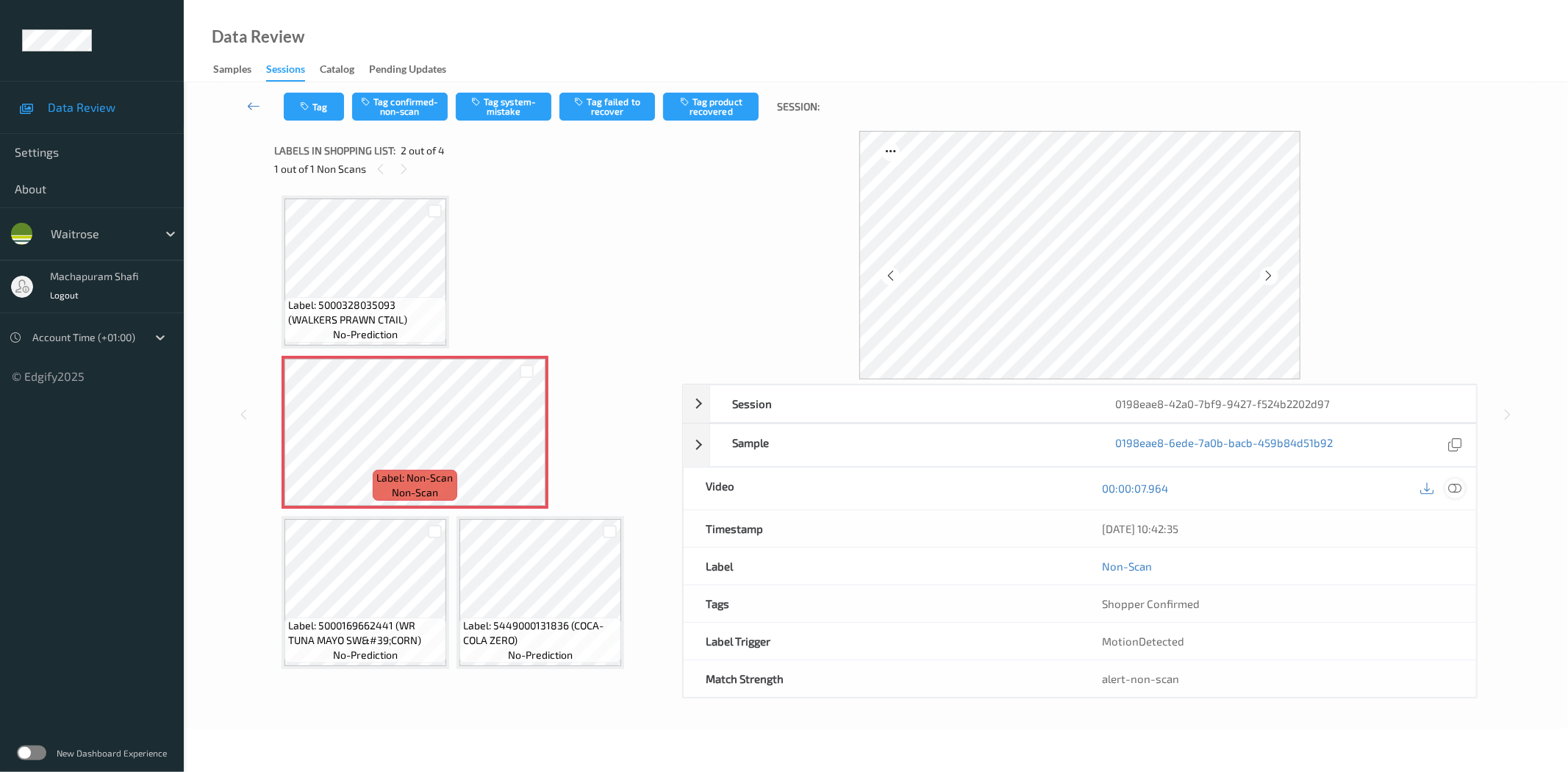
click at [1452, 487] on icon at bounding box center [1455, 488] width 13 height 13
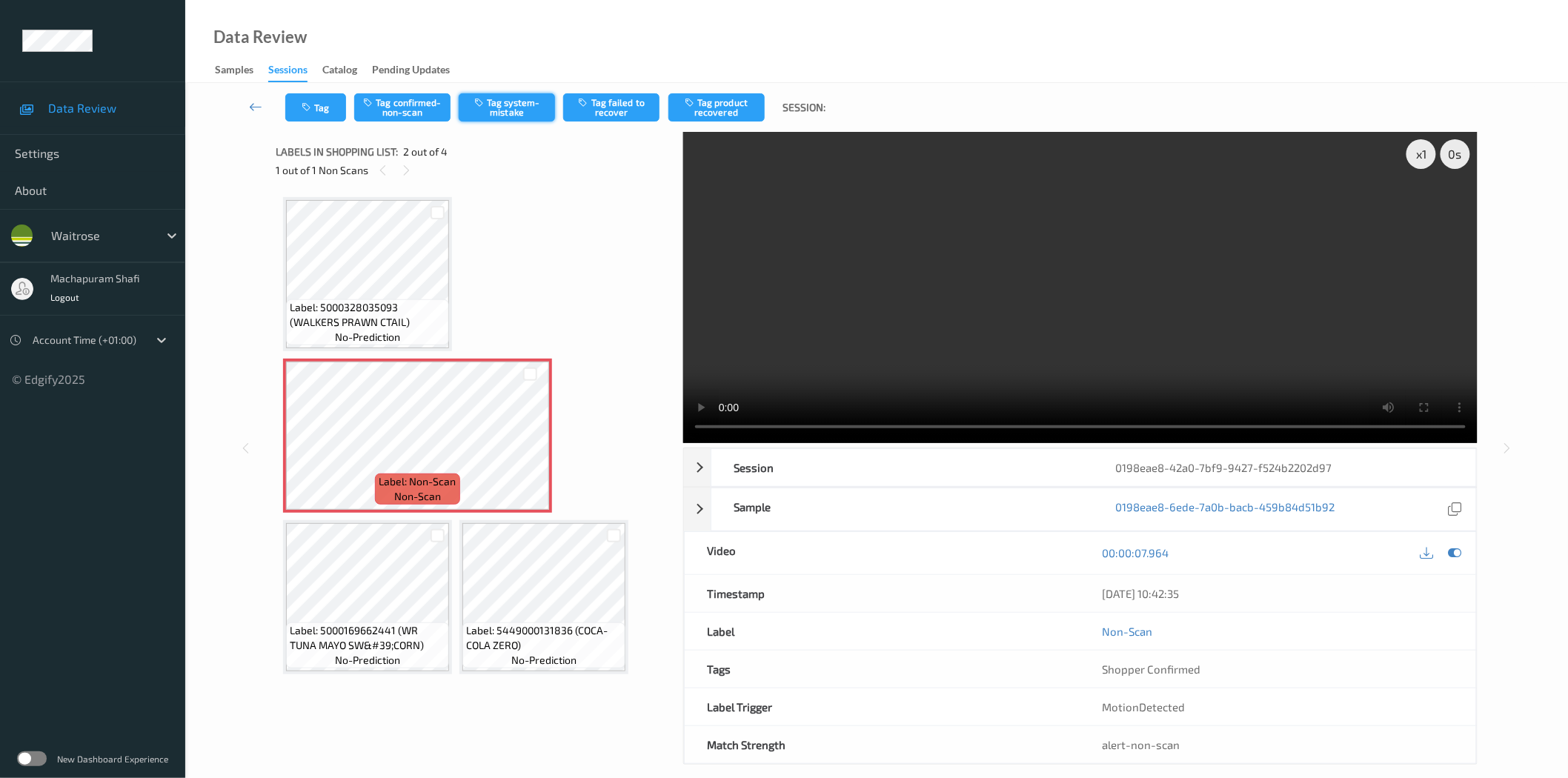
click at [506, 113] on button "Tag system-mistake" at bounding box center [506, 107] width 96 height 28
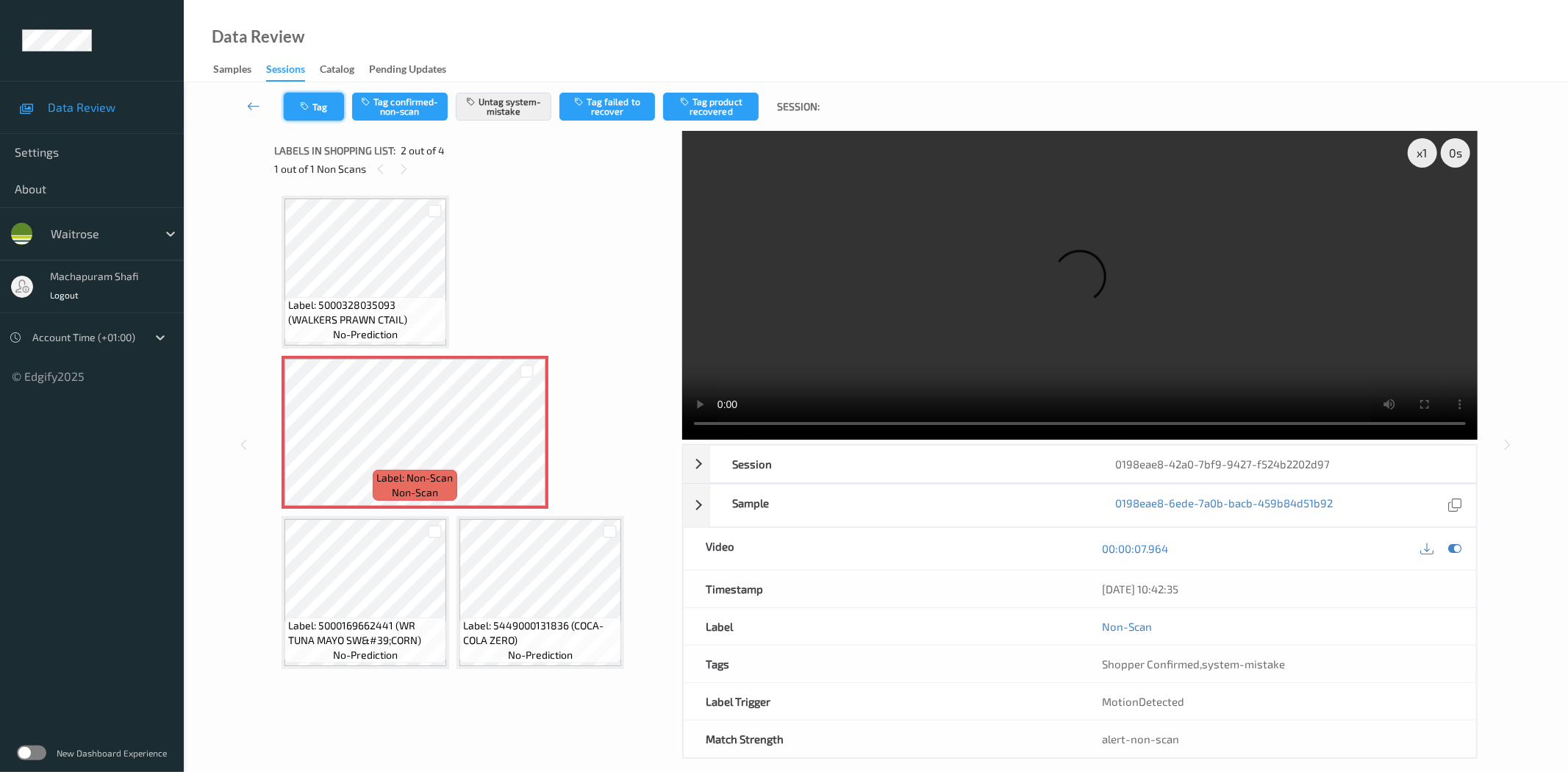
click at [291, 103] on button "Tag" at bounding box center [314, 106] width 60 height 28
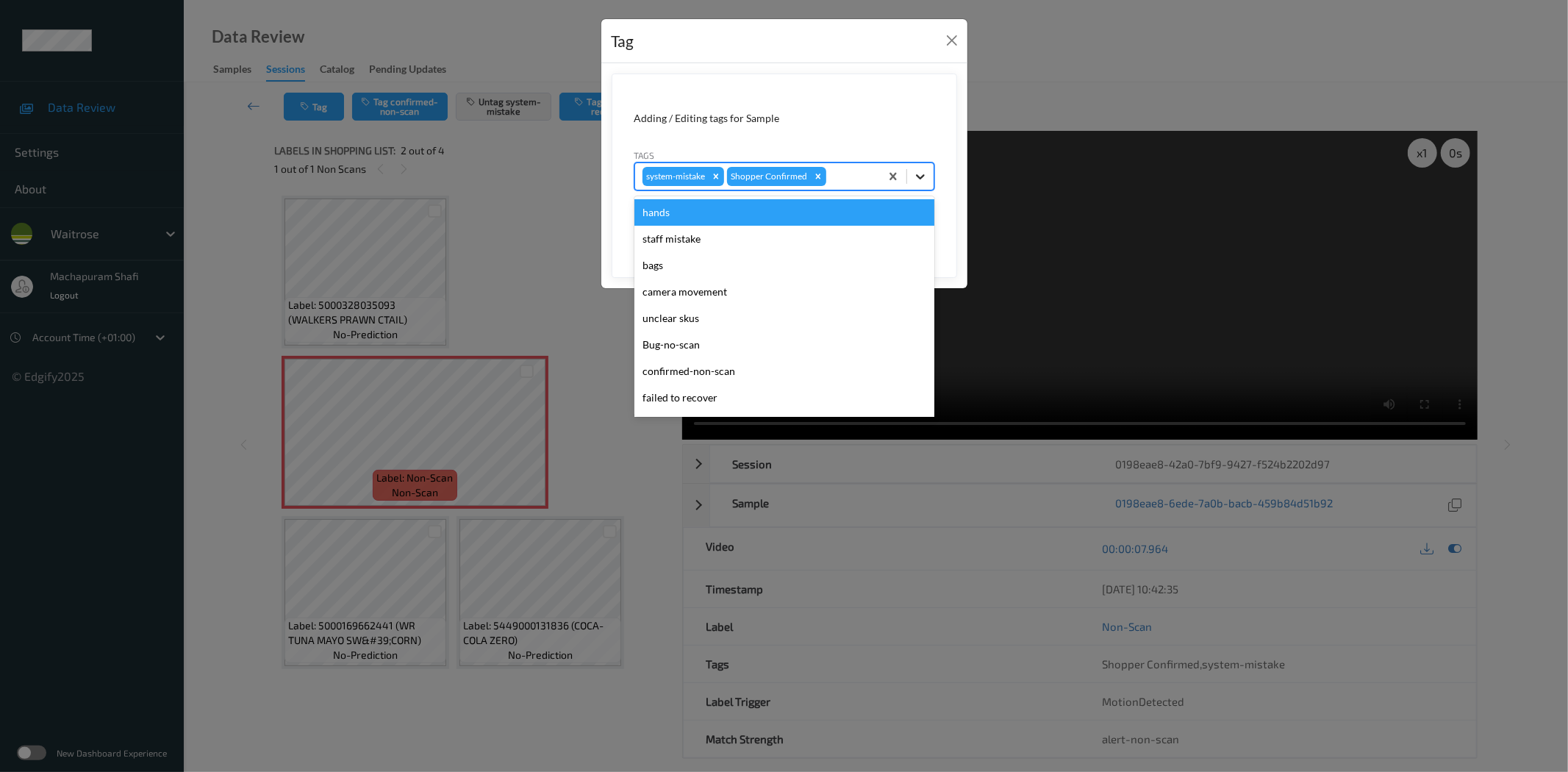
click at [919, 175] on icon at bounding box center [920, 176] width 15 height 15
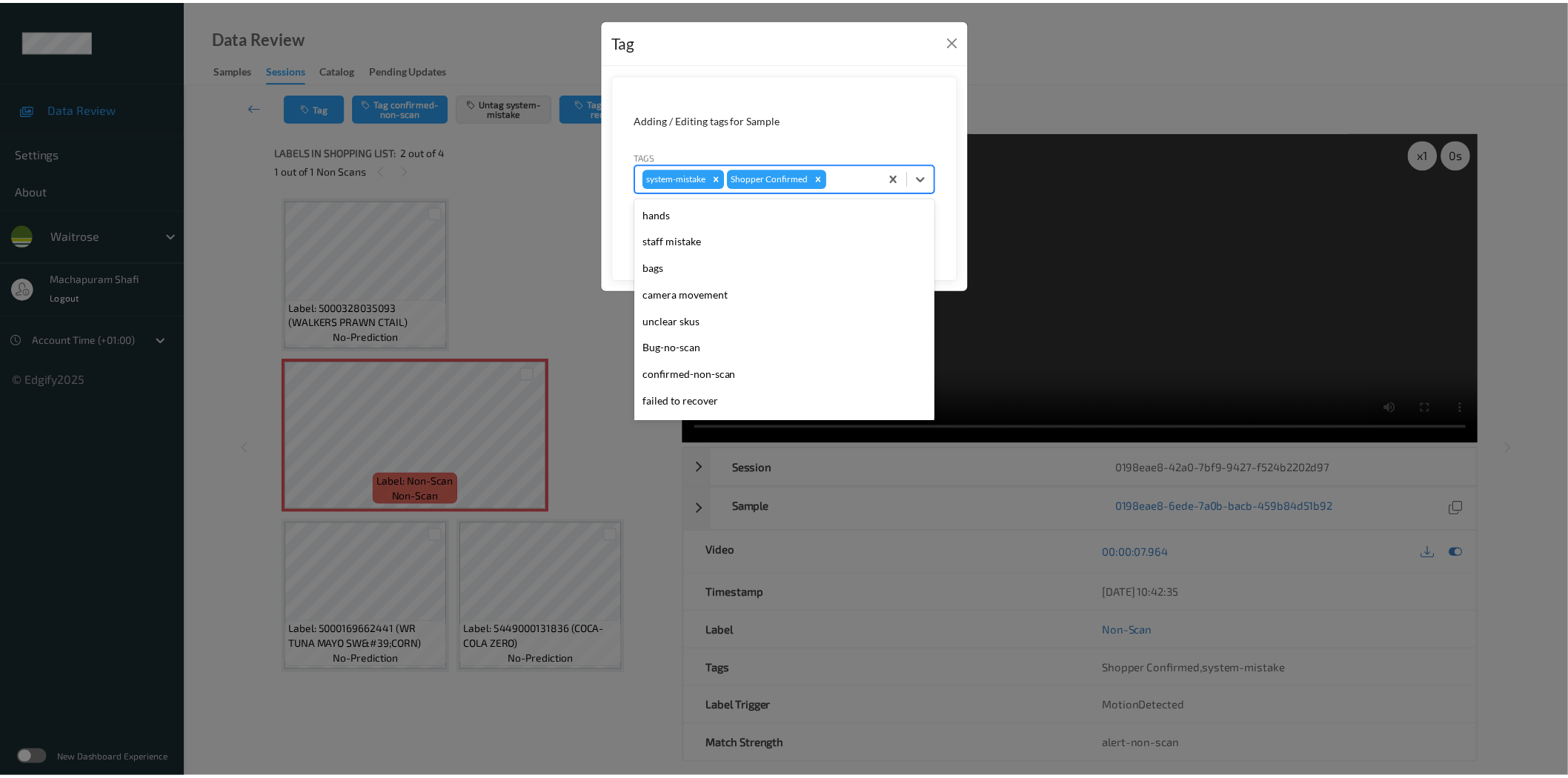
scroll to position [316, 0]
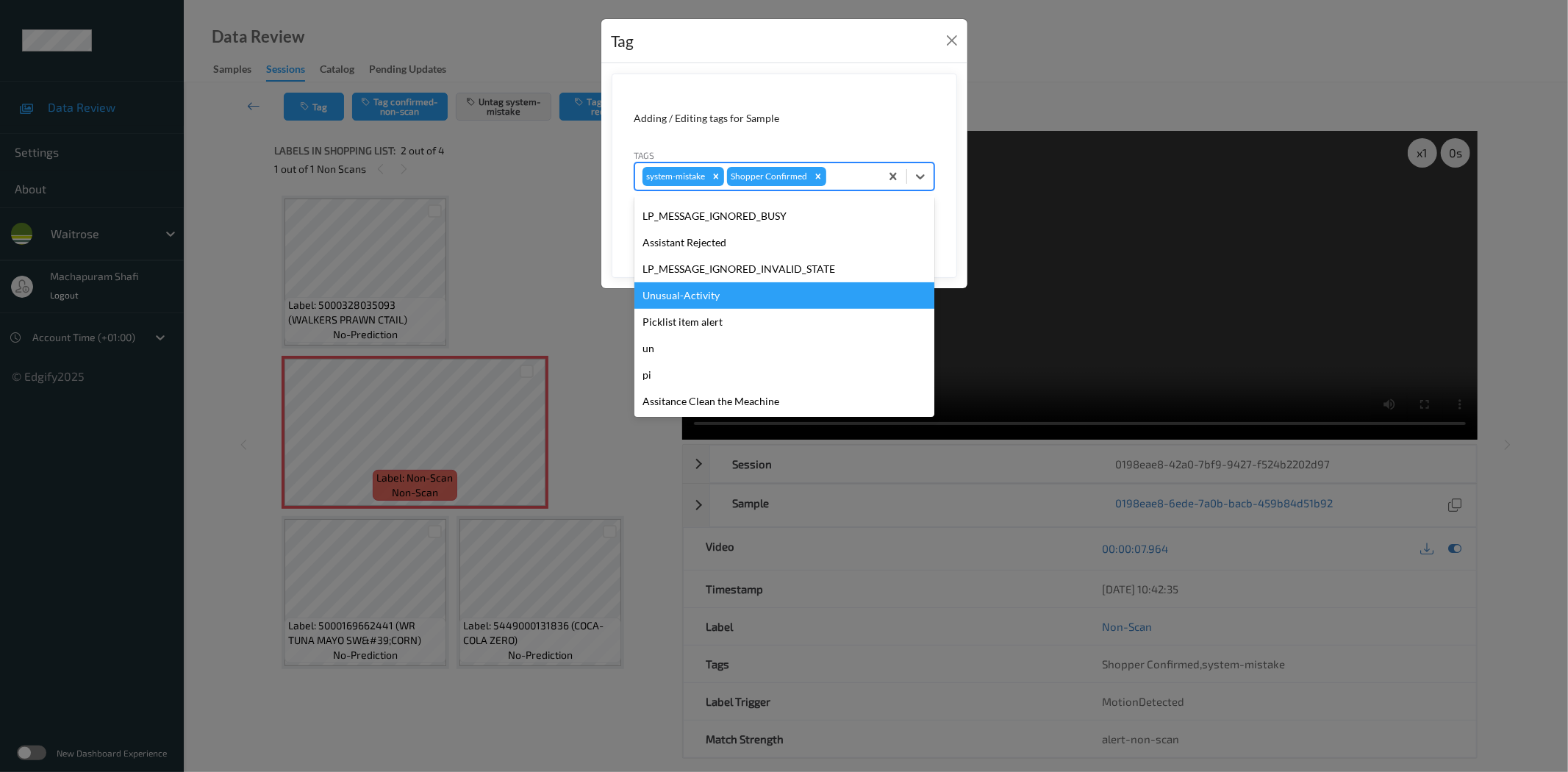
click at [677, 296] on div "Unusual-Activity" at bounding box center [784, 295] width 300 height 26
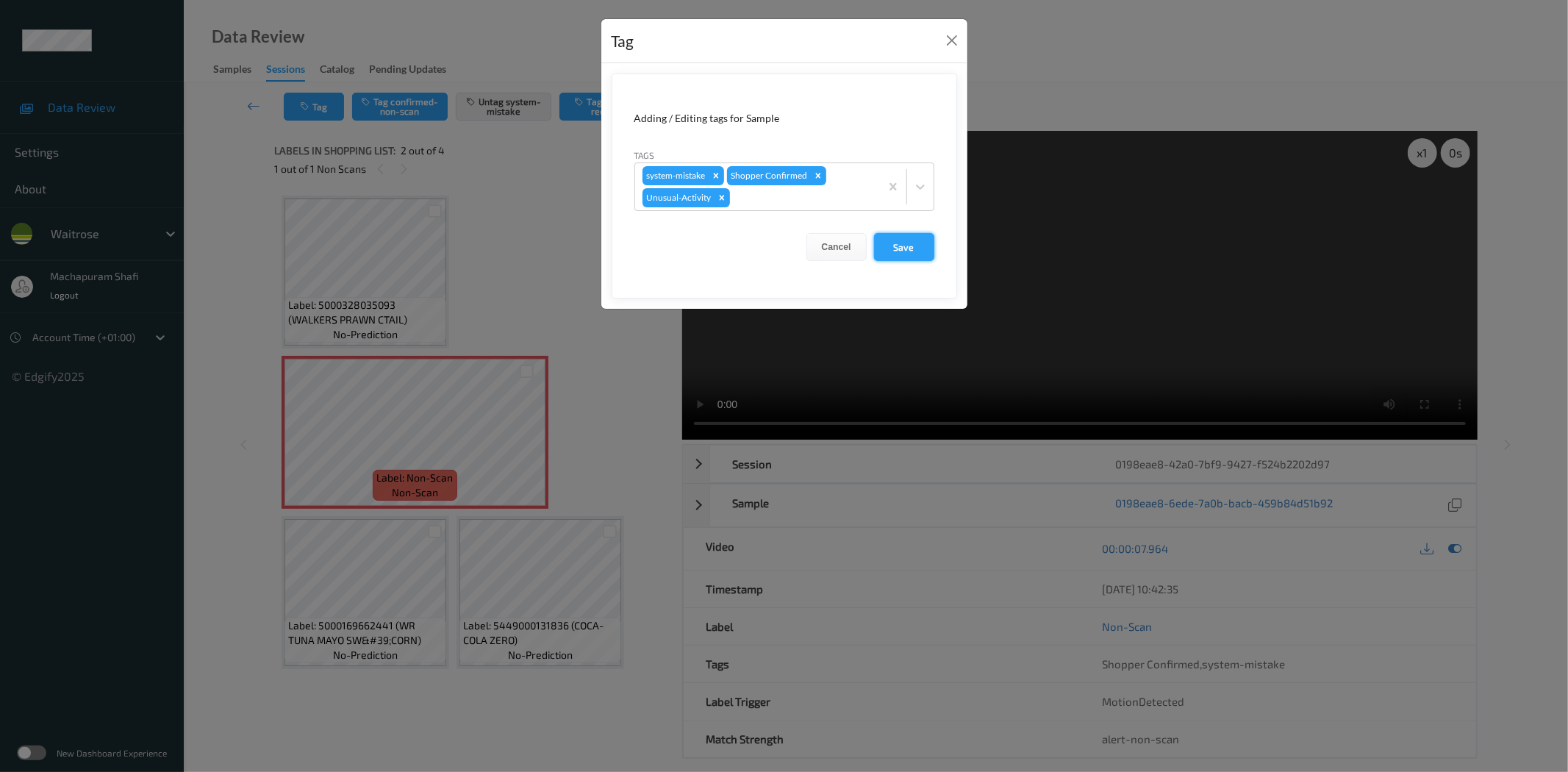
click at [901, 245] on button "Save" at bounding box center [904, 247] width 60 height 28
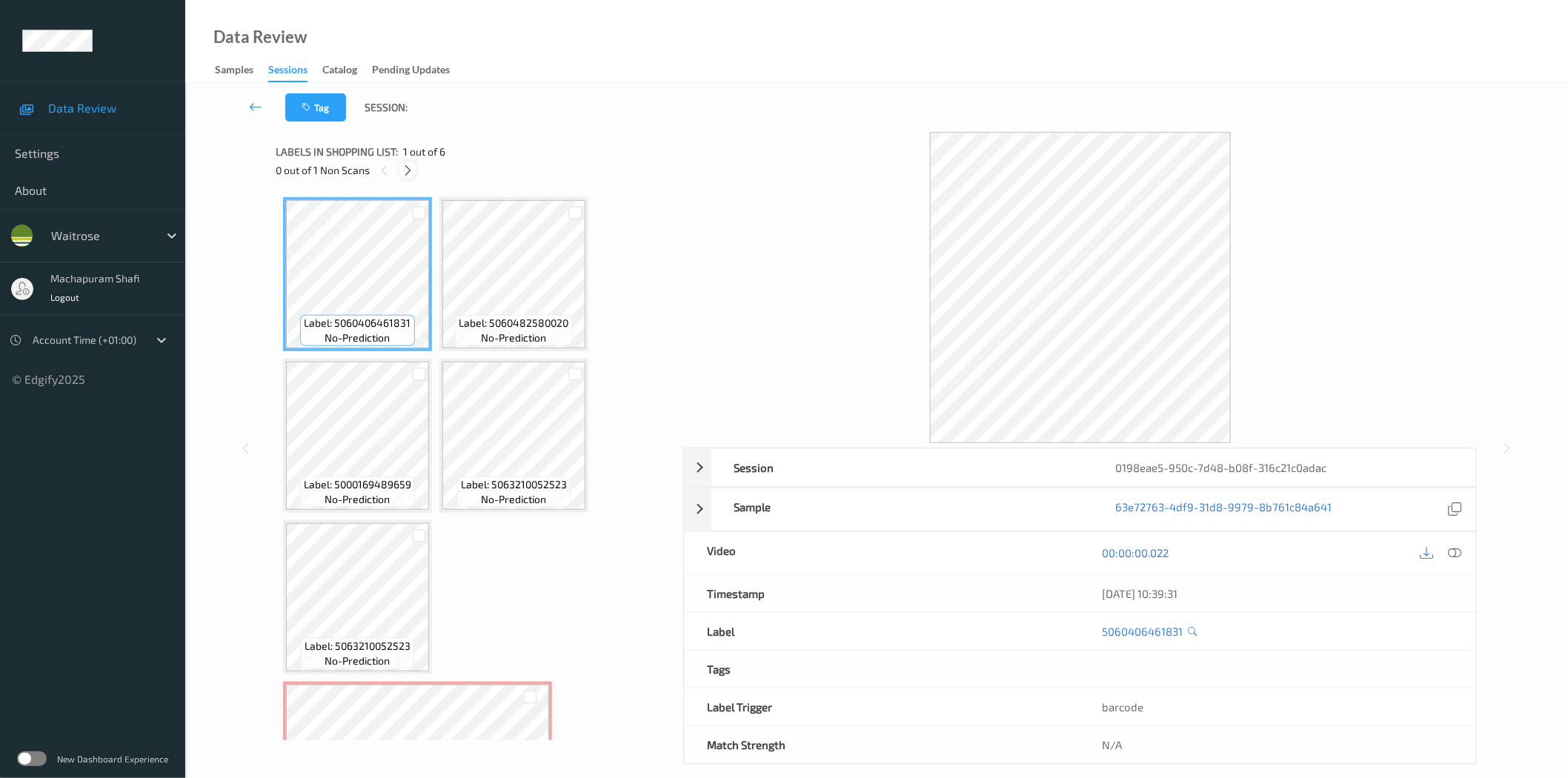
click at [411, 165] on icon at bounding box center [408, 170] width 13 height 14
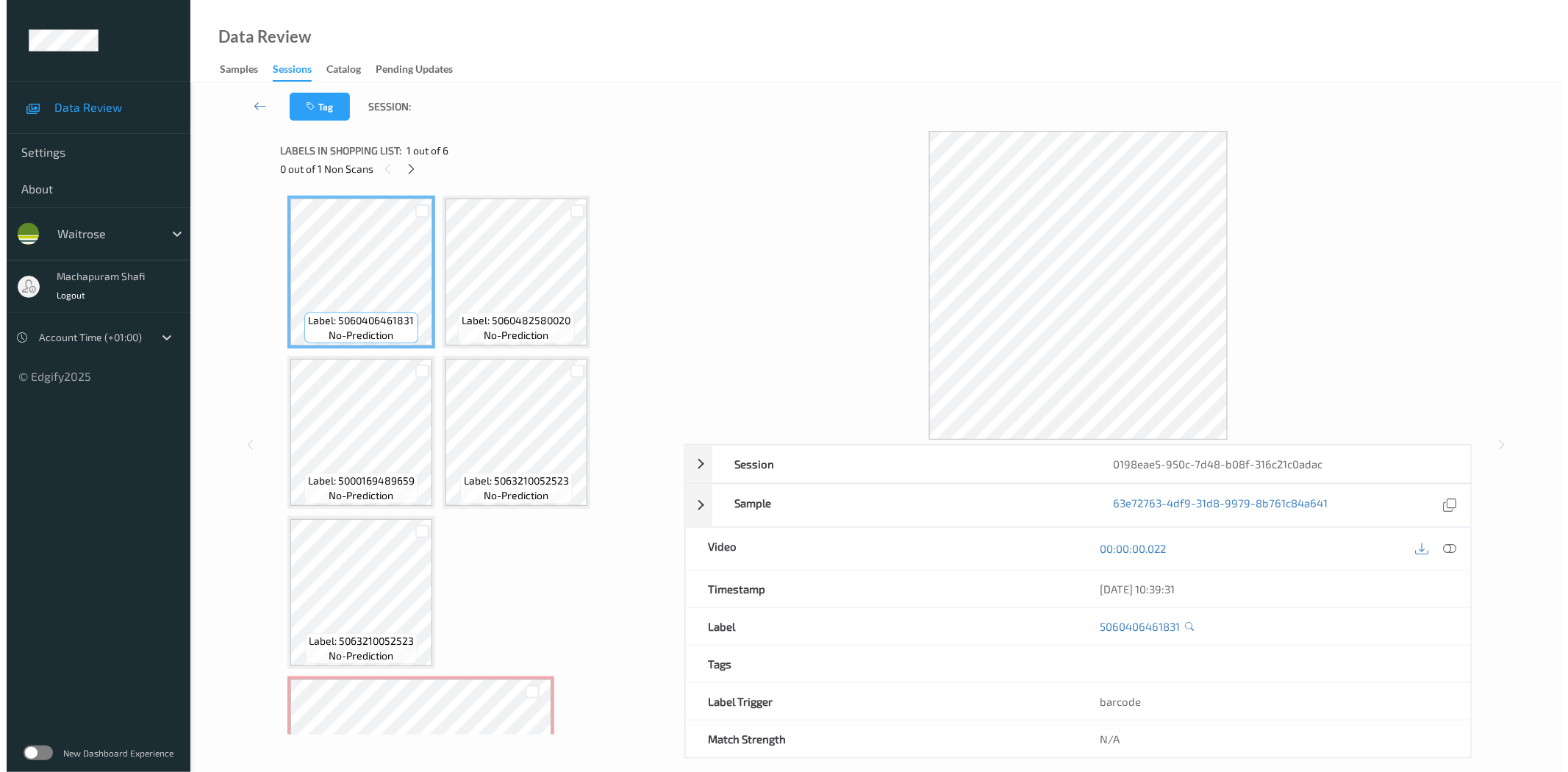
scroll to position [98, 0]
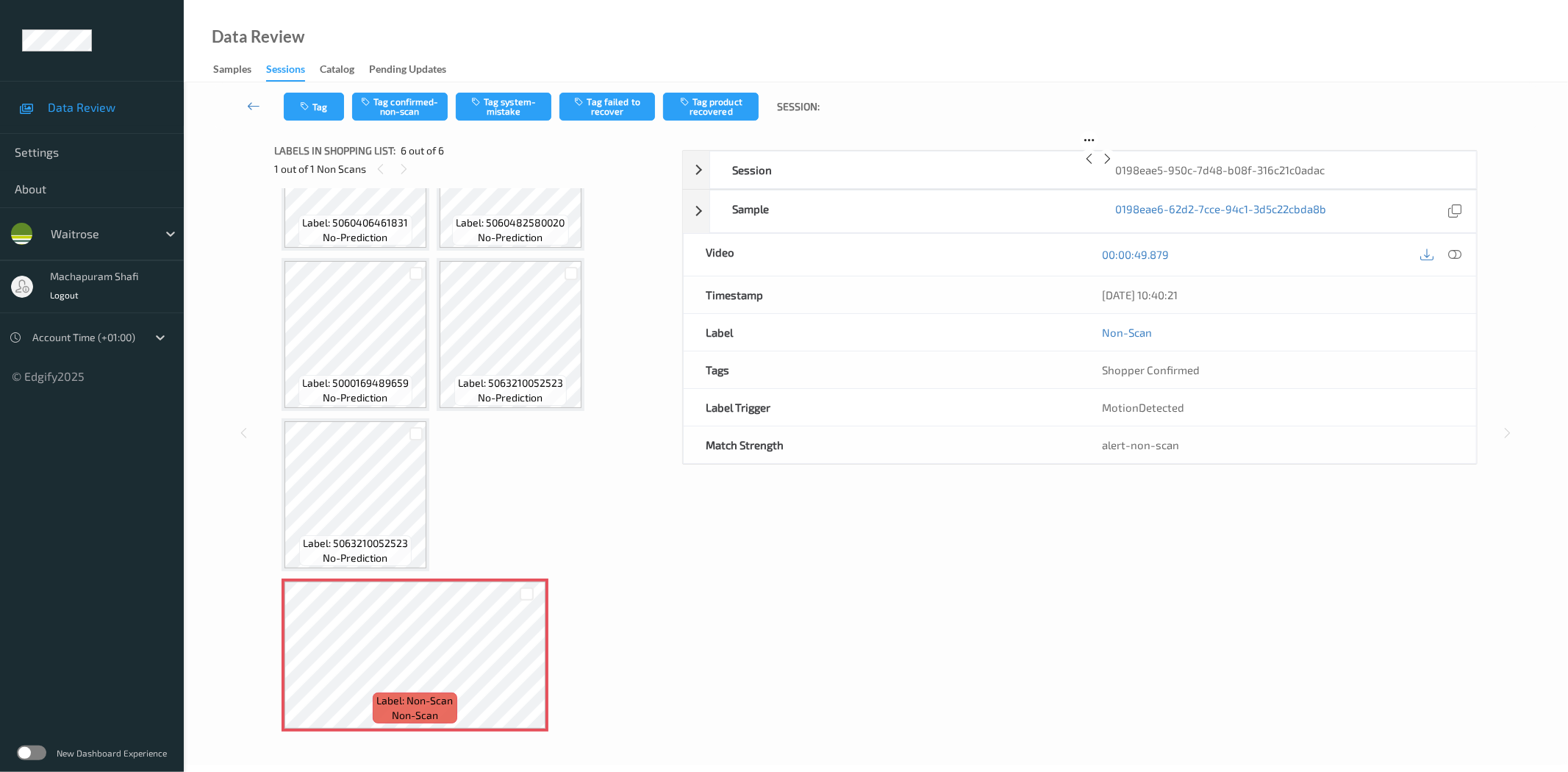
click at [1457, 313] on div "27/08/2025 10:40:21" at bounding box center [1278, 295] width 397 height 37
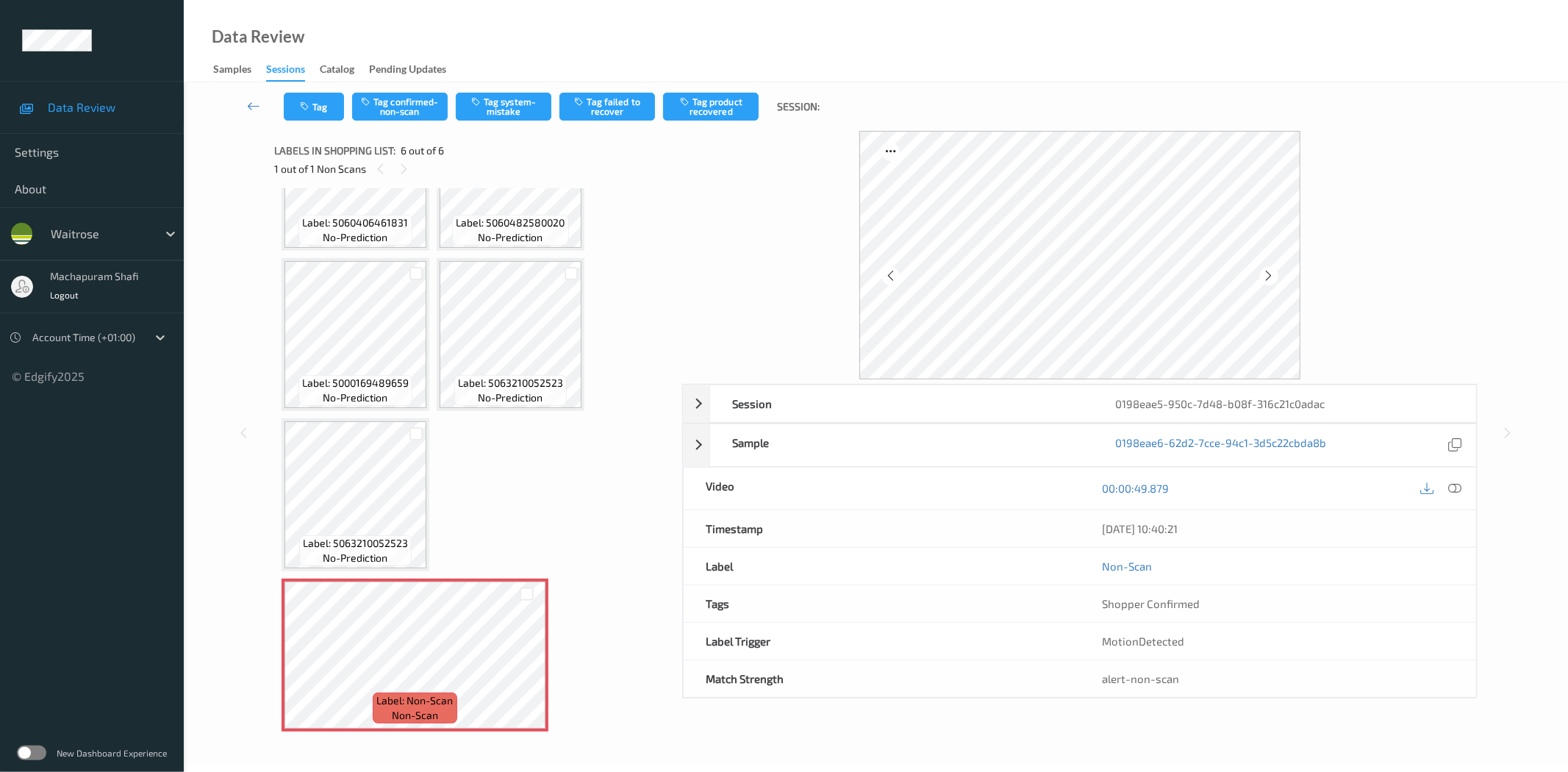
click at [1455, 489] on icon at bounding box center [1455, 488] width 13 height 13
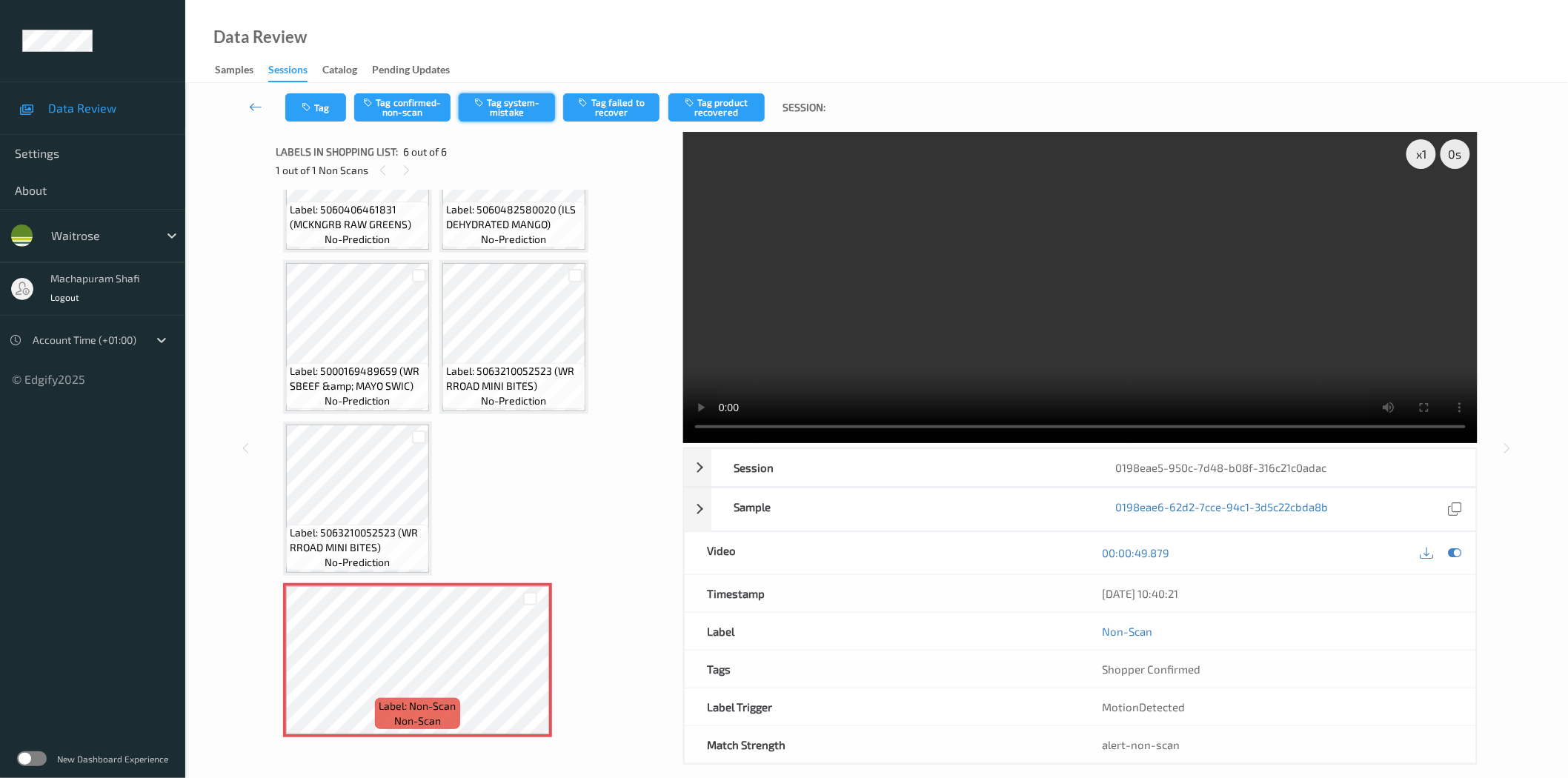
click at [498, 108] on button "Tag system-mistake" at bounding box center [506, 107] width 96 height 28
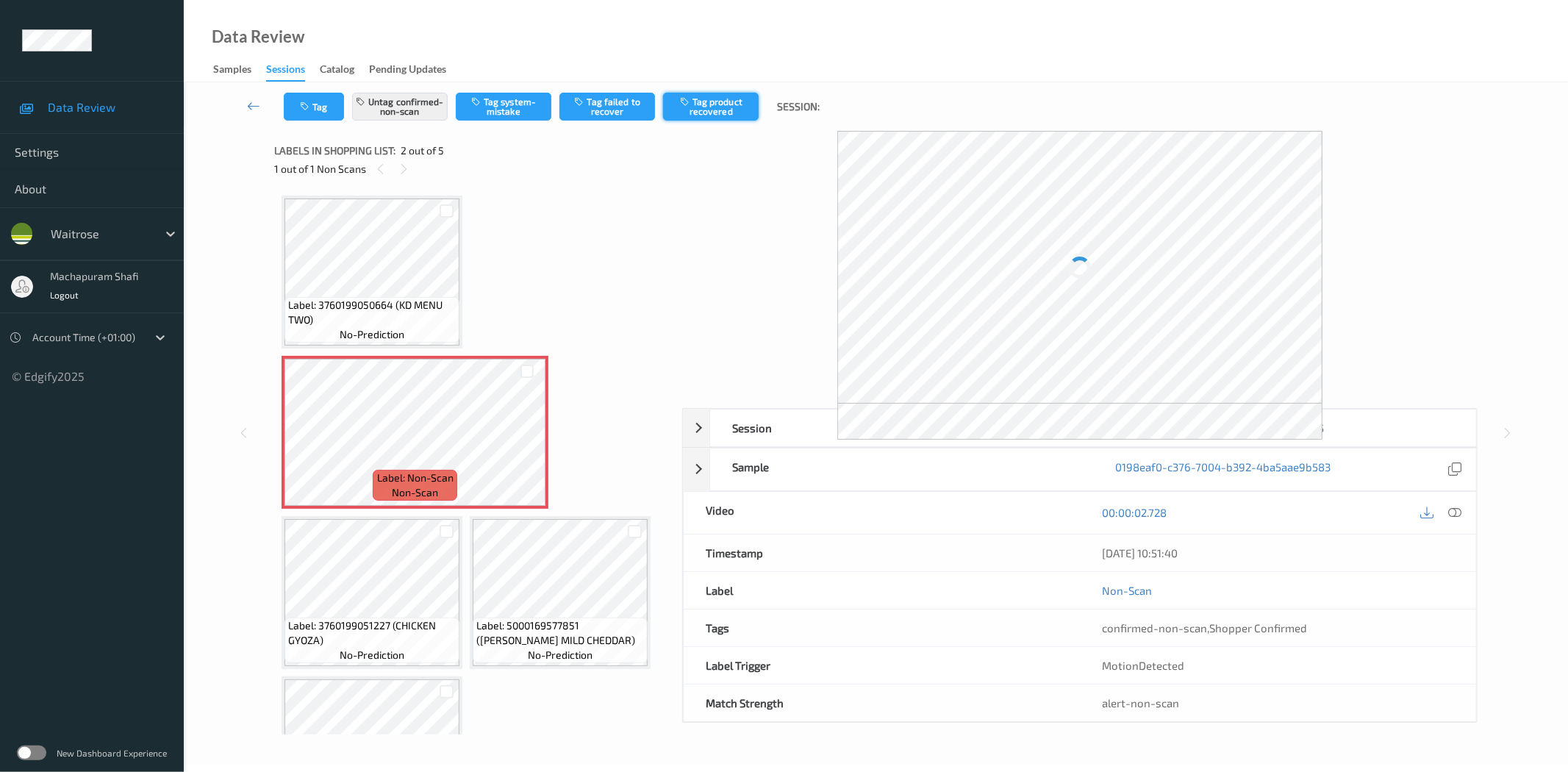
click at [709, 107] on button "Tag product recovered" at bounding box center [710, 106] width 96 height 28
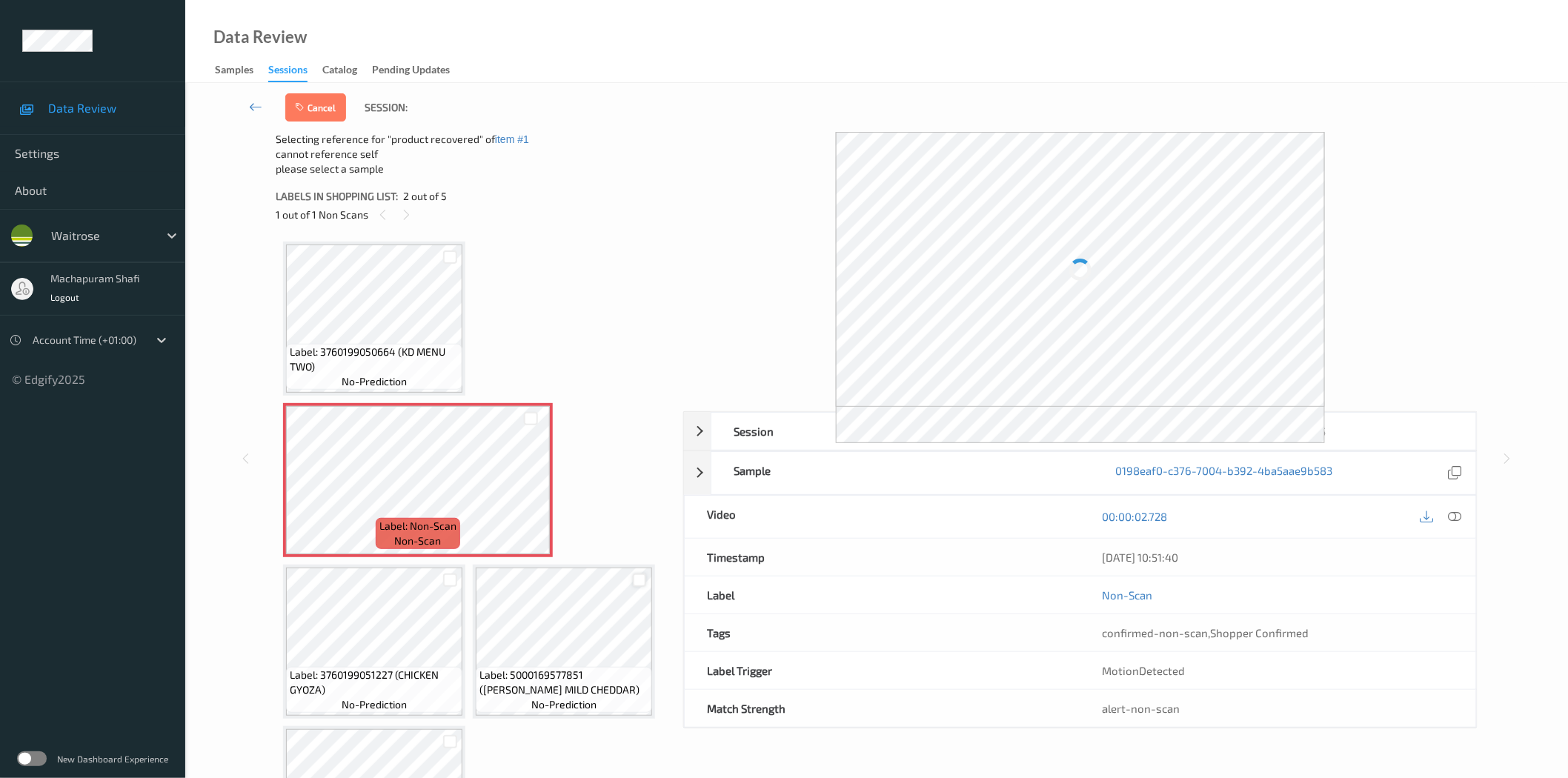
click at [645, 575] on div at bounding box center [640, 581] width 14 height 14
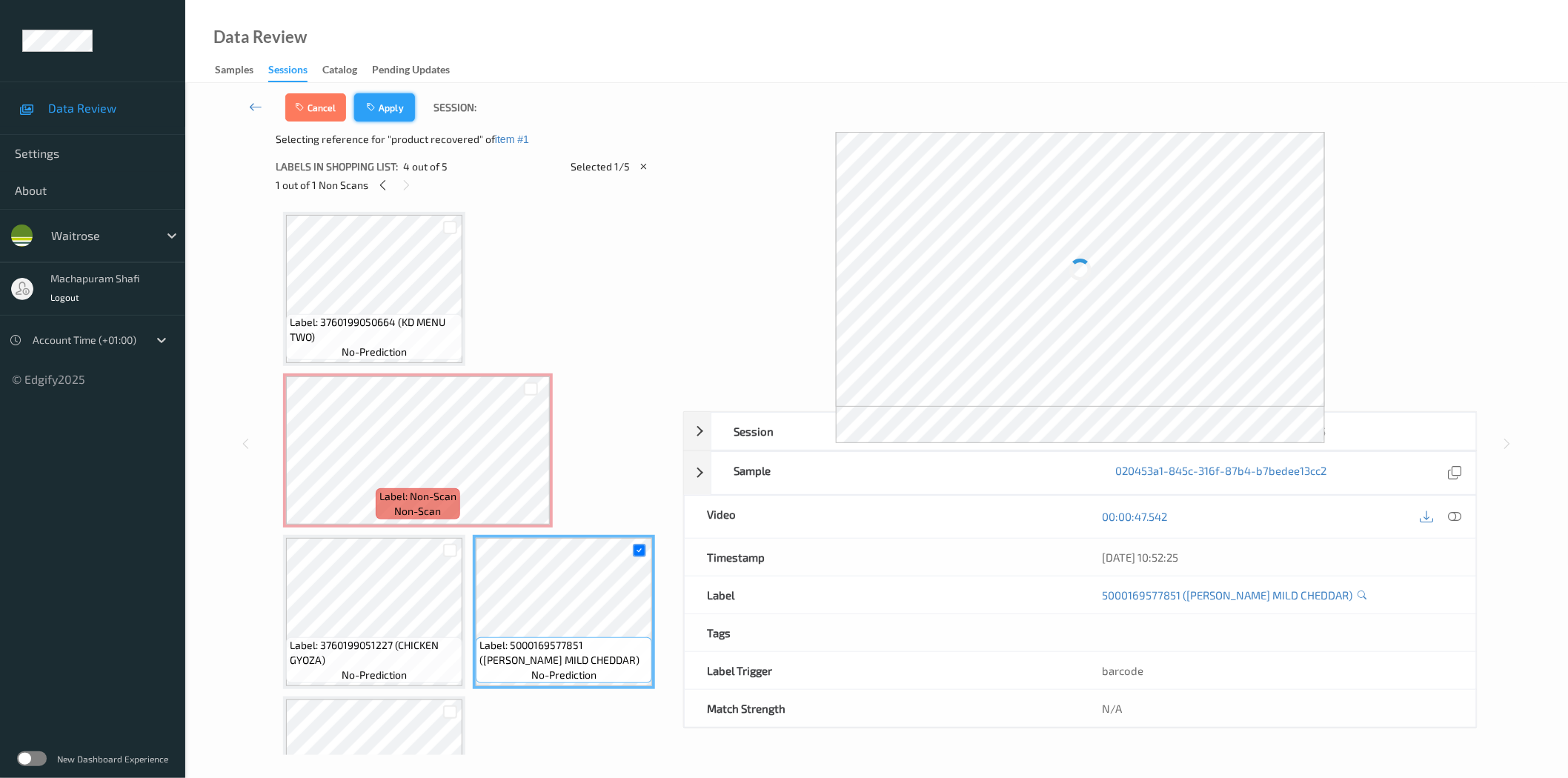
click at [394, 104] on button "Apply" at bounding box center [385, 107] width 61 height 28
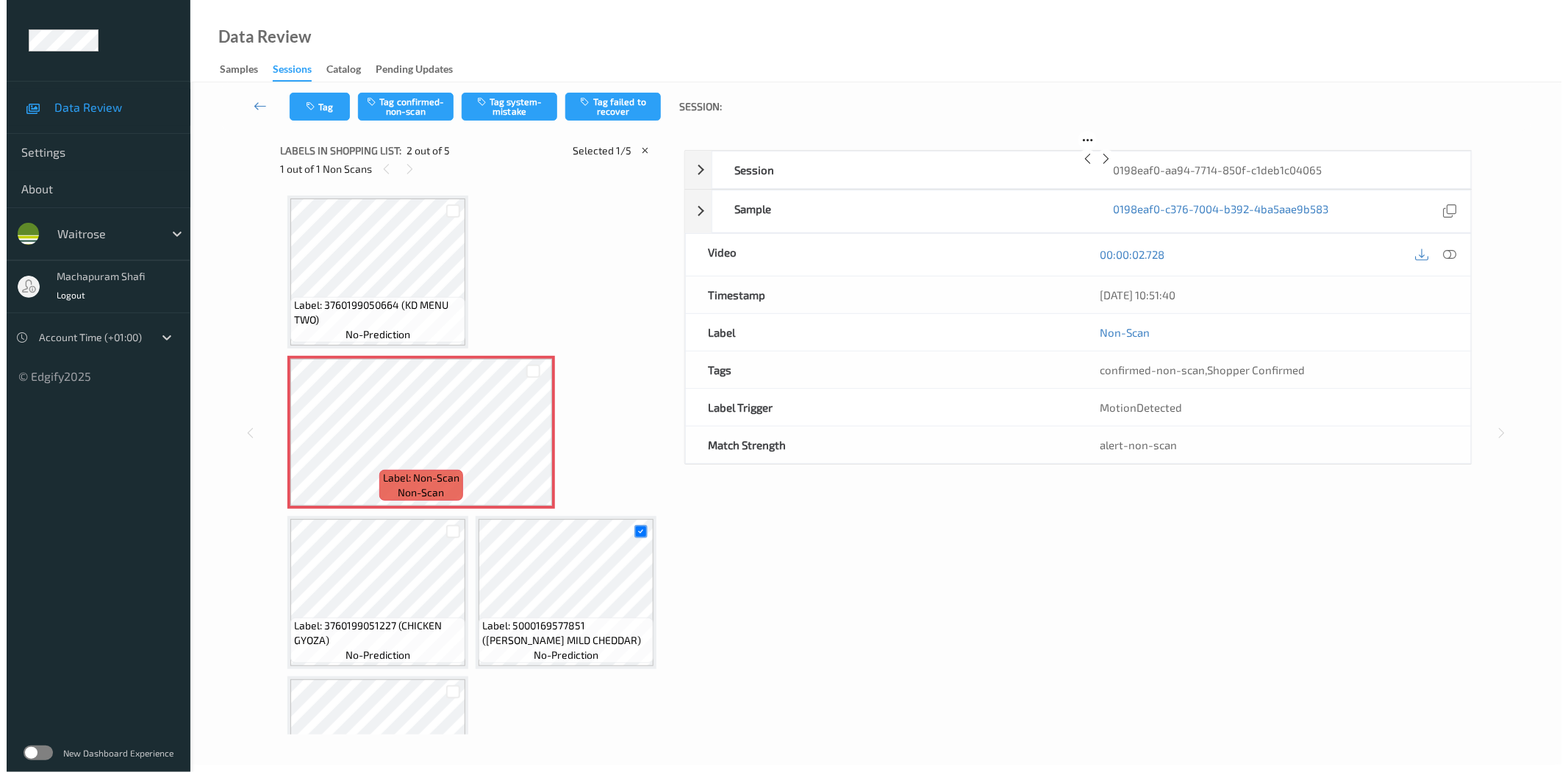
scroll to position [7, 0]
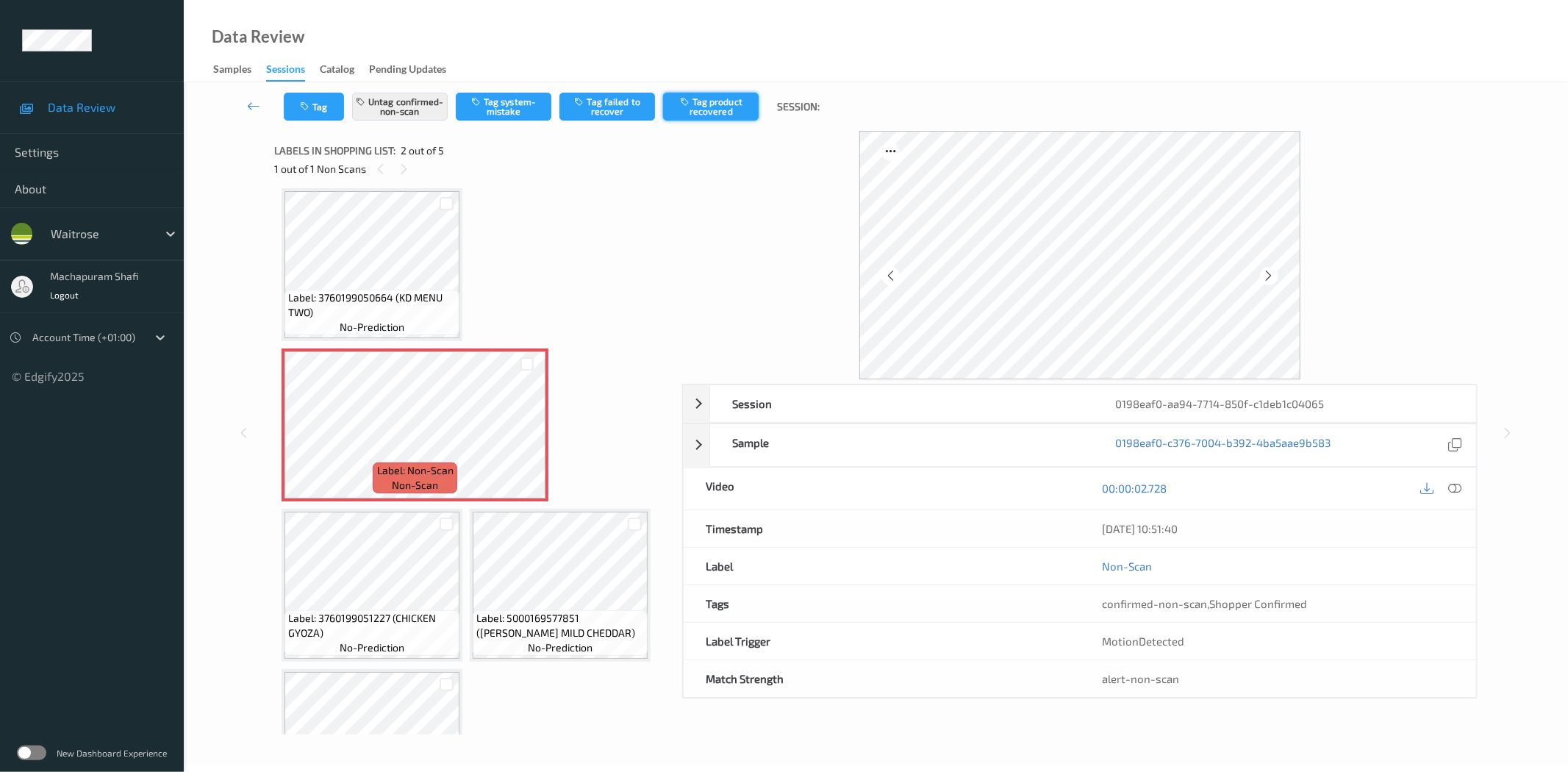
click at [724, 111] on button "Tag product recovered" at bounding box center [710, 106] width 96 height 28
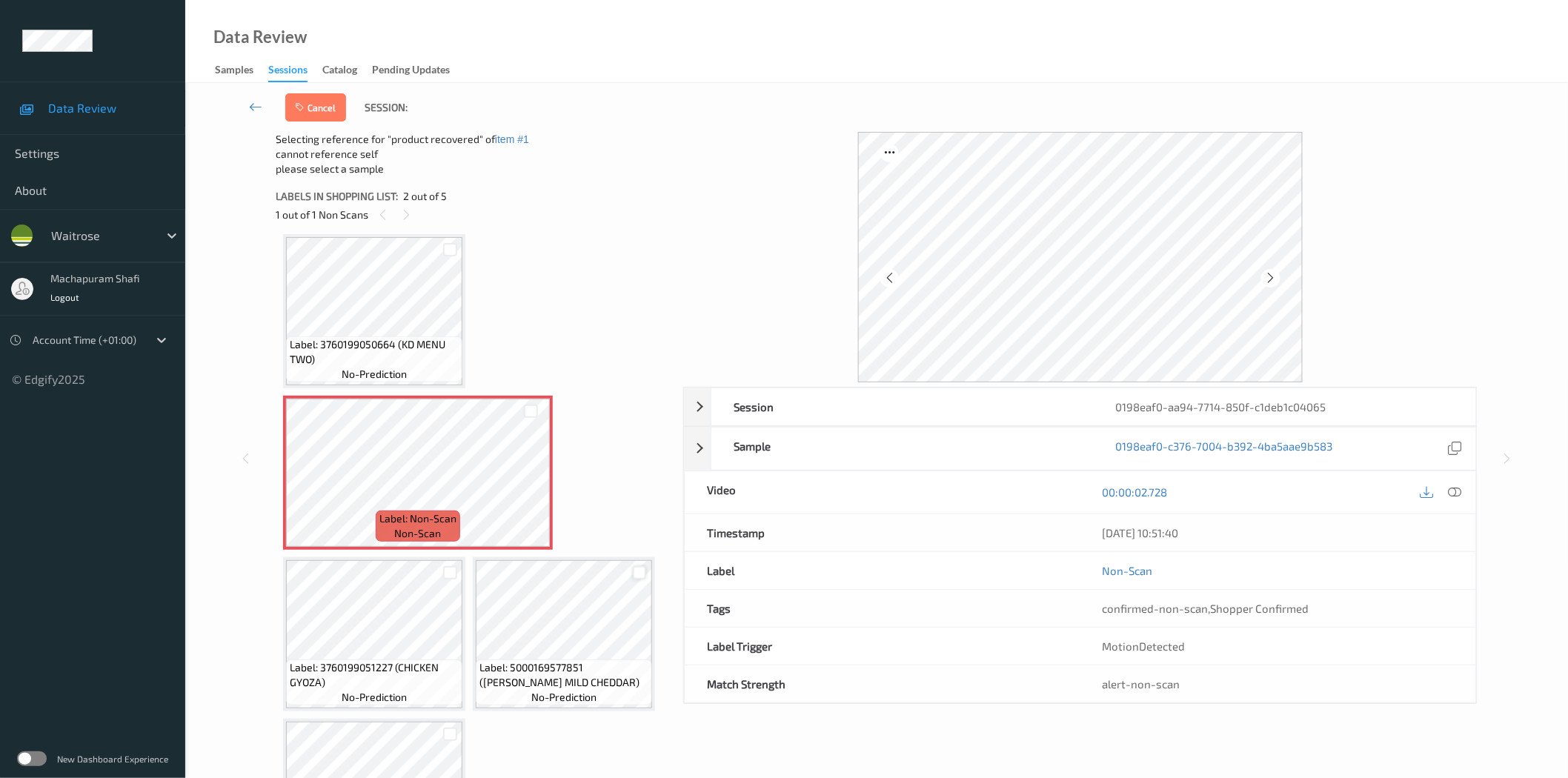
click at [639, 570] on div at bounding box center [640, 573] width 14 height 14
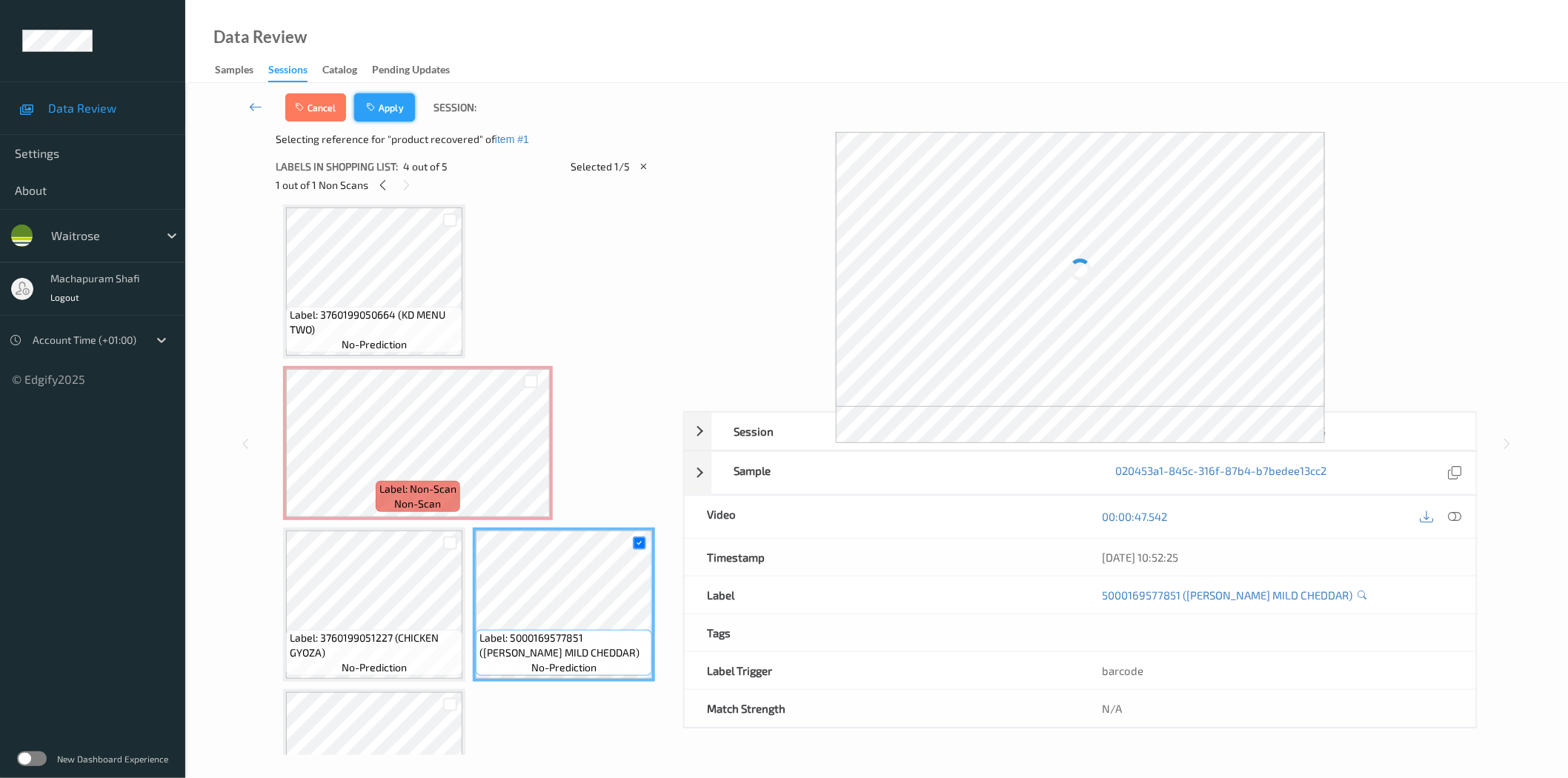
click at [396, 111] on button "Apply" at bounding box center [385, 107] width 61 height 28
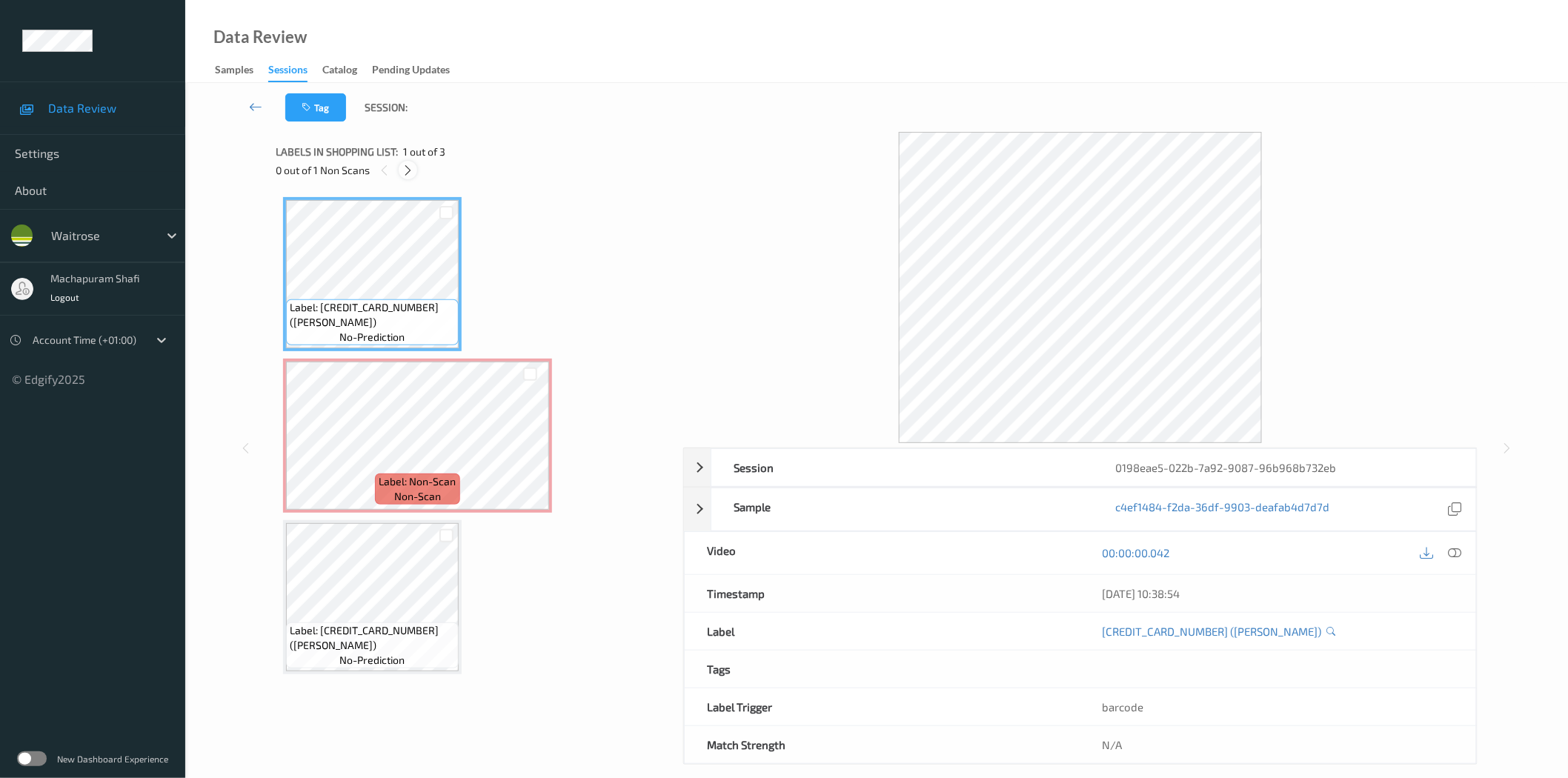
click at [412, 165] on icon at bounding box center [408, 170] width 13 height 14
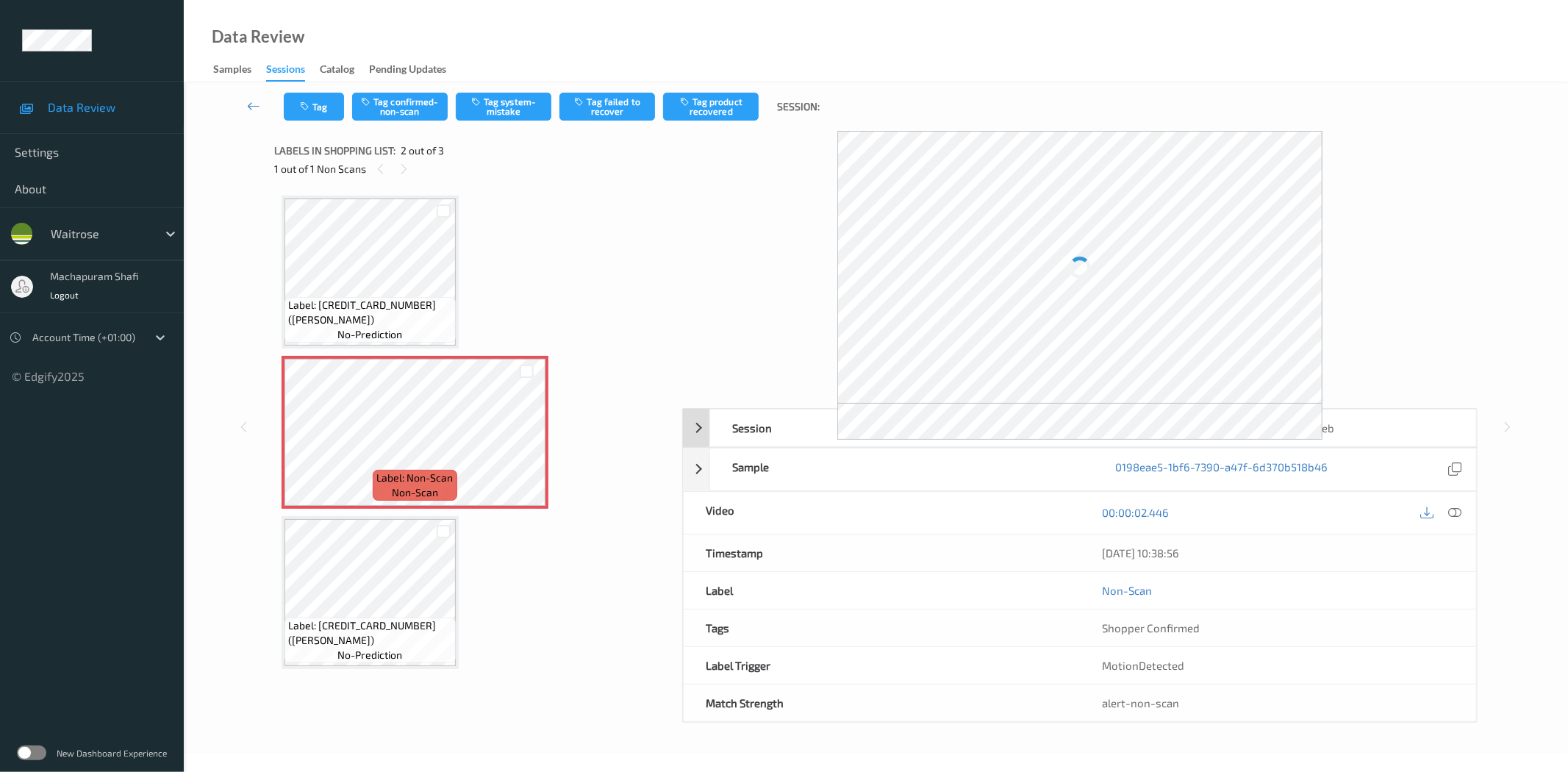
drag, startPoint x: 1457, startPoint y: 515, endPoint x: 1304, endPoint y: 260, distance: 297.4
click at [1457, 514] on icon at bounding box center [1455, 512] width 13 height 13
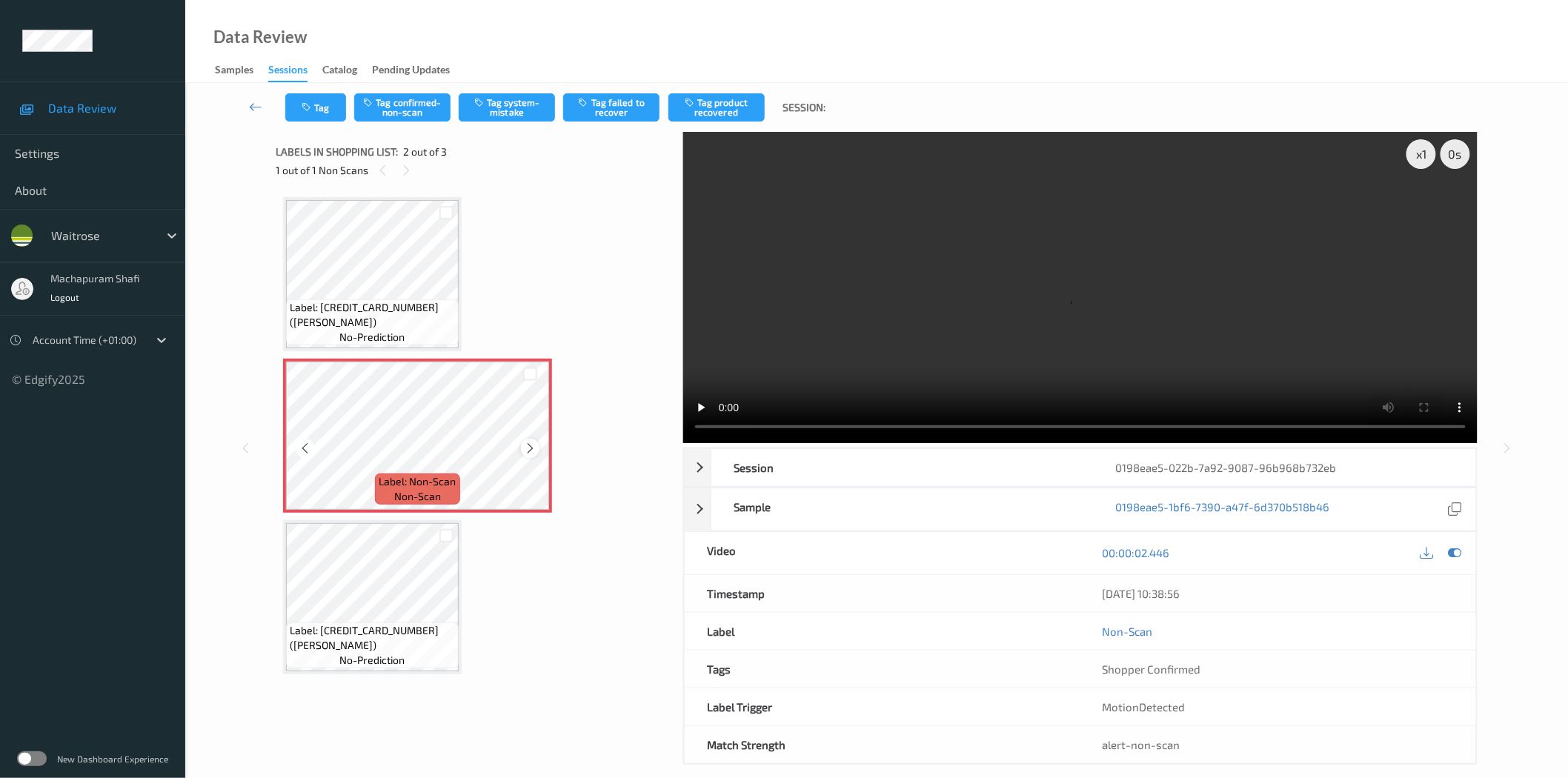
click at [527, 444] on icon at bounding box center [530, 448] width 13 height 14
click at [525, 447] on icon at bounding box center [530, 448] width 13 height 14
click at [523, 115] on button "Tag system-mistake" at bounding box center [506, 107] width 96 height 28
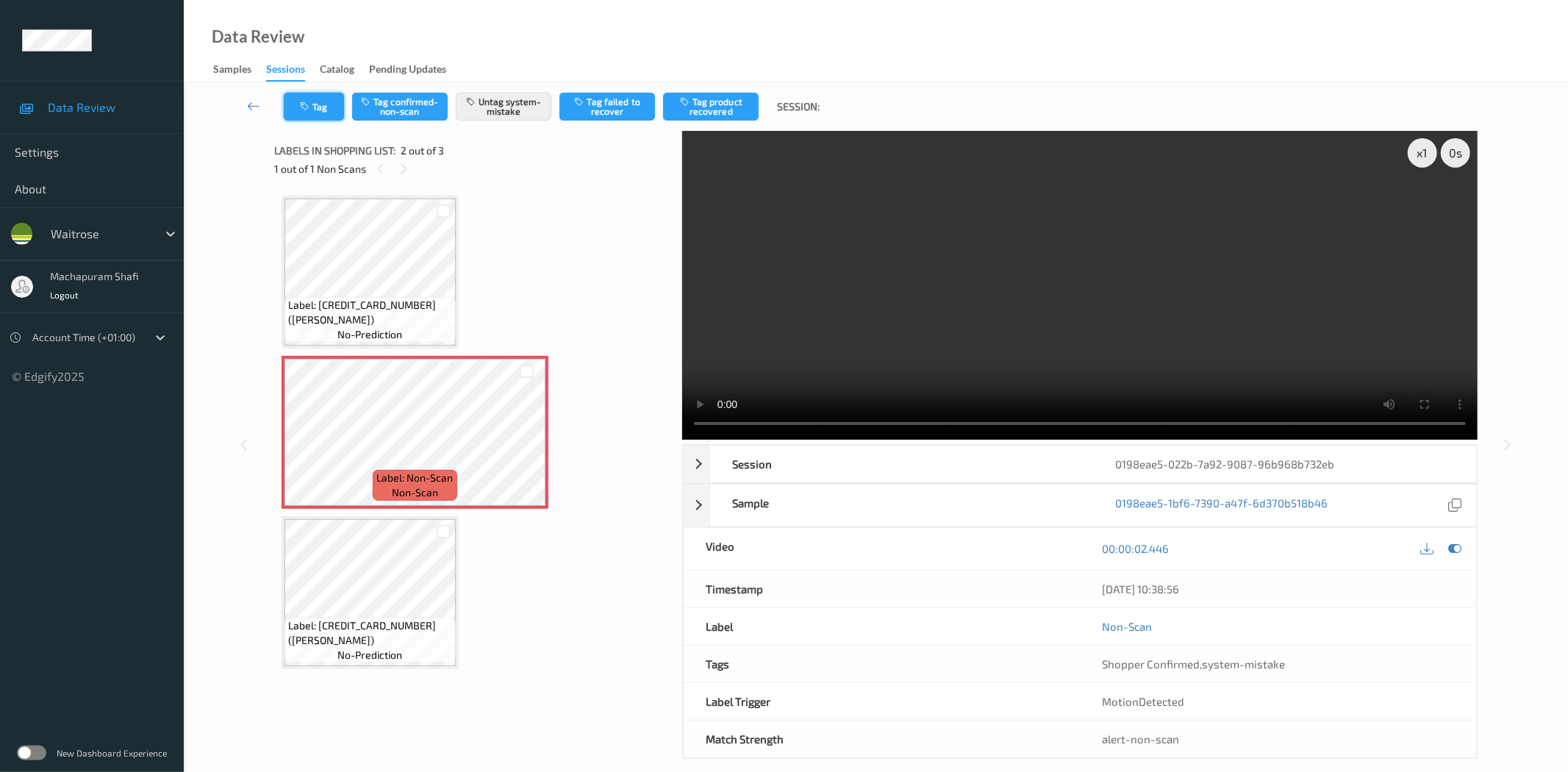
click at [314, 111] on button "Tag" at bounding box center [314, 106] width 60 height 28
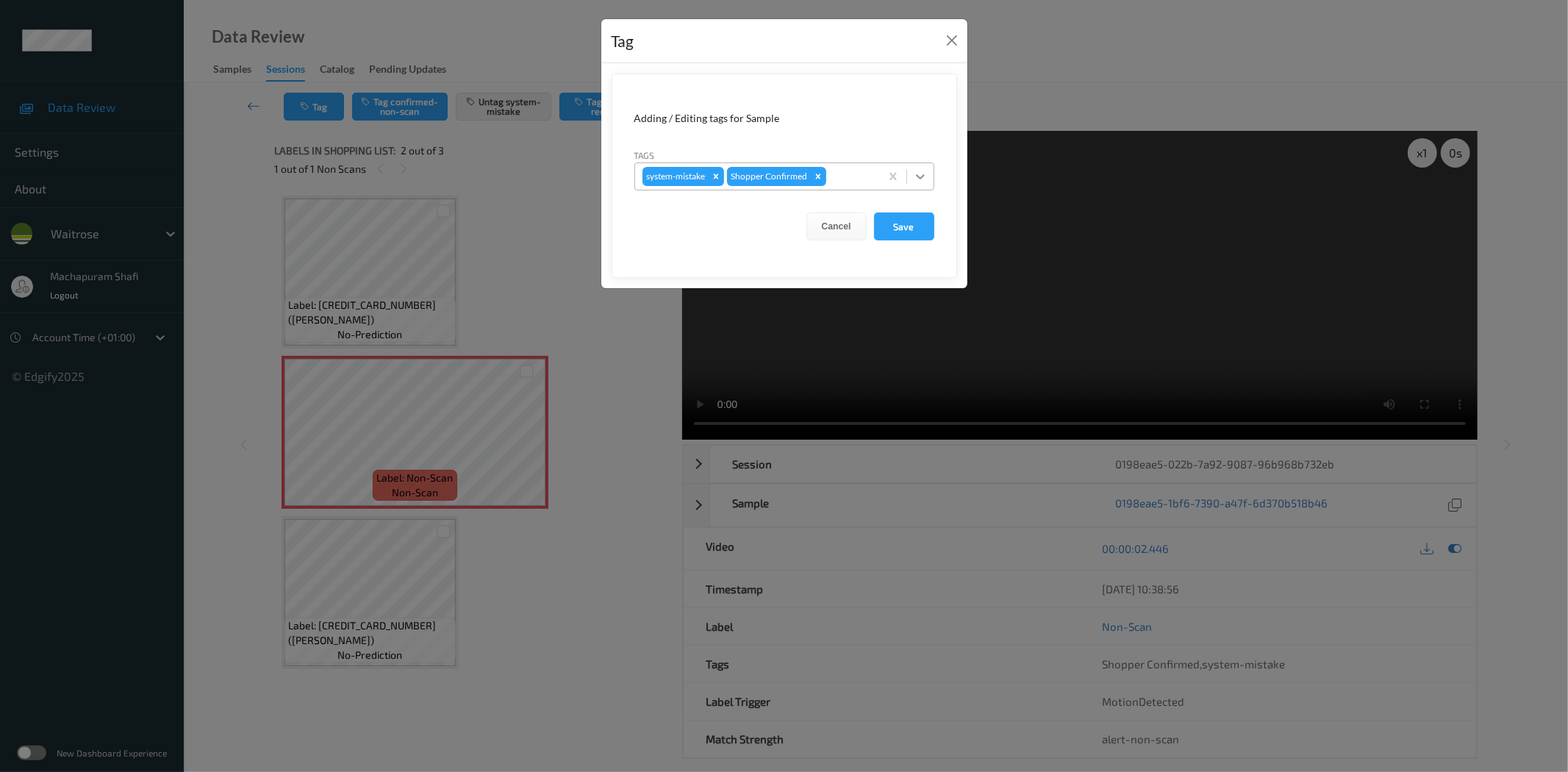
click at [919, 176] on icon at bounding box center [920, 176] width 15 height 15
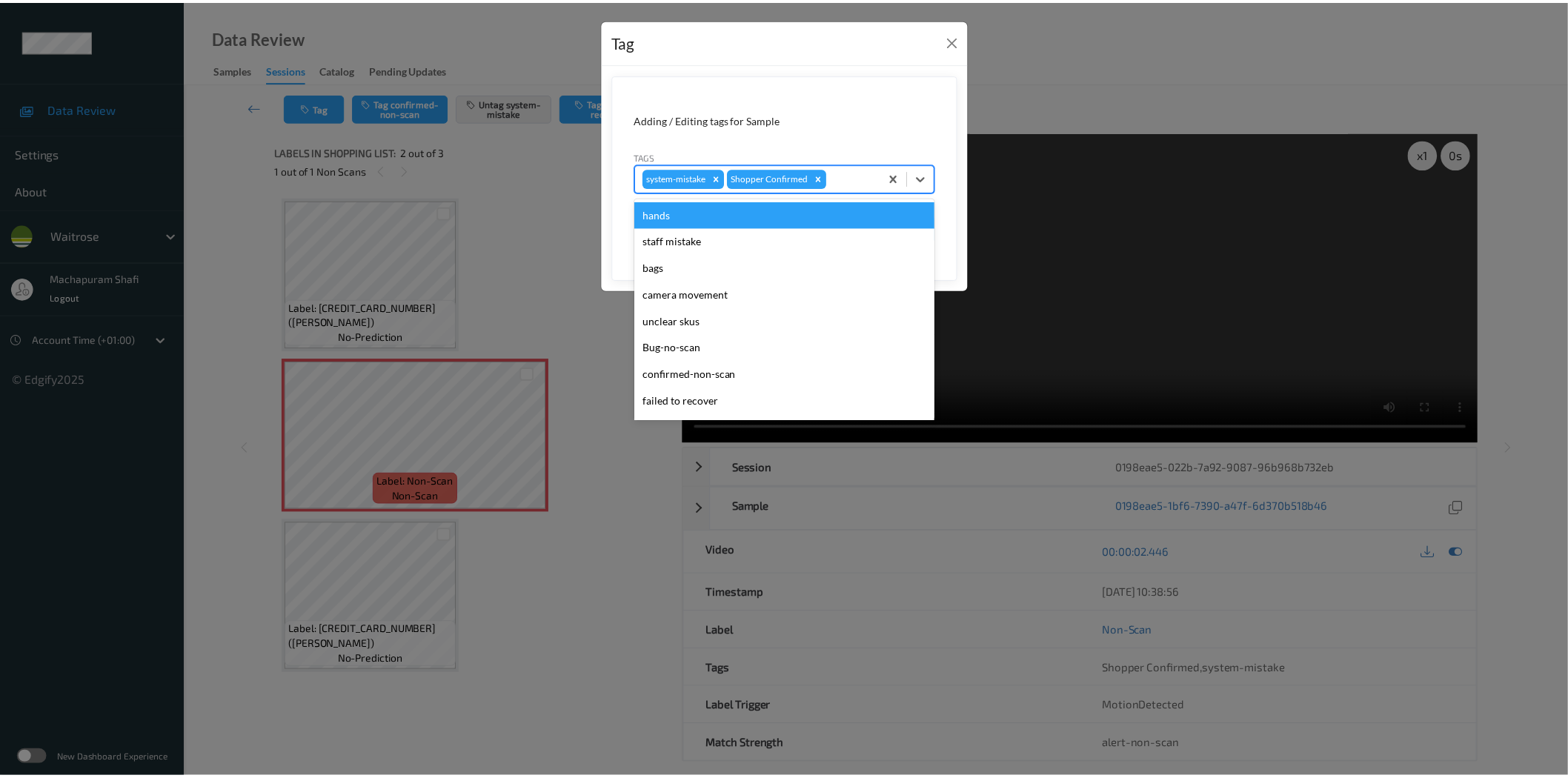
scroll to position [316, 0]
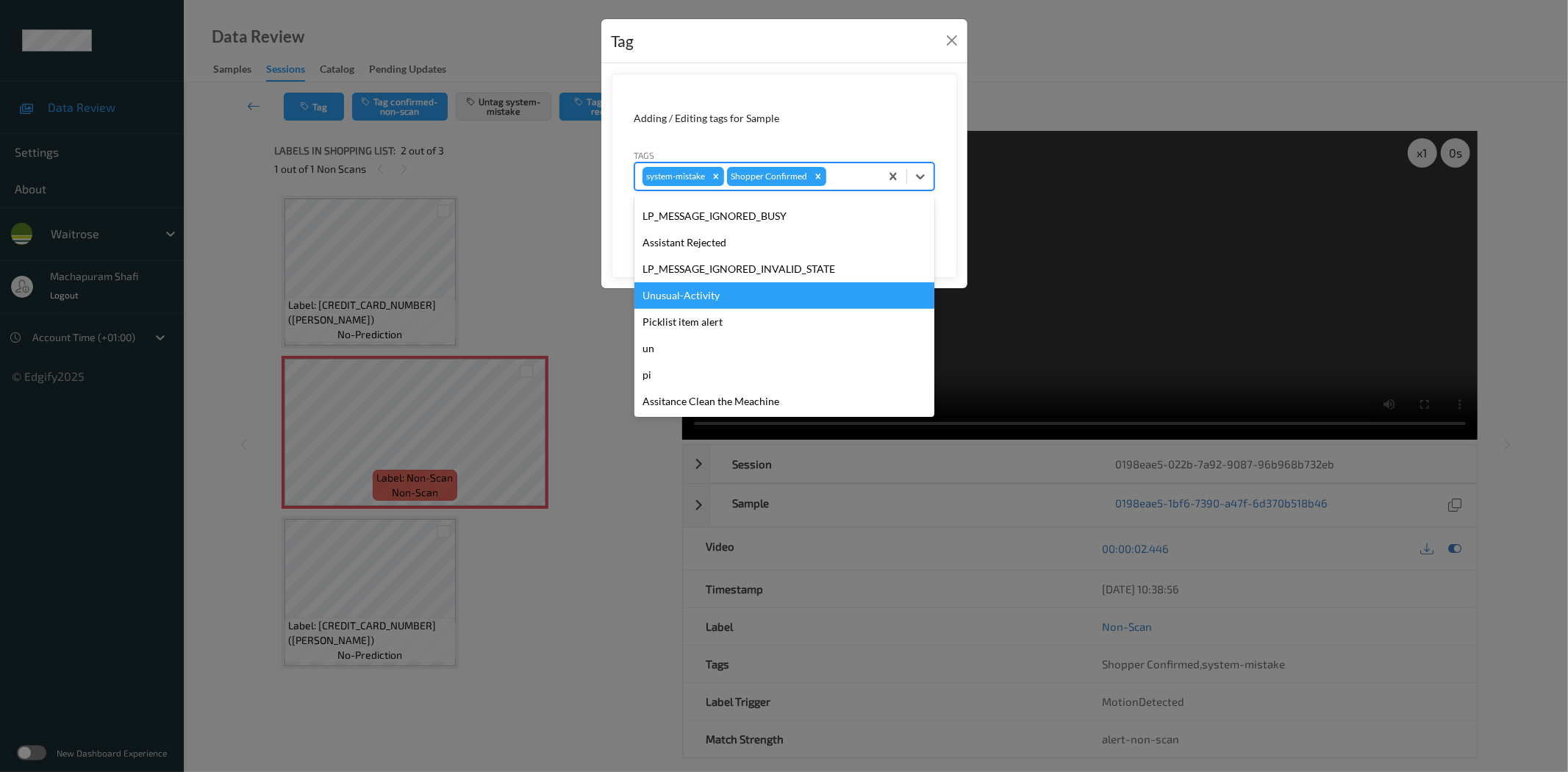
click at [665, 292] on div "Unusual-Activity" at bounding box center [784, 295] width 300 height 26
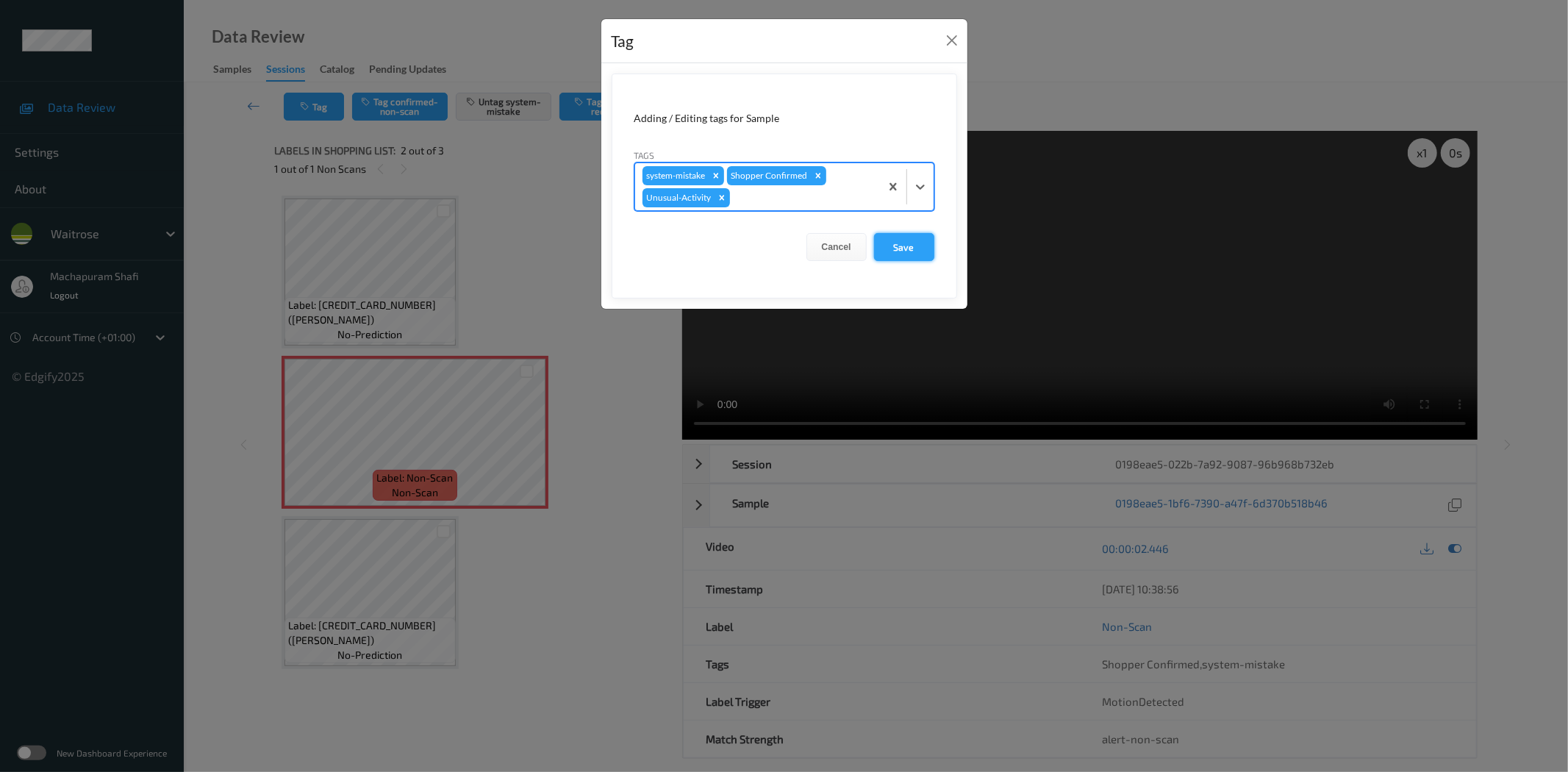
click at [904, 243] on button "Save" at bounding box center [904, 247] width 60 height 28
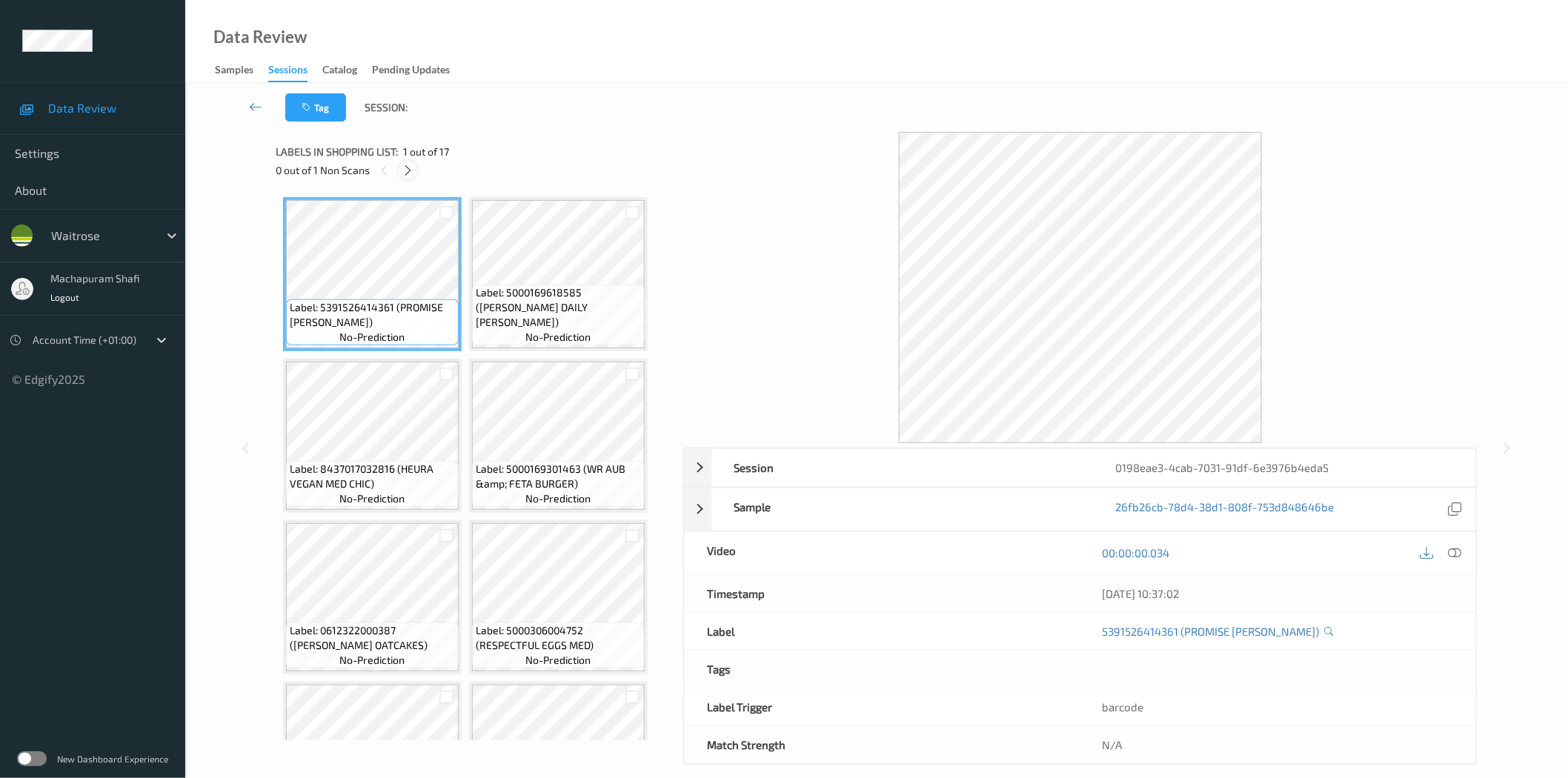
click at [409, 171] on icon at bounding box center [408, 170] width 13 height 14
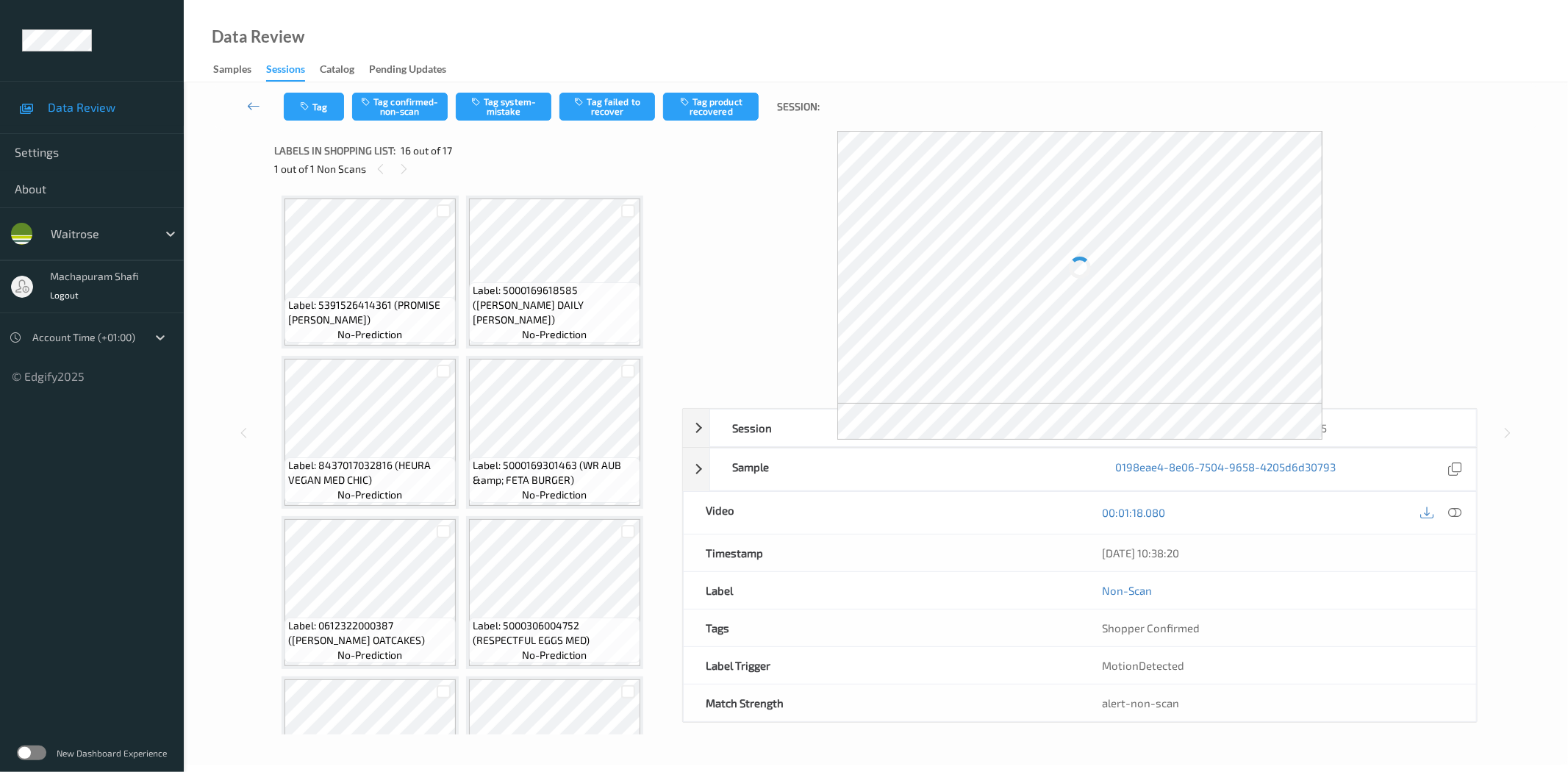
scroll to position [1053, 0]
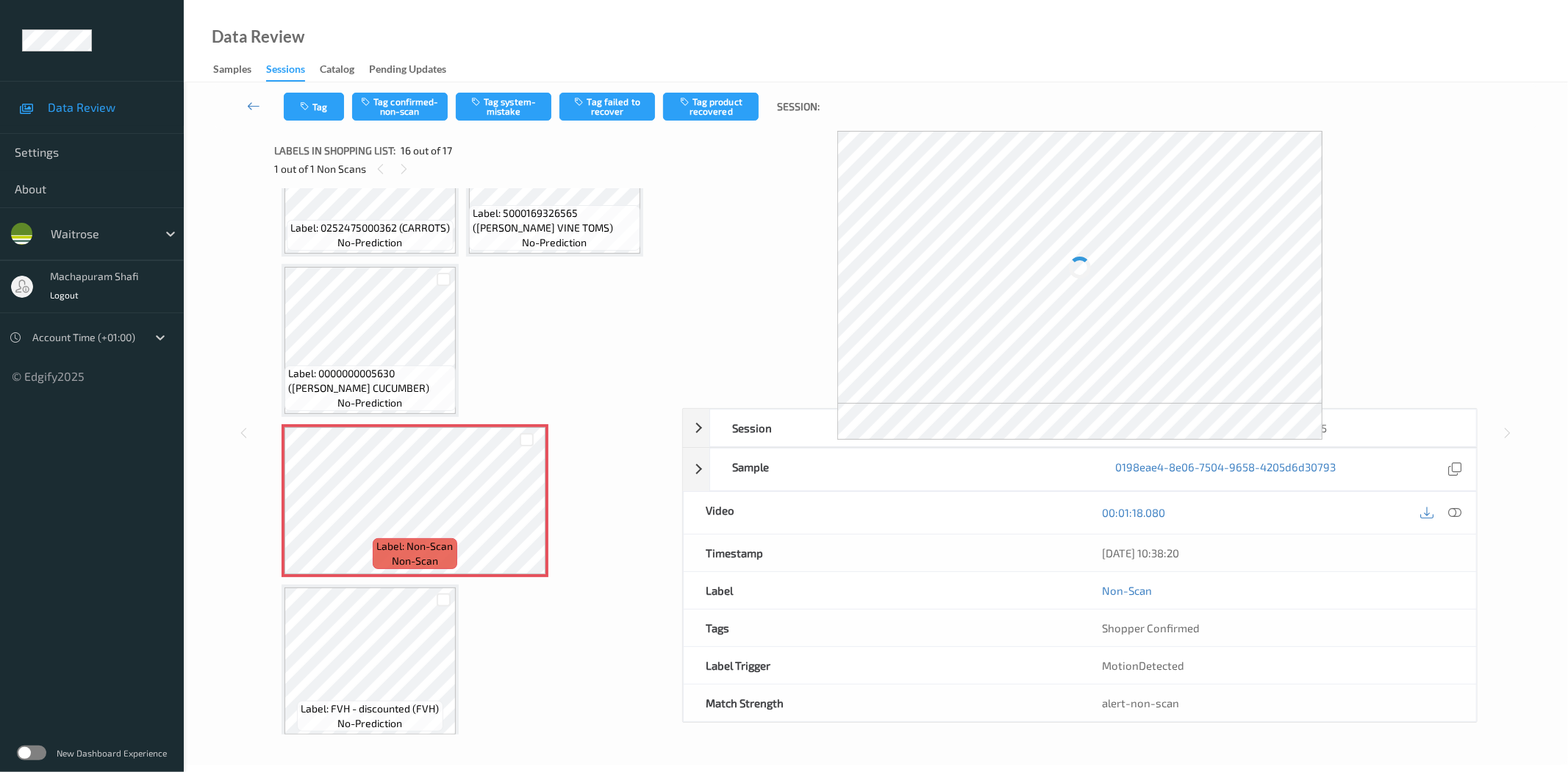
click at [1446, 508] on div at bounding box center [1454, 512] width 20 height 20
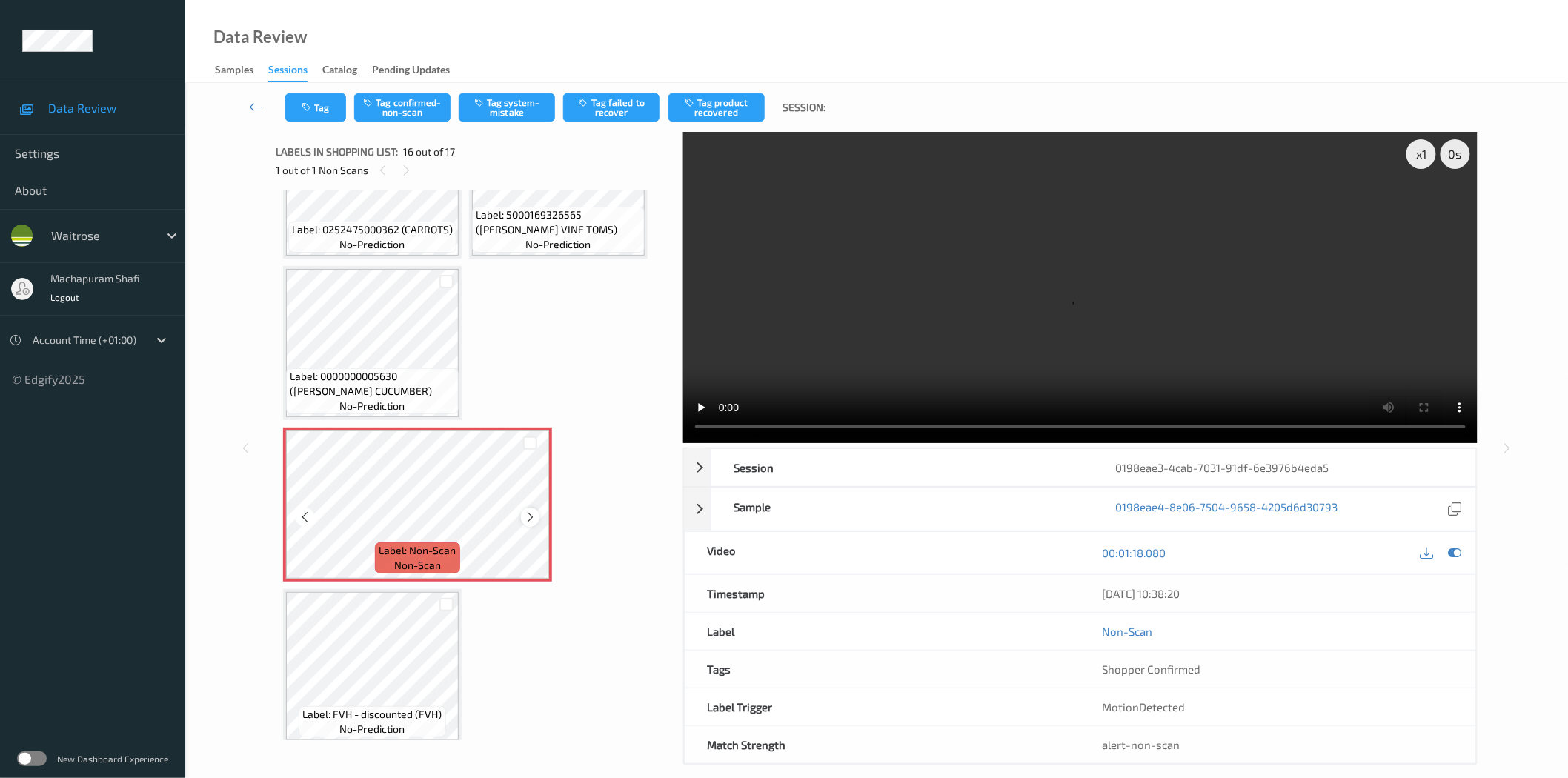
click at [524, 511] on icon at bounding box center [530, 517] width 13 height 14
click at [499, 104] on button "Tag system-mistake" at bounding box center [506, 107] width 96 height 28
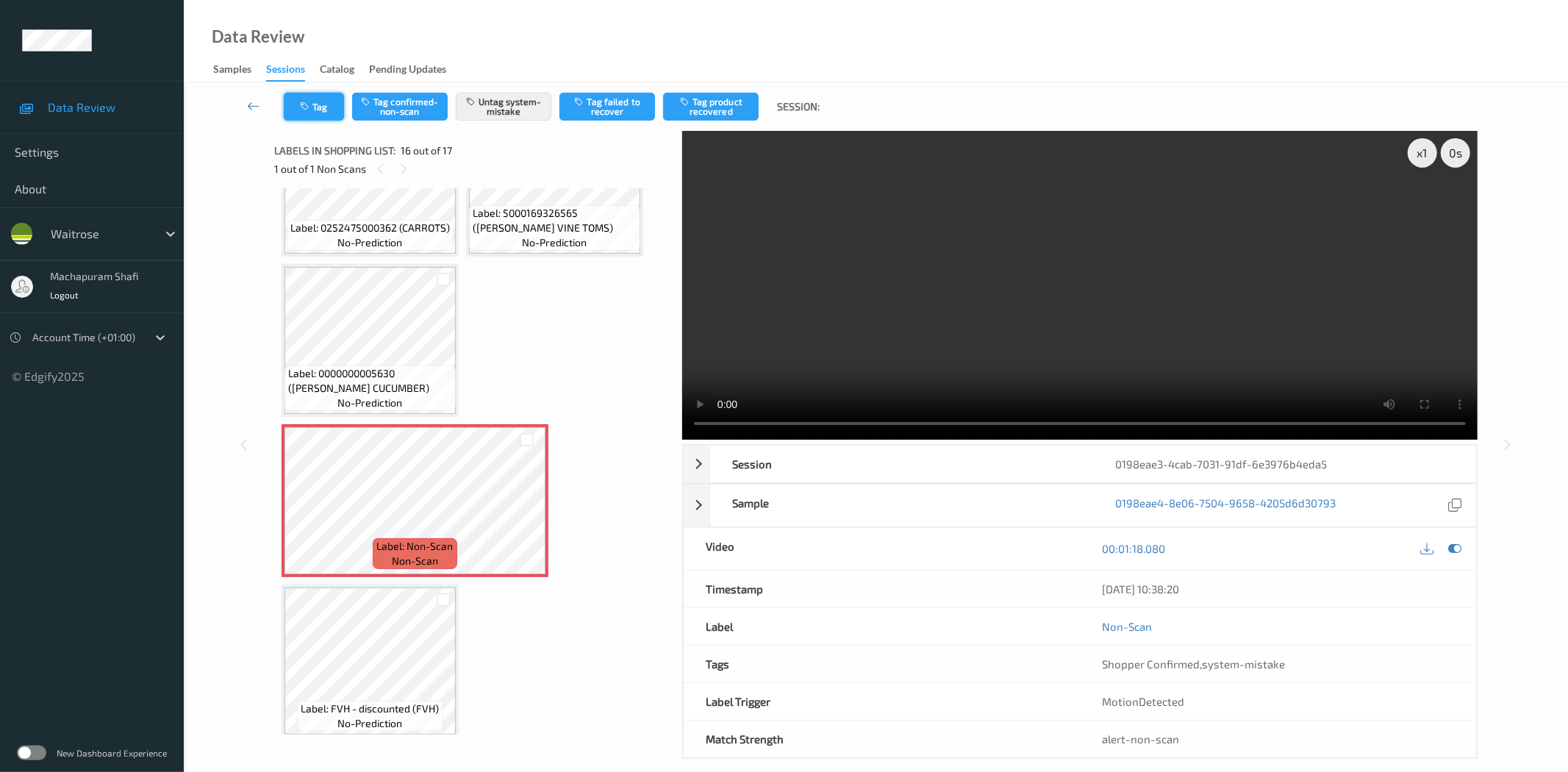
click at [318, 104] on button "Tag" at bounding box center [314, 106] width 60 height 28
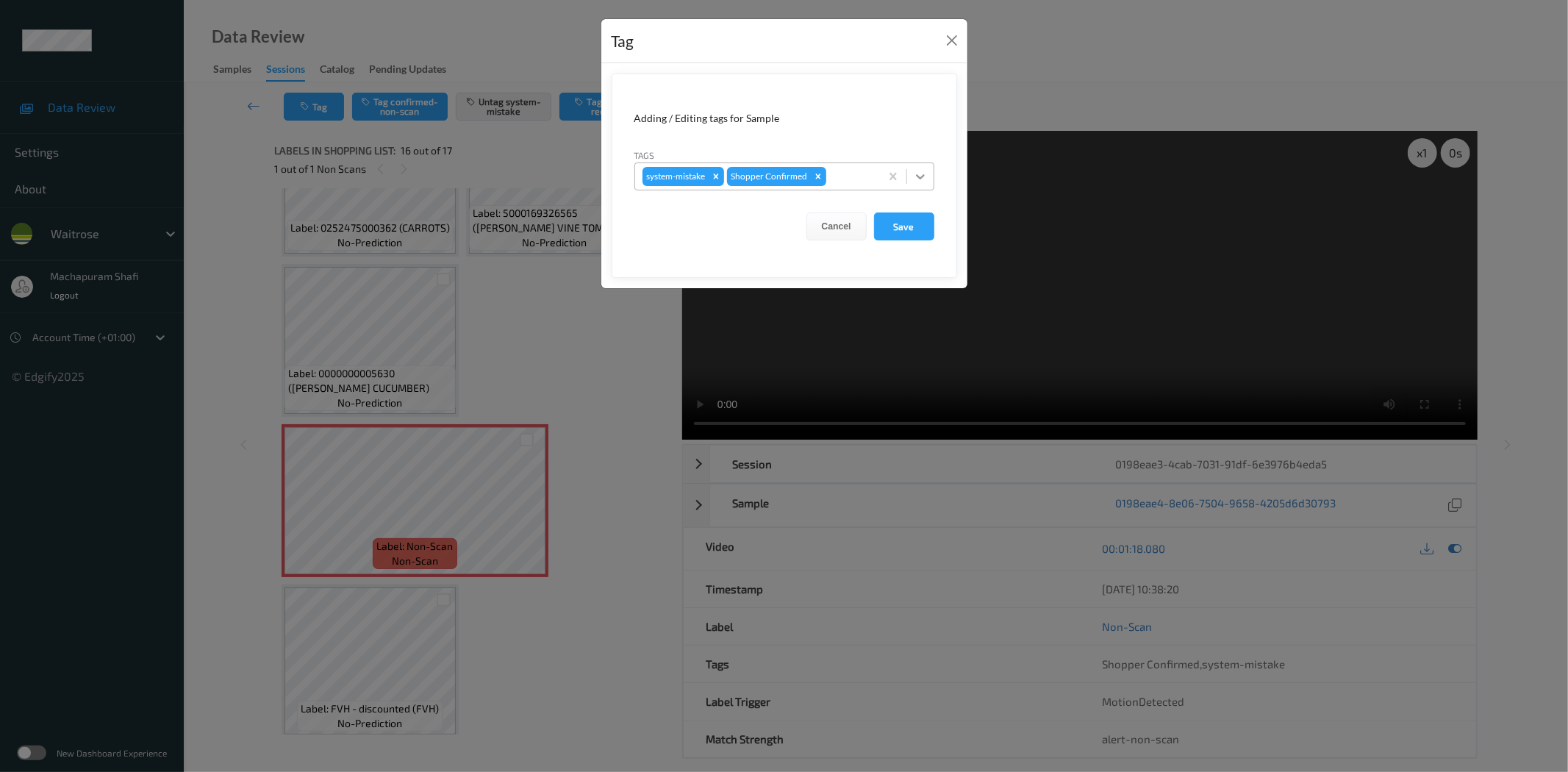
click at [930, 166] on div at bounding box center [919, 176] width 26 height 26
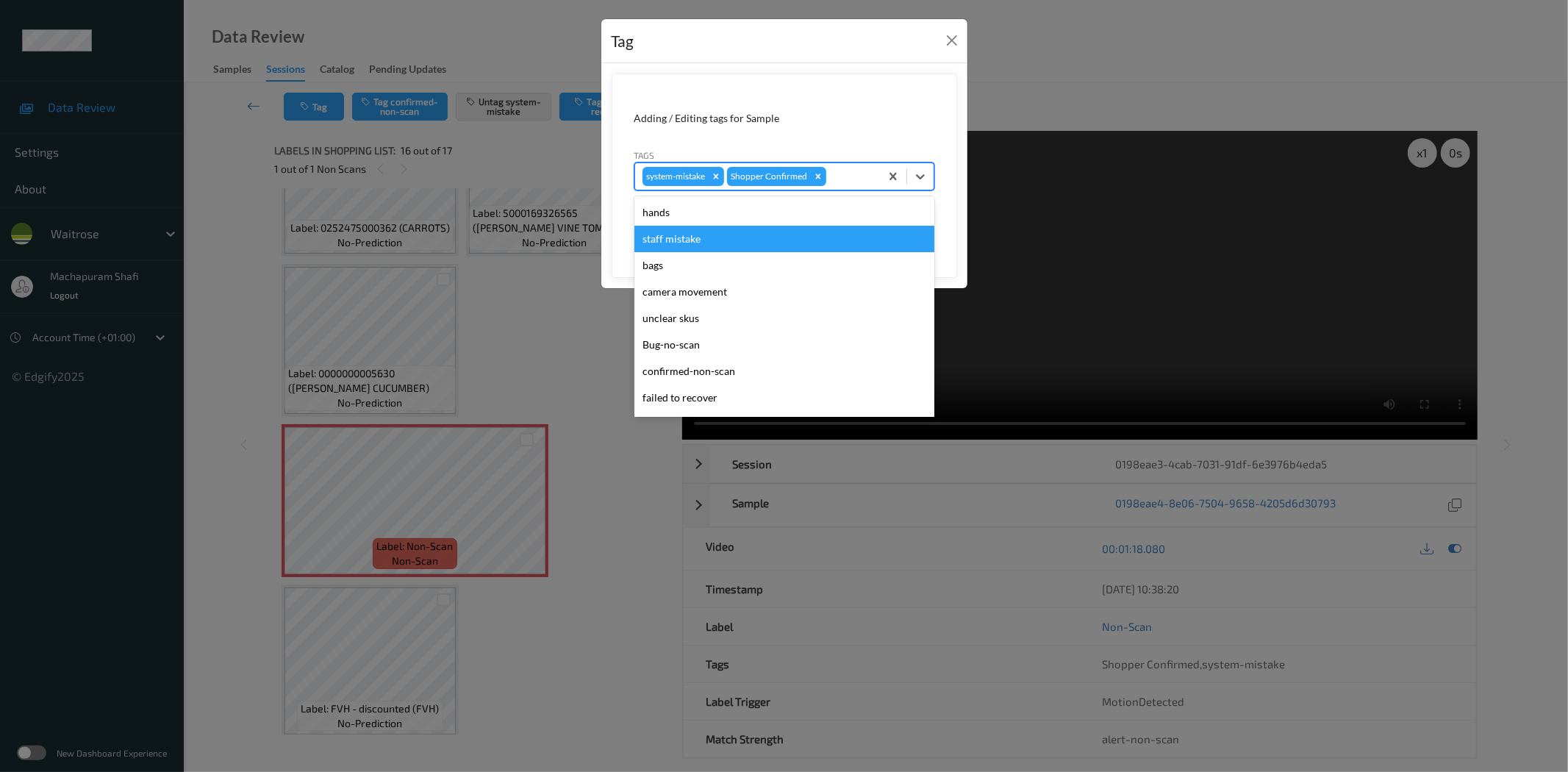
scroll to position [314, 0]
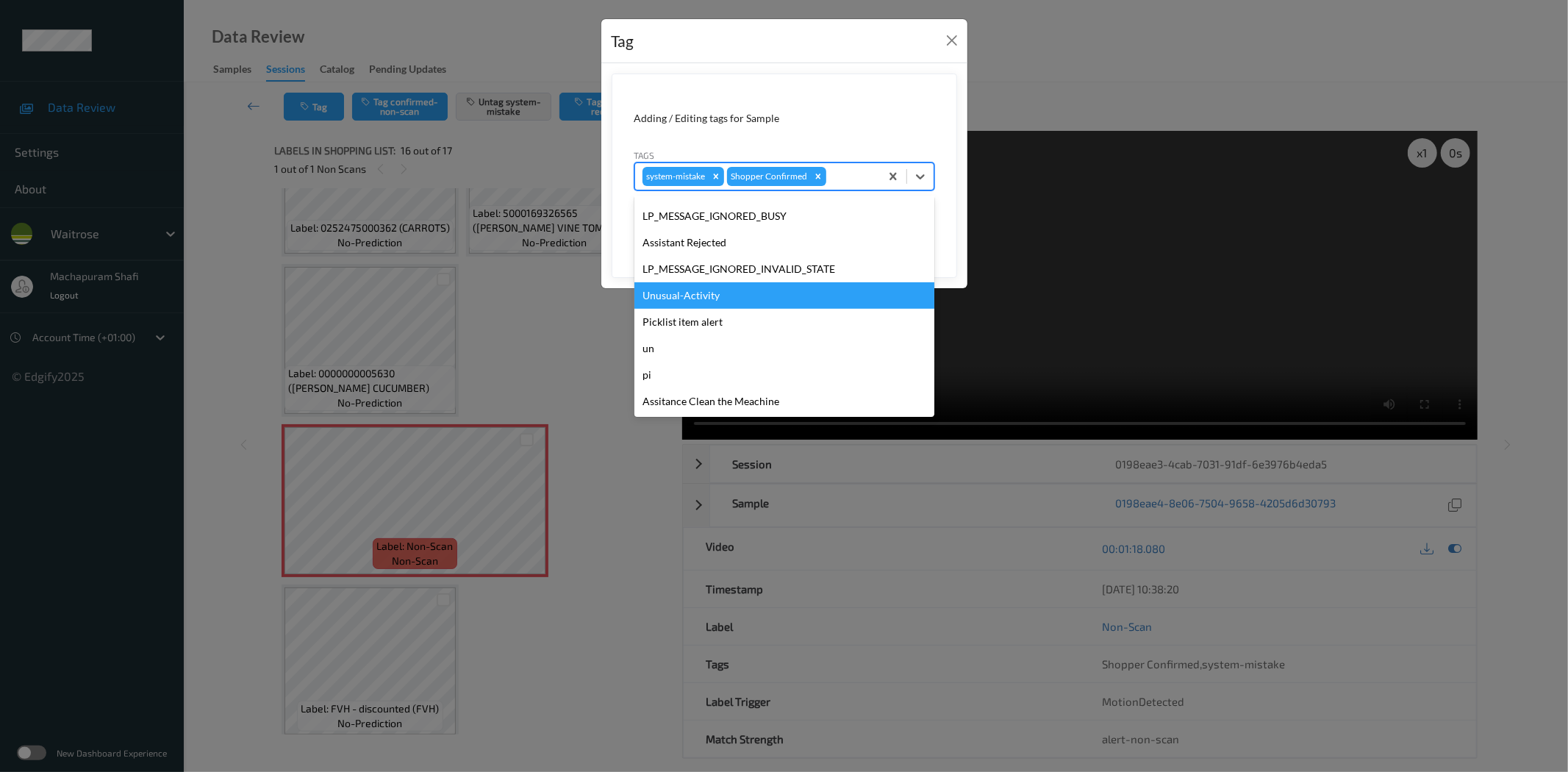
click at [695, 291] on div "Unusual-Activity" at bounding box center [784, 295] width 300 height 26
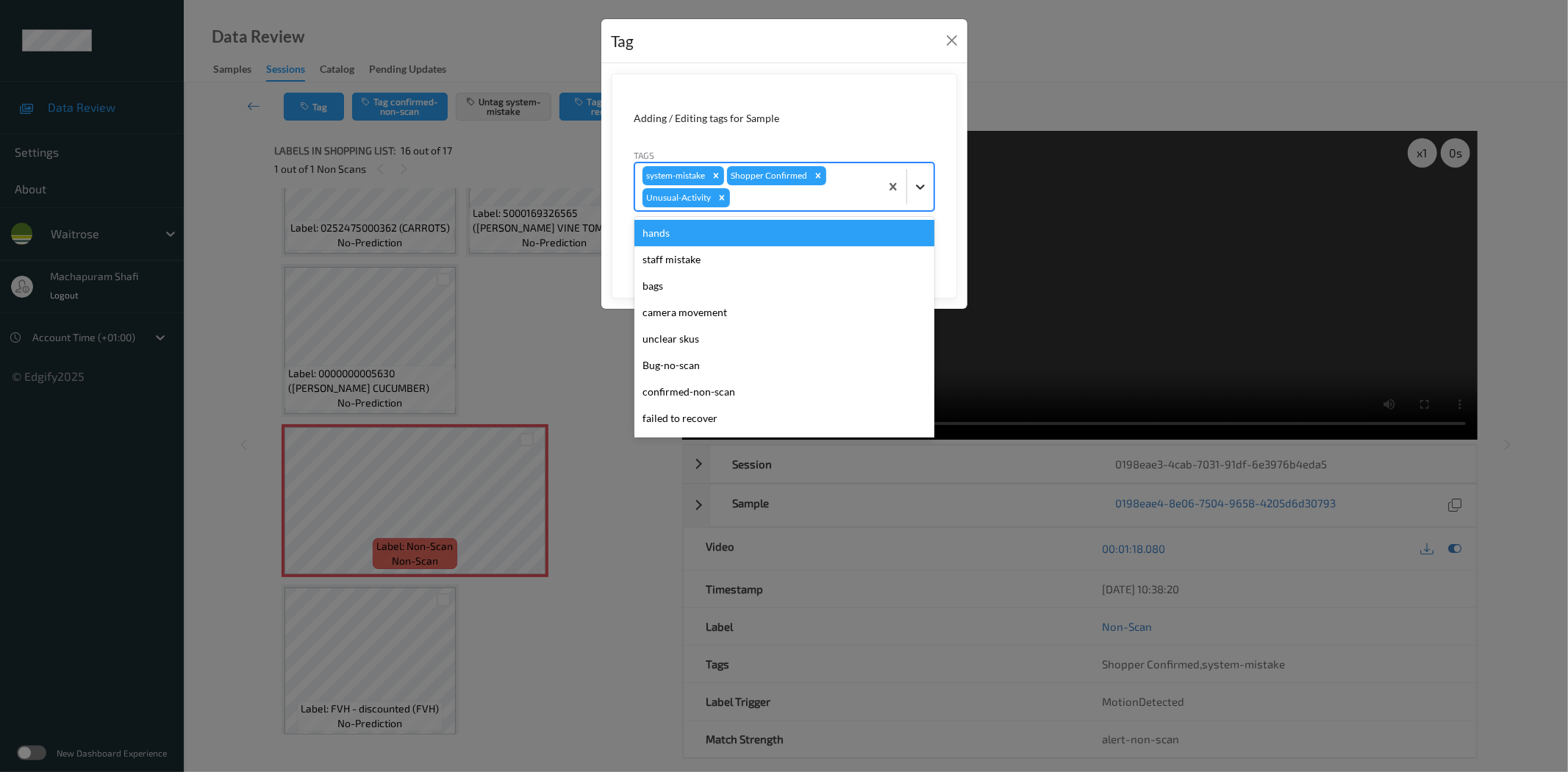
click at [914, 175] on div at bounding box center [919, 186] width 26 height 26
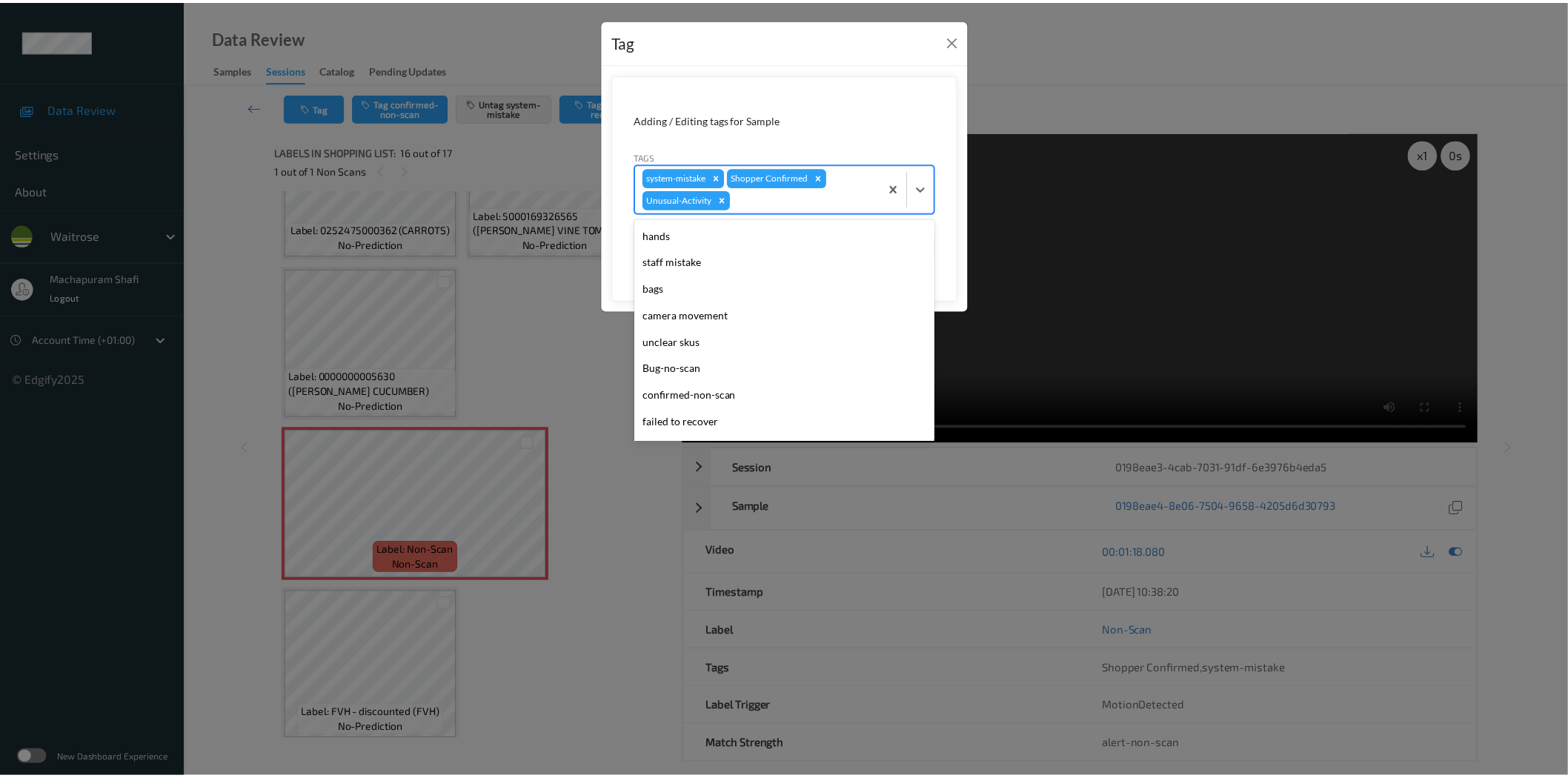
scroll to position [290, 0]
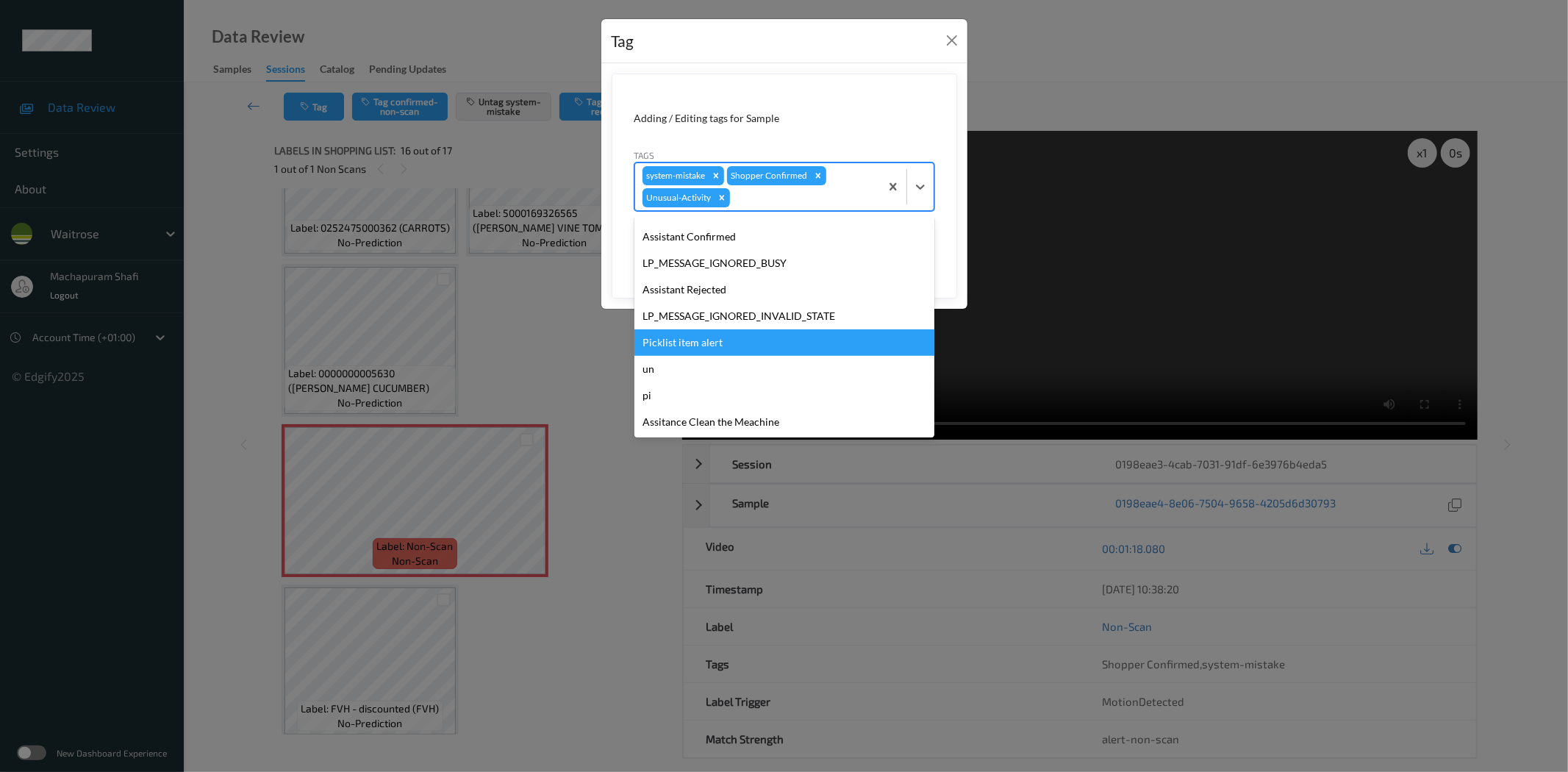
click at [694, 336] on div "Picklist item alert" at bounding box center [784, 342] width 300 height 26
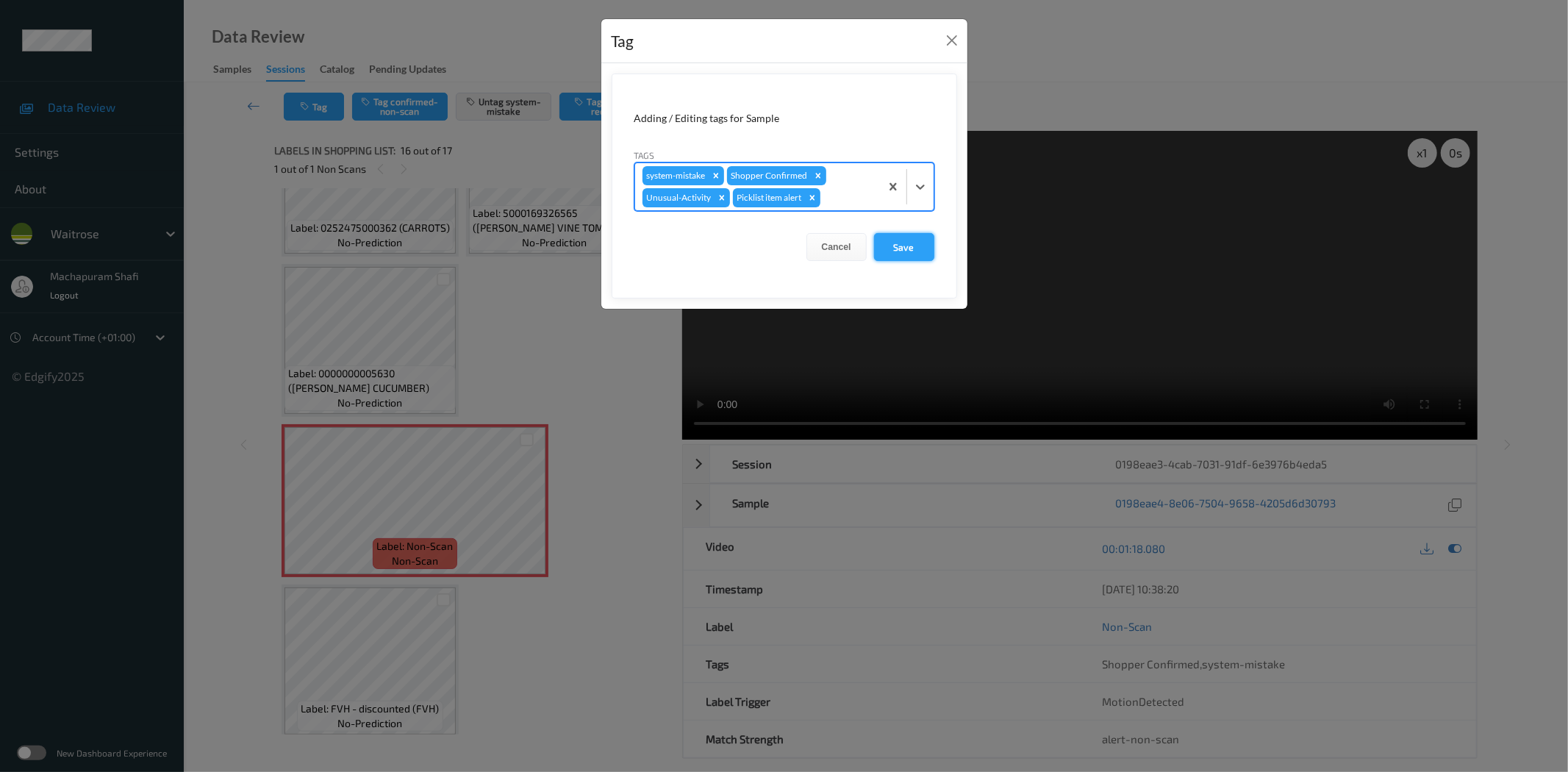
click at [909, 243] on button "Save" at bounding box center [904, 247] width 60 height 28
click at [914, 247] on button "Save" at bounding box center [904, 247] width 60 height 28
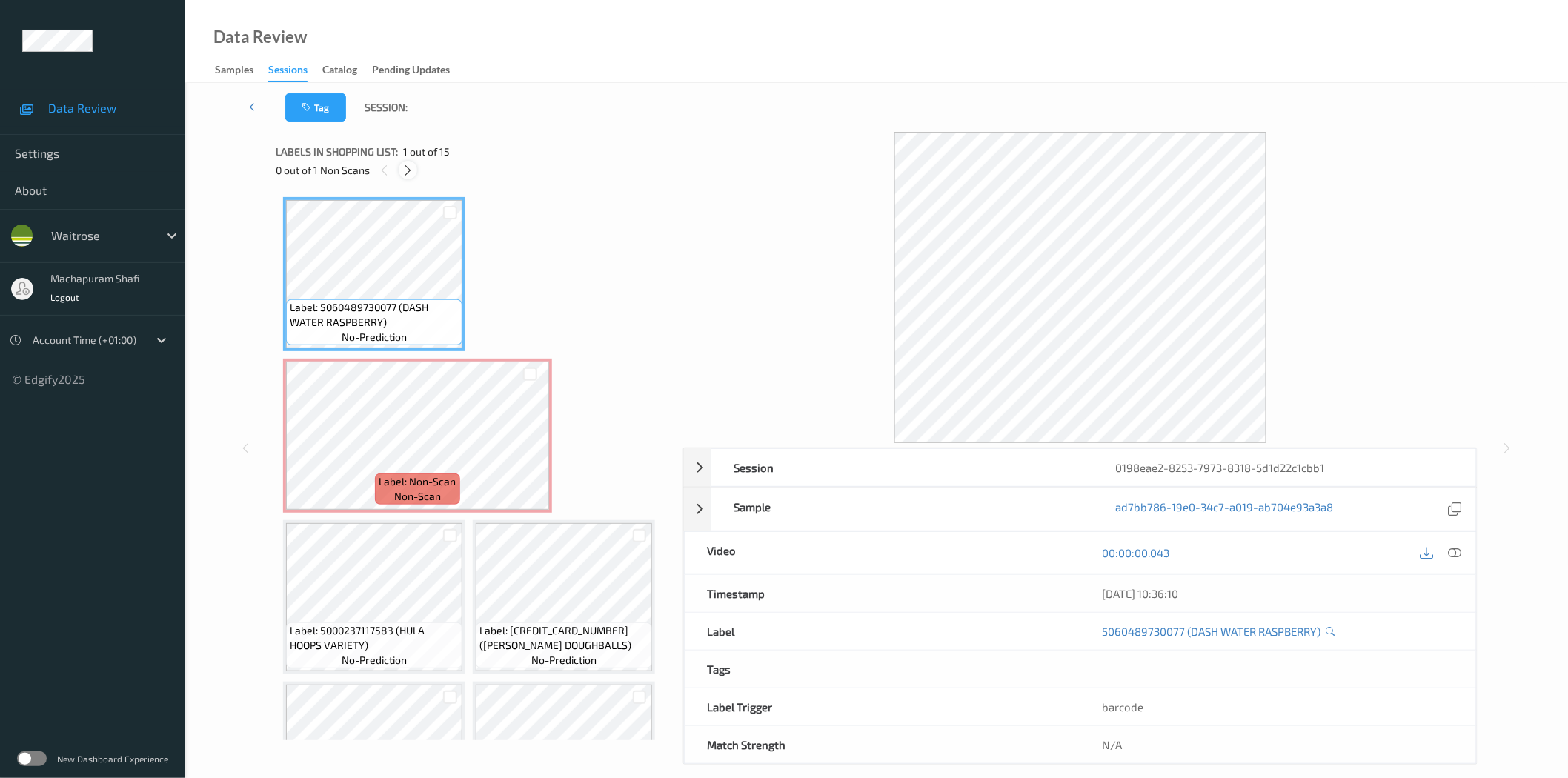
click at [410, 173] on icon at bounding box center [408, 170] width 13 height 14
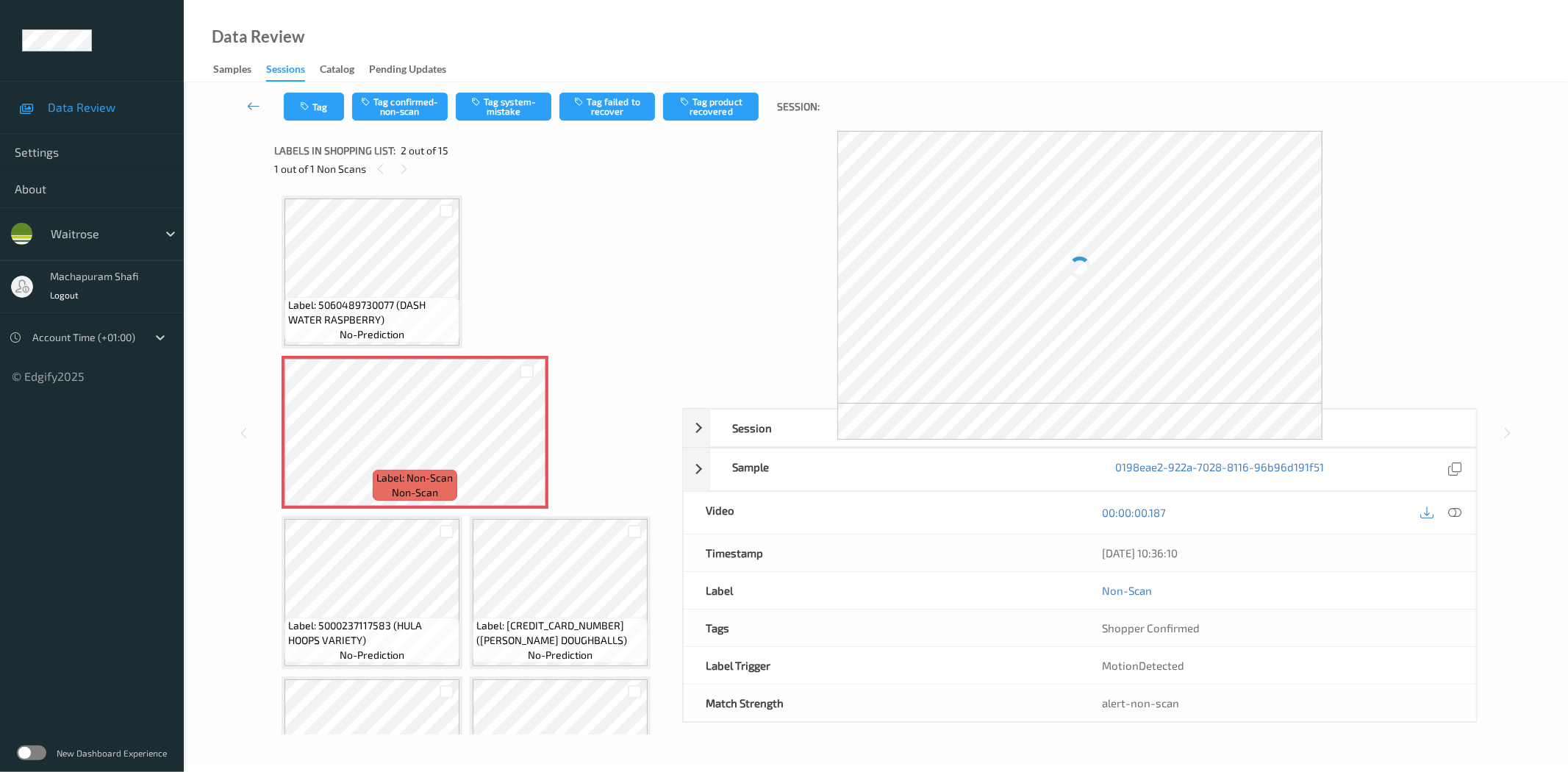
scroll to position [7, 0]
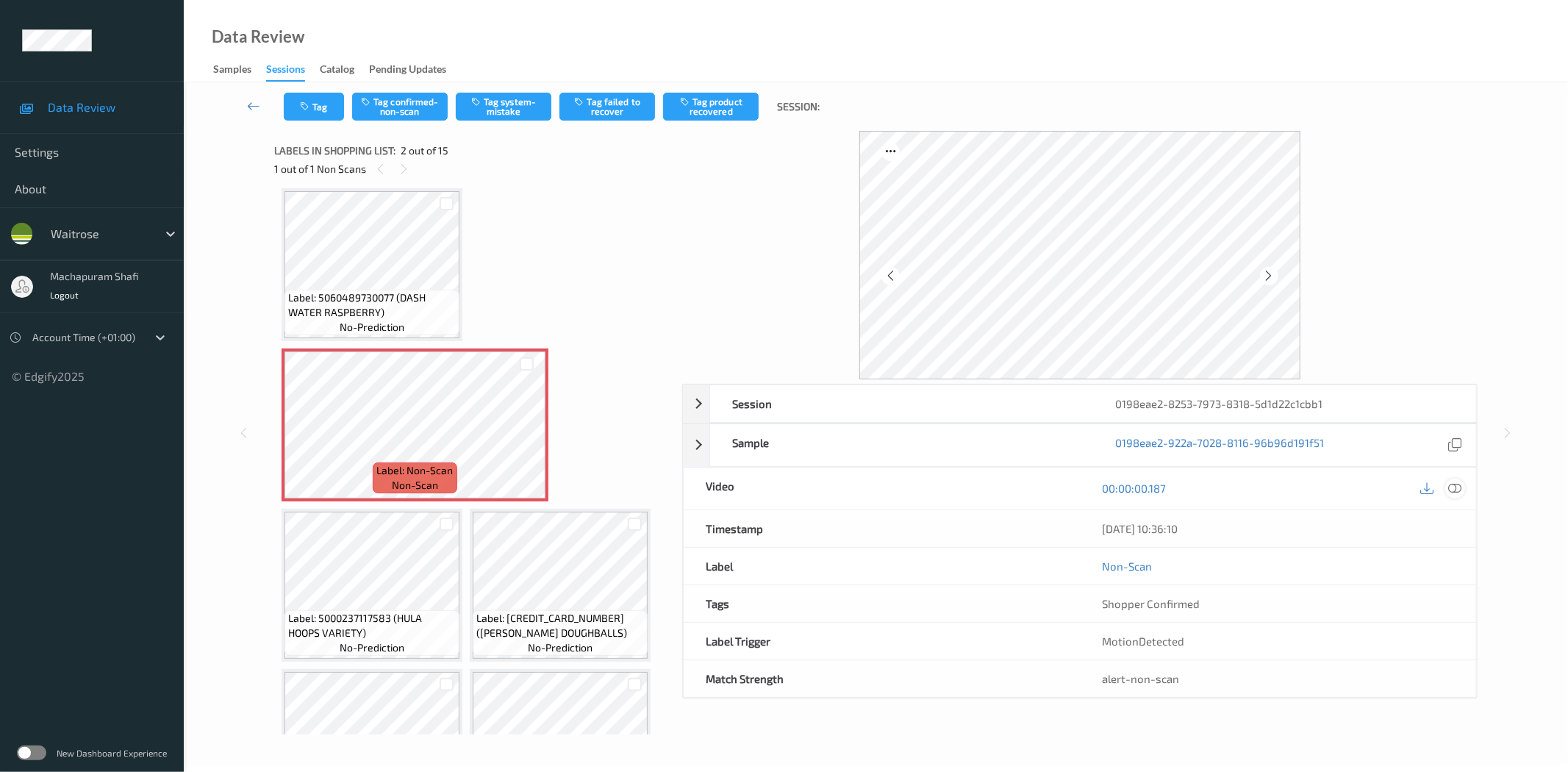
click at [1453, 489] on icon at bounding box center [1455, 488] width 13 height 13
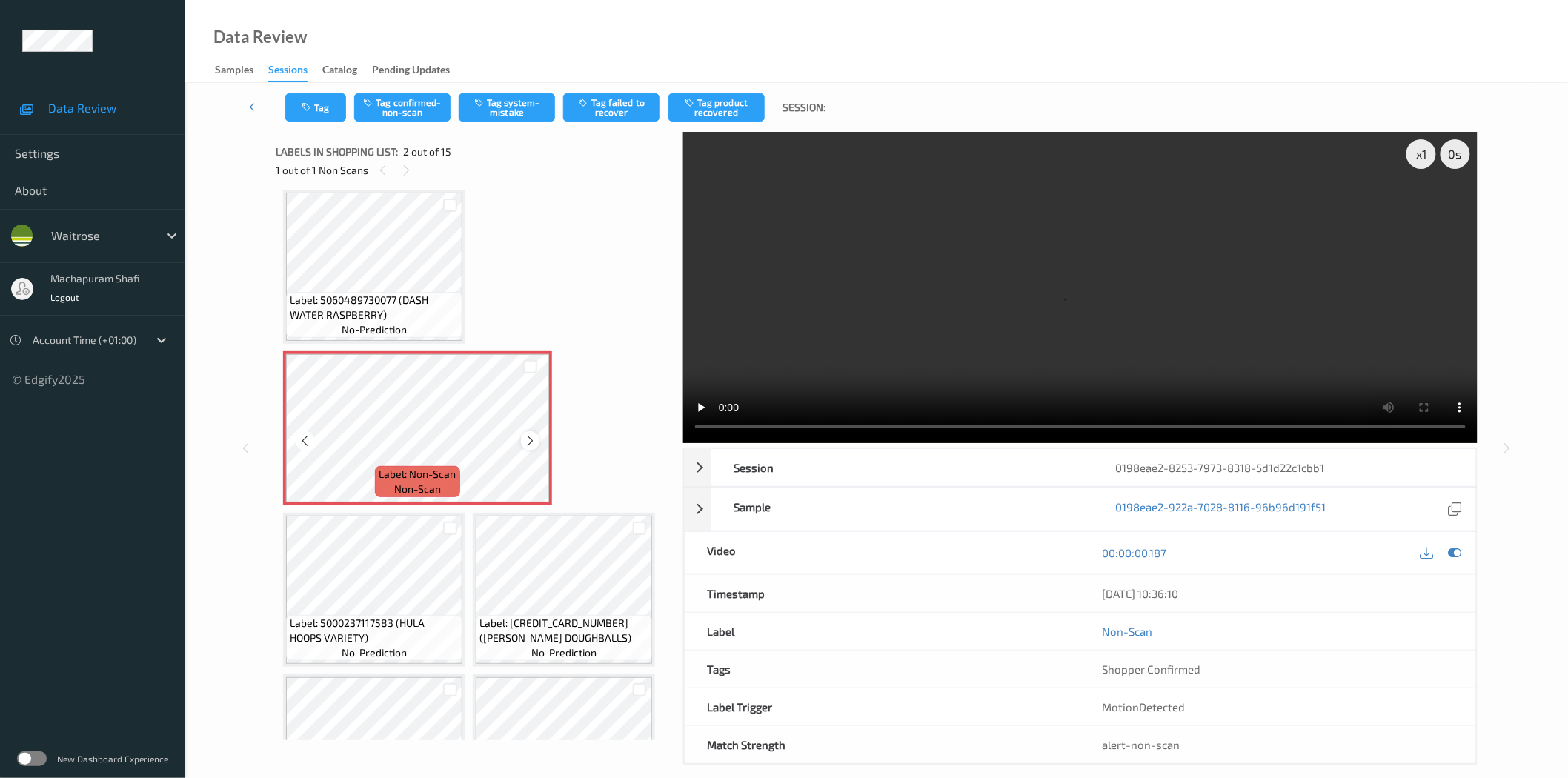
click at [528, 440] on icon at bounding box center [530, 440] width 13 height 14
click at [527, 441] on icon at bounding box center [530, 440] width 13 height 14
click at [1444, 553] on div at bounding box center [1441, 553] width 48 height 20
click at [1453, 551] on icon at bounding box center [1454, 553] width 14 height 14
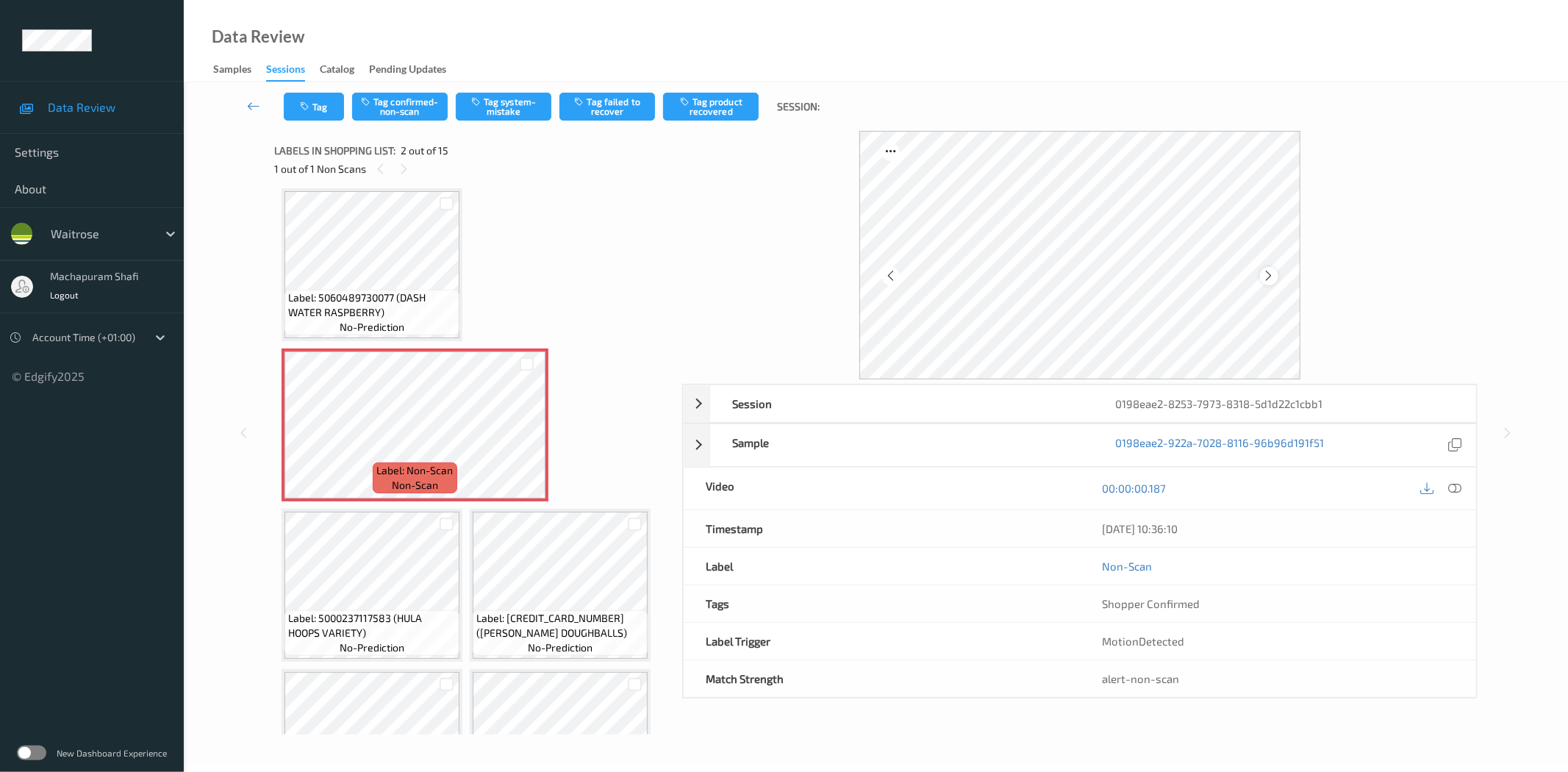
click at [1269, 278] on icon at bounding box center [1269, 276] width 13 height 13
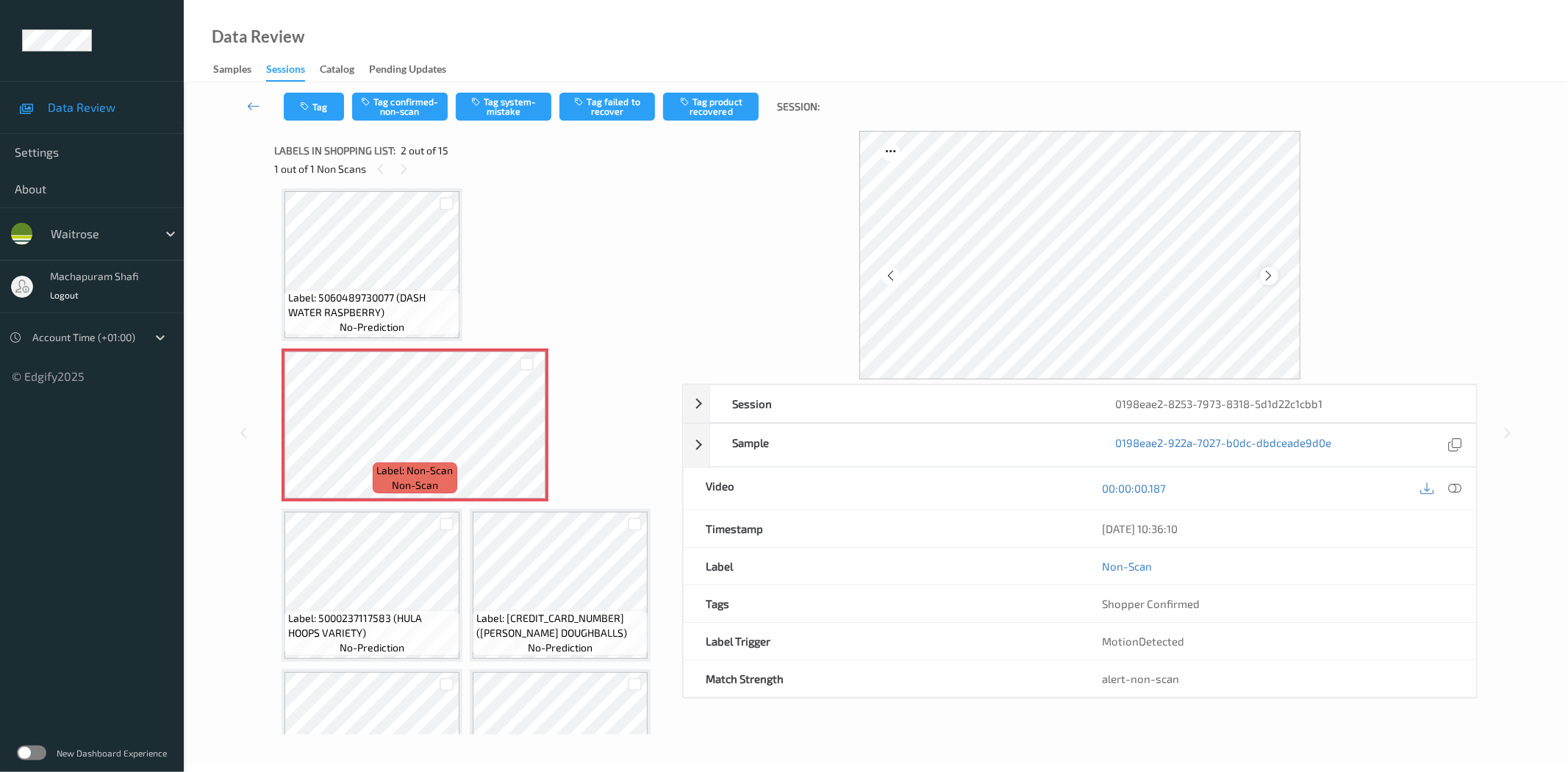
click at [1267, 281] on icon at bounding box center [1269, 276] width 13 height 13
click at [523, 439] on icon at bounding box center [527, 437] width 13 height 13
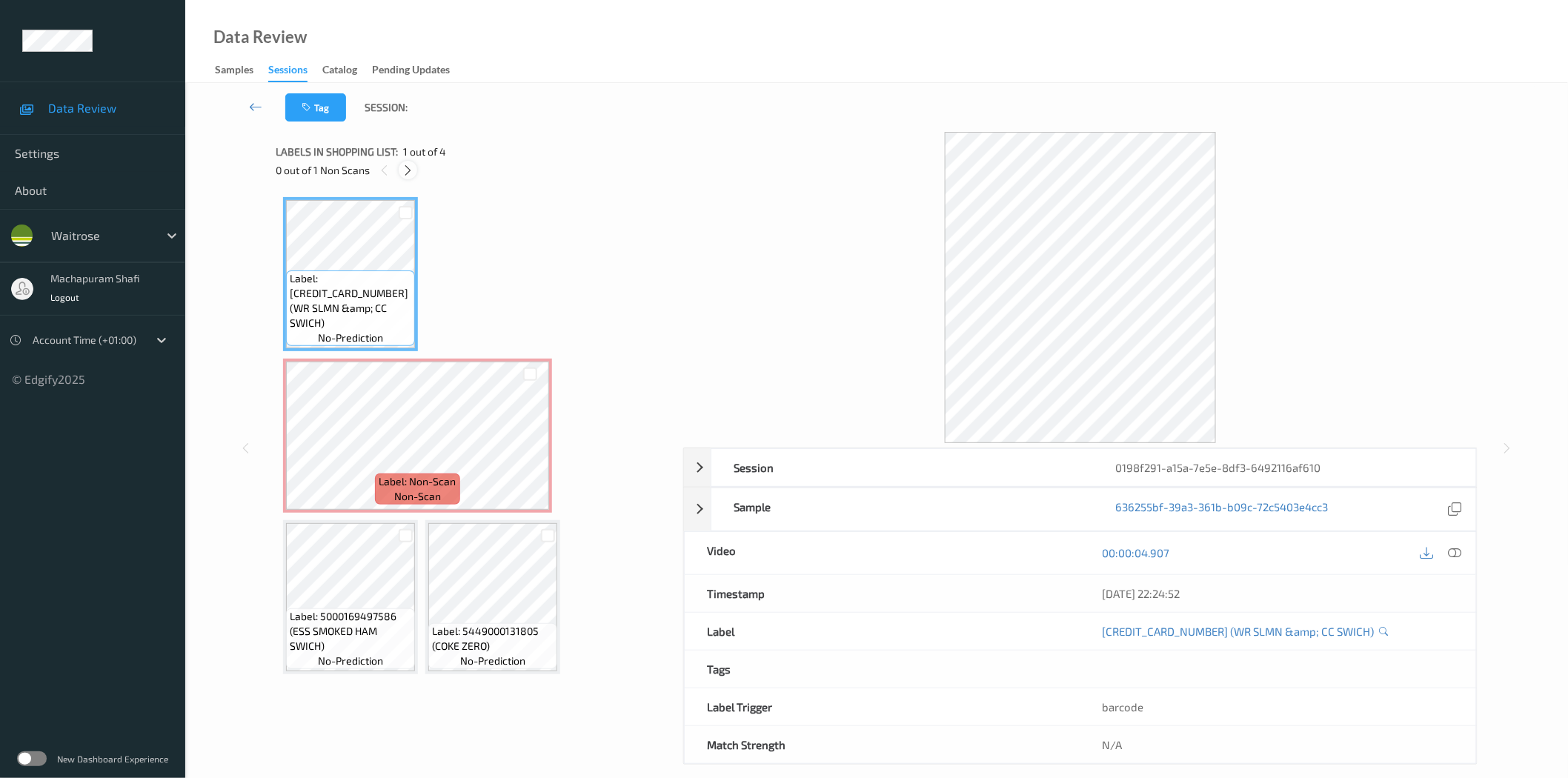
click at [403, 163] on div at bounding box center [408, 170] width 18 height 18
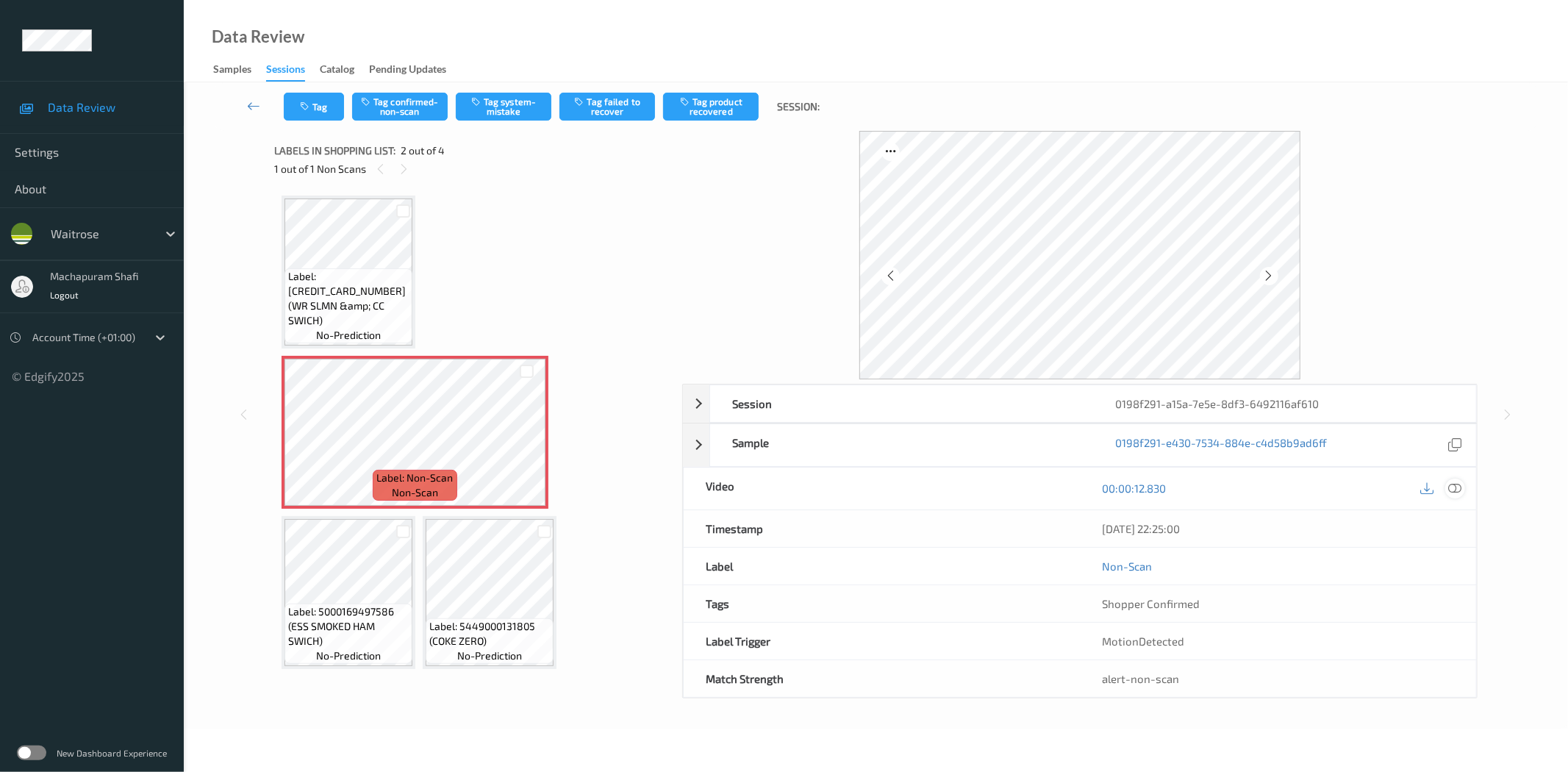
click at [1461, 490] on icon at bounding box center [1455, 488] width 13 height 13
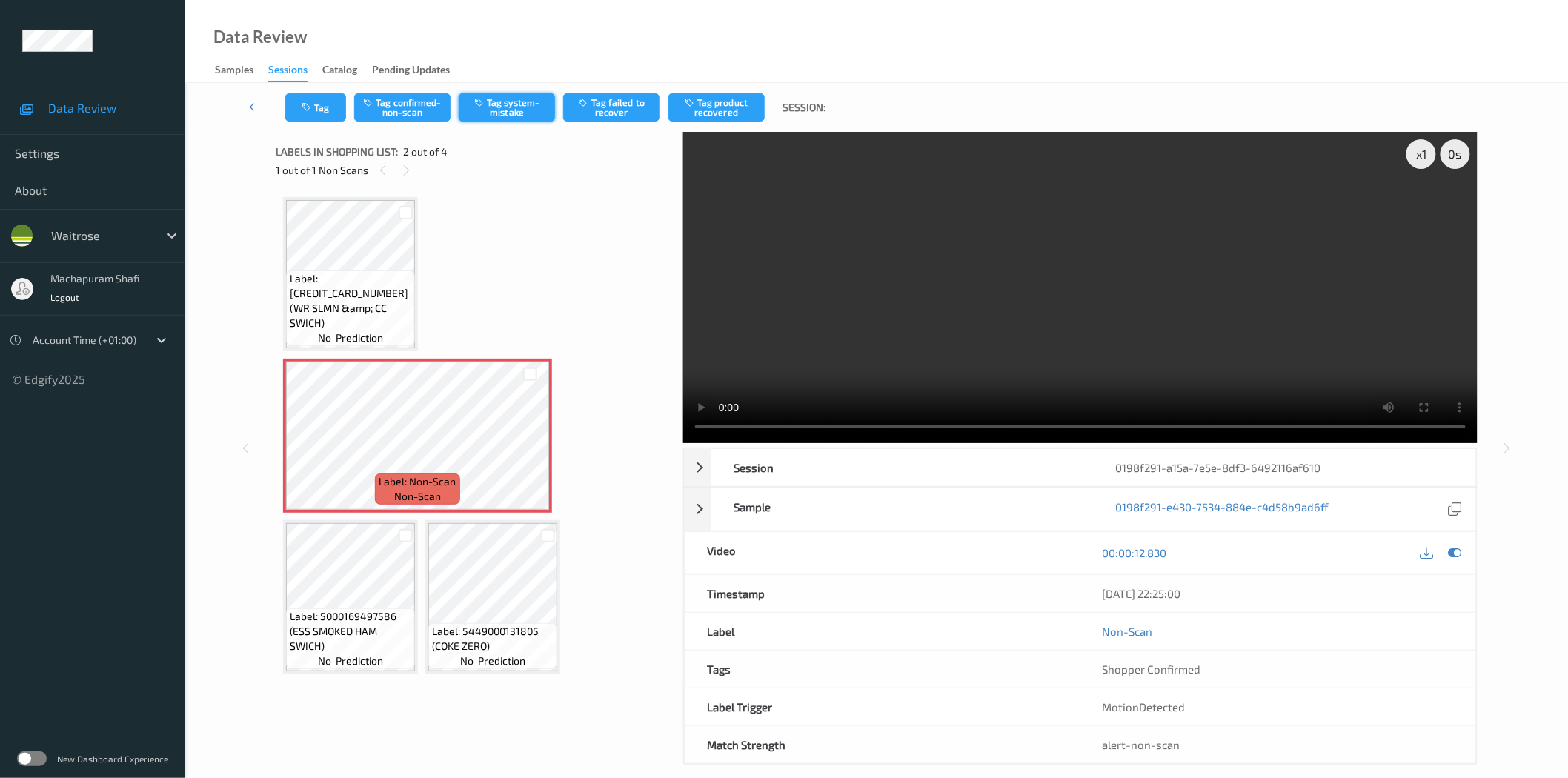
click at [510, 113] on button "Tag system-mistake" at bounding box center [506, 107] width 96 height 28
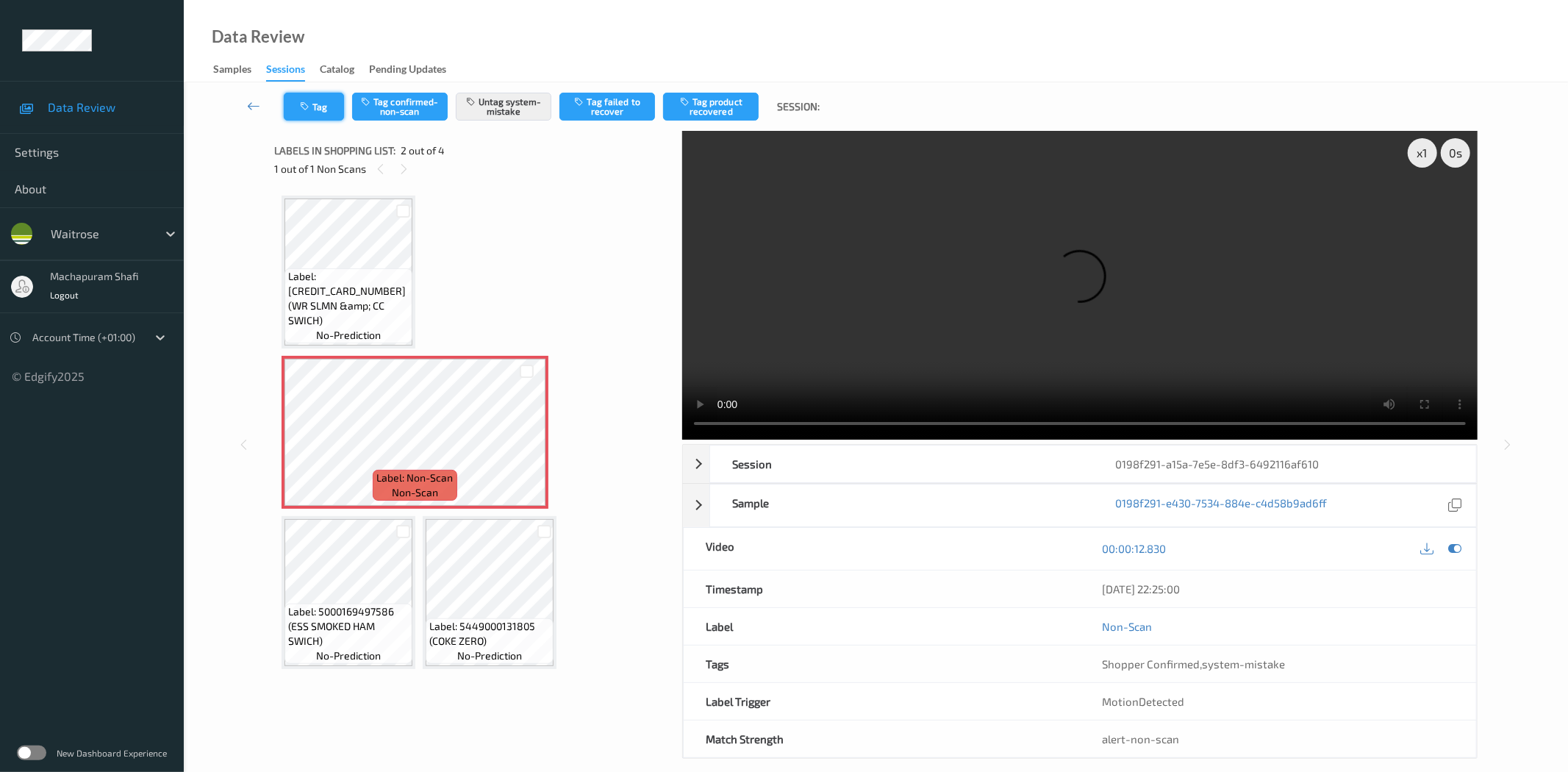
click at [325, 104] on button "Tag" at bounding box center [314, 106] width 60 height 28
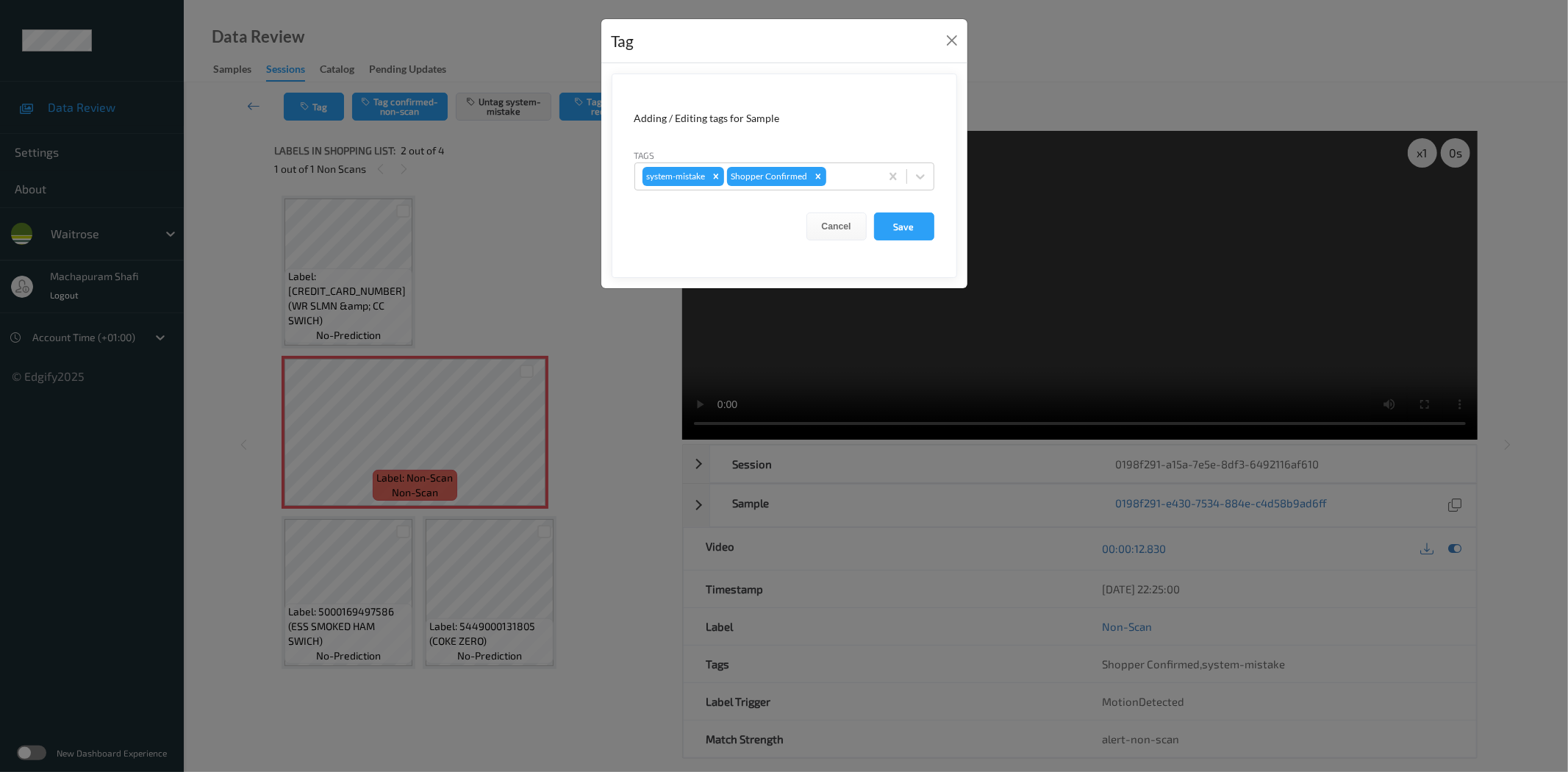
click at [938, 170] on form "Adding / Editing tags for Sample Tags system-mistake Shopper Confirmed Cancel S…" at bounding box center [784, 175] width 345 height 205
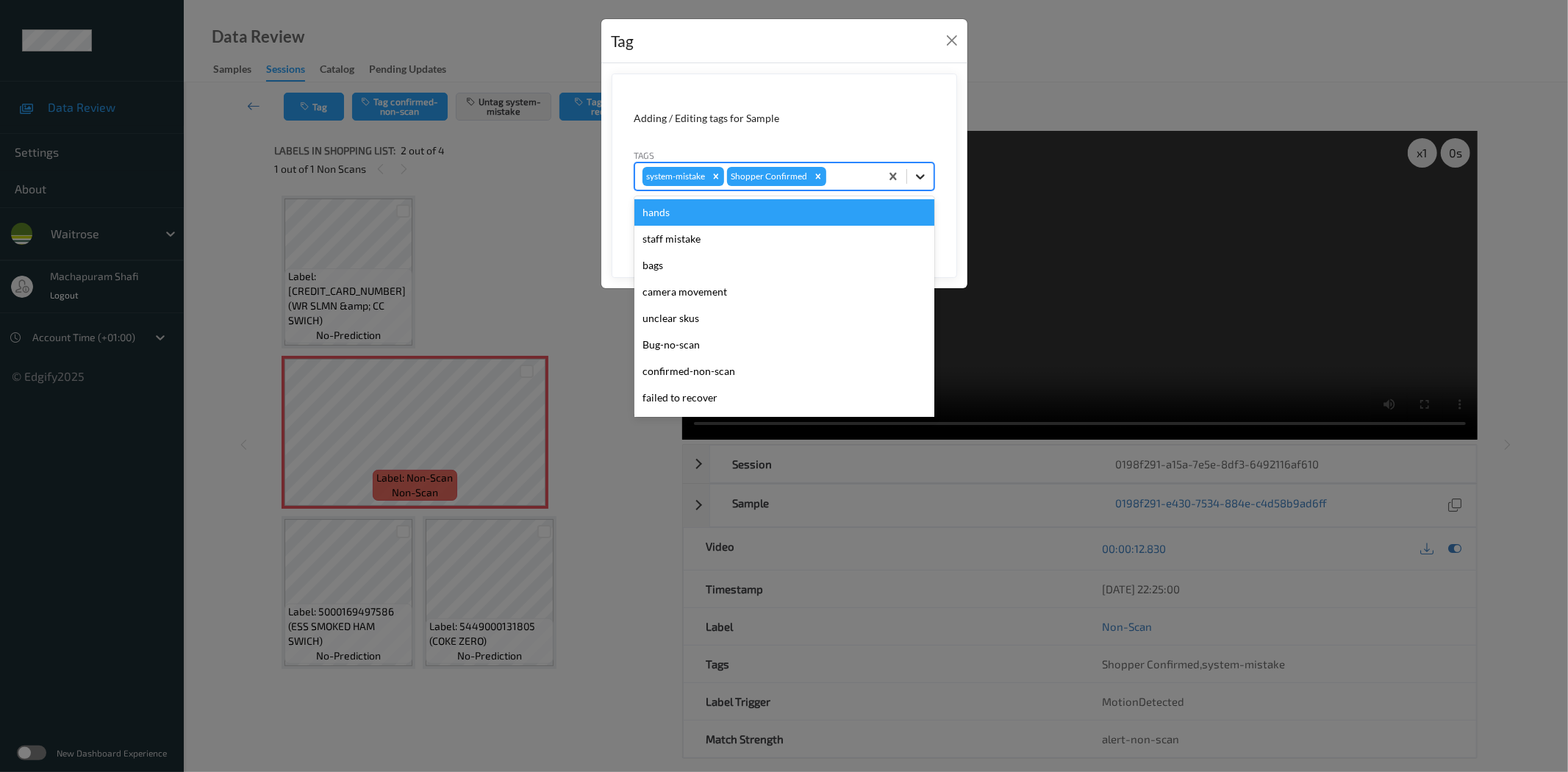
click at [916, 175] on icon at bounding box center [919, 177] width 9 height 6
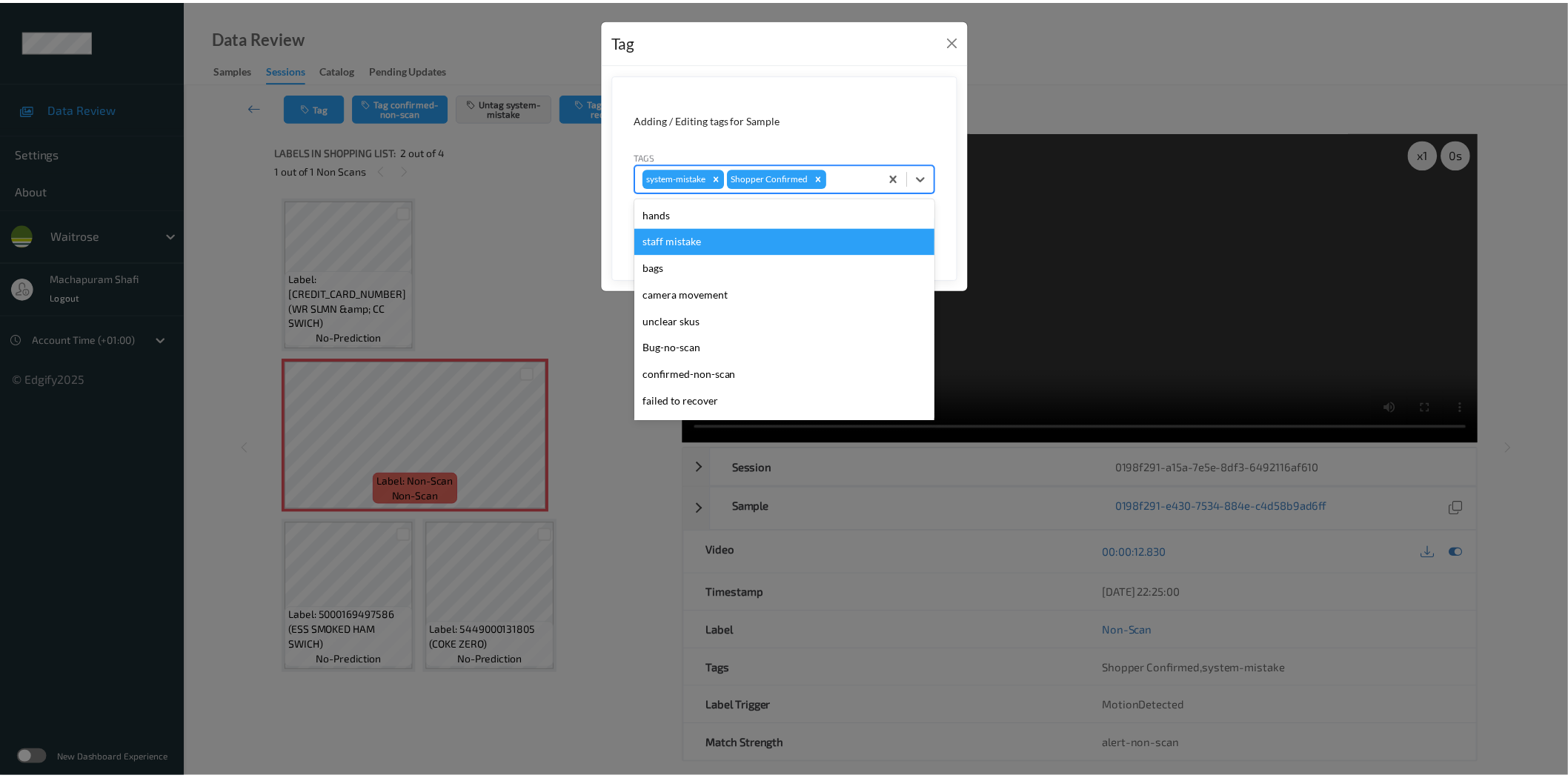
scroll to position [316, 0]
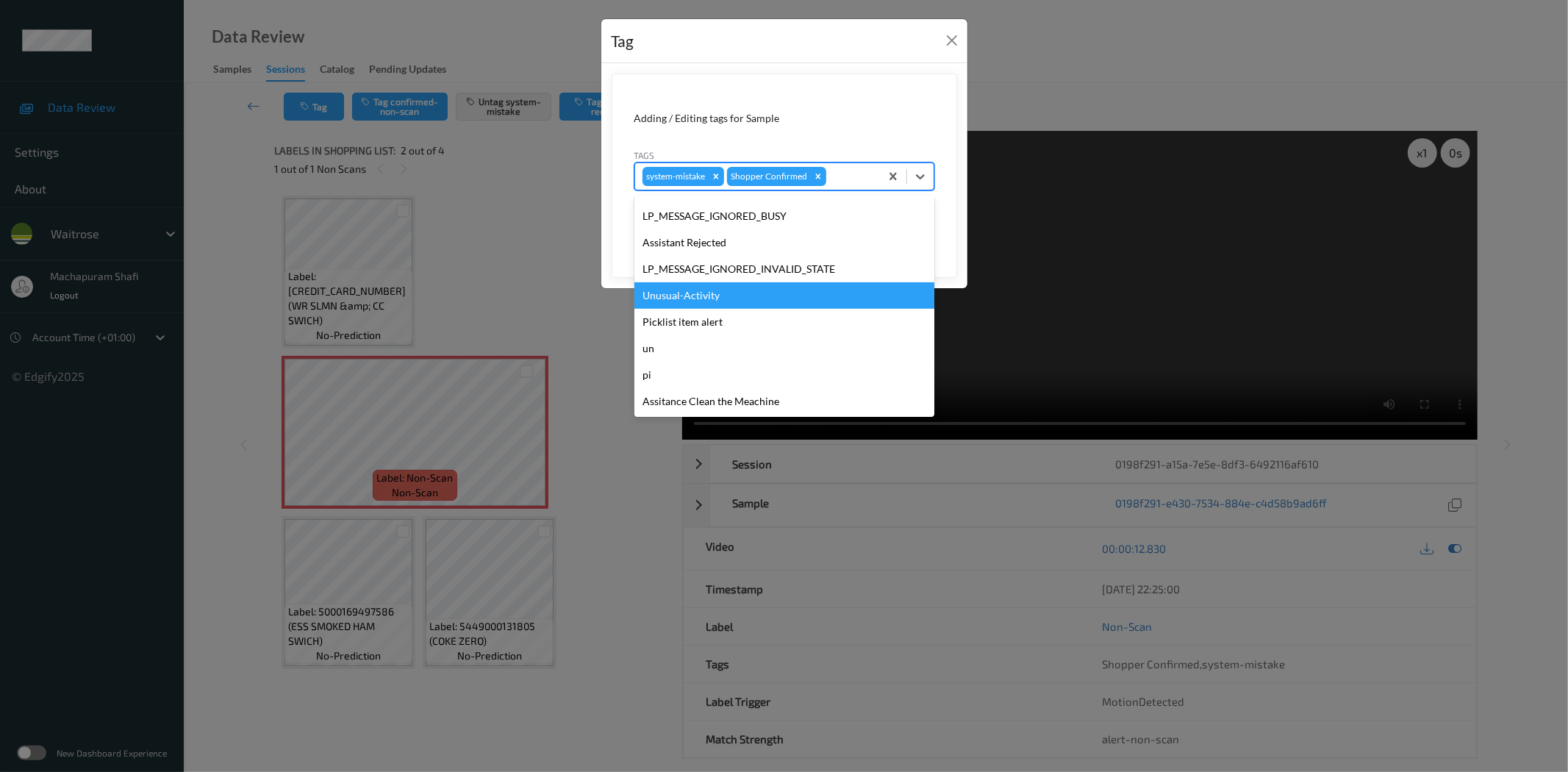
click at [703, 296] on div "Unusual-Activity" at bounding box center [784, 295] width 300 height 26
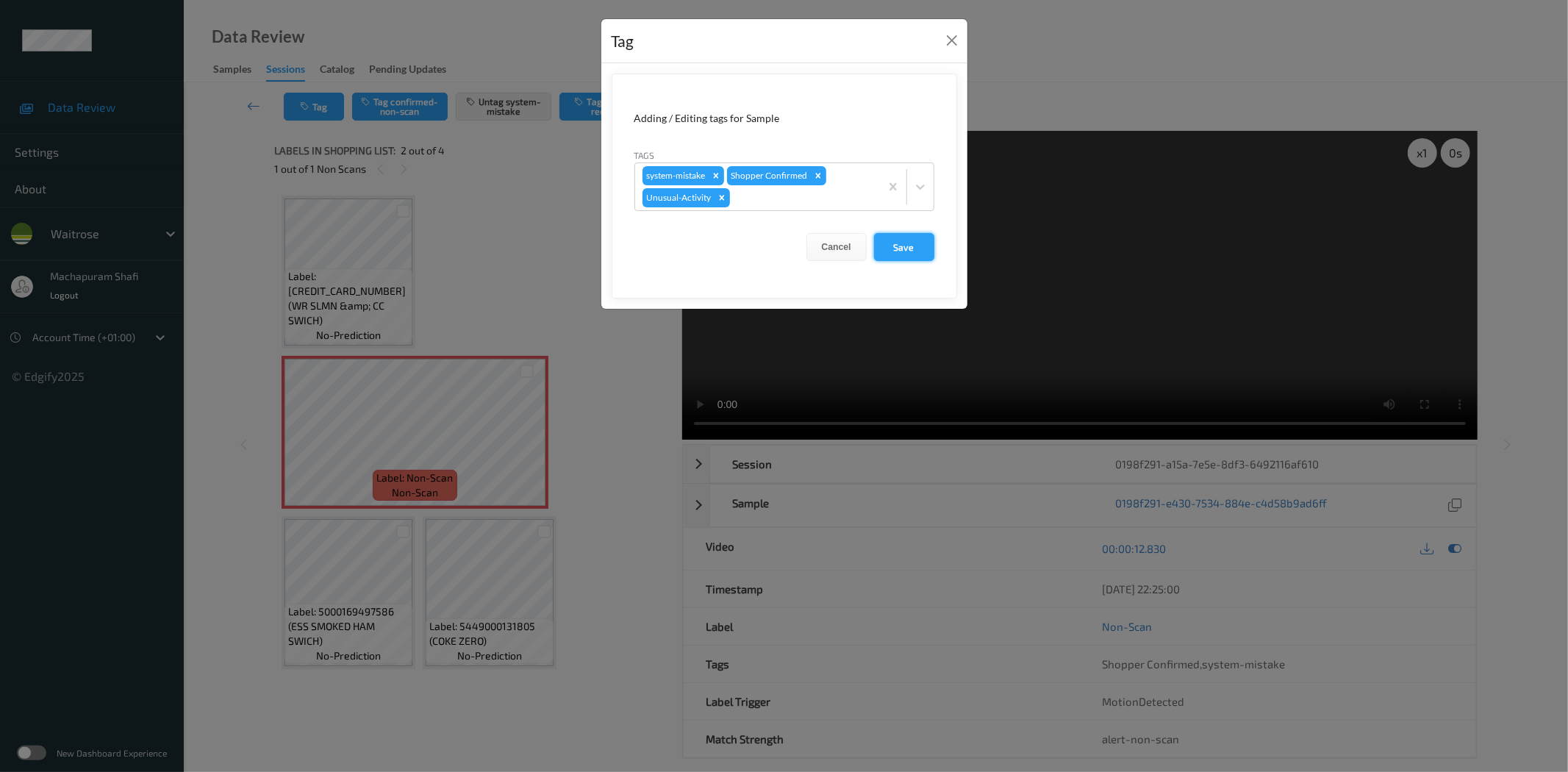
click at [899, 243] on button "Save" at bounding box center [904, 247] width 60 height 28
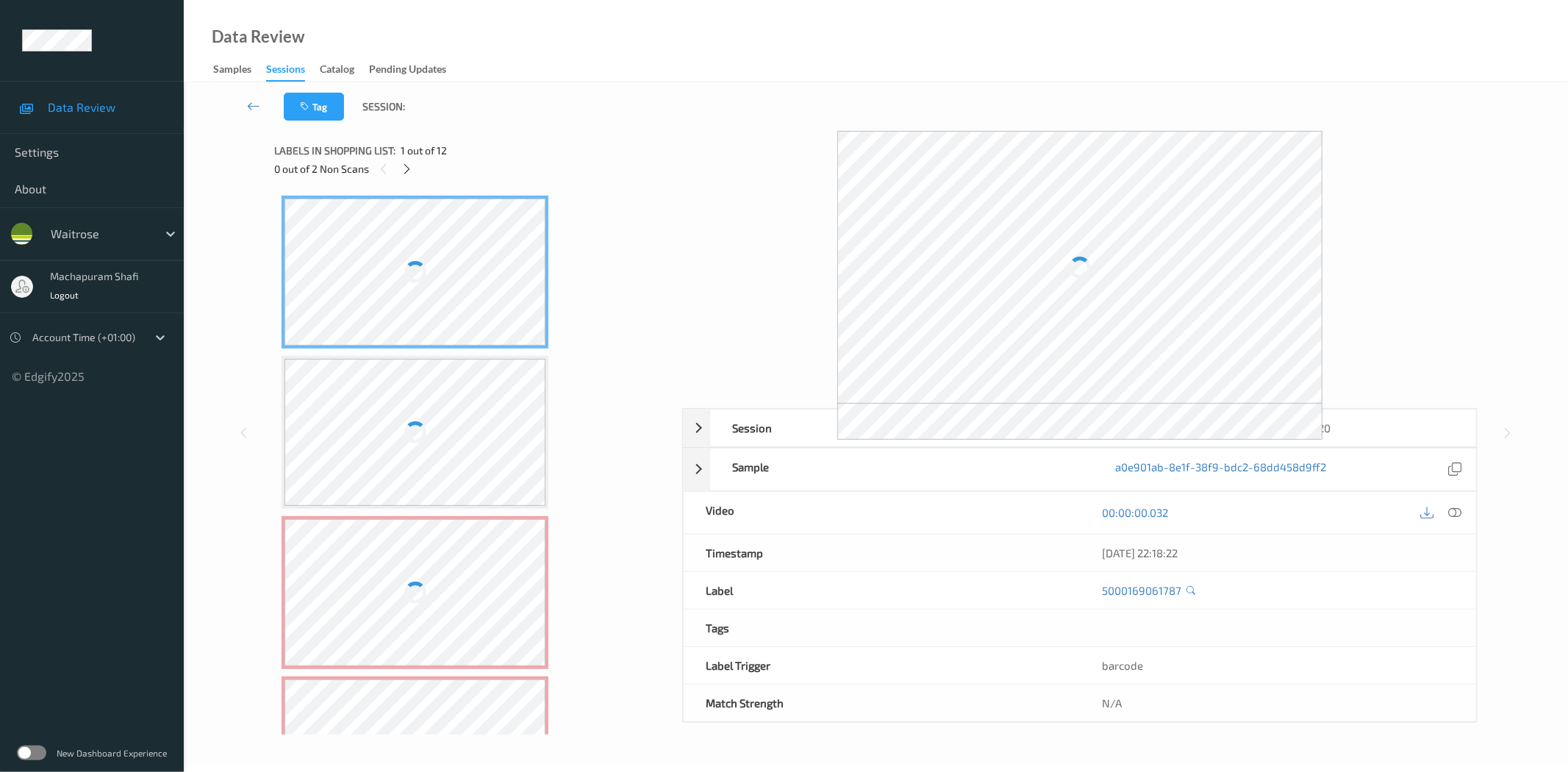
click at [418, 165] on div "0 out of 2 Non Scans" at bounding box center [472, 168] width 397 height 18
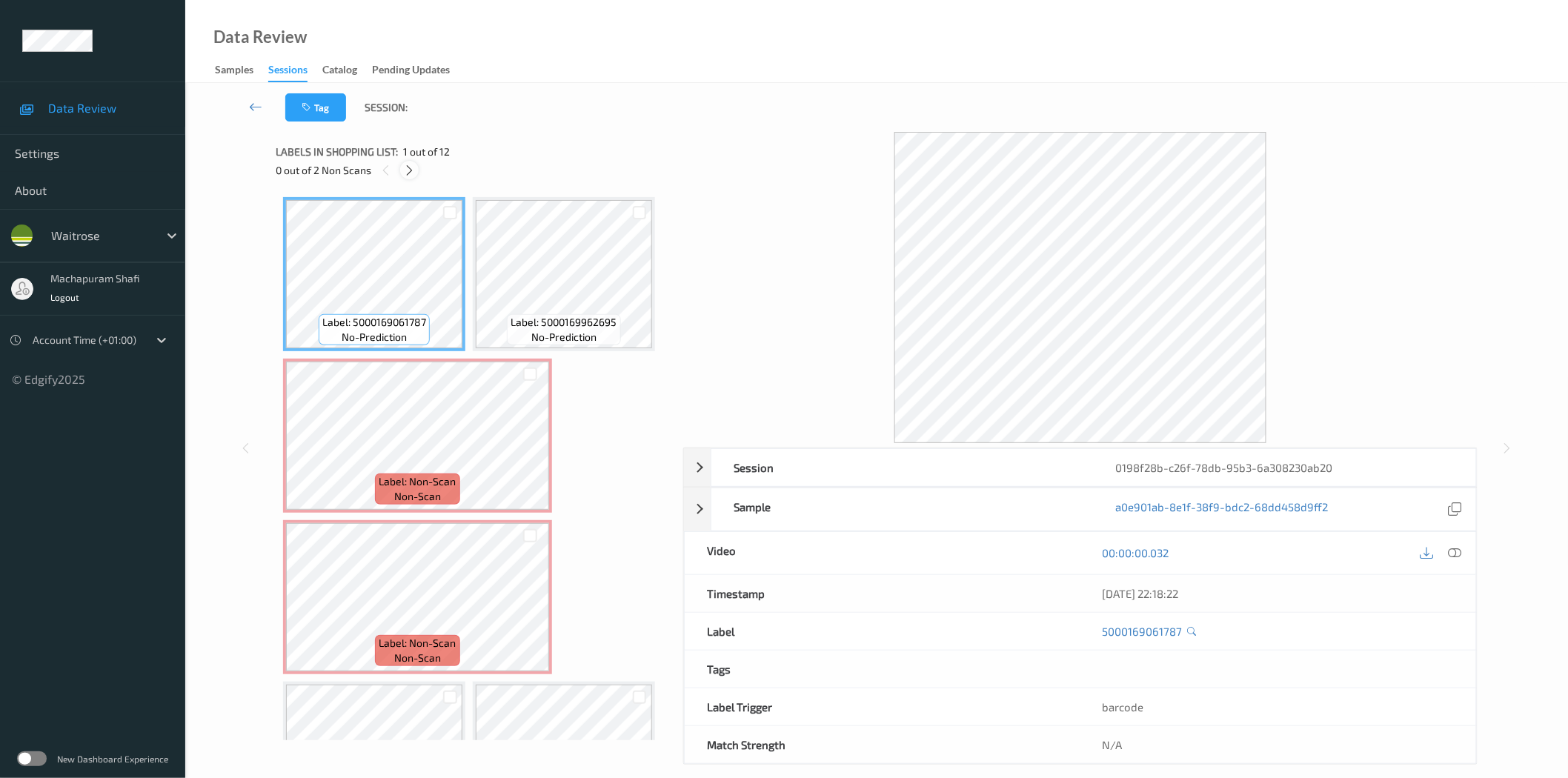
click at [406, 171] on icon at bounding box center [409, 170] width 13 height 14
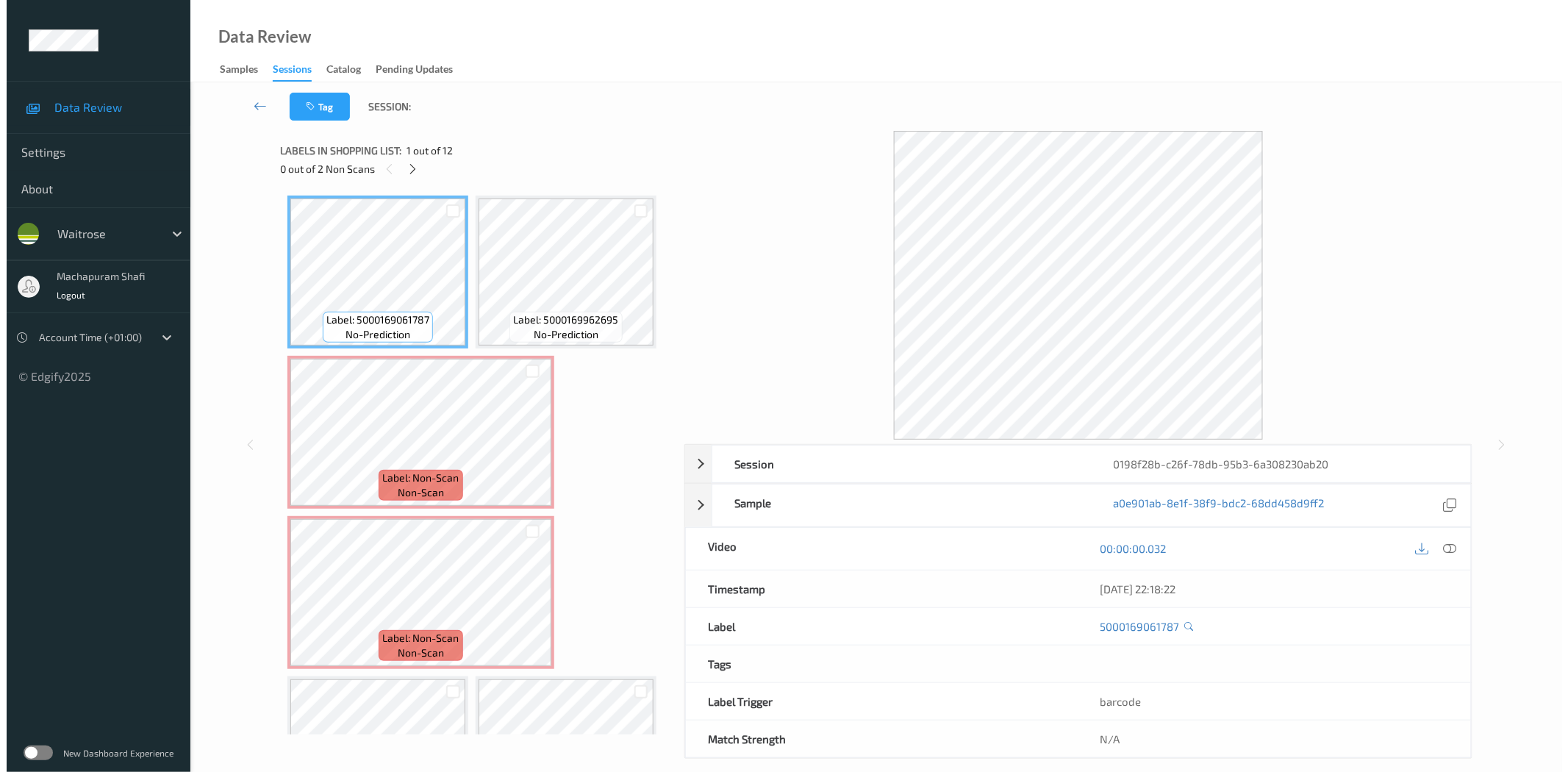
scroll to position [7, 0]
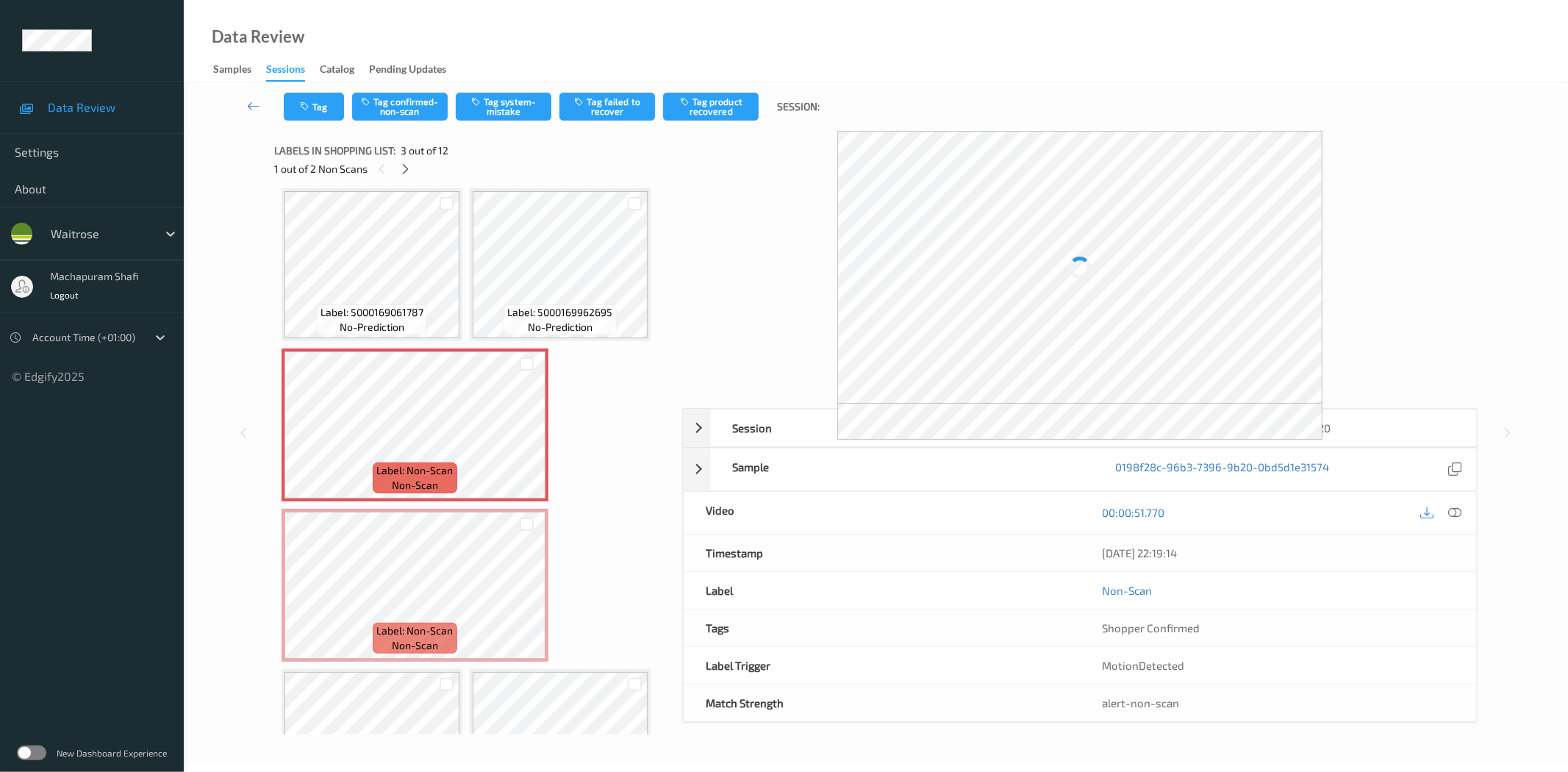
drag, startPoint x: 1457, startPoint y: 513, endPoint x: 1326, endPoint y: 368, distance: 195.4
click at [1457, 513] on icon at bounding box center [1455, 512] width 13 height 13
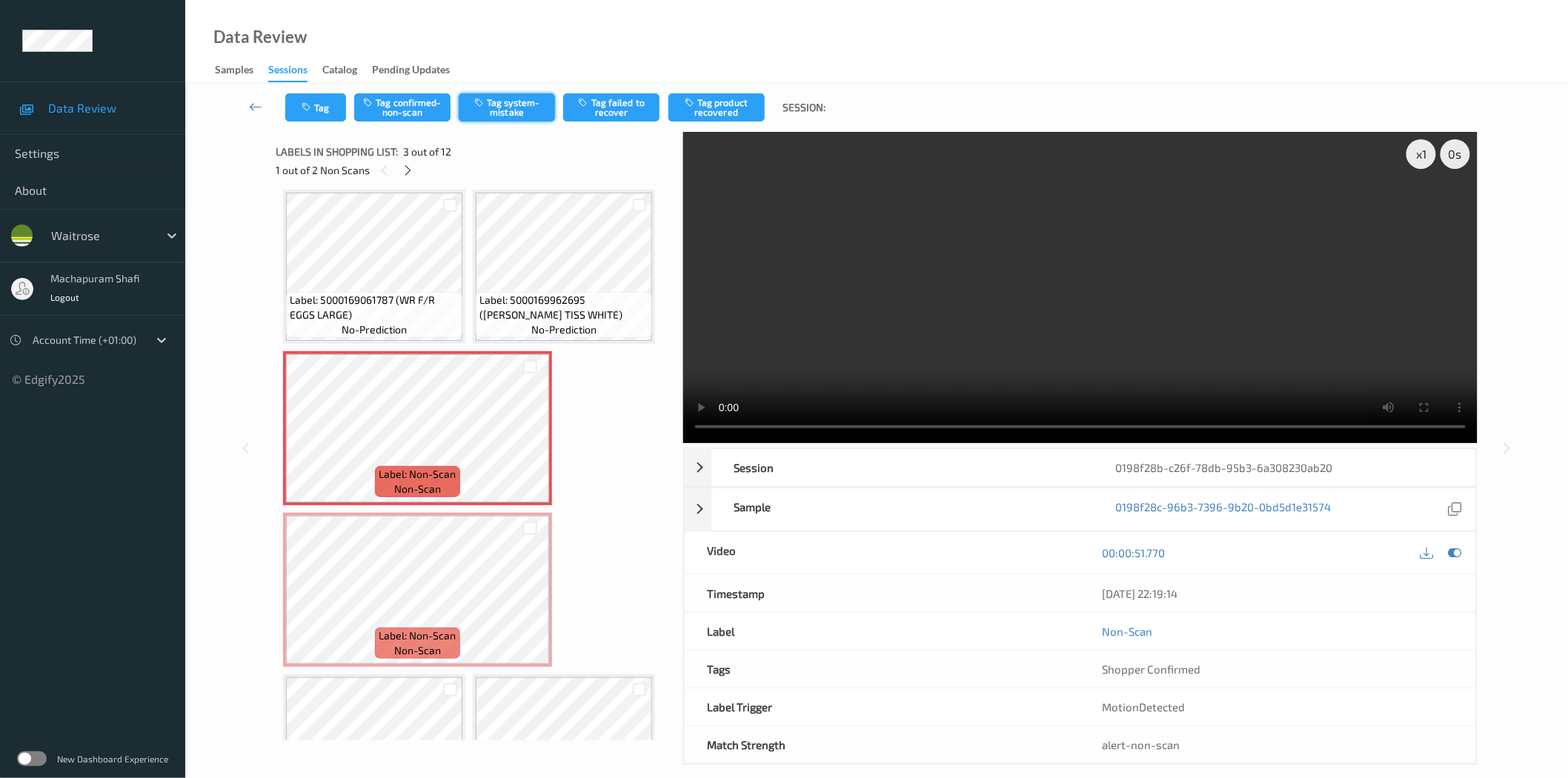
click at [489, 101] on button "Tag system-mistake" at bounding box center [506, 107] width 96 height 28
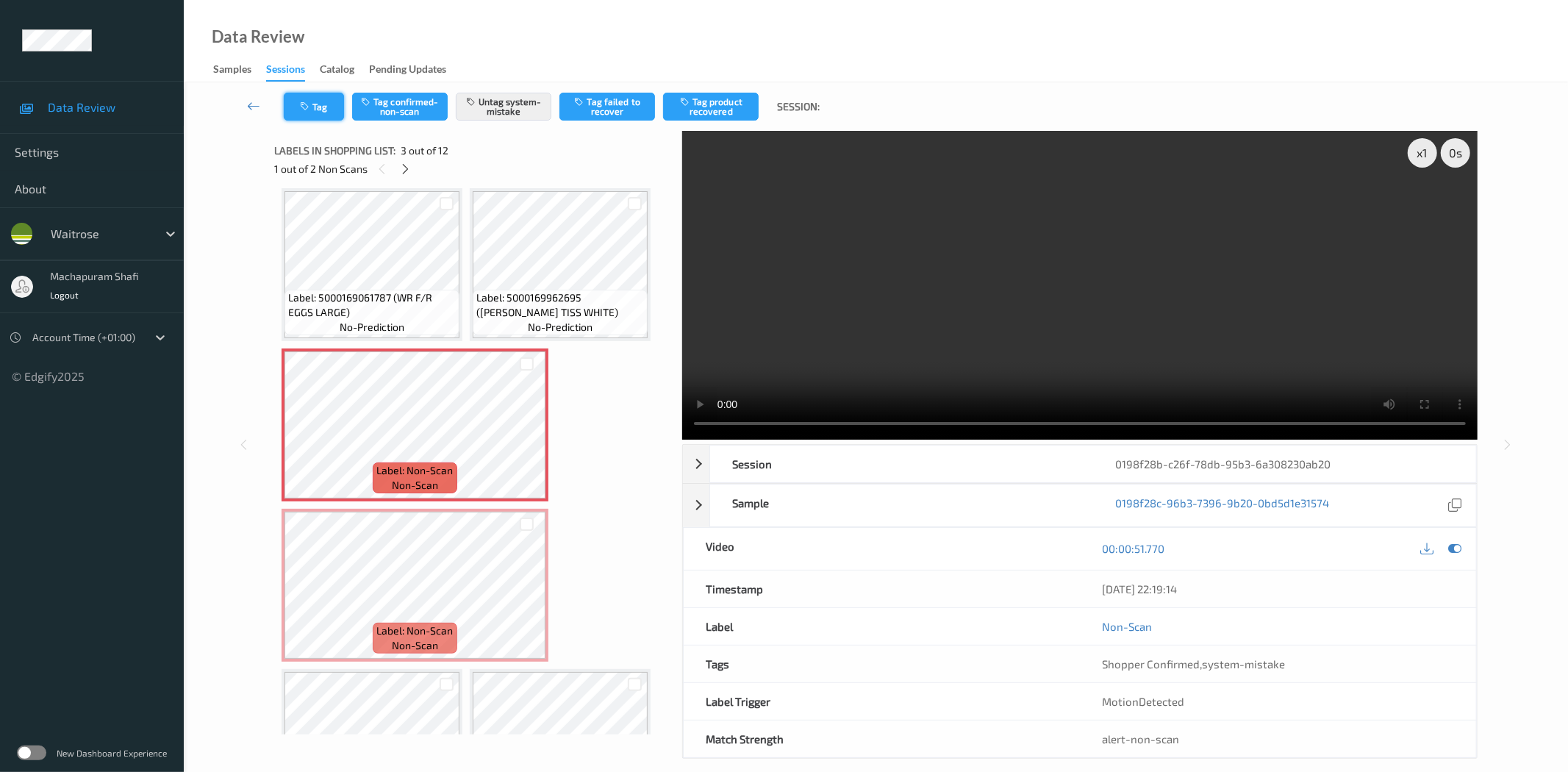
click at [295, 97] on button "Tag" at bounding box center [314, 106] width 60 height 28
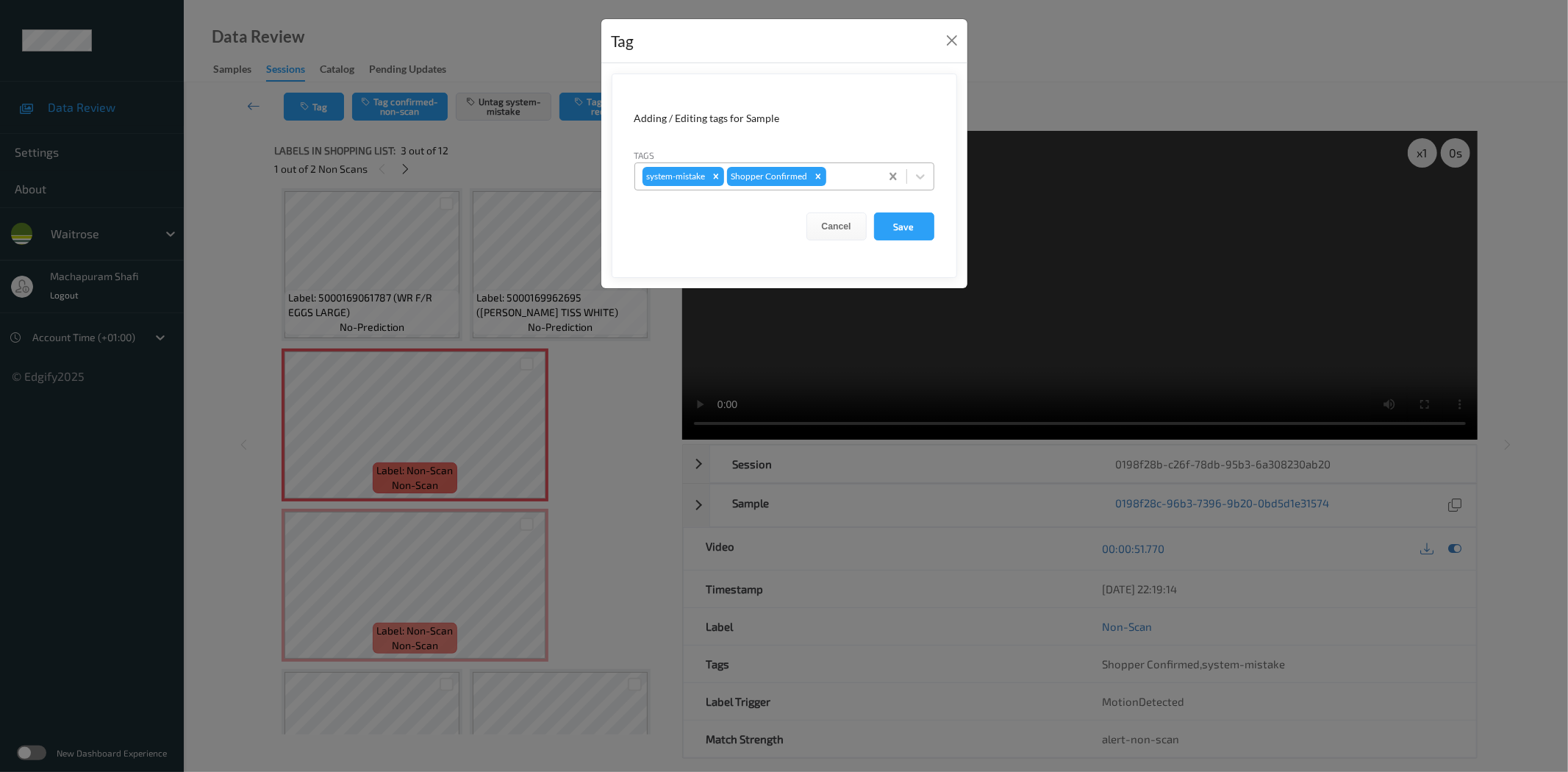
click at [927, 170] on div at bounding box center [919, 176] width 26 height 26
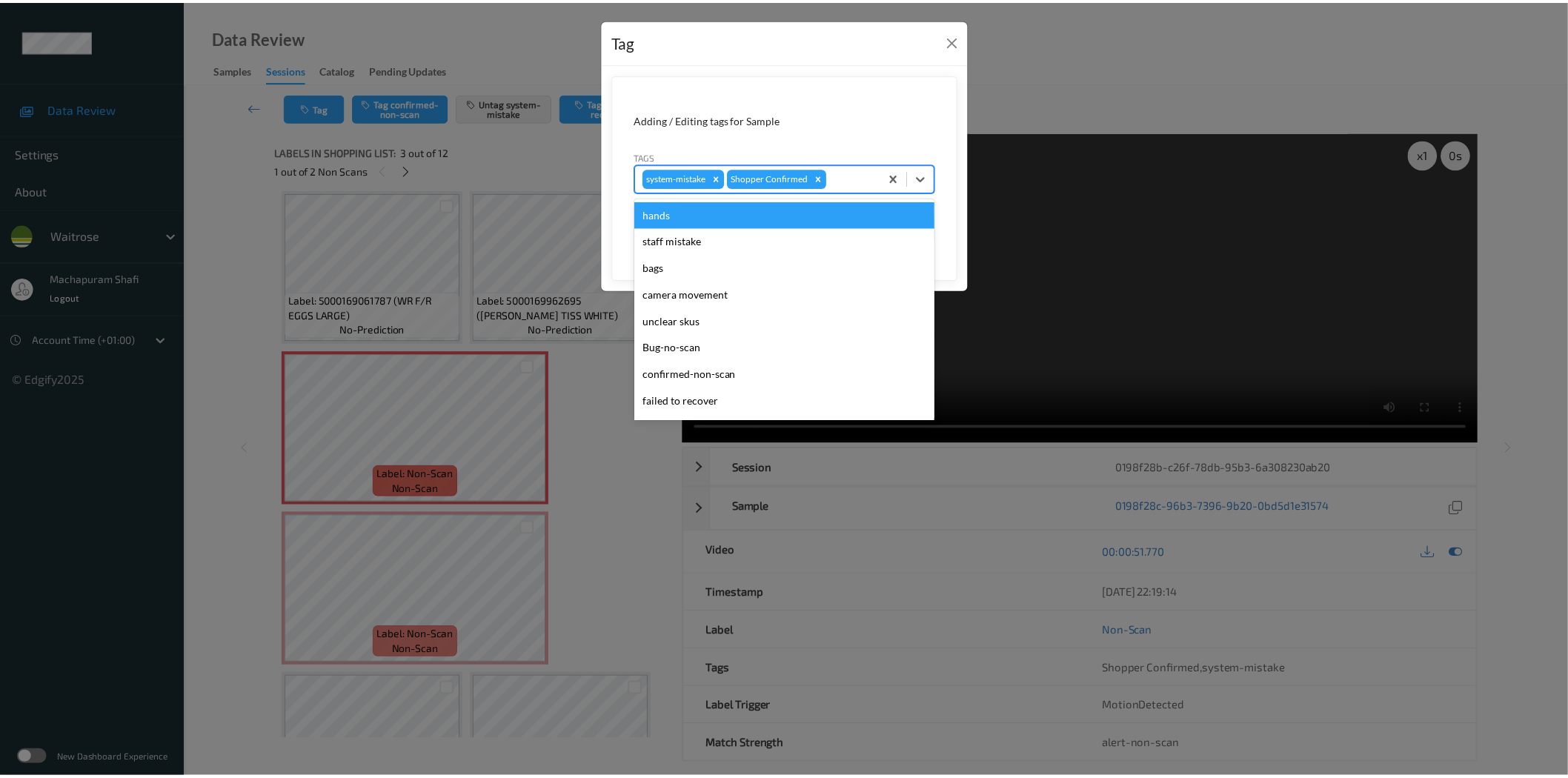
scroll to position [316, 0]
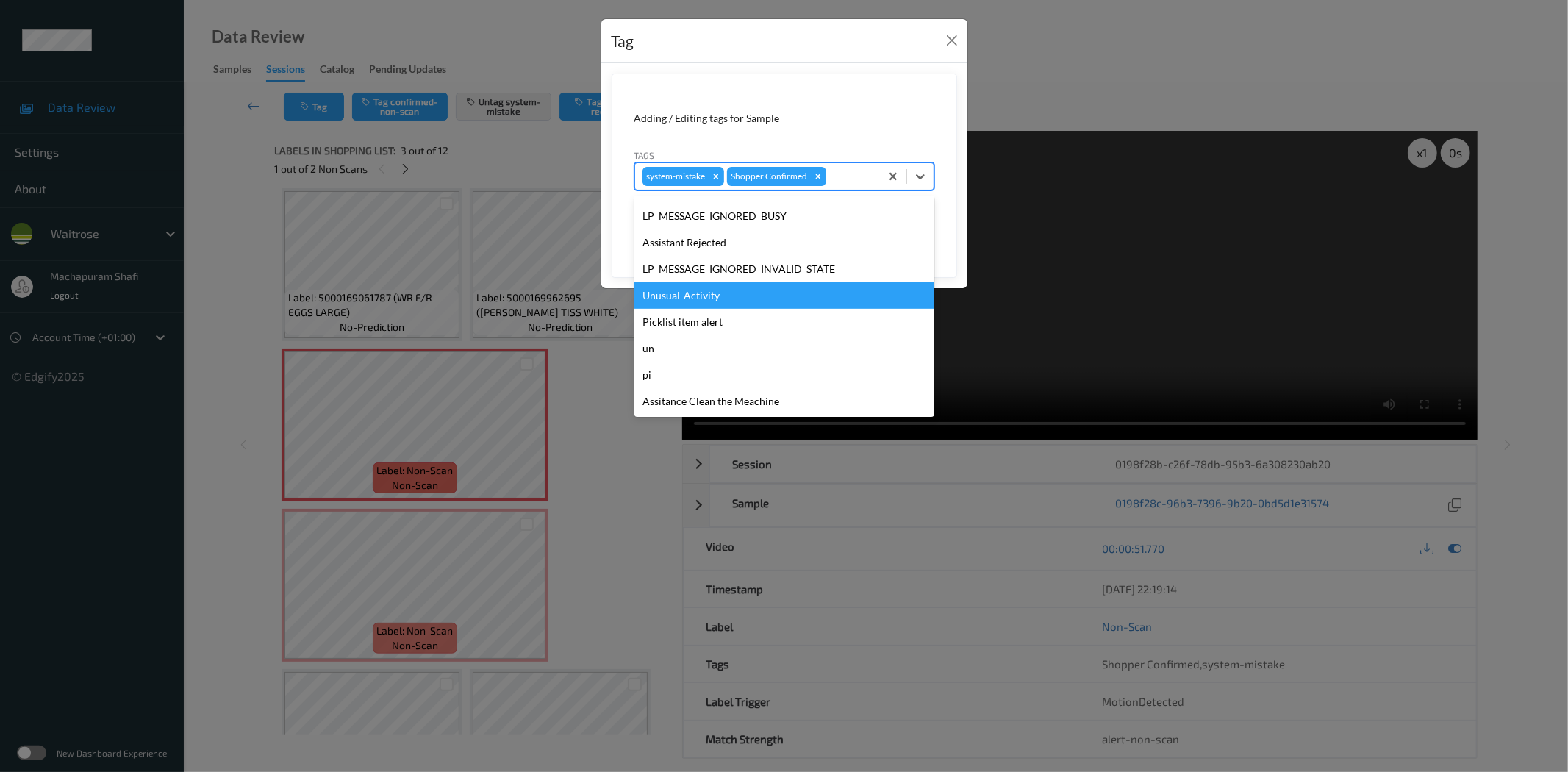
click at [694, 292] on div "Unusual-Activity" at bounding box center [784, 295] width 300 height 26
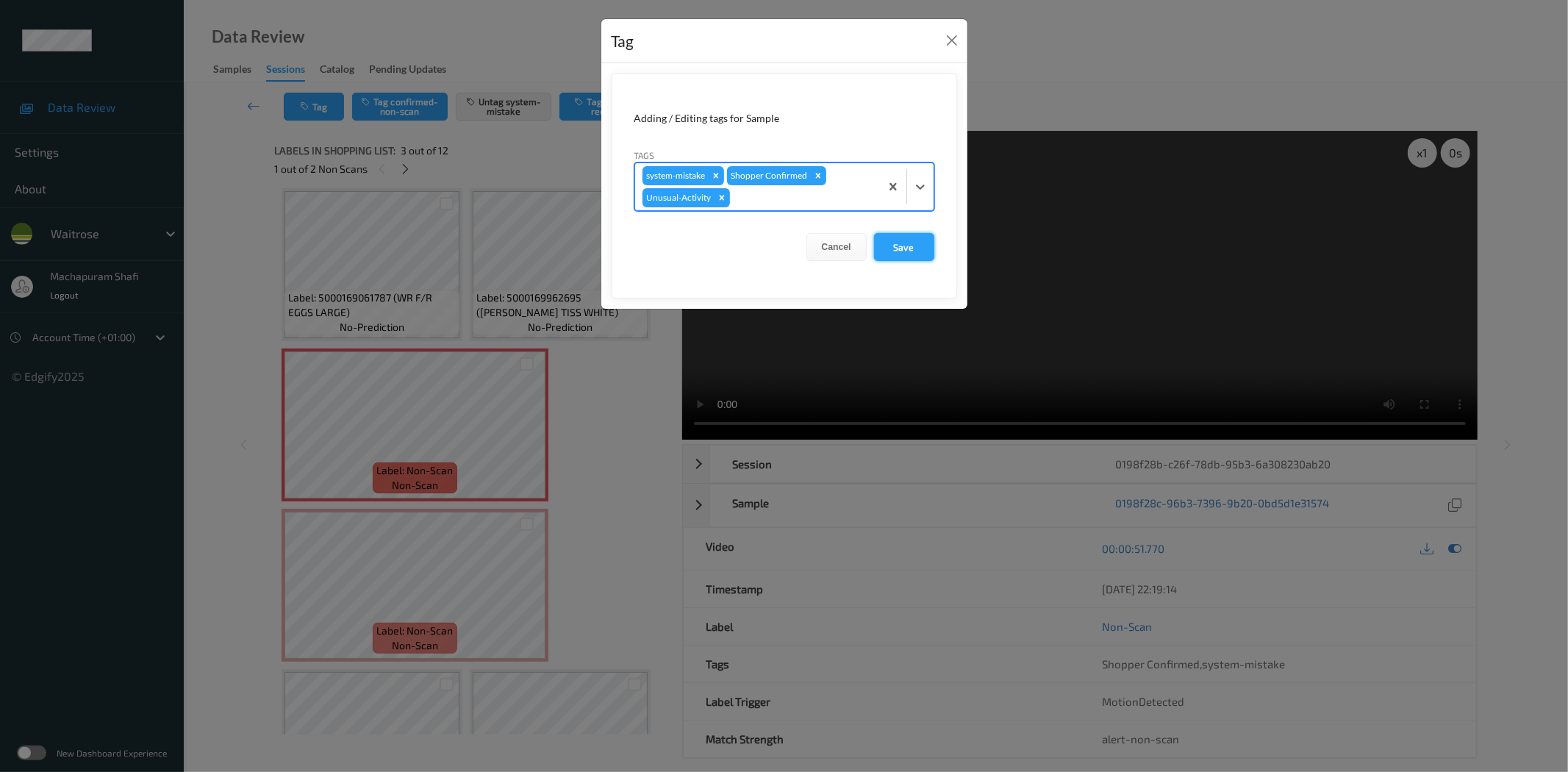
click at [887, 248] on button "Save" at bounding box center [904, 247] width 60 height 28
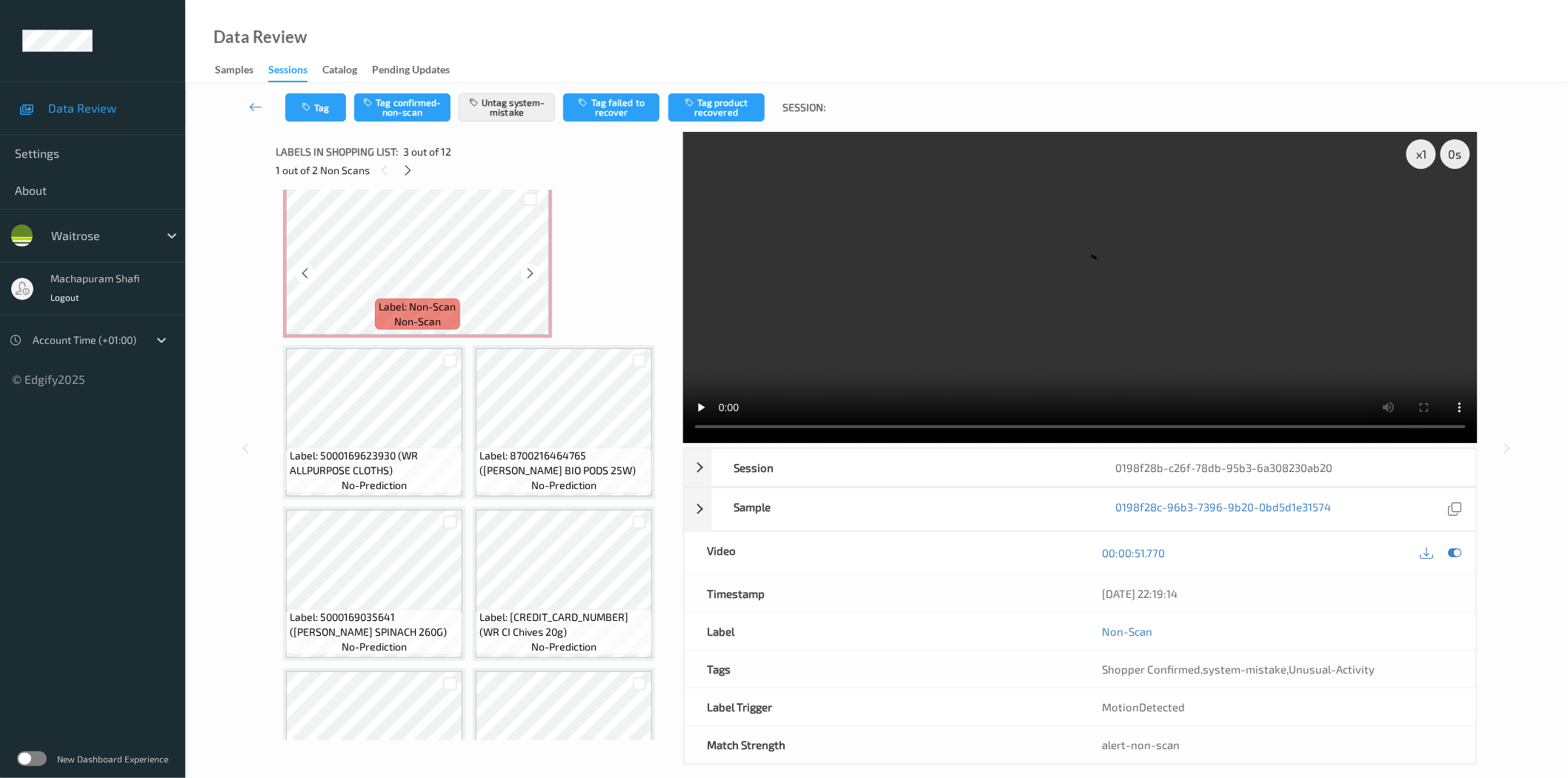
scroll to position [7, 0]
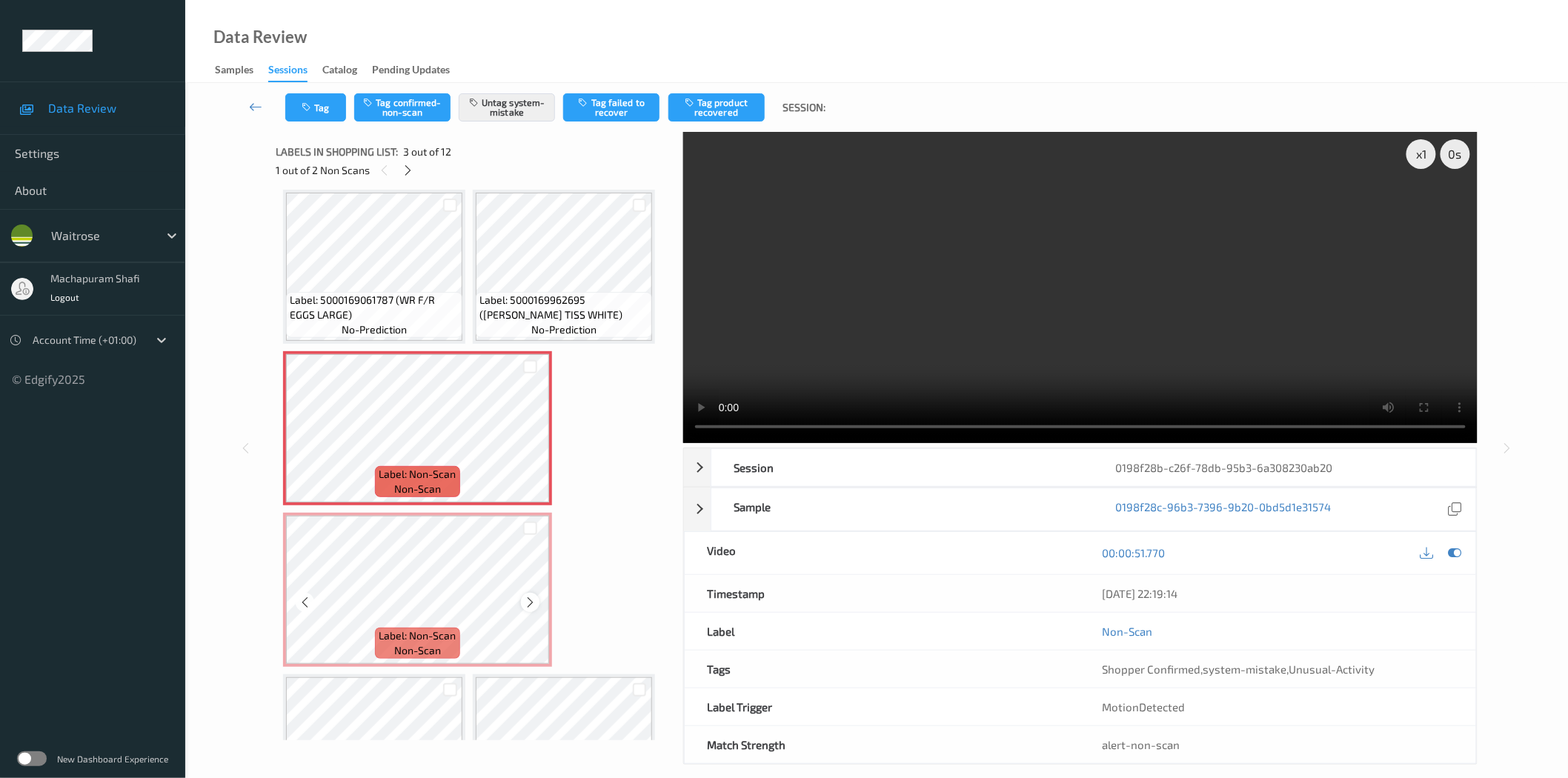
click at [527, 602] on icon at bounding box center [530, 602] width 13 height 14
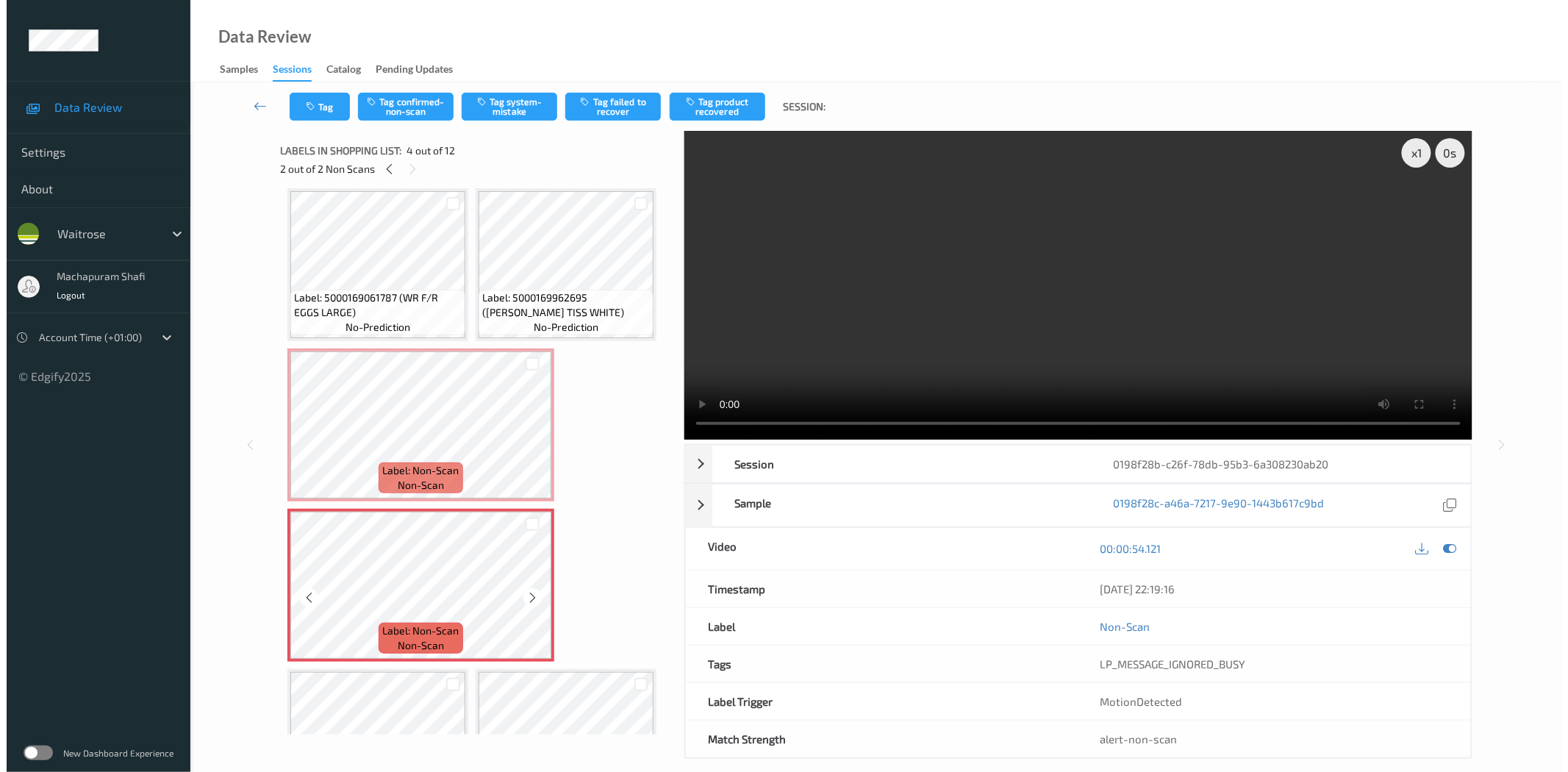
scroll to position [333, 0]
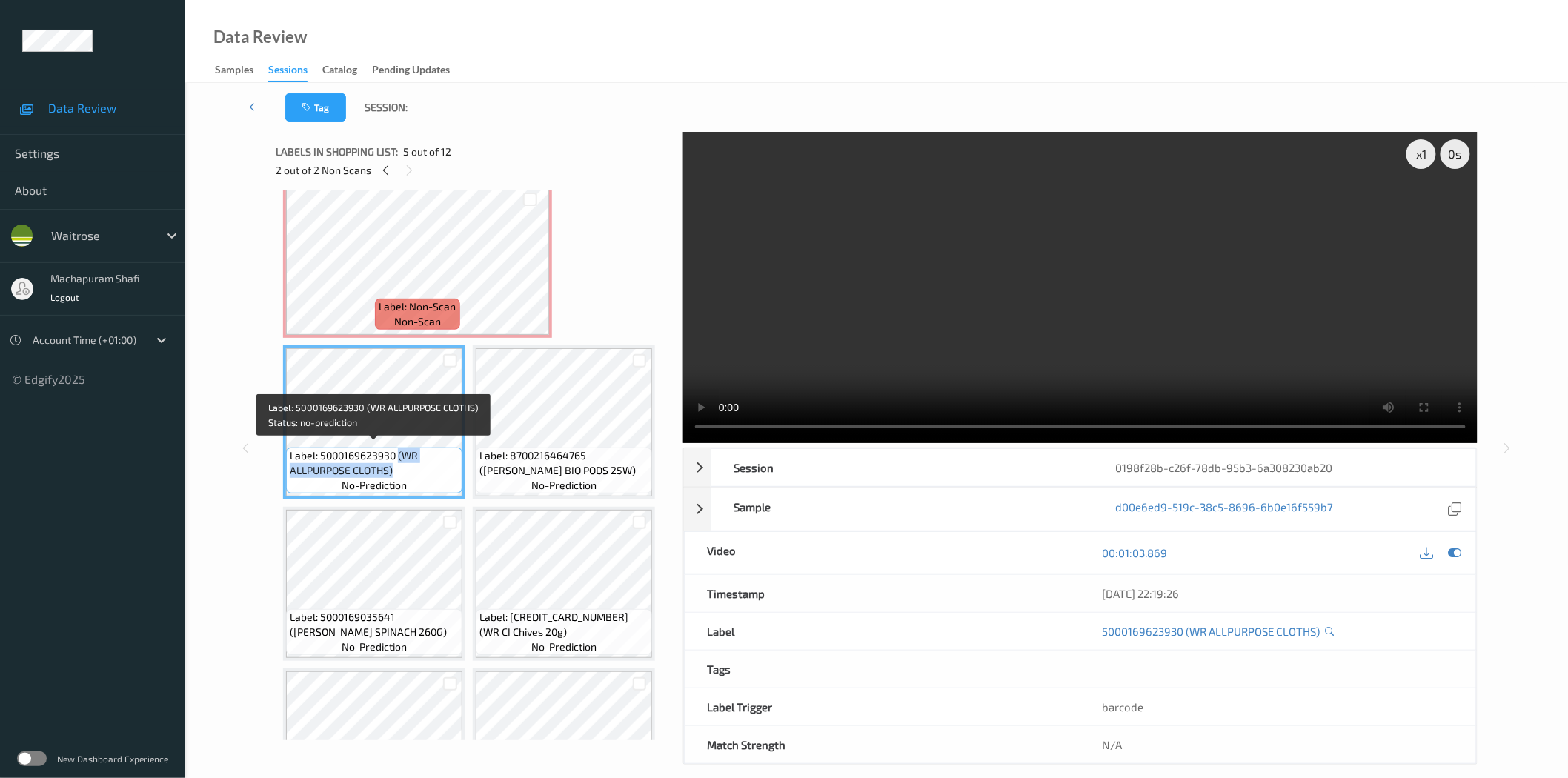
drag, startPoint x: 399, startPoint y: 448, endPoint x: 423, endPoint y: 471, distance: 33.2
click at [423, 471] on span "Label: 5000169623930 (WR ALLPURPOSE CLOTHS)" at bounding box center [374, 463] width 169 height 29
copy span "(WR ALLPURPOSE CLOTHS)"
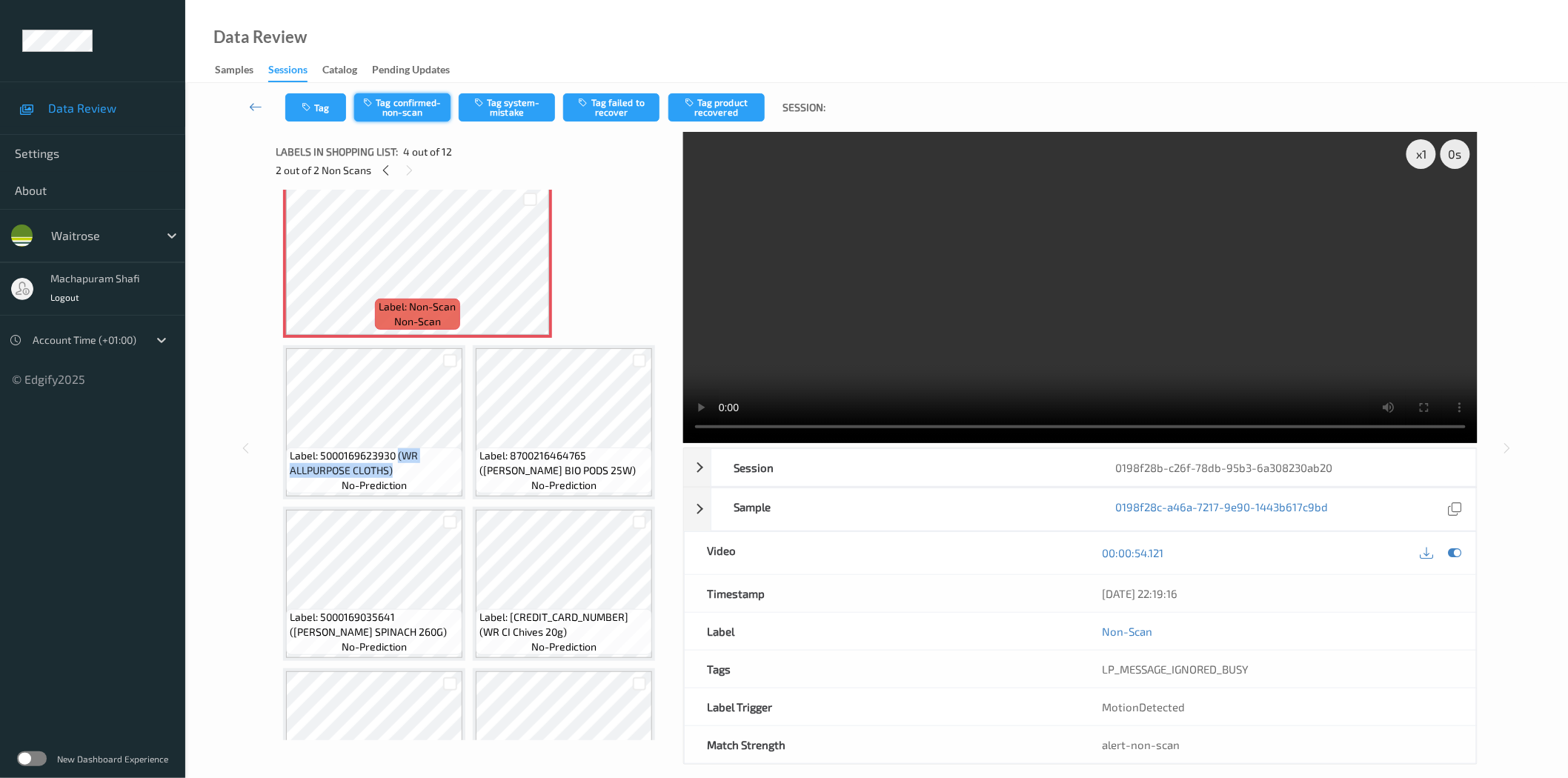
click at [421, 112] on button "Tag confirmed-non-scan" at bounding box center [402, 107] width 96 height 28
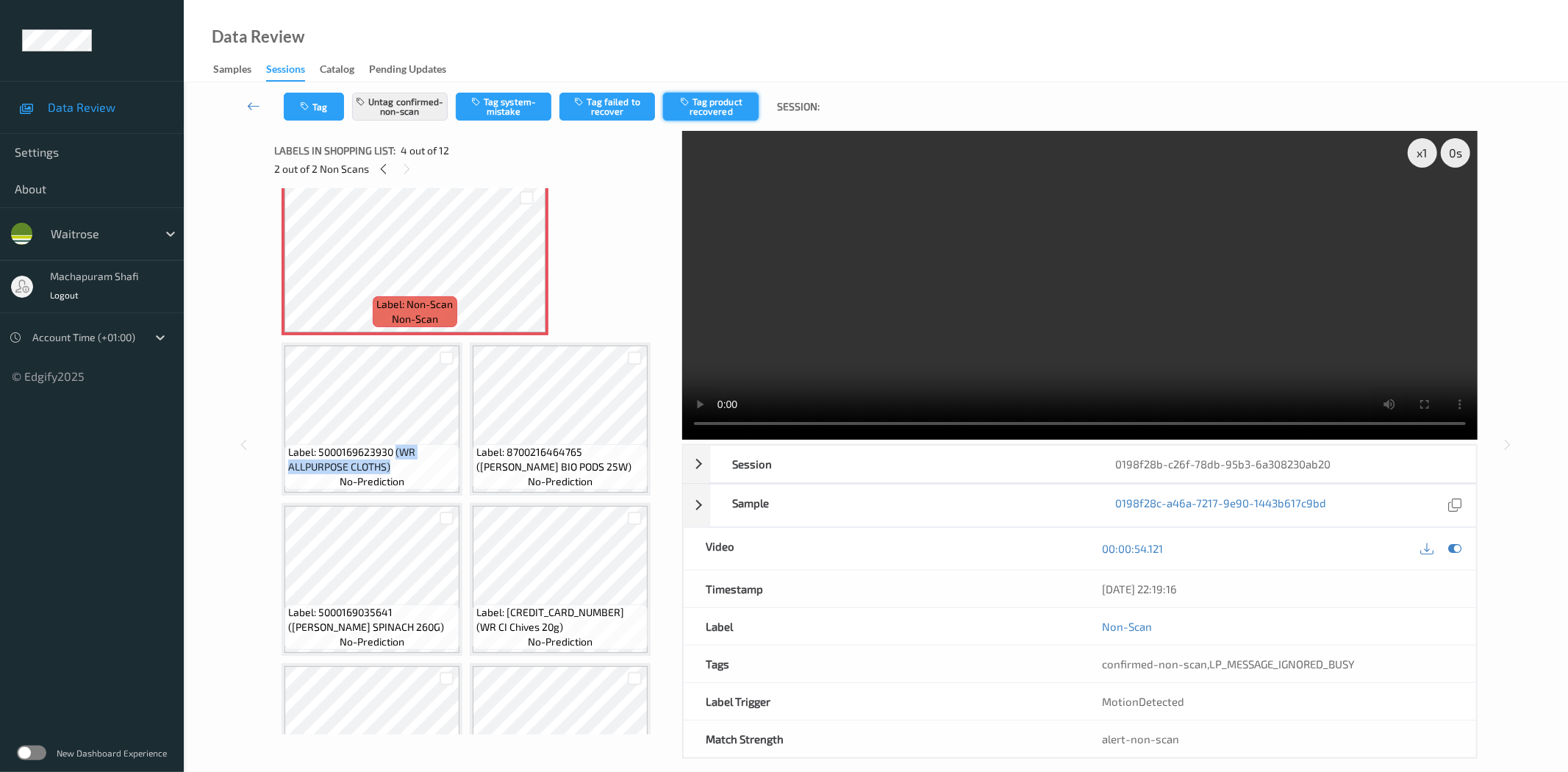
click at [724, 104] on button "Tag product recovered" at bounding box center [710, 106] width 96 height 28
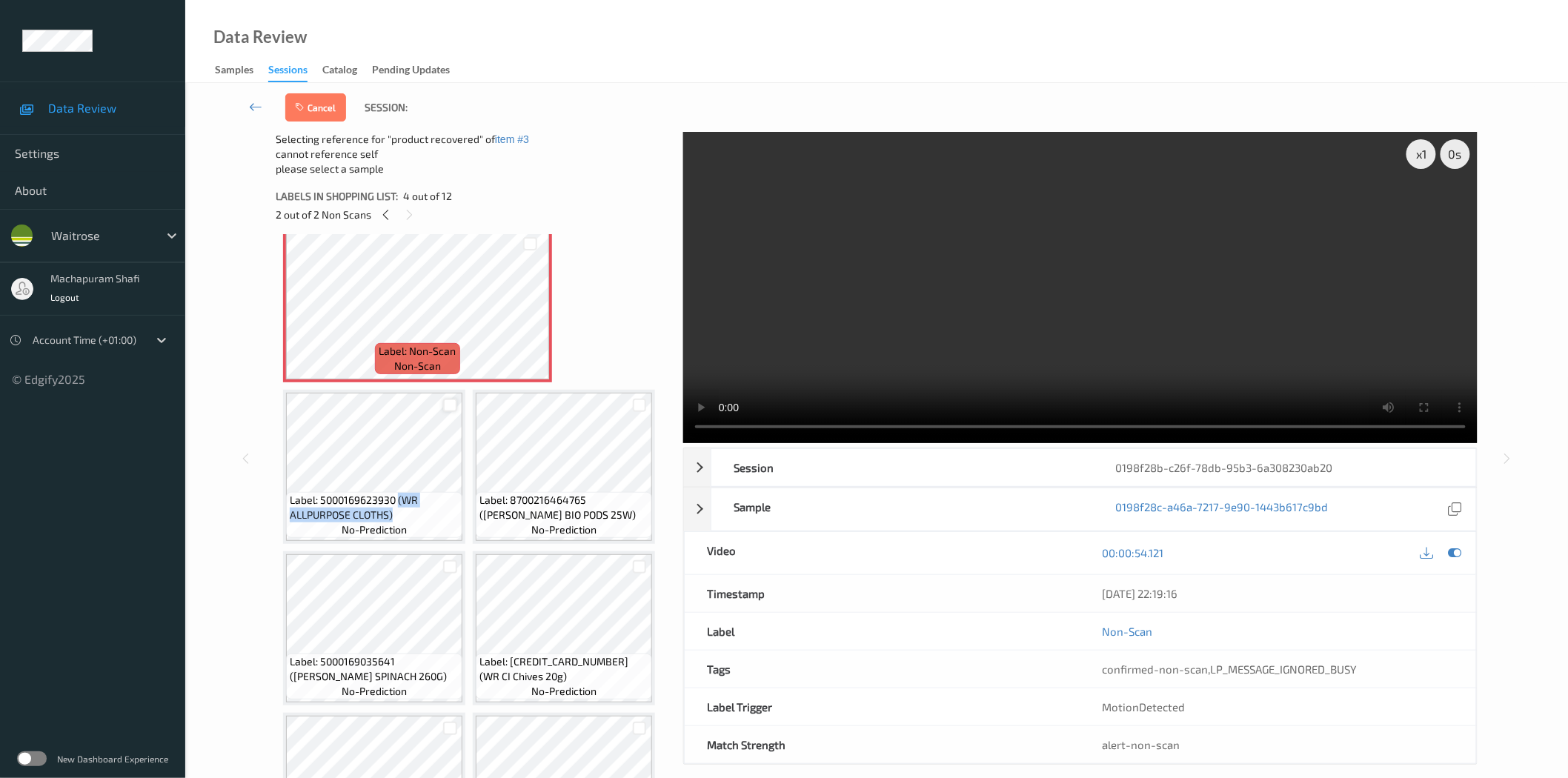
click at [453, 400] on div at bounding box center [450, 406] width 14 height 14
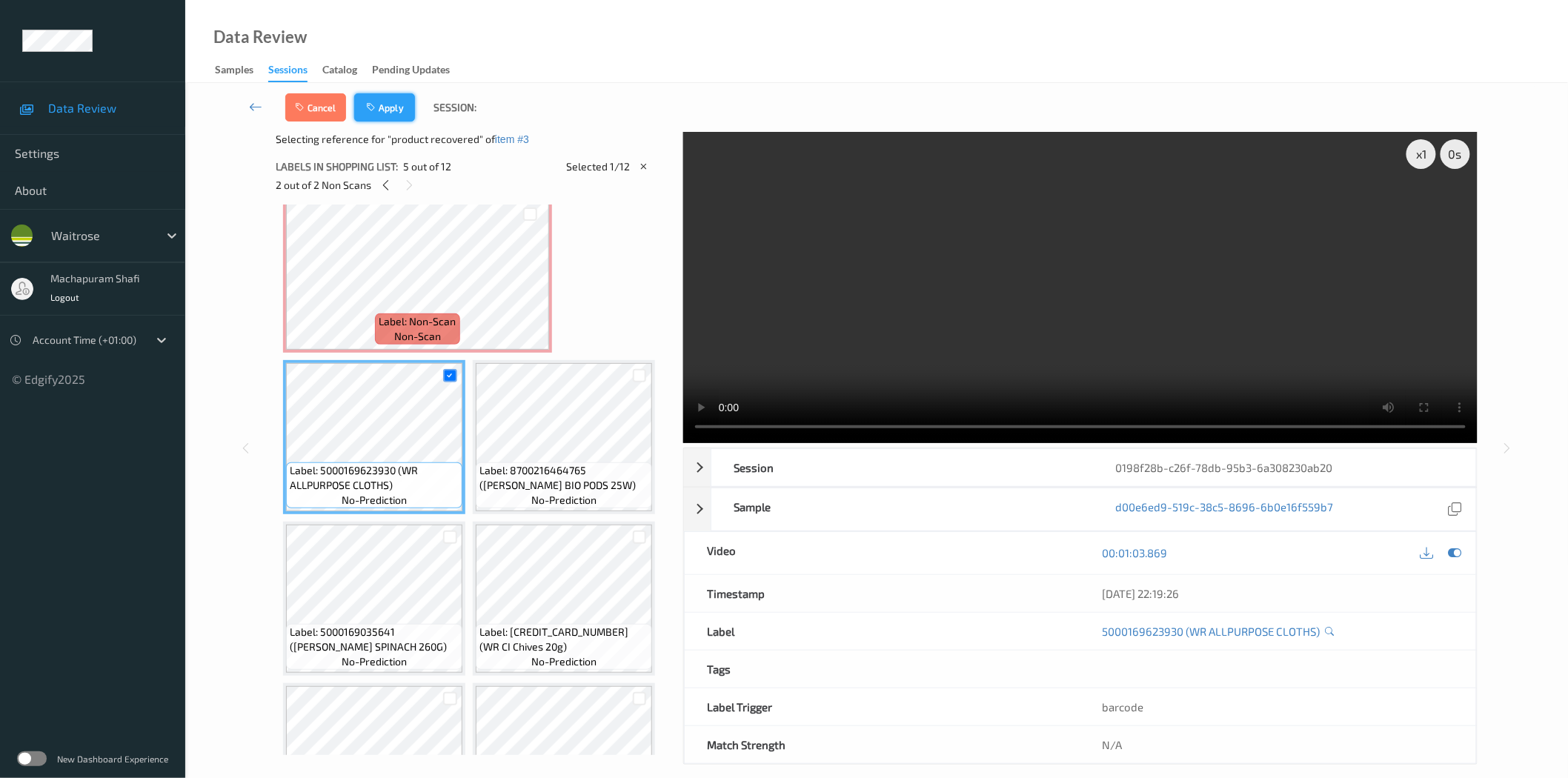
click at [387, 108] on button "Apply" at bounding box center [385, 107] width 61 height 28
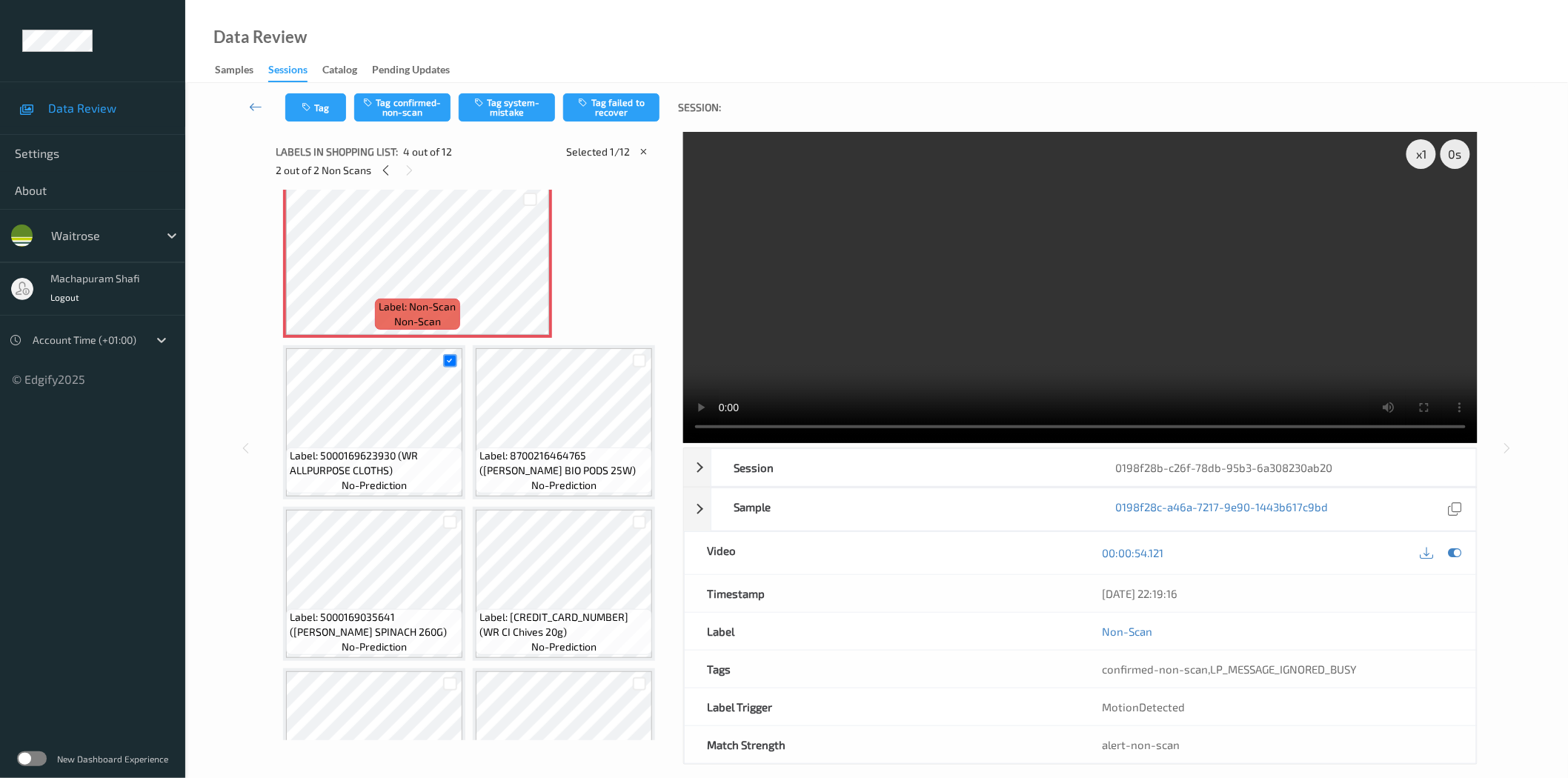
scroll to position [167, 0]
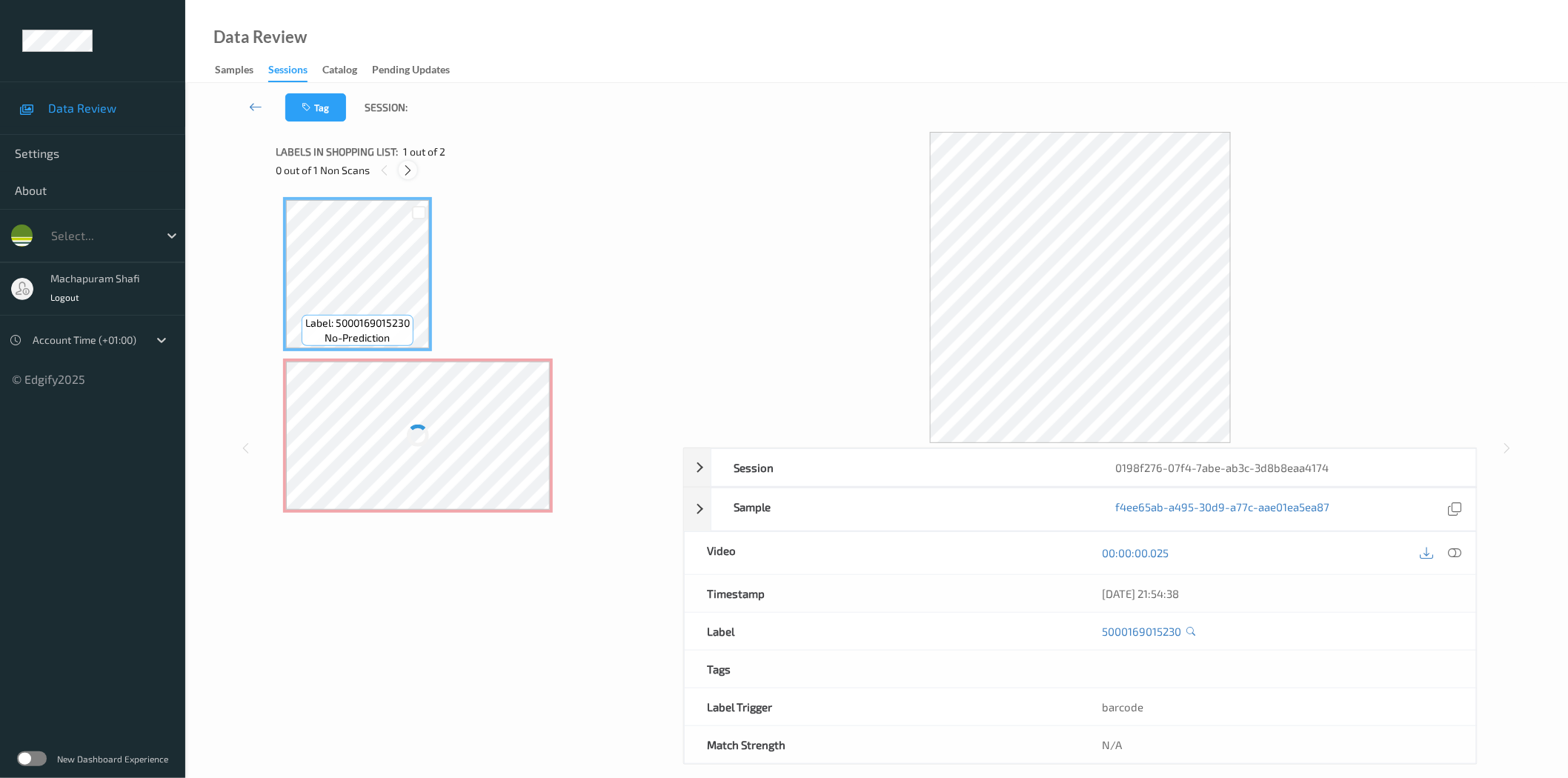
click at [410, 170] on icon at bounding box center [408, 170] width 13 height 14
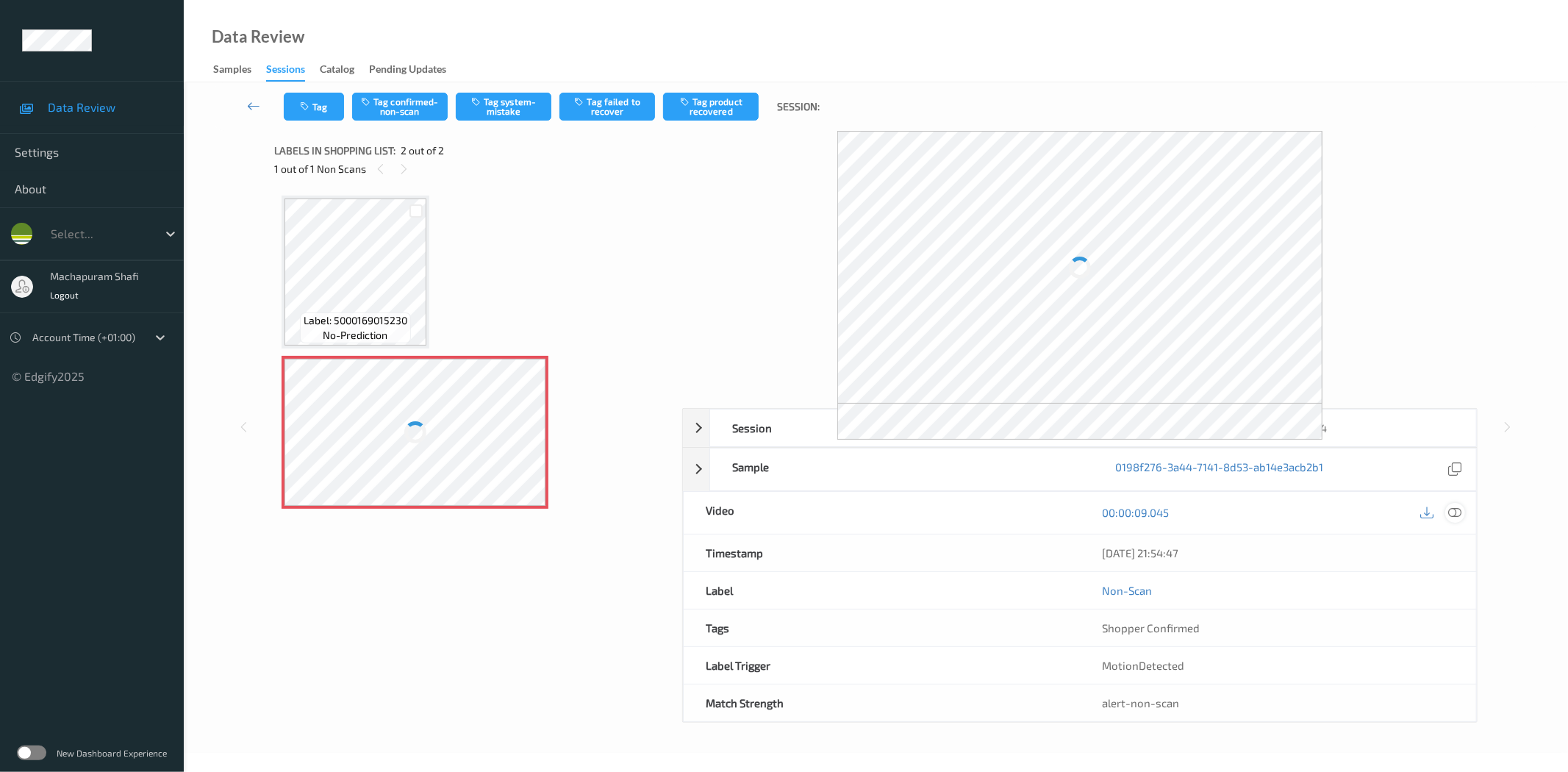
click at [1453, 515] on icon at bounding box center [1455, 512] width 13 height 13
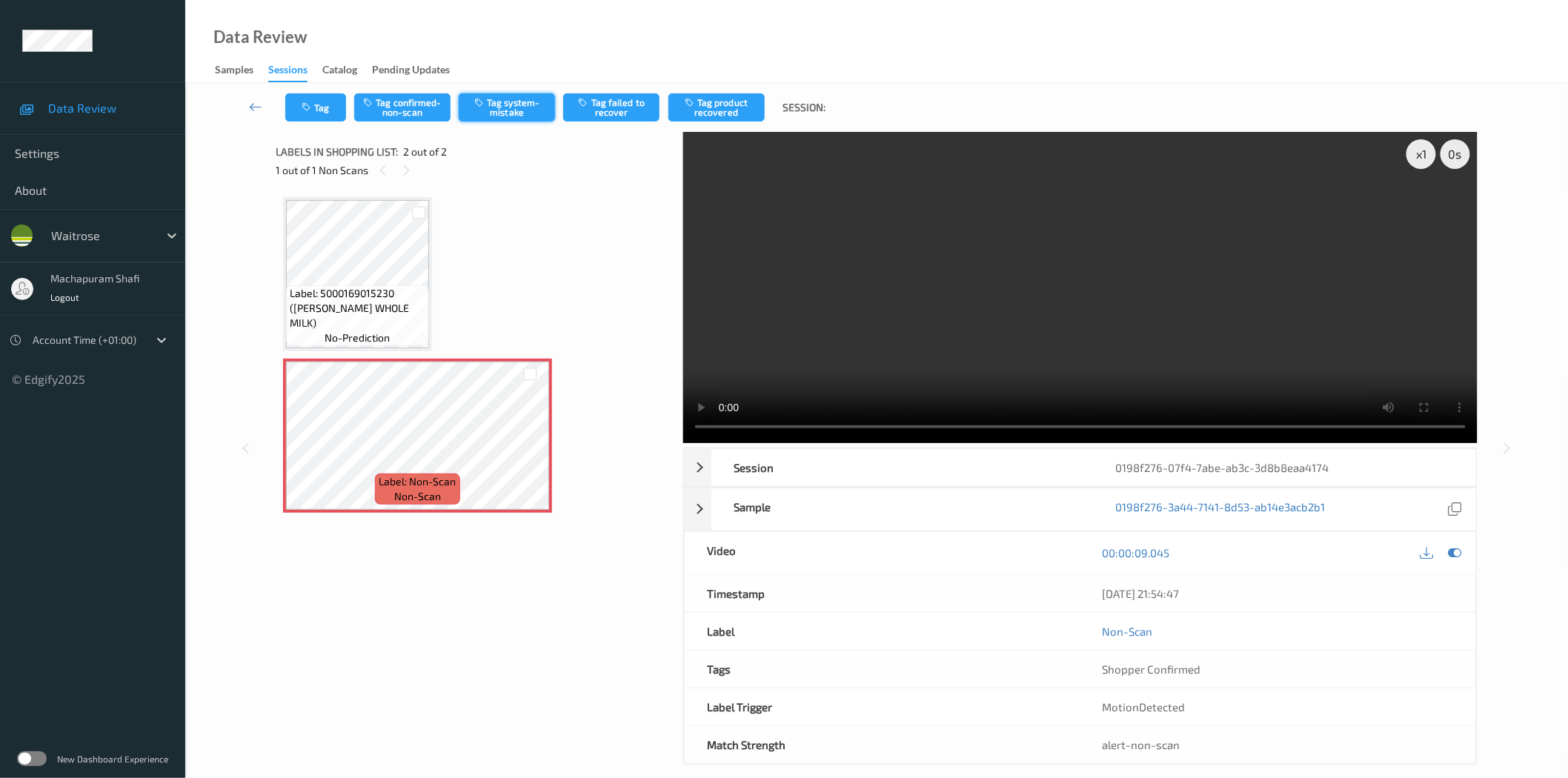
click at [502, 108] on button "Tag system-mistake" at bounding box center [506, 107] width 96 height 28
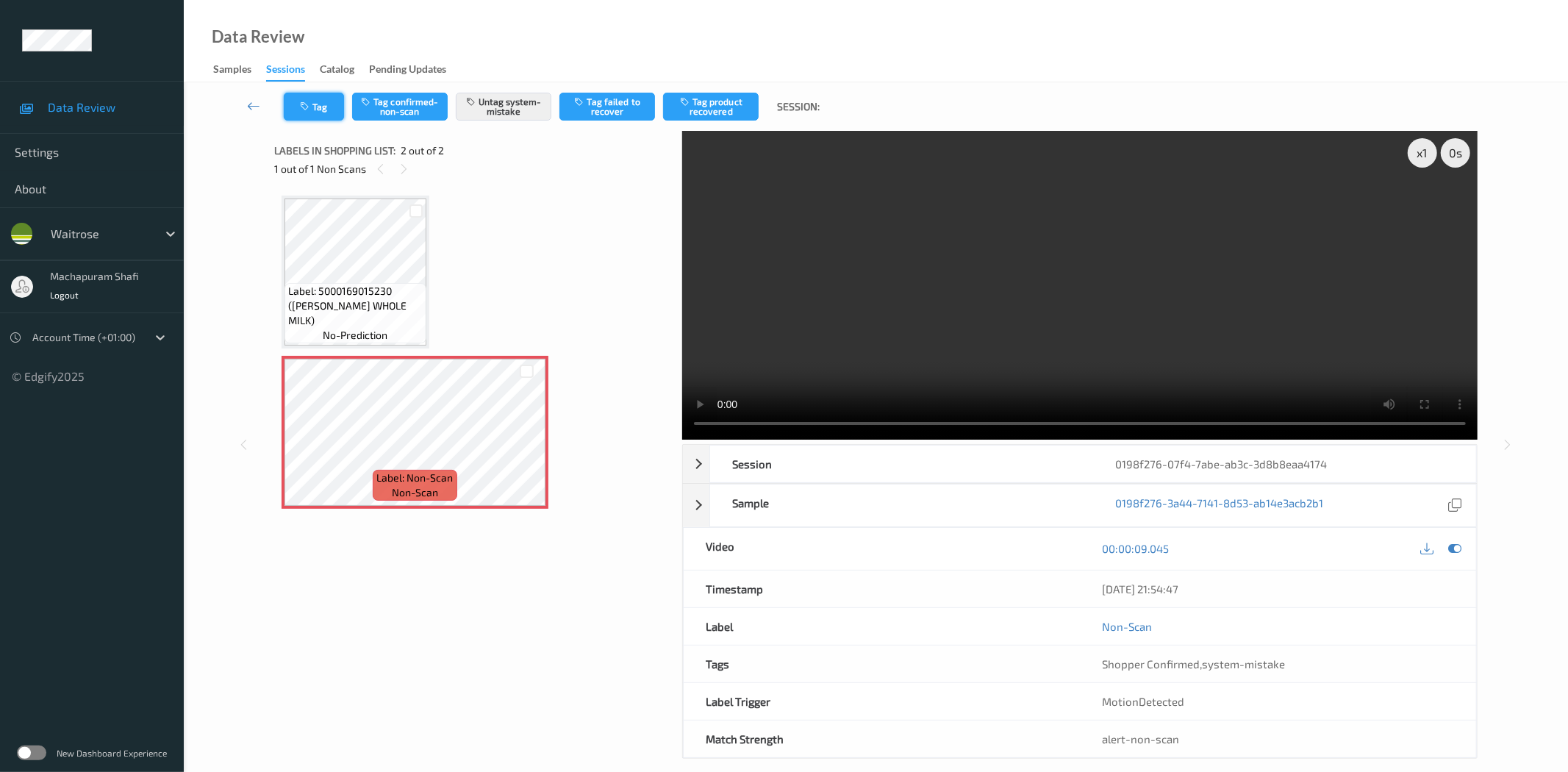
click at [312, 104] on icon "button" at bounding box center [306, 106] width 13 height 10
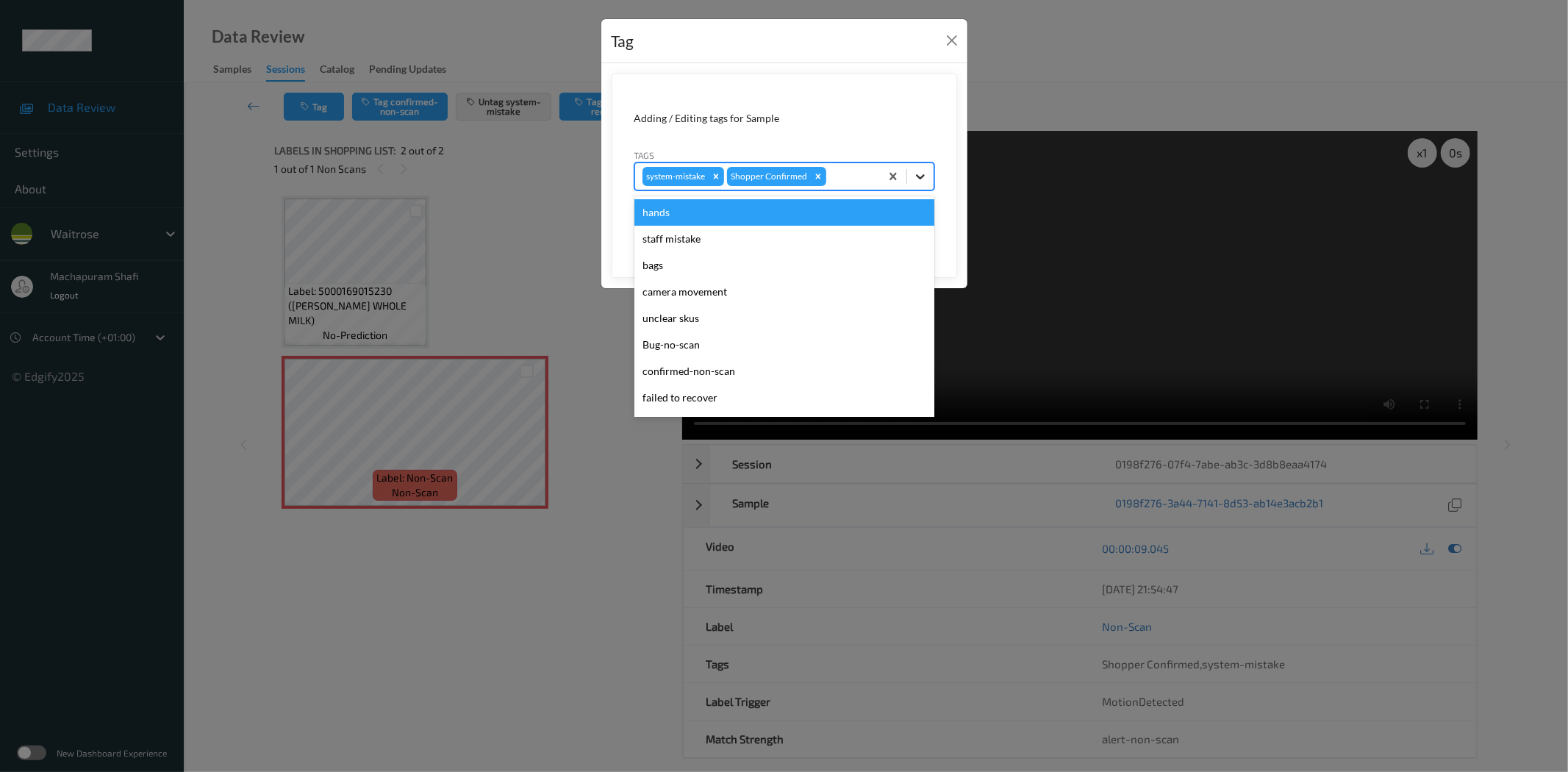
click at [923, 170] on icon at bounding box center [920, 176] width 15 height 15
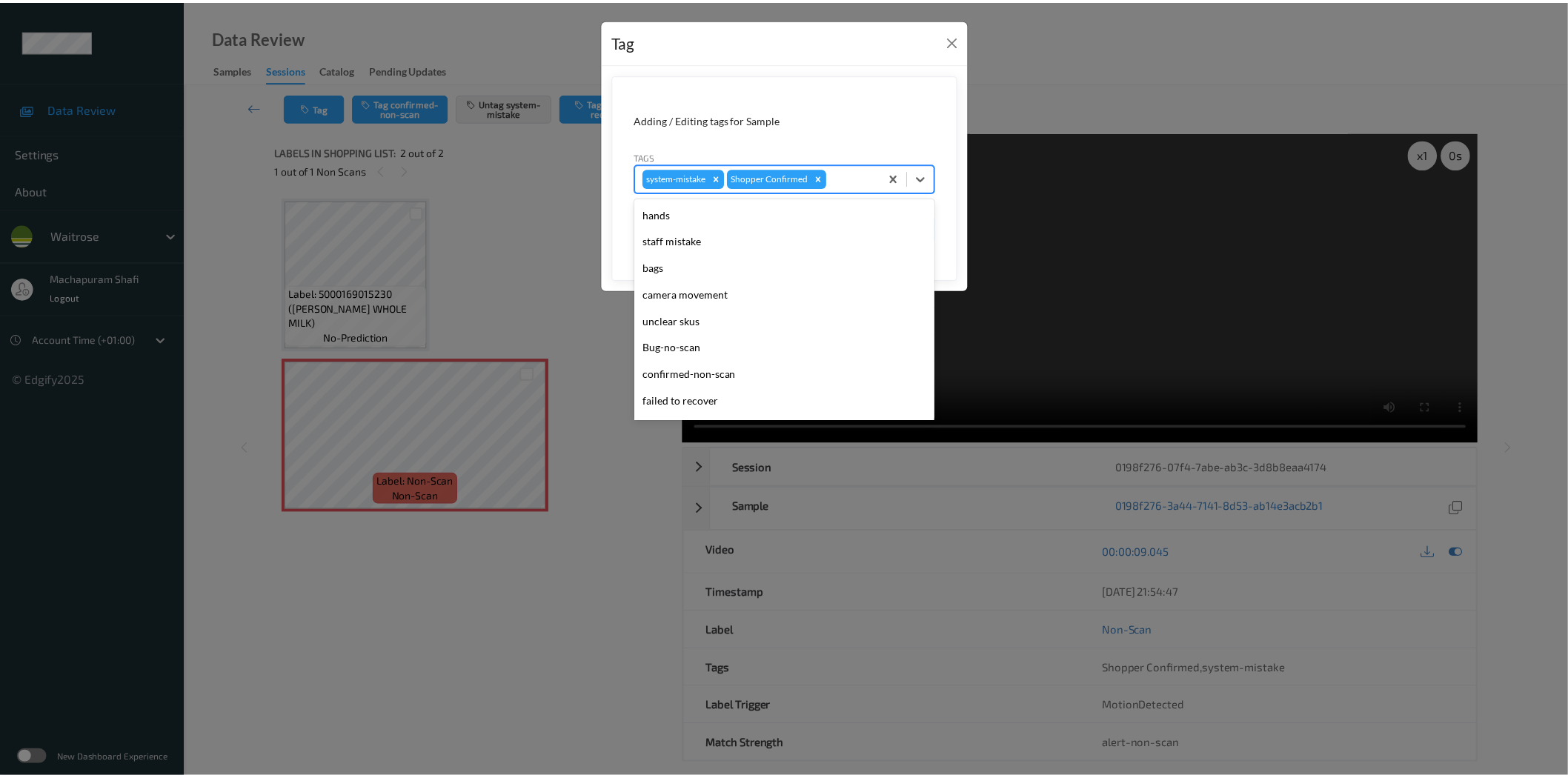
scroll to position [316, 0]
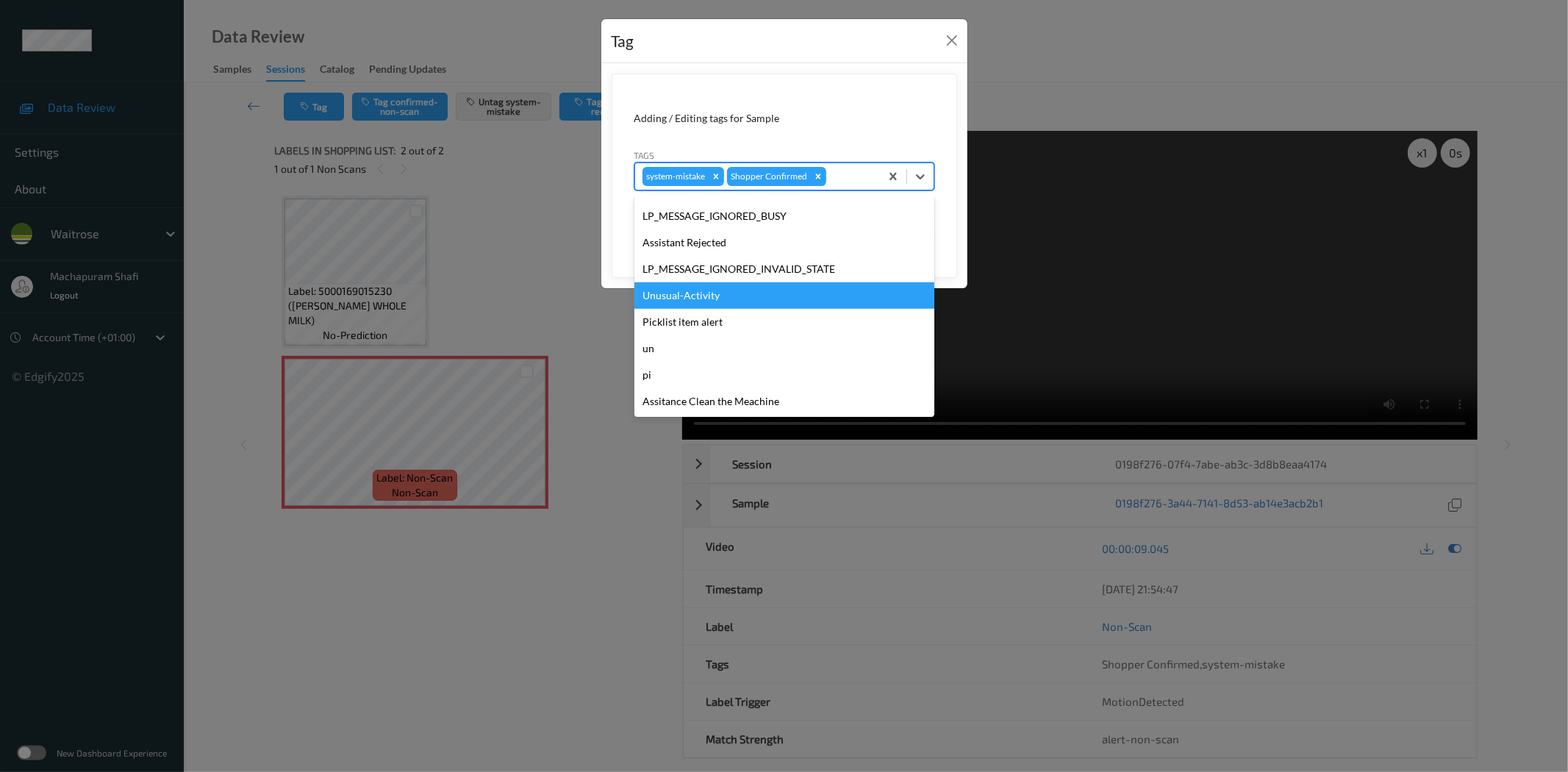
click at [659, 298] on div "Unusual-Activity" at bounding box center [784, 295] width 300 height 26
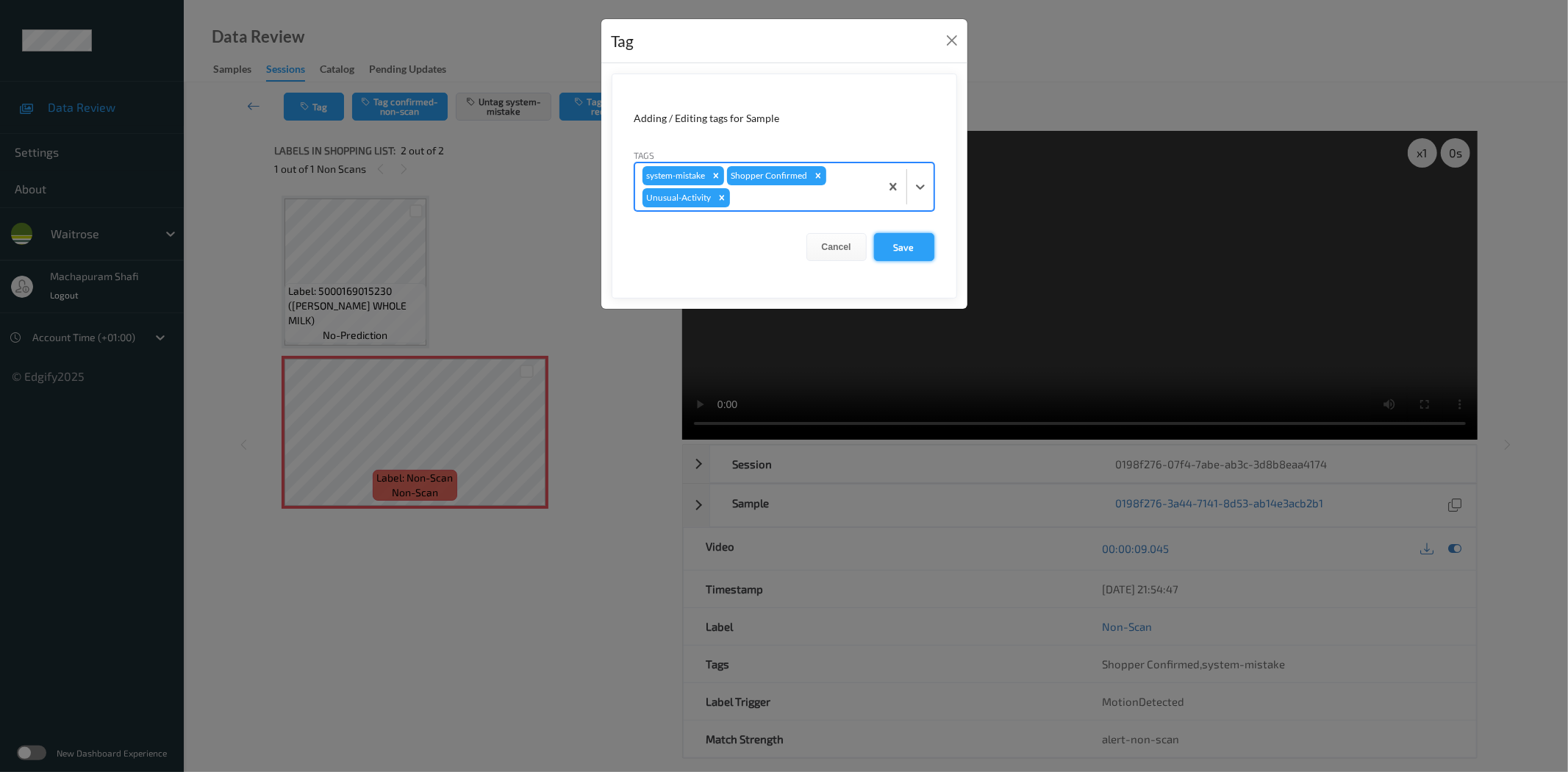
click at [904, 252] on button "Save" at bounding box center [904, 247] width 60 height 28
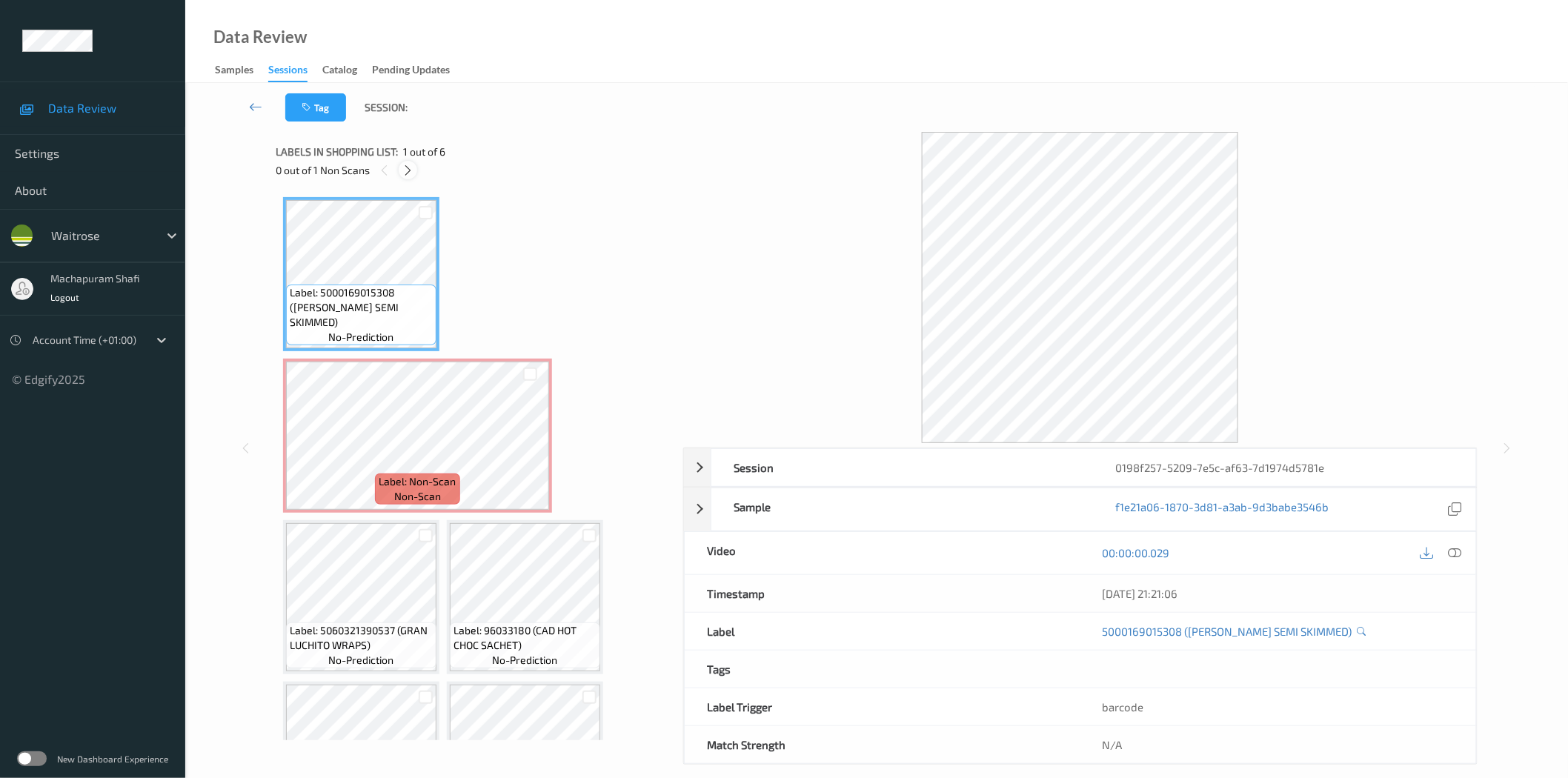
click at [406, 165] on icon at bounding box center [408, 170] width 13 height 14
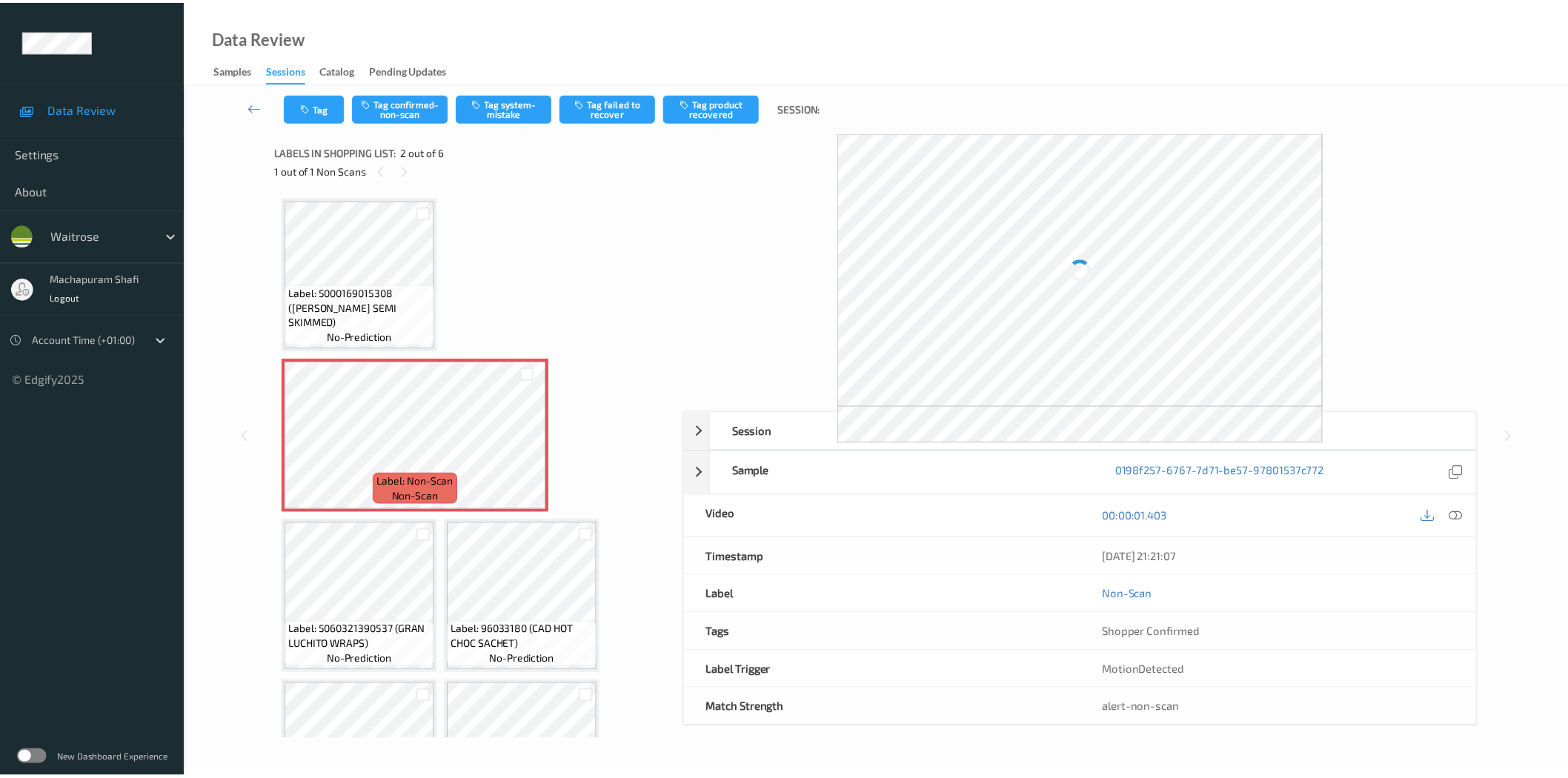
scroll to position [7, 0]
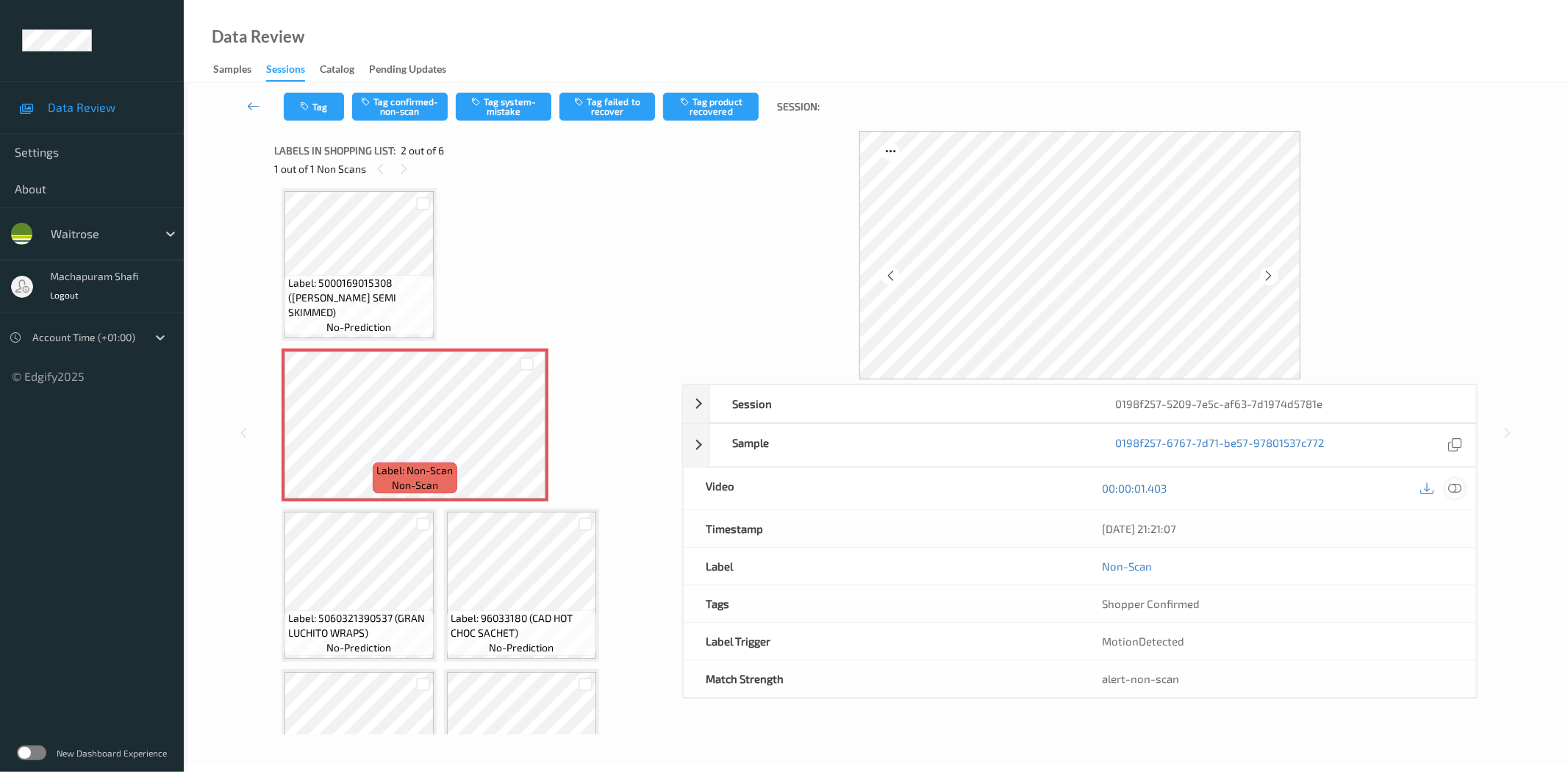
click at [1450, 486] on icon at bounding box center [1455, 488] width 13 height 13
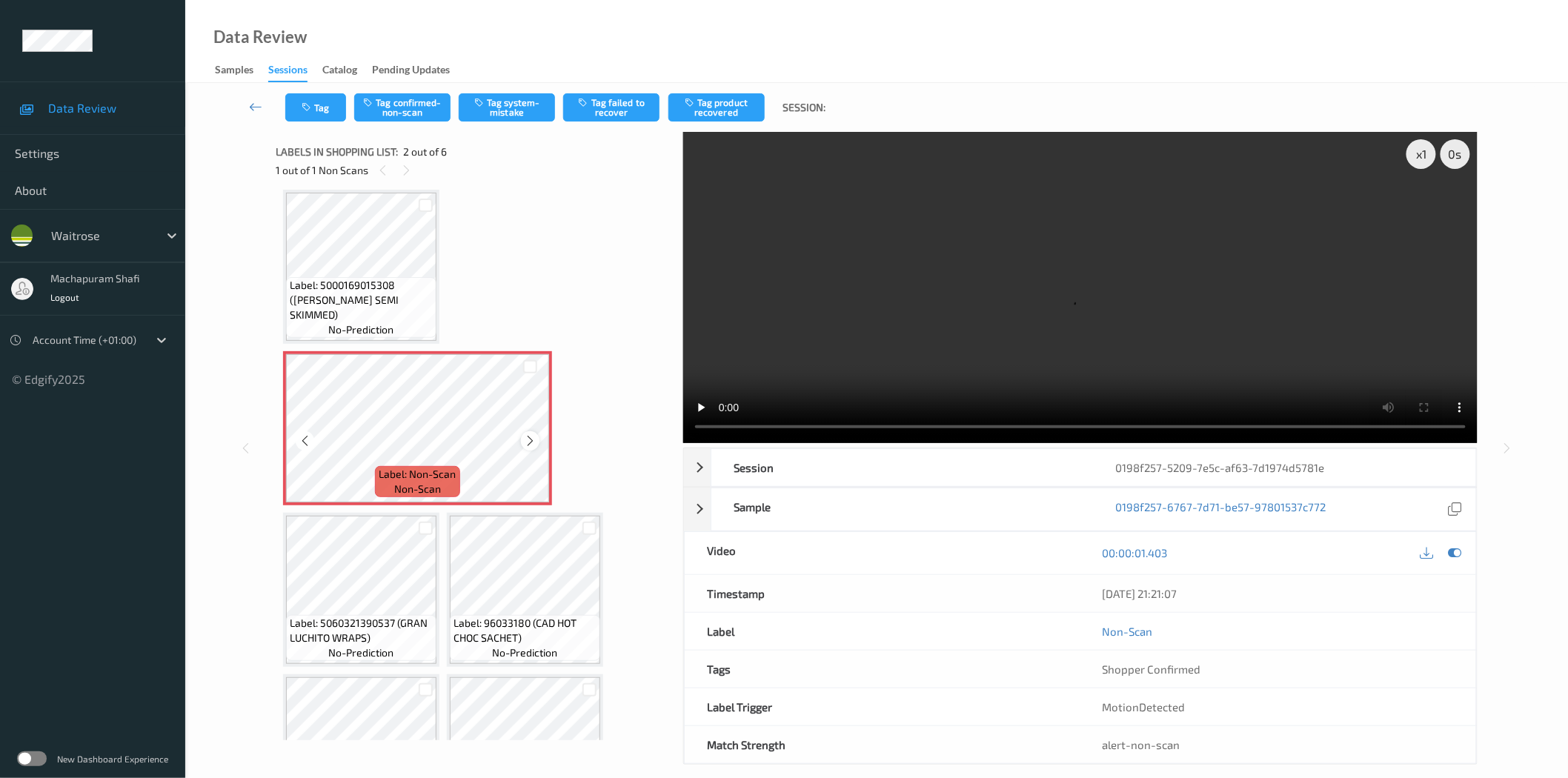
click at [531, 437] on icon at bounding box center [530, 440] width 13 height 14
click at [530, 442] on icon at bounding box center [530, 440] width 13 height 14
click at [530, 442] on icon at bounding box center [530, 440] width 13 height 14
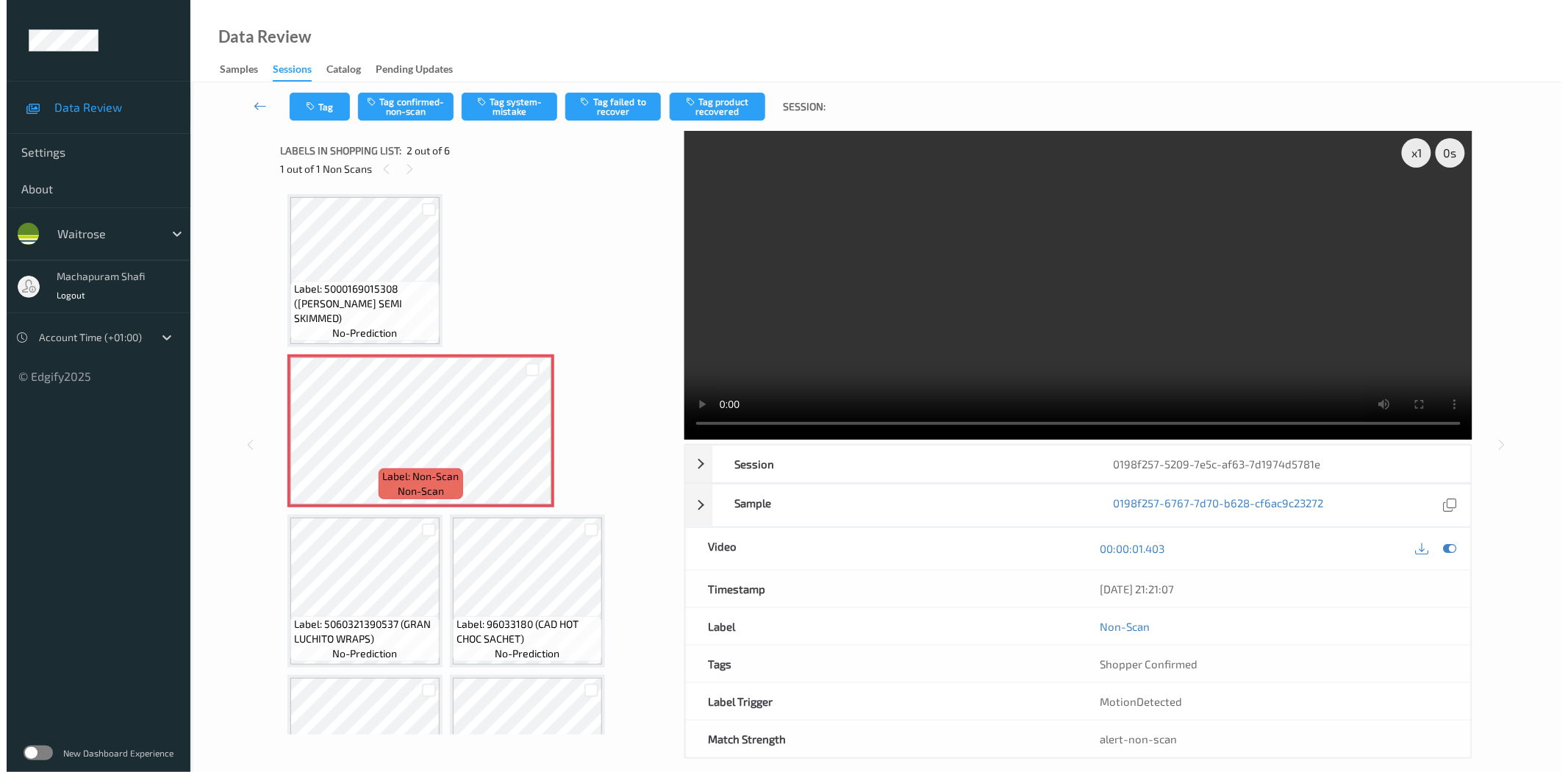
scroll to position [0, 0]
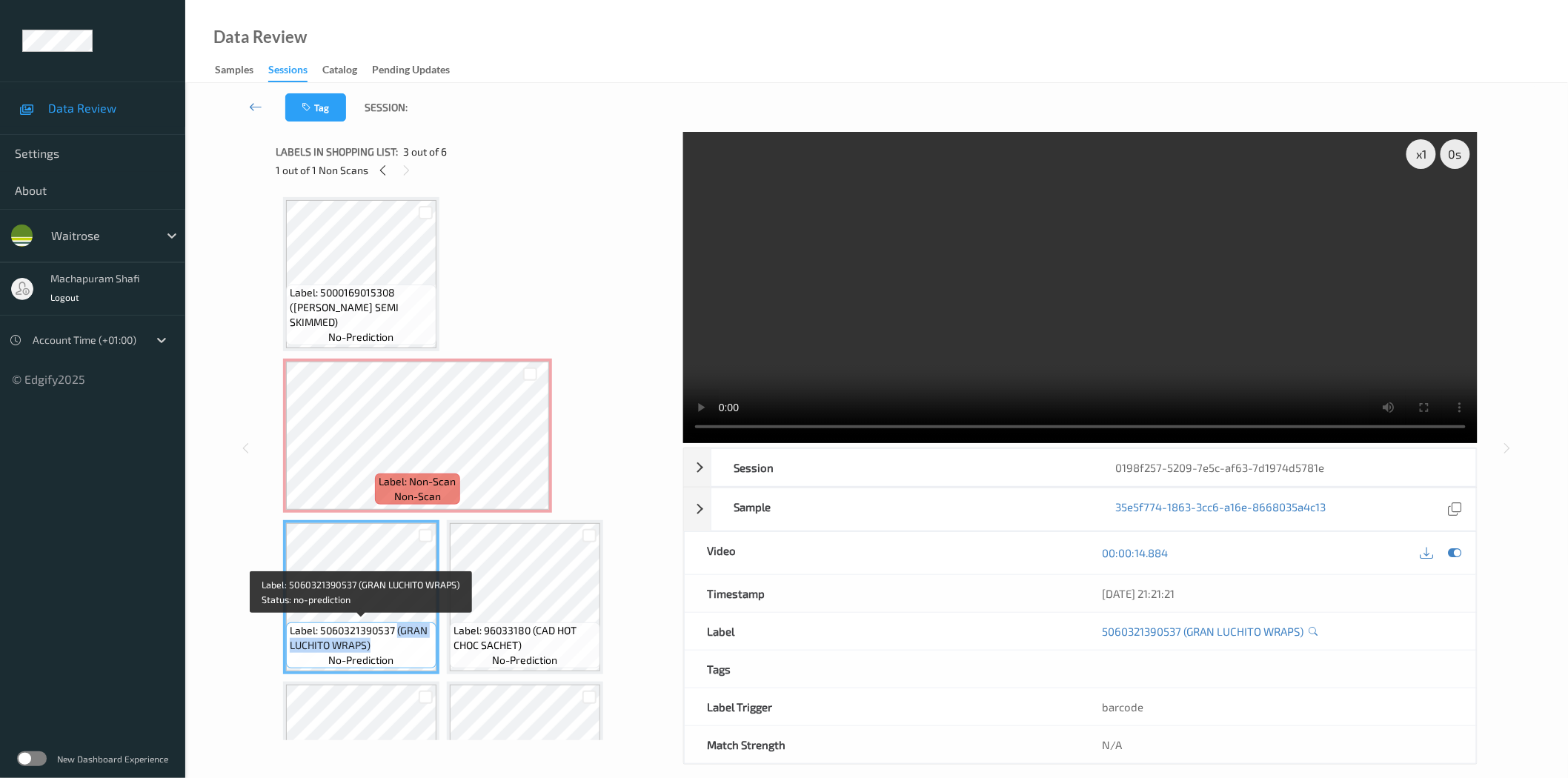
drag, startPoint x: 396, startPoint y: 627, endPoint x: 413, endPoint y: 641, distance: 22.0
click at [413, 641] on span "Label: 5060321390537 (GRAN LUCHITO WRAPS)" at bounding box center [362, 638] width 143 height 29
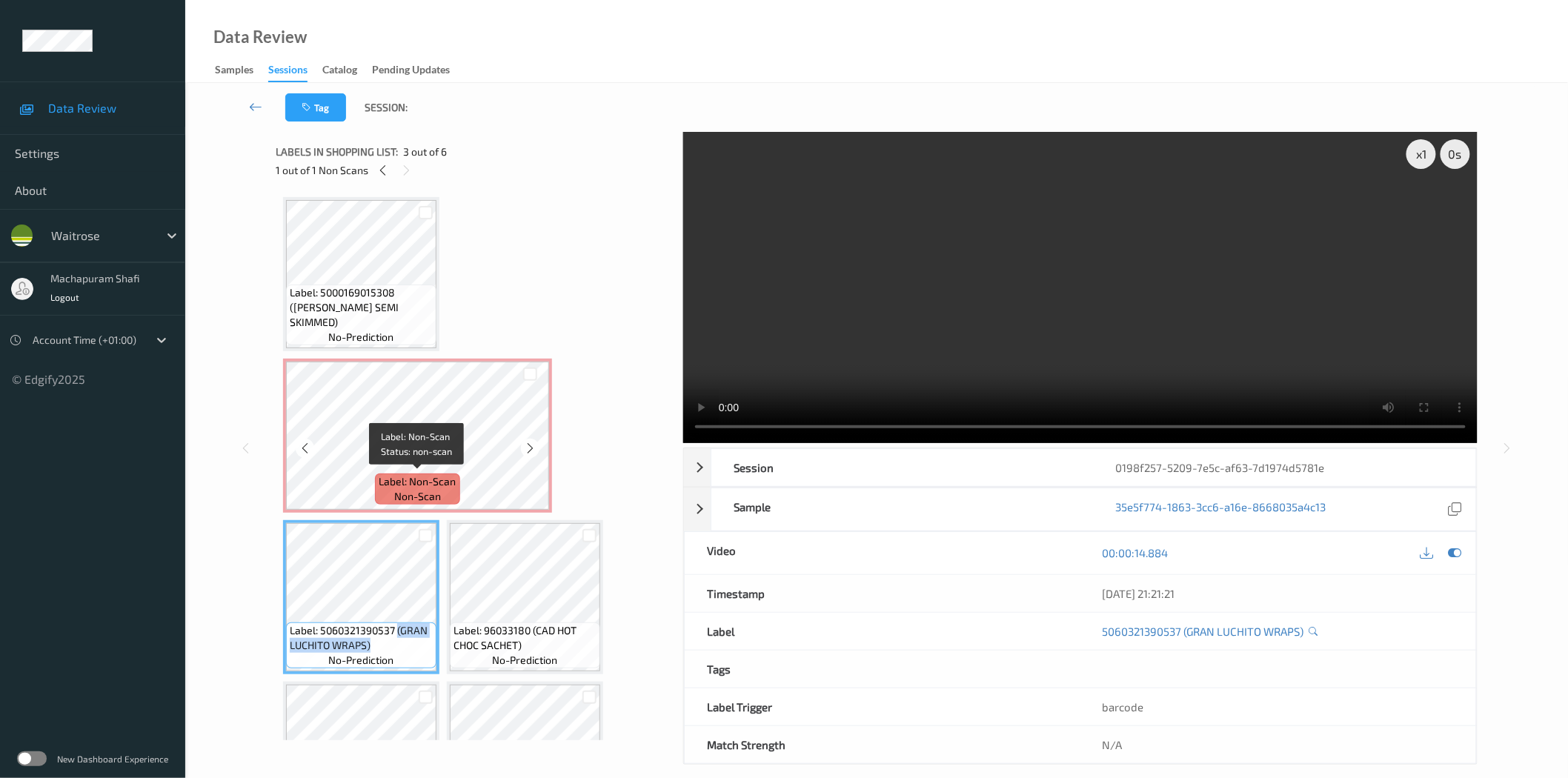
copy span "(GRAN LUCHITO WRAPS)"
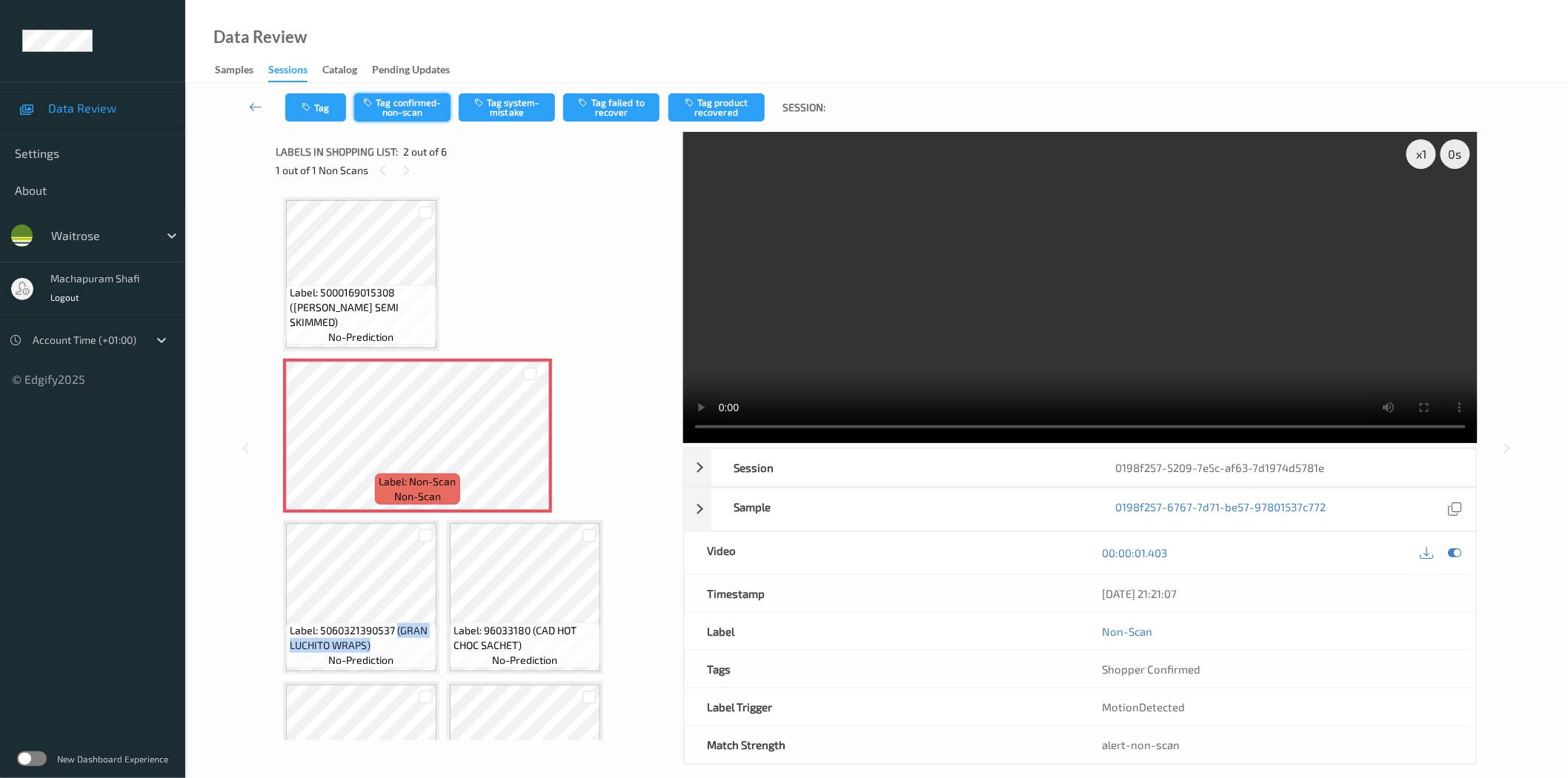
click at [401, 108] on button "Tag confirmed-non-scan" at bounding box center [402, 107] width 96 height 28
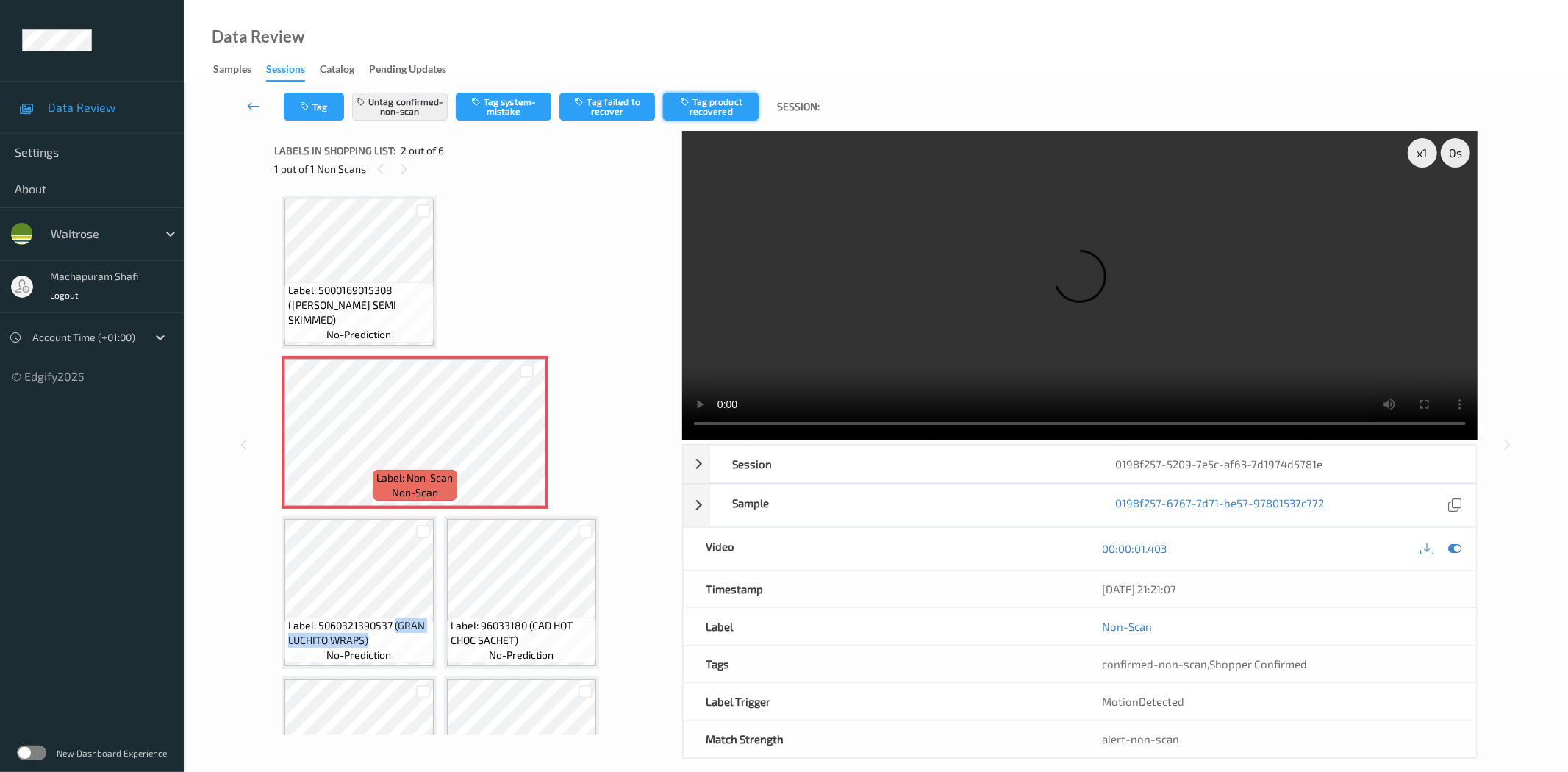
click at [726, 105] on button "Tag product recovered" at bounding box center [710, 106] width 96 height 28
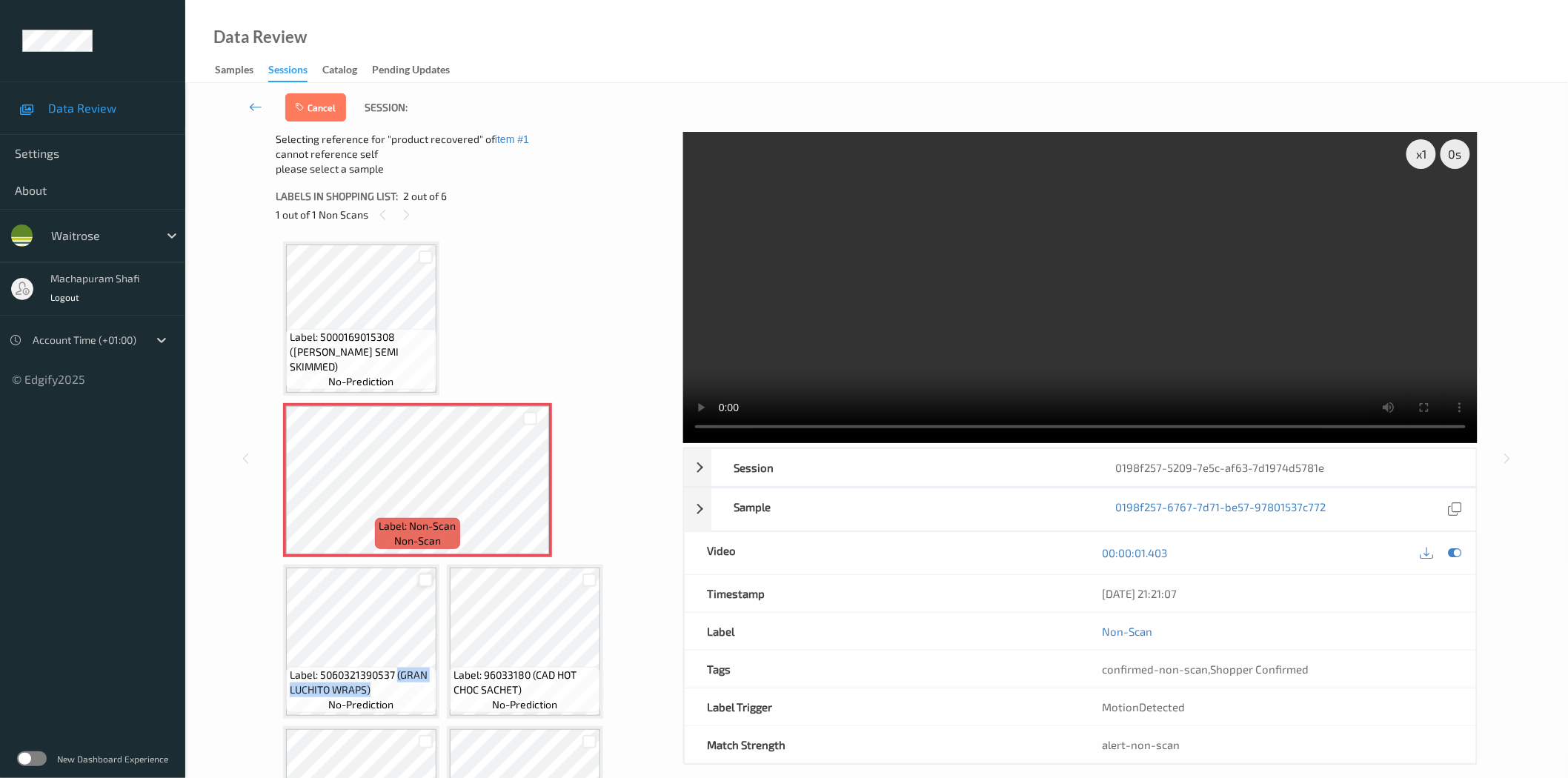
click at [426, 579] on div at bounding box center [426, 581] width 14 height 14
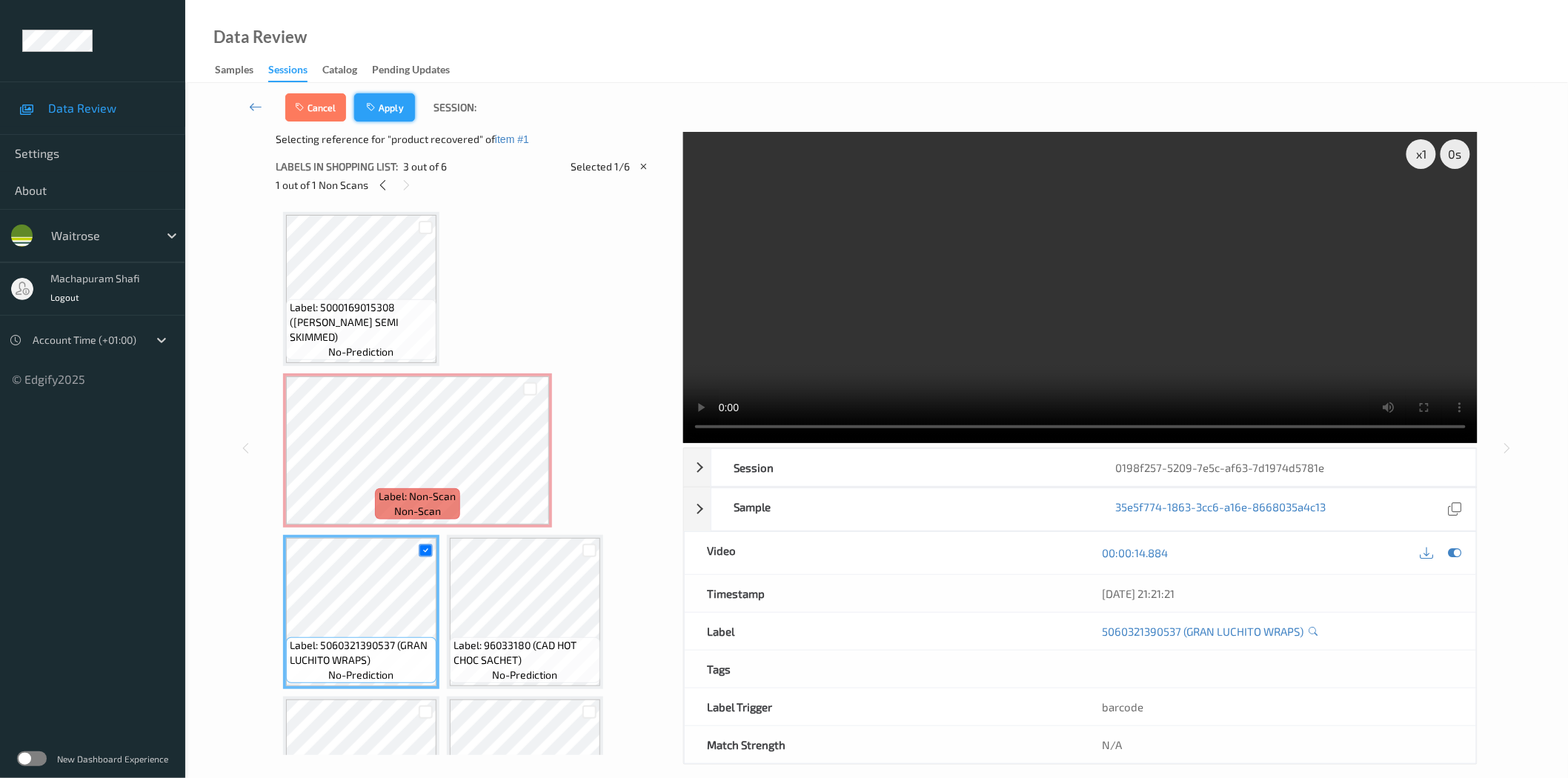
click at [379, 106] on button "Apply" at bounding box center [385, 107] width 61 height 28
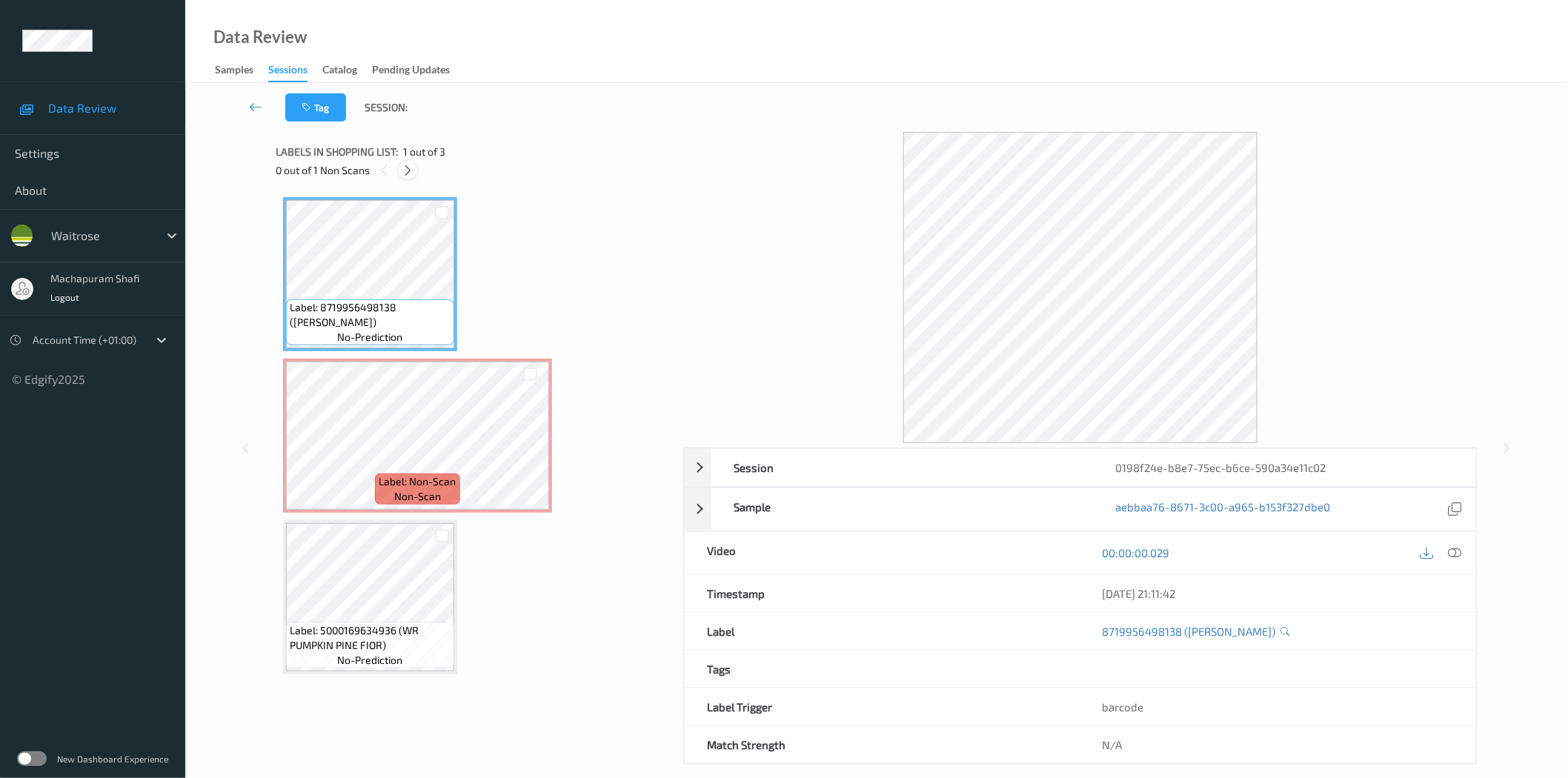
click at [406, 174] on icon at bounding box center [408, 170] width 13 height 14
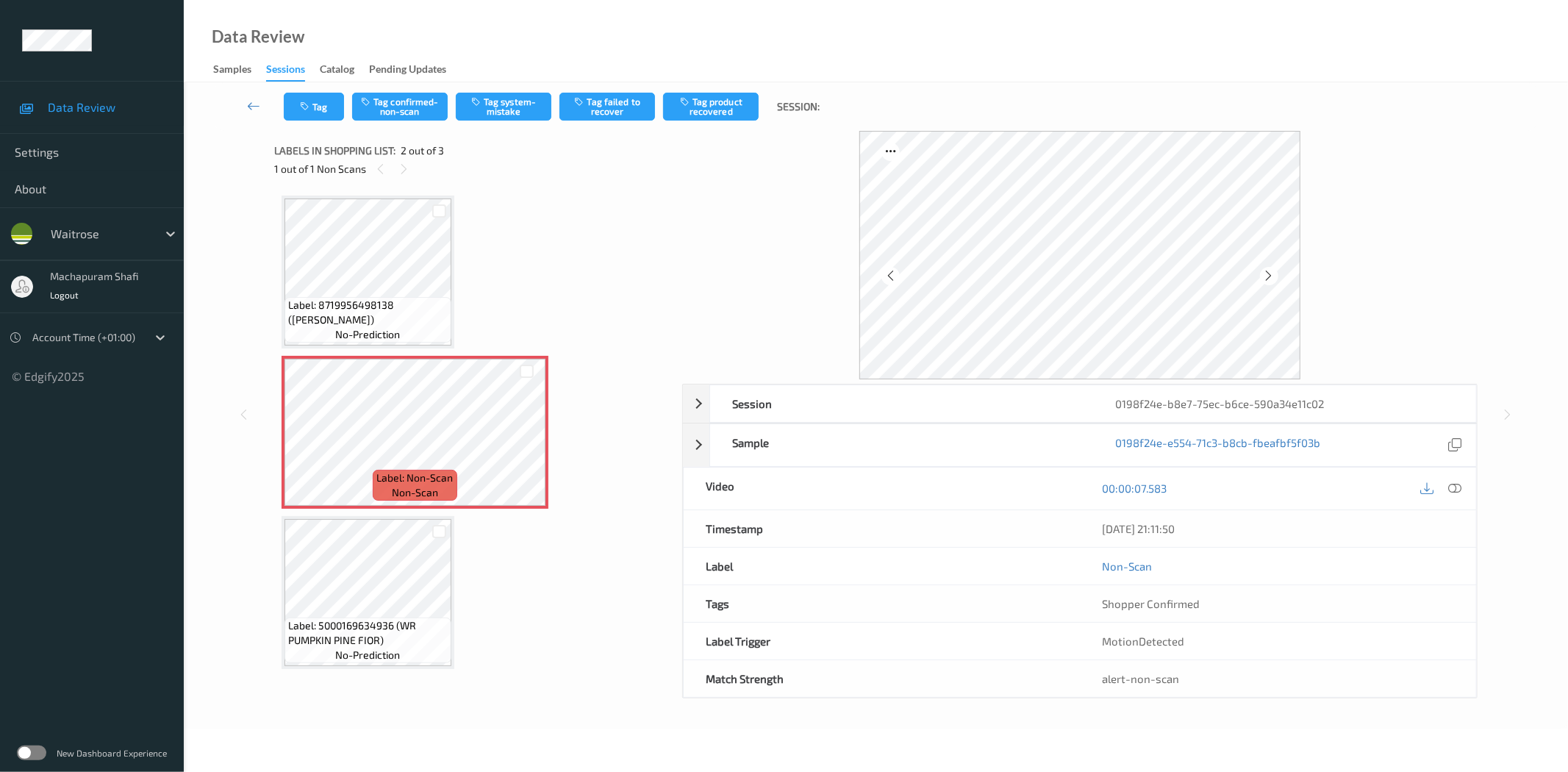
click at [1446, 481] on div at bounding box center [1441, 488] width 47 height 20
click at [1453, 486] on icon at bounding box center [1455, 488] width 13 height 13
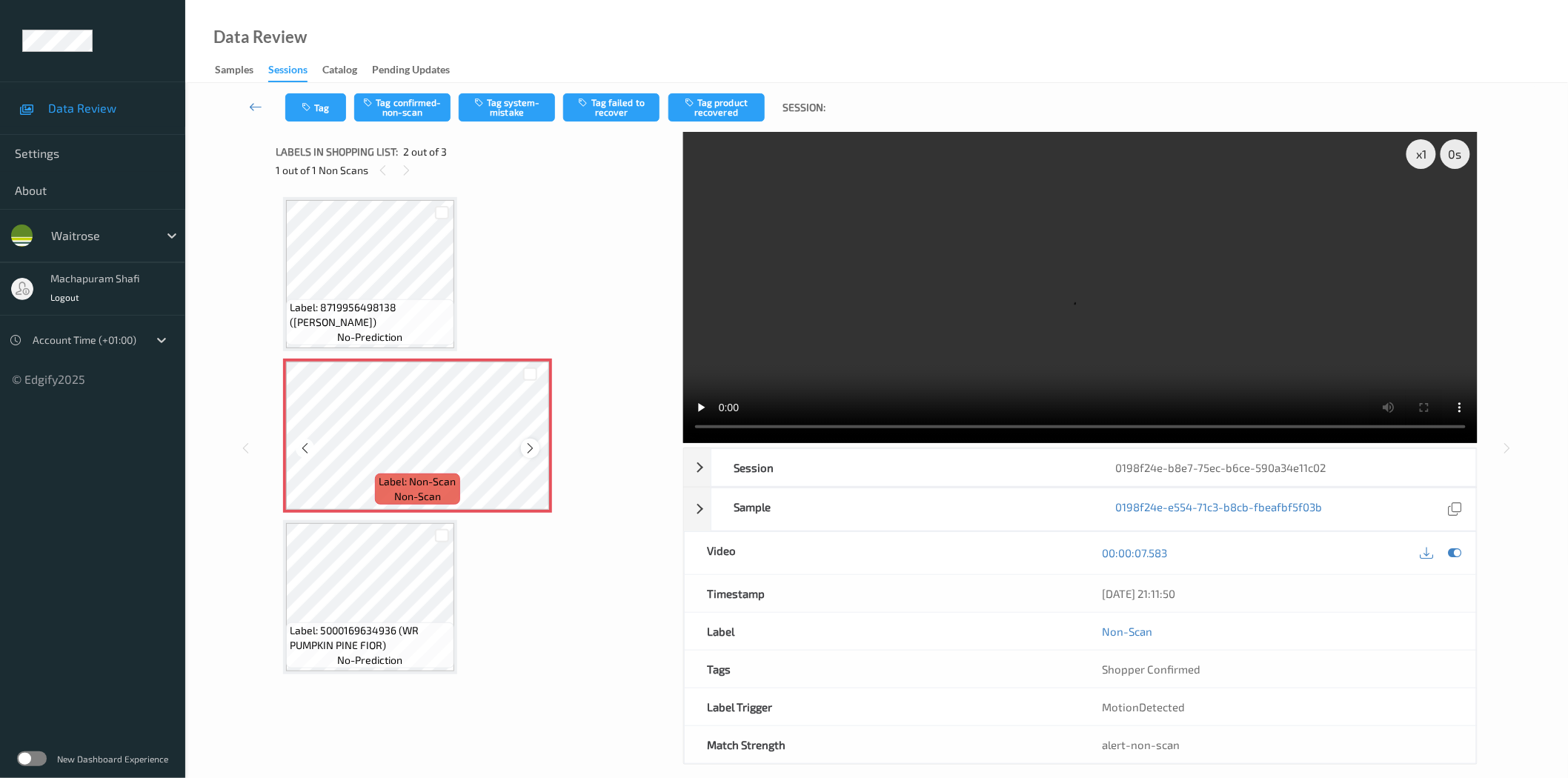
click at [529, 444] on icon at bounding box center [530, 448] width 13 height 14
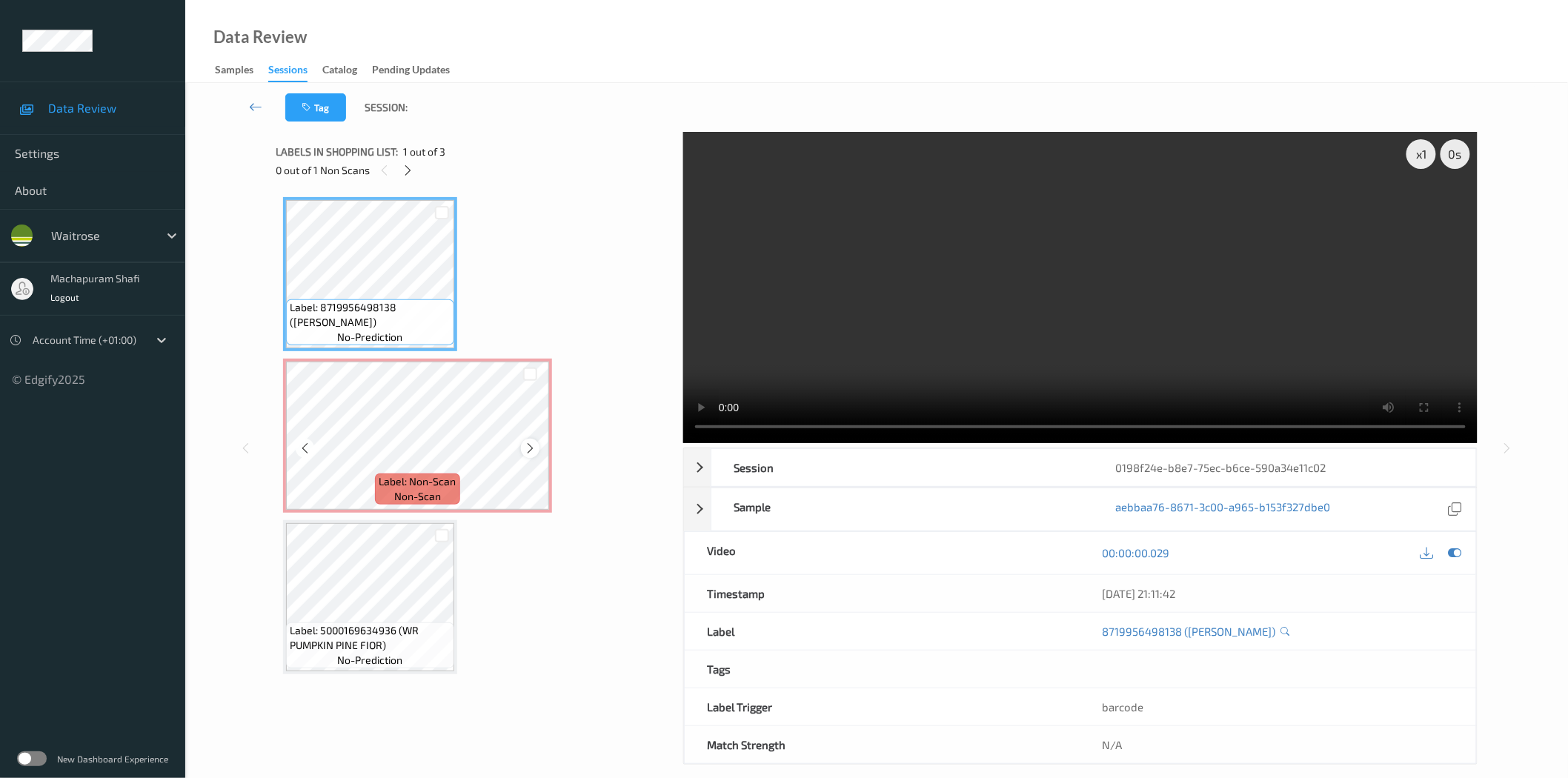
click at [524, 448] on icon at bounding box center [530, 448] width 13 height 14
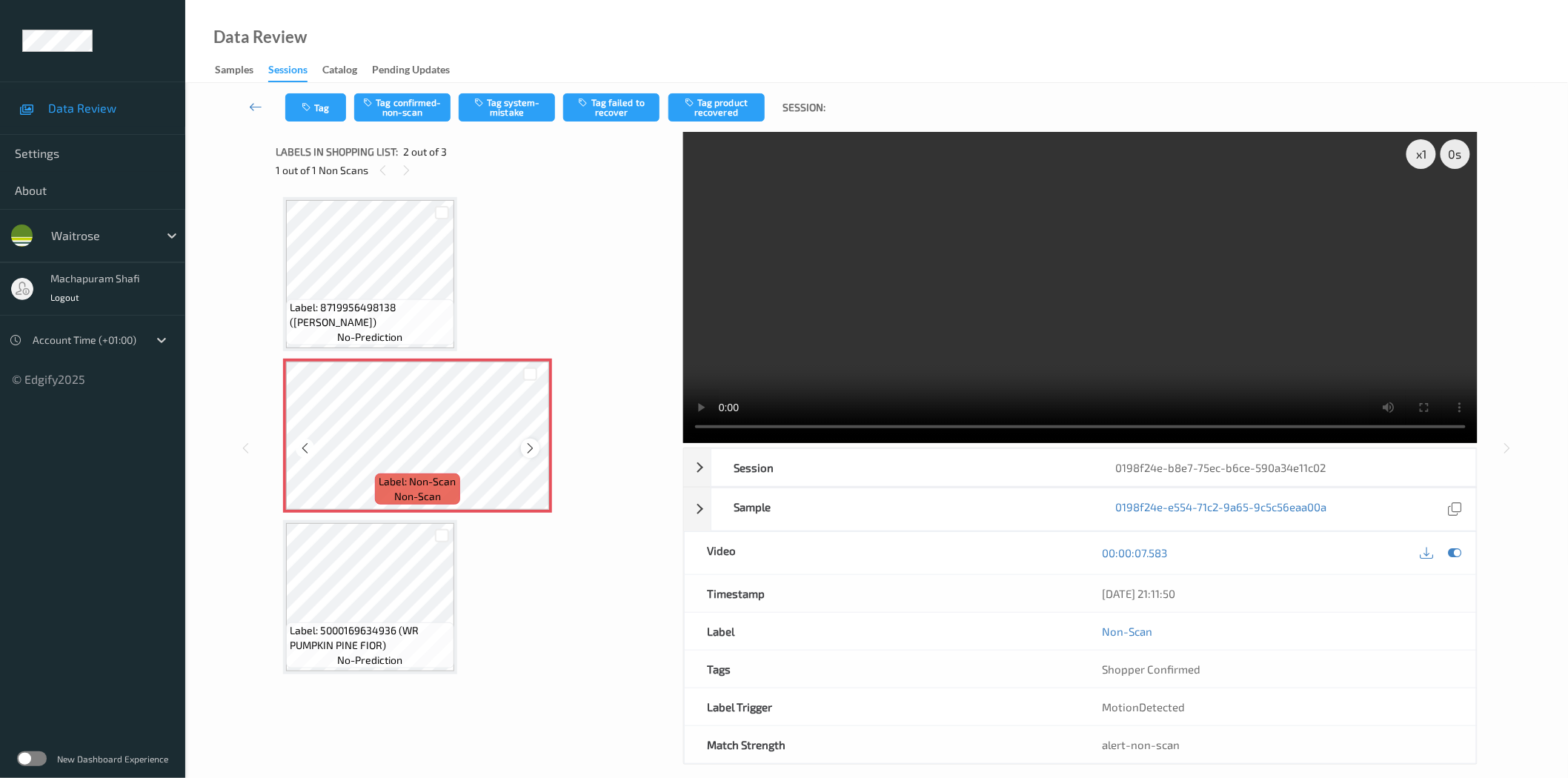
click at [527, 451] on icon at bounding box center [530, 448] width 13 height 14
click at [490, 100] on button "Tag system-mistake" at bounding box center [506, 107] width 96 height 28
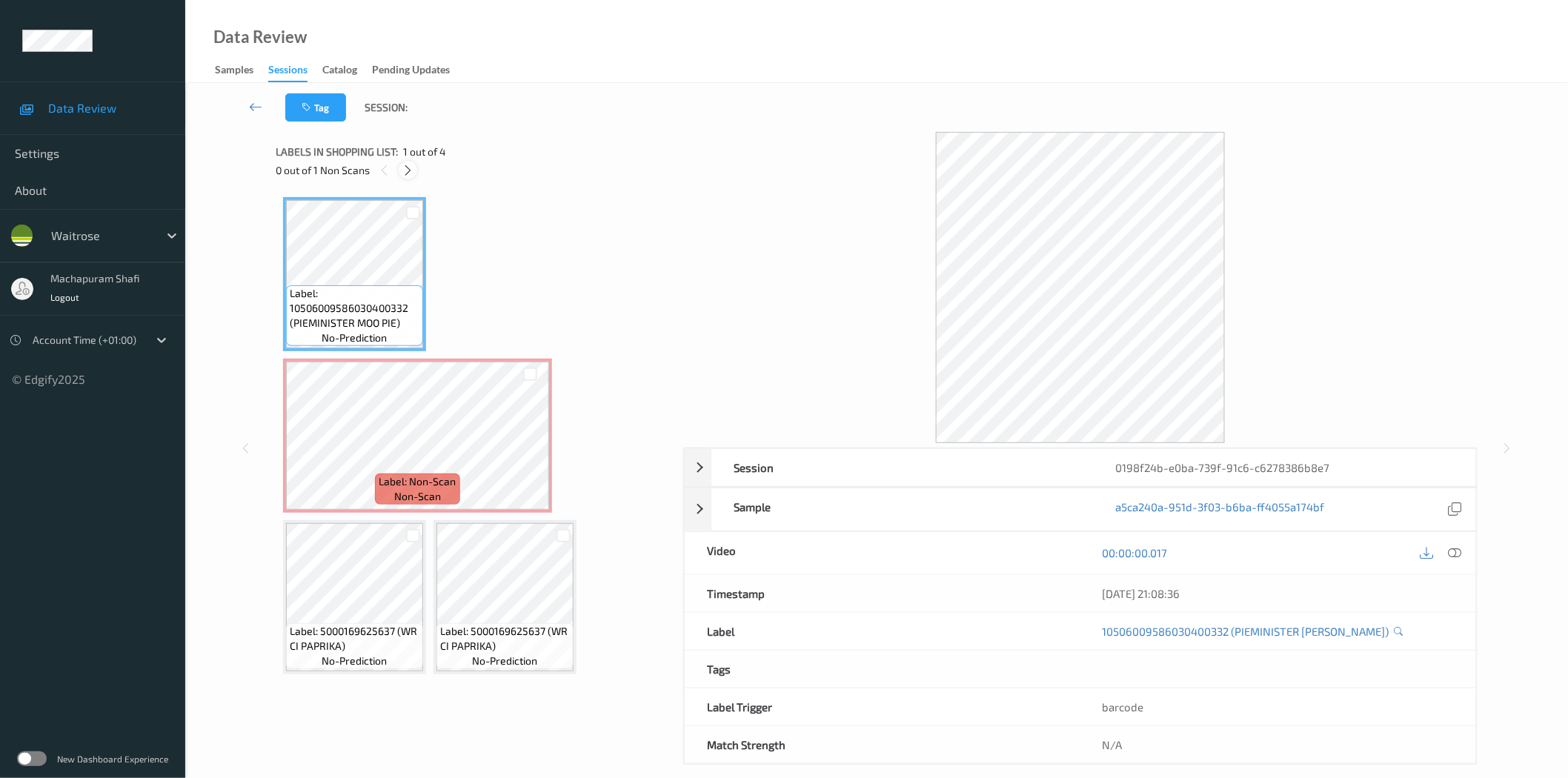
click at [410, 163] on div at bounding box center [408, 170] width 18 height 18
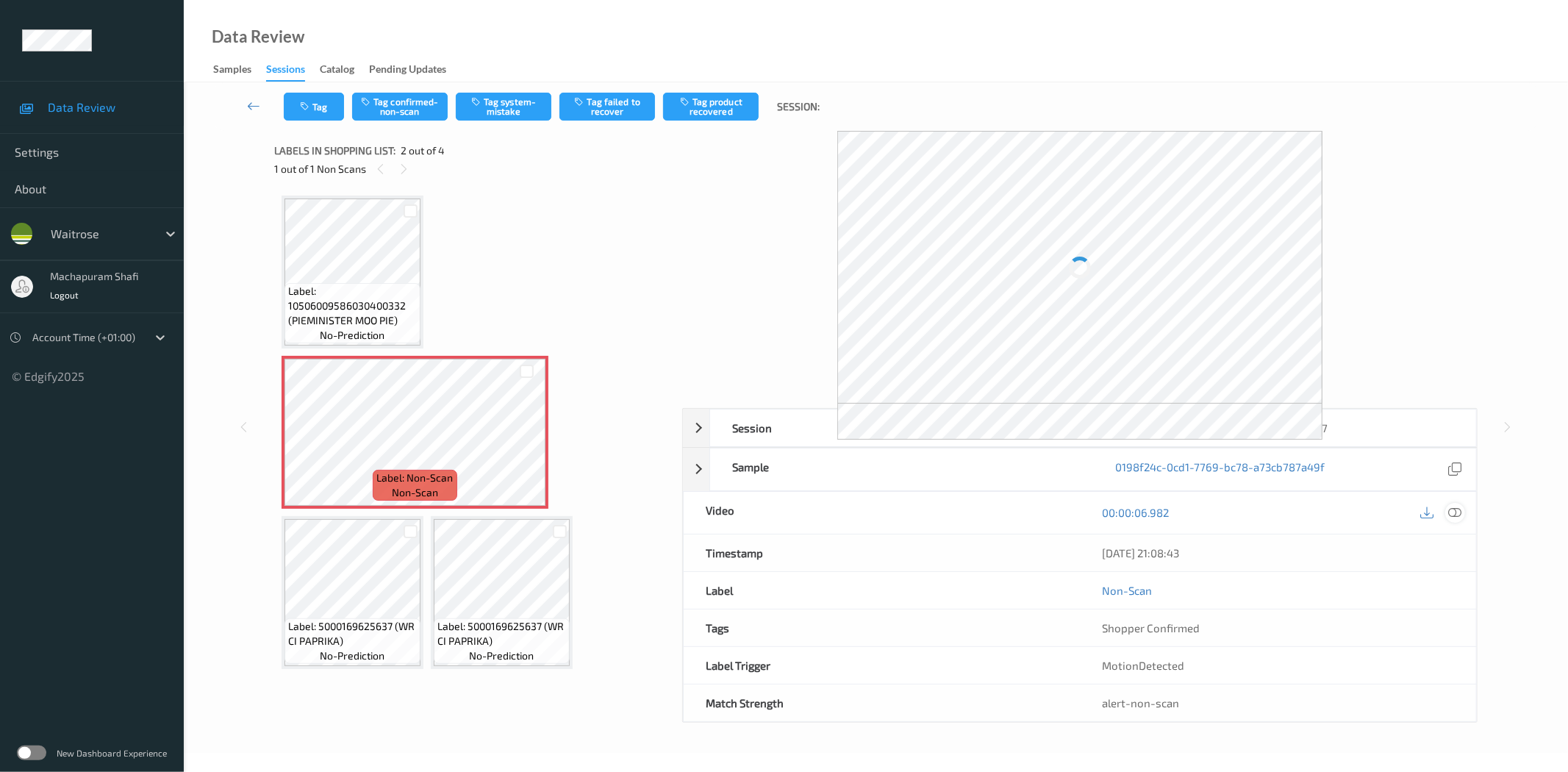
click at [1452, 515] on icon at bounding box center [1455, 512] width 13 height 13
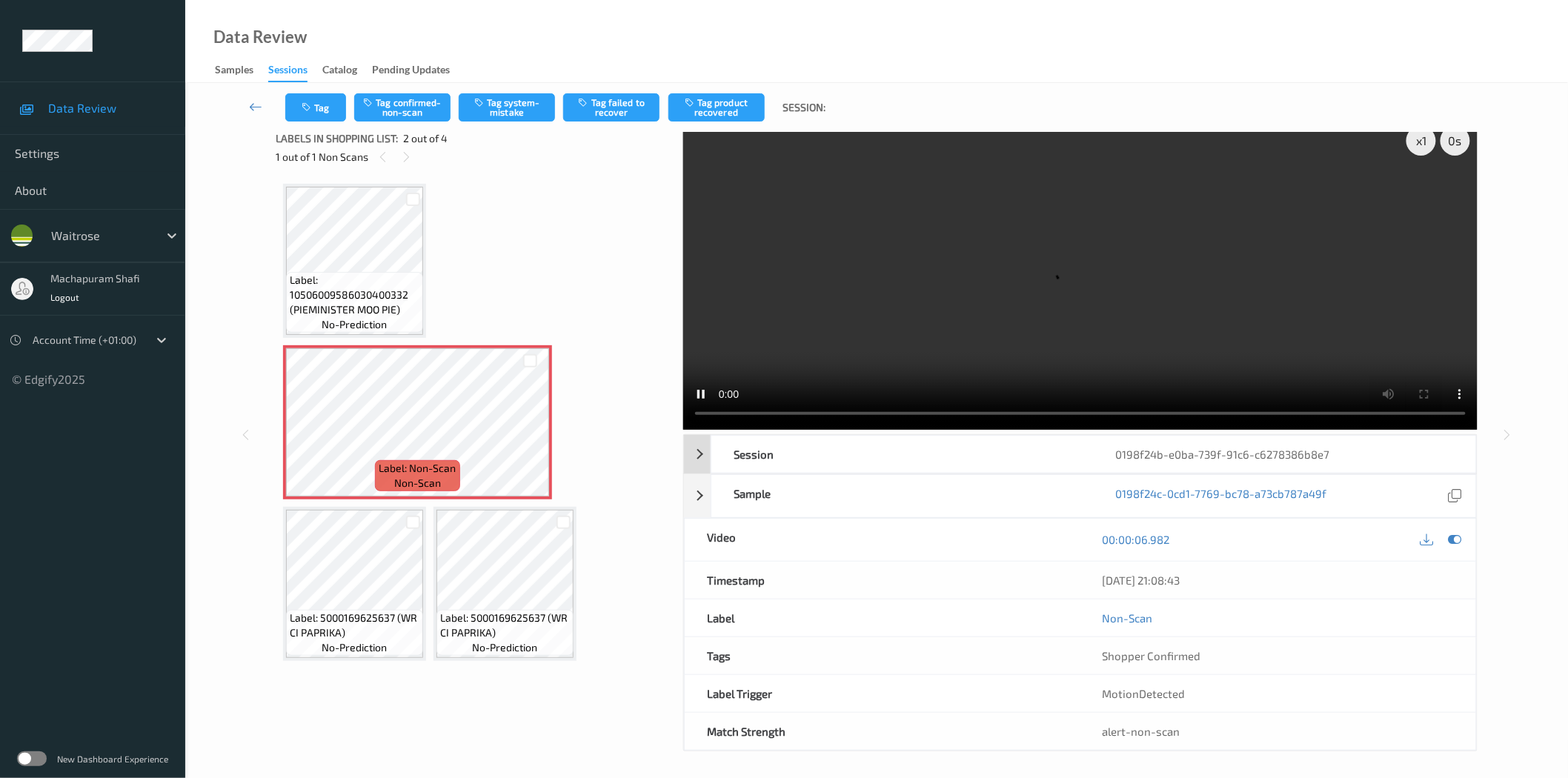
scroll to position [18, 0]
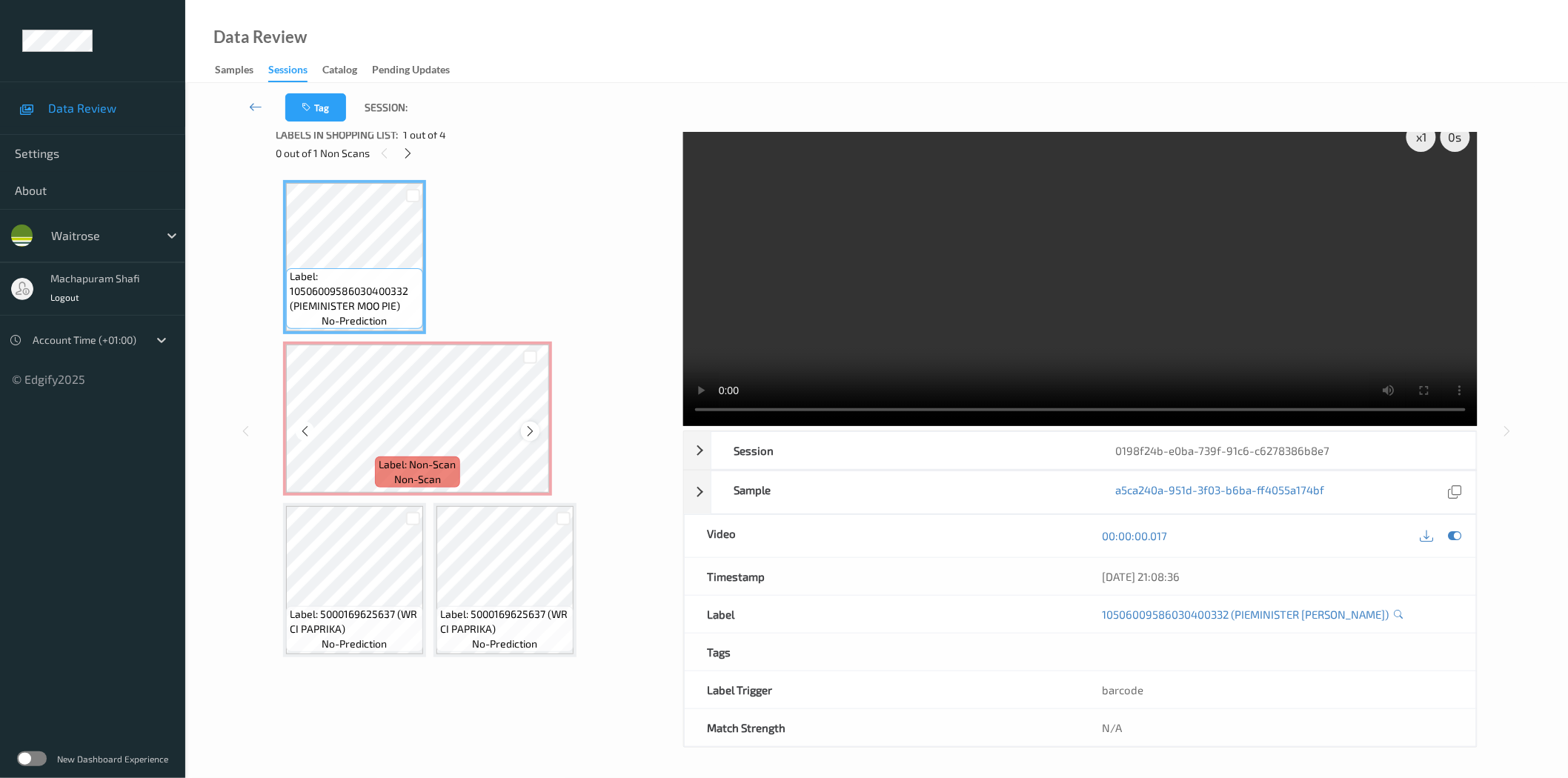
click at [528, 427] on icon at bounding box center [530, 431] width 13 height 14
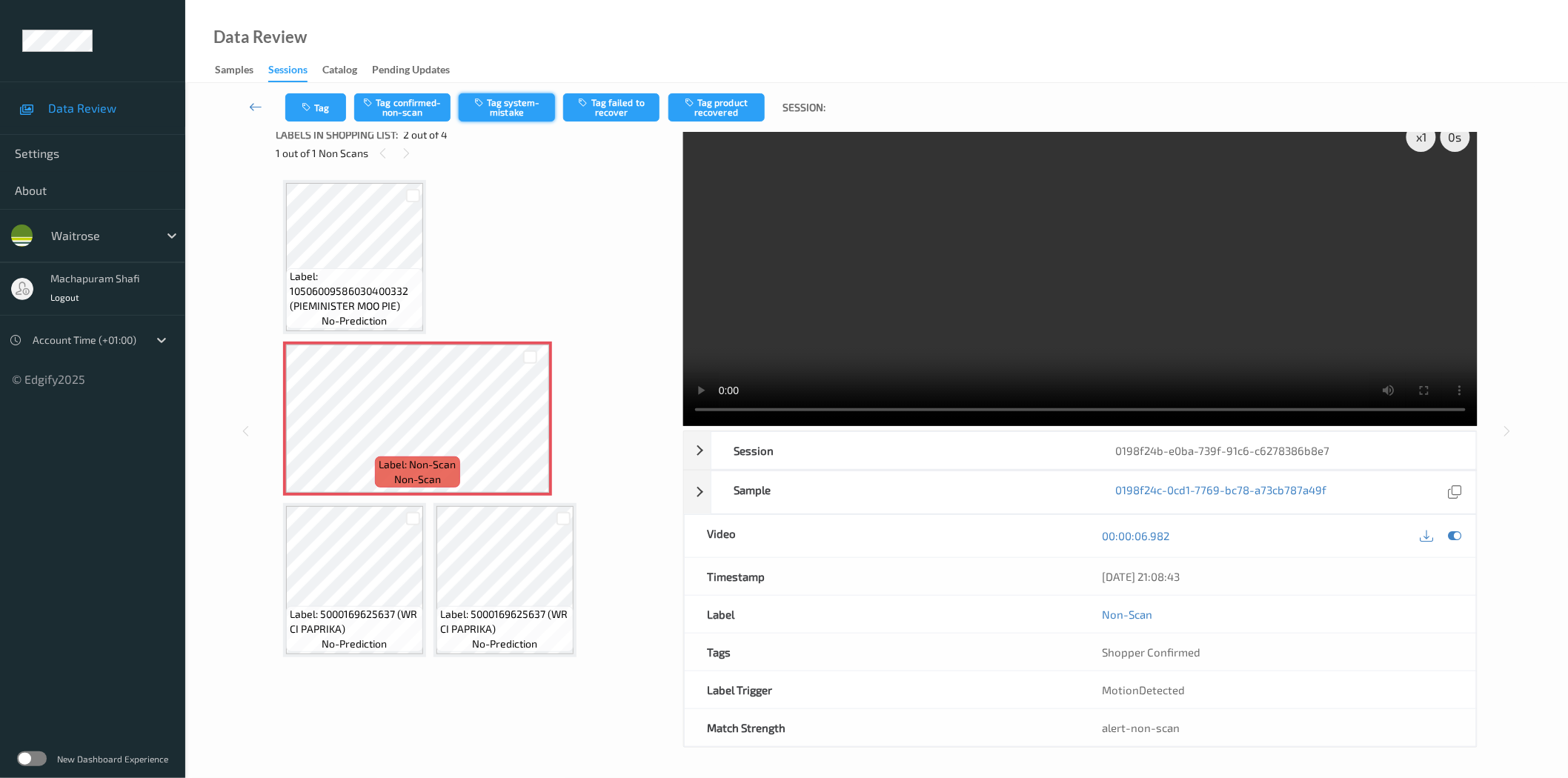
click at [521, 101] on button "Tag system-mistake" at bounding box center [506, 107] width 96 height 28
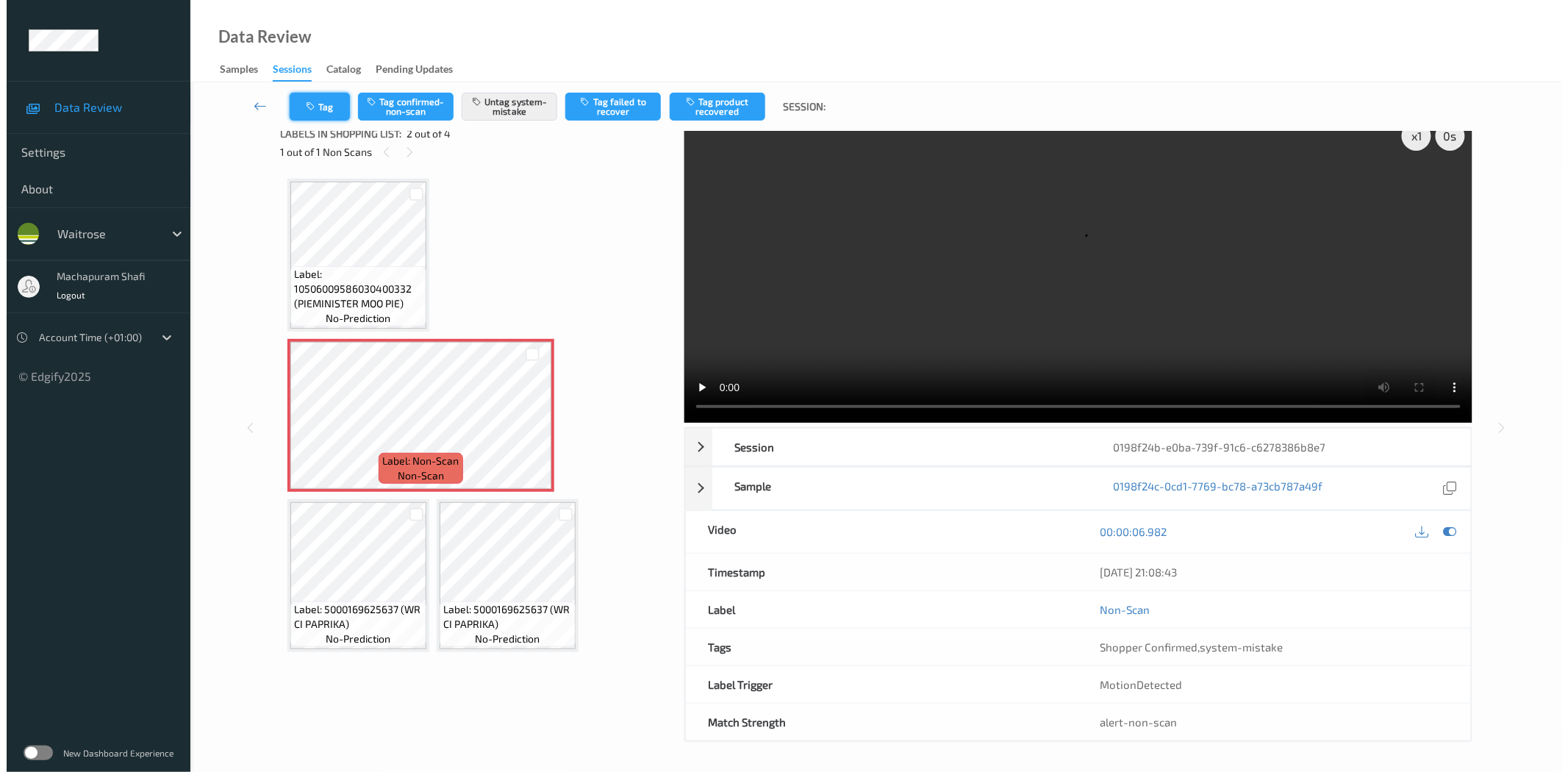
scroll to position [0, 0]
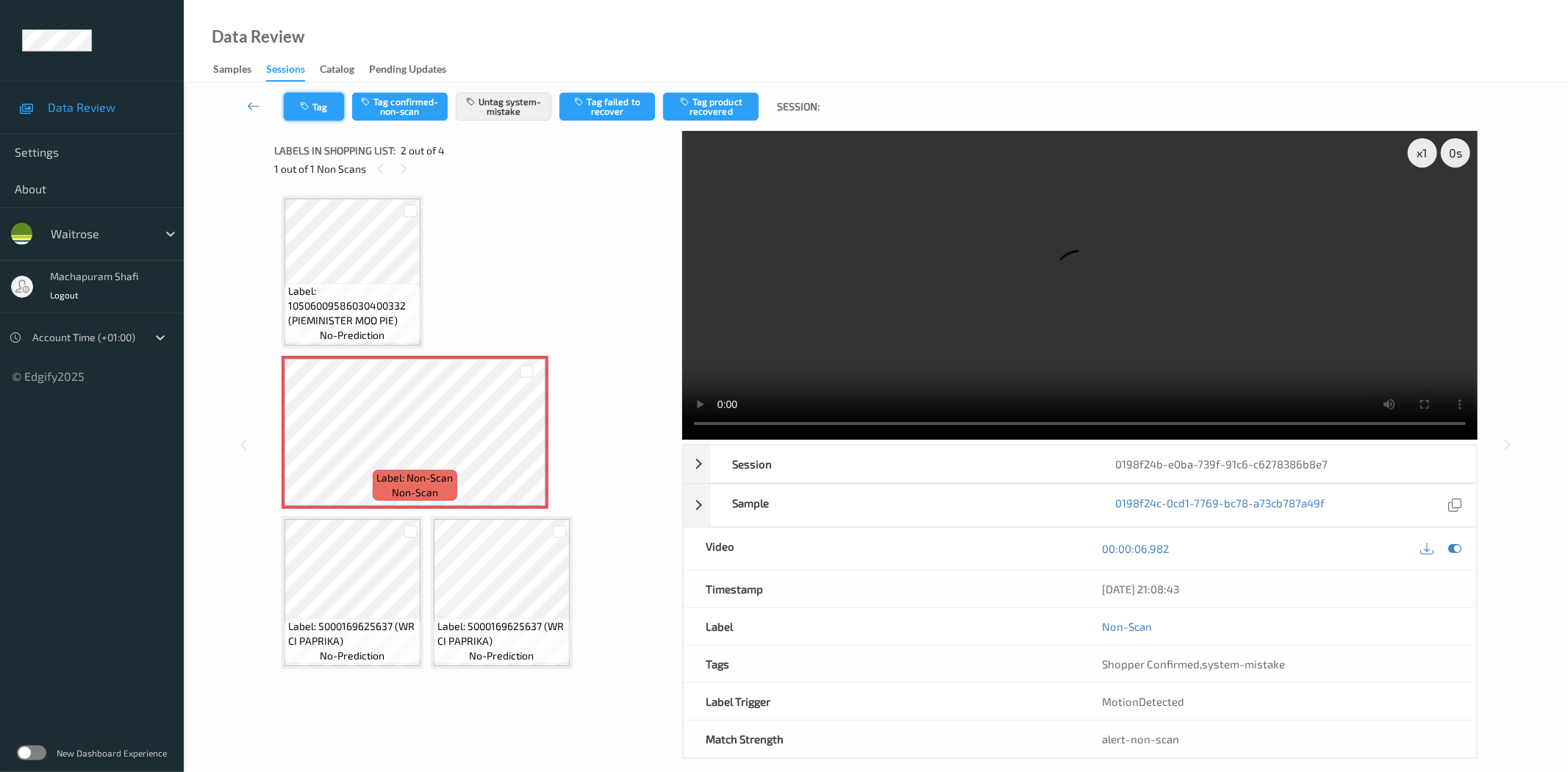
click at [320, 108] on button "Tag" at bounding box center [314, 106] width 60 height 28
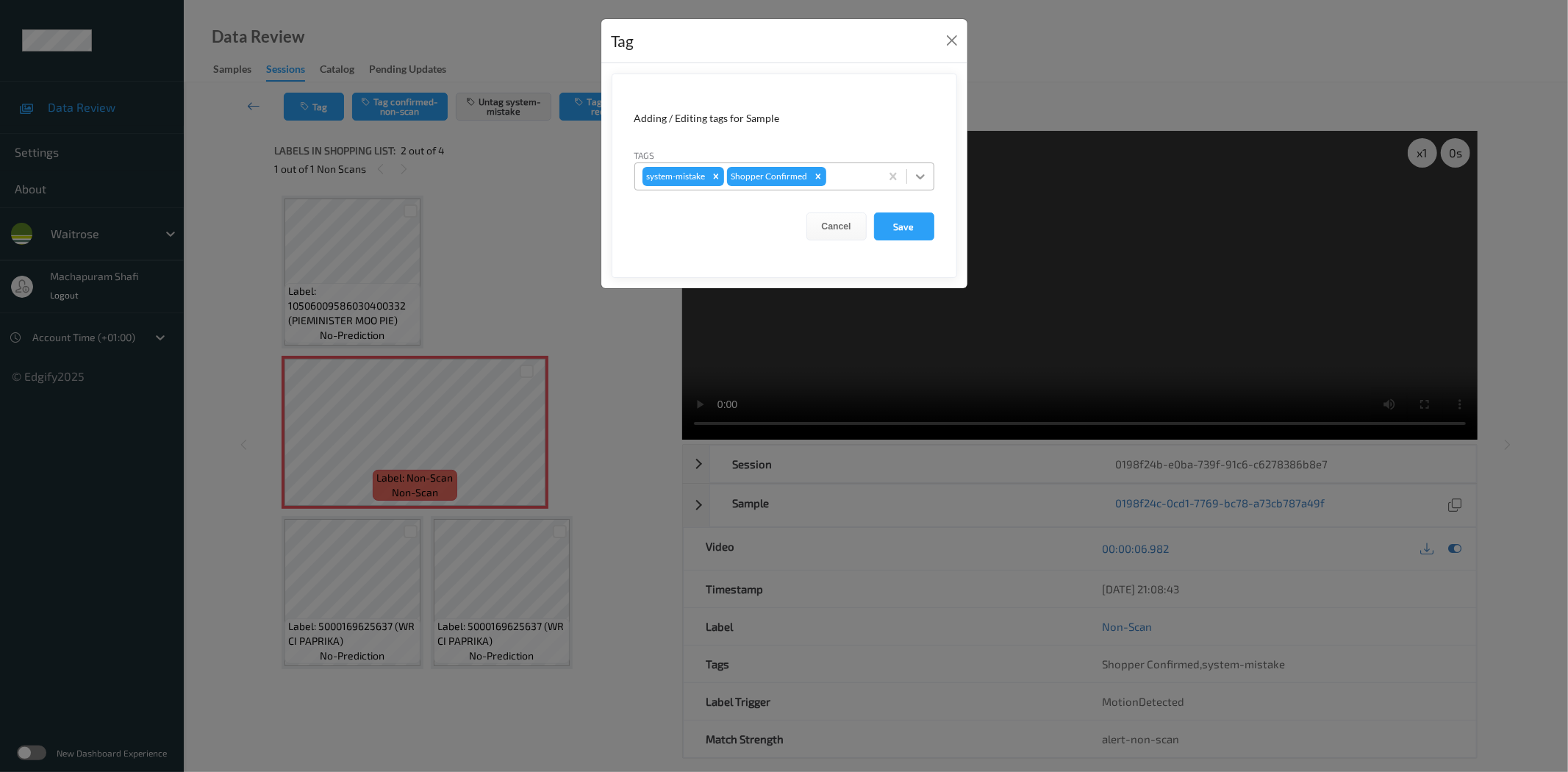
click at [913, 172] on icon at bounding box center [920, 176] width 15 height 15
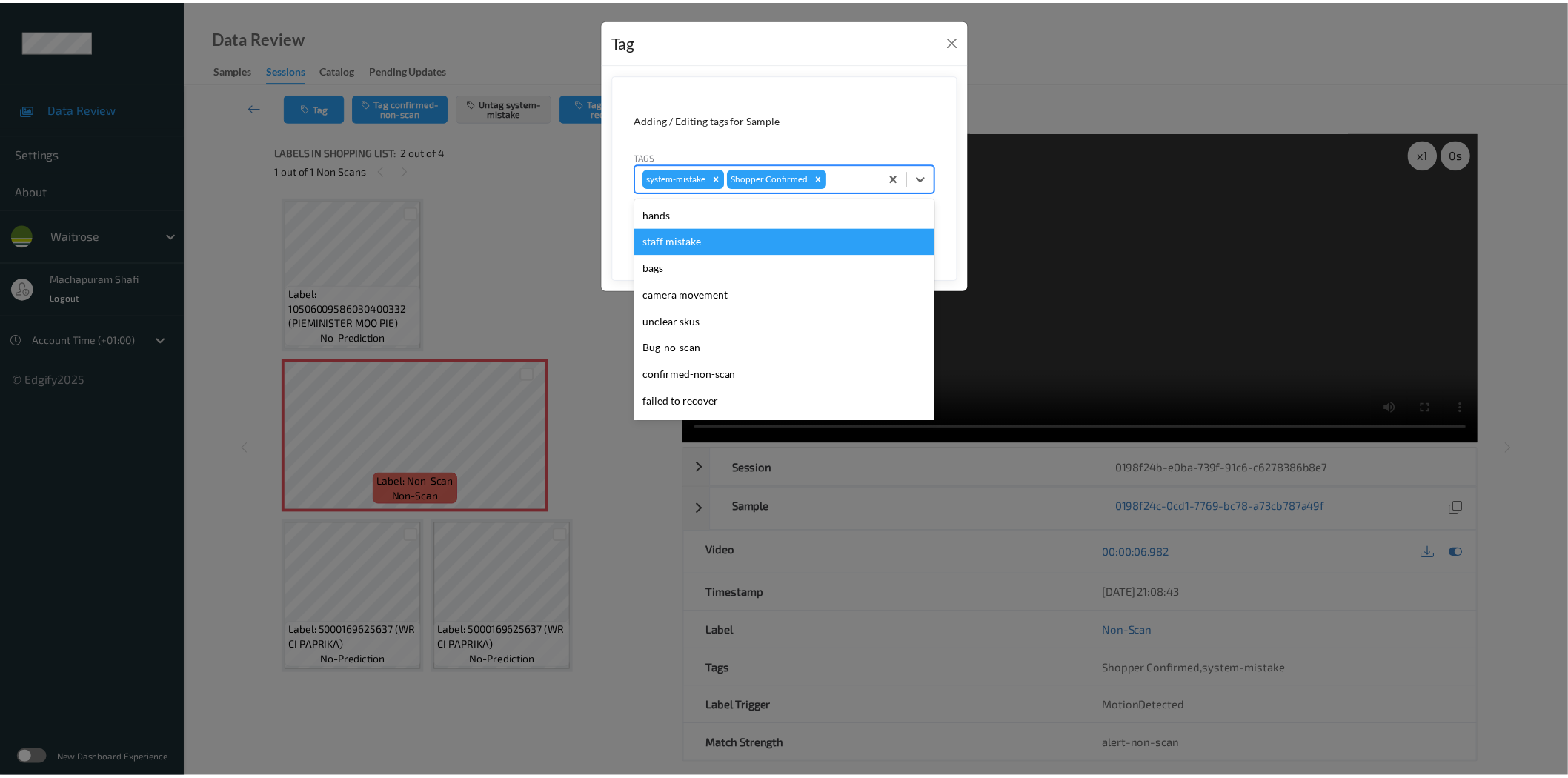
scroll to position [316, 0]
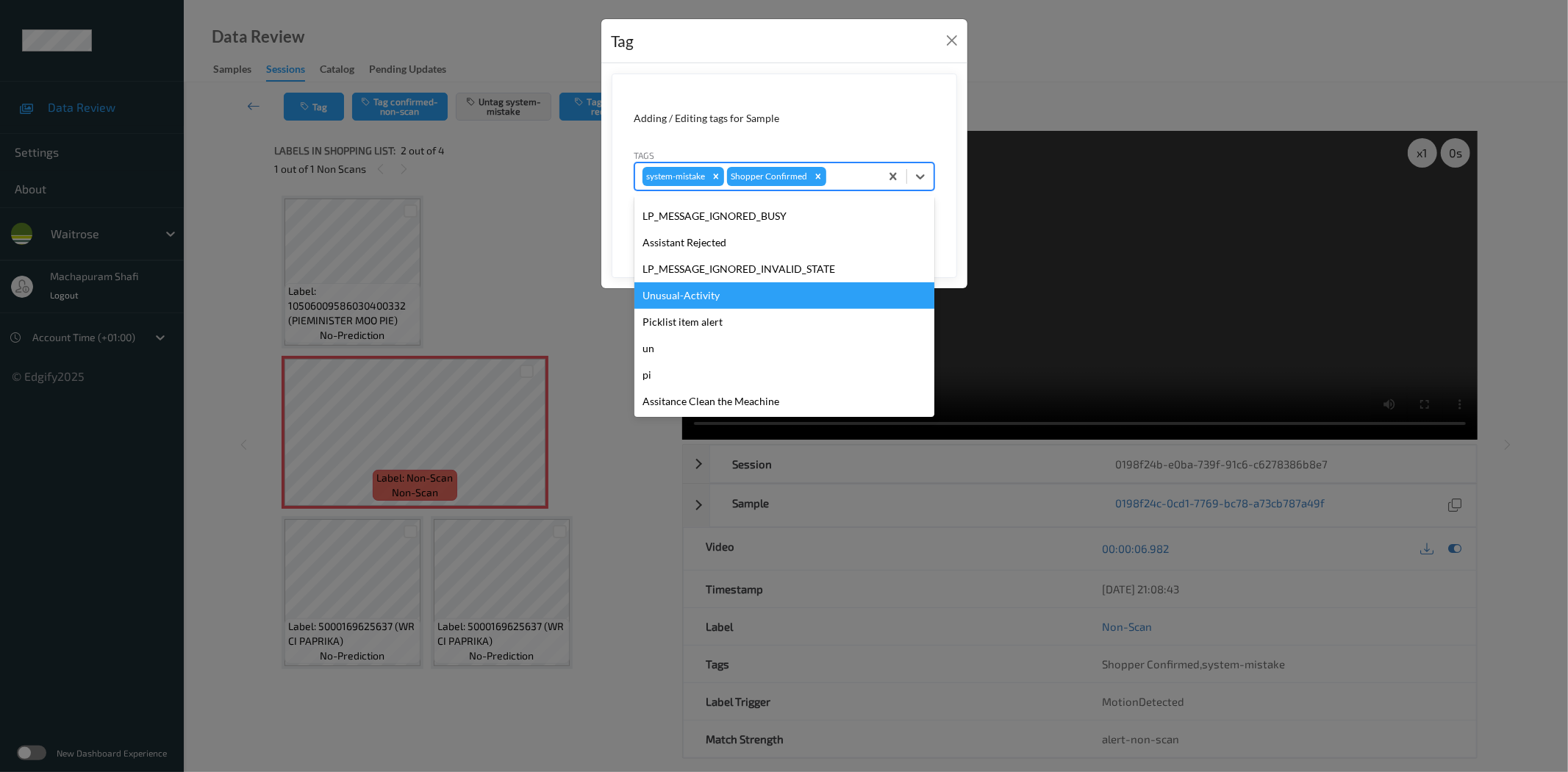
click at [698, 289] on div "Unusual-Activity" at bounding box center [784, 295] width 300 height 26
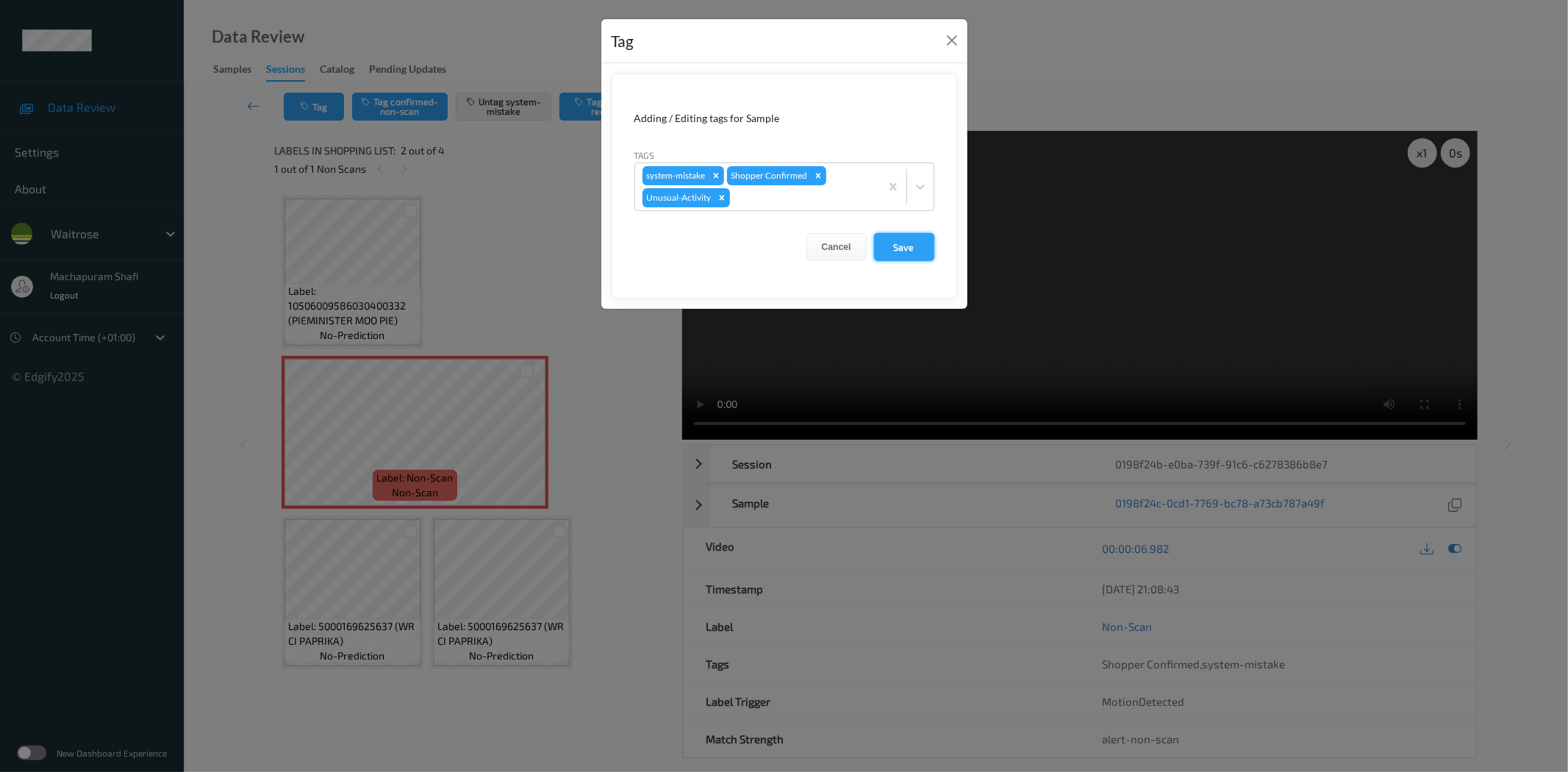
click at [892, 243] on button "Save" at bounding box center [904, 247] width 60 height 28
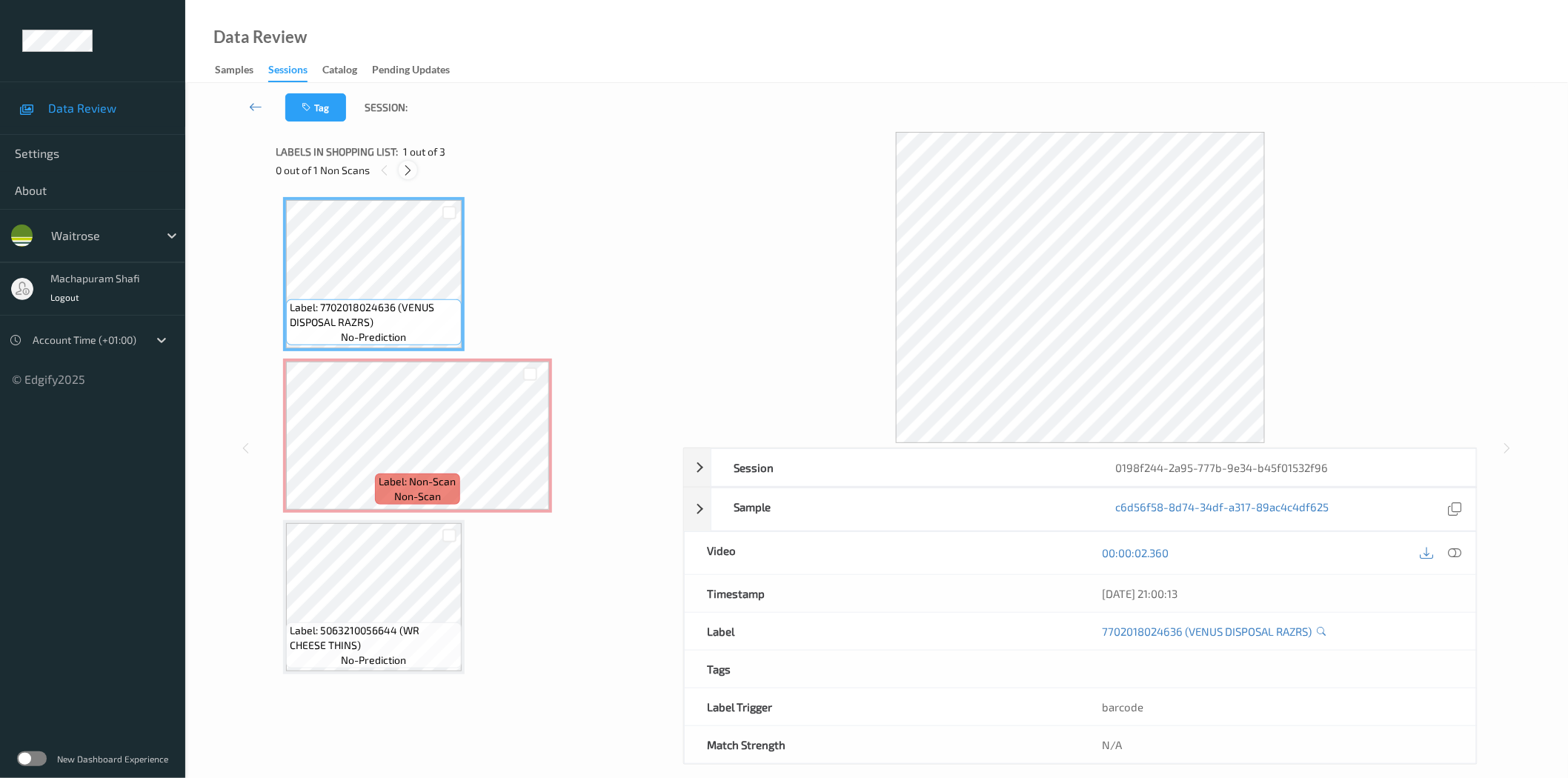
click at [406, 168] on icon at bounding box center [408, 170] width 13 height 14
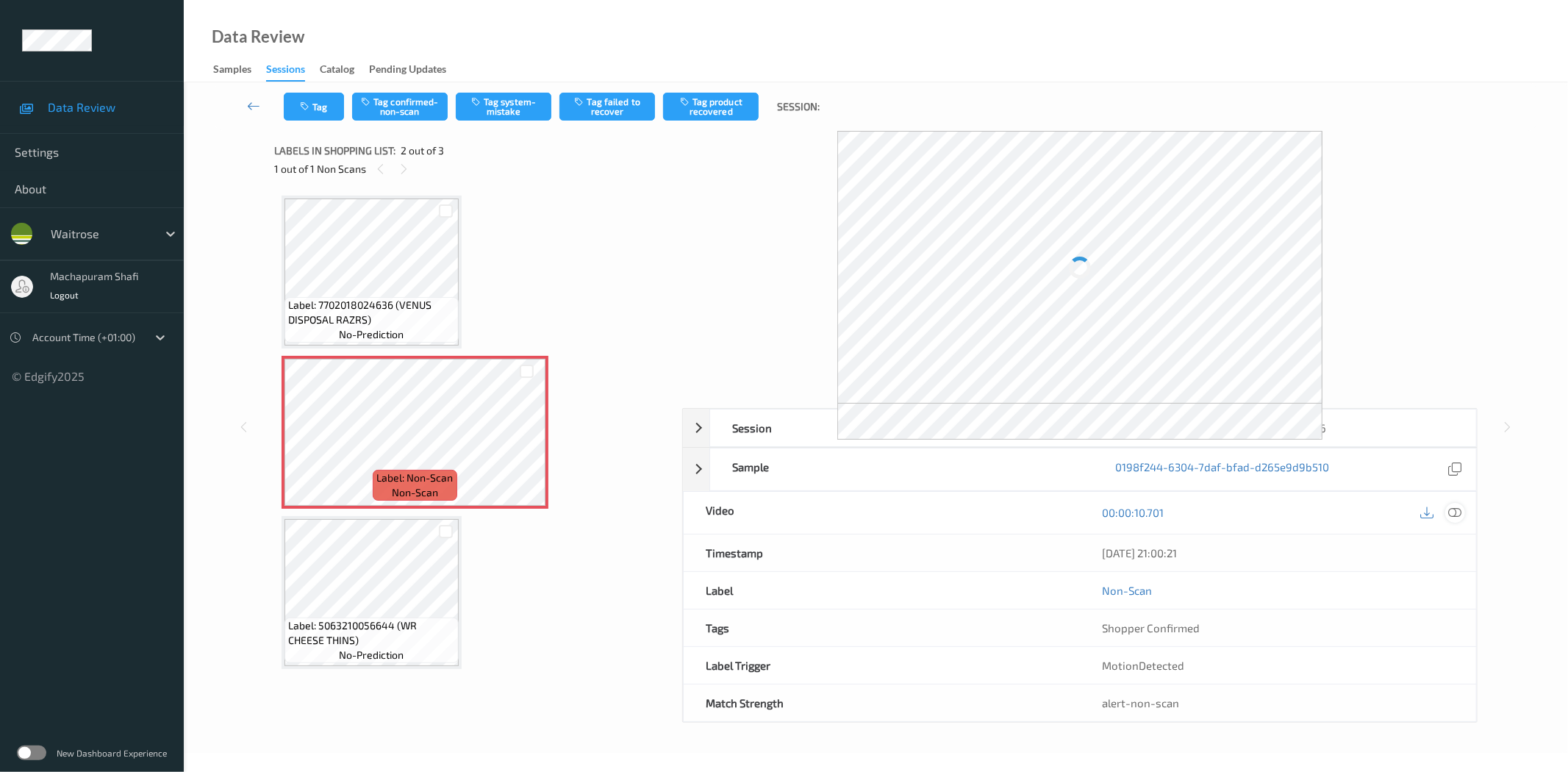
drag, startPoint x: 1455, startPoint y: 510, endPoint x: 1327, endPoint y: 254, distance: 286.2
click at [1453, 509] on icon at bounding box center [1455, 512] width 13 height 13
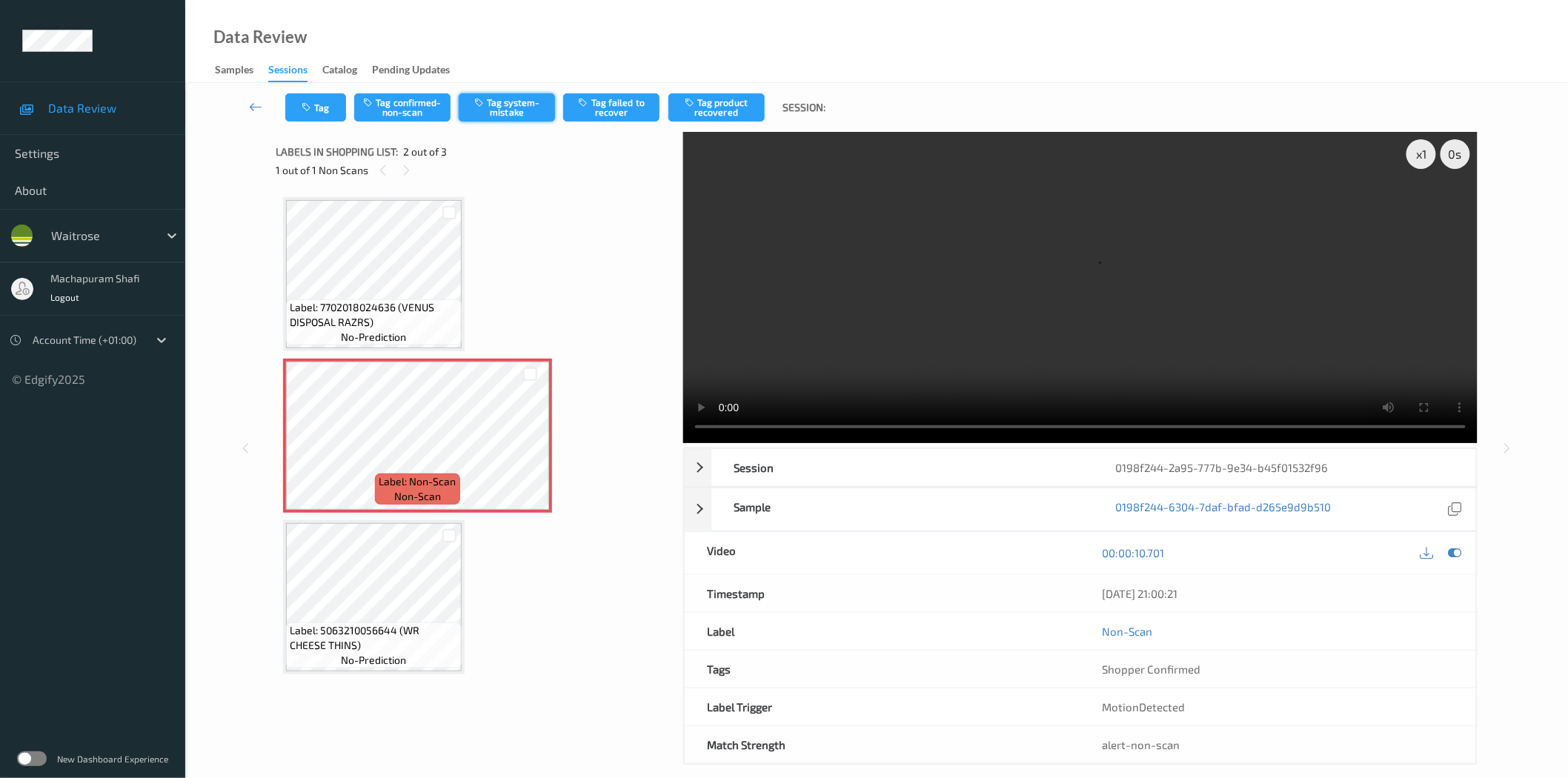
click at [508, 109] on button "Tag system-mistake" at bounding box center [506, 107] width 96 height 28
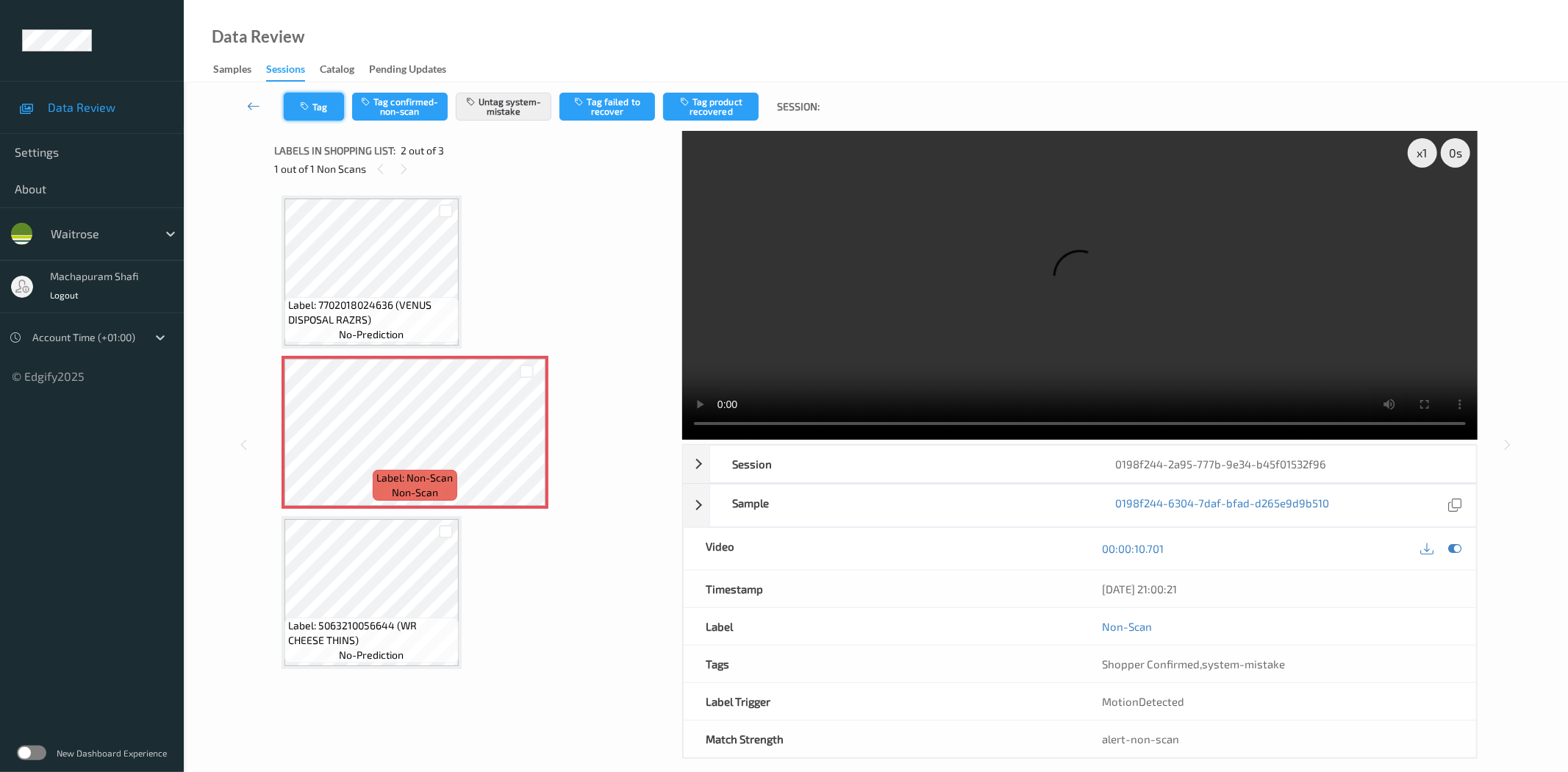
click at [310, 98] on button "Tag" at bounding box center [314, 106] width 60 height 28
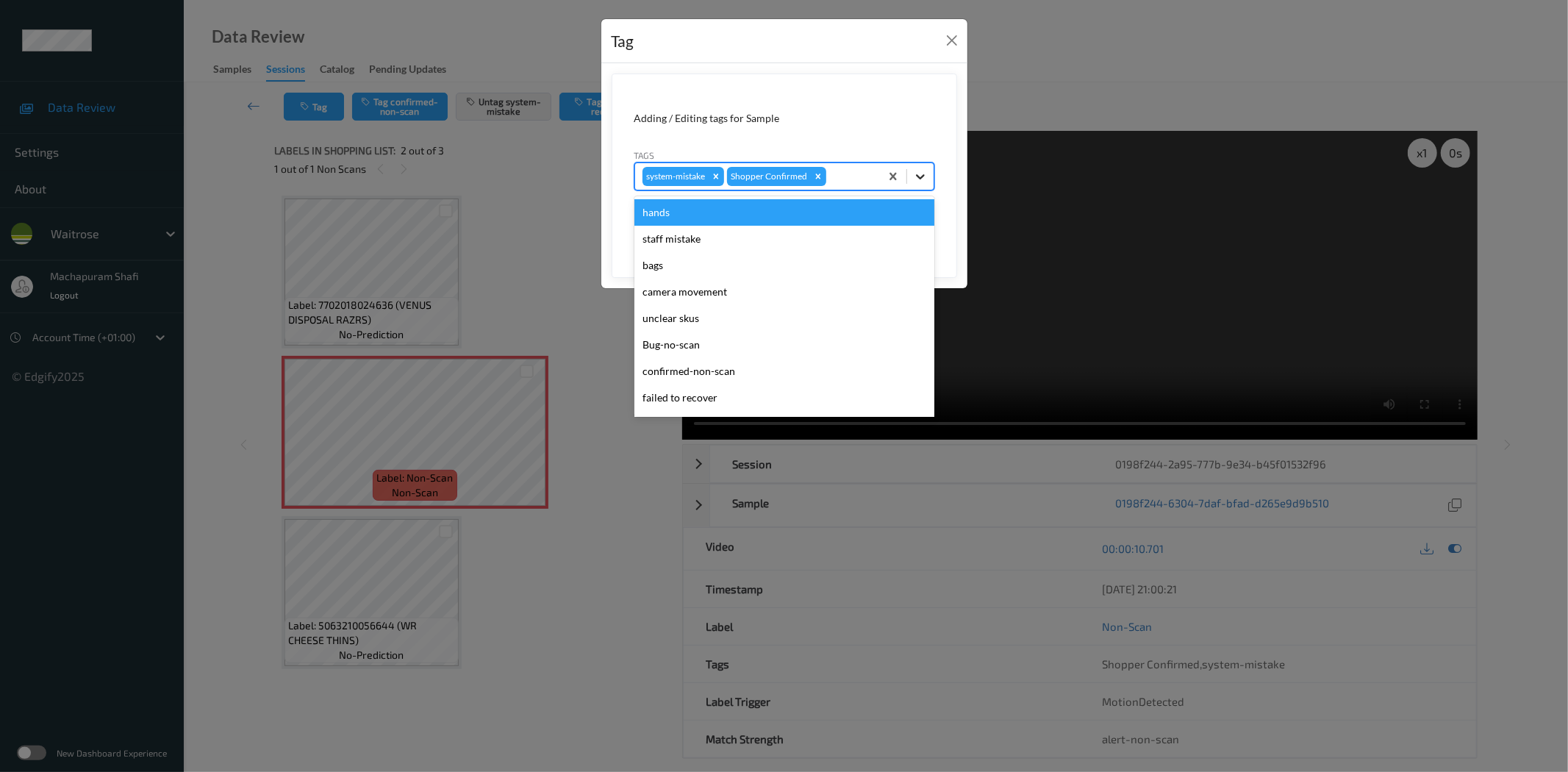
click at [919, 165] on div at bounding box center [919, 176] width 26 height 26
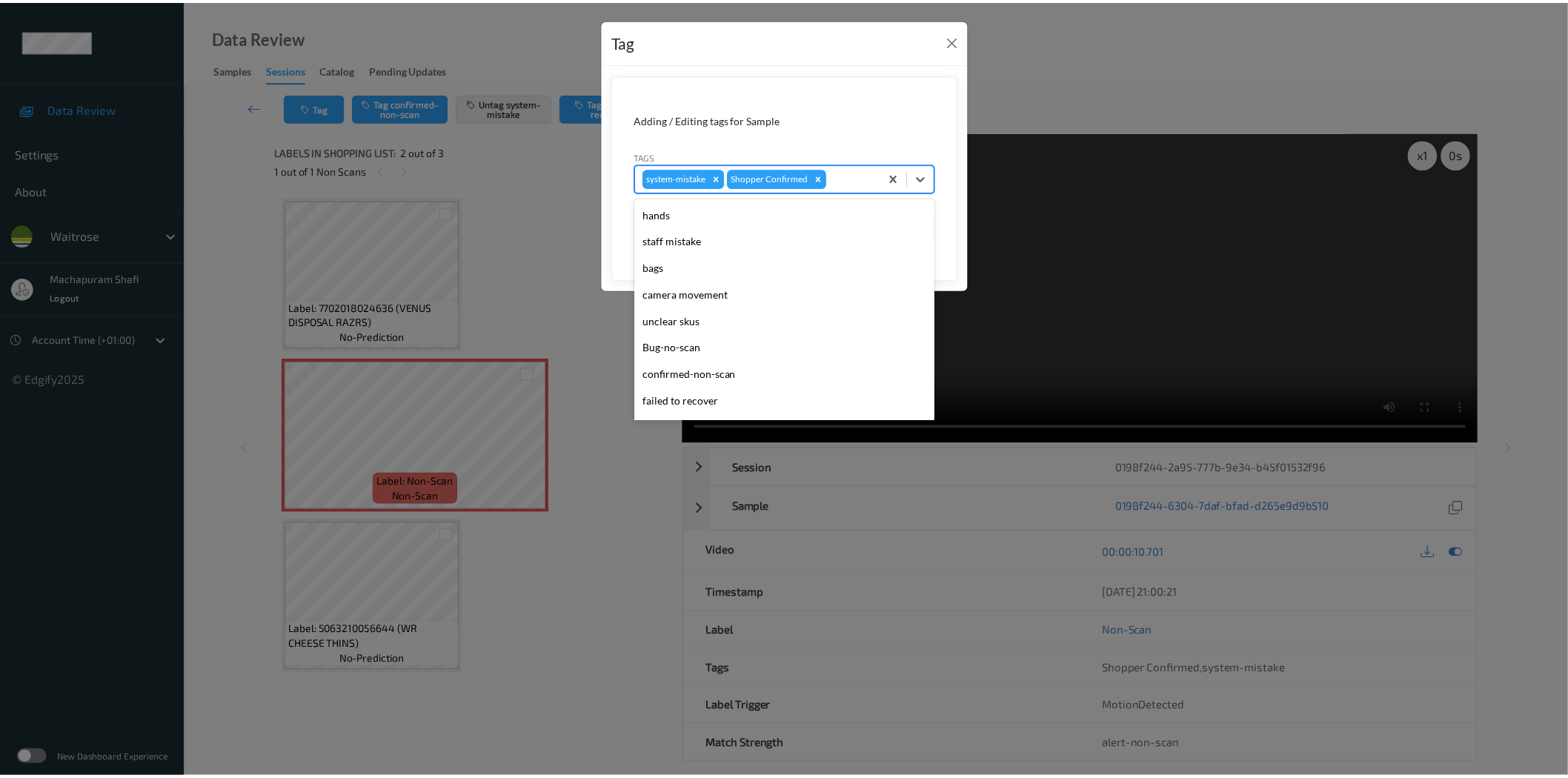
scroll to position [316, 0]
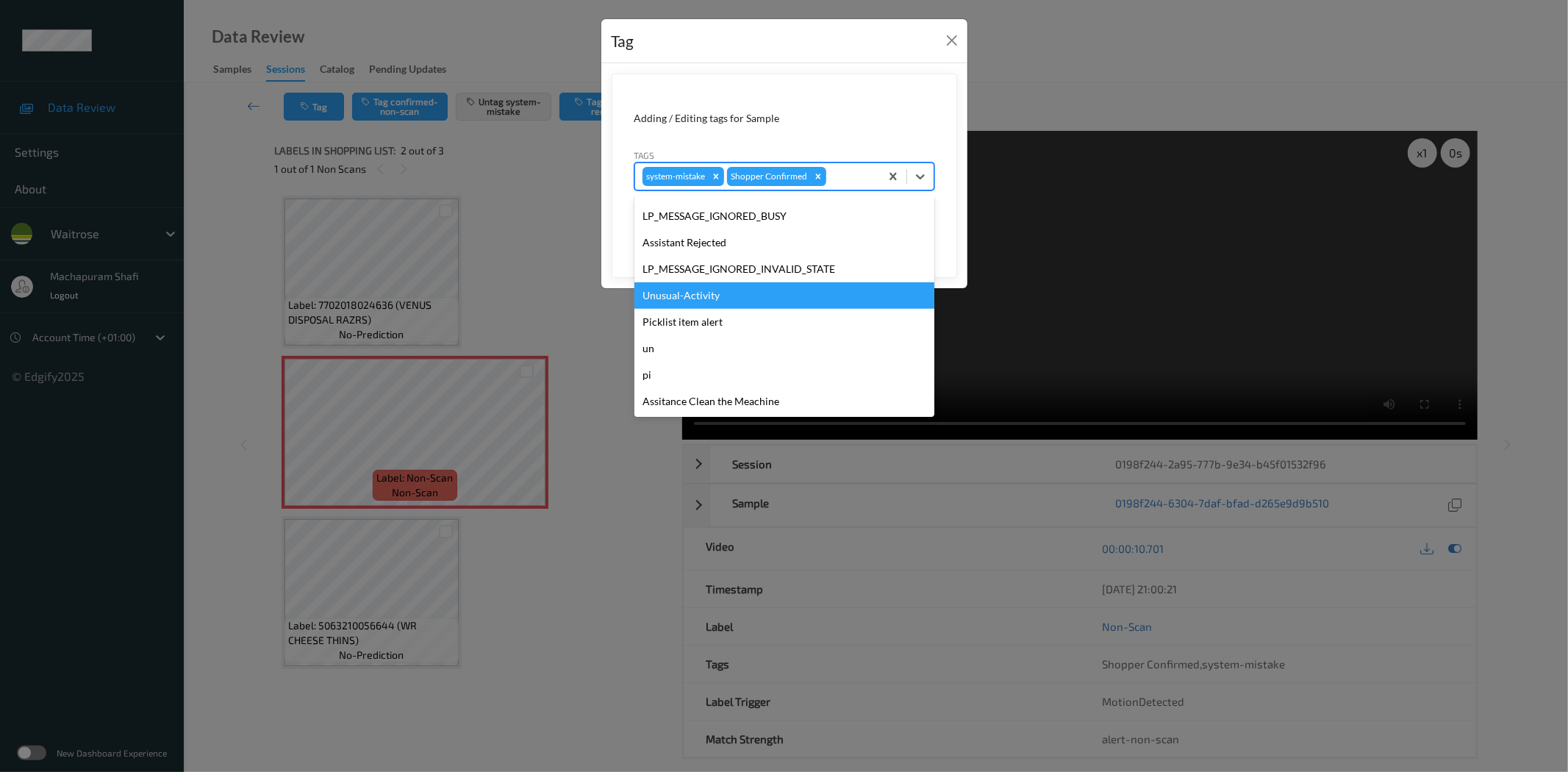
click at [664, 299] on div "Unusual-Activity" at bounding box center [784, 295] width 300 height 26
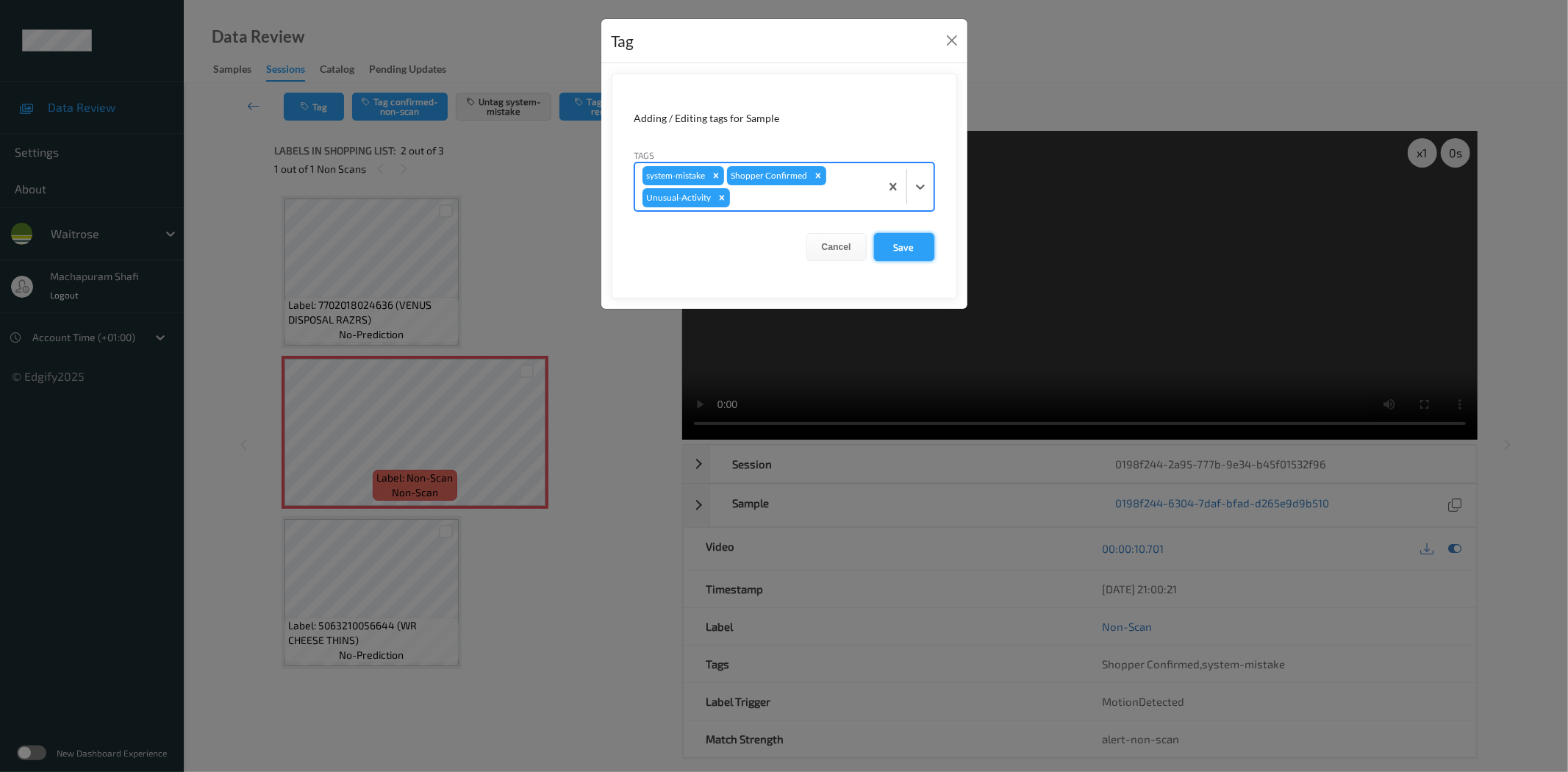
click at [902, 241] on button "Save" at bounding box center [904, 247] width 60 height 28
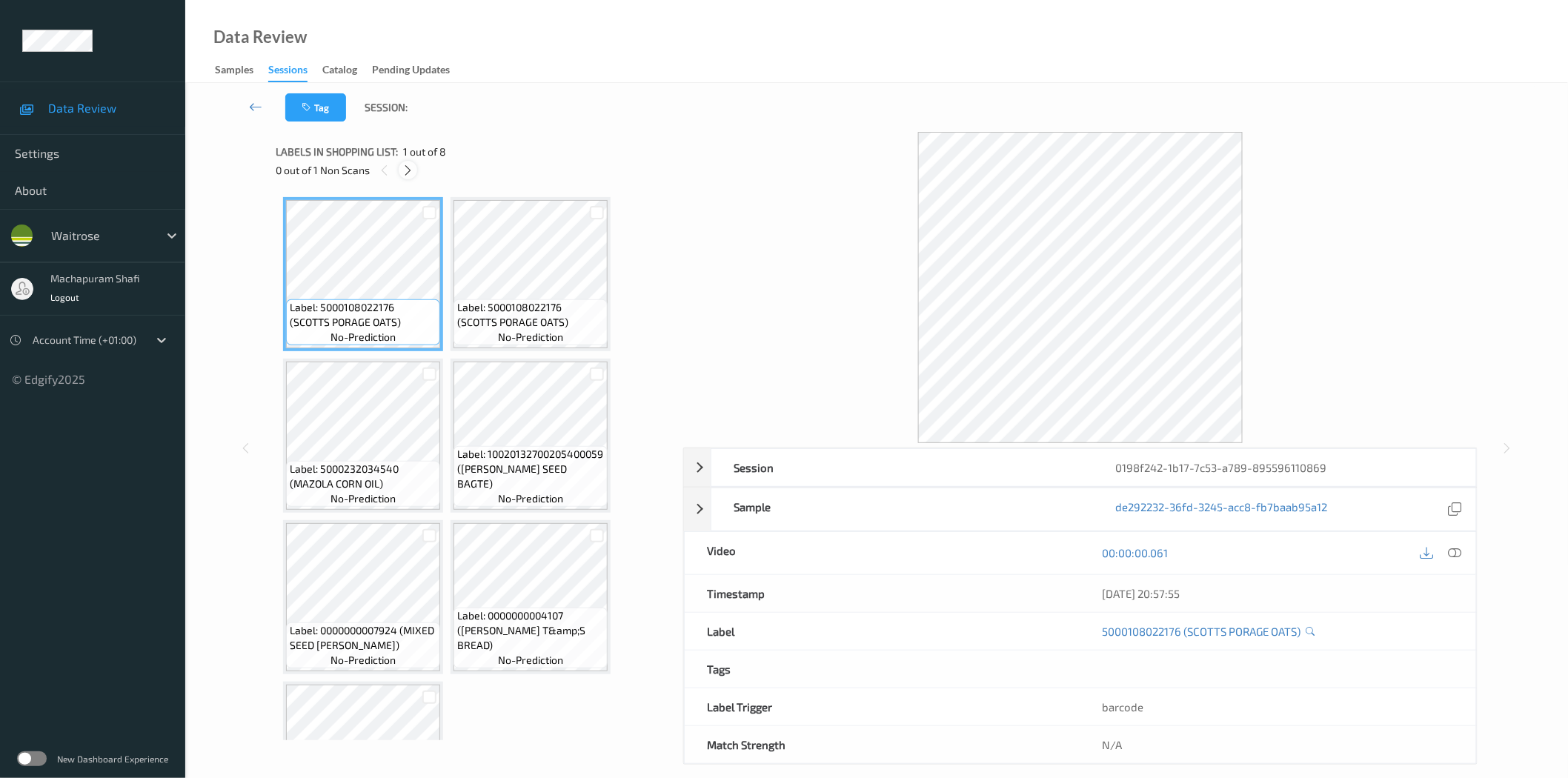
click at [402, 165] on icon at bounding box center [408, 170] width 13 height 14
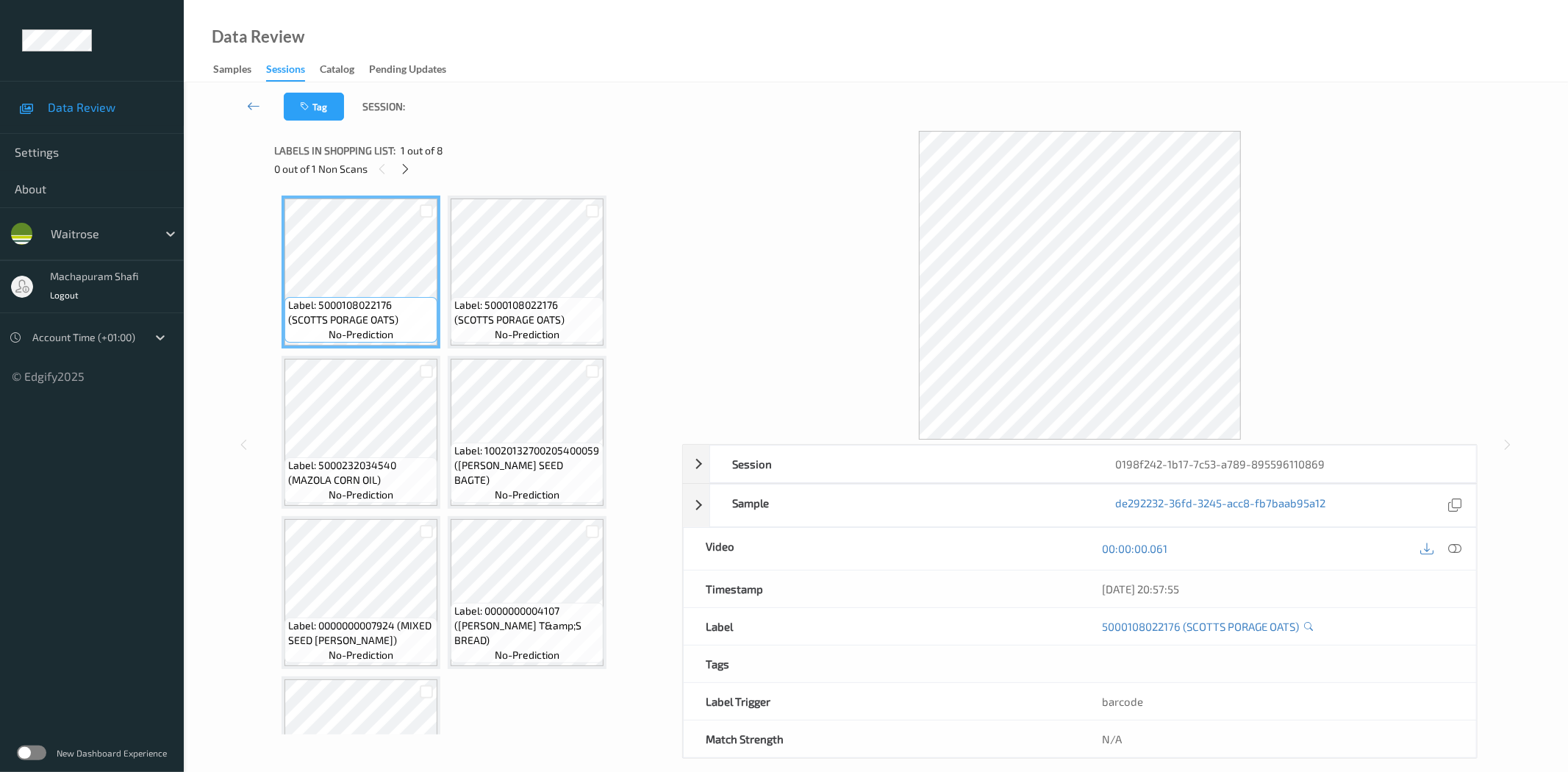
scroll to position [258, 0]
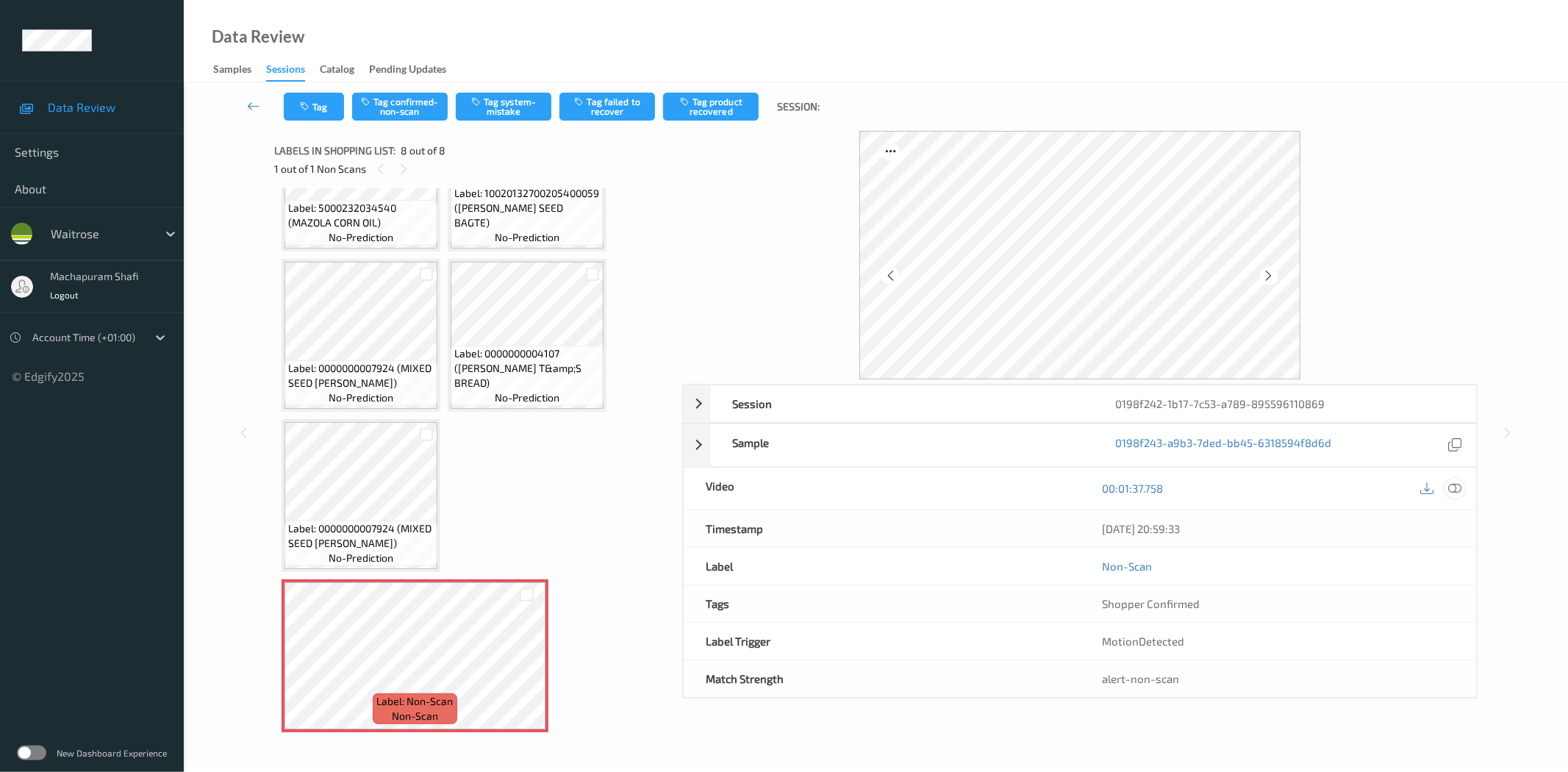
click at [1449, 484] on icon at bounding box center [1455, 488] width 13 height 13
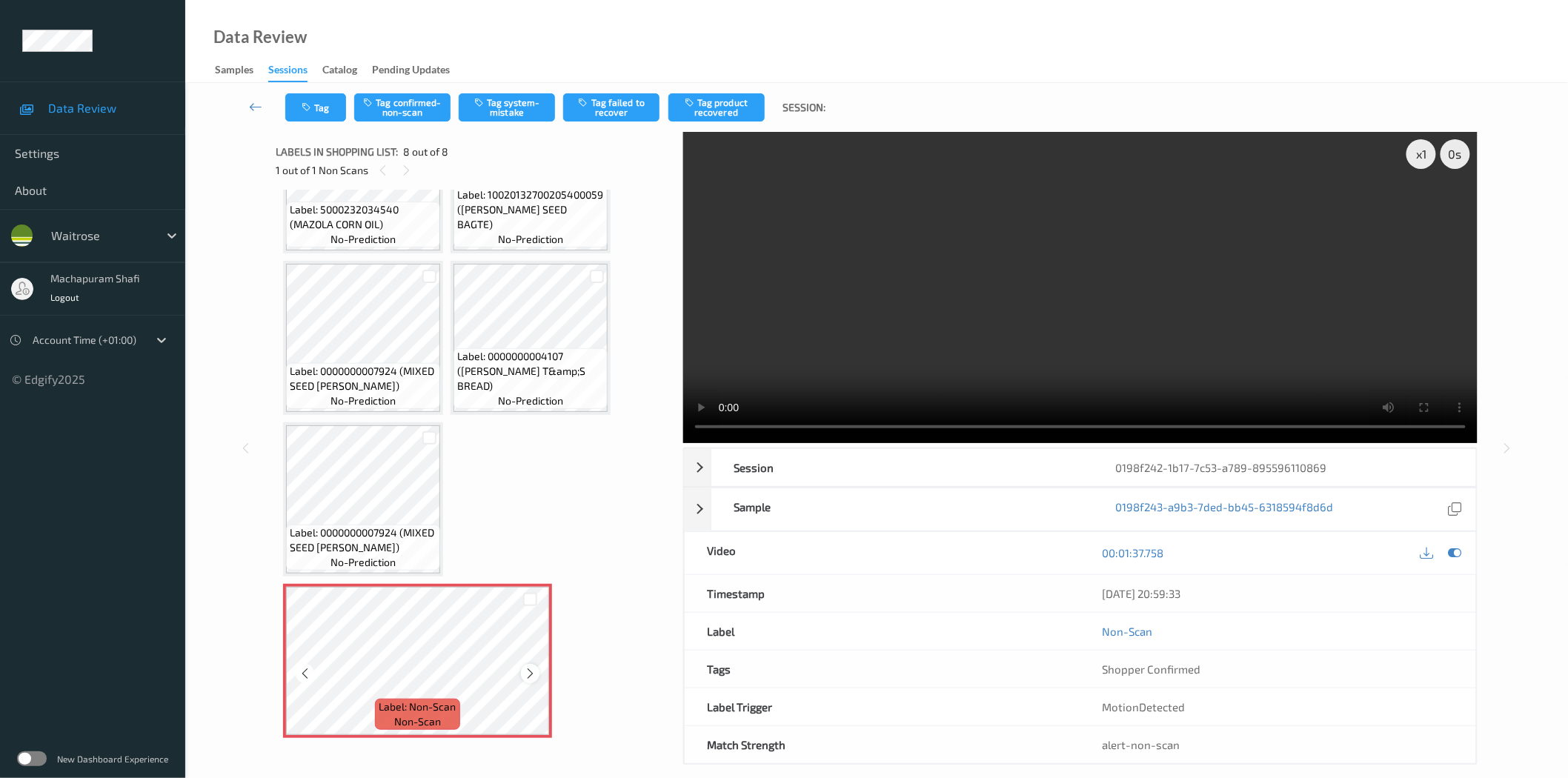
click at [531, 668] on icon at bounding box center [530, 673] width 13 height 14
click at [491, 104] on button "Tag system-mistake" at bounding box center [506, 107] width 96 height 28
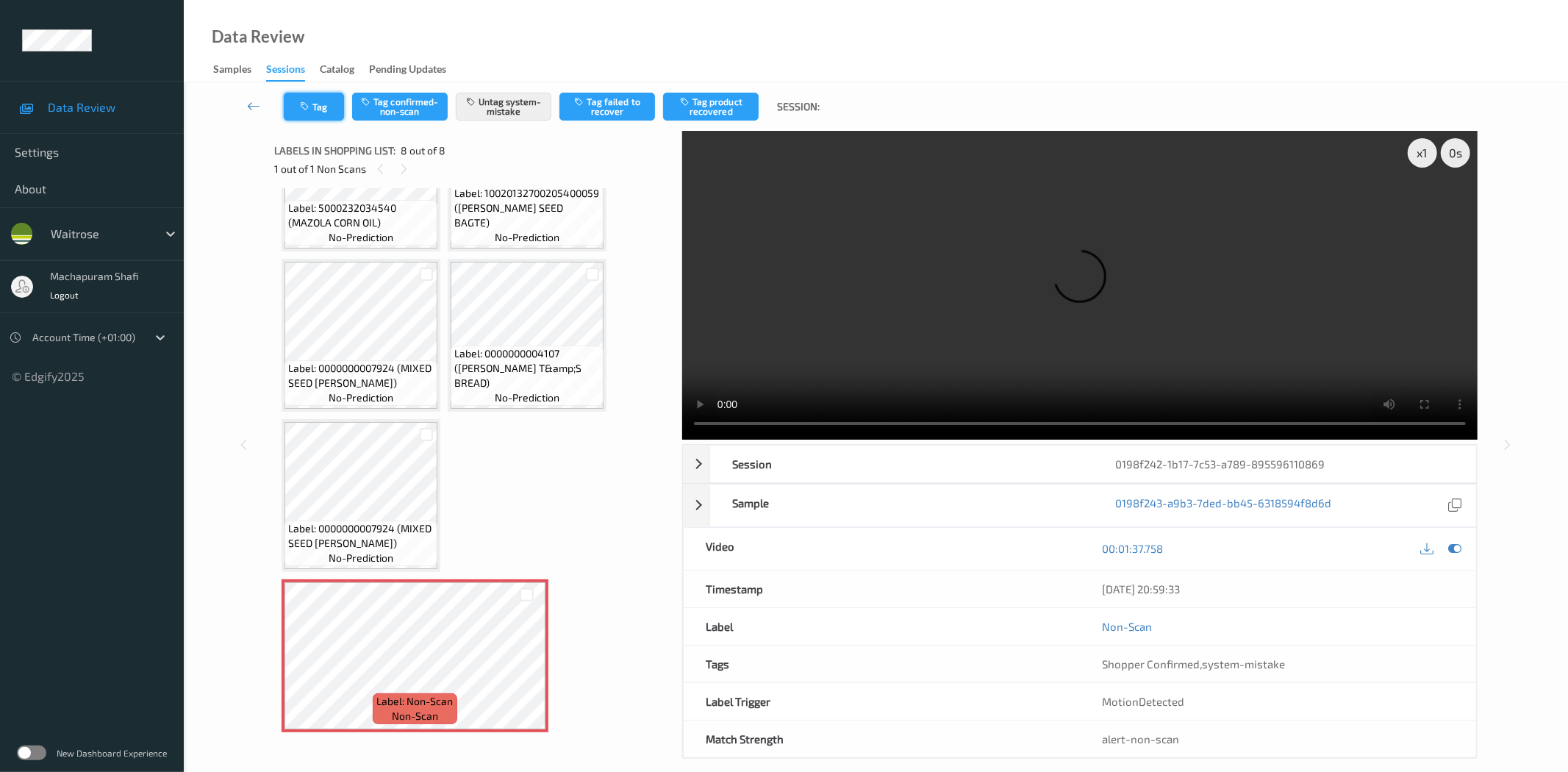
click at [314, 100] on button "Tag" at bounding box center [314, 106] width 60 height 28
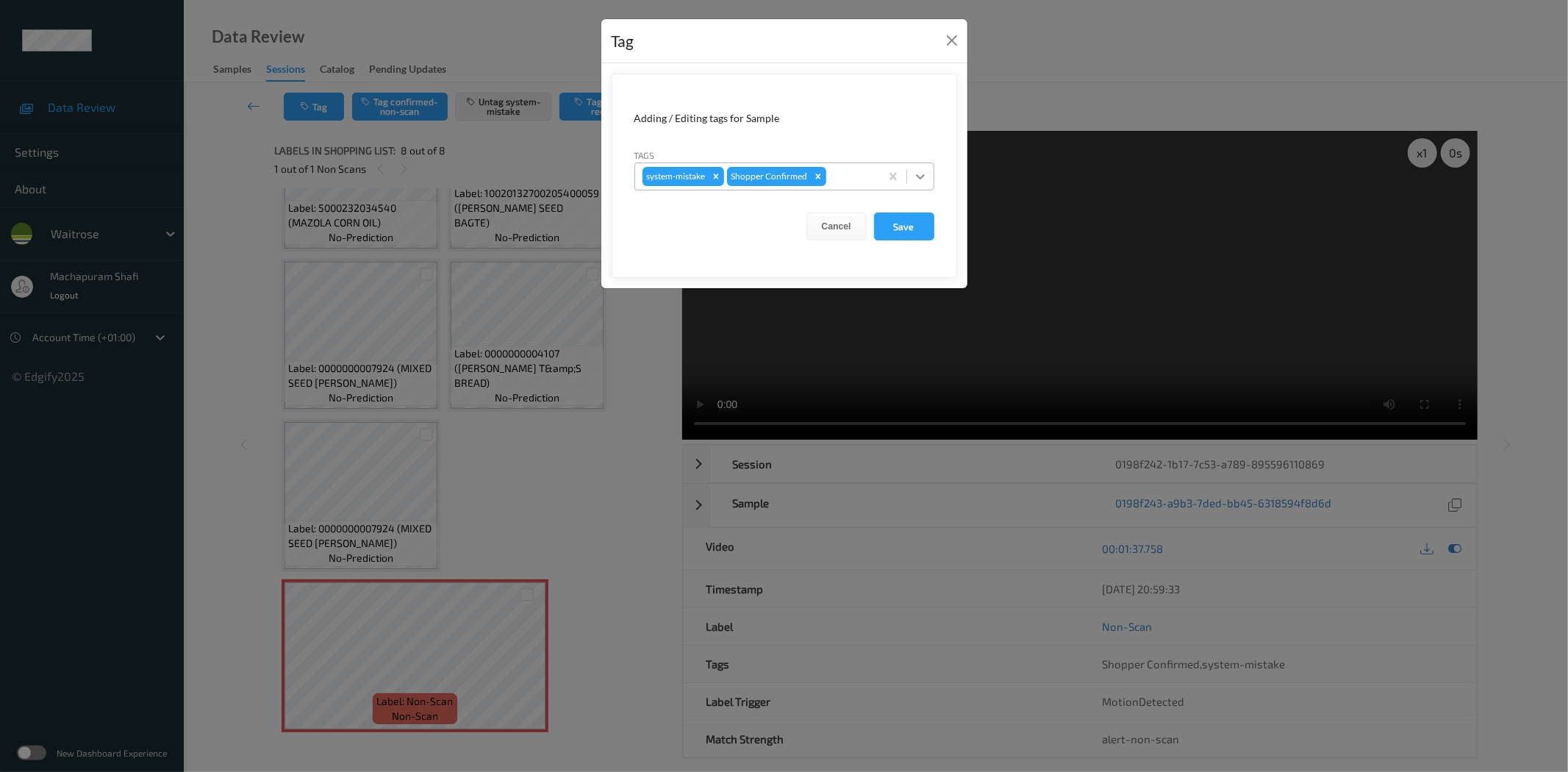
click at [923, 176] on icon at bounding box center [919, 177] width 9 height 6
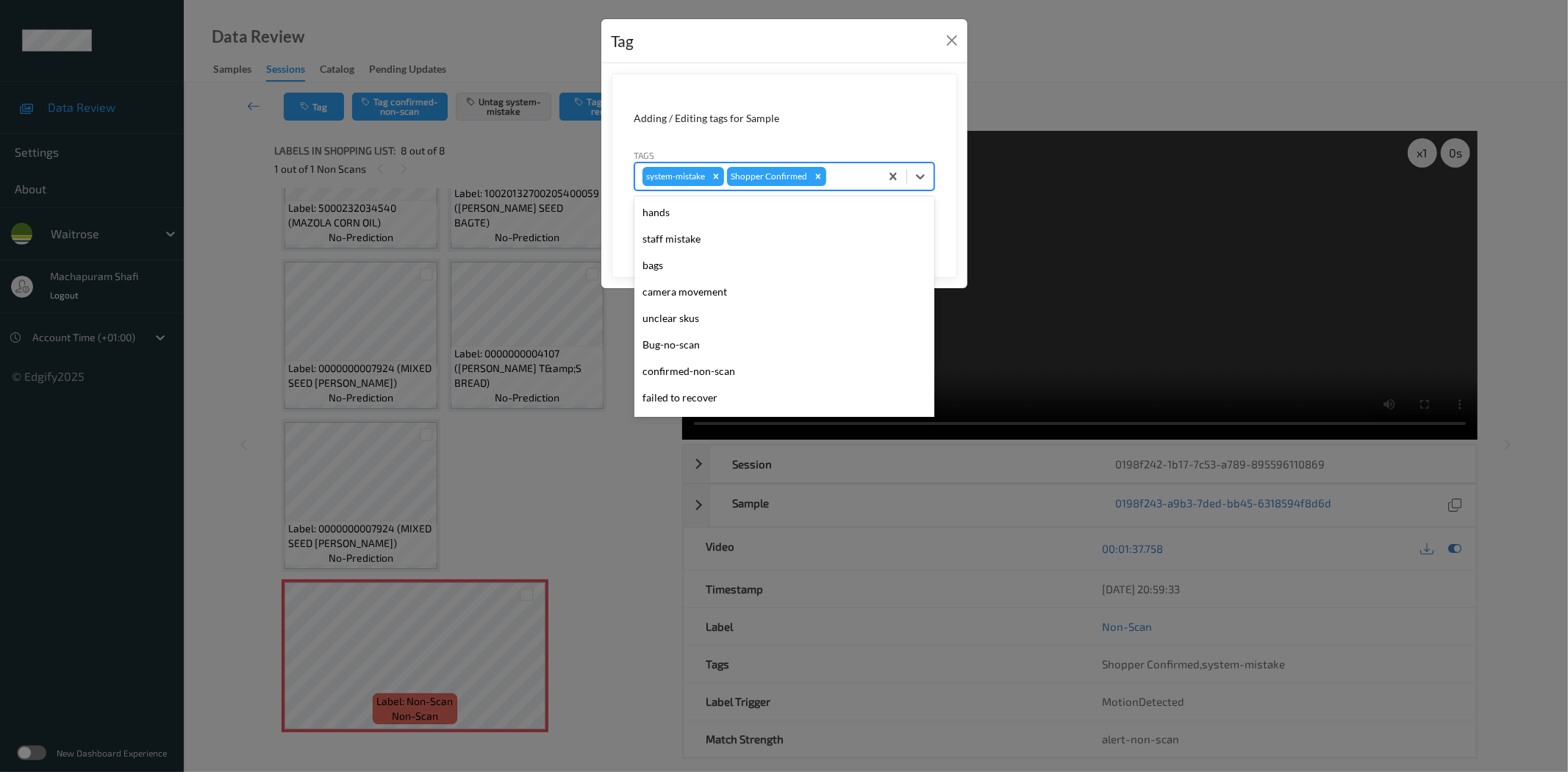
scroll to position [314, 0]
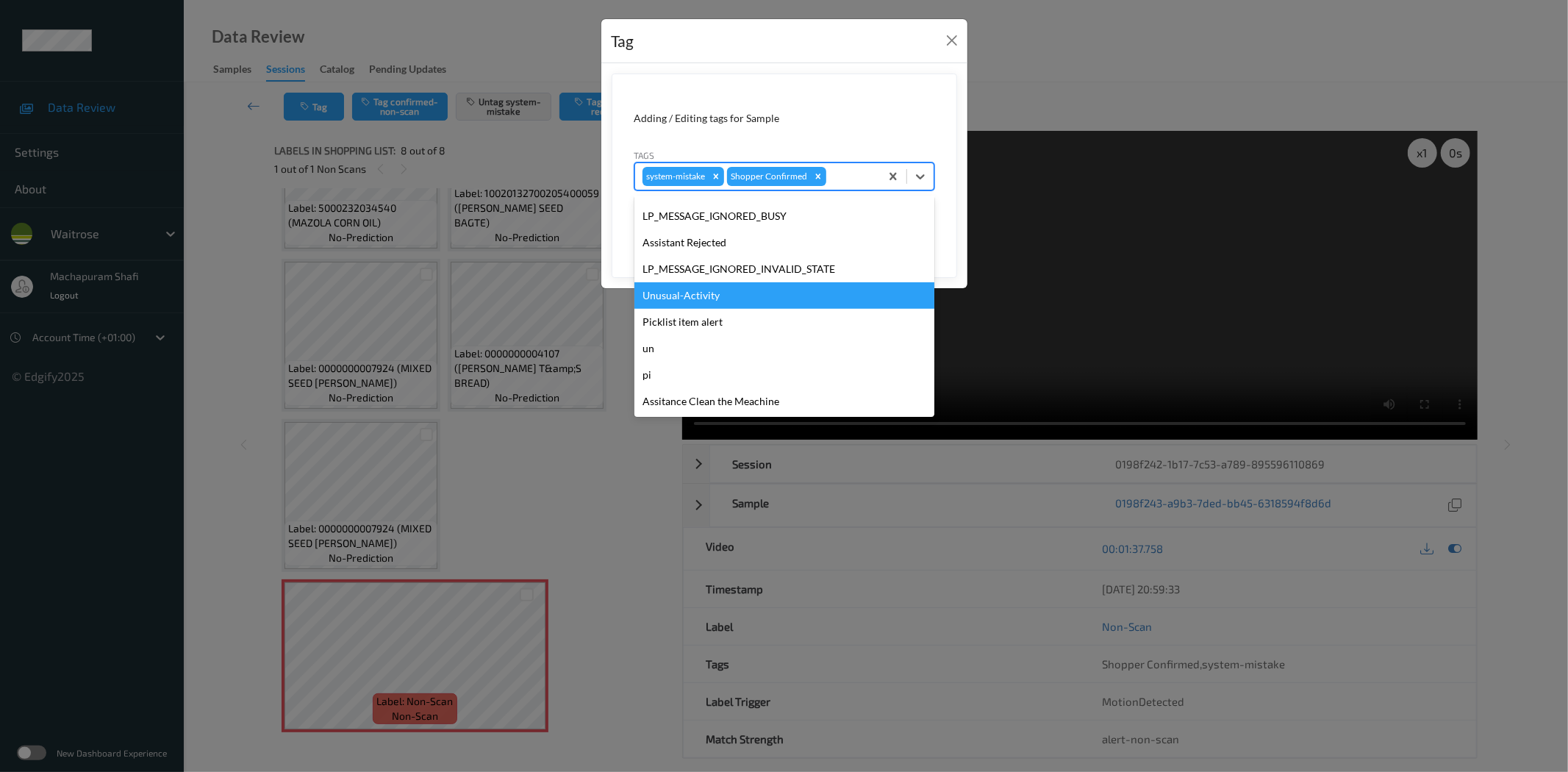
click at [686, 290] on div "Unusual-Activity" at bounding box center [784, 295] width 300 height 26
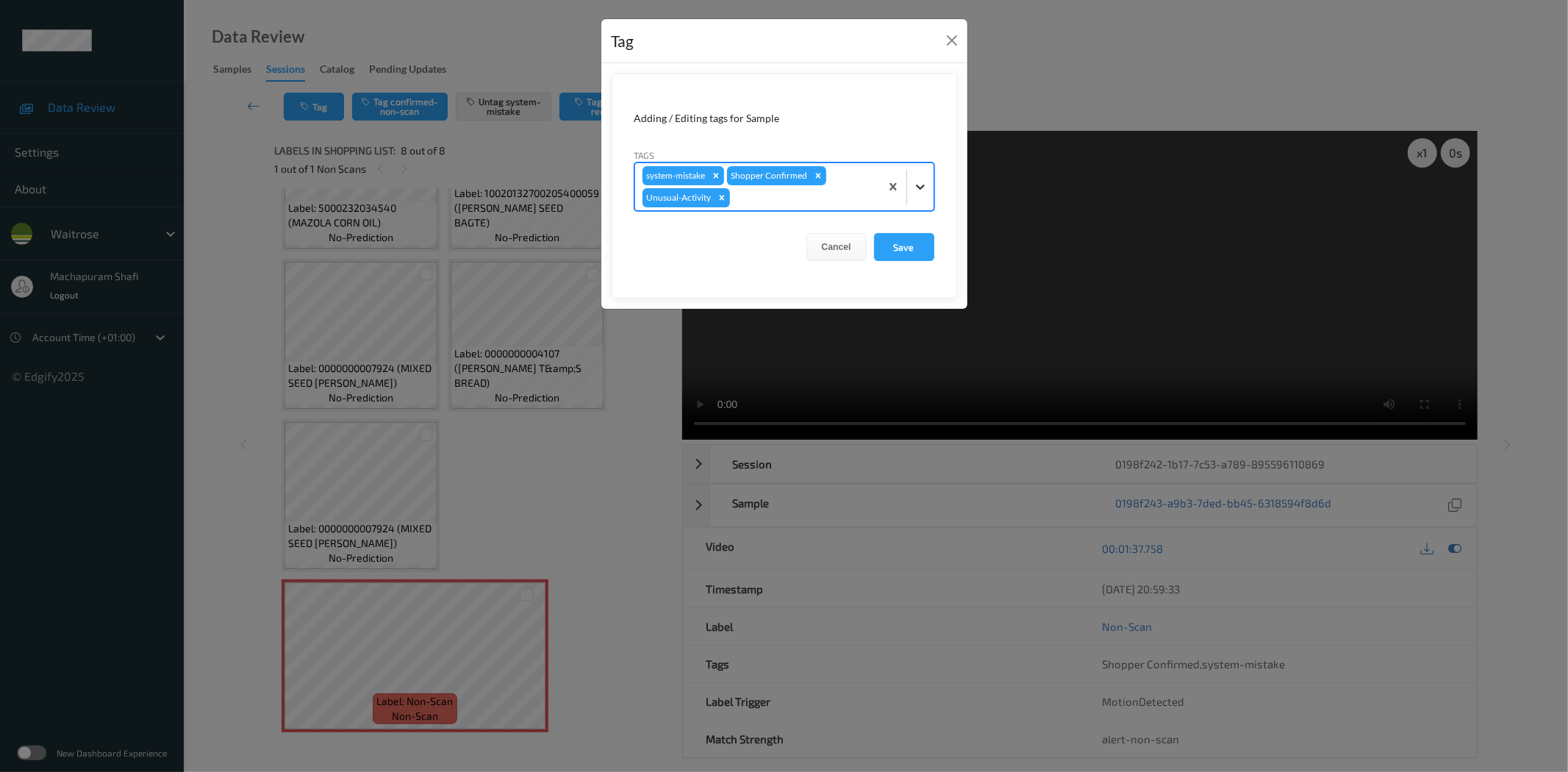
click at [927, 184] on icon at bounding box center [920, 186] width 15 height 15
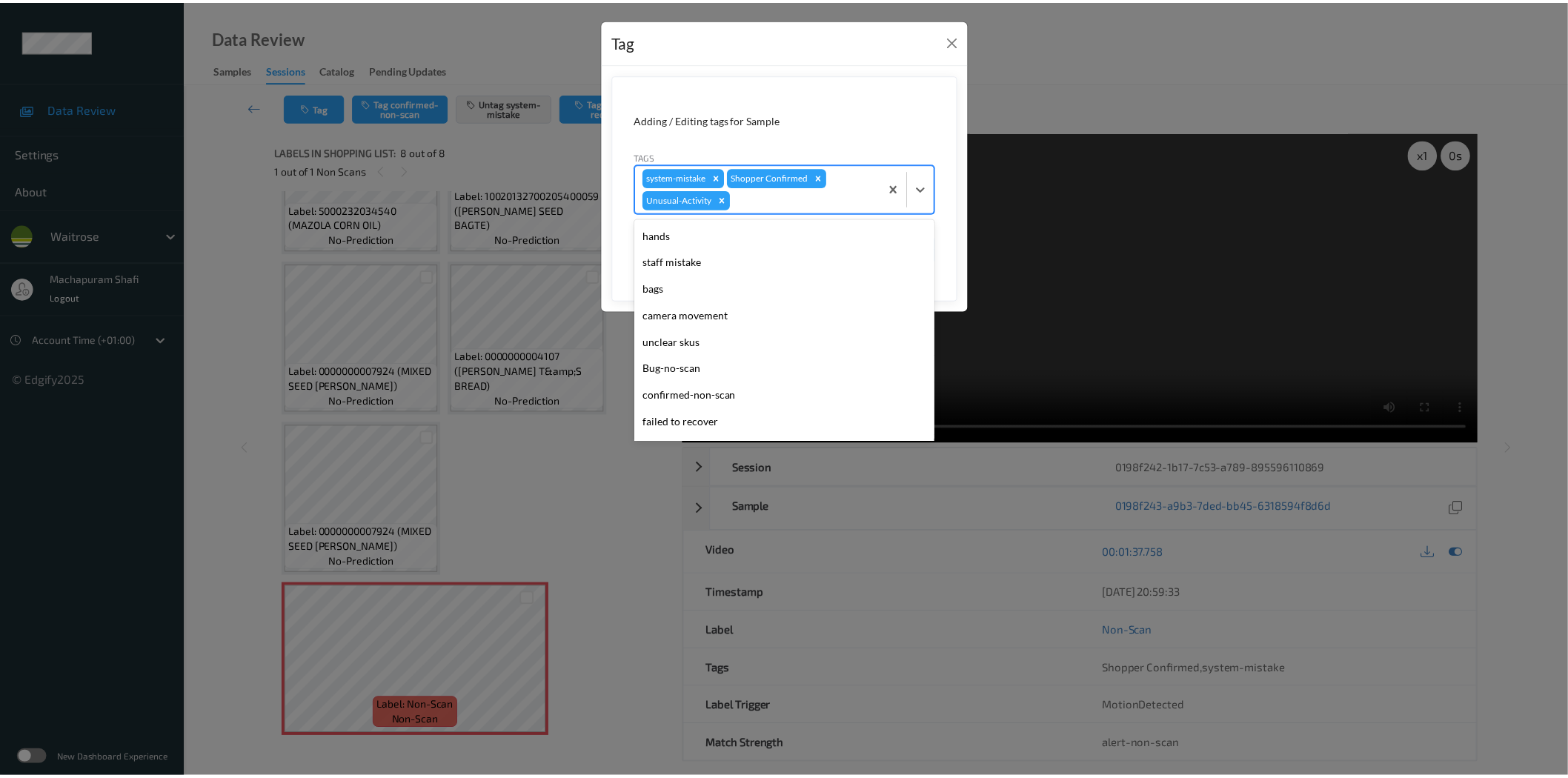
scroll to position [290, 0]
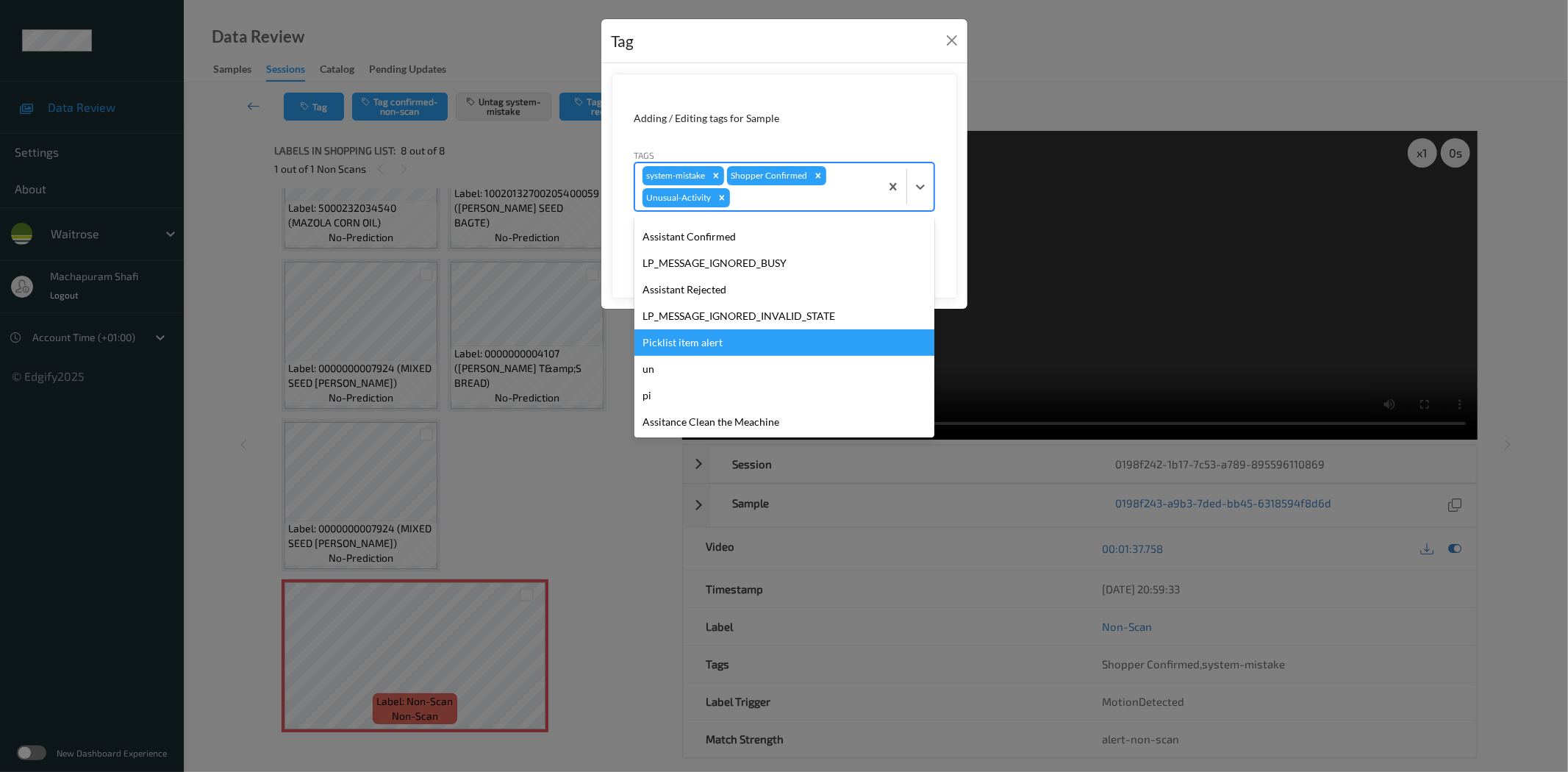
click at [704, 336] on div "Picklist item alert" at bounding box center [784, 342] width 300 height 26
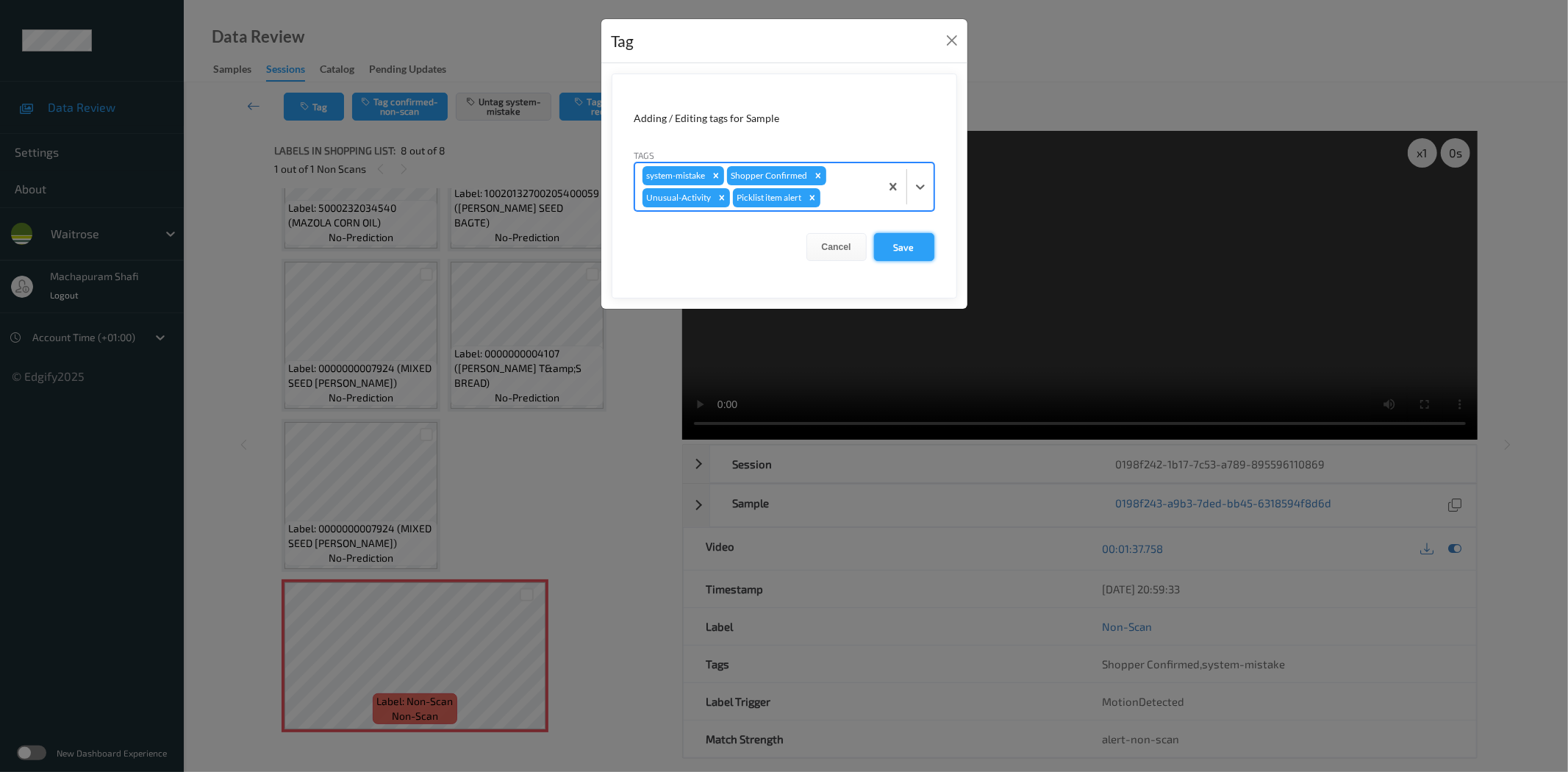
click at [912, 247] on button "Save" at bounding box center [904, 247] width 60 height 28
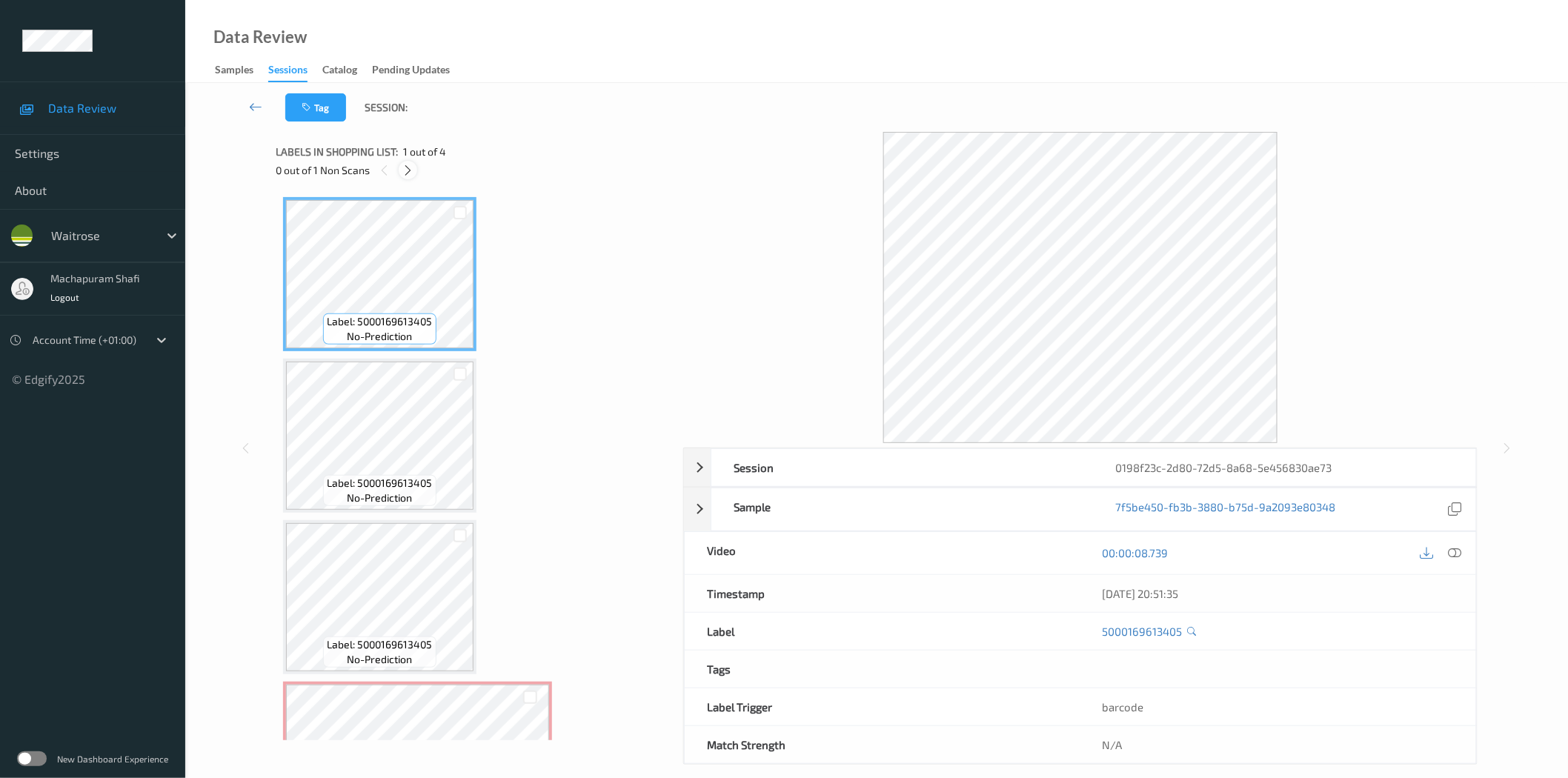
click at [404, 171] on icon at bounding box center [408, 170] width 13 height 14
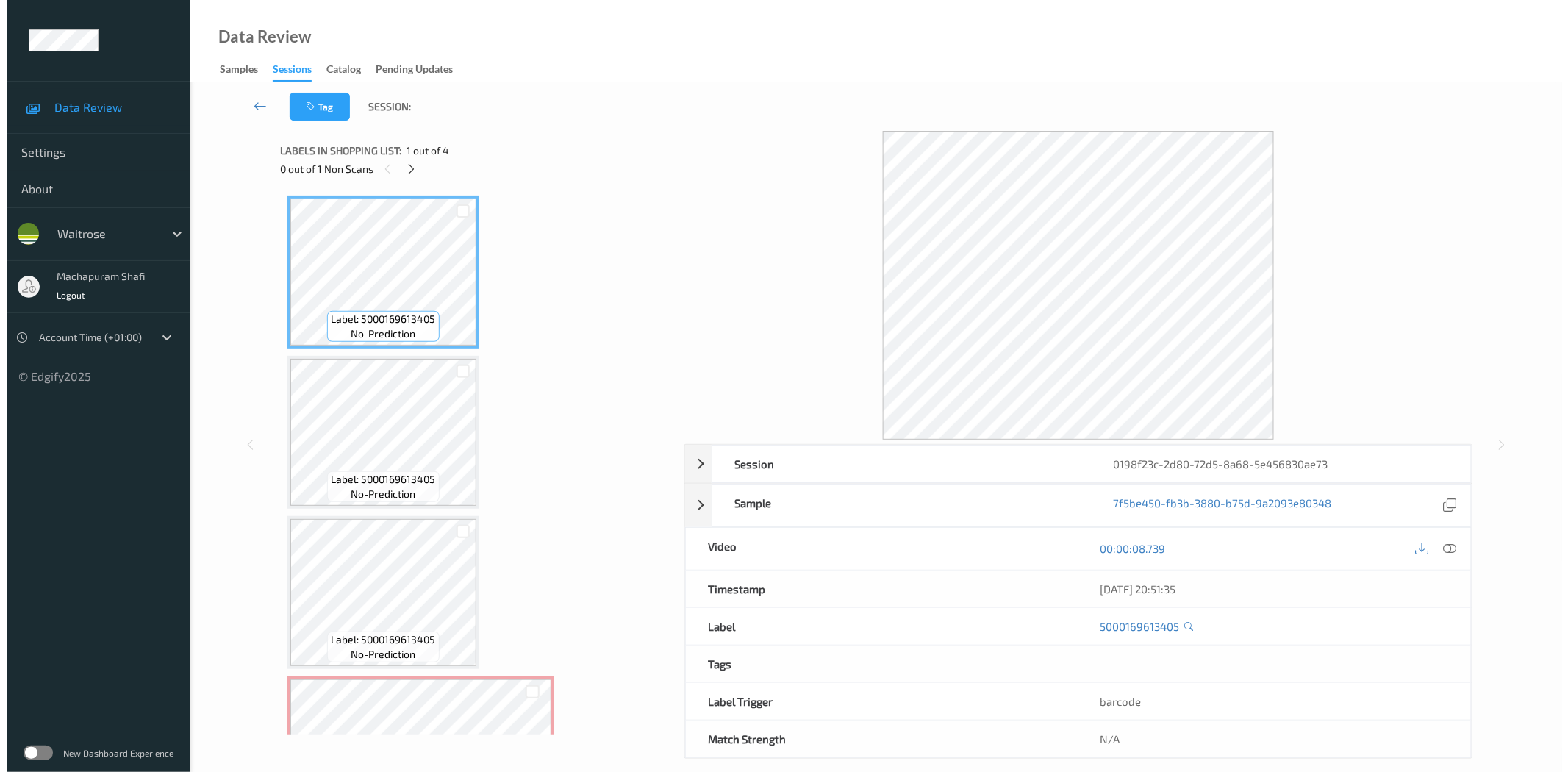
scroll to position [98, 0]
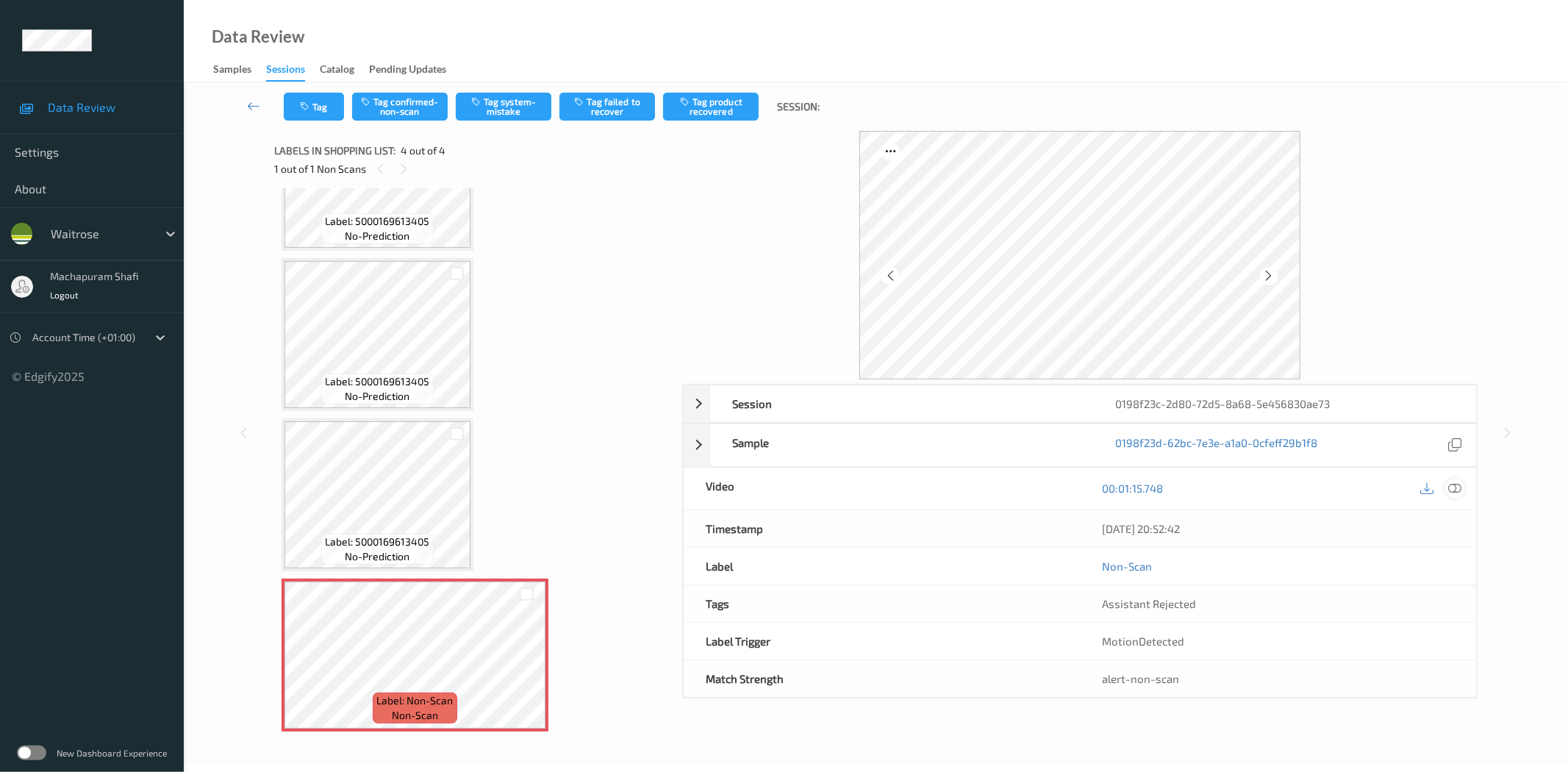
click at [1457, 513] on div "[DATE] 20:52:42" at bounding box center [1278, 529] width 397 height 37
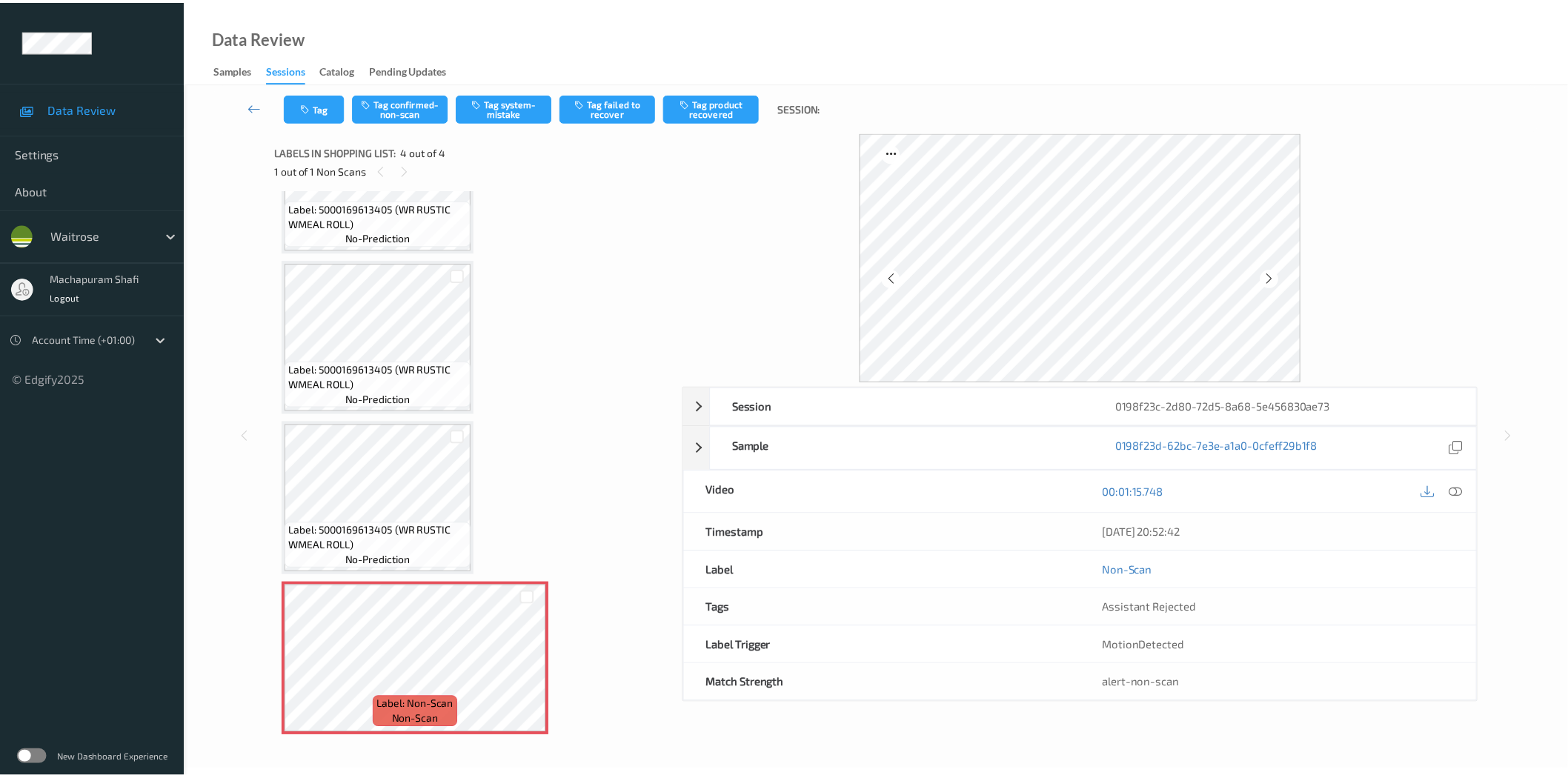
scroll to position [84, 0]
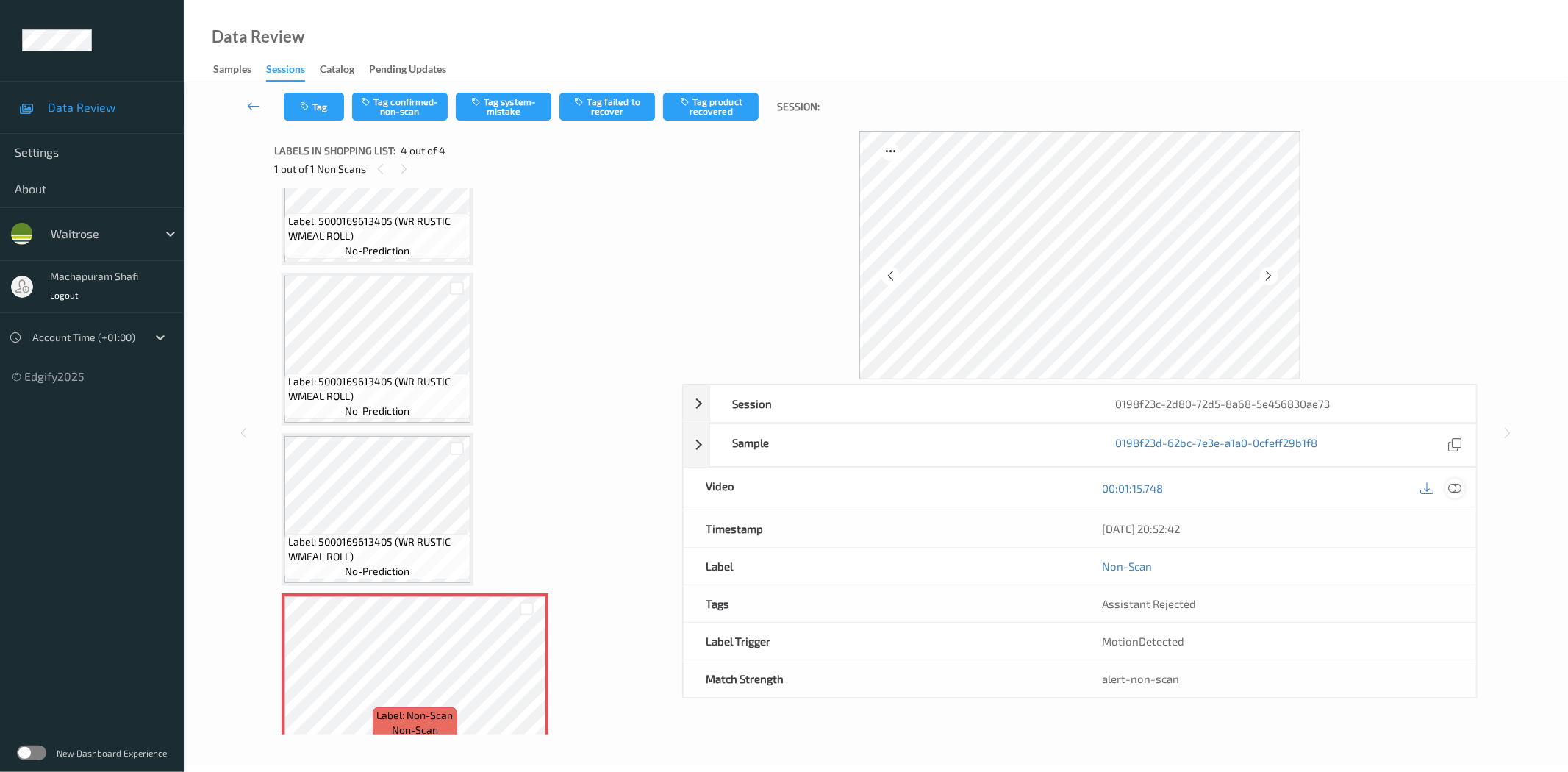
click at [1463, 492] on div at bounding box center [1454, 488] width 20 height 20
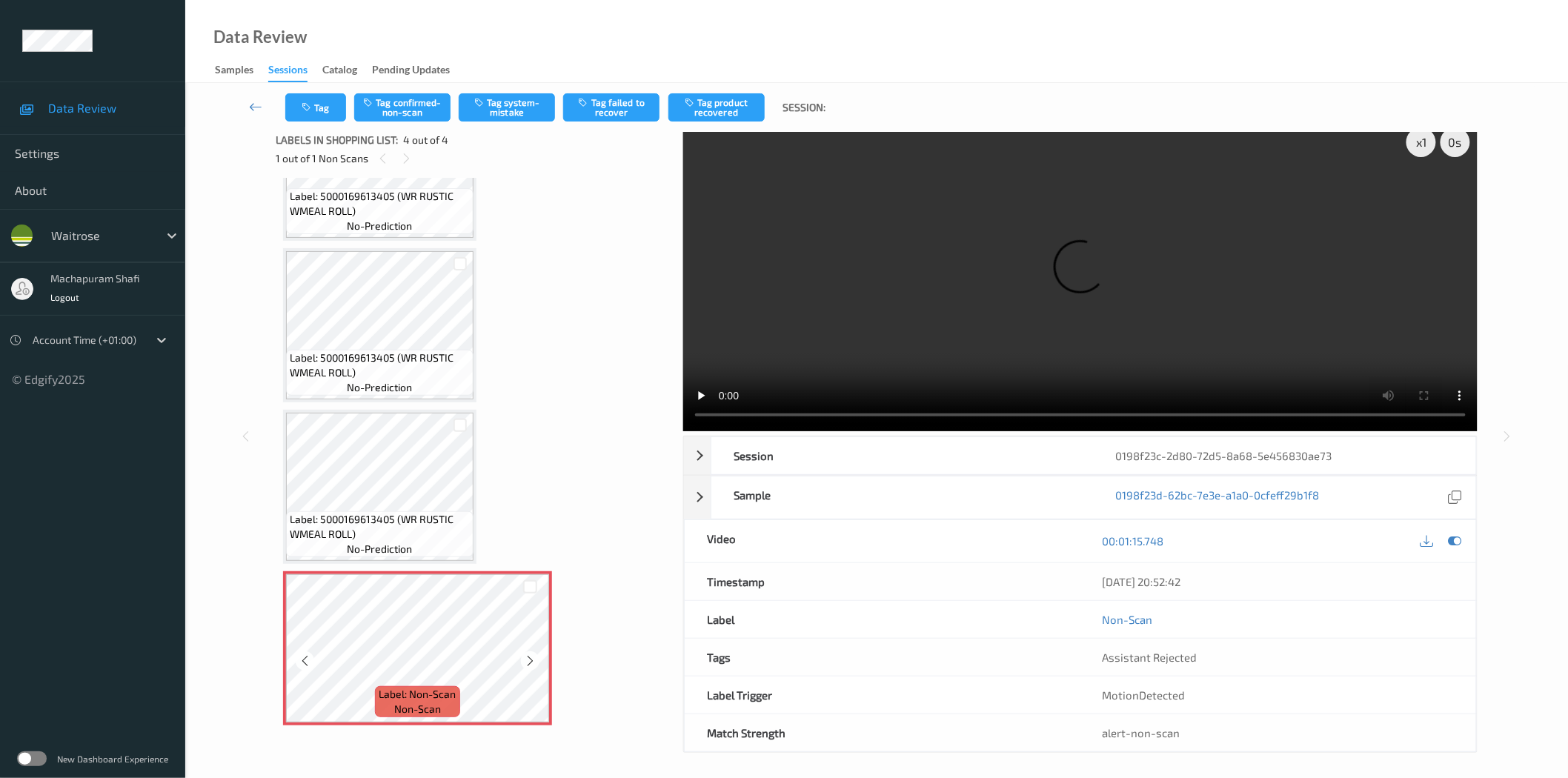
scroll to position [18, 0]
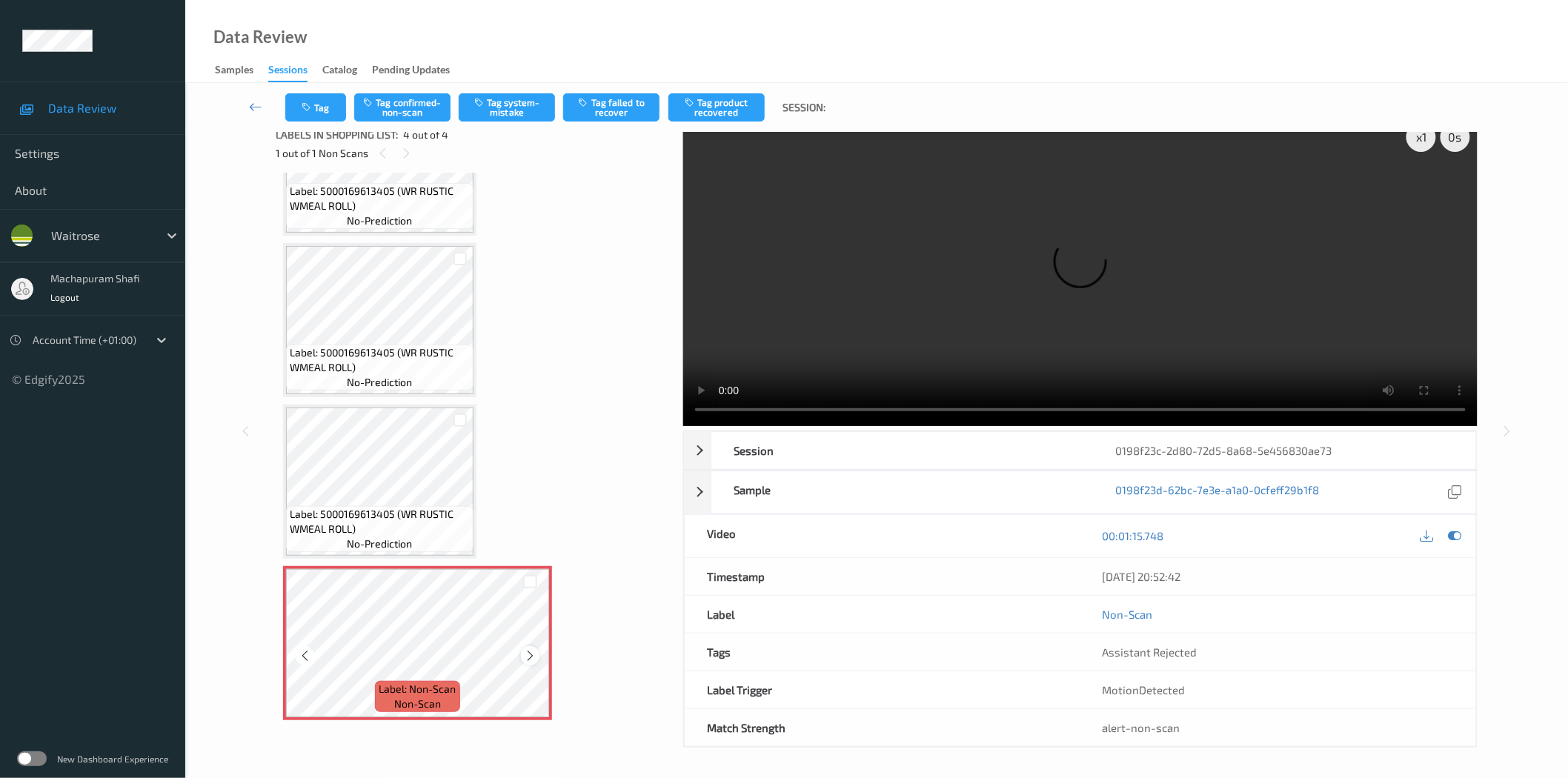
click at [529, 654] on icon at bounding box center [530, 655] width 13 height 14
click at [500, 100] on button "Tag system-mistake" at bounding box center [506, 107] width 96 height 28
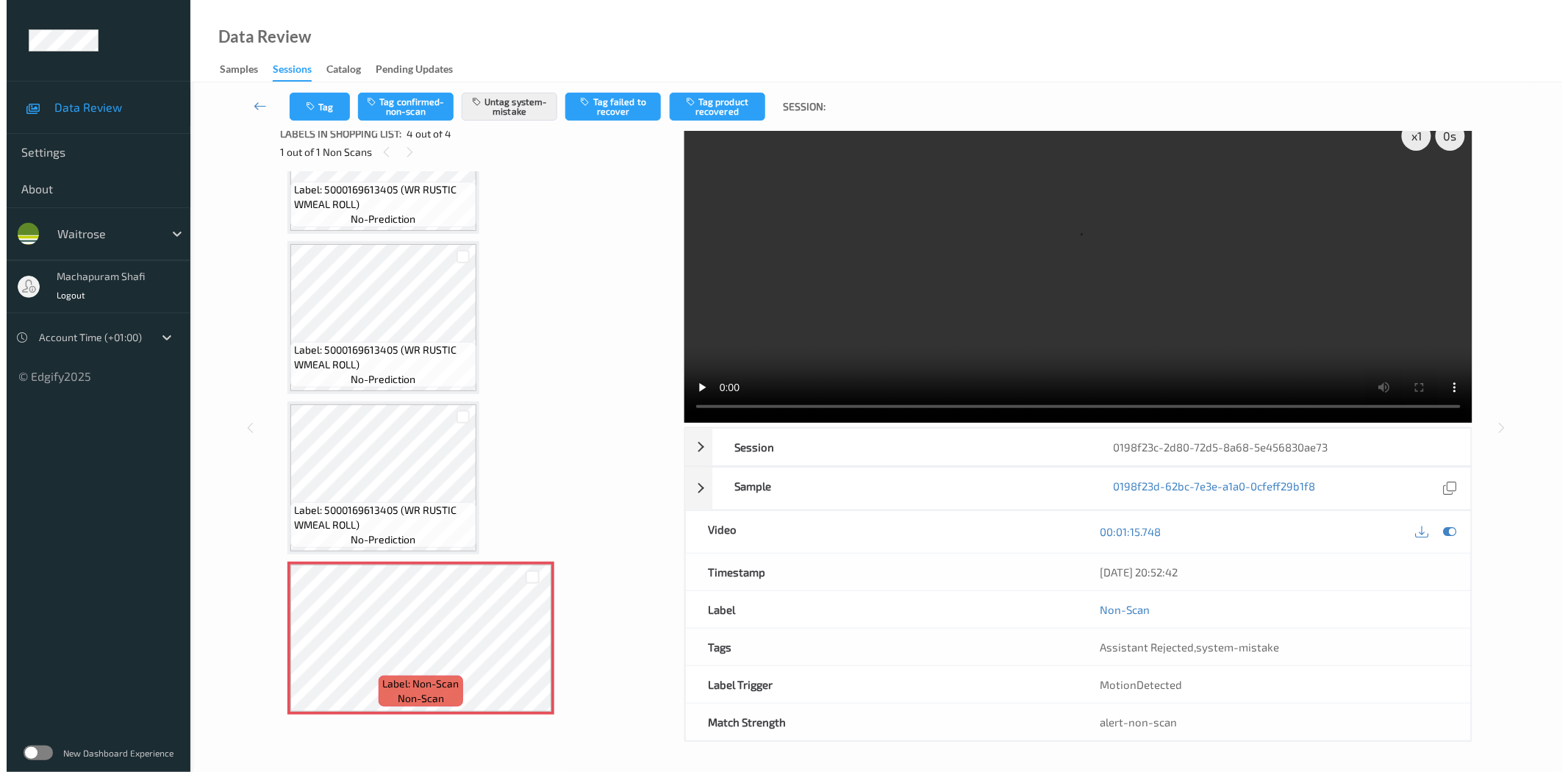
scroll to position [0, 0]
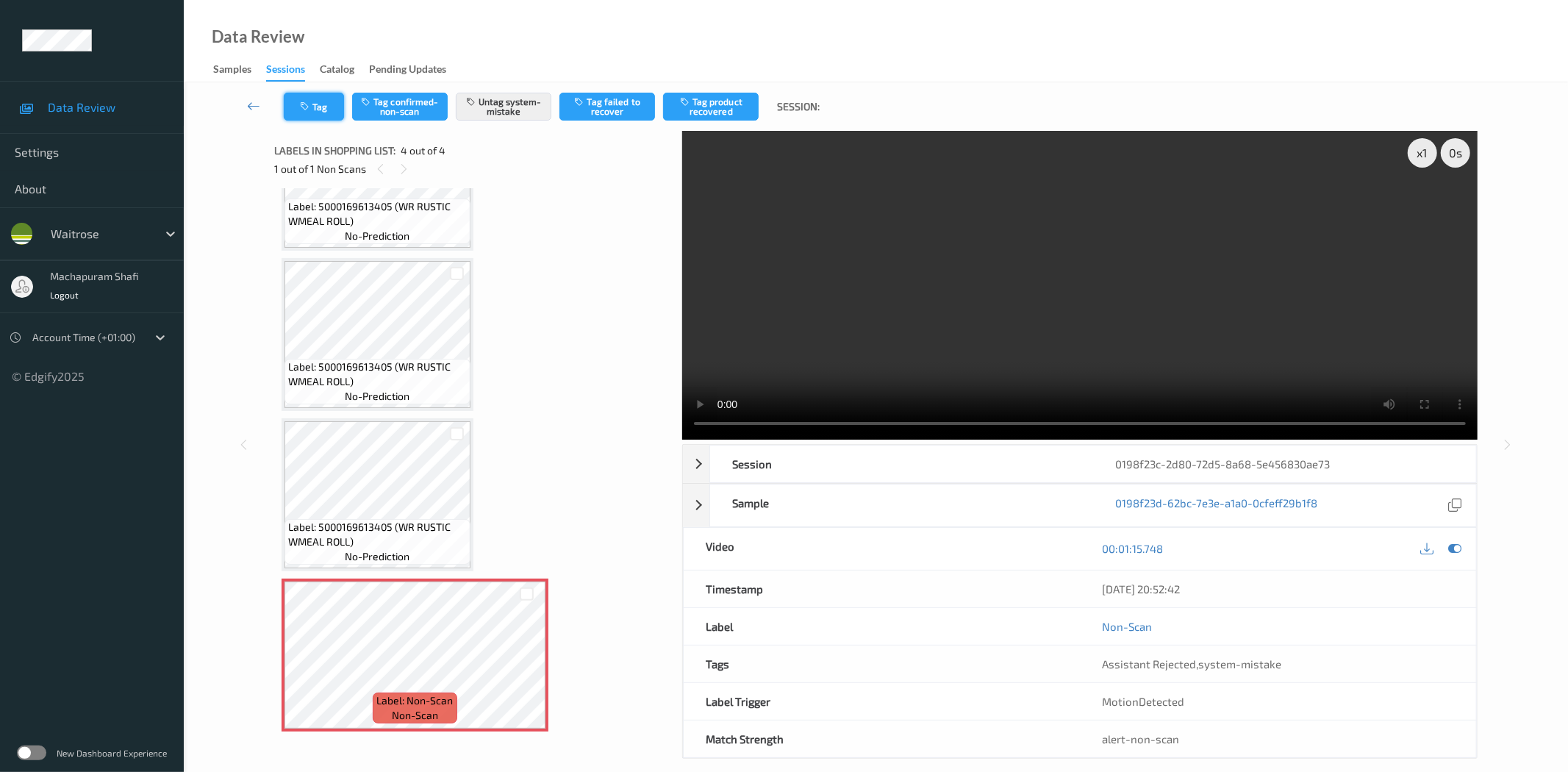
click at [304, 99] on button "Tag" at bounding box center [314, 106] width 60 height 28
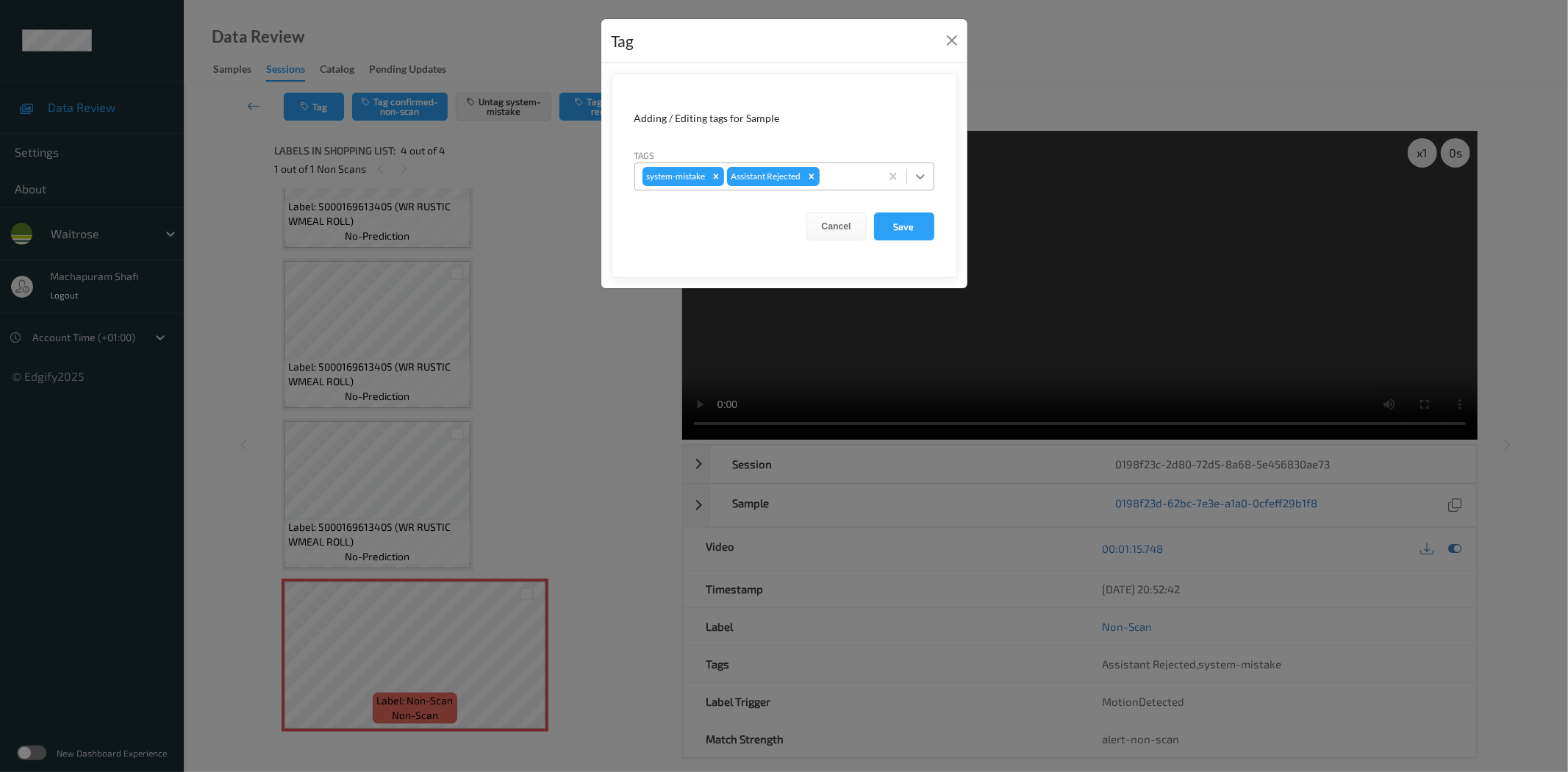
click at [927, 178] on icon at bounding box center [920, 176] width 15 height 15
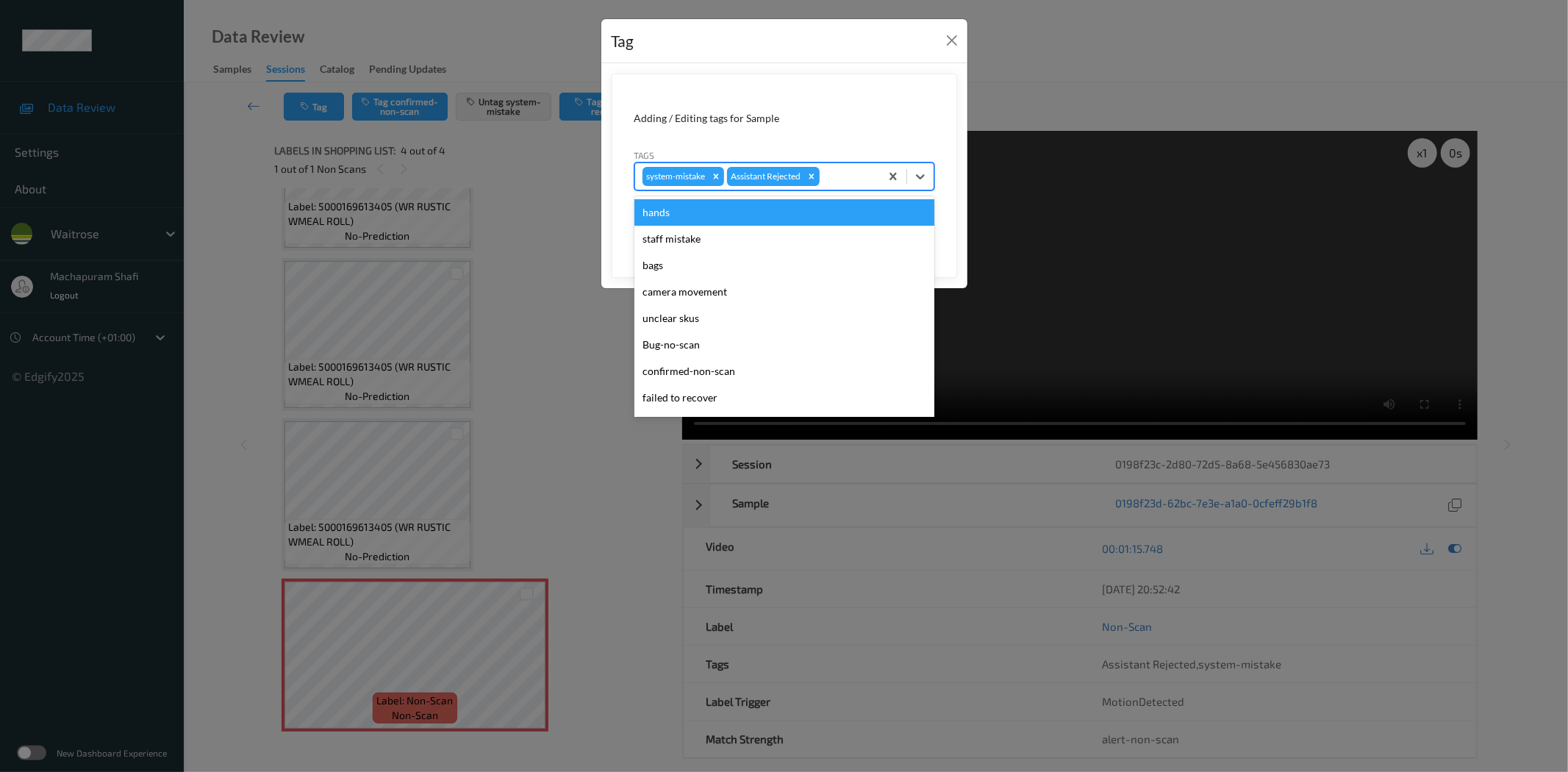
scroll to position [314, 0]
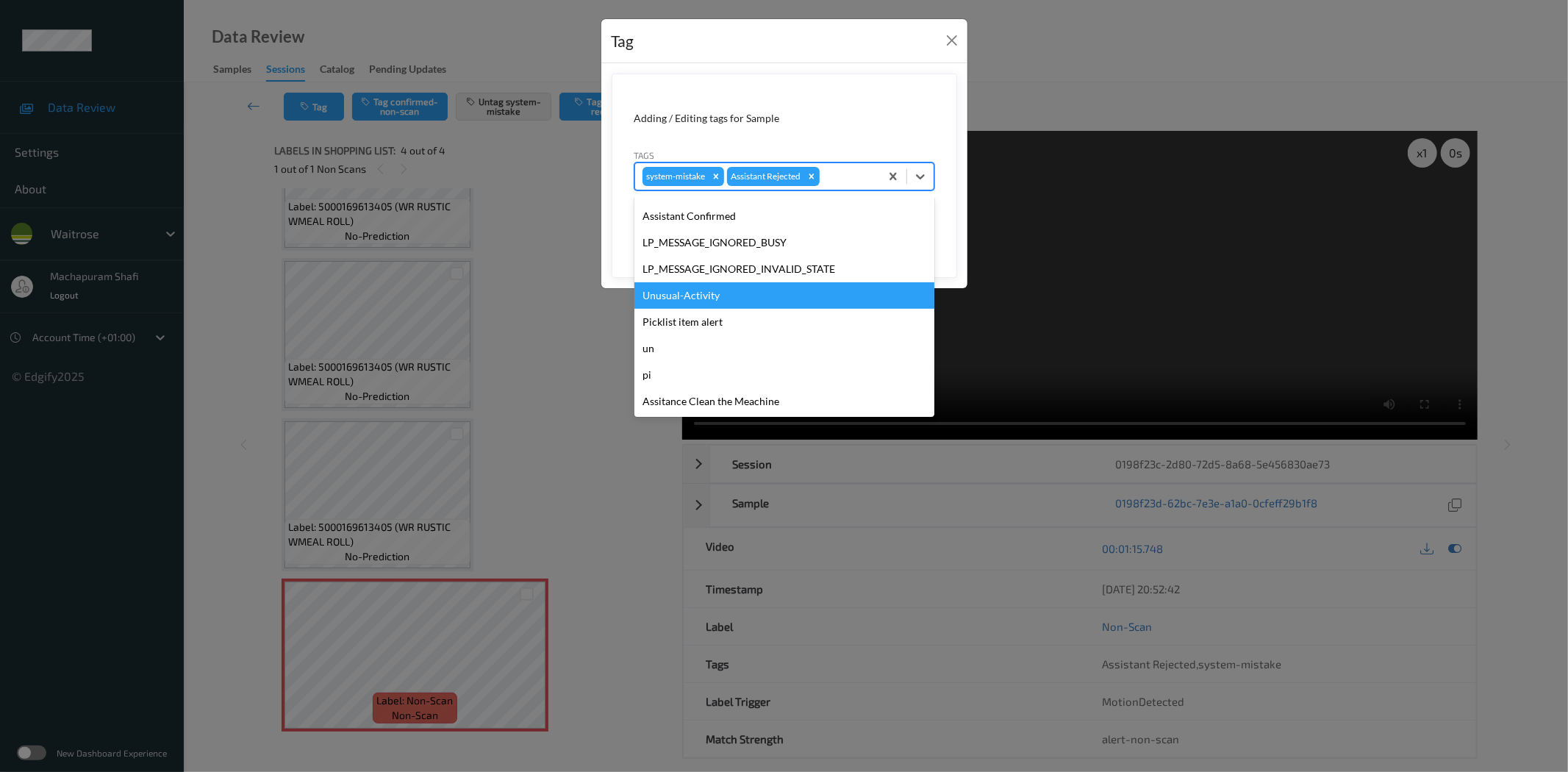
click at [683, 292] on div "Unusual-Activity" at bounding box center [784, 295] width 300 height 26
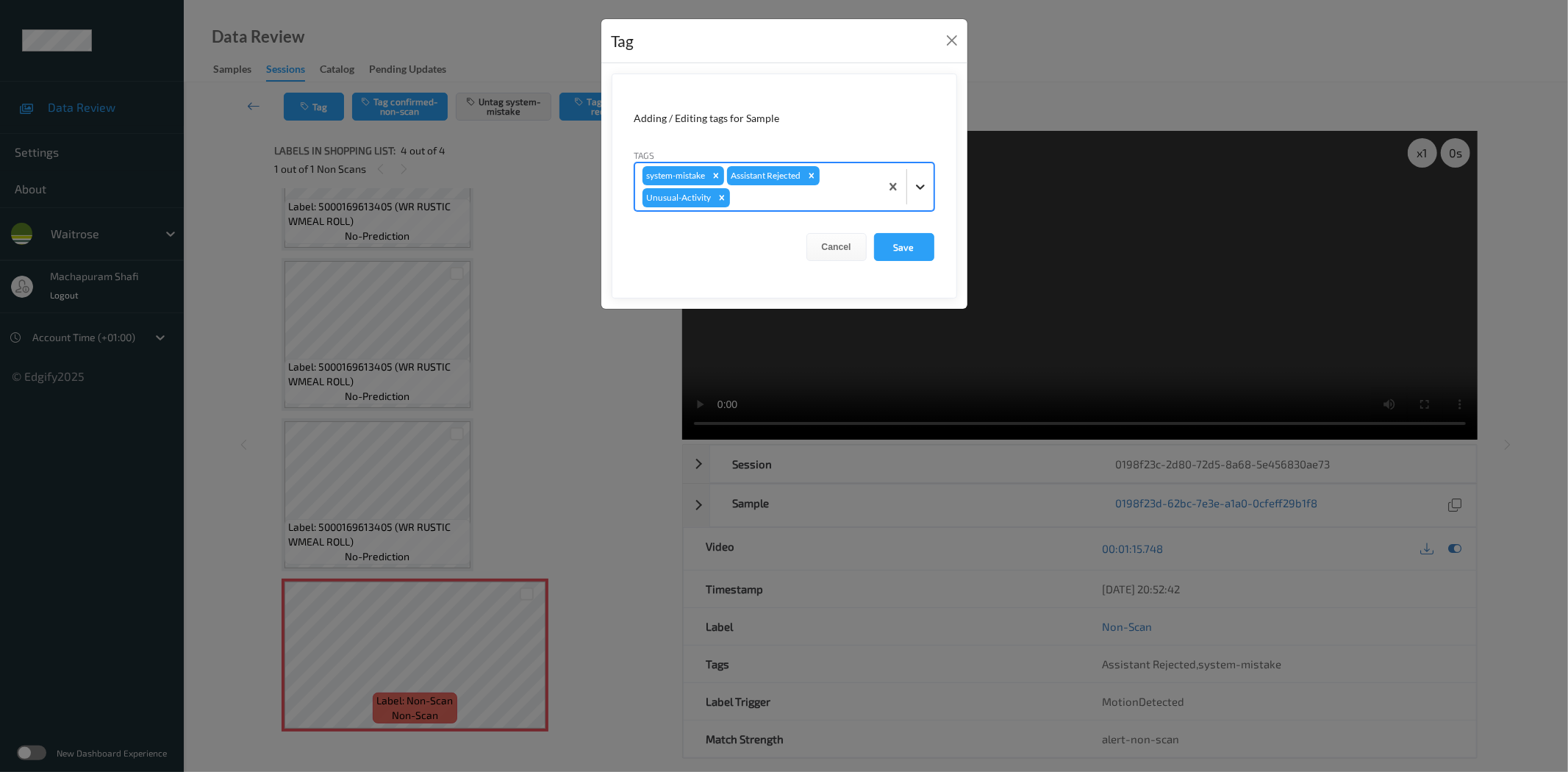
click at [922, 184] on icon at bounding box center [920, 186] width 15 height 15
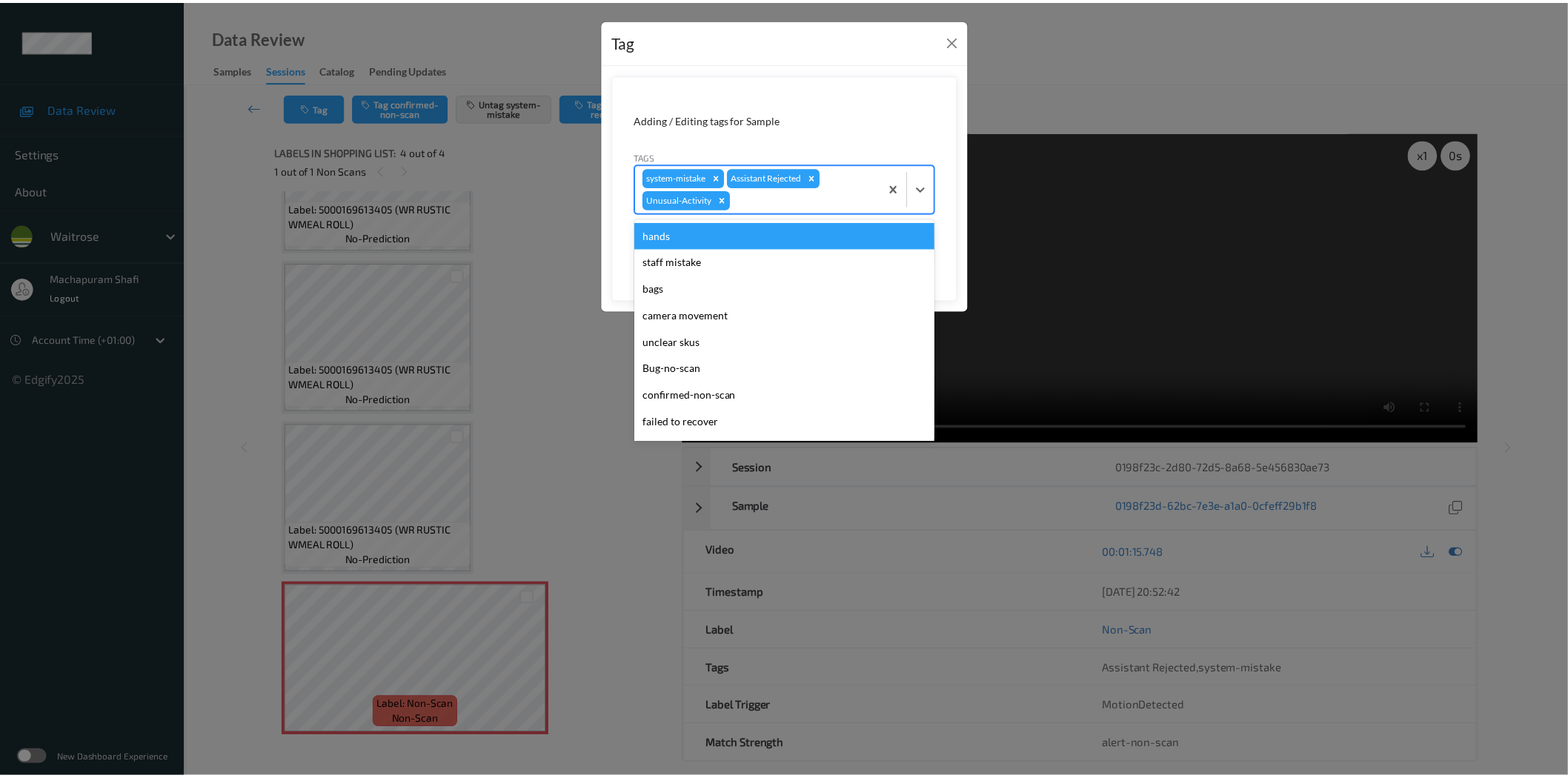
scroll to position [290, 0]
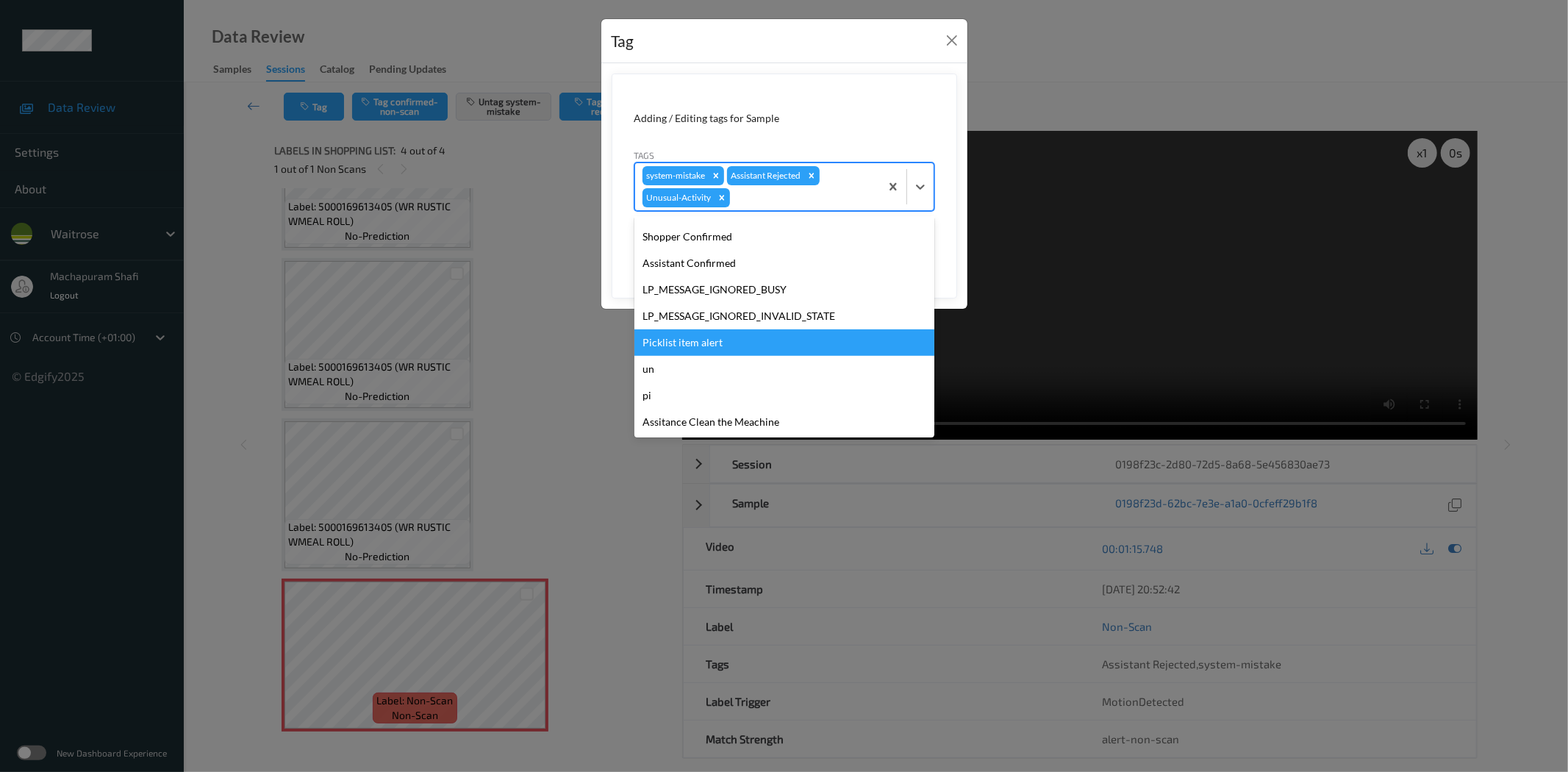
click at [682, 341] on div "Picklist item alert" at bounding box center [784, 342] width 300 height 26
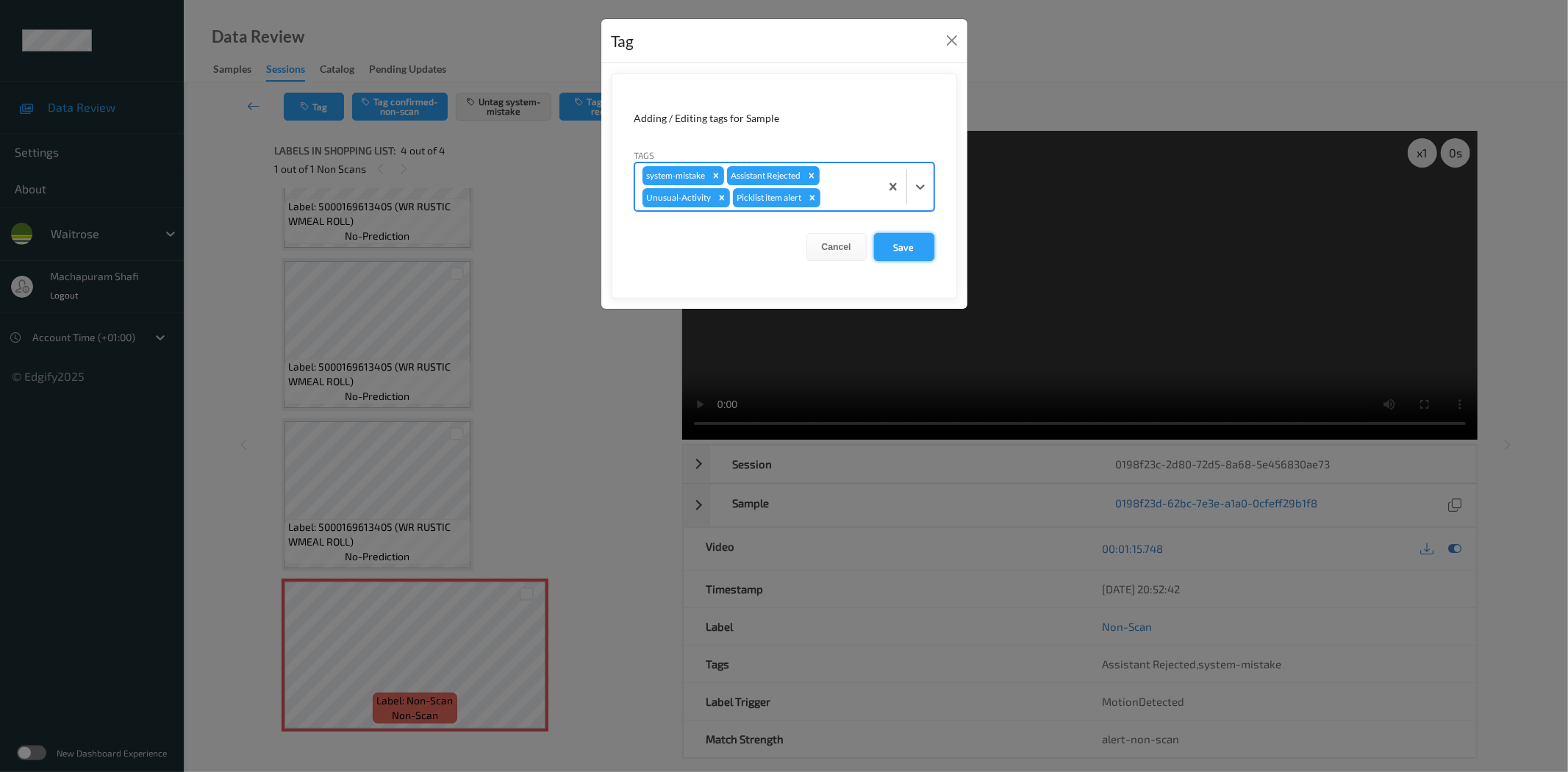
click at [924, 243] on button "Save" at bounding box center [904, 247] width 60 height 28
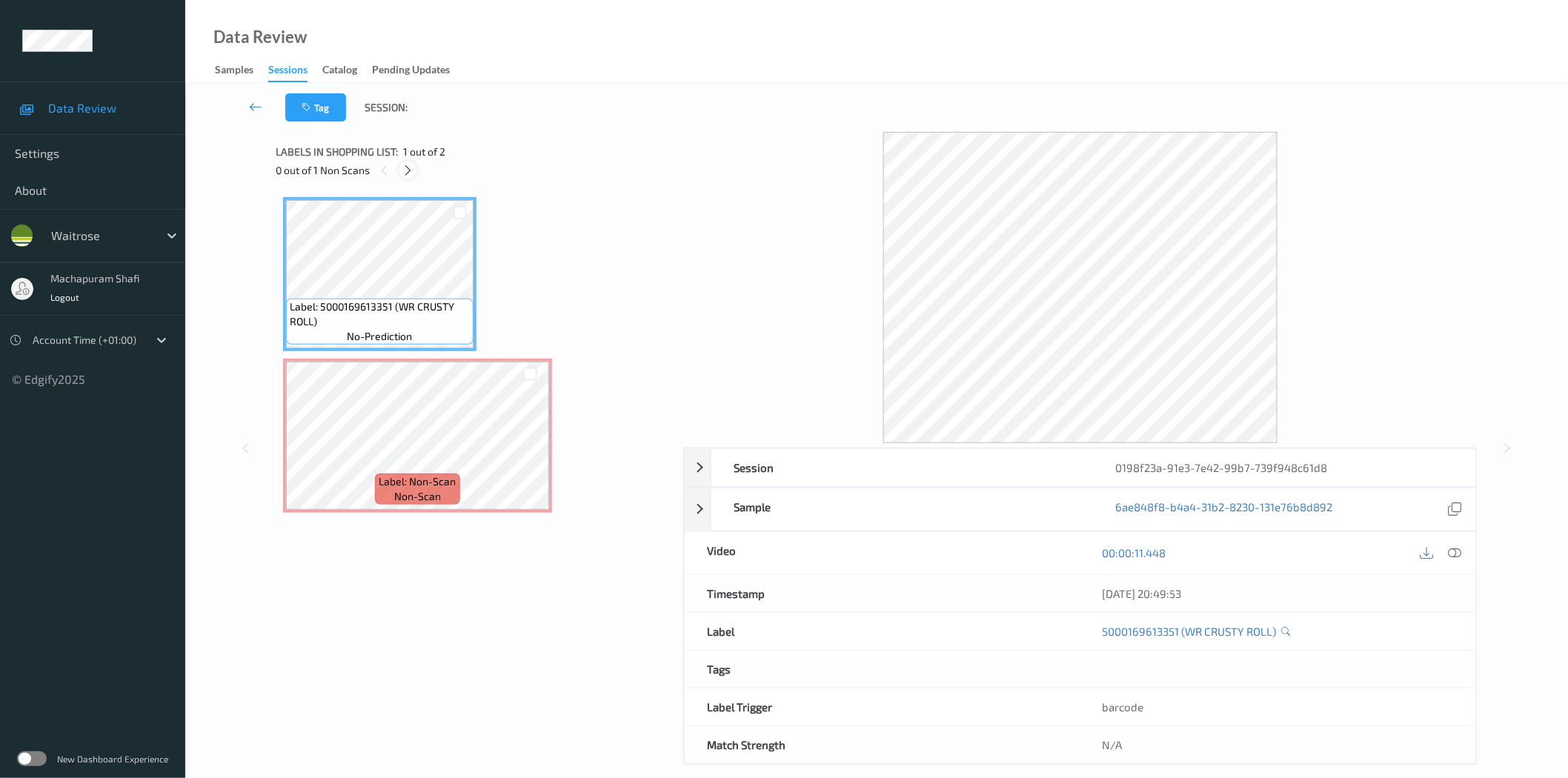
click at [410, 175] on icon at bounding box center [408, 170] width 13 height 14
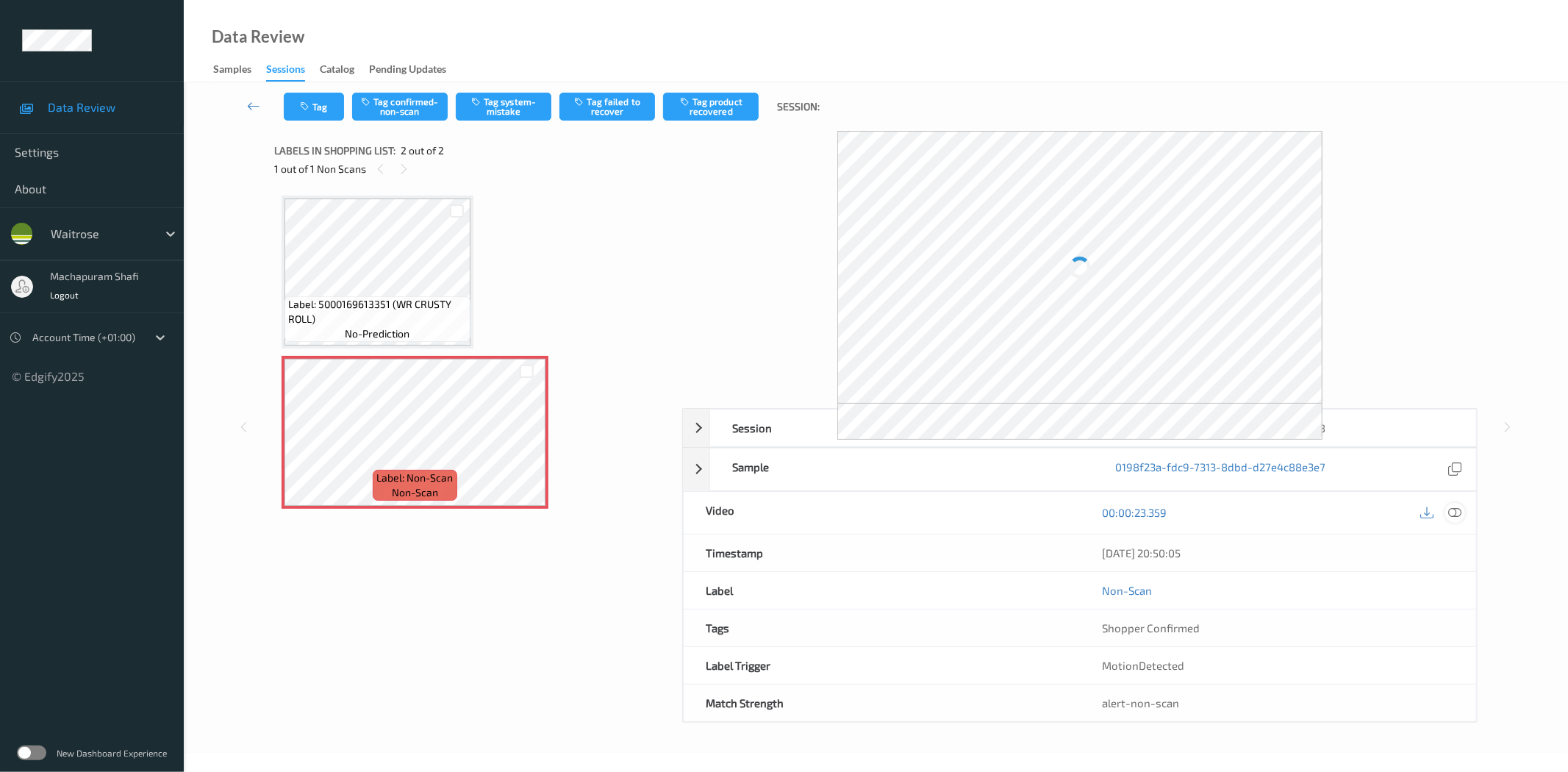
click at [1464, 509] on div at bounding box center [1454, 512] width 20 height 20
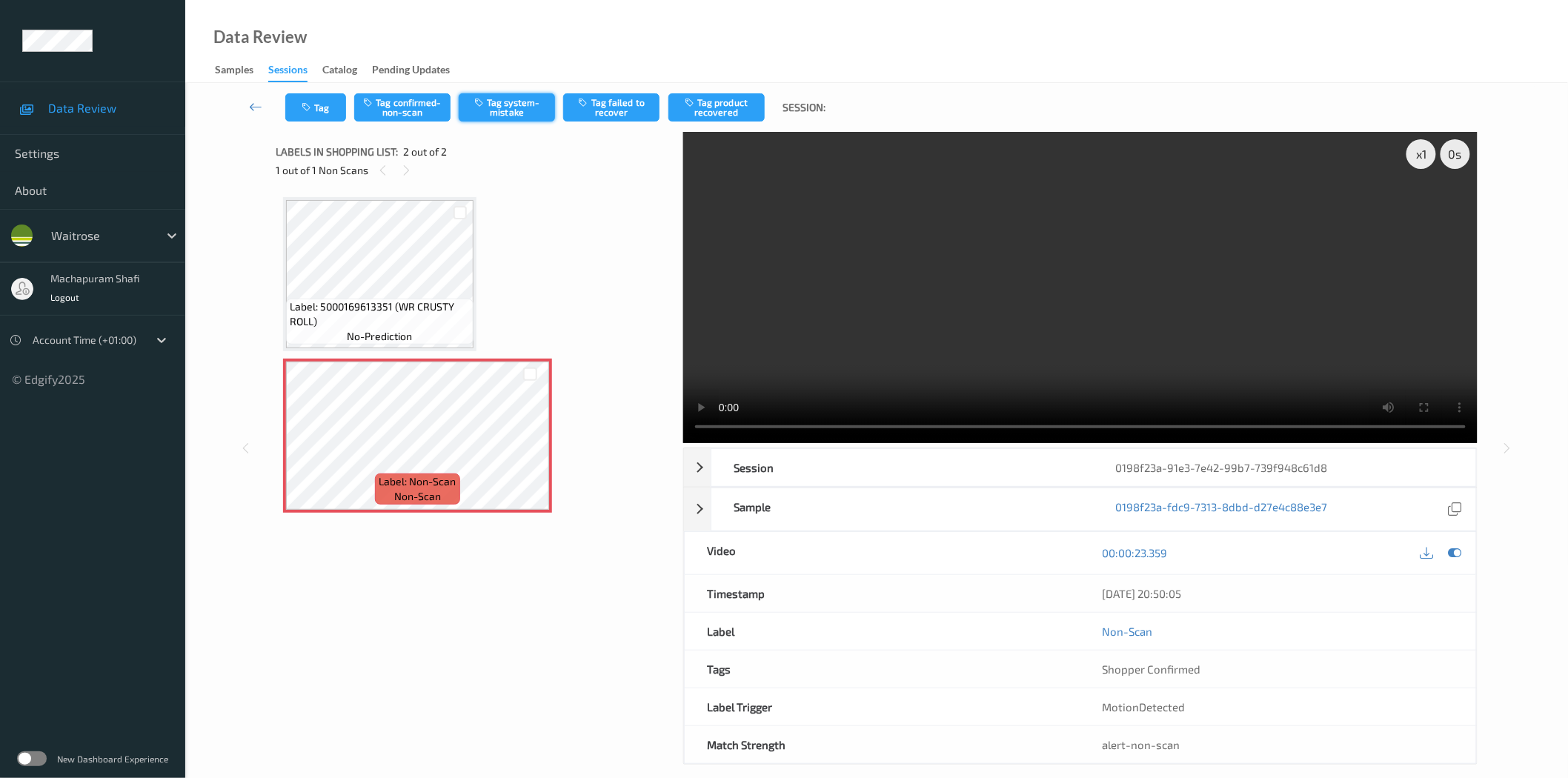
click at [522, 110] on button "Tag system-mistake" at bounding box center [506, 107] width 96 height 28
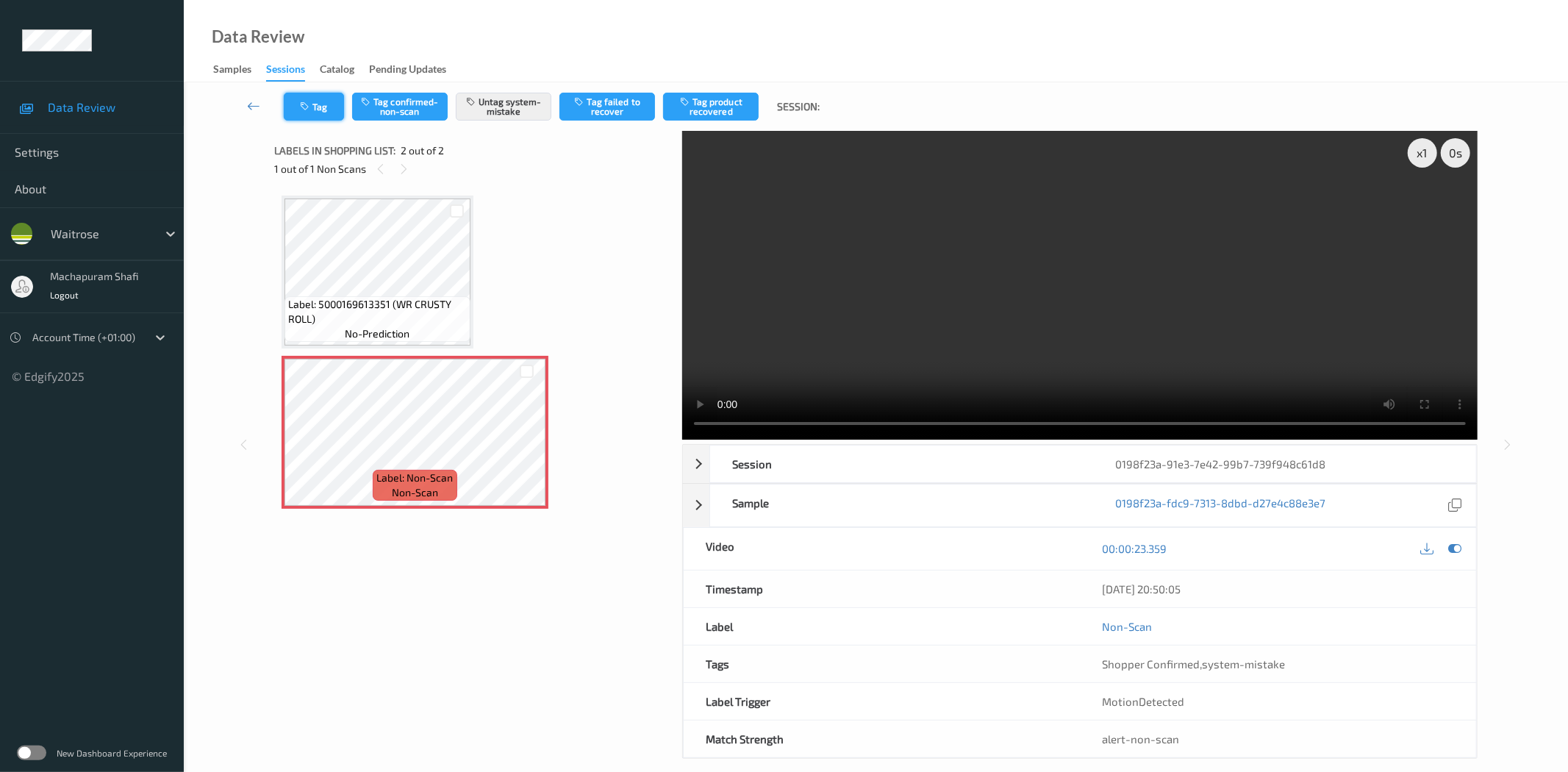
click at [313, 108] on button "Tag" at bounding box center [314, 106] width 60 height 28
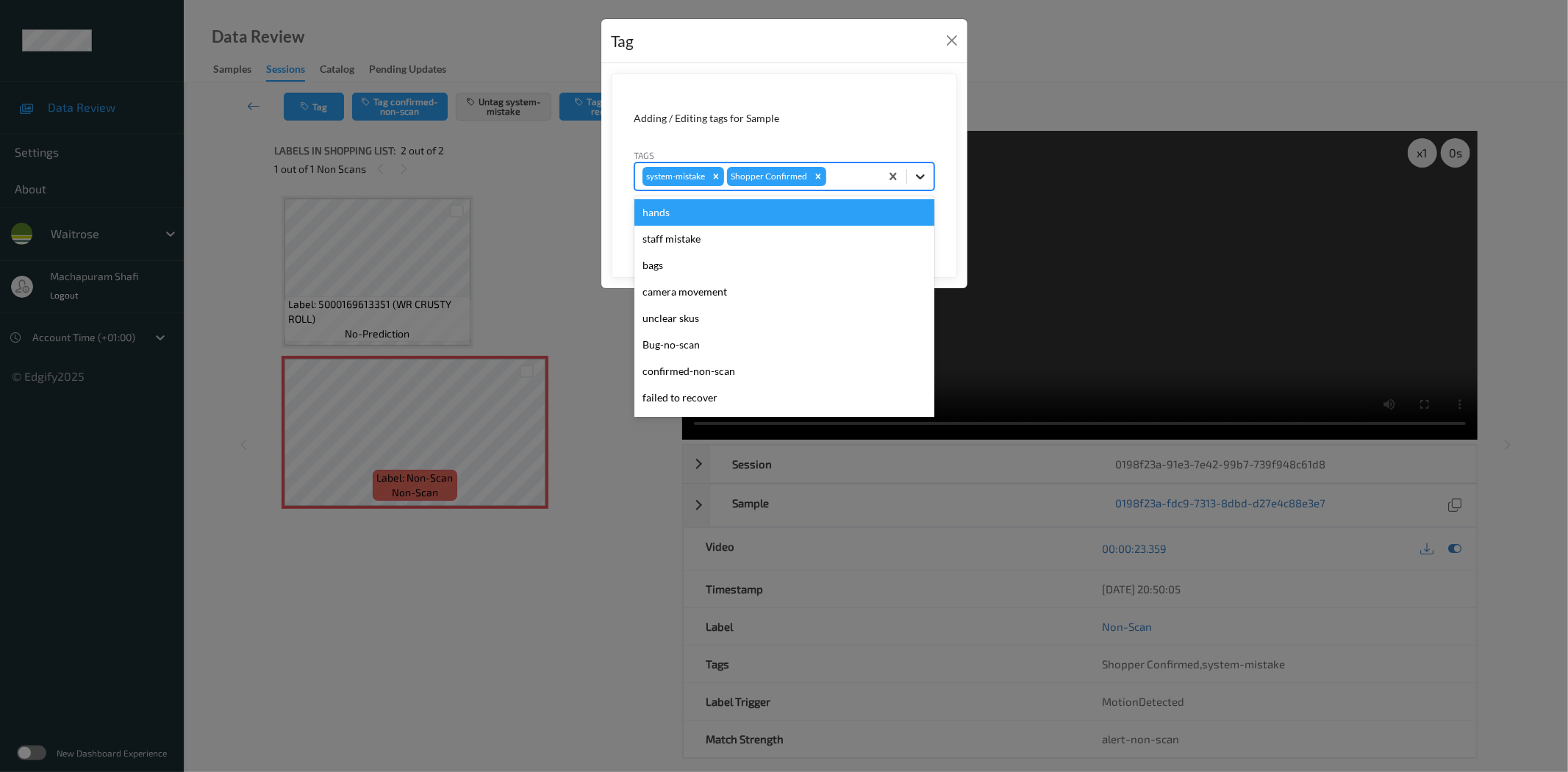
click at [931, 179] on div at bounding box center [919, 176] width 26 height 26
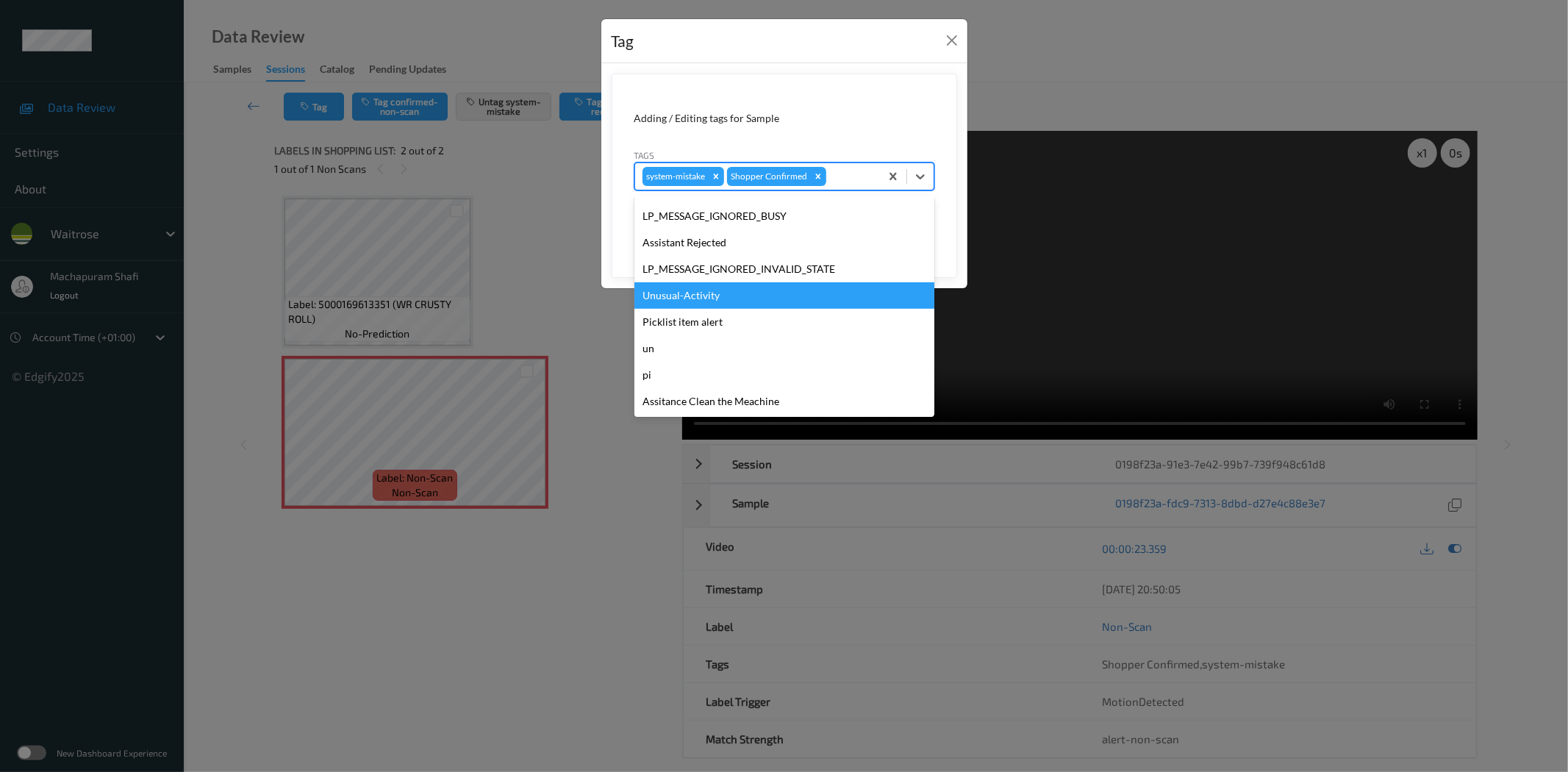
click at [671, 290] on div "Unusual-Activity" at bounding box center [784, 295] width 300 height 26
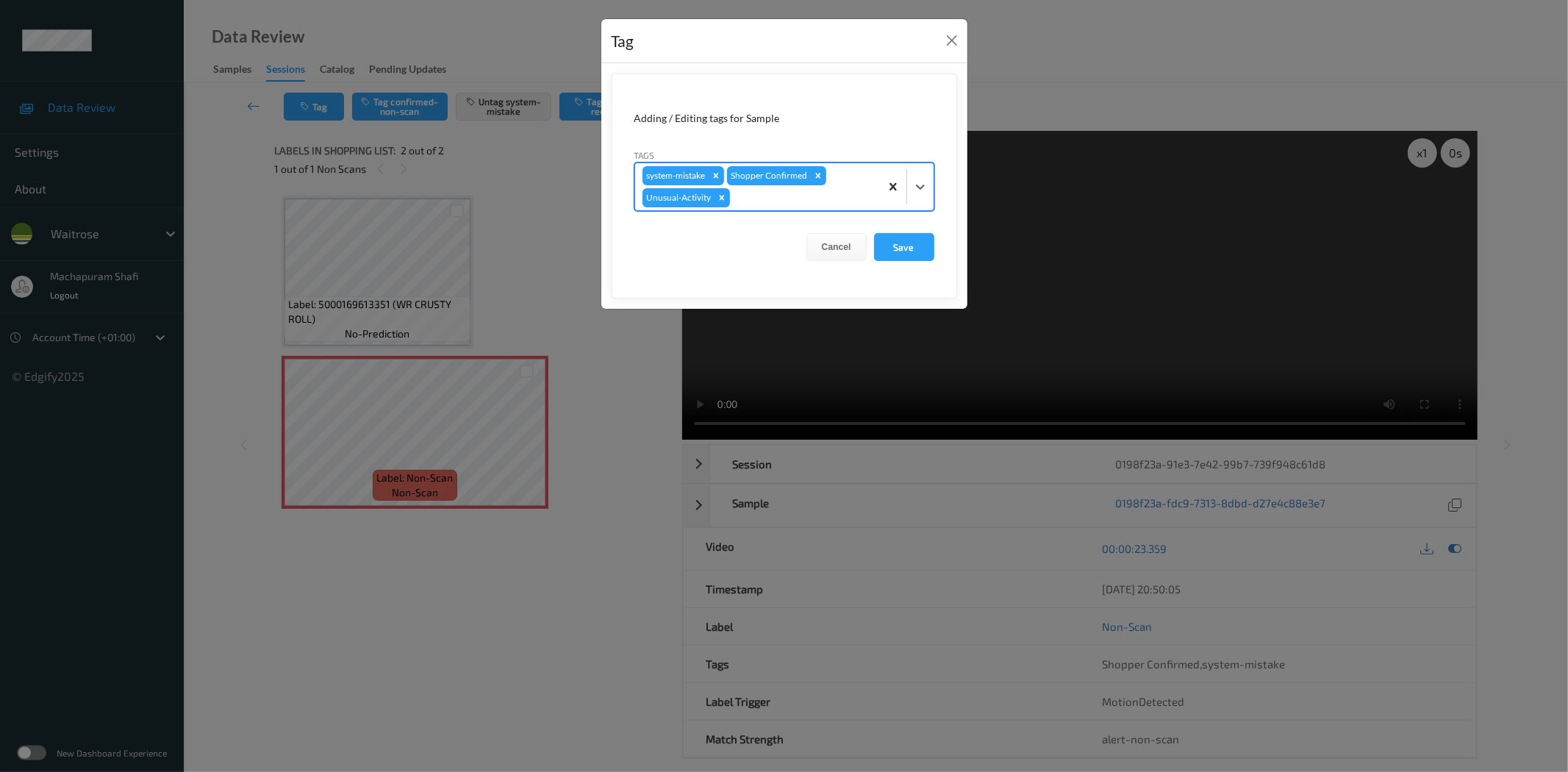
click at [913, 182] on icon at bounding box center [920, 186] width 15 height 15
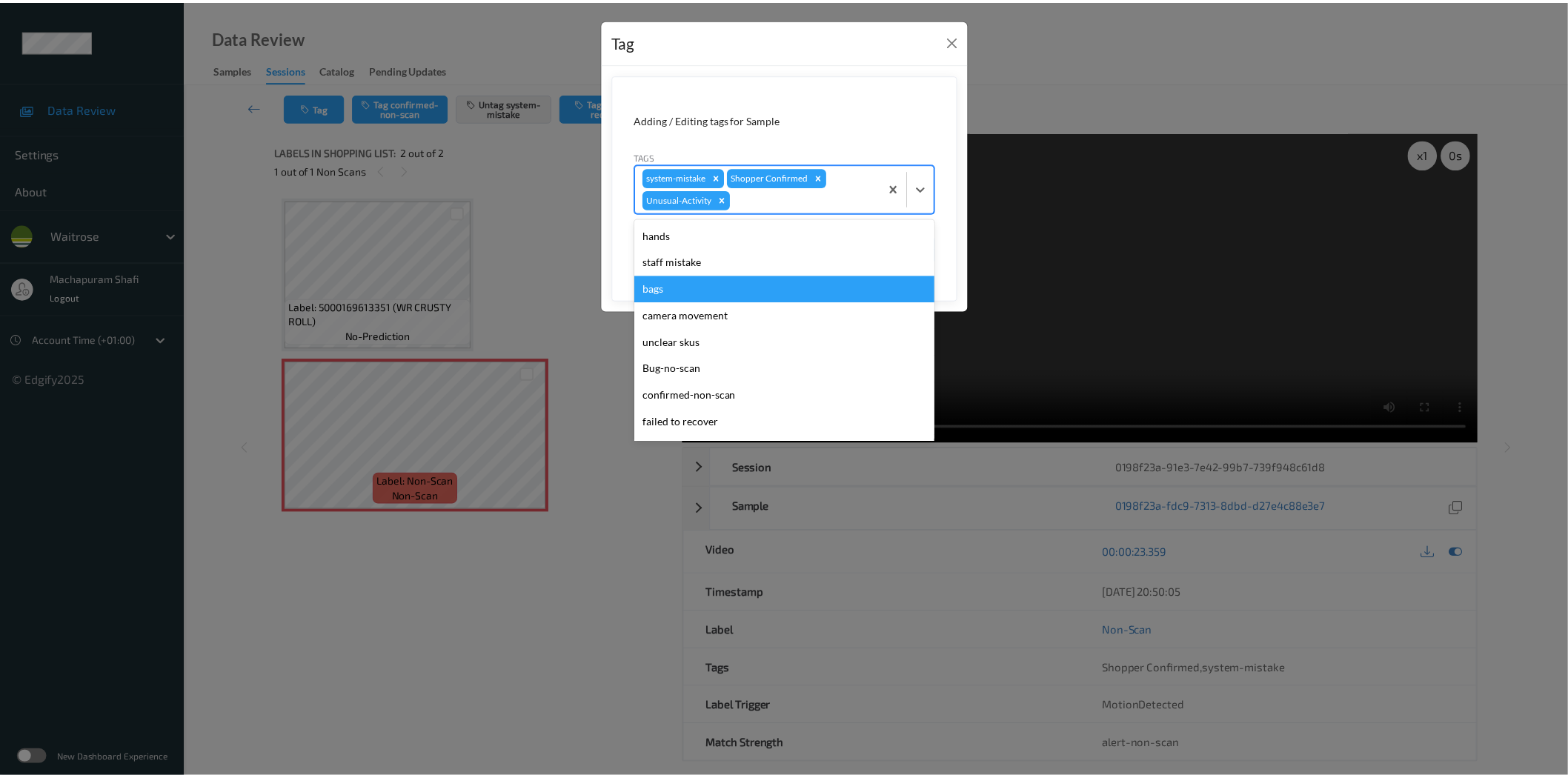
scroll to position [290, 0]
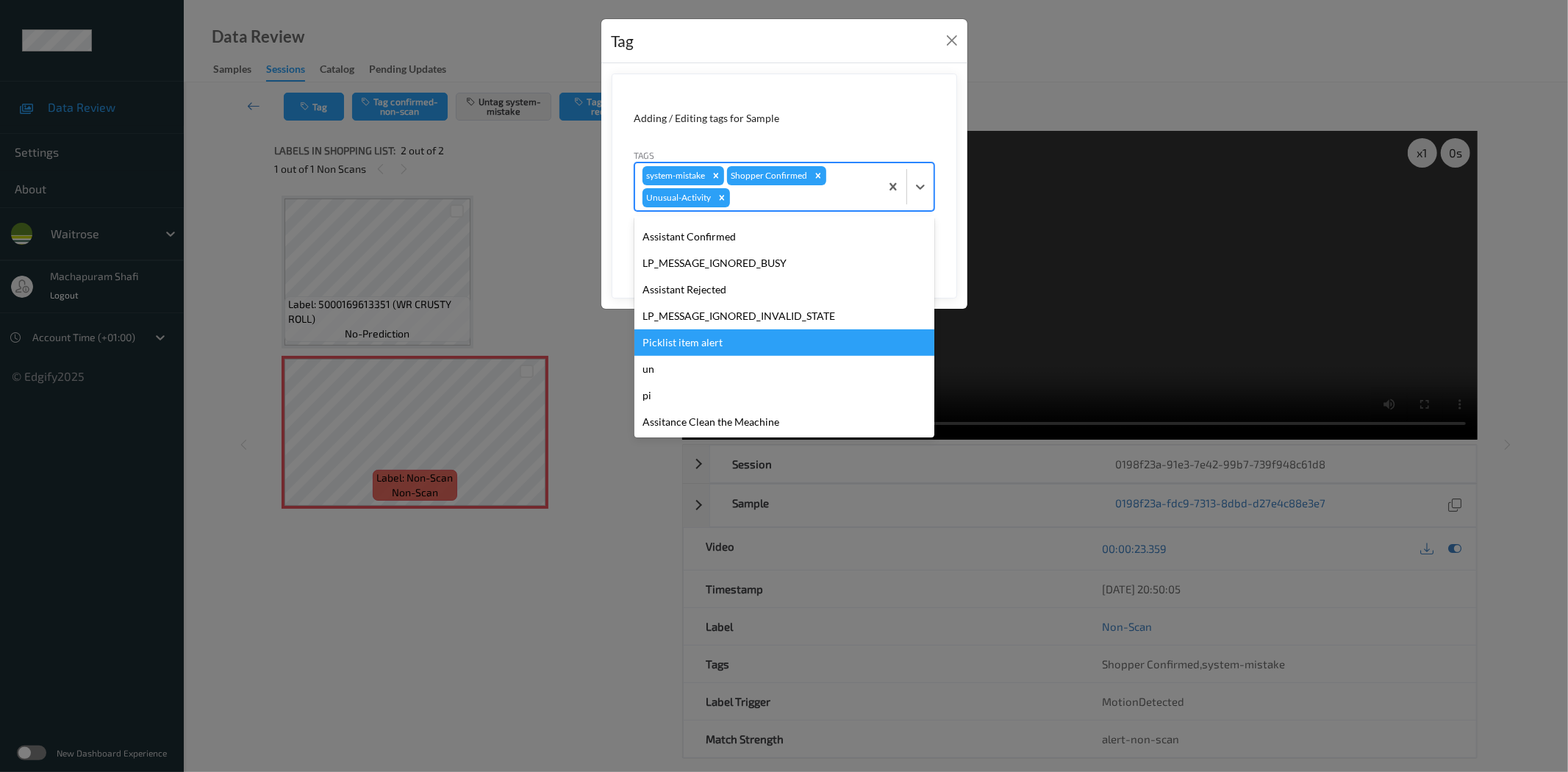
click at [692, 340] on div "Picklist item alert" at bounding box center [784, 342] width 300 height 26
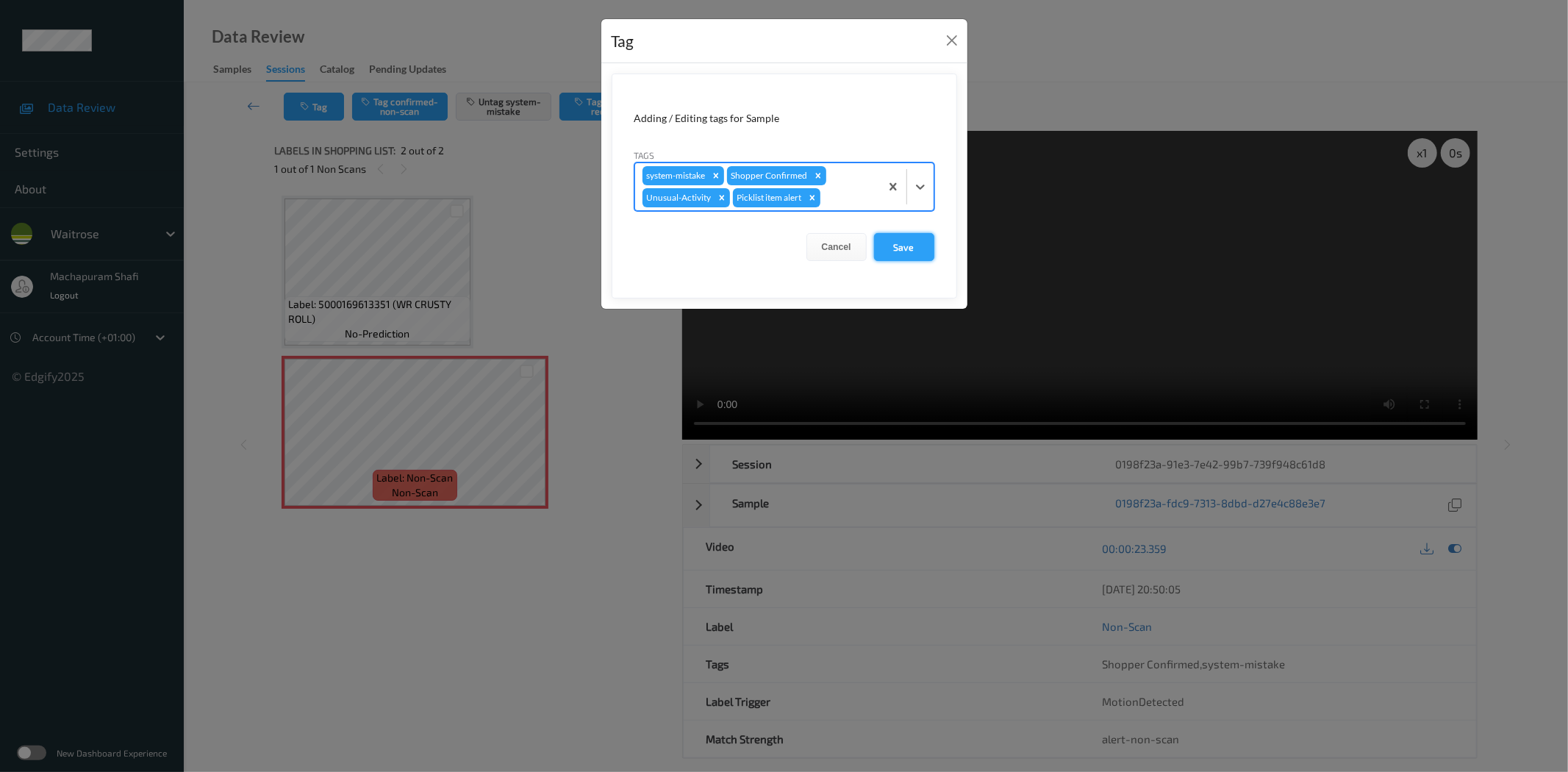
click at [912, 240] on button "Save" at bounding box center [904, 247] width 60 height 28
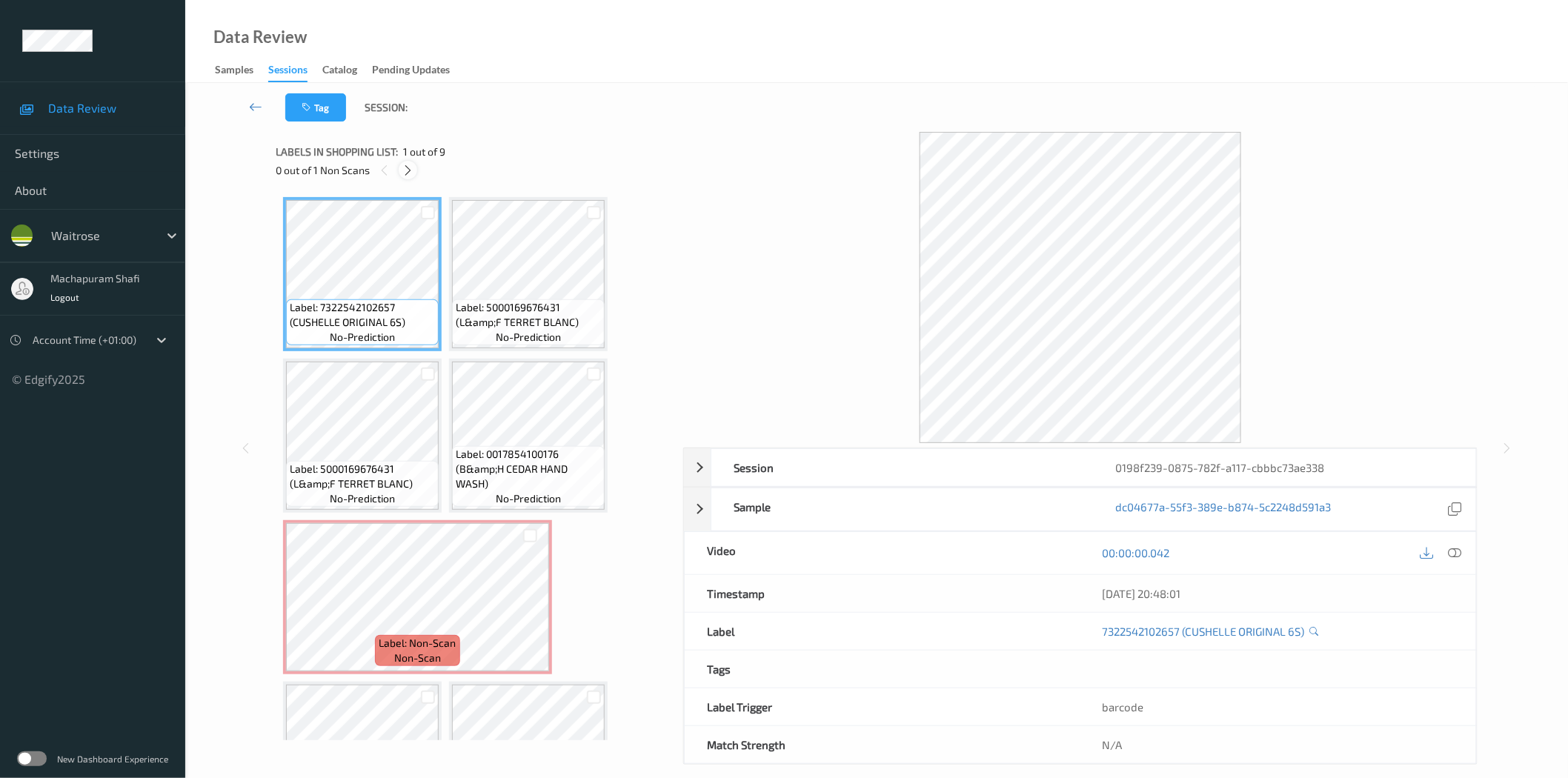
click at [406, 168] on icon at bounding box center [408, 170] width 13 height 14
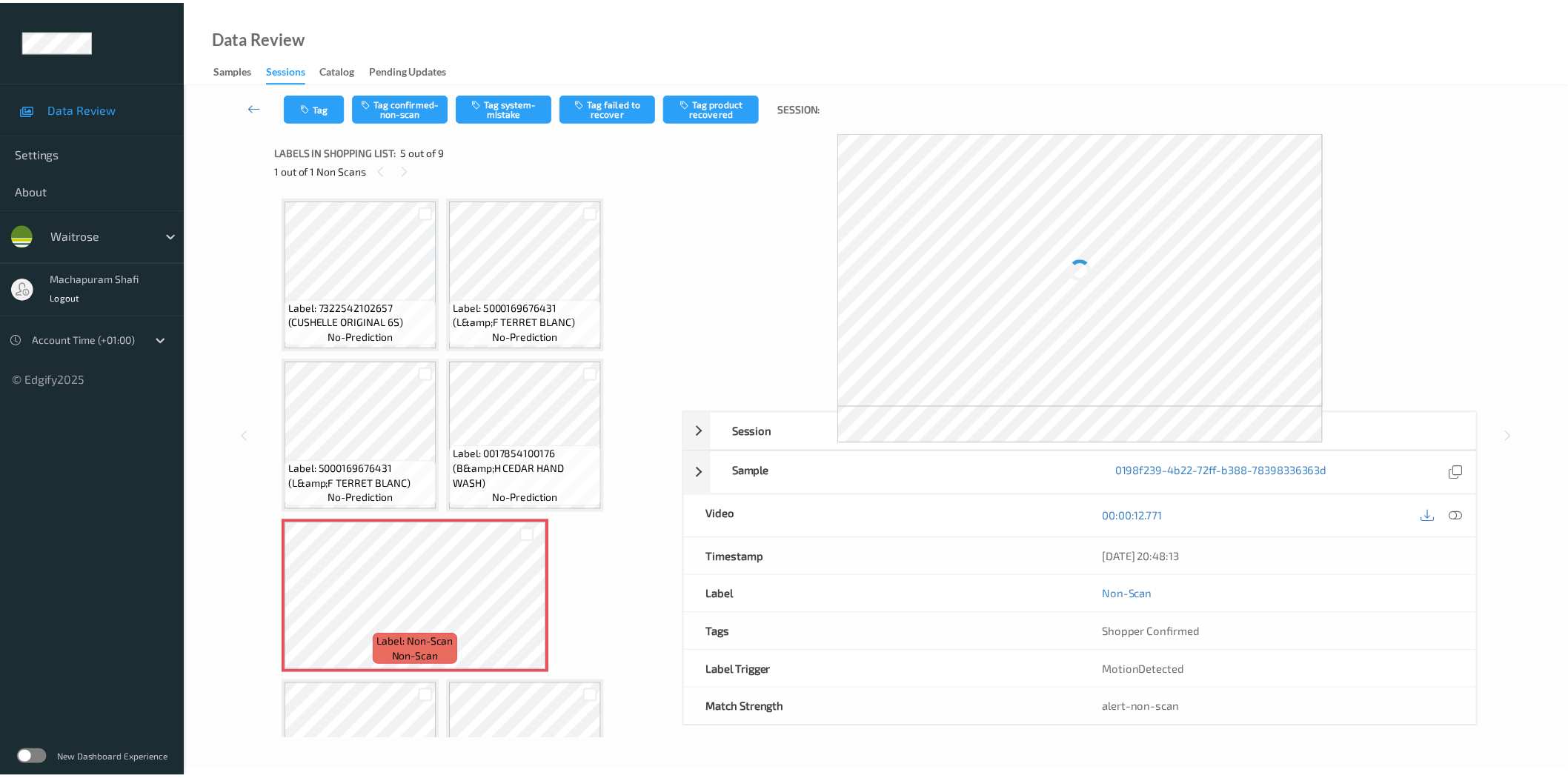
scroll to position [167, 0]
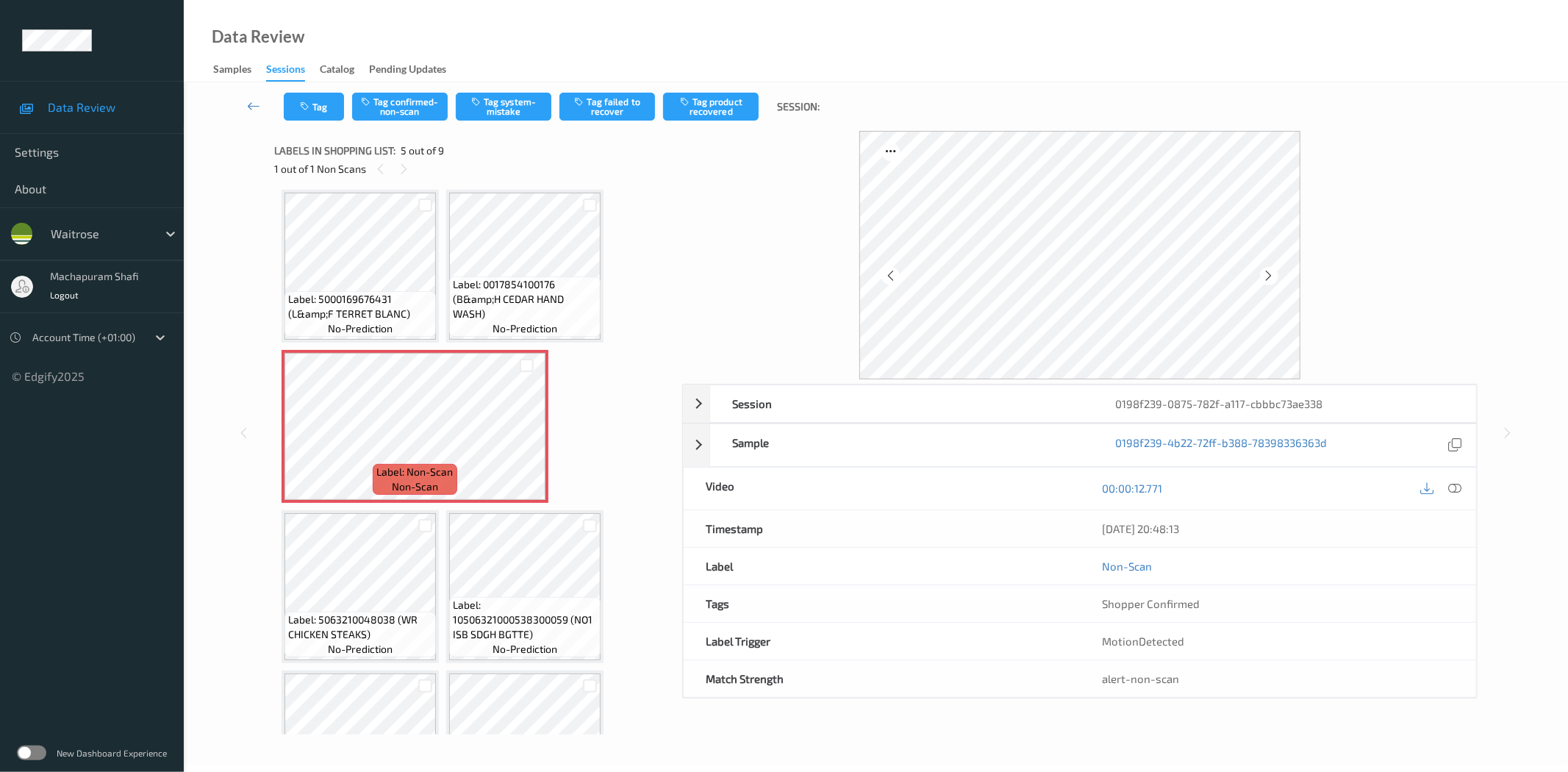
drag, startPoint x: 1451, startPoint y: 488, endPoint x: 1449, endPoint y: 360, distance: 128.0
click at [1451, 488] on icon at bounding box center [1455, 488] width 13 height 13
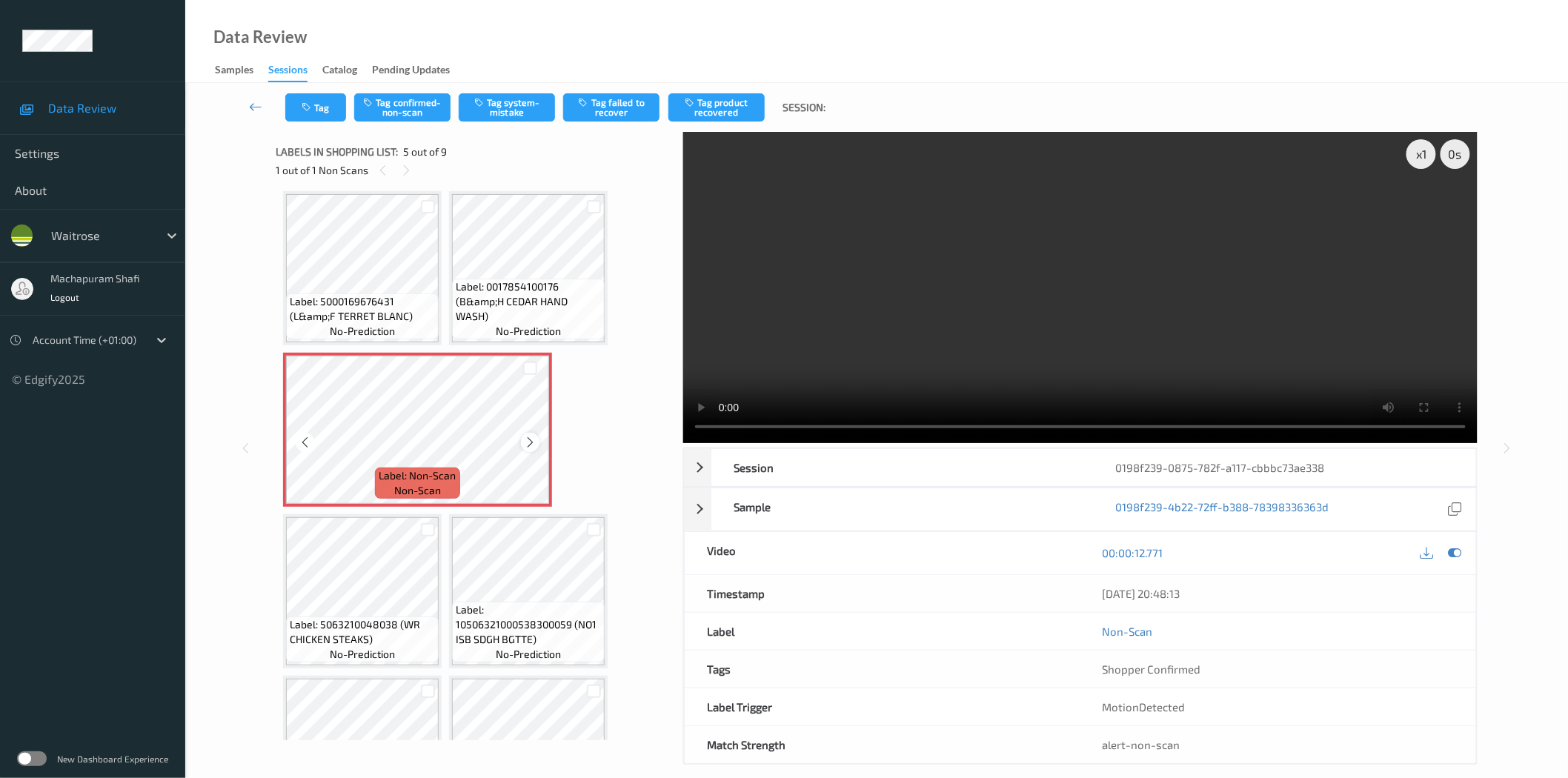
click at [532, 437] on icon at bounding box center [530, 442] width 13 height 14
click at [528, 441] on icon at bounding box center [530, 442] width 13 height 14
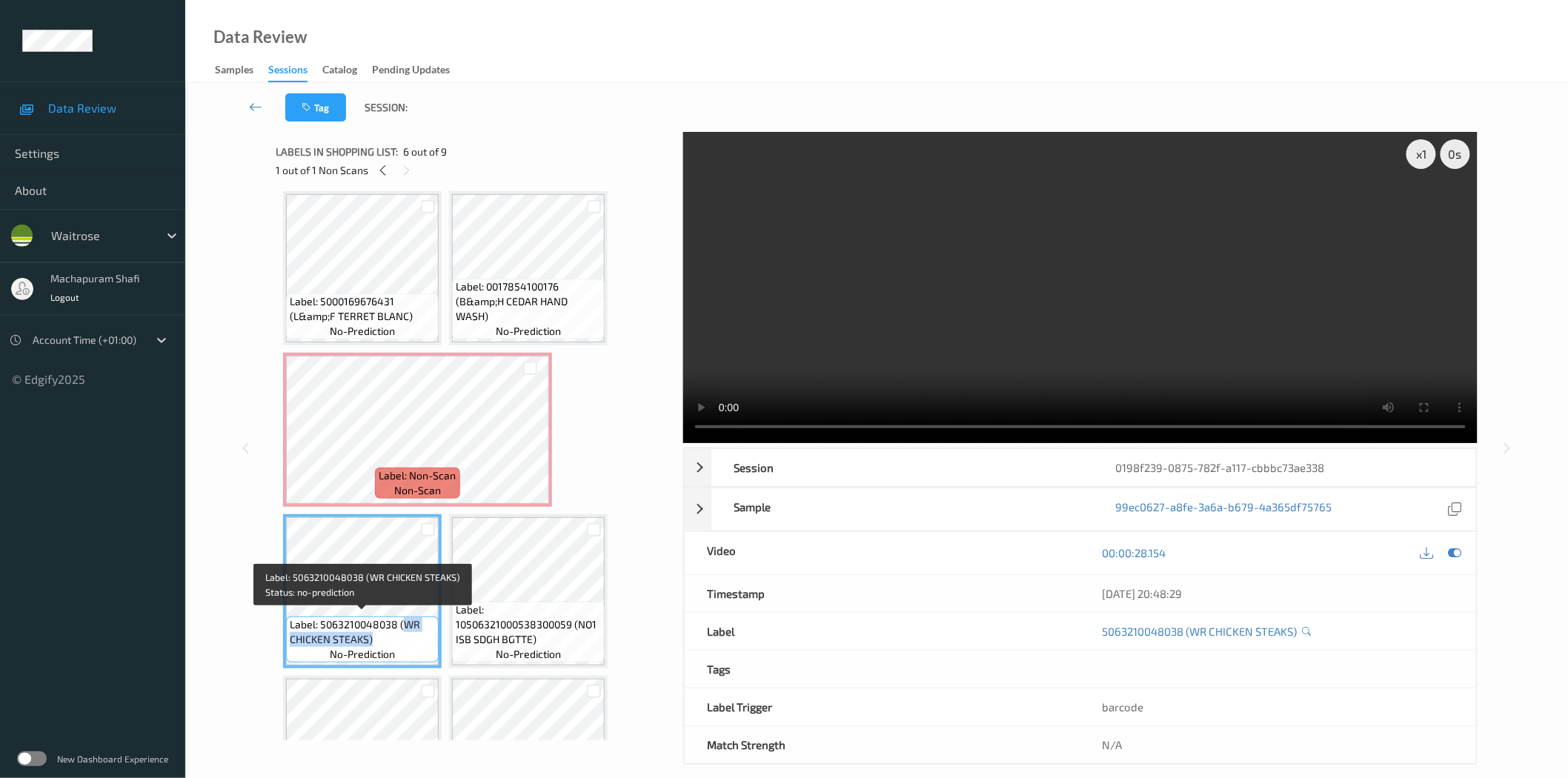
drag, startPoint x: 403, startPoint y: 620, endPoint x: 419, endPoint y: 637, distance: 23.3
click at [419, 637] on span "Label: 5063210048038 (WR CHICKEN STEAKS)" at bounding box center [362, 631] width 145 height 29
copy span "WR CHICKEN STEAKS)"
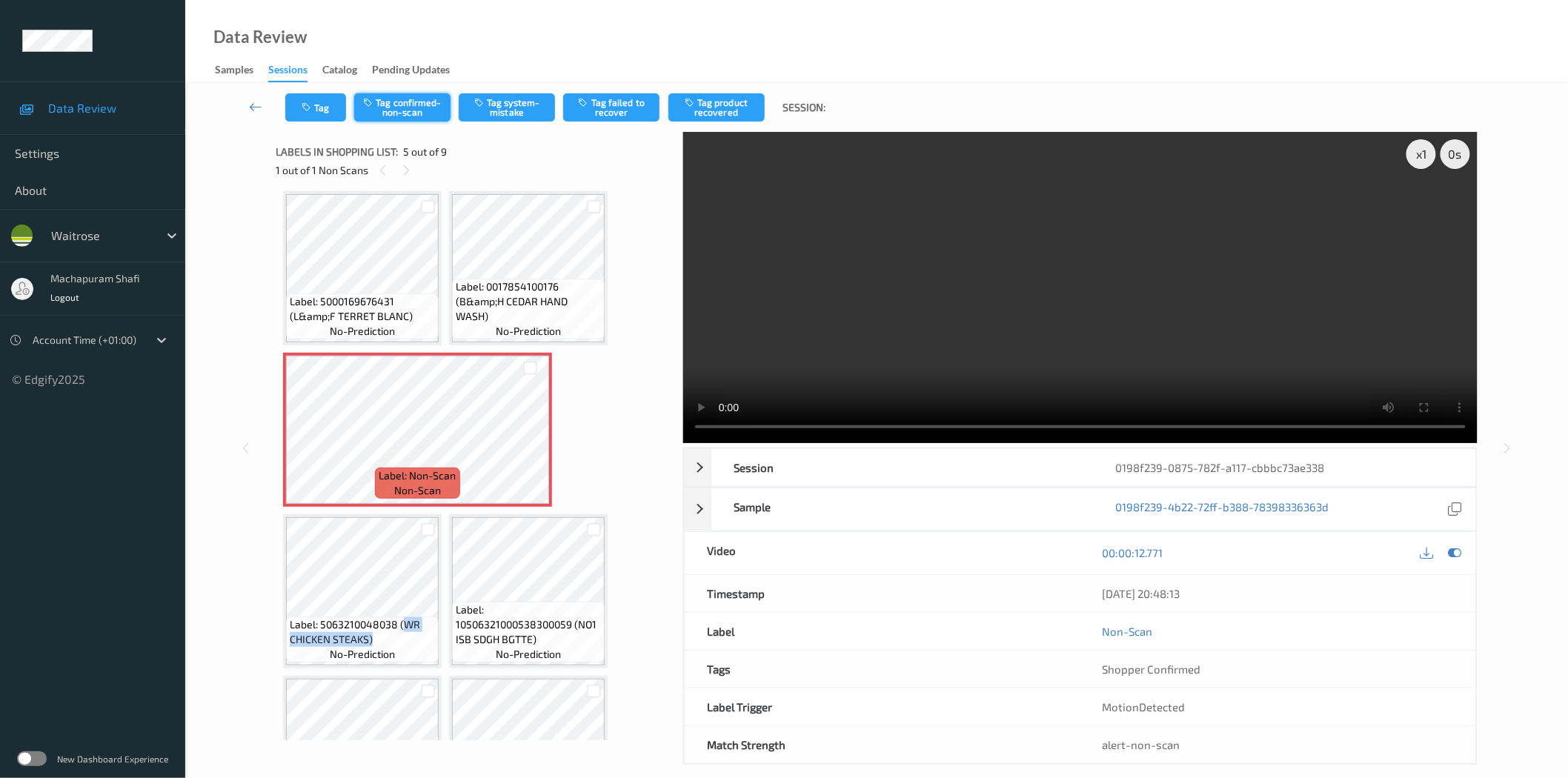
click at [435, 97] on button "Tag confirmed-non-scan" at bounding box center [402, 107] width 96 height 28
click at [381, 101] on button "Tag confirmed-non-scan" at bounding box center [402, 107] width 96 height 28
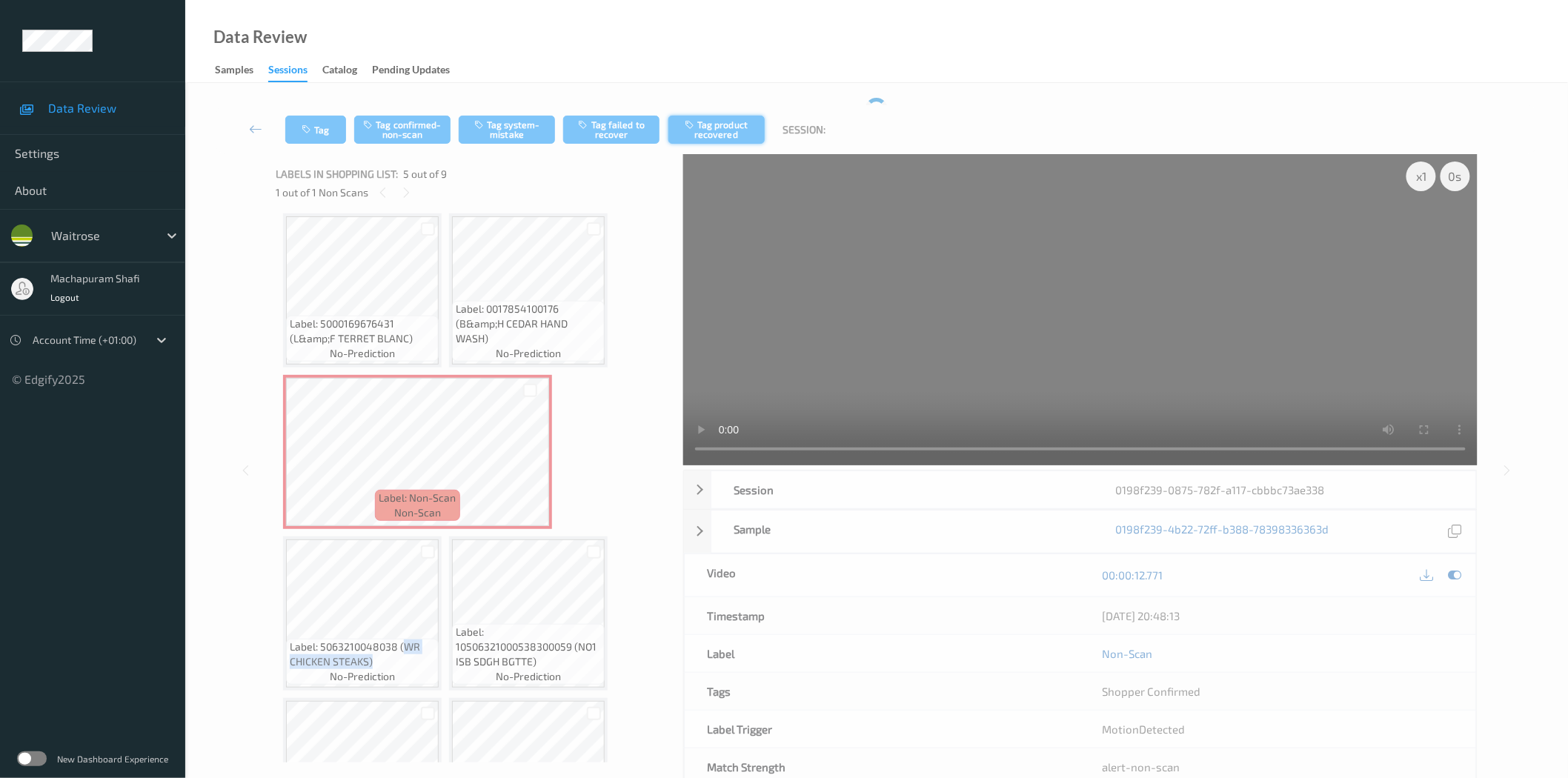
click at [721, 128] on button "Tag product recovered" at bounding box center [716, 129] width 96 height 28
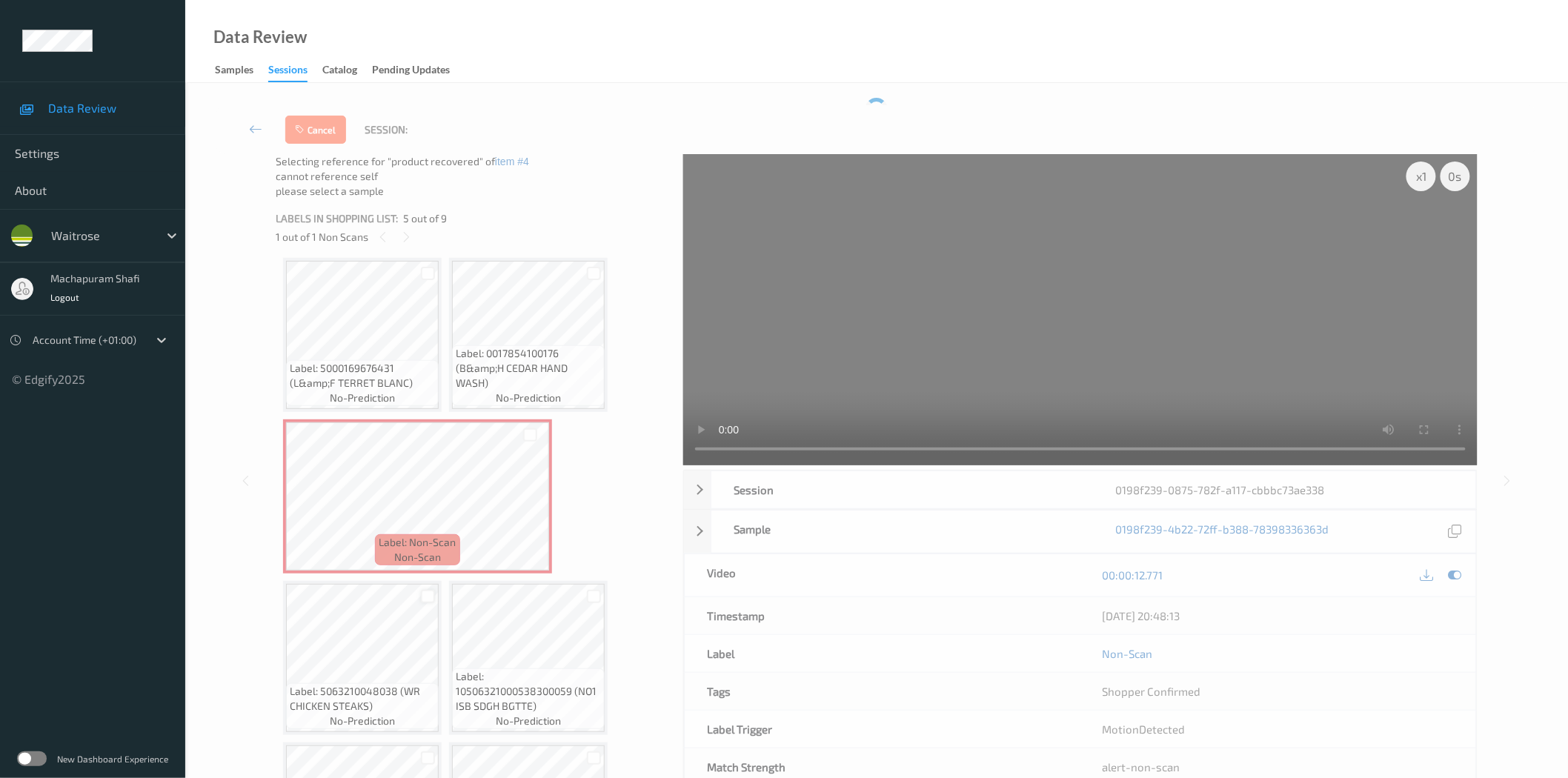
click at [425, 596] on div at bounding box center [428, 597] width 14 height 14
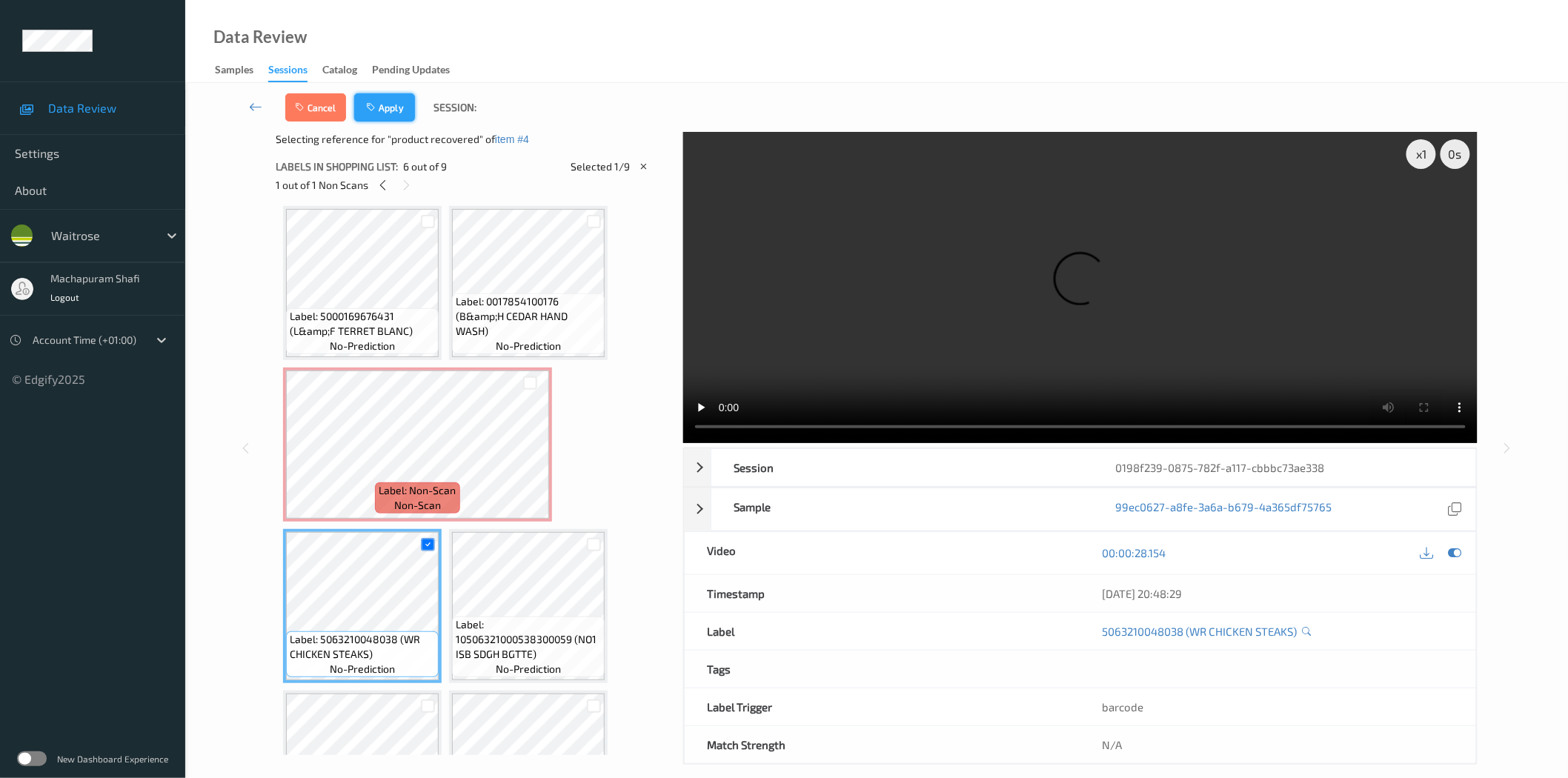
click at [380, 139] on div "Cancel Apply Session: x 1 0 s Session 0198f239-0875-782f-a117-cbbbc73ae338 Sess…" at bounding box center [877, 424] width 1322 height 682
click at [391, 101] on button "Apply" at bounding box center [385, 107] width 61 height 28
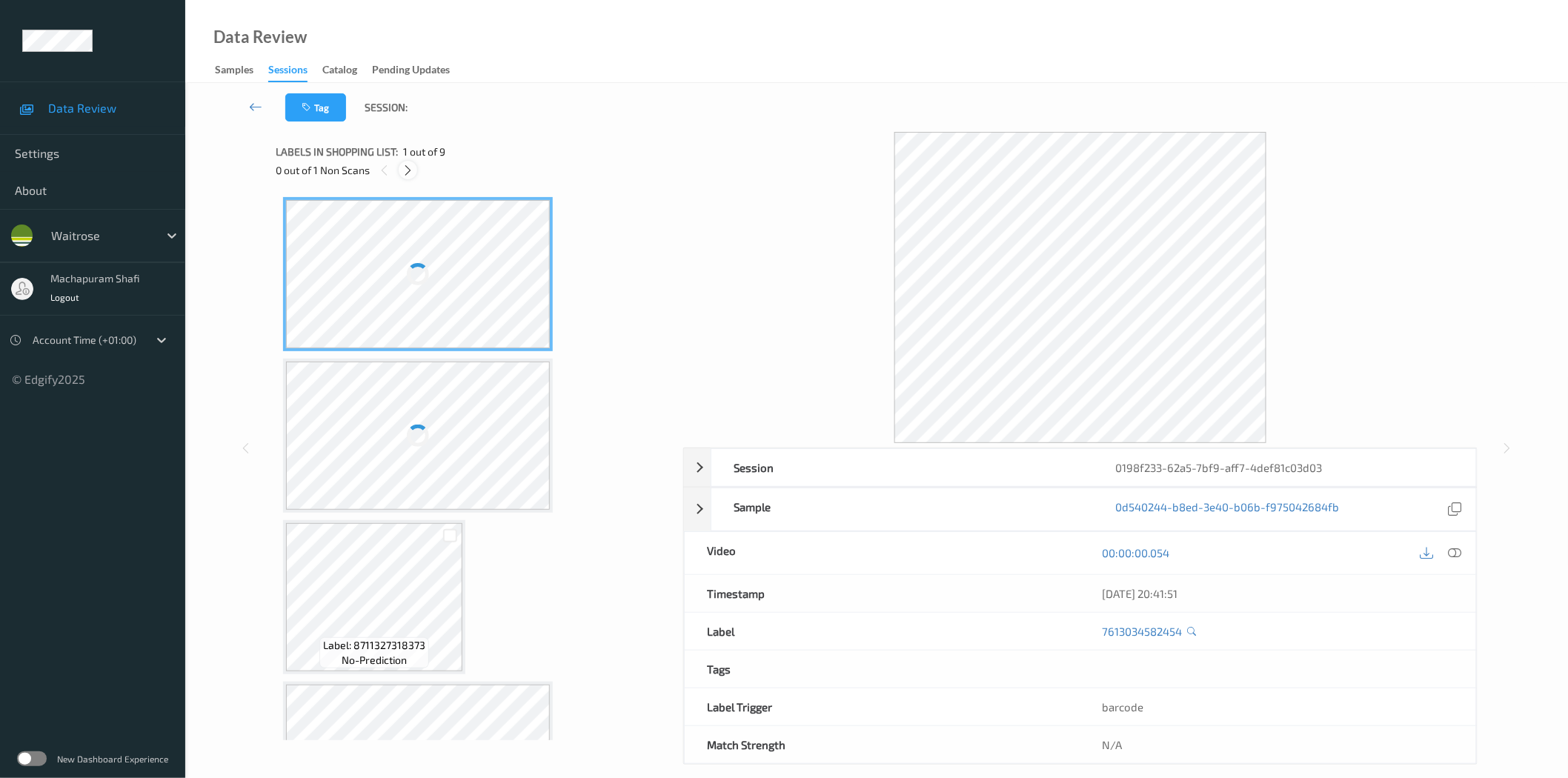
click at [409, 165] on icon at bounding box center [408, 170] width 13 height 14
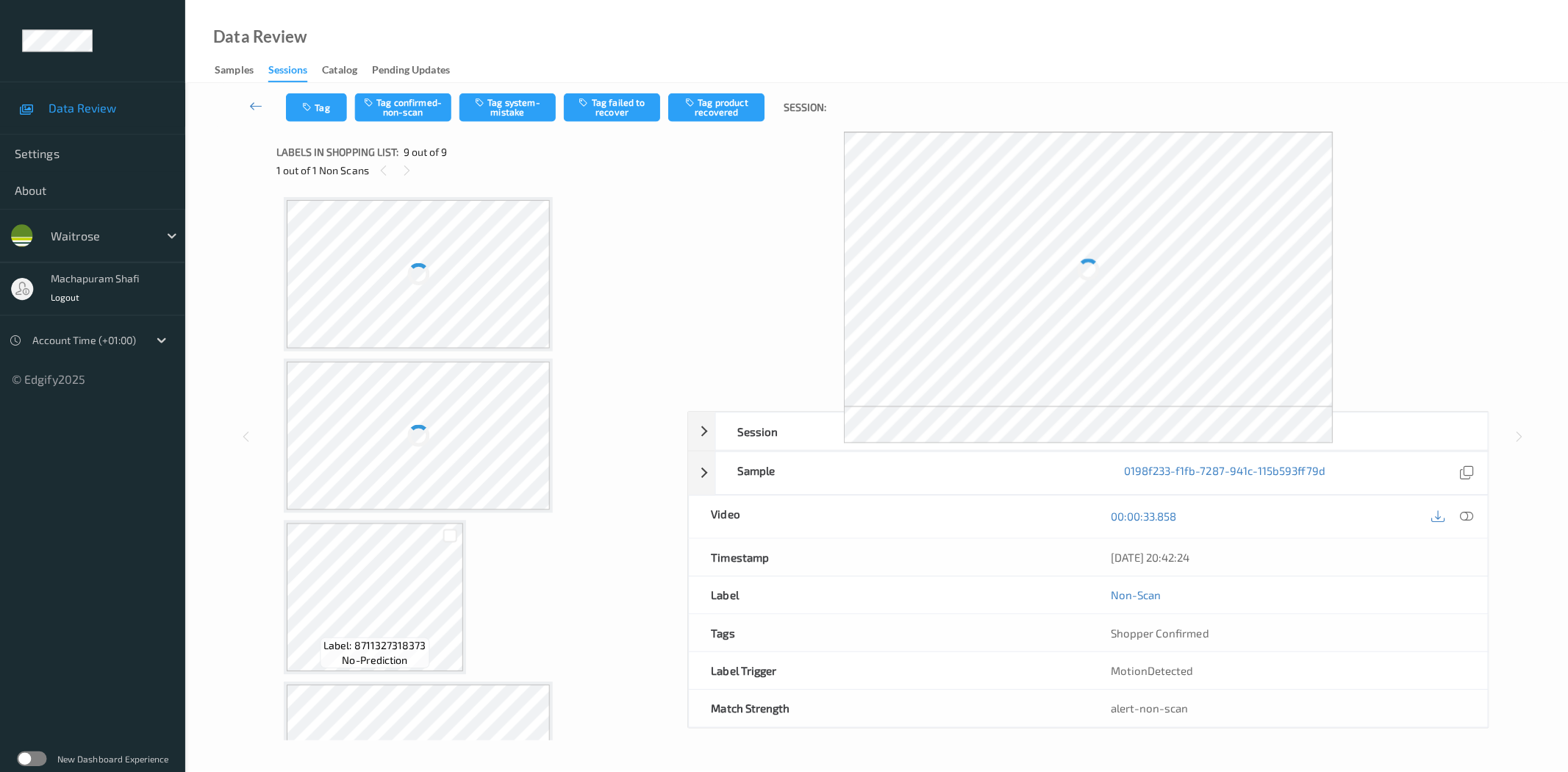
scroll to position [735, 0]
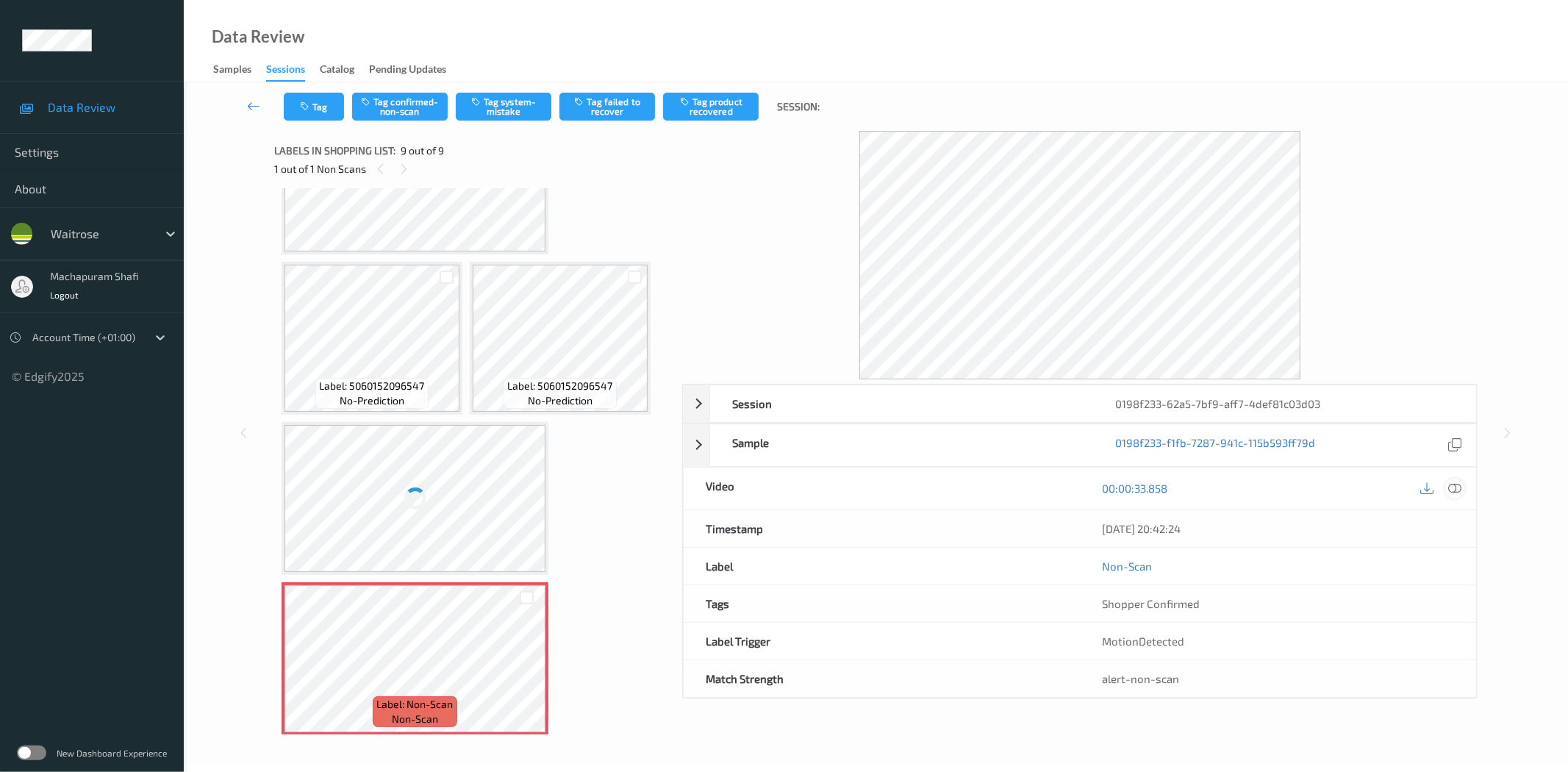
click at [1450, 488] on icon at bounding box center [1455, 488] width 13 height 13
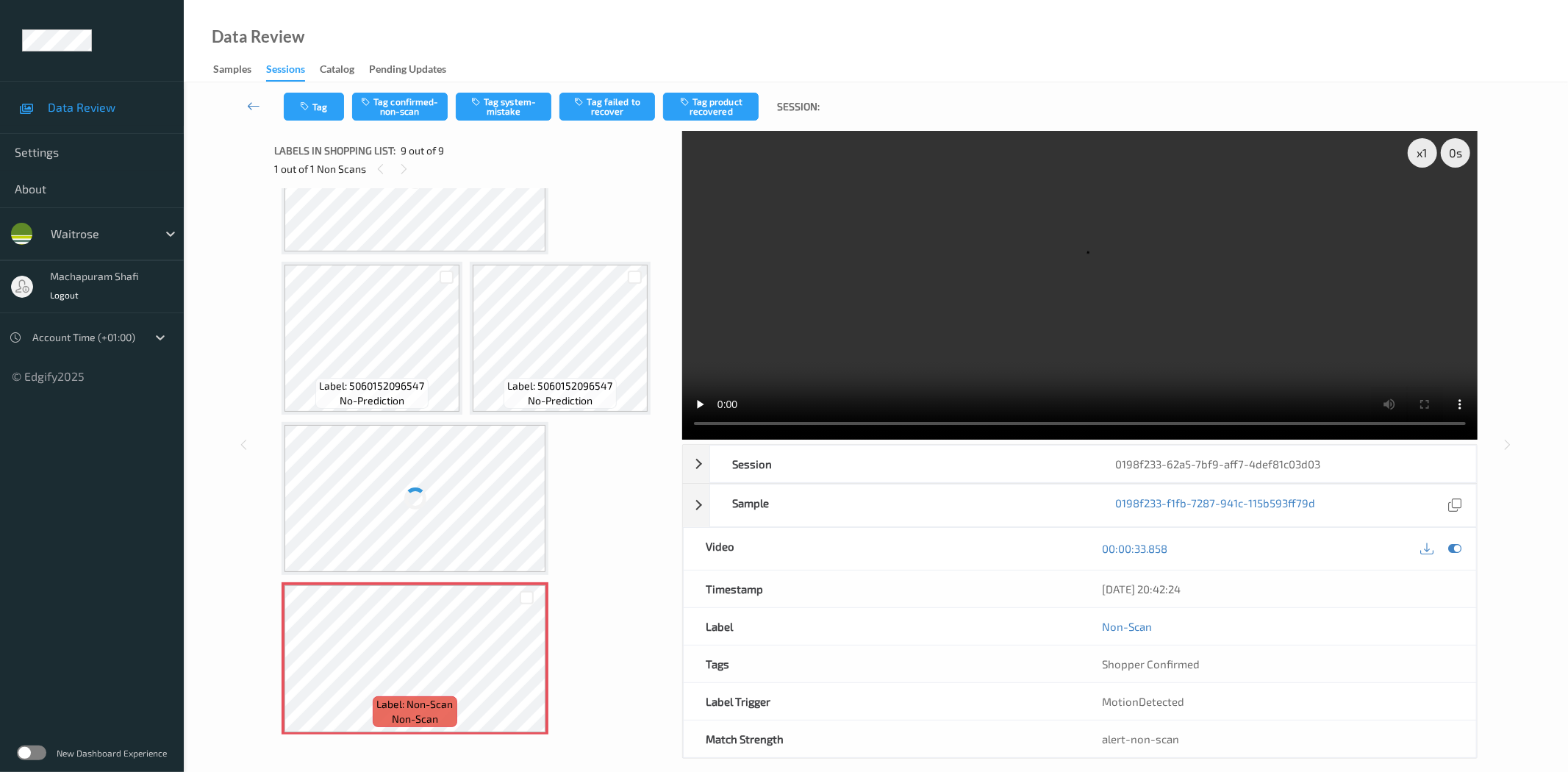
scroll to position [258, 0]
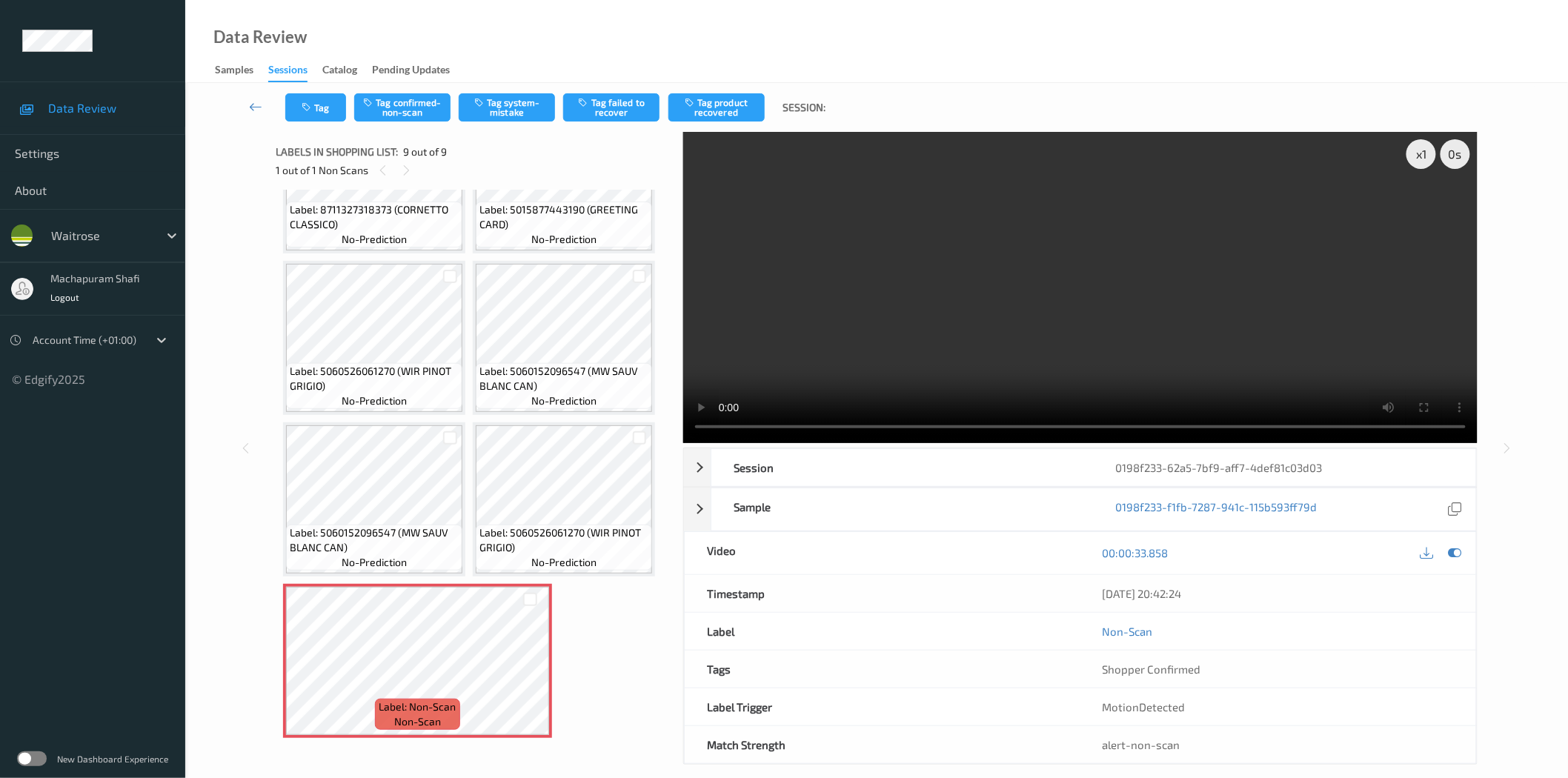
drag, startPoint x: 1453, startPoint y: 552, endPoint x: 1374, endPoint y: 554, distance: 79.0
click at [1453, 552] on icon at bounding box center [1454, 553] width 14 height 14
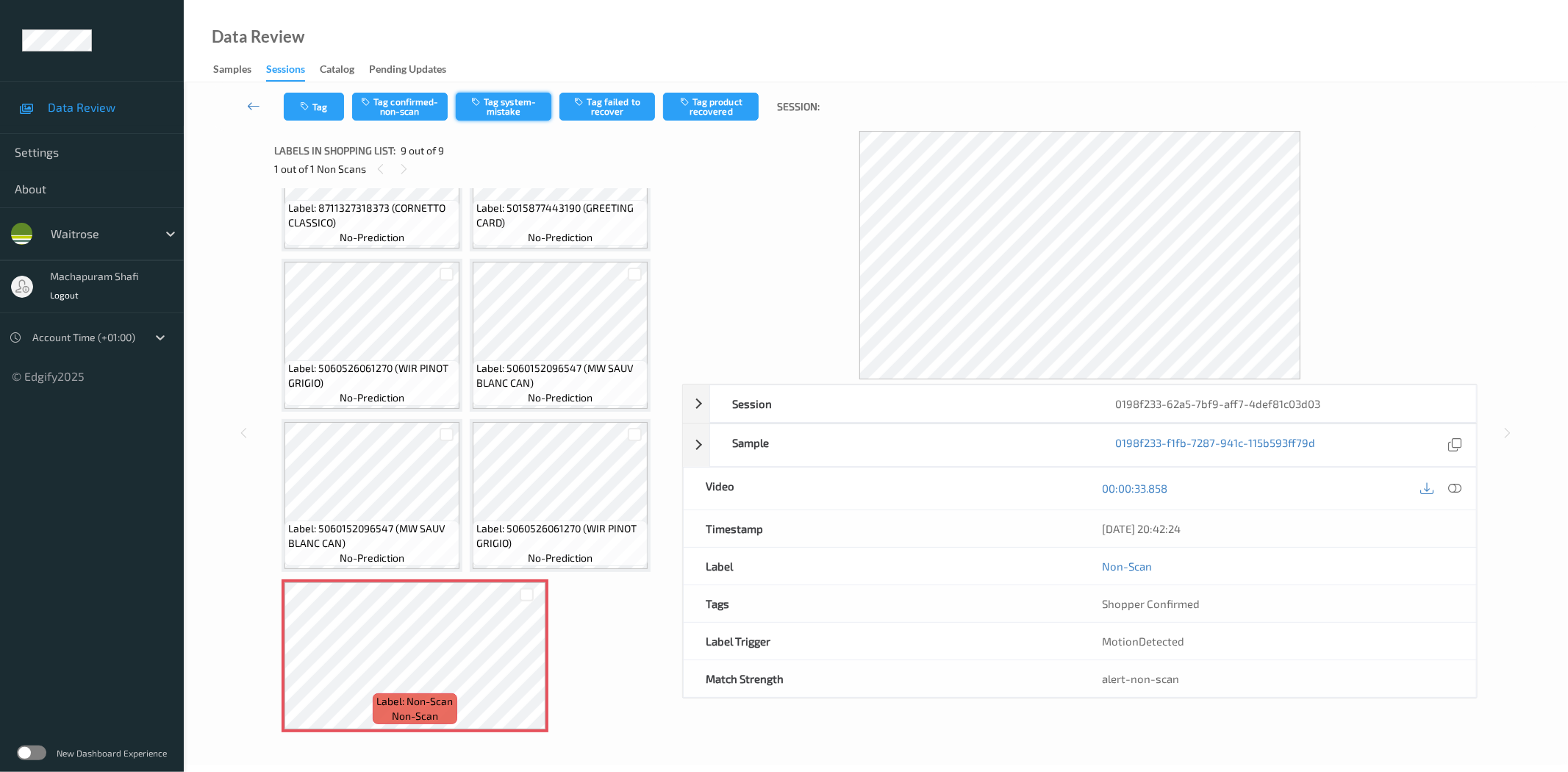
click at [497, 109] on button "Tag system-mistake" at bounding box center [503, 106] width 96 height 28
click at [487, 115] on button "Tag system-mistake" at bounding box center [503, 106] width 96 height 28
click at [295, 113] on button "Tag" at bounding box center [314, 106] width 60 height 28
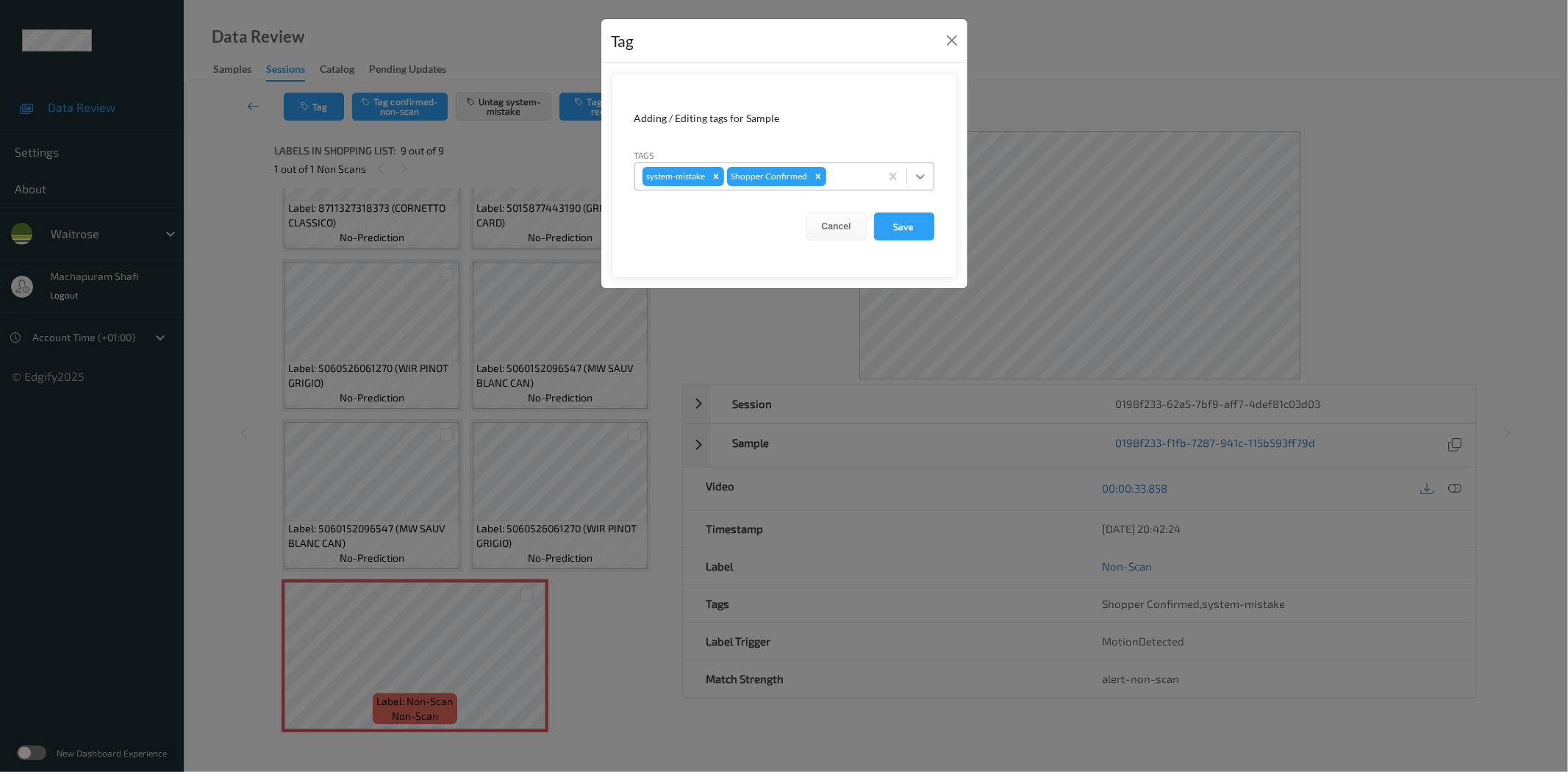
click at [923, 166] on div at bounding box center [919, 176] width 26 height 26
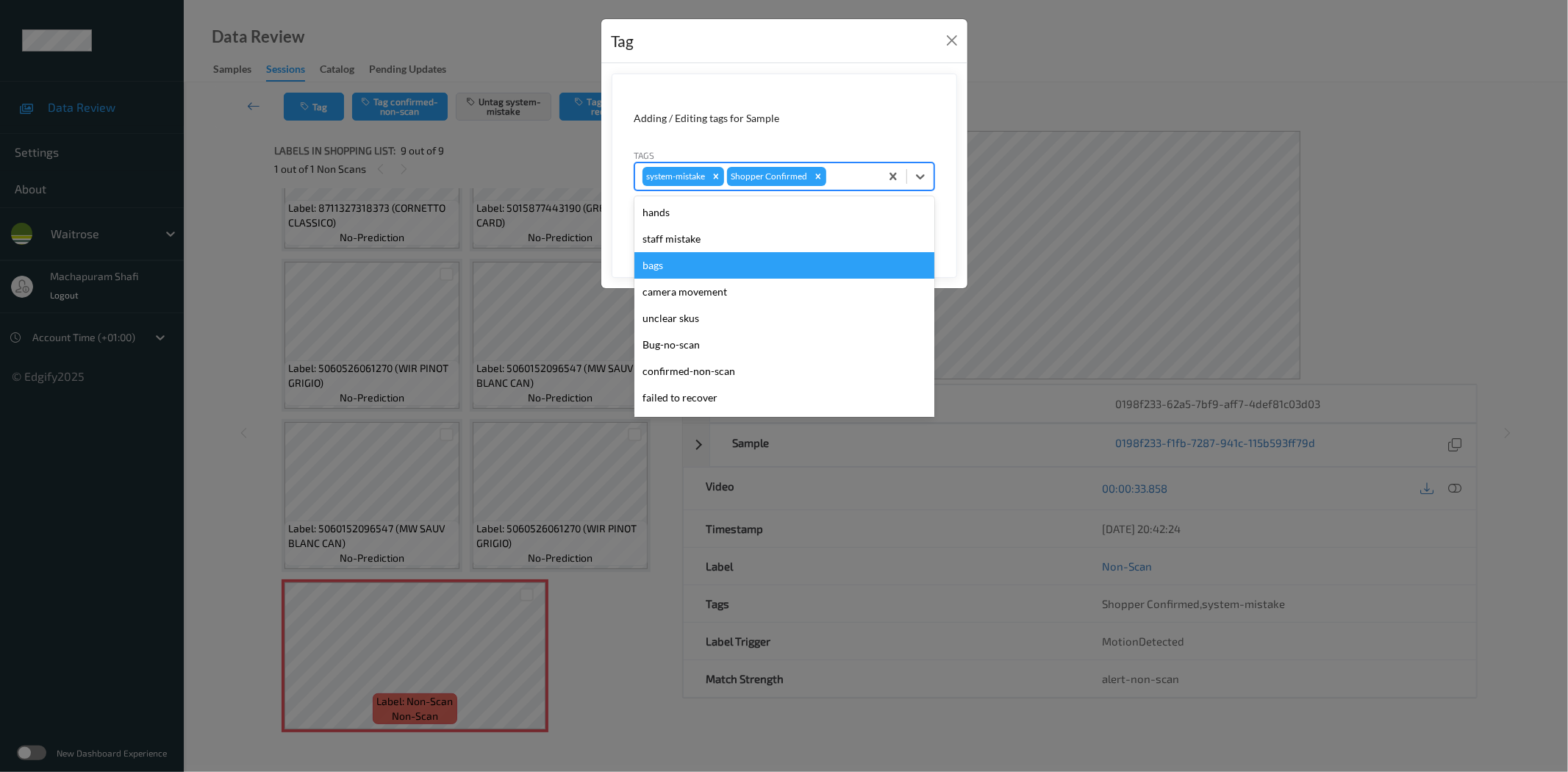
click at [649, 263] on div "bags" at bounding box center [784, 265] width 300 height 26
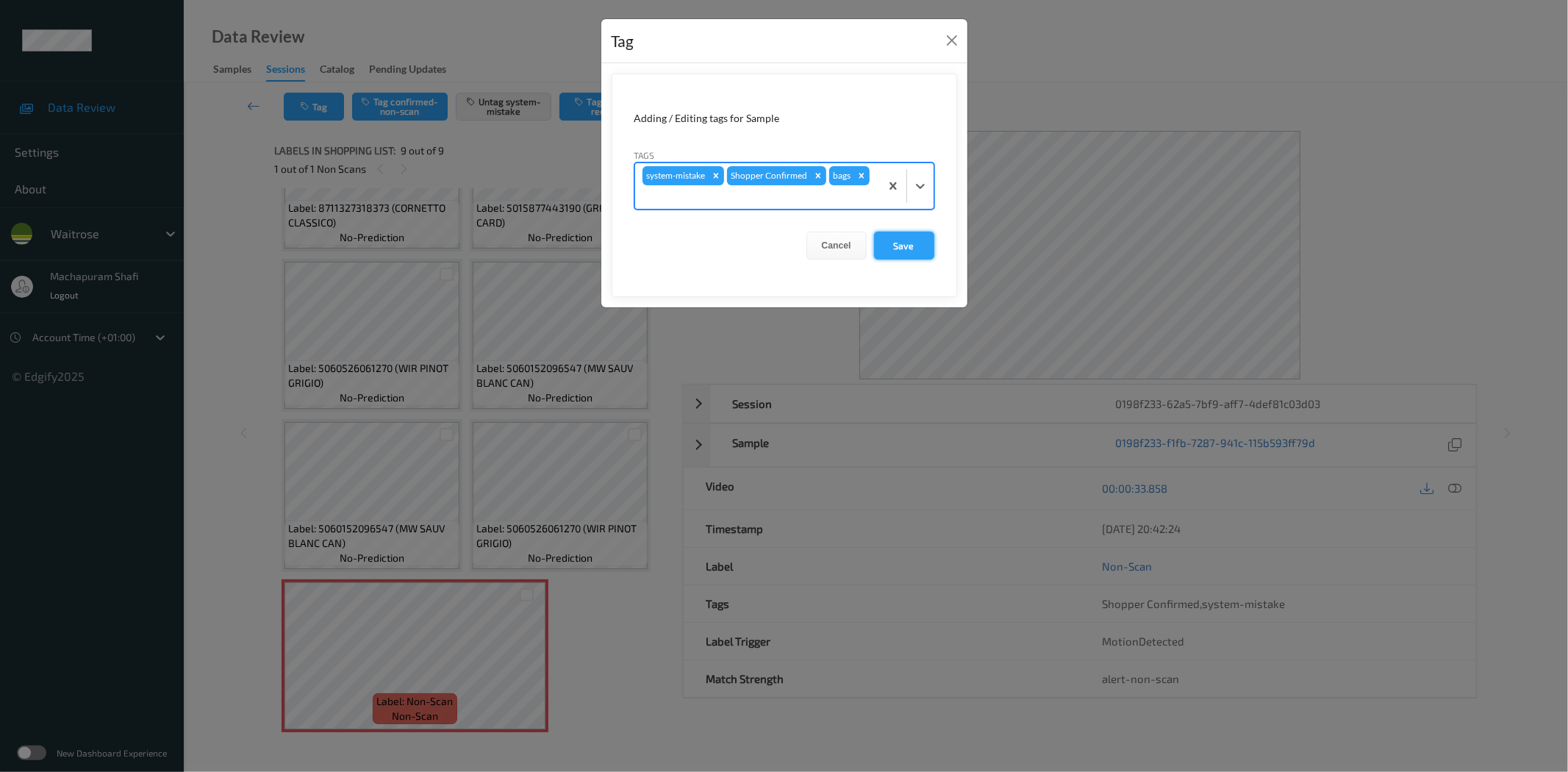
click at [904, 243] on button "Save" at bounding box center [904, 245] width 60 height 28
click at [904, 244] on button "Save" at bounding box center [904, 245] width 60 height 28
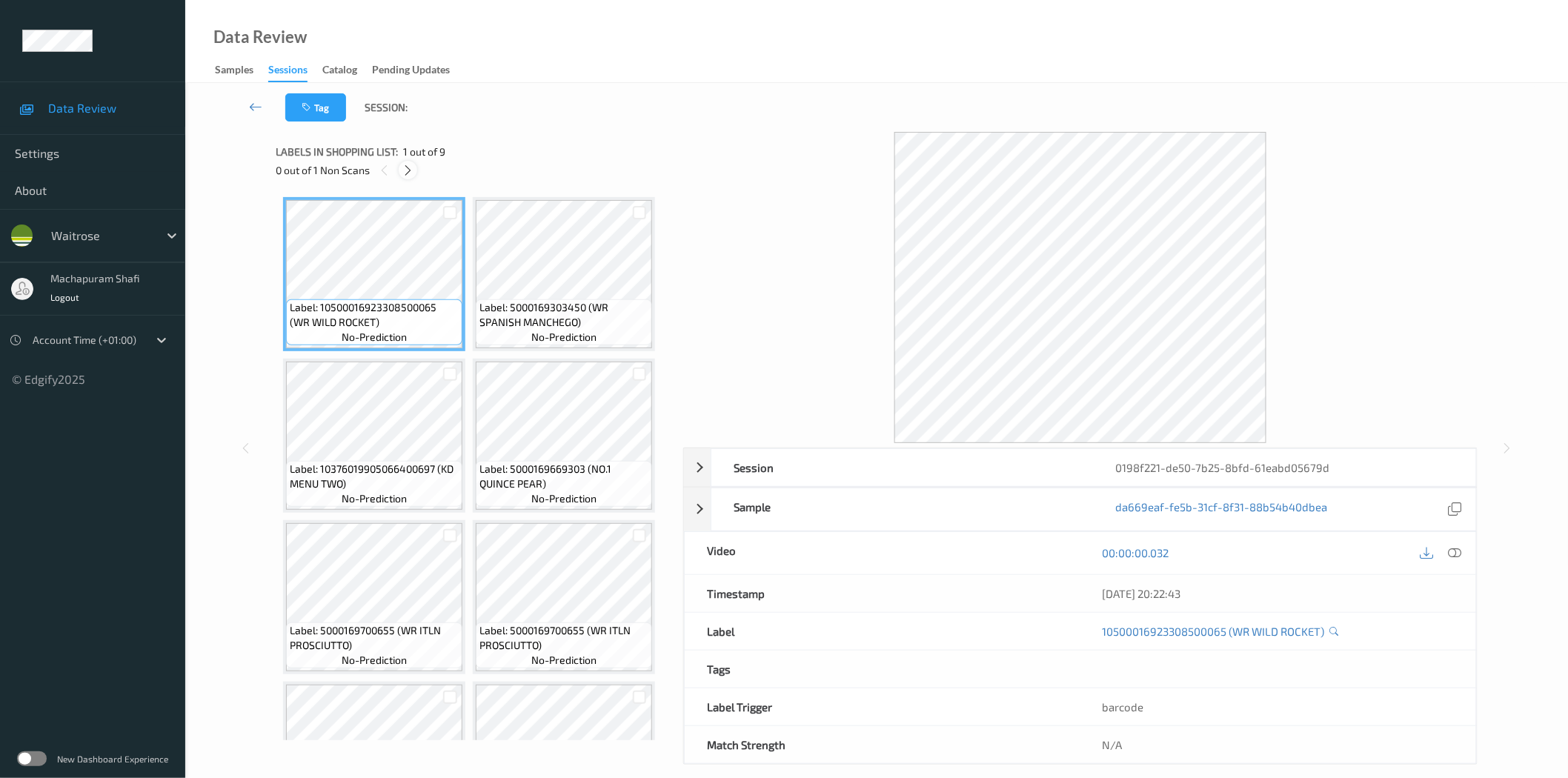
click at [409, 172] on icon at bounding box center [408, 170] width 13 height 14
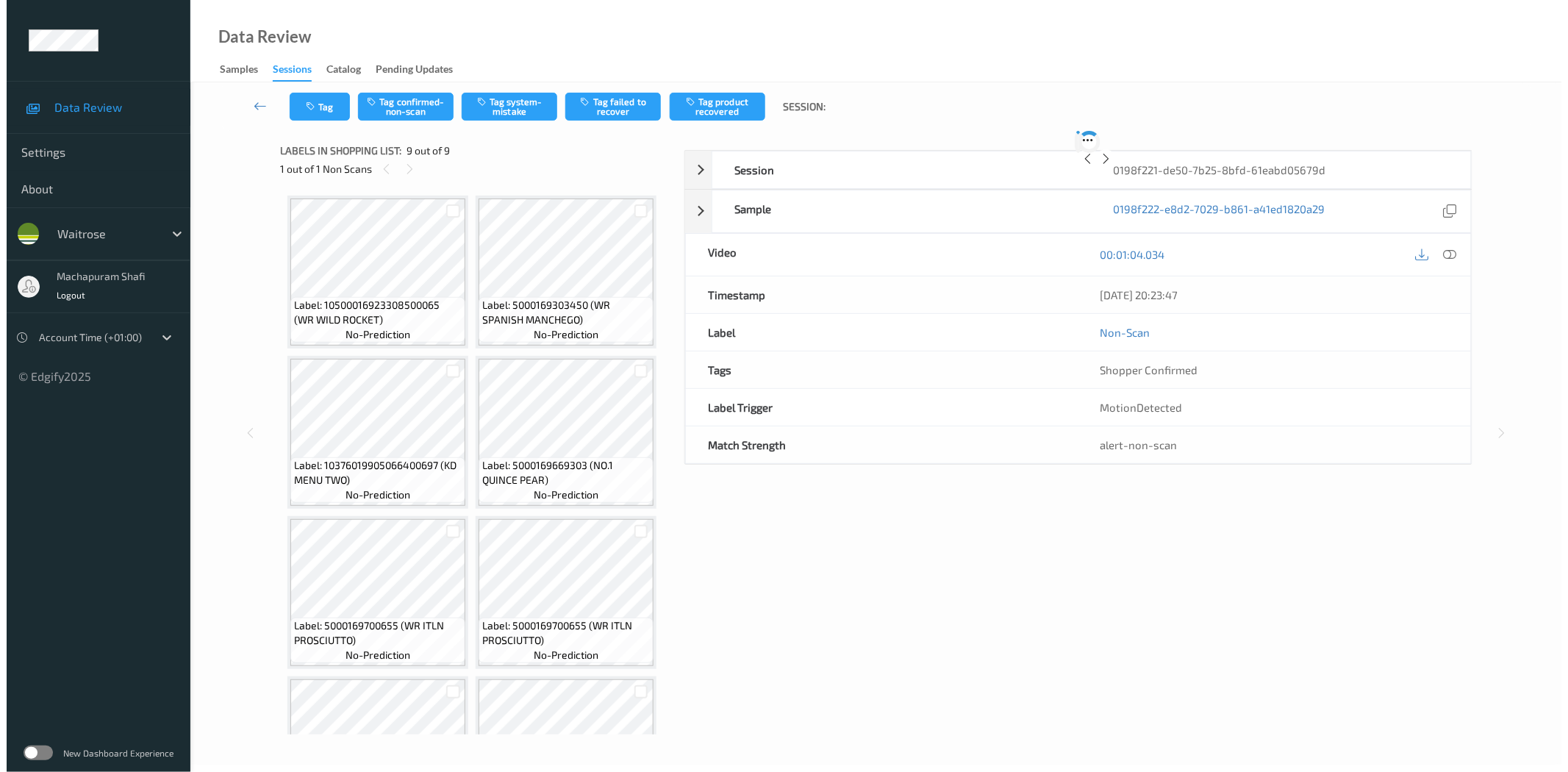
scroll to position [258, 0]
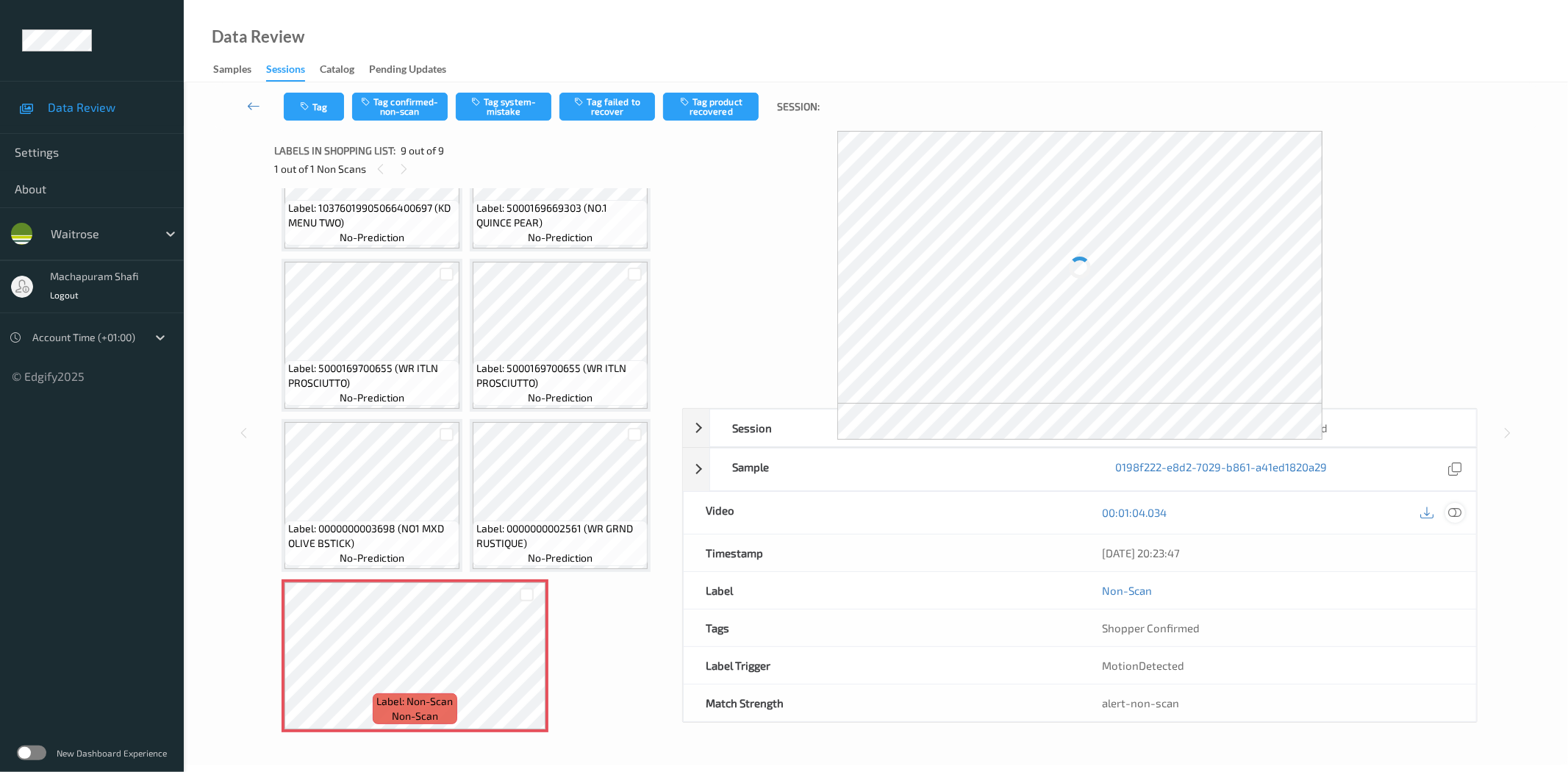
click at [1453, 510] on icon at bounding box center [1455, 512] width 13 height 13
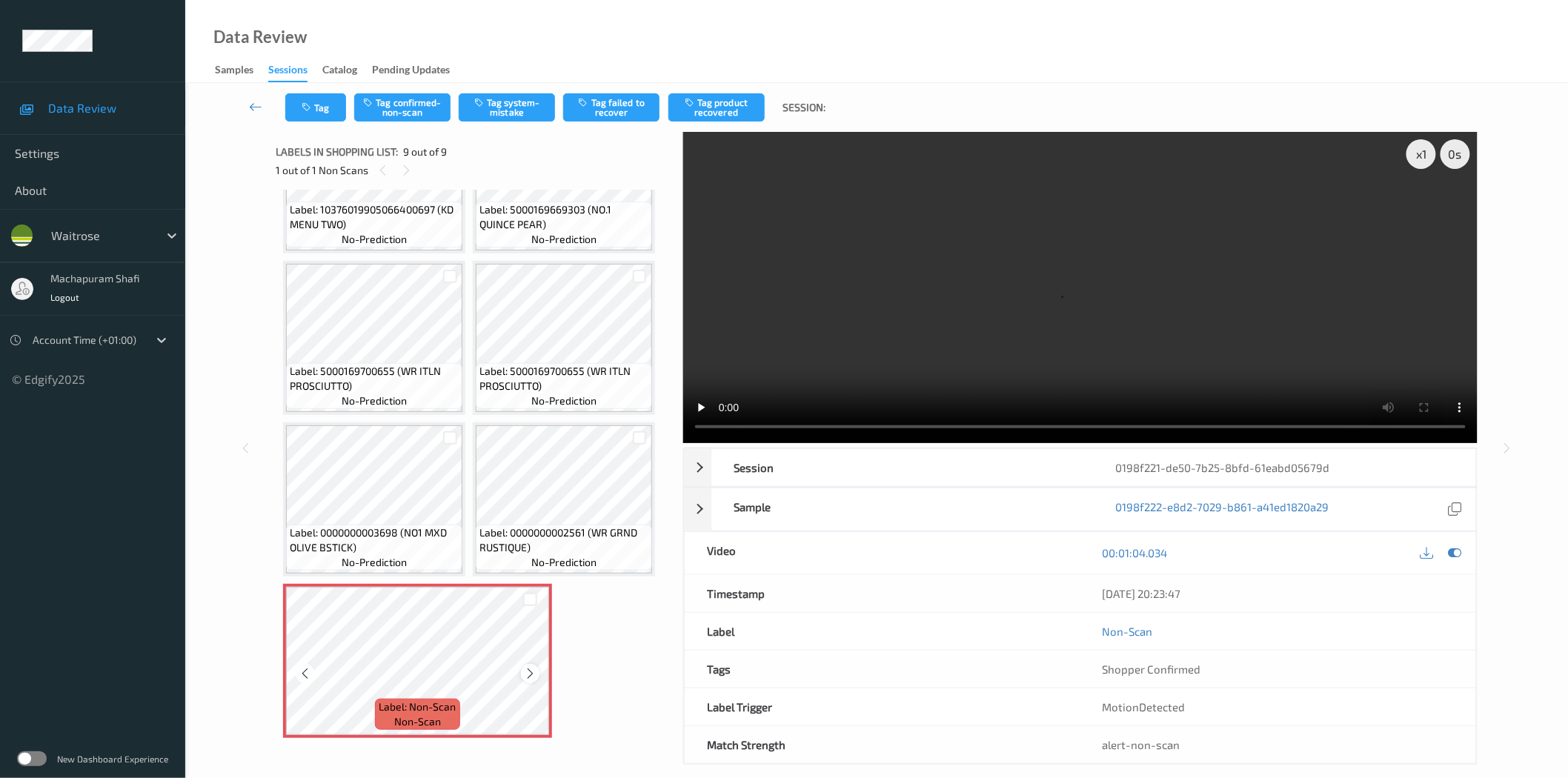
click at [527, 670] on icon at bounding box center [530, 673] width 13 height 14
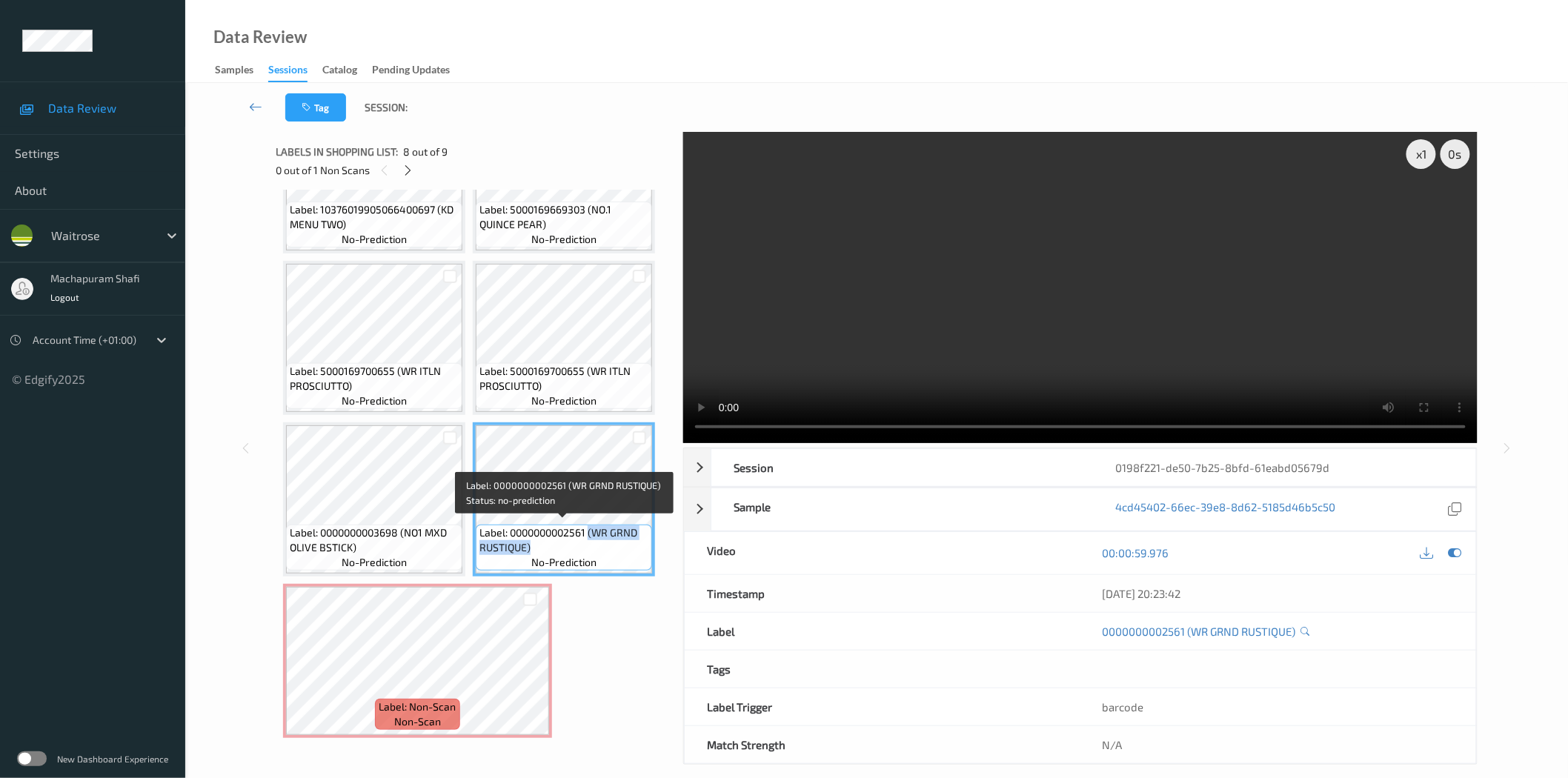
drag, startPoint x: 590, startPoint y: 529, endPoint x: 620, endPoint y: 547, distance: 35.0
click at [620, 547] on span "Label: 0000000002561 (WR GRND RUSTIQUE)" at bounding box center [564, 540] width 169 height 29
copy span "(WR GRND RUSTIQUE)"
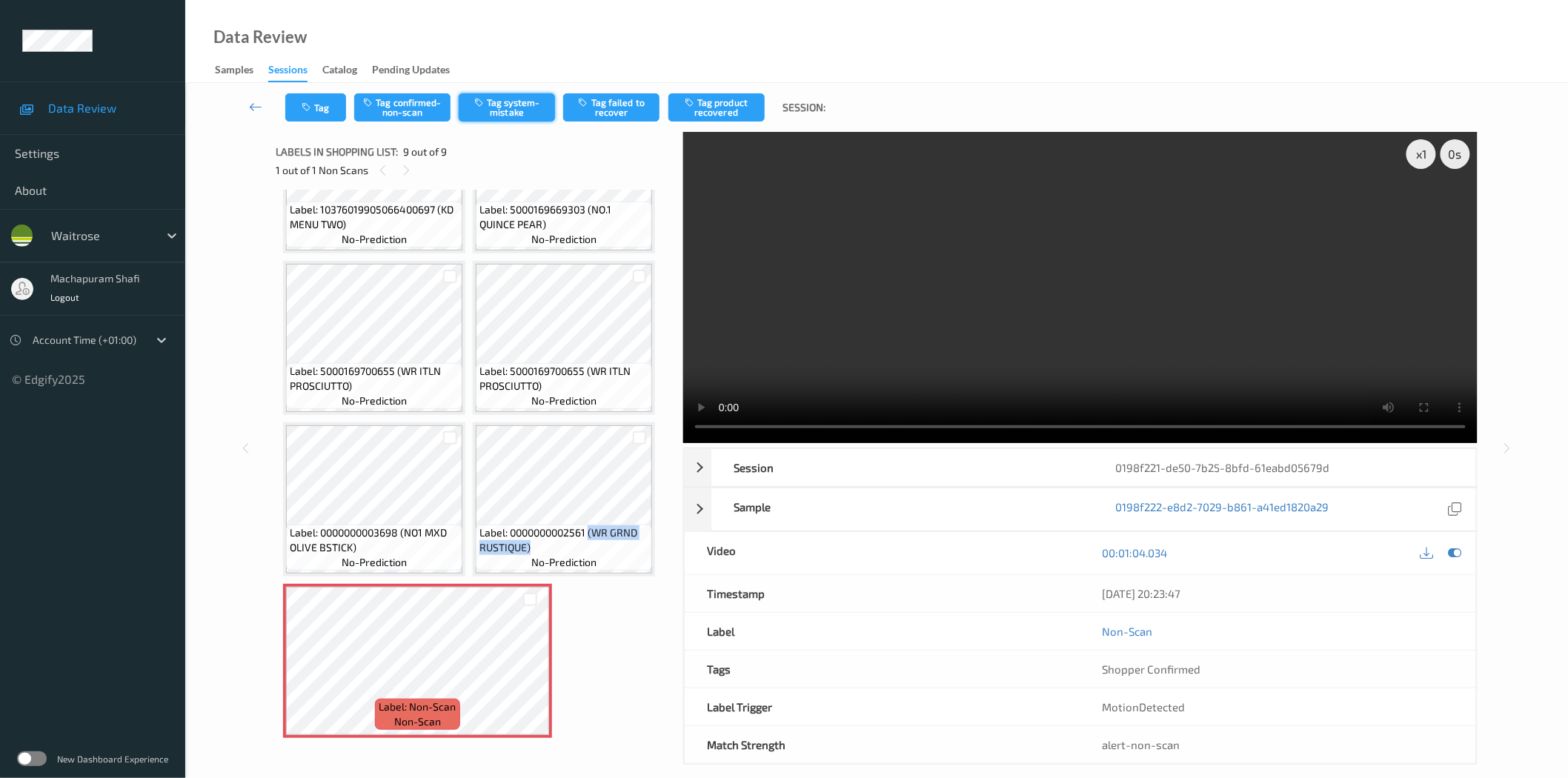
click at [497, 96] on button "Tag system-mistake" at bounding box center [506, 107] width 96 height 28
click at [480, 104] on icon "button" at bounding box center [480, 102] width 13 height 10
click at [492, 113] on button "Tag system-mistake" at bounding box center [506, 107] width 96 height 28
click at [506, 100] on button "Tag system-mistake" at bounding box center [506, 107] width 96 height 28
click at [497, 113] on button "Tag system-mistake" at bounding box center [506, 107] width 96 height 28
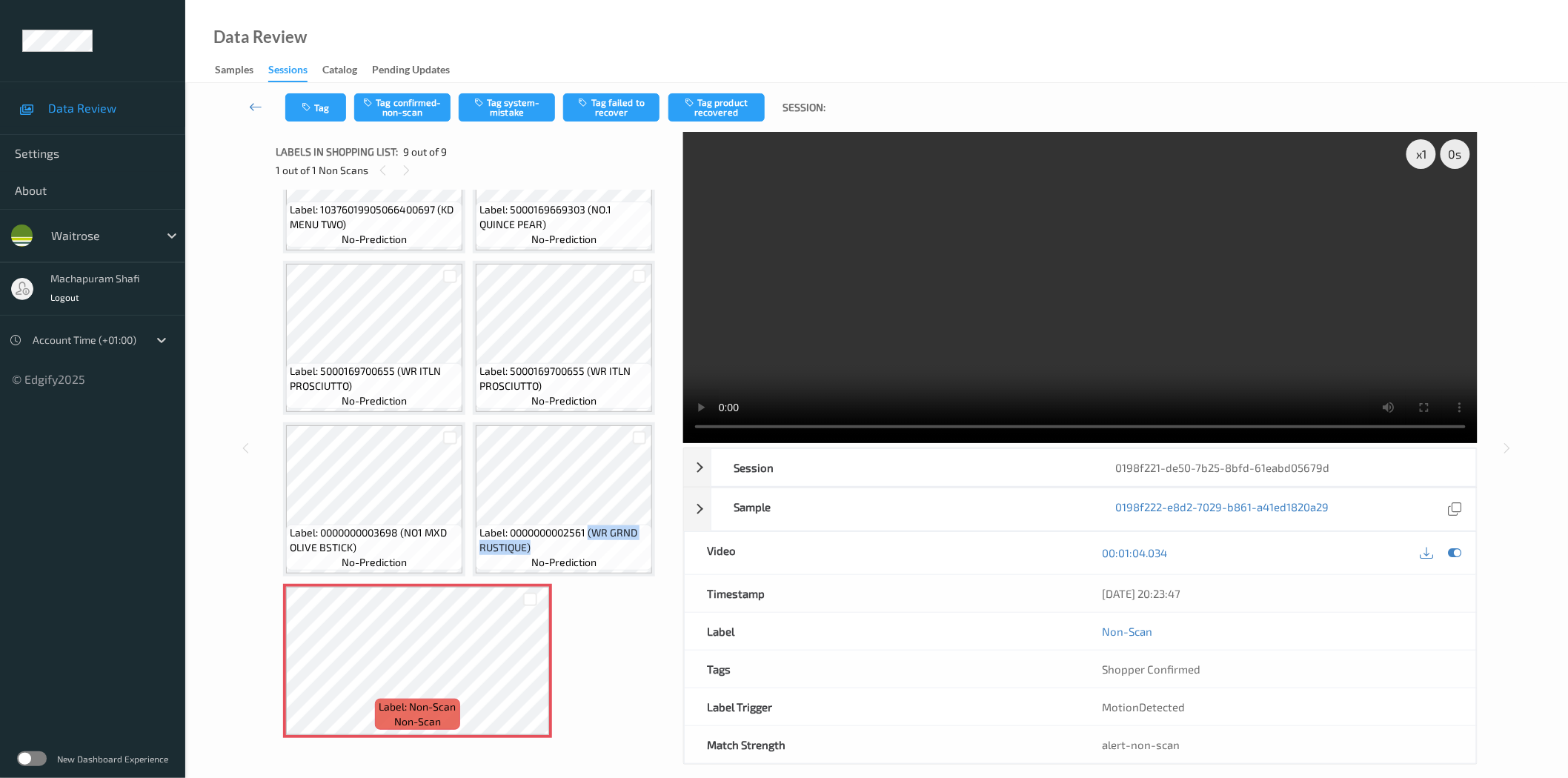
drag, startPoint x: 494, startPoint y: 105, endPoint x: 486, endPoint y: 114, distance: 12.0
click at [495, 104] on button "Tag system-mistake" at bounding box center [506, 107] width 96 height 28
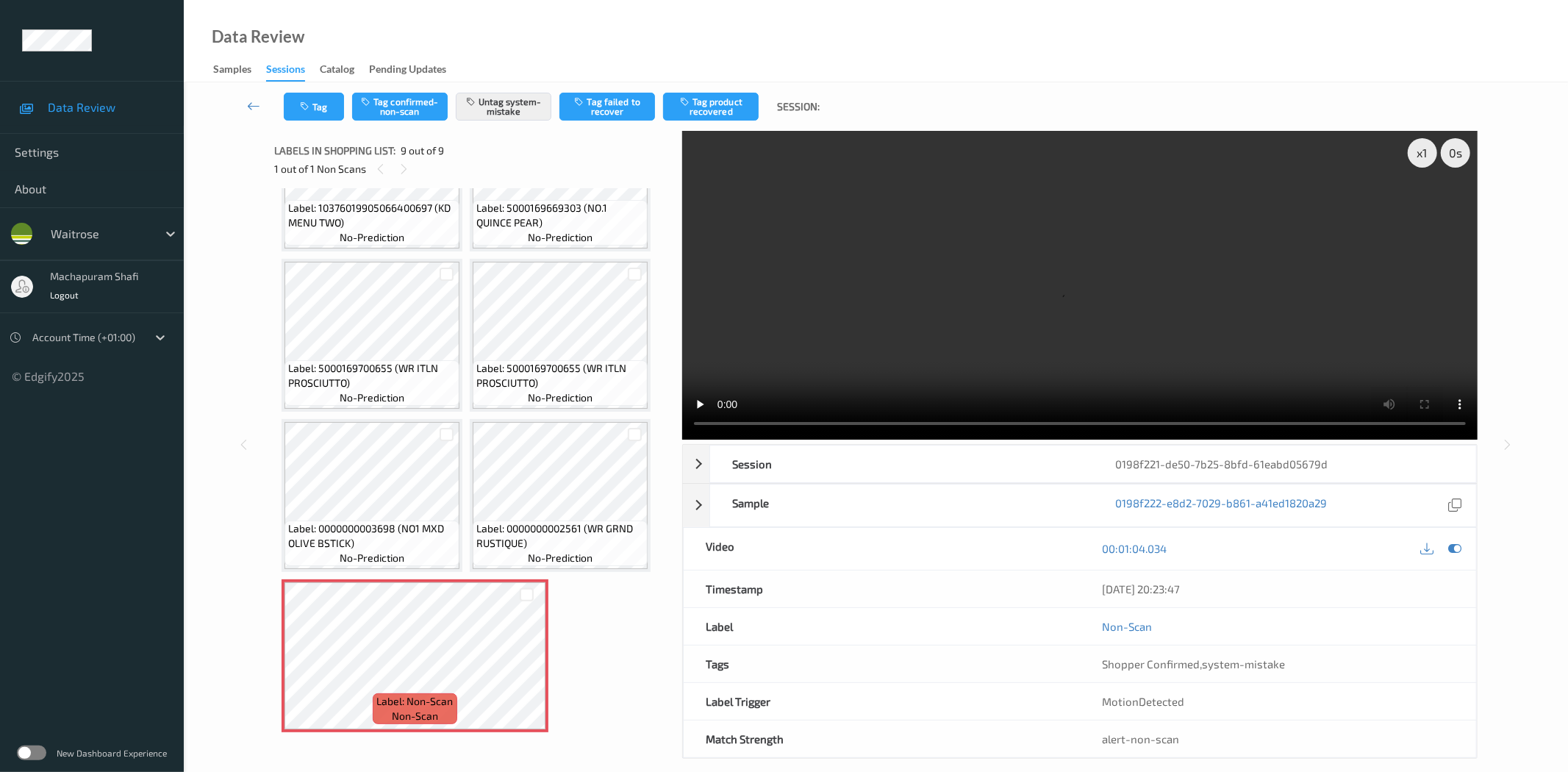
click at [310, 90] on div "Tag Tag confirmed-non-scan Untag system-mistake Tag failed to recover Tag produ…" at bounding box center [876, 106] width 1324 height 48
click at [310, 111] on icon "button" at bounding box center [306, 106] width 13 height 10
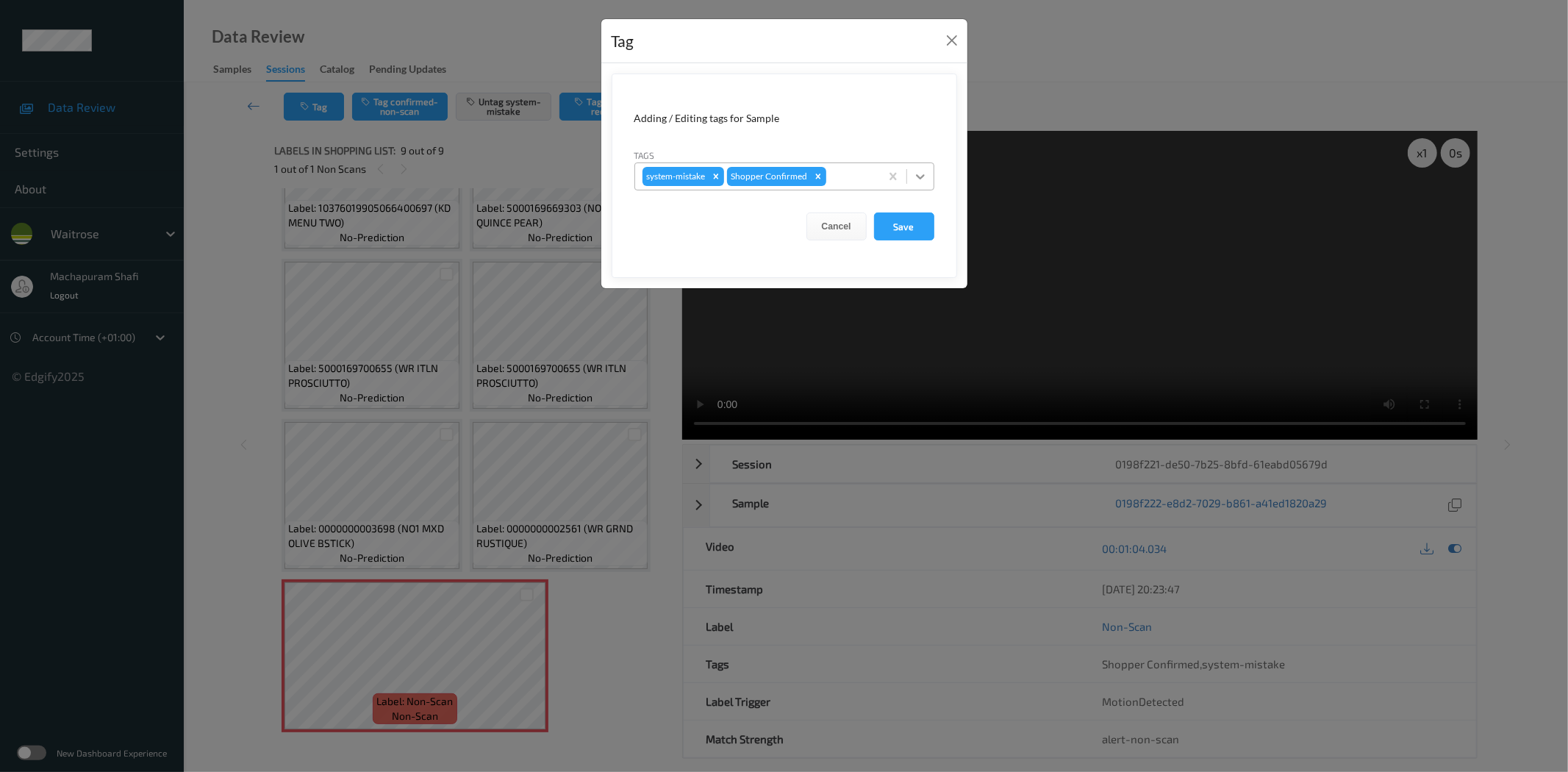
click at [925, 168] on div at bounding box center [919, 176] width 26 height 26
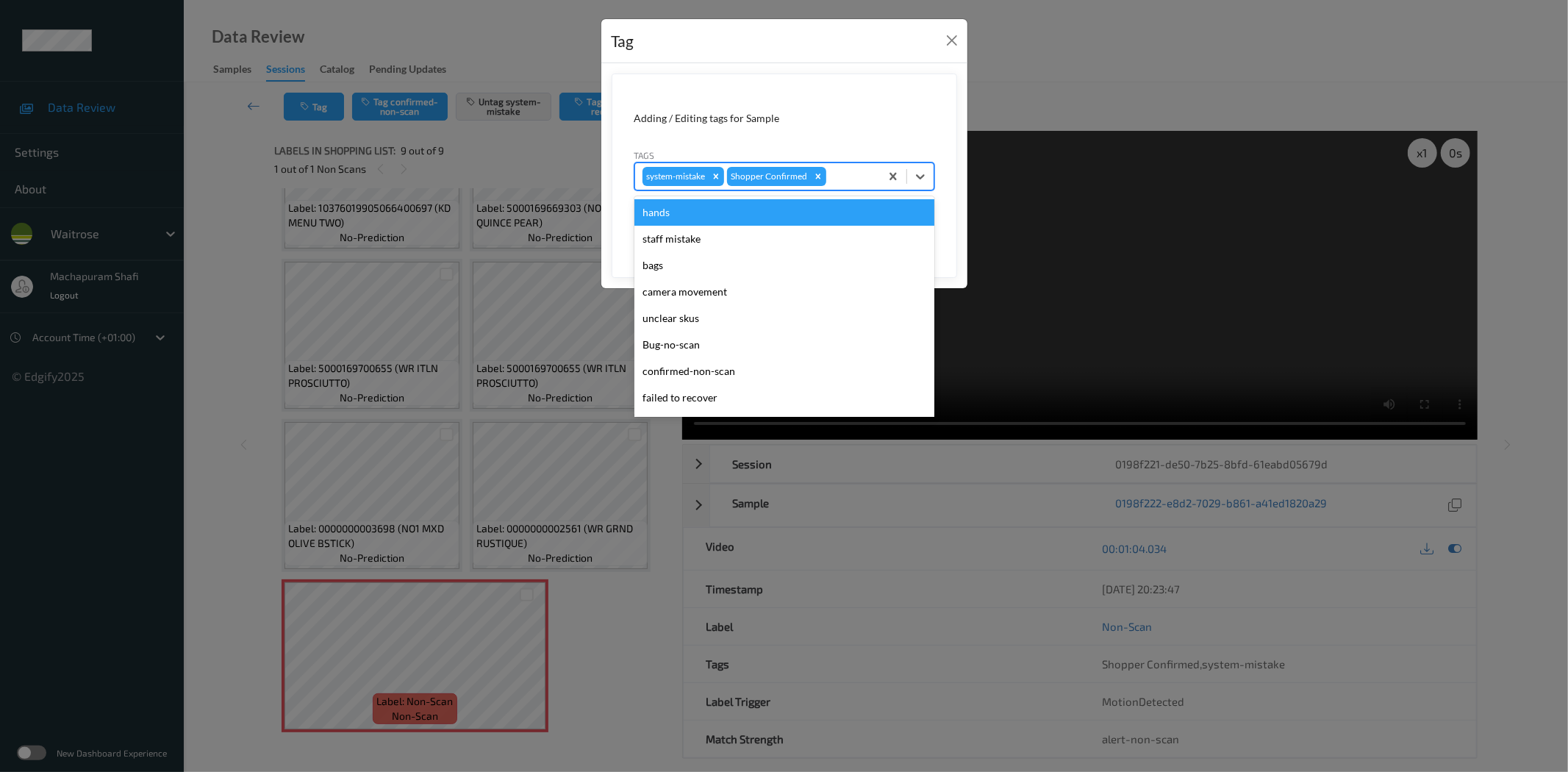
scroll to position [314, 0]
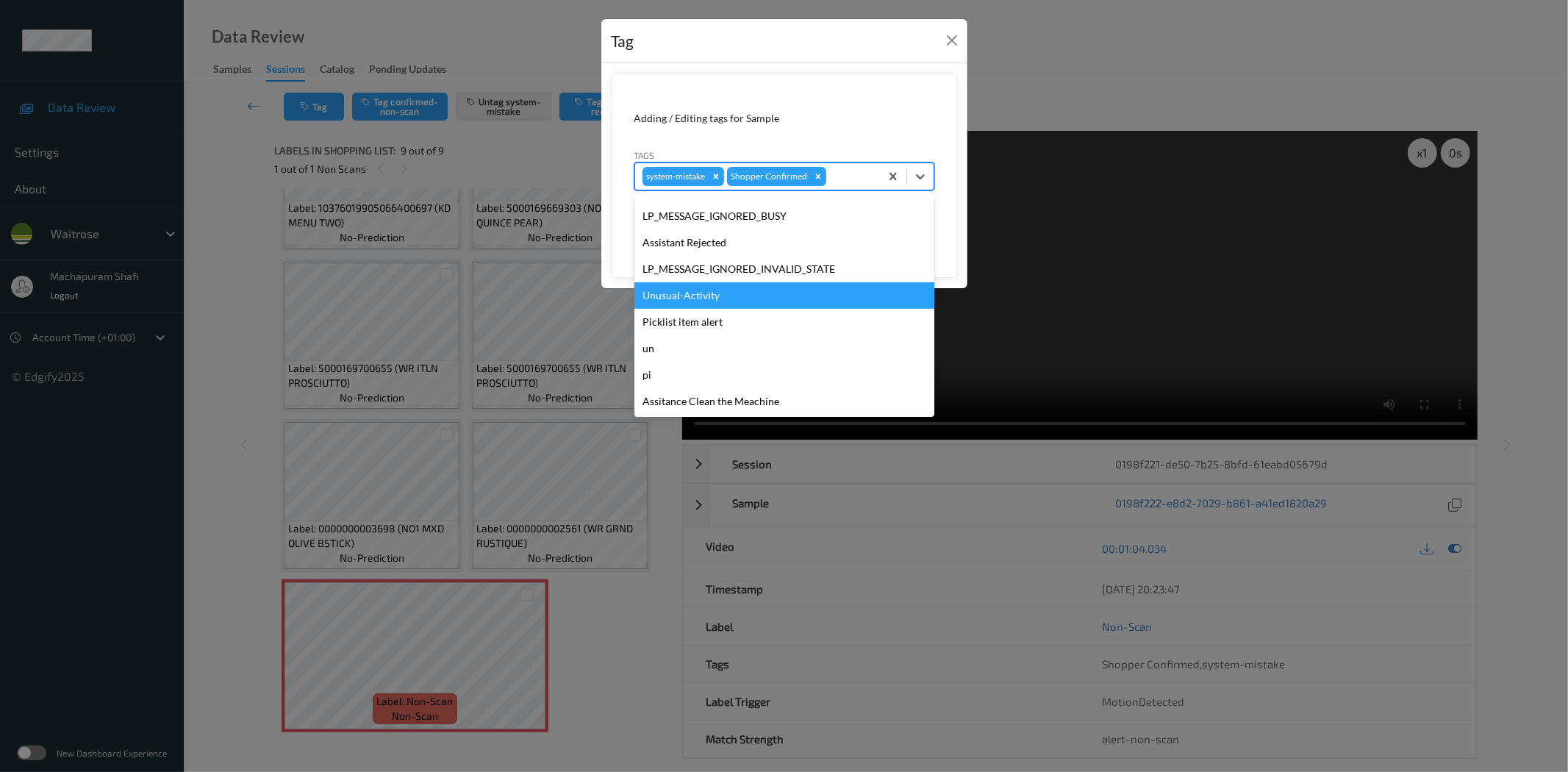
click at [660, 288] on div "Unusual-Activity" at bounding box center [784, 295] width 300 height 26
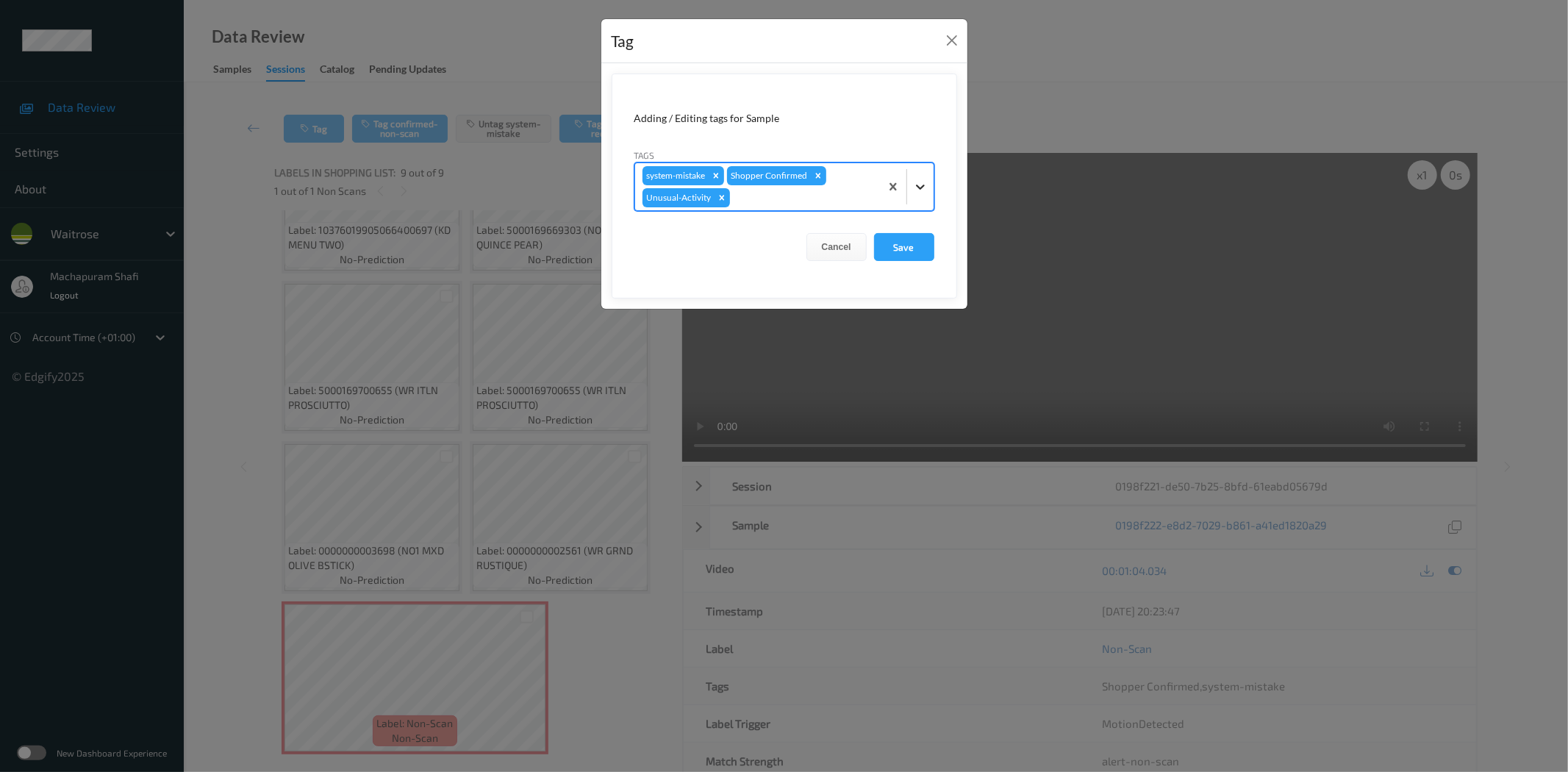
click at [917, 179] on icon at bounding box center [920, 186] width 15 height 15
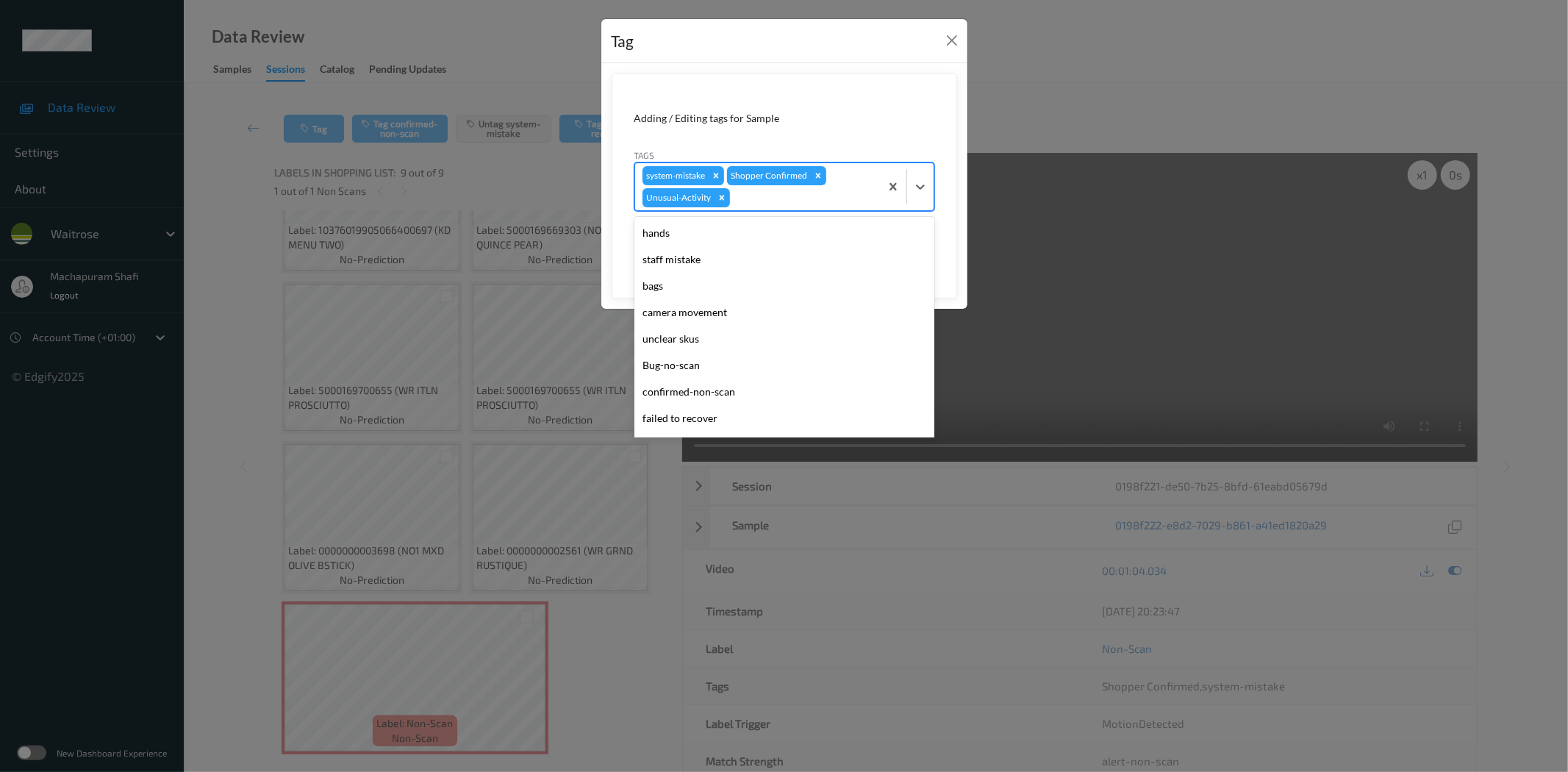
scroll to position [288, 0]
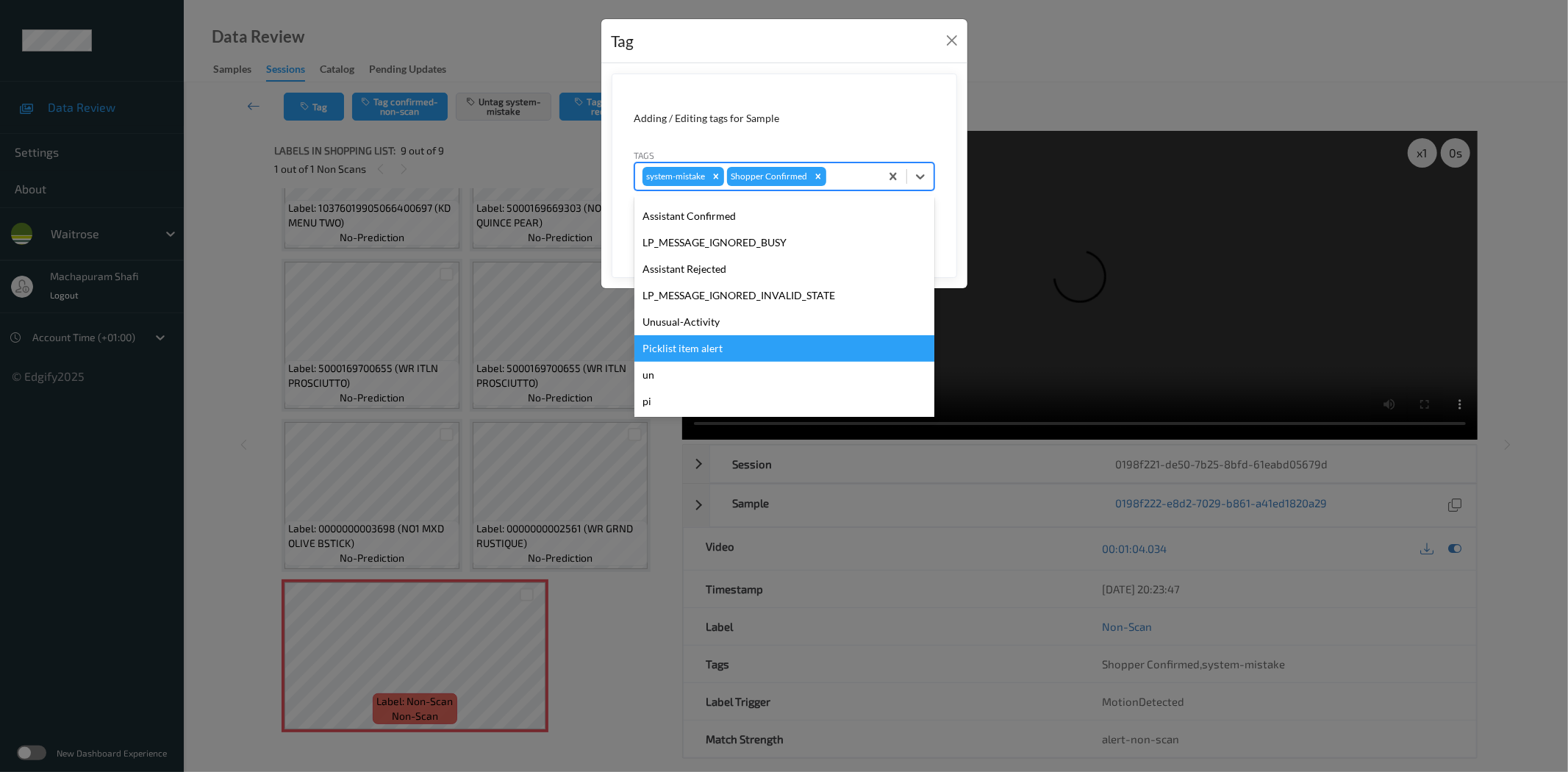
click at [696, 344] on div "Picklist item alert" at bounding box center [784, 348] width 300 height 26
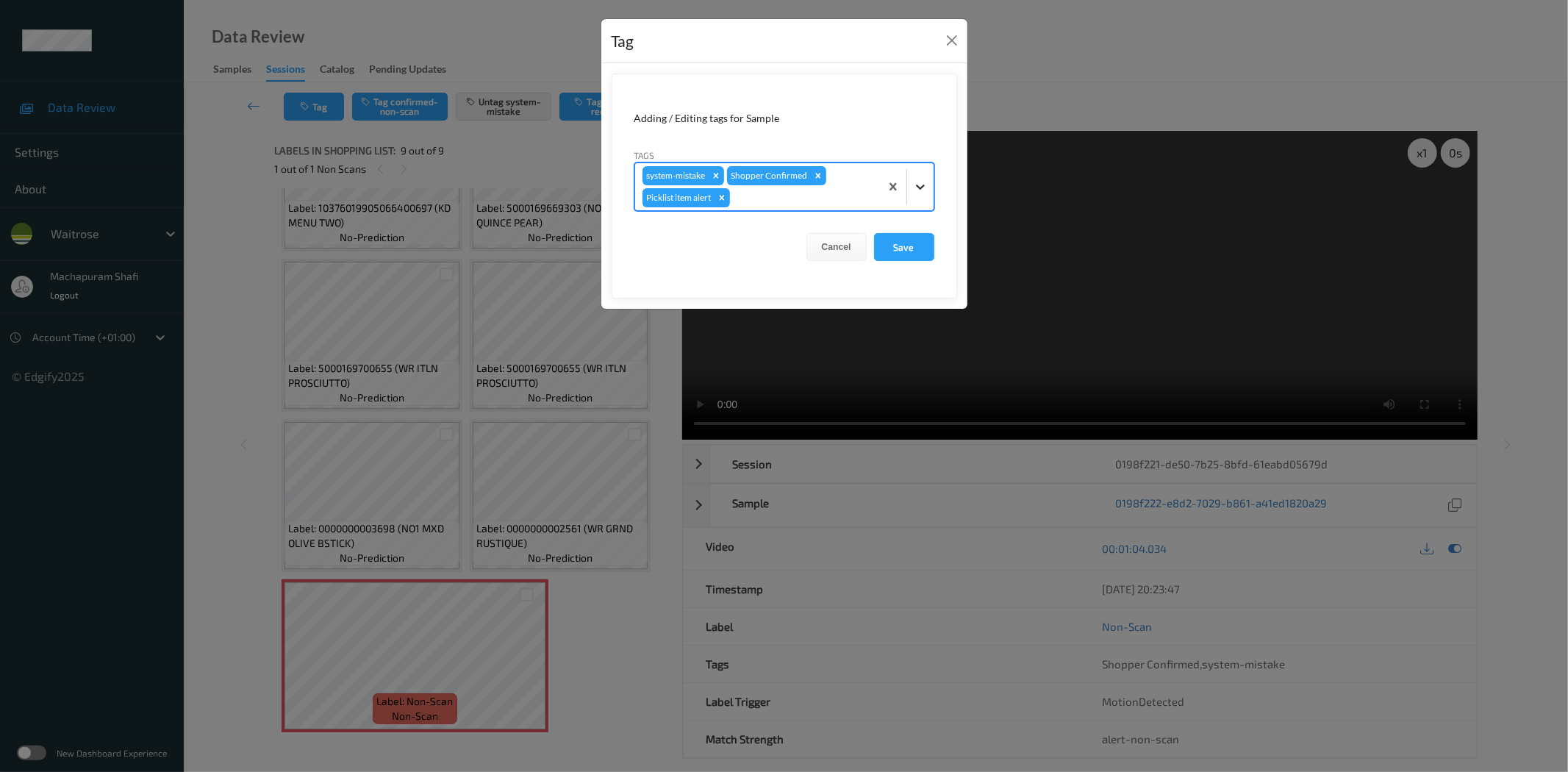
click at [923, 180] on icon at bounding box center [920, 186] width 15 height 15
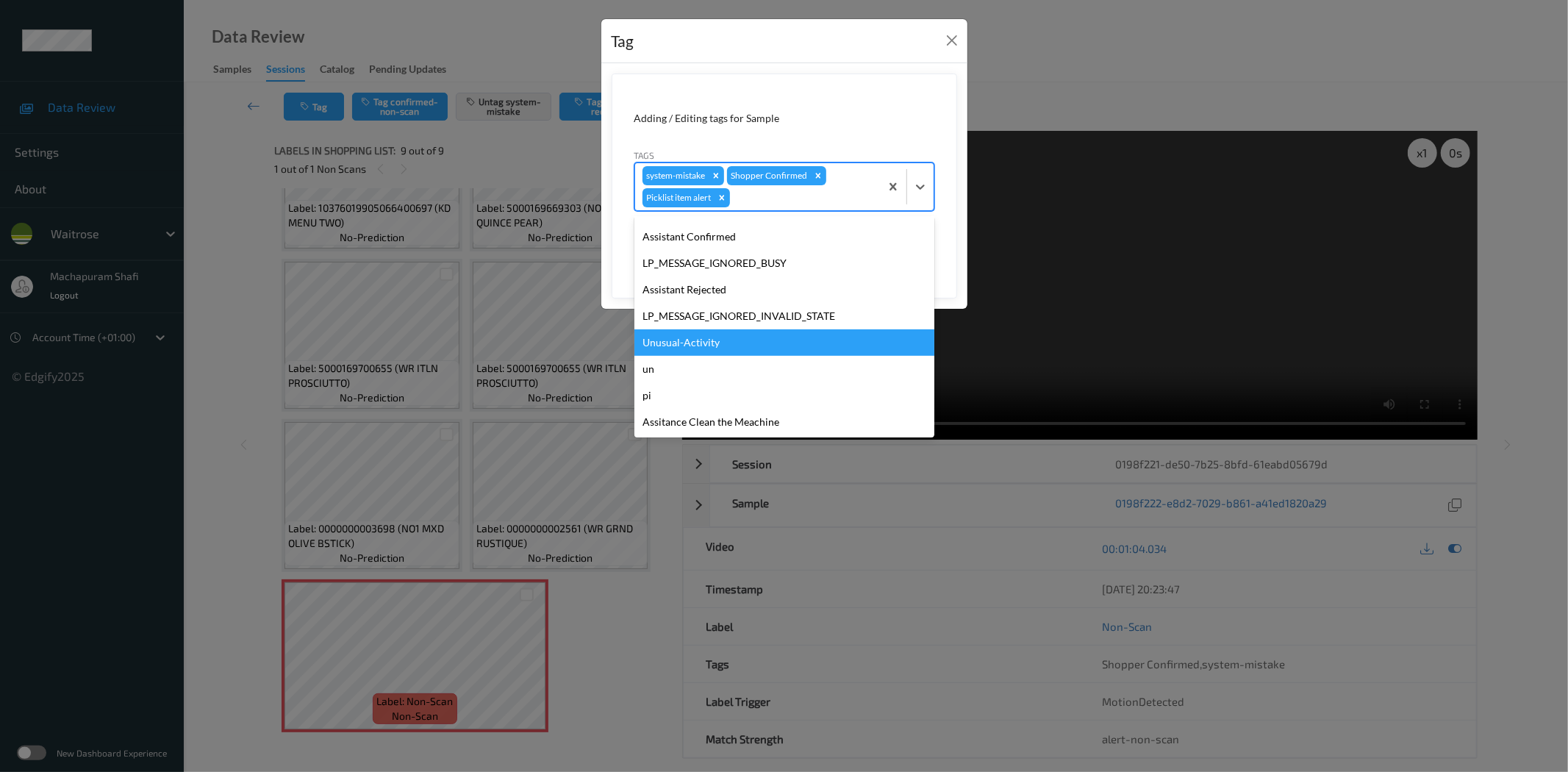
click at [678, 346] on div "Unusual-Activity" at bounding box center [784, 342] width 300 height 26
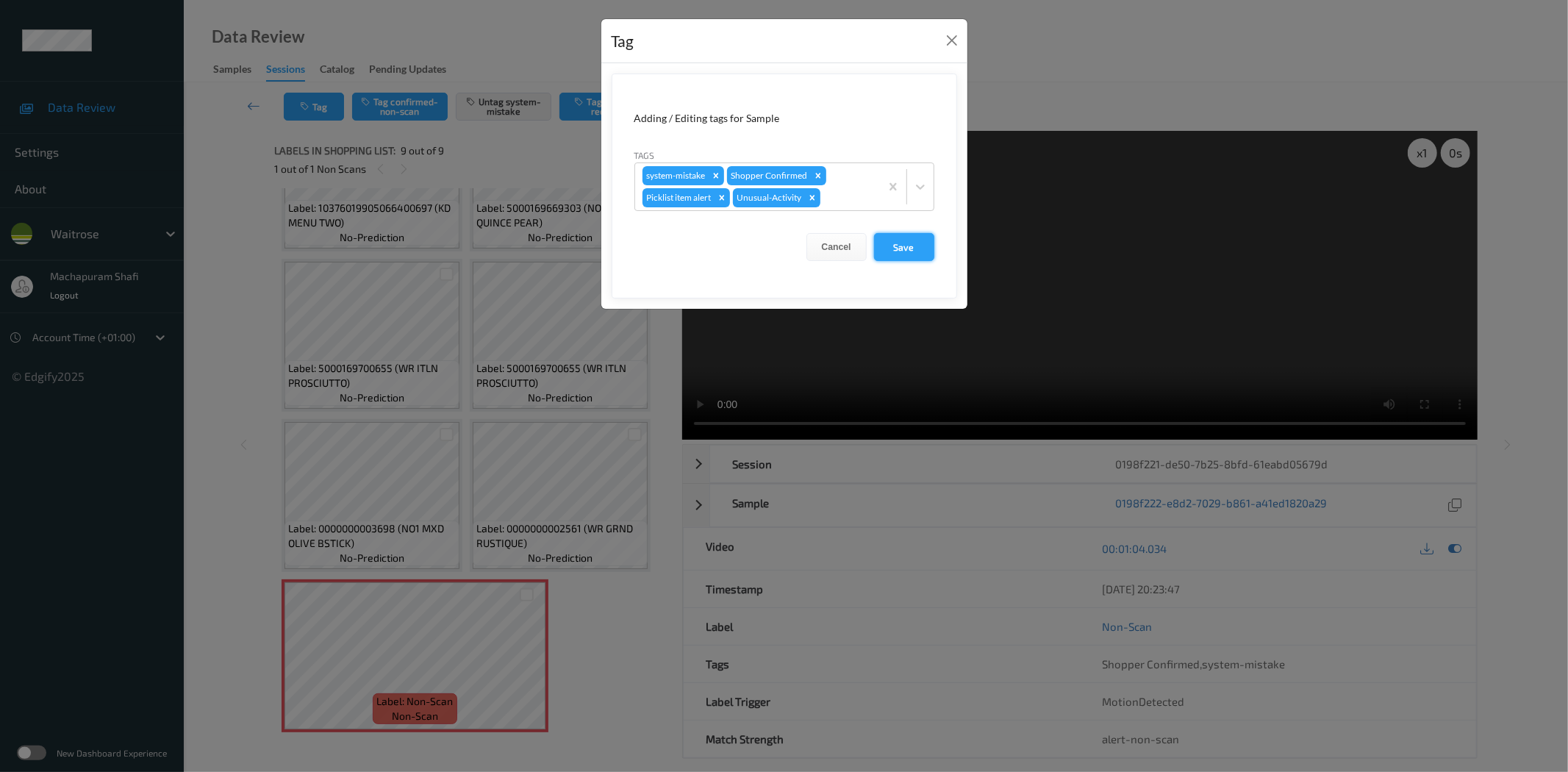
click at [892, 254] on button "Save" at bounding box center [904, 247] width 60 height 28
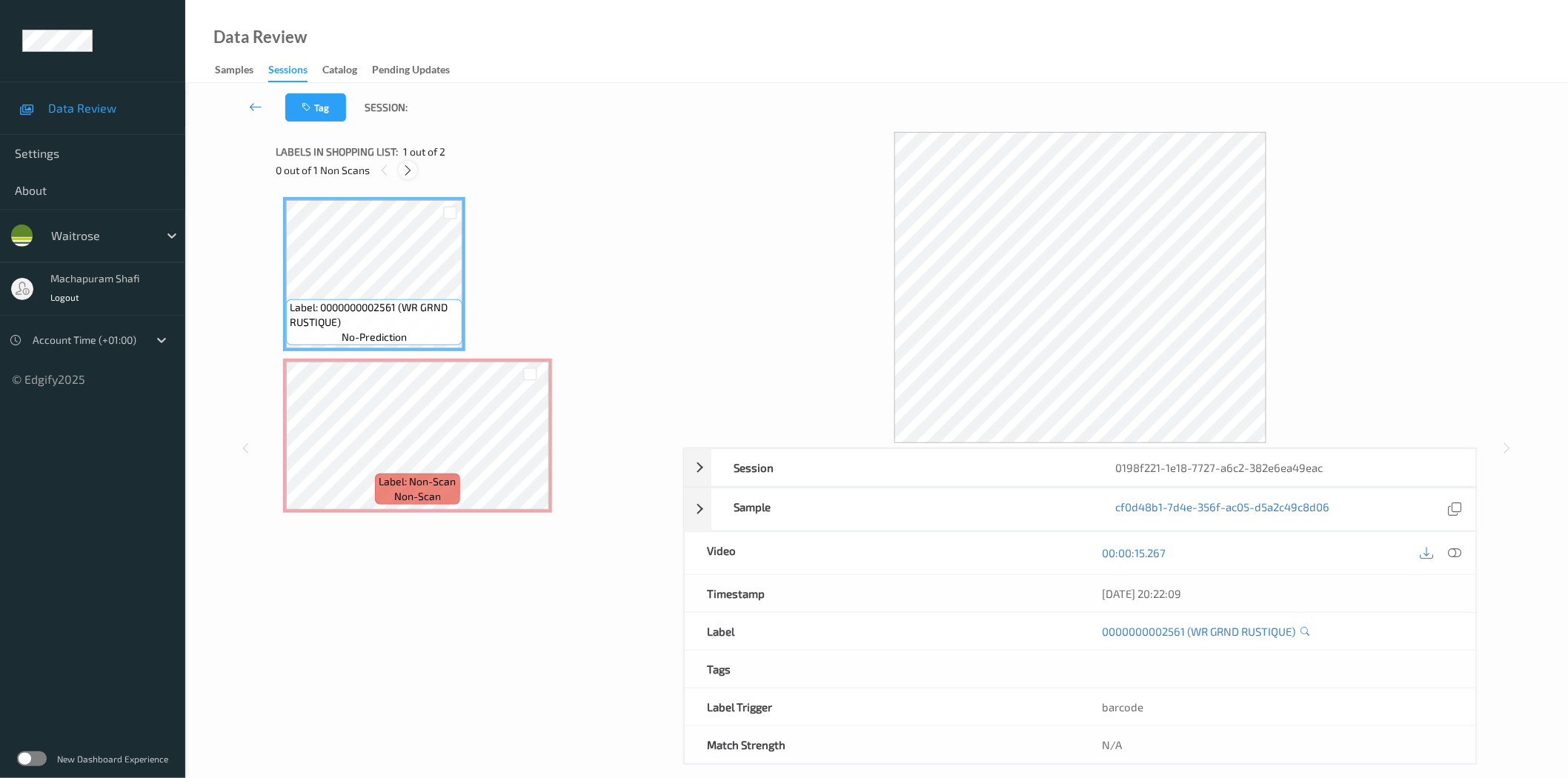
click at [412, 169] on icon at bounding box center [408, 170] width 13 height 14
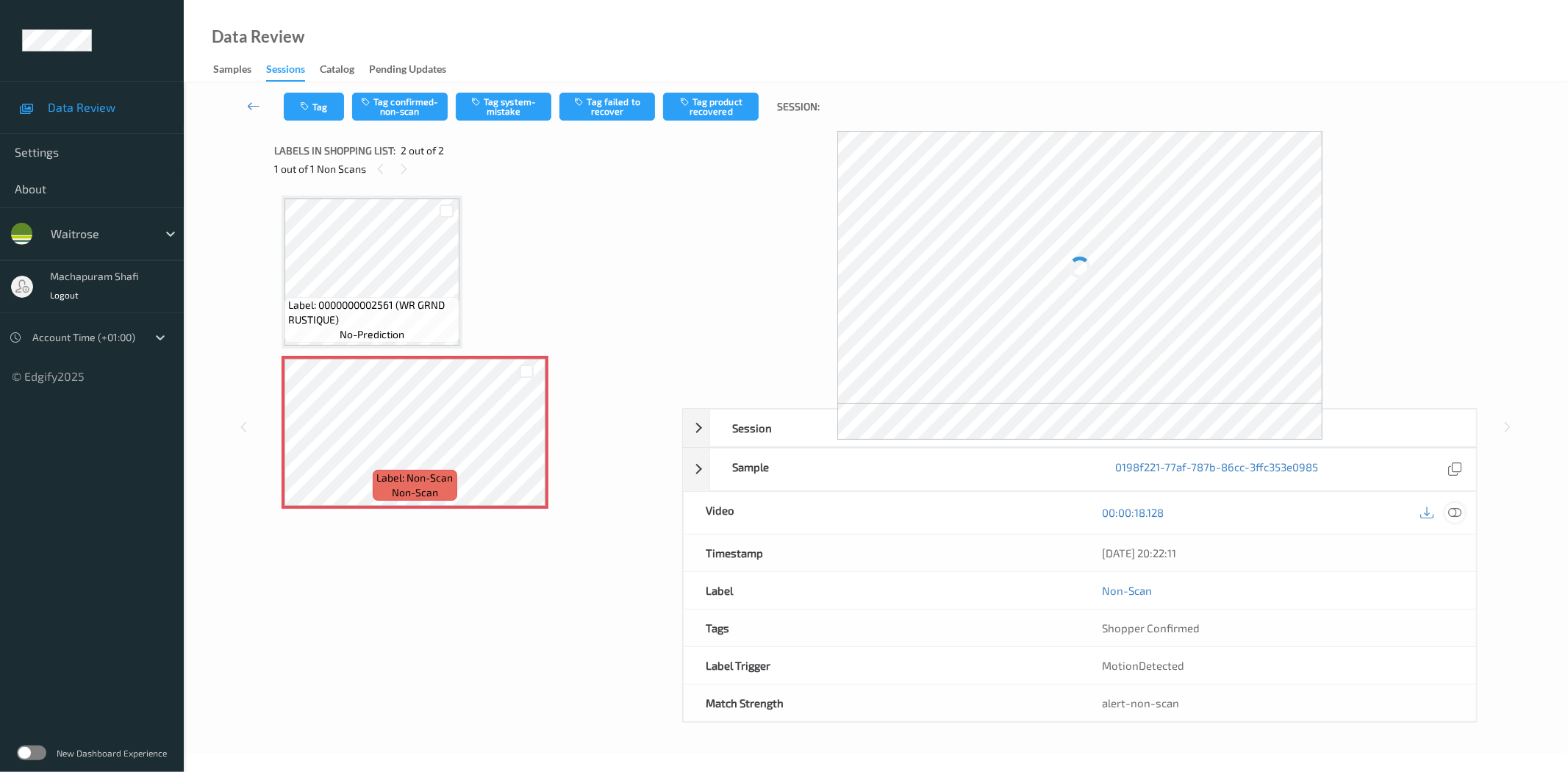
click at [1453, 513] on icon at bounding box center [1455, 512] width 13 height 13
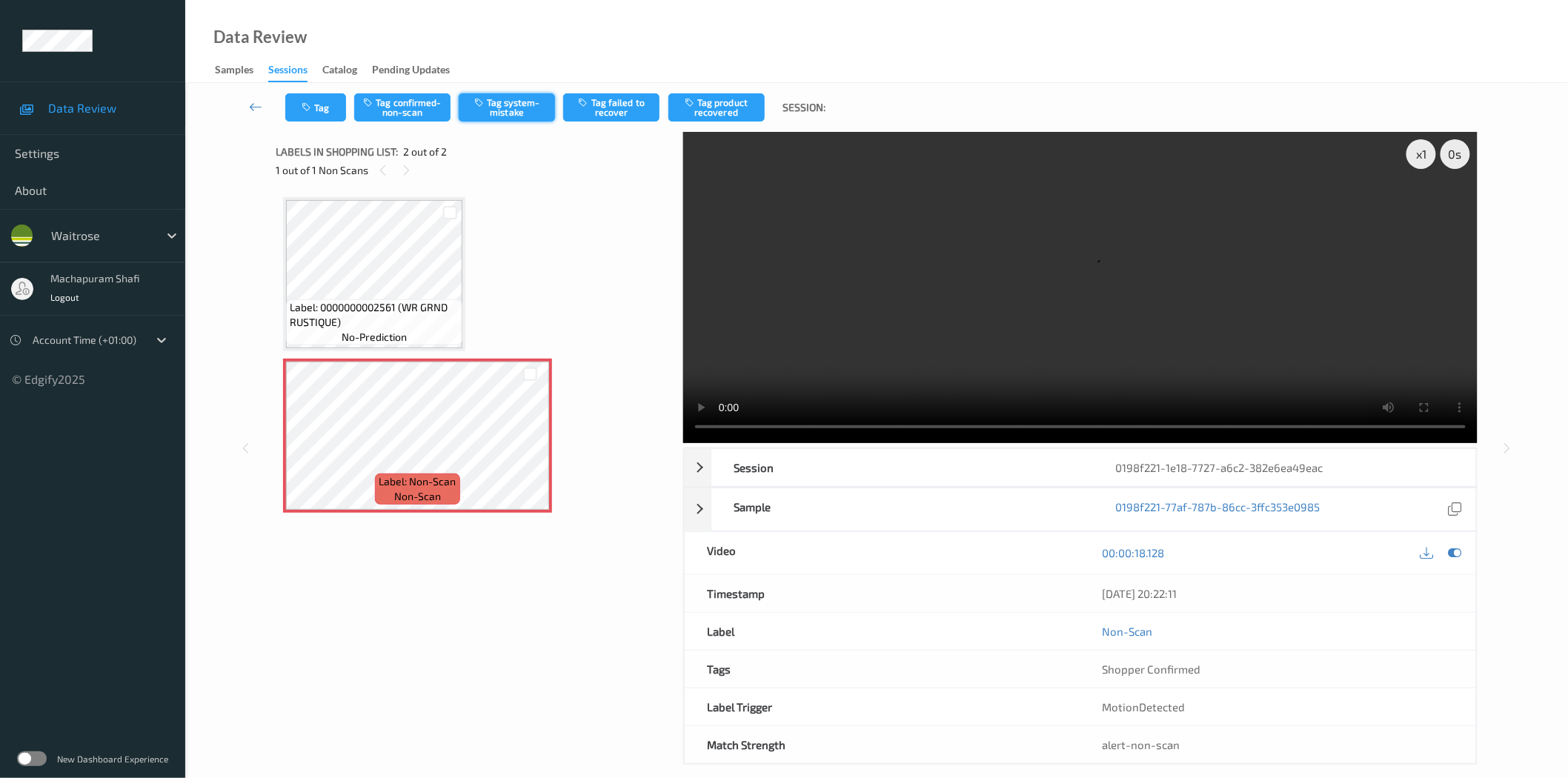
click at [494, 101] on button "Tag system-mistake" at bounding box center [506, 107] width 96 height 28
click at [510, 105] on button "Tag system-mistake" at bounding box center [506, 107] width 96 height 28
click at [315, 98] on button "Tag" at bounding box center [315, 107] width 61 height 28
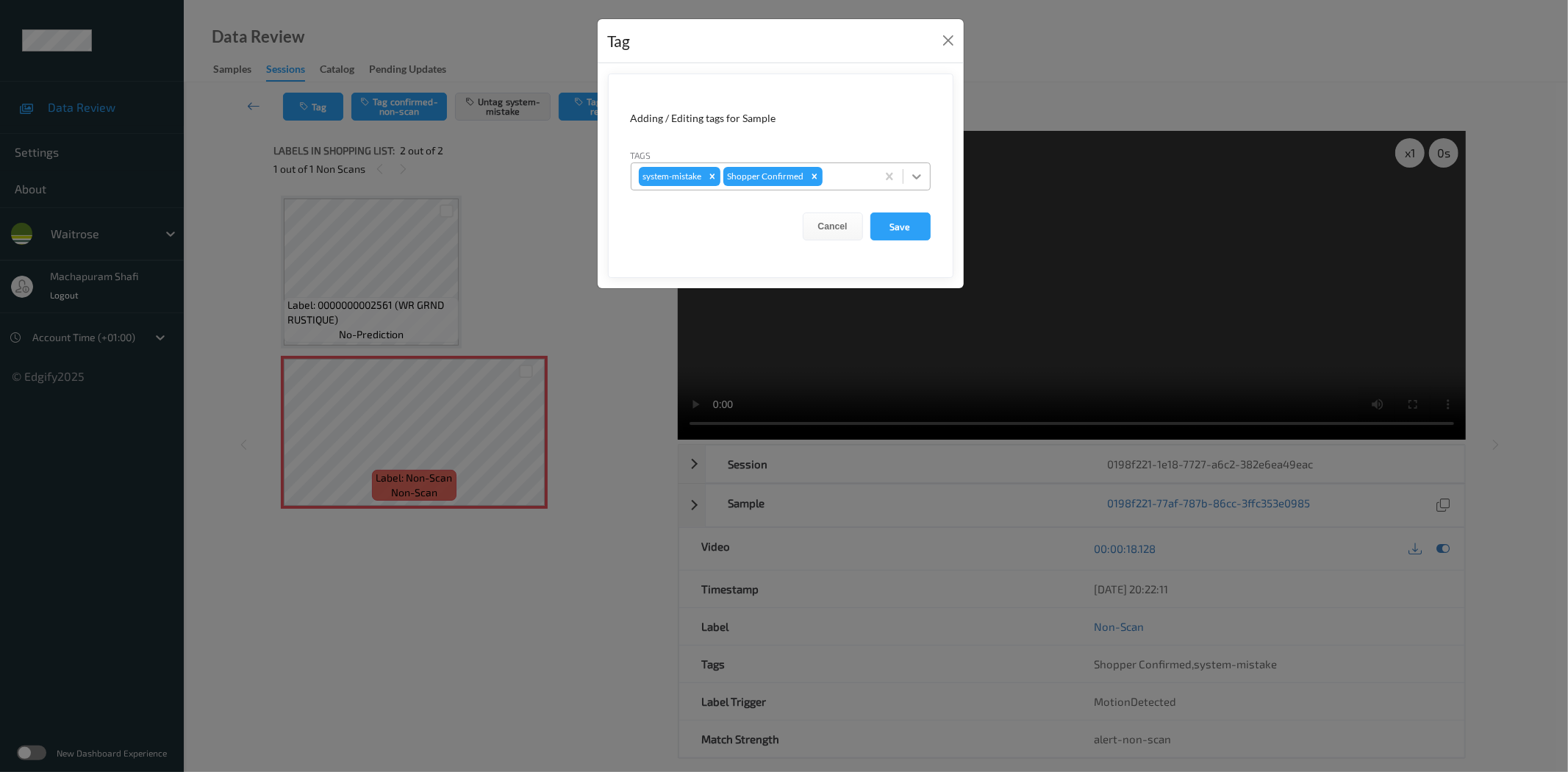
click at [919, 167] on div at bounding box center [916, 176] width 26 height 26
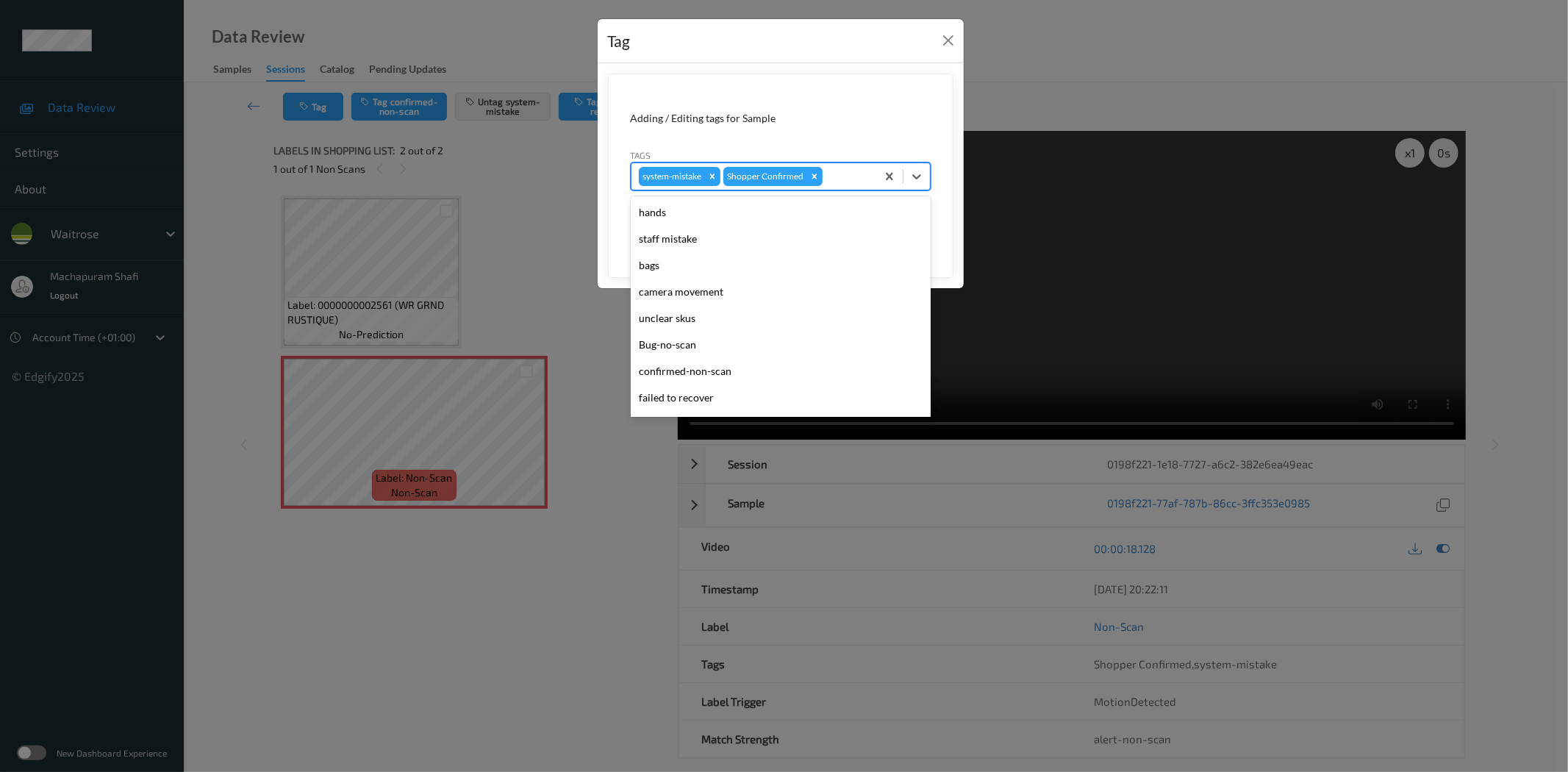
scroll to position [314, 0]
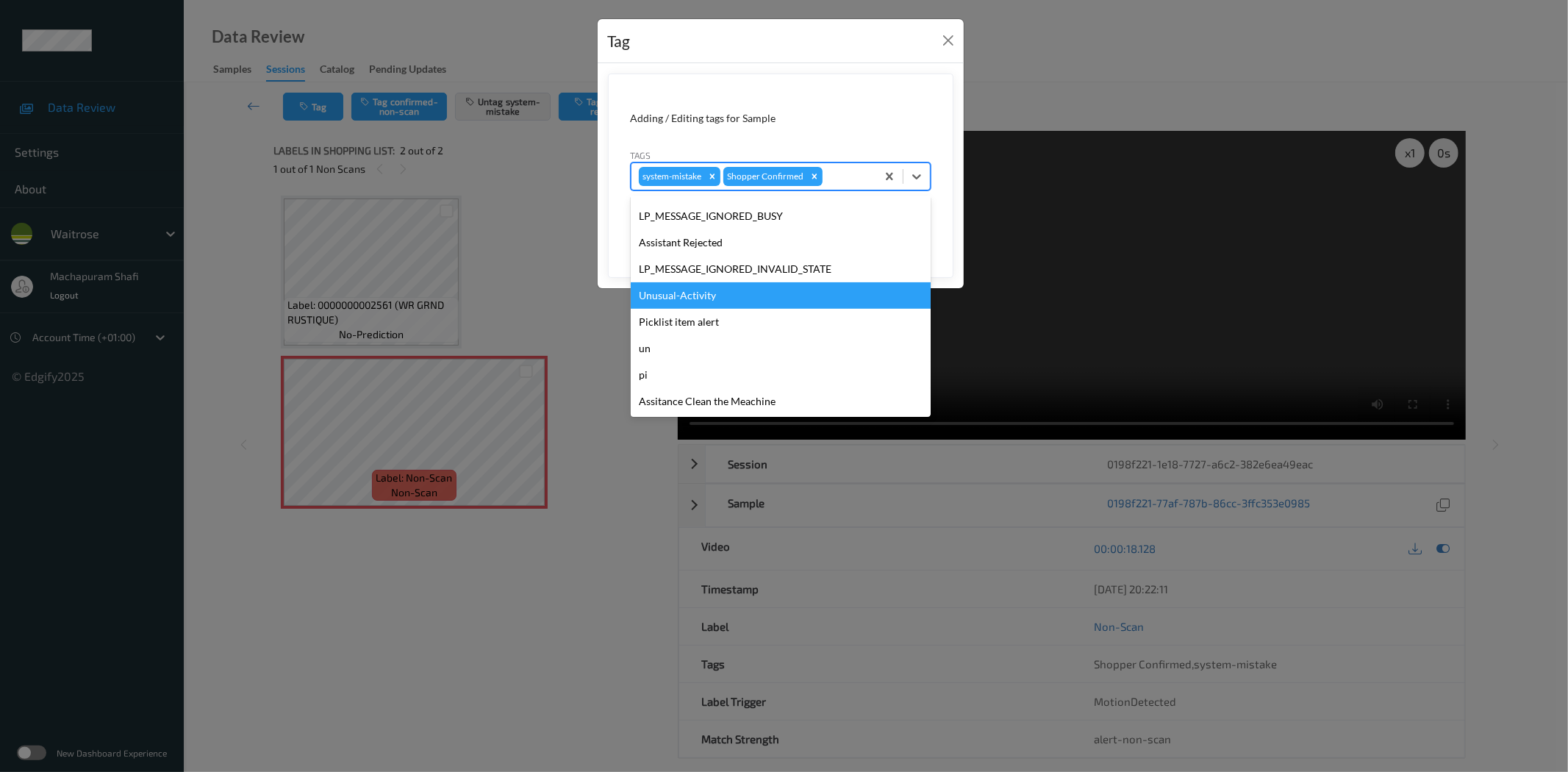
click at [700, 291] on div "Unusual-Activity" at bounding box center [780, 295] width 300 height 26
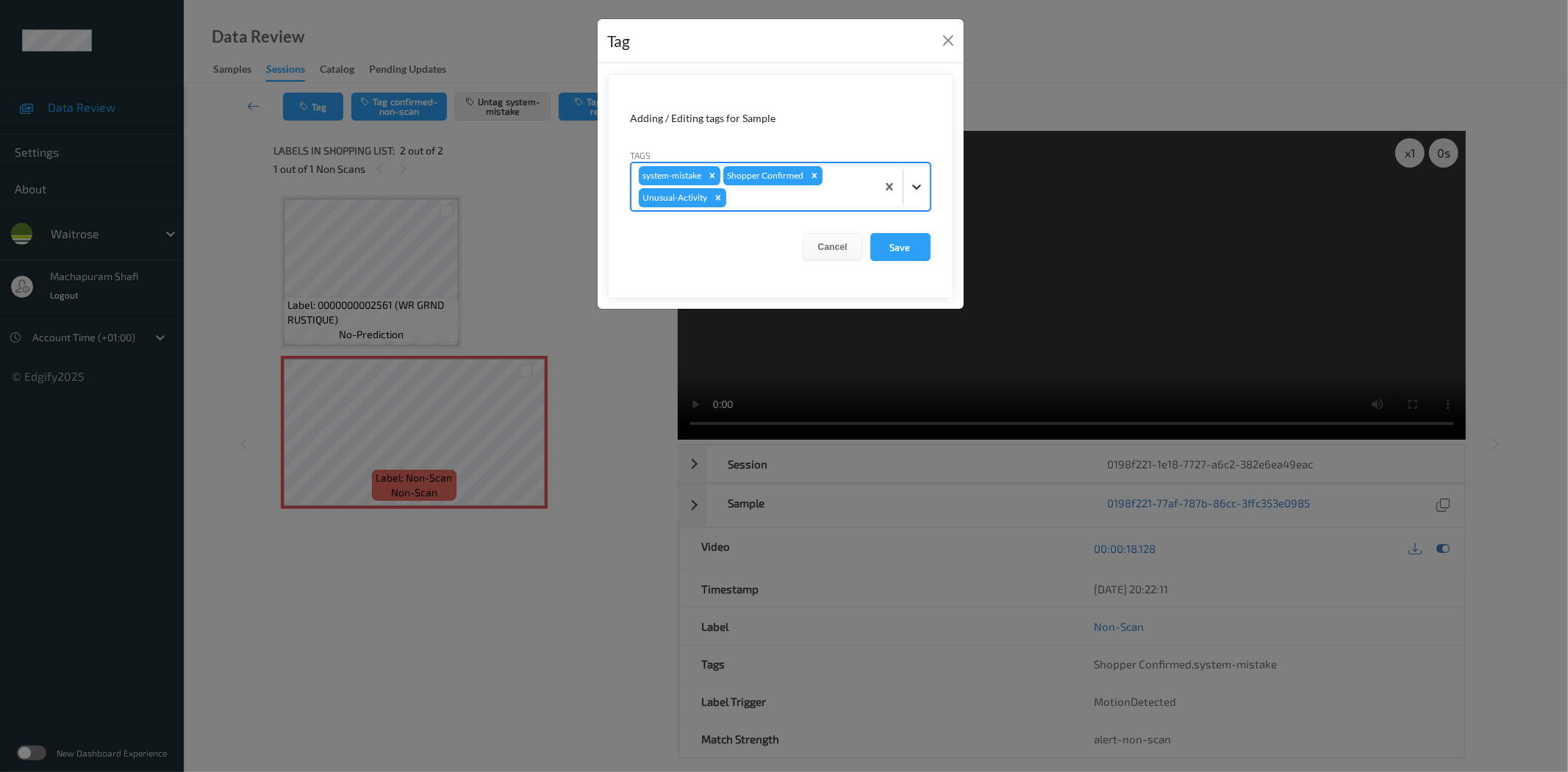
click at [921, 177] on div at bounding box center [916, 186] width 26 height 26
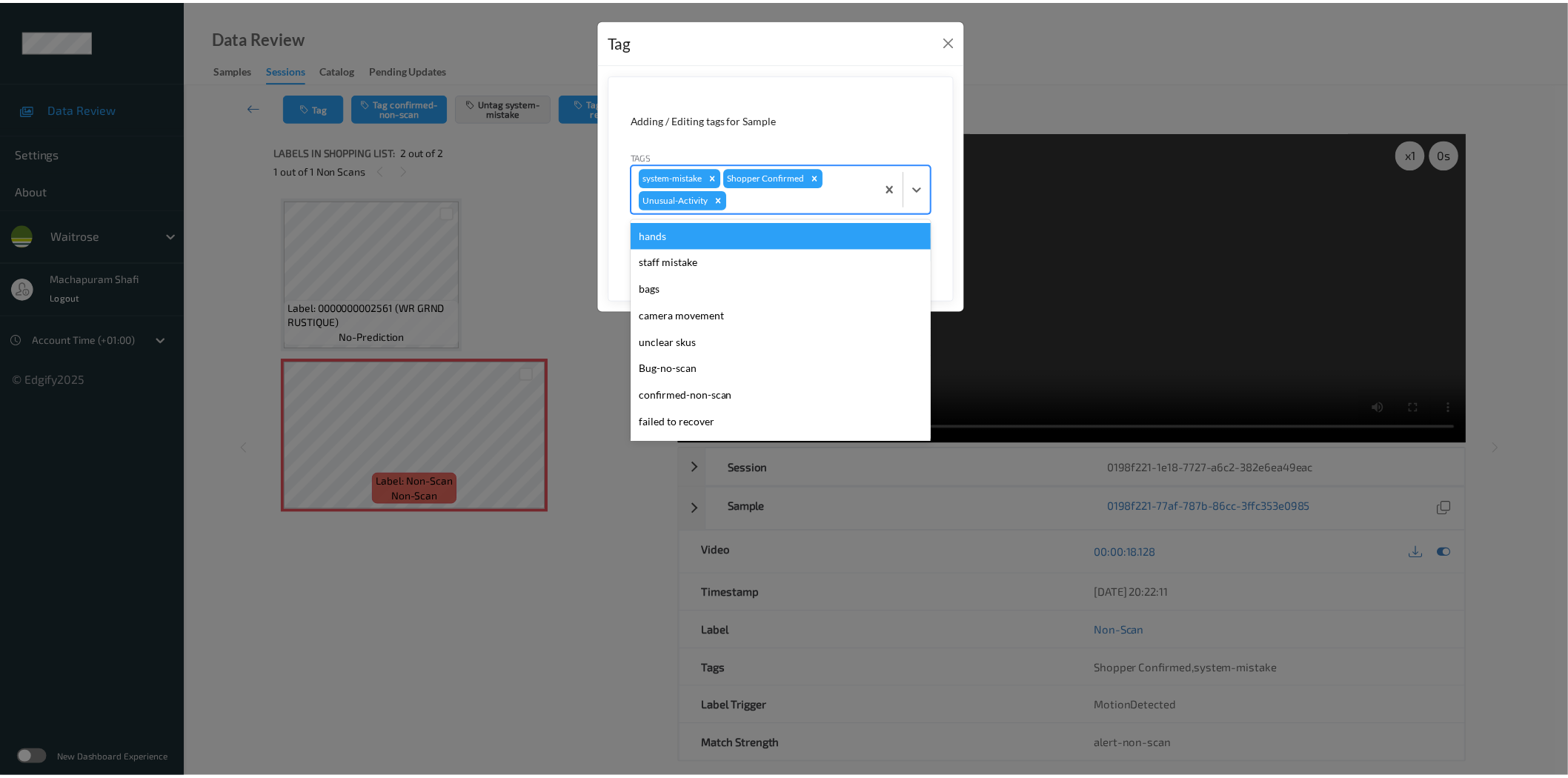
scroll to position [290, 0]
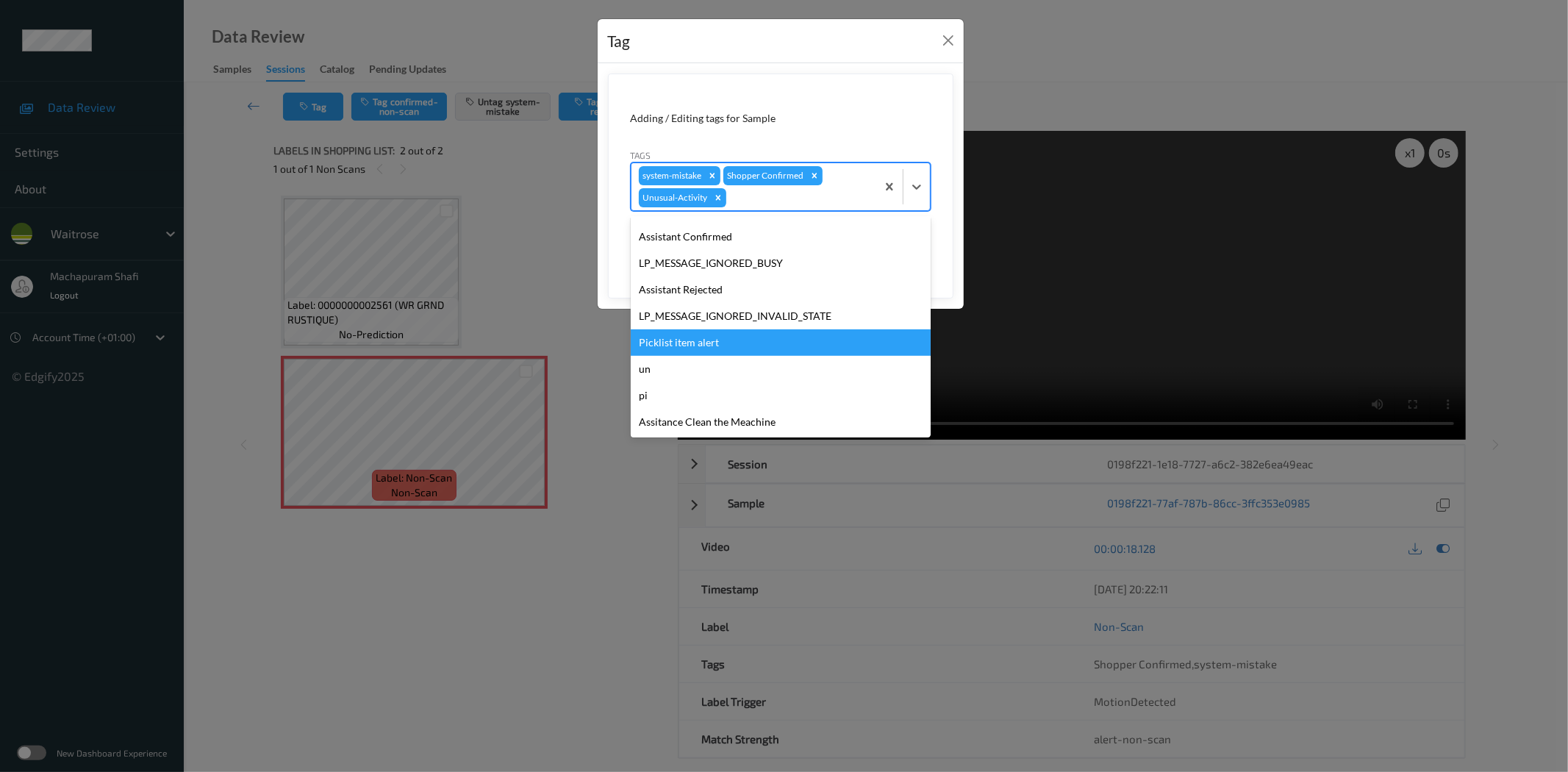
click at [673, 338] on div "Picklist item alert" at bounding box center [780, 342] width 300 height 26
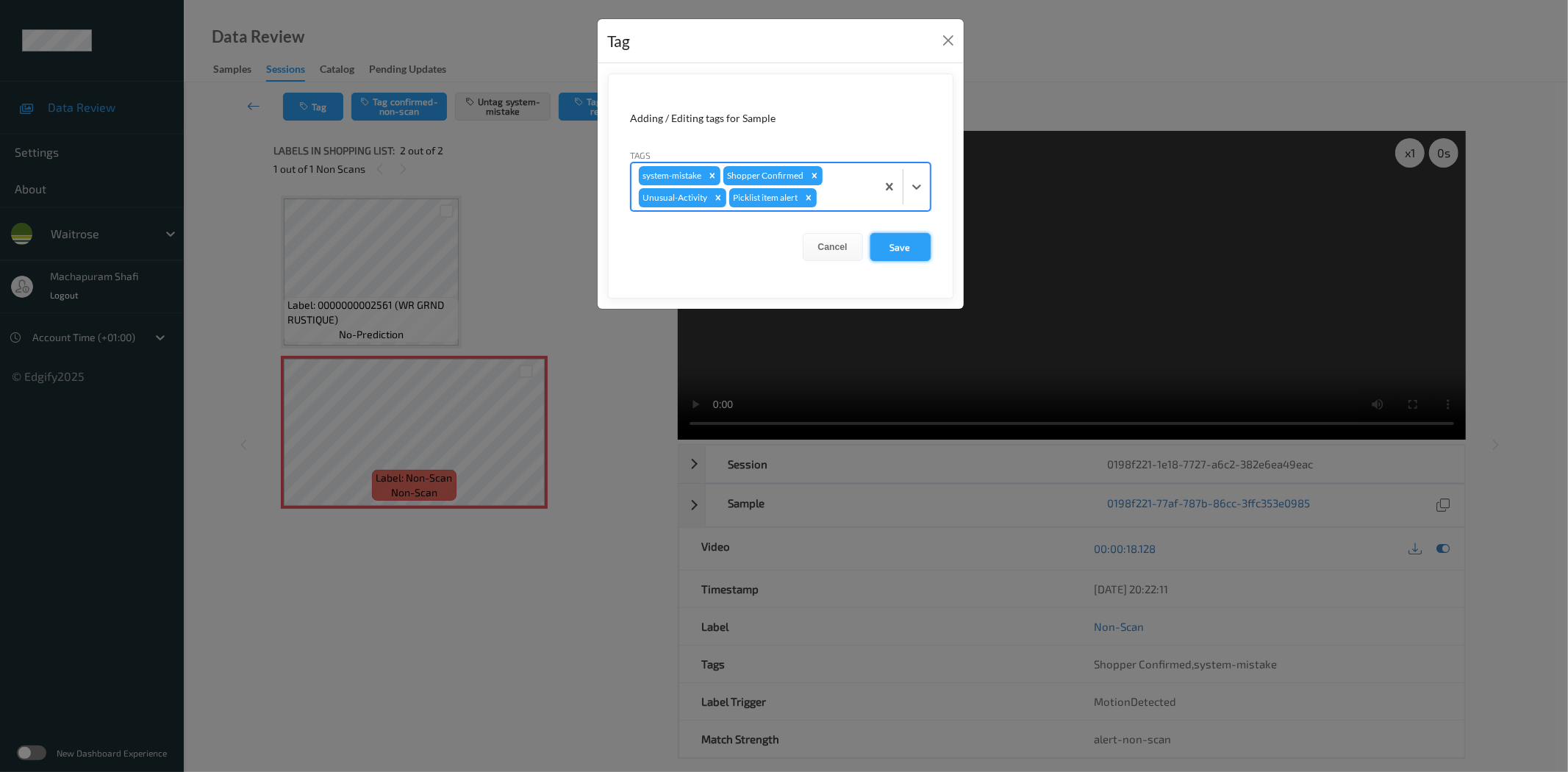
click at [900, 250] on button "Save" at bounding box center [901, 247] width 60 height 28
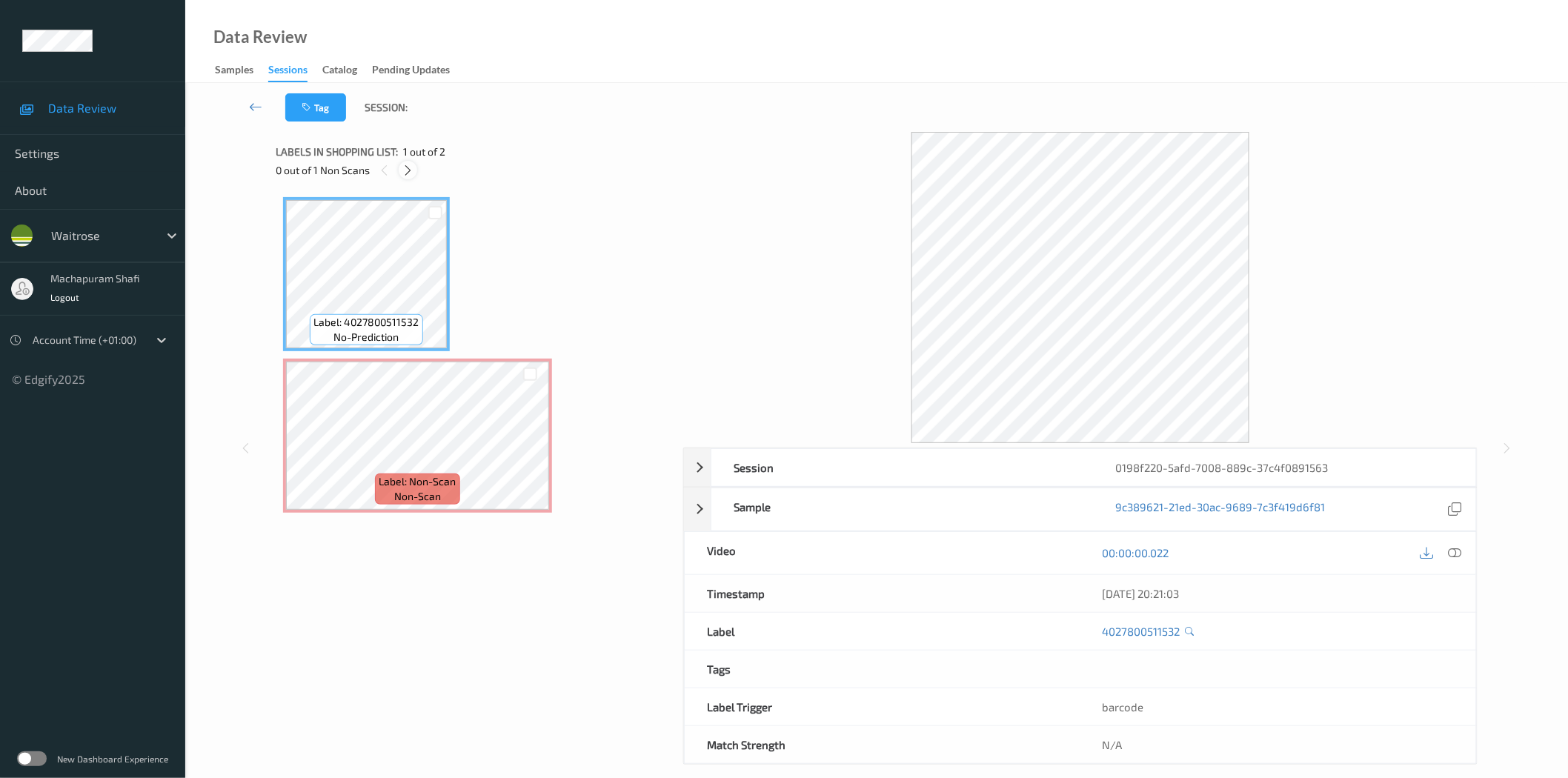
click at [405, 171] on icon at bounding box center [408, 170] width 13 height 14
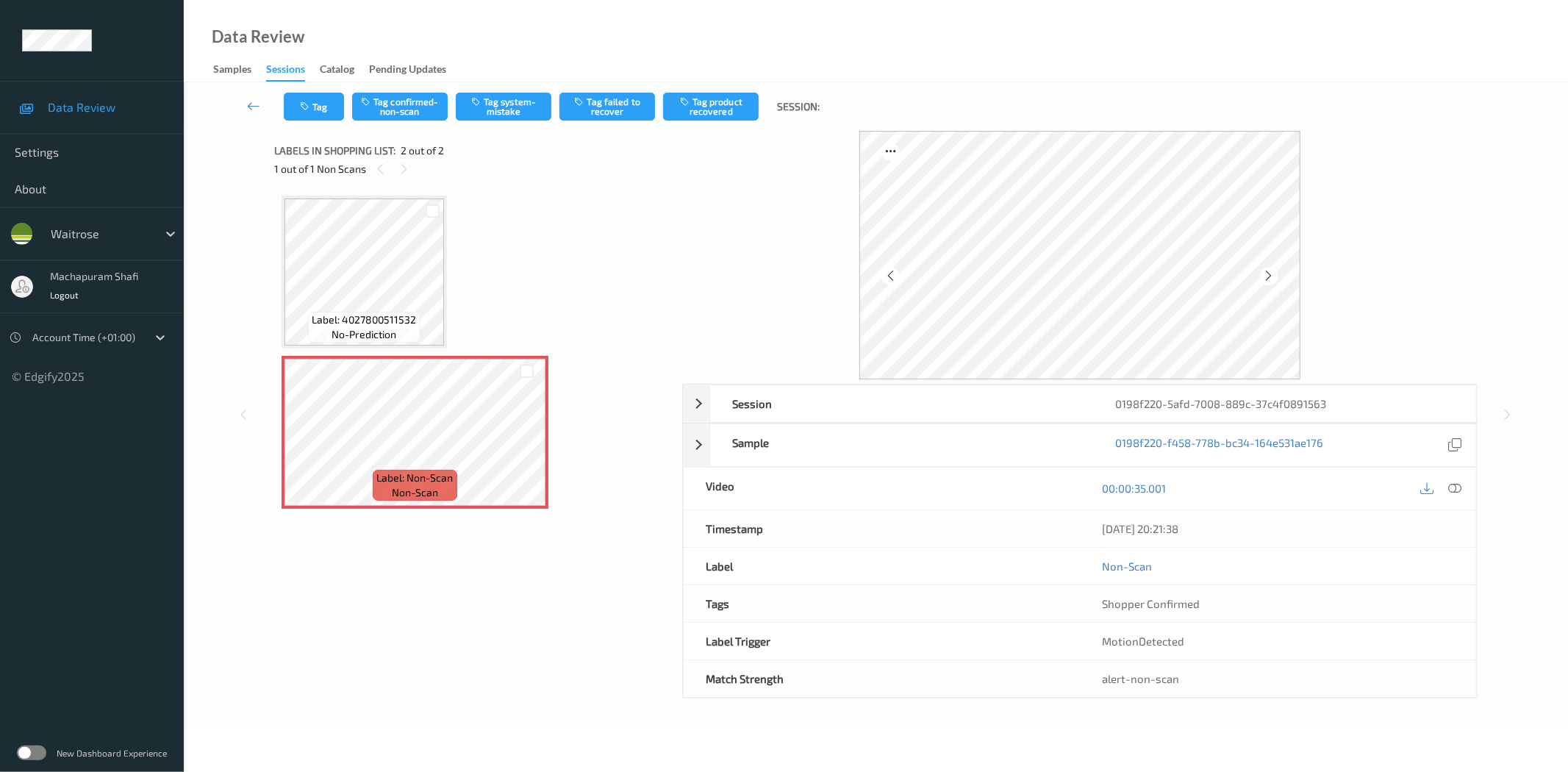
drag, startPoint x: 1453, startPoint y: 488, endPoint x: 1416, endPoint y: 486, distance: 37.1
click at [1453, 488] on icon at bounding box center [1455, 488] width 13 height 13
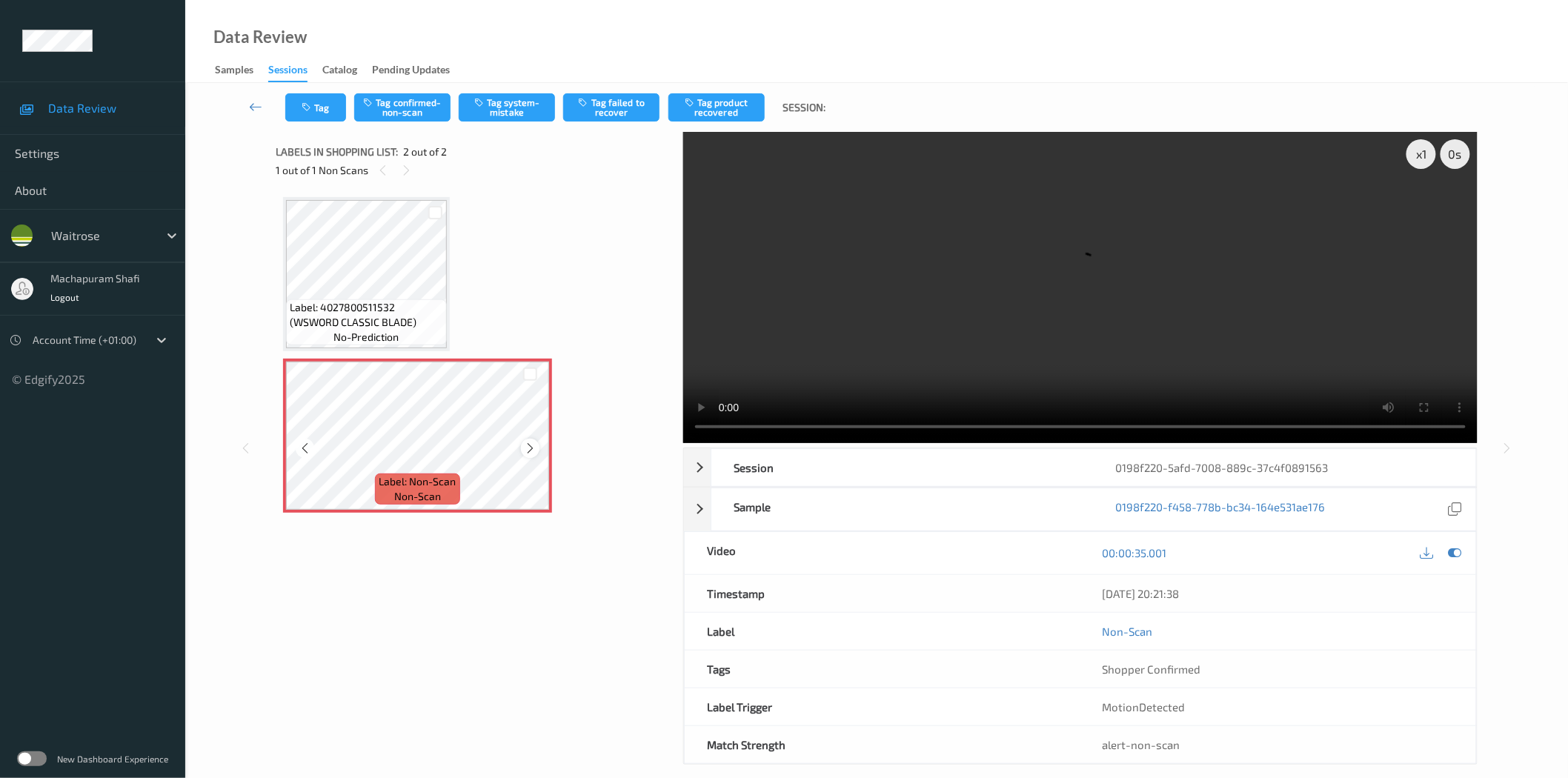
click at [530, 450] on icon at bounding box center [530, 448] width 13 height 14
click at [510, 102] on button "Tag system-mistake" at bounding box center [506, 107] width 96 height 28
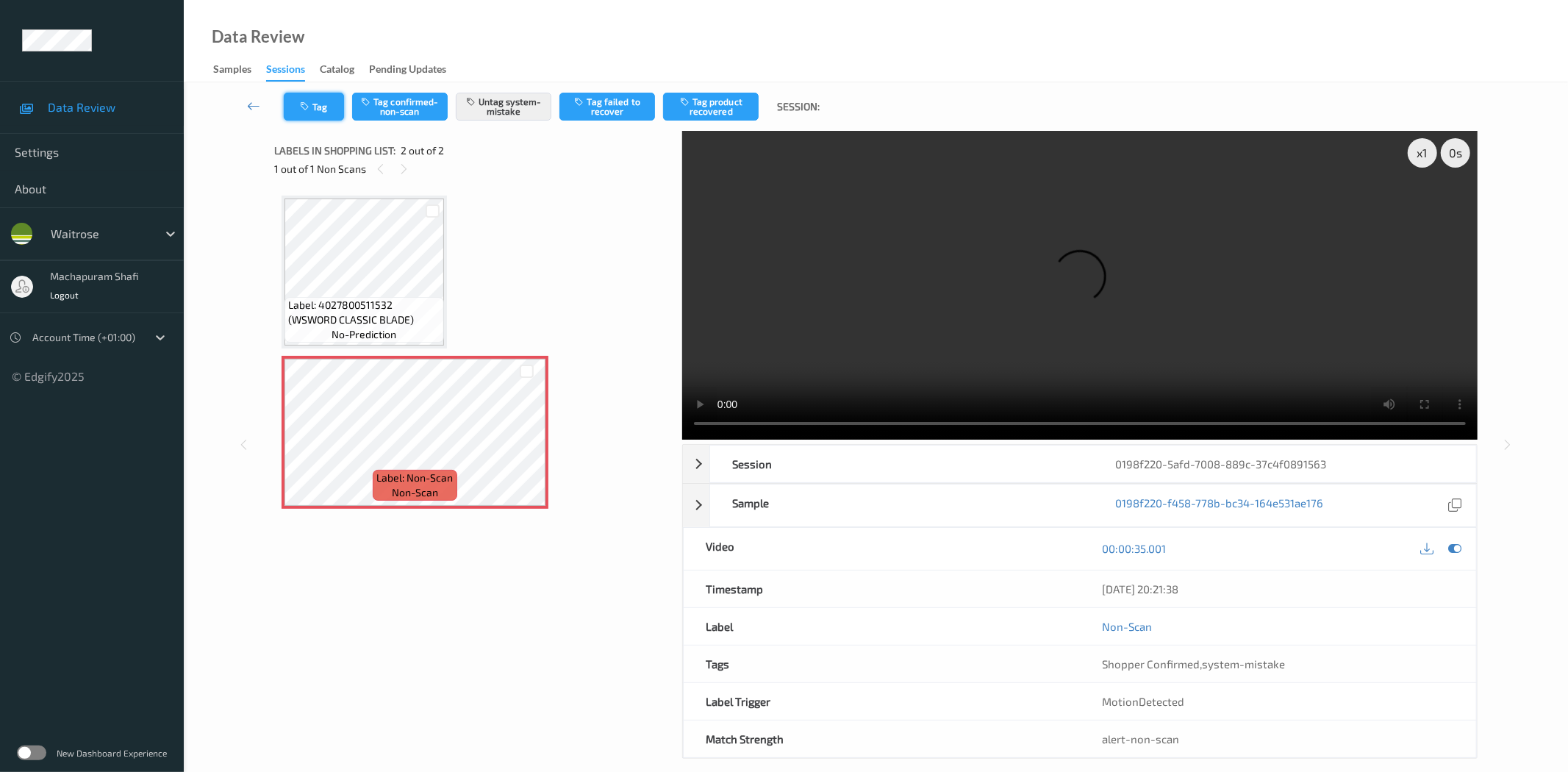
click at [310, 109] on icon "button" at bounding box center [306, 106] width 13 height 10
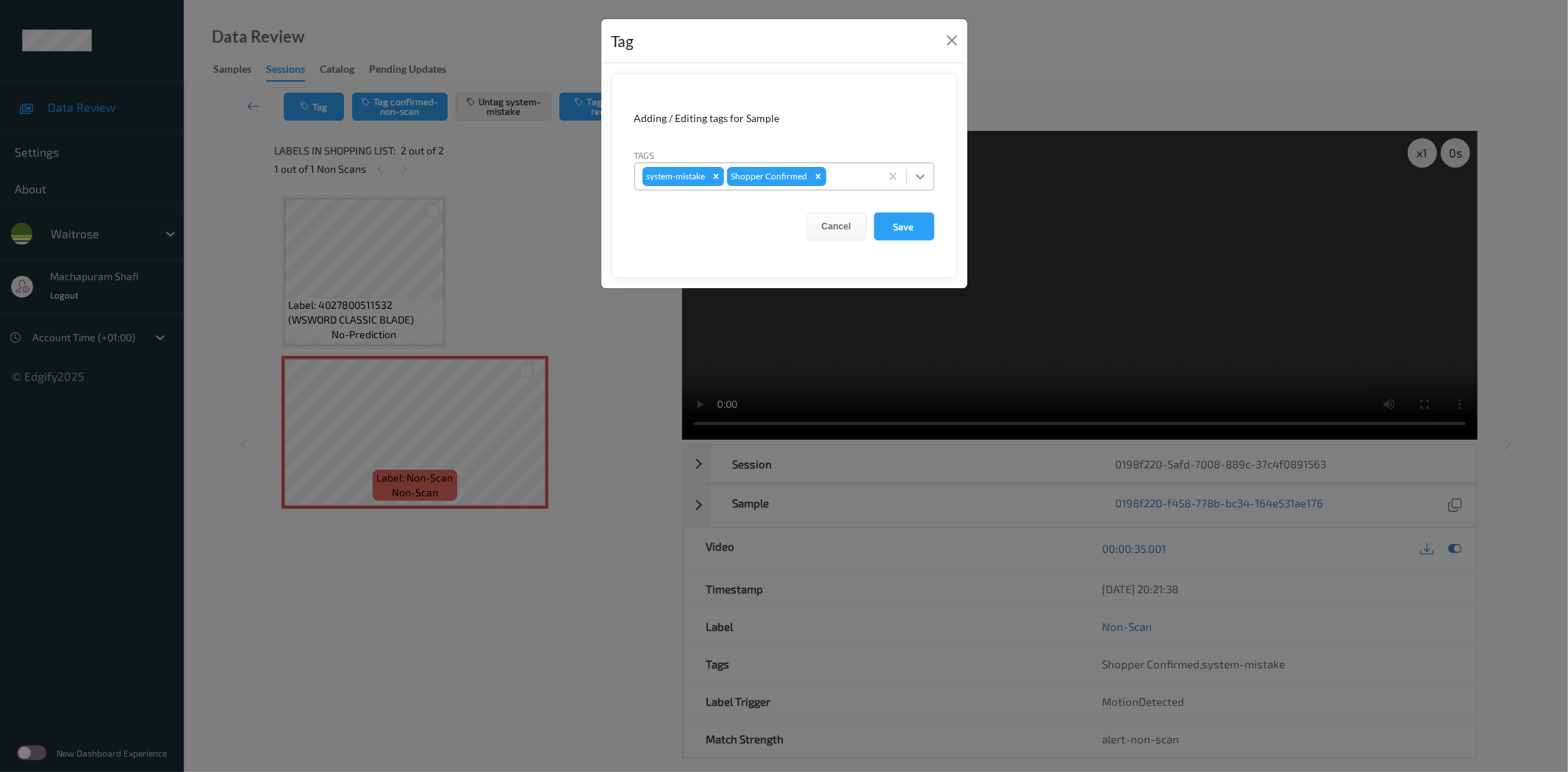
click at [928, 175] on div at bounding box center [919, 176] width 26 height 26
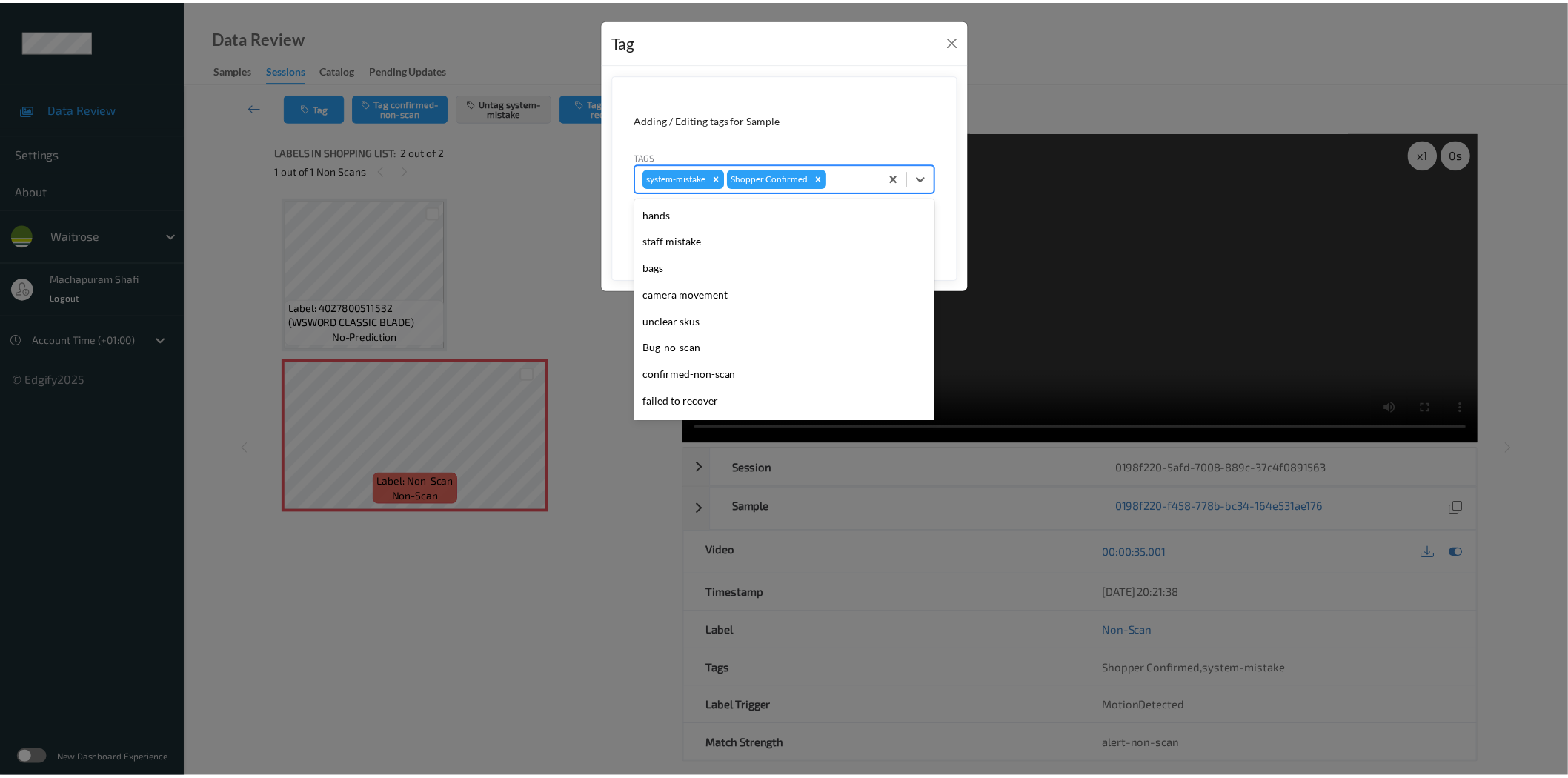
scroll to position [316, 0]
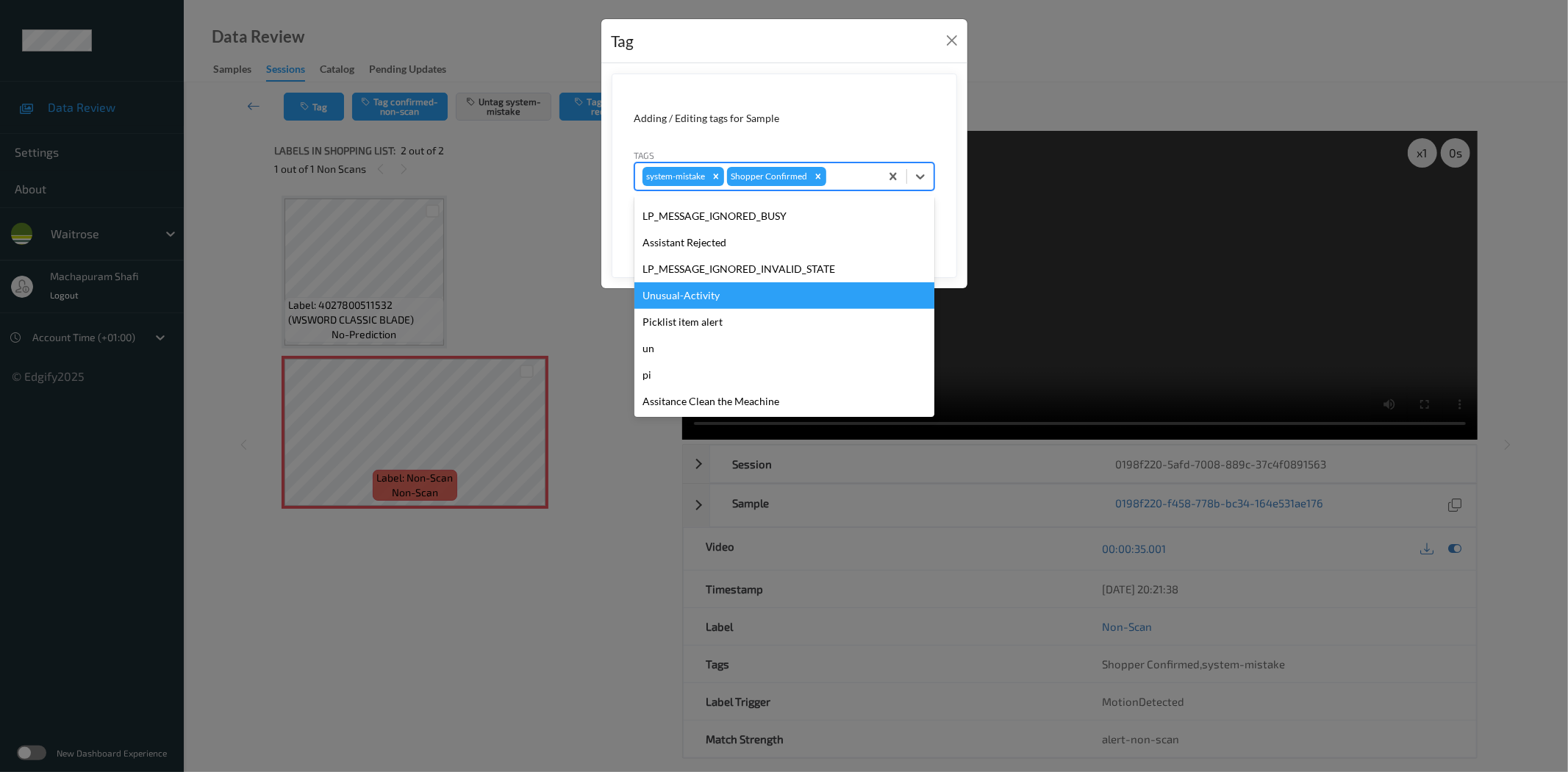
click at [689, 291] on div "Unusual-Activity" at bounding box center [784, 295] width 300 height 26
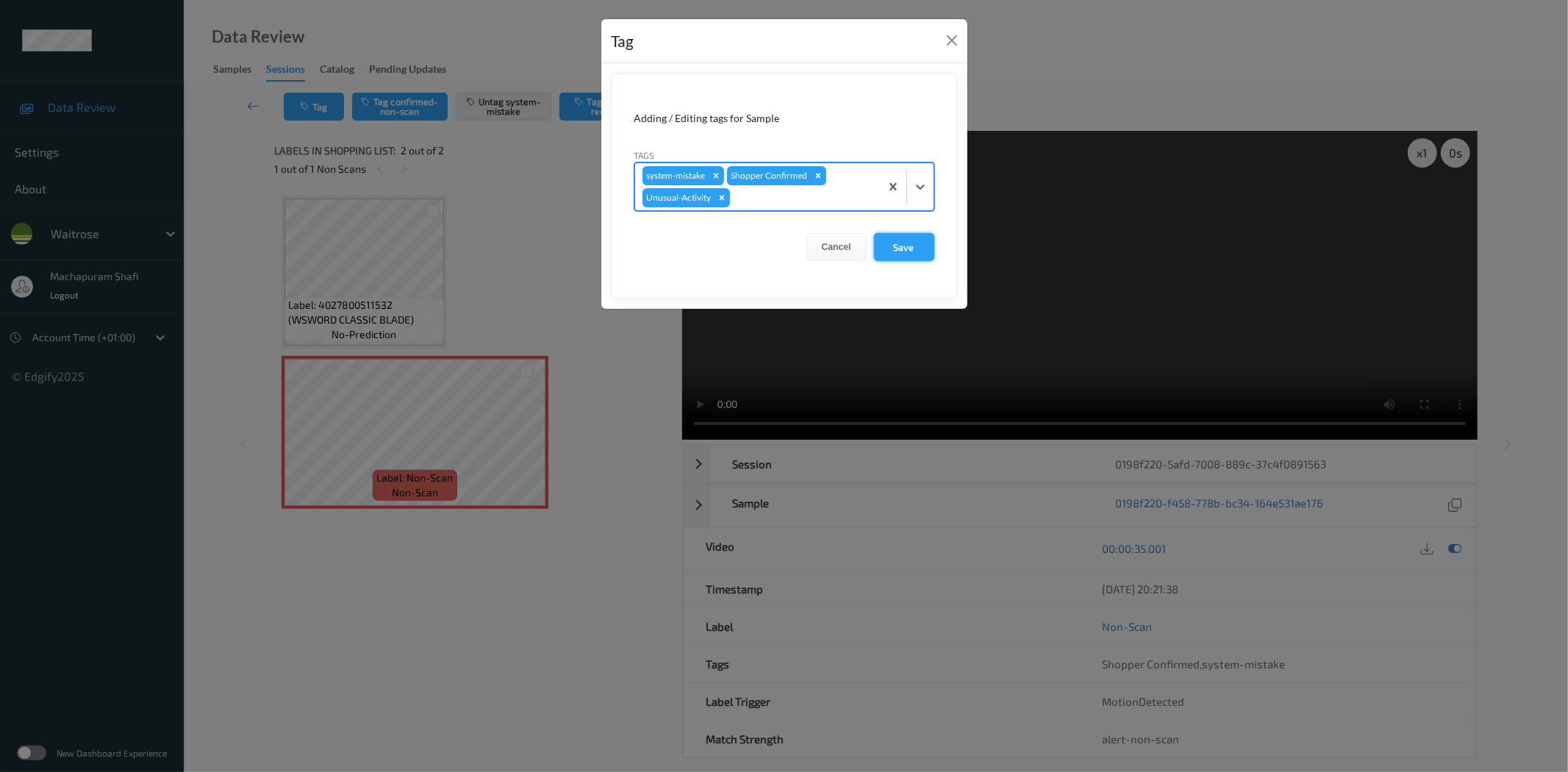
click at [919, 247] on button "Save" at bounding box center [904, 247] width 60 height 28
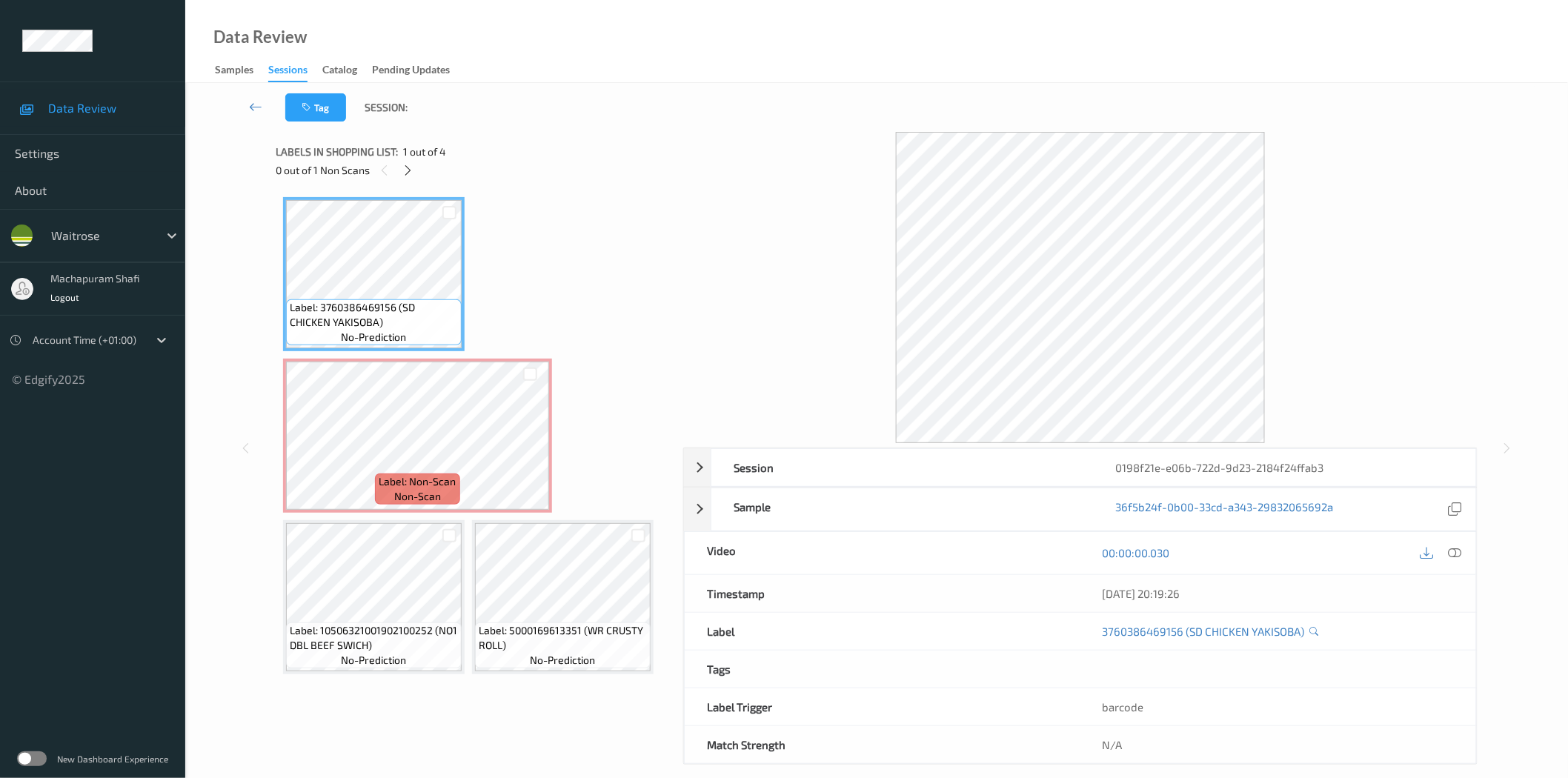
drag, startPoint x: 408, startPoint y: 167, endPoint x: 434, endPoint y: 189, distance: 34.1
click at [408, 167] on icon at bounding box center [408, 170] width 13 height 14
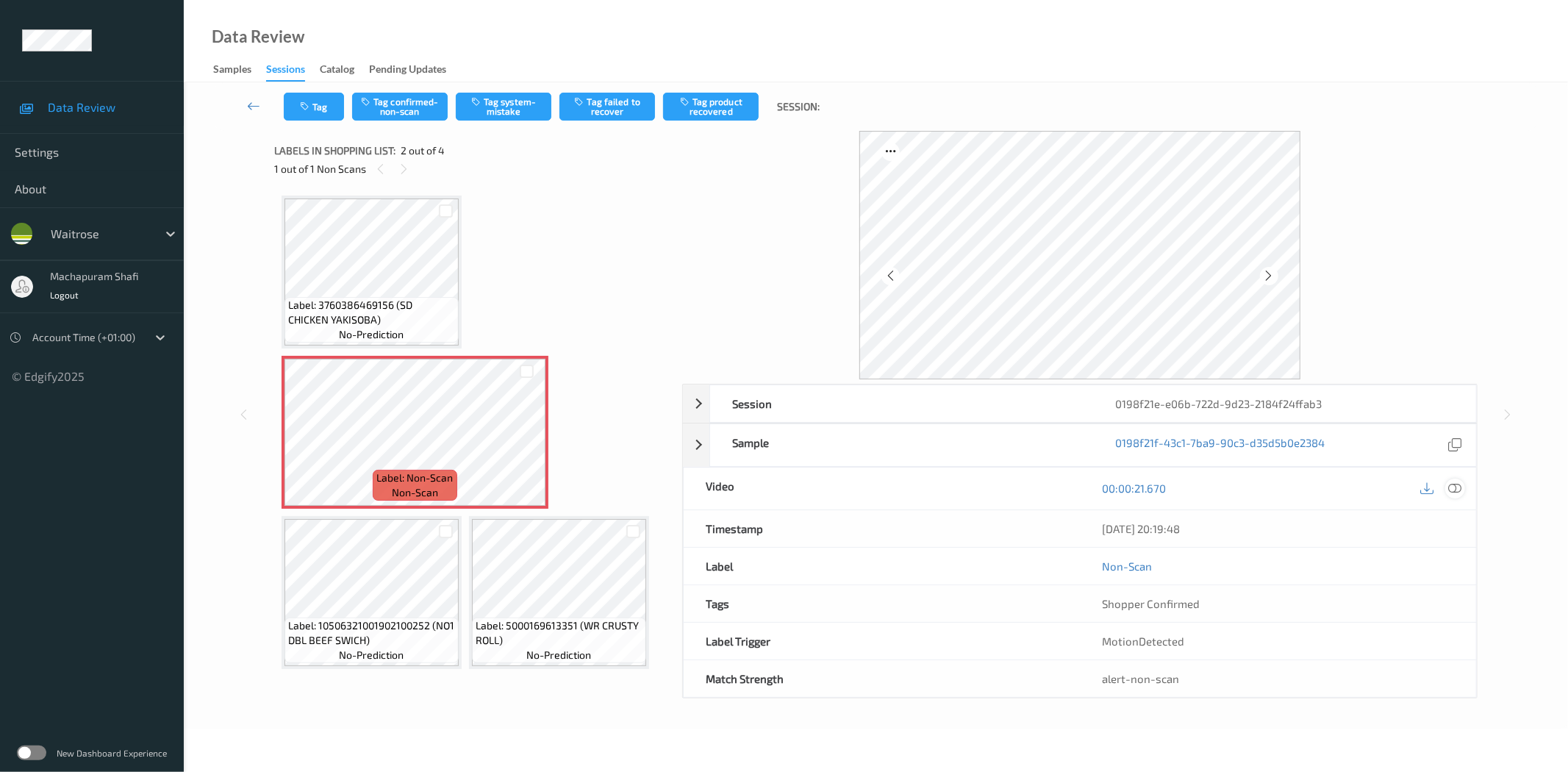
click at [1453, 491] on icon at bounding box center [1455, 488] width 13 height 13
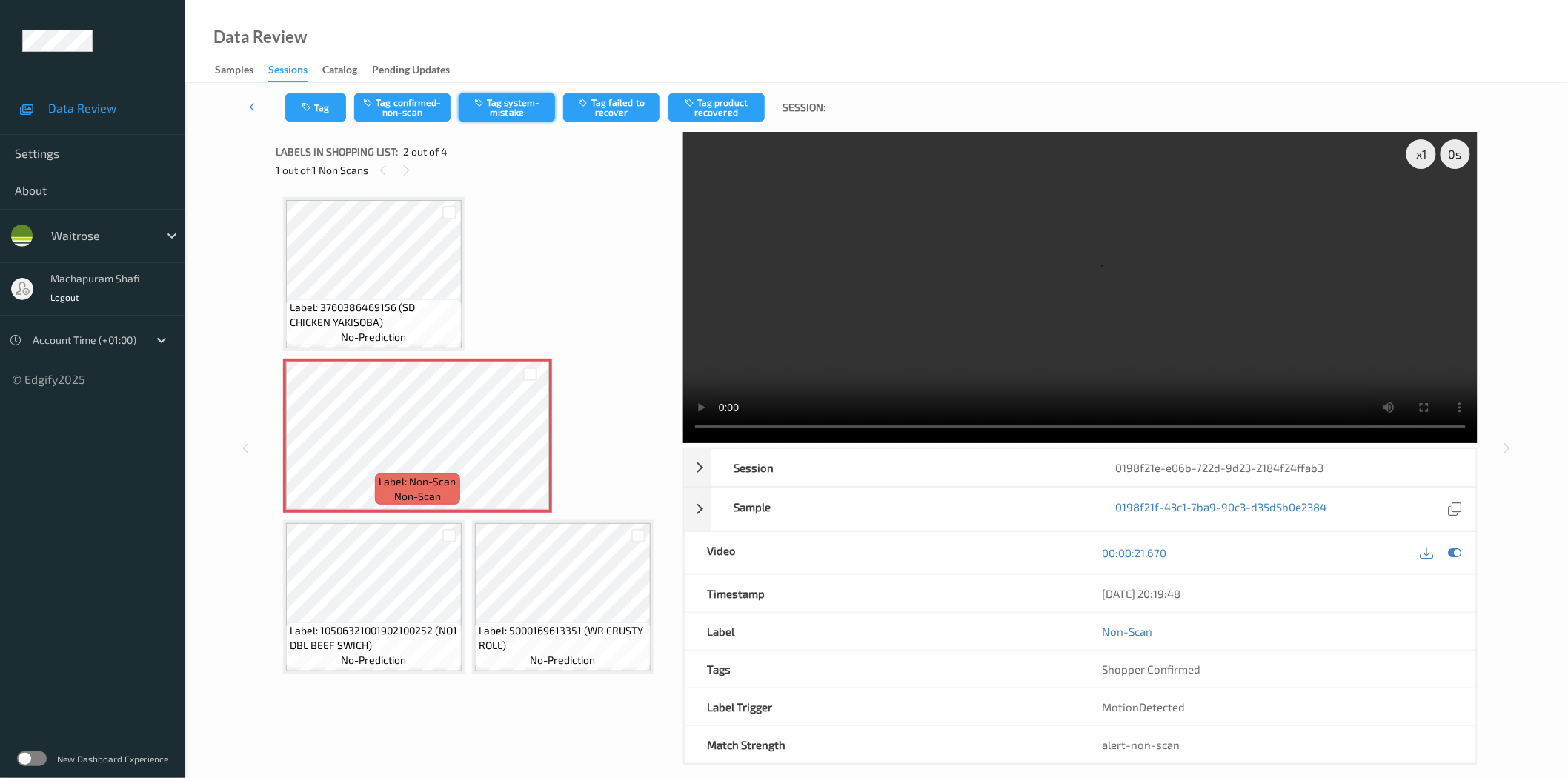
click at [514, 107] on button "Tag system-mistake" at bounding box center [506, 107] width 96 height 28
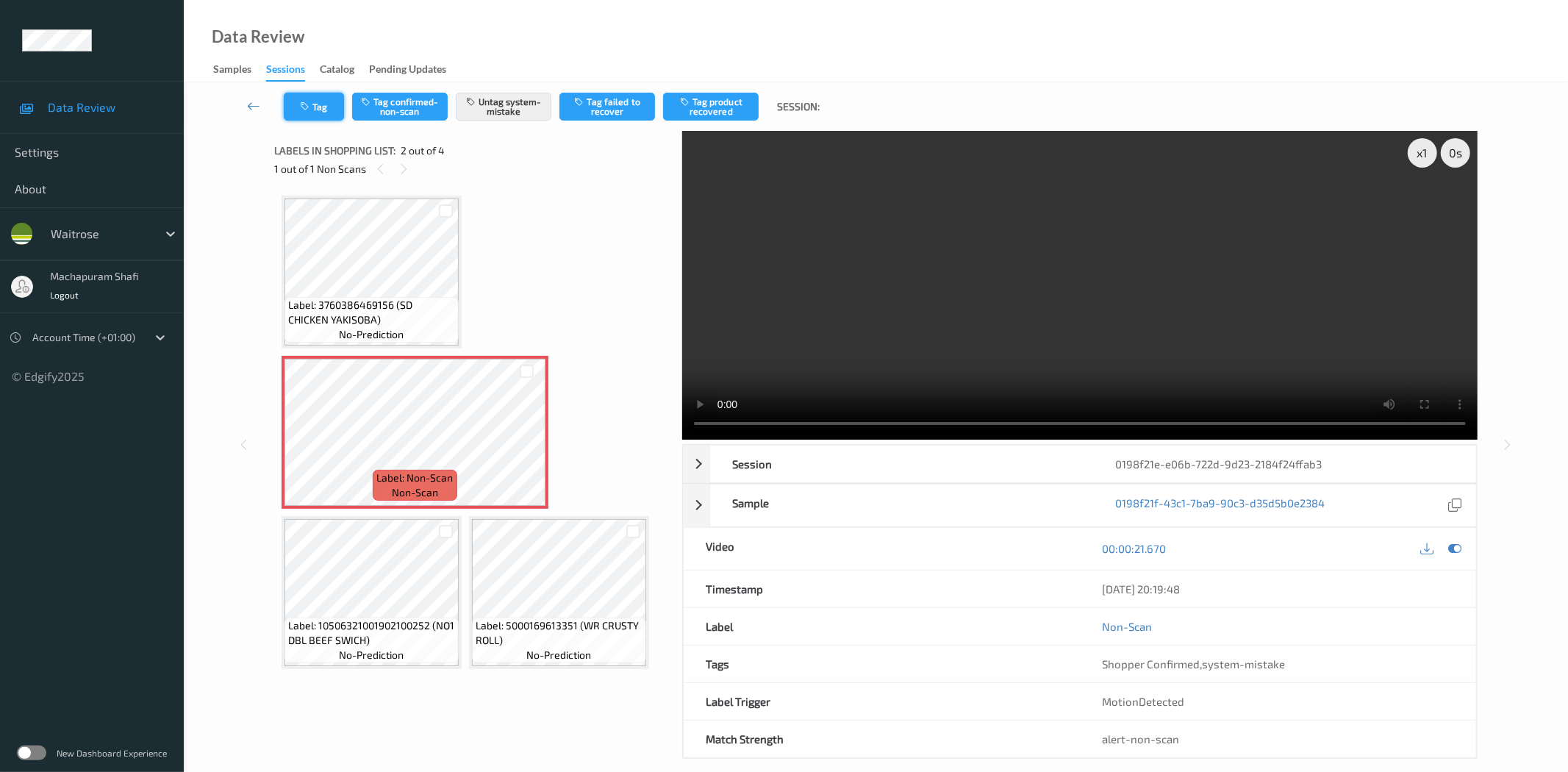
click at [314, 109] on button "Tag" at bounding box center [314, 106] width 60 height 28
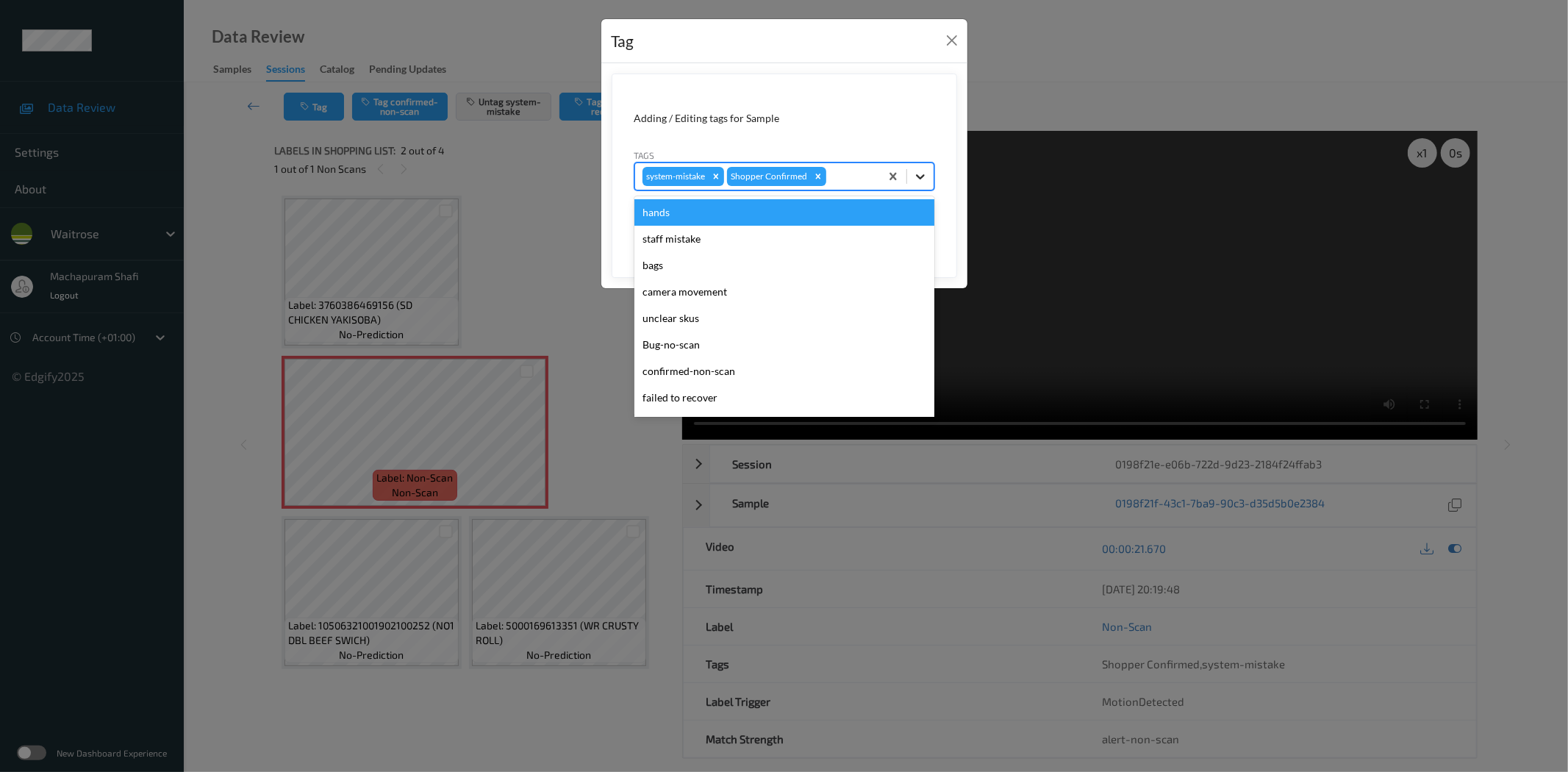
click at [919, 176] on icon at bounding box center [920, 176] width 15 height 15
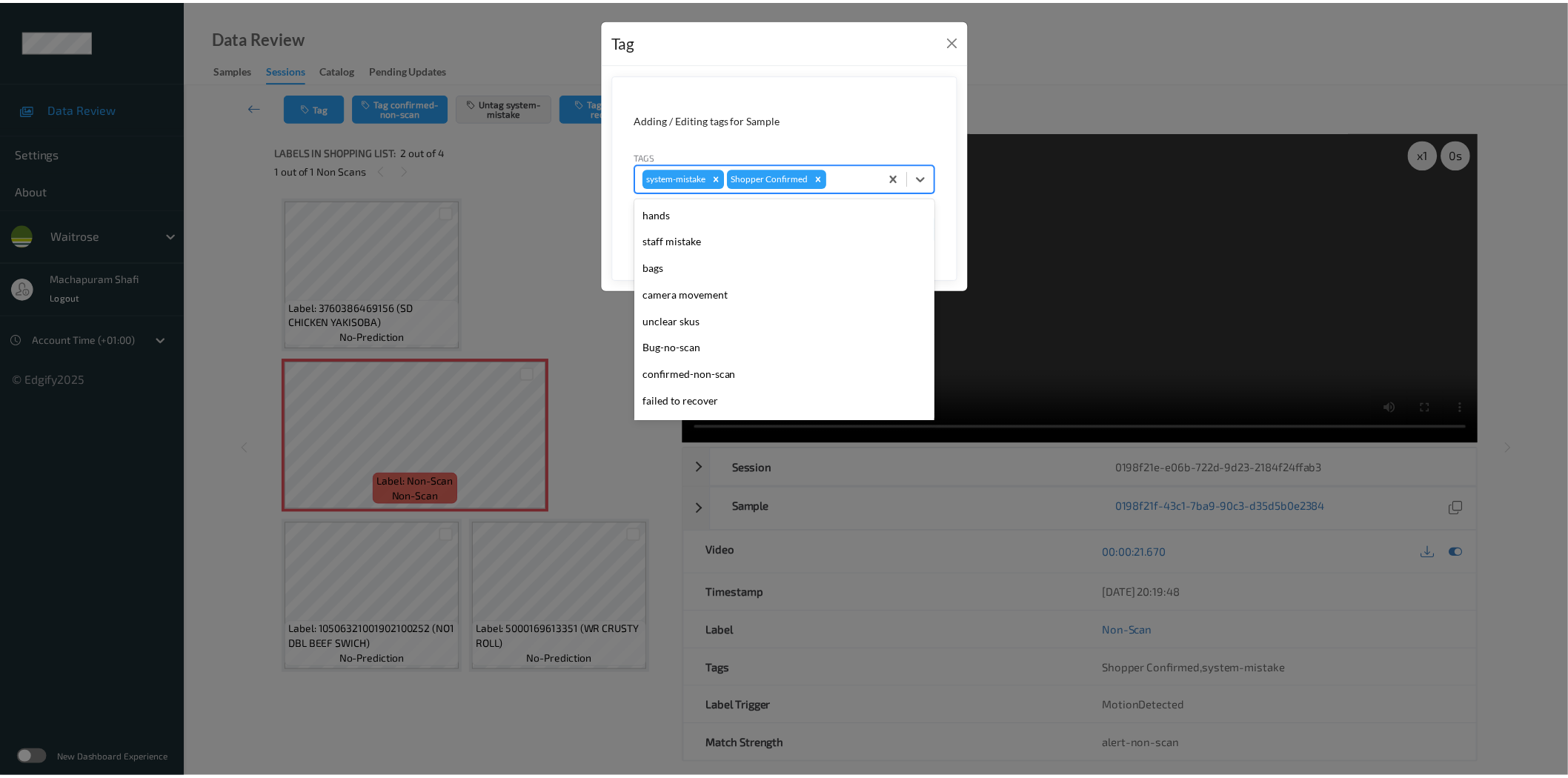
scroll to position [316, 0]
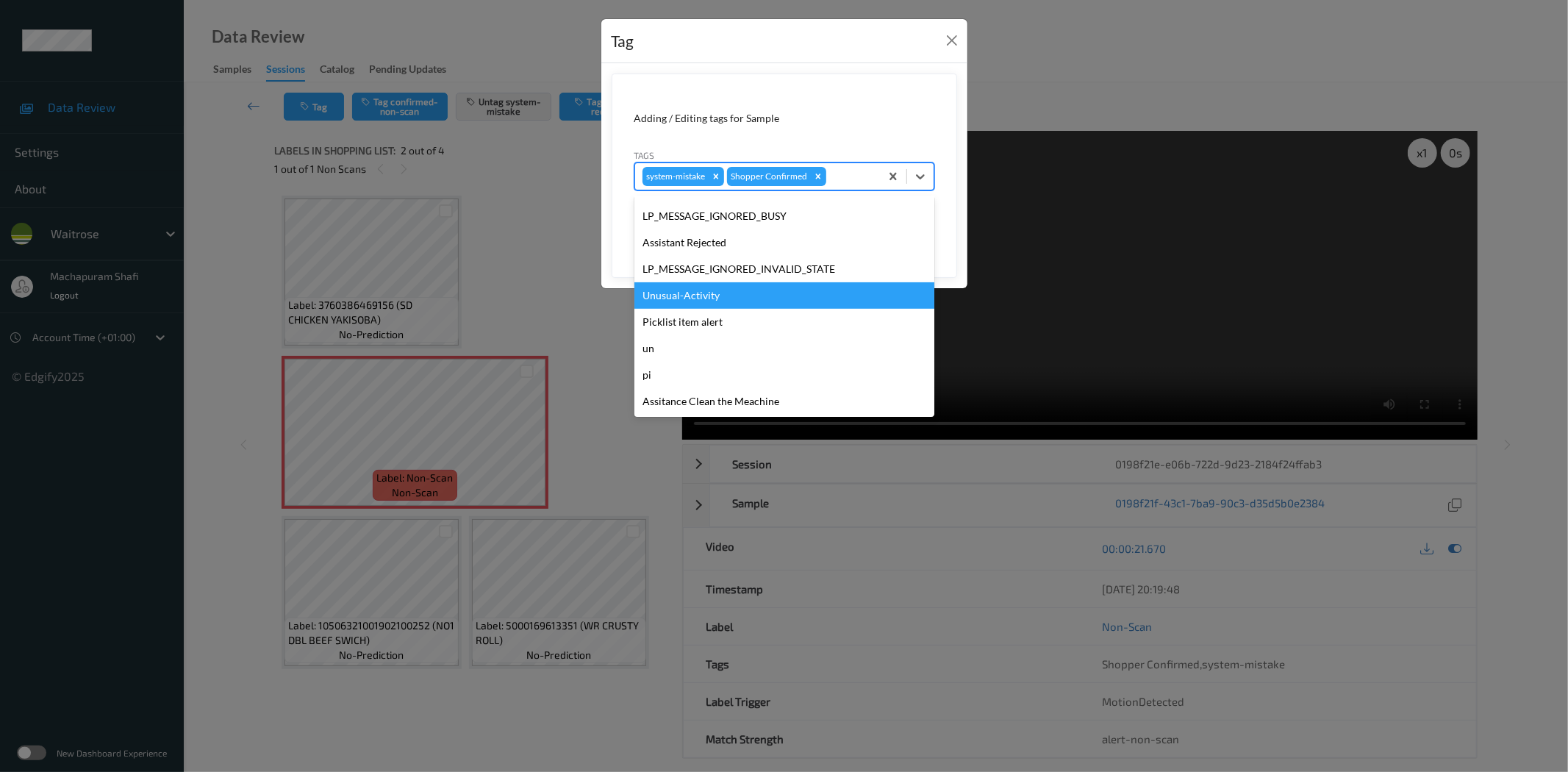
click at [716, 298] on div "Unusual-Activity" at bounding box center [784, 295] width 300 height 26
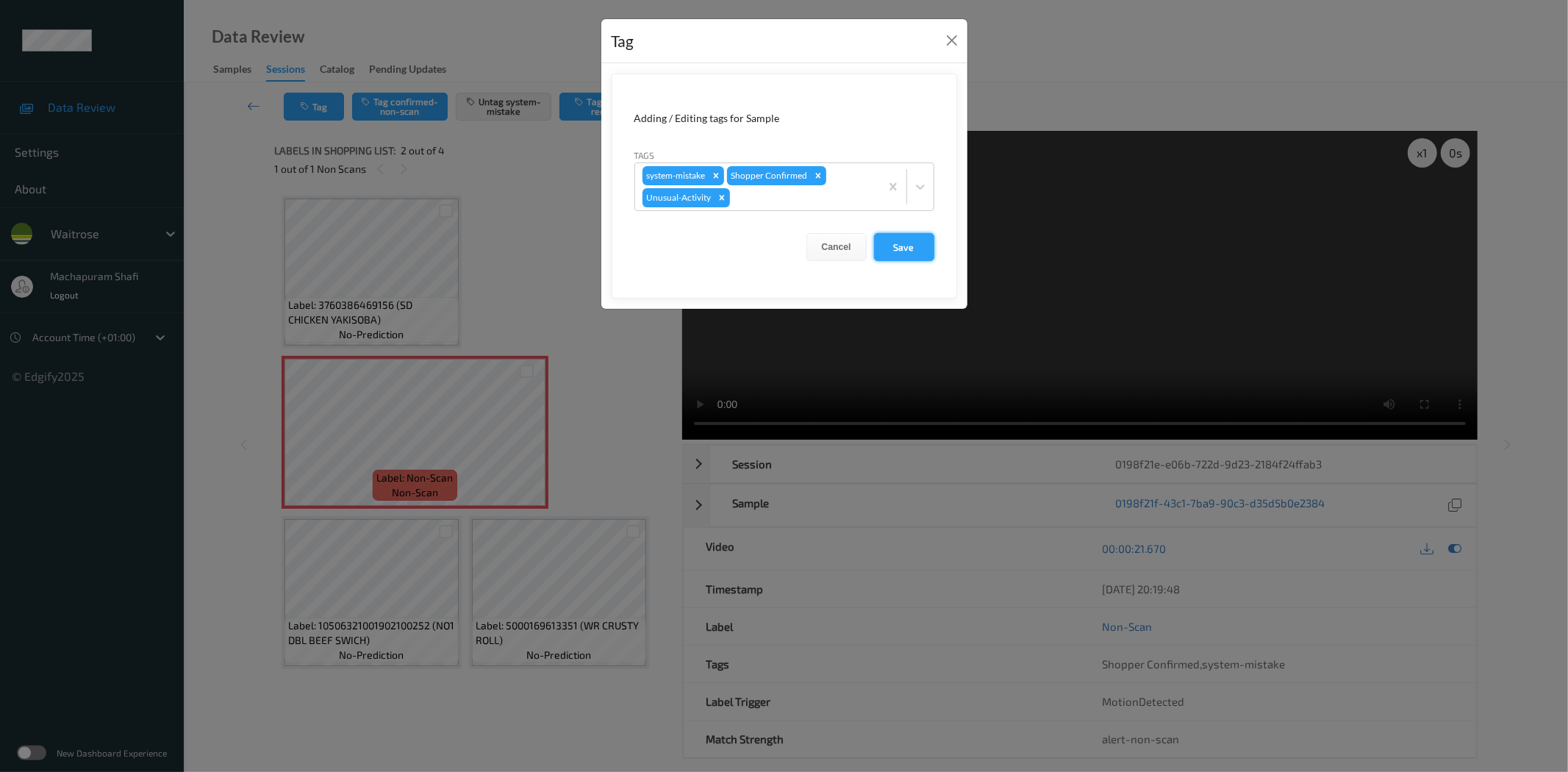
click at [910, 239] on button "Save" at bounding box center [904, 247] width 60 height 28
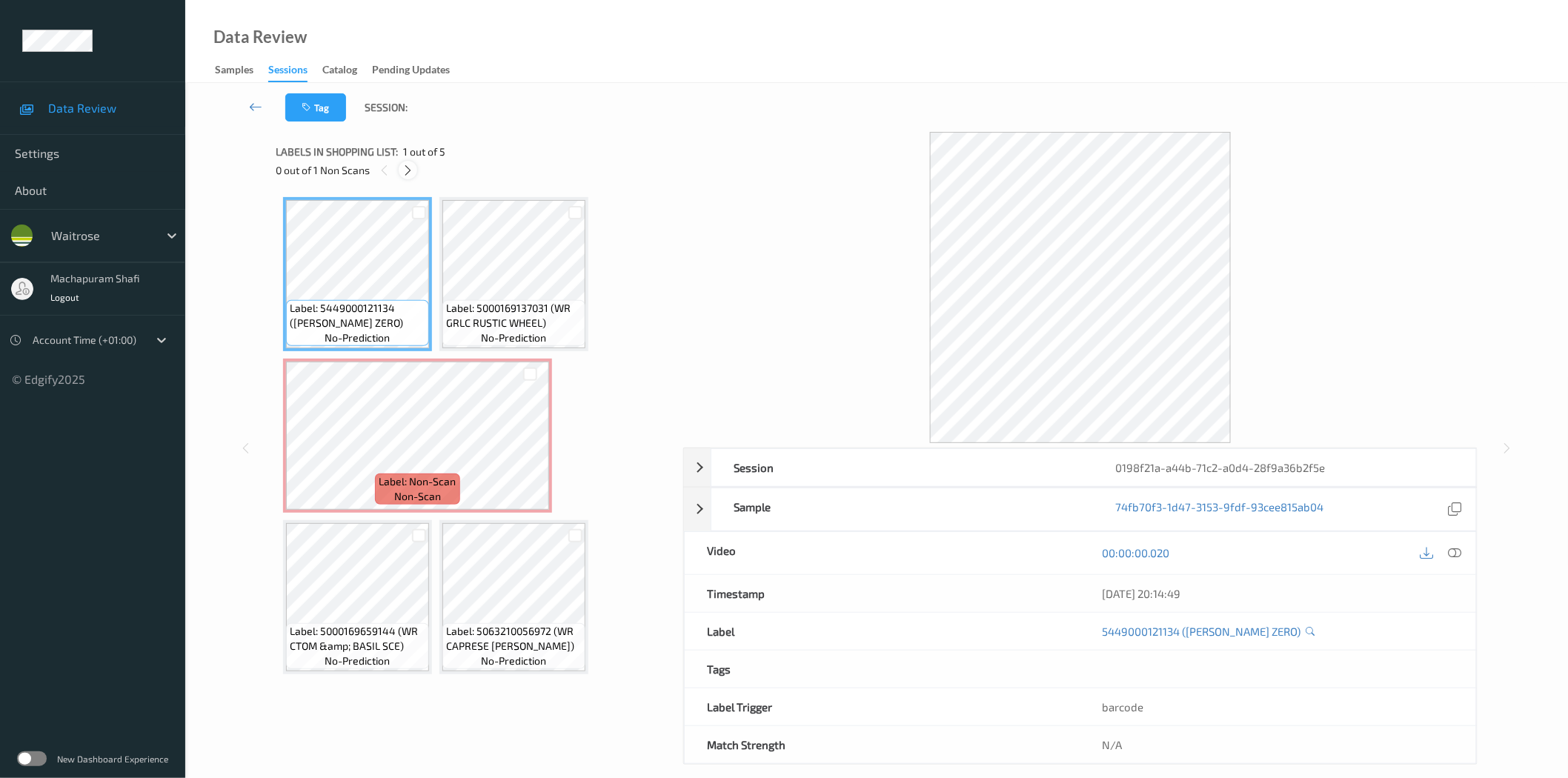
click at [405, 168] on icon at bounding box center [408, 170] width 13 height 14
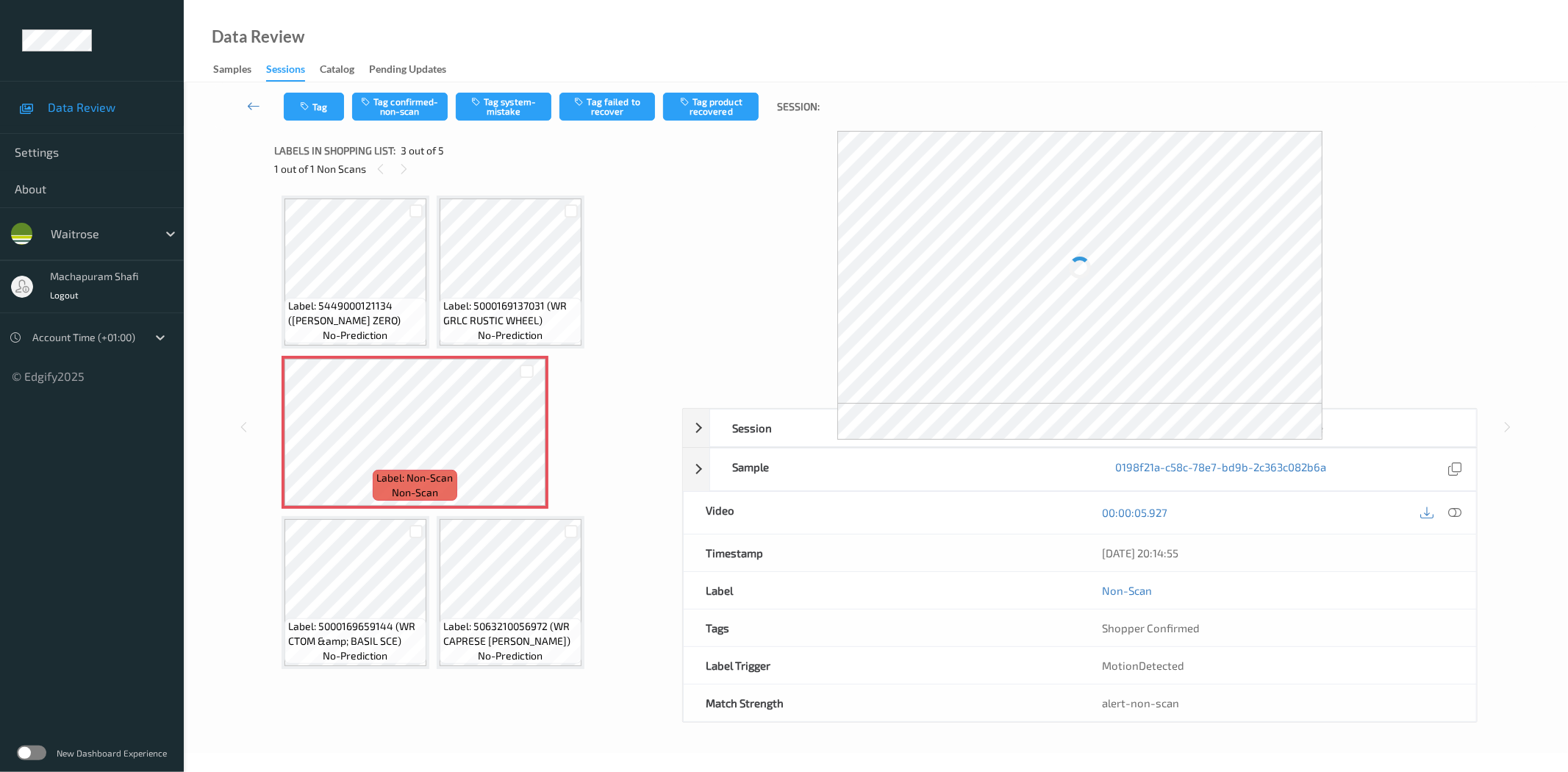
drag, startPoint x: 1463, startPoint y: 509, endPoint x: 1434, endPoint y: 498, distance: 31.0
click at [1463, 509] on div at bounding box center [1454, 512] width 20 height 20
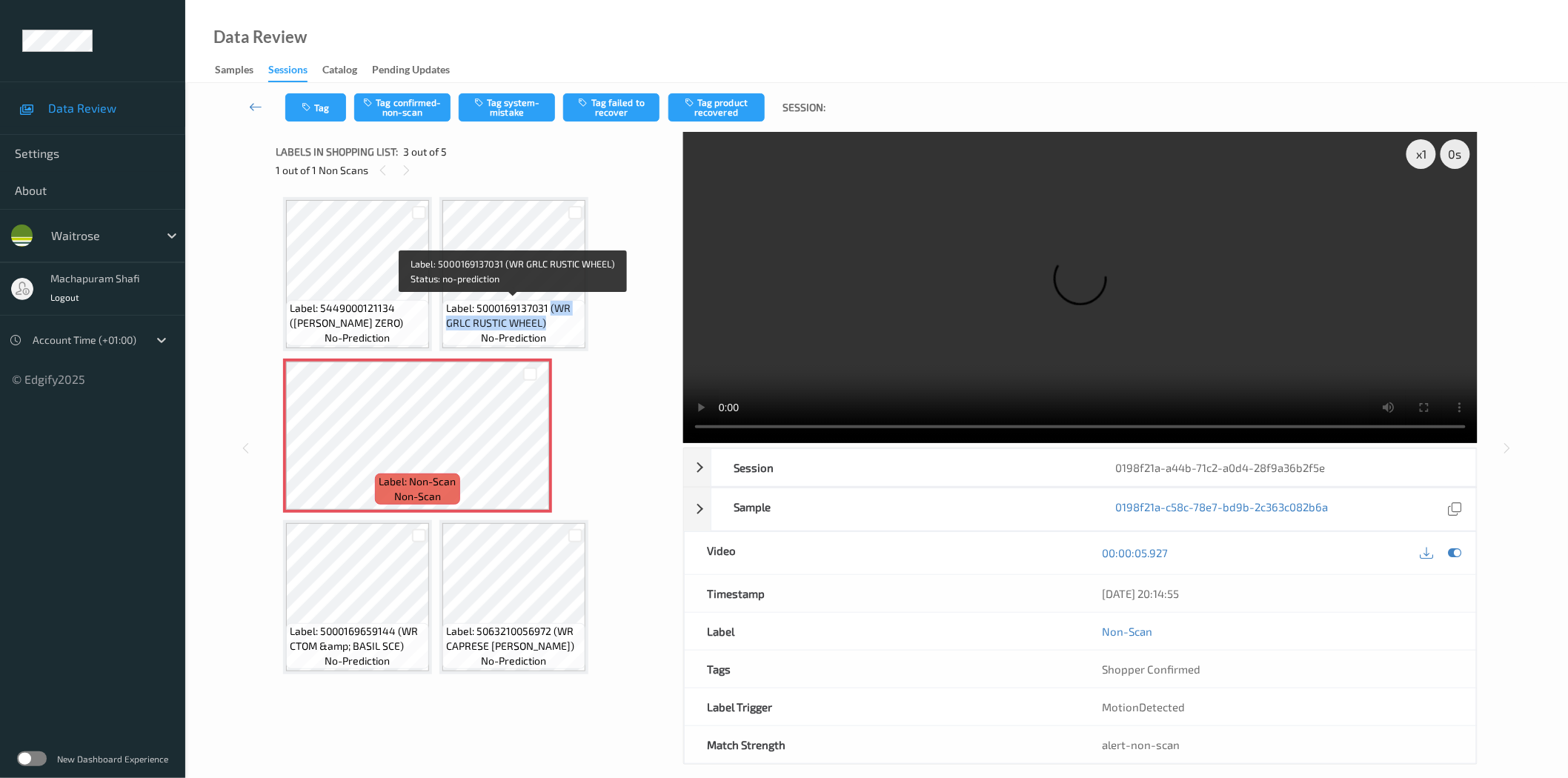
drag, startPoint x: 549, startPoint y: 304, endPoint x: 569, endPoint y: 336, distance: 37.7
click at [569, 336] on div "Label: 5000169137031 (WR GRLC RUSTIC WHEEL) no-prediction" at bounding box center [514, 323] width 143 height 46
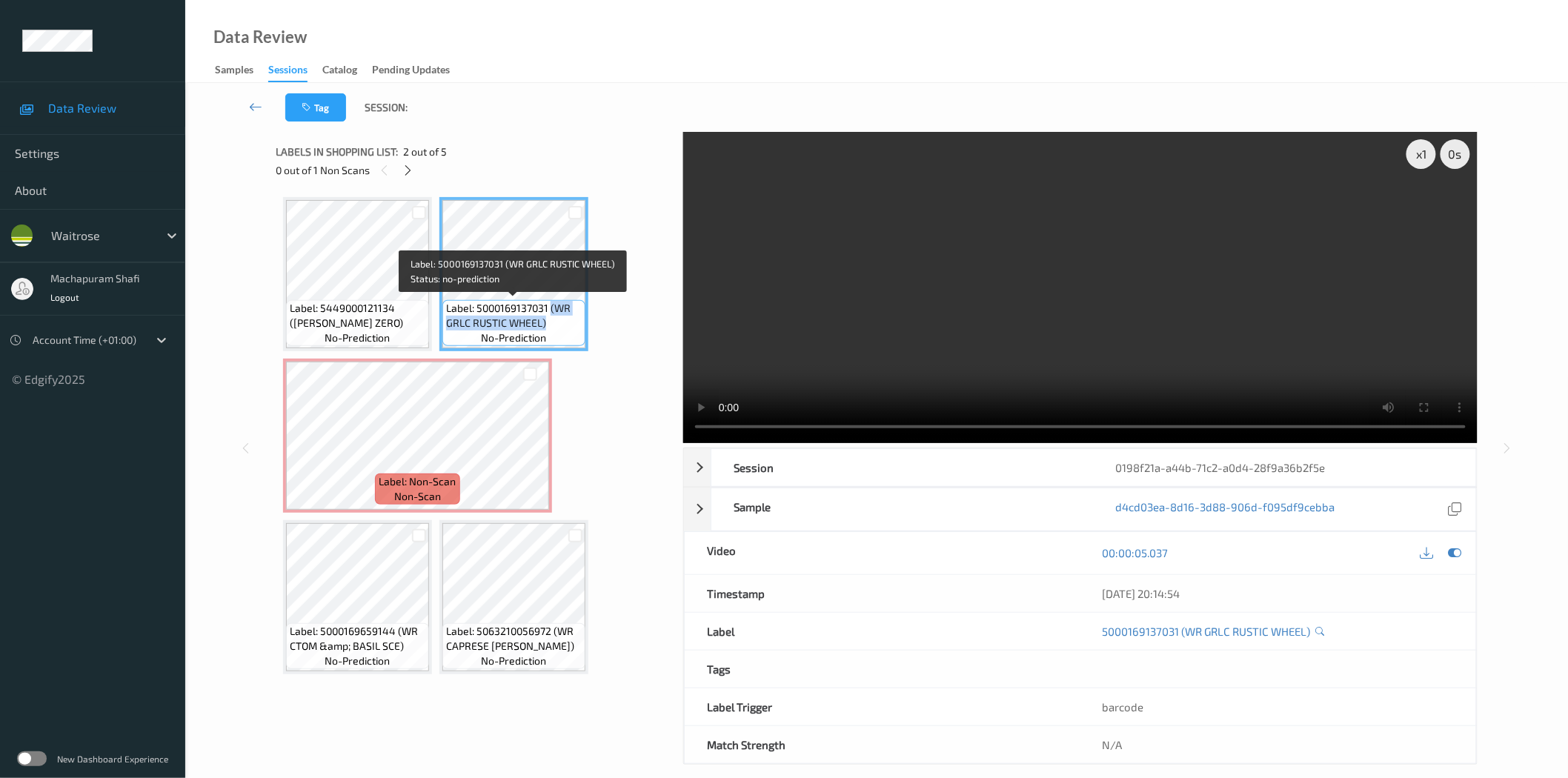
copy span "(WR GRLC RUSTIC WHEEL)"
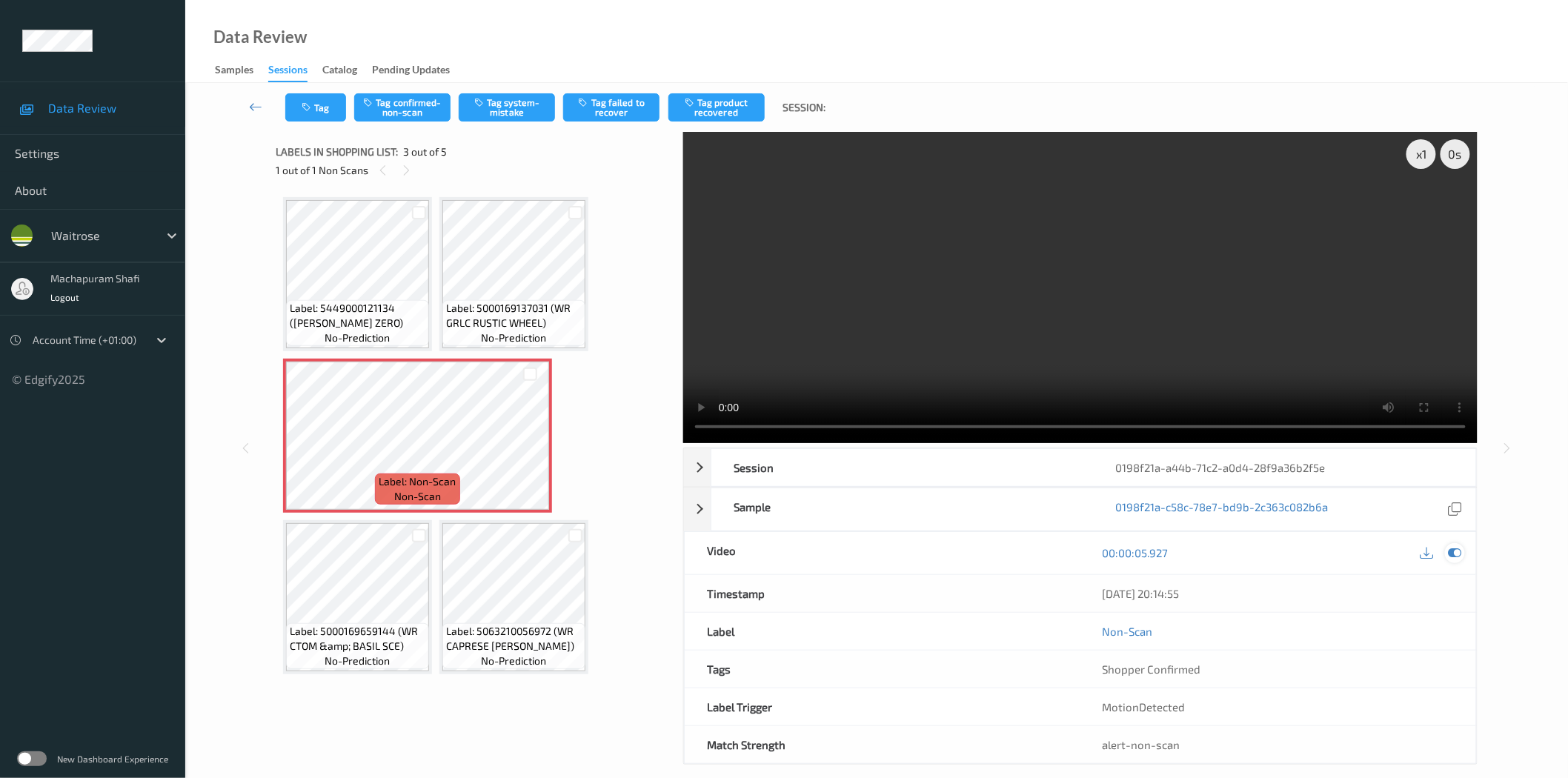
click at [1451, 553] on icon at bounding box center [1454, 553] width 14 height 14
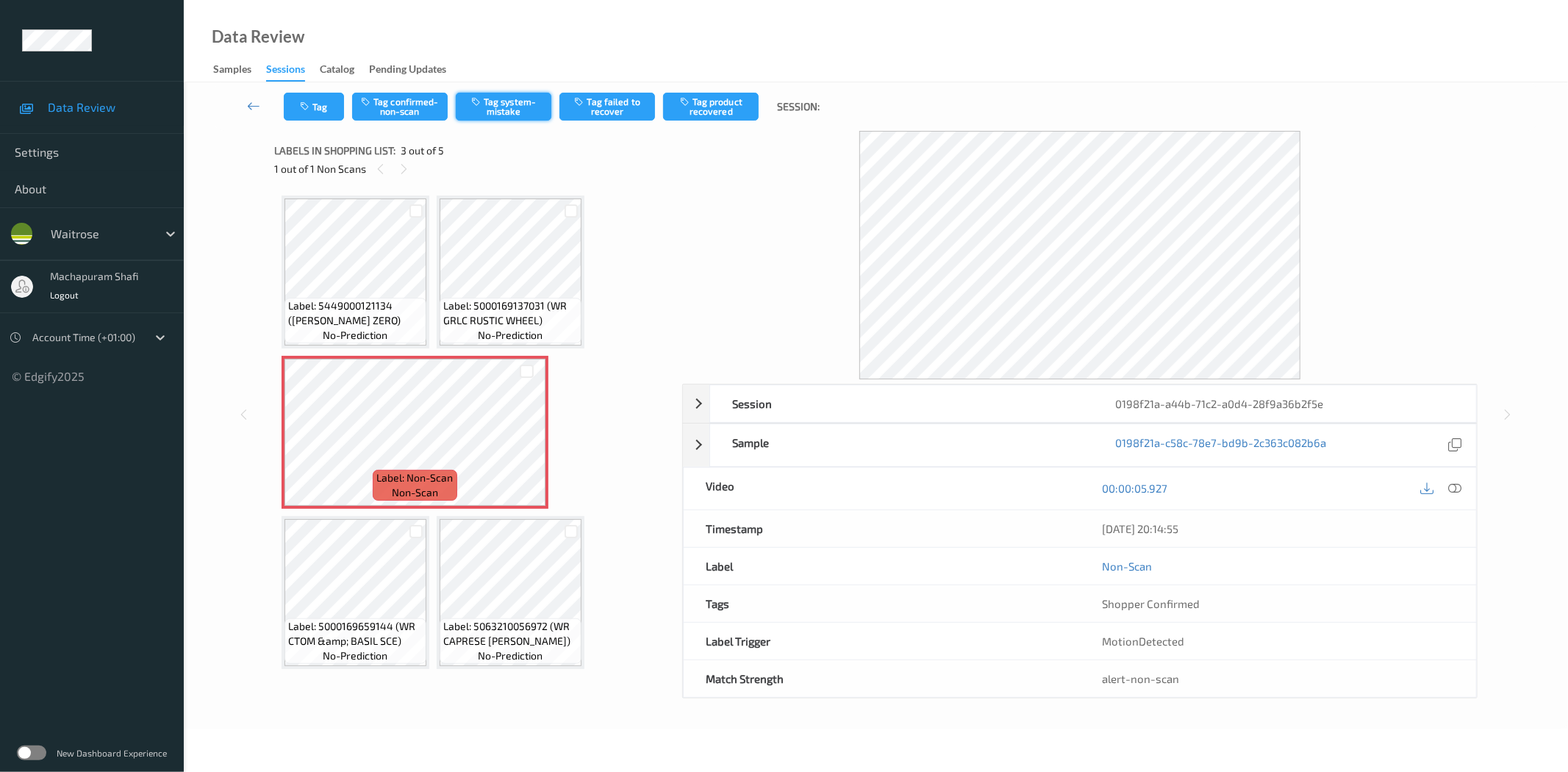
click at [502, 109] on button "Tag system-mistake" at bounding box center [503, 106] width 96 height 28
click at [280, 114] on link at bounding box center [254, 106] width 59 height 28
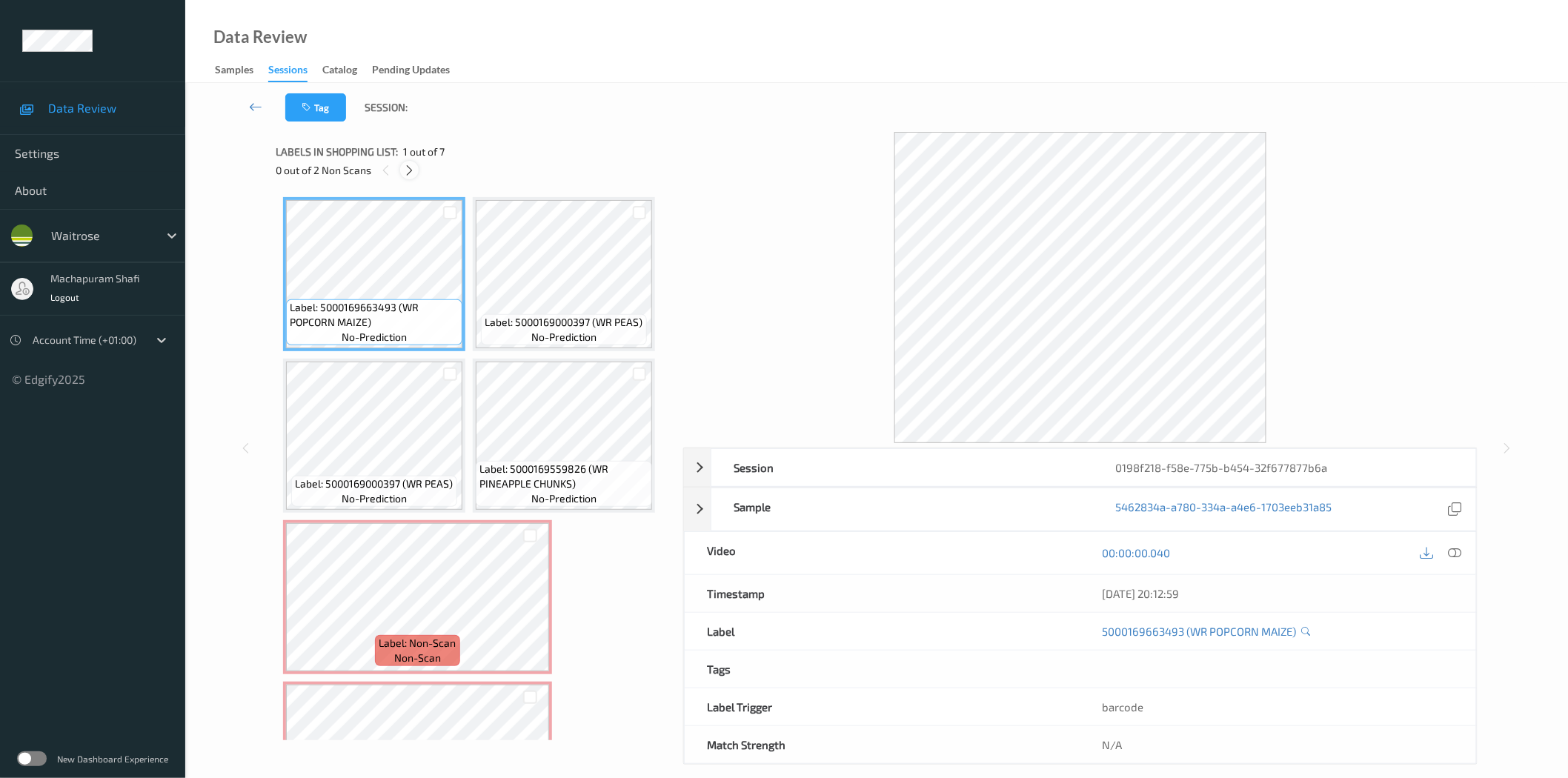
click at [413, 169] on icon at bounding box center [409, 170] width 13 height 14
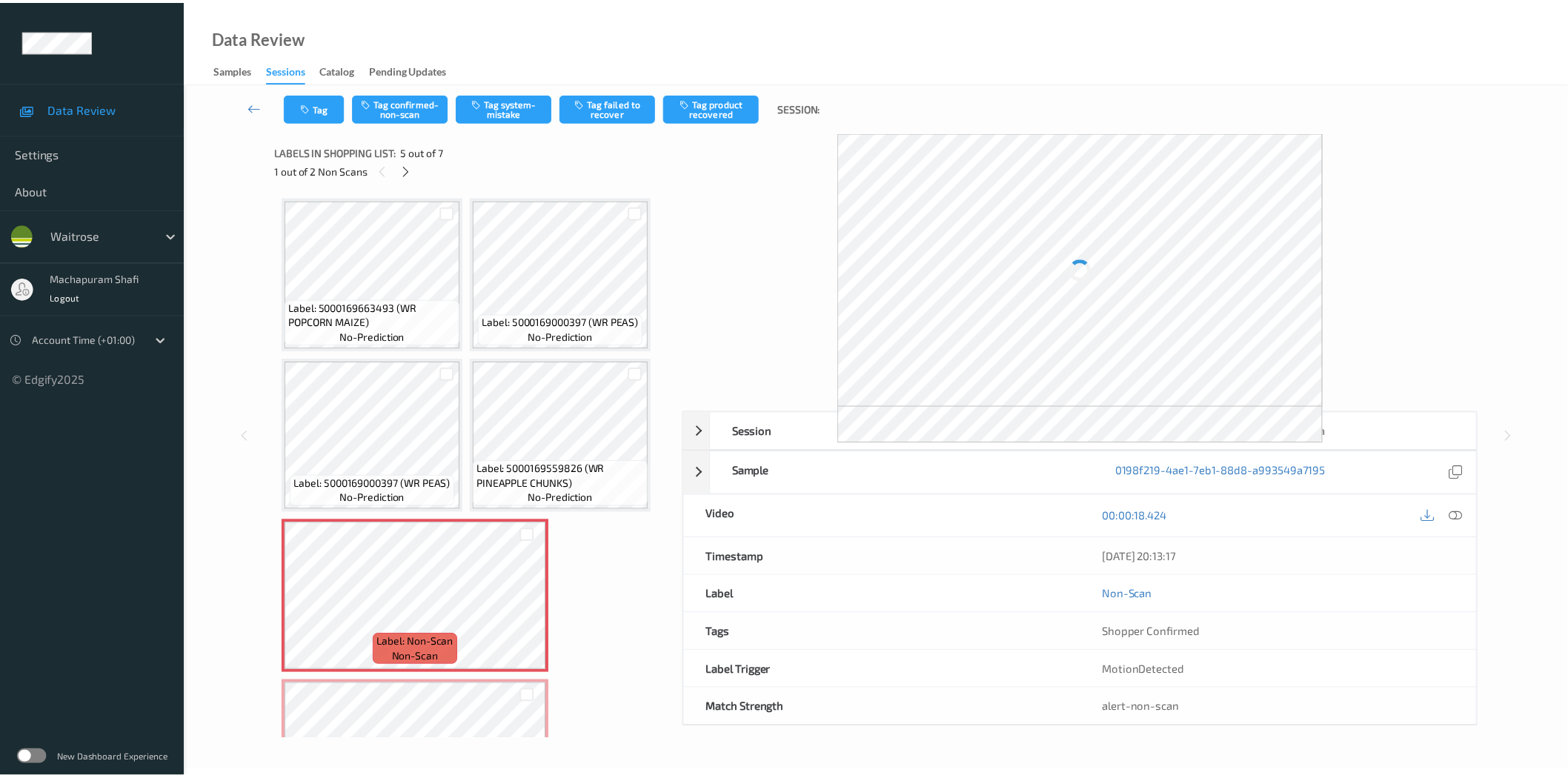
scroll to position [167, 0]
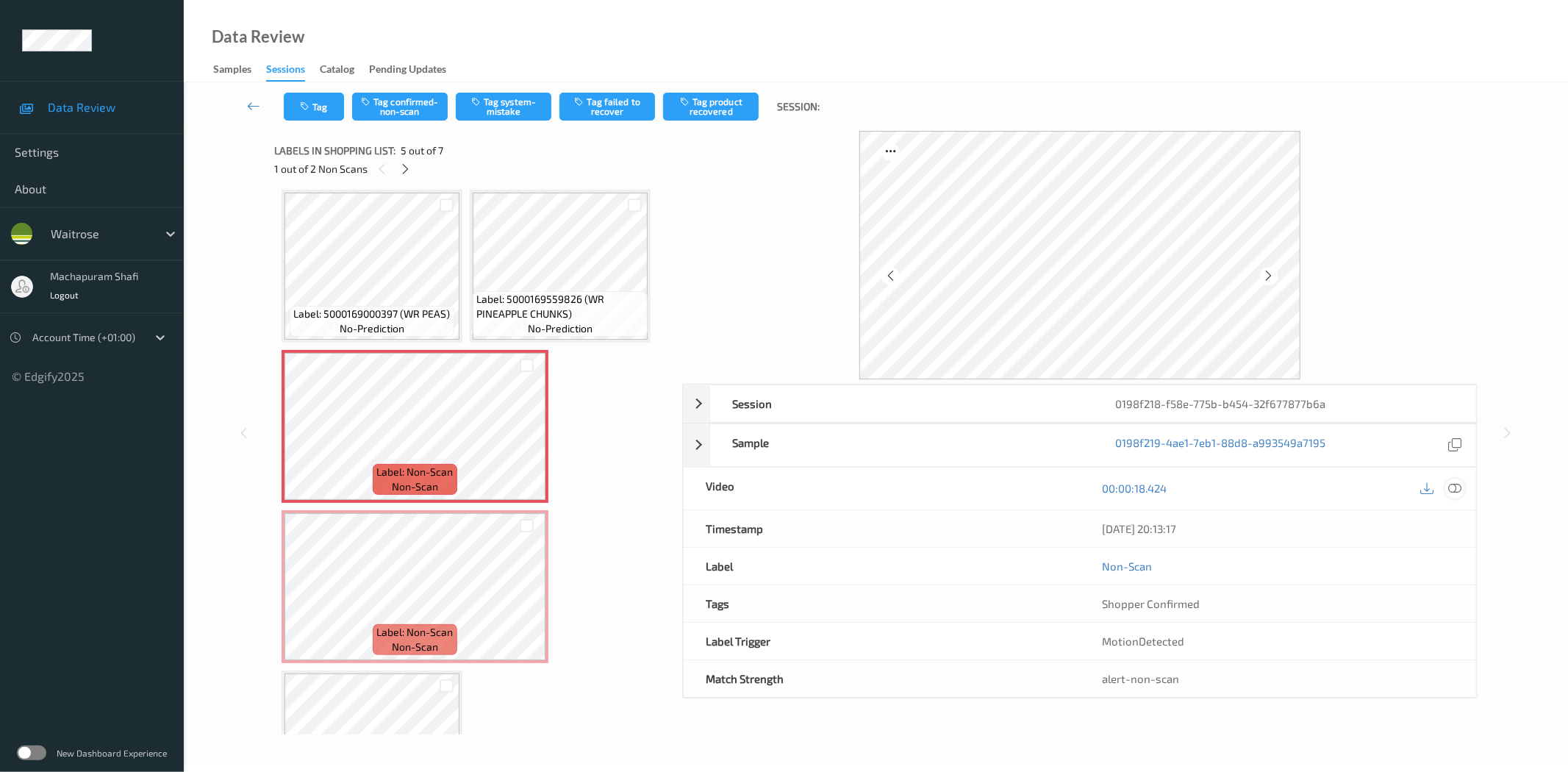
click at [1459, 491] on icon at bounding box center [1455, 488] width 13 height 13
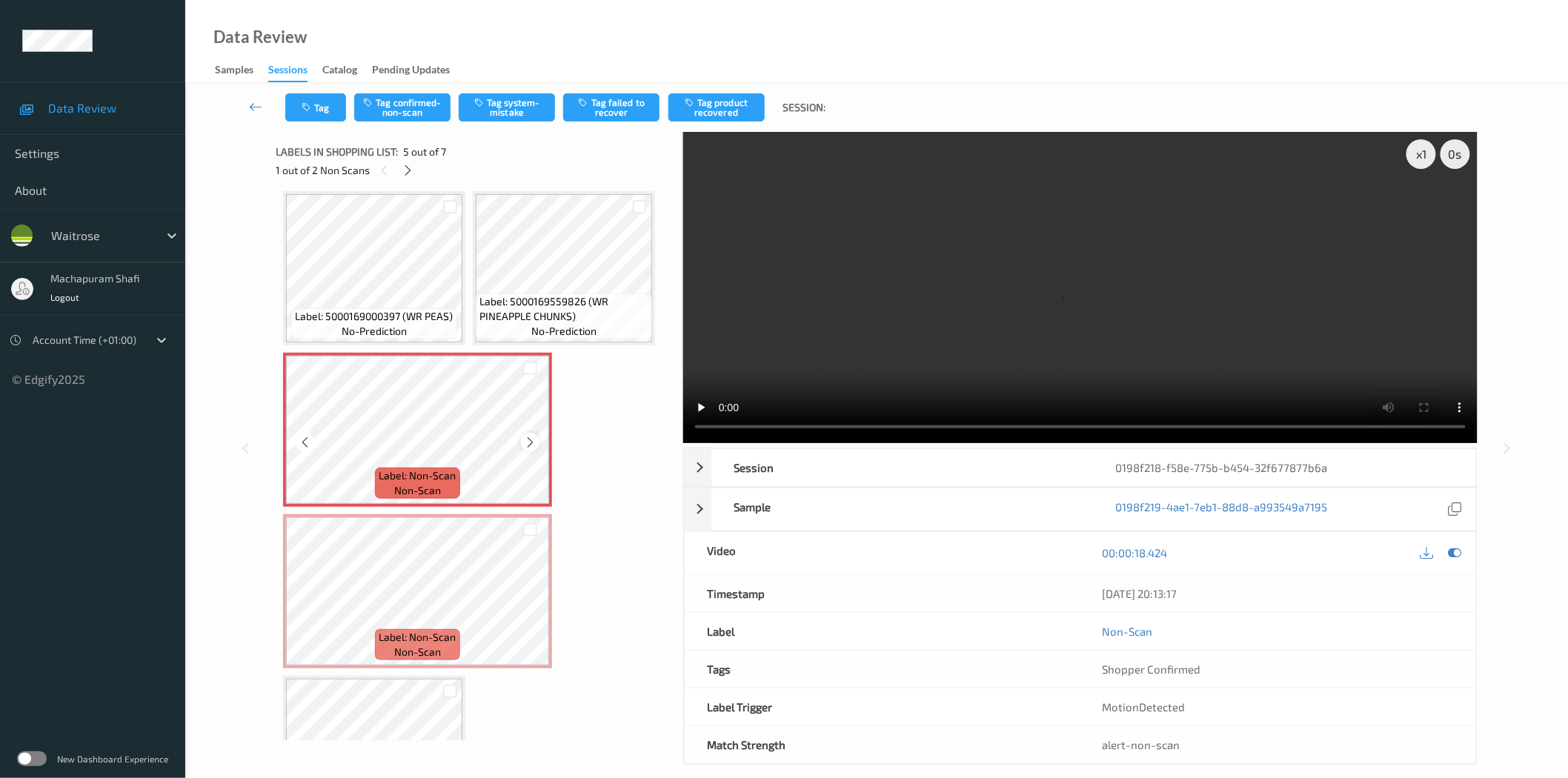
click at [531, 440] on icon at bounding box center [530, 442] width 13 height 14
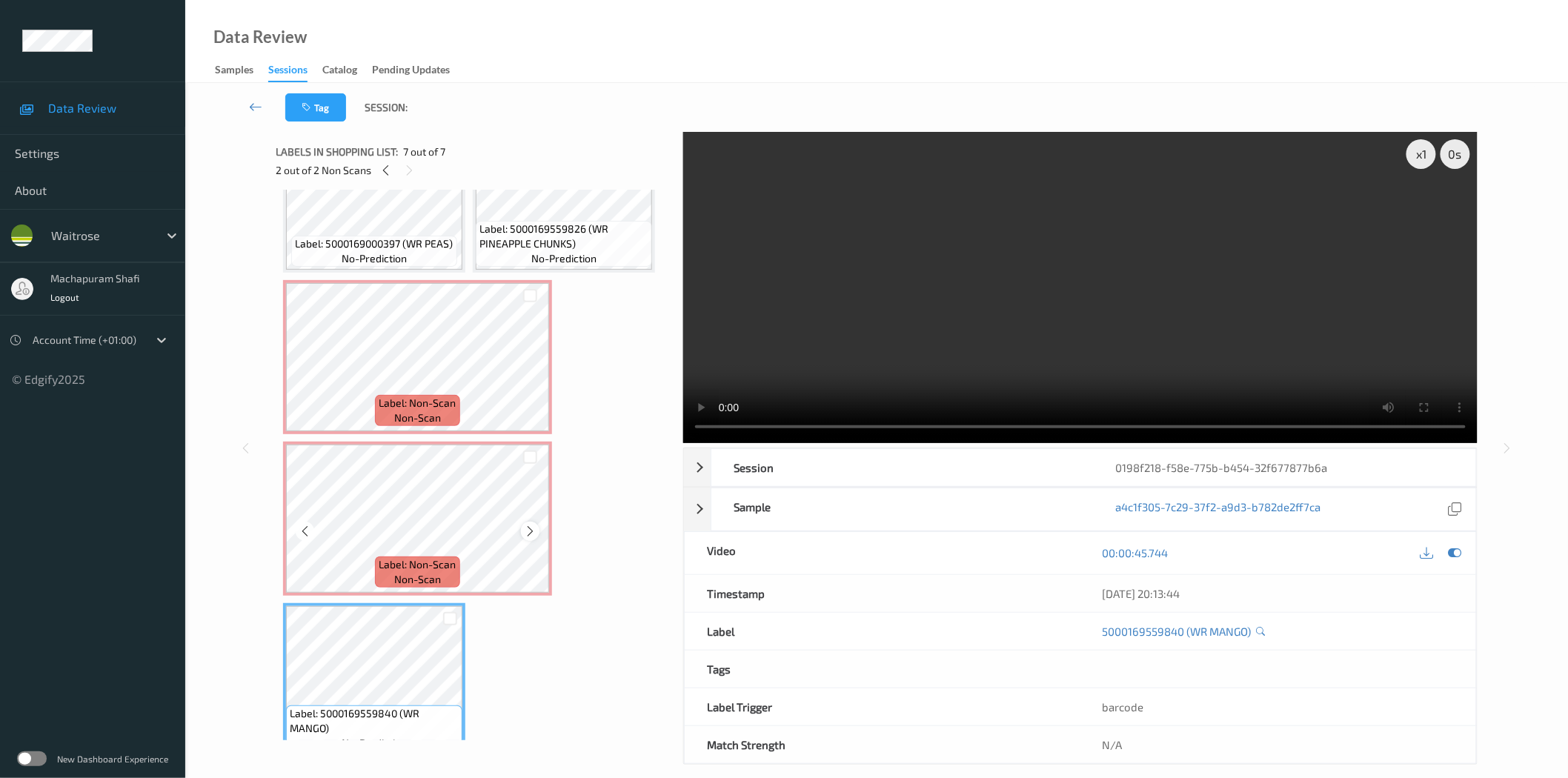
scroll to position [260, 0]
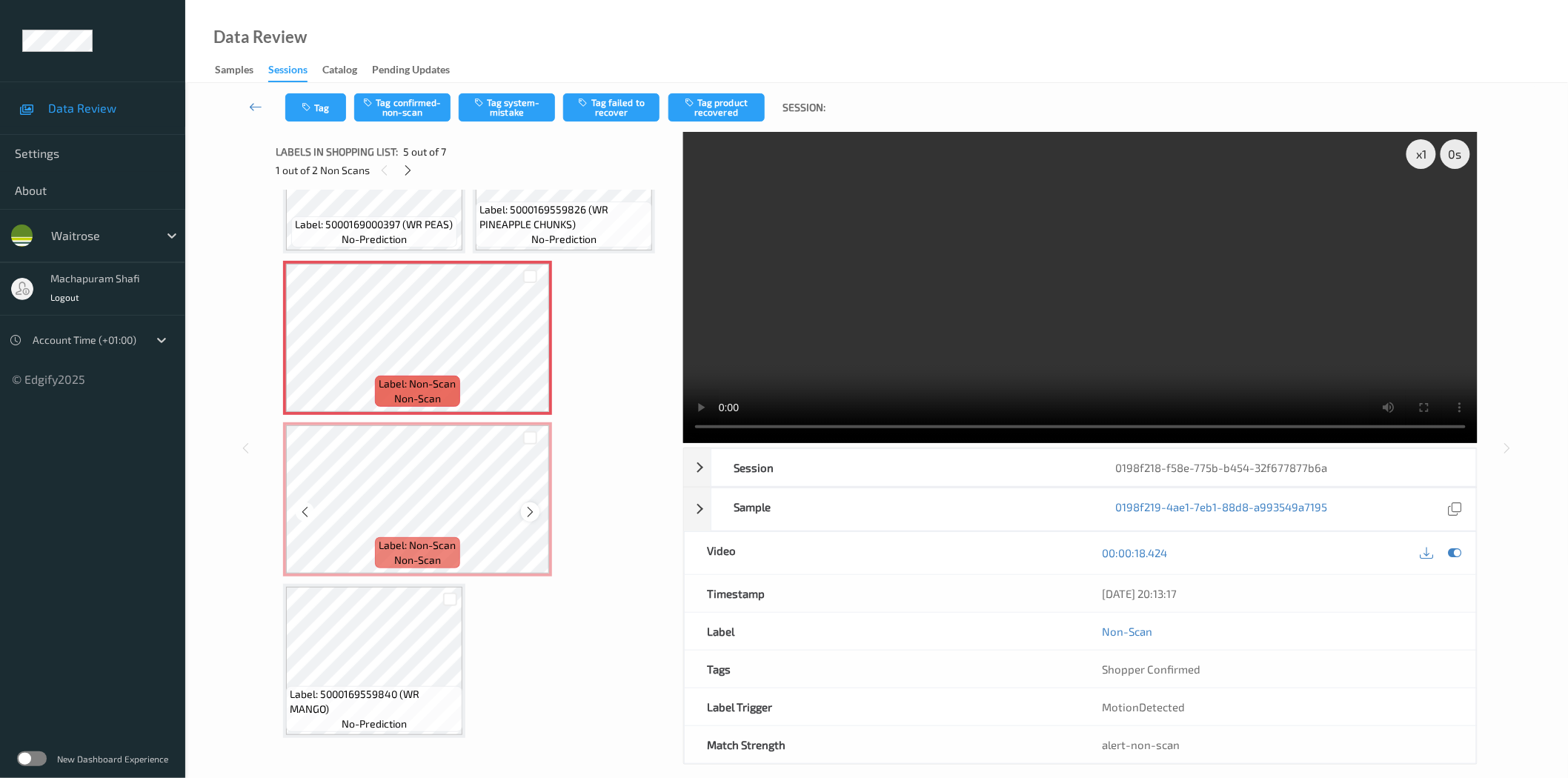
click at [524, 508] on icon at bounding box center [530, 512] width 13 height 14
click at [413, 110] on button "Tag confirmed-non-scan" at bounding box center [402, 107] width 96 height 28
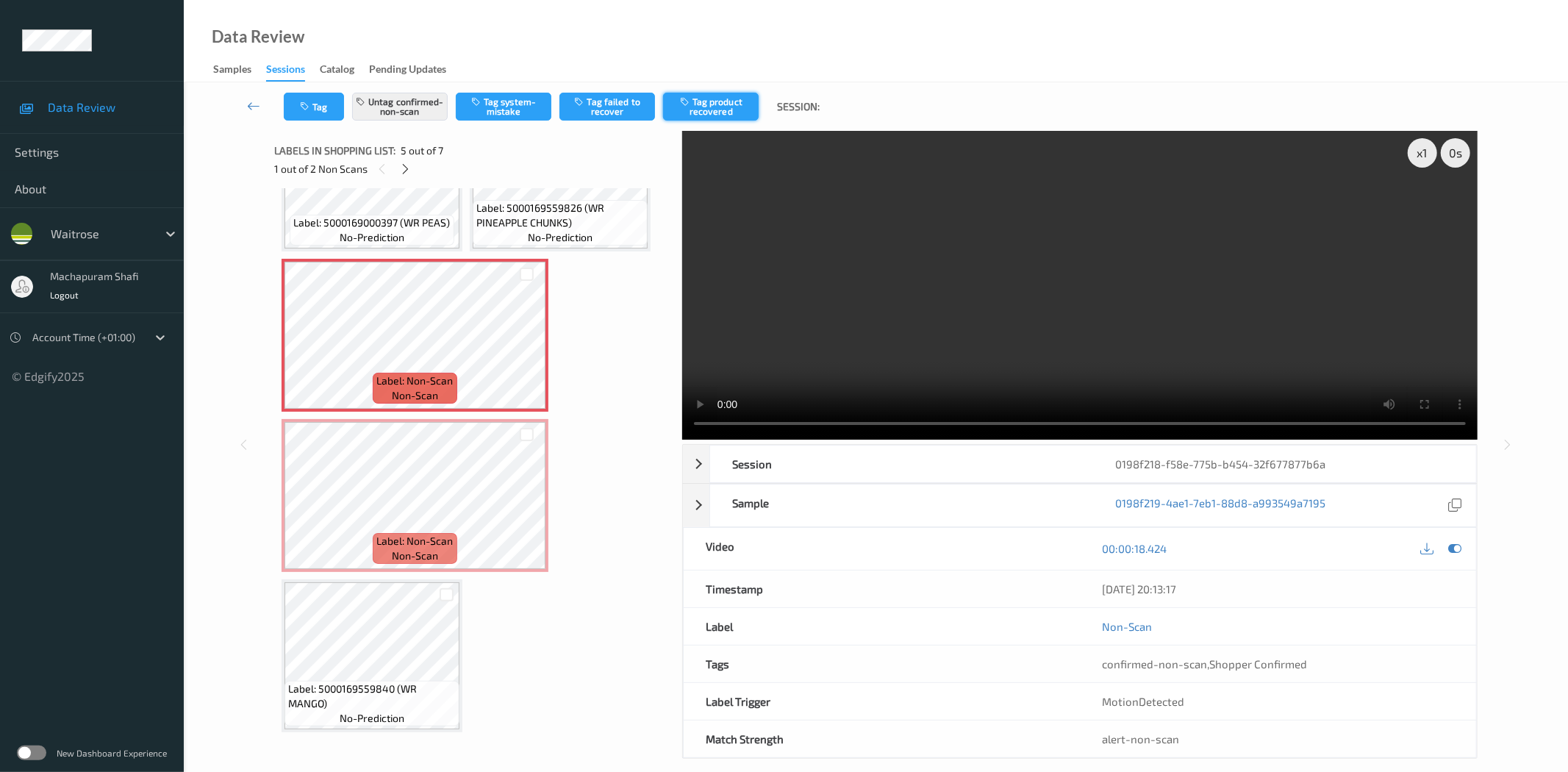
click at [702, 107] on button "Tag product recovered" at bounding box center [710, 106] width 96 height 28
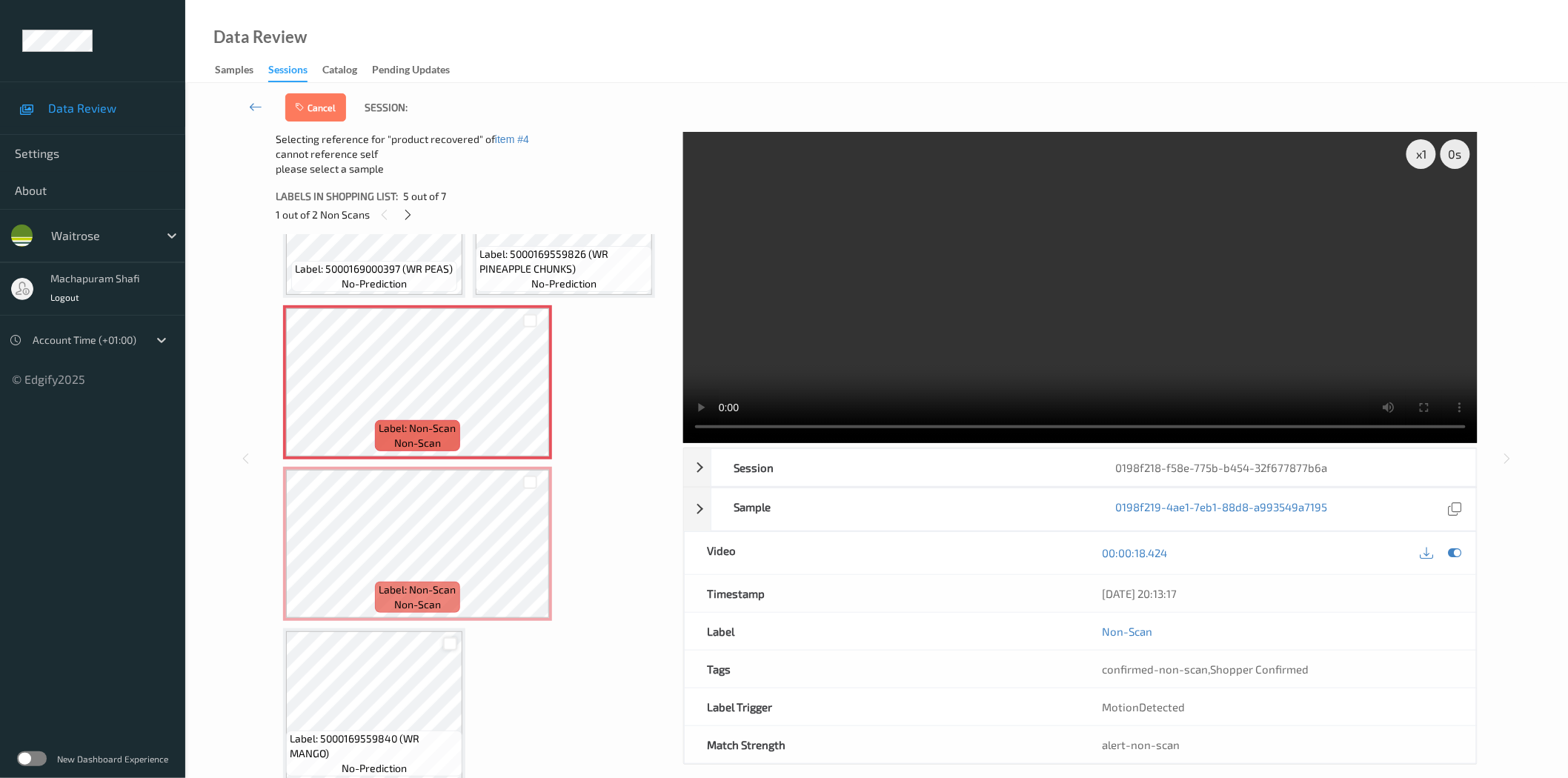
click at [445, 643] on div at bounding box center [450, 644] width 14 height 14
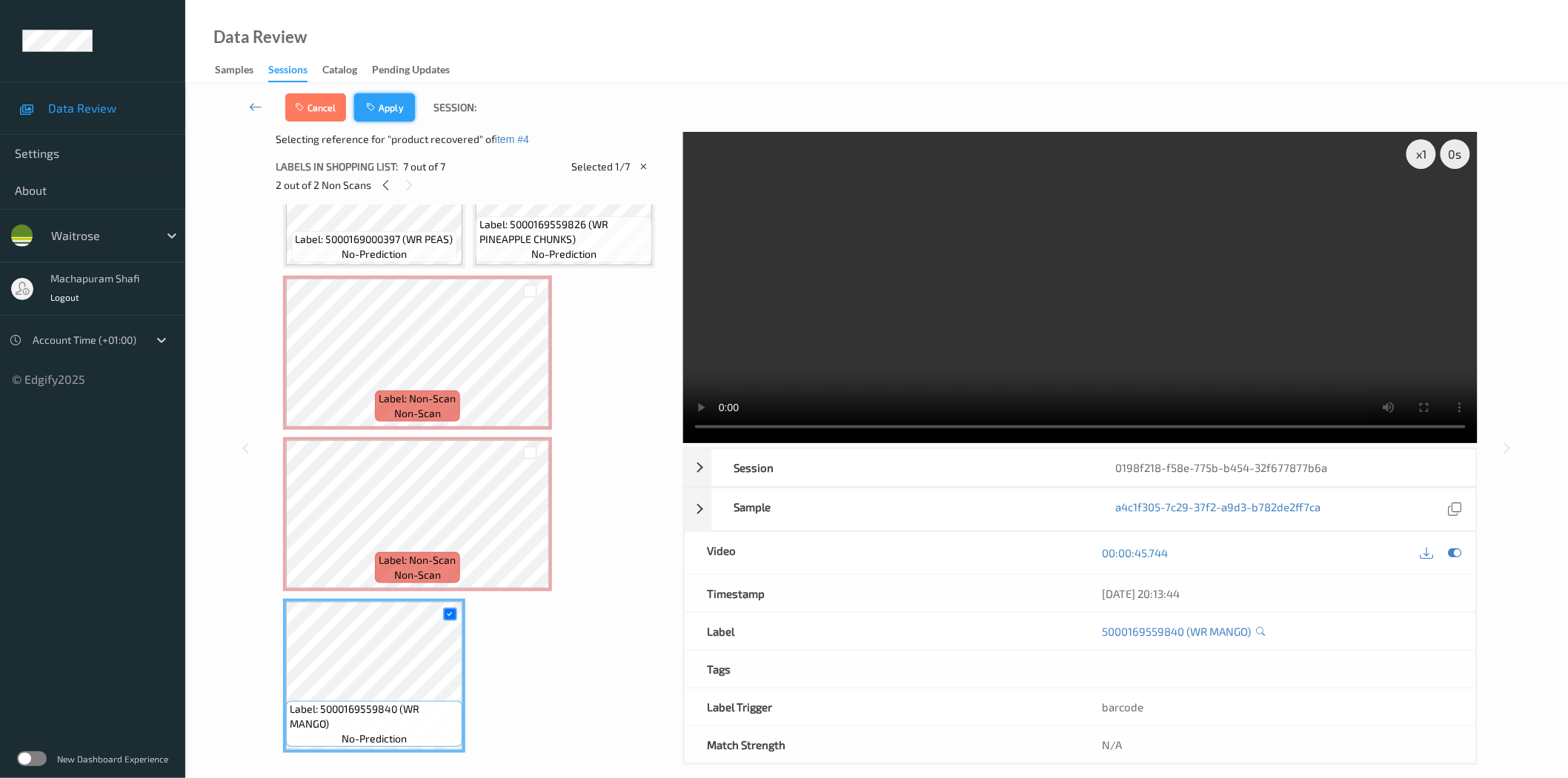
click at [378, 96] on button "Apply" at bounding box center [385, 107] width 61 height 28
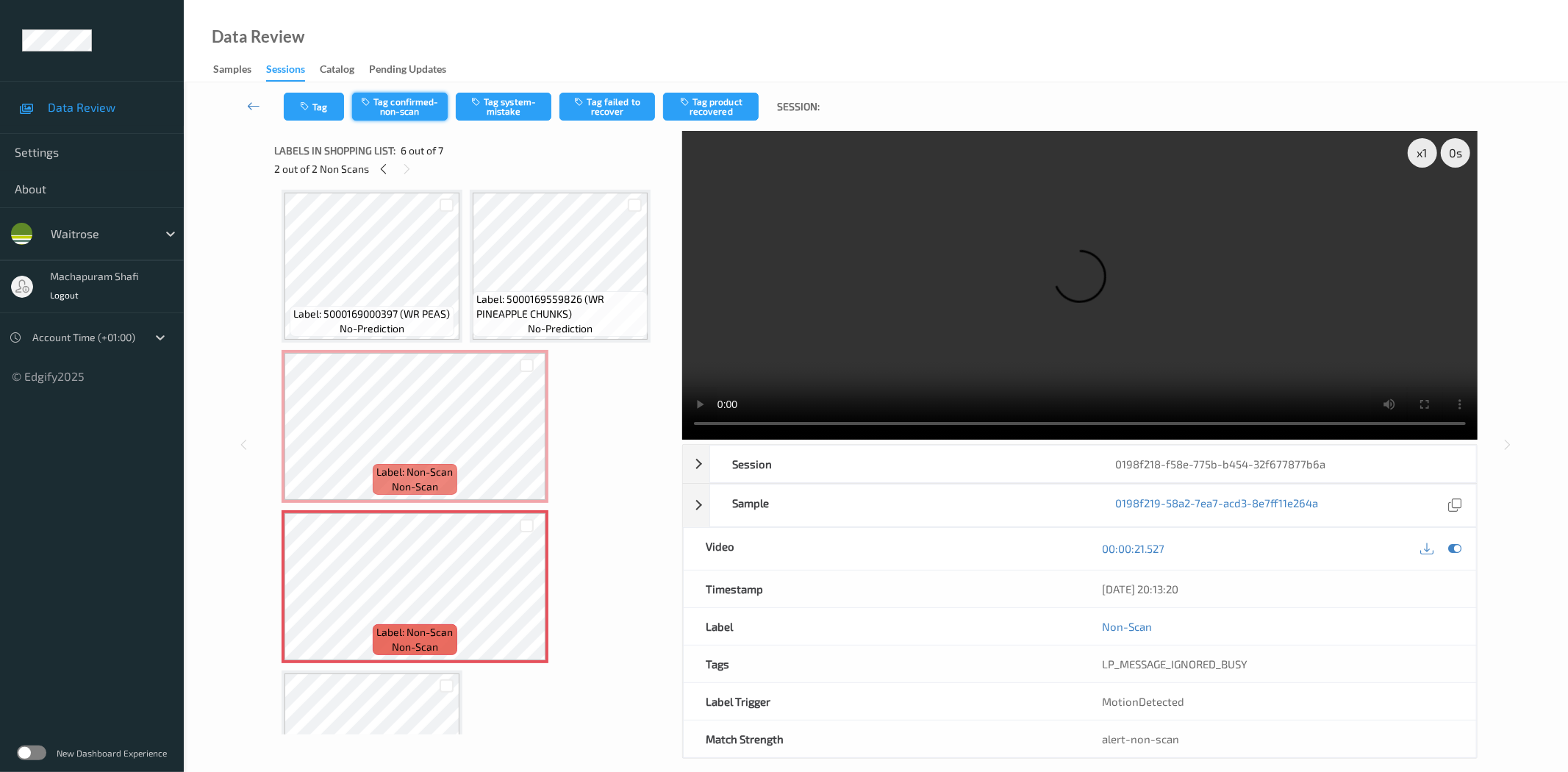
click at [408, 108] on button "Tag confirmed-non-scan" at bounding box center [400, 106] width 96 height 28
click at [608, 104] on button "Tag failed to recover" at bounding box center [607, 106] width 96 height 28
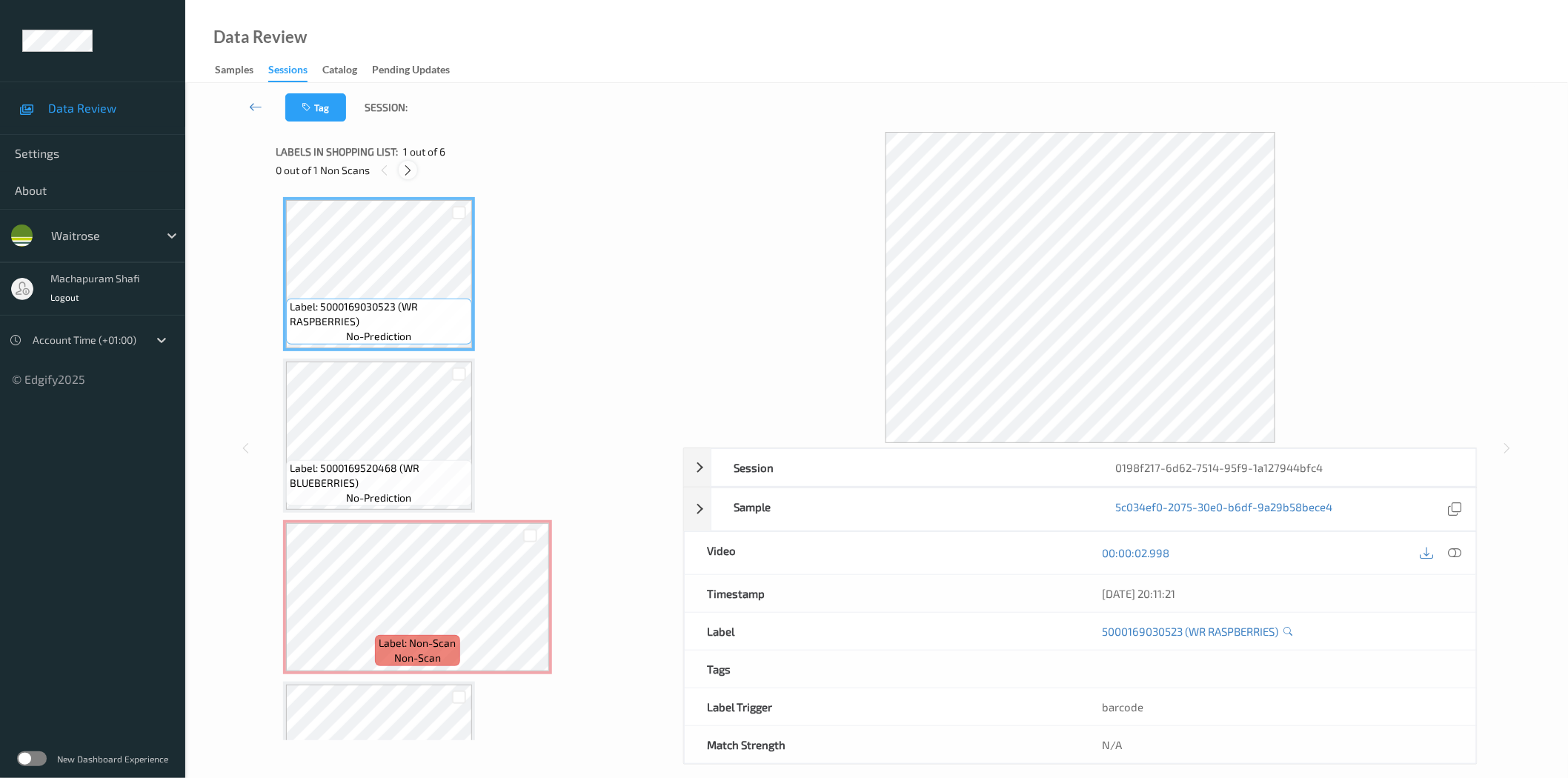
click at [401, 166] on div at bounding box center [408, 170] width 18 height 18
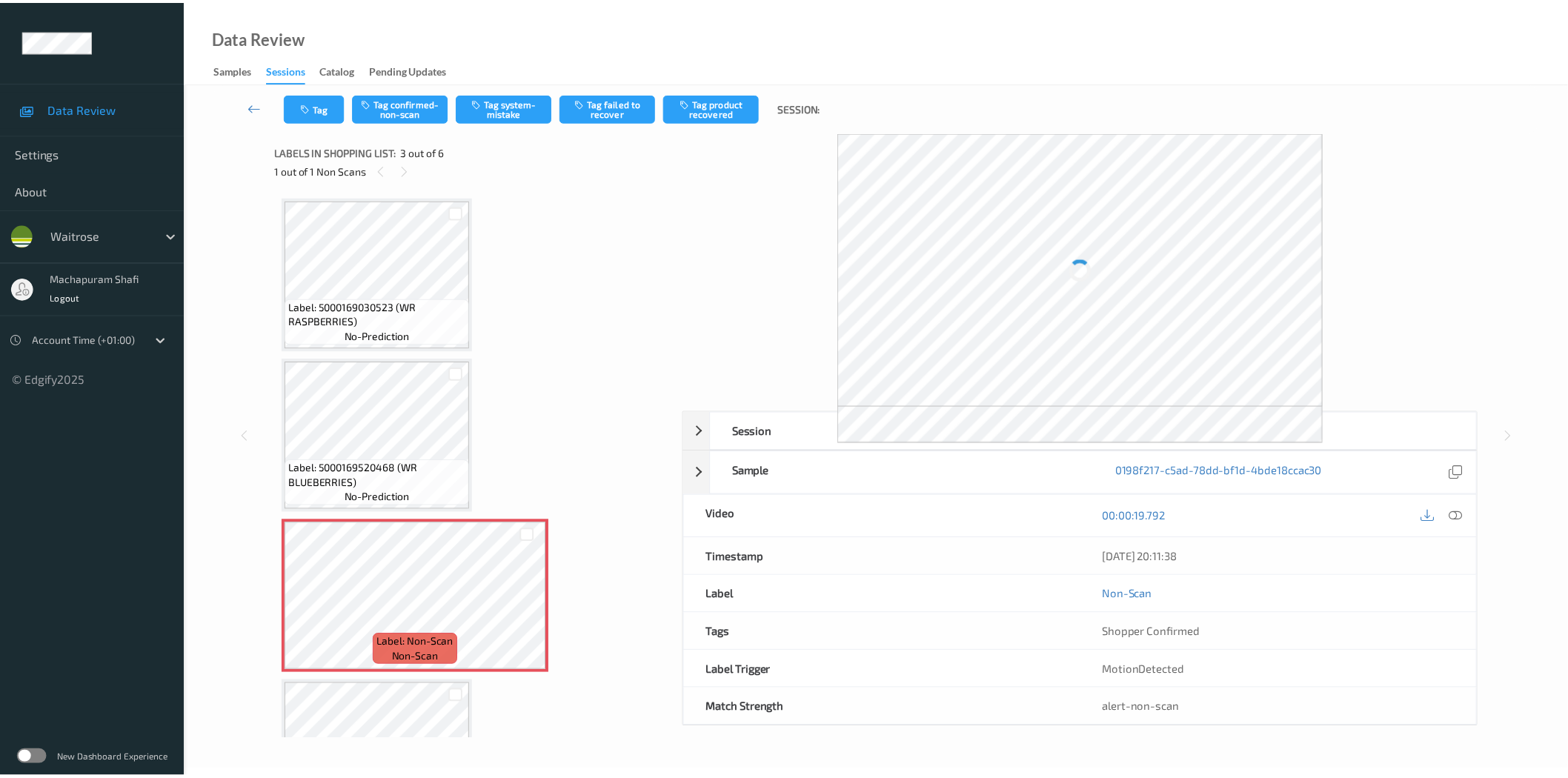
scroll to position [167, 0]
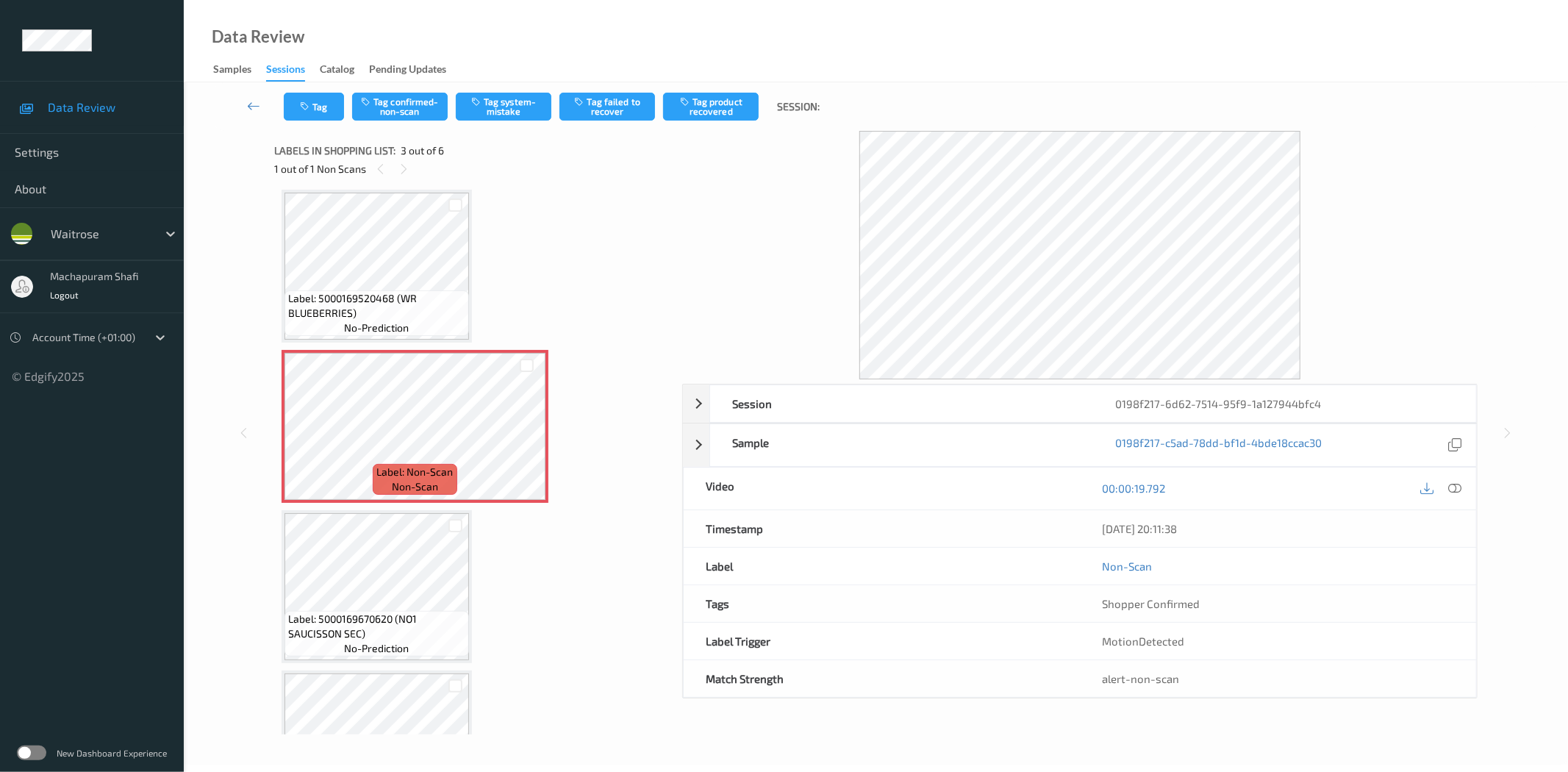
drag, startPoint x: 1455, startPoint y: 485, endPoint x: 1435, endPoint y: 508, distance: 30.5
click at [1455, 485] on icon at bounding box center [1455, 488] width 13 height 13
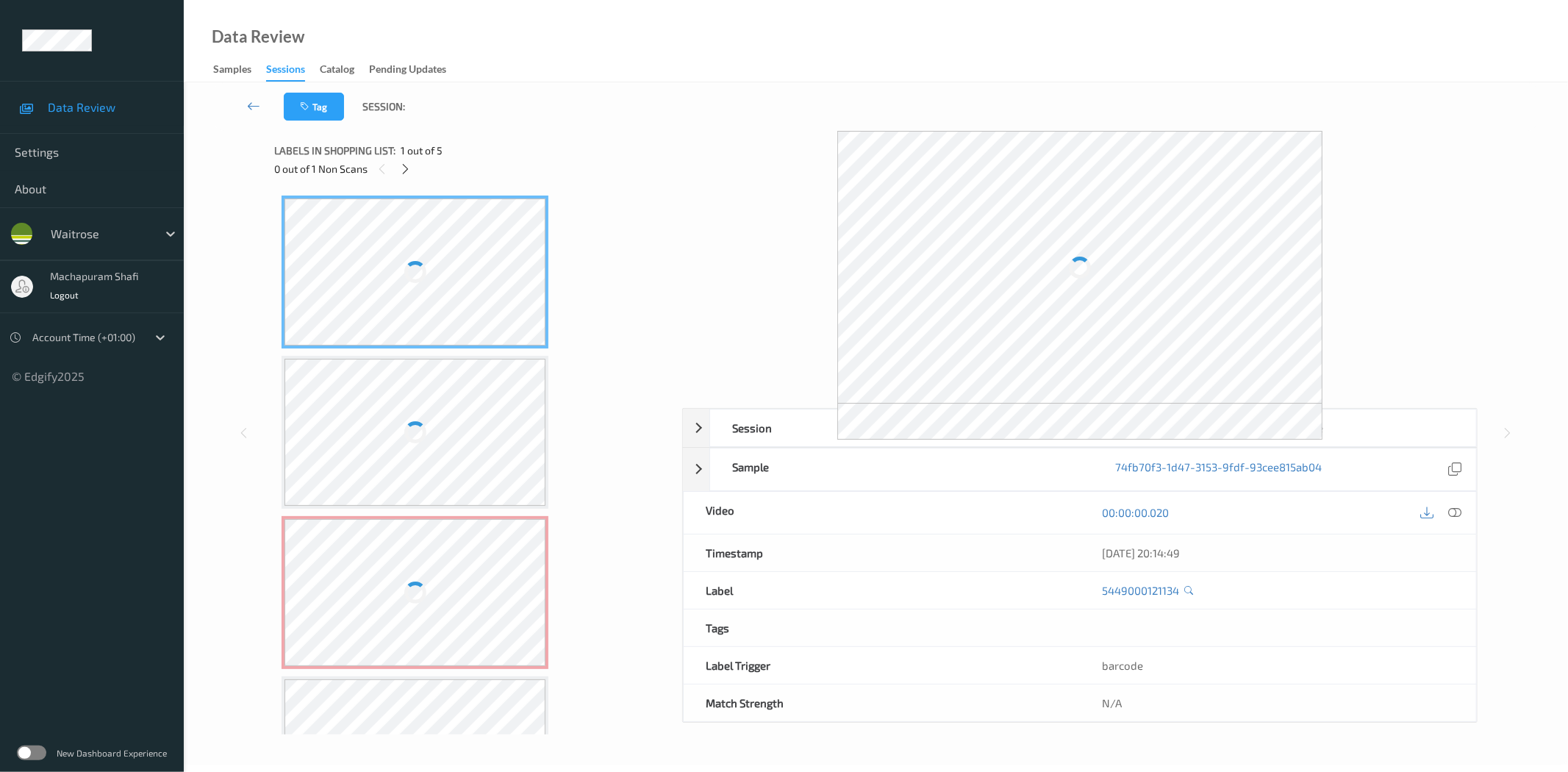
click at [397, 160] on div "0 out of 1 Non Scans" at bounding box center [472, 168] width 397 height 18
click at [403, 169] on icon at bounding box center [405, 169] width 13 height 13
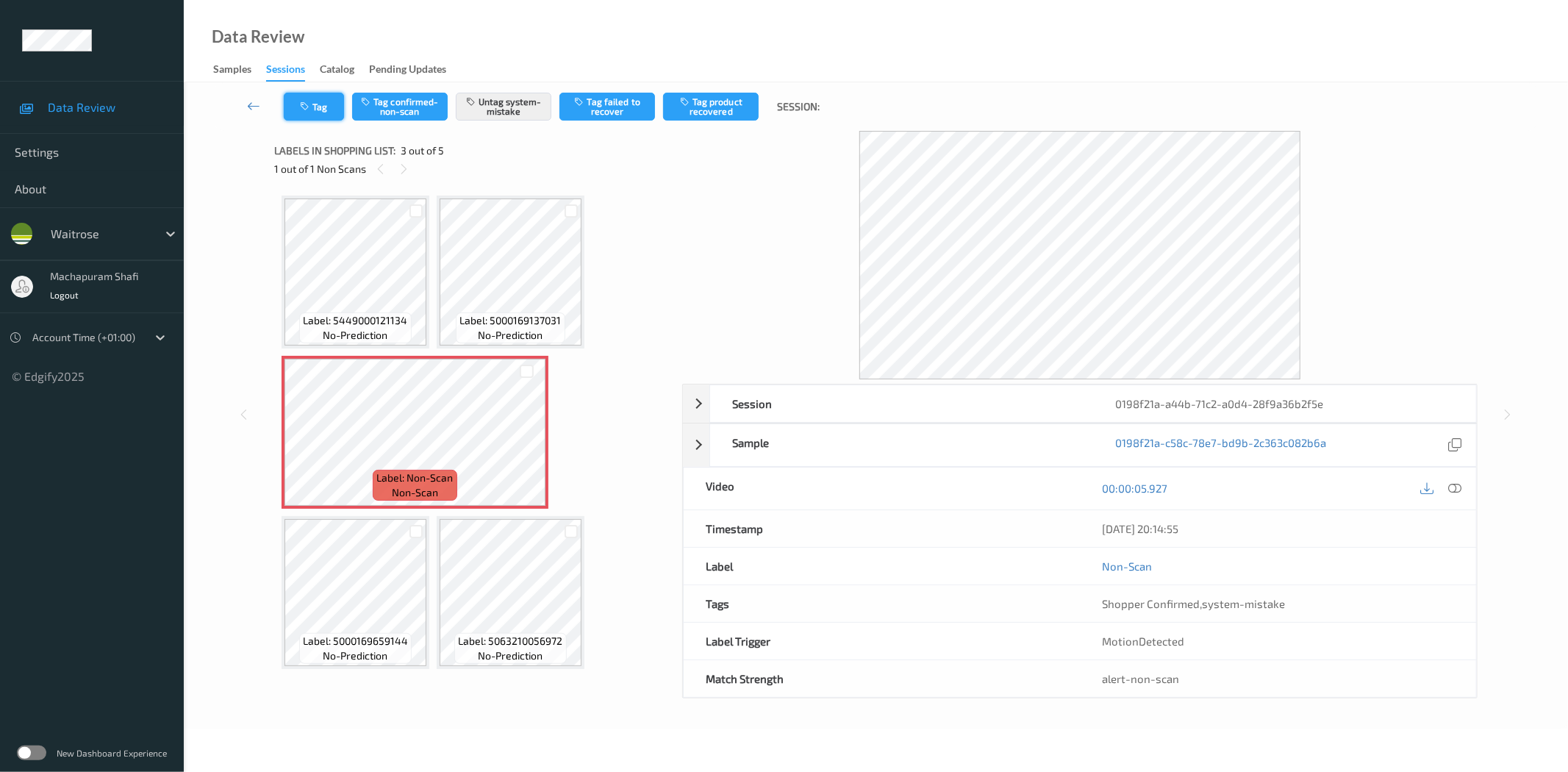
click at [316, 111] on button "Tag" at bounding box center [314, 106] width 60 height 28
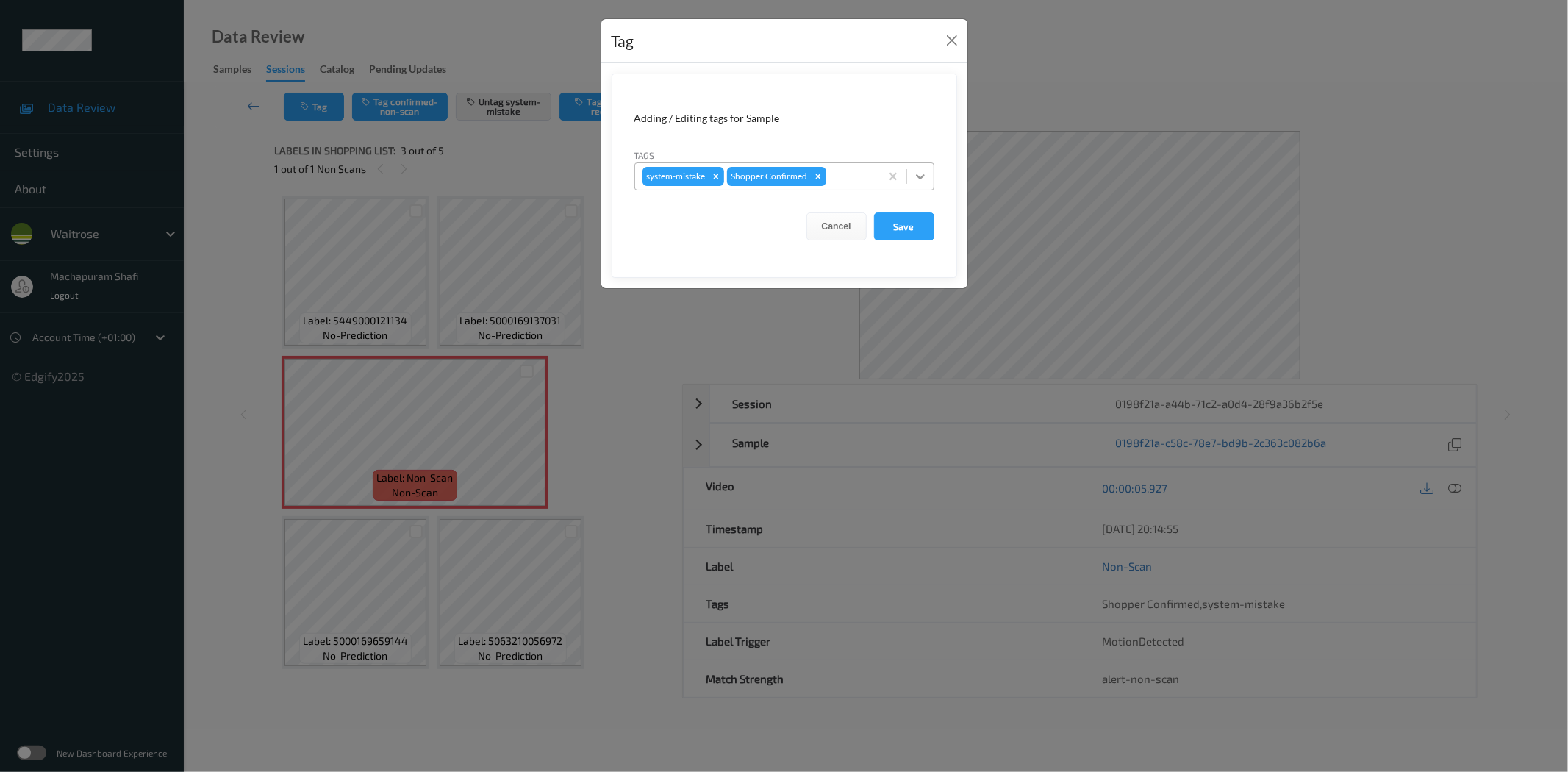
click at [925, 171] on icon at bounding box center [920, 176] width 15 height 15
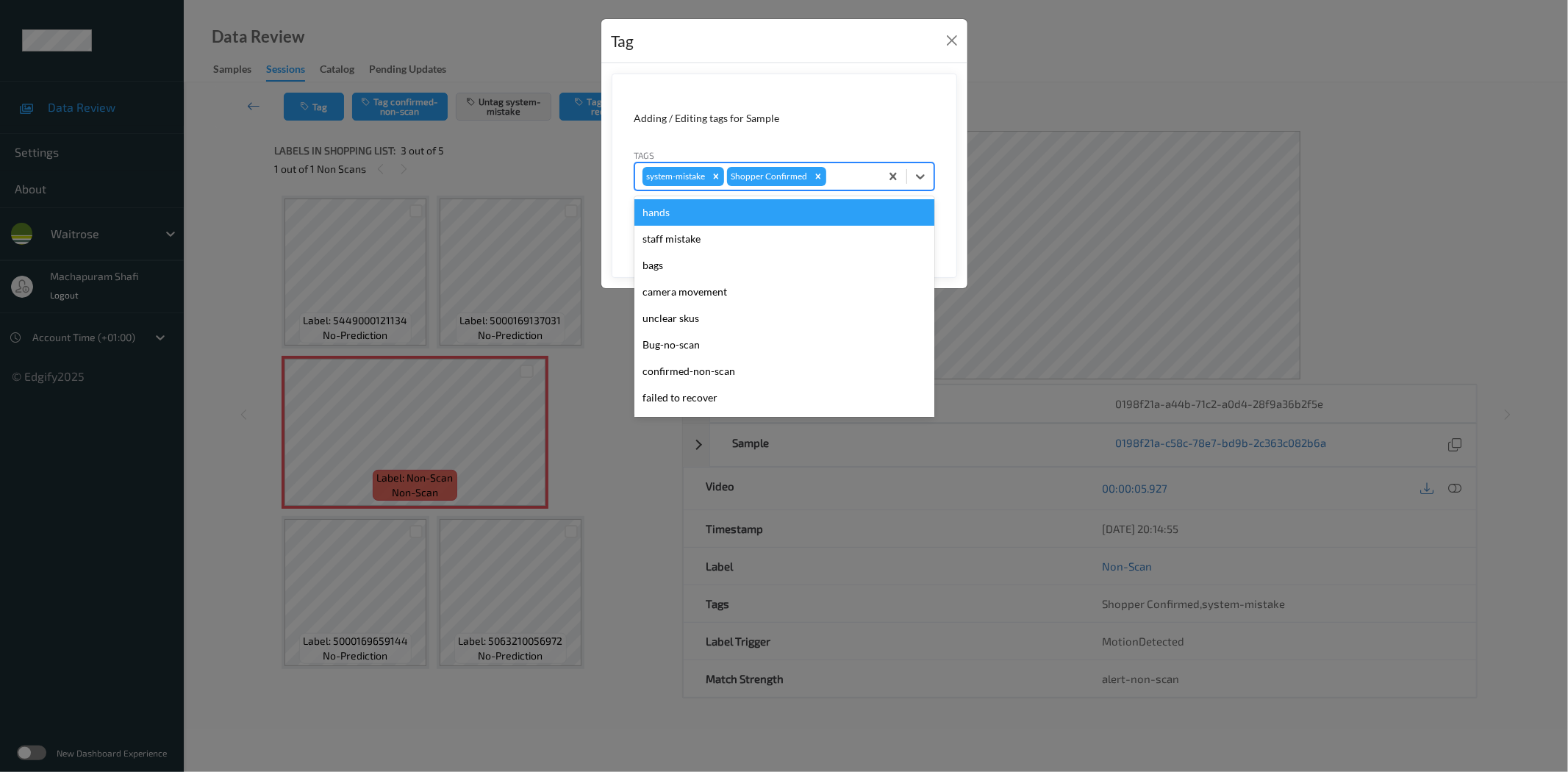
scroll to position [314, 0]
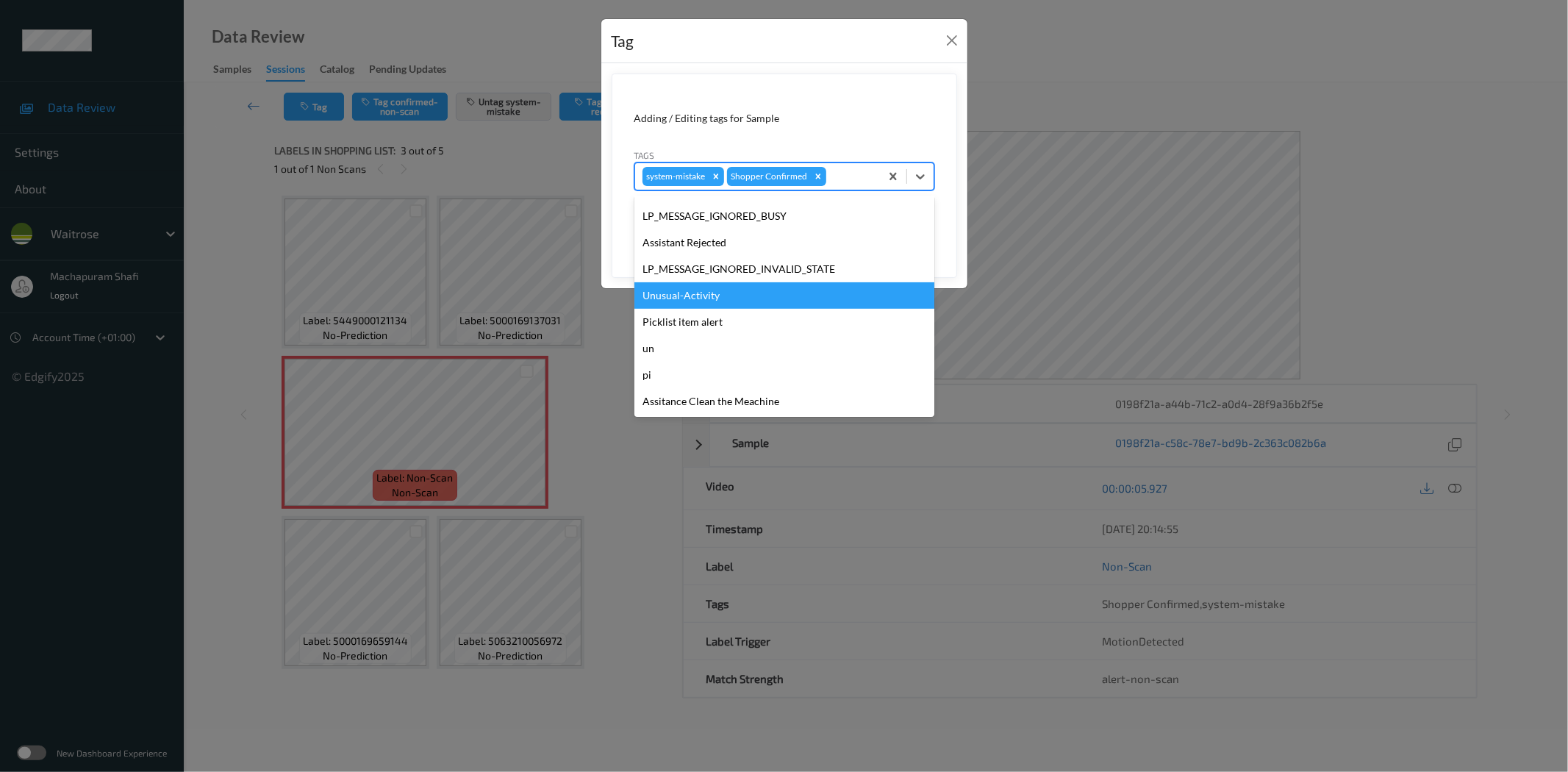
click at [689, 294] on div "Unusual-Activity" at bounding box center [784, 295] width 300 height 26
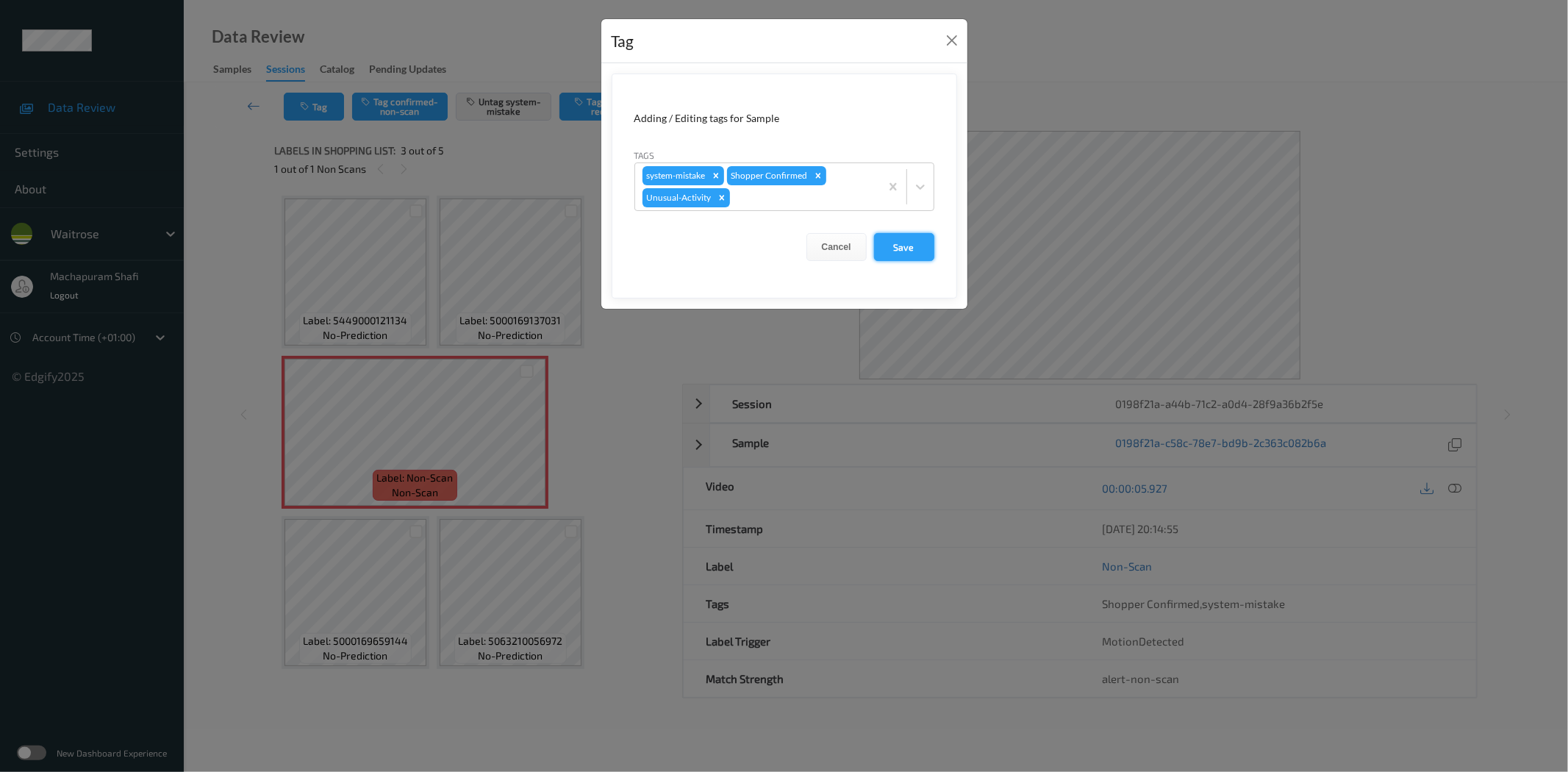
click at [904, 248] on button "Save" at bounding box center [904, 247] width 60 height 28
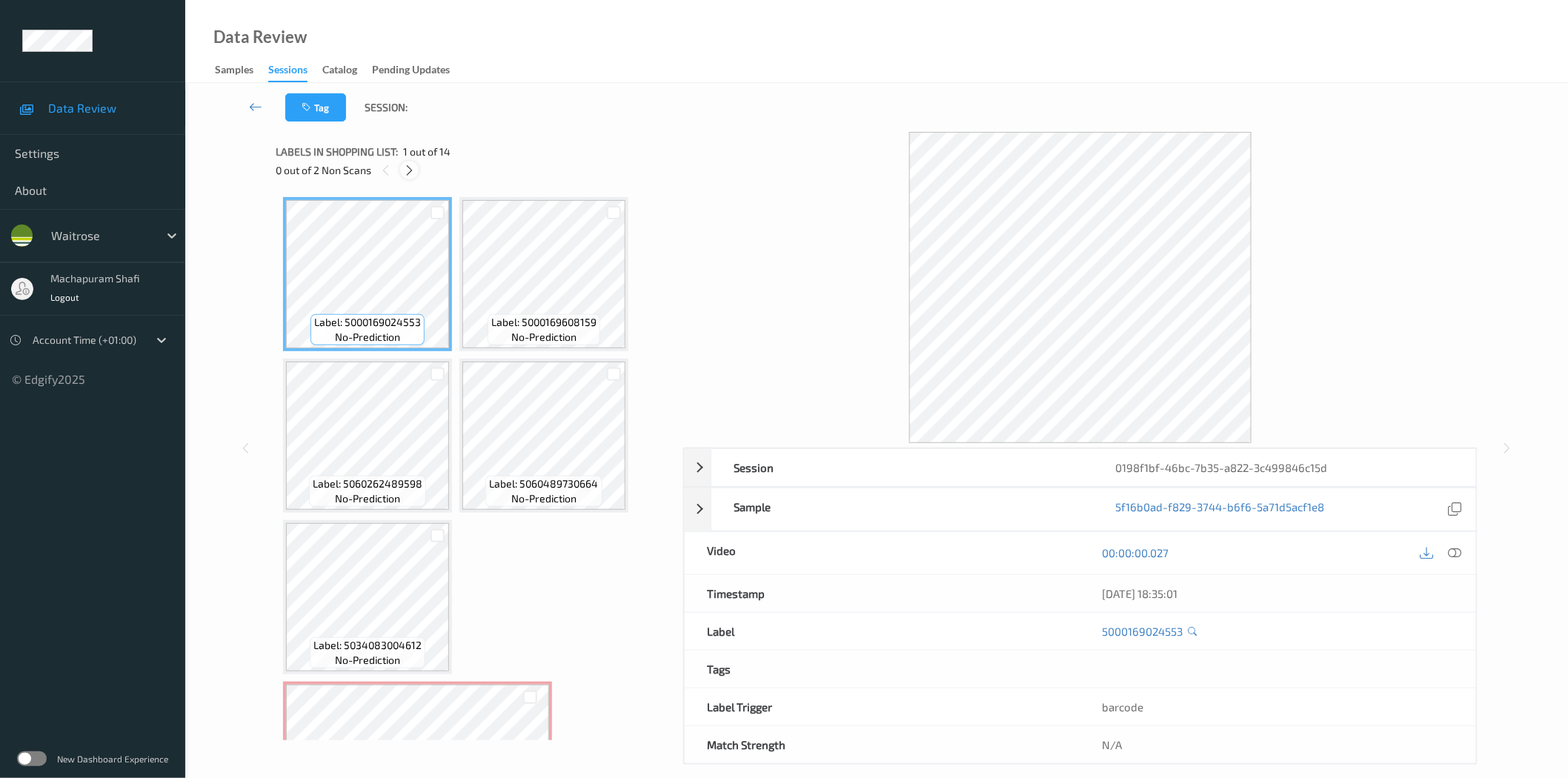
click at [410, 166] on icon at bounding box center [409, 170] width 13 height 14
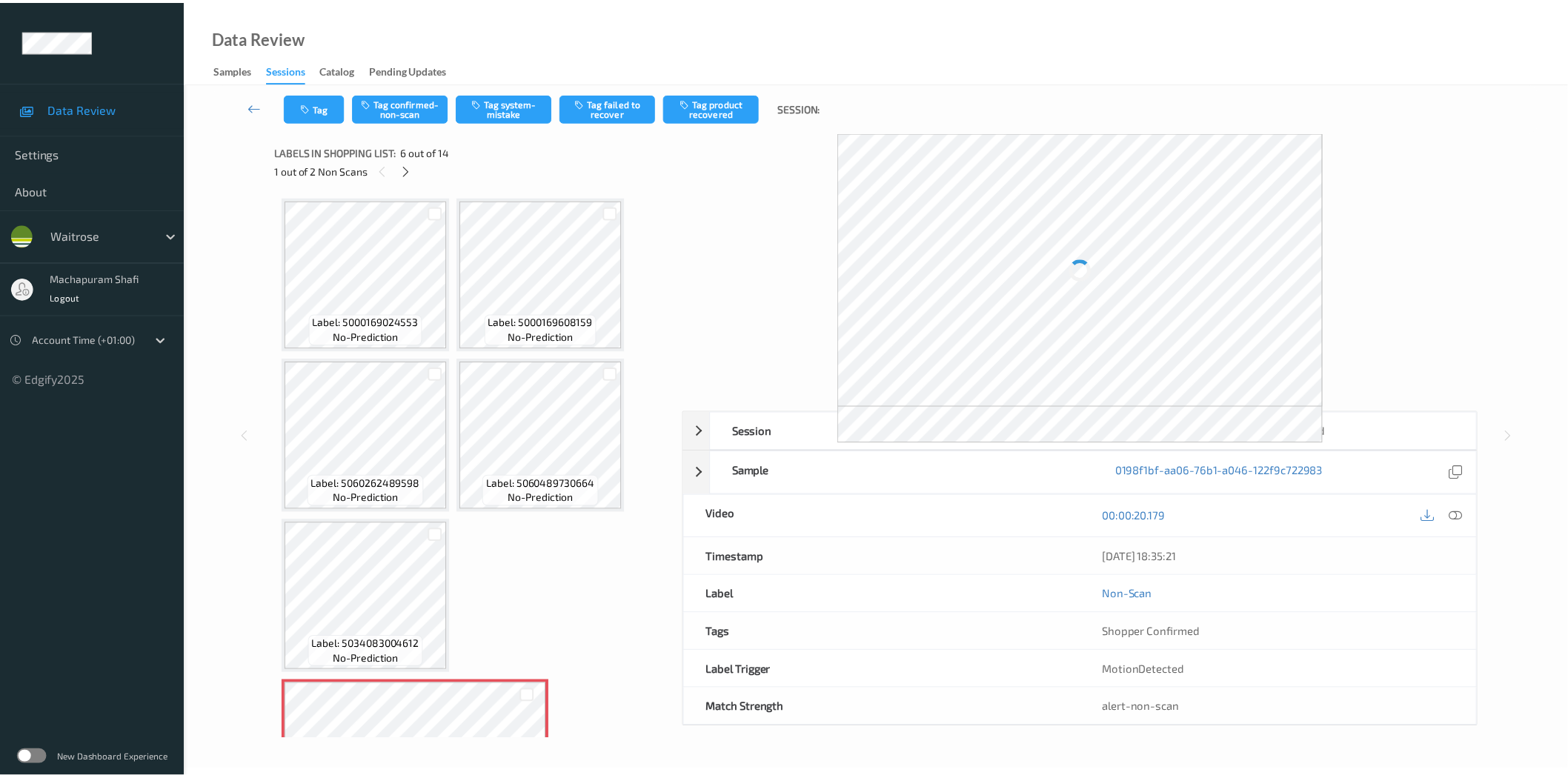
scroll to position [328, 0]
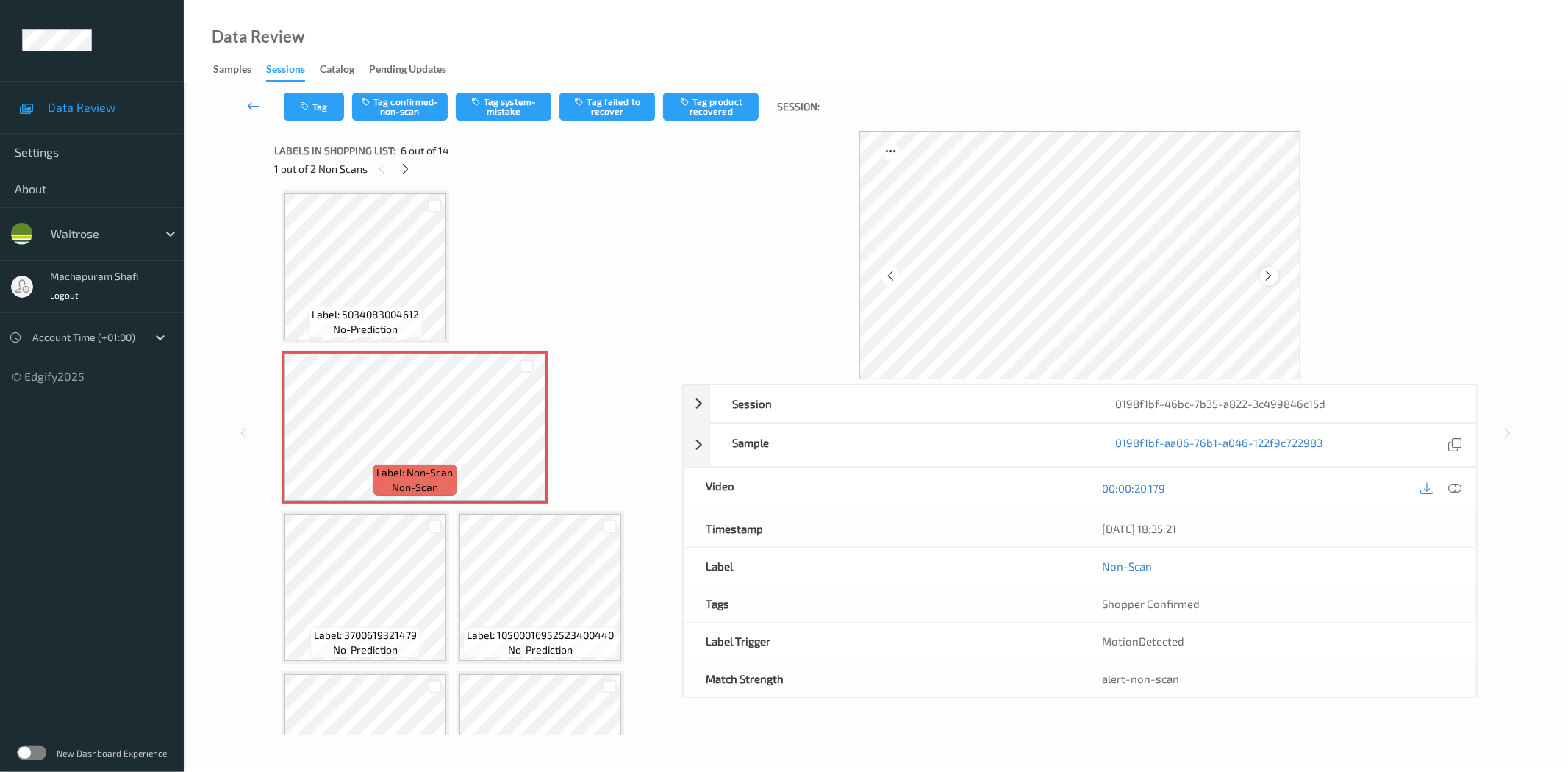
click at [1269, 272] on icon at bounding box center [1269, 276] width 13 height 13
click at [1267, 276] on icon at bounding box center [1269, 276] width 13 height 13
click at [1453, 491] on icon at bounding box center [1455, 488] width 13 height 13
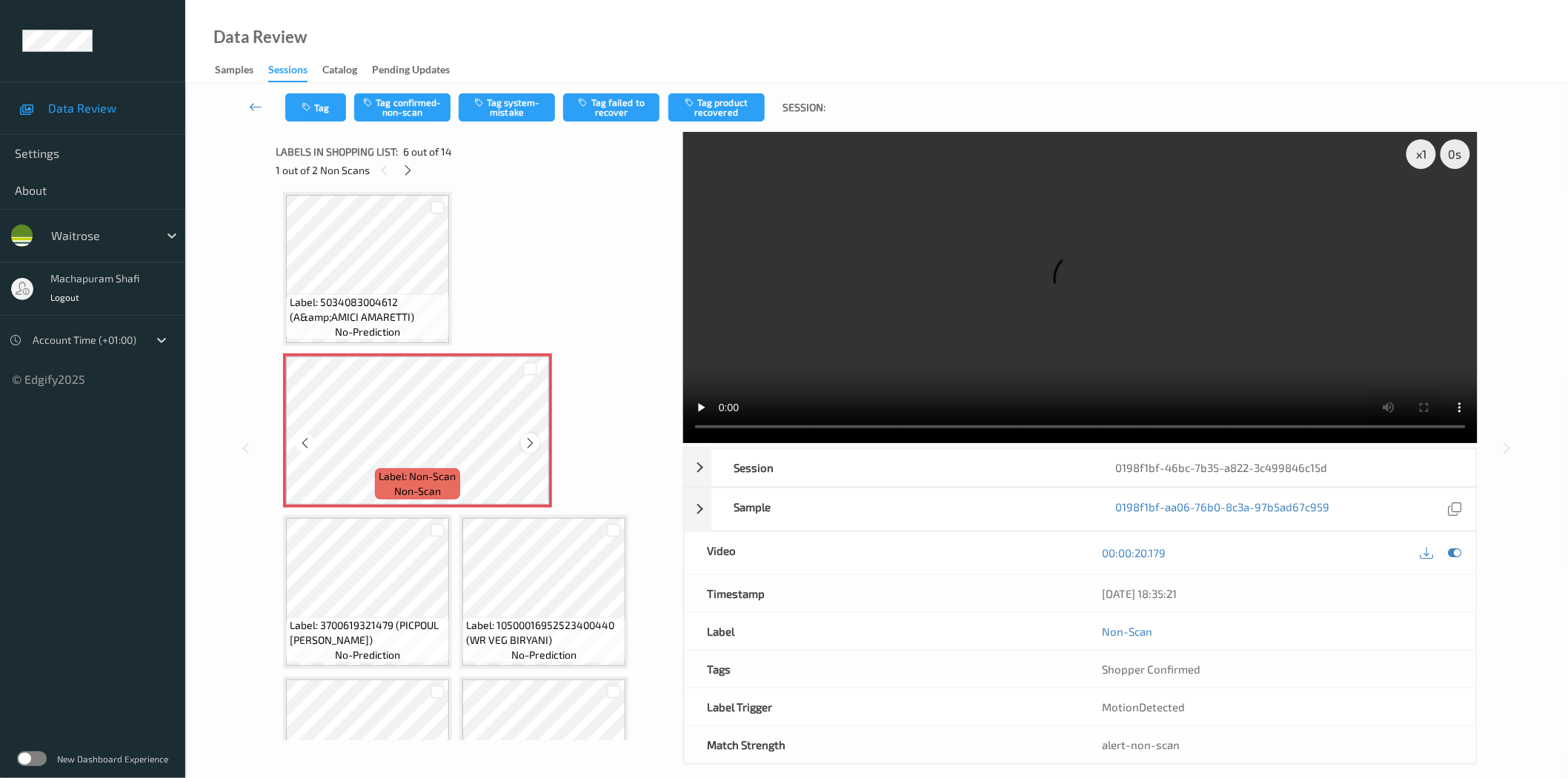
click at [528, 442] on icon at bounding box center [530, 443] width 13 height 14
click at [525, 440] on icon at bounding box center [530, 443] width 13 height 14
click at [525, 442] on icon at bounding box center [530, 443] width 13 height 14
click at [530, 443] on icon at bounding box center [530, 443] width 13 height 14
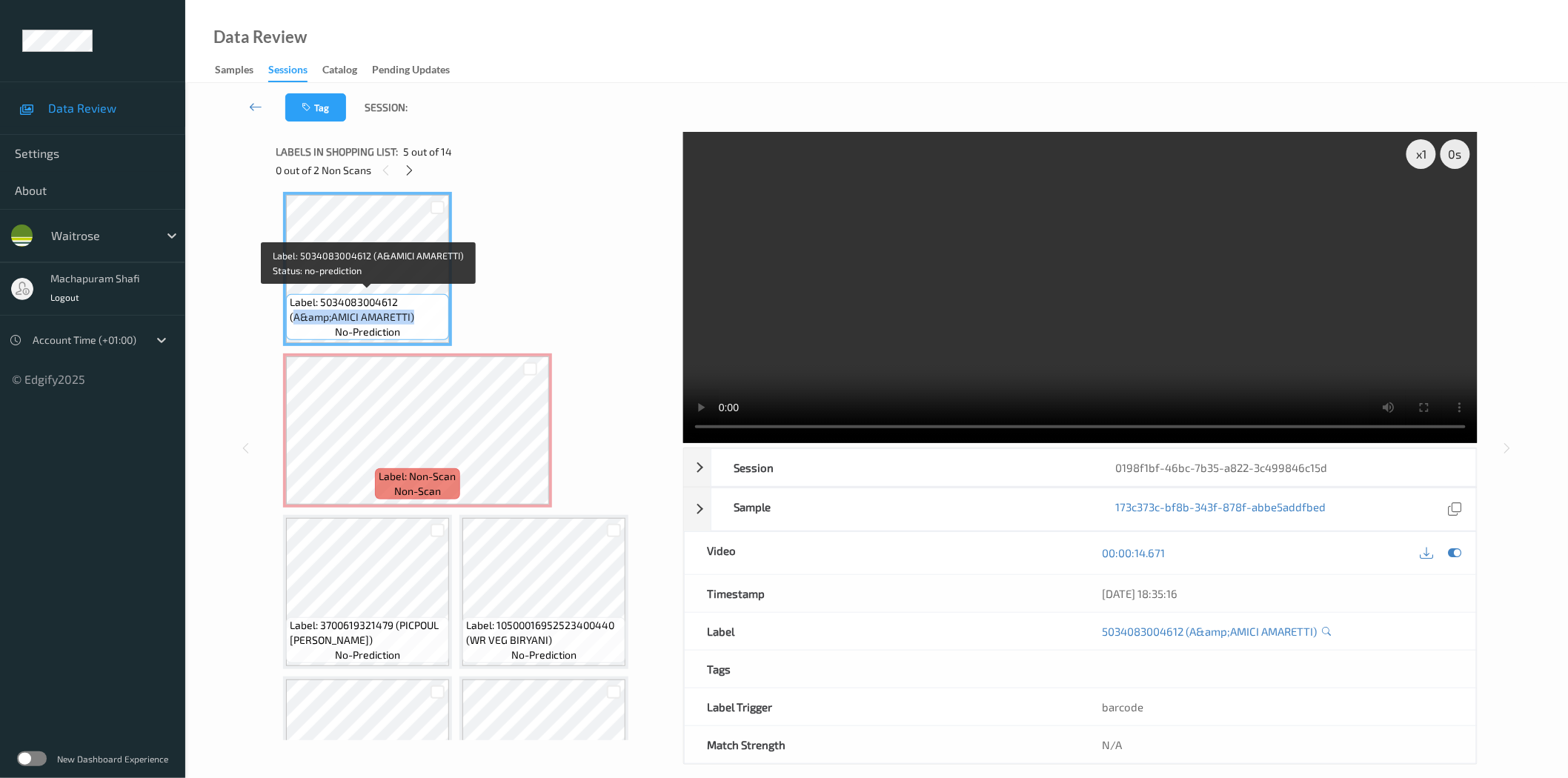
drag, startPoint x: 323, startPoint y: 315, endPoint x: 416, endPoint y: 315, distance: 93.0
click at [416, 315] on span "Label: 5034083004612 (A&amp;AMICI AMARETTI)" at bounding box center [367, 309] width 155 height 29
copy span "A&amp;AMICI AMARETTI)"
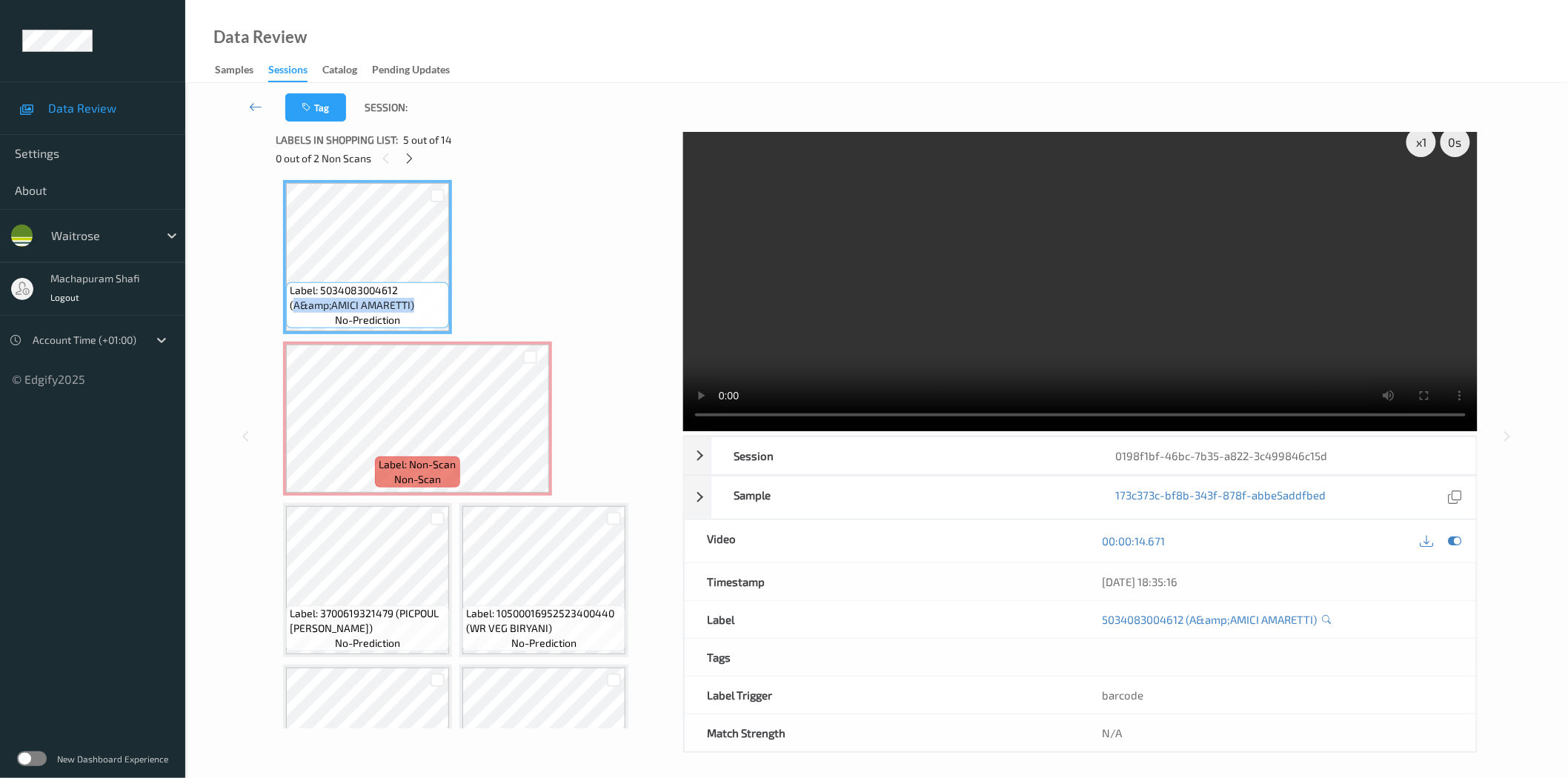
scroll to position [18, 0]
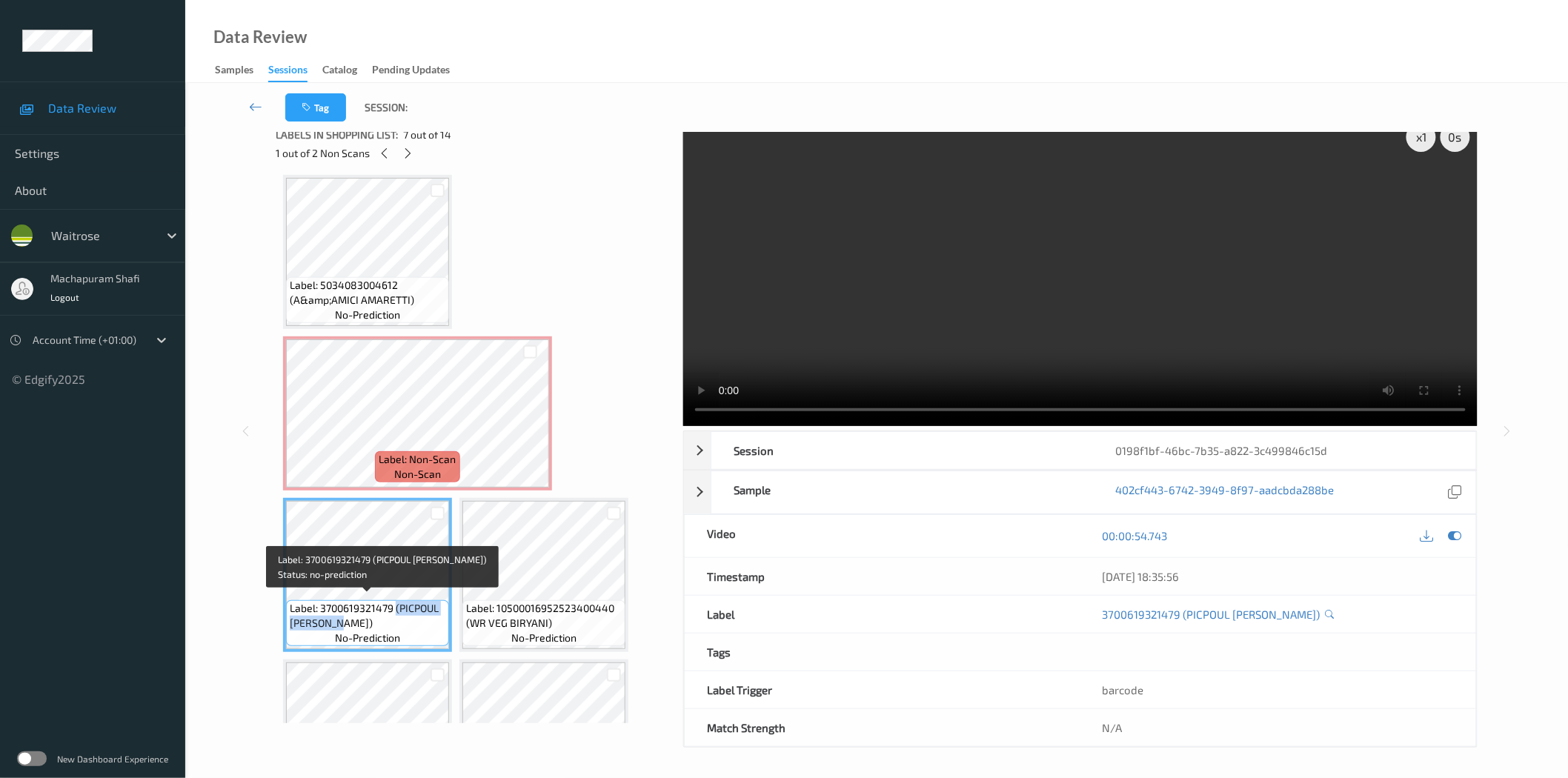
drag, startPoint x: 397, startPoint y: 596, endPoint x: 422, endPoint y: 620, distance: 34.7
click at [422, 620] on span "Label: 3700619321479 (PICPOUL DE PINET)" at bounding box center [367, 616] width 155 height 29
copy span "(PICPOUL DE PINET)"
click at [402, 602] on span "Label: 3700619321479 (PICPOUL DE PINET)" at bounding box center [367, 616] width 155 height 29
drag, startPoint x: 397, startPoint y: 604, endPoint x: 424, endPoint y: 631, distance: 38.2
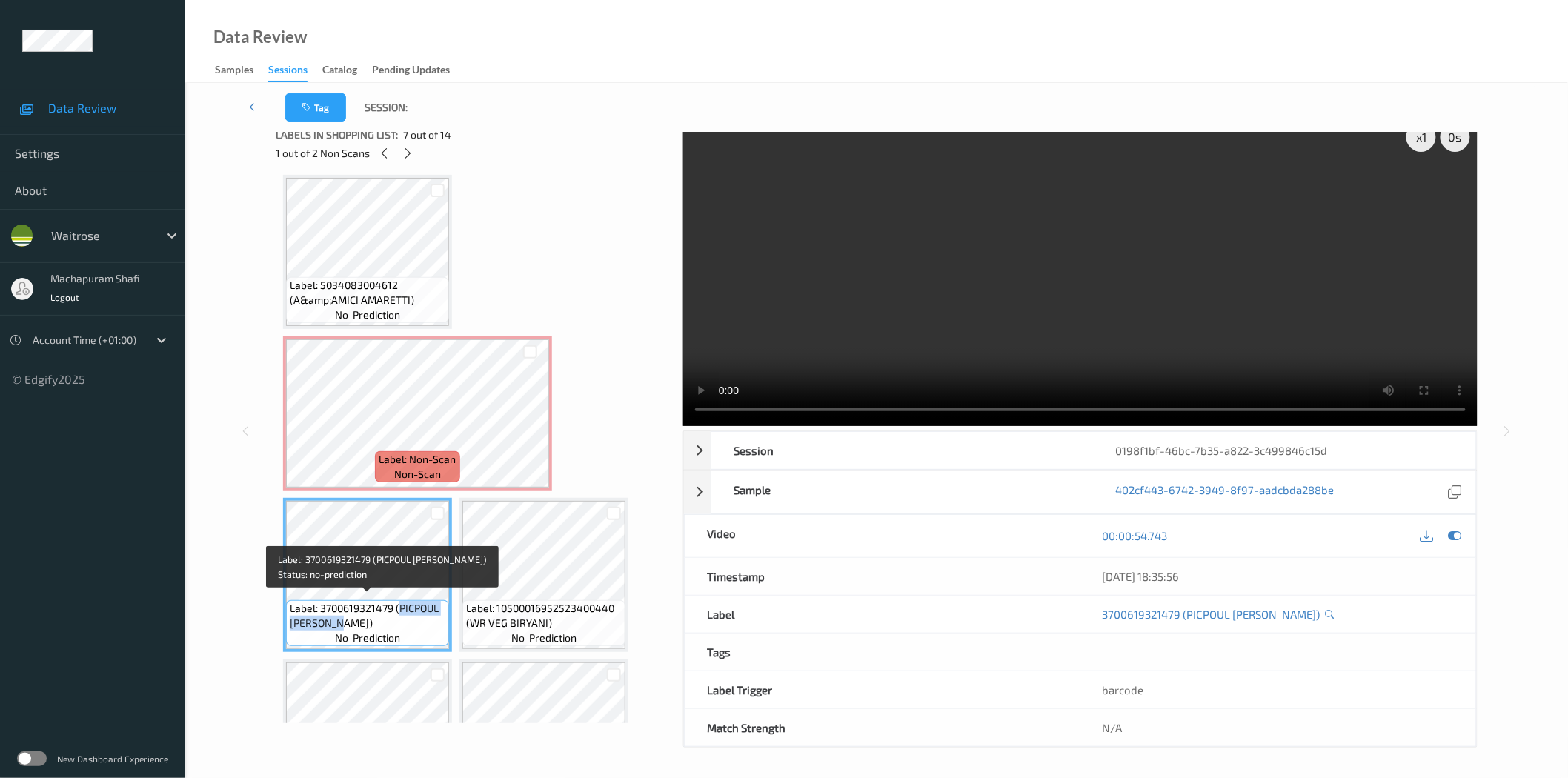
click at [424, 631] on div "Label: 3700619321479 (PICPOUL DE PINET) no-prediction" at bounding box center [367, 624] width 163 height 46
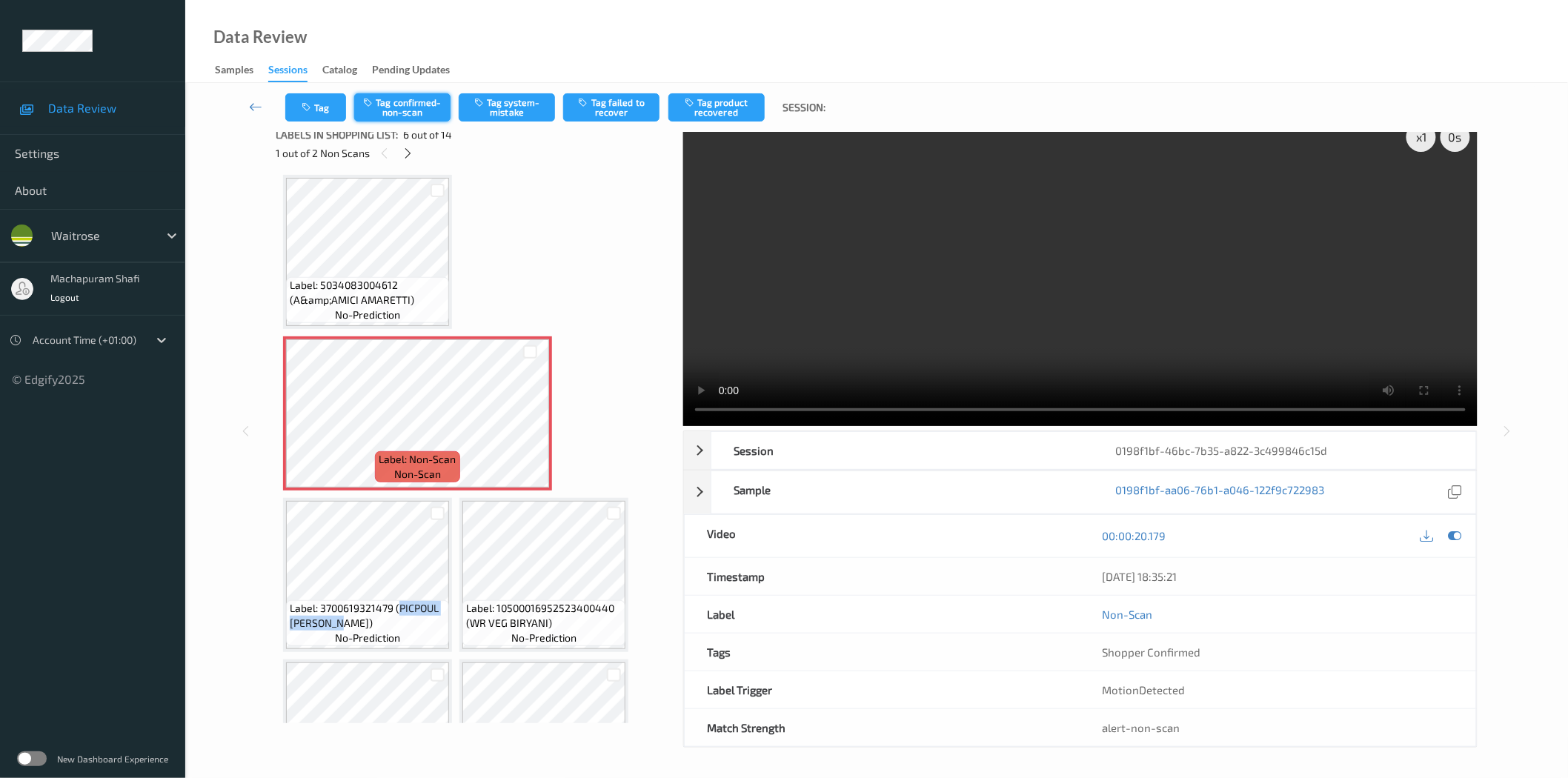
click at [409, 111] on button "Tag confirmed-non-scan" at bounding box center [402, 107] width 96 height 28
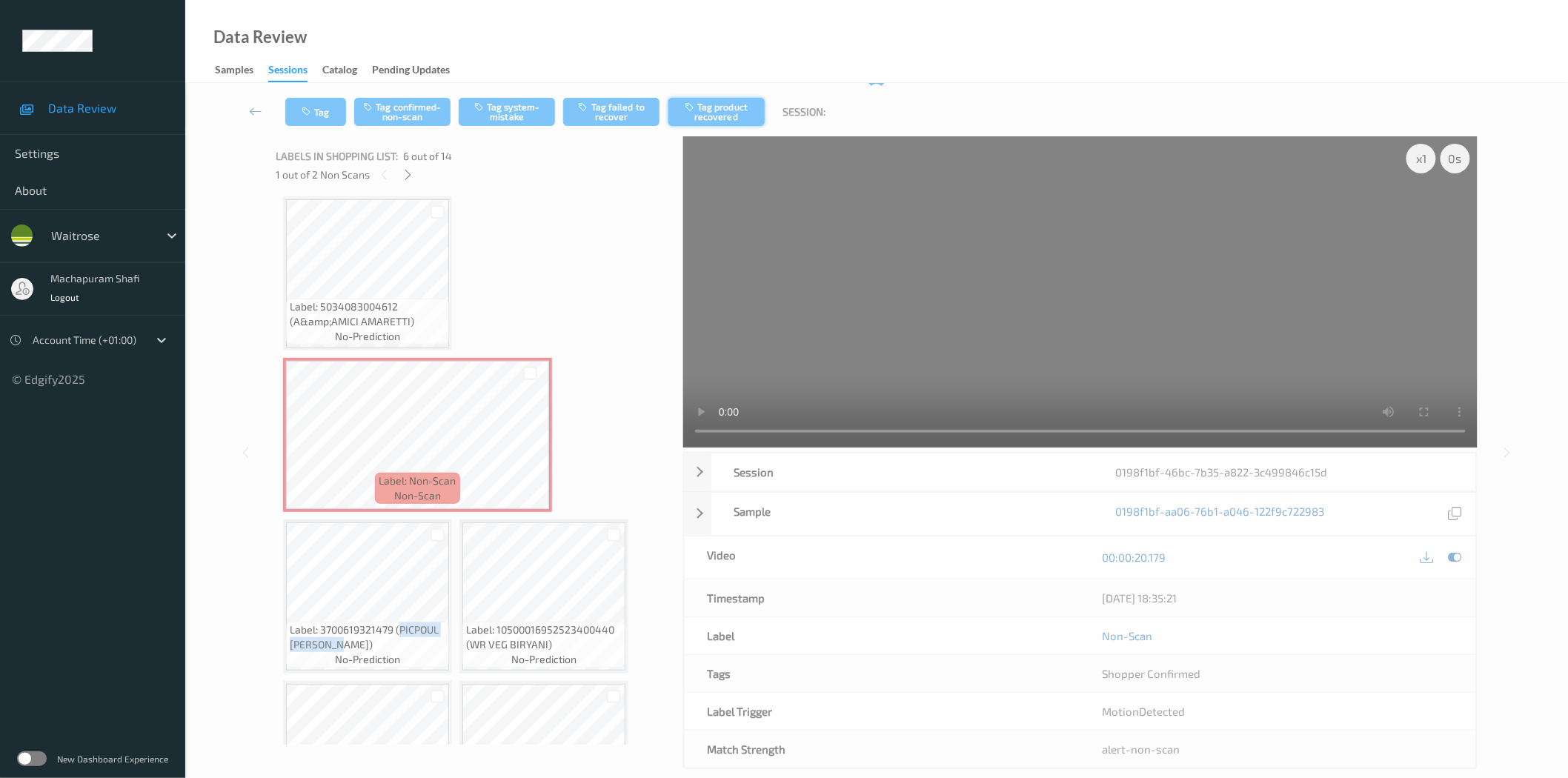
scroll to position [0, 0]
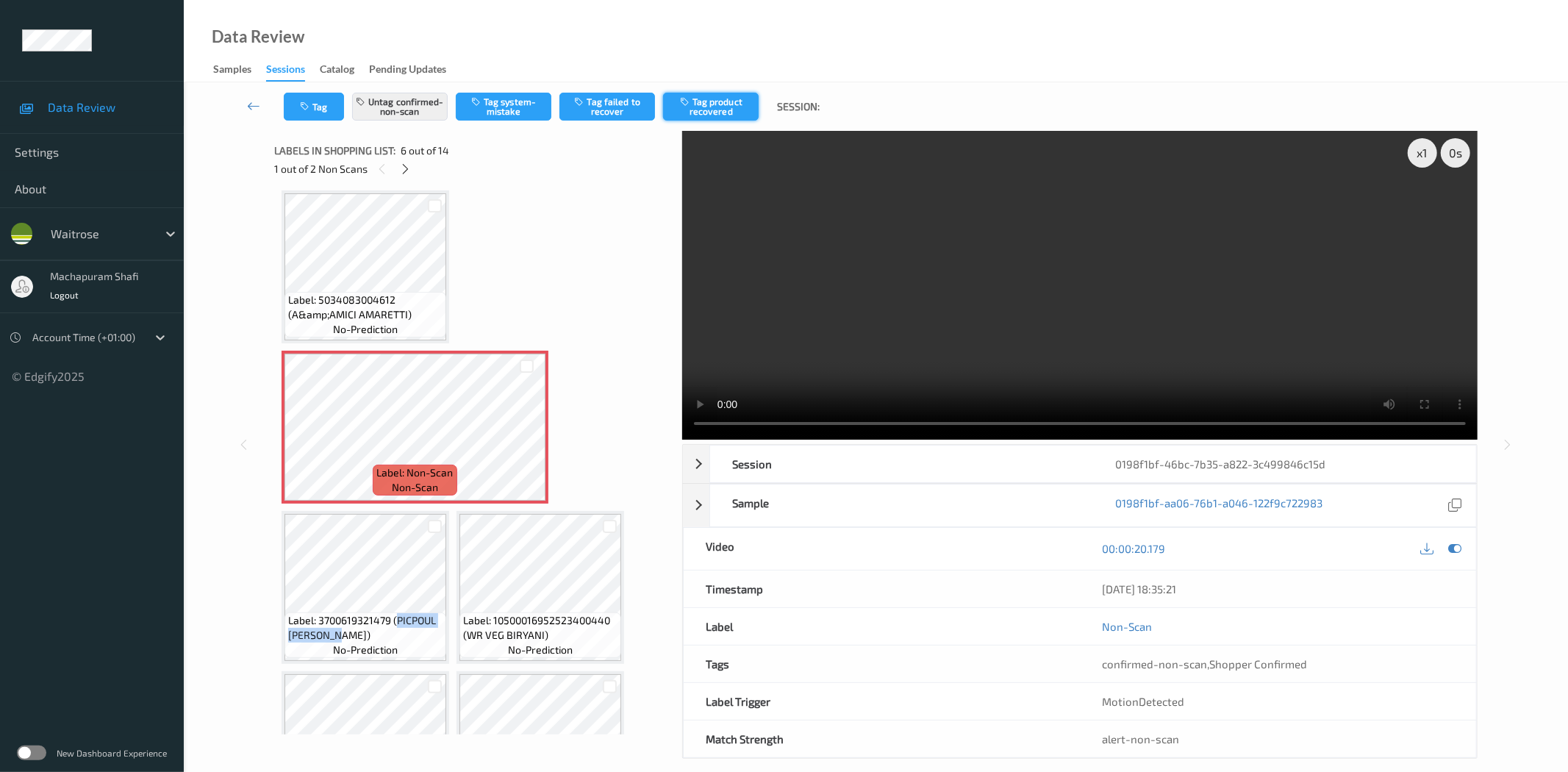
click at [734, 100] on button "Tag product recovered" at bounding box center [710, 106] width 96 height 28
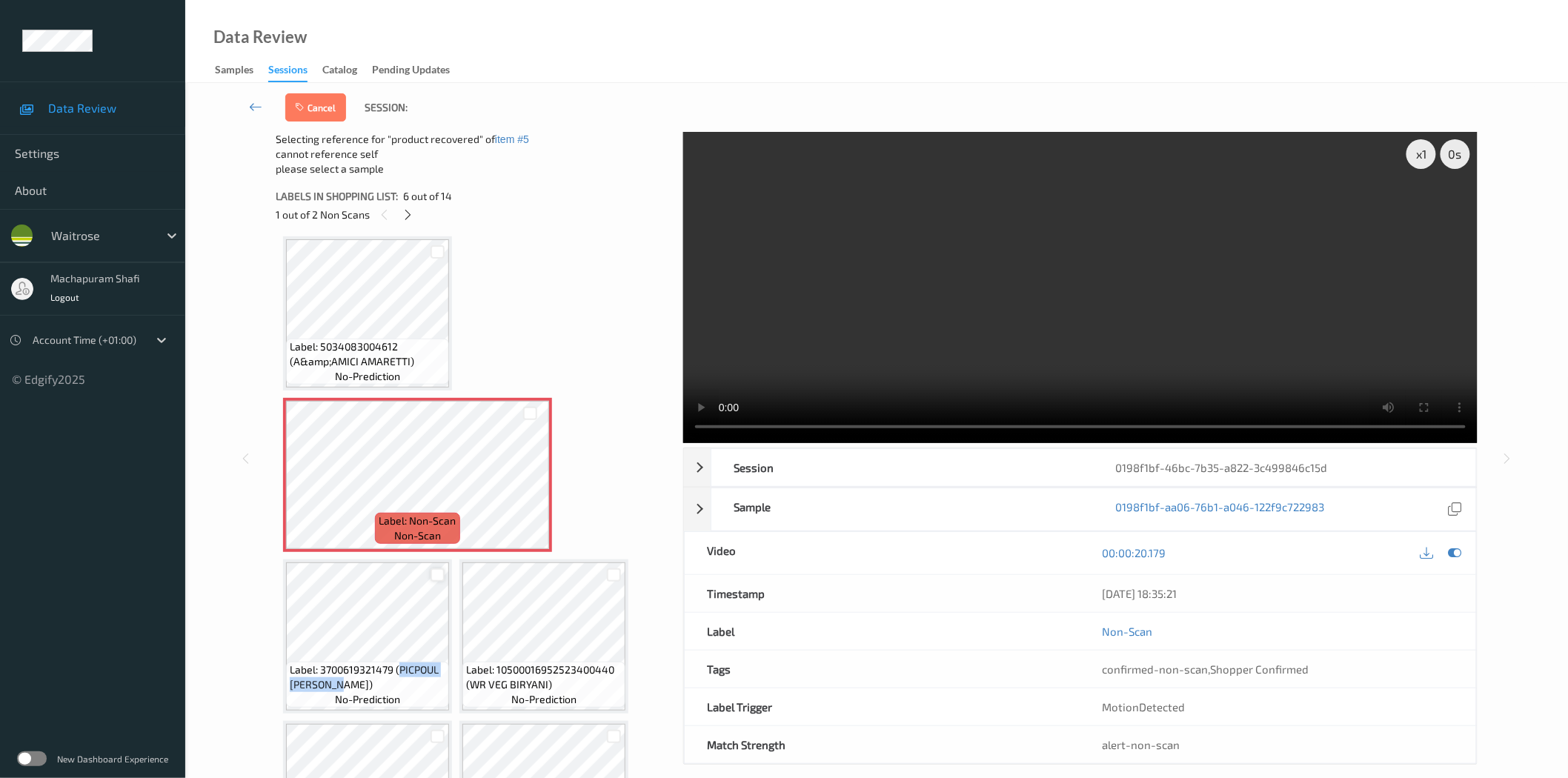
click at [436, 573] on div at bounding box center [438, 576] width 14 height 14
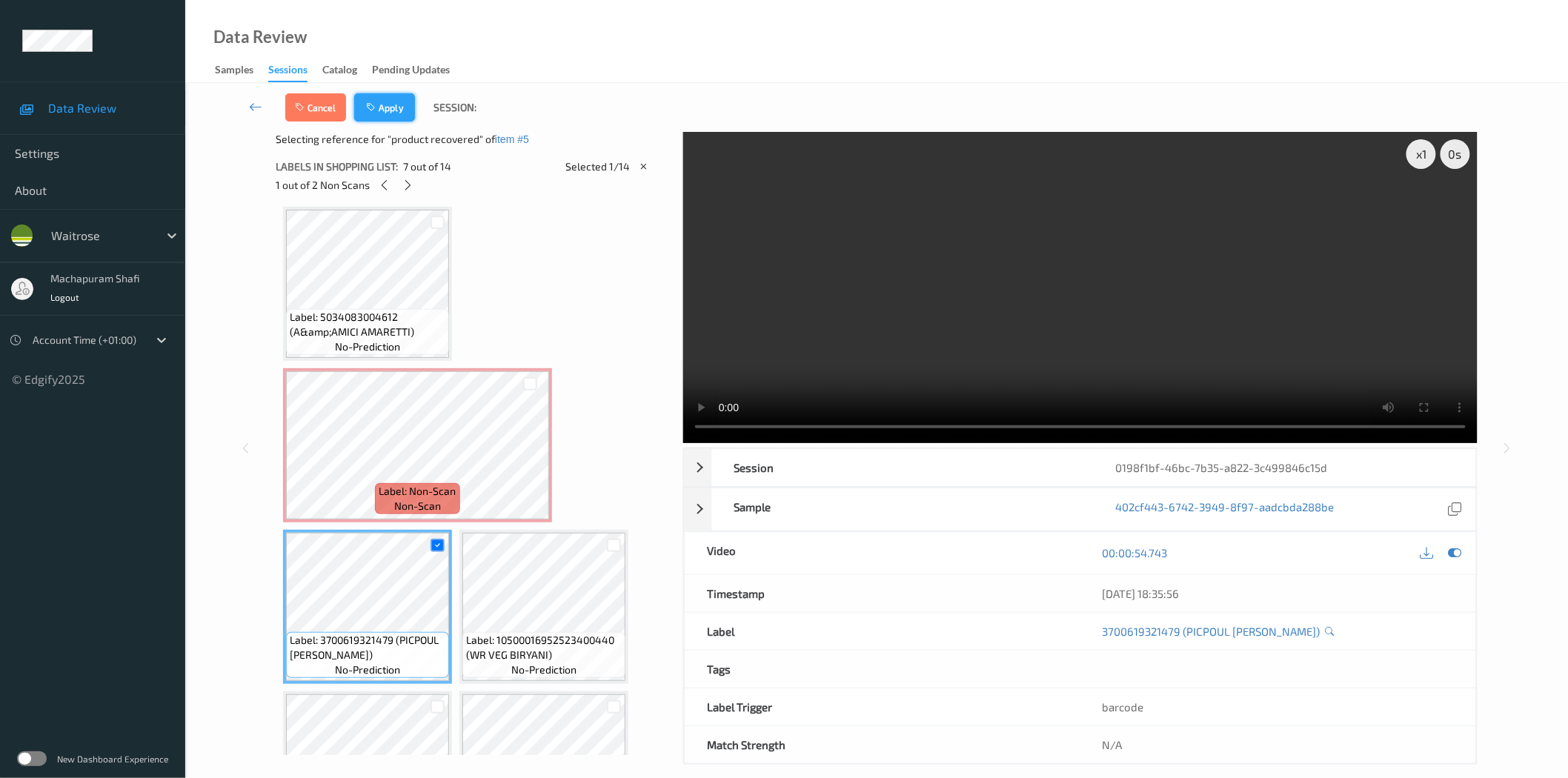
click at [388, 108] on button "Apply" at bounding box center [385, 107] width 61 height 28
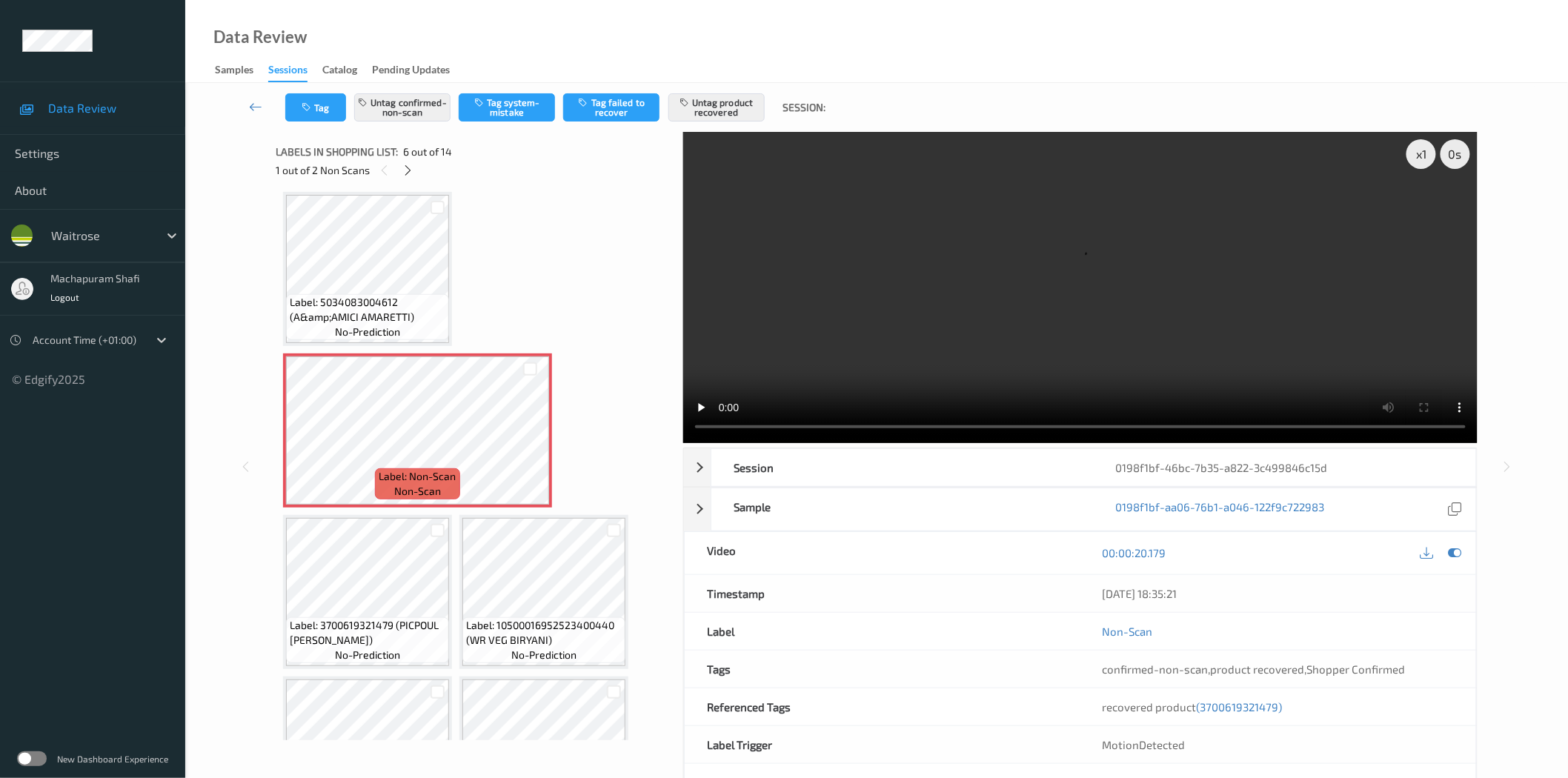
scroll to position [329, 0]
click at [529, 438] on icon at bounding box center [530, 442] width 13 height 14
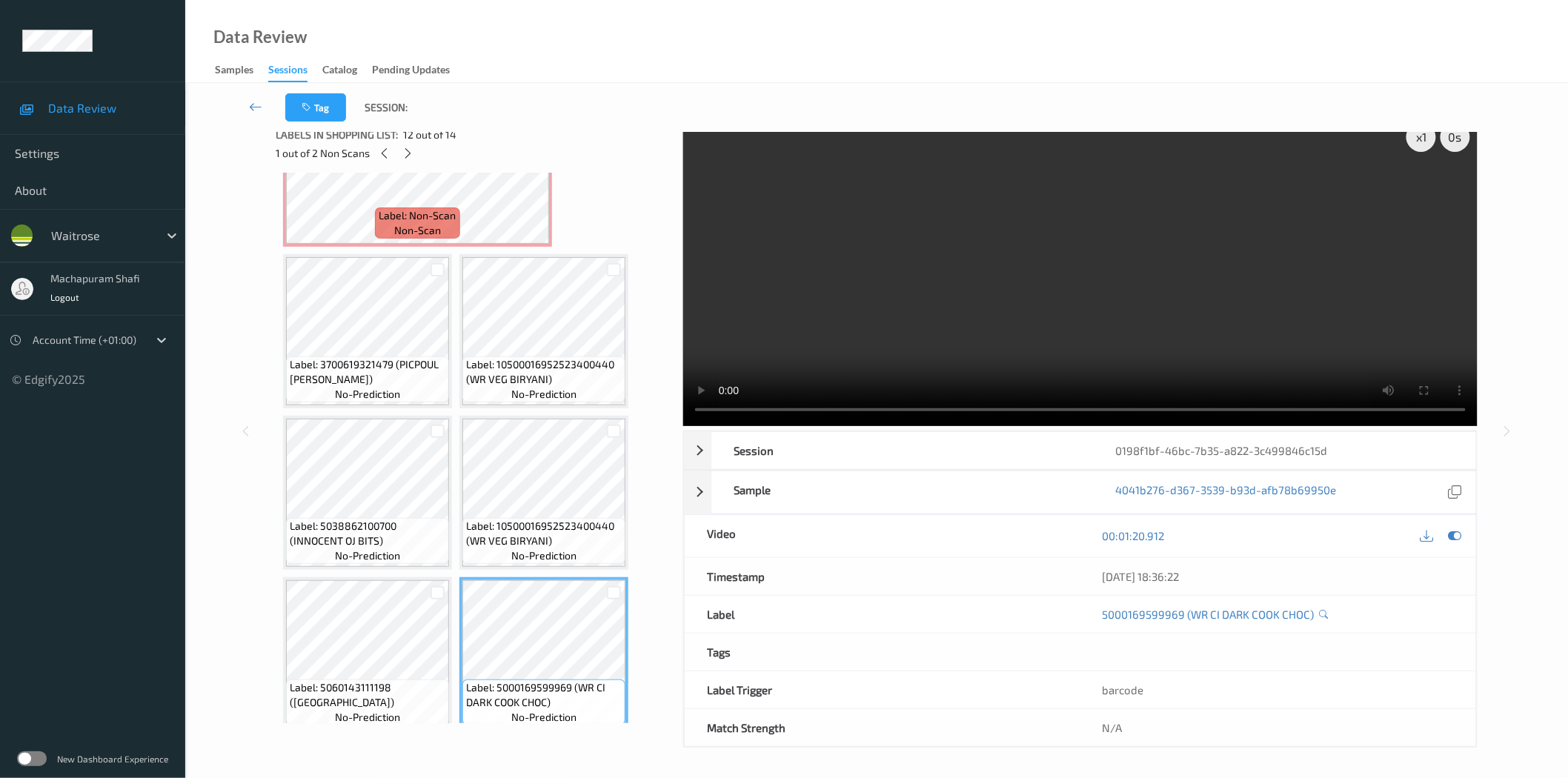
scroll to position [901, 0]
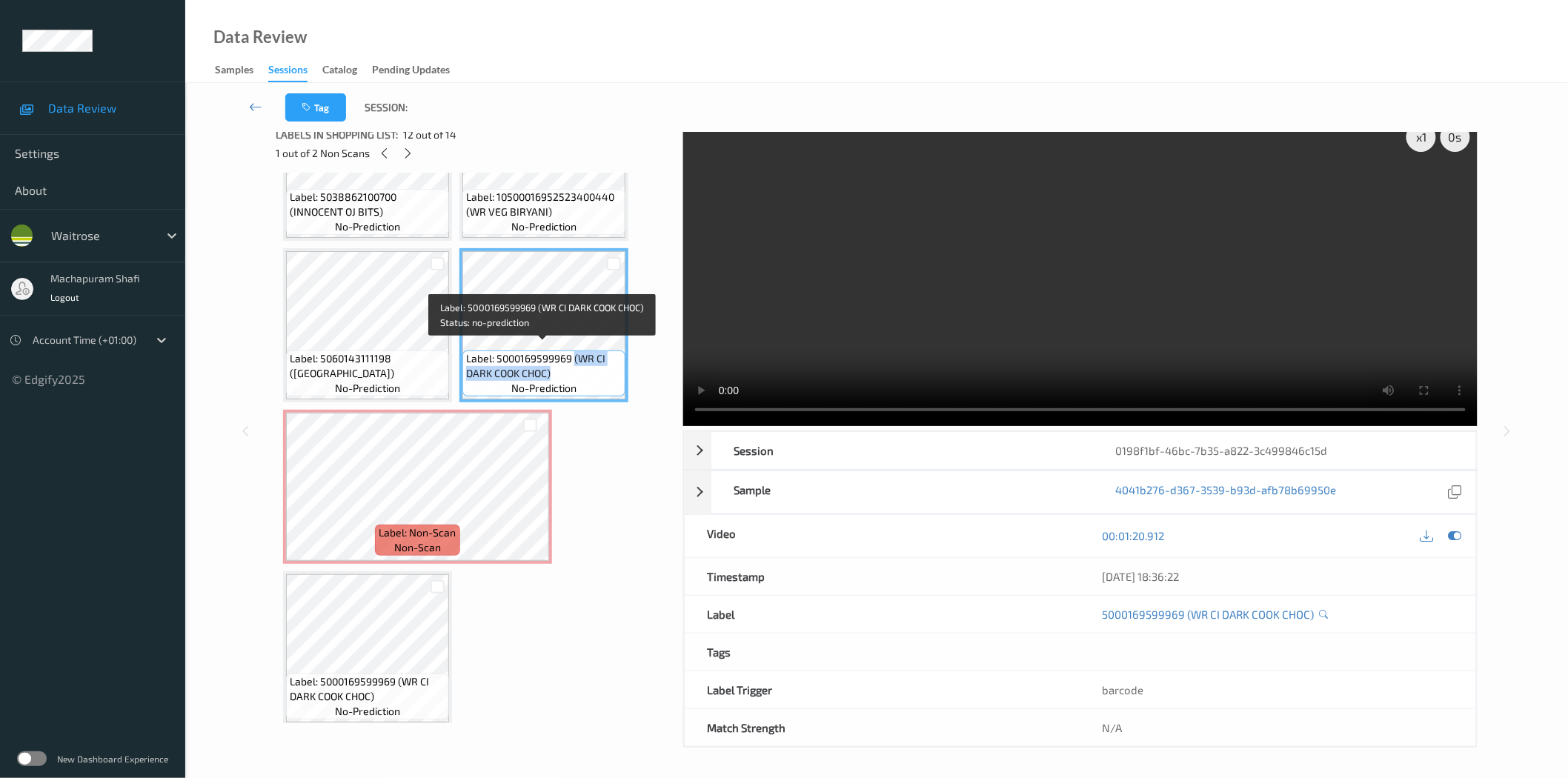
drag, startPoint x: 572, startPoint y: 350, endPoint x: 592, endPoint y: 369, distance: 27.6
click at [592, 369] on span "Label: 5000169599969 (WR CI DARK COOK CHOC)" at bounding box center [543, 366] width 155 height 29
copy span "(WR CI DARK COOK CHOC)"
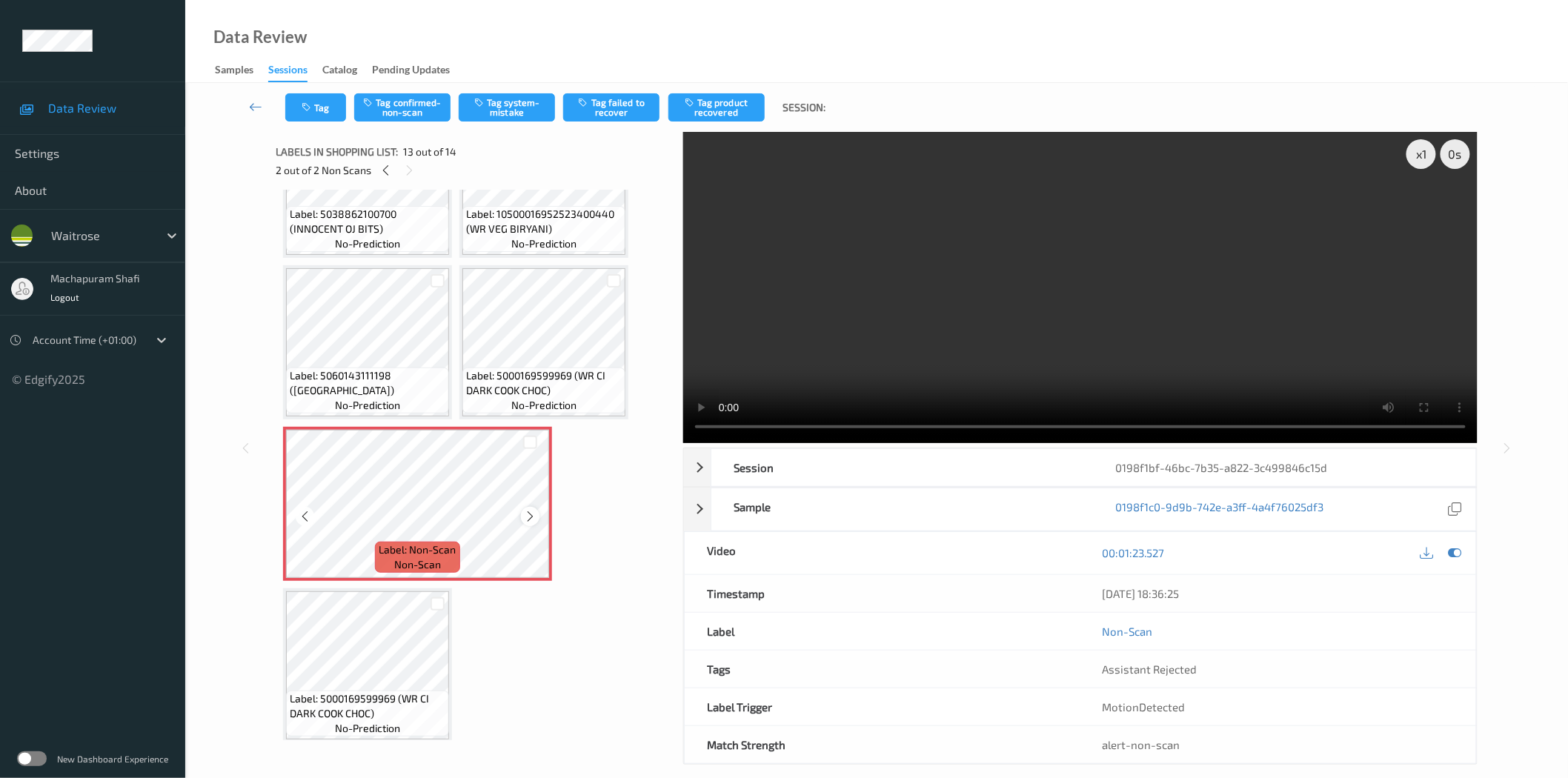
click at [531, 513] on icon at bounding box center [530, 516] width 13 height 14
click at [514, 107] on button "Tag system-mistake" at bounding box center [506, 107] width 96 height 28
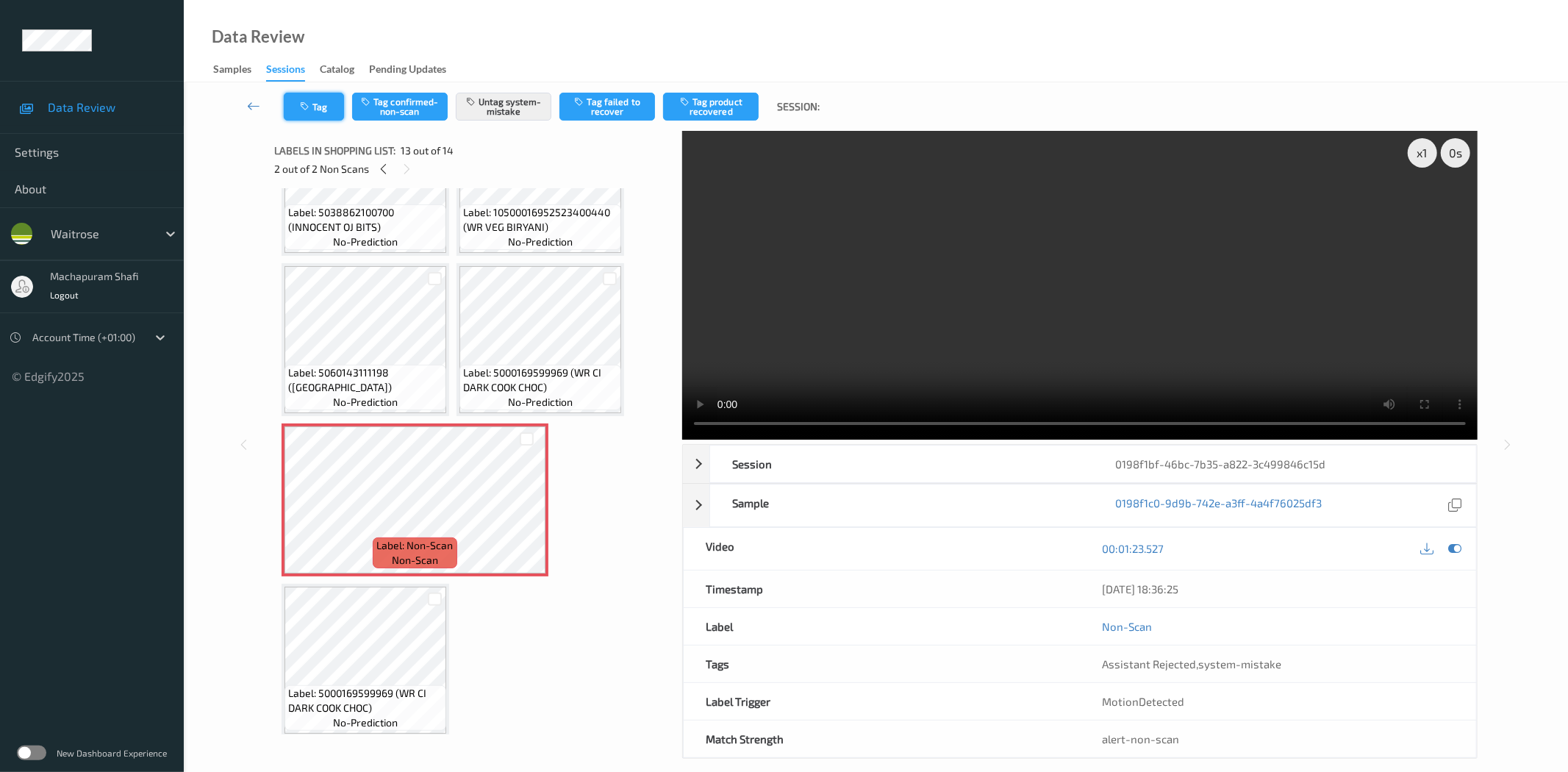
click at [320, 111] on button "Tag" at bounding box center [314, 106] width 60 height 28
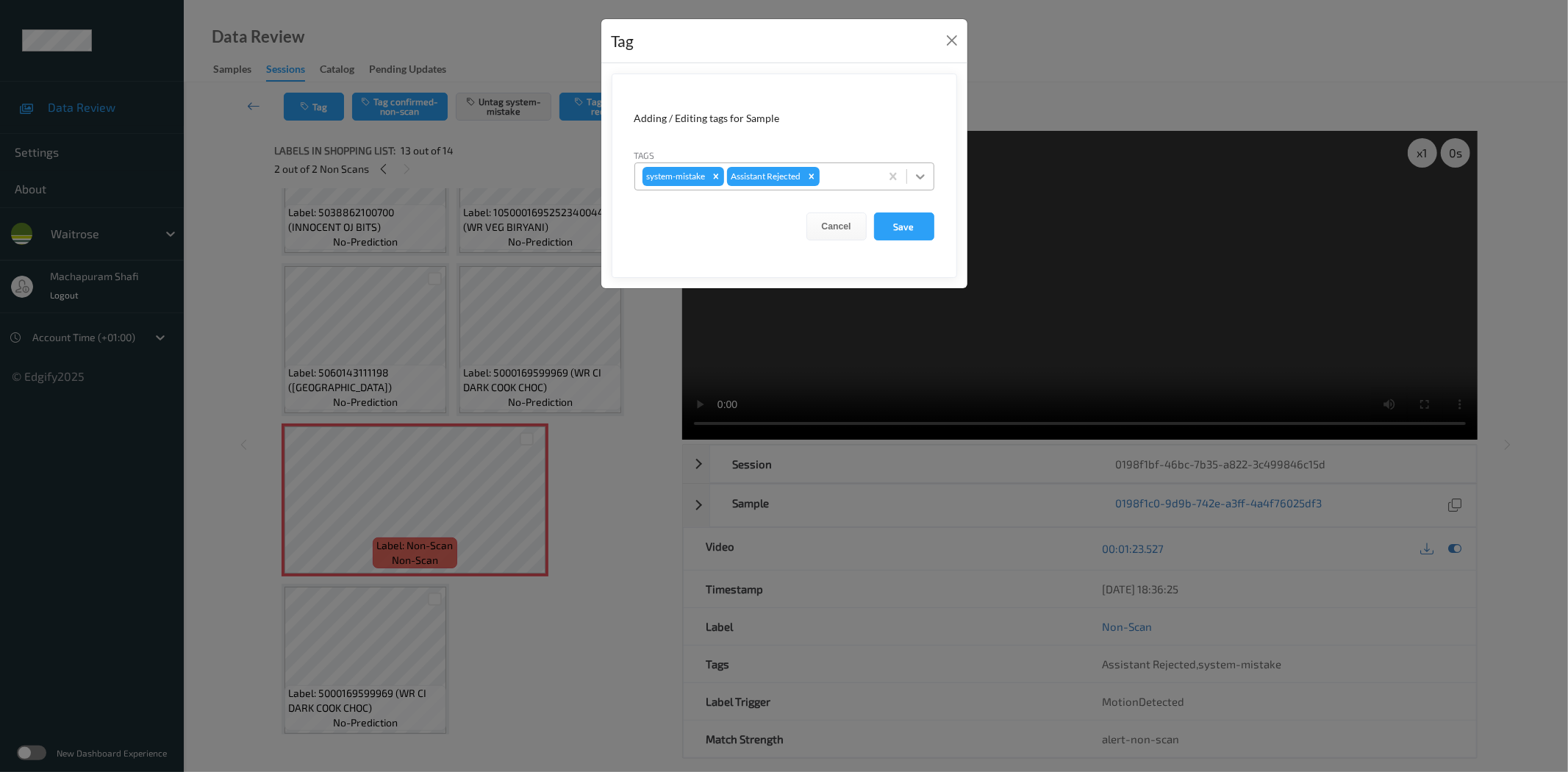
click at [916, 170] on icon at bounding box center [920, 176] width 15 height 15
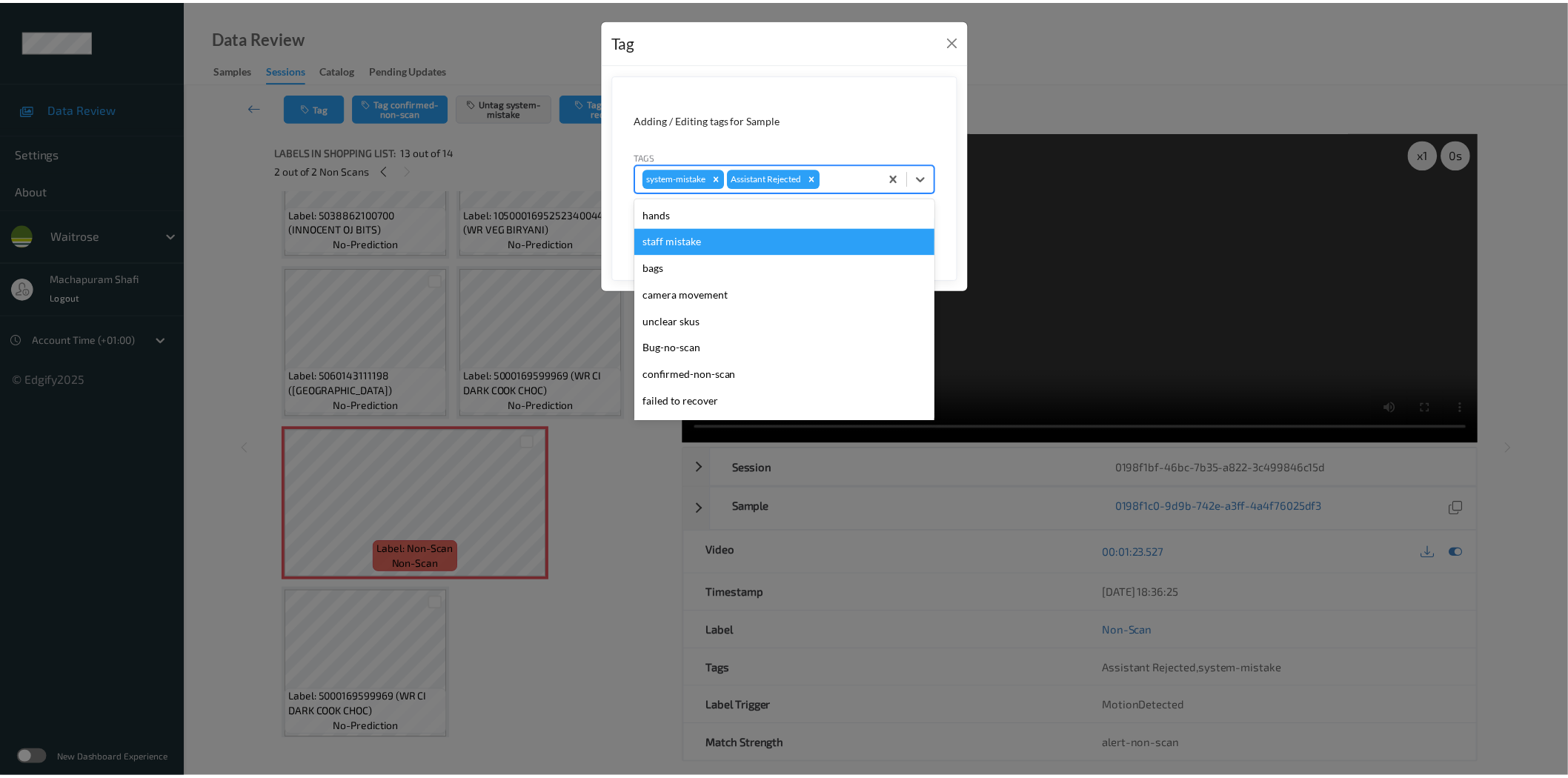
scroll to position [316, 0]
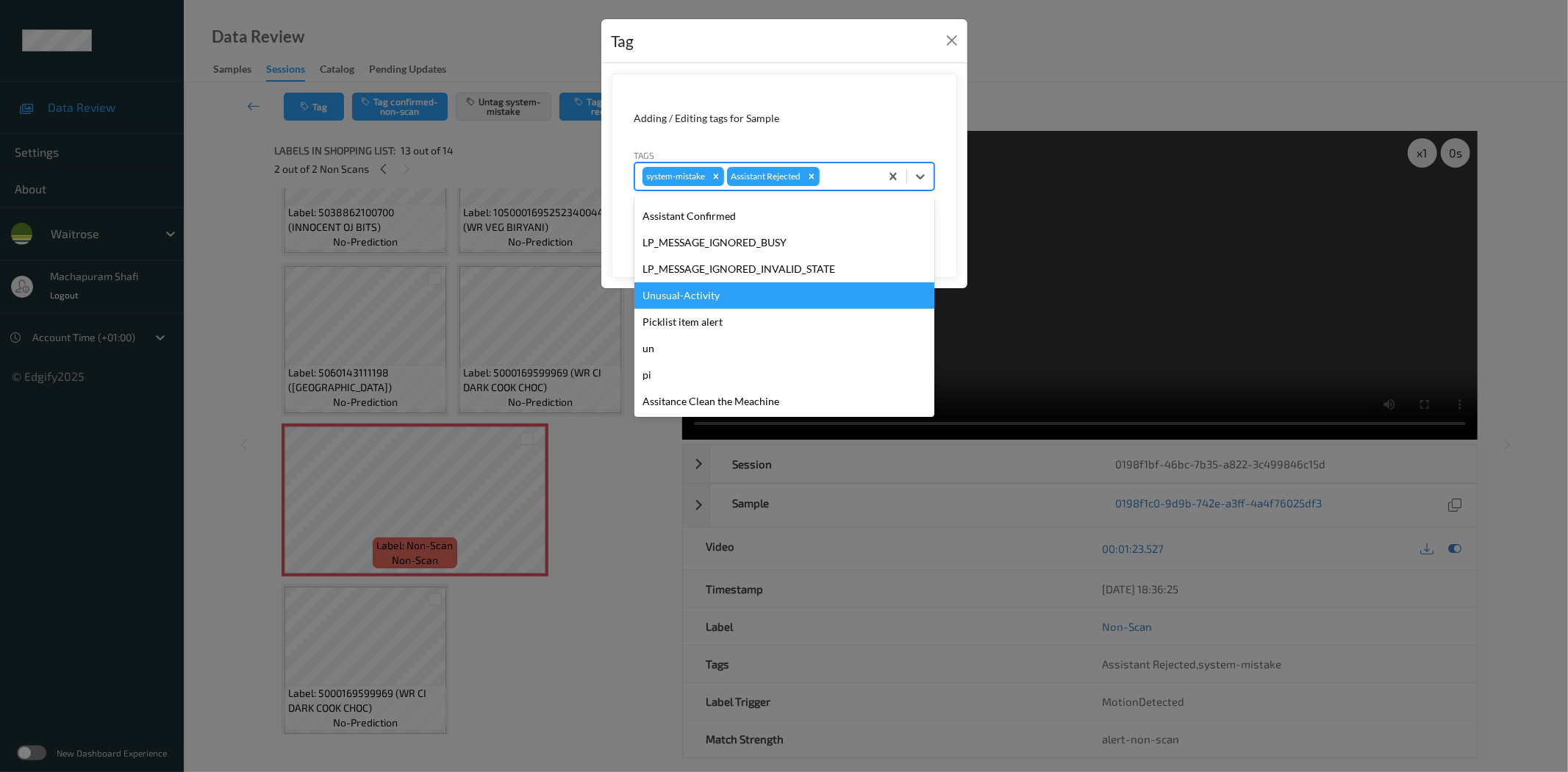
click at [686, 288] on div "Unusual-Activity" at bounding box center [784, 295] width 300 height 26
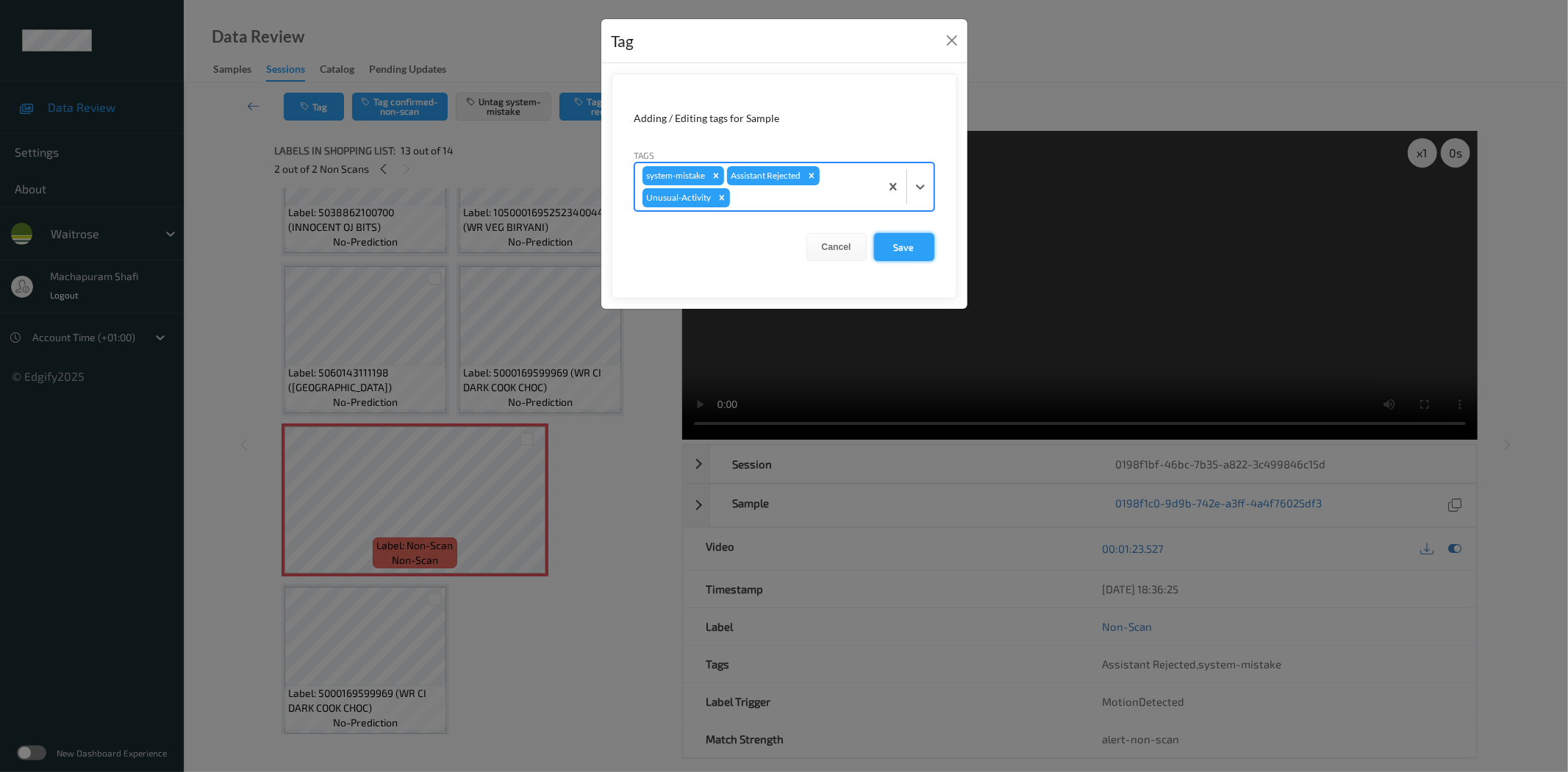
click at [902, 248] on button "Save" at bounding box center [904, 247] width 60 height 28
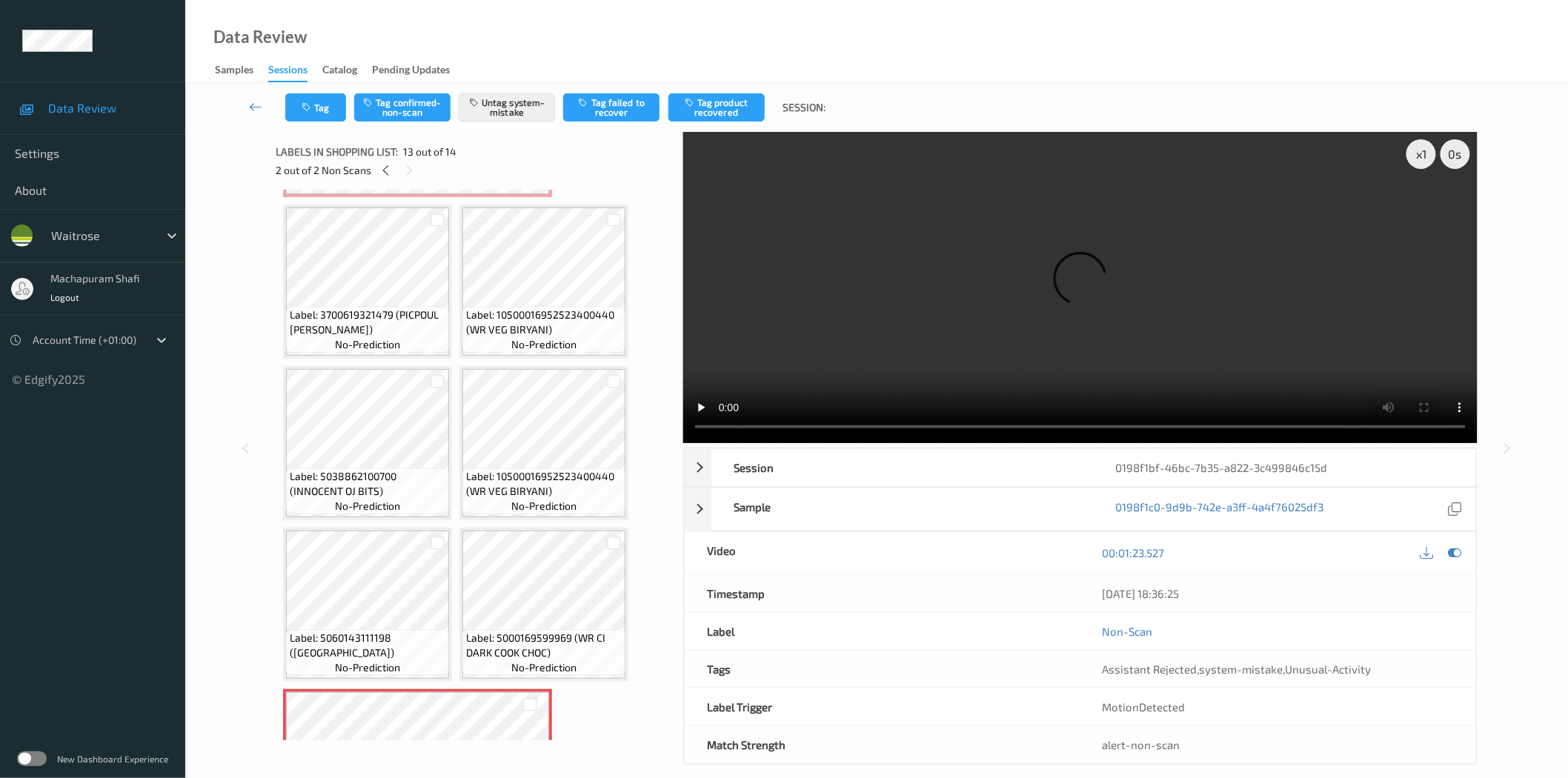
scroll to position [572, 0]
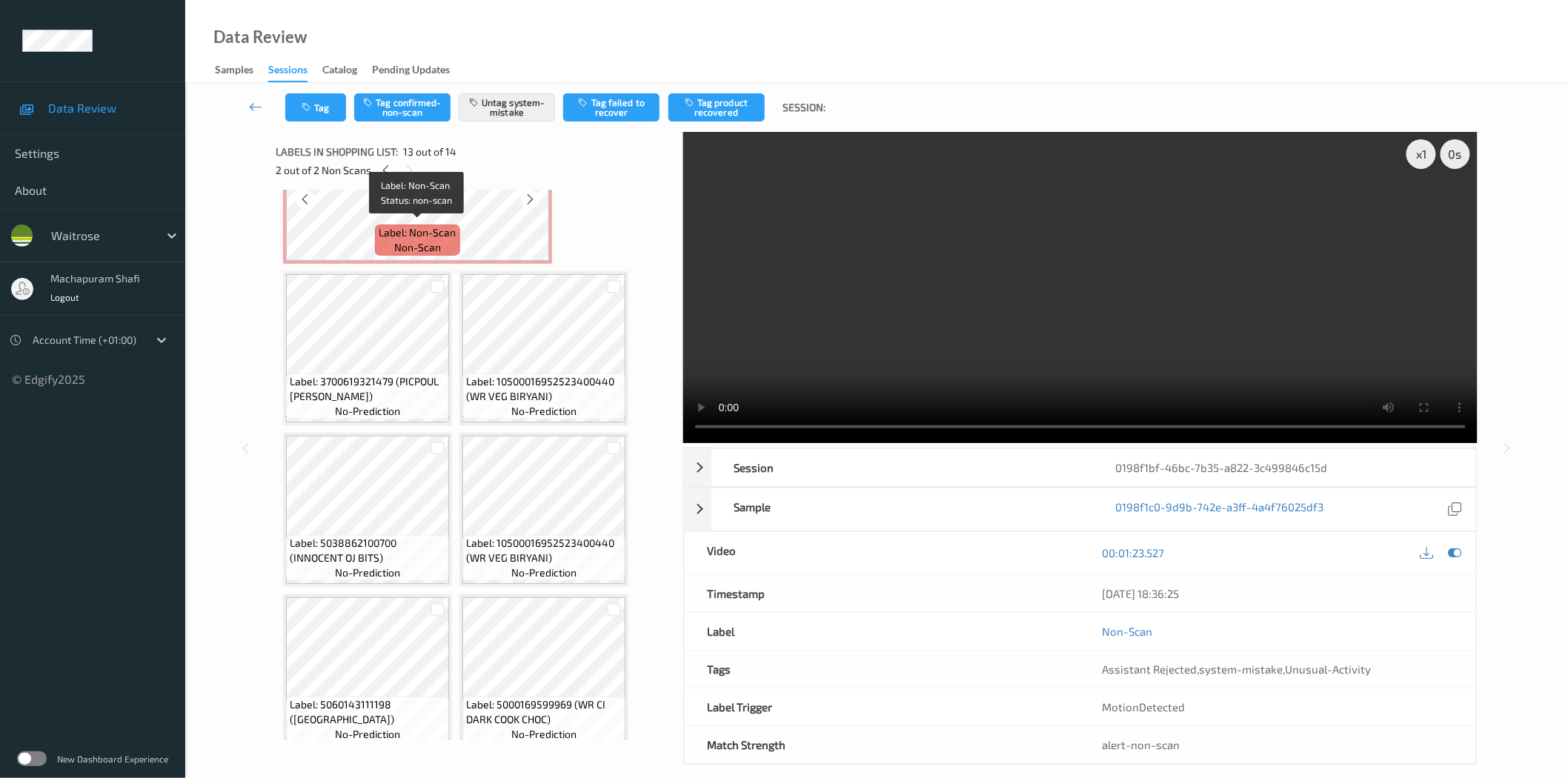
click at [456, 233] on div "Label: Non-Scan non-scan" at bounding box center [417, 240] width 84 height 31
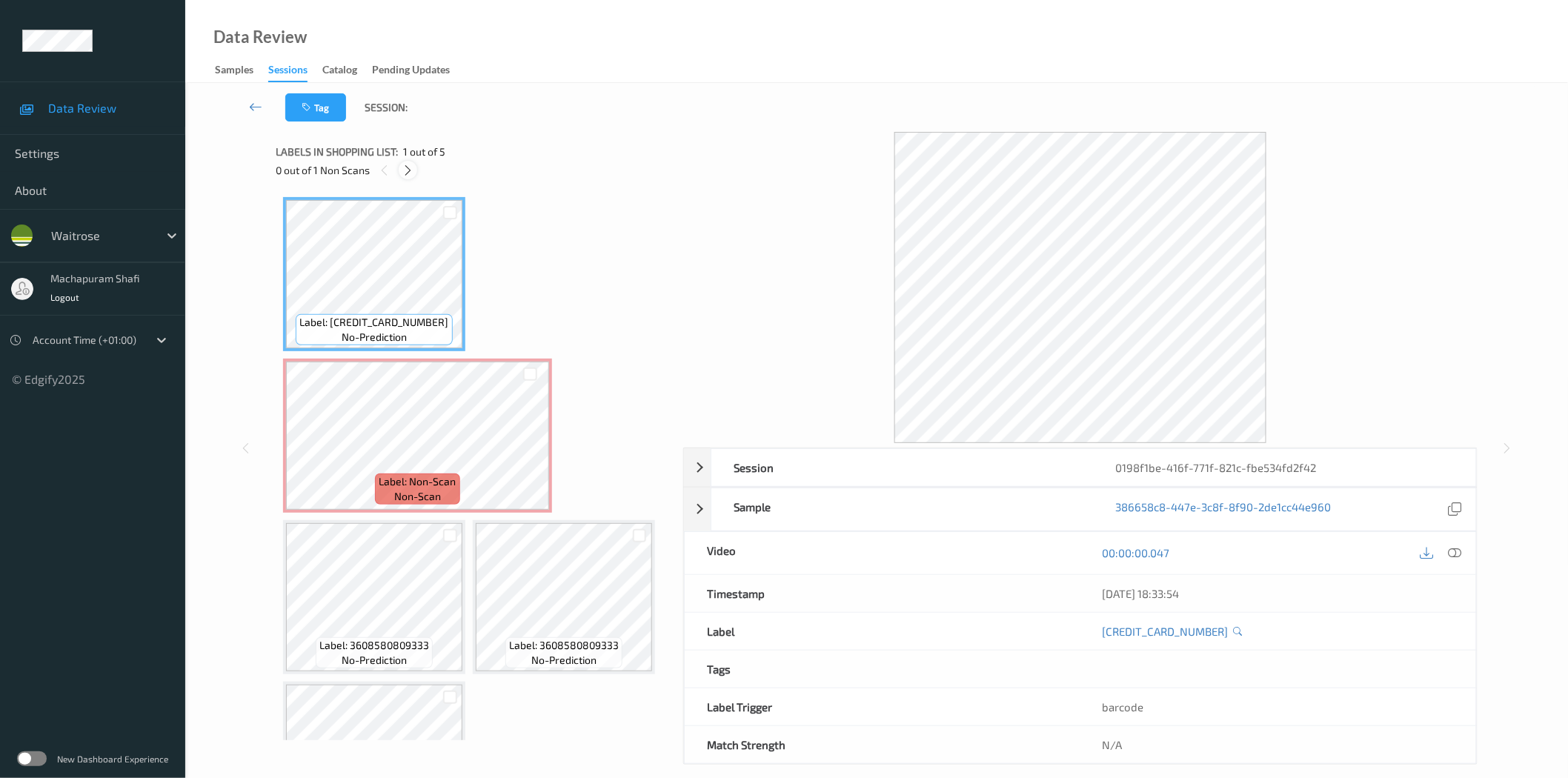
click at [410, 165] on icon at bounding box center [408, 170] width 13 height 14
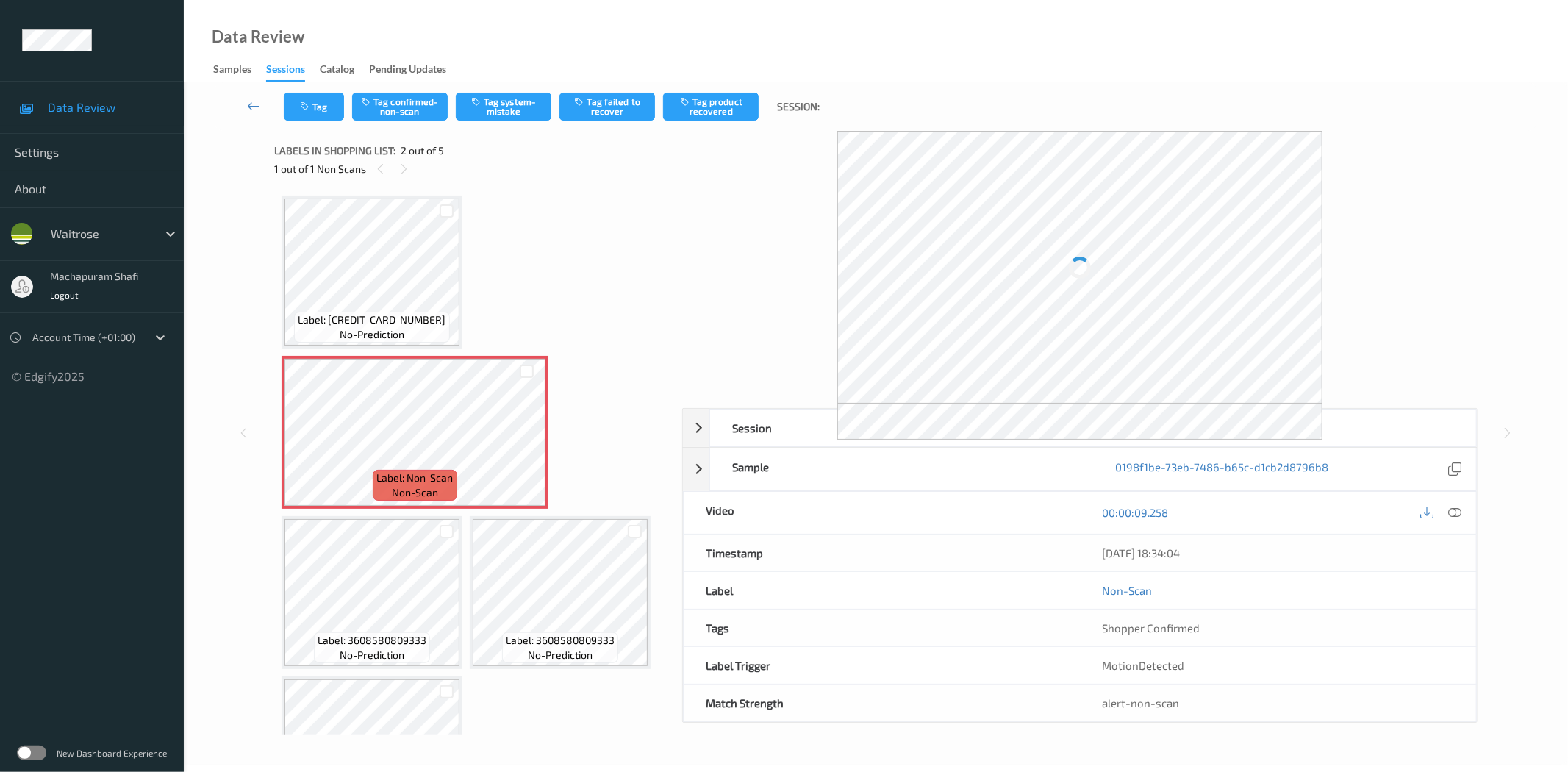
scroll to position [7, 0]
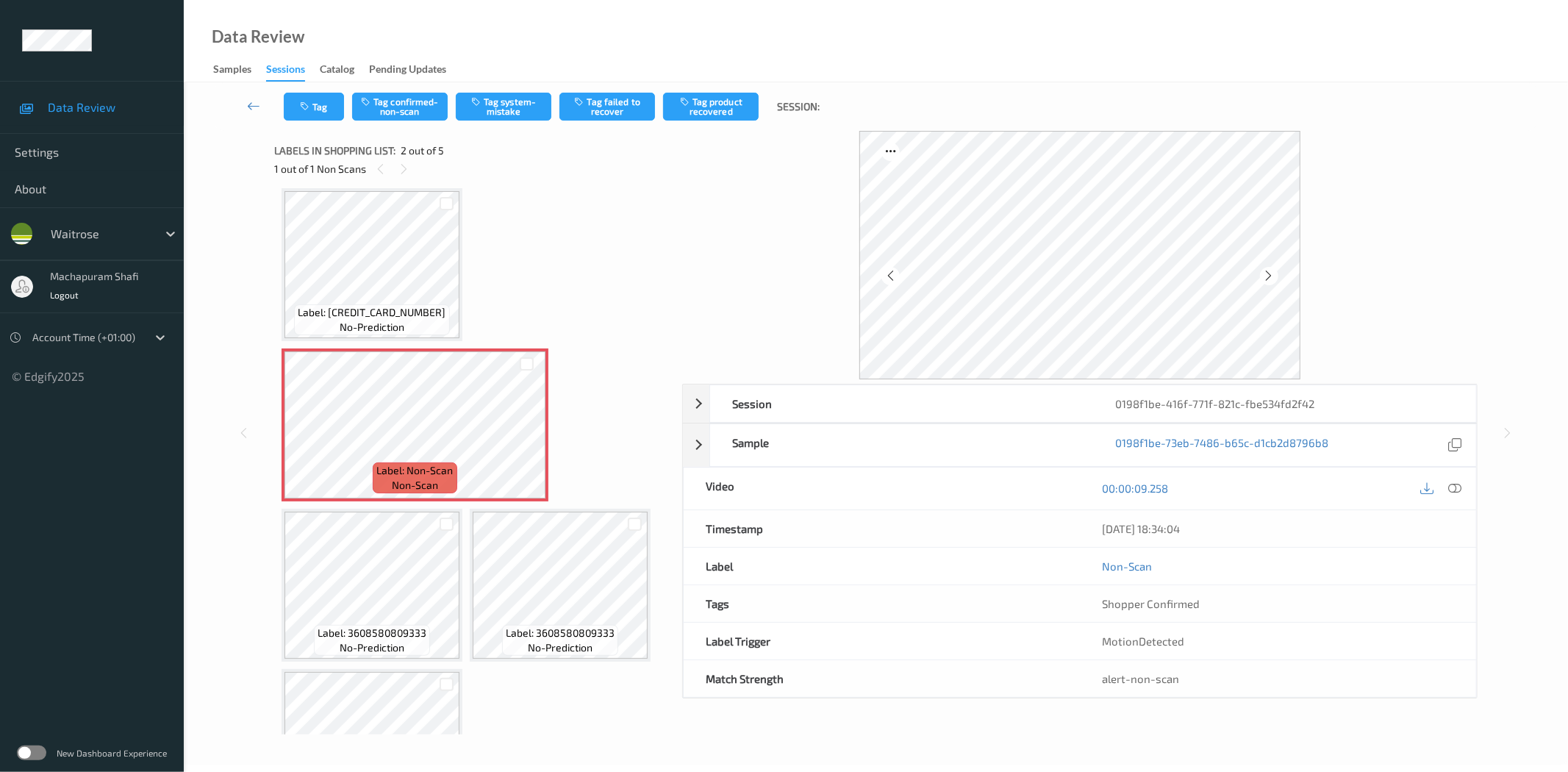
drag, startPoint x: 1457, startPoint y: 479, endPoint x: 1453, endPoint y: 487, distance: 8.9
click at [1457, 479] on div at bounding box center [1454, 488] width 20 height 20
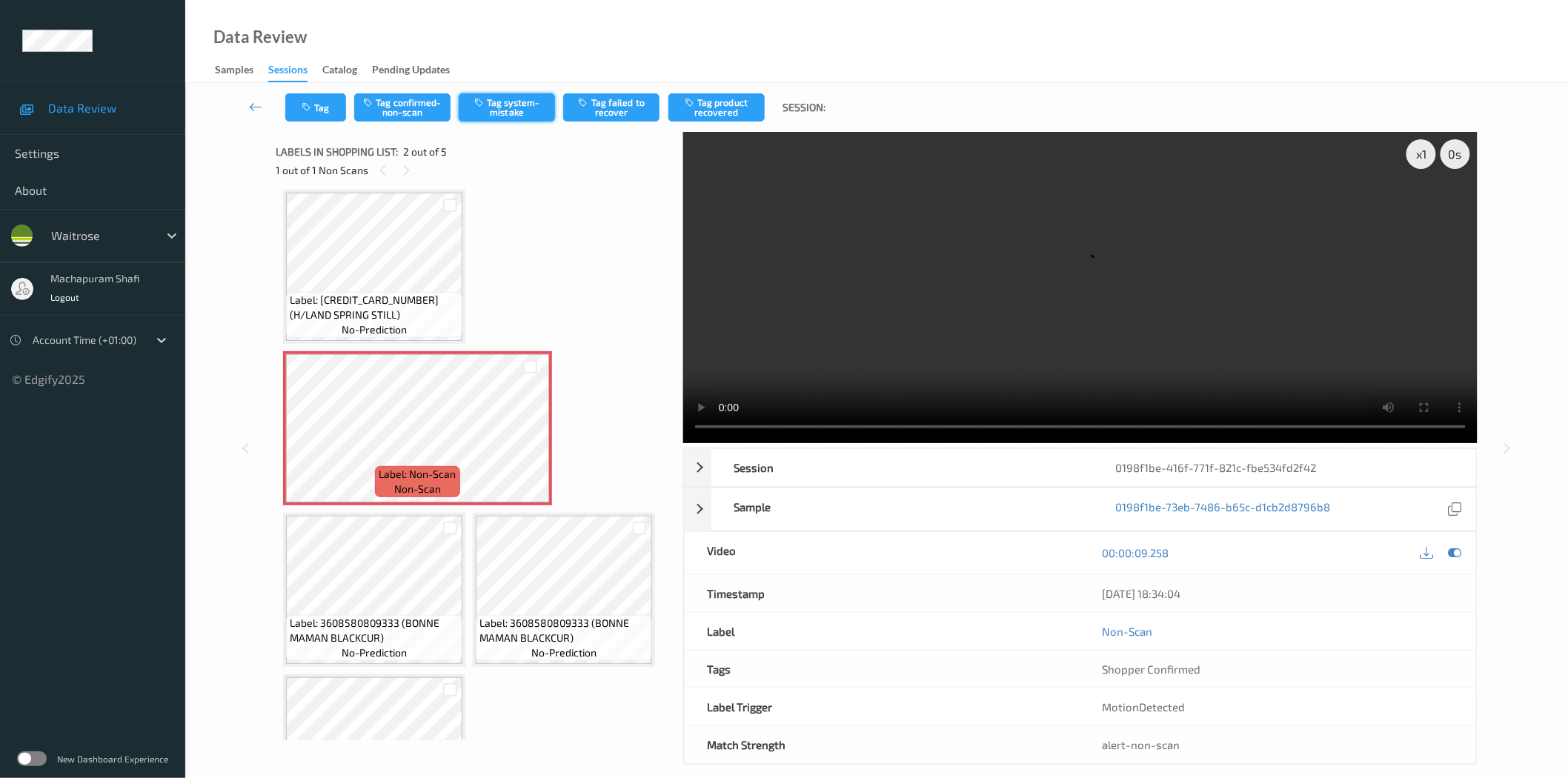
click at [502, 108] on button "Tag system-mistake" at bounding box center [506, 107] width 96 height 28
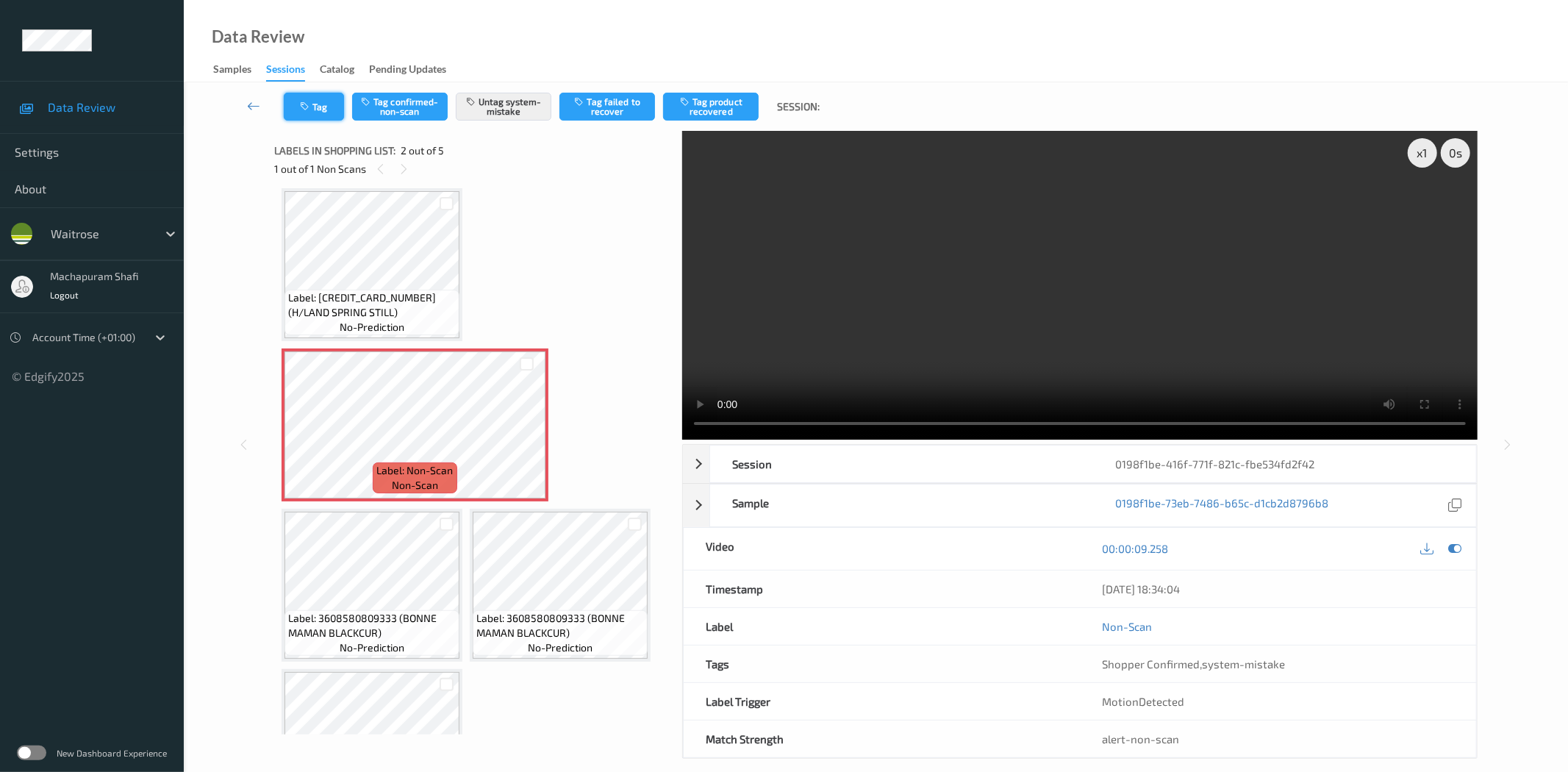
click at [318, 111] on button "Tag" at bounding box center [314, 106] width 60 height 28
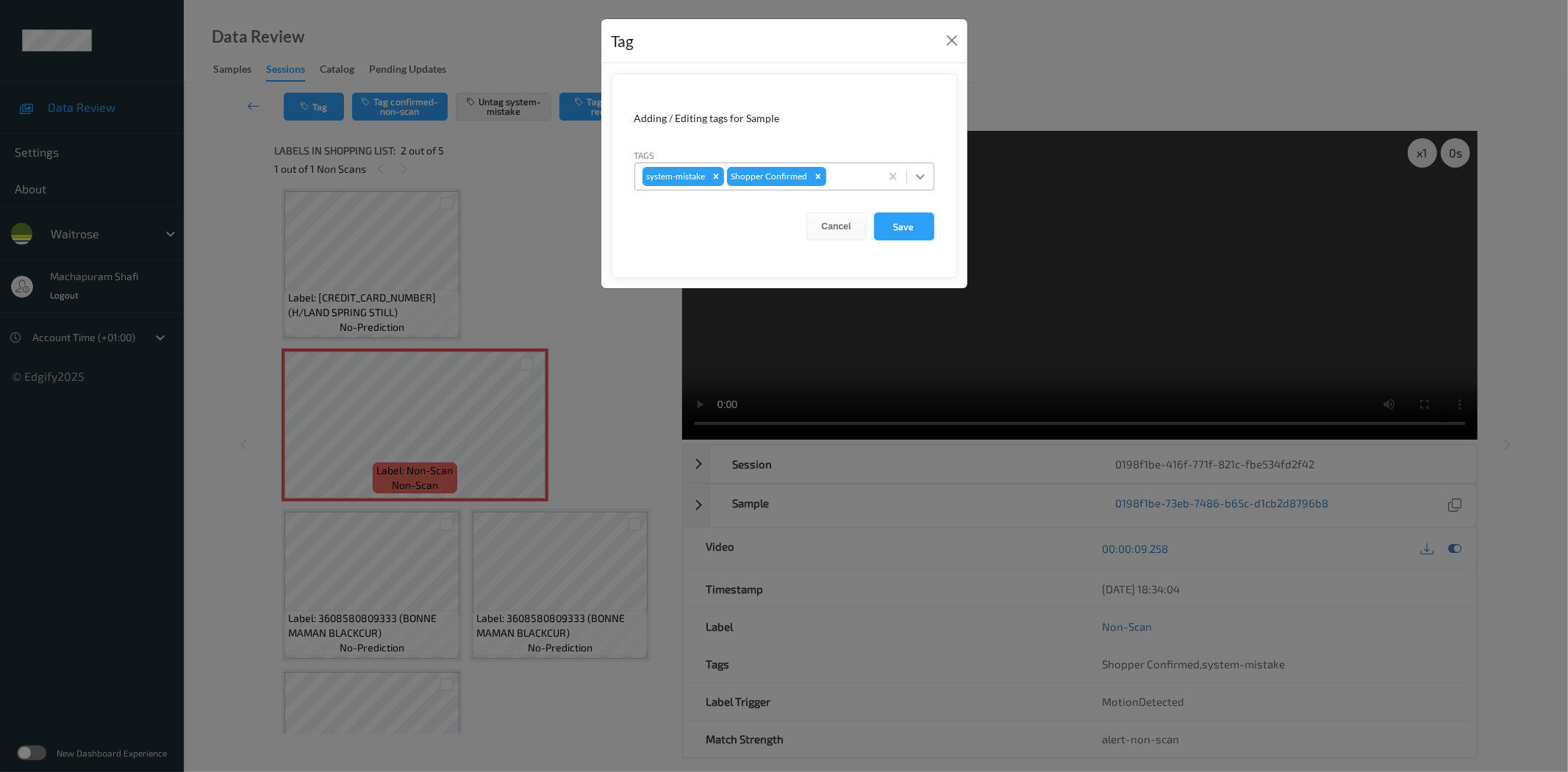
click at [929, 173] on div at bounding box center [919, 176] width 26 height 26
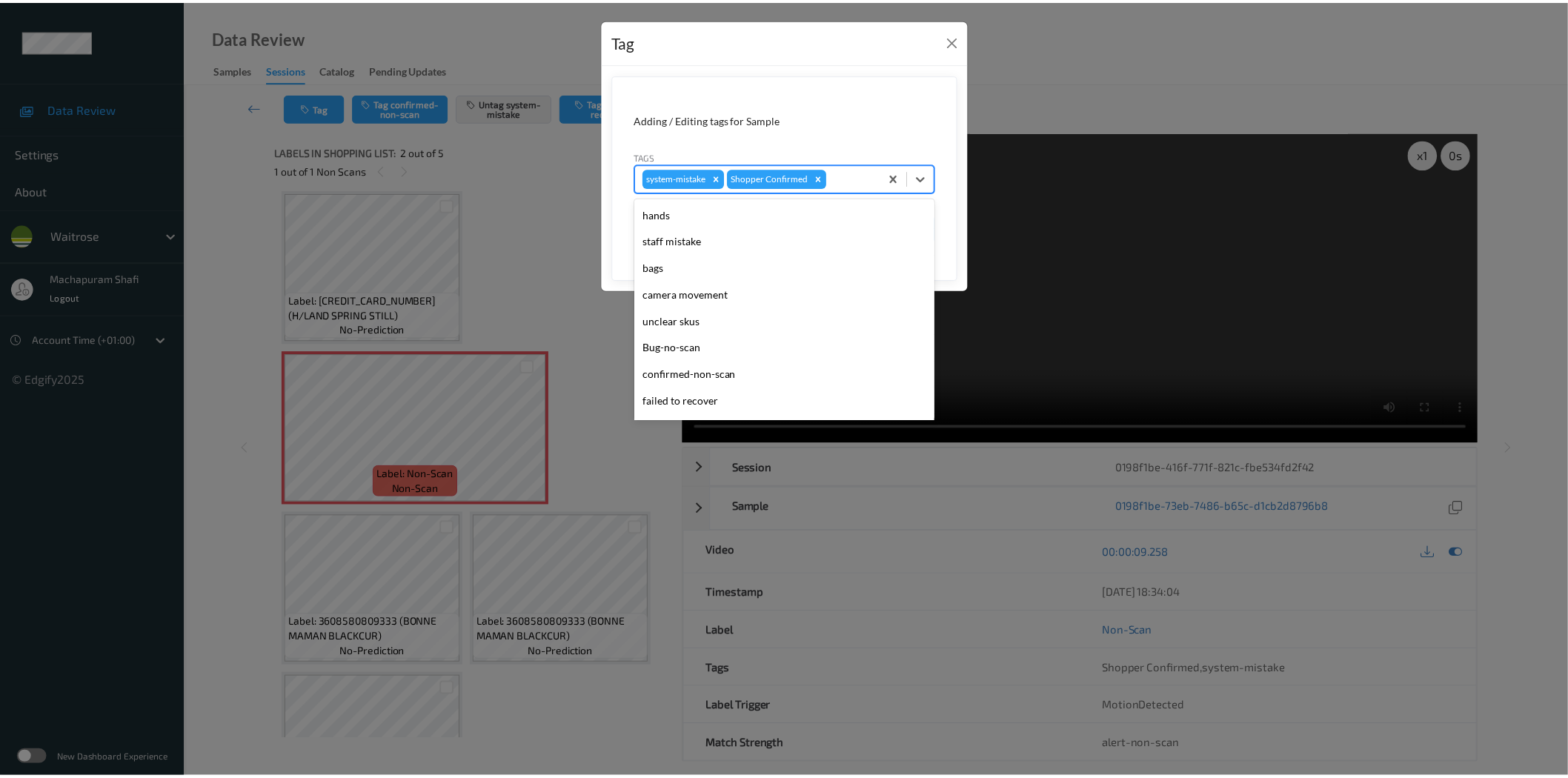
scroll to position [316, 0]
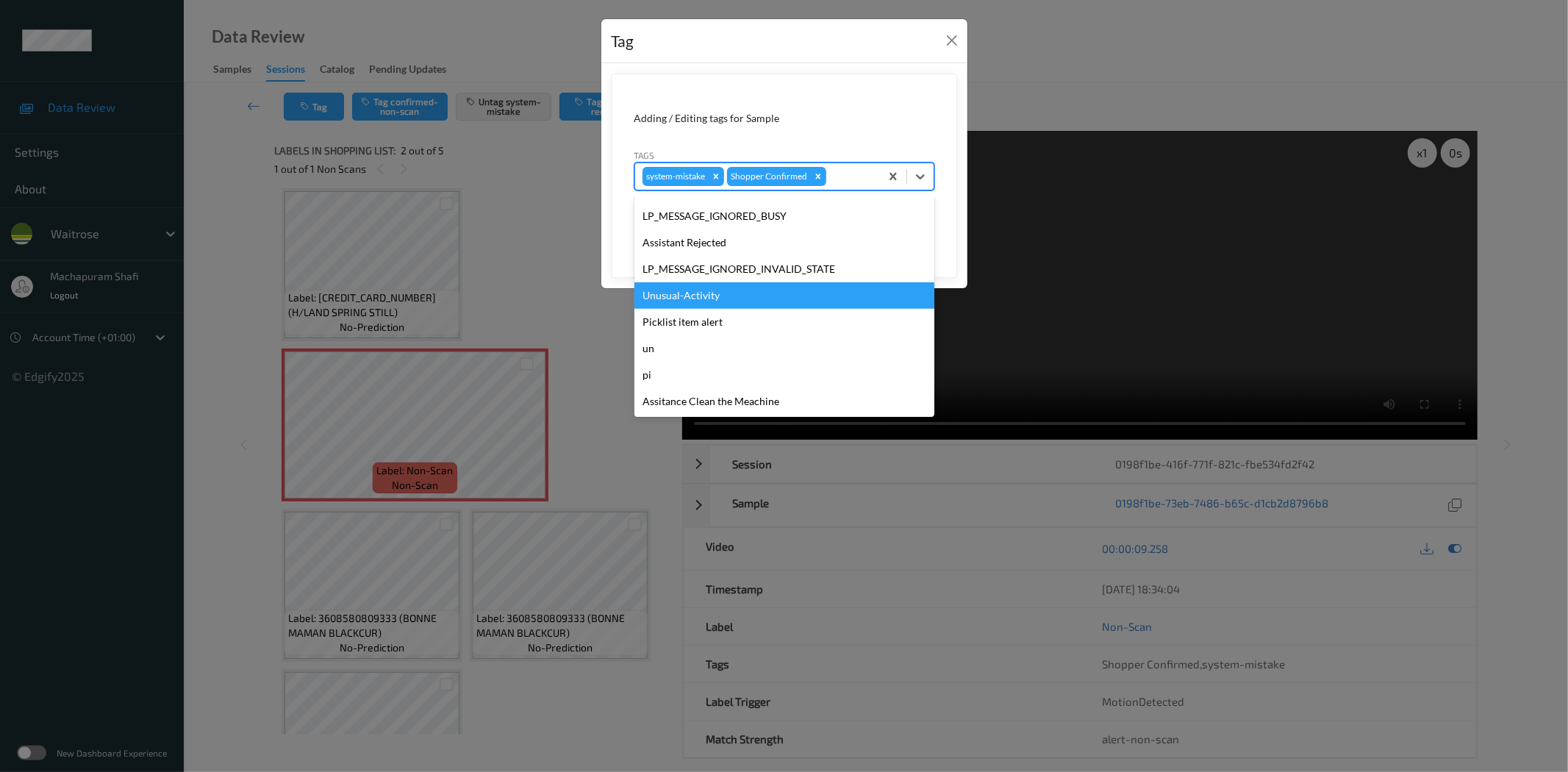
click at [689, 300] on div "Unusual-Activity" at bounding box center [784, 295] width 300 height 26
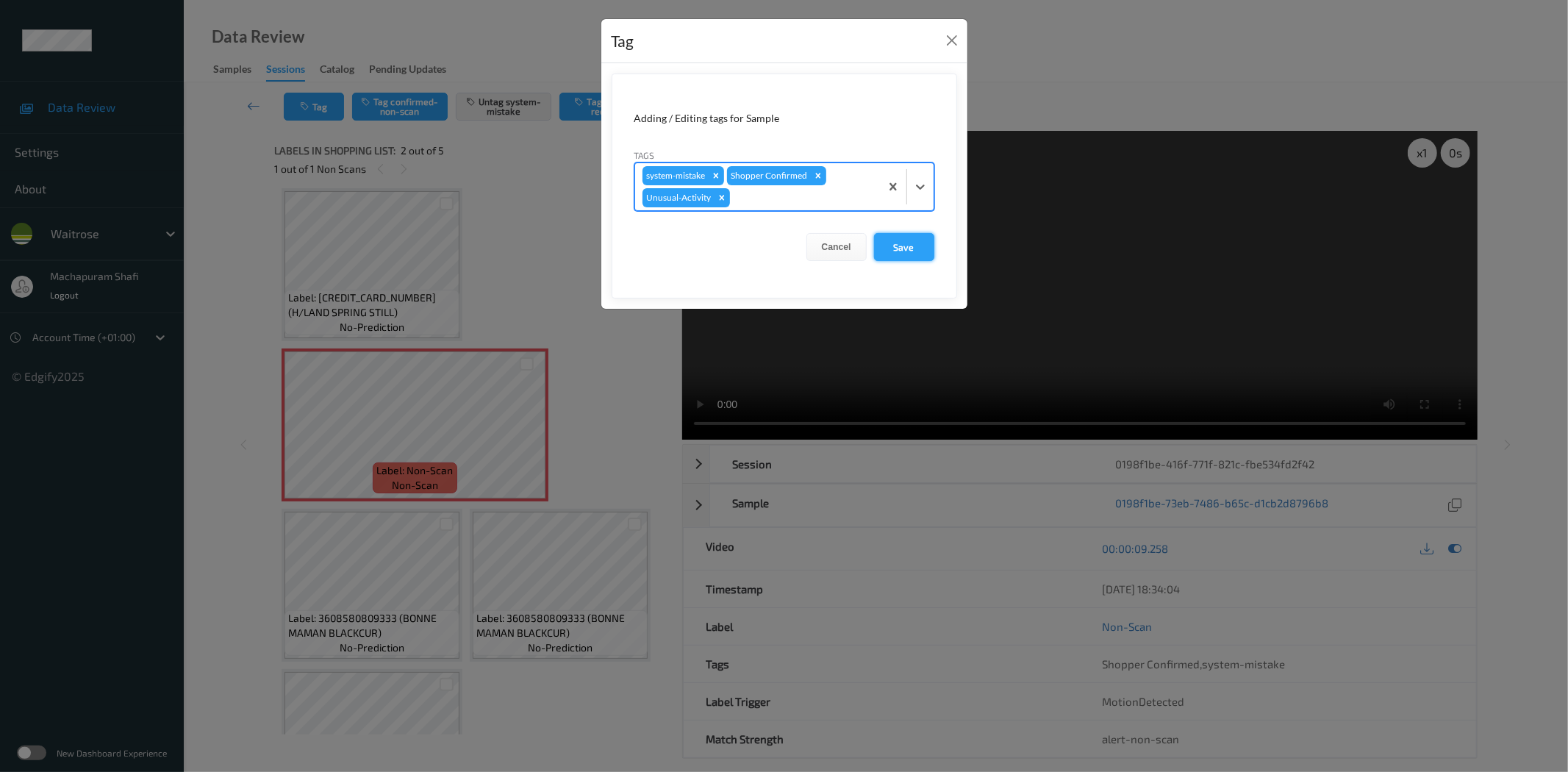
click at [893, 247] on button "Save" at bounding box center [904, 247] width 60 height 28
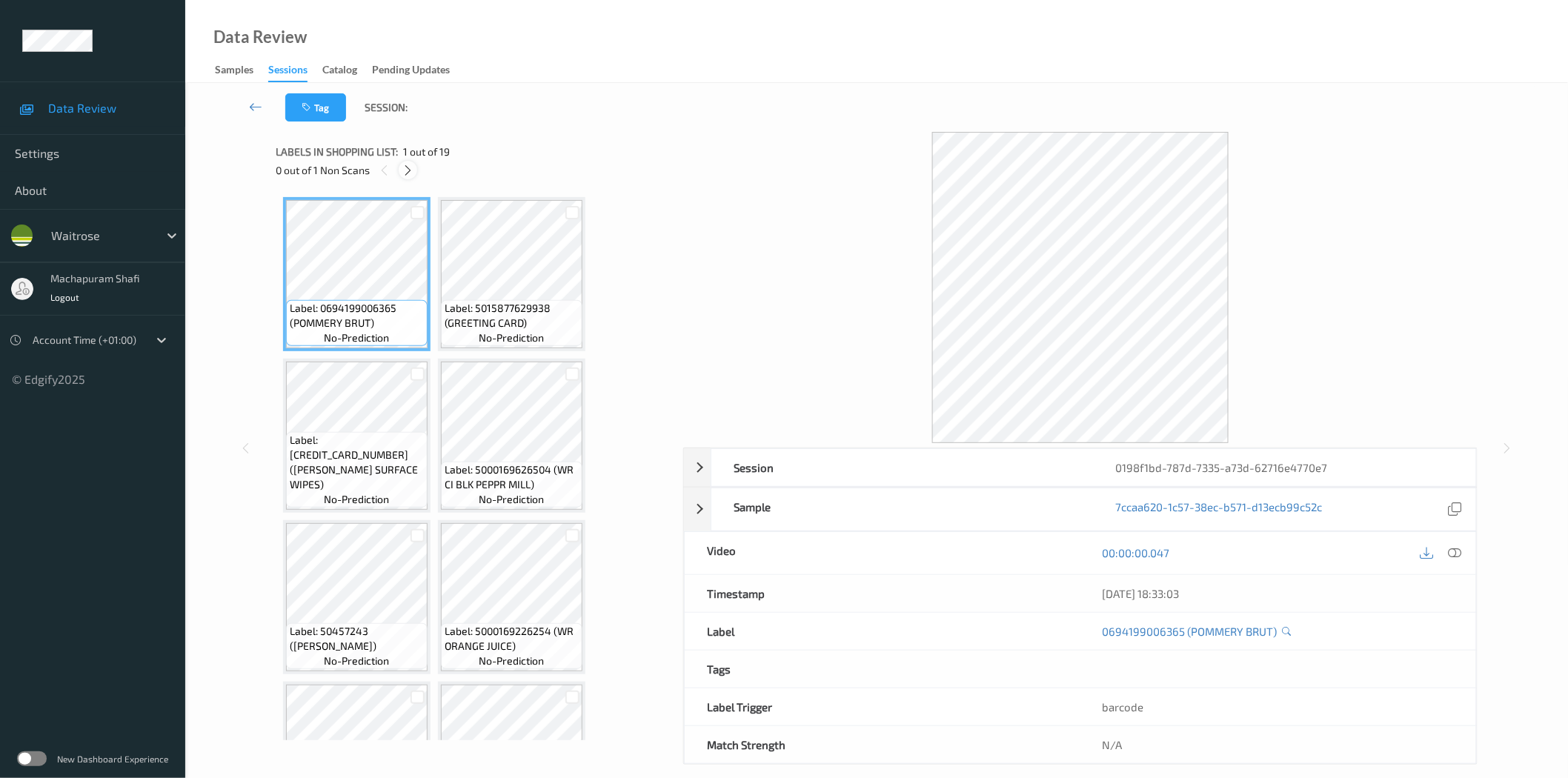
click at [402, 167] on icon at bounding box center [408, 170] width 13 height 14
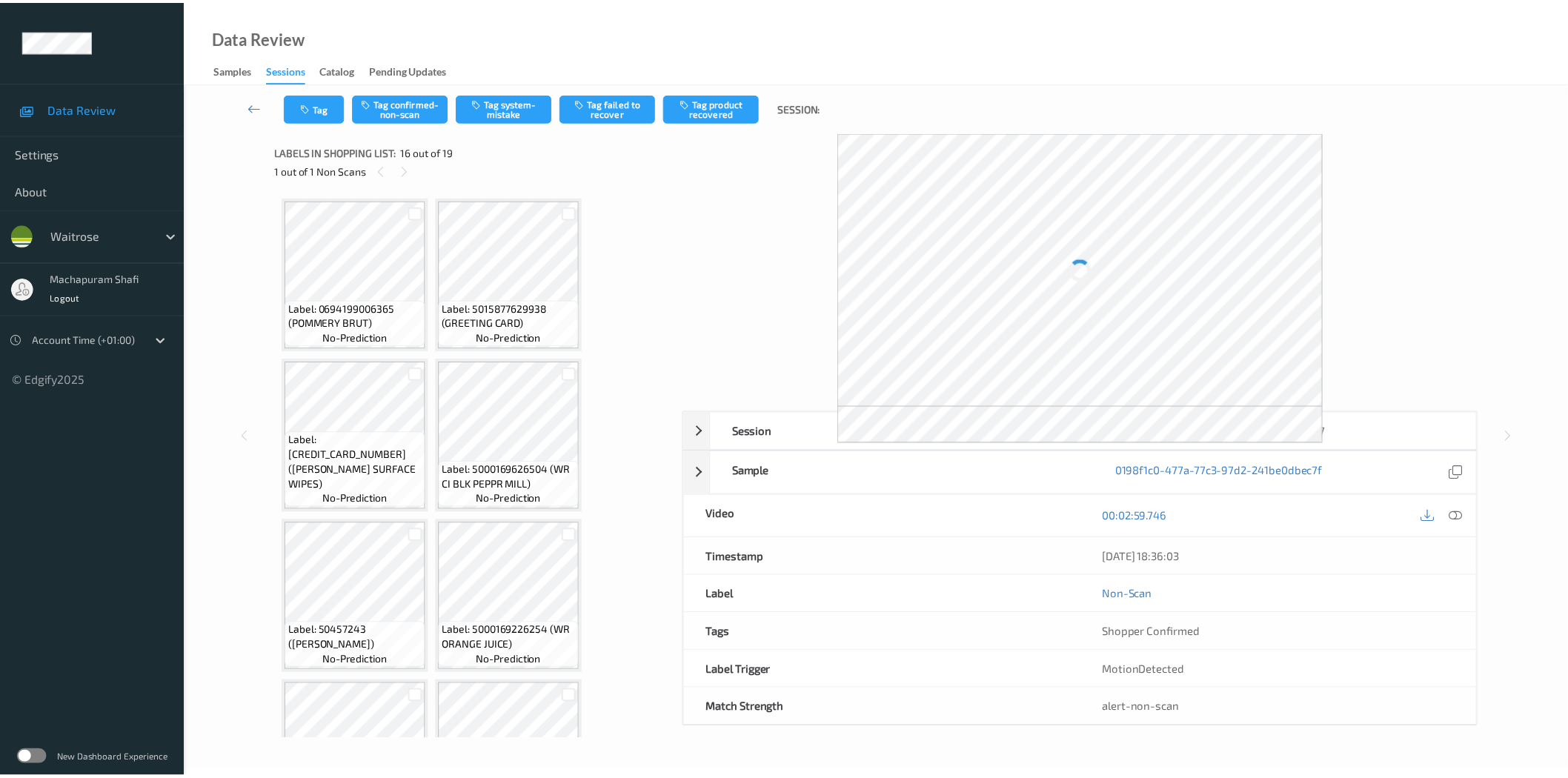
scroll to position [1131, 0]
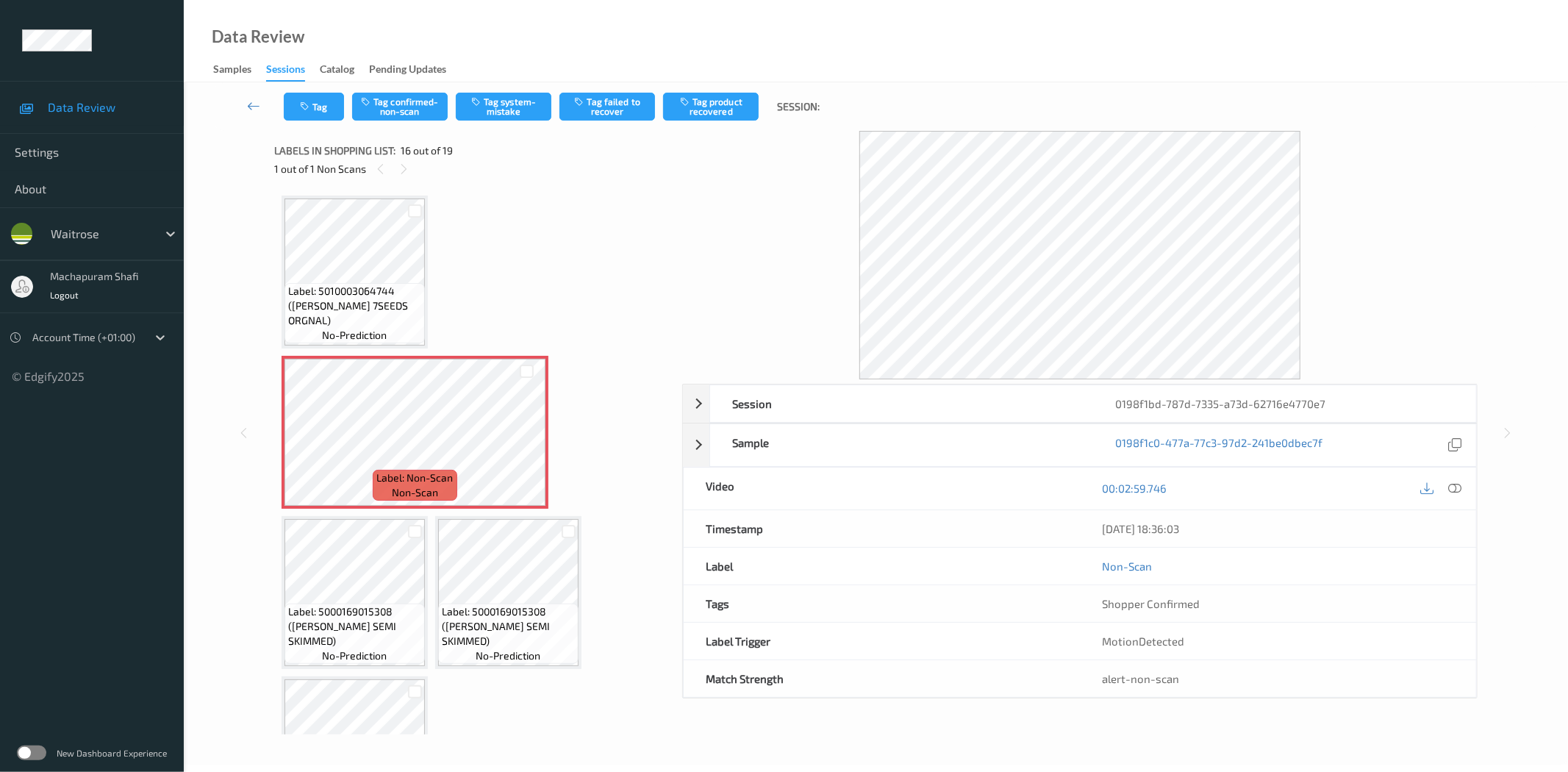
drag, startPoint x: 1457, startPoint y: 488, endPoint x: 1431, endPoint y: 478, distance: 27.9
click at [1457, 488] on icon at bounding box center [1455, 488] width 13 height 13
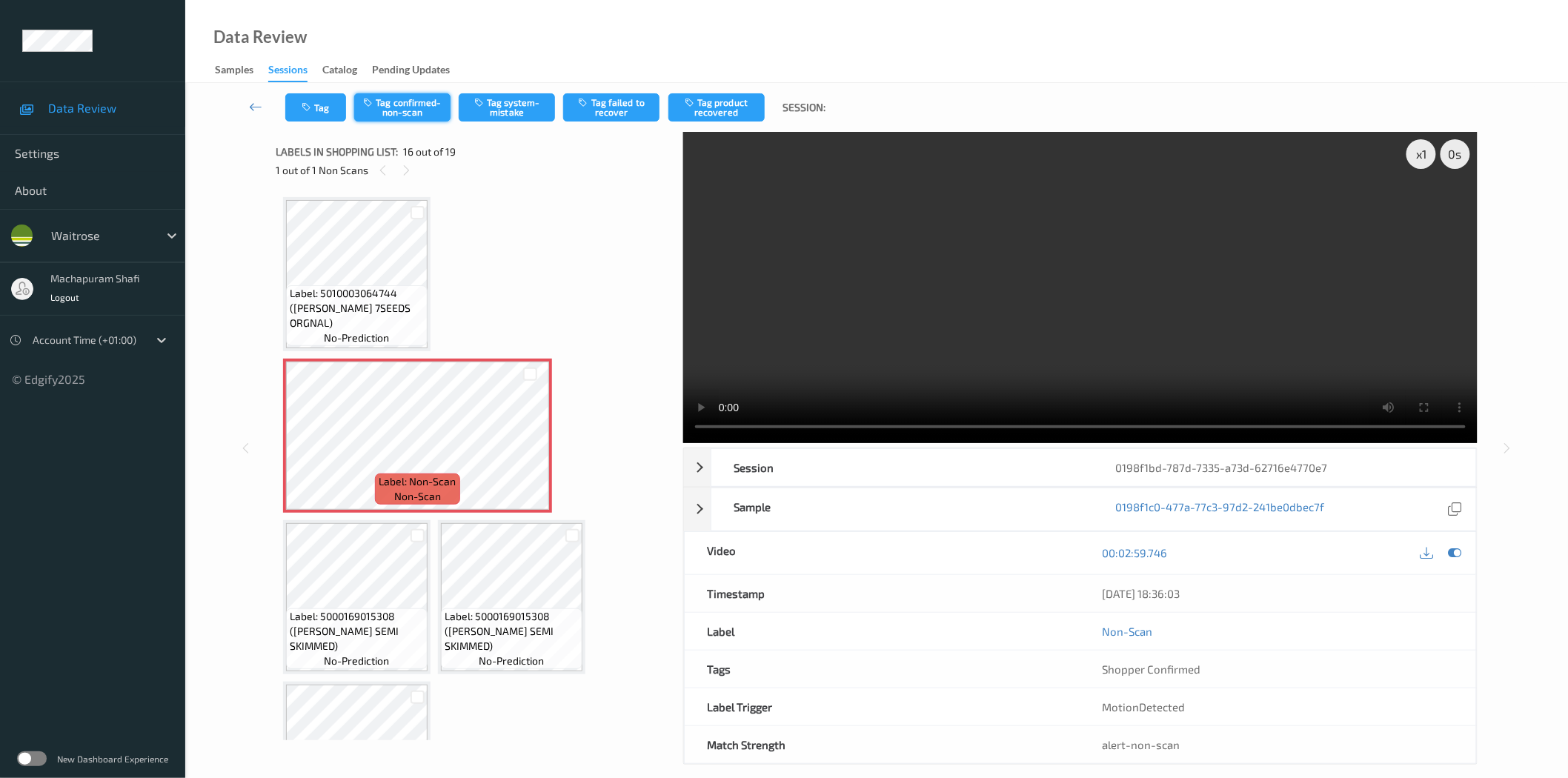
click at [423, 115] on button "Tag confirmed-non-scan" at bounding box center [402, 107] width 96 height 28
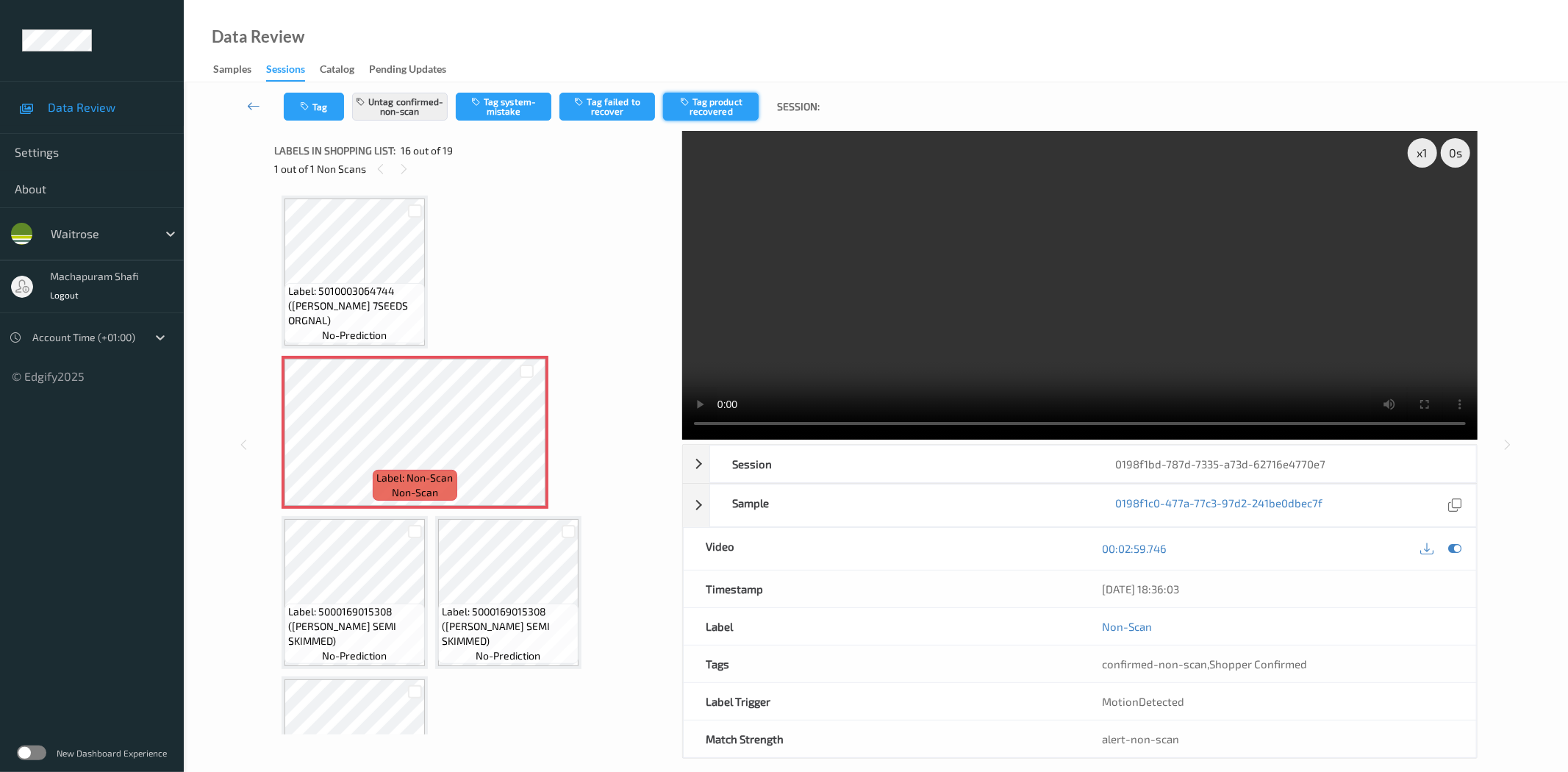
click at [729, 94] on button "Tag product recovered" at bounding box center [710, 106] width 96 height 28
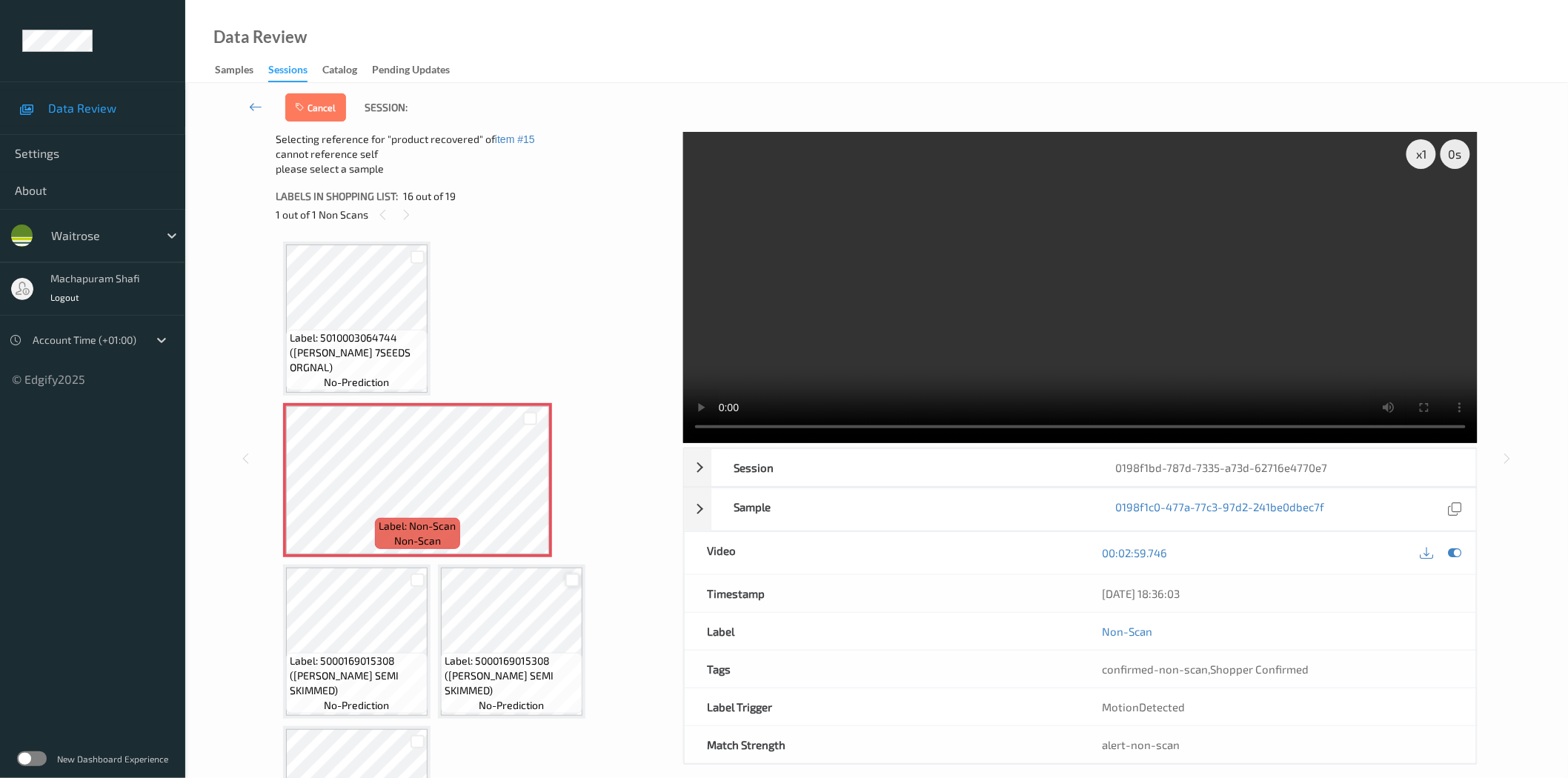
click at [566, 573] on div at bounding box center [573, 581] width 14 height 14
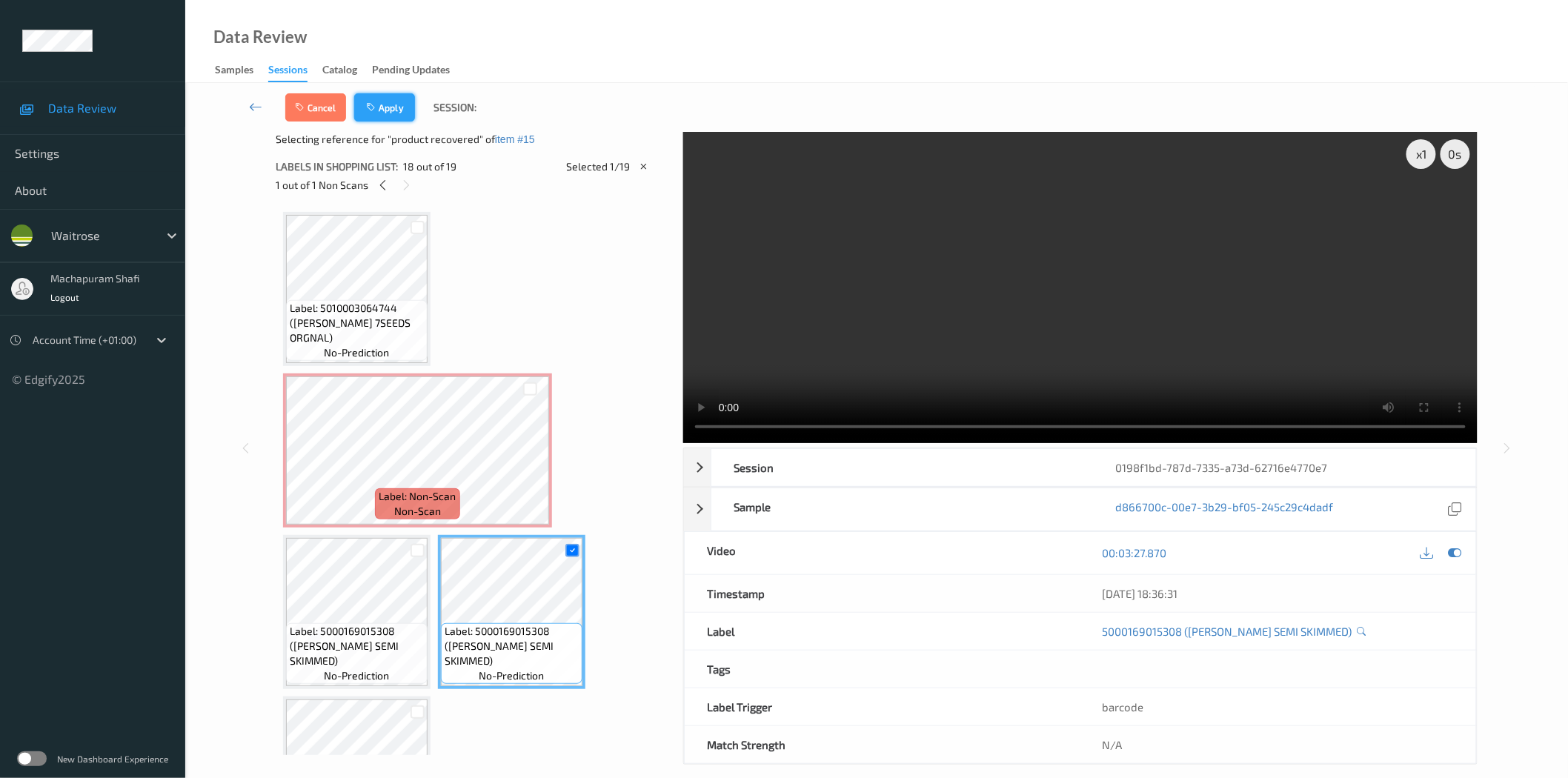
click at [387, 108] on button "Apply" at bounding box center [385, 107] width 61 height 28
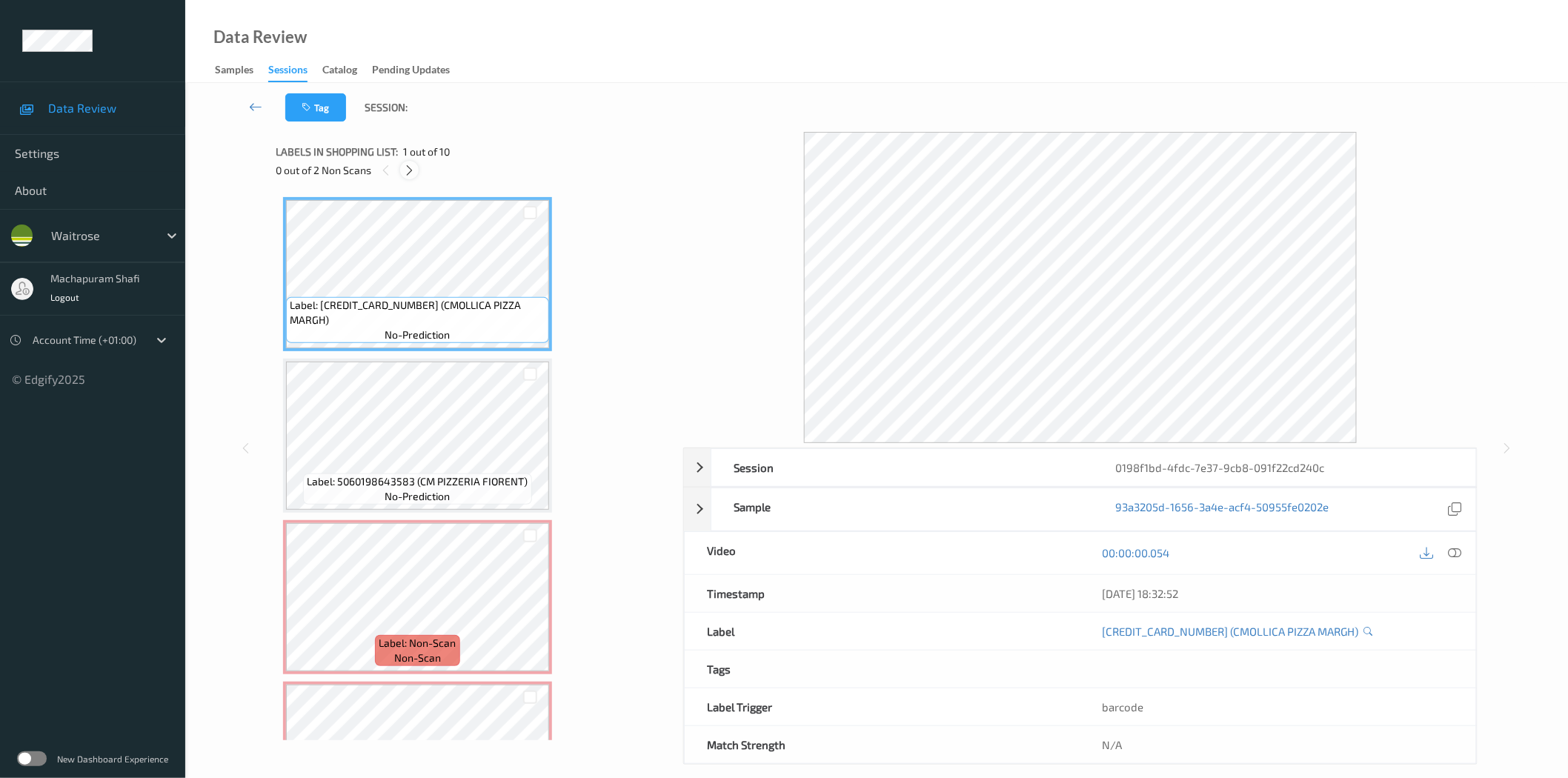
click at [409, 169] on icon at bounding box center [409, 170] width 13 height 14
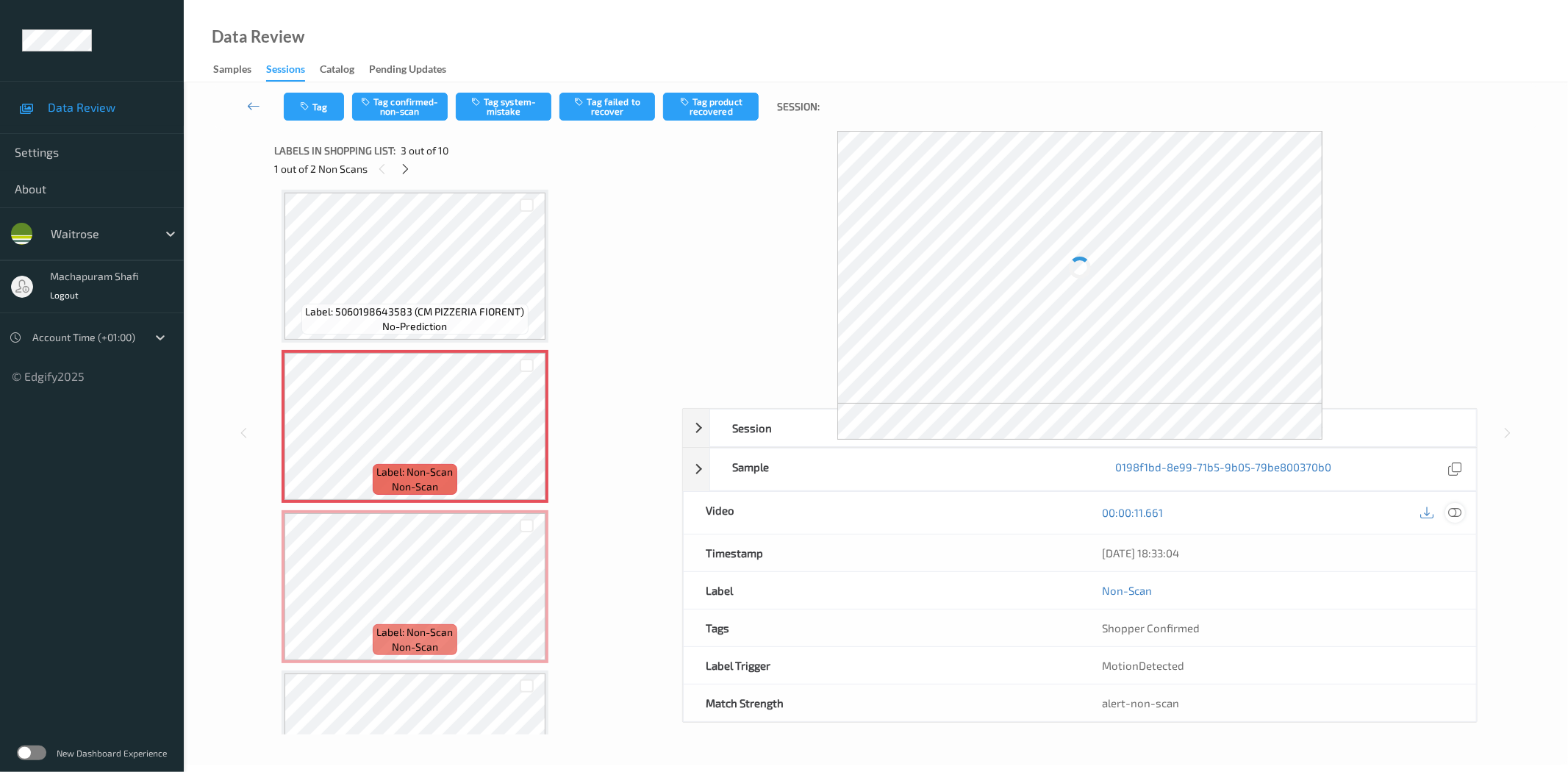
click at [1457, 510] on icon at bounding box center [1455, 512] width 13 height 13
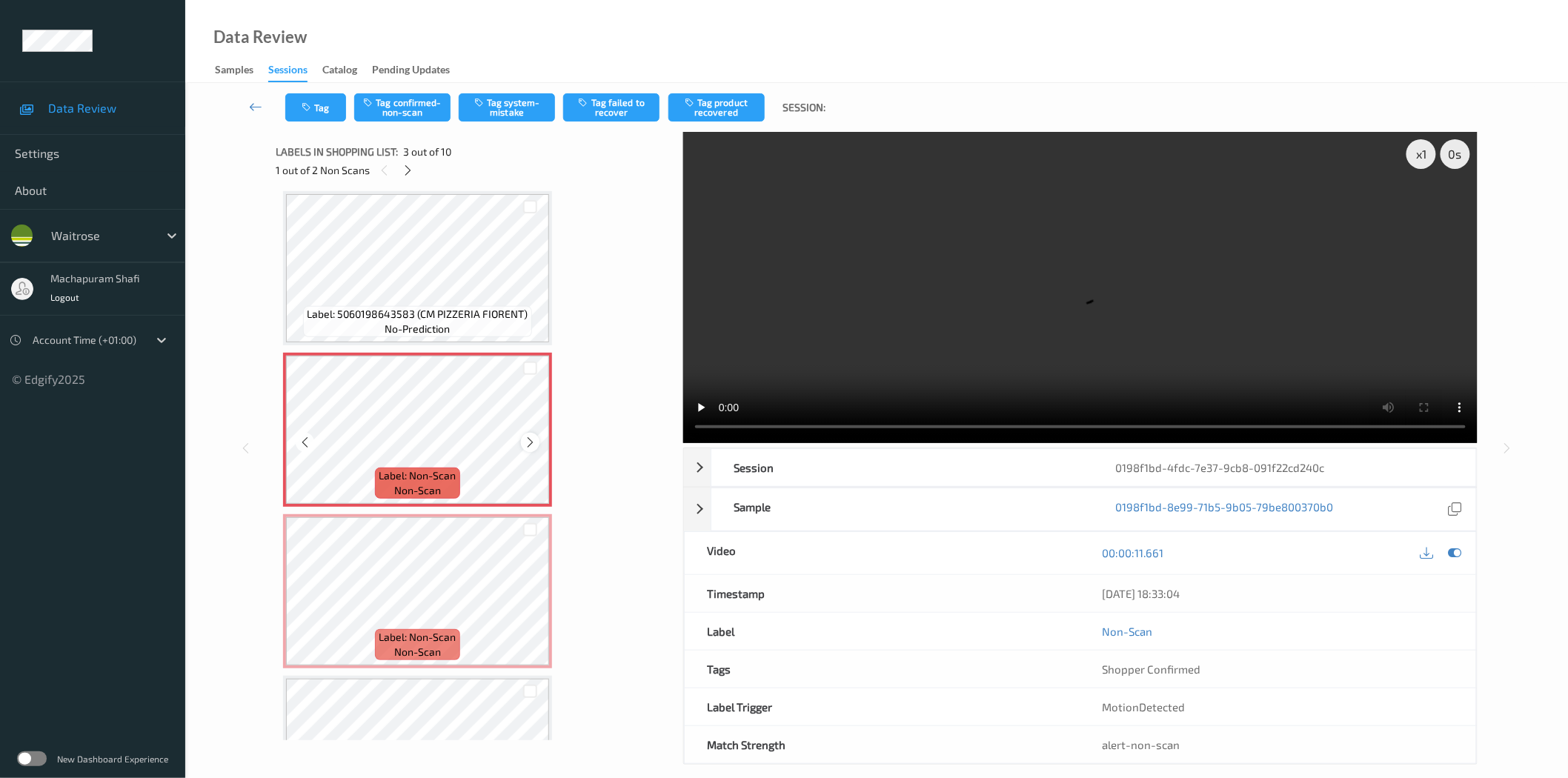
click at [534, 440] on icon at bounding box center [530, 442] width 13 height 14
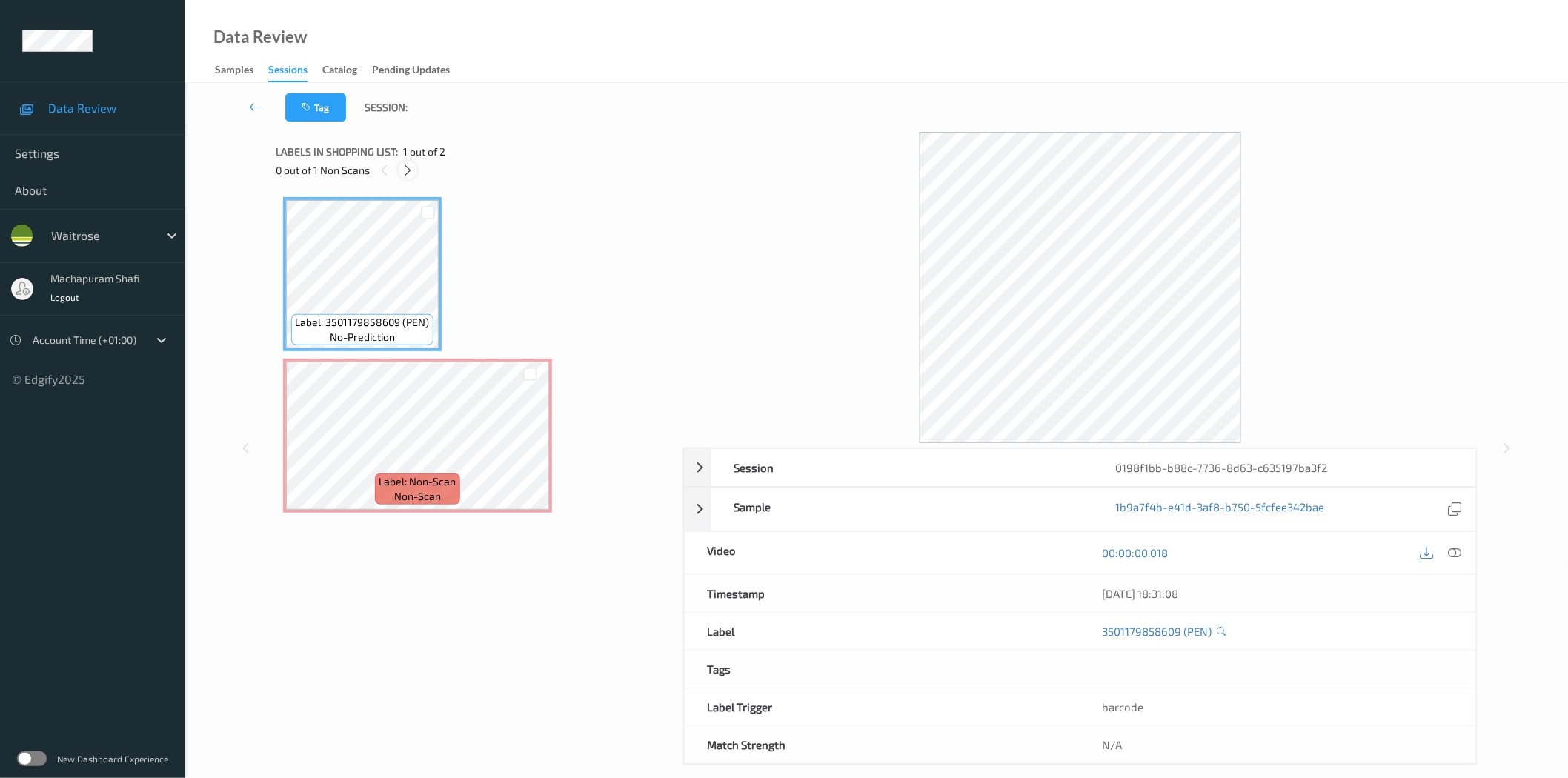
click at [409, 173] on icon at bounding box center [408, 170] width 13 height 14
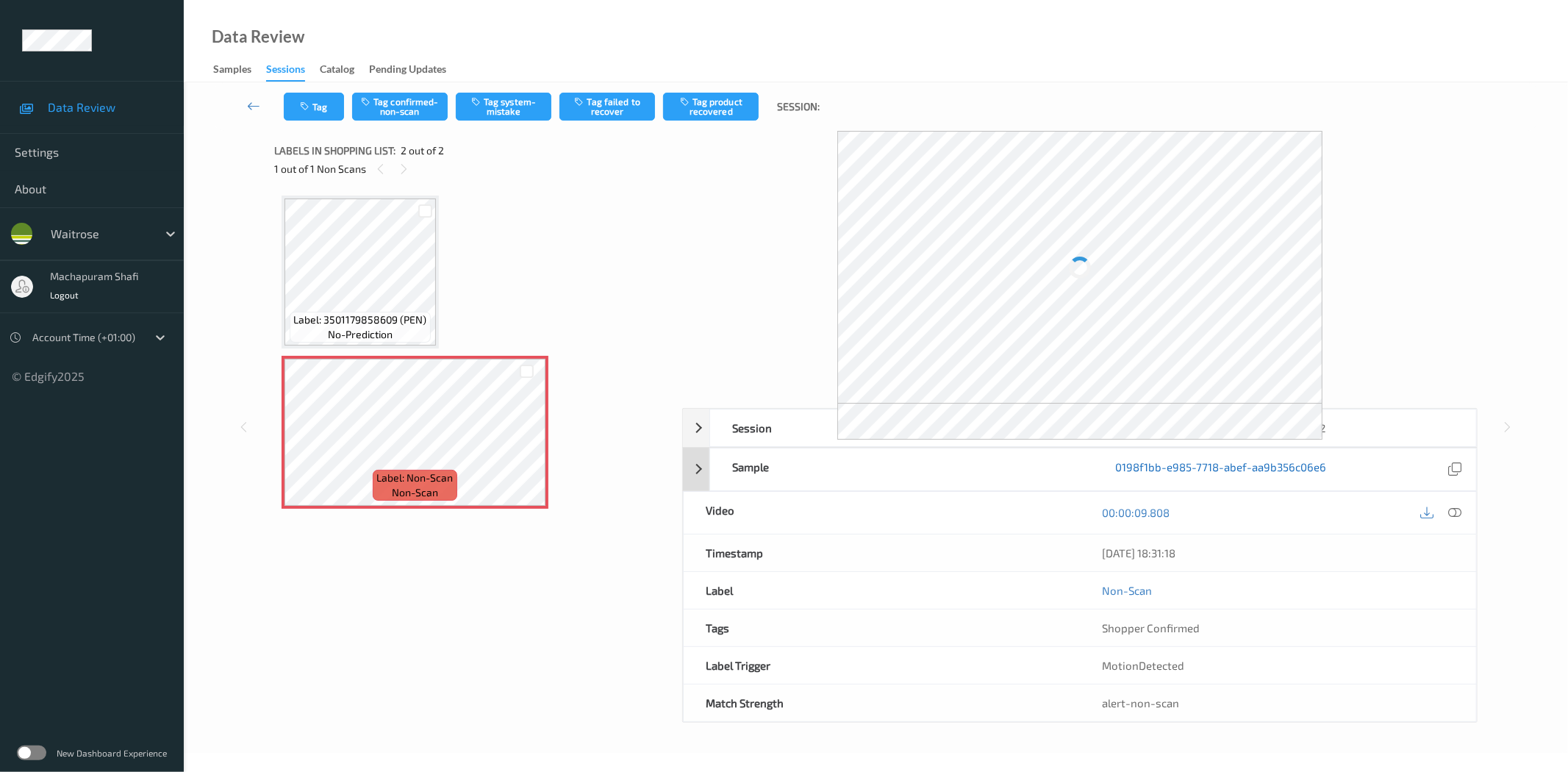
drag, startPoint x: 1453, startPoint y: 511, endPoint x: 1272, endPoint y: 309, distance: 271.2
click at [1453, 511] on icon at bounding box center [1455, 512] width 13 height 13
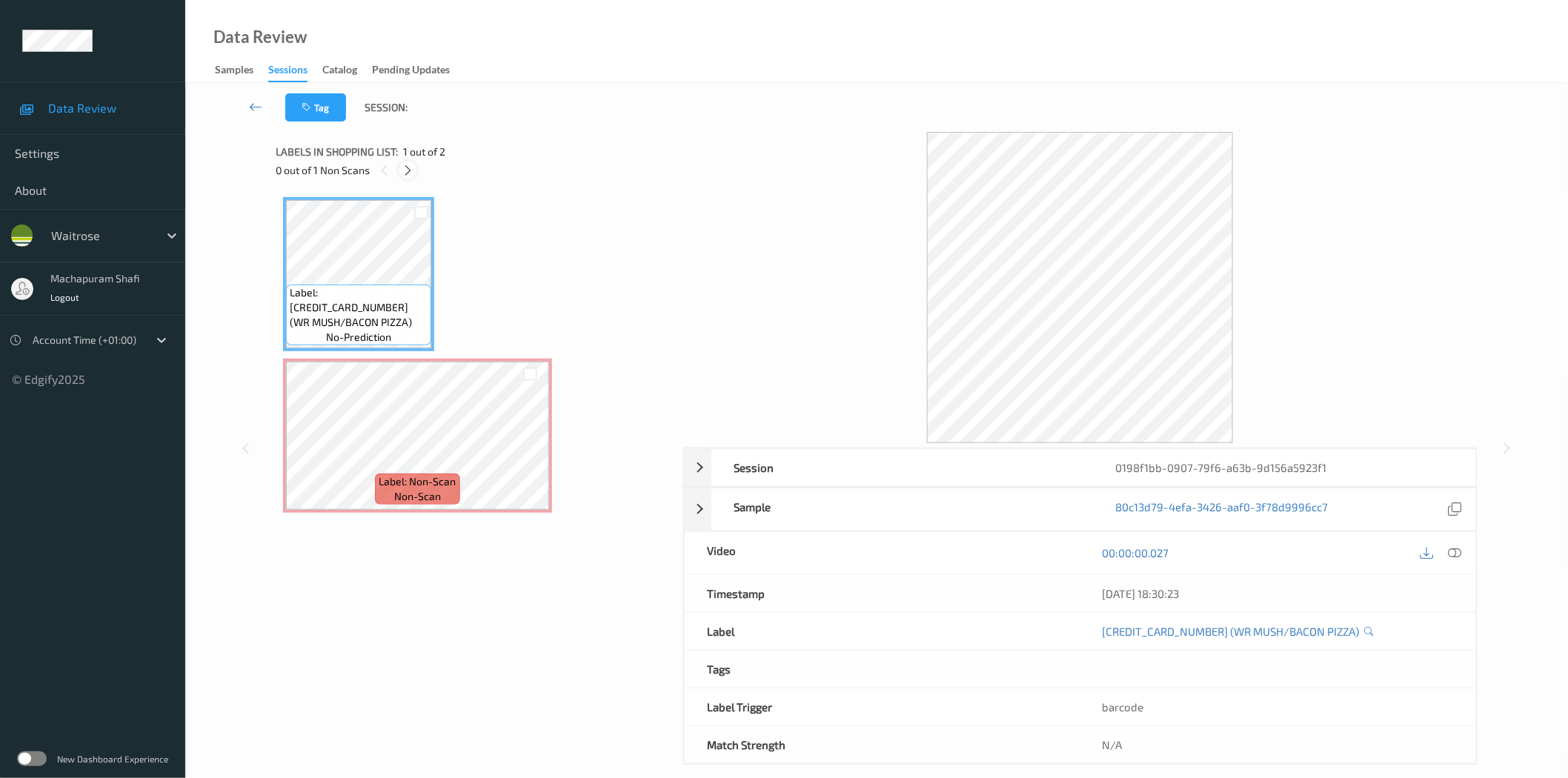
click at [403, 169] on icon at bounding box center [408, 170] width 13 height 14
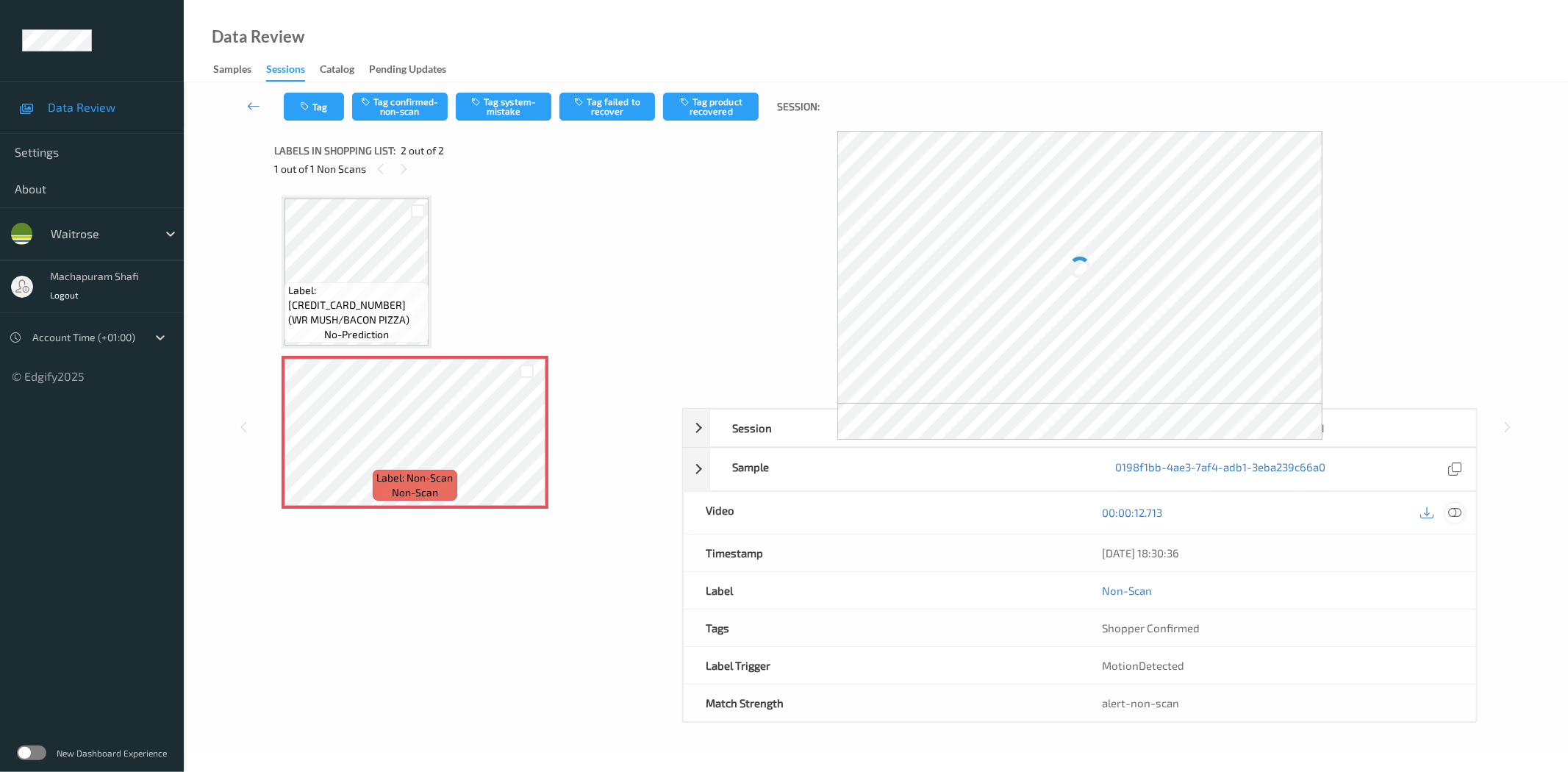
click at [1459, 515] on icon at bounding box center [1455, 512] width 13 height 13
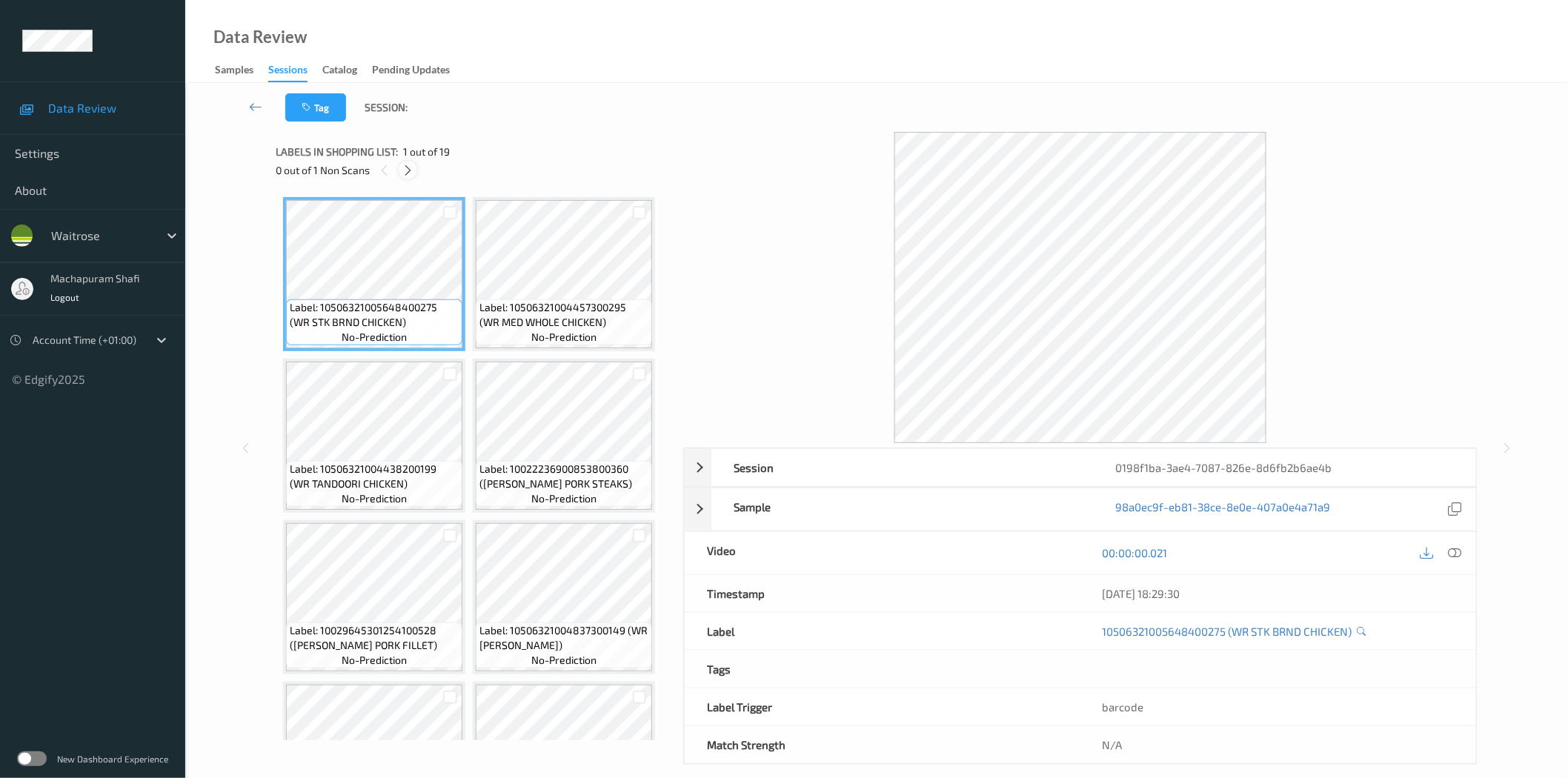
click at [409, 172] on icon at bounding box center [408, 170] width 13 height 14
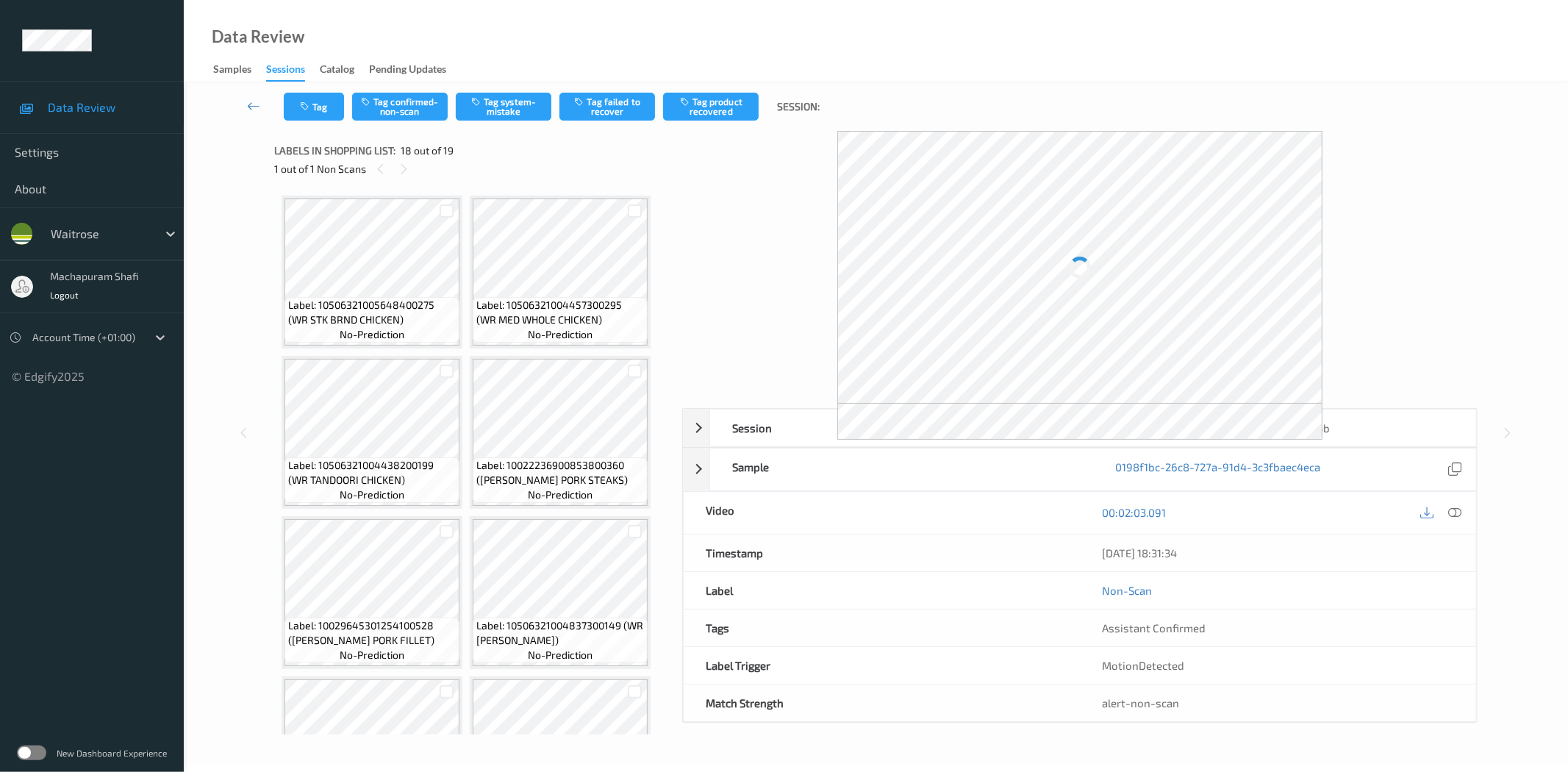
scroll to position [1213, 0]
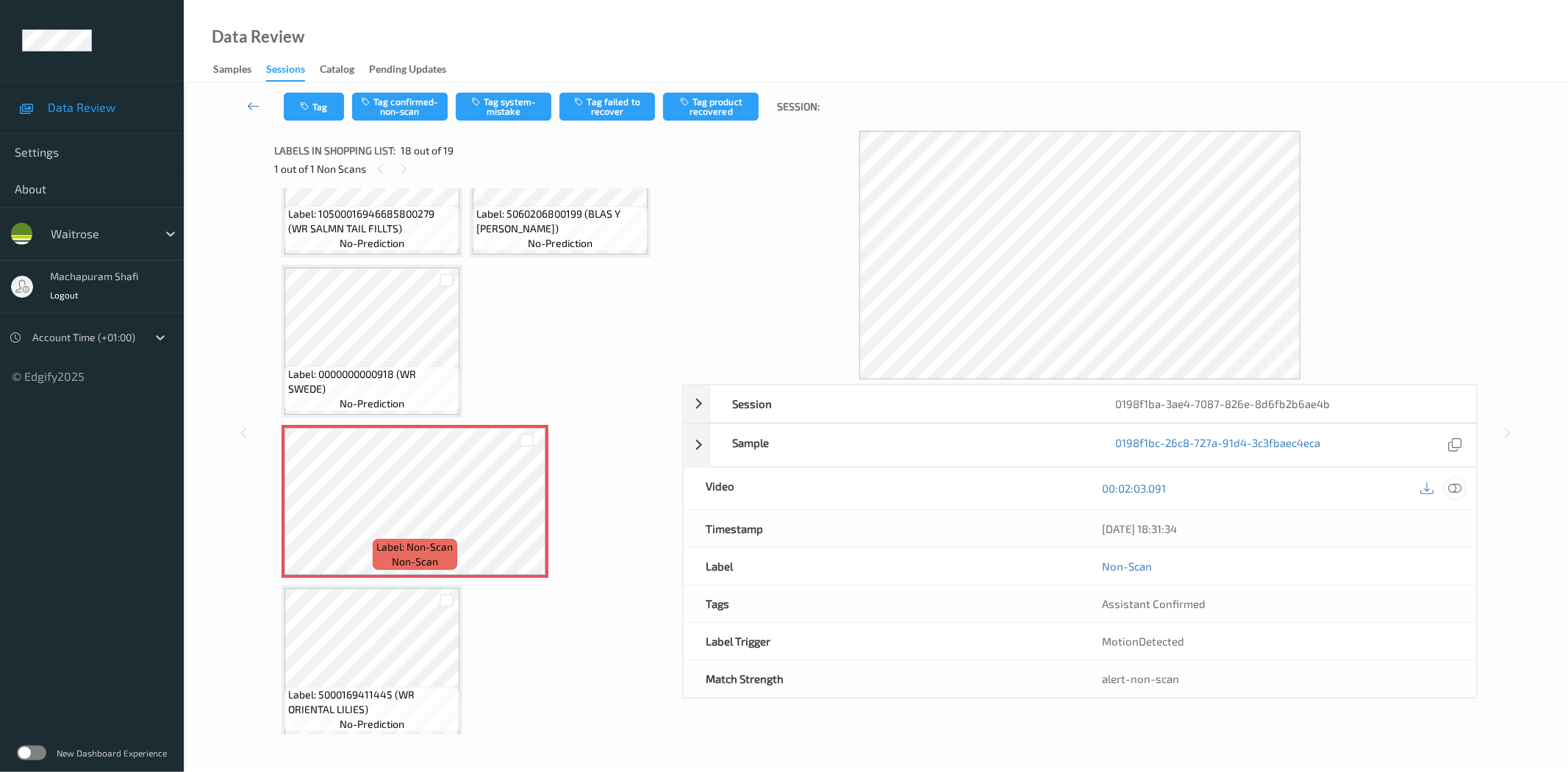
click at [1463, 491] on div at bounding box center [1454, 488] width 20 height 20
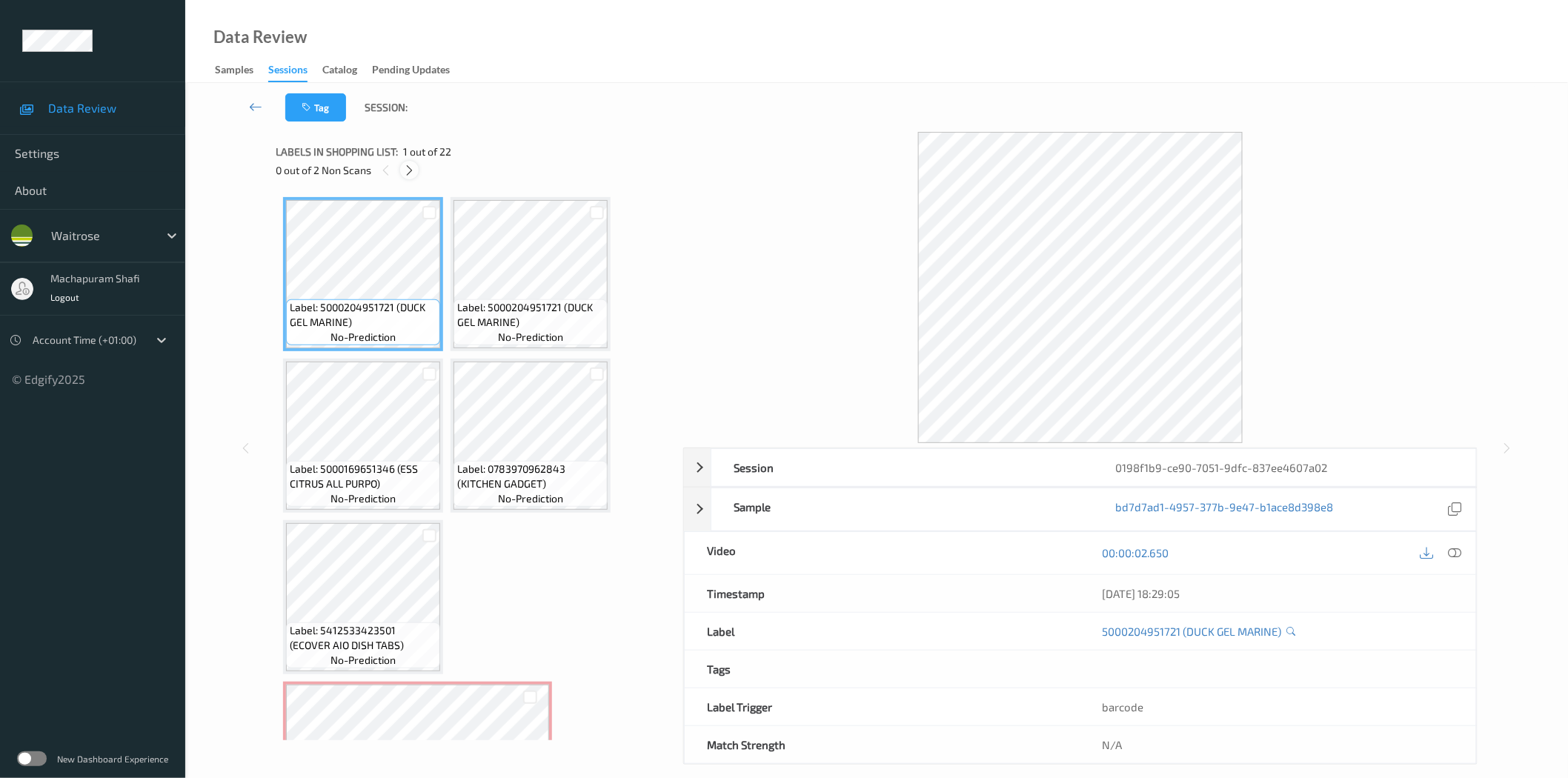
click at [410, 175] on icon at bounding box center [409, 170] width 13 height 14
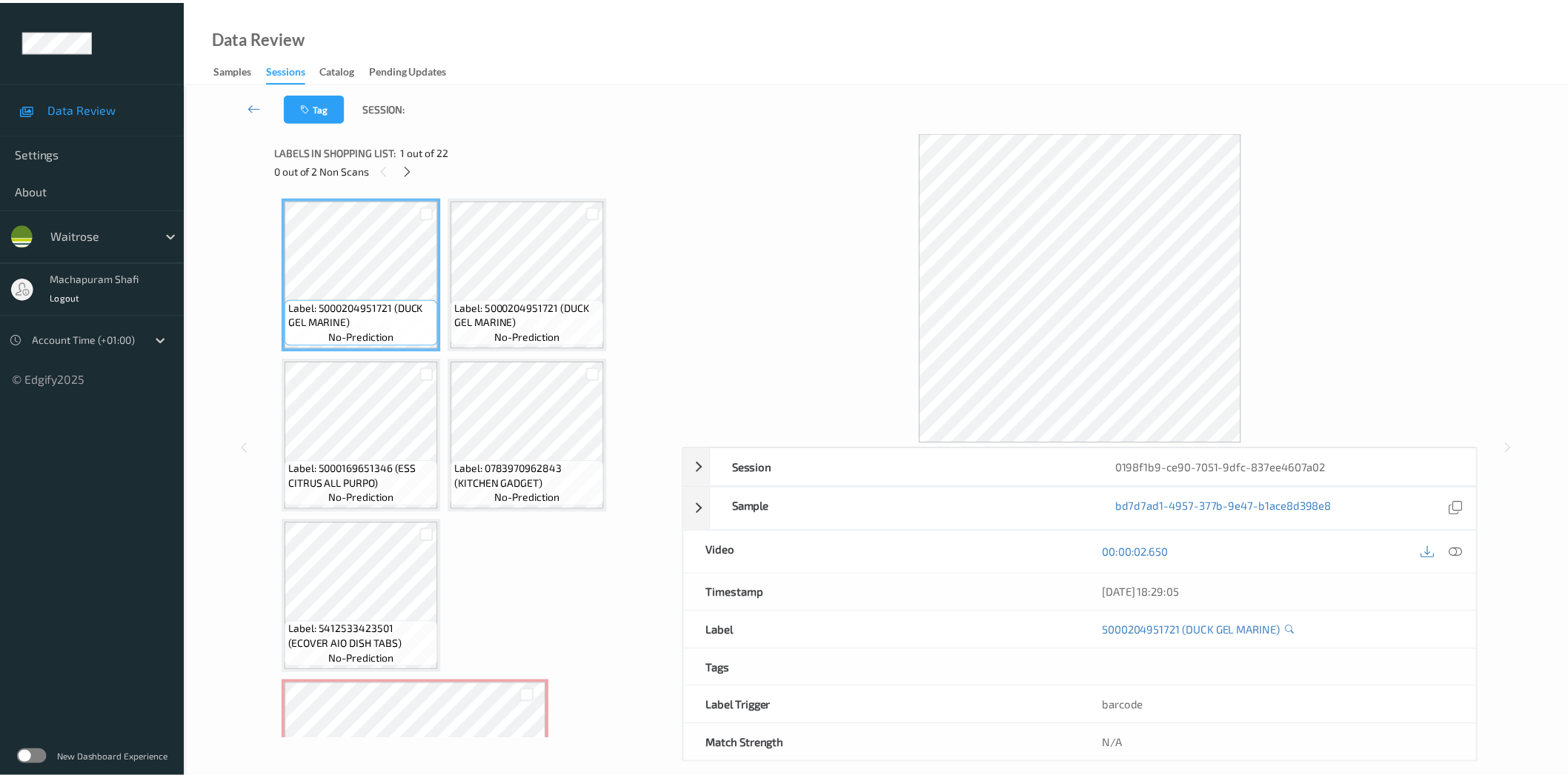
scroll to position [328, 0]
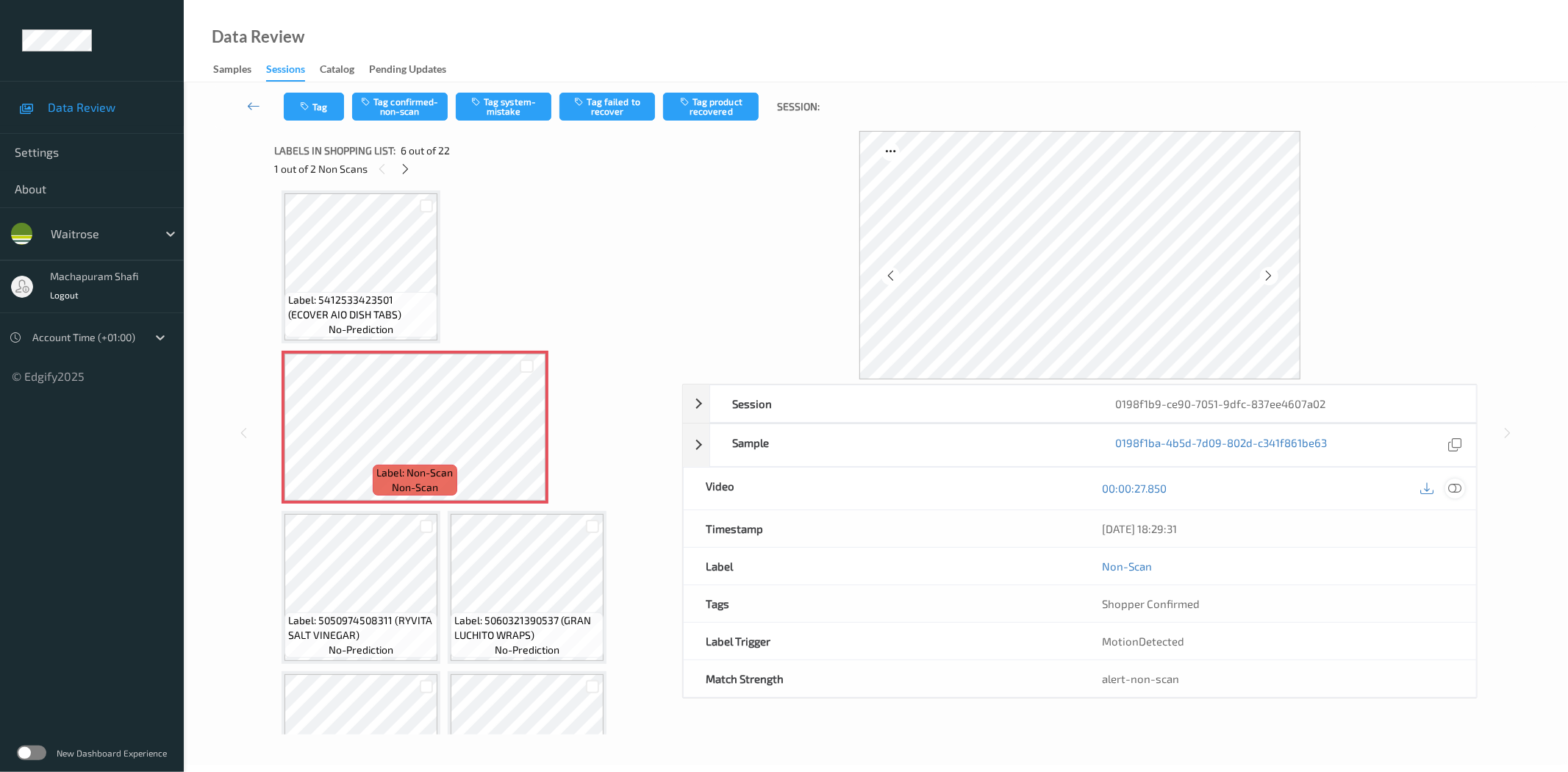
click at [1452, 489] on icon at bounding box center [1455, 488] width 13 height 13
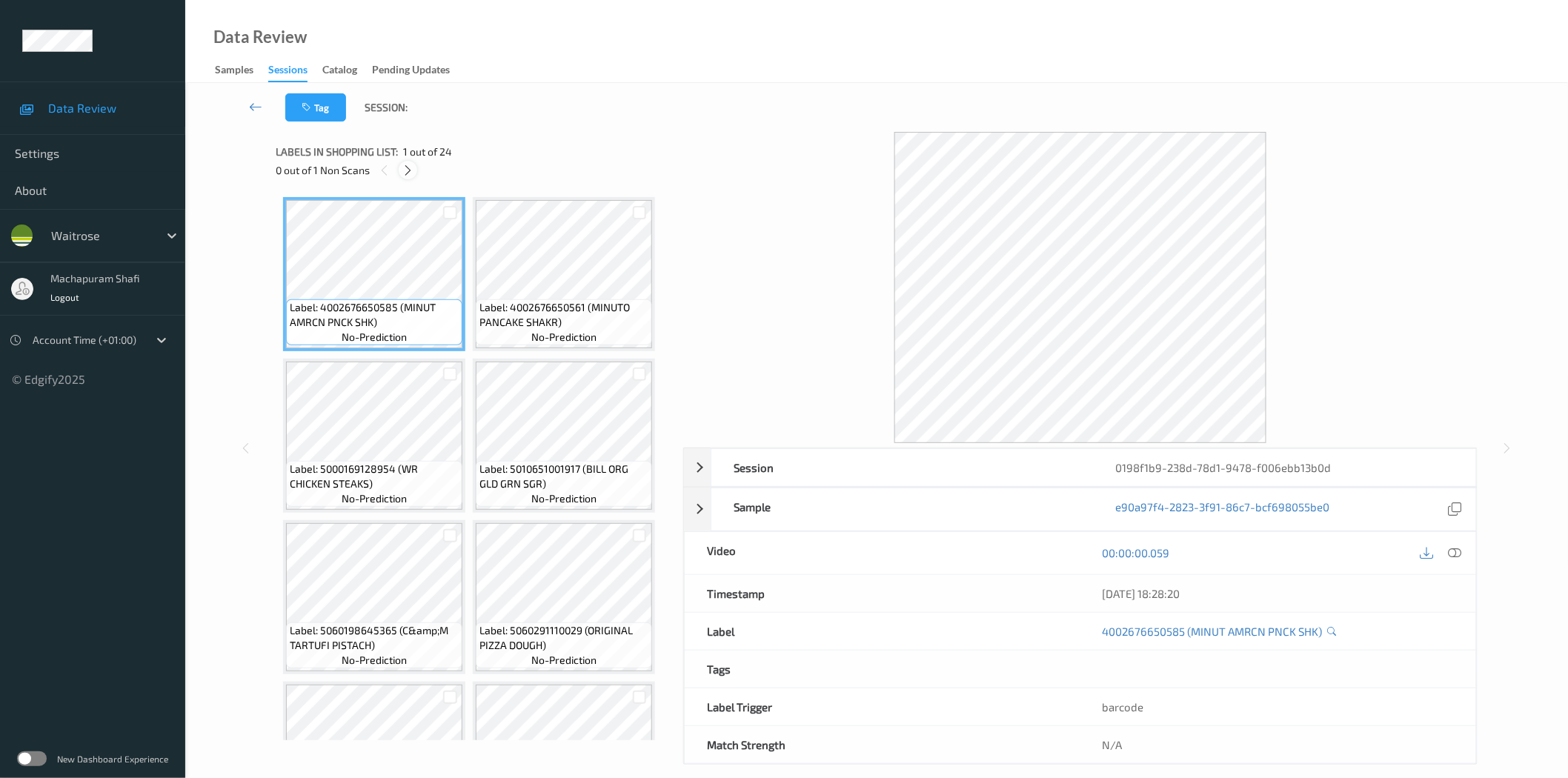
click at [409, 169] on icon at bounding box center [408, 170] width 13 height 14
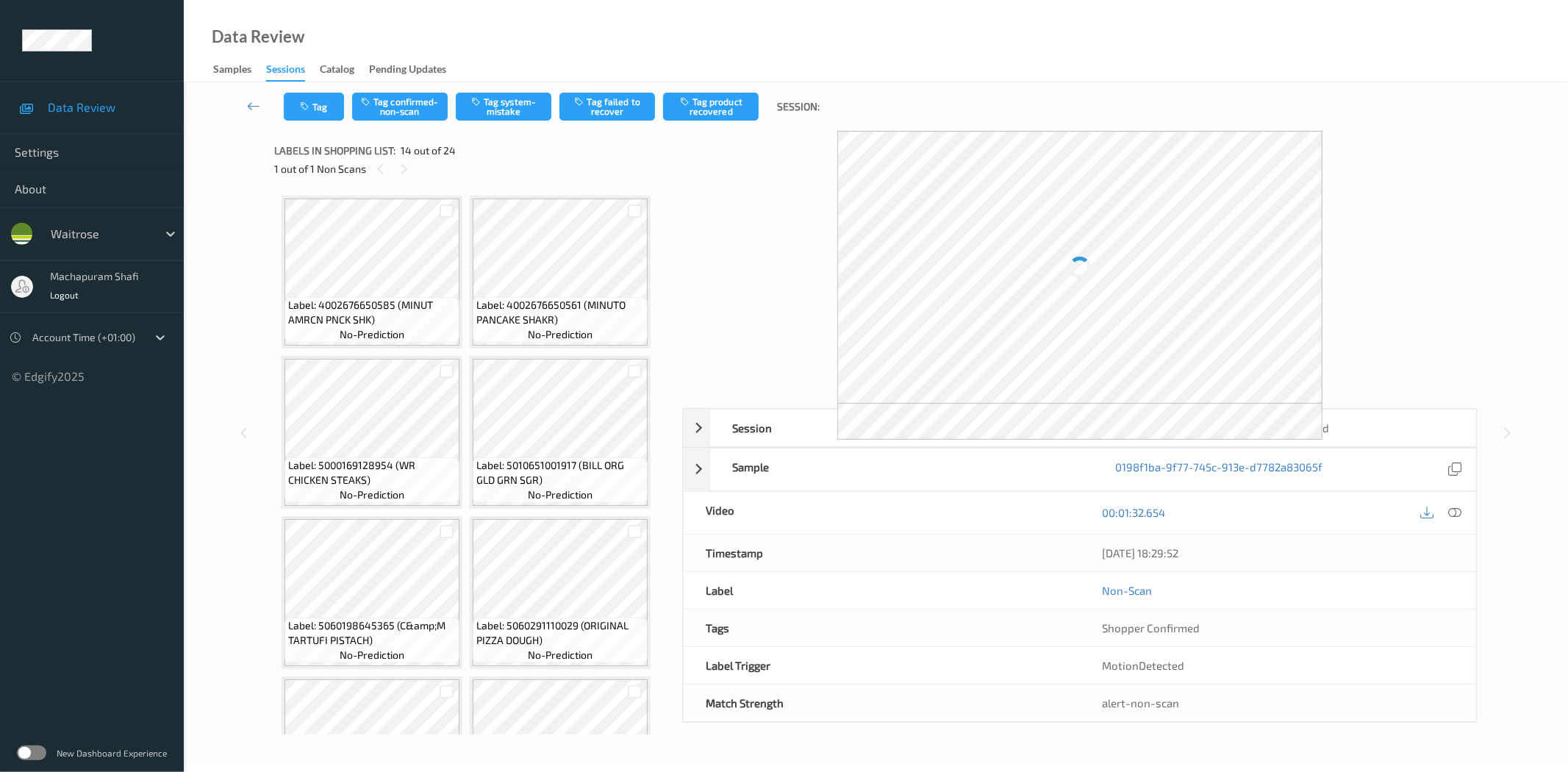
scroll to position [963, 0]
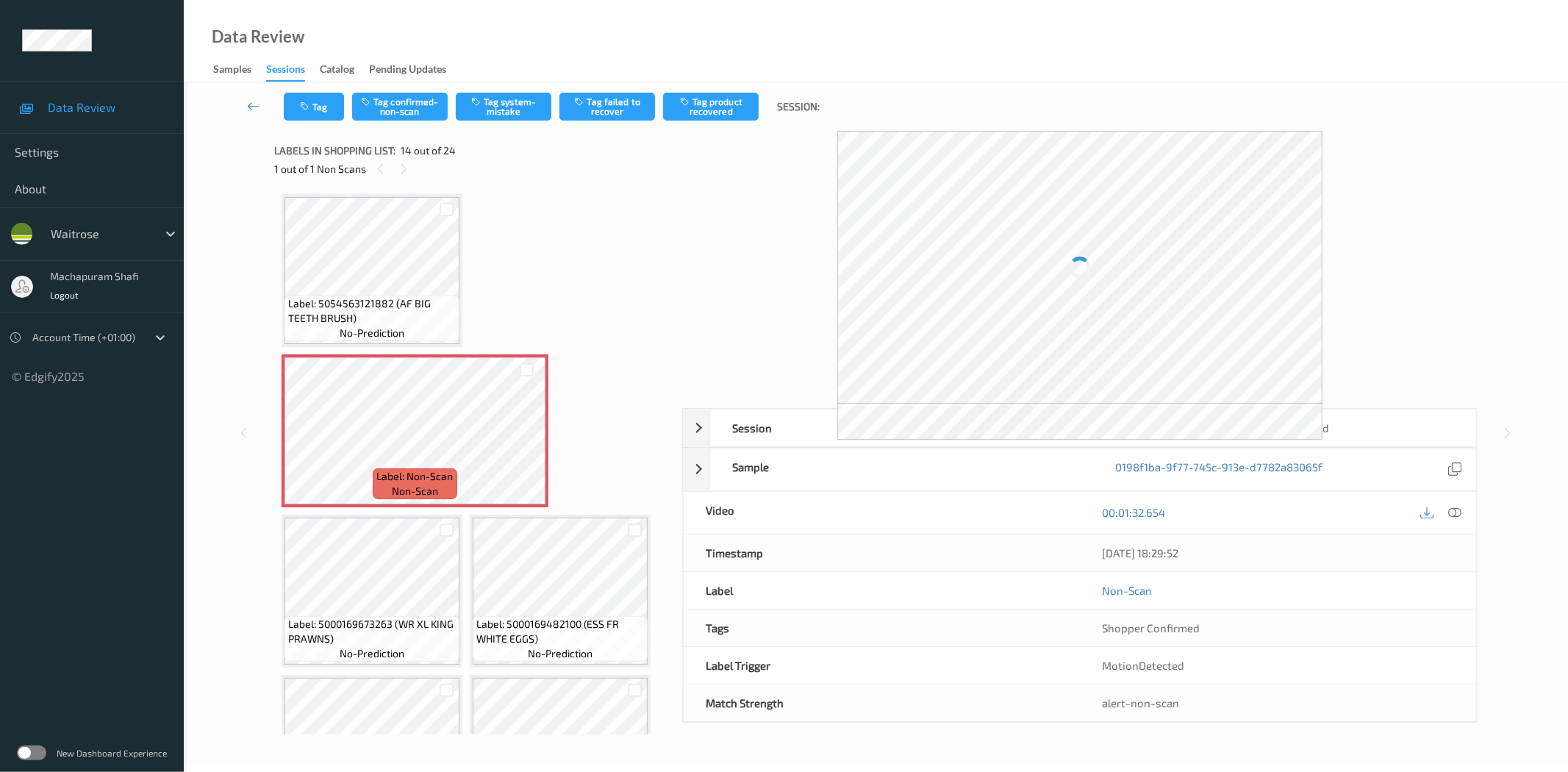
click at [1455, 514] on icon at bounding box center [1455, 512] width 13 height 13
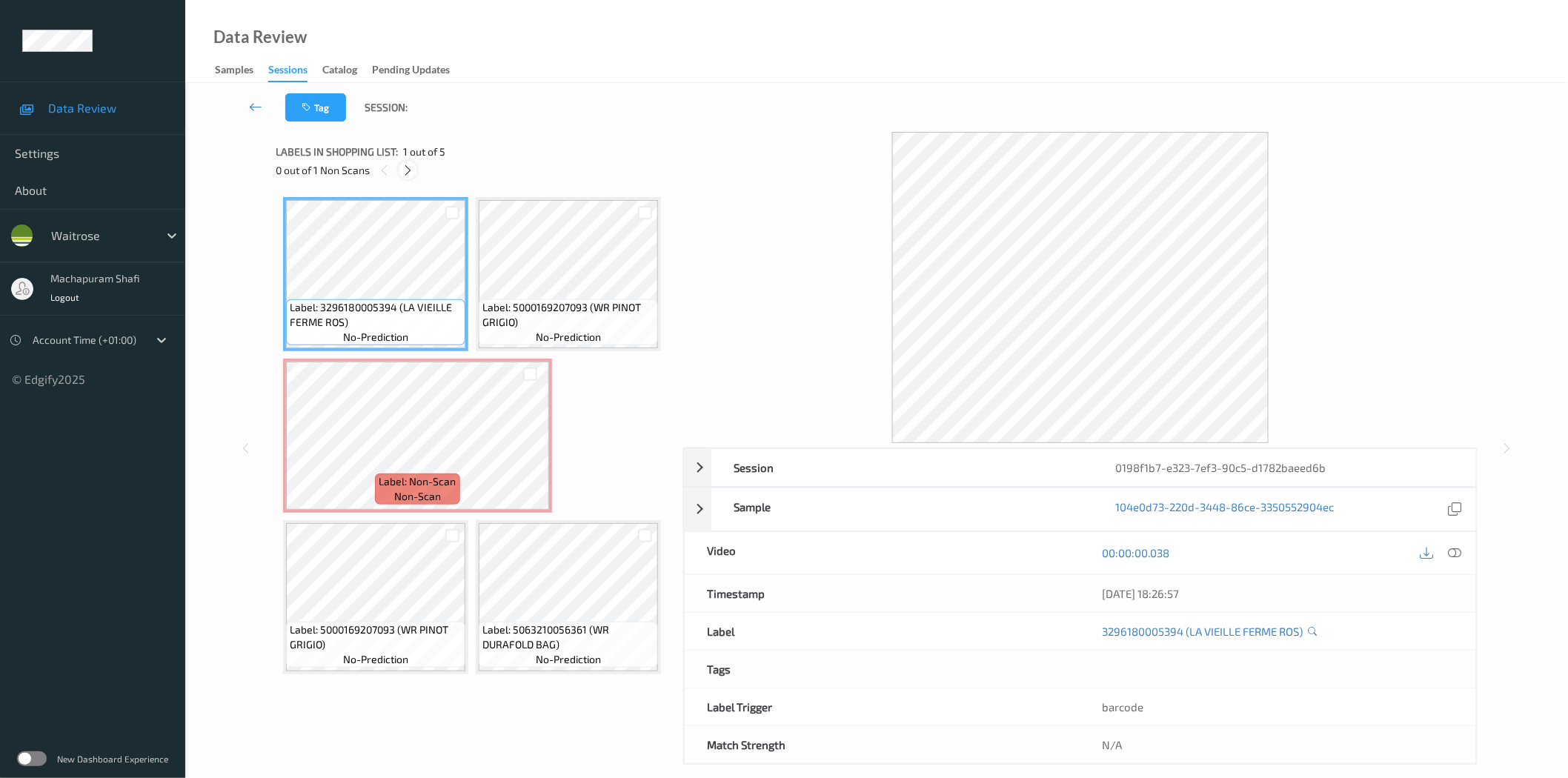
click at [409, 170] on icon at bounding box center [408, 170] width 13 height 14
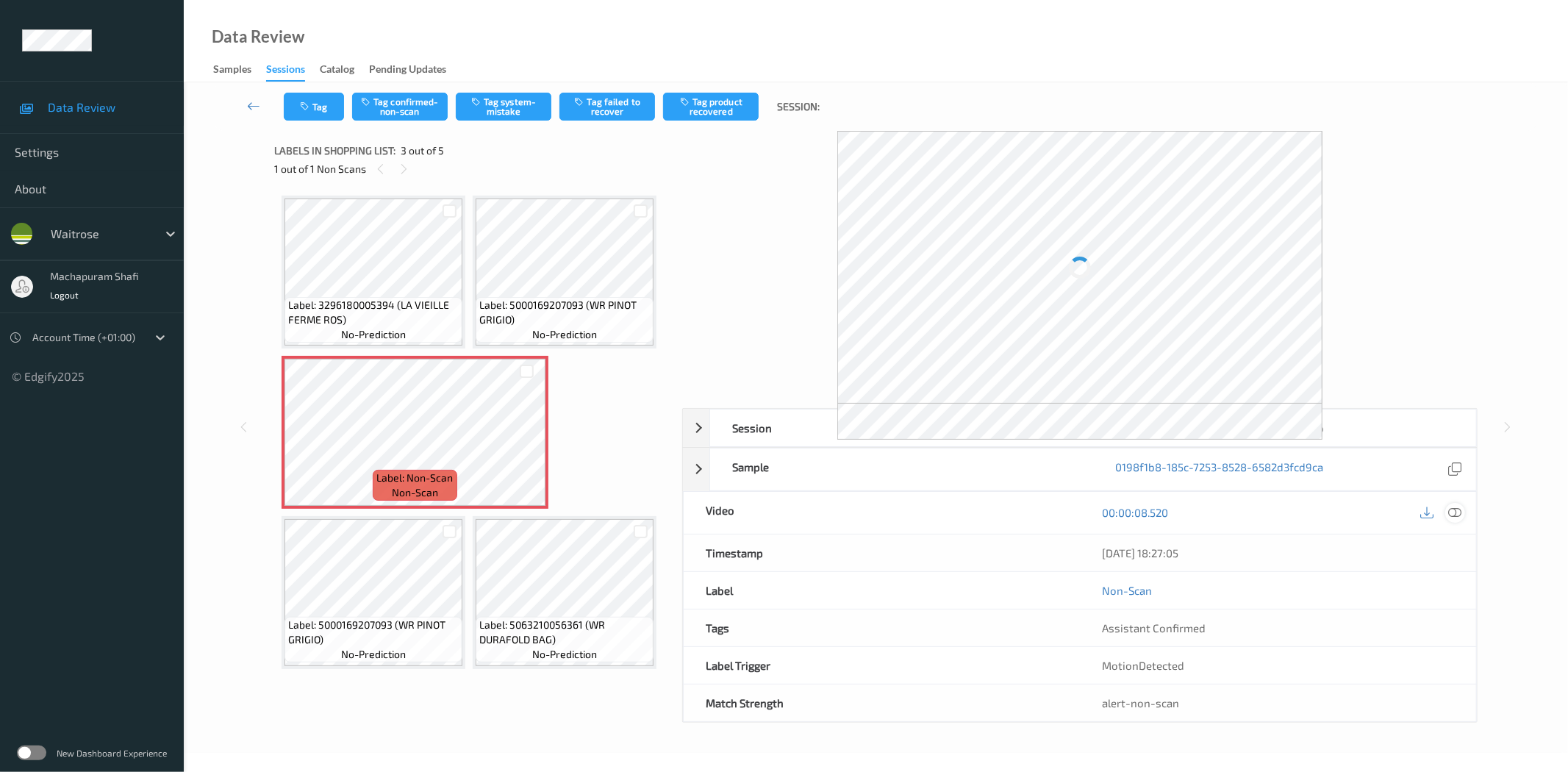
click at [1458, 510] on icon at bounding box center [1455, 512] width 13 height 13
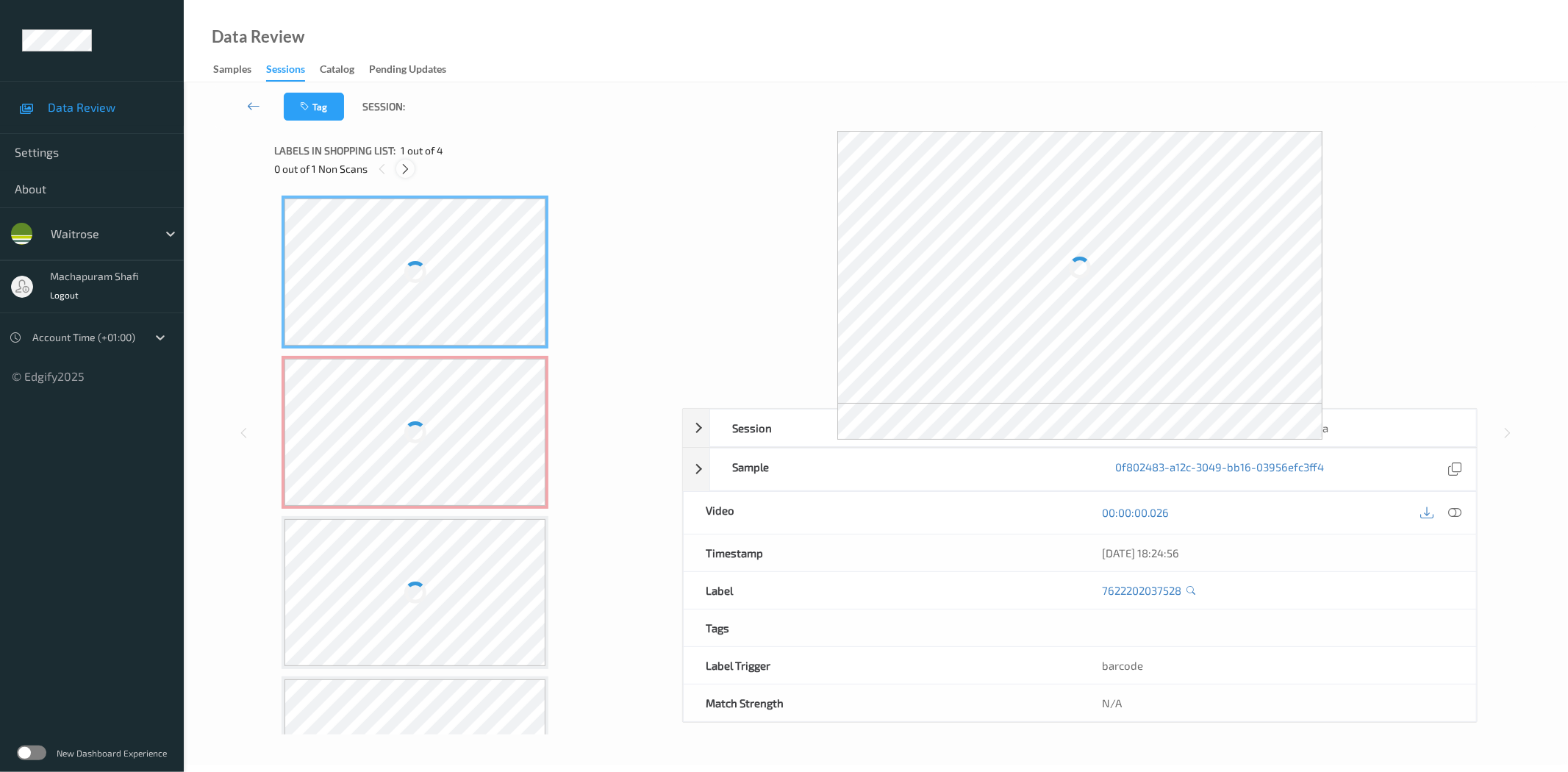
click at [412, 167] on div at bounding box center [405, 168] width 18 height 18
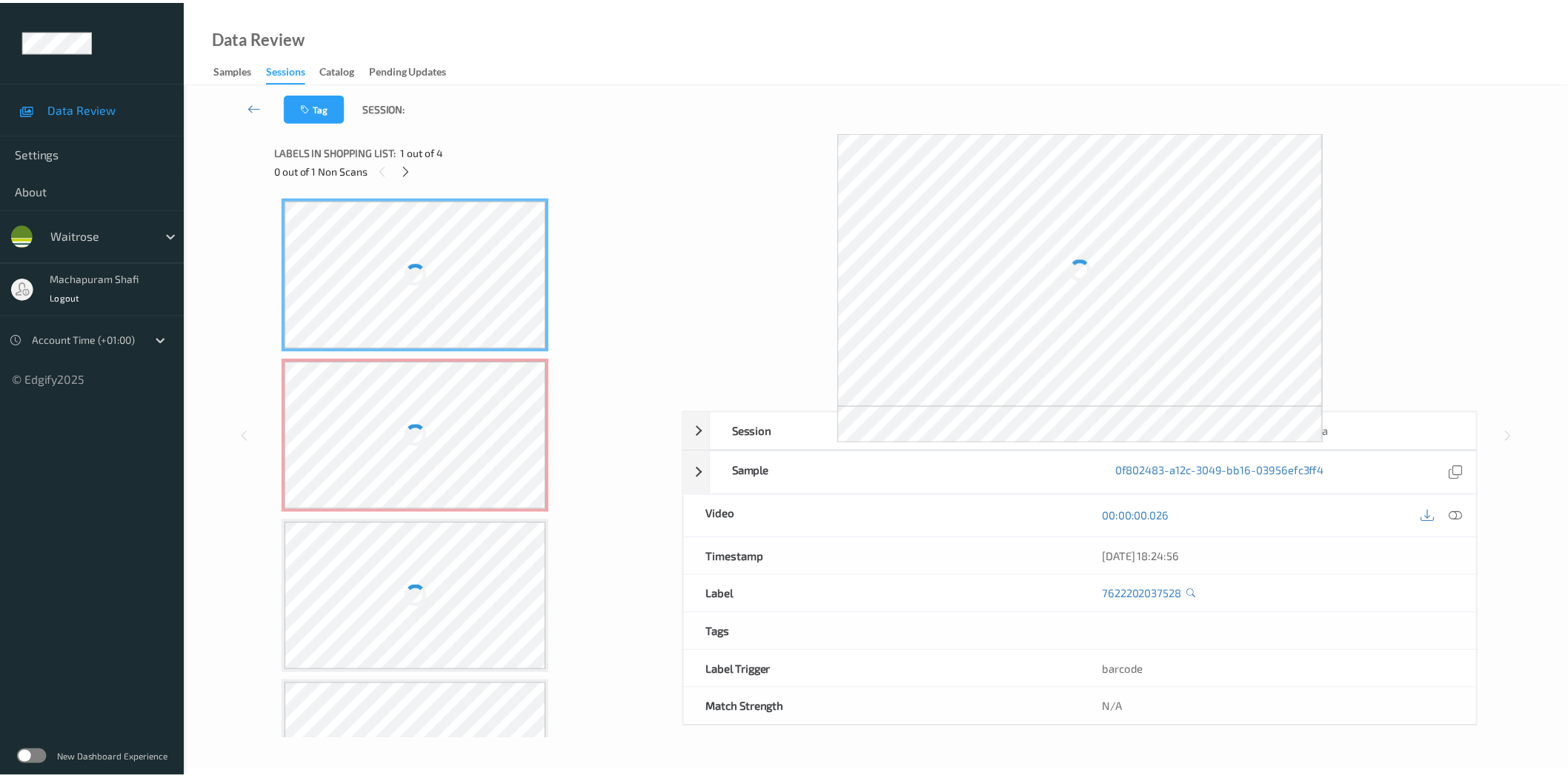
scroll to position [7, 0]
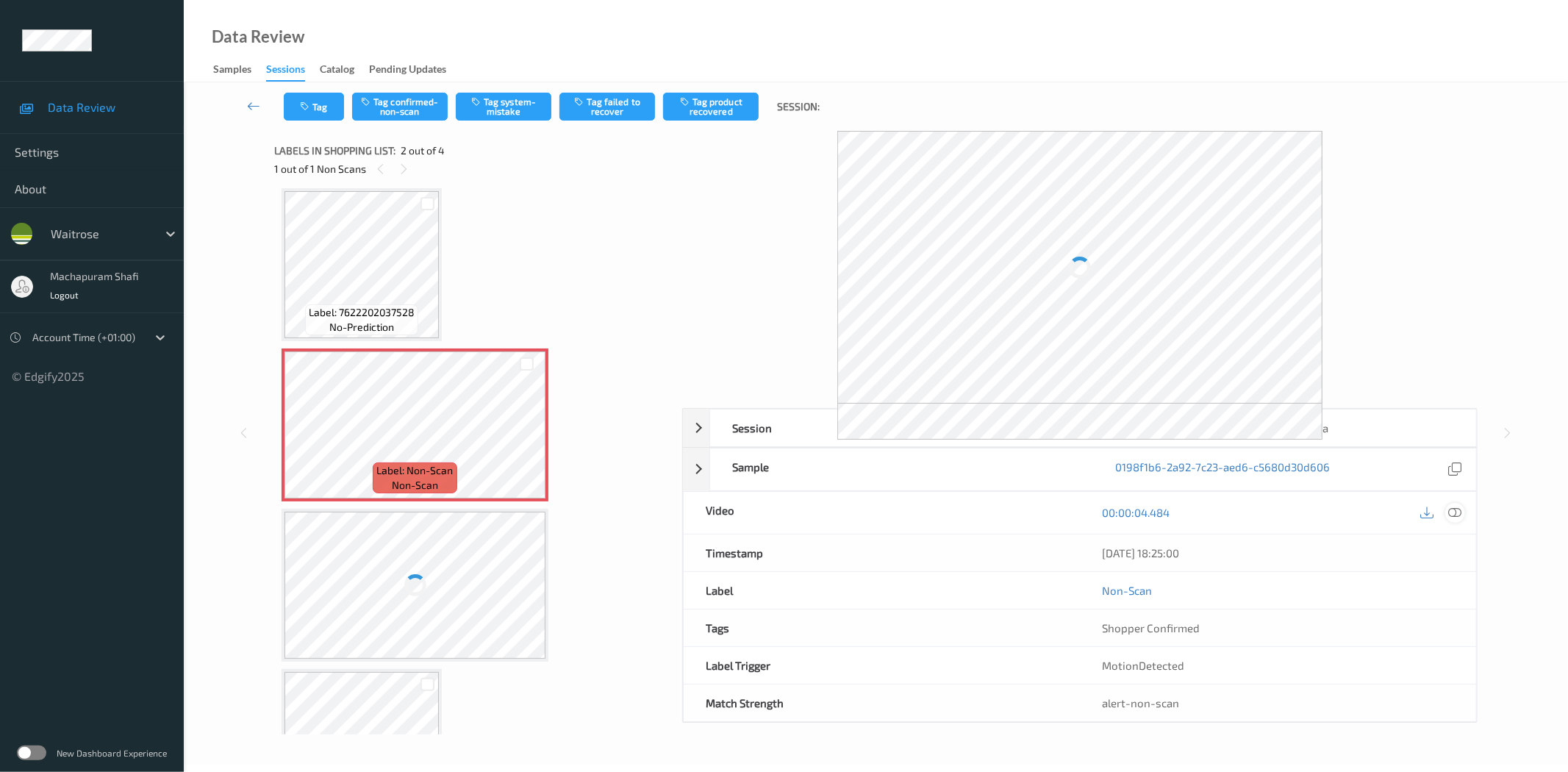
click at [1459, 514] on icon at bounding box center [1455, 512] width 13 height 13
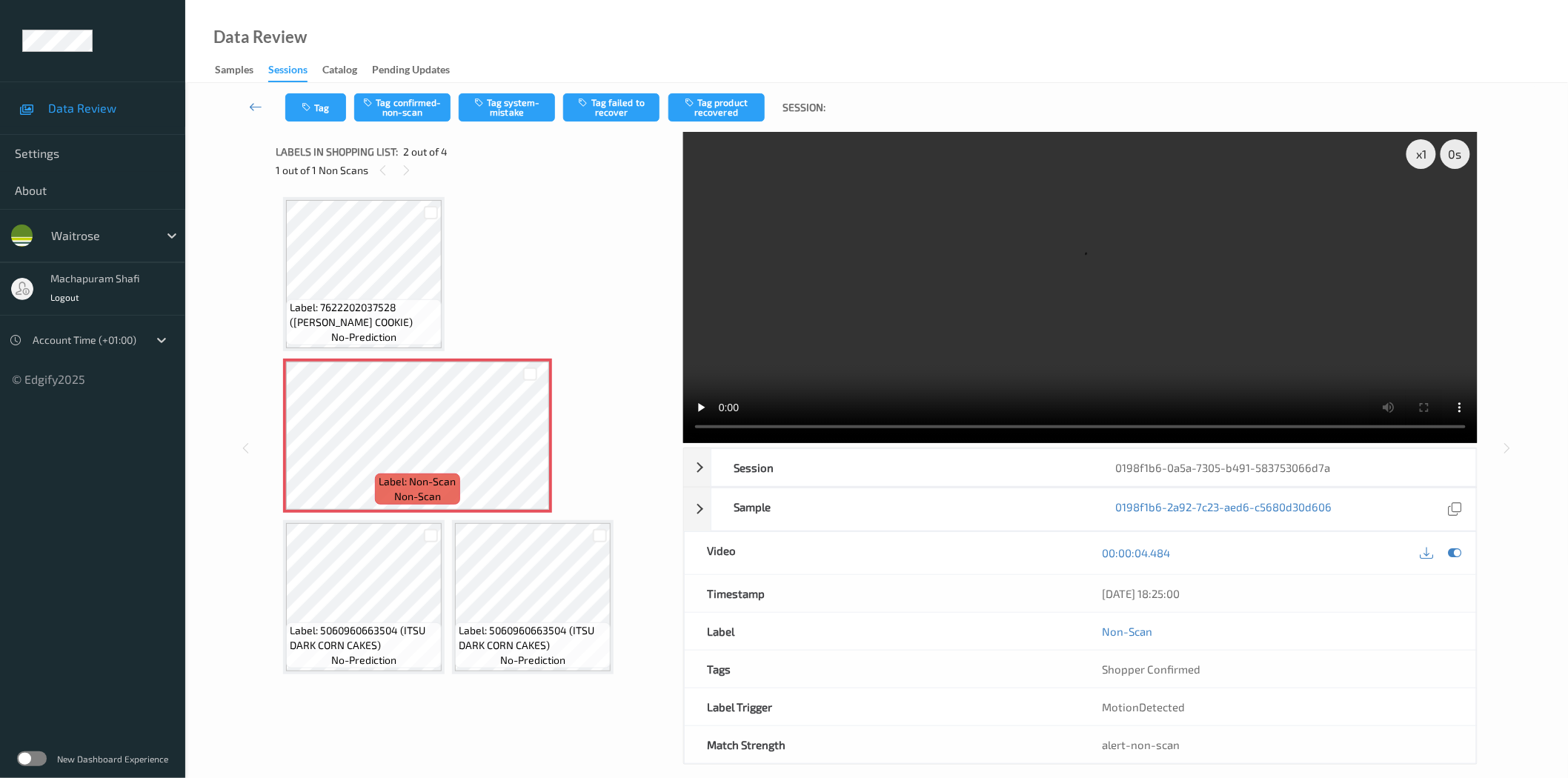
scroll to position [0, 0]
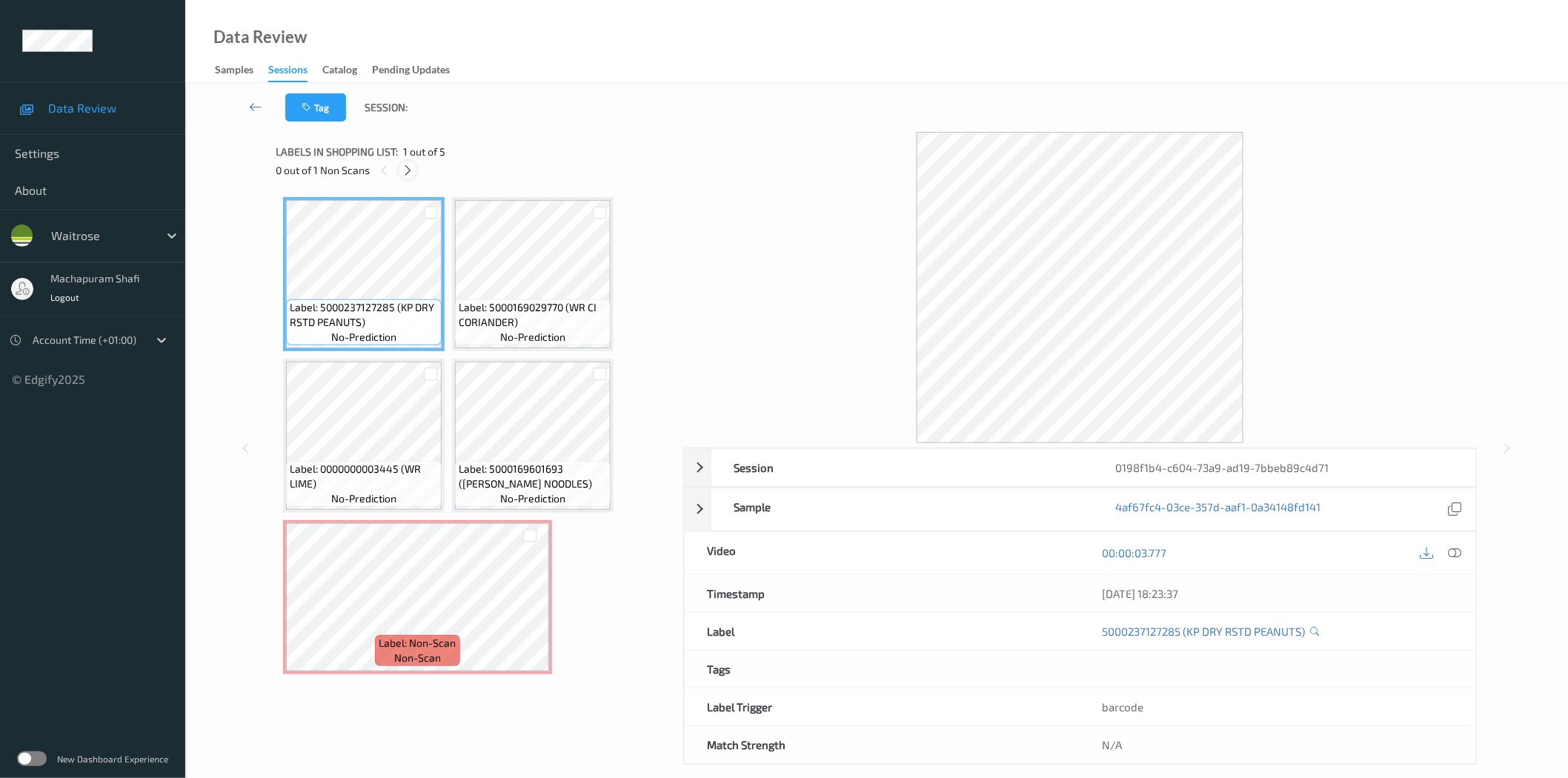
click at [401, 169] on icon at bounding box center [408, 170] width 13 height 14
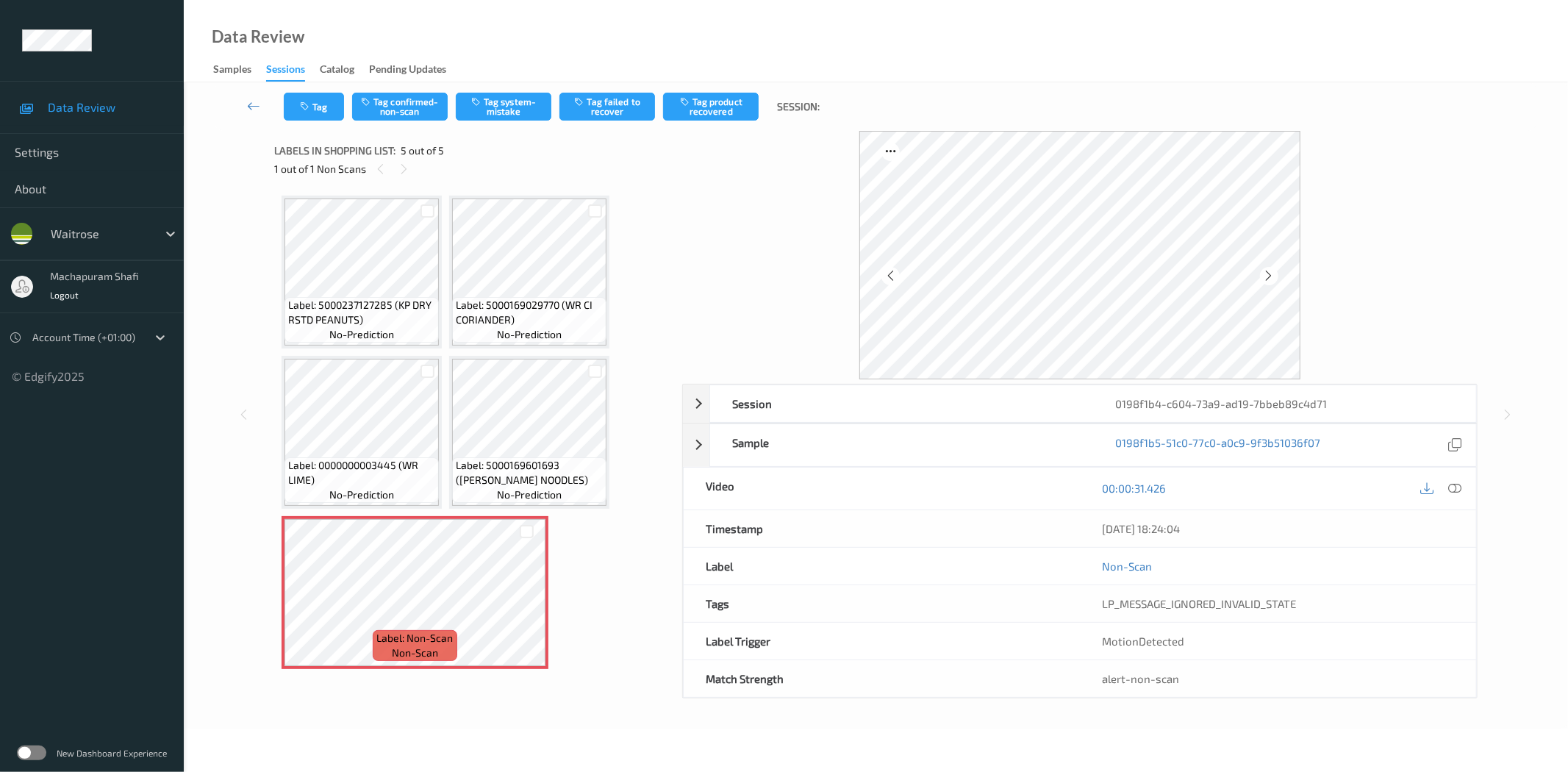
click at [1453, 510] on div "28/08/2025 18:24:04" at bounding box center [1278, 529] width 397 height 37
click at [1456, 487] on icon at bounding box center [1455, 488] width 13 height 13
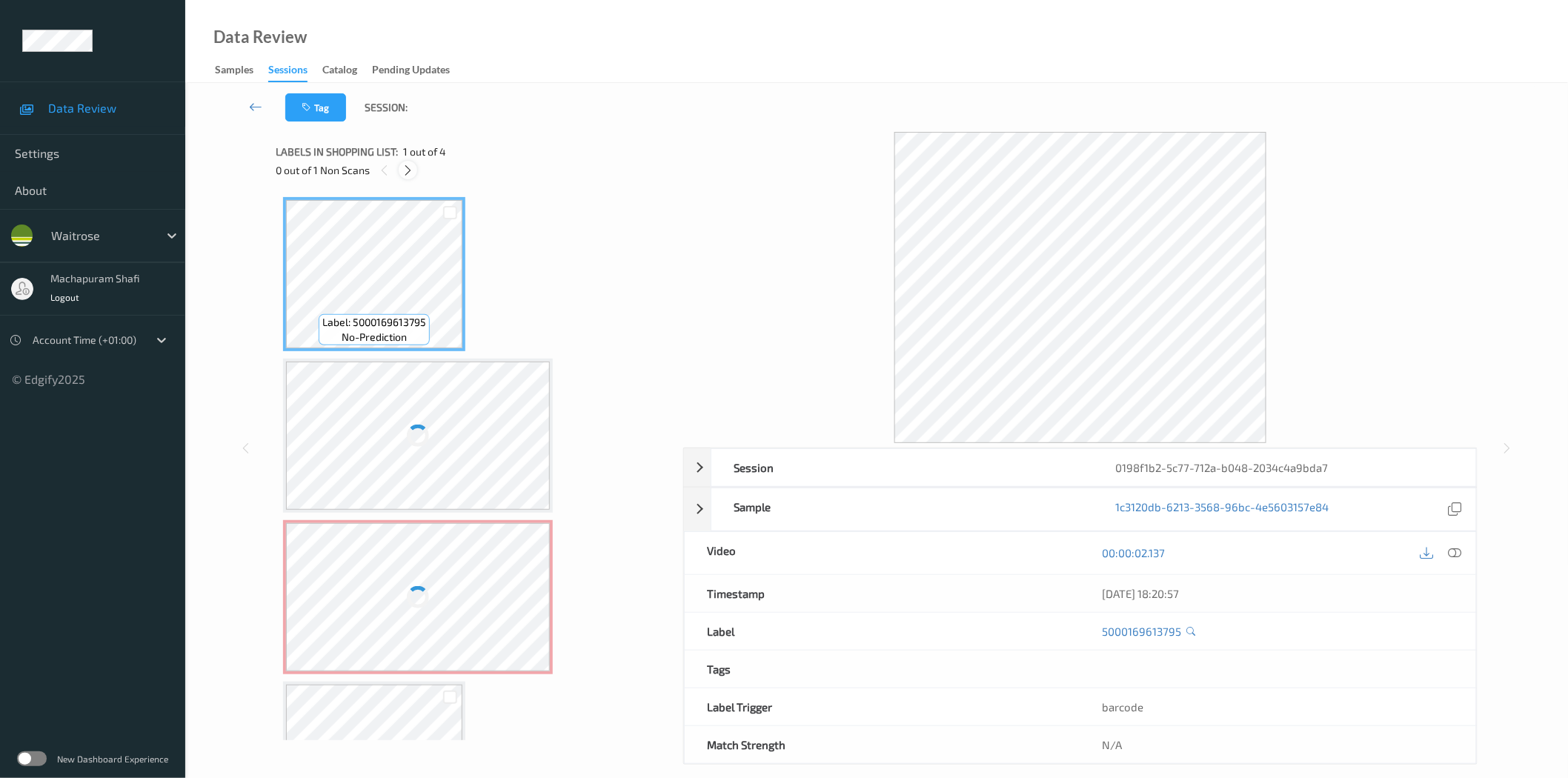
click at [411, 164] on icon at bounding box center [408, 170] width 13 height 14
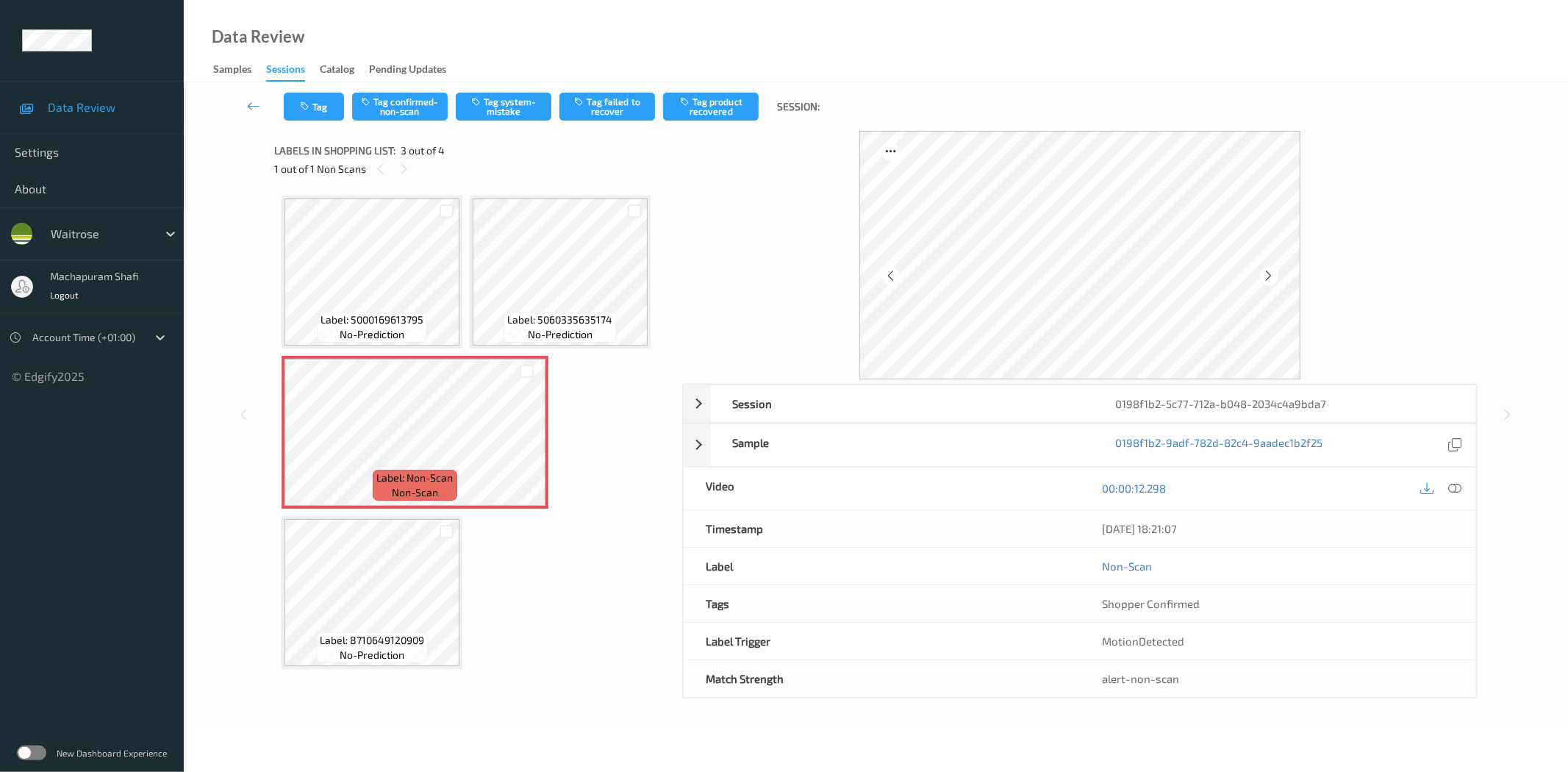
drag, startPoint x: 1455, startPoint y: 485, endPoint x: 1430, endPoint y: 488, distance: 25.2
click at [1455, 485] on icon at bounding box center [1455, 488] width 13 height 13
